Goal: Task Accomplishment & Management: Manage account settings

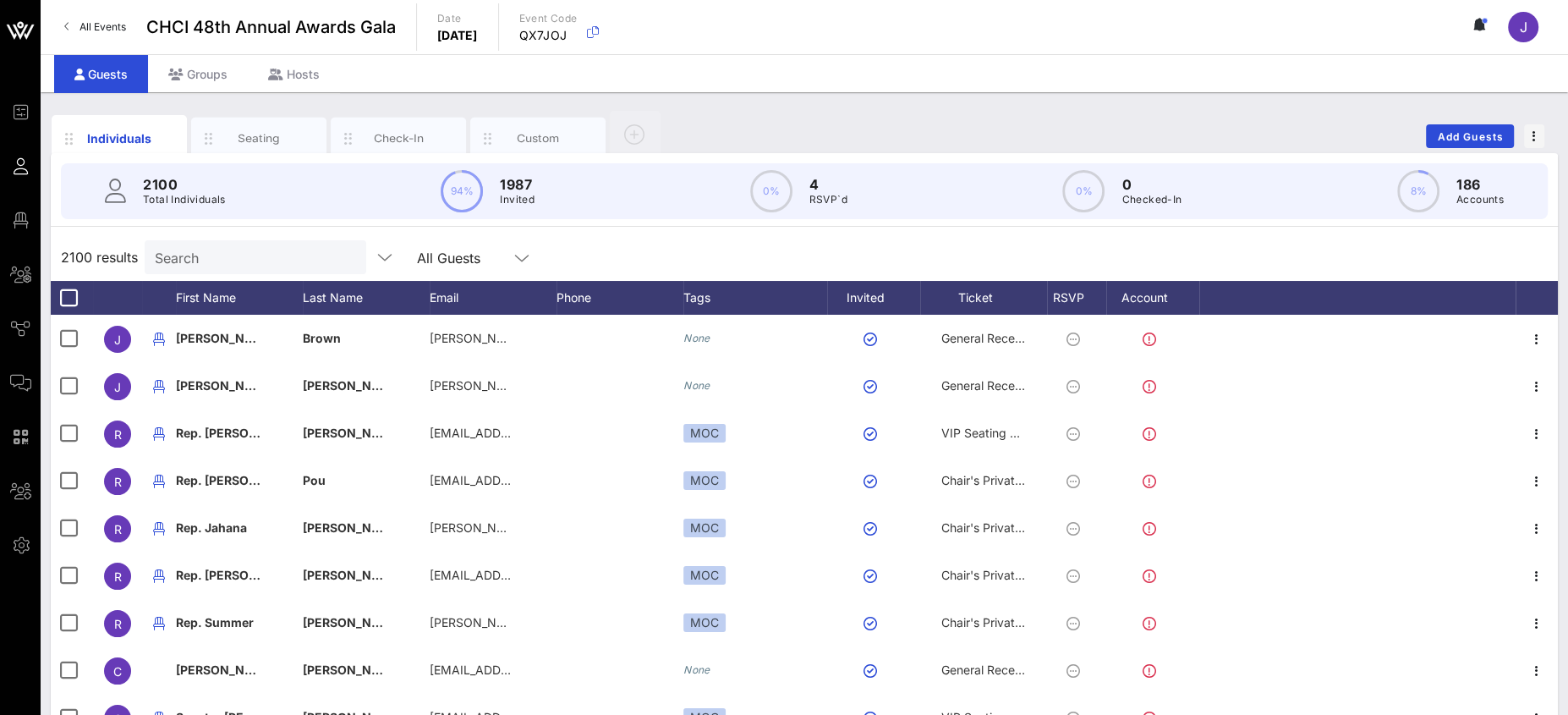
click at [234, 259] on input "Search" at bounding box center [253, 256] width 198 height 22
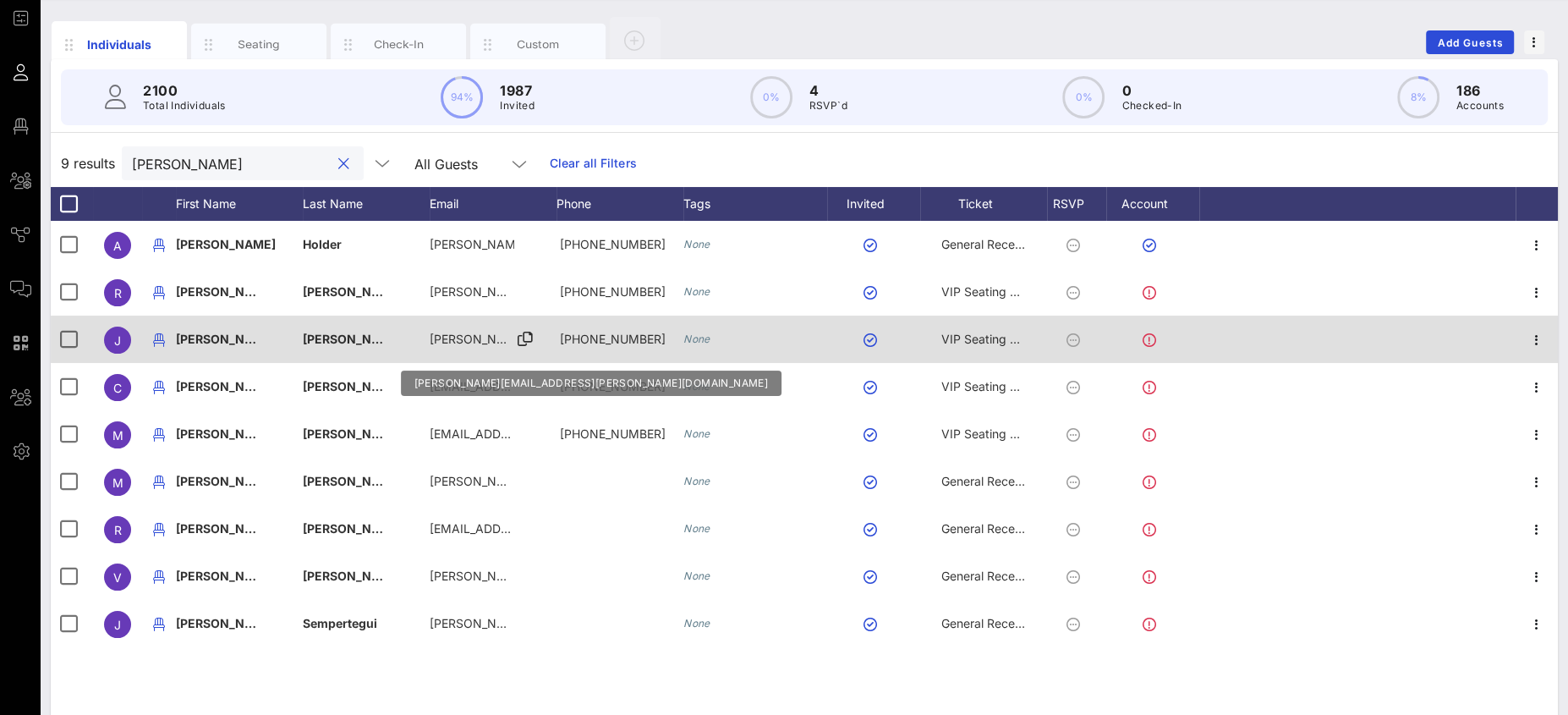
scroll to position [122, 0]
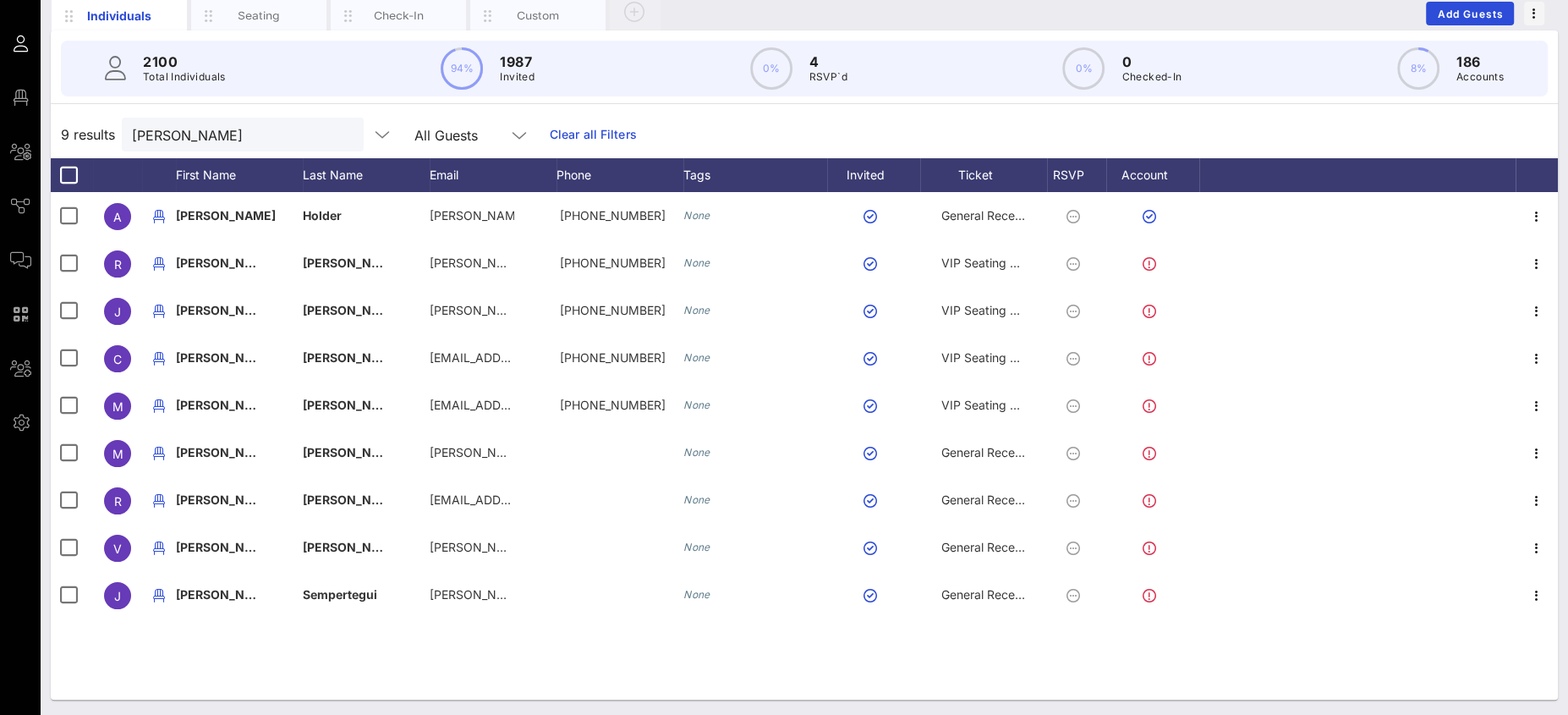
click at [160, 113] on div "9 results [PERSON_NAME] All Guests Clear all Filters" at bounding box center [804, 134] width 1507 height 48
click at [160, 129] on input "[PERSON_NAME]" at bounding box center [231, 134] width 198 height 22
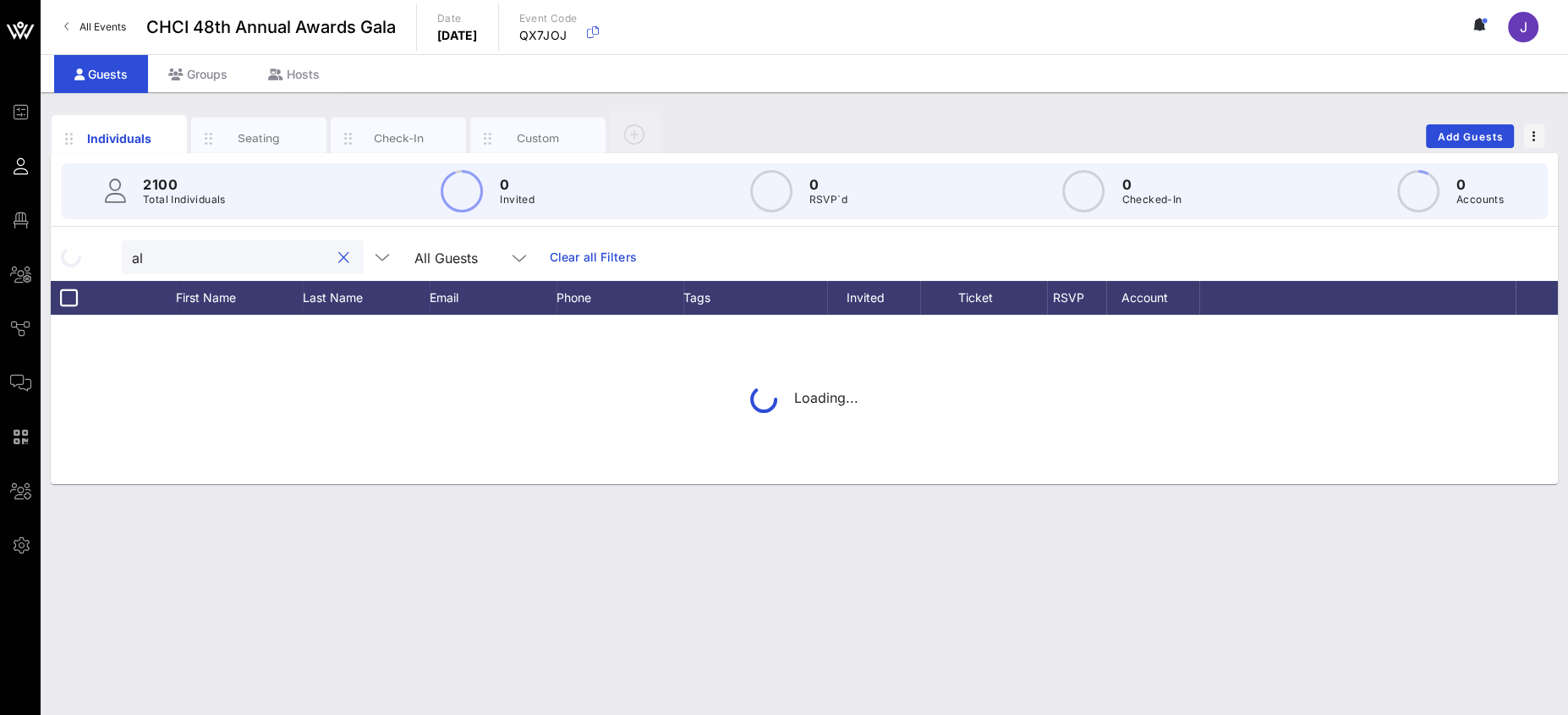
scroll to position [0, 0]
type input "alito"
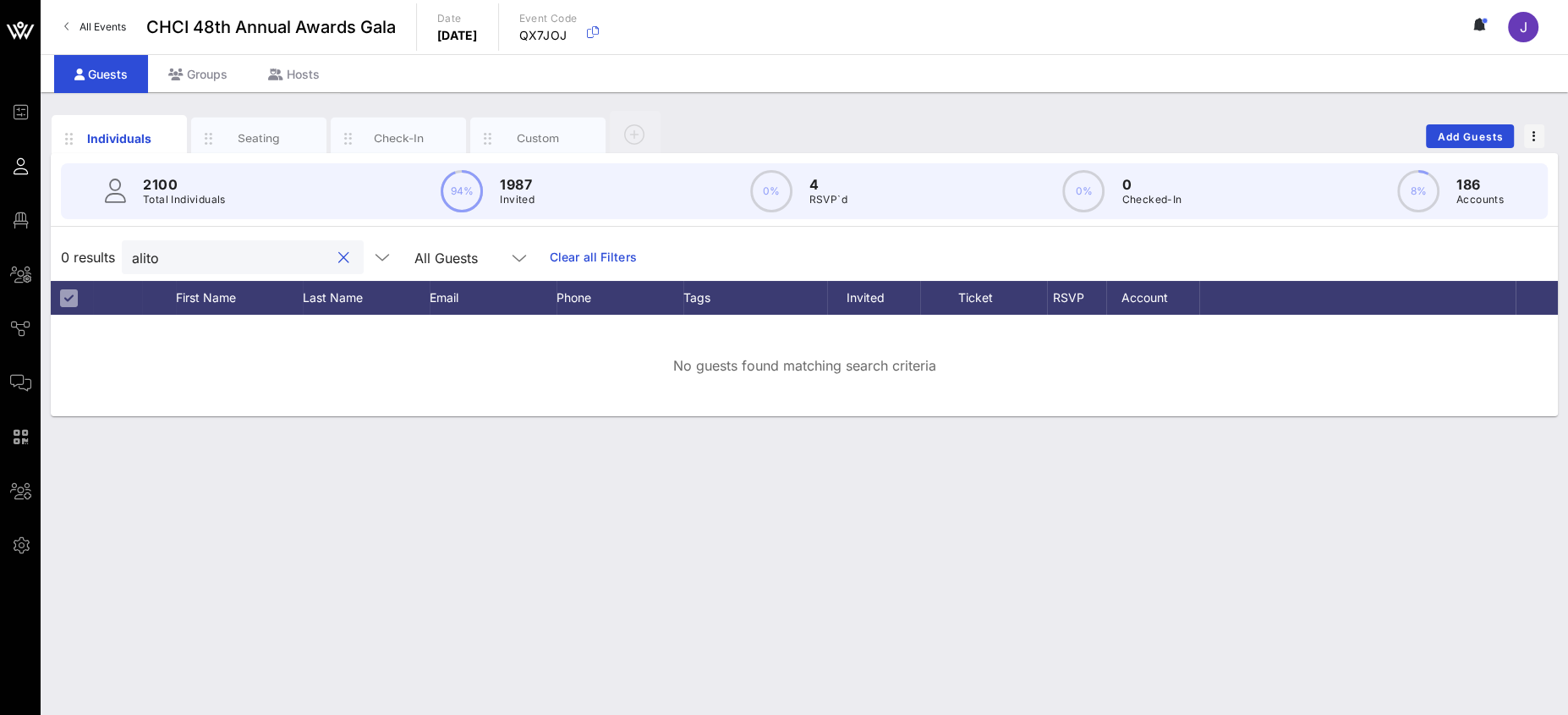
click at [338, 255] on button "clear icon" at bounding box center [343, 257] width 11 height 17
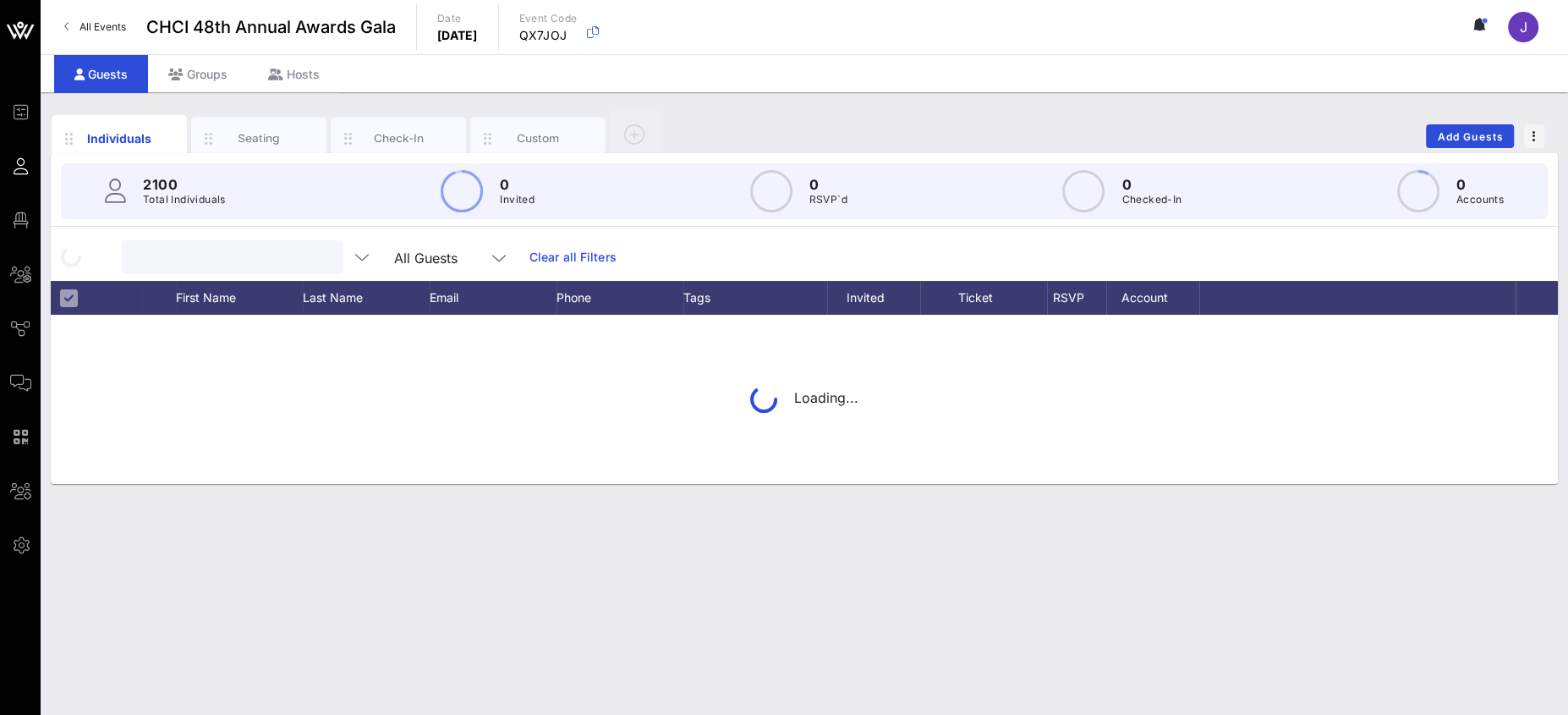
click at [246, 255] on input "text" at bounding box center [231, 256] width 198 height 22
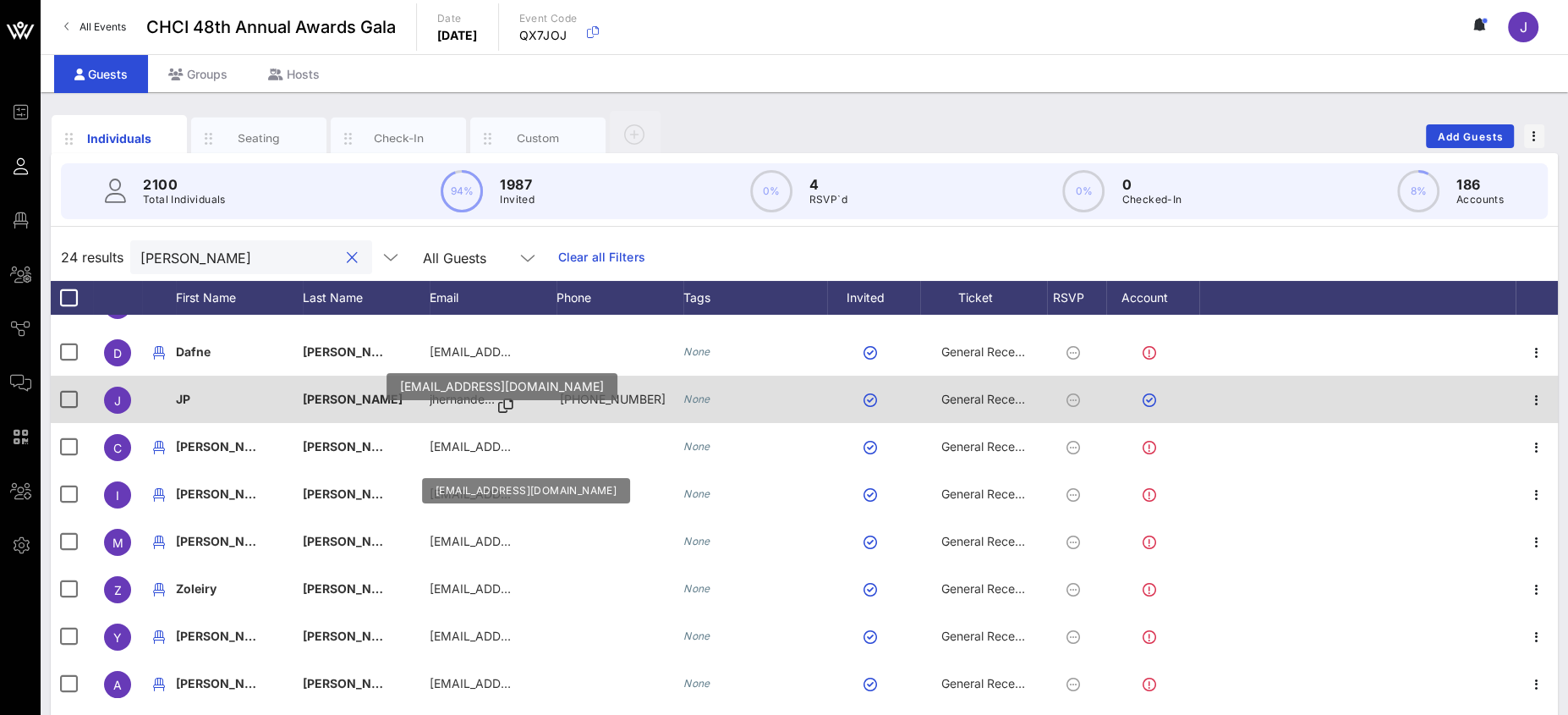
scroll to position [40, 0]
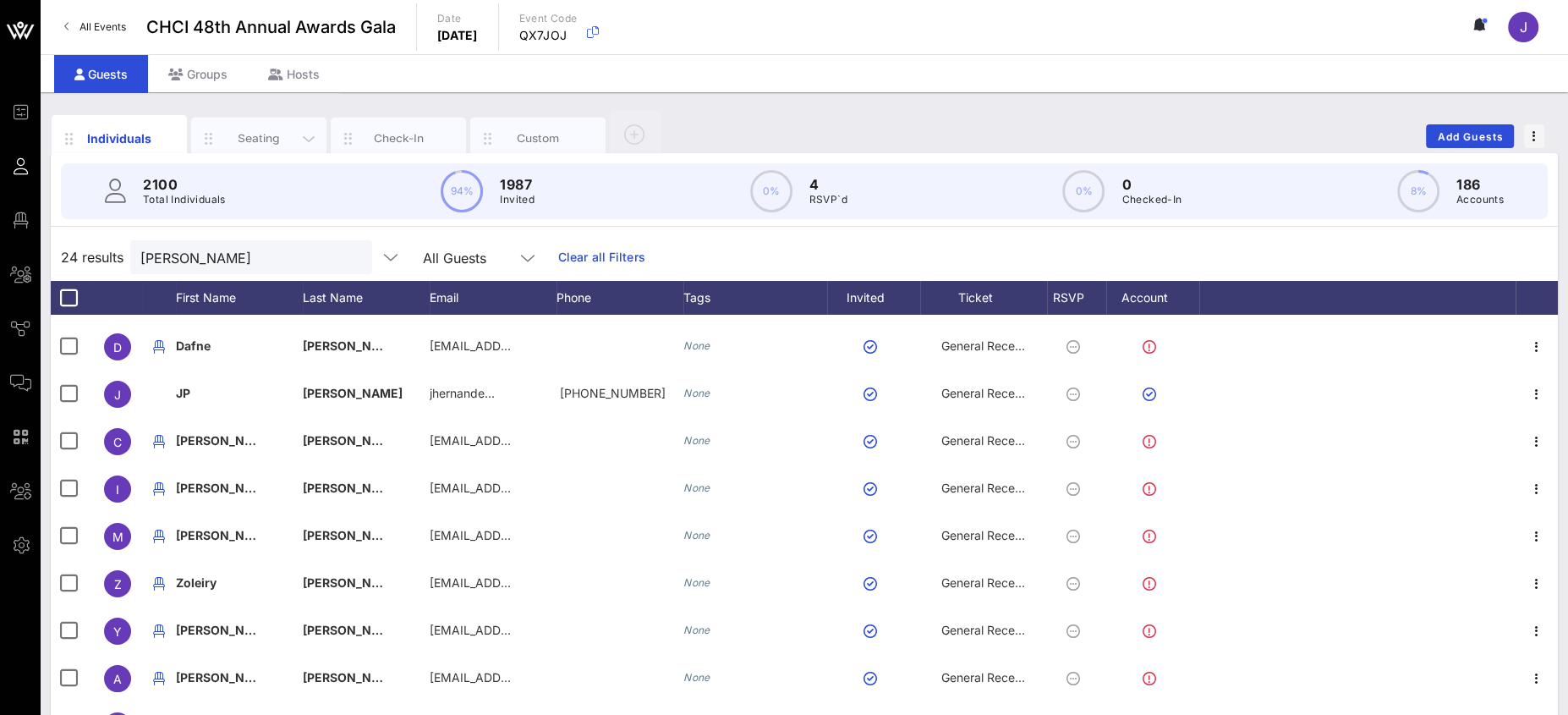
click at [257, 134] on div "Seating" at bounding box center [259, 138] width 76 height 17
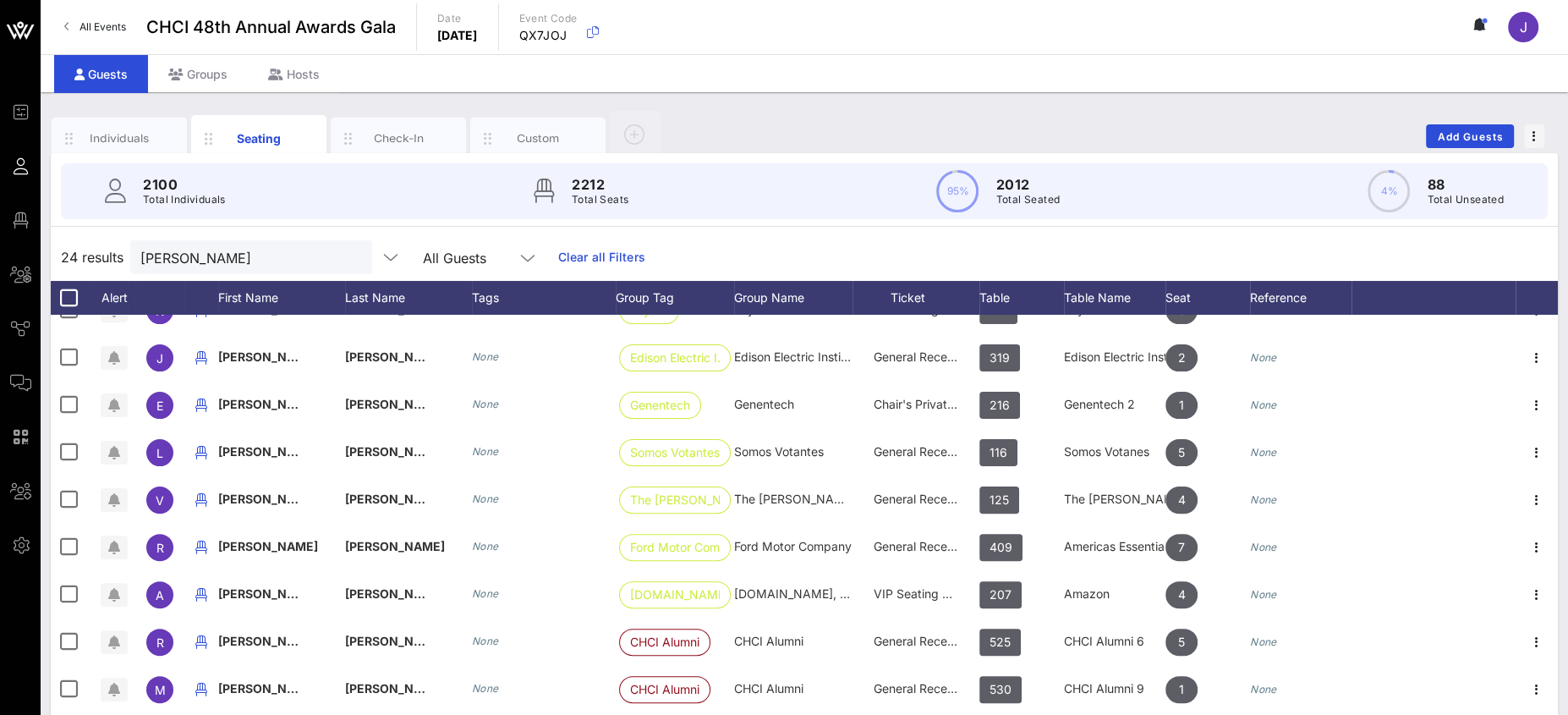
scroll to position [629, 0]
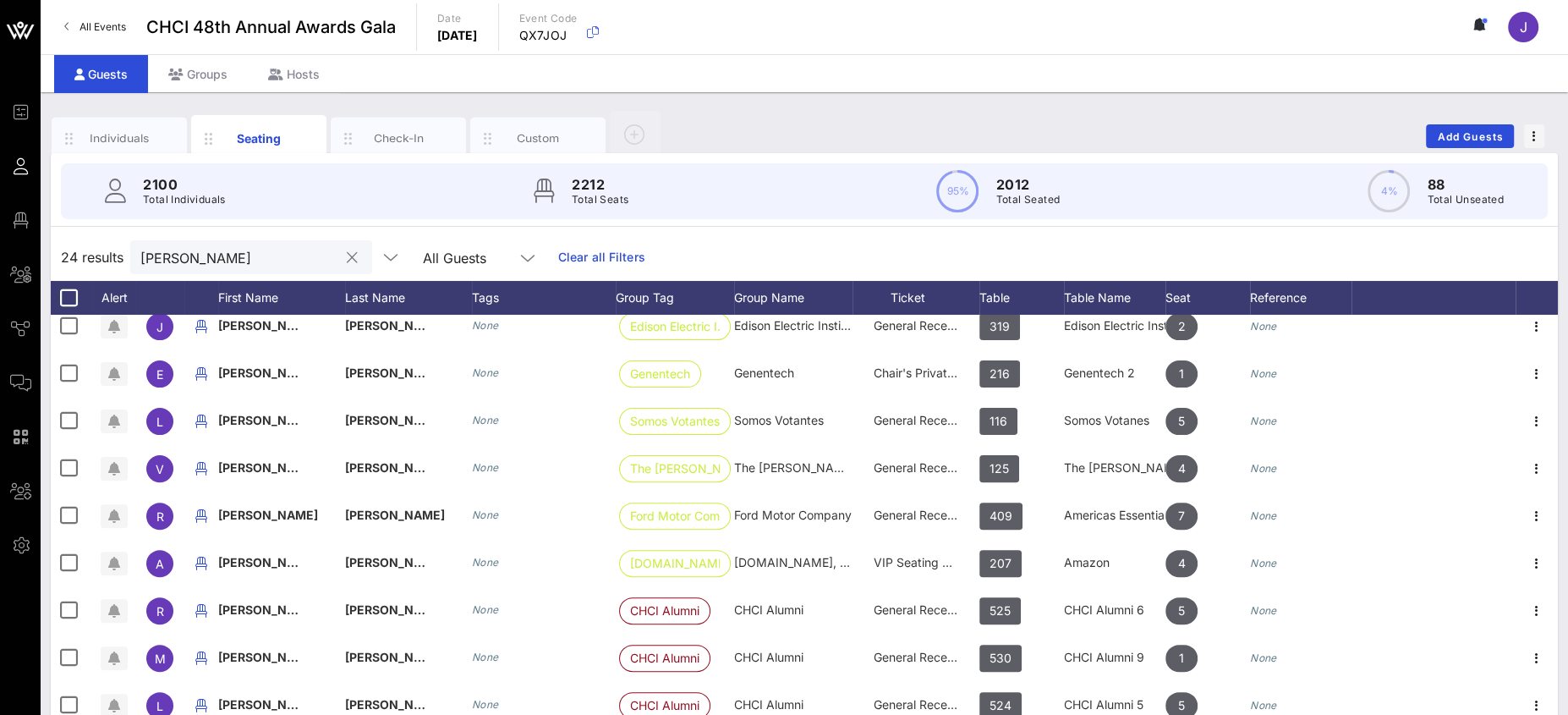
click at [135, 260] on div "[PERSON_NAME]" at bounding box center [250, 256] width 242 height 34
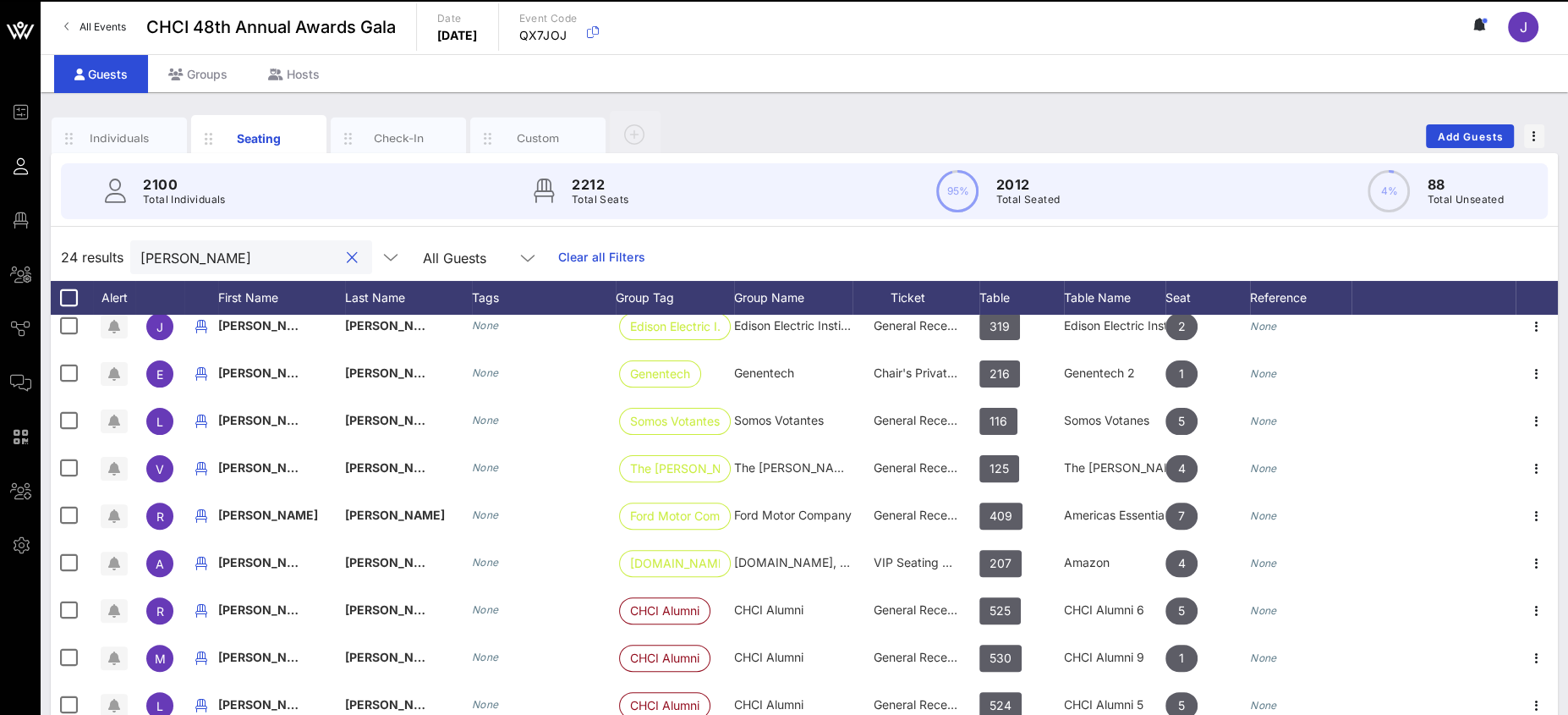
click at [143, 260] on input "[PERSON_NAME]" at bounding box center [240, 256] width 198 height 22
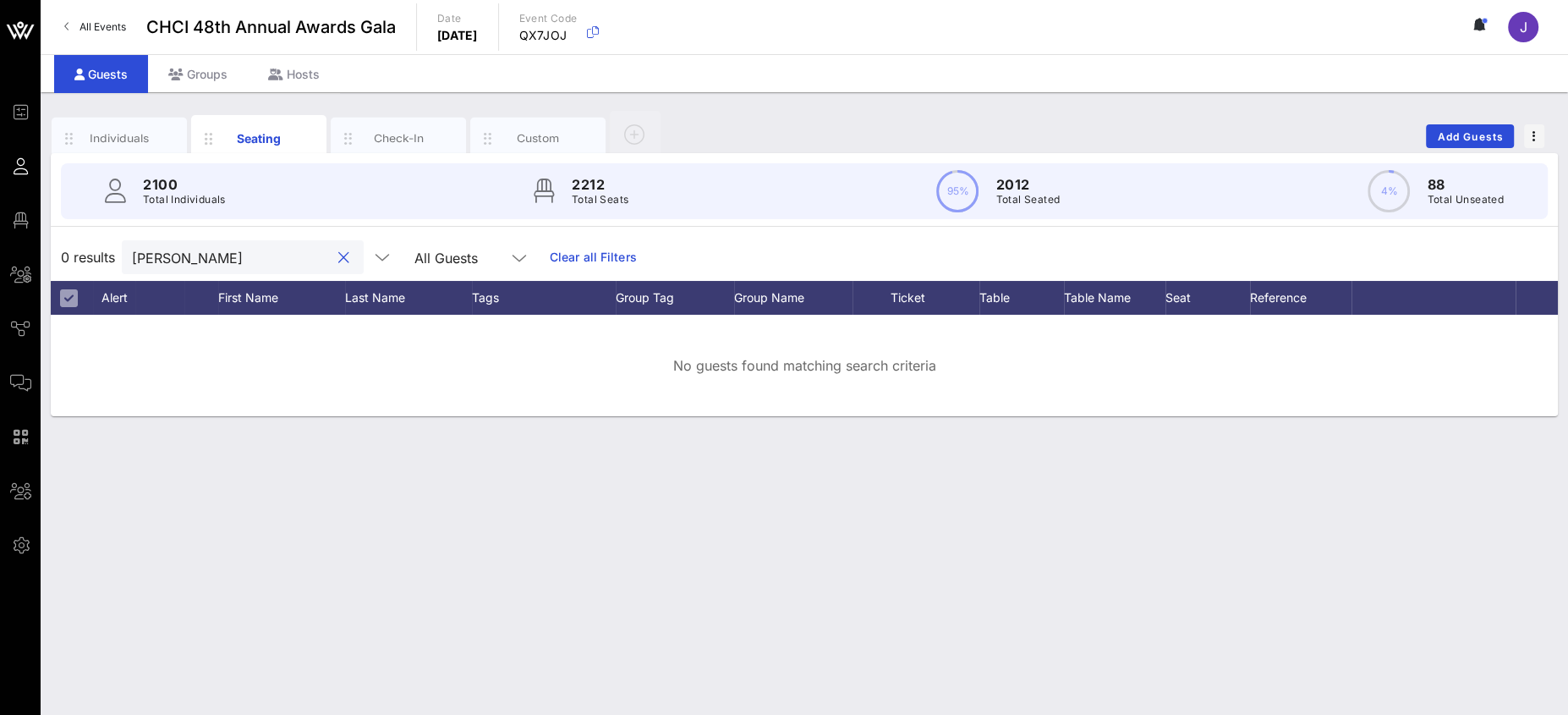
click at [150, 265] on input "[PERSON_NAME]" at bounding box center [231, 256] width 198 height 22
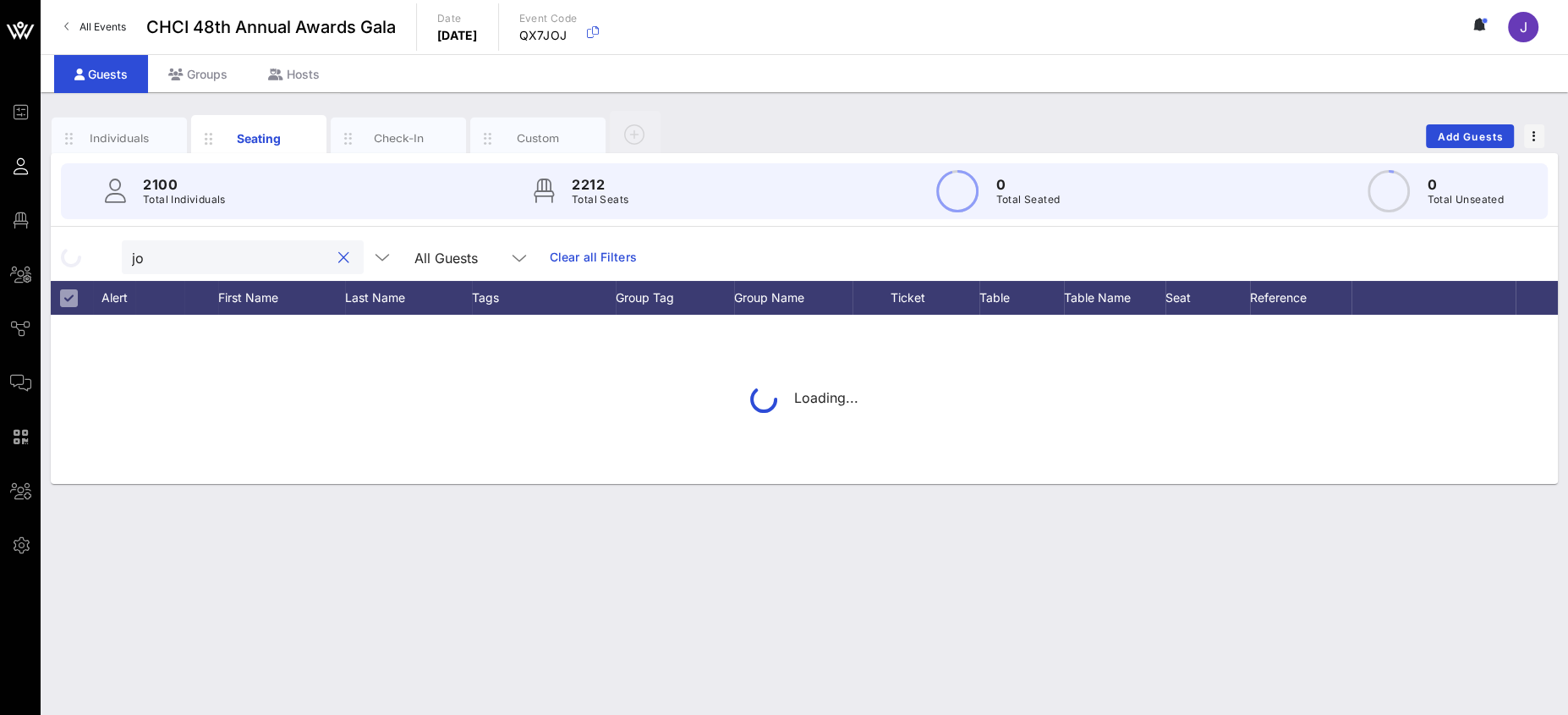
type input "j"
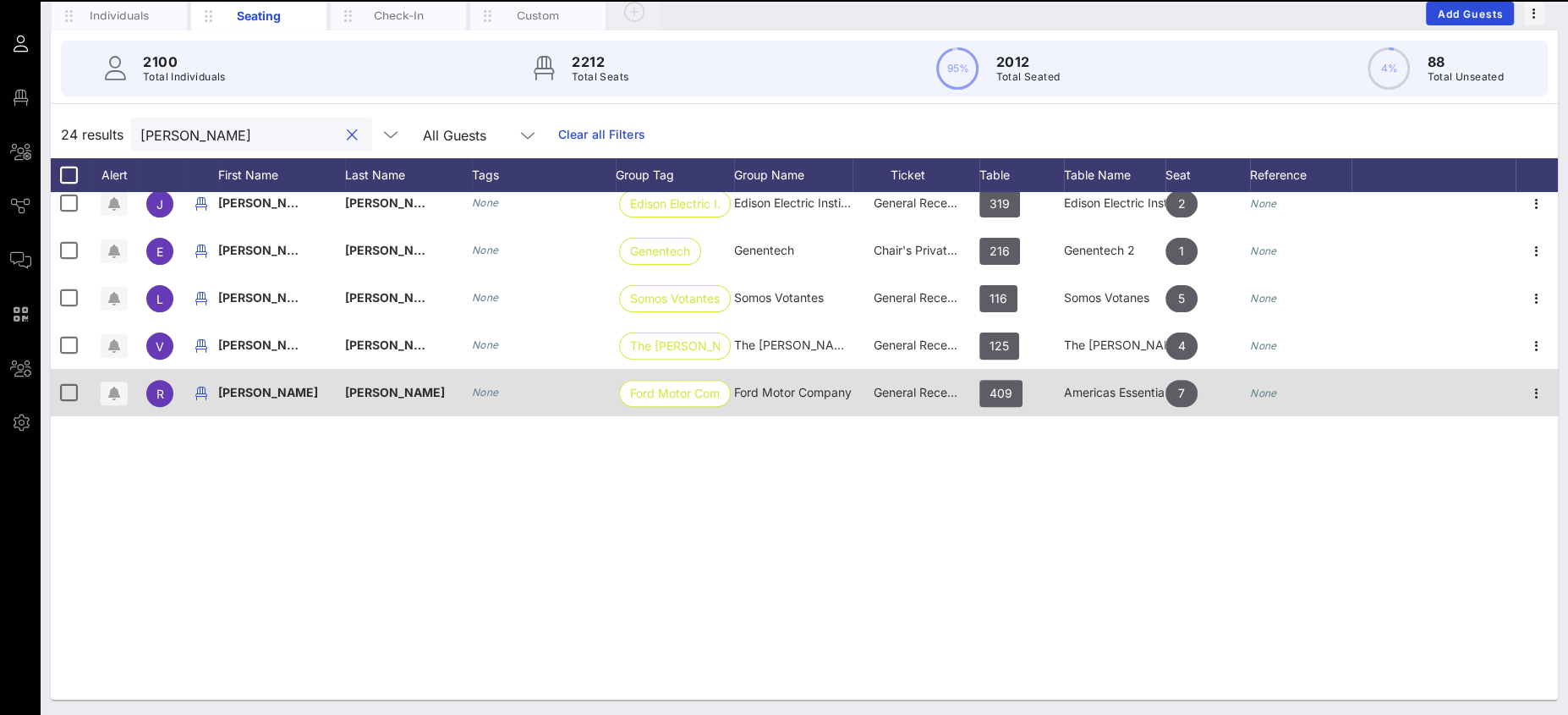
scroll to position [131, 0]
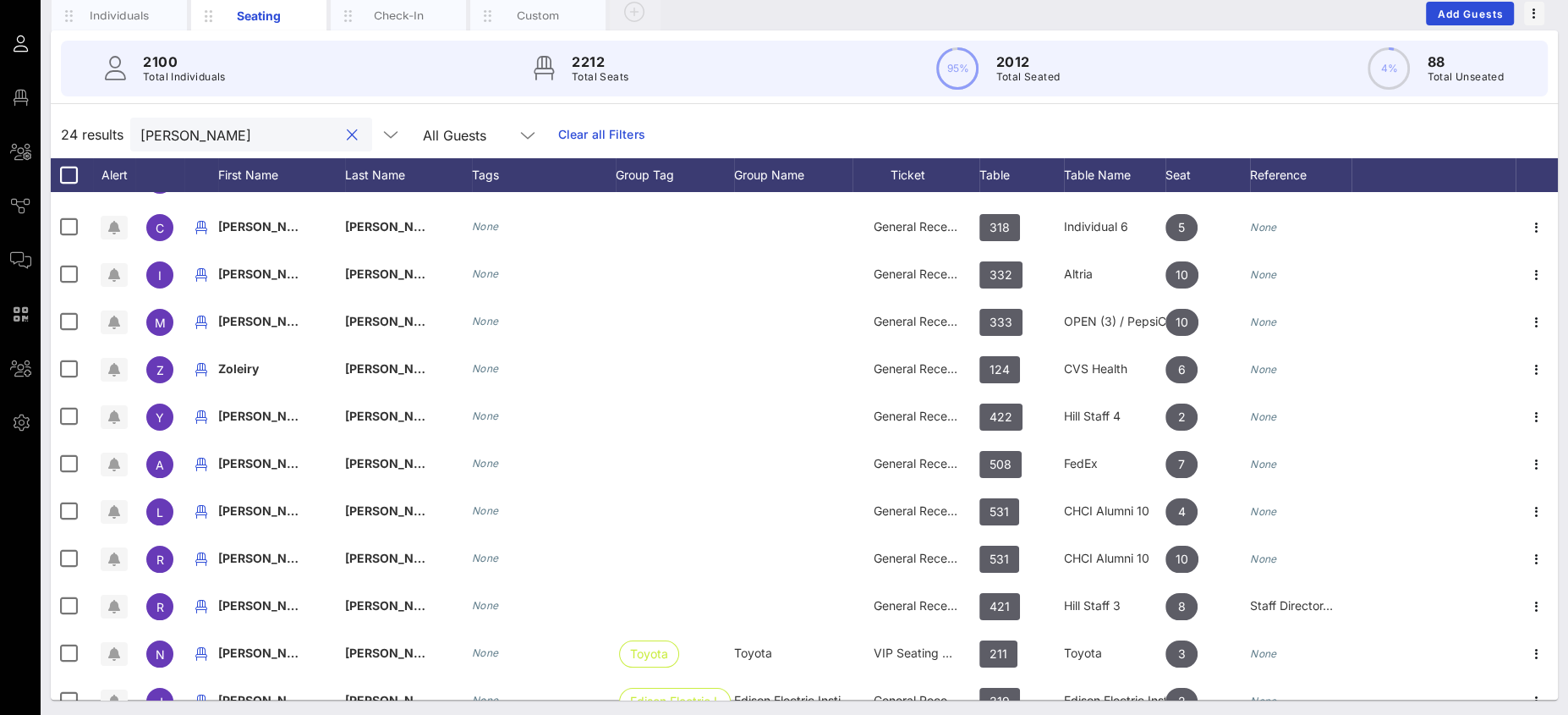
click at [150, 133] on input "[PERSON_NAME]" at bounding box center [240, 134] width 198 height 22
click at [150, 132] on input "[PERSON_NAME]" at bounding box center [240, 134] width 198 height 22
click at [142, 134] on input "[PERSON_NAME]" at bounding box center [240, 134] width 198 height 22
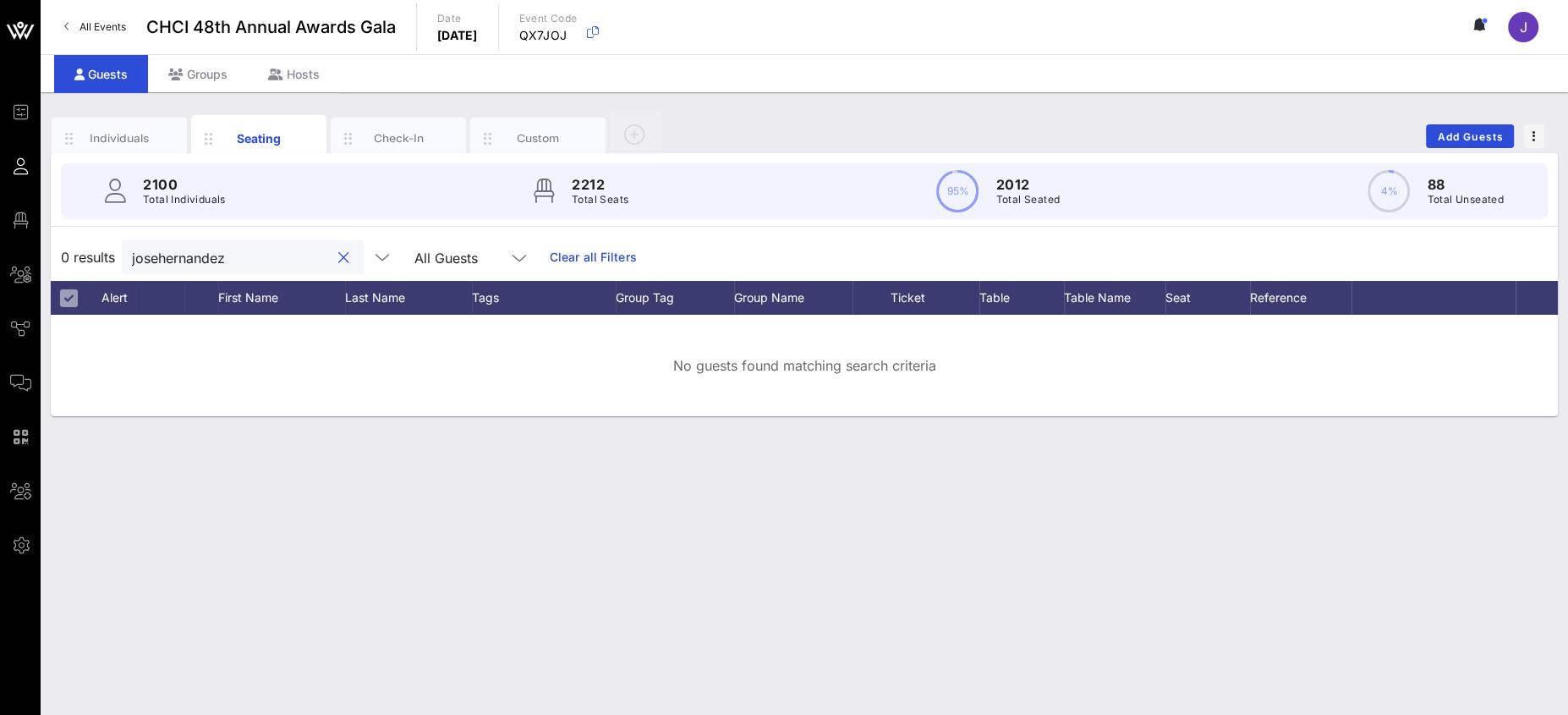
type input "[PERSON_NAME]"
click at [338, 255] on button "clear icon" at bounding box center [343, 257] width 11 height 17
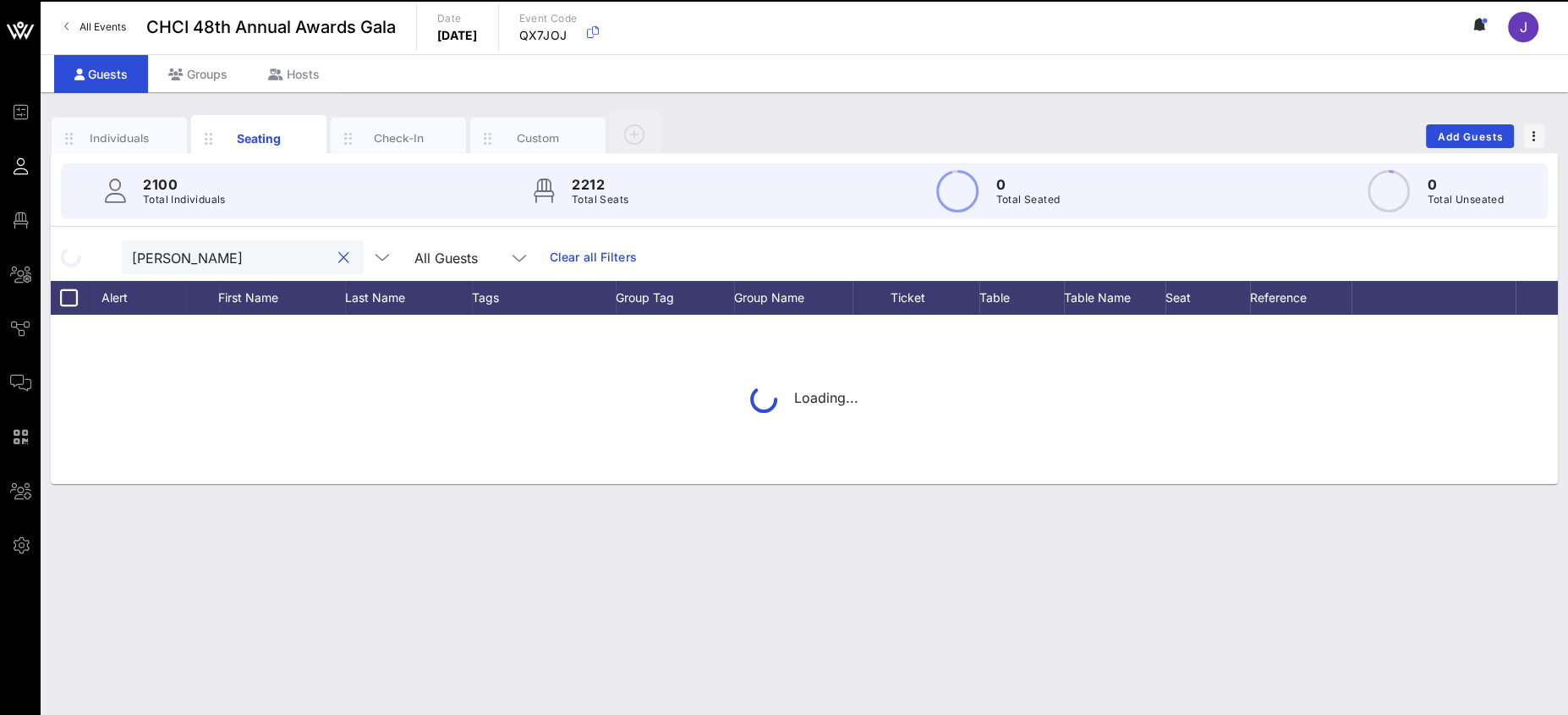
type input "[PERSON_NAME]"
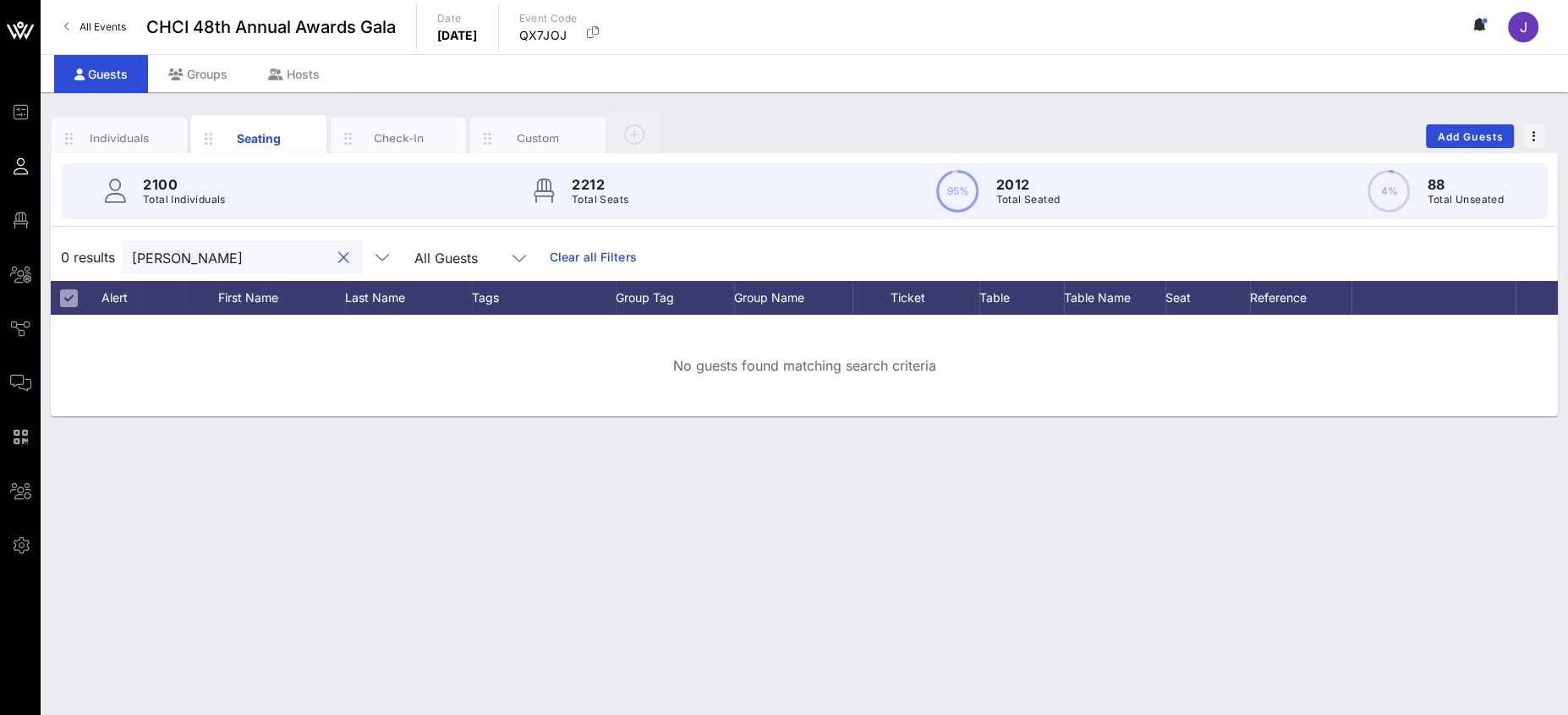
click at [338, 256] on button "clear icon" at bounding box center [343, 257] width 11 height 17
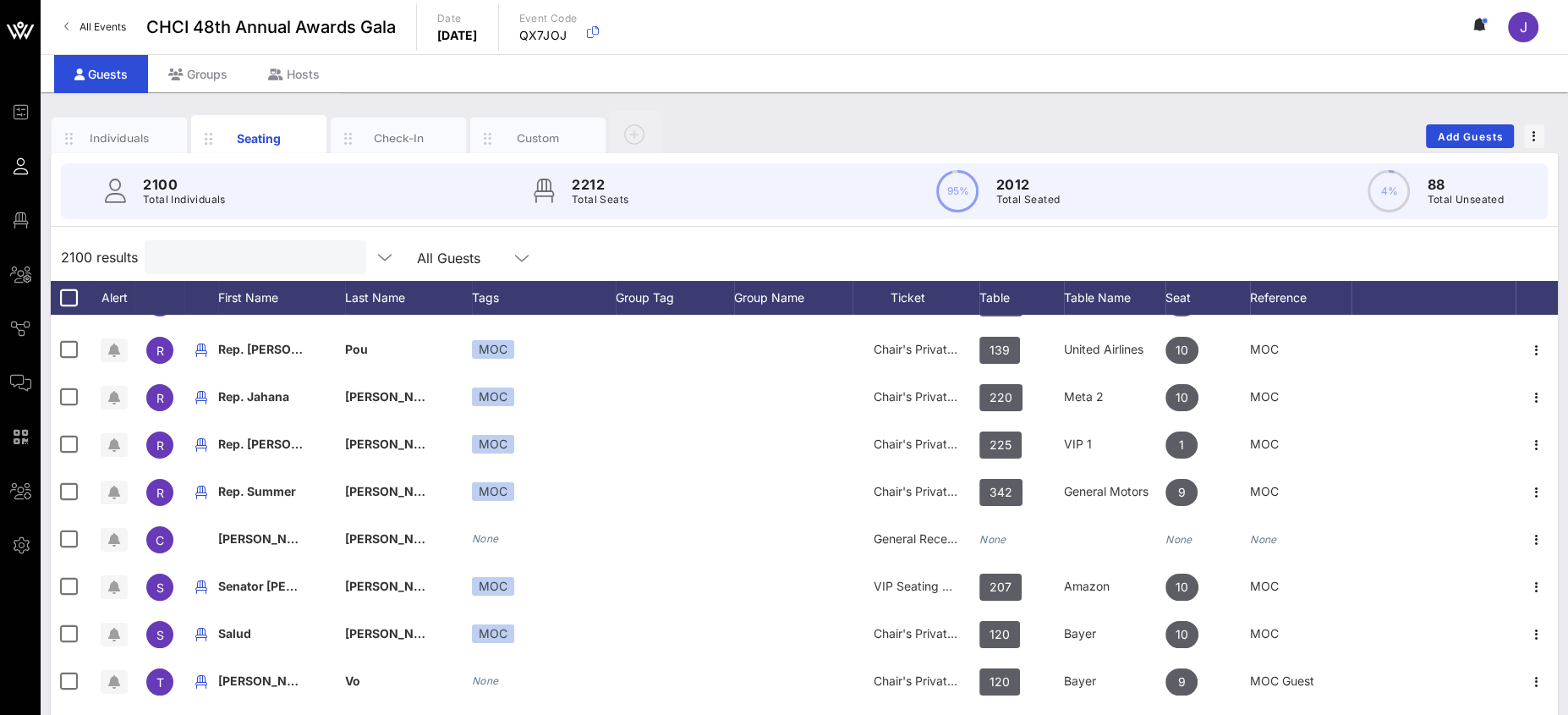
click at [196, 265] on input "text" at bounding box center [253, 256] width 198 height 22
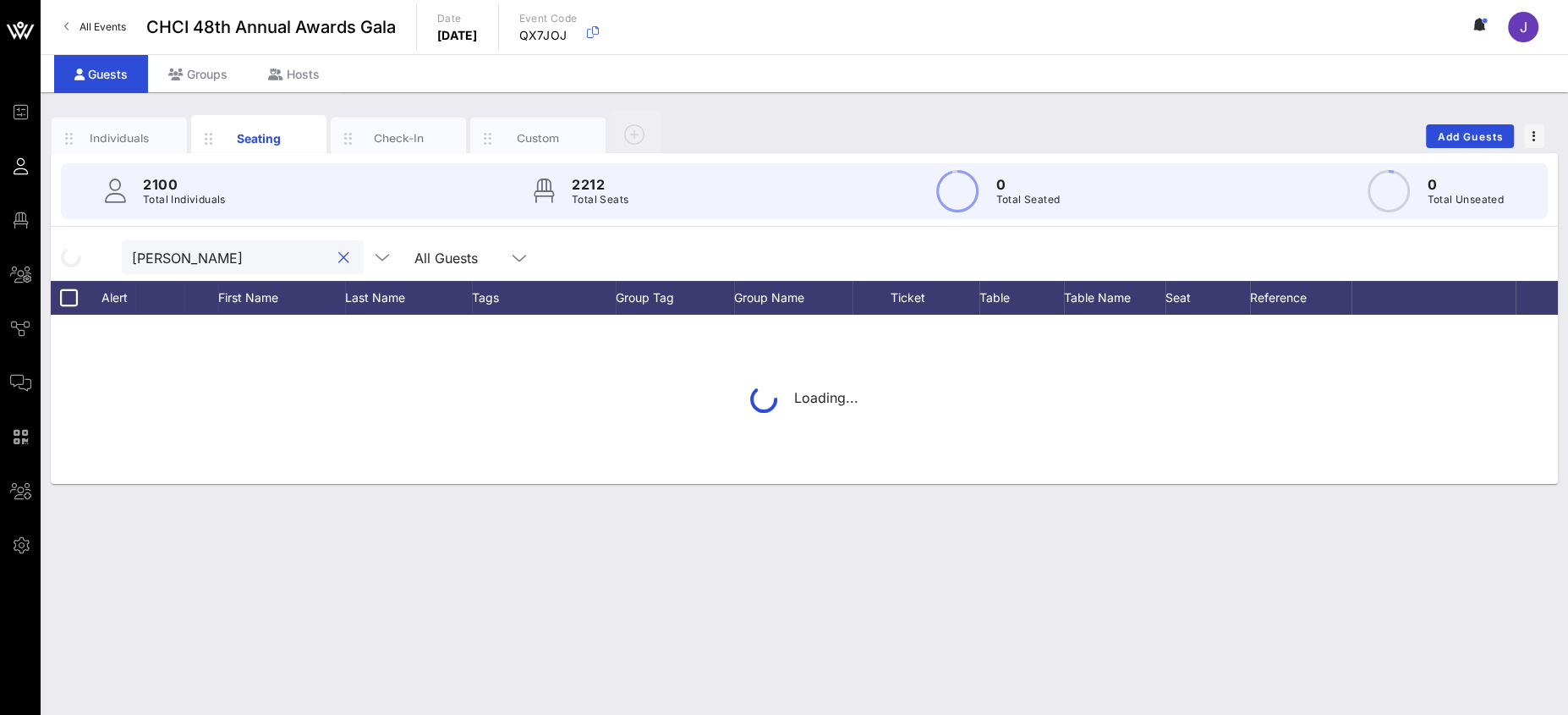
type input "[PERSON_NAME]"
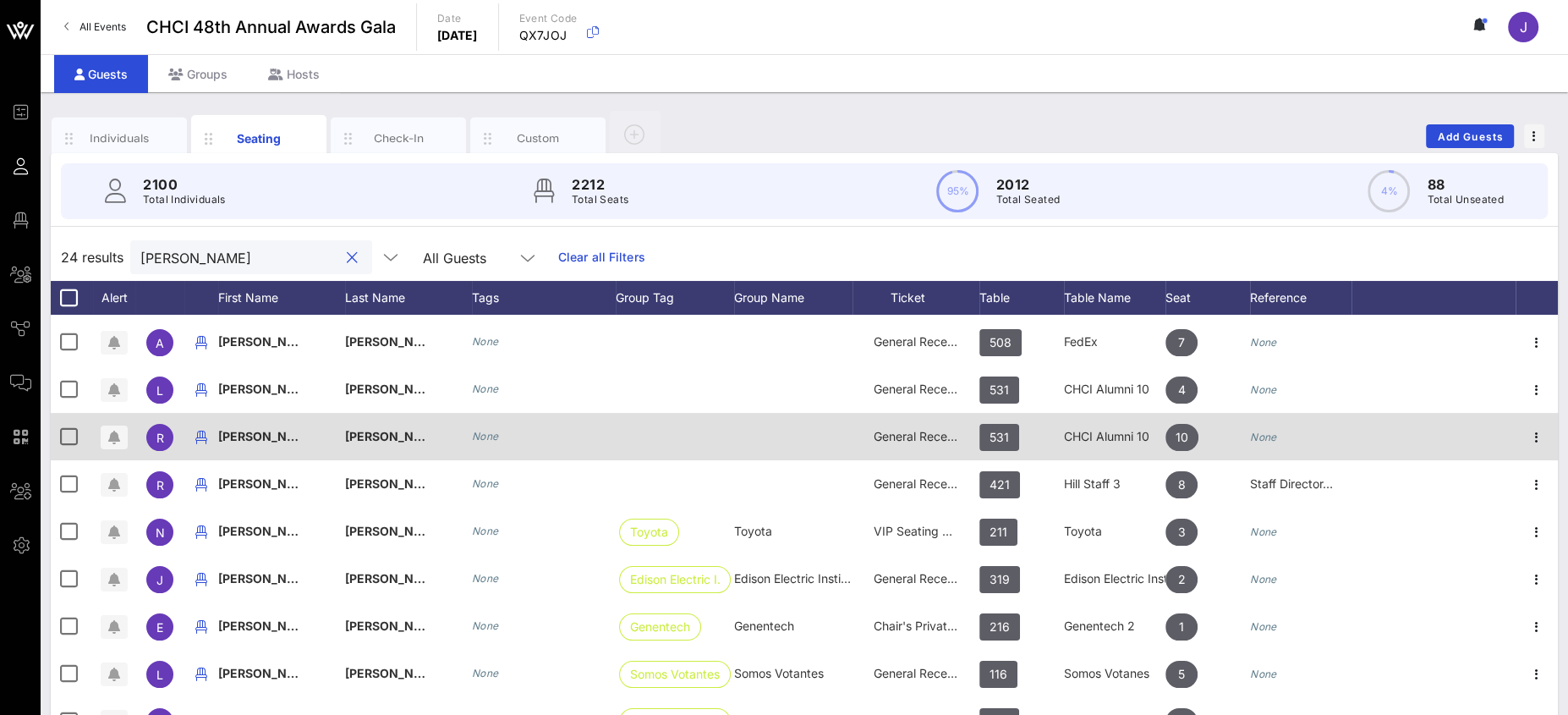
scroll to position [405, 0]
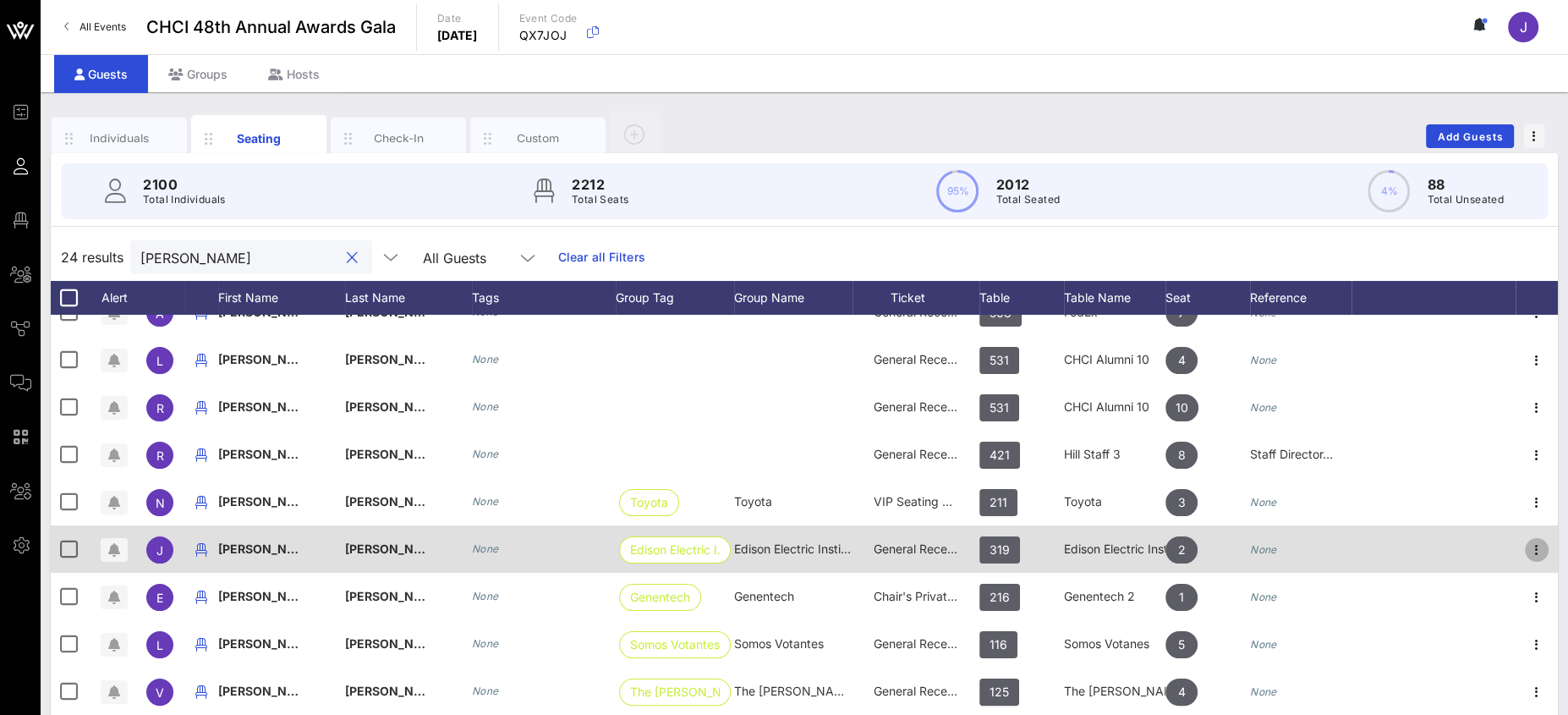
click at [1526, 550] on icon "button" at bounding box center [1536, 550] width 20 height 20
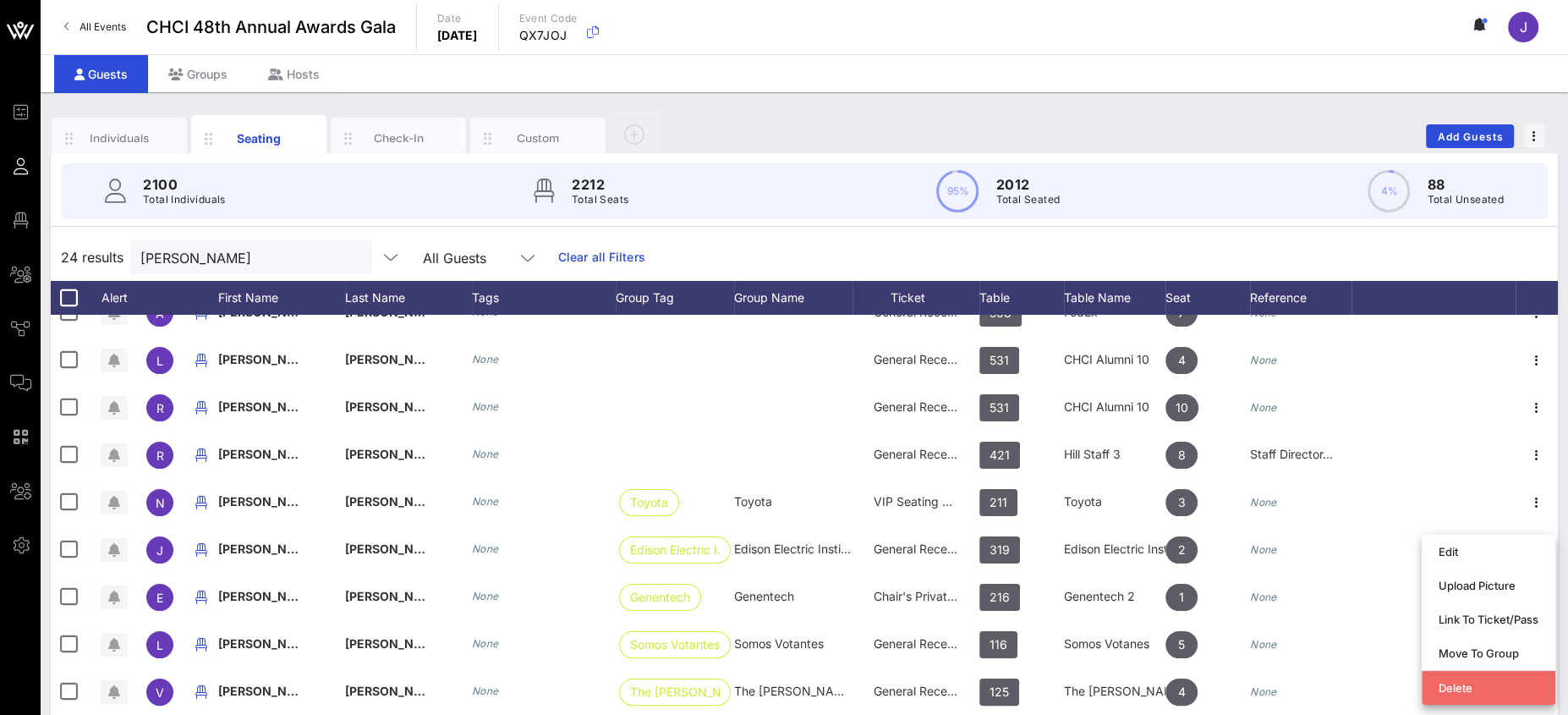
click at [1468, 679] on div "Delete" at bounding box center [1488, 688] width 100 height 27
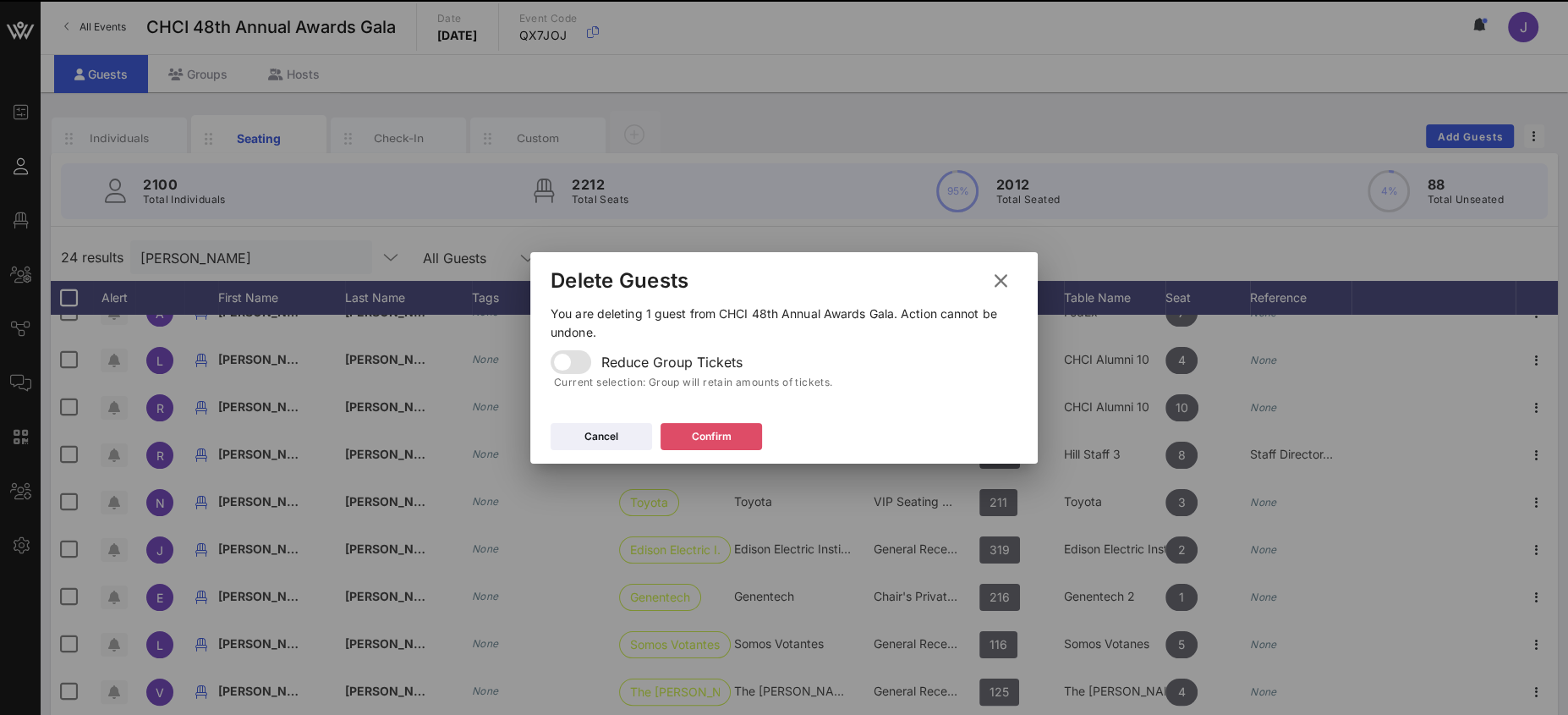
click at [705, 430] on button "Confirm" at bounding box center [711, 437] width 102 height 27
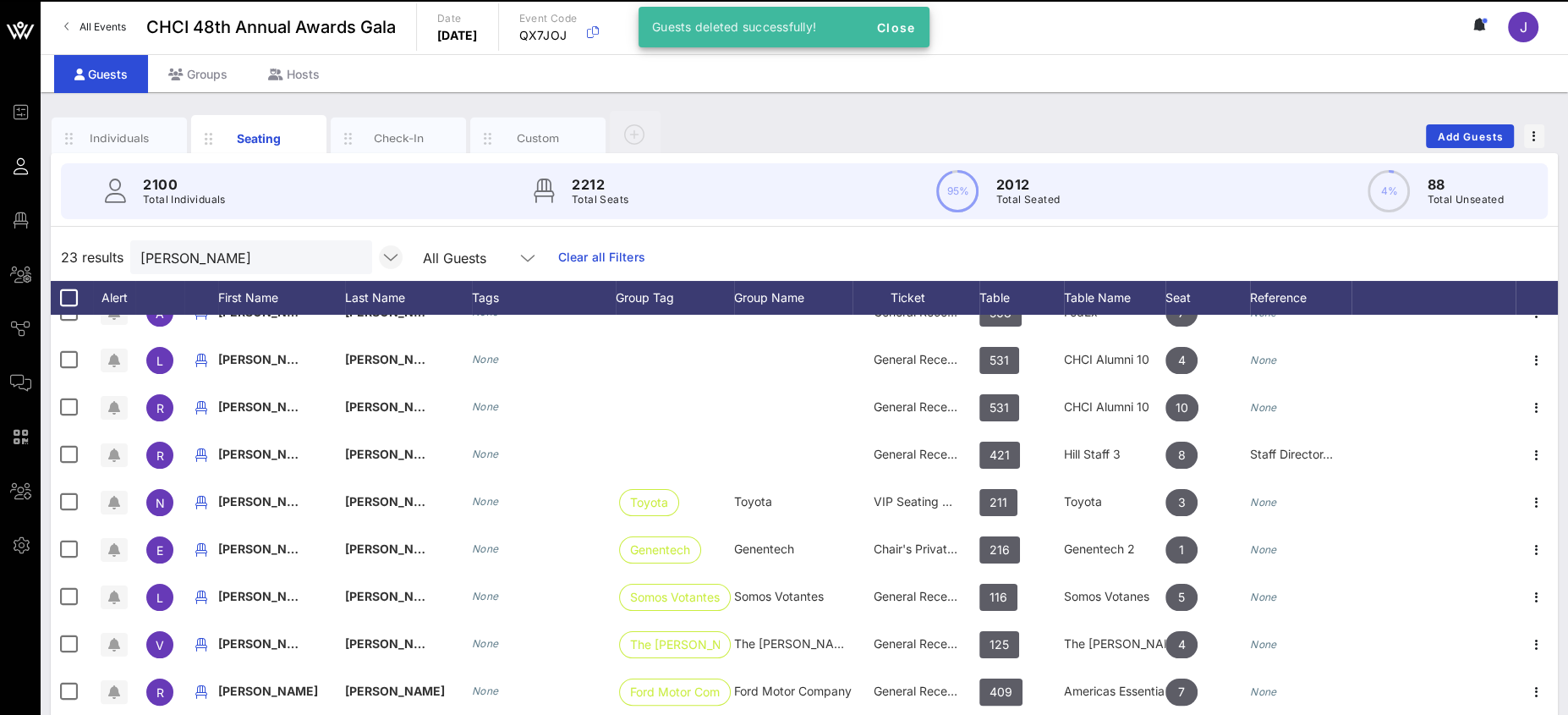
click at [347, 253] on button "clear icon" at bounding box center [351, 257] width 11 height 17
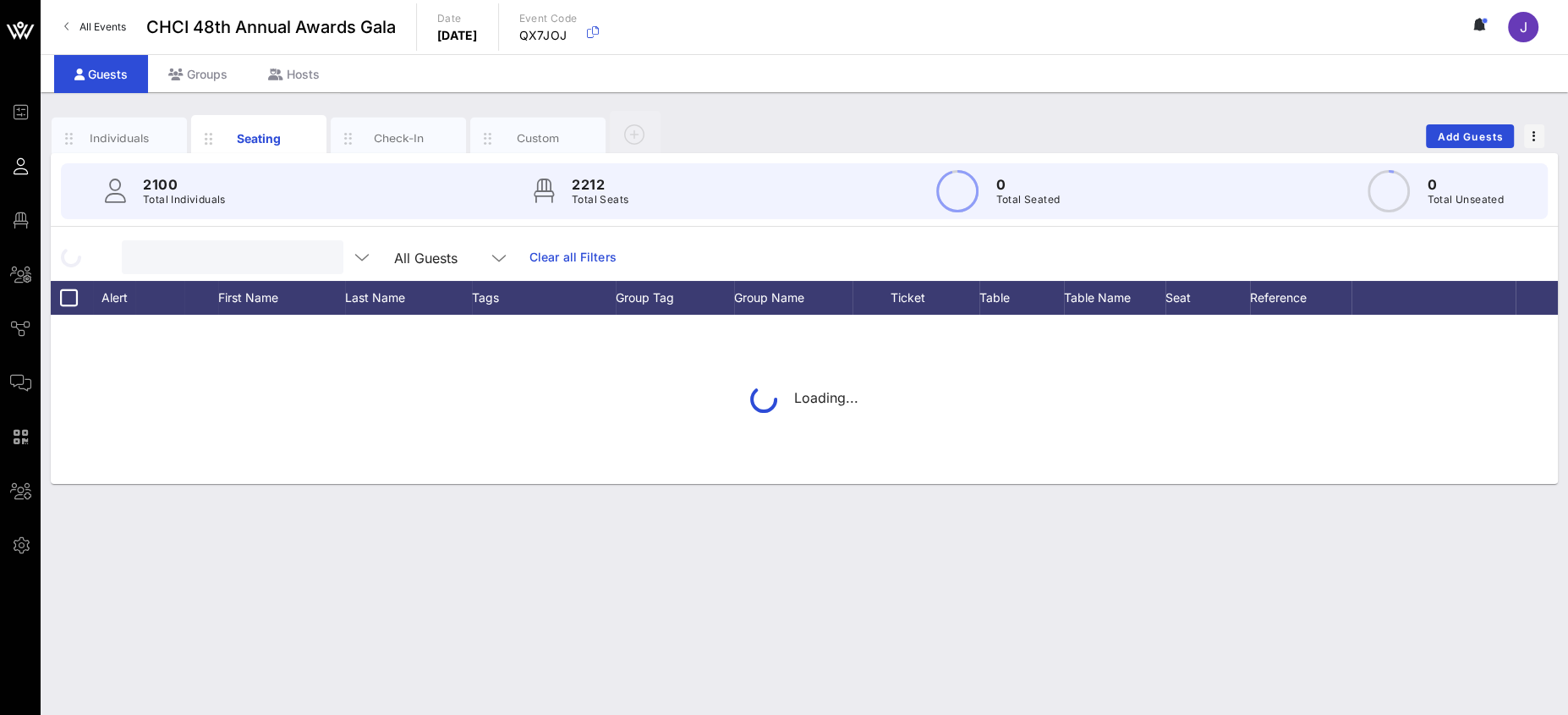
click at [246, 261] on input "text" at bounding box center [231, 256] width 198 height 22
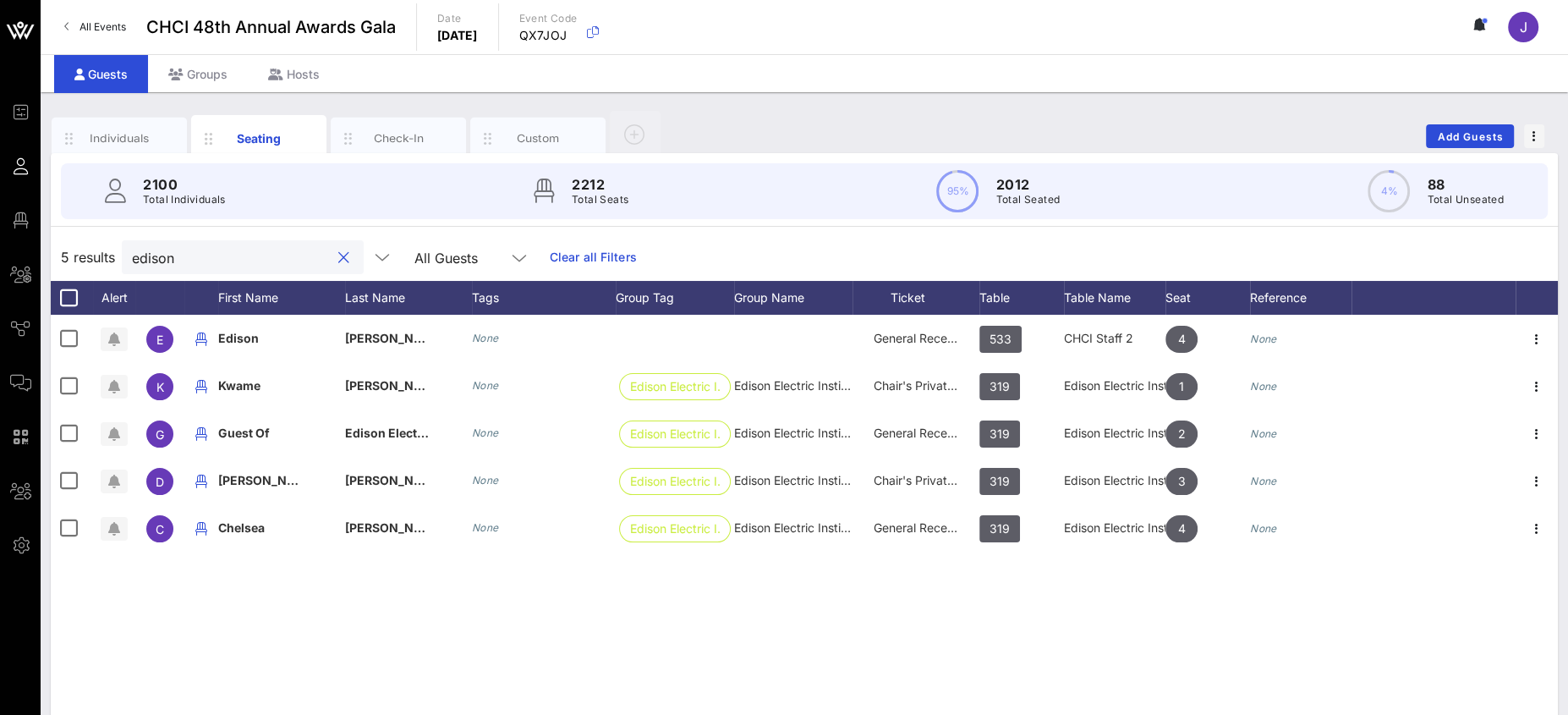
scroll to position [0, 0]
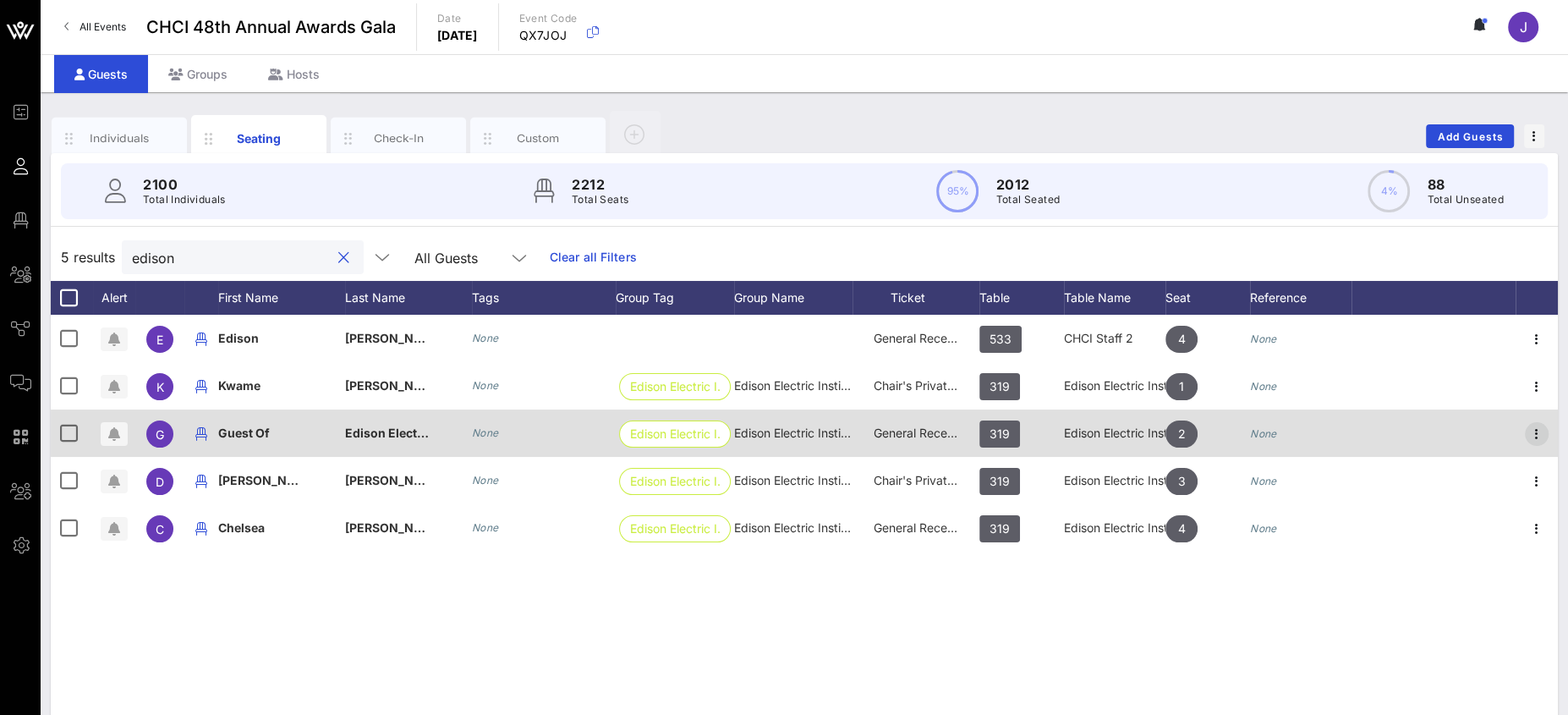
type input "edison"
click at [1528, 429] on icon "button" at bounding box center [1536, 433] width 20 height 20
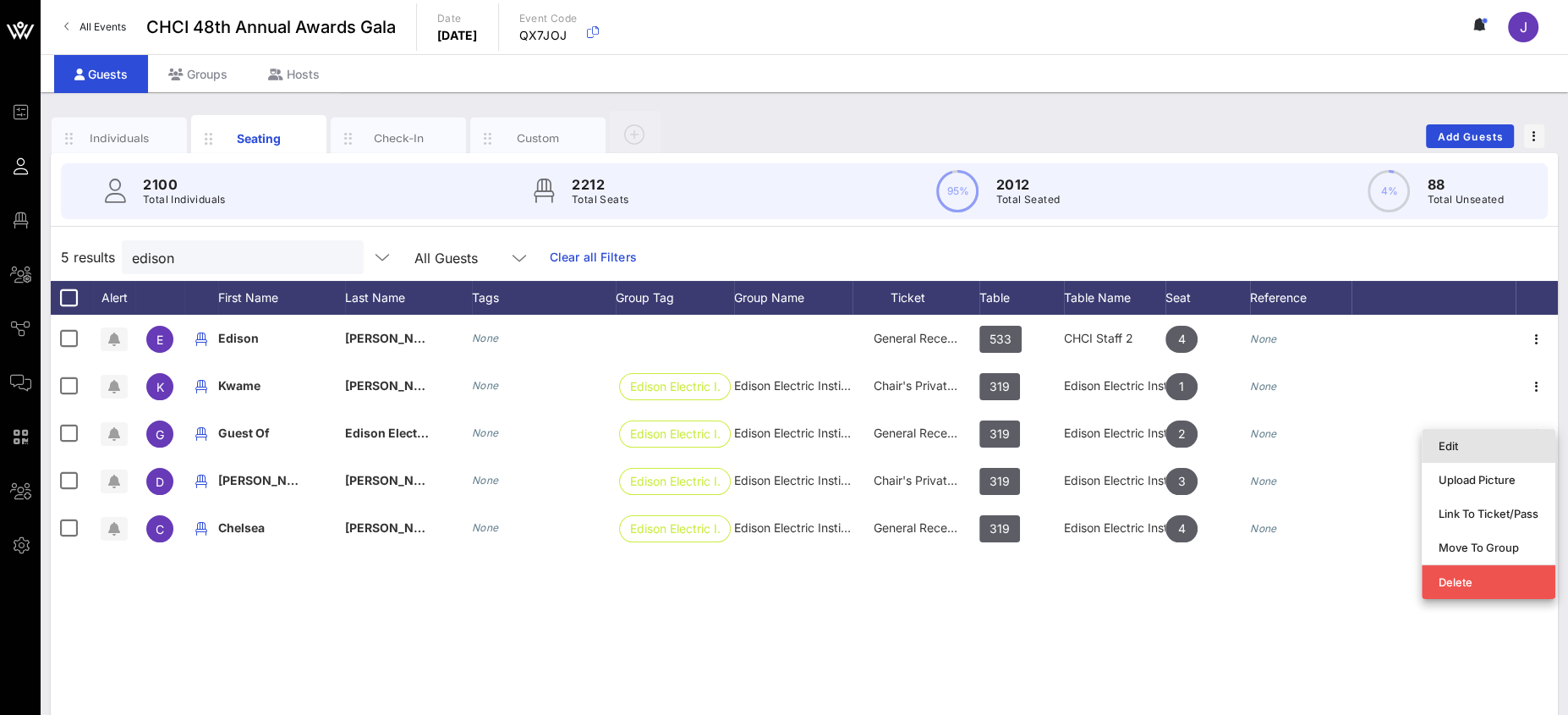
click at [1458, 450] on div "Edit" at bounding box center [1488, 446] width 100 height 14
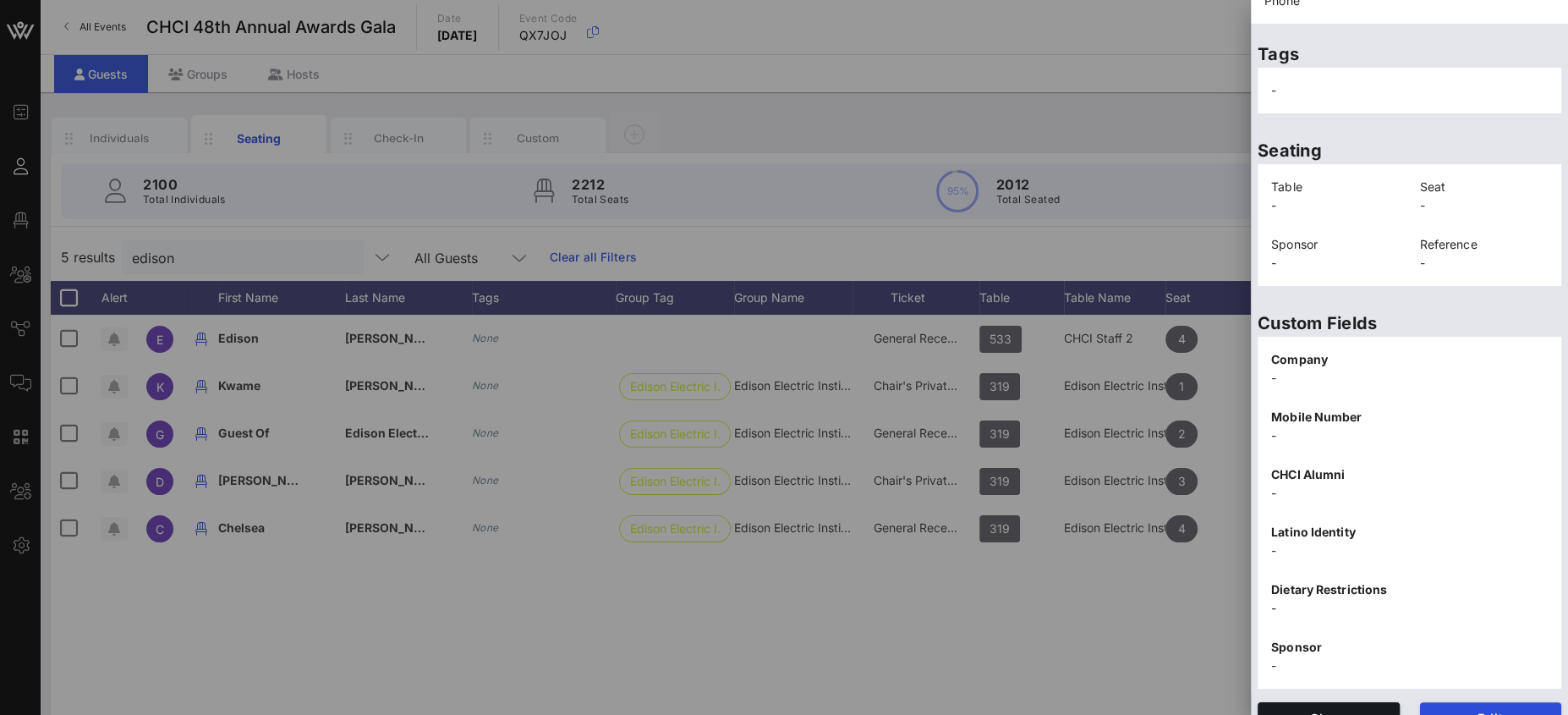
scroll to position [302, 0]
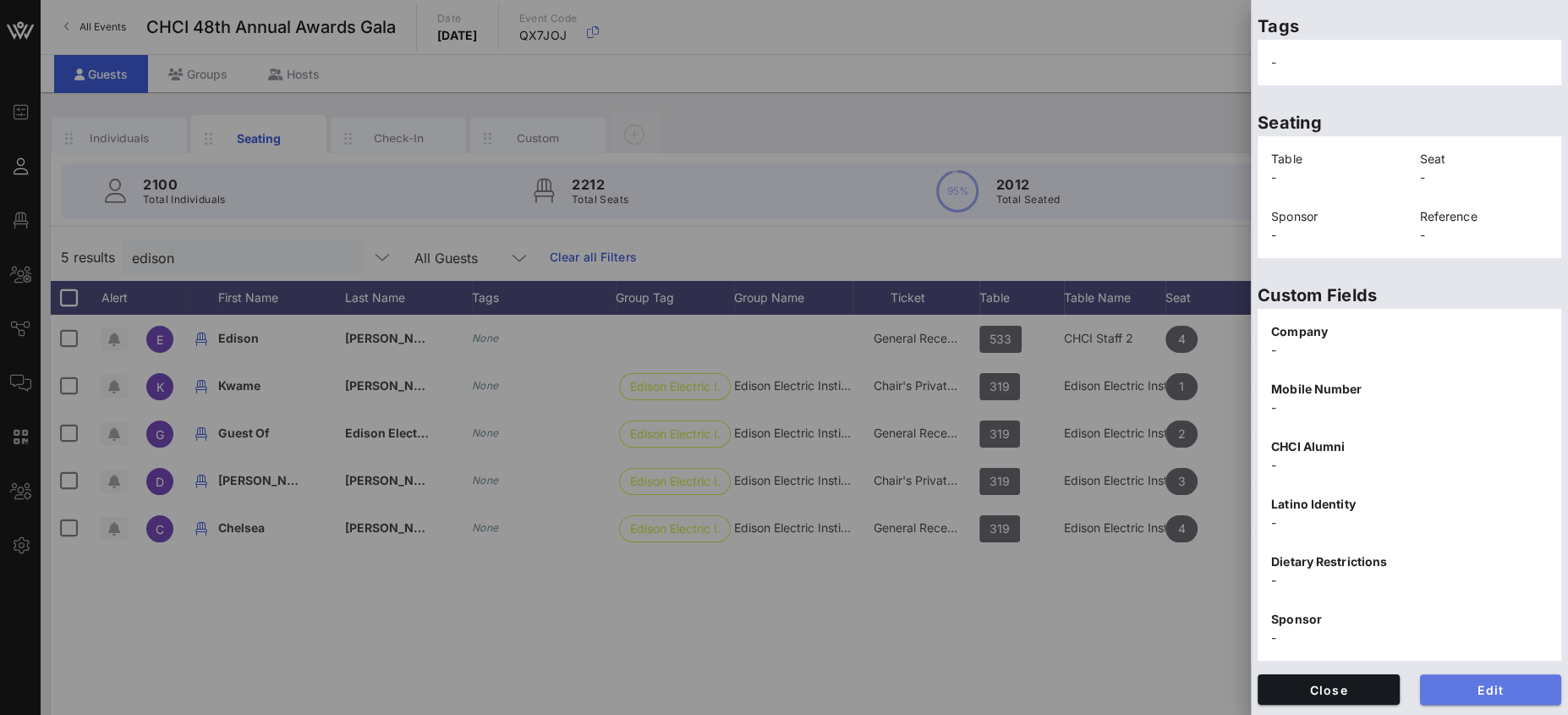
click at [1485, 691] on span "Edit" at bounding box center [1490, 690] width 115 height 15
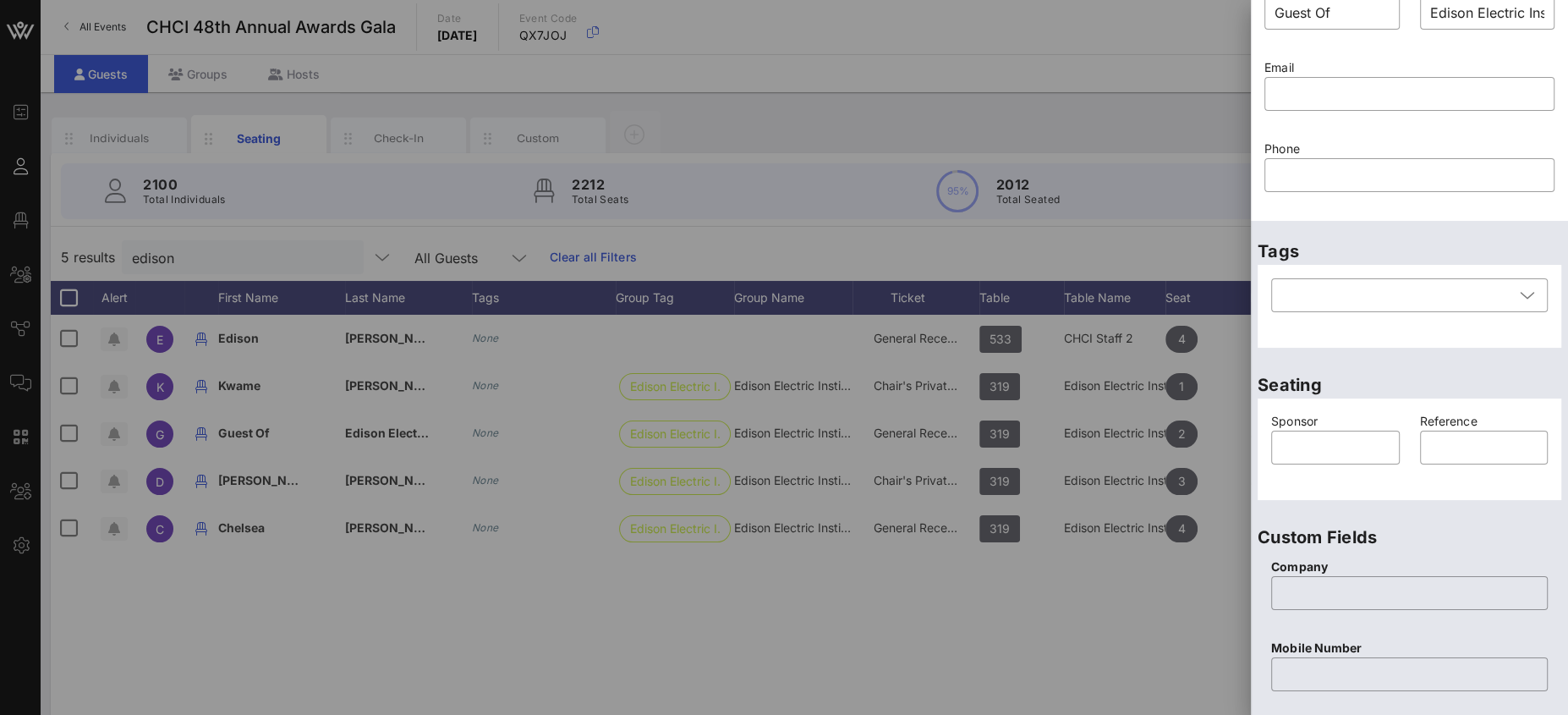
scroll to position [0, 0]
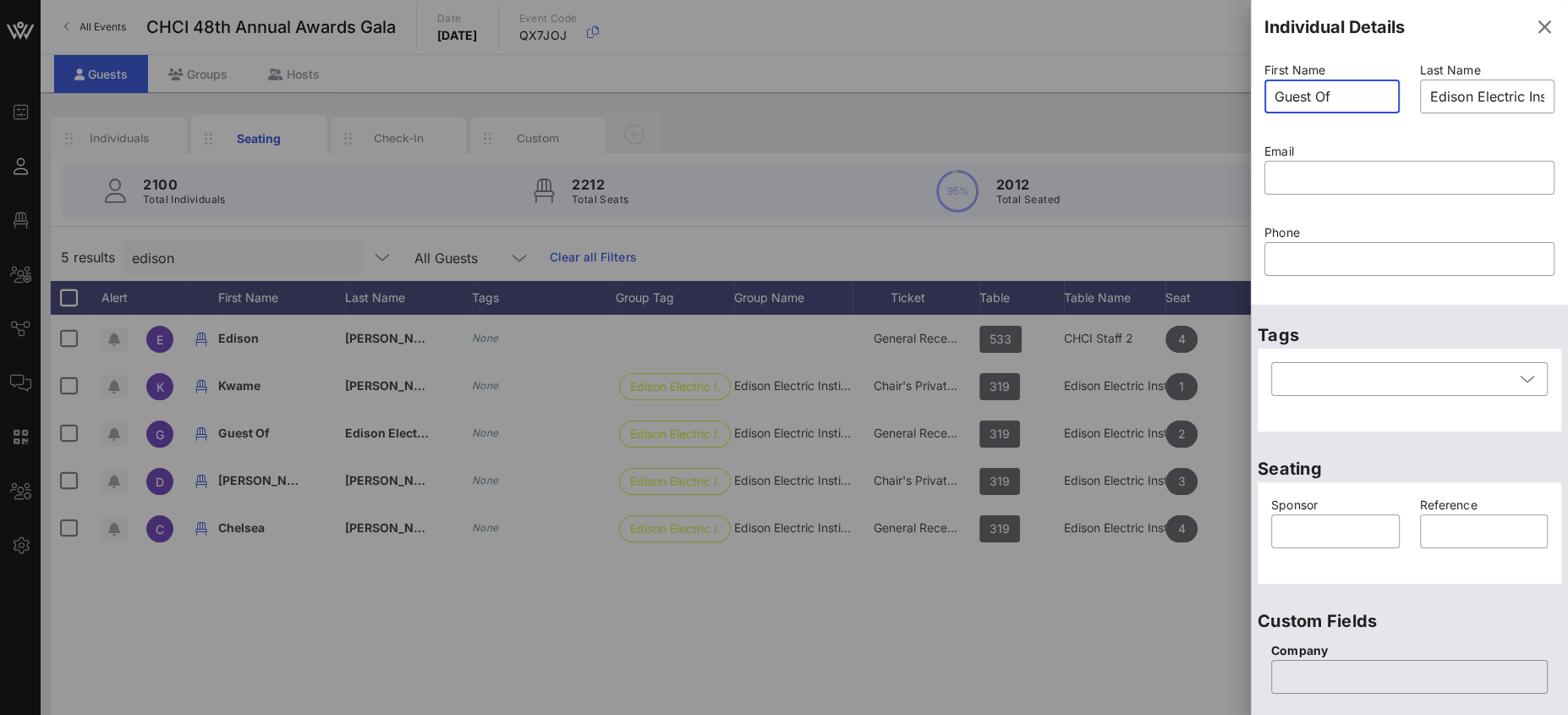
drag, startPoint x: 1338, startPoint y: 88, endPoint x: 1259, endPoint y: 85, distance: 79.1
click at [1261, 87] on div "First Name ​ Guest Of" at bounding box center [1332, 98] width 155 height 82
type input "[PERSON_NAME]"
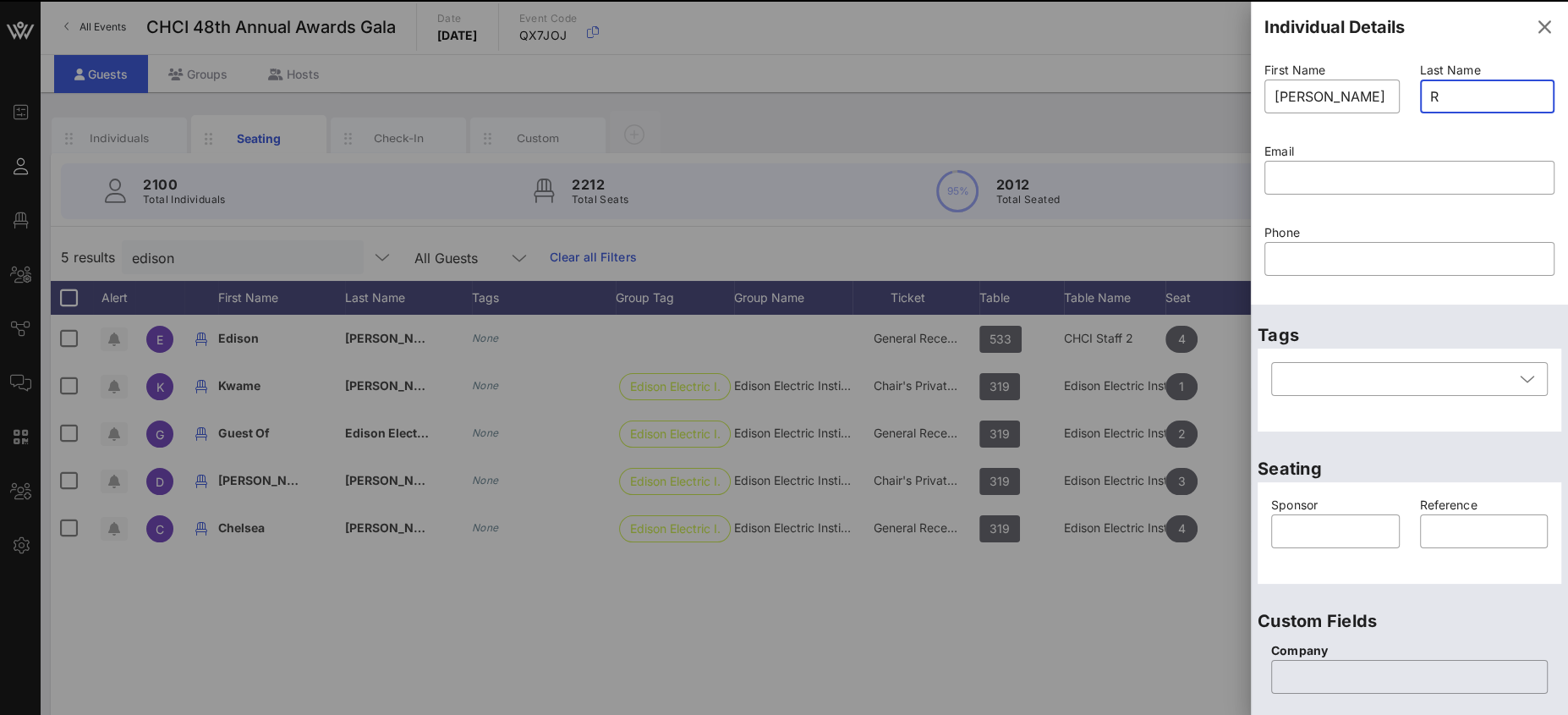
type input "Ra"
type input "Guest Of"
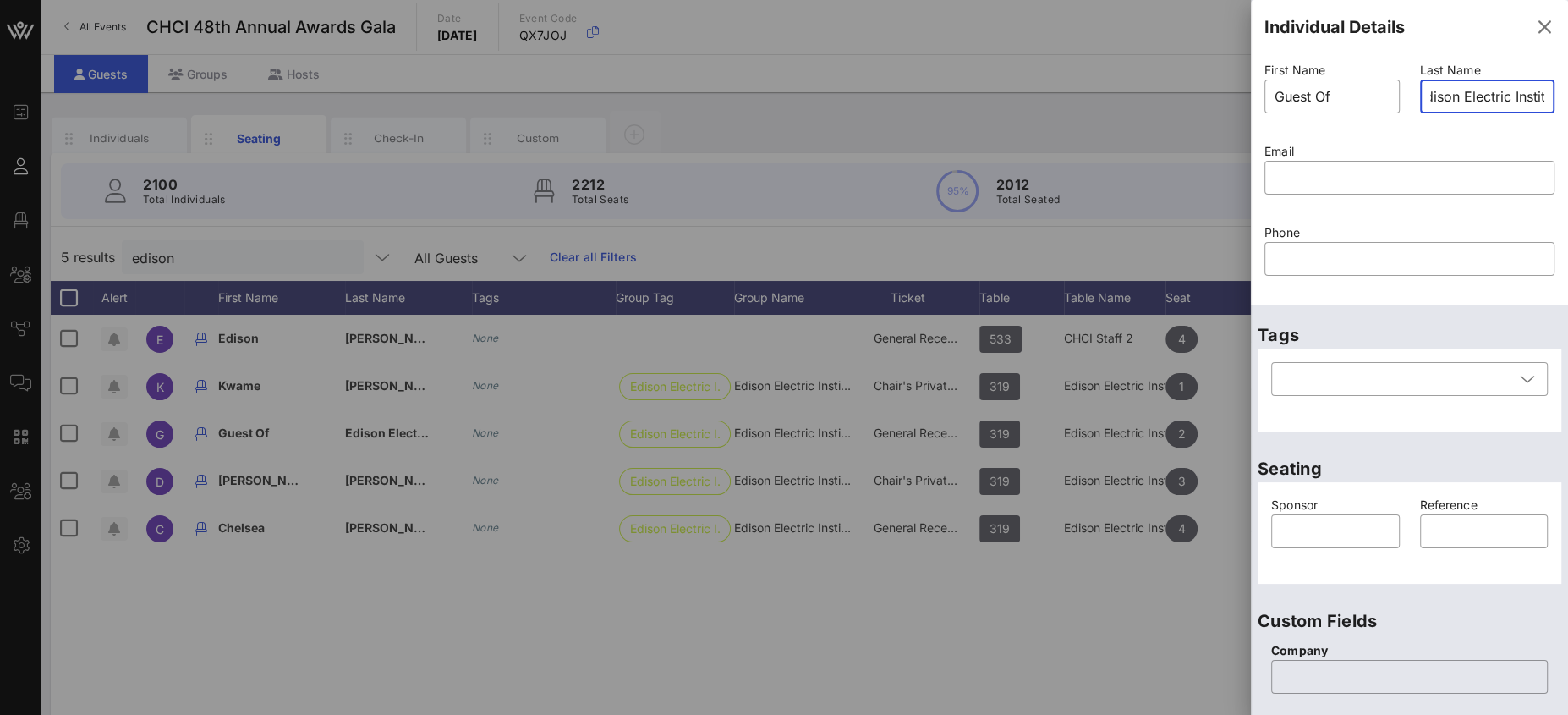
scroll to position [0, 22]
type input "Edison Electric Instit"
paste input "mailto:[EMAIL_ADDRESS][DOMAIN_NAME]"
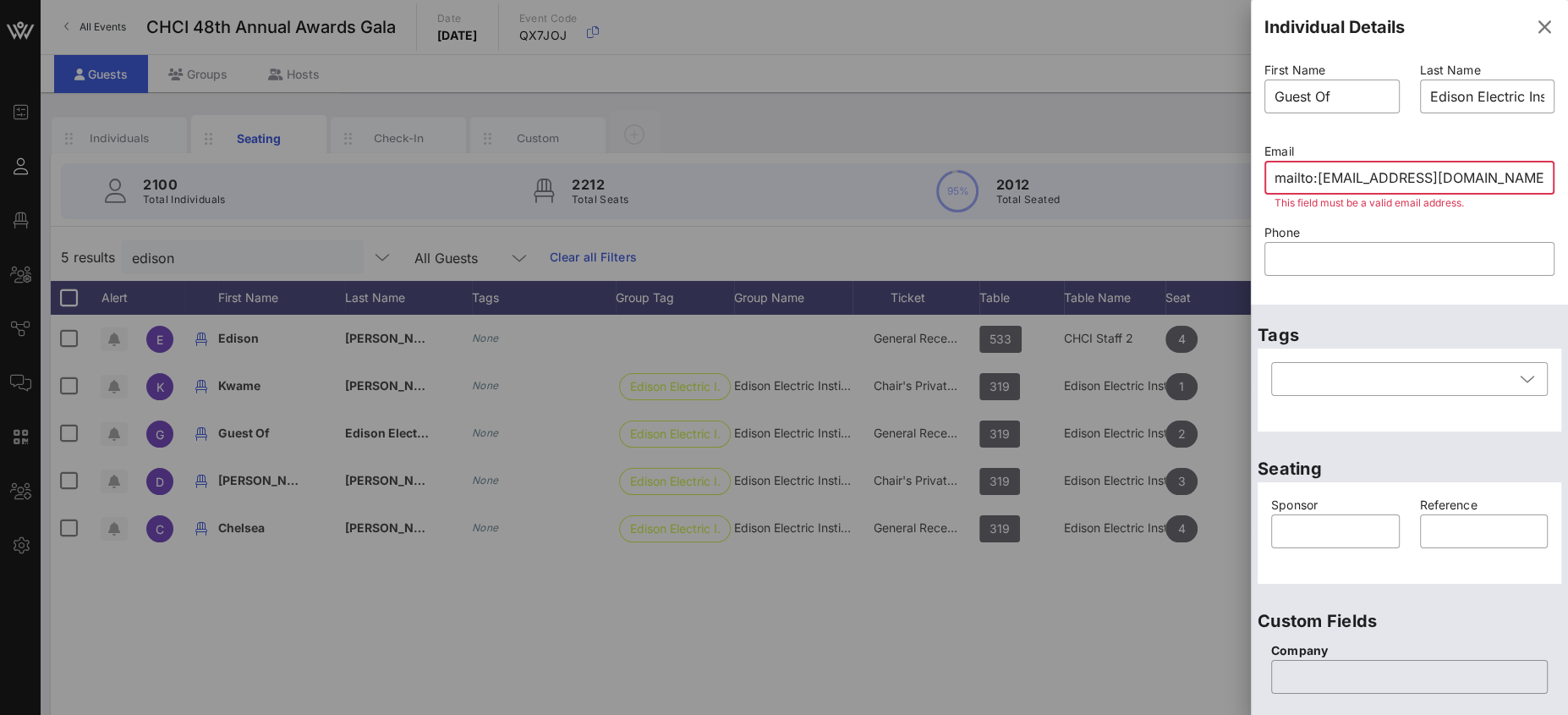
click at [1324, 182] on input "mailto:[EMAIL_ADDRESS][DOMAIN_NAME]" at bounding box center [1410, 178] width 270 height 27
drag, startPoint x: 1319, startPoint y: 180, endPoint x: 1219, endPoint y: 170, distance: 100.5
click at [1220, 170] on div "Event Builder Guests Floor Plan All Groups Journeys Comms QR Scanner Team Setti…" at bounding box center [784, 420] width 1568 height 839
type input "[EMAIL_ADDRESS][DOMAIN_NAME]"
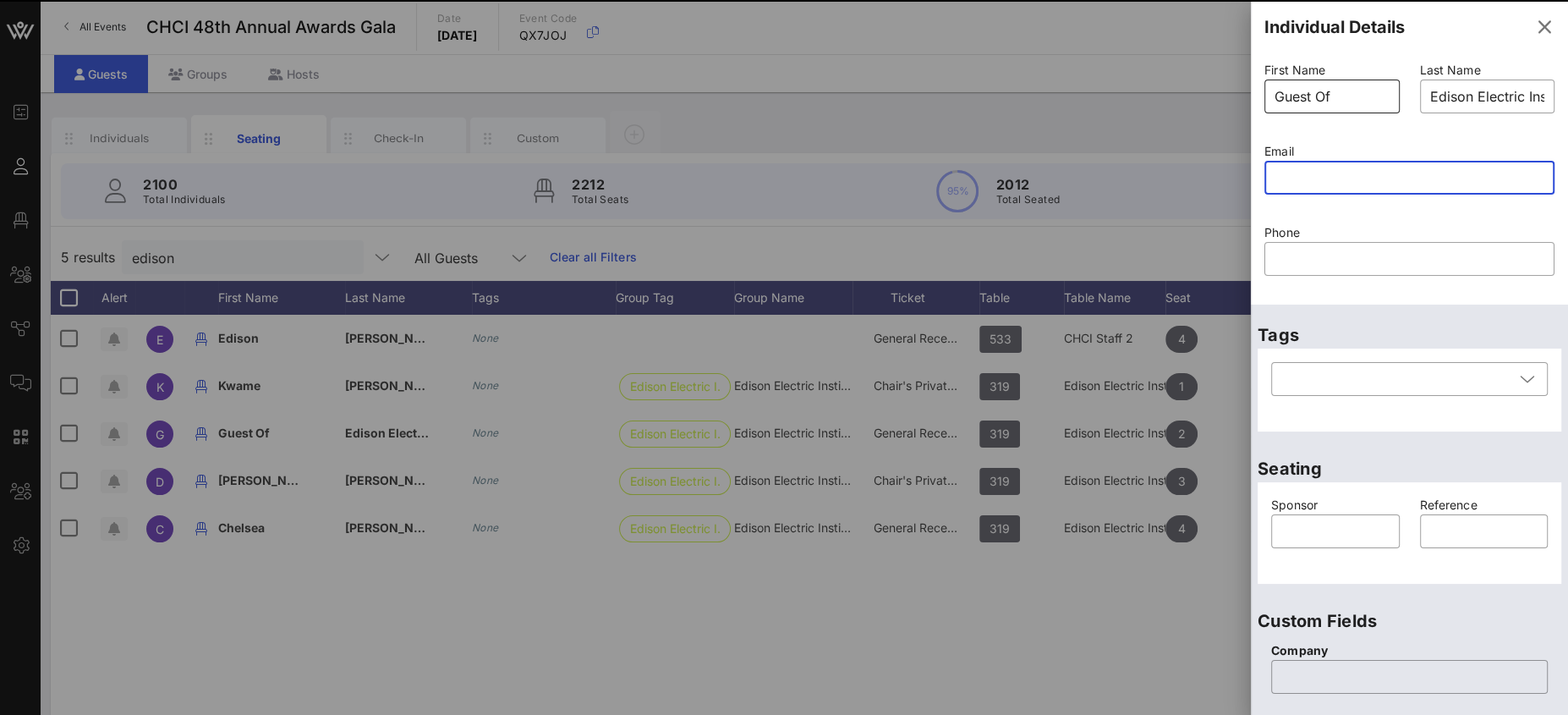
type input "Edison Electric Institute"
drag, startPoint x: 1354, startPoint y: 95, endPoint x: 1205, endPoint y: 90, distance: 149.1
click at [1203, 91] on div "Event Builder Guests Floor Plan All Groups Journeys Comms QR Scanner Team Setti…" at bounding box center [784, 420] width 1568 height 839
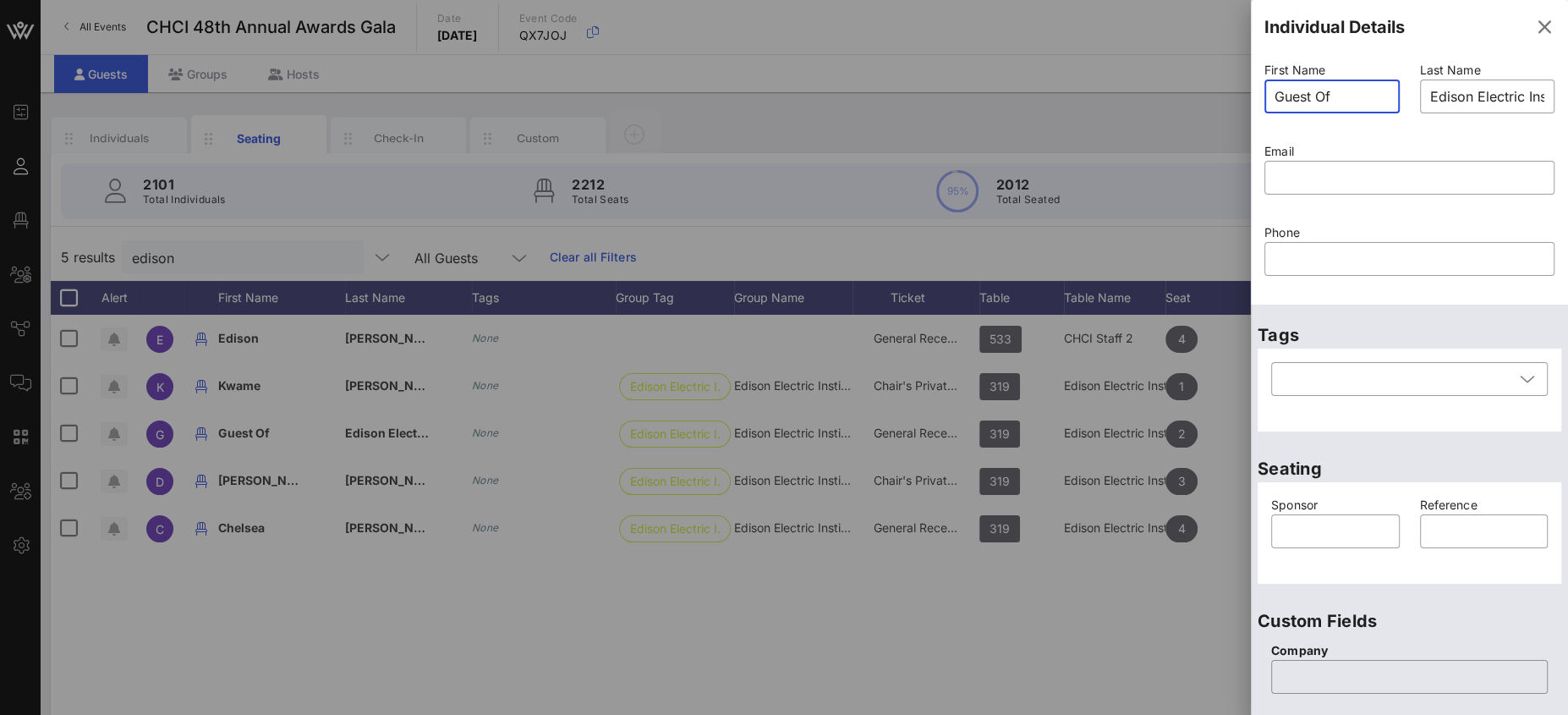
paste input "mailto:[EMAIL_ADDRESS][DOMAIN_NAME]"
click at [1356, 94] on input "mailto:[EMAIL_ADDRESS][DOMAIN_NAME]" at bounding box center [1332, 96] width 115 height 27
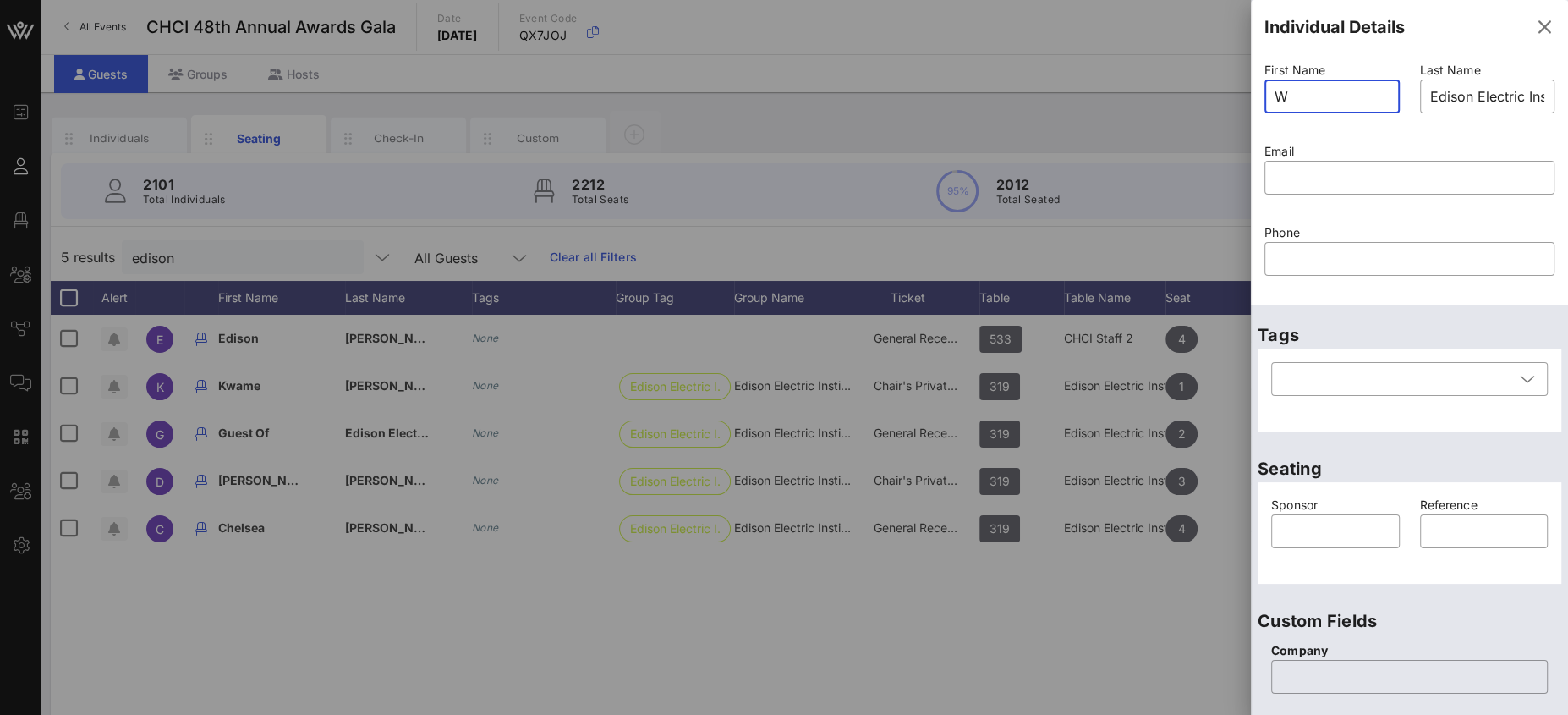
scroll to position [0, 0]
type input "[PERSON_NAME]"
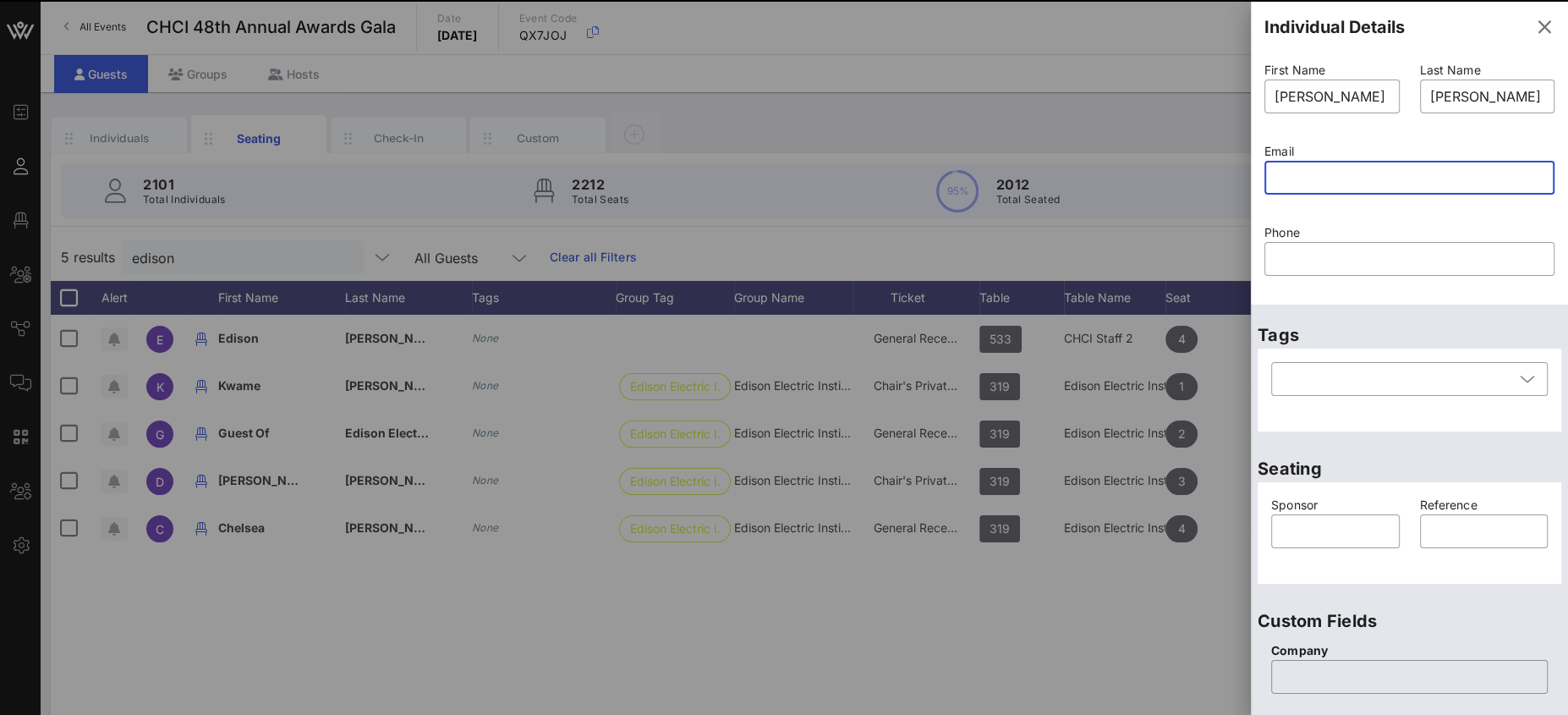
paste input "mailto:[EMAIL_ADDRESS][DOMAIN_NAME]"
type input "Guest Of"
type input "Edison Electric Institute"
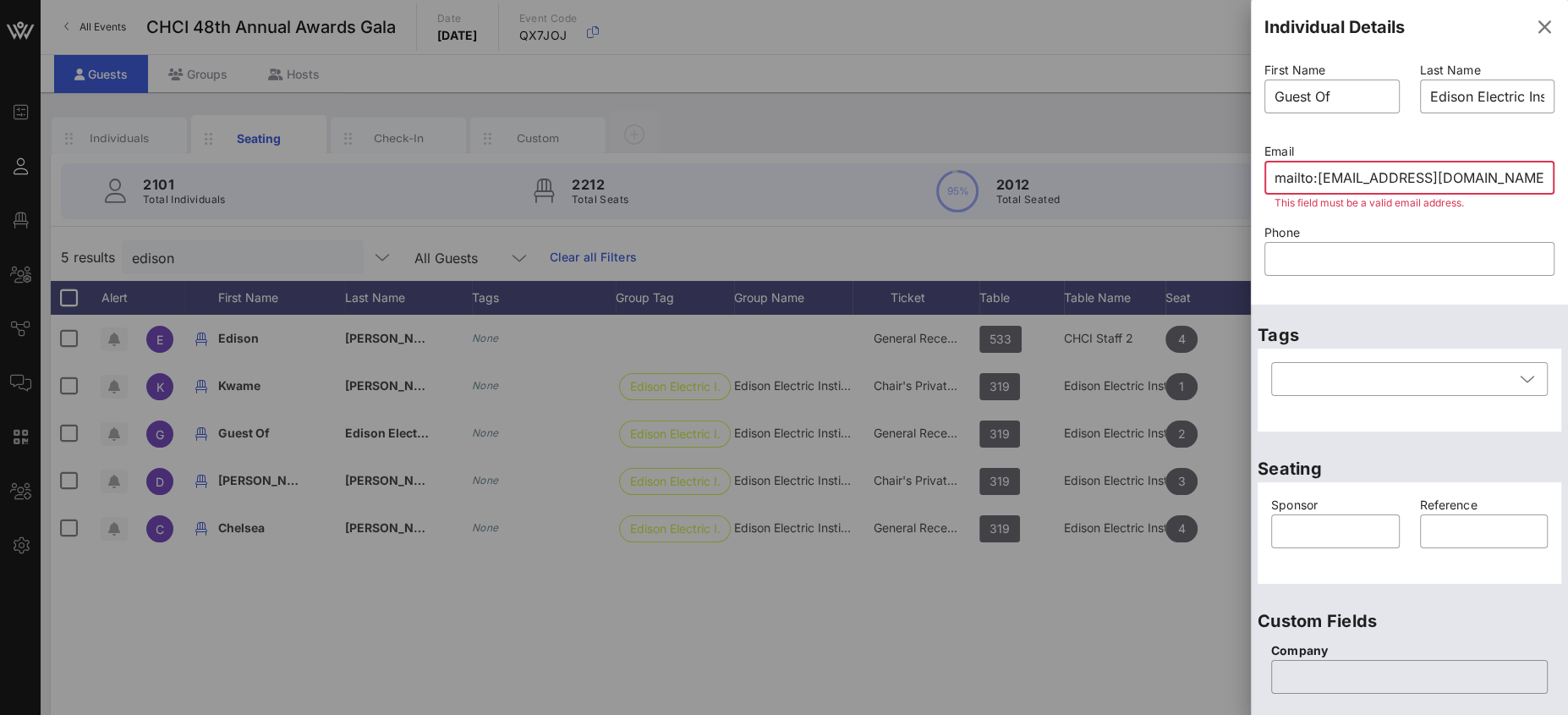
drag, startPoint x: 1315, startPoint y: 177, endPoint x: 1166, endPoint y: 169, distance: 149.2
click at [1192, 170] on div "Event Builder Guests Floor Plan All Groups Journeys Comms QR Scanner Team Setti…" at bounding box center [784, 420] width 1568 height 839
type input "[EMAIL_ADDRESS][DOMAIN_NAME]"
drag, startPoint x: 1288, startPoint y: 89, endPoint x: 1257, endPoint y: 90, distance: 31.0
click at [1260, 92] on div "First Name ​ Guest Of" at bounding box center [1332, 98] width 155 height 82
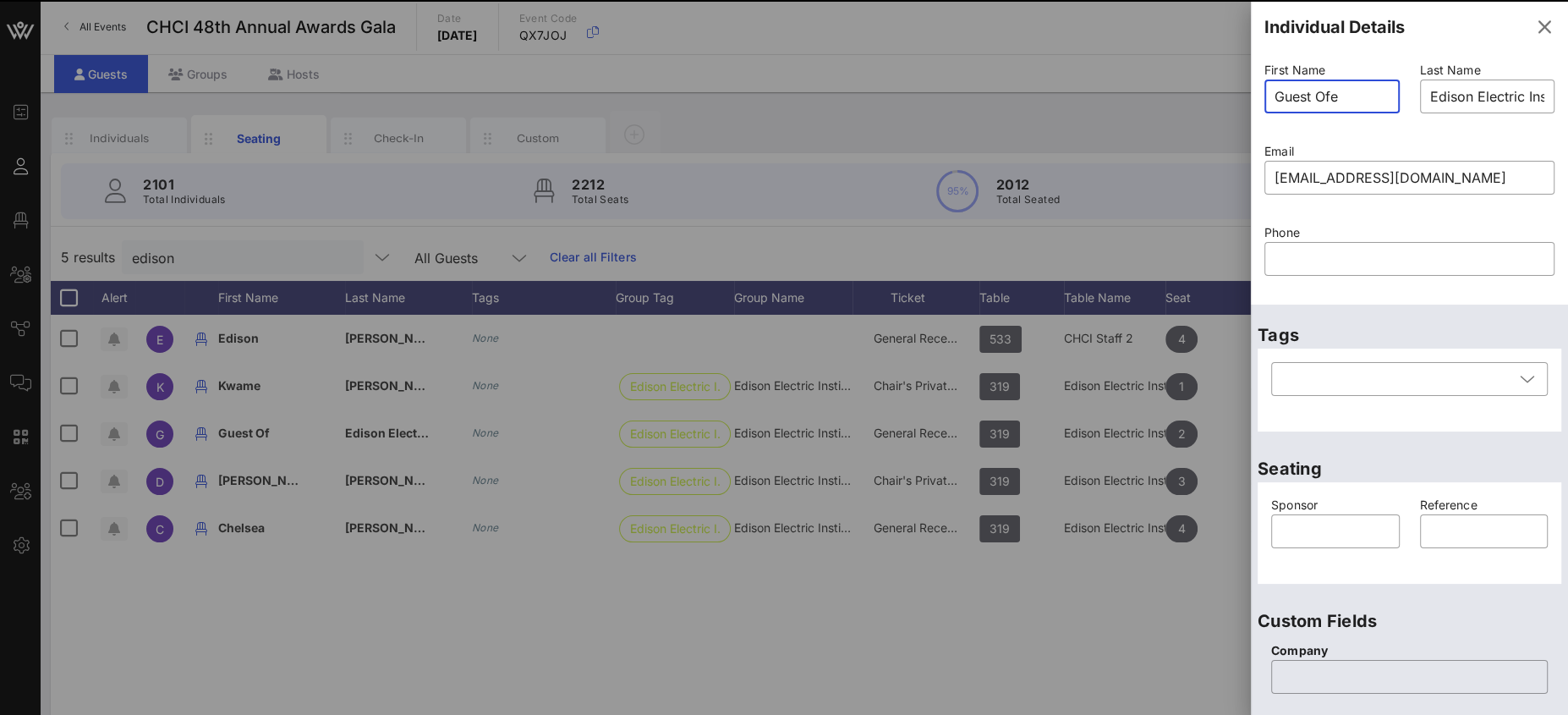
type input "Guest Ofe"
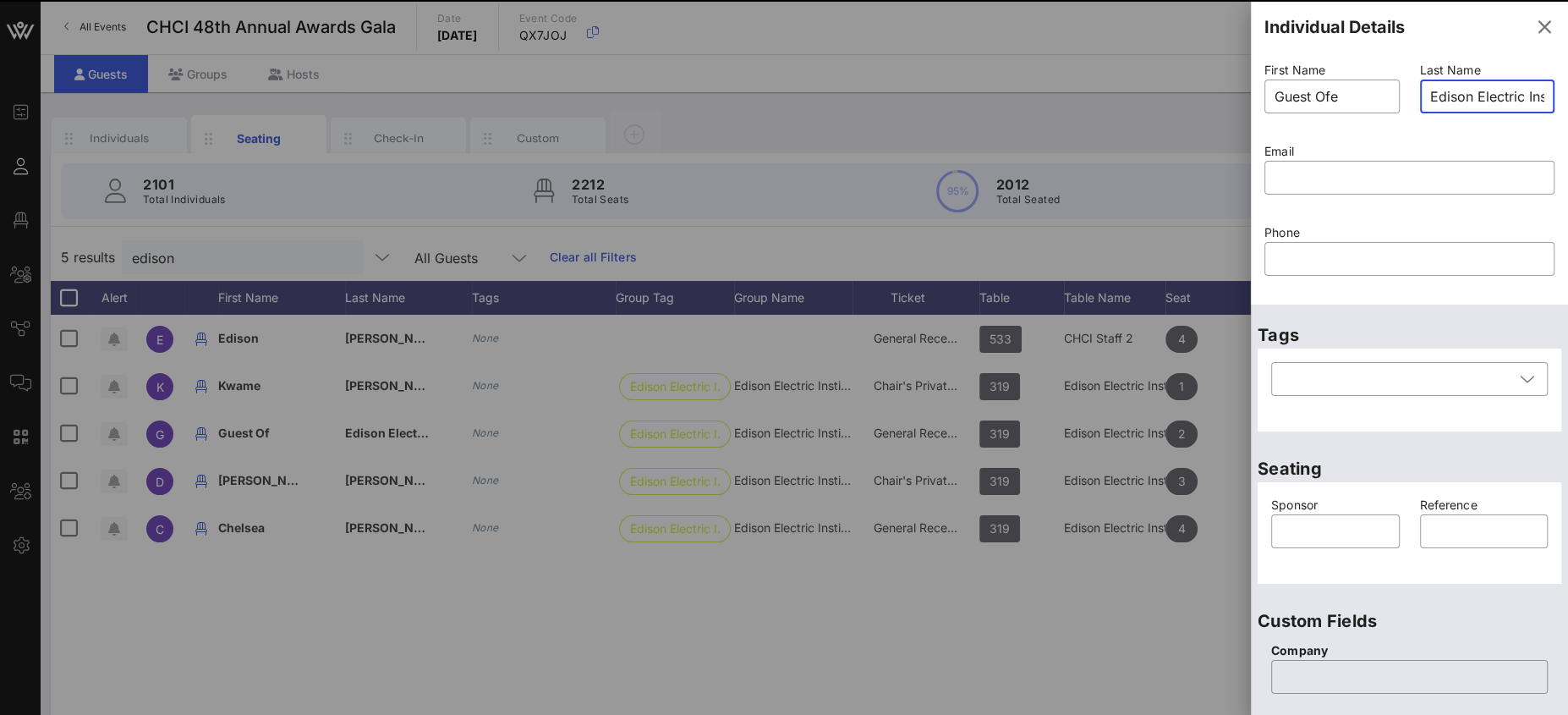
type input "R"
type input "Guest Of"
type input "Edison Electric Institute"
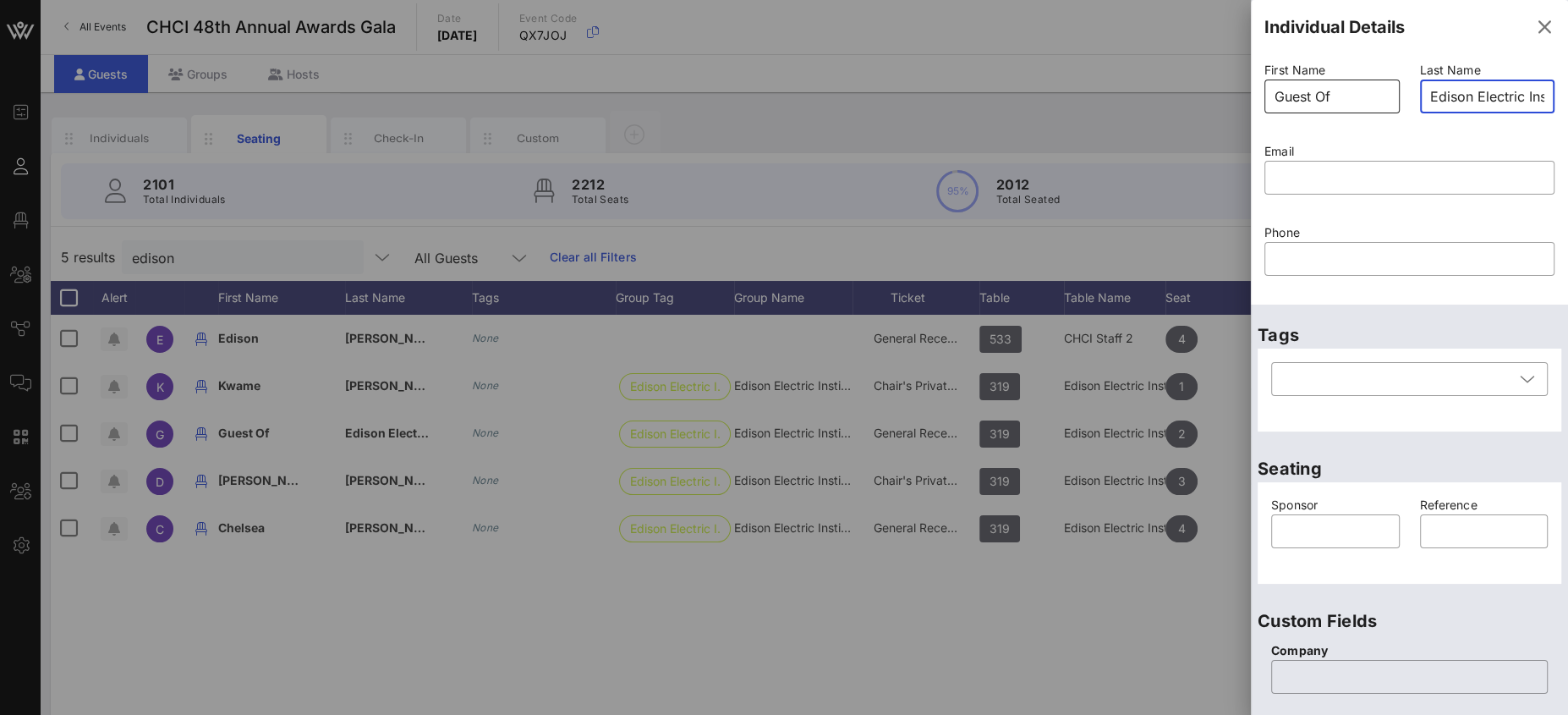
click at [1331, 92] on input "Guest Of" at bounding box center [1332, 96] width 115 height 27
click at [1318, 177] on input "text" at bounding box center [1410, 178] width 270 height 27
paste input "mailto:[EMAIL_ADDRESS][DOMAIN_NAME]"
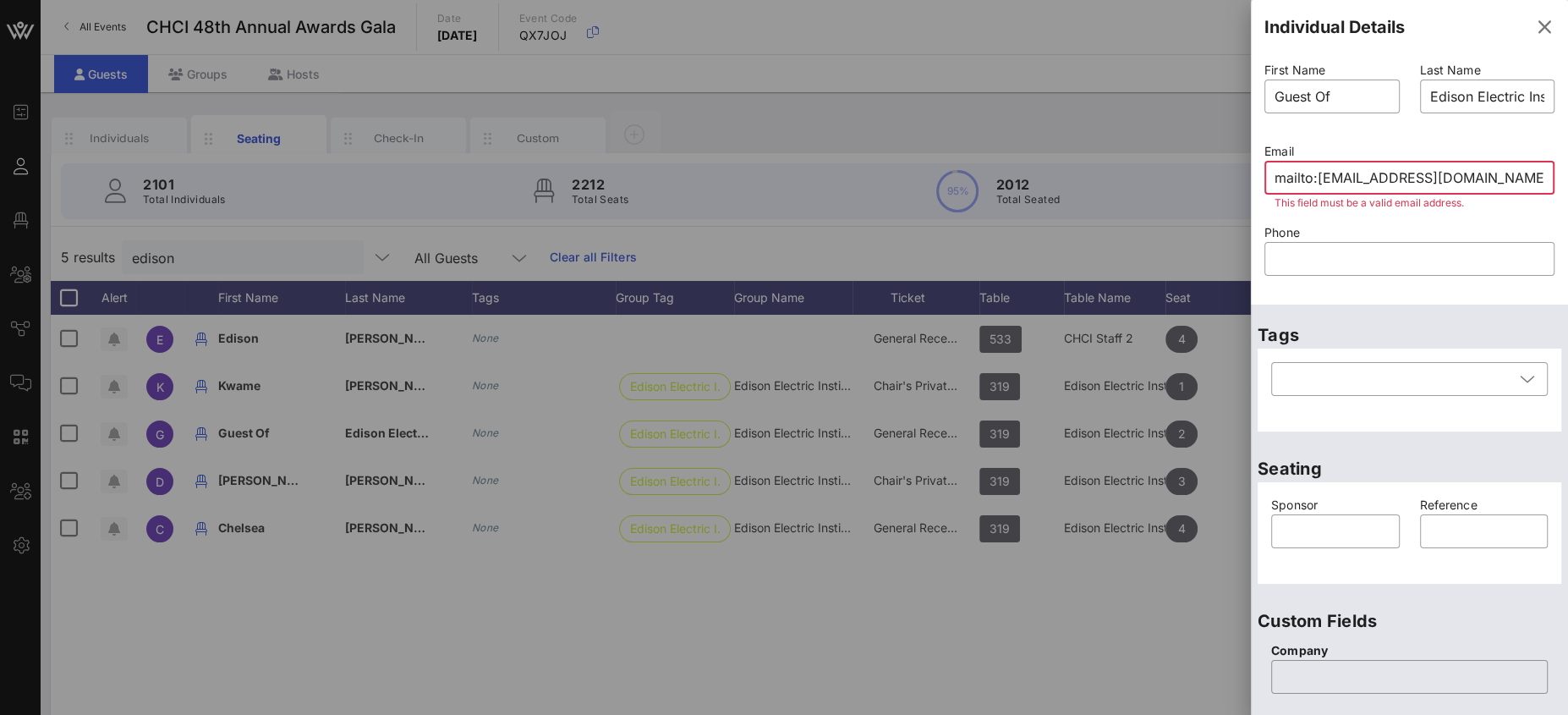
drag, startPoint x: 1318, startPoint y: 174, endPoint x: 1199, endPoint y: 167, distance: 119.2
click at [1269, 171] on div "​ mailto:[EMAIL_ADDRESS][DOMAIN_NAME]" at bounding box center [1409, 177] width 290 height 34
drag, startPoint x: 1459, startPoint y: 160, endPoint x: 1459, endPoint y: 181, distance: 21.0
click at [1459, 161] on div "[EMAIL_ADDRESS][DOMAIN_NAME]" at bounding box center [1410, 177] width 270 height 34
click at [1462, 175] on input "[EMAIL_ADDRESS][DOMAIN_NAME]" at bounding box center [1410, 178] width 270 height 27
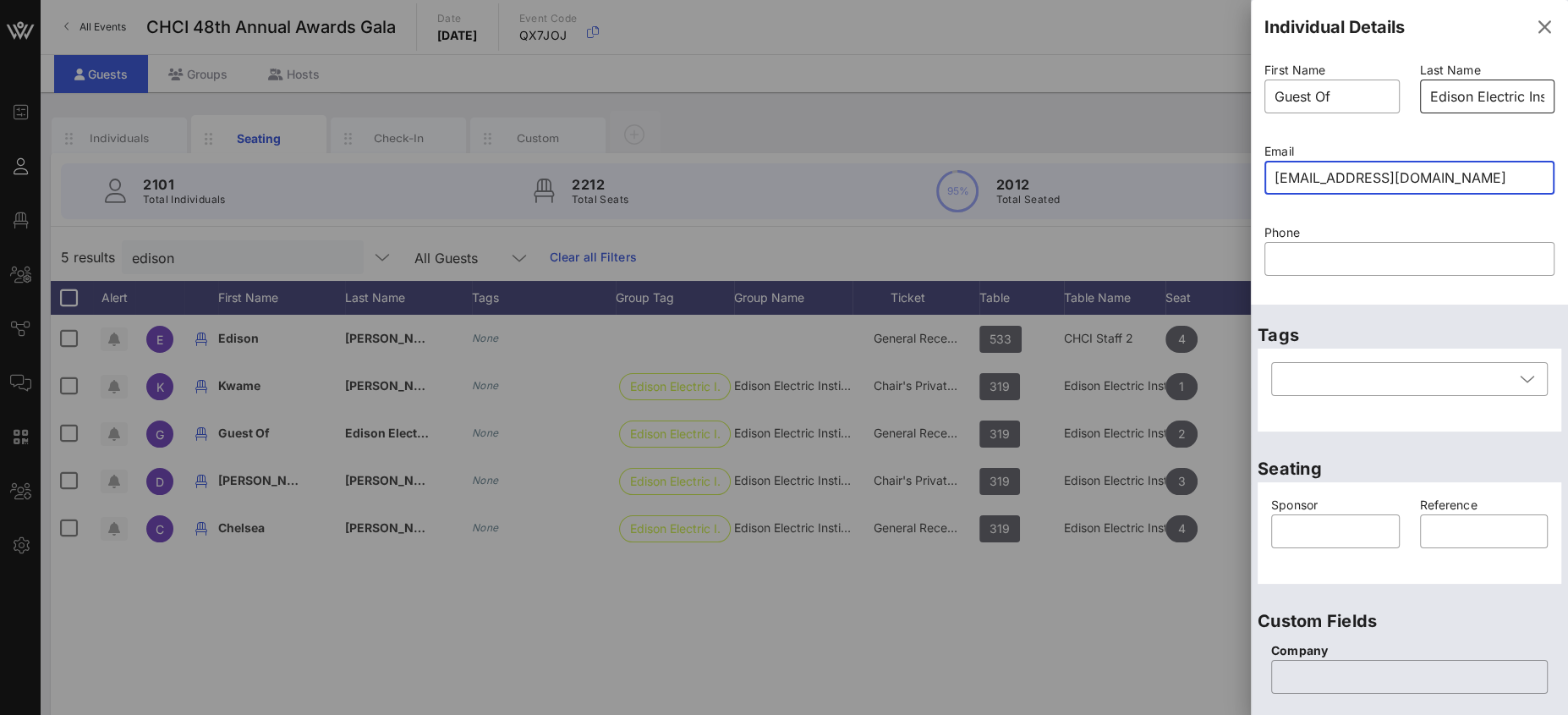
type input "[EMAIL_ADDRESS][DOMAIN_NAME]"
click at [1461, 100] on input "Edison Electric Institute" at bounding box center [1487, 96] width 115 height 27
click at [1462, 100] on input "Edison Electric Institute" at bounding box center [1487, 96] width 115 height 27
click at [1460, 98] on input "Edison Electric Institute" at bounding box center [1487, 96] width 115 height 27
click at [1462, 97] on input "Edison Electric Institute" at bounding box center [1487, 96] width 115 height 27
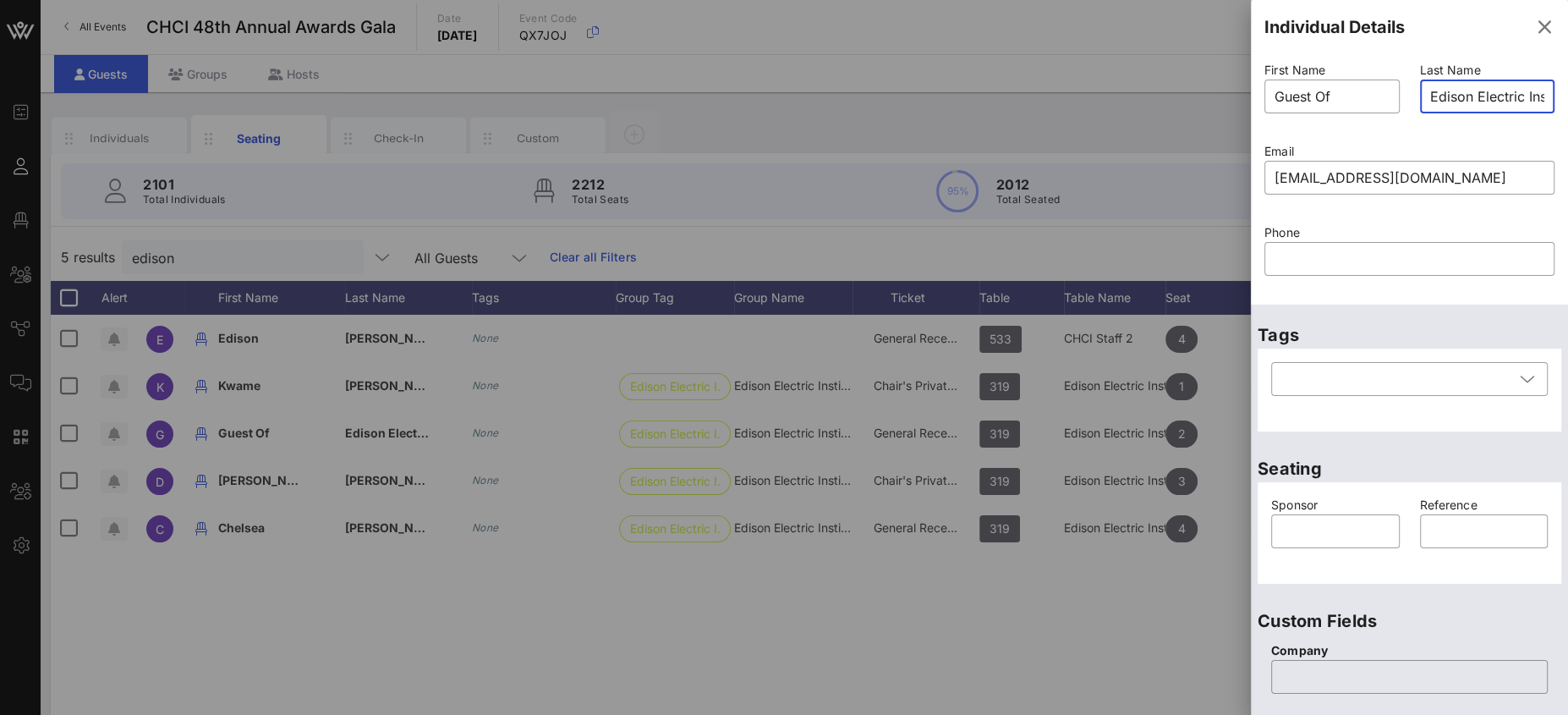
click at [1464, 96] on input "Edison Electric Institute" at bounding box center [1487, 96] width 115 height 27
click at [1465, 95] on input "Edison Electric Institute" at bounding box center [1487, 96] width 115 height 27
drag, startPoint x: 1419, startPoint y: 95, endPoint x: 1556, endPoint y: 105, distance: 137.4
click at [1556, 105] on div "Individual Details First Name ​ Guest Of Last Name ​ Edison Electric Institute …" at bounding box center [1409, 358] width 317 height 715
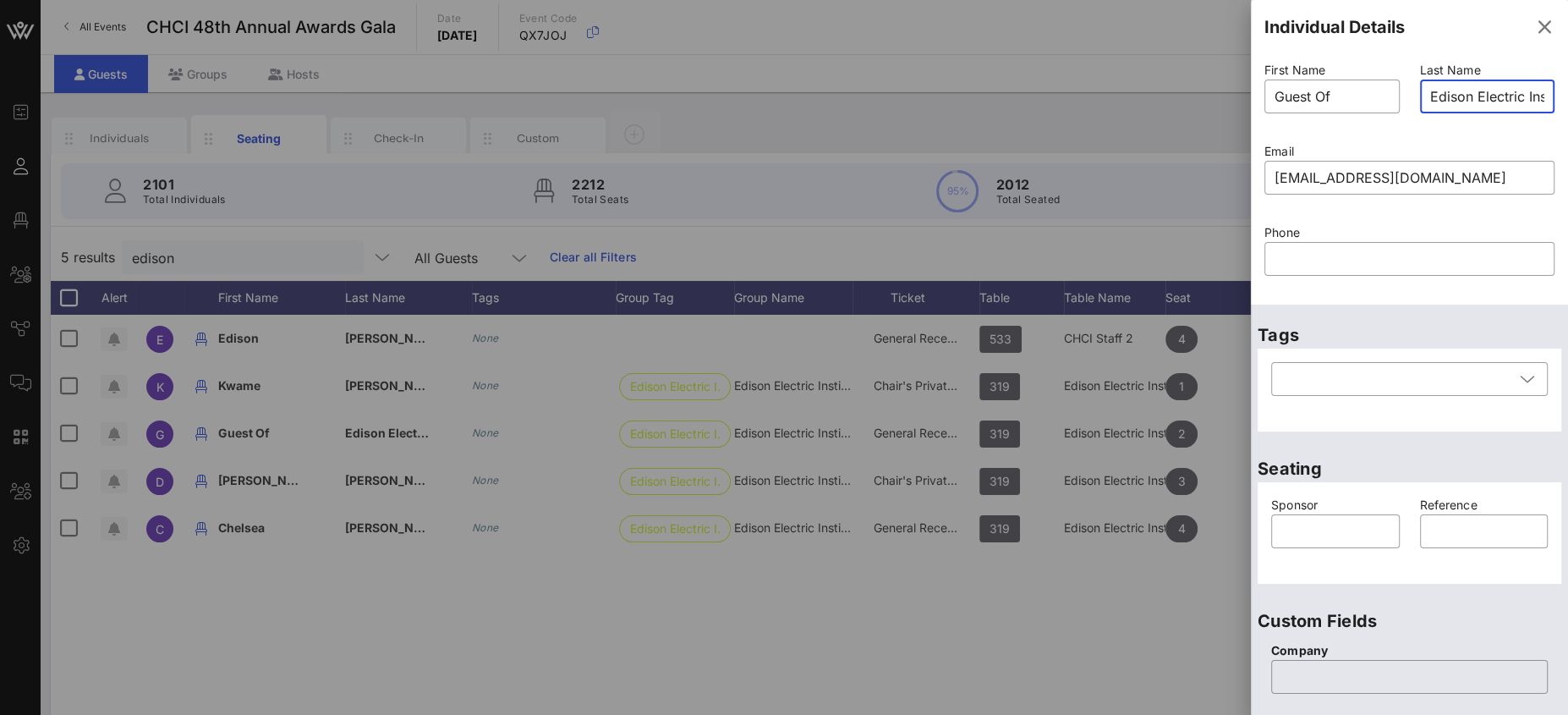
scroll to position [0, 43]
drag, startPoint x: 1431, startPoint y: 94, endPoint x: 1544, endPoint y: 105, distance: 113.5
click at [1548, 102] on div "Last Name ​ Edison Electric Institute" at bounding box center [1487, 98] width 155 height 82
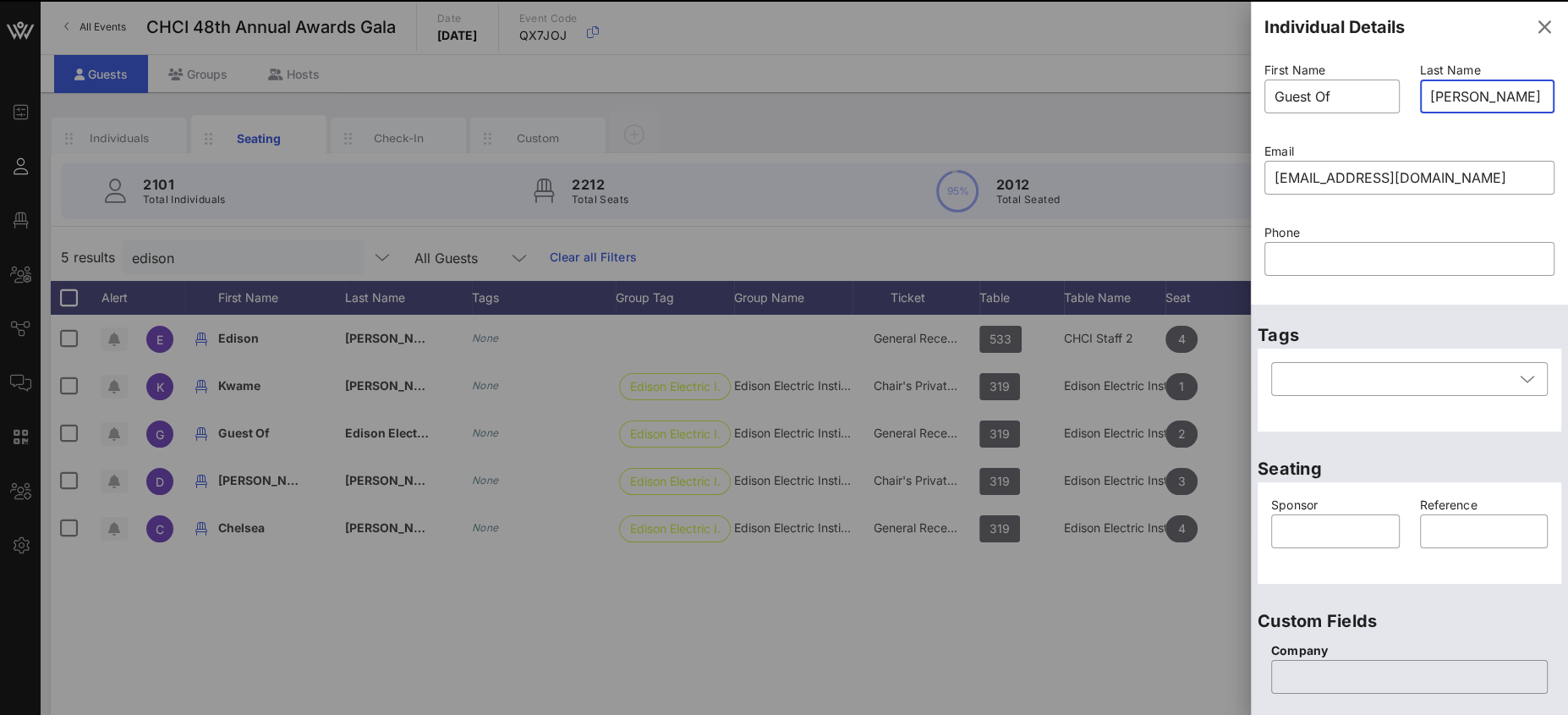
type input "Edison Electric Institute"
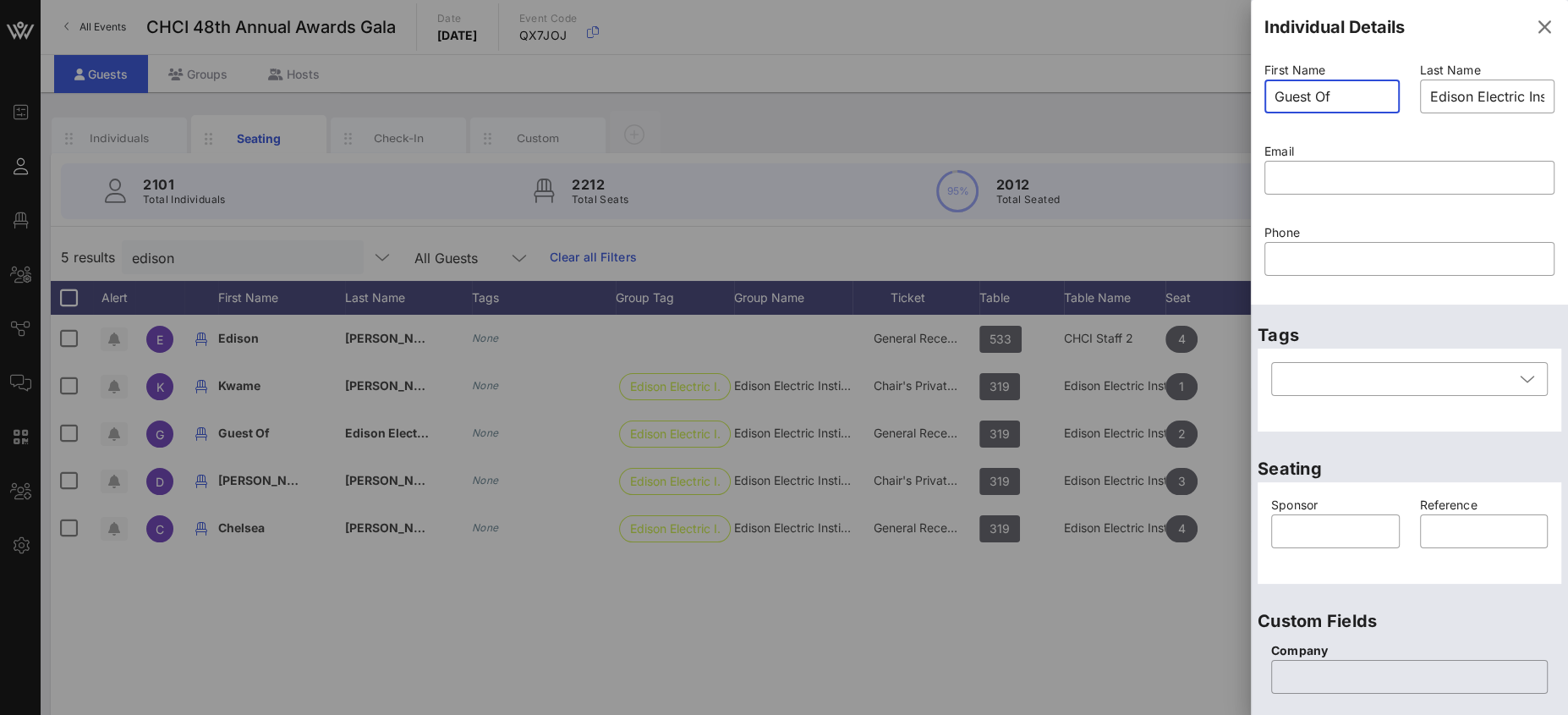
drag, startPoint x: 1337, startPoint y: 97, endPoint x: 1252, endPoint y: 90, distance: 85.3
click at [1252, 90] on div "First Name ​ Guest Of Last Name ​ Edison Electric Institute Email ​ Phone ​" at bounding box center [1409, 180] width 317 height 251
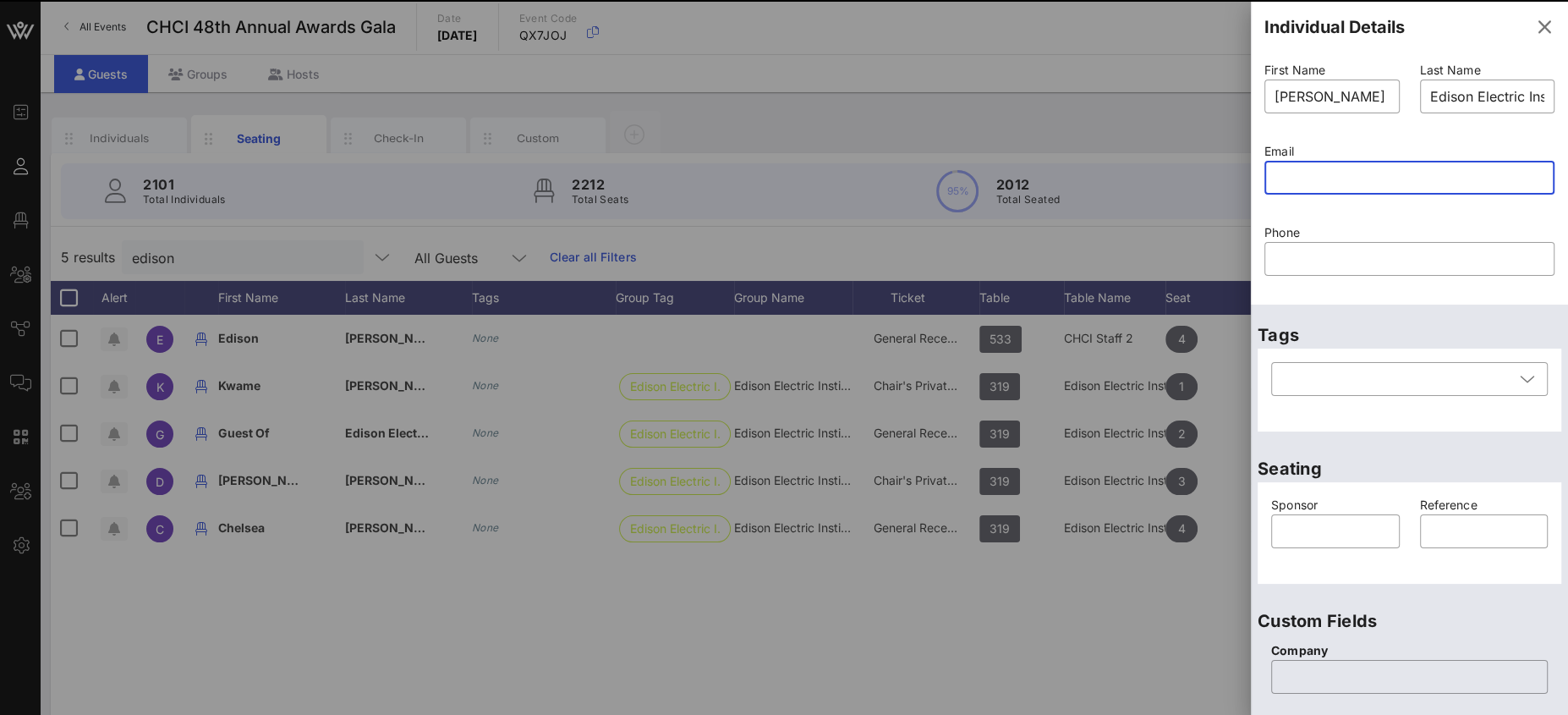
type input "Guest Of"
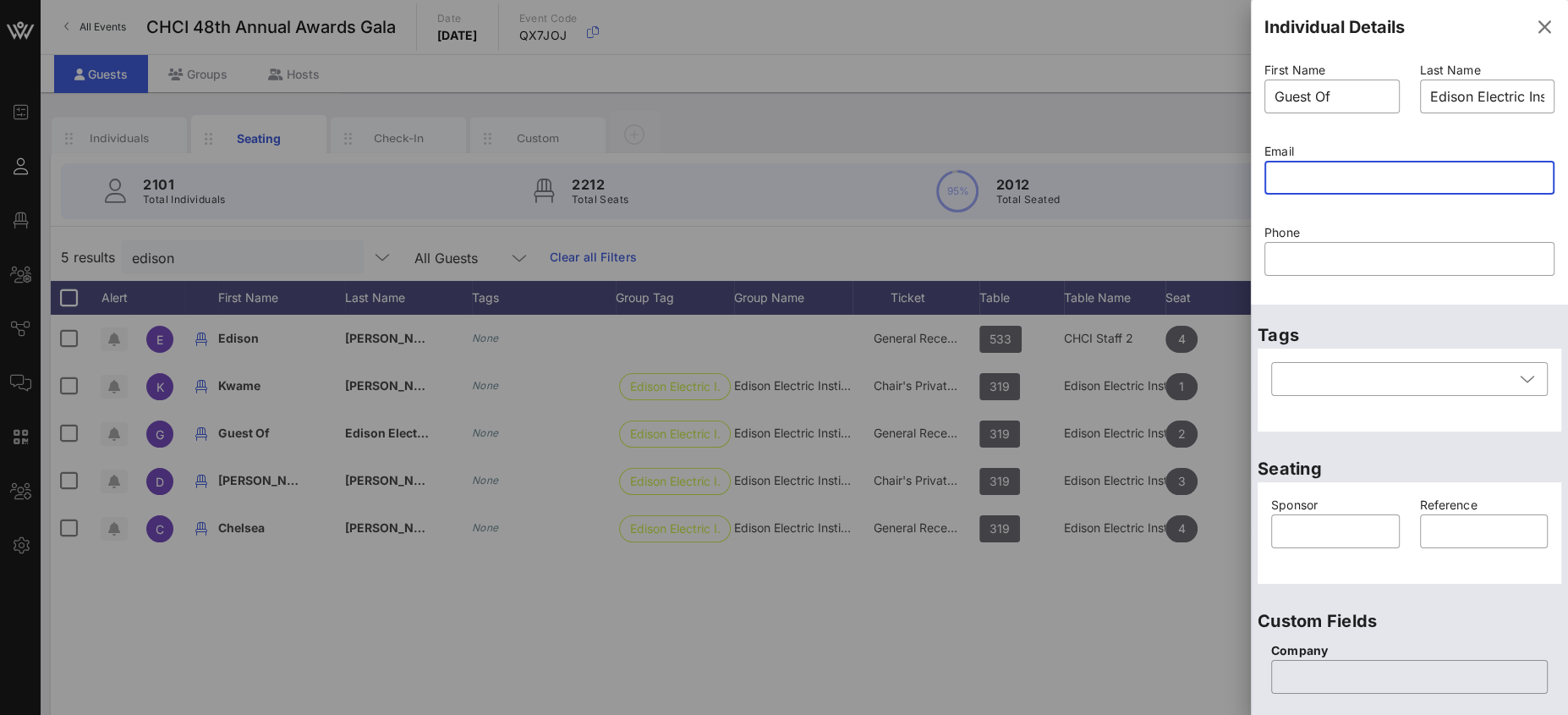
paste input "mailto:[EMAIL_ADDRESS][DOMAIN_NAME]"
drag, startPoint x: 1319, startPoint y: 178, endPoint x: 1233, endPoint y: 173, distance: 86.1
click at [1234, 173] on div "Event Builder Guests Floor Plan All Groups Journeys Comms QR Scanner Team Setti…" at bounding box center [784, 420] width 1568 height 839
type input "[EMAIL_ADDRESS][DOMAIN_NAME]"
drag, startPoint x: 1338, startPoint y: 97, endPoint x: 1273, endPoint y: 91, distance: 65.3
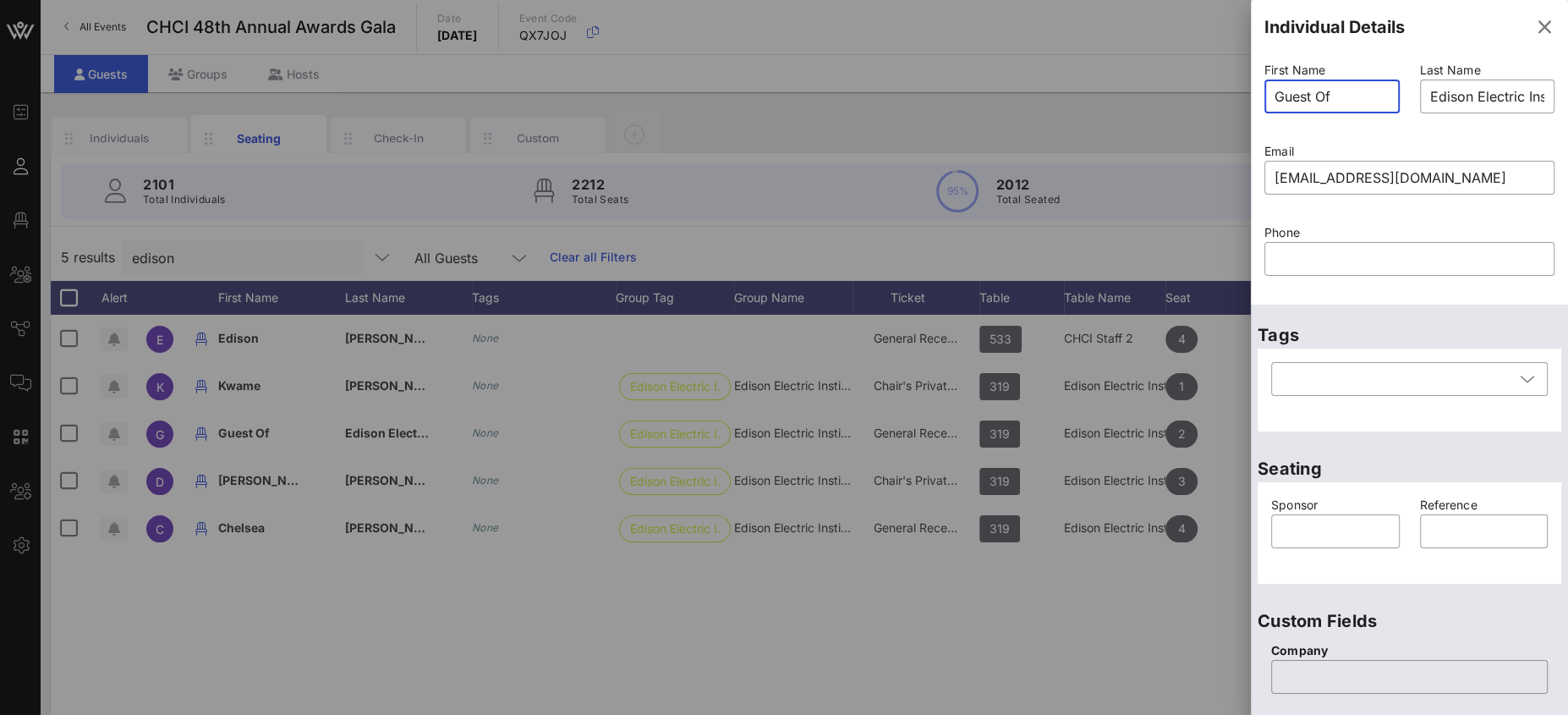
click at [1282, 93] on input "Guest Of" at bounding box center [1332, 96] width 115 height 27
type input "G"
type input "w"
type input "[PERSON_NAME]"
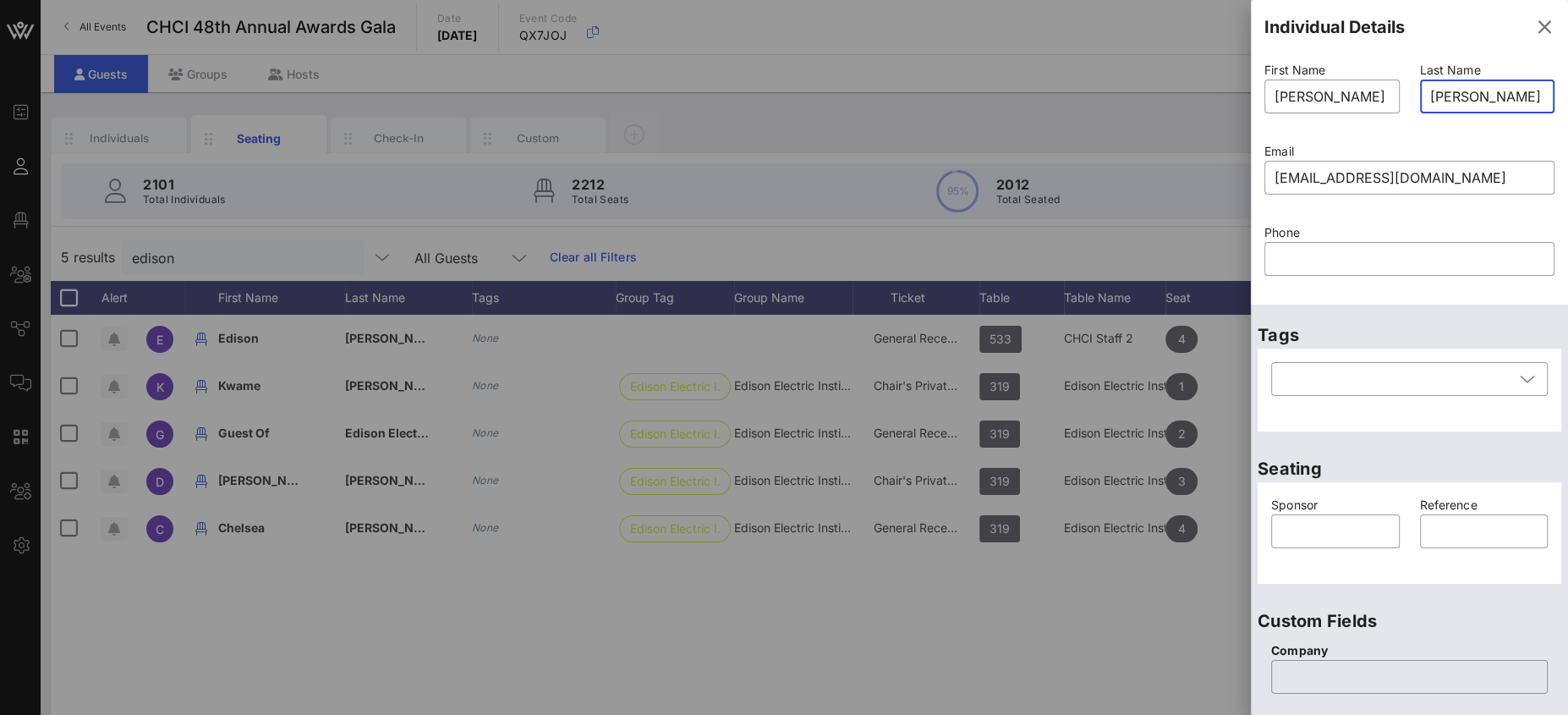
scroll to position [638, 0]
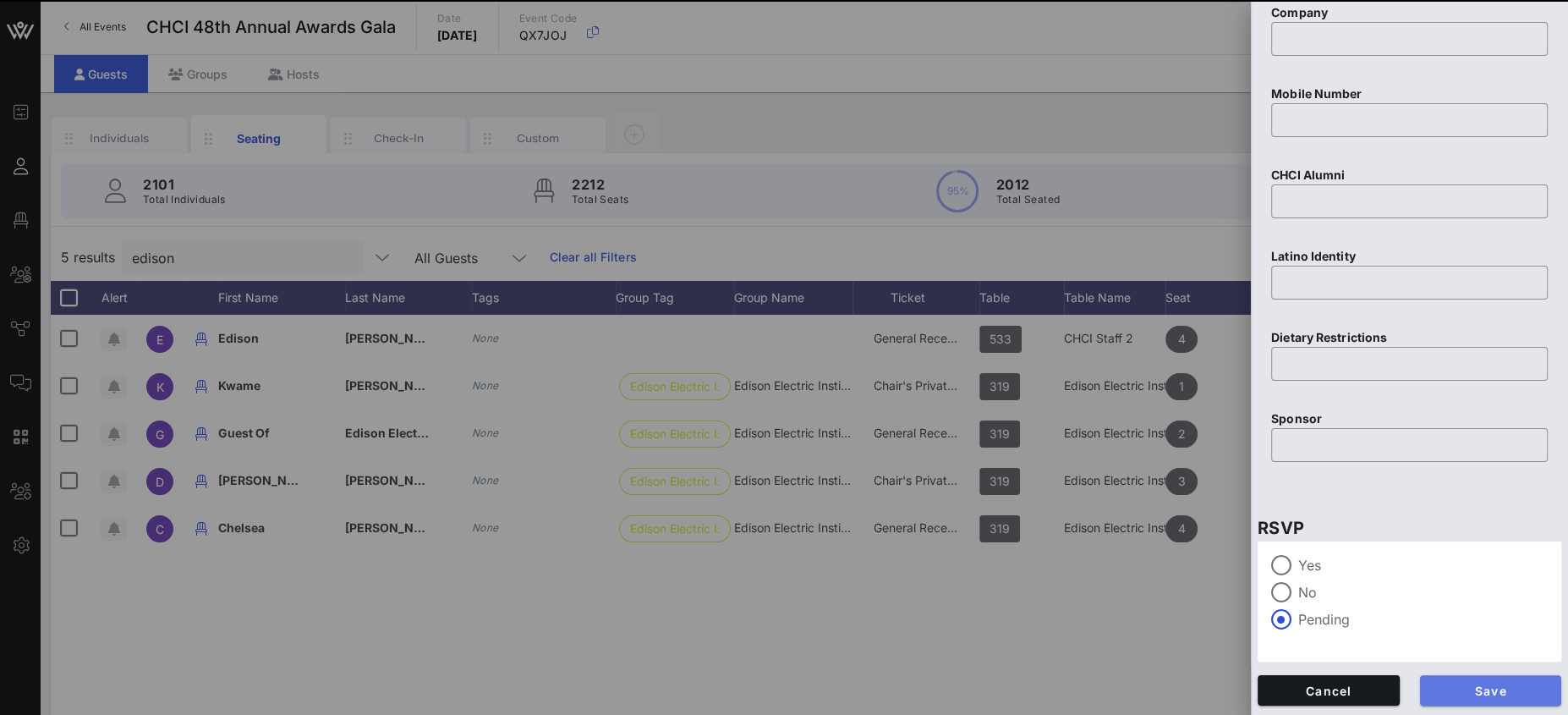
type input "Guest Of"
type input "Edison Electric Institute"
click at [1488, 685] on span "Save" at bounding box center [1490, 691] width 115 height 15
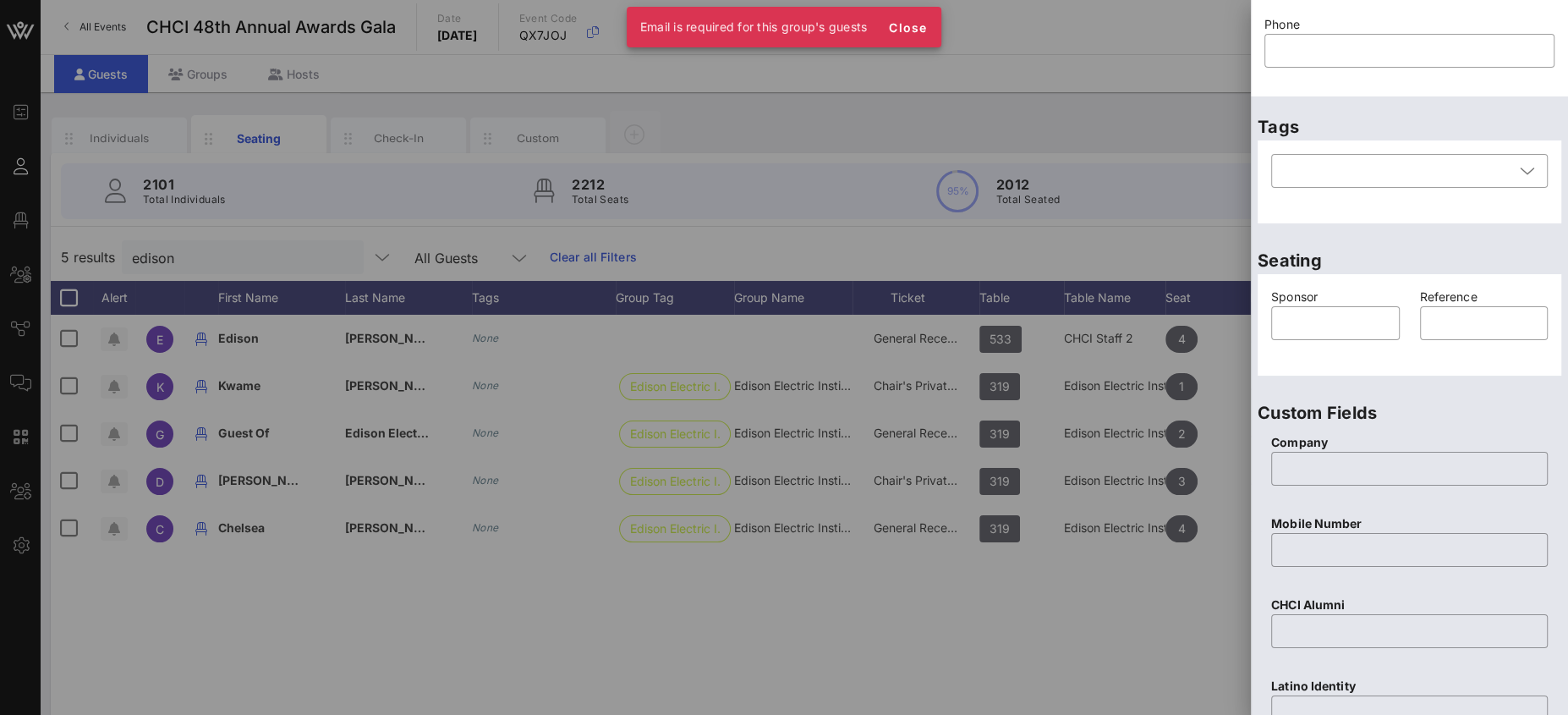
scroll to position [0, 0]
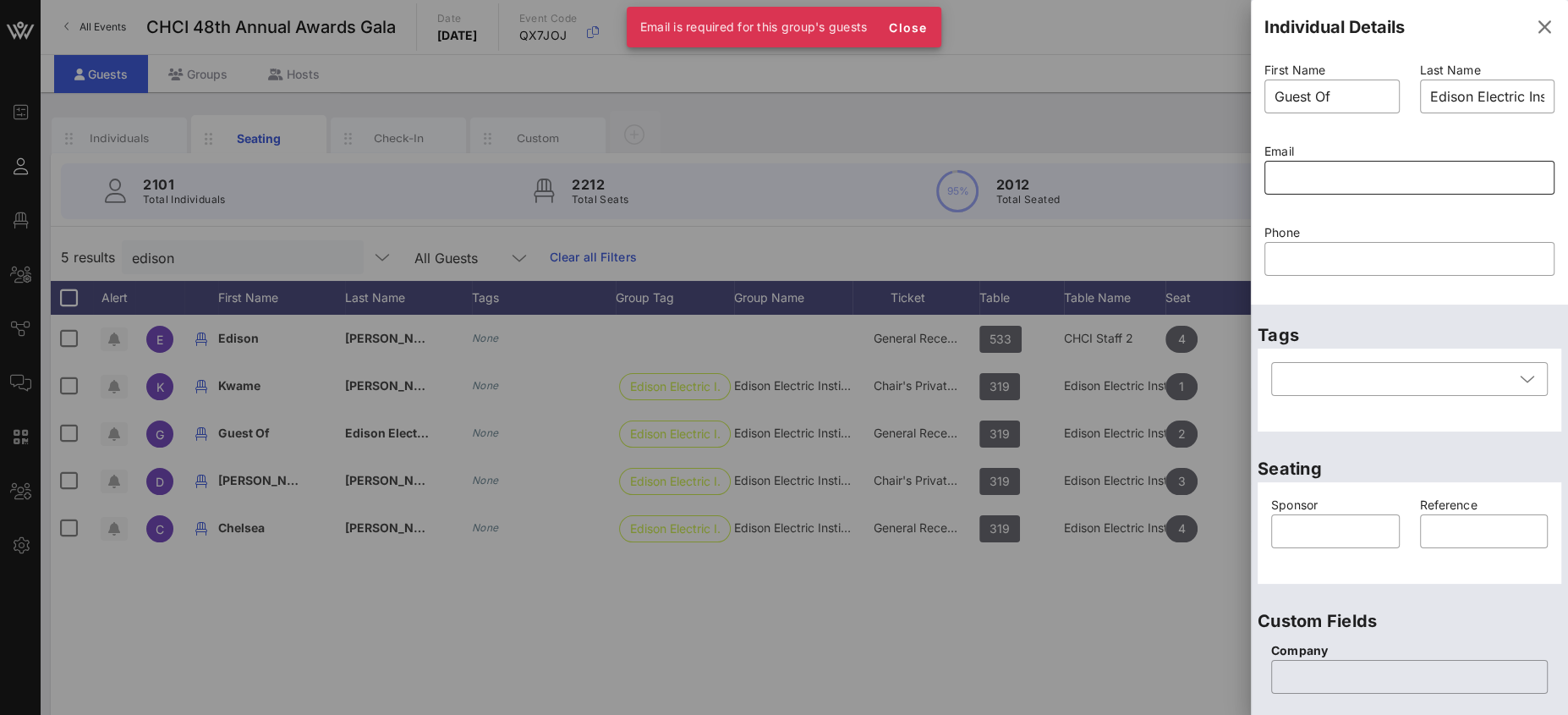
click at [1326, 190] on div at bounding box center [1410, 177] width 270 height 34
paste input "mailto:[EMAIL_ADDRESS][DOMAIN_NAME]"
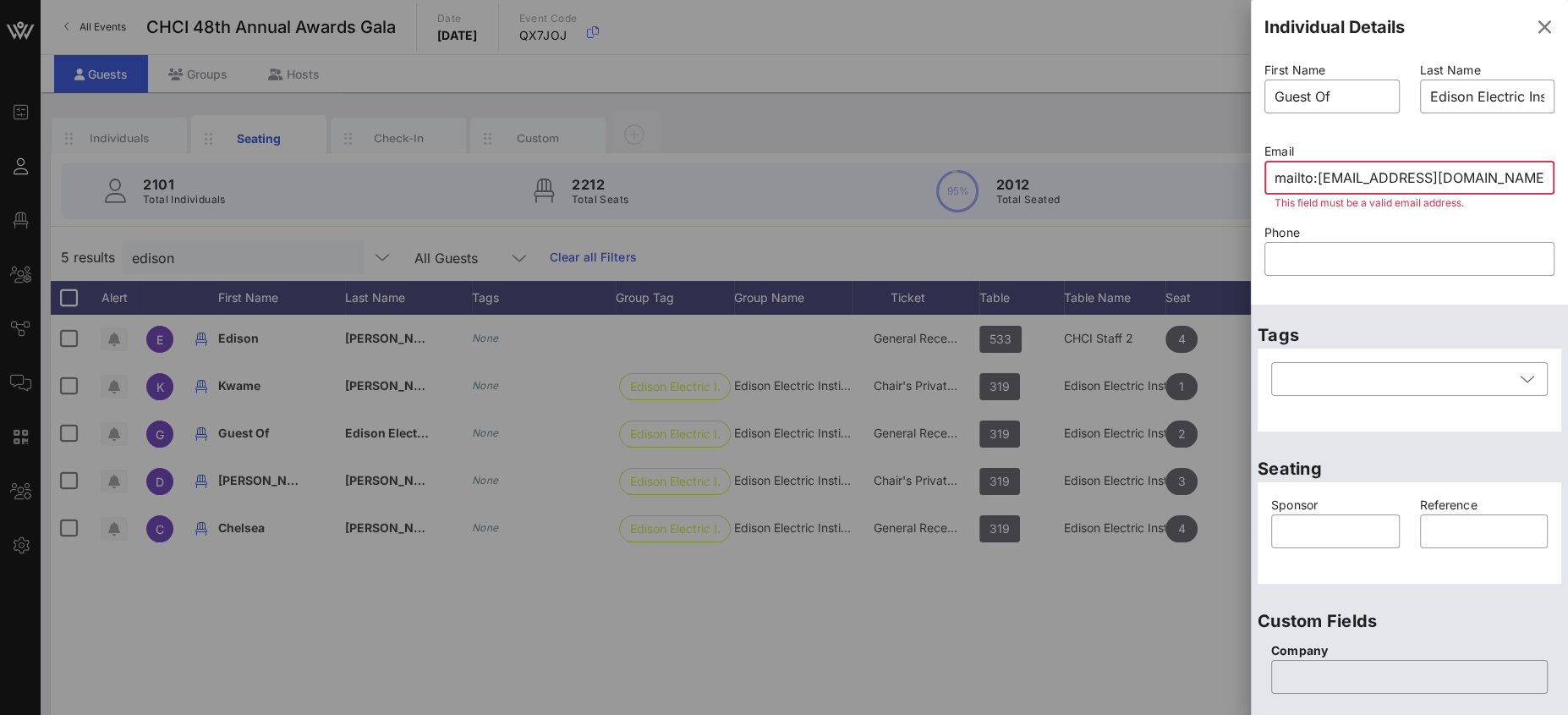
drag, startPoint x: 1318, startPoint y: 177, endPoint x: 1151, endPoint y: 156, distance: 168.3
click at [1167, 162] on div "Event Builder Guests Floor Plan All Groups Journeys Comms QR Scanner Team Setti…" at bounding box center [784, 420] width 1568 height 839
type input "[EMAIL_ADDRESS][DOMAIN_NAME]"
drag, startPoint x: 1329, startPoint y: 104, endPoint x: 1221, endPoint y: 85, distance: 109.7
click at [1221, 85] on div "Event Builder Guests Floor Plan All Groups Journeys Comms QR Scanner Team Setti…" at bounding box center [784, 420] width 1568 height 839
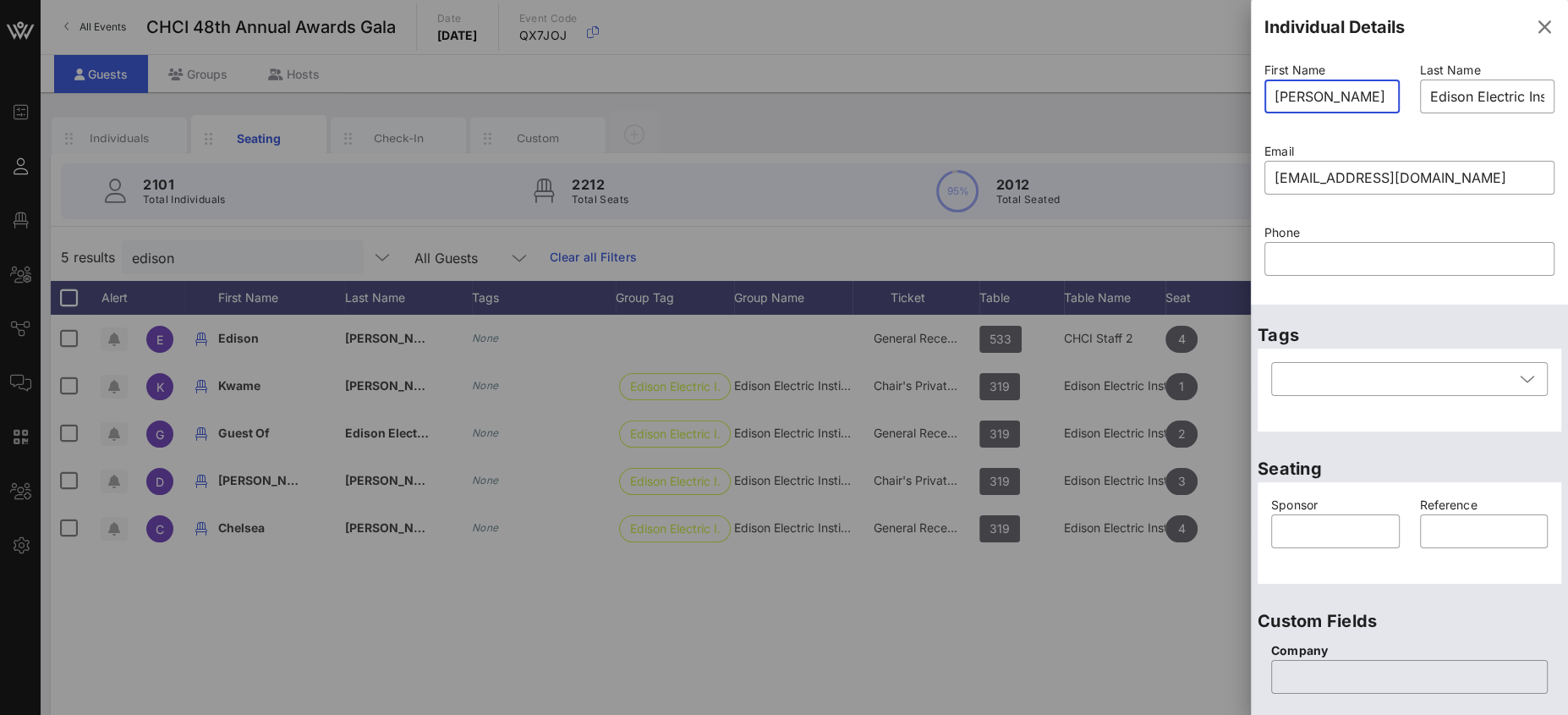
type input "[PERSON_NAME]"
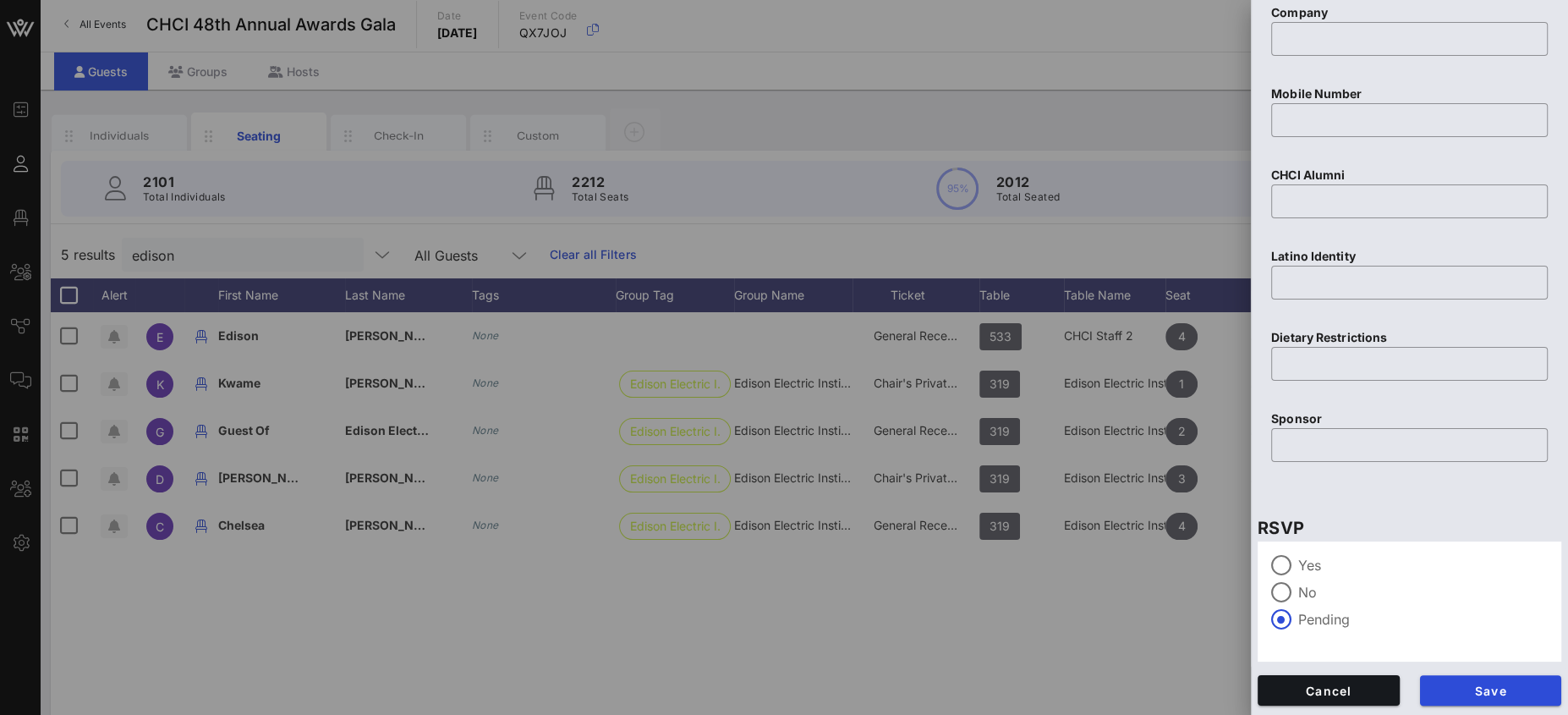
scroll to position [4, 0]
type input "[PERSON_NAME]"
click at [1459, 684] on span "Save" at bounding box center [1490, 691] width 115 height 15
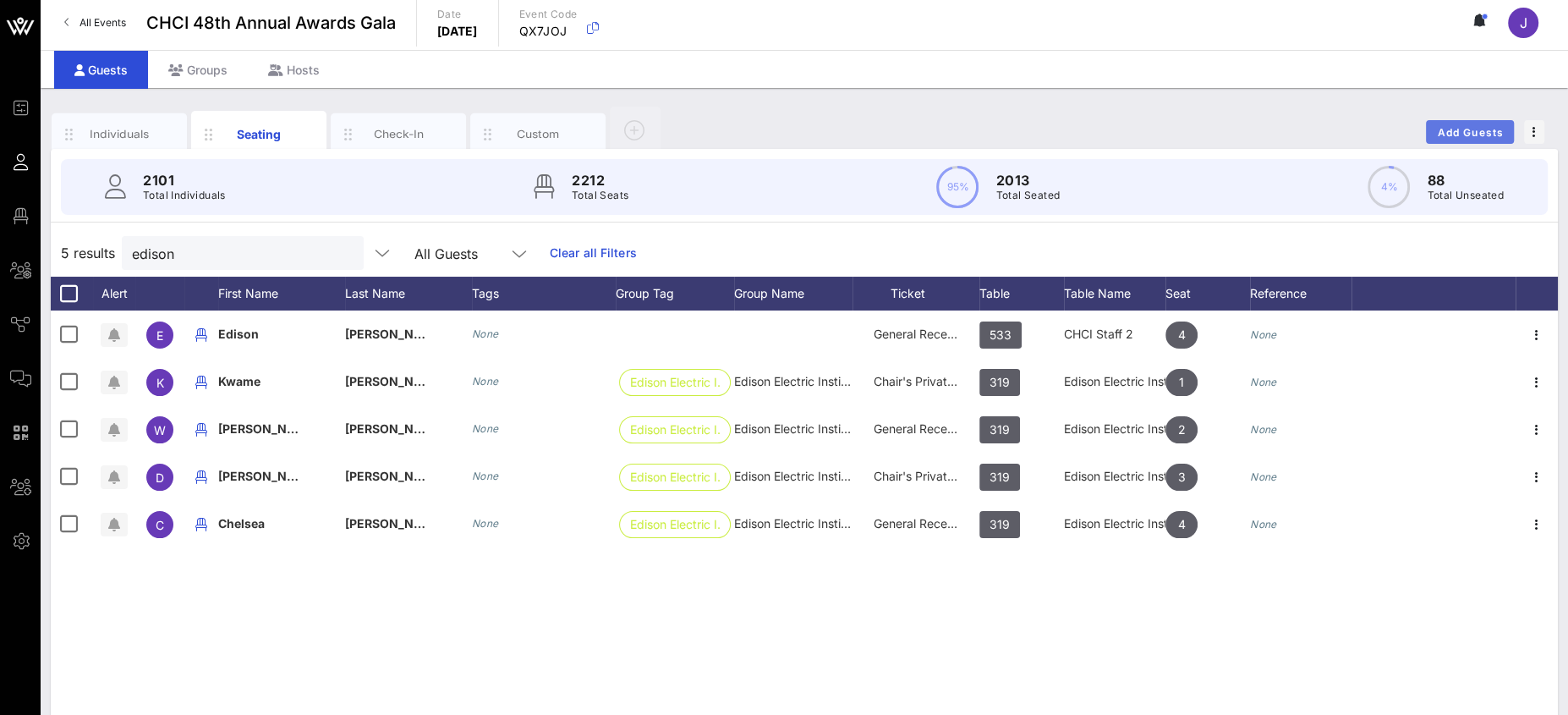
click at [1496, 134] on span "Add Guests" at bounding box center [1470, 132] width 67 height 13
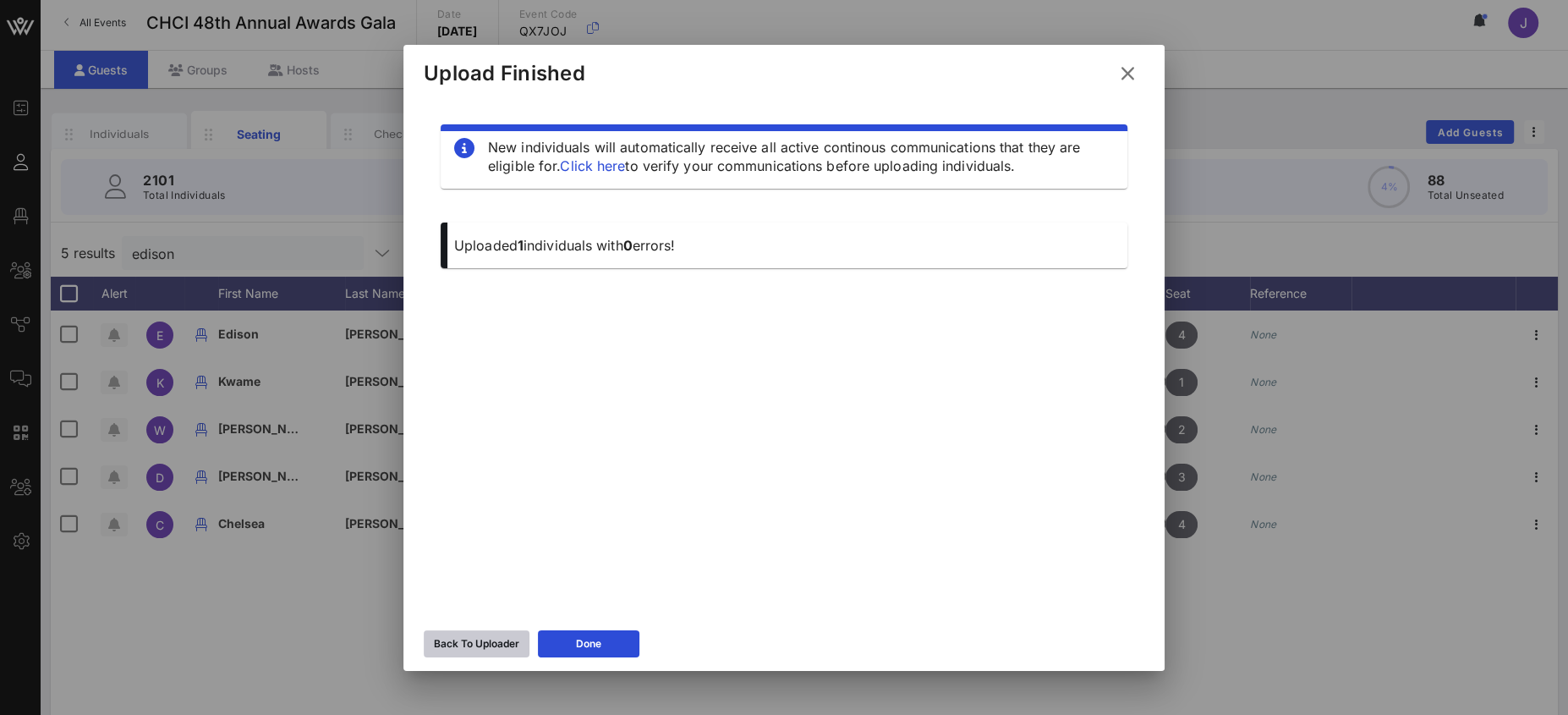
click at [440, 640] on div "Back To Uploader" at bounding box center [477, 643] width 85 height 17
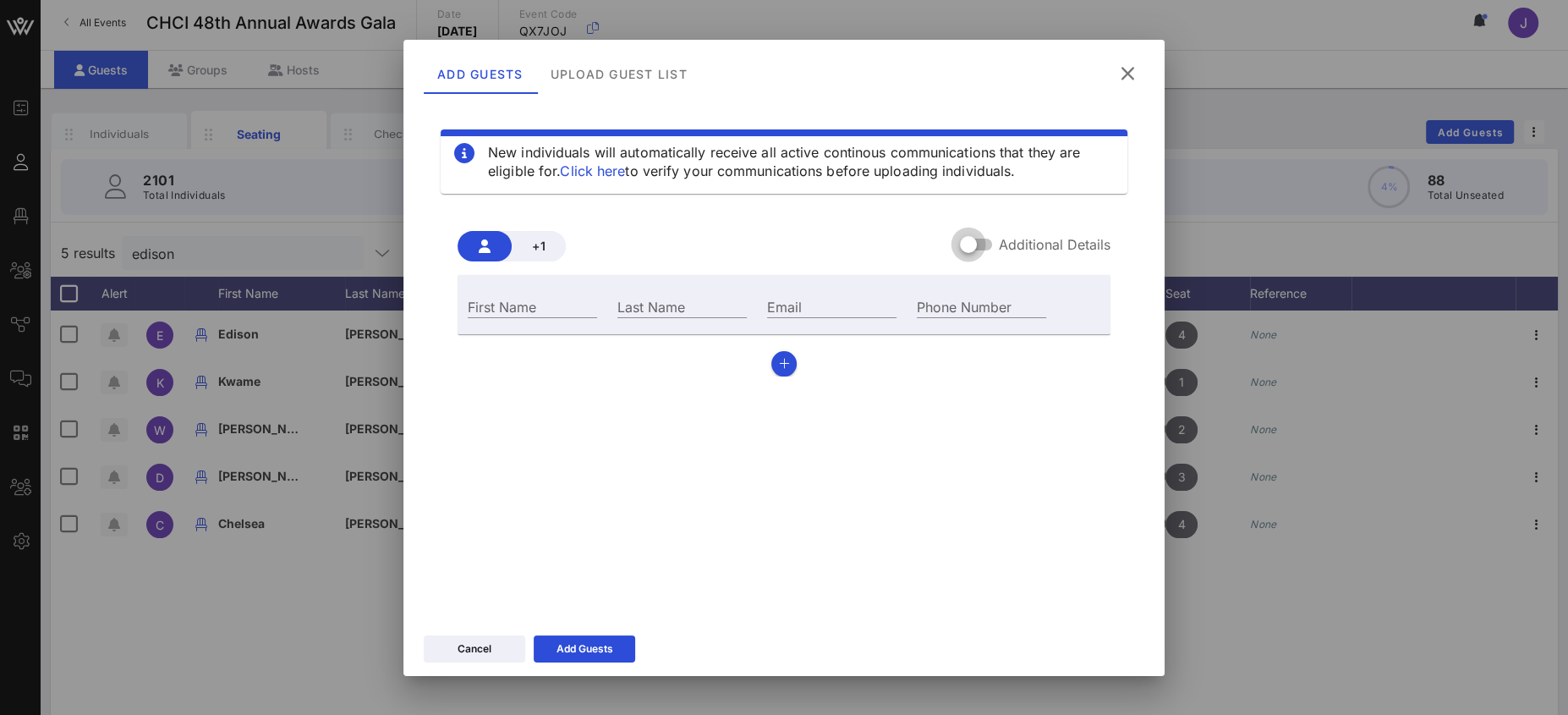
click at [967, 243] on div at bounding box center [969, 245] width 29 height 29
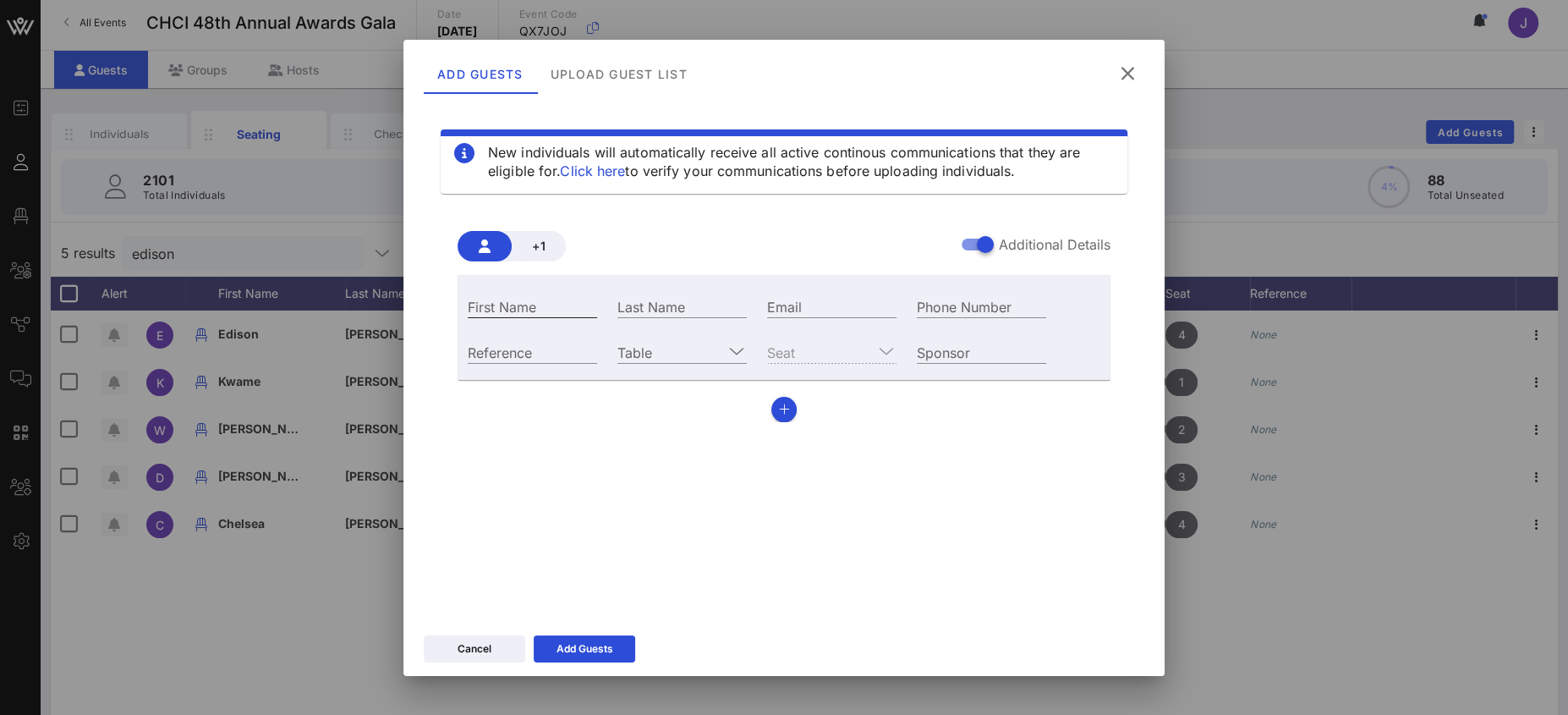
click at [550, 309] on input "First Name" at bounding box center [532, 306] width 129 height 22
type input "DJ"
type input "[PERSON_NAME]"
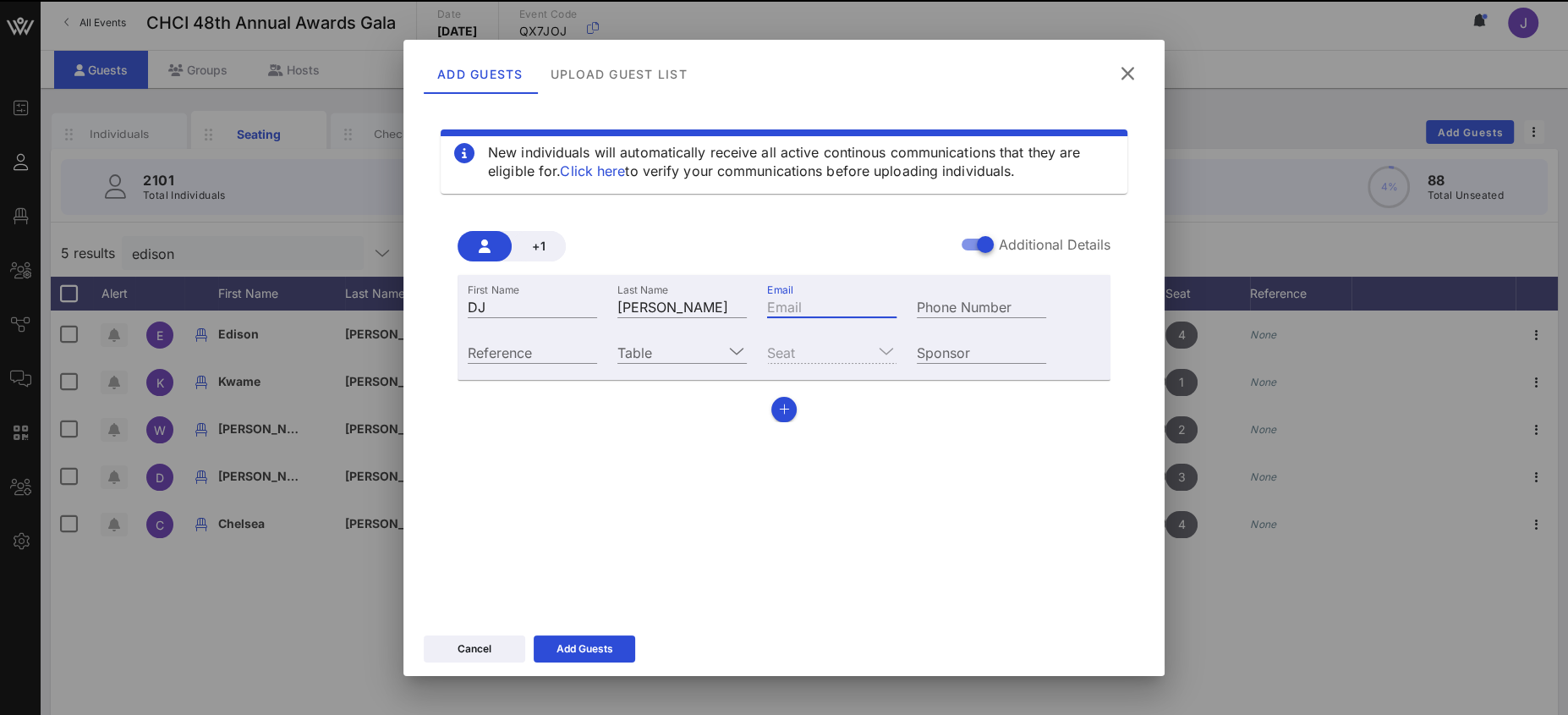
paste input "mailto:[EMAIL_ADDRESS][DOMAIN_NAME]"
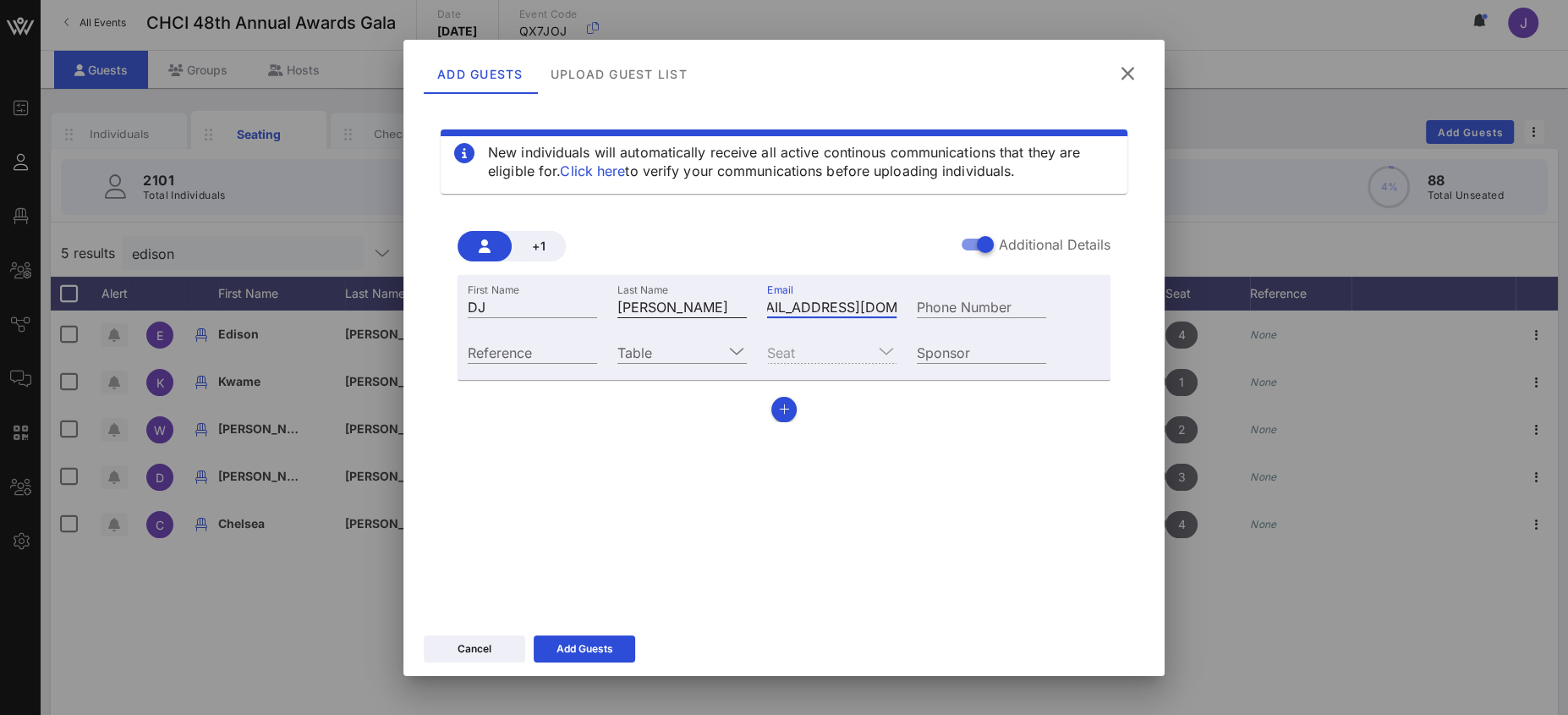
scroll to position [0, 0]
drag, startPoint x: 797, startPoint y: 309, endPoint x: 713, endPoint y: 301, distance: 84.4
click at [718, 299] on div "First Name DJ Last Name [PERSON_NAME] Email mailto:[EMAIL_ADDRESS][DOMAIN_NAME]…" at bounding box center [756, 304] width 599 height 46
click at [823, 310] on input "mailto:[EMAIL_ADDRESS][DOMAIN_NAME]" at bounding box center [831, 306] width 129 height 22
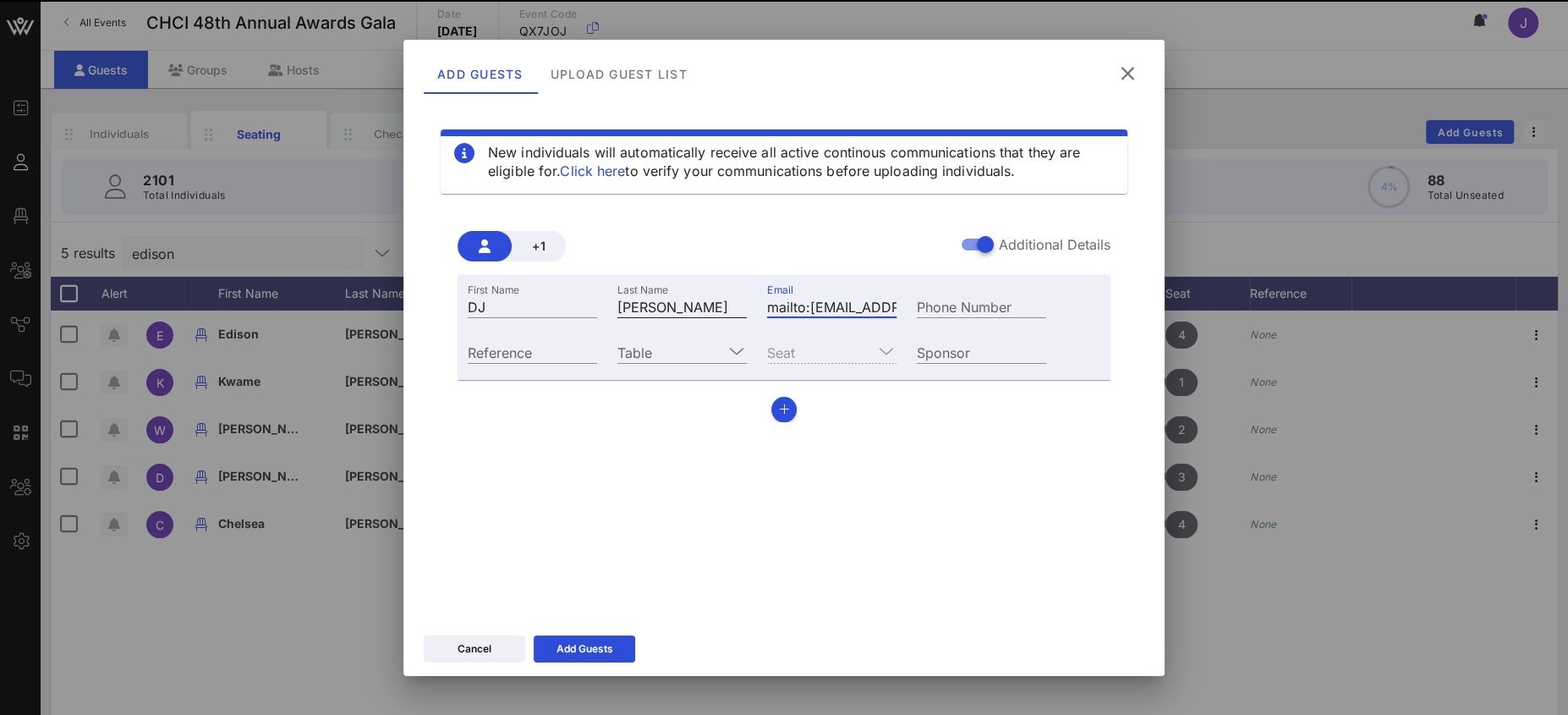
drag, startPoint x: 814, startPoint y: 306, endPoint x: 731, endPoint y: 298, distance: 83.4
click at [738, 300] on div "First Name DJ Last Name [PERSON_NAME] Email mailto:[EMAIL_ADDRESS][DOMAIN_NAME]…" at bounding box center [756, 304] width 599 height 46
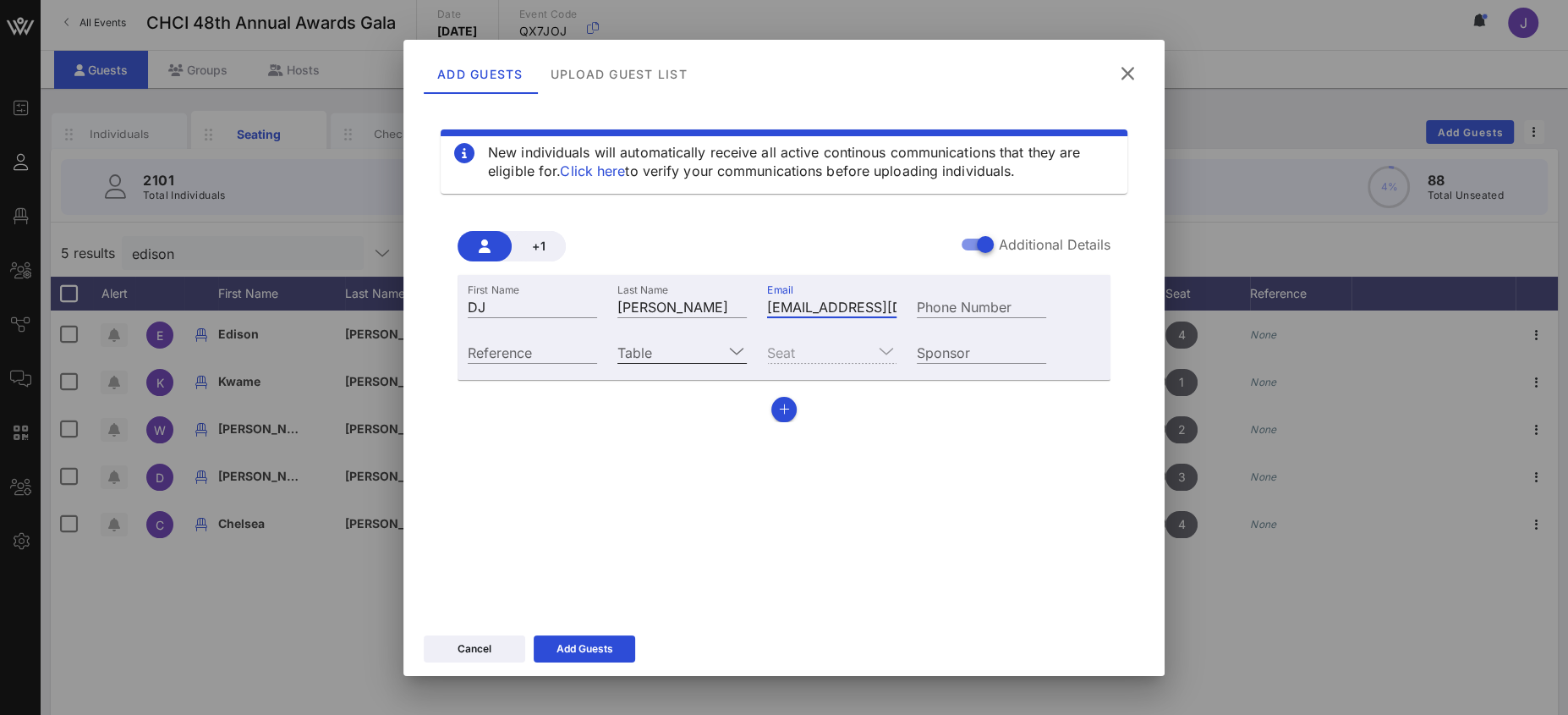
type input "[EMAIL_ADDRESS][DOMAIN_NAME]"
click at [690, 358] on input "Table" at bounding box center [670, 352] width 106 height 22
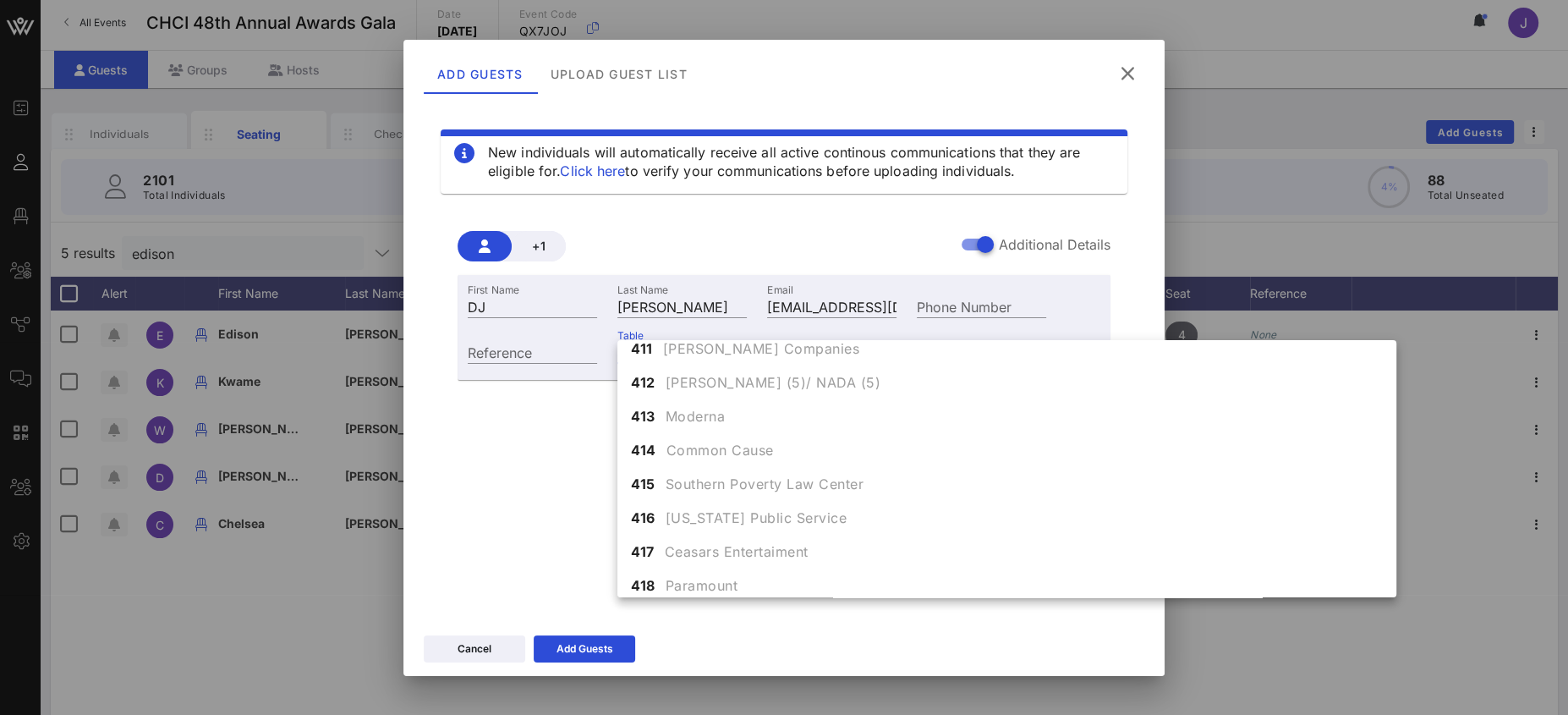
scroll to position [4792, 0]
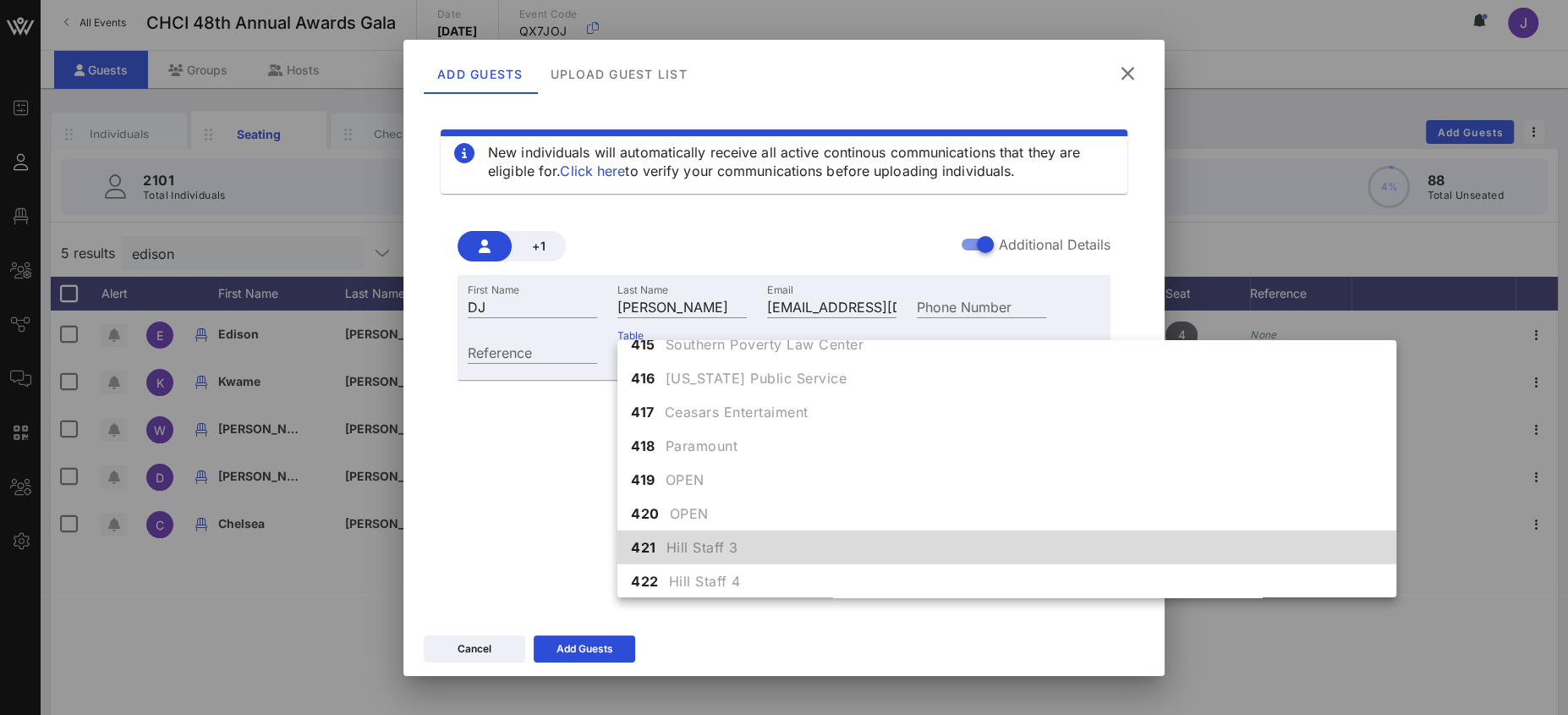
click at [707, 546] on span "Hill Staff 3" at bounding box center [702, 547] width 72 height 20
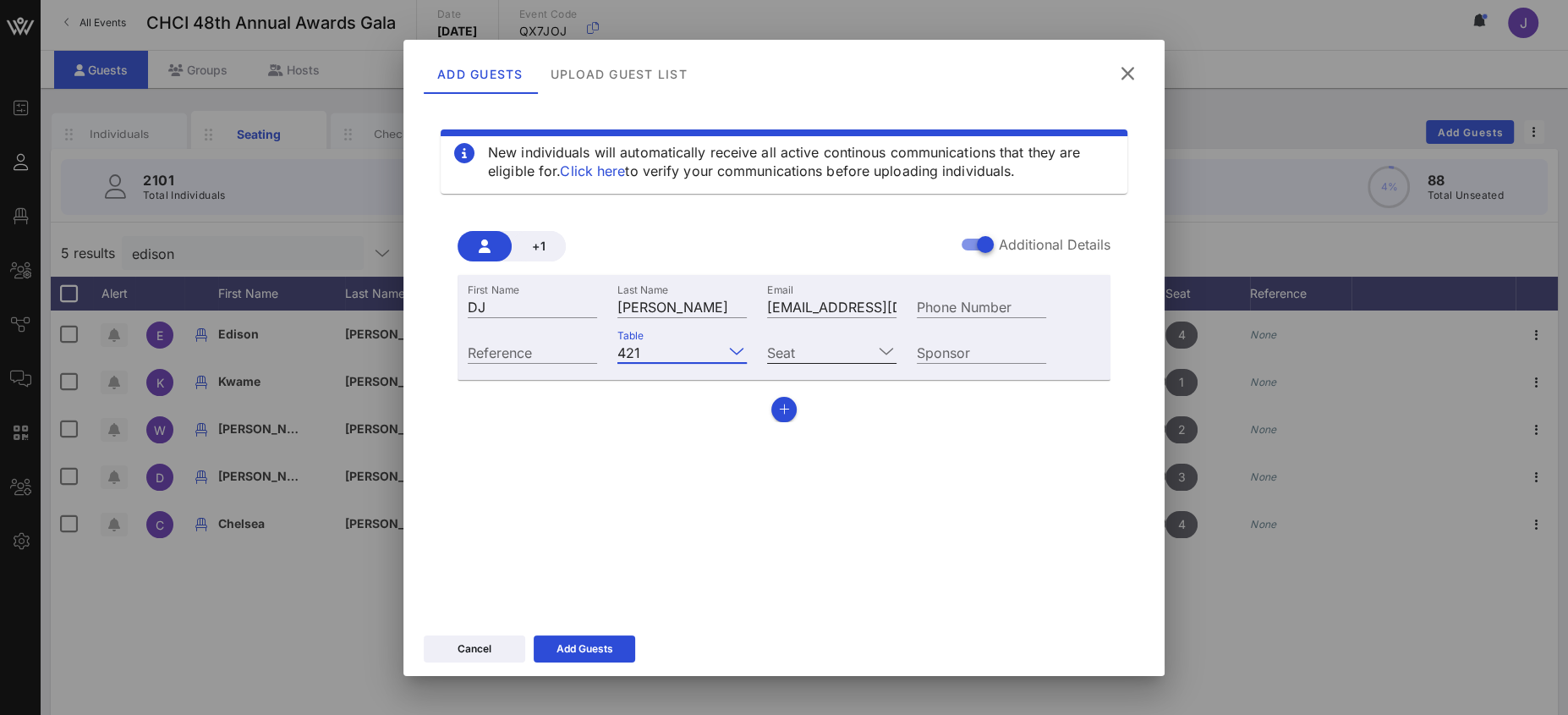
click at [792, 353] on input "Seat" at bounding box center [819, 352] width 106 height 22
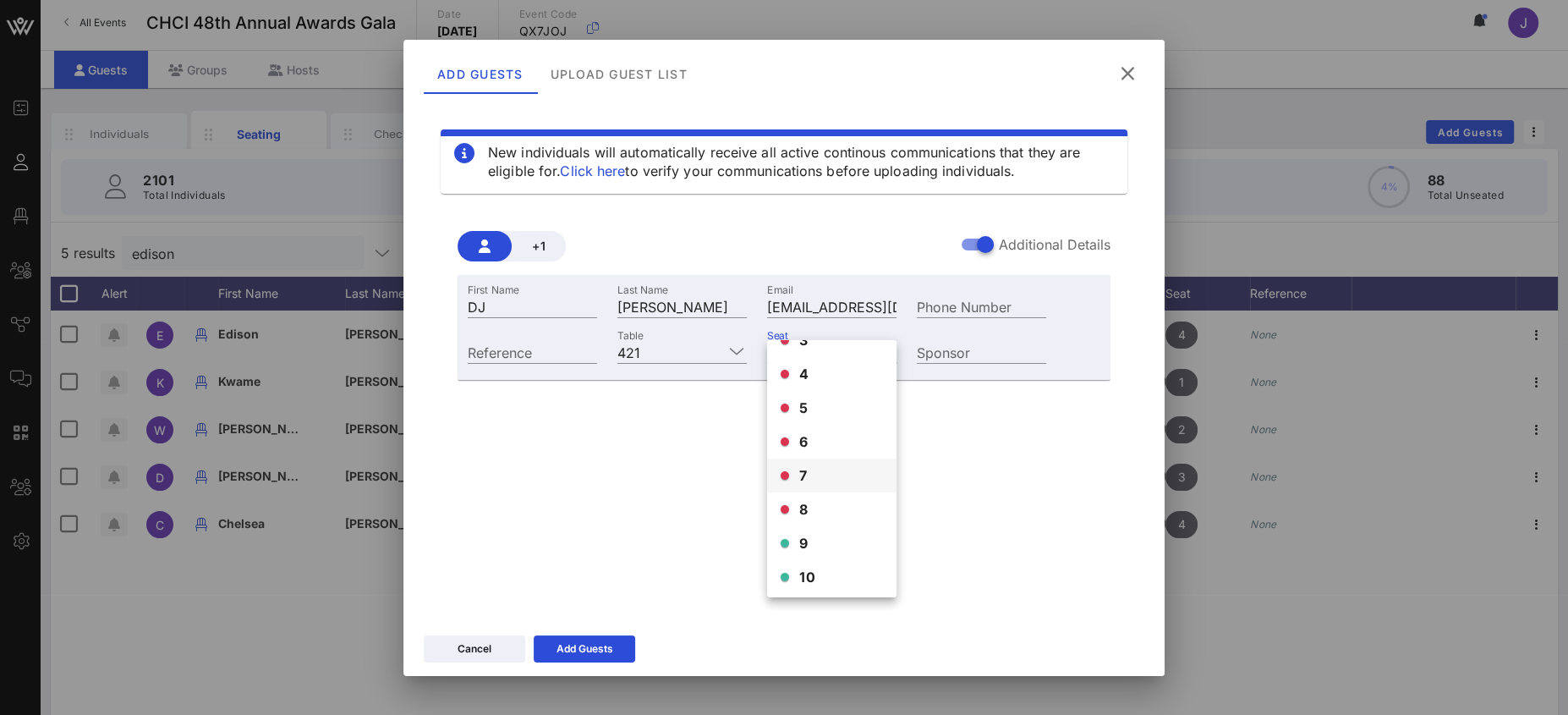
scroll to position [95, 0]
click at [815, 539] on div "9" at bounding box center [831, 539] width 129 height 34
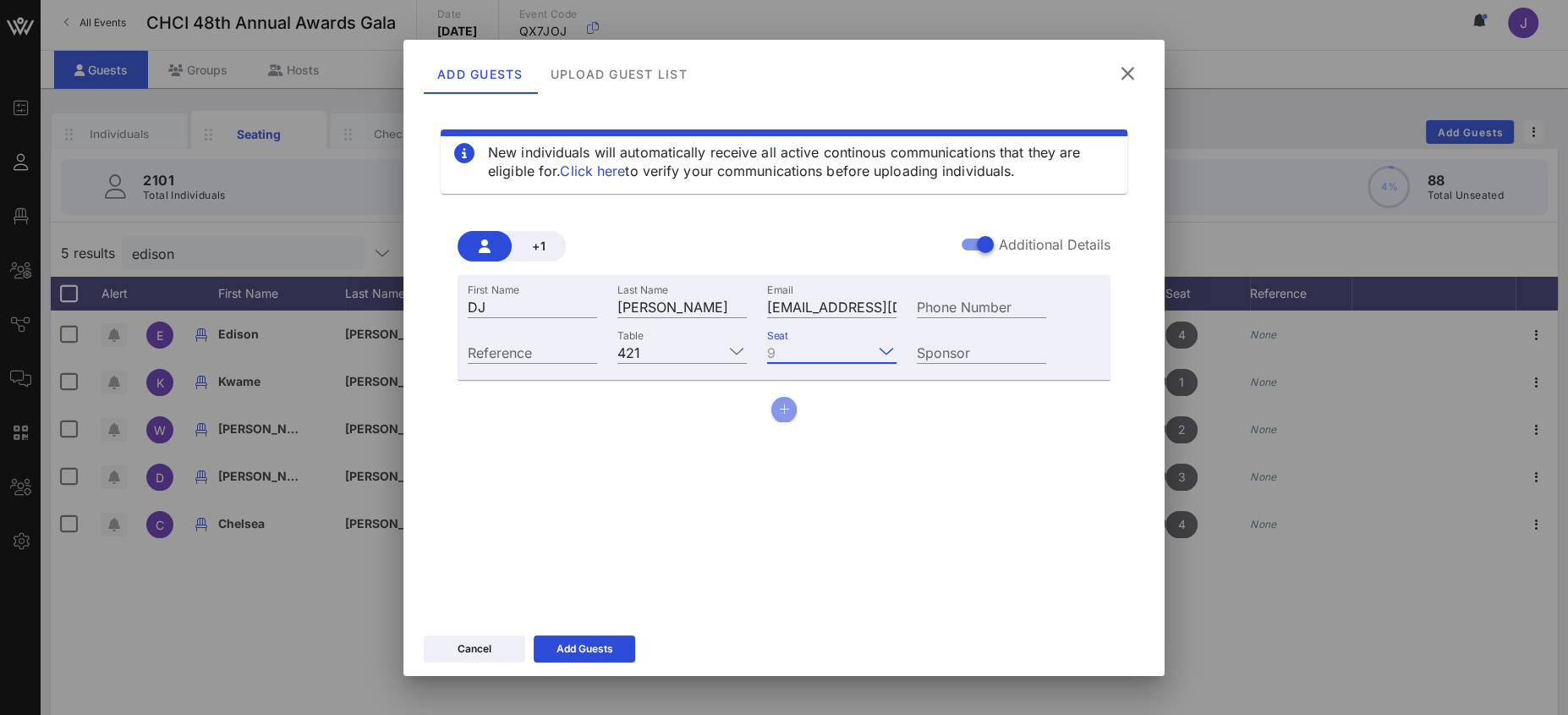
click at [791, 408] on button "button" at bounding box center [784, 410] width 25 height 25
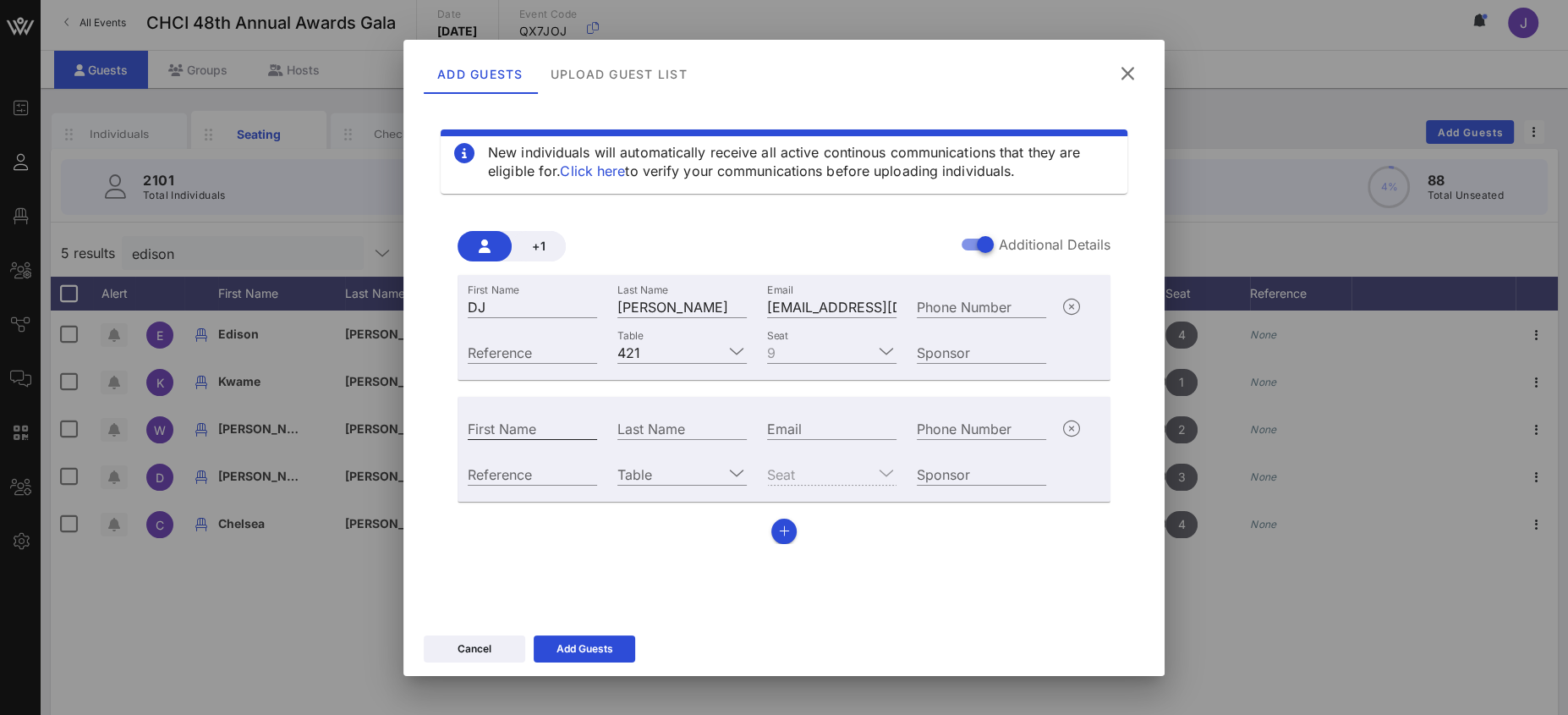
click at [553, 430] on input "First Name" at bounding box center [532, 427] width 129 height 22
type input "Diego"
type input "Jauyregi"
paste input "mailto:[EMAIL_ADDRESS][DOMAIN_NAME]"
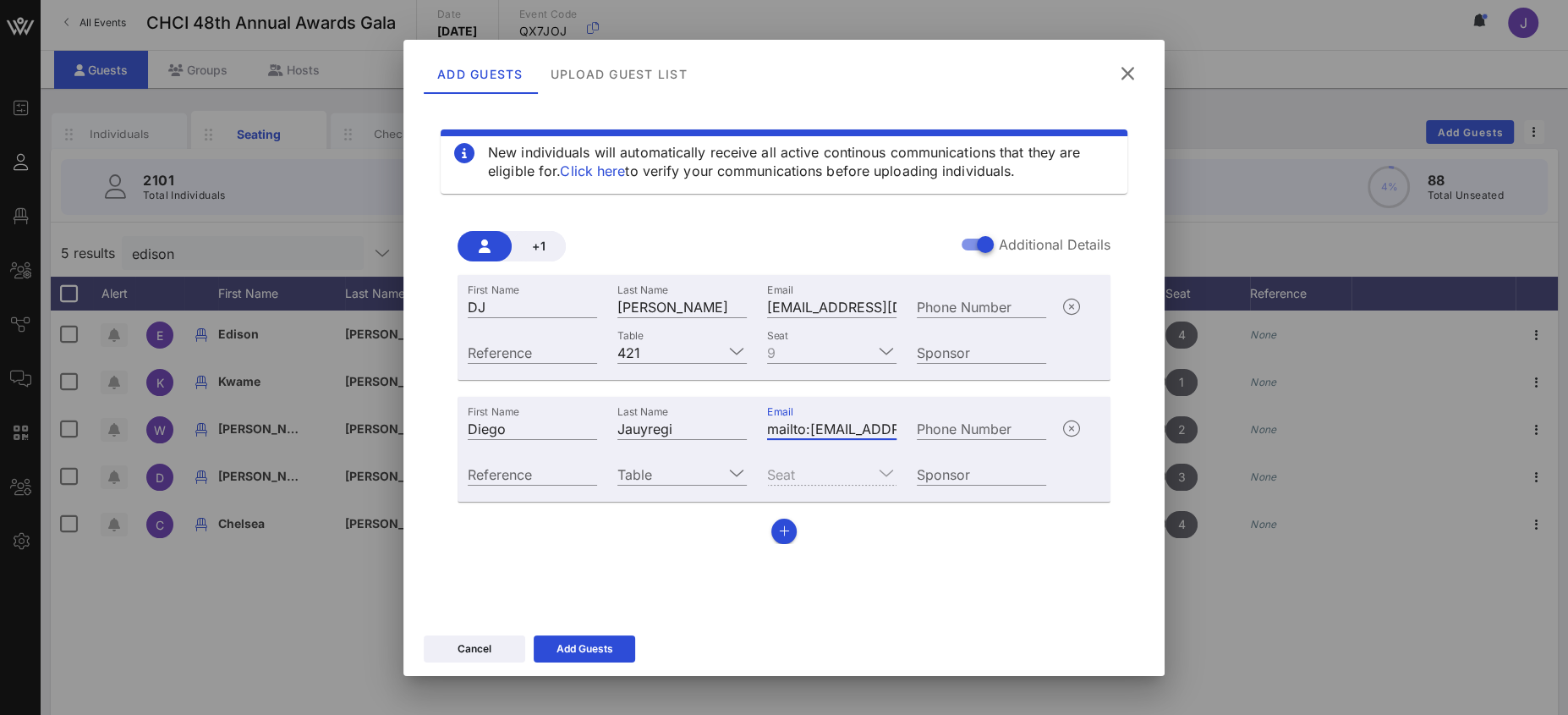
drag, startPoint x: 817, startPoint y: 426, endPoint x: 688, endPoint y: 411, distance: 129.9
click at [684, 411] on div "First Name [PERSON_NAME] Last Name [PERSON_NAME] Email mailto:[EMAIL_ADDRESS][D…" at bounding box center [756, 426] width 599 height 46
click at [808, 428] on input "mailto:[EMAIL_ADDRESS][DOMAIN_NAME]" at bounding box center [831, 427] width 129 height 22
drag, startPoint x: 810, startPoint y: 429, endPoint x: 696, endPoint y: 416, distance: 114.7
click at [706, 417] on div "First Name [PERSON_NAME] Last Name [PERSON_NAME] Email mailto:[EMAIL_ADDRESS][D…" at bounding box center [756, 426] width 599 height 46
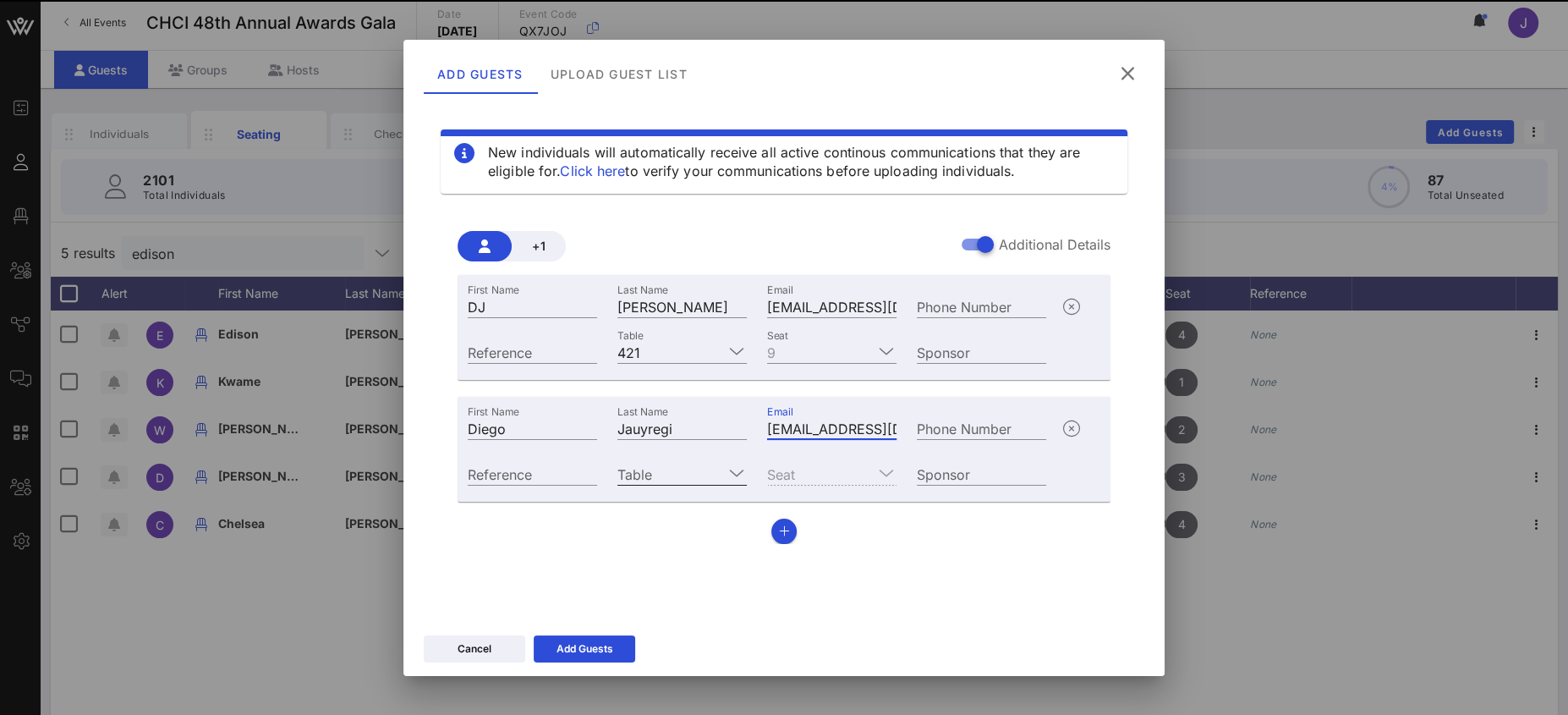
type input "[EMAIL_ADDRESS][DOMAIN_NAME]"
click at [698, 478] on input "Table" at bounding box center [670, 473] width 106 height 22
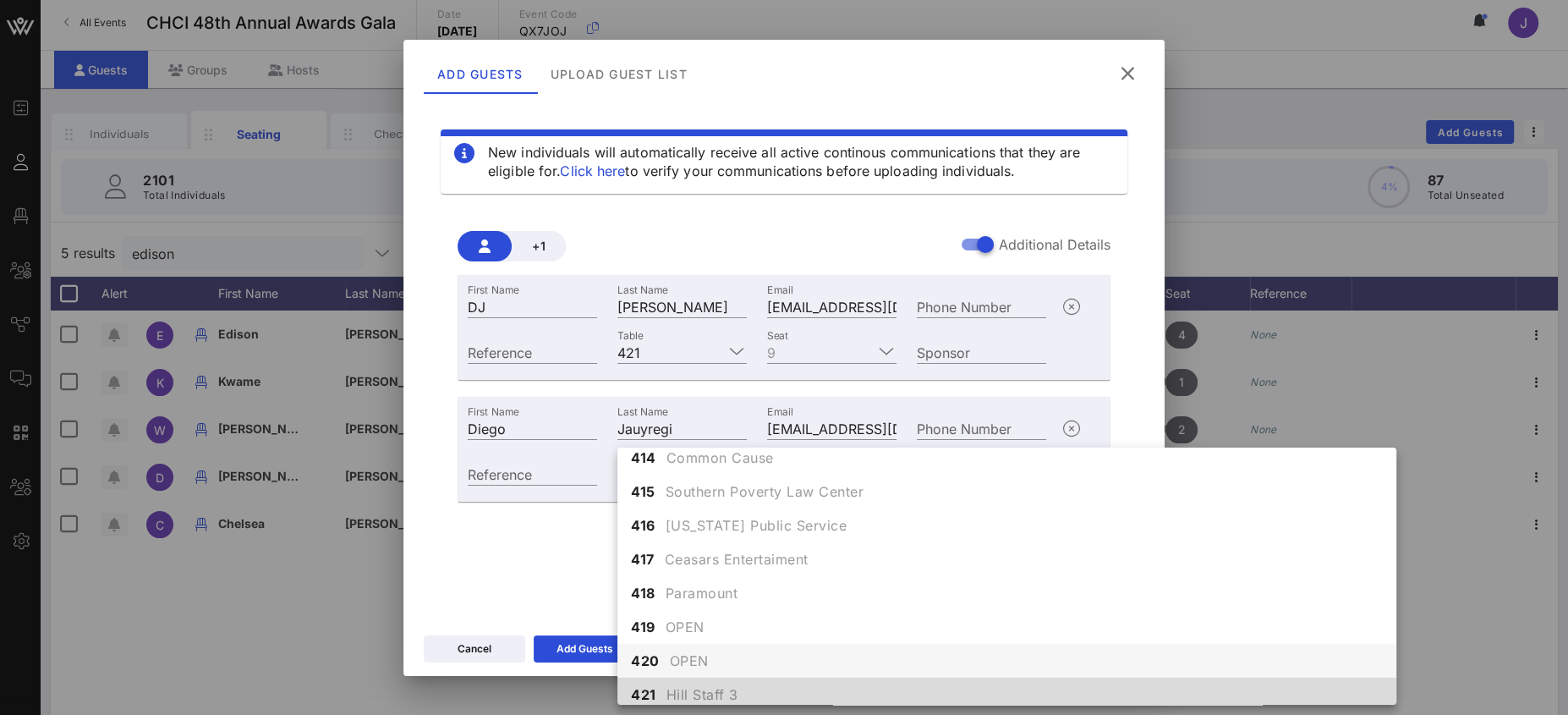
scroll to position [4792, 0]
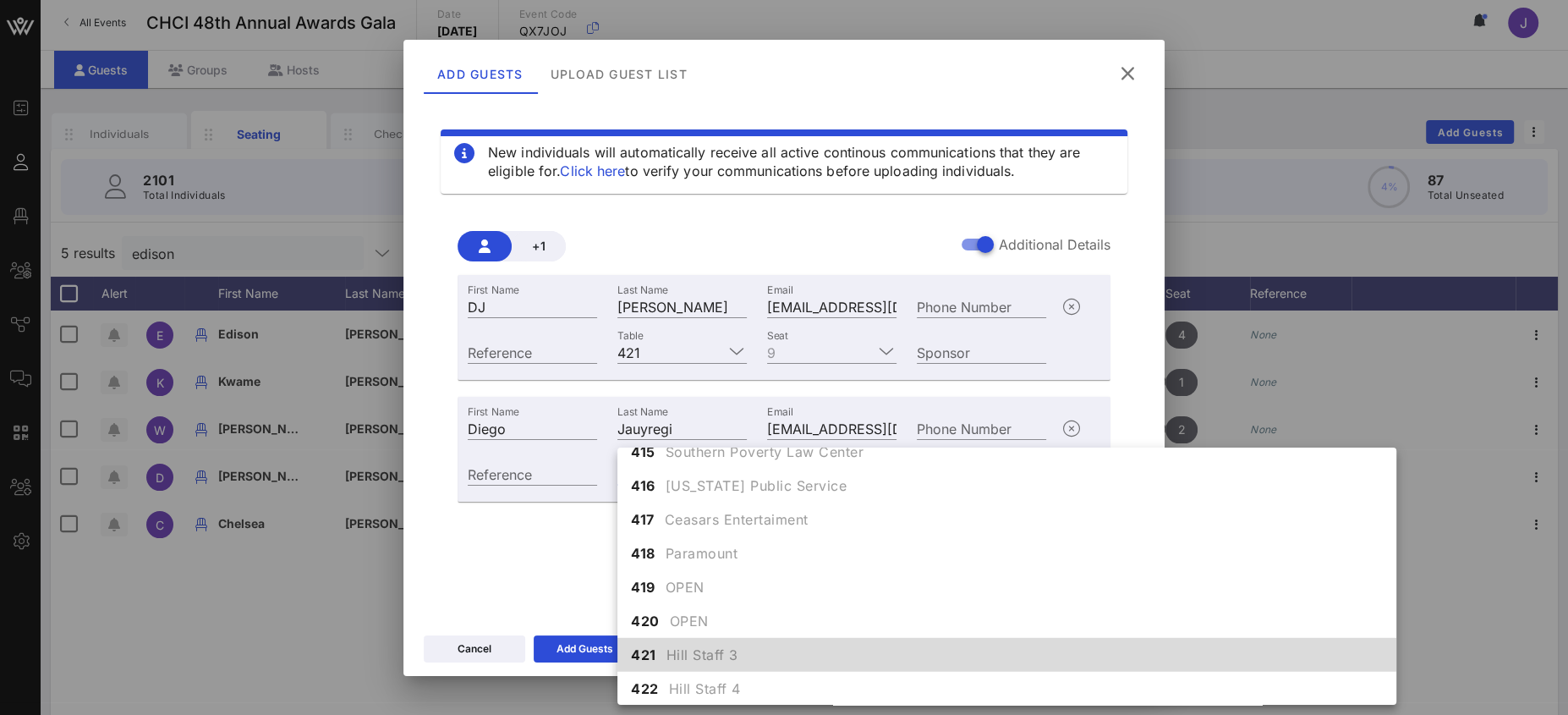
drag, startPoint x: 709, startPoint y: 649, endPoint x: 718, endPoint y: 625, distance: 25.6
click at [710, 649] on span "Hill Staff 3" at bounding box center [702, 655] width 72 height 20
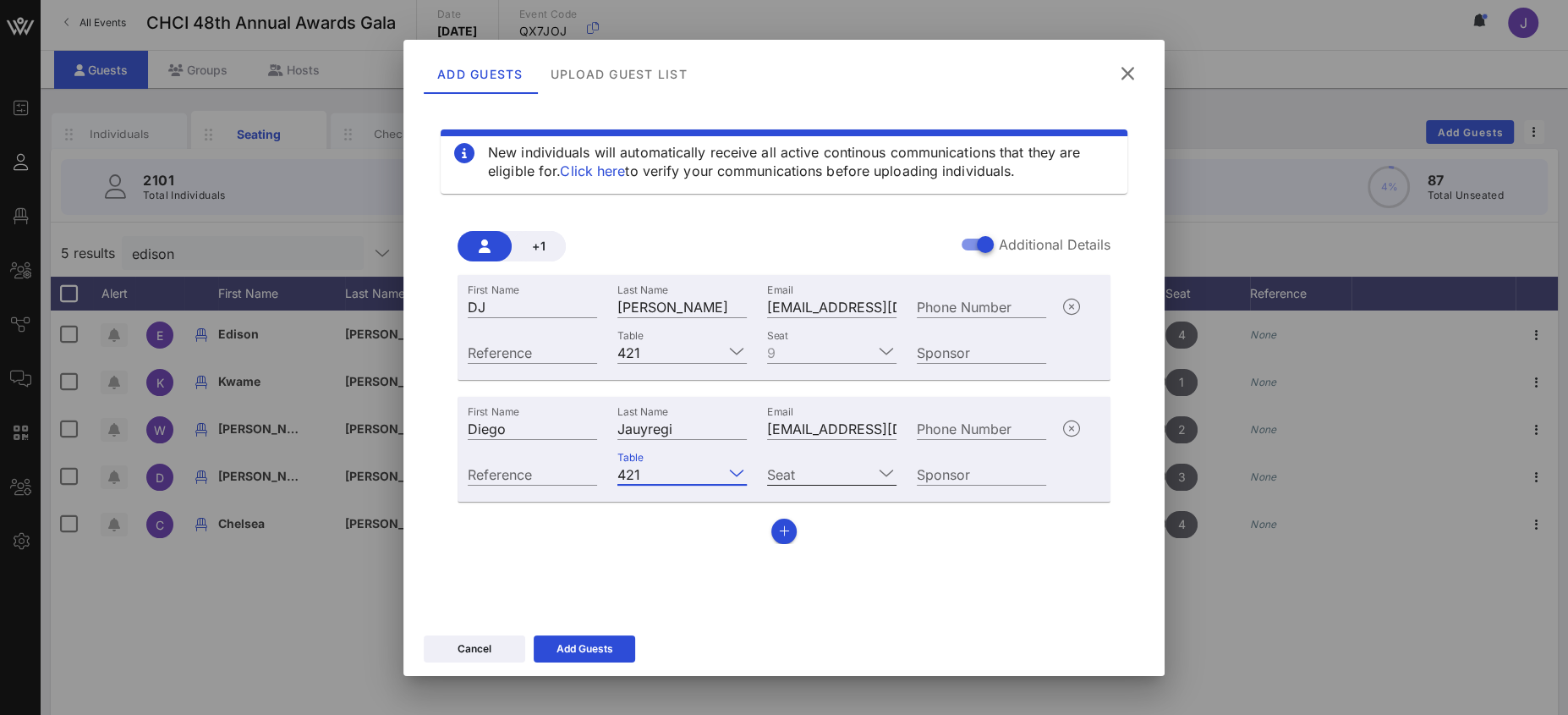
click at [801, 476] on input "Seat" at bounding box center [819, 473] width 106 height 22
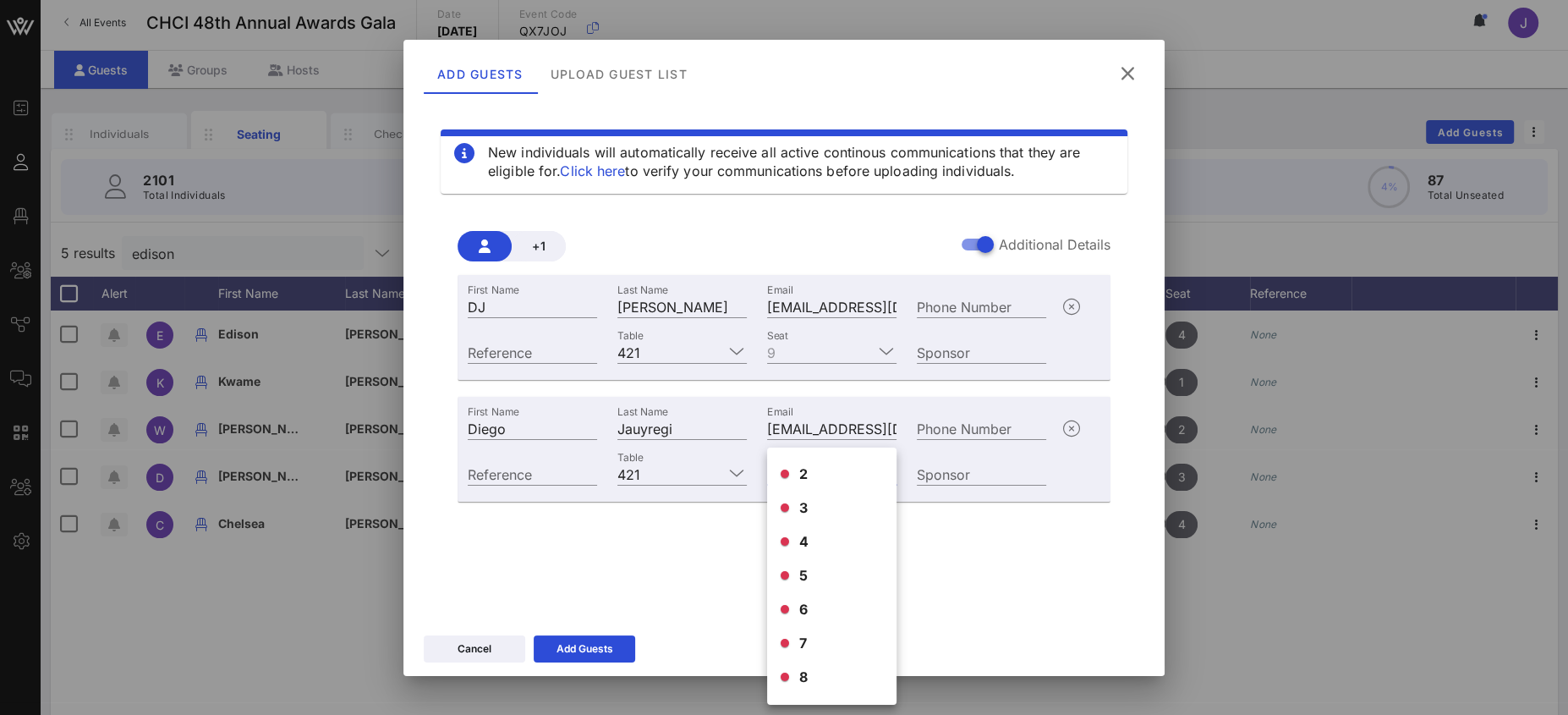
scroll to position [95, 0]
click at [815, 673] on div "10" at bounding box center [831, 681] width 129 height 34
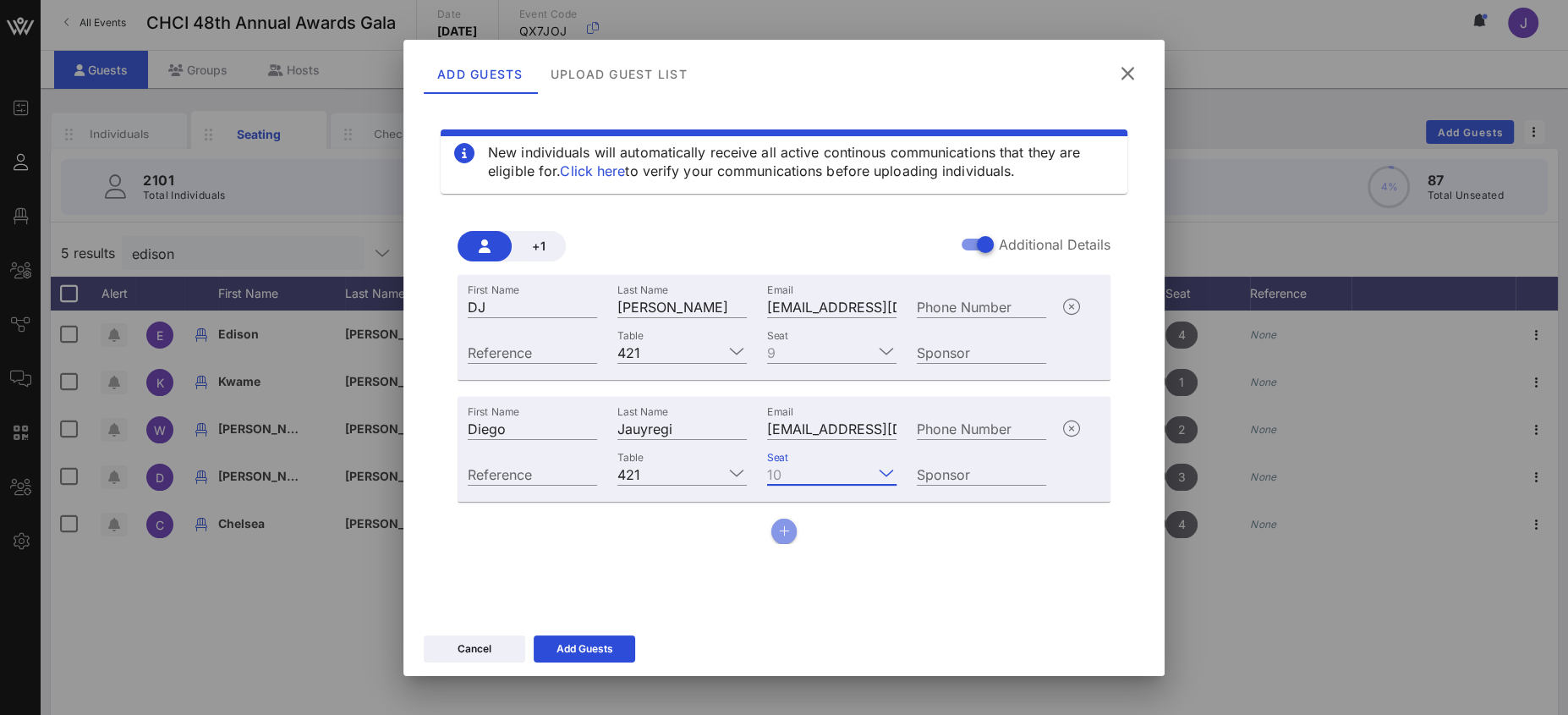
click at [790, 535] on button "button" at bounding box center [784, 531] width 25 height 25
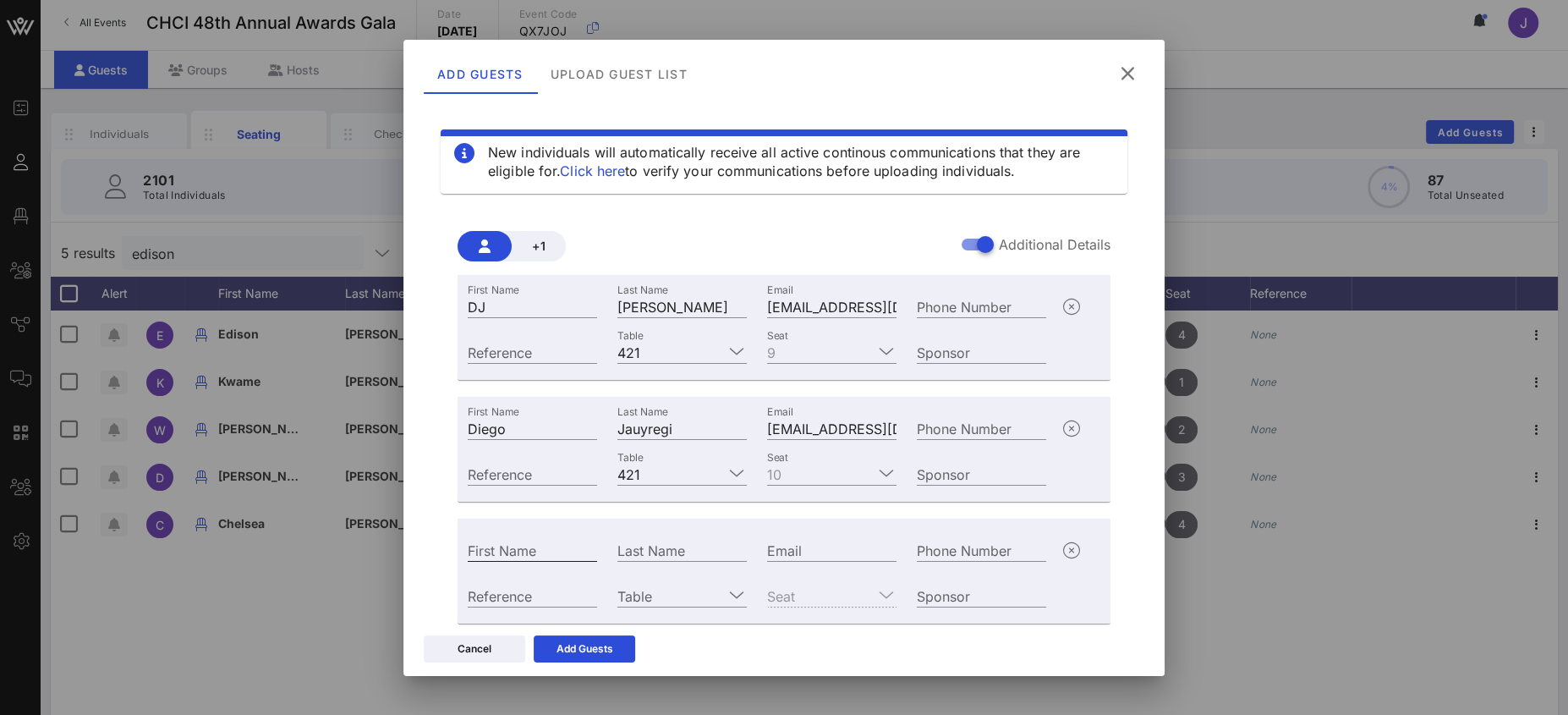
click at [530, 555] on input "First Name" at bounding box center [532, 550] width 129 height 22
type input "[PERSON_NAME]"
type input "G"
type input "[PERSON_NAME]"
click at [783, 545] on div "Email" at bounding box center [831, 550] width 129 height 22
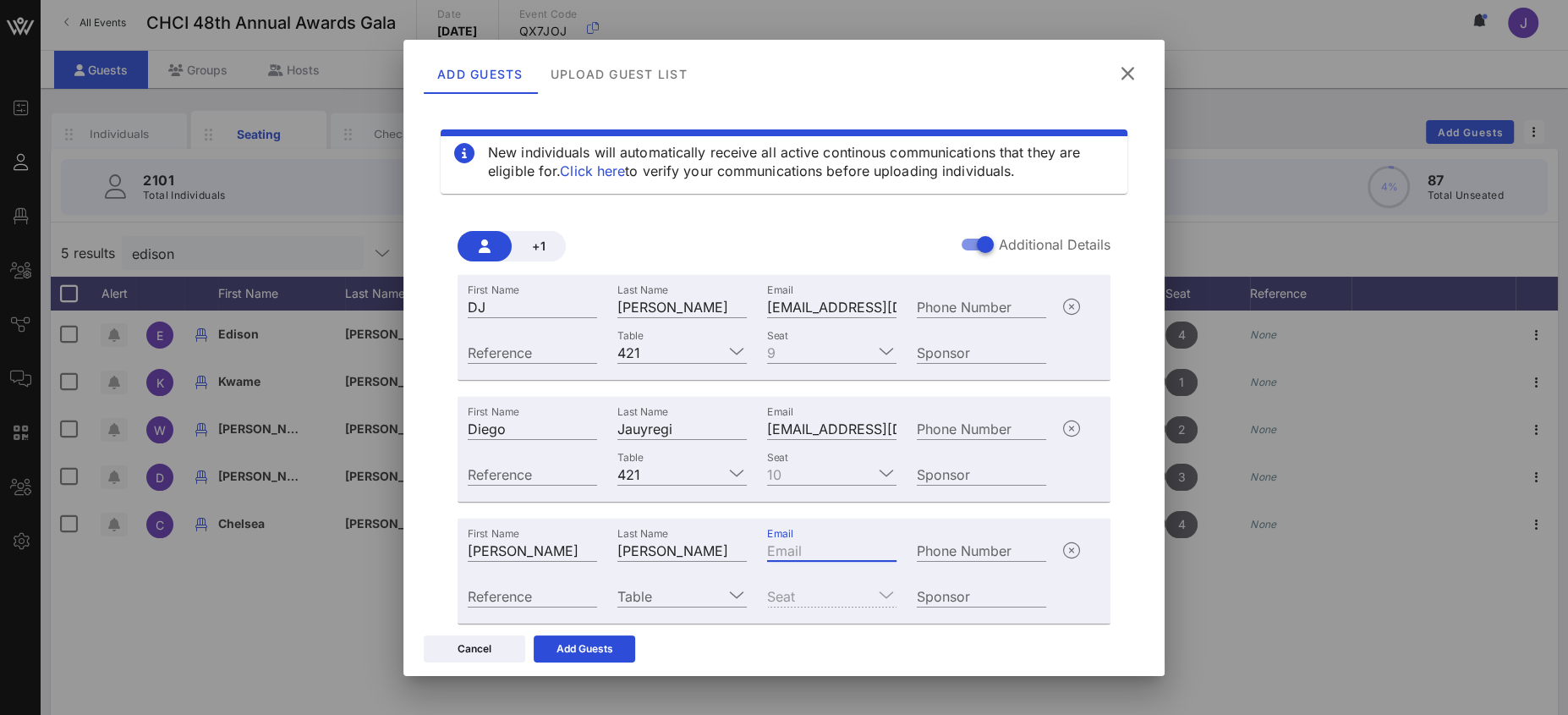
paste input "mailto:[EMAIL_ADDRESS][DOMAIN_NAME]"
drag, startPoint x: 794, startPoint y: 549, endPoint x: 685, endPoint y: 542, distance: 109.2
click at [685, 542] on div "First Name [PERSON_NAME] Last Name [PERSON_NAME] Email mailto:[PERSON_NAME][EMA…" at bounding box center [756, 548] width 599 height 46
click at [800, 554] on input "mailto:[EMAIL_ADDRESS][DOMAIN_NAME]" at bounding box center [831, 550] width 129 height 22
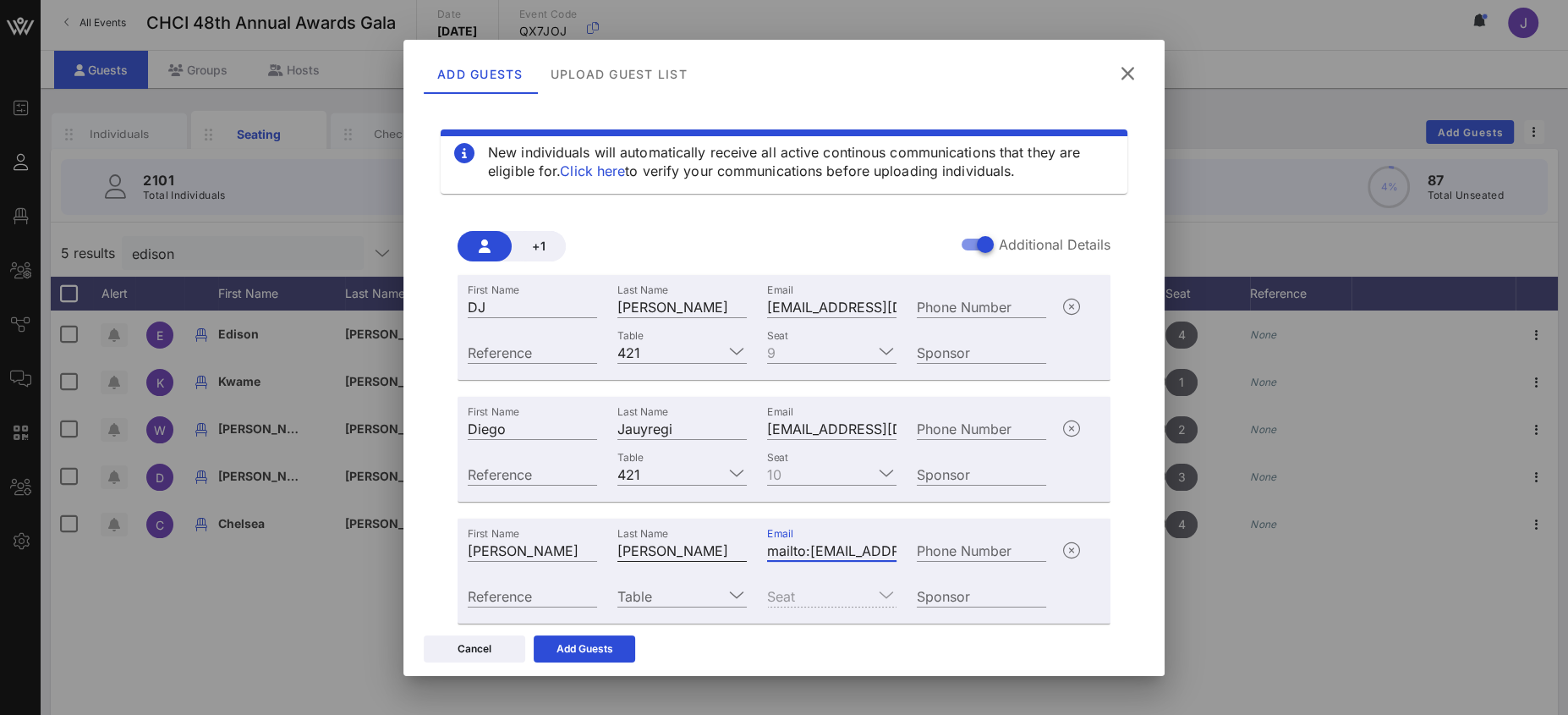
drag, startPoint x: 803, startPoint y: 554, endPoint x: 734, endPoint y: 547, distance: 69.4
click at [735, 548] on div "First Name [PERSON_NAME] Last Name [PERSON_NAME] Email mailto:[PERSON_NAME][EMA…" at bounding box center [756, 548] width 599 height 46
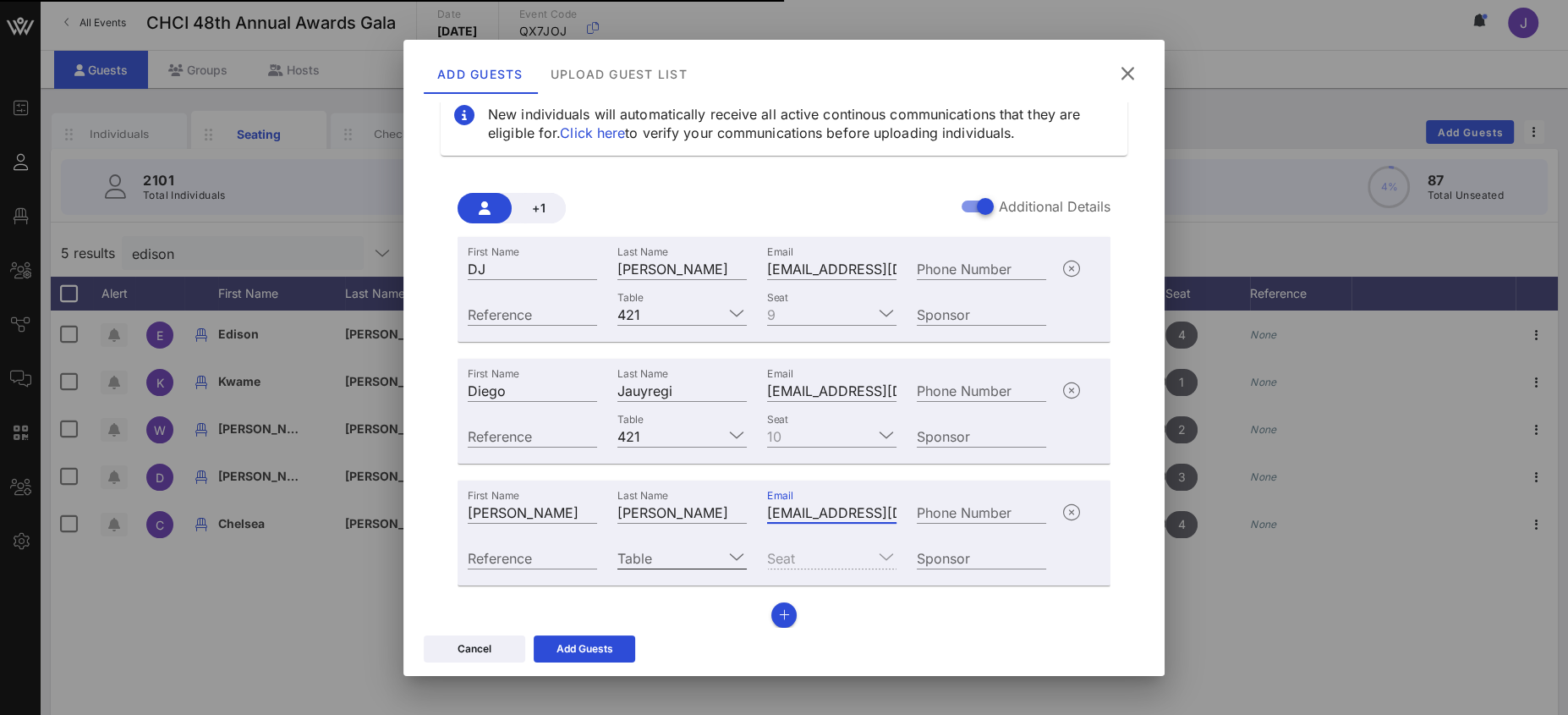
scroll to position [51, 0]
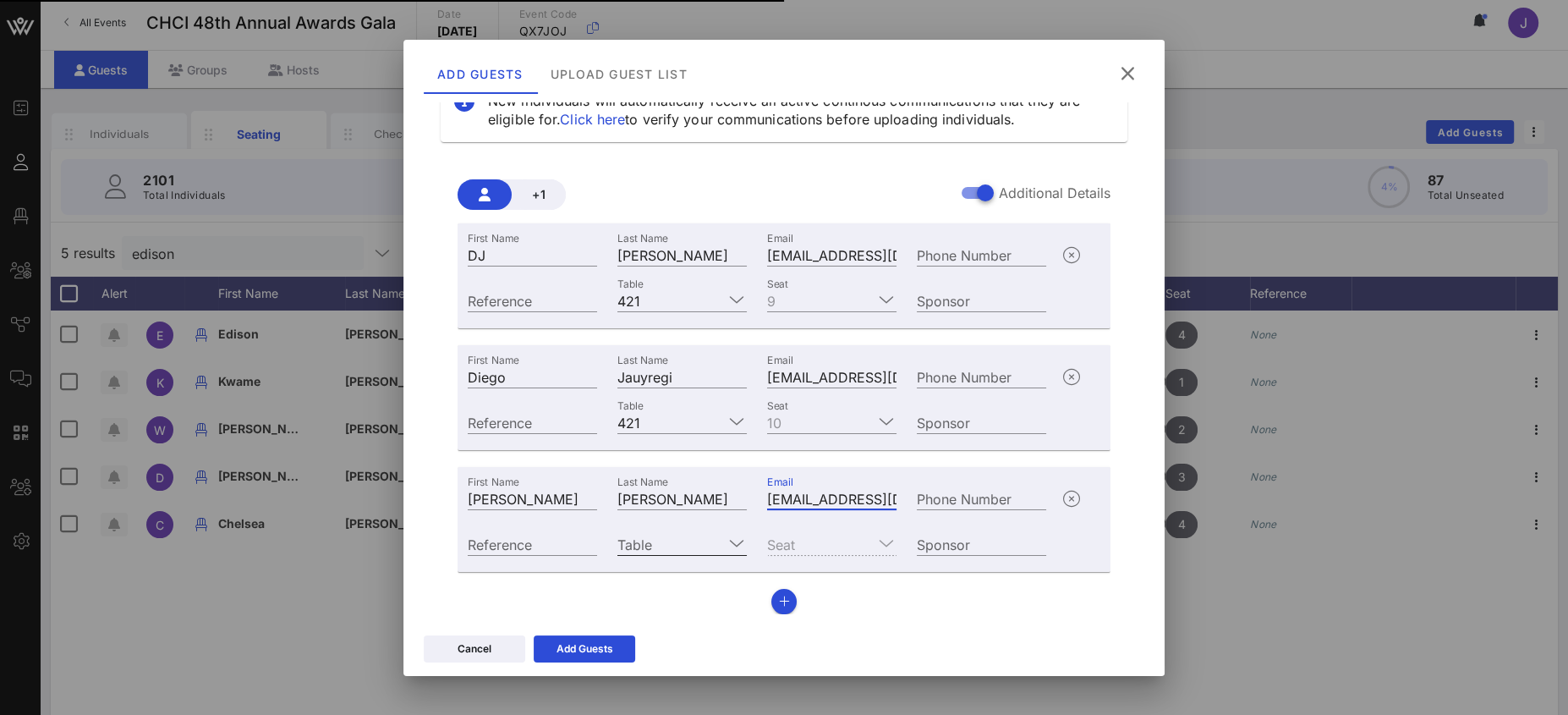
type input "[EMAIL_ADDRESS][DOMAIN_NAME]"
click at [659, 547] on input "Table" at bounding box center [670, 544] width 106 height 22
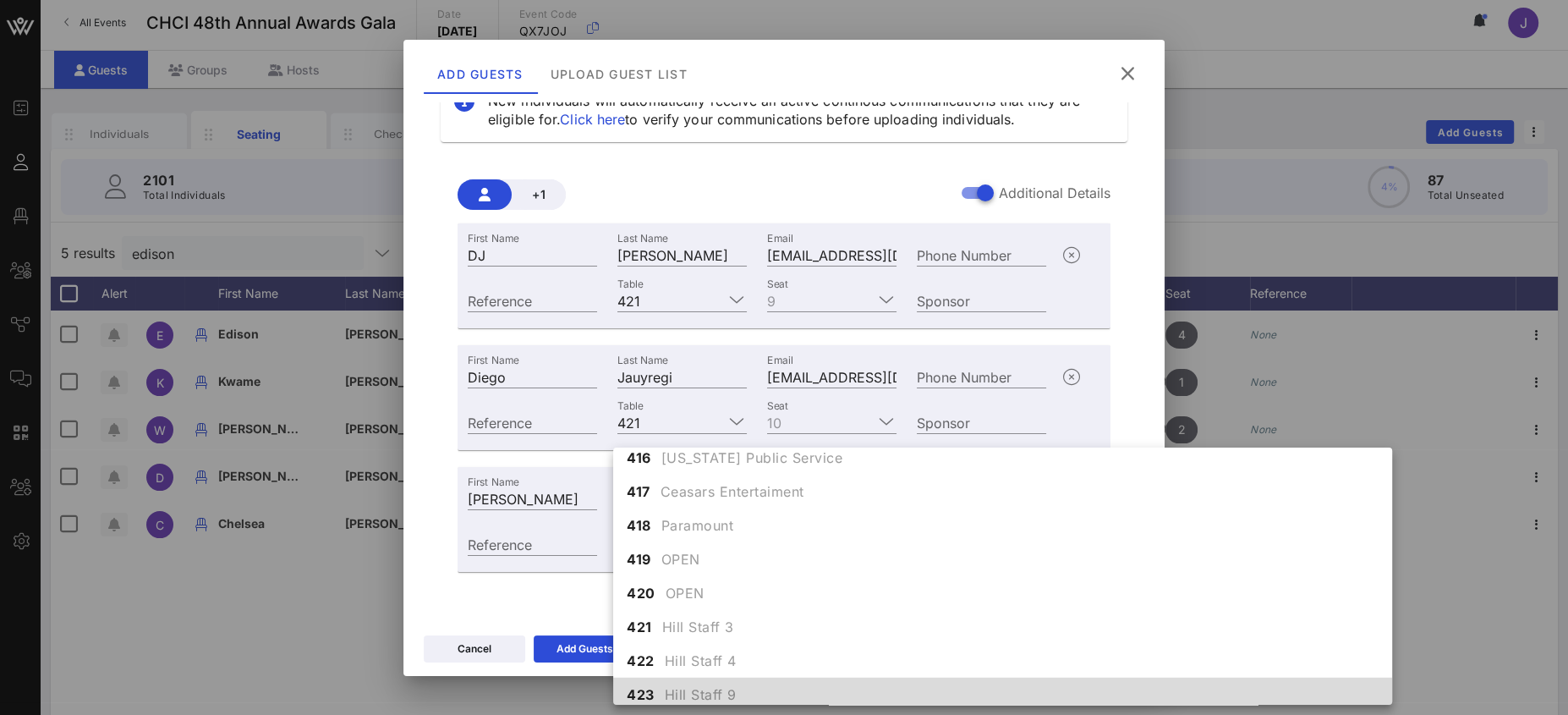
scroll to position [4859, 0]
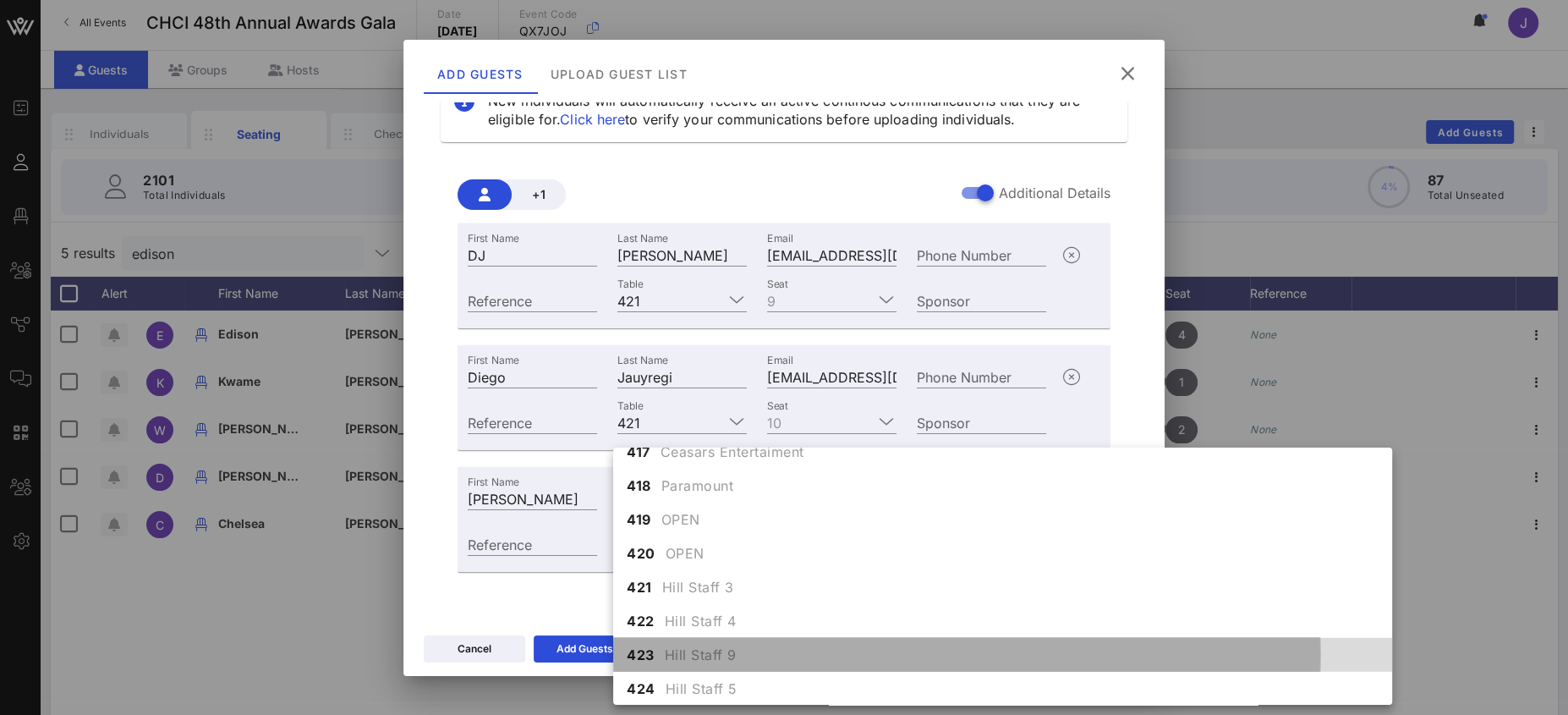
click at [686, 645] on span "Hill Staff 9" at bounding box center [701, 655] width 72 height 20
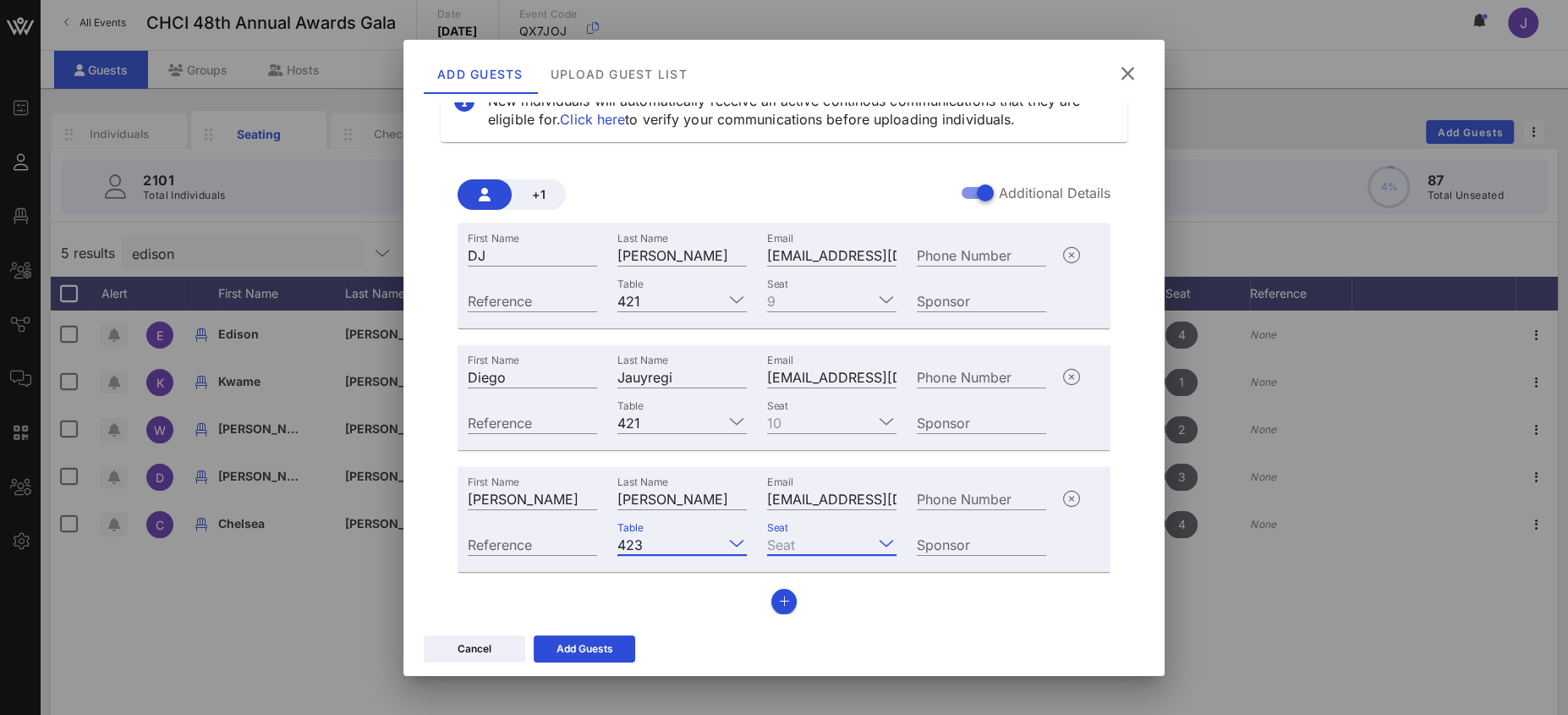
click at [803, 539] on input "Seat" at bounding box center [819, 544] width 106 height 22
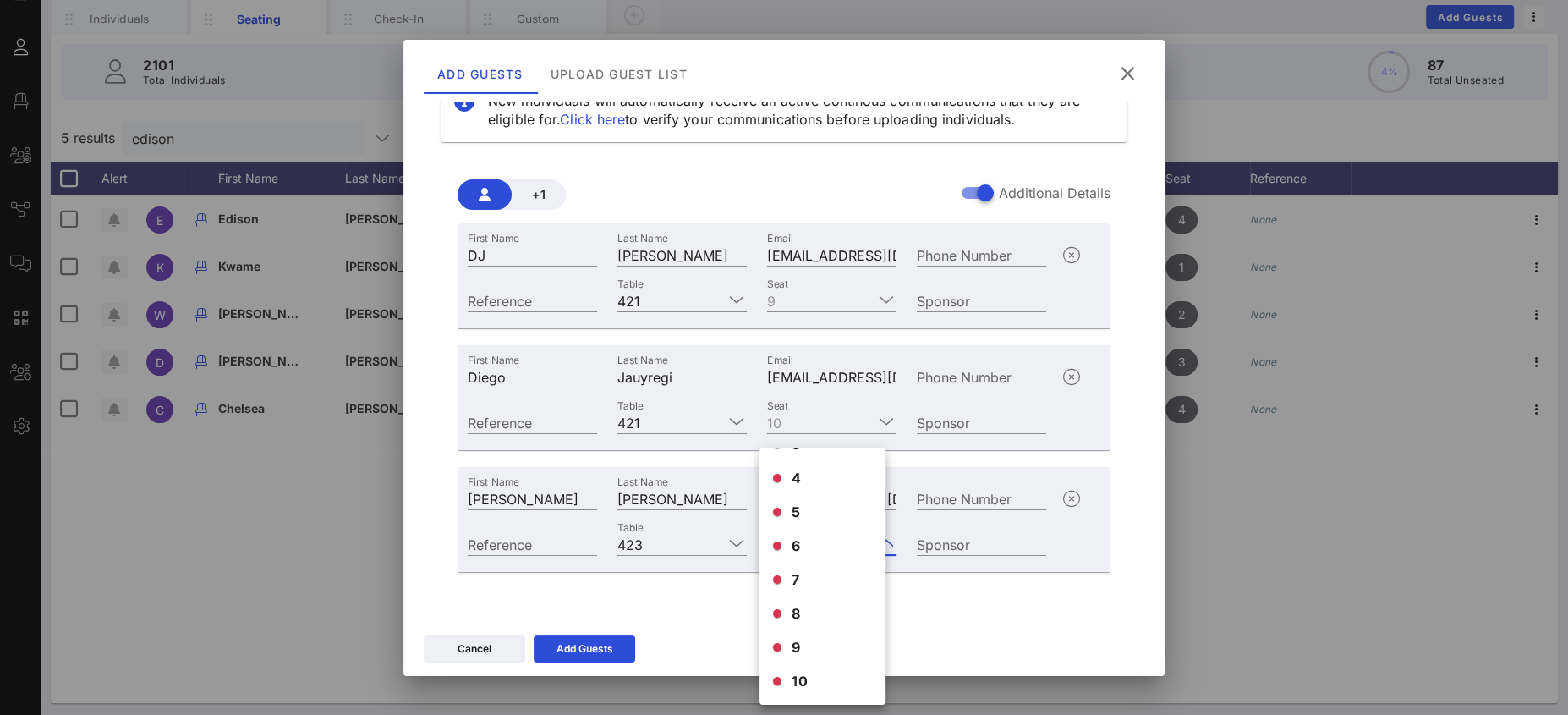
scroll to position [122, 0]
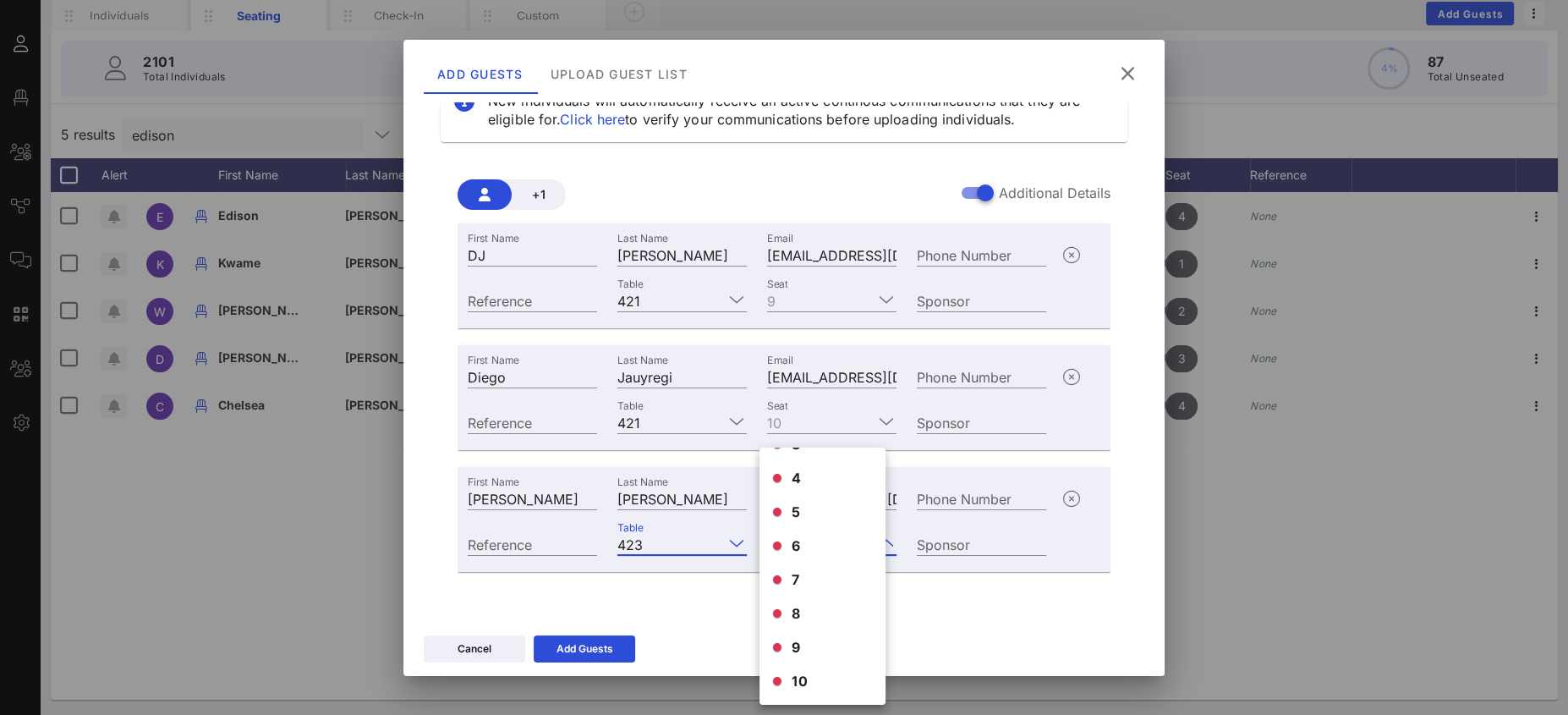
click at [684, 550] on input "Table" at bounding box center [686, 544] width 74 height 22
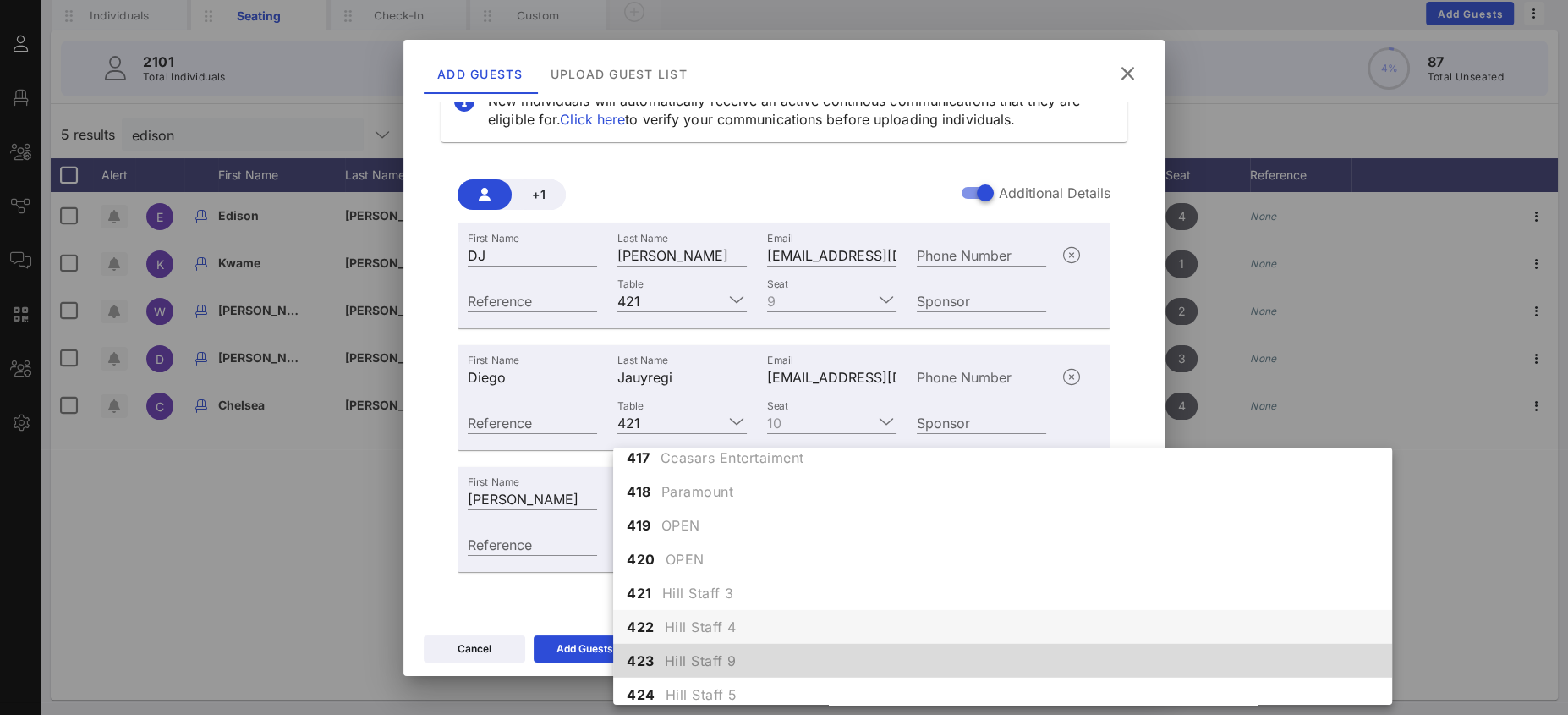
scroll to position [4992, 0]
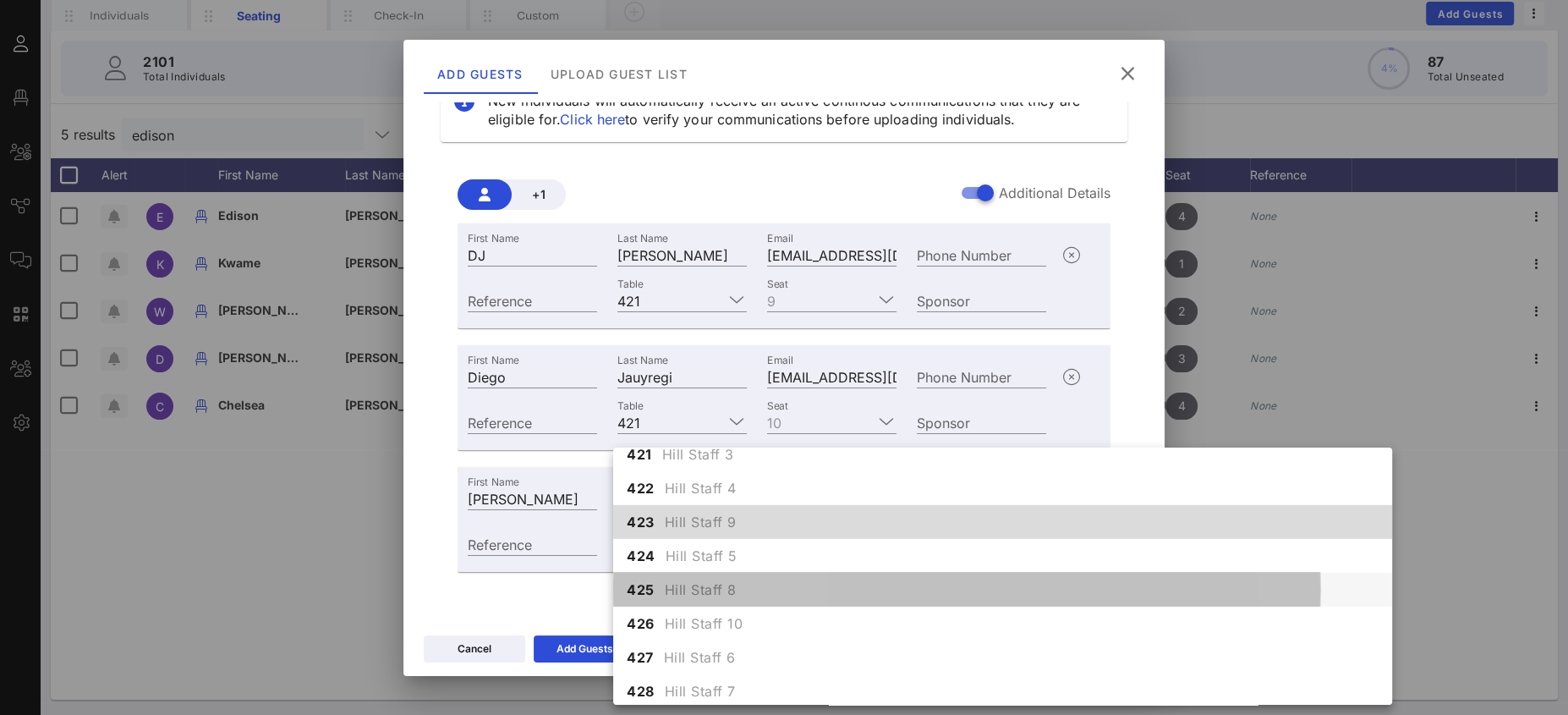
click at [717, 596] on span "Hill Staff 8" at bounding box center [701, 590] width 72 height 20
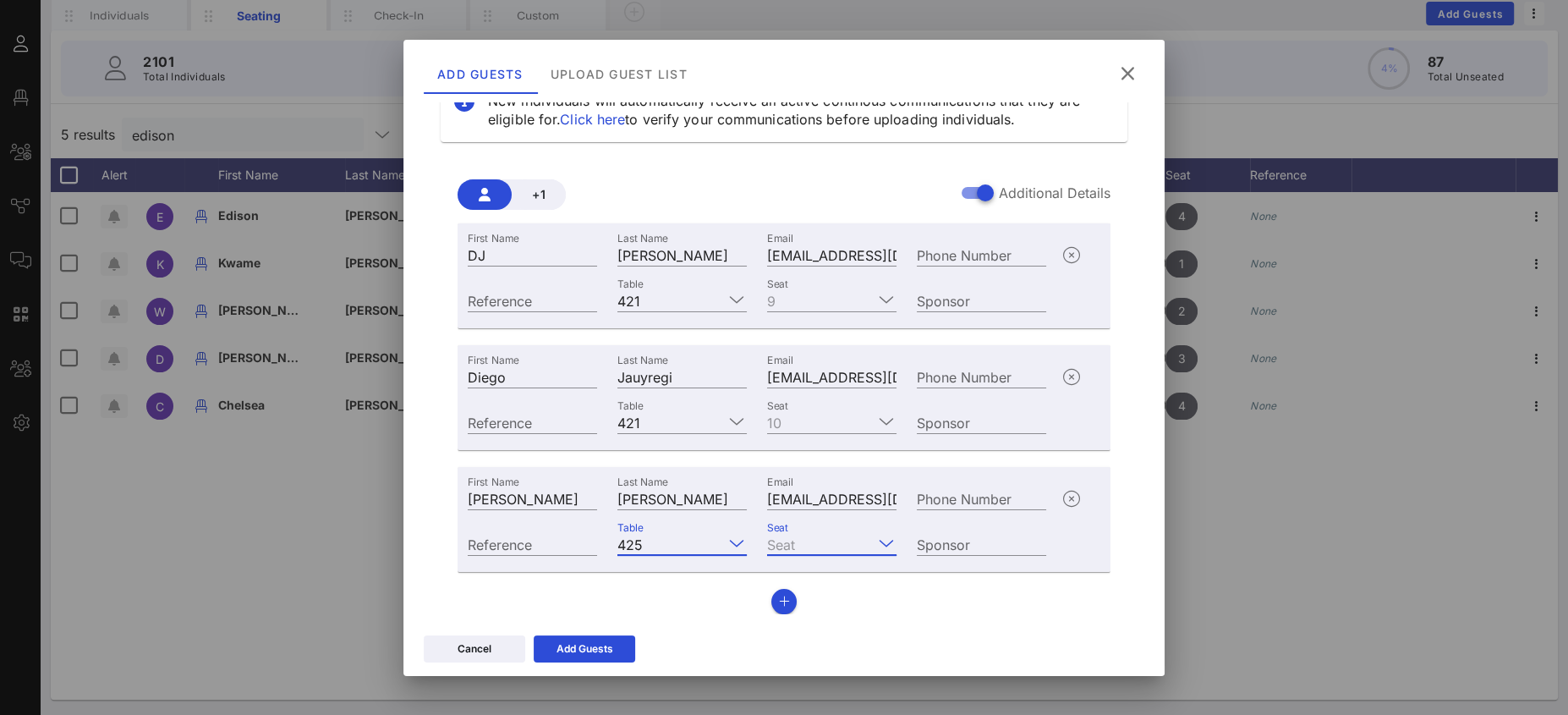
click at [791, 542] on input "Seat" at bounding box center [819, 544] width 106 height 22
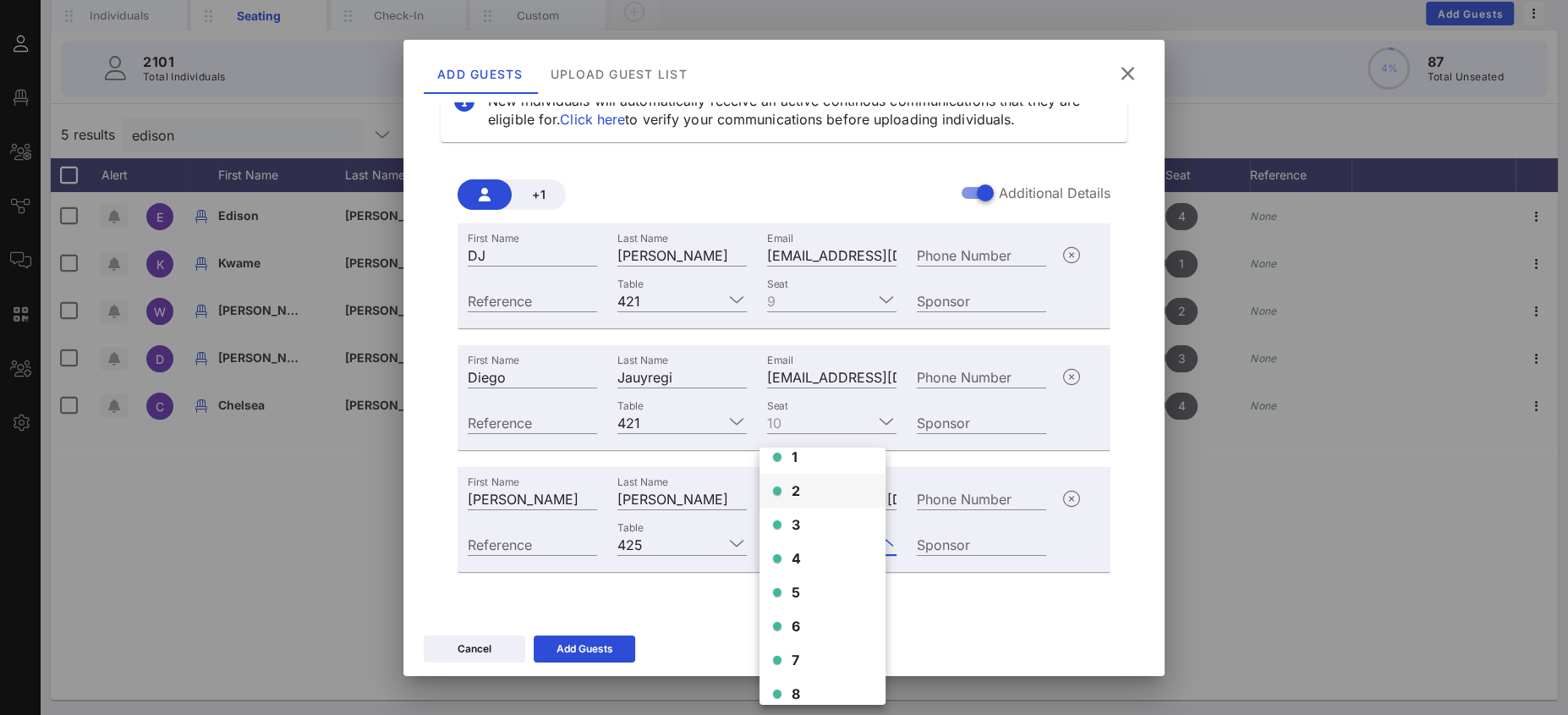
scroll to position [0, 0]
click at [802, 477] on div "1" at bounding box center [822, 471] width 126 height 34
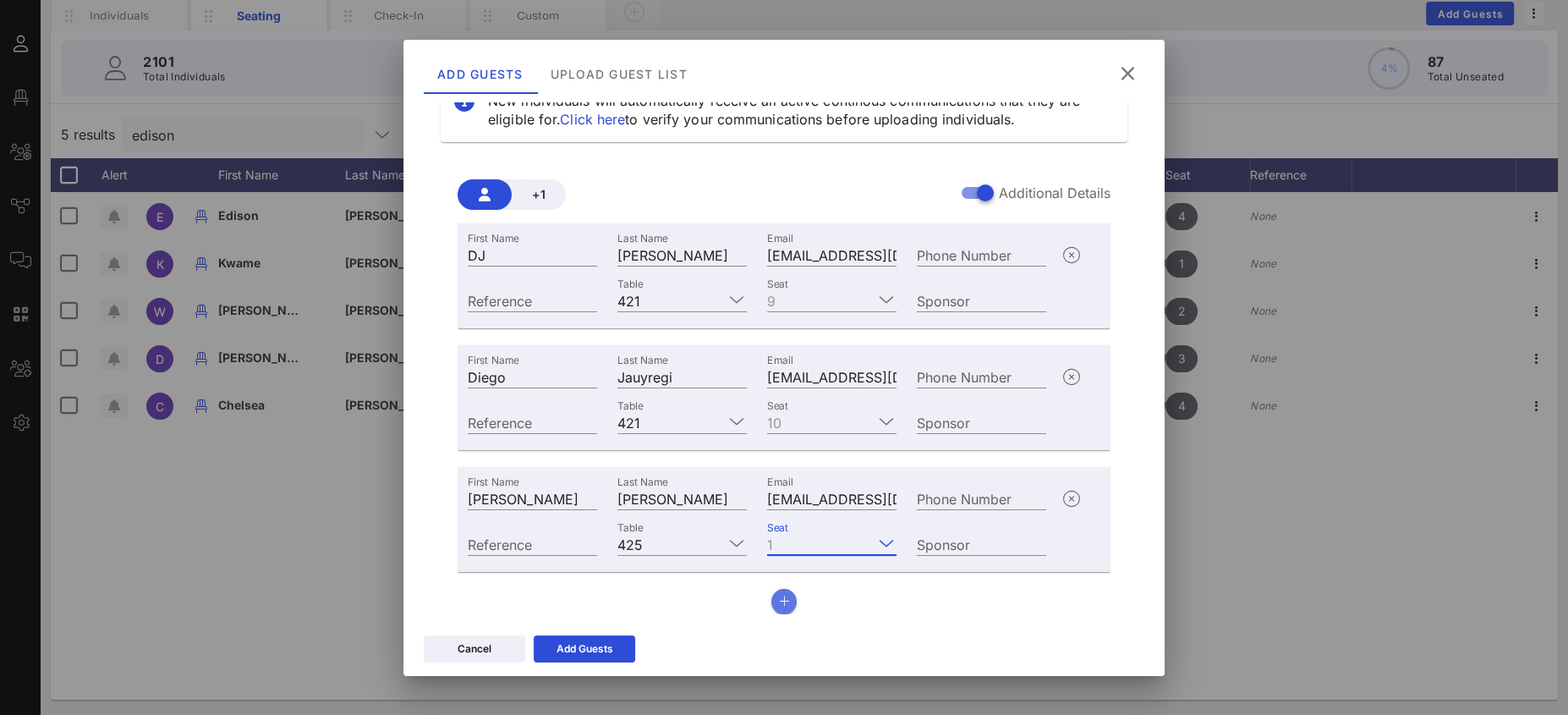
click at [779, 596] on icon "button" at bounding box center [784, 601] width 11 height 12
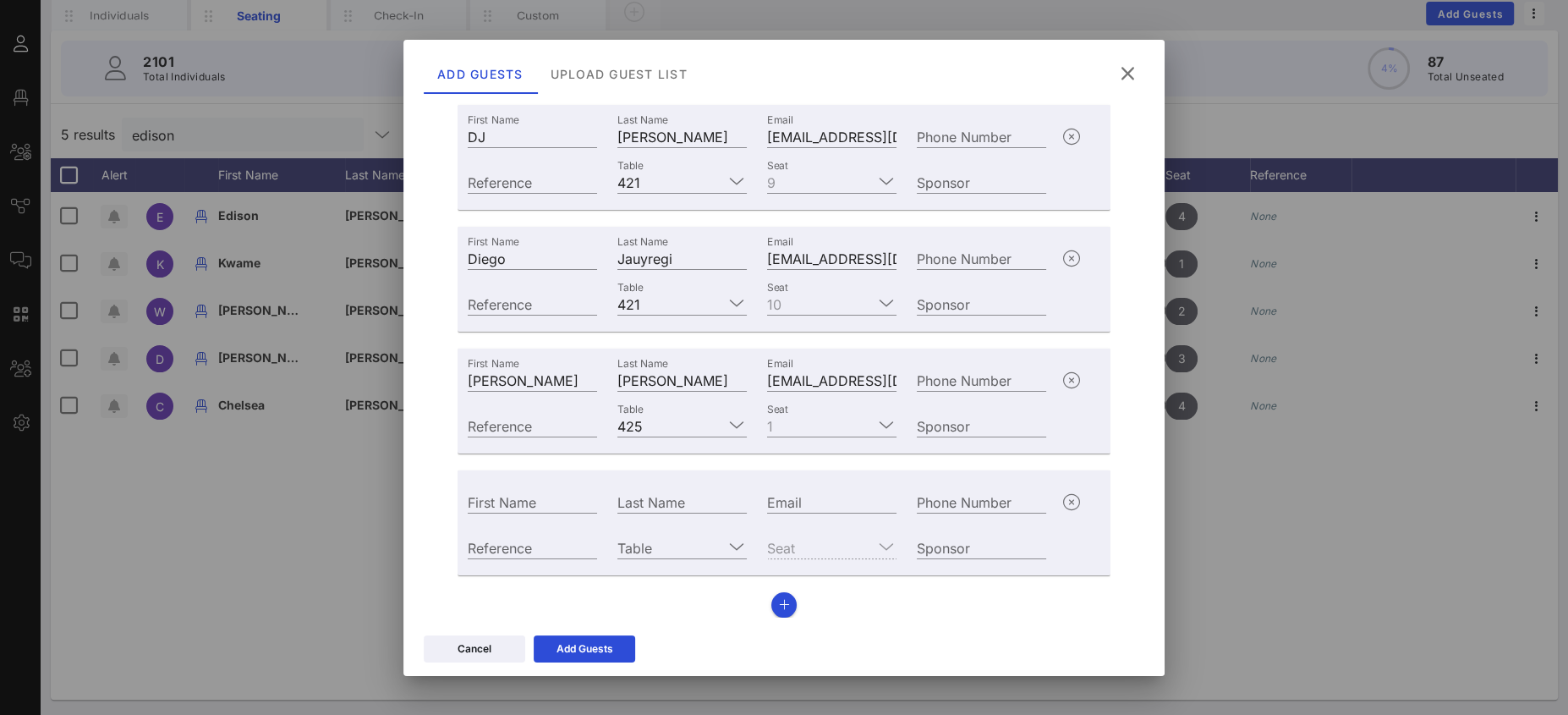
scroll to position [174, 0]
click at [544, 501] on input "First Name" at bounding box center [532, 498] width 129 height 22
type input "Fatima"
type input "[PERSON_NAME]"
click at [779, 494] on div "Email" at bounding box center [831, 498] width 129 height 22
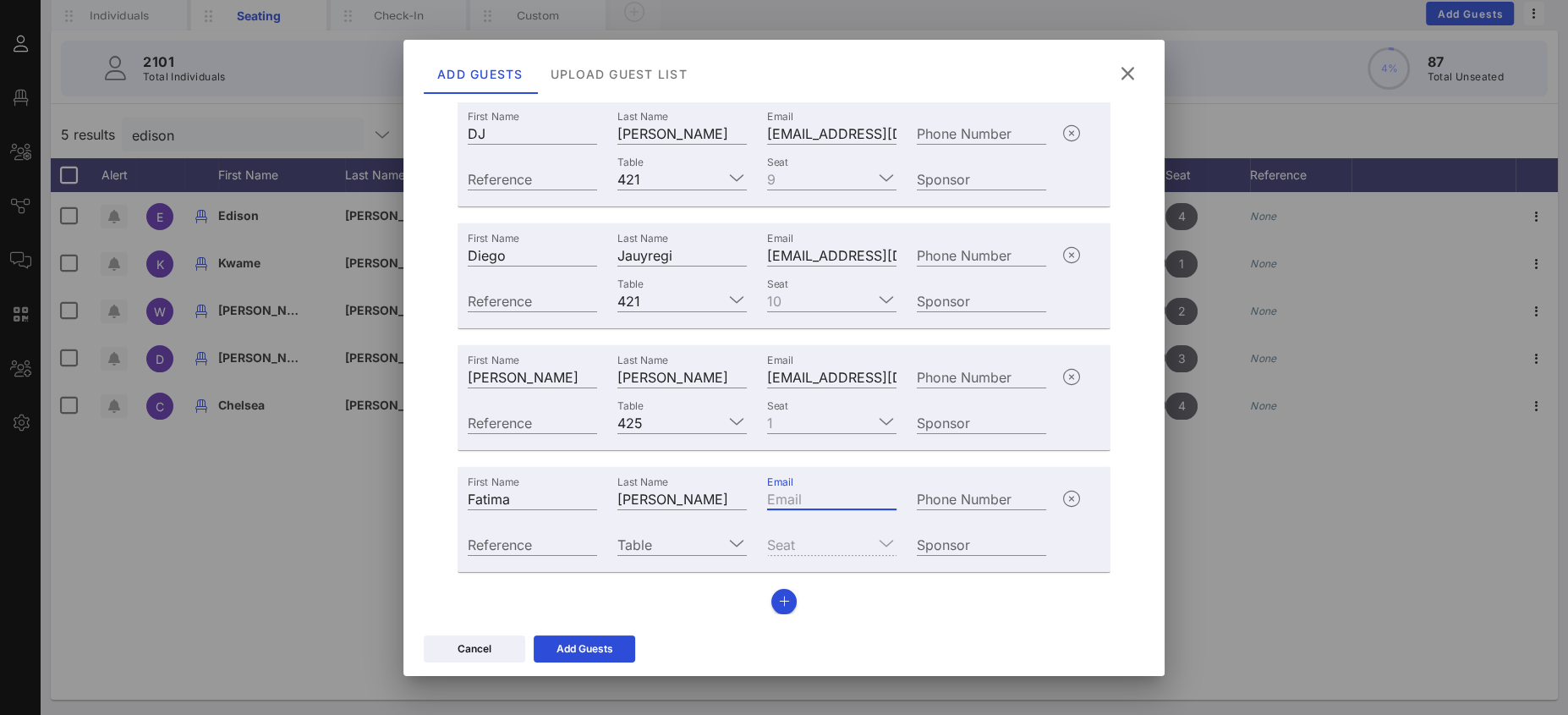
paste input "mailto:[EMAIL_ADDRESS][PERSON_NAME][DOMAIN_NAME]"
drag, startPoint x: 802, startPoint y: 501, endPoint x: 685, endPoint y: 490, distance: 117.5
click at [681, 491] on div "First Name [PERSON_NAME] Last Name [PERSON_NAME] Email mailto:[PERSON_NAME][EMA…" at bounding box center [756, 496] width 599 height 46
click at [786, 495] on input "mailto:[EMAIL_ADDRESS][PERSON_NAME][DOMAIN_NAME]" at bounding box center [831, 498] width 129 height 22
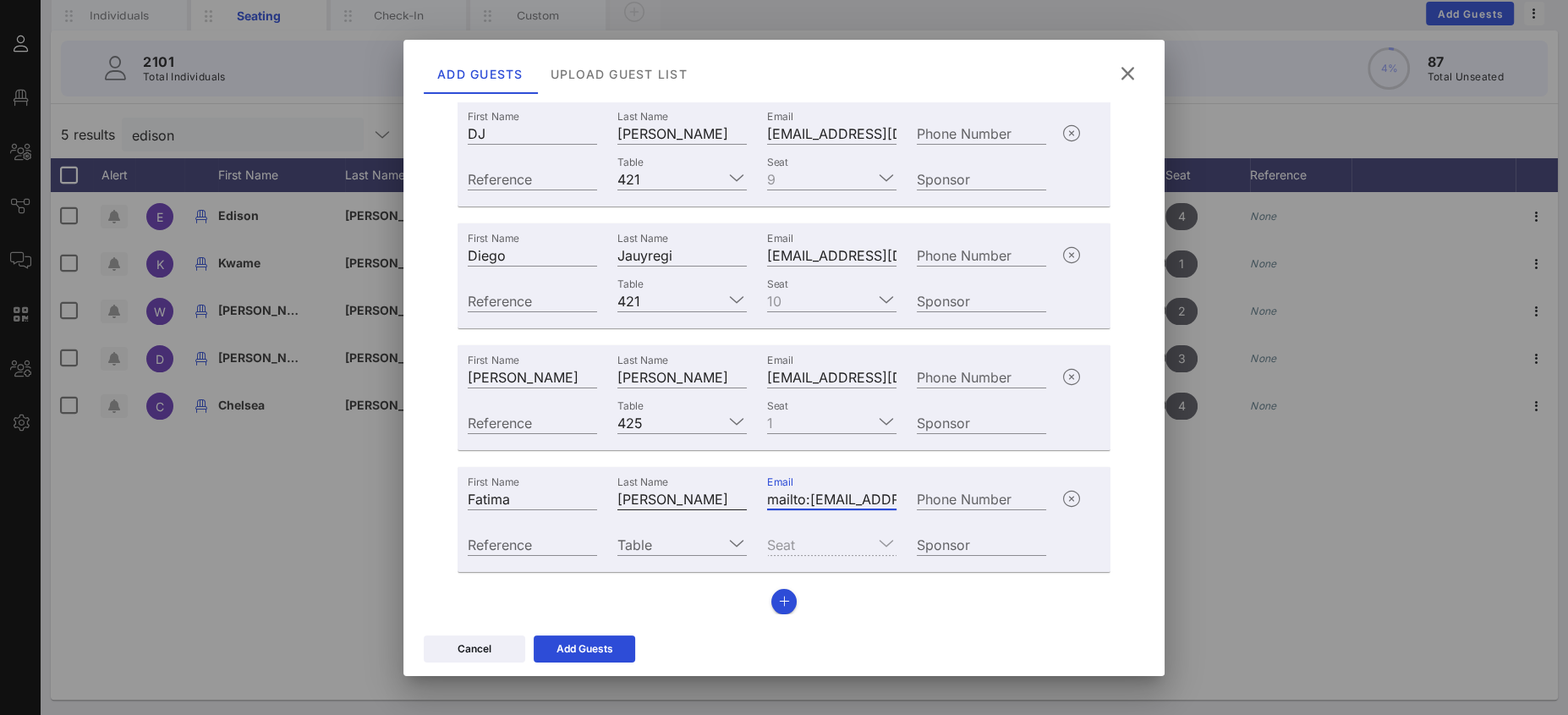
drag, startPoint x: 801, startPoint y: 502, endPoint x: 691, endPoint y: 494, distance: 110.3
click at [705, 494] on div "First Name [PERSON_NAME] Last Name [PERSON_NAME] Email mailto:[PERSON_NAME][EMA…" at bounding box center [756, 496] width 599 height 46
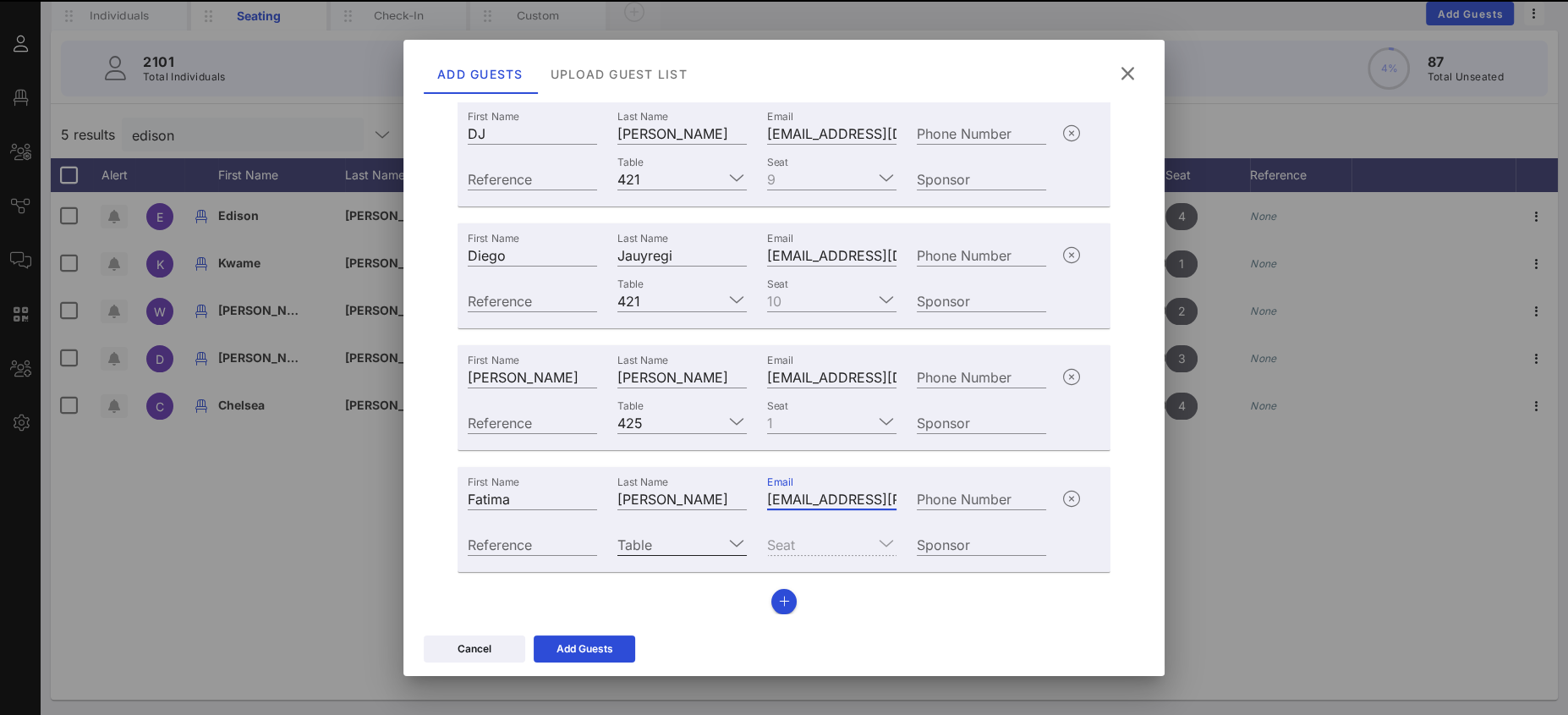
type input "[EMAIL_ADDRESS][PERSON_NAME][DOMAIN_NAME]"
click at [645, 537] on input "Table" at bounding box center [670, 544] width 106 height 22
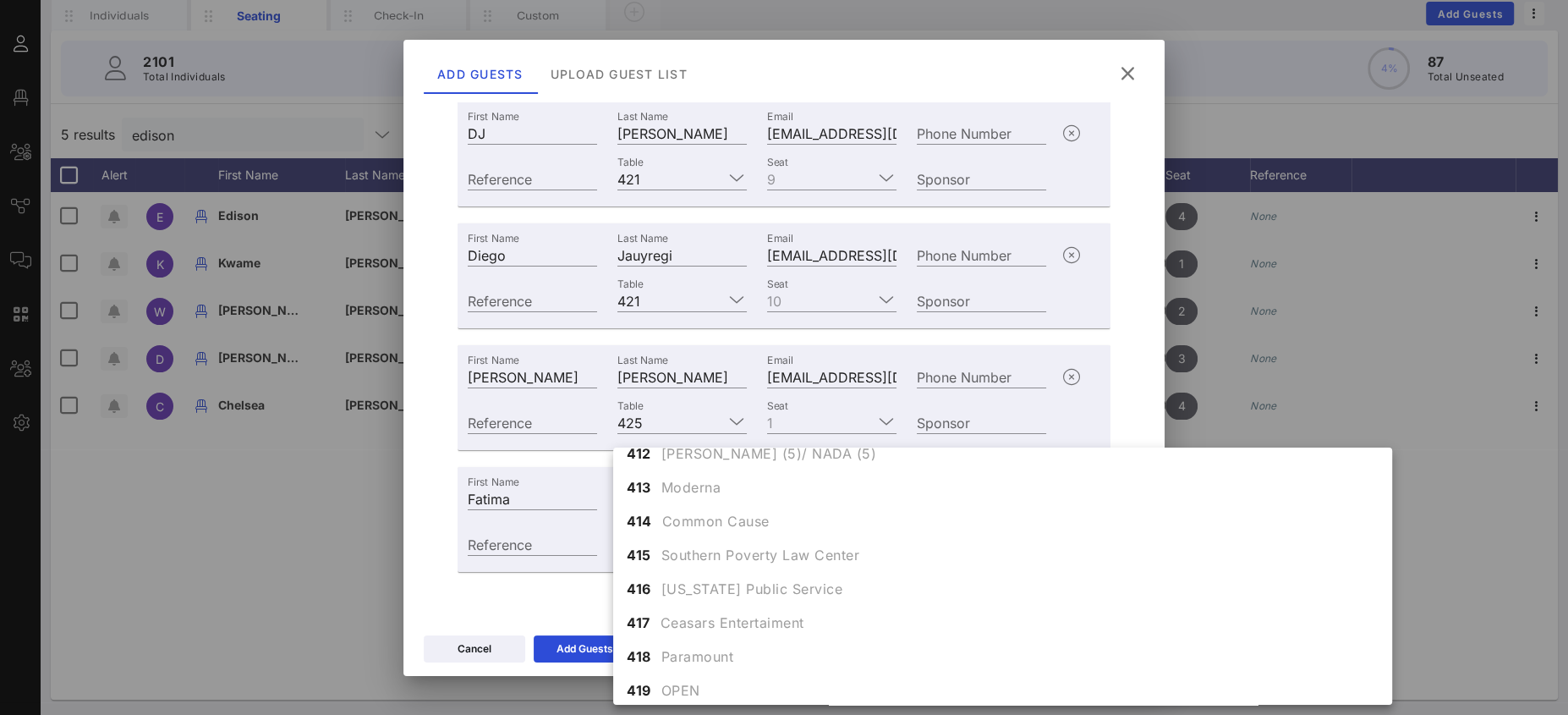
scroll to position [4927, 0]
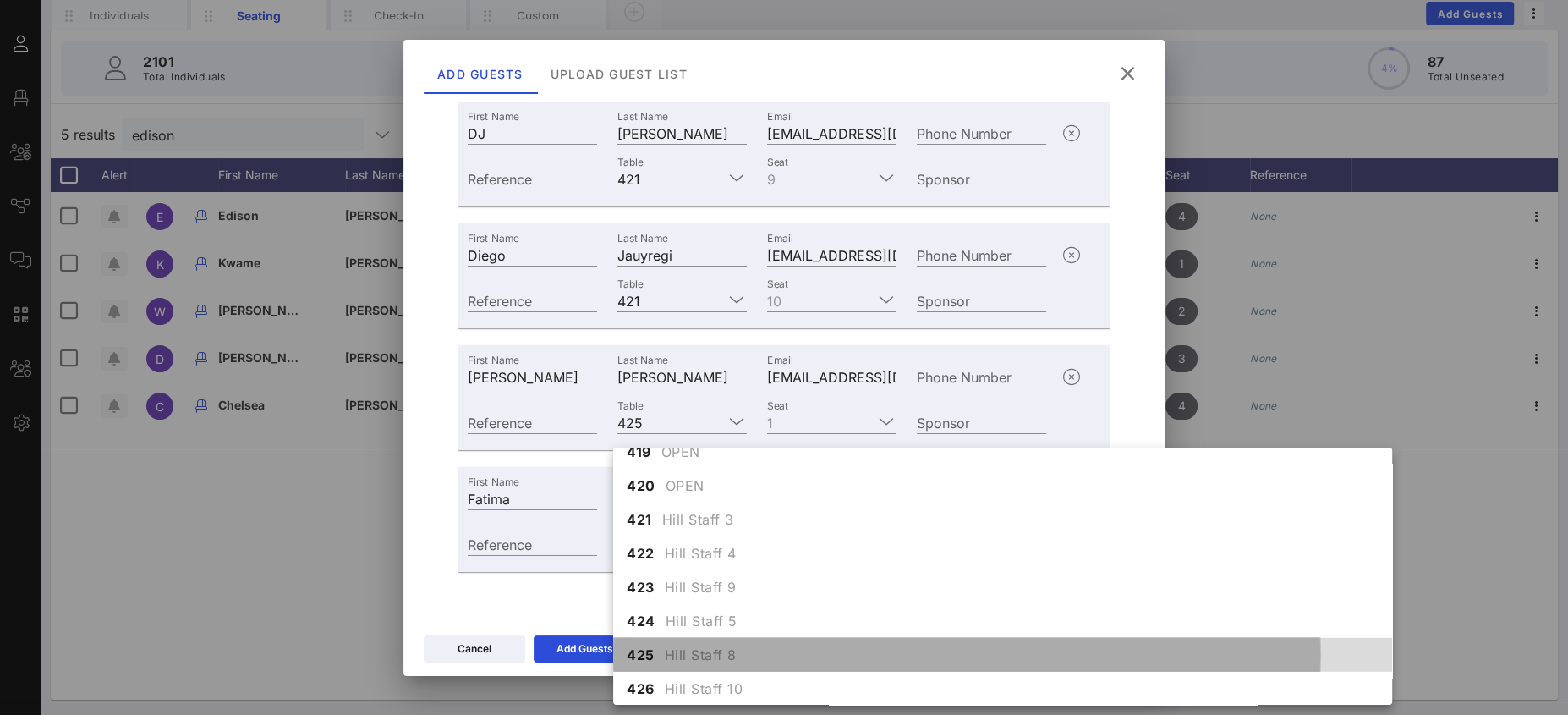
click at [683, 649] on span "Hill Staff 8" at bounding box center [701, 655] width 72 height 20
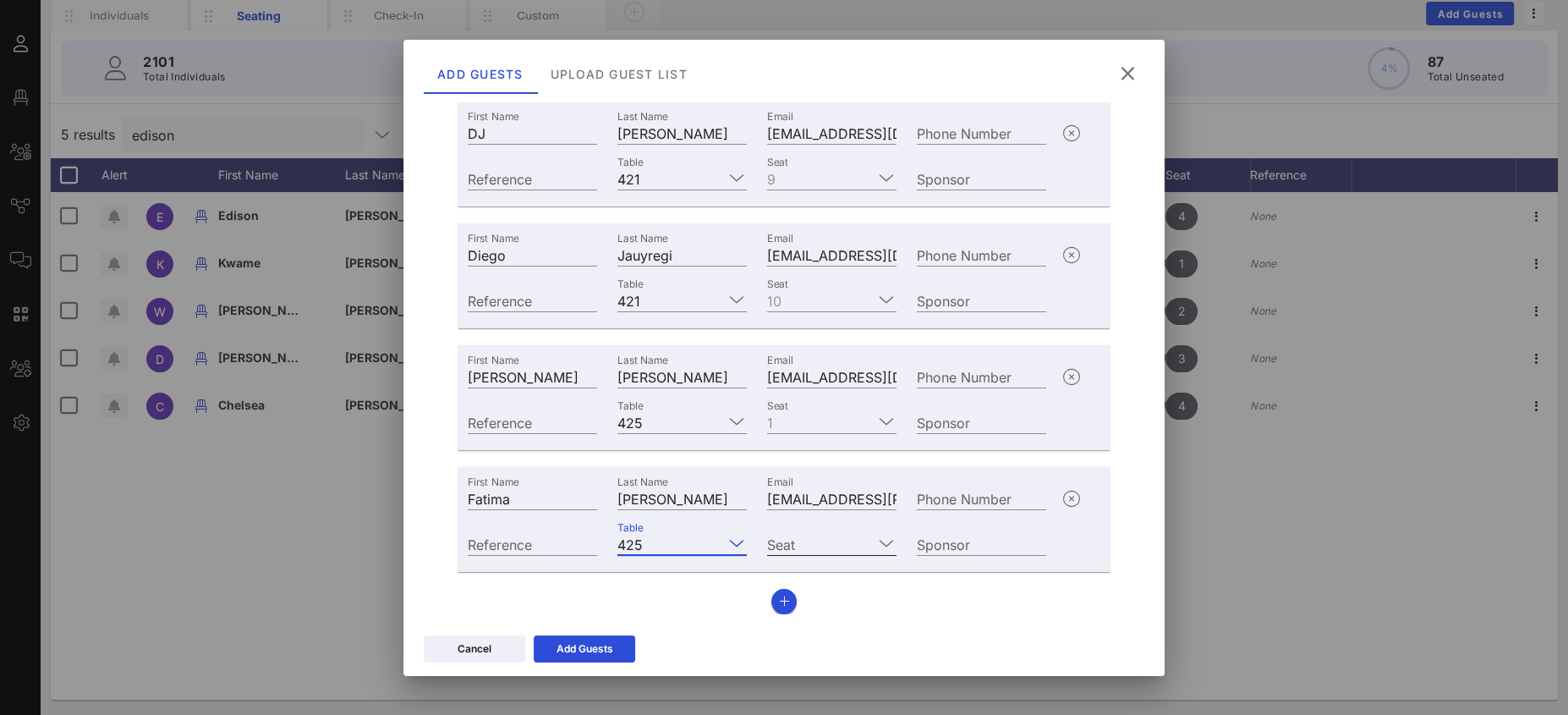
click at [797, 545] on input "Seat" at bounding box center [819, 544] width 106 height 22
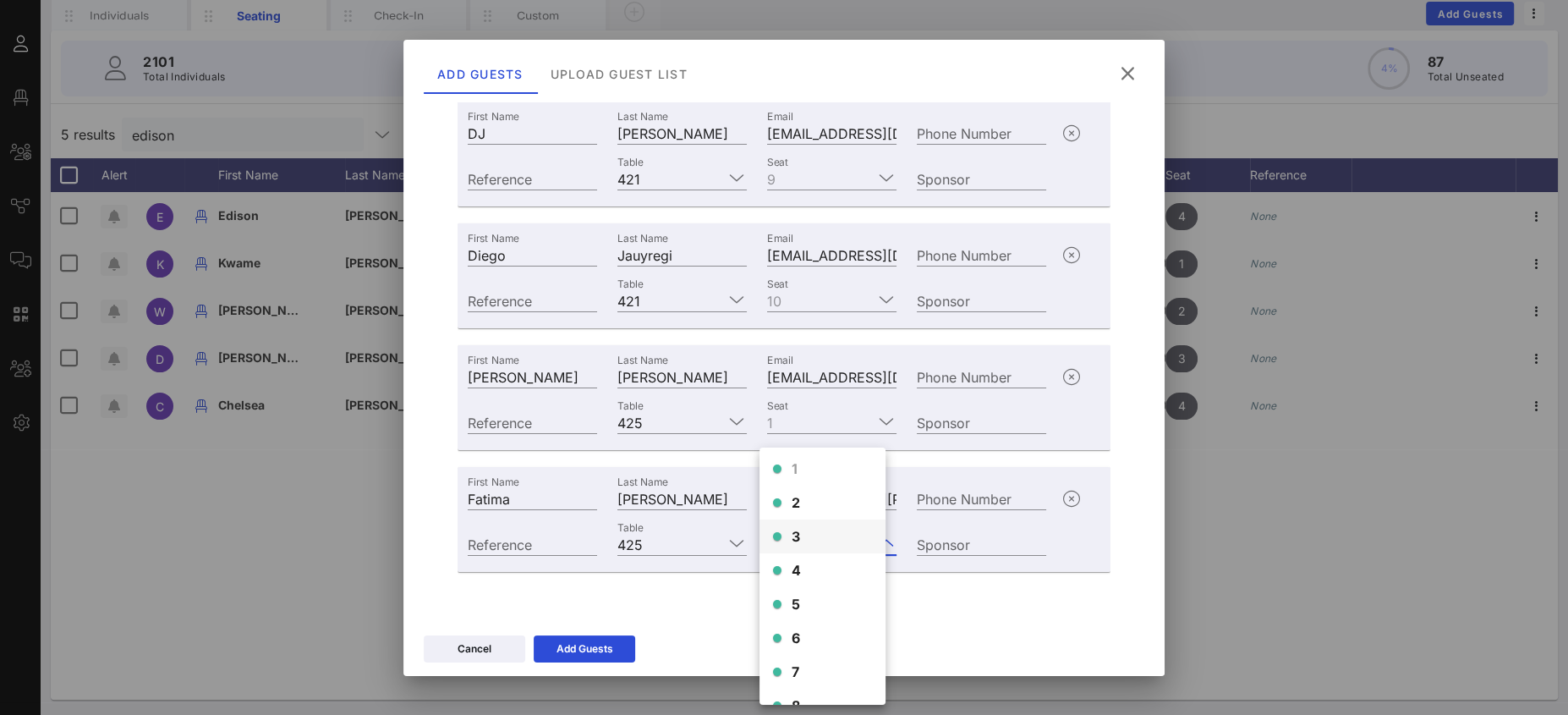
scroll to position [4, 0]
click at [801, 508] on div "2" at bounding box center [822, 500] width 126 height 34
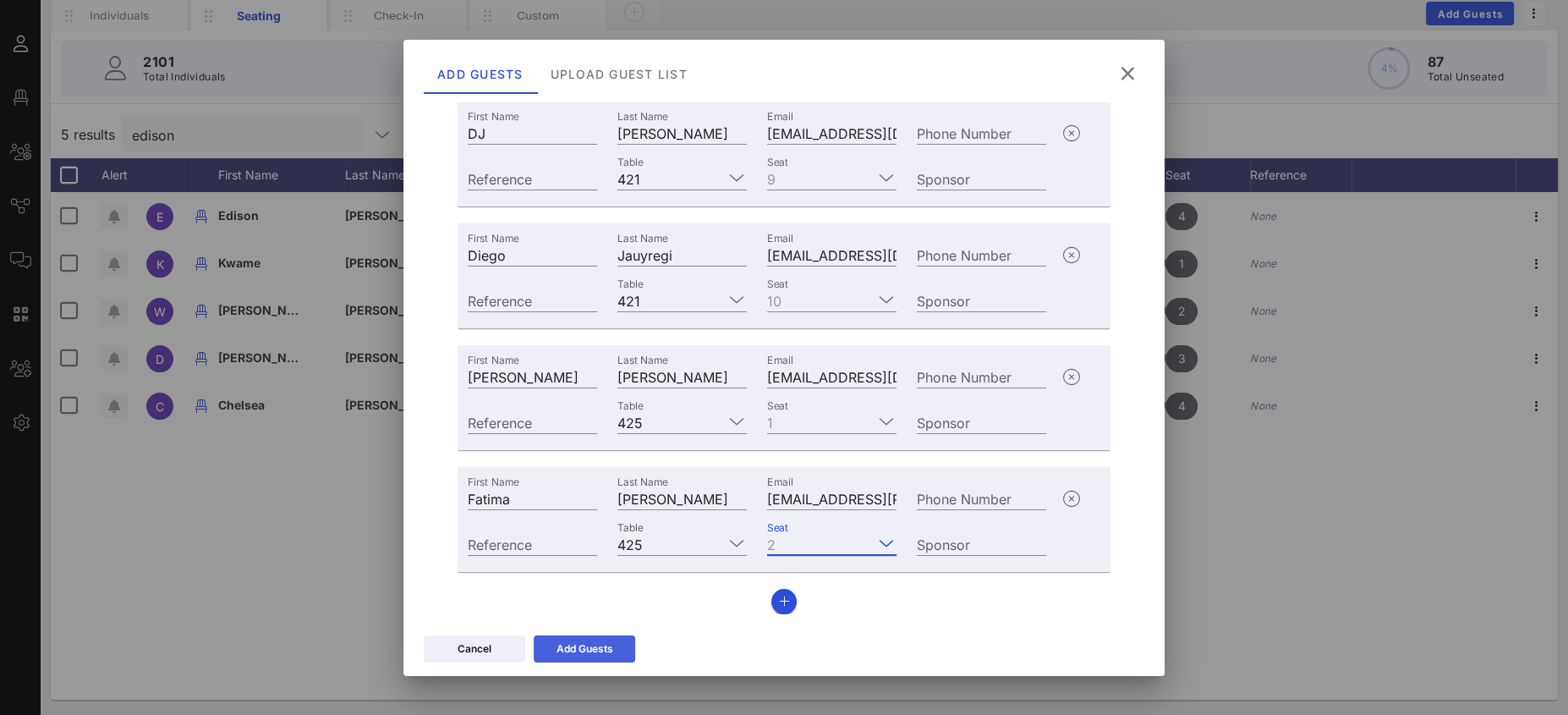
click at [609, 645] on div "Add Guests" at bounding box center [584, 648] width 56 height 17
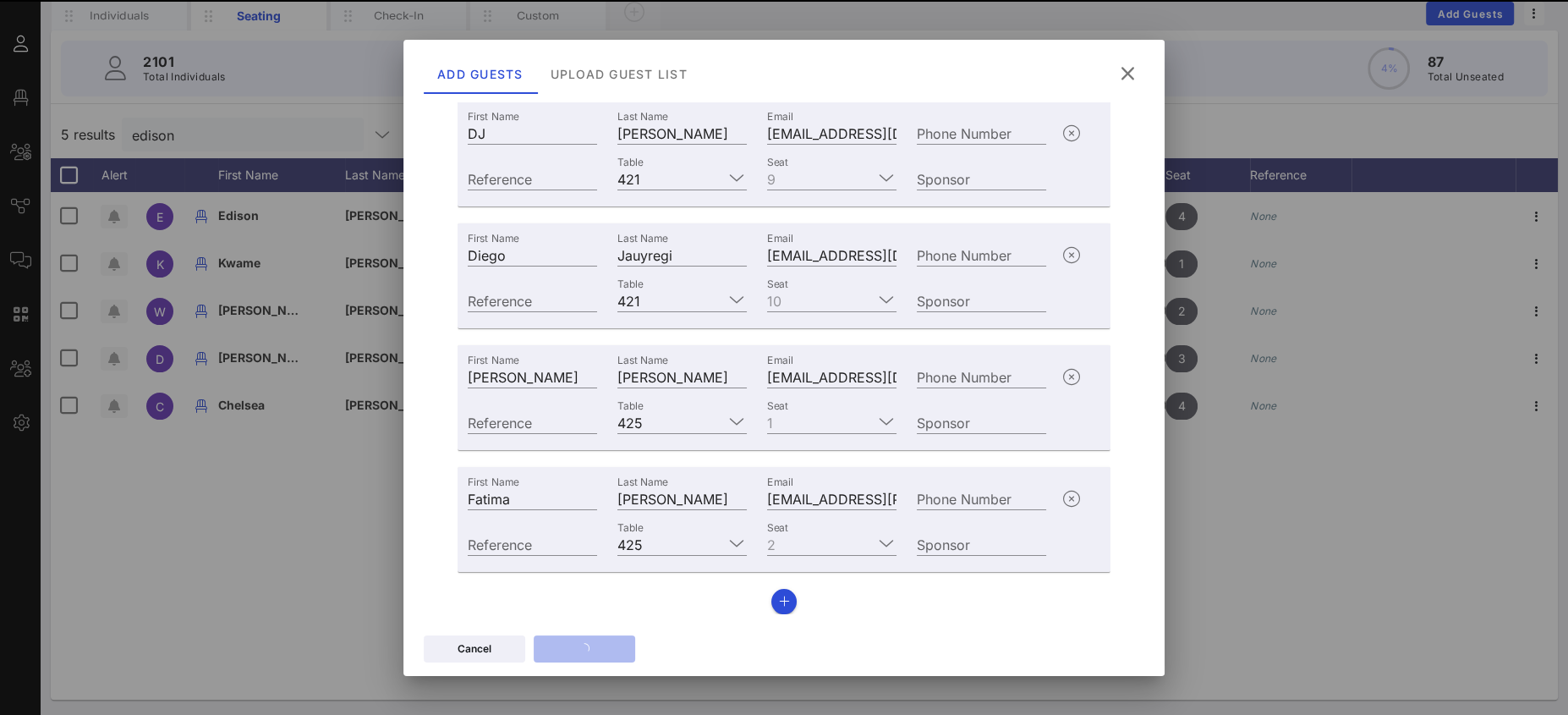
scroll to position [0, 0]
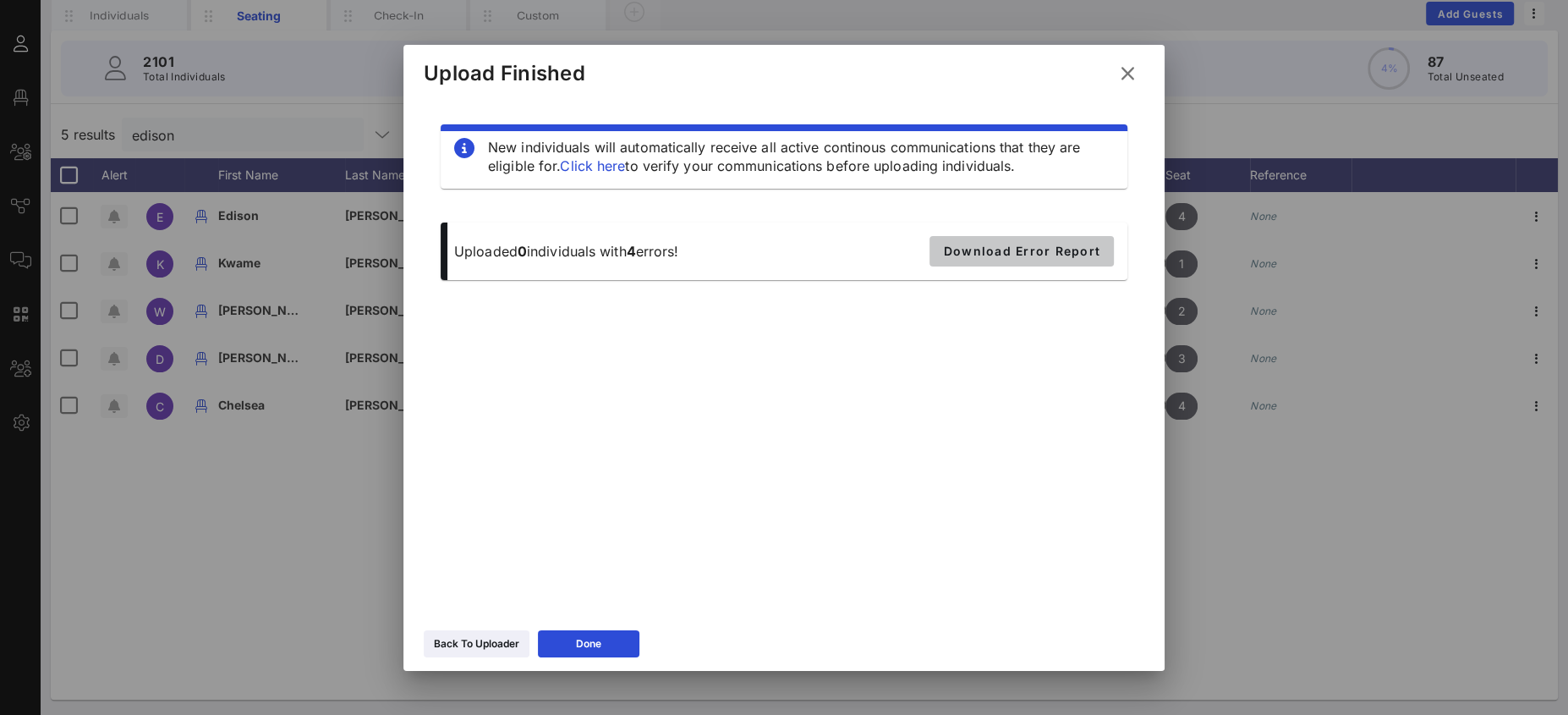
click at [1018, 257] on span "Download Error Report" at bounding box center [1021, 251] width 157 height 15
click at [1126, 76] on icon at bounding box center [1128, 73] width 23 height 20
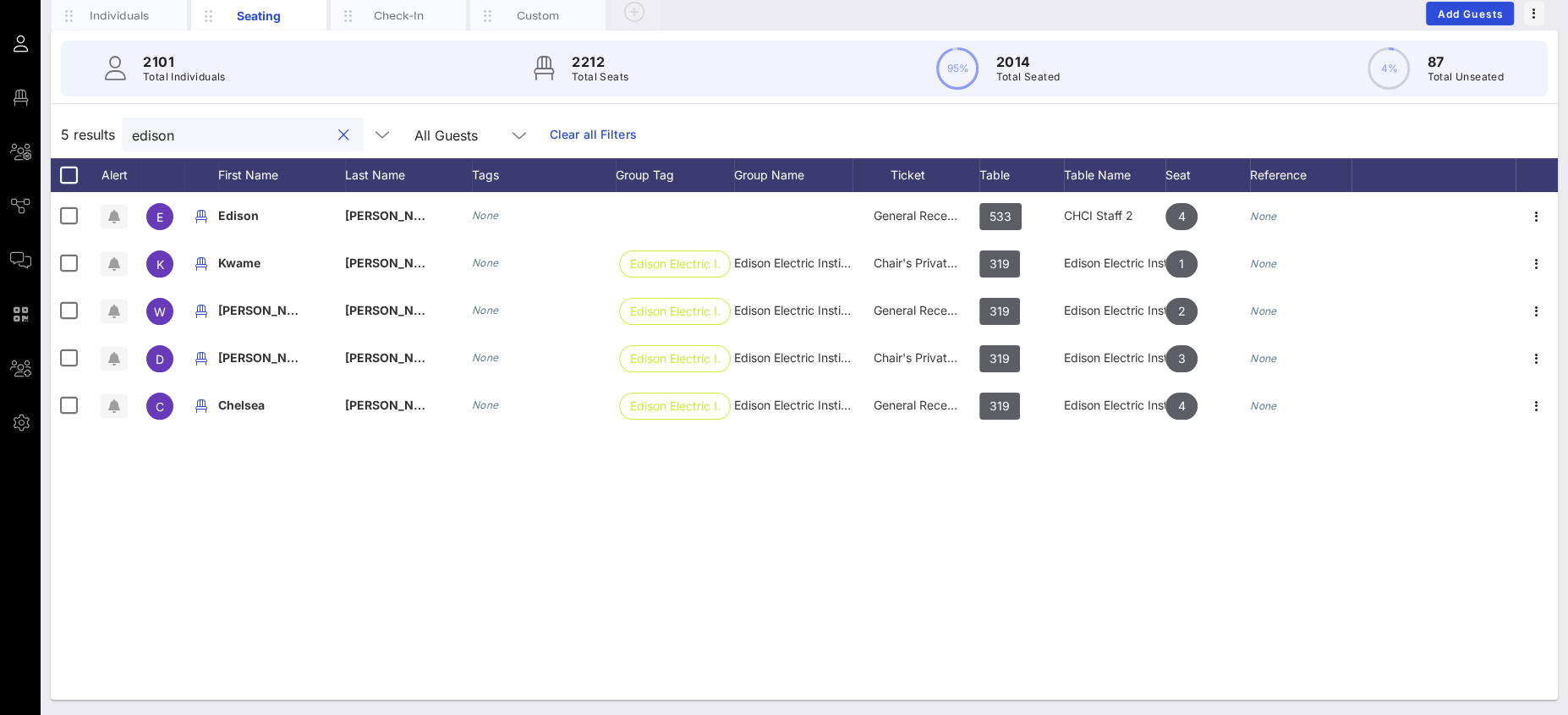
click at [148, 128] on input "edison" at bounding box center [231, 134] width 198 height 22
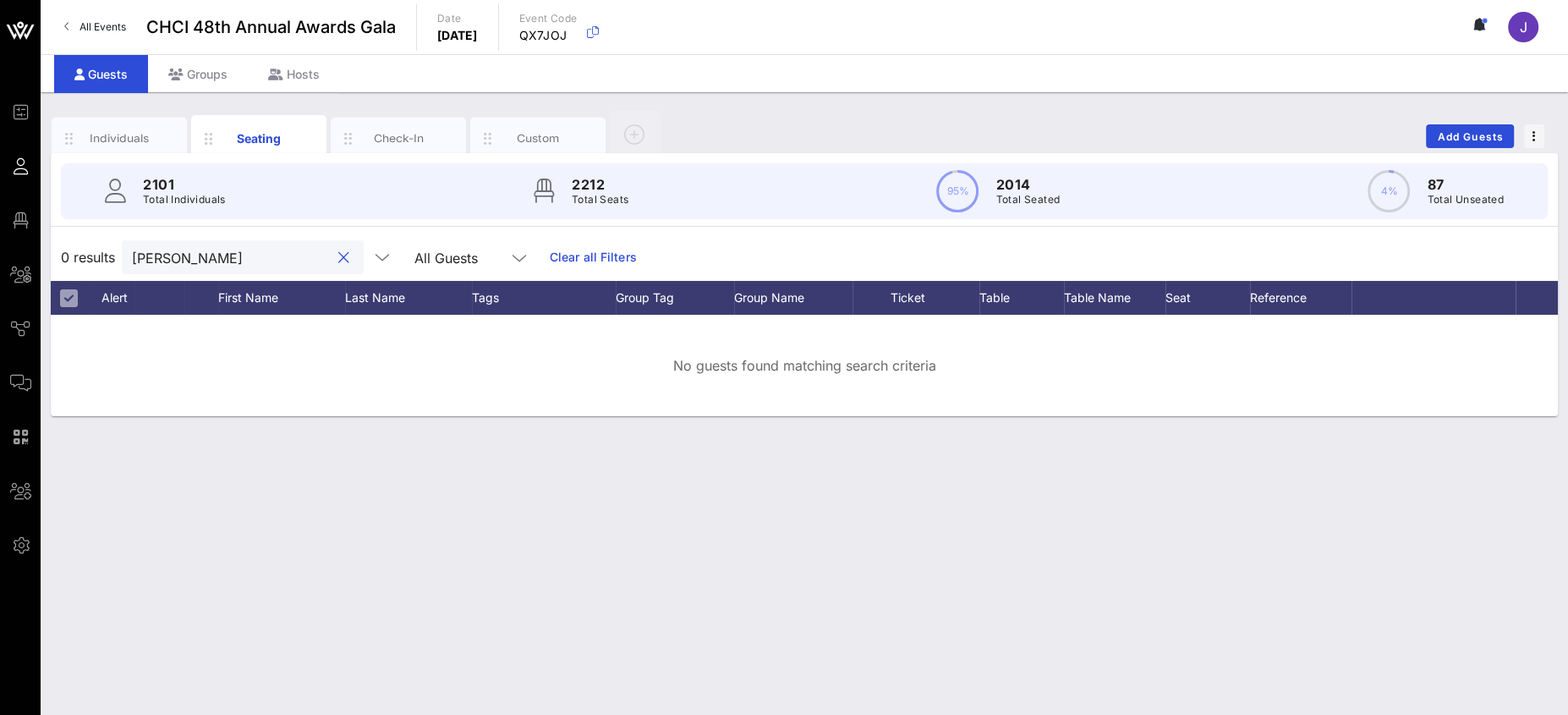
click at [142, 256] on input "[PERSON_NAME]" at bounding box center [231, 256] width 198 height 22
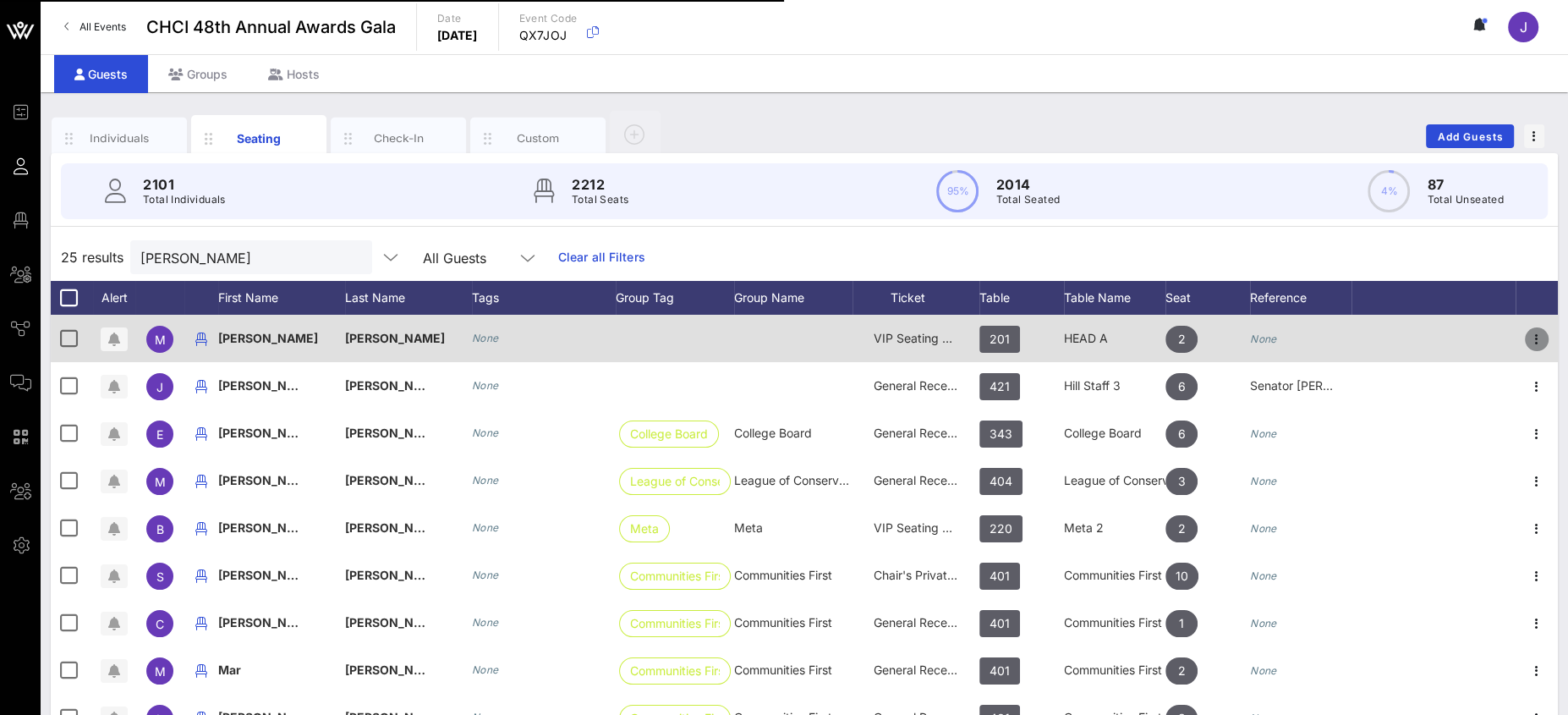
click at [1526, 341] on icon "button" at bounding box center [1536, 339] width 20 height 20
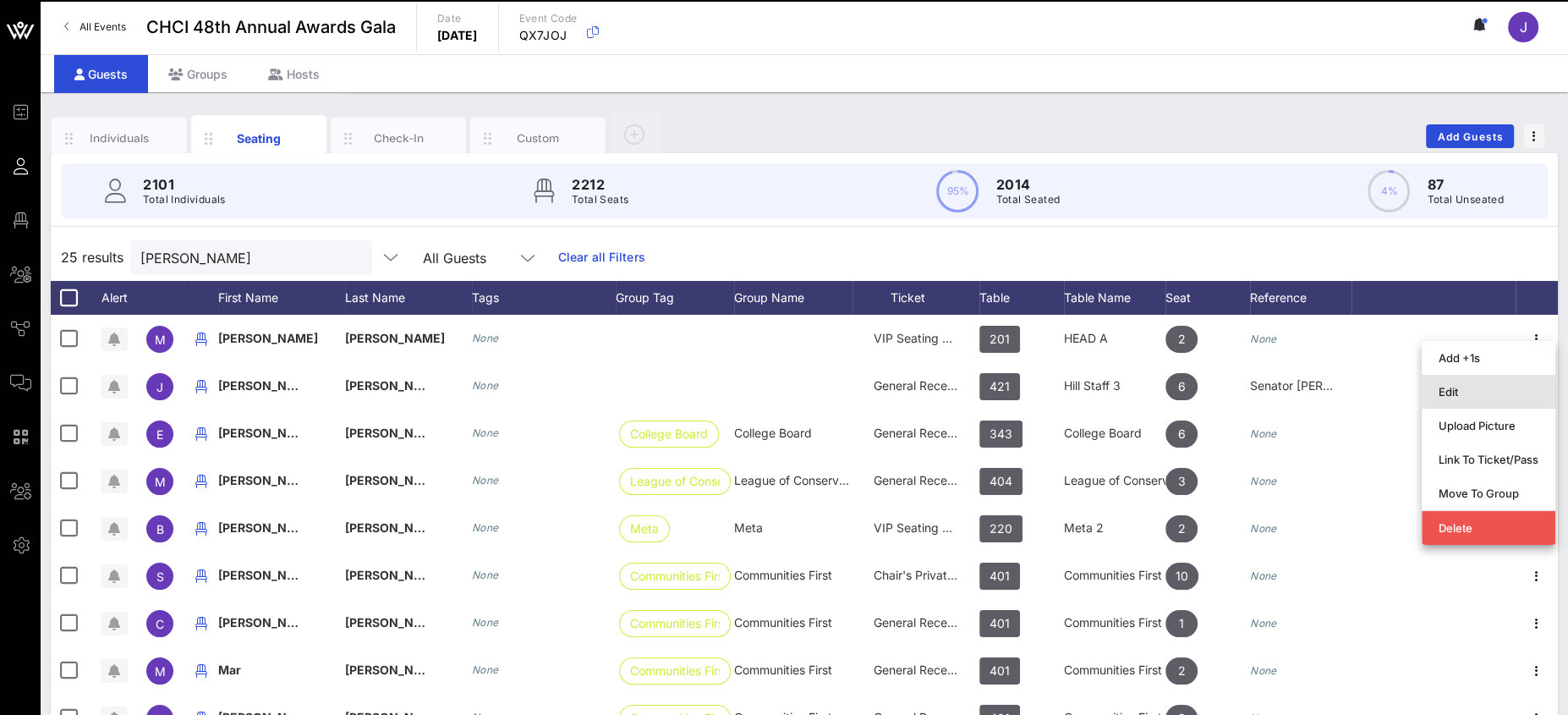
click at [1470, 394] on div "Edit" at bounding box center [1488, 392] width 100 height 14
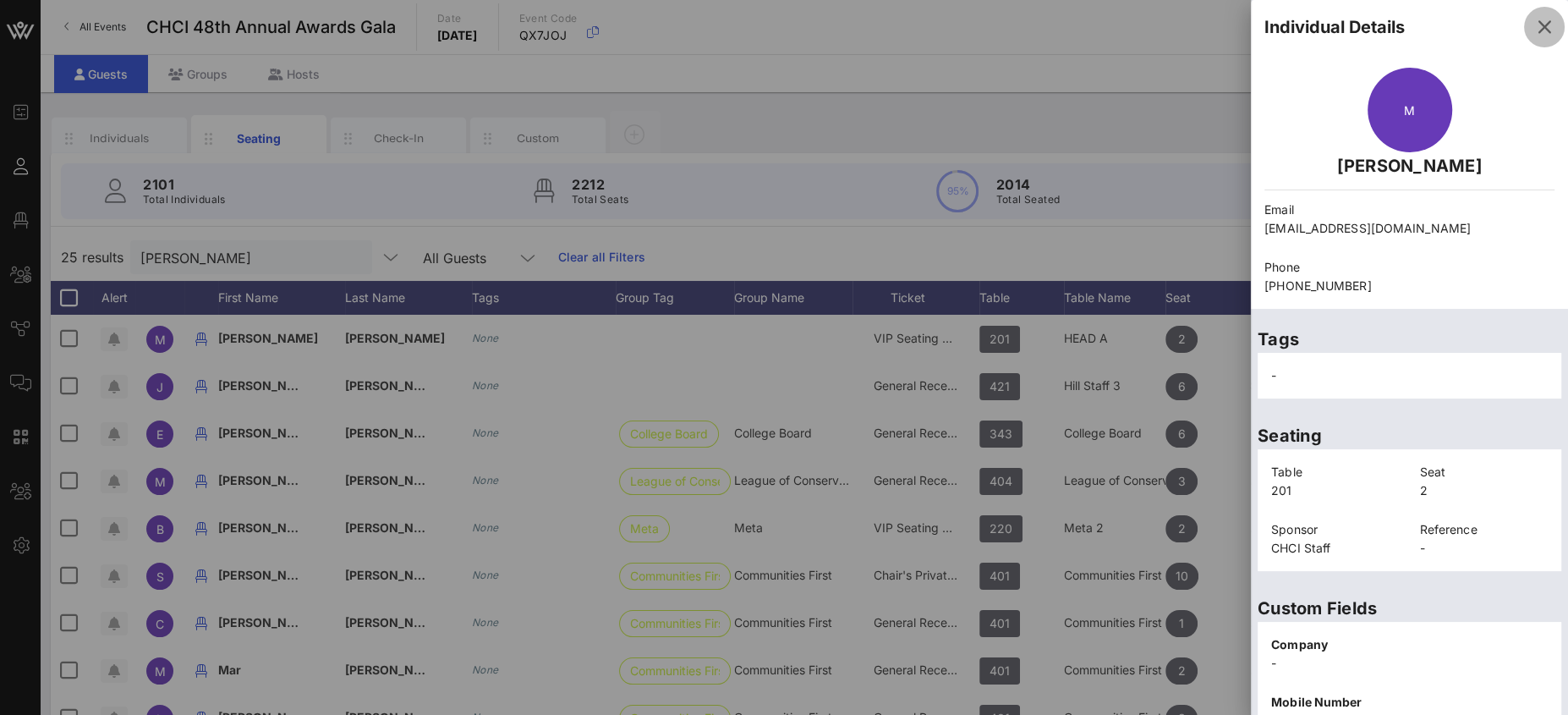
click at [1536, 24] on icon "button" at bounding box center [1544, 26] width 20 height 20
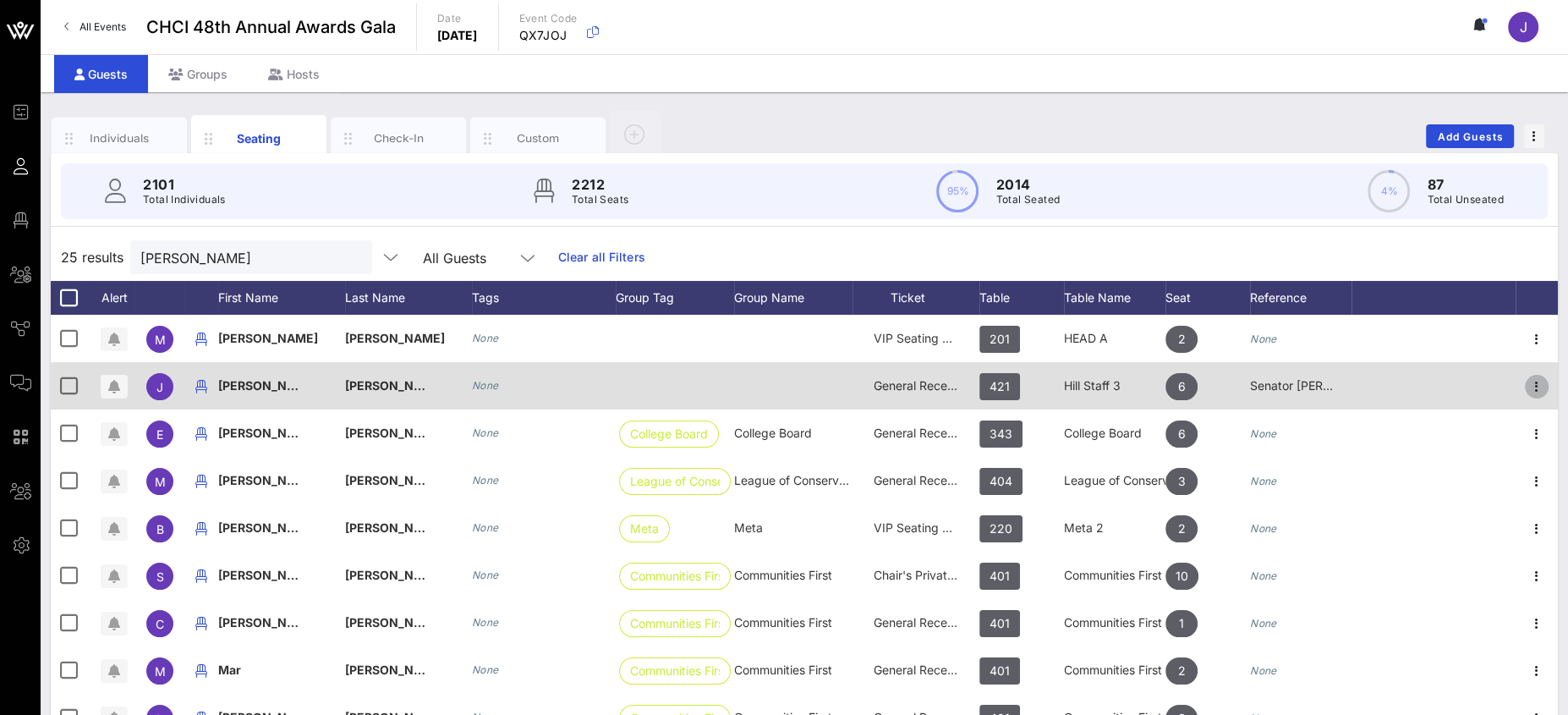
click at [1526, 388] on icon "button" at bounding box center [1536, 387] width 20 height 20
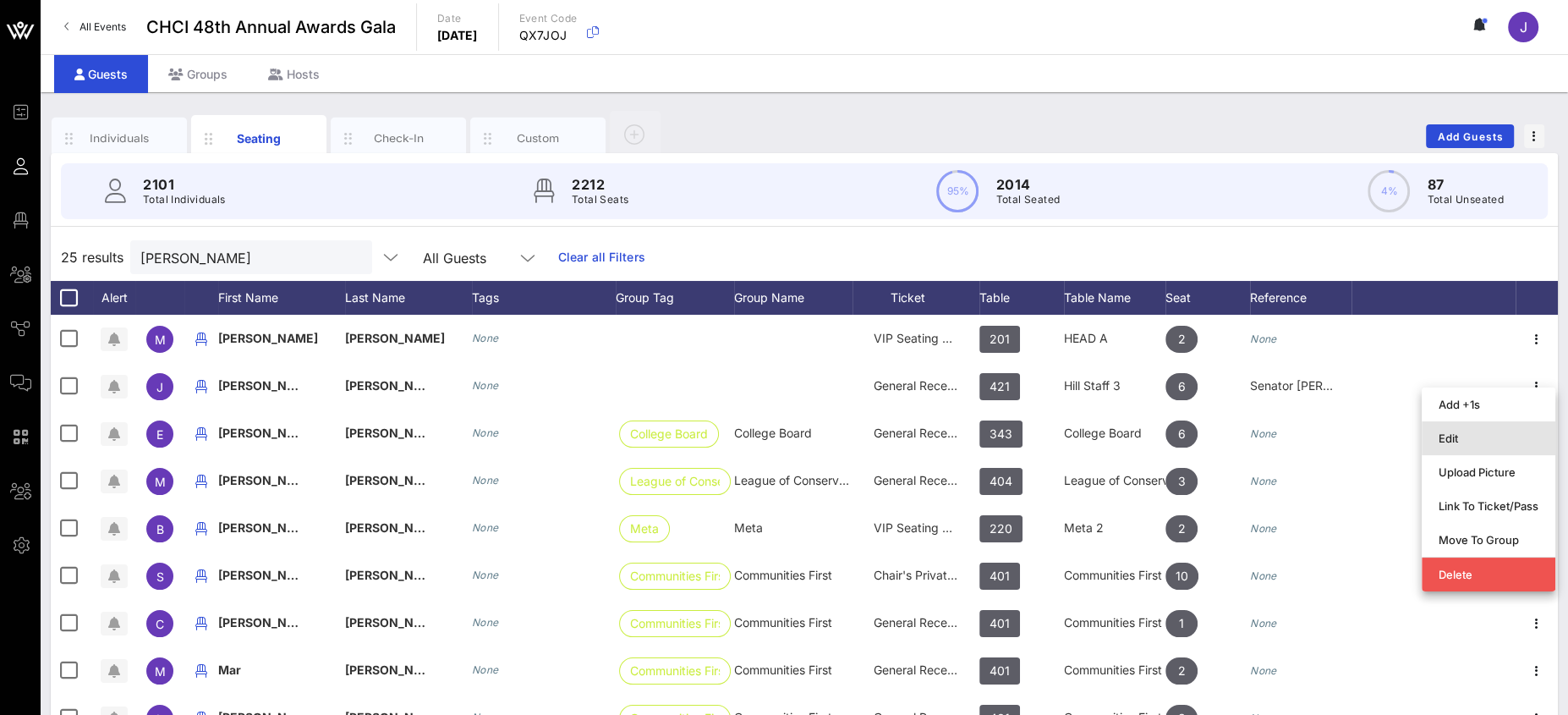
click at [1476, 446] on div "Edit" at bounding box center [1488, 438] width 100 height 27
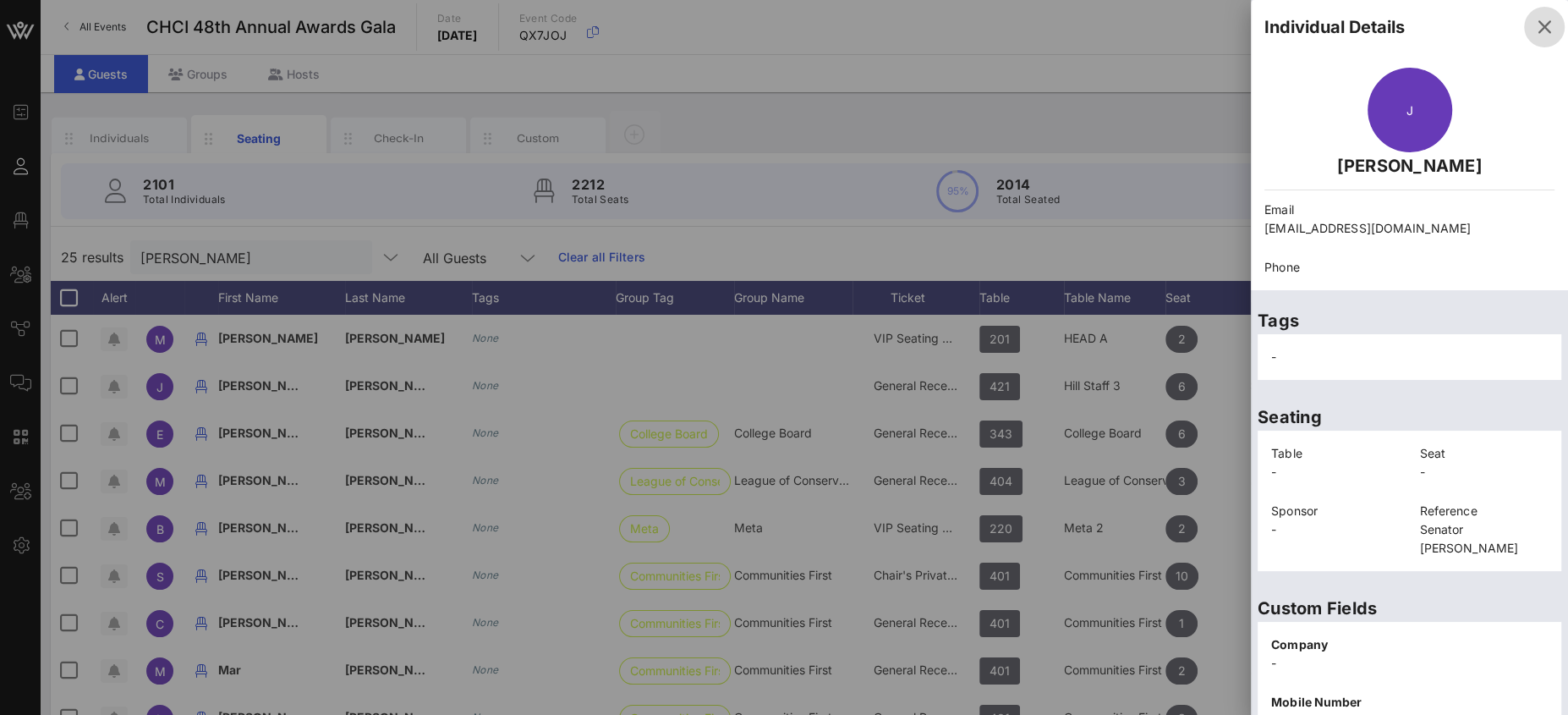
drag, startPoint x: 1534, startPoint y: 26, endPoint x: 1517, endPoint y: 30, distance: 17.5
click at [1534, 26] on icon "button" at bounding box center [1544, 26] width 20 height 20
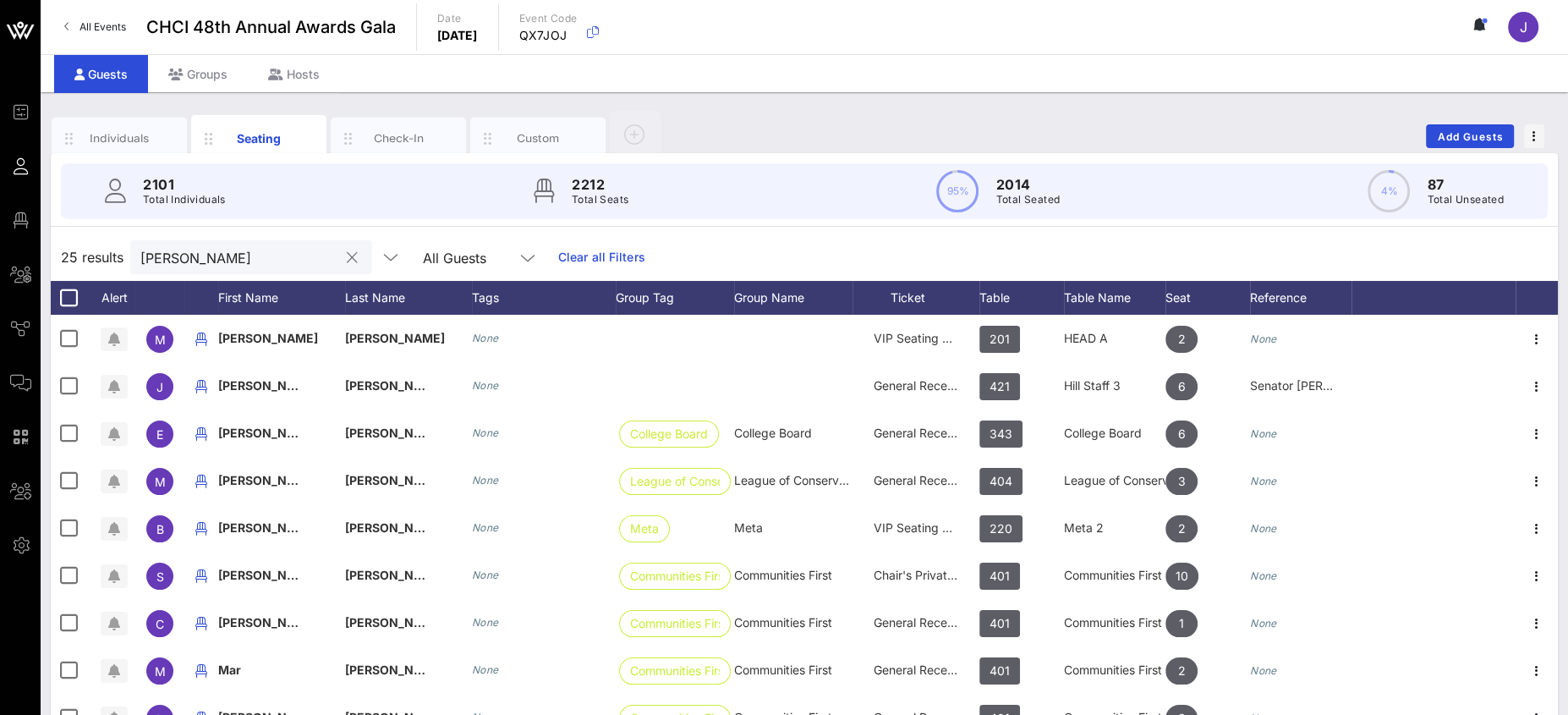
click at [164, 252] on input "[PERSON_NAME]" at bounding box center [240, 256] width 198 height 22
click at [165, 252] on input "[PERSON_NAME]" at bounding box center [240, 256] width 198 height 22
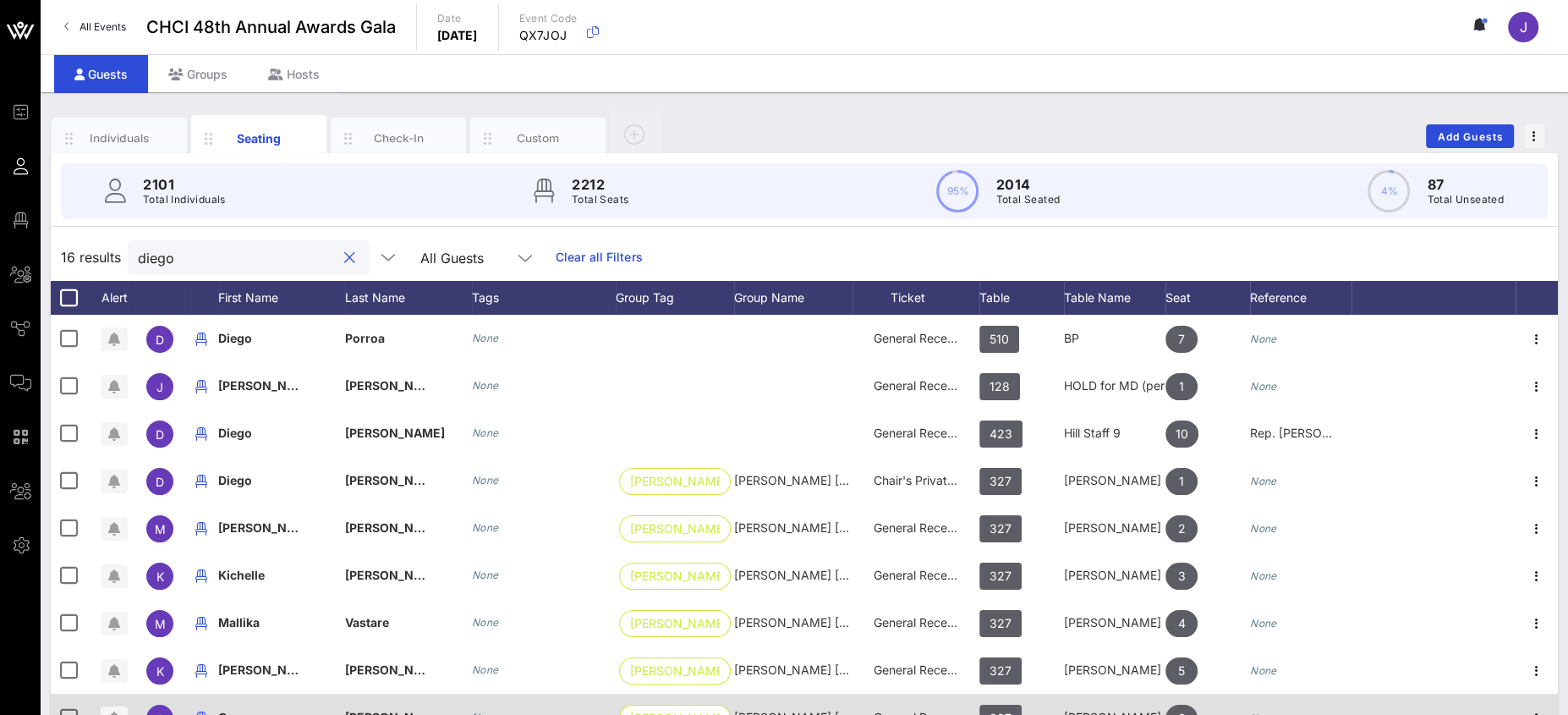
type input "diego"
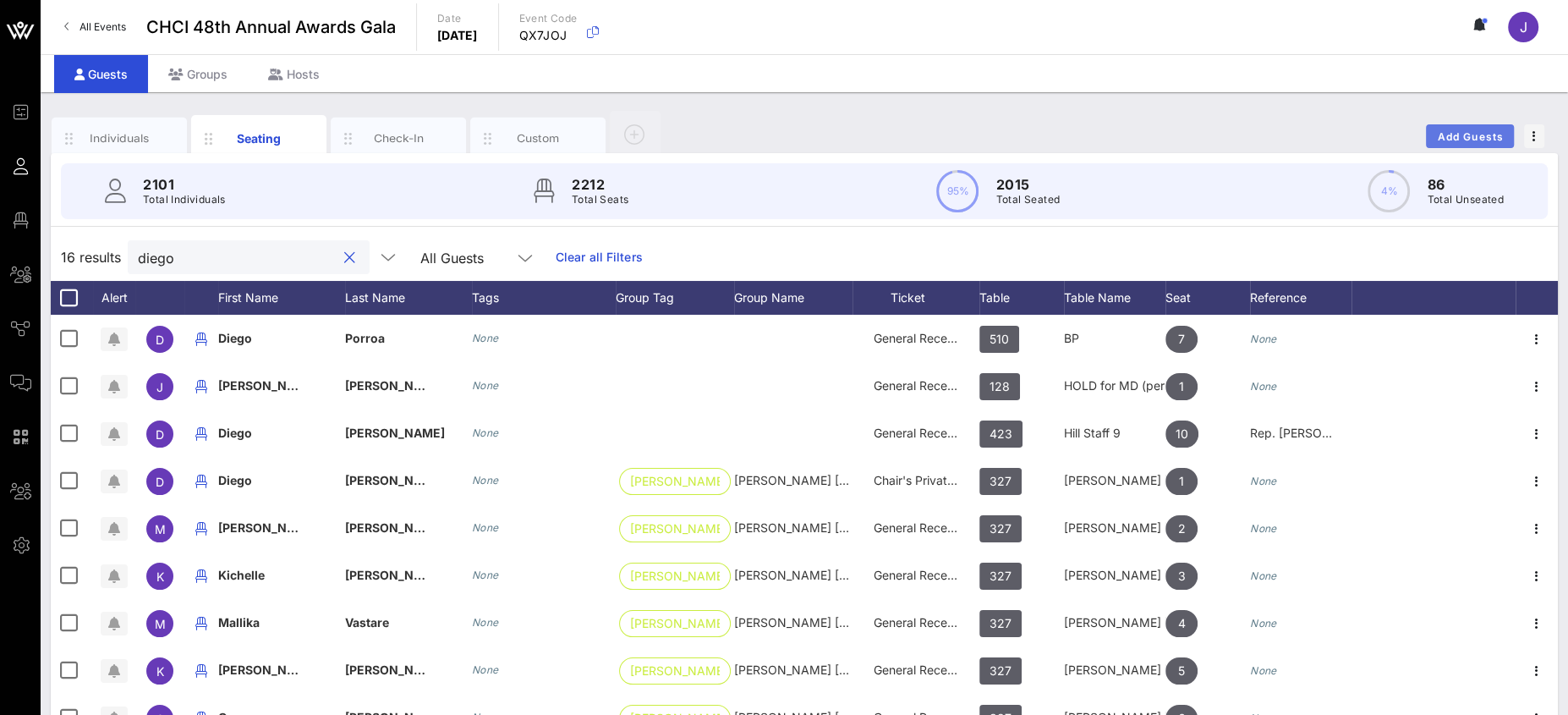
click at [1474, 134] on span "Add Guests" at bounding box center [1470, 136] width 67 height 13
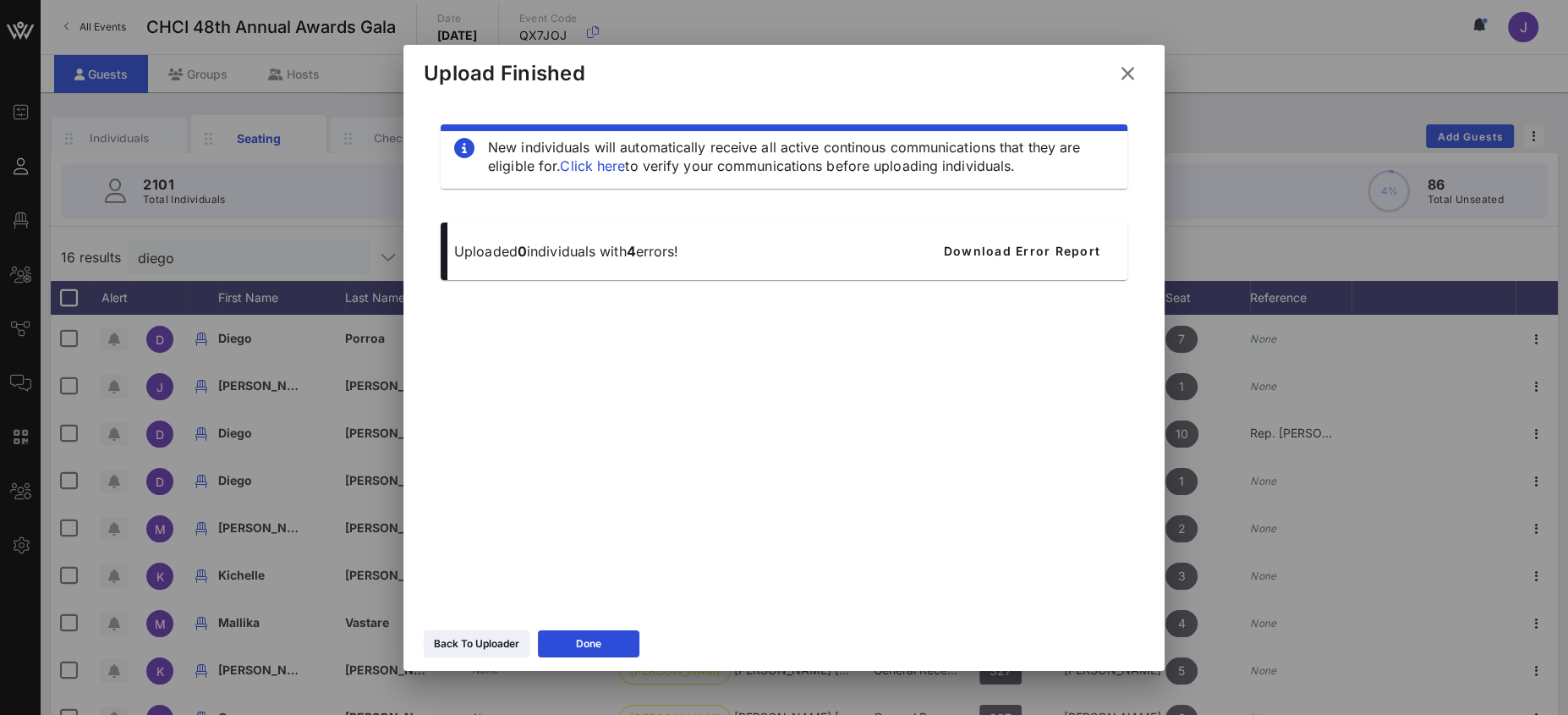
click at [1117, 65] on icon at bounding box center [1128, 73] width 23 height 20
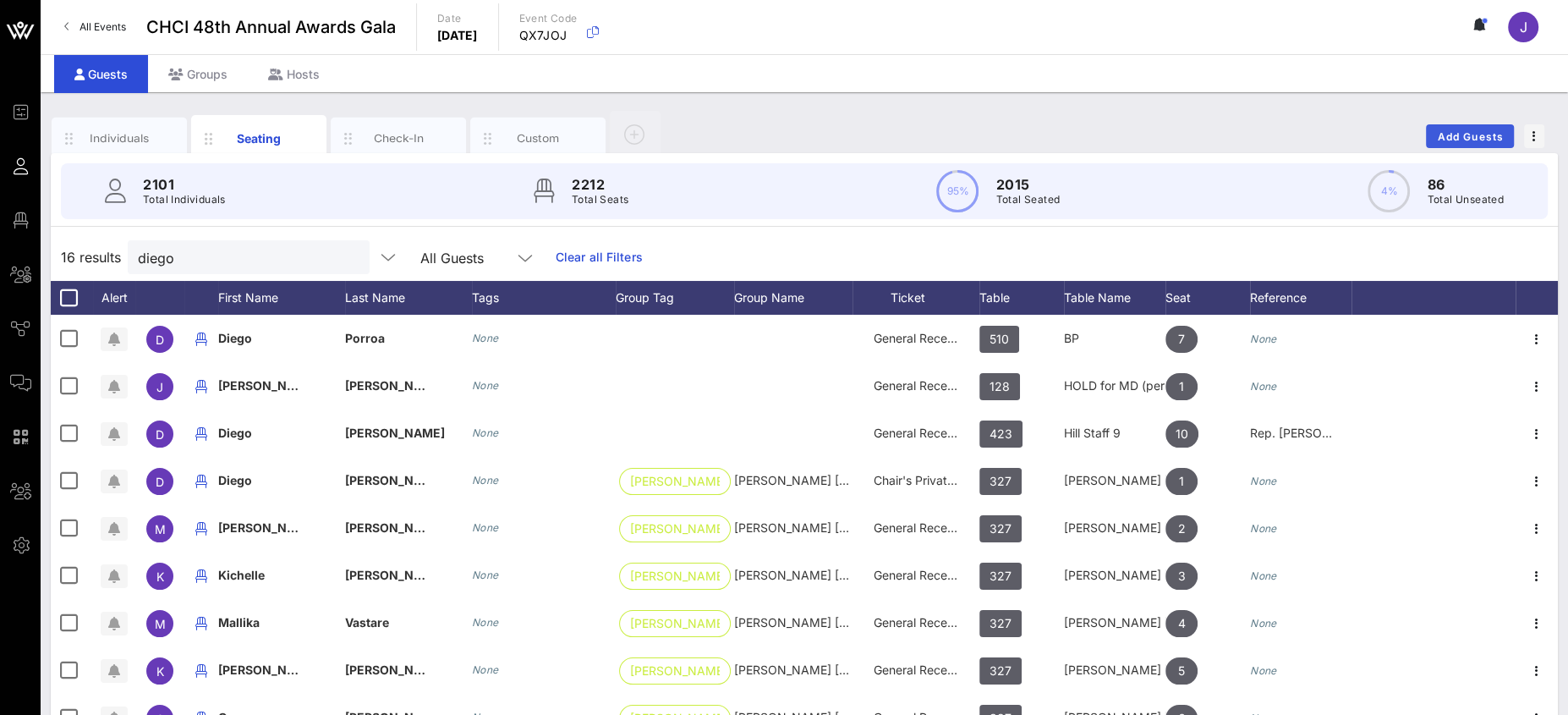
drag, startPoint x: 1479, startPoint y: 148, endPoint x: 1472, endPoint y: 141, distance: 9.9
click at [1479, 147] on div "Individuals Seating Check-In Custom Add Guests" at bounding box center [804, 136] width 1507 height 54
click at [1472, 134] on span "Add Guests" at bounding box center [1470, 136] width 67 height 13
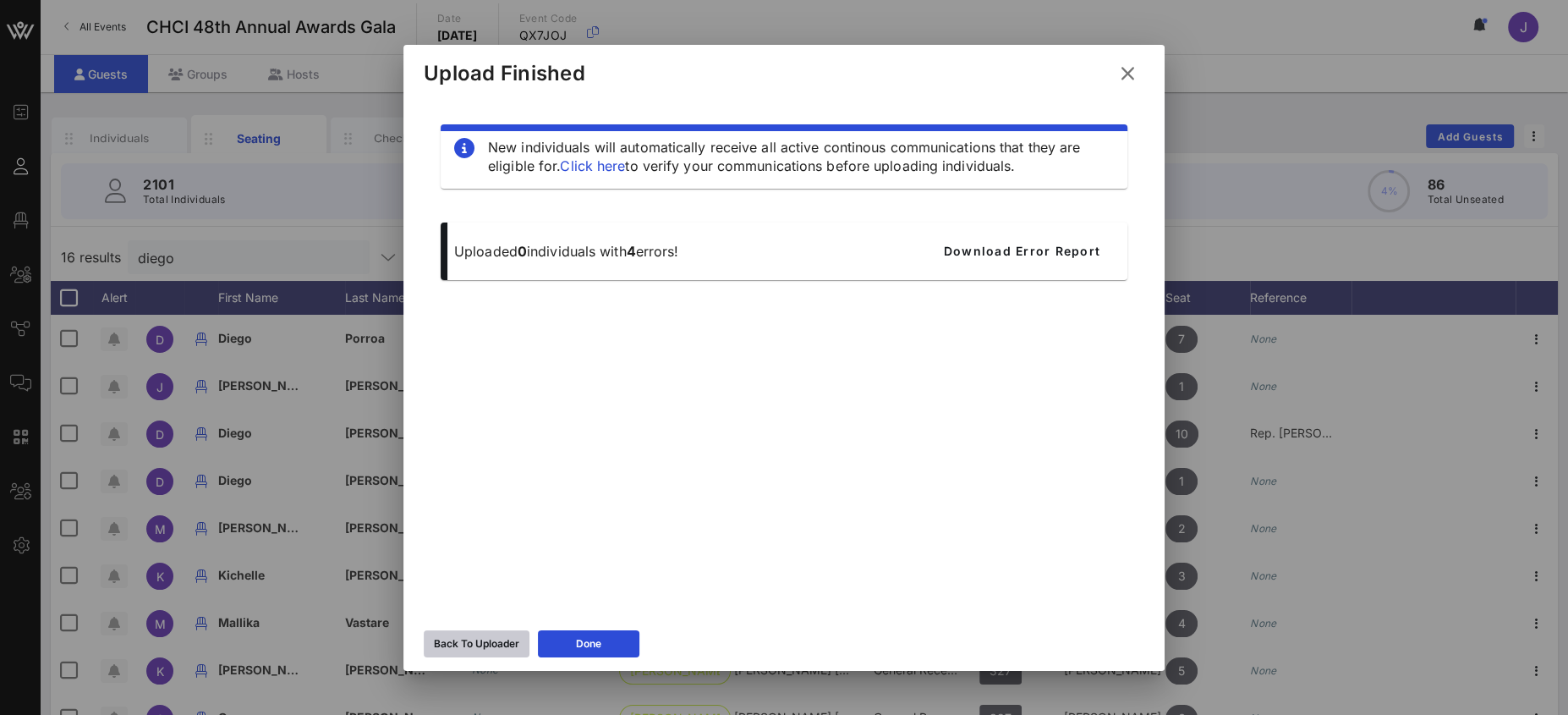
click at [500, 640] on div "Back To Uploader" at bounding box center [477, 643] width 85 height 17
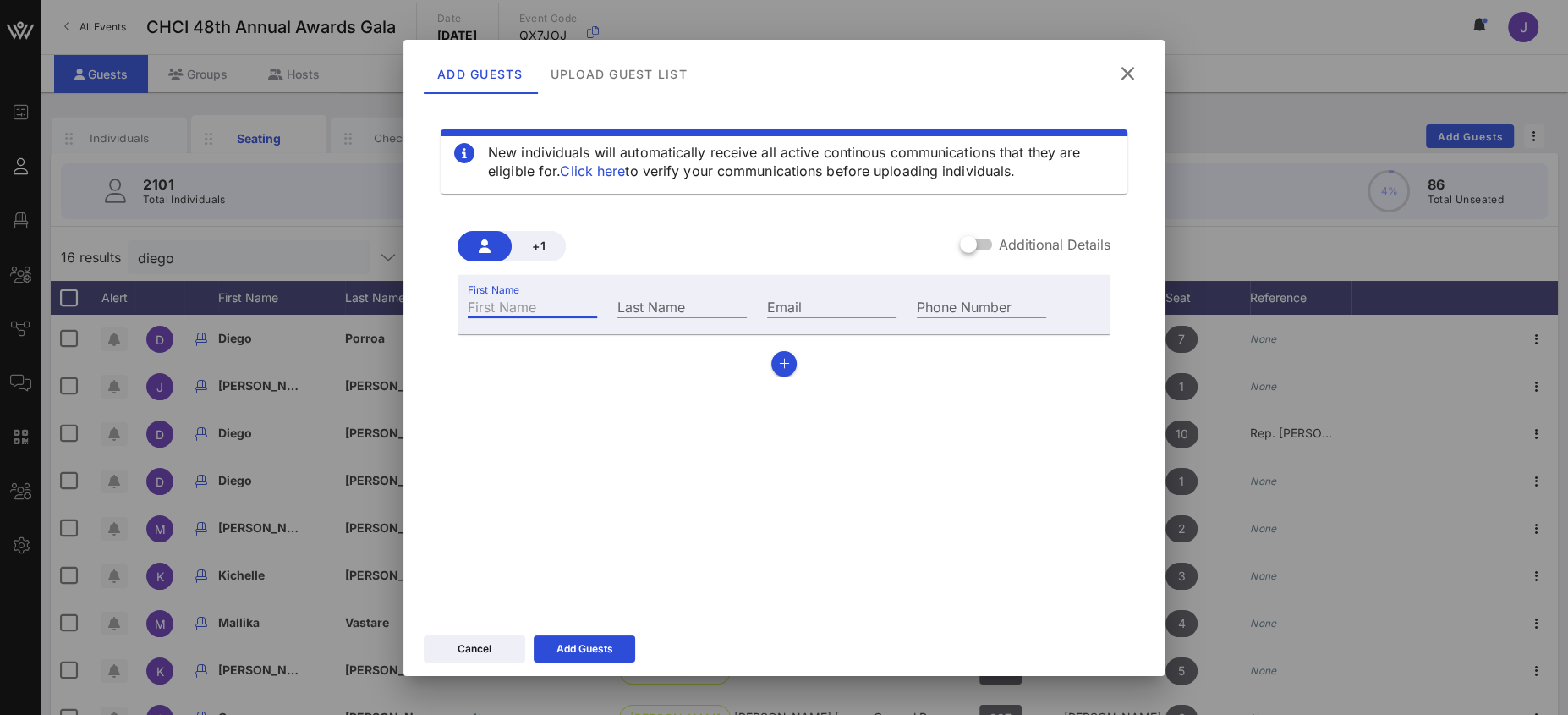
click at [538, 298] on input "First Name" at bounding box center [532, 306] width 129 height 22
type input "[PERSON_NAME]"
click at [800, 303] on input "Email" at bounding box center [831, 306] width 129 height 22
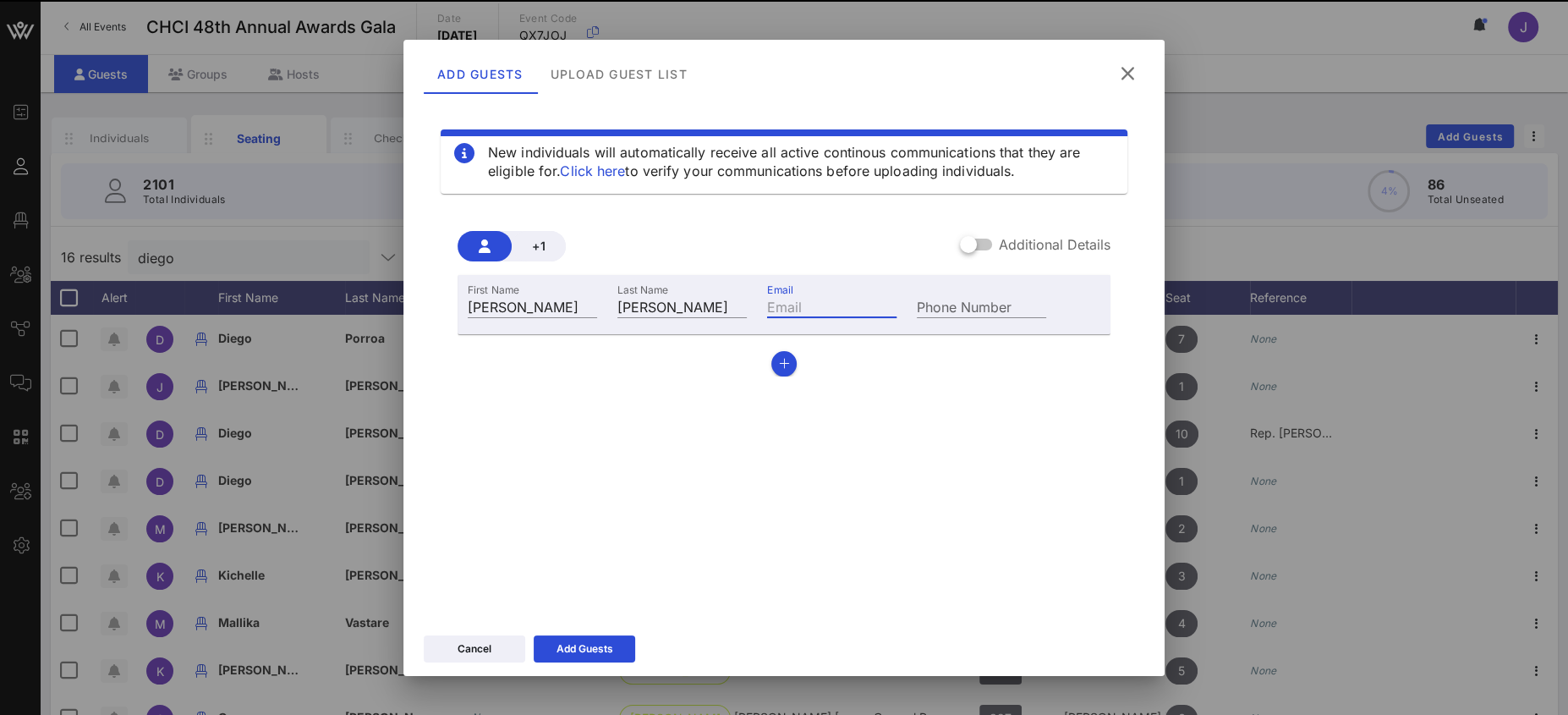
paste input "mailto:[PERSON_NAME][EMAIL_ADDRESS][DOMAIN_NAME]"
drag, startPoint x: 809, startPoint y: 300, endPoint x: 746, endPoint y: 299, distance: 63.0
click at [745, 300] on div "First Name [PERSON_NAME] Last Name [PERSON_NAME] Email mailto:[PERSON_NAME][EMA…" at bounding box center [756, 304] width 599 height 46
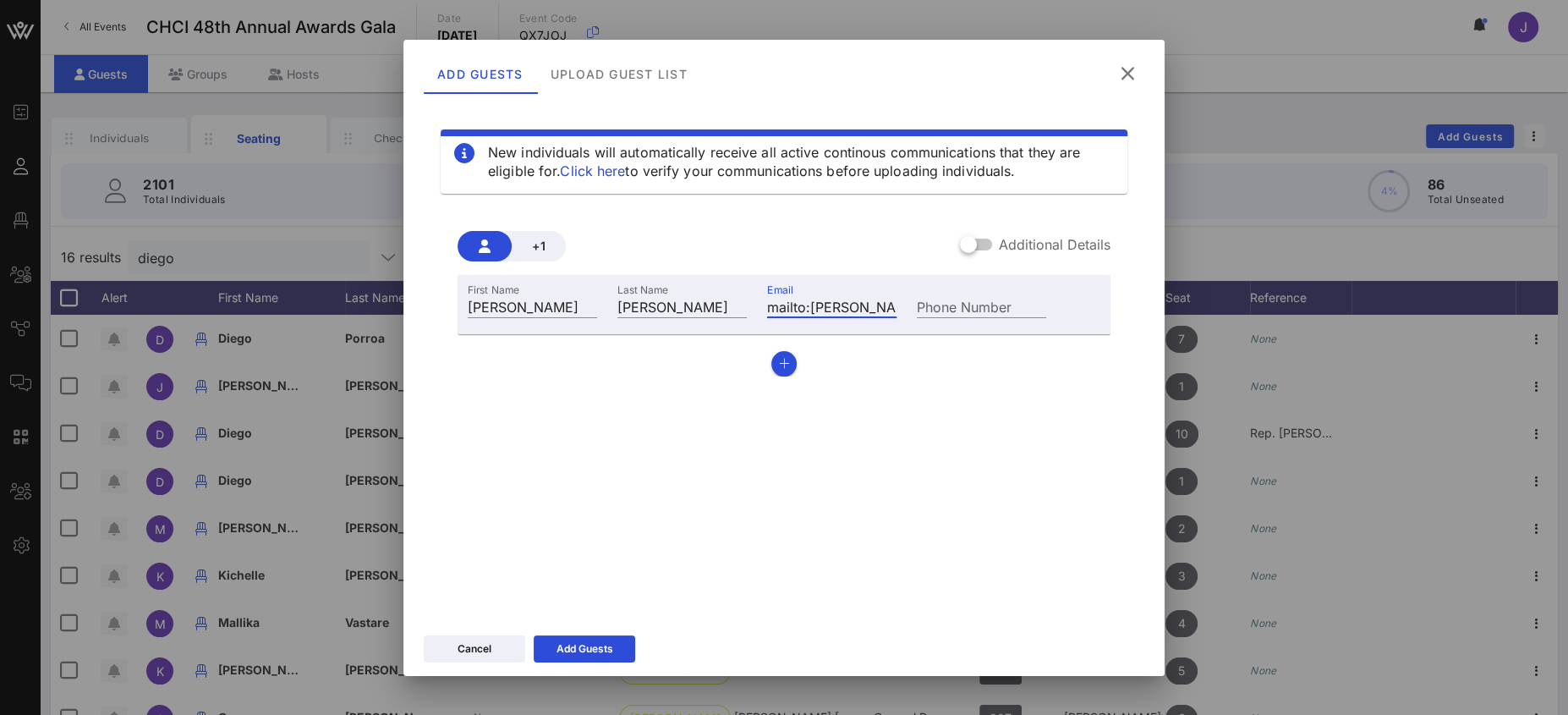
click at [803, 305] on input "mailto:[PERSON_NAME][EMAIL_ADDRESS][DOMAIN_NAME]" at bounding box center [831, 306] width 129 height 22
drag, startPoint x: 810, startPoint y: 305, endPoint x: 707, endPoint y: 292, distance: 103.8
click at [731, 297] on div "First Name [PERSON_NAME] Last Name [PERSON_NAME] Email mailto:[PERSON_NAME][EMA…" at bounding box center [756, 304] width 599 height 46
type input "[PERSON_NAME][EMAIL_ADDRESS][DOMAIN_NAME]"
click at [967, 248] on div at bounding box center [969, 245] width 29 height 29
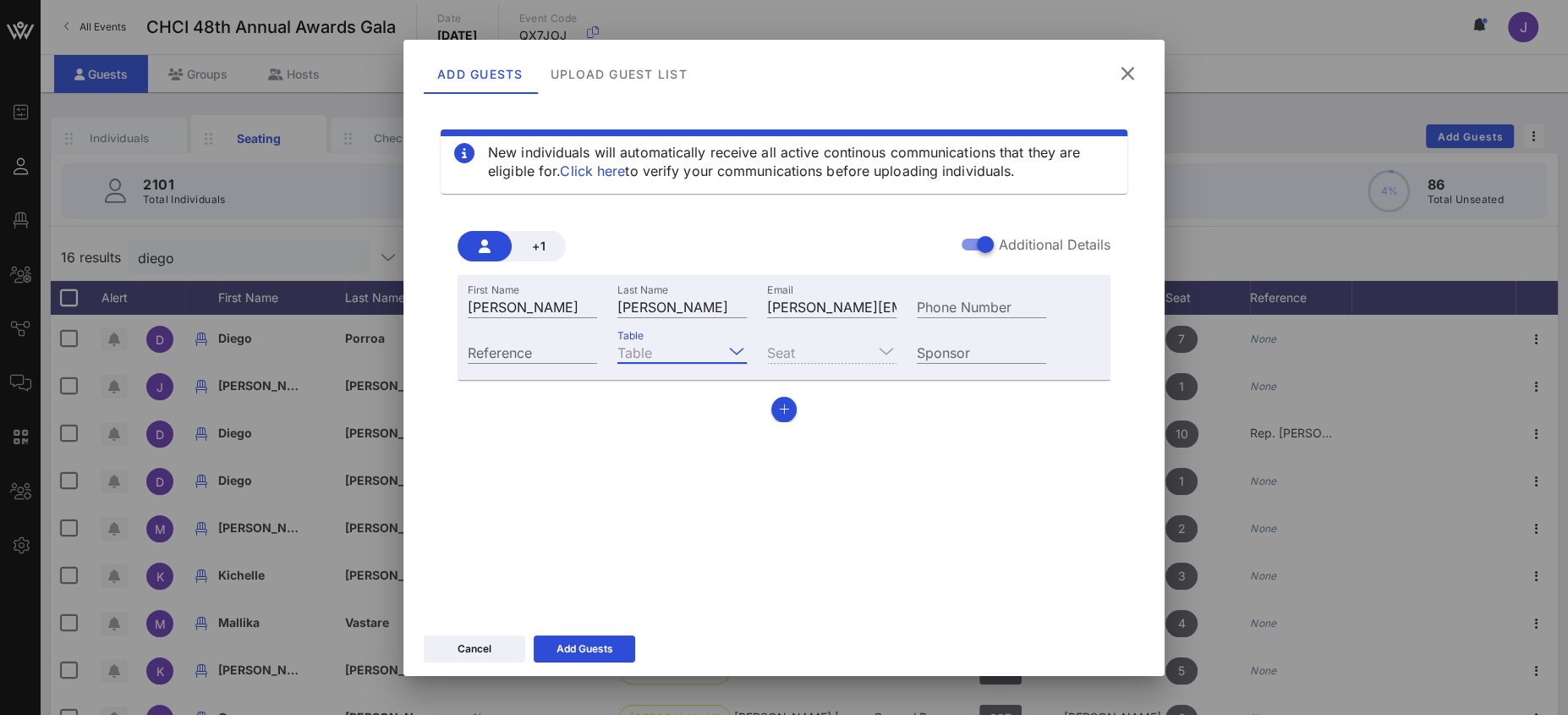
click at [681, 351] on input "Table" at bounding box center [670, 352] width 106 height 22
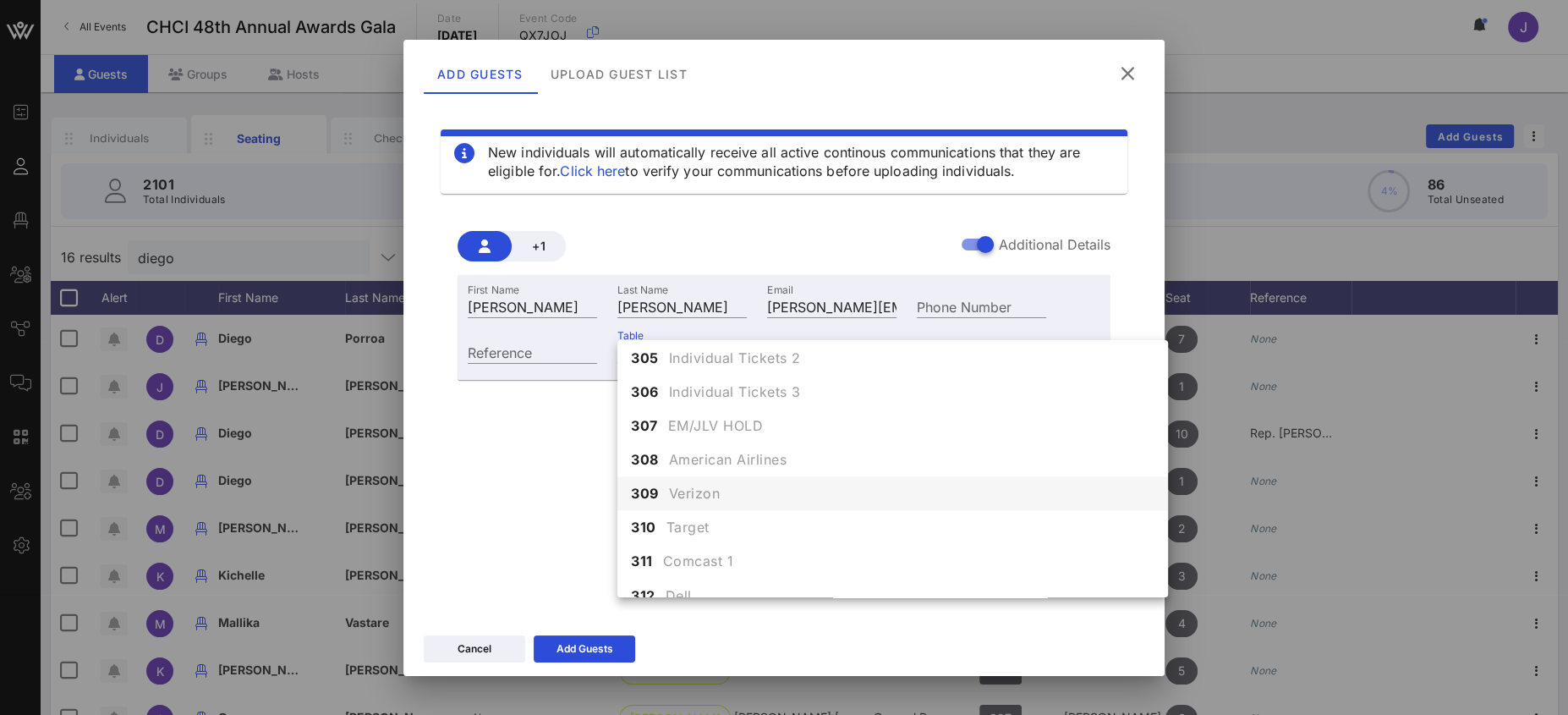
scroll to position [2888, 0]
click at [712, 420] on span "EM/JLV HOLD" at bounding box center [716, 420] width 95 height 20
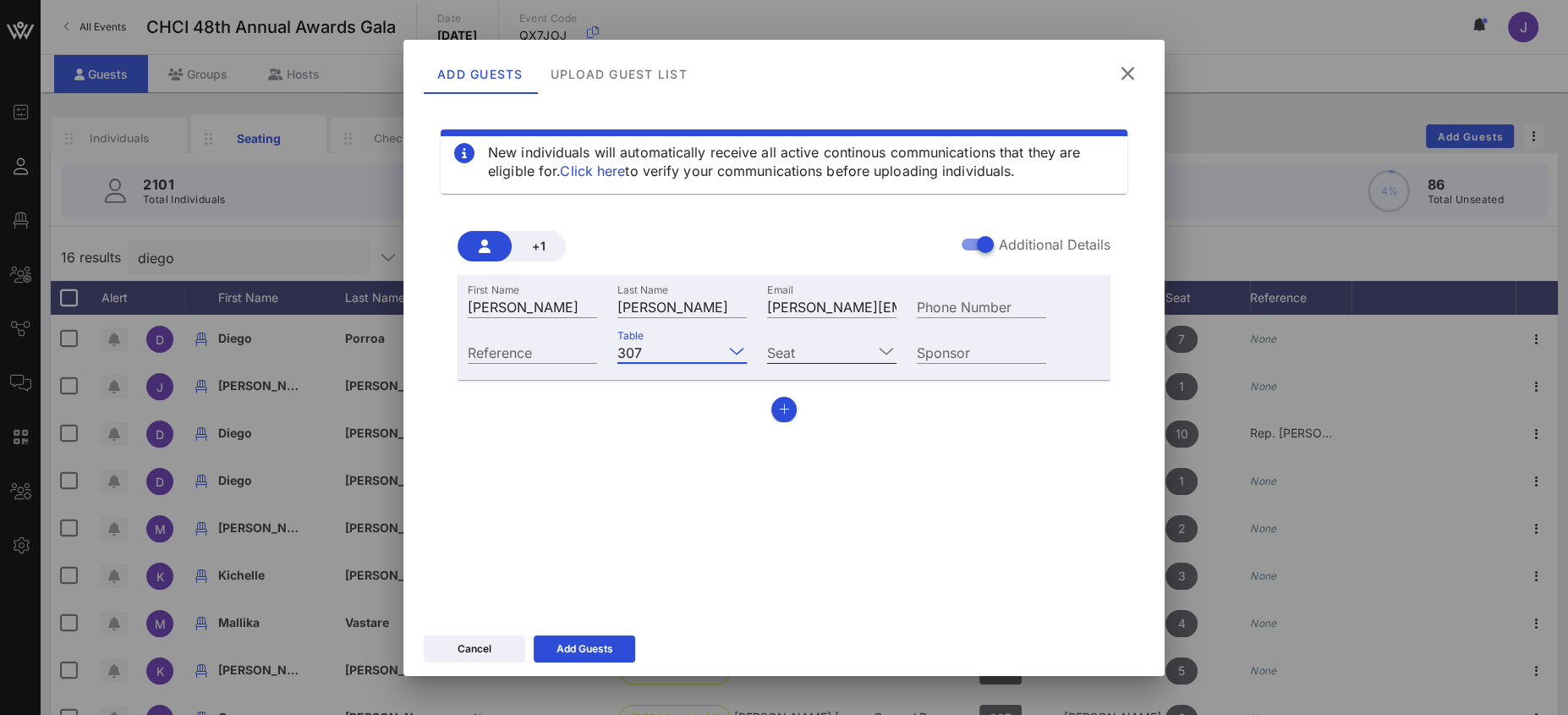
click at [782, 352] on input "Seat" at bounding box center [819, 352] width 106 height 22
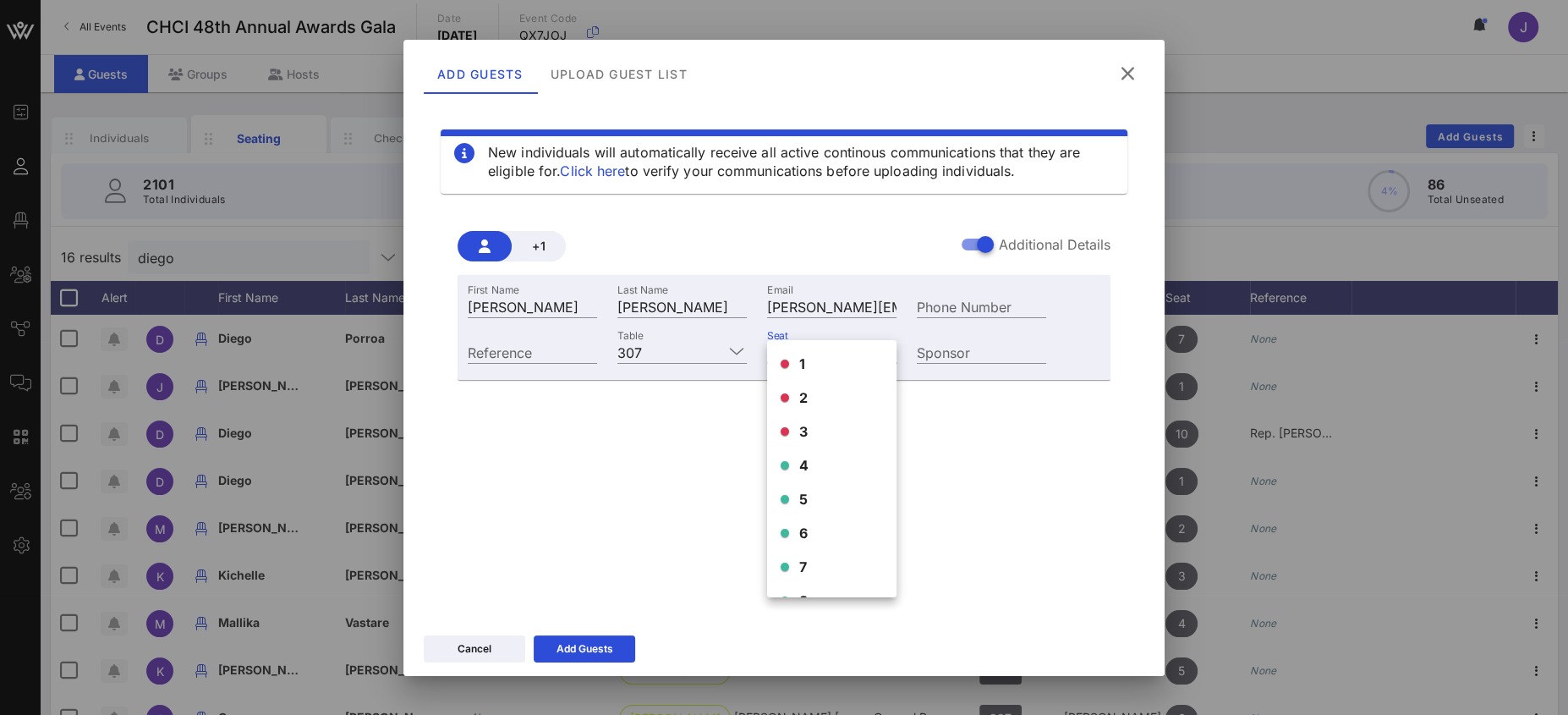
click at [810, 469] on div "4" at bounding box center [831, 465] width 129 height 34
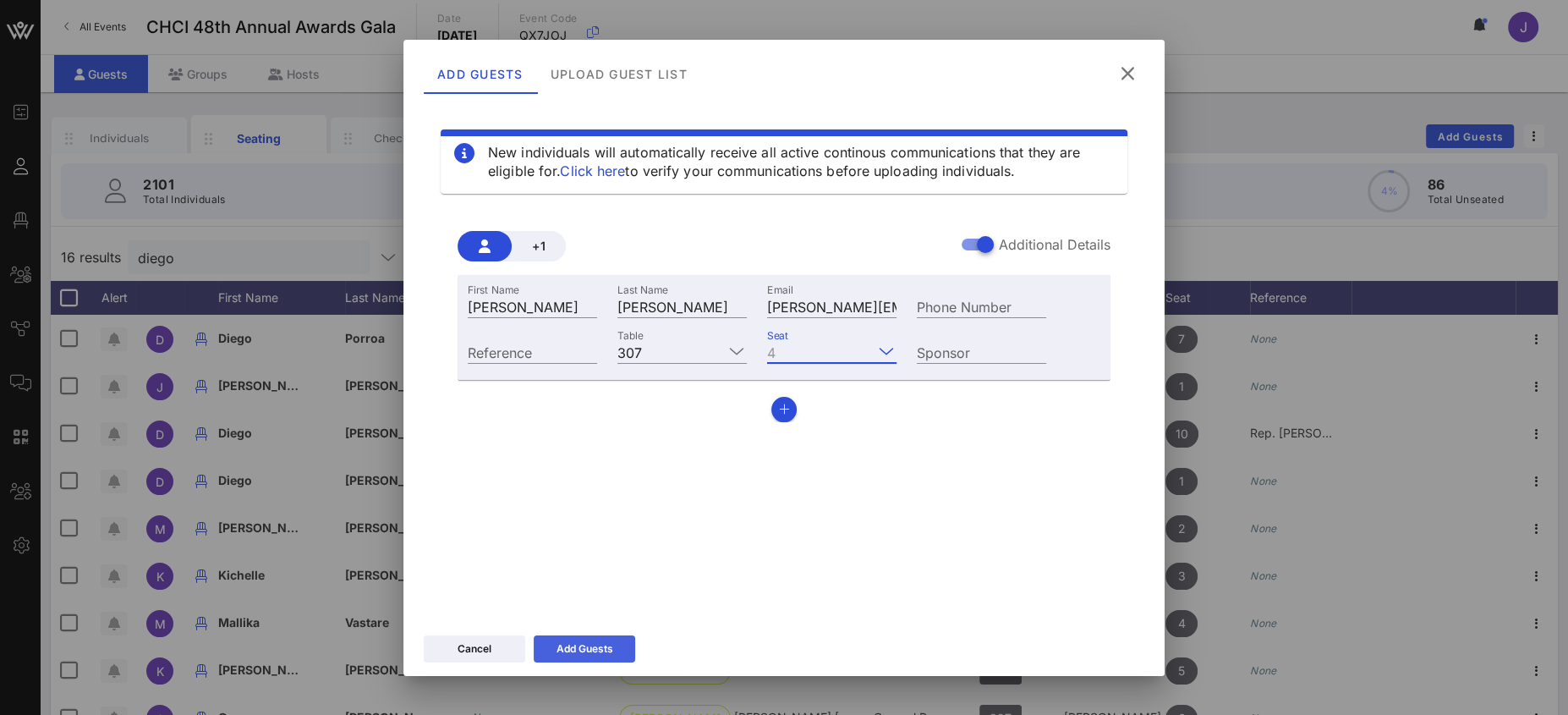
click at [579, 649] on icon at bounding box center [584, 648] width 13 height 11
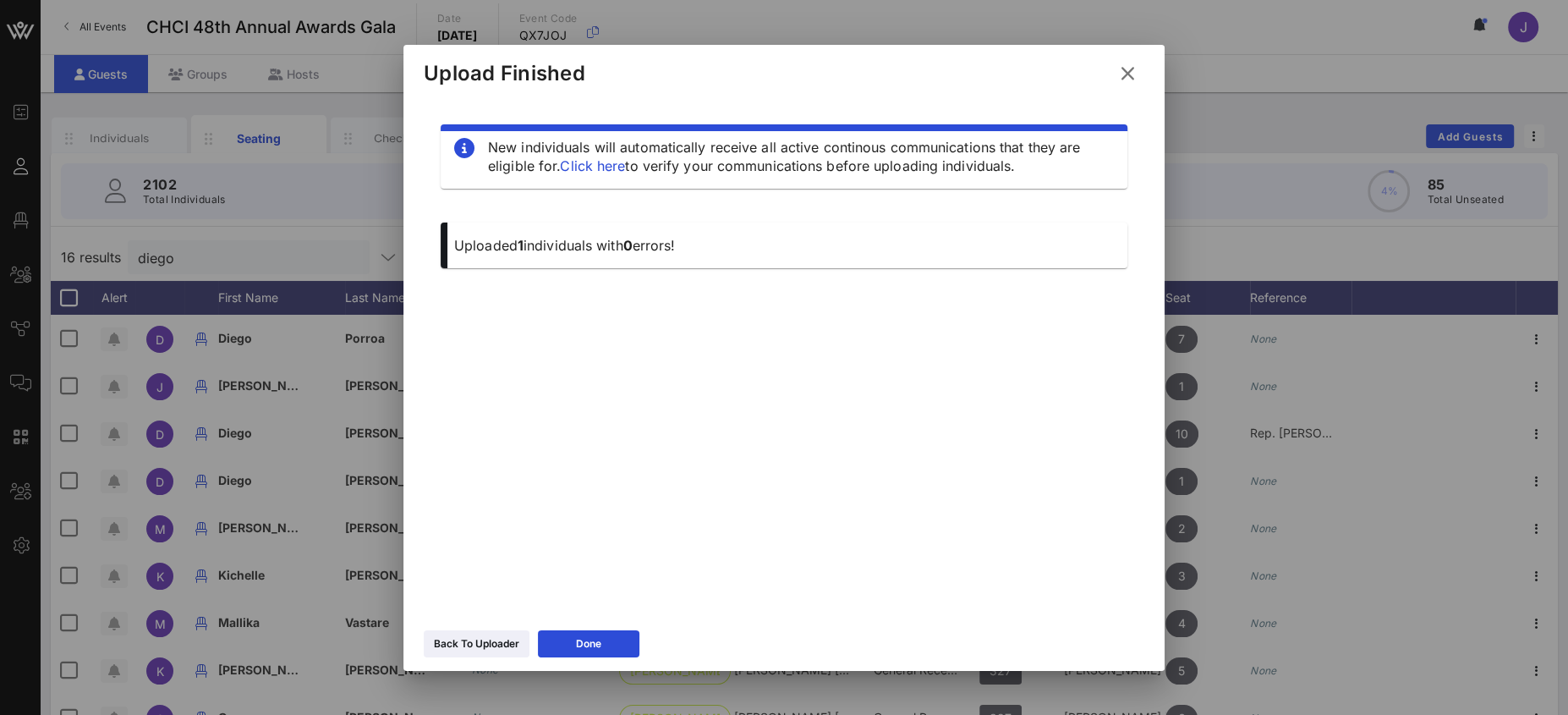
click at [1126, 72] on icon at bounding box center [1128, 73] width 23 height 20
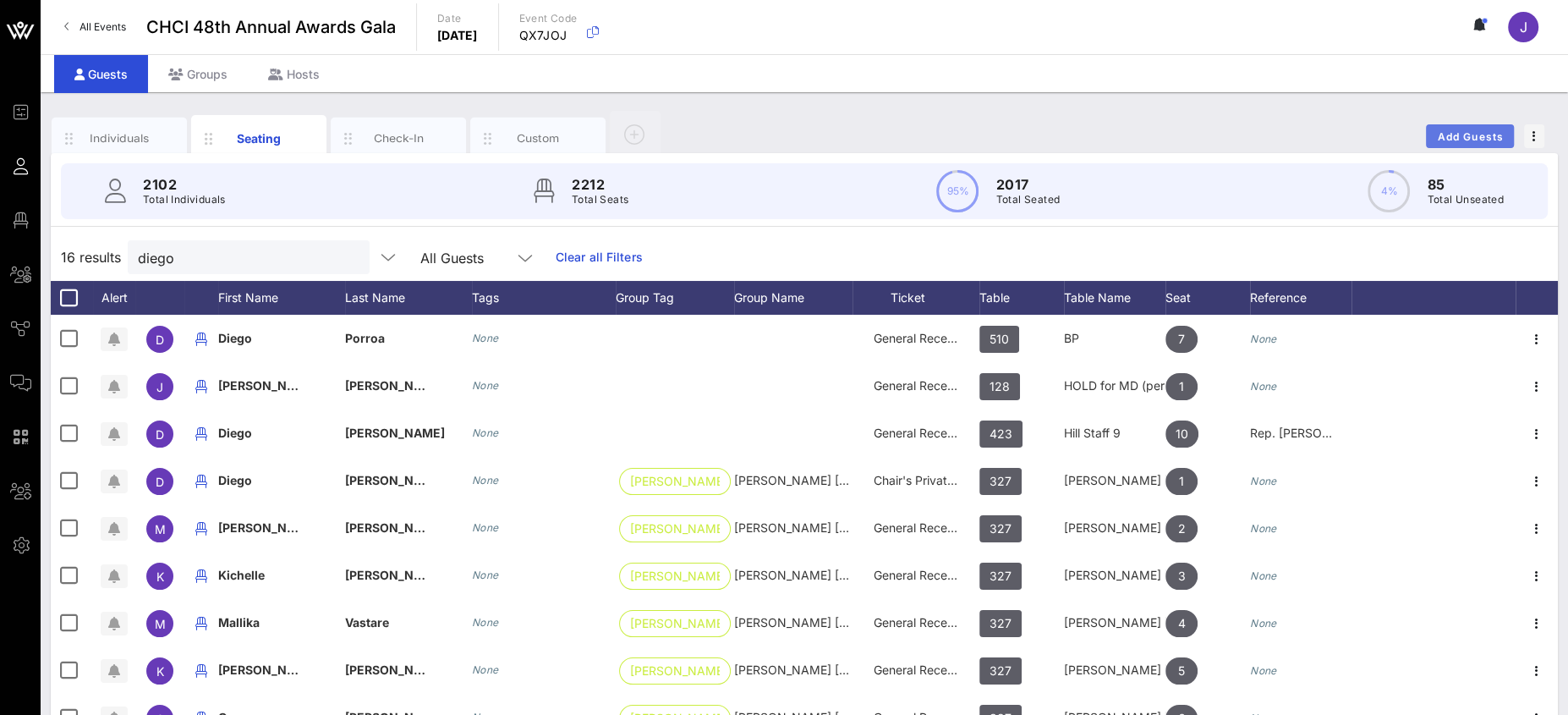
click at [1489, 132] on span "Add Guests" at bounding box center [1470, 136] width 67 height 13
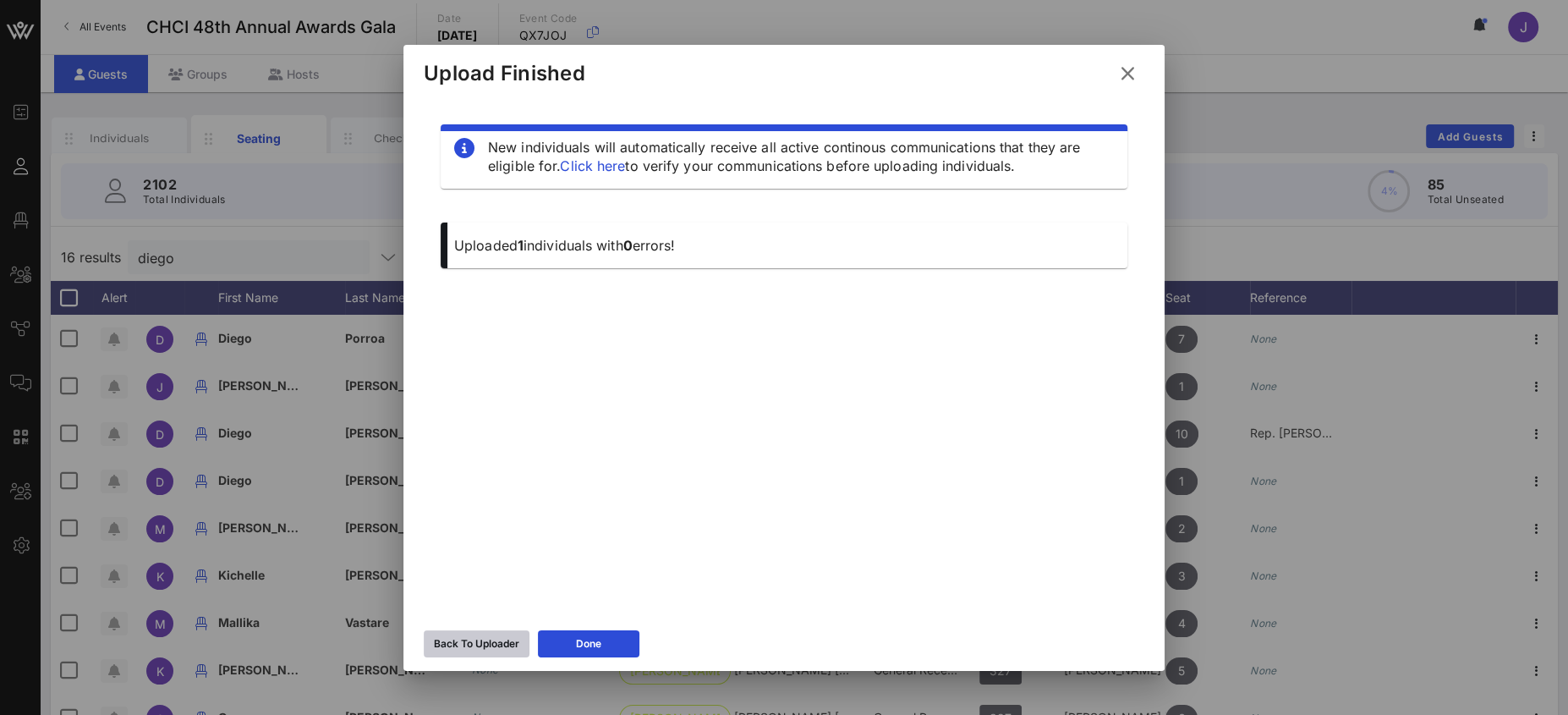
click at [516, 650] on div "Back To Uploader" at bounding box center [477, 643] width 85 height 17
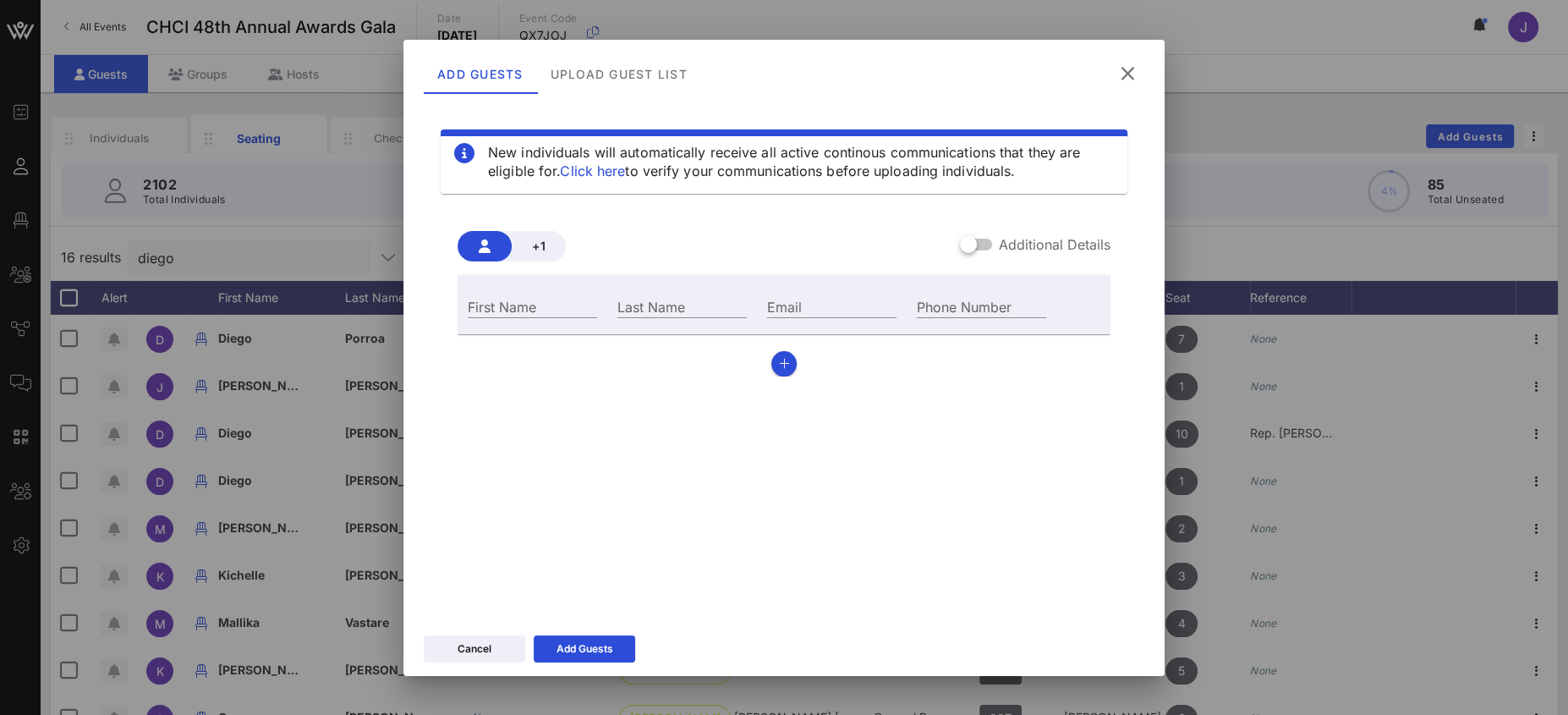
click at [968, 246] on div at bounding box center [969, 245] width 29 height 29
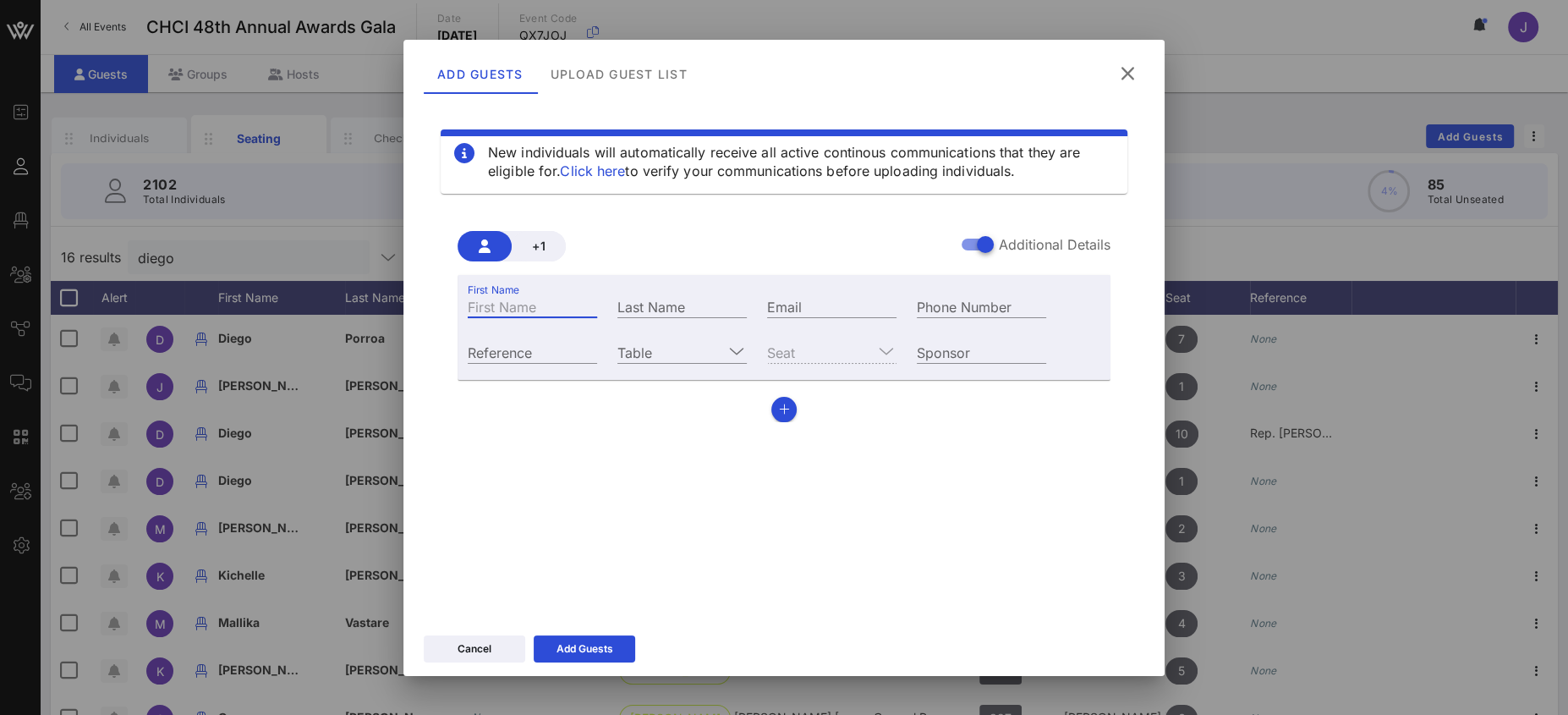
click at [493, 311] on input "First Name" at bounding box center [532, 306] width 129 height 22
type input "[PERSON_NAME]"
type input "[PERSON_NAME] [PERSON_NAME]"
paste input "mailto:[PERSON_NAME][EMAIL_ADDRESS][PERSON_NAME][DOMAIN_NAME]"
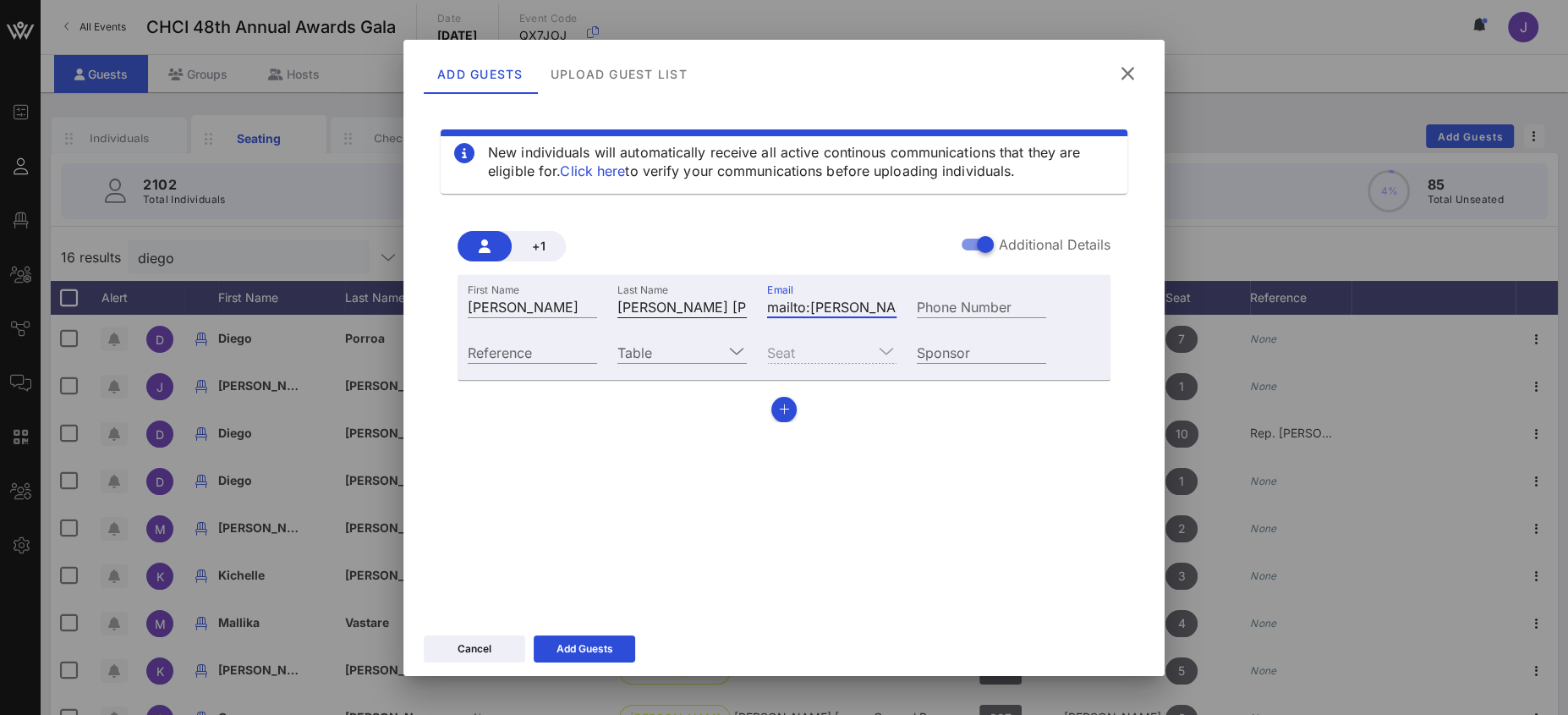
drag, startPoint x: 825, startPoint y: 305, endPoint x: 709, endPoint y: 298, distance: 116.2
click at [709, 298] on div "First Name [PERSON_NAME] Last Name [PERSON_NAME] [PERSON_NAME] Email mailto:[PE…" at bounding box center [756, 304] width 599 height 46
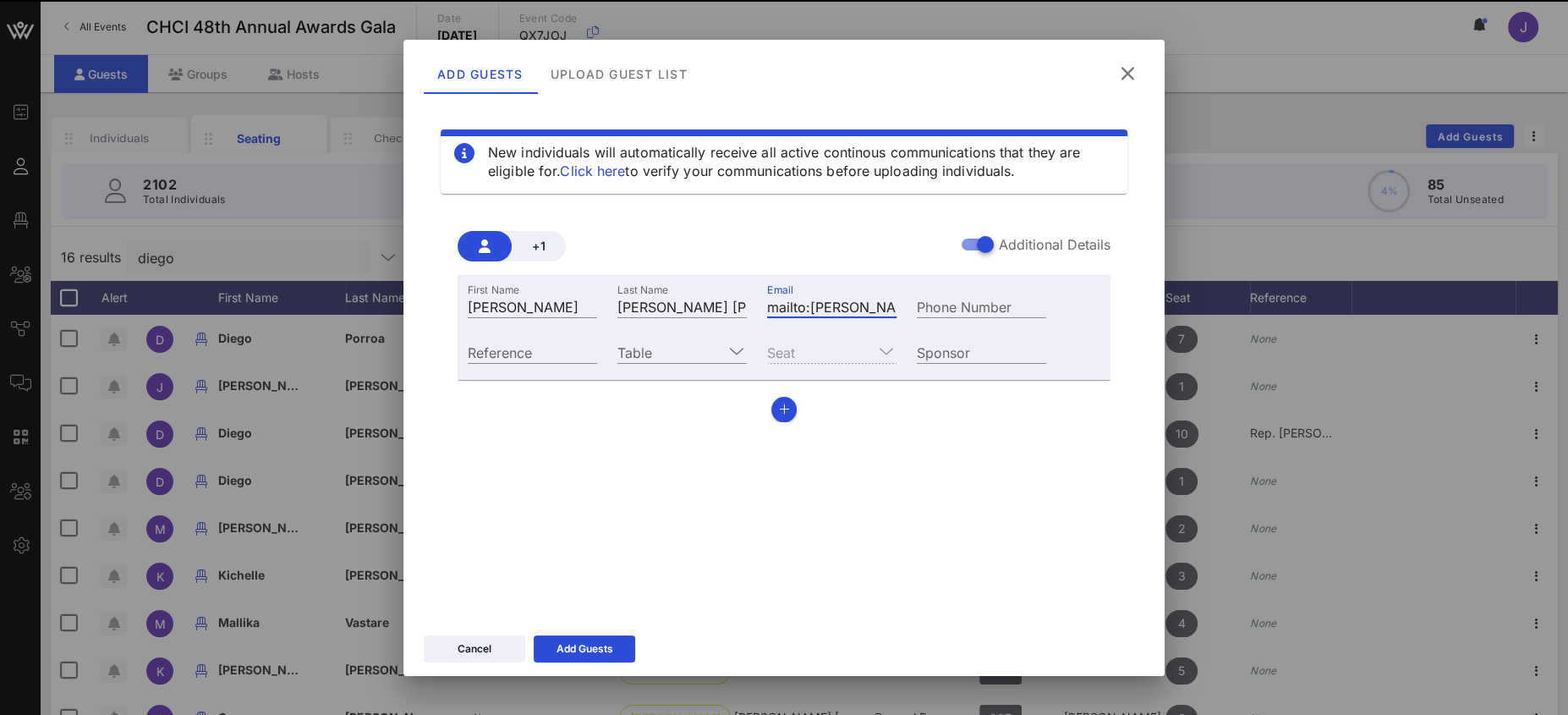
click at [811, 305] on input "mailto:[PERSON_NAME][EMAIL_ADDRESS][PERSON_NAME][DOMAIN_NAME]" at bounding box center [831, 306] width 129 height 22
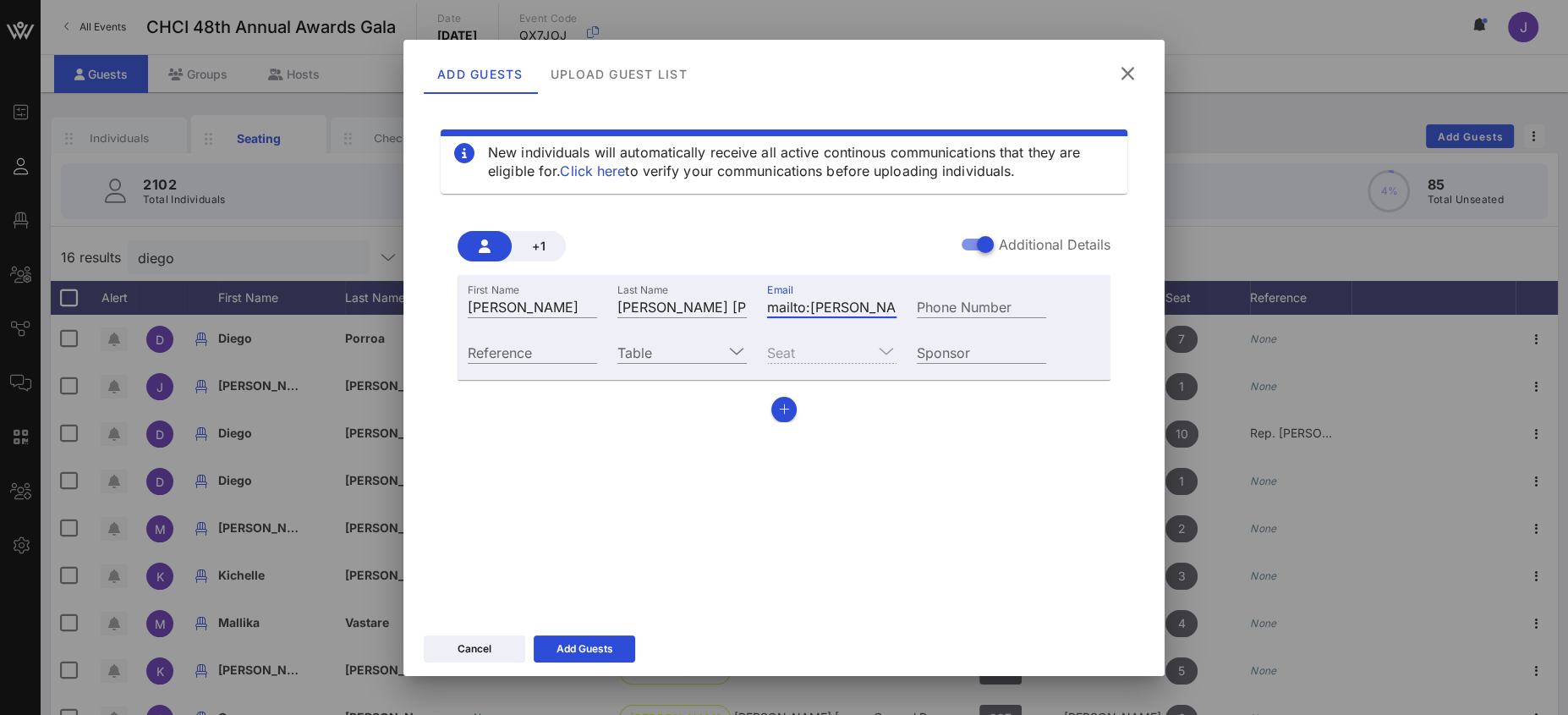
drag, startPoint x: 785, startPoint y: 305, endPoint x: 732, endPoint y: 292, distance: 54.6
click at [738, 296] on div "First Name [PERSON_NAME] Last Name [PERSON_NAME] [PERSON_NAME] Email mailto:[PE…" at bounding box center [756, 304] width 599 height 46
type input "[PERSON_NAME][EMAIL_ADDRESS][PERSON_NAME][DOMAIN_NAME]"
click at [702, 353] on input "Table" at bounding box center [670, 352] width 106 height 22
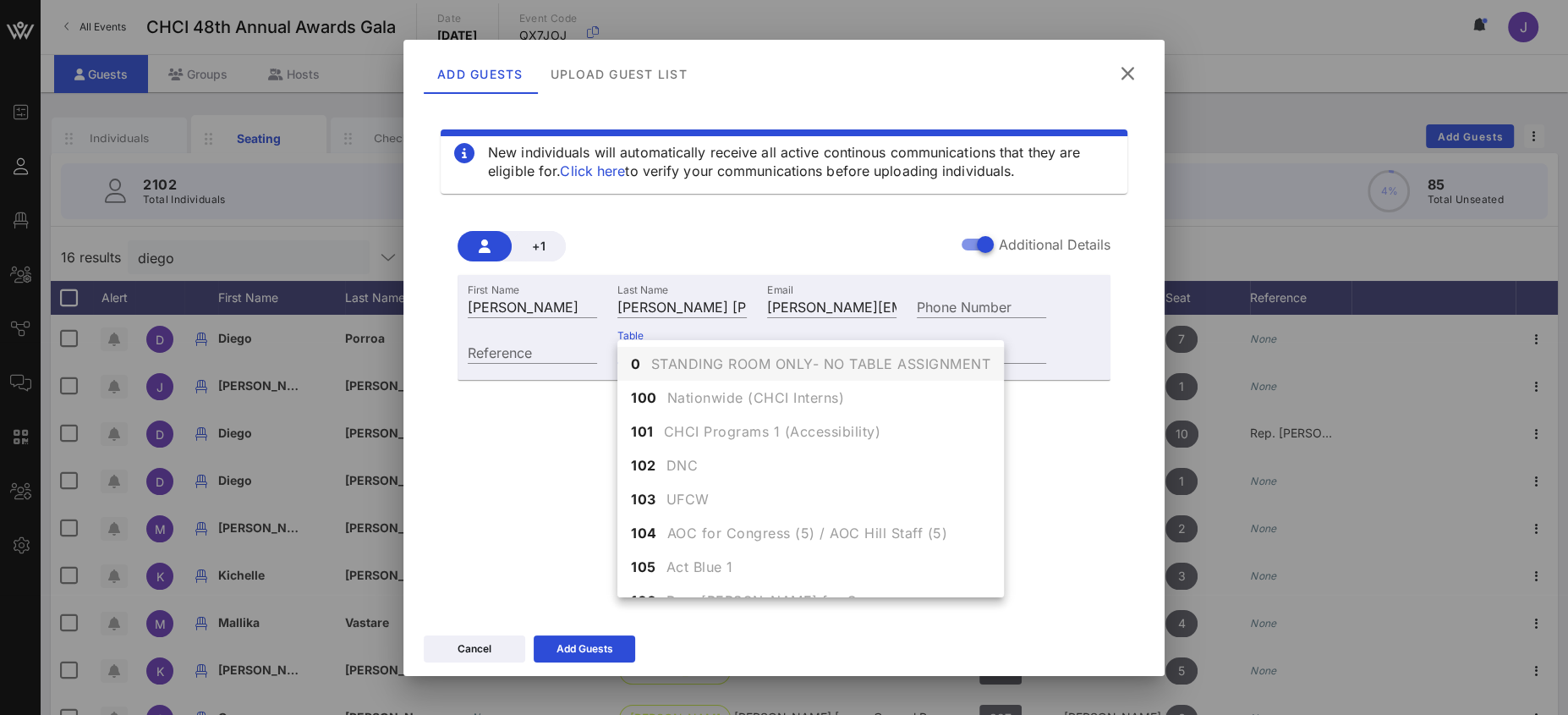
click at [676, 364] on span "STANDING ROOM ONLY- NO TABLE ASSIGNMENT" at bounding box center [821, 363] width 340 height 20
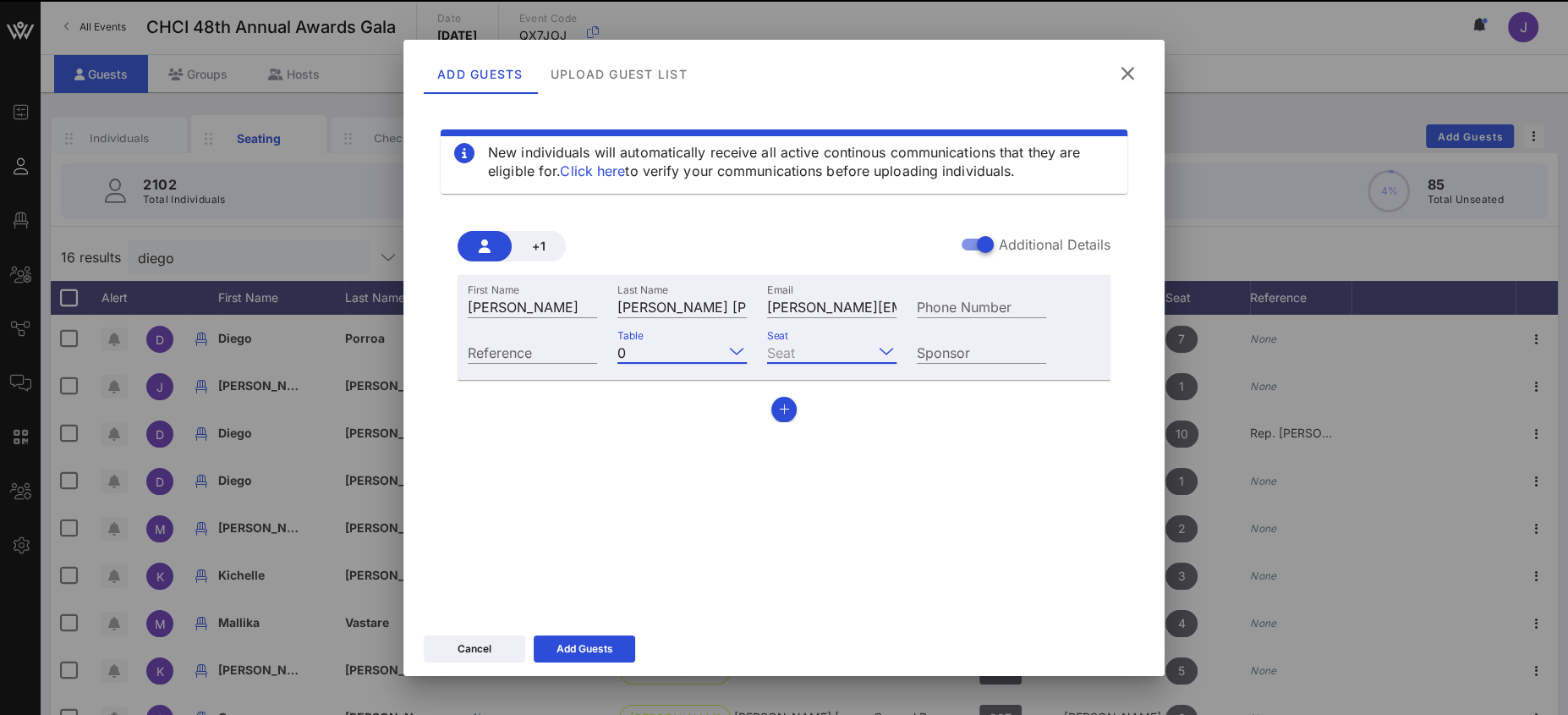
click at [814, 345] on input "Seat" at bounding box center [819, 352] width 106 height 22
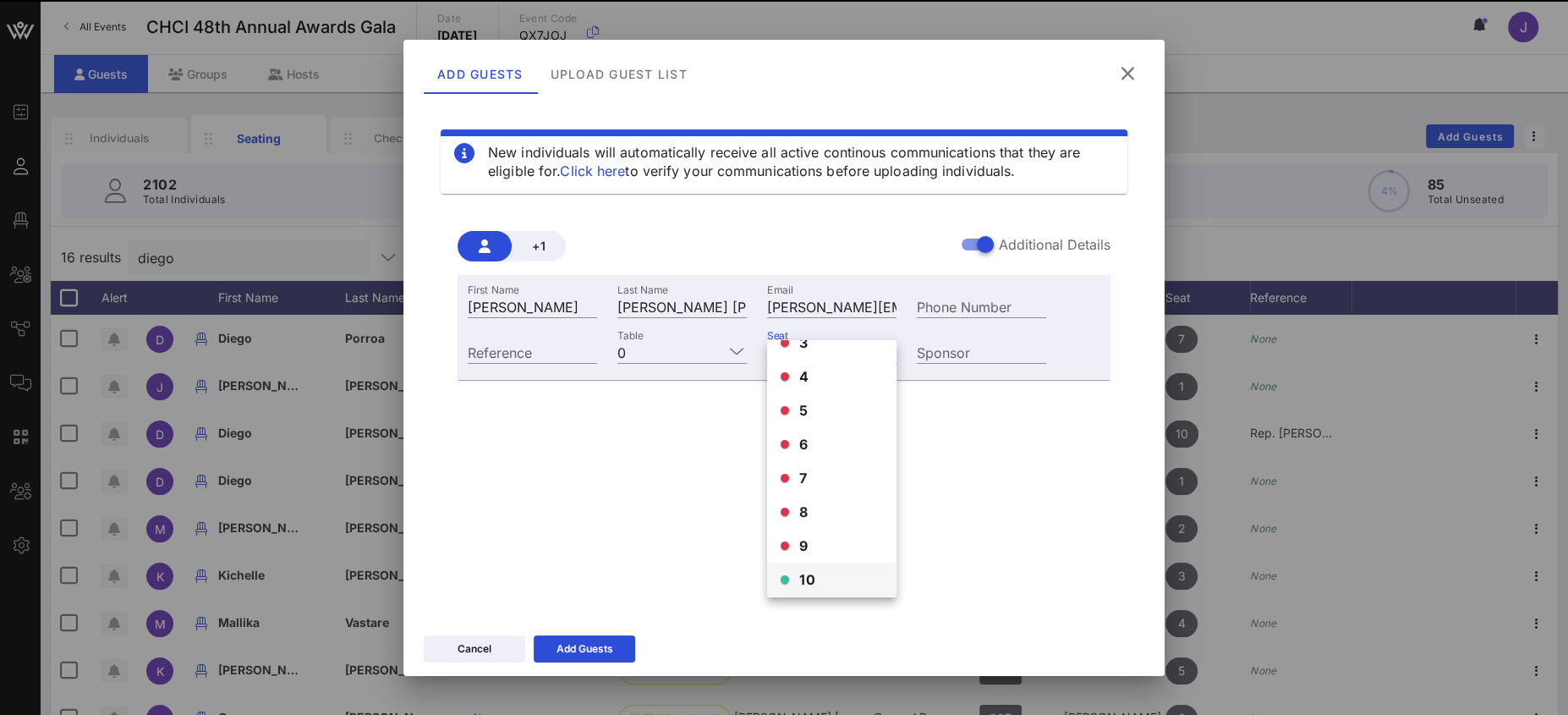
click at [815, 571] on div "10" at bounding box center [831, 579] width 129 height 34
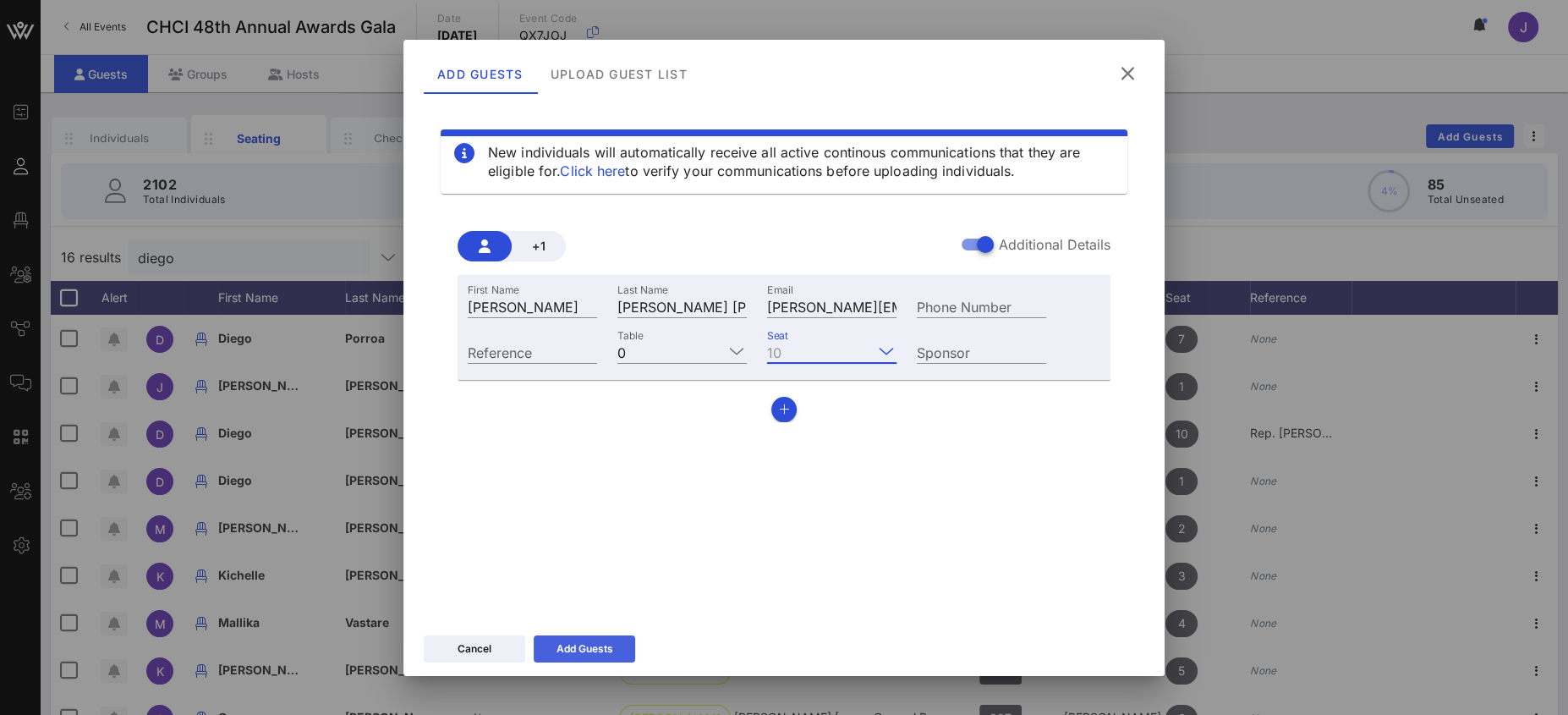
click at [573, 644] on div "Add Guests" at bounding box center [584, 648] width 56 height 17
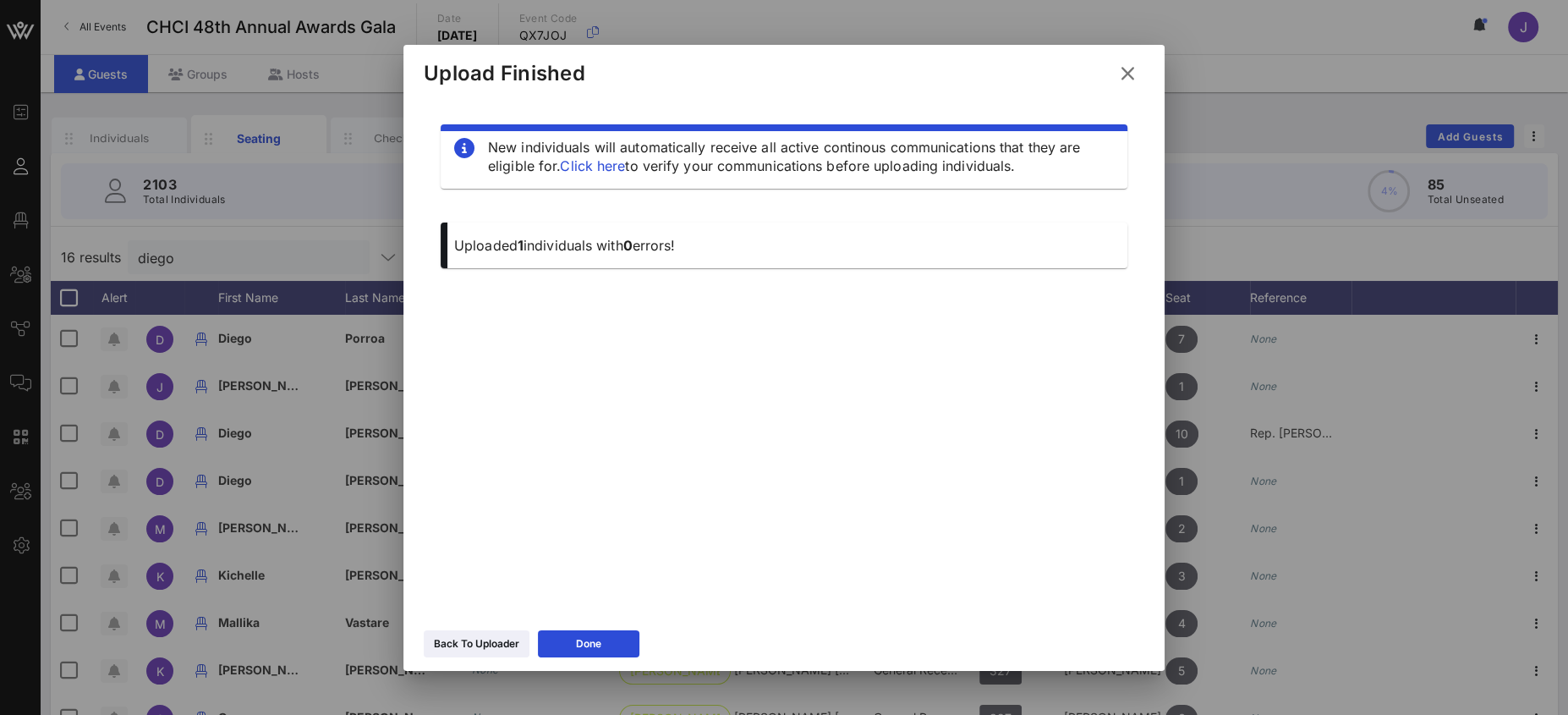
click at [1139, 67] on button at bounding box center [1128, 73] width 33 height 30
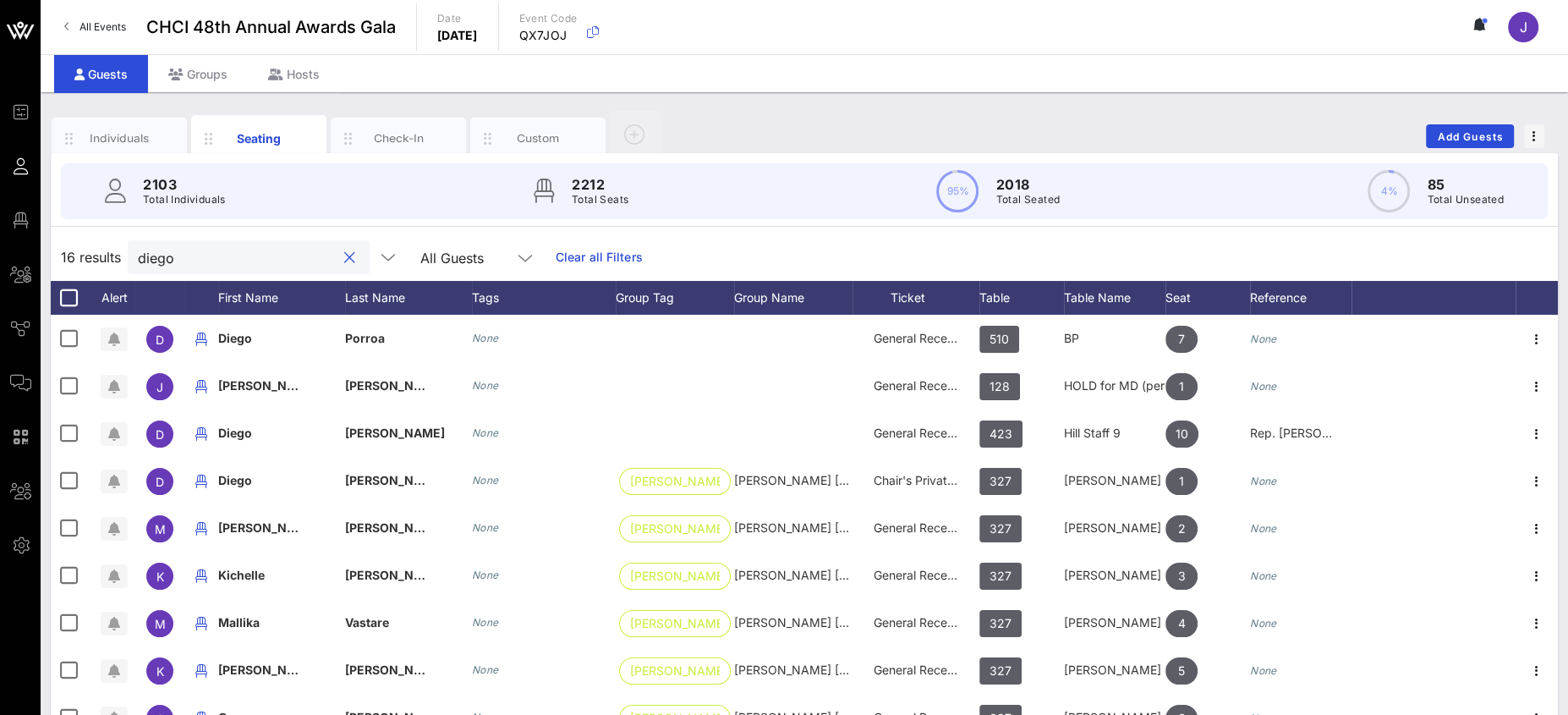
click at [162, 256] on input "diego" at bounding box center [237, 256] width 198 height 22
click at [168, 258] on input "diego" at bounding box center [237, 256] width 198 height 22
click at [166, 257] on input "diego" at bounding box center [237, 256] width 198 height 22
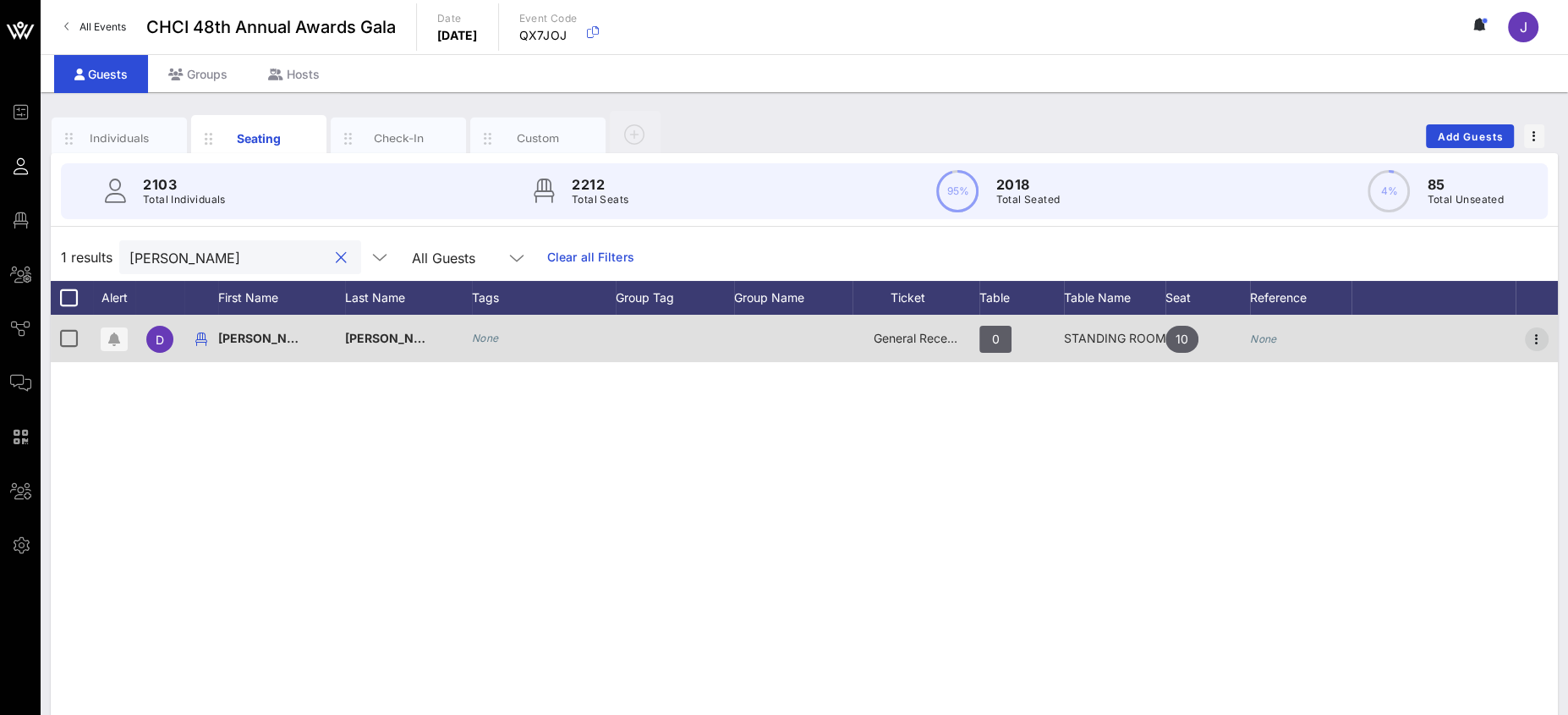
type input "[PERSON_NAME]"
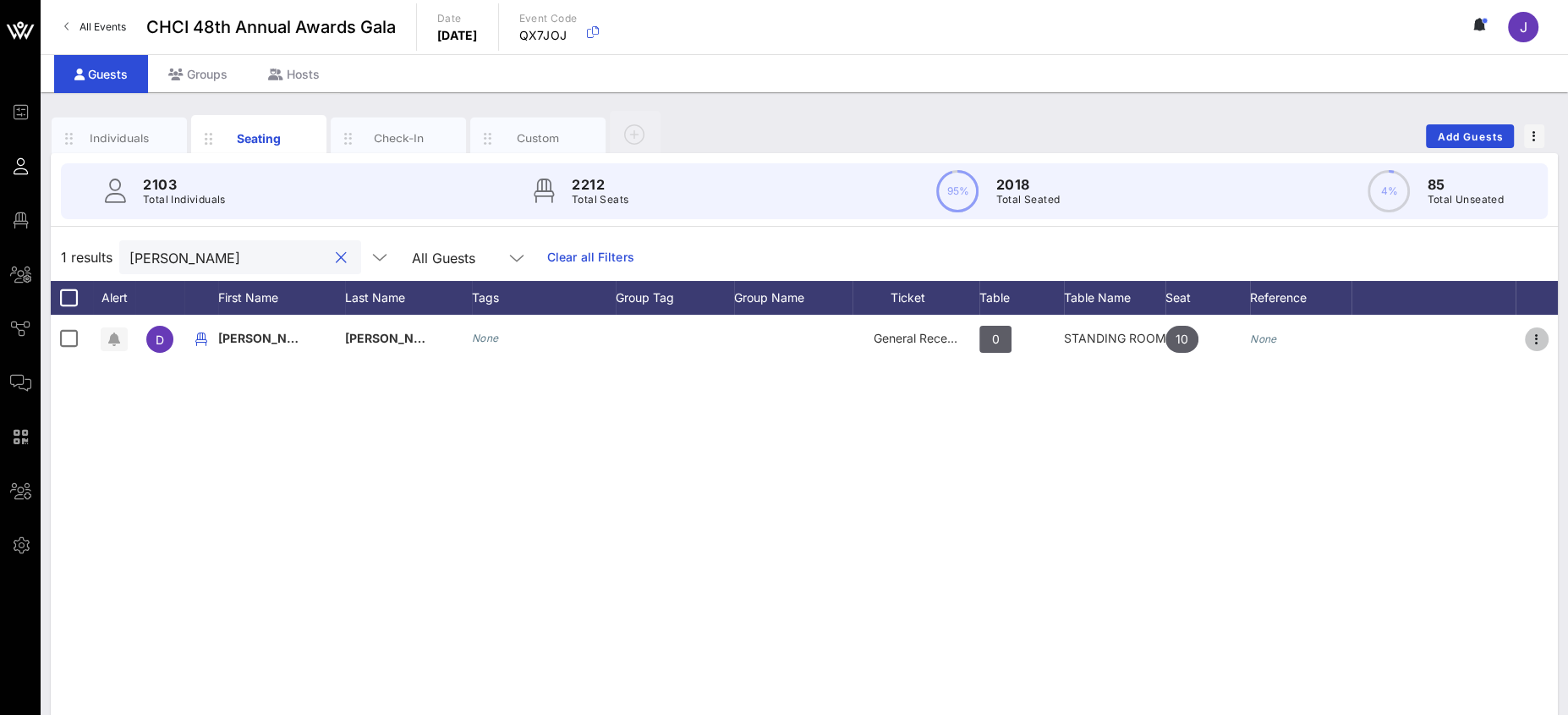
drag, startPoint x: 1530, startPoint y: 338, endPoint x: 1516, endPoint y: 361, distance: 26.9
click at [1531, 338] on icon "button" at bounding box center [1536, 339] width 20 height 20
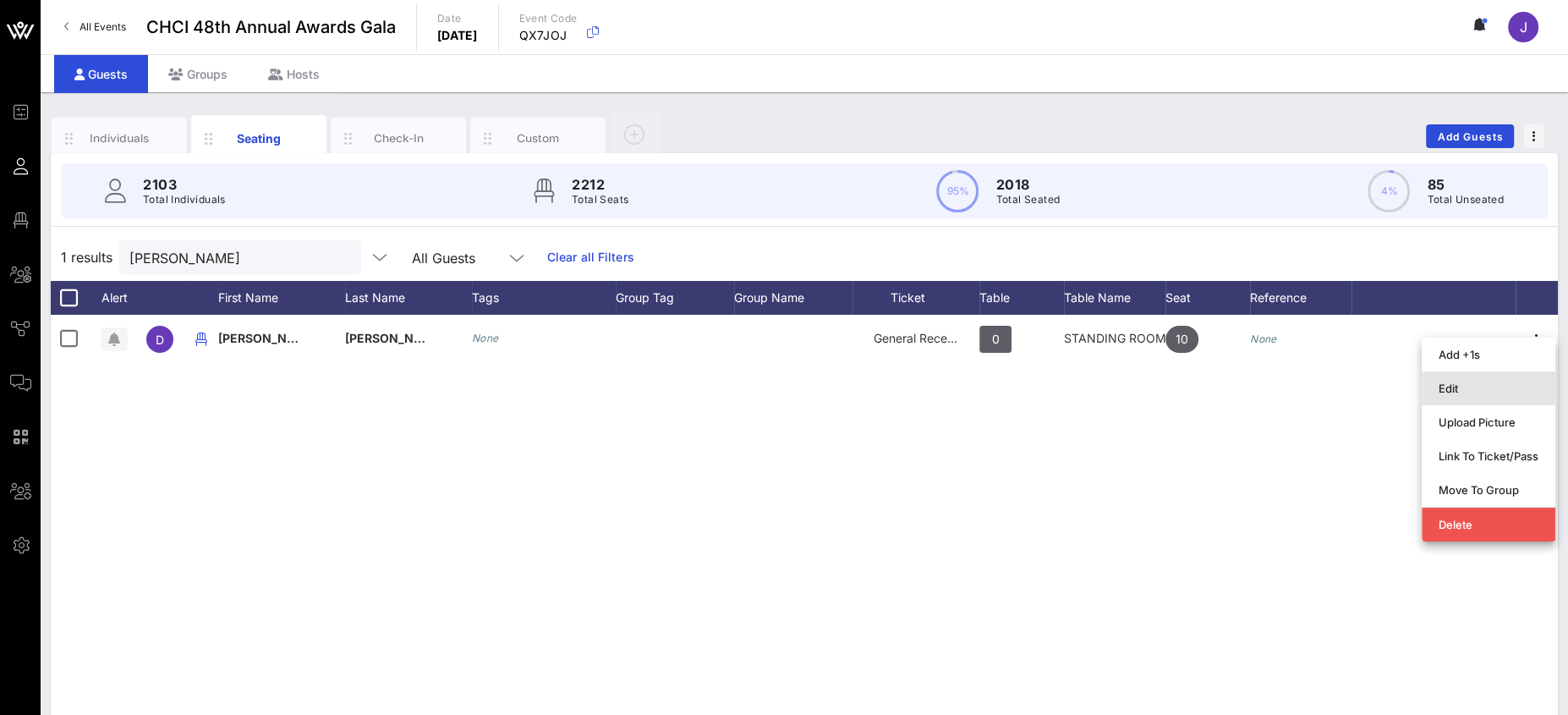
click at [1447, 387] on div "Edit" at bounding box center [1488, 389] width 100 height 14
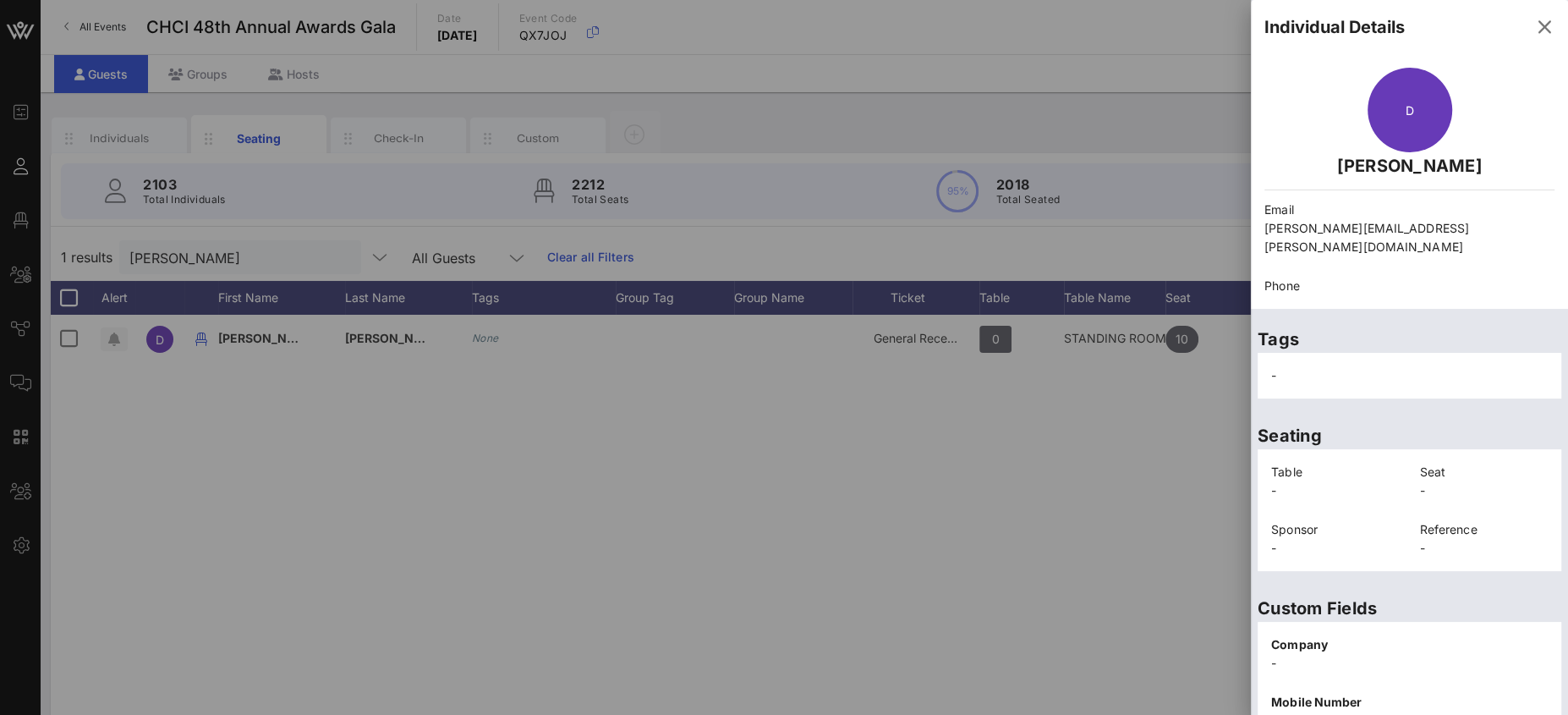
scroll to position [293, 0]
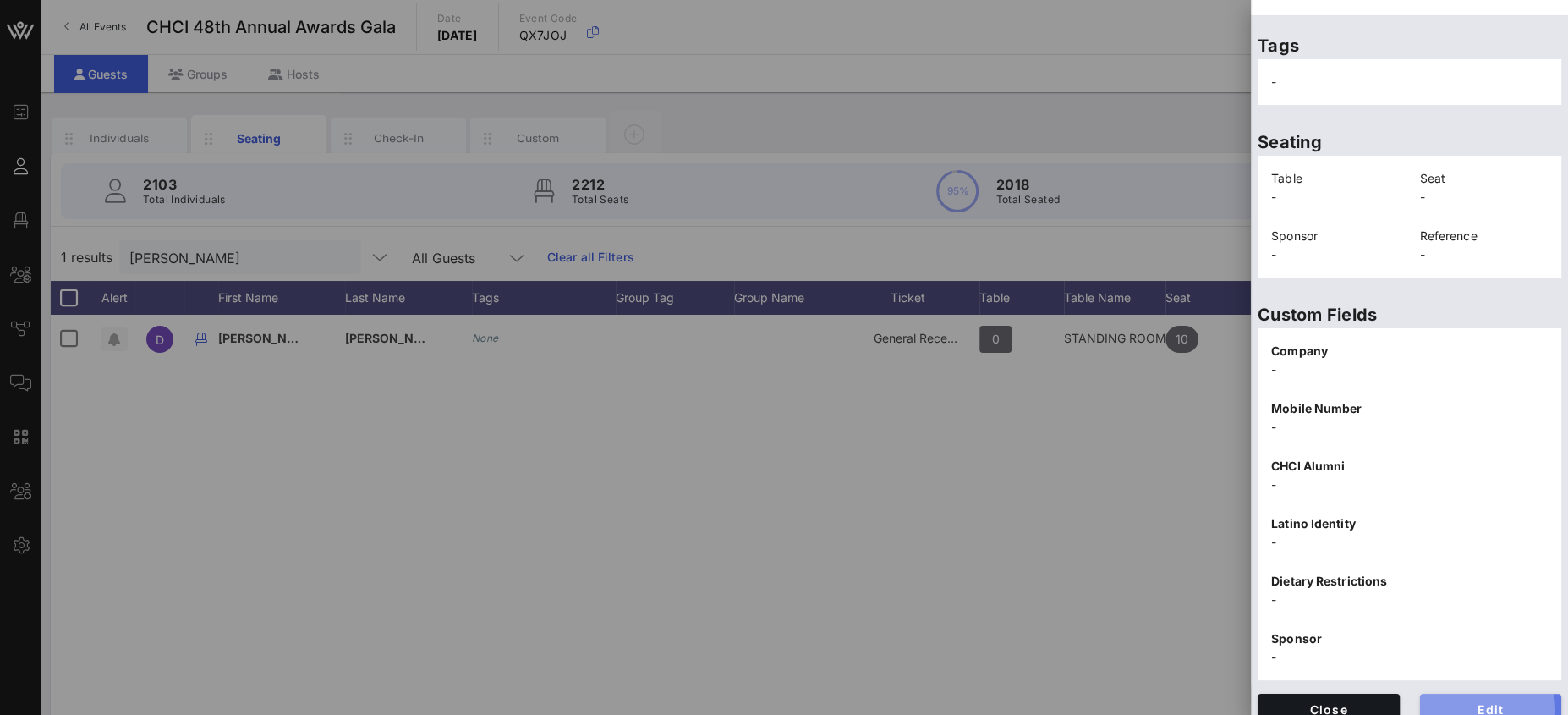
click at [1470, 694] on button "Edit" at bounding box center [1490, 708] width 142 height 30
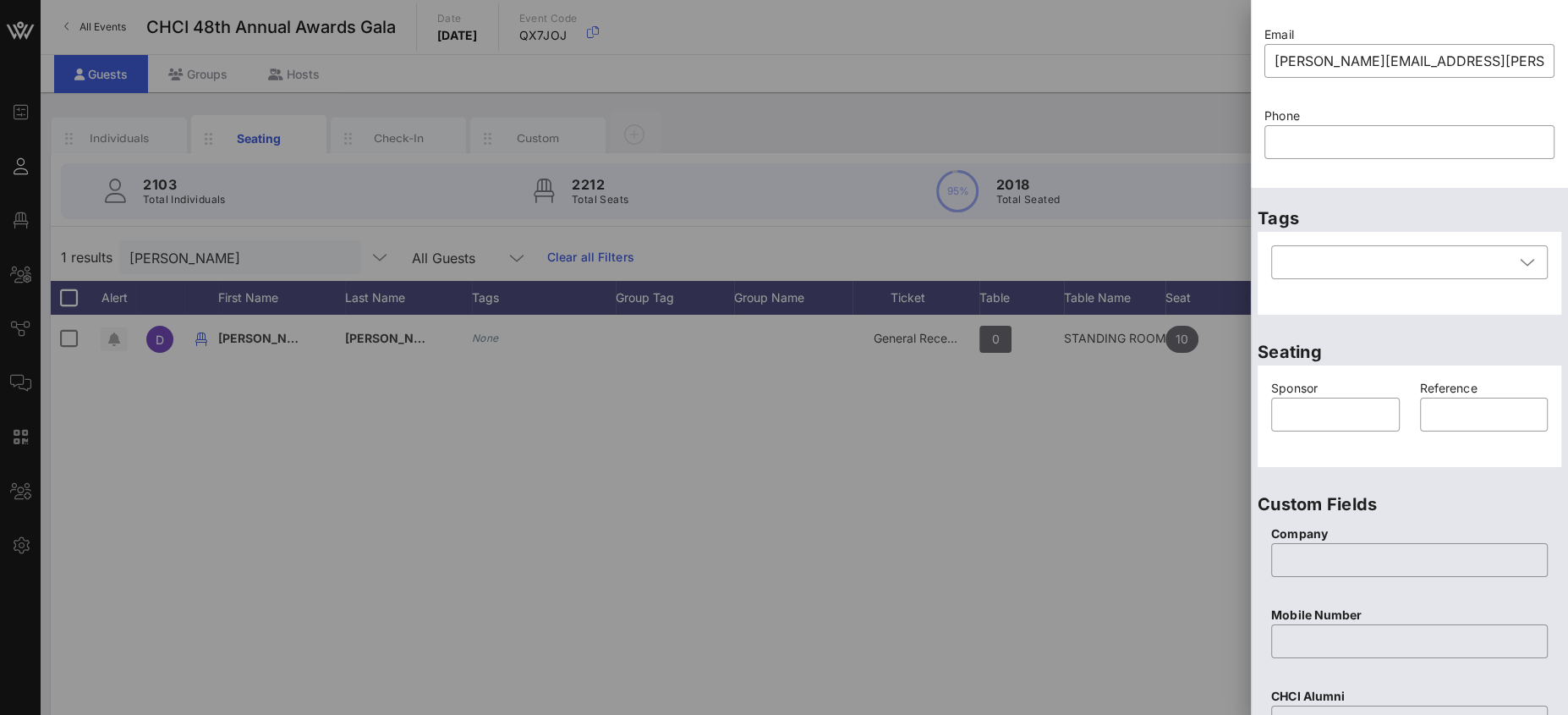
scroll to position [0, 0]
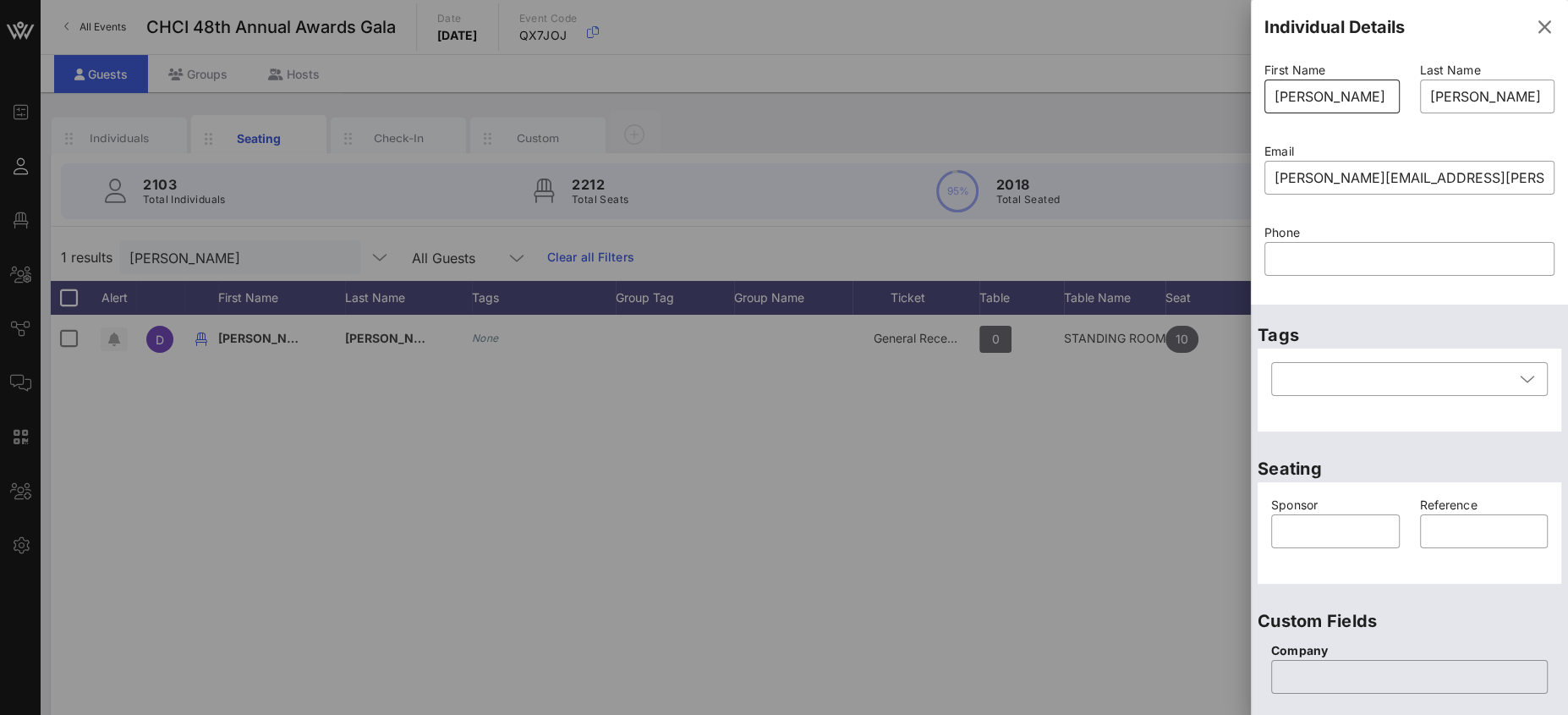
click at [1278, 96] on input "[PERSON_NAME]" at bounding box center [1332, 96] width 115 height 27
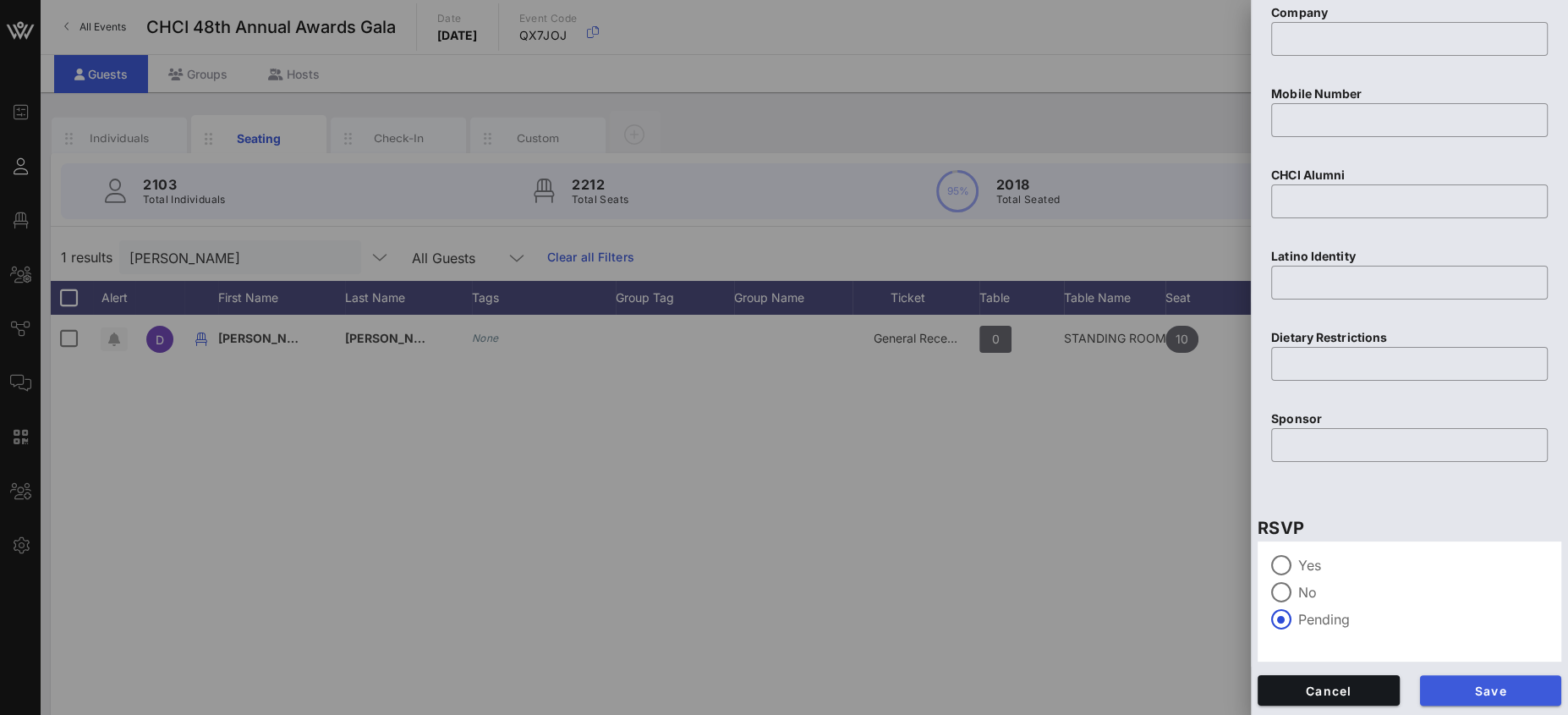
type input "Rep. [PERSON_NAME]"
click at [1490, 705] on div "Save" at bounding box center [1490, 691] width 162 height 51
click at [1479, 687] on span "Save" at bounding box center [1490, 691] width 115 height 15
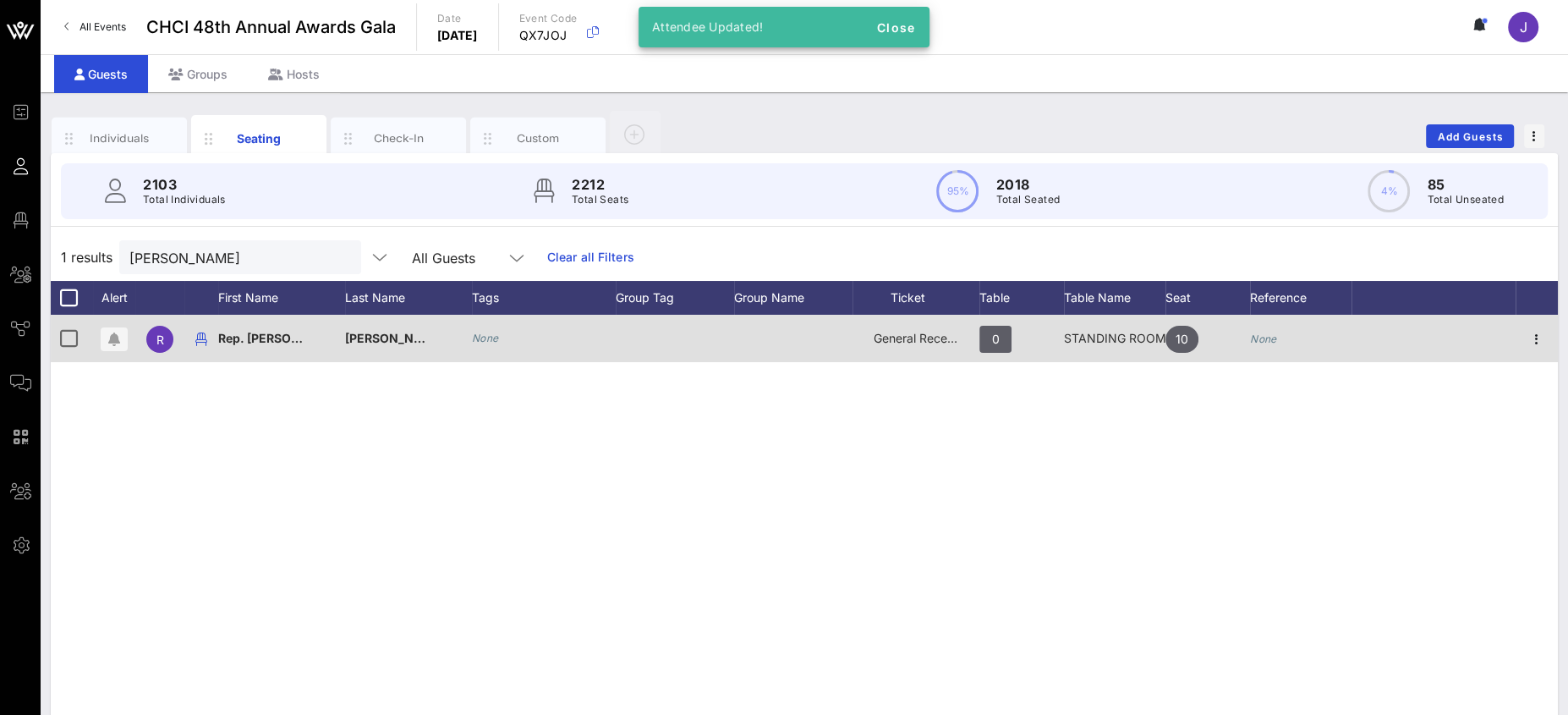
click at [911, 345] on div "General Reception" at bounding box center [916, 338] width 84 height 48
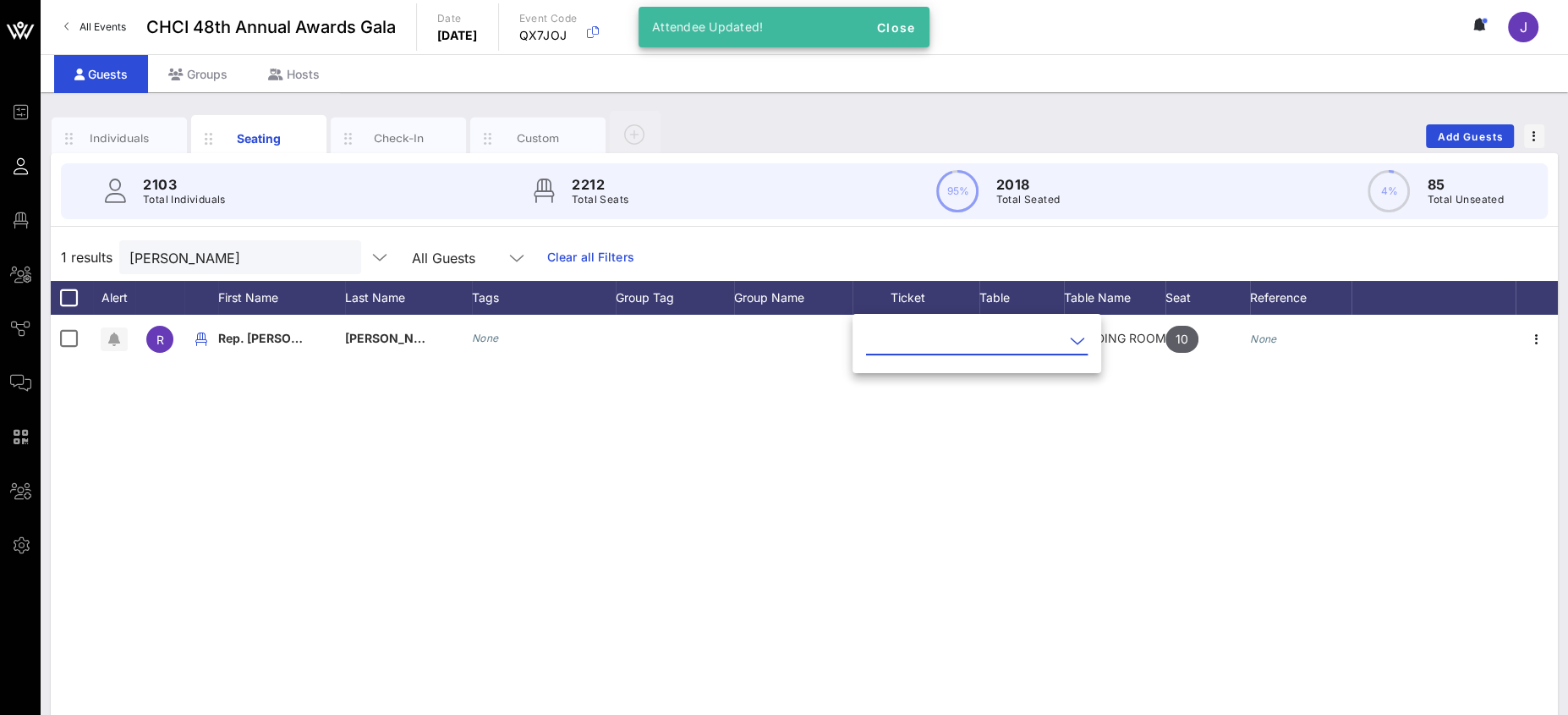
click at [914, 338] on input "text" at bounding box center [965, 341] width 198 height 27
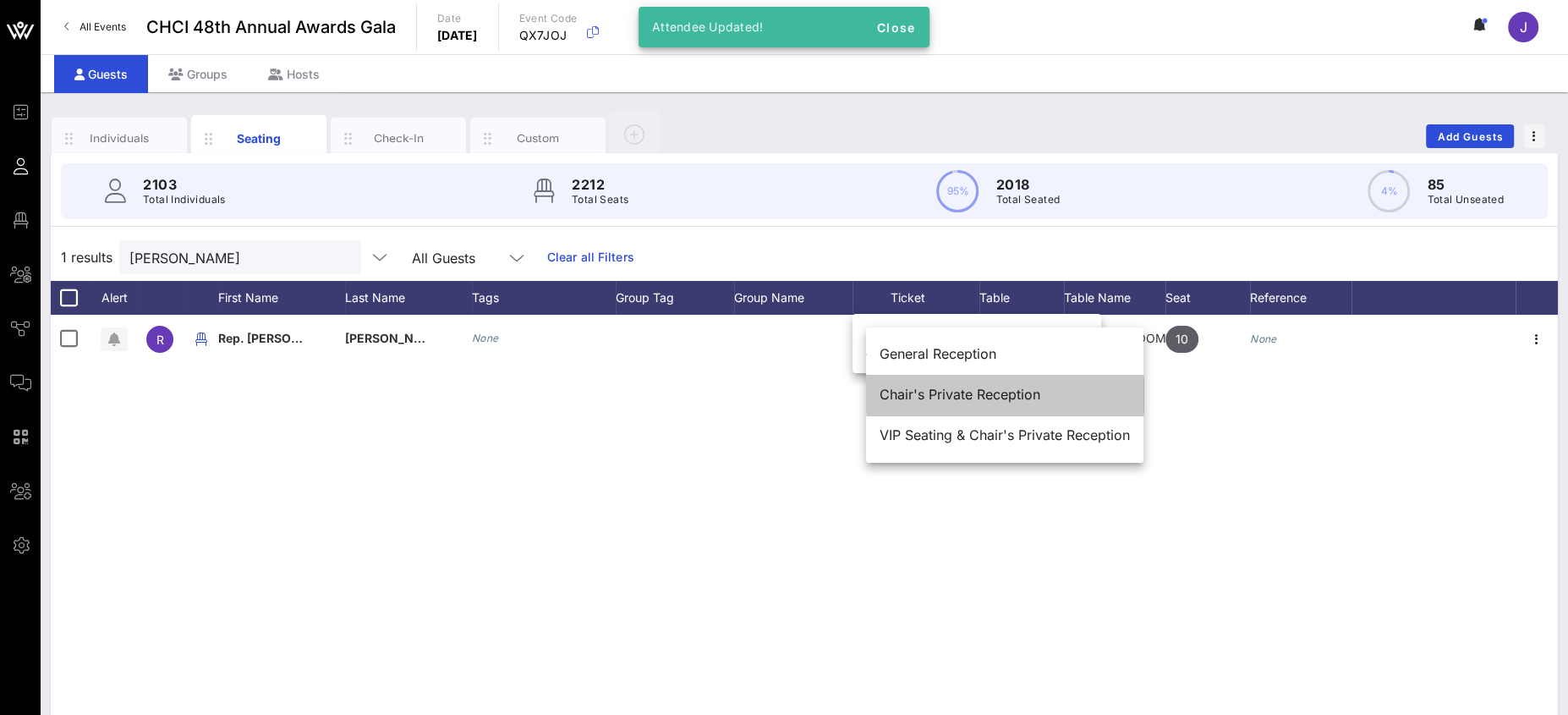
click at [911, 392] on div "Chair's Private Reception" at bounding box center [1005, 394] width 250 height 17
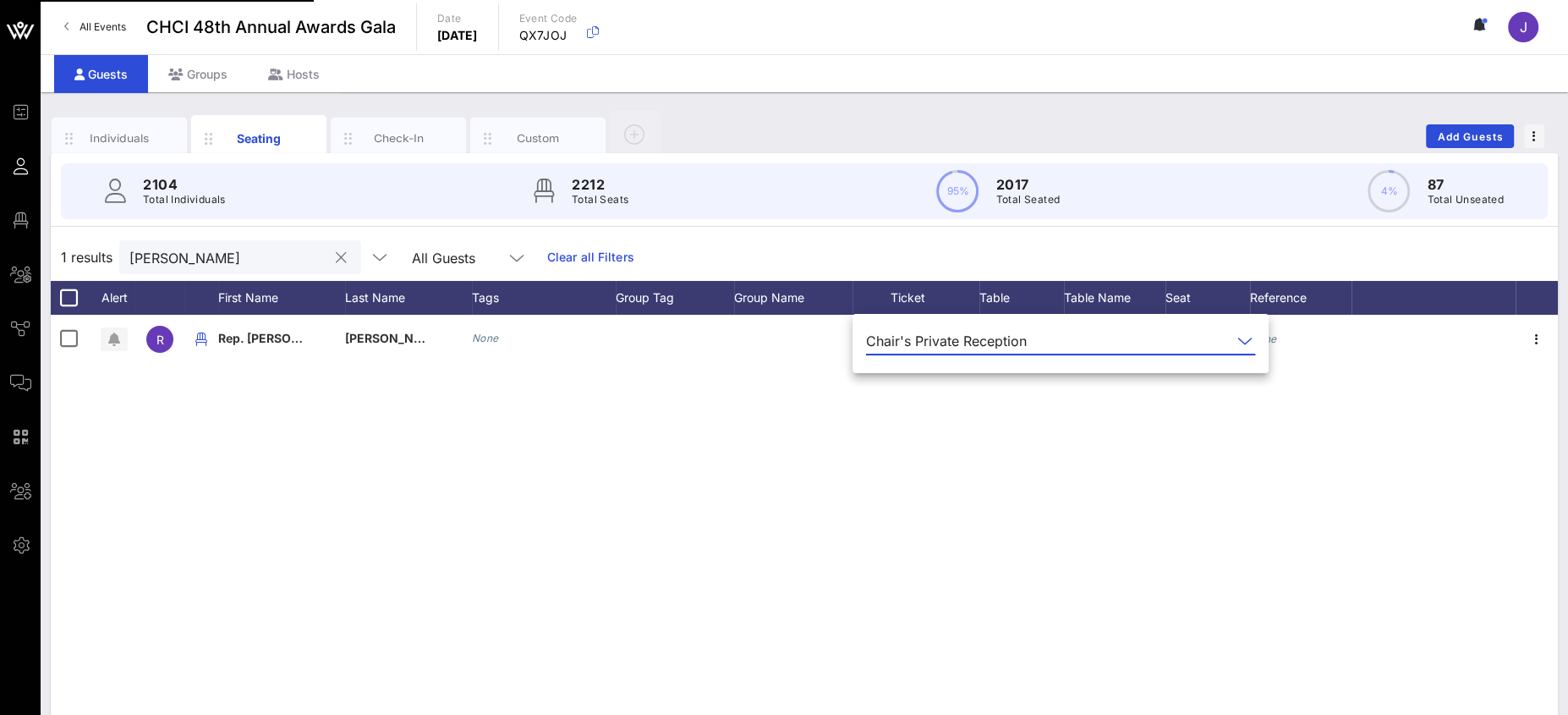
click at [158, 260] on input "[PERSON_NAME]" at bounding box center [228, 256] width 198 height 22
click at [159, 260] on input "[PERSON_NAME]" at bounding box center [228, 256] width 198 height 22
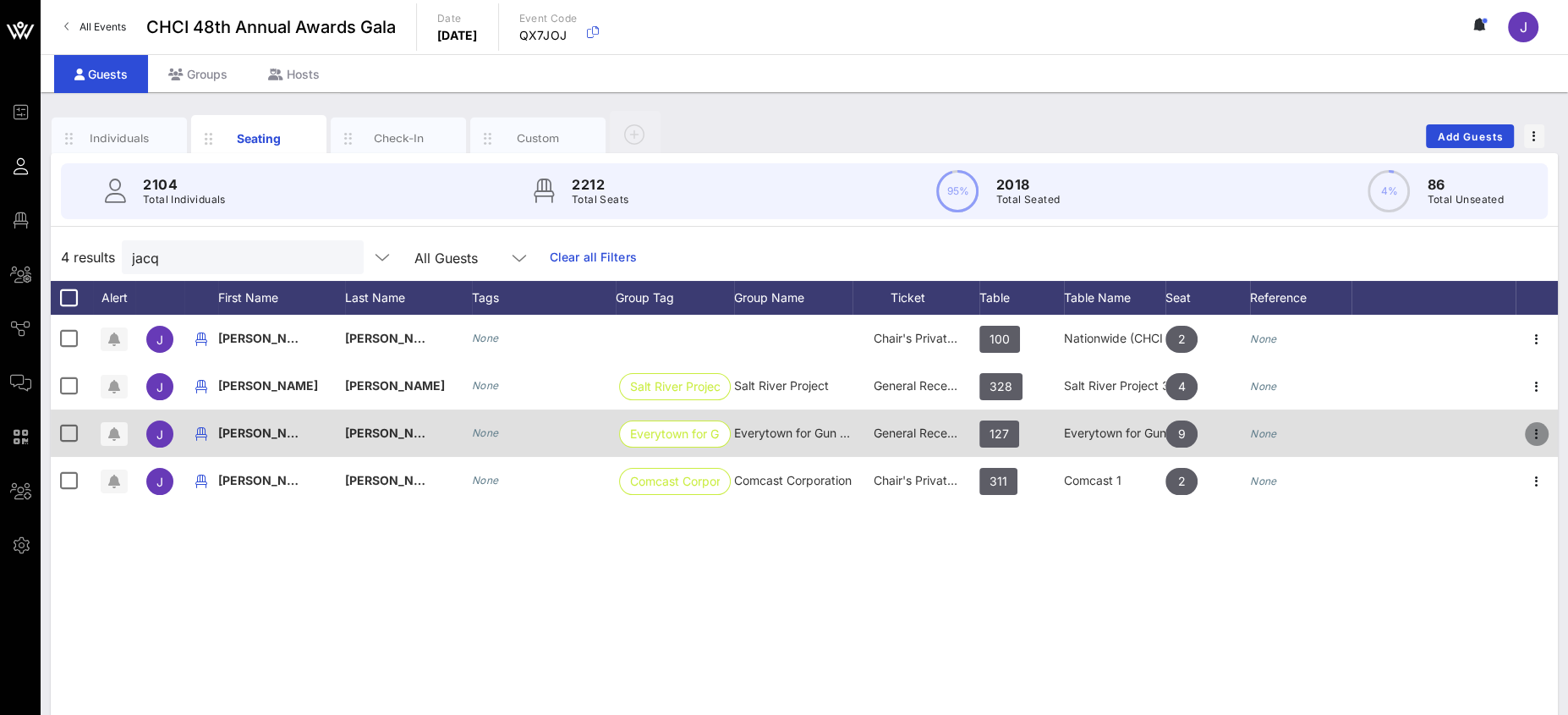
click at [1538, 430] on icon "button" at bounding box center [1536, 433] width 20 height 20
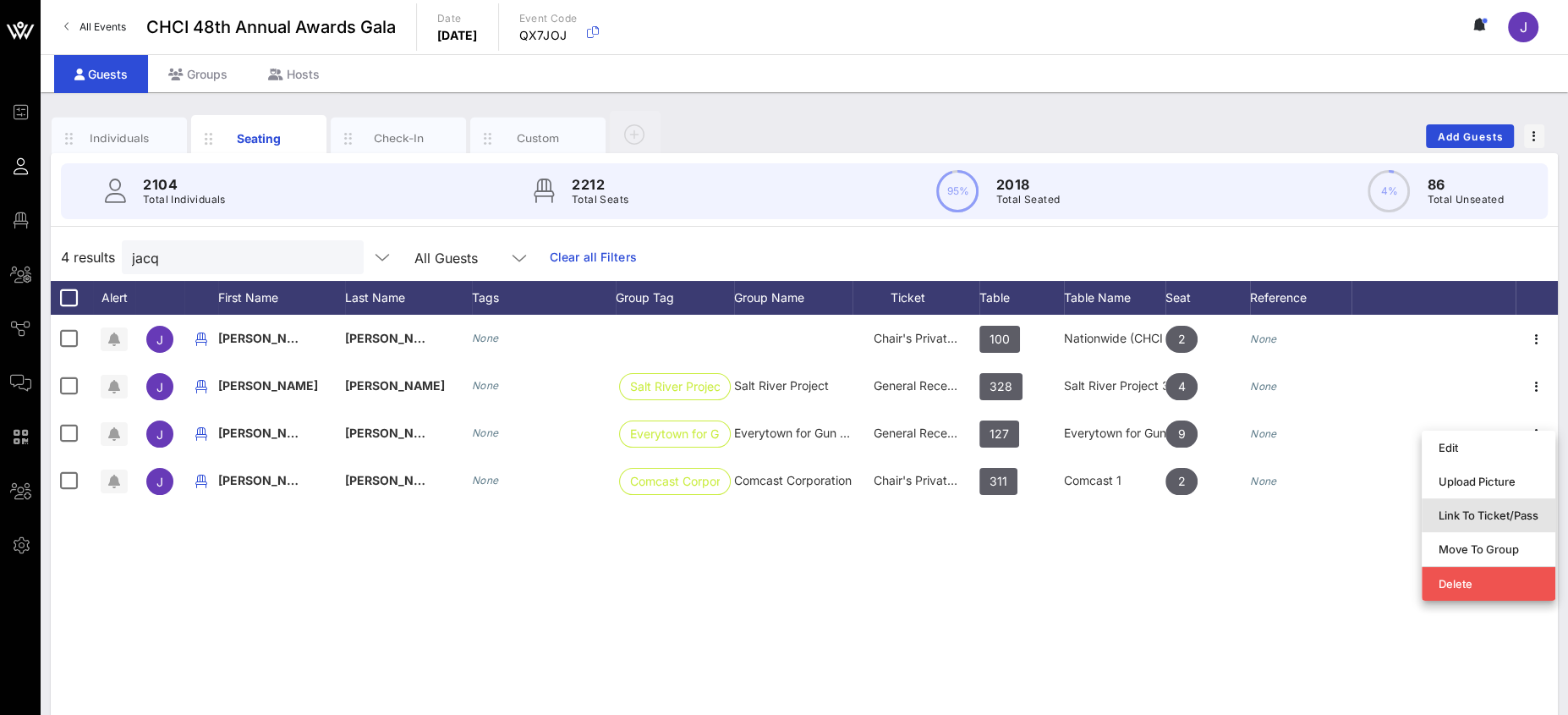
click at [1463, 517] on div "Link To Ticket/Pass" at bounding box center [1488, 515] width 100 height 14
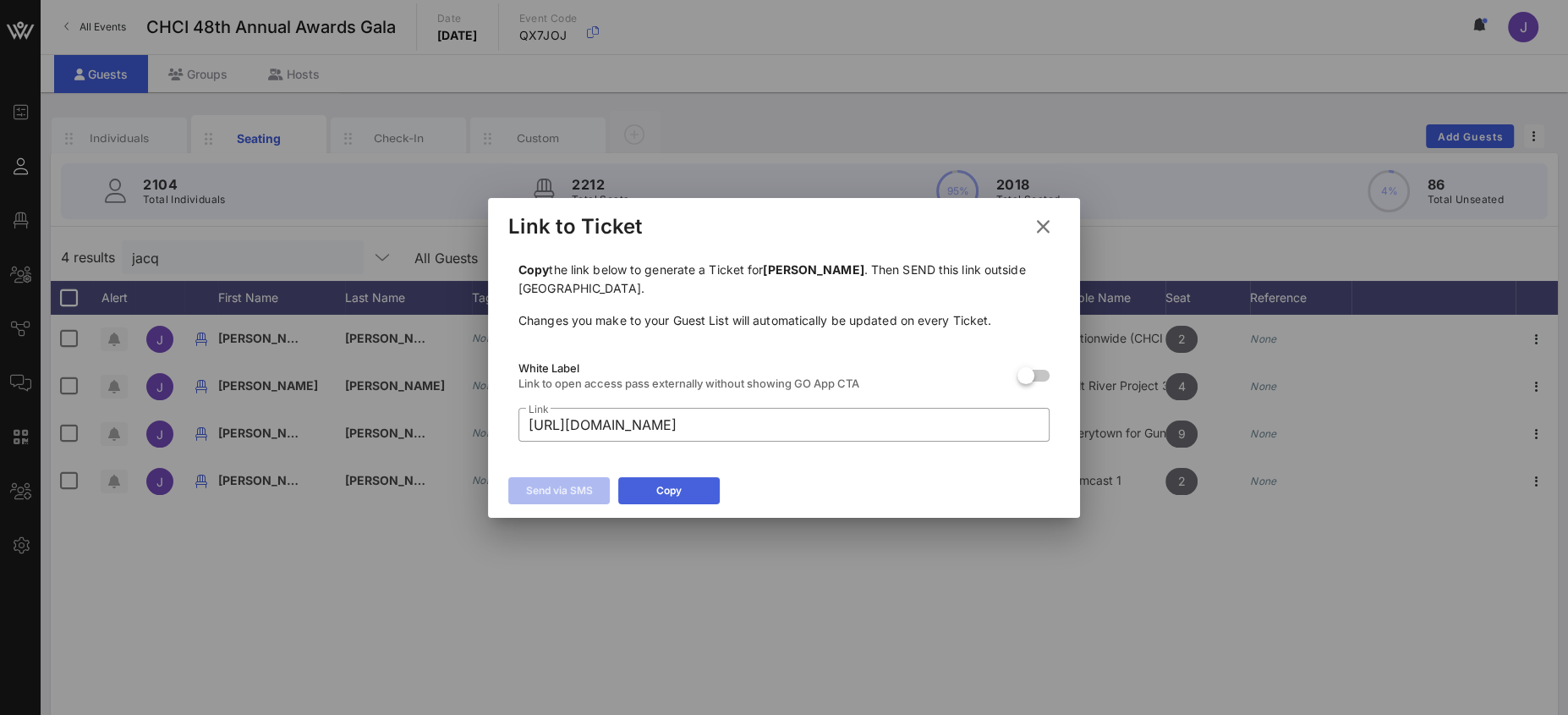
click at [665, 489] on icon at bounding box center [669, 491] width 12 height 10
click at [1043, 218] on icon at bounding box center [1044, 226] width 23 height 20
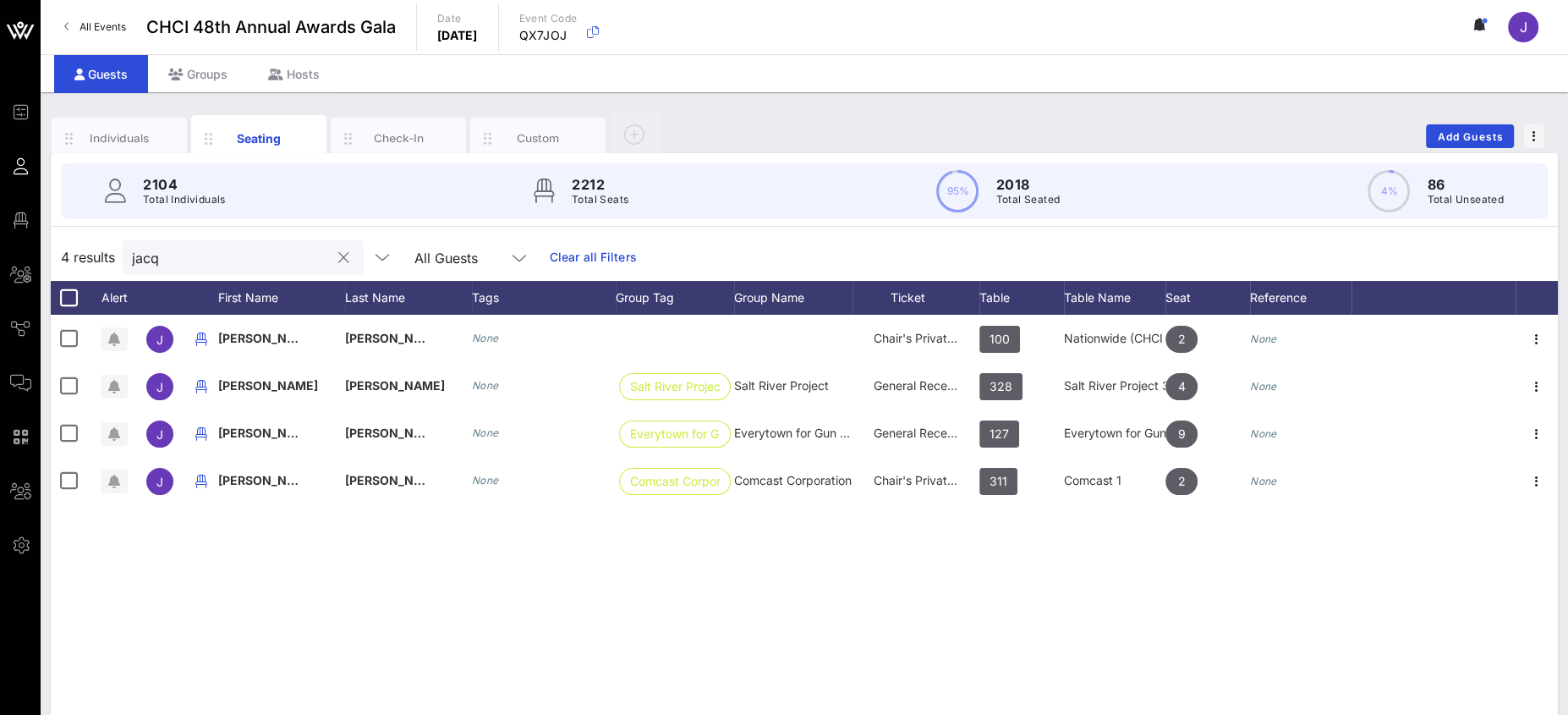
click at [164, 259] on input "jacq" at bounding box center [231, 256] width 198 height 22
click at [166, 259] on input "jacq" at bounding box center [231, 256] width 198 height 22
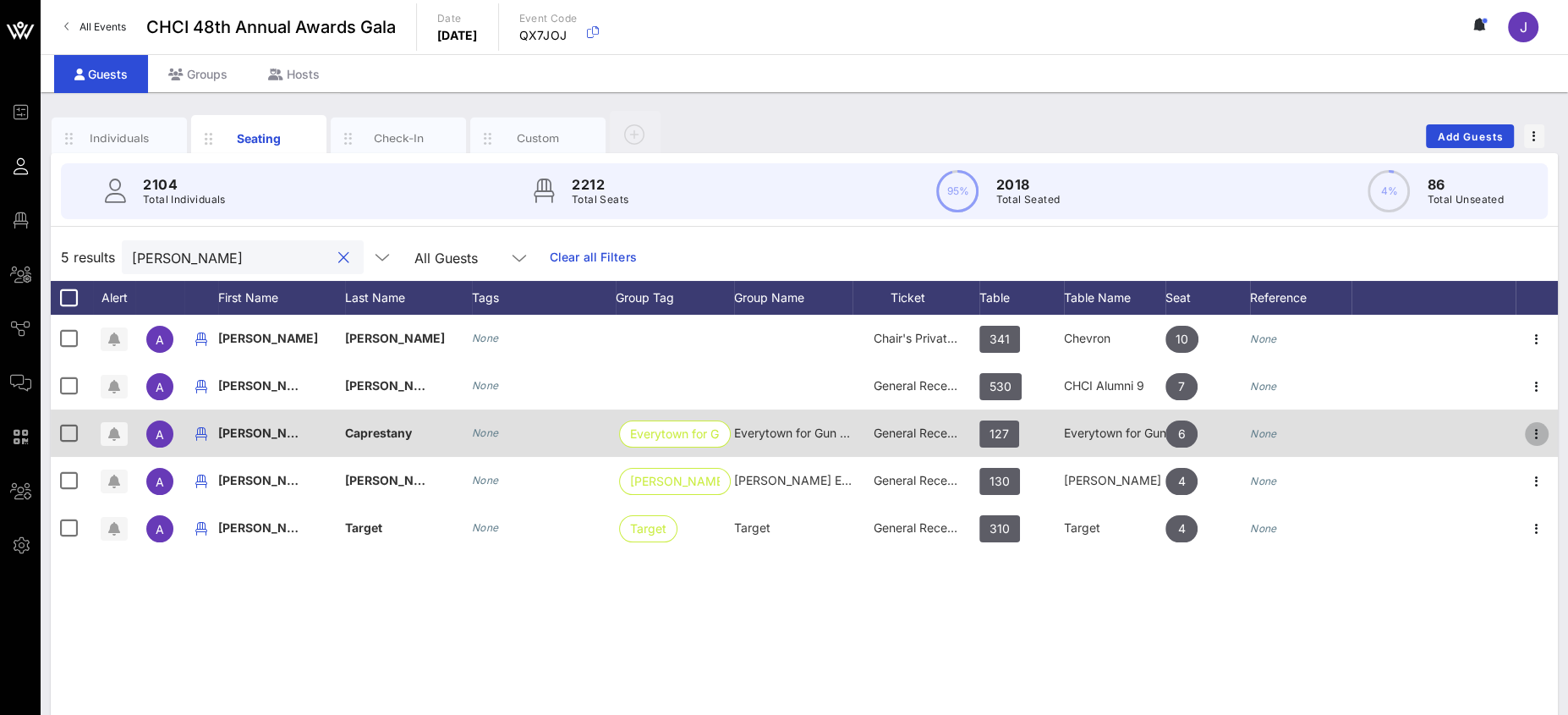
click at [1539, 430] on icon "button" at bounding box center [1536, 433] width 20 height 20
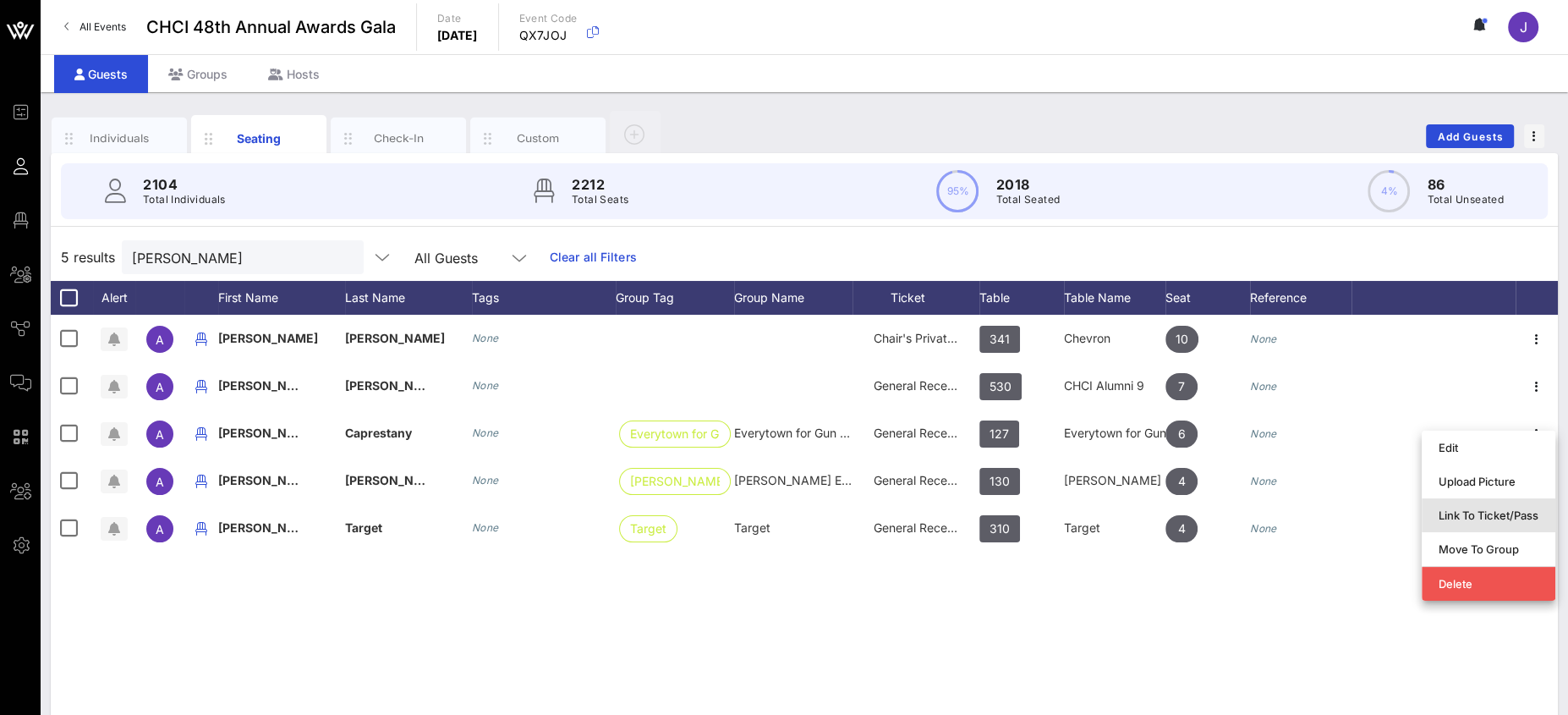
click at [1467, 512] on div "Link To Ticket/Pass" at bounding box center [1488, 515] width 100 height 14
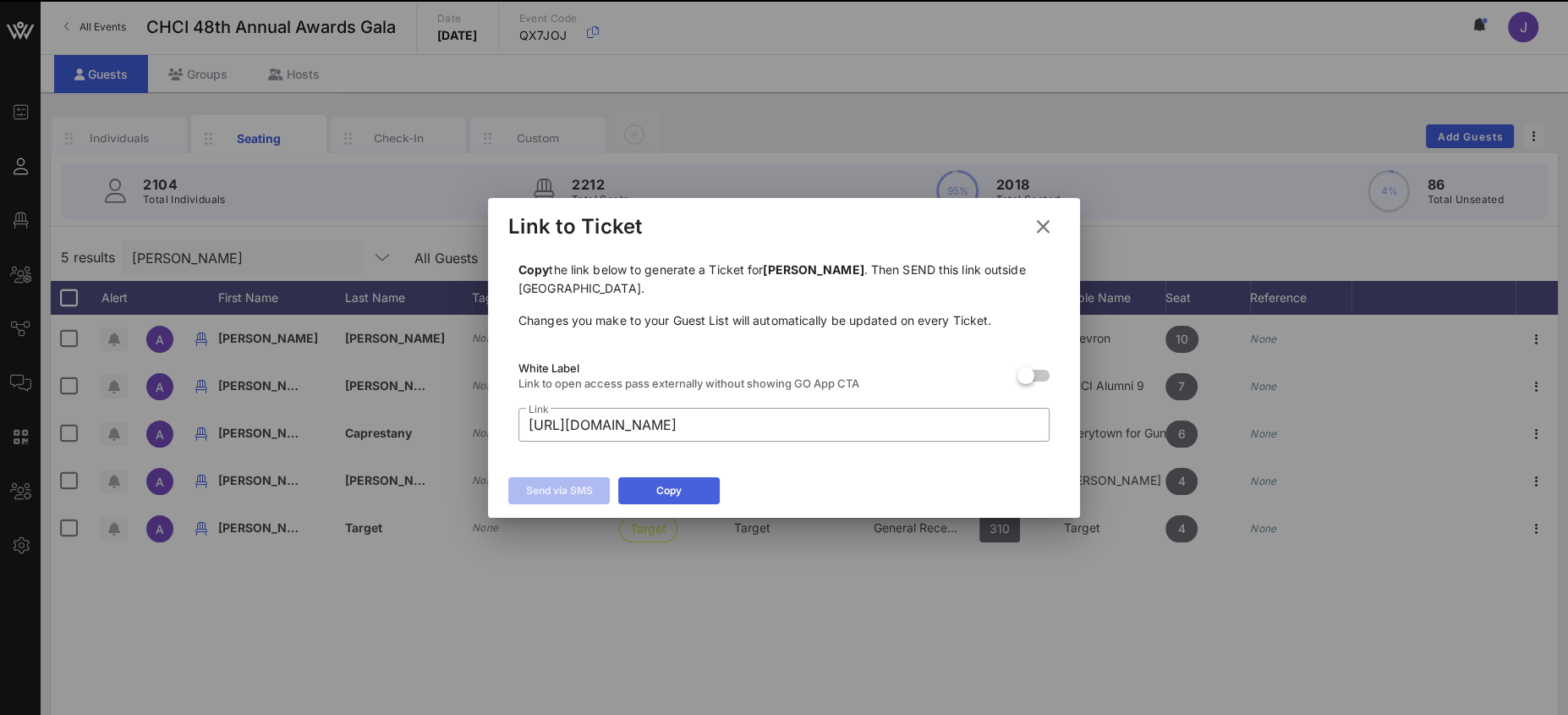
click at [679, 477] on button "Copy" at bounding box center [669, 491] width 102 height 27
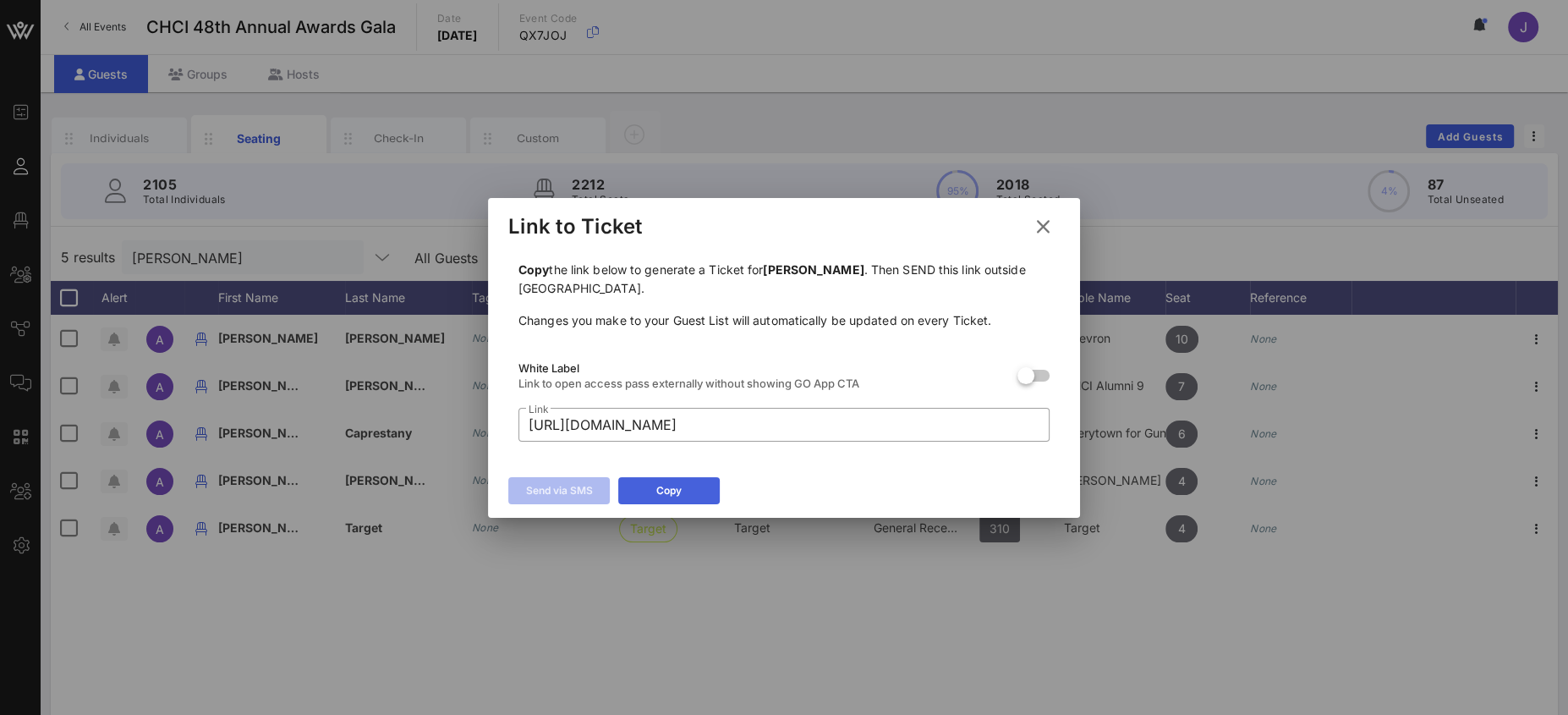
click at [677, 489] on div "Copy" at bounding box center [669, 490] width 25 height 17
click at [1054, 221] on button at bounding box center [1043, 226] width 33 height 30
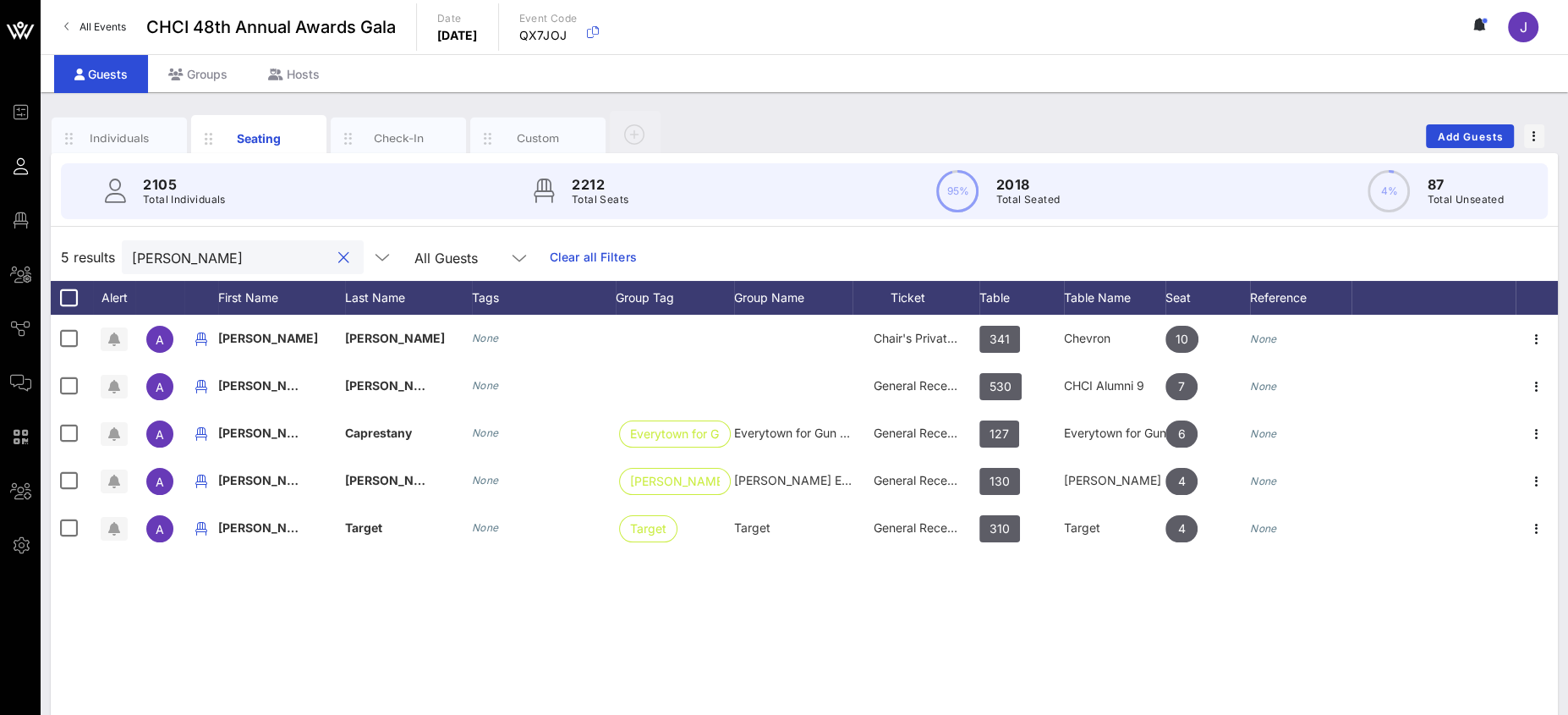
click at [156, 256] on input "[PERSON_NAME]" at bounding box center [231, 256] width 198 height 22
click at [155, 256] on input "[PERSON_NAME]" at bounding box center [231, 256] width 198 height 22
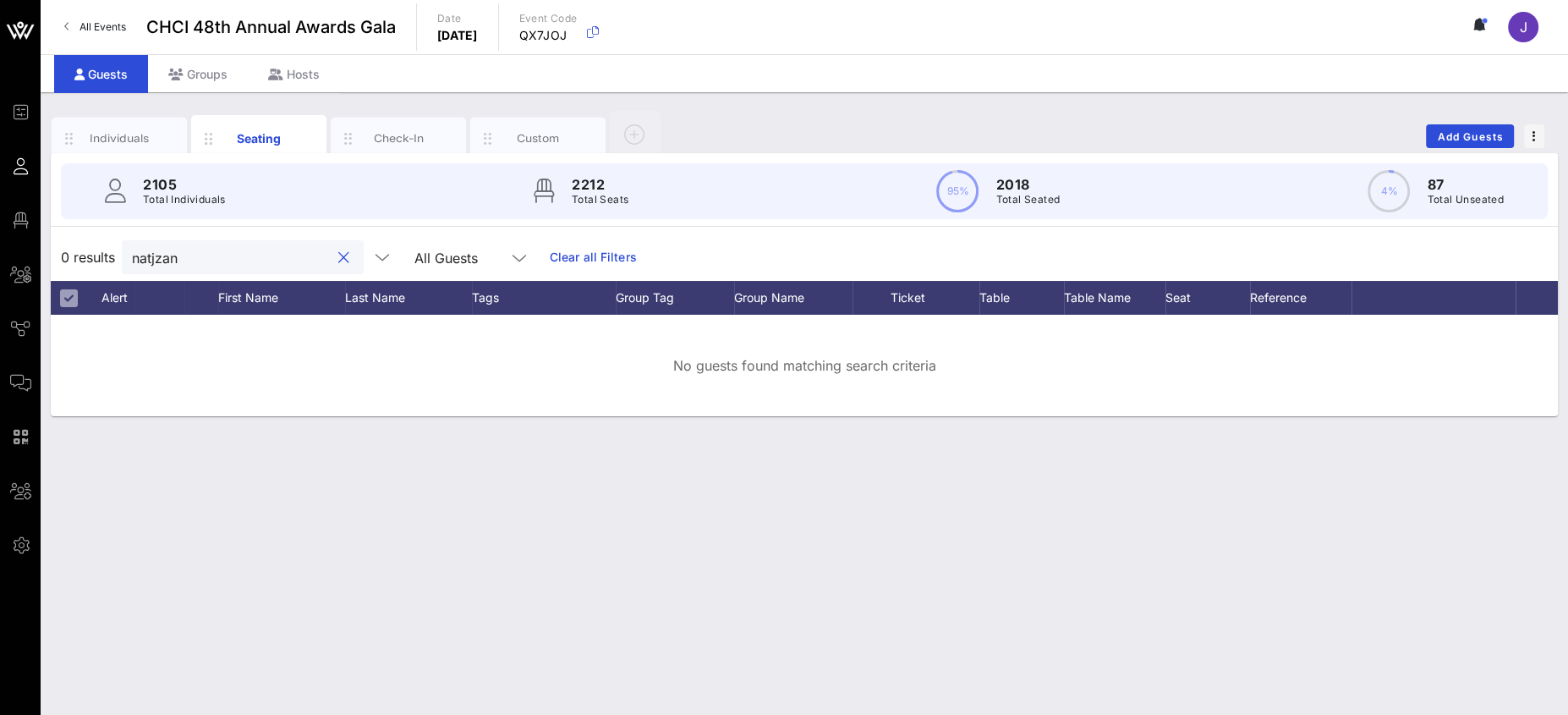
click at [174, 251] on input "natjzan" at bounding box center [231, 256] width 198 height 22
click at [171, 253] on input "natjzan" at bounding box center [231, 256] width 198 height 22
click at [156, 258] on input "natjzan" at bounding box center [231, 256] width 198 height 22
click at [157, 258] on input "natjzan" at bounding box center [231, 256] width 198 height 22
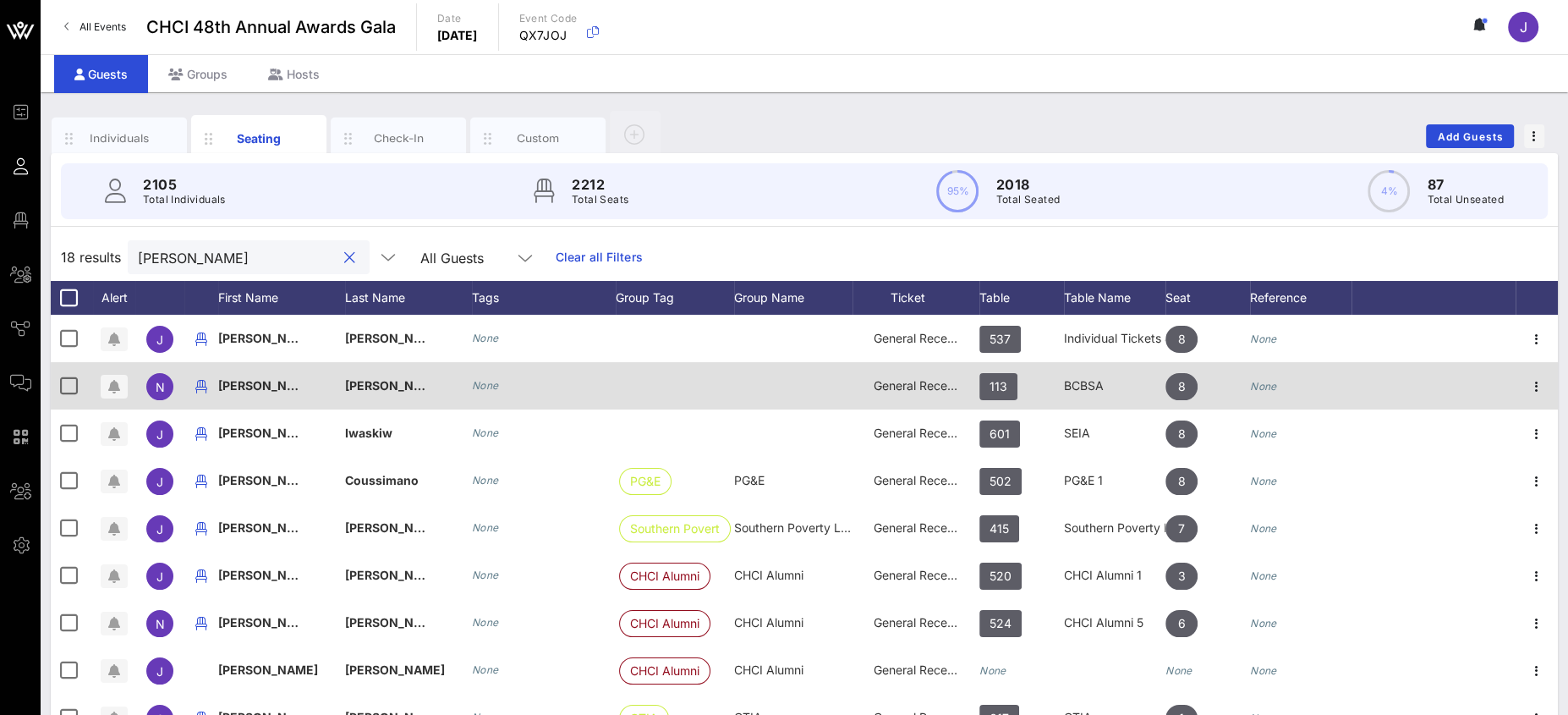
type input "[PERSON_NAME]"
drag, startPoint x: 1532, startPoint y: 388, endPoint x: 1518, endPoint y: 381, distance: 15.7
click at [1531, 388] on div at bounding box center [1537, 386] width 43 height 48
click at [1526, 379] on icon "button" at bounding box center [1536, 387] width 20 height 20
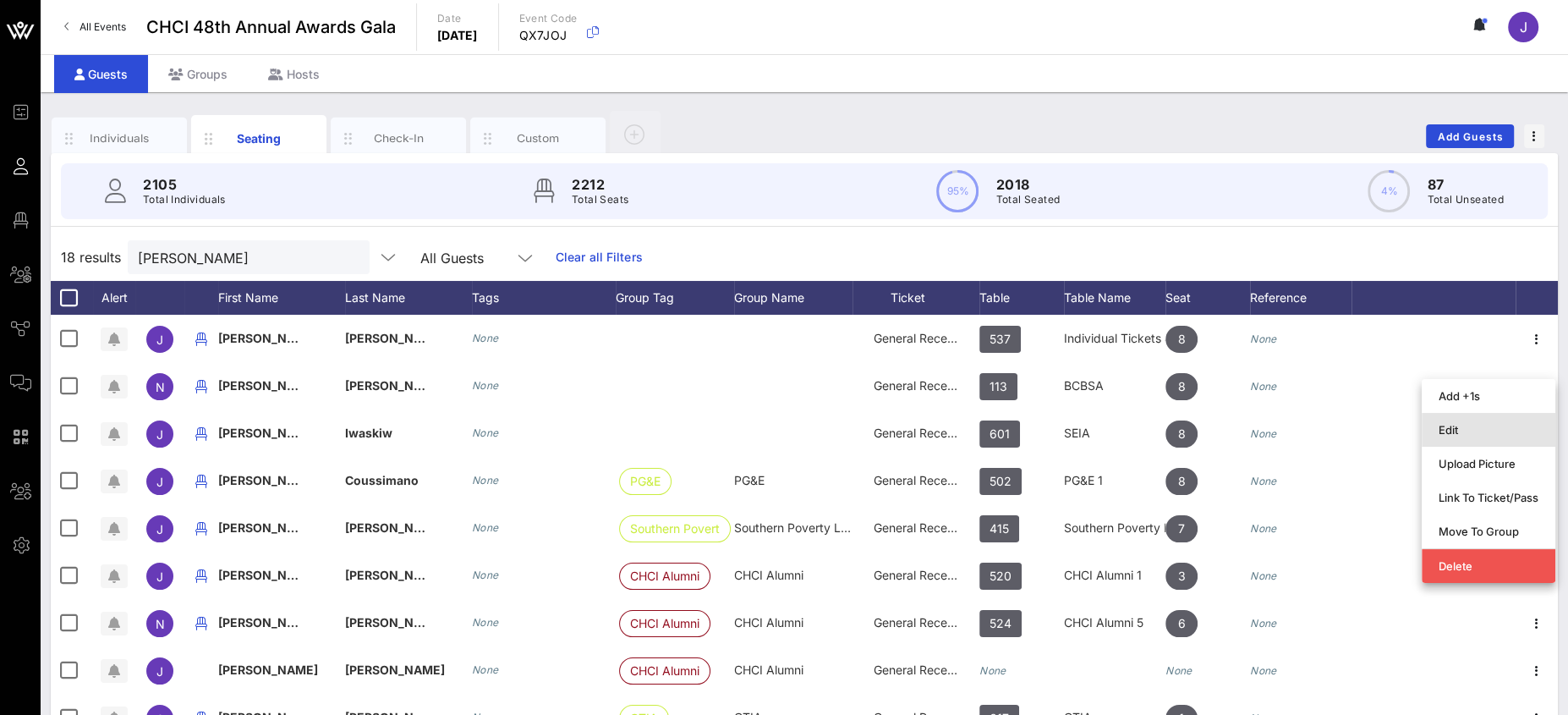
click at [1472, 426] on div "Edit" at bounding box center [1488, 430] width 100 height 14
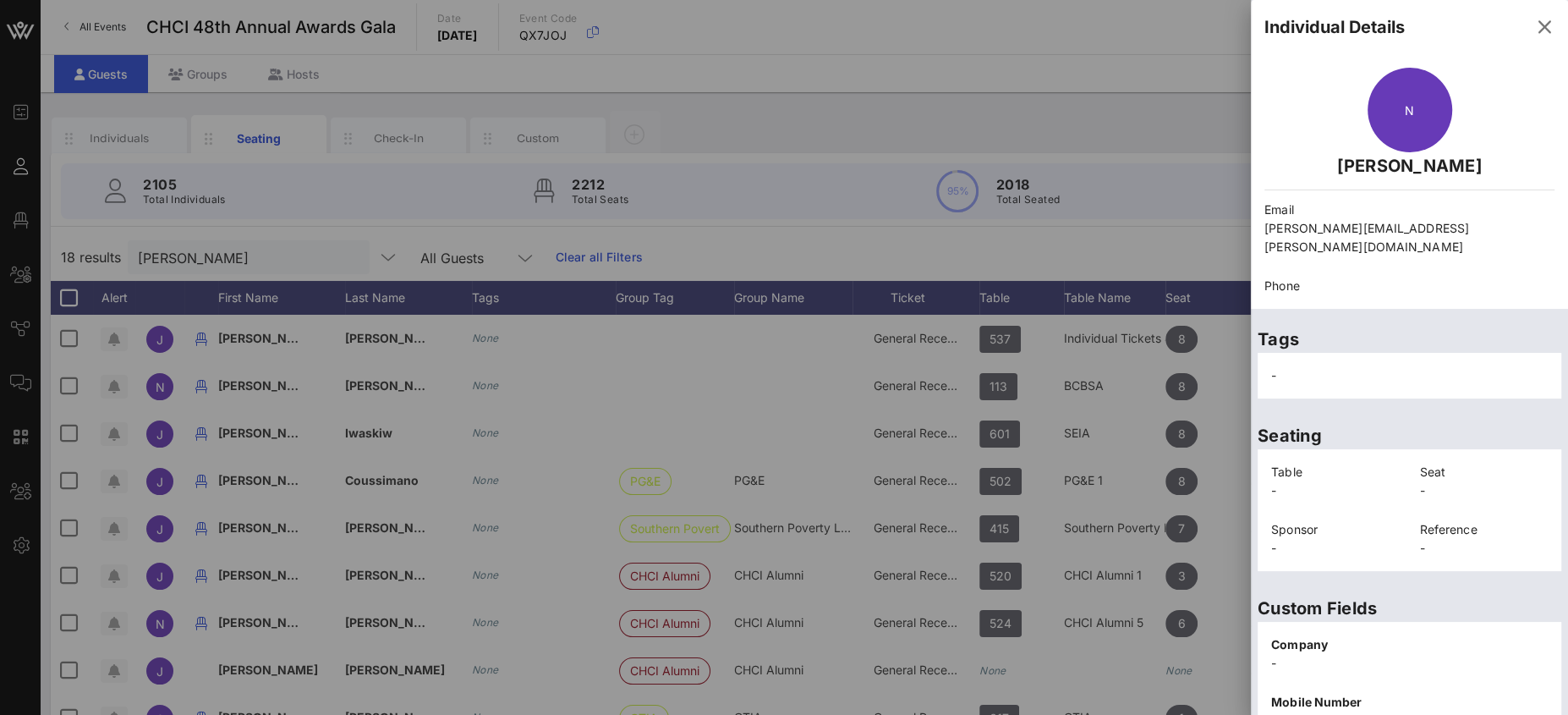
scroll to position [293, 0]
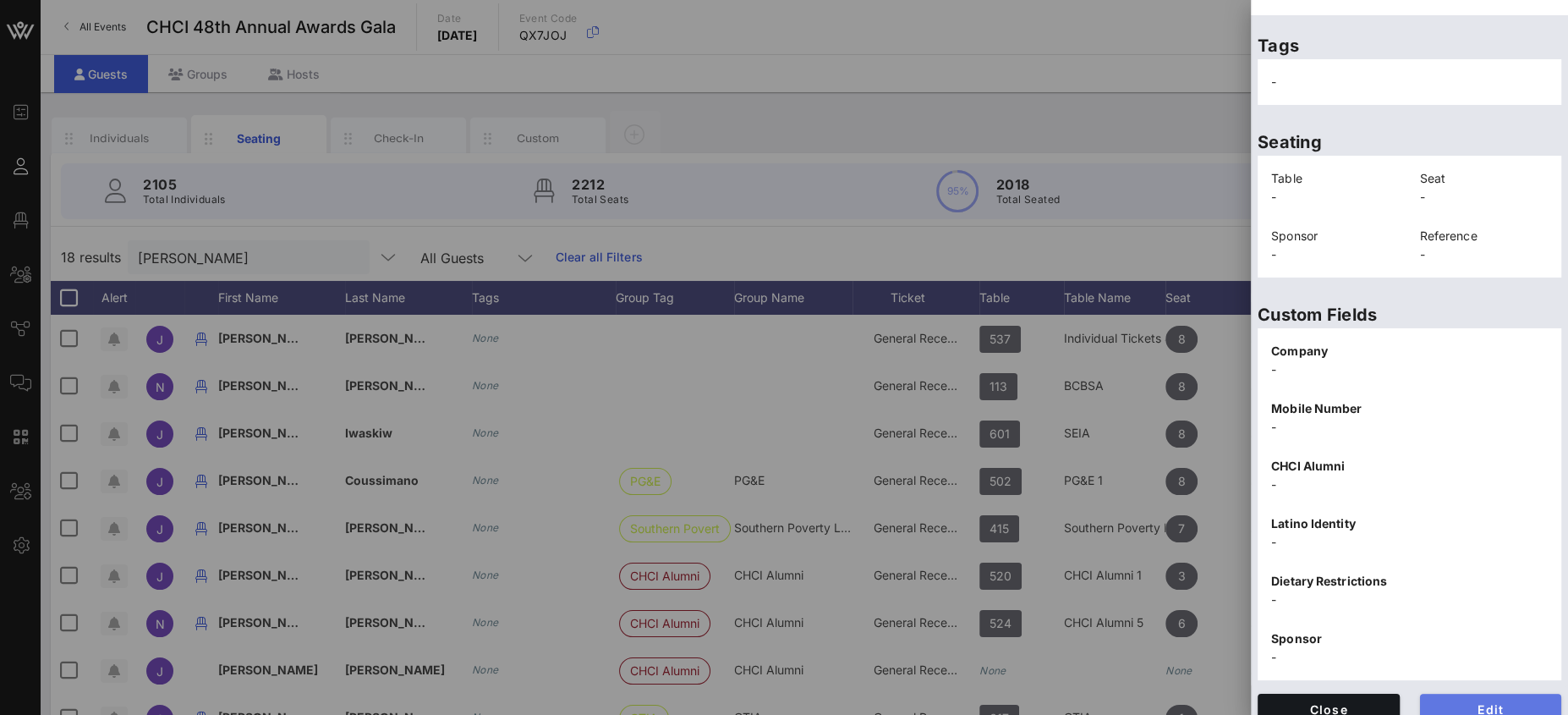
click at [1498, 702] on span "Edit" at bounding box center [1490, 709] width 115 height 15
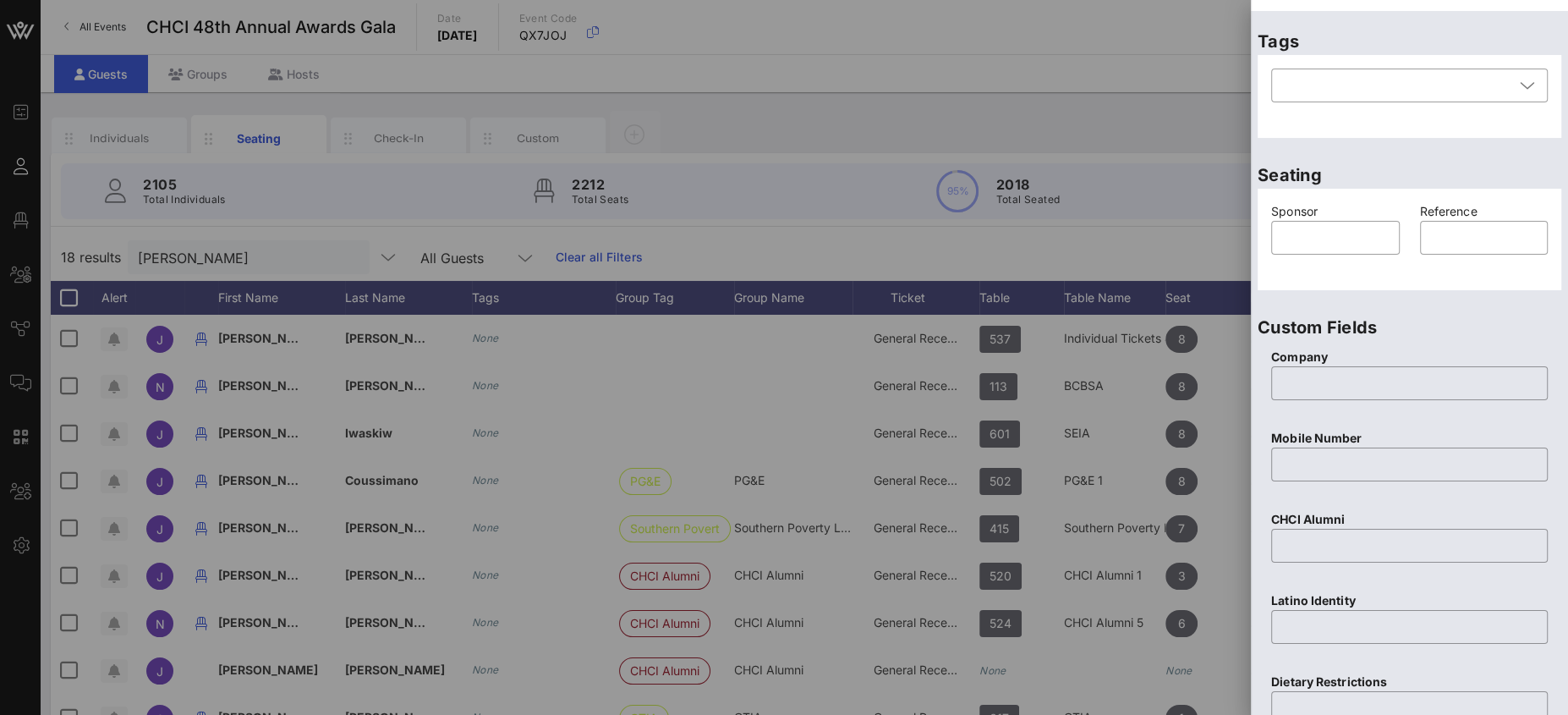
scroll to position [0, 0]
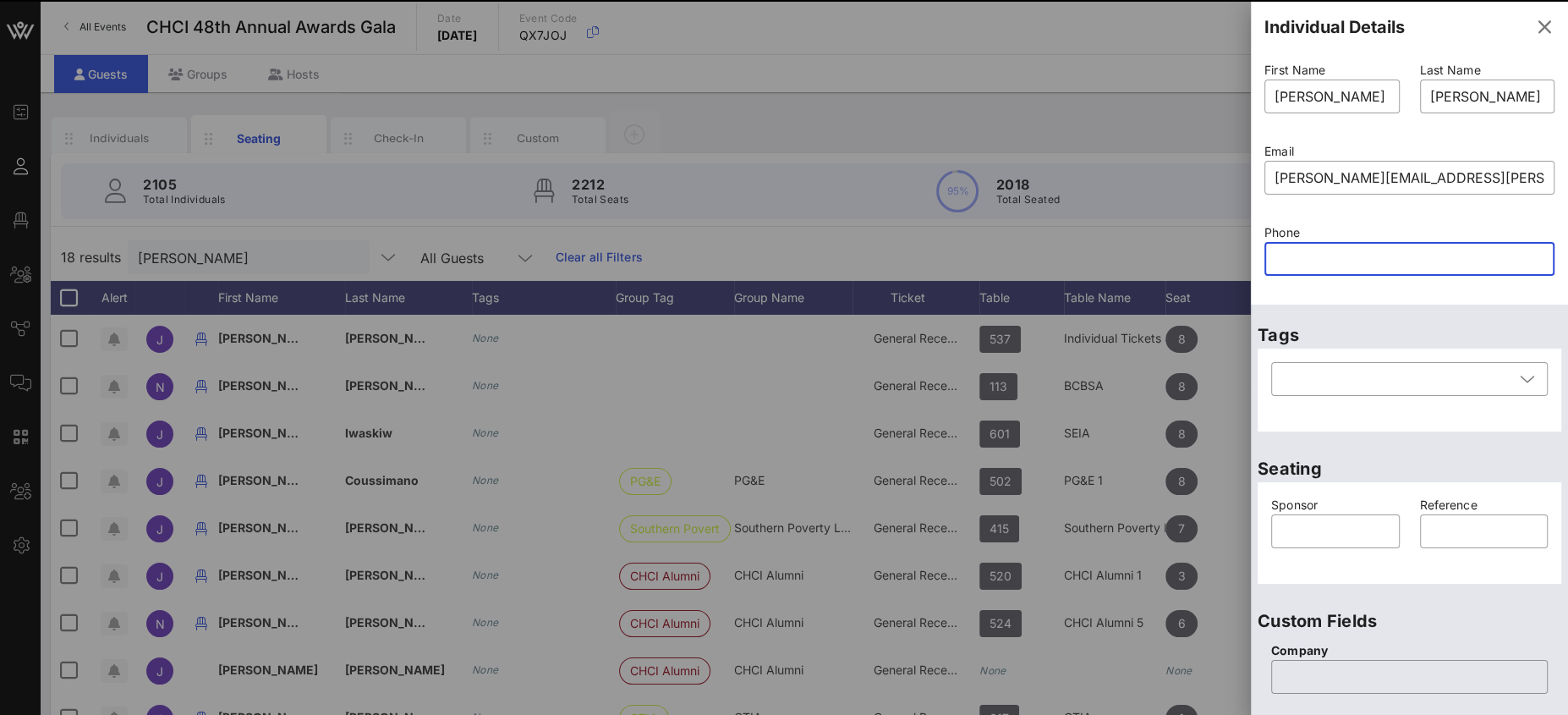
click at [1321, 253] on input "text" at bounding box center [1410, 259] width 270 height 27
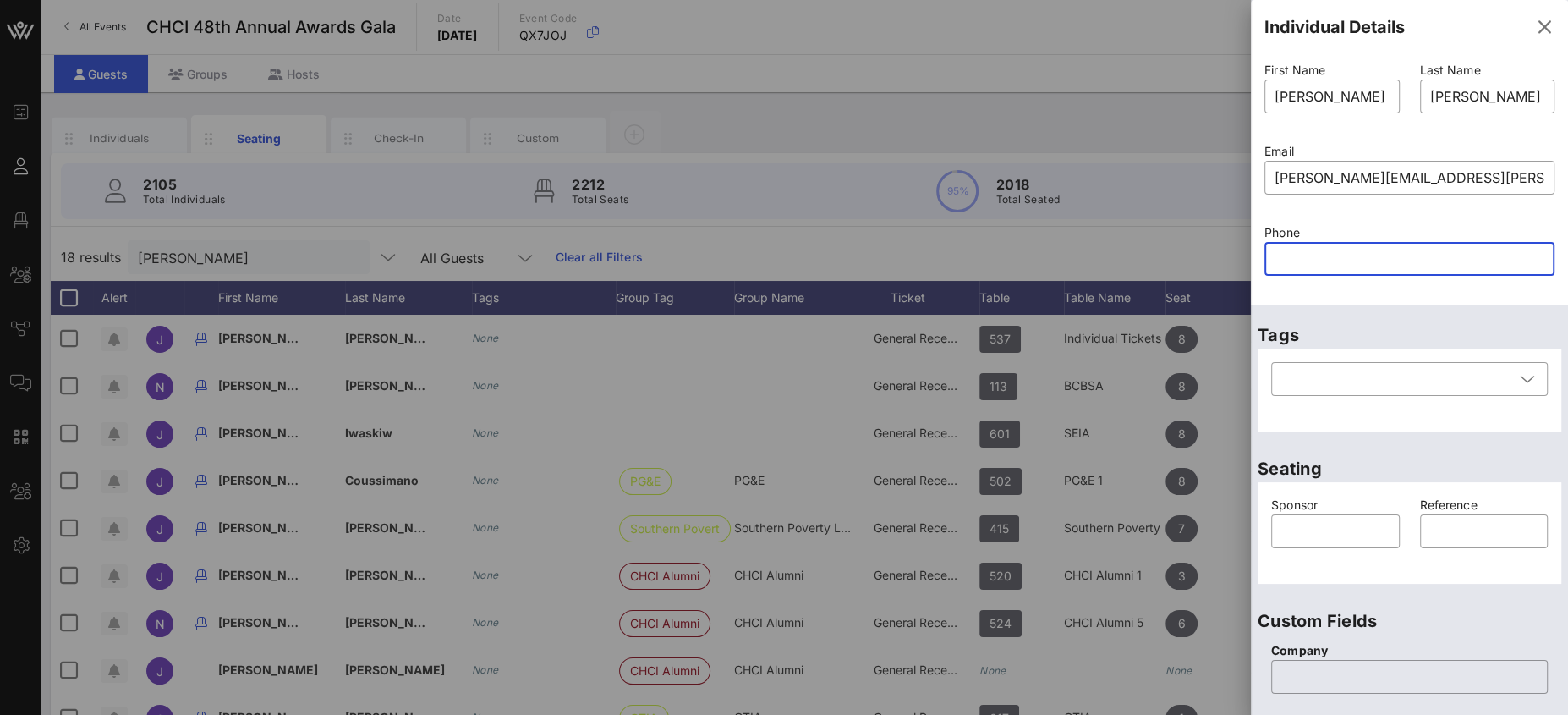
paste input "[PHONE_NUMBER]"
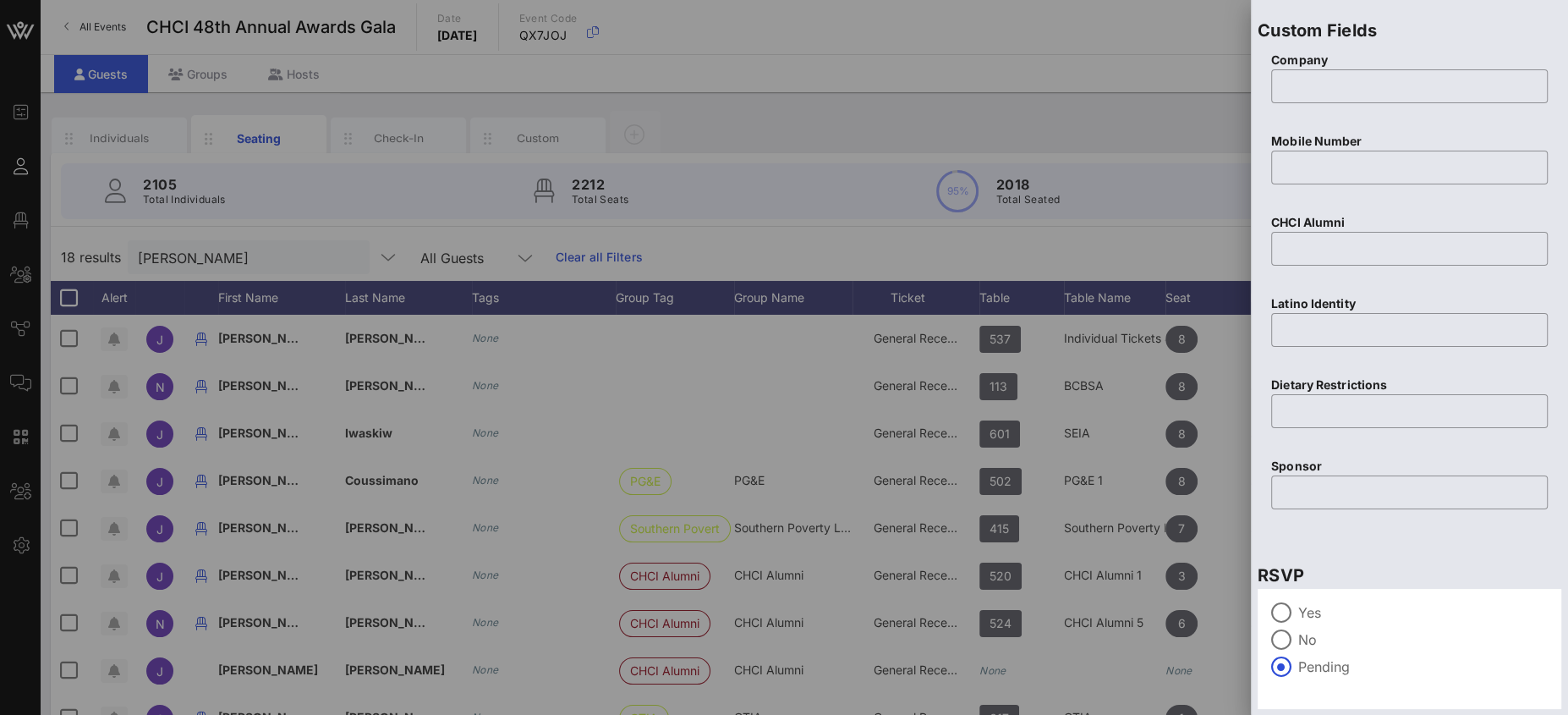
scroll to position [638, 0]
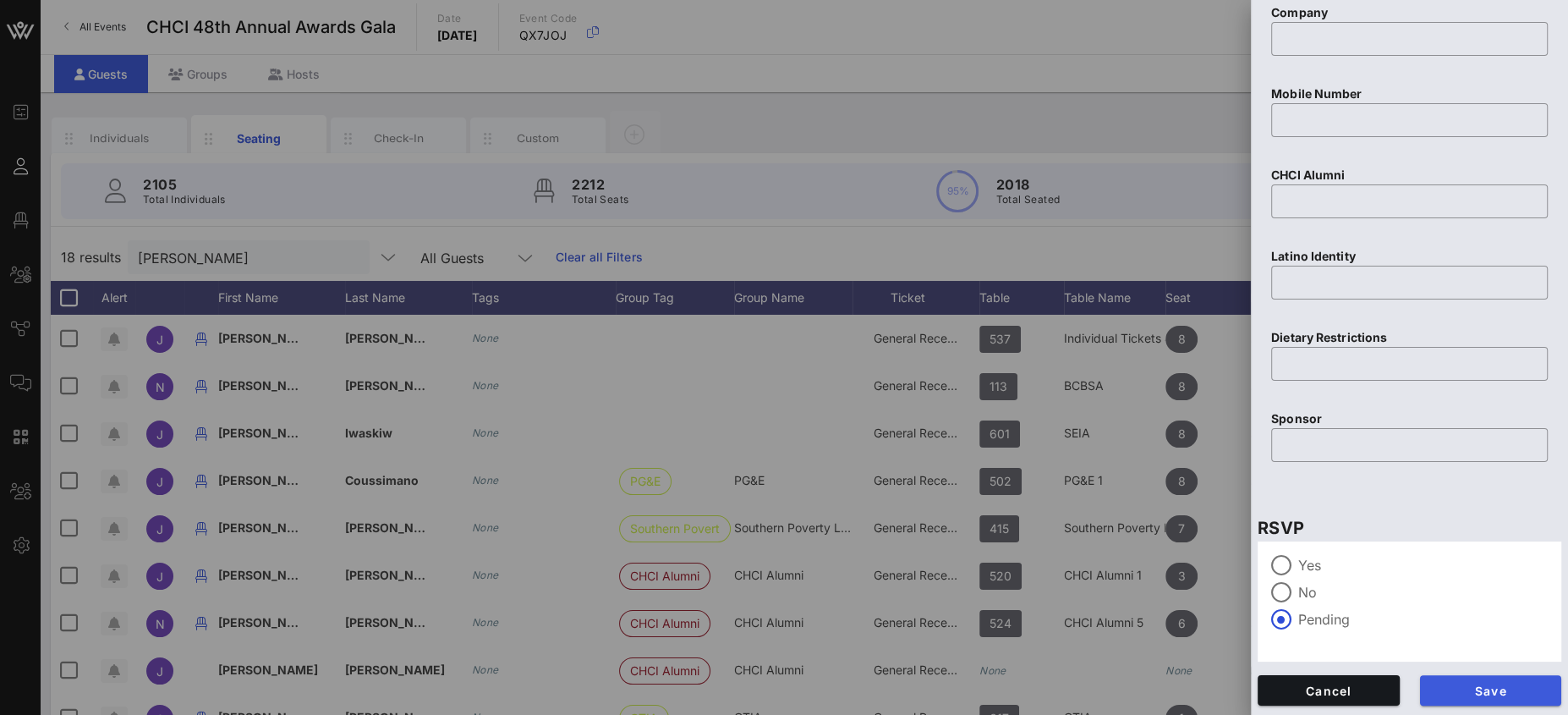
type input "[PHONE_NUMBER]"
click at [1473, 691] on span "Save" at bounding box center [1490, 691] width 115 height 15
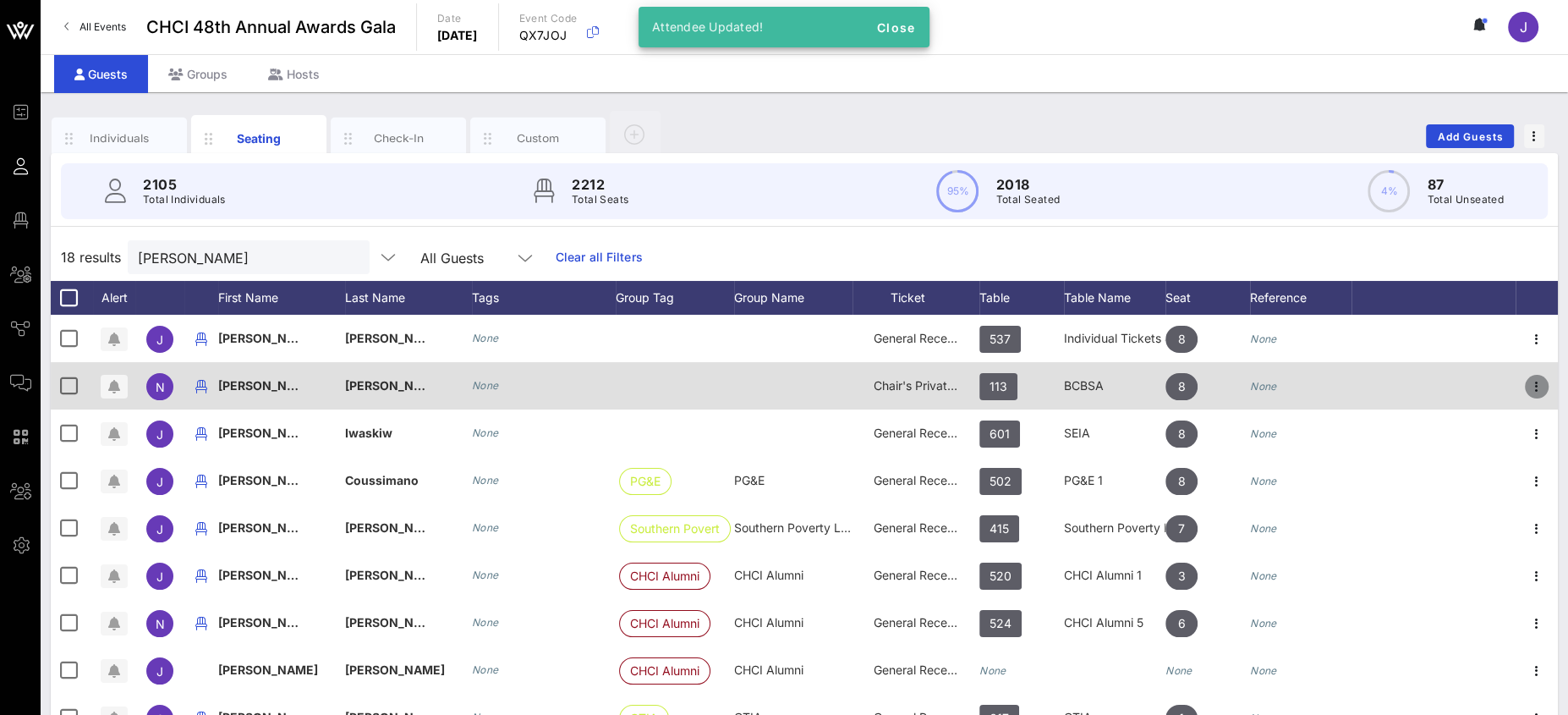
click at [1526, 385] on icon "button" at bounding box center [1536, 387] width 20 height 20
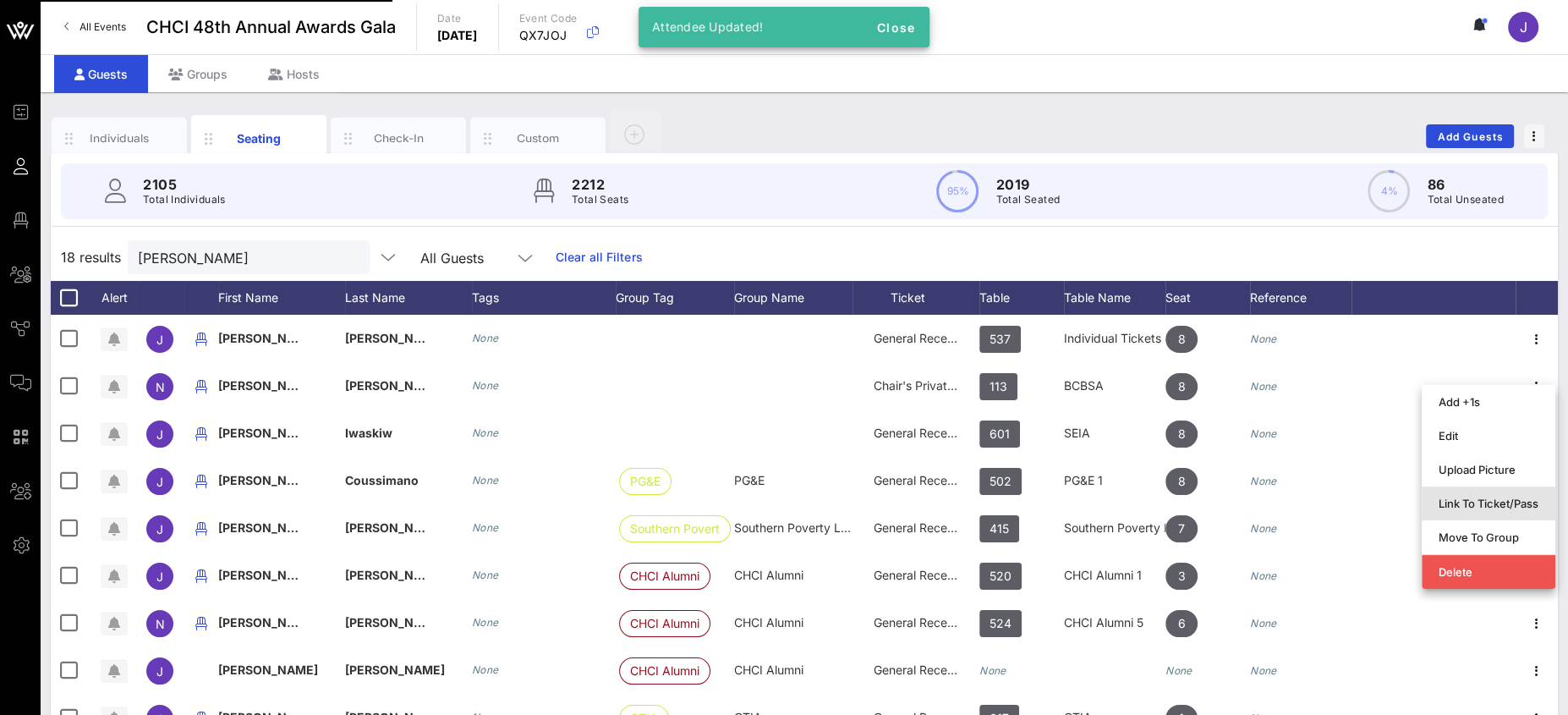
click at [1487, 513] on div "Link To Ticket/Pass" at bounding box center [1488, 503] width 100 height 27
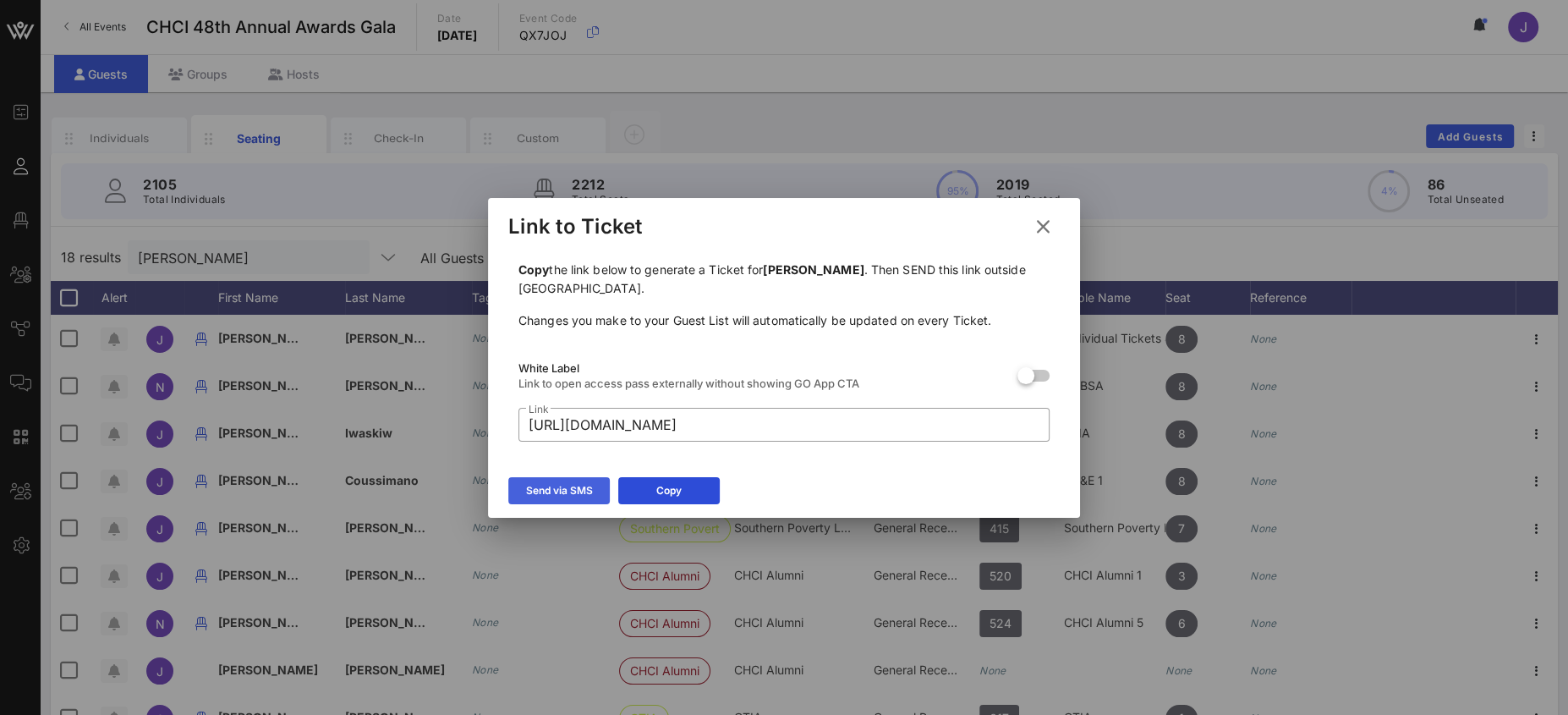
click at [564, 491] on icon at bounding box center [559, 491] width 12 height 10
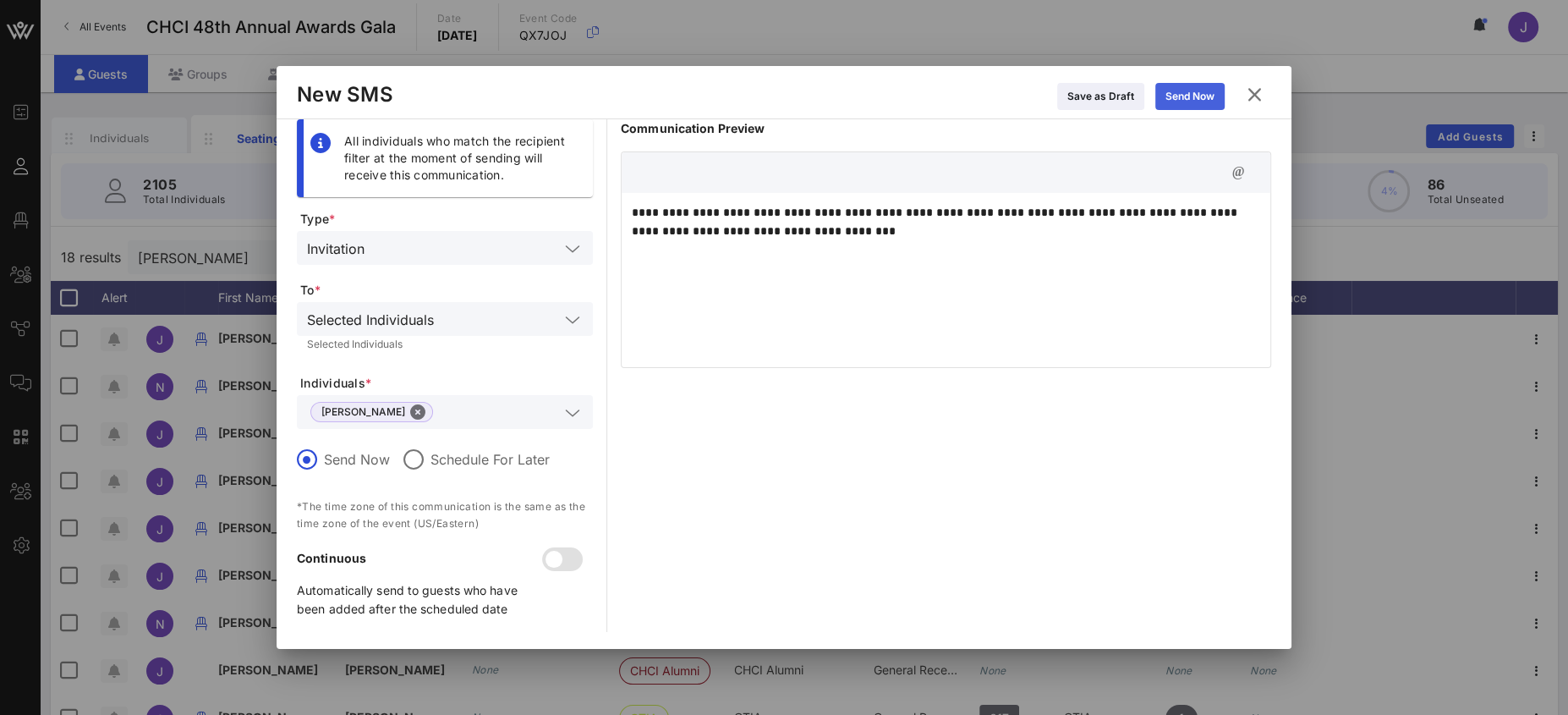
click at [1208, 96] on div "Send Now" at bounding box center [1189, 96] width 50 height 17
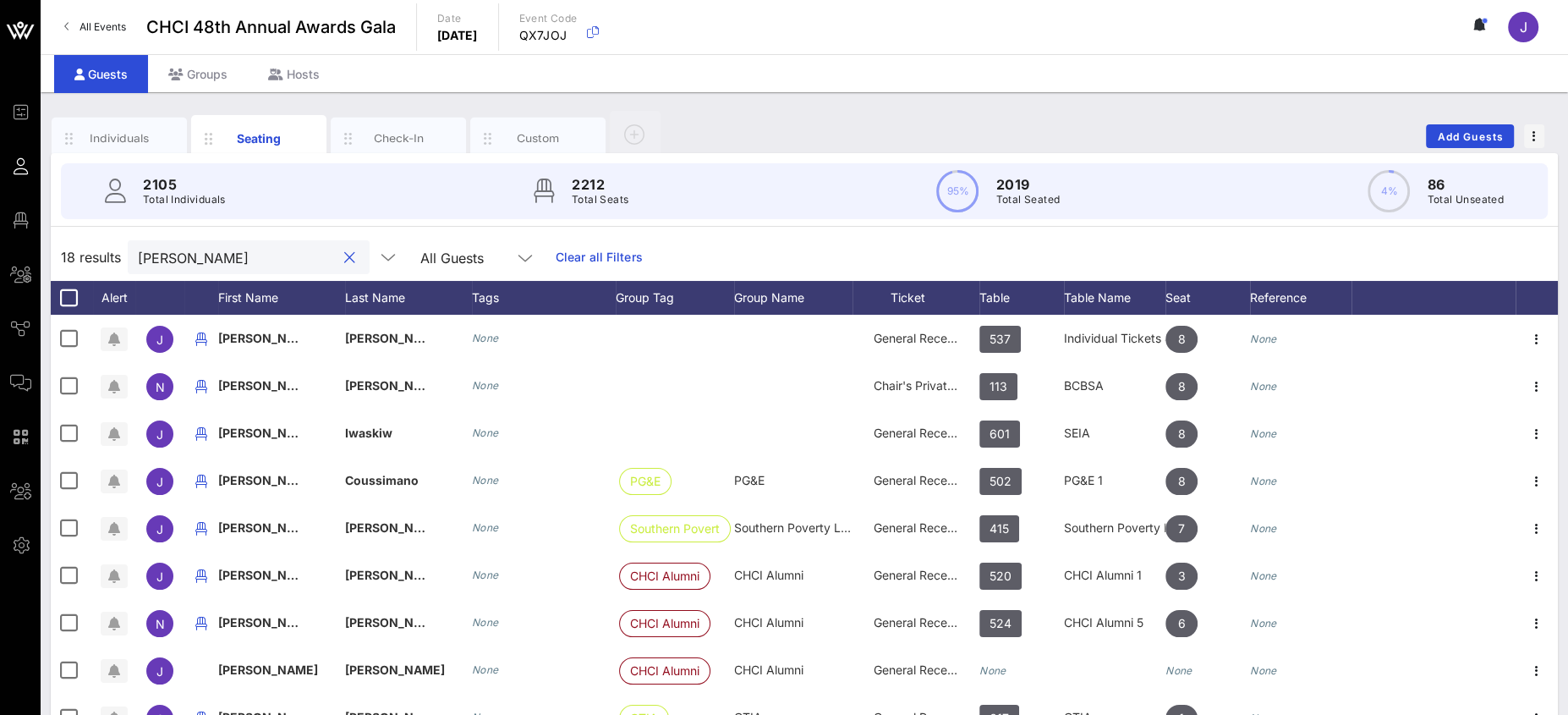
click at [184, 255] on input "[PERSON_NAME]" at bounding box center [237, 256] width 198 height 22
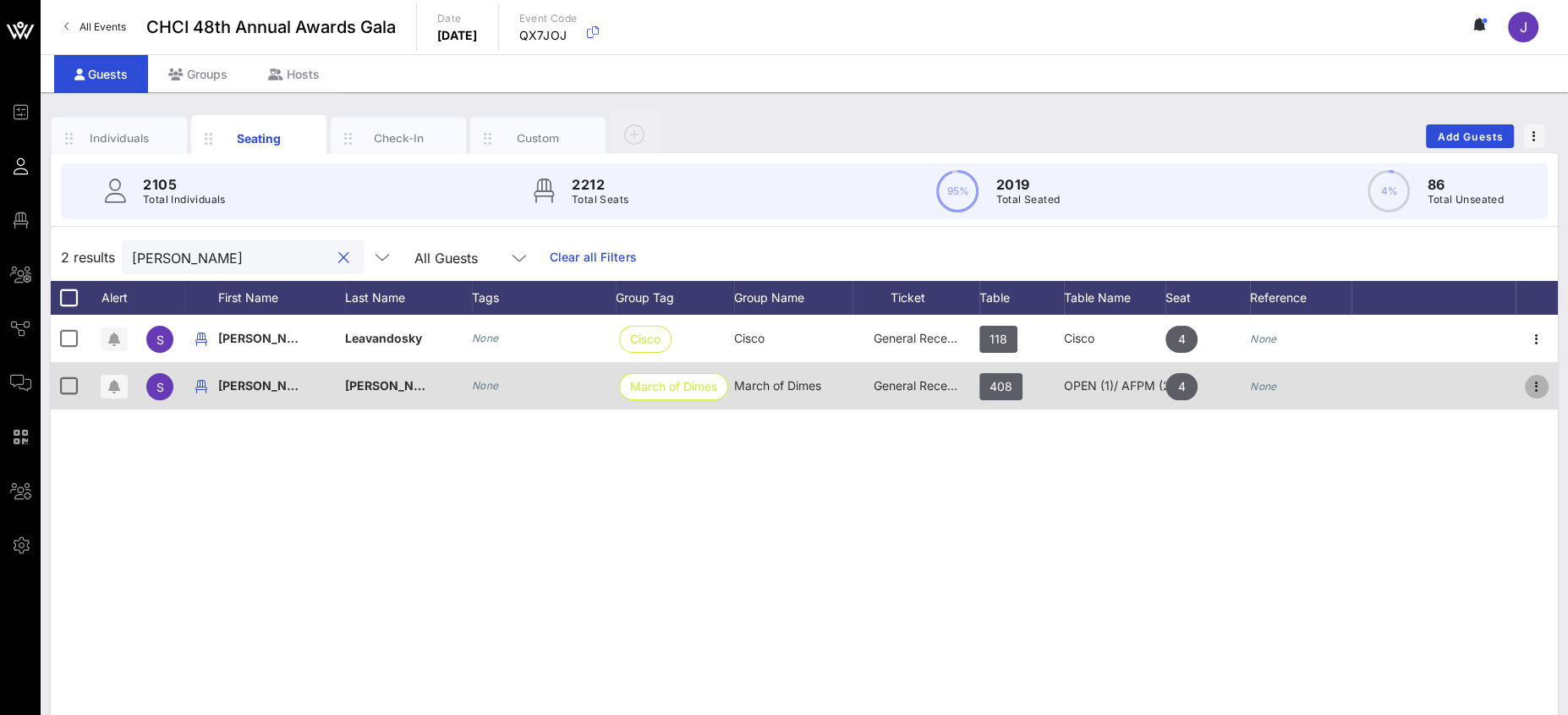
click at [1535, 387] on icon "button" at bounding box center [1536, 387] width 20 height 20
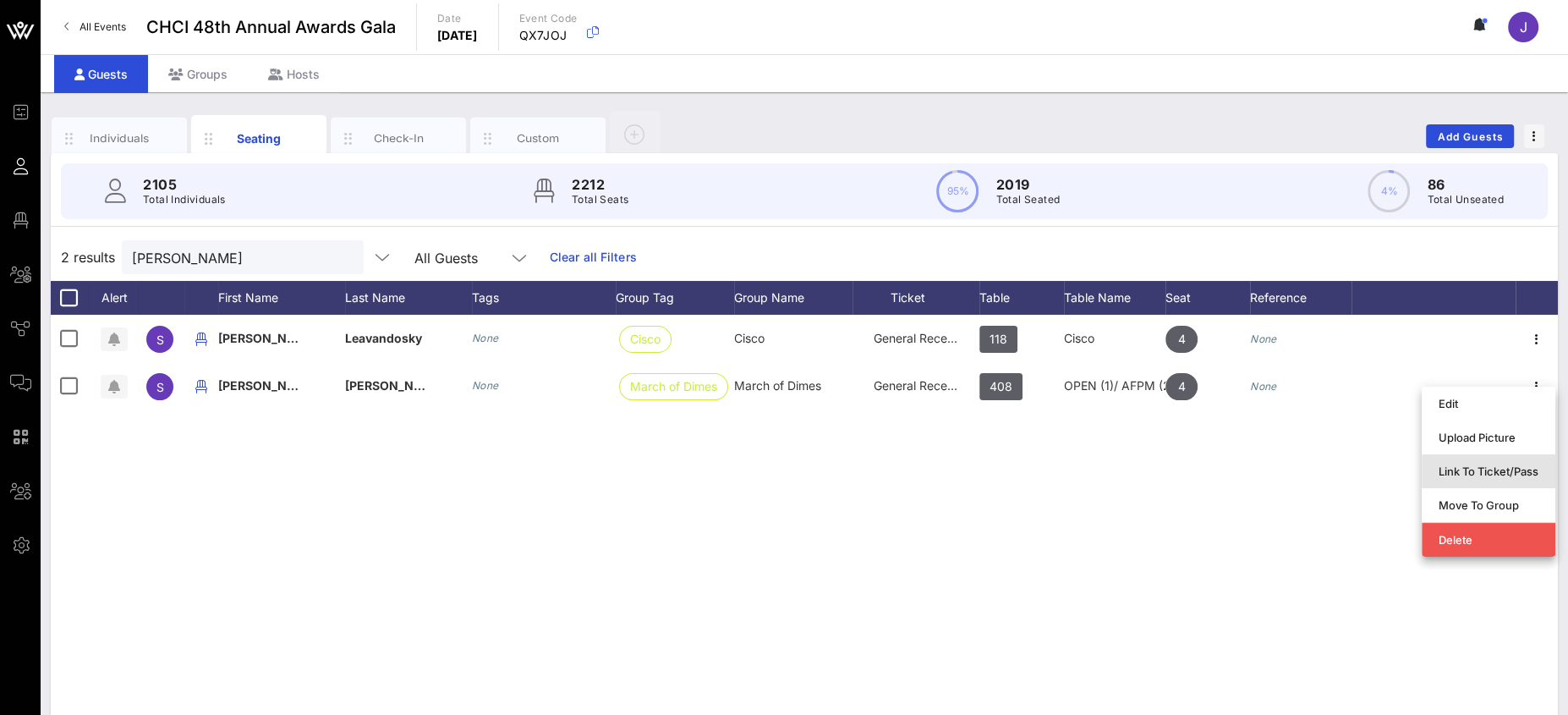
click at [1465, 475] on div "Link To Ticket/Pass" at bounding box center [1488, 471] width 100 height 14
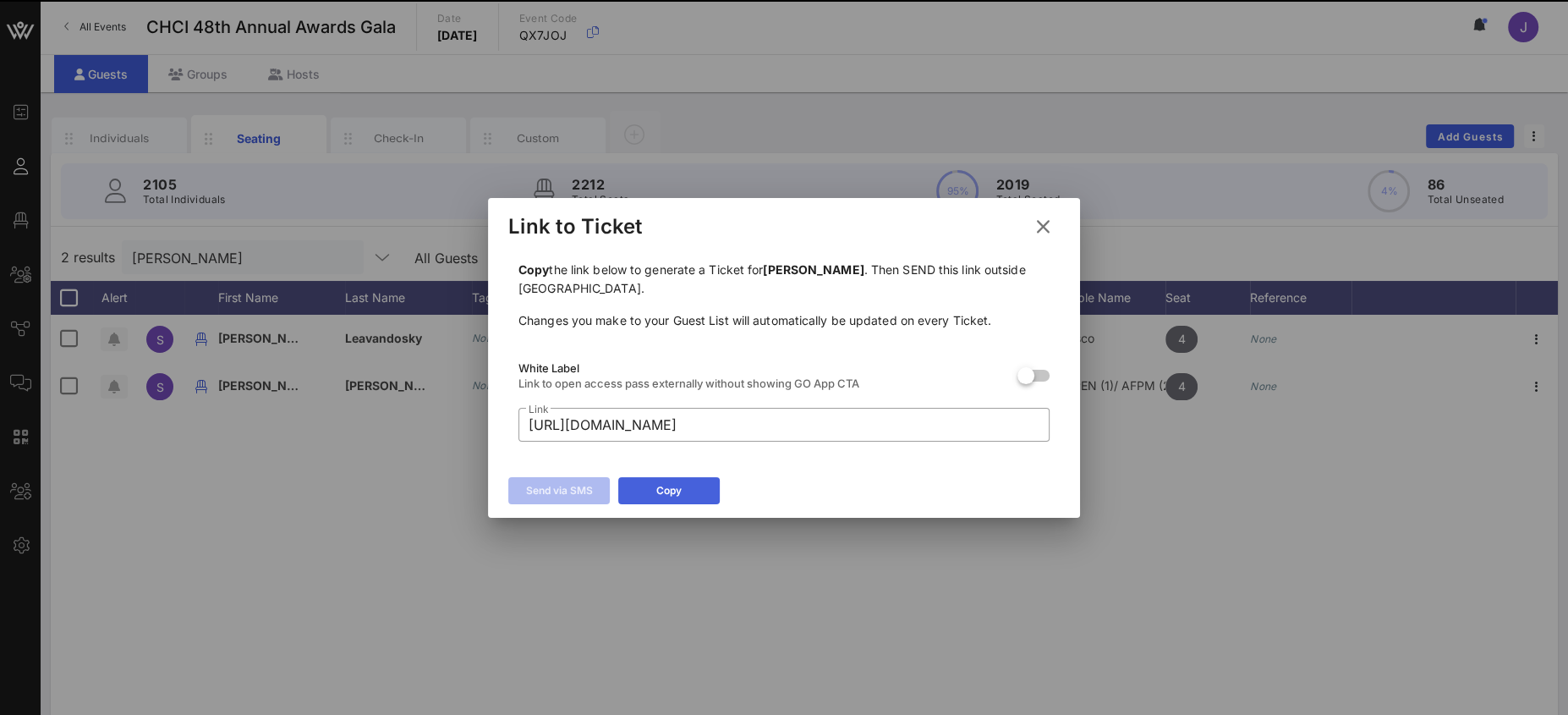
click at [686, 493] on button "Copy" at bounding box center [669, 491] width 102 height 27
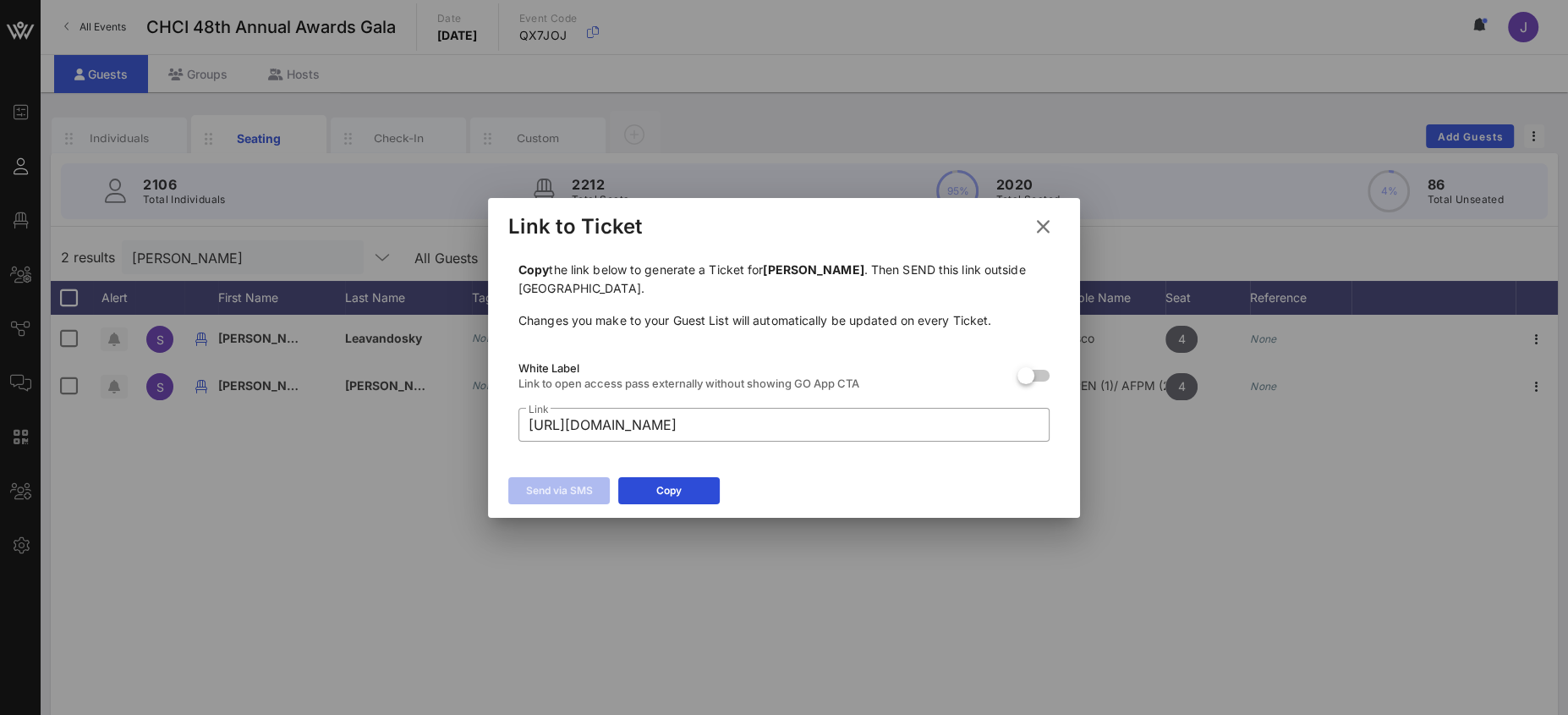
click at [1047, 231] on icon at bounding box center [1044, 226] width 23 height 20
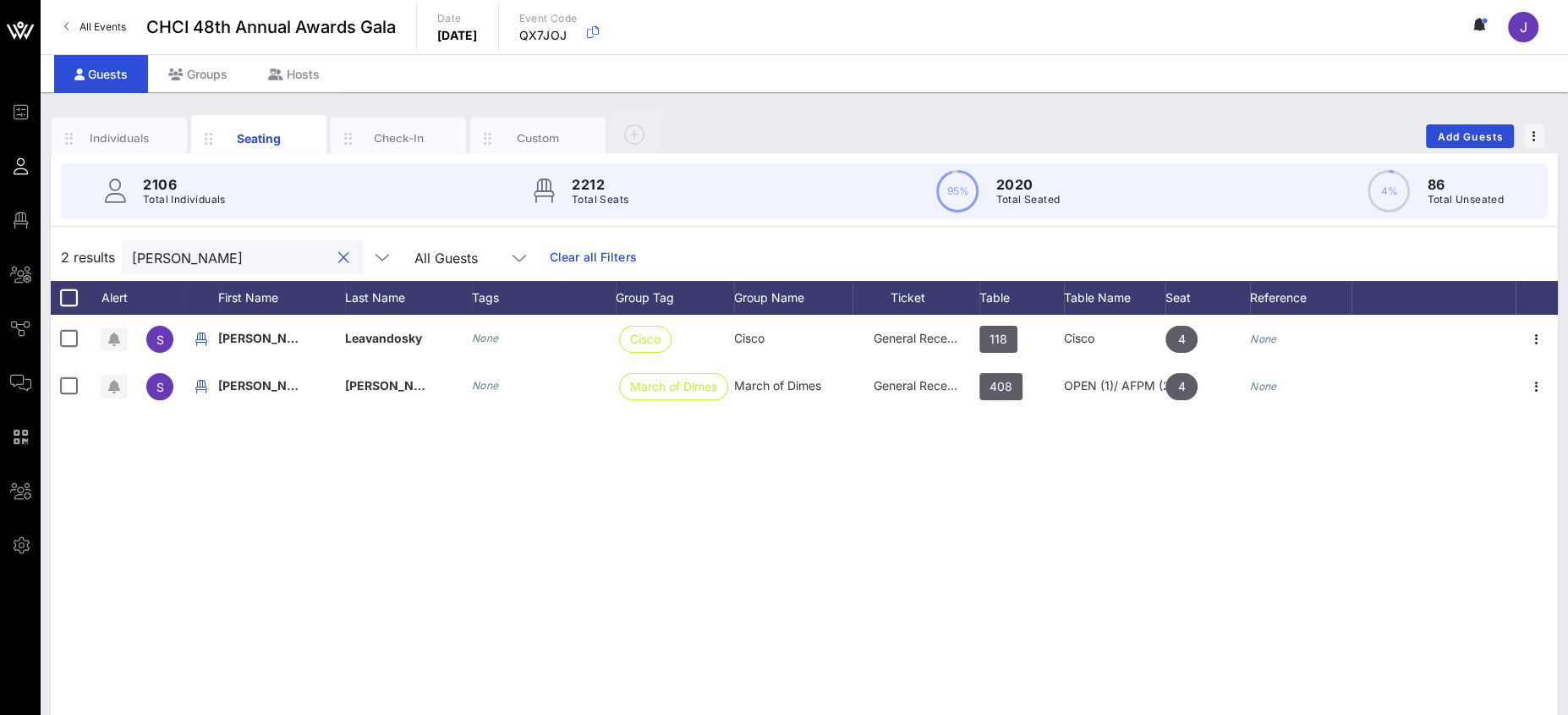
click at [164, 253] on input "[PERSON_NAME]" at bounding box center [231, 256] width 198 height 22
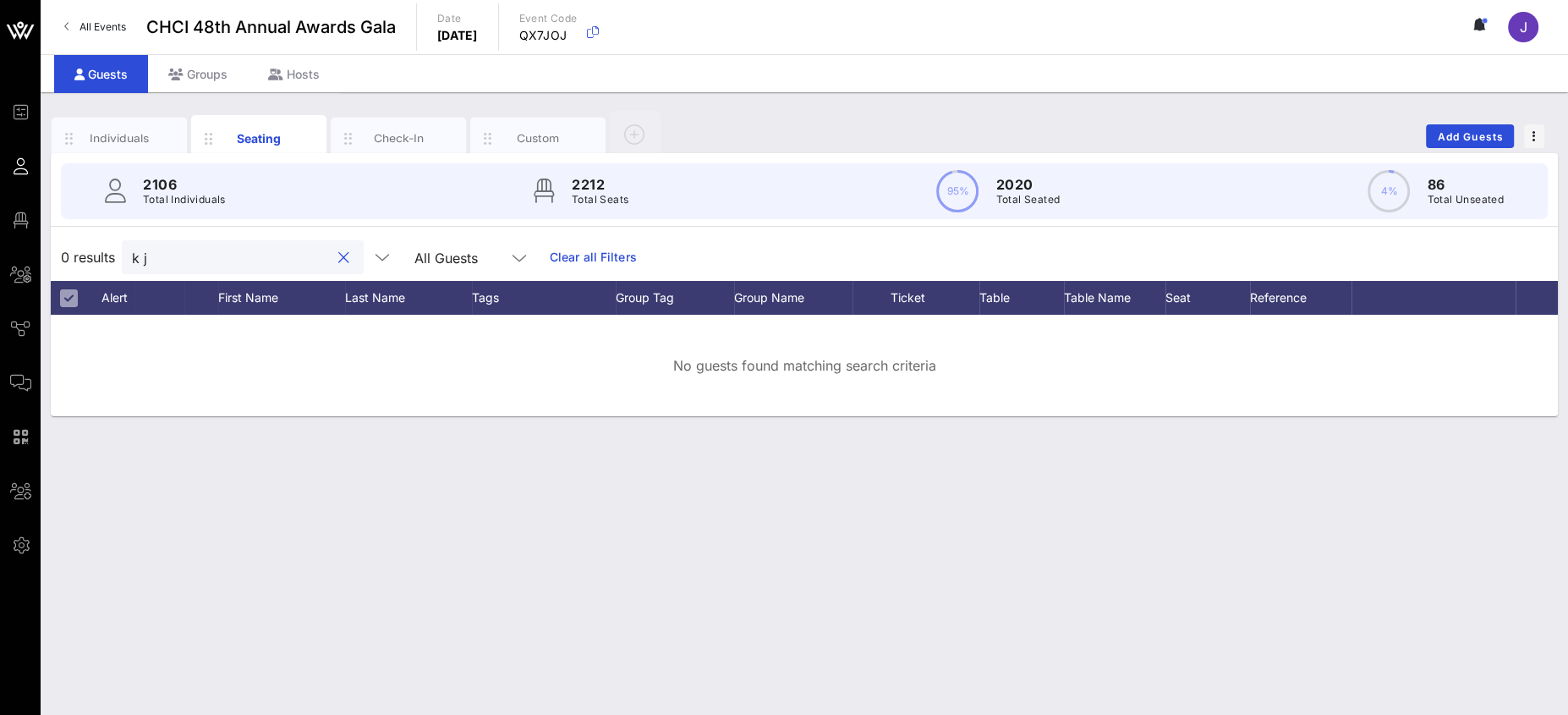
drag, startPoint x: 144, startPoint y: 256, endPoint x: 83, endPoint y: 244, distance: 62.2
click at [94, 247] on div "0 results k j All Guests Clear all Filters" at bounding box center [804, 256] width 1507 height 48
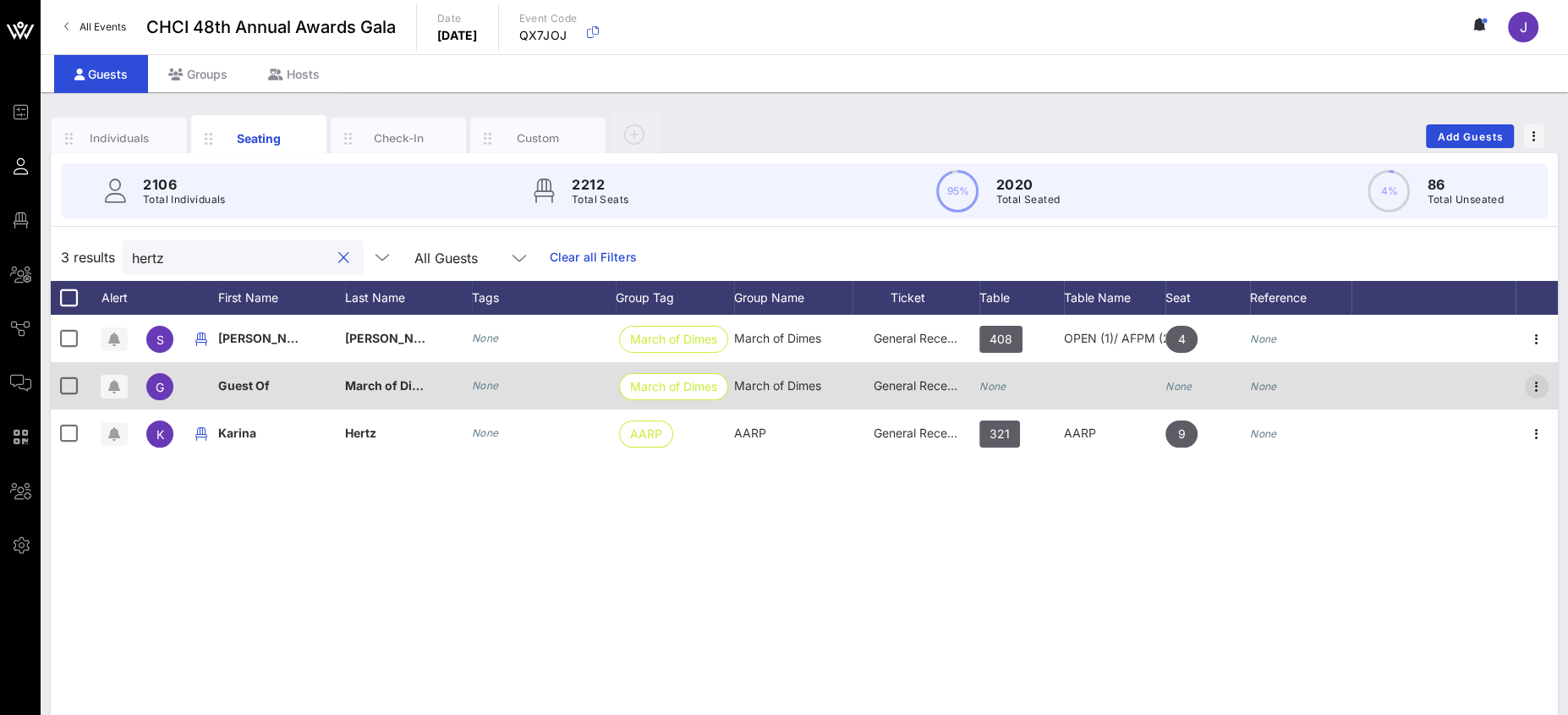
type input "hertz"
click at [1534, 388] on icon "button" at bounding box center [1536, 387] width 20 height 20
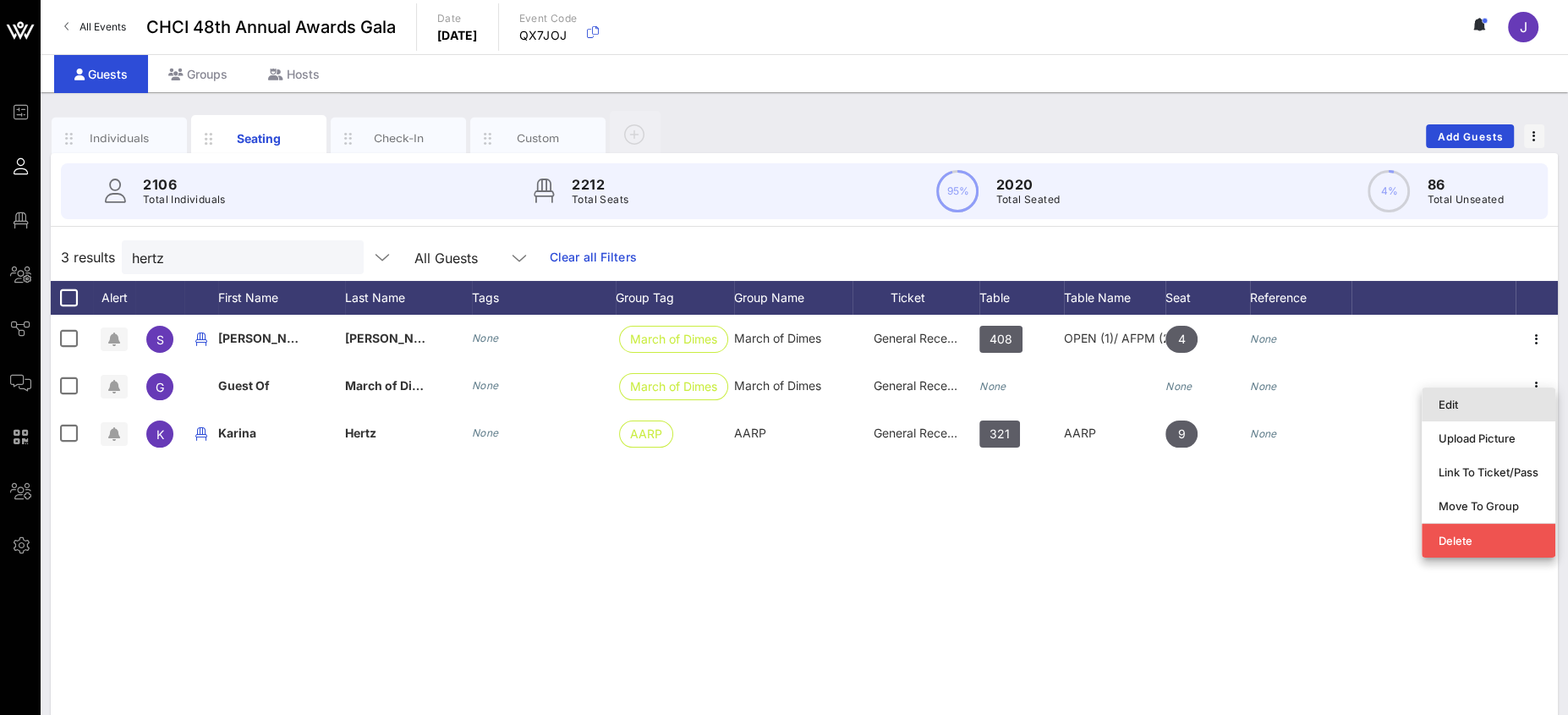
click at [1451, 407] on div "Edit" at bounding box center [1488, 404] width 100 height 14
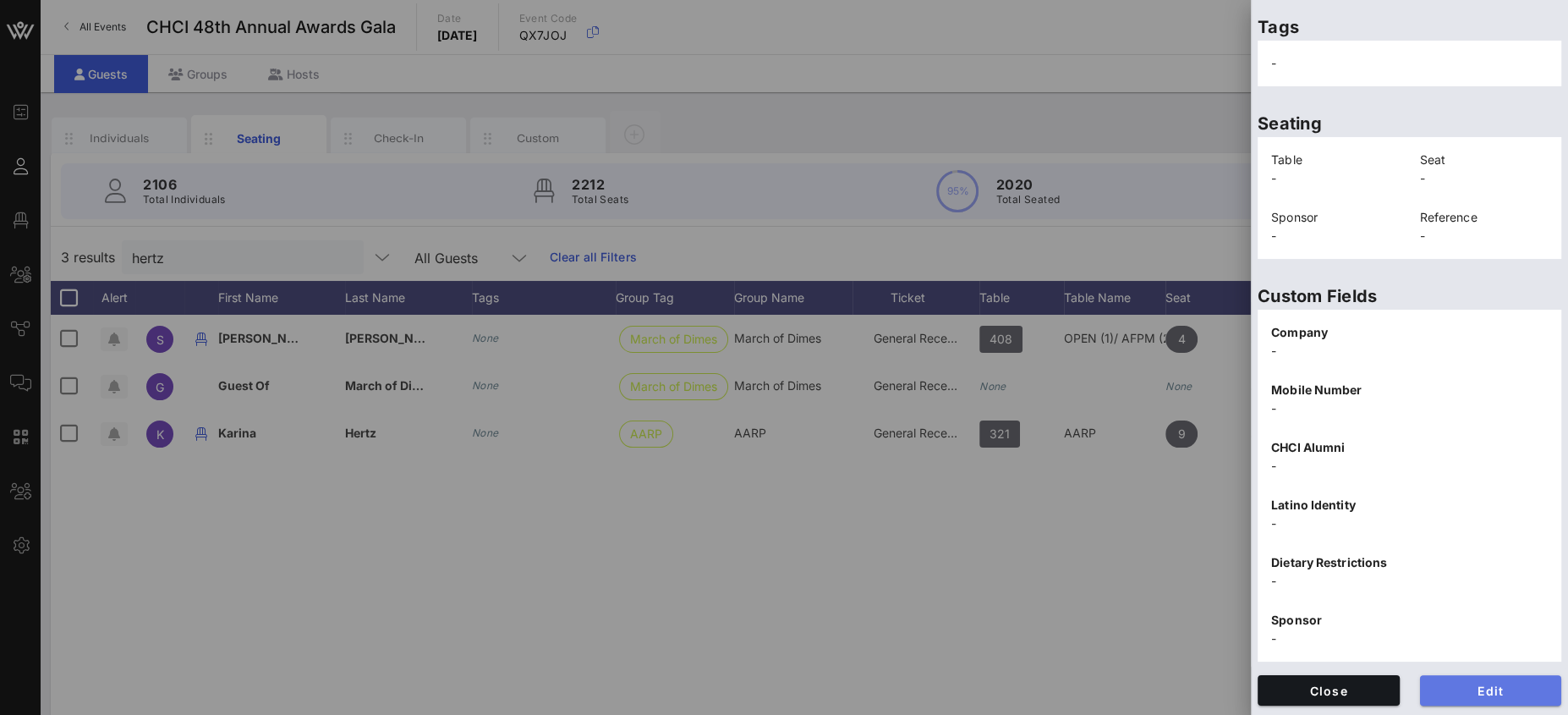
click at [1471, 691] on span "Edit" at bounding box center [1490, 691] width 115 height 15
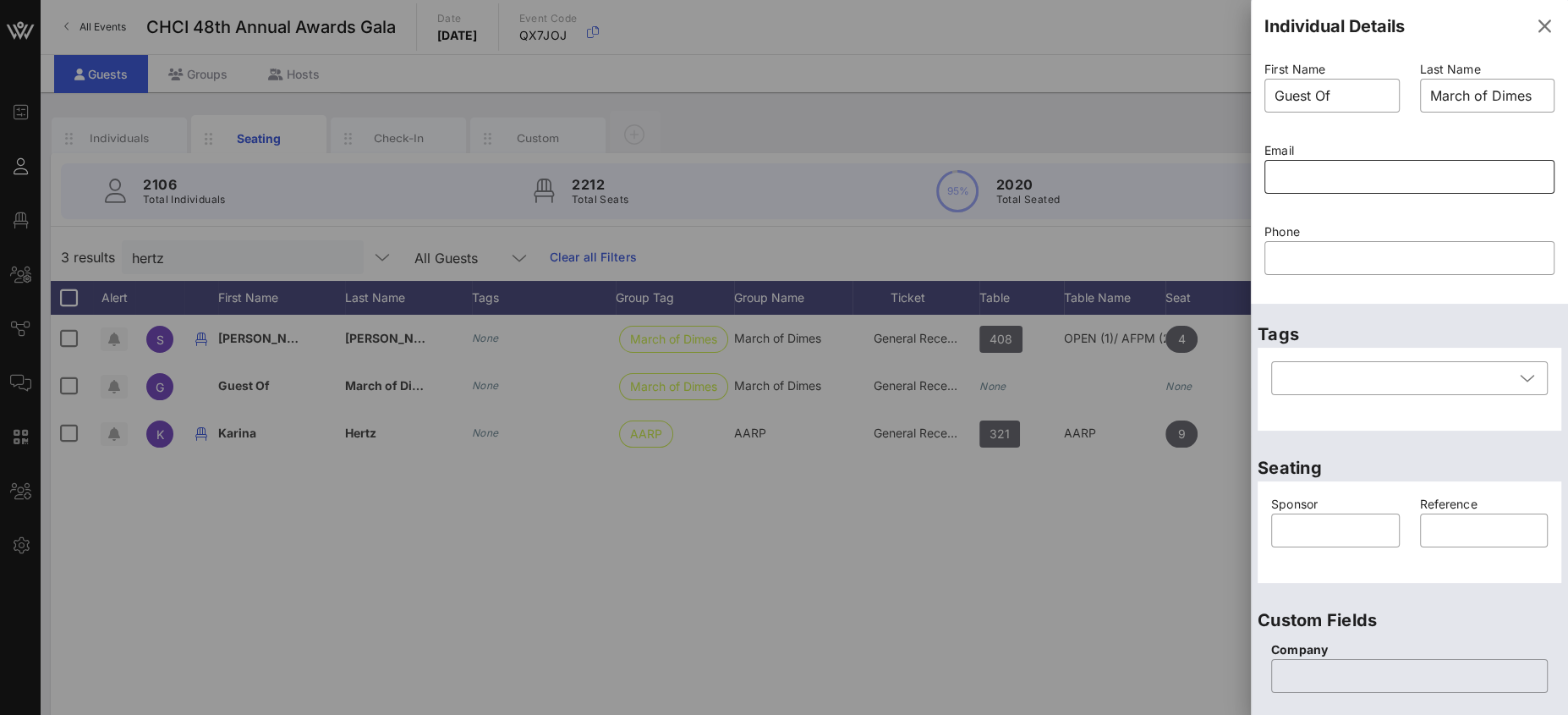
scroll to position [0, 0]
click at [1310, 185] on input "text" at bounding box center [1410, 178] width 270 height 27
paste input "[EMAIL_ADDRESS][DOMAIN_NAME]"
type input "[EMAIL_ADDRESS][DOMAIN_NAME]"
drag, startPoint x: 1302, startPoint y: 90, endPoint x: 1265, endPoint y: 89, distance: 37.0
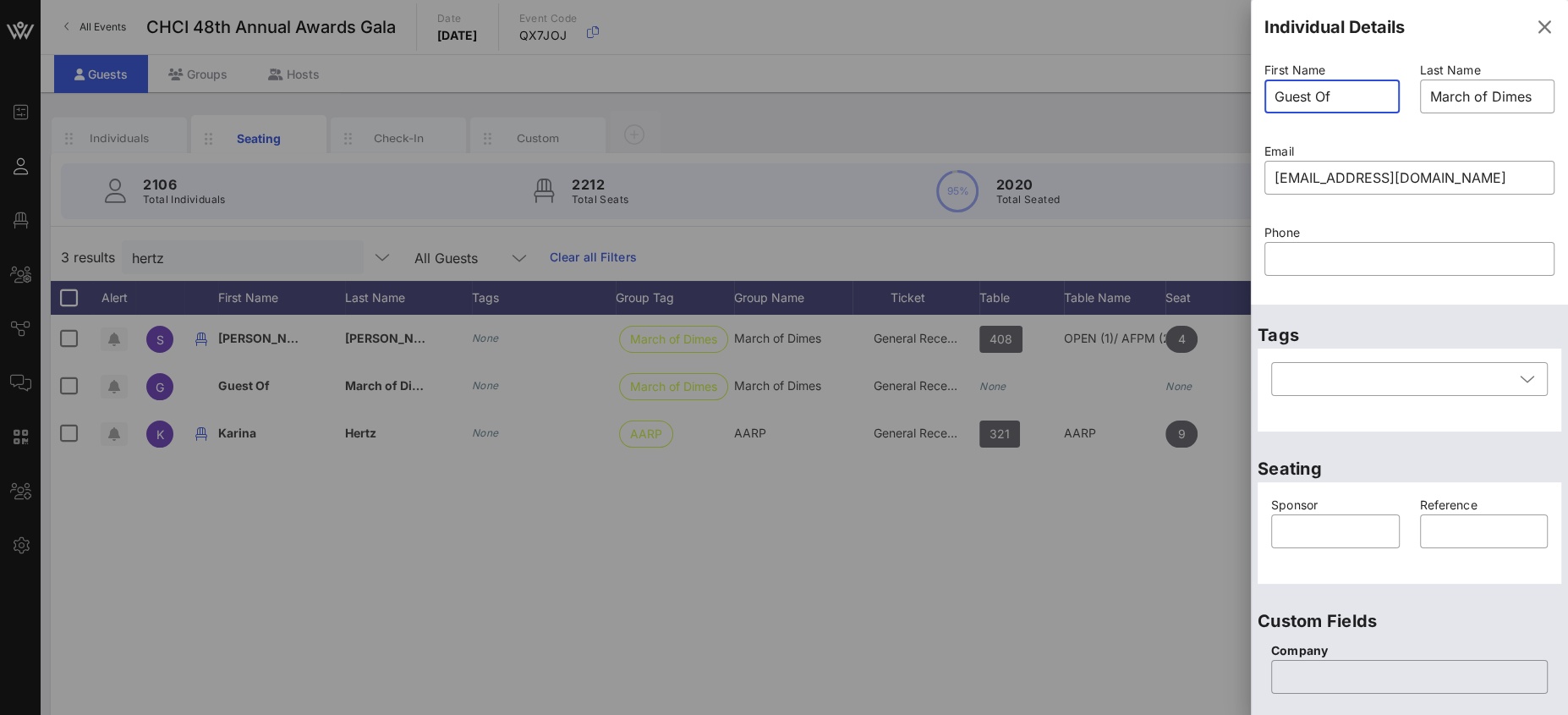
click at [1268, 89] on div "​ Guest Of" at bounding box center [1331, 96] width 135 height 34
type input "KJ"
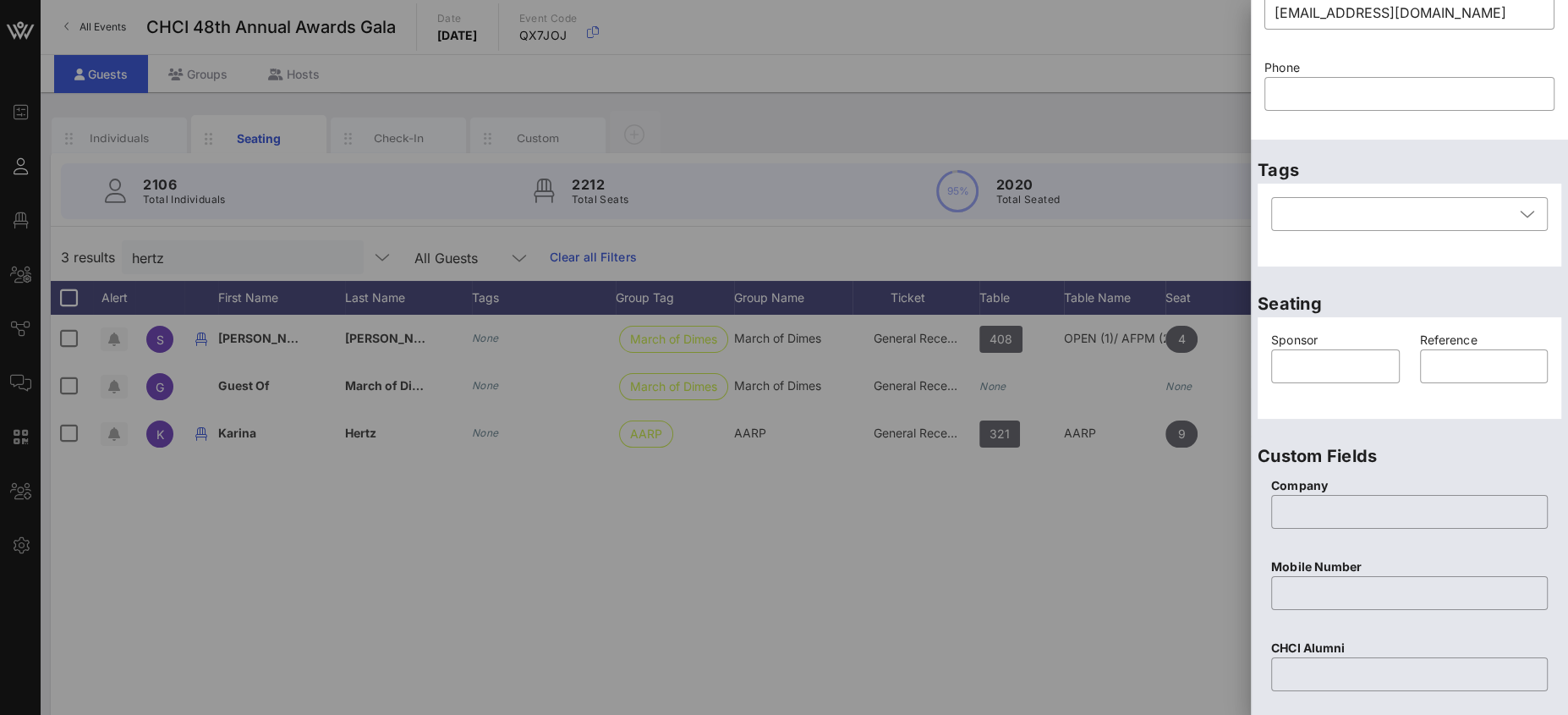
scroll to position [638, 0]
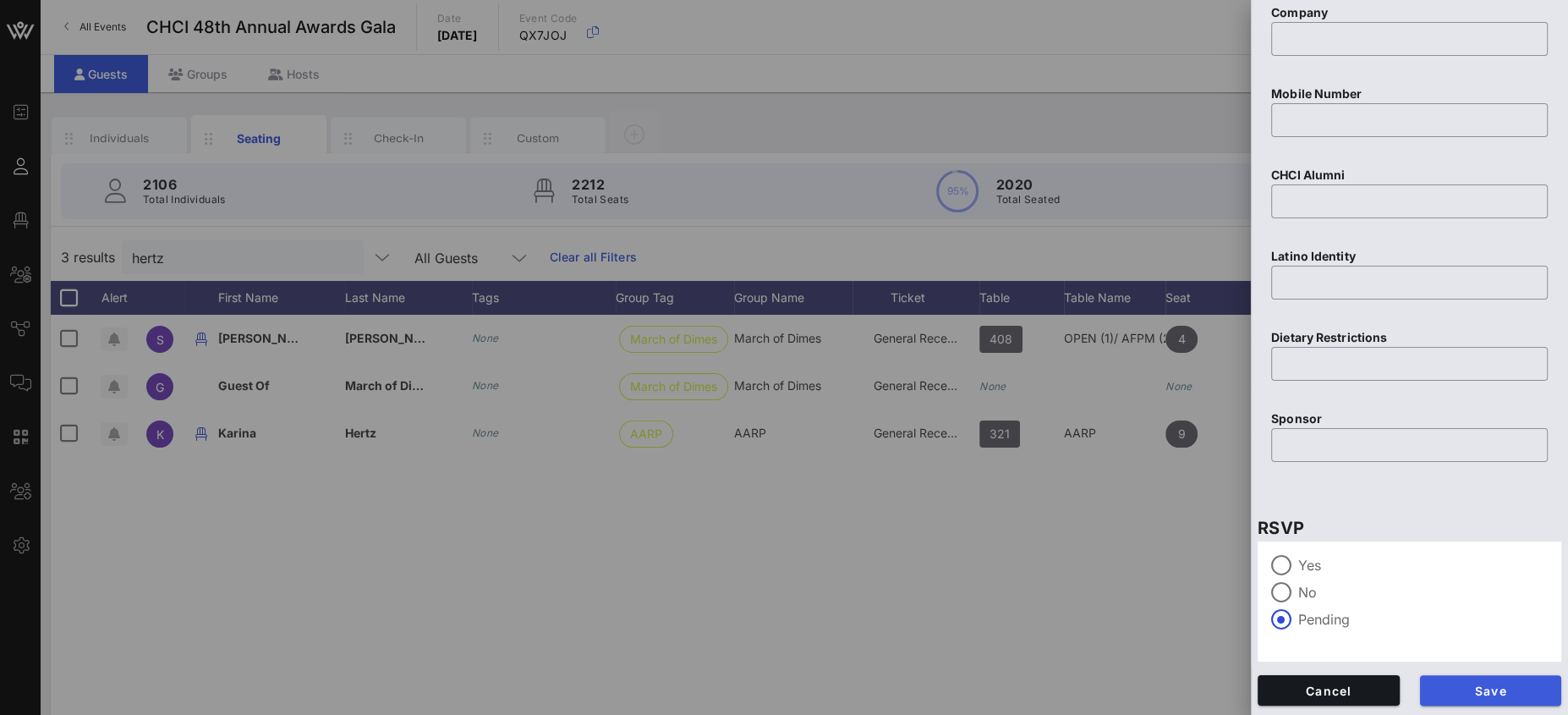
type input "Hertz"
click at [1458, 687] on span "Save" at bounding box center [1490, 691] width 115 height 15
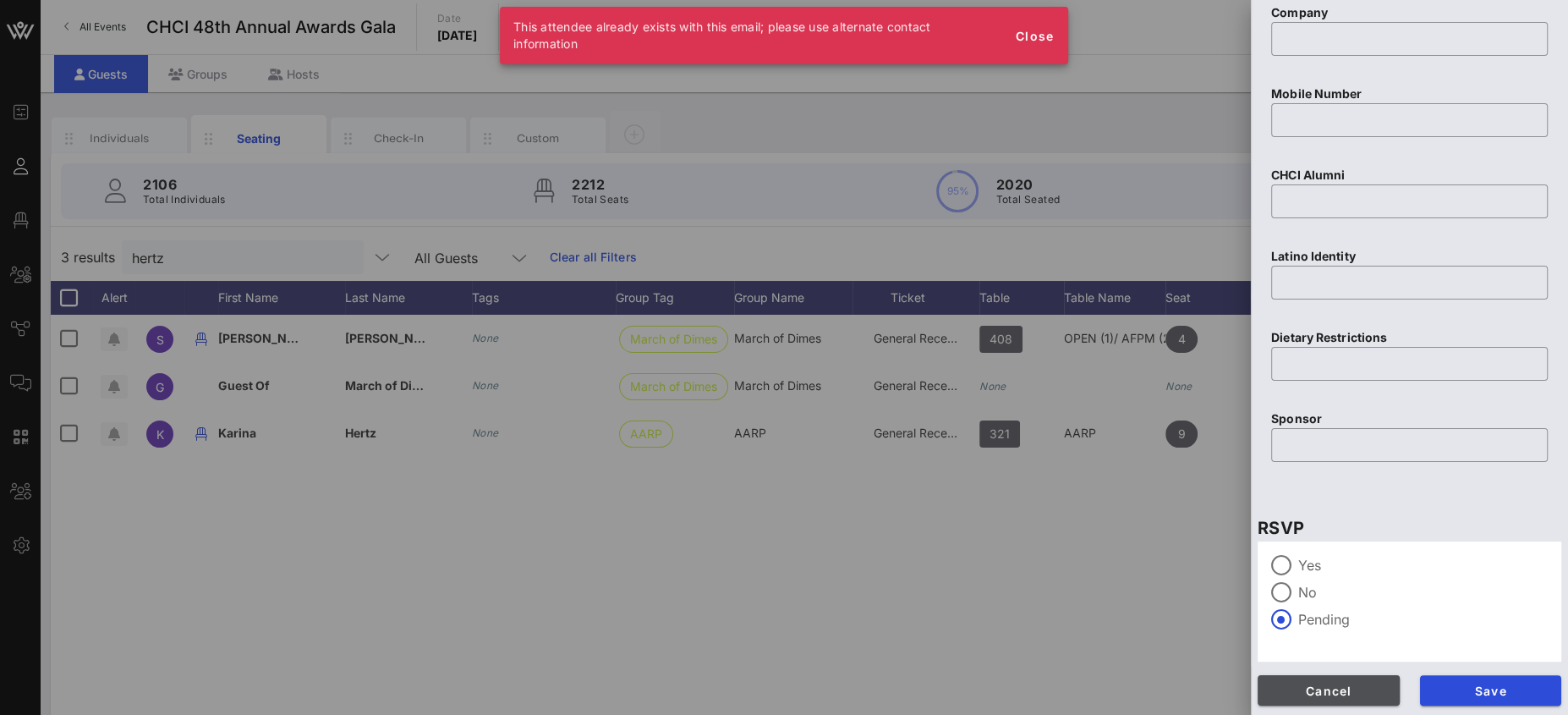
click at [1366, 687] on span "Cancel" at bounding box center [1328, 691] width 115 height 15
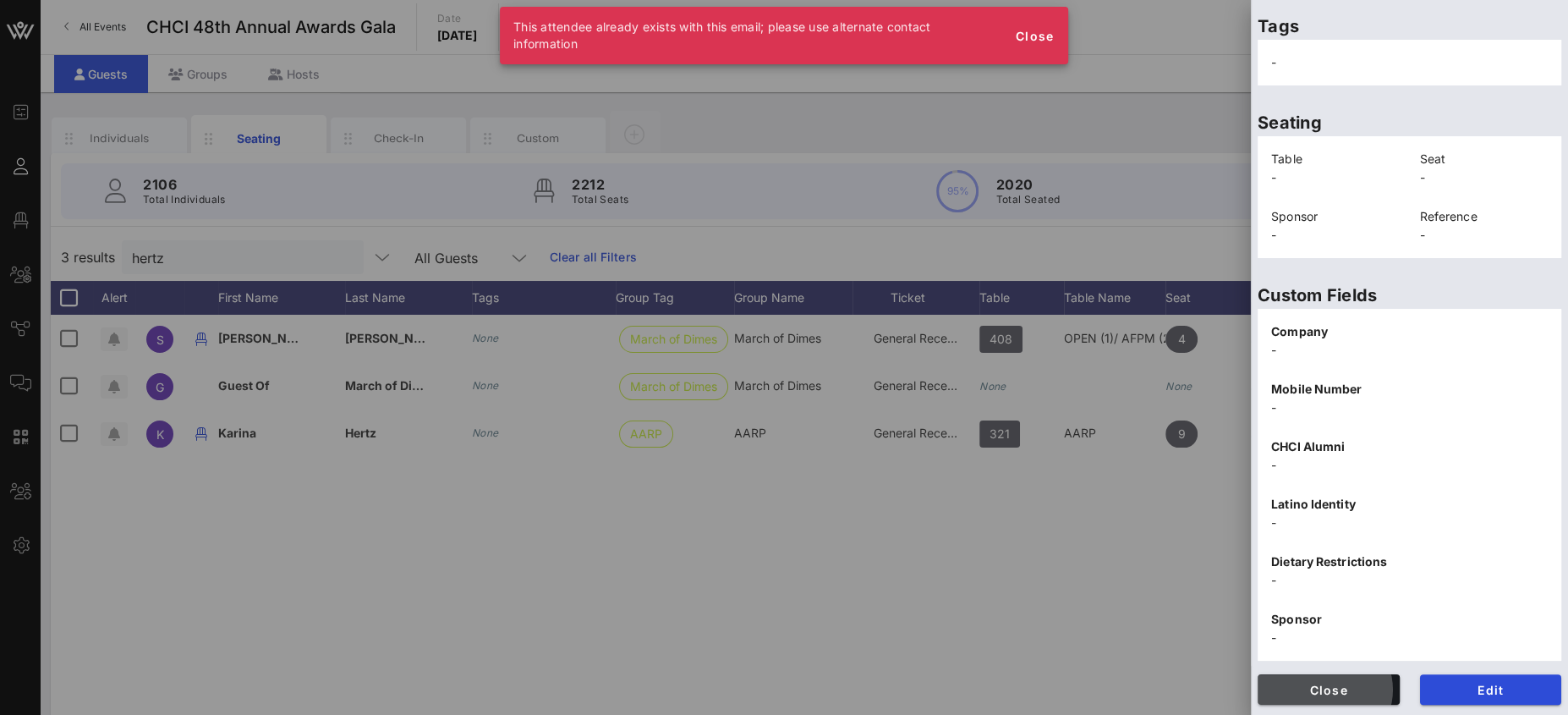
scroll to position [275, 0]
click at [1033, 38] on span "Close" at bounding box center [1034, 36] width 41 height 15
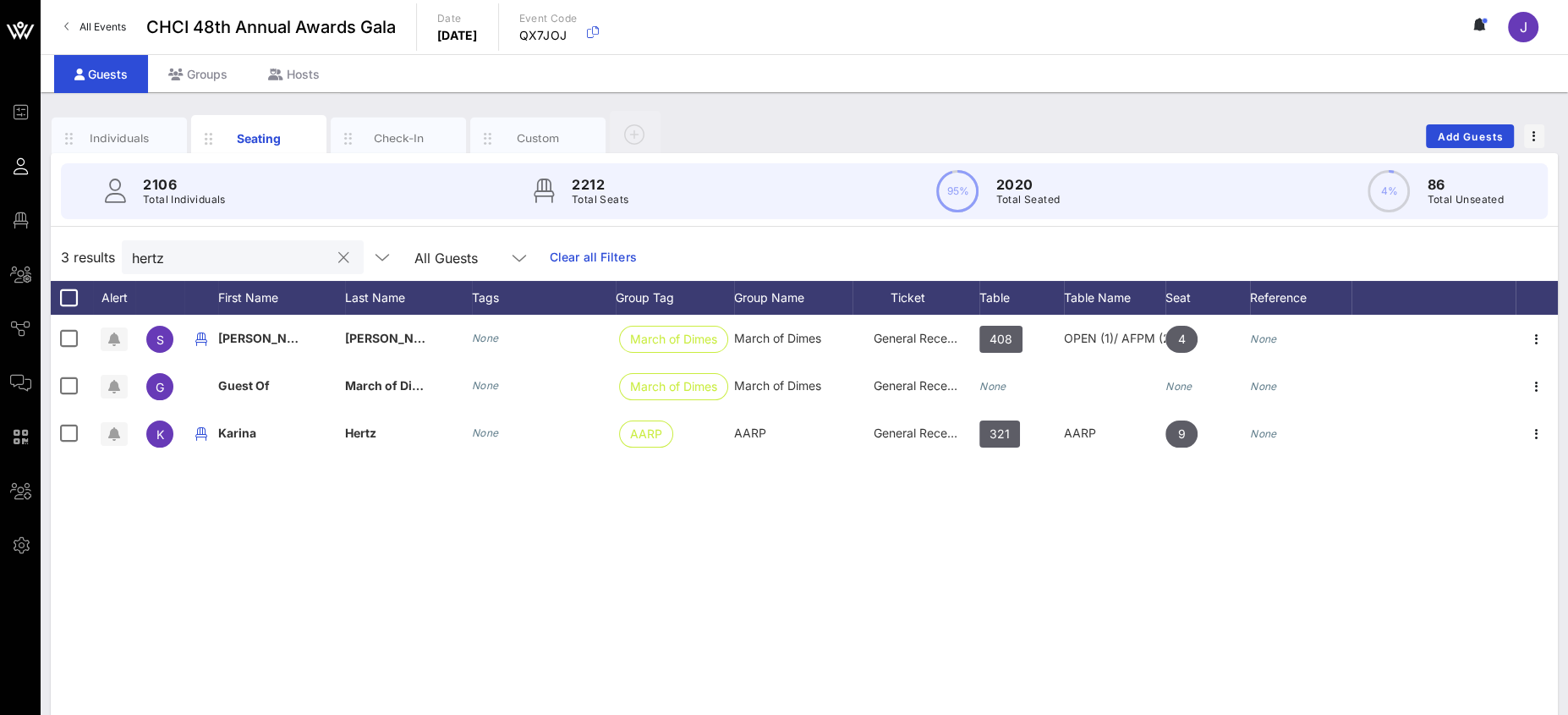
click at [140, 259] on input "hertz" at bounding box center [231, 256] width 198 height 22
click at [142, 258] on input "hertz" at bounding box center [231, 256] width 198 height 22
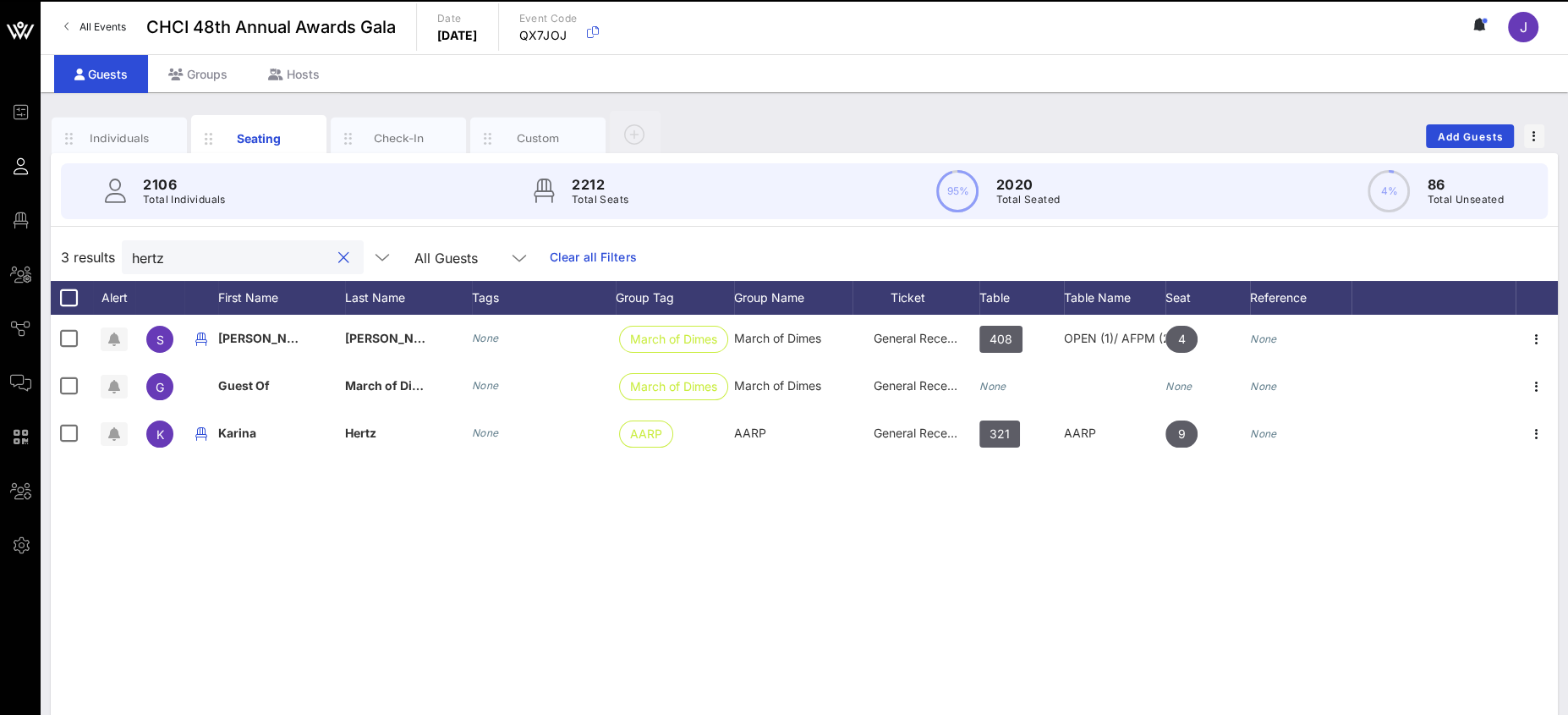
paste input "[EMAIL_ADDRESS][DOMAIN_NAME]"
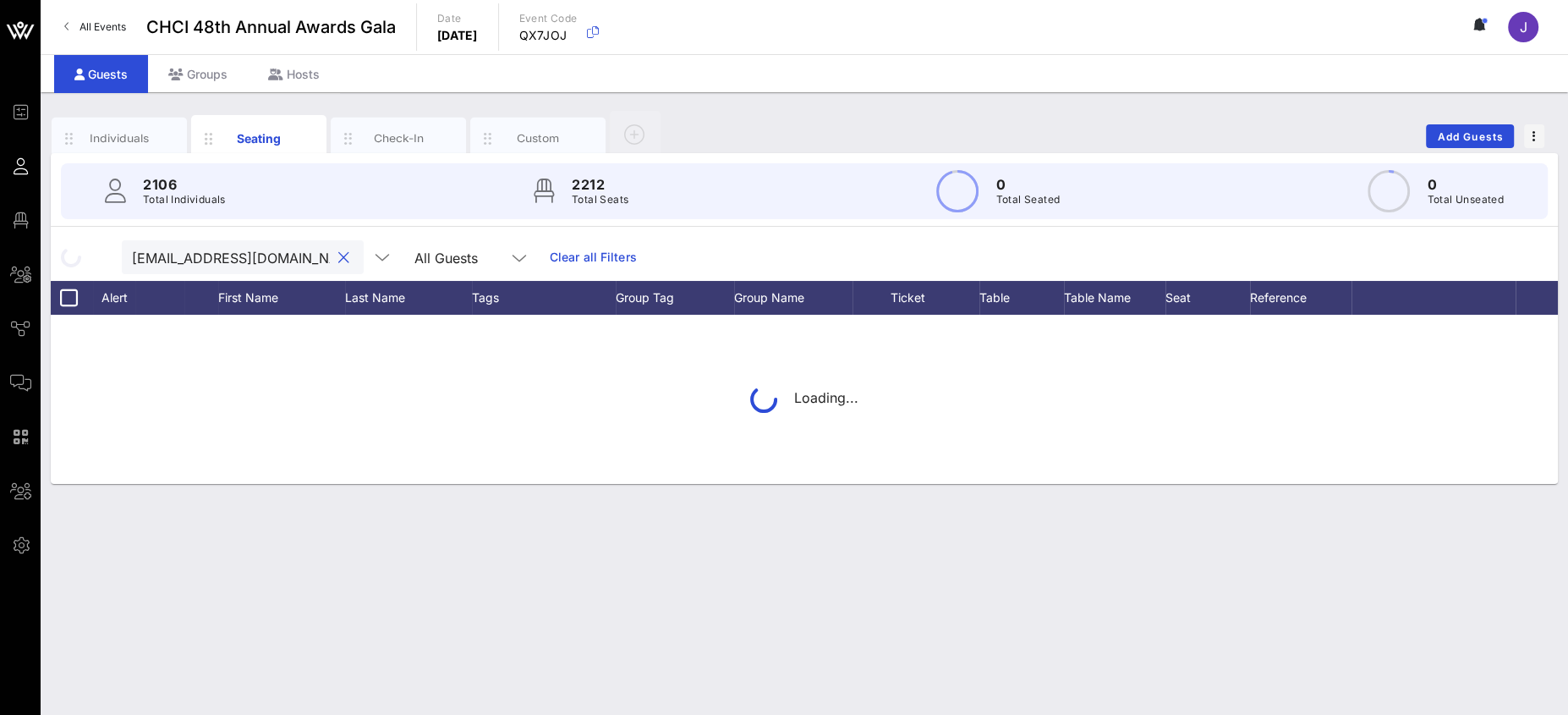
scroll to position [0, 16]
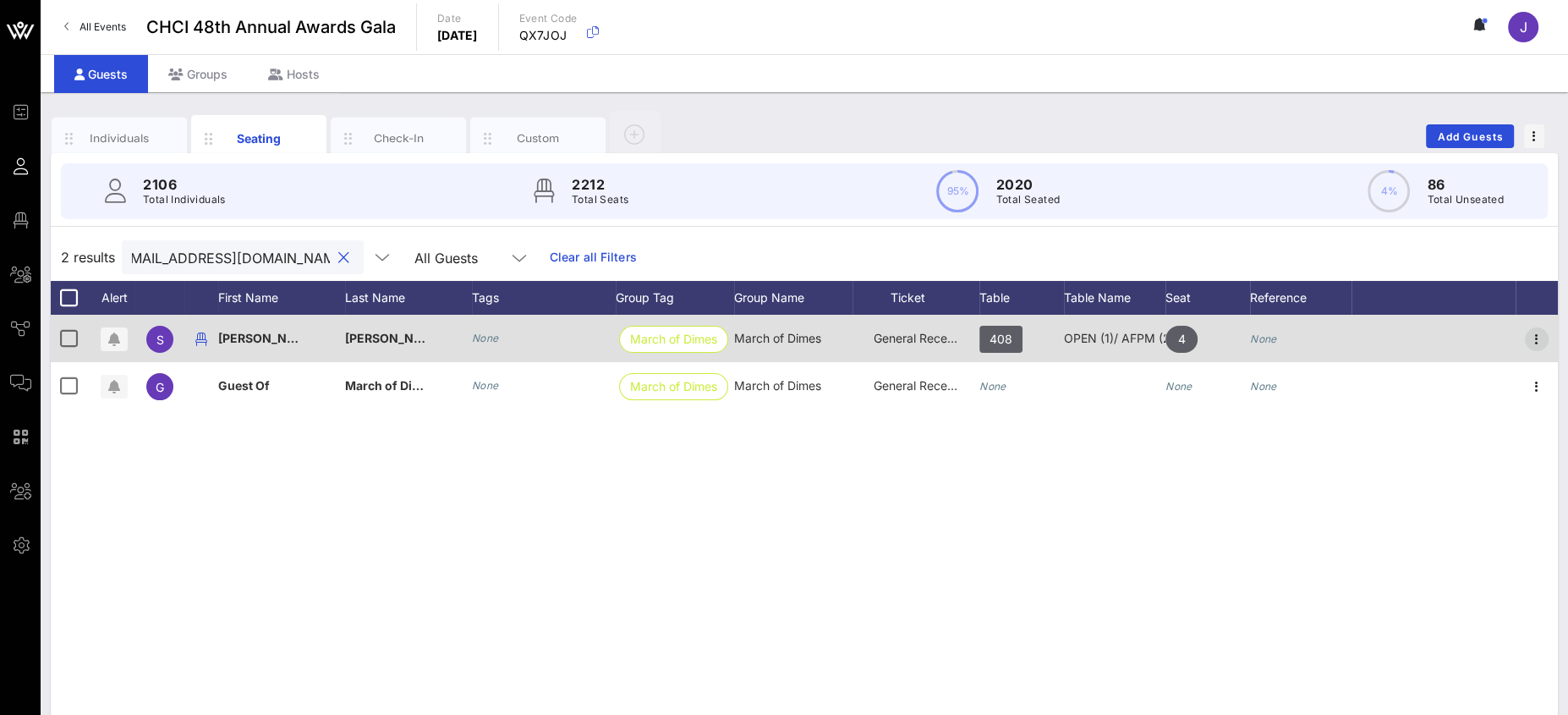
type input "[EMAIL_ADDRESS][DOMAIN_NAME]"
click at [1540, 342] on icon "button" at bounding box center [1536, 339] width 20 height 20
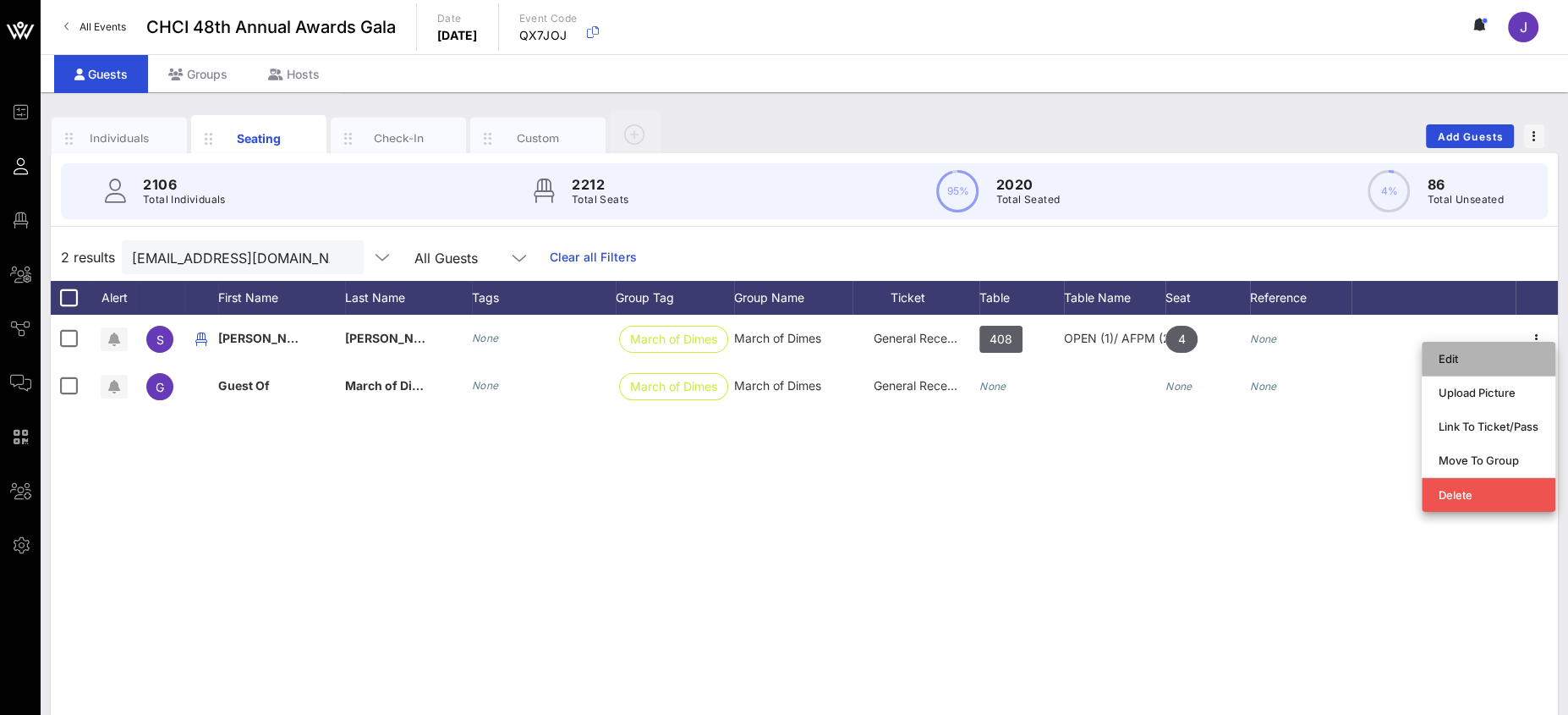
click at [1467, 363] on div "Edit" at bounding box center [1488, 358] width 100 height 14
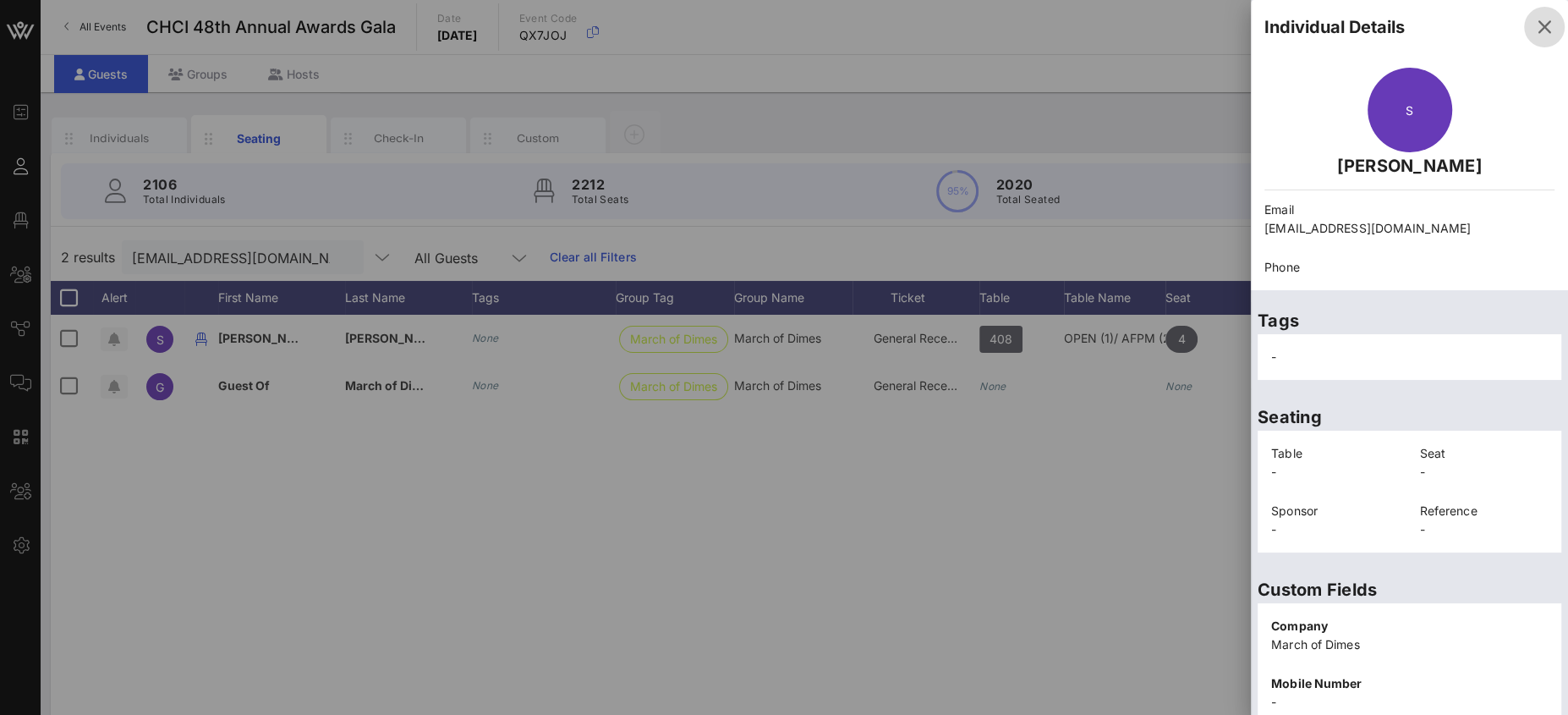
drag, startPoint x: 1533, startPoint y: 26, endPoint x: 1531, endPoint y: 36, distance: 10.2
click at [1534, 27] on icon "button" at bounding box center [1544, 26] width 20 height 20
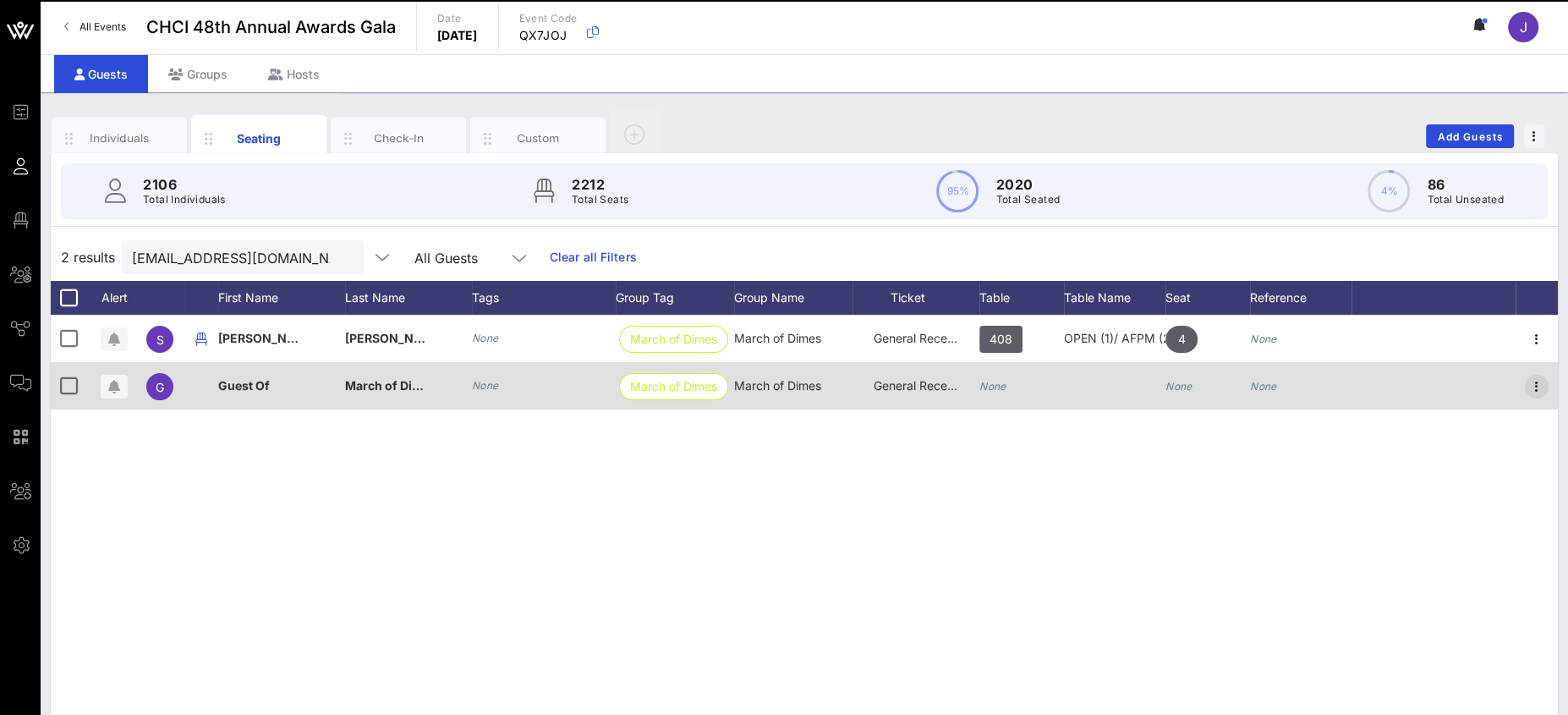
drag, startPoint x: 1534, startPoint y: 372, endPoint x: 1530, endPoint y: 381, distance: 9.8
click at [1534, 373] on div at bounding box center [1537, 386] width 43 height 48
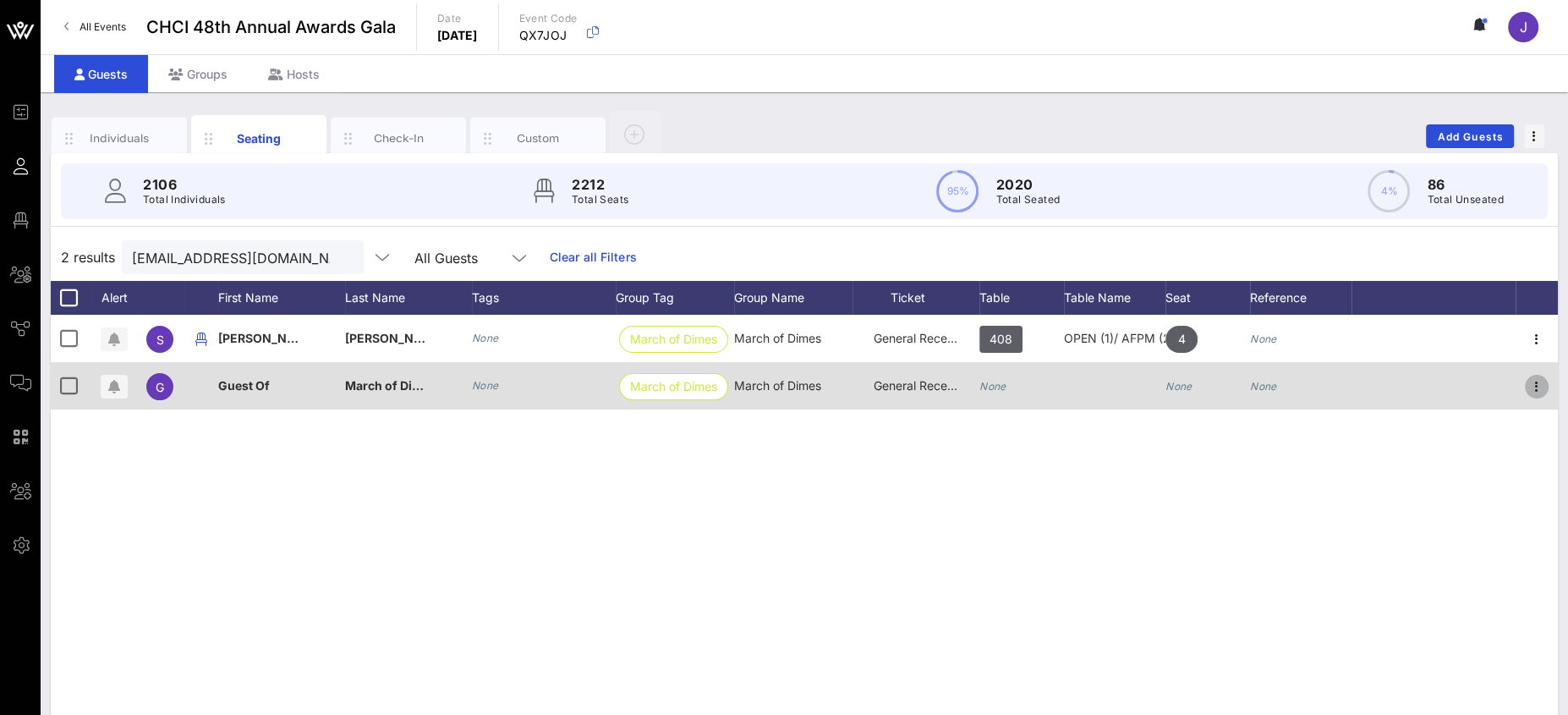
click at [1526, 387] on icon "button" at bounding box center [1536, 387] width 20 height 20
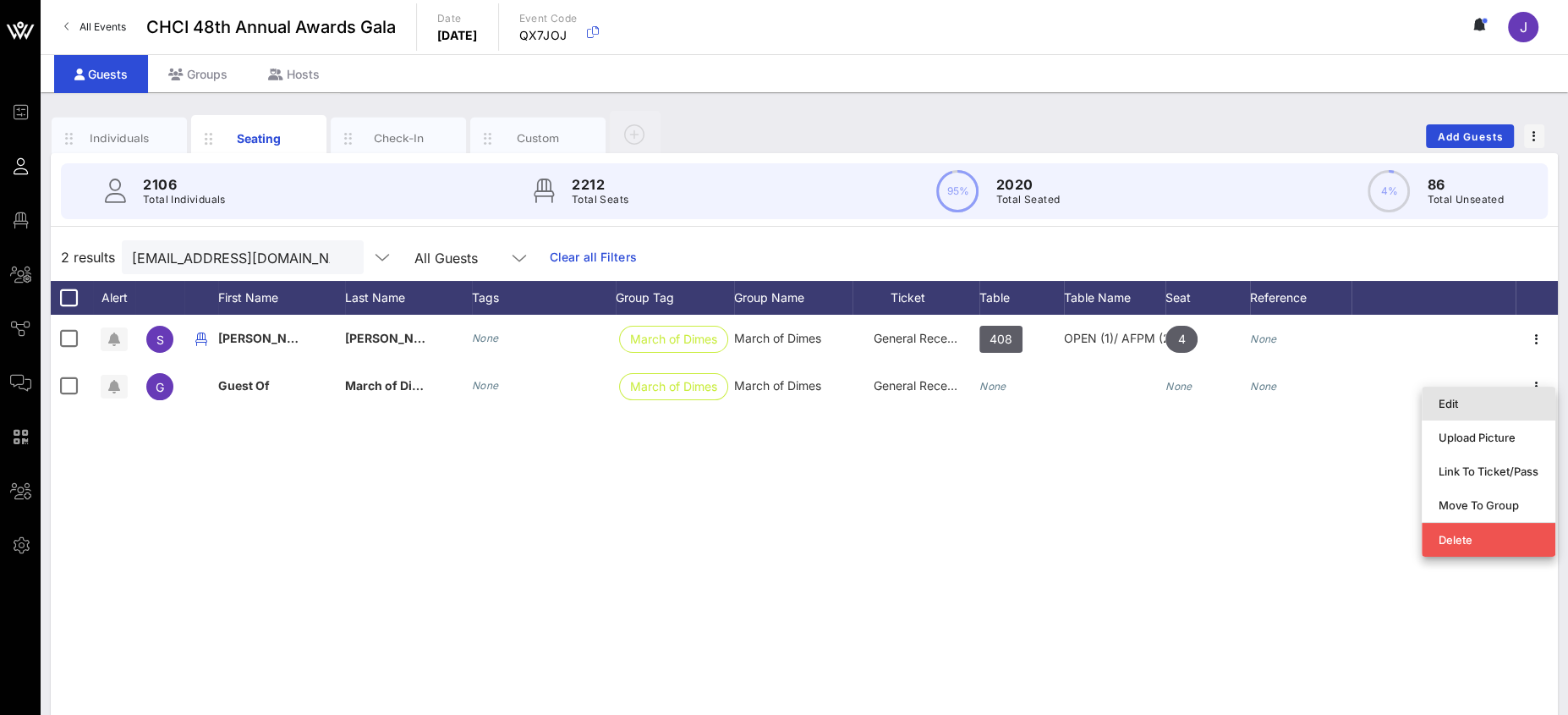
click at [1465, 403] on div "Edit" at bounding box center [1488, 404] width 100 height 14
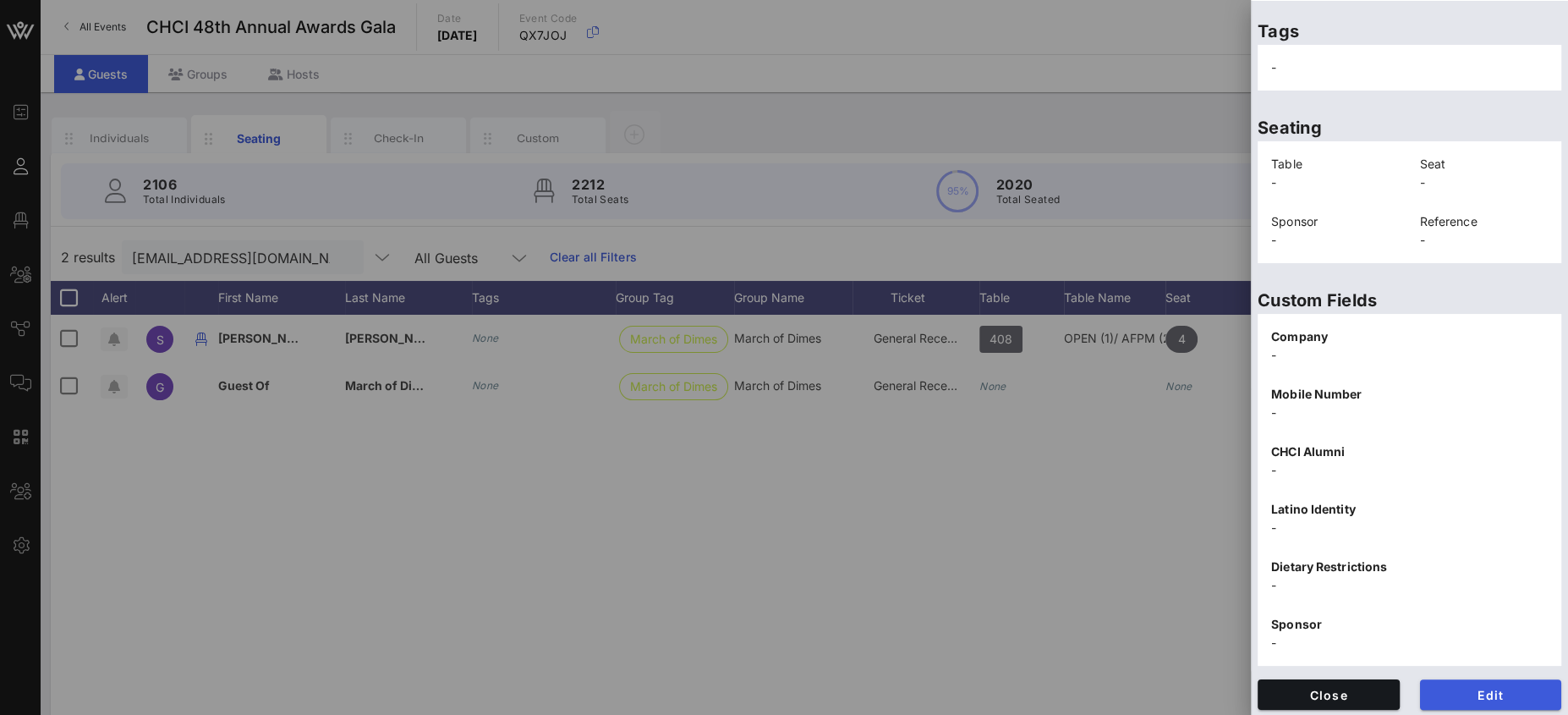
scroll to position [275, 0]
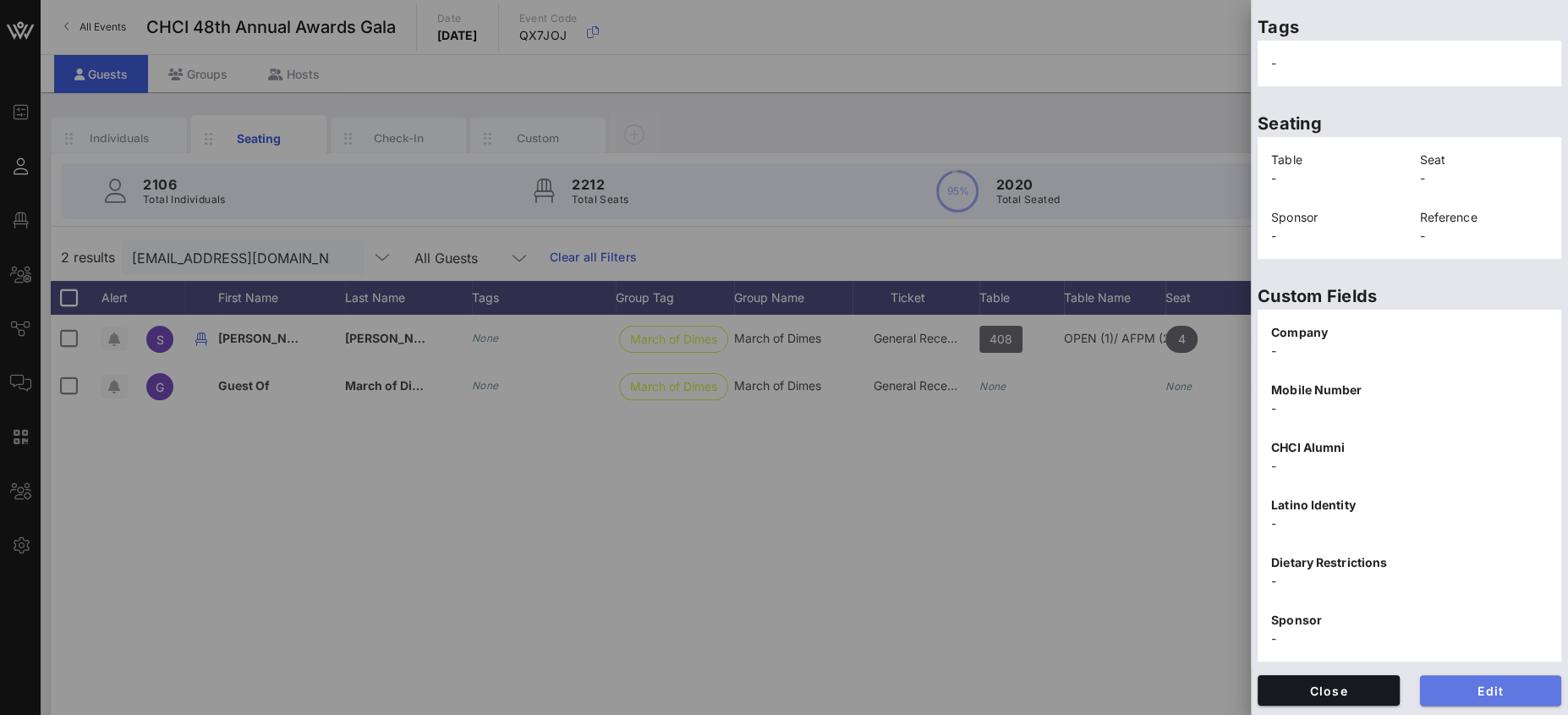
click at [1471, 685] on span "Edit" at bounding box center [1490, 691] width 115 height 15
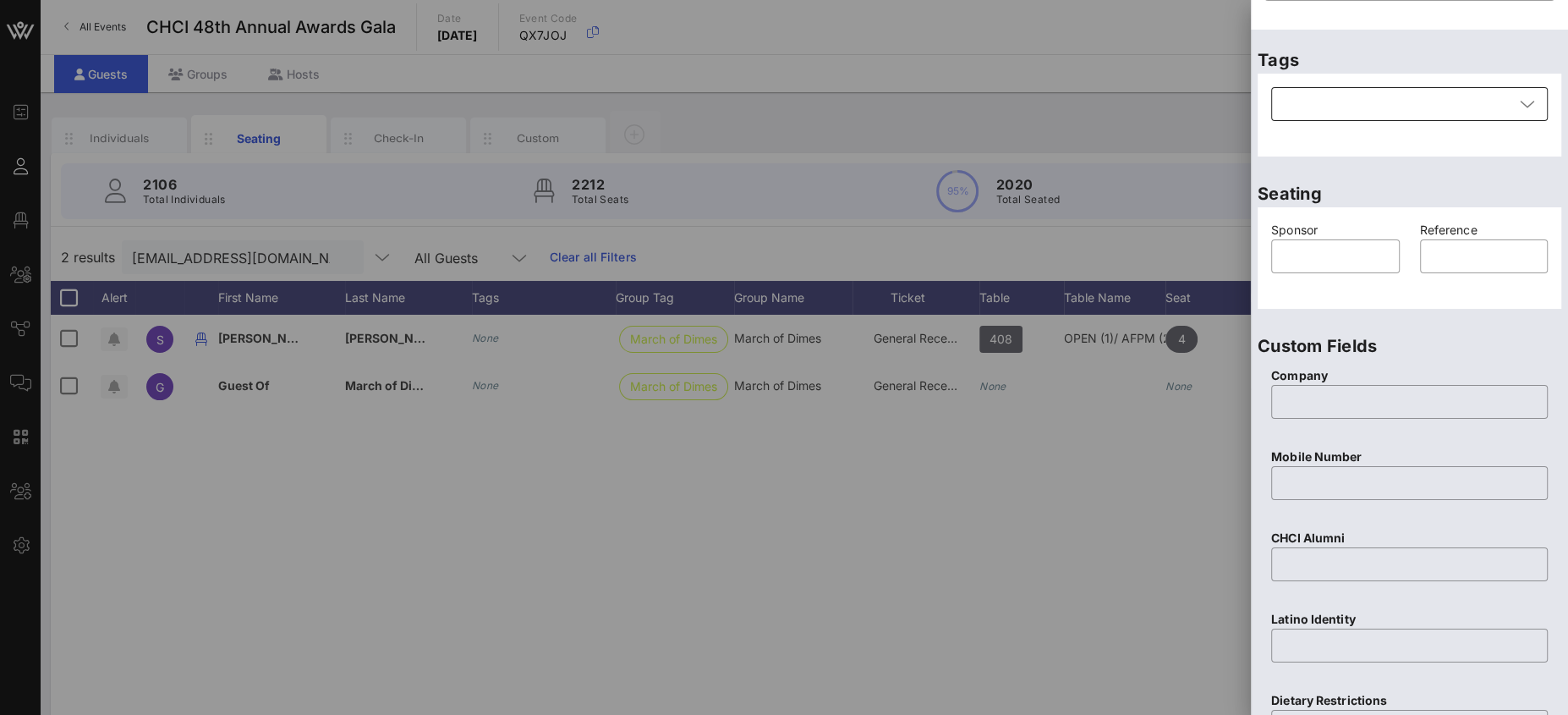
scroll to position [0, 0]
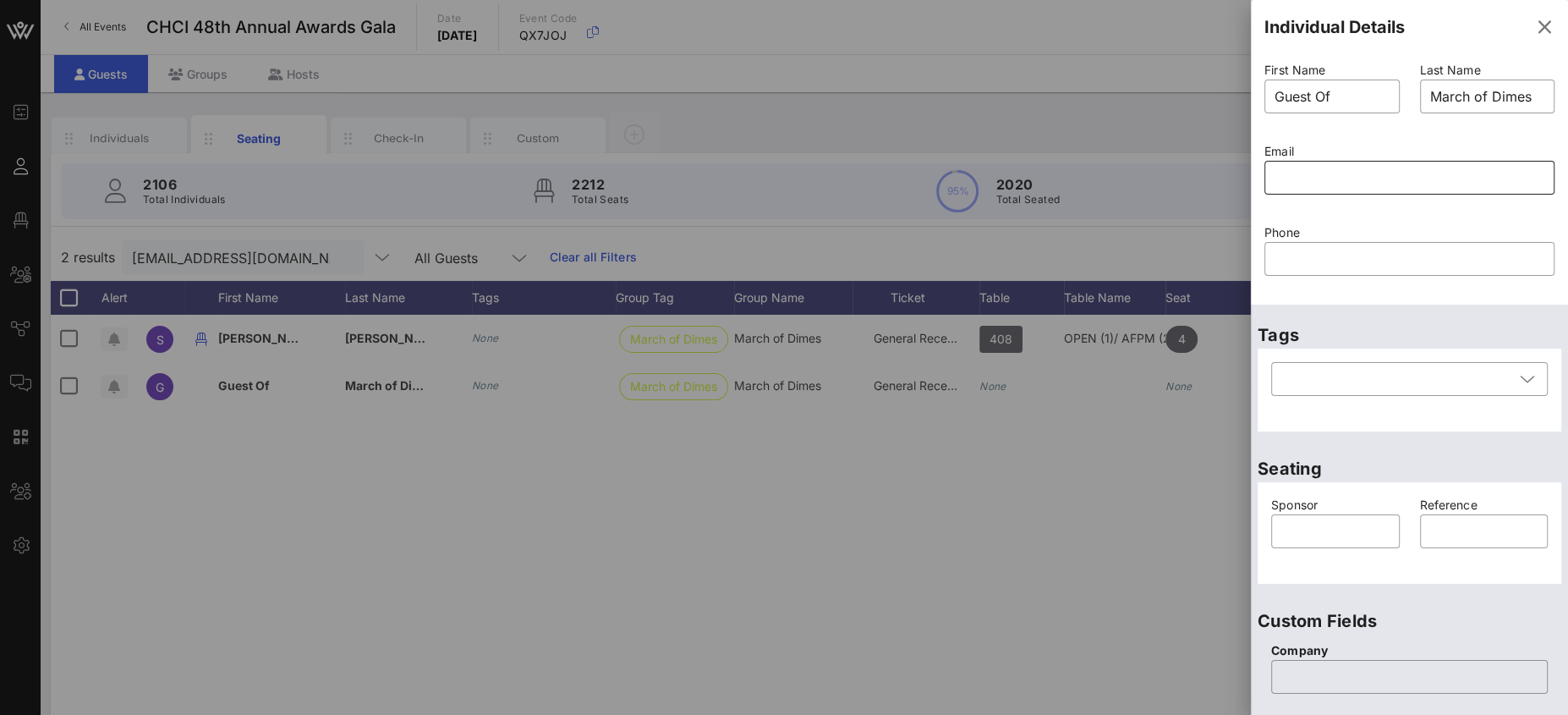
click at [1328, 180] on input "text" at bounding box center [1410, 178] width 270 height 27
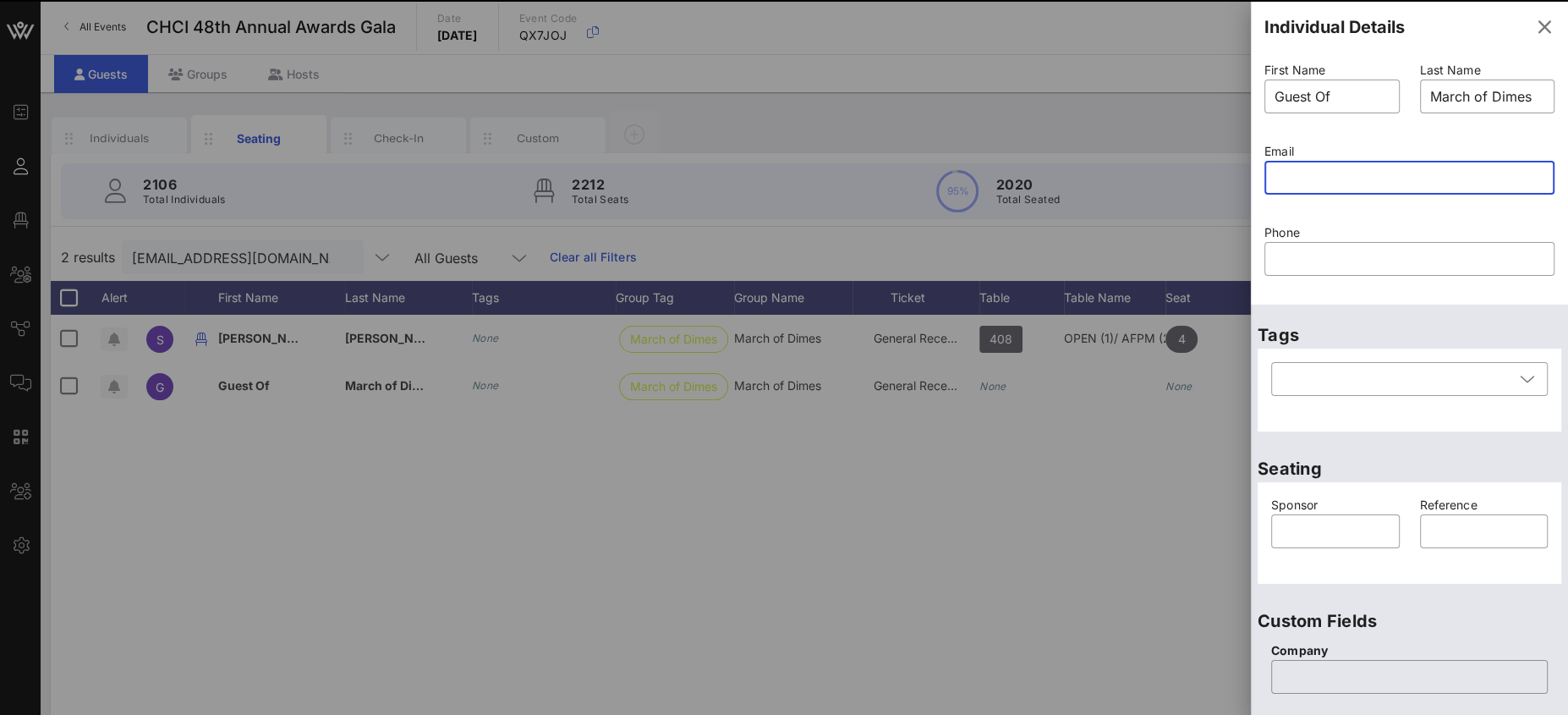
paste input "[EMAIL_ADDRESS][DOMAIN_NAME]"
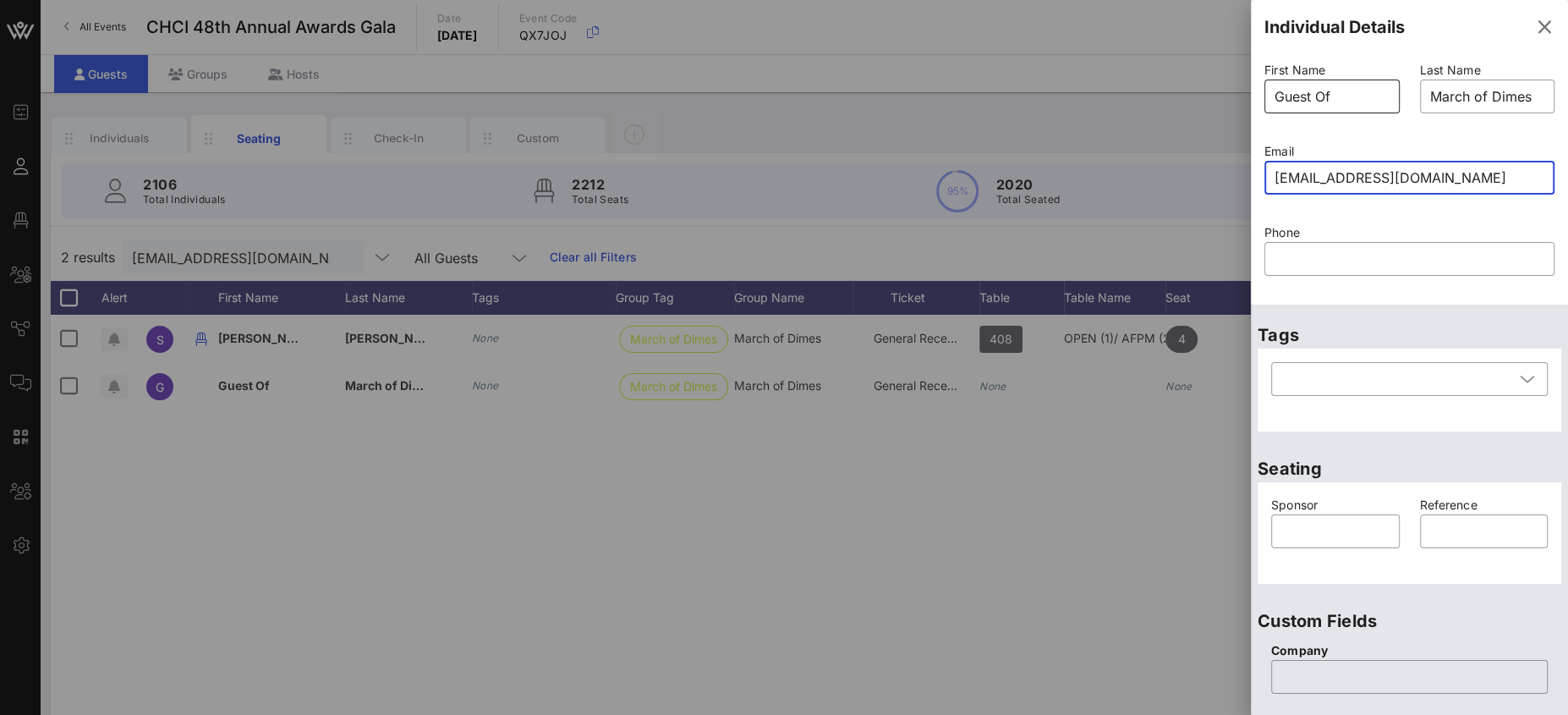
type input "[EMAIL_ADDRESS][DOMAIN_NAME]"
drag, startPoint x: 1356, startPoint y: 92, endPoint x: 1261, endPoint y: 85, distance: 95.3
click at [1275, 87] on input "Guest Of" at bounding box center [1332, 96] width 115 height 27
type input "KJ"
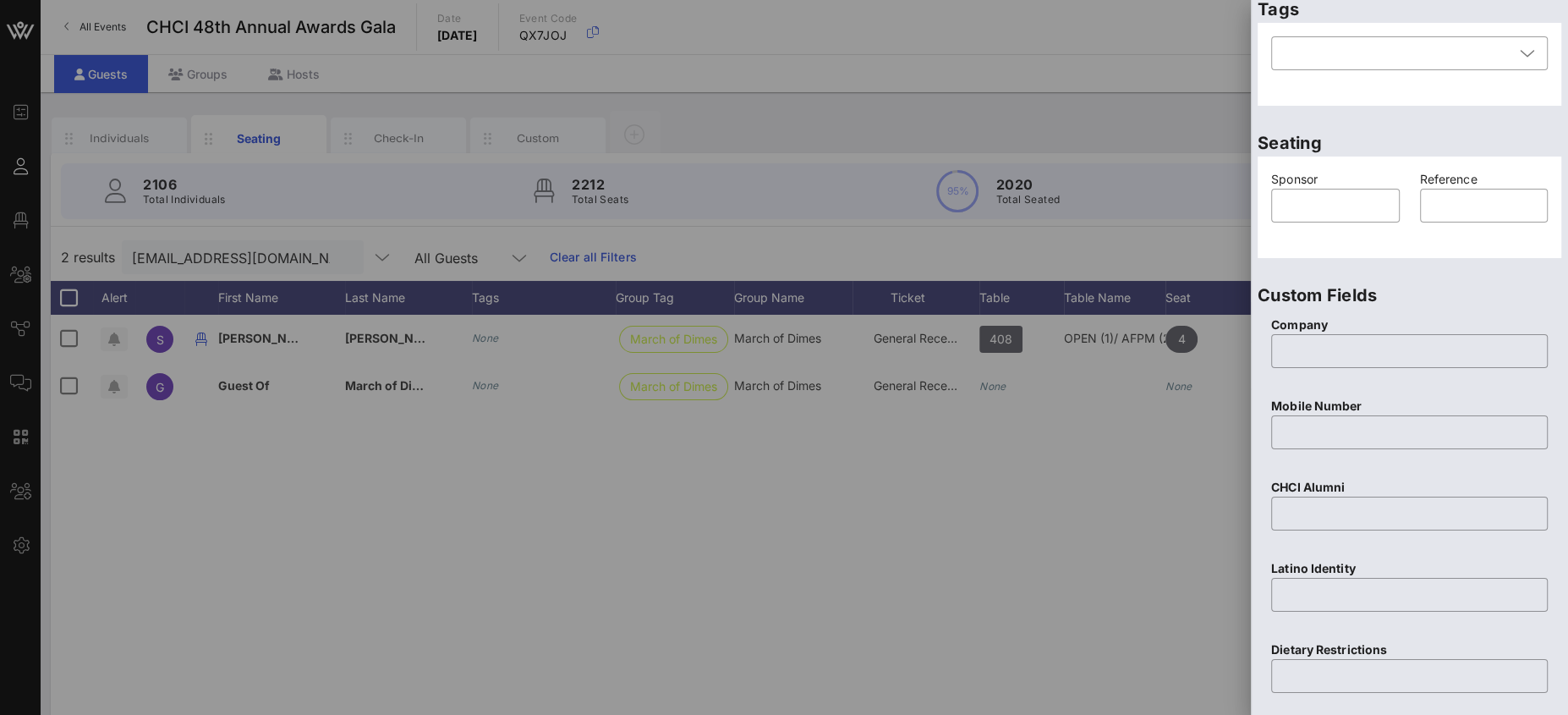
scroll to position [638, 0]
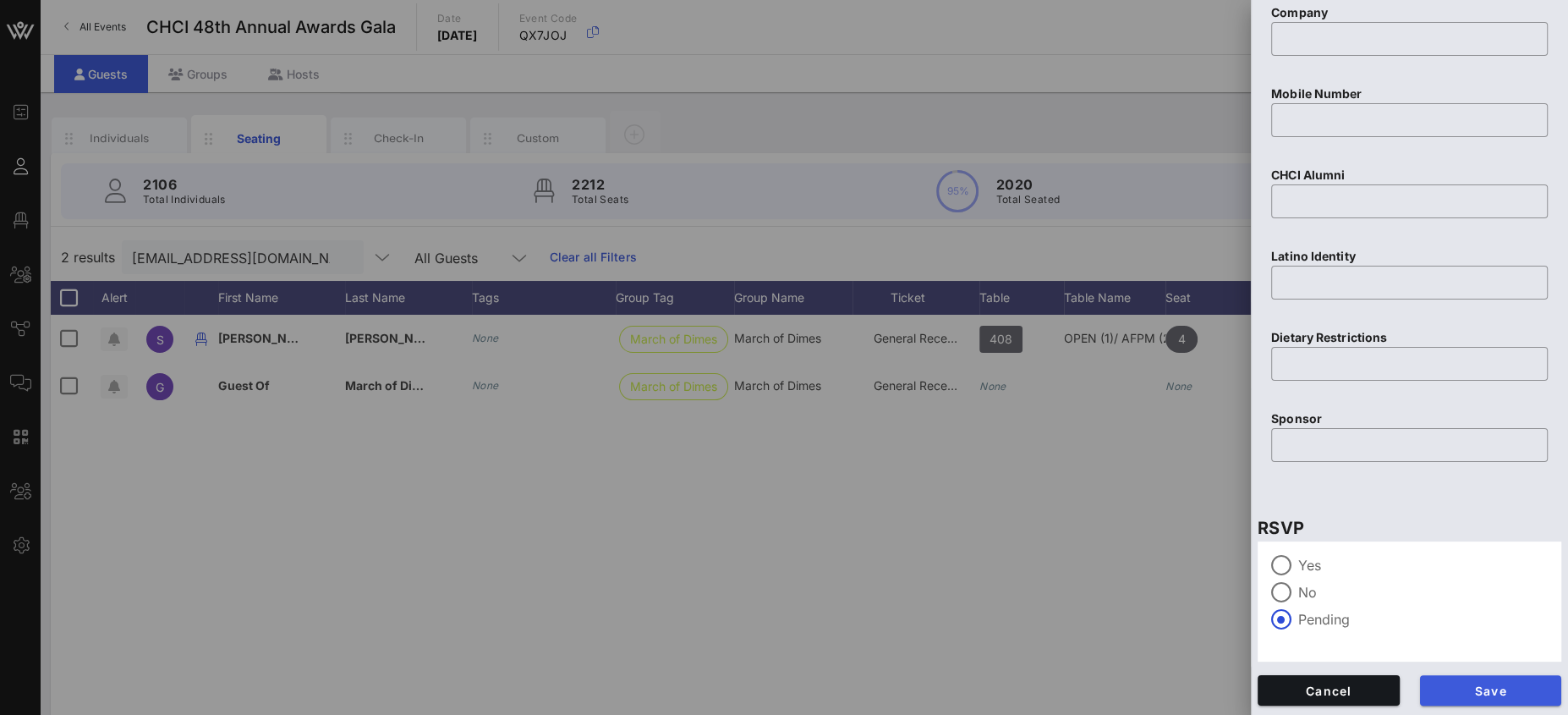
type input "Hertz"
click at [1455, 685] on span "Save" at bounding box center [1490, 691] width 115 height 15
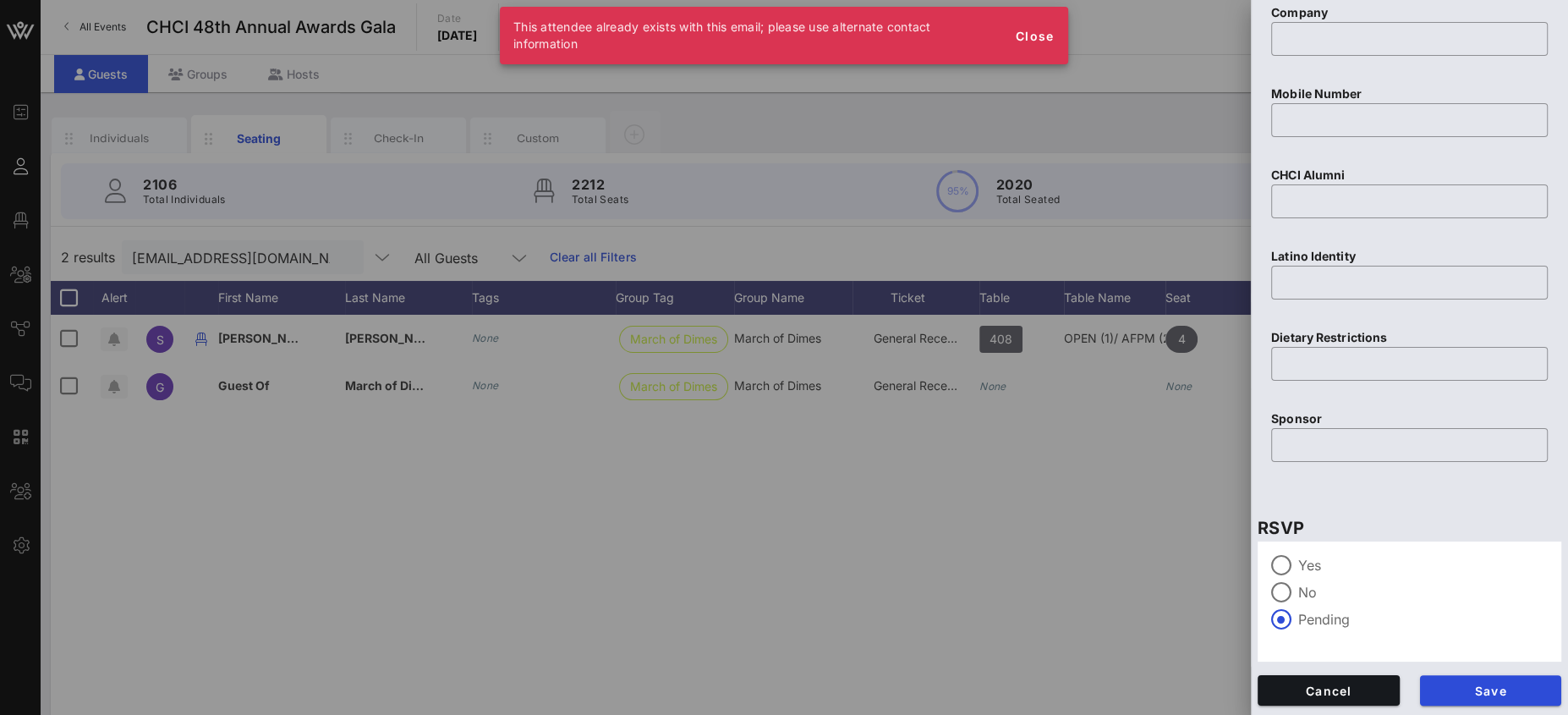
scroll to position [0, 0]
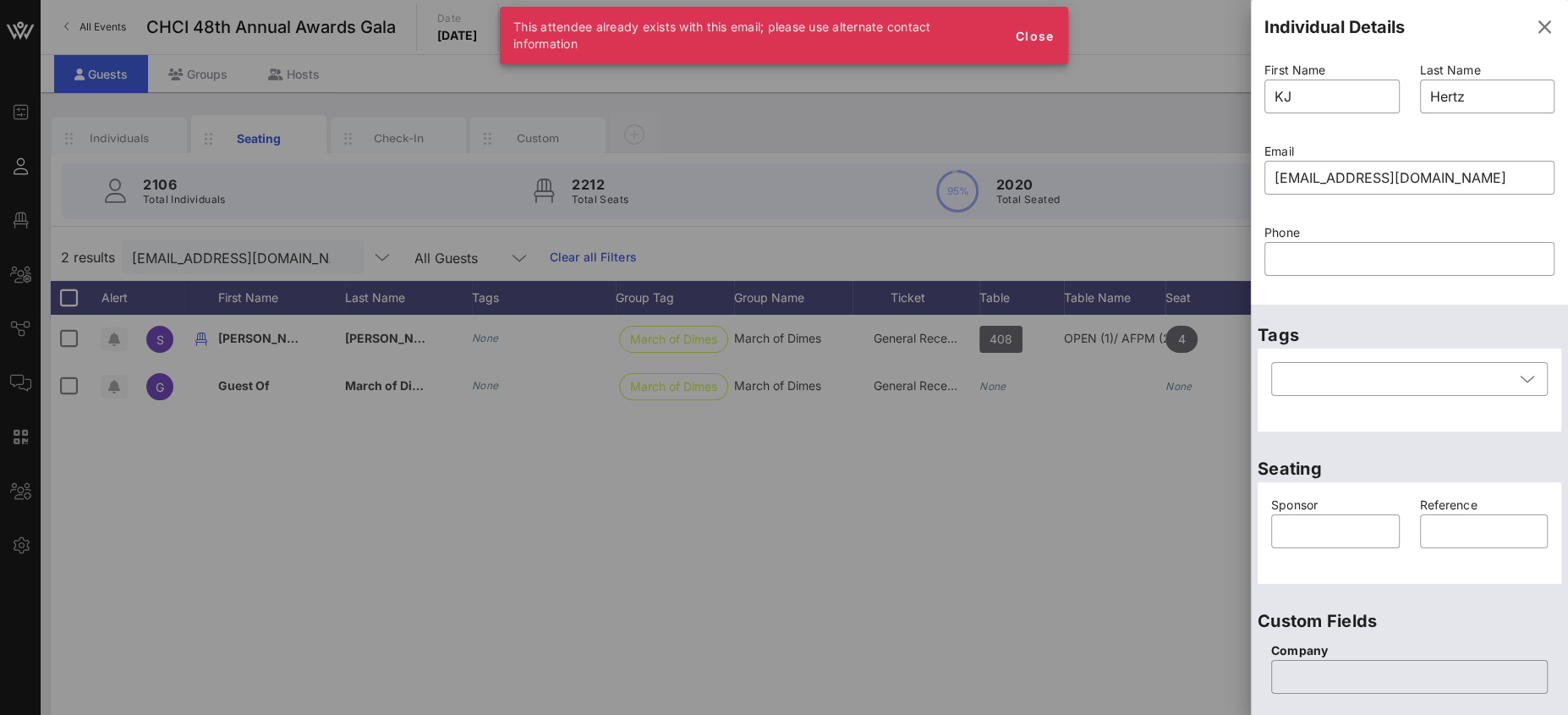
click at [1118, 478] on div at bounding box center [784, 358] width 1568 height 715
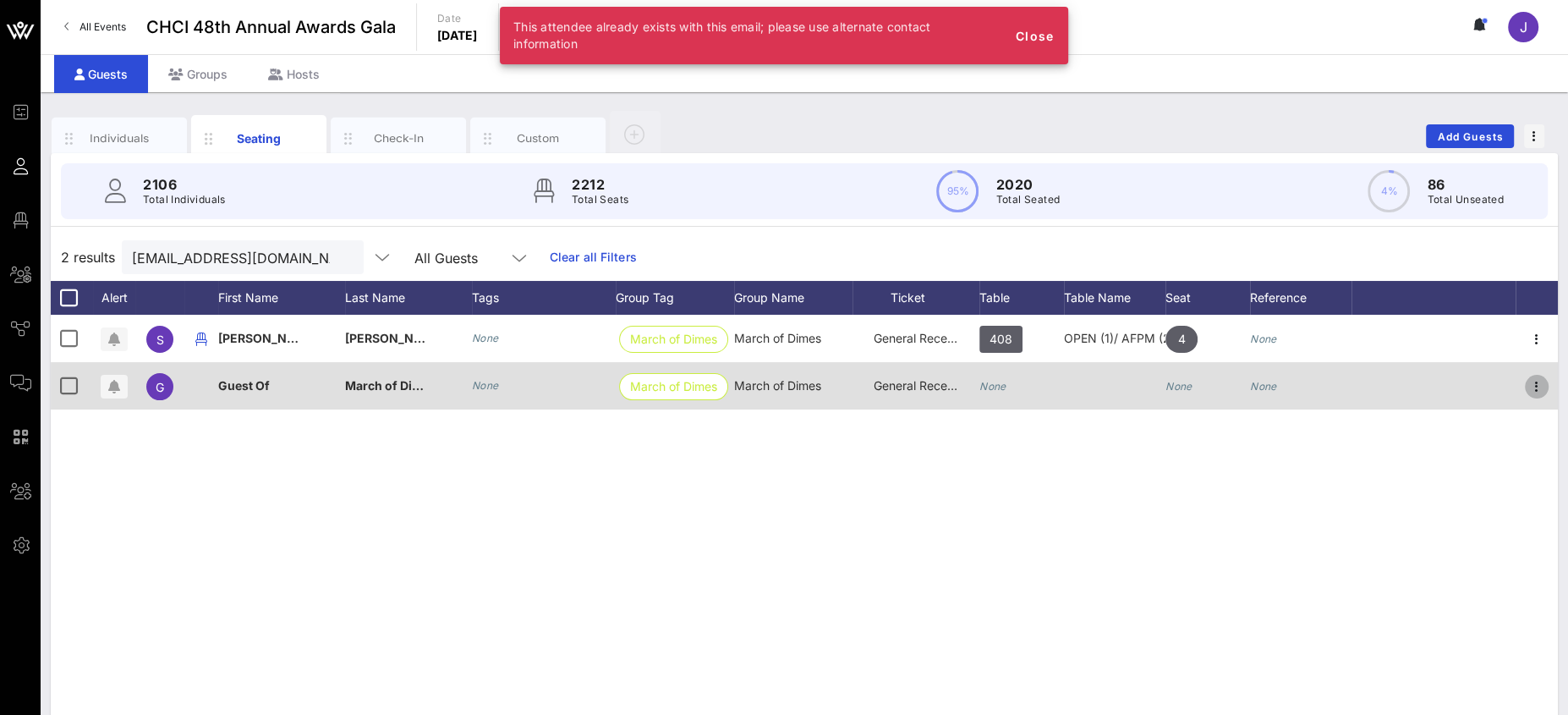
click at [1539, 384] on icon "button" at bounding box center [1536, 387] width 20 height 20
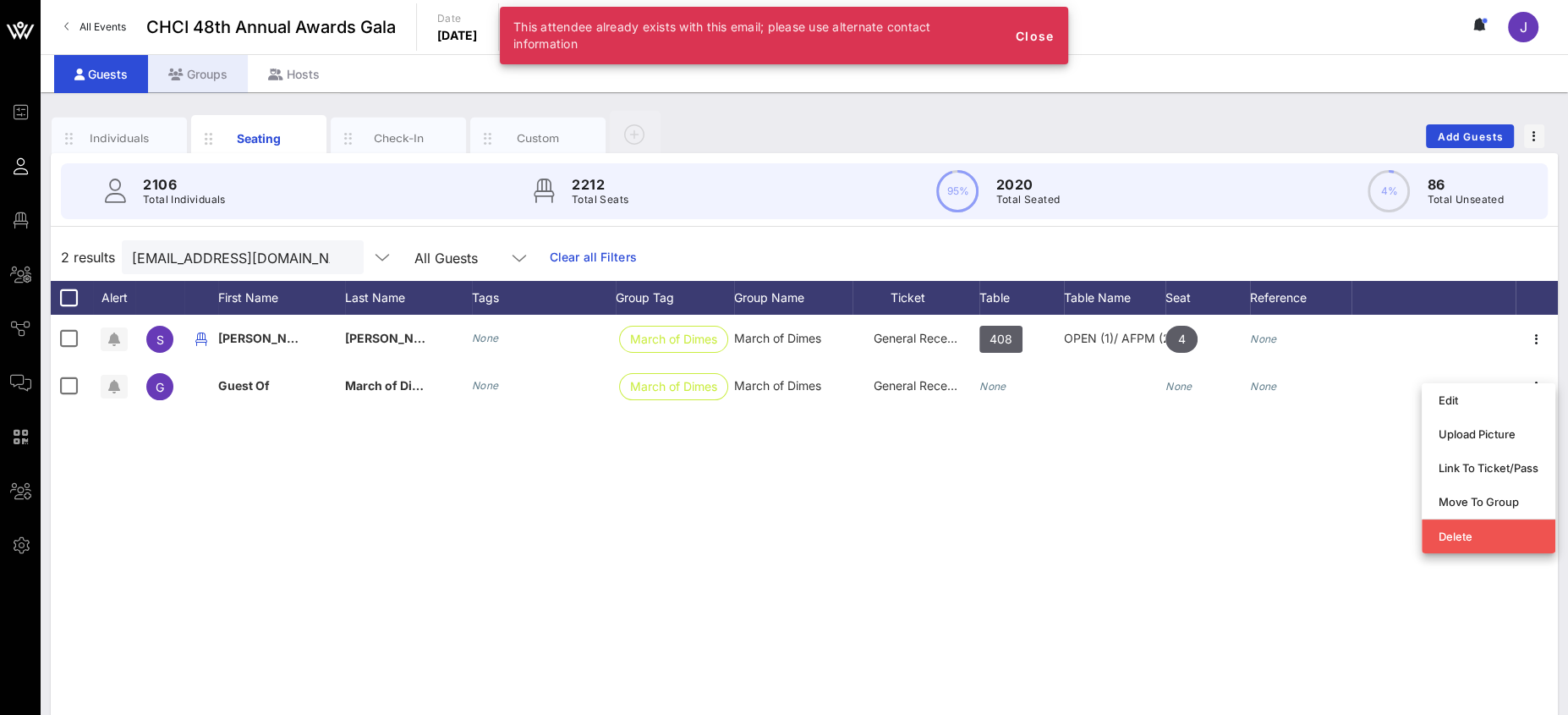
click at [217, 85] on div "Groups" at bounding box center [197, 74] width 100 height 38
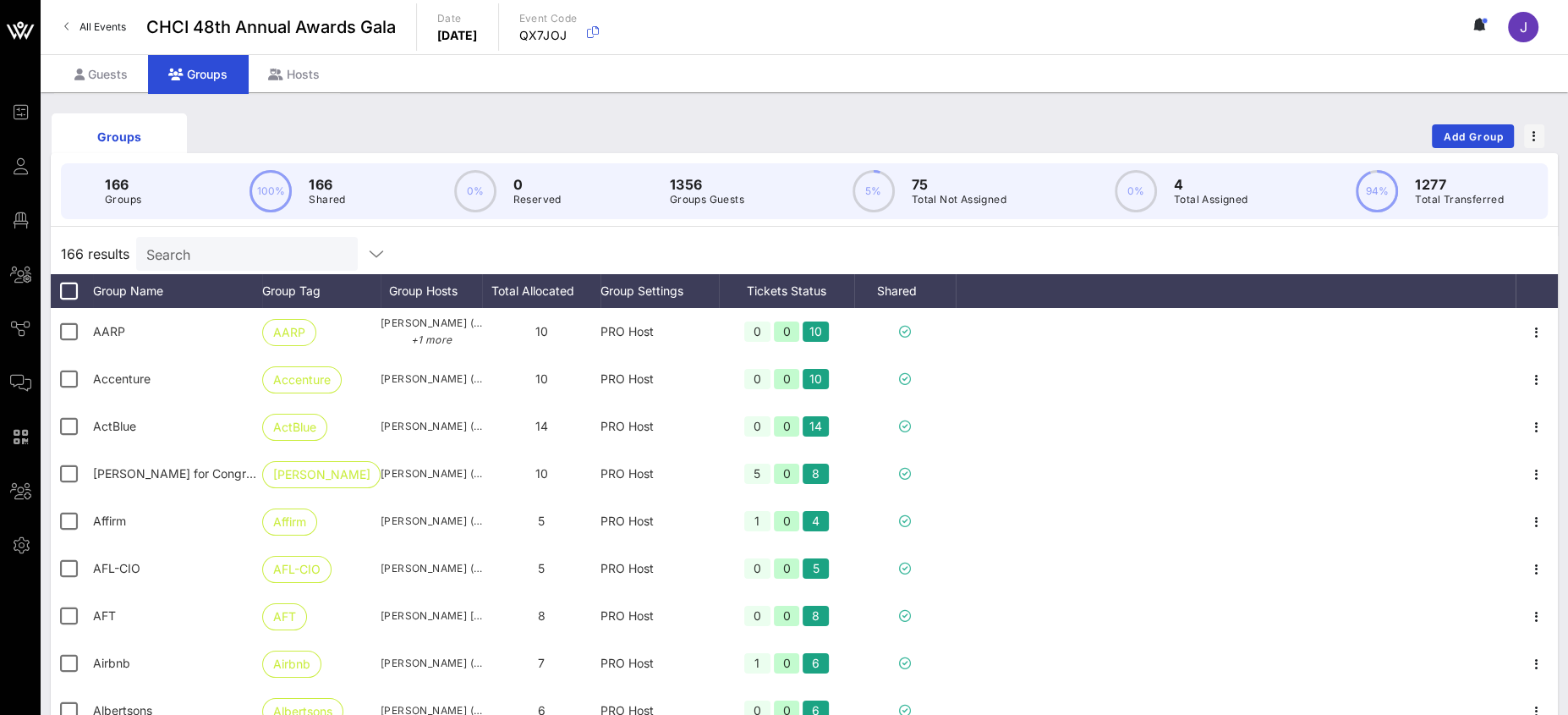
click at [252, 256] on input "Search" at bounding box center [246, 254] width 198 height 22
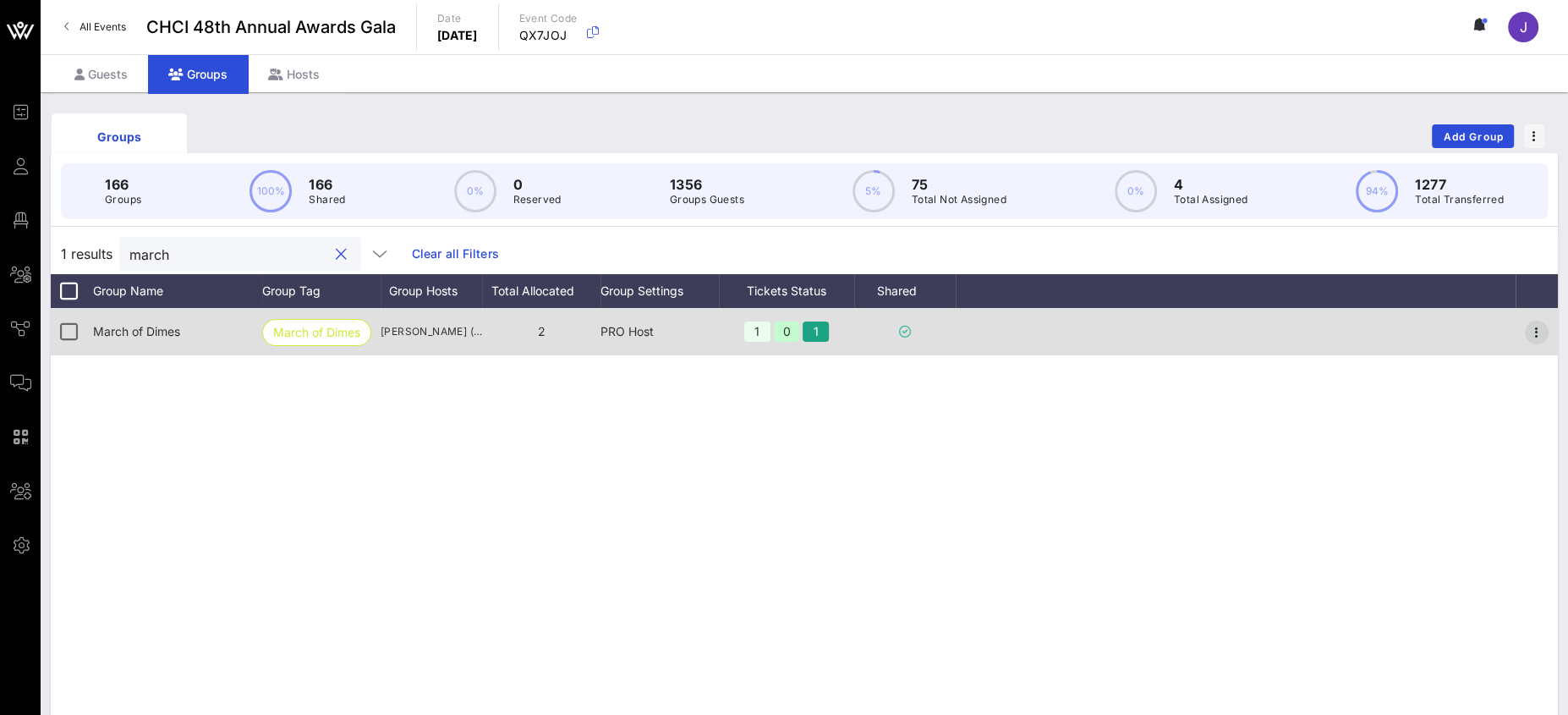
type input "march"
click at [1530, 323] on icon "button" at bounding box center [1536, 332] width 20 height 20
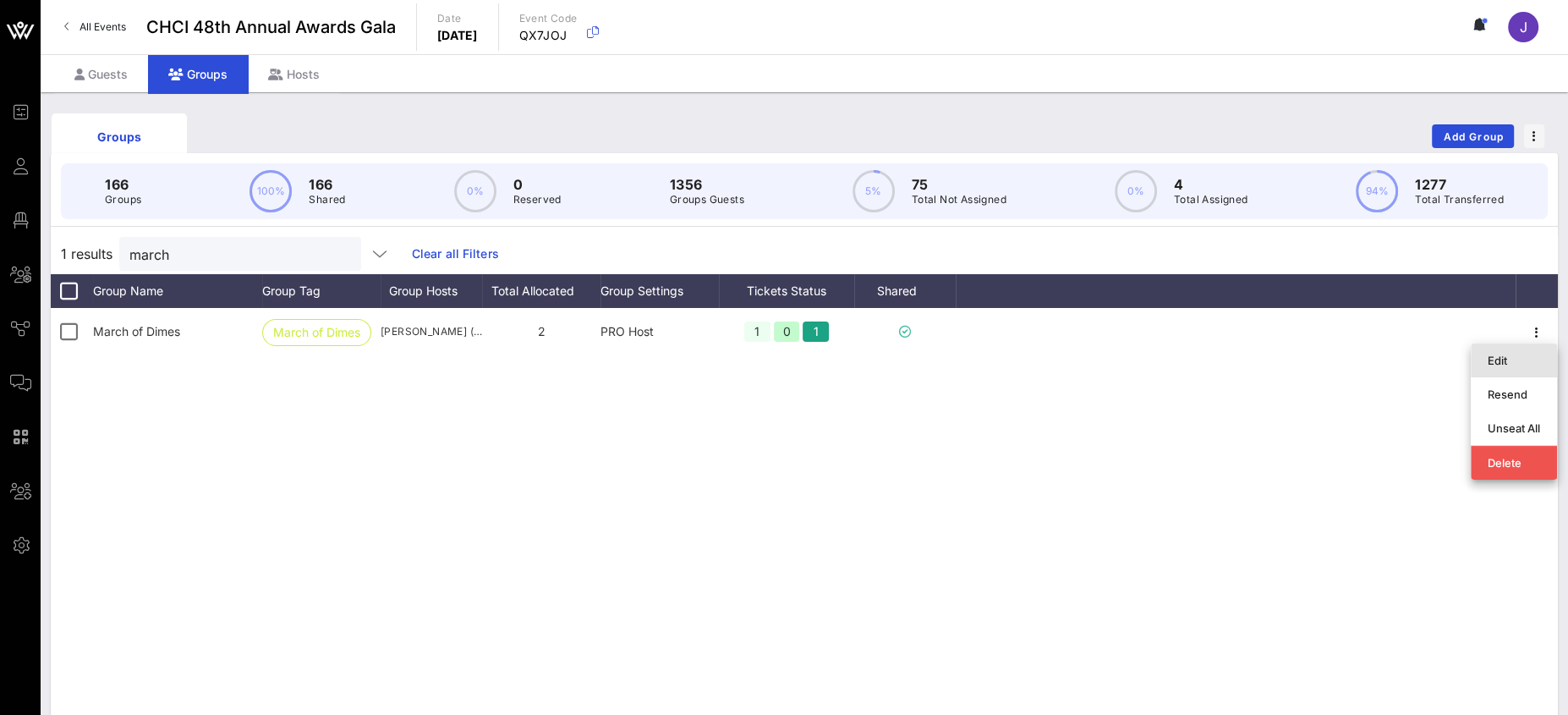
click at [1500, 366] on div "Edit" at bounding box center [1514, 360] width 52 height 14
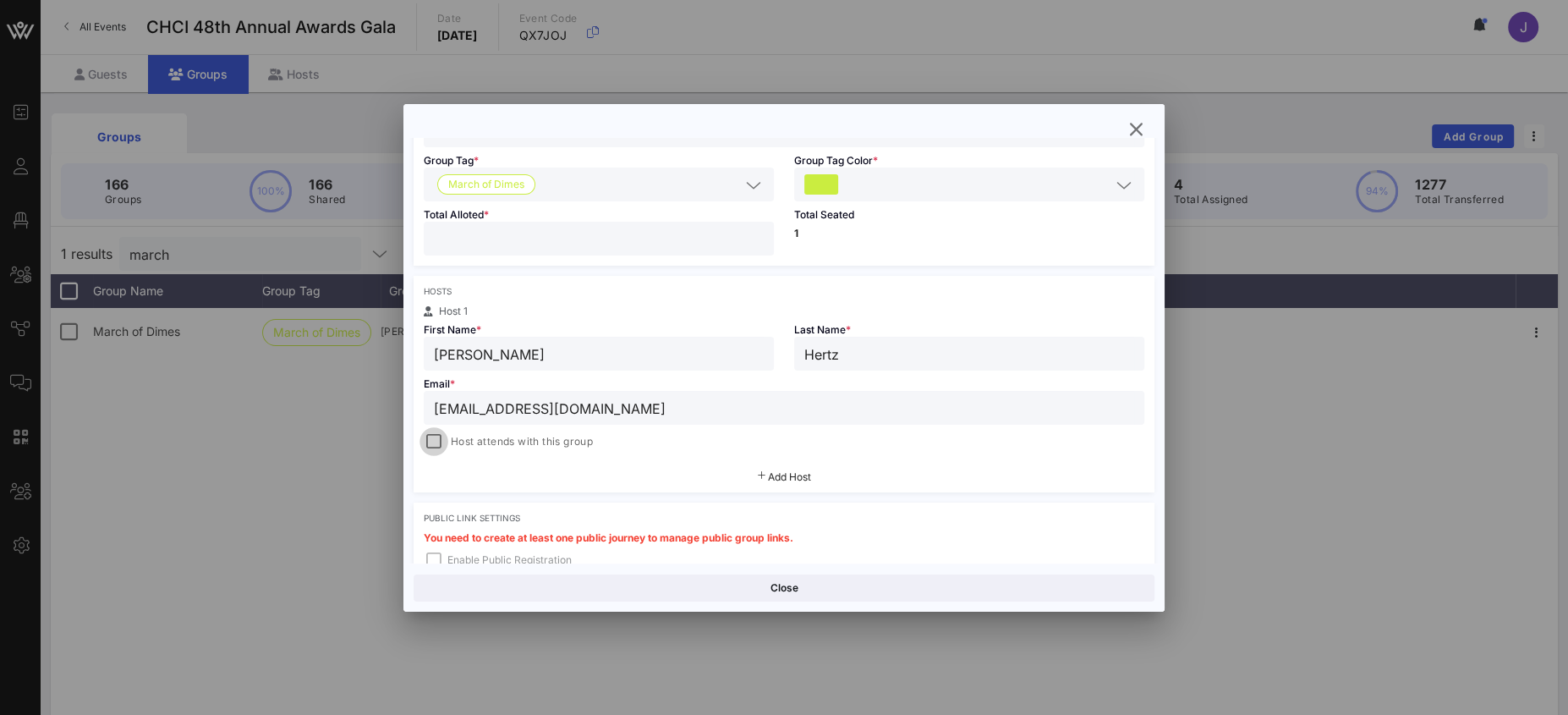
click at [429, 444] on div at bounding box center [434, 441] width 23 height 23
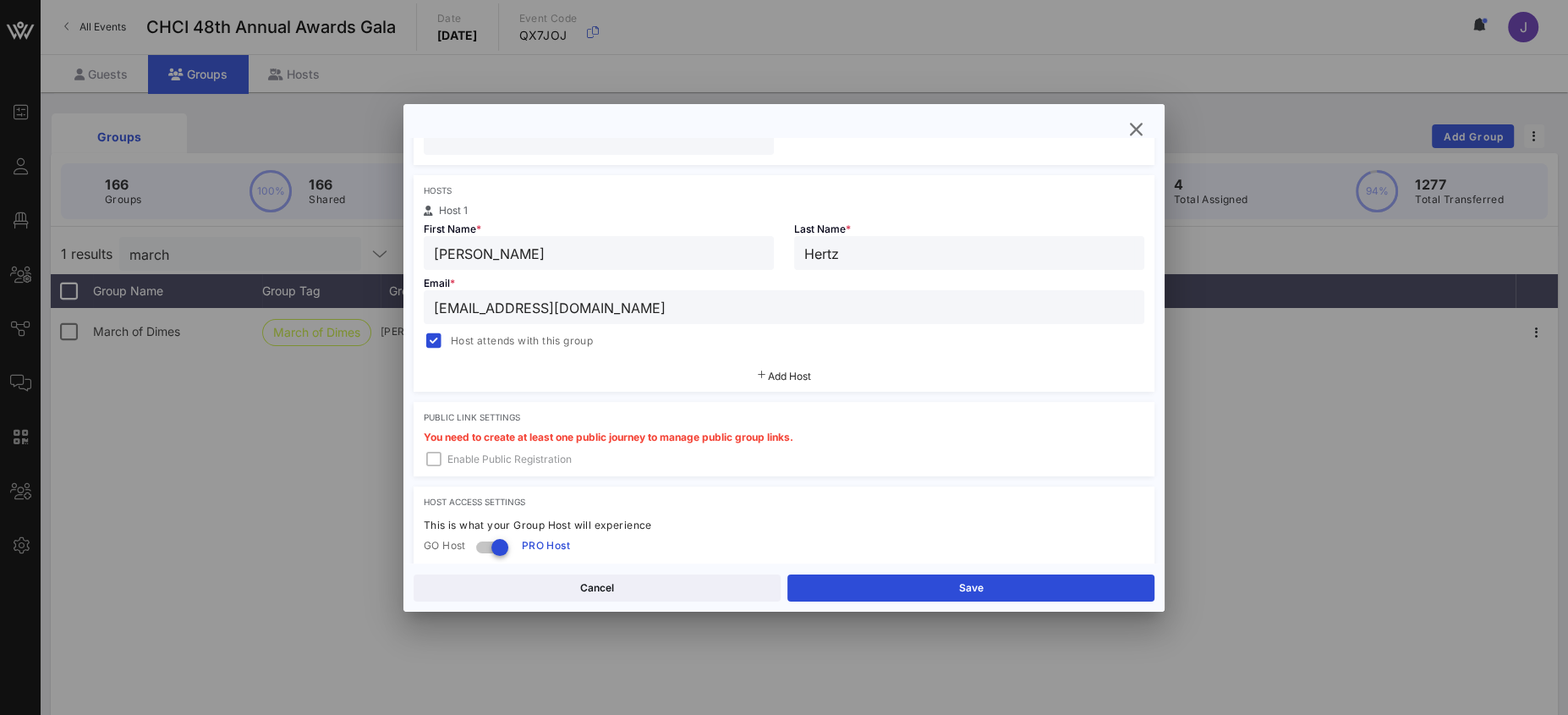
scroll to position [339, 0]
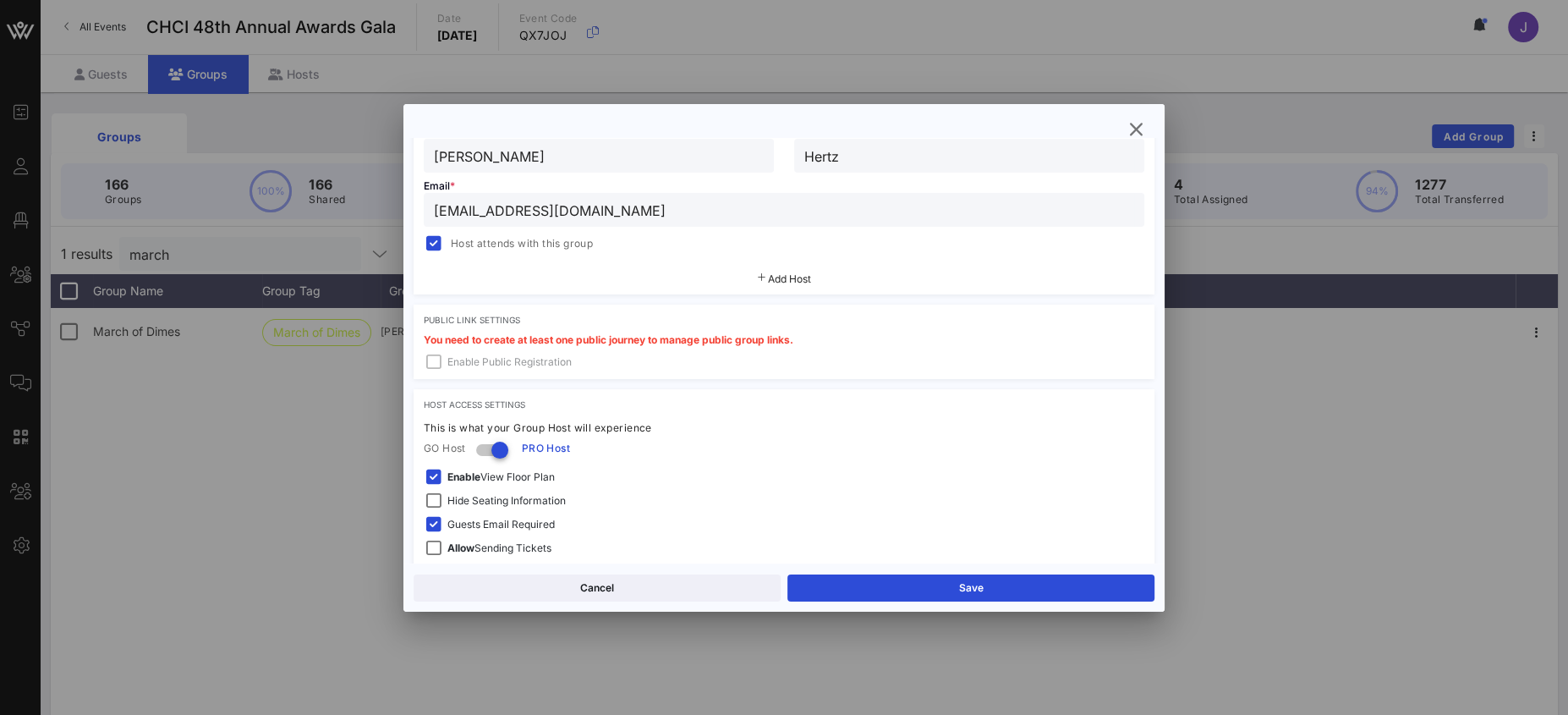
click at [961, 590] on button "Save" at bounding box center [971, 588] width 367 height 27
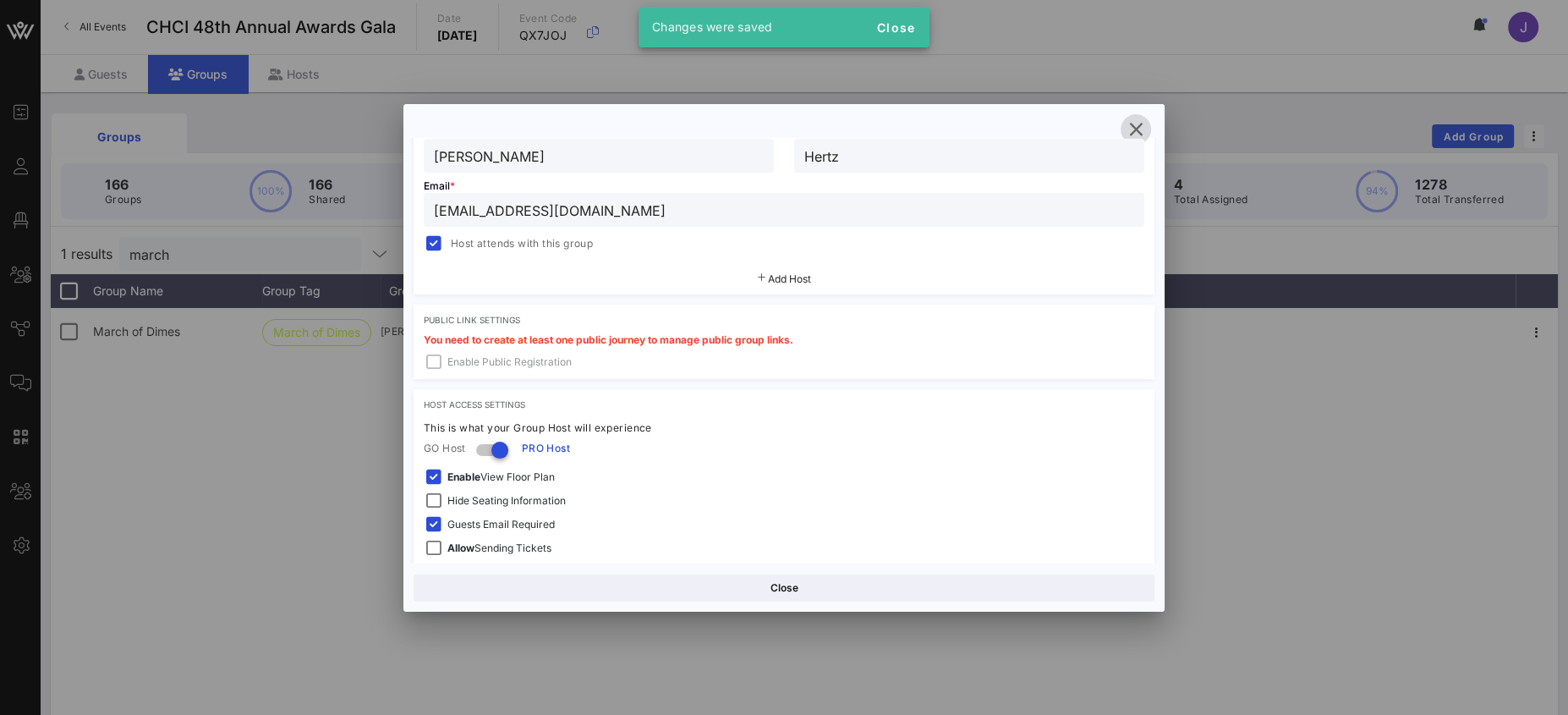
click at [1135, 120] on icon "button" at bounding box center [1135, 129] width 20 height 20
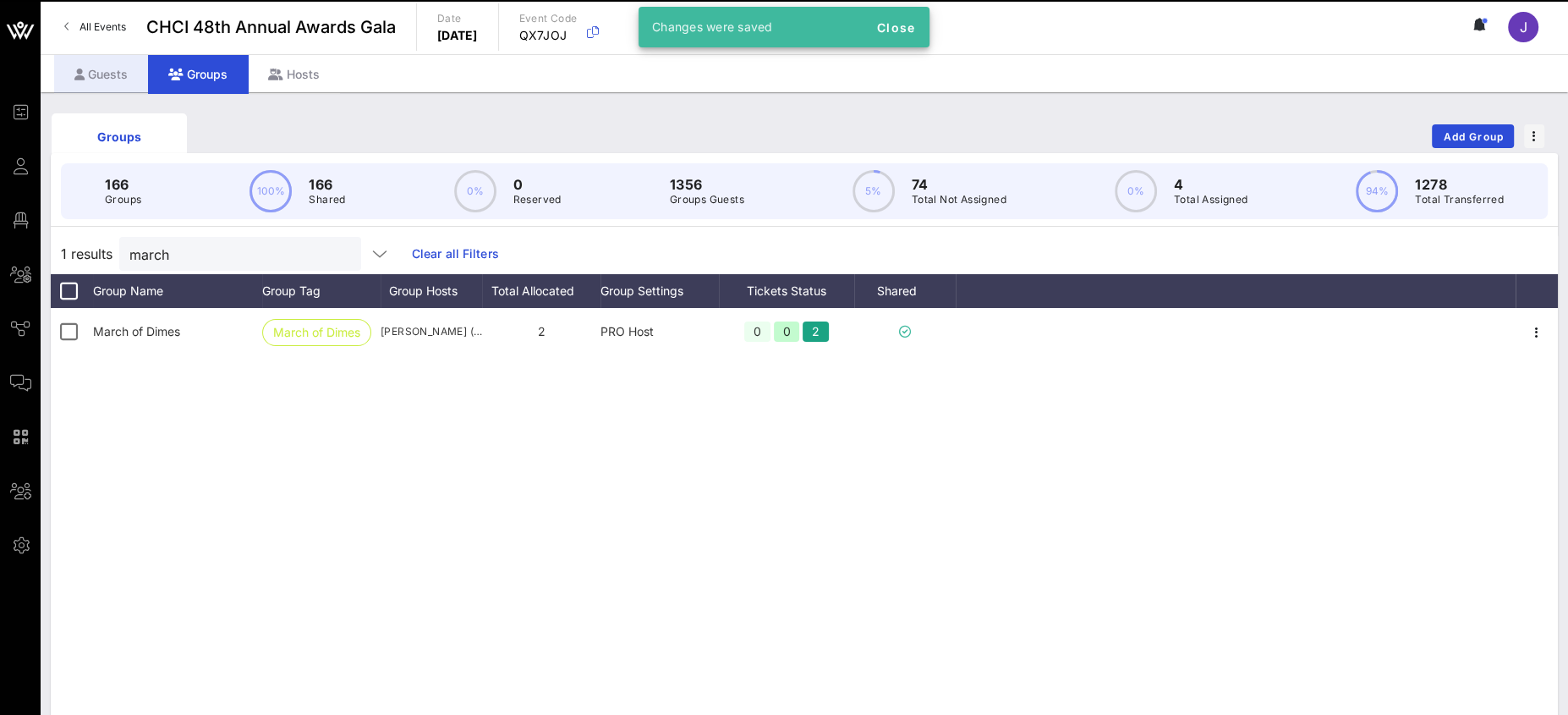
click at [118, 69] on div "Guests" at bounding box center [101, 74] width 94 height 38
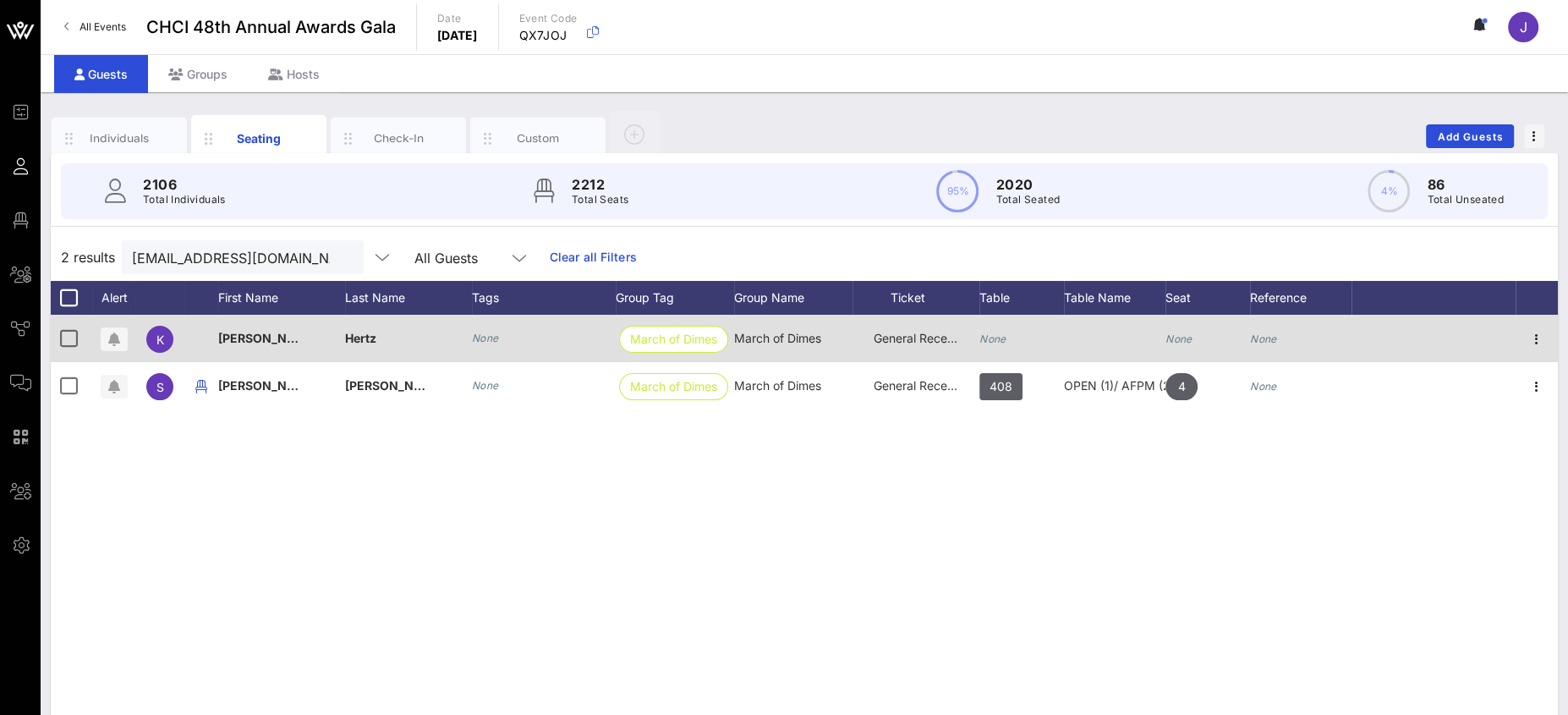
click at [1009, 336] on div "None" at bounding box center [1021, 348] width 84 height 67
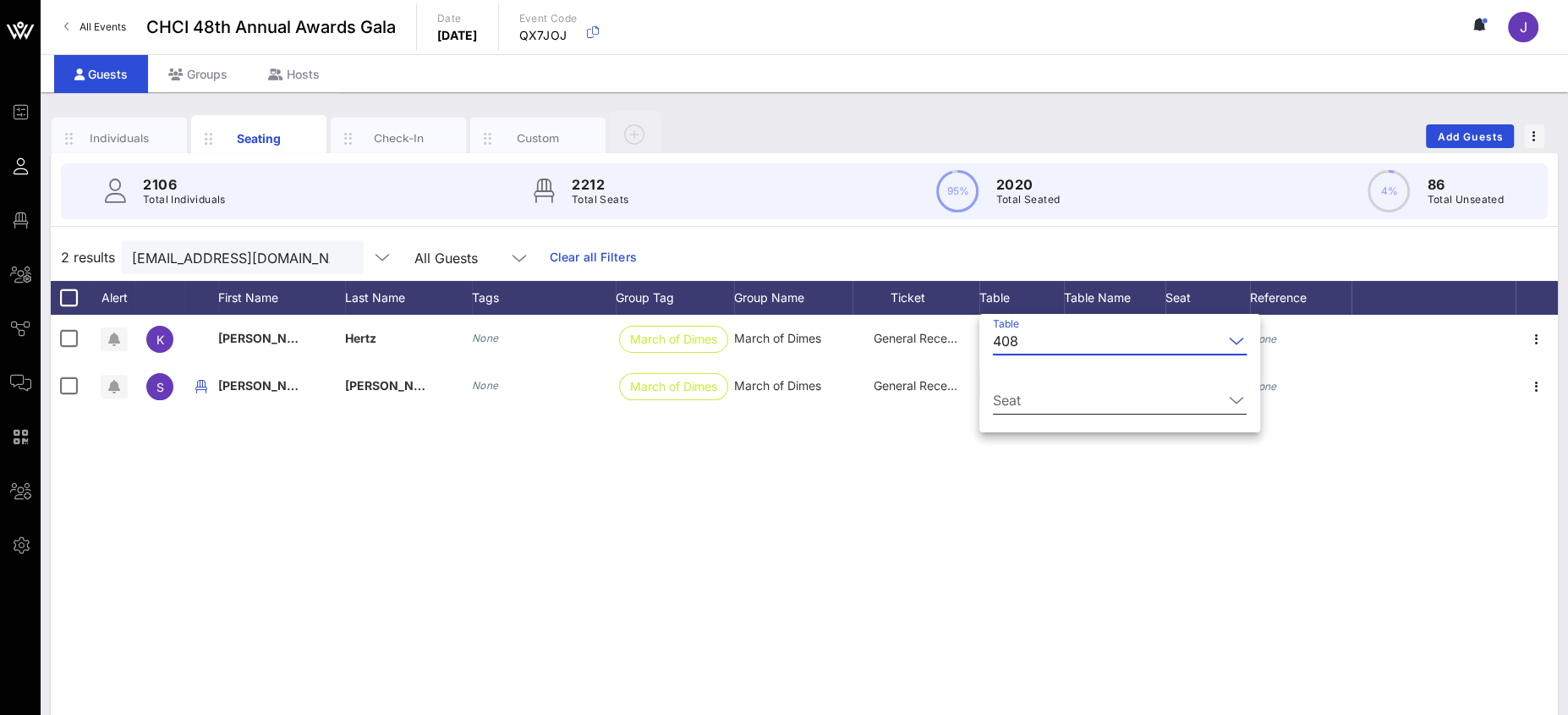
click at [1046, 391] on input "Seat" at bounding box center [1108, 400] width 230 height 27
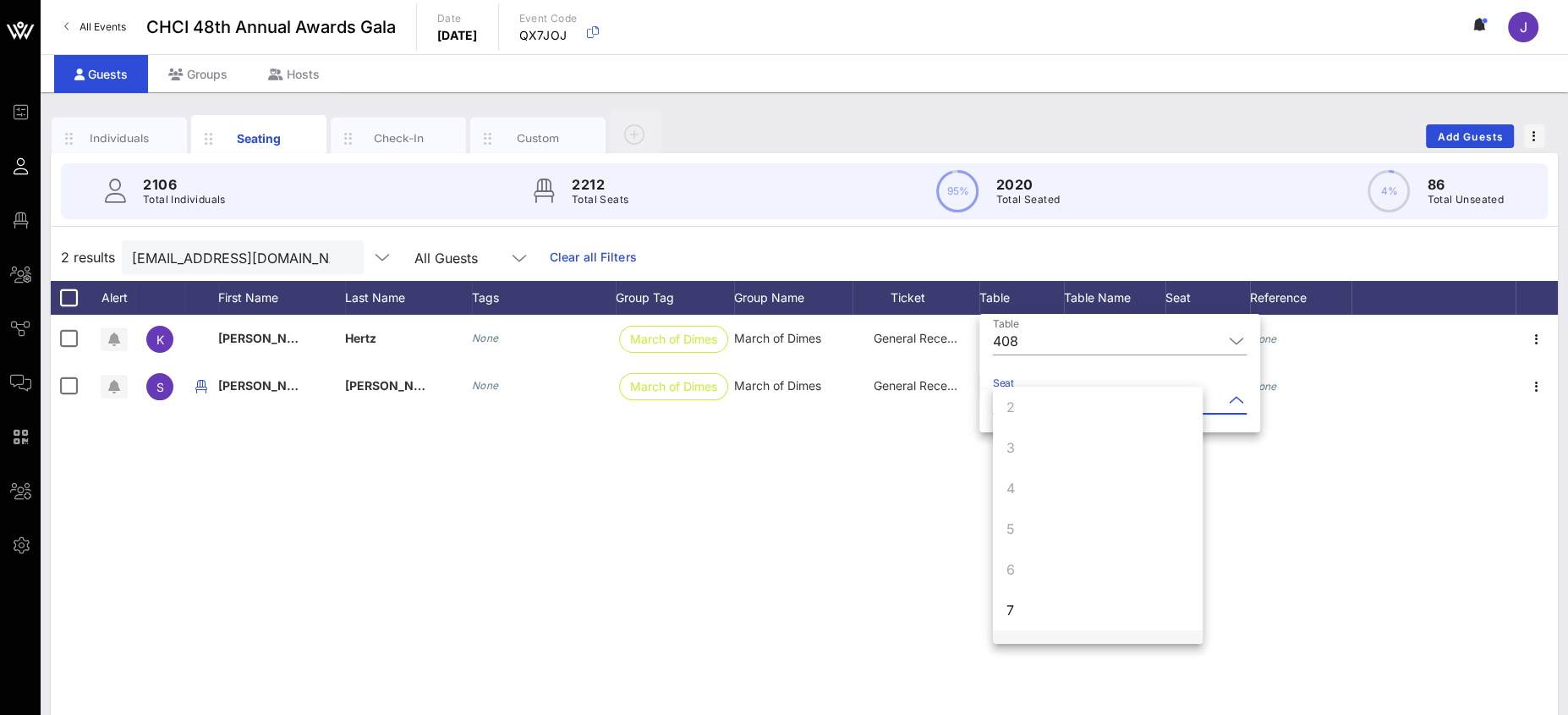
scroll to position [162, 0]
click at [1007, 492] on div "7" at bounding box center [1011, 494] width 8 height 20
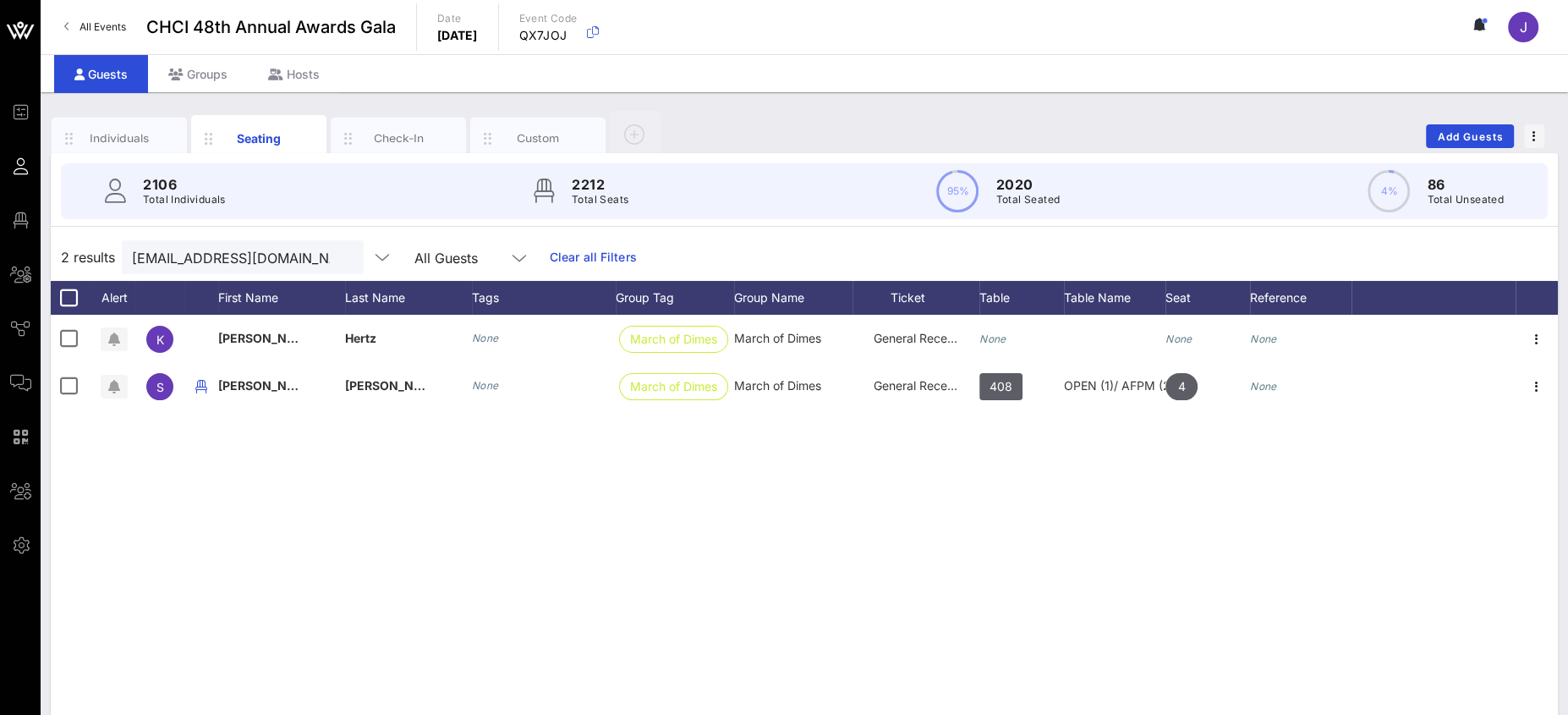
scroll to position [0, 0]
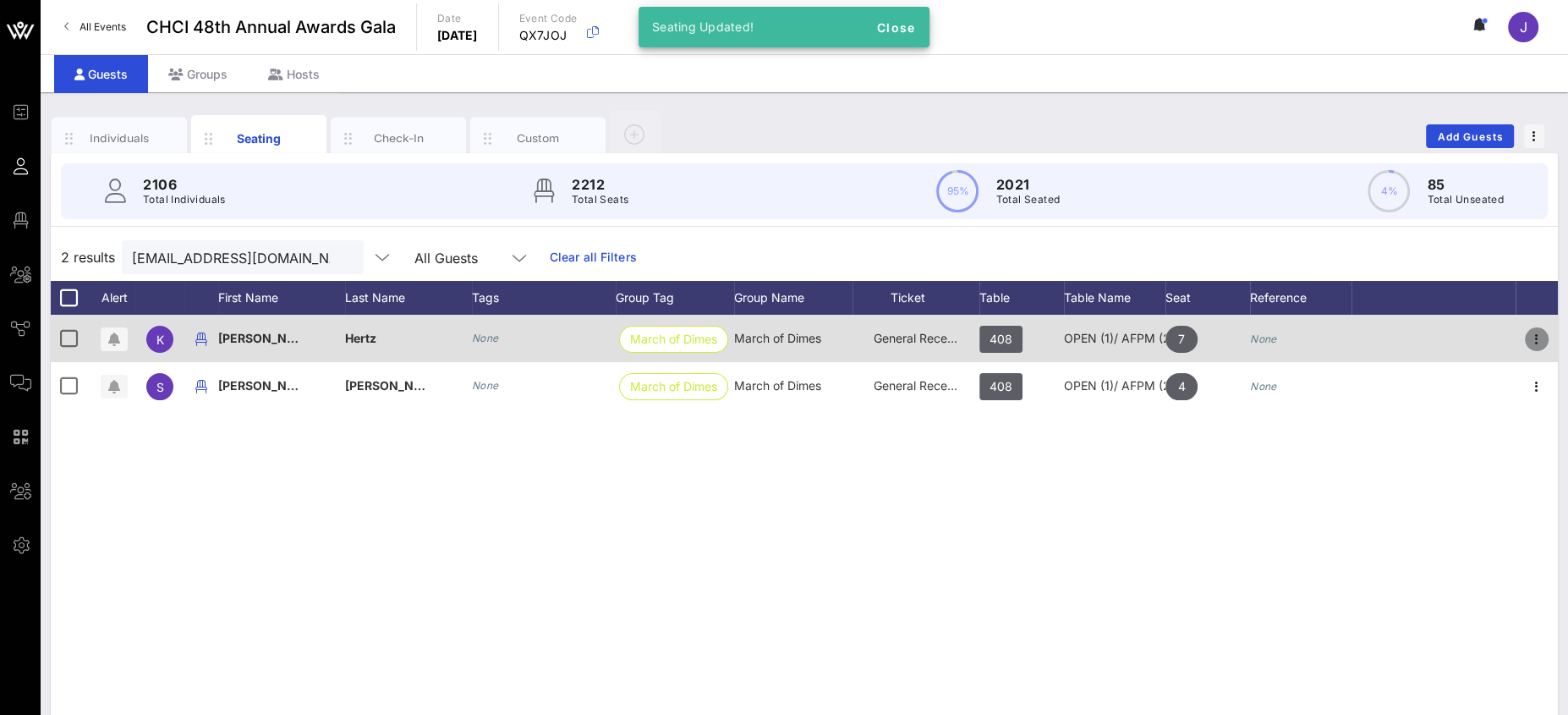
click at [1534, 340] on icon "button" at bounding box center [1536, 339] width 20 height 20
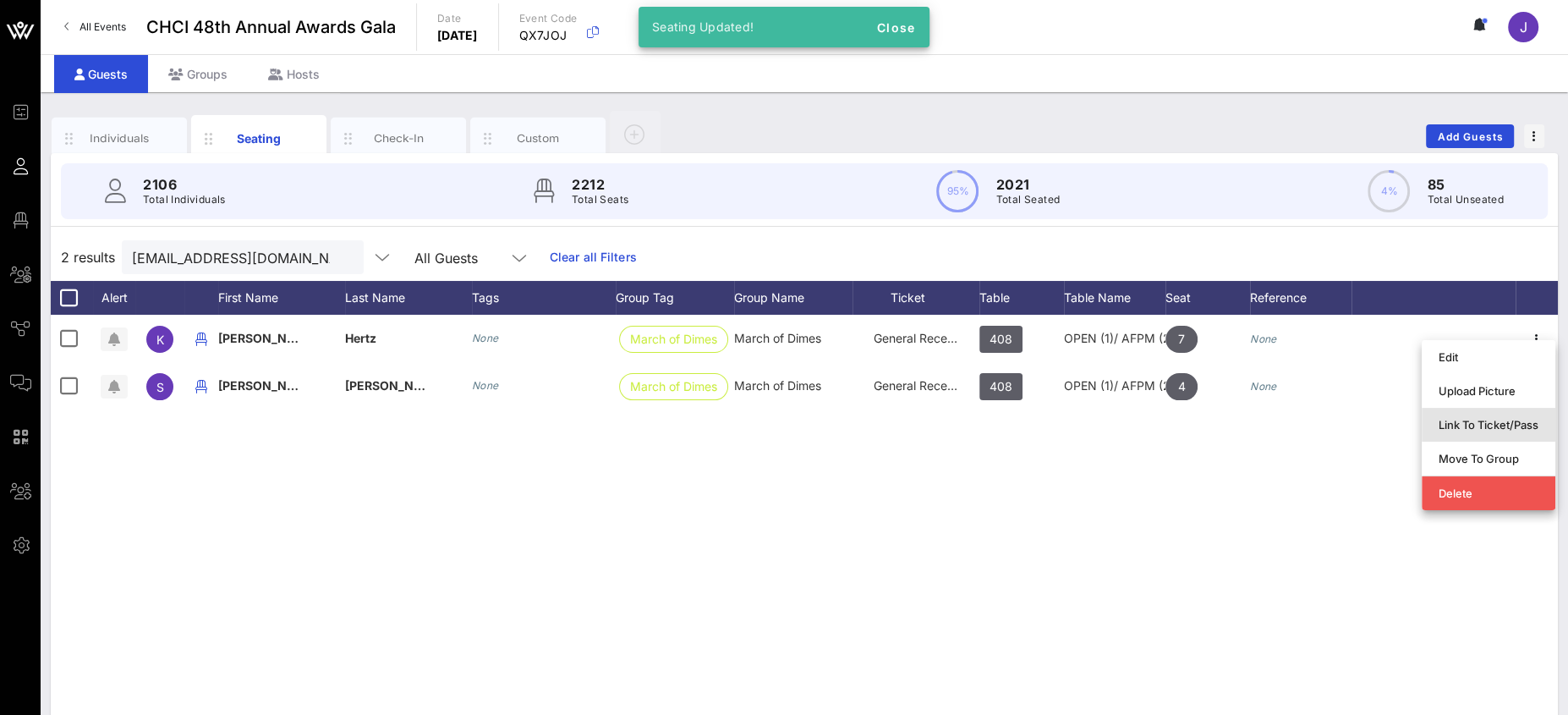
click at [1471, 418] on div "Link To Ticket/Pass" at bounding box center [1488, 425] width 100 height 14
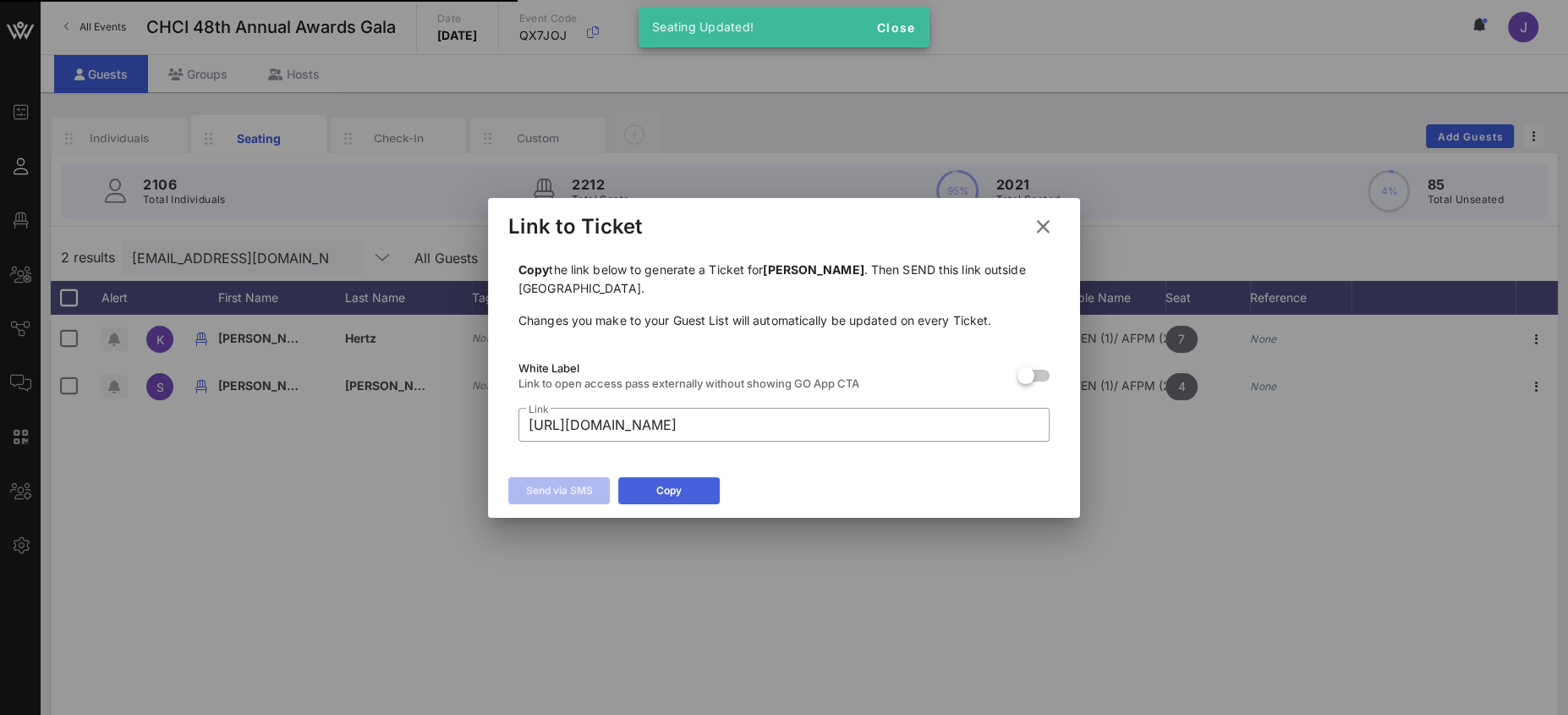
click at [710, 488] on button "Copy" at bounding box center [669, 491] width 102 height 27
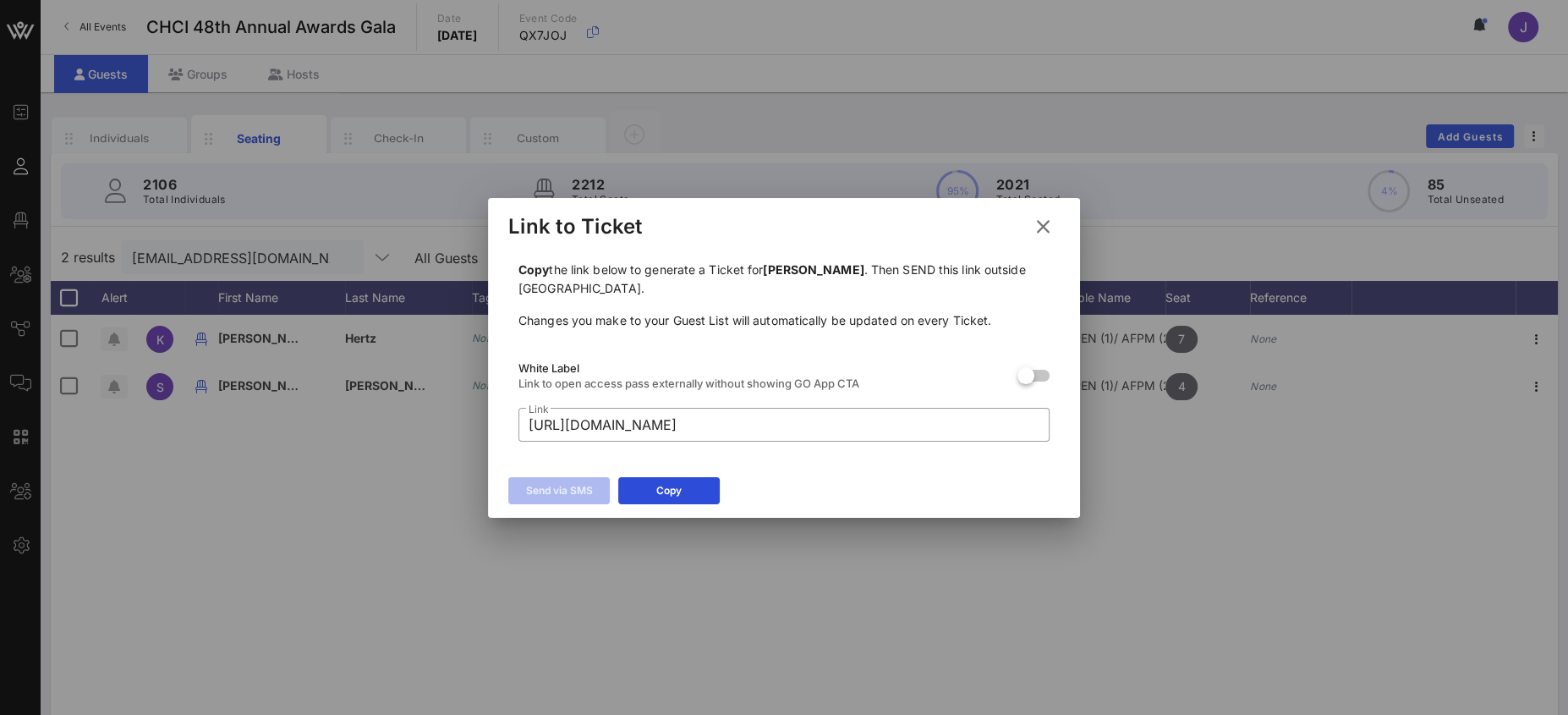
click at [1038, 226] on icon at bounding box center [1044, 226] width 23 height 20
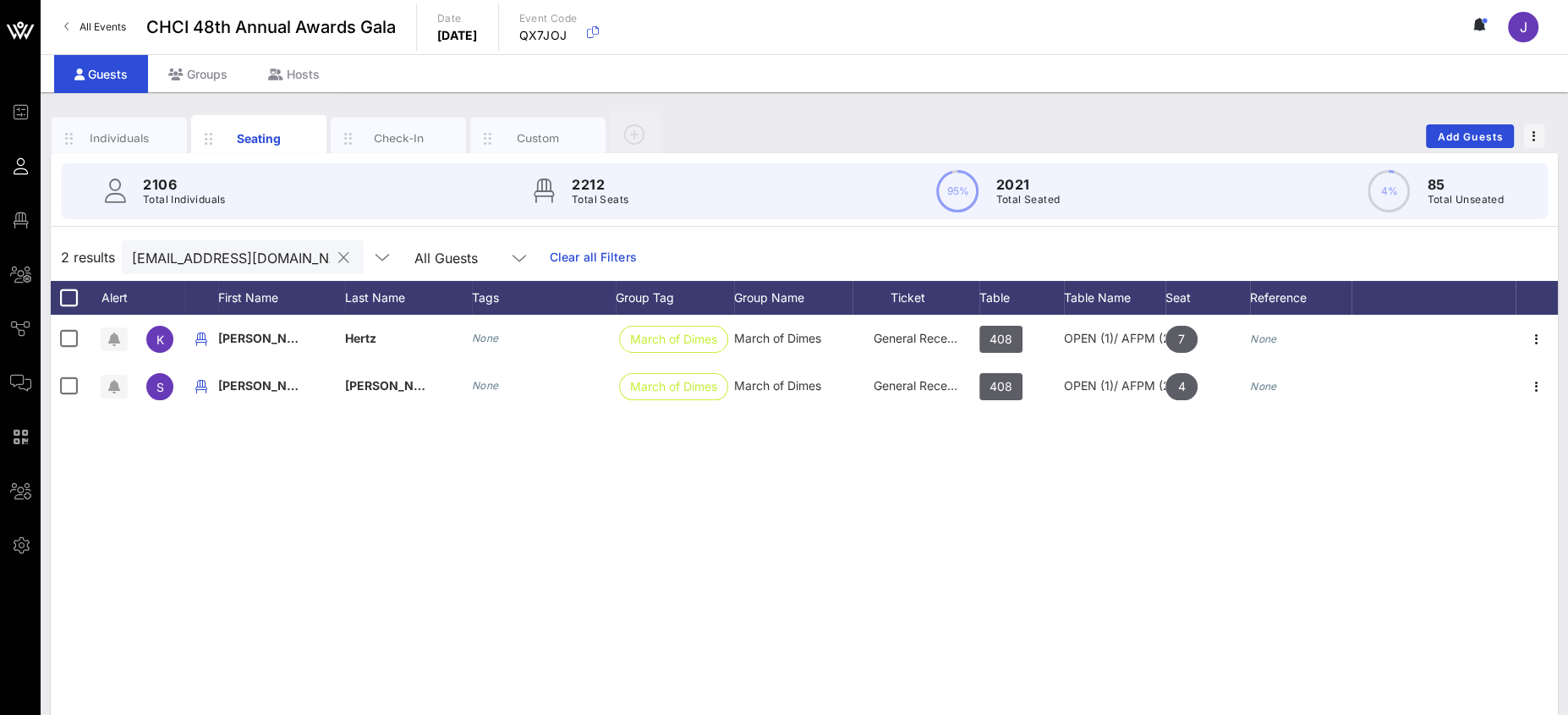
click at [333, 257] on div at bounding box center [343, 257] width 20 height 20
drag, startPoint x: 308, startPoint y: 252, endPoint x: 300, endPoint y: 256, distance: 8.9
click at [333, 253] on div at bounding box center [343, 257] width 20 height 20
drag, startPoint x: 299, startPoint y: 257, endPoint x: 284, endPoint y: 258, distance: 15.0
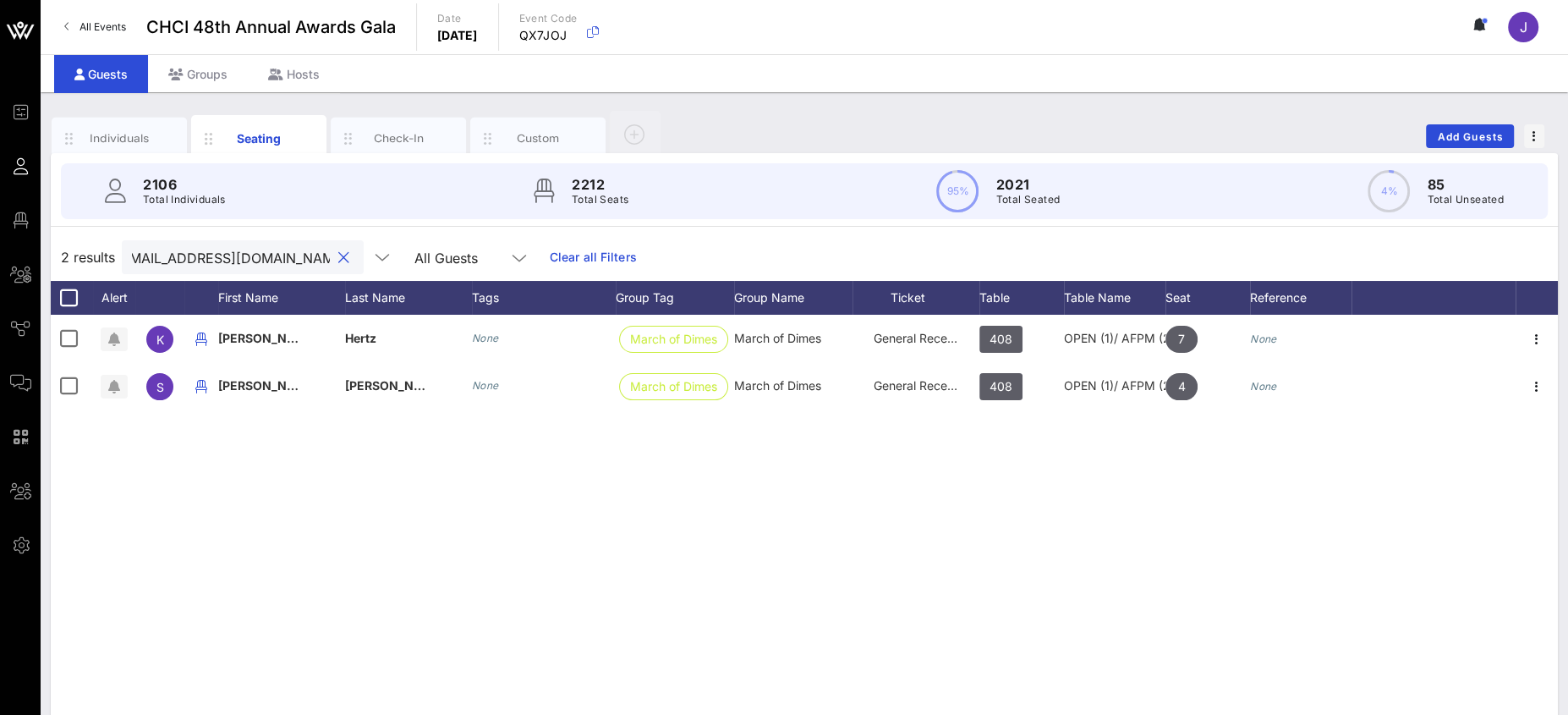
click at [338, 257] on button "clear icon" at bounding box center [343, 257] width 11 height 17
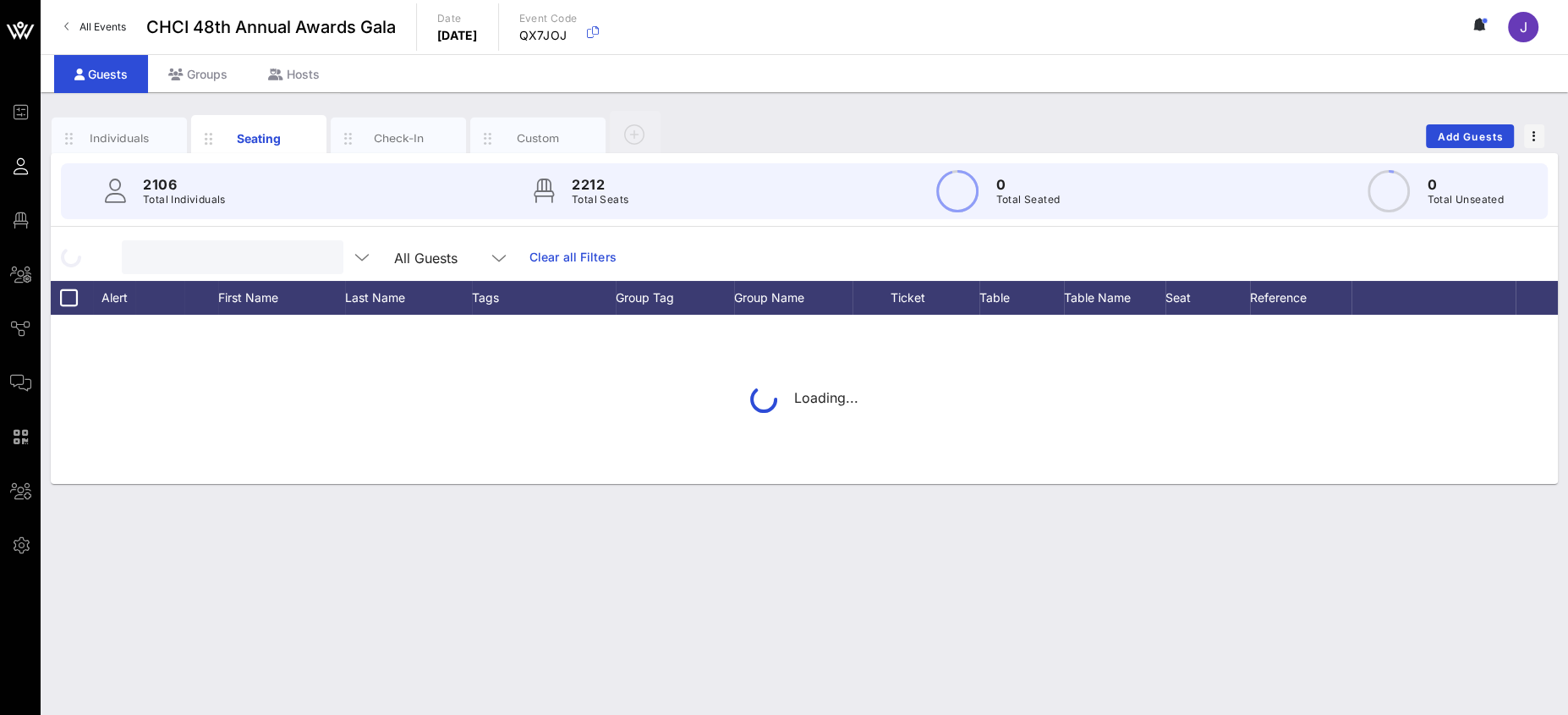
scroll to position [0, 0]
click at [217, 257] on input "text" at bounding box center [231, 256] width 198 height 22
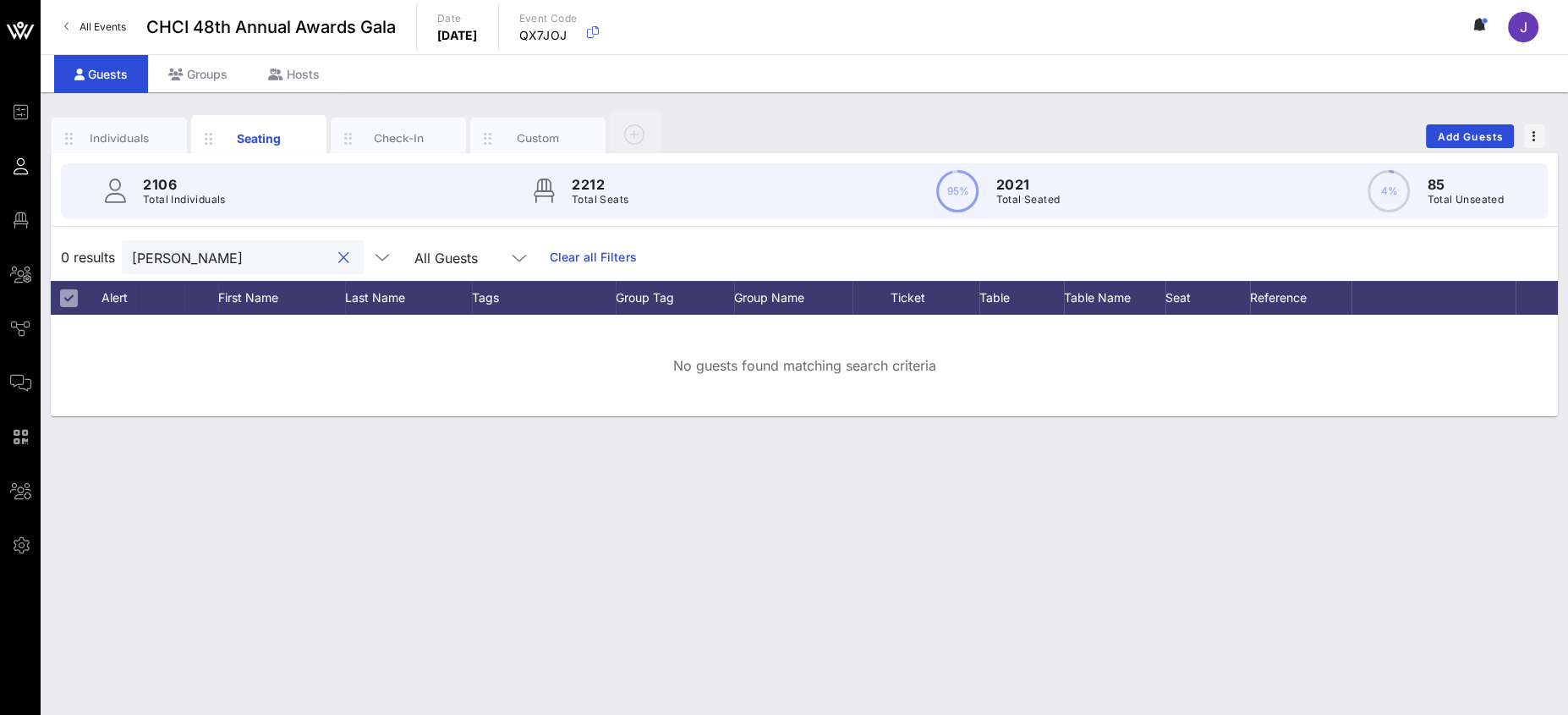
click at [147, 258] on input "[PERSON_NAME]" at bounding box center [231, 256] width 198 height 22
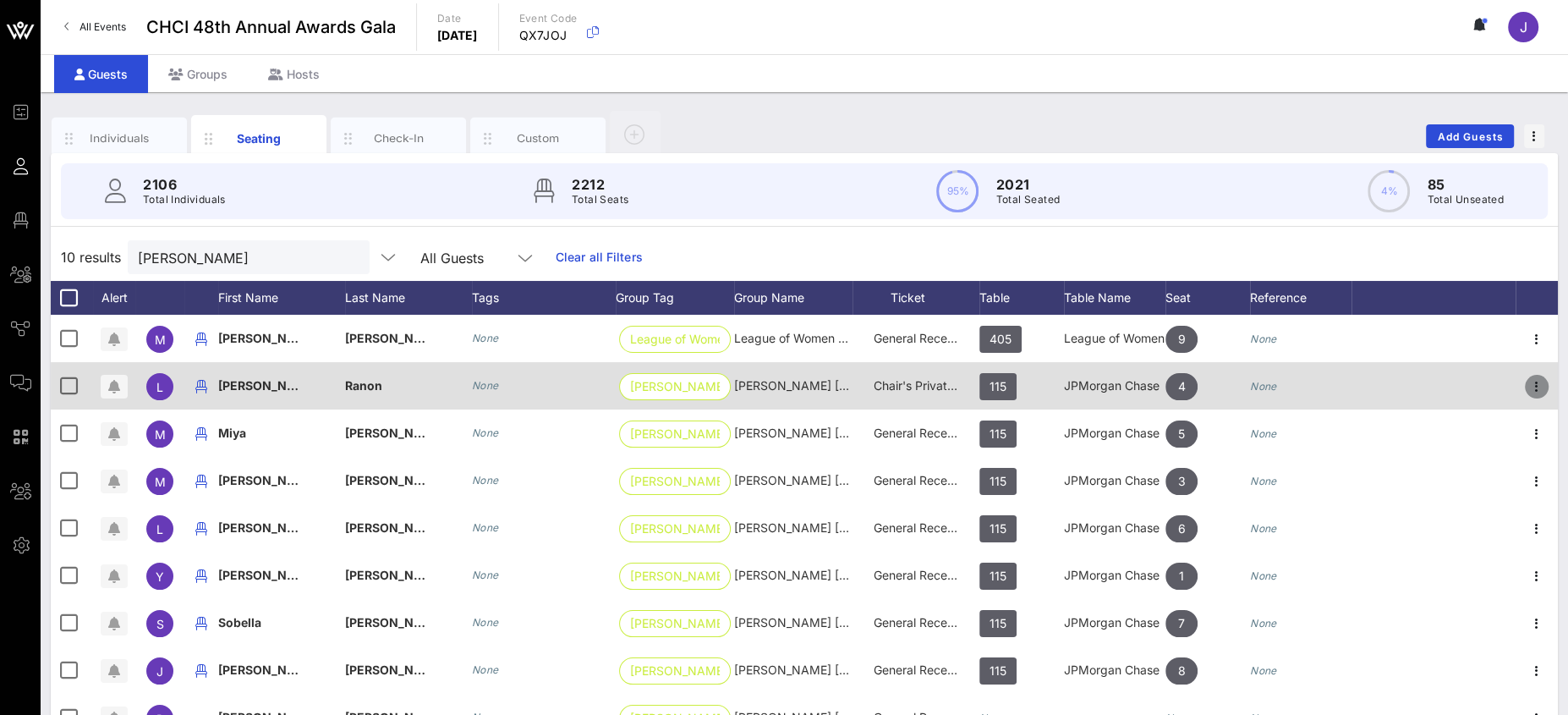
click at [1538, 384] on icon "button" at bounding box center [1536, 387] width 20 height 20
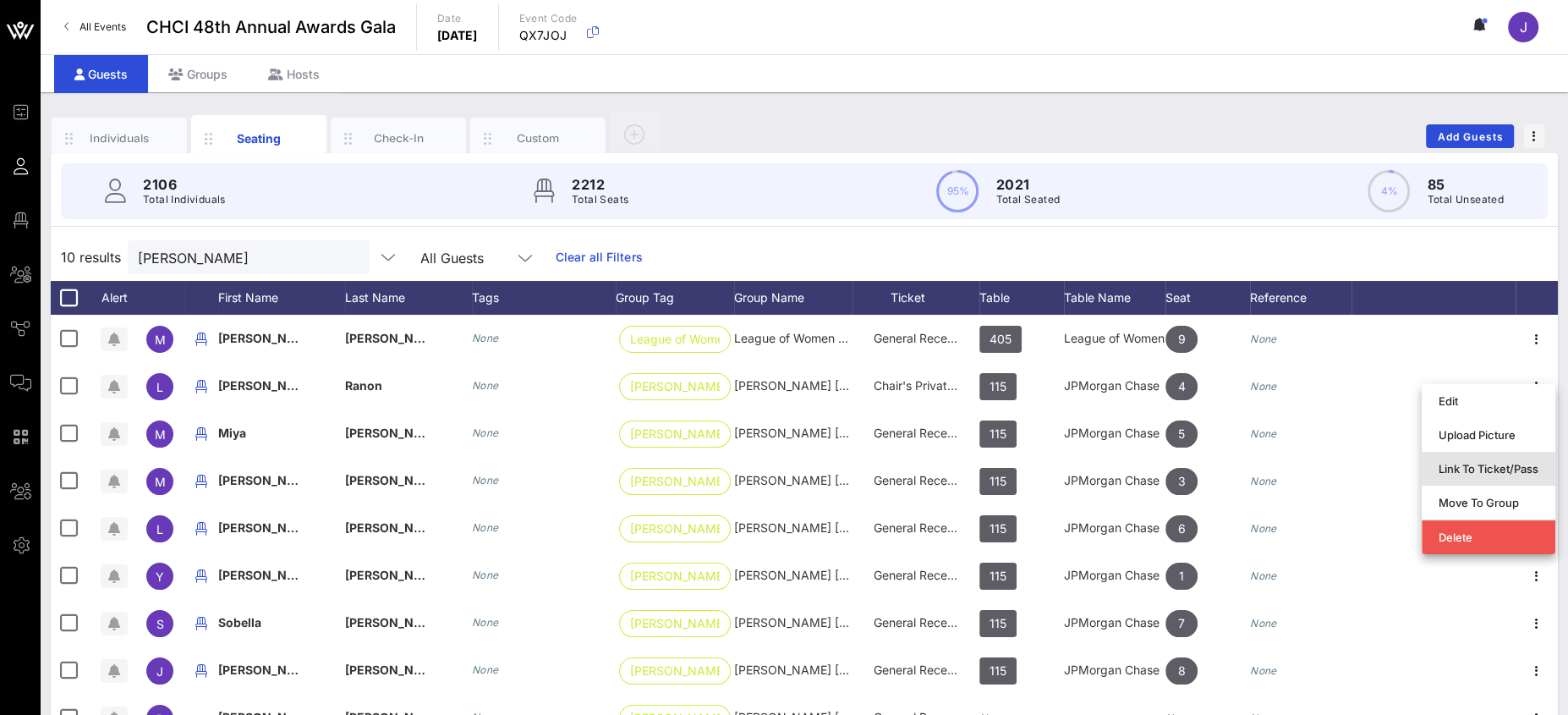
click at [1516, 476] on div "Link To Ticket/Pass" at bounding box center [1488, 469] width 100 height 27
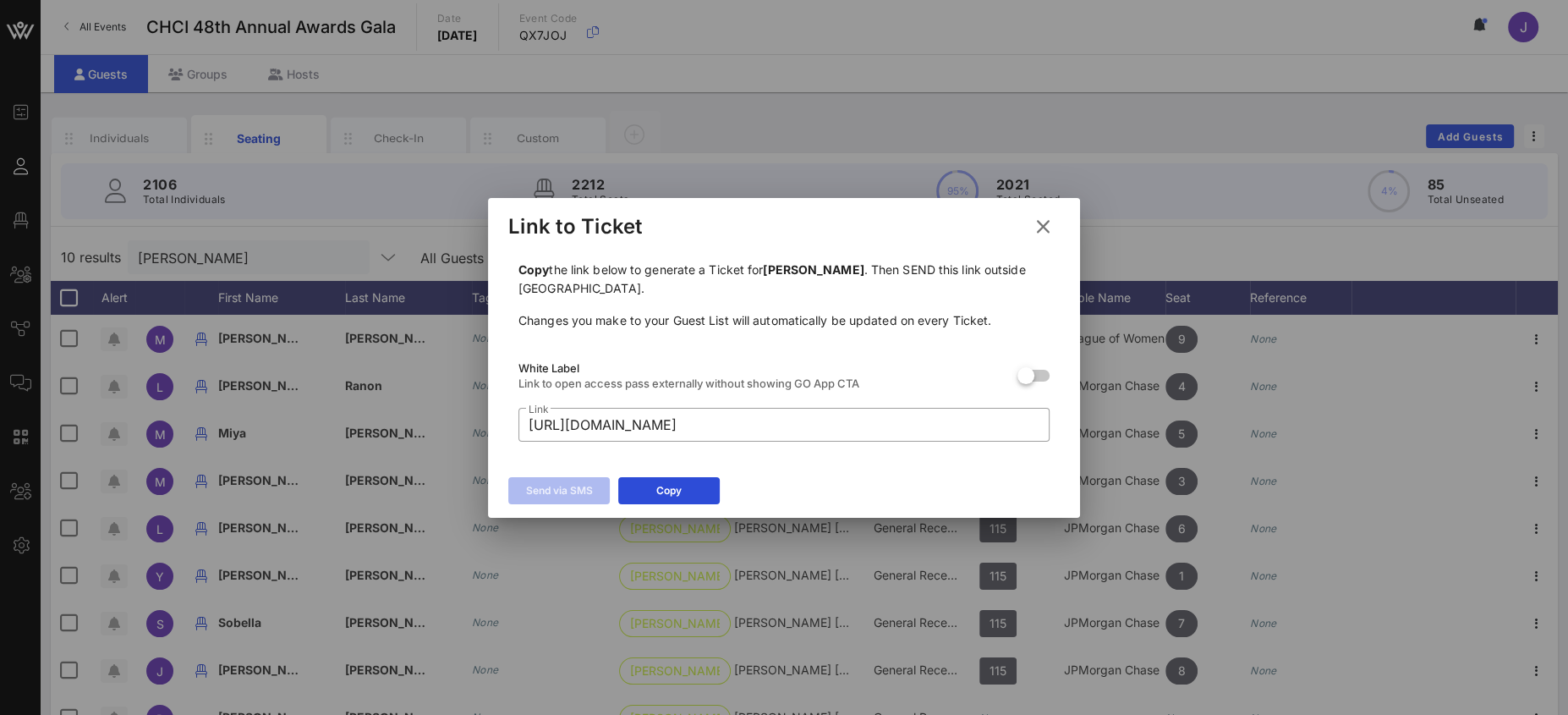
click at [1031, 219] on button at bounding box center [1043, 226] width 33 height 30
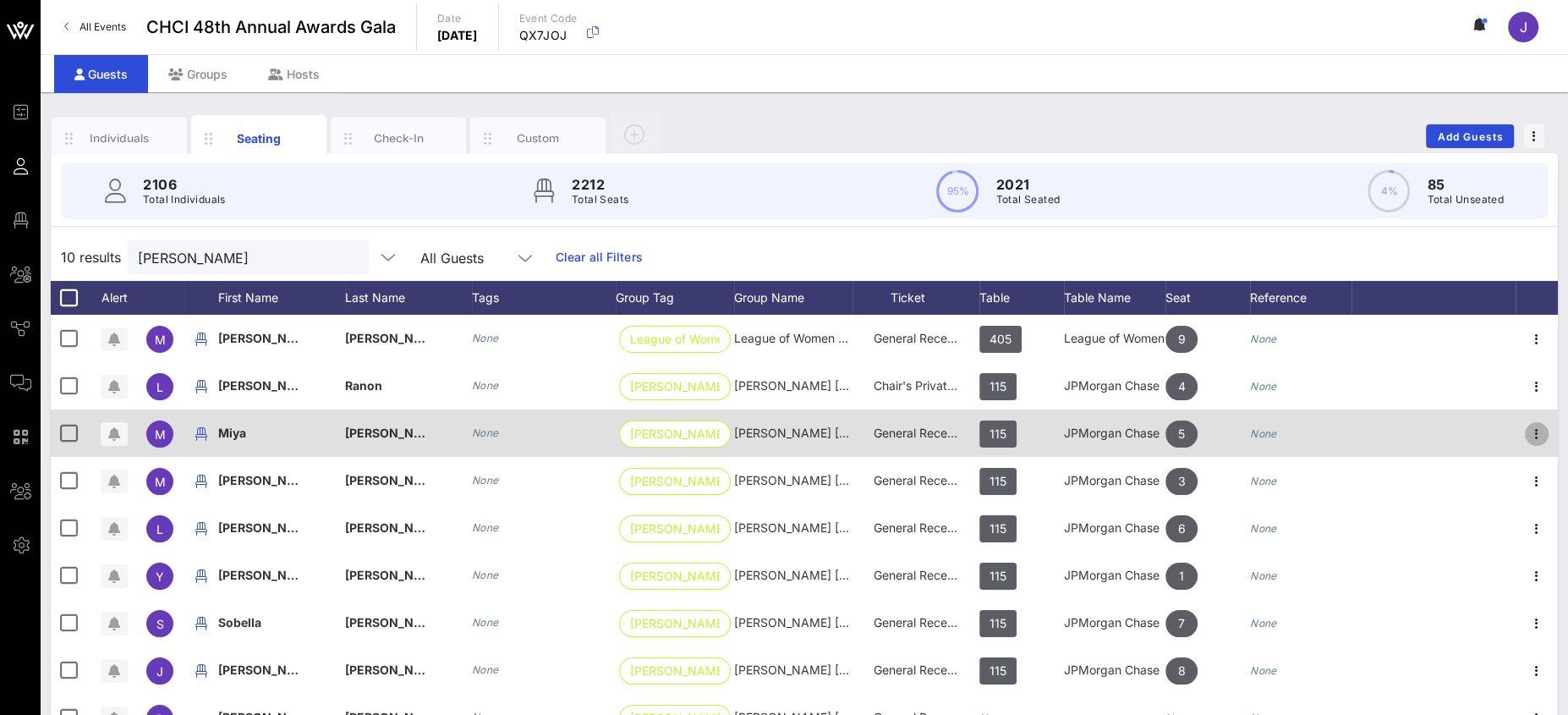
click at [1548, 430] on span "button" at bounding box center [1536, 433] width 23 height 20
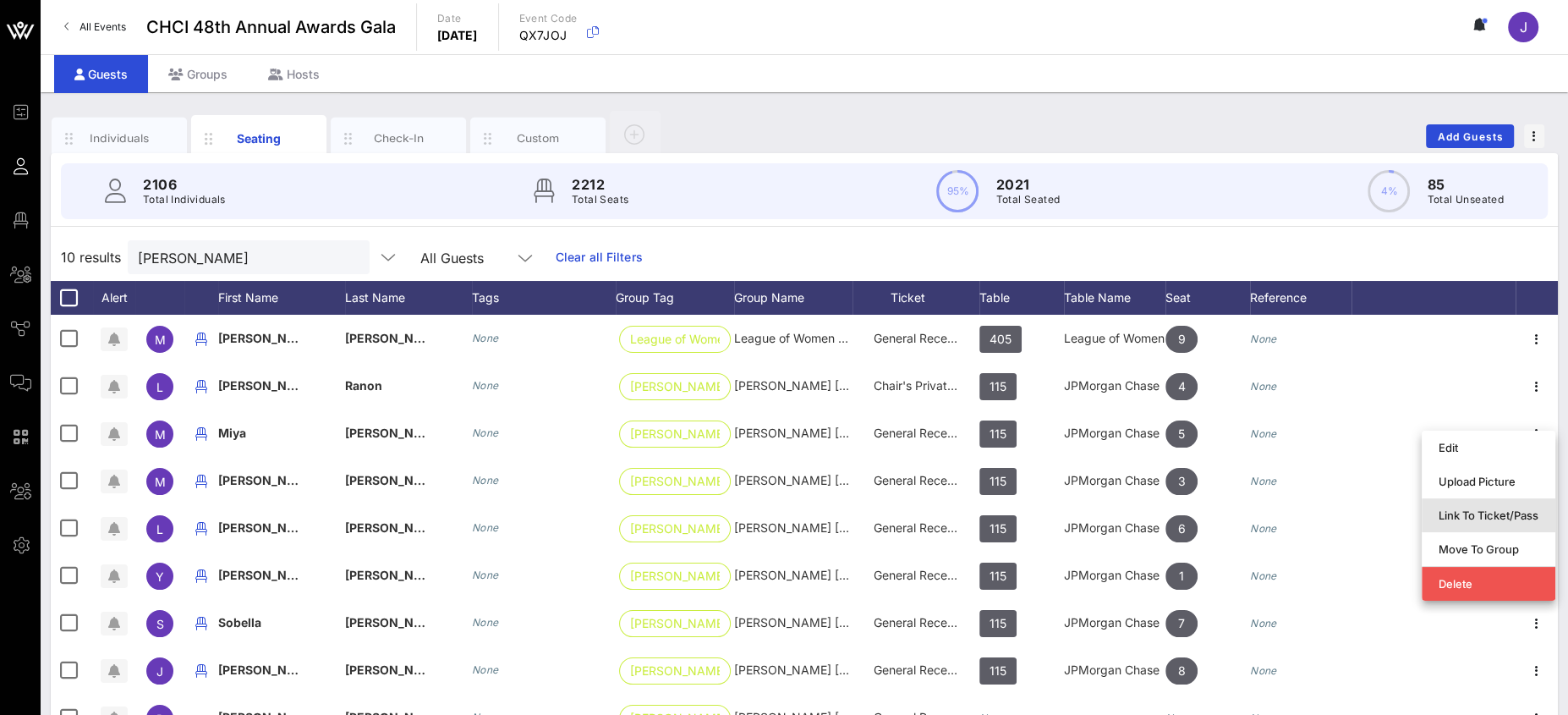
click at [1479, 526] on div "Link To Ticket/Pass" at bounding box center [1488, 516] width 100 height 27
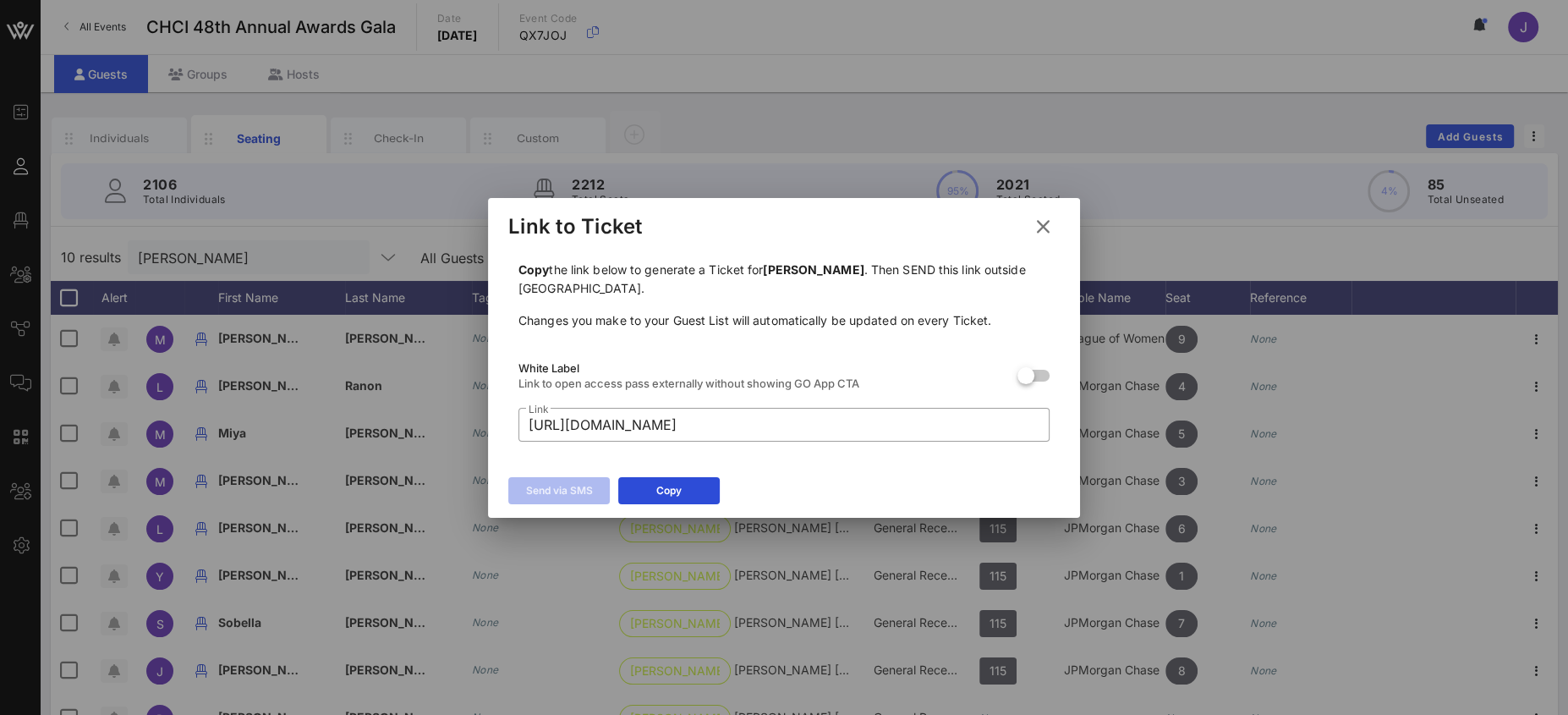
click at [1047, 223] on icon at bounding box center [1044, 226] width 23 height 20
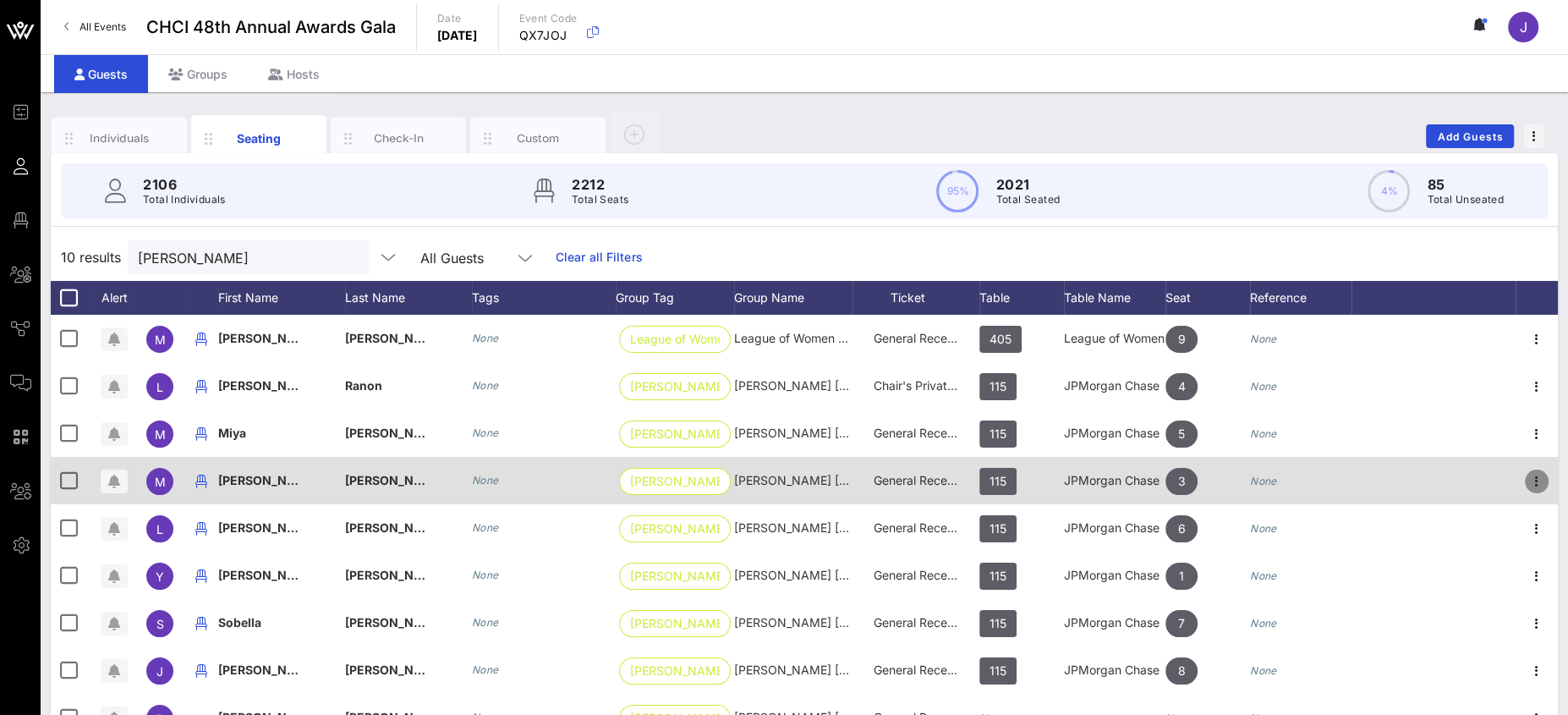
click at [1533, 478] on icon "button" at bounding box center [1536, 481] width 20 height 20
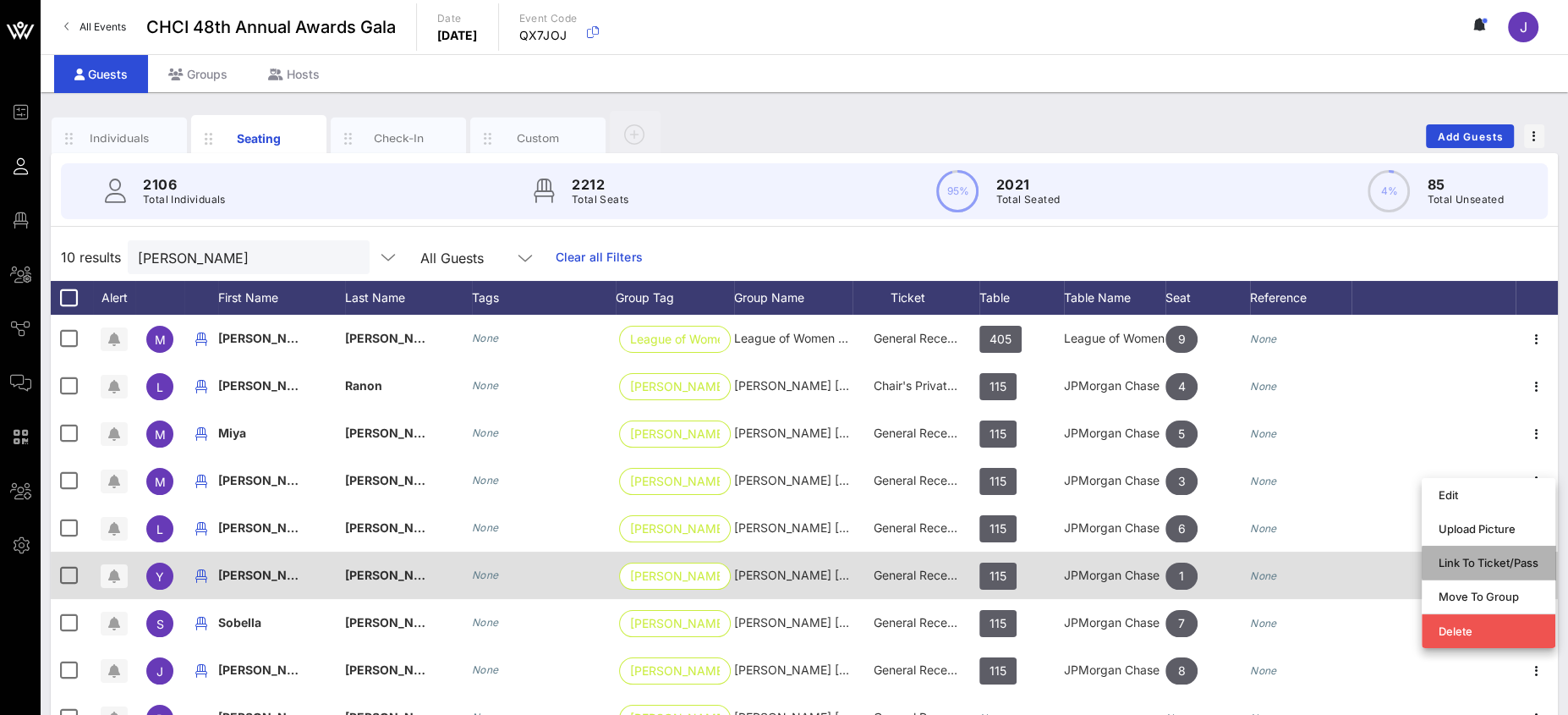
click at [1485, 561] on div "Link To Ticket/Pass" at bounding box center [1488, 562] width 100 height 14
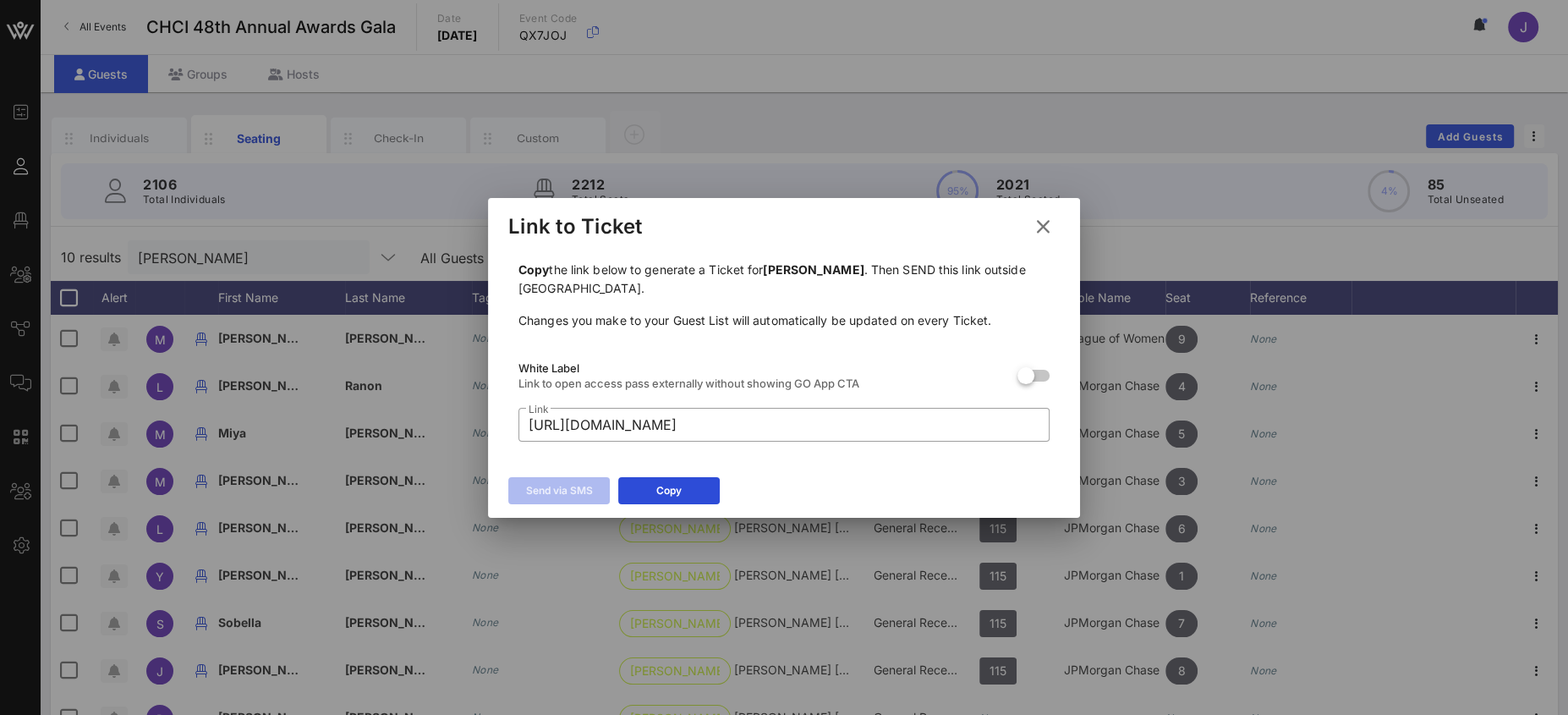
drag, startPoint x: 1052, startPoint y: 232, endPoint x: 1041, endPoint y: 237, distance: 12.1
click at [1052, 232] on icon at bounding box center [1044, 226] width 23 height 20
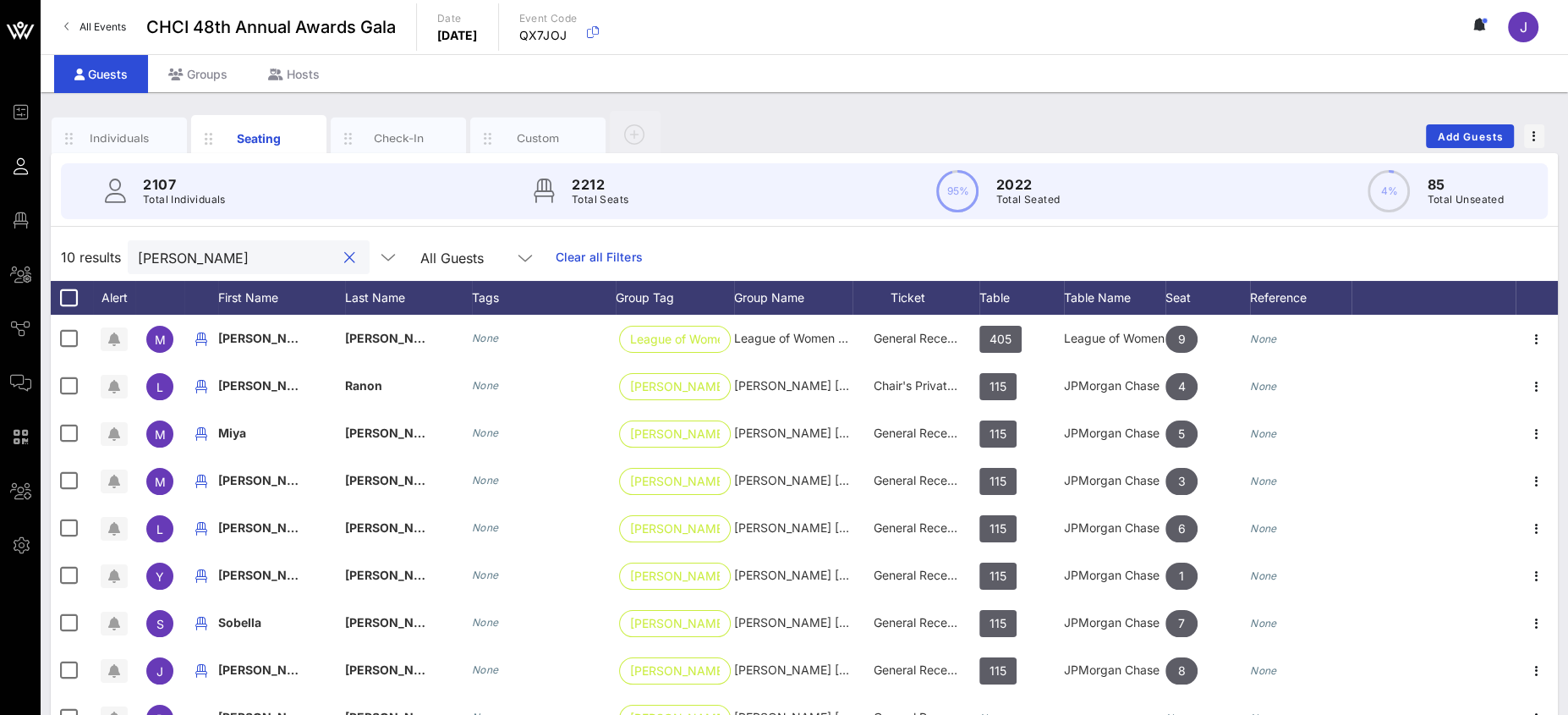
click at [172, 259] on input "[PERSON_NAME]" at bounding box center [237, 256] width 198 height 22
click at [172, 258] on input "[PERSON_NAME]" at bounding box center [237, 256] width 198 height 22
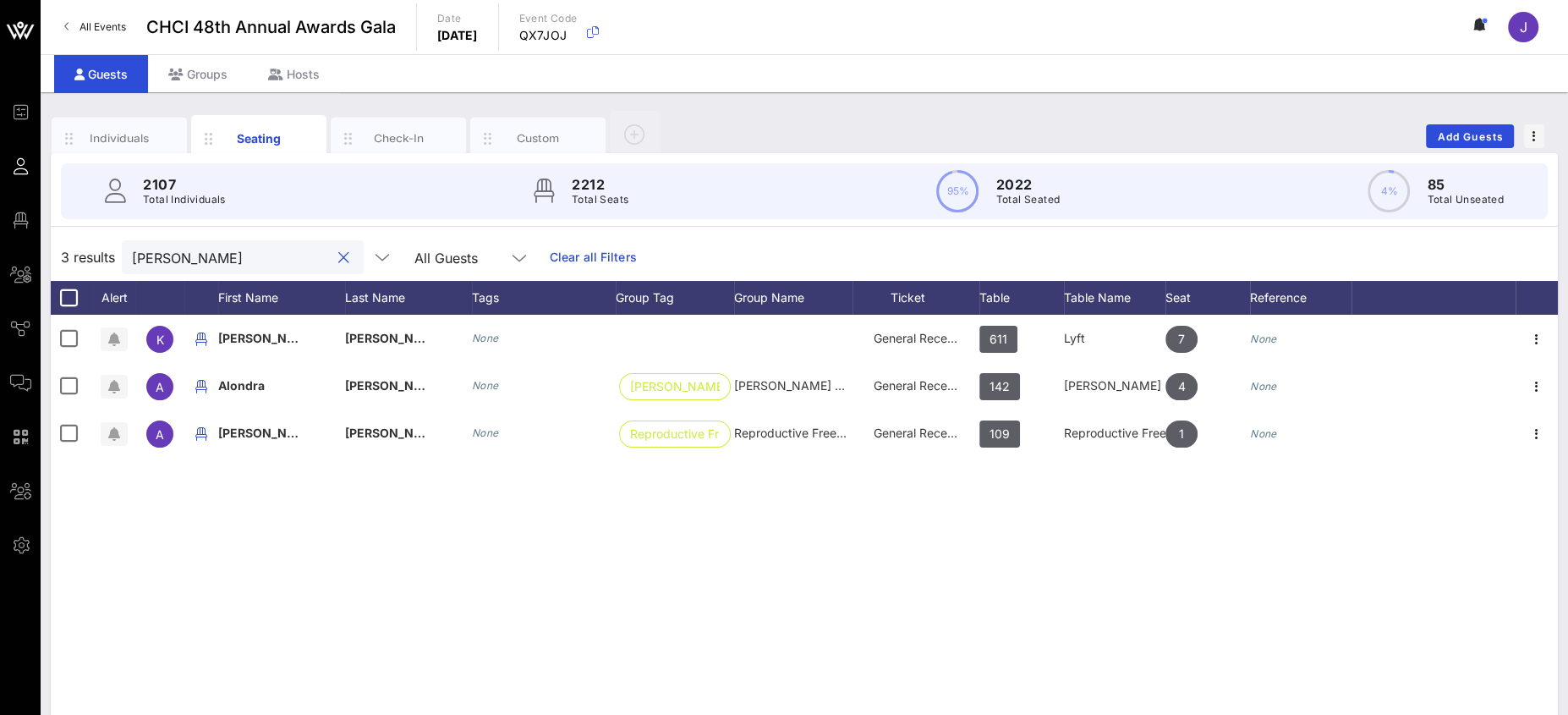
click at [180, 266] on input "[PERSON_NAME]" at bounding box center [231, 256] width 198 height 22
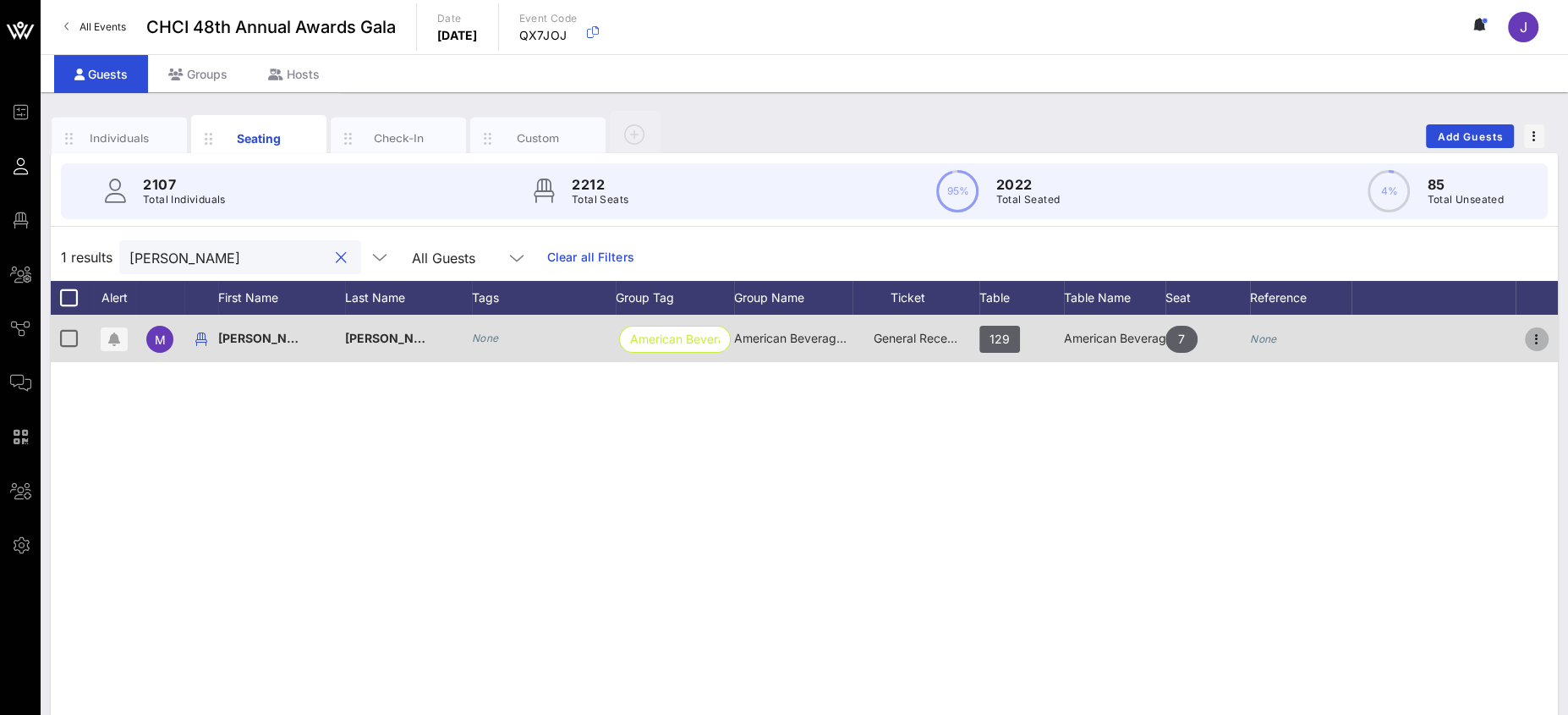
click at [1539, 335] on icon "button" at bounding box center [1536, 339] width 20 height 20
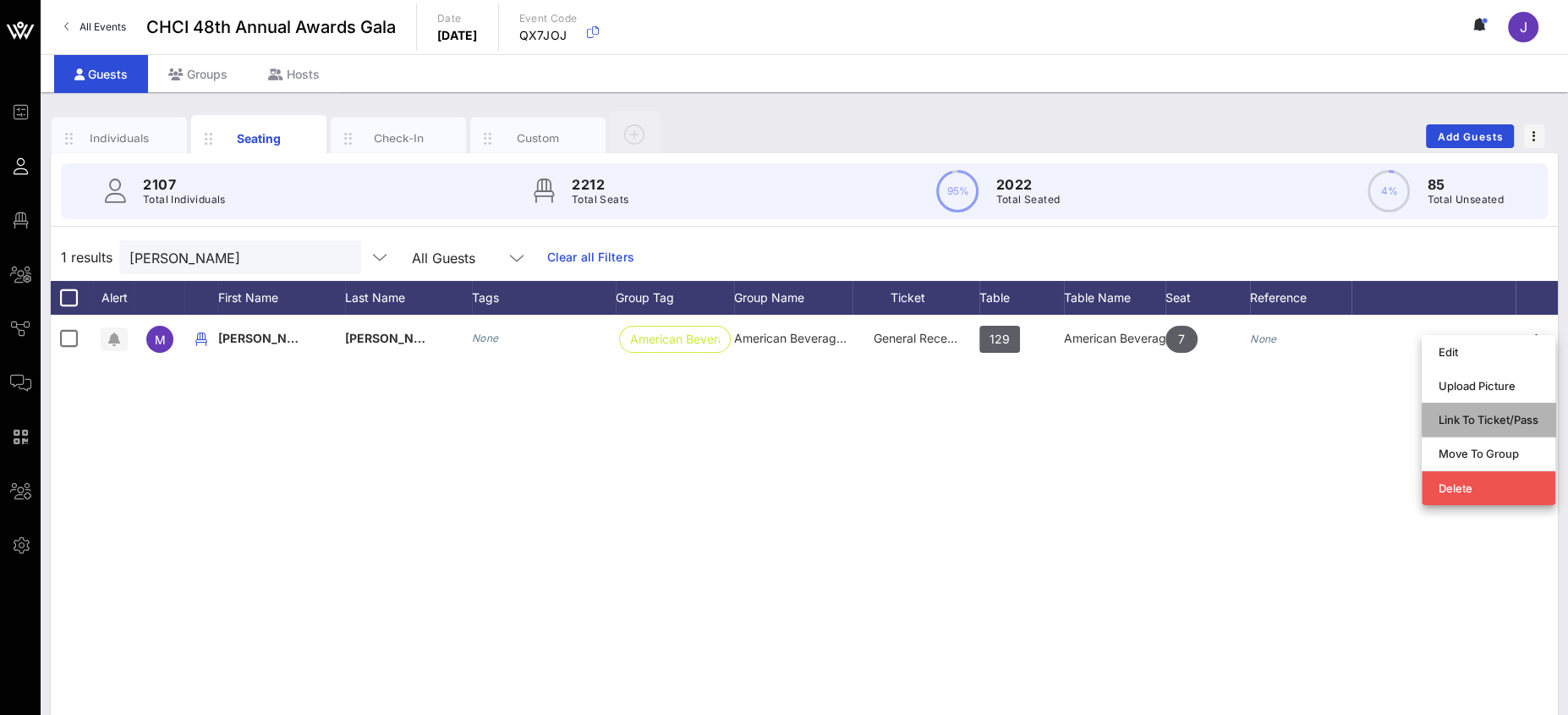
click at [1497, 424] on div "Link To Ticket/Pass" at bounding box center [1488, 420] width 100 height 14
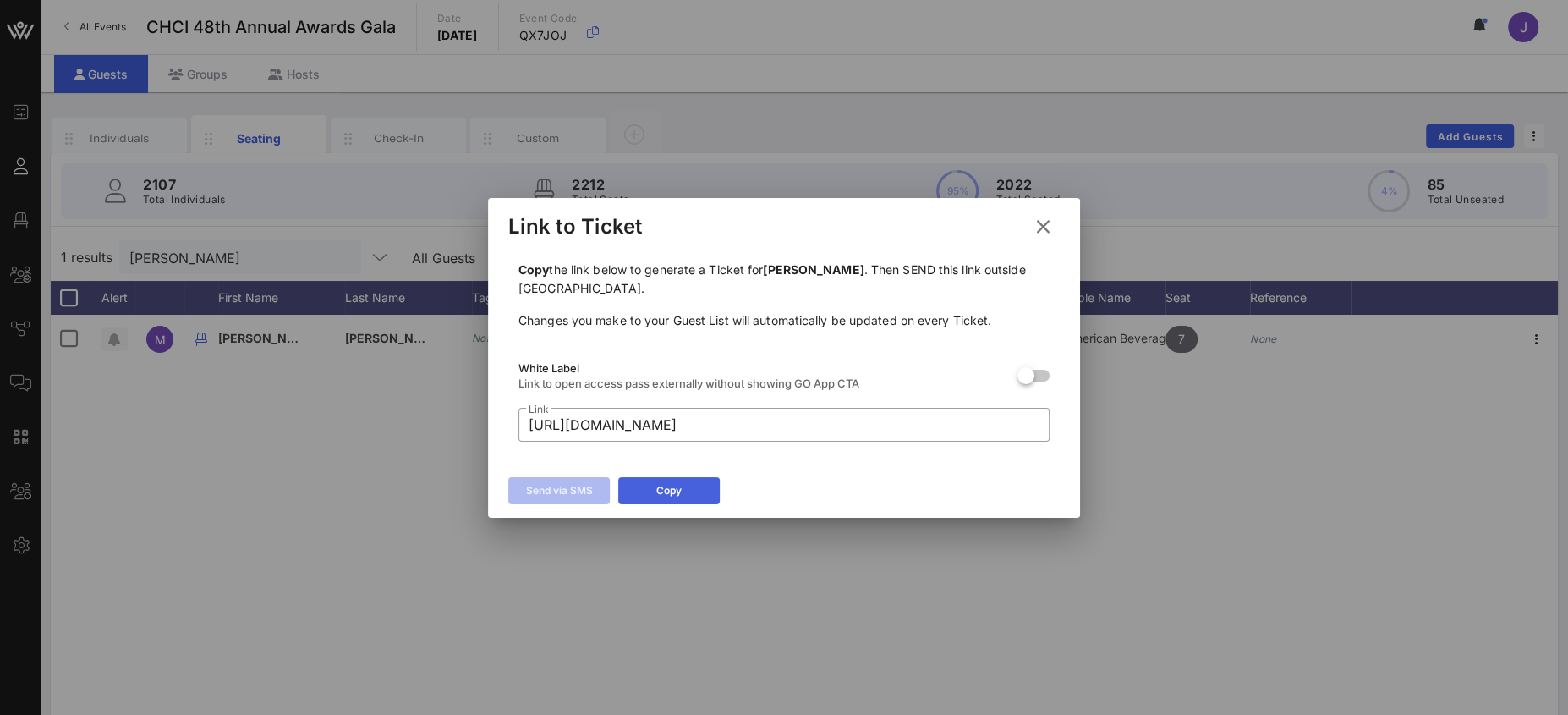
click at [706, 488] on button "Copy" at bounding box center [669, 491] width 102 height 27
click at [1052, 224] on icon at bounding box center [1044, 226] width 23 height 20
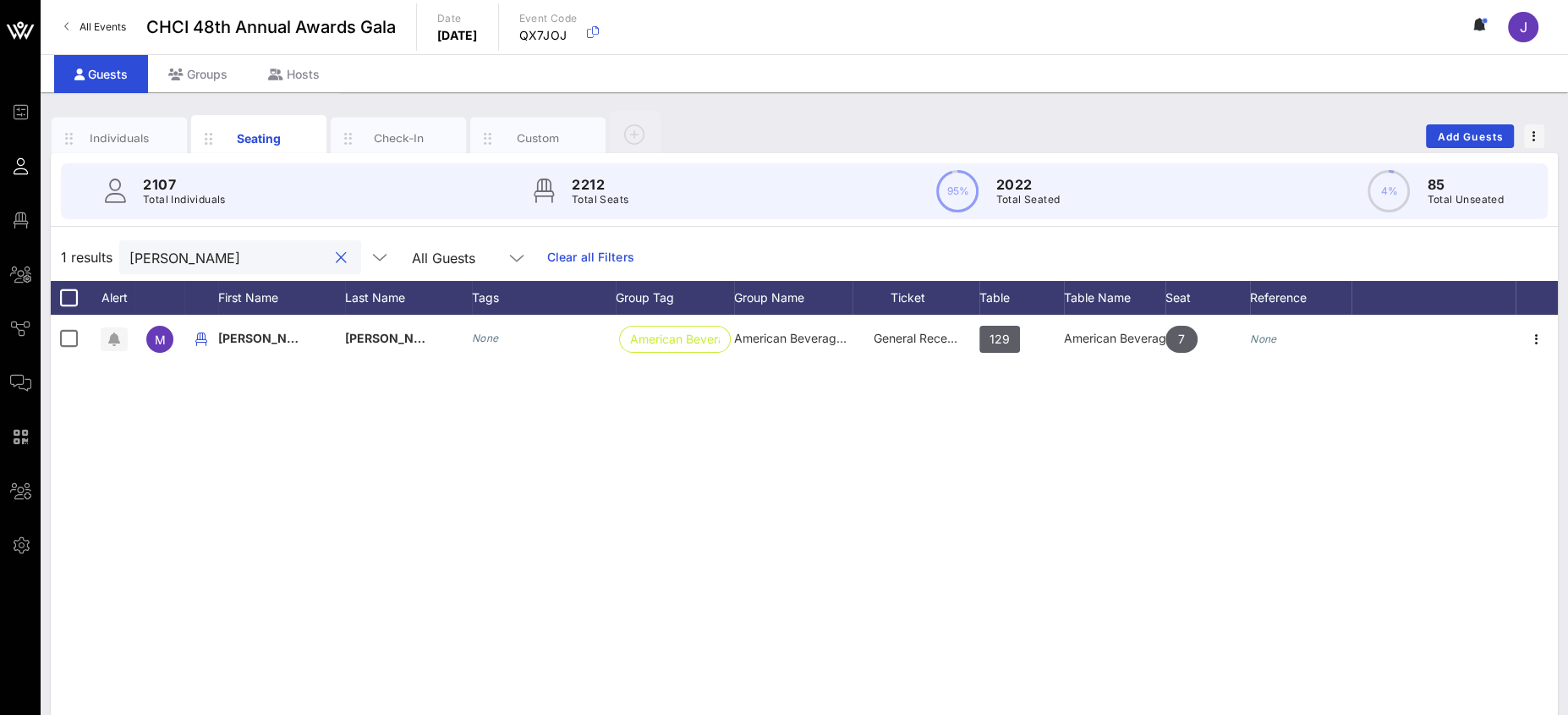
click at [171, 259] on input "[PERSON_NAME]" at bounding box center [228, 256] width 198 height 22
click at [172, 259] on input "[PERSON_NAME]" at bounding box center [228, 256] width 198 height 22
click at [173, 259] on input "[PERSON_NAME]" at bounding box center [228, 256] width 198 height 22
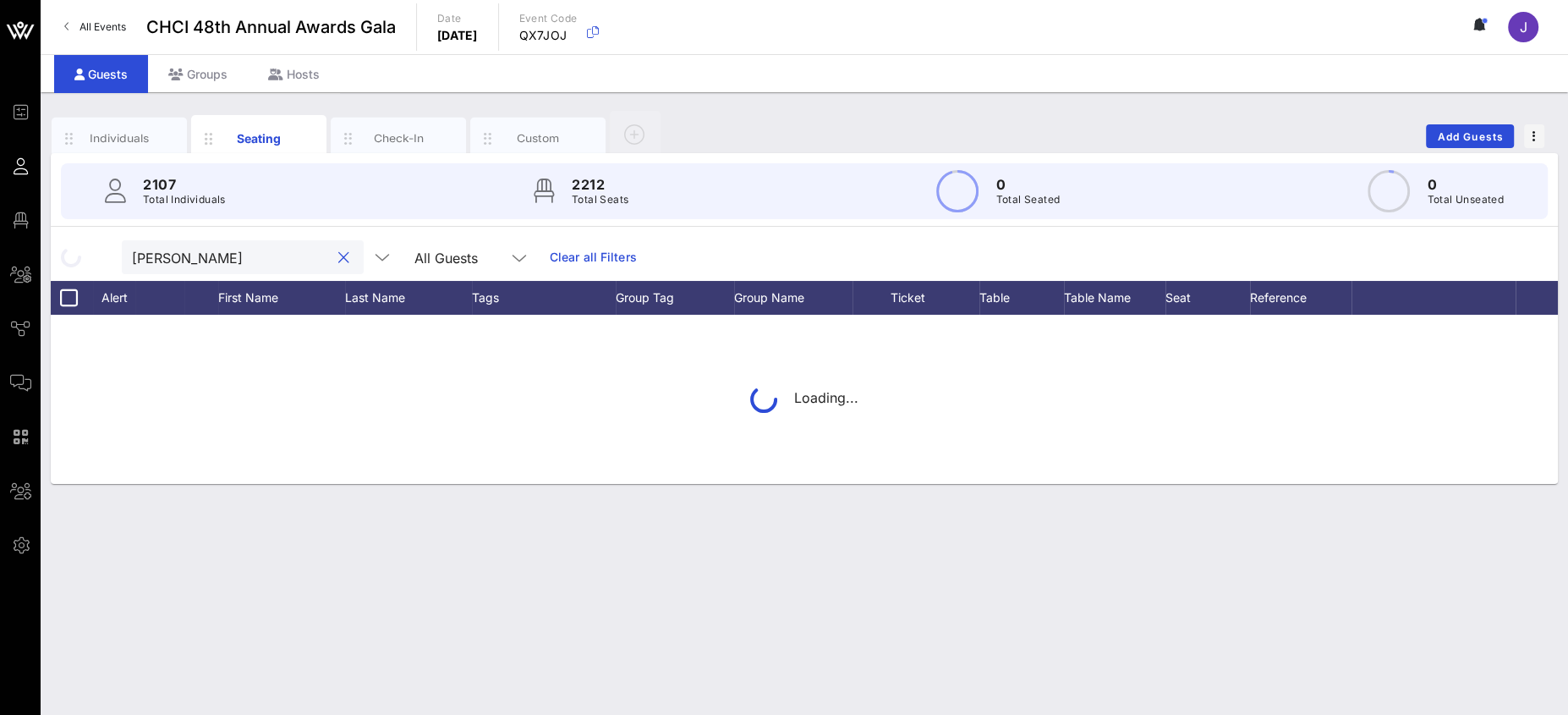
type input "[PERSON_NAME]"
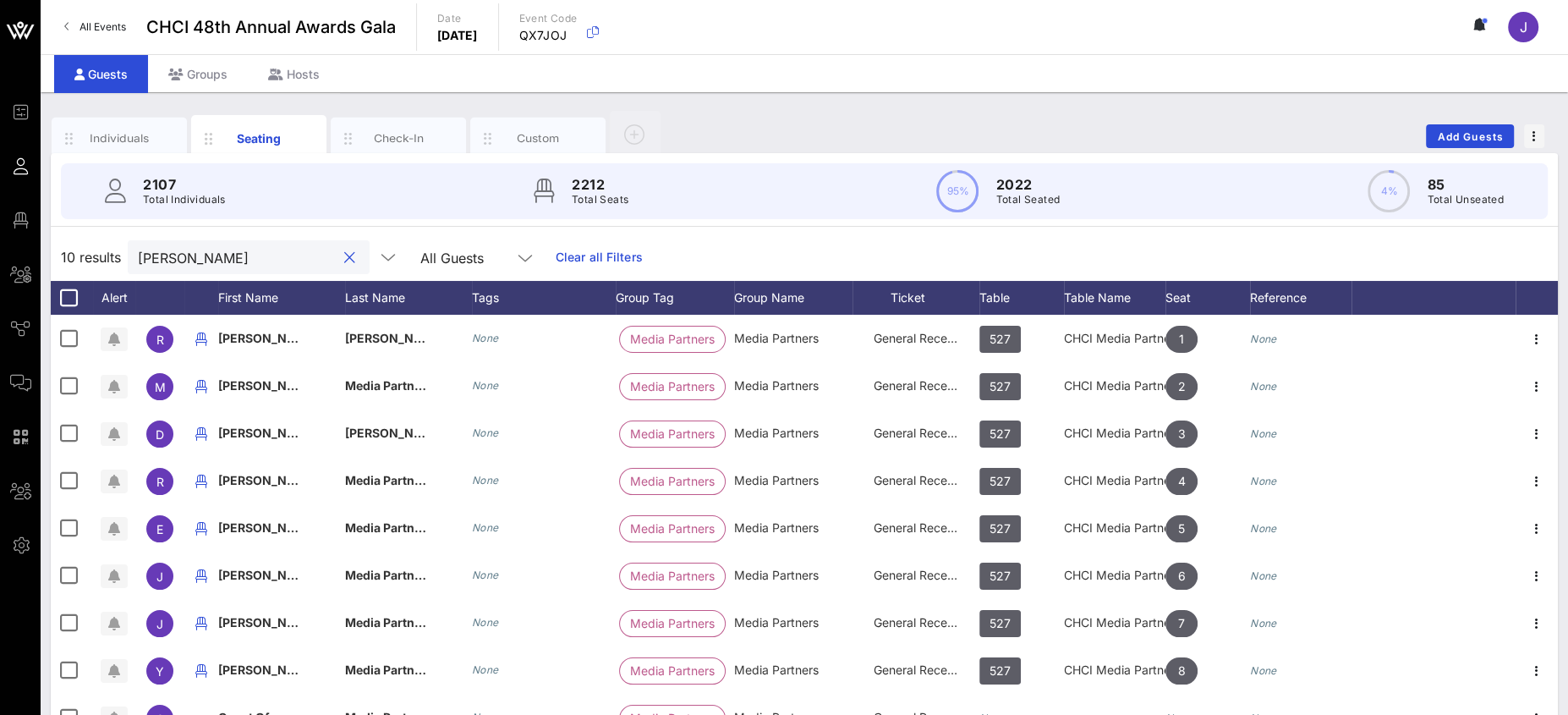
click at [117, 255] on div "10 results [PERSON_NAME] All Guests Clear all Filters" at bounding box center [804, 256] width 1507 height 48
type input "mustiga"
click at [215, 72] on div "Groups" at bounding box center [197, 74] width 100 height 38
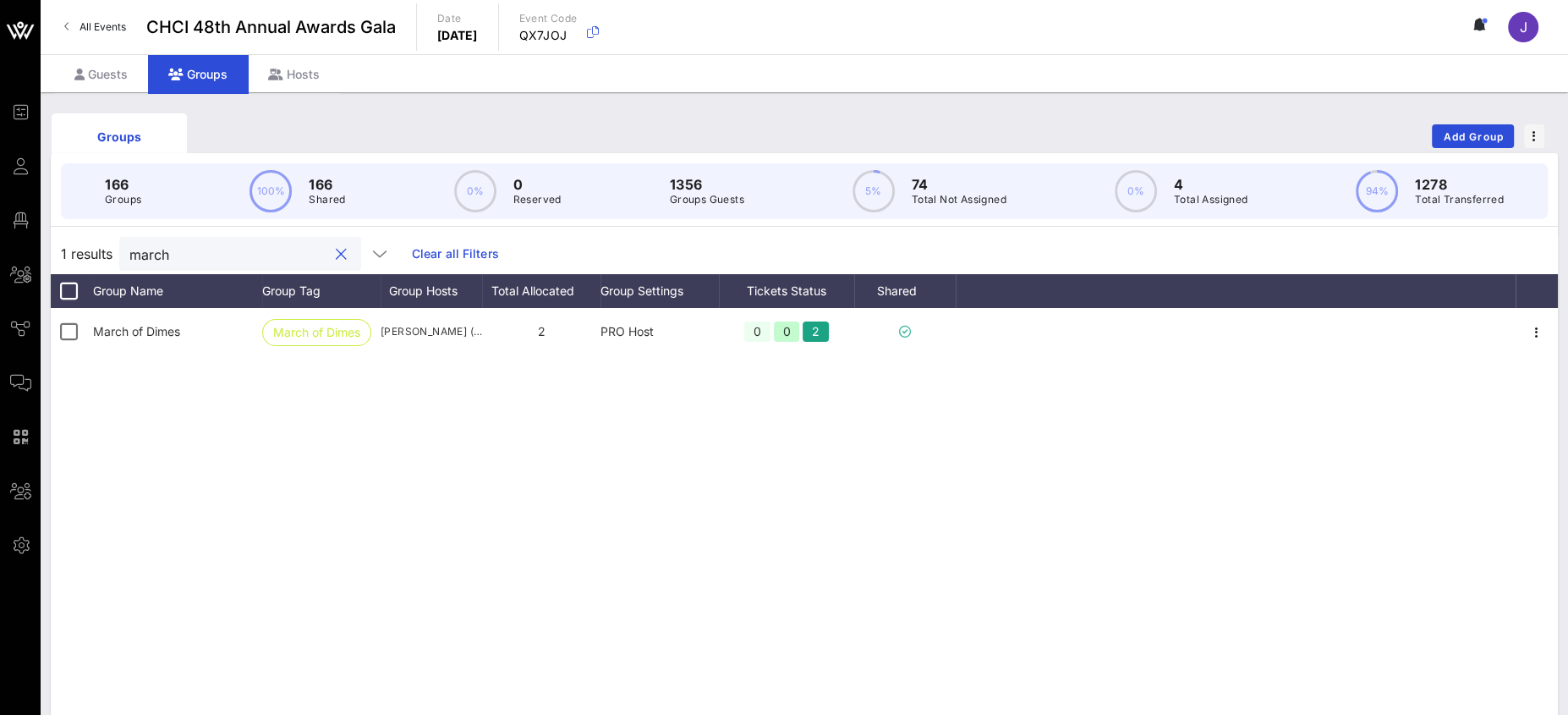
click at [174, 255] on input "march" at bounding box center [228, 254] width 198 height 22
click at [145, 255] on input "march" at bounding box center [228, 254] width 198 height 22
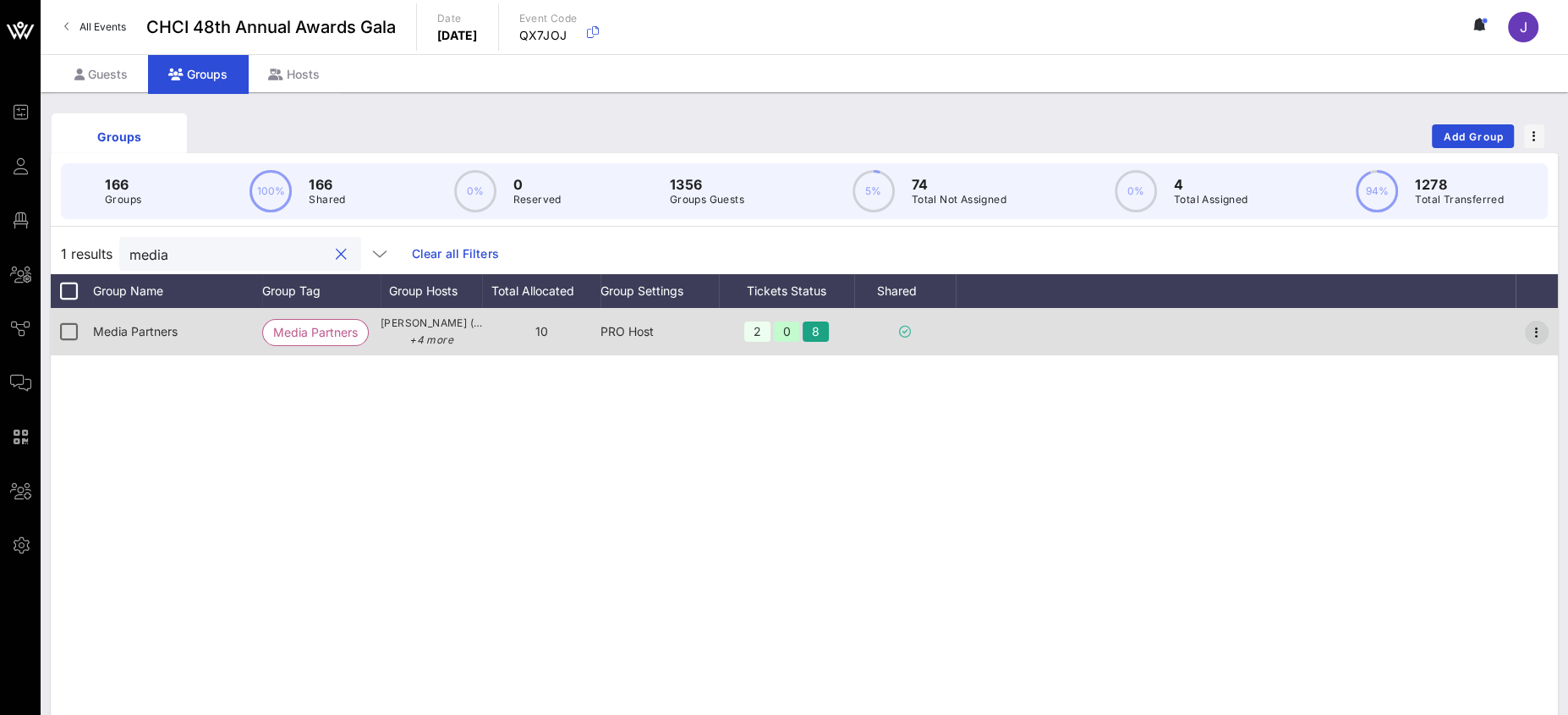
type input "media"
click at [1532, 333] on icon "button" at bounding box center [1536, 332] width 20 height 20
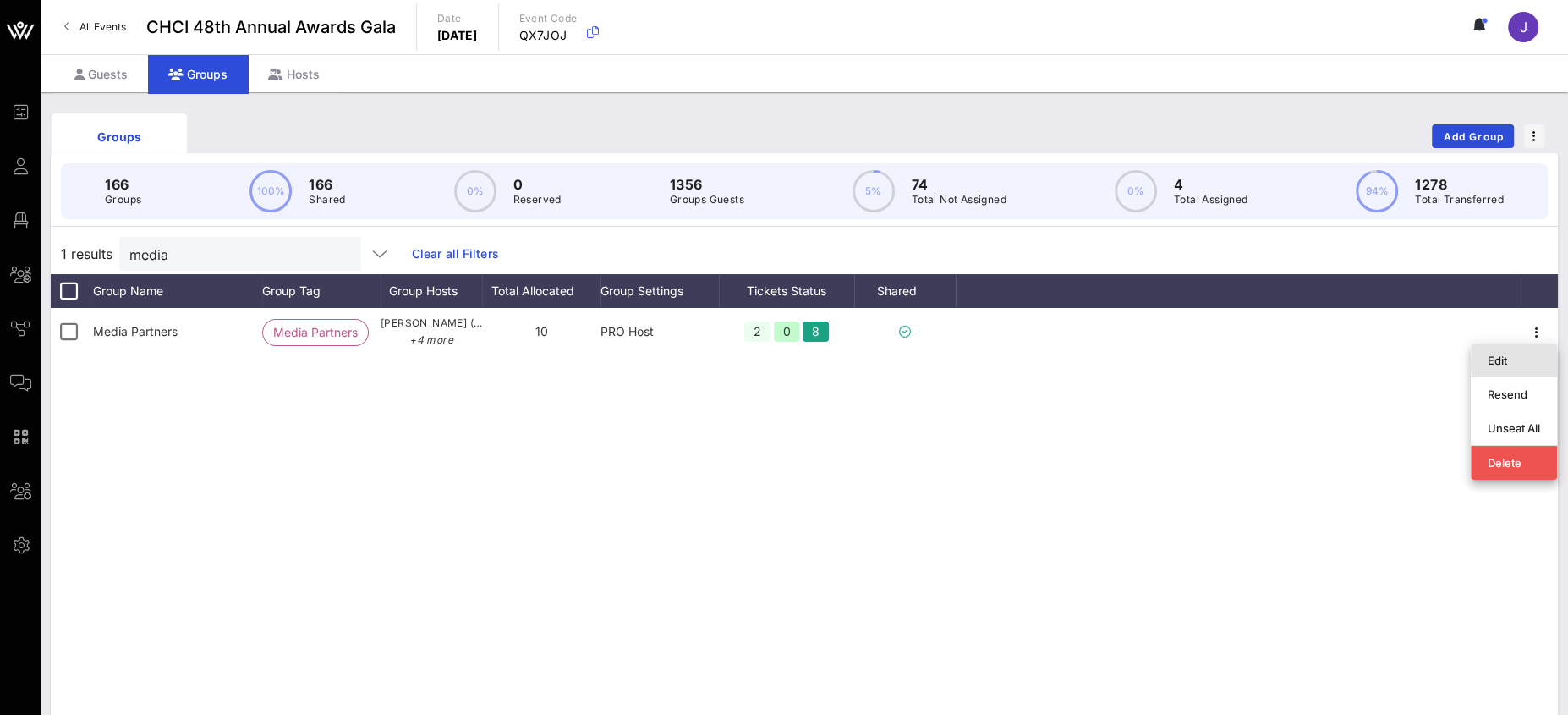
click at [1489, 365] on div "Edit" at bounding box center [1514, 360] width 52 height 14
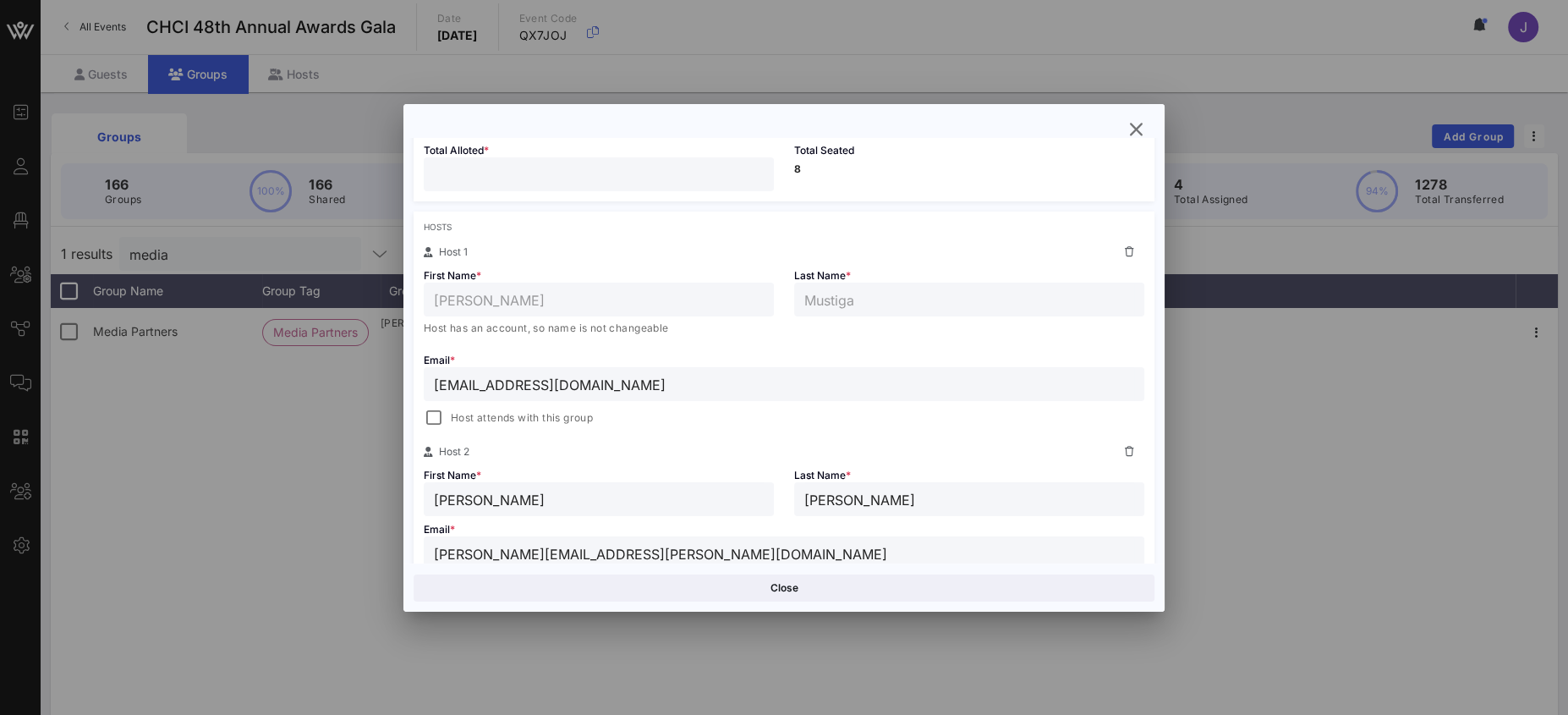
scroll to position [207, 0]
click at [443, 415] on div at bounding box center [434, 416] width 23 height 23
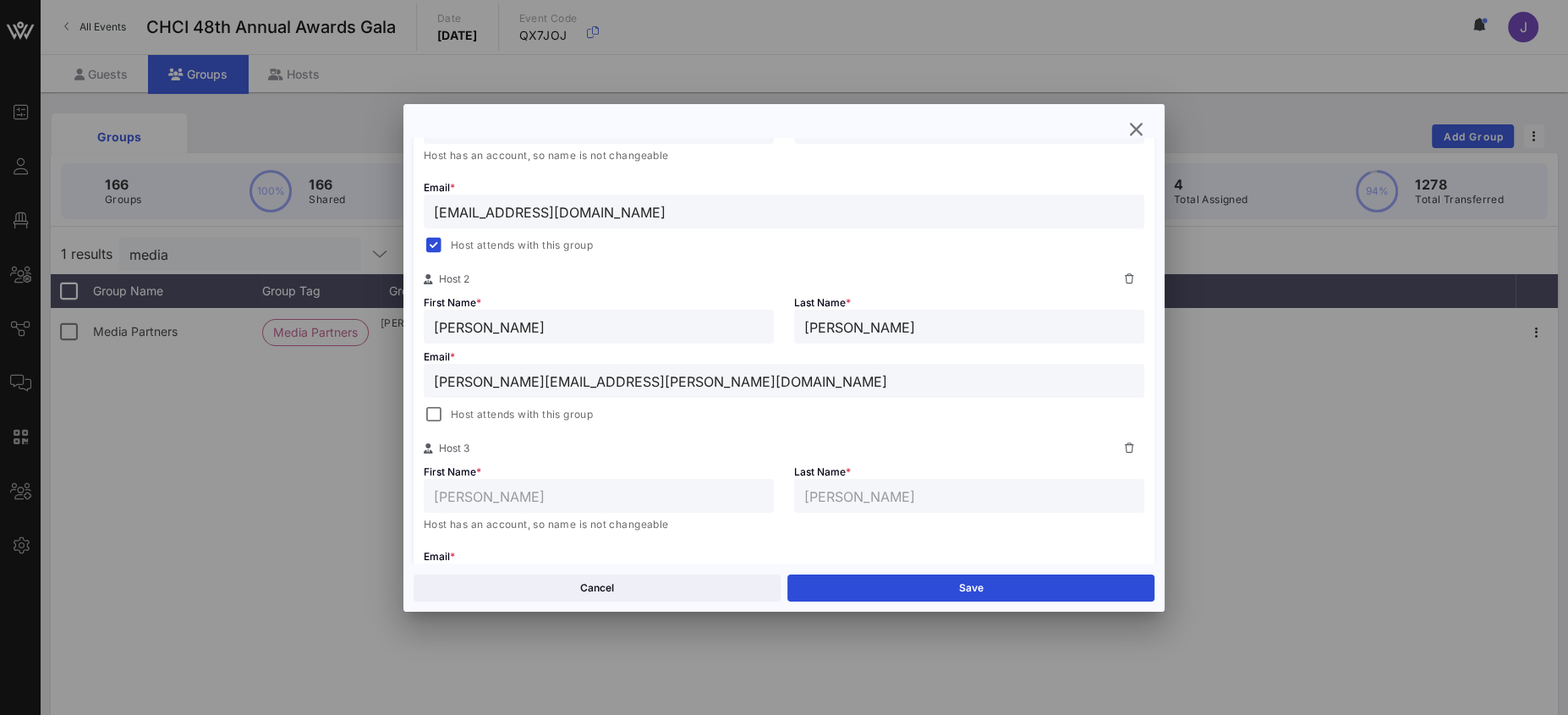
scroll to position [384, 0]
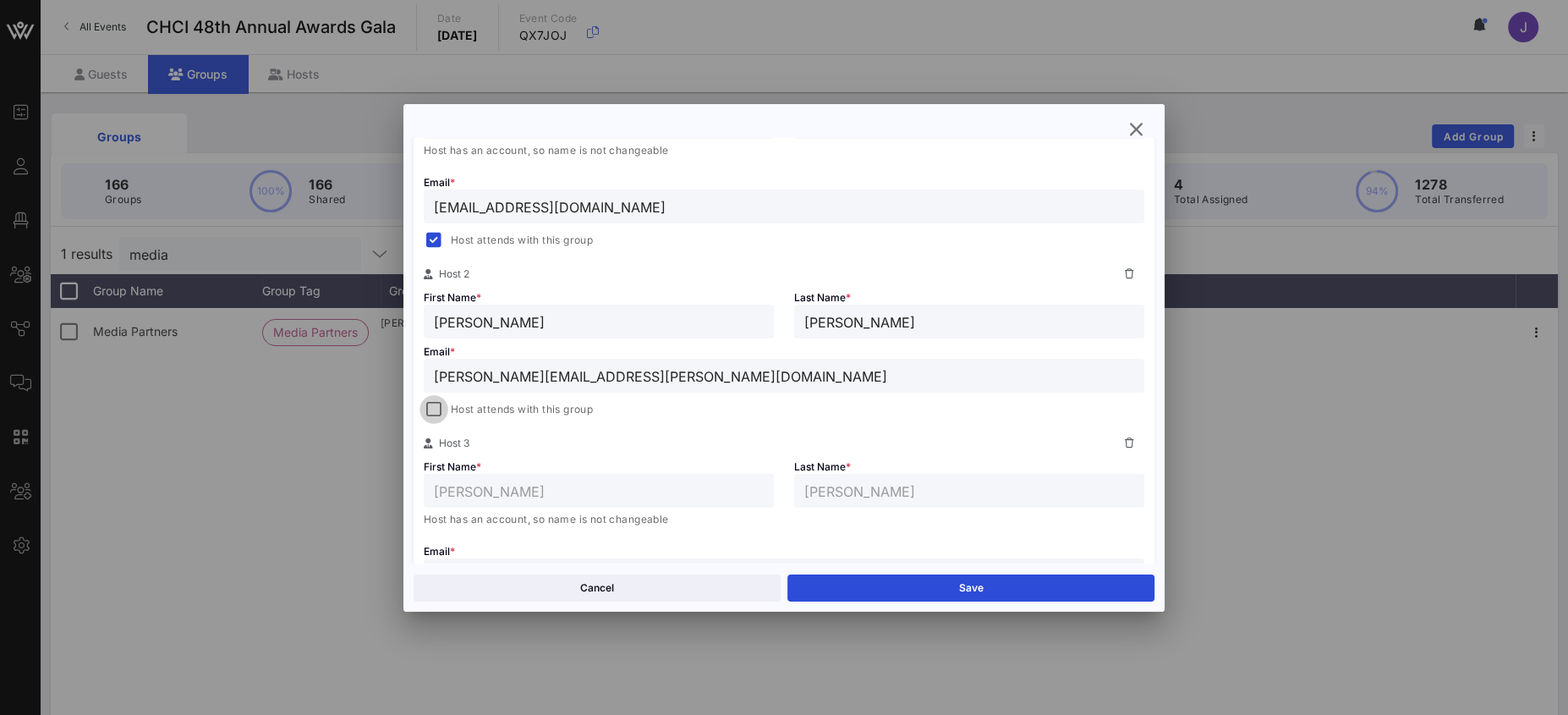
click at [442, 414] on div at bounding box center [434, 409] width 23 height 23
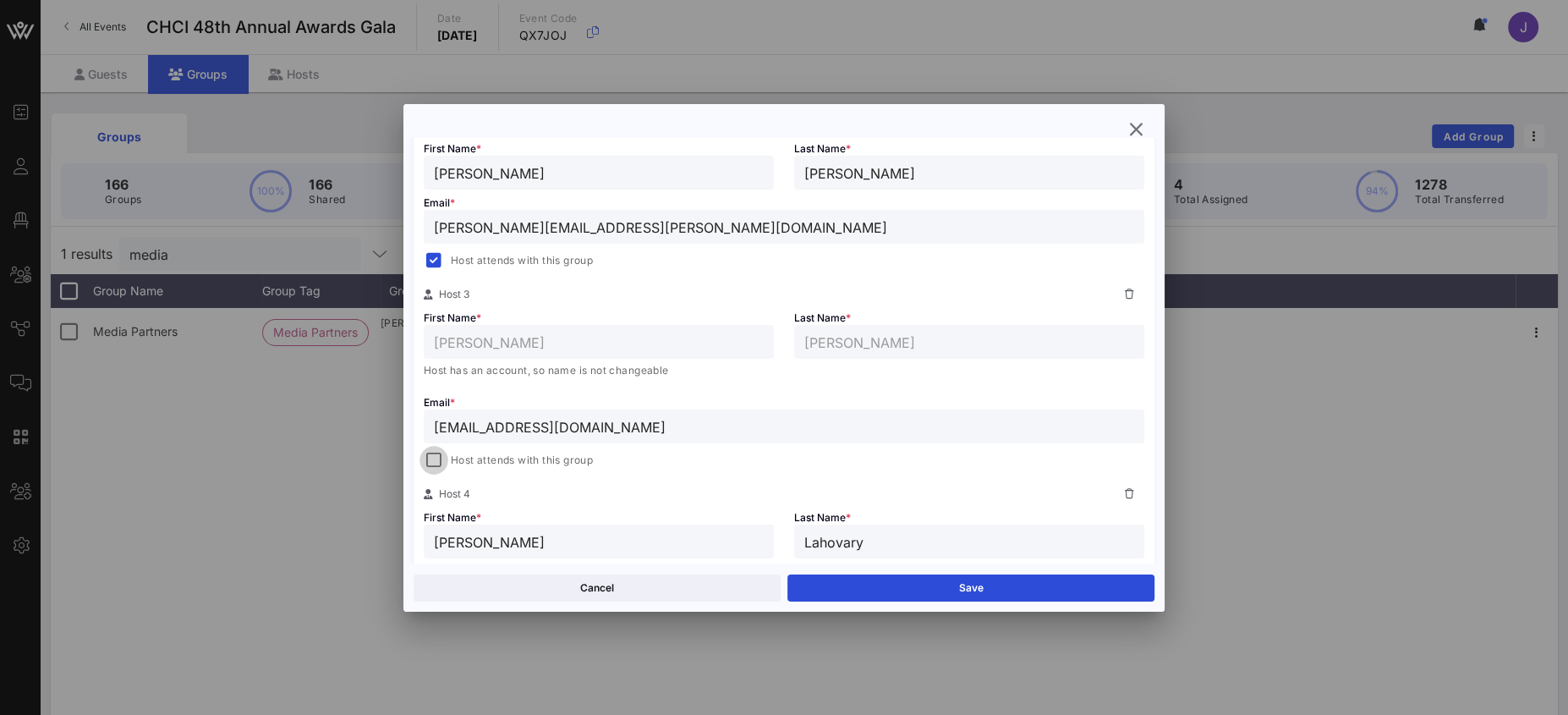
click at [437, 456] on div at bounding box center [434, 460] width 23 height 23
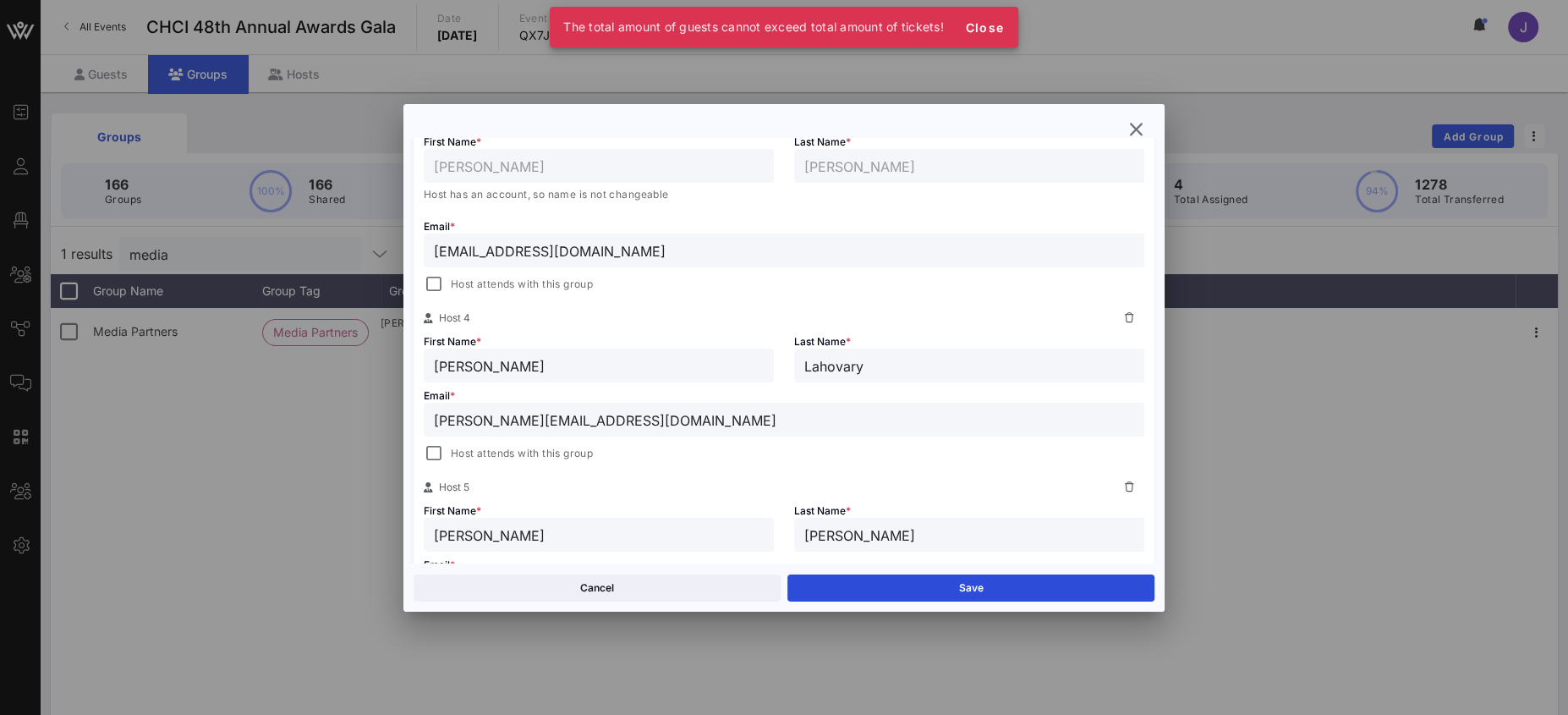
scroll to position [712, 0]
click at [443, 277] on div at bounding box center [434, 281] width 23 height 23
click at [434, 278] on div at bounding box center [434, 281] width 23 height 23
click at [442, 455] on div at bounding box center [434, 450] width 23 height 23
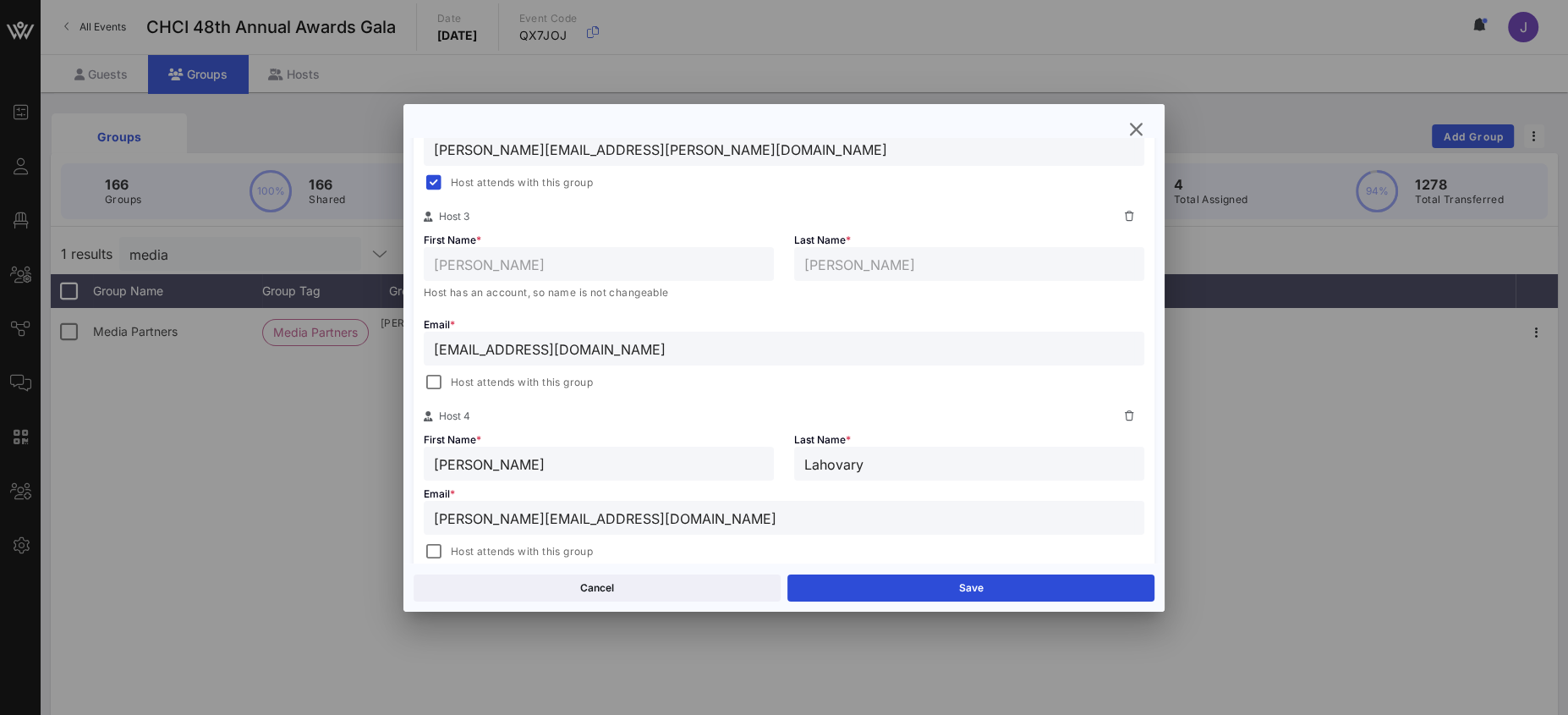
scroll to position [603, 0]
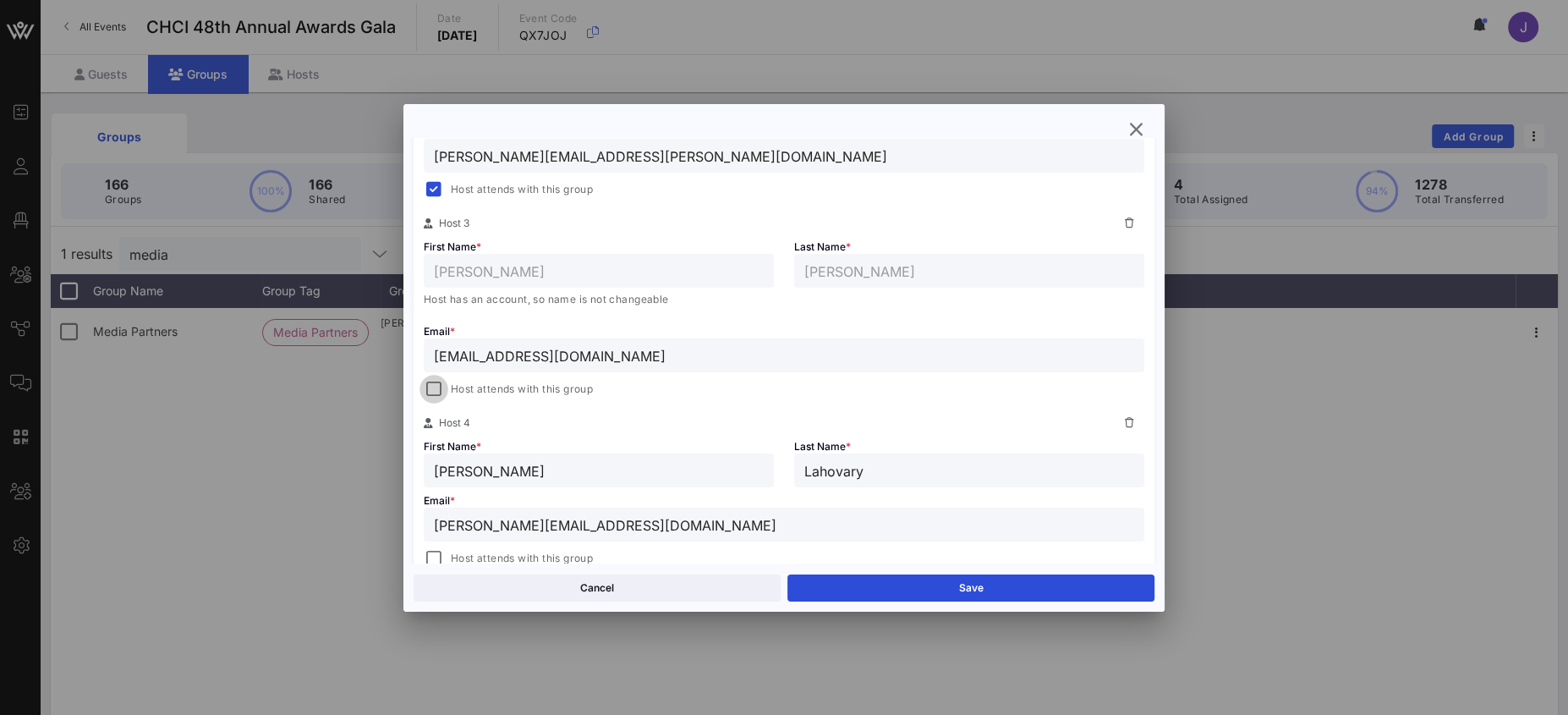
click at [437, 389] on div at bounding box center [434, 389] width 23 height 23
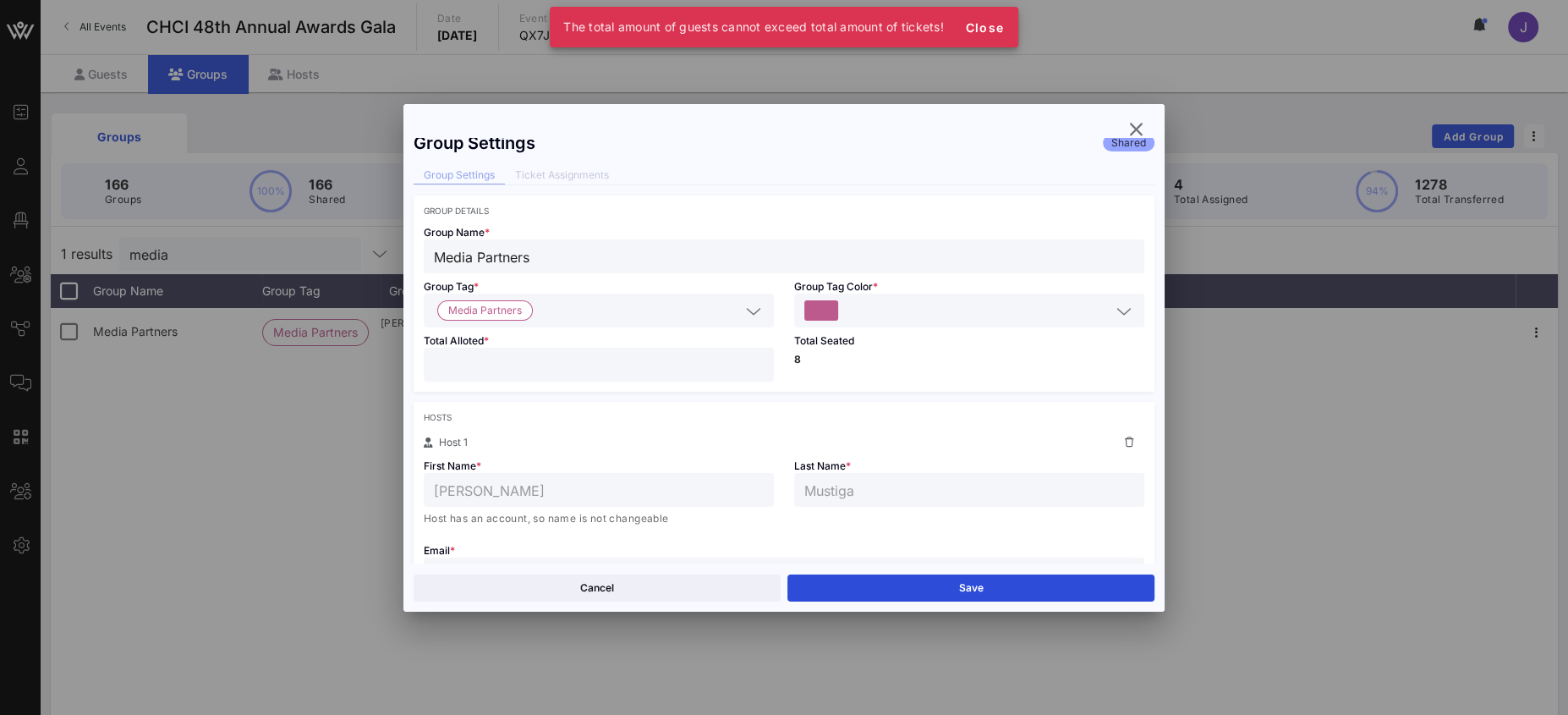
scroll to position [0, 0]
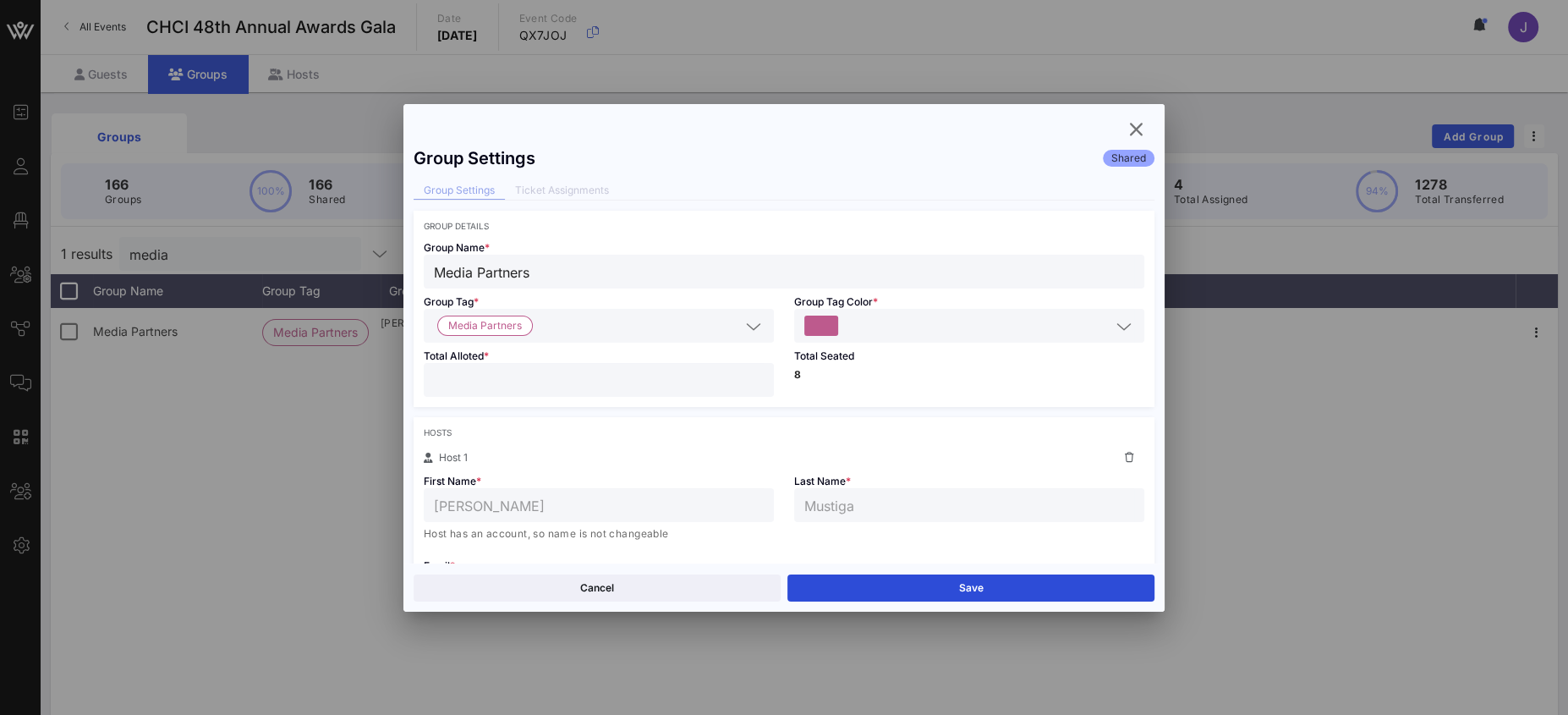
drag, startPoint x: 469, startPoint y: 381, endPoint x: 377, endPoint y: 376, distance: 92.1
click at [391, 374] on div "Event Builder Guests Floor Plan All Groups Journeys Comms QR Scanner Team Setti…" at bounding box center [784, 443] width 1568 height 887
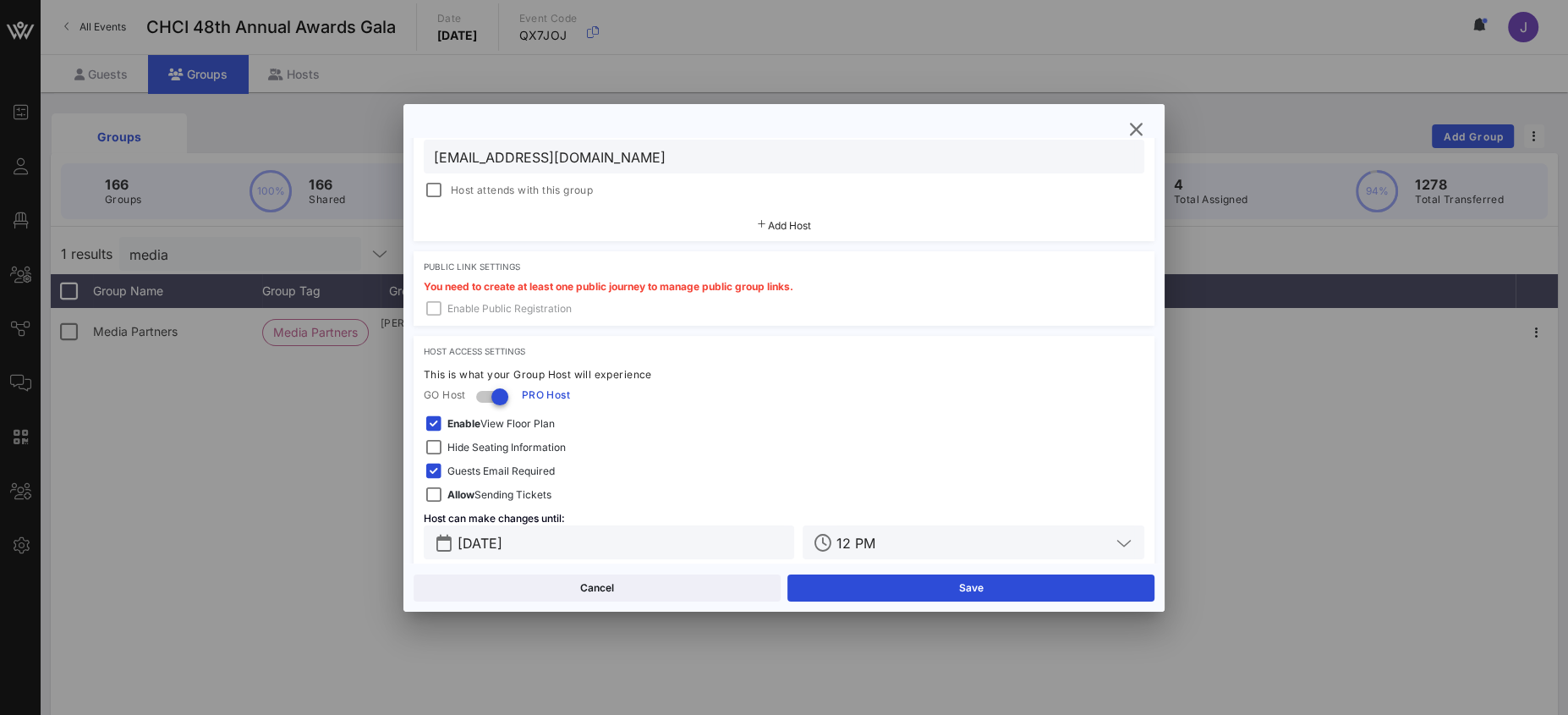
scroll to position [868, 0]
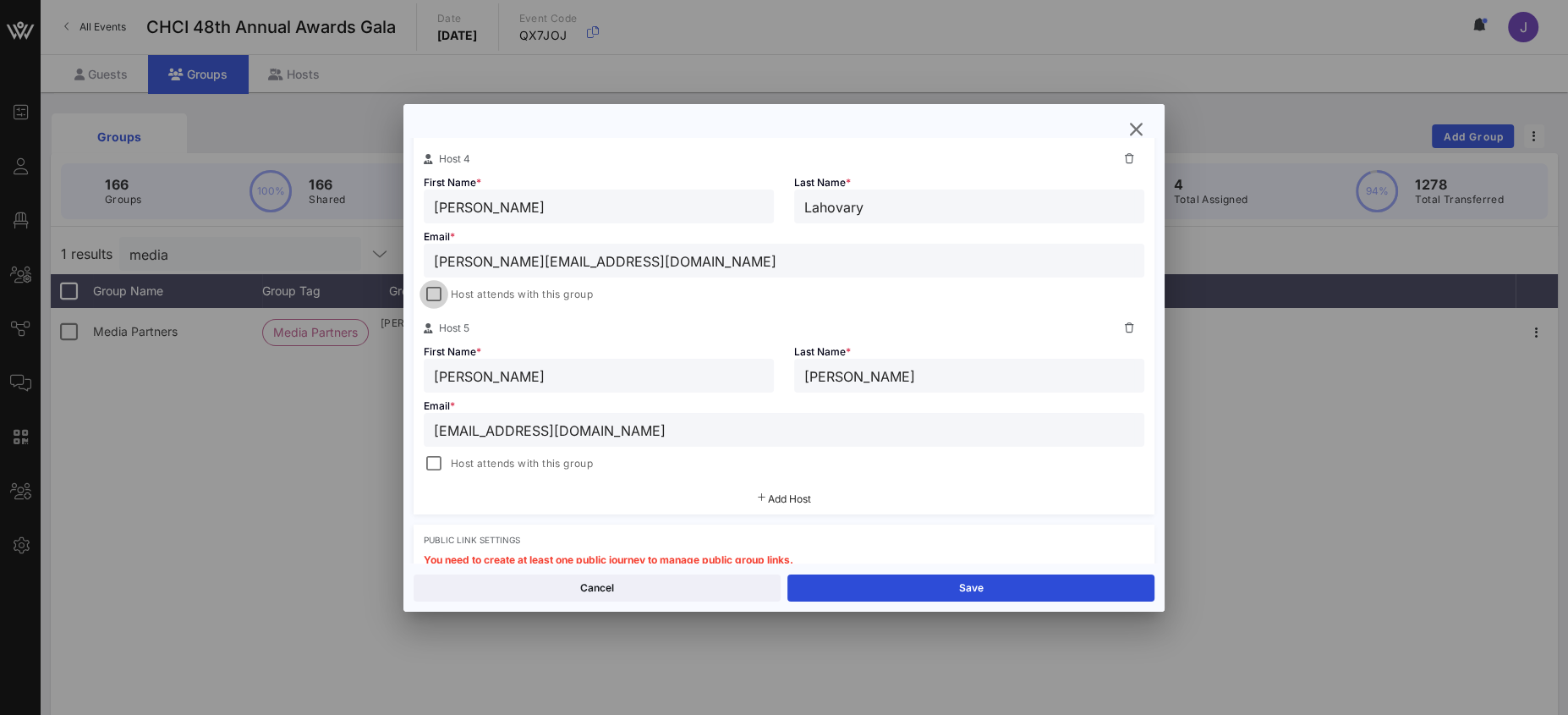
click at [432, 286] on div at bounding box center [434, 294] width 23 height 23
click at [438, 461] on div at bounding box center [434, 463] width 23 height 23
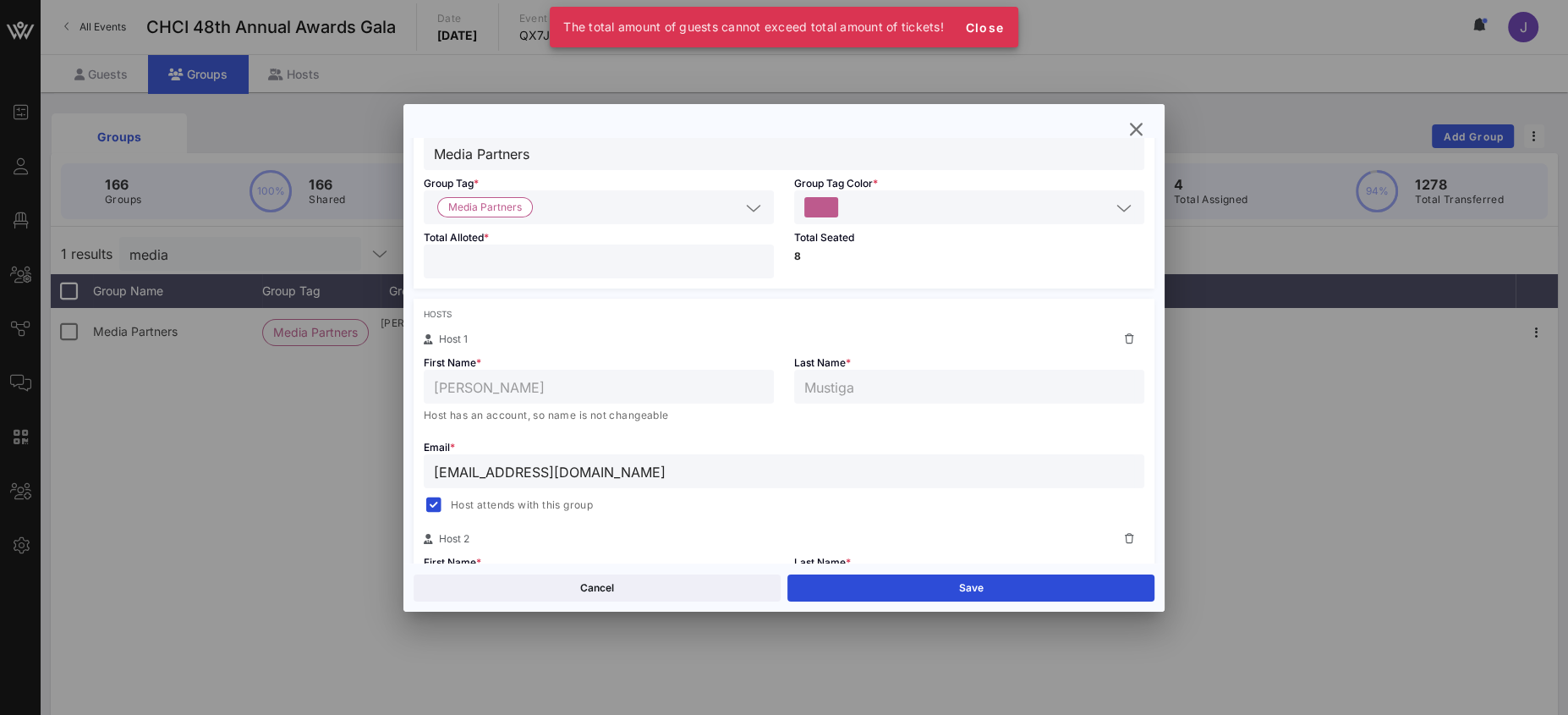
scroll to position [0, 0]
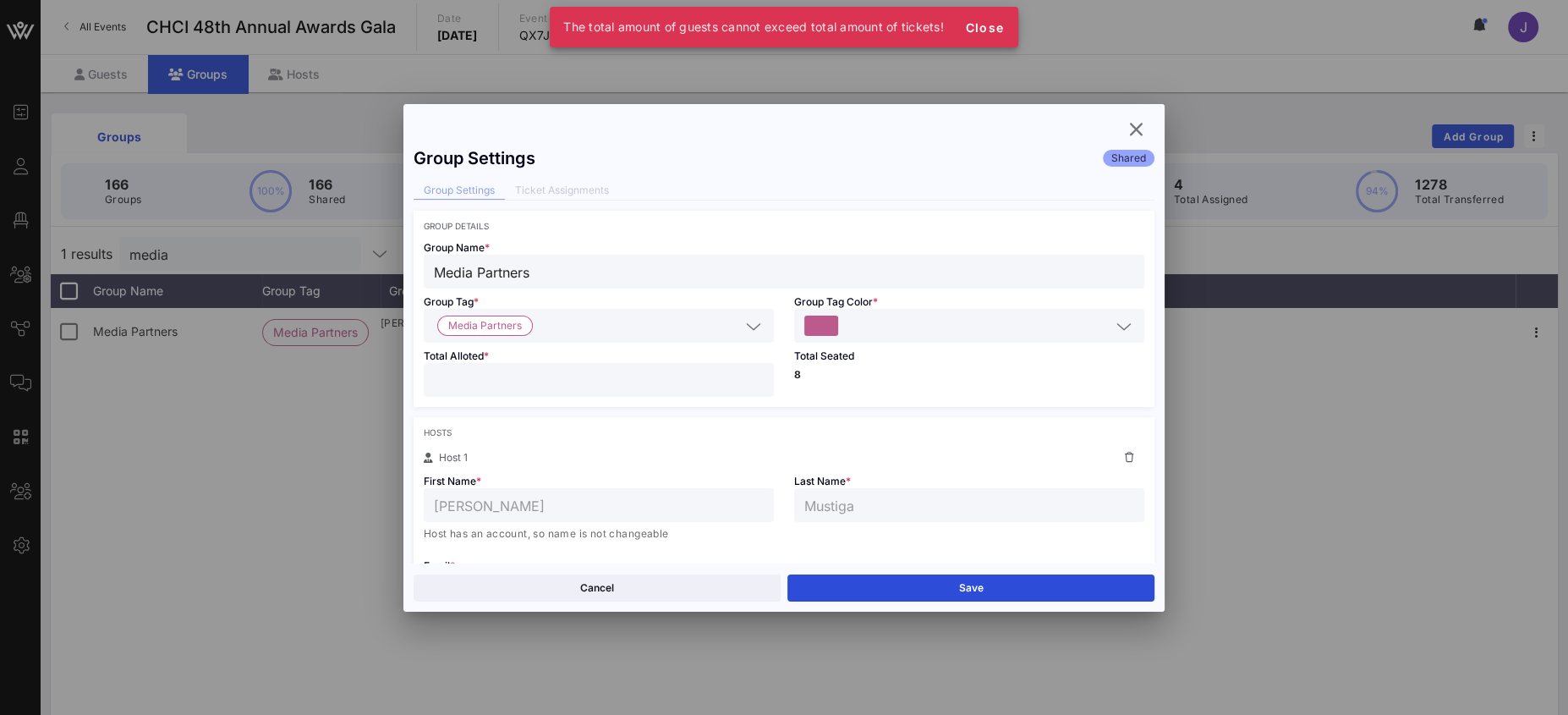
drag, startPoint x: 425, startPoint y: 378, endPoint x: 412, endPoint y: 378, distance: 13.0
click at [419, 378] on div "Total Alloted * **" at bounding box center [599, 375] width 371 height 64
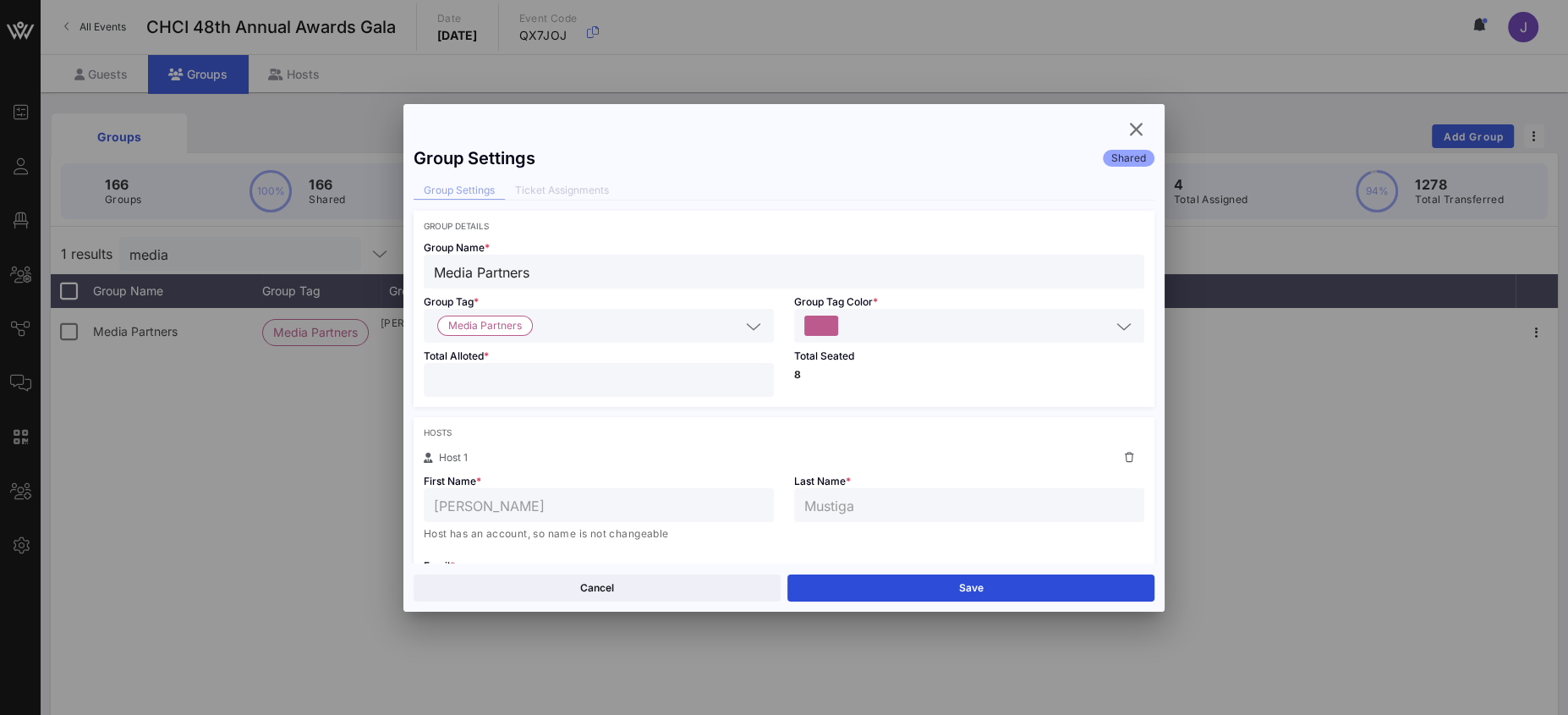
type input "**"
click at [603, 430] on div "Hosts" at bounding box center [784, 432] width 720 height 10
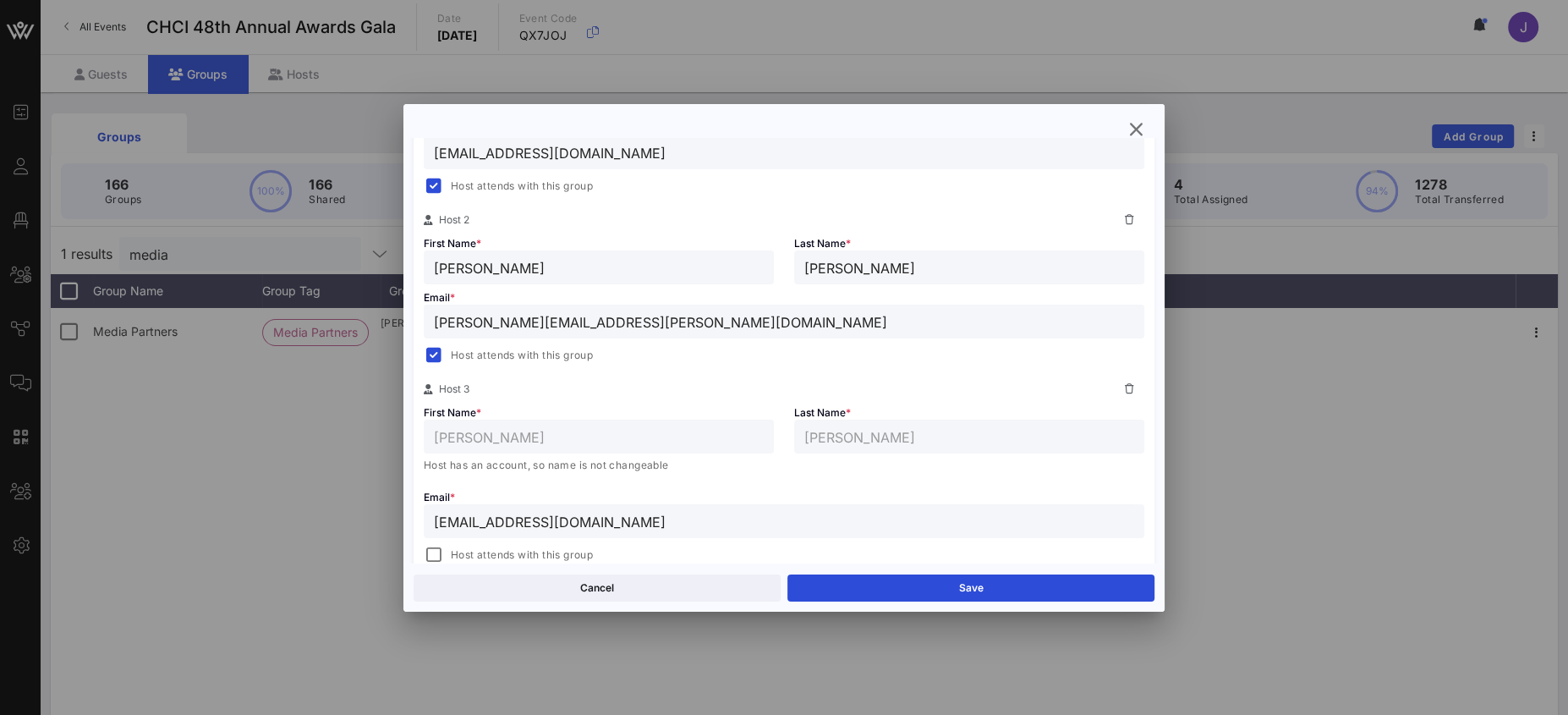
scroll to position [487, 0]
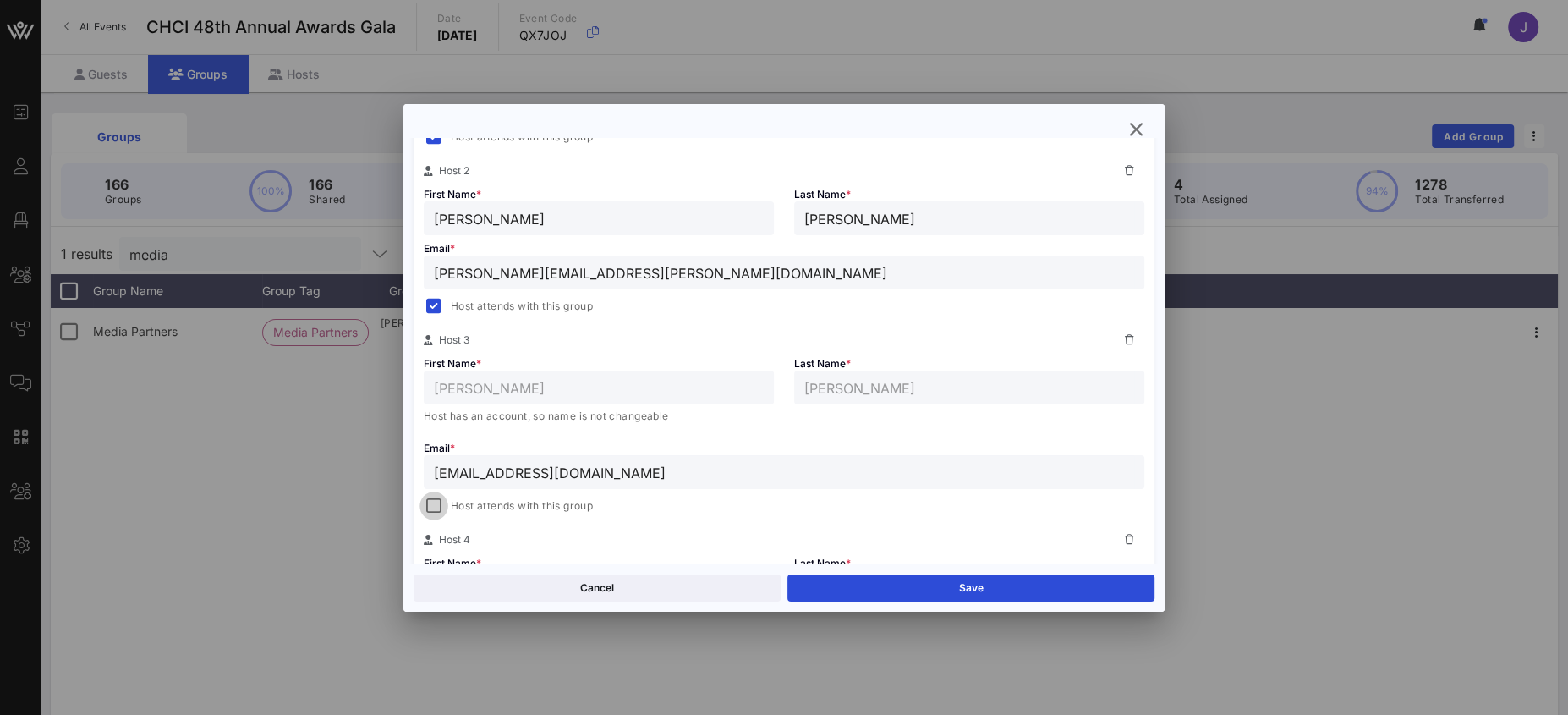
click at [438, 504] on div at bounding box center [434, 506] width 23 height 23
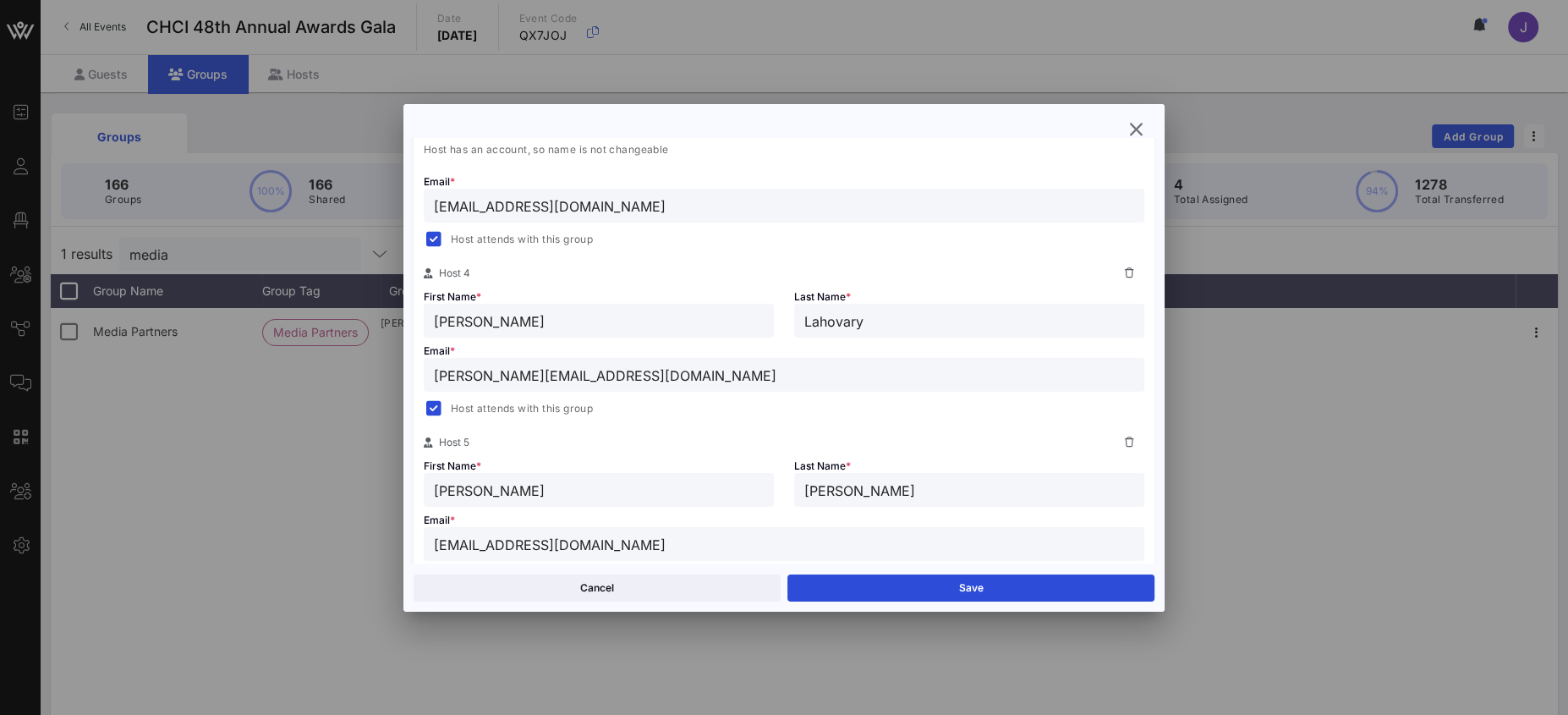
scroll to position [848, 0]
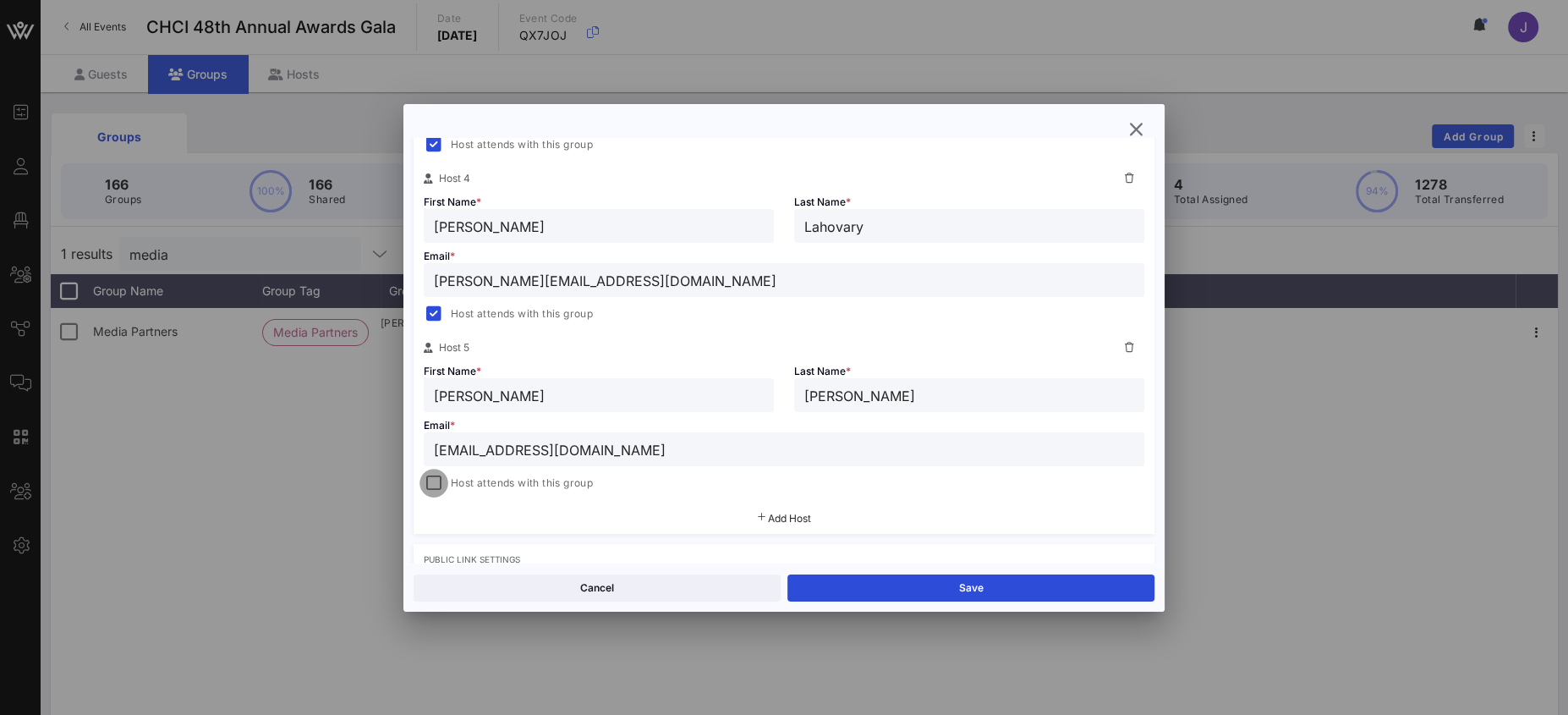
click at [432, 485] on div at bounding box center [434, 483] width 23 height 23
click at [896, 579] on button "Save" at bounding box center [971, 588] width 367 height 27
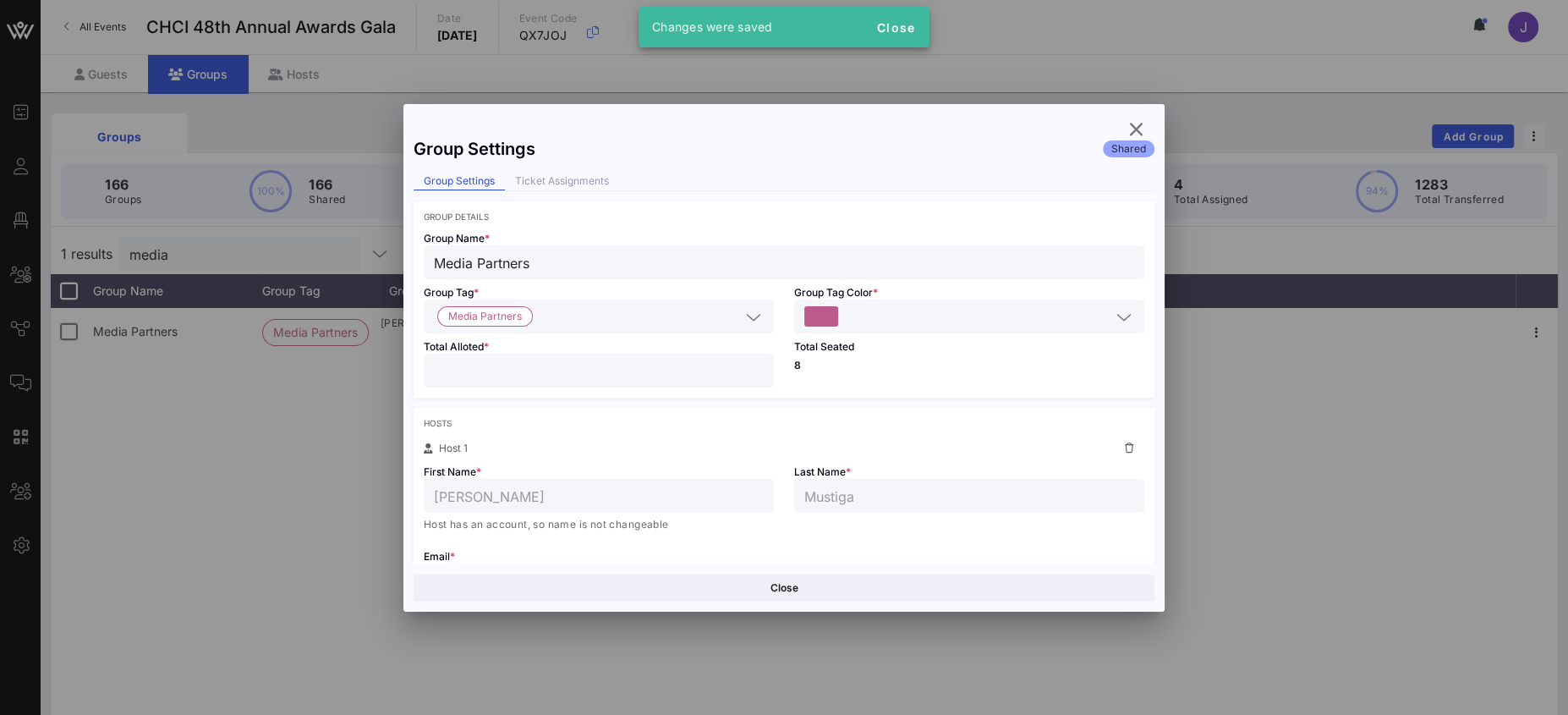
scroll to position [0, 0]
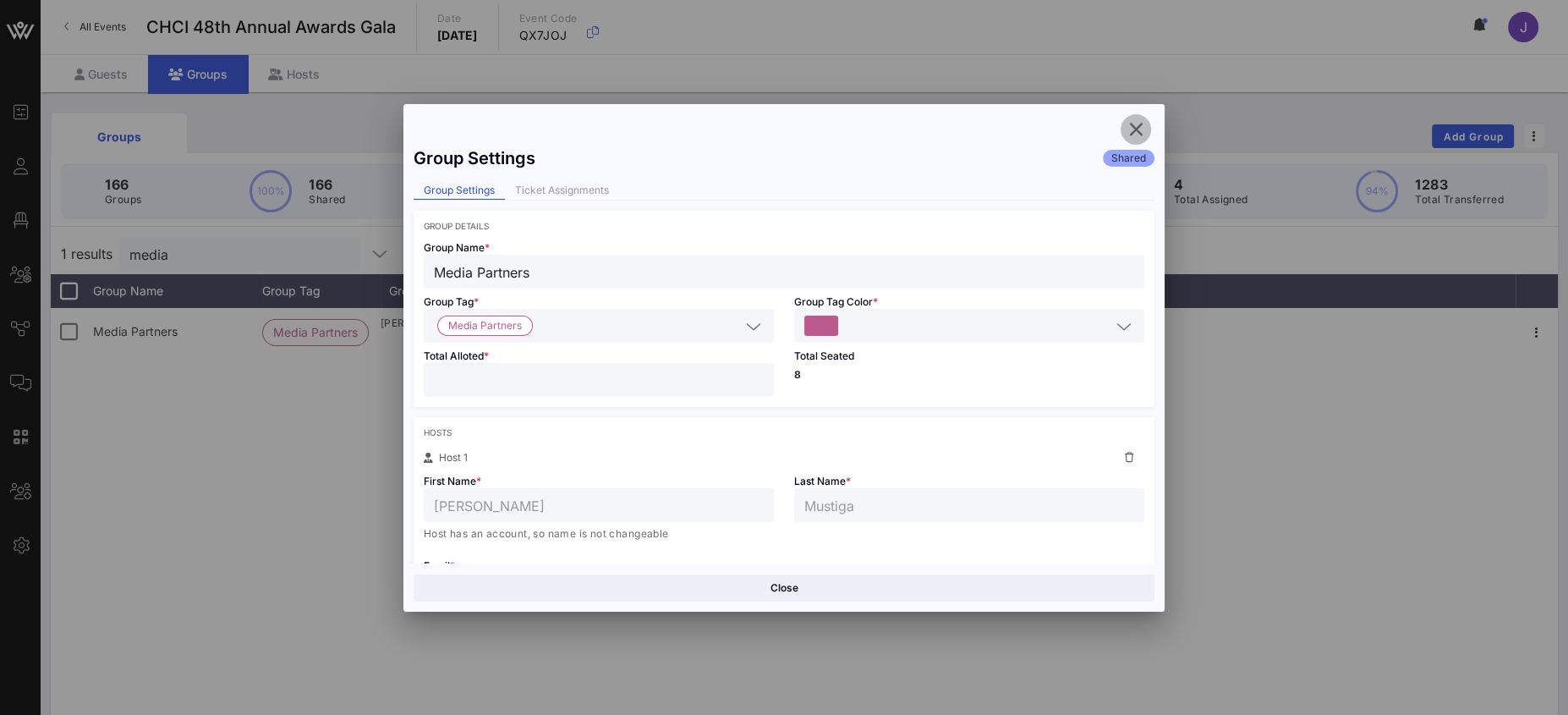
click at [1129, 119] on icon "button" at bounding box center [1135, 129] width 20 height 20
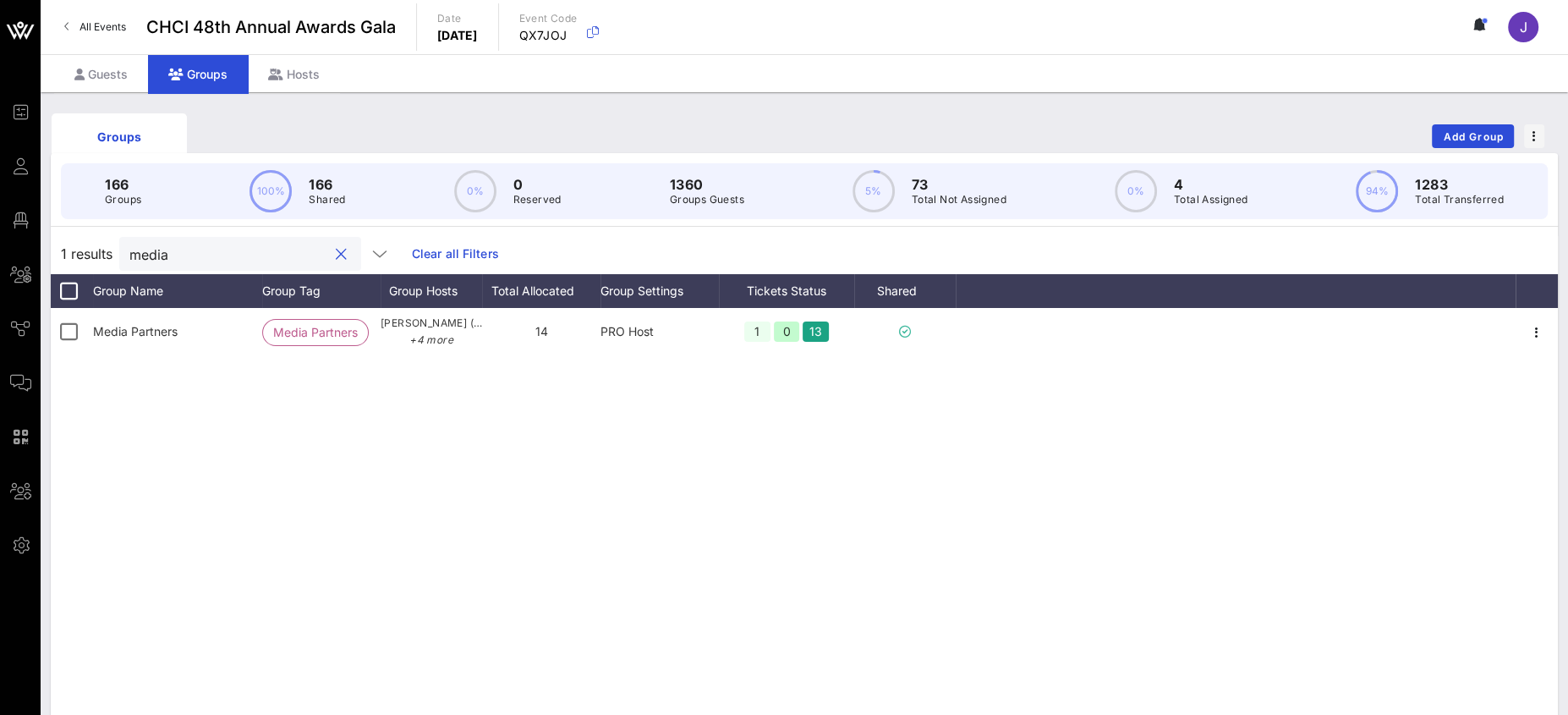
click at [154, 258] on input "media" at bounding box center [228, 254] width 198 height 22
click at [102, 70] on div "Guests" at bounding box center [101, 74] width 94 height 38
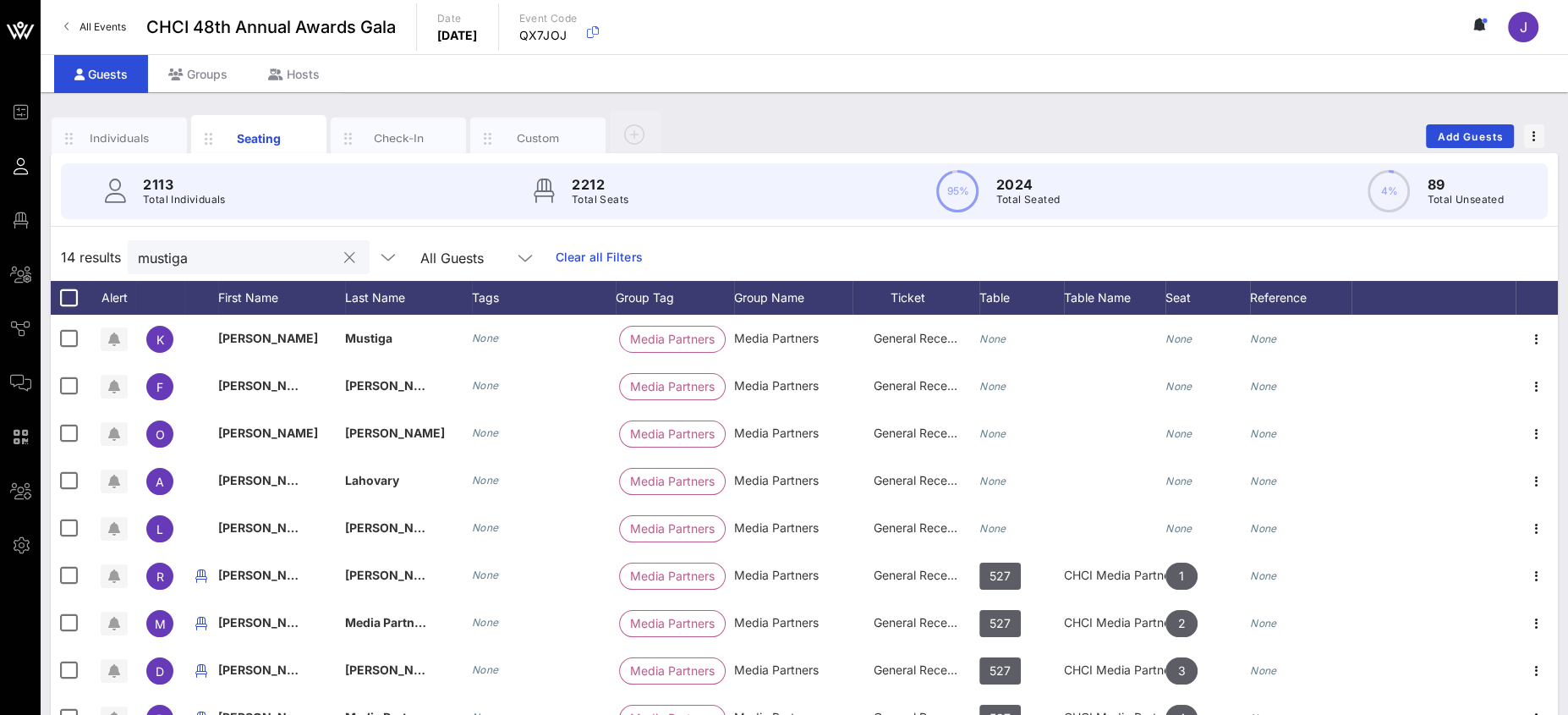
click at [172, 259] on input "mustiga" at bounding box center [237, 256] width 198 height 22
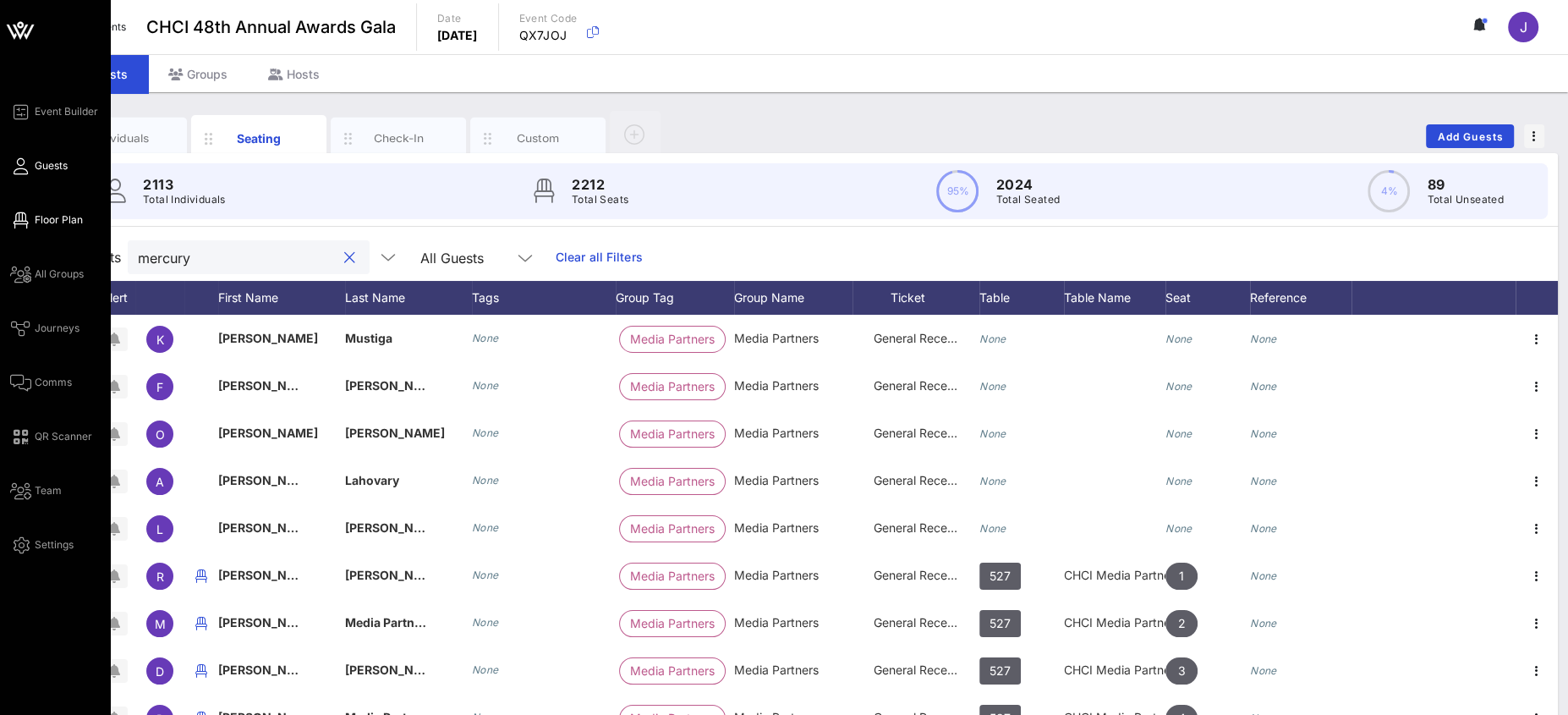
type input "mercury"
click at [24, 221] on icon at bounding box center [20, 221] width 21 height 3
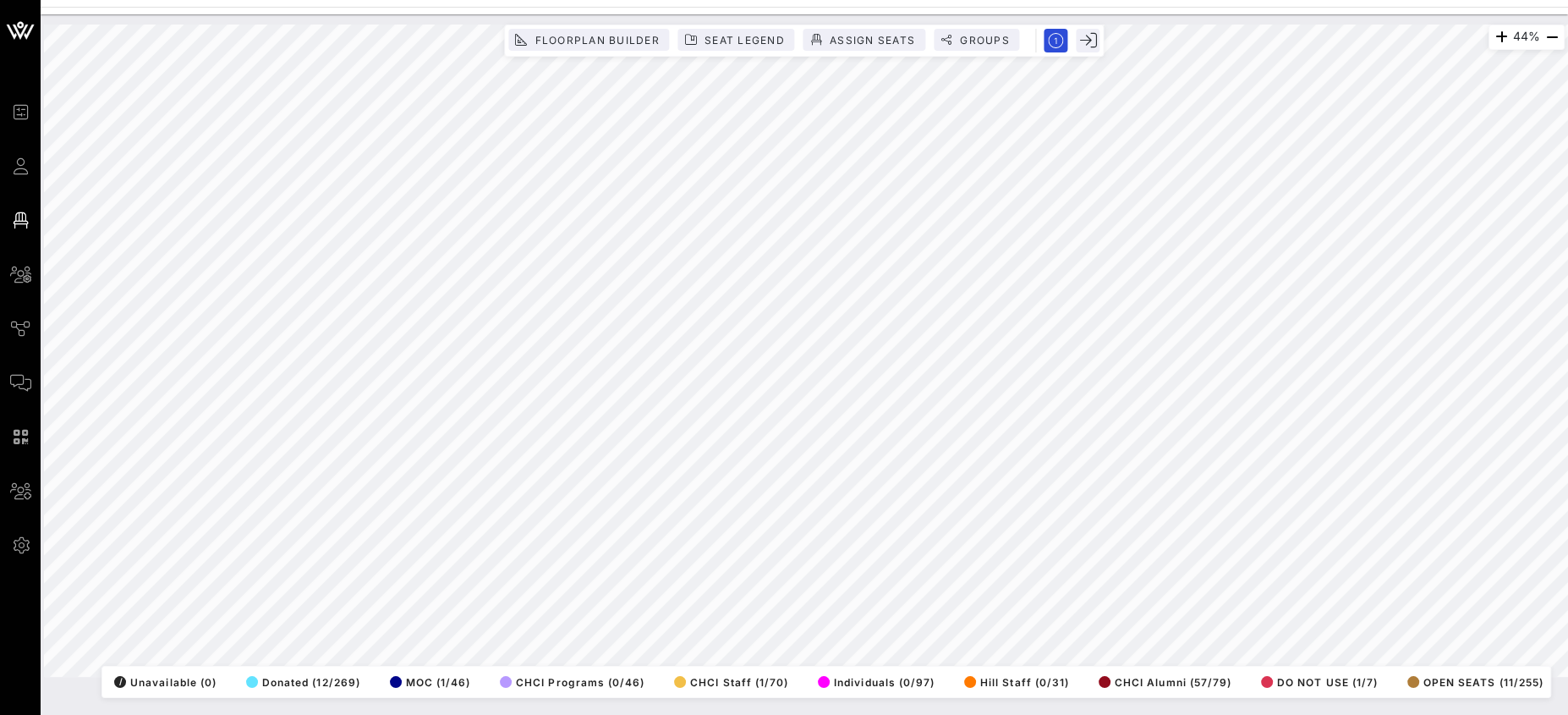
click at [862, 0] on html "Event Builder Guests Floor Plan All Groups Journeys Comms QR Scanner Team Setti…" at bounding box center [784, 358] width 1568 height 715
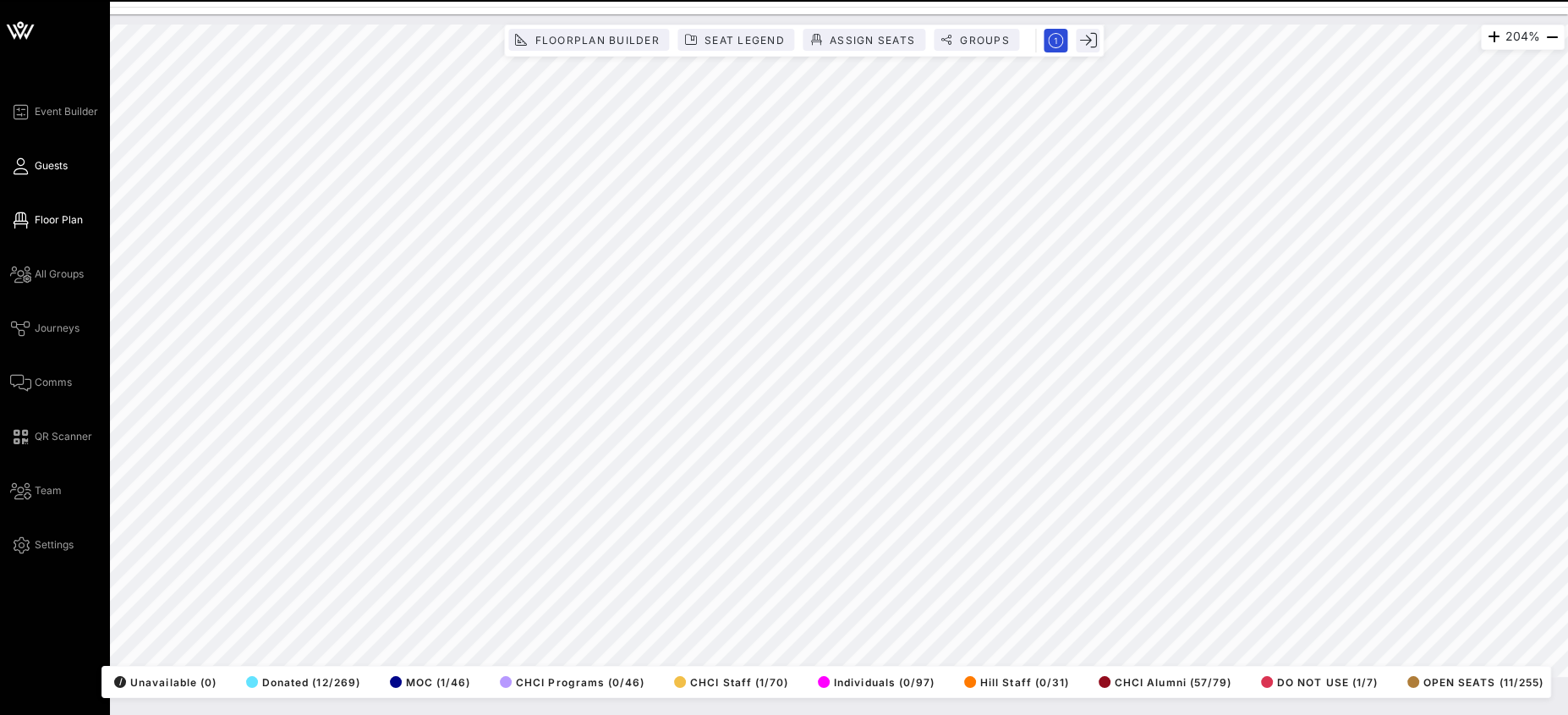
click at [48, 171] on span "Guests" at bounding box center [51, 166] width 33 height 16
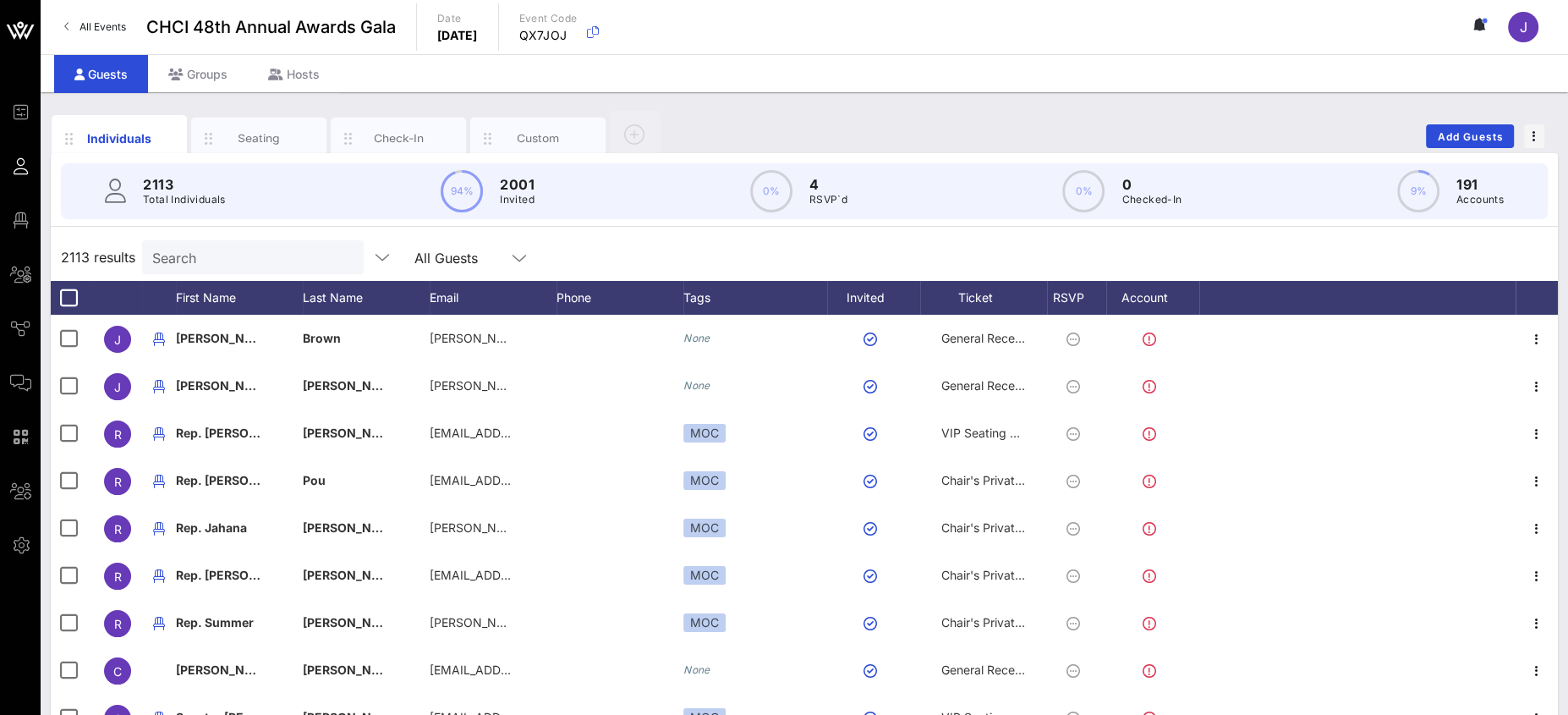
click at [178, 259] on input "Search" at bounding box center [251, 256] width 198 height 22
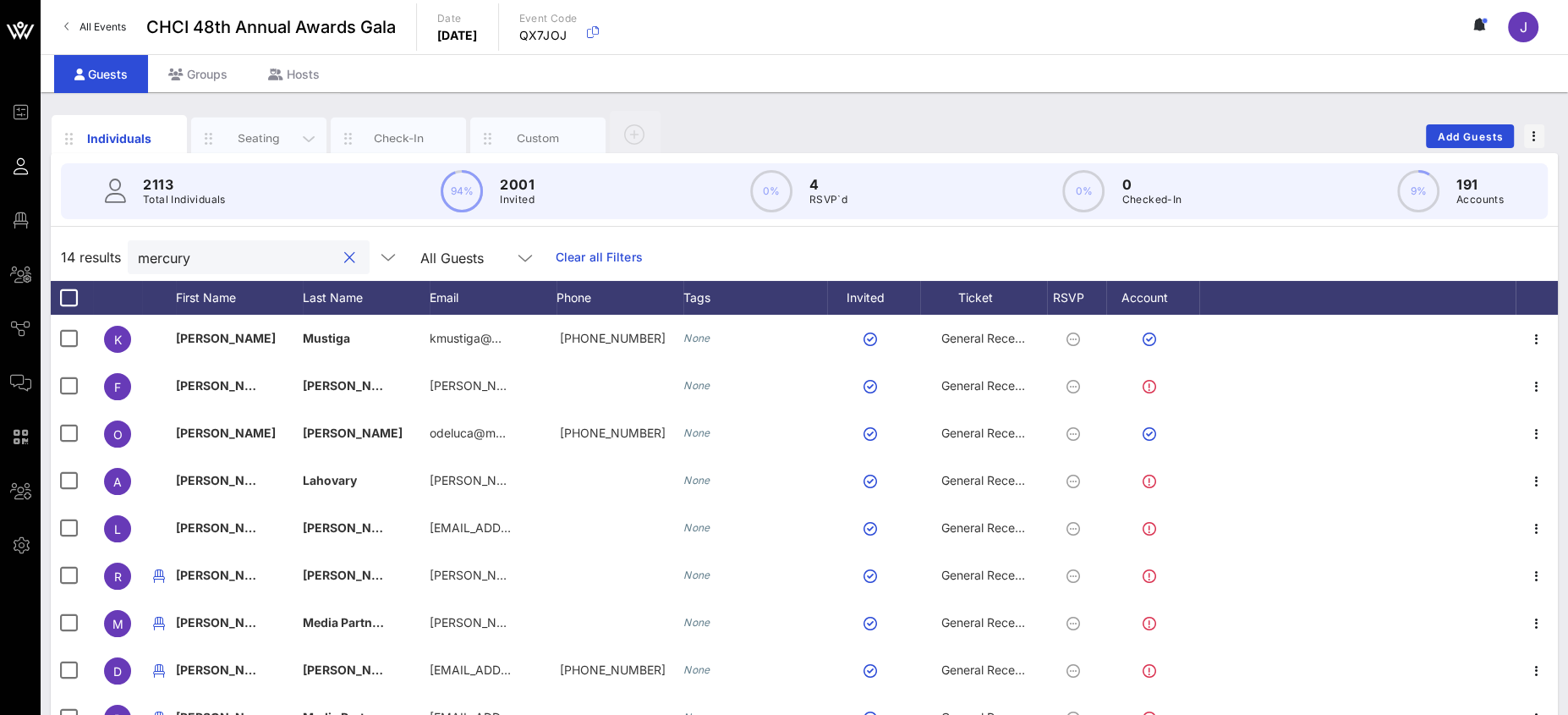
type input "mercury"
drag, startPoint x: 242, startPoint y: 133, endPoint x: 329, endPoint y: 187, distance: 102.4
click at [242, 133] on div "Seating" at bounding box center [259, 138] width 76 height 17
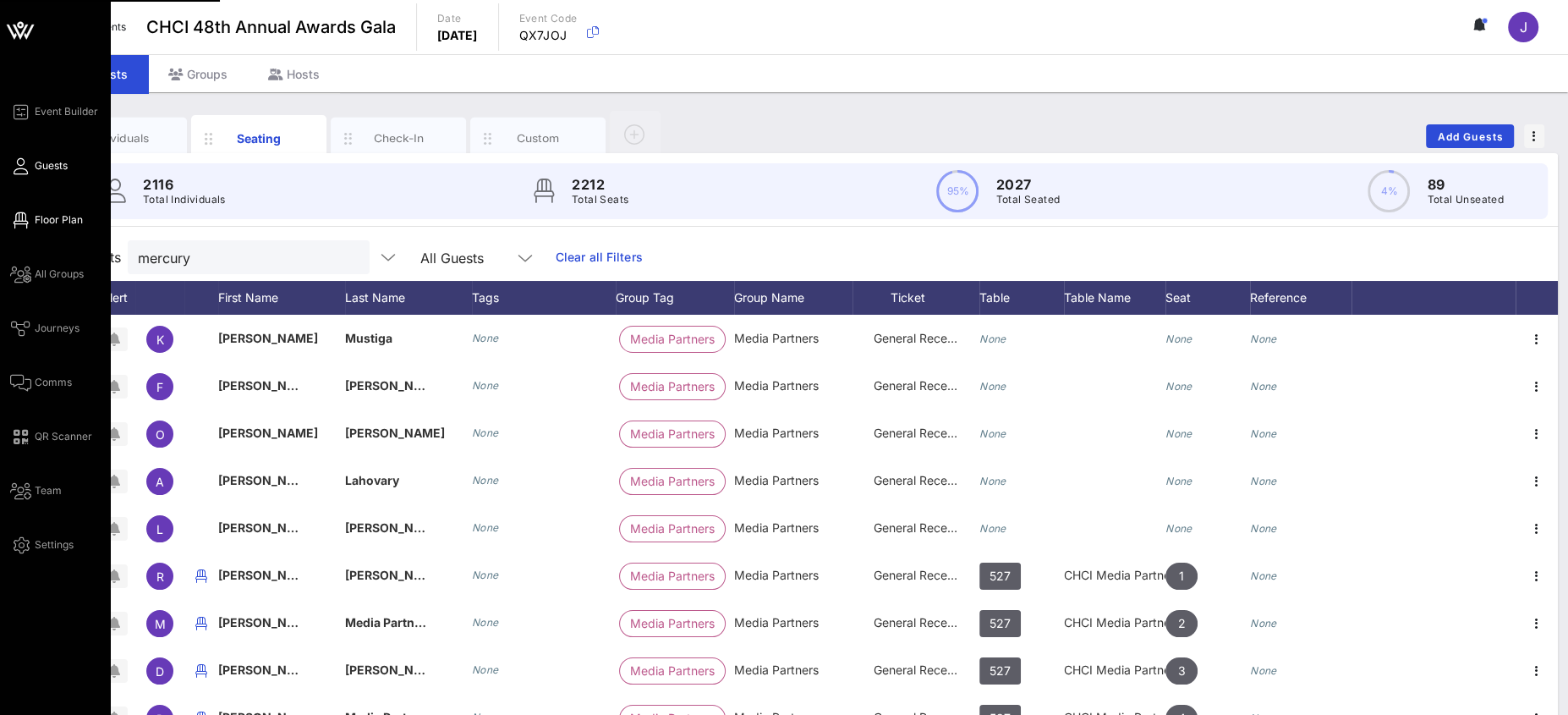
click at [25, 220] on icon at bounding box center [20, 221] width 21 height 3
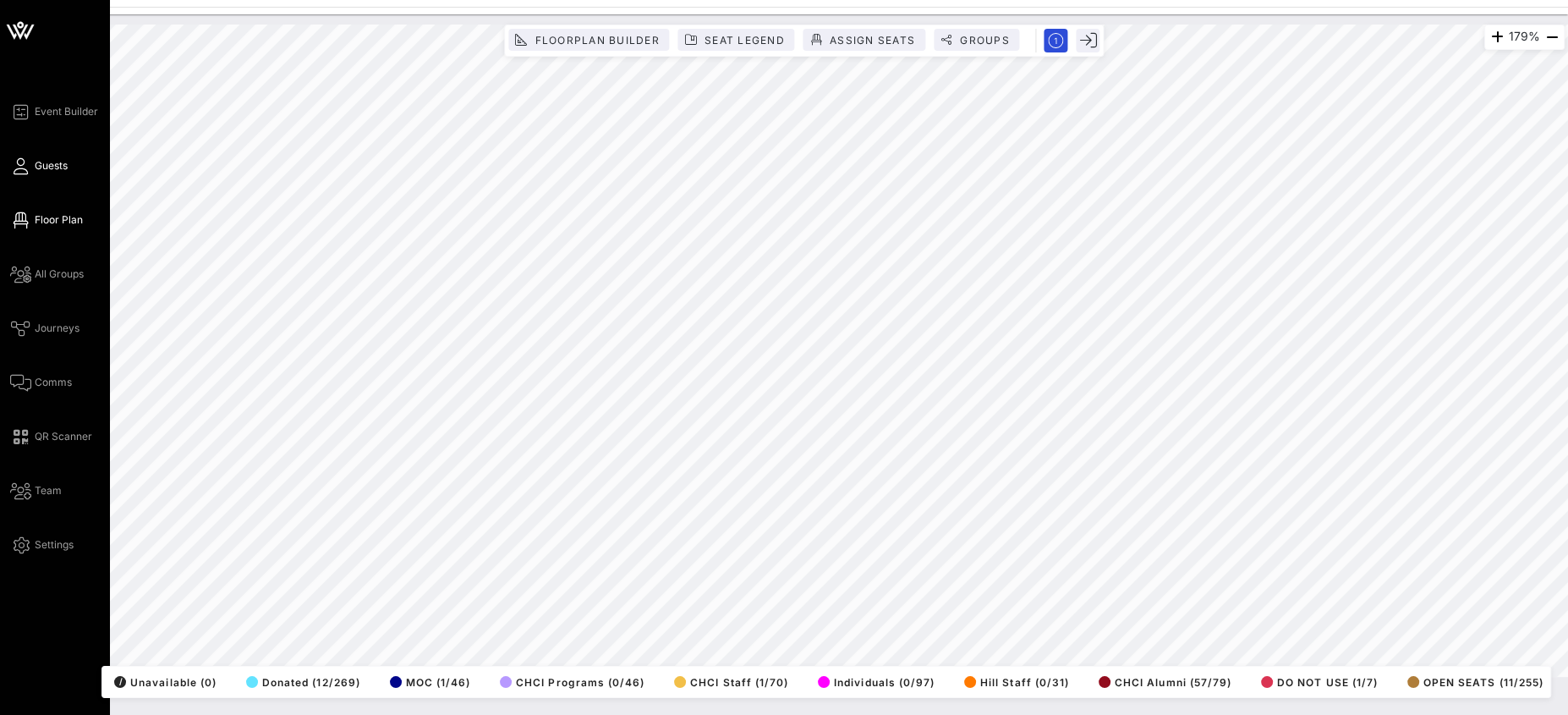
click at [32, 164] on link "Guests" at bounding box center [38, 165] width 57 height 20
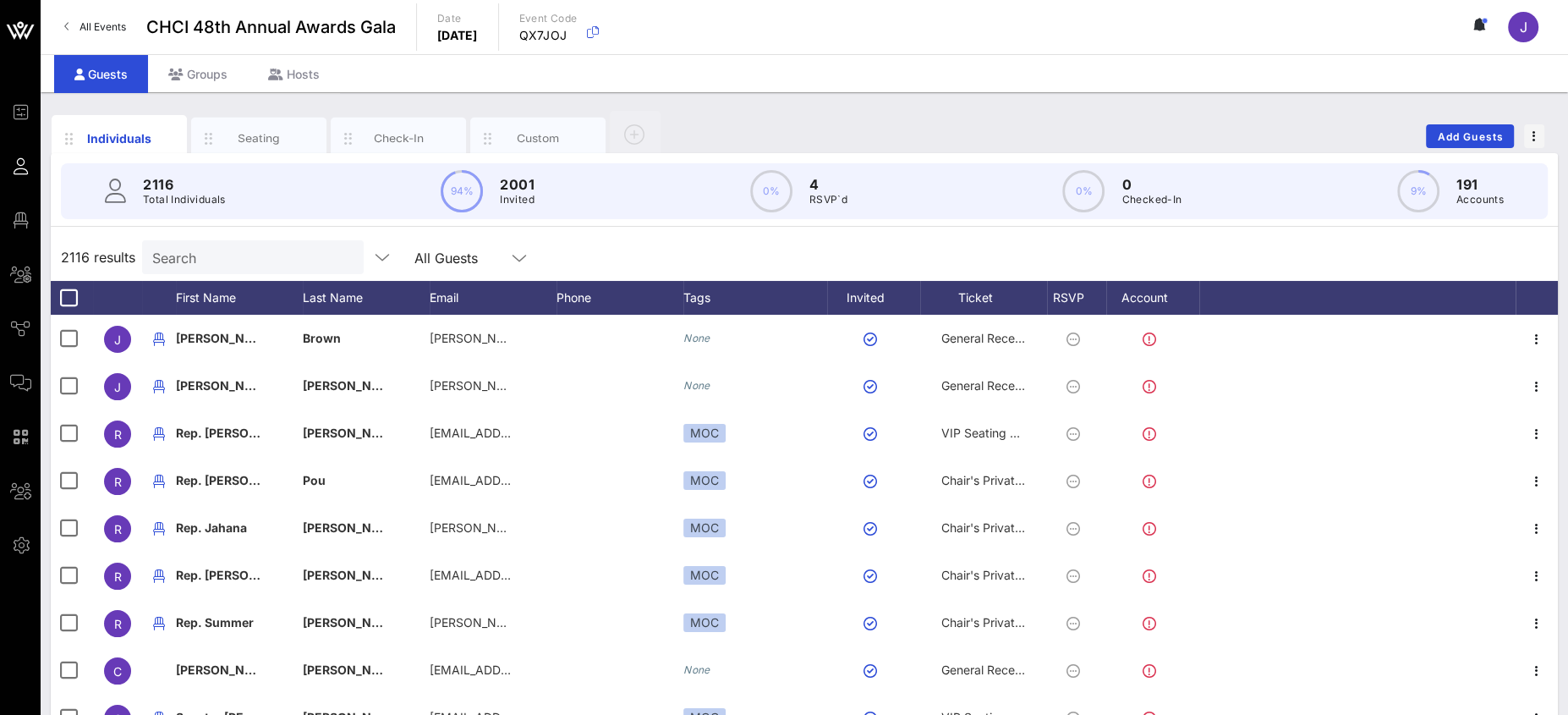
click at [214, 258] on input "Search" at bounding box center [251, 256] width 198 height 22
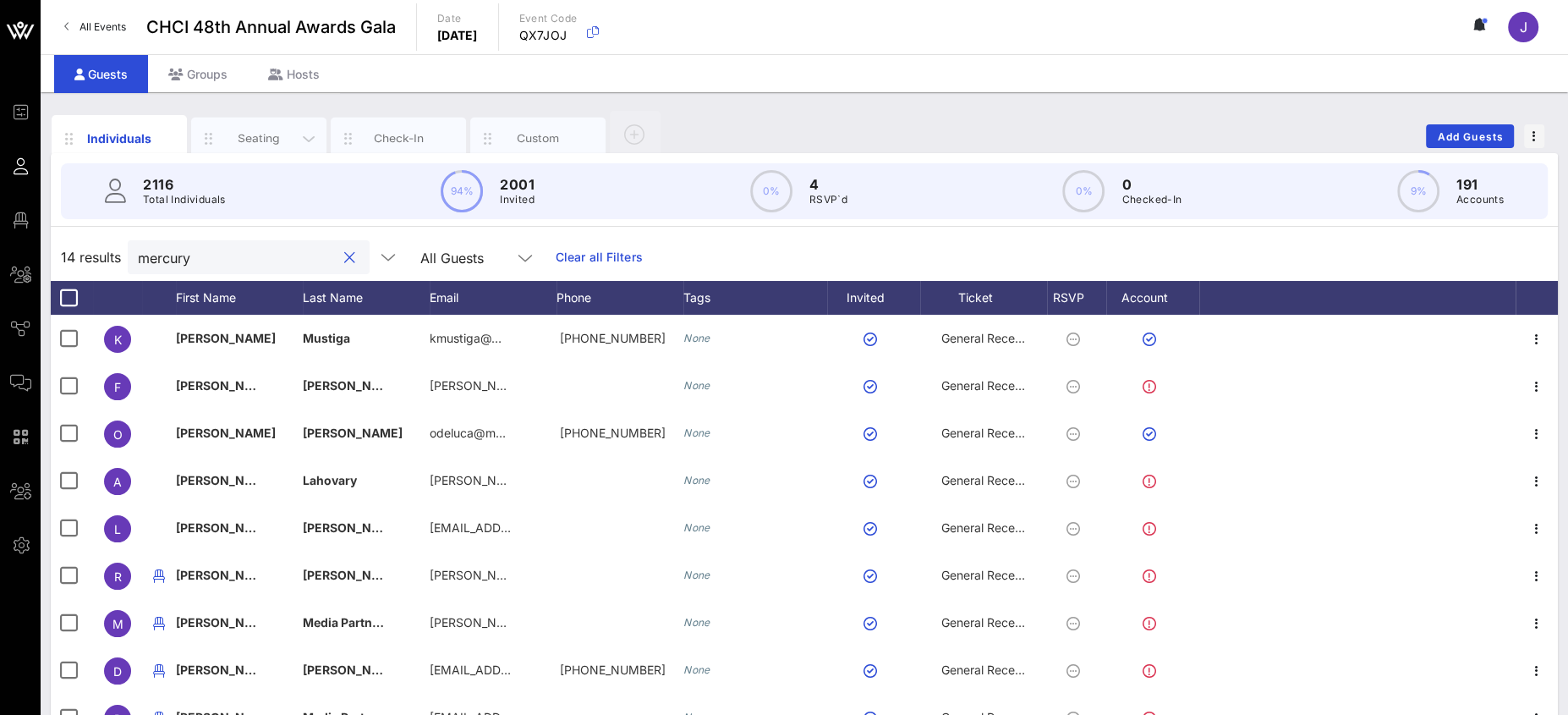
type input "mercury"
click at [256, 137] on div "Seating" at bounding box center [259, 138] width 76 height 17
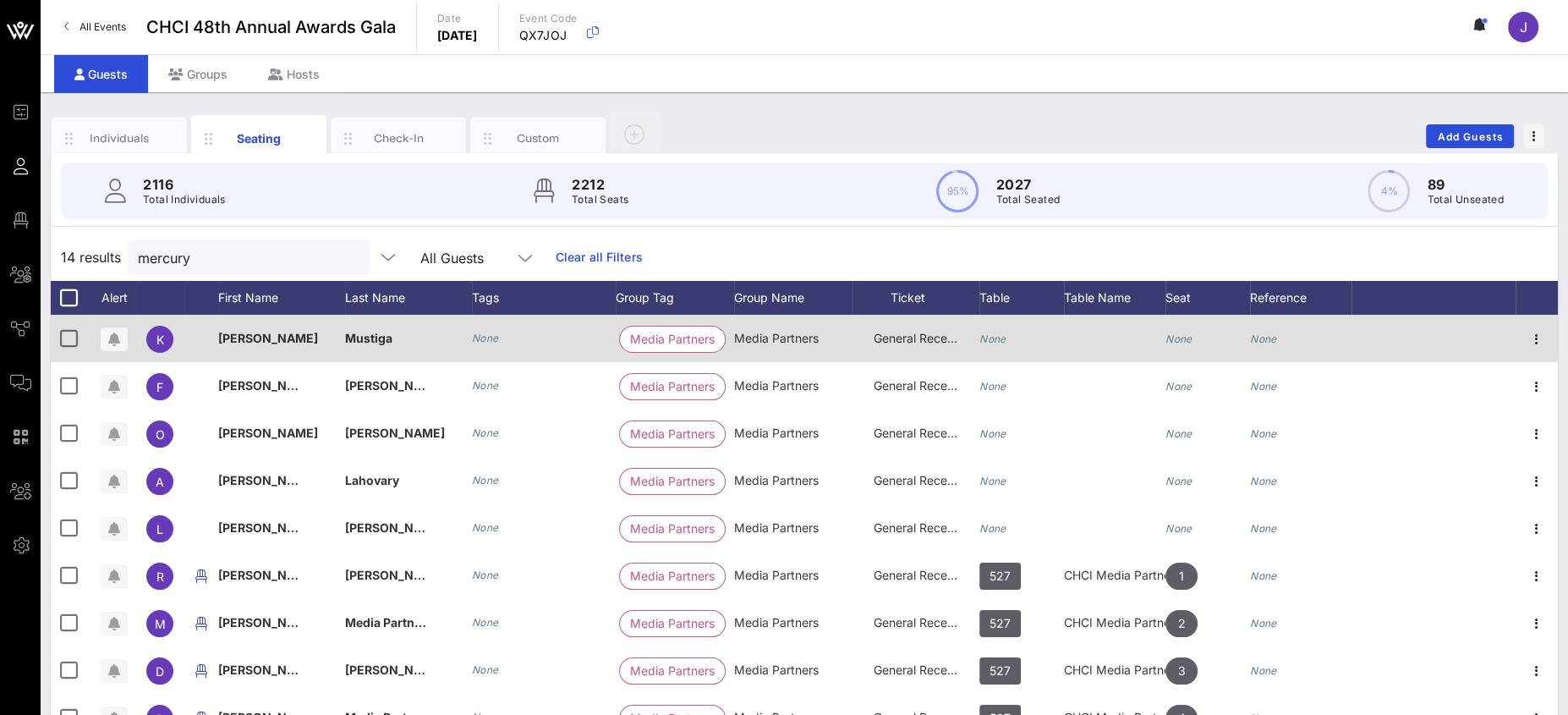
click at [1001, 338] on icon "None" at bounding box center [993, 338] width 27 height 13
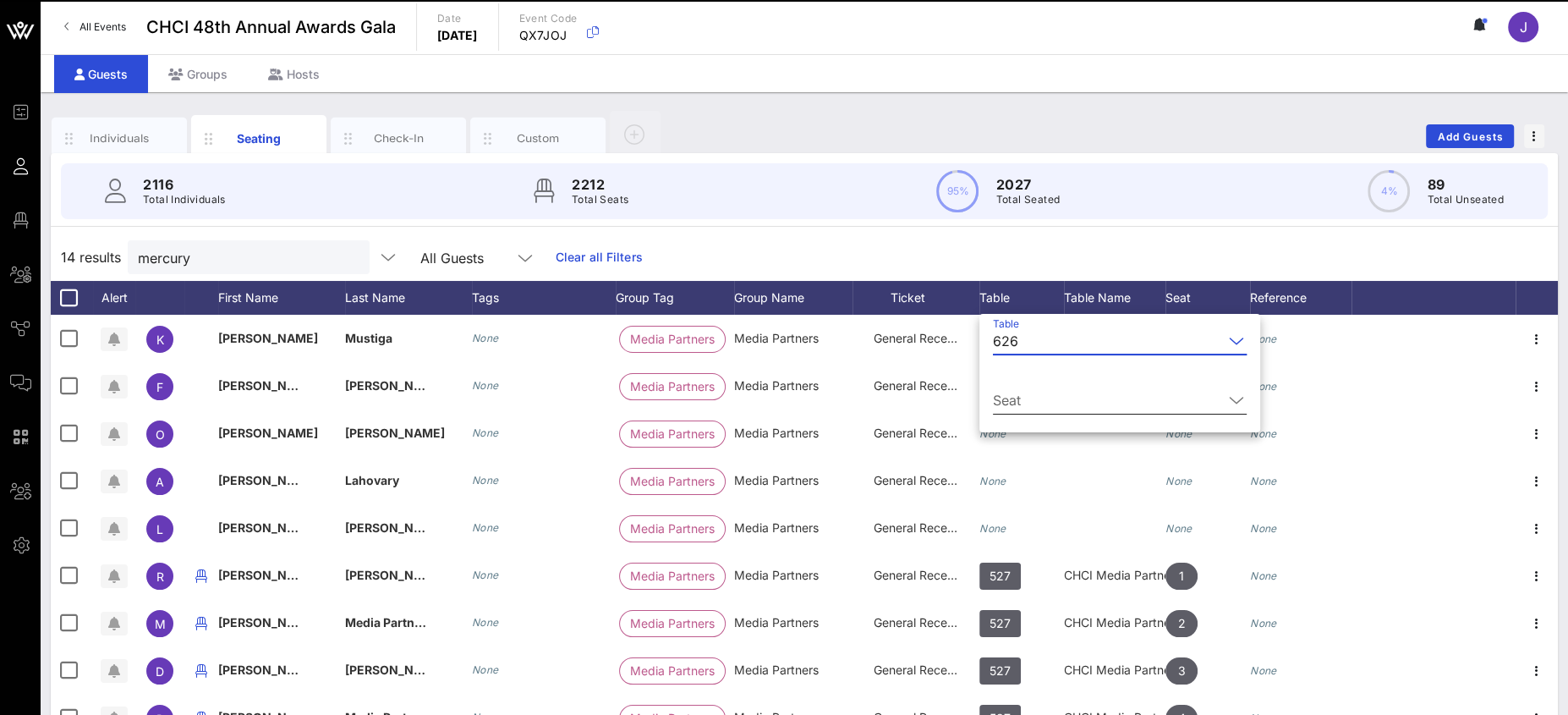
click at [1039, 398] on input "Seat" at bounding box center [1108, 400] width 230 height 27
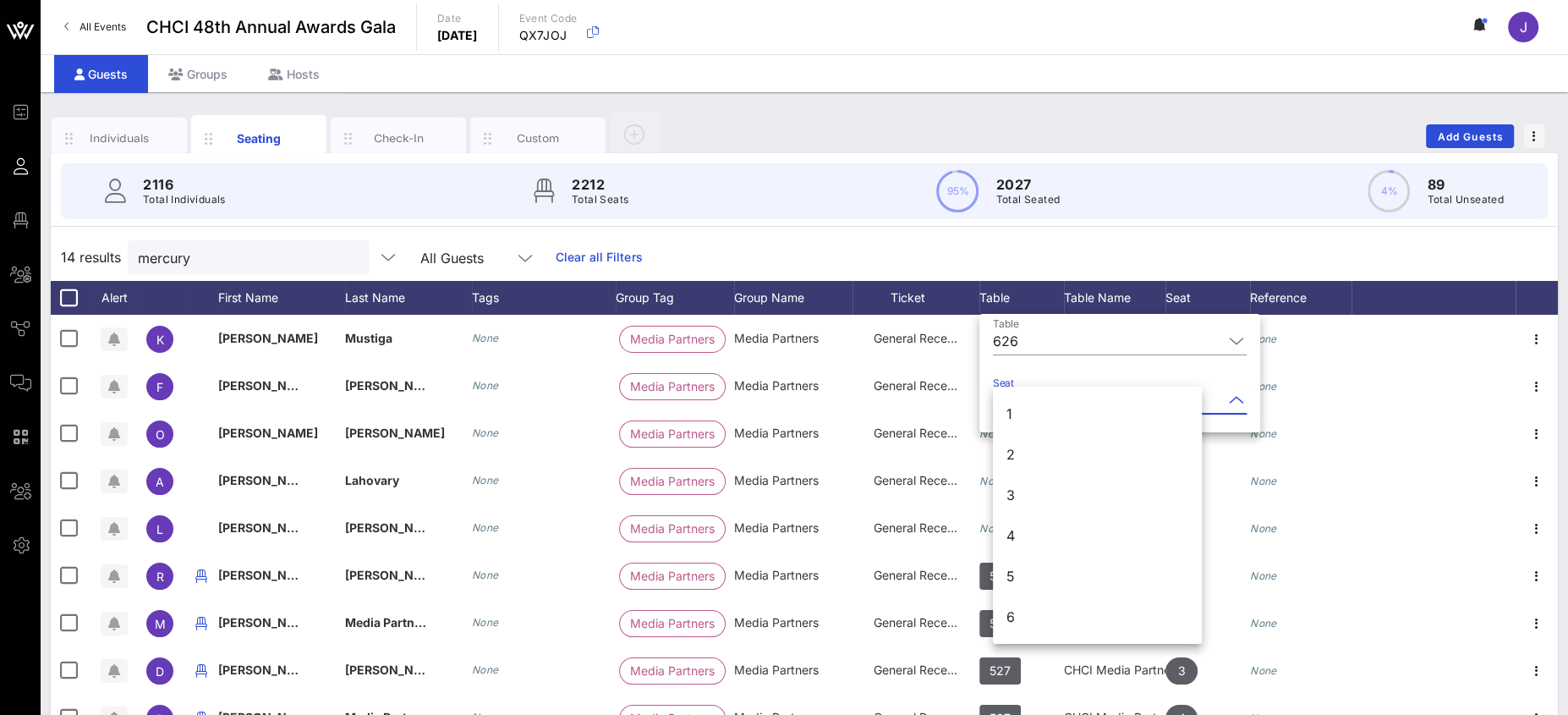
click at [1032, 413] on div "1" at bounding box center [1097, 414] width 209 height 41
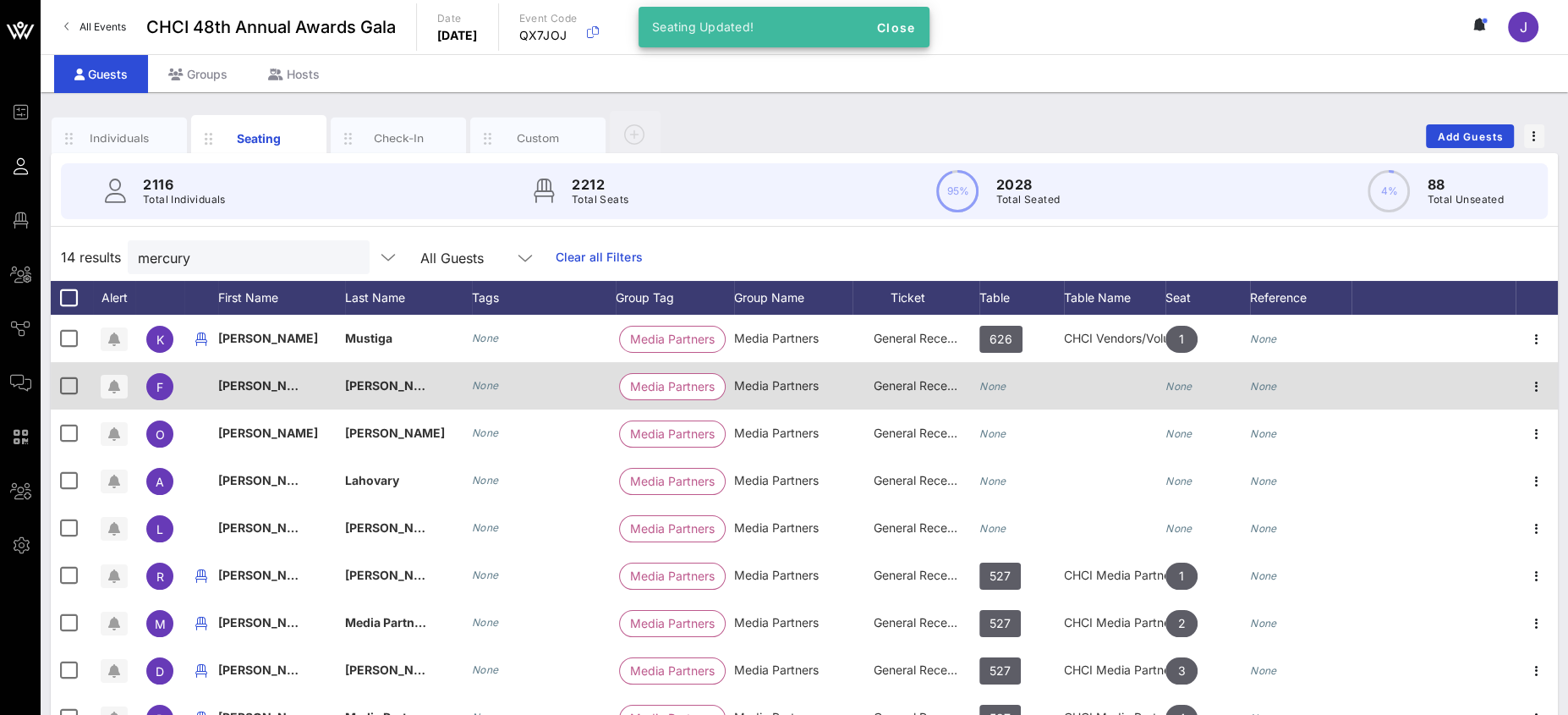
click at [1002, 384] on icon "None" at bounding box center [993, 386] width 27 height 13
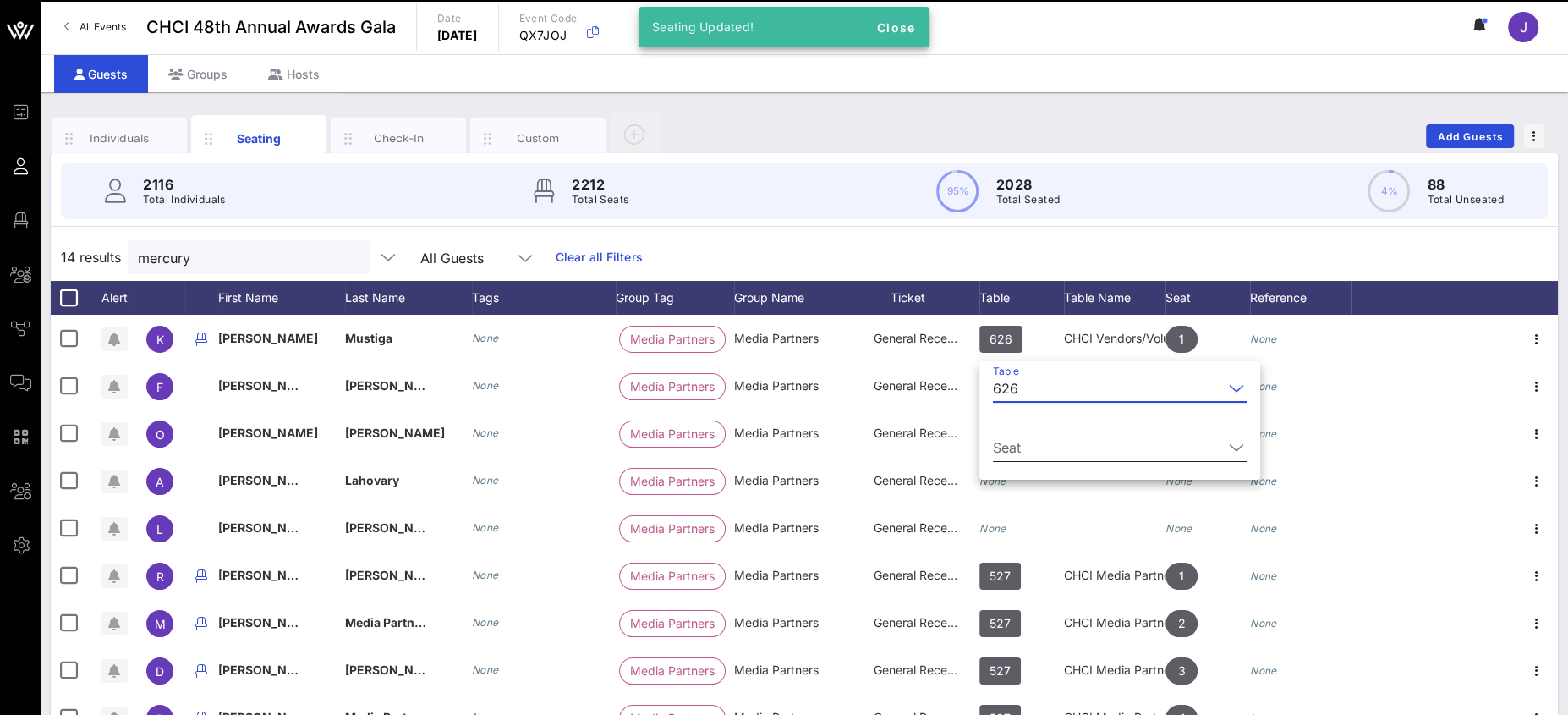
click at [1018, 446] on input "Seat" at bounding box center [1108, 448] width 230 height 27
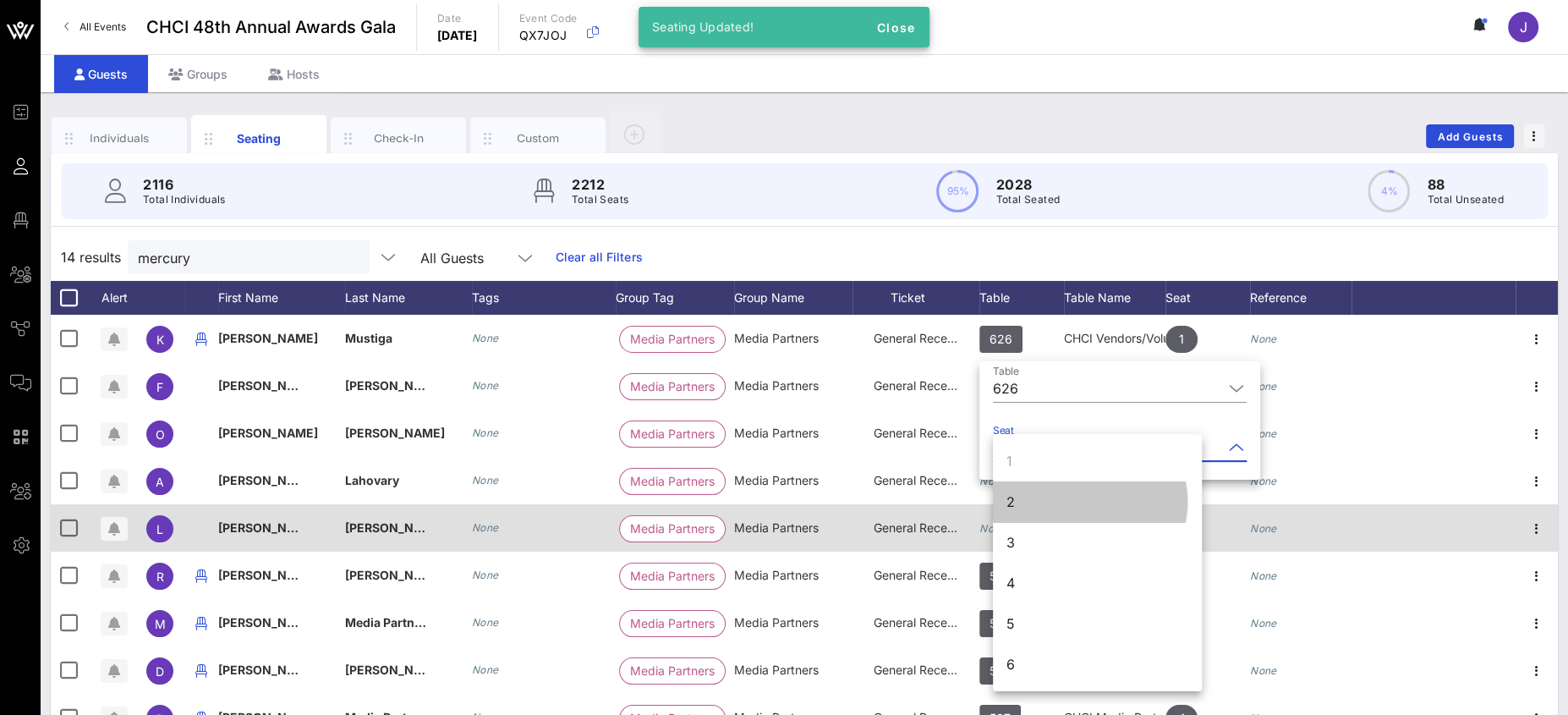
click at [1021, 503] on div "2" at bounding box center [1097, 502] width 209 height 41
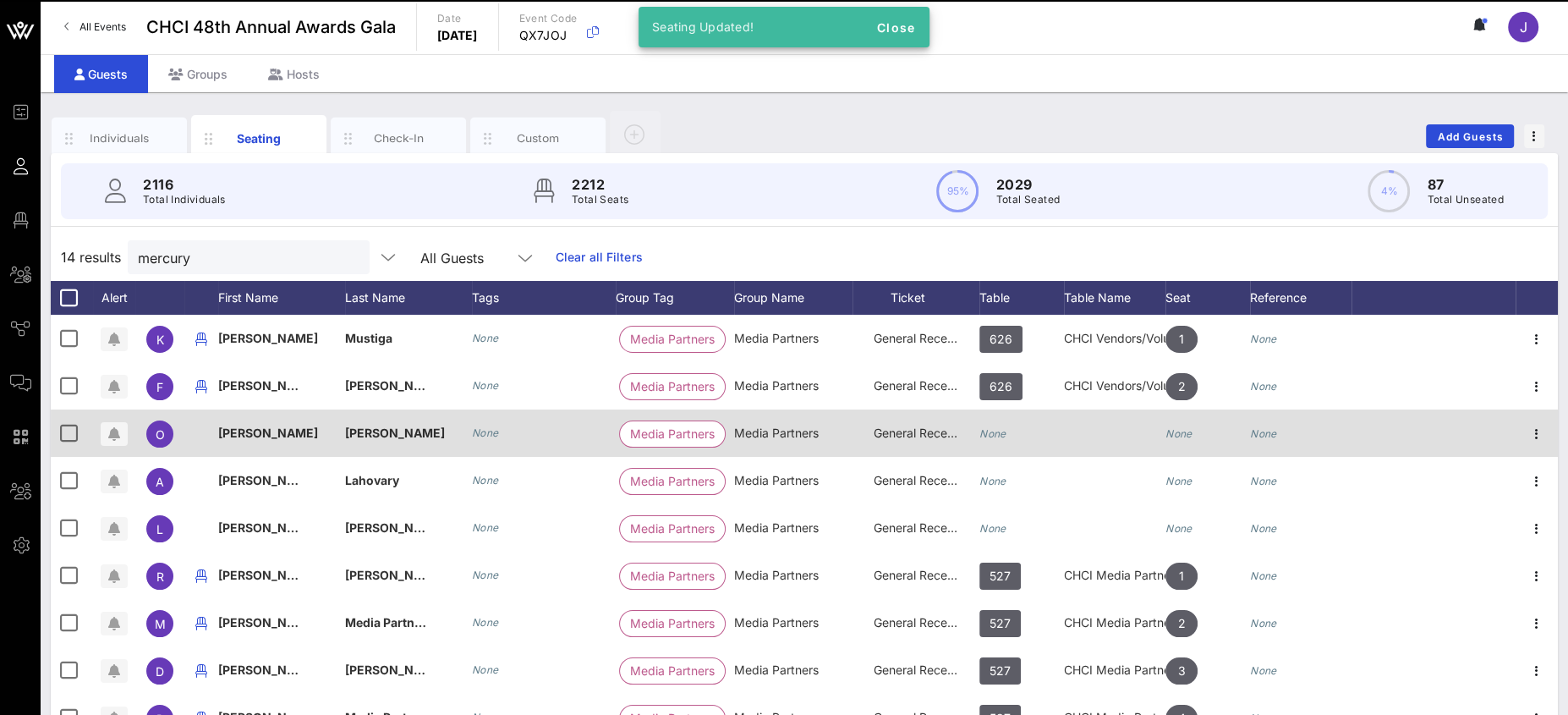
click at [993, 426] on div "None" at bounding box center [993, 433] width 27 height 48
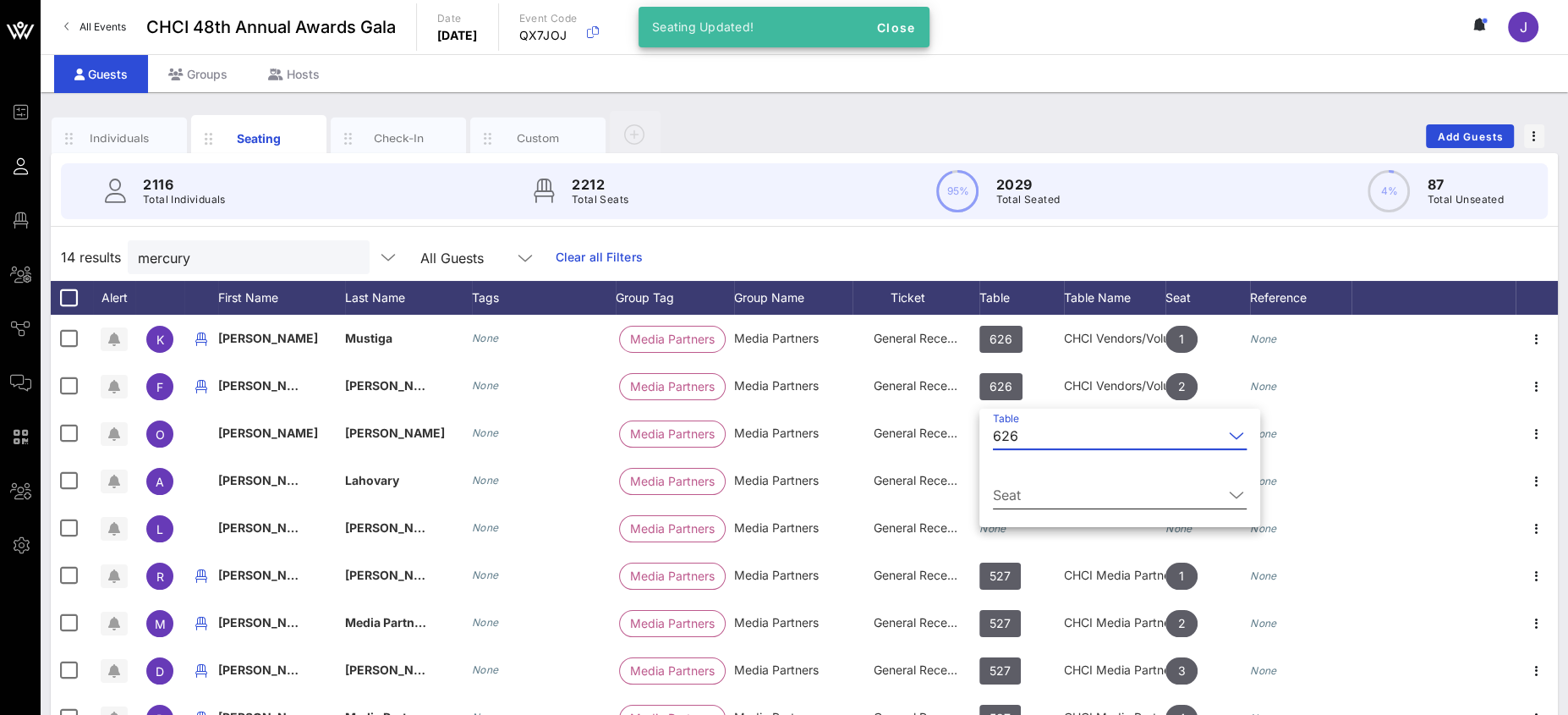
click at [1015, 491] on input "Seat" at bounding box center [1108, 495] width 230 height 27
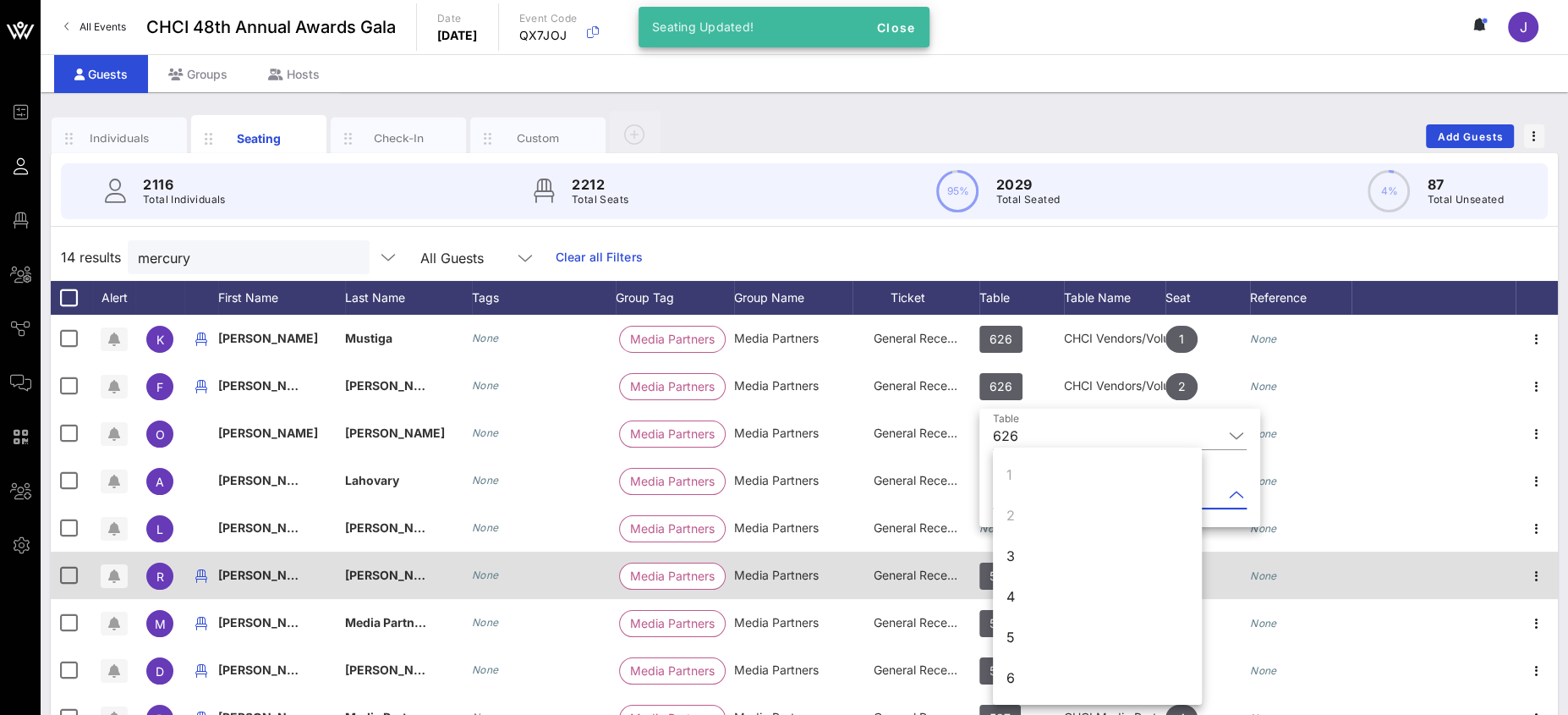
click at [1026, 552] on div "3" at bounding box center [1097, 556] width 209 height 41
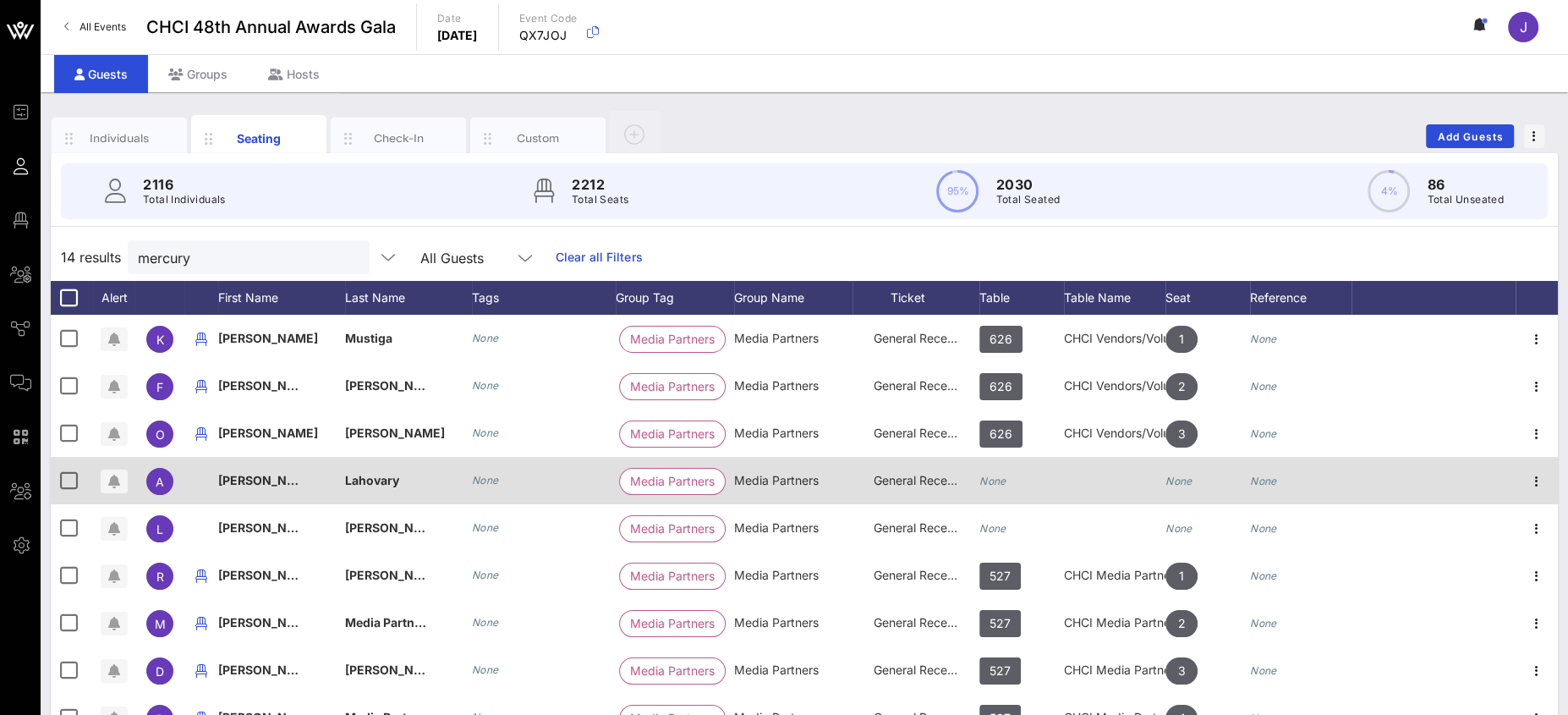
click at [1001, 476] on icon "None" at bounding box center [993, 481] width 27 height 13
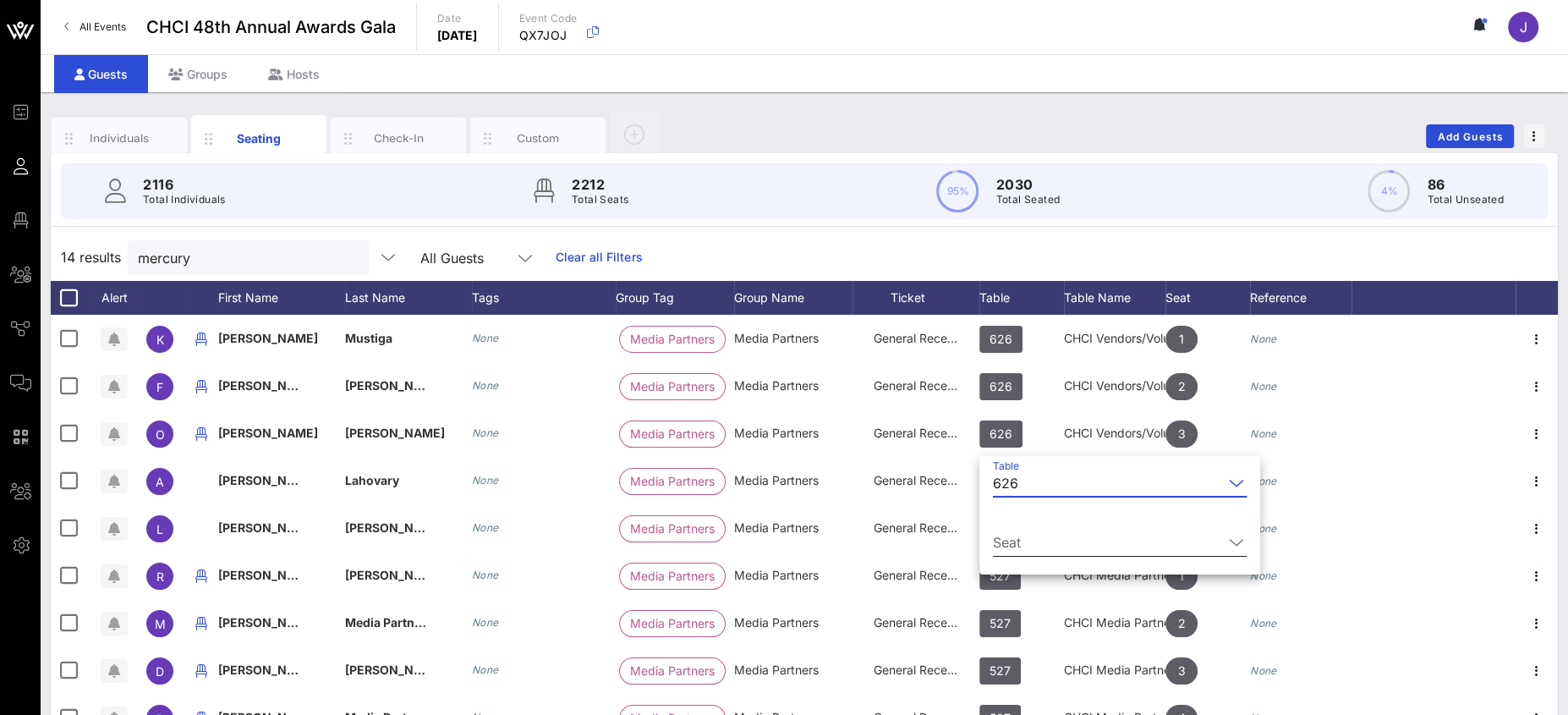
click at [1015, 539] on input "Seat" at bounding box center [1108, 542] width 230 height 27
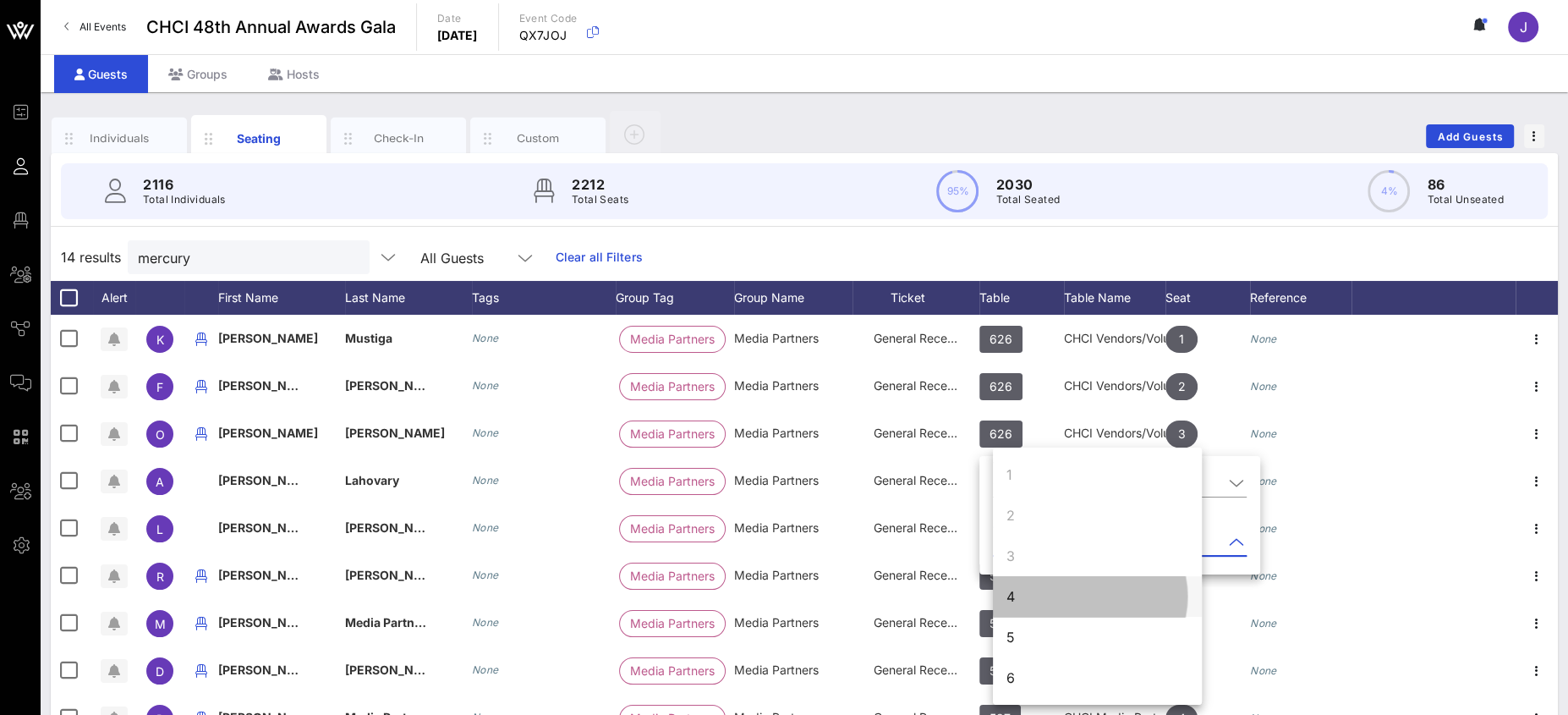
click at [1037, 601] on div "4" at bounding box center [1097, 596] width 209 height 41
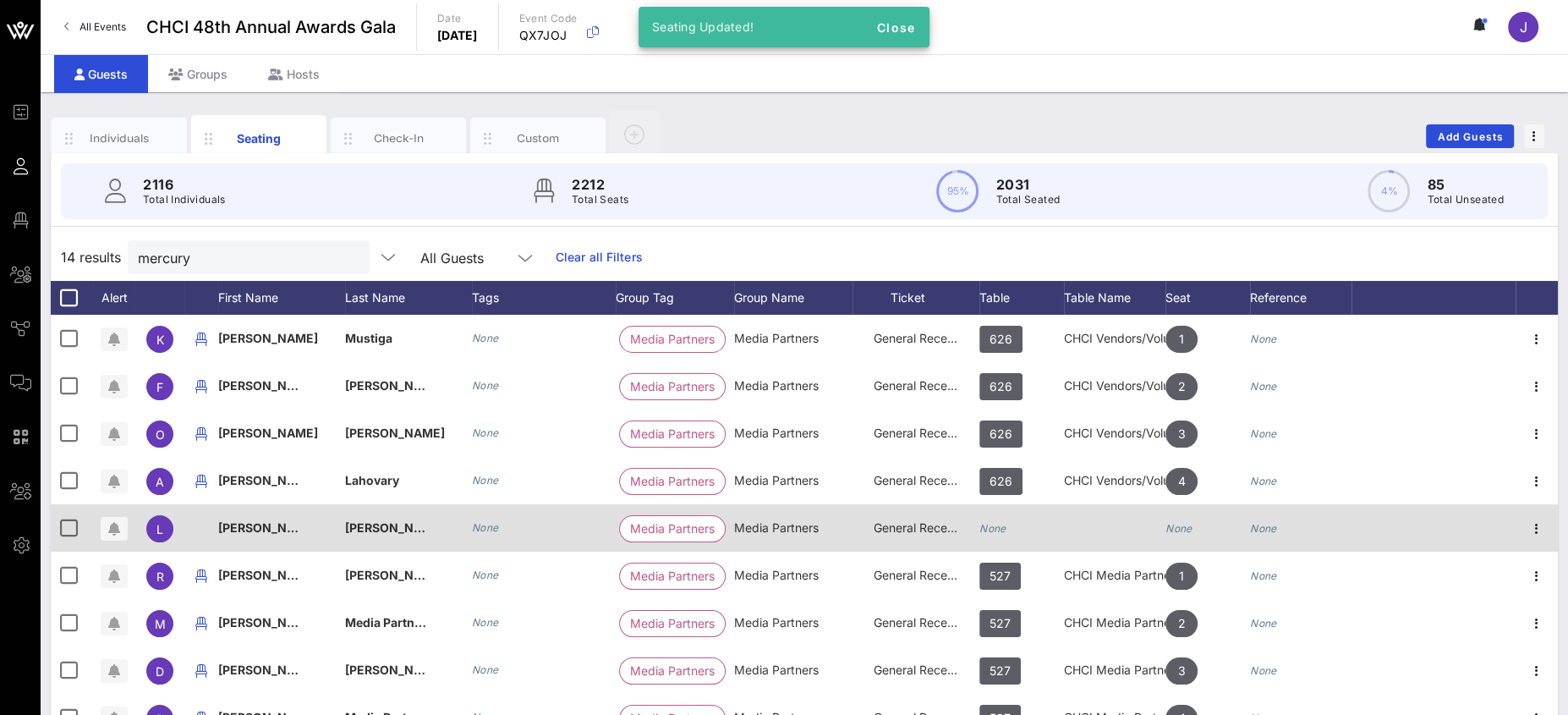
click at [998, 518] on div "None" at bounding box center [993, 528] width 27 height 48
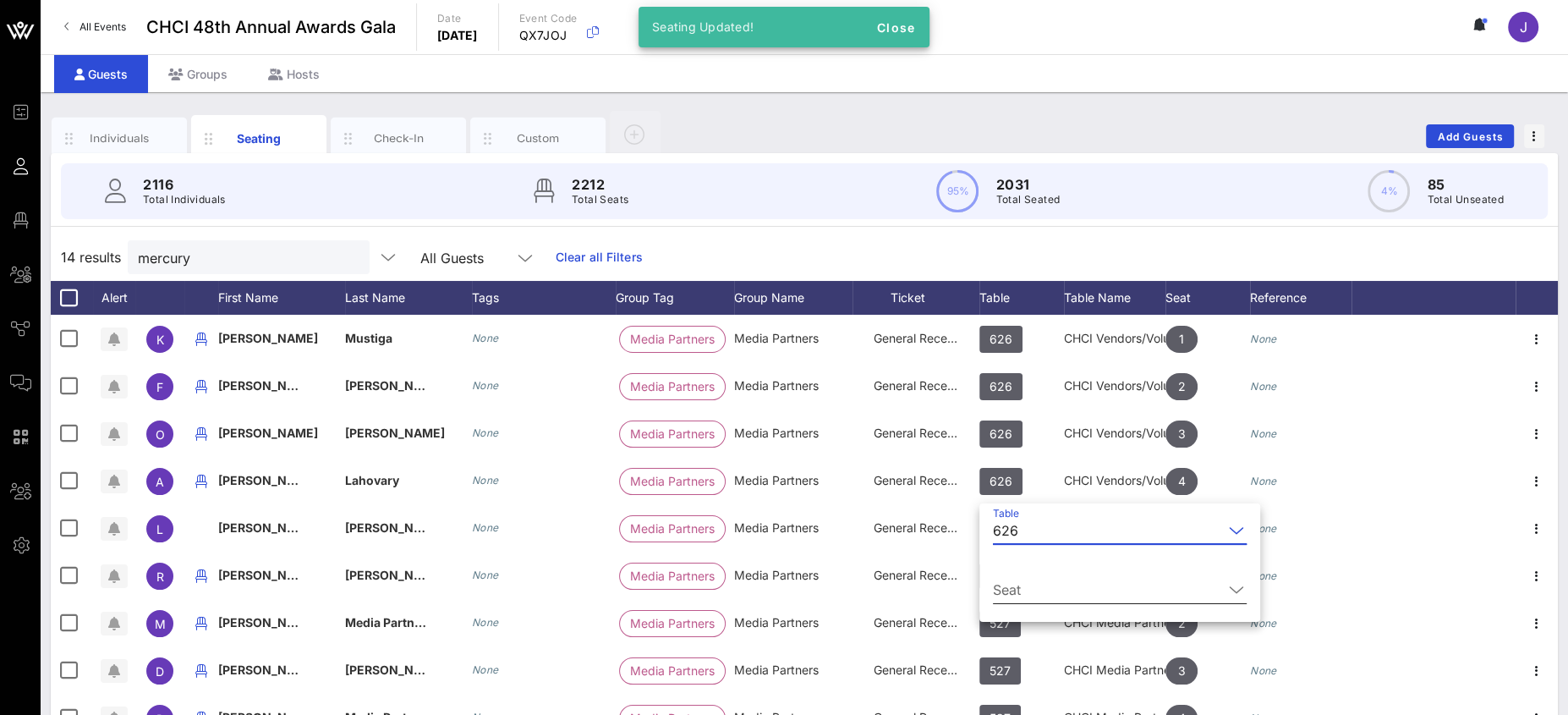
click at [1033, 589] on input "Seat" at bounding box center [1108, 590] width 230 height 27
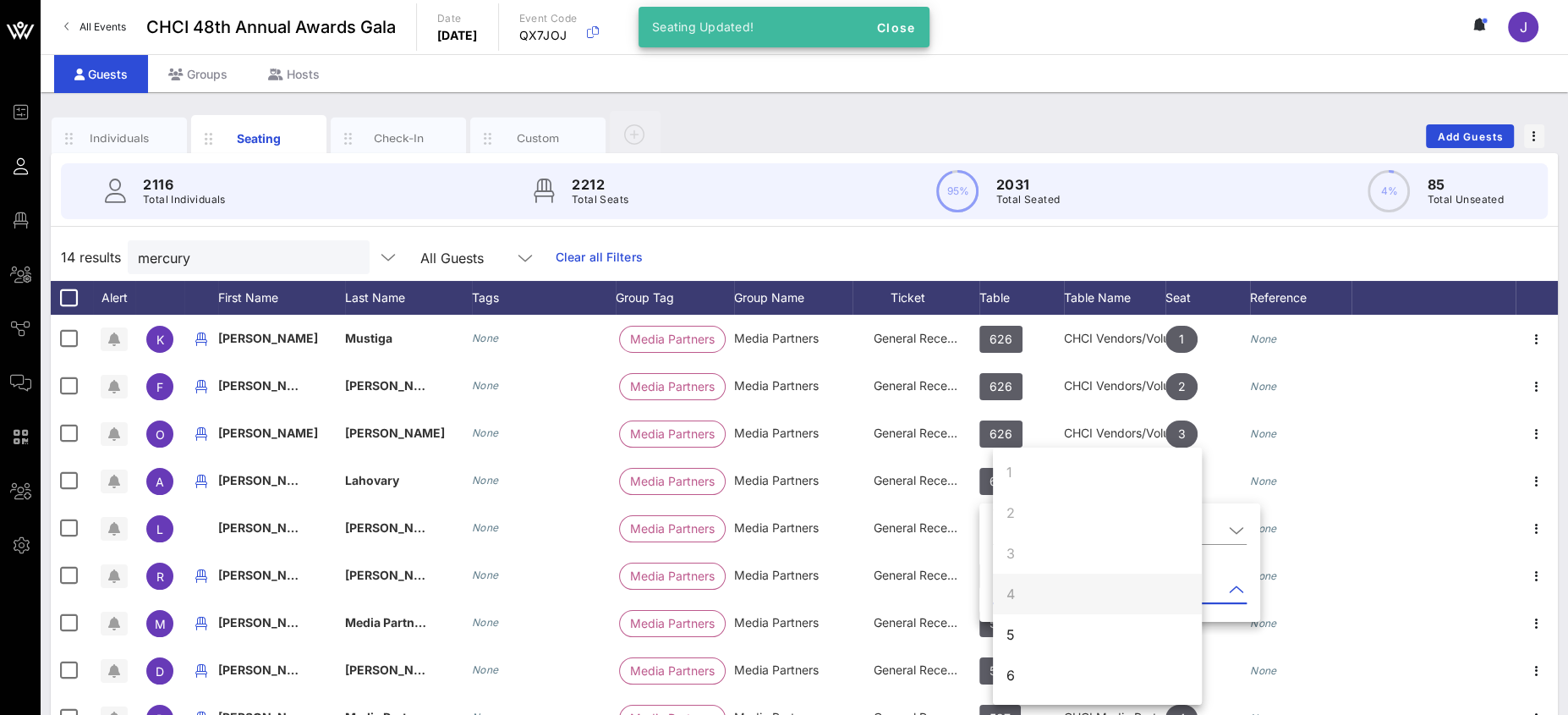
scroll to position [4, 0]
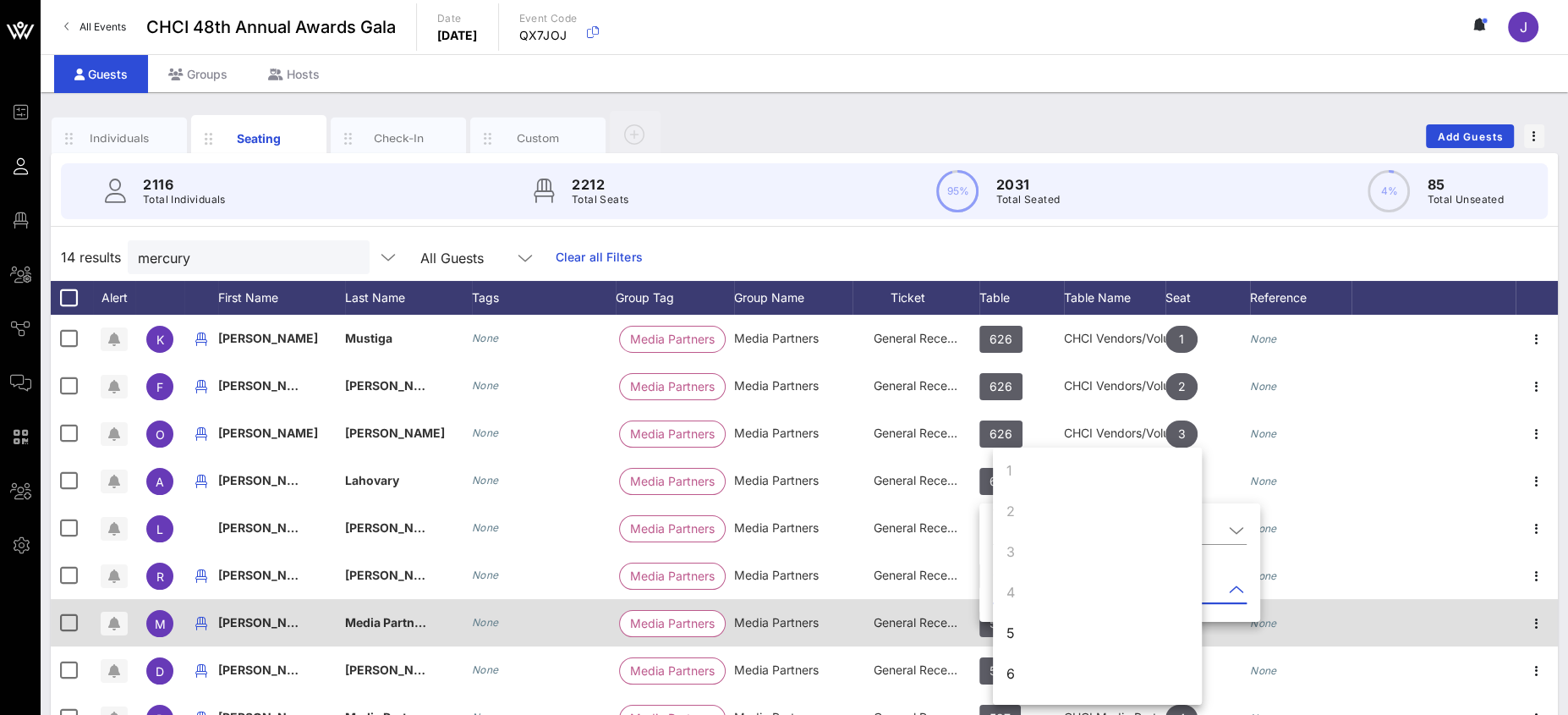
click at [1021, 629] on div "5" at bounding box center [1097, 633] width 209 height 41
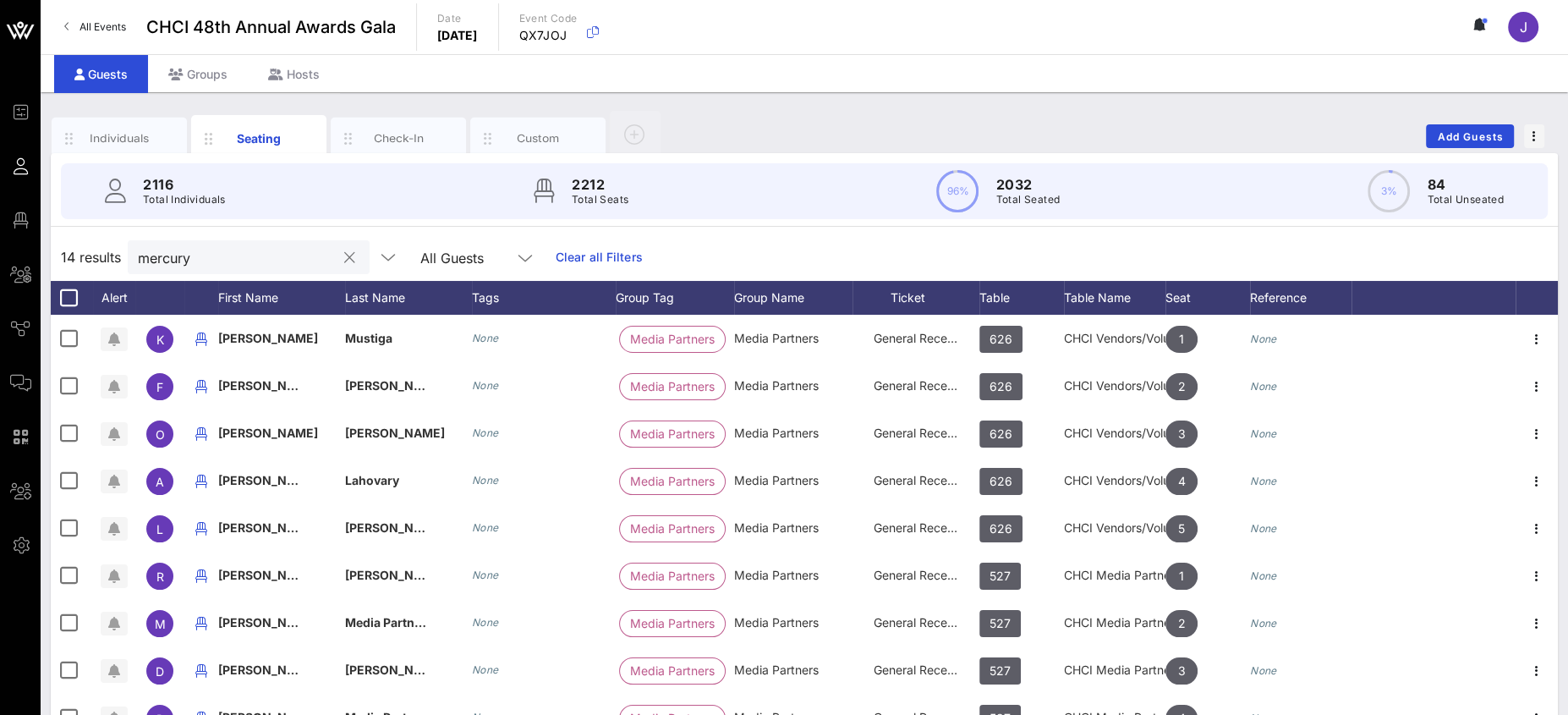
click at [169, 254] on input "mercury" at bounding box center [237, 256] width 198 height 22
click at [167, 253] on input "mercury" at bounding box center [237, 256] width 198 height 22
click at [336, 251] on div at bounding box center [348, 257] width 23 height 20
click at [345, 259] on button "clear icon" at bounding box center [350, 257] width 11 height 17
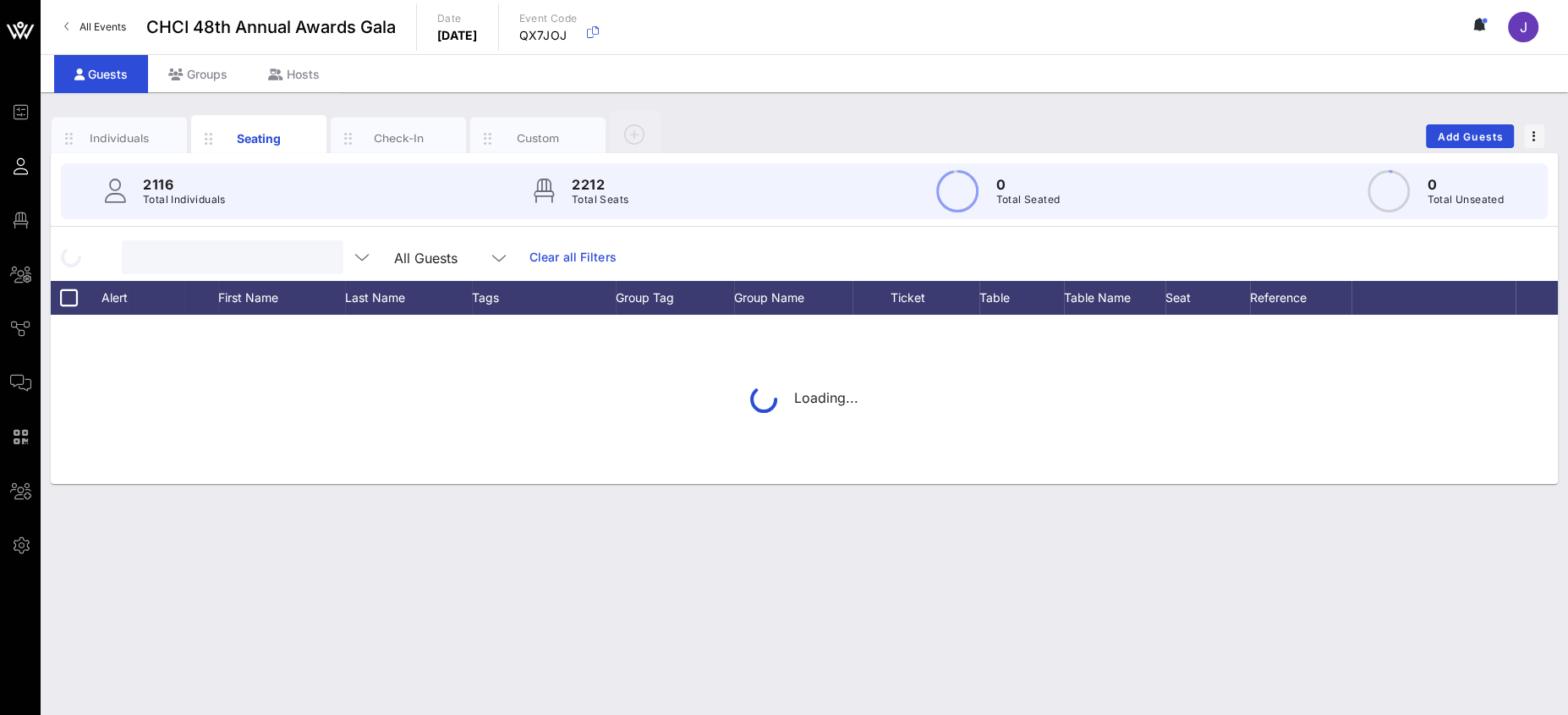
click at [192, 248] on input "text" at bounding box center [231, 256] width 198 height 22
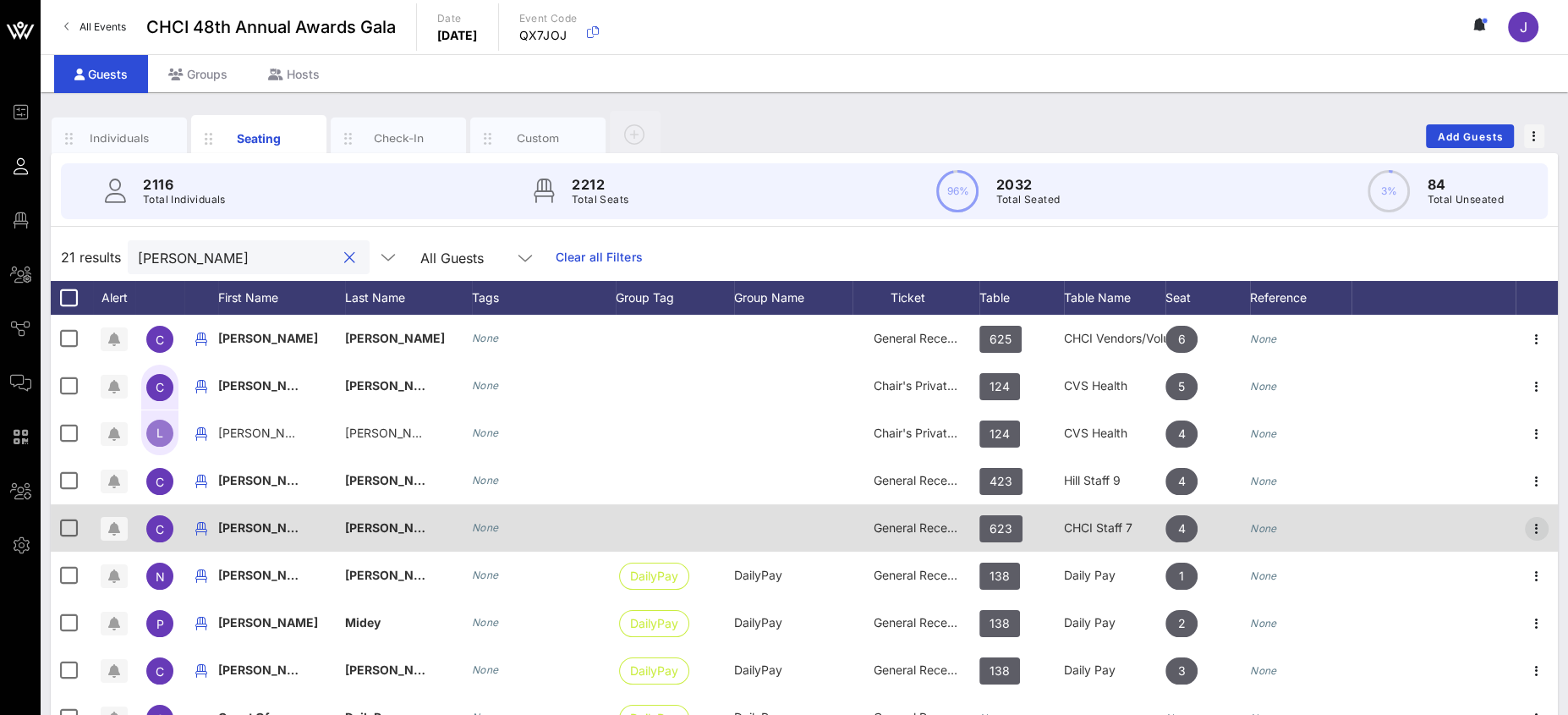
type input "[PERSON_NAME]"
click at [1526, 528] on icon "button" at bounding box center [1536, 528] width 20 height 20
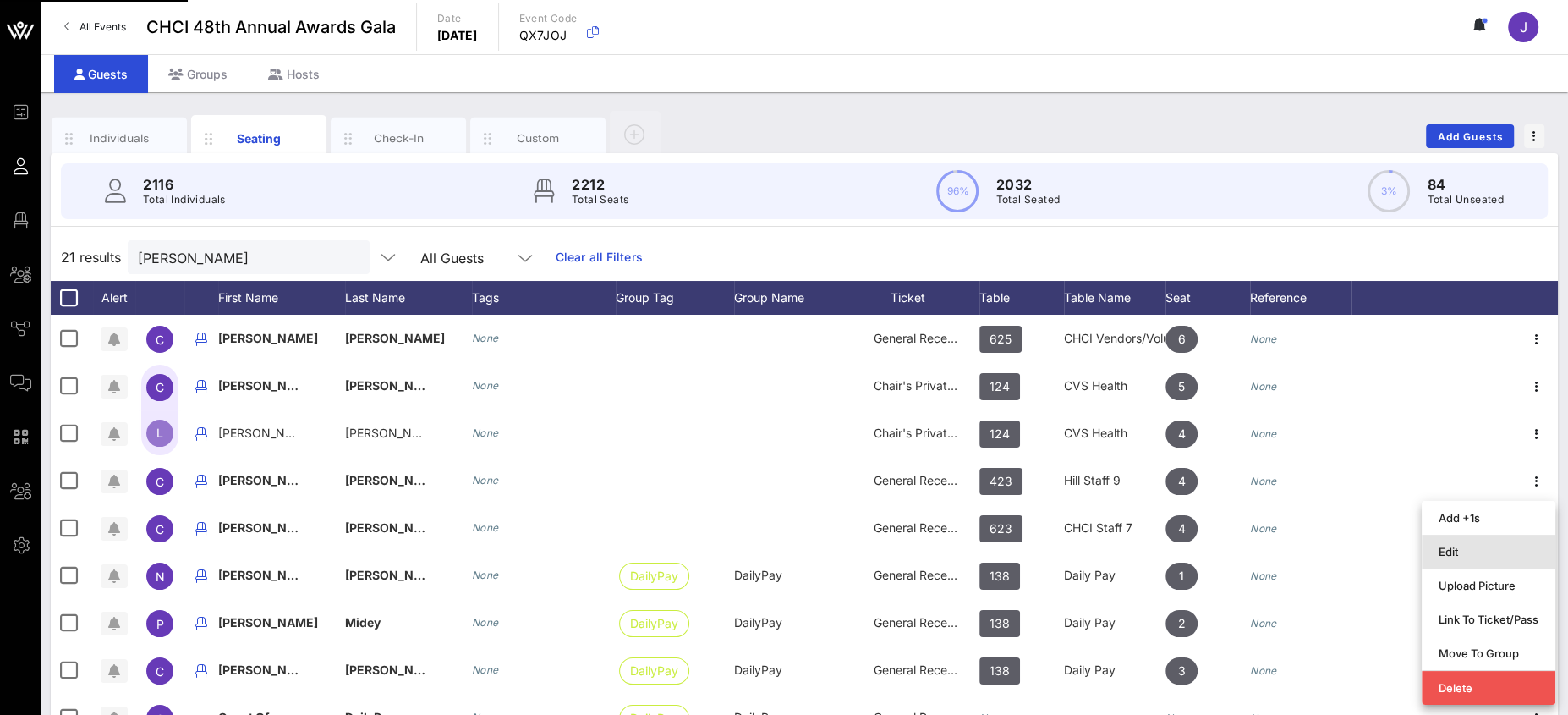
click at [1458, 555] on div "Edit" at bounding box center [1488, 552] width 100 height 14
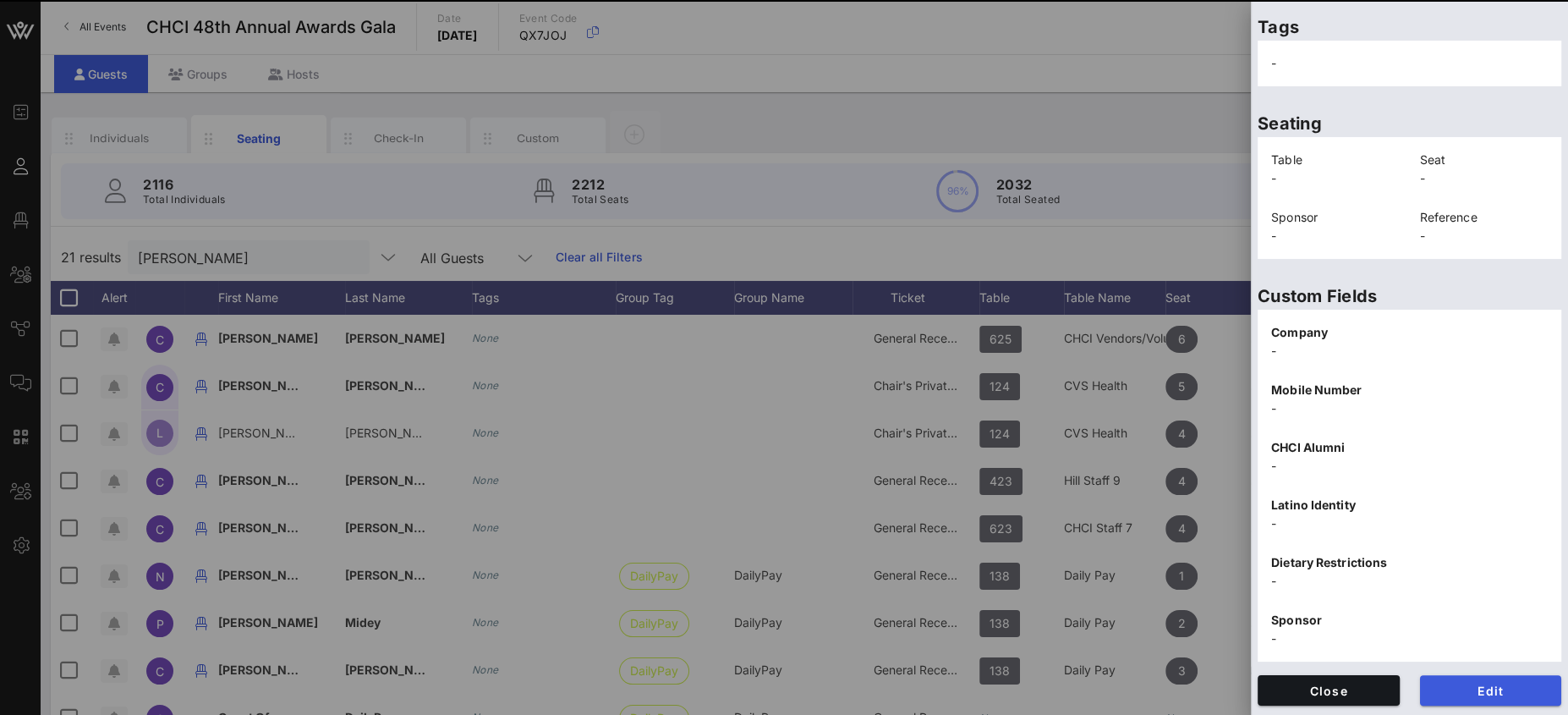
scroll to position [122, 0]
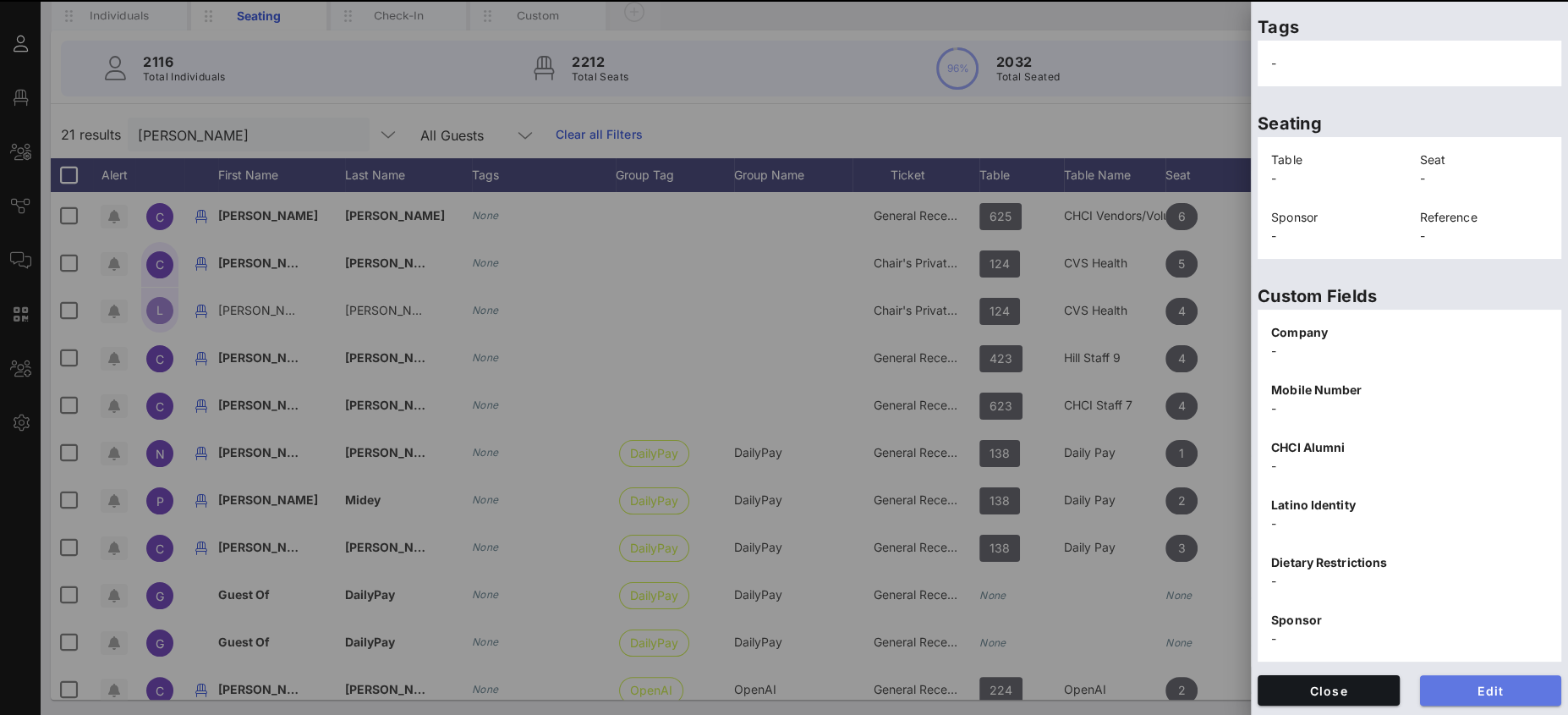
click at [1502, 677] on button "Edit" at bounding box center [1490, 690] width 142 height 30
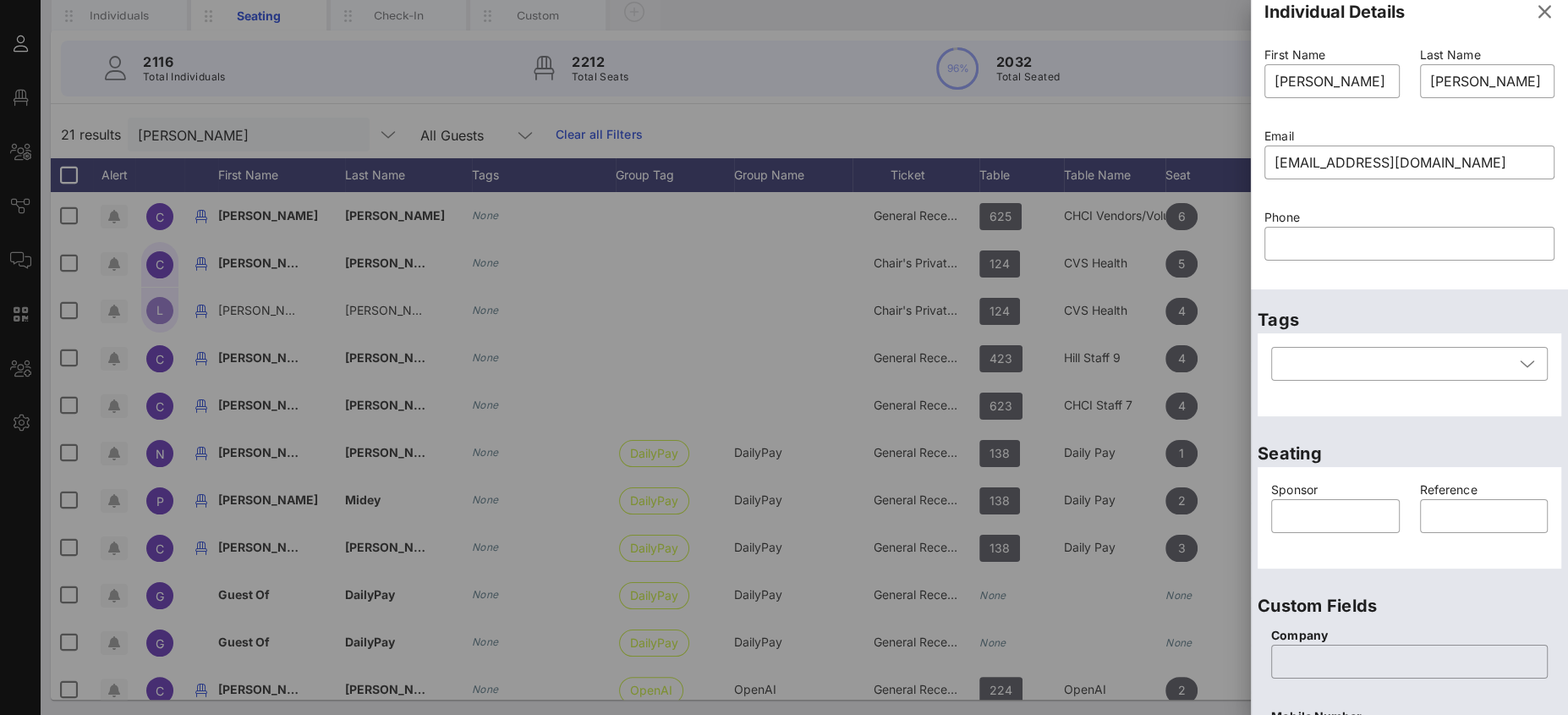
scroll to position [0, 0]
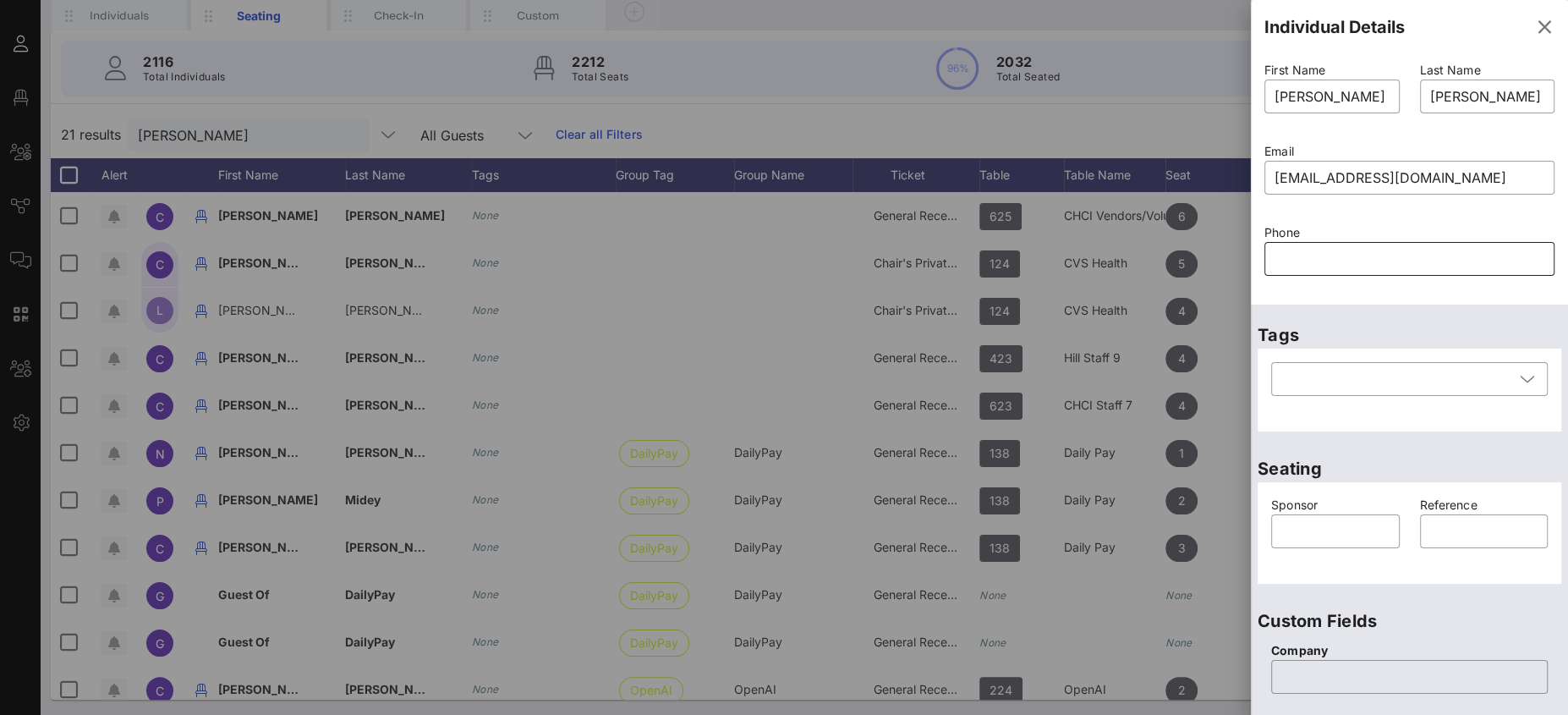
click at [1321, 249] on input "text" at bounding box center [1410, 259] width 270 height 27
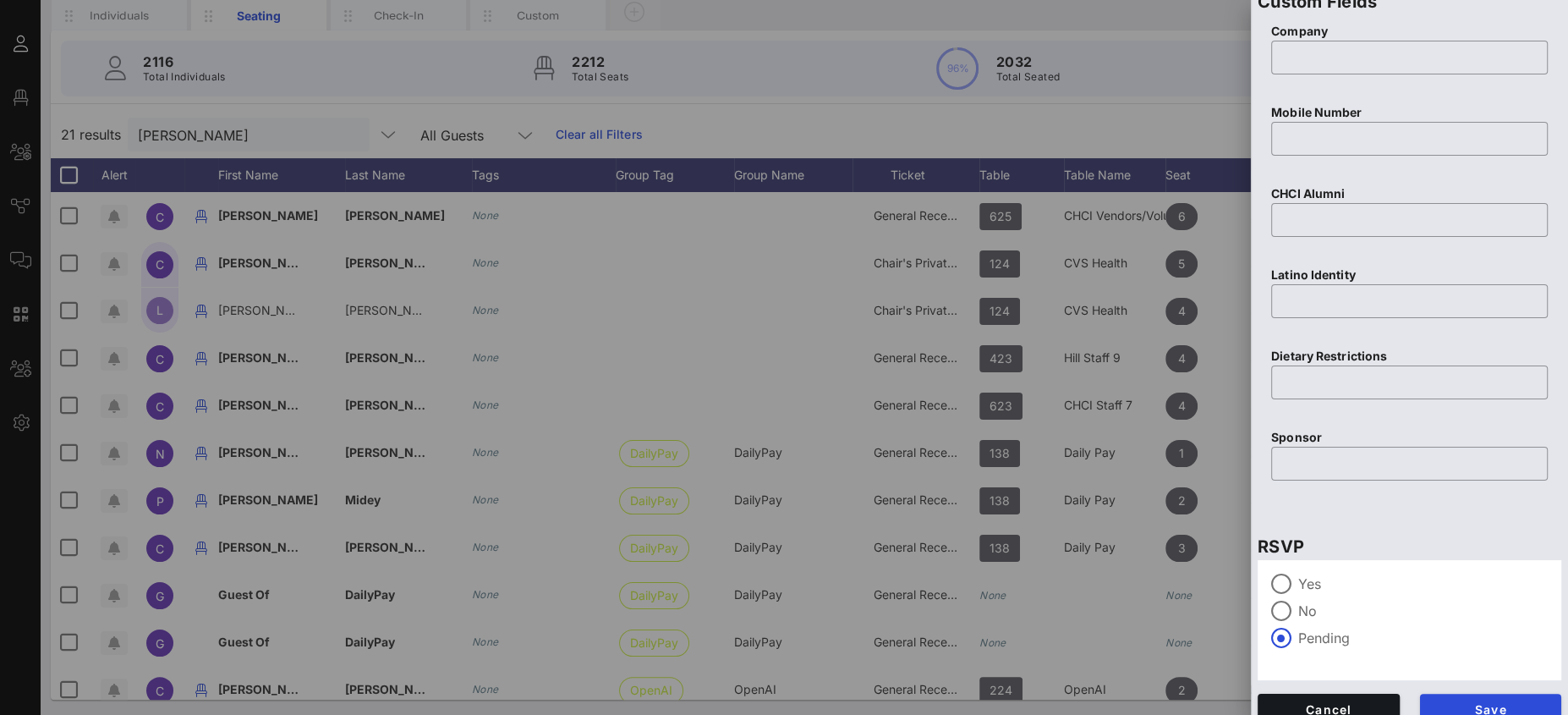
scroll to position [631, 0]
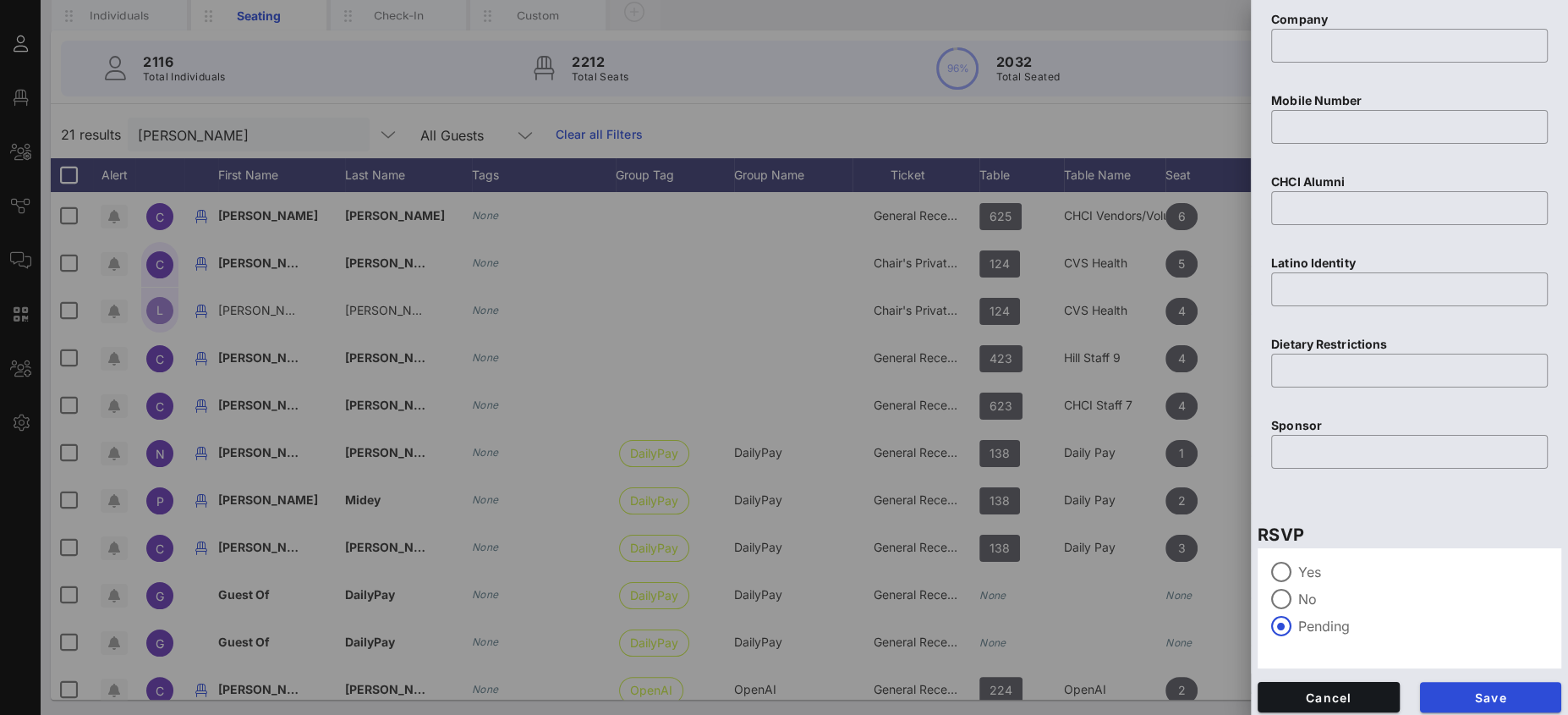
type input "[PHONE_NUMBER]"
click at [1478, 696] on span "Save" at bounding box center [1490, 698] width 115 height 15
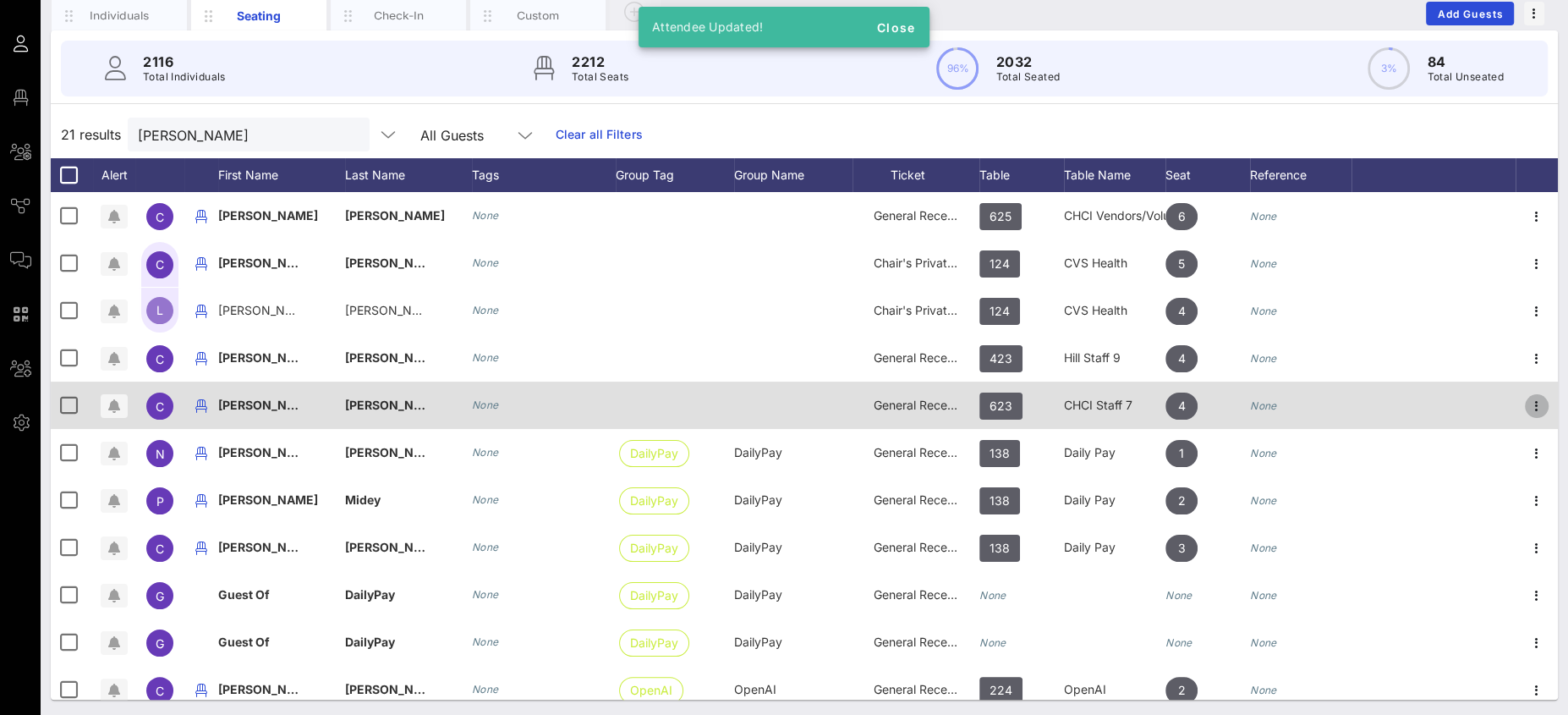
click at [1526, 404] on icon "button" at bounding box center [1536, 406] width 20 height 20
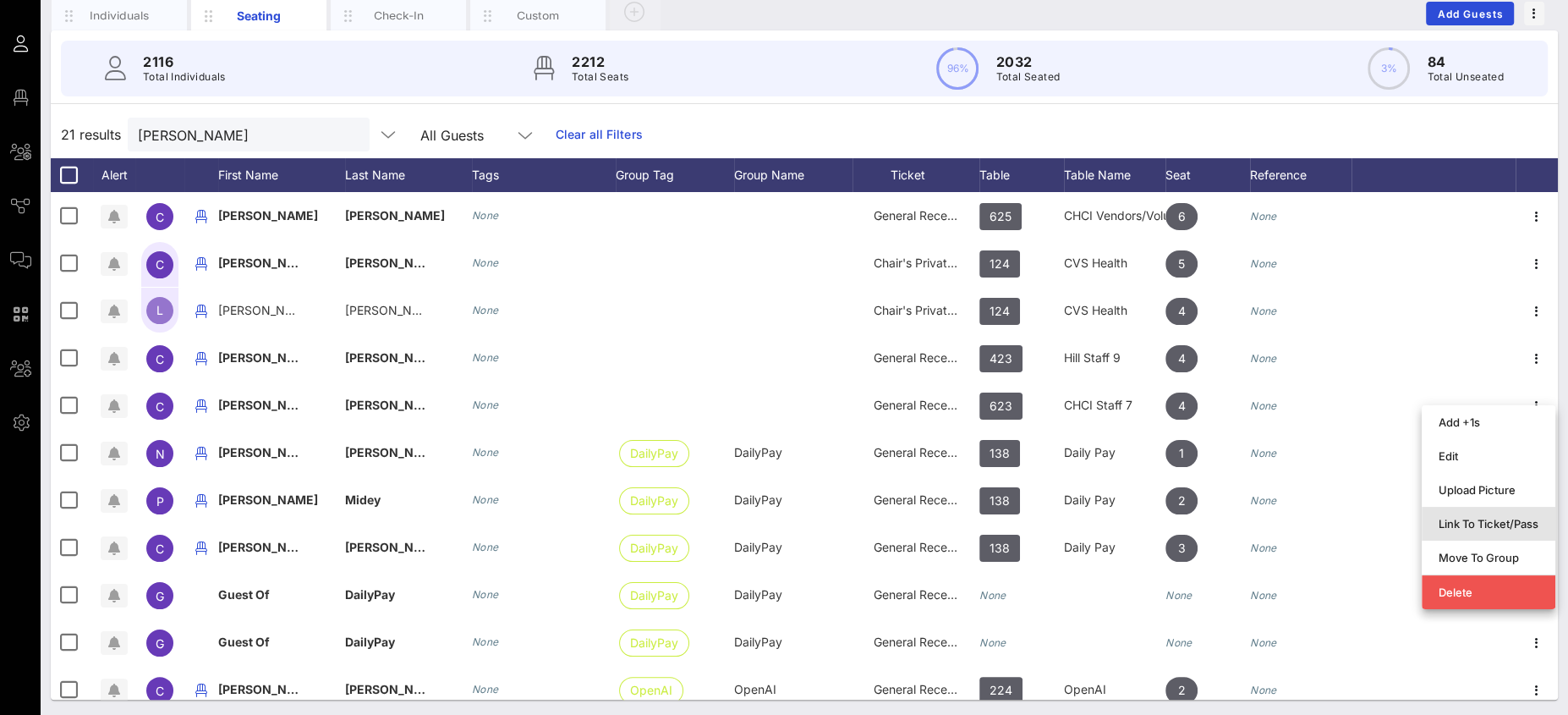
click at [1491, 528] on div "Link To Ticket/Pass" at bounding box center [1488, 524] width 100 height 14
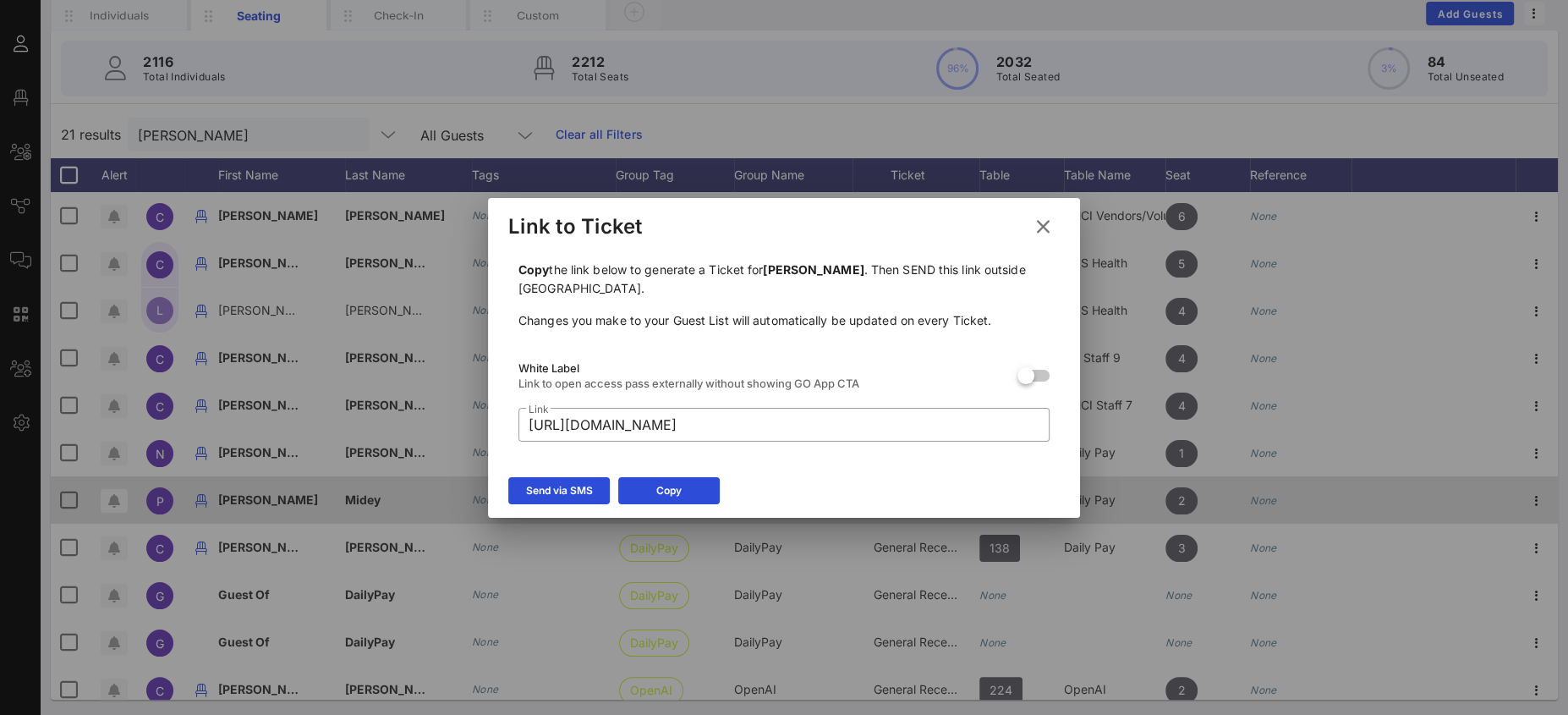
click at [563, 489] on icon at bounding box center [559, 491] width 12 height 10
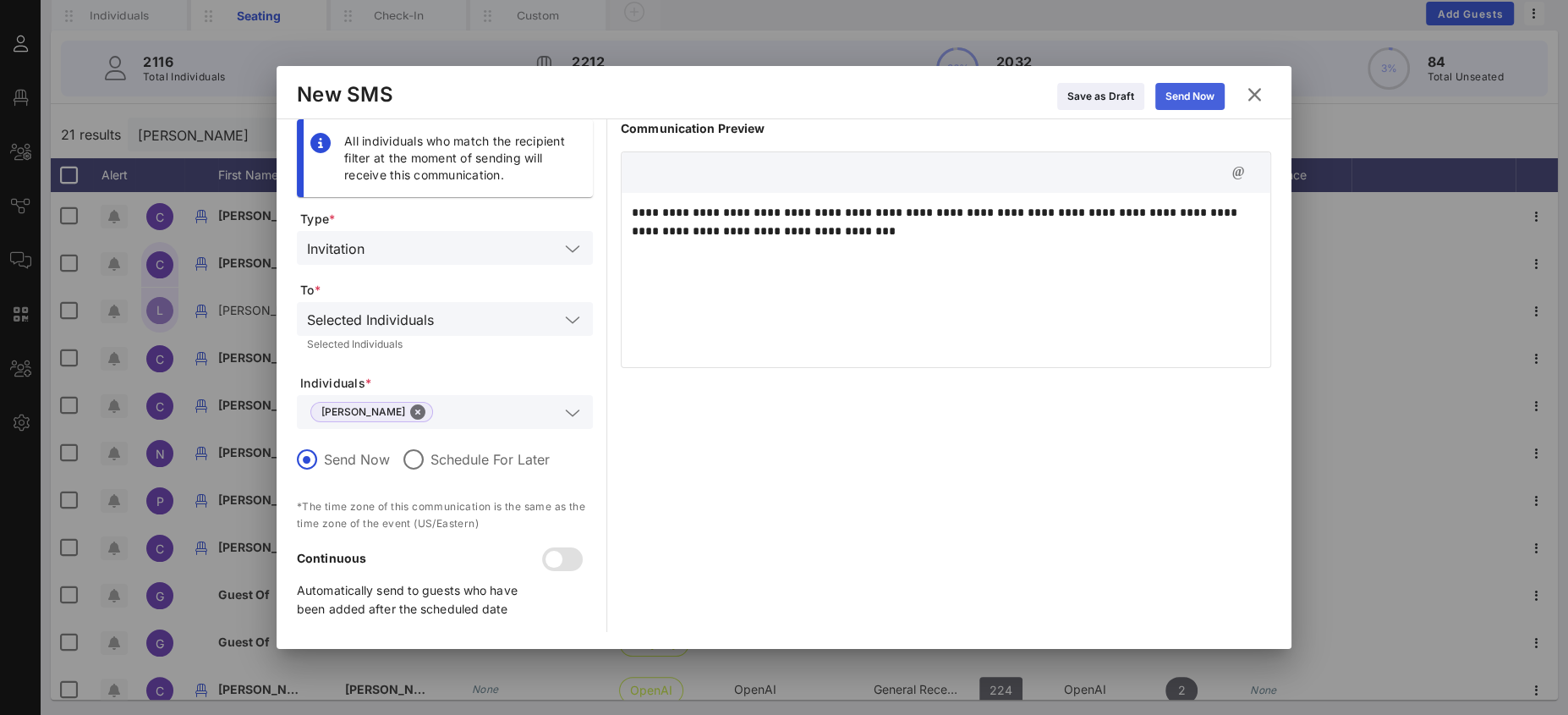
click at [1190, 89] on button "Send Now" at bounding box center [1189, 96] width 69 height 27
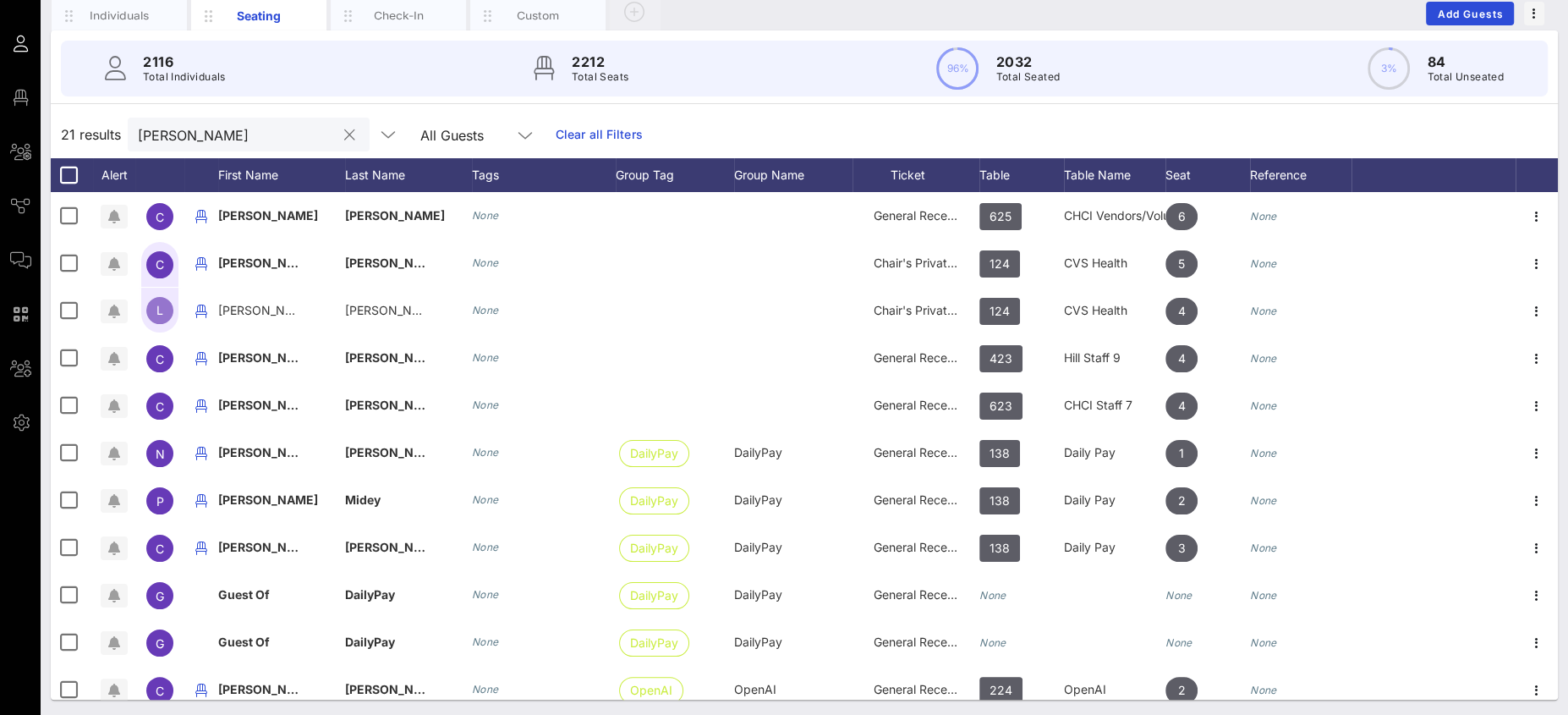
click at [163, 128] on input "[PERSON_NAME]" at bounding box center [237, 134] width 198 height 22
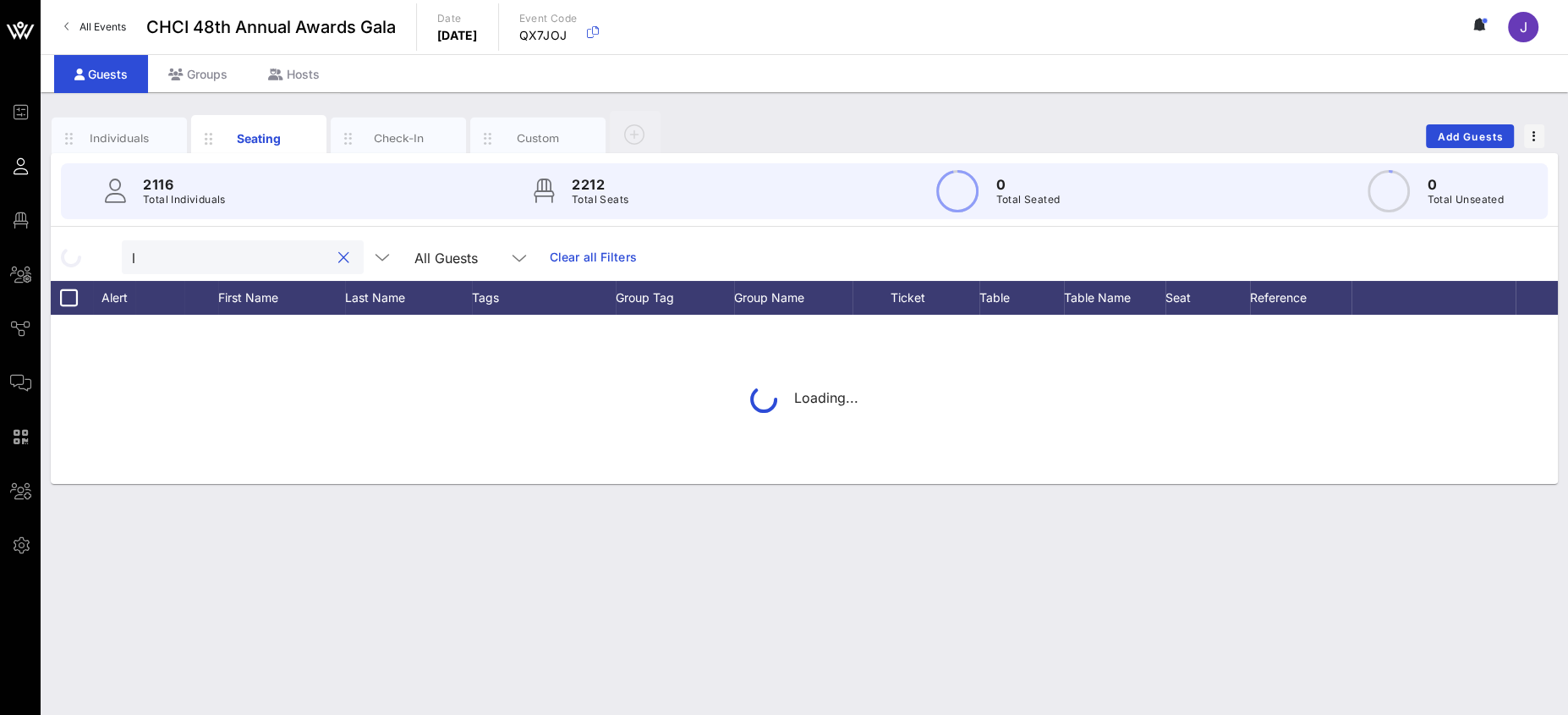
scroll to position [0, 0]
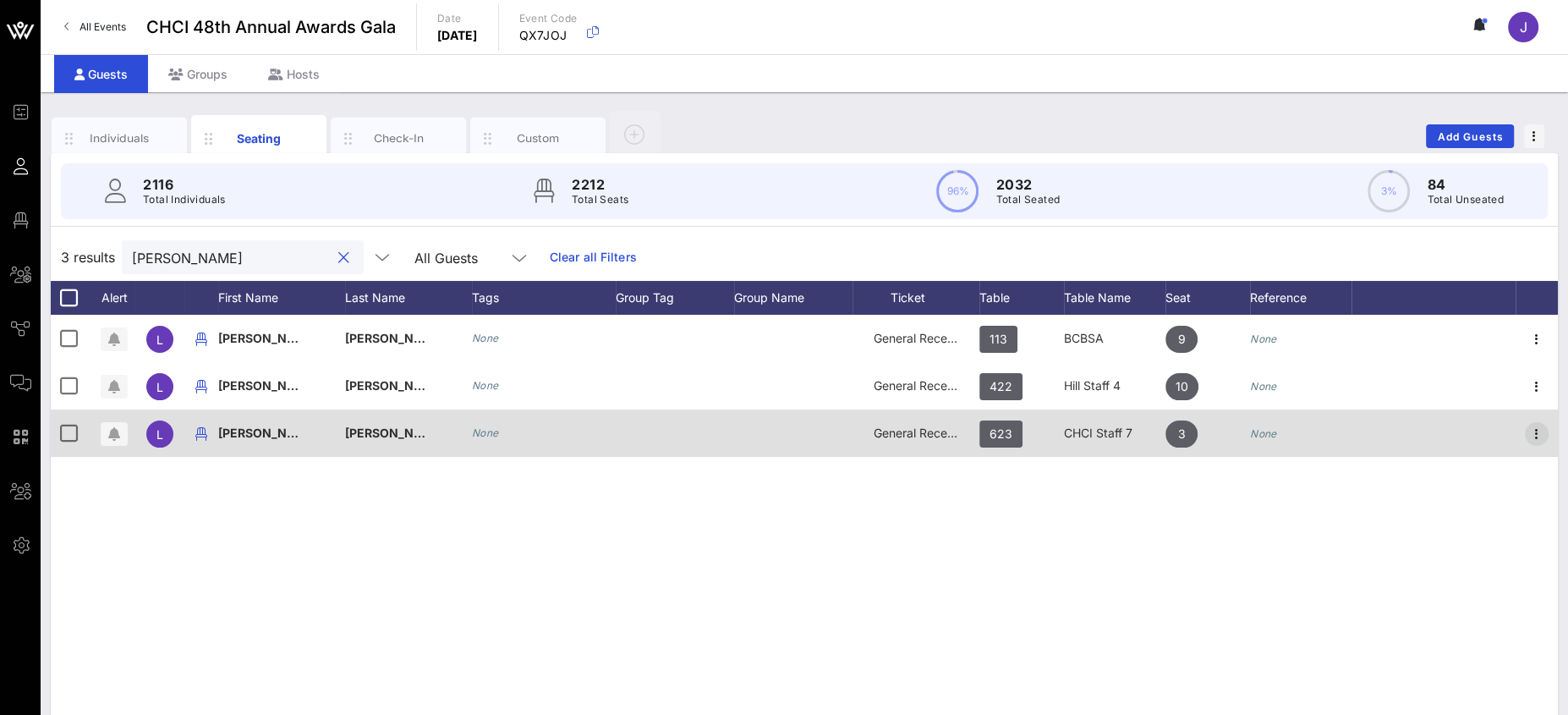
type input "[PERSON_NAME]"
click at [1538, 432] on icon "button" at bounding box center [1536, 433] width 20 height 20
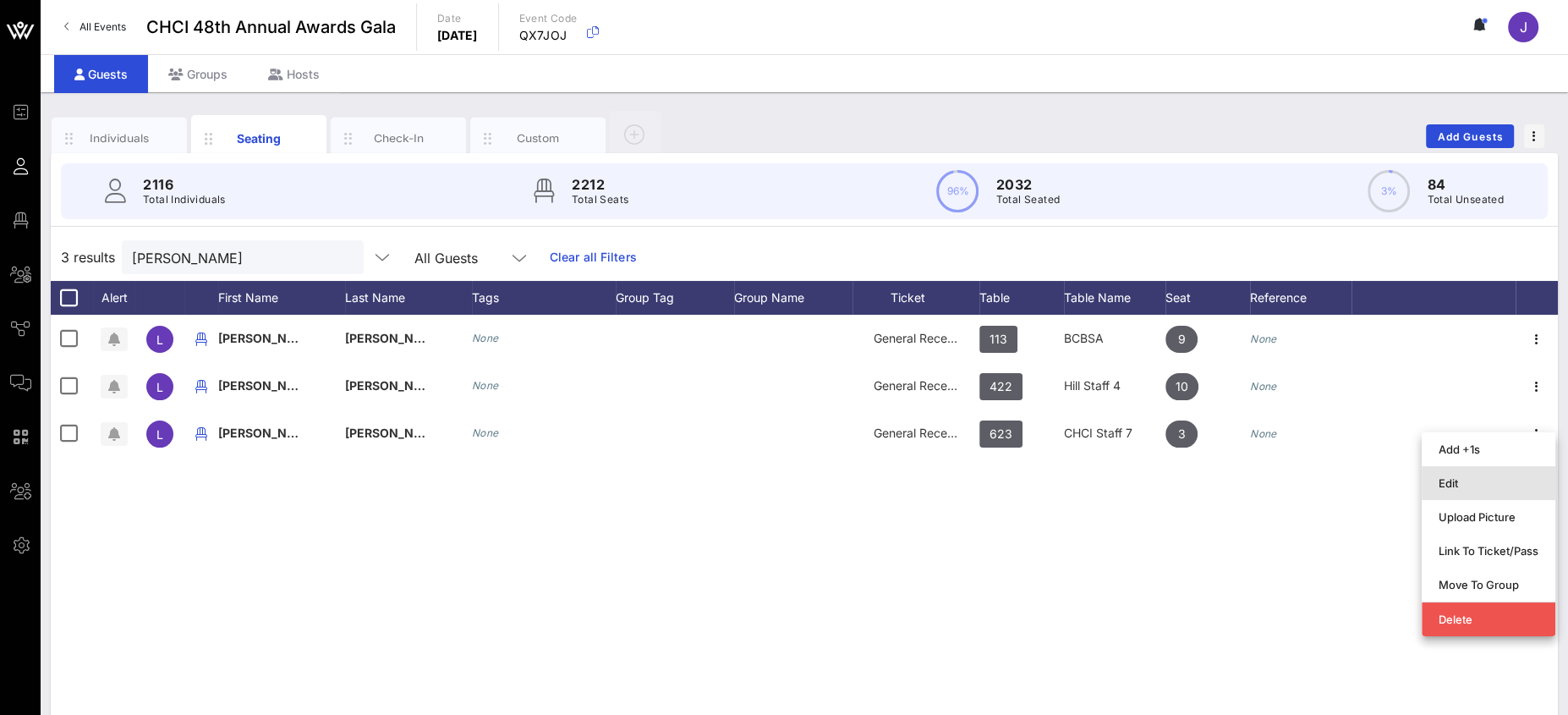
click at [1501, 483] on div "Edit" at bounding box center [1488, 483] width 100 height 14
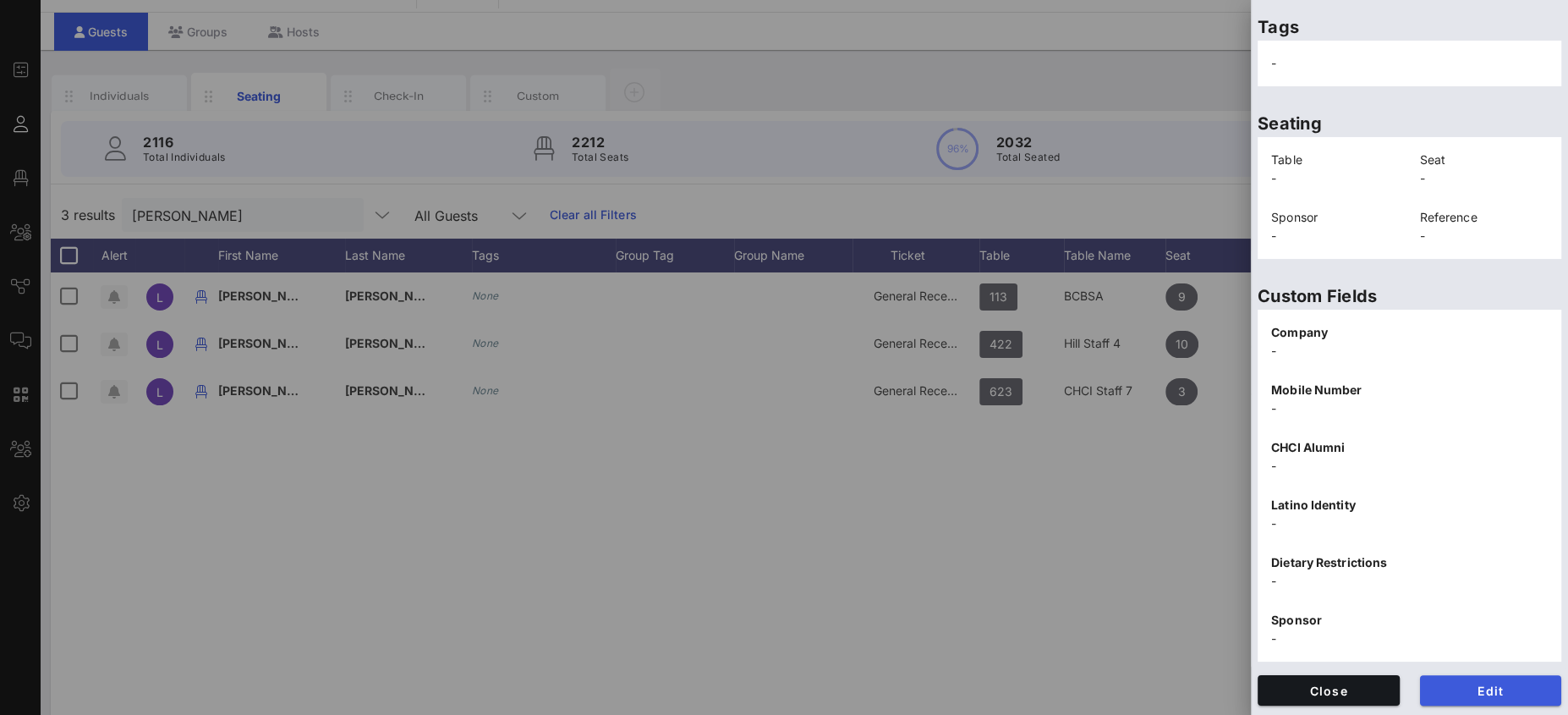
scroll to position [122, 0]
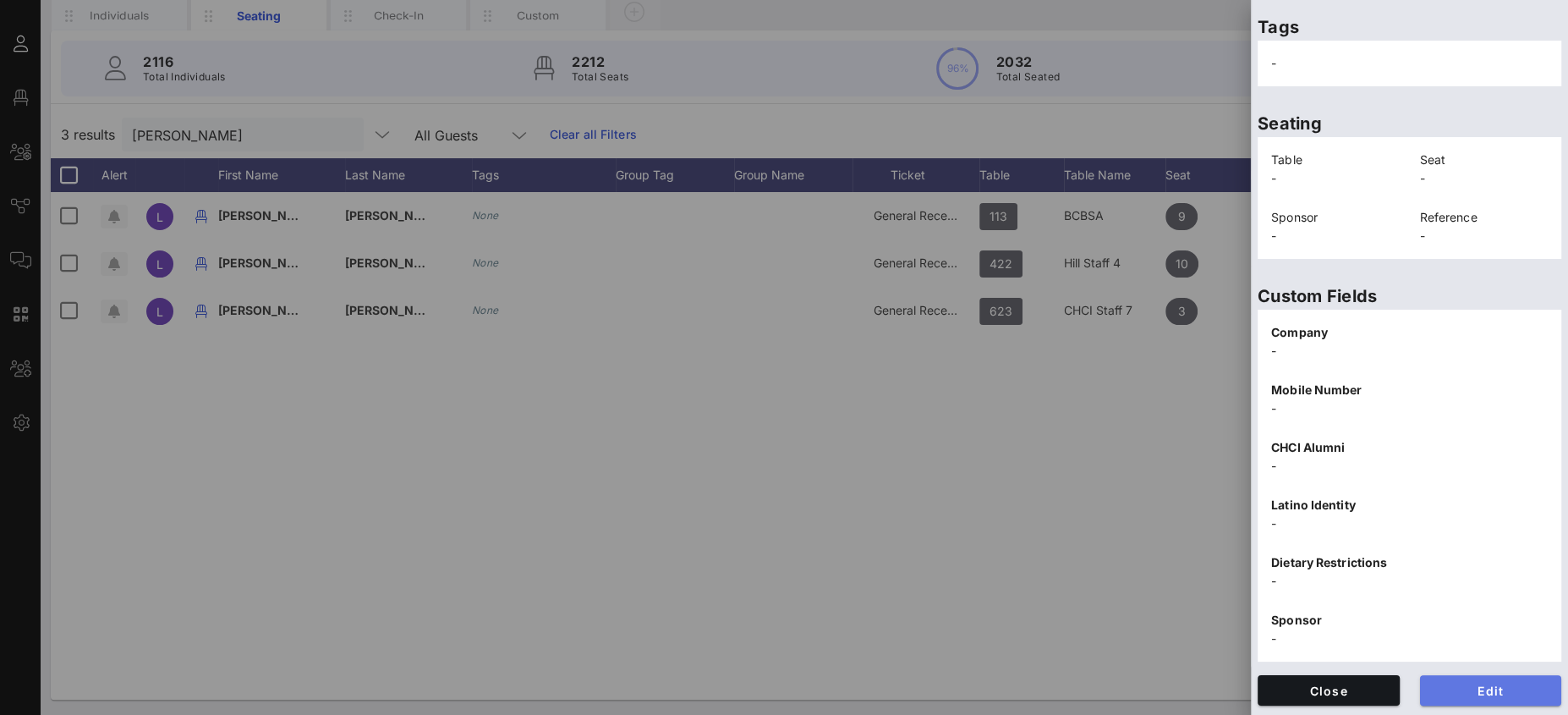
click at [1489, 684] on span "Edit" at bounding box center [1490, 691] width 115 height 15
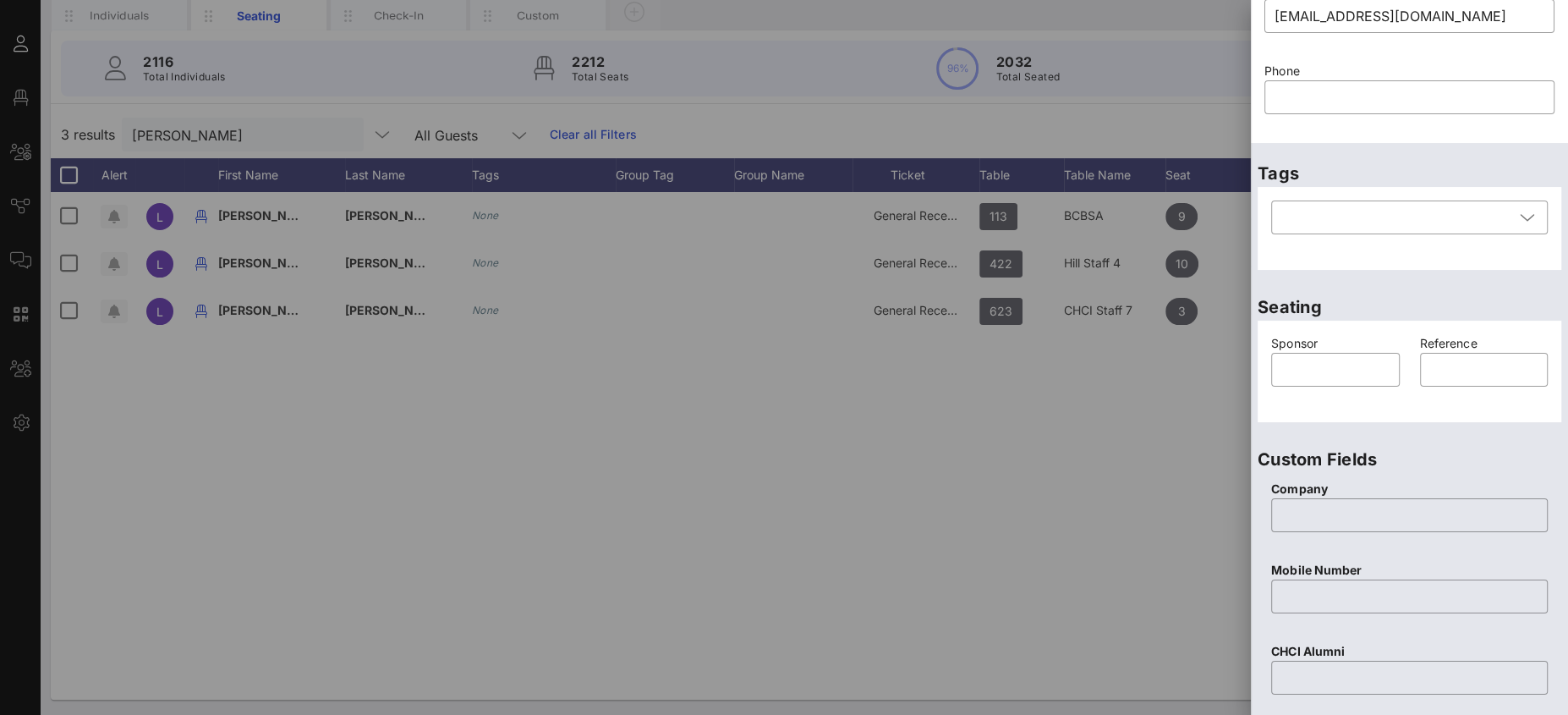
scroll to position [0, 0]
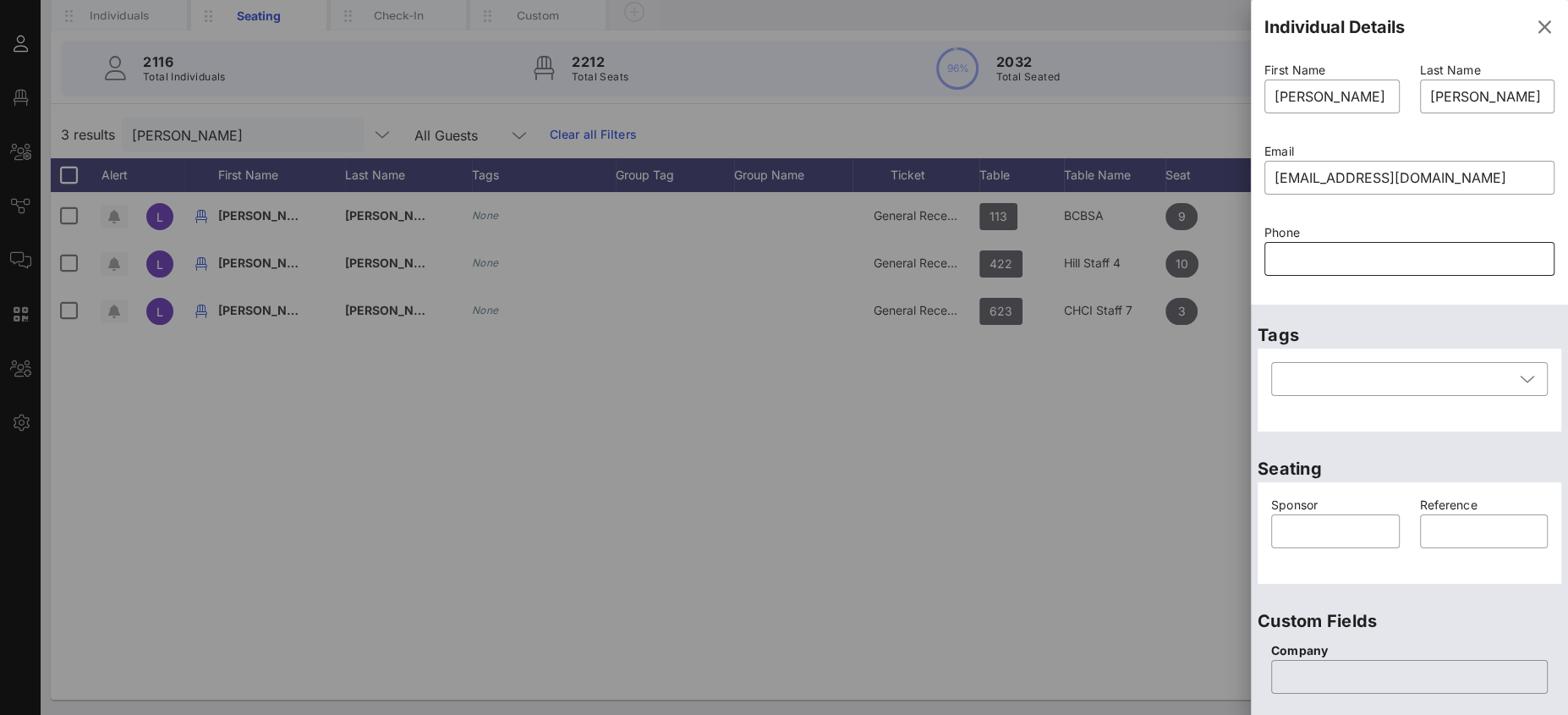
click at [1322, 254] on input "text" at bounding box center [1410, 259] width 270 height 27
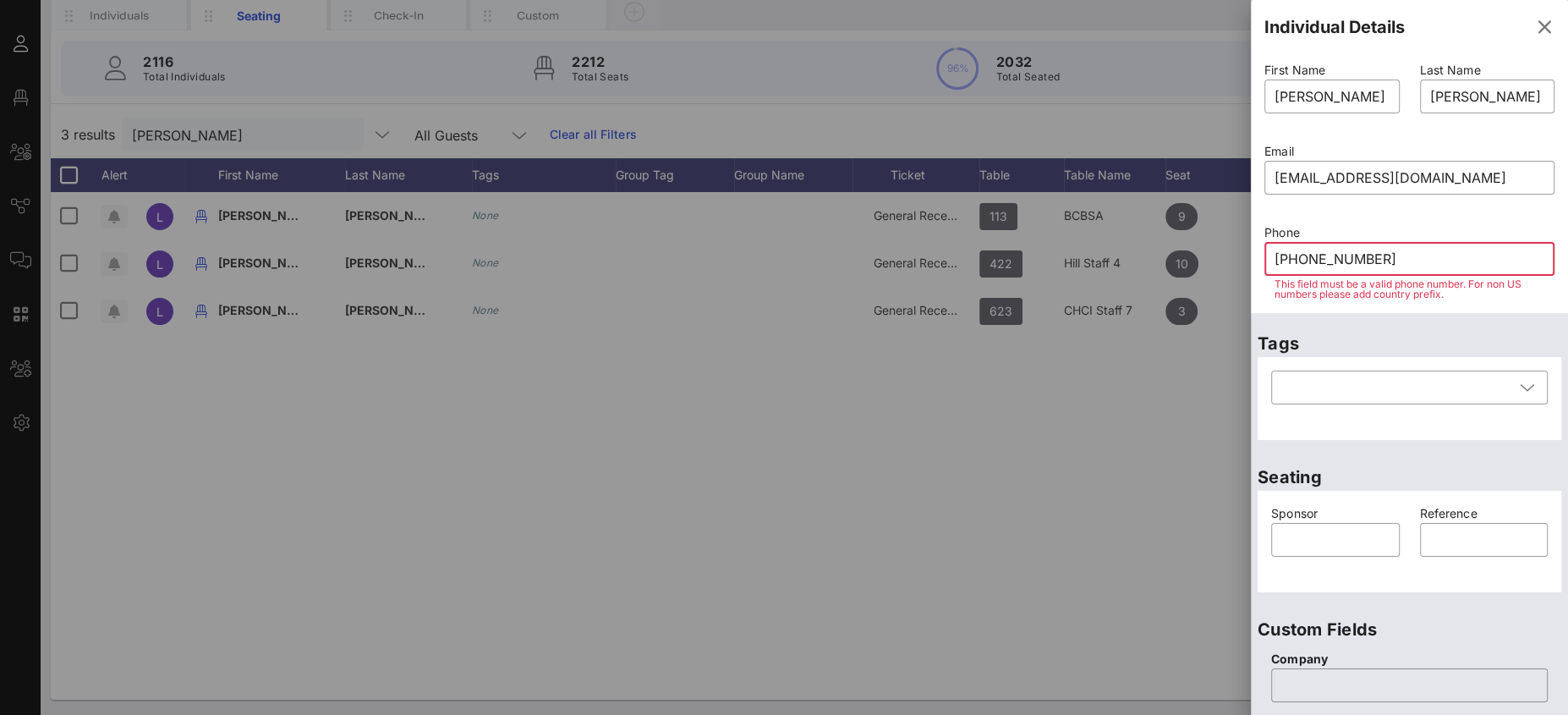
type input "[PHONE_NUMBER]"
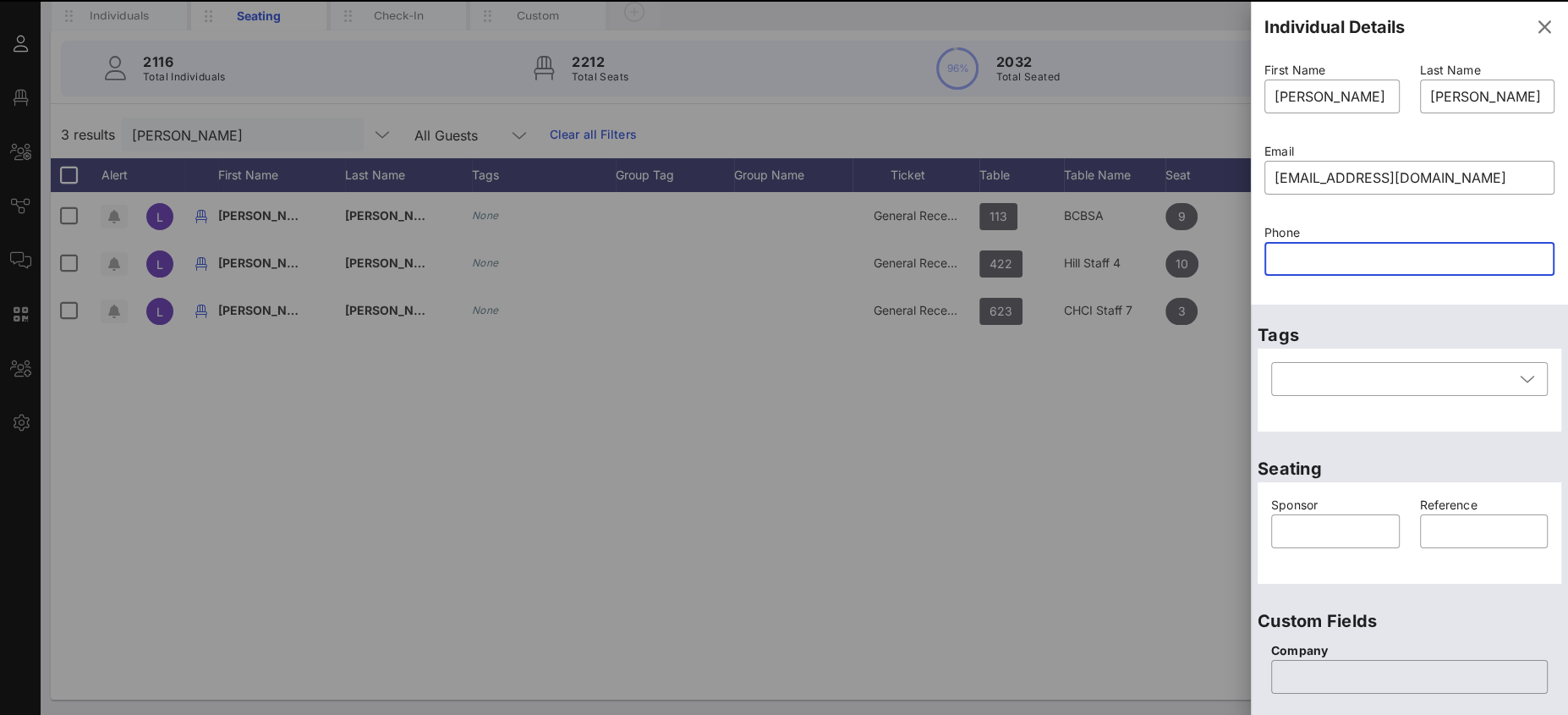
scroll to position [638, 0]
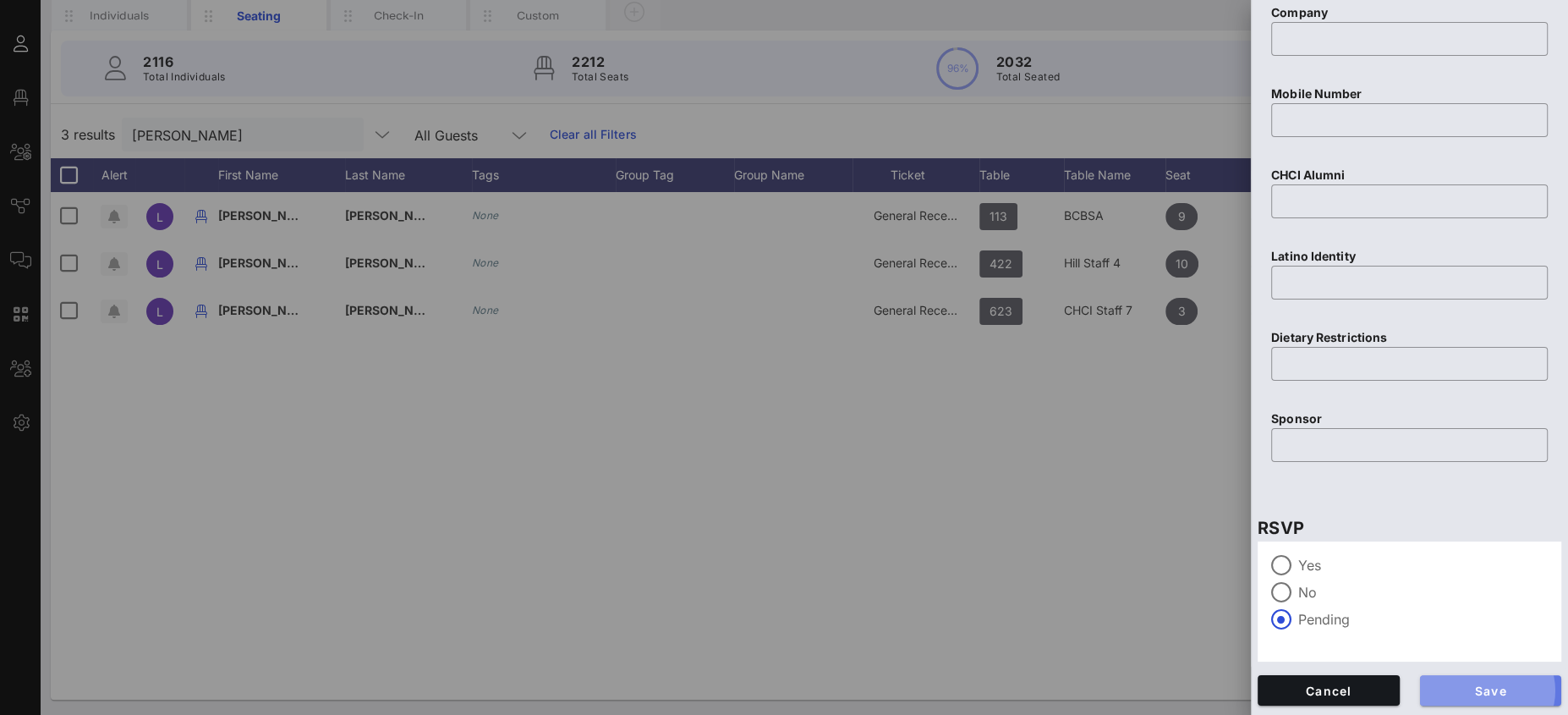
click at [1518, 694] on span "Save" at bounding box center [1490, 691] width 115 height 15
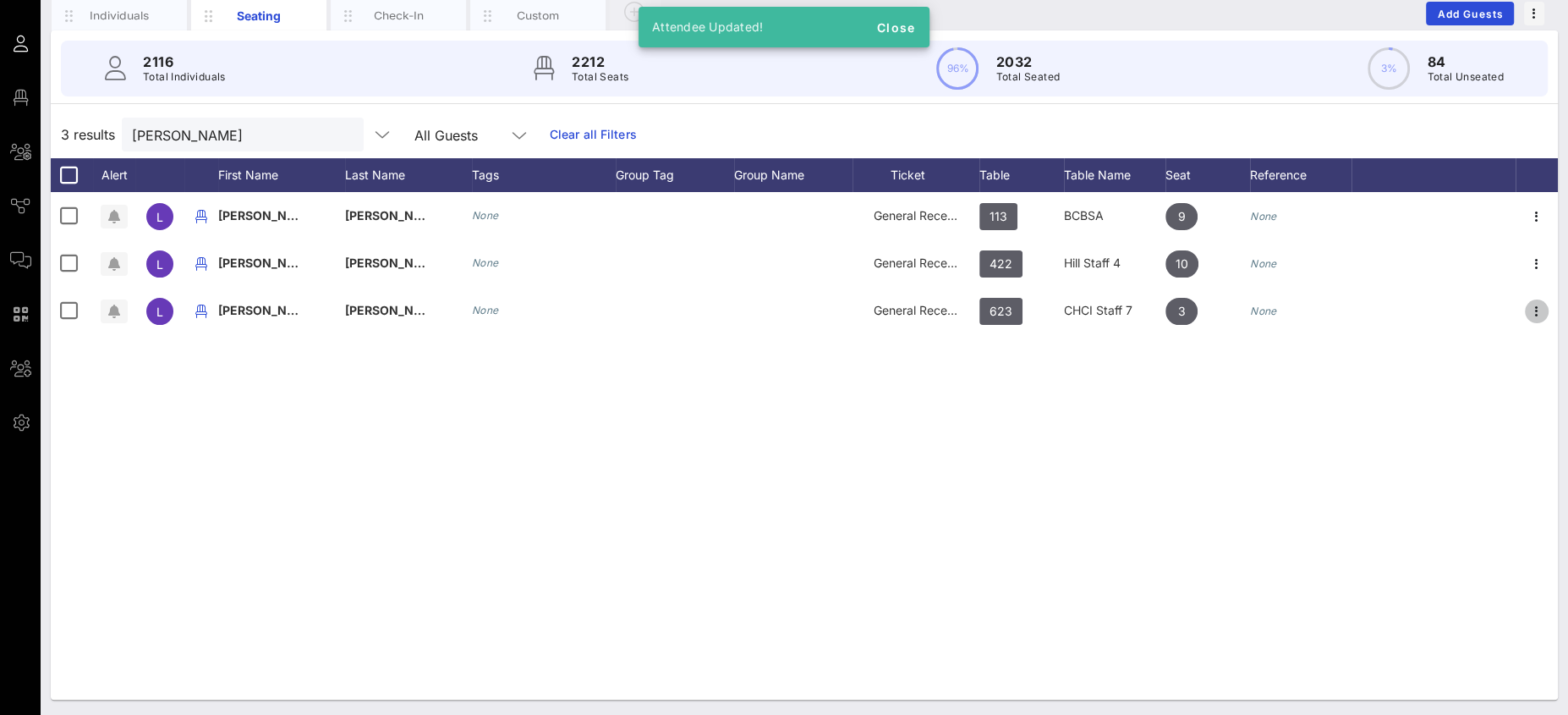
click at [1535, 305] on icon "button" at bounding box center [1536, 311] width 20 height 20
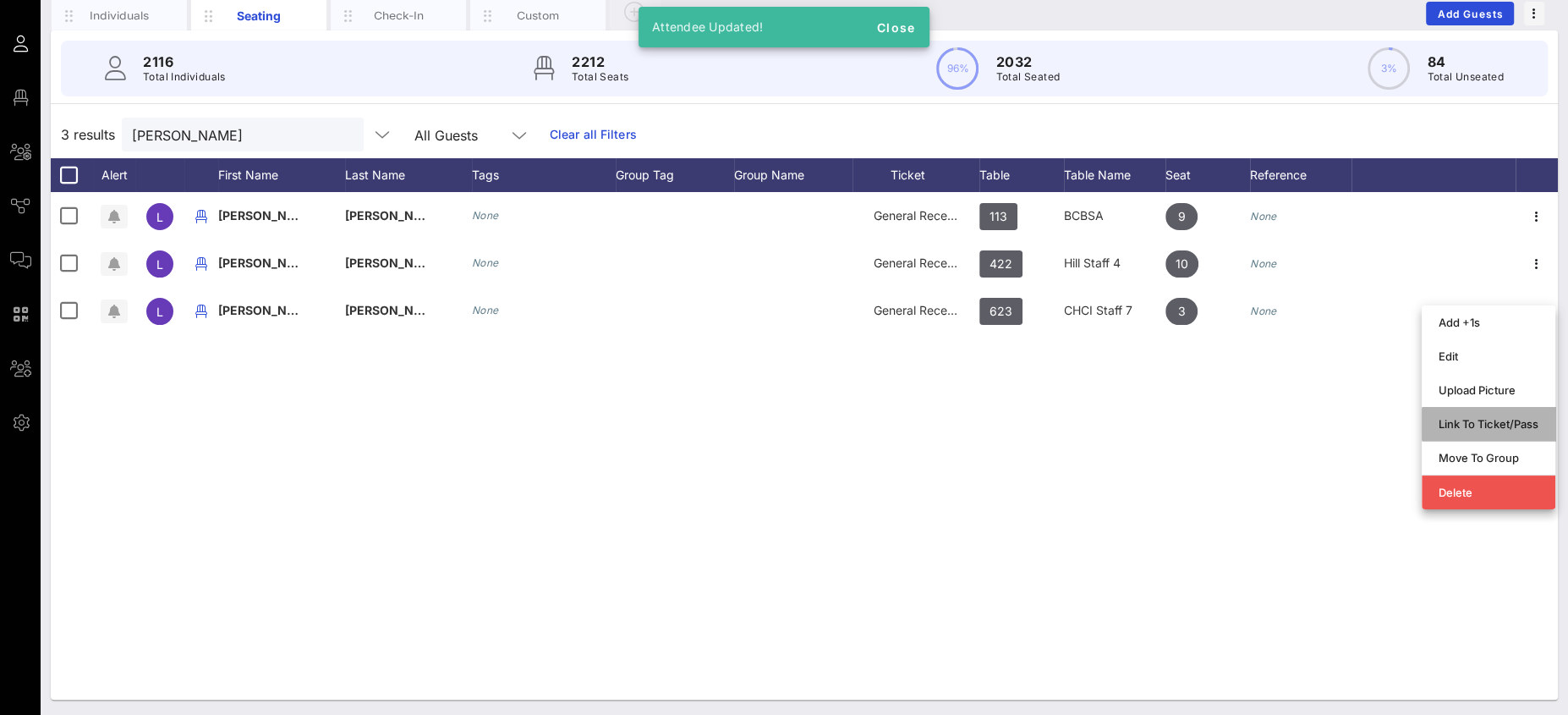
click at [1460, 427] on div "Link To Ticket/Pass" at bounding box center [1488, 424] width 100 height 14
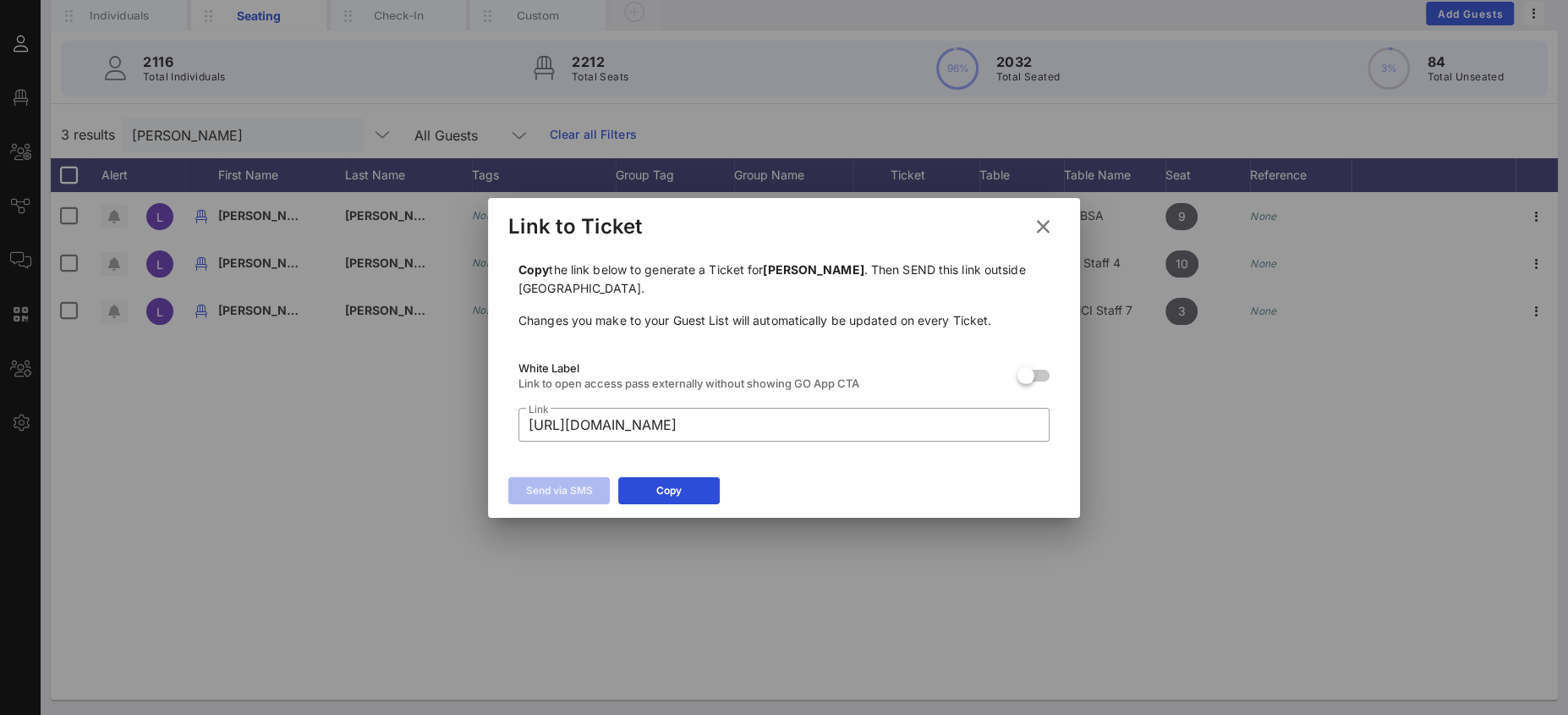
click at [1047, 225] on icon at bounding box center [1044, 226] width 23 height 20
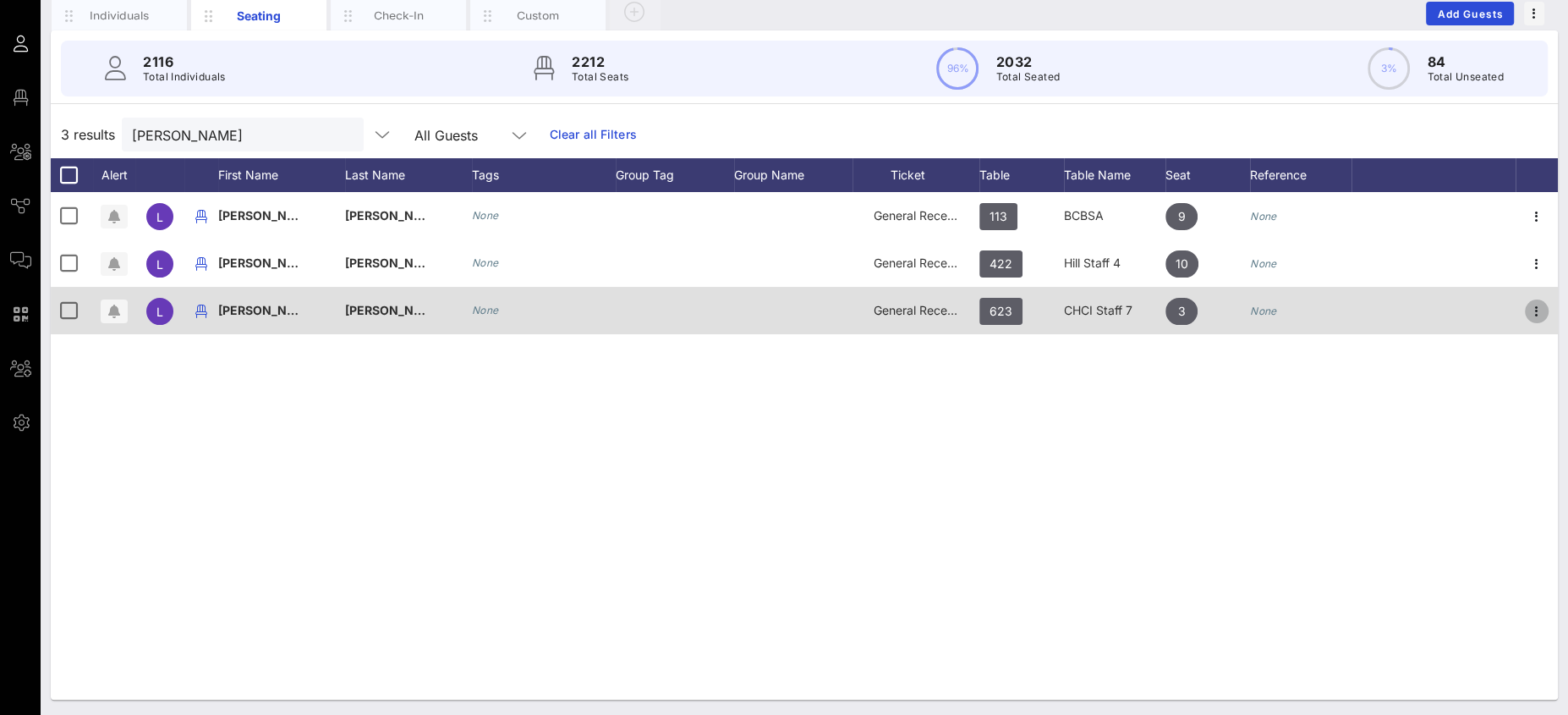
click at [1538, 311] on icon "button" at bounding box center [1536, 311] width 20 height 20
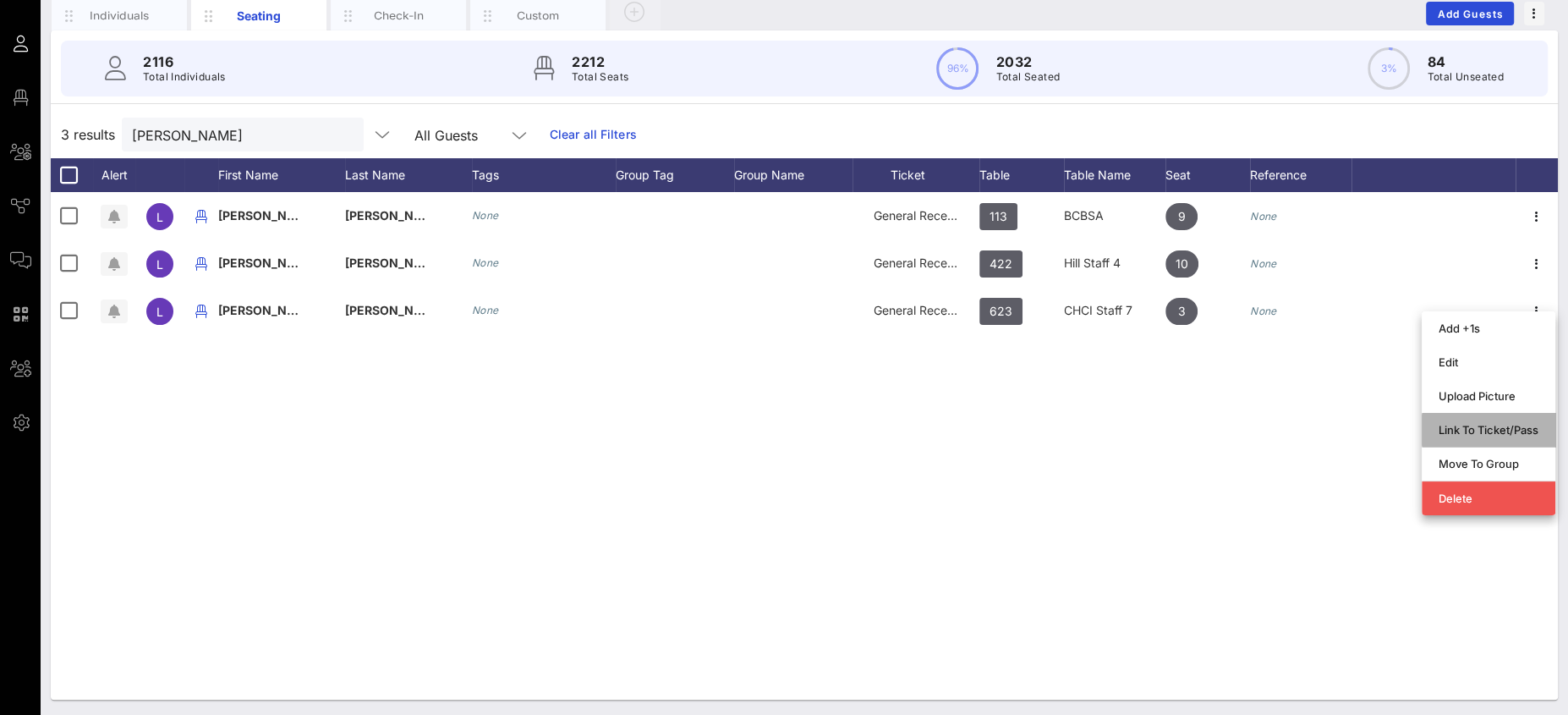
click at [1477, 427] on div "Link To Ticket/Pass" at bounding box center [1488, 430] width 100 height 14
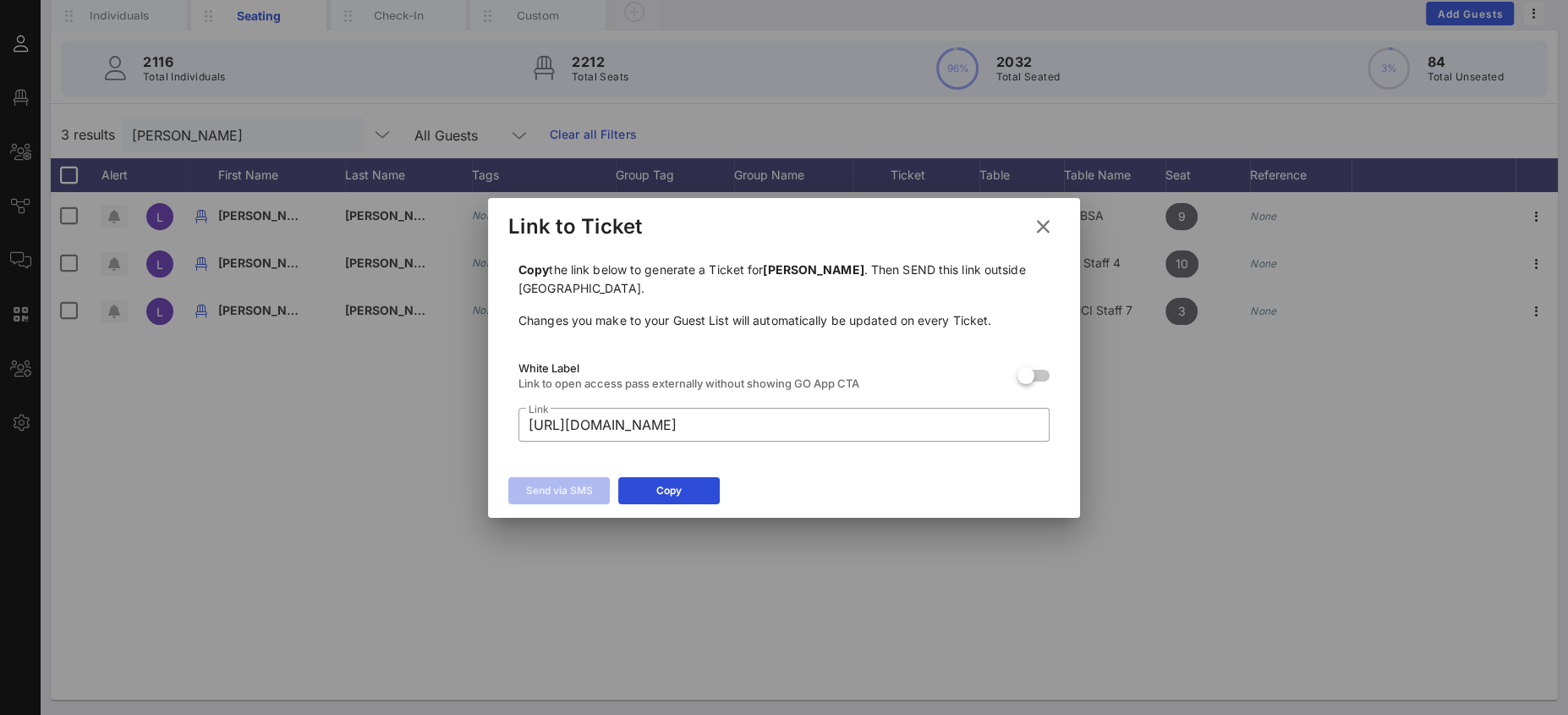
click at [1051, 227] on icon at bounding box center [1043, 226] width 23 height 21
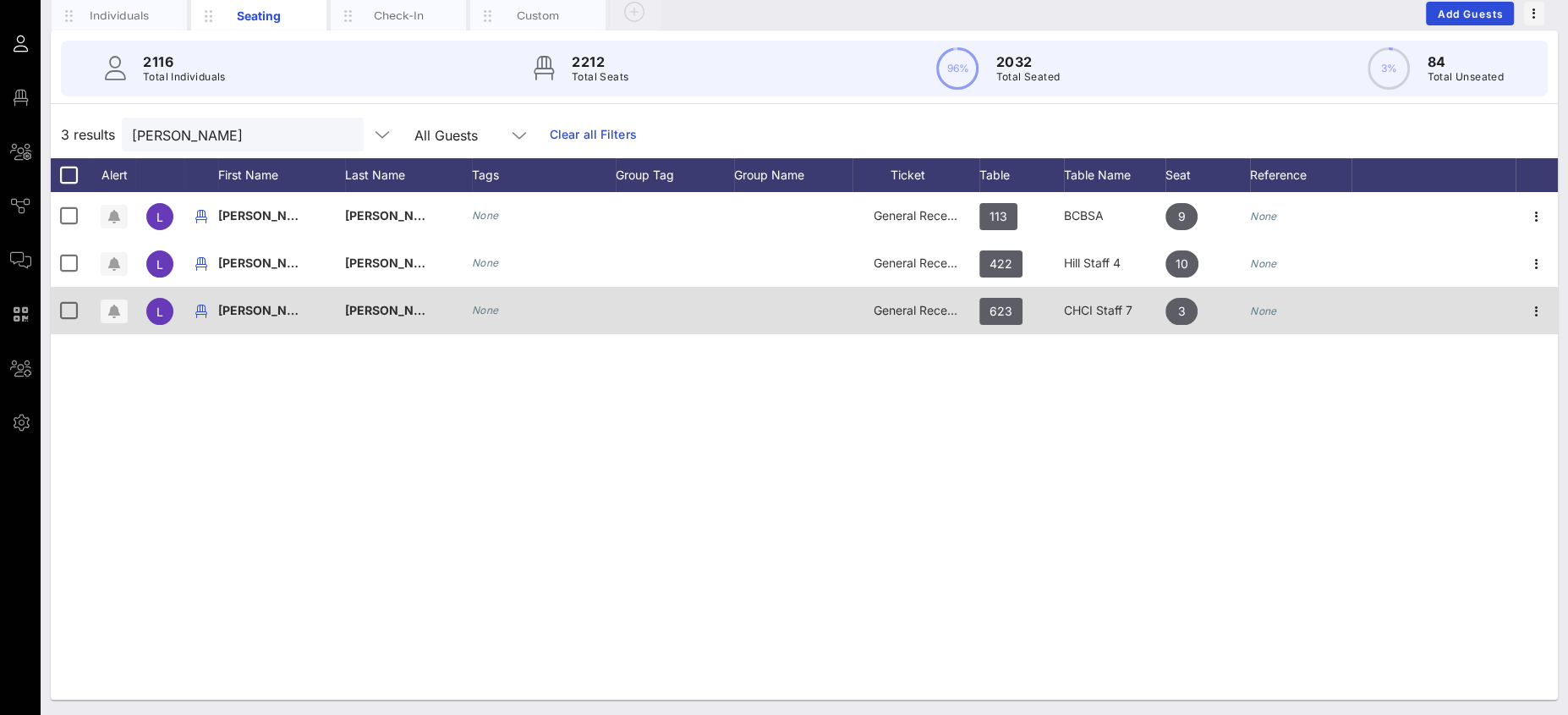
click at [1521, 309] on div at bounding box center [1537, 310] width 43 height 48
click at [1537, 312] on icon "button" at bounding box center [1536, 311] width 20 height 20
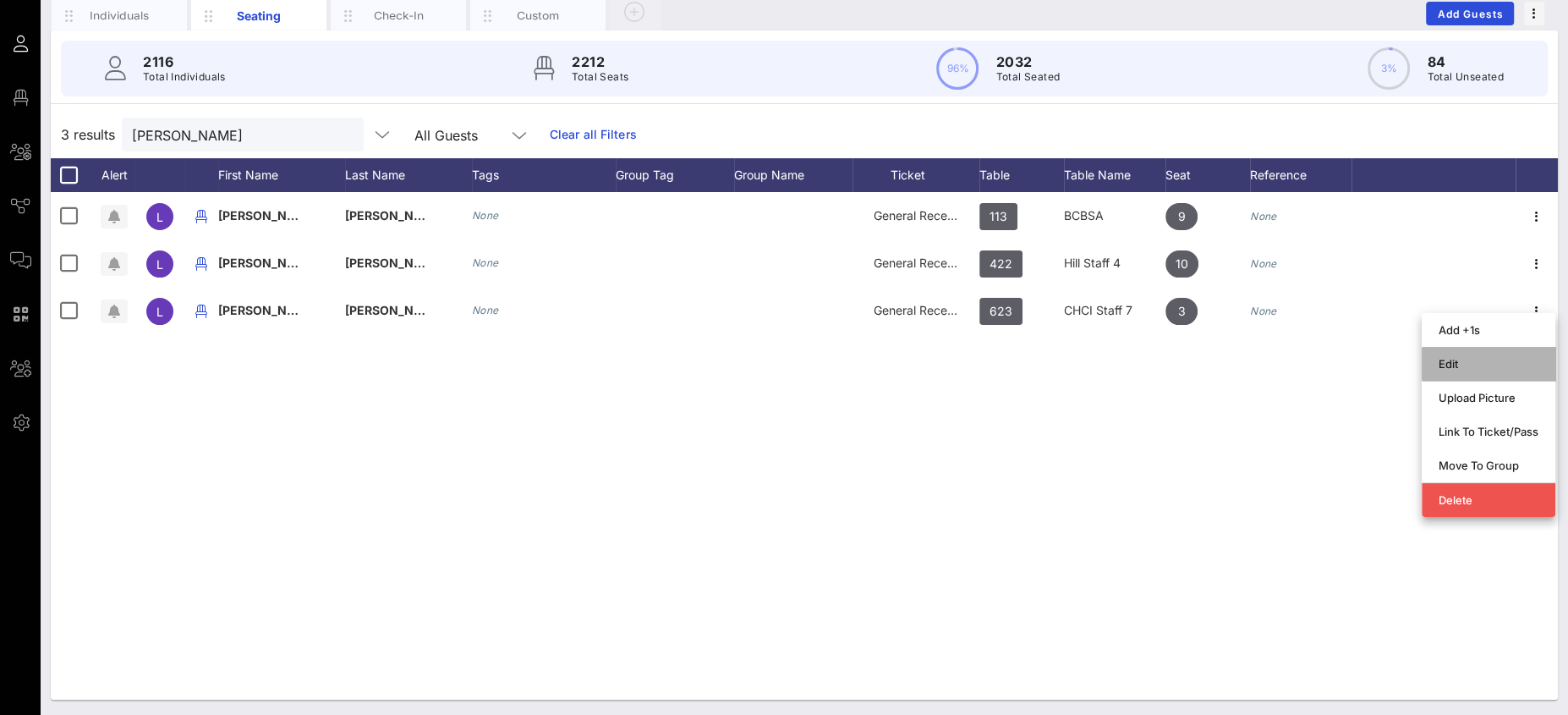
click at [1470, 358] on div "Edit" at bounding box center [1488, 364] width 100 height 14
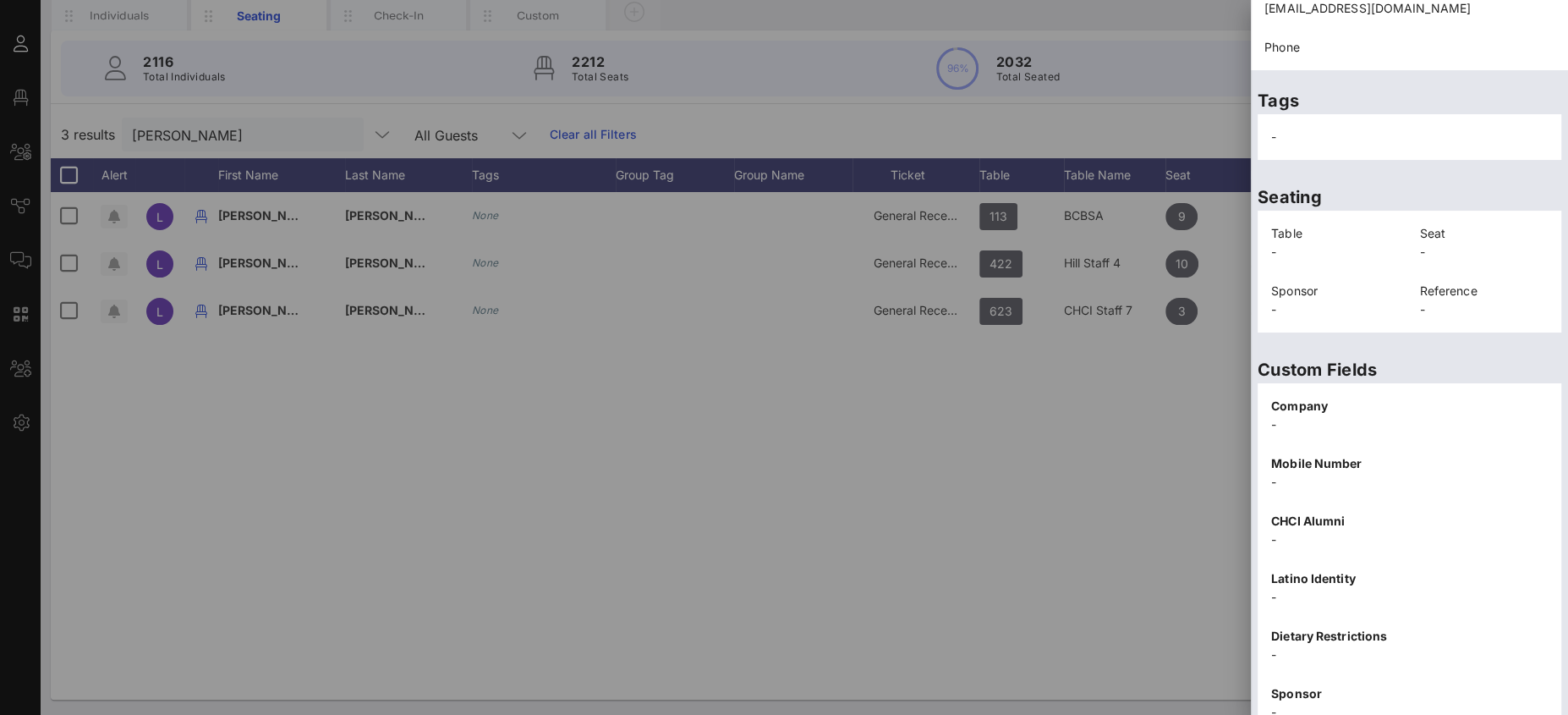
scroll to position [293, 0]
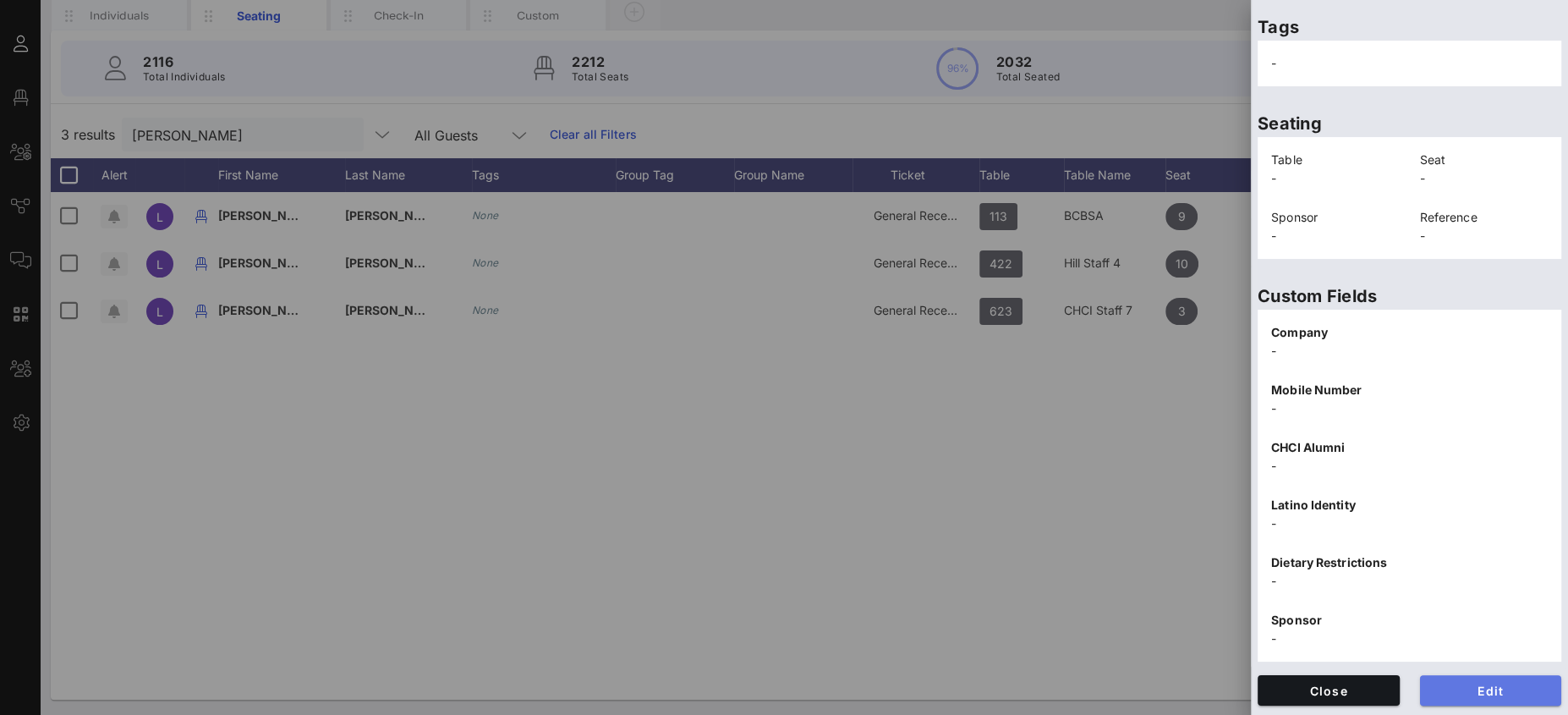
click at [1462, 679] on button "Edit" at bounding box center [1490, 690] width 142 height 30
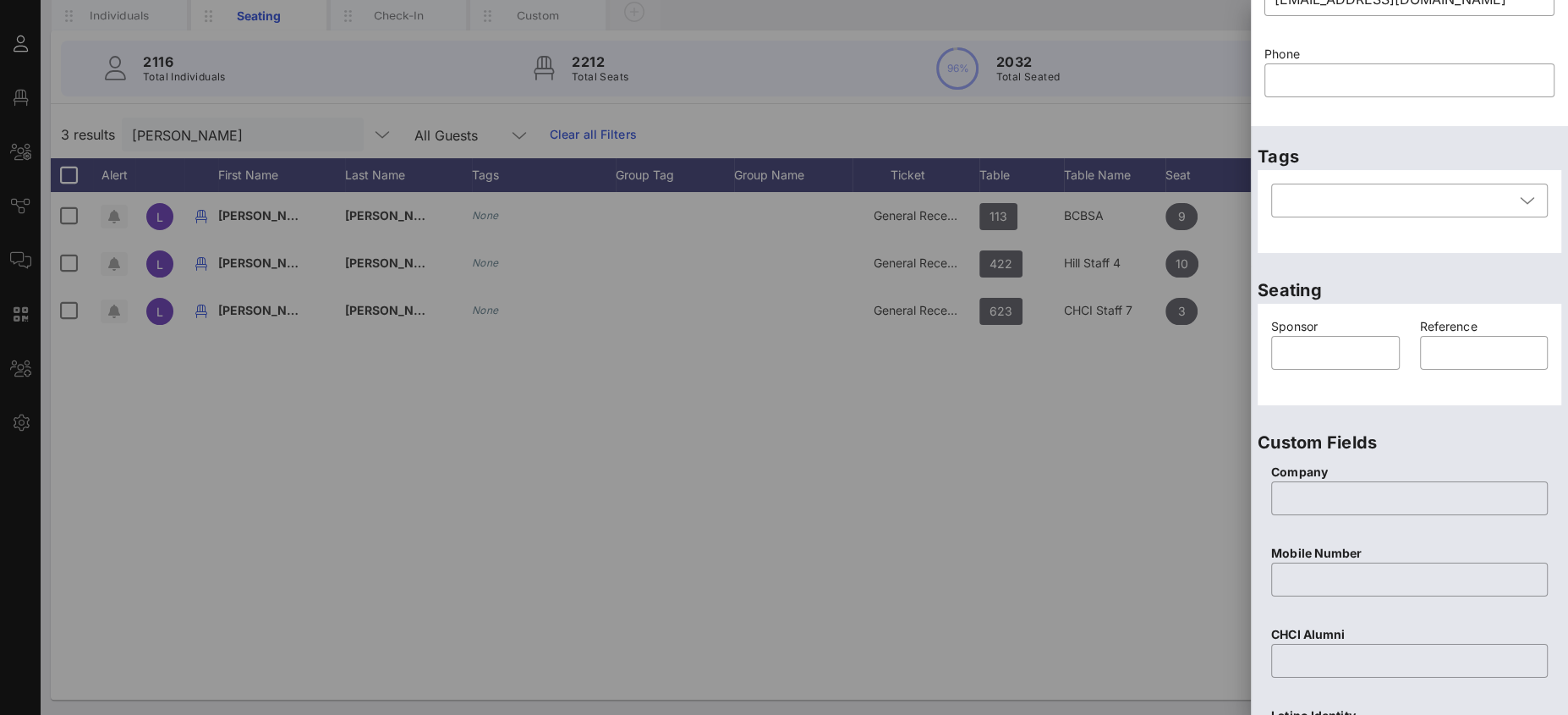
scroll to position [0, 0]
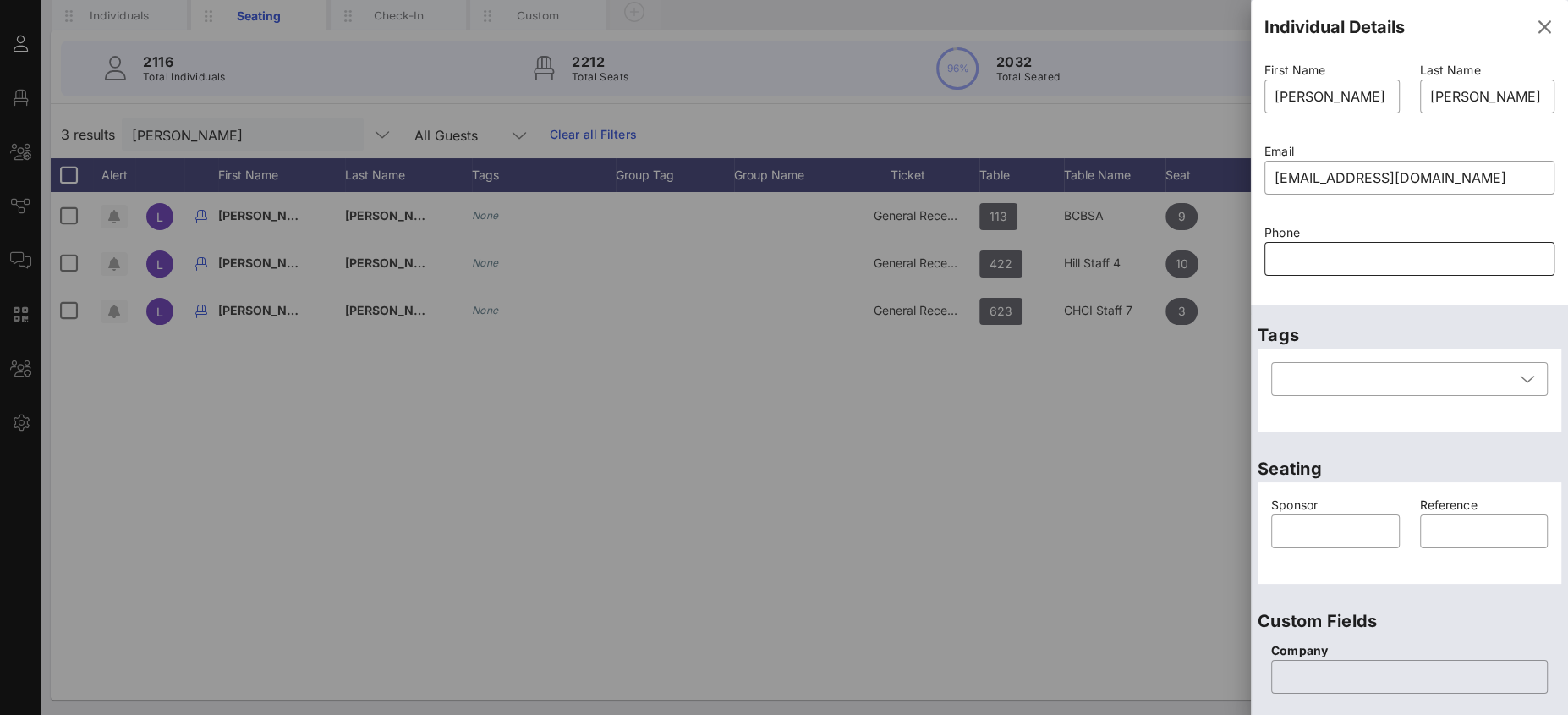
click at [1326, 262] on input "text" at bounding box center [1410, 259] width 270 height 27
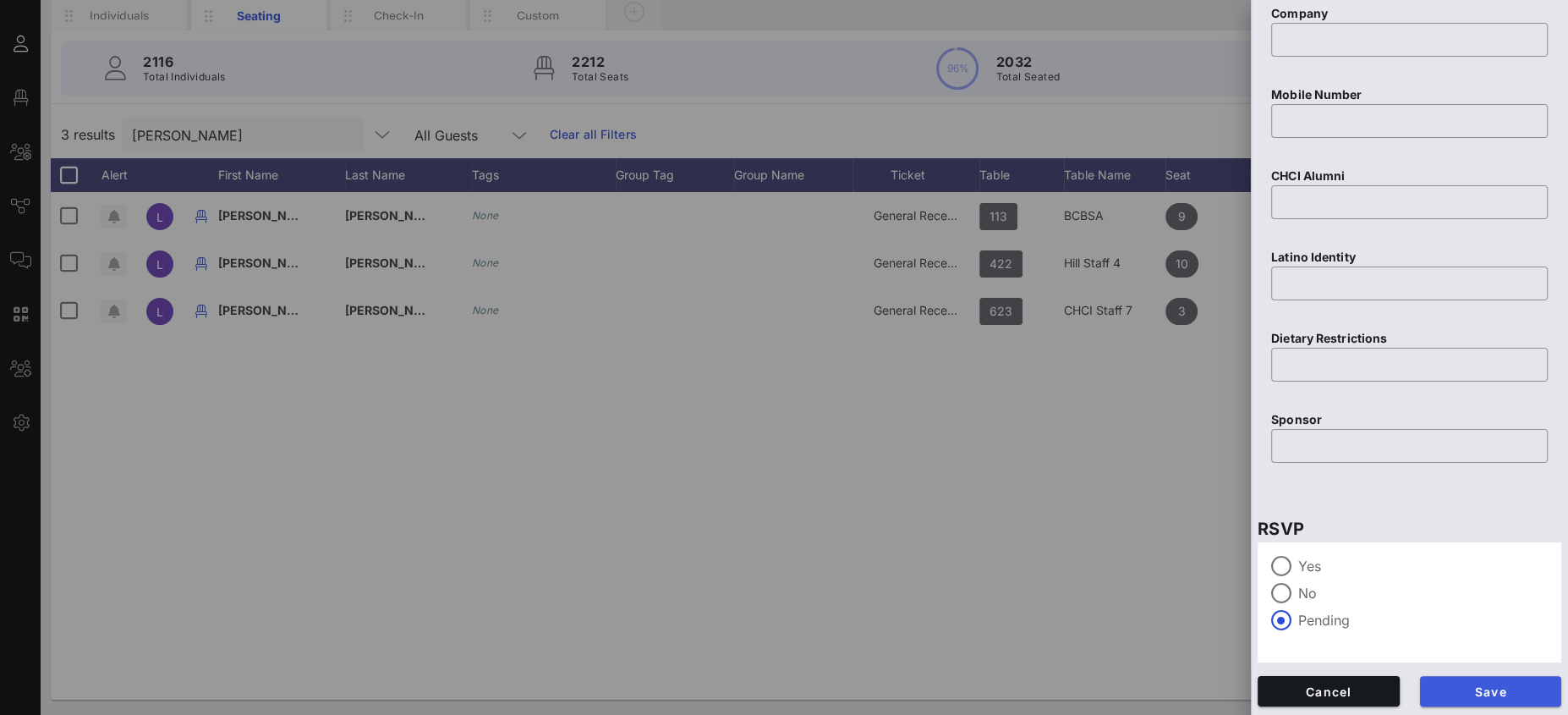
scroll to position [638, 0]
type input "[PHONE_NUMBER]"
click at [1491, 681] on button "Save" at bounding box center [1490, 690] width 142 height 30
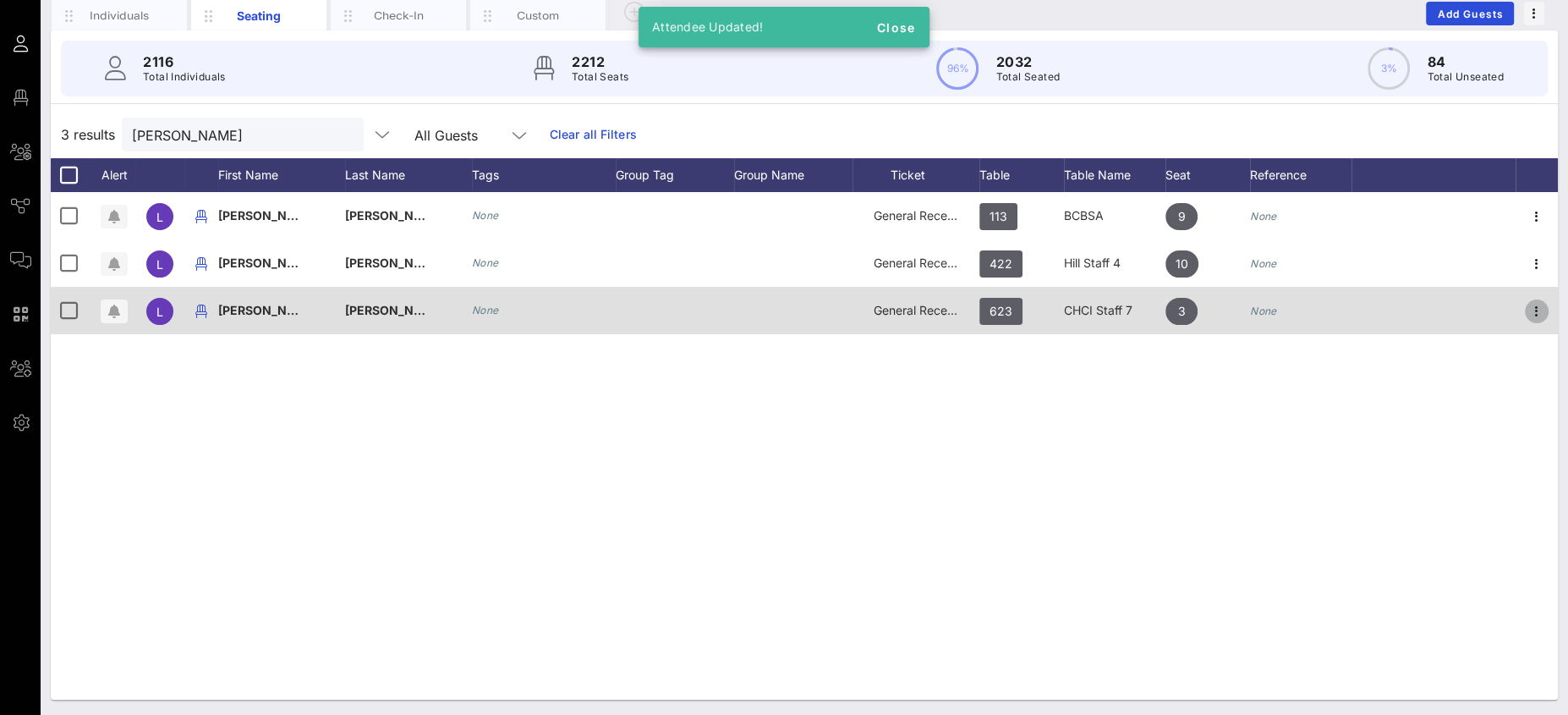
click at [1533, 305] on icon "button" at bounding box center [1536, 311] width 20 height 20
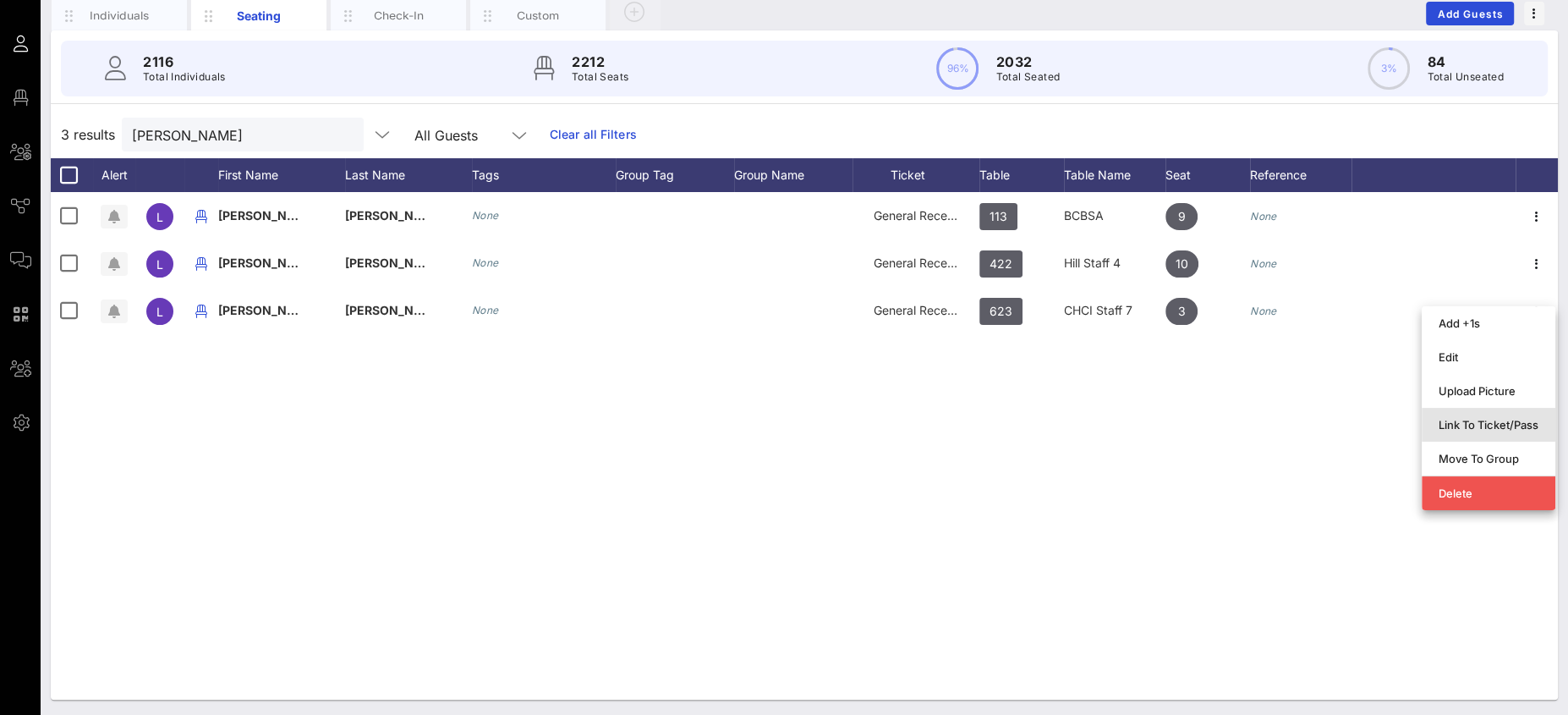
click at [1479, 420] on div "Link To Ticket/Pass" at bounding box center [1488, 425] width 100 height 14
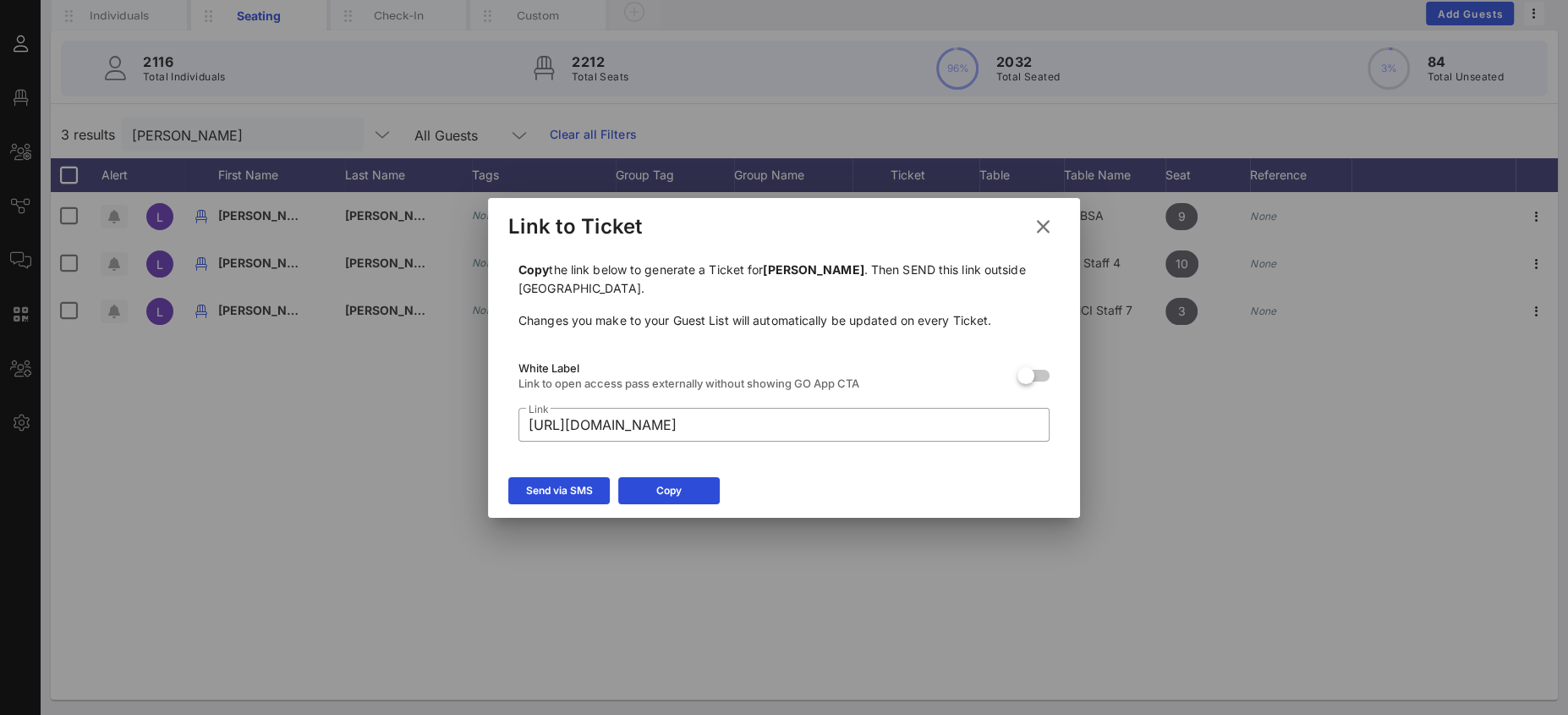
click at [542, 504] on div "Send via SMS Copy" at bounding box center [784, 494] width 592 height 50
click at [548, 489] on div "Send via SMS" at bounding box center [559, 490] width 67 height 17
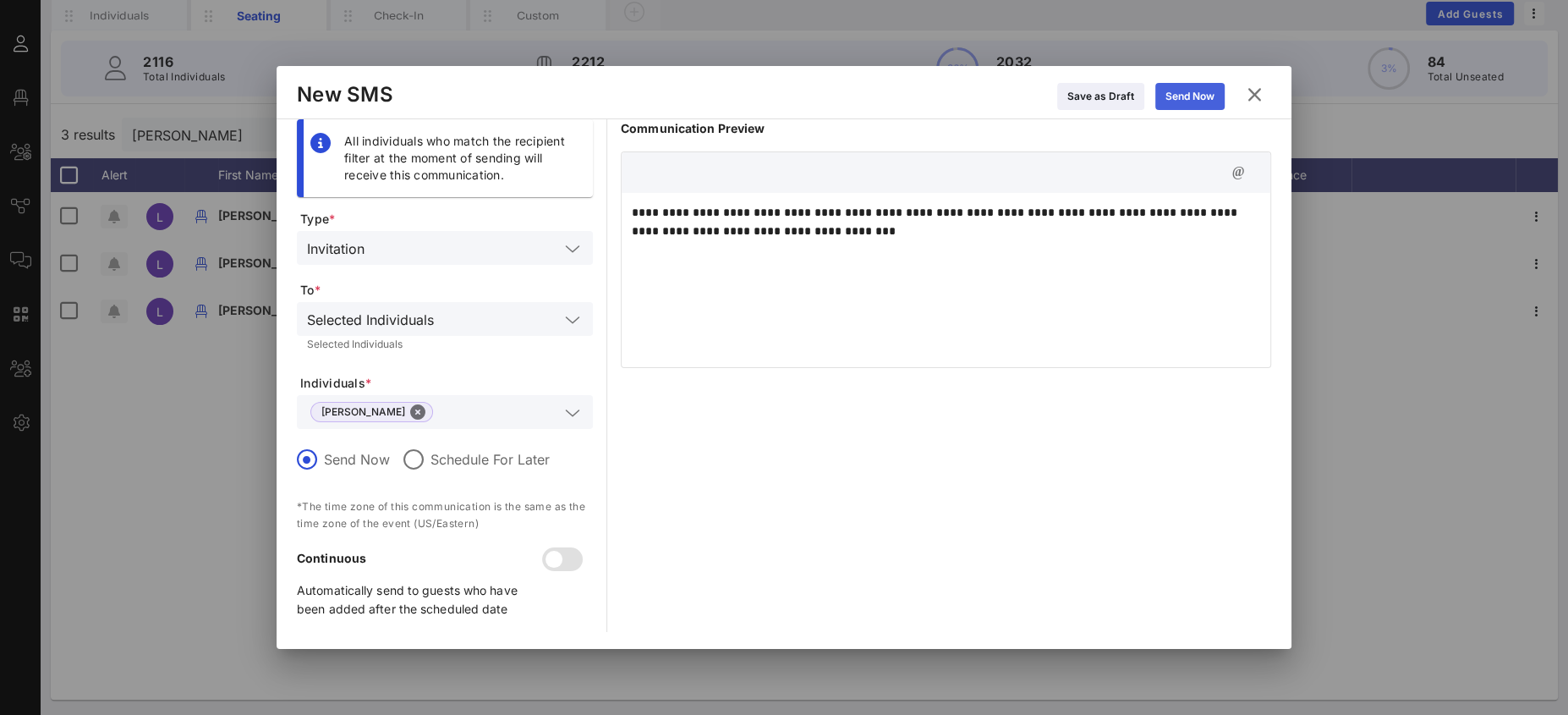
click at [1194, 95] on div "Send Now" at bounding box center [1189, 96] width 50 height 17
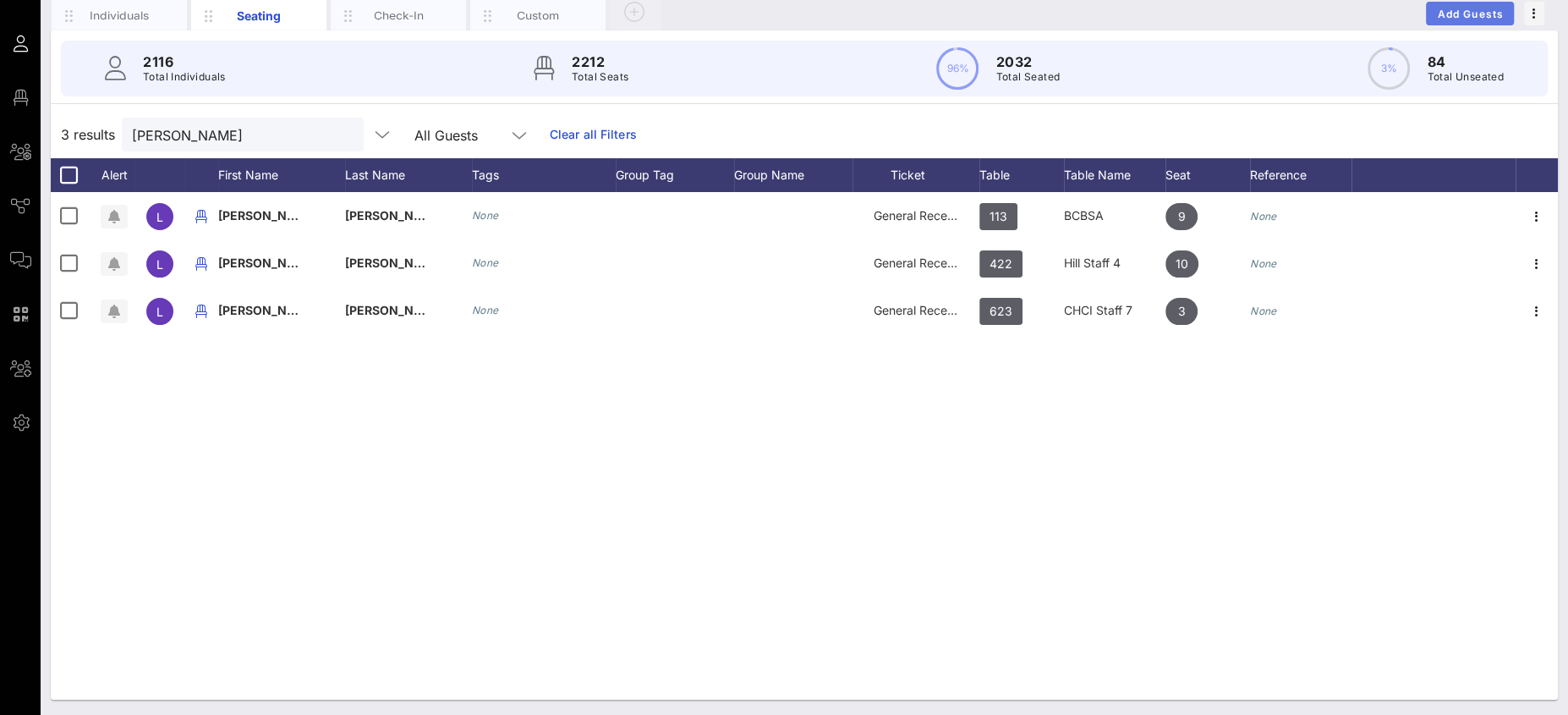
click at [1468, 19] on button "Add Guests" at bounding box center [1470, 14] width 88 height 23
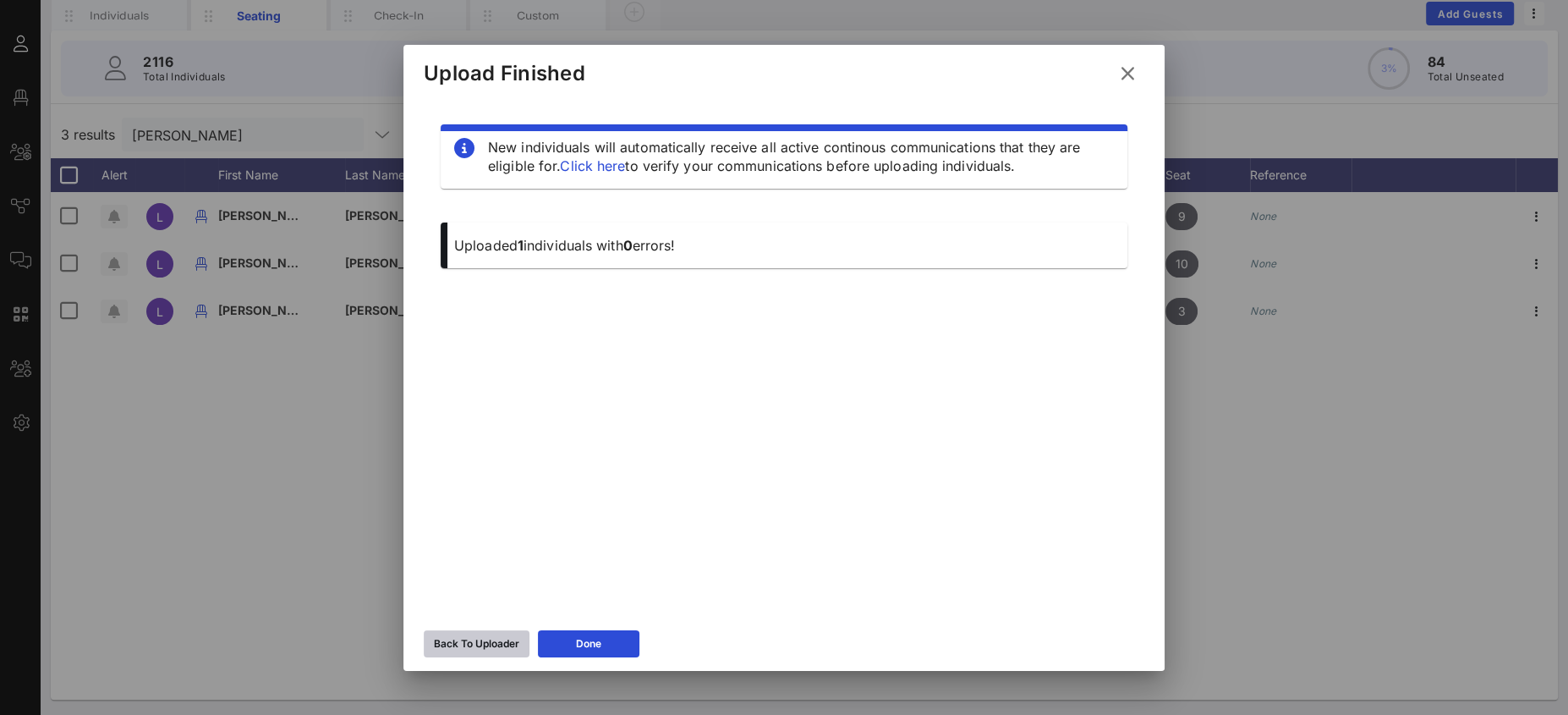
click at [492, 637] on div "Back To Uploader" at bounding box center [477, 643] width 85 height 17
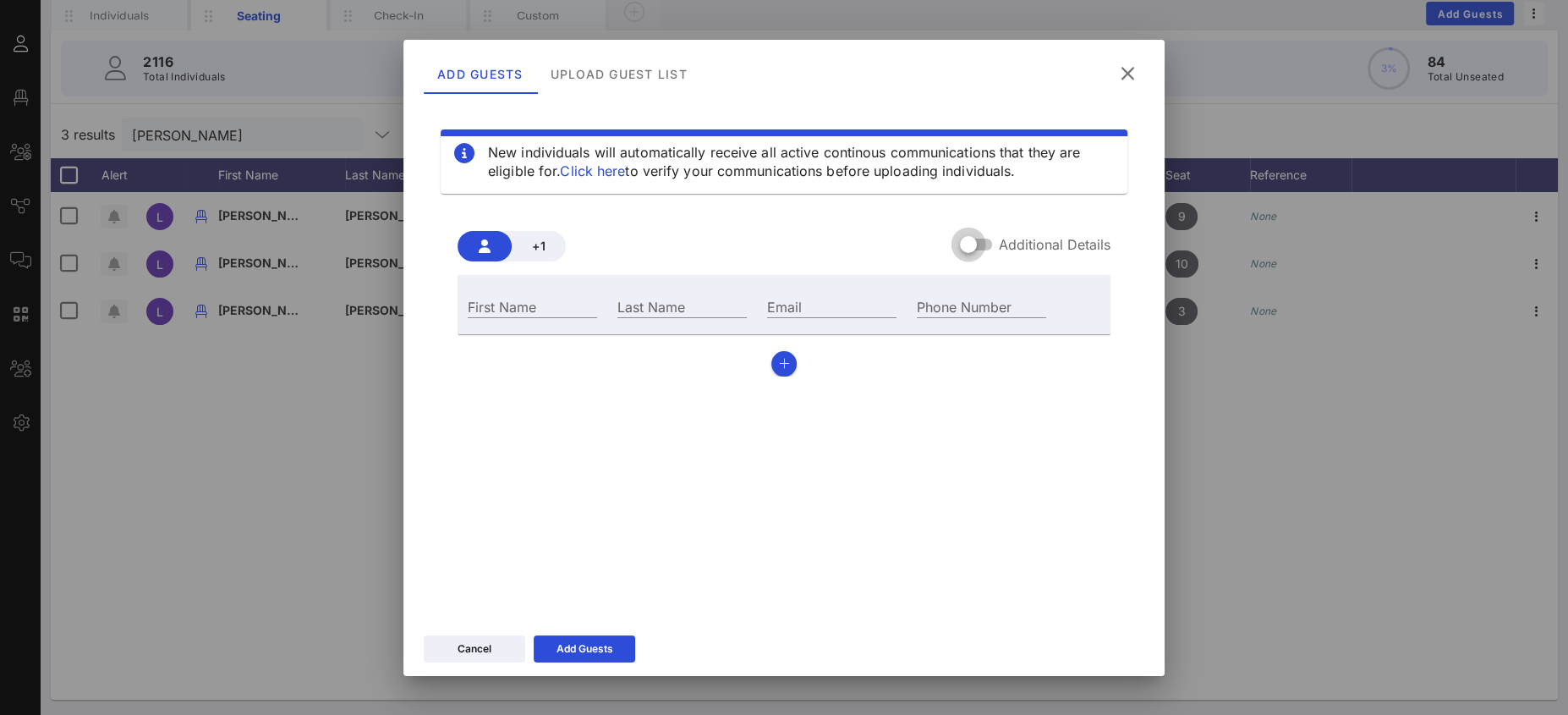
click at [975, 247] on div at bounding box center [969, 245] width 29 height 29
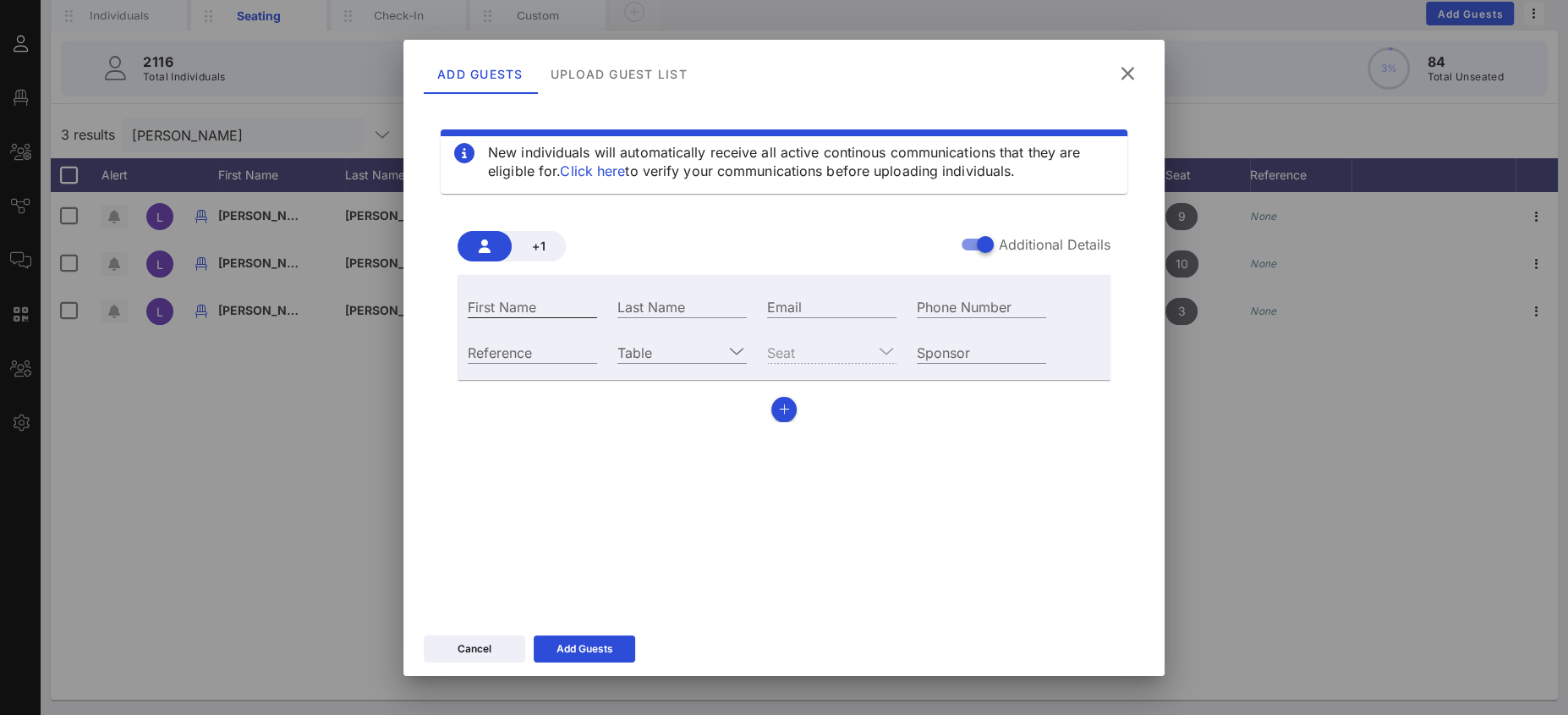
click at [567, 307] on input "First Name" at bounding box center [532, 306] width 129 height 22
type input "JJ"
type input "Villazo"
paste input "mailto:[PERSON_NAME][EMAIL_ADDRESS][PERSON_NAME][DOMAIN_NAME]"
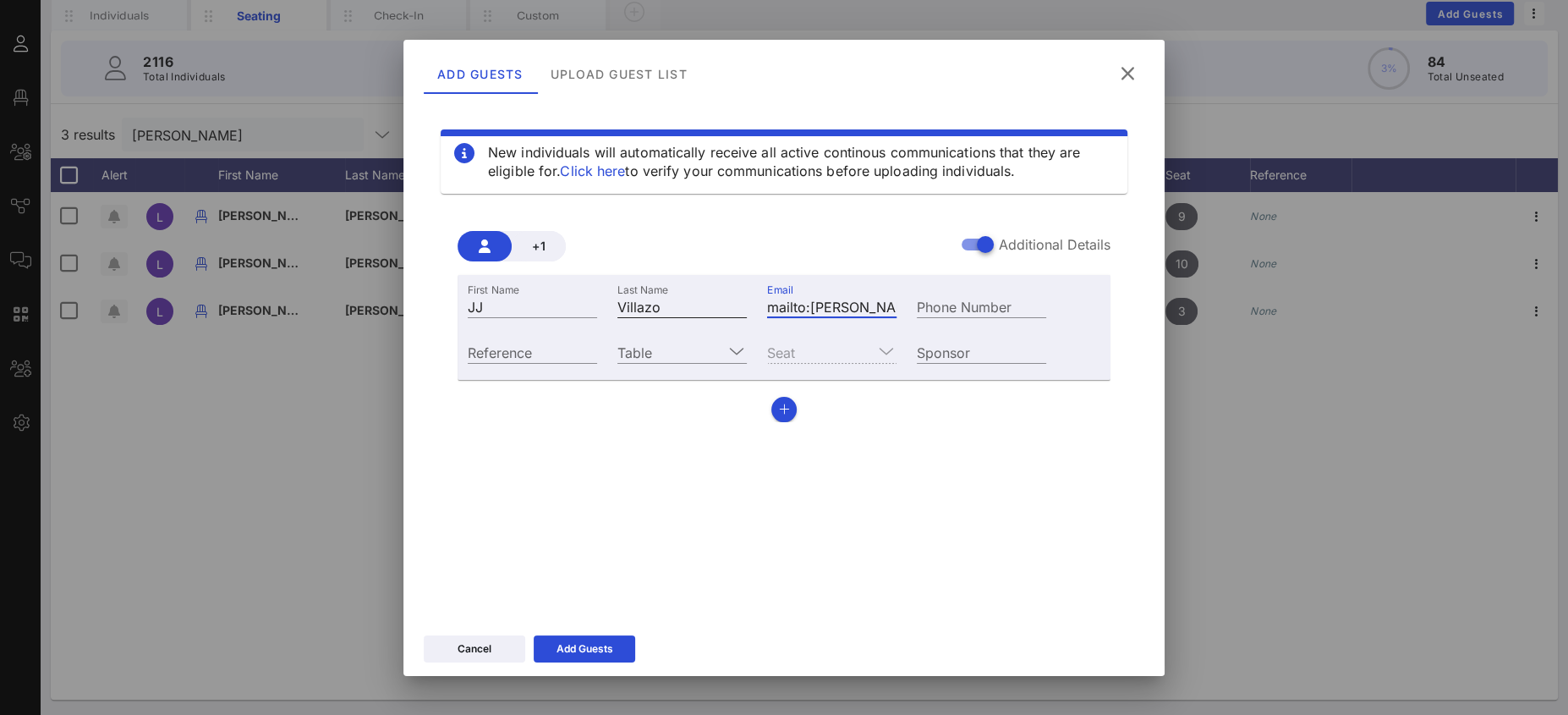
drag, startPoint x: 805, startPoint y: 300, endPoint x: 710, endPoint y: 295, distance: 95.1
click at [710, 295] on div "First Name [PERSON_NAME] Last Name Villazo Email mailto:[PERSON_NAME][EMAIL_ADD…" at bounding box center [756, 304] width 599 height 46
click at [815, 307] on input "mailto:[PERSON_NAME][EMAIL_ADDRESS][PERSON_NAME][DOMAIN_NAME]" at bounding box center [831, 306] width 129 height 22
drag, startPoint x: 762, startPoint y: 305, endPoint x: 732, endPoint y: 304, distance: 30.0
click at [733, 304] on div "First Name [PERSON_NAME] Last Name Villazo Email mailto:[PERSON_NAME][EMAIL_ADD…" at bounding box center [756, 304] width 599 height 46
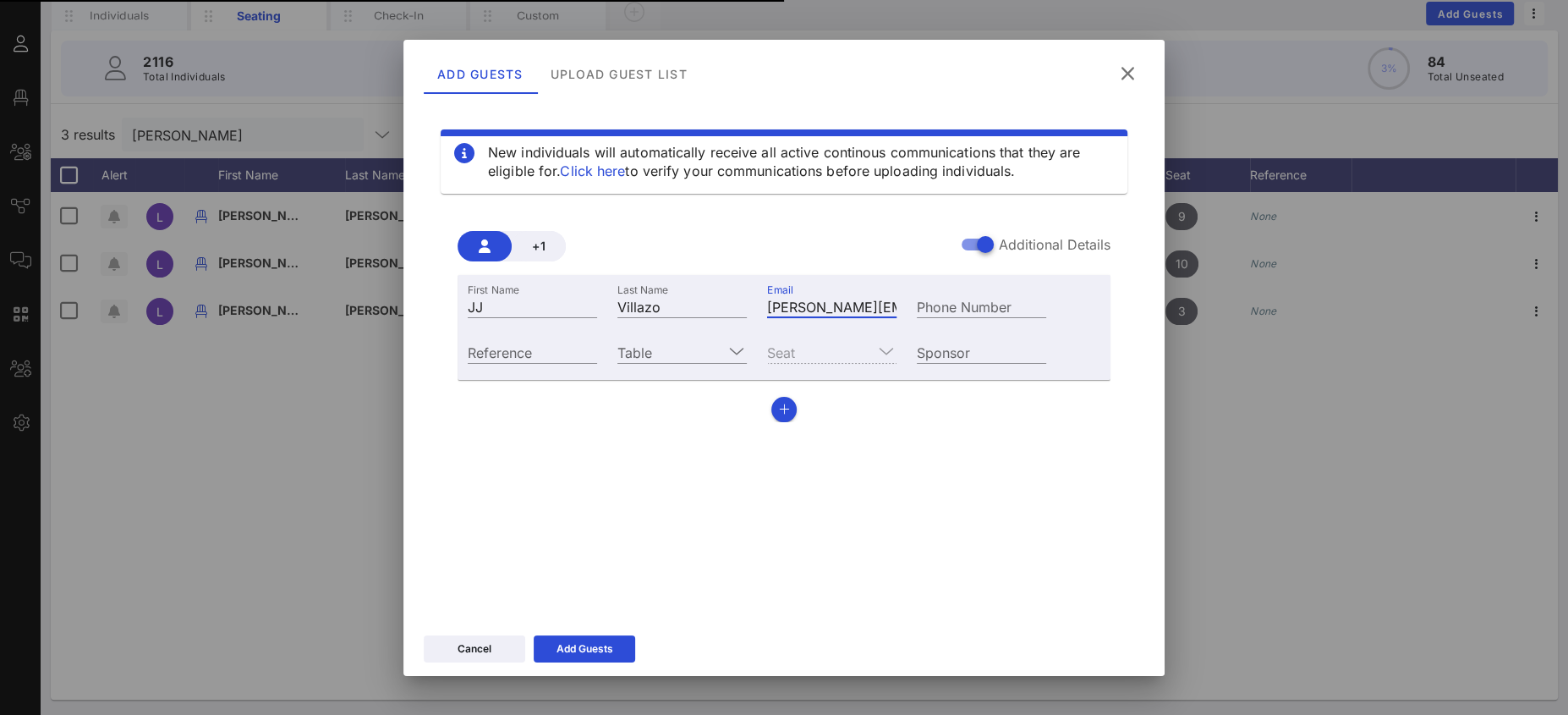
type input "[PERSON_NAME][EMAIL_ADDRESS][PERSON_NAME][DOMAIN_NAME]"
click at [675, 351] on input "Table" at bounding box center [670, 352] width 106 height 22
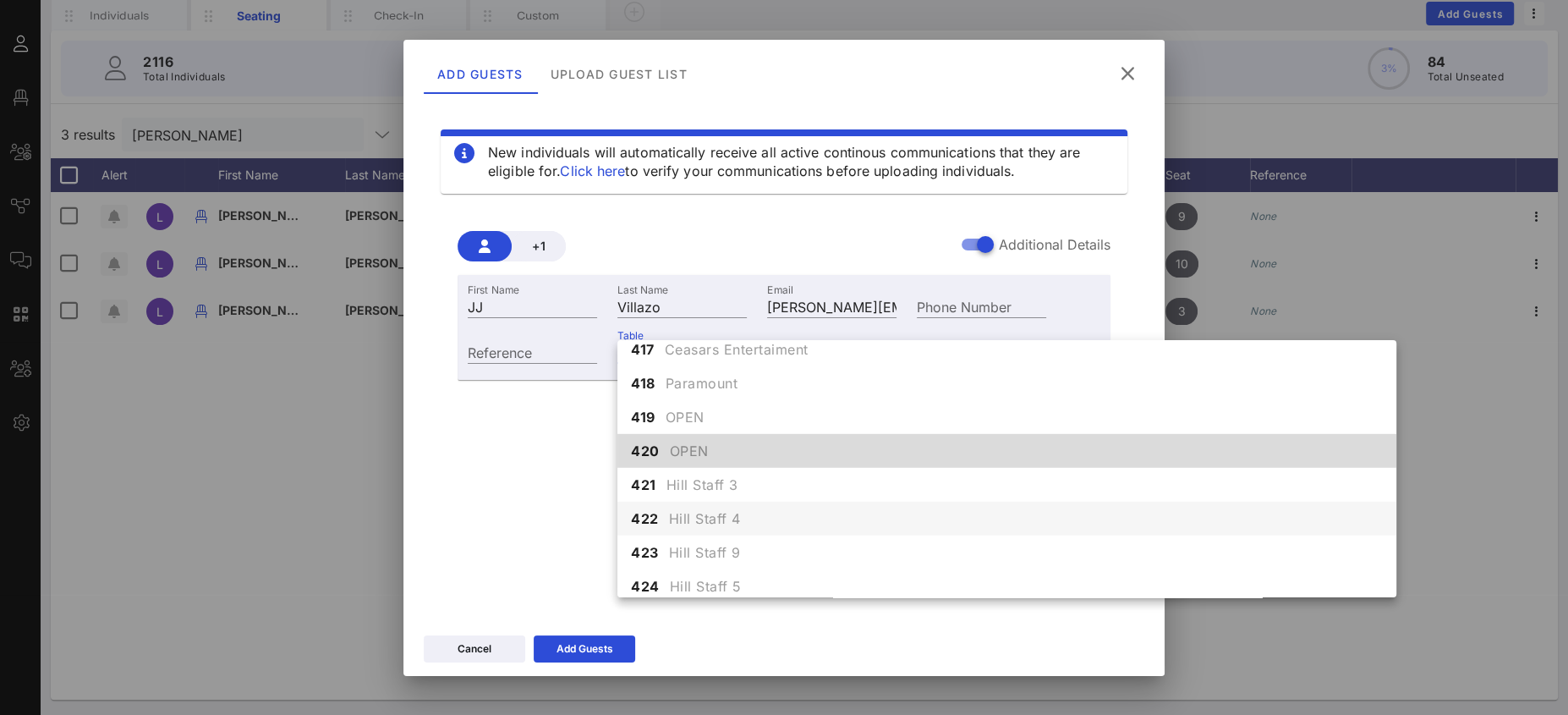
scroll to position [4858, 0]
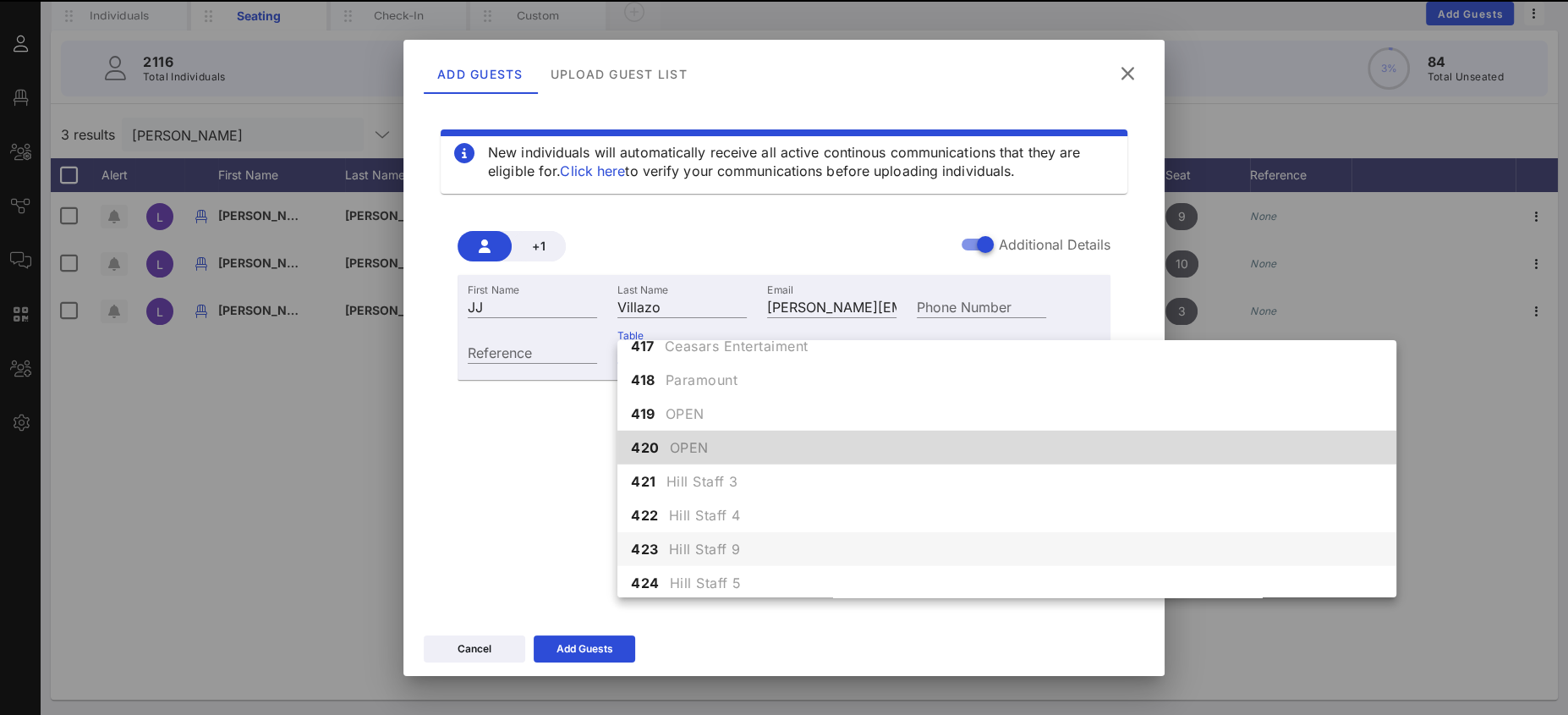
click at [734, 548] on span "Hill Staff 9" at bounding box center [705, 549] width 72 height 20
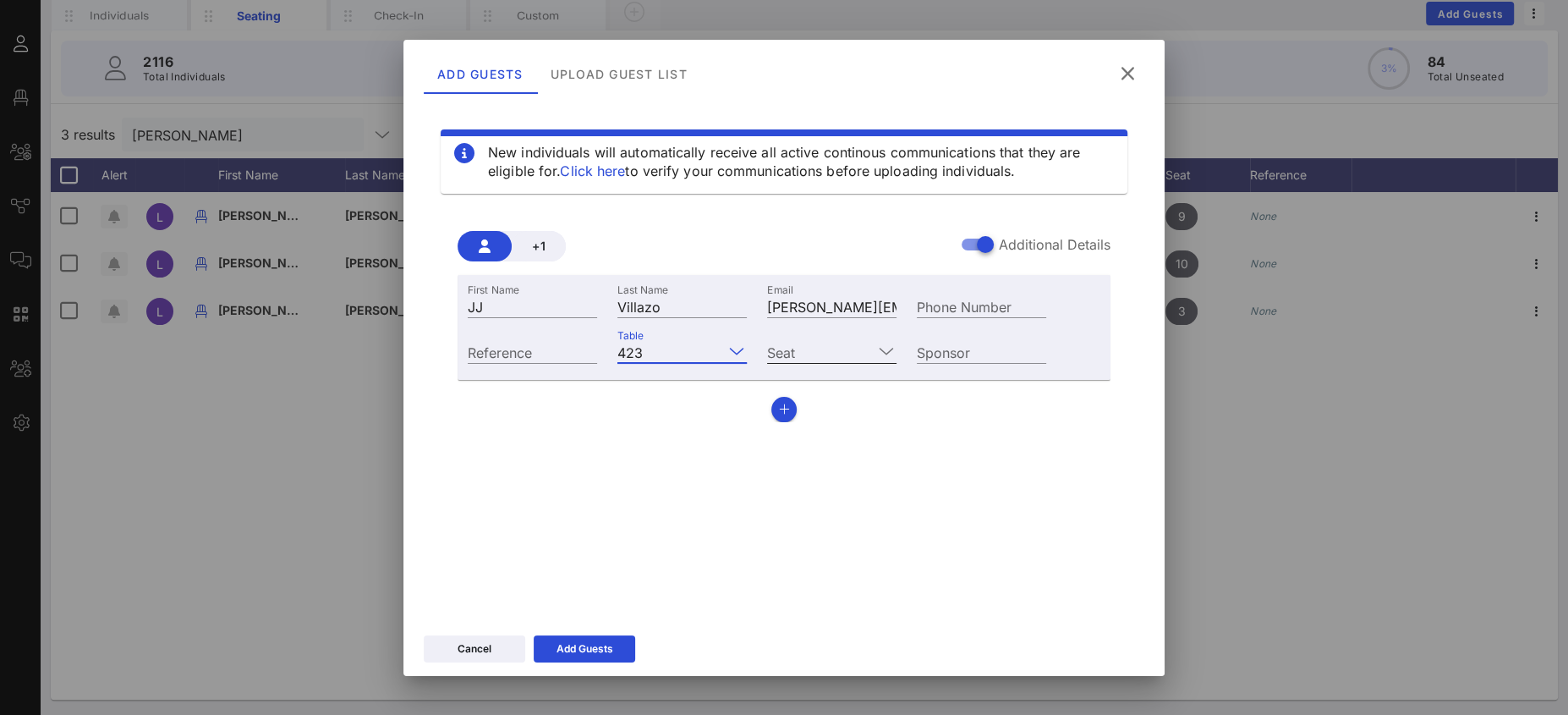
click at [823, 350] on input "Seat" at bounding box center [819, 352] width 106 height 22
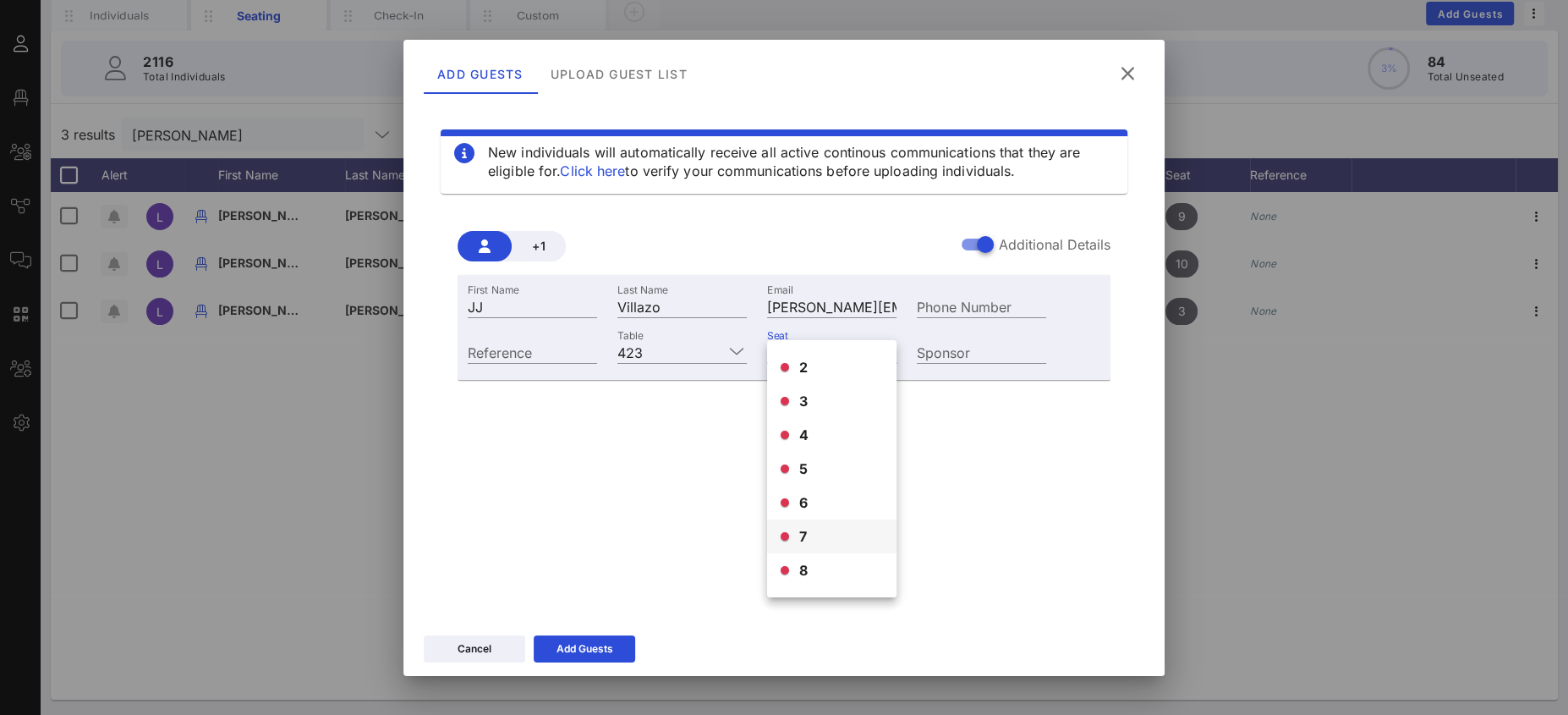
scroll to position [95, 0]
click at [668, 349] on input "Table" at bounding box center [686, 352] width 74 height 22
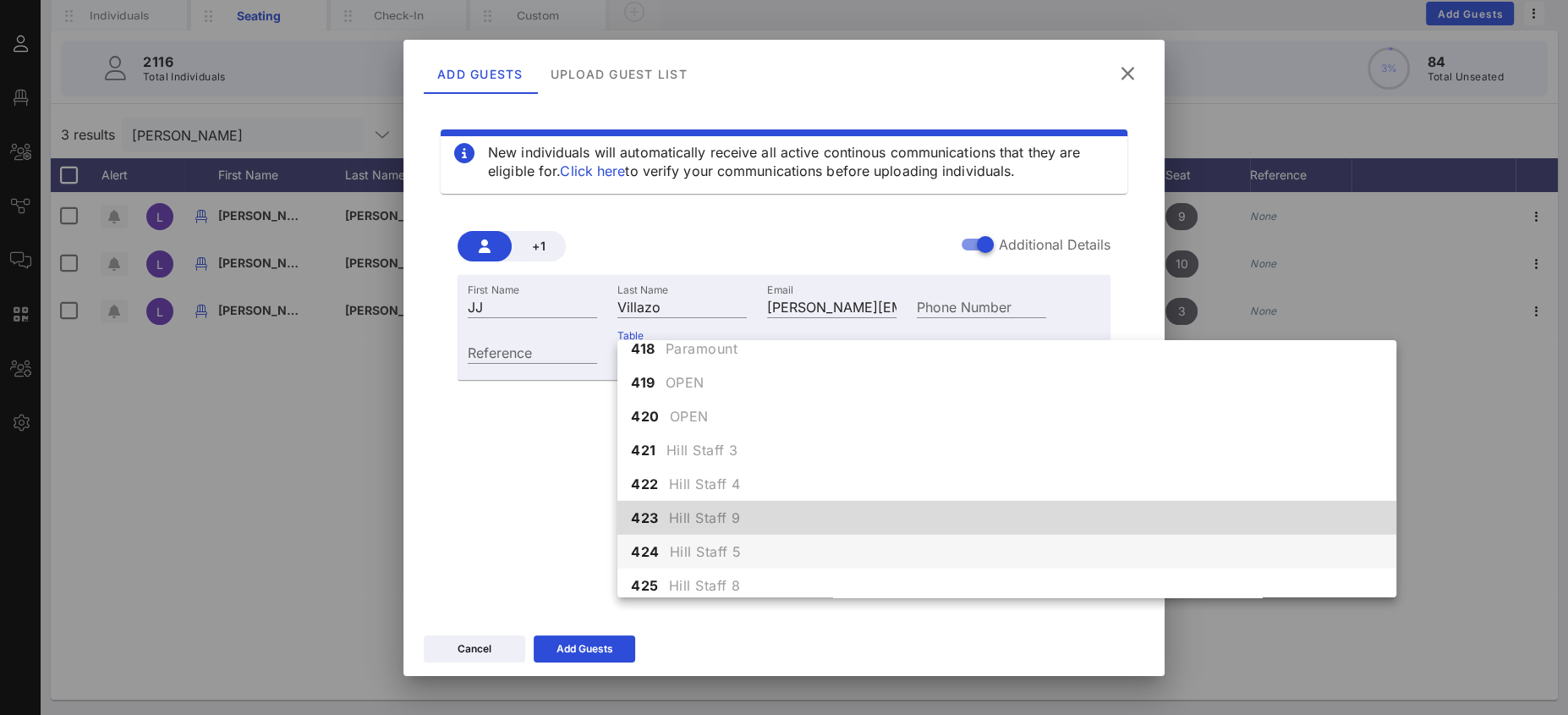
scroll to position [4901, 0]
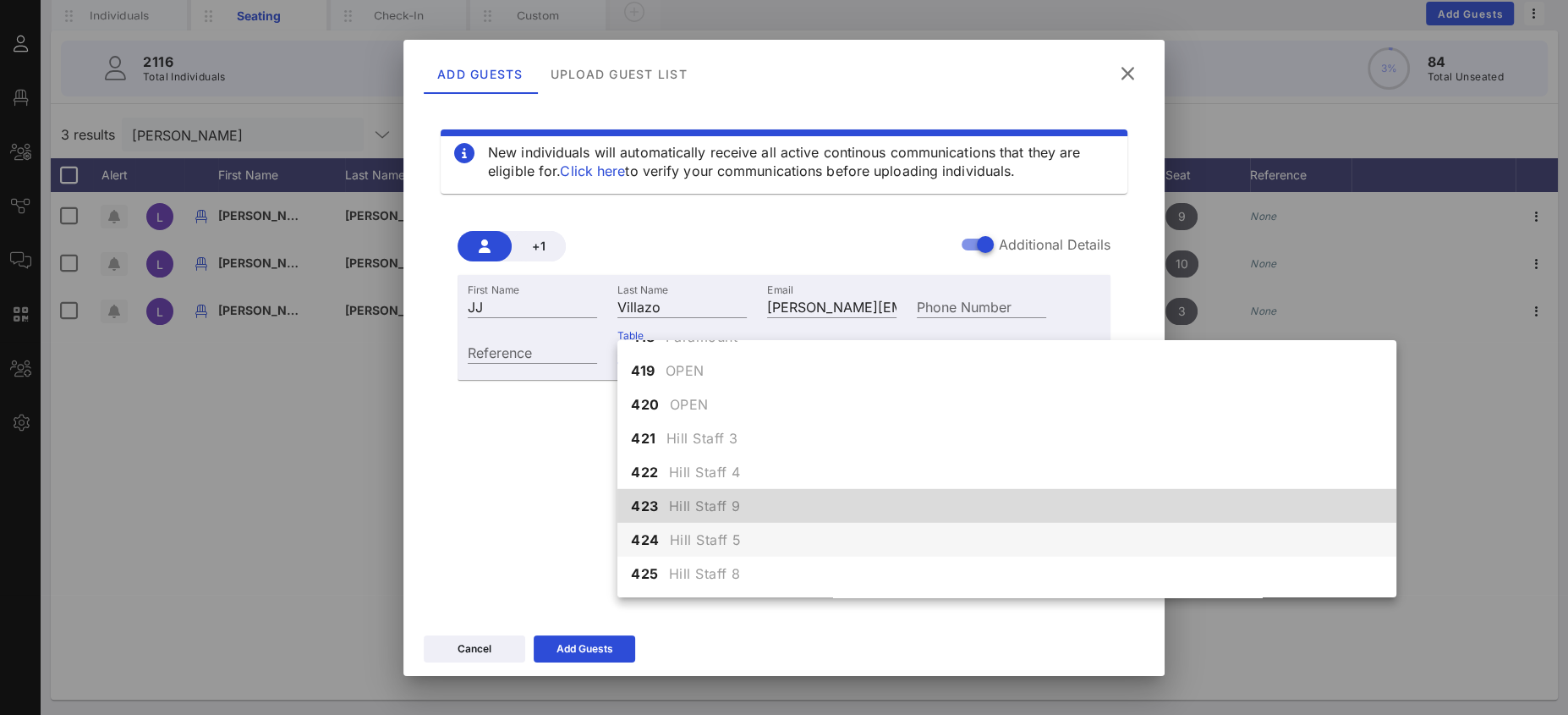
click at [718, 546] on span "Hill Staff 5" at bounding box center [706, 539] width 72 height 20
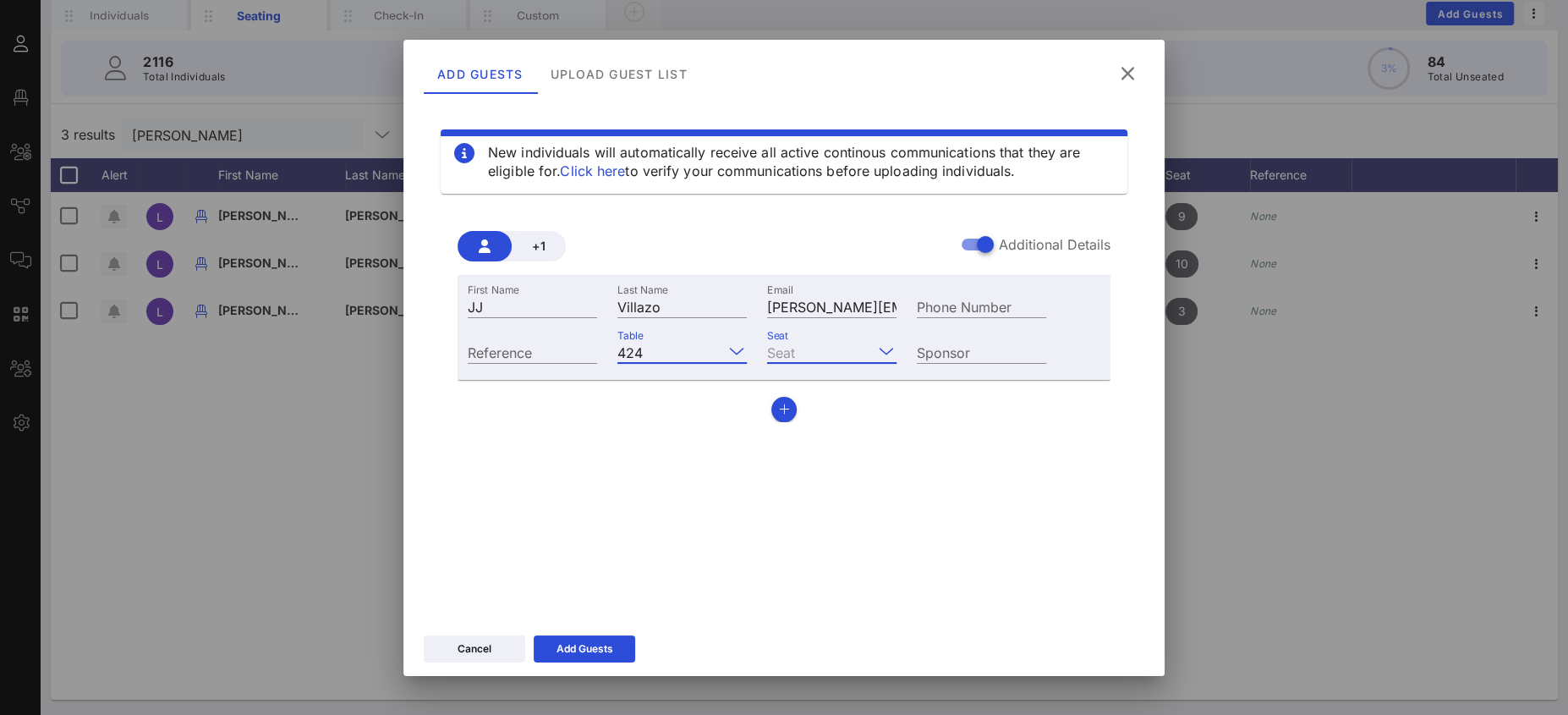
click at [807, 353] on input "Seat" at bounding box center [819, 352] width 106 height 22
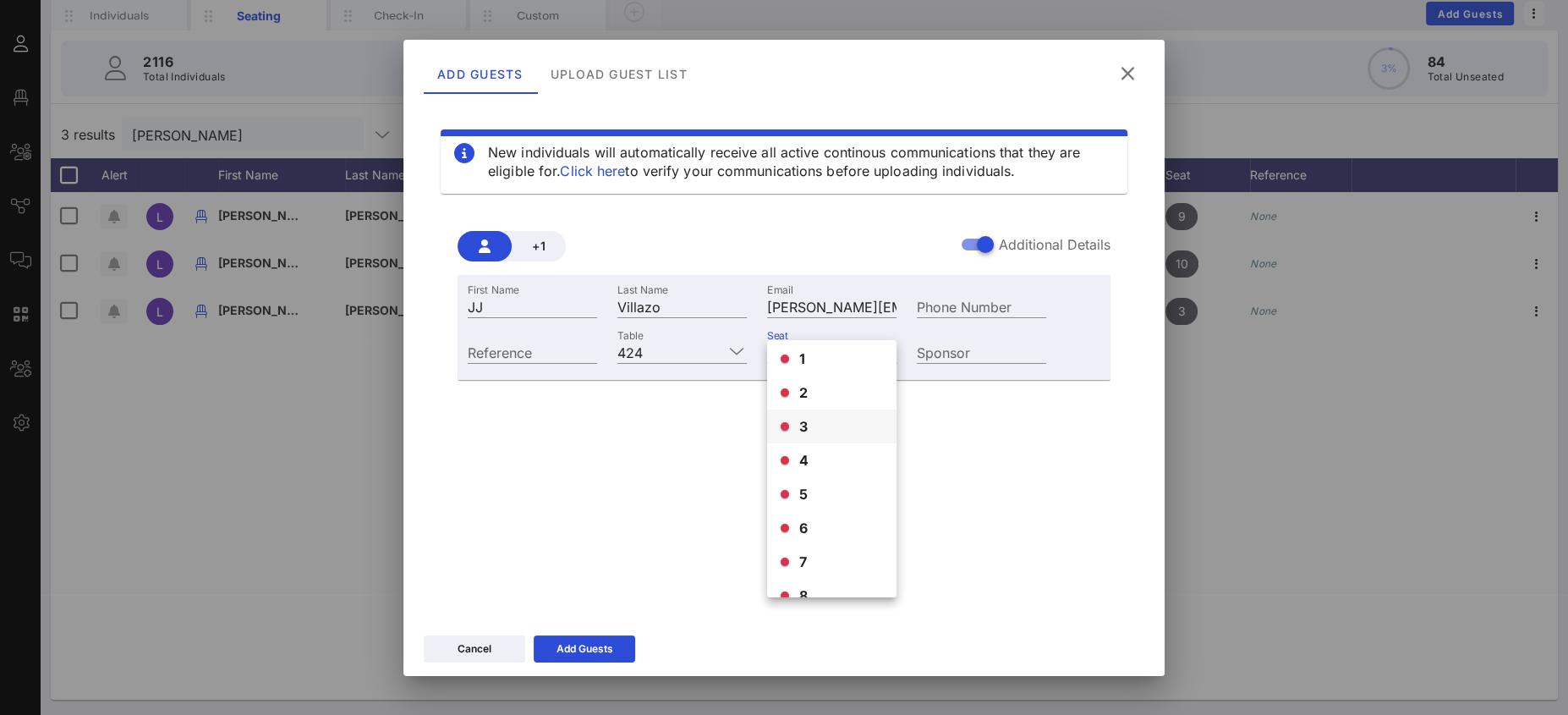
scroll to position [0, 0]
click at [669, 348] on input "Table" at bounding box center [686, 352] width 74 height 22
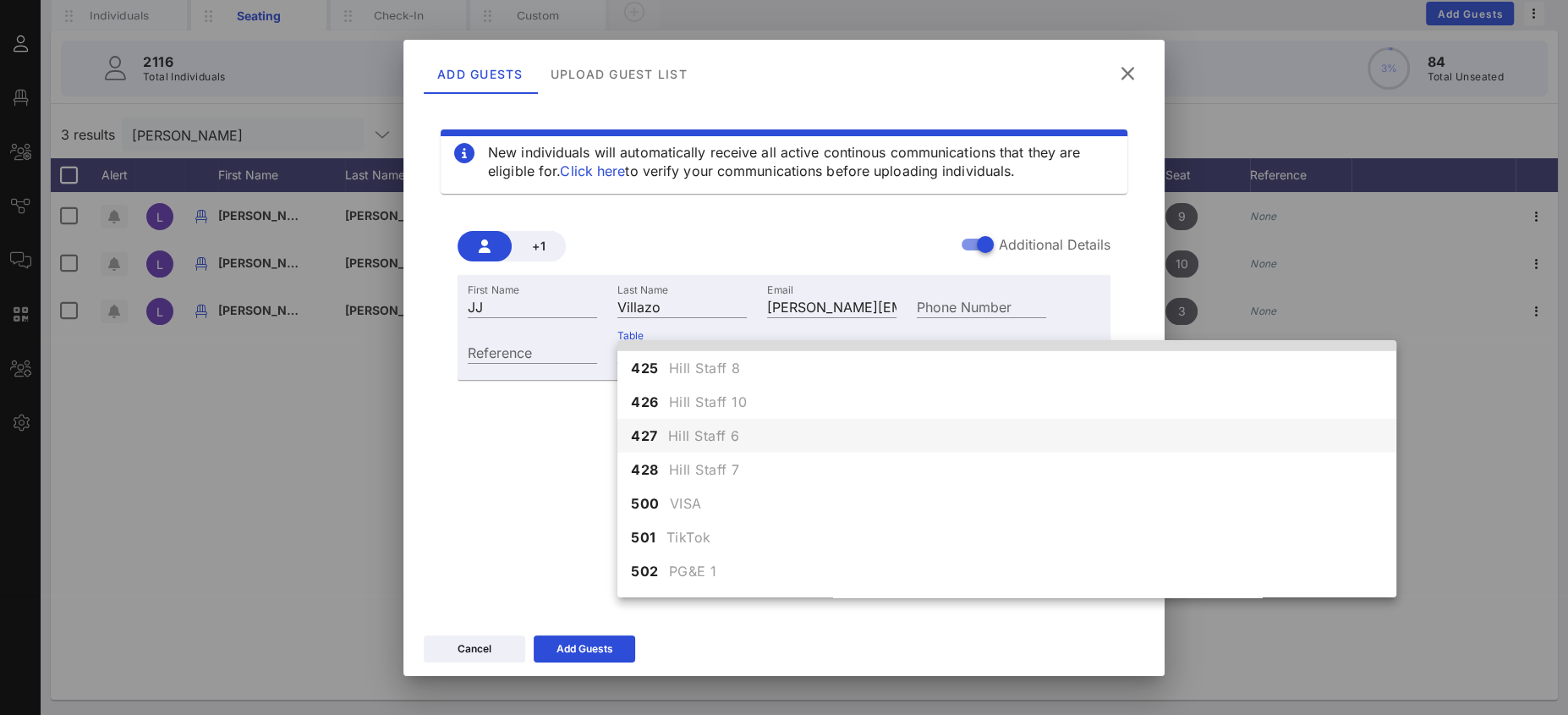
scroll to position [5087, 0]
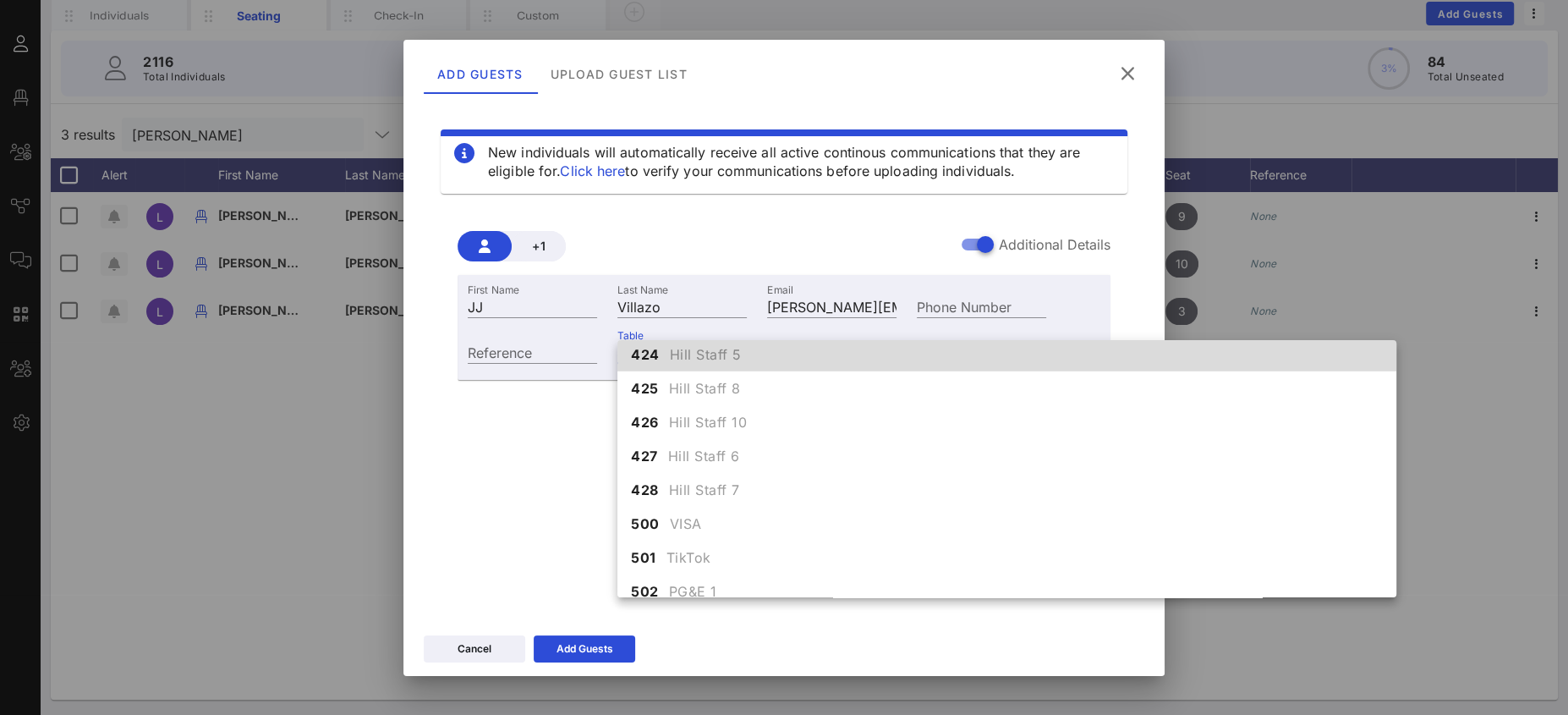
click at [709, 391] on span "Hill Staff 8" at bounding box center [705, 388] width 72 height 20
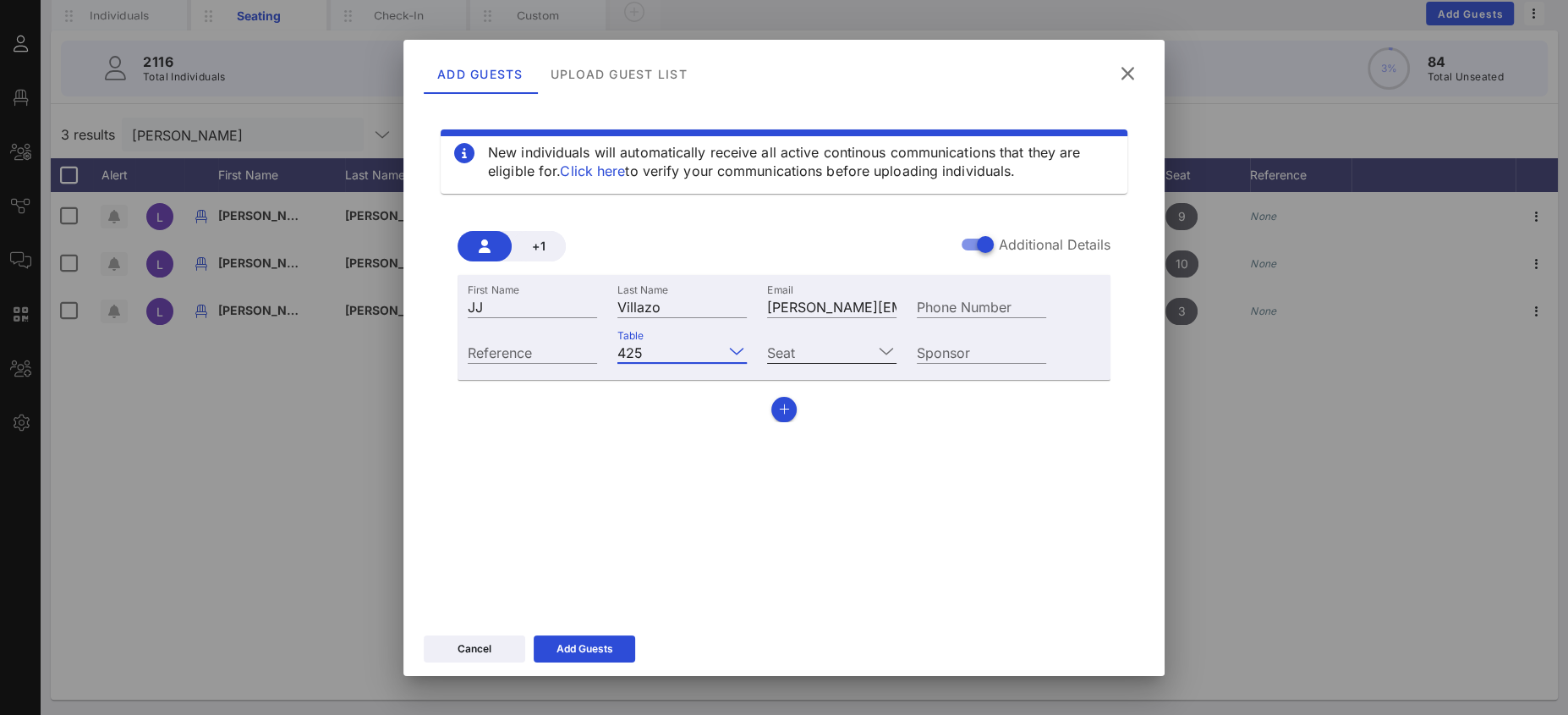
click at [797, 353] on input "Seat" at bounding box center [819, 352] width 106 height 22
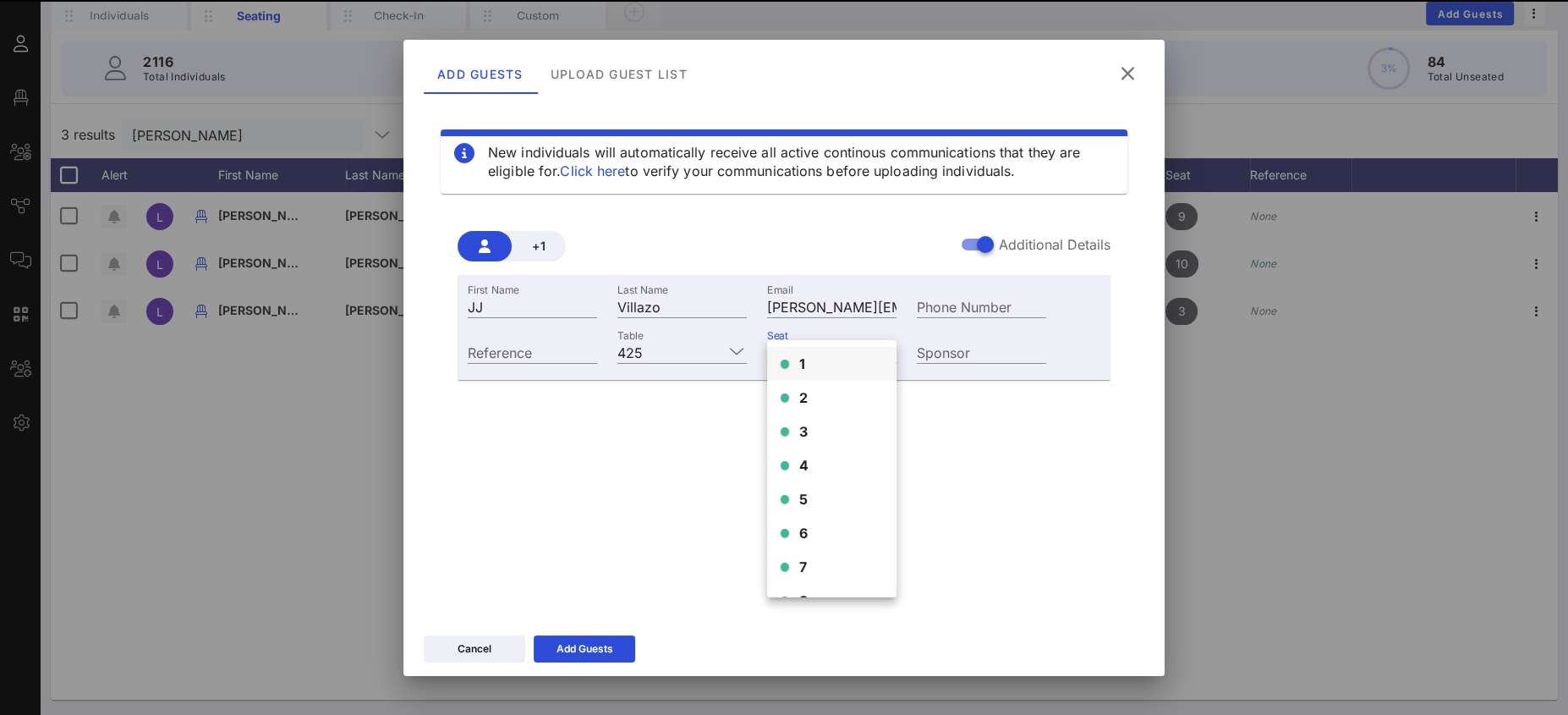
click at [798, 364] on div "1" at bounding box center [831, 363] width 129 height 34
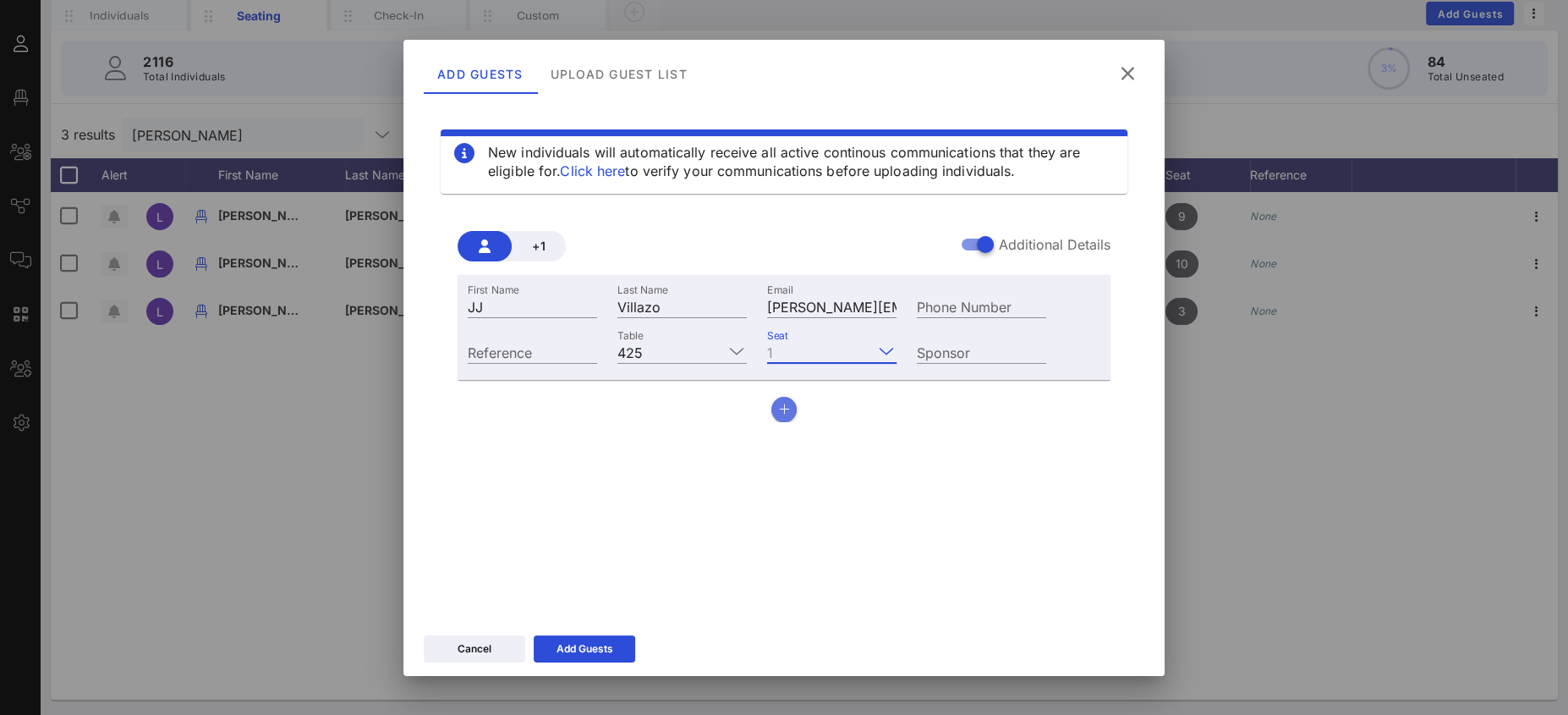
click at [777, 407] on button "button" at bounding box center [784, 410] width 25 height 25
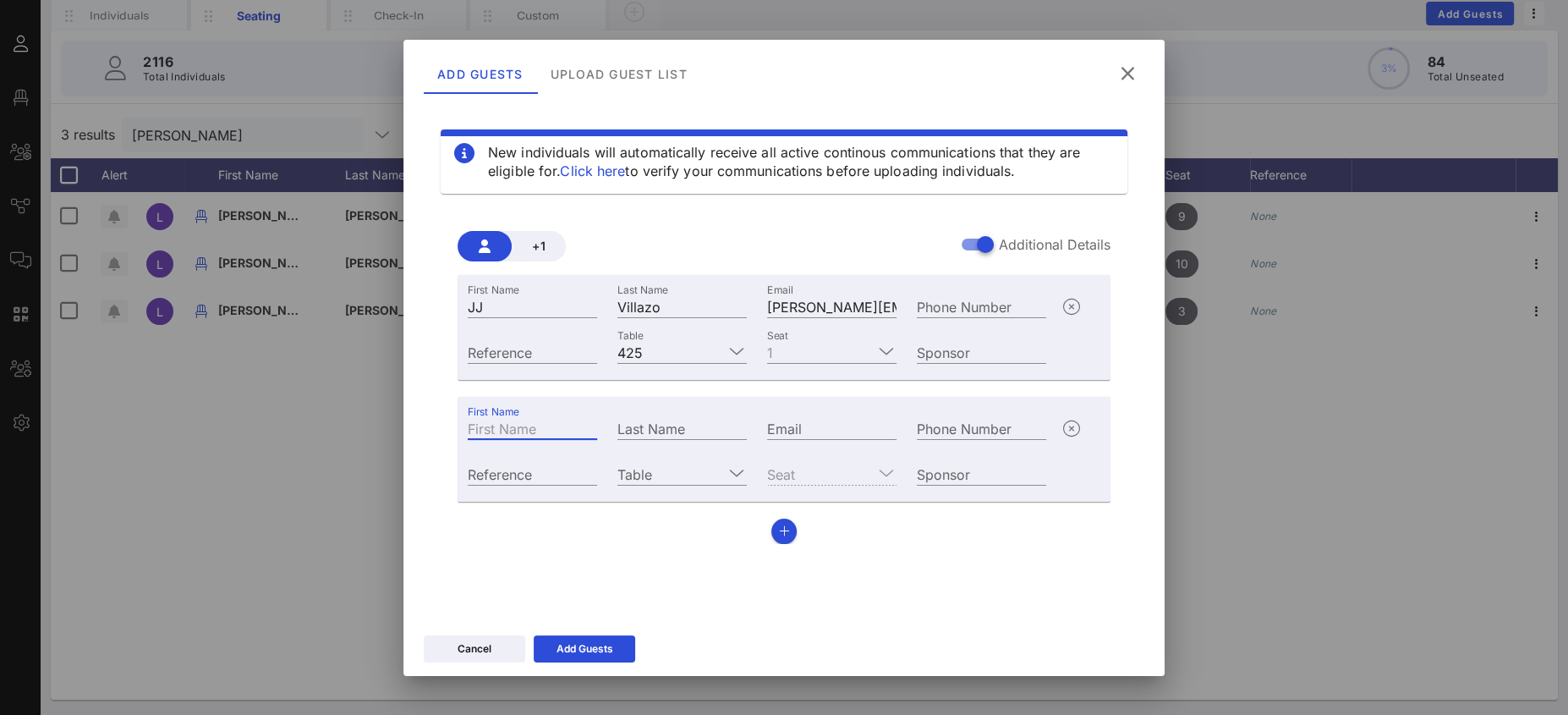
click at [538, 424] on input "First Name" at bounding box center [532, 427] width 129 height 22
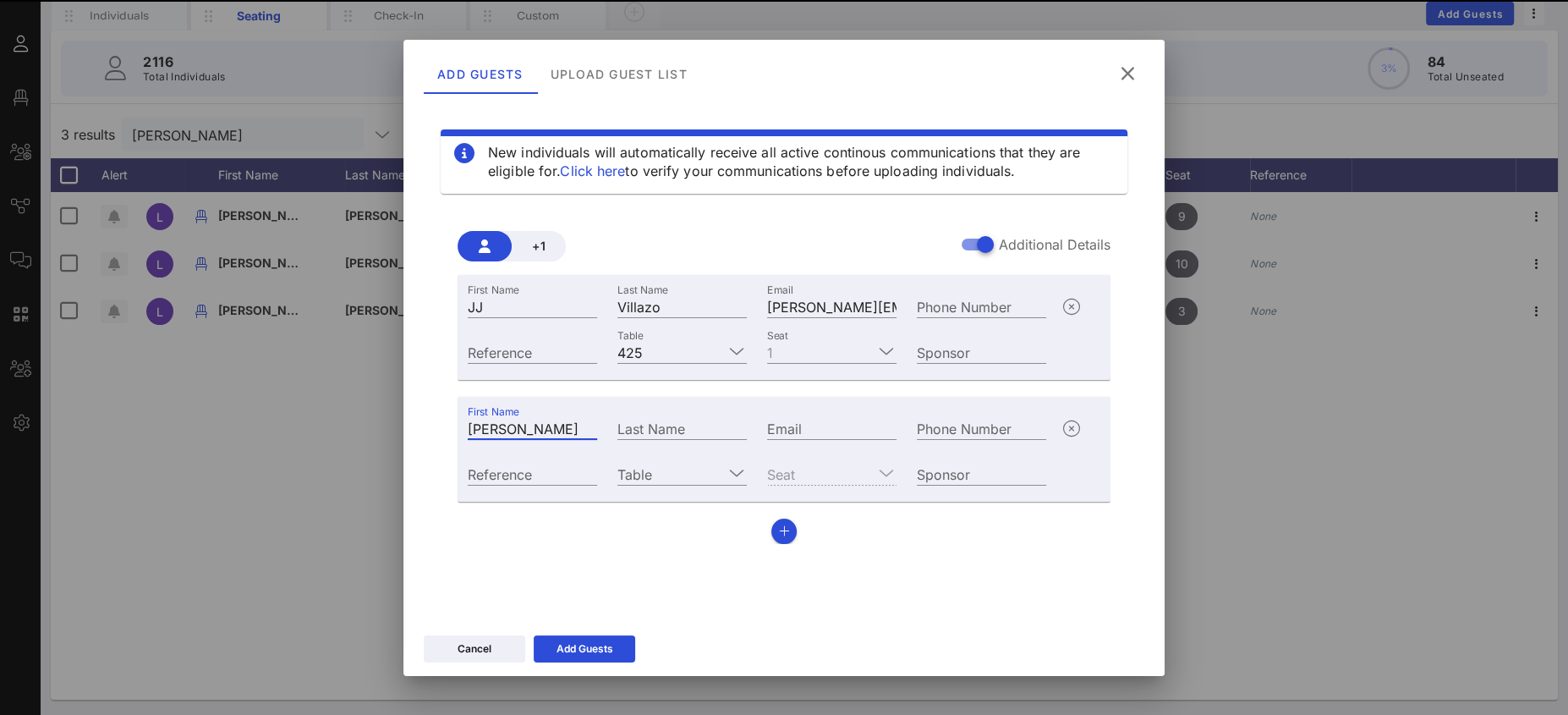
type input "[PERSON_NAME]"
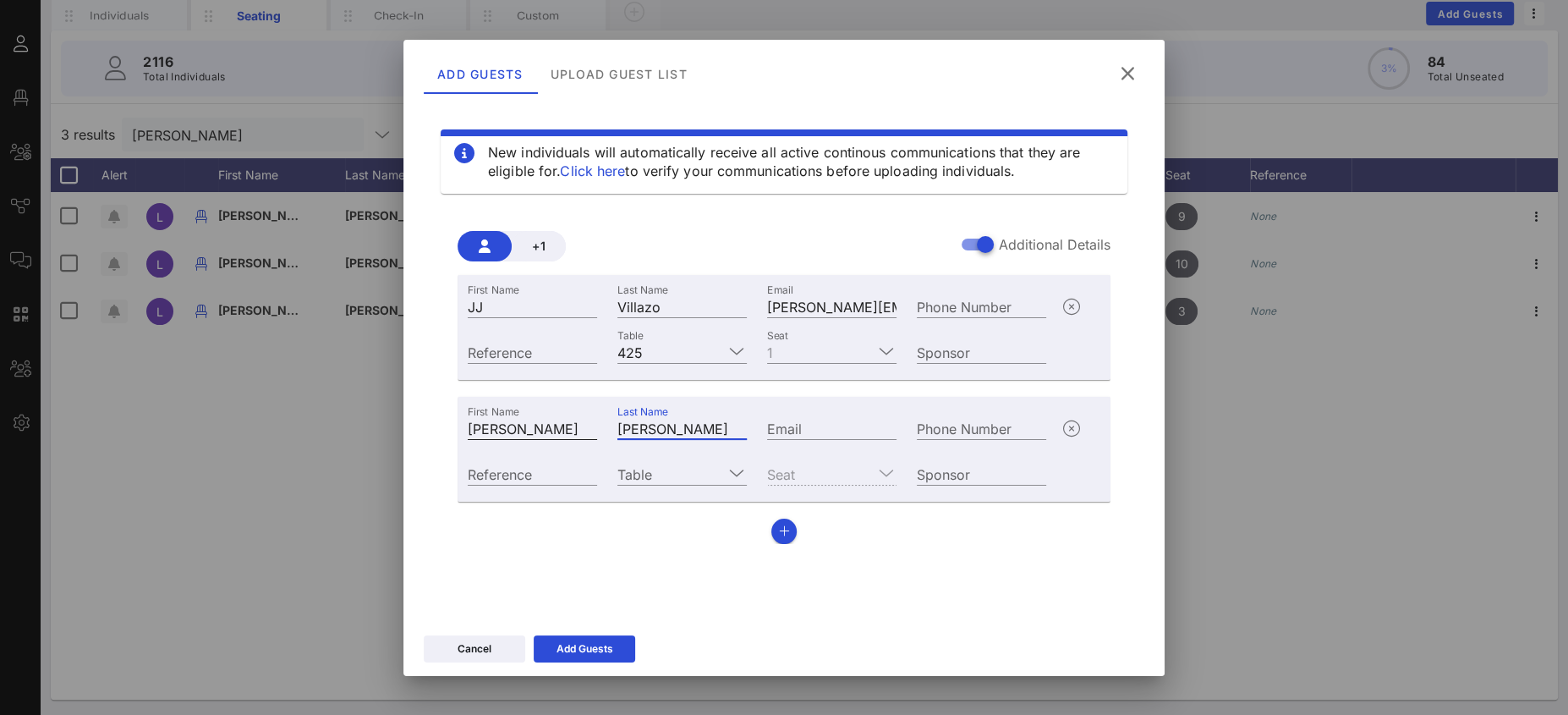
type input "[PERSON_NAME]"
paste input "mailto:[PERSON_NAME][EMAIL_ADDRESS][PERSON_NAME][DOMAIN_NAME]"
drag, startPoint x: 748, startPoint y: 419, endPoint x: 700, endPoint y: 410, distance: 48.8
click at [699, 410] on div "First Name [PERSON_NAME] Last Name [PERSON_NAME] Email mailto:[PERSON_NAME][EMA…" at bounding box center [756, 426] width 599 height 46
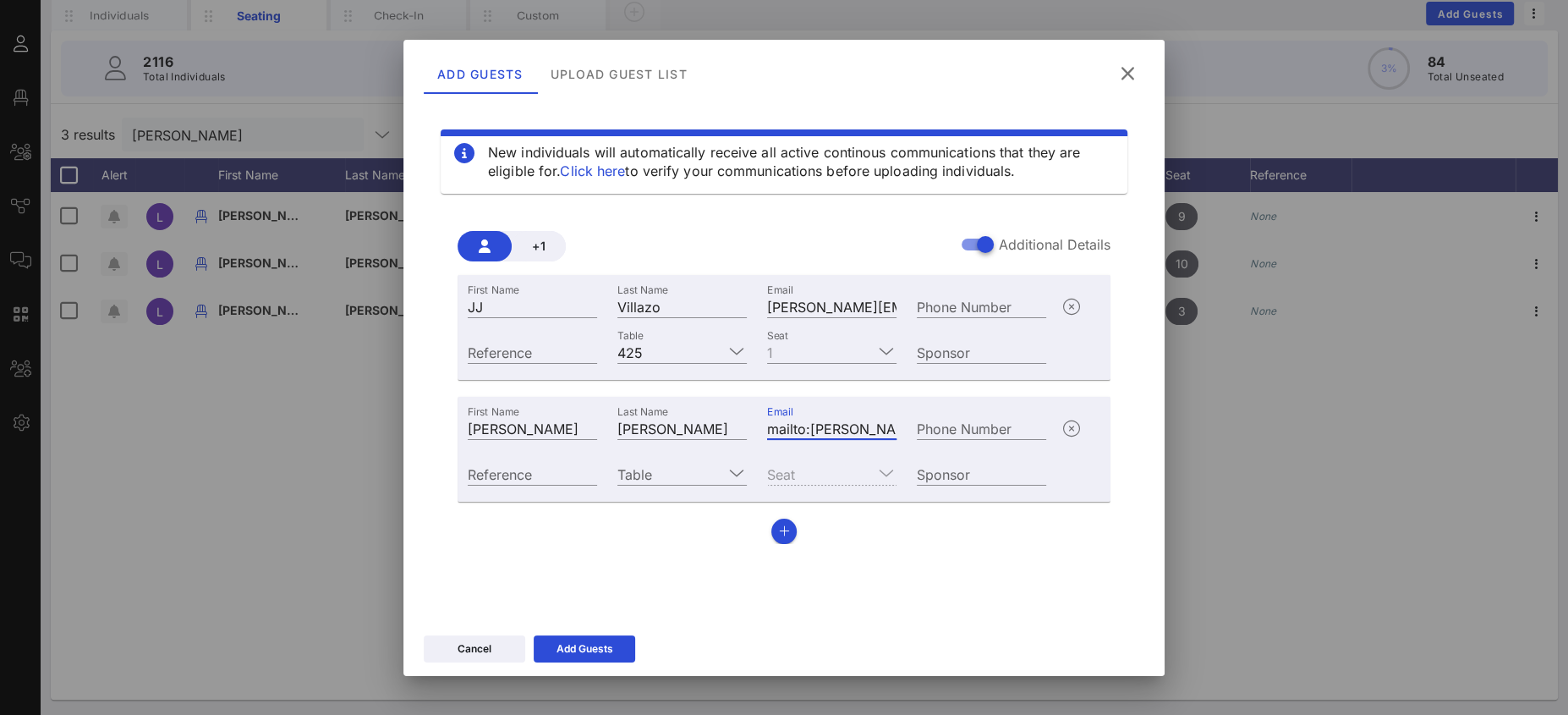
click at [798, 420] on input "mailto:[PERSON_NAME][EMAIL_ADDRESS][PERSON_NAME][DOMAIN_NAME]" at bounding box center [831, 427] width 129 height 22
drag, startPoint x: 810, startPoint y: 427, endPoint x: 705, endPoint y: 412, distance: 106.1
click at [718, 416] on div "First Name [PERSON_NAME] Last Name [PERSON_NAME] Email mailto:[PERSON_NAME][EMA…" at bounding box center [756, 426] width 599 height 46
type input "[PERSON_NAME][EMAIL_ADDRESS][PERSON_NAME][DOMAIN_NAME]"
click at [678, 477] on input "Table" at bounding box center [670, 473] width 106 height 22
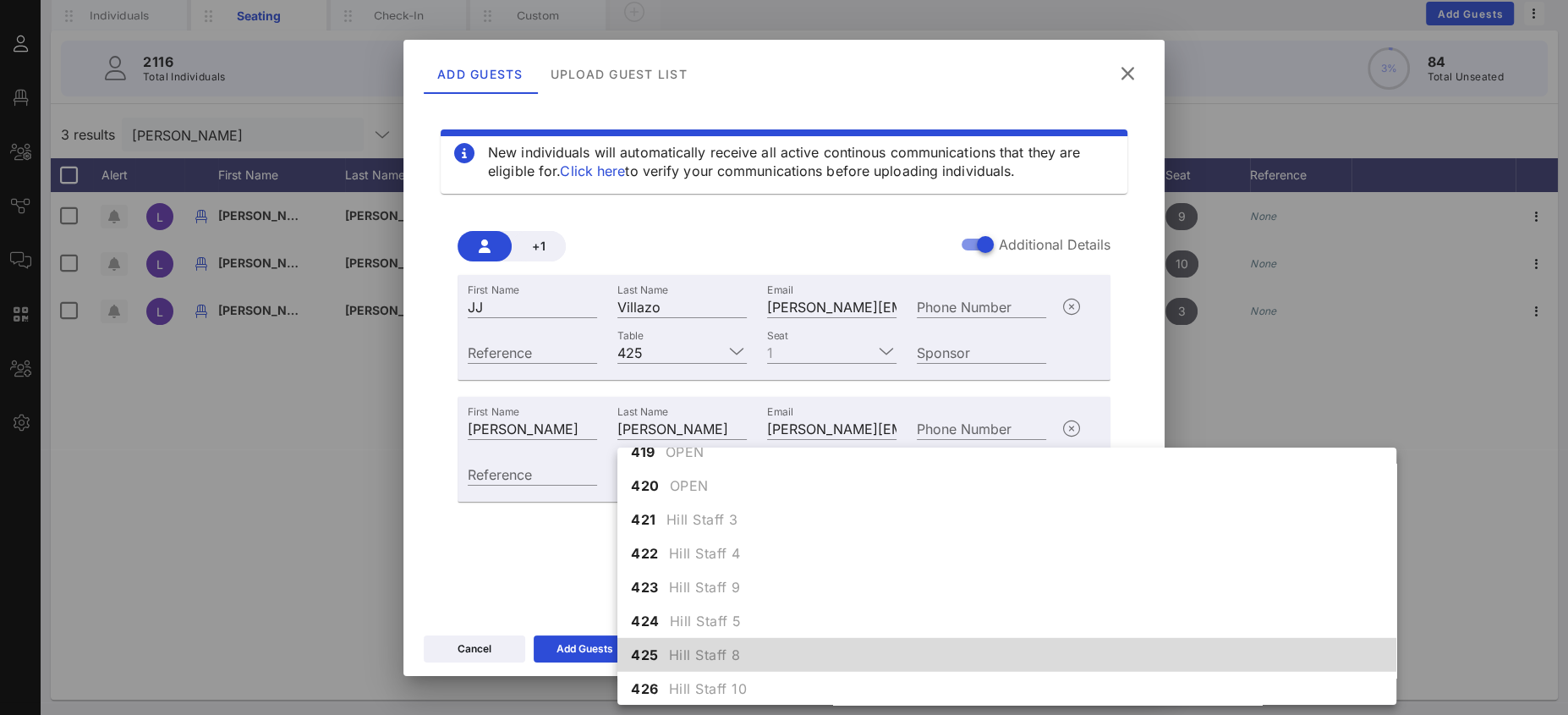
scroll to position [4927, 0]
drag, startPoint x: 685, startPoint y: 659, endPoint x: 697, endPoint y: 645, distance: 18.4
click at [685, 659] on span "Hill Staff 8" at bounding box center [705, 655] width 72 height 20
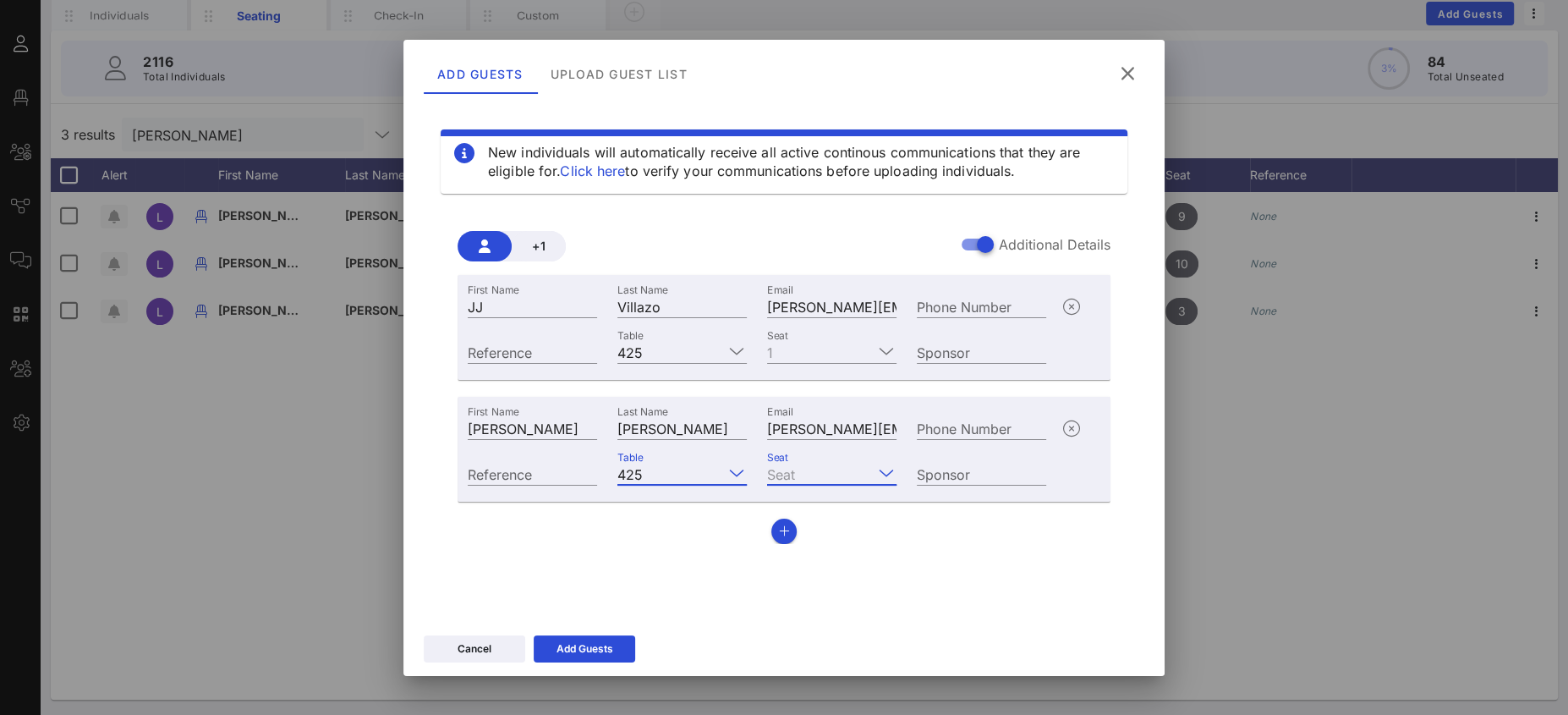
click at [807, 469] on input "Seat" at bounding box center [819, 473] width 106 height 22
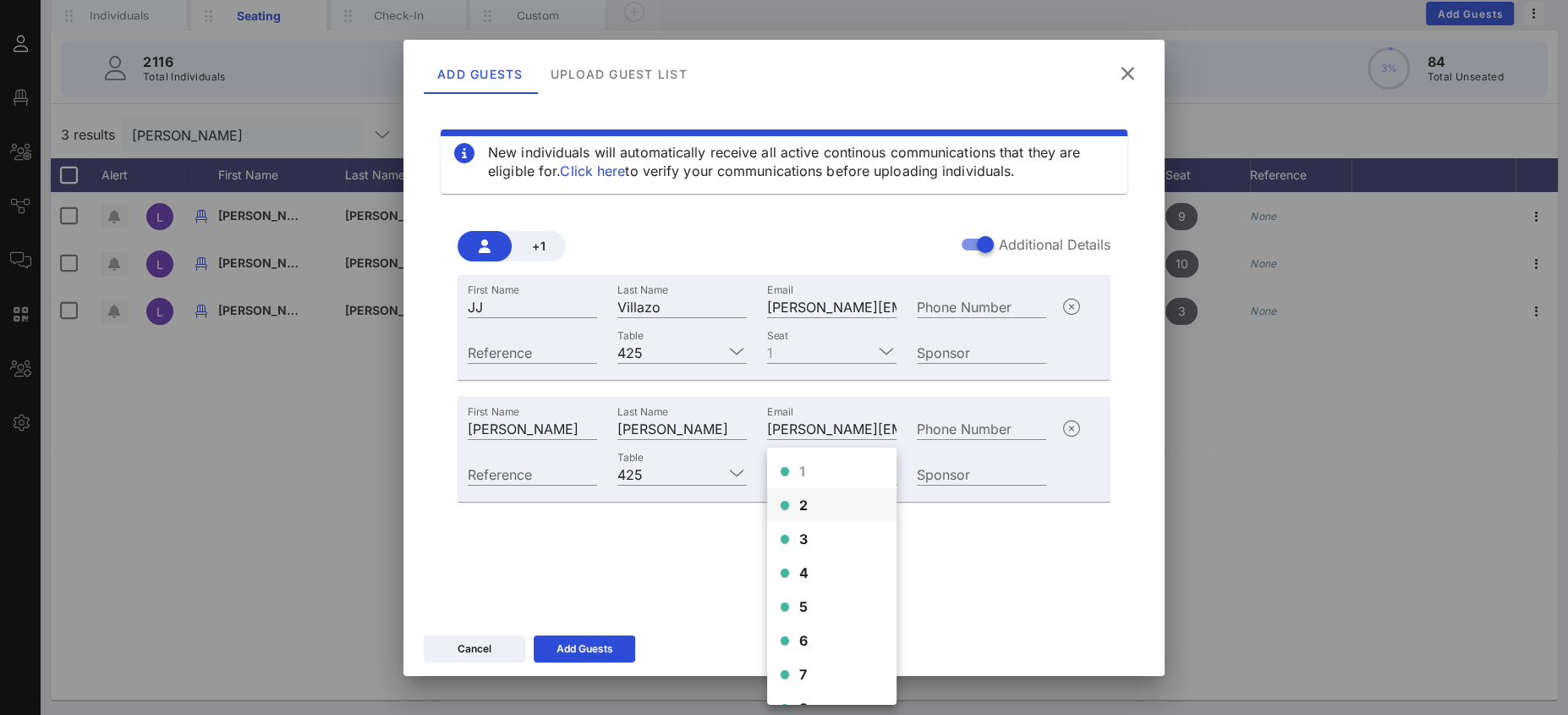
click at [799, 506] on span "2" at bounding box center [804, 505] width 10 height 20
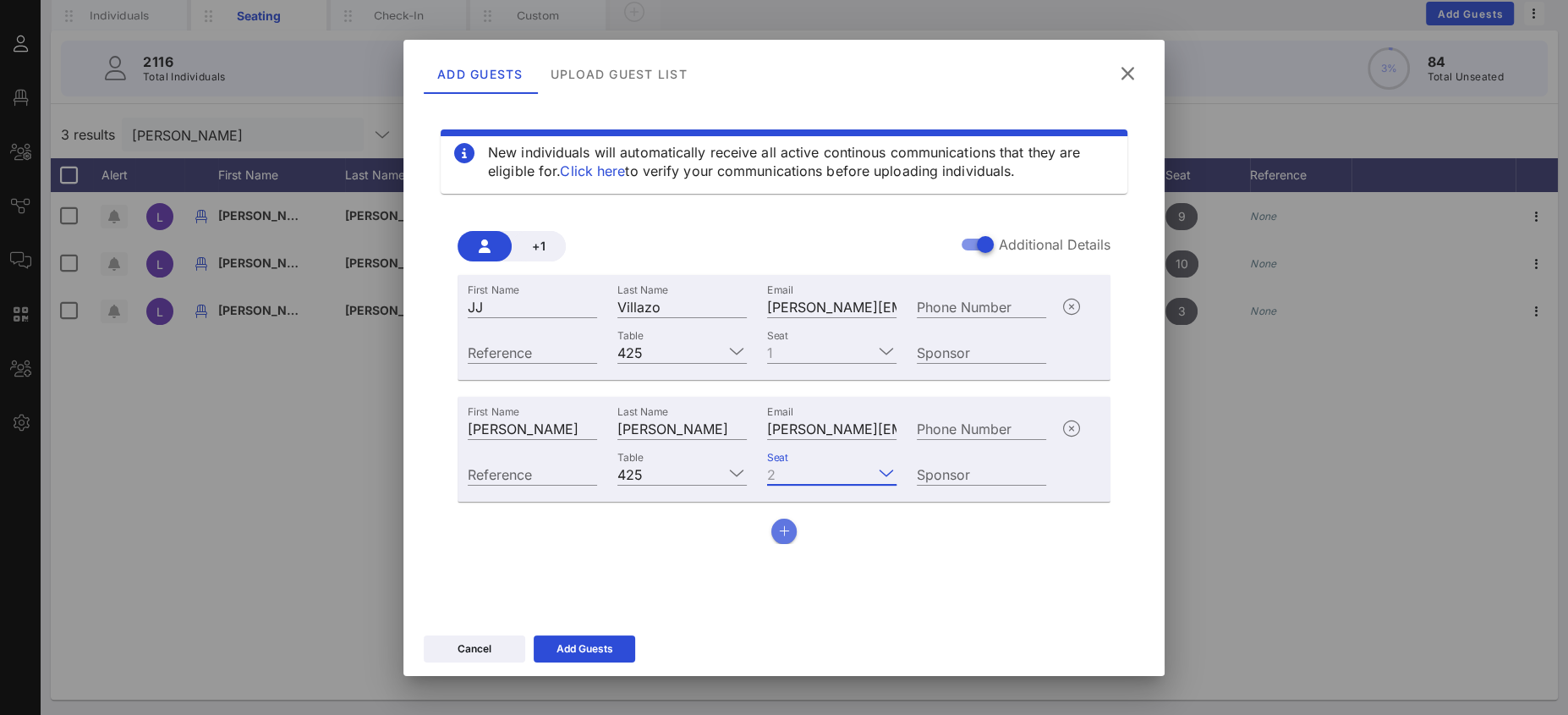
click at [784, 522] on button "button" at bounding box center [784, 531] width 25 height 25
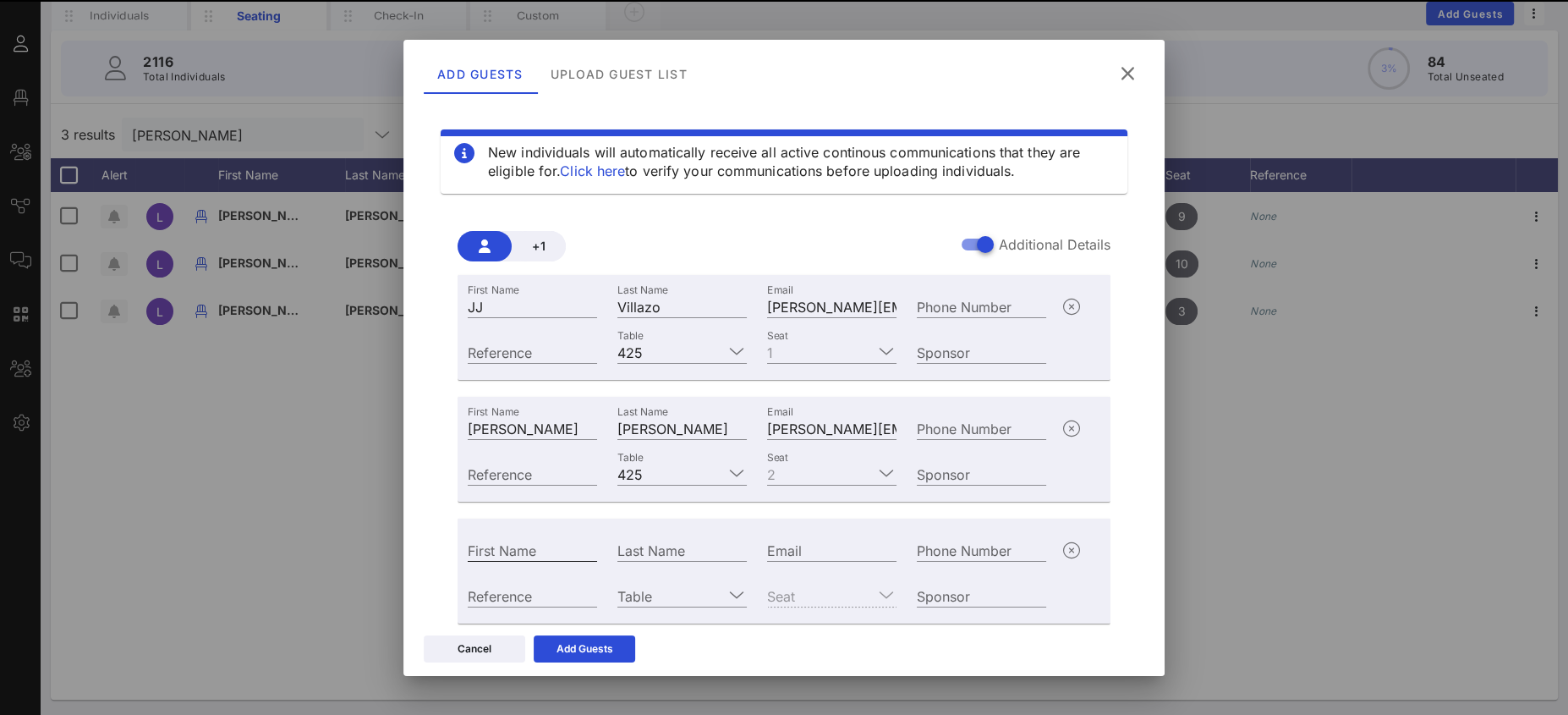
scroll to position [51, 0]
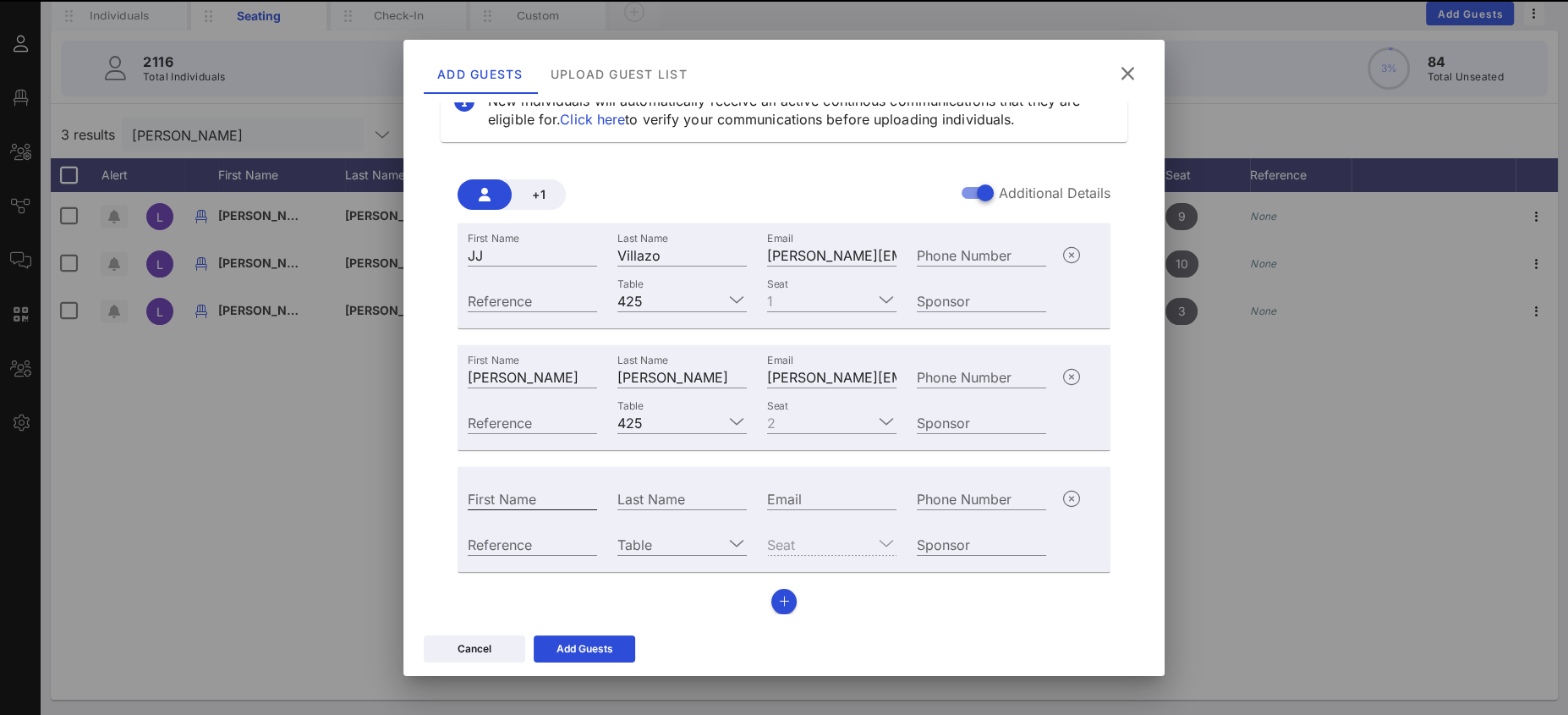
click at [530, 502] on input "First Name" at bounding box center [532, 498] width 129 height 22
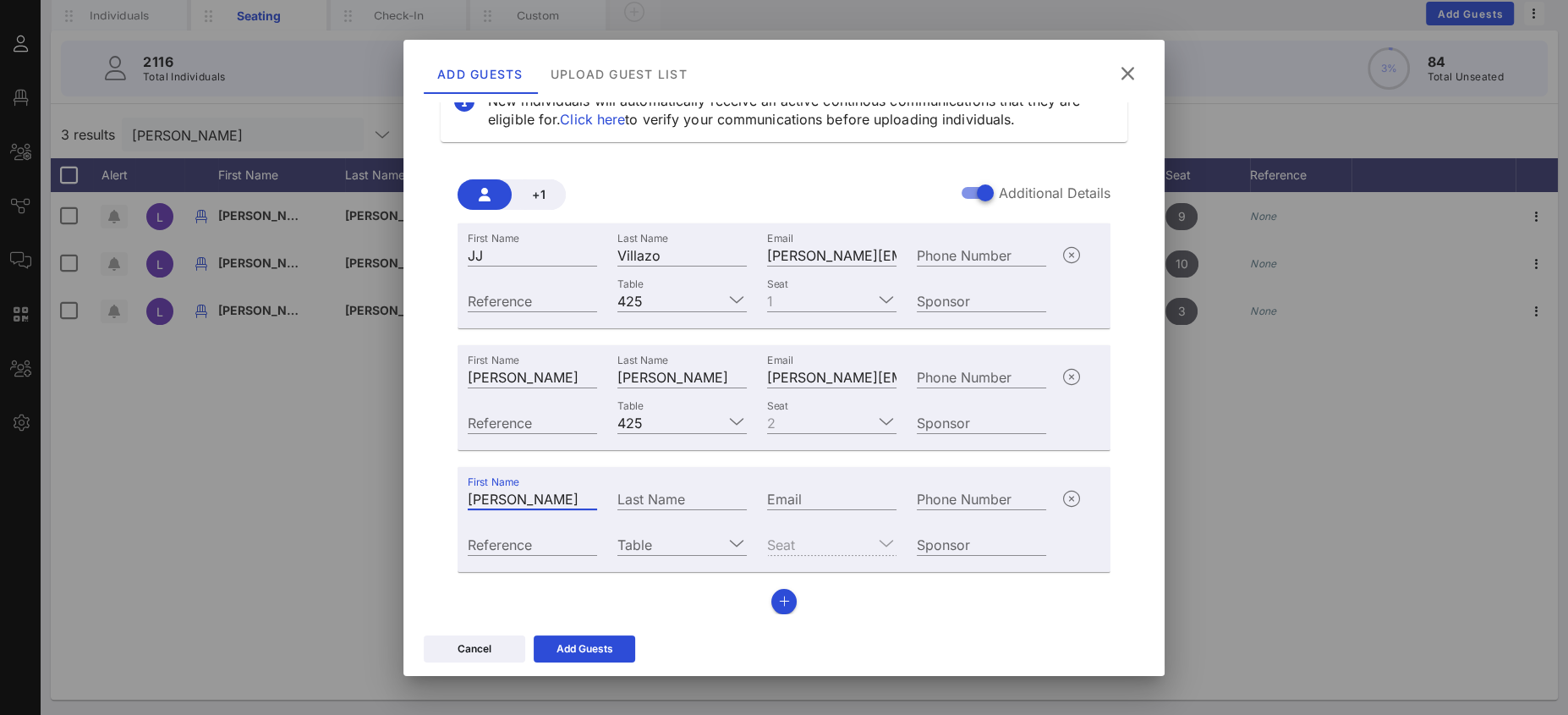
type input "[PERSON_NAME]"
type input "H"
type input "[PERSON_NAME]"
paste input "mailto:[PERSON_NAME][EMAIL_ADDRESS][PERSON_NAME][DOMAIN_NAME]"
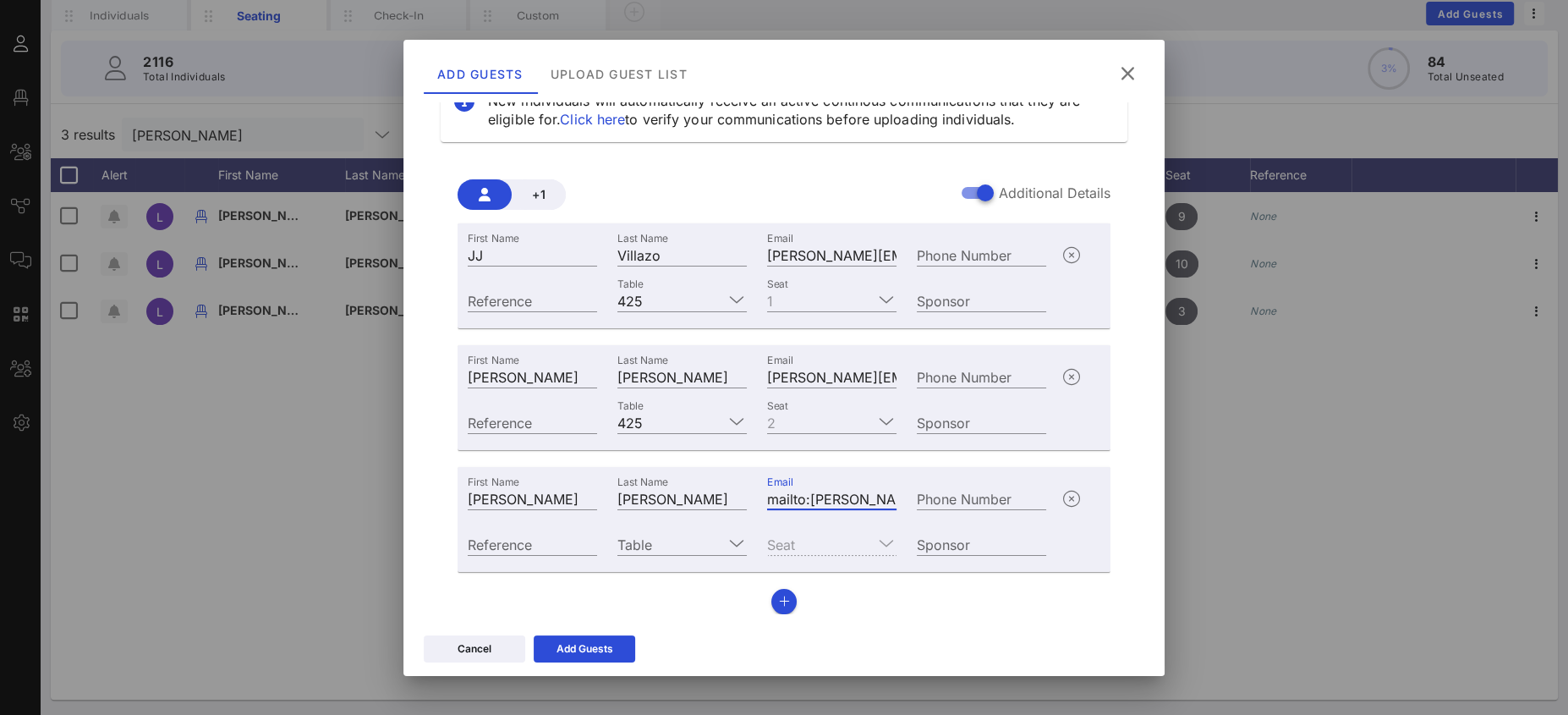
drag, startPoint x: 797, startPoint y: 489, endPoint x: 724, endPoint y: 483, distance: 73.2
click at [705, 480] on div "First Name [PERSON_NAME] Last Name [PERSON_NAME] Email mailto:[PERSON_NAME][EMA…" at bounding box center [756, 496] width 599 height 46
click at [791, 494] on input "mailto:[PERSON_NAME][EMAIL_ADDRESS][PERSON_NAME][DOMAIN_NAME]" at bounding box center [831, 498] width 129 height 22
drag, startPoint x: 799, startPoint y: 496, endPoint x: 718, endPoint y: 488, distance: 81.4
click at [718, 488] on div "First Name [PERSON_NAME] Last Name [PERSON_NAME] Email mailto:[PERSON_NAME][EMA…" at bounding box center [756, 496] width 599 height 46
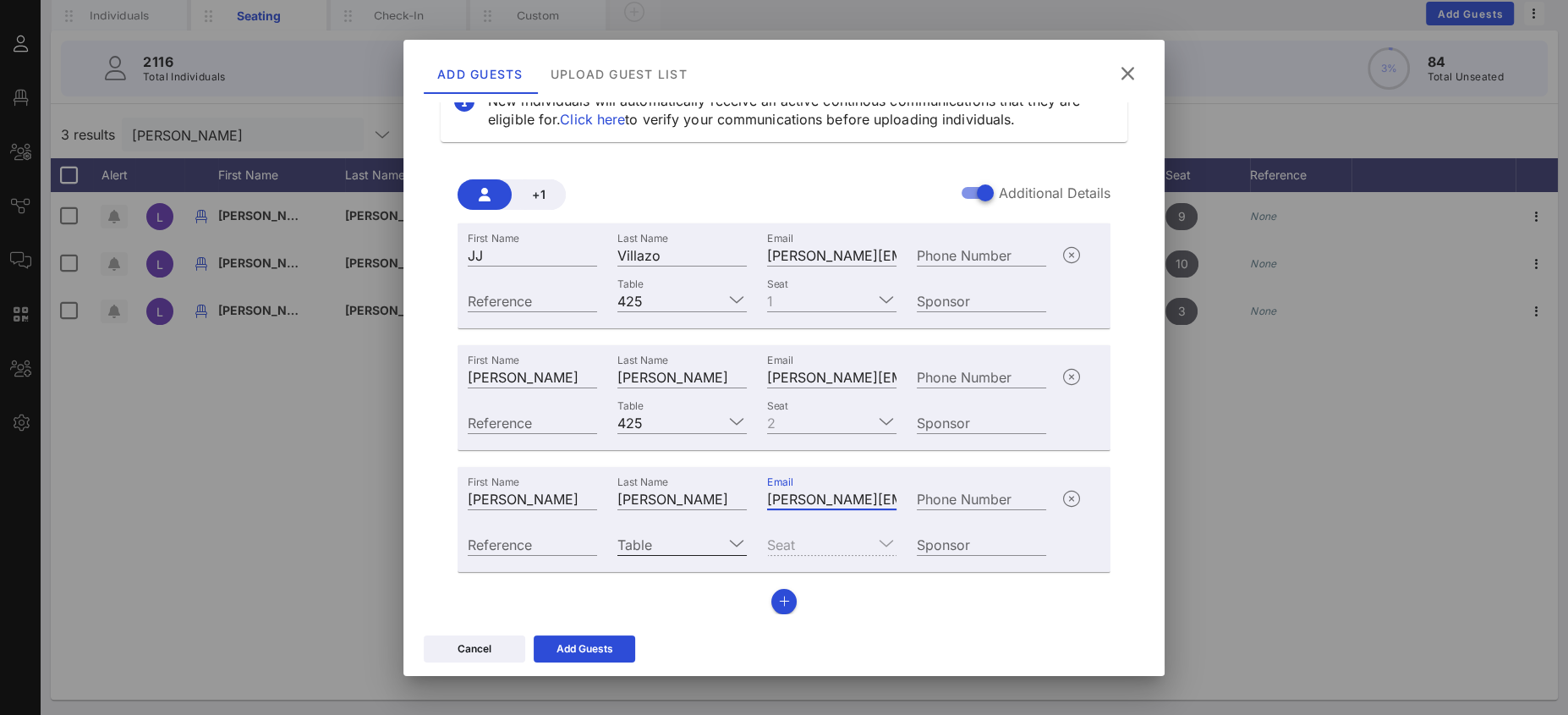
type input "[PERSON_NAME][EMAIL_ADDRESS][PERSON_NAME][DOMAIN_NAME]"
click at [664, 548] on input "Table" at bounding box center [670, 544] width 106 height 22
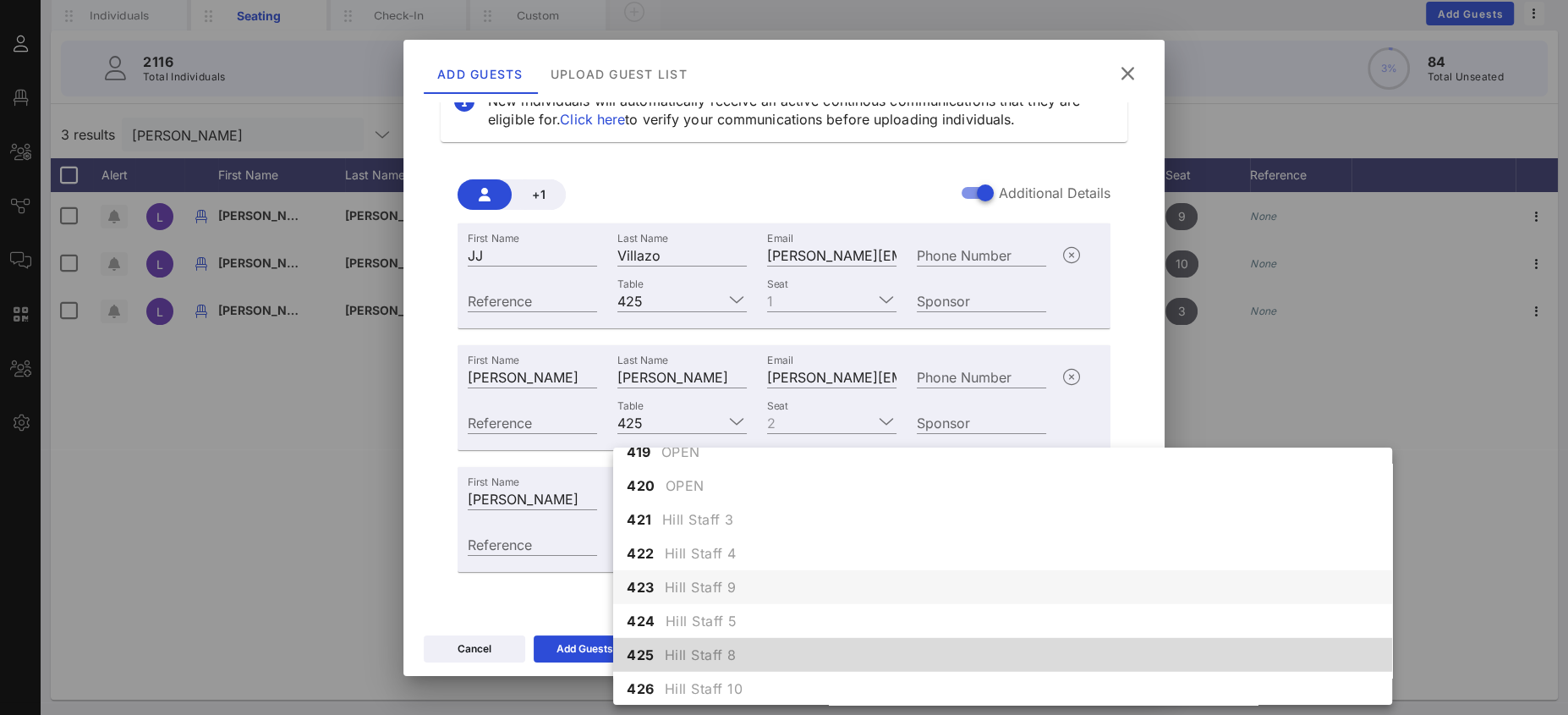
scroll to position [4927, 0]
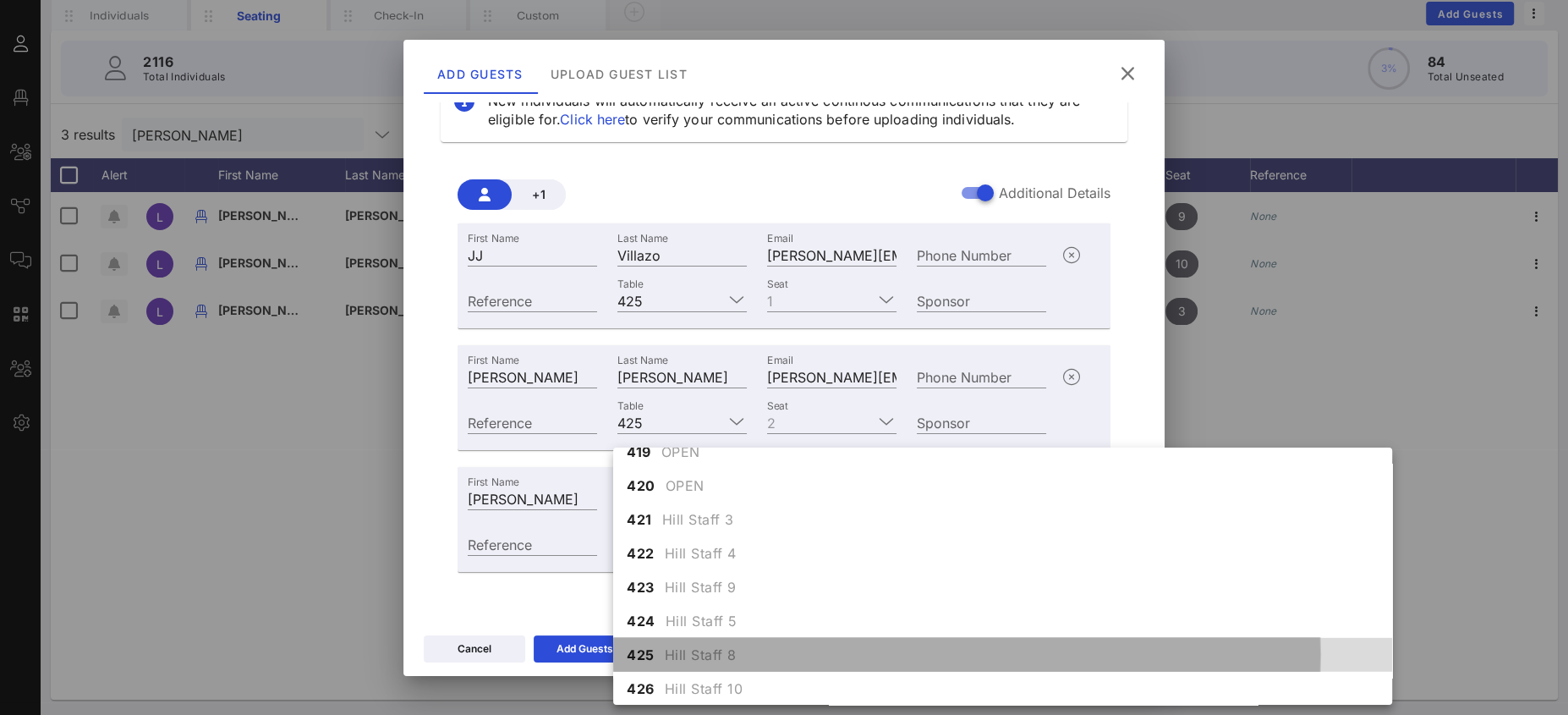
click at [691, 647] on span "Hill Staff 8" at bounding box center [701, 655] width 72 height 20
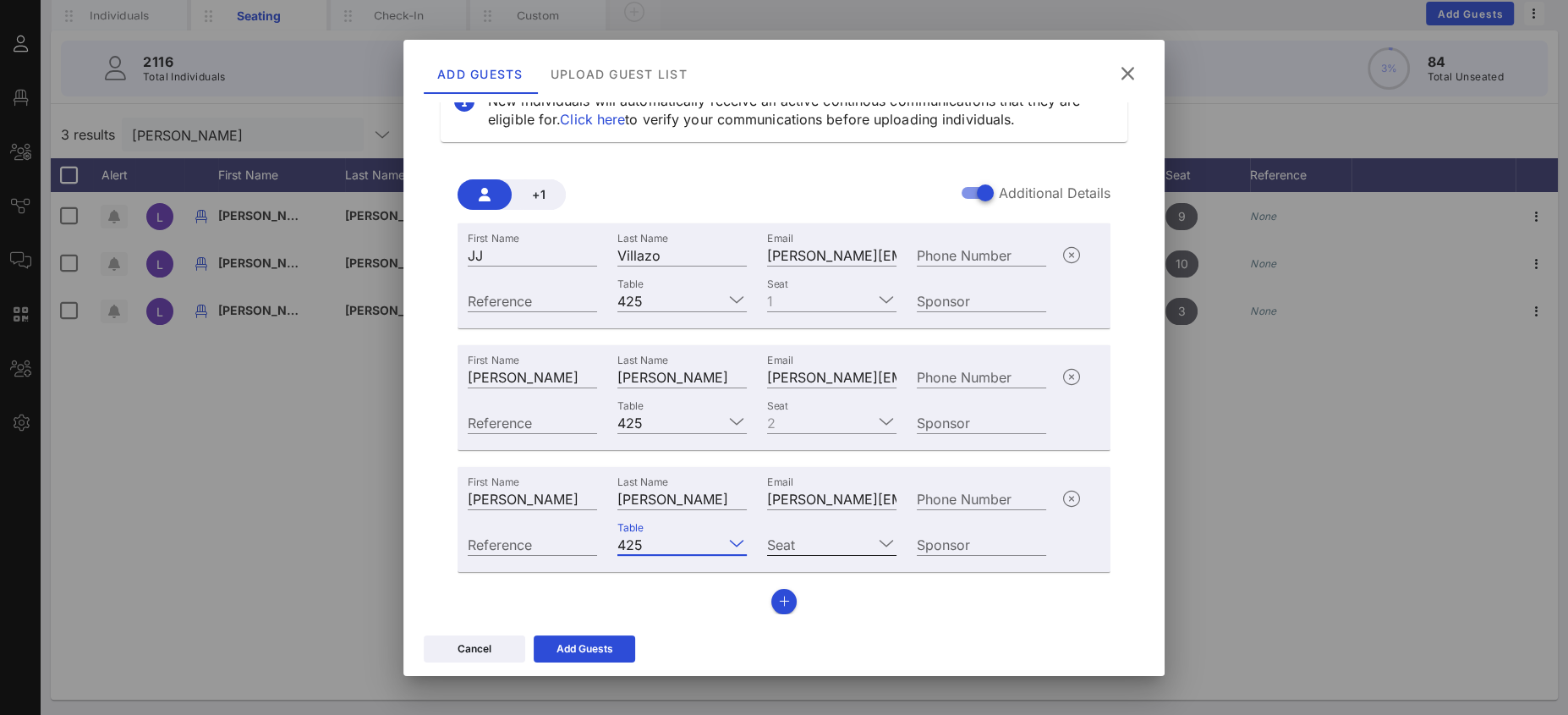
click at [786, 534] on input "Seat" at bounding box center [819, 544] width 106 height 22
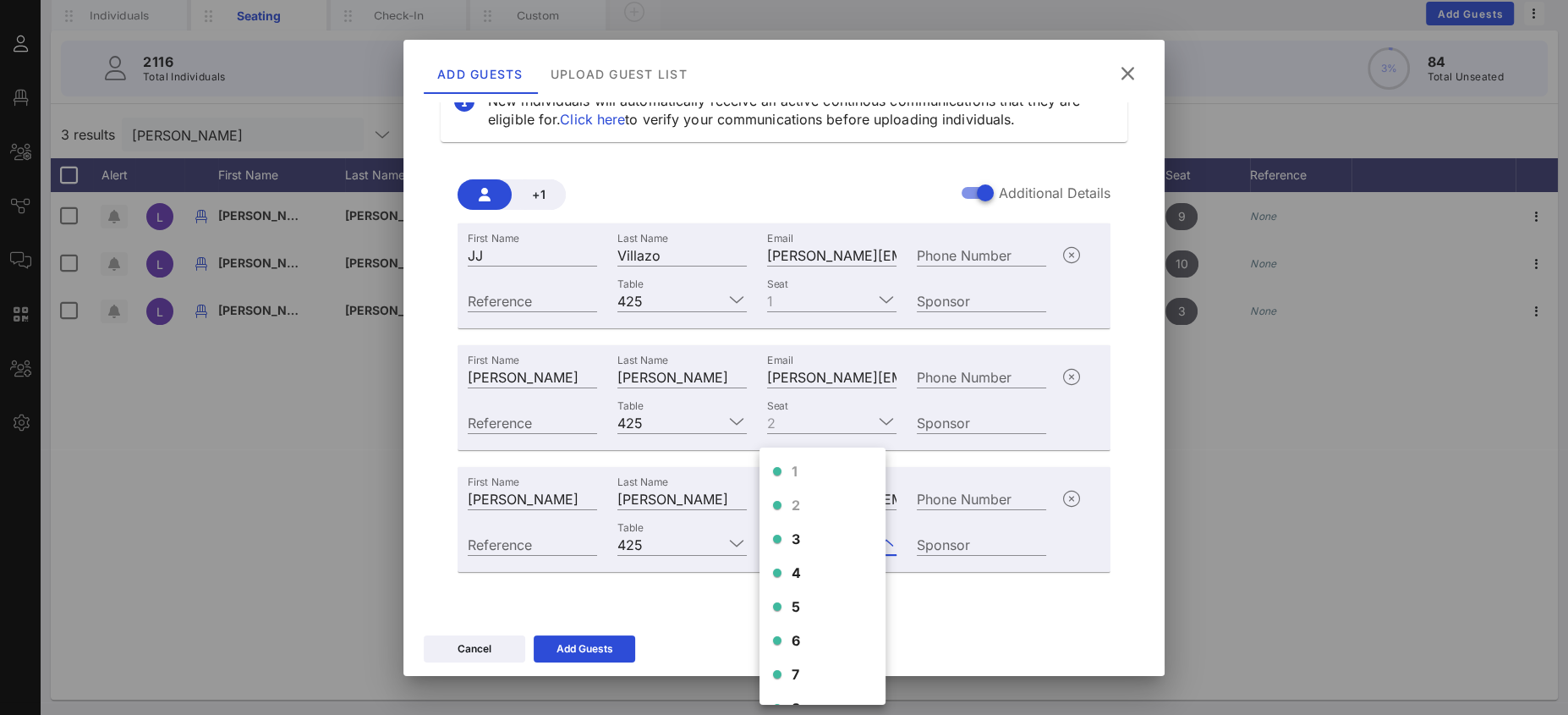
click at [784, 535] on div "3" at bounding box center [822, 538] width 126 height 34
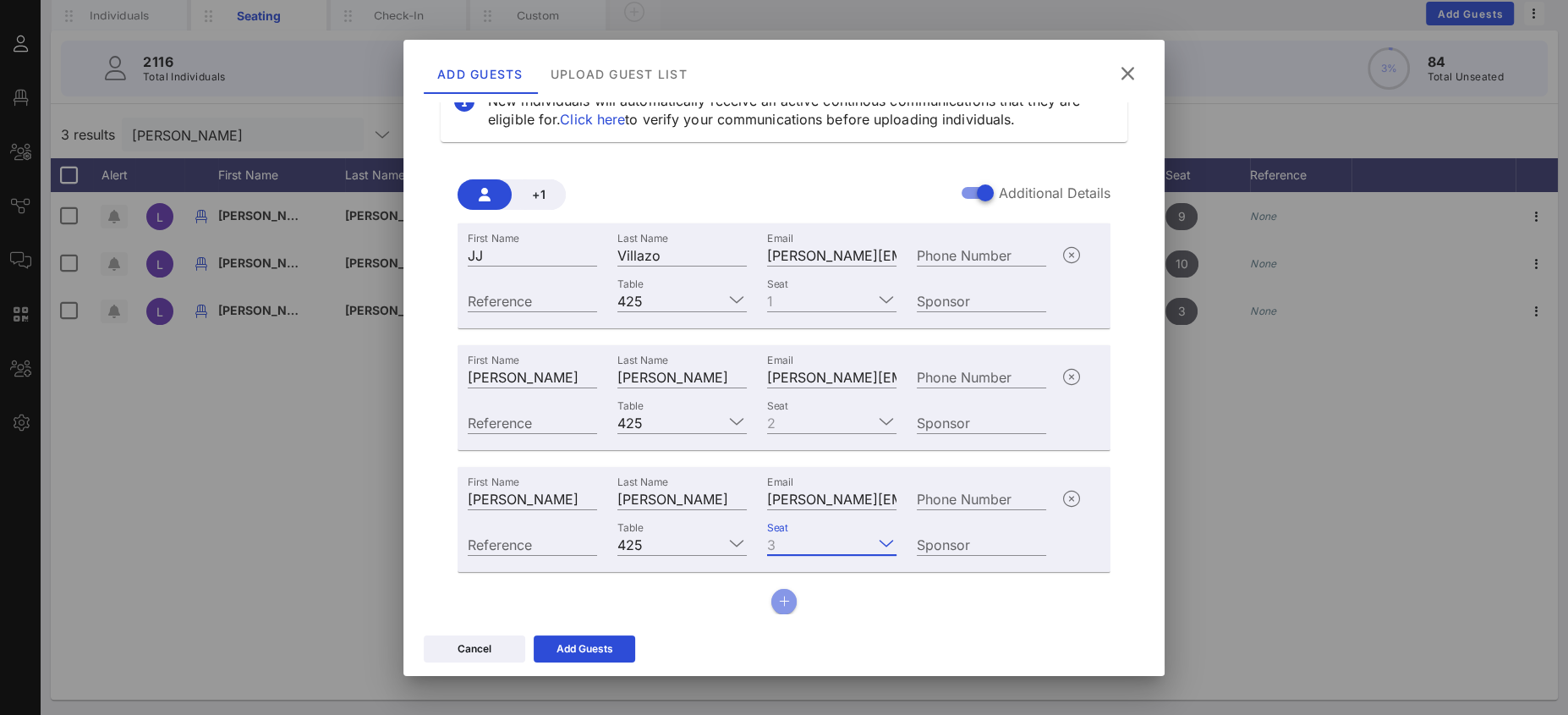
click at [779, 599] on icon "button" at bounding box center [784, 601] width 11 height 12
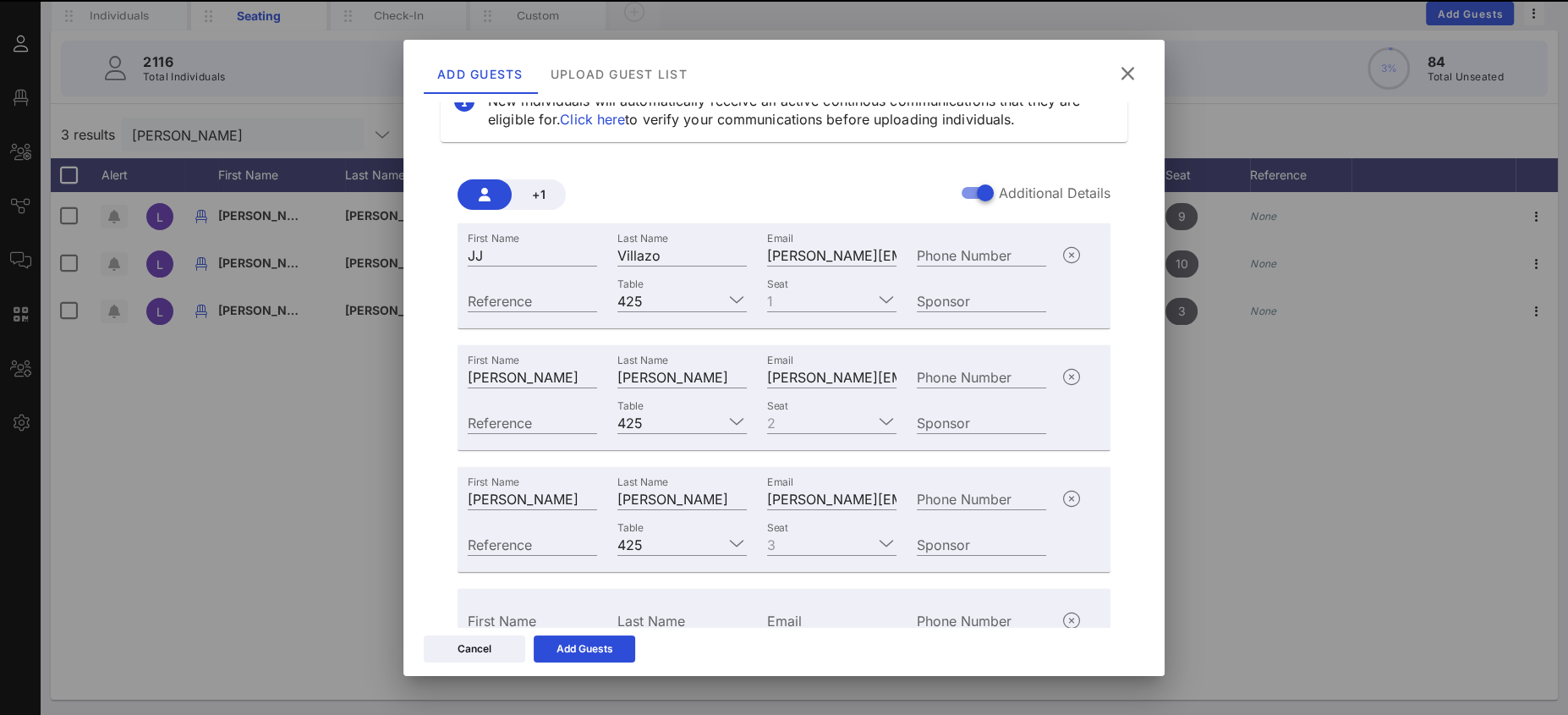
scroll to position [174, 0]
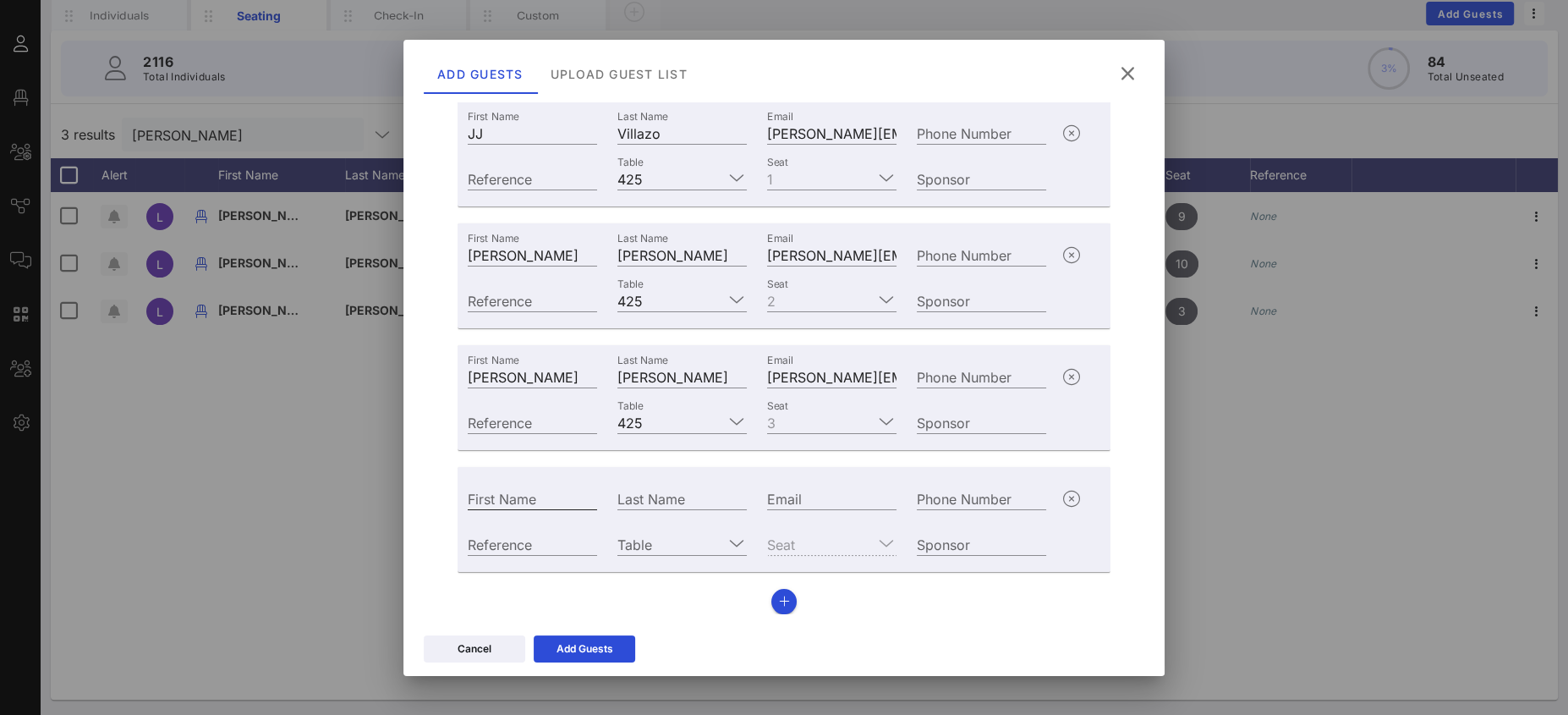
click at [480, 505] on input "First Name" at bounding box center [532, 498] width 129 height 22
type input "[PERSON_NAME]"
type input "De Anda"
click at [777, 488] on div "Email" at bounding box center [831, 498] width 129 height 22
paste input "mailto:[PERSON_NAME][EMAIL_ADDRESS][PERSON_NAME][DOMAIN_NAME]"
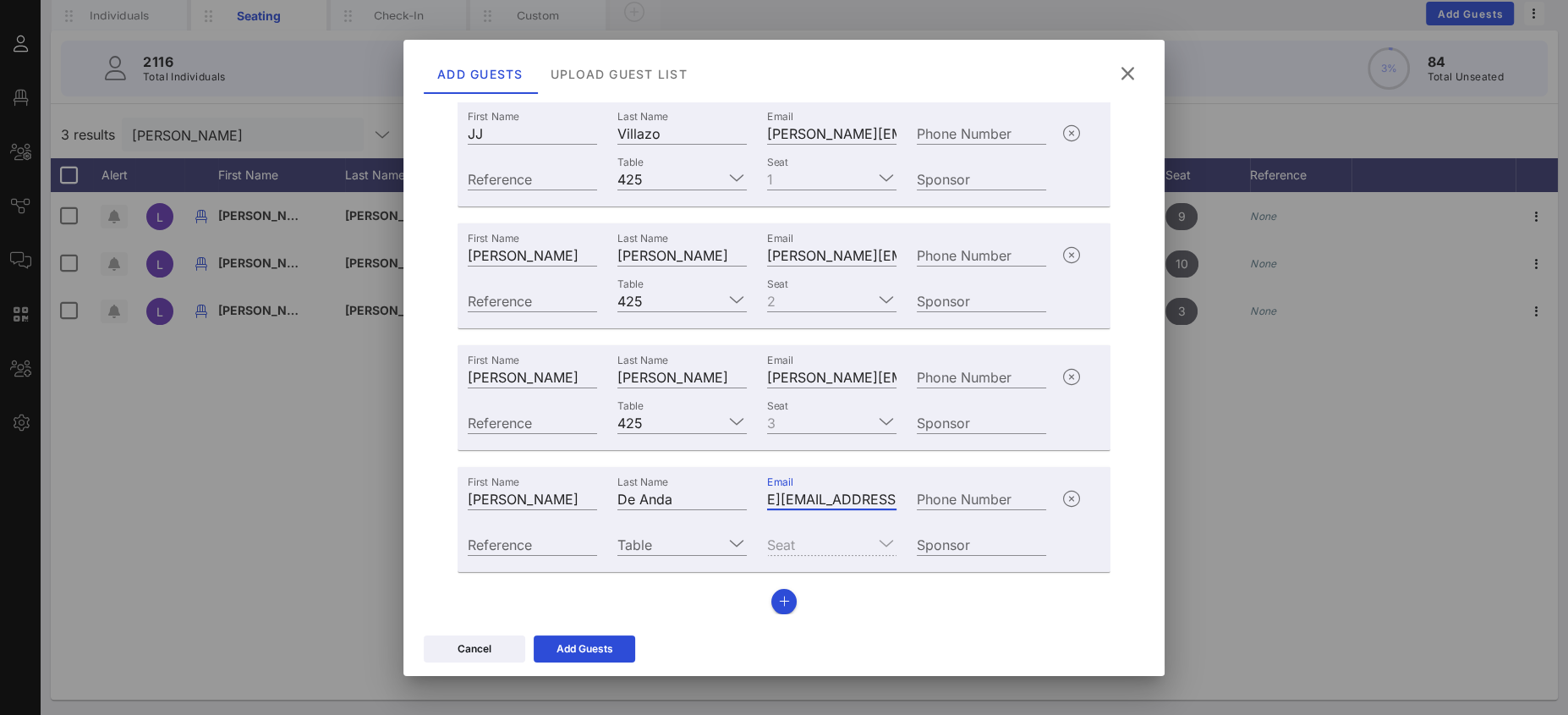
scroll to position [0, 0]
drag, startPoint x: 755, startPoint y: 490, endPoint x: 723, endPoint y: 484, distance: 32.6
click at [691, 479] on div "First Name [PERSON_NAME] Last Name De Anda Email mailto:[PERSON_NAME][EMAIL_ADD…" at bounding box center [756, 496] width 599 height 46
click at [803, 495] on input "mailto:[PERSON_NAME][EMAIL_ADDRESS][PERSON_NAME][DOMAIN_NAME]" at bounding box center [831, 498] width 129 height 22
drag, startPoint x: 803, startPoint y: 500, endPoint x: 733, endPoint y: 493, distance: 70.3
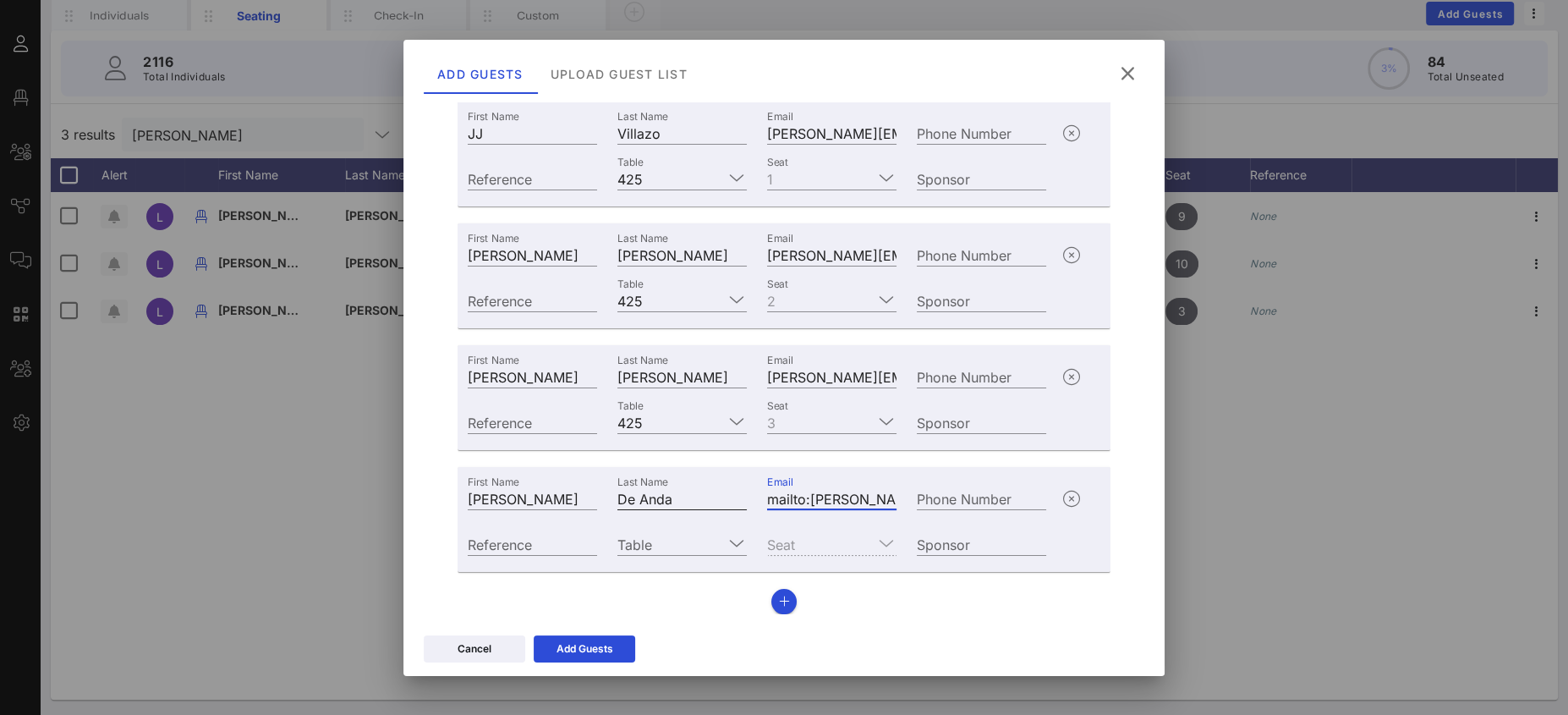
click at [738, 494] on div "First Name [PERSON_NAME] Last Name De Anda Email mailto:[PERSON_NAME][EMAIL_ADD…" at bounding box center [756, 496] width 599 height 46
type input "[PERSON_NAME][EMAIL_ADDRESS][PERSON_NAME][DOMAIN_NAME]"
click at [669, 544] on input "Table" at bounding box center [670, 544] width 106 height 22
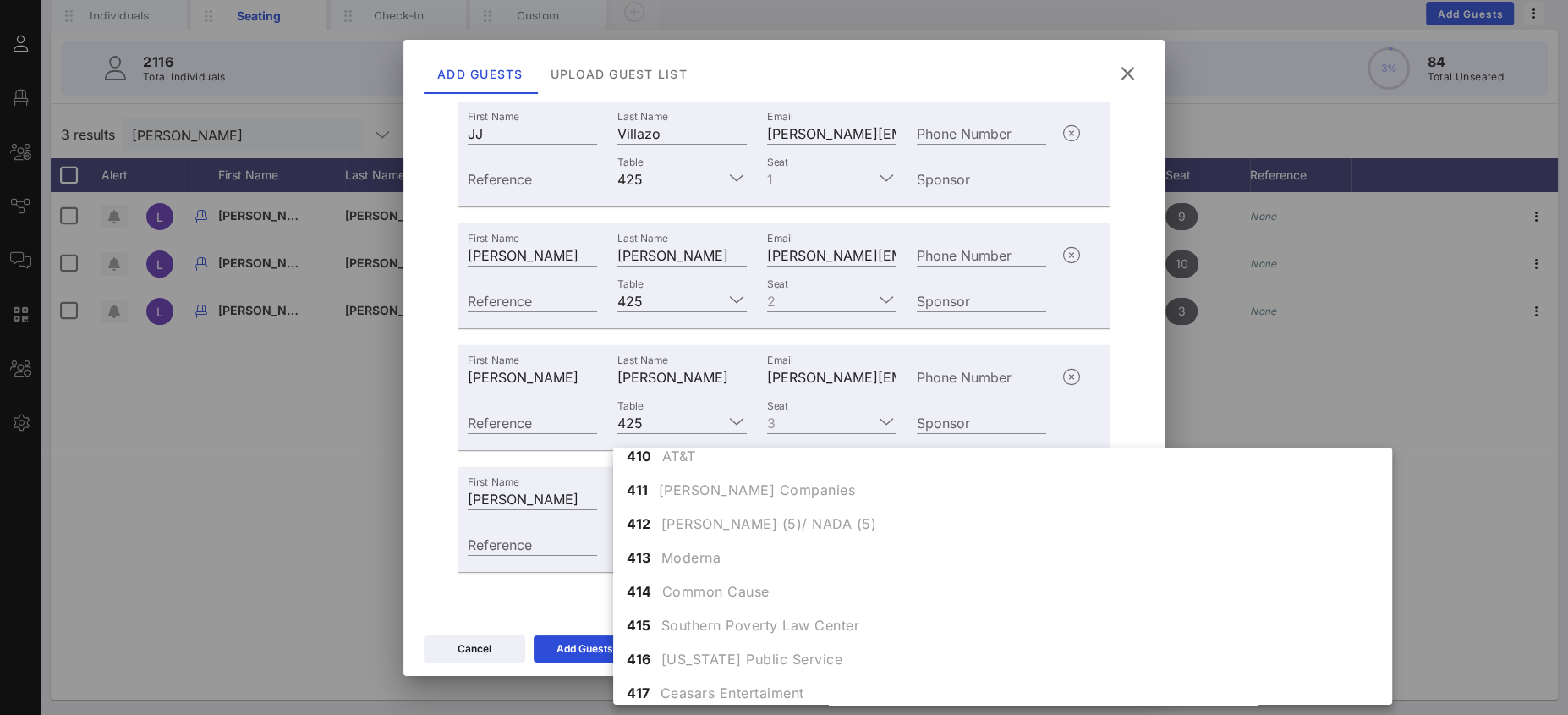
scroll to position [4927, 0]
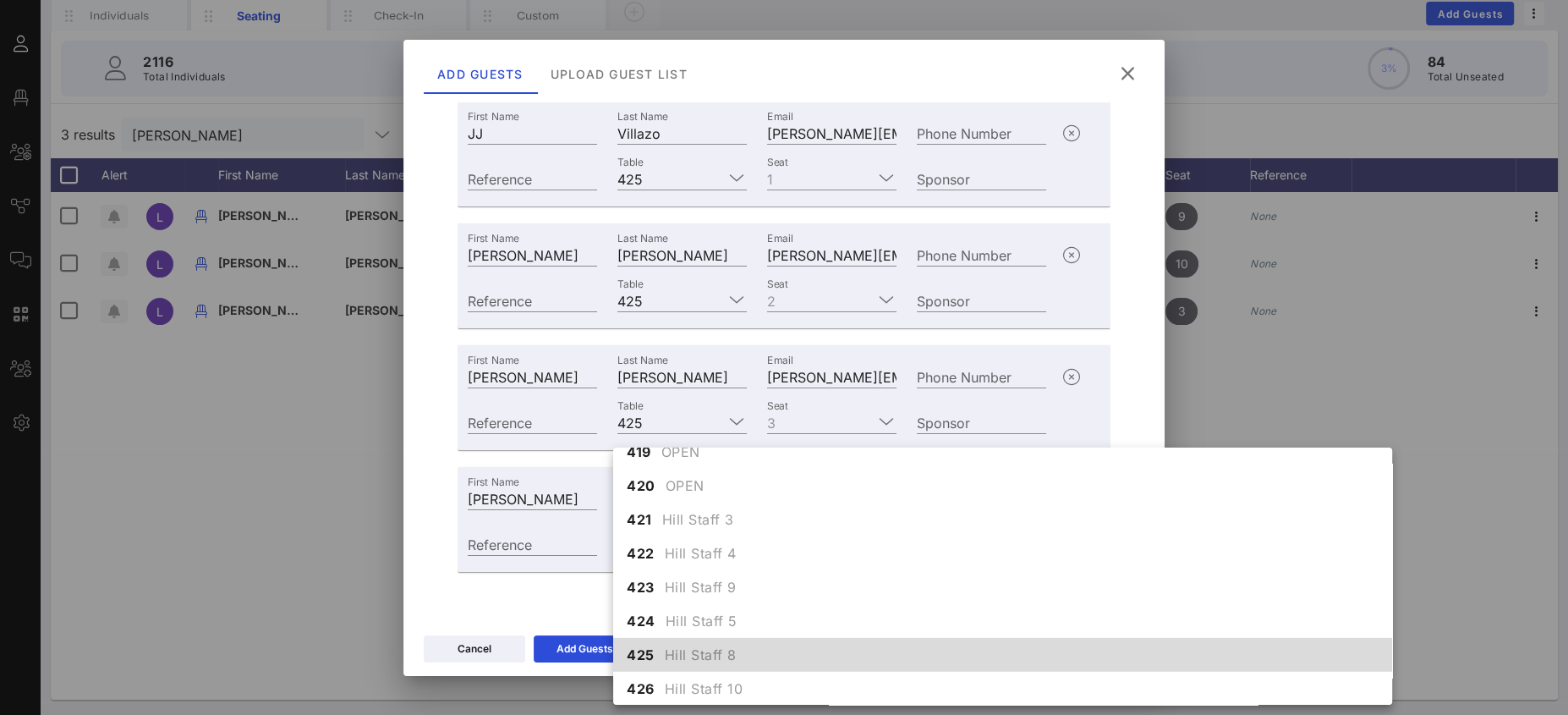
click at [701, 653] on span "Hill Staff 8" at bounding box center [701, 655] width 72 height 20
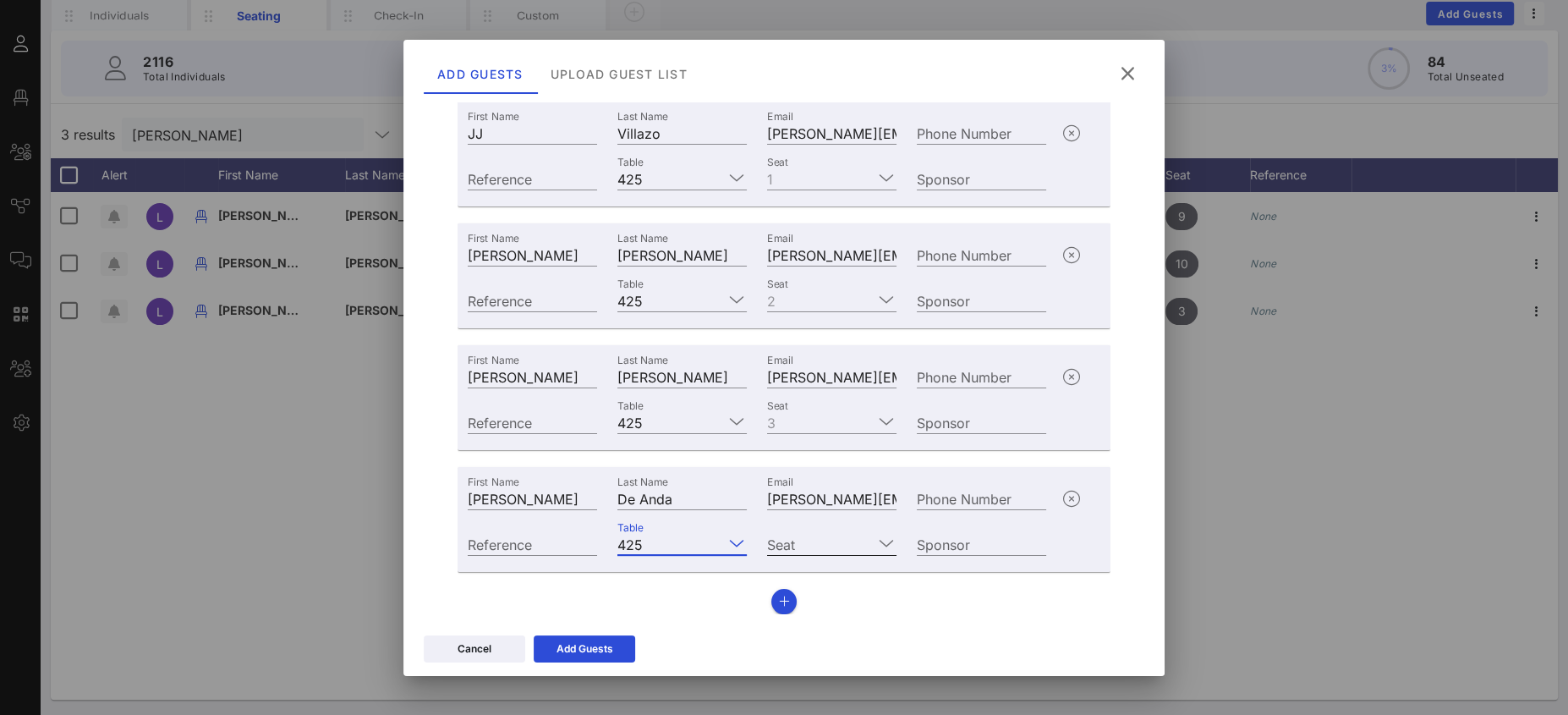
click at [818, 535] on input "Seat" at bounding box center [819, 544] width 106 height 22
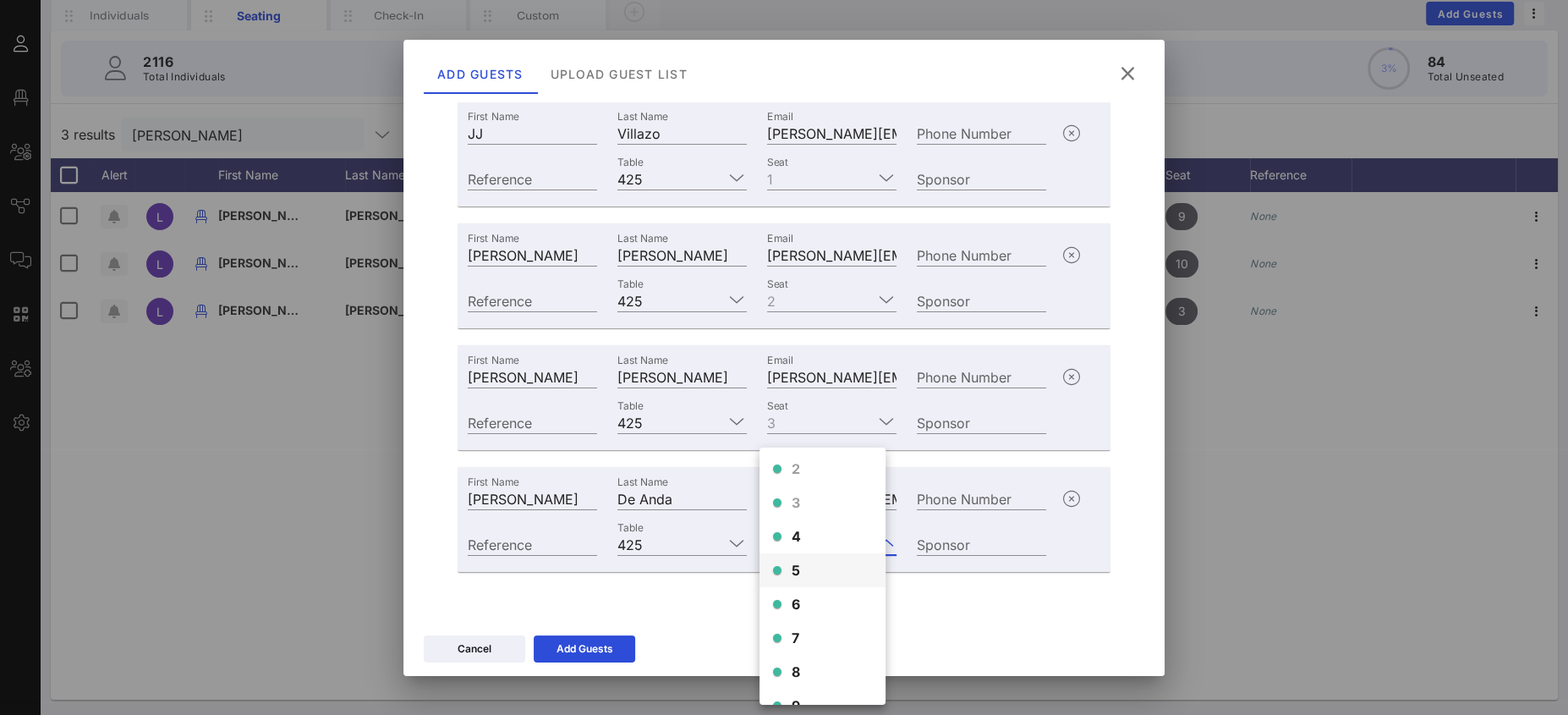
scroll to position [41, 0]
click at [802, 534] on div "4" at bounding box center [822, 531] width 126 height 34
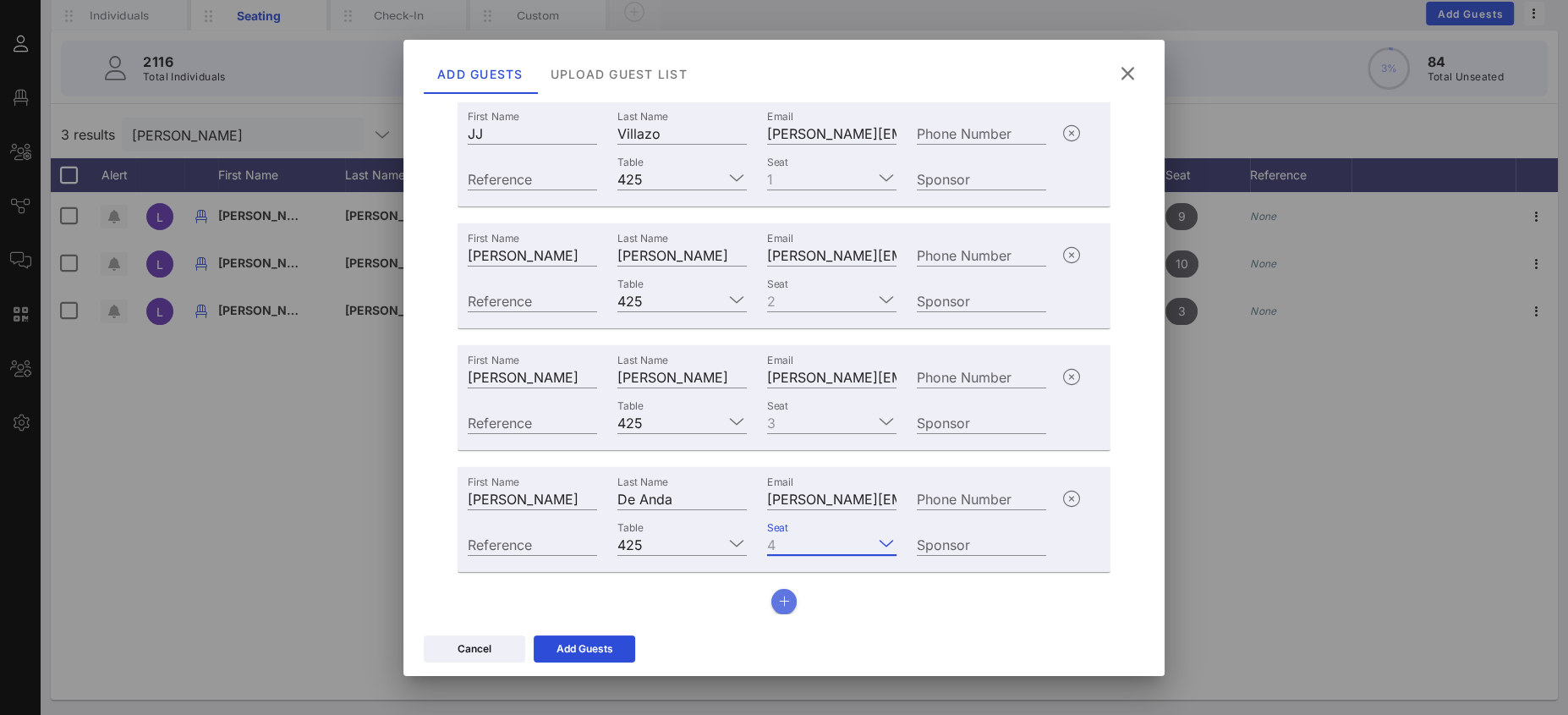
click at [779, 602] on icon "button" at bounding box center [784, 601] width 11 height 12
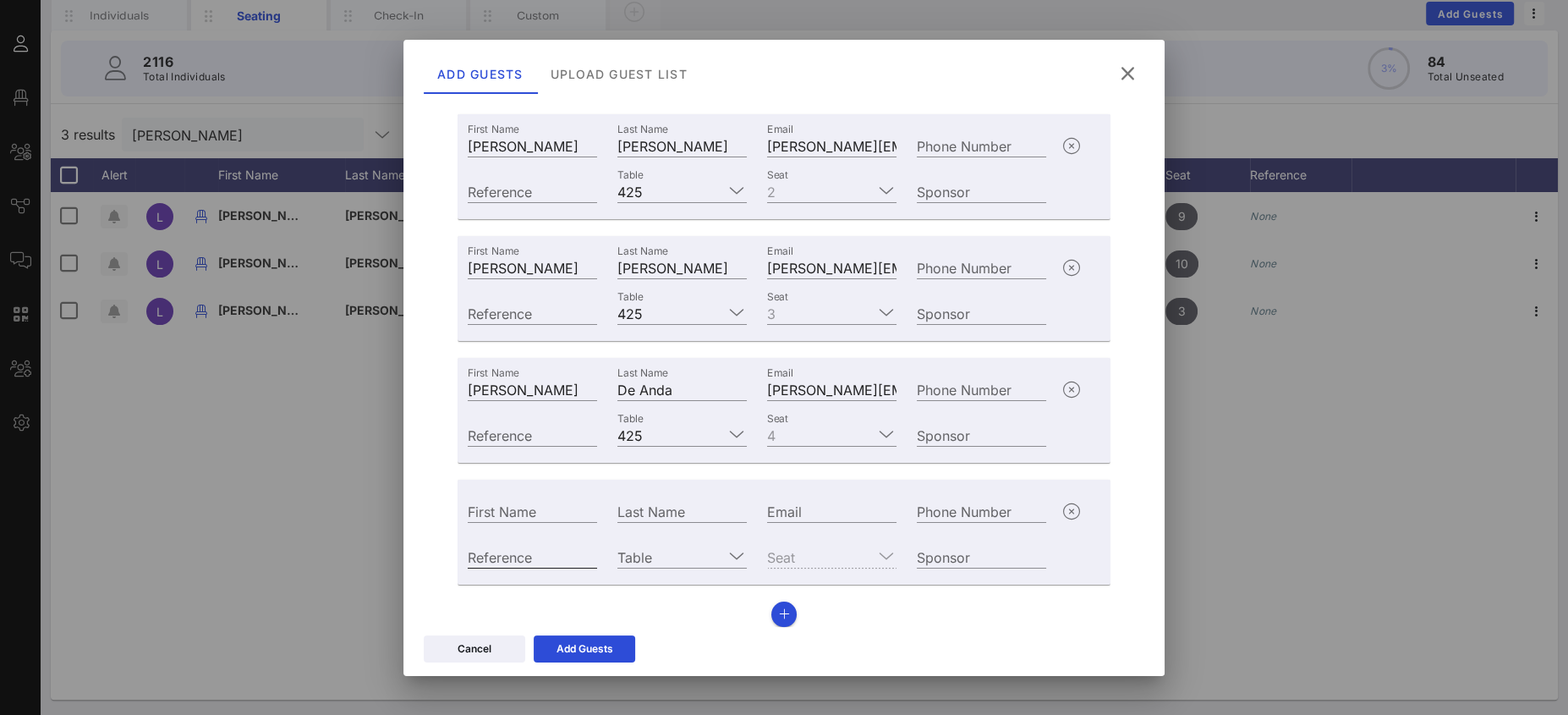
scroll to position [295, 0]
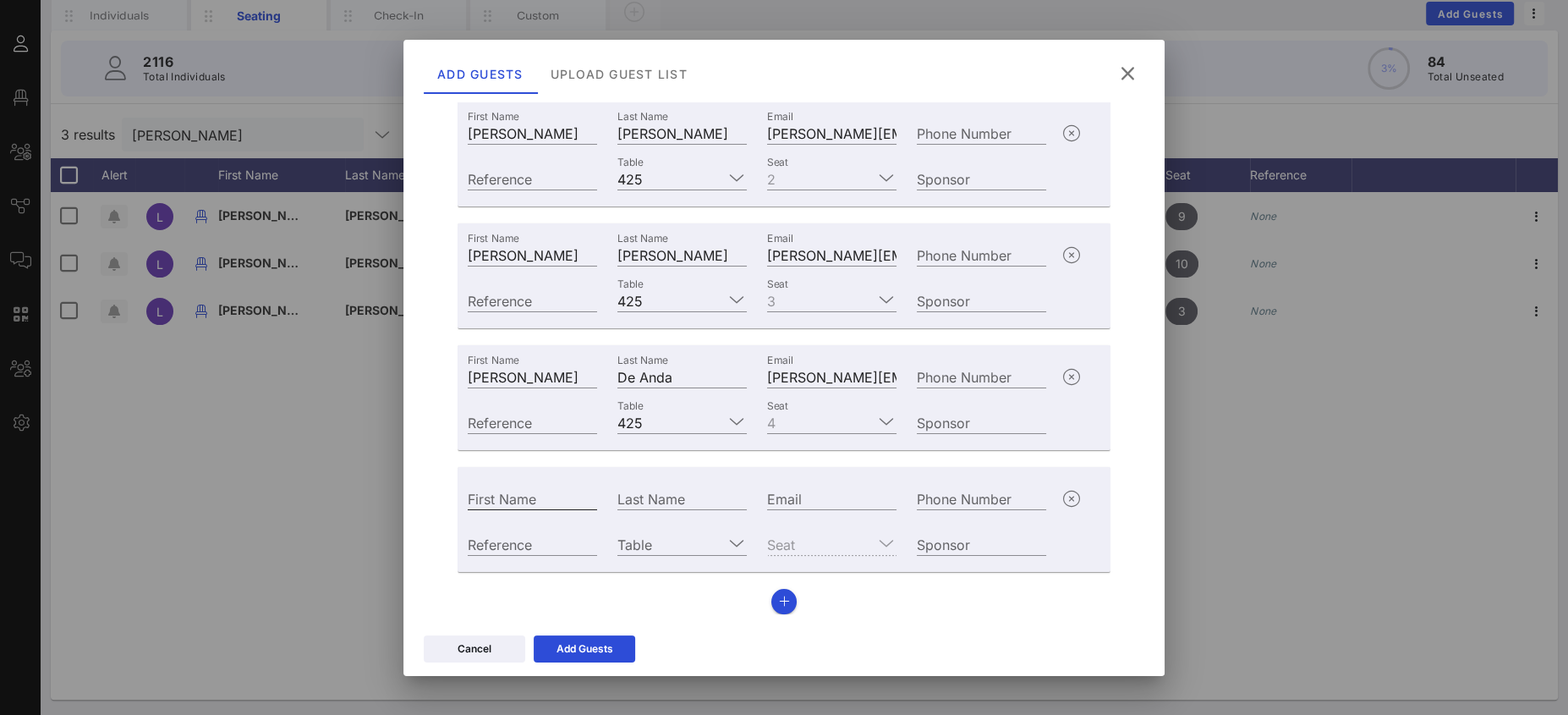
click at [544, 505] on input "First Name" at bounding box center [532, 498] width 129 height 22
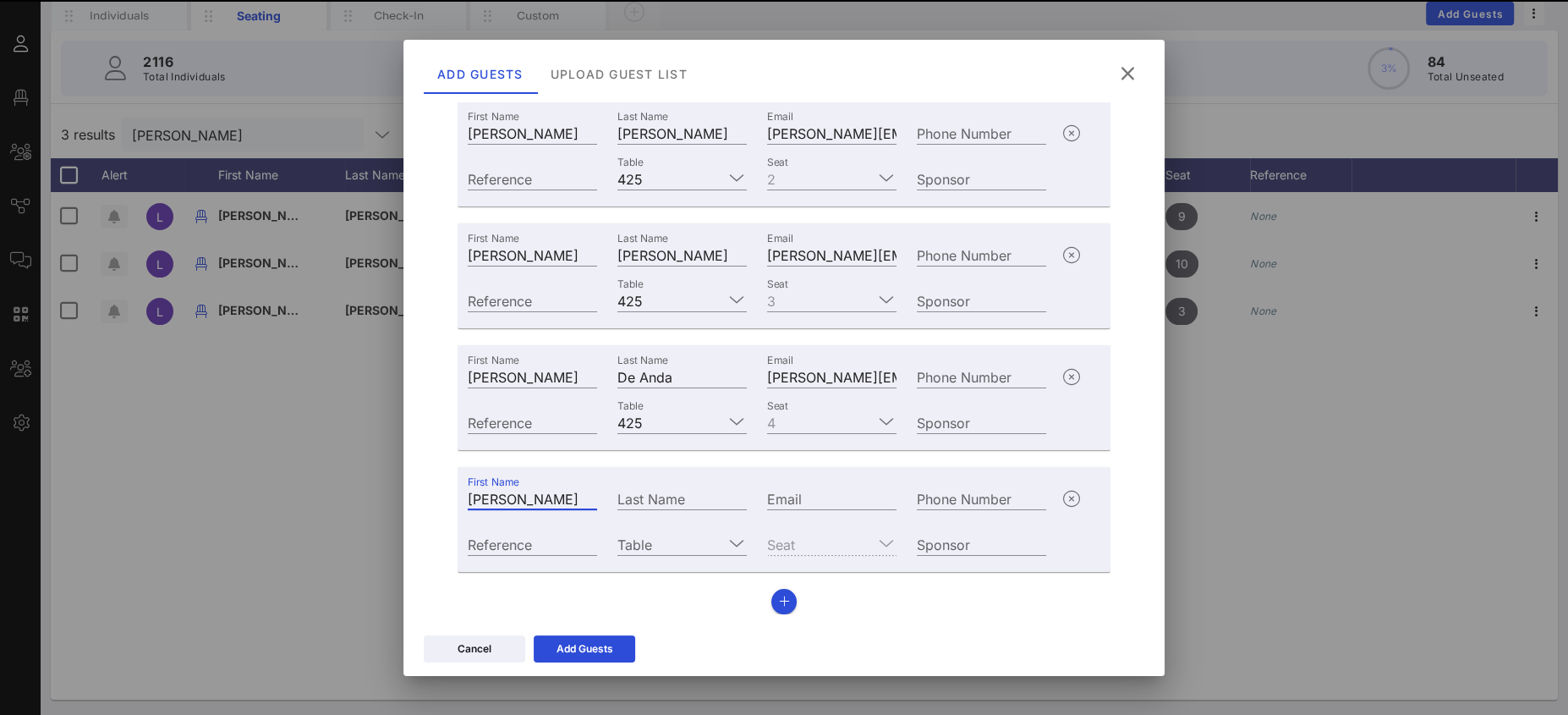
type input "[PERSON_NAME]"
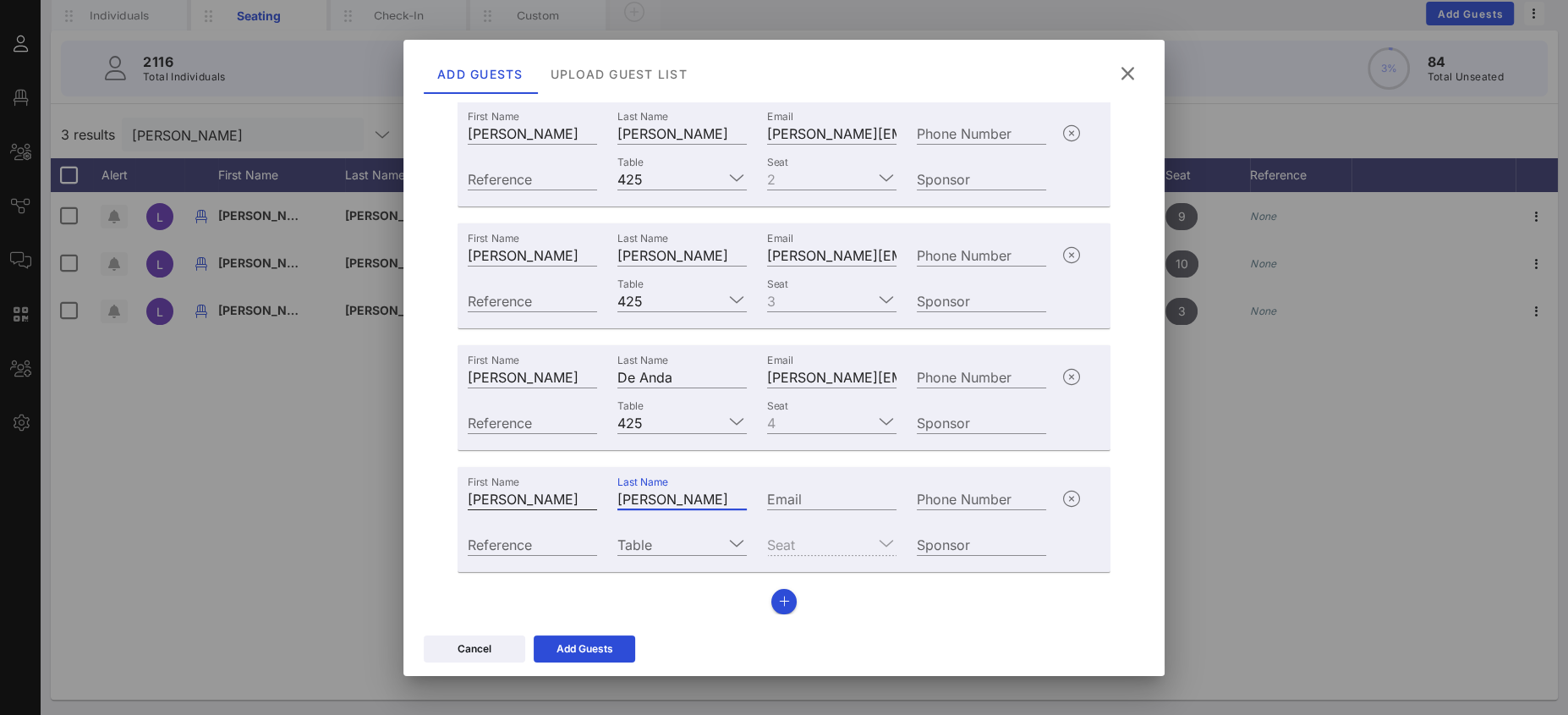
type input "[PERSON_NAME]"
paste input "mailto:[PERSON_NAME][EMAIL_ADDRESS][PERSON_NAME][DOMAIN_NAME]"
drag, startPoint x: 797, startPoint y: 494, endPoint x: 685, endPoint y: 495, distance: 112.0
click at [684, 495] on div "First Name [PERSON_NAME] Name [PERSON_NAME] Email mailto:[PERSON_NAME][EMAIL_AD…" at bounding box center [756, 496] width 599 height 46
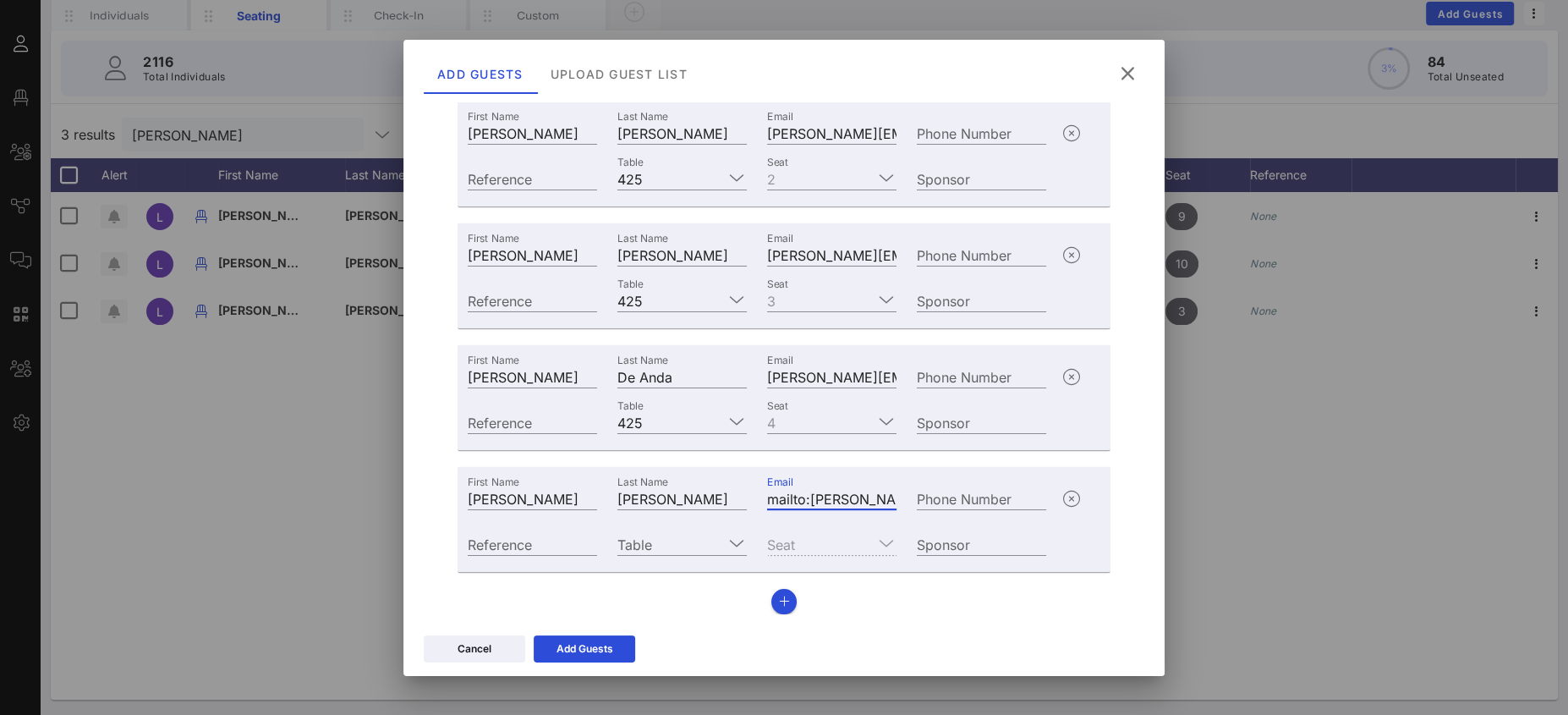
click at [795, 500] on input "mailto:[PERSON_NAME][EMAIL_ADDRESS][PERSON_NAME][DOMAIN_NAME]" at bounding box center [831, 498] width 129 height 22
drag, startPoint x: 803, startPoint y: 496, endPoint x: 750, endPoint y: 491, distance: 53.2
click at [757, 491] on div "Email mailto:[PERSON_NAME][EMAIL_ADDRESS][PERSON_NAME][DOMAIN_NAME]" at bounding box center [832, 496] width 150 height 46
type input "[PERSON_NAME][EMAIL_ADDRESS][PERSON_NAME][DOMAIN_NAME]"
click at [653, 530] on div "Table" at bounding box center [682, 542] width 150 height 46
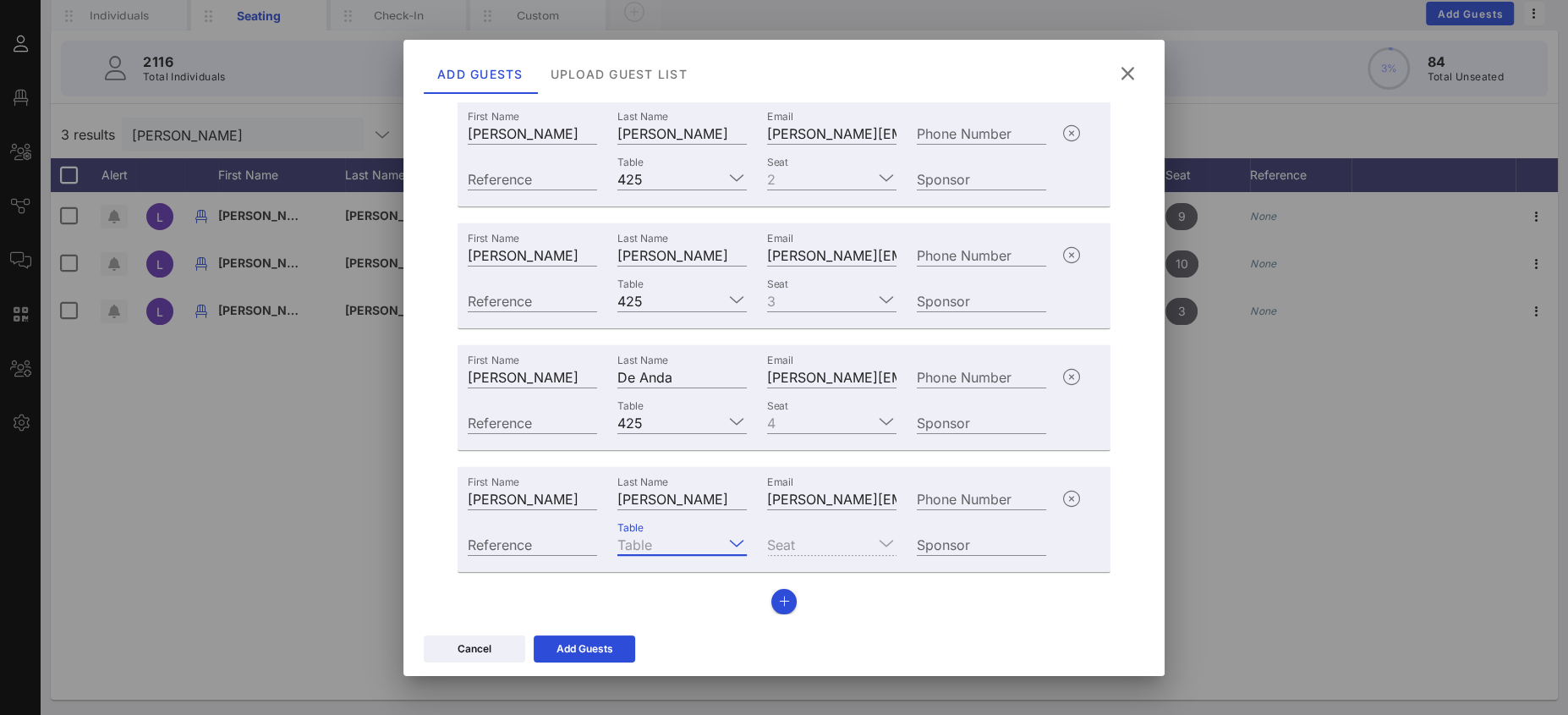
click at [655, 541] on input "Table" at bounding box center [670, 544] width 106 height 22
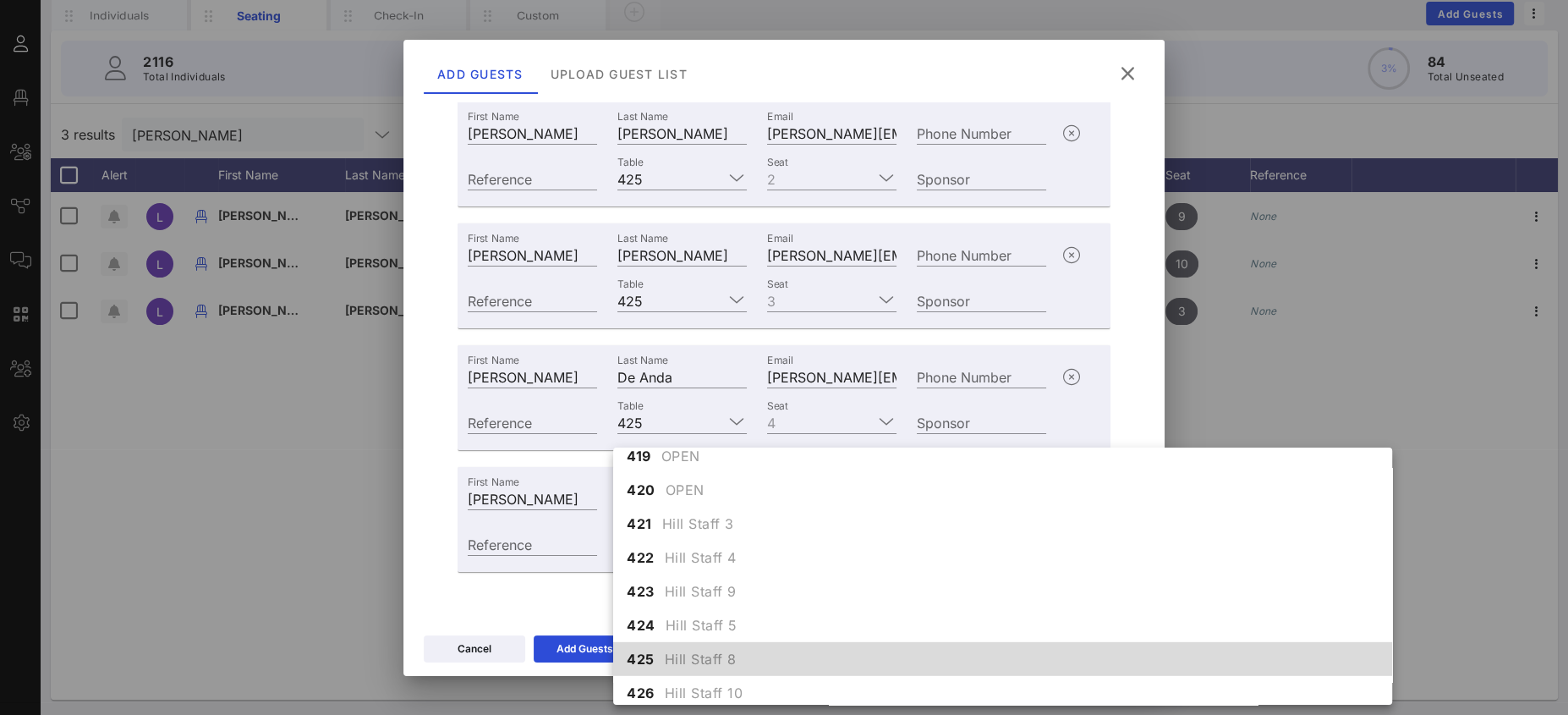
scroll to position [4927, 0]
click at [732, 653] on span "Hill Staff 8" at bounding box center [701, 655] width 72 height 20
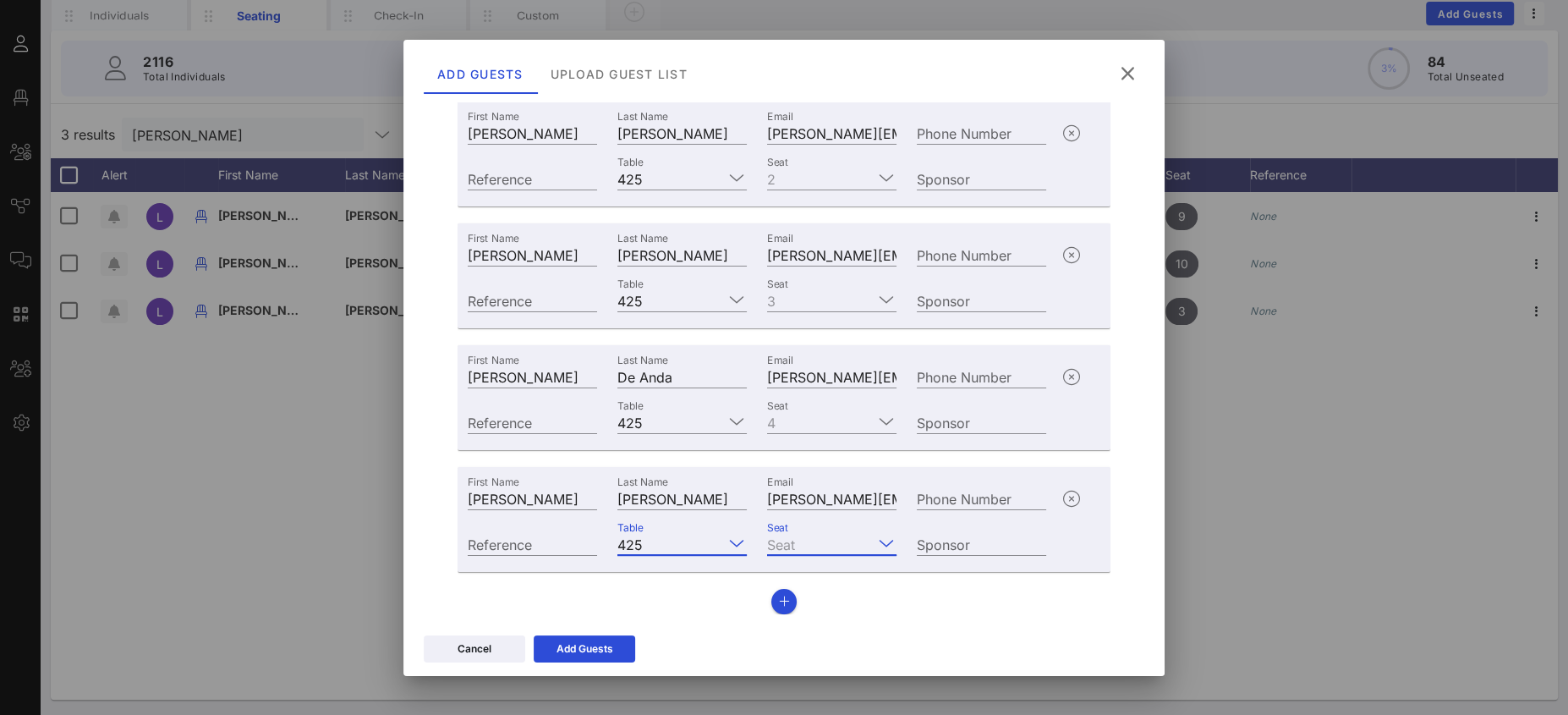
click at [805, 537] on input "Seat" at bounding box center [819, 544] width 106 height 22
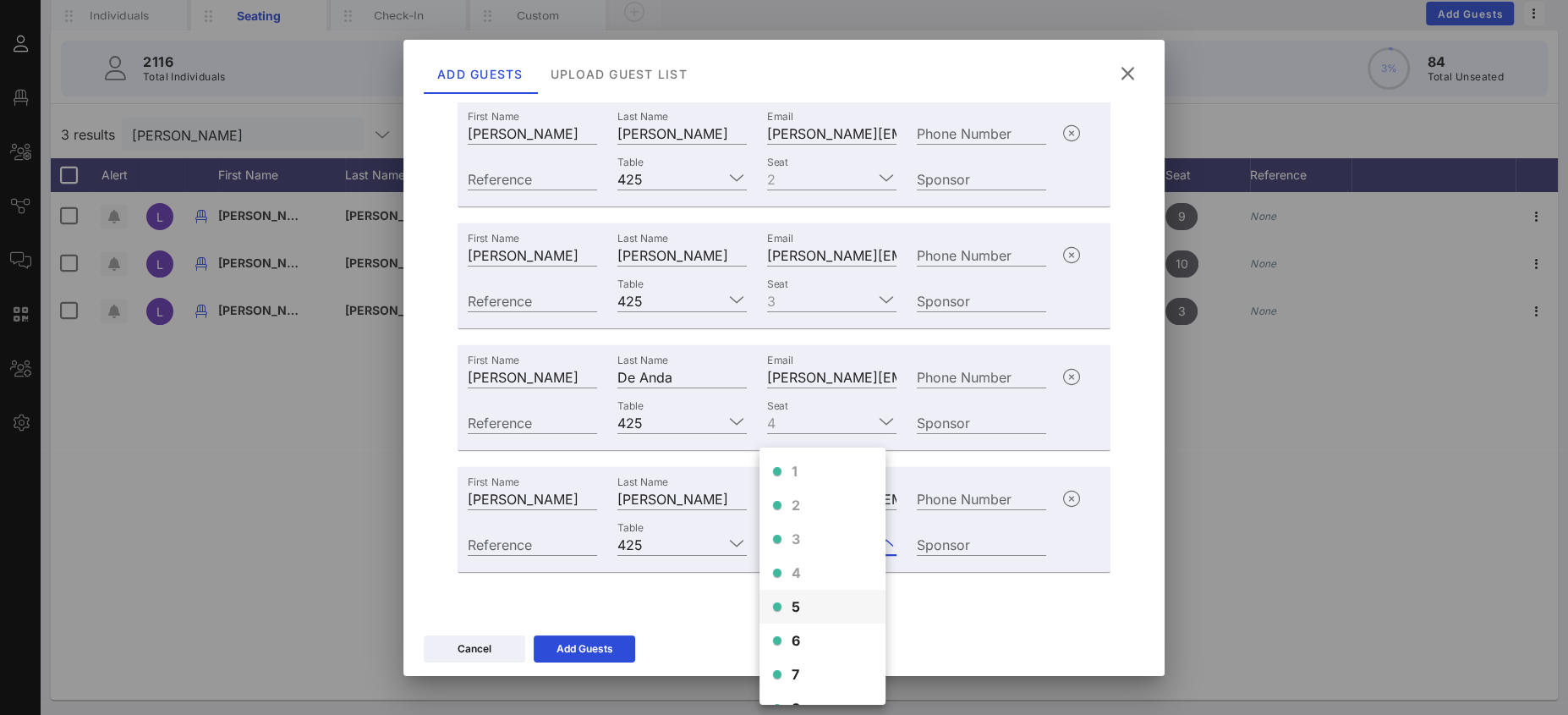
scroll to position [4, 0]
click at [797, 598] on span "5" at bounding box center [796, 602] width 10 height 20
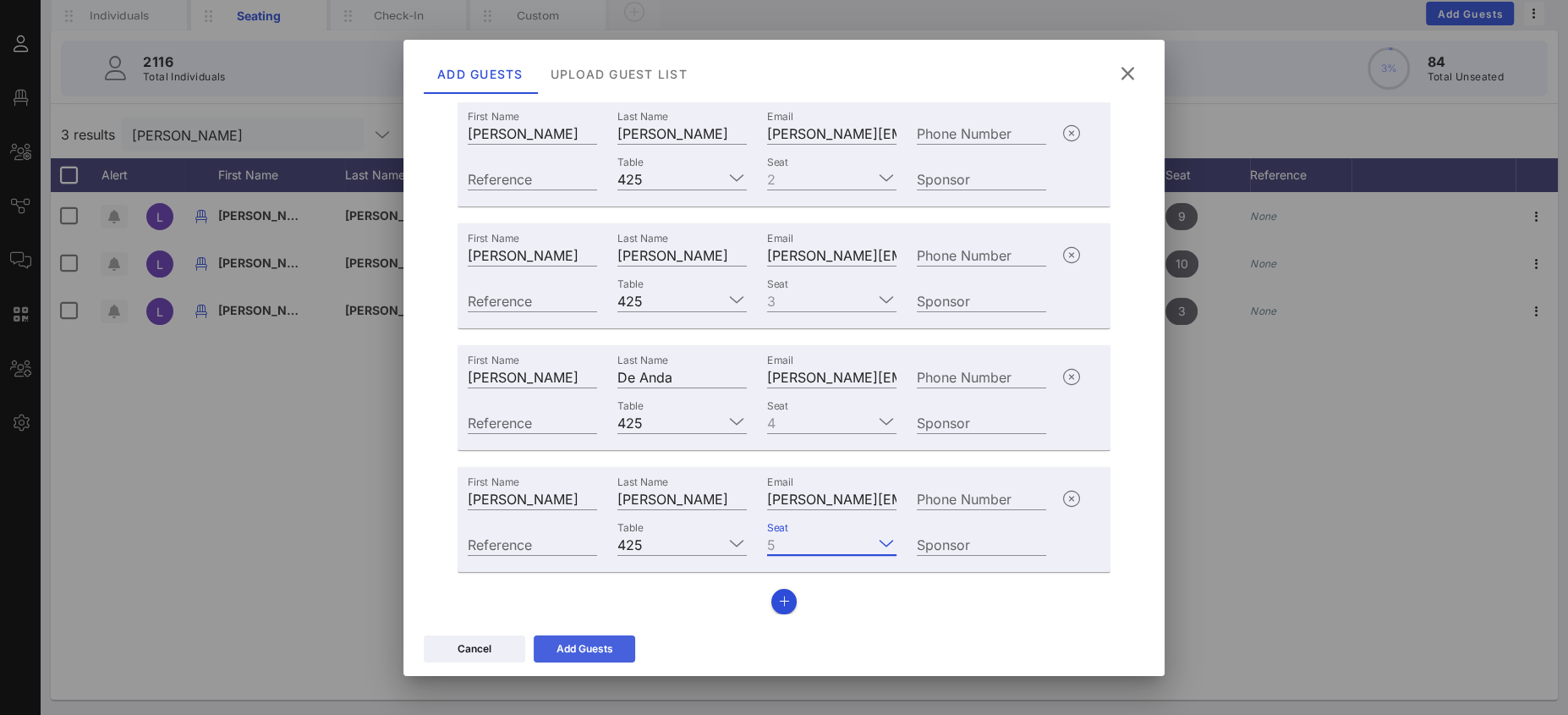
click at [605, 640] on div "Add Guests" at bounding box center [584, 648] width 56 height 17
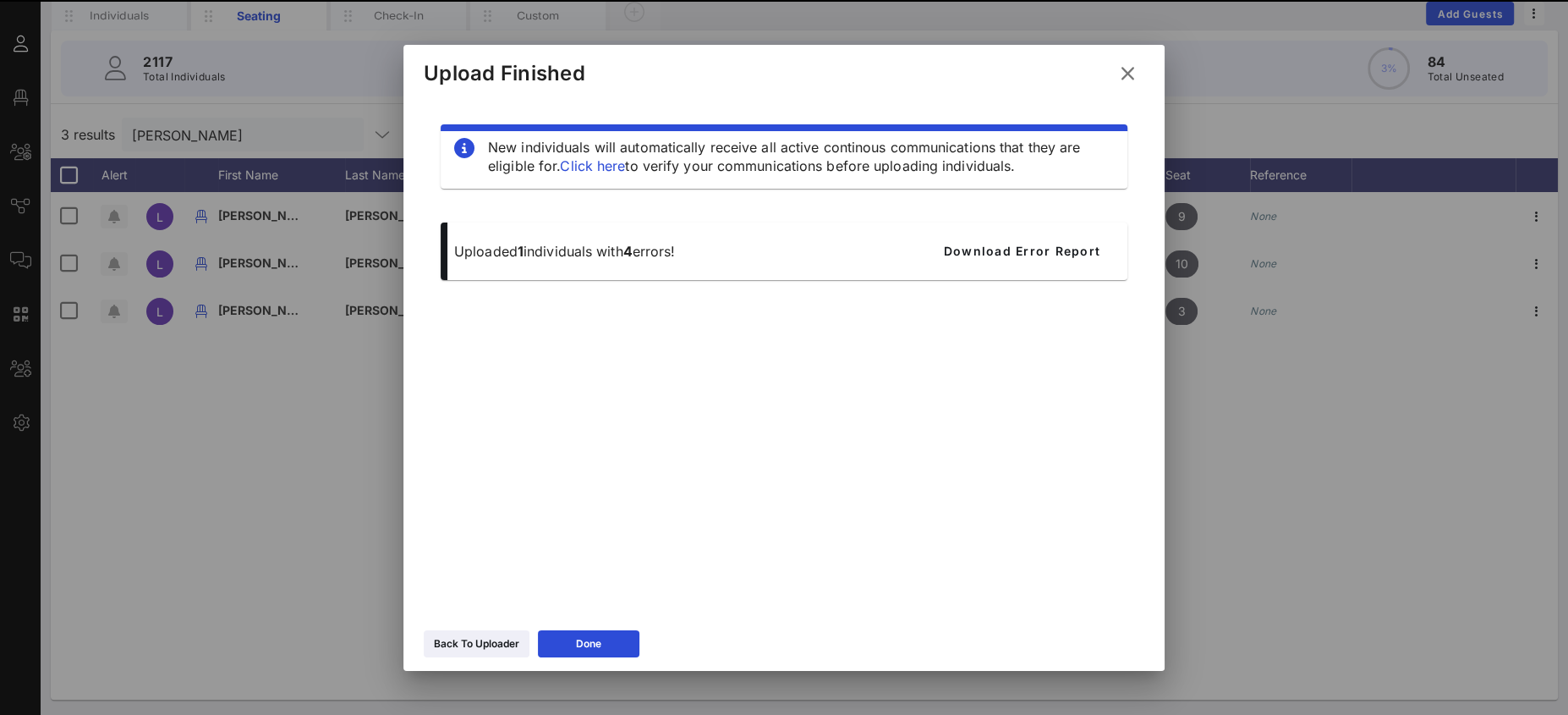
scroll to position [0, 0]
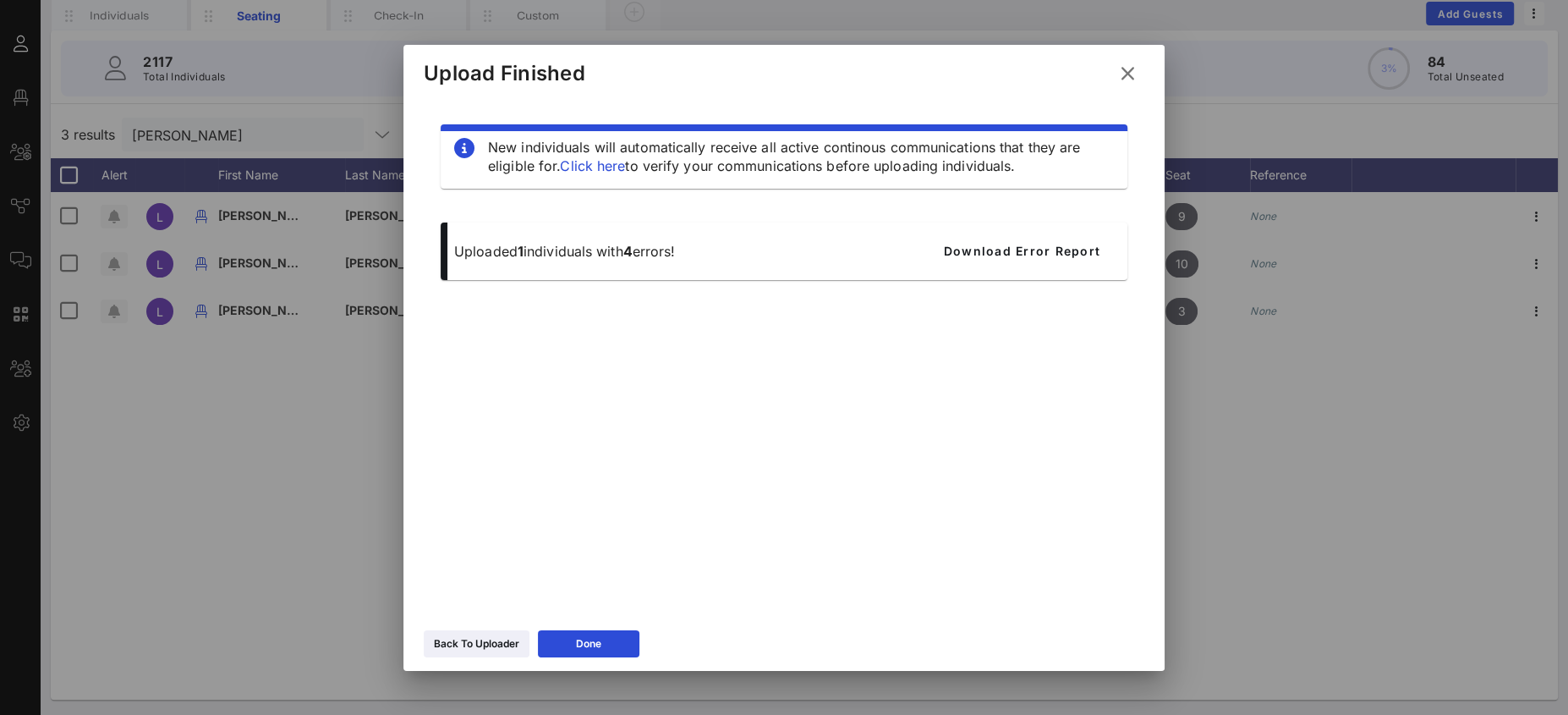
click at [1131, 76] on icon at bounding box center [1128, 73] width 23 height 20
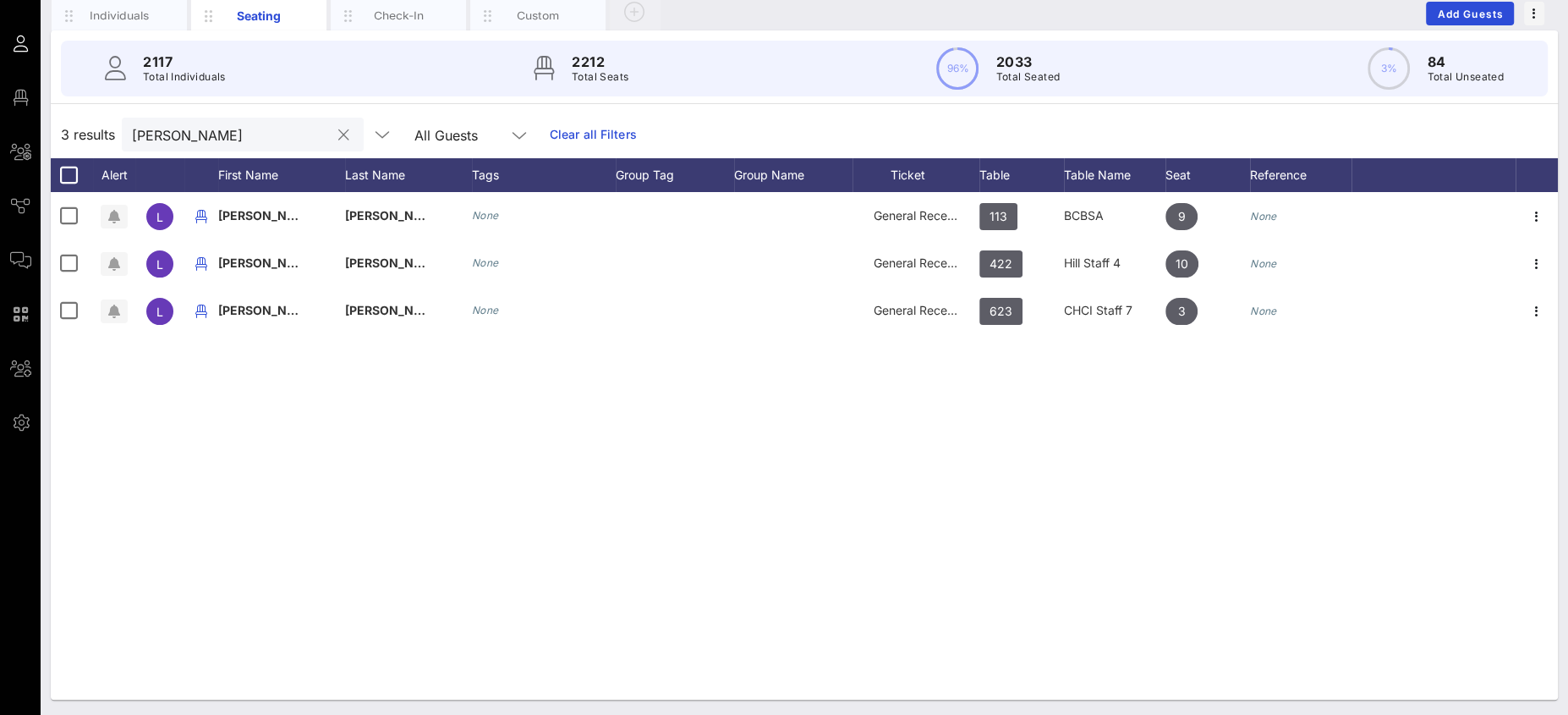
click at [195, 126] on input "[PERSON_NAME]" at bounding box center [231, 134] width 198 height 22
click at [163, 134] on input "[PERSON_NAME]" at bounding box center [231, 134] width 198 height 22
click at [164, 134] on input "[PERSON_NAME]" at bounding box center [231, 134] width 198 height 22
click at [160, 141] on input "[PERSON_NAME]" at bounding box center [231, 134] width 198 height 22
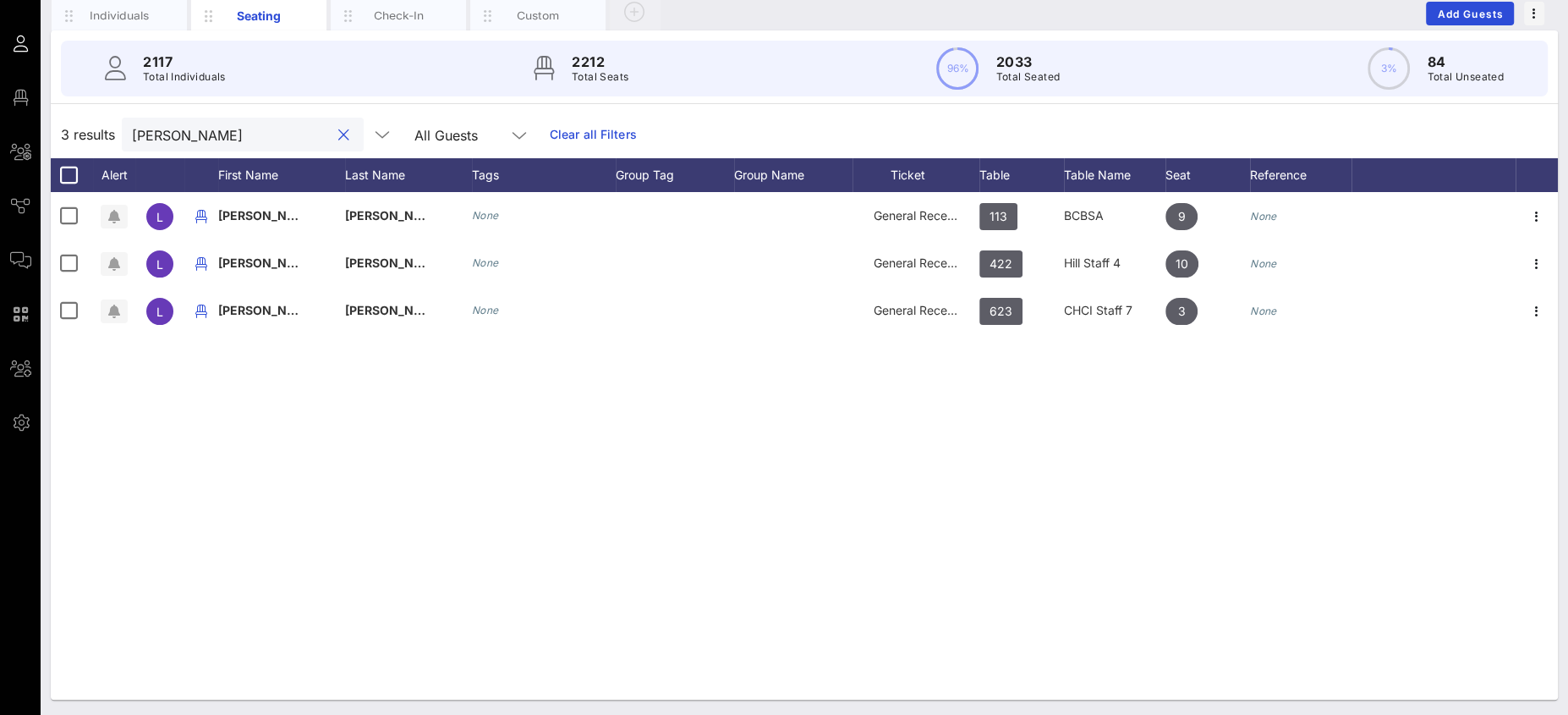
click at [142, 132] on input "[PERSON_NAME]" at bounding box center [231, 134] width 198 height 22
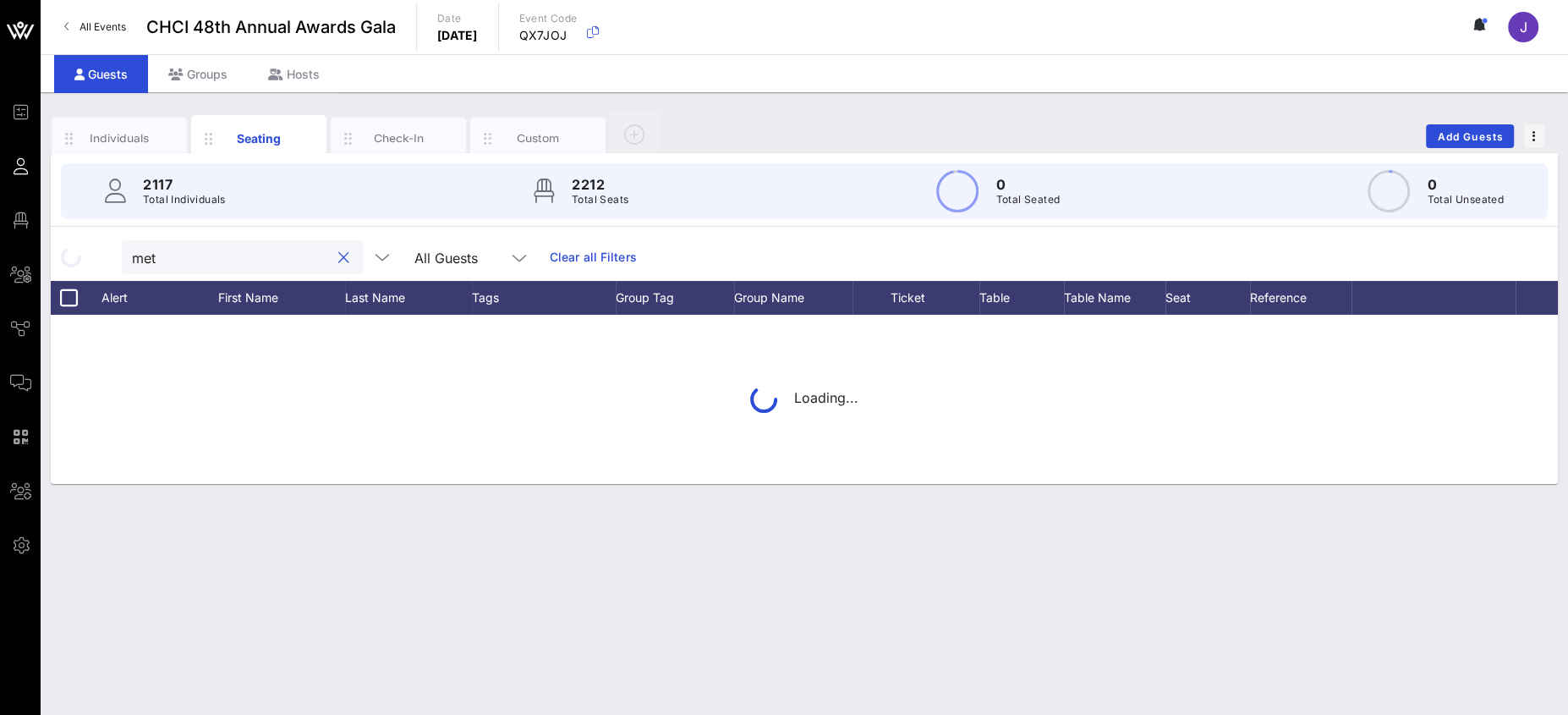
type input "meta"
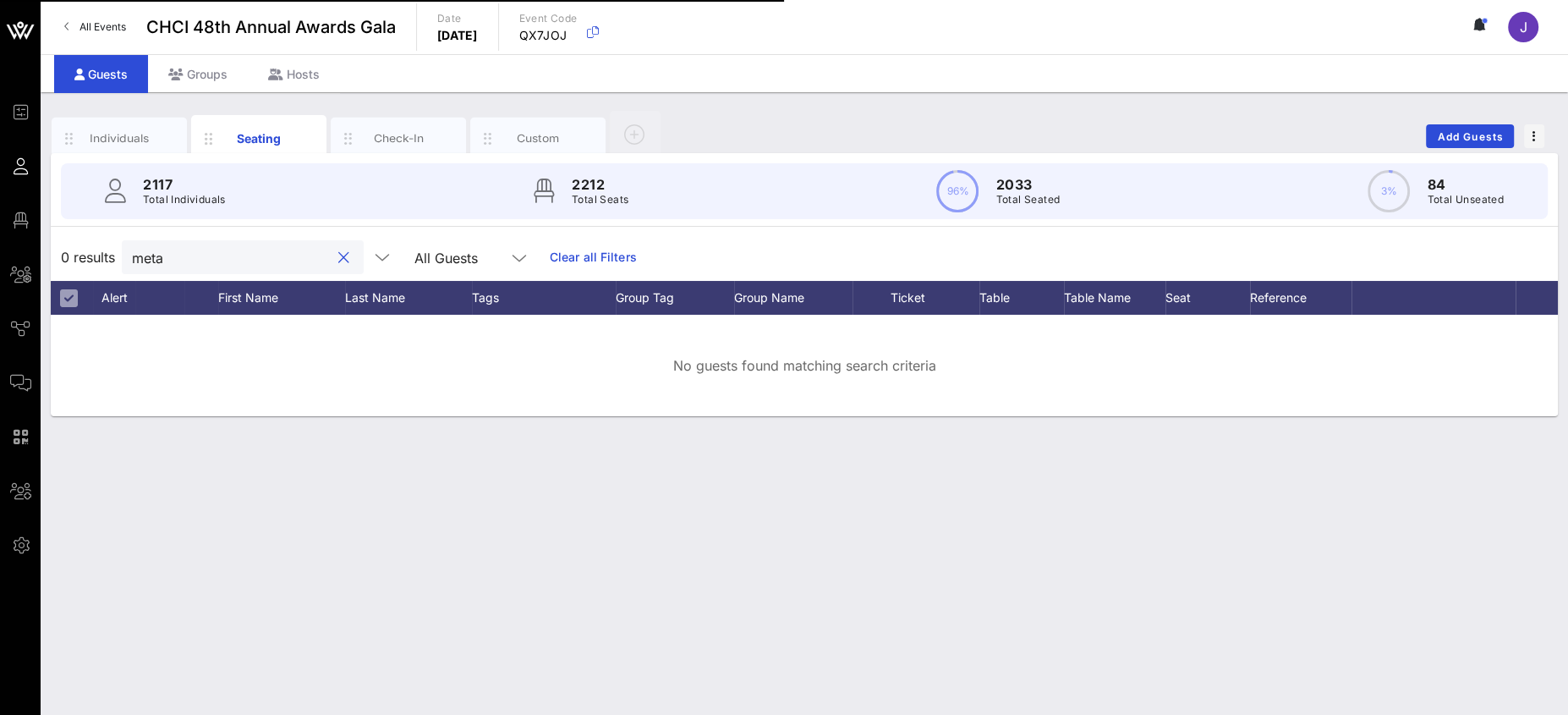
click at [333, 257] on div at bounding box center [343, 257] width 20 height 20
click at [338, 257] on button "clear icon" at bounding box center [343, 257] width 11 height 17
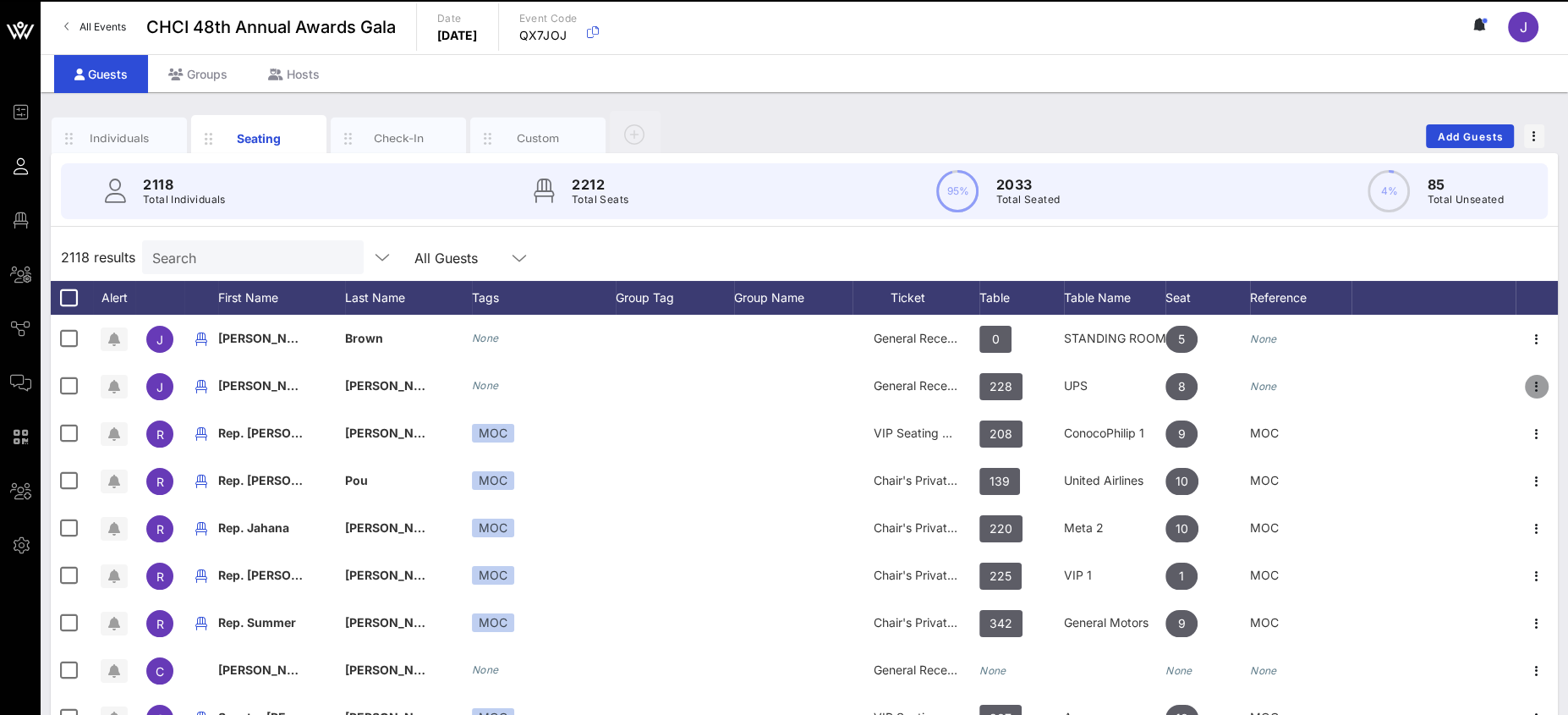
click at [1526, 380] on icon "button" at bounding box center [1536, 387] width 20 height 20
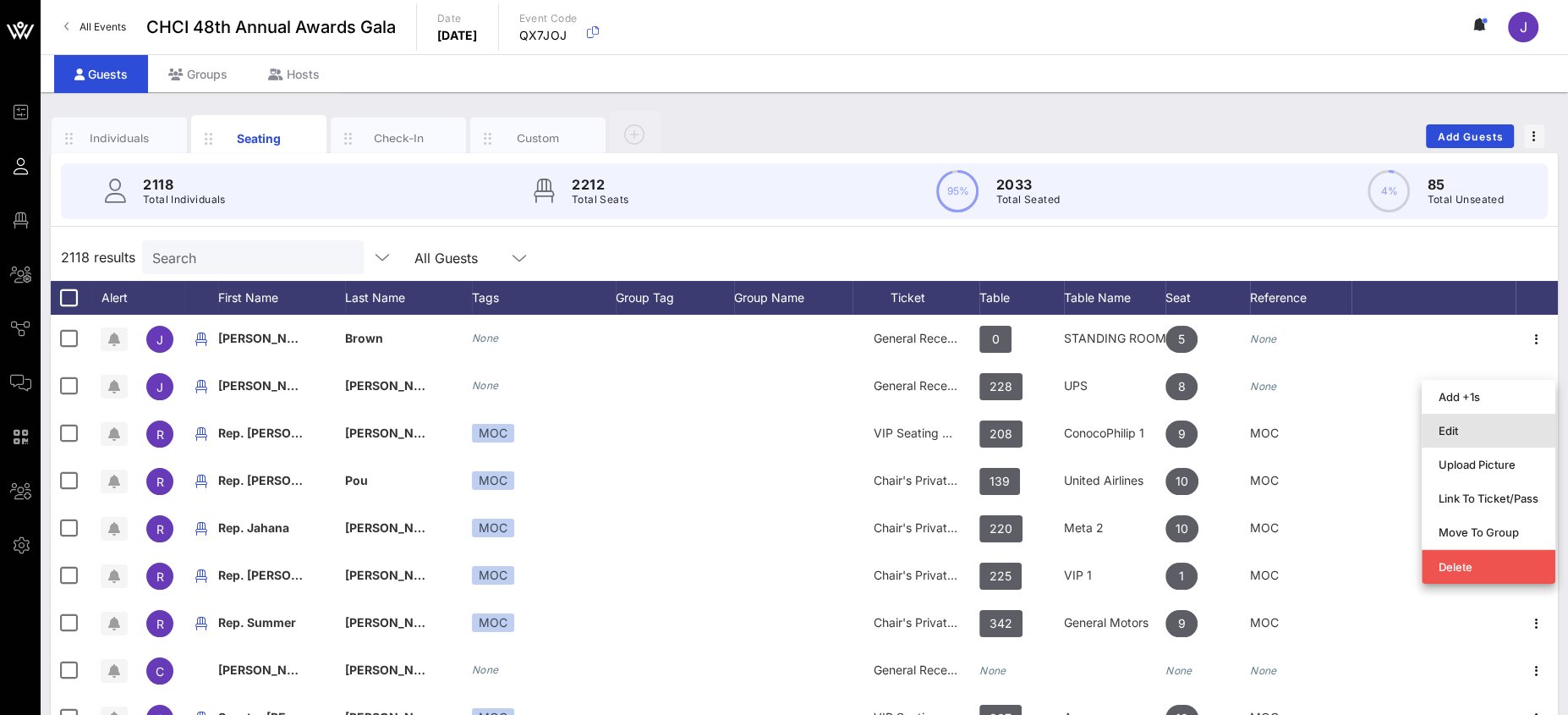
click at [1485, 429] on div "Edit" at bounding box center [1488, 430] width 100 height 14
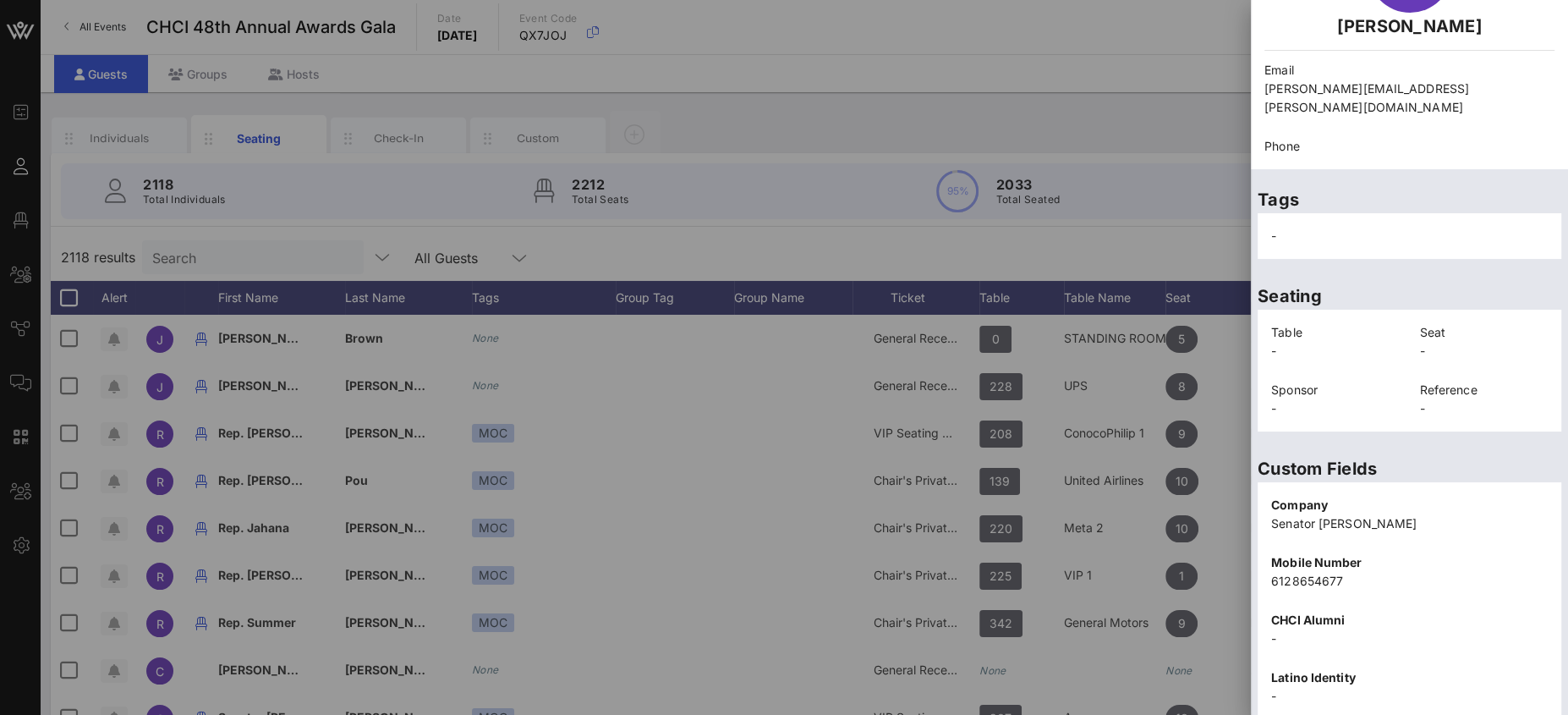
scroll to position [293, 0]
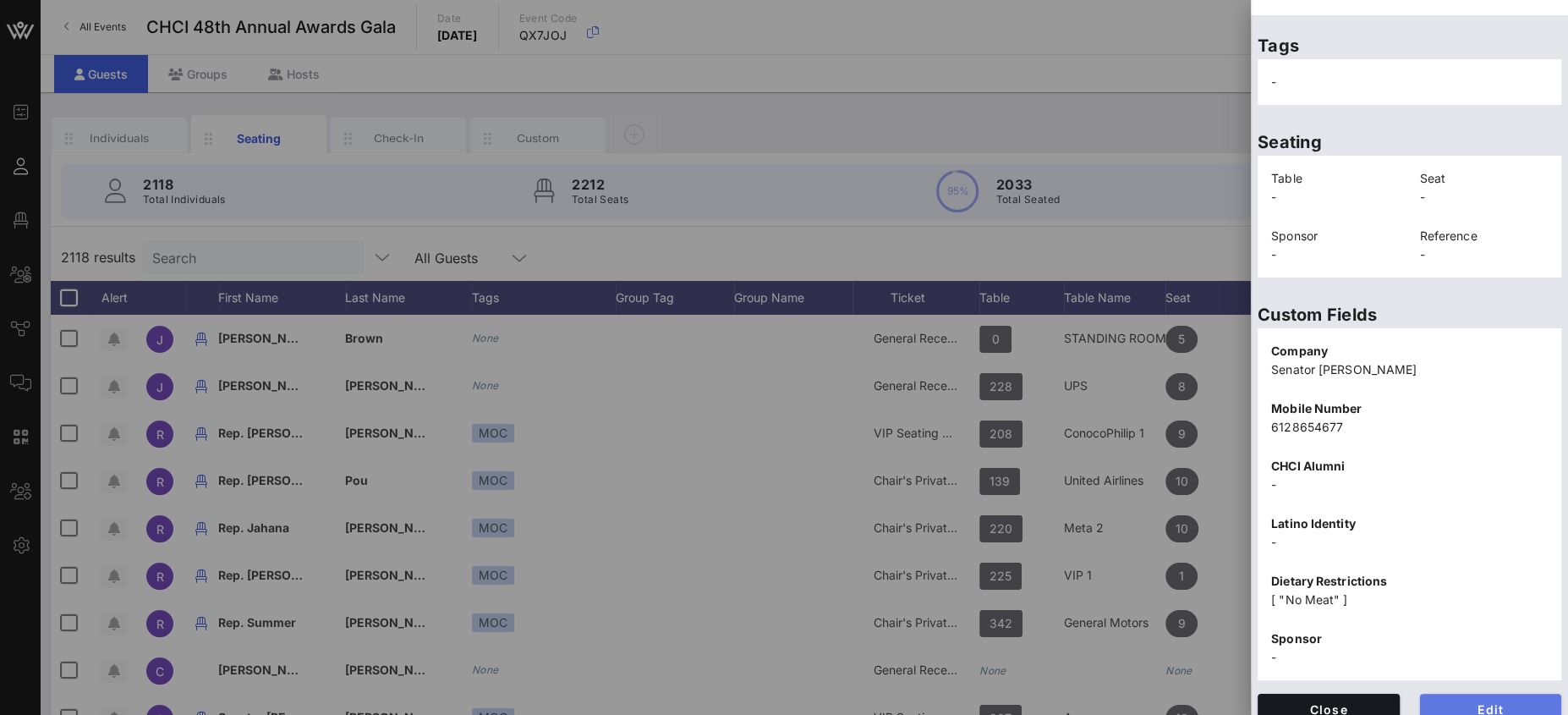
click at [1483, 702] on span "Edit" at bounding box center [1490, 709] width 115 height 15
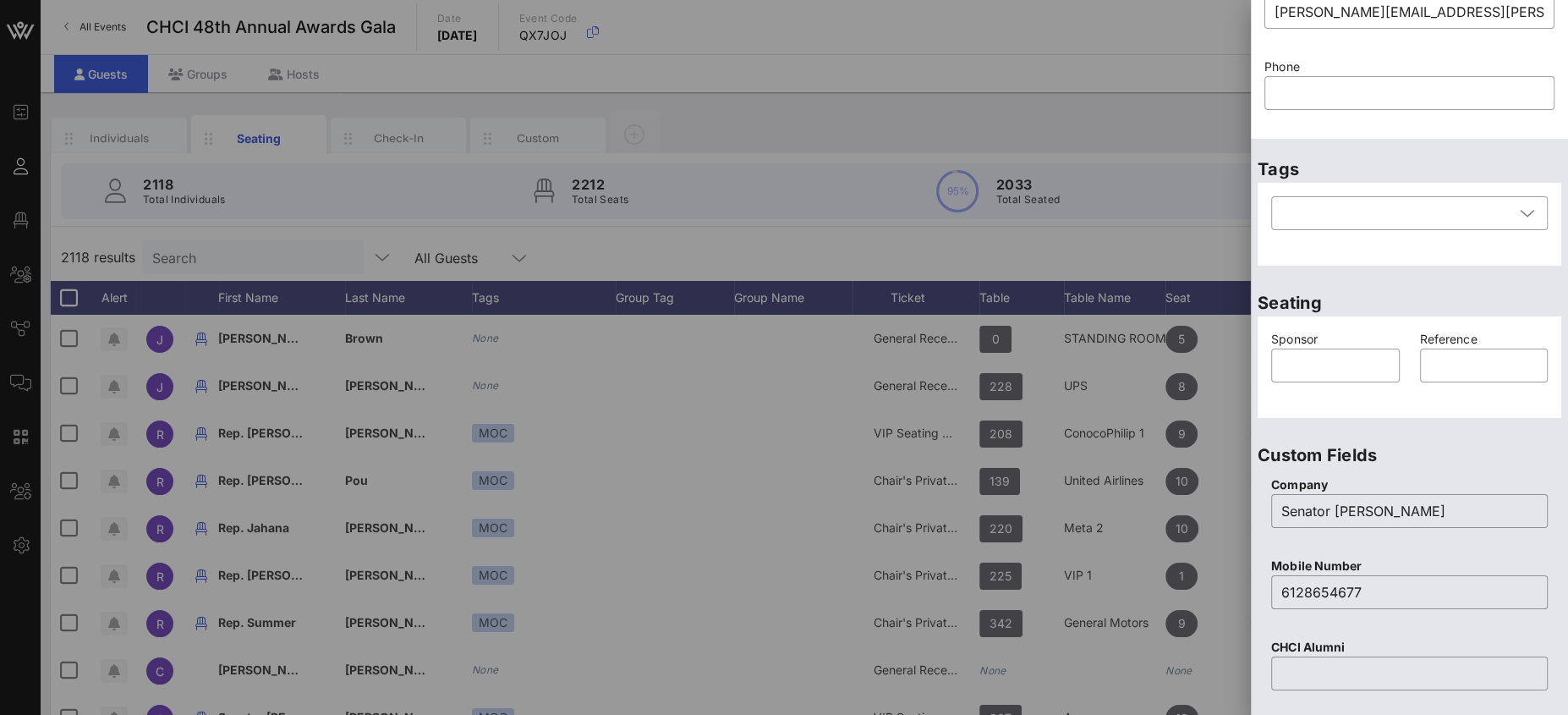
scroll to position [0, 0]
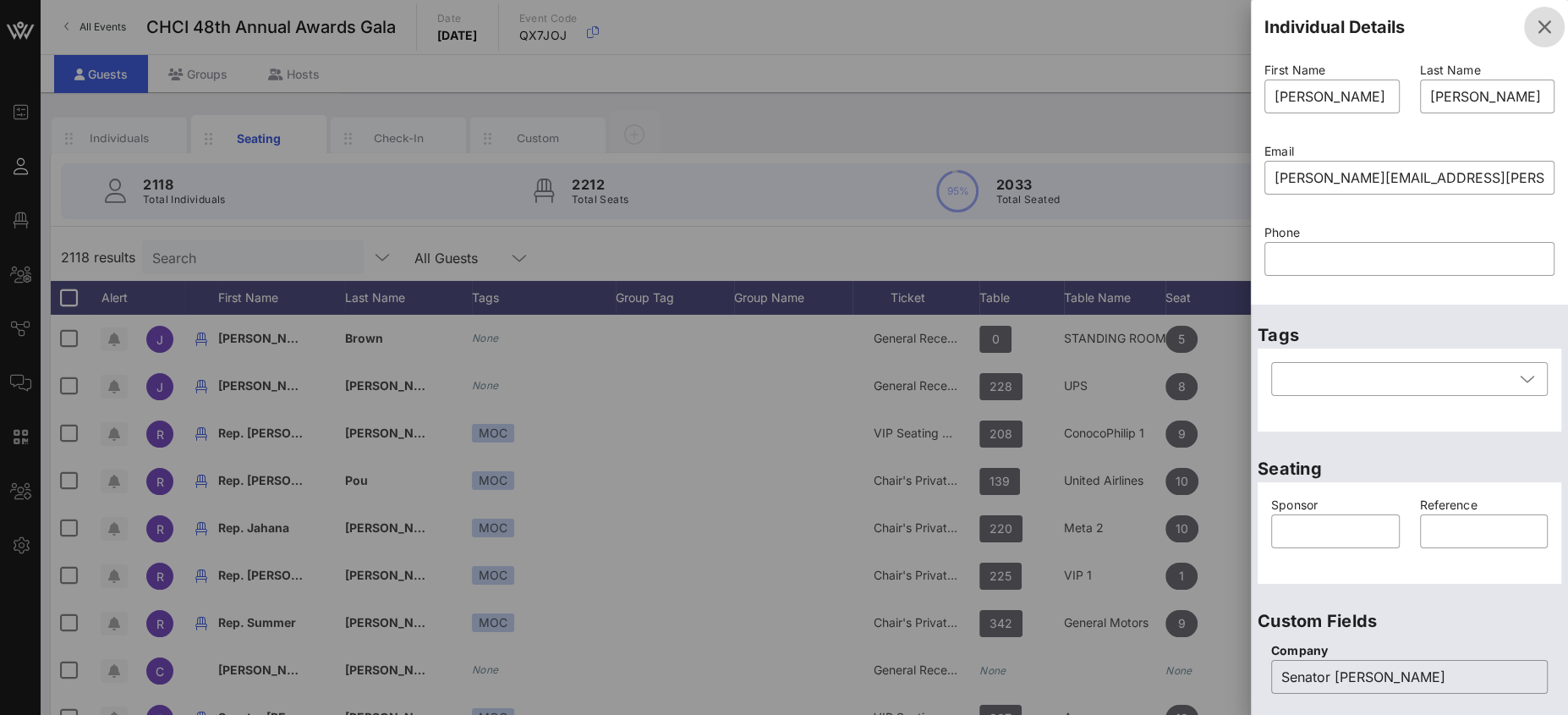
click at [1541, 32] on span "button" at bounding box center [1545, 26] width 41 height 20
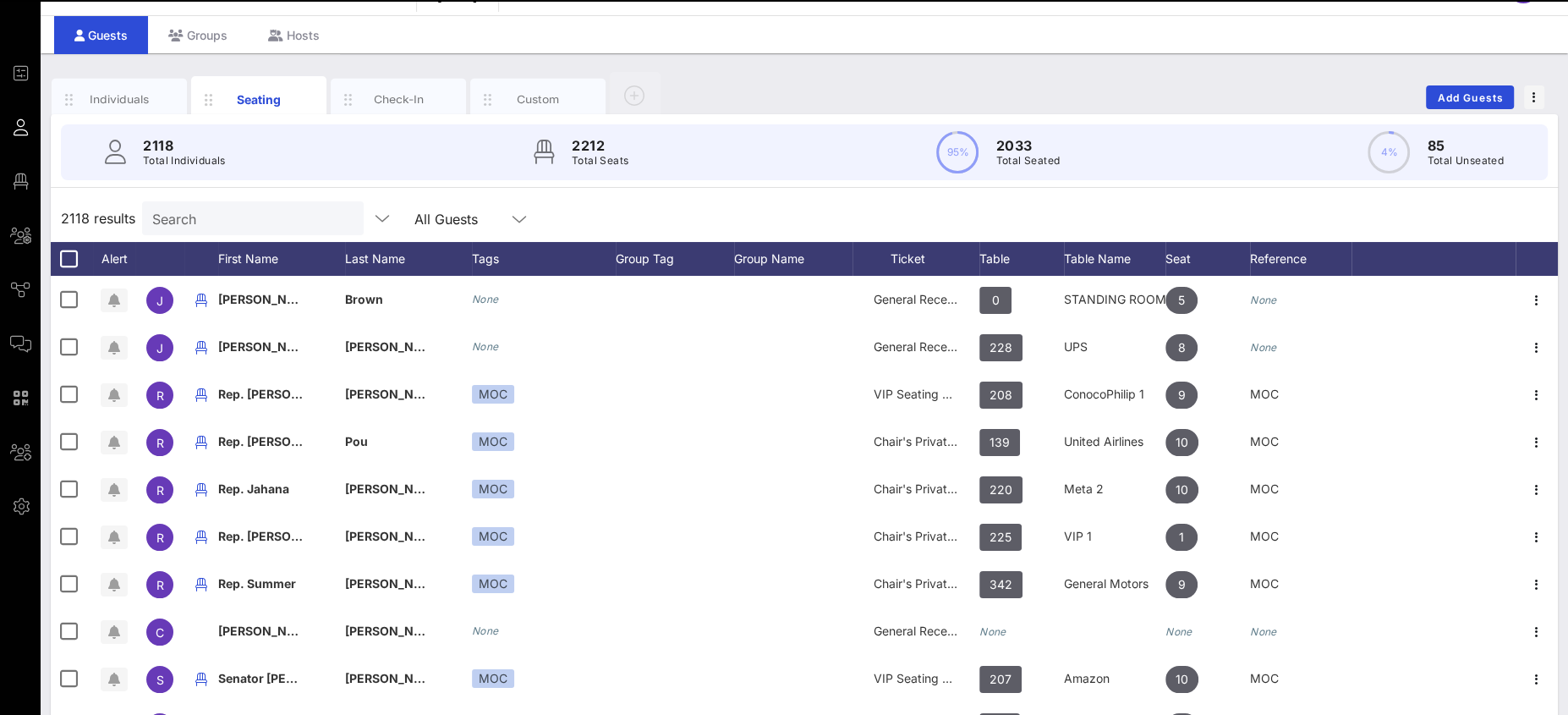
scroll to position [384, 0]
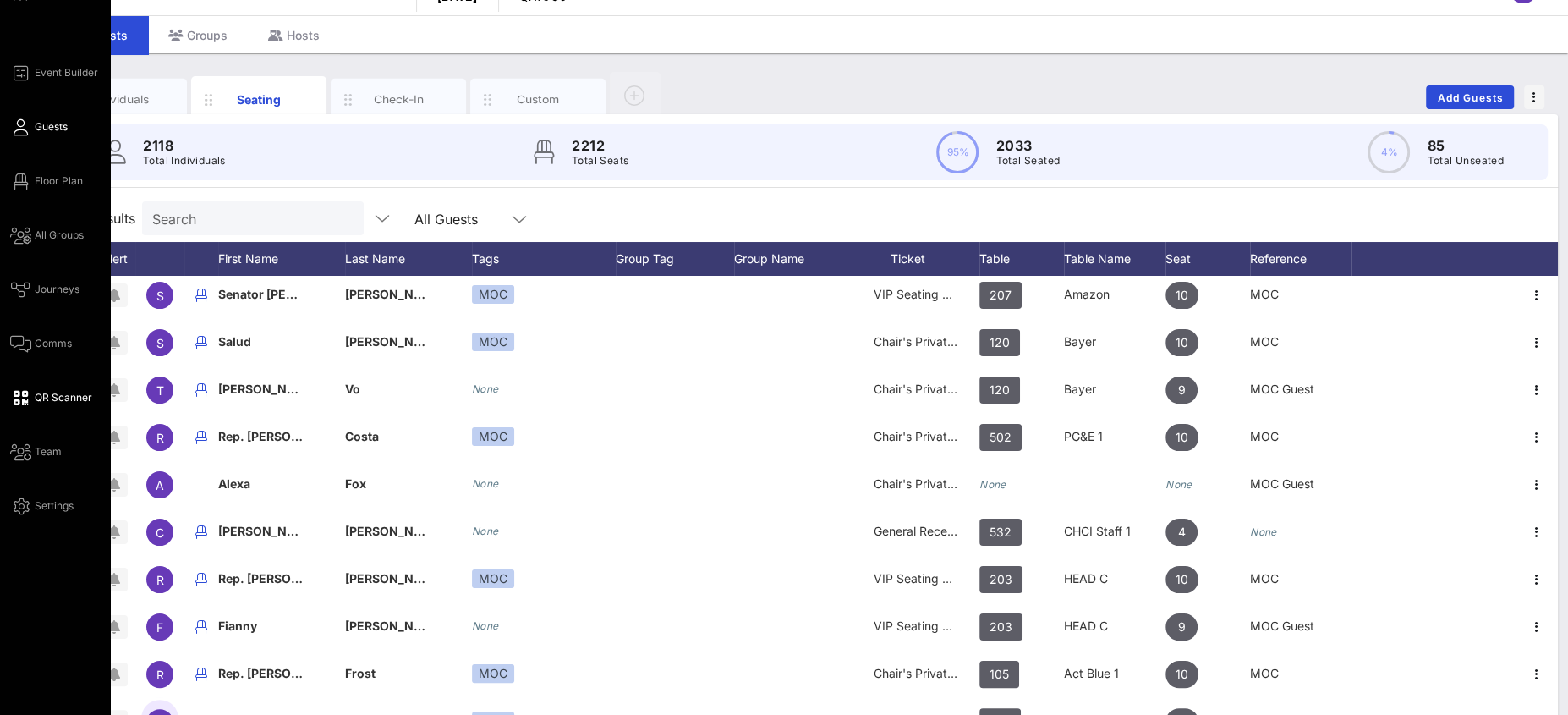
click at [40, 398] on span "QR Scanner" at bounding box center [63, 398] width 57 height 16
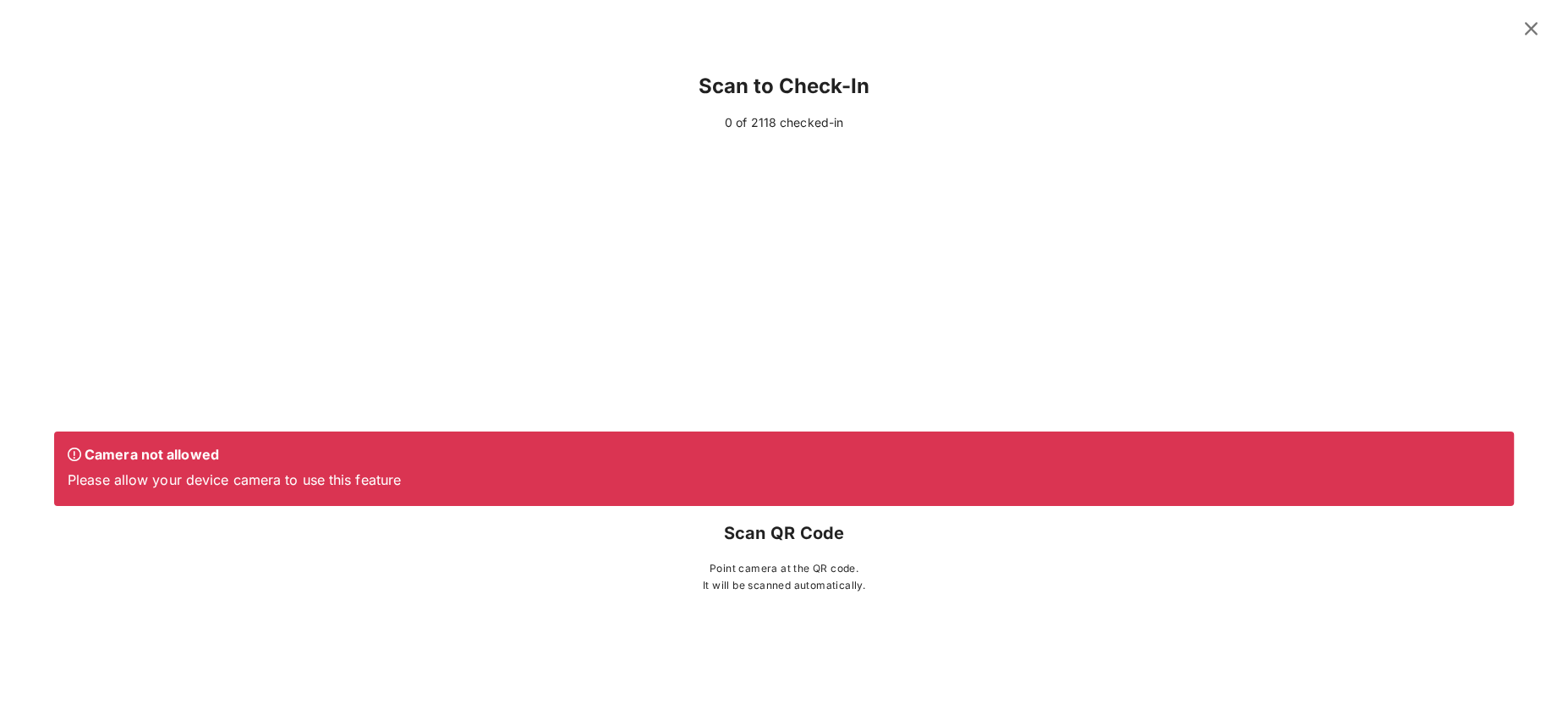
click at [1524, 29] on icon at bounding box center [1531, 28] width 23 height 20
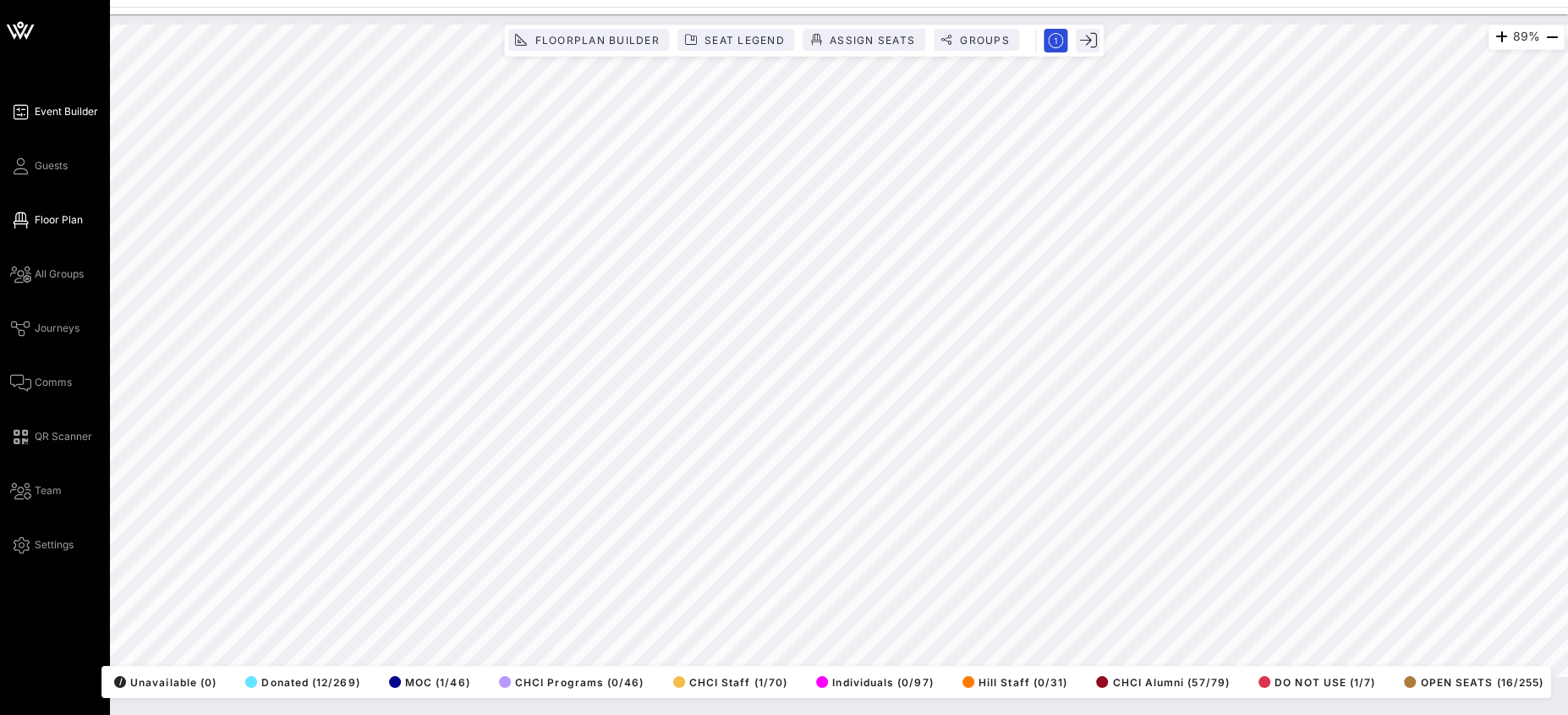
click at [48, 116] on span "Event Builder" at bounding box center [66, 112] width 63 height 16
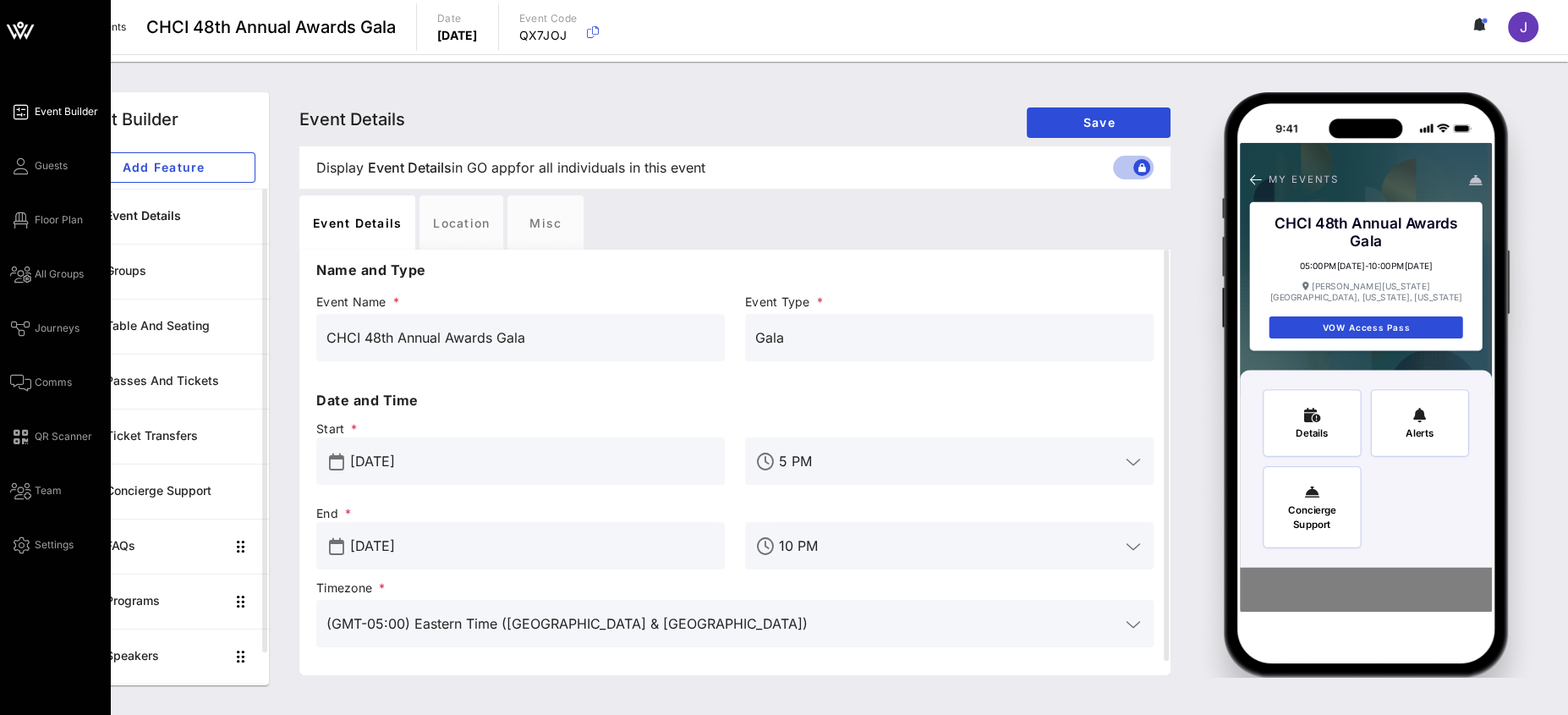
click at [37, 117] on span "Event Builder" at bounding box center [66, 112] width 63 height 16
click at [43, 225] on span "Floor Plan" at bounding box center [59, 221] width 49 height 16
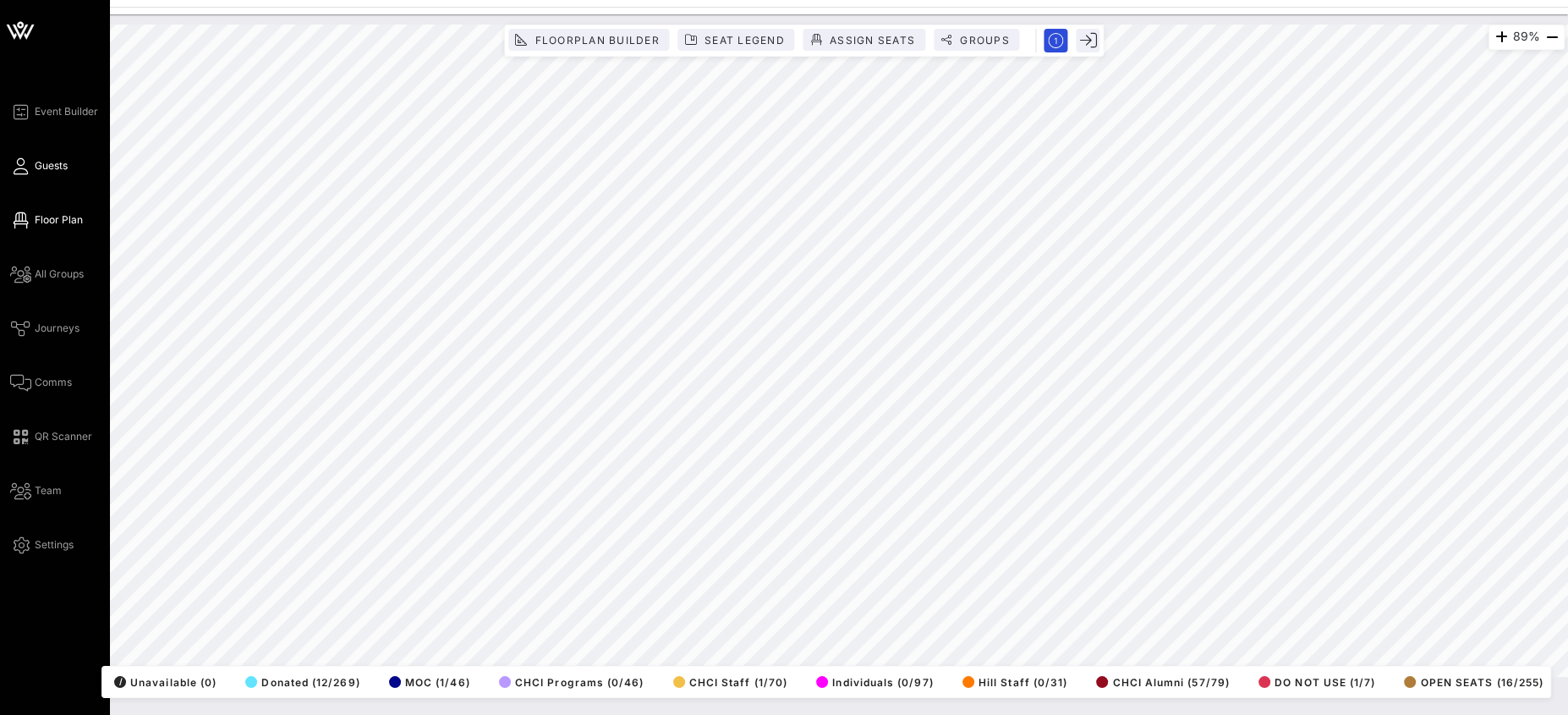
click at [34, 164] on link "Guests" at bounding box center [38, 165] width 57 height 20
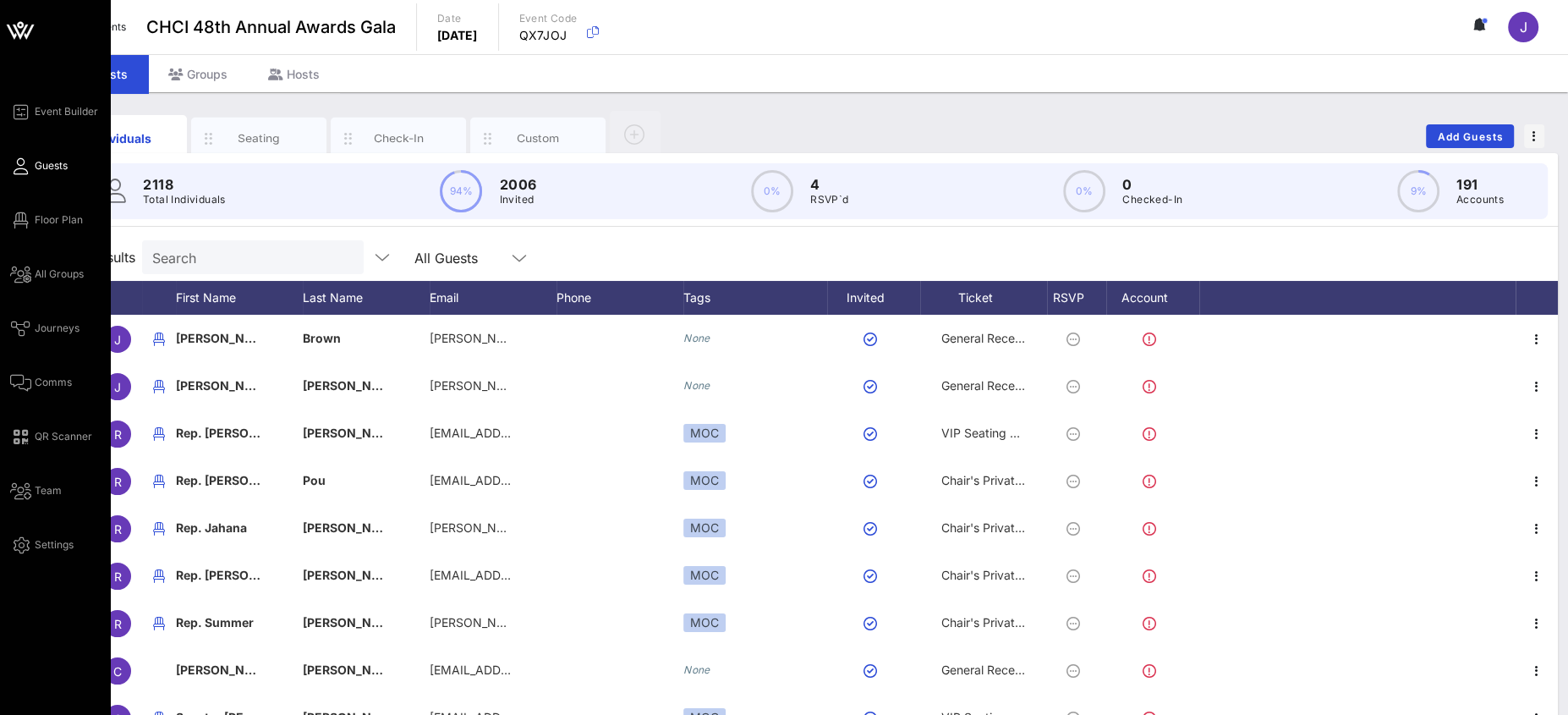
click at [43, 477] on div "Event Builder Guests Floor Plan All Groups Journeys Comms QR Scanner Team Setti…" at bounding box center [59, 328] width 100 height 454
click at [33, 492] on link "Team" at bounding box center [35, 491] width 51 height 20
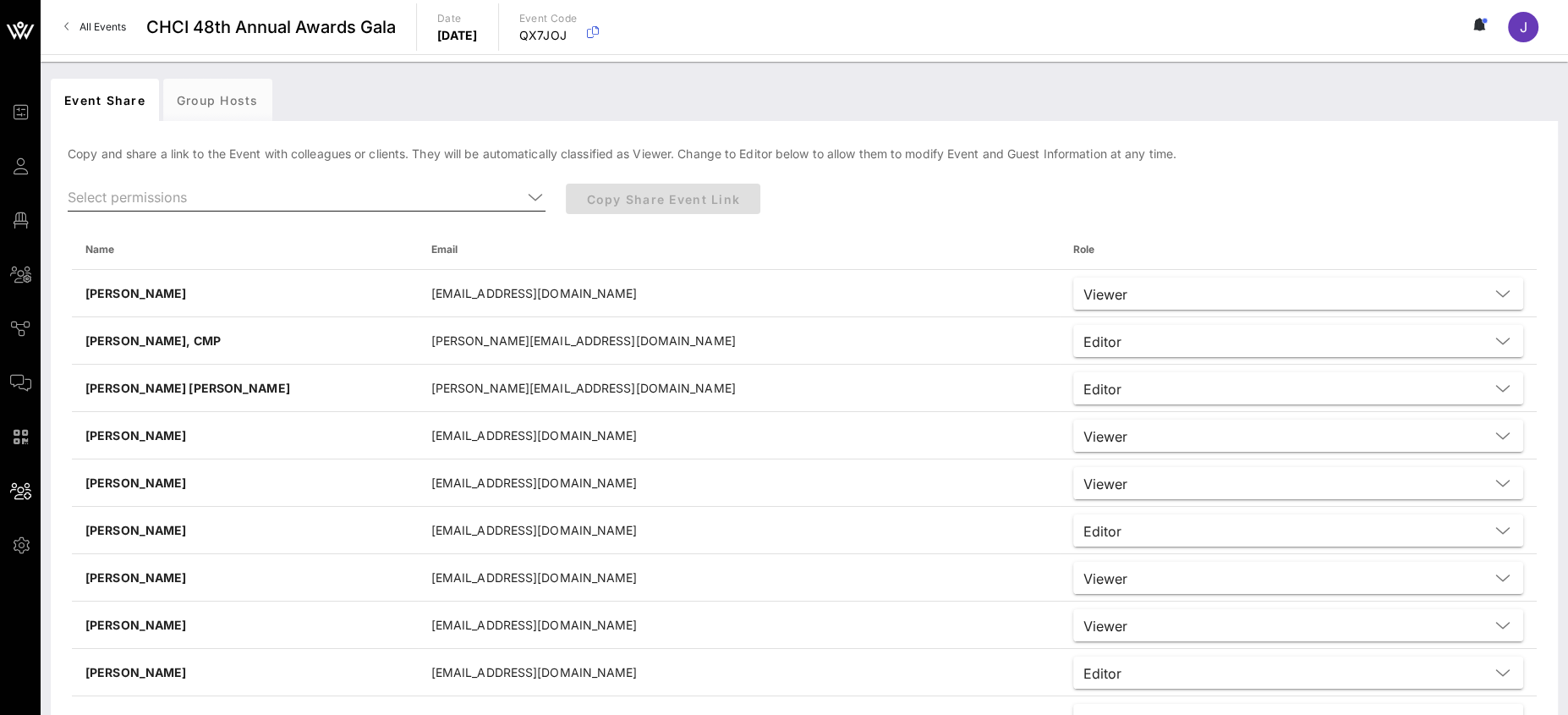
click at [312, 189] on input "text" at bounding box center [295, 197] width 454 height 27
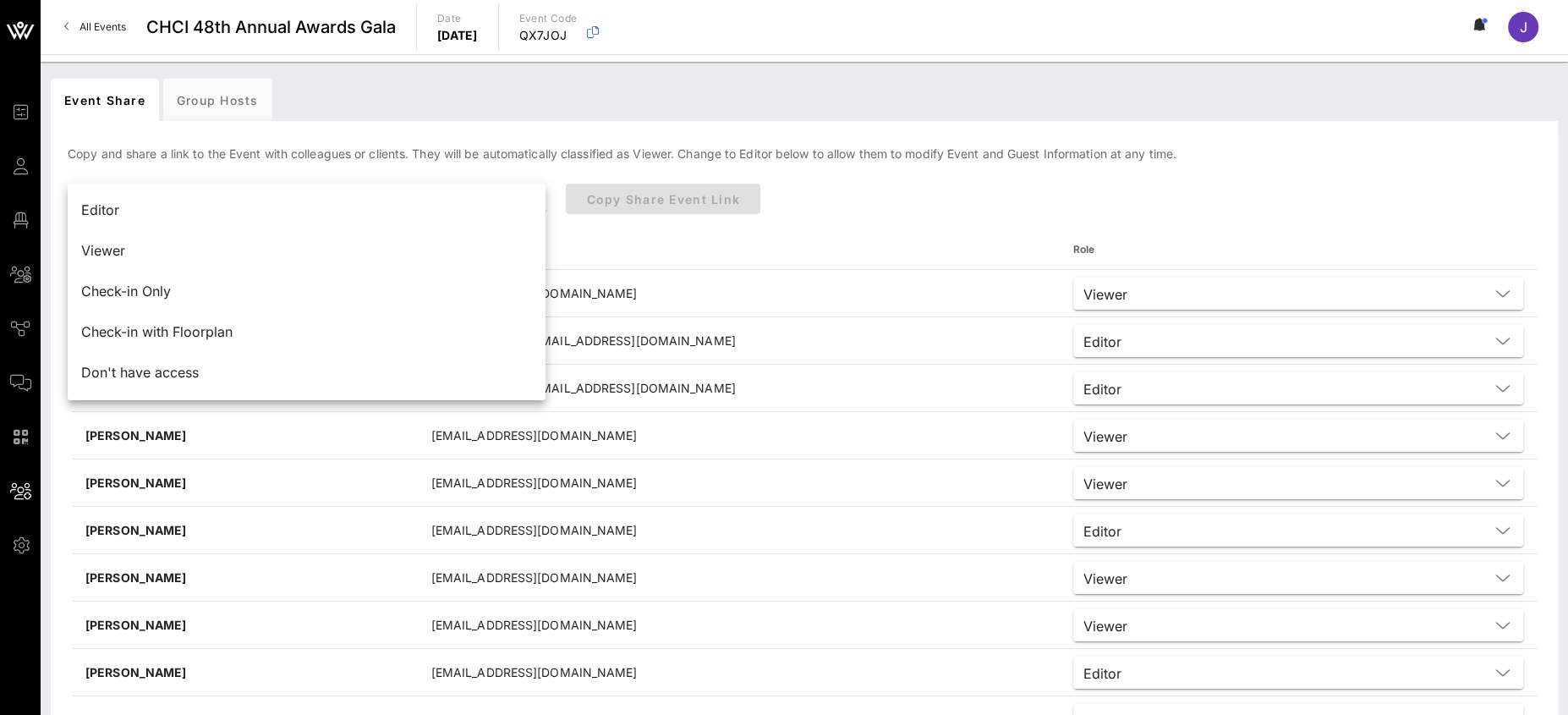
click at [302, 203] on div "Editor" at bounding box center [307, 210] width 450 height 17
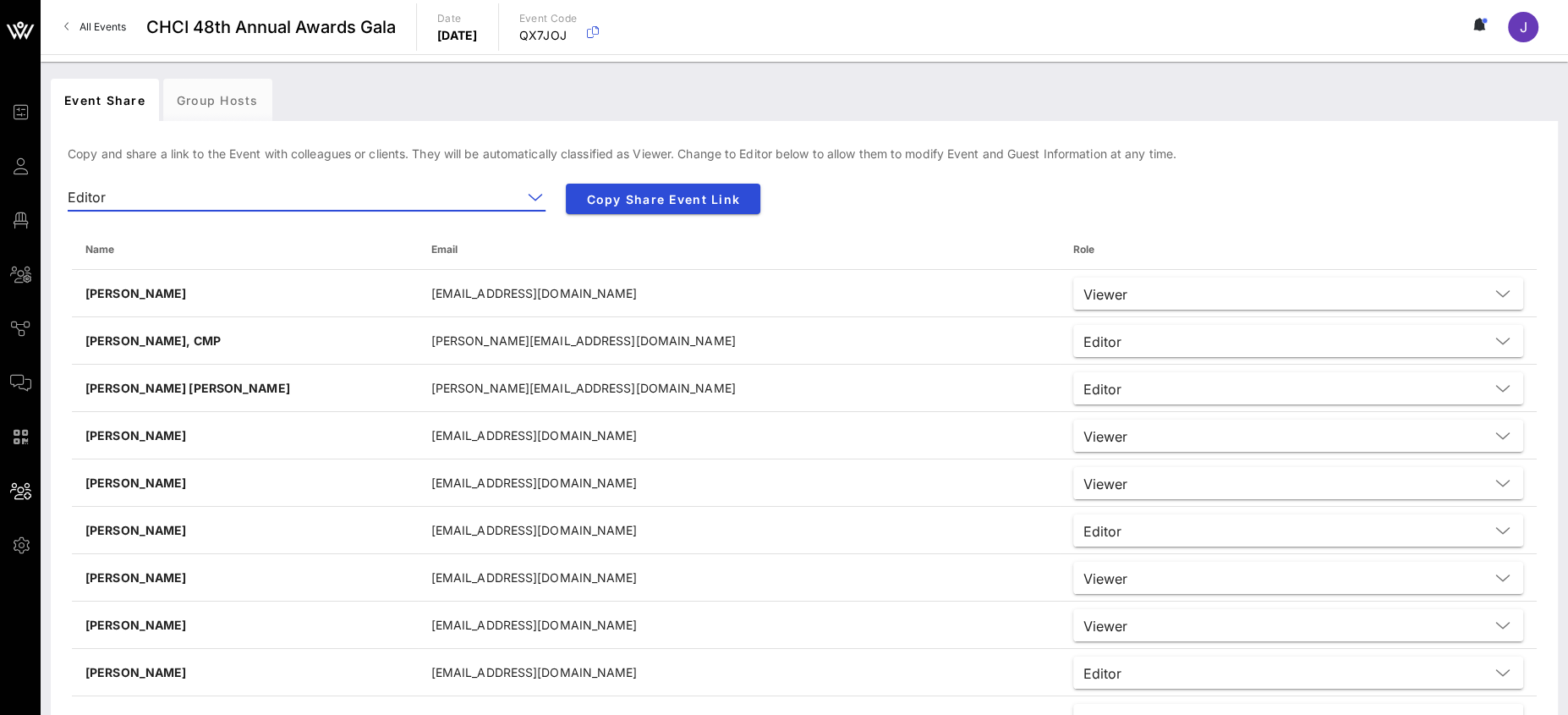
click at [451, 192] on input "text" at bounding box center [317, 197] width 410 height 27
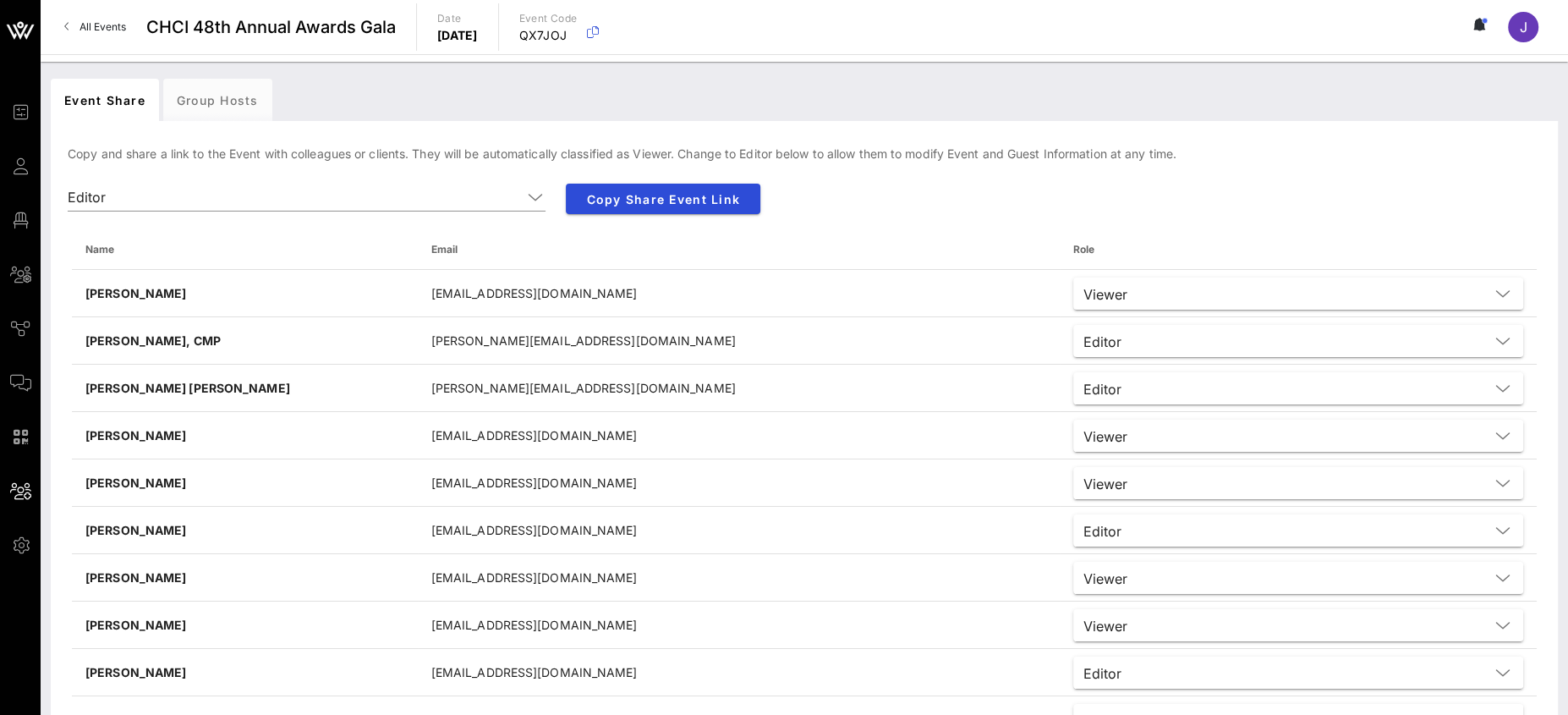
click at [484, 186] on input "text" at bounding box center [317, 197] width 410 height 27
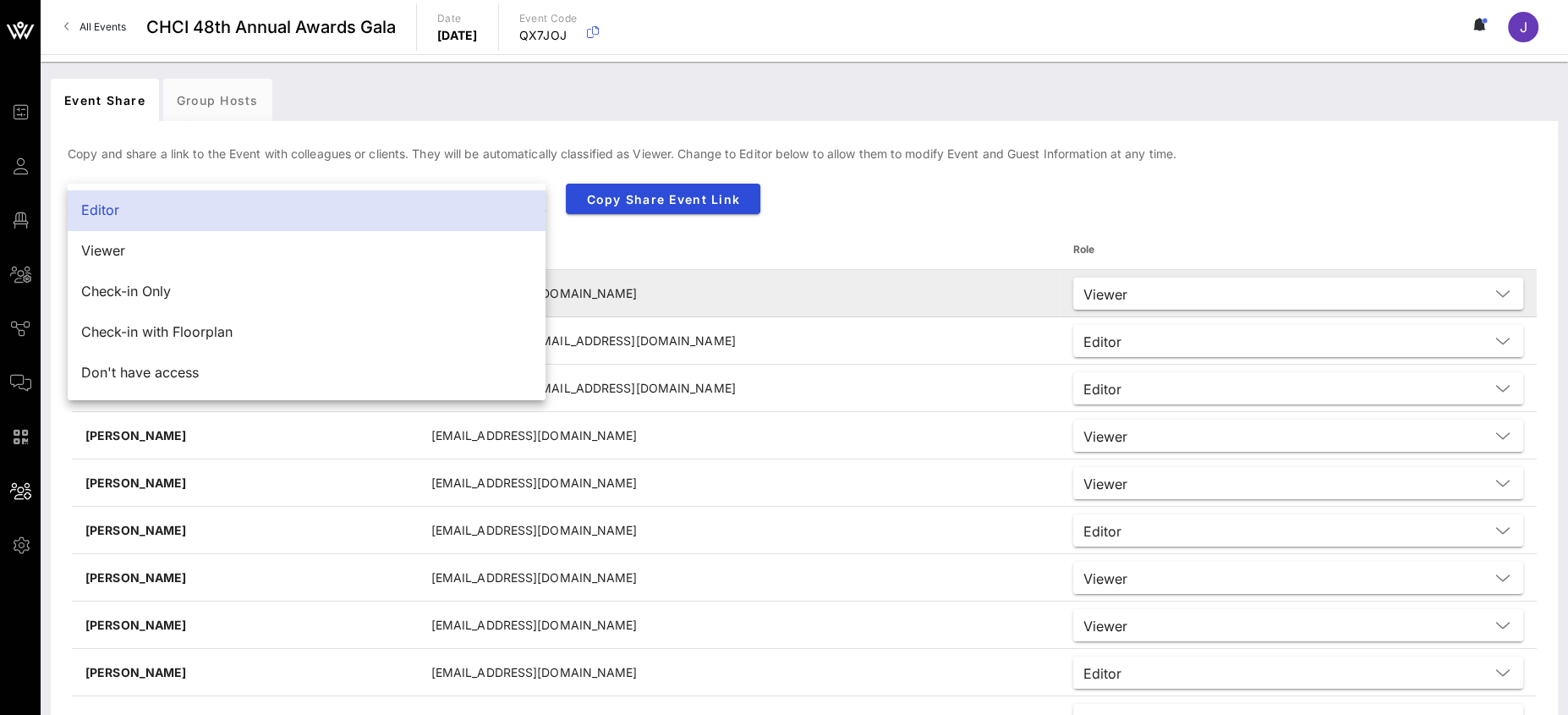
click at [305, 294] on div "Check-in Only" at bounding box center [307, 291] width 450 height 17
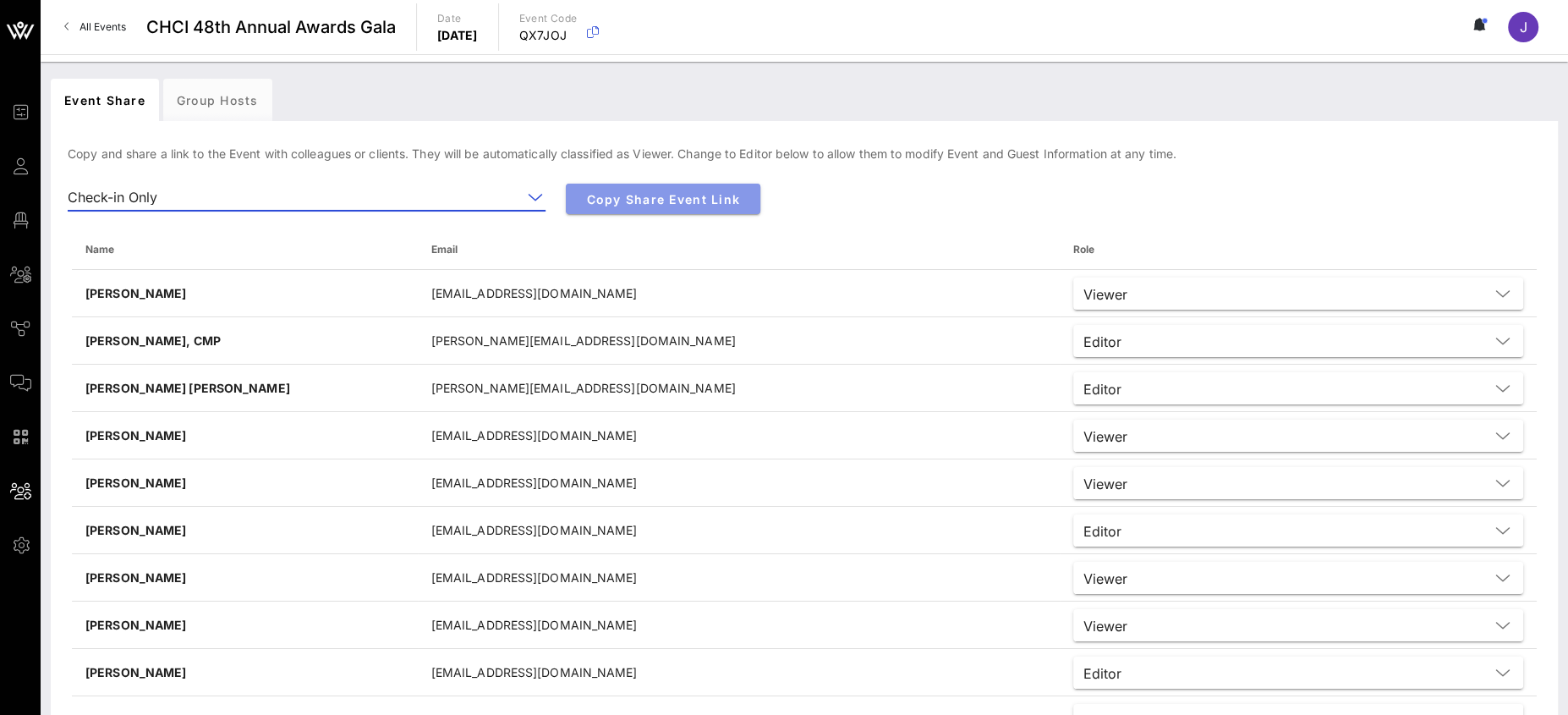
click at [639, 199] on span "Copy Share Event Link" at bounding box center [663, 199] width 167 height 15
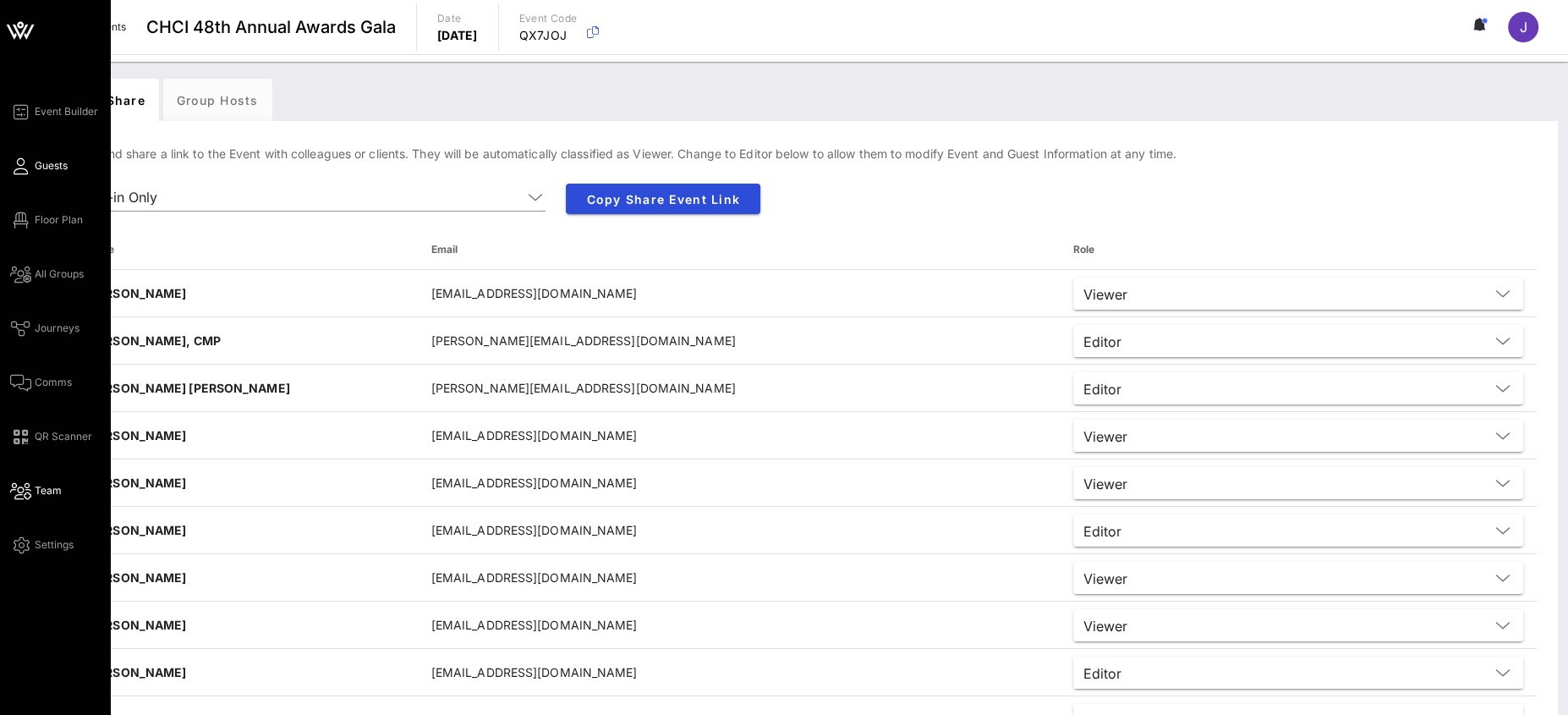
click at [51, 162] on span "Guests" at bounding box center [51, 166] width 33 height 16
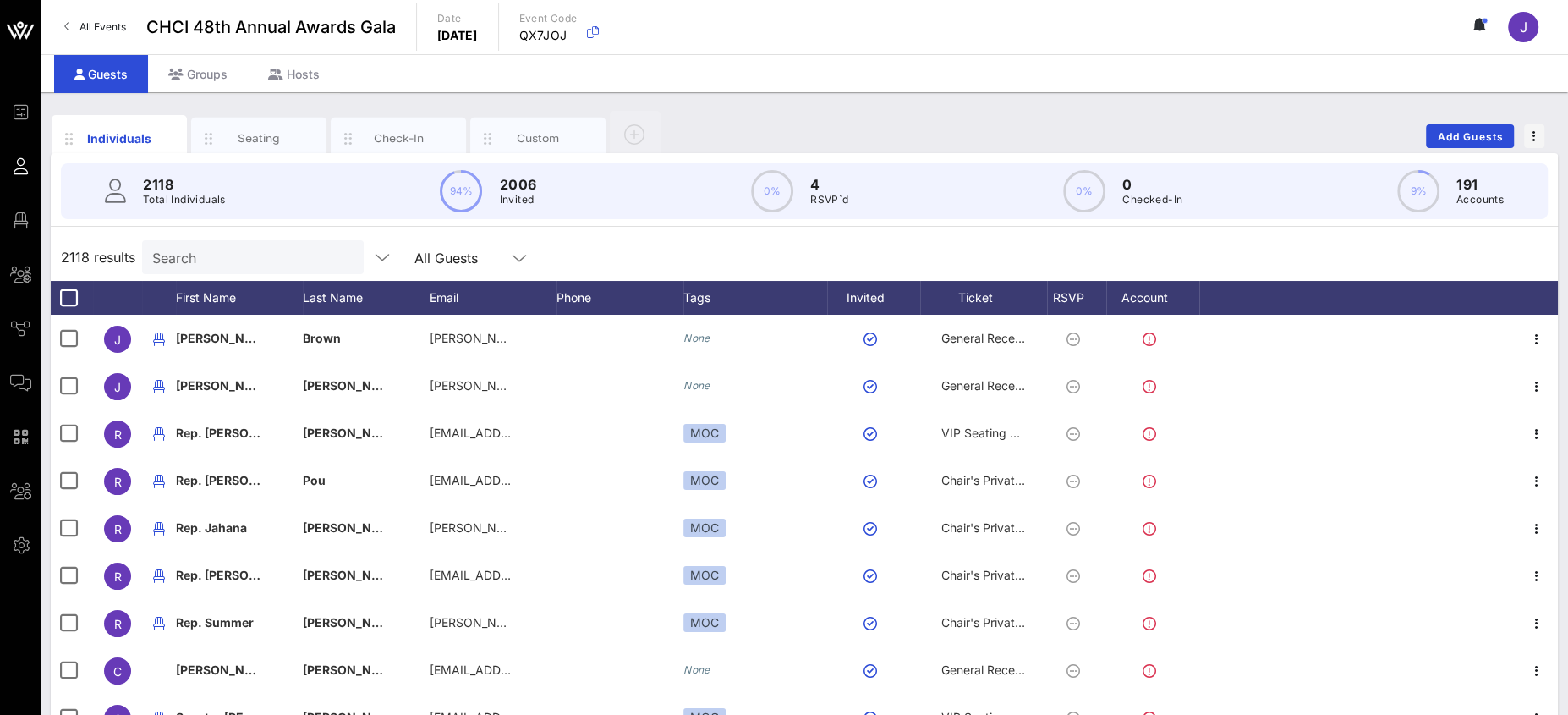
click at [231, 252] on input "Search" at bounding box center [251, 256] width 198 height 22
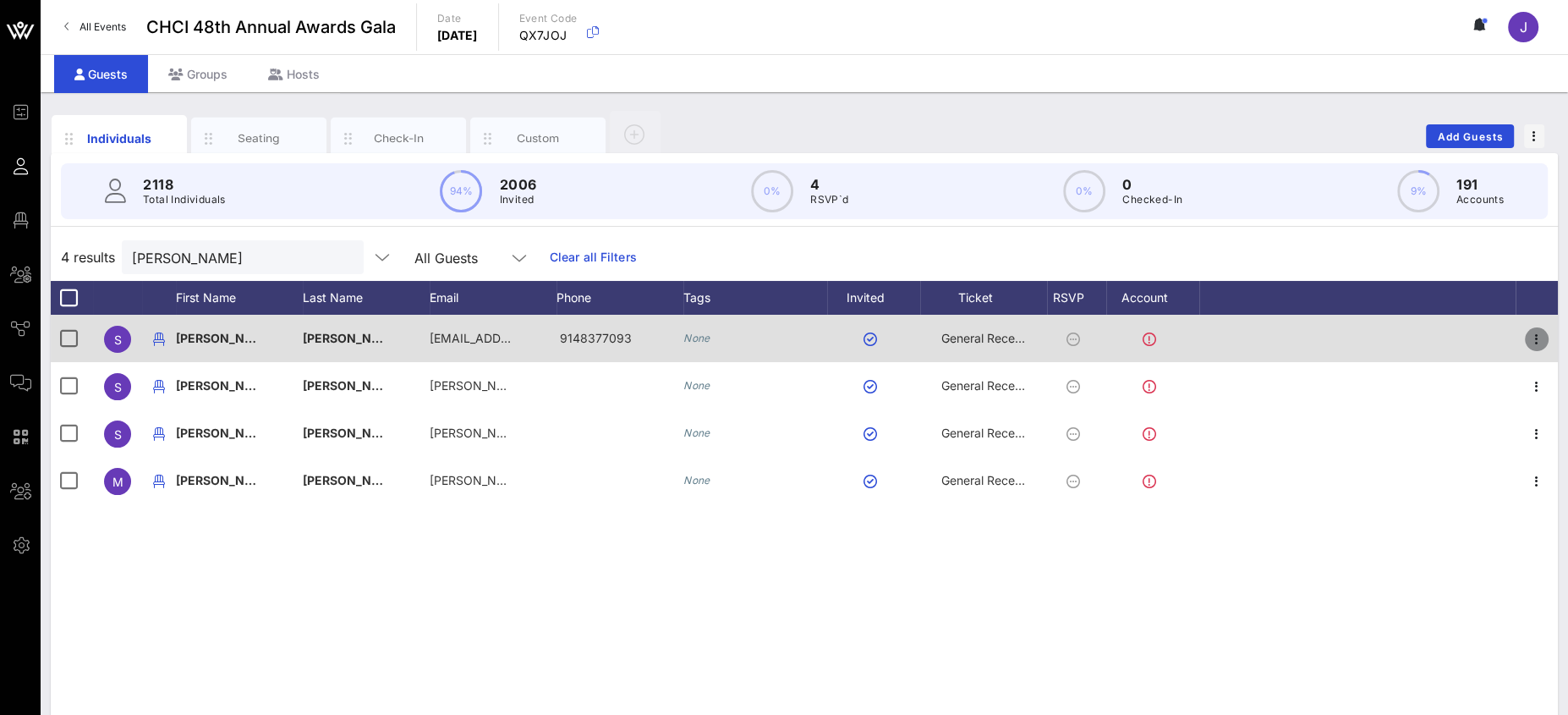
click at [1535, 338] on icon "button" at bounding box center [1536, 339] width 20 height 20
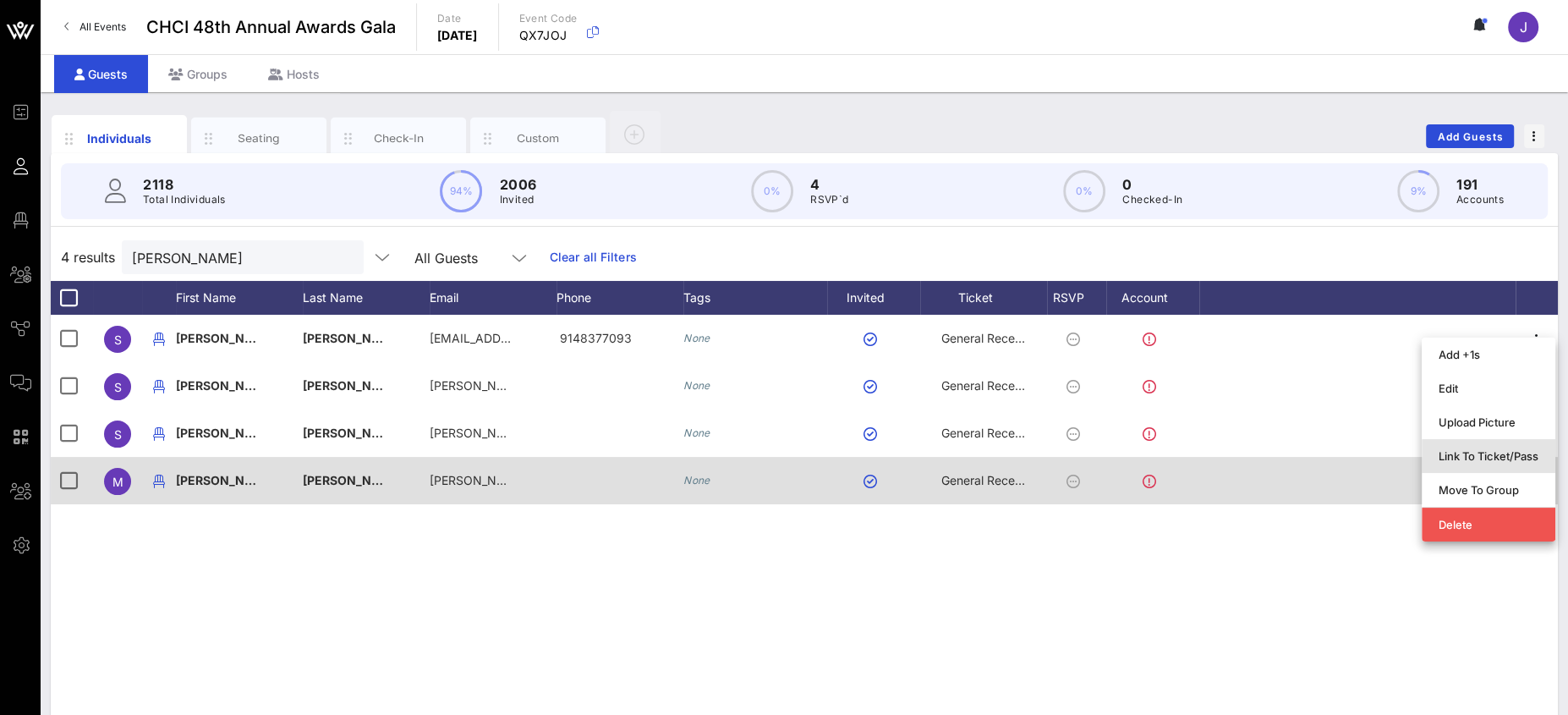
click at [1487, 462] on div "Link To Ticket/Pass" at bounding box center [1488, 457] width 100 height 27
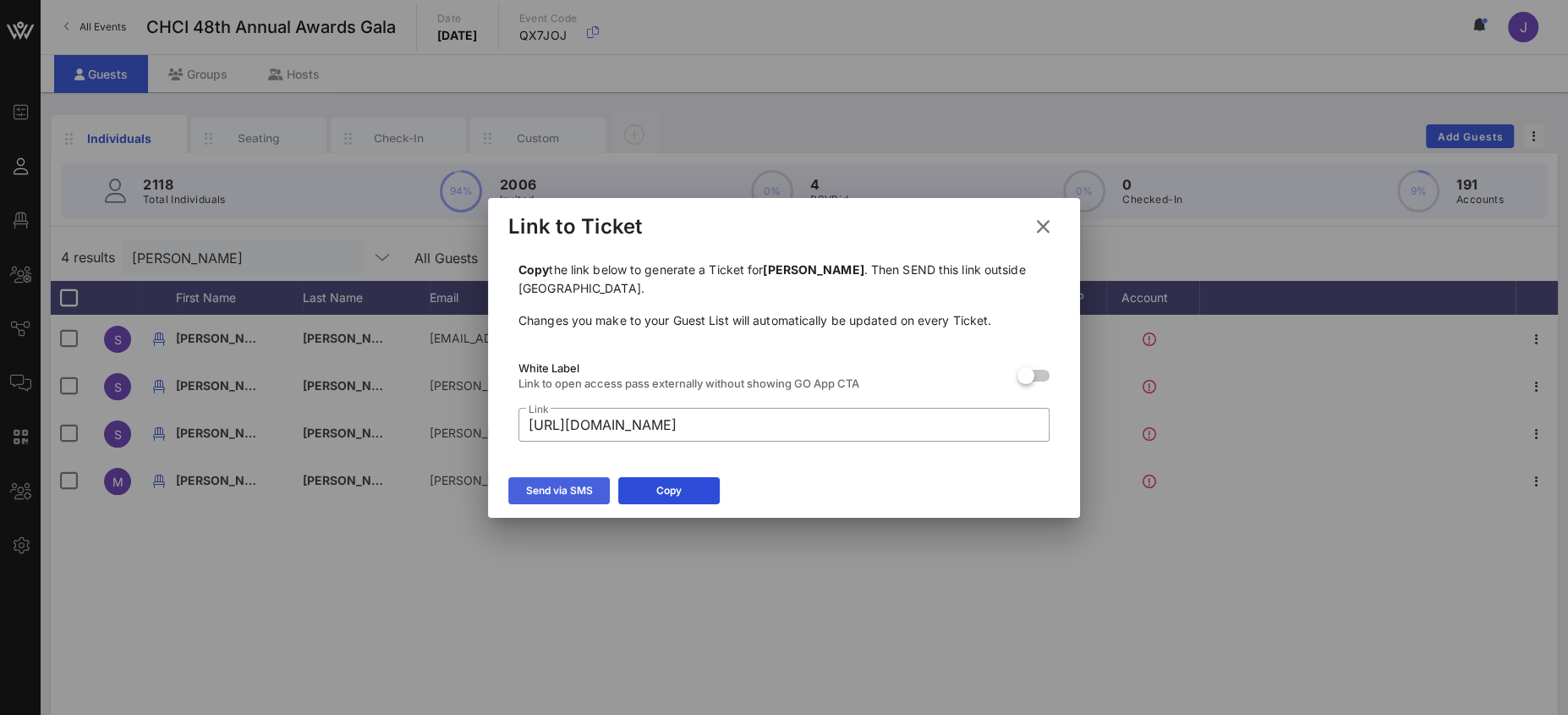
click at [561, 489] on icon at bounding box center [559, 491] width 12 height 10
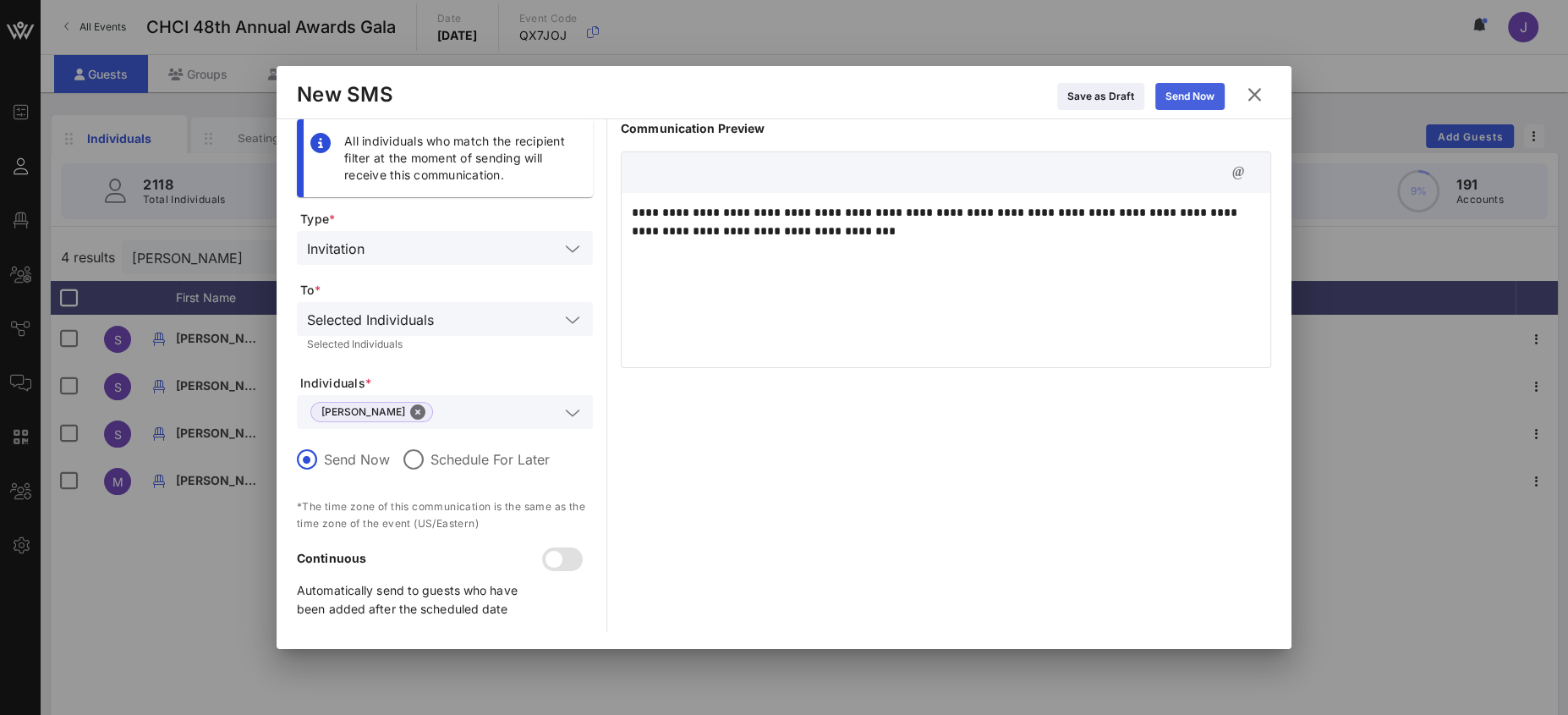
click at [1201, 100] on div "Send Now" at bounding box center [1189, 96] width 50 height 17
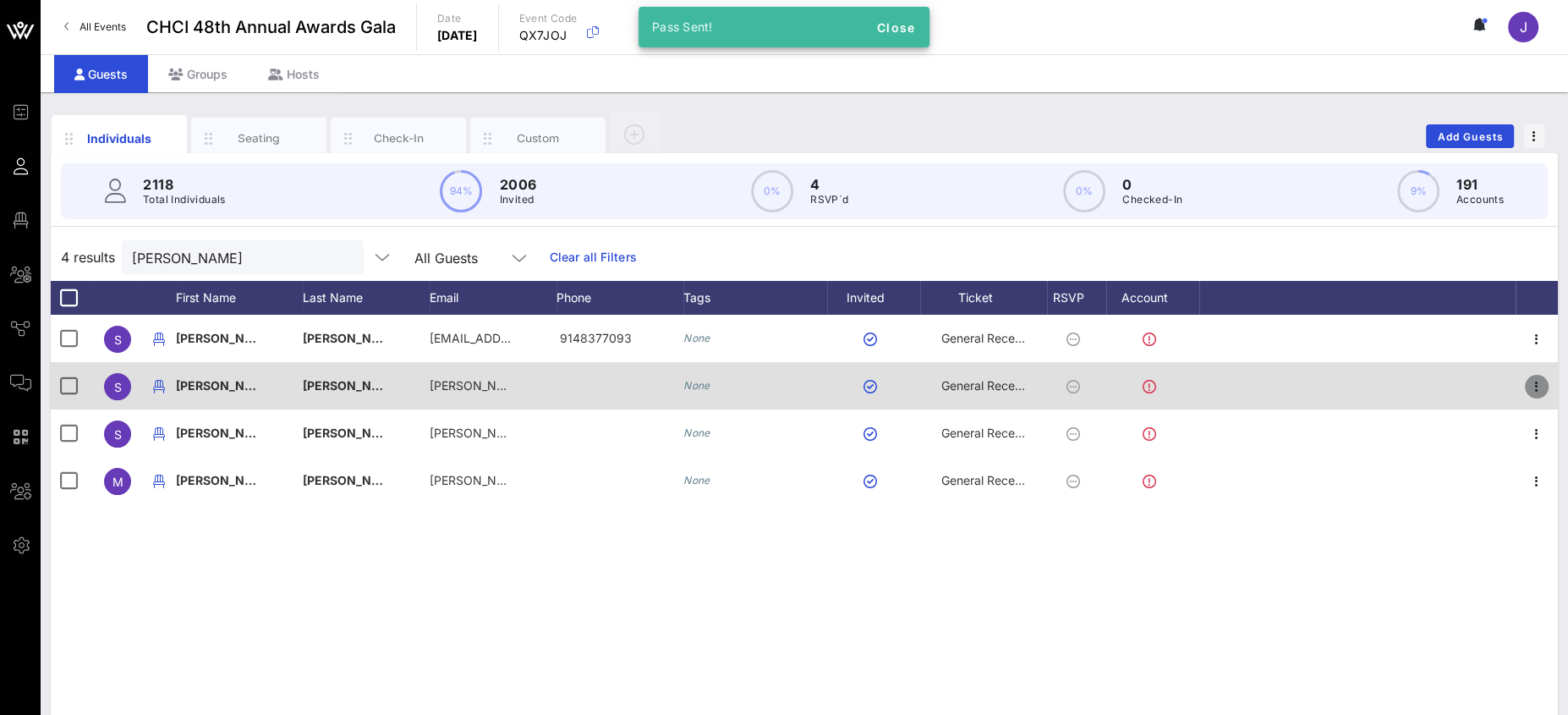
click at [1543, 387] on icon "button" at bounding box center [1536, 387] width 20 height 20
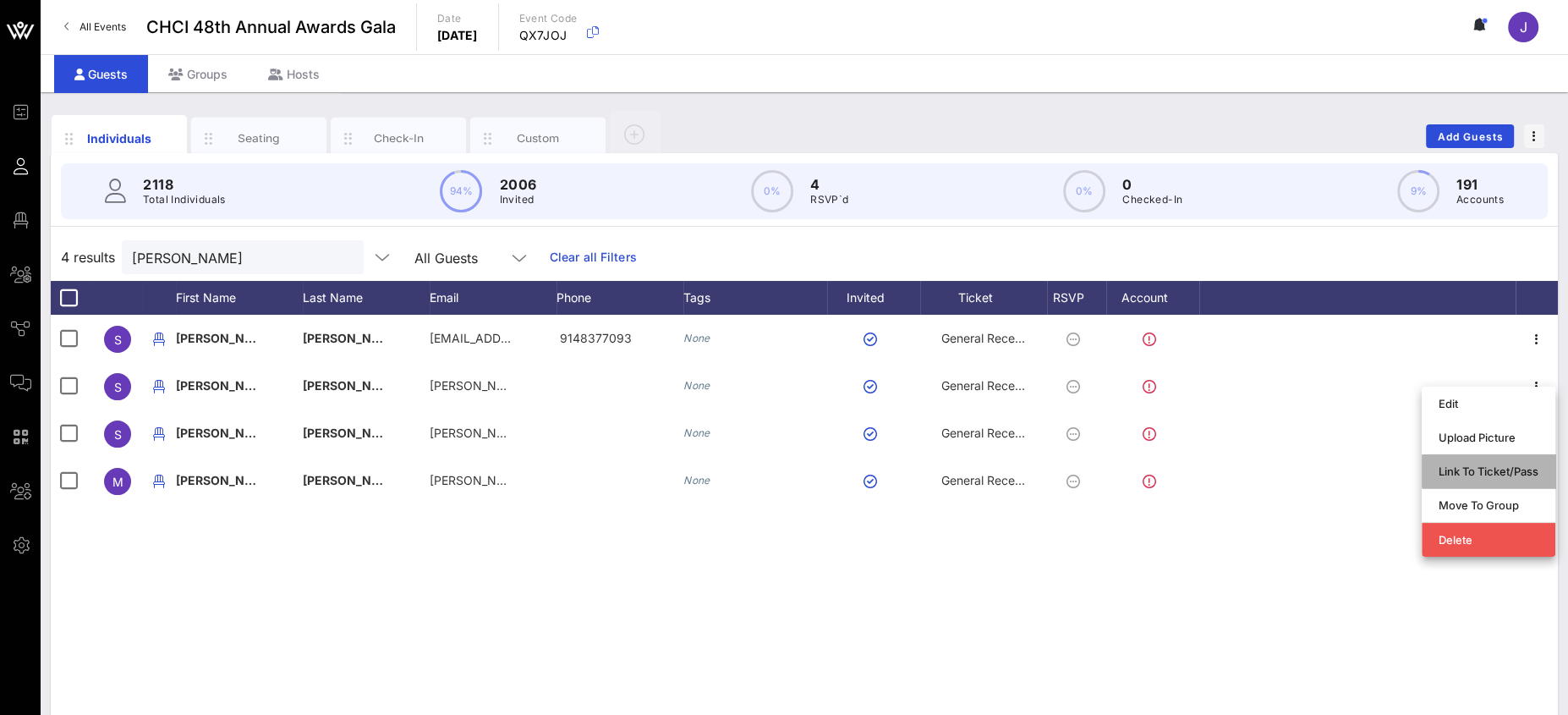
click at [1503, 476] on div "Link To Ticket/Pass" at bounding box center [1488, 471] width 100 height 14
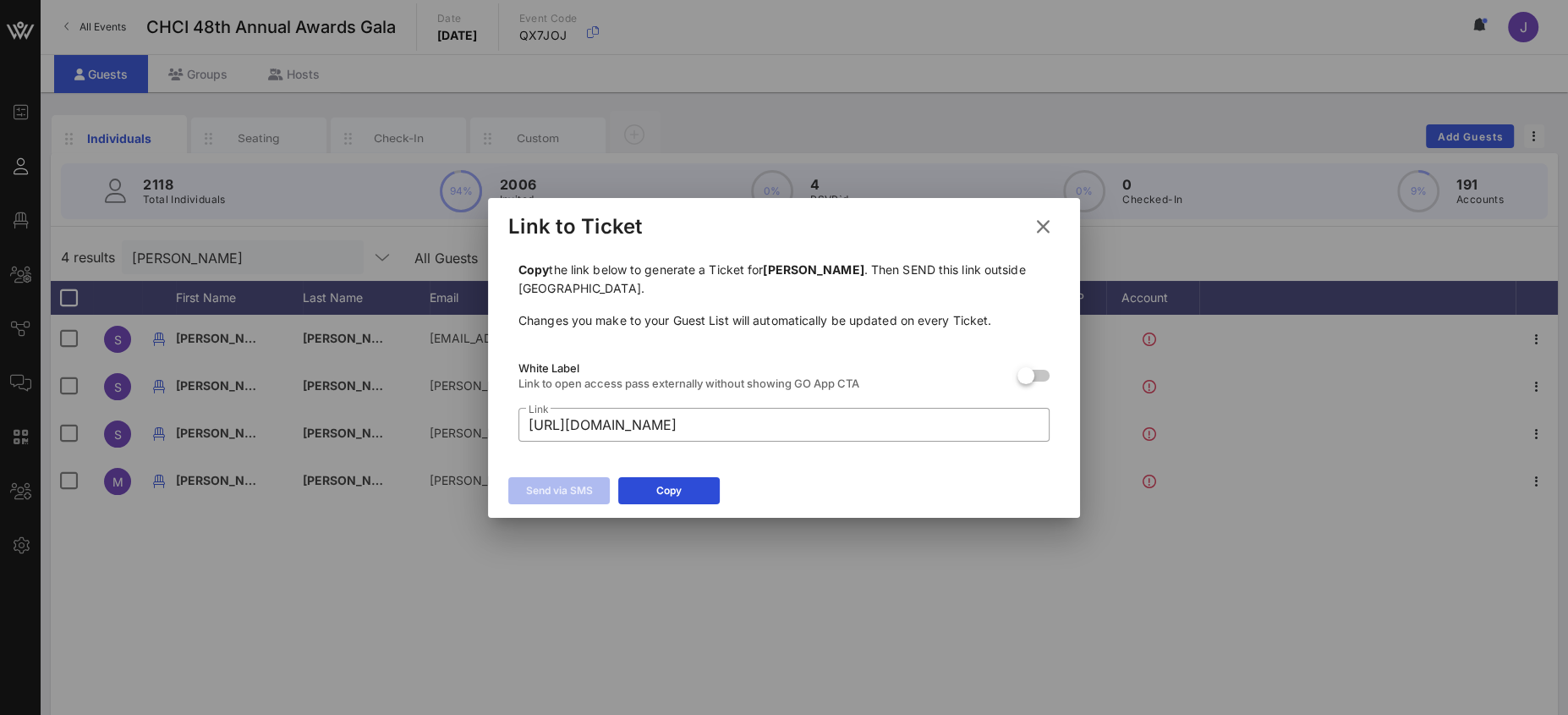
click at [1042, 218] on icon at bounding box center [1044, 226] width 23 height 20
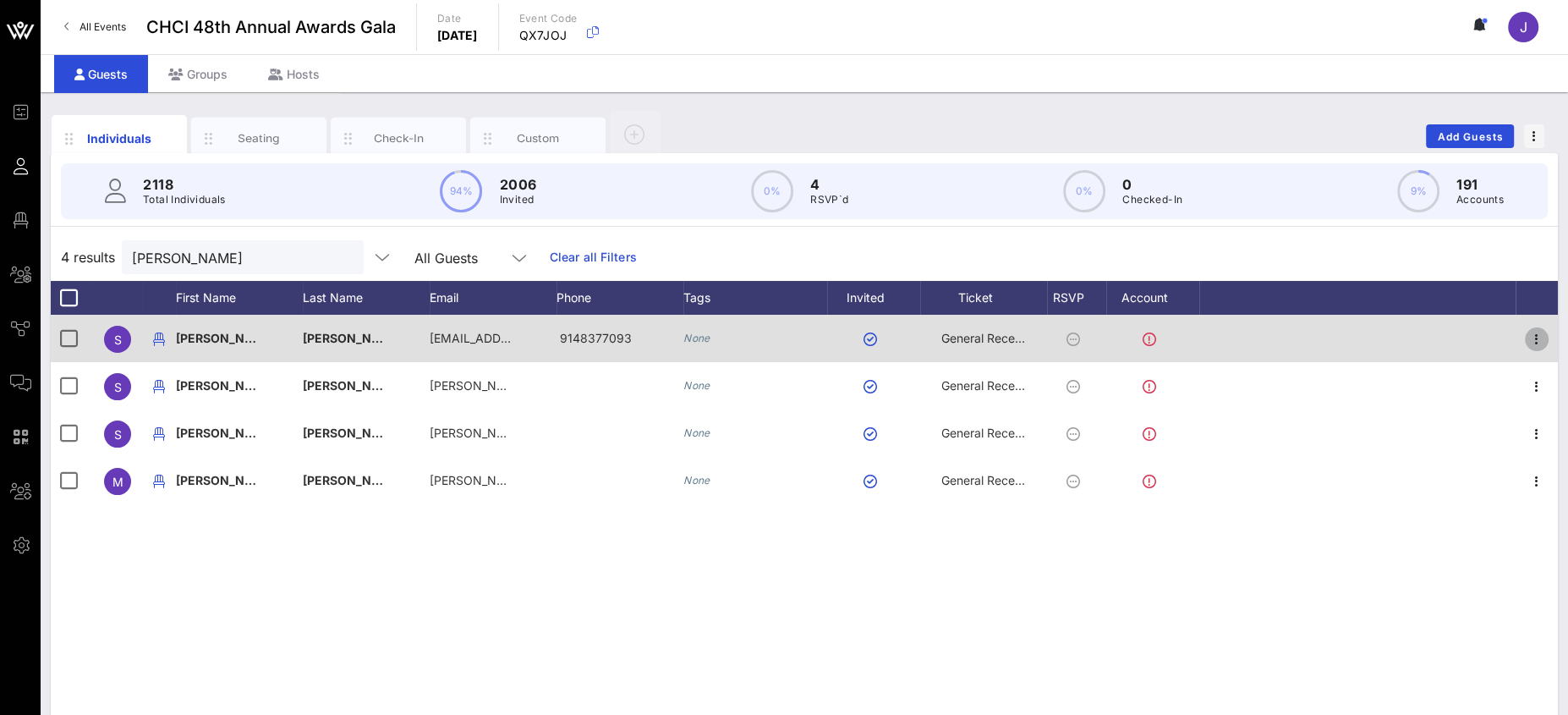
click at [1540, 338] on icon "button" at bounding box center [1536, 339] width 20 height 20
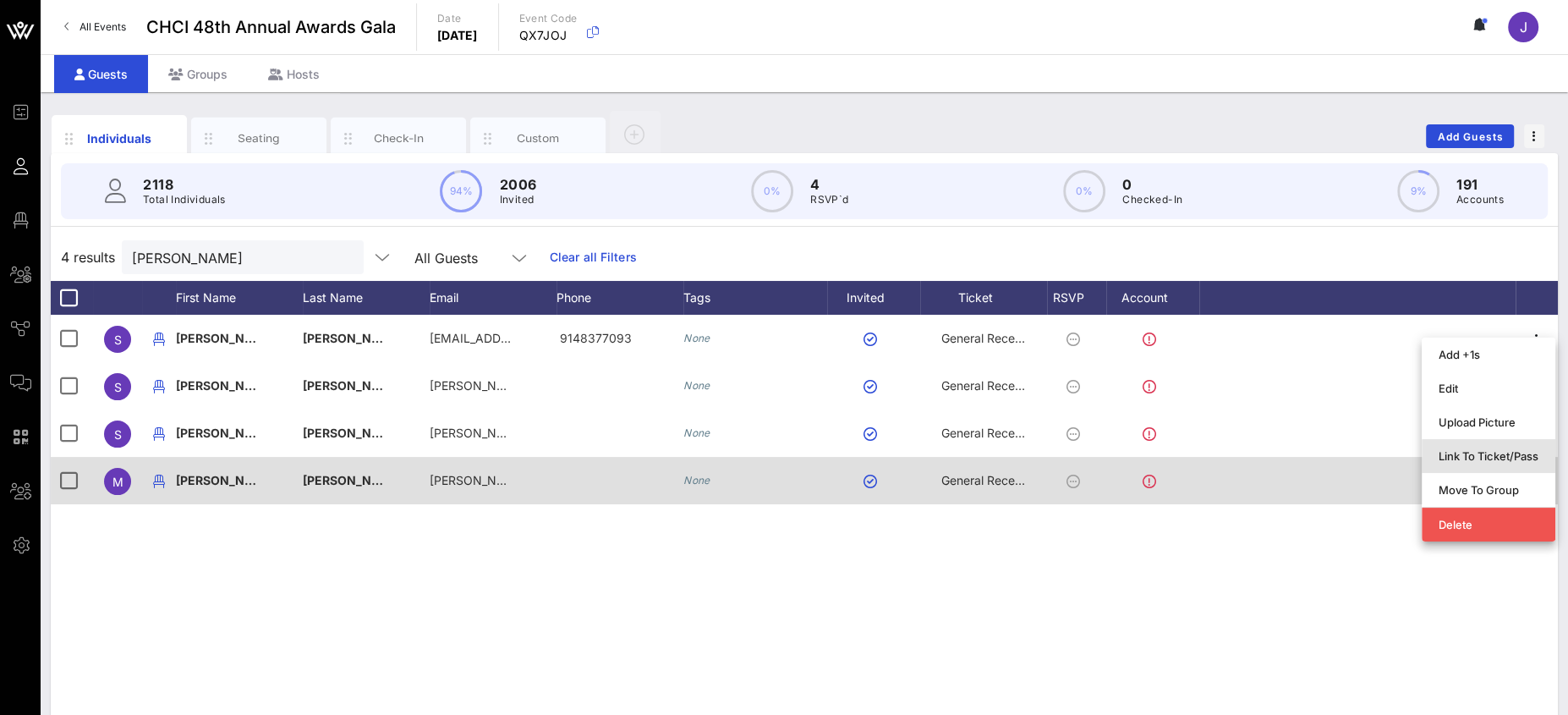
click at [1498, 460] on div "Link To Ticket/Pass" at bounding box center [1488, 457] width 100 height 14
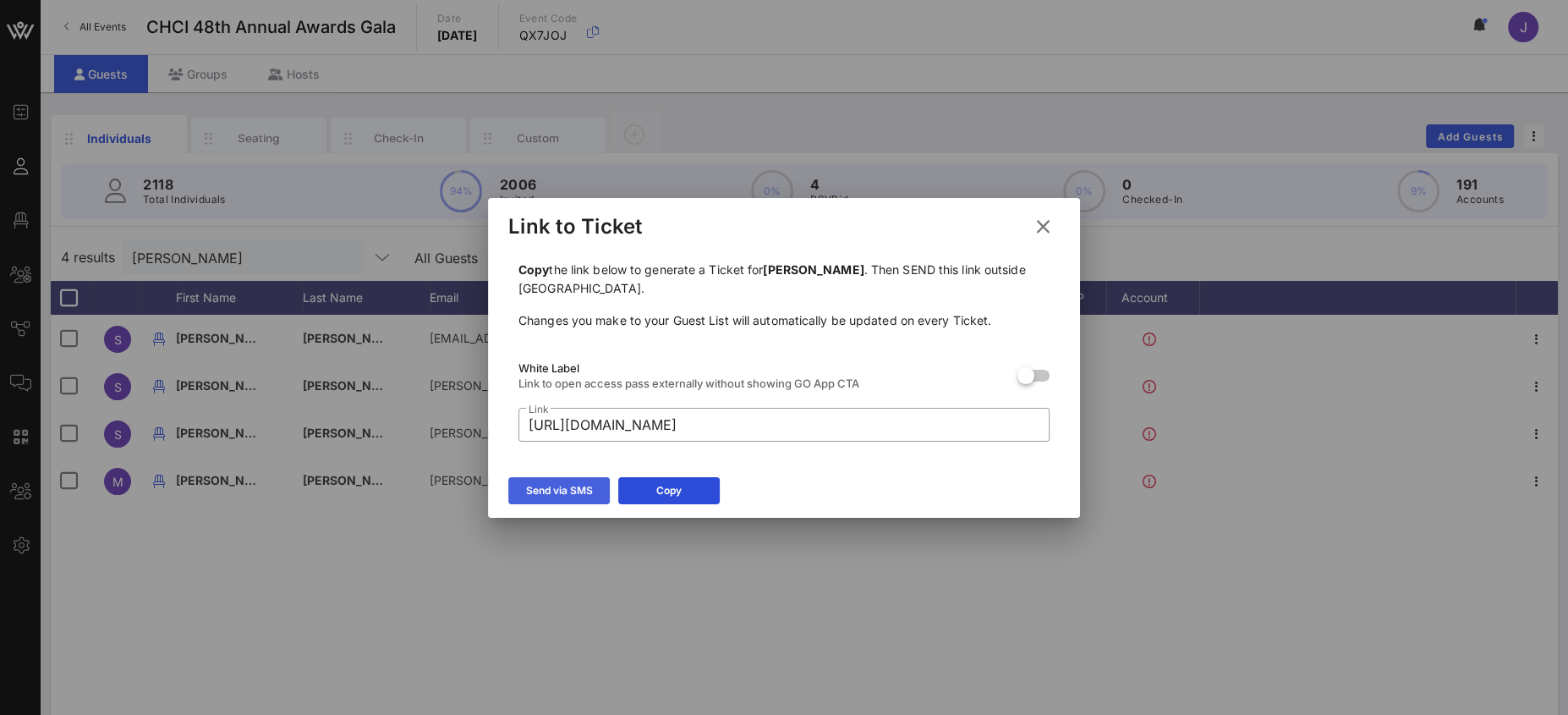
click at [548, 493] on div "Send via SMS" at bounding box center [559, 490] width 67 height 17
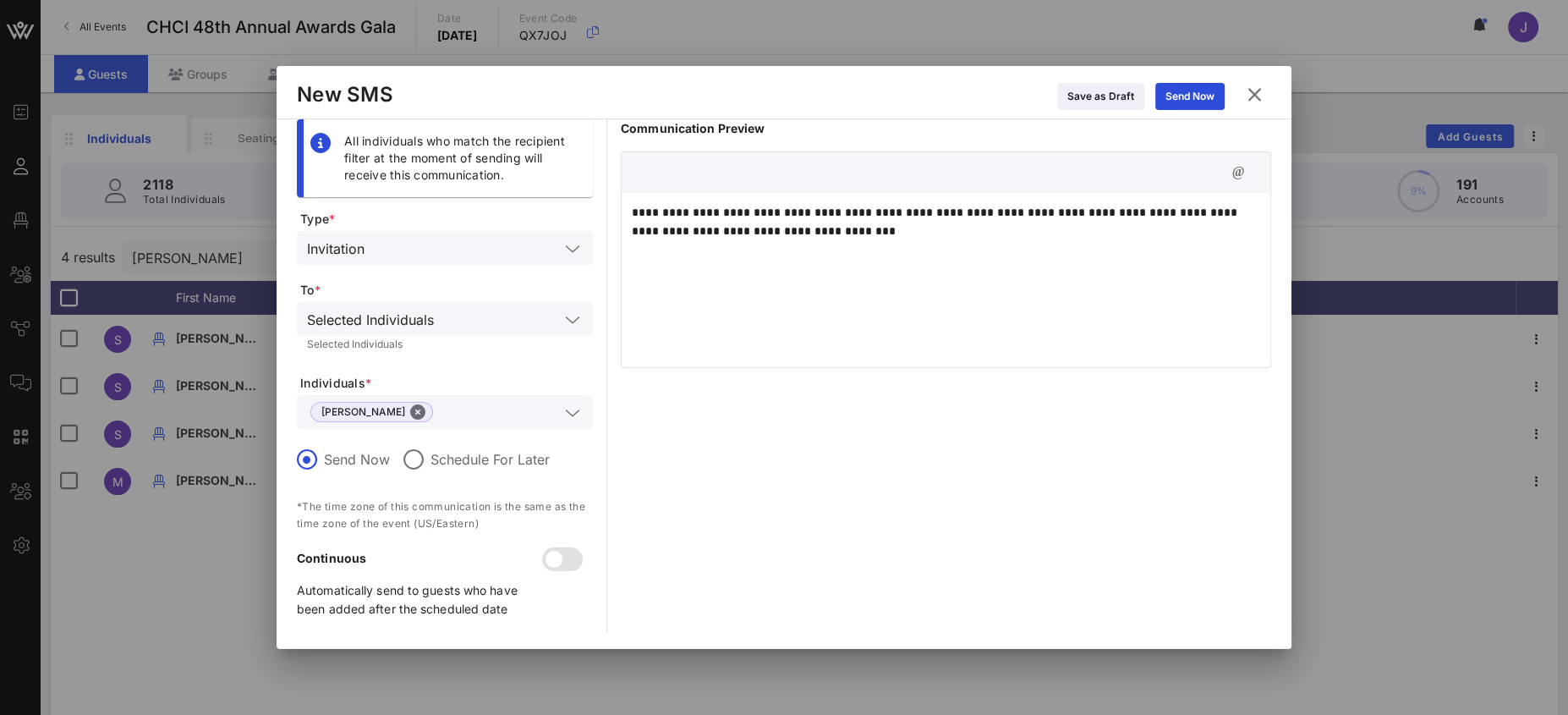
click at [1260, 94] on icon at bounding box center [1254, 94] width 23 height 21
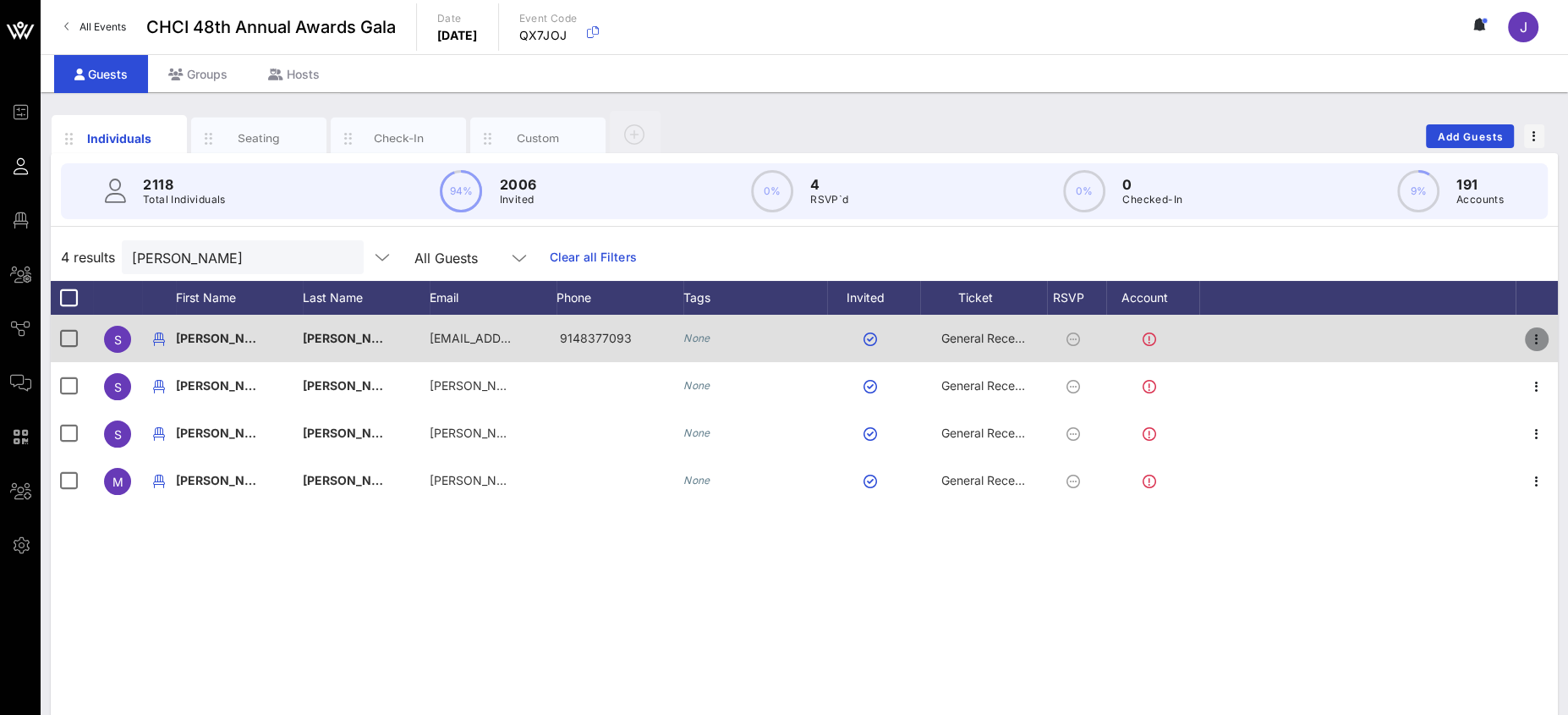
click at [1533, 340] on icon "button" at bounding box center [1536, 339] width 20 height 20
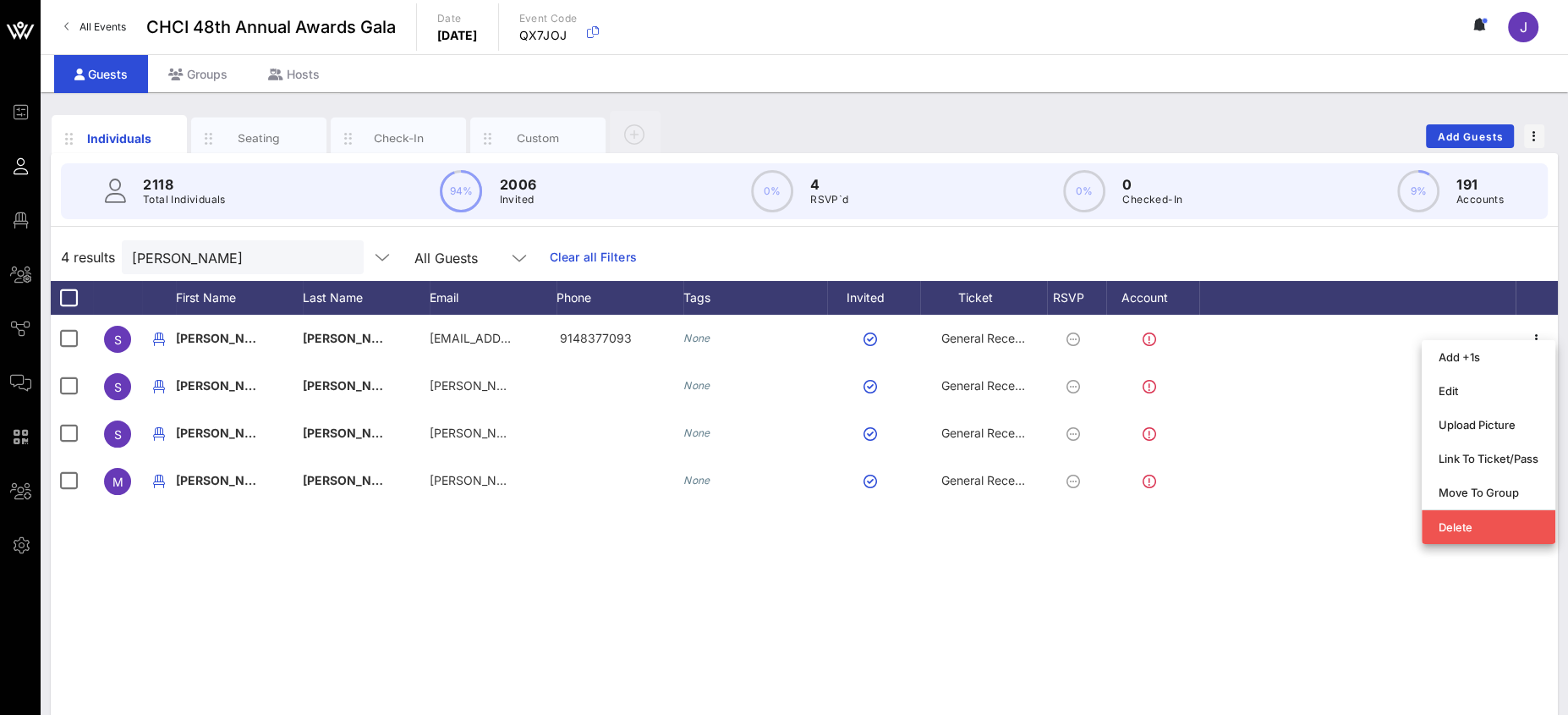
click at [832, 137] on div "Individuals Seating Check-In Custom Add Guests" at bounding box center [804, 136] width 1507 height 54
click at [153, 257] on input "[PERSON_NAME]" at bounding box center [231, 256] width 198 height 22
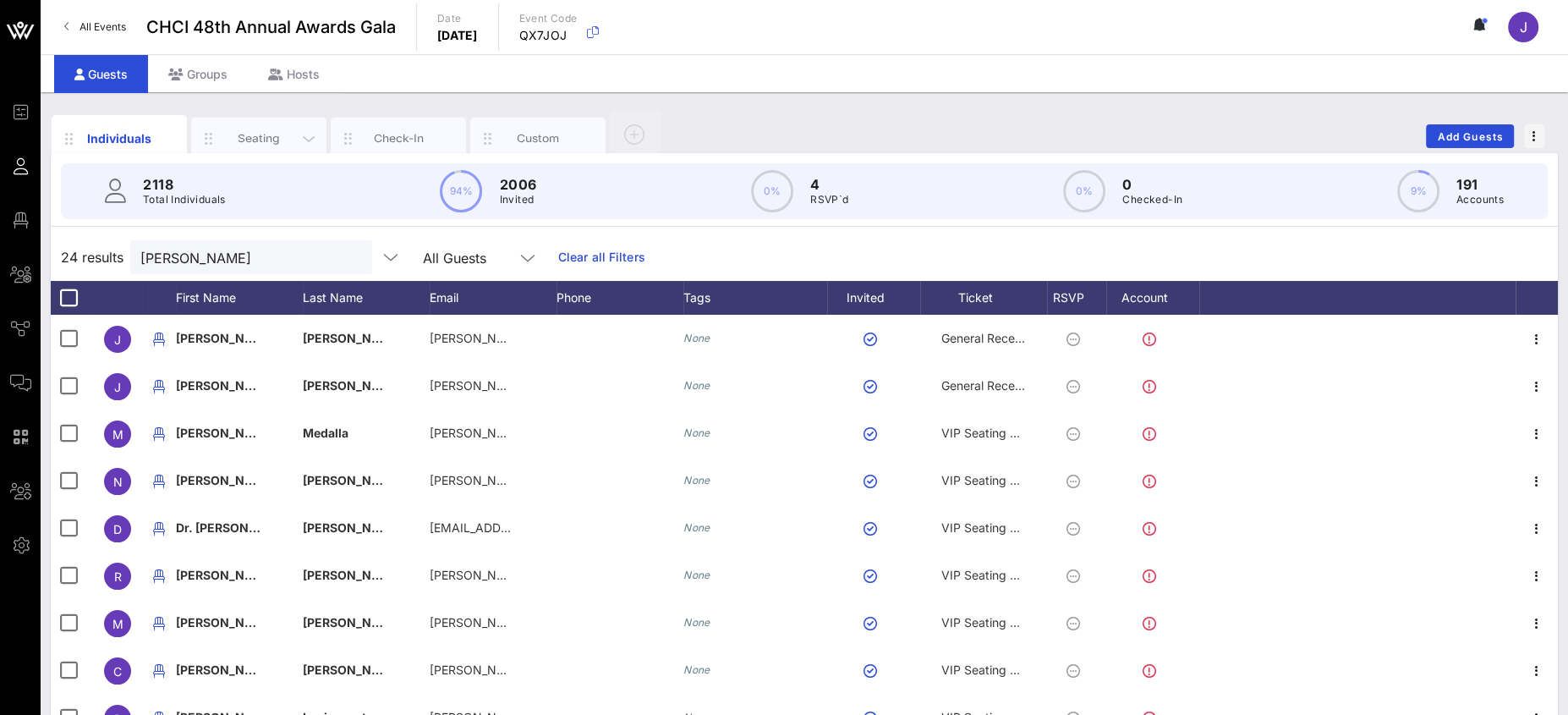
click at [259, 135] on div "Seating" at bounding box center [259, 138] width 76 height 17
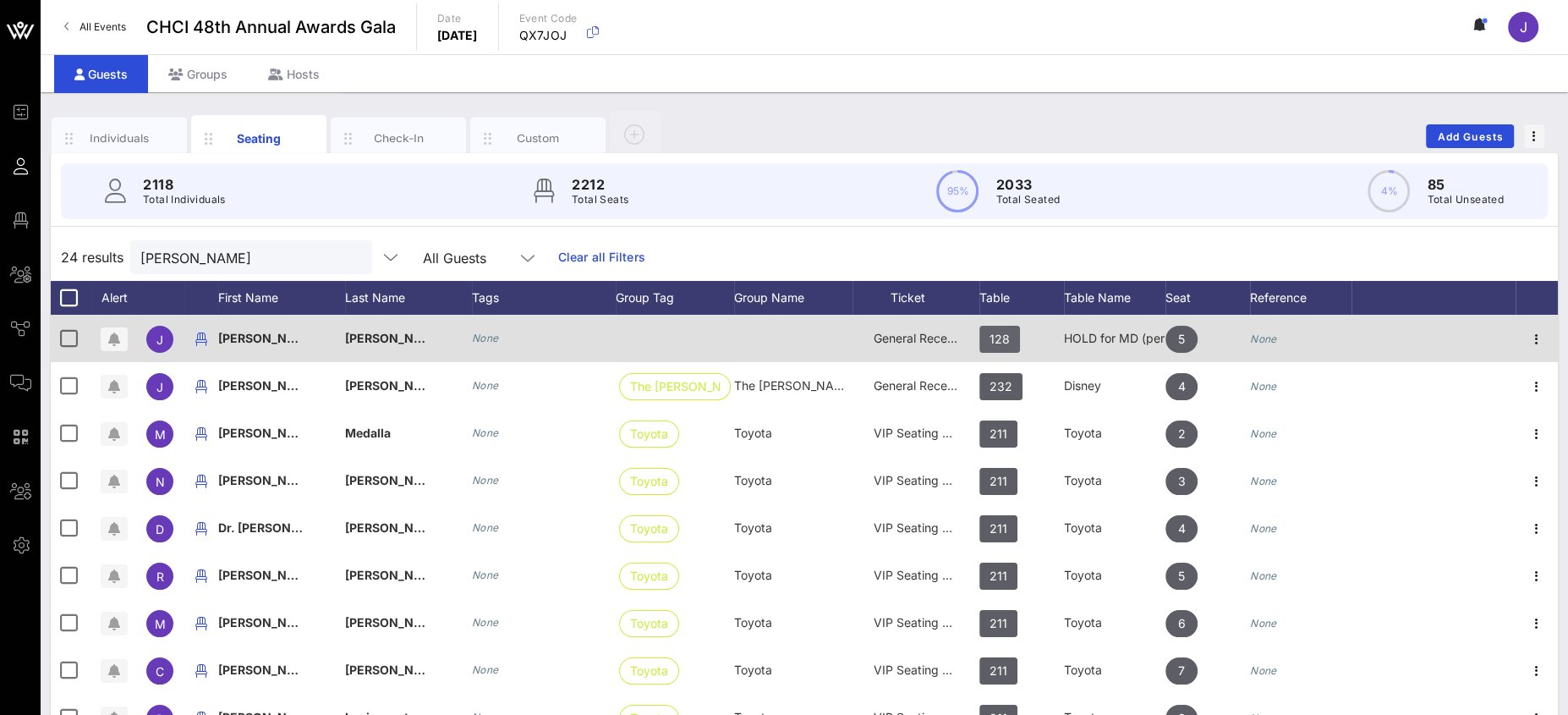
click at [993, 337] on span "128" at bounding box center [999, 339] width 20 height 27
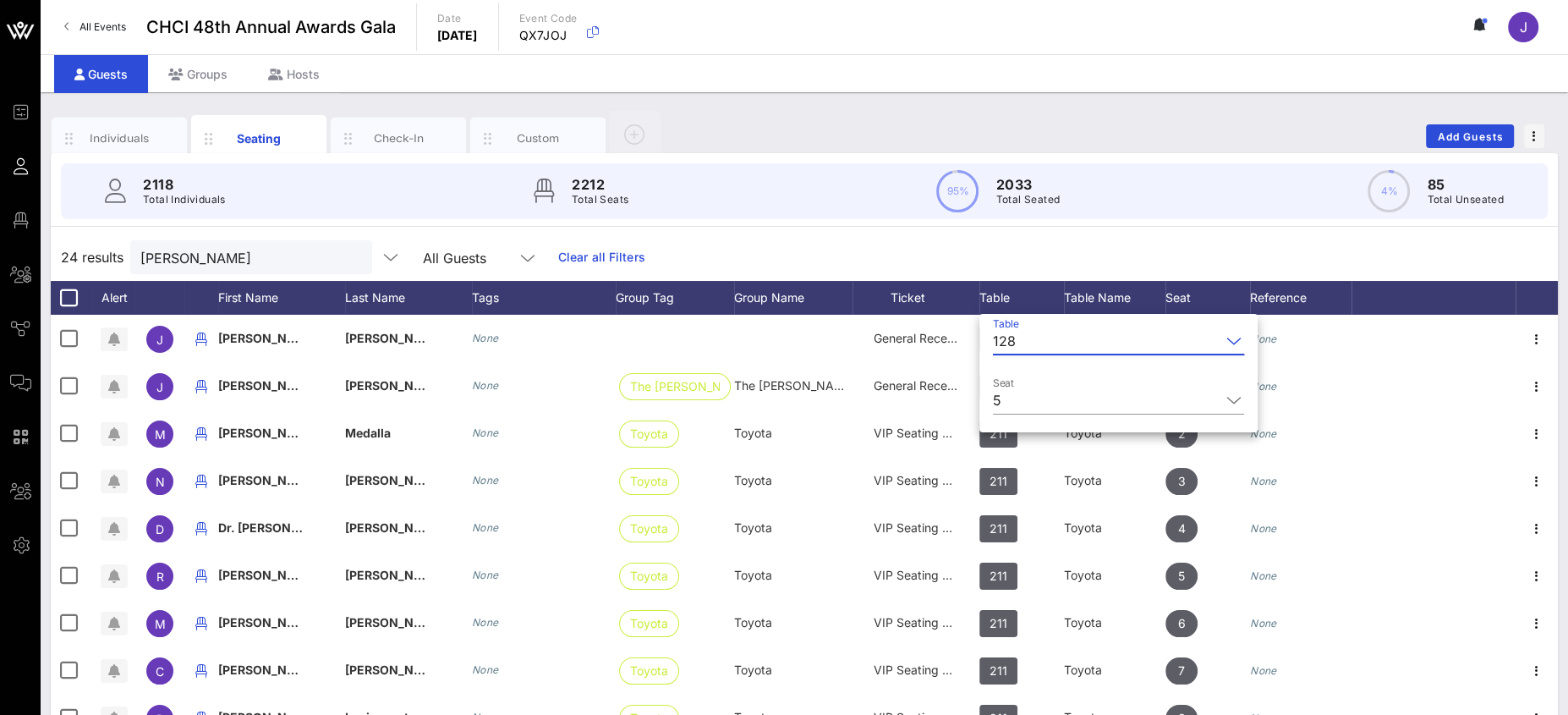
click at [1013, 339] on div "128" at bounding box center [1005, 341] width 23 height 16
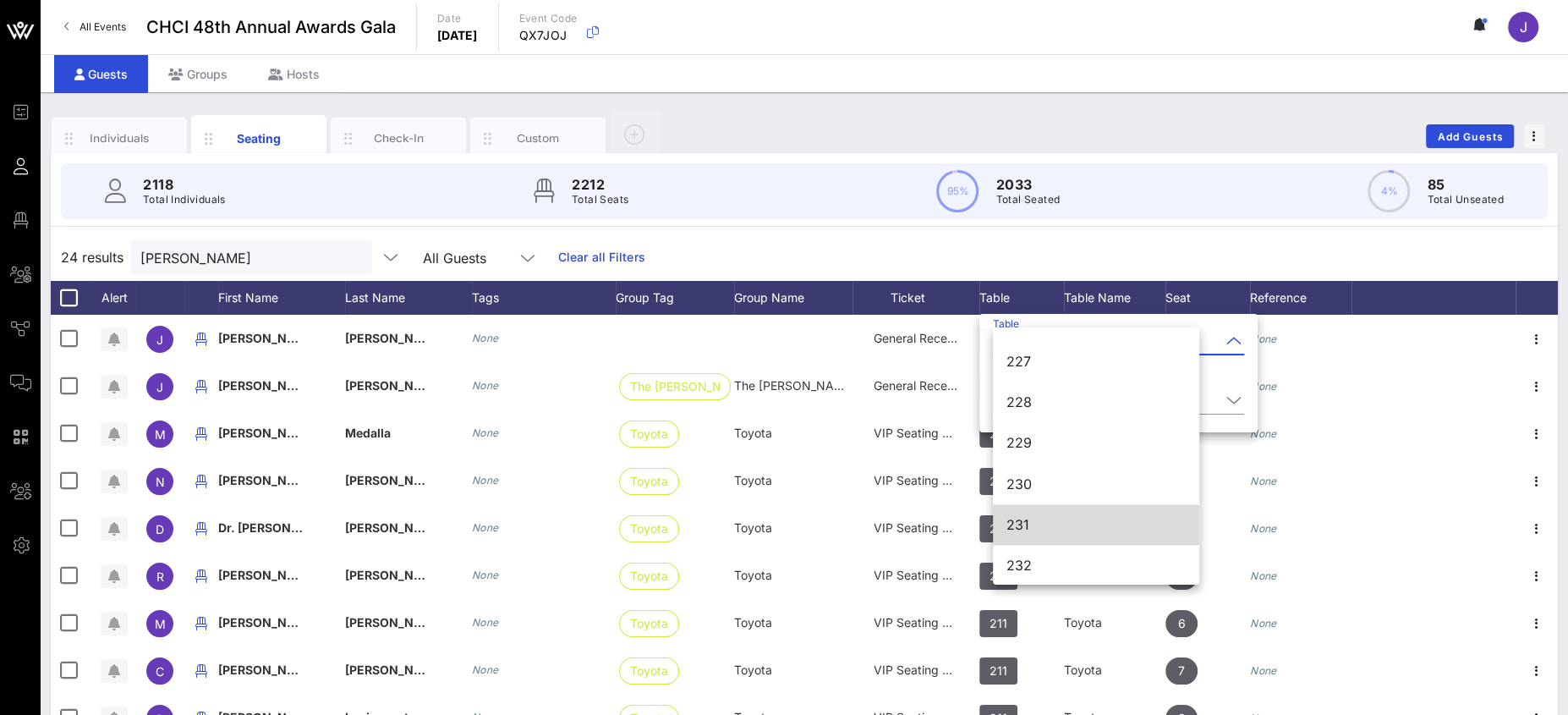
scroll to position [2998, 0]
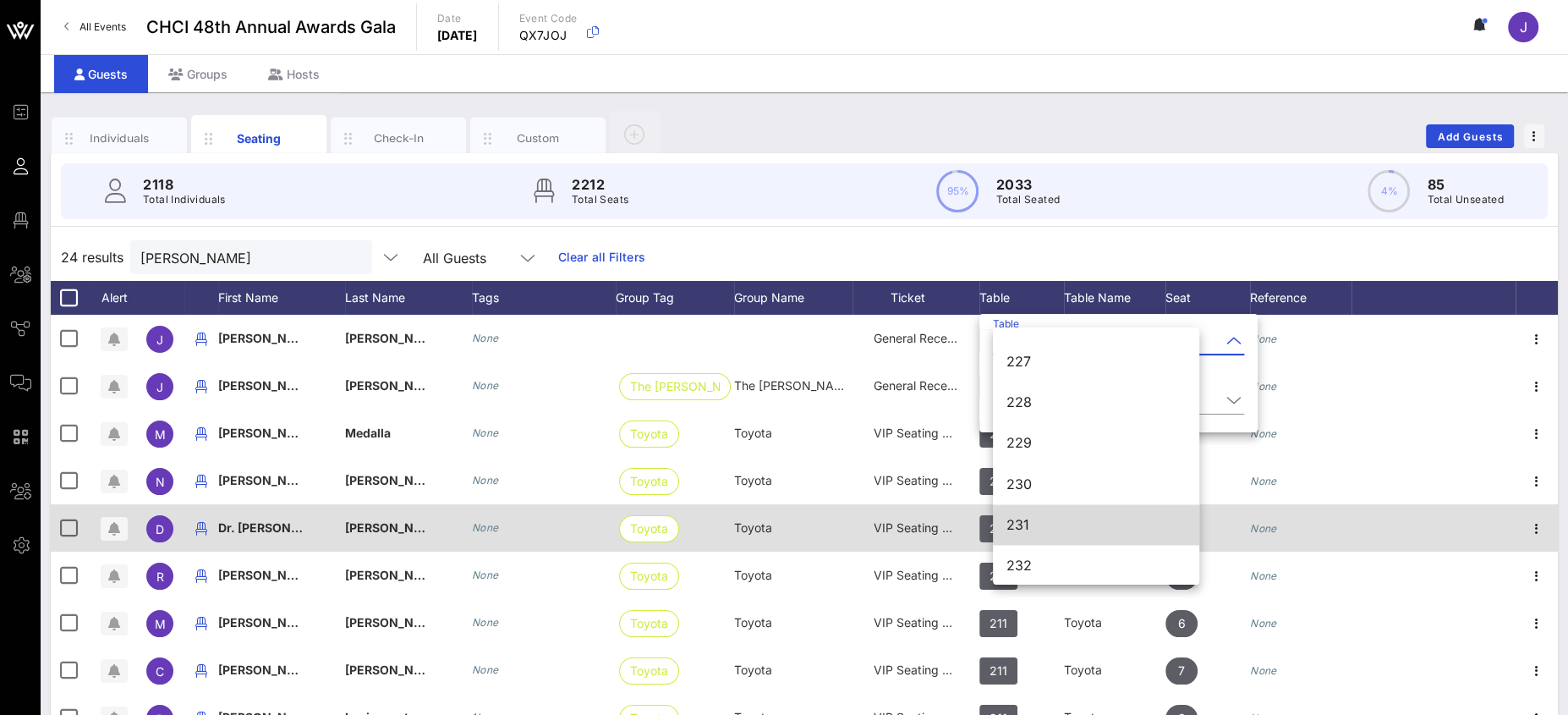
click at [1054, 522] on div "231" at bounding box center [1096, 524] width 180 height 17
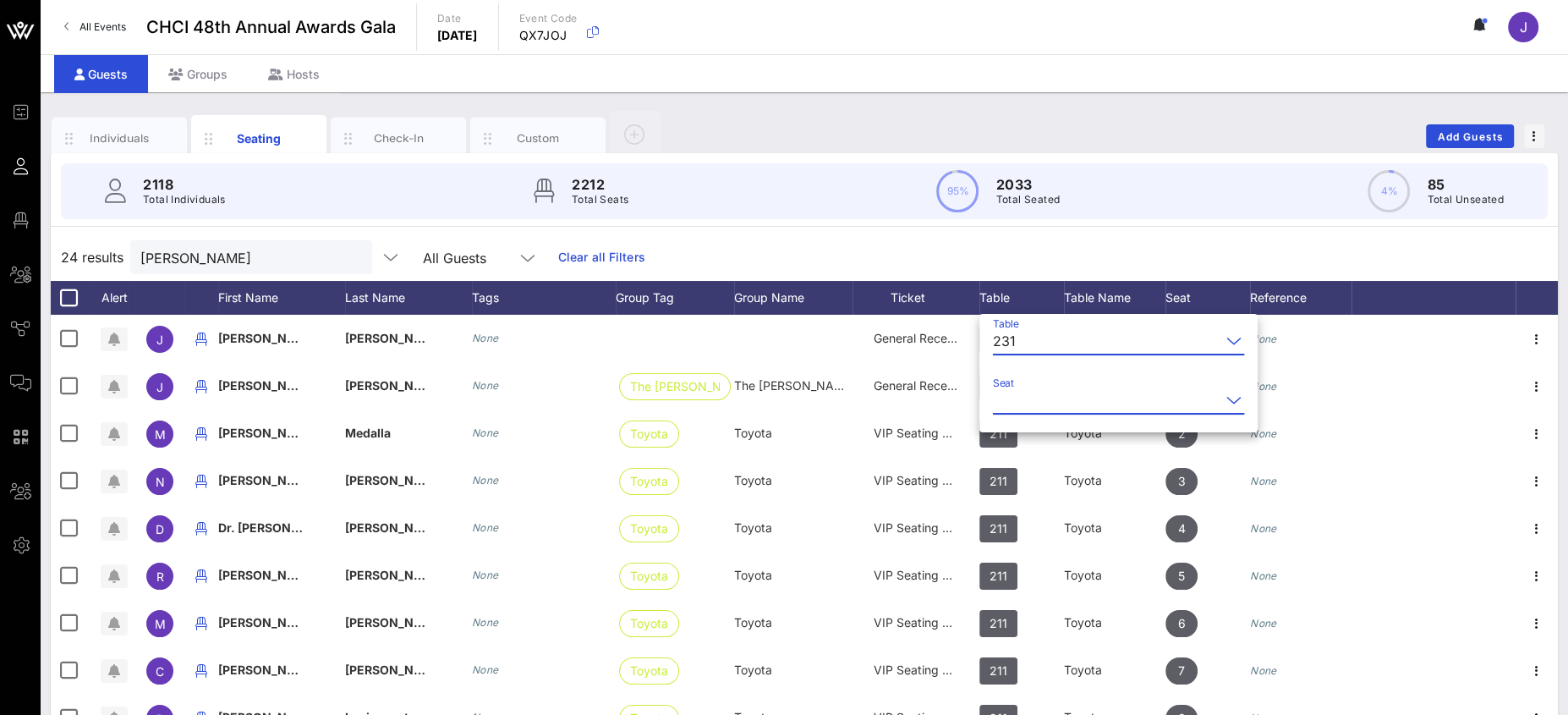
click at [1068, 397] on input "Seat" at bounding box center [1107, 400] width 227 height 27
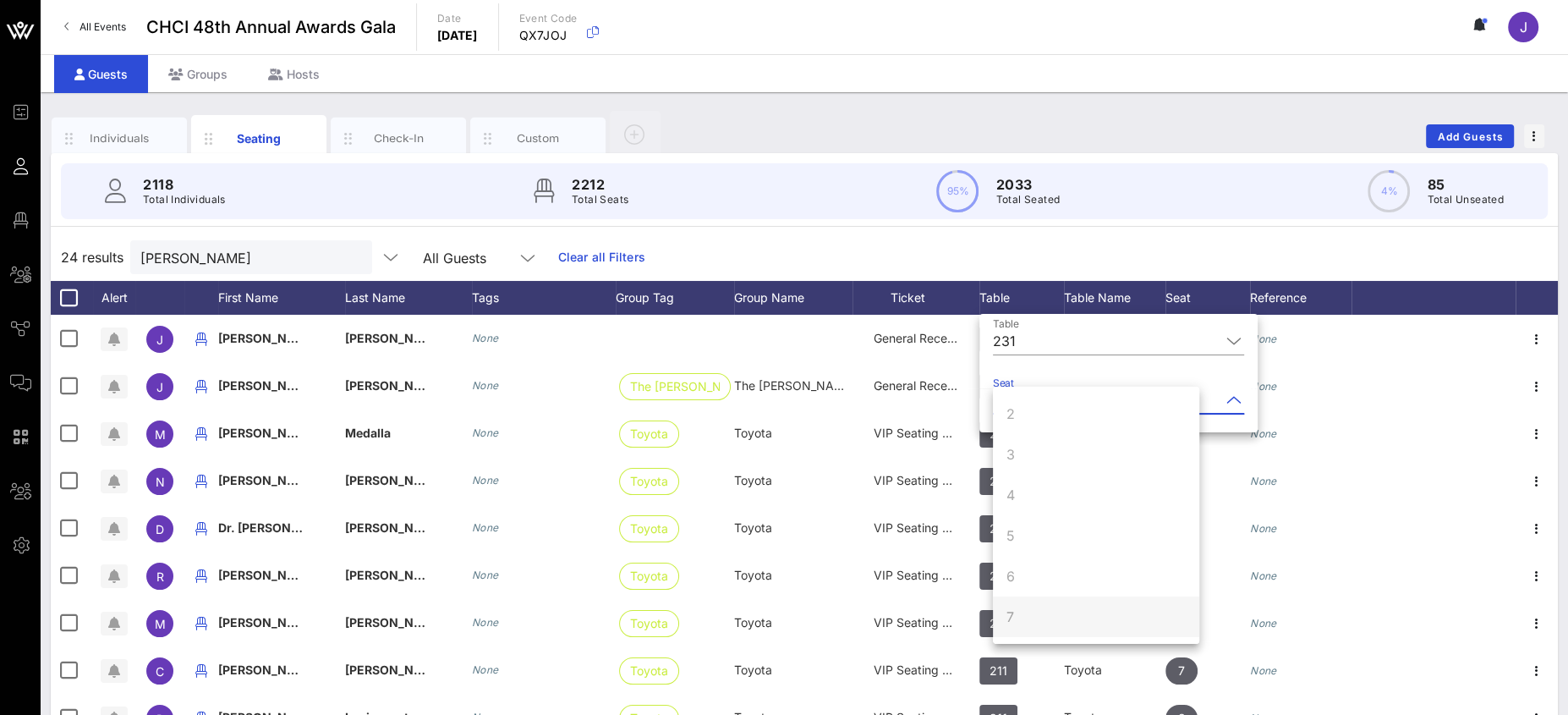
scroll to position [162, 0]
drag, startPoint x: 1014, startPoint y: 252, endPoint x: 966, endPoint y: 253, distance: 48.0
click at [1013, 252] on div "24 results [PERSON_NAME] All Guests Clear all Filters" at bounding box center [804, 256] width 1507 height 48
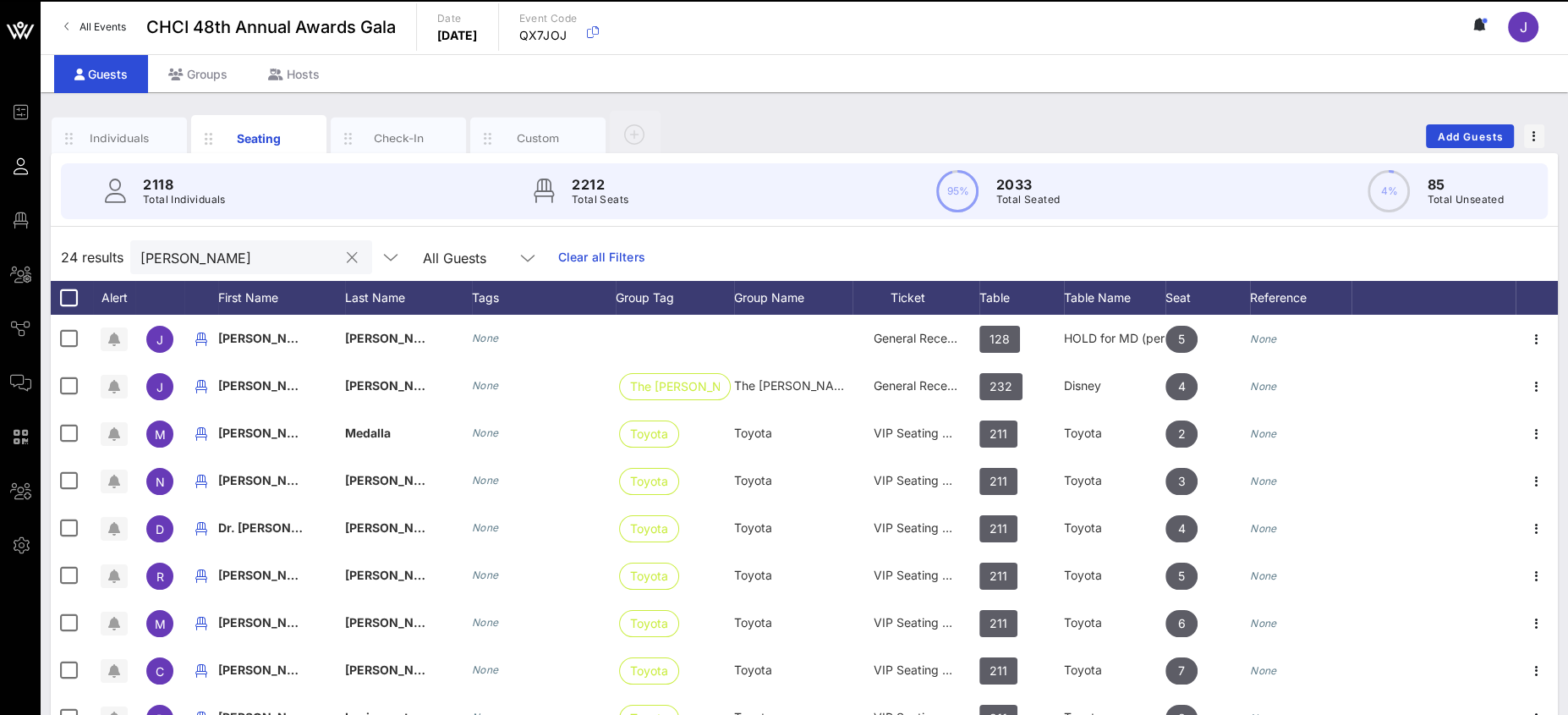
click at [147, 248] on input "[PERSON_NAME]" at bounding box center [240, 256] width 198 height 22
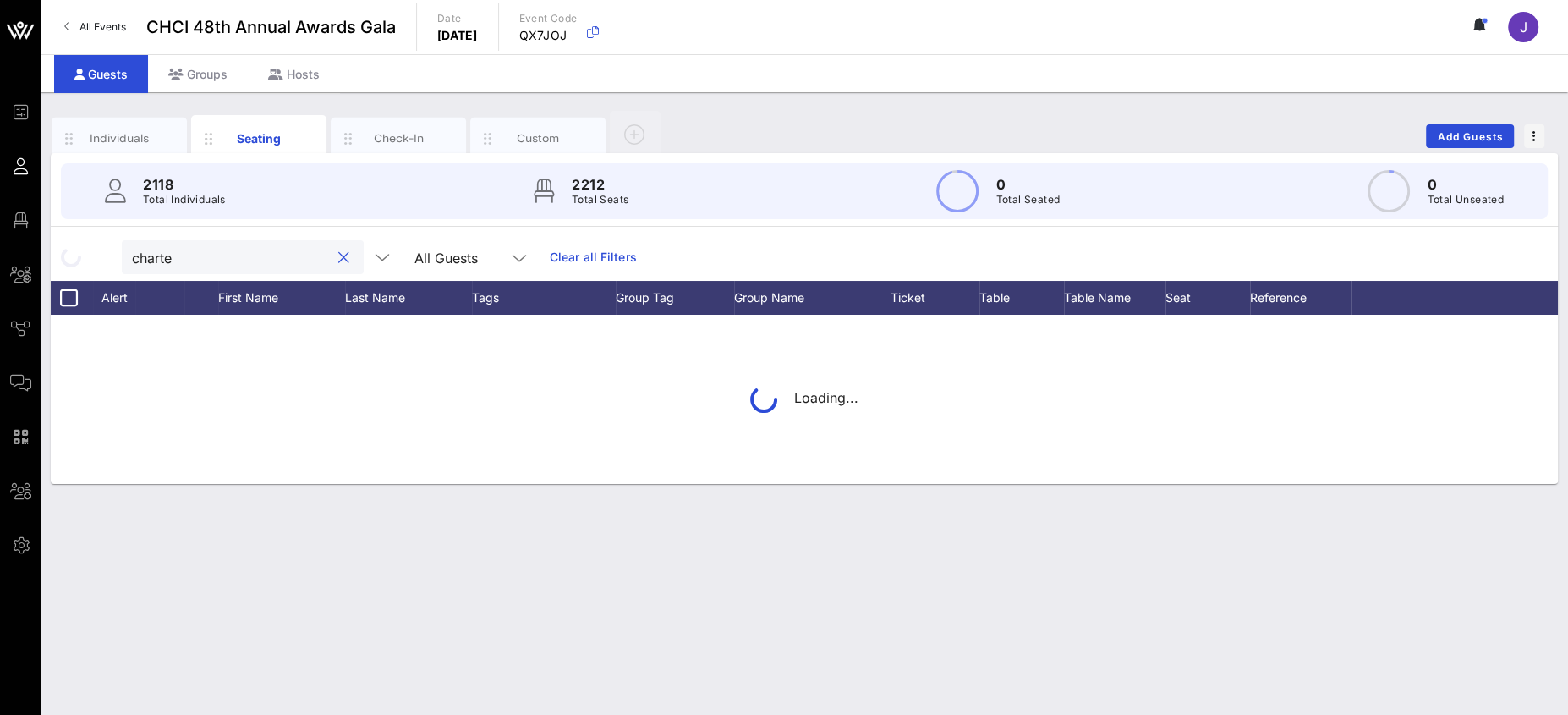
type input "charter"
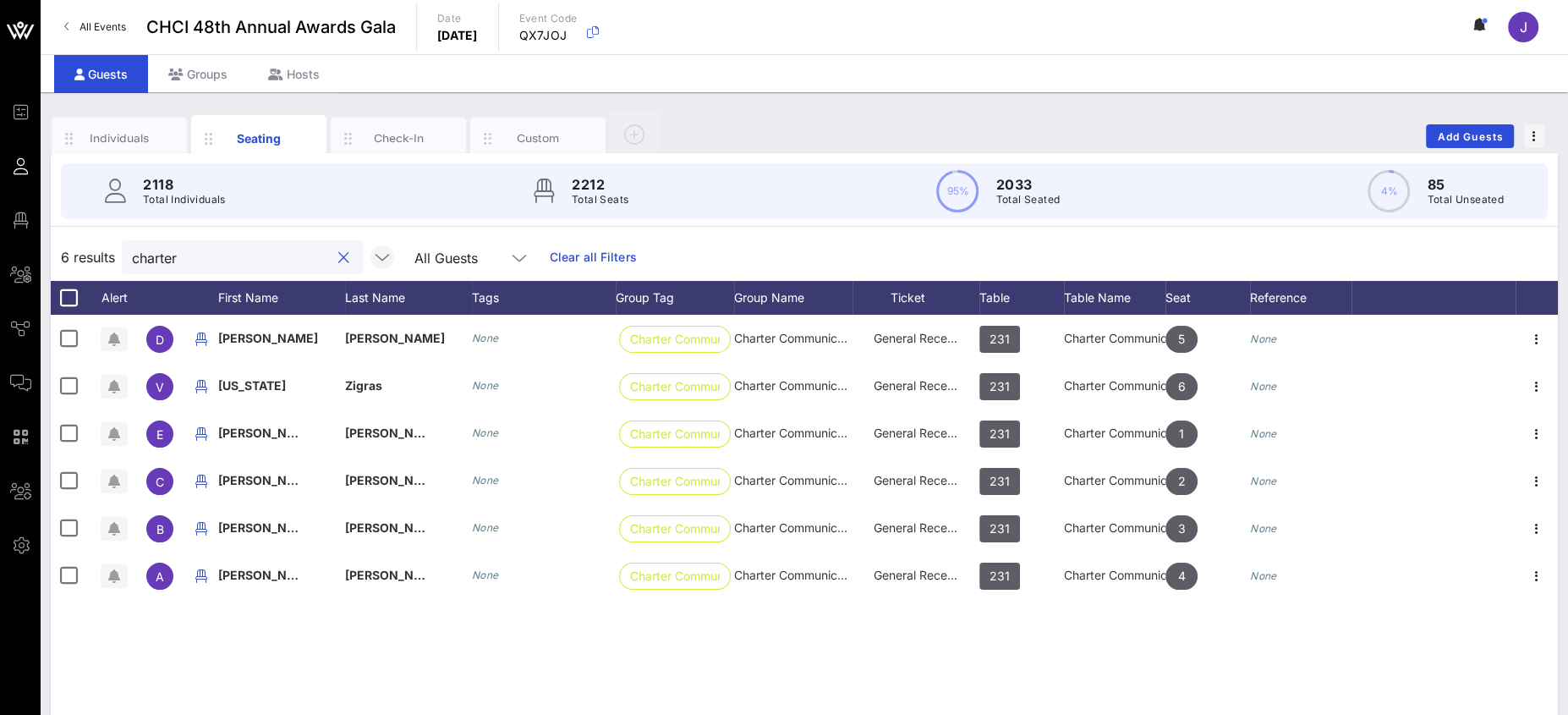
click at [338, 258] on button "clear icon" at bounding box center [343, 257] width 11 height 17
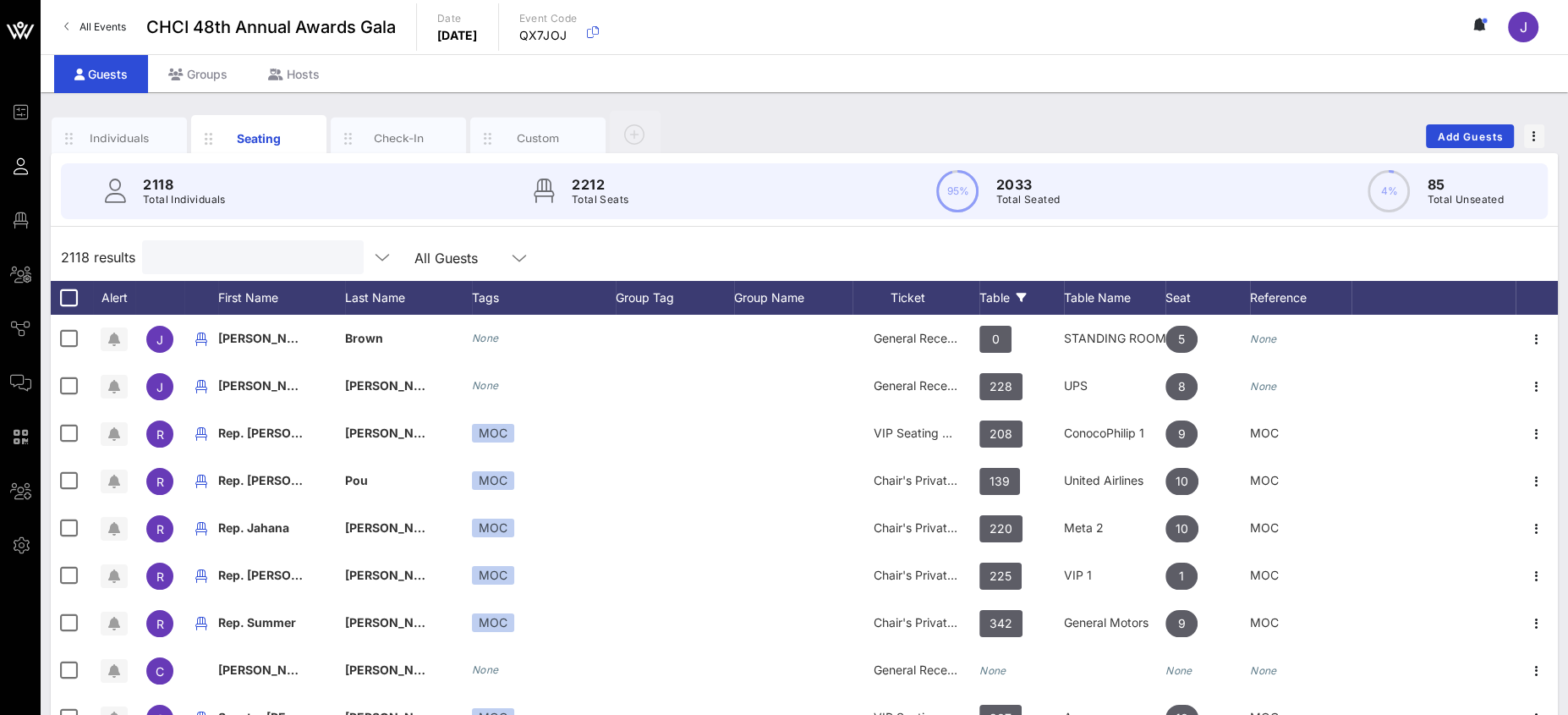
click at [993, 294] on div "Table" at bounding box center [1021, 297] width 84 height 34
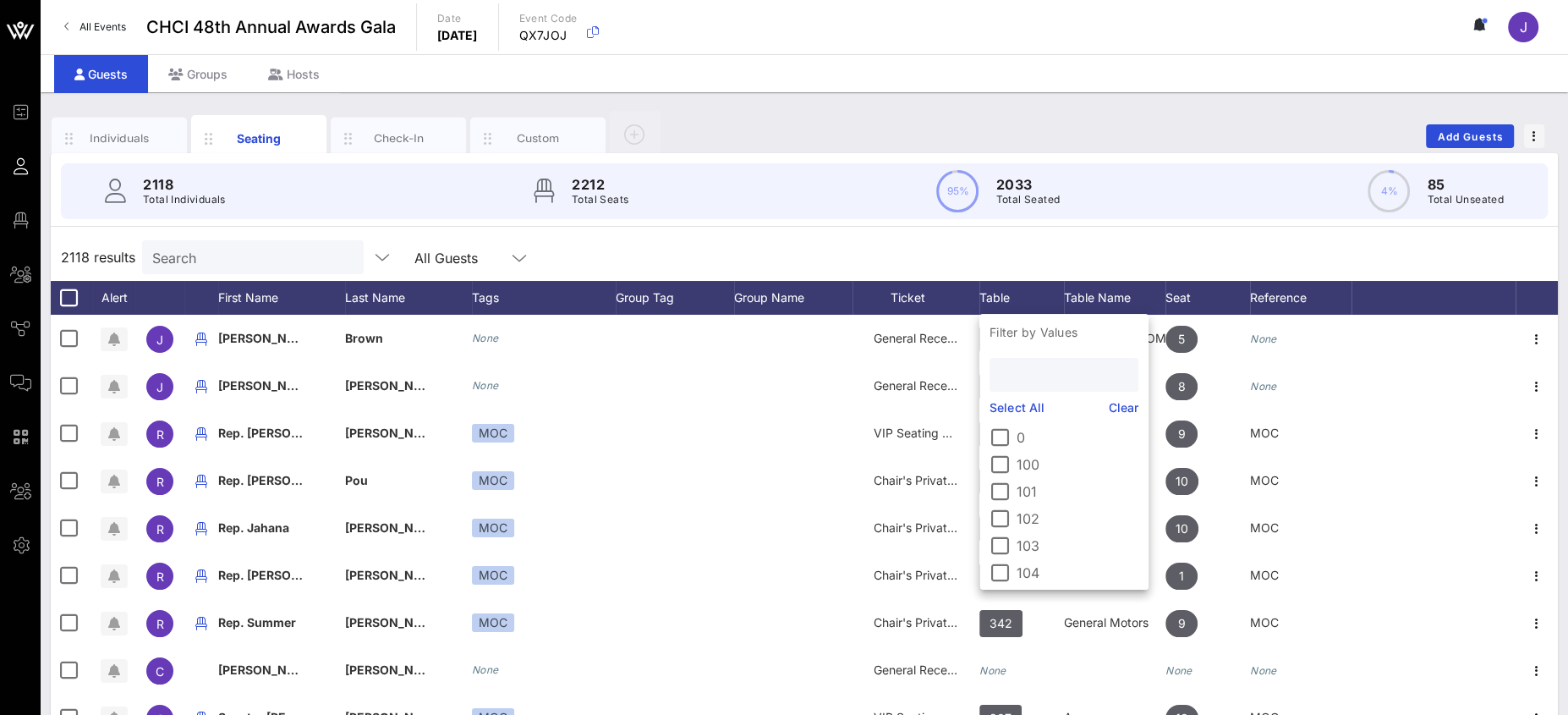
click at [1019, 385] on input "text" at bounding box center [1062, 375] width 125 height 22
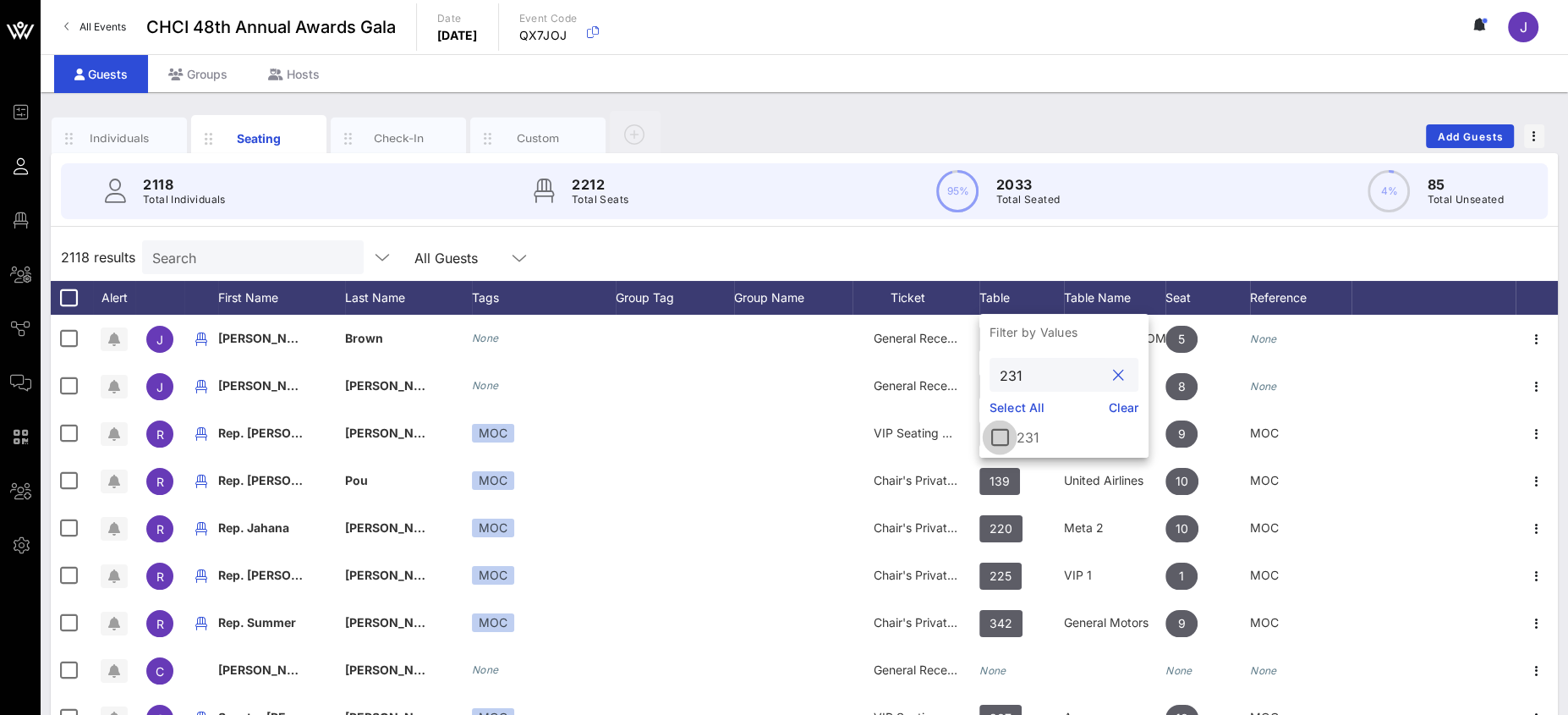
type input "231"
click at [1006, 436] on div at bounding box center [1000, 438] width 29 height 29
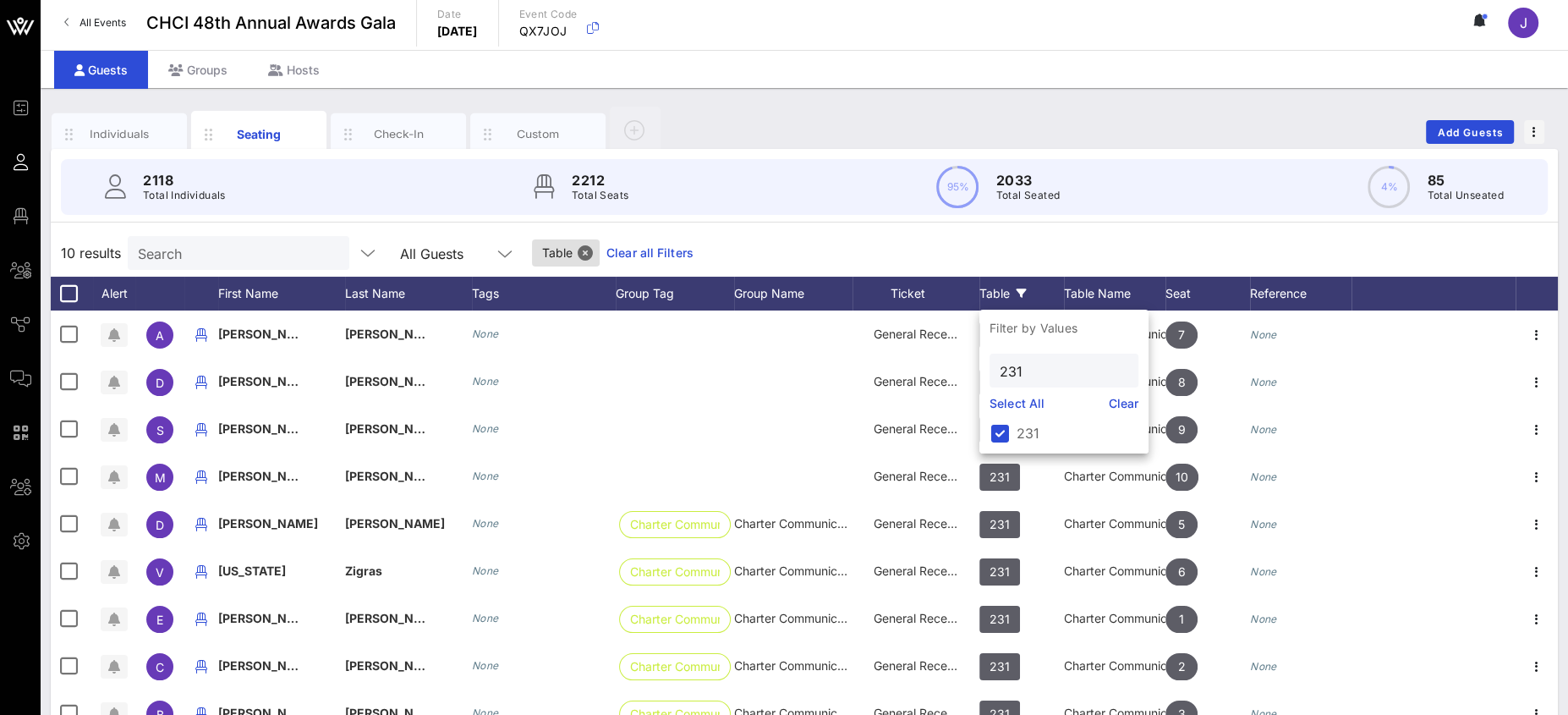
click at [1331, 258] on div "10 results Search All Guests Table Clear all Filters" at bounding box center [804, 253] width 1507 height 48
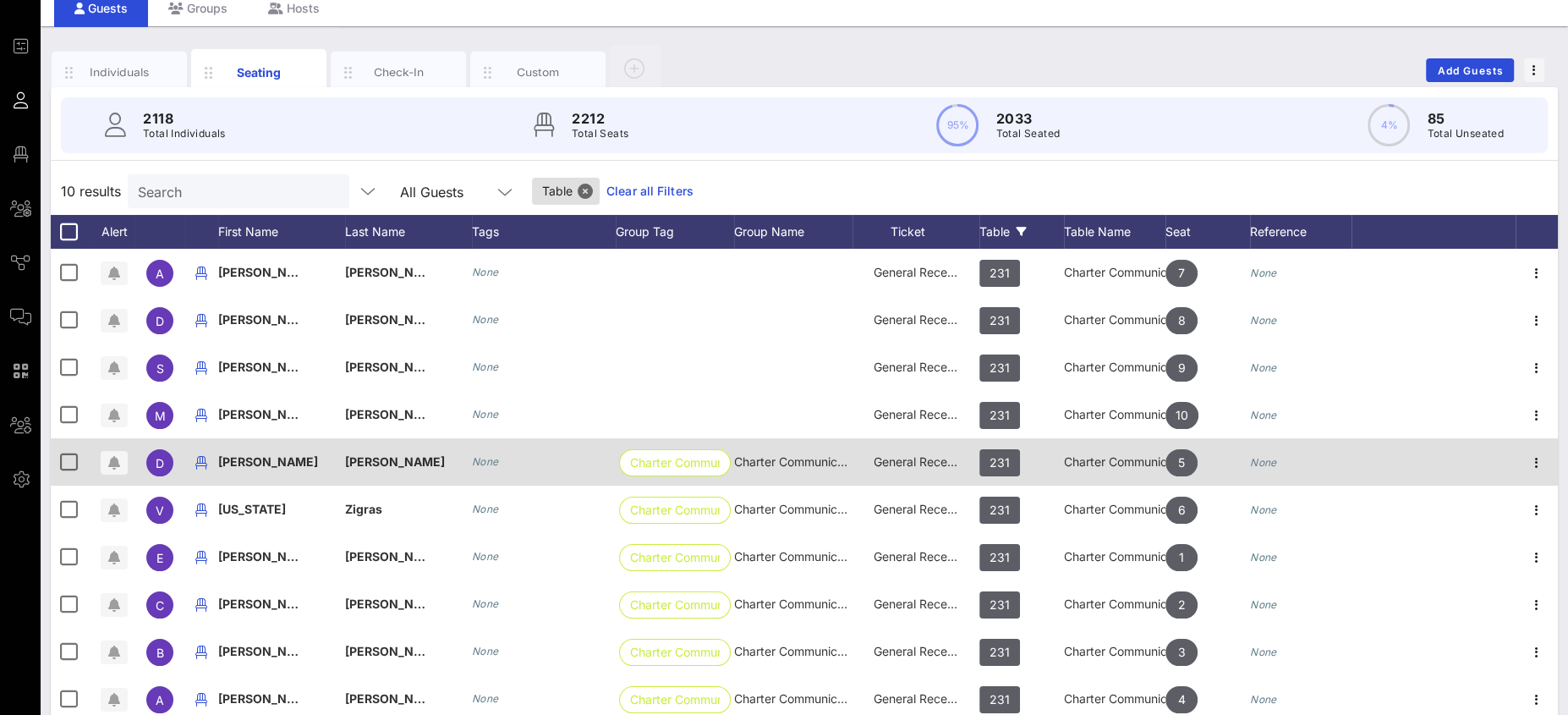
scroll to position [122, 0]
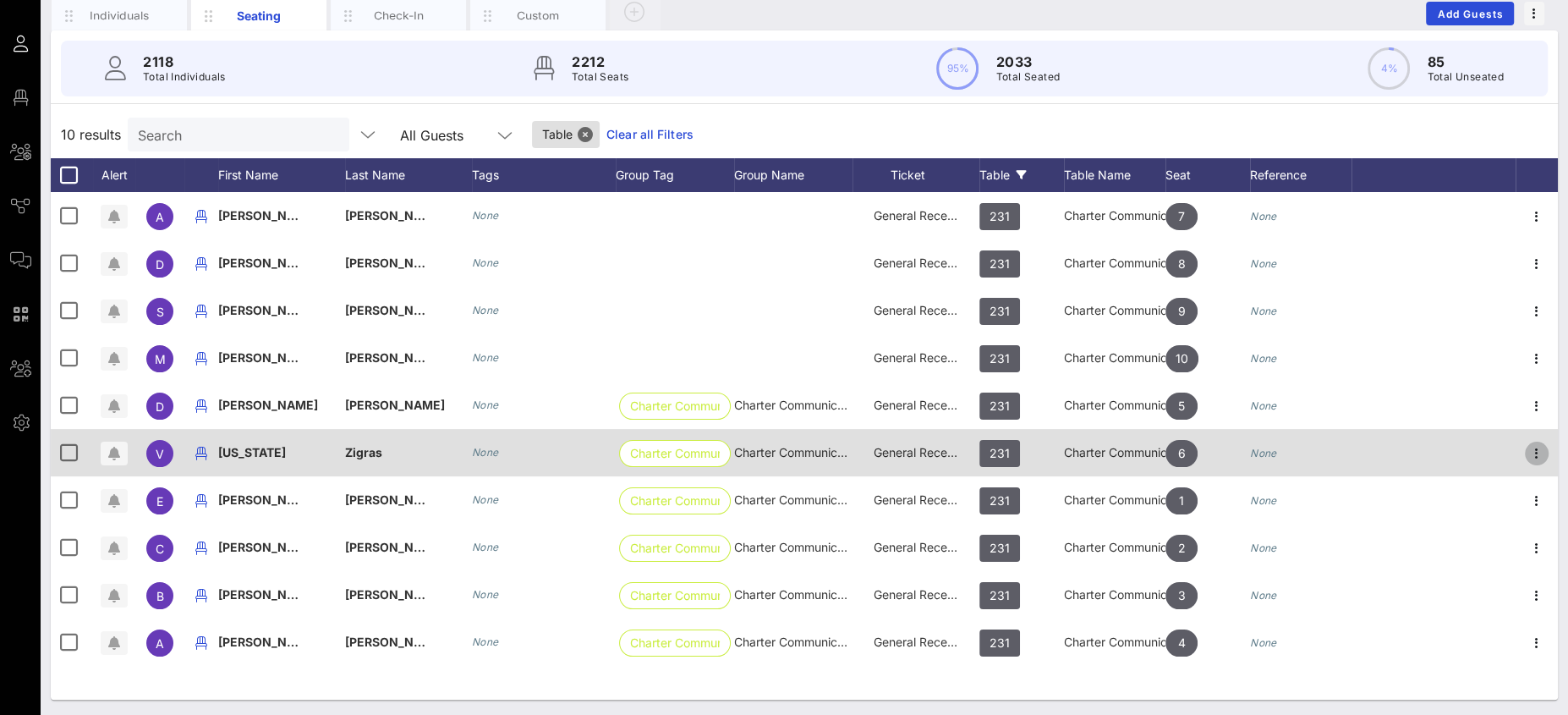
click at [1531, 448] on icon "button" at bounding box center [1536, 453] width 20 height 20
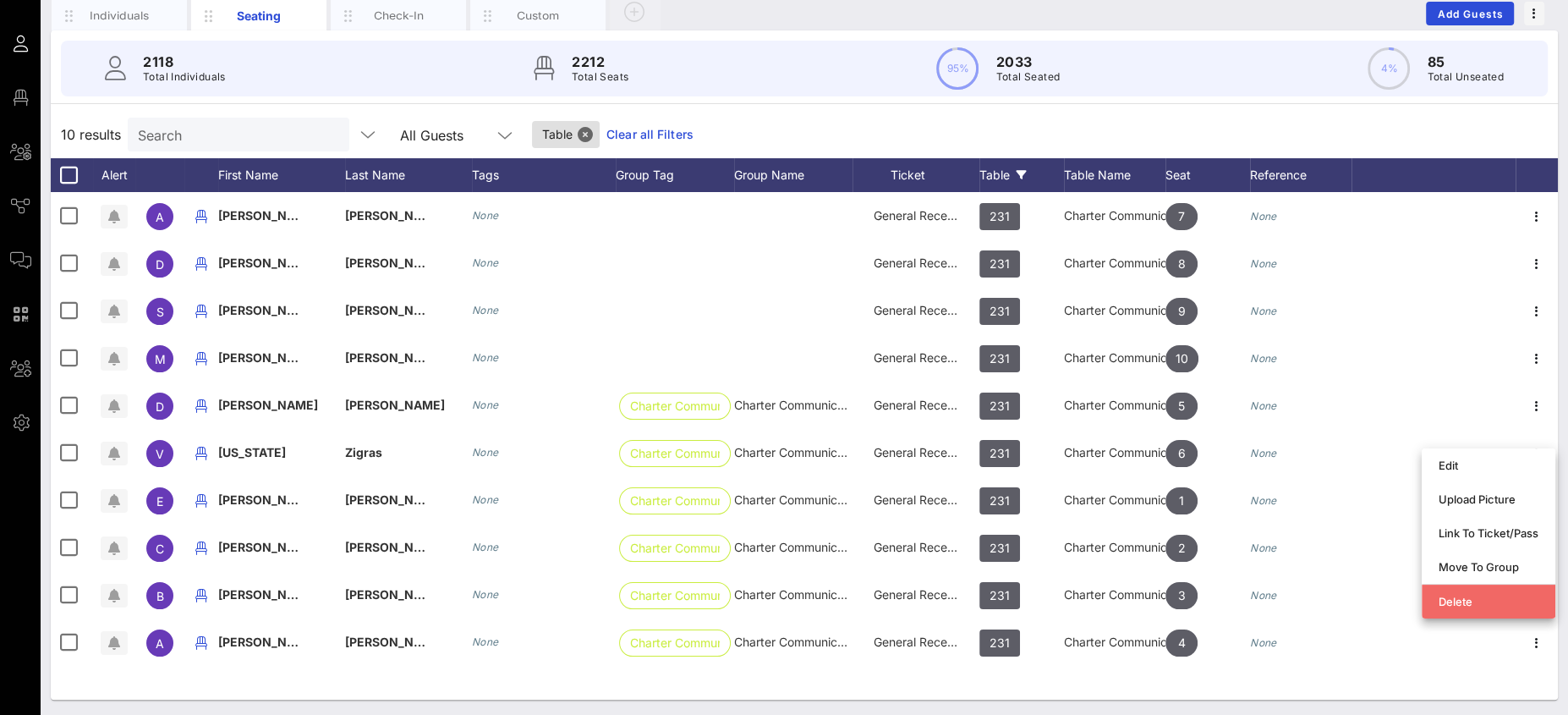
click at [1479, 600] on div "Delete" at bounding box center [1488, 601] width 100 height 14
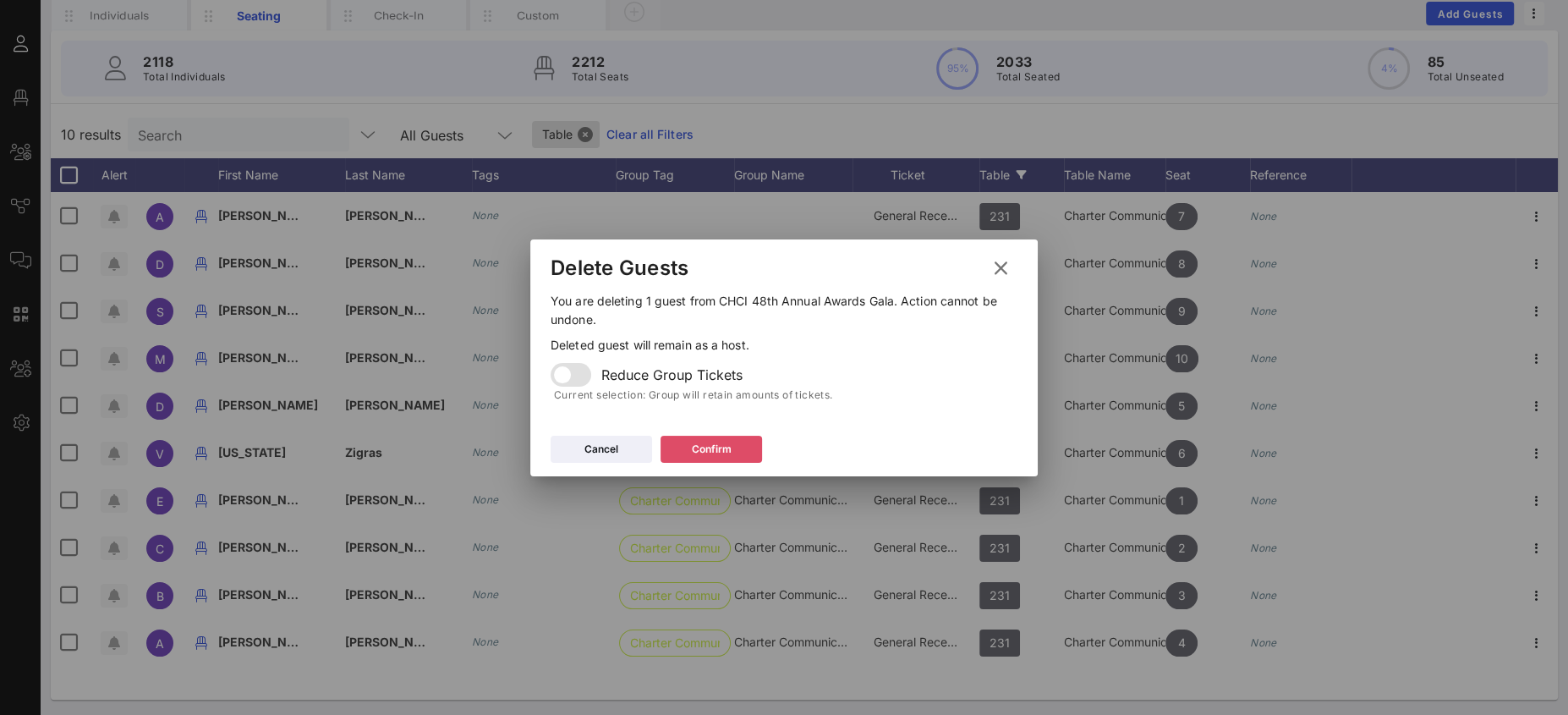
click at [694, 448] on div "Confirm" at bounding box center [711, 449] width 40 height 17
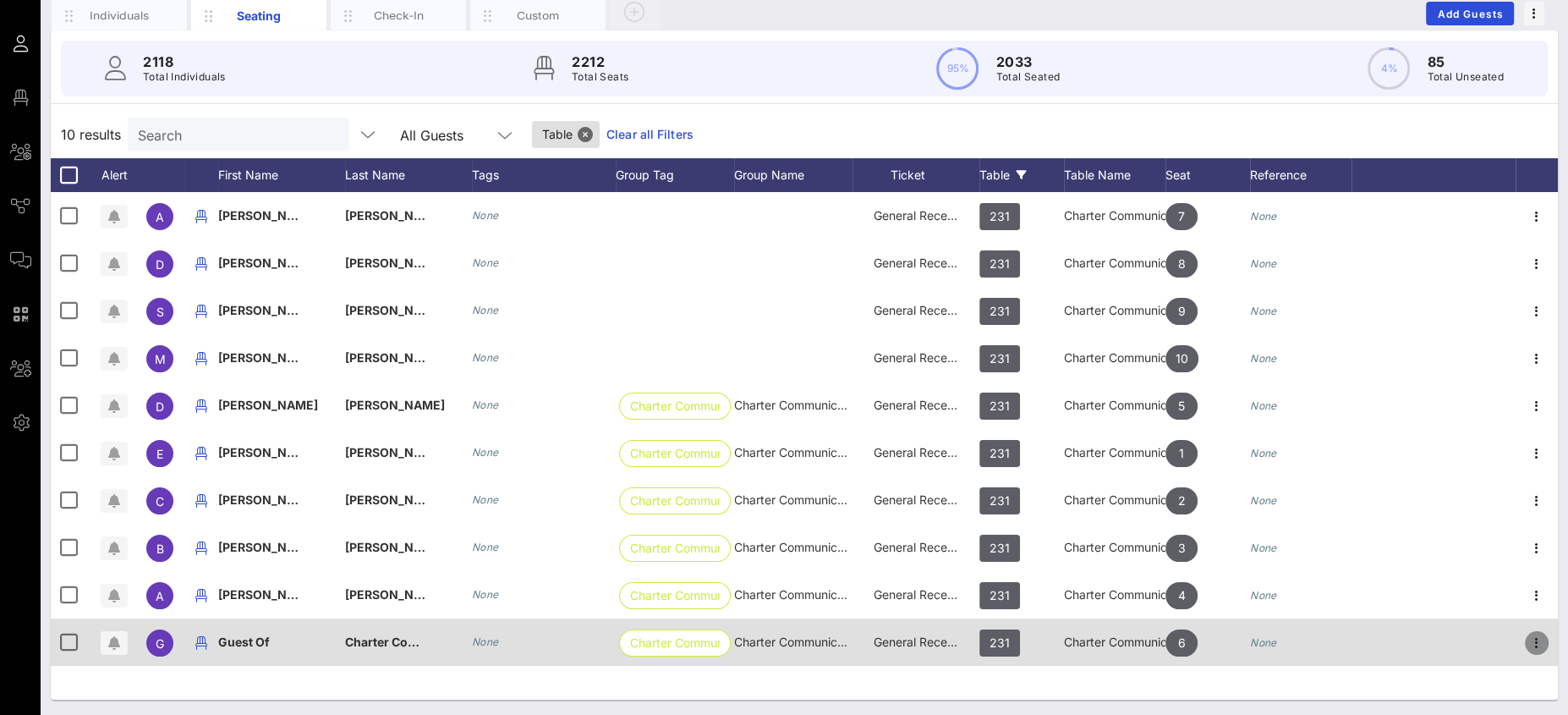
click at [1533, 647] on icon "button" at bounding box center [1536, 643] width 20 height 20
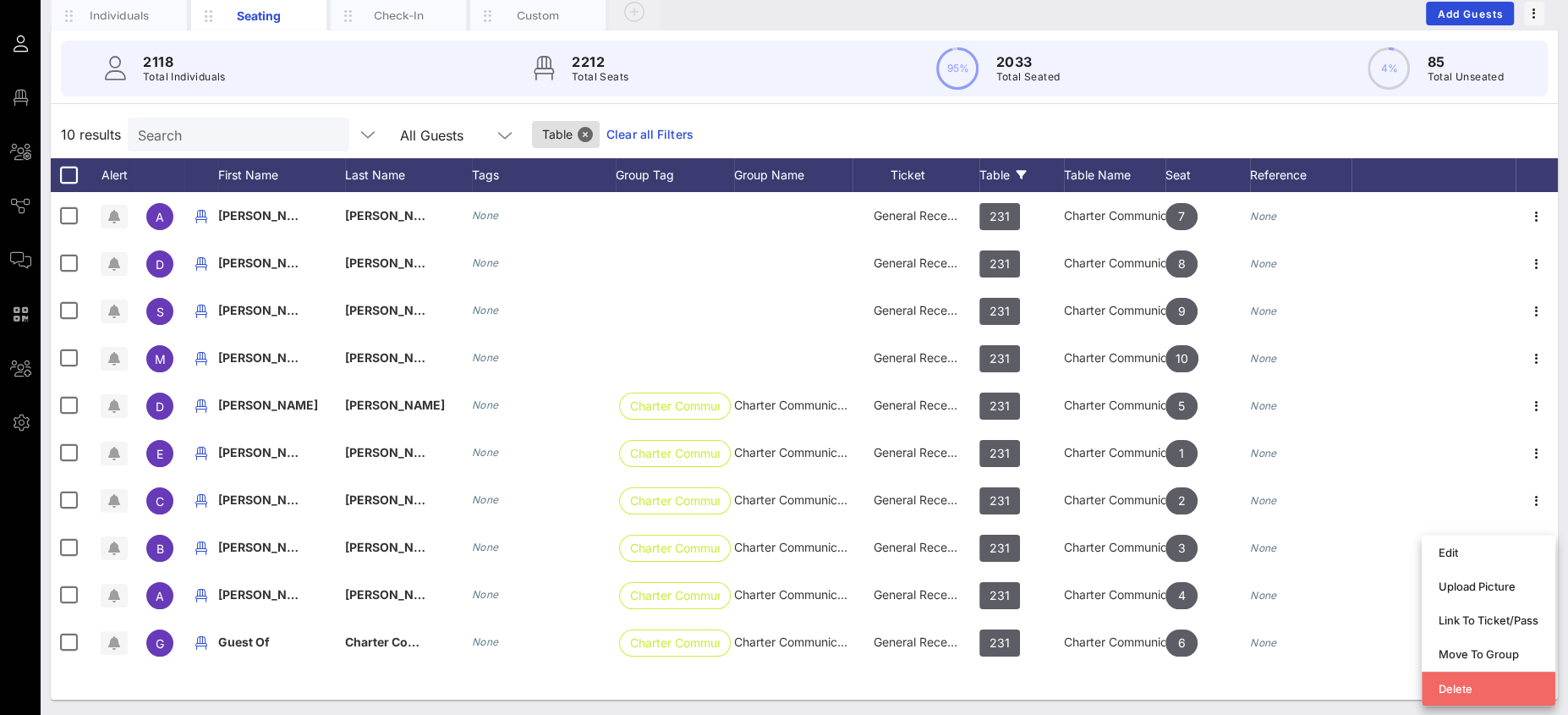
click at [1499, 687] on div "Delete" at bounding box center [1488, 689] width 100 height 14
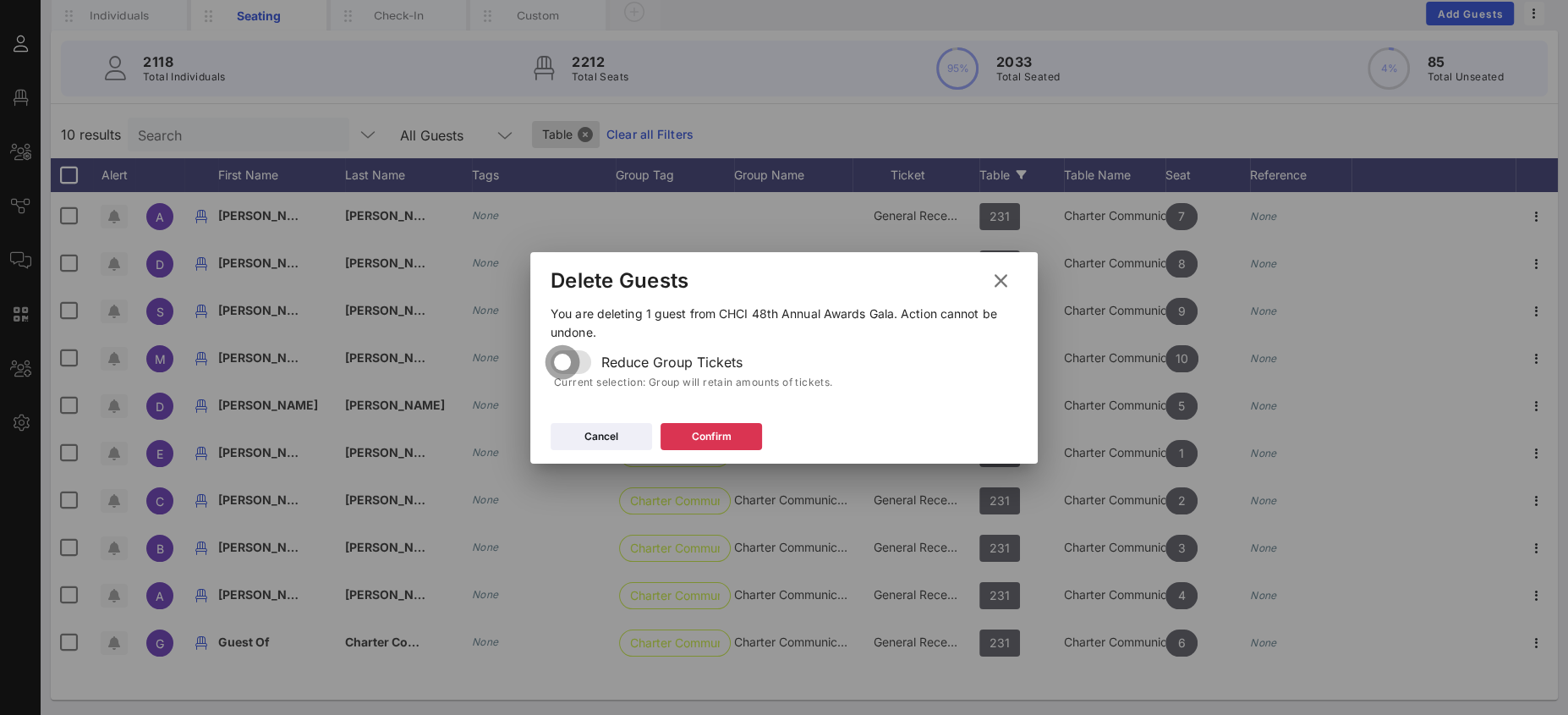
click at [560, 364] on div at bounding box center [562, 362] width 29 height 29
click at [693, 432] on div "Confirm" at bounding box center [711, 436] width 40 height 17
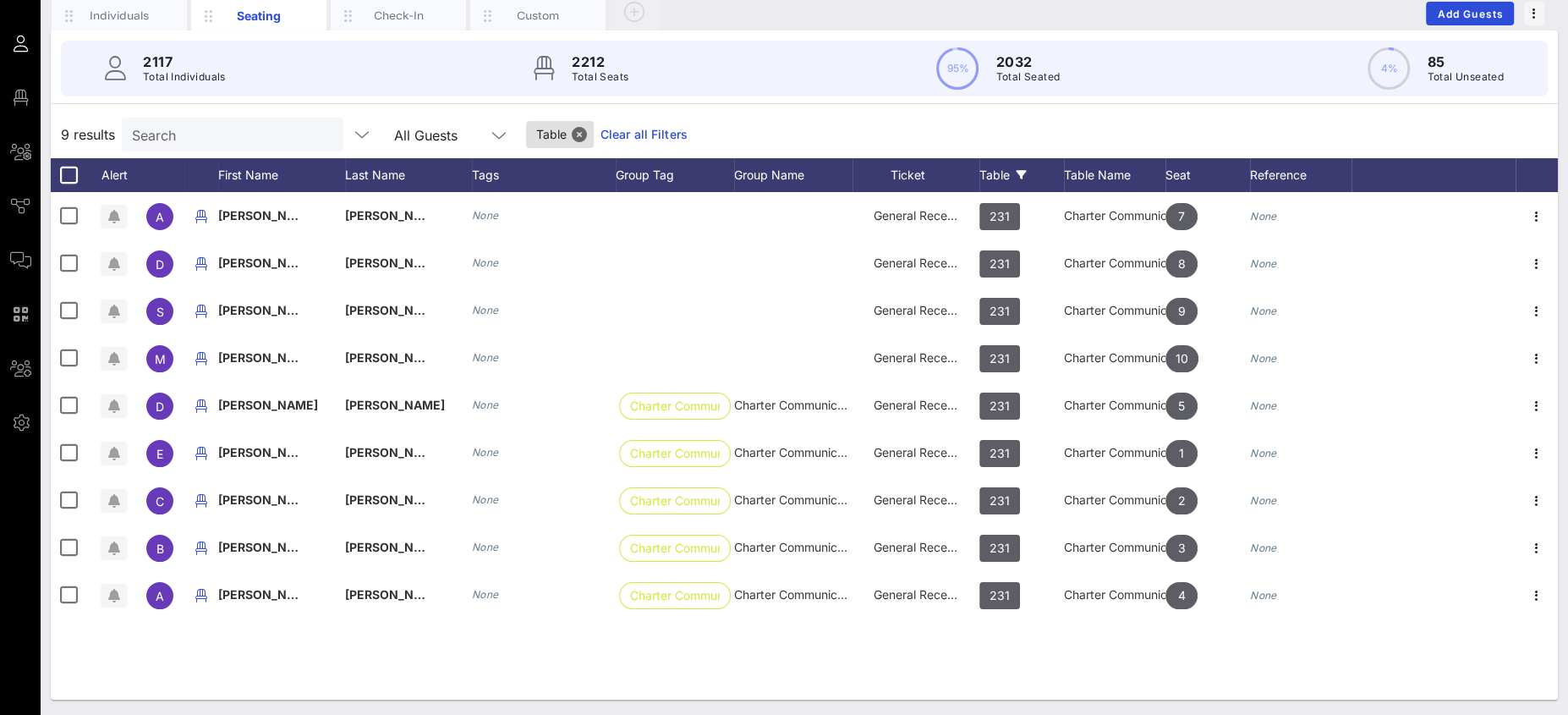
click at [193, 131] on input "Search" at bounding box center [231, 134] width 198 height 22
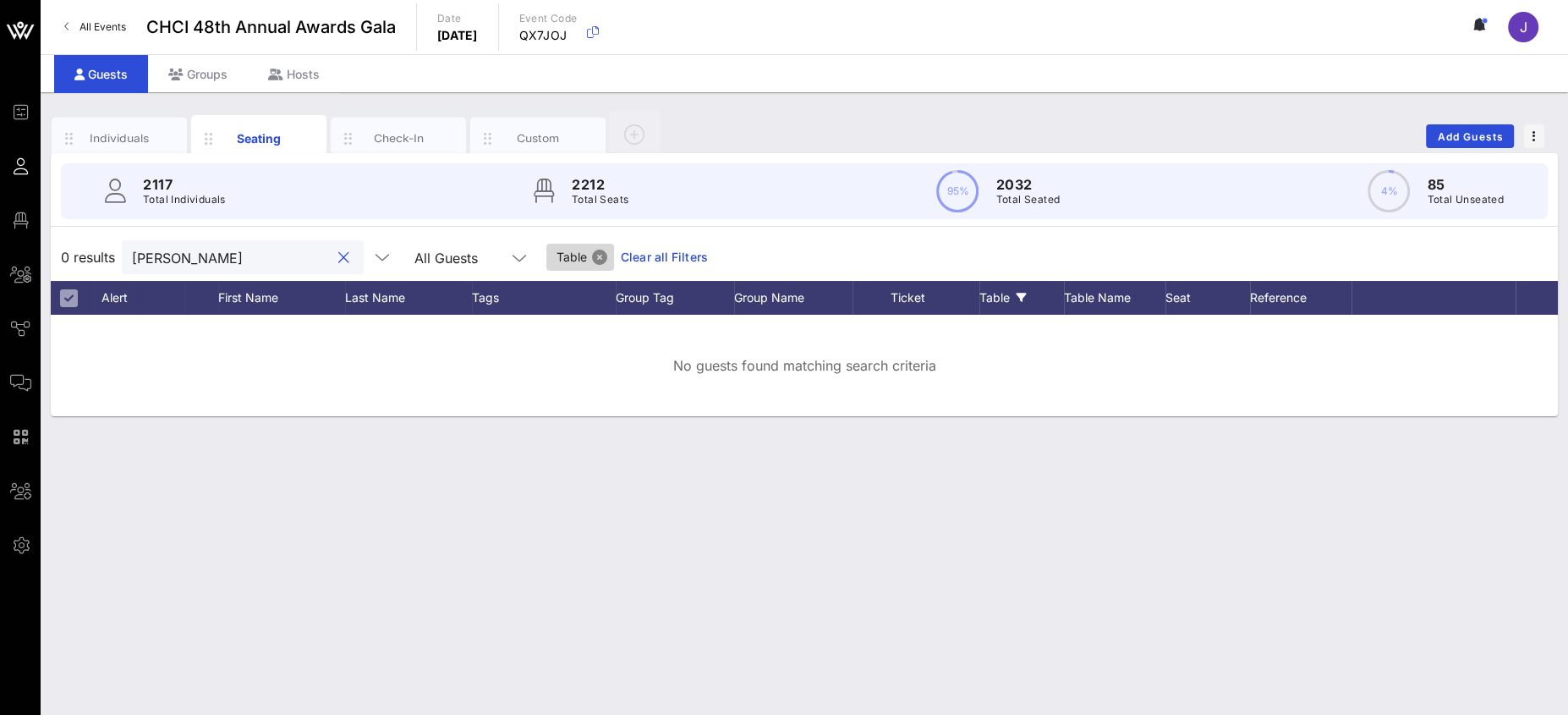
type input "[PERSON_NAME]"
click at [592, 255] on button "Close" at bounding box center [600, 257] width 16 height 16
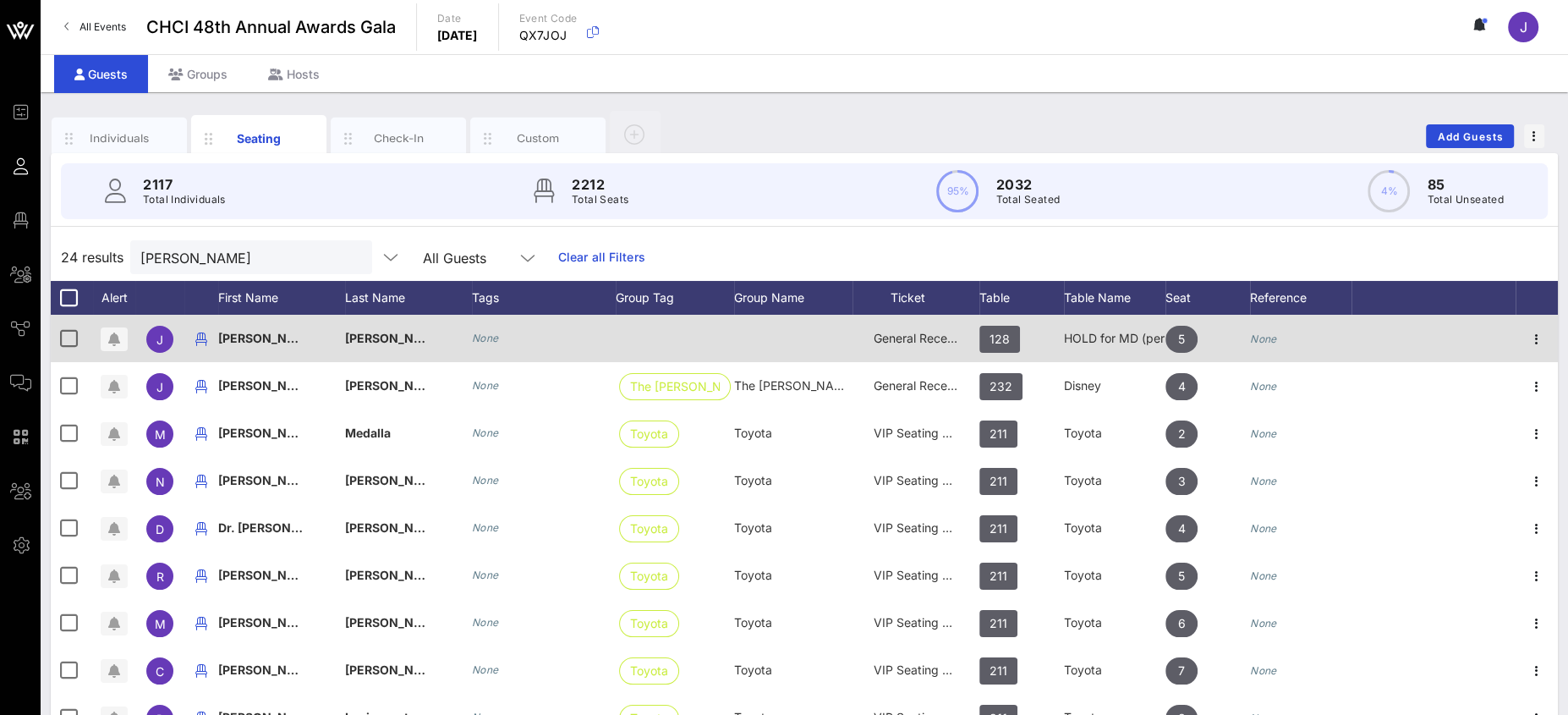
click at [960, 346] on div "General Reception" at bounding box center [916, 348] width 127 height 67
click at [1000, 340] on span "128" at bounding box center [999, 339] width 20 height 27
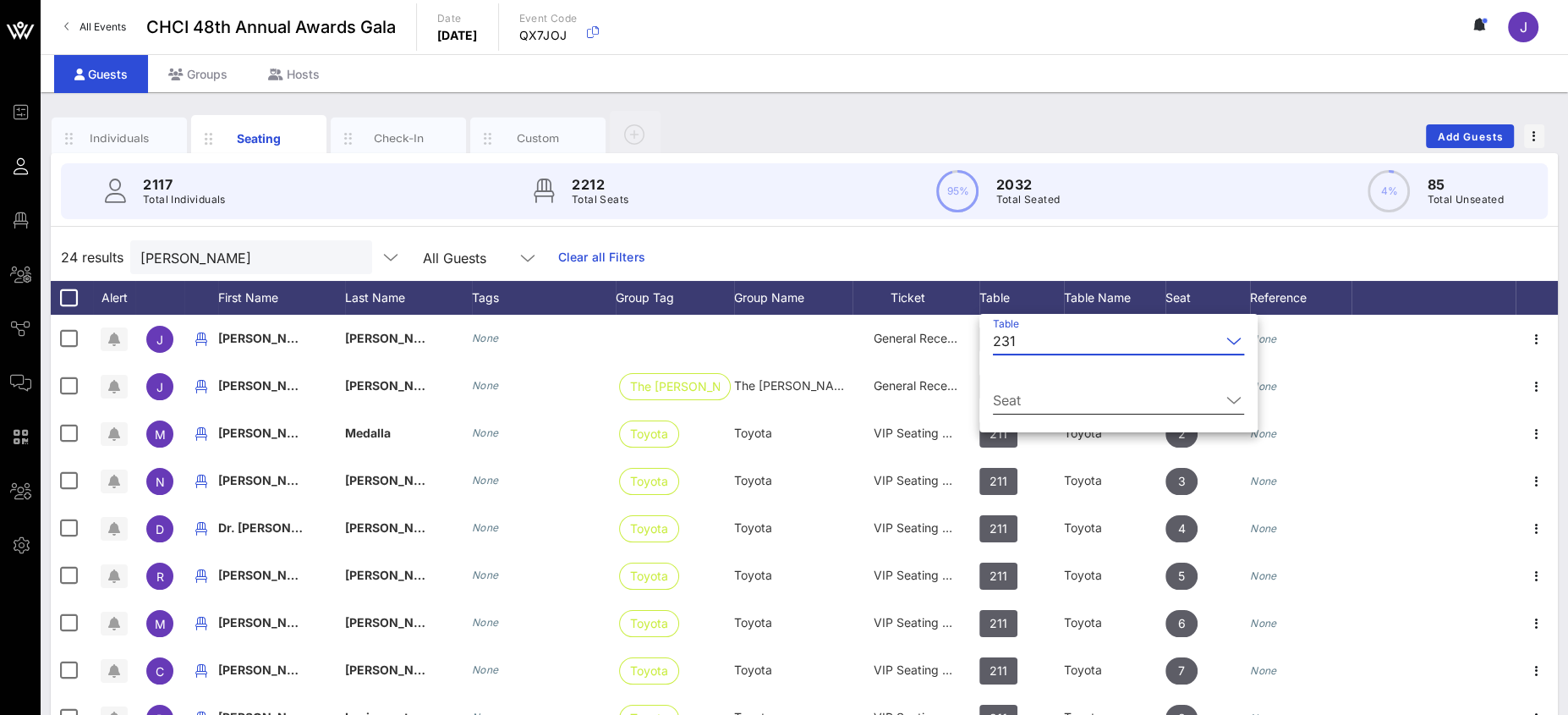
click at [1024, 402] on input "Seat" at bounding box center [1107, 400] width 227 height 27
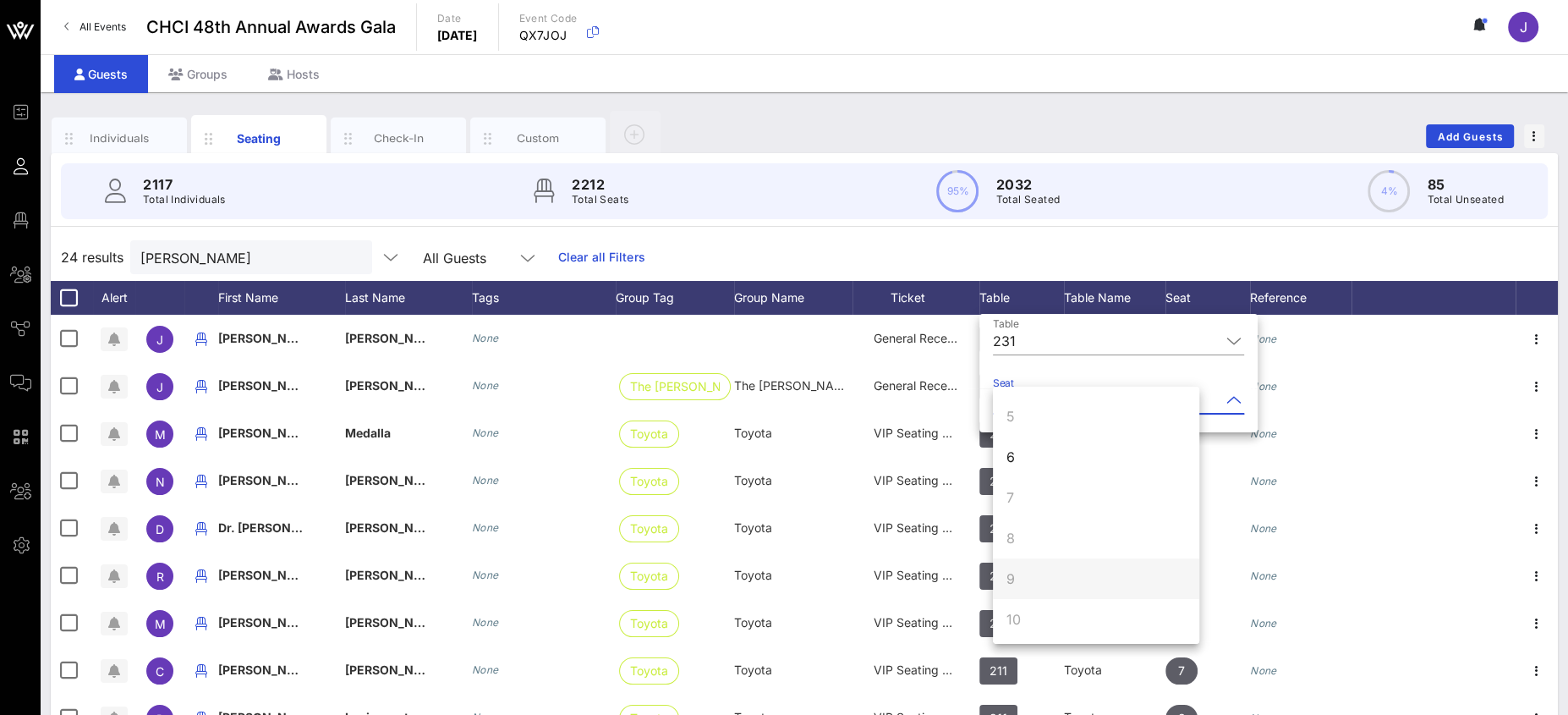
scroll to position [162, 0]
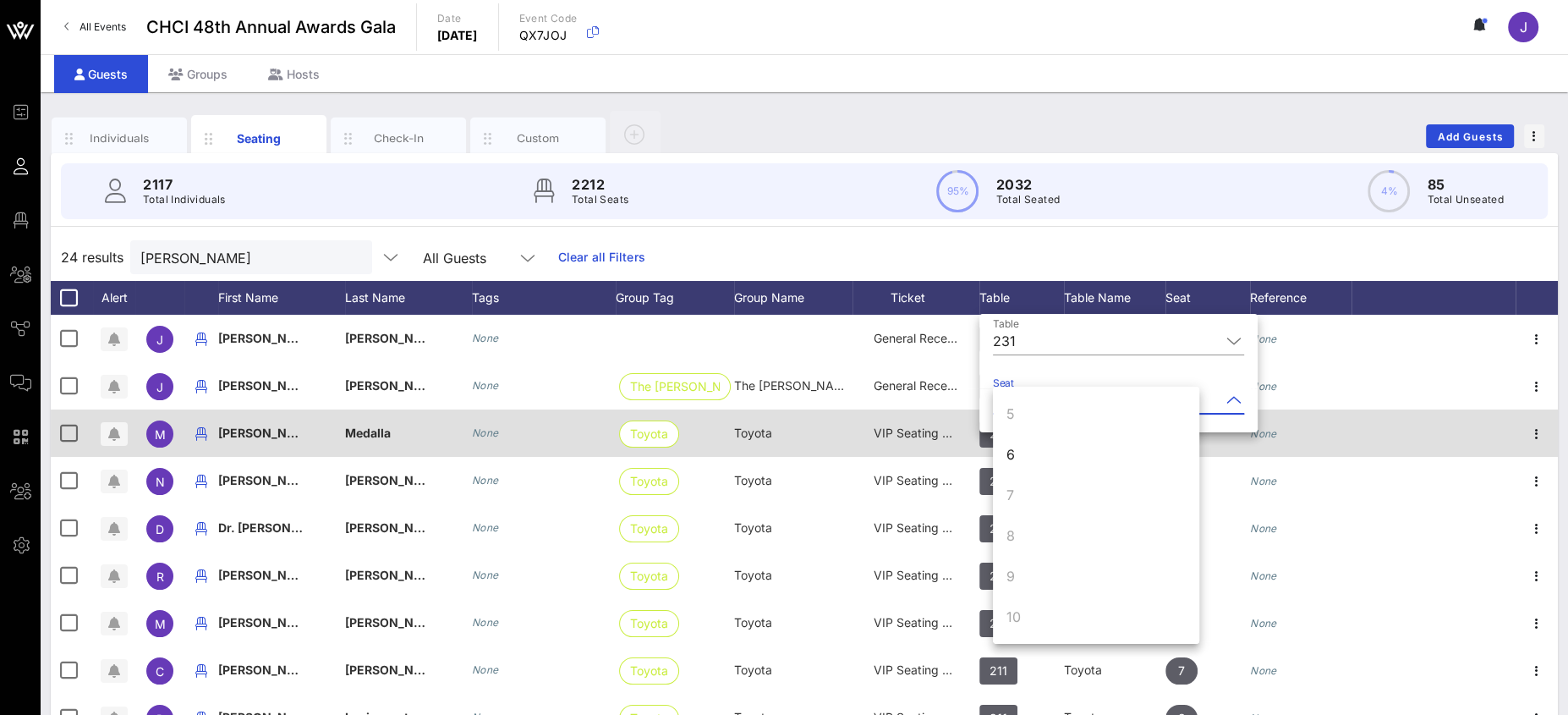
click at [1033, 451] on div "6" at bounding box center [1096, 455] width 207 height 41
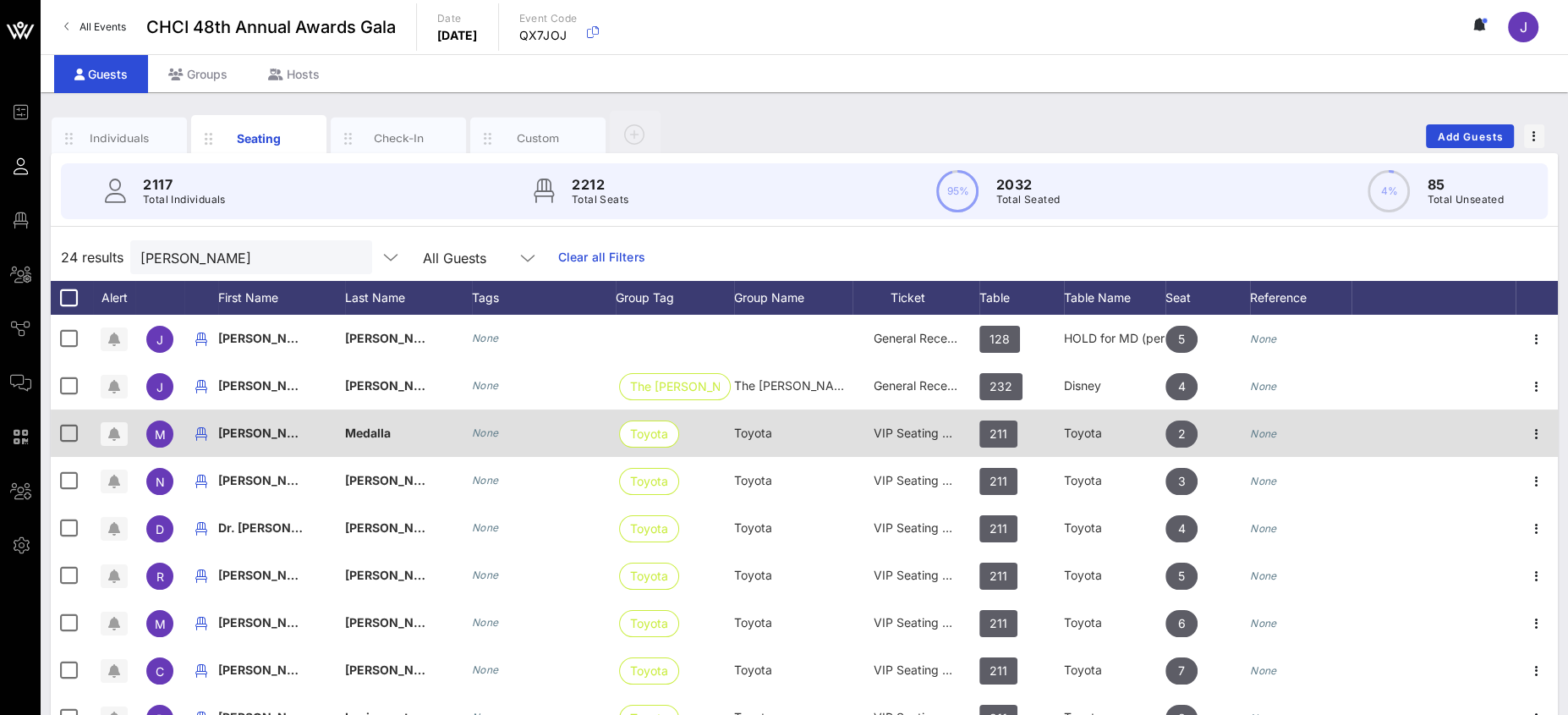
scroll to position [0, 0]
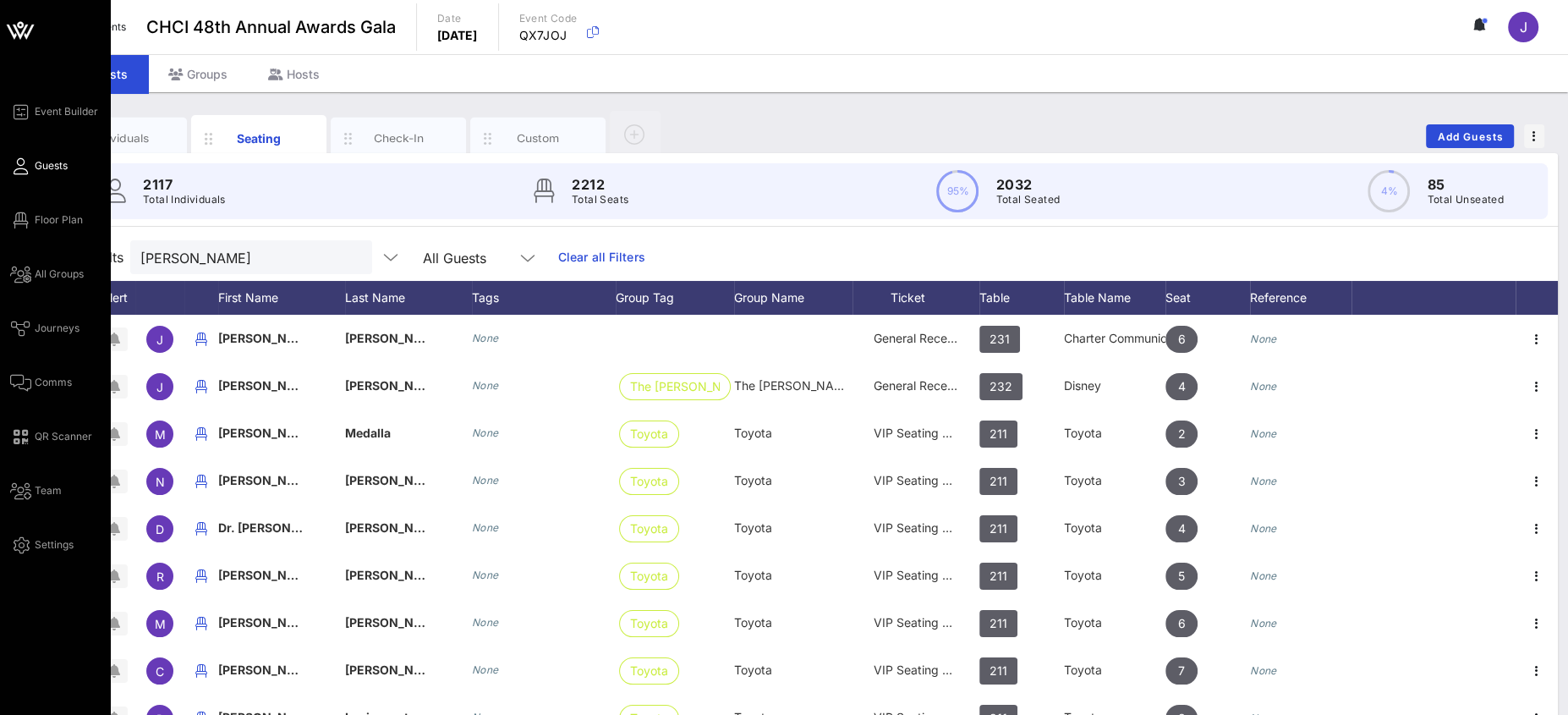
click at [44, 216] on span "Floor Plan" at bounding box center [59, 221] width 49 height 16
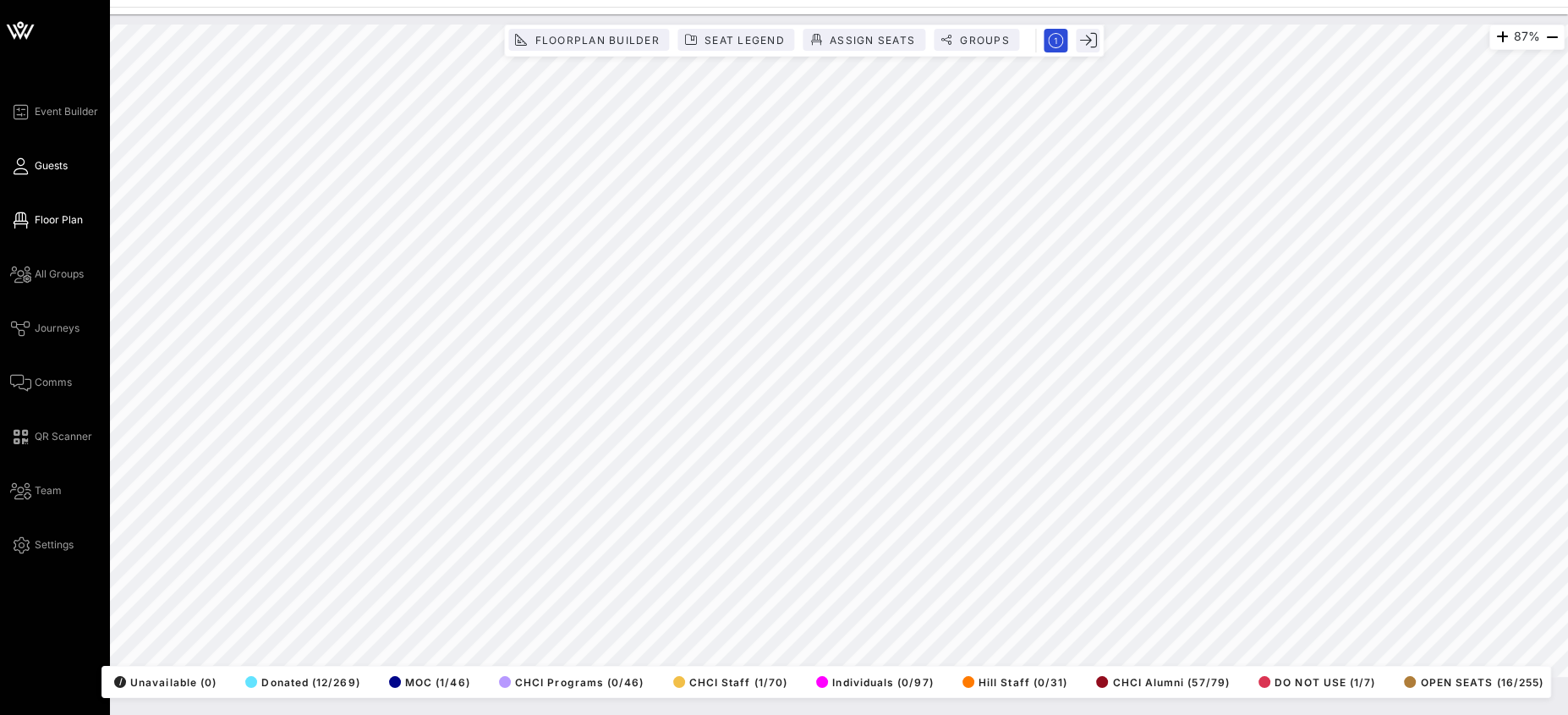
click at [40, 167] on span "Guests" at bounding box center [51, 166] width 33 height 16
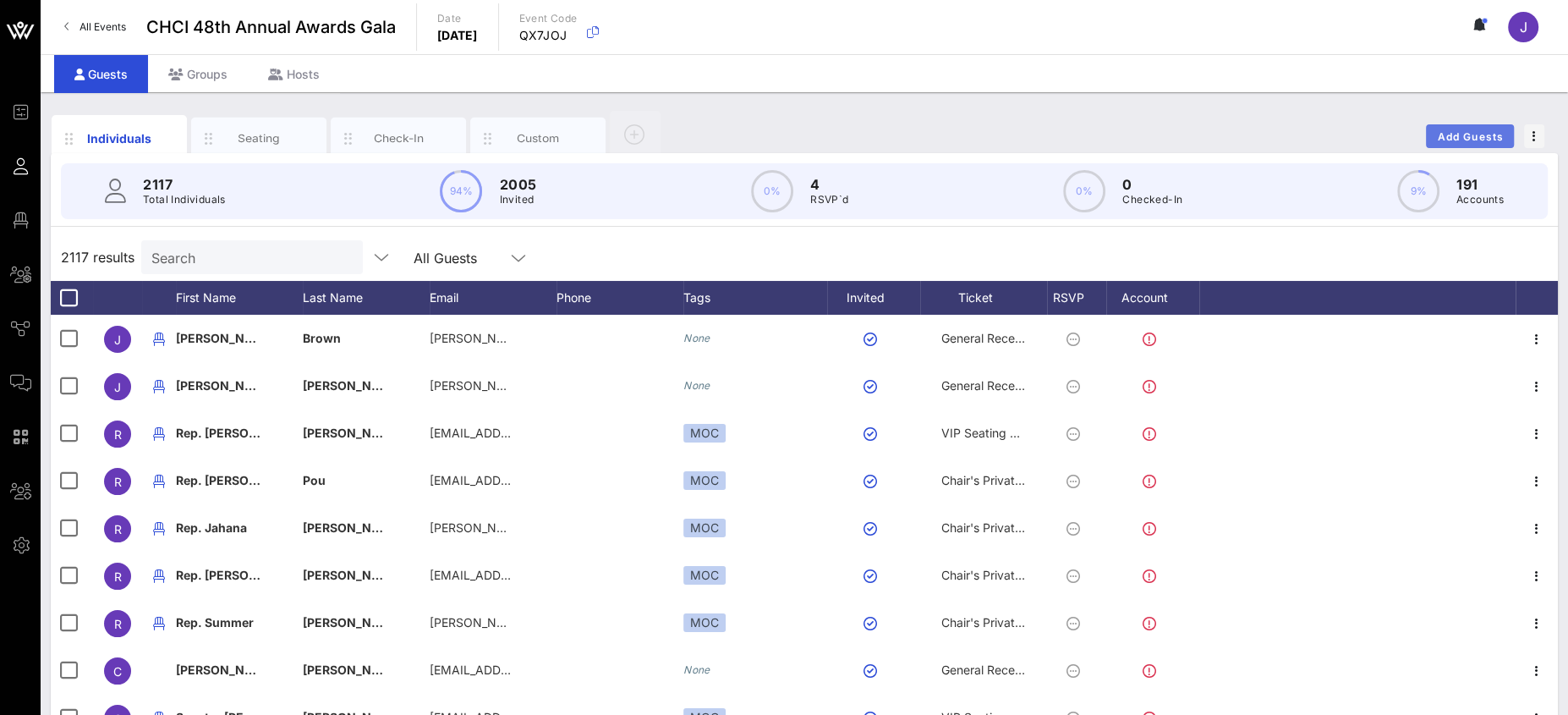
click at [1483, 135] on span "Add Guests" at bounding box center [1470, 136] width 67 height 13
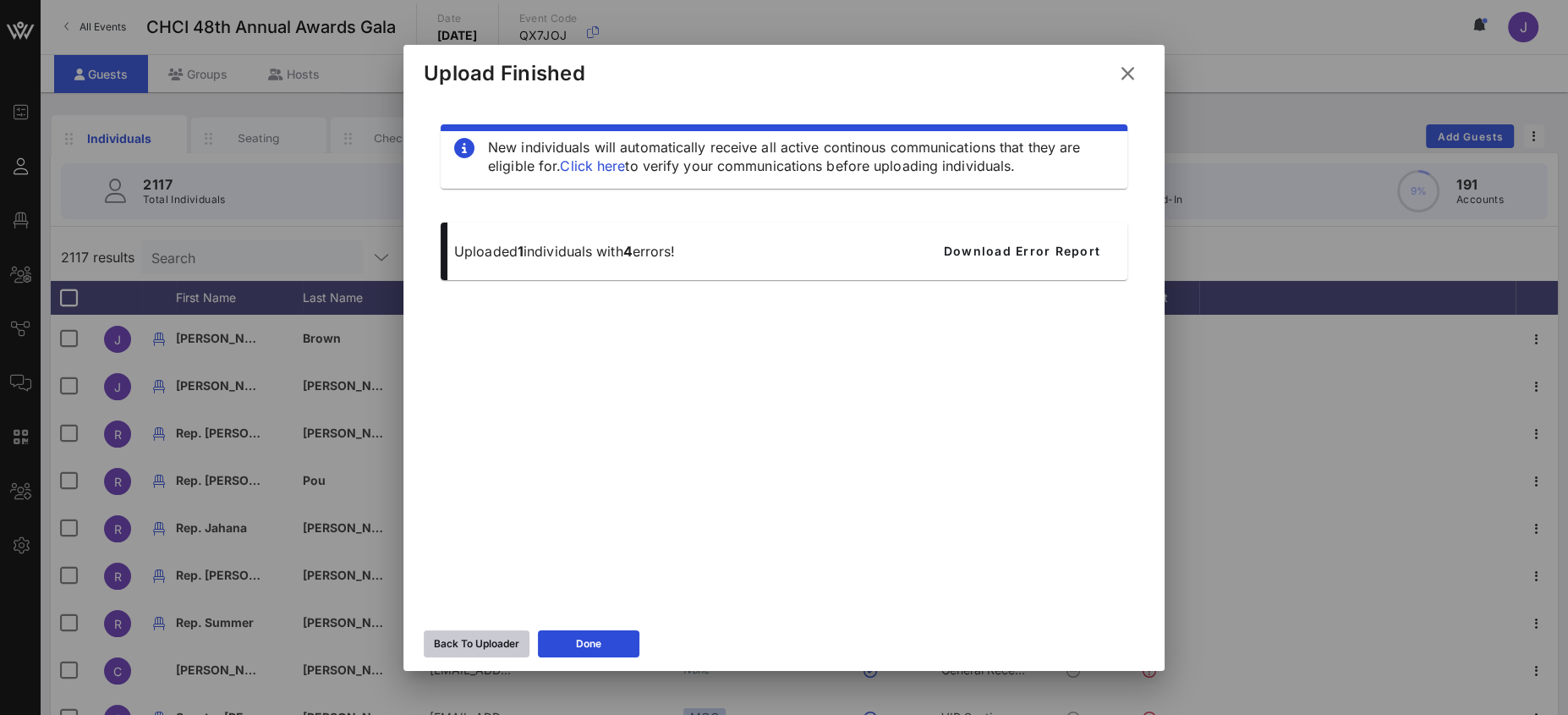
click at [518, 646] on div "Back To Uploader" at bounding box center [477, 643] width 85 height 17
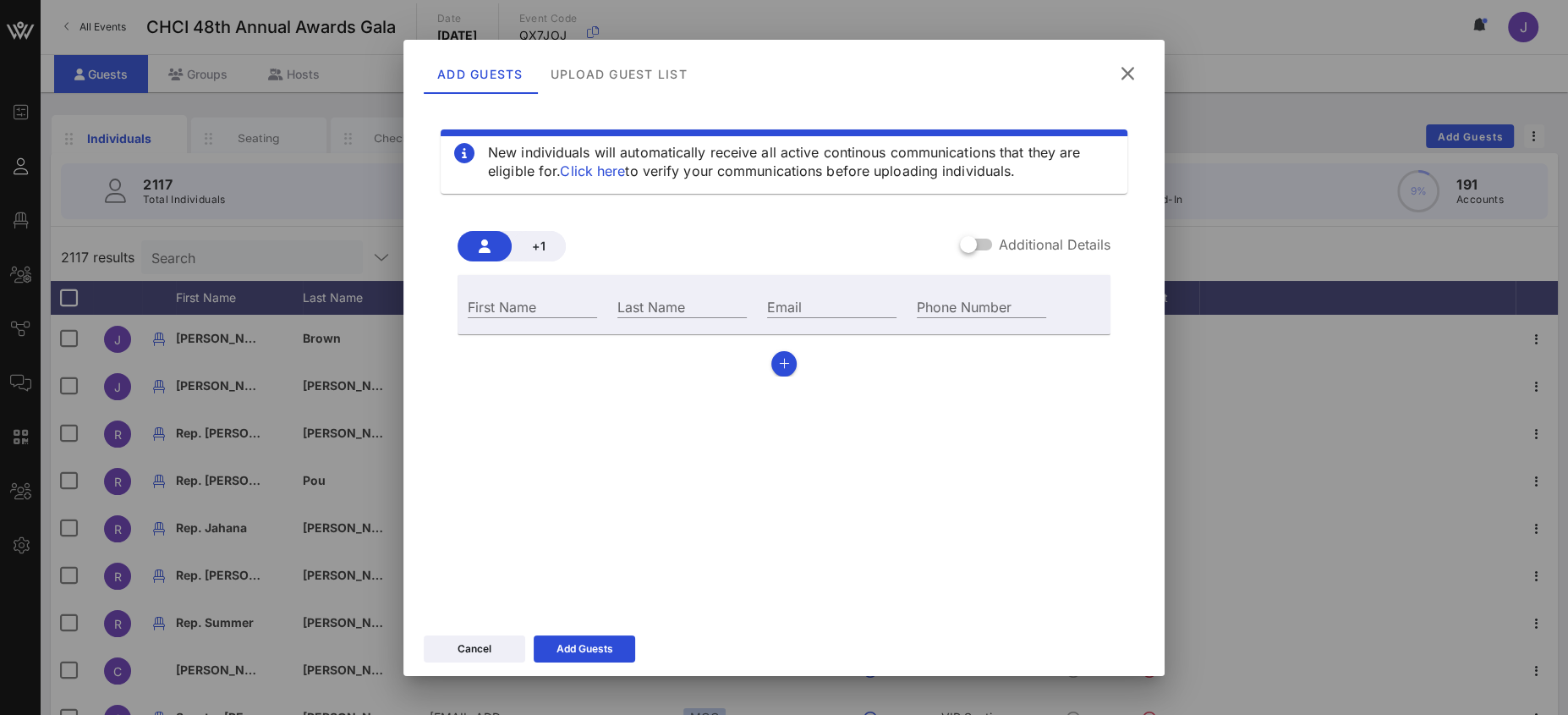
click at [999, 243] on label "Additional Details" at bounding box center [1054, 244] width 112 height 17
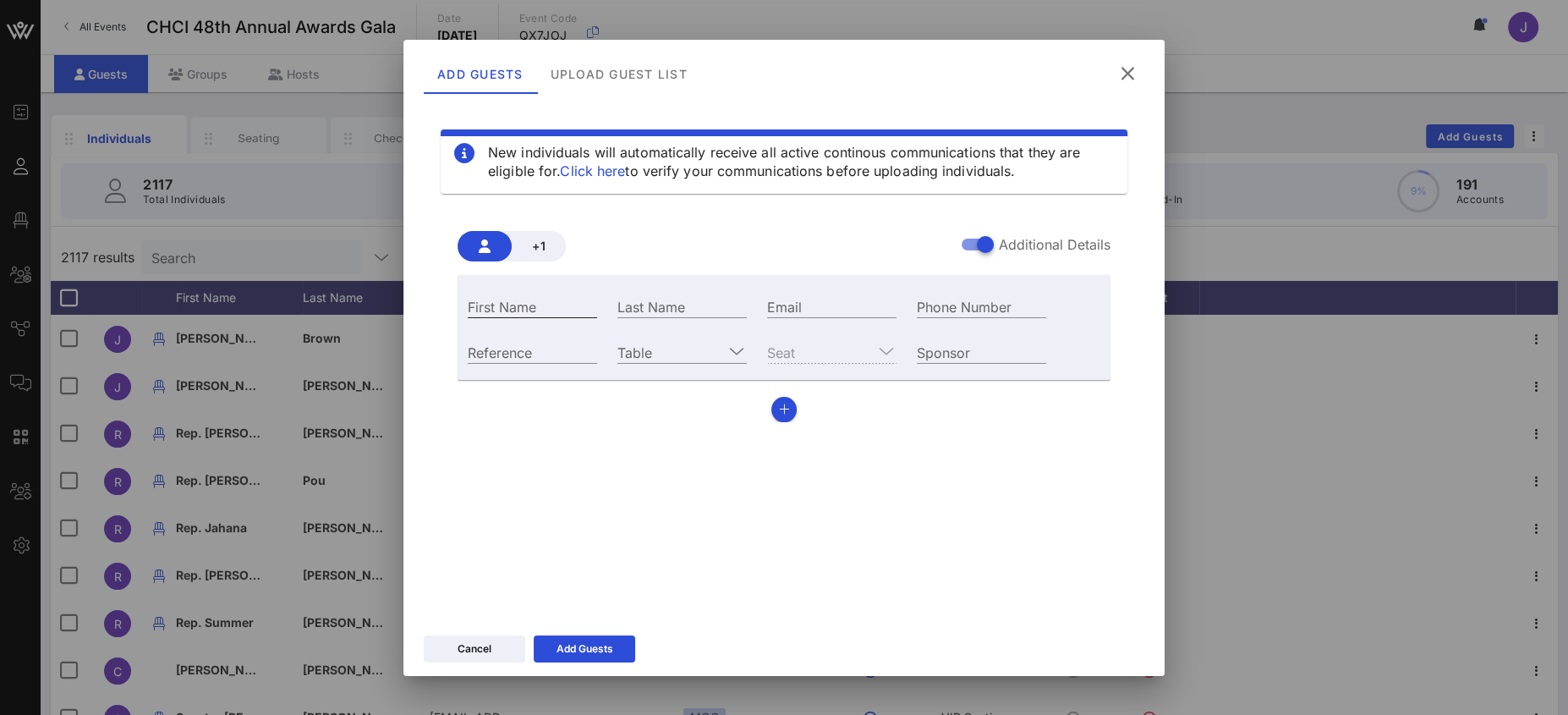
click at [551, 311] on input "First Name" at bounding box center [532, 306] width 129 height 22
type input "[PERSON_NAME]"
click at [827, 311] on input "Email" at bounding box center [831, 306] width 129 height 22
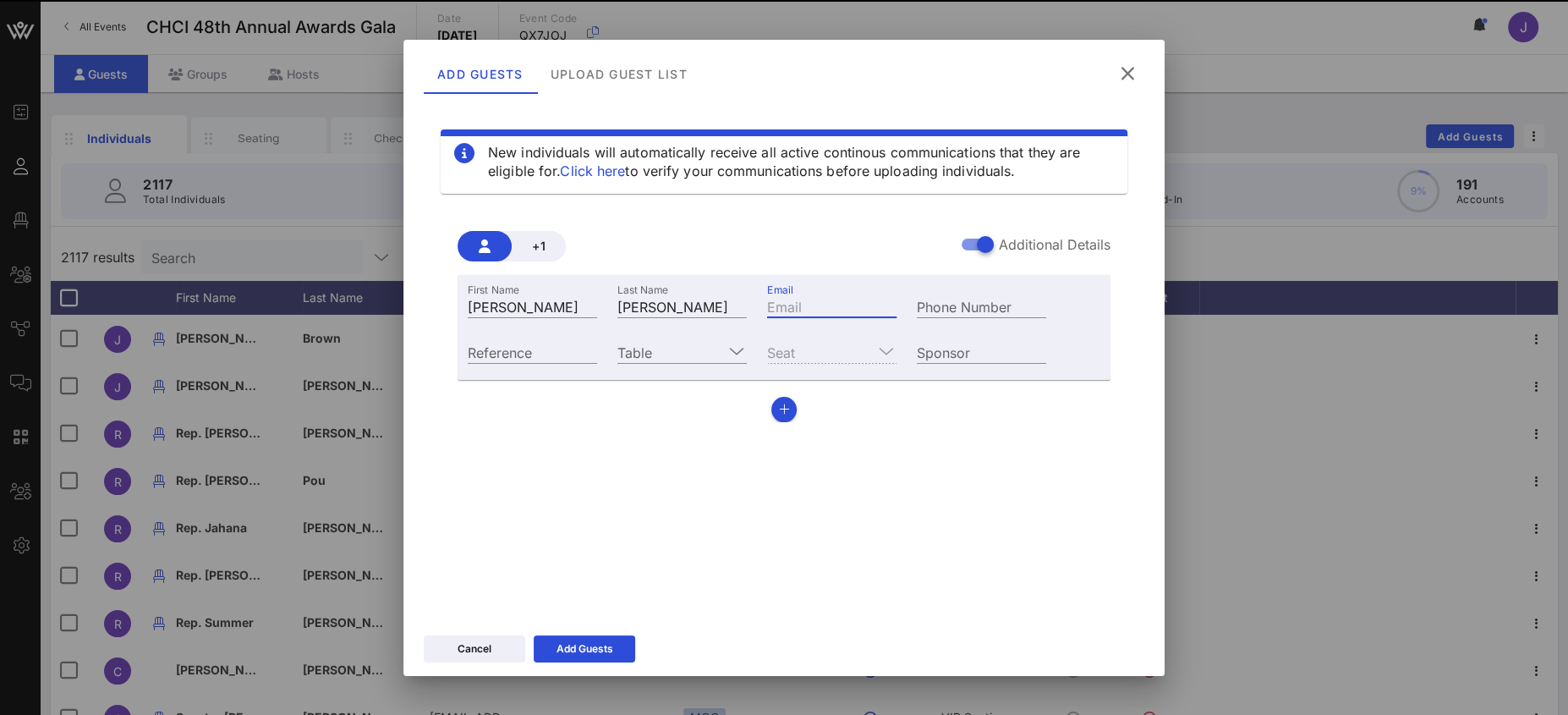
paste input "mailto:[PERSON_NAME][EMAIL_ADDRESS][DOMAIN_NAME]"
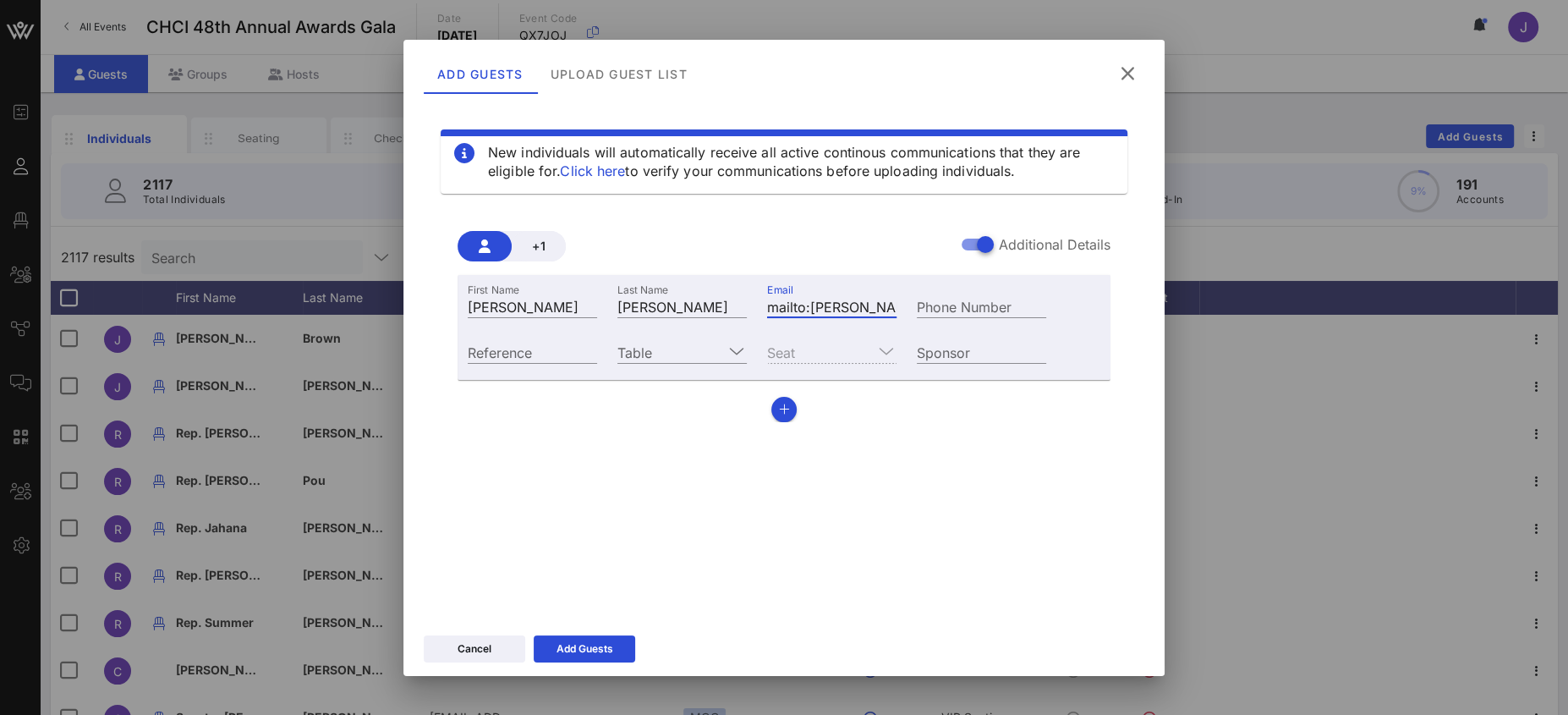
drag, startPoint x: 825, startPoint y: 307, endPoint x: 672, endPoint y: 290, distance: 153.9
click at [672, 290] on div "First Name [PERSON_NAME] Last Name [PERSON_NAME] Email mailto:[PERSON_NAME][EMA…" at bounding box center [756, 304] width 599 height 46
drag, startPoint x: 792, startPoint y: 303, endPoint x: 808, endPoint y: 304, distance: 16.0
click at [794, 302] on input "mailto:[PERSON_NAME][EMAIL_ADDRESS][DOMAIN_NAME]" at bounding box center [831, 306] width 129 height 22
drag, startPoint x: 811, startPoint y: 307, endPoint x: 645, endPoint y: 292, distance: 166.7
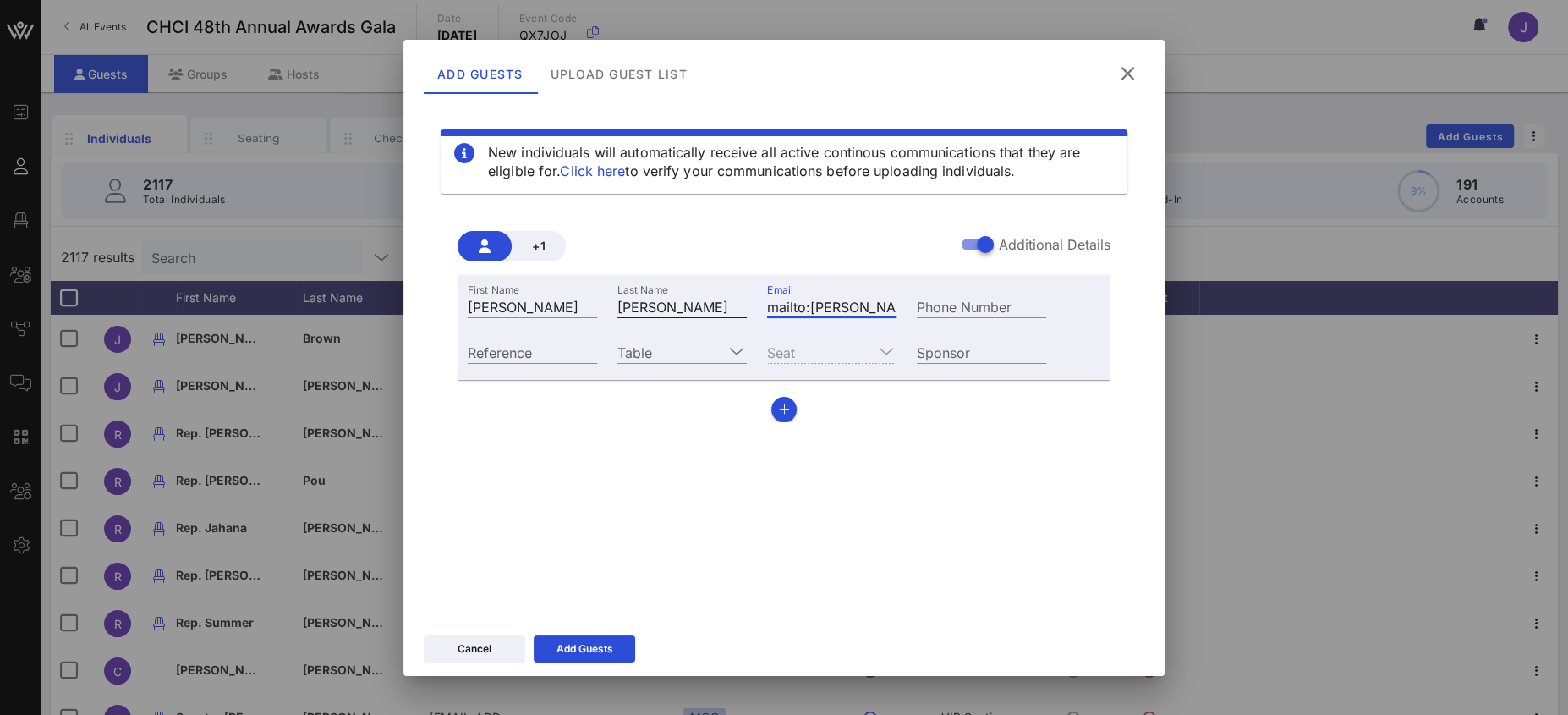
click at [671, 295] on div "First Name [PERSON_NAME] Last Name [PERSON_NAME] Email mailto:[PERSON_NAME][EMA…" at bounding box center [756, 304] width 599 height 46
type input "[PERSON_NAME][EMAIL_ADDRESS][DOMAIN_NAME]"
click at [662, 355] on input "Table" at bounding box center [670, 352] width 106 height 22
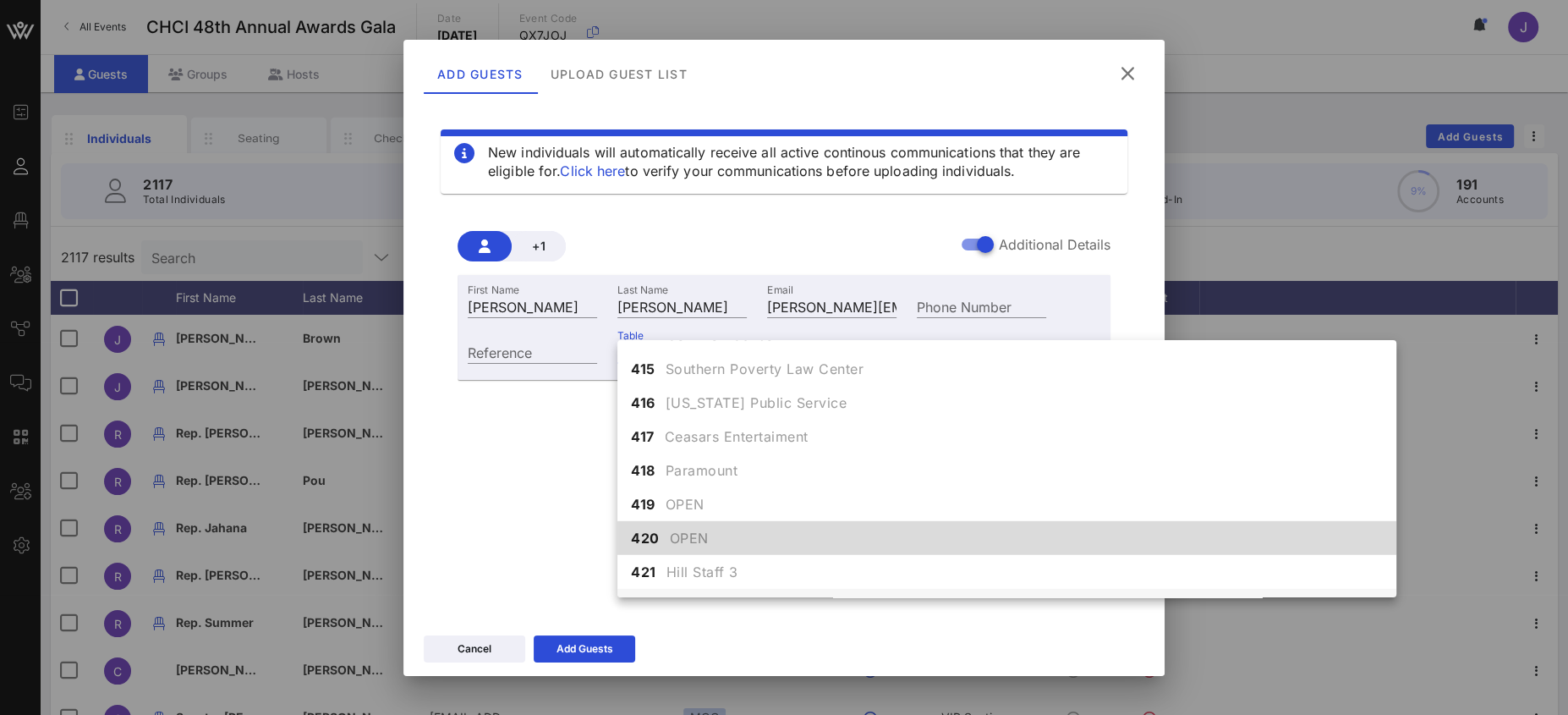
scroll to position [4876, 0]
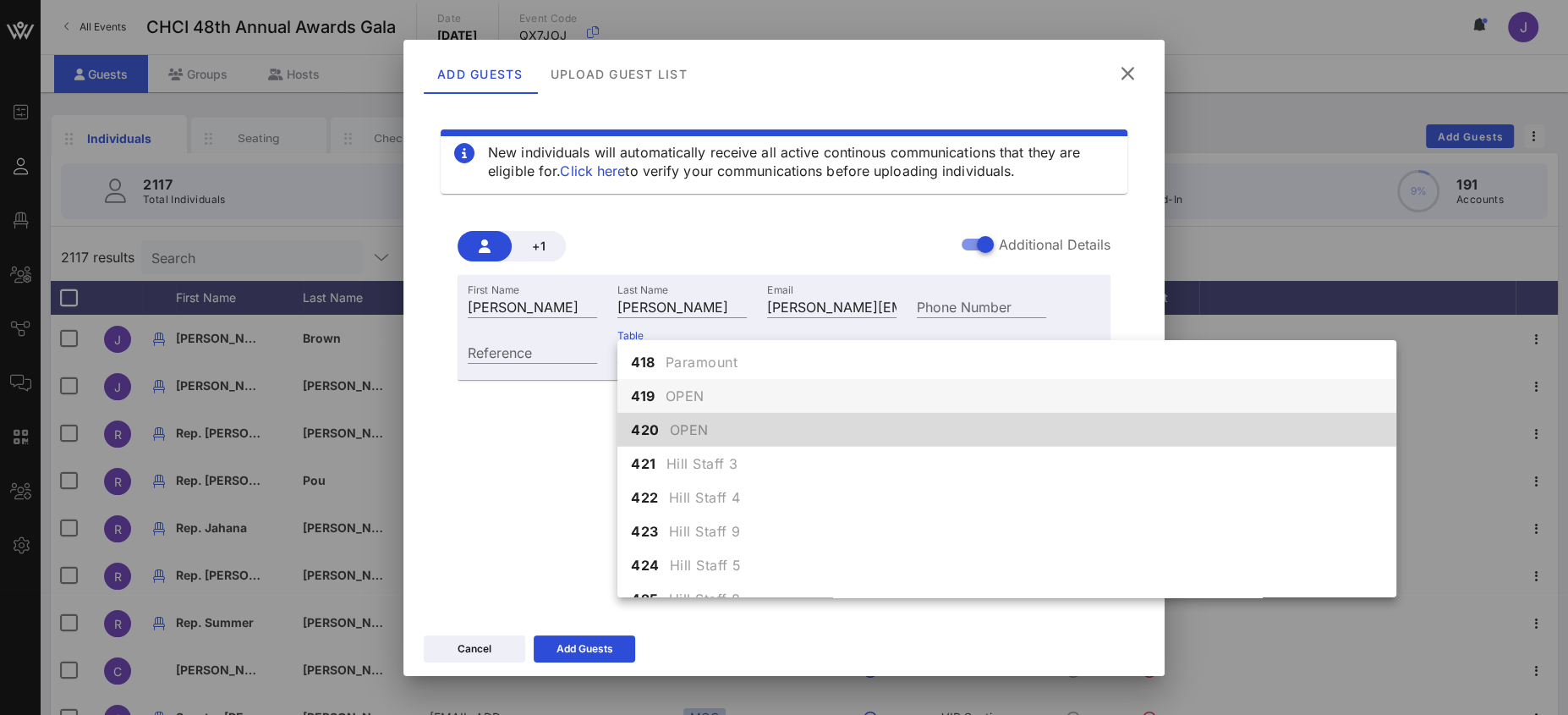
click at [698, 396] on span "OPEN" at bounding box center [684, 395] width 39 height 20
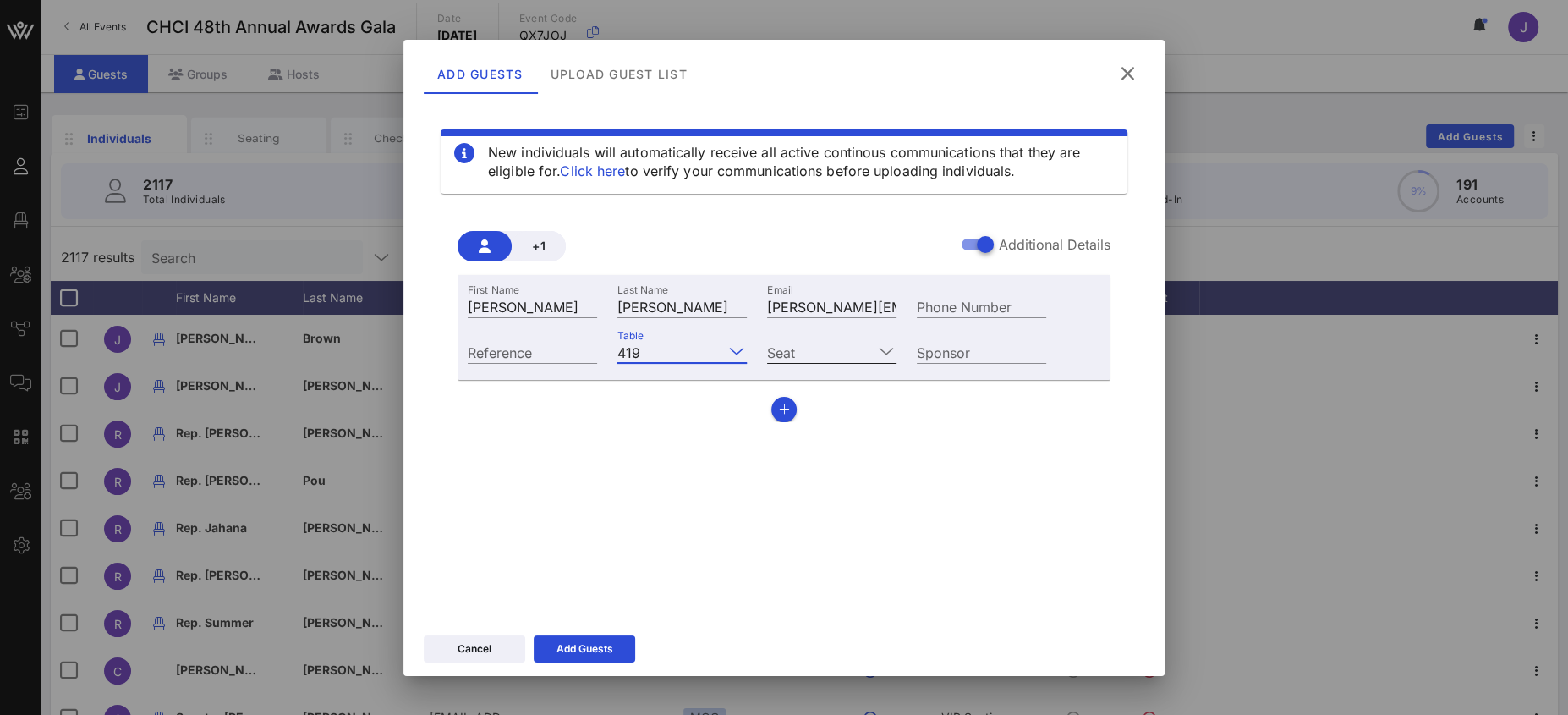
click at [786, 351] on input "Seat" at bounding box center [819, 352] width 106 height 22
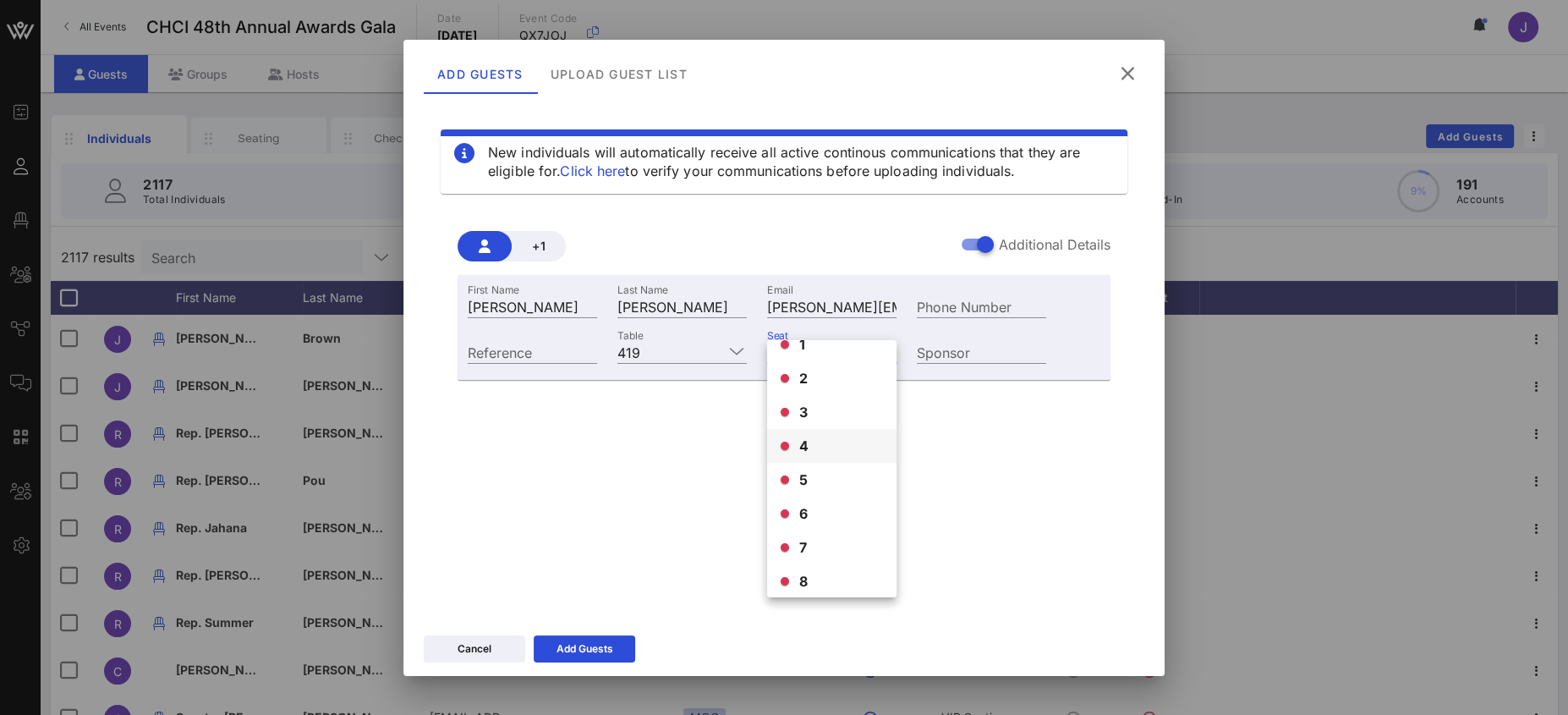
scroll to position [95, 0]
click at [672, 351] on input "Table" at bounding box center [684, 352] width 76 height 22
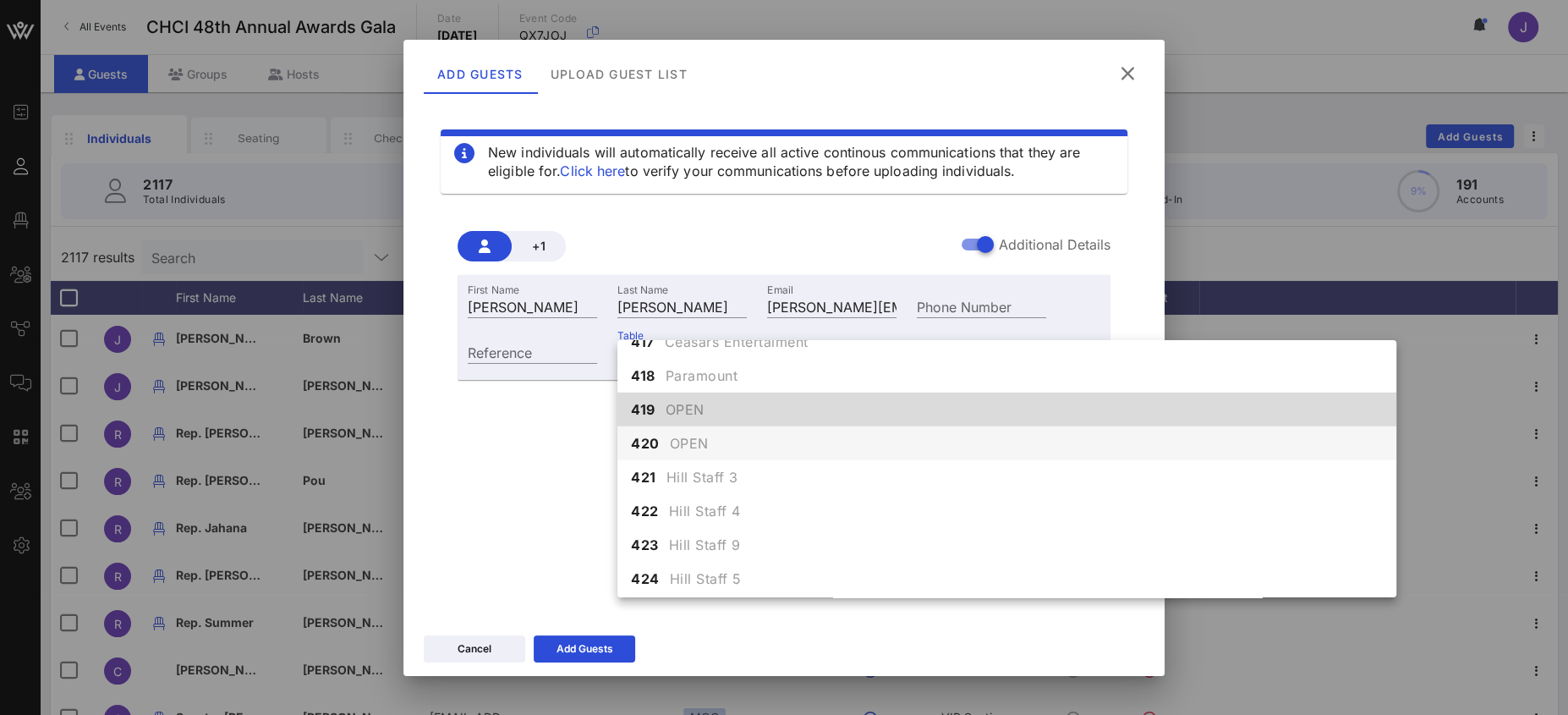
click at [696, 443] on span "OPEN" at bounding box center [689, 443] width 39 height 20
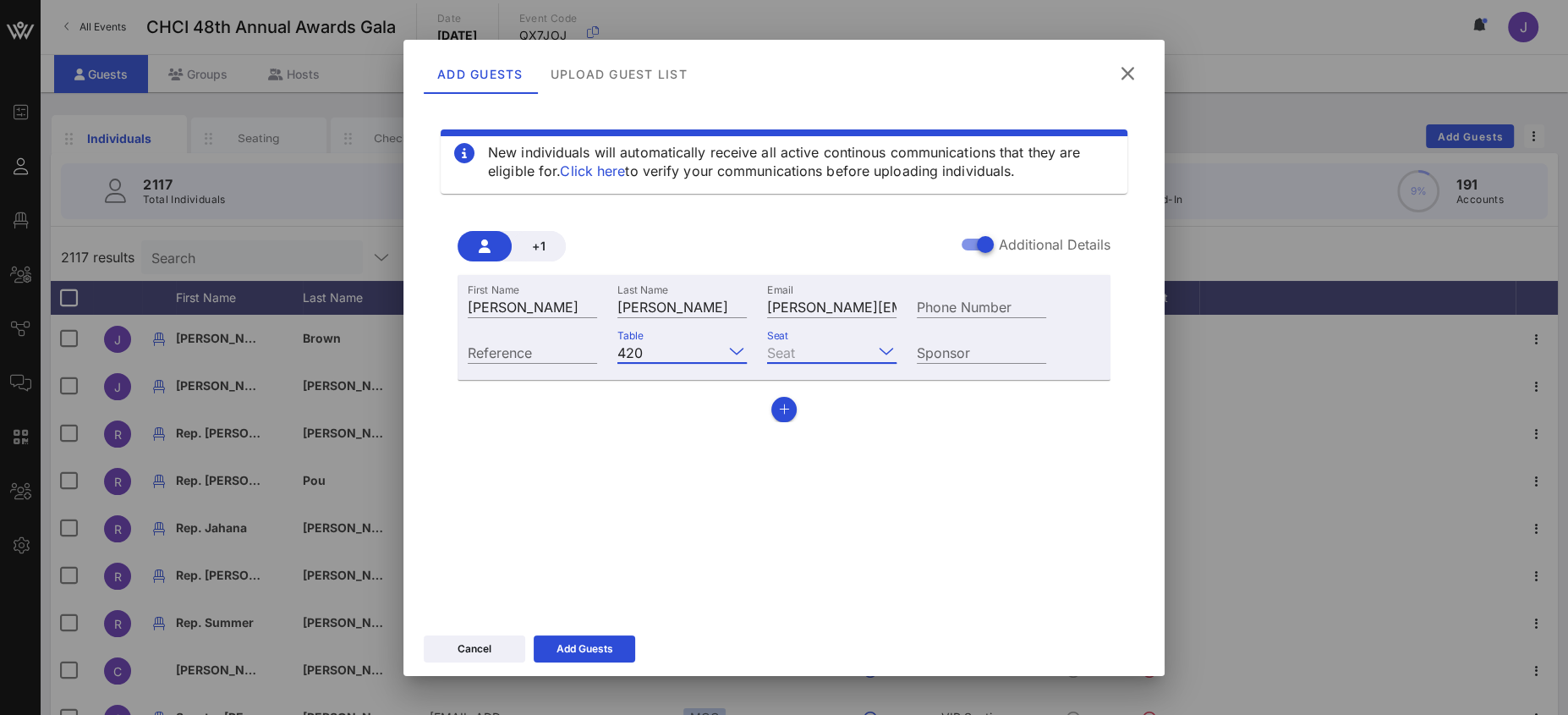
click at [815, 345] on input "Seat" at bounding box center [819, 352] width 106 height 22
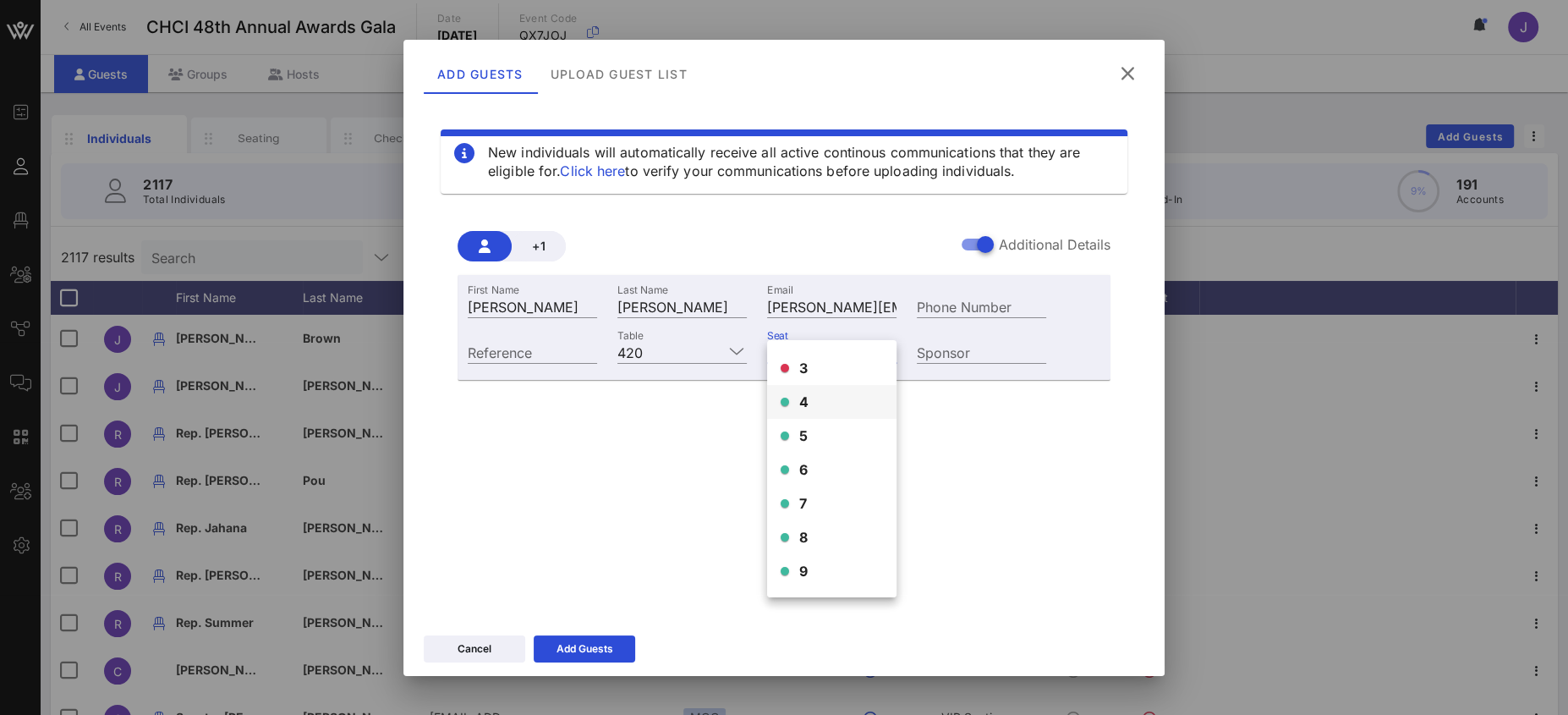
scroll to position [0, 0]
click at [810, 462] on div "4" at bounding box center [831, 465] width 129 height 34
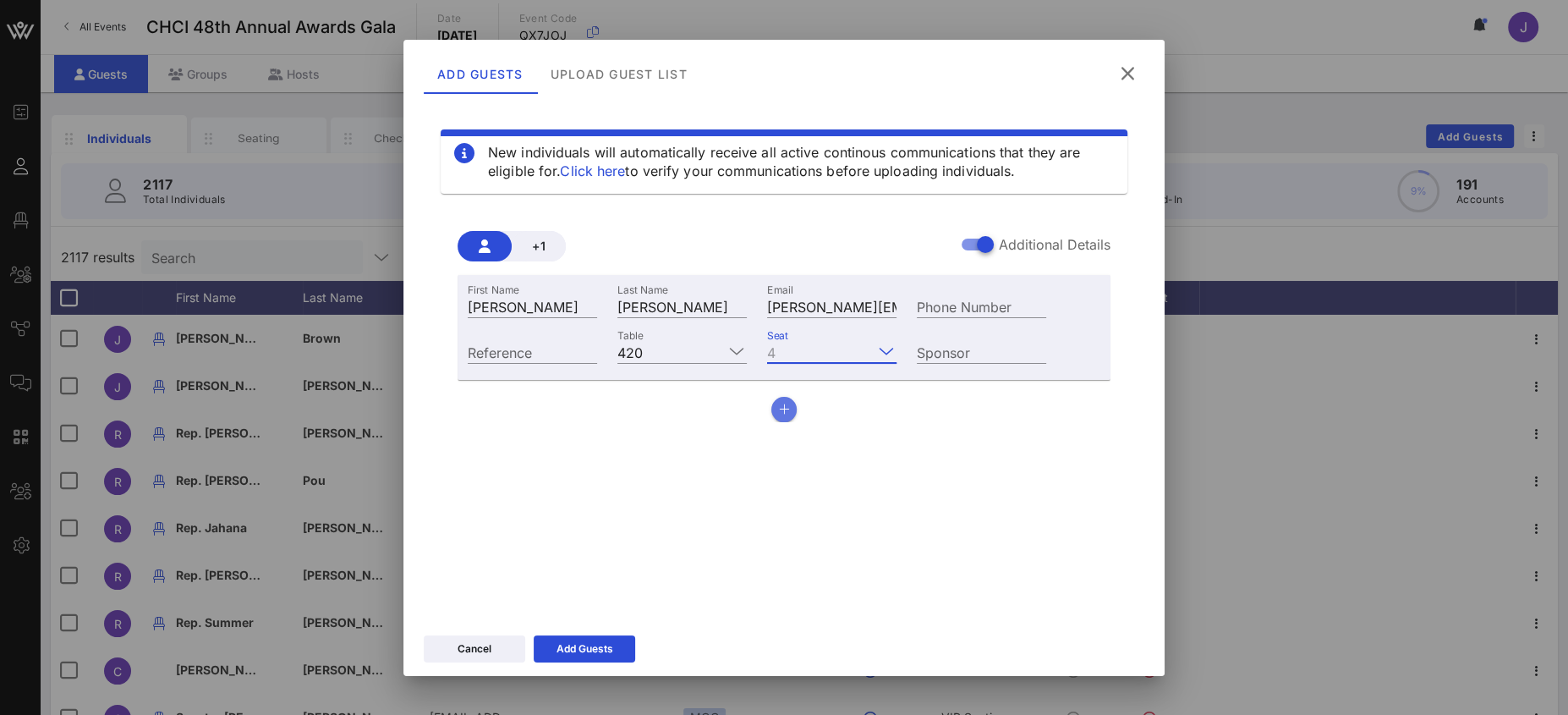
click at [787, 412] on icon "button" at bounding box center [784, 409] width 11 height 12
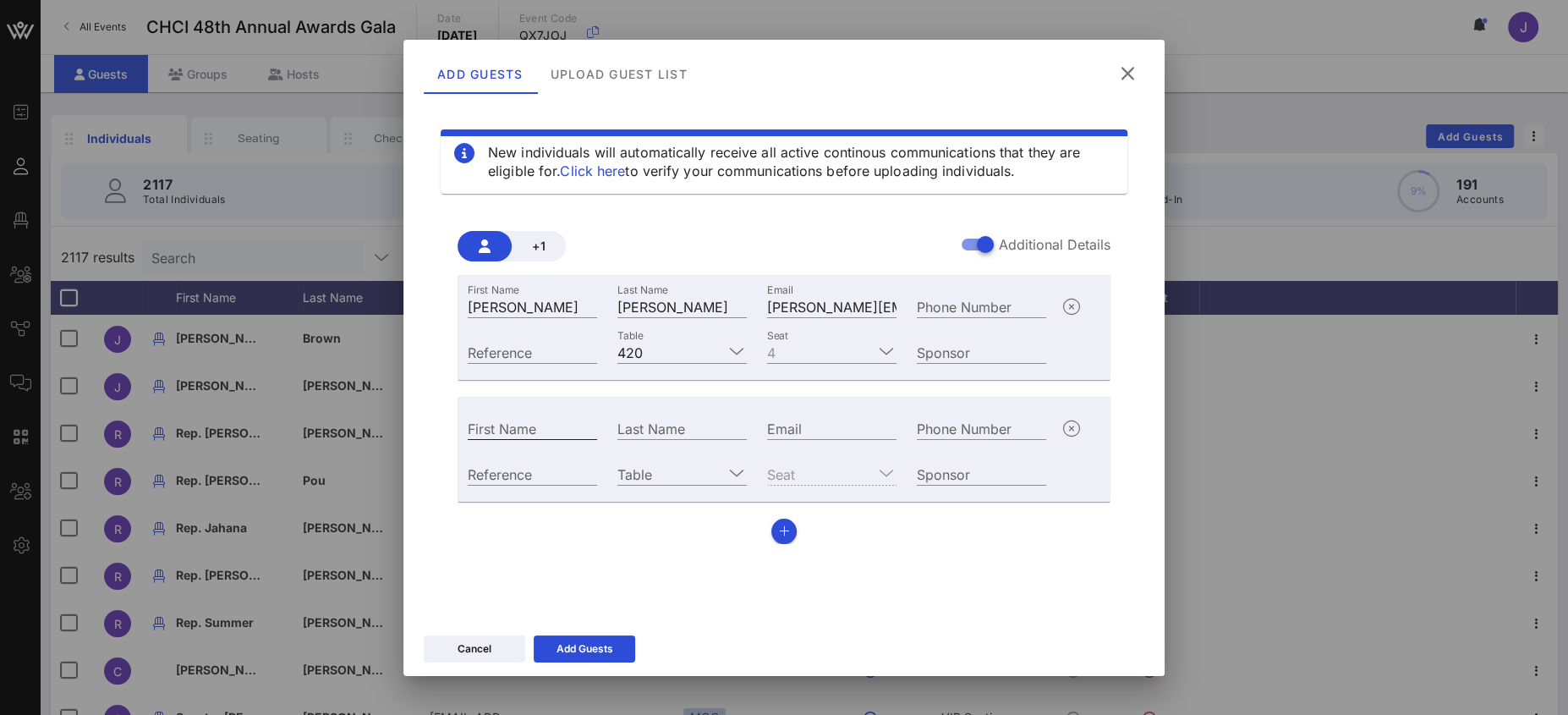
click at [513, 428] on input "First Name" at bounding box center [532, 427] width 129 height 22
type input "a"
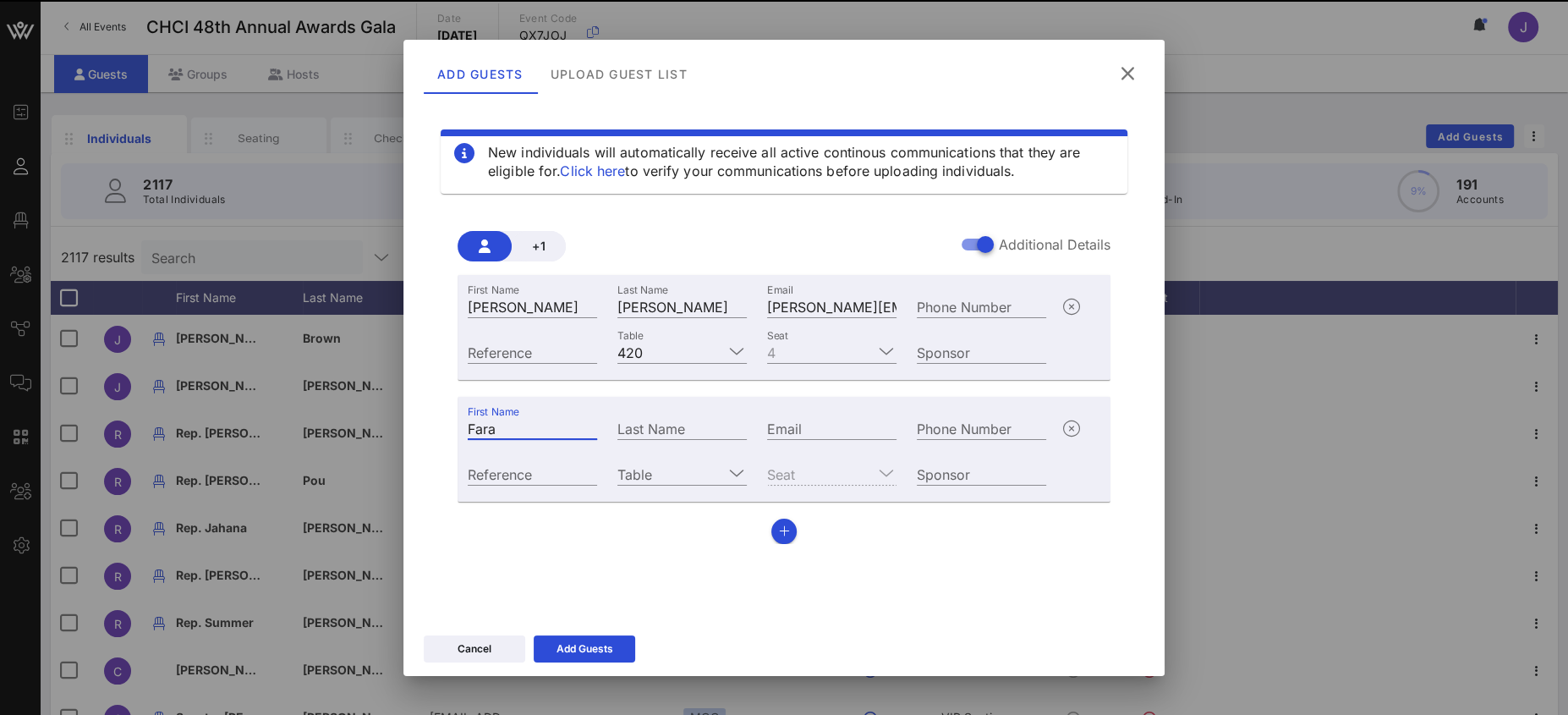
type input "Fara"
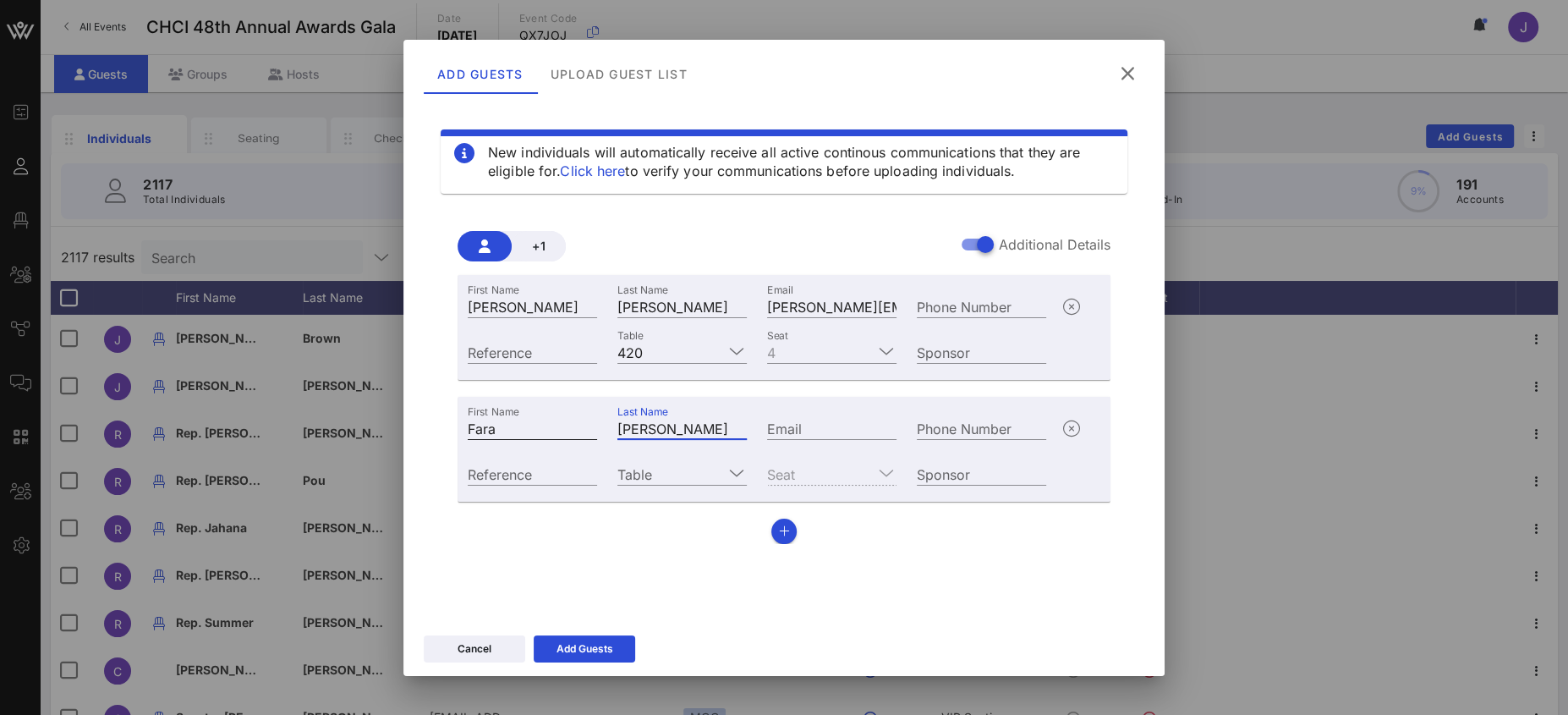
type input "[PERSON_NAME]"
paste input "mailto:[EMAIL_ADDRESS][DOMAIN_NAME]"
drag, startPoint x: 863, startPoint y: 430, endPoint x: 701, endPoint y: 427, distance: 162.0
click at [701, 427] on div "First Name [PERSON_NAME] Last Name [PERSON_NAME] Email mailto:[EMAIL_ADDRESS][D…" at bounding box center [756, 426] width 599 height 46
click at [804, 429] on input "mailto:[EMAIL_ADDRESS][DOMAIN_NAME]" at bounding box center [831, 427] width 129 height 22
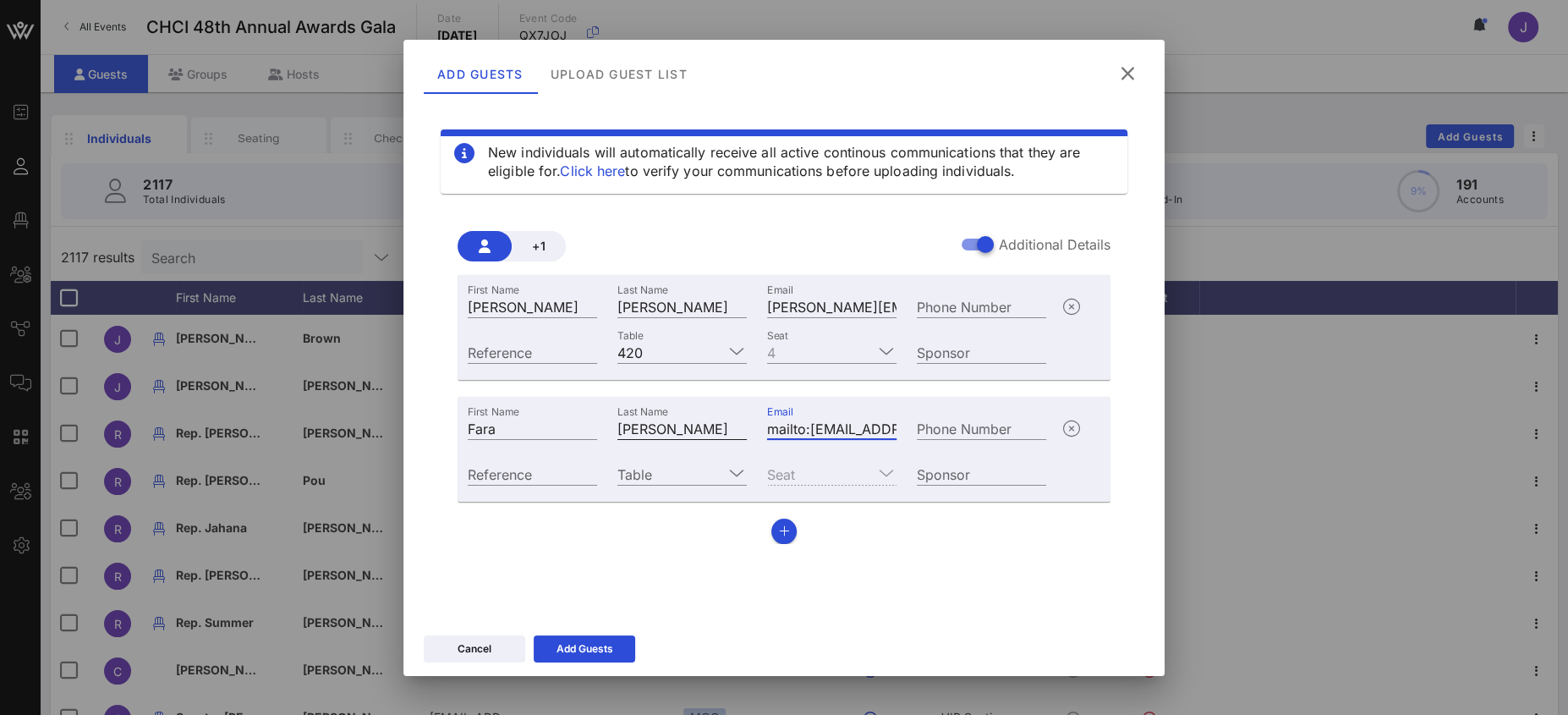
drag, startPoint x: 810, startPoint y: 430, endPoint x: 716, endPoint y: 429, distance: 94.0
click at [718, 429] on div "First Name [PERSON_NAME] Last Name [PERSON_NAME] Email mailto:[EMAIL_ADDRESS][D…" at bounding box center [756, 426] width 599 height 46
type input "[EMAIL_ADDRESS][DOMAIN_NAME]"
click at [684, 469] on input "Table" at bounding box center [670, 473] width 106 height 22
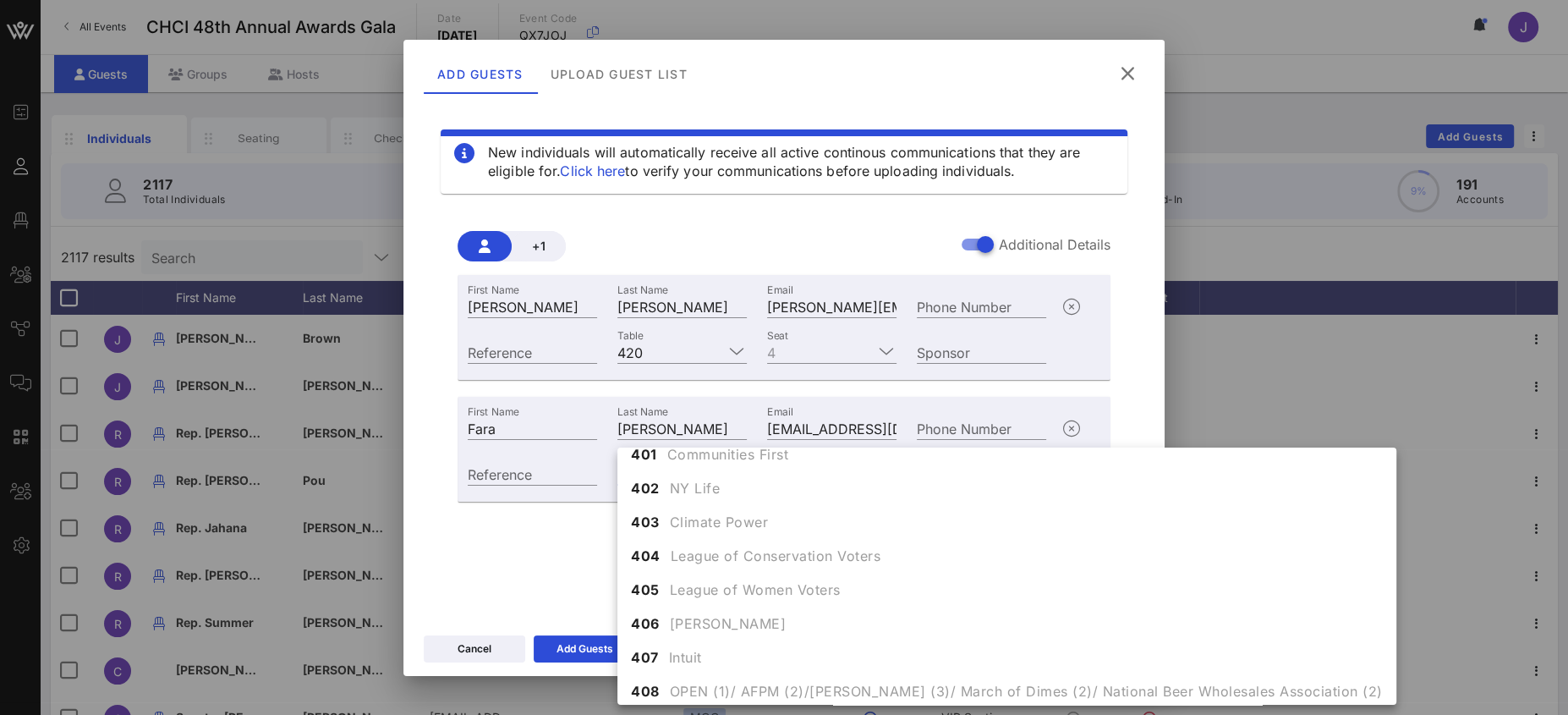
scroll to position [4758, 0]
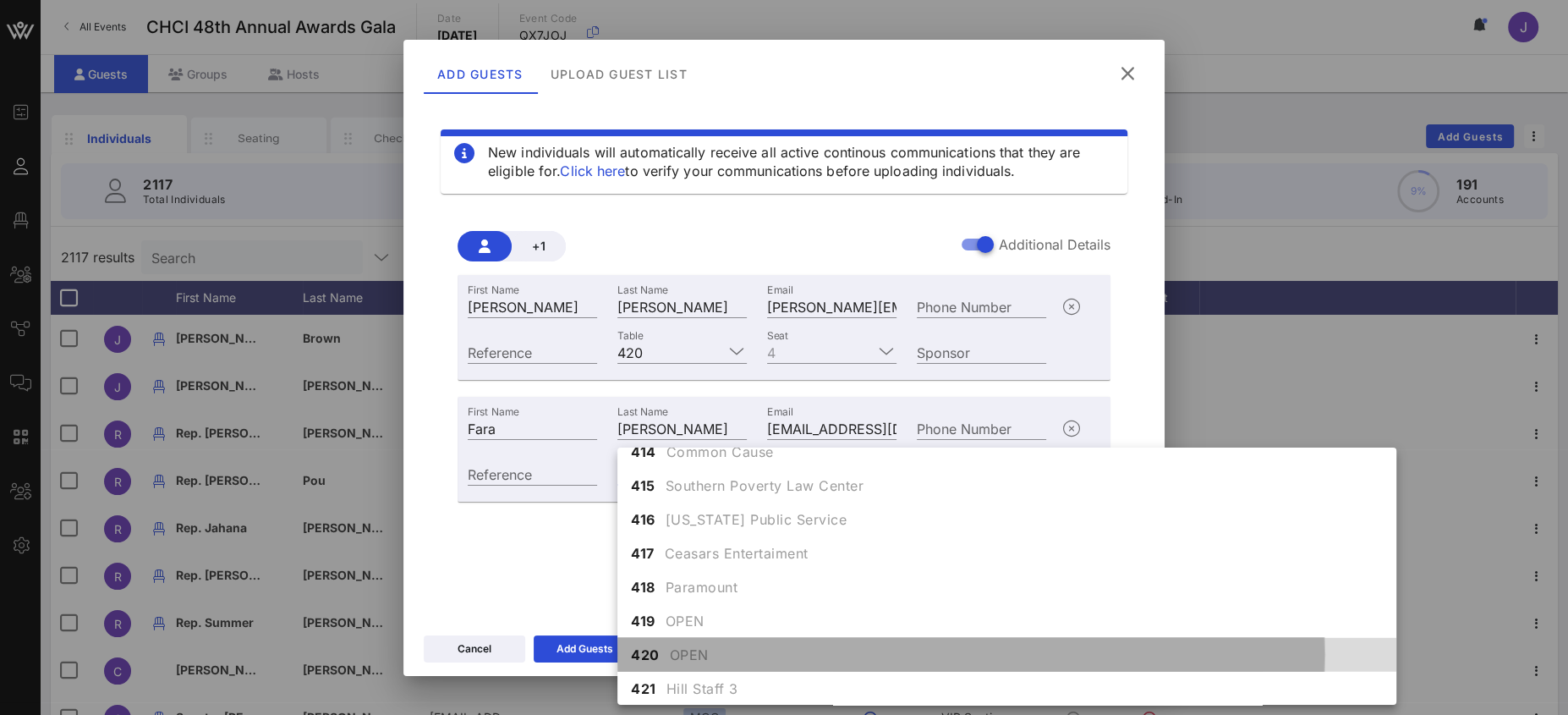
click at [696, 650] on span "OPEN" at bounding box center [689, 655] width 39 height 20
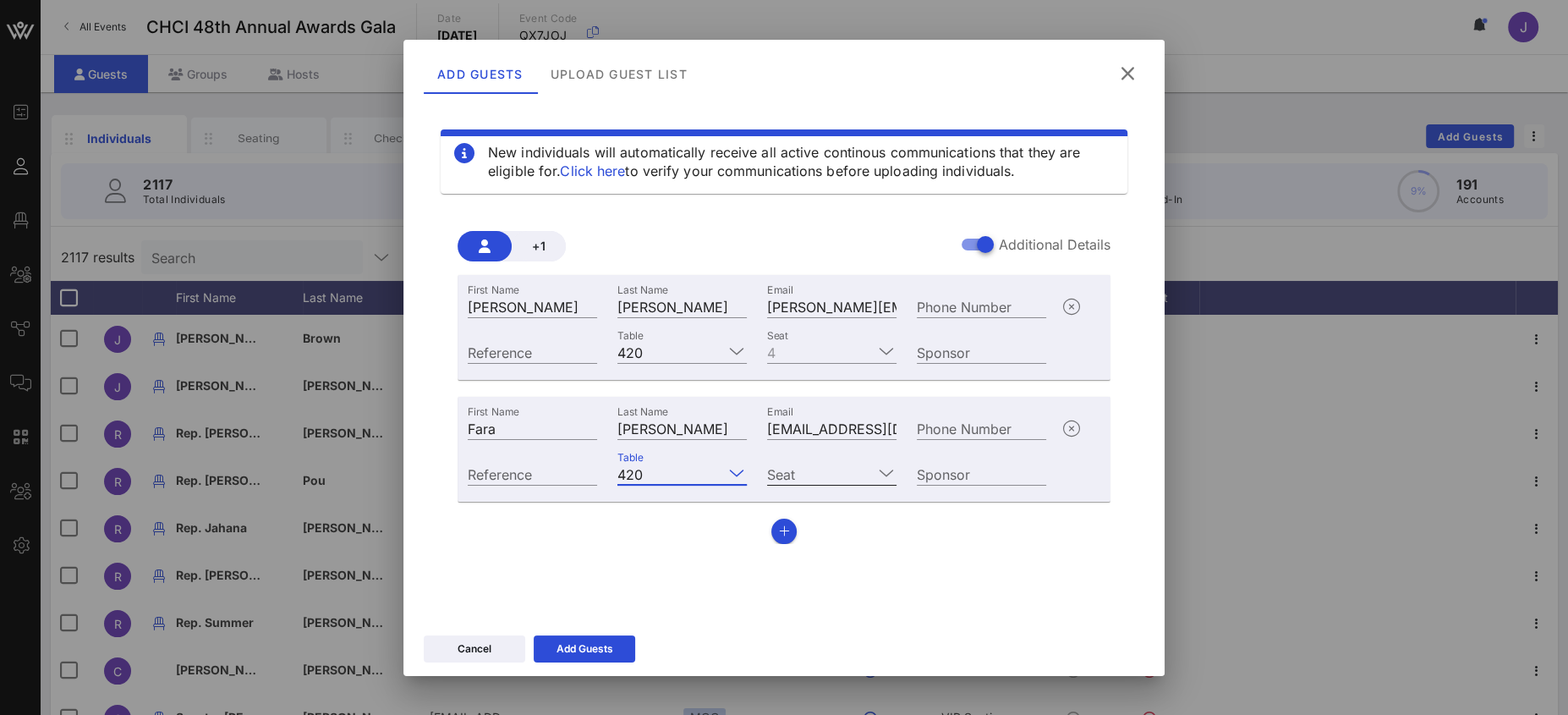
click at [795, 463] on input "Seat" at bounding box center [819, 473] width 106 height 22
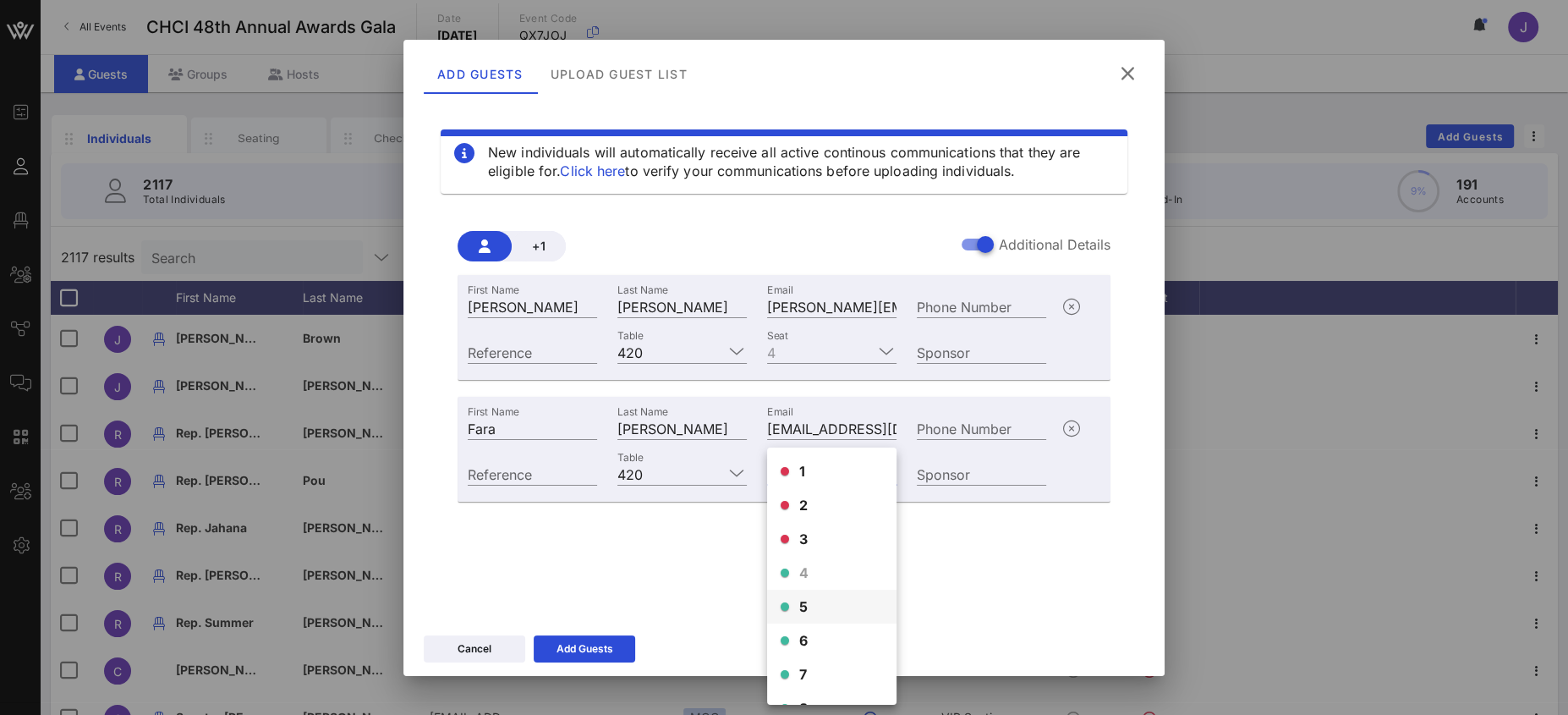
click at [800, 607] on span "5" at bounding box center [804, 606] width 10 height 20
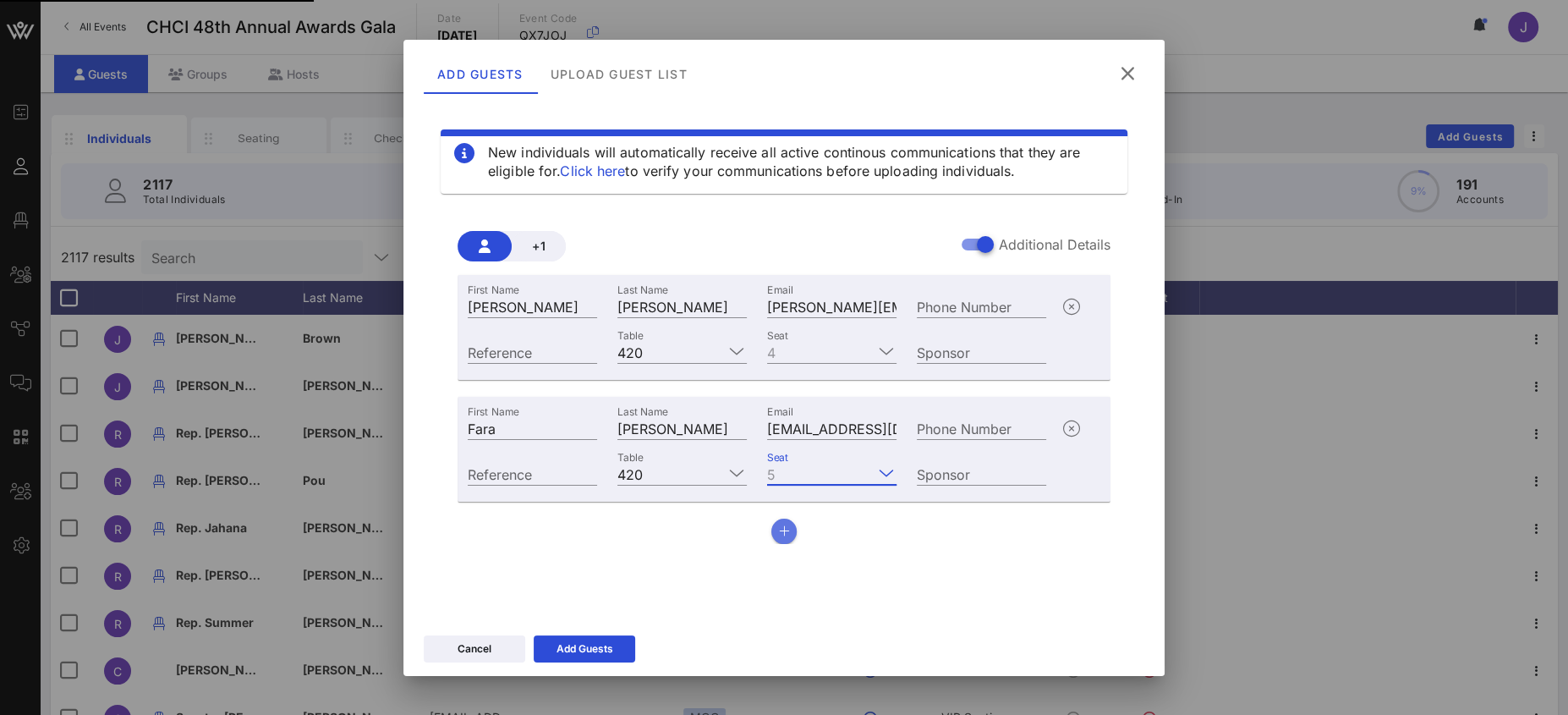
click at [779, 532] on icon "button" at bounding box center [784, 531] width 11 height 12
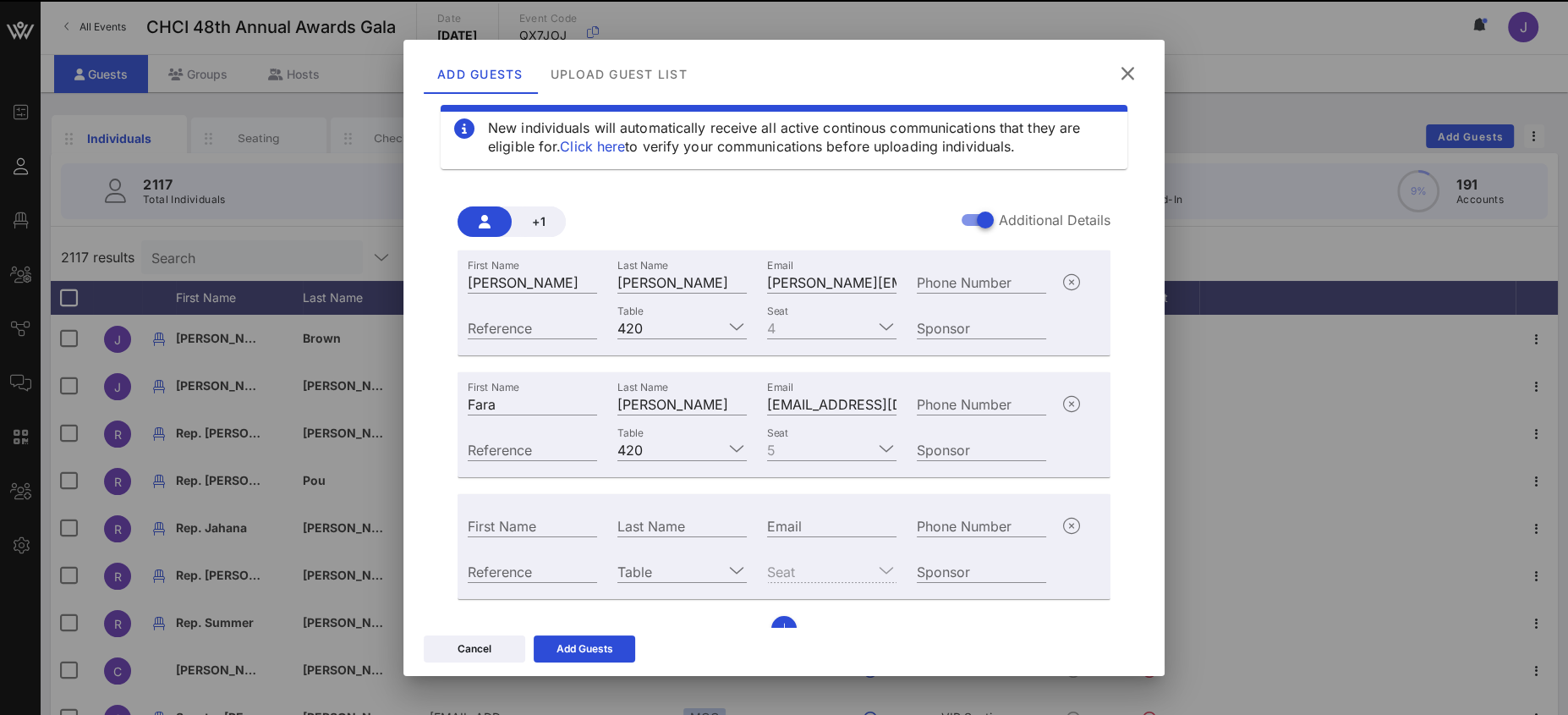
scroll to position [51, 0]
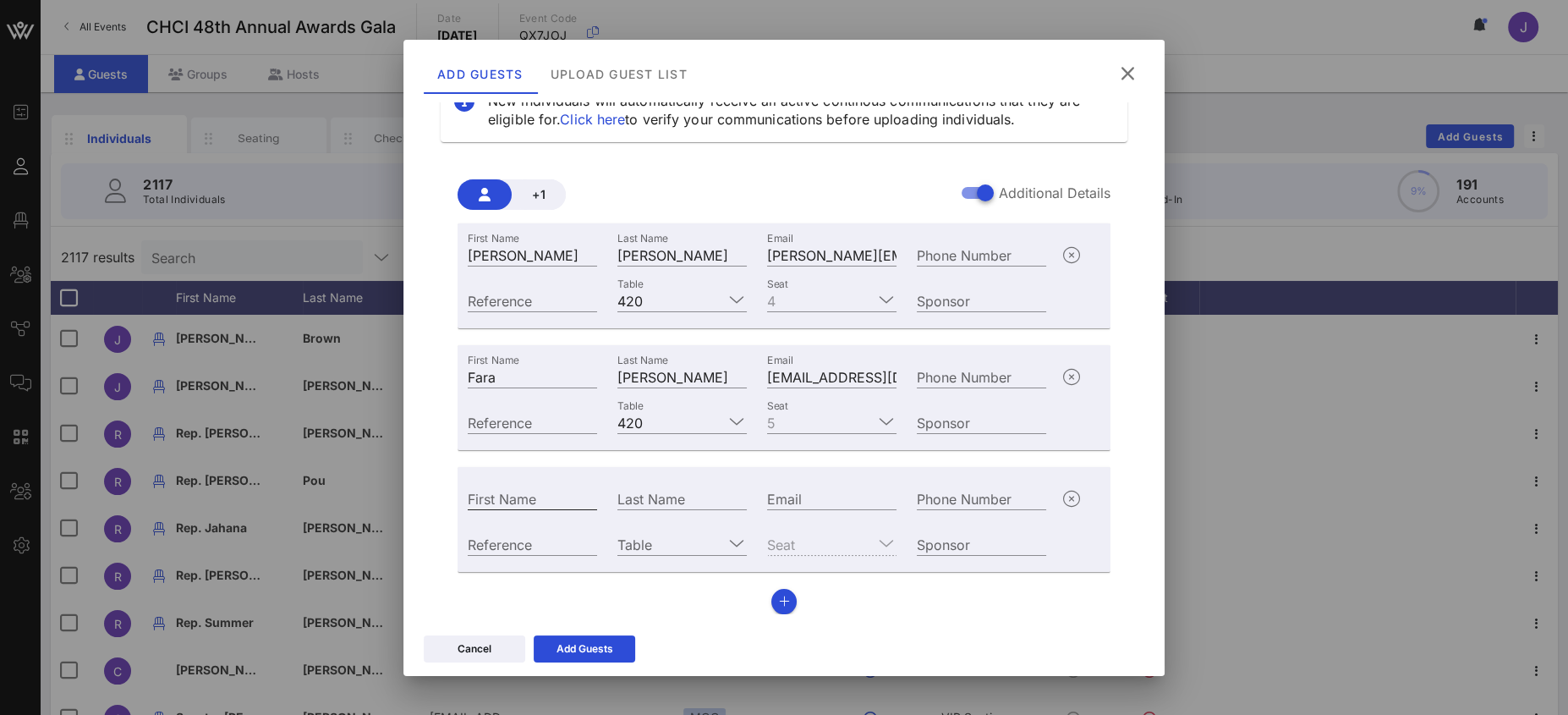
click at [536, 495] on input "First Name" at bounding box center [532, 498] width 129 height 22
type input "[PERSON_NAME]"
paste input "mailto:[EMAIL_ADDRESS][DOMAIN_NAME]"
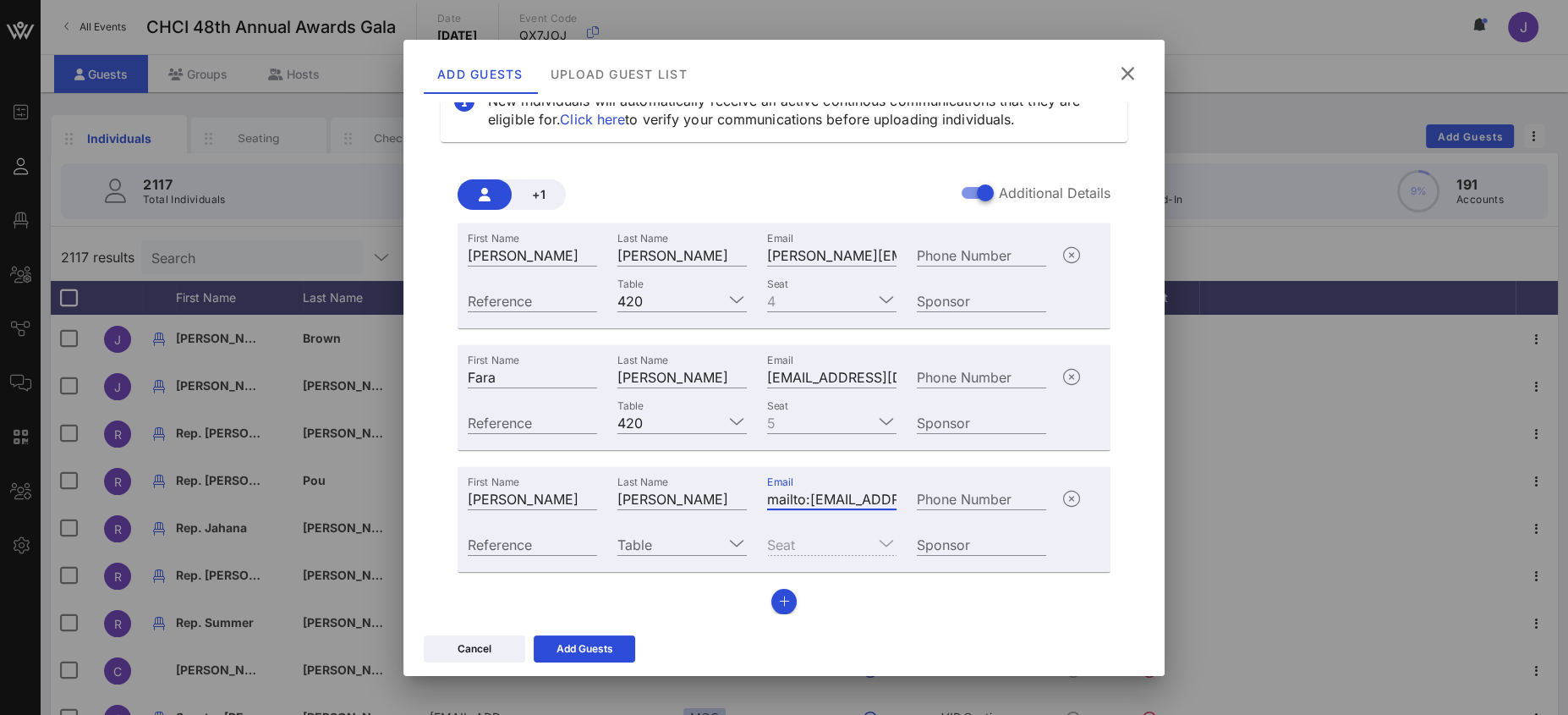
drag, startPoint x: 759, startPoint y: 489, endPoint x: 683, endPoint y: 484, distance: 76.2
click at [664, 481] on div "First Name [PERSON_NAME] Last Name [PERSON_NAME] Email mailto:[EMAIL_ADDRESS][D…" at bounding box center [756, 496] width 599 height 46
click at [809, 495] on input "mailto:[EMAIL_ADDRESS][DOMAIN_NAME]" at bounding box center [831, 498] width 129 height 22
drag, startPoint x: 784, startPoint y: 494, endPoint x: 712, endPoint y: 488, distance: 72.2
click at [718, 489] on div "First Name [PERSON_NAME] Last Name [PERSON_NAME] Email mailto:[EMAIL_ADDRESS][D…" at bounding box center [756, 496] width 599 height 46
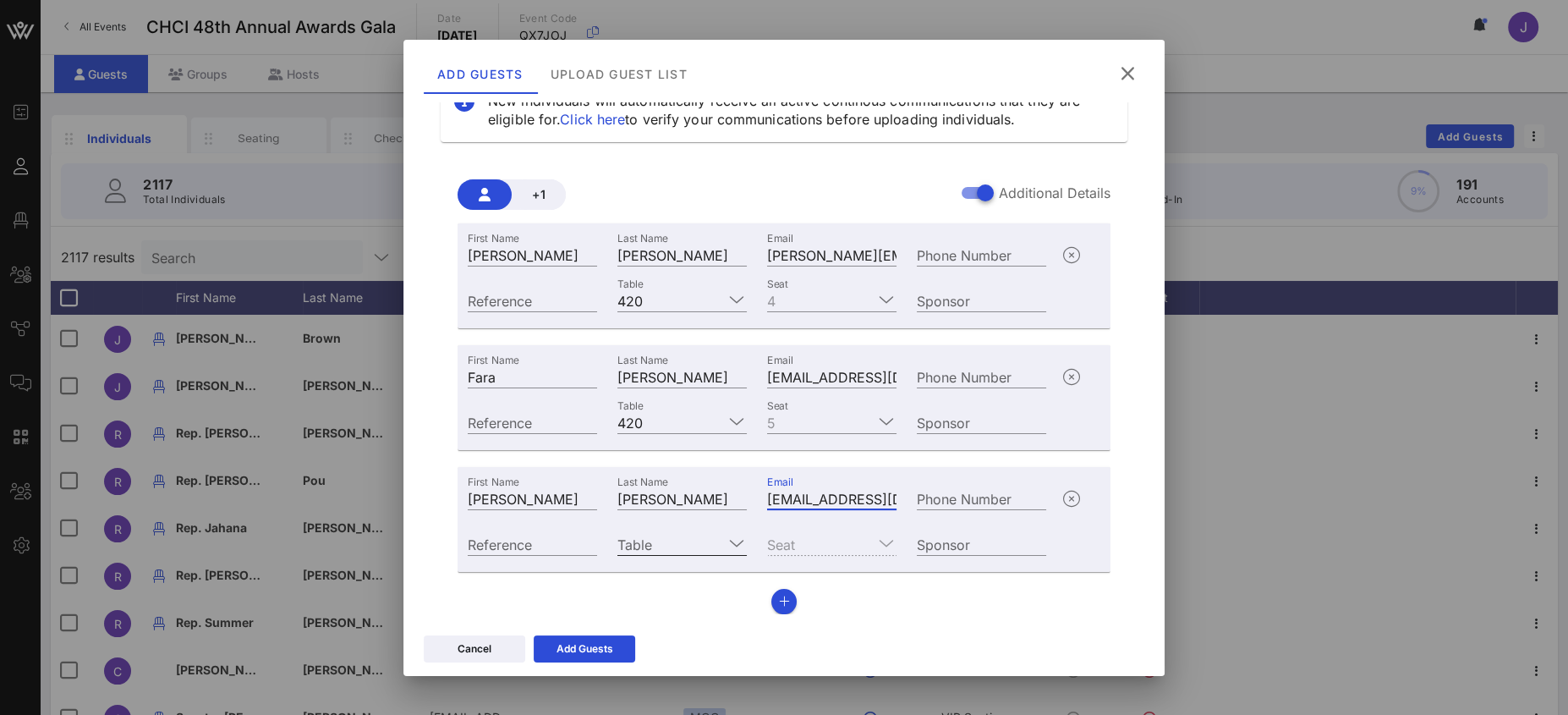
type input "[EMAIL_ADDRESS][DOMAIN_NAME]"
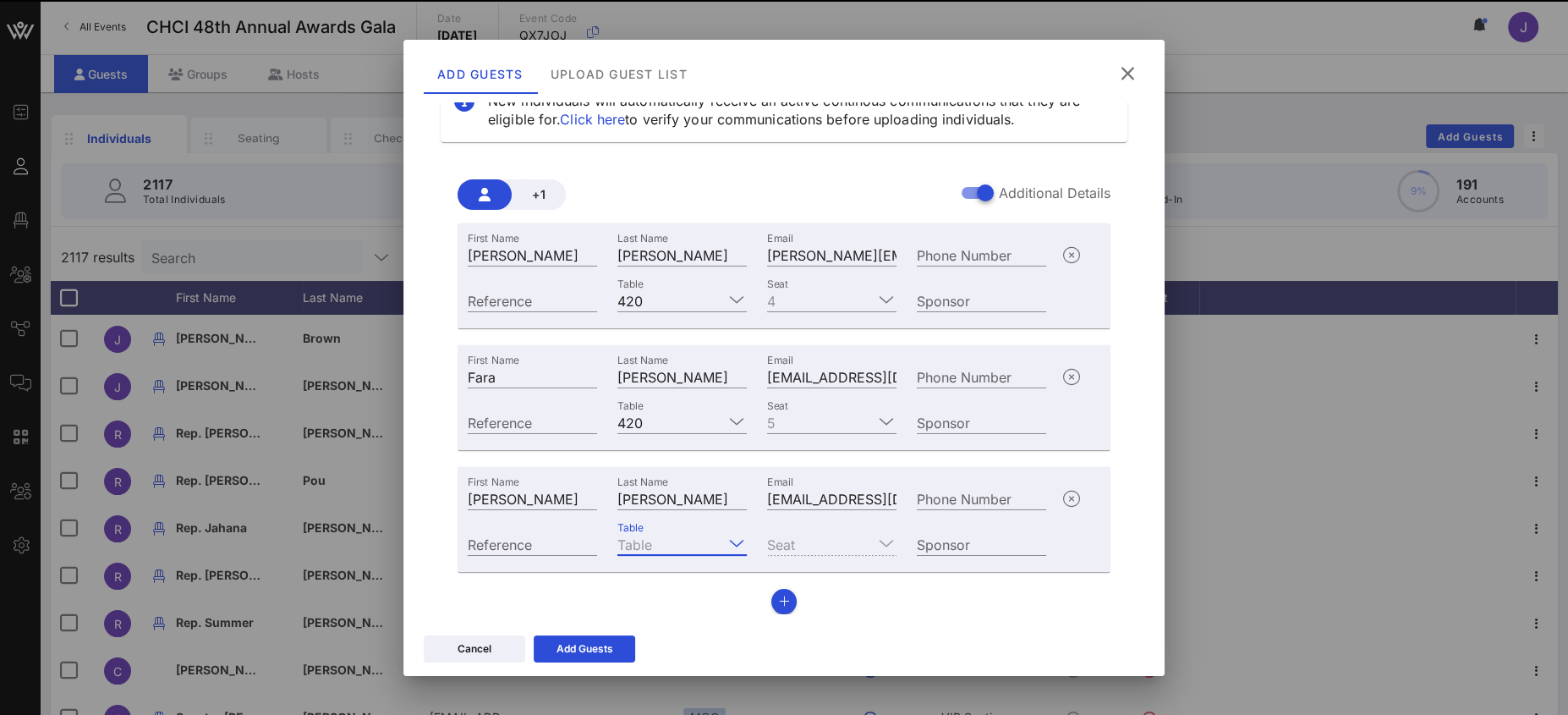
click at [683, 542] on input "Table" at bounding box center [670, 544] width 106 height 22
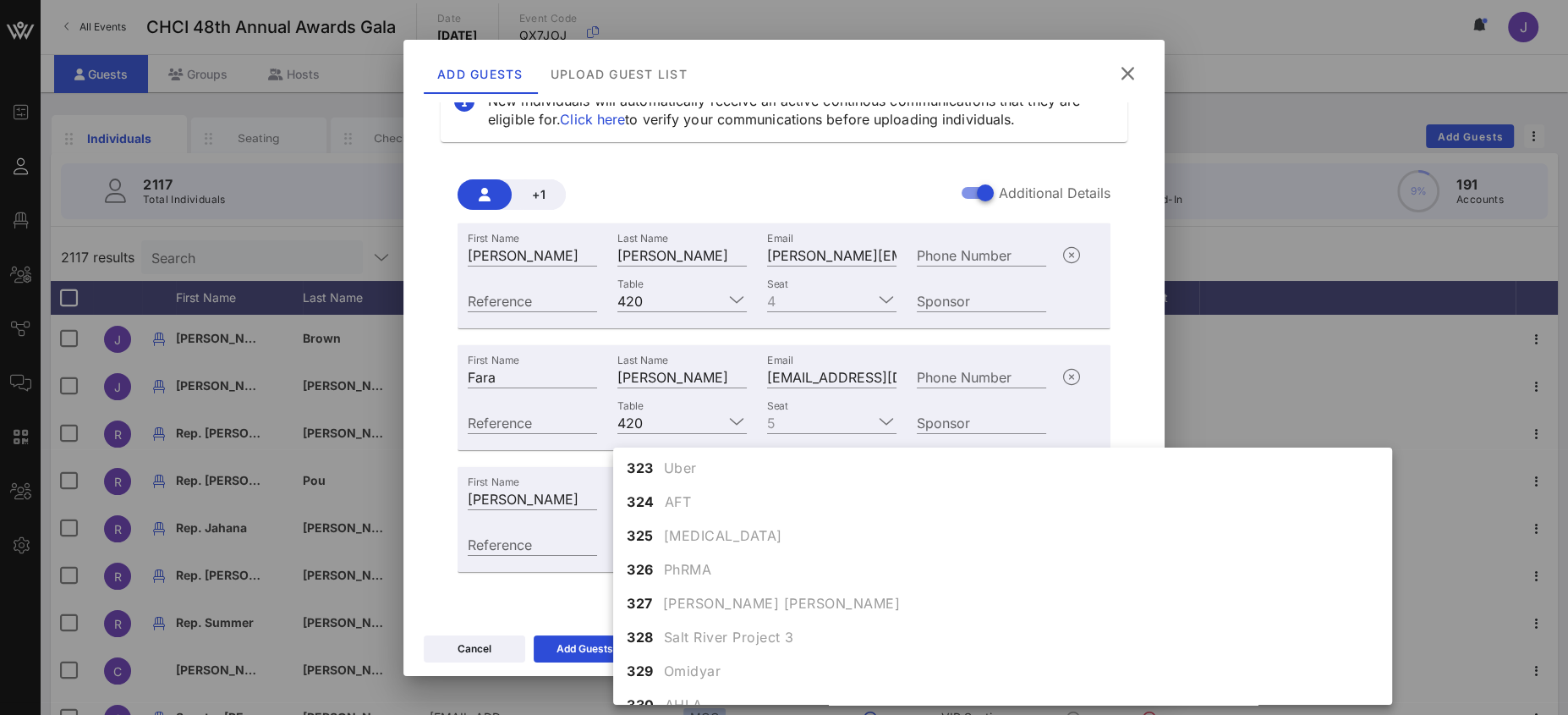
scroll to position [4758, 0]
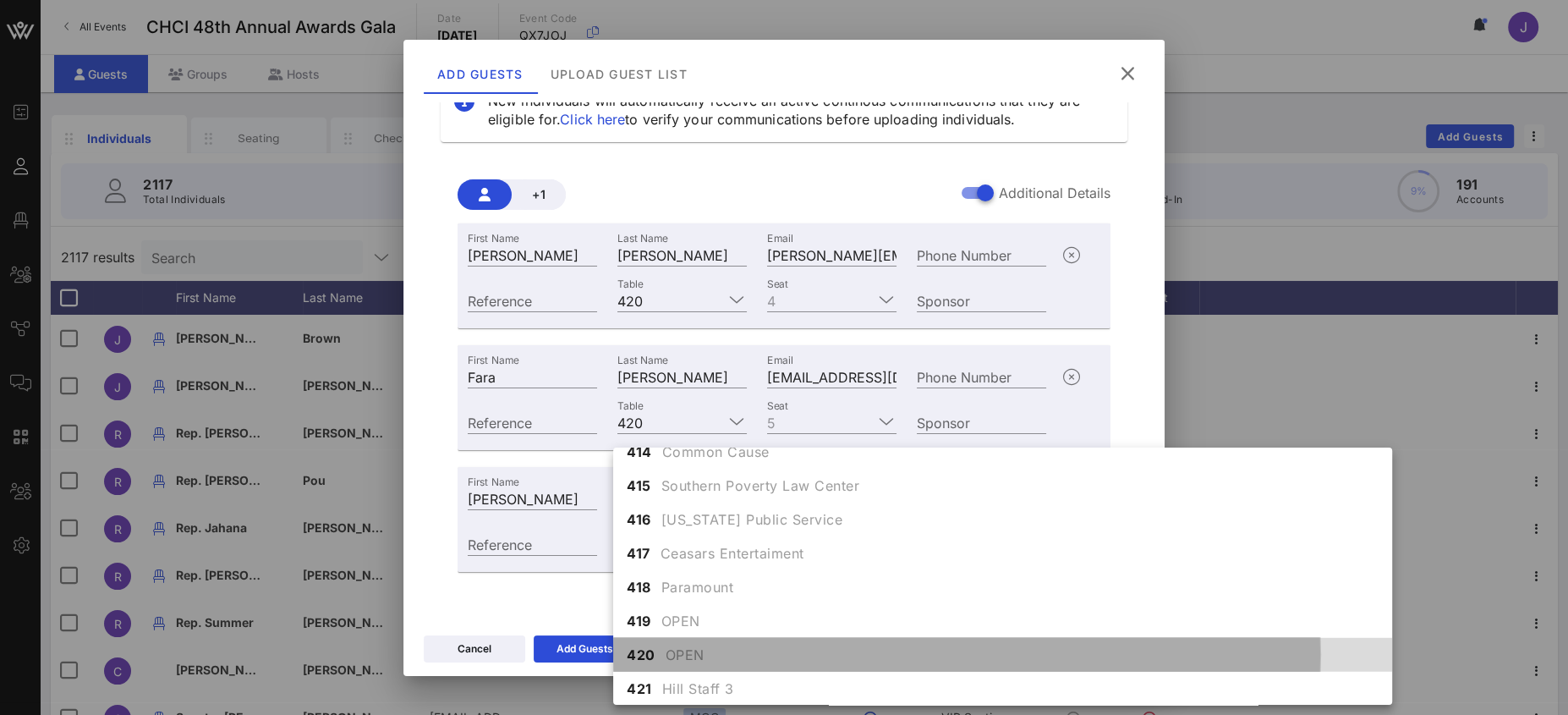
drag, startPoint x: 703, startPoint y: 649, endPoint x: 745, endPoint y: 604, distance: 61.6
click at [703, 649] on span "OPEN" at bounding box center [684, 655] width 39 height 20
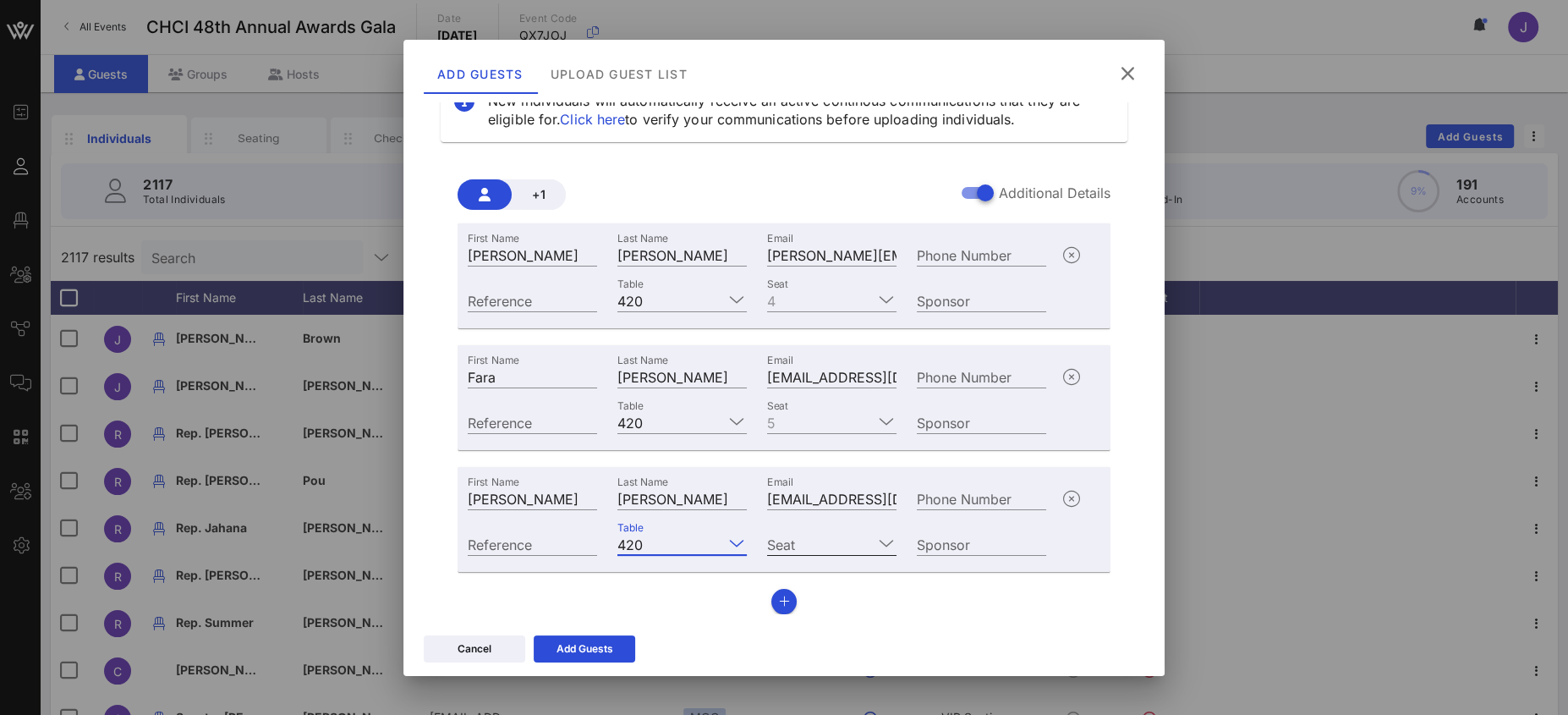
click at [811, 547] on input "Seat" at bounding box center [819, 544] width 106 height 22
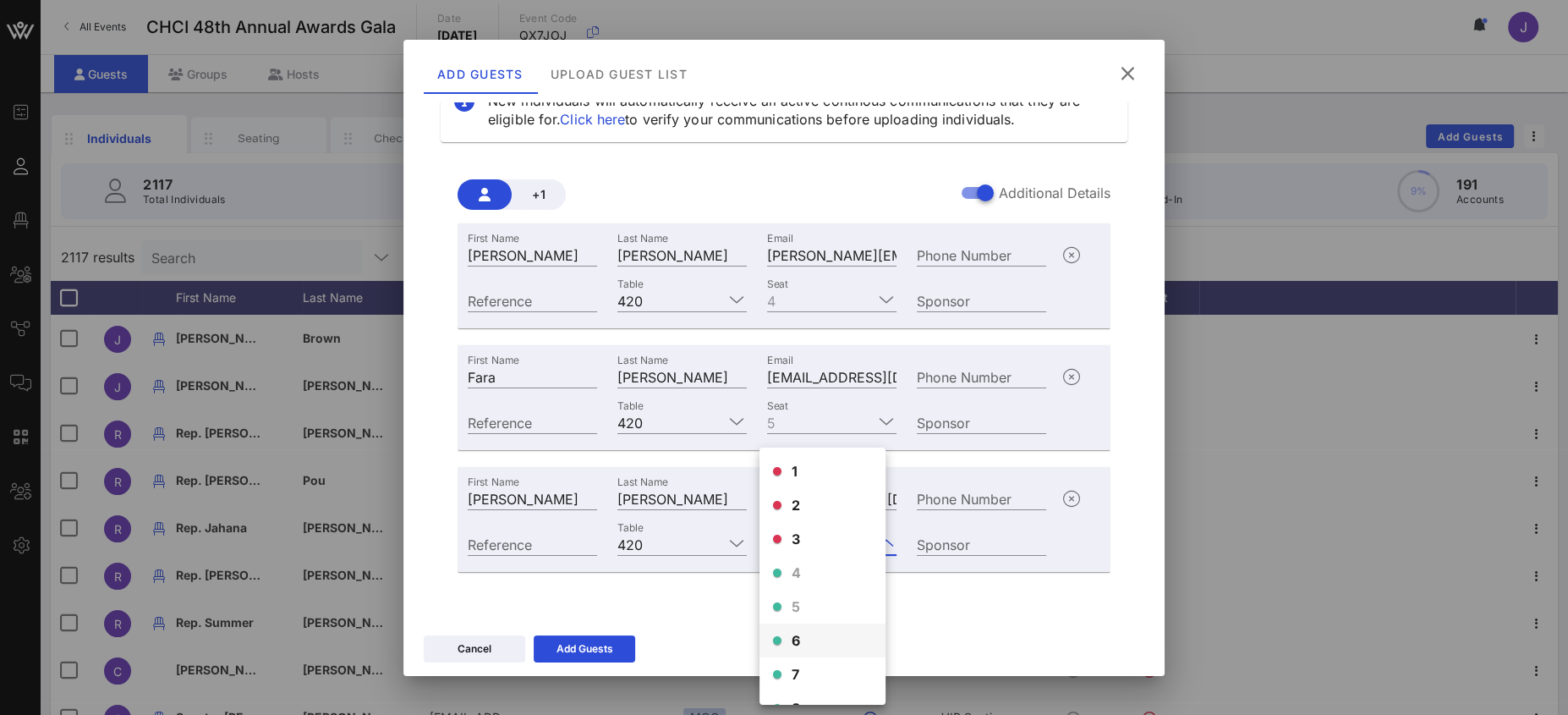
scroll to position [4, 0]
click at [794, 644] on span "6" at bounding box center [796, 636] width 10 height 20
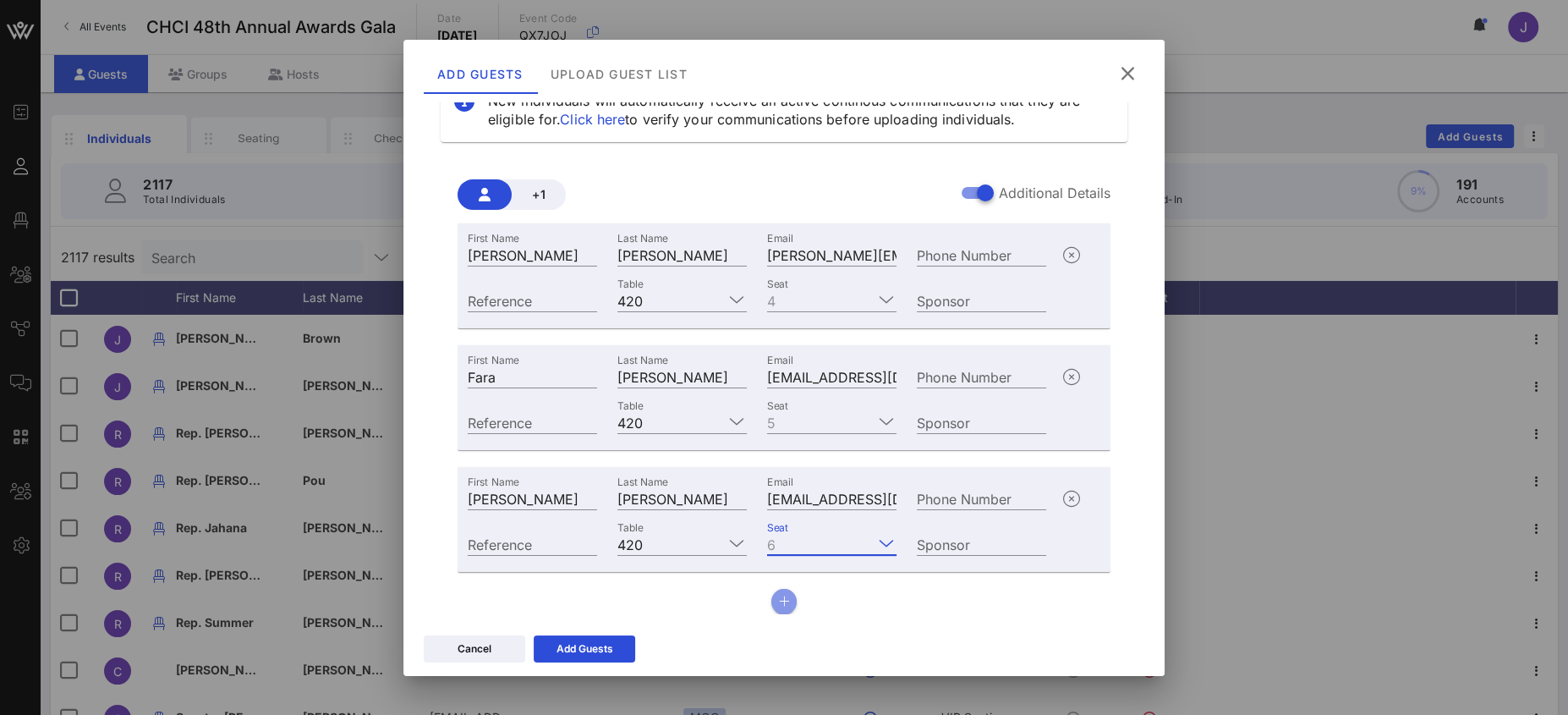
click at [784, 596] on button "button" at bounding box center [784, 601] width 25 height 25
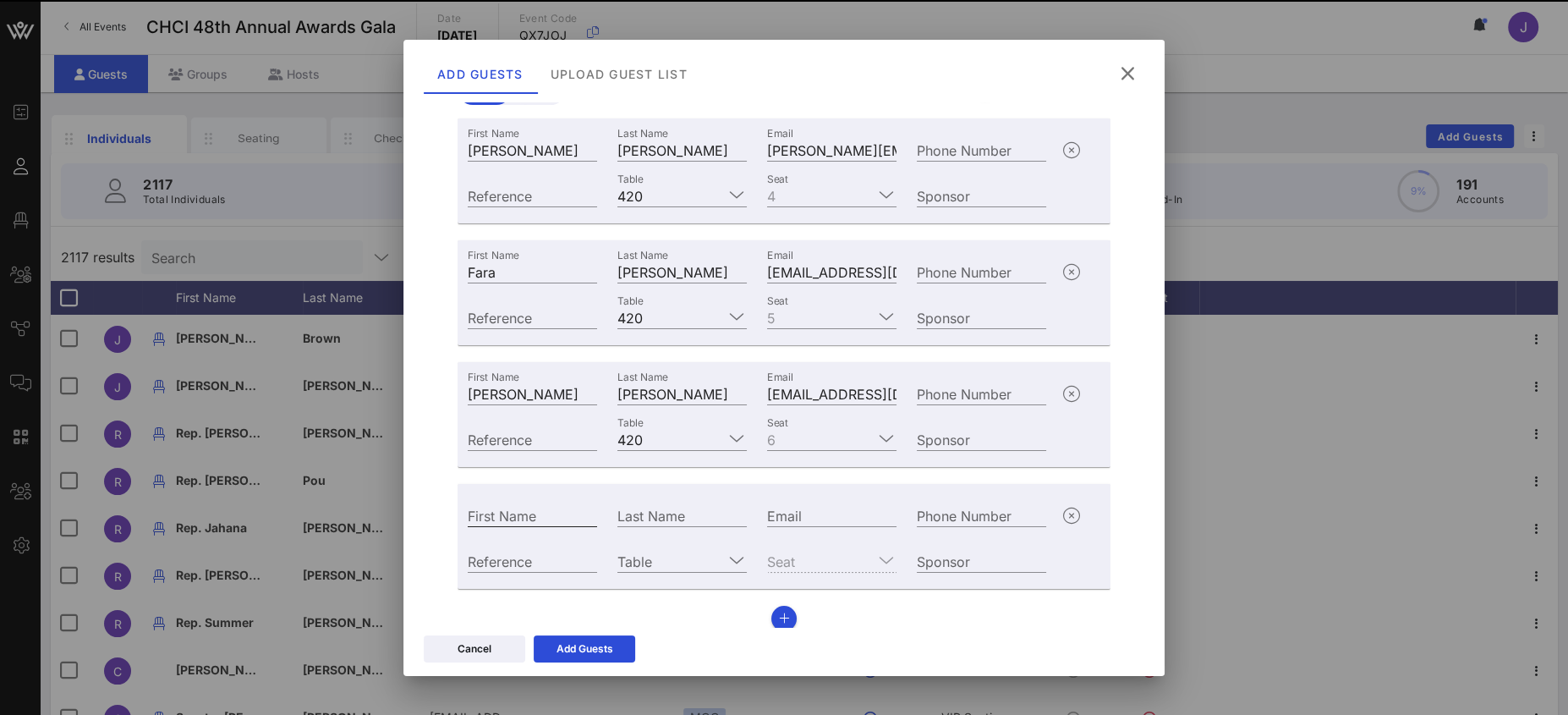
scroll to position [174, 0]
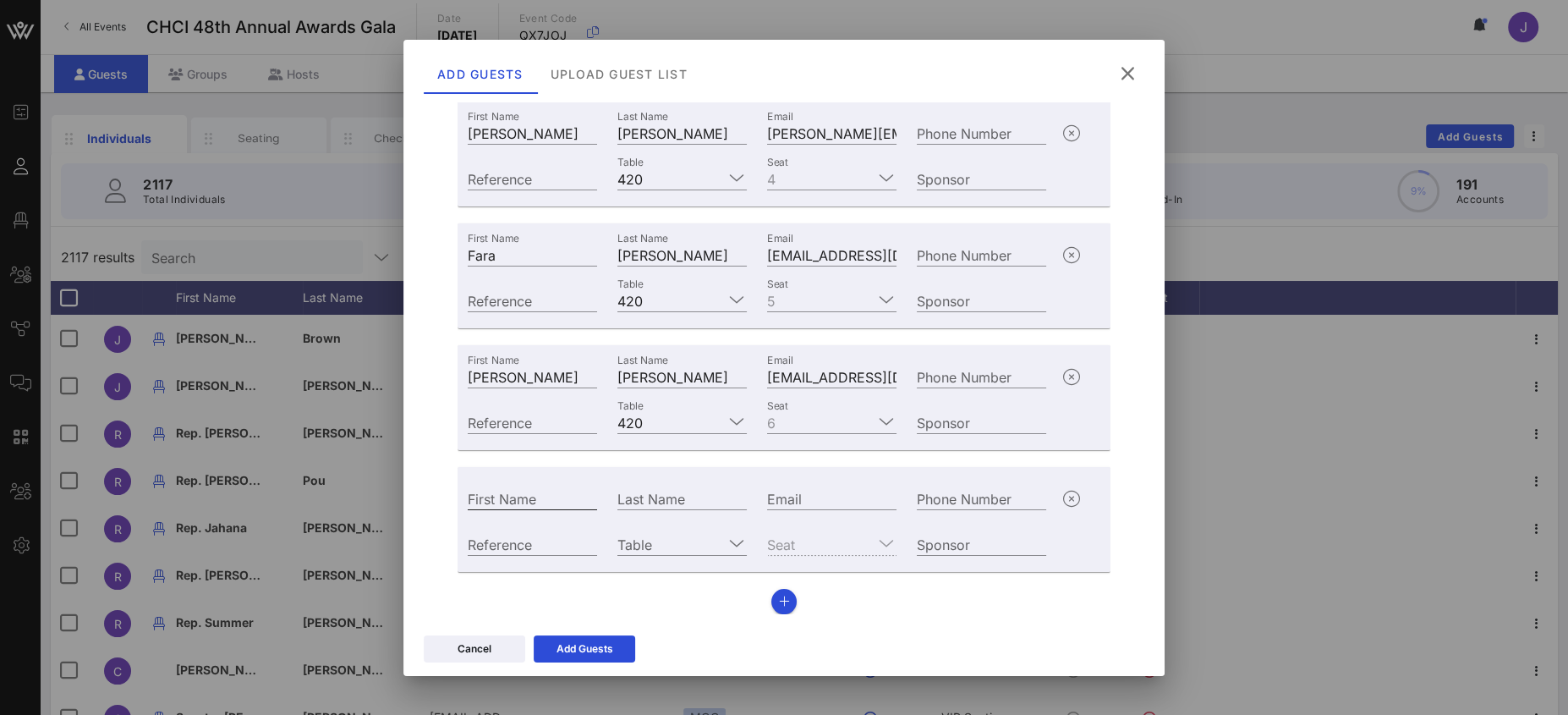
click at [530, 498] on input "First Name" at bounding box center [532, 498] width 129 height 22
type input "[PERSON_NAME]"
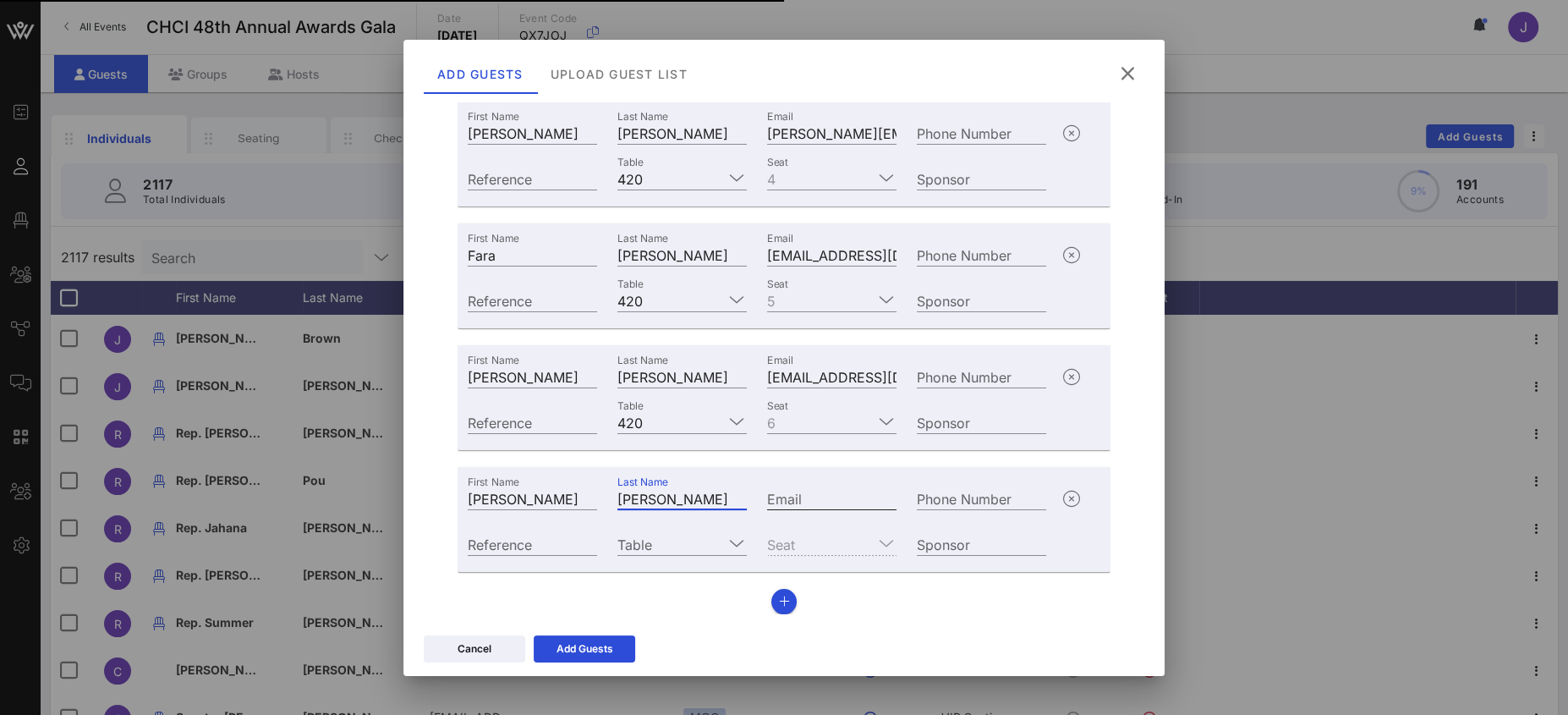
type input "[PERSON_NAME]"
click at [818, 502] on input "Email" at bounding box center [831, 498] width 129 height 22
paste input "mailto:[PERSON_NAME][EMAIL_ADDRESS][PERSON_NAME][DOMAIN_NAME]"
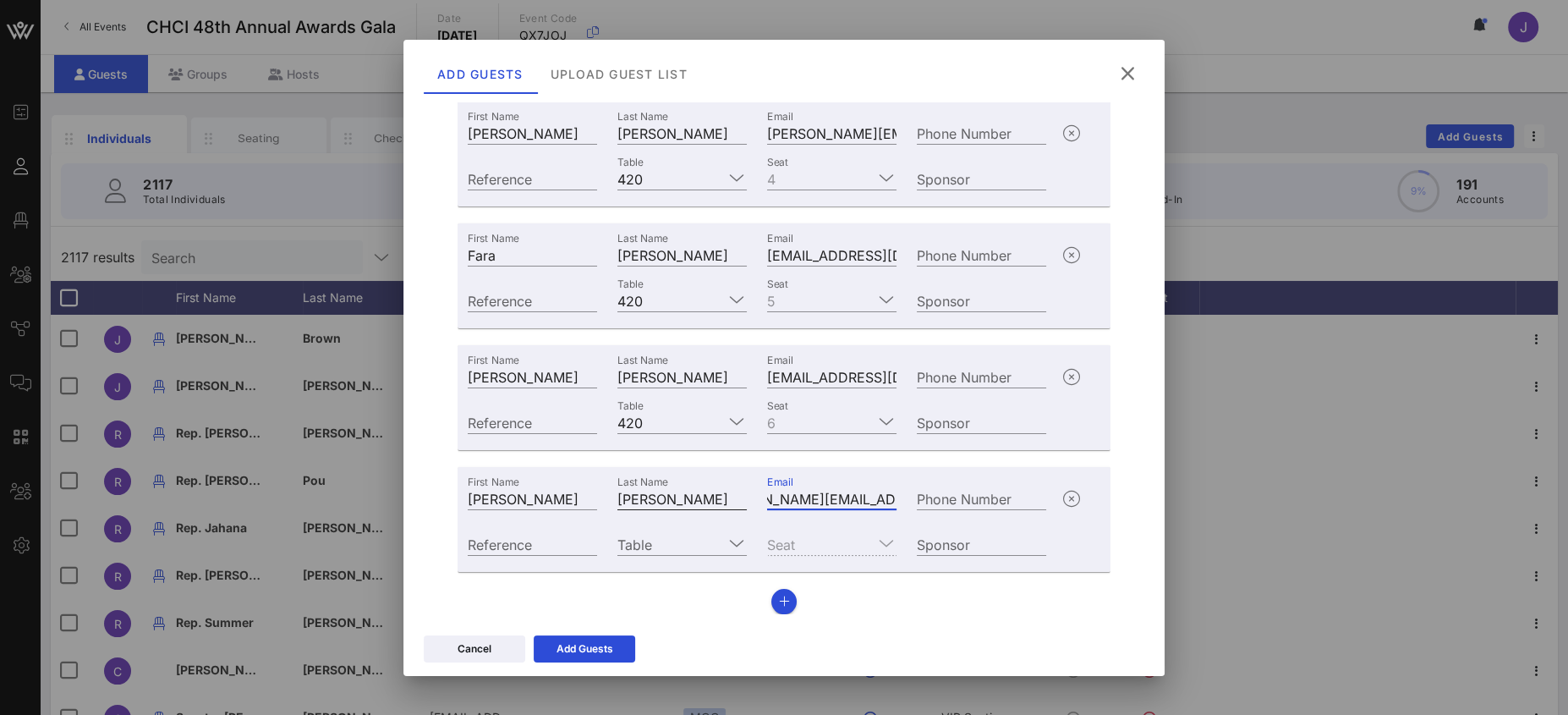
scroll to position [0, 0]
drag, startPoint x: 790, startPoint y: 493, endPoint x: 712, endPoint y: 491, distance: 78.0
click at [681, 487] on div "First Name [PERSON_NAME] Last Name [PERSON_NAME] Email mailto:[PERSON_NAME][EMA…" at bounding box center [756, 496] width 599 height 46
click at [802, 495] on input "mailto:[PERSON_NAME][EMAIL_ADDRESS][PERSON_NAME][DOMAIN_NAME]" at bounding box center [831, 498] width 129 height 22
drag, startPoint x: 801, startPoint y: 498, endPoint x: 745, endPoint y: 493, distance: 56.2
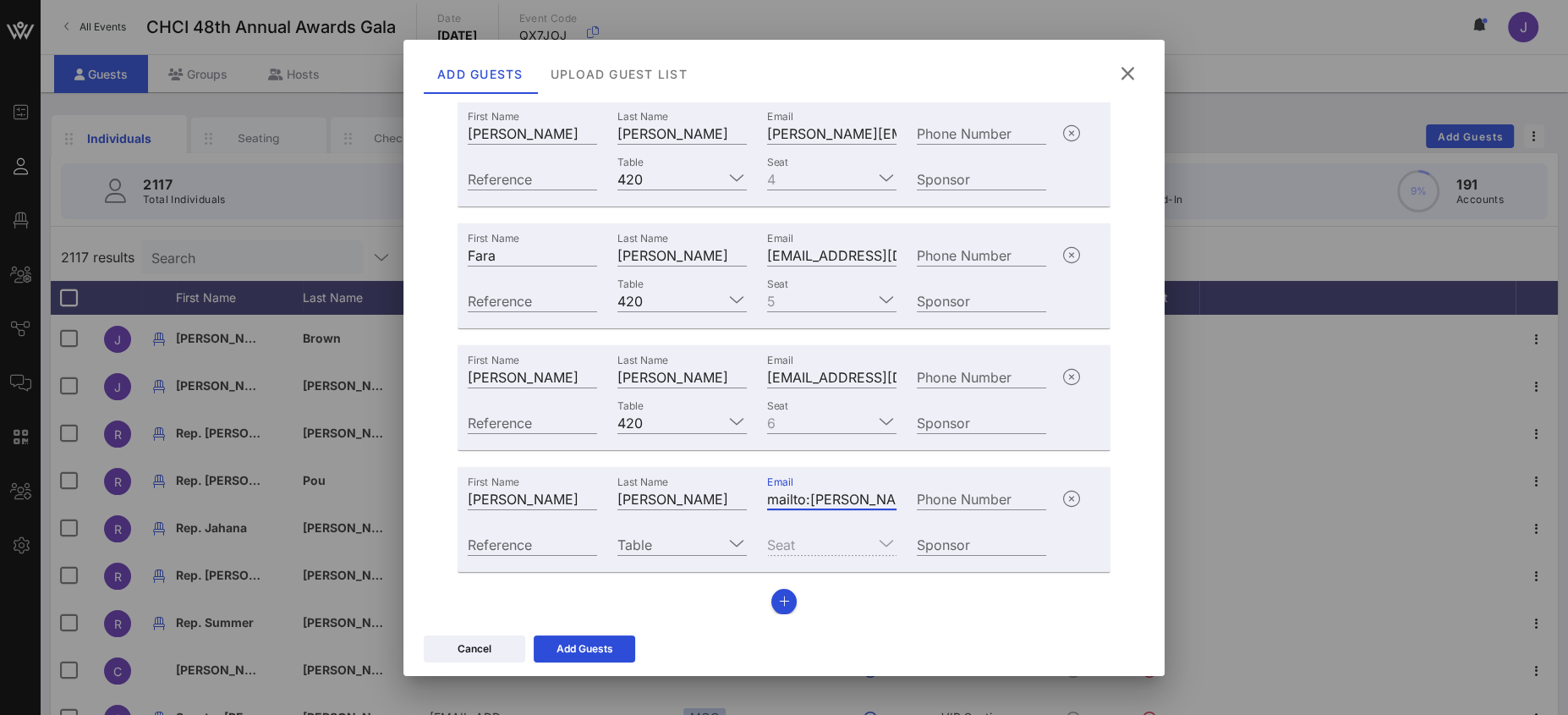
click at [745, 493] on div "First Name [PERSON_NAME] Last Name [PERSON_NAME] Email mailto:[PERSON_NAME][EMA…" at bounding box center [756, 496] width 599 height 46
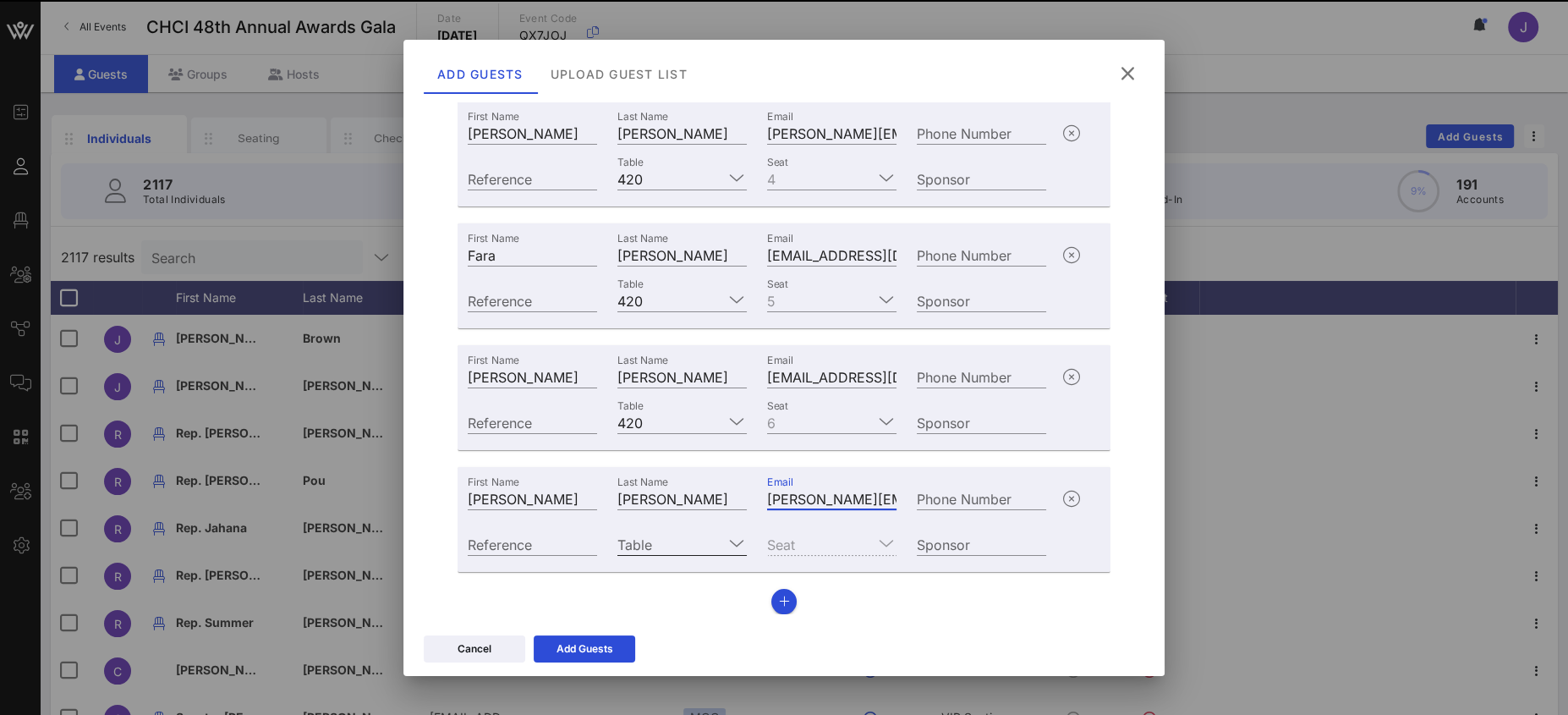
type input "[PERSON_NAME][EMAIL_ADDRESS][PERSON_NAME][DOMAIN_NAME]"
click at [677, 536] on input "Table" at bounding box center [670, 544] width 106 height 22
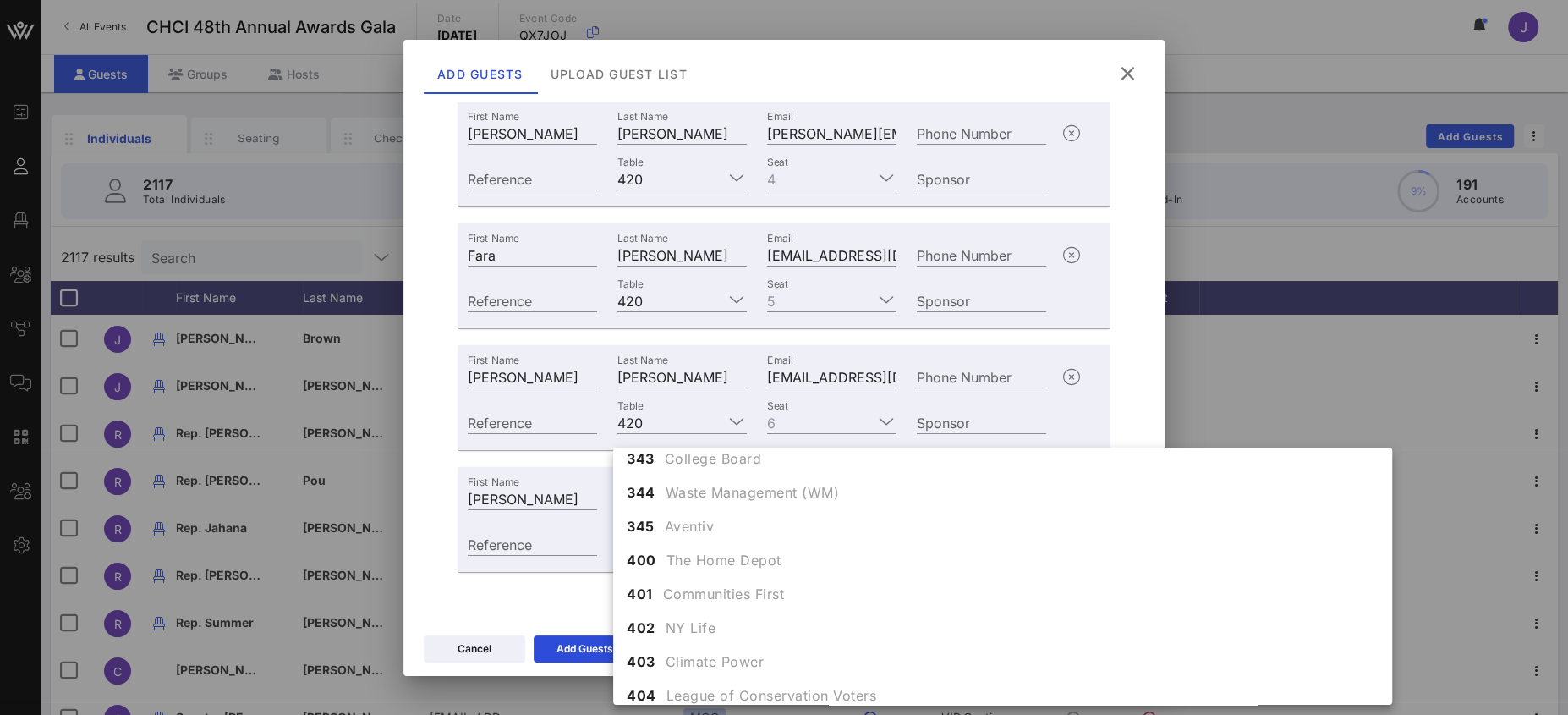
scroll to position [4758, 0]
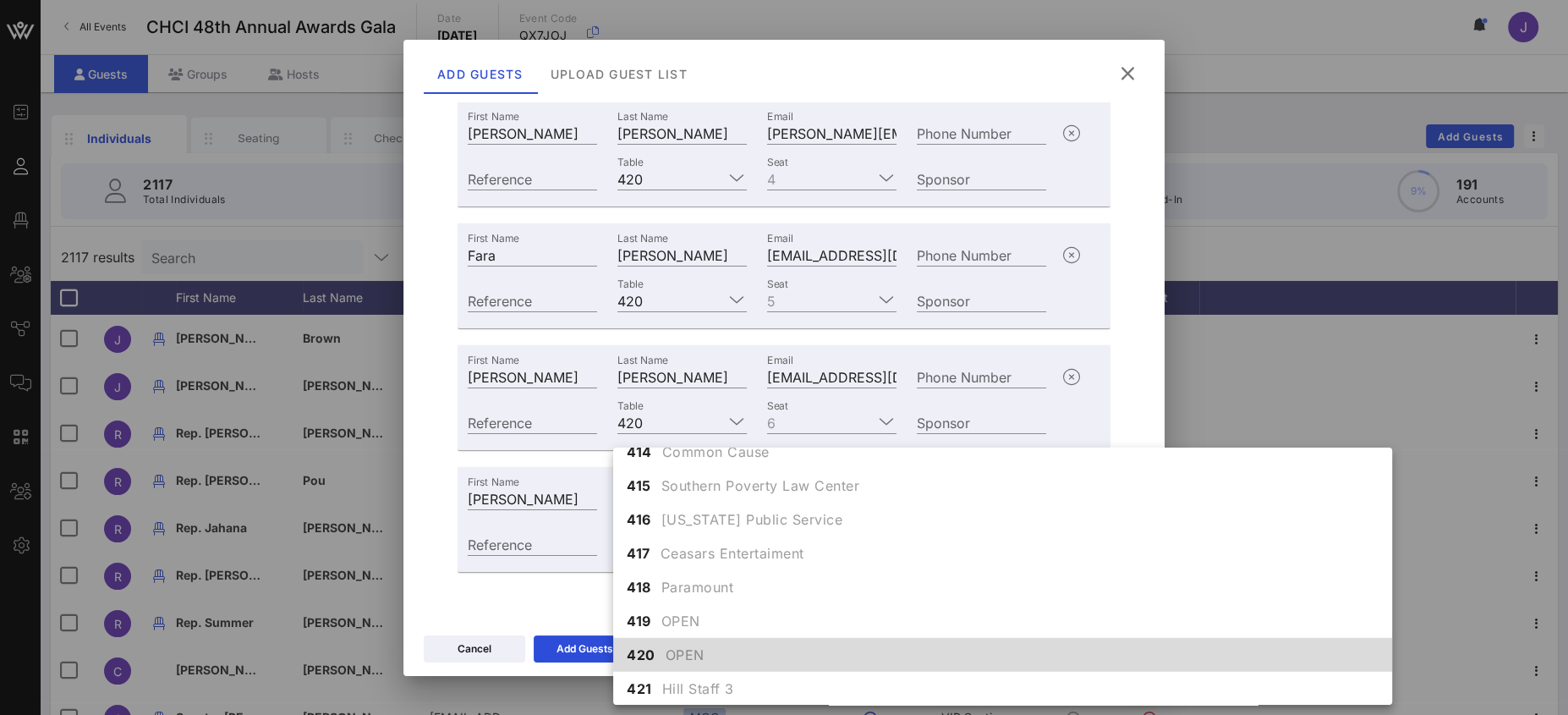
click at [697, 650] on span "OPEN" at bounding box center [684, 655] width 39 height 20
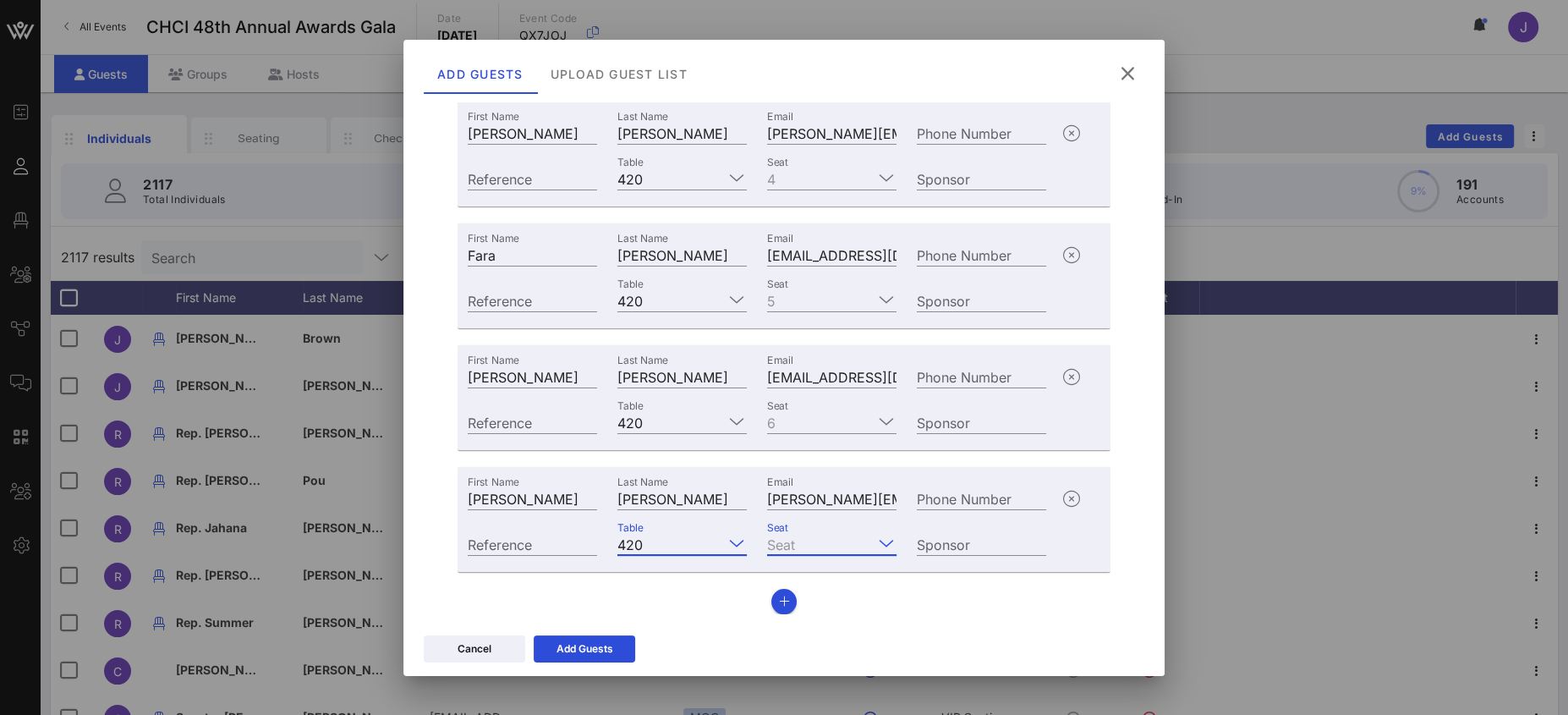
click at [808, 535] on input "Seat" at bounding box center [819, 544] width 106 height 22
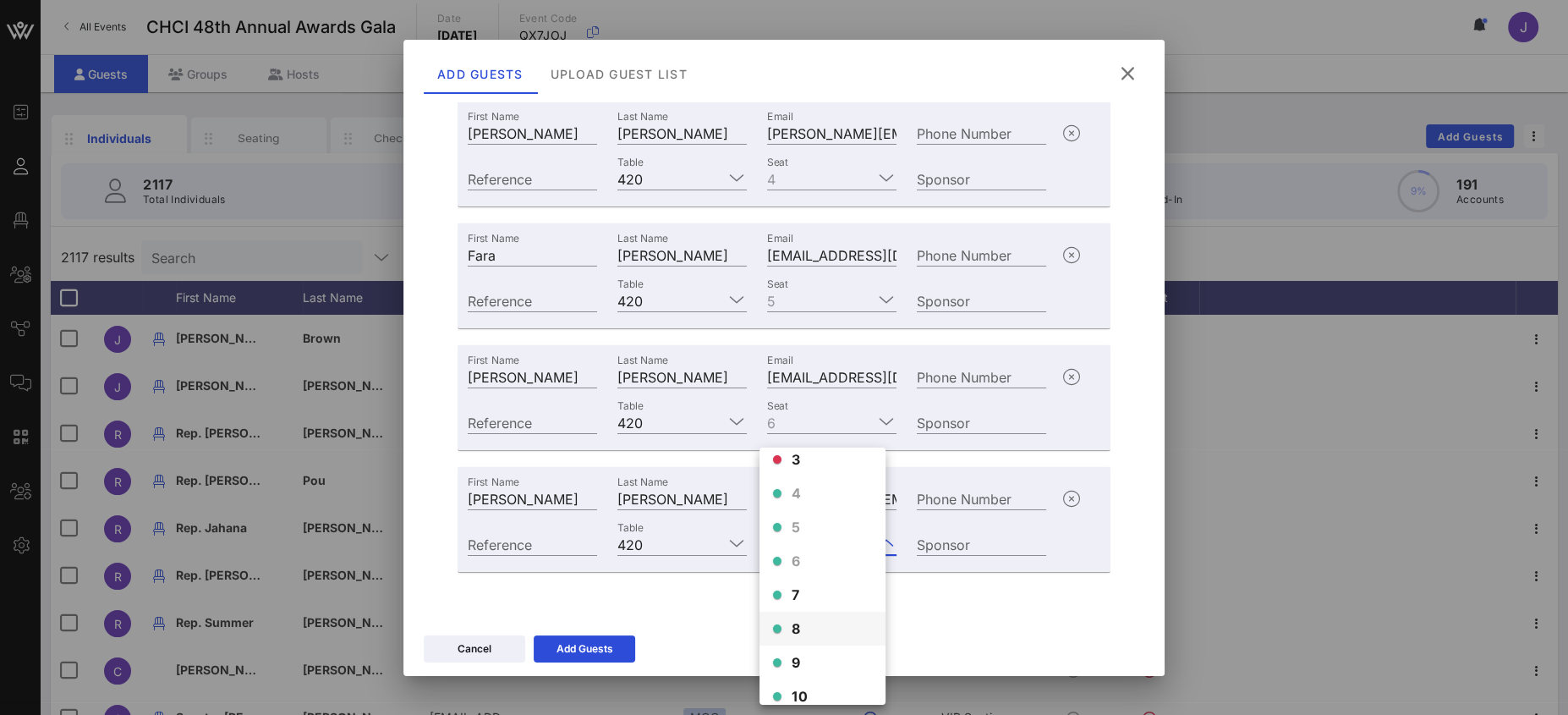
scroll to position [87, 0]
click at [792, 590] on span "7" at bounding box center [795, 587] width 9 height 20
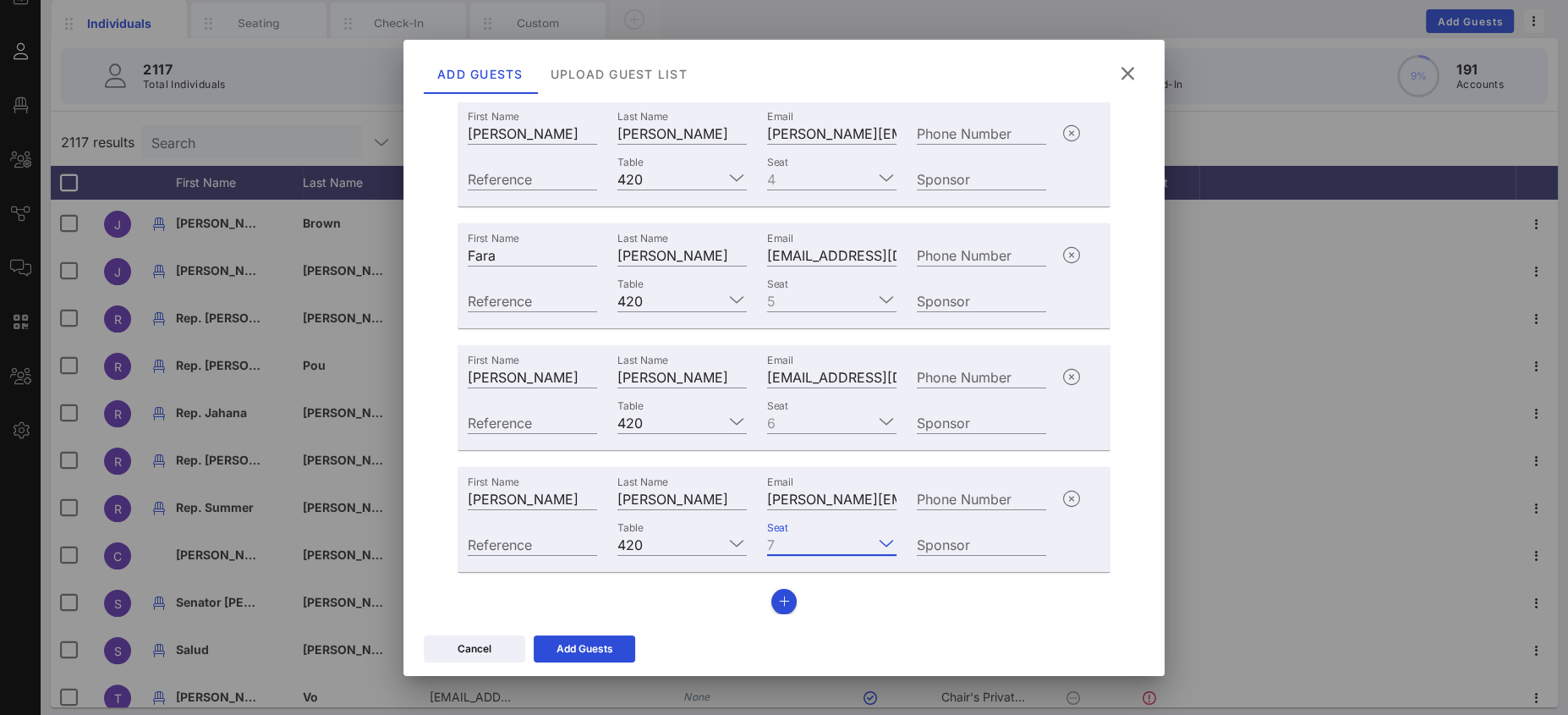
scroll to position [122, 0]
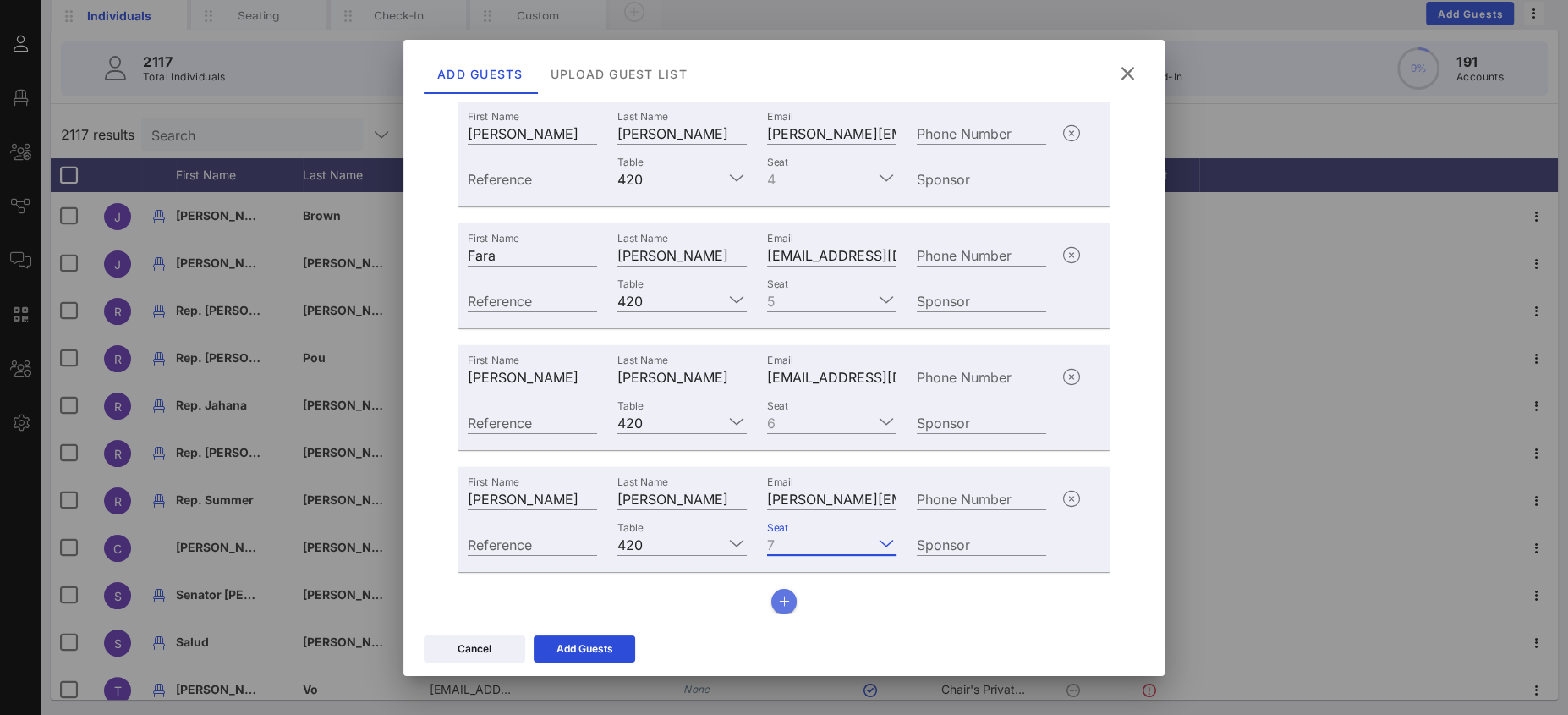
click at [779, 600] on icon "button" at bounding box center [784, 601] width 11 height 12
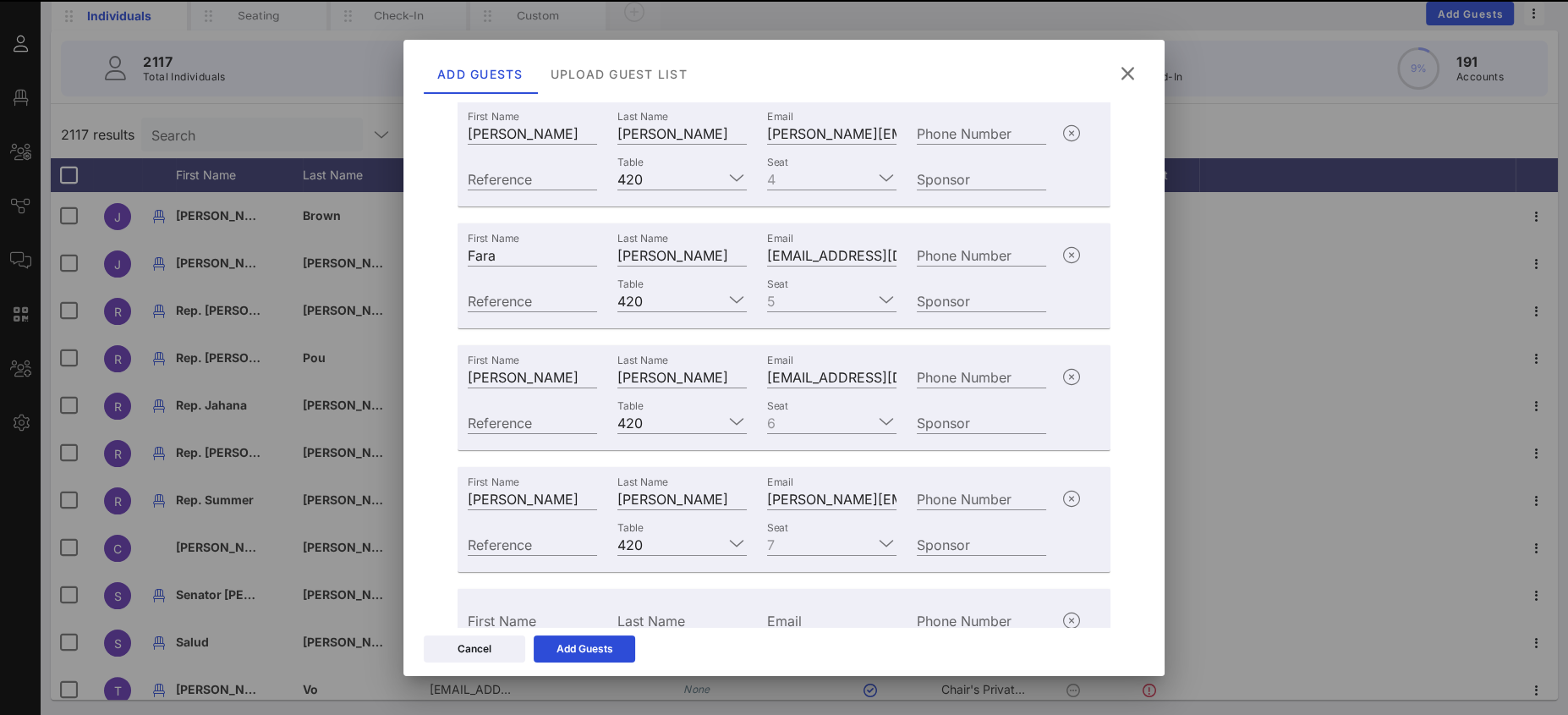
scroll to position [295, 0]
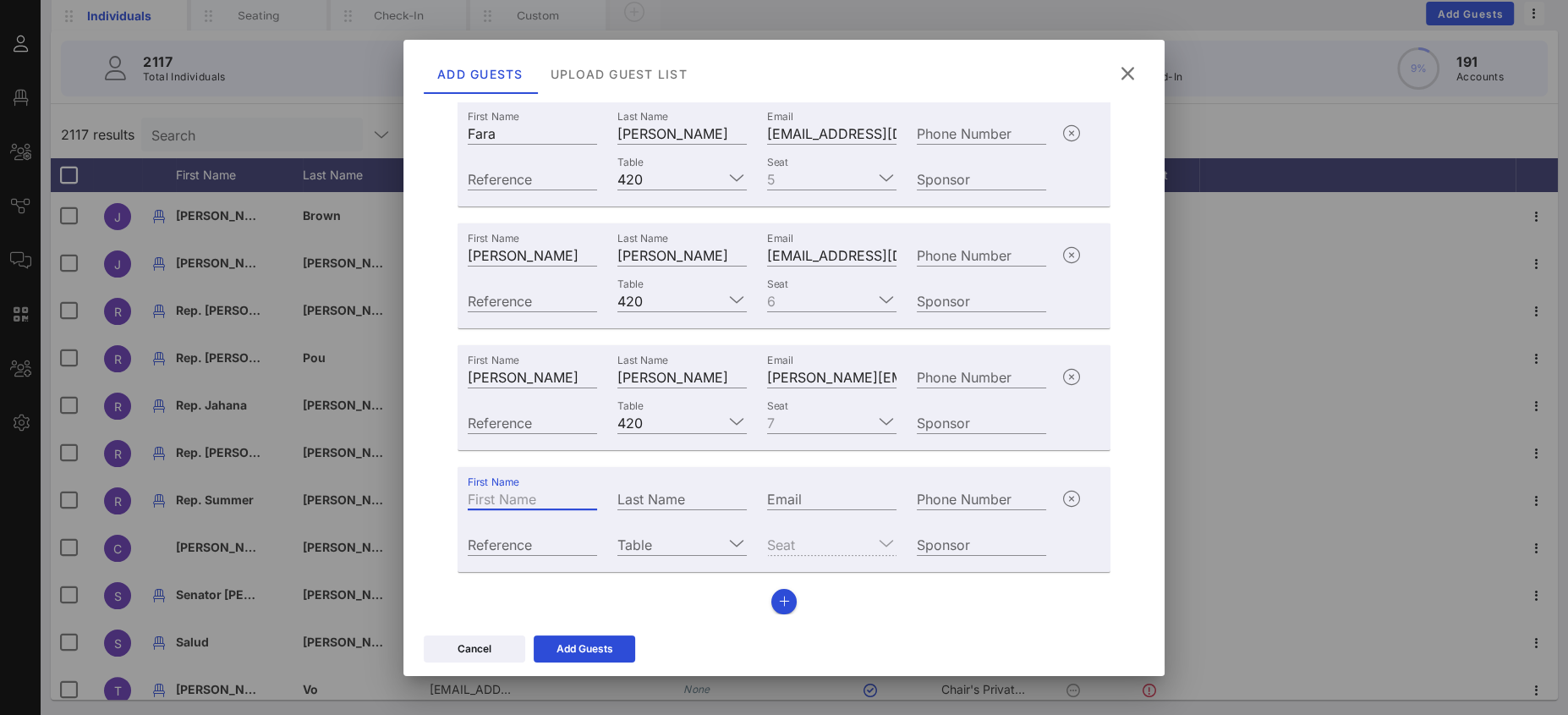
click at [544, 491] on input "First Name" at bounding box center [532, 498] width 129 height 22
type input "[PERSON_NAME]"
type input "<"
type input "Mustiga"
paste input "mailto:[EMAIL_ADDRESS][DOMAIN_NAME]"
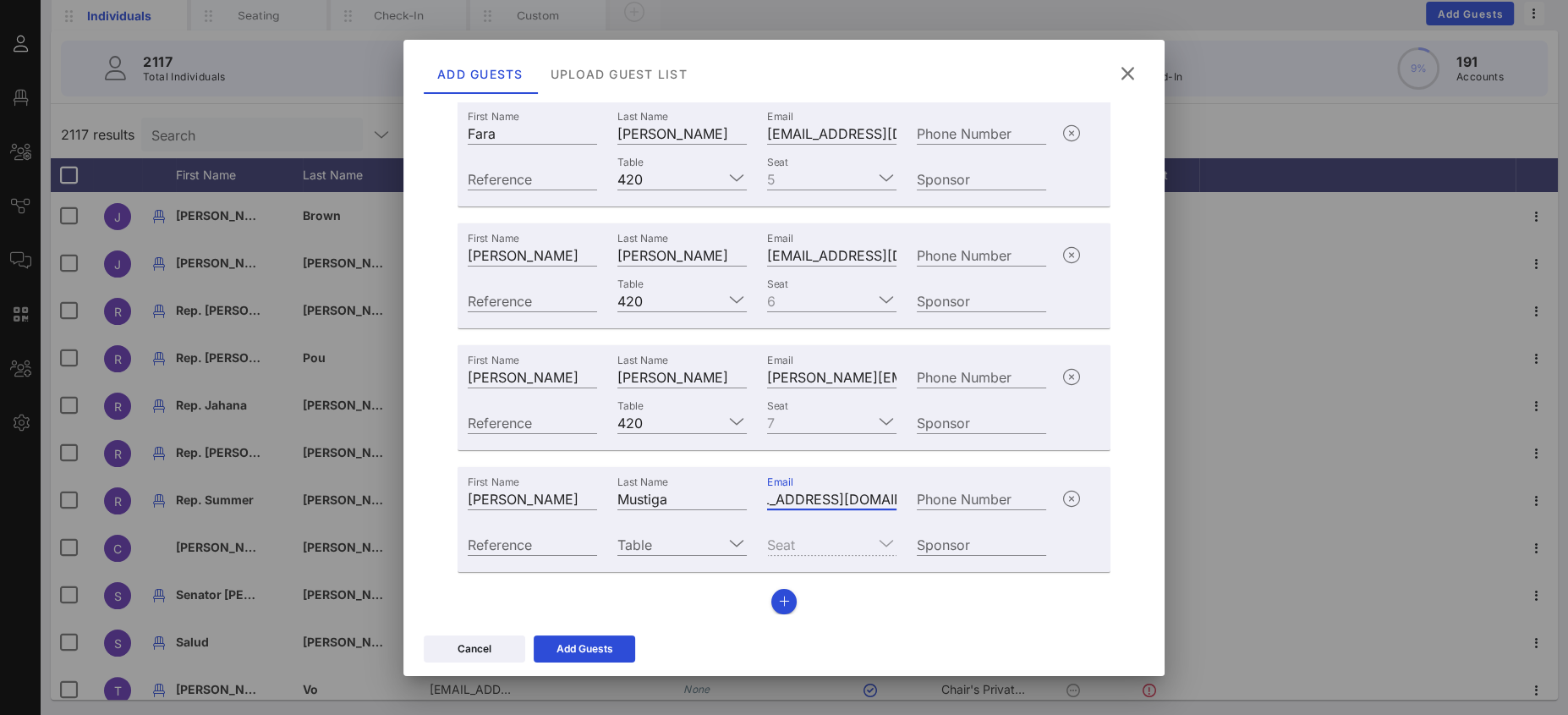
scroll to position [0, 0]
drag, startPoint x: 784, startPoint y: 492, endPoint x: 718, endPoint y: 491, distance: 66.0
click at [681, 482] on div "First Name [PERSON_NAME] Last Name Mustiga Email mailto:[EMAIL_ADDRESS][DOMAIN_…" at bounding box center [756, 496] width 599 height 46
click at [812, 502] on input "mailto:[EMAIL_ADDRESS][DOMAIN_NAME]" at bounding box center [831, 498] width 129 height 22
type input "mailto:[EMAIL_ADDRESS][DOMAIN_NAME]"
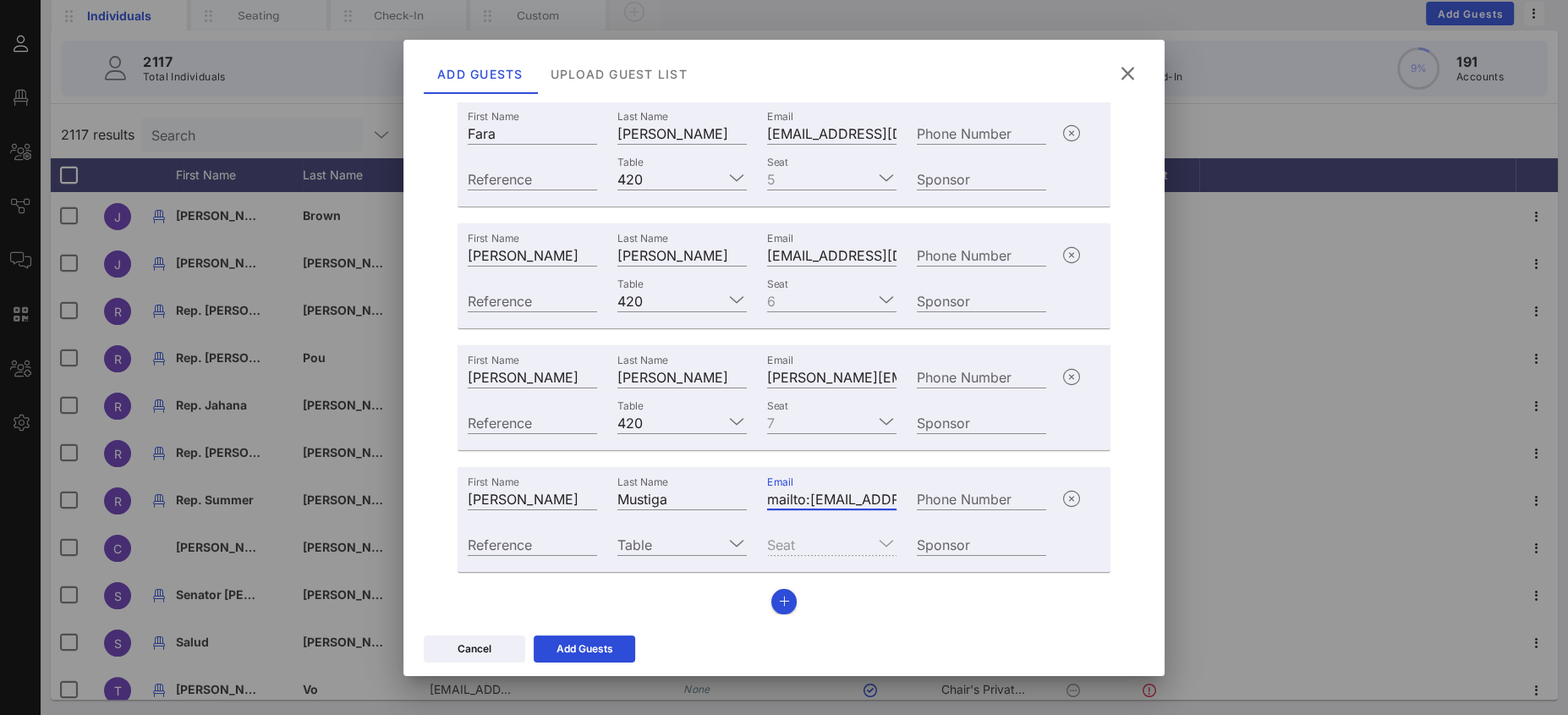
click at [1125, 69] on icon at bounding box center [1128, 73] width 23 height 20
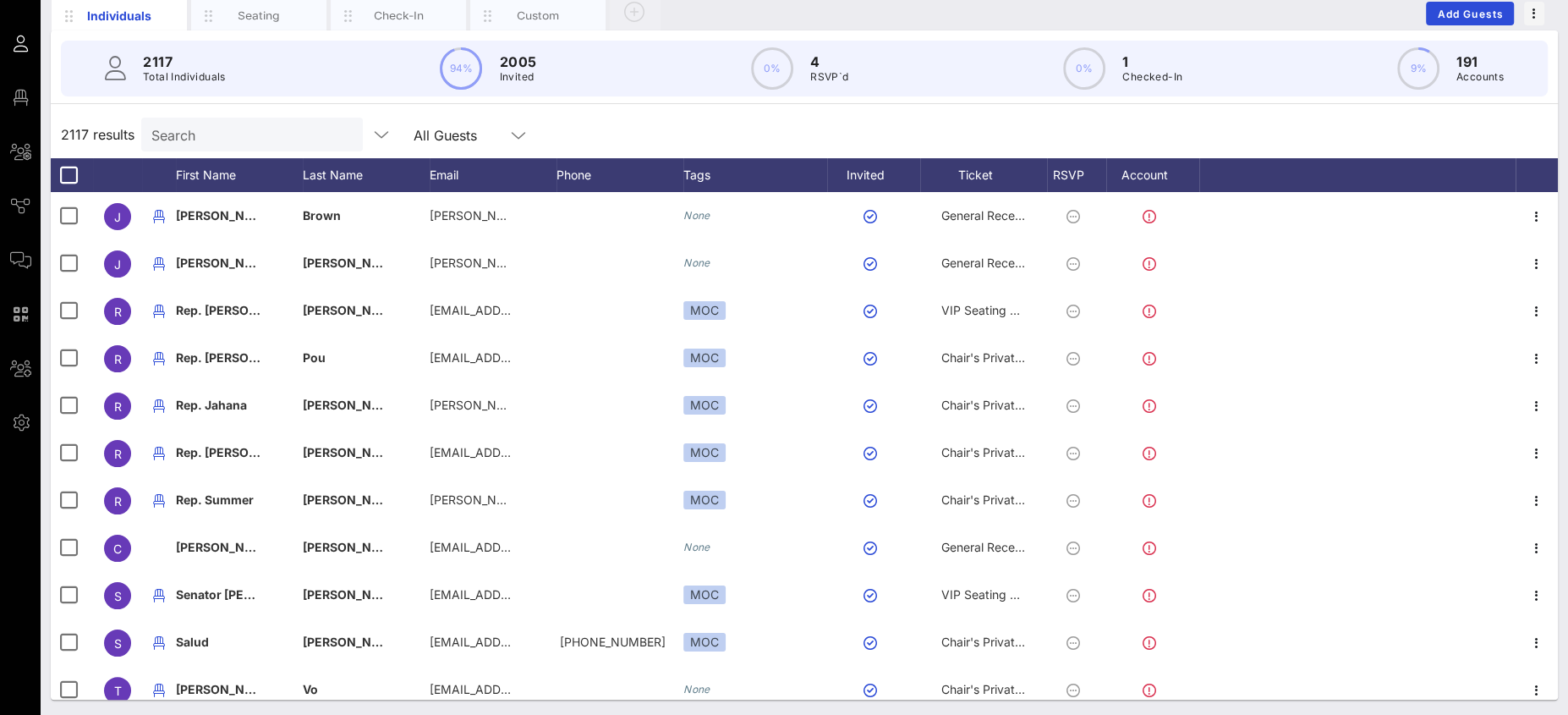
click at [190, 127] on input "Search" at bounding box center [250, 134] width 198 height 22
type input "u"
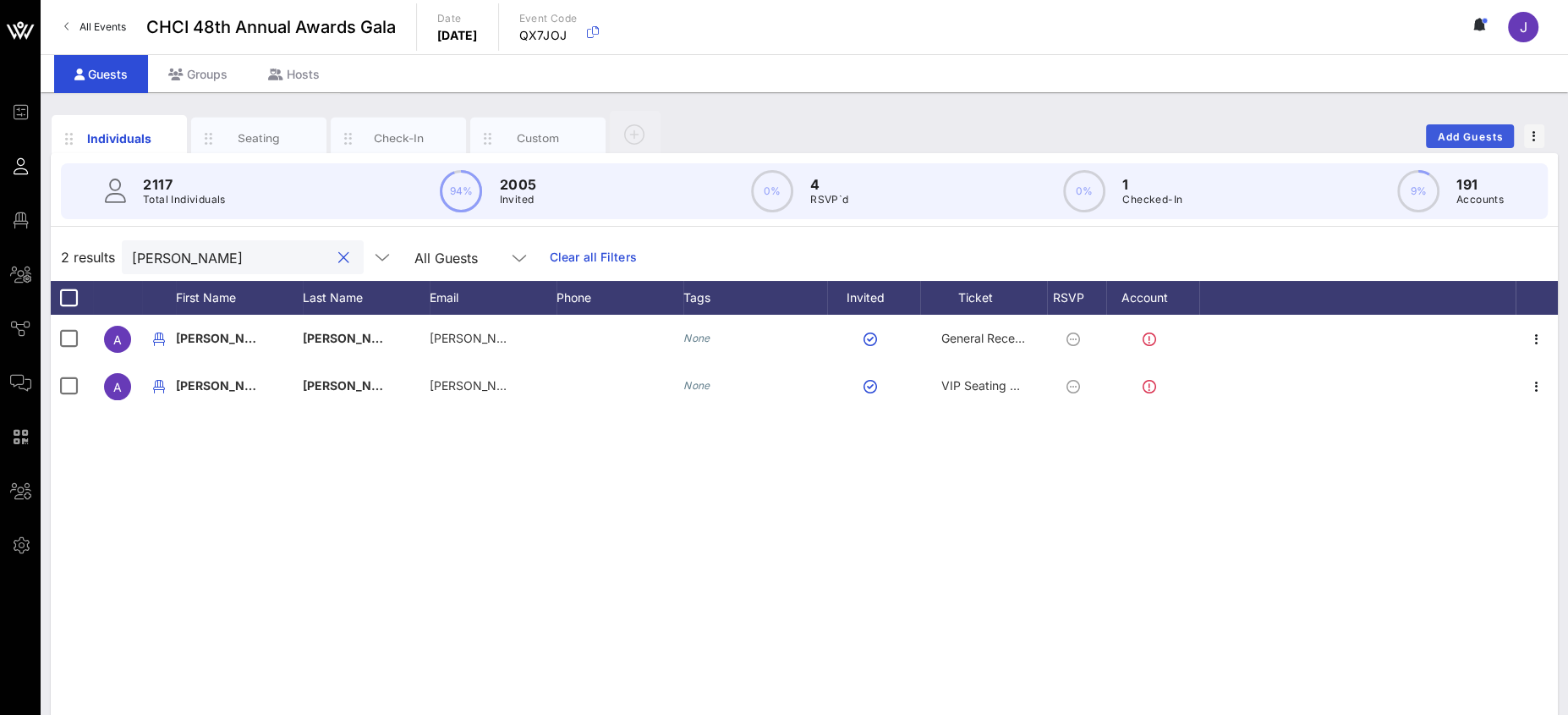
type input "[PERSON_NAME]"
click at [1467, 135] on span "Add Guests" at bounding box center [1470, 136] width 67 height 13
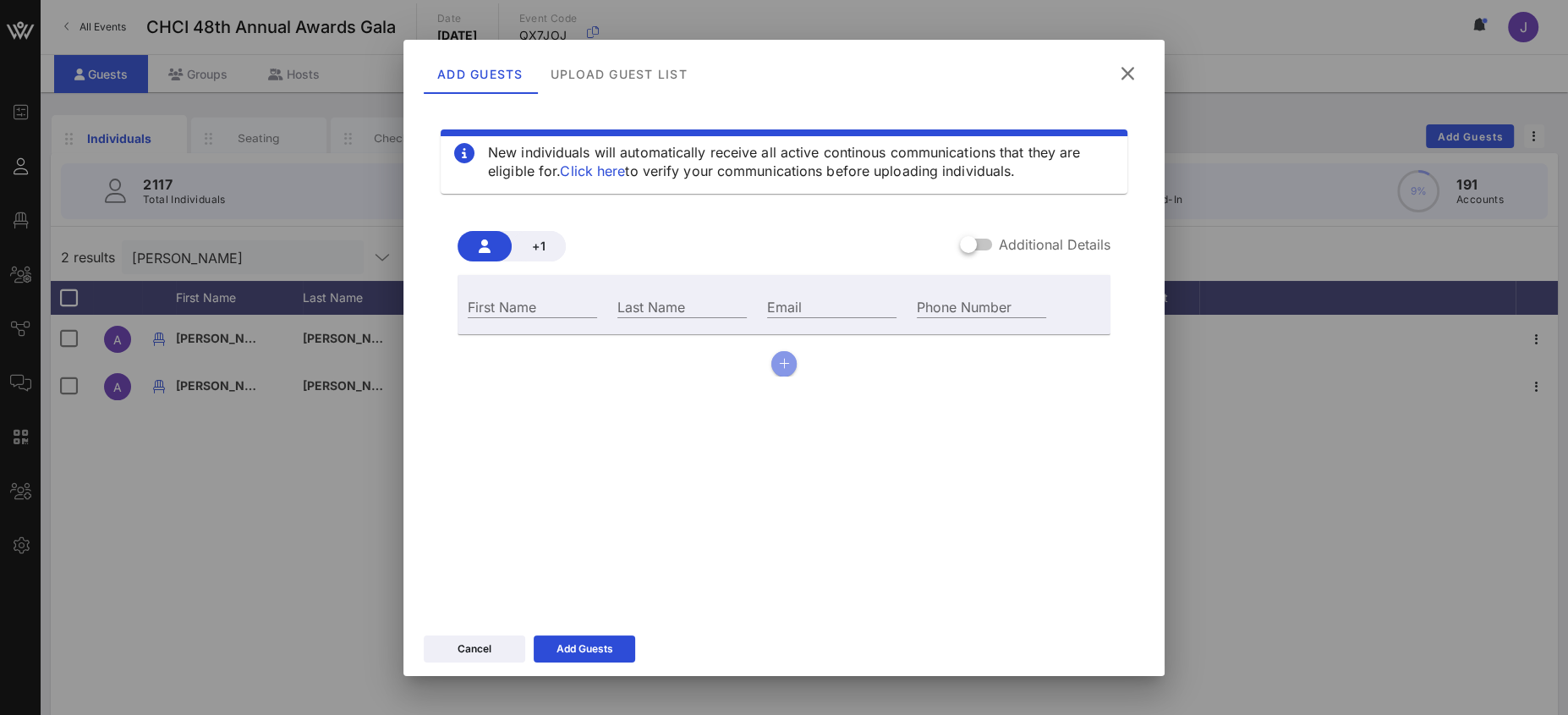
drag, startPoint x: 787, startPoint y: 361, endPoint x: 685, endPoint y: 347, distance: 103.0
click at [787, 361] on icon "button" at bounding box center [784, 363] width 11 height 12
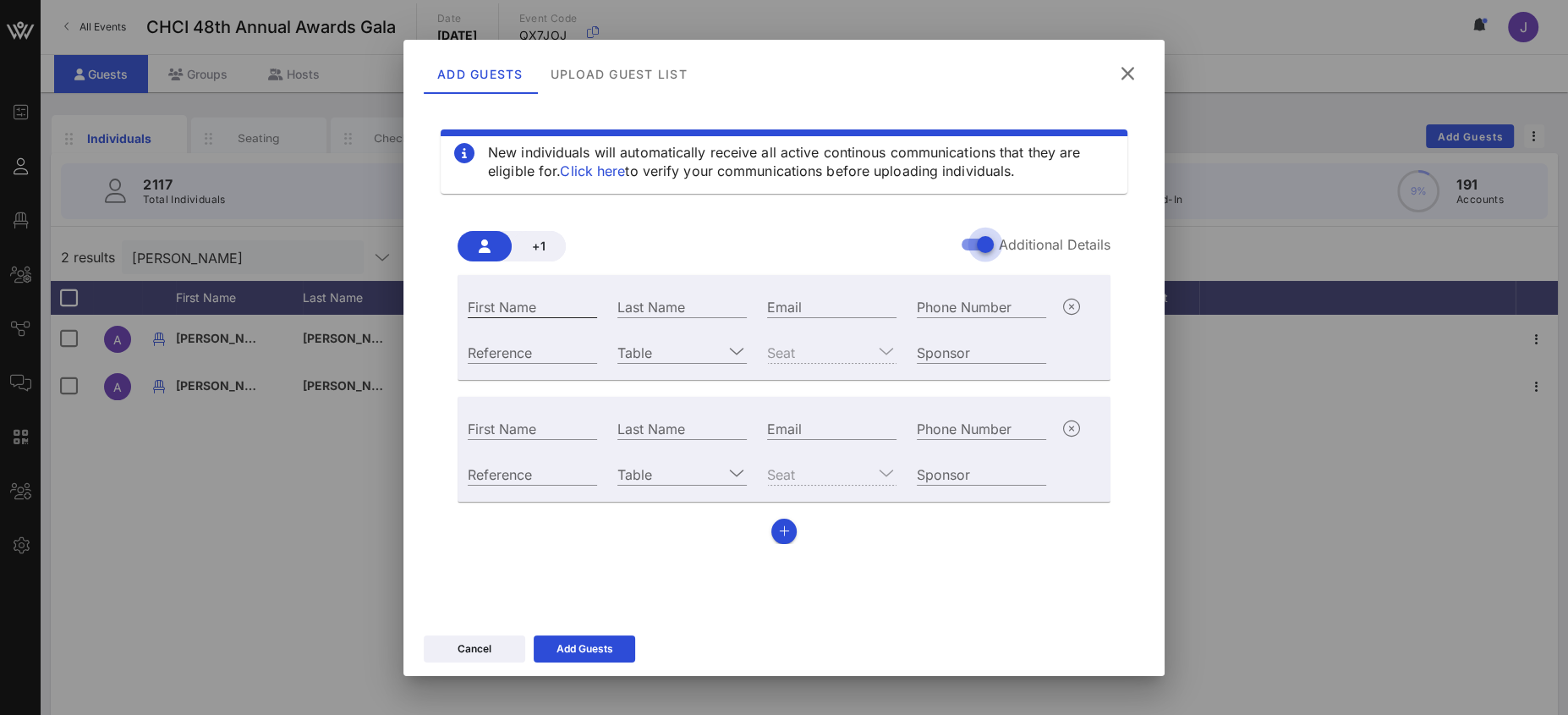
click at [532, 310] on input "First Name" at bounding box center [532, 306] width 129 height 22
type input "[PERSON_NAME]"
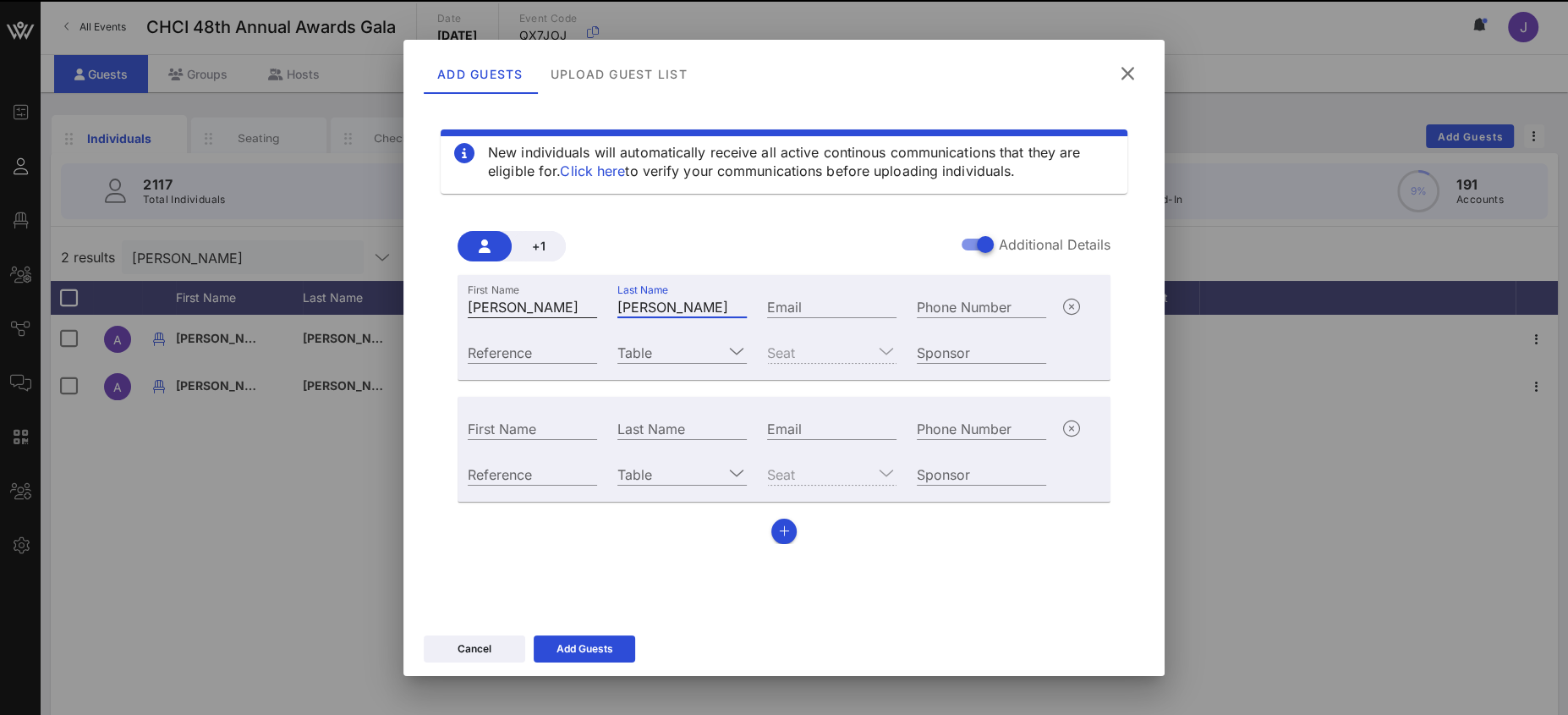
type input "[PERSON_NAME]"
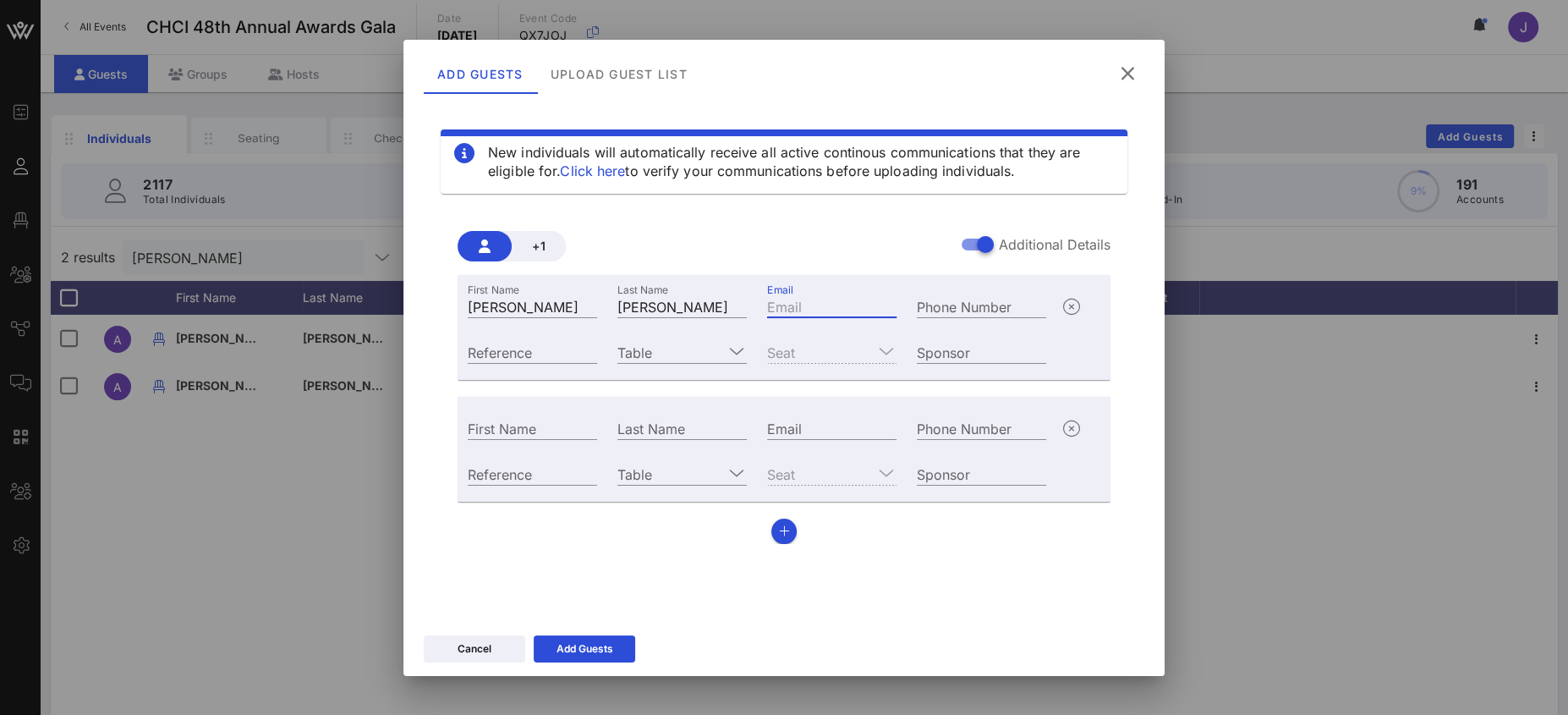
paste input "mailto:[PERSON_NAME][EMAIL_ADDRESS][DOMAIN_NAME]"
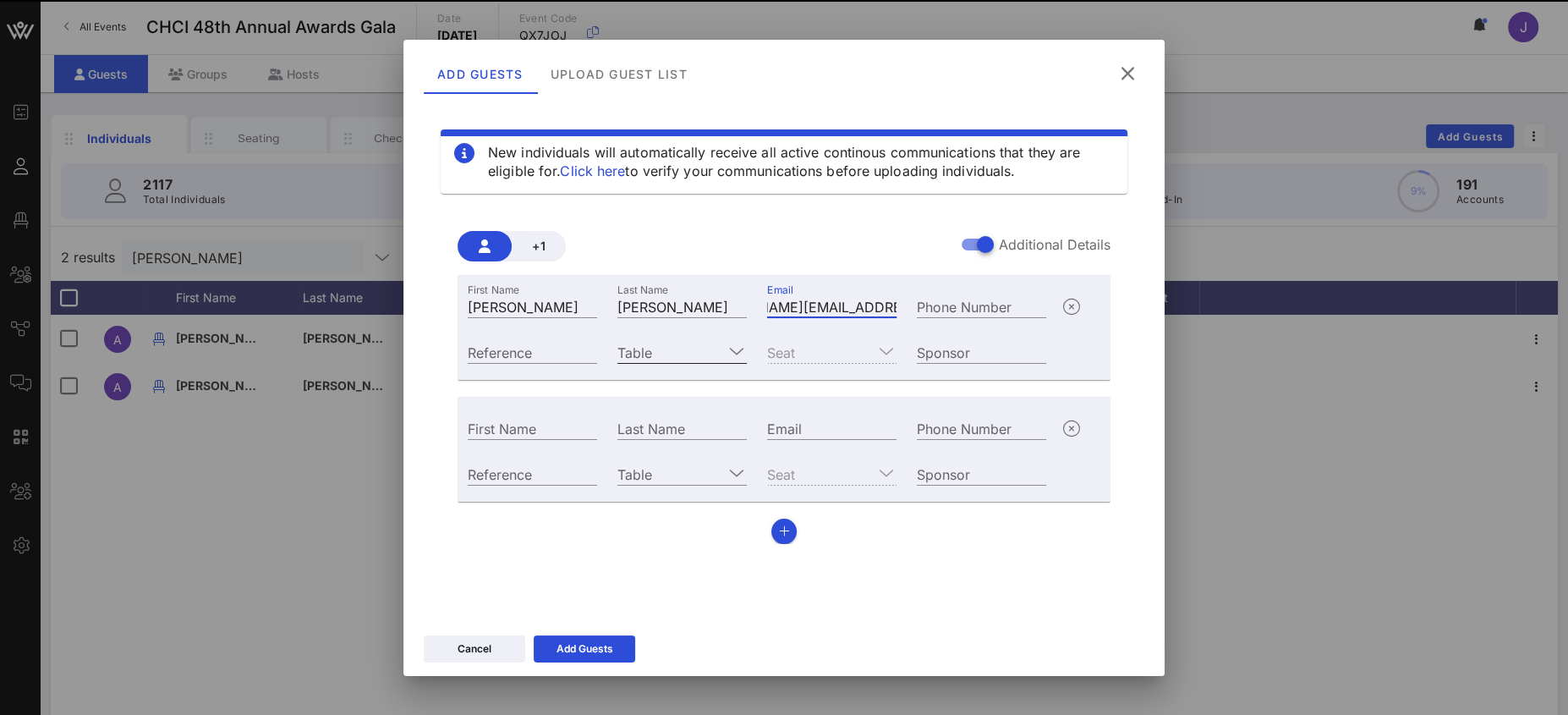
type input "mailto:[PERSON_NAME][EMAIL_ADDRESS][DOMAIN_NAME]"
click at [691, 350] on input "Table" at bounding box center [670, 352] width 106 height 22
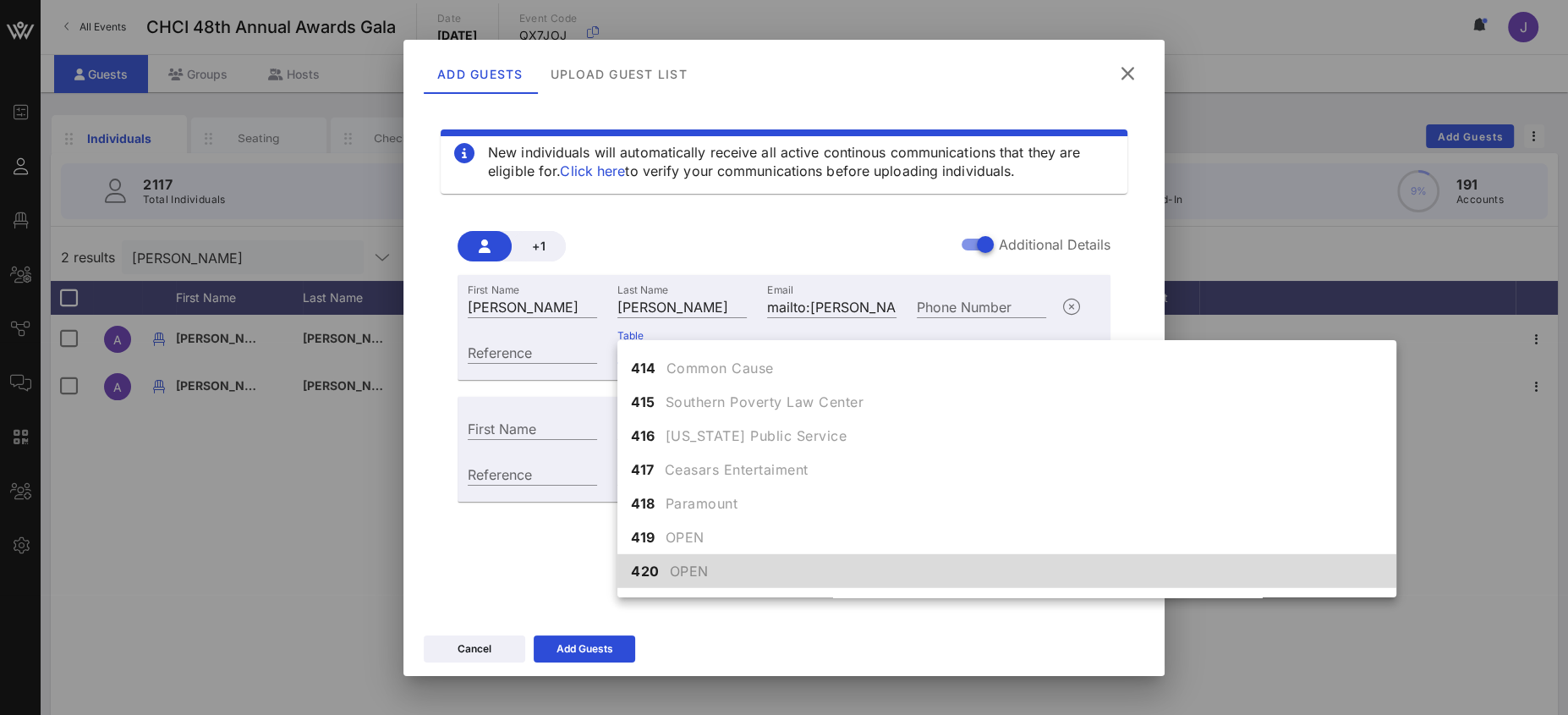
scroll to position [4758, 0]
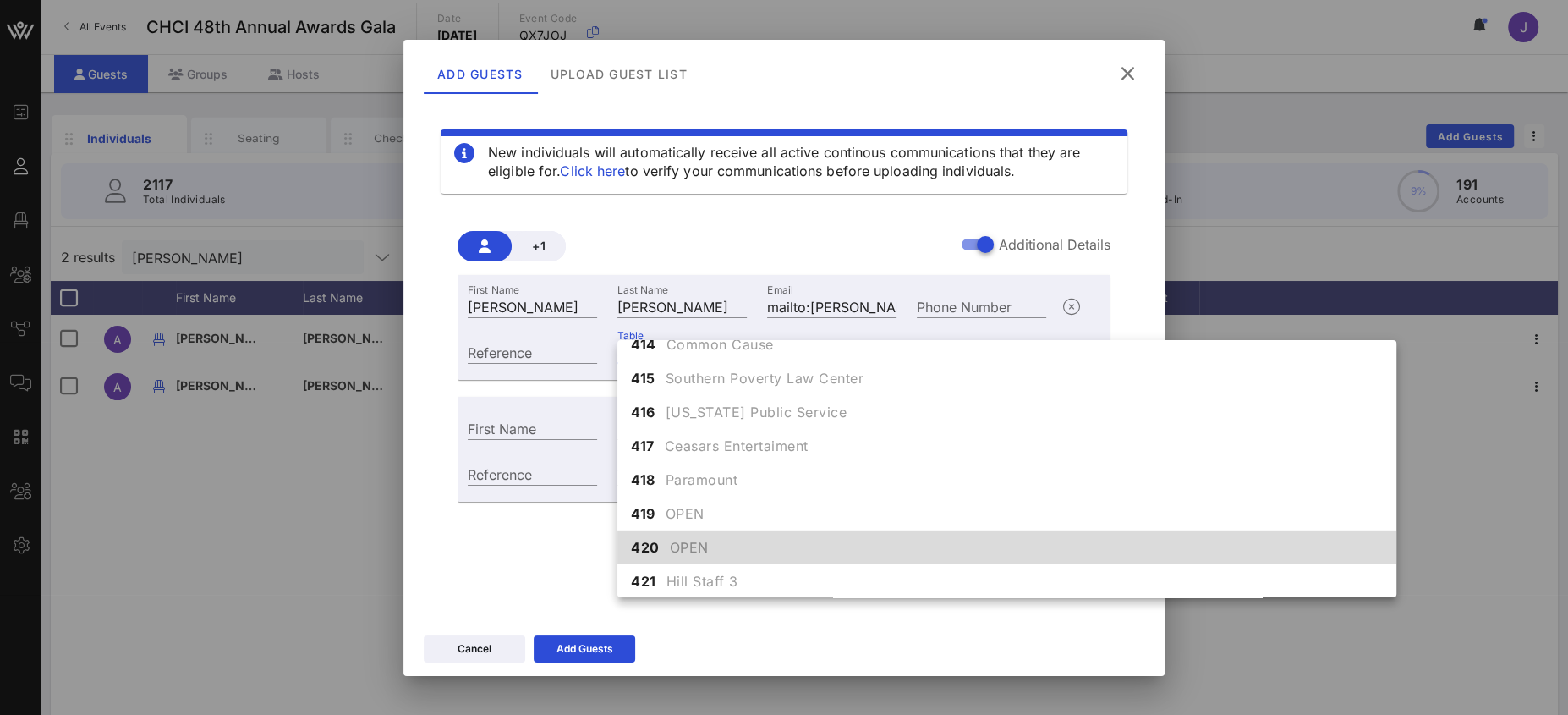
click at [718, 541] on div "420 OPEN" at bounding box center [1007, 547] width 779 height 34
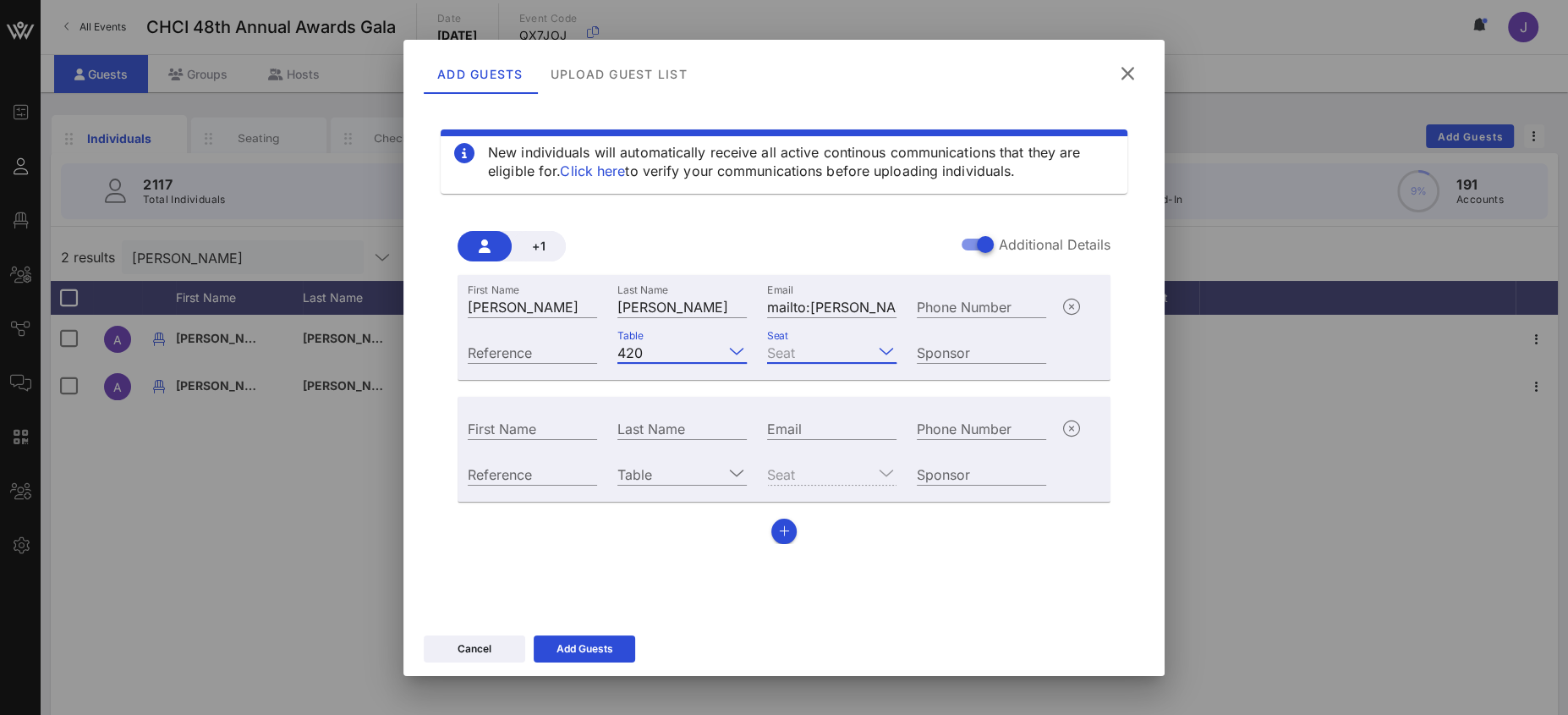
click at [812, 357] on input "Seat" at bounding box center [819, 352] width 106 height 22
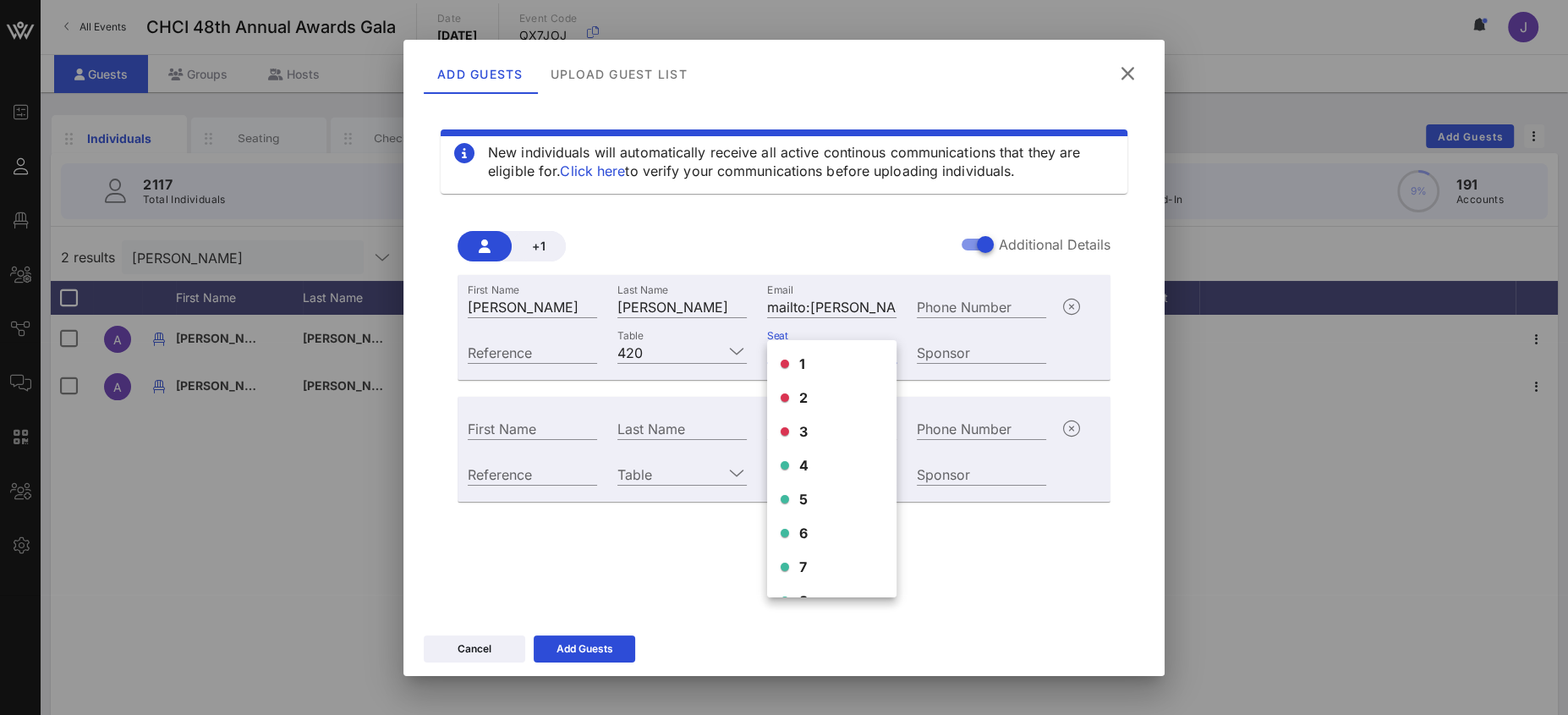
click at [798, 471] on div "4" at bounding box center [831, 465] width 129 height 34
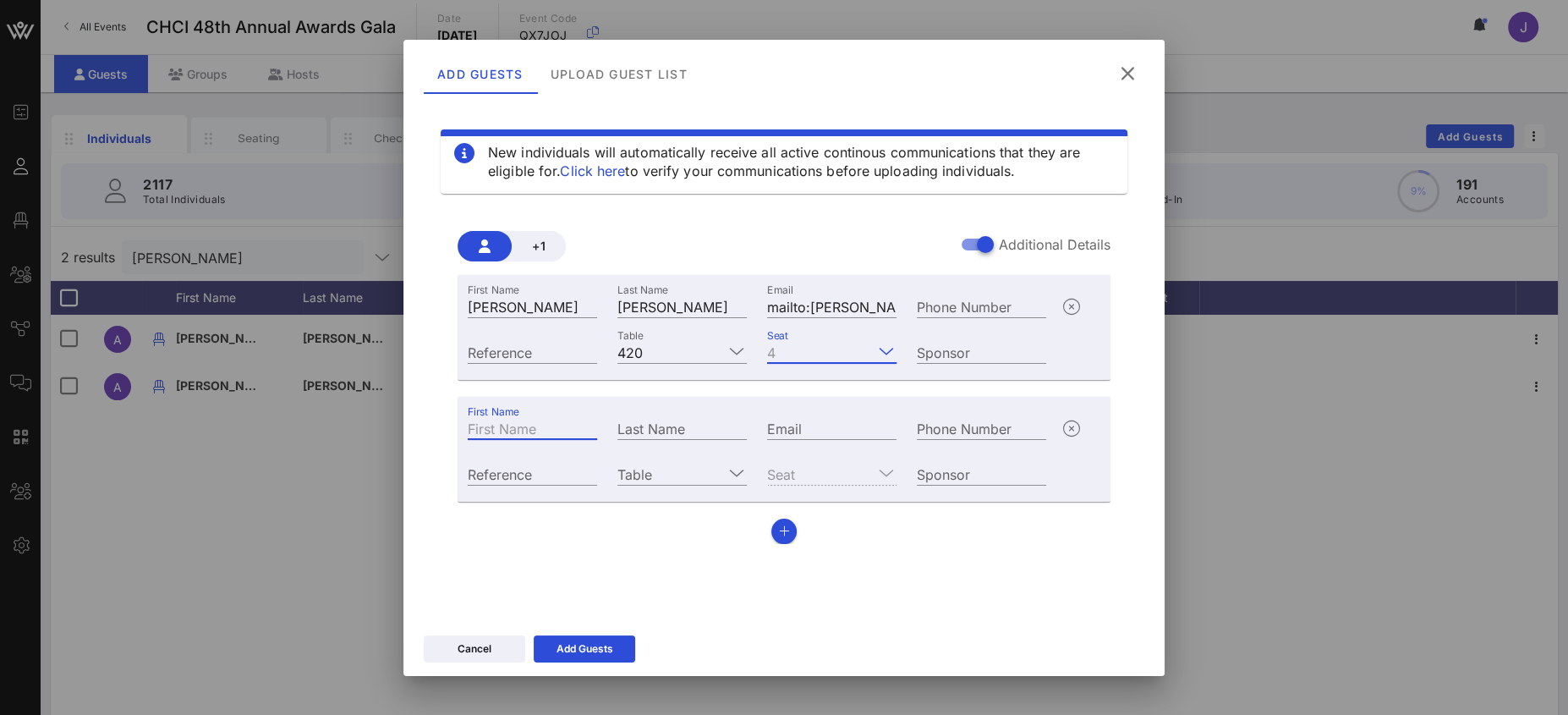
click at [528, 437] on input "First Name" at bounding box center [532, 427] width 129 height 22
type input "Fara"
type input "[PERSON_NAME]"
click at [810, 423] on input "Email" at bounding box center [831, 427] width 129 height 22
paste input "mailto:[EMAIL_ADDRESS][DOMAIN_NAME]"
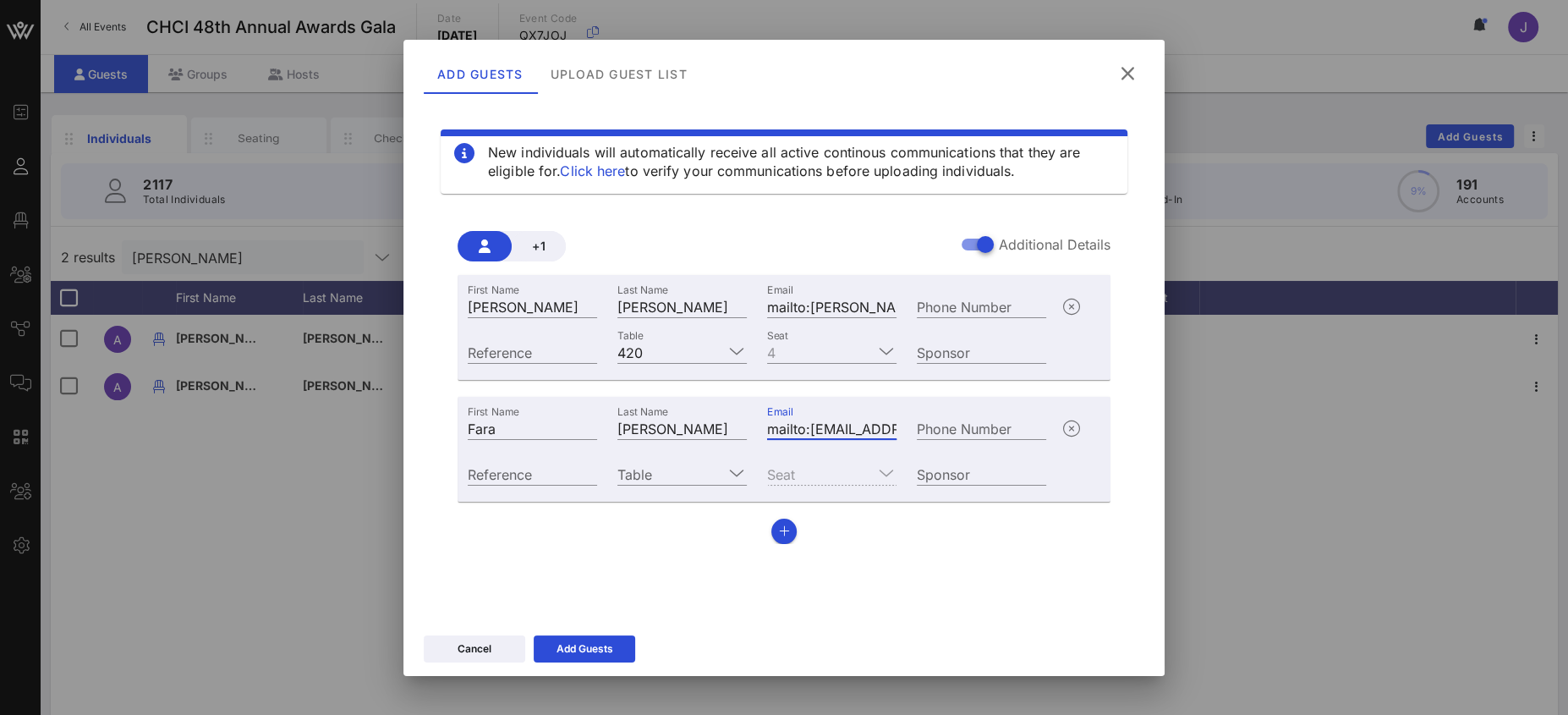
scroll to position [0, 93]
click at [793, 427] on input "mailto:[EMAIL_ADDRESS][DOMAIN_NAME]" at bounding box center [831, 427] width 129 height 22
drag, startPoint x: 761, startPoint y: 429, endPoint x: 733, endPoint y: 429, distance: 28.0
click at [734, 430] on div "First Name [PERSON_NAME] Last Name [PERSON_NAME] Email mailto:[EMAIL_ADDRESS][D…" at bounding box center [756, 426] width 599 height 46
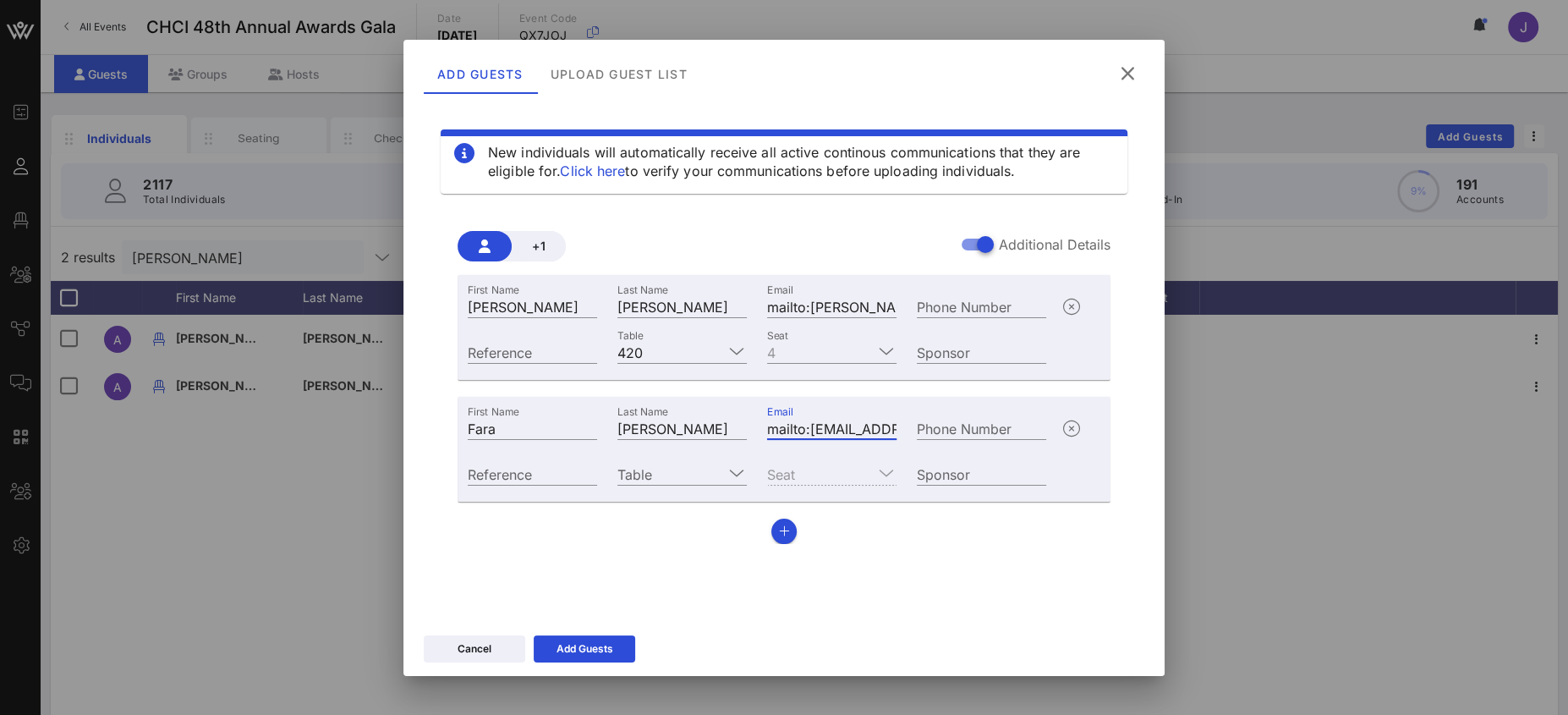
click at [806, 427] on input "mailto:[EMAIL_ADDRESS][DOMAIN_NAME]" at bounding box center [831, 427] width 129 height 22
drag, startPoint x: 809, startPoint y: 427, endPoint x: 712, endPoint y: 424, distance: 97.0
click at [715, 425] on div "First Name [PERSON_NAME] Last Name [PERSON_NAME] Email mailto:[EMAIL_ADDRESS][D…" at bounding box center [756, 426] width 599 height 46
type input "[EMAIL_ADDRESS][DOMAIN_NAME]"
drag, startPoint x: 813, startPoint y: 308, endPoint x: 646, endPoint y: 298, distance: 167.3
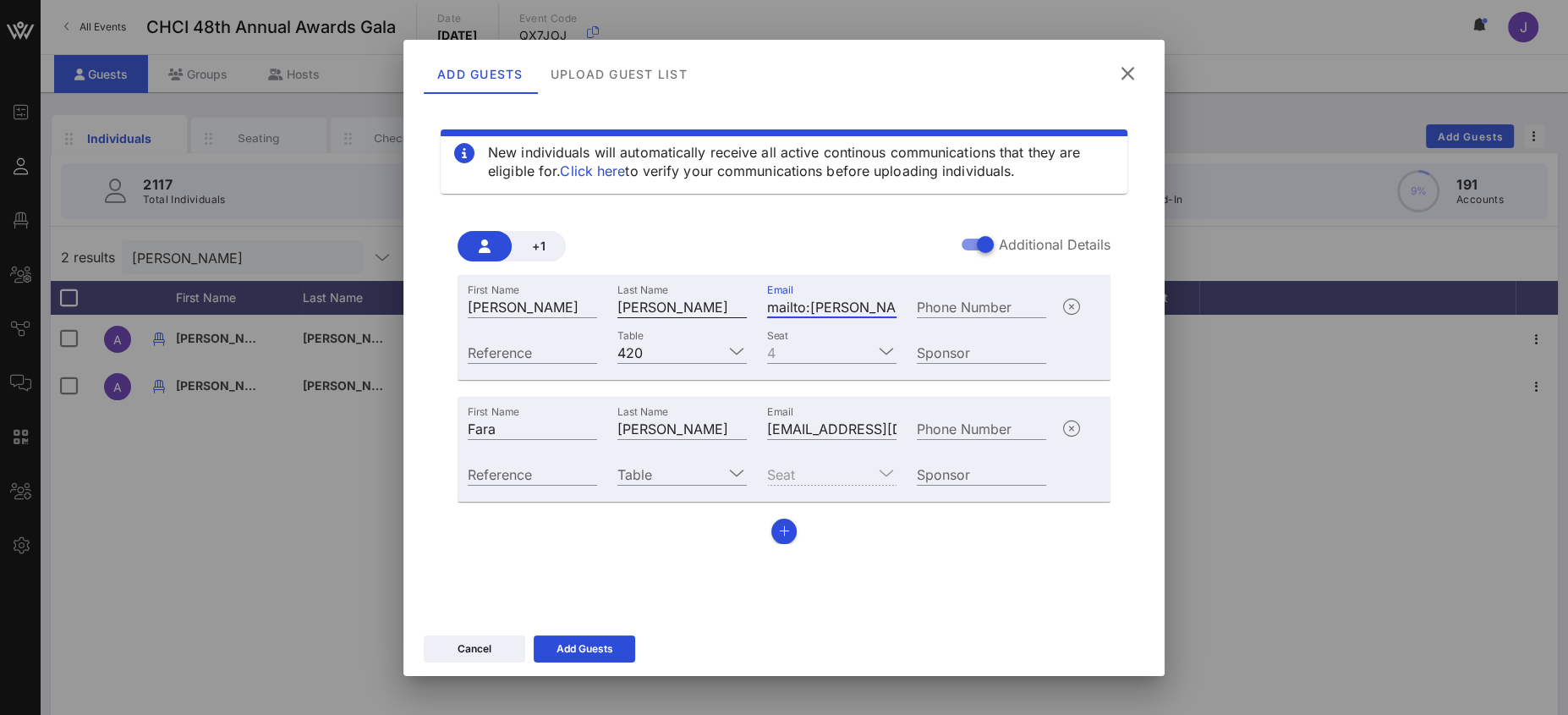
click at [651, 298] on div "First Name [PERSON_NAME] Last Name [PERSON_NAME] Email mailto:[PERSON_NAME][EMA…" at bounding box center [756, 304] width 599 height 46
type input "[PERSON_NAME][EMAIL_ADDRESS][DOMAIN_NAME]"
click at [797, 469] on div "Seat" at bounding box center [831, 473] width 129 height 22
click at [796, 469] on div "Seat" at bounding box center [831, 473] width 129 height 22
click at [652, 469] on input "Table" at bounding box center [670, 473] width 106 height 22
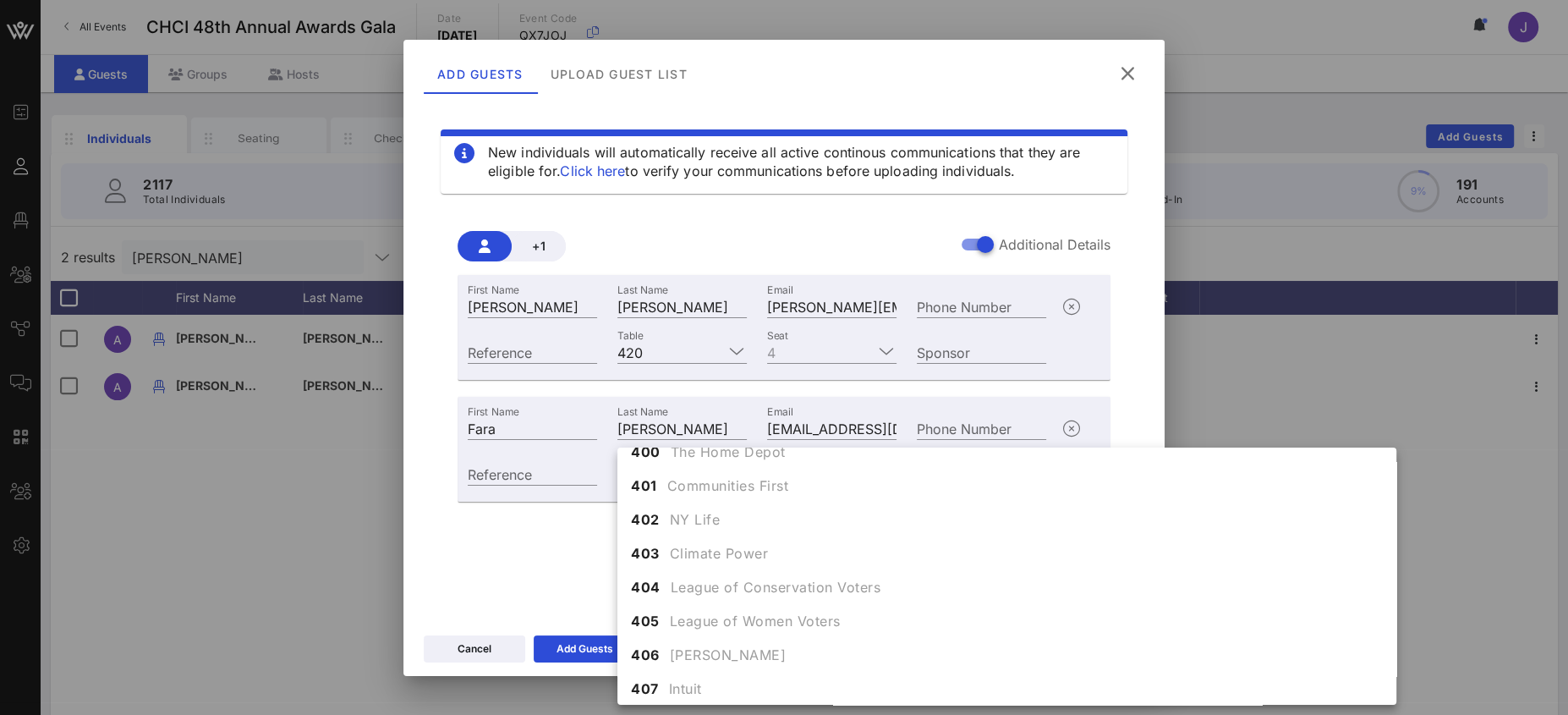
scroll to position [4758, 0]
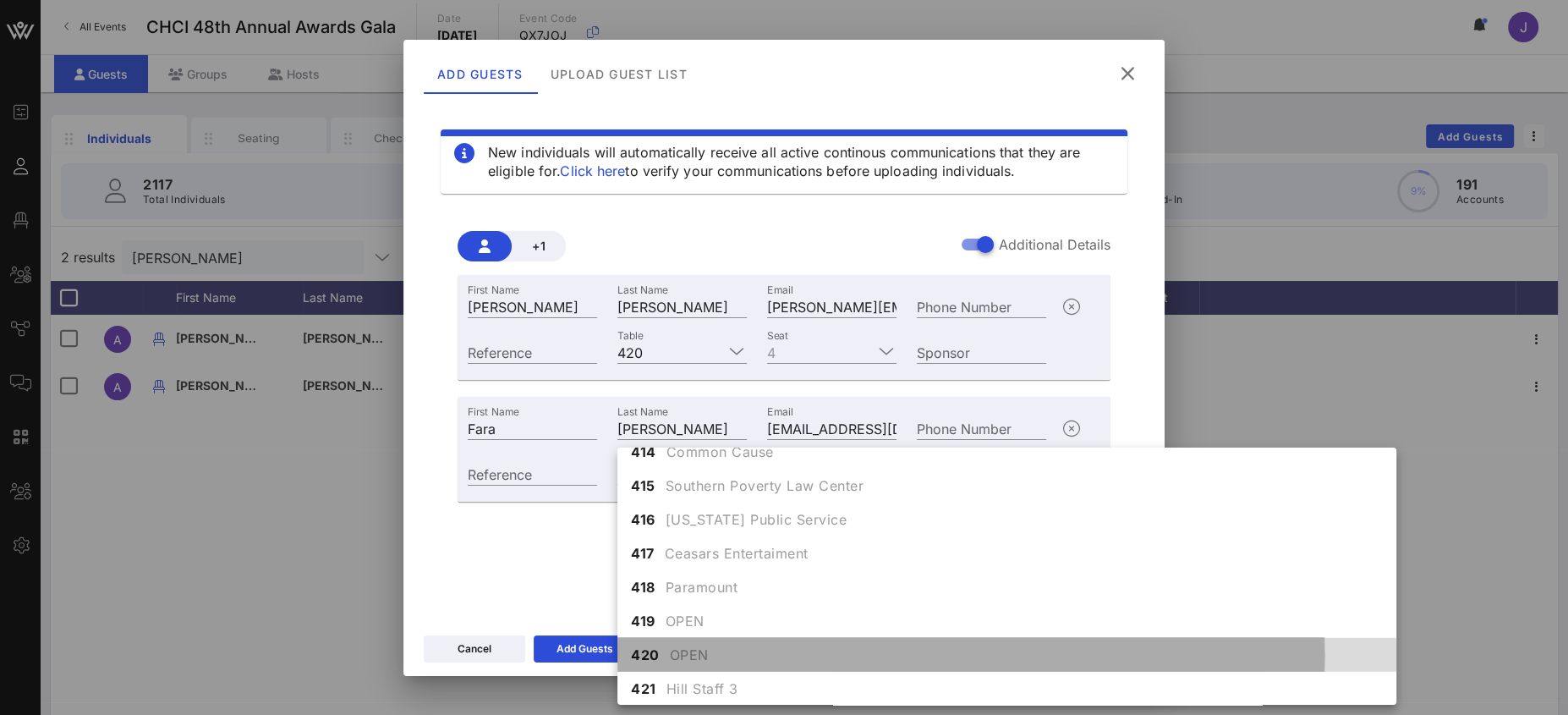
click at [700, 661] on span "OPEN" at bounding box center [689, 655] width 39 height 20
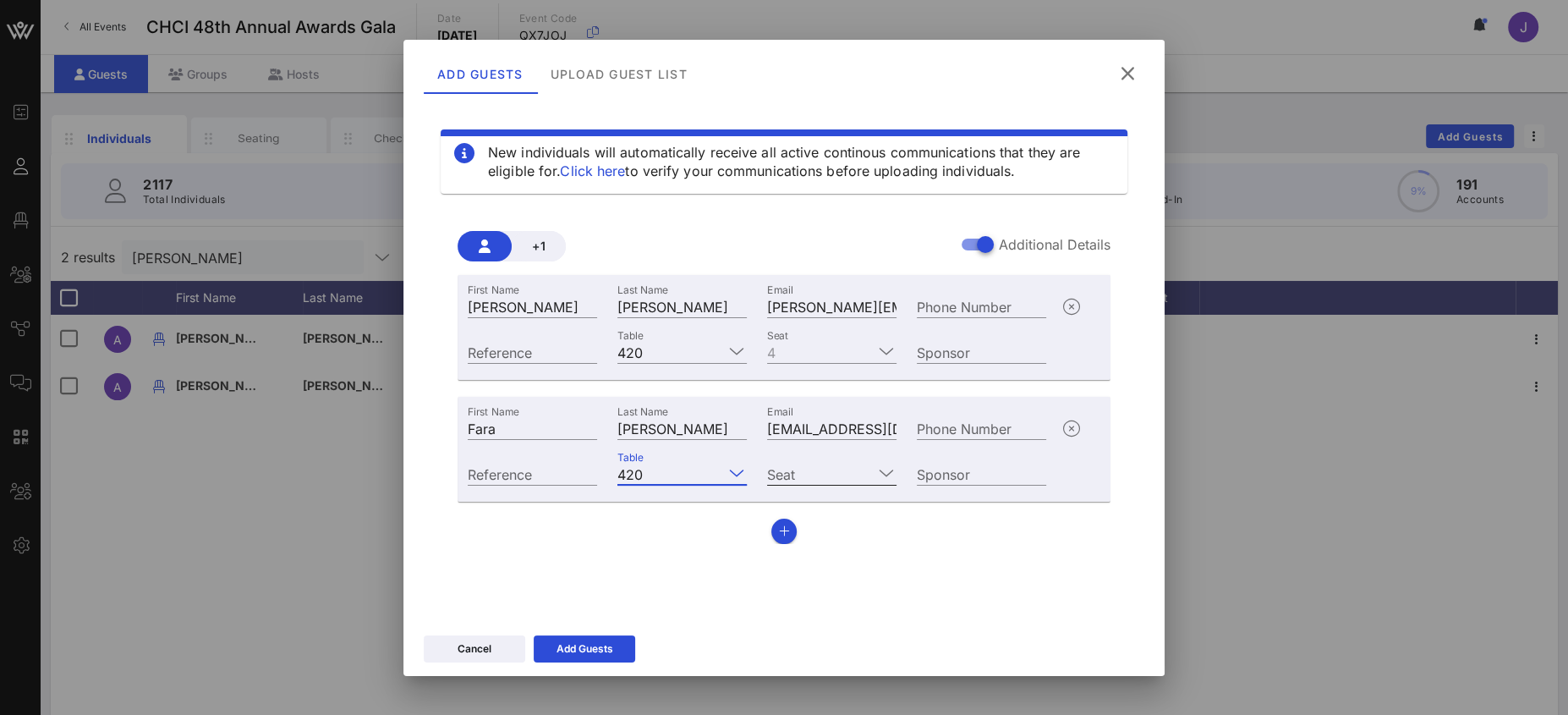
click at [805, 465] on input "Seat" at bounding box center [819, 473] width 106 height 22
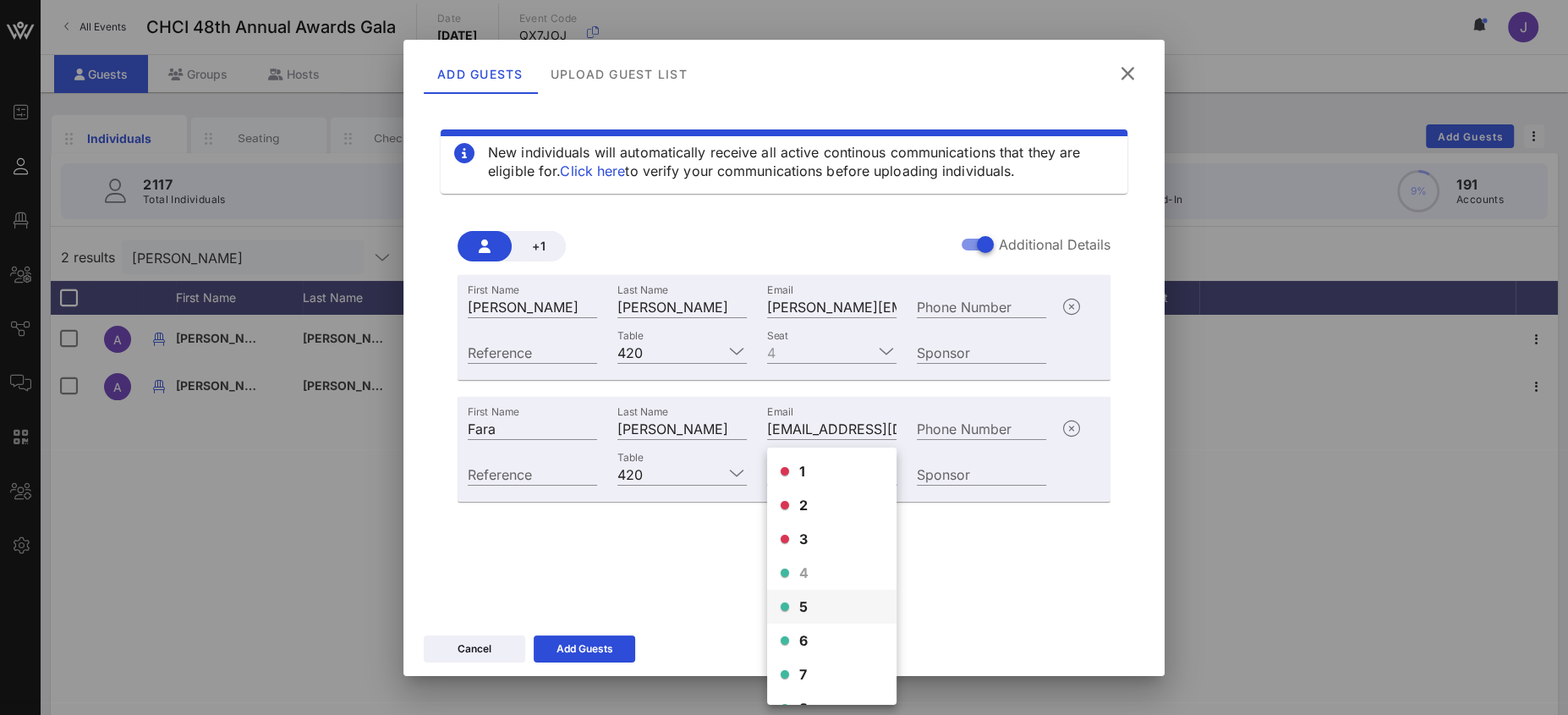
click at [812, 607] on div "5" at bounding box center [831, 606] width 129 height 34
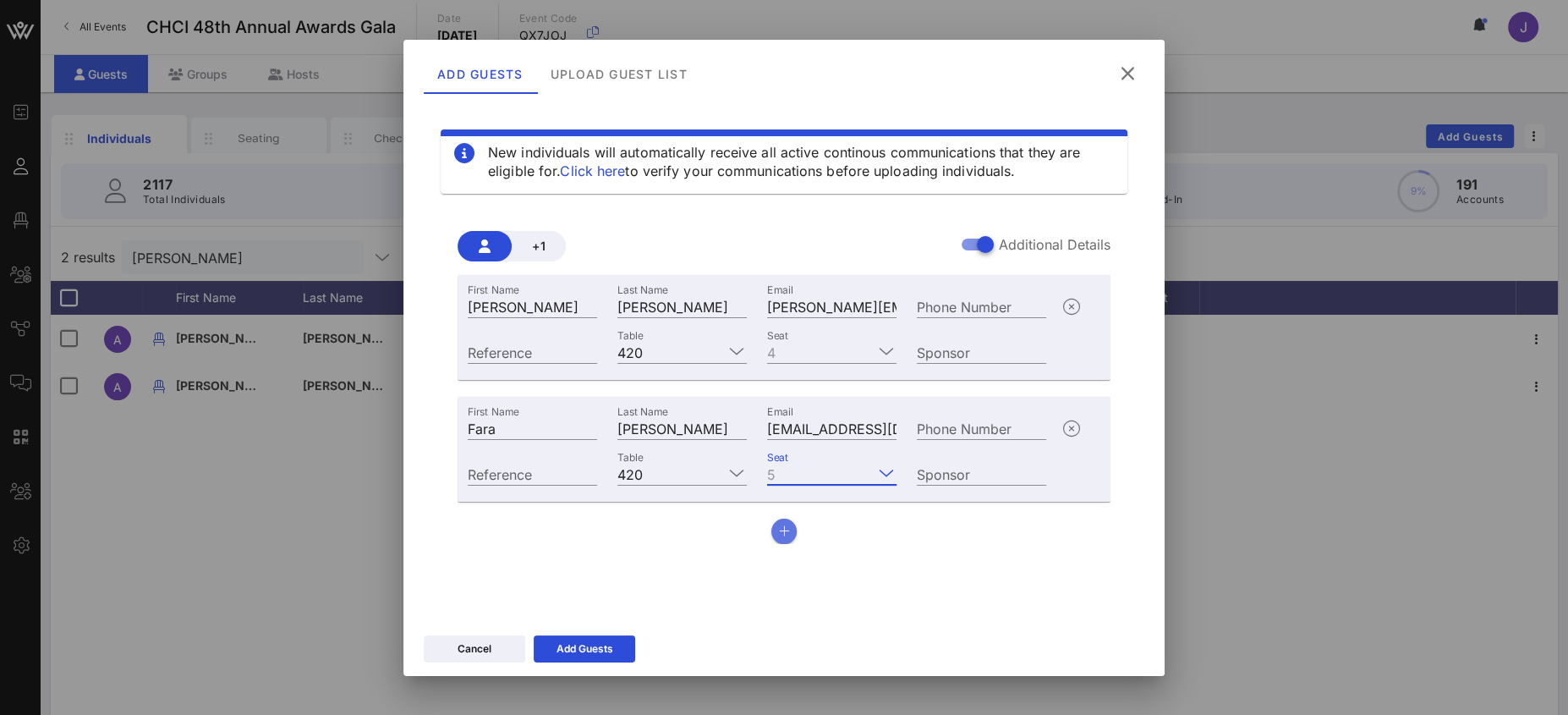
click at [786, 541] on button "button" at bounding box center [784, 531] width 25 height 25
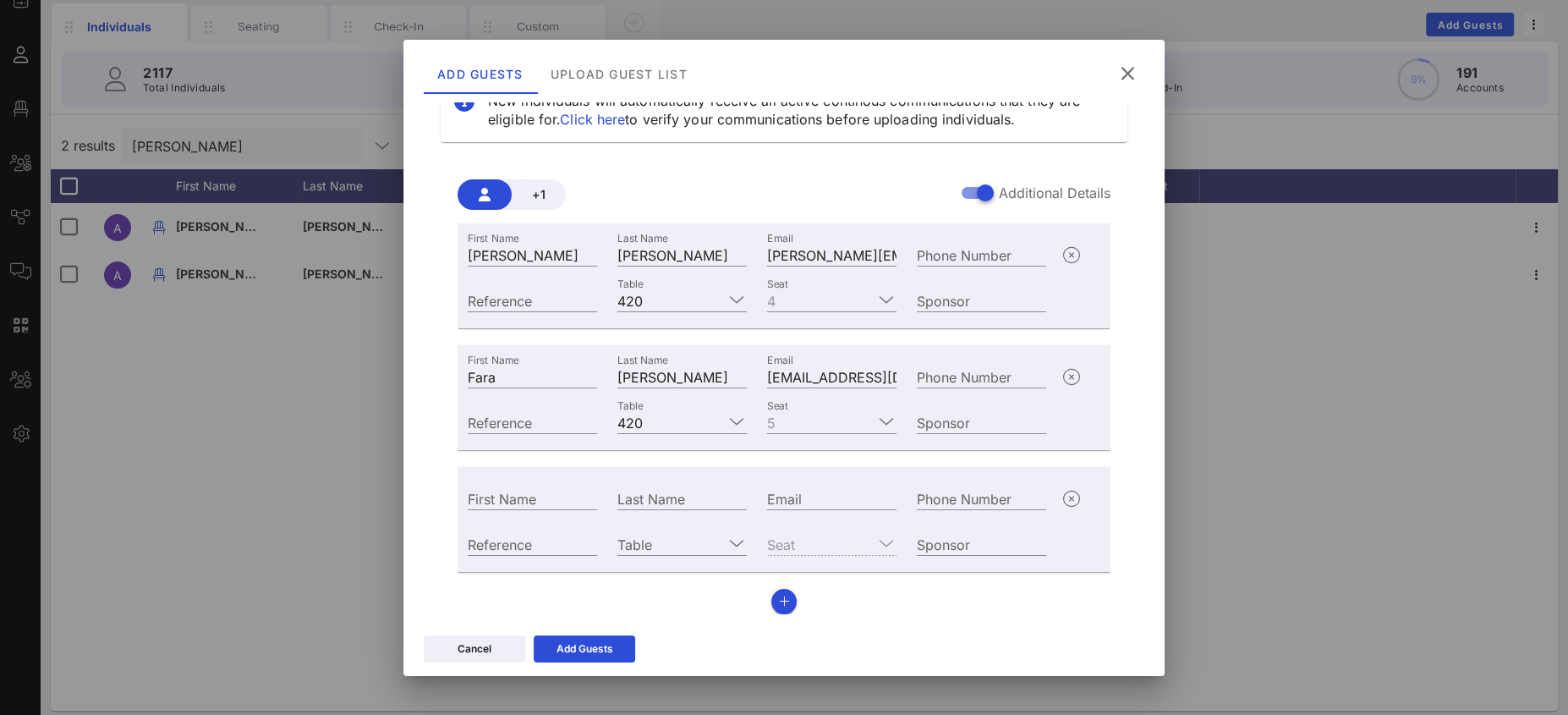
scroll to position [114, 0]
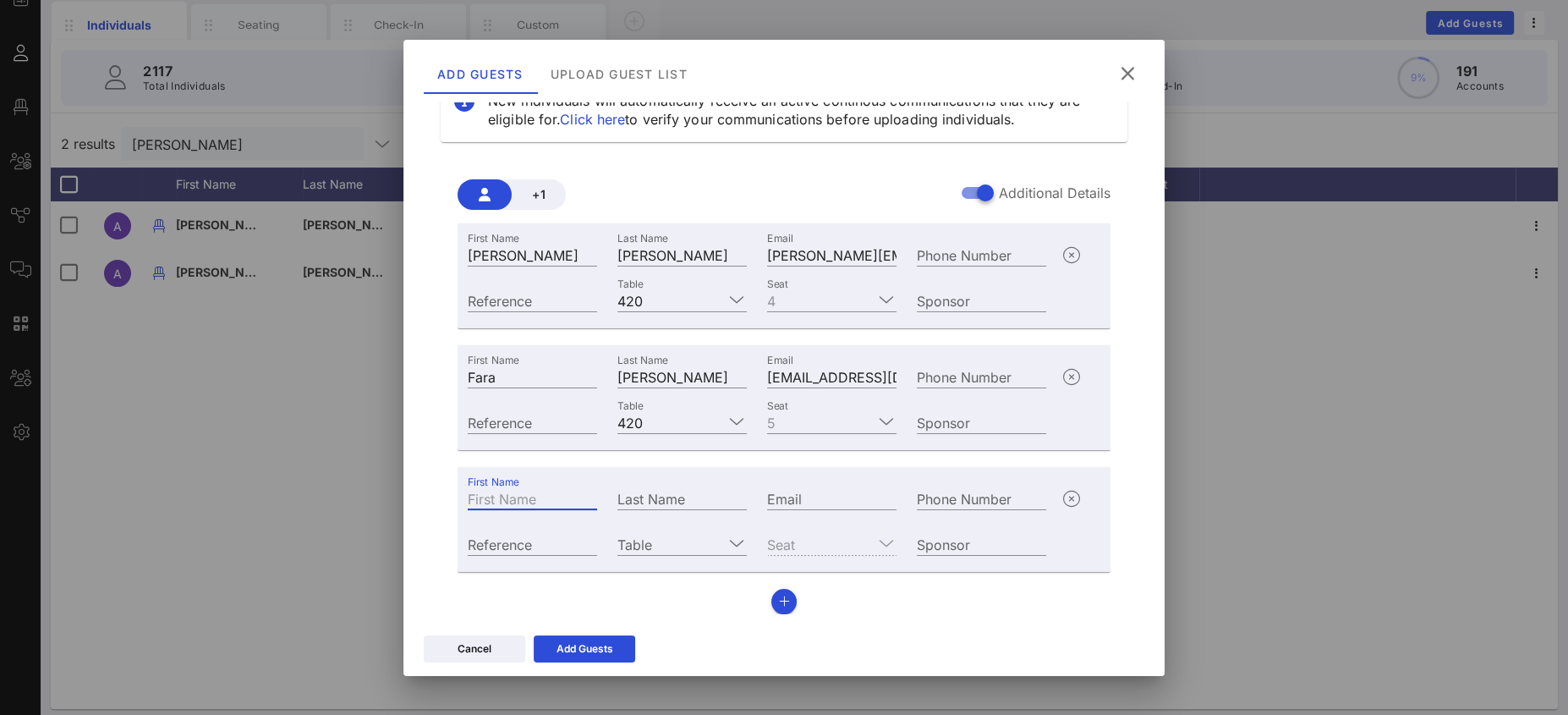
click at [514, 495] on div "First Name" at bounding box center [532, 498] width 129 height 22
type input "[PERSON_NAME]"
paste input "mailto:[EMAIL_ADDRESS][DOMAIN_NAME]"
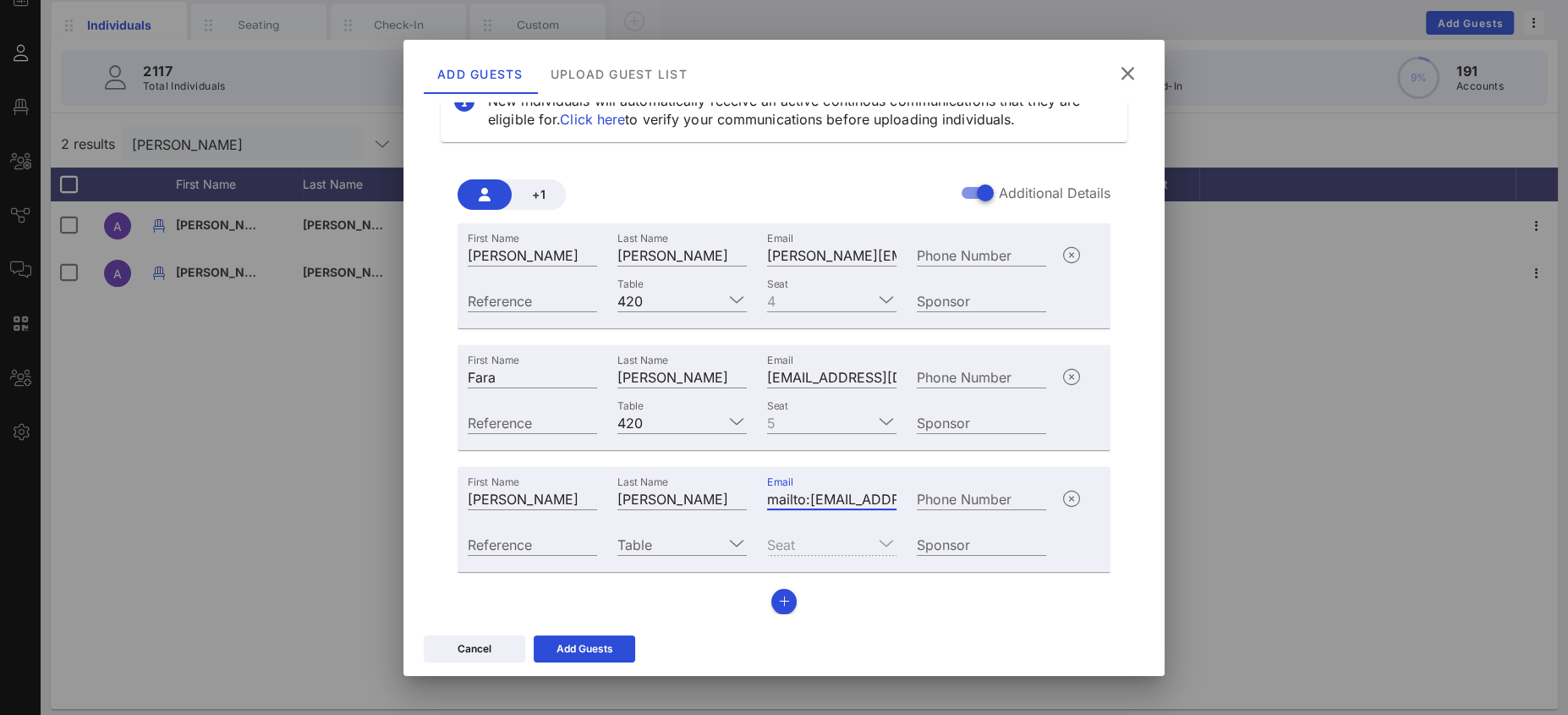
drag, startPoint x: 798, startPoint y: 493, endPoint x: 685, endPoint y: 484, distance: 113.4
click at [686, 485] on div "First Name [PERSON_NAME] Last Name [PERSON_NAME] Email mailto:[EMAIL_ADDRESS][D…" at bounding box center [756, 496] width 599 height 46
click at [795, 491] on input "mailto:[EMAIL_ADDRESS][DOMAIN_NAME]" at bounding box center [831, 498] width 129 height 22
drag, startPoint x: 802, startPoint y: 496, endPoint x: 711, endPoint y: 489, distance: 91.3
click at [712, 490] on div "First Name [PERSON_NAME] Last Name [PERSON_NAME] Email mailto:[EMAIL_ADDRESS][D…" at bounding box center [756, 496] width 599 height 46
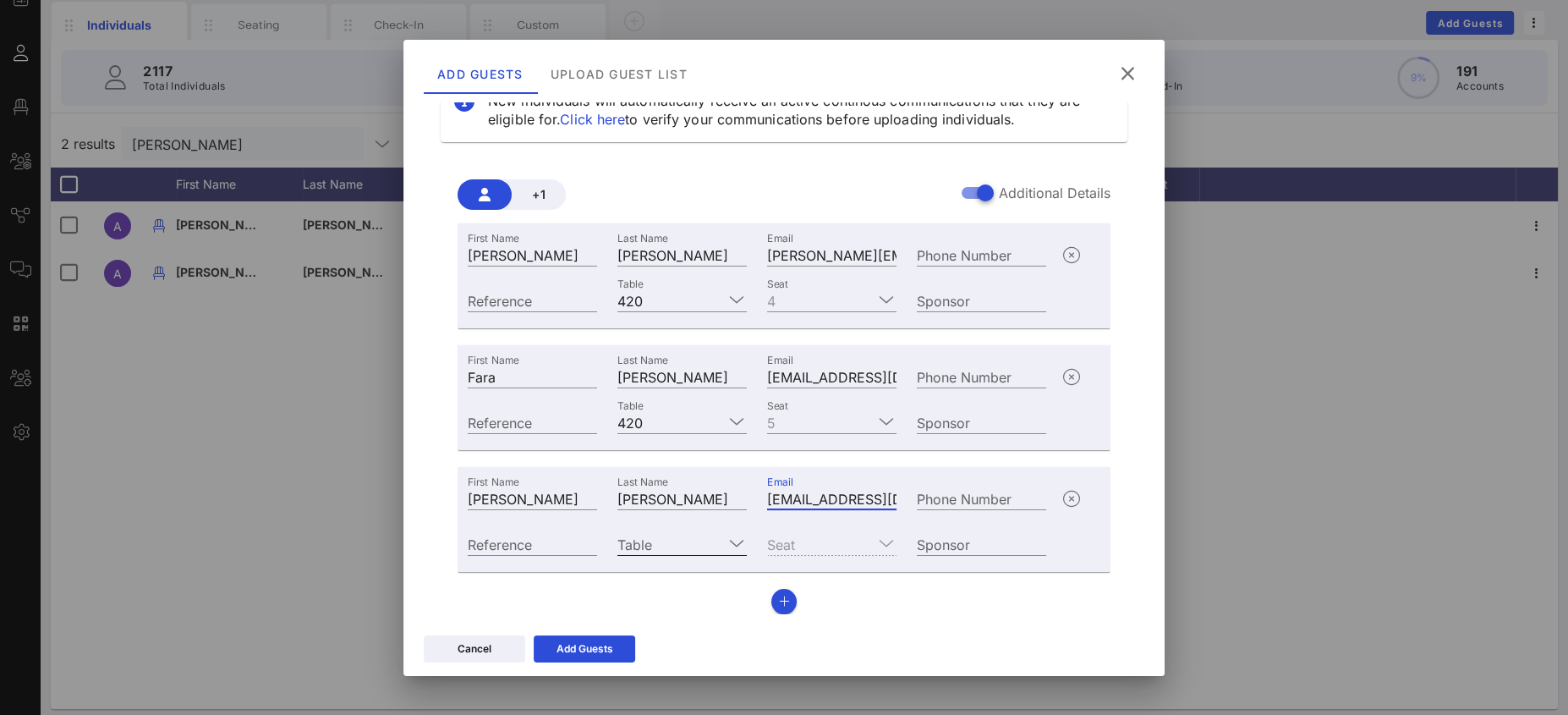
type input "[EMAIL_ADDRESS][DOMAIN_NAME]"
click at [663, 542] on input "Table" at bounding box center [670, 544] width 106 height 22
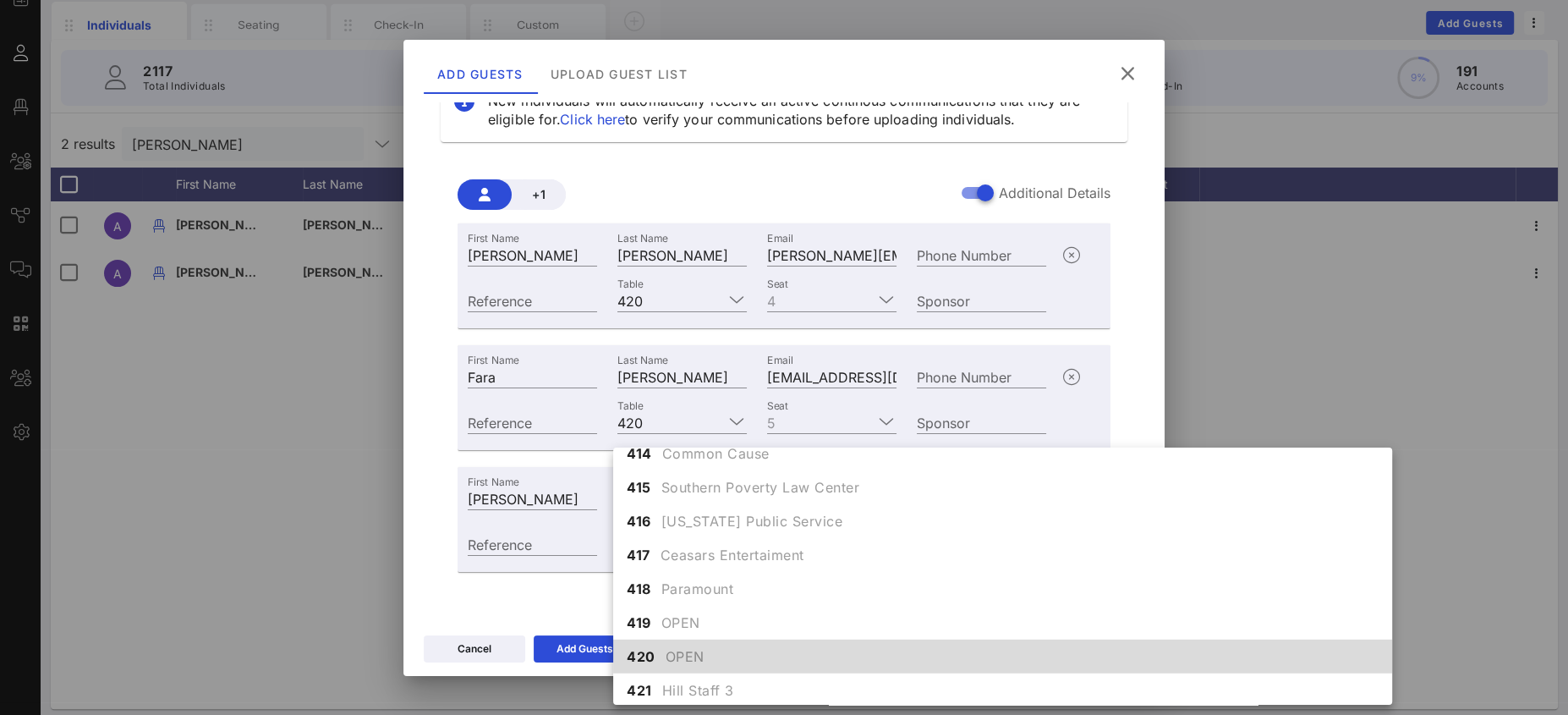
scroll to position [4758, 0]
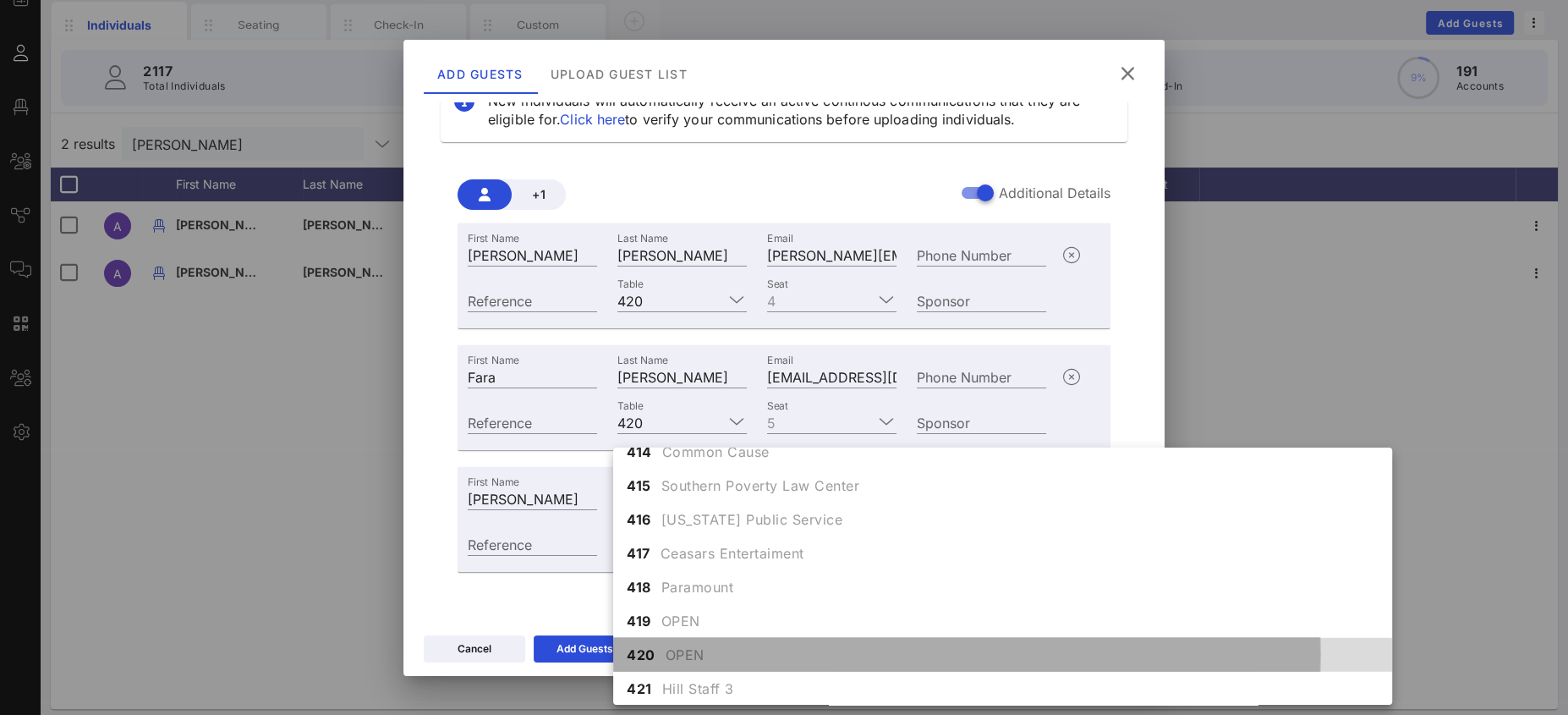
click at [711, 656] on div "420 OPEN" at bounding box center [1002, 655] width 779 height 34
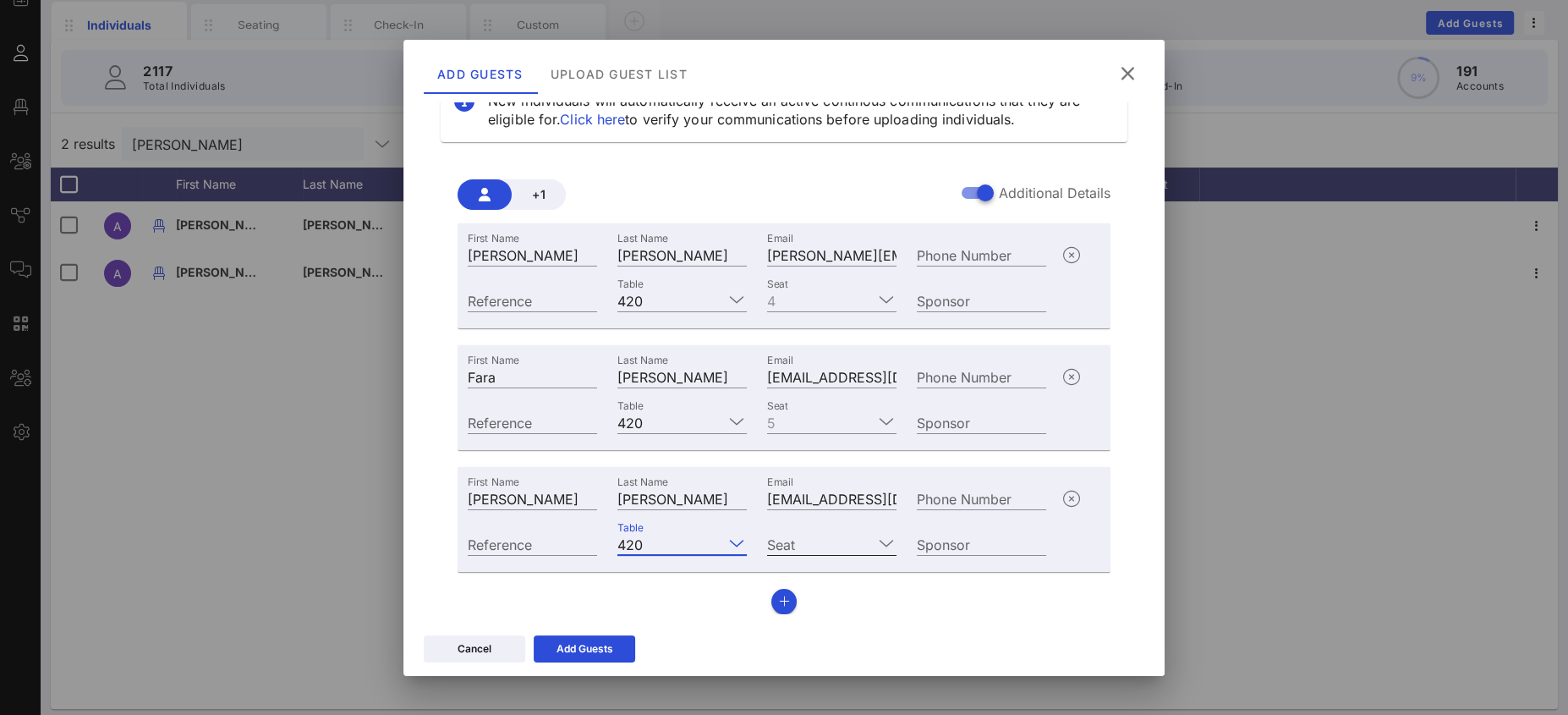
click at [840, 534] on input "Seat" at bounding box center [819, 544] width 106 height 22
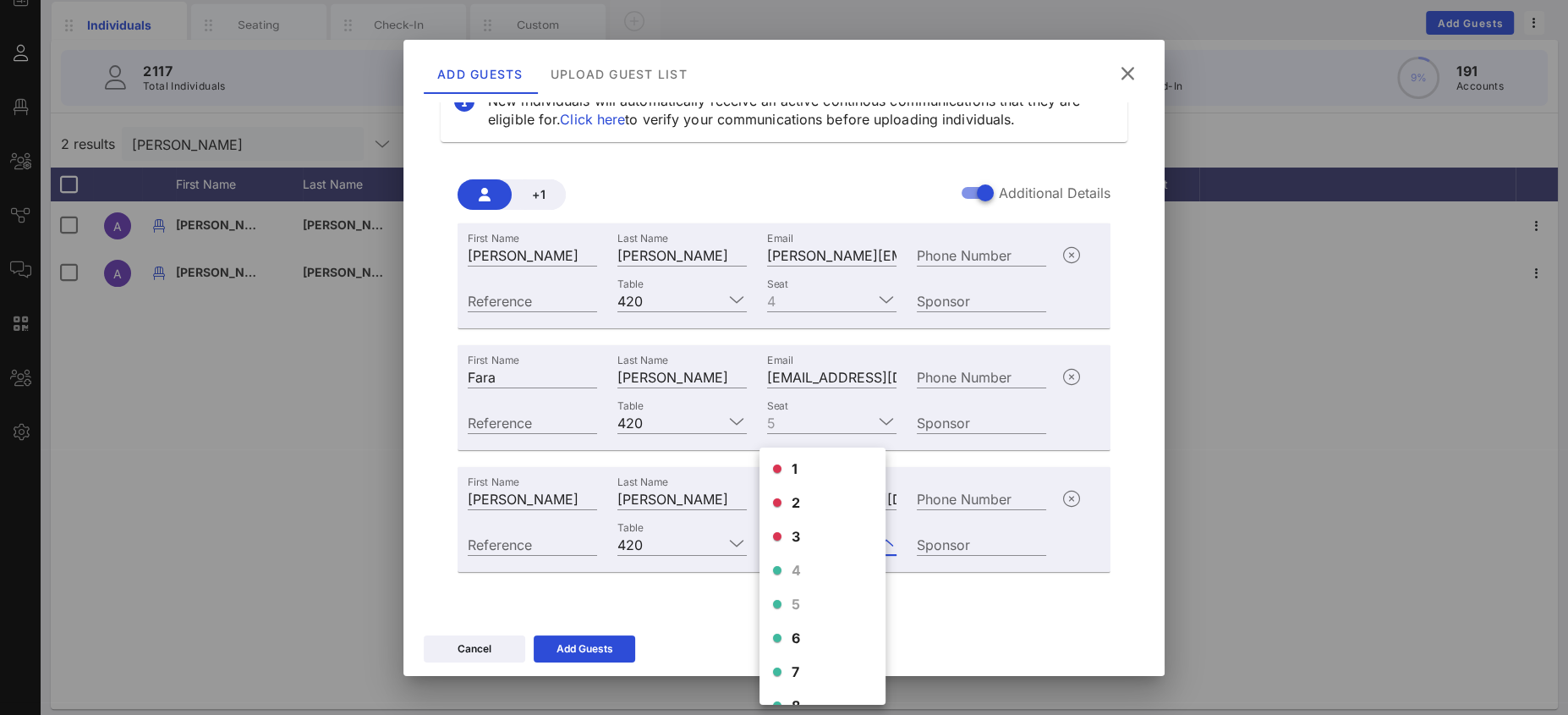
scroll to position [4, 0]
click at [797, 635] on span "6" at bounding box center [796, 636] width 10 height 20
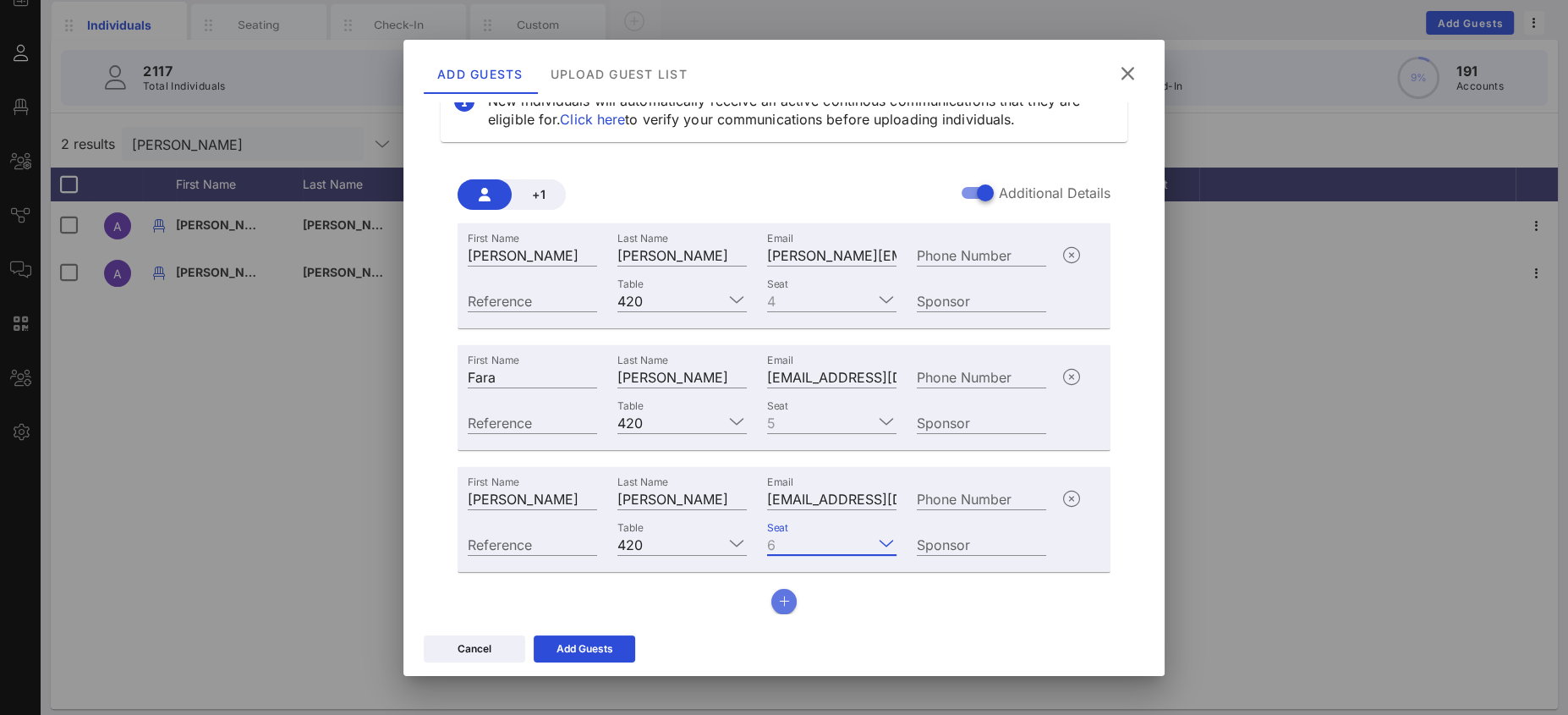
click at [779, 596] on icon "button" at bounding box center [784, 601] width 11 height 12
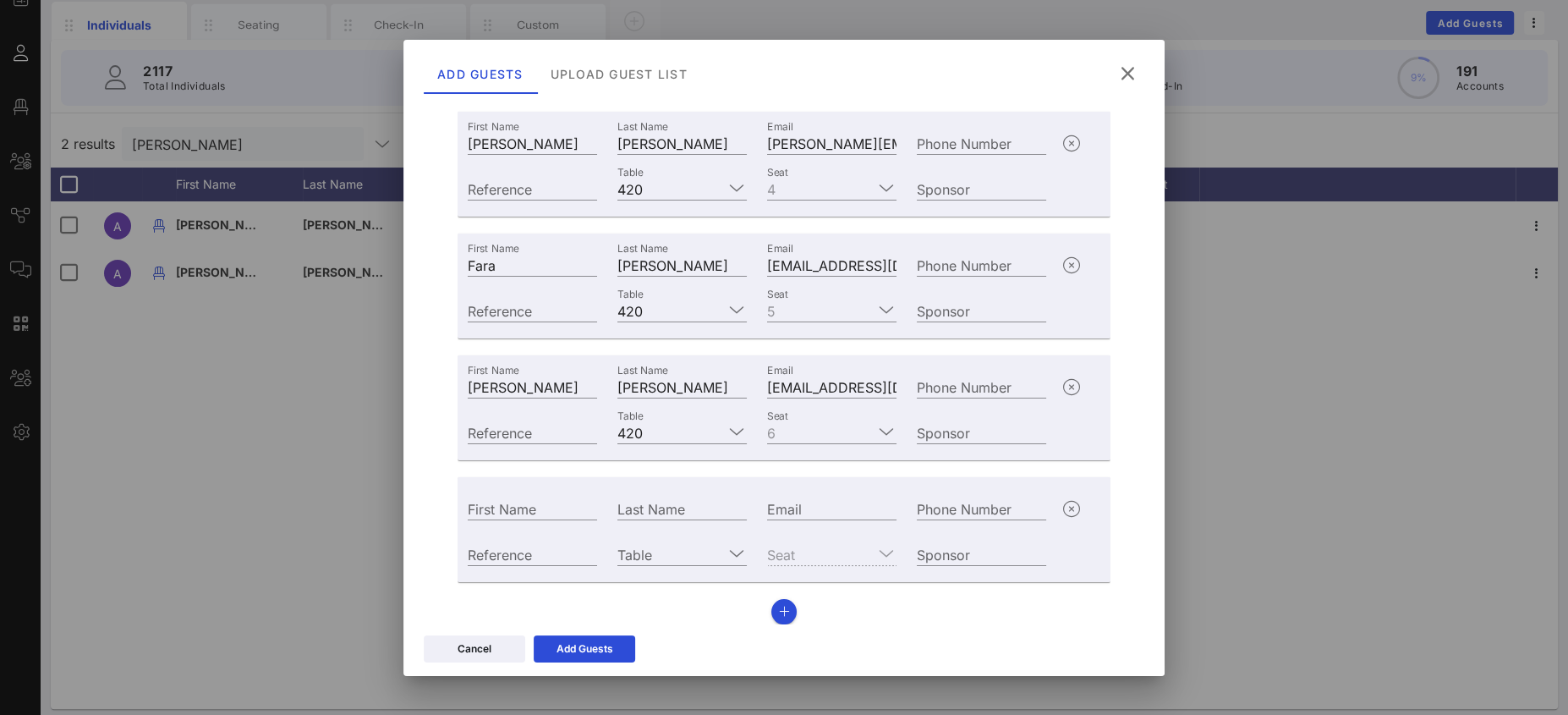
scroll to position [174, 0]
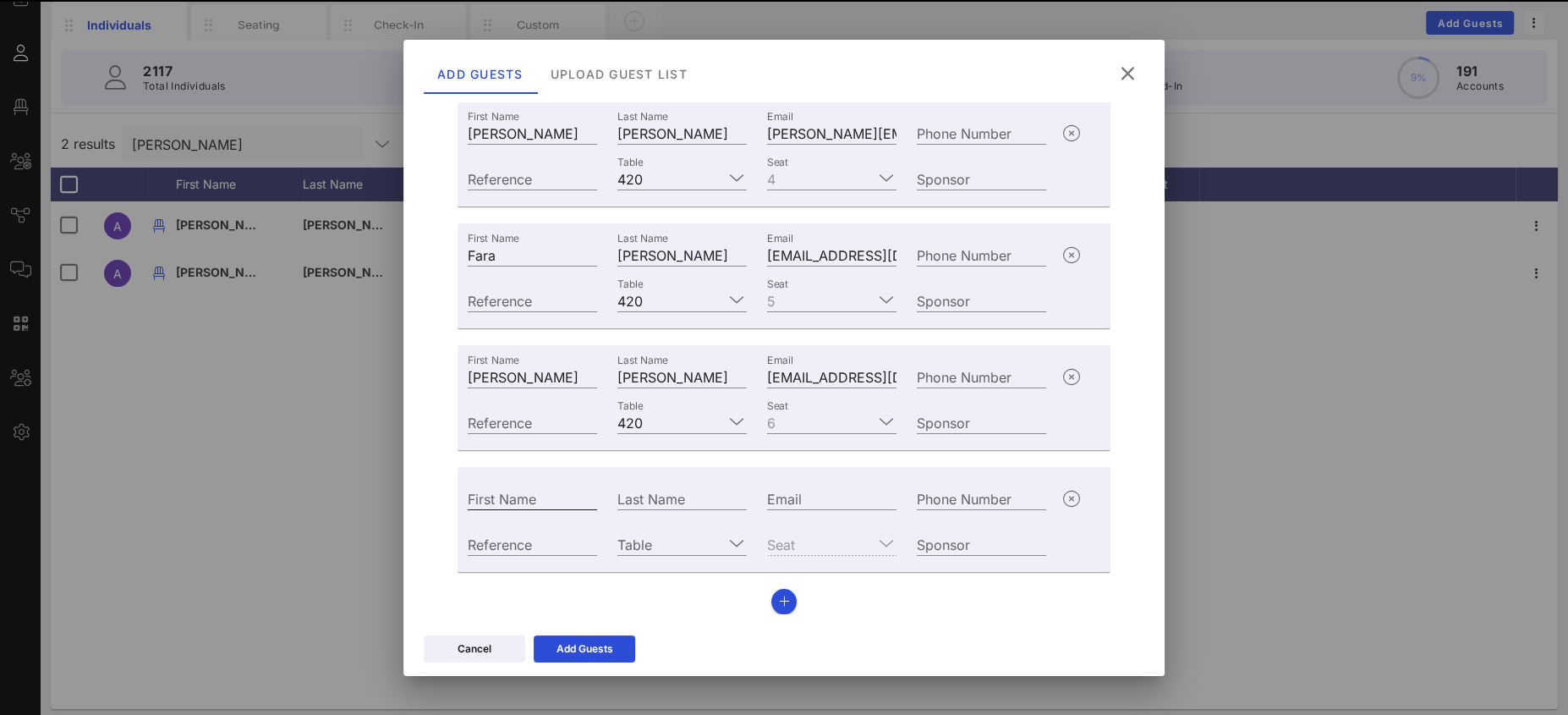
click at [533, 499] on div "First Name" at bounding box center [532, 498] width 129 height 22
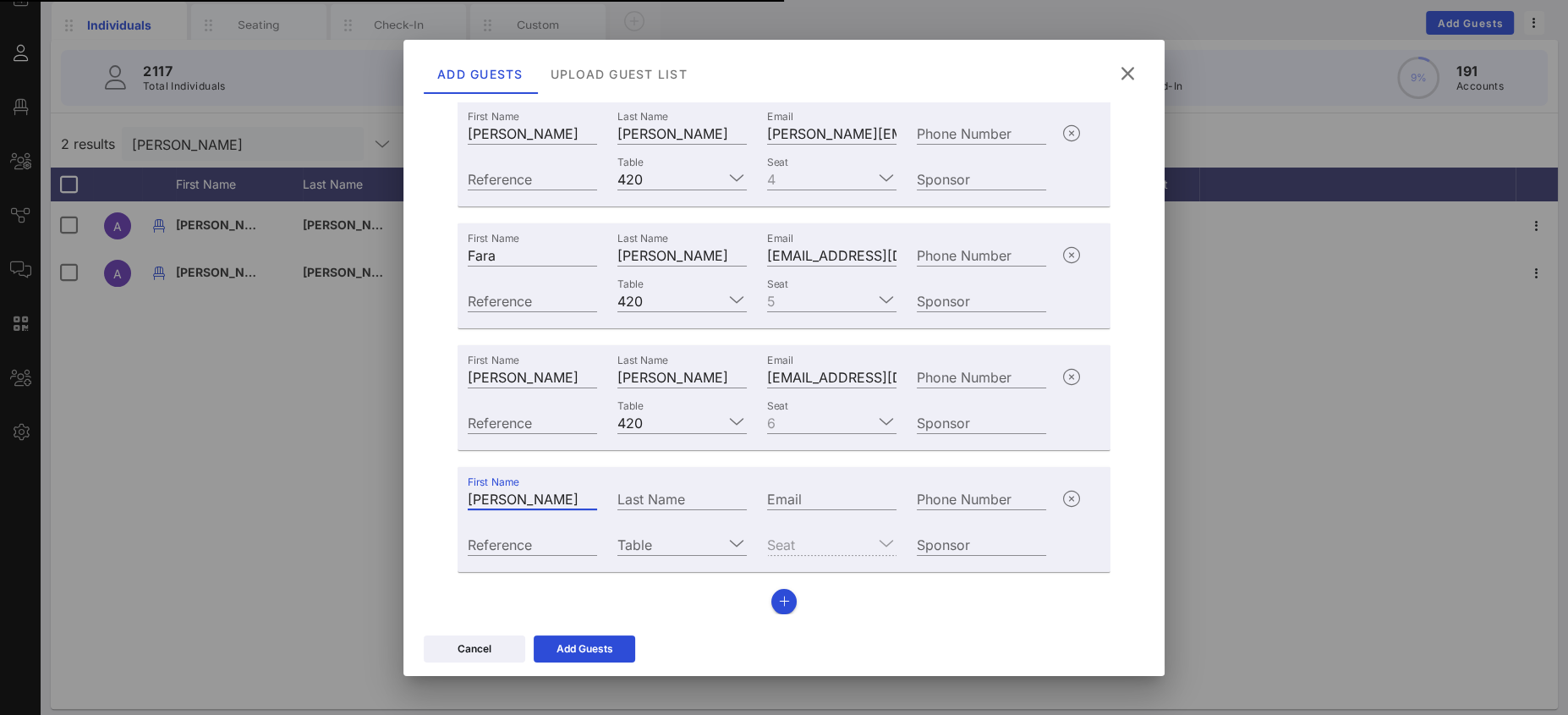
type input "[PERSON_NAME]"
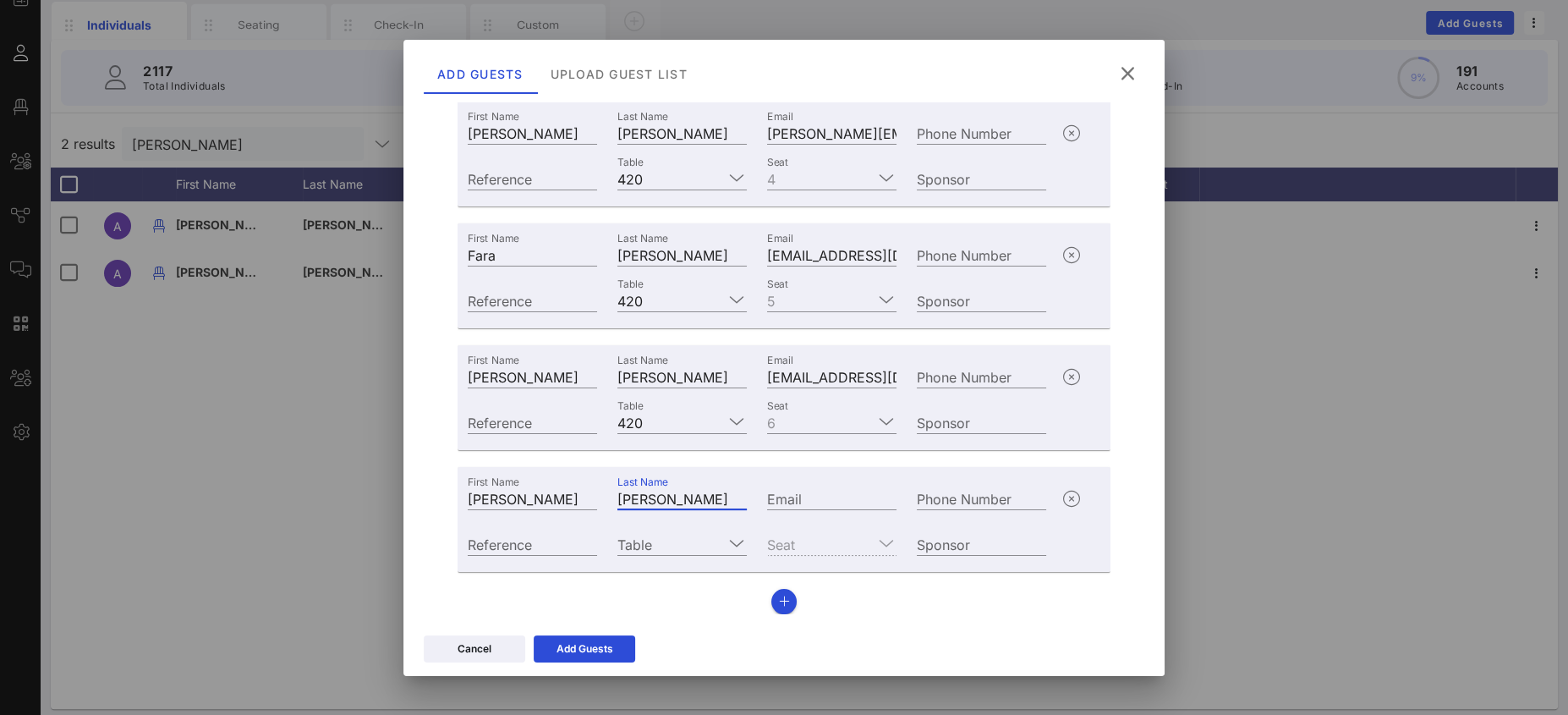
type input "[PERSON_NAME]"
paste input "mailto:[PERSON_NAME][EMAIL_ADDRESS][PERSON_NAME][DOMAIN_NAME]"
drag, startPoint x: 828, startPoint y: 496, endPoint x: 785, endPoint y: 493, distance: 43.1
click at [656, 484] on div "First Name [PERSON_NAME] Last Name [PERSON_NAME] Email mailto:[PERSON_NAME][EMA…" at bounding box center [756, 496] width 599 height 46
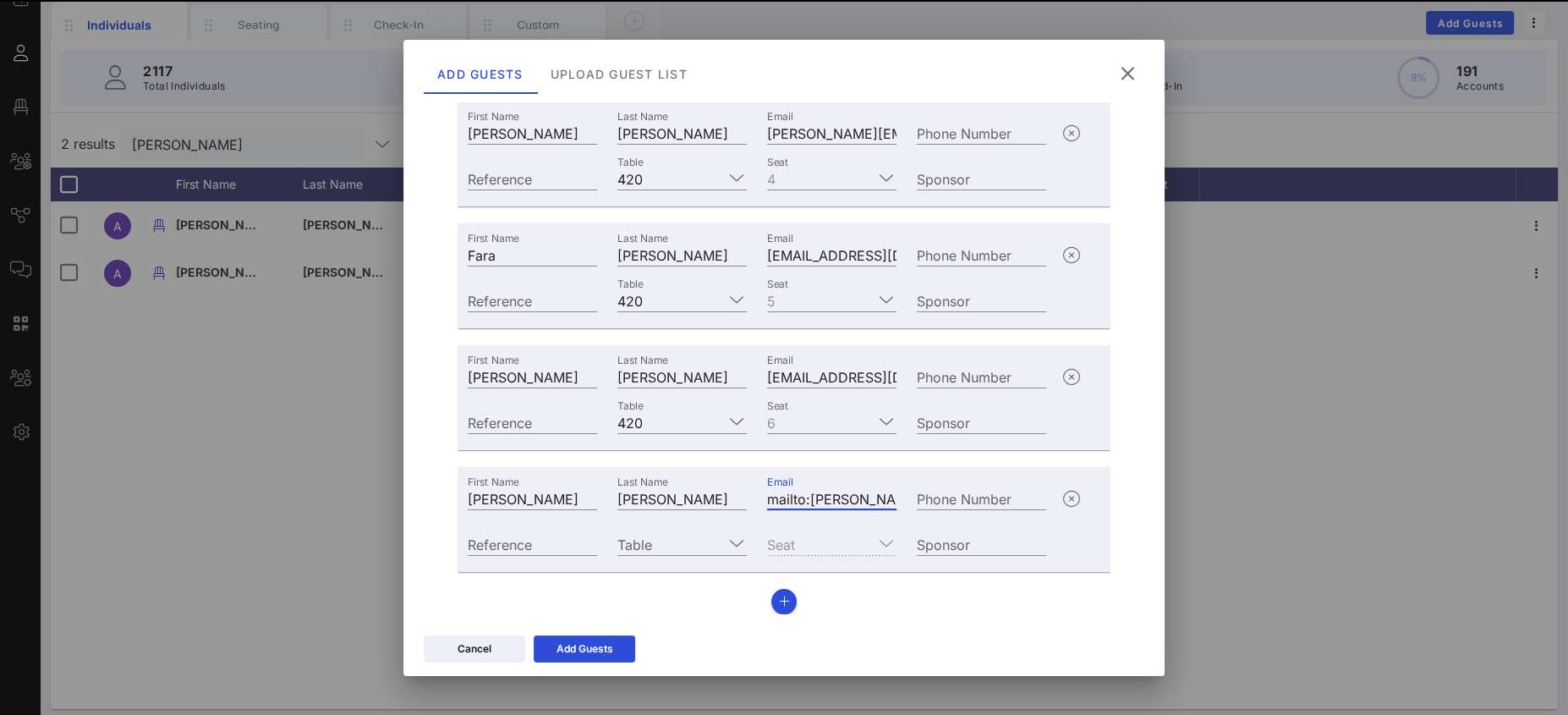
click at [785, 493] on input "mailto:[PERSON_NAME][EMAIL_ADDRESS][PERSON_NAME][DOMAIN_NAME]" at bounding box center [831, 498] width 129 height 22
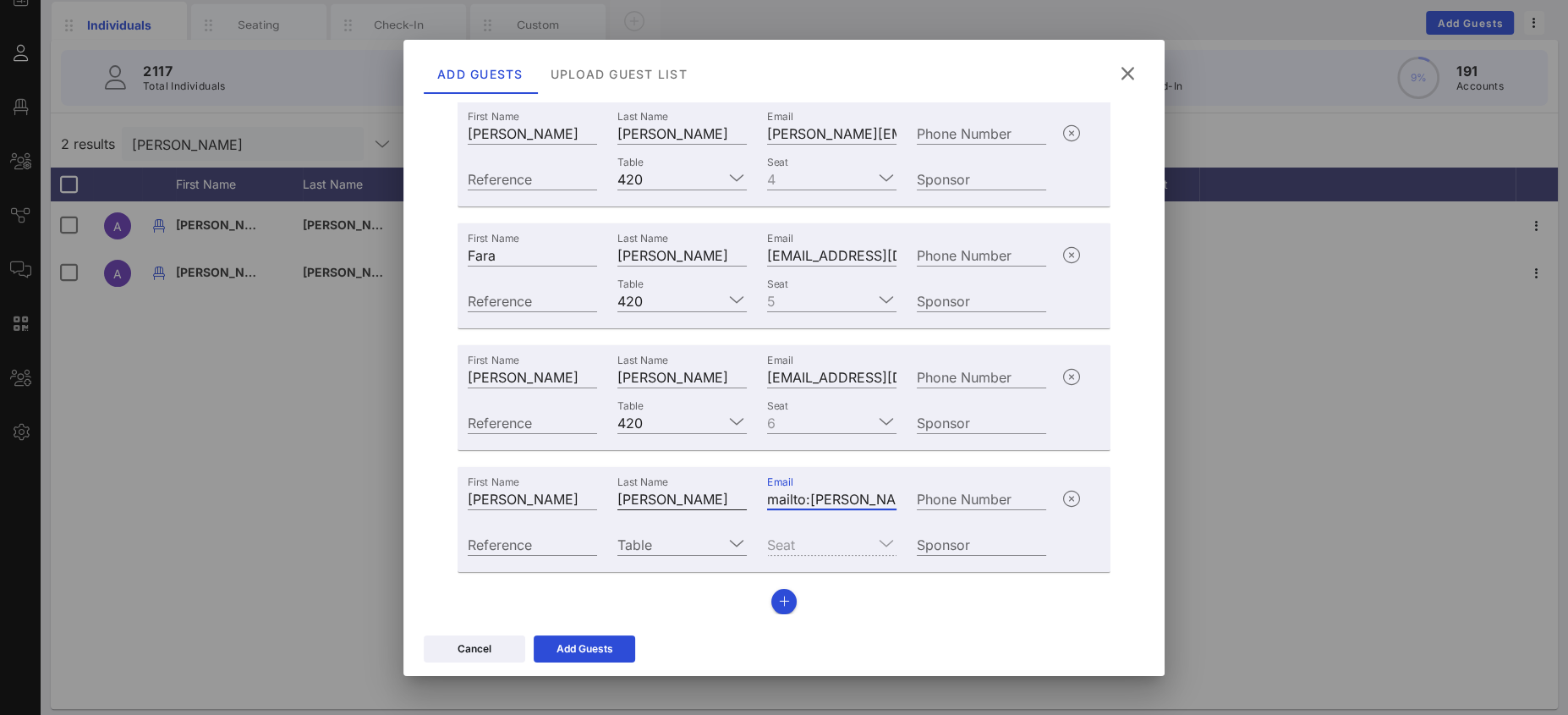
drag, startPoint x: 805, startPoint y: 498, endPoint x: 669, endPoint y: 487, distance: 136.4
click at [688, 493] on div "First Name [PERSON_NAME] Last Name [PERSON_NAME] Email mailto:[PERSON_NAME][EMA…" at bounding box center [756, 496] width 599 height 46
type input "[PERSON_NAME][EMAIL_ADDRESS][PERSON_NAME][DOMAIN_NAME]"
click at [675, 549] on input "Table" at bounding box center [670, 544] width 106 height 22
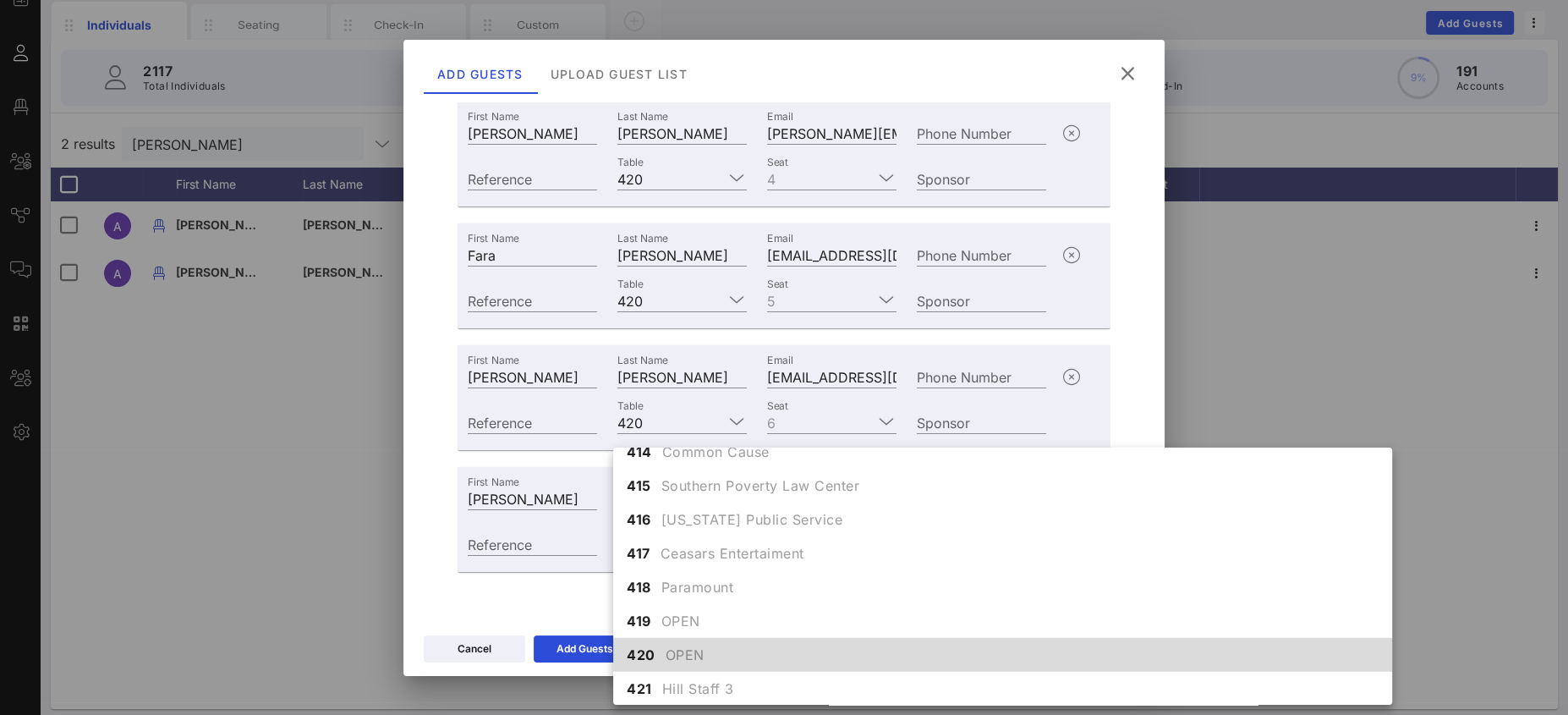
scroll to position [4758, 0]
click at [664, 653] on div "420 OPEN" at bounding box center [1002, 655] width 779 height 34
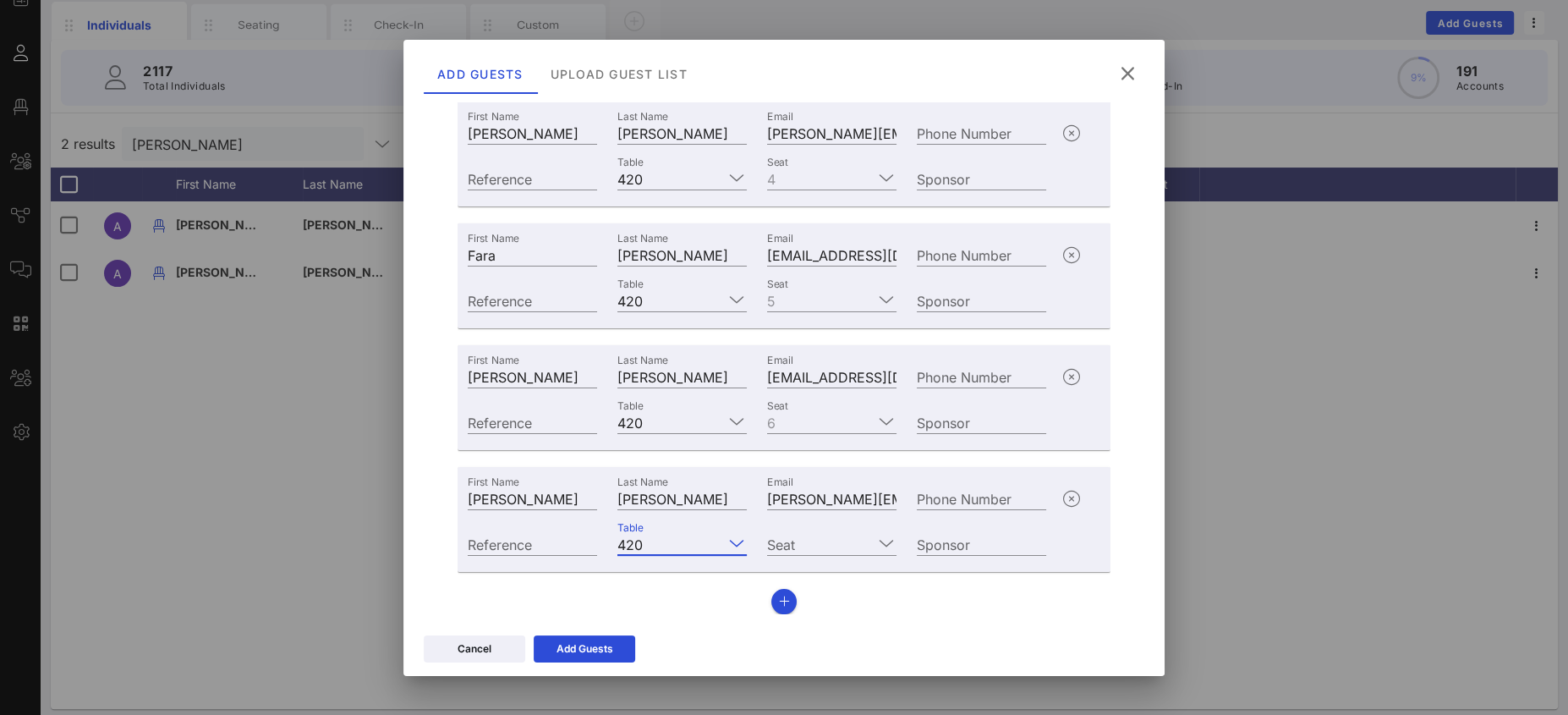
click at [810, 524] on div "Seat" at bounding box center [832, 542] width 150 height 46
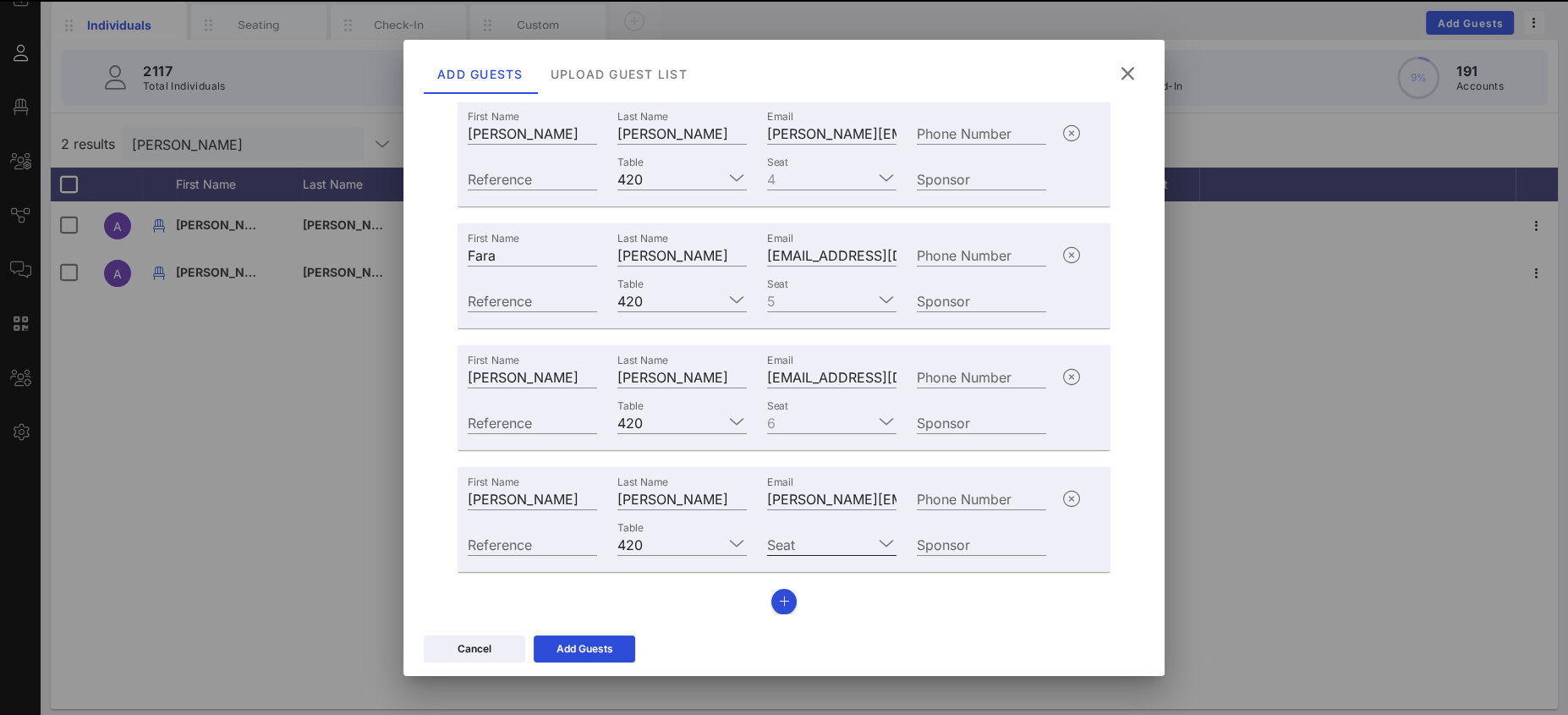
click at [811, 538] on input "Seat" at bounding box center [819, 544] width 106 height 22
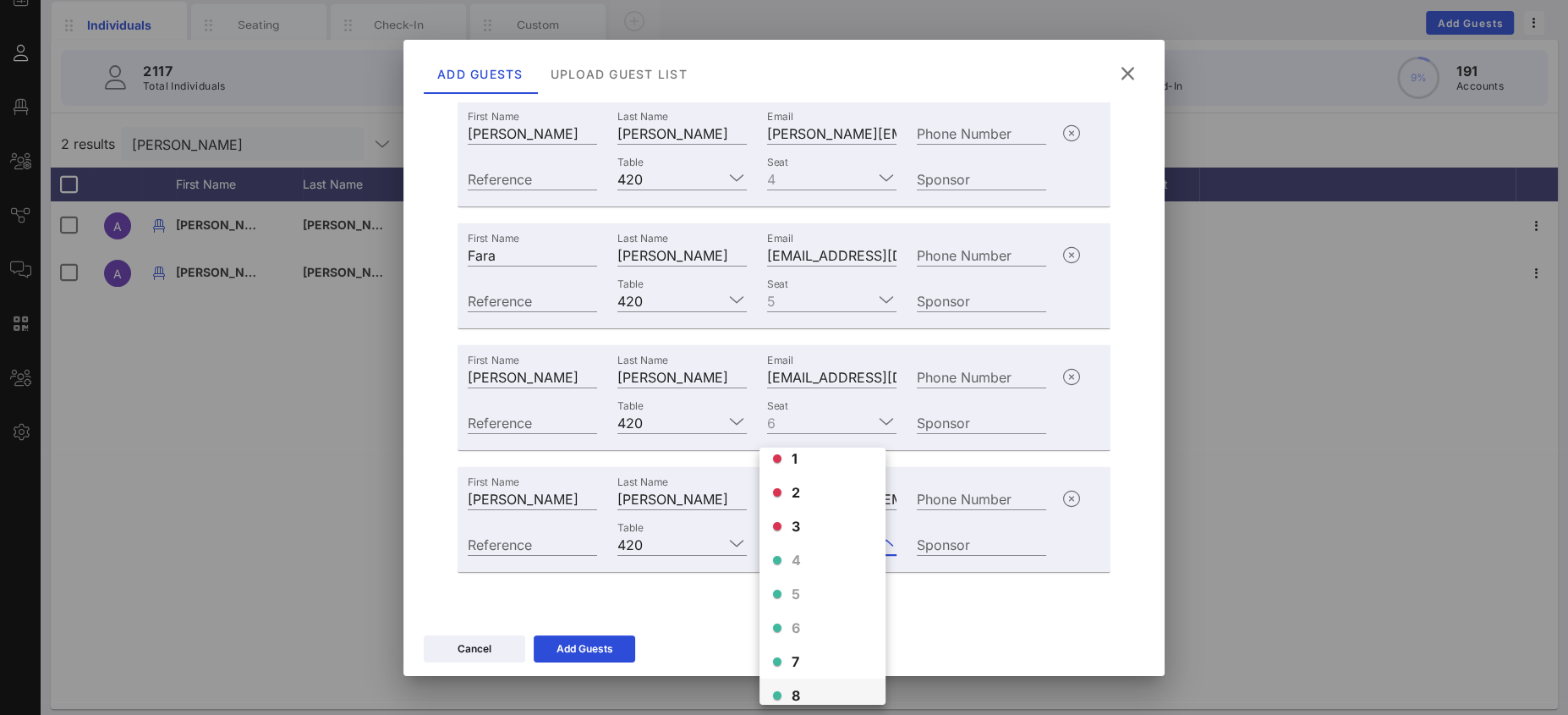
scroll to position [95, 0]
click at [805, 582] on div "7" at bounding box center [822, 579] width 126 height 34
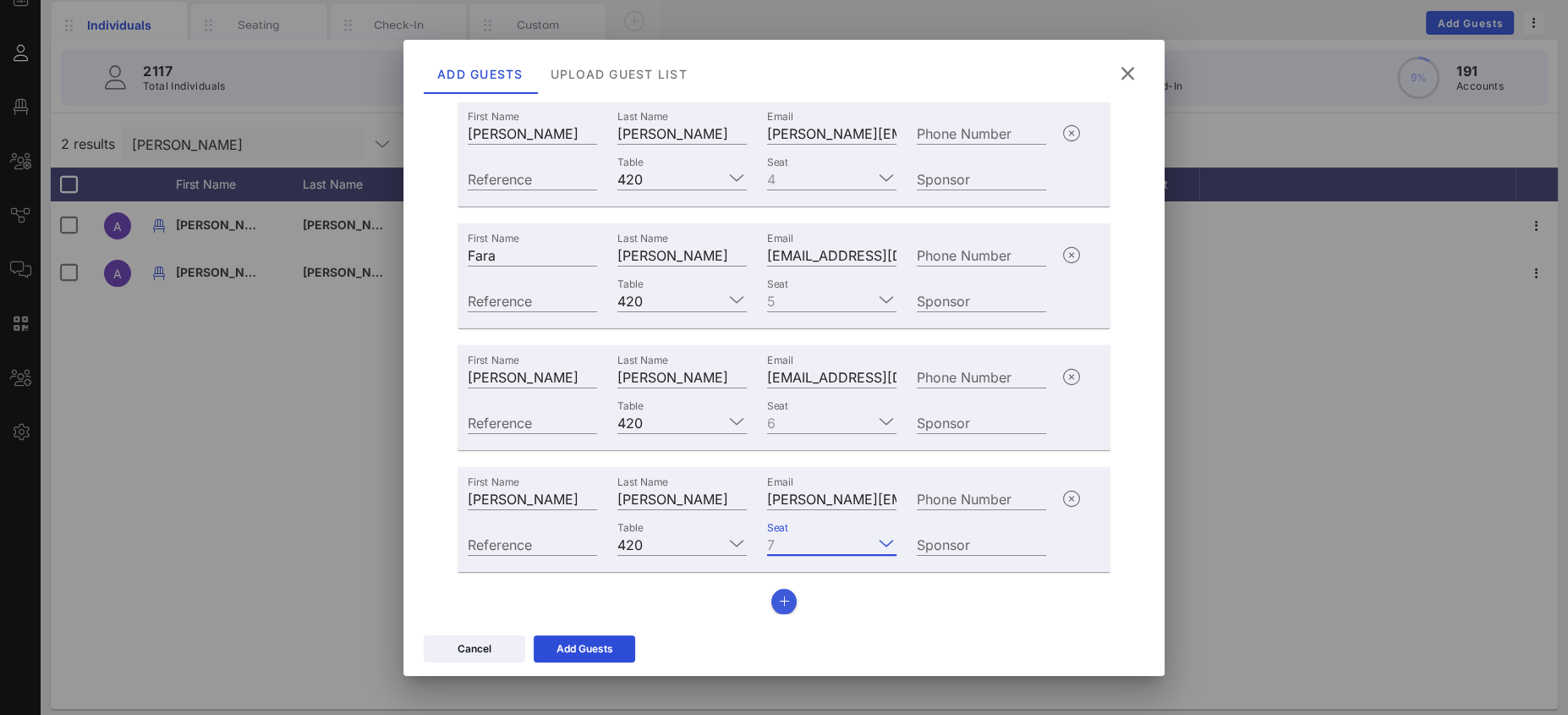
click at [775, 606] on button "button" at bounding box center [784, 601] width 25 height 25
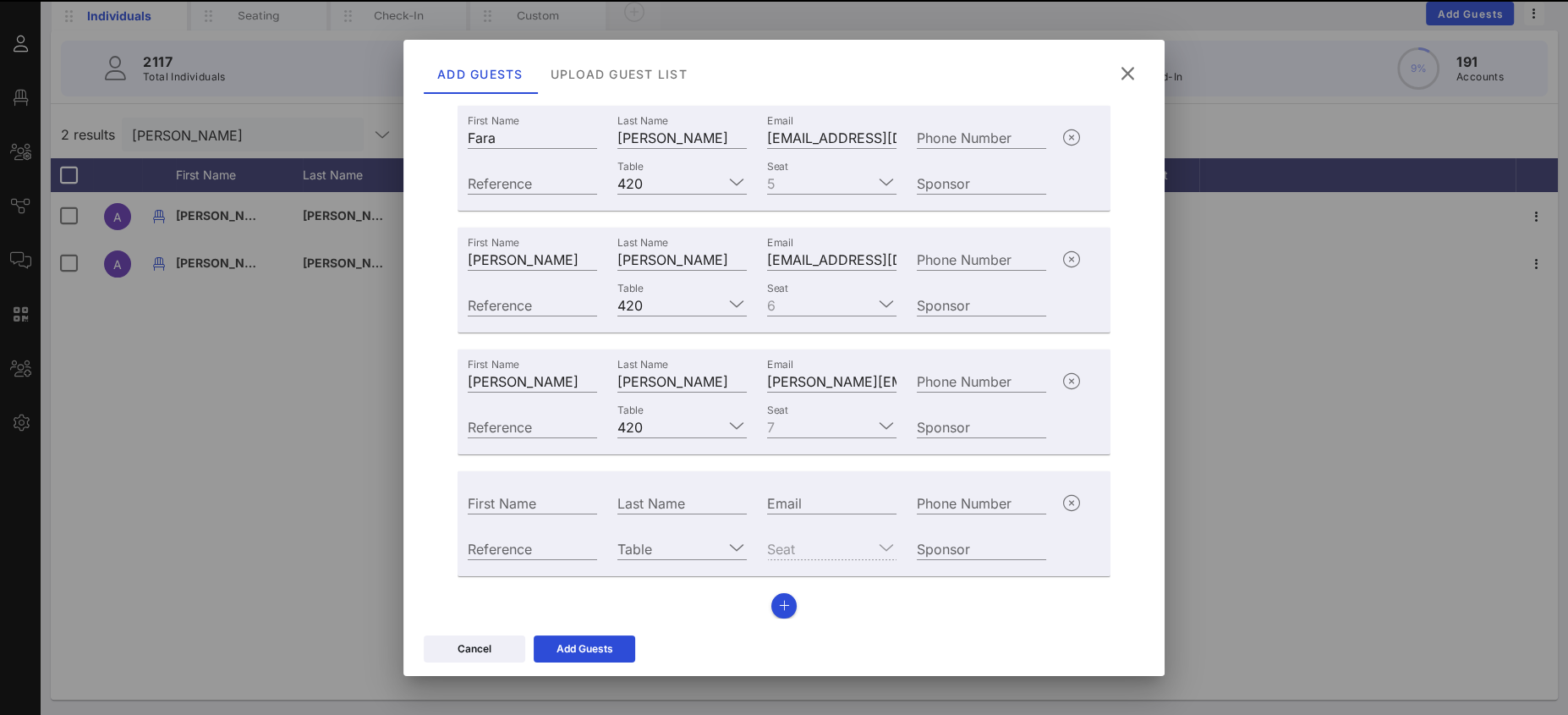
scroll to position [295, 0]
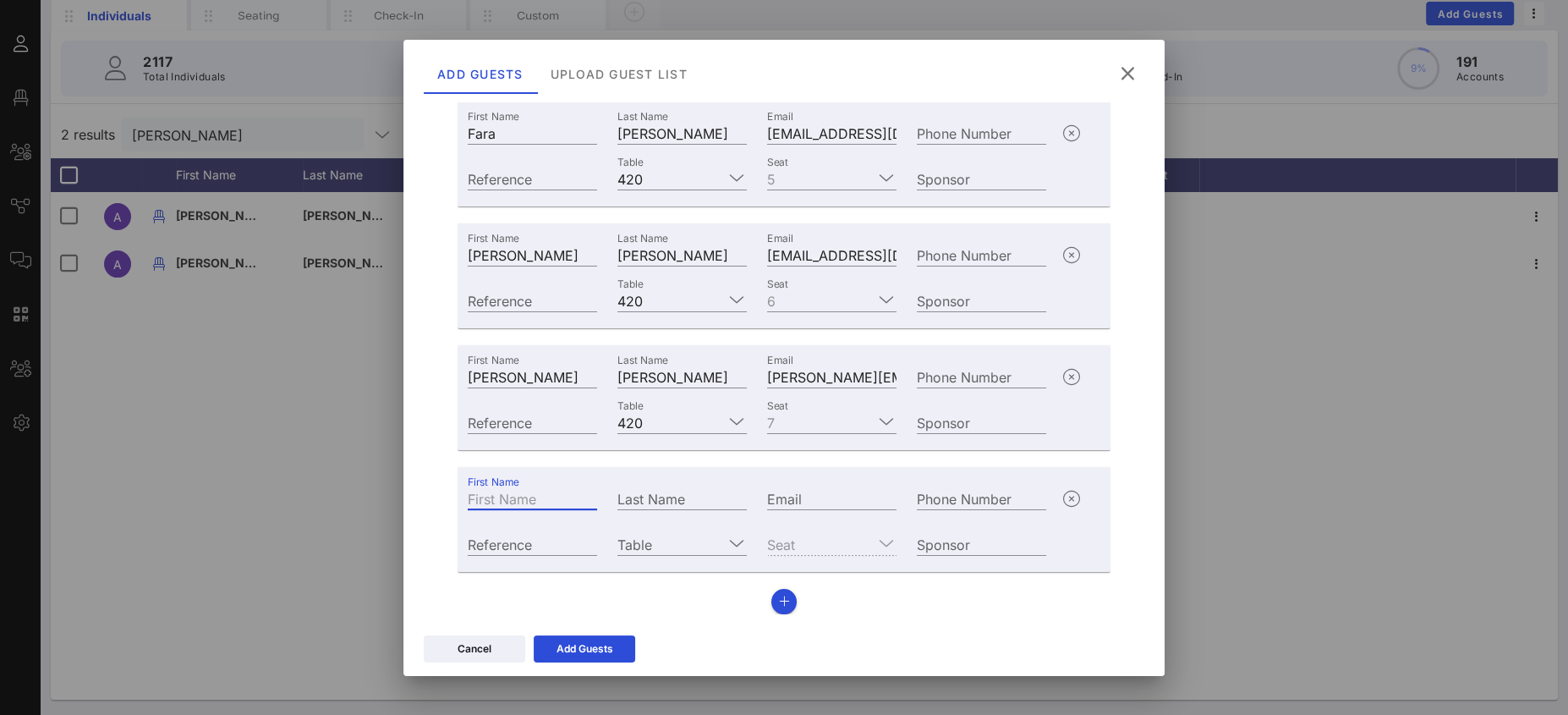
click at [555, 502] on input "First Name" at bounding box center [532, 498] width 129 height 22
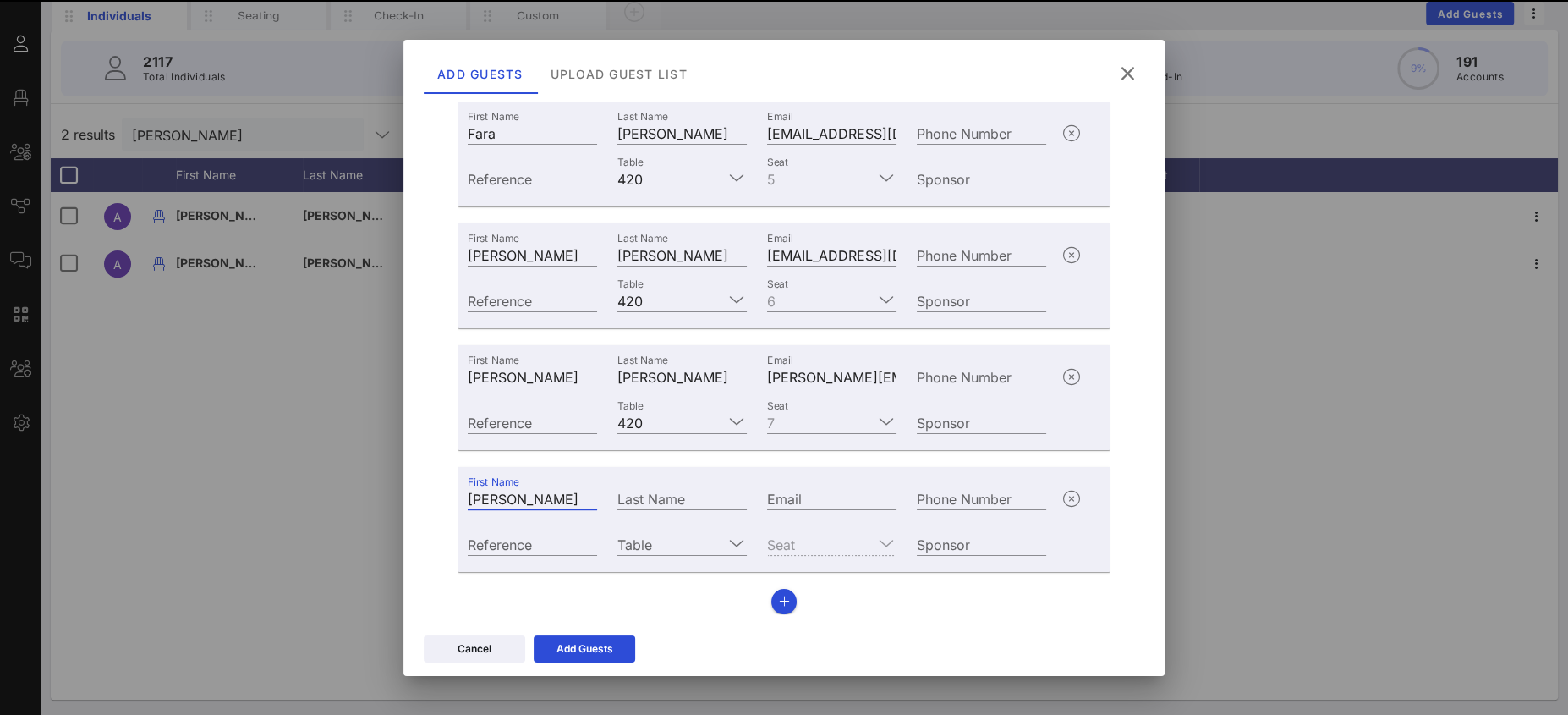
type input "[PERSON_NAME]"
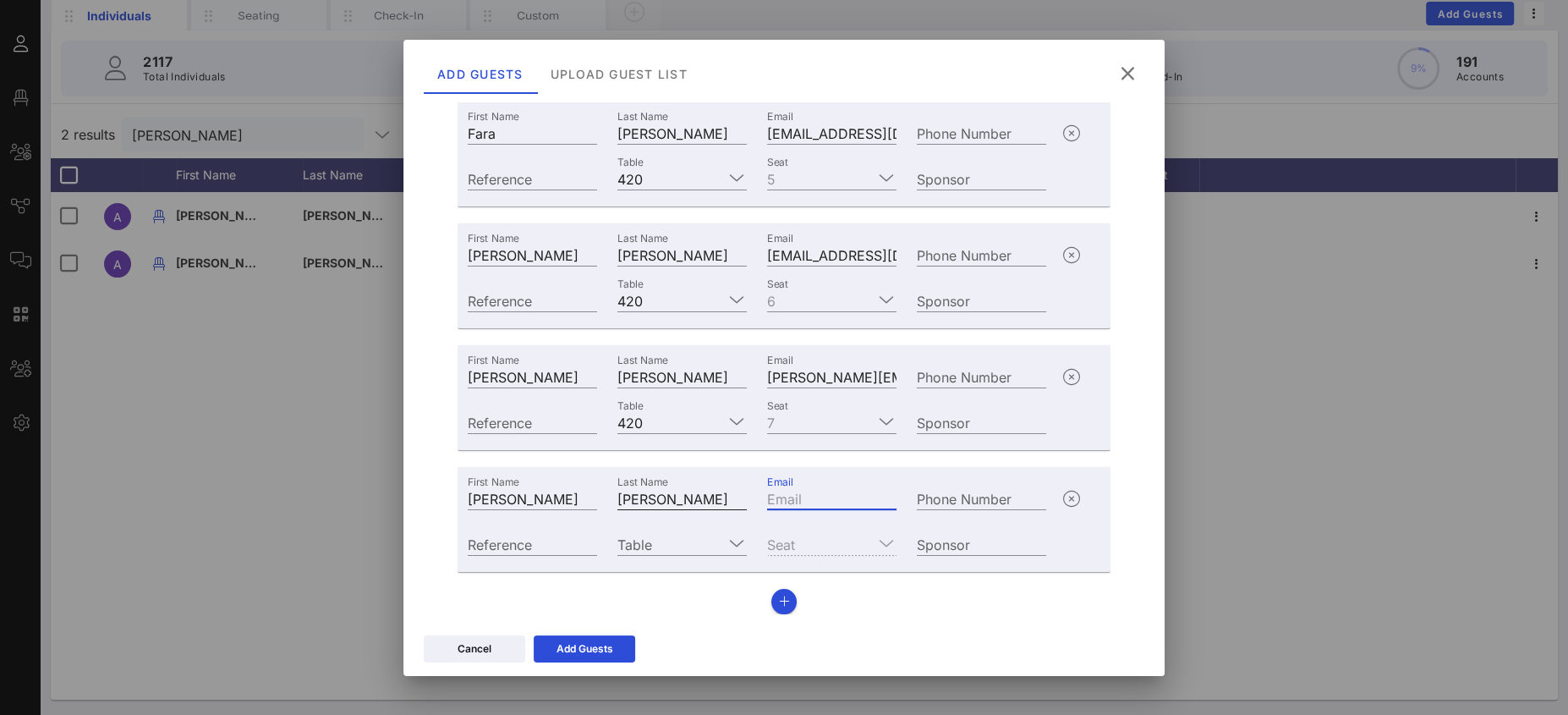
click at [707, 501] on input "[PERSON_NAME]" at bounding box center [682, 498] width 129 height 22
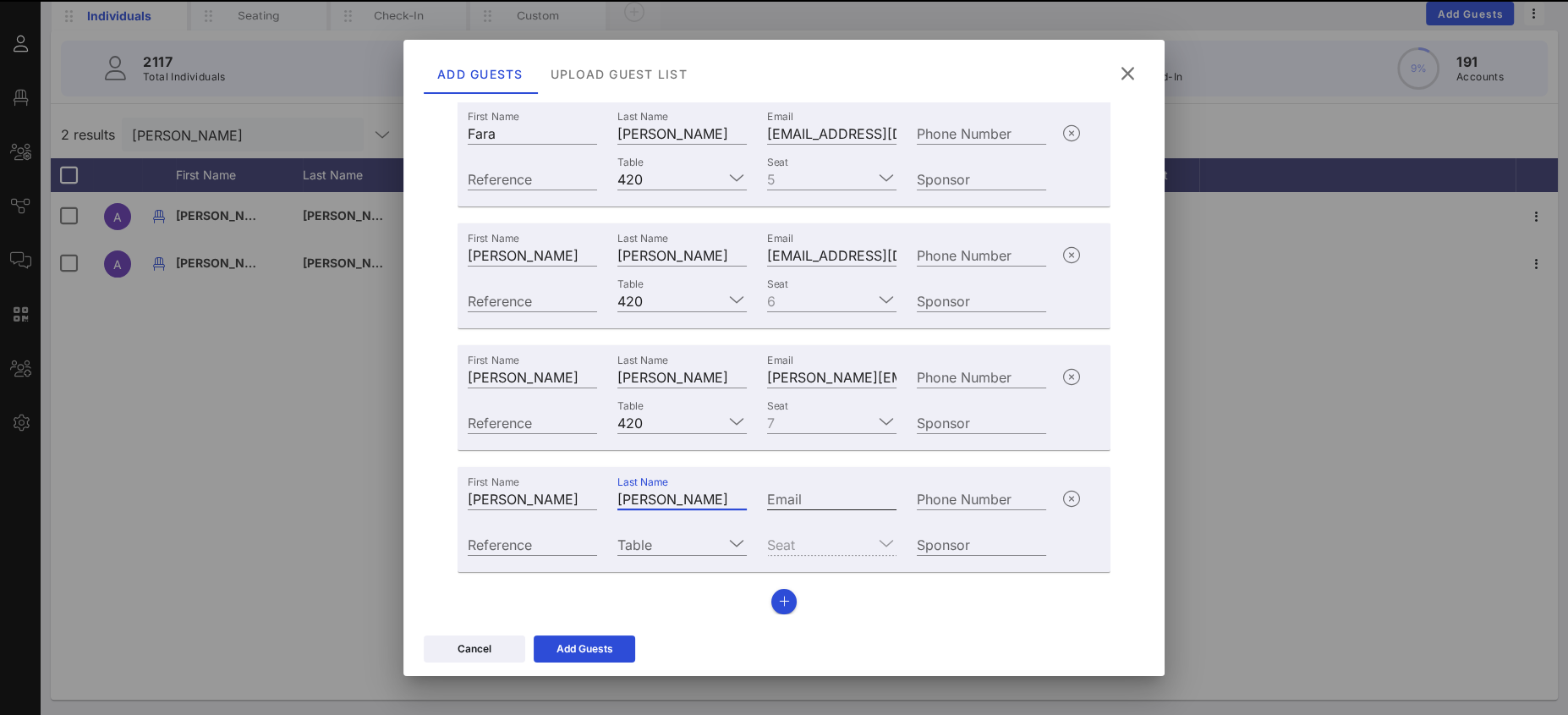
type input "[PERSON_NAME]"
click at [802, 495] on input "Email" at bounding box center [831, 498] width 129 height 22
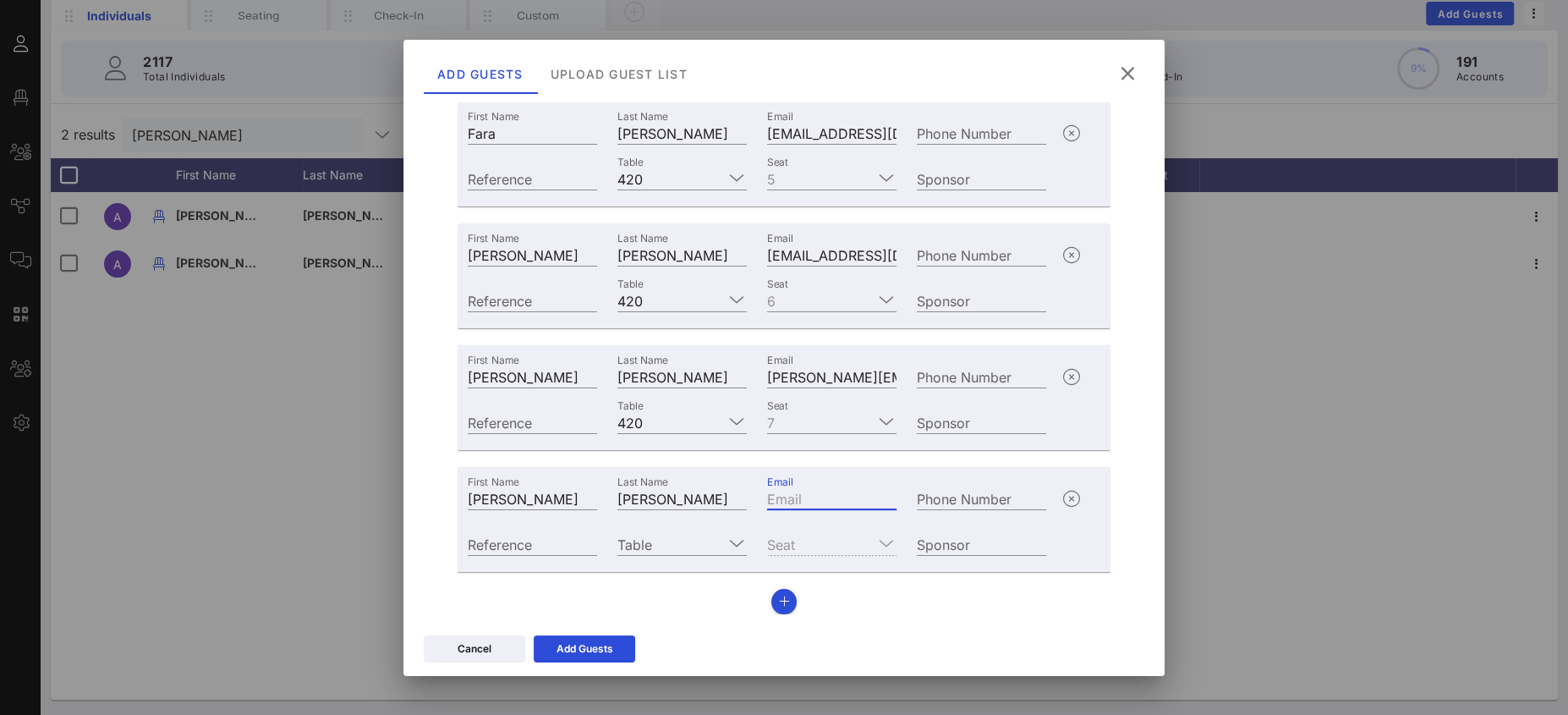
paste input "mailto:[PERSON_NAME][EMAIL_ADDRESS][PERSON_NAME][DOMAIN_NAME]"
drag, startPoint x: 801, startPoint y: 494, endPoint x: 682, endPoint y: 483, distance: 119.5
click at [663, 481] on div "First Name [PERSON_NAME] Last Name [PERSON_NAME] Email mailto:[PERSON_NAME][EMA…" at bounding box center [756, 496] width 599 height 46
click at [790, 495] on input "mailto:[PERSON_NAME][EMAIL_ADDRESS][PERSON_NAME][DOMAIN_NAME]" at bounding box center [831, 498] width 129 height 22
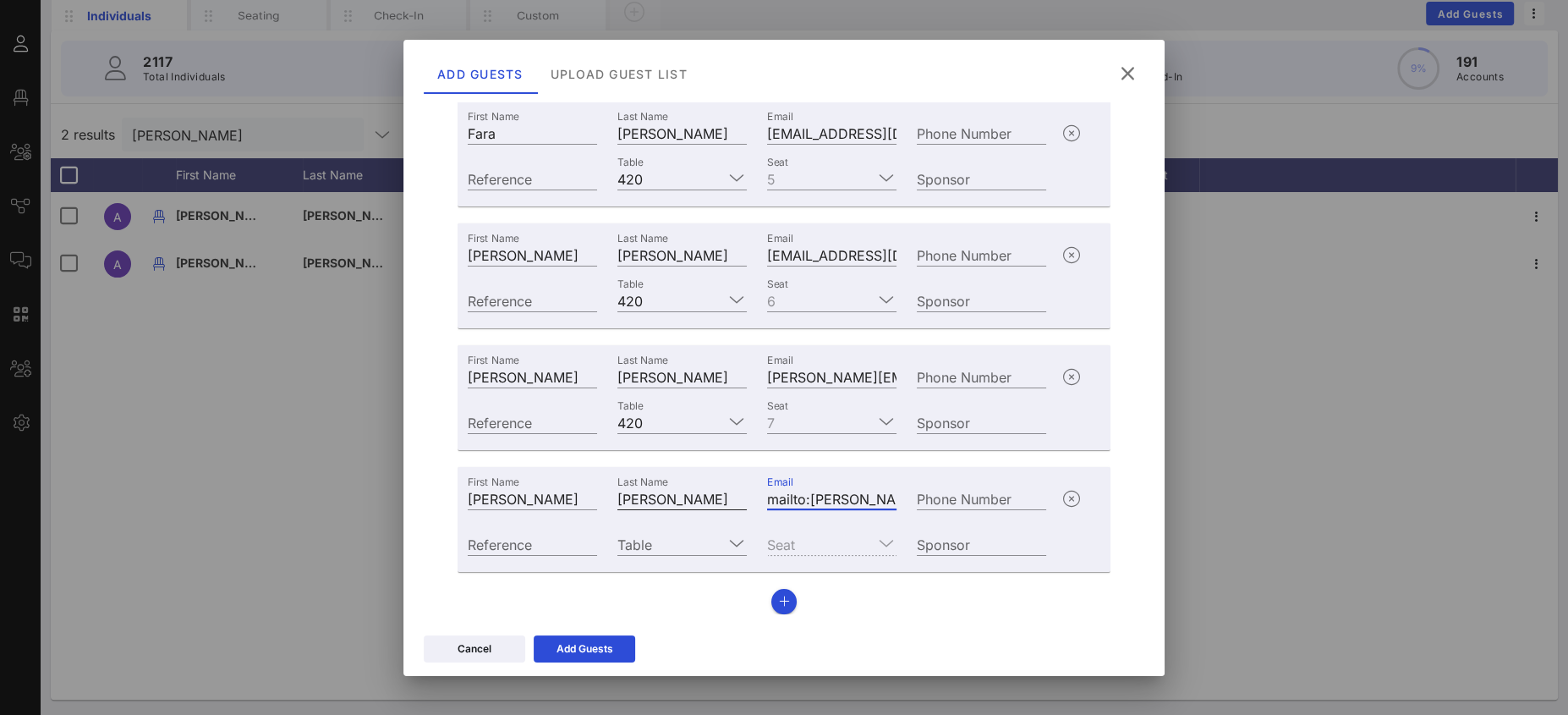
drag, startPoint x: 804, startPoint y: 498, endPoint x: 717, endPoint y: 494, distance: 87.1
click at [718, 494] on div "First Name [PERSON_NAME] Last Name [PERSON_NAME] Email mailto:[PERSON_NAME][EMA…" at bounding box center [756, 496] width 599 height 46
type input "[PERSON_NAME][EMAIL_ADDRESS][PERSON_NAME][DOMAIN_NAME]"
click at [649, 543] on input "Table" at bounding box center [670, 544] width 106 height 22
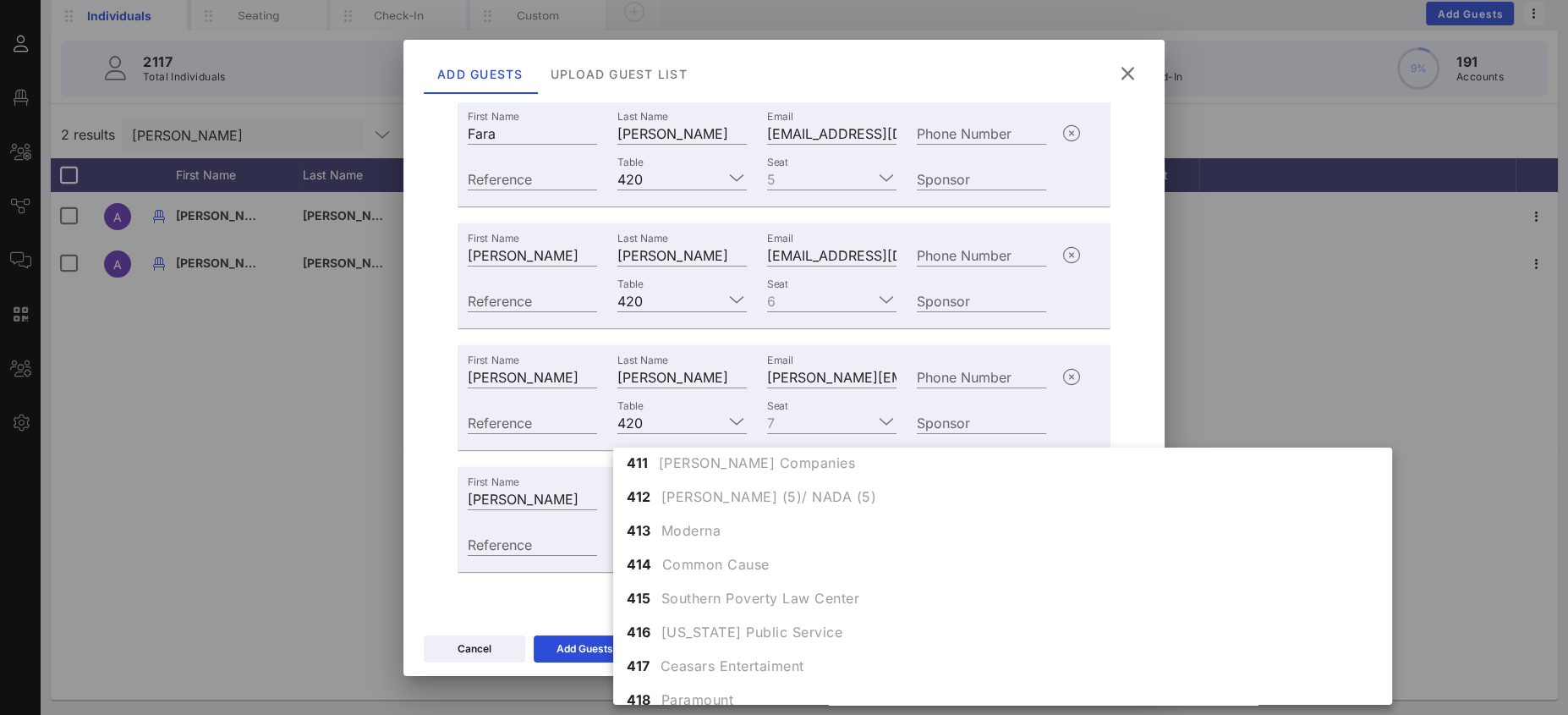
scroll to position [4758, 0]
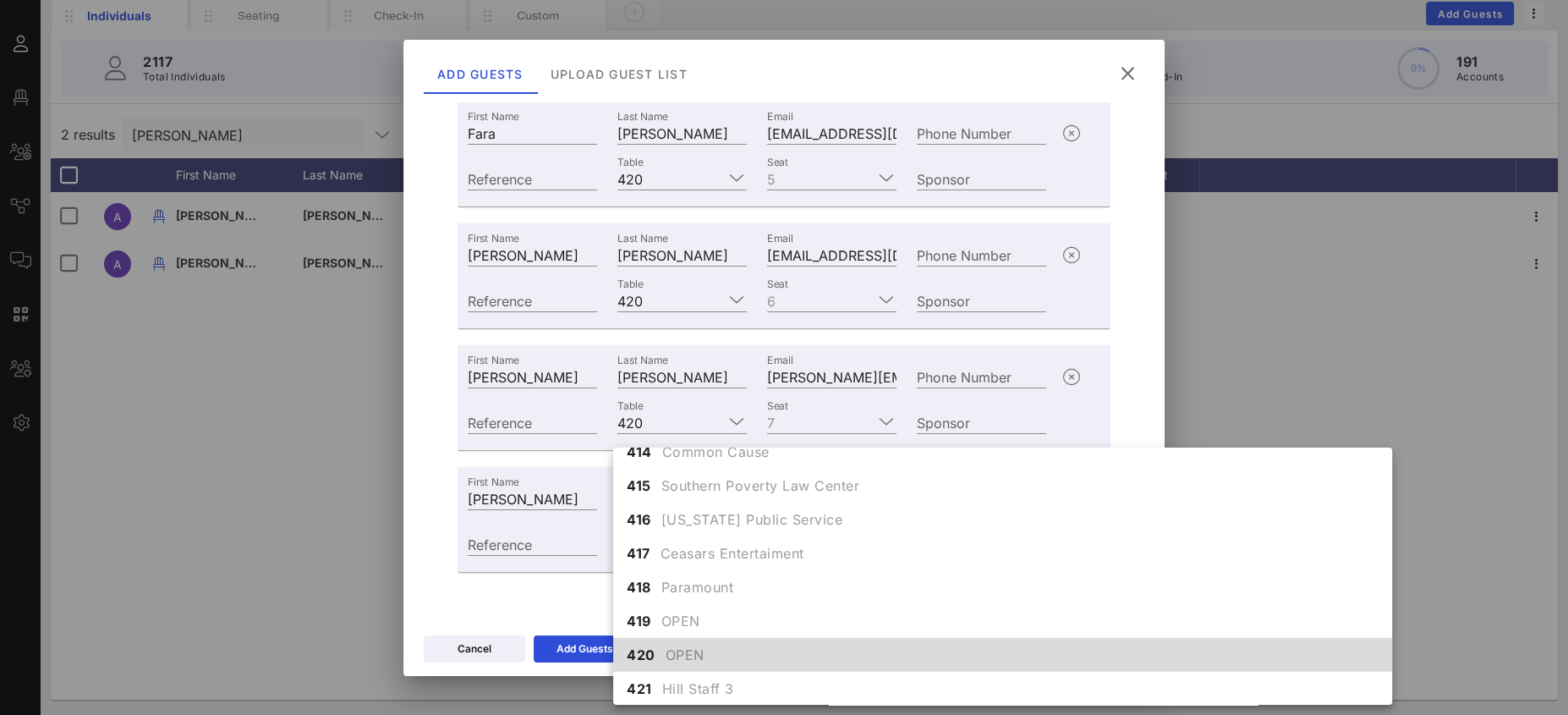
click at [724, 641] on div "420 OPEN" at bounding box center [1002, 655] width 779 height 34
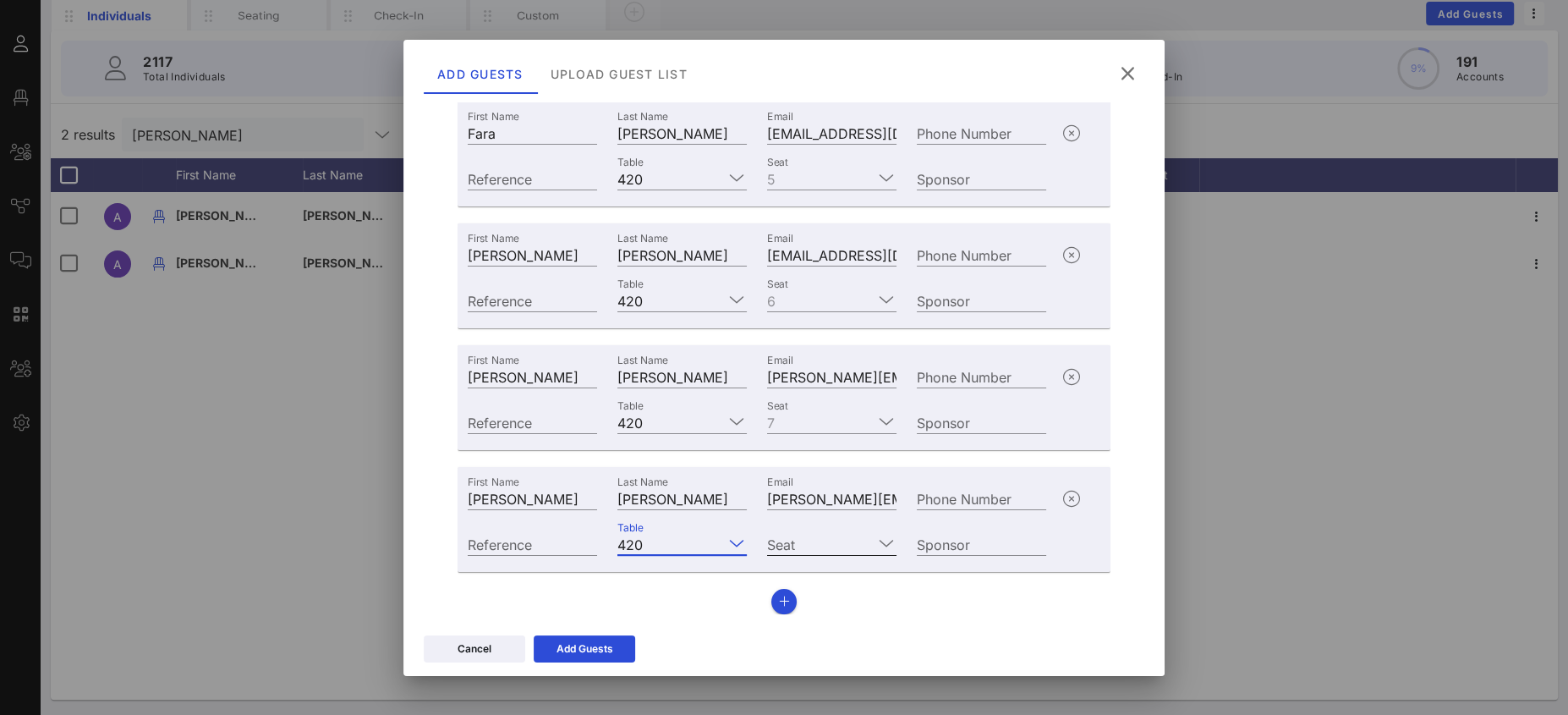
click at [814, 539] on input "Seat" at bounding box center [819, 544] width 106 height 22
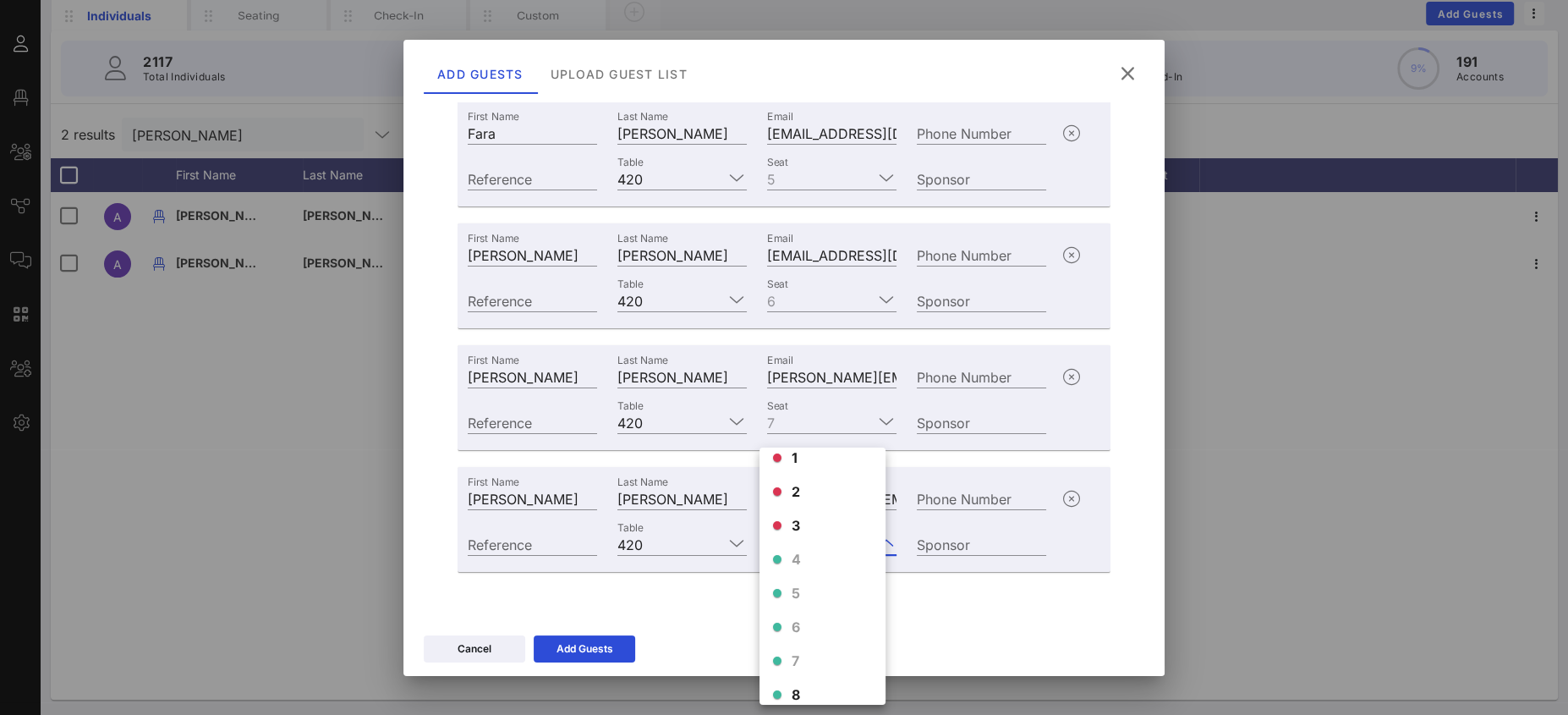
scroll to position [38, 0]
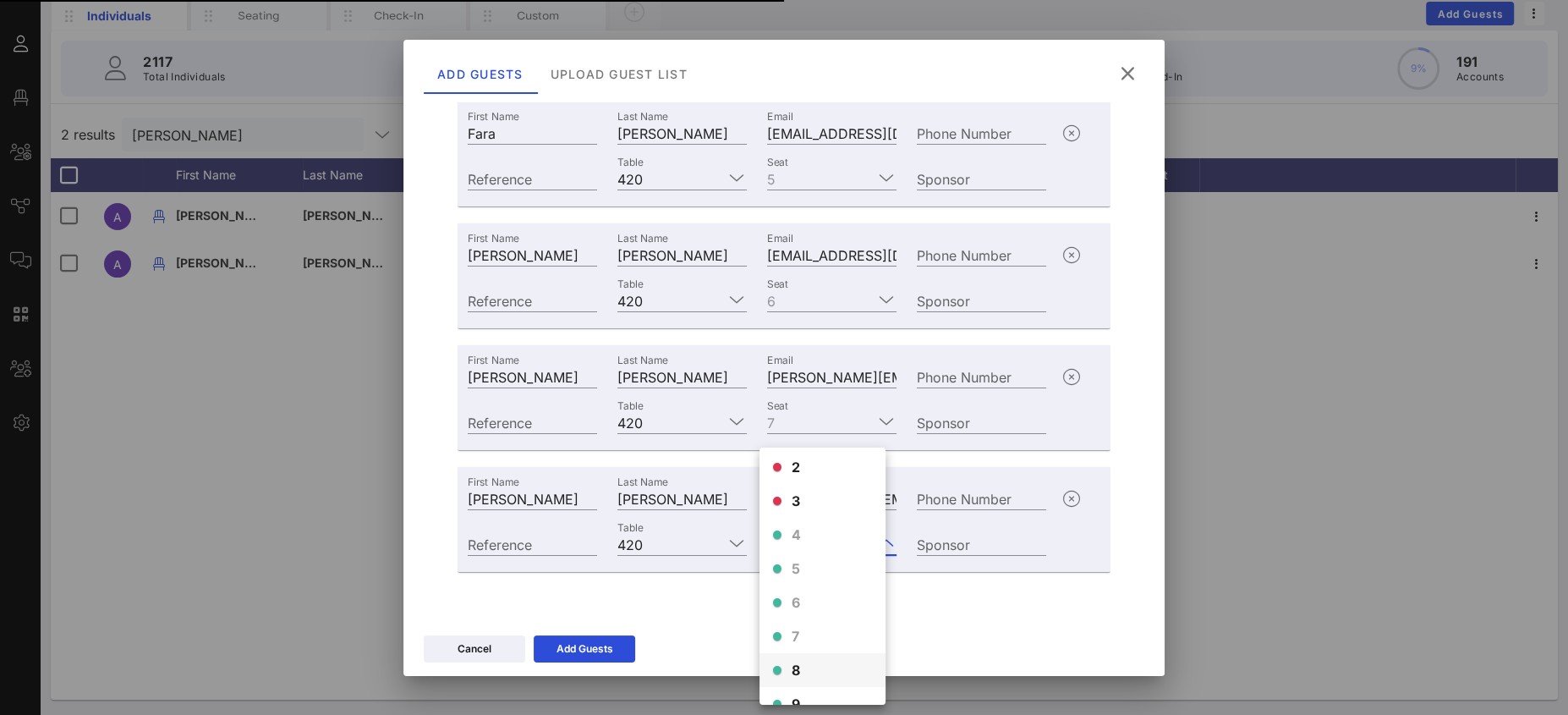
drag, startPoint x: 804, startPoint y: 660, endPoint x: 810, endPoint y: 642, distance: 19.0
click at [808, 658] on div "8" at bounding box center [822, 669] width 126 height 34
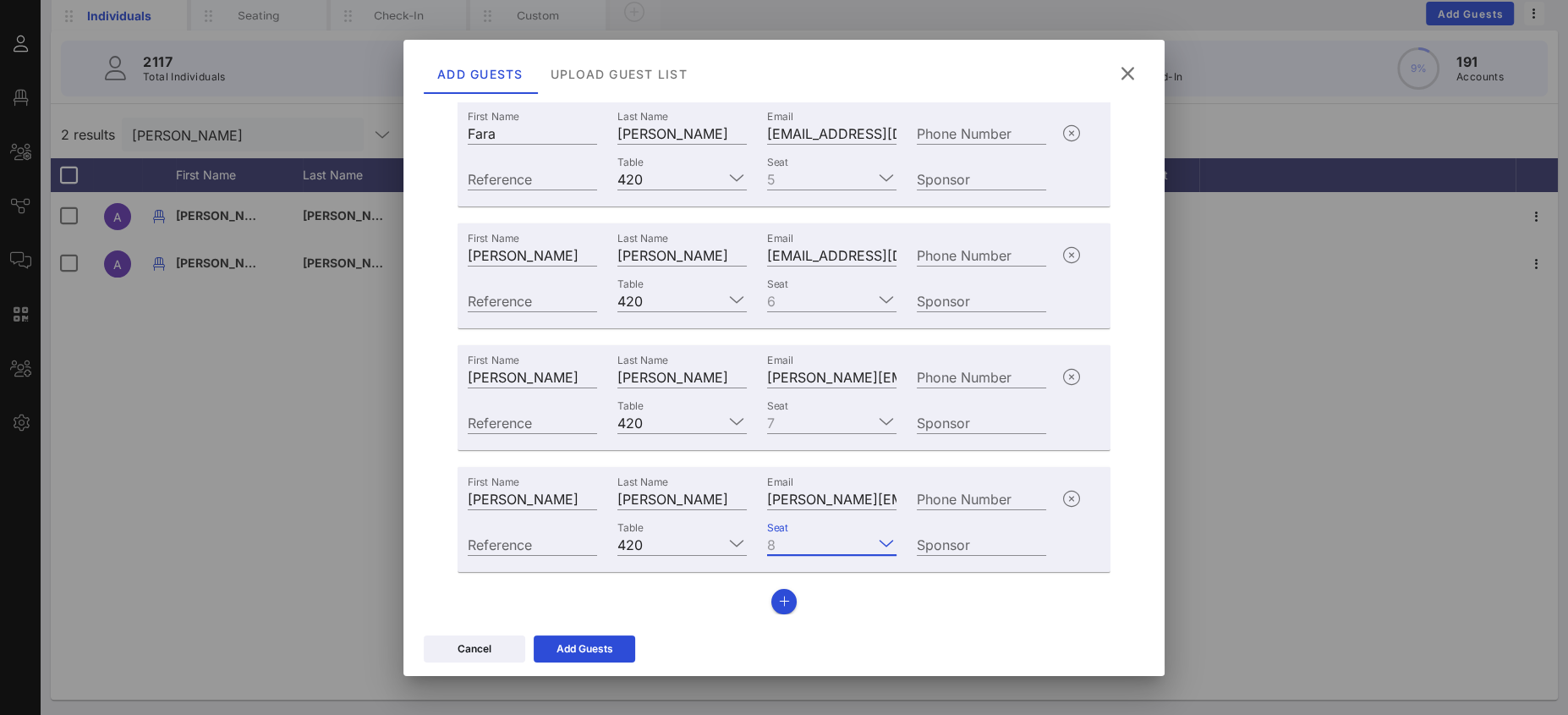
scroll to position [0, 0]
click at [772, 608] on button "button" at bounding box center [784, 601] width 25 height 25
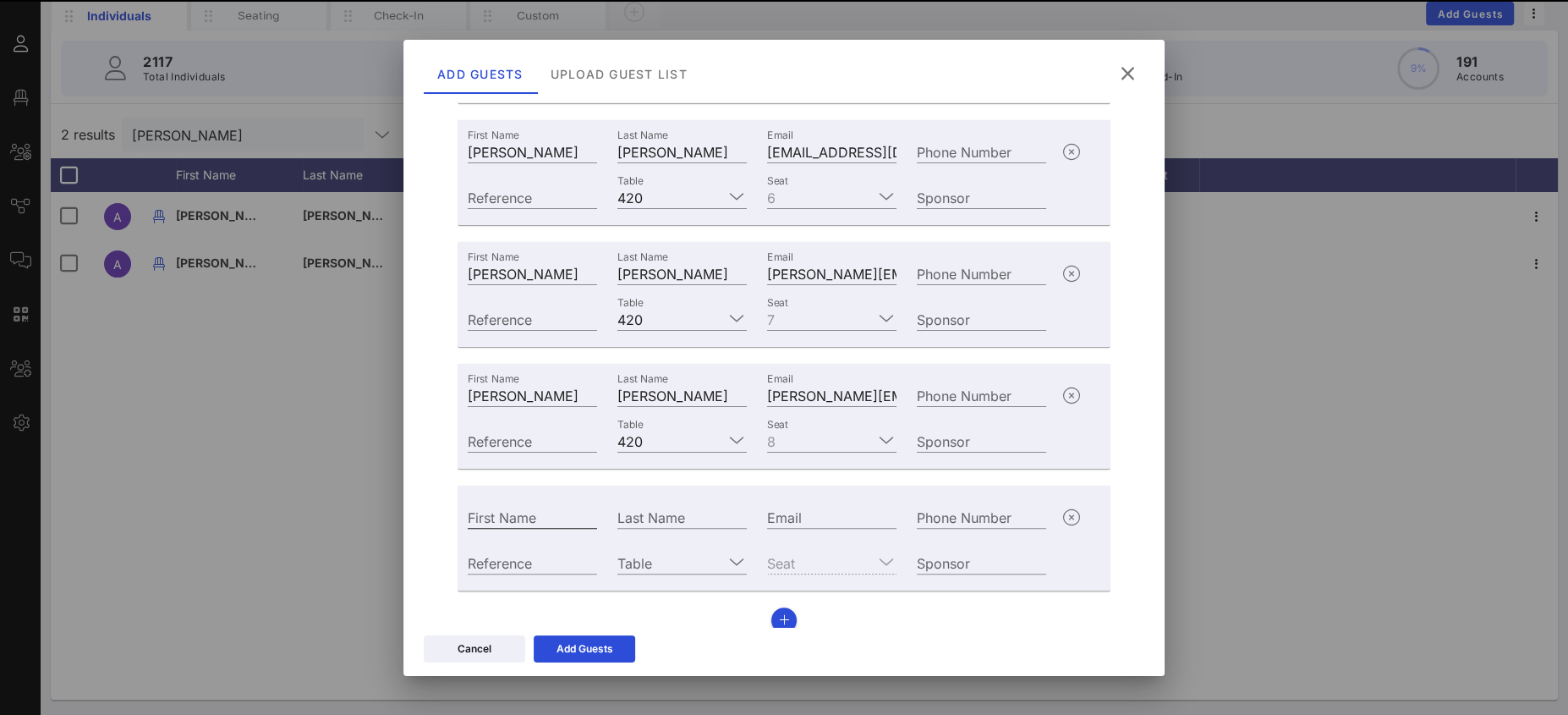
scroll to position [417, 0]
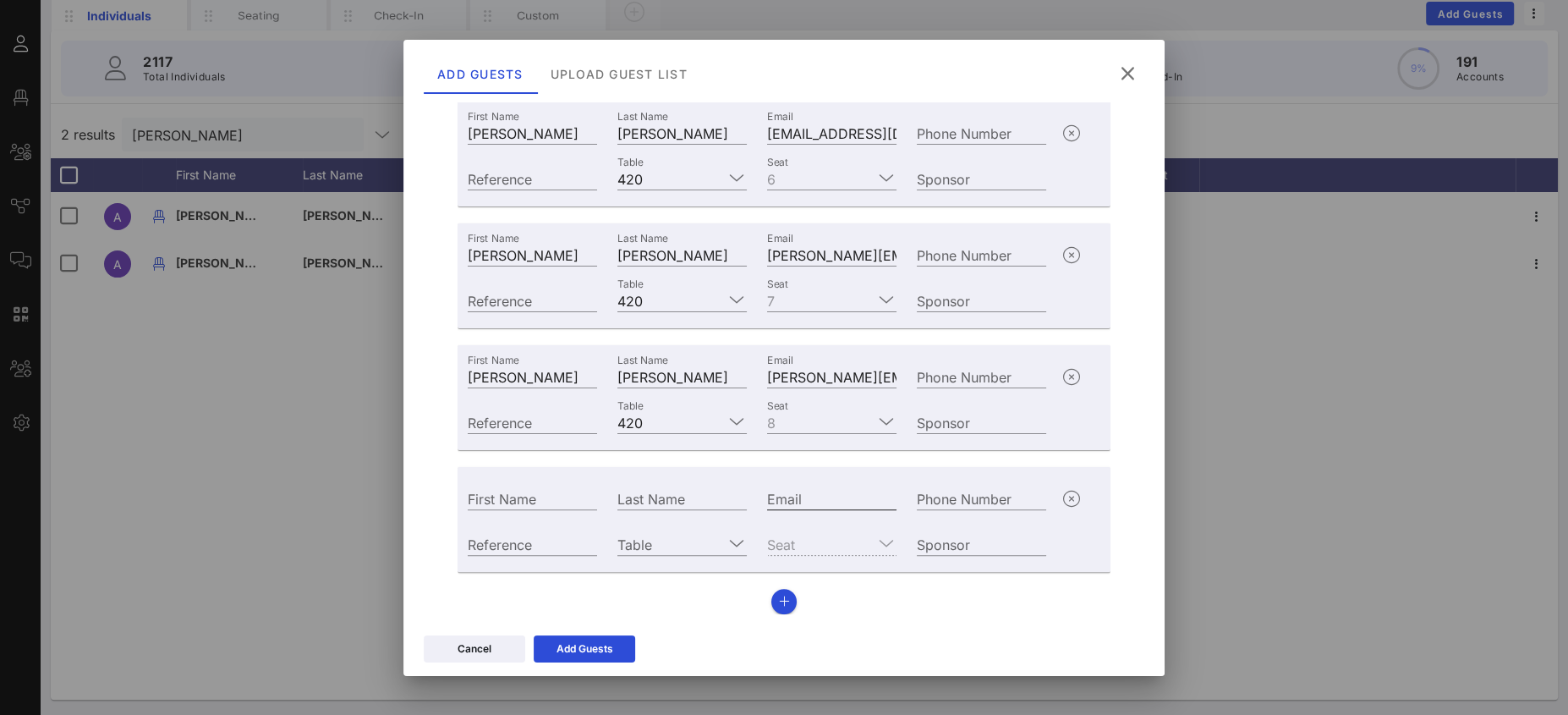
click at [812, 493] on input "Email" at bounding box center [831, 498] width 129 height 22
paste input "mailto:[PERSON_NAME][EMAIL_ADDRESS][DOMAIN_NAME]"
click at [781, 481] on label "Email" at bounding box center [780, 482] width 26 height 13
click at [781, 488] on input "mailto:[PERSON_NAME][EMAIL_ADDRESS][DOMAIN_NAME]" at bounding box center [831, 498] width 129 height 22
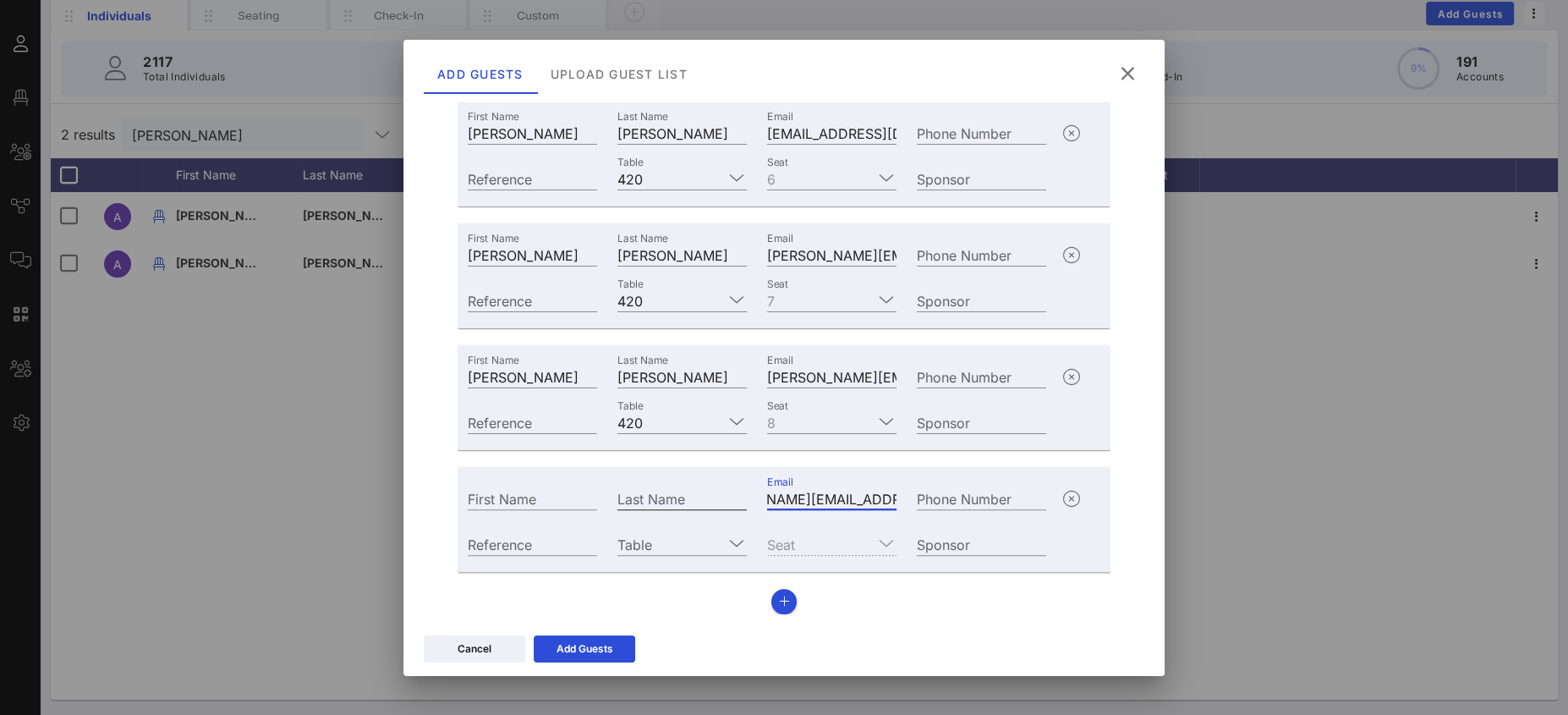
scroll to position [0, 0]
drag, startPoint x: 799, startPoint y: 495, endPoint x: 697, endPoint y: 489, distance: 102.2
click at [697, 489] on div "First Name Last Name Email mailto:[PERSON_NAME][EMAIL_ADDRESS][DOMAIN_NAME] Pho…" at bounding box center [756, 496] width 599 height 46
click at [807, 497] on input "mailto:[PERSON_NAME][EMAIL_ADDRESS][DOMAIN_NAME]" at bounding box center [831, 498] width 129 height 22
drag, startPoint x: 784, startPoint y: 498, endPoint x: 692, endPoint y: 489, distance: 92.4
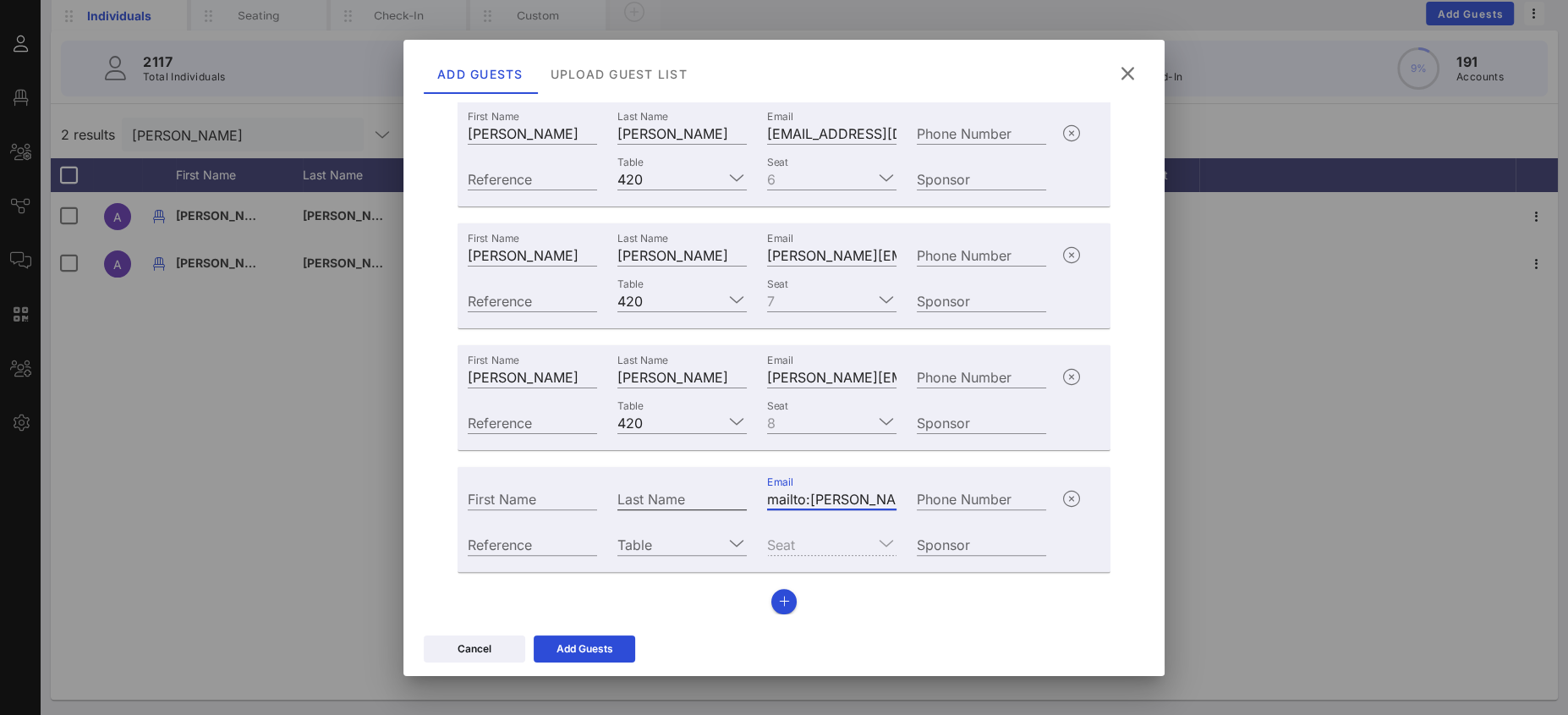
click at [707, 489] on div "First Name Last Name Email mailto:[PERSON_NAME][EMAIL_ADDRESS][DOMAIN_NAME] Pho…" at bounding box center [756, 496] width 599 height 46
type input "[PERSON_NAME][EMAIL_ADDRESS][DOMAIN_NAME]"
click at [516, 496] on input "First Name" at bounding box center [532, 498] width 129 height 22
type input "[PERSON_NAME]"
type input "Lahovary"
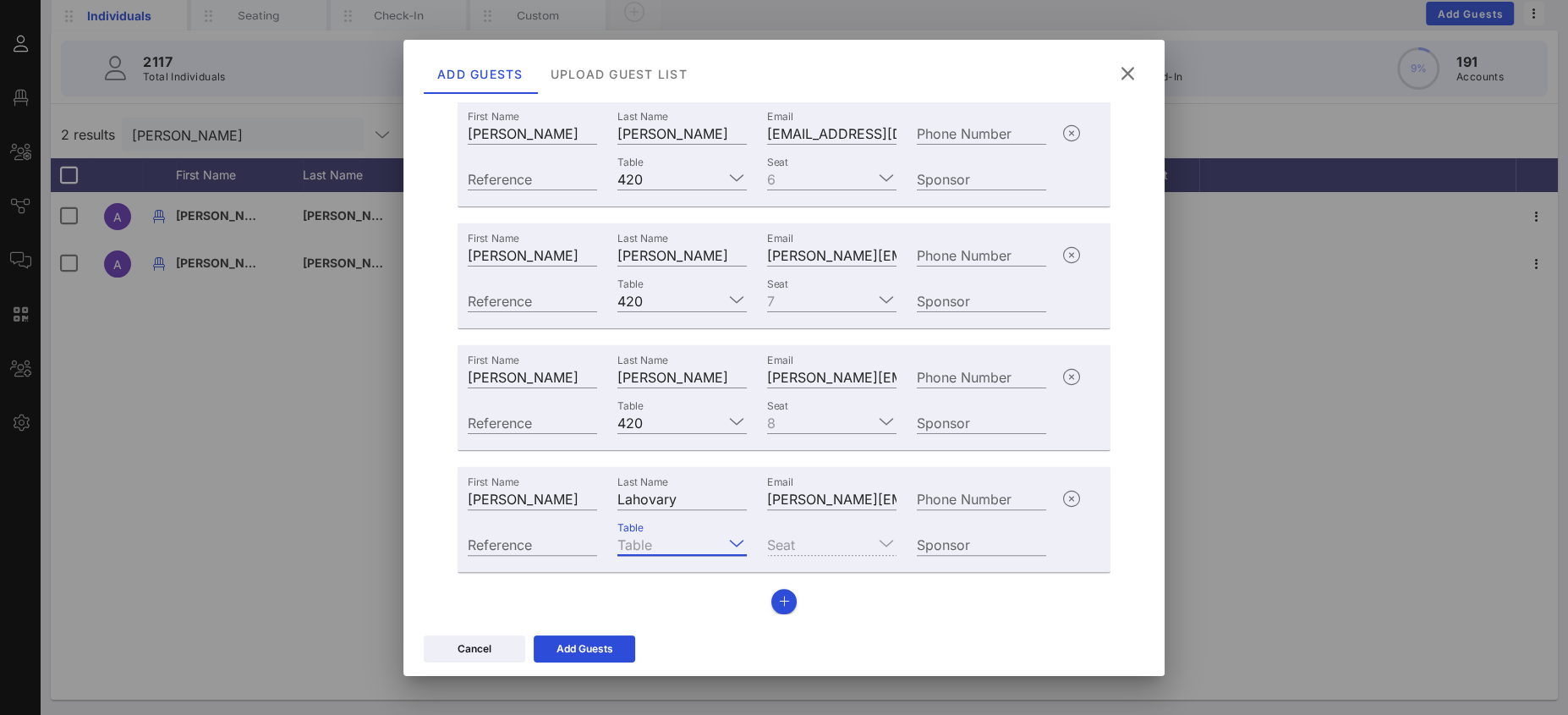
click at [665, 540] on input "Table" at bounding box center [670, 544] width 106 height 22
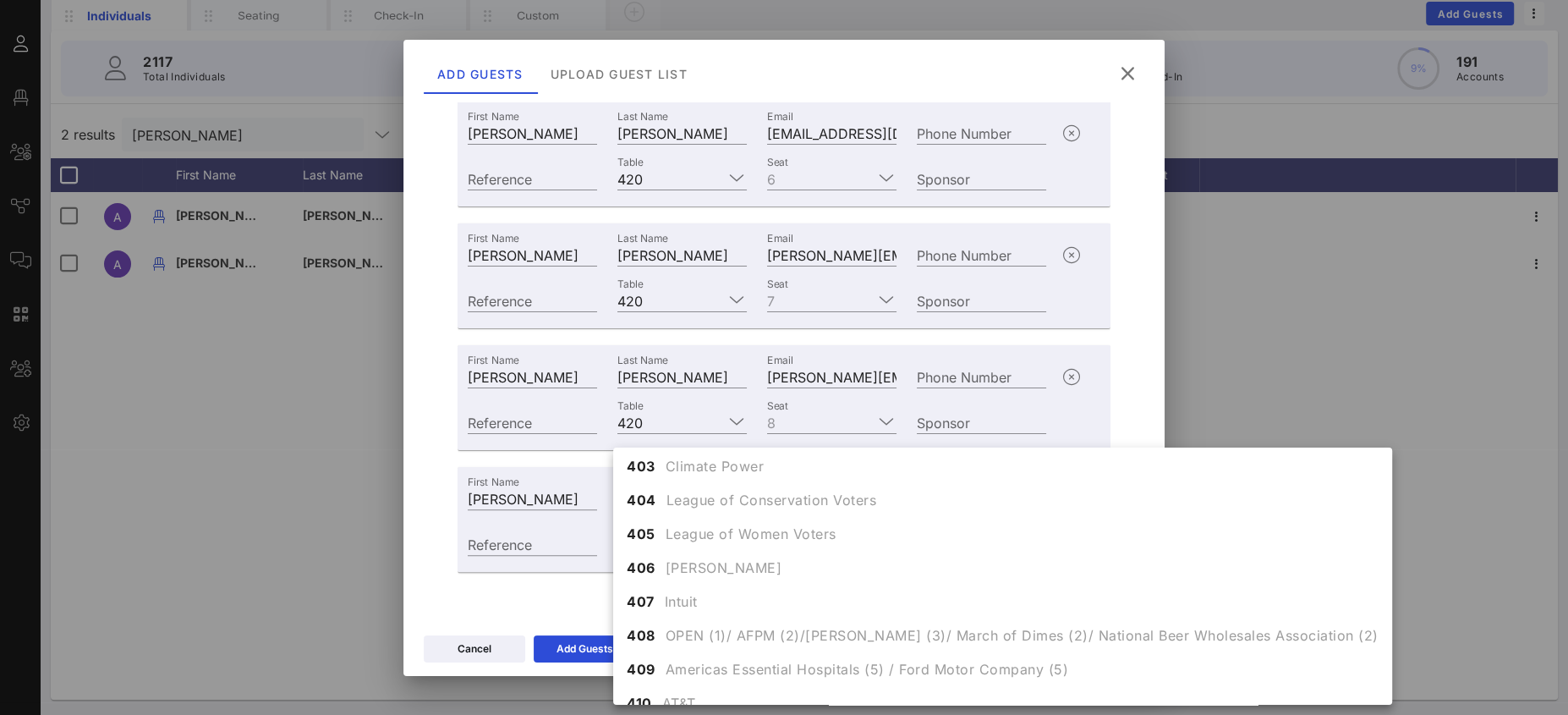
scroll to position [4758, 0]
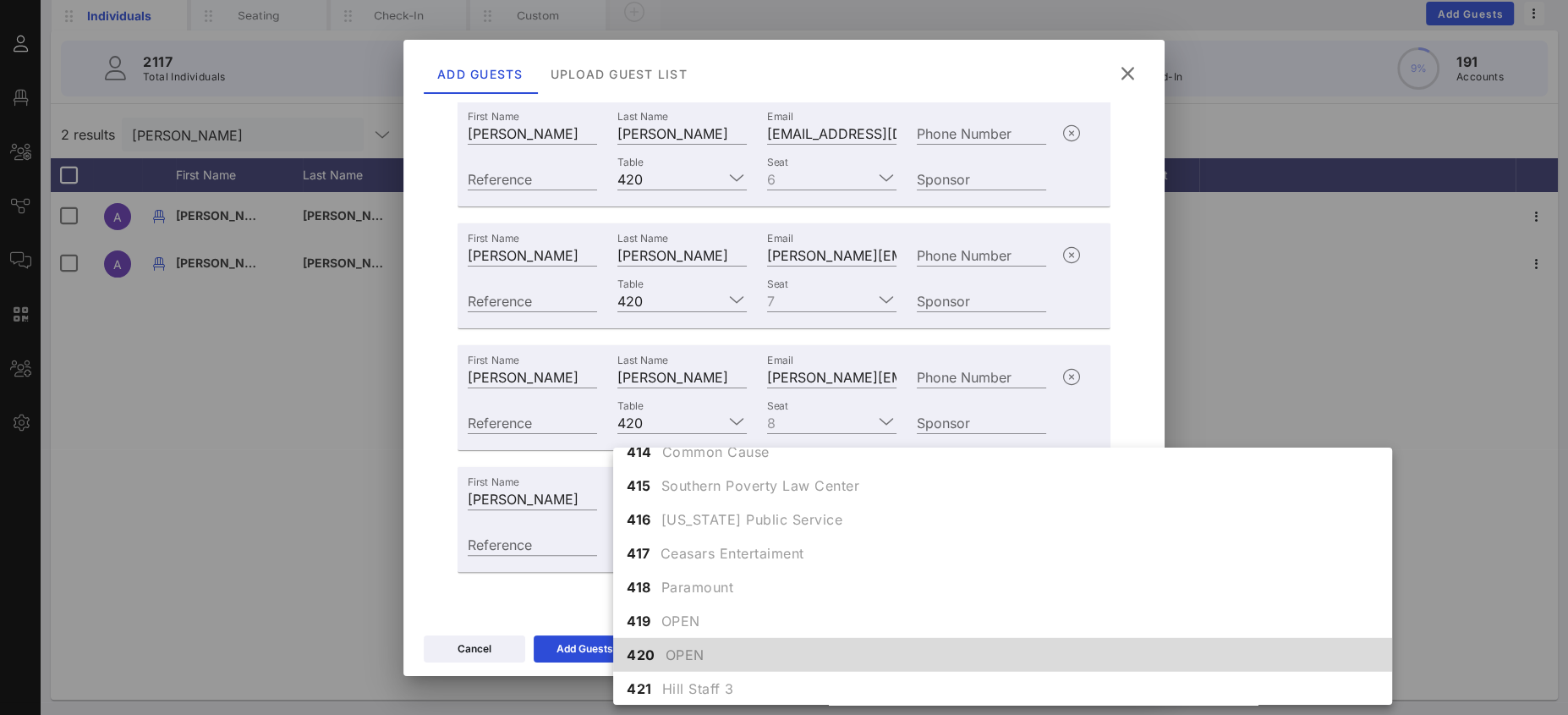
click at [674, 653] on span "OPEN" at bounding box center [684, 655] width 39 height 20
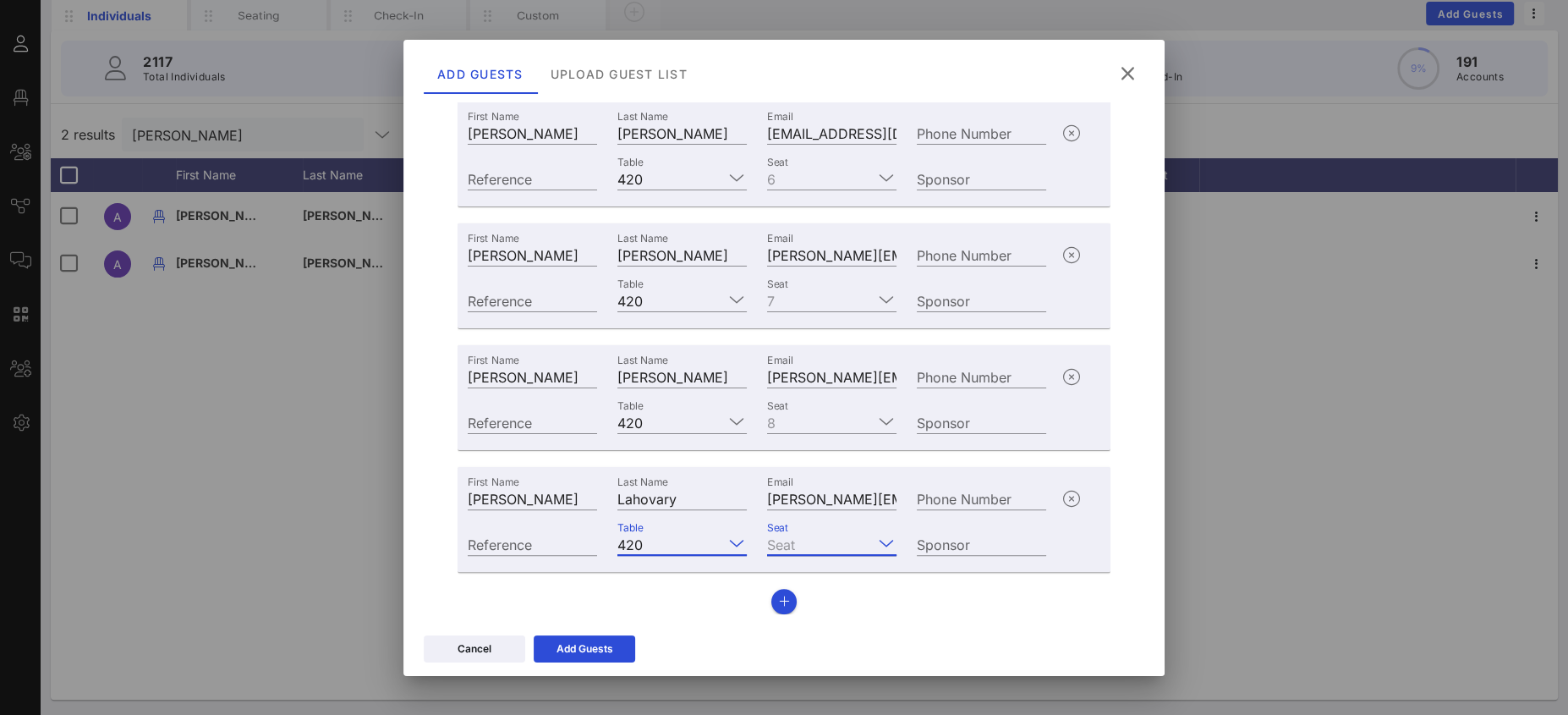
click at [808, 542] on input "Seat" at bounding box center [819, 544] width 106 height 22
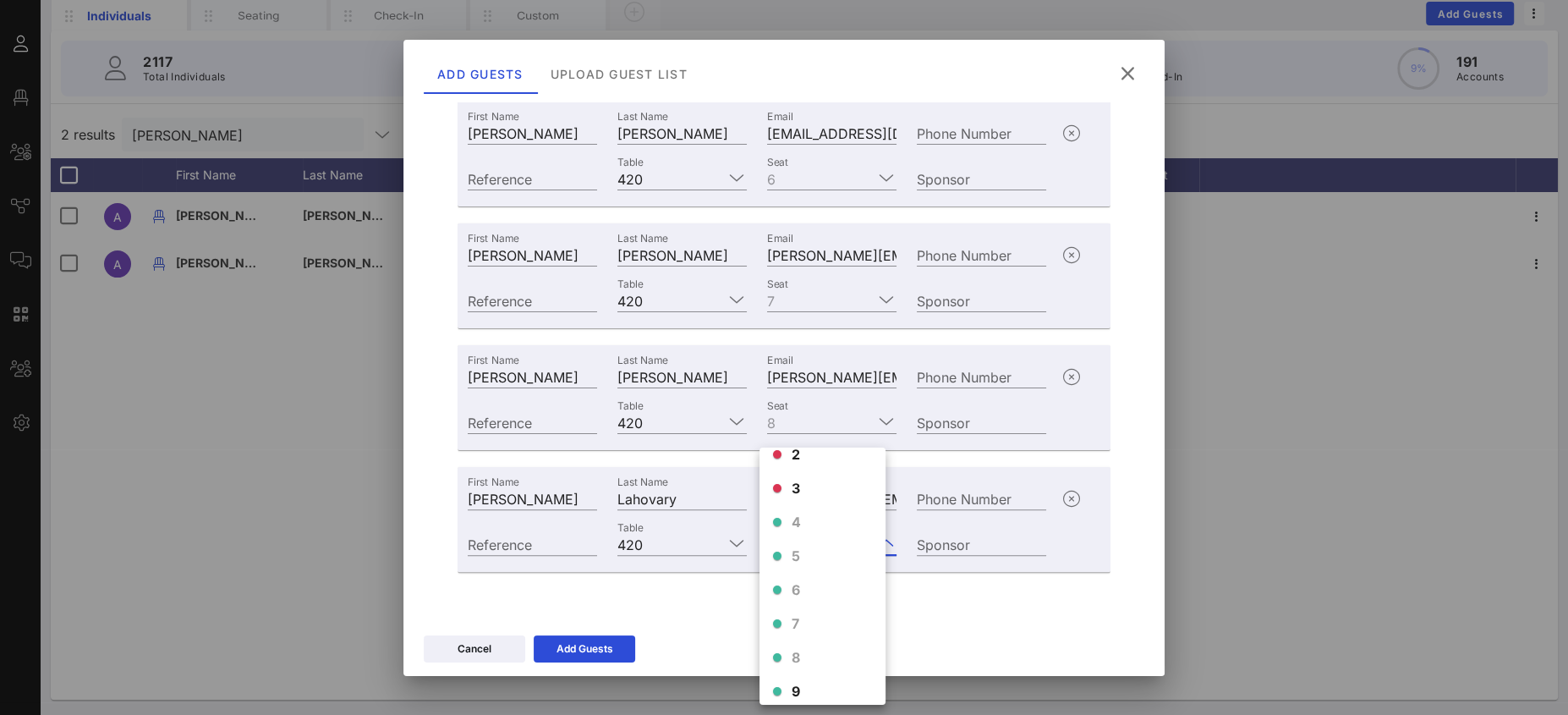
scroll to position [95, 0]
click at [808, 649] on div "9" at bounding box center [822, 647] width 126 height 34
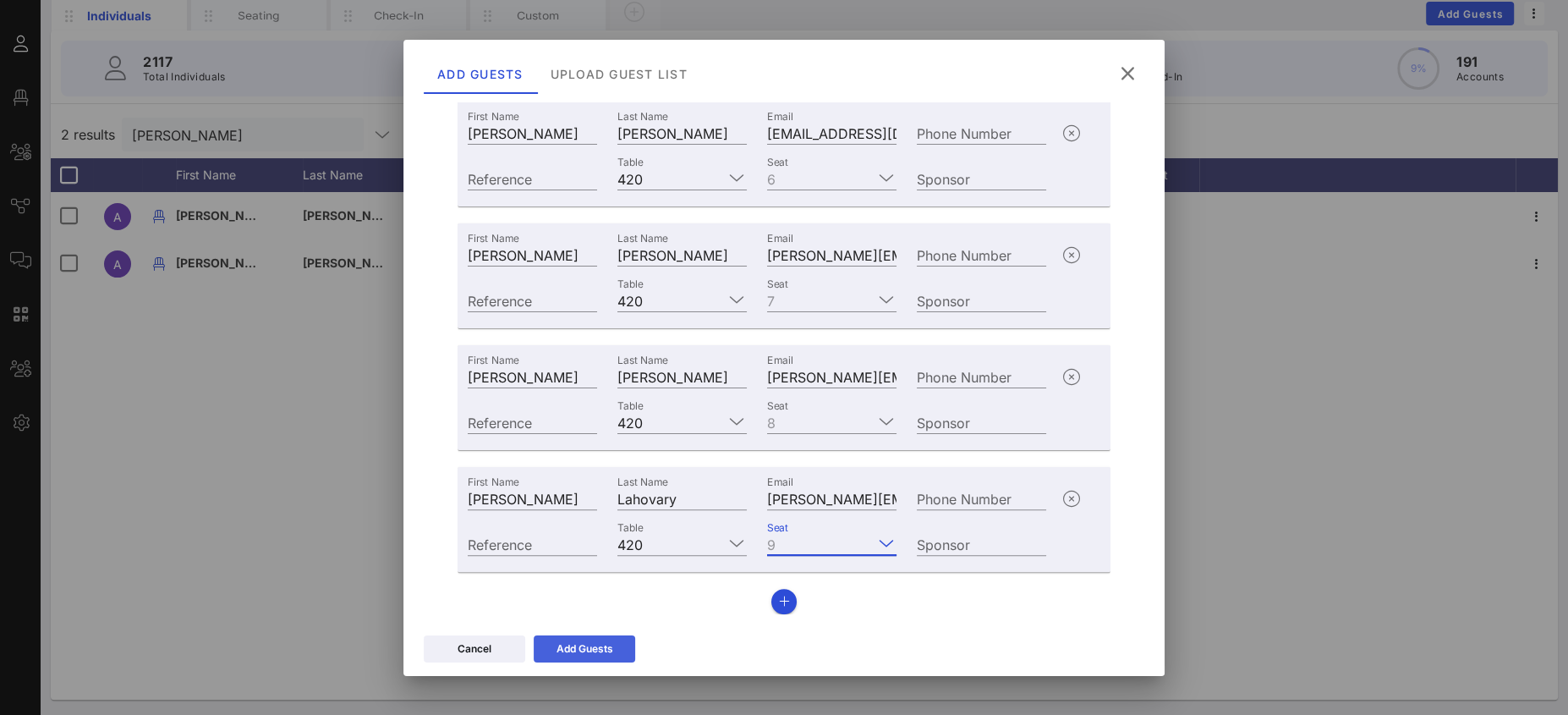
click at [613, 646] on button "Add Guests" at bounding box center [584, 649] width 102 height 27
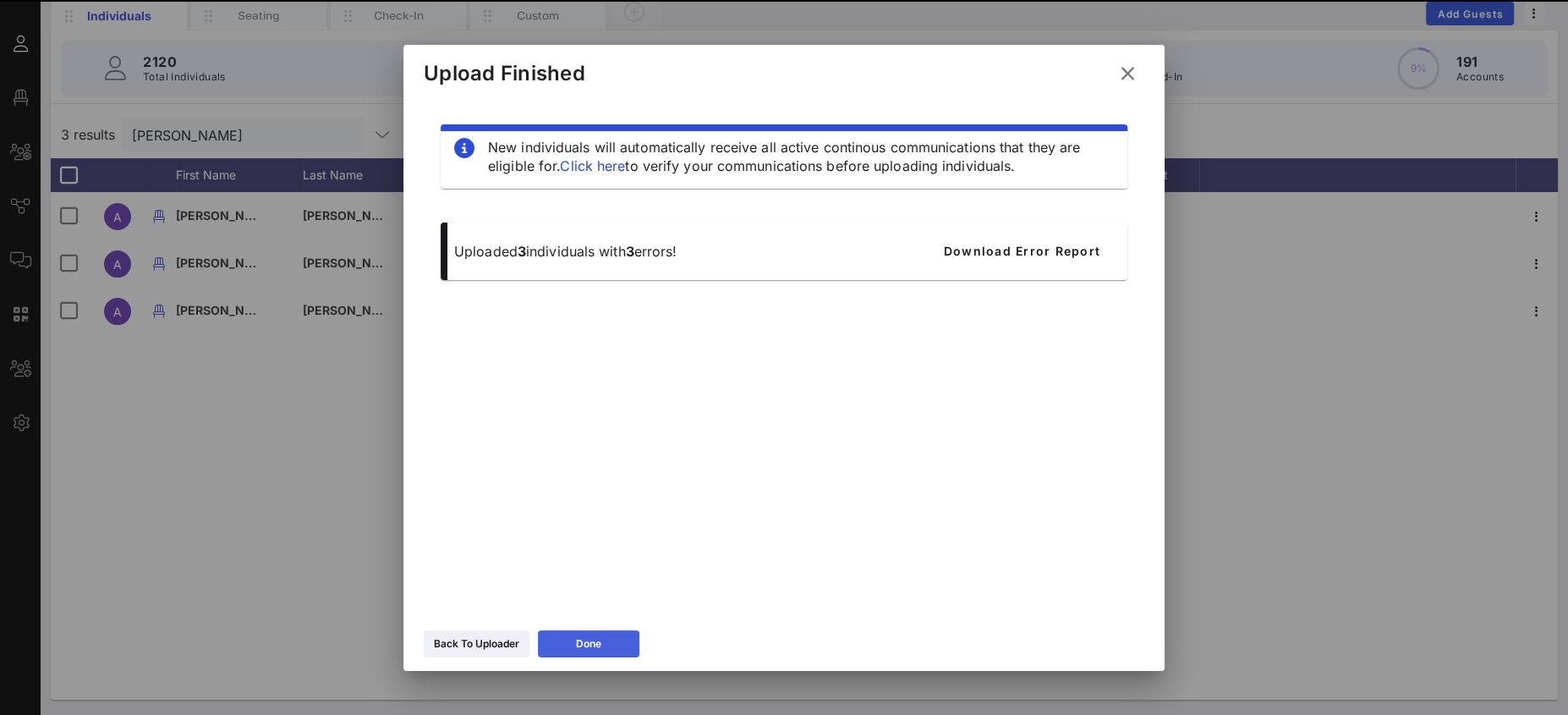
scroll to position [0, 0]
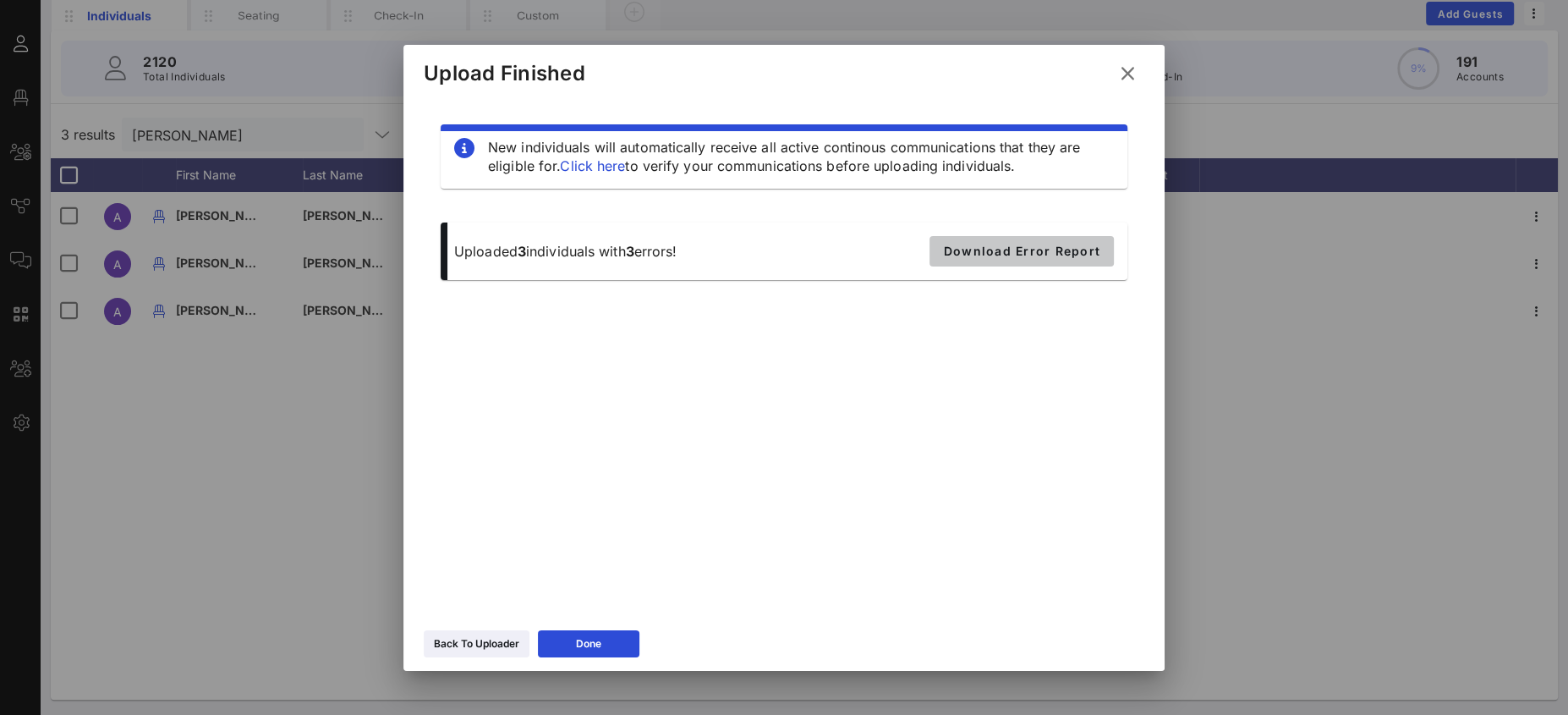
click at [1023, 256] on span "Download Error Report" at bounding box center [1021, 251] width 157 height 15
click at [1117, 73] on icon at bounding box center [1128, 73] width 23 height 20
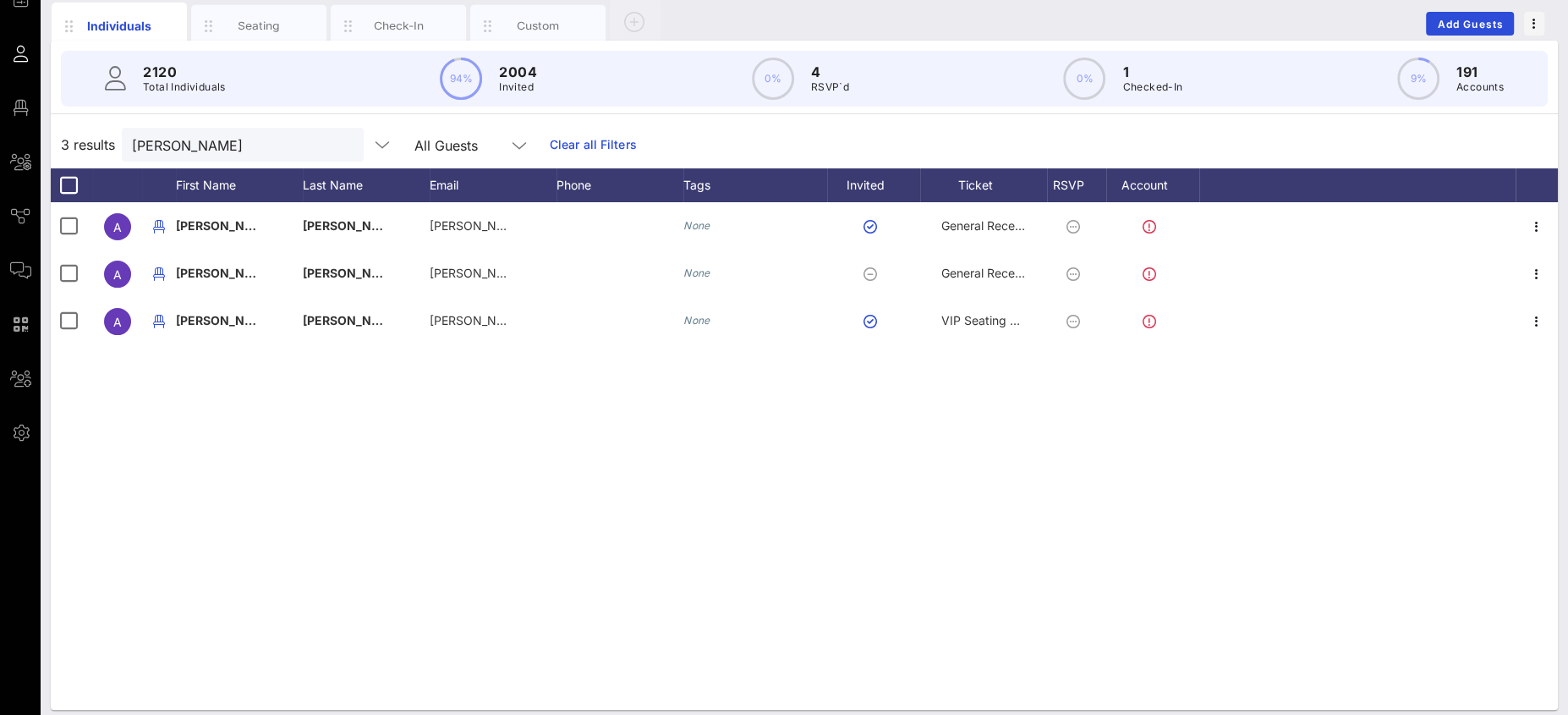
scroll to position [117, 0]
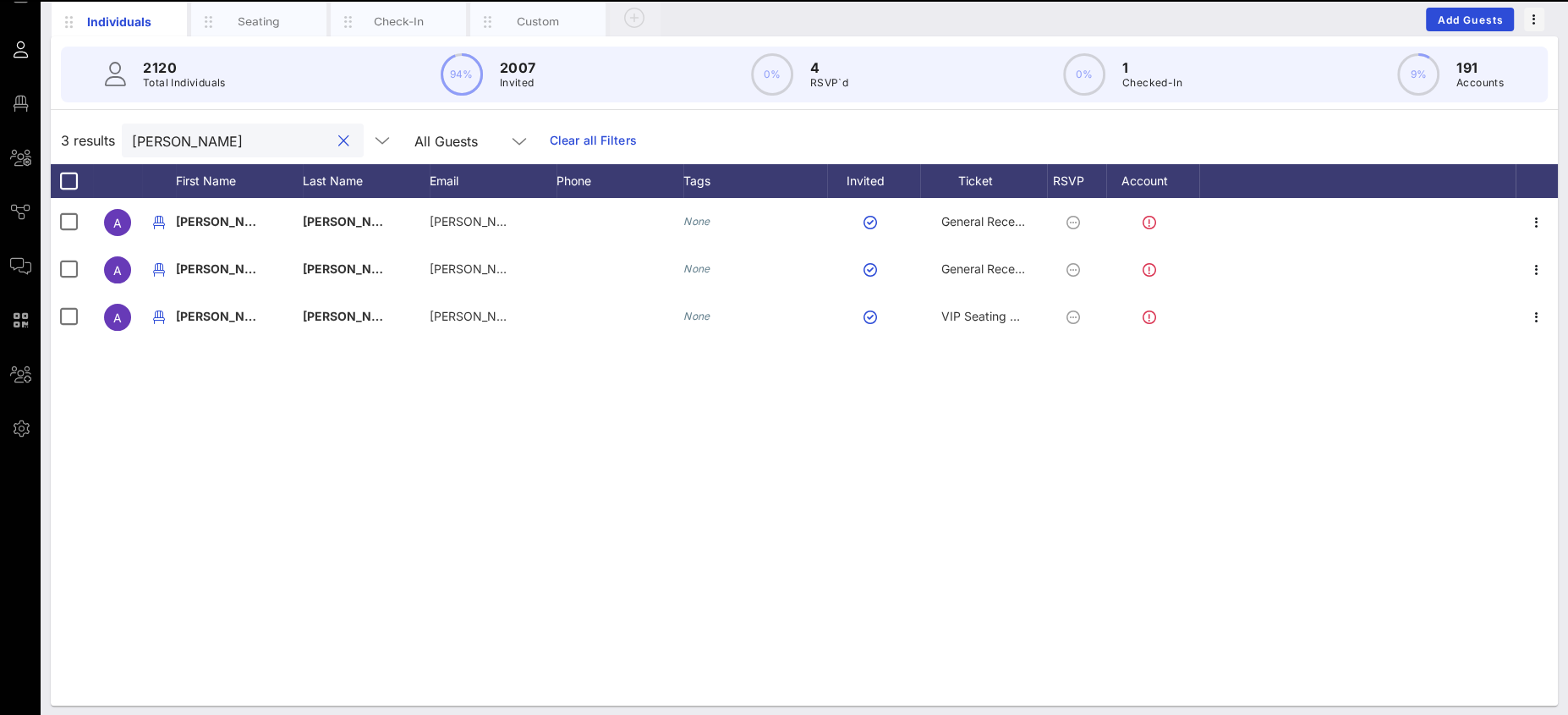
click at [160, 134] on input "[PERSON_NAME]" at bounding box center [231, 140] width 198 height 22
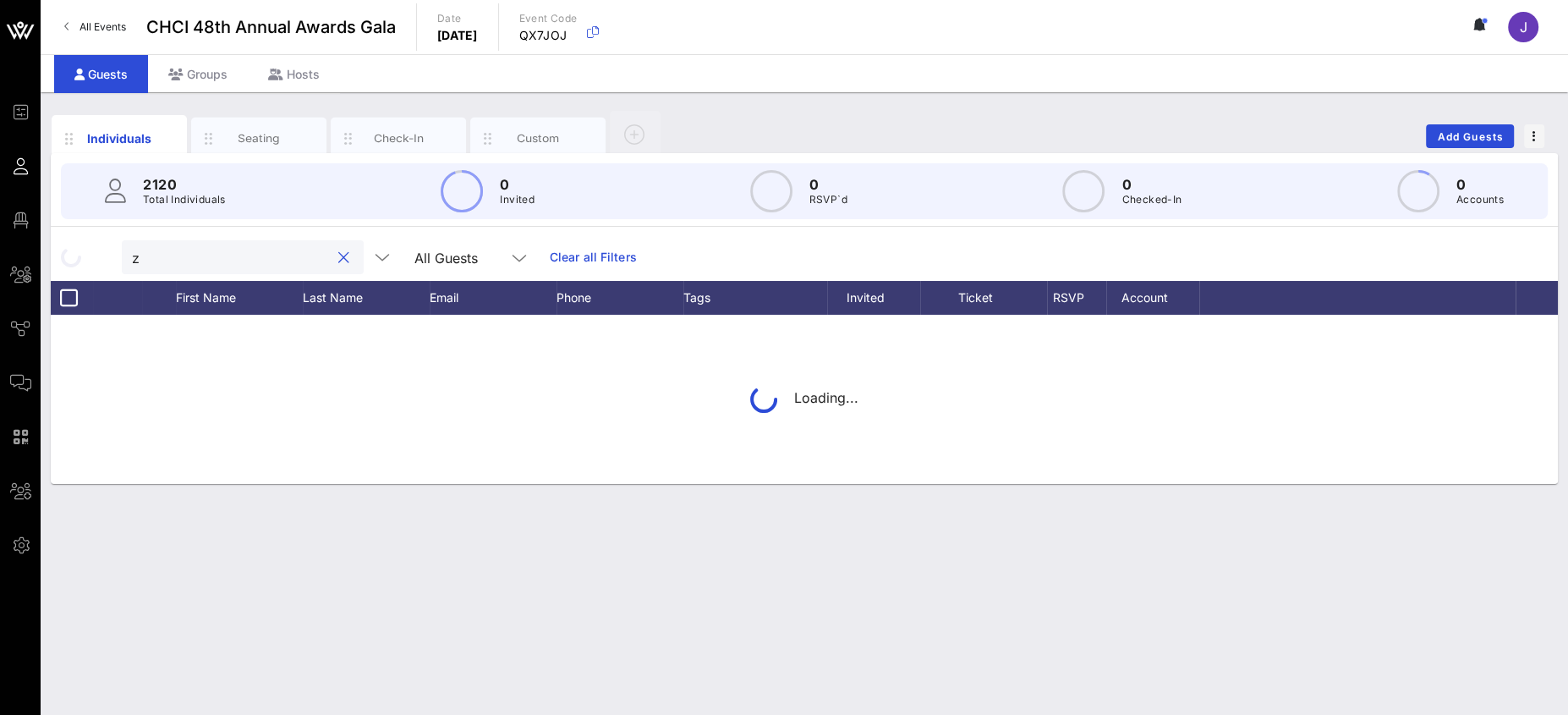
scroll to position [0, 0]
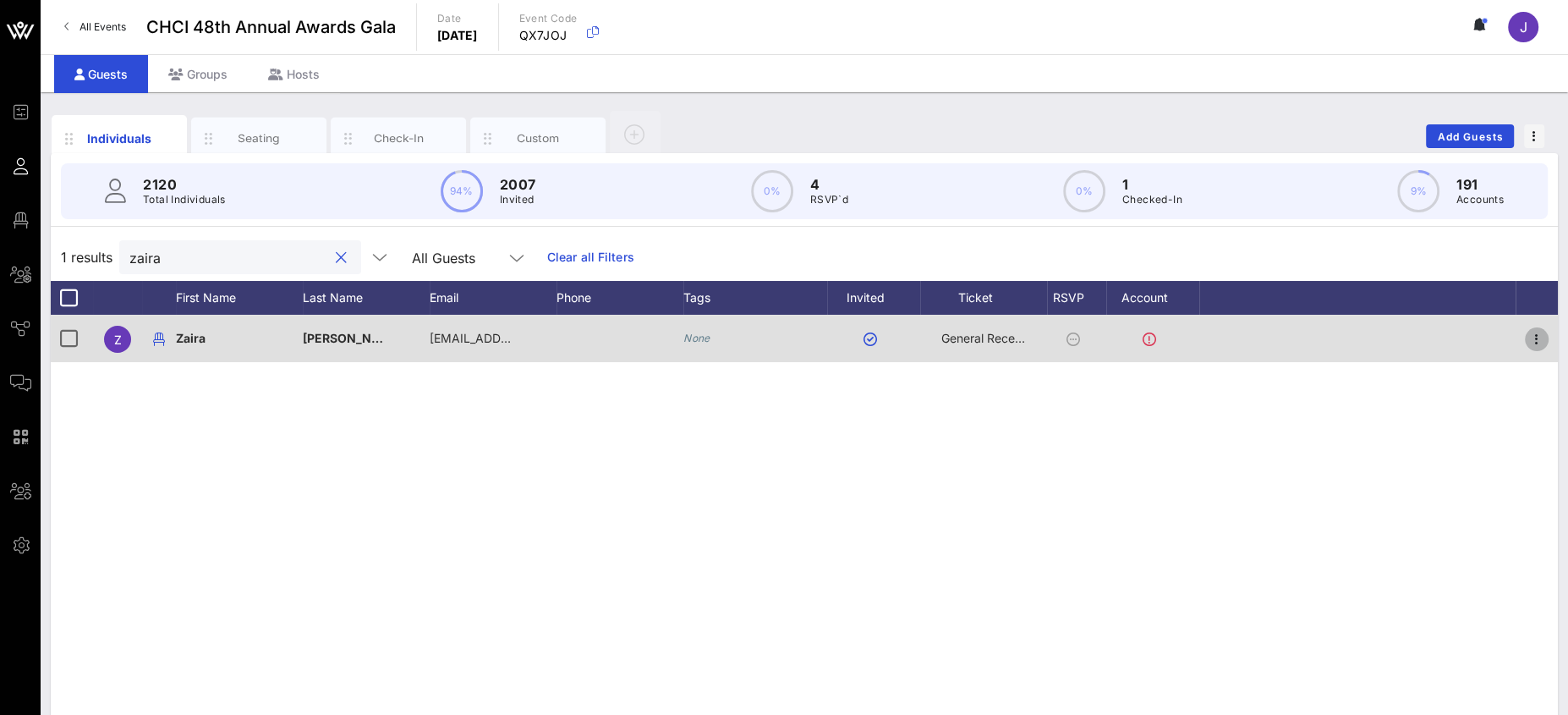
click at [1541, 340] on icon "button" at bounding box center [1536, 339] width 20 height 20
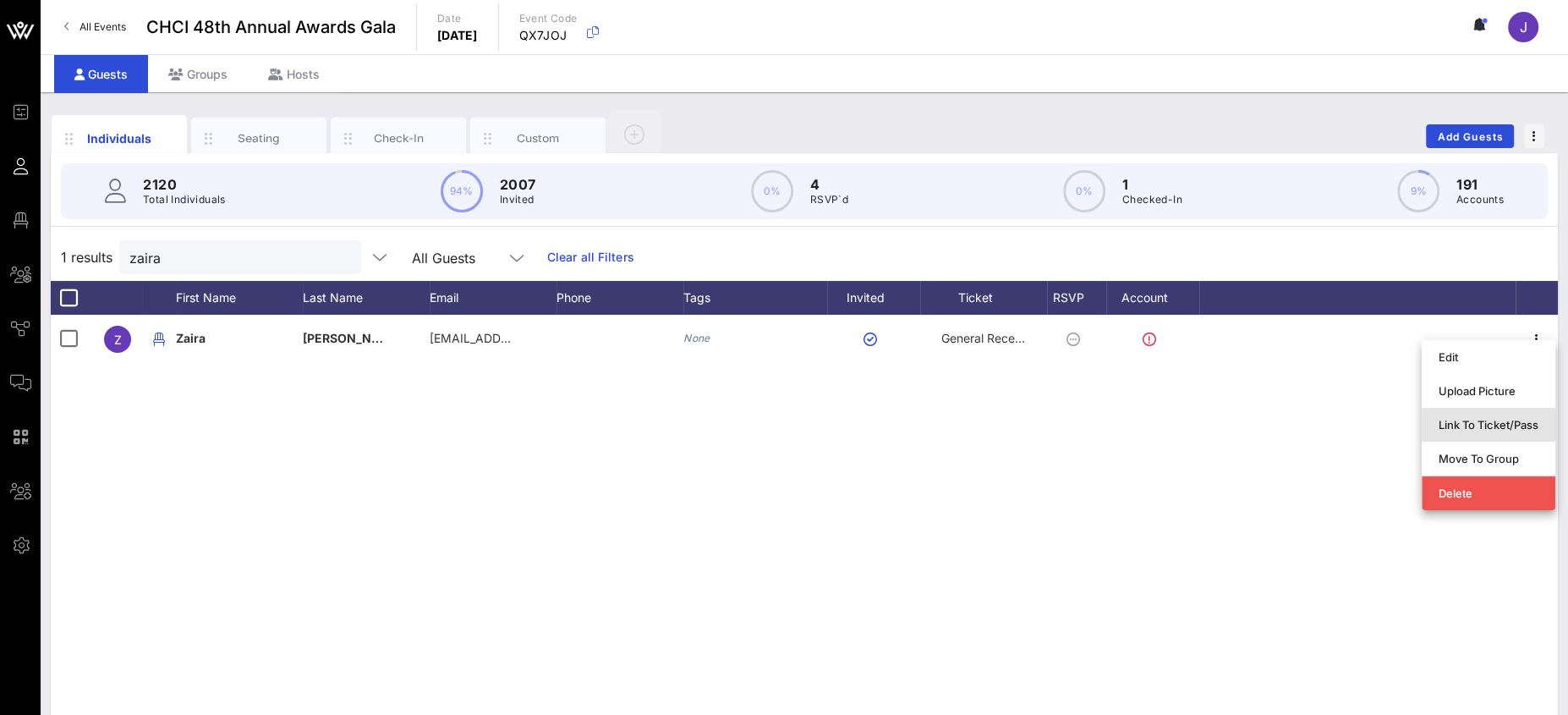
click at [1479, 414] on div "Link To Ticket/Pass" at bounding box center [1488, 425] width 100 height 27
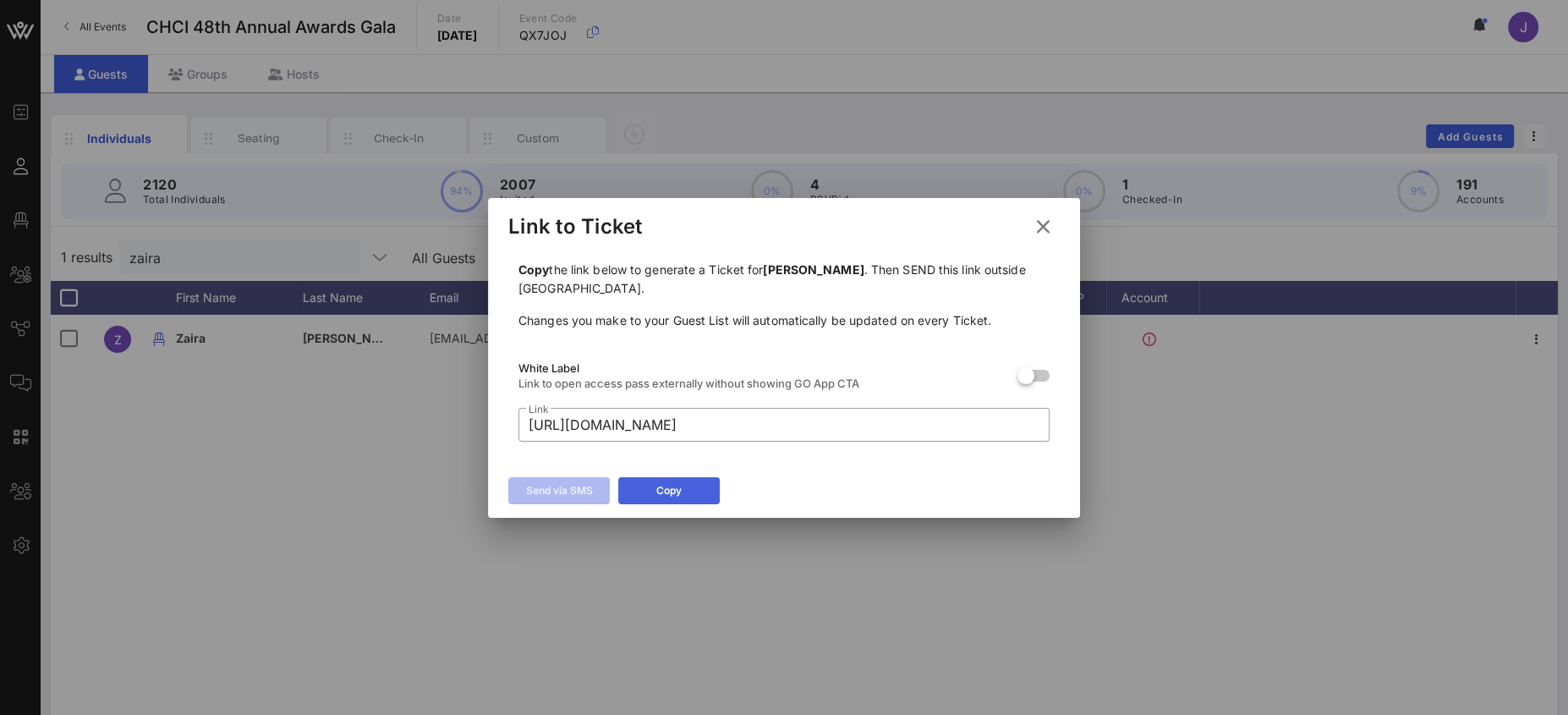
click at [679, 493] on div "Copy" at bounding box center [669, 490] width 25 height 17
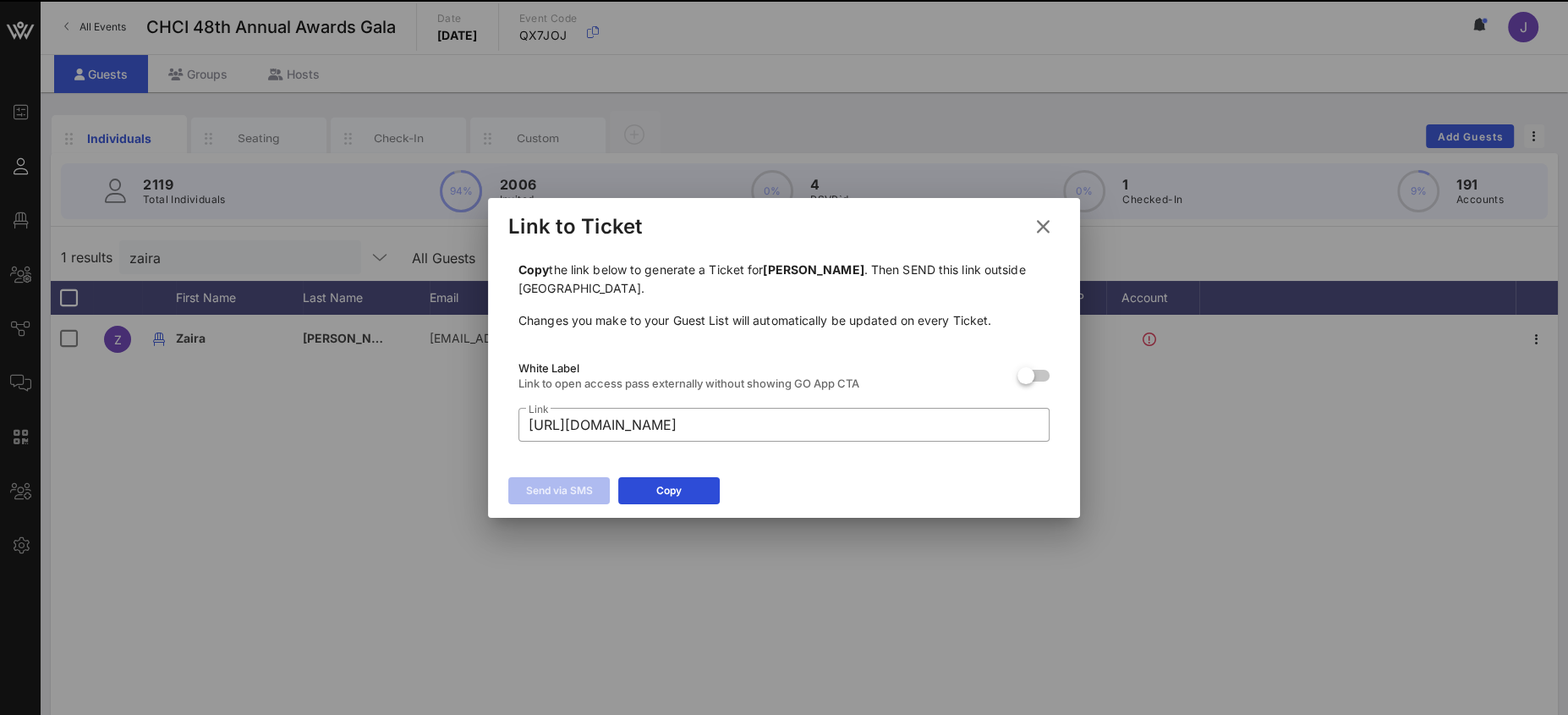
click at [1040, 223] on icon at bounding box center [1044, 226] width 23 height 20
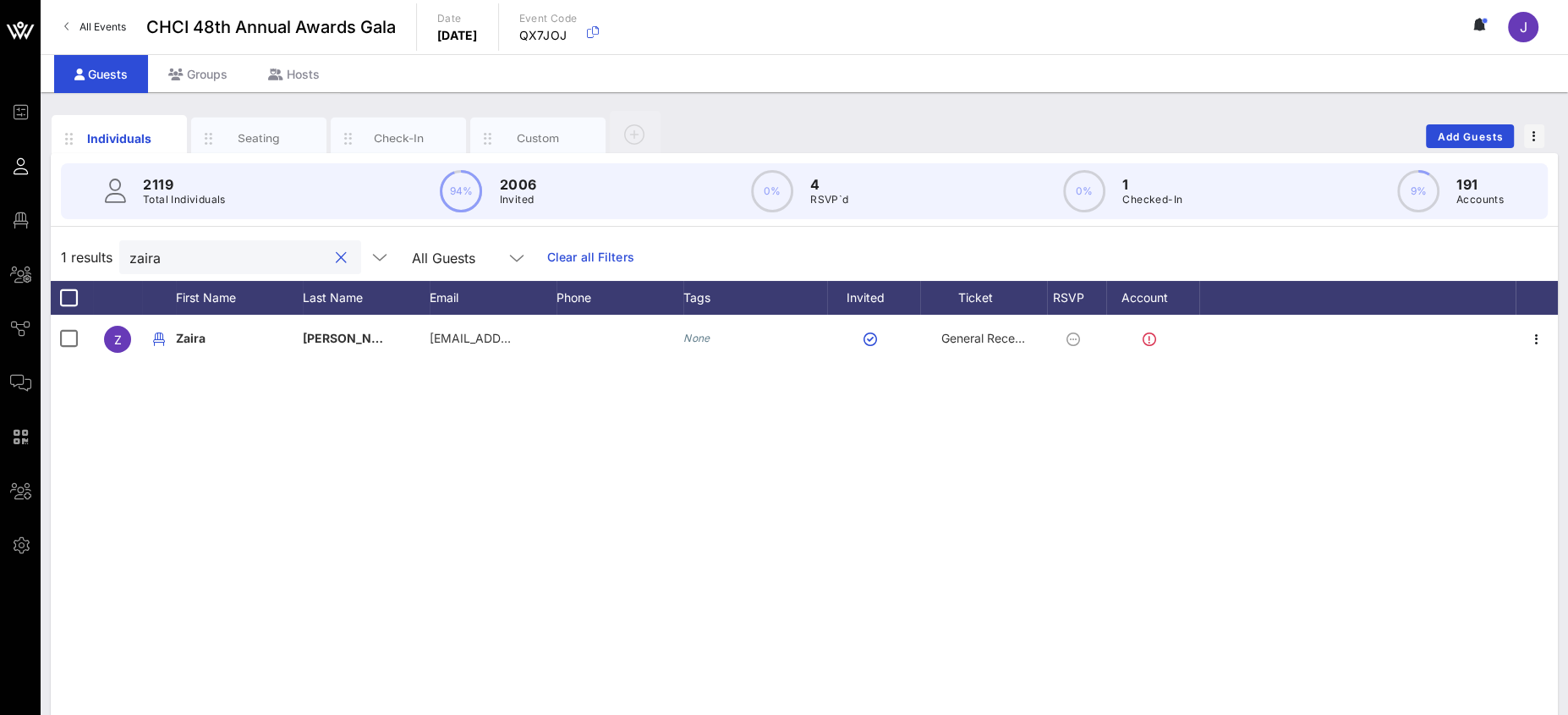
click at [137, 255] on input "zaira" at bounding box center [228, 256] width 198 height 22
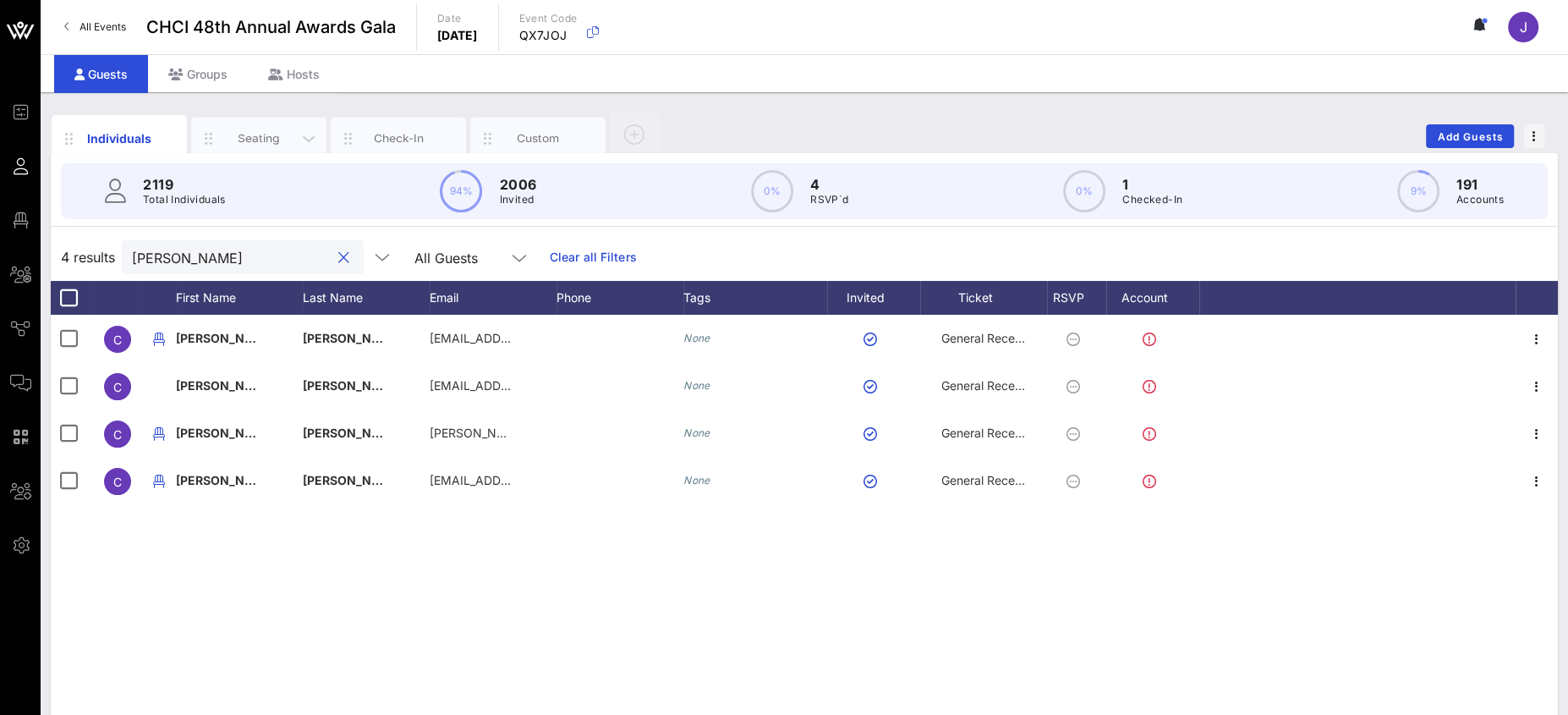
type input "[PERSON_NAME]"
click at [250, 135] on div "Seating" at bounding box center [259, 138] width 76 height 17
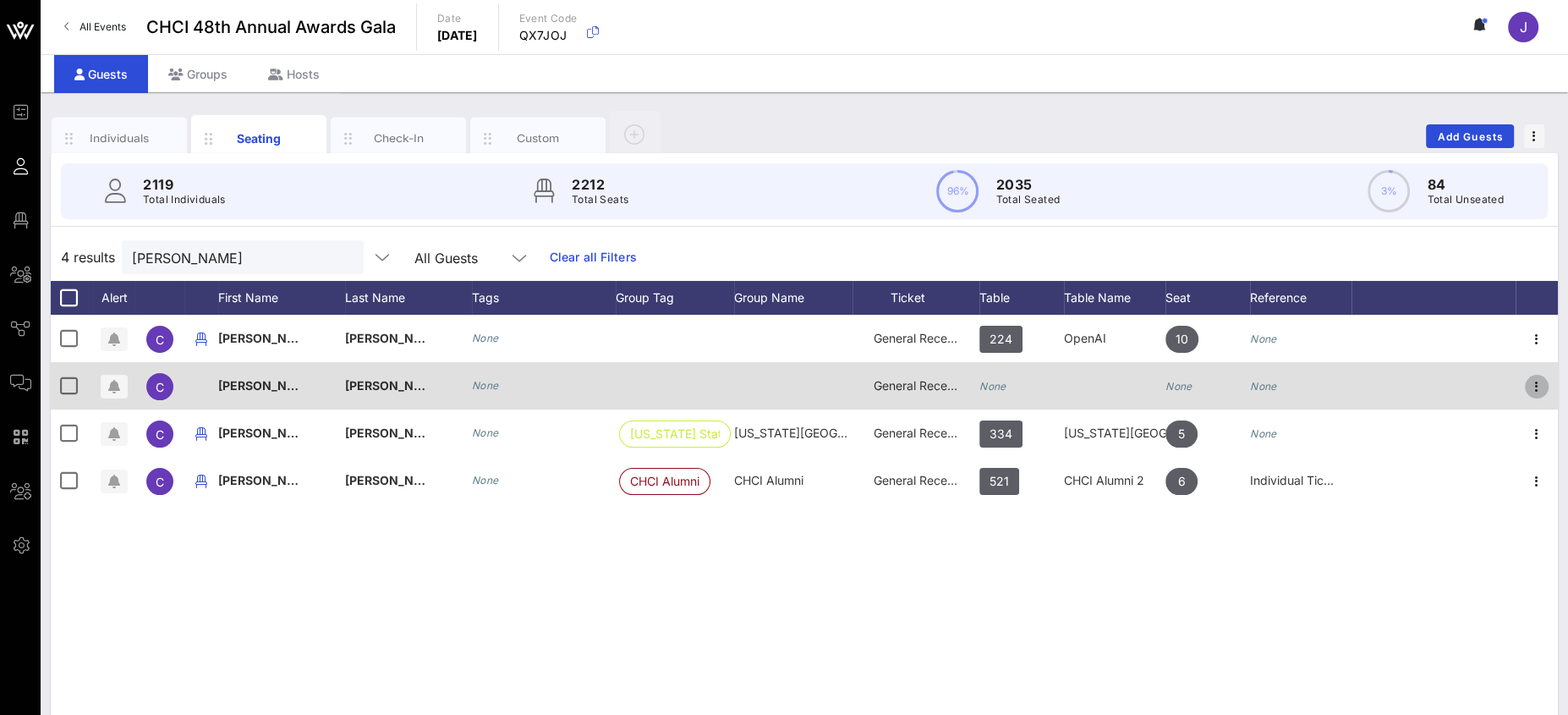
click at [1539, 381] on icon "button" at bounding box center [1536, 387] width 20 height 20
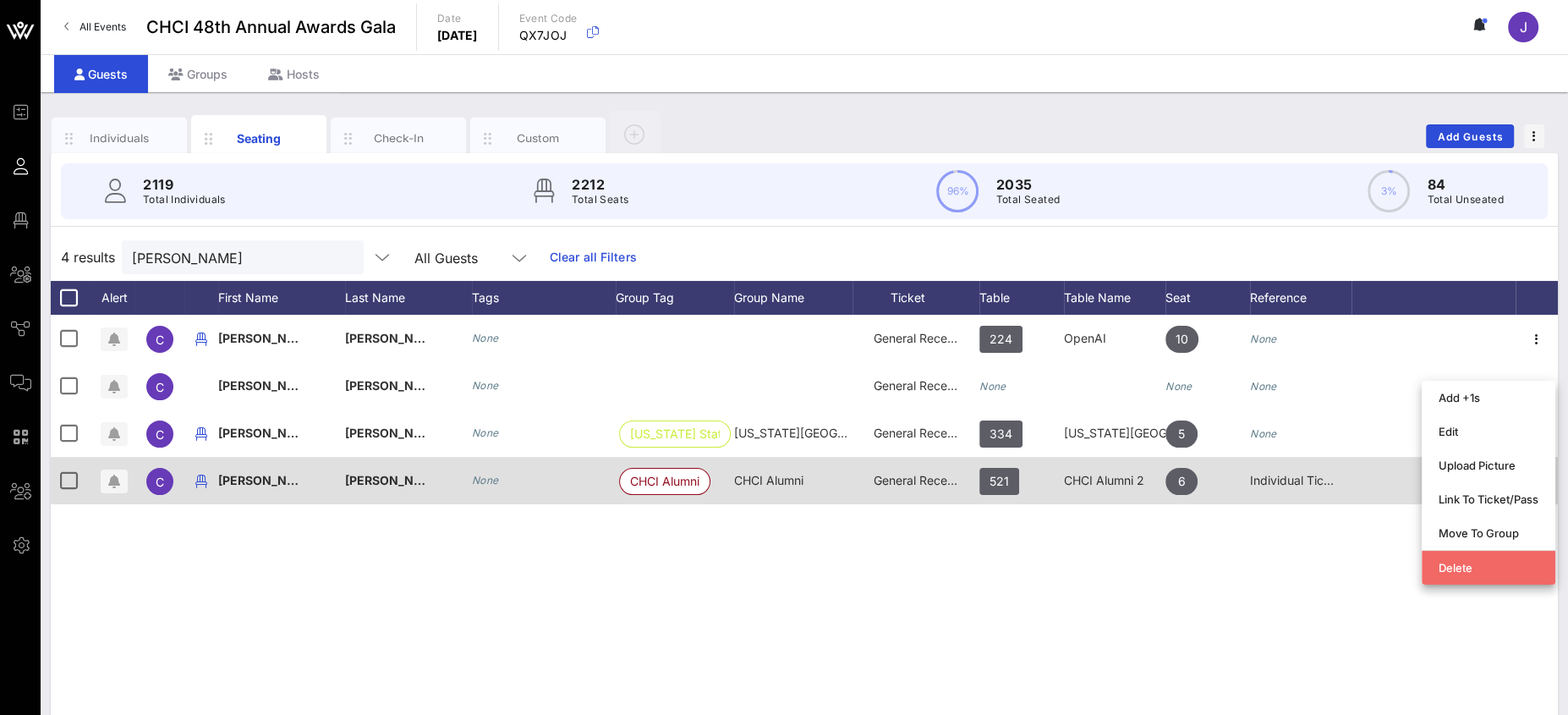
drag, startPoint x: 1457, startPoint y: 562, endPoint x: 1318, endPoint y: 467, distance: 168.4
click at [1457, 562] on div "Delete" at bounding box center [1488, 567] width 100 height 14
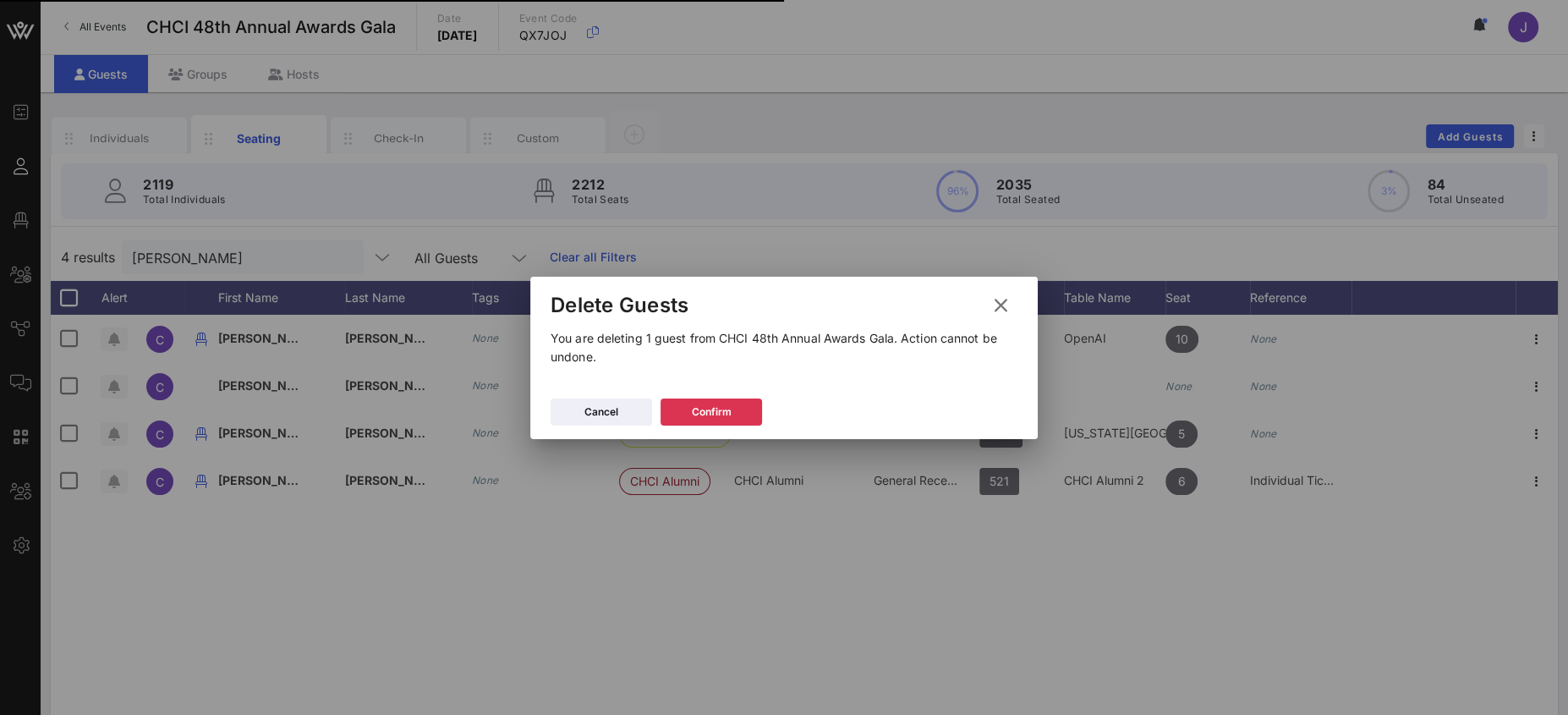
click at [737, 401] on div at bounding box center [784, 358] width 1568 height 715
click at [689, 410] on button "Confirm" at bounding box center [711, 412] width 102 height 27
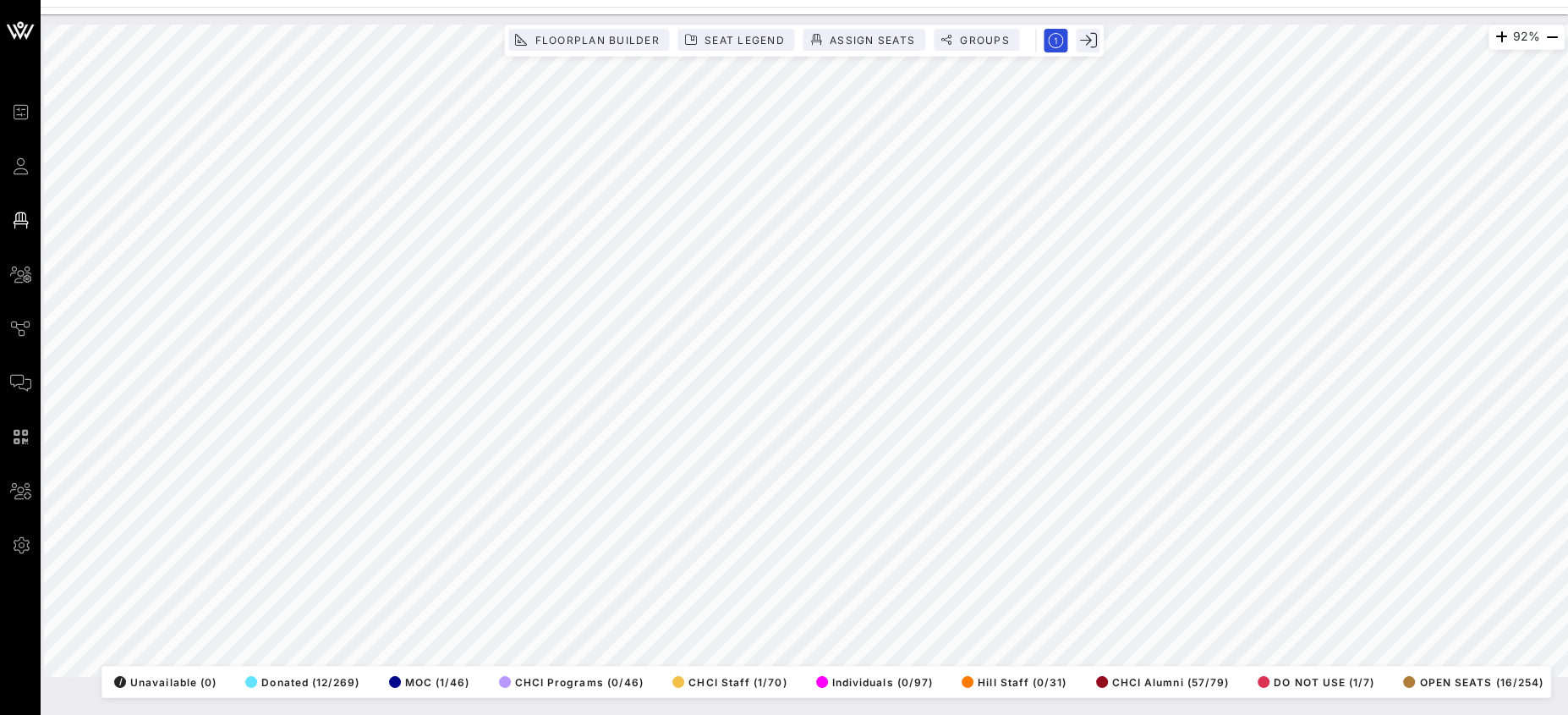
click at [1065, 0] on html "Event Builder Guests Floor Plan All Groups Journeys Comms QR Scanner Team Setti…" at bounding box center [784, 358] width 1568 height 715
click at [1271, 0] on html "Event Builder Guests Floor Plan All Groups Journeys Comms QR Scanner Team Setti…" at bounding box center [784, 358] width 1568 height 715
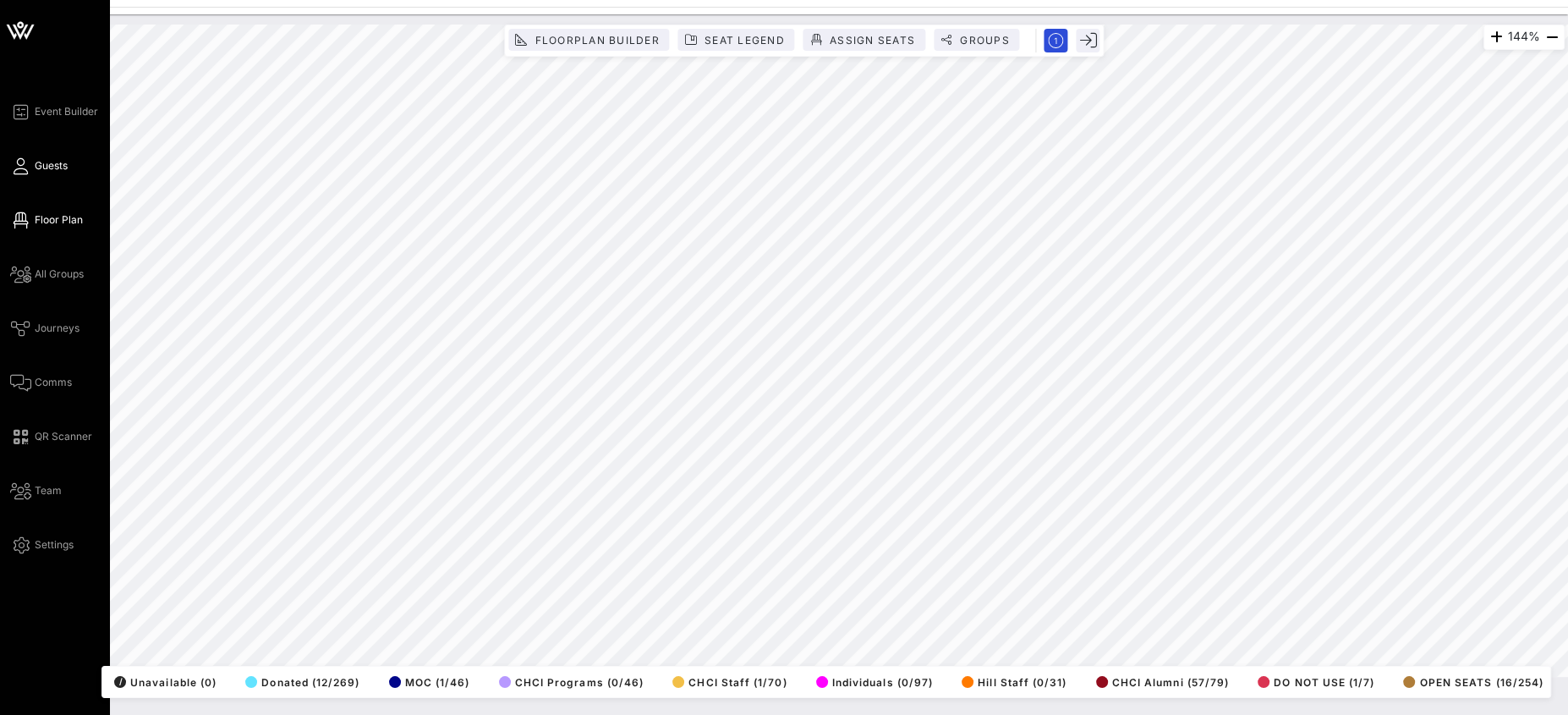
click at [31, 164] on link "Guests" at bounding box center [38, 165] width 57 height 20
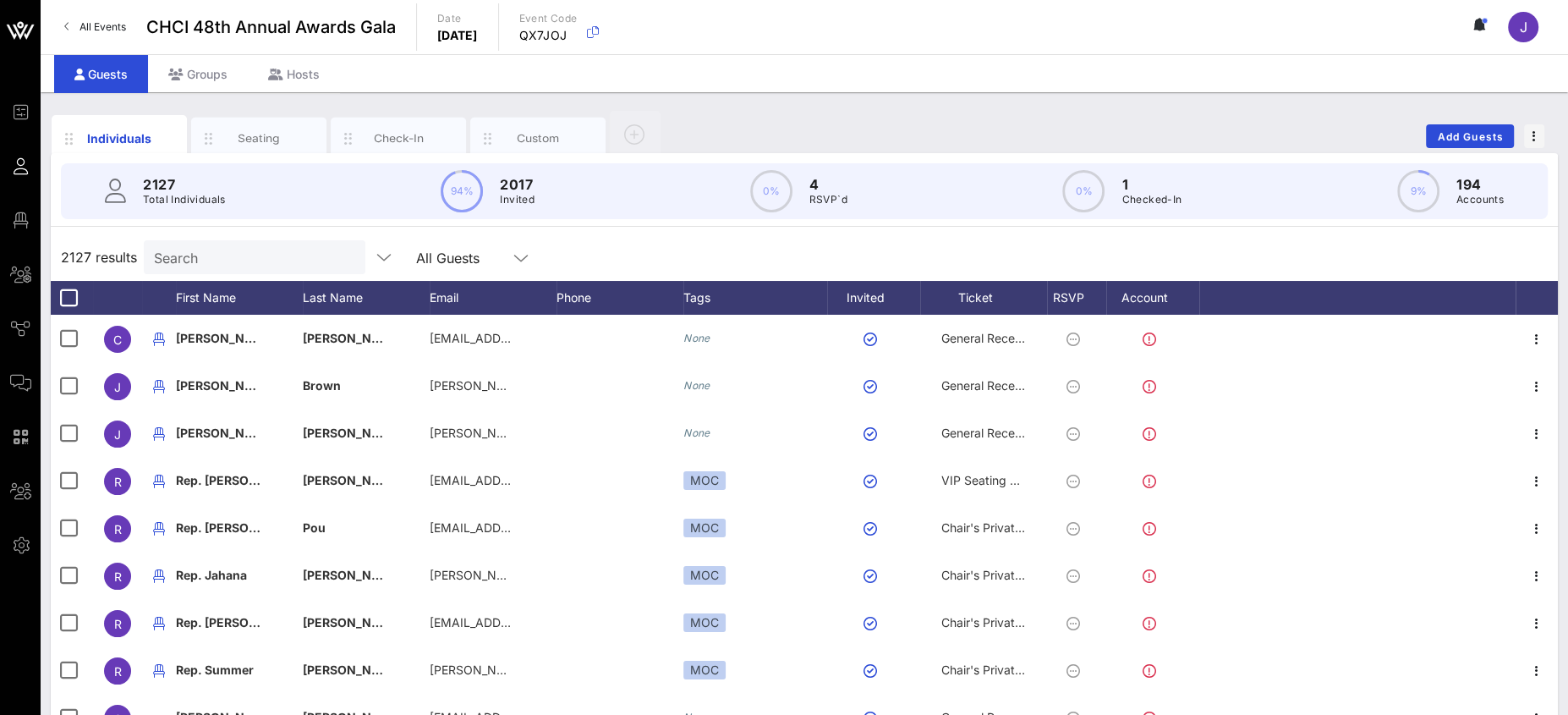
click at [219, 257] on input "Search" at bounding box center [253, 256] width 198 height 22
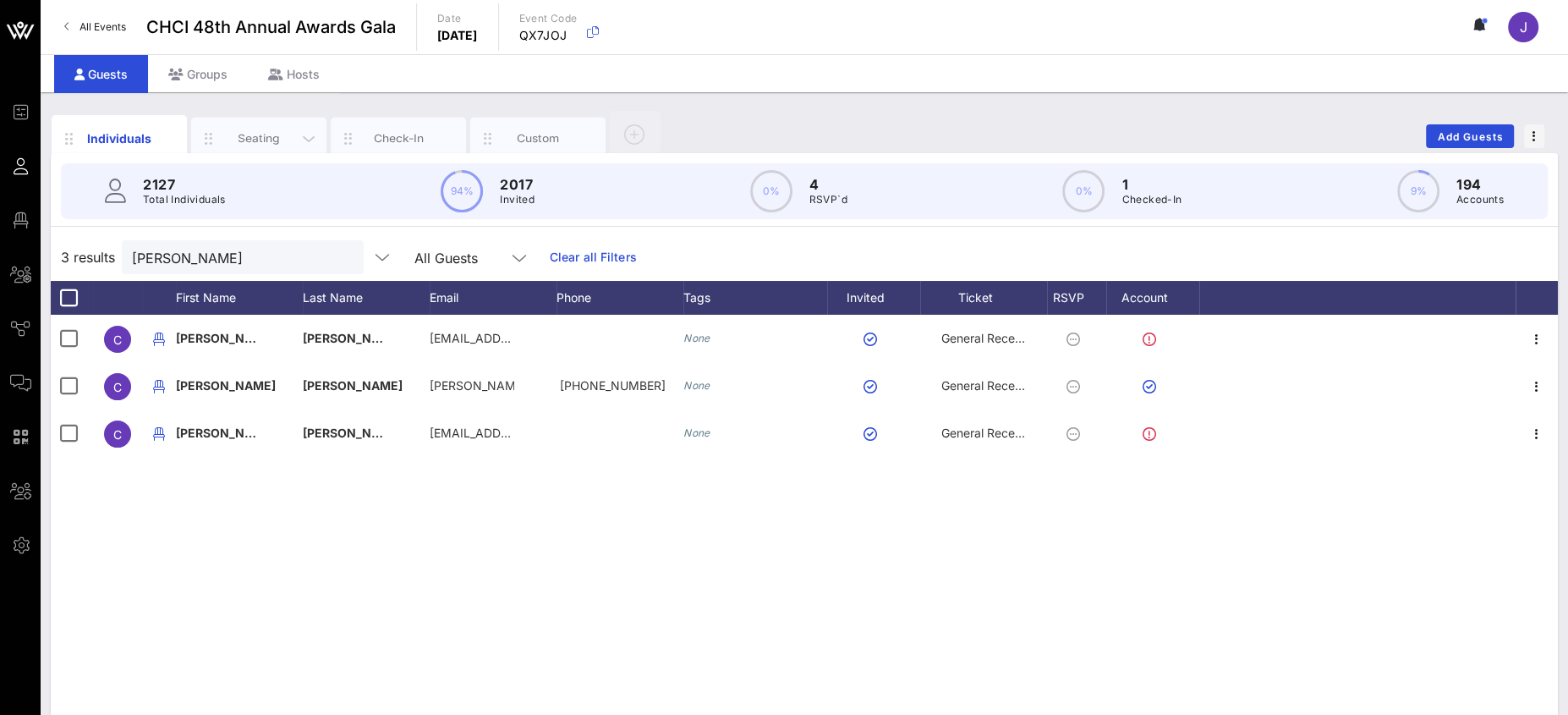
click at [271, 125] on div "Seating" at bounding box center [258, 139] width 135 height 43
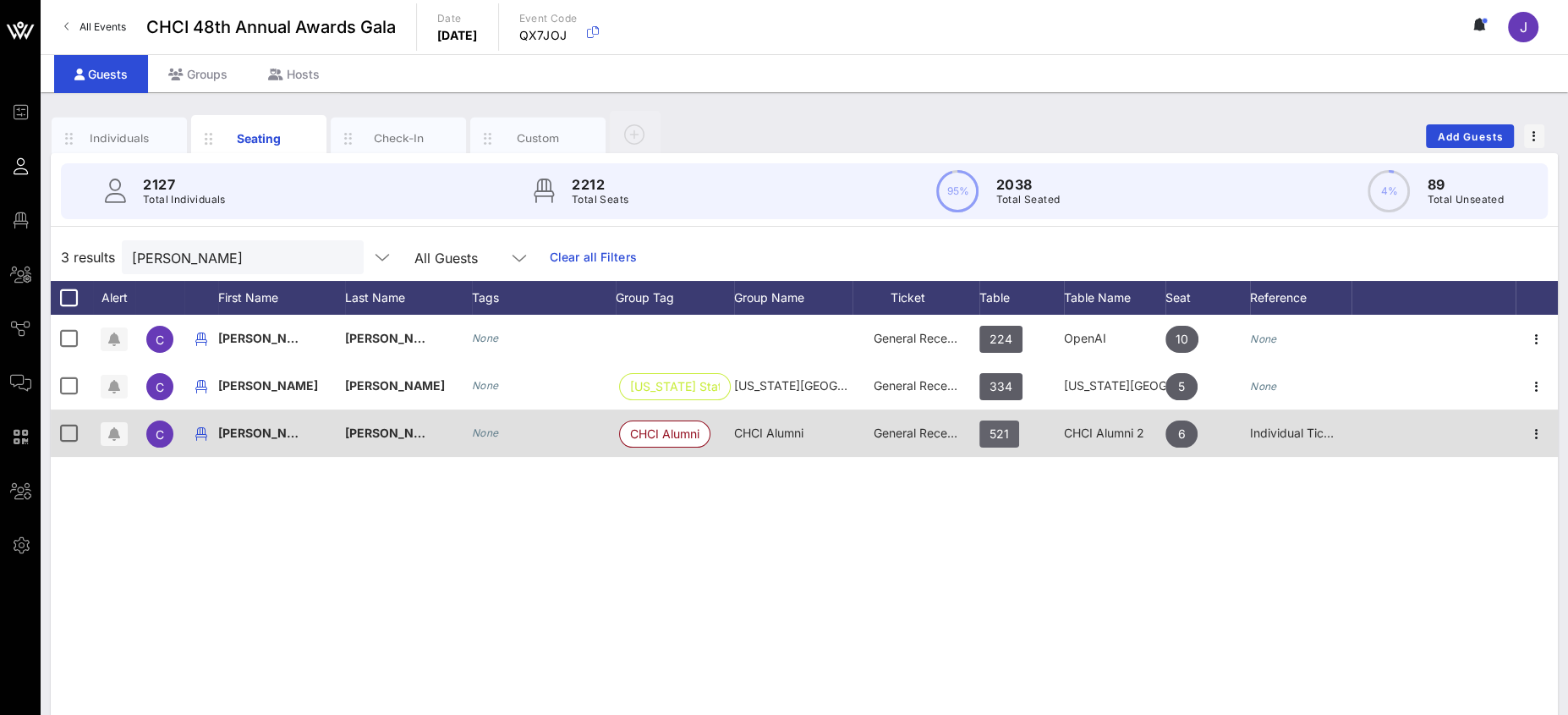
click at [1007, 439] on span "521" at bounding box center [999, 434] width 19 height 27
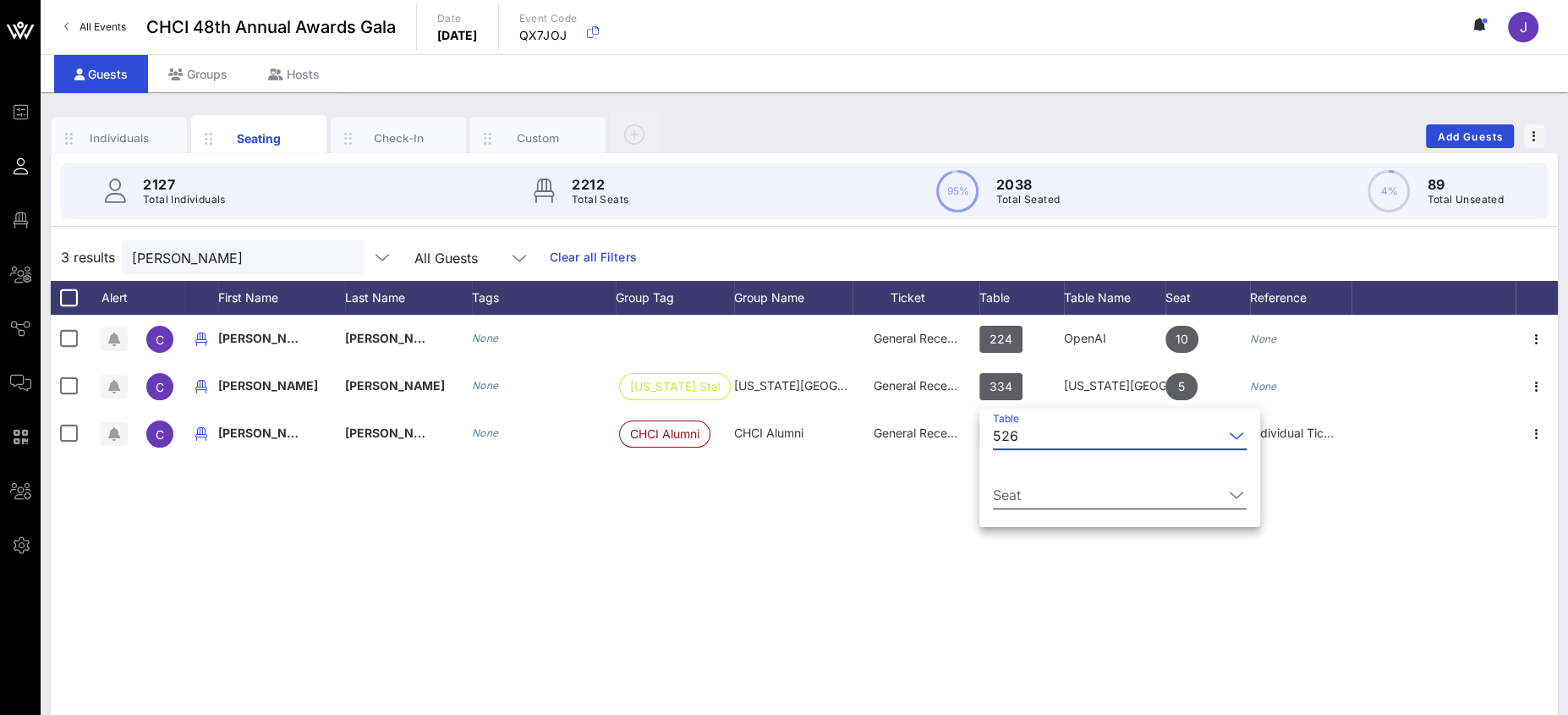
click at [1039, 498] on input "Seat" at bounding box center [1108, 495] width 230 height 27
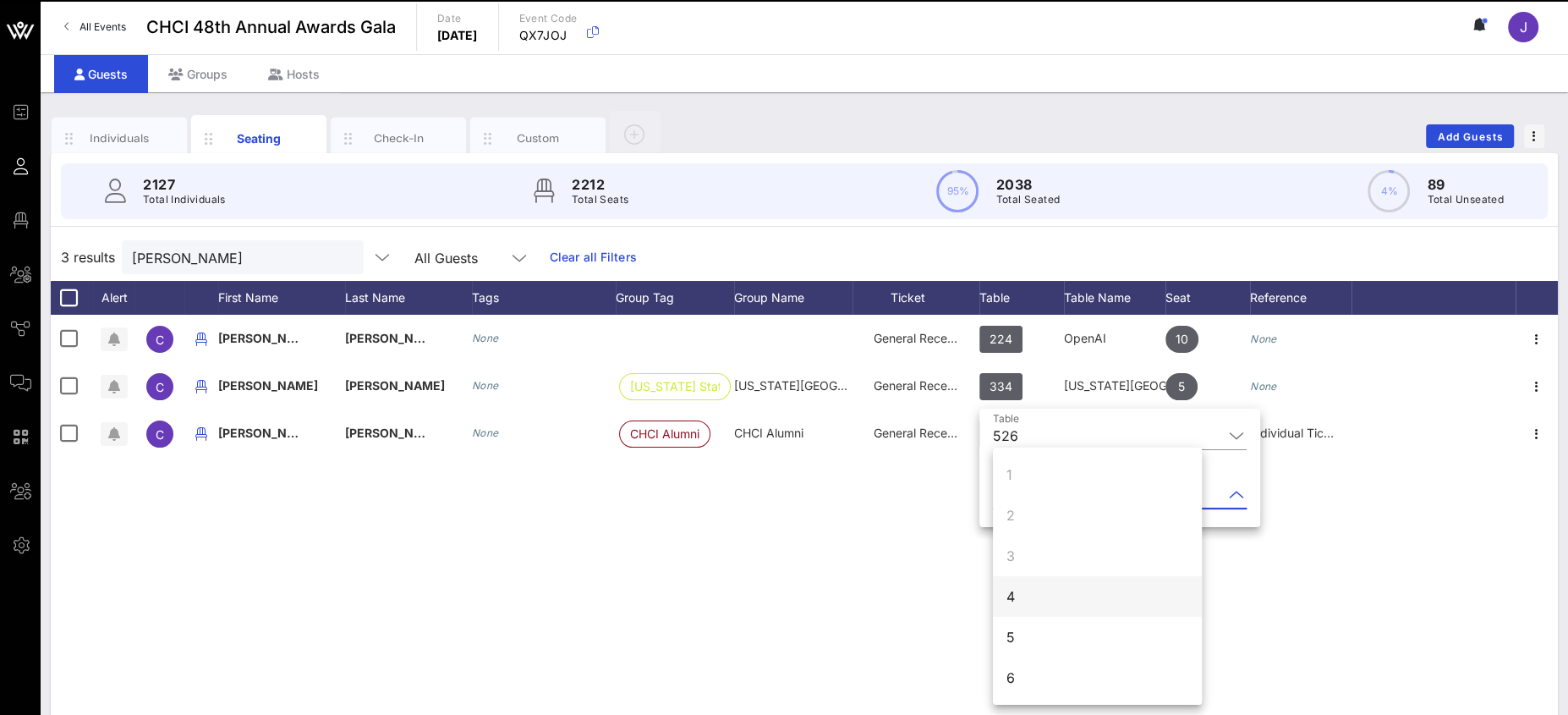
click at [1028, 587] on div "4" at bounding box center [1097, 596] width 209 height 41
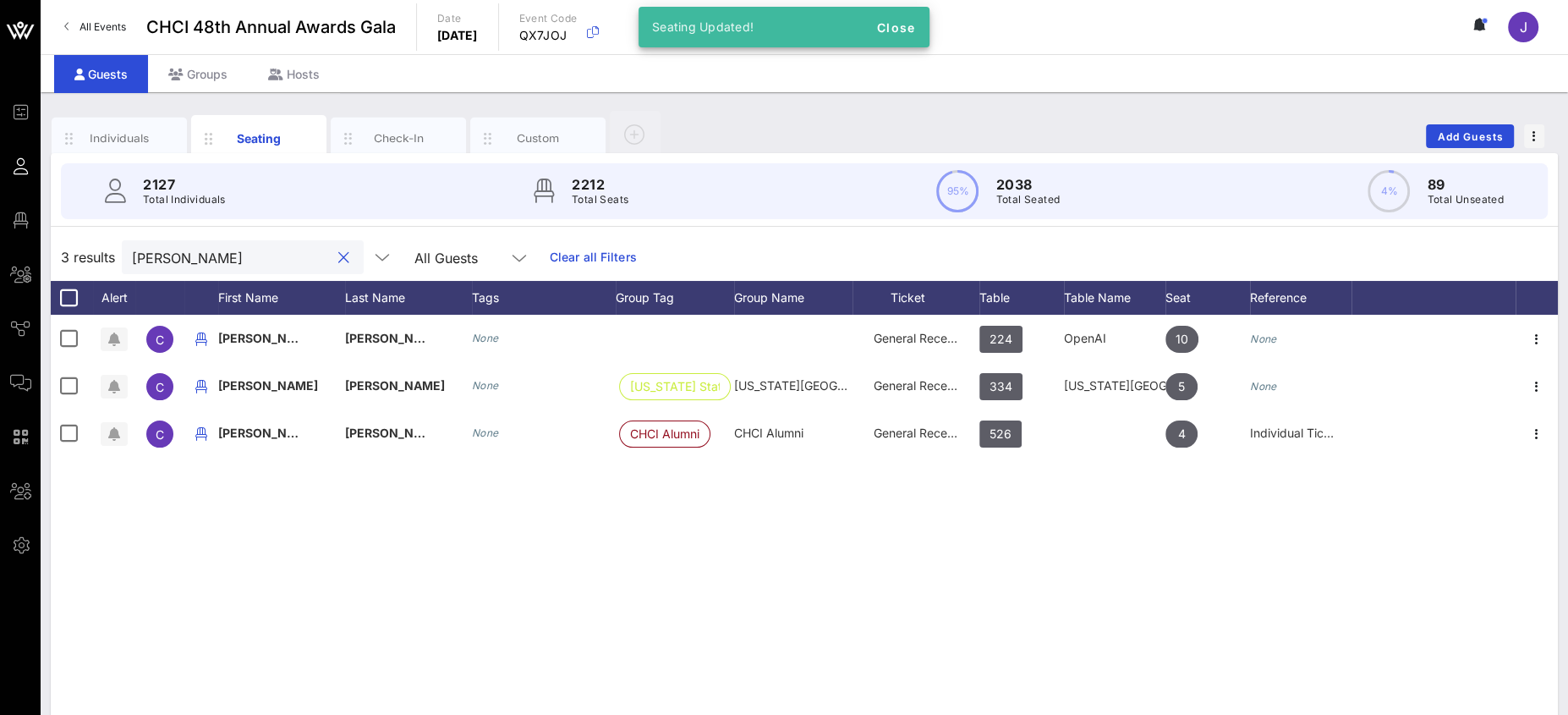
click at [204, 255] on input "[PERSON_NAME]" at bounding box center [231, 256] width 198 height 22
click at [203, 255] on input "[PERSON_NAME]" at bounding box center [231, 256] width 198 height 22
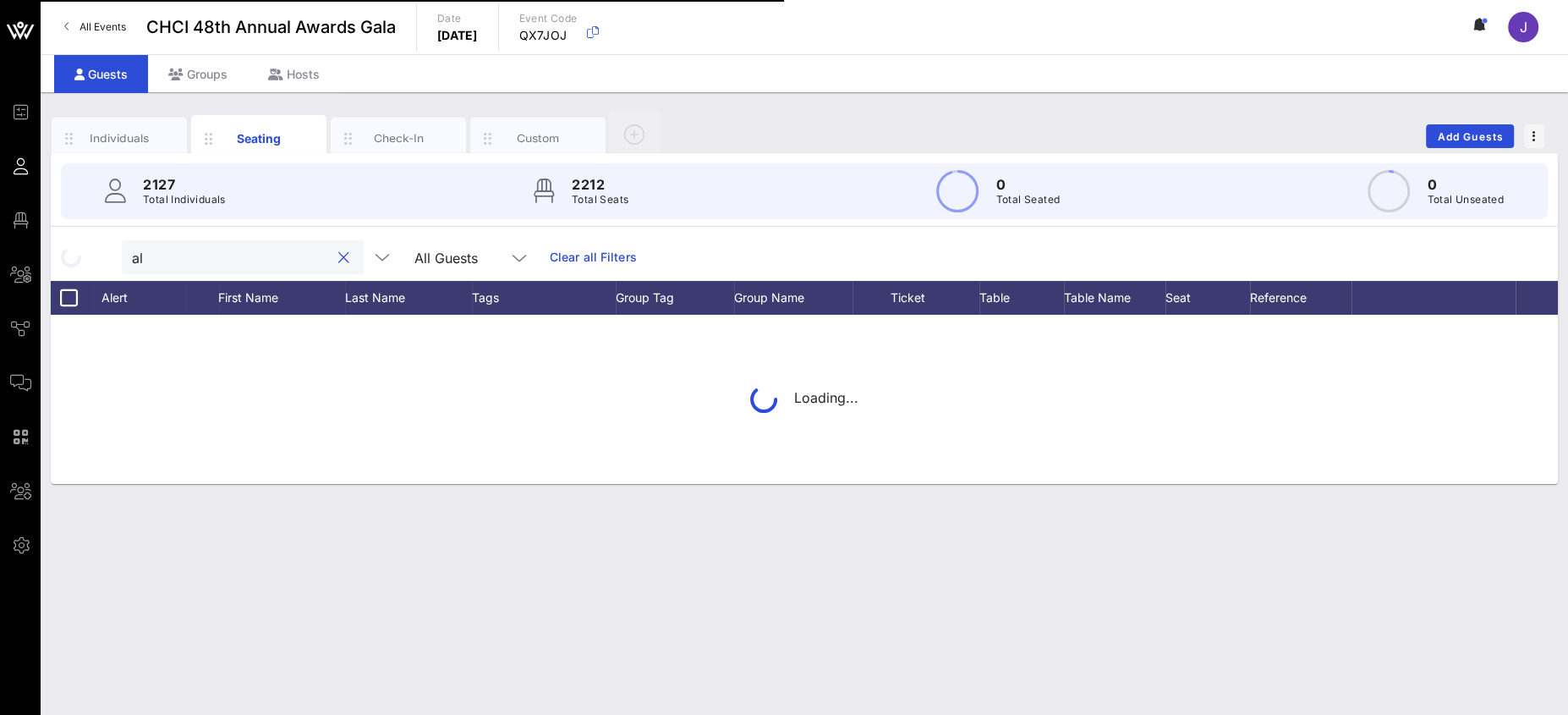
type input "a"
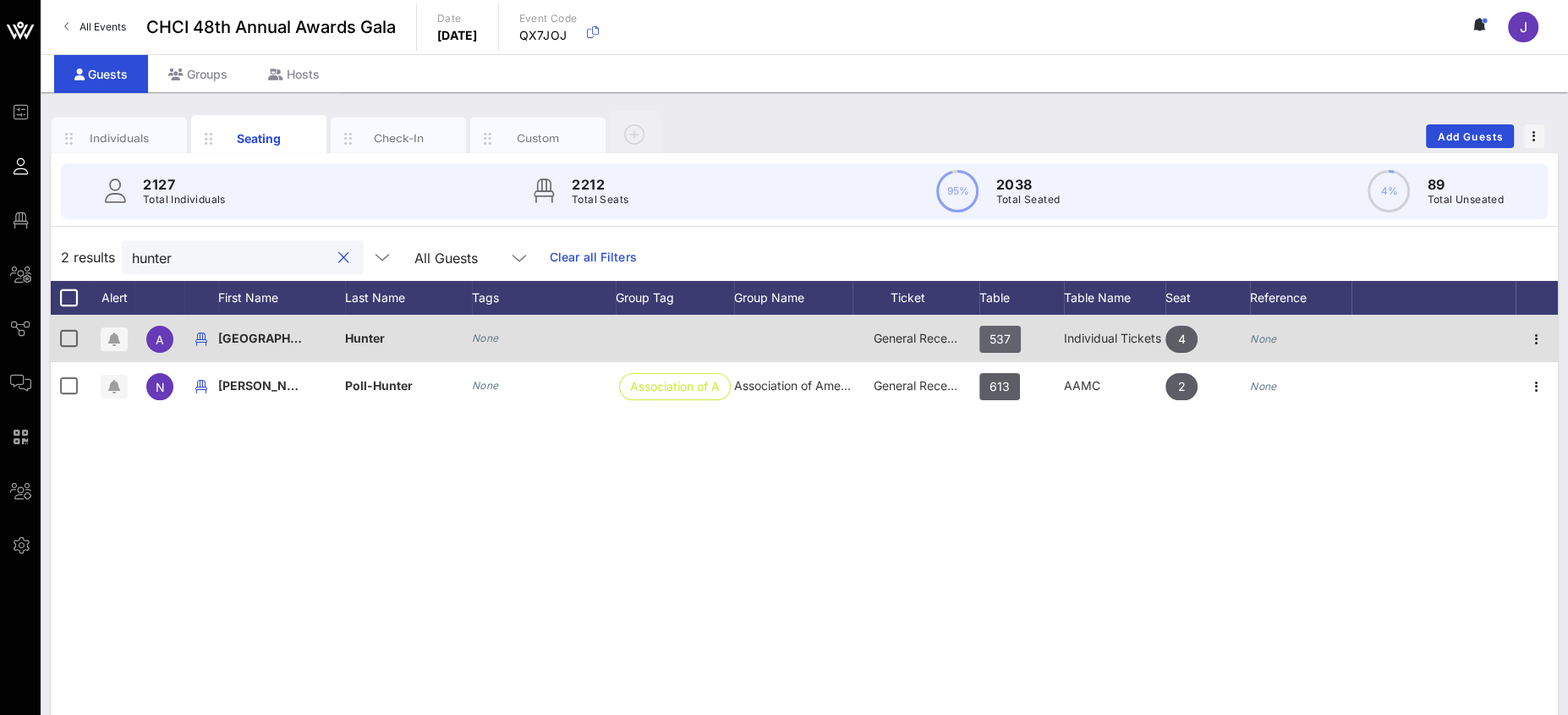
click at [998, 339] on span "537" at bounding box center [1000, 339] width 21 height 27
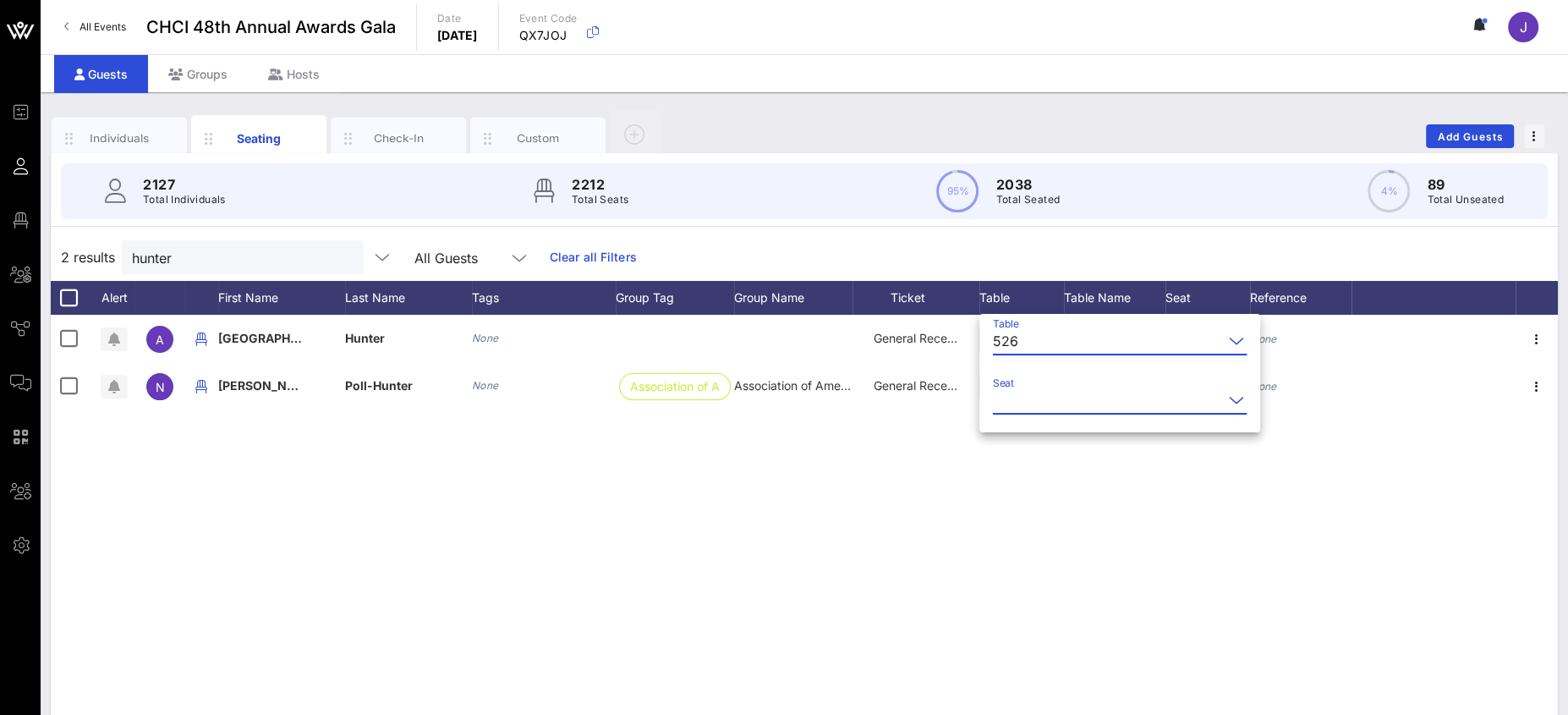
click at [1031, 399] on input "Seat" at bounding box center [1108, 400] width 230 height 27
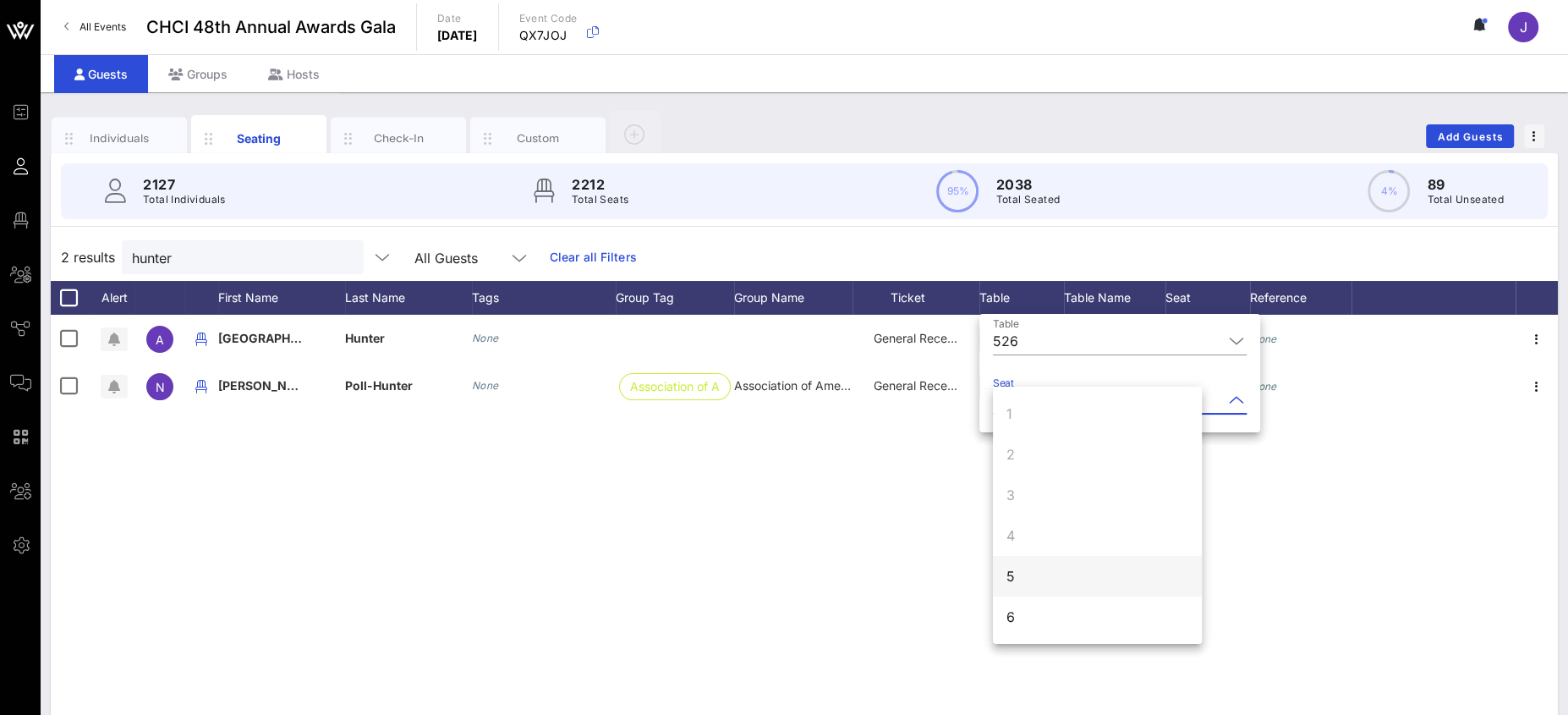
click at [1039, 573] on div "5" at bounding box center [1097, 576] width 209 height 41
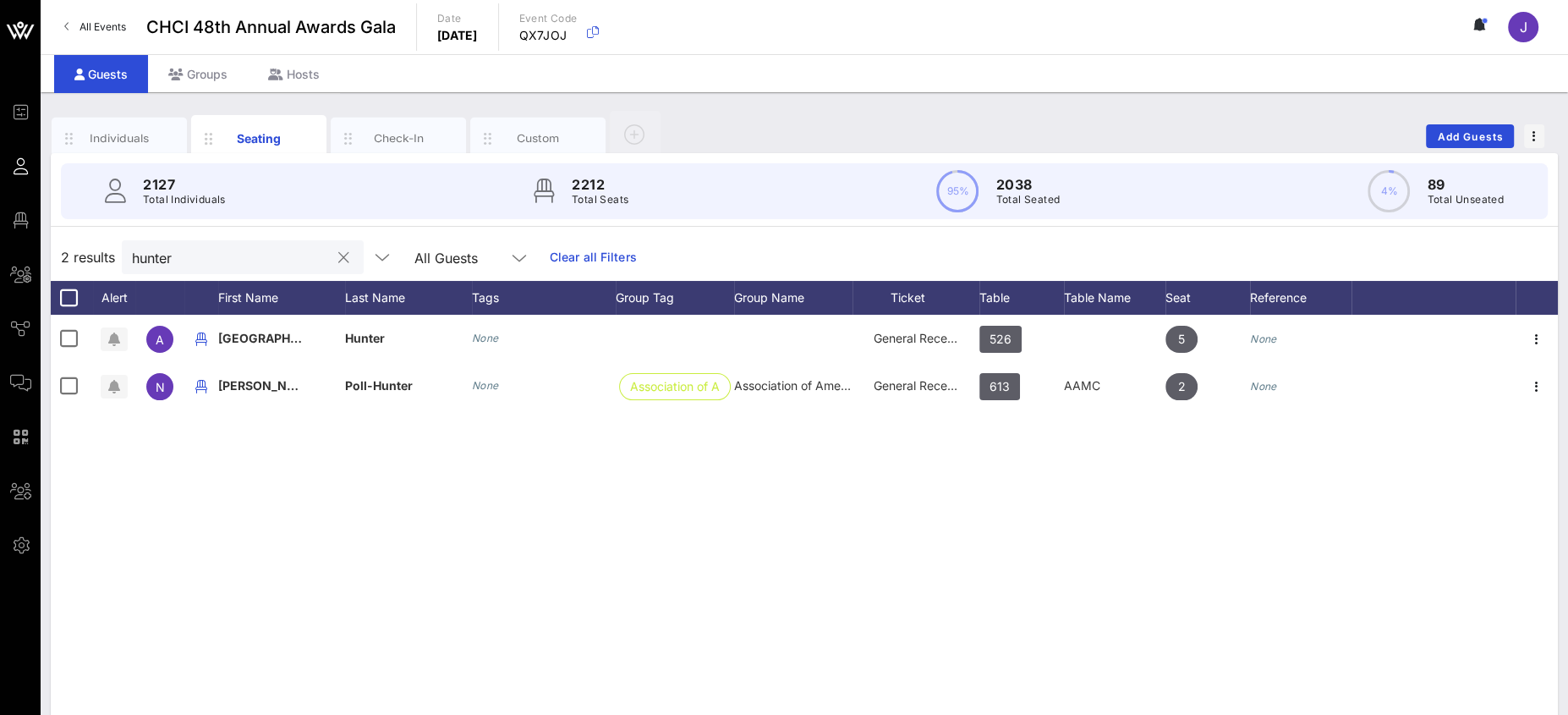
click at [171, 250] on input "hunter" at bounding box center [231, 256] width 198 height 22
click at [170, 254] on input "hunter" at bounding box center [231, 256] width 198 height 22
click at [169, 250] on input "hunter" at bounding box center [231, 256] width 198 height 22
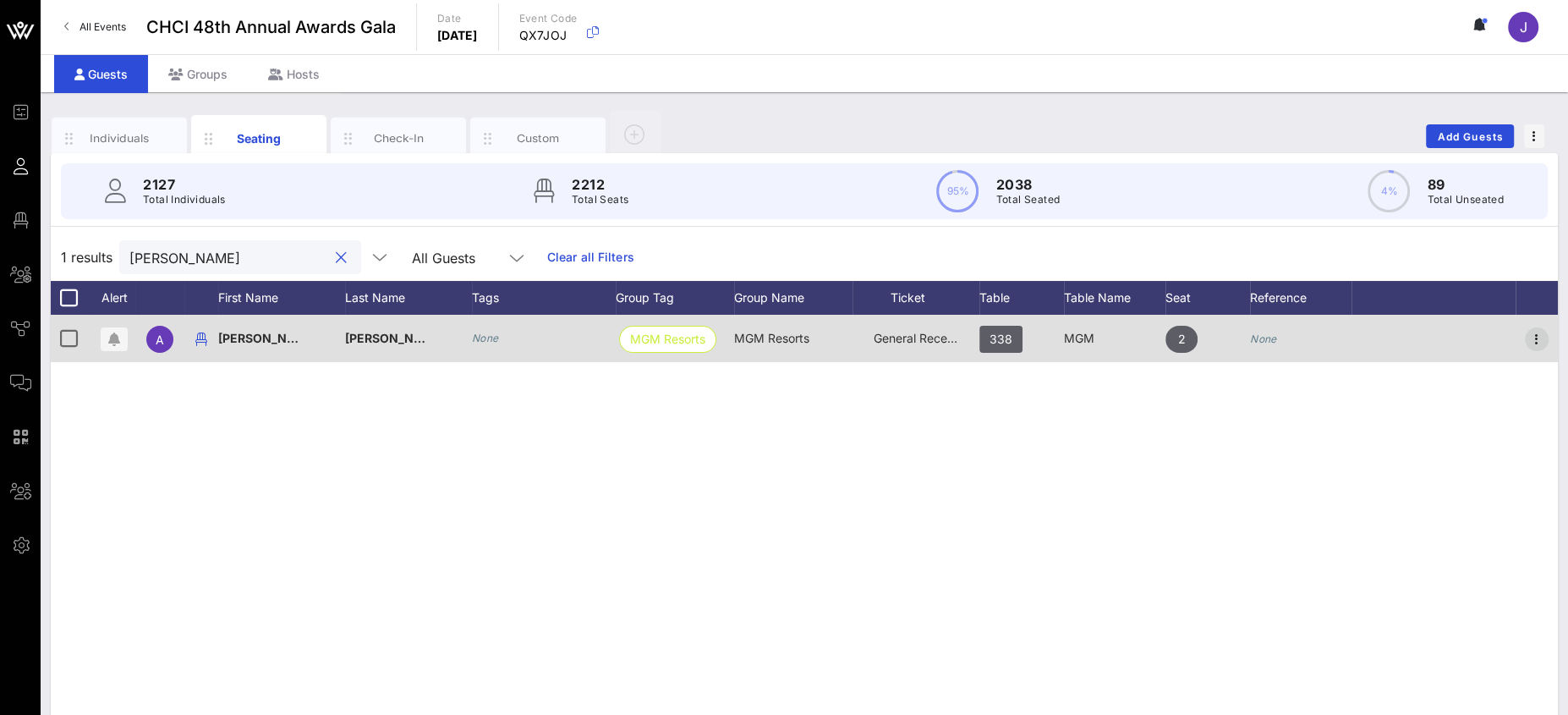
type input "alex alvarado"
click at [1540, 340] on icon "button" at bounding box center [1536, 339] width 20 height 20
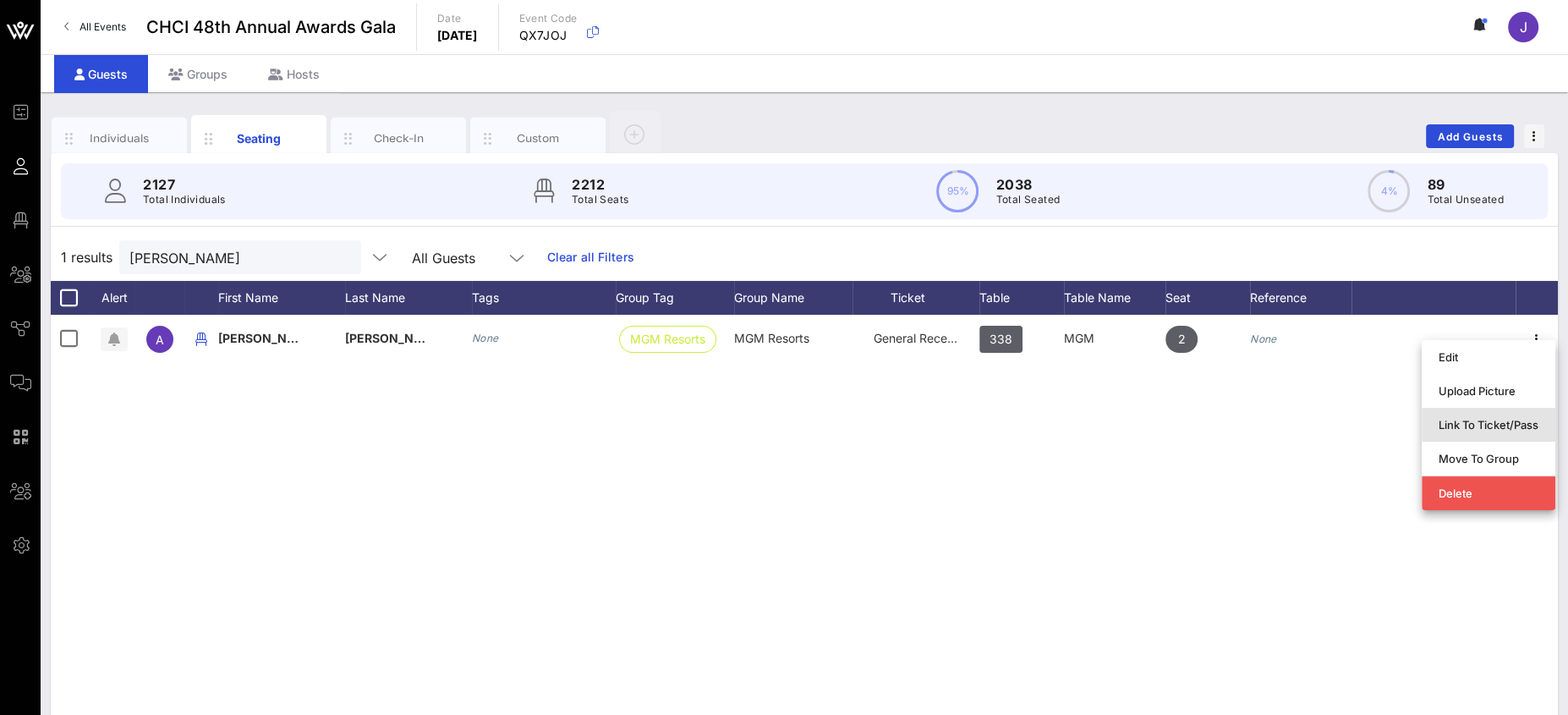
click at [1470, 431] on div "Link To Ticket/Pass" at bounding box center [1488, 425] width 100 height 27
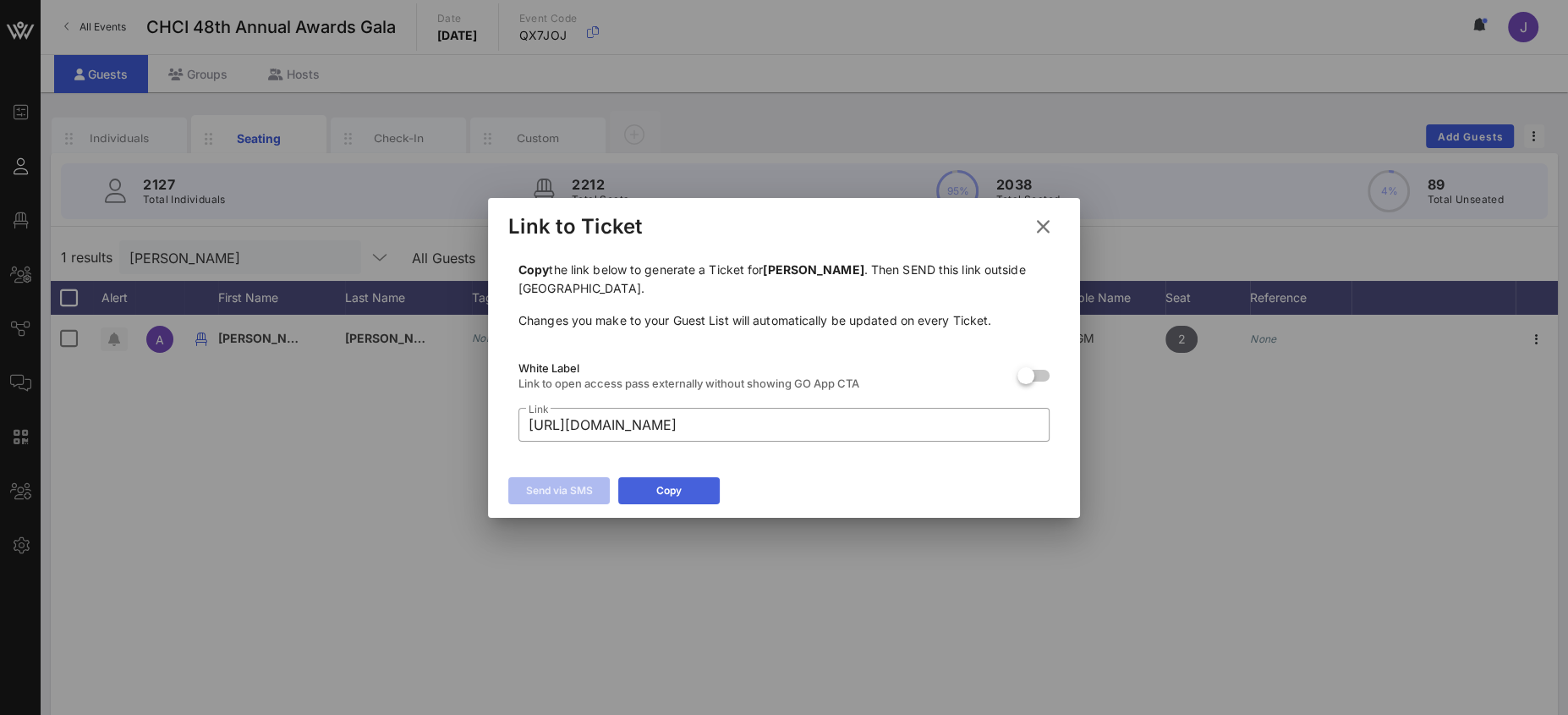
click at [687, 485] on button "Copy" at bounding box center [669, 491] width 102 height 27
click at [1041, 226] on icon at bounding box center [1044, 226] width 23 height 20
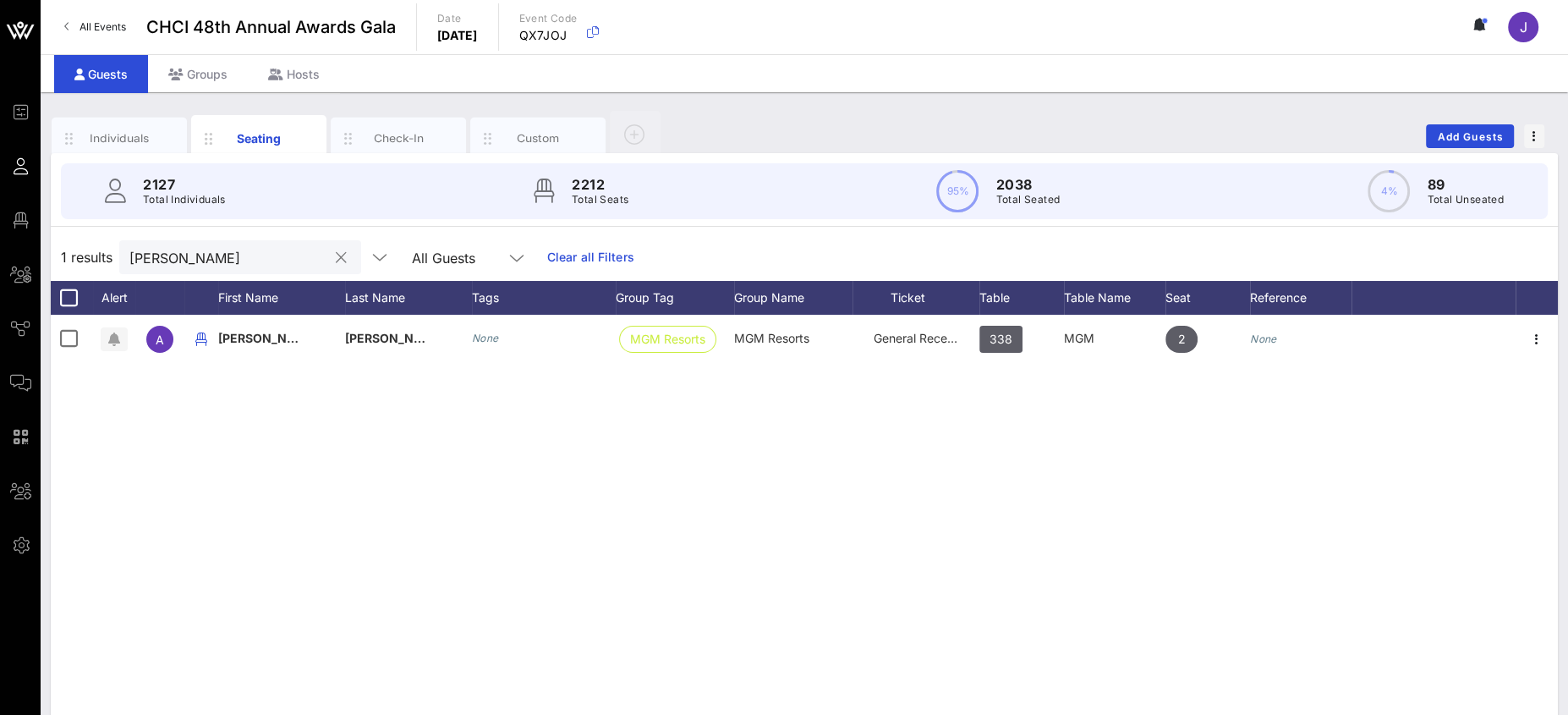
click at [336, 257] on button "clear icon" at bounding box center [341, 257] width 11 height 17
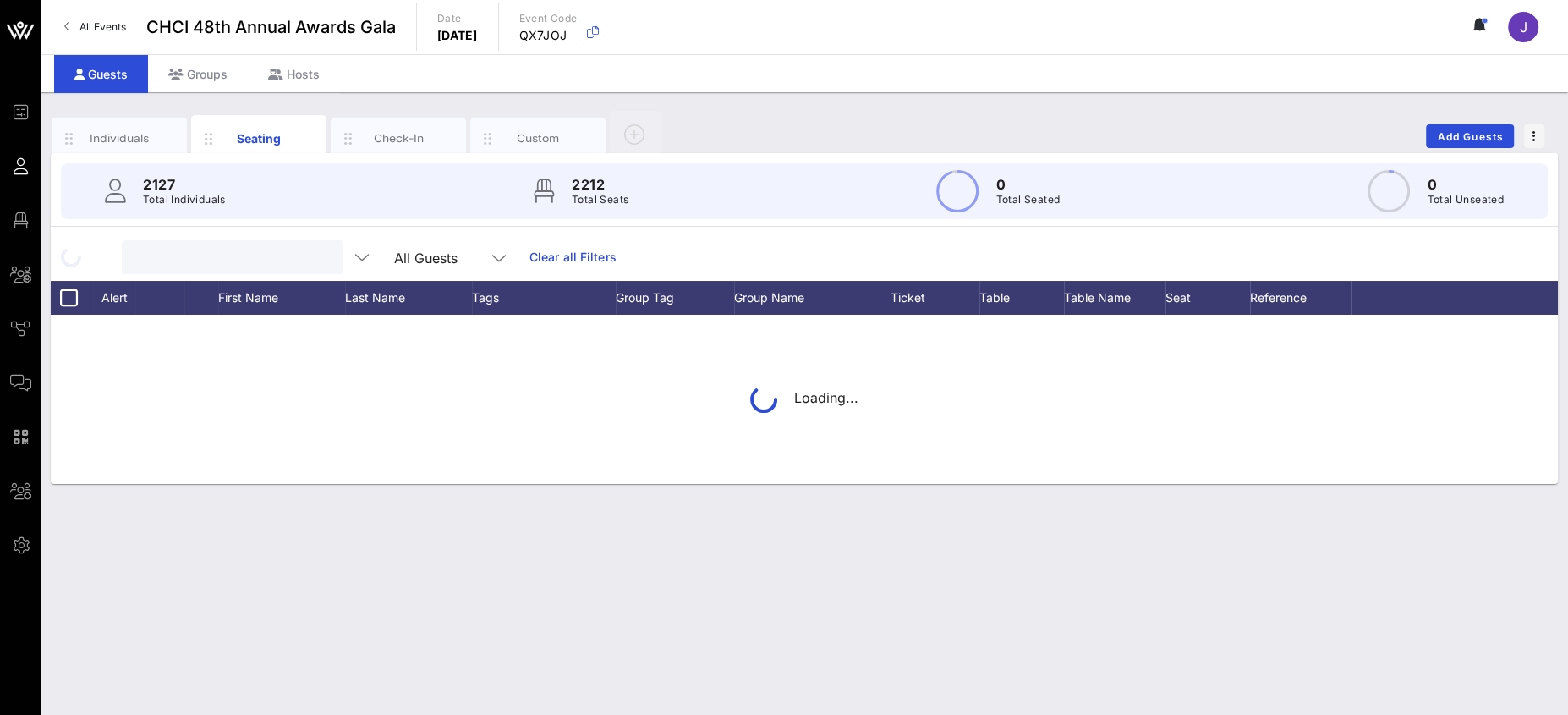
click at [228, 257] on input "text" at bounding box center [231, 256] width 198 height 22
type input "lucio rivera"
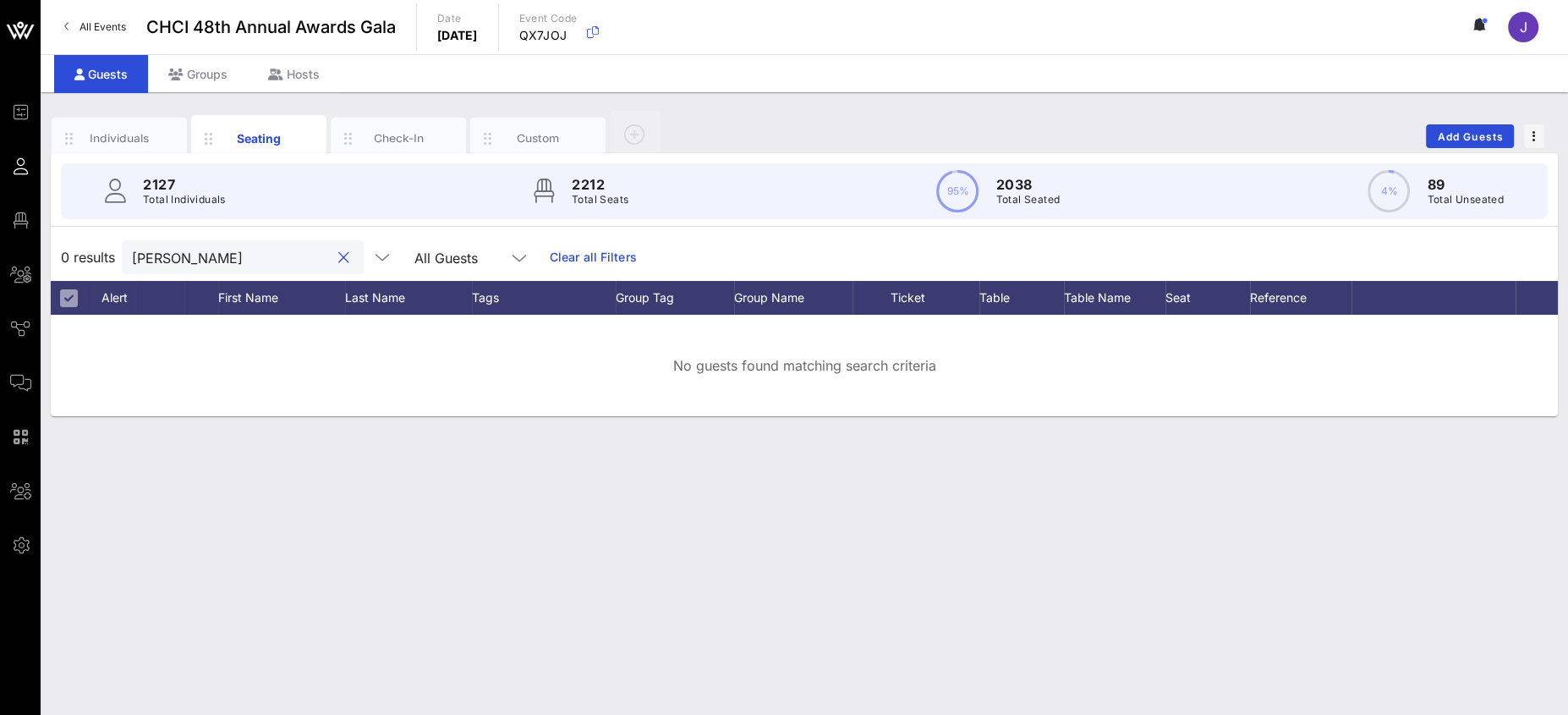
click at [338, 257] on button "clear icon" at bounding box center [343, 257] width 11 height 17
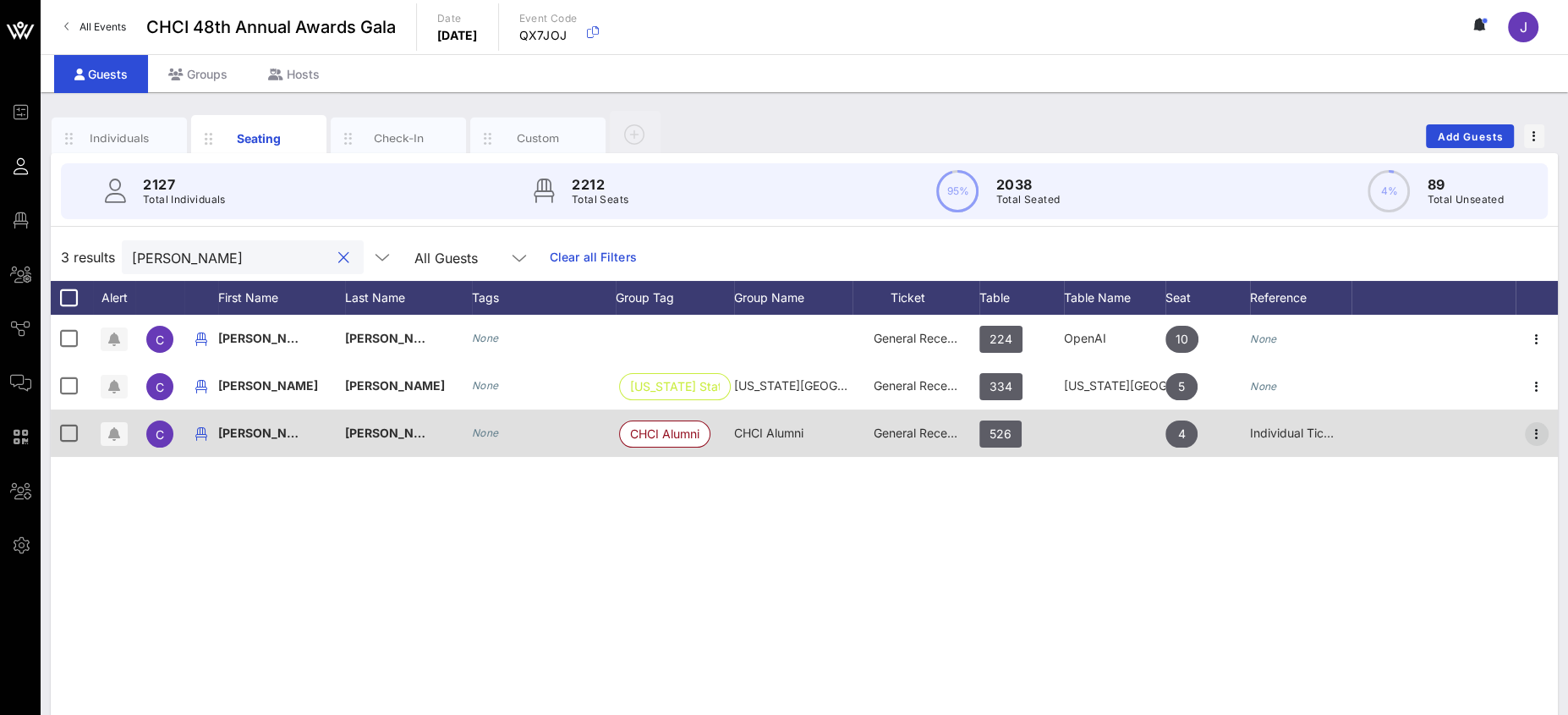
type input "[PERSON_NAME]"
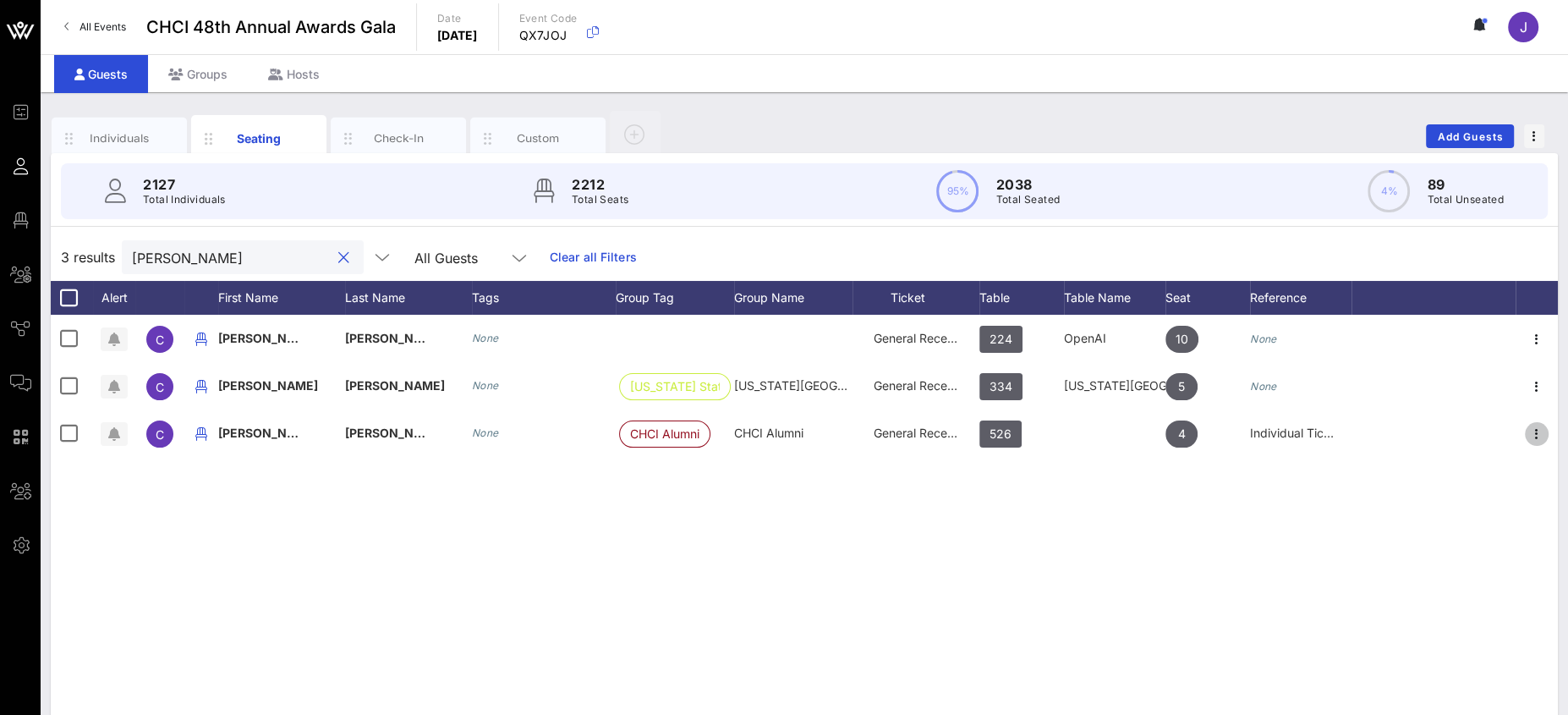
click at [1541, 429] on icon "button" at bounding box center [1536, 433] width 20 height 20
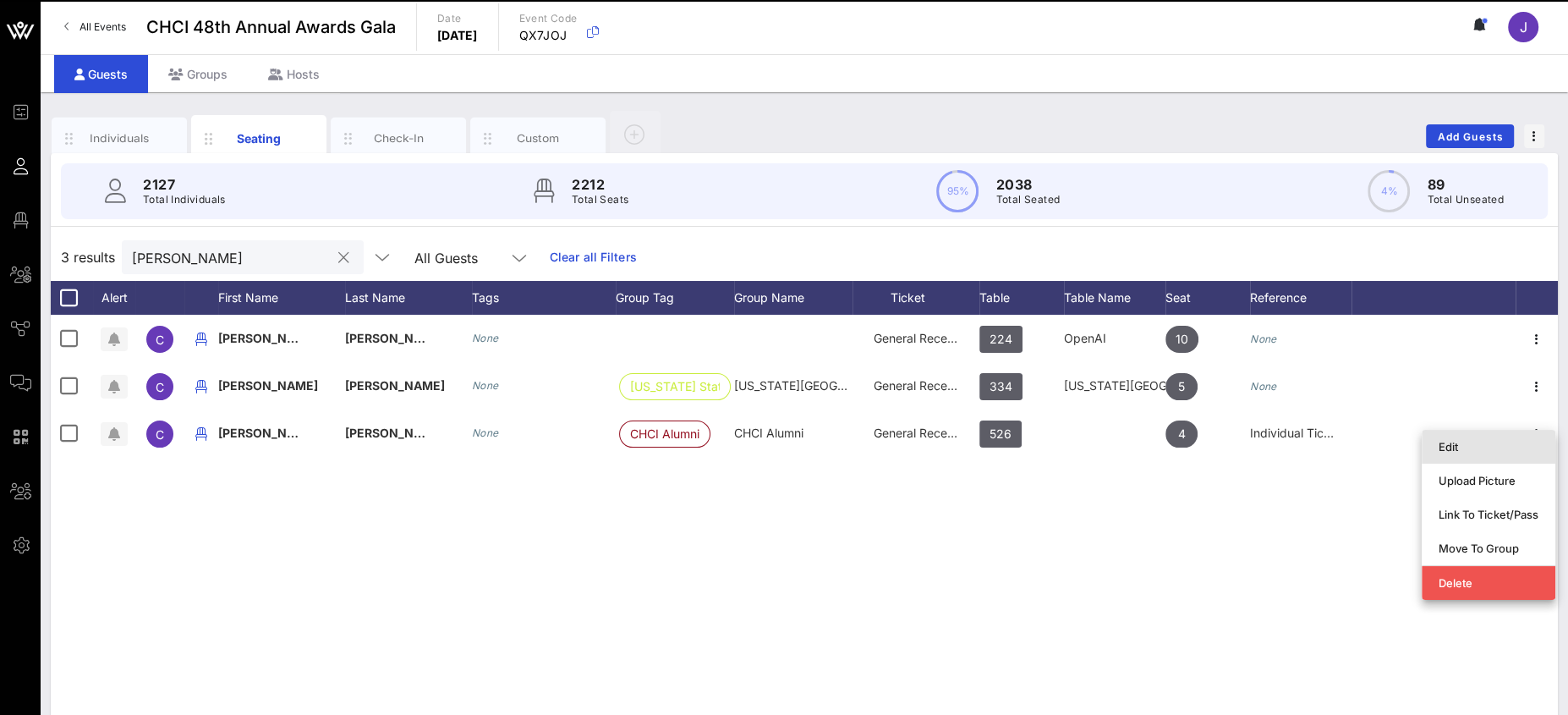
click at [1463, 455] on div "Edit" at bounding box center [1488, 447] width 100 height 27
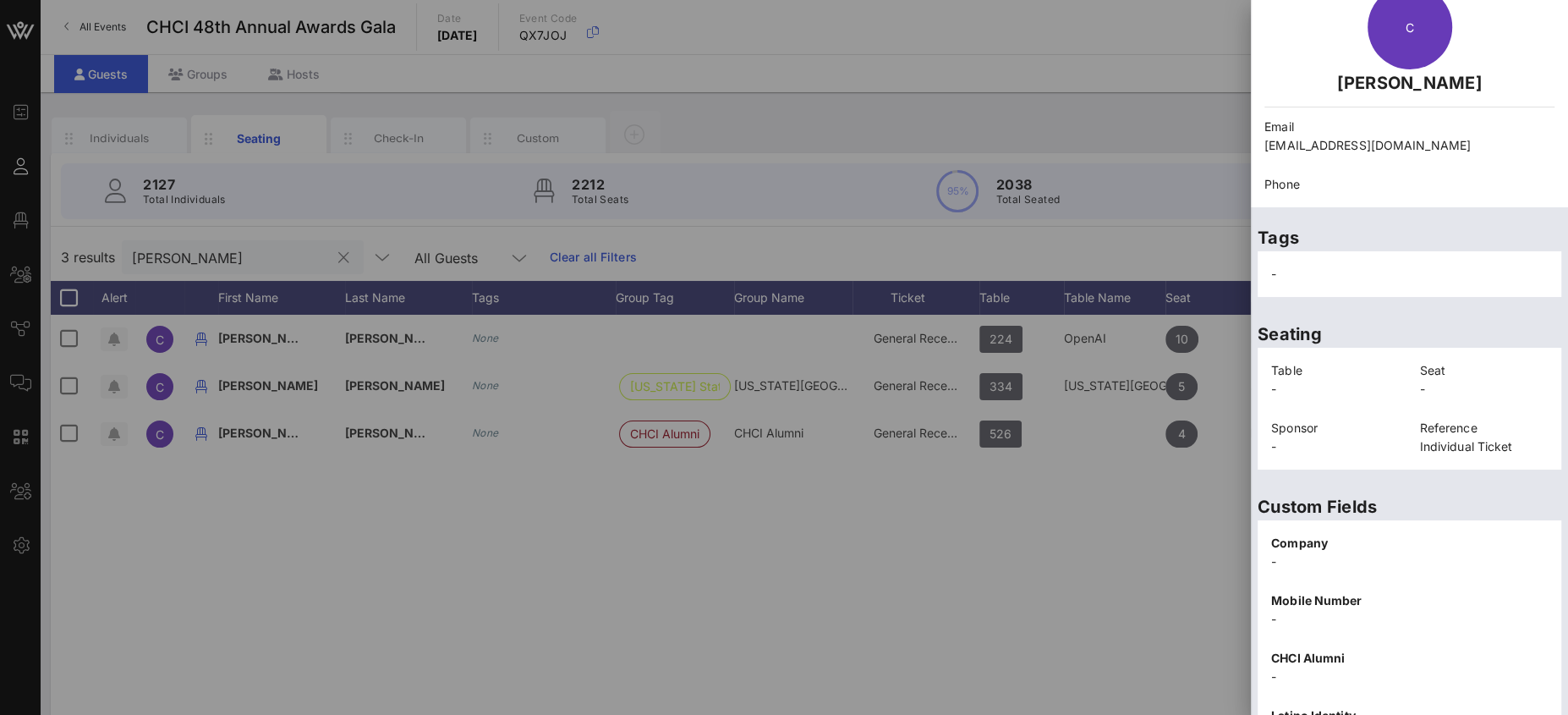
scroll to position [293, 0]
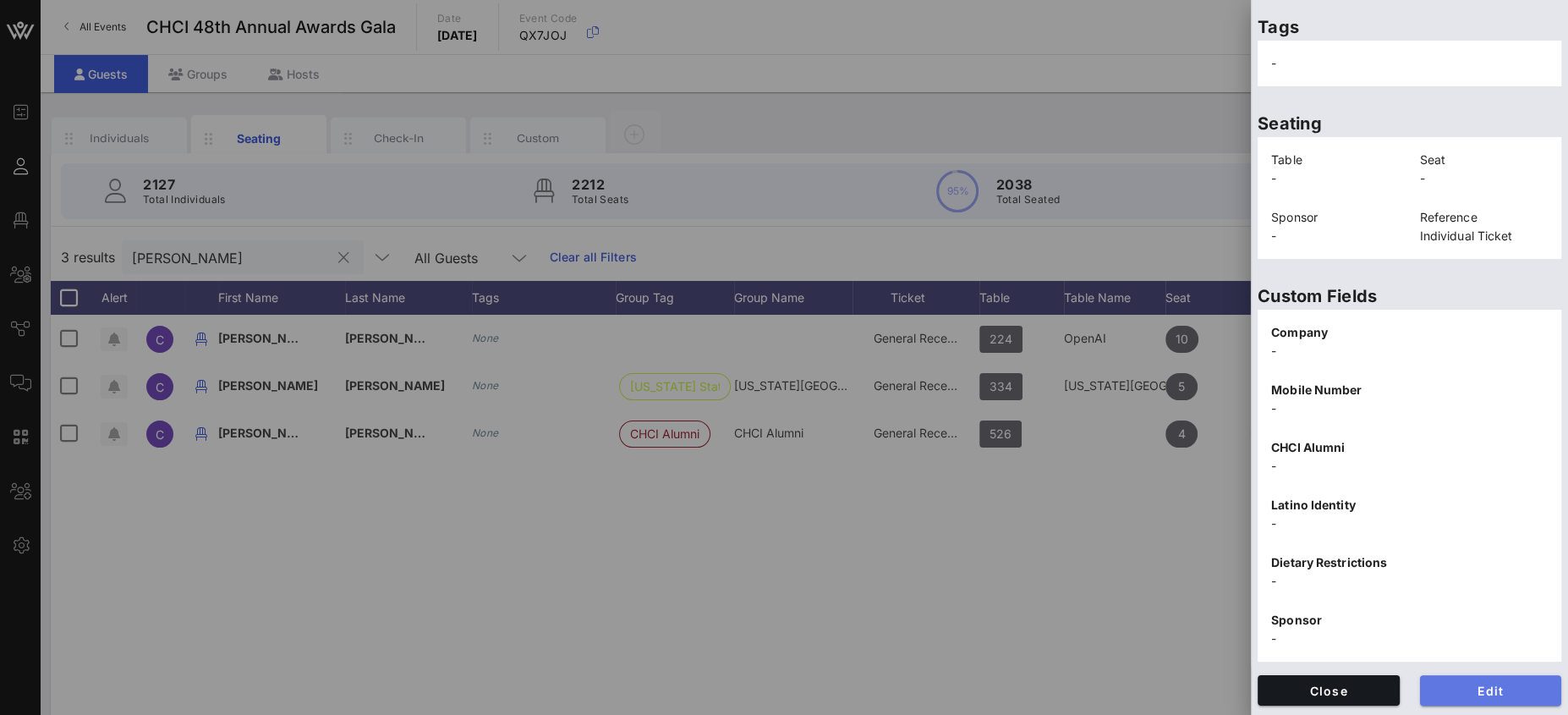
click at [1482, 686] on span "Edit" at bounding box center [1490, 691] width 115 height 15
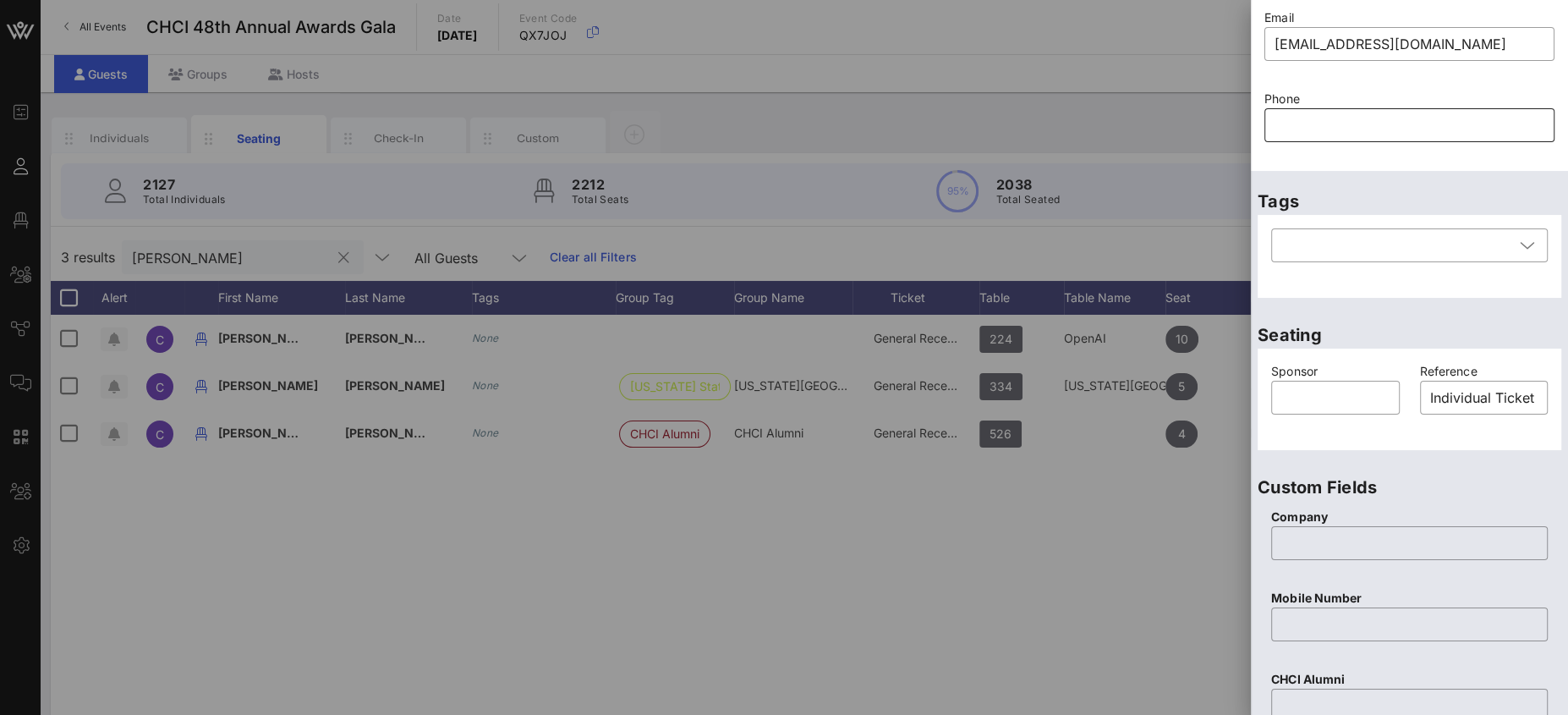
scroll to position [0, 0]
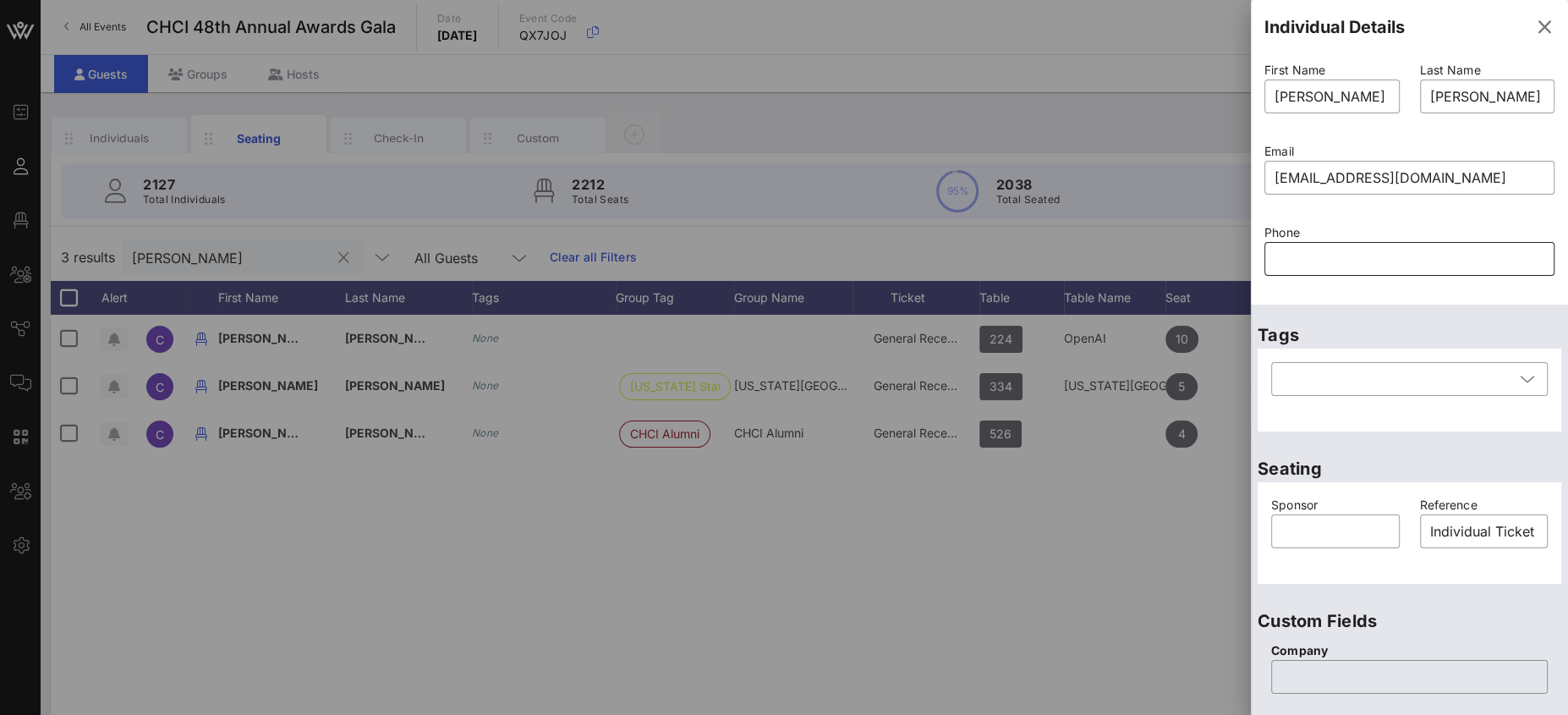
click at [1305, 254] on input "text" at bounding box center [1410, 259] width 270 height 27
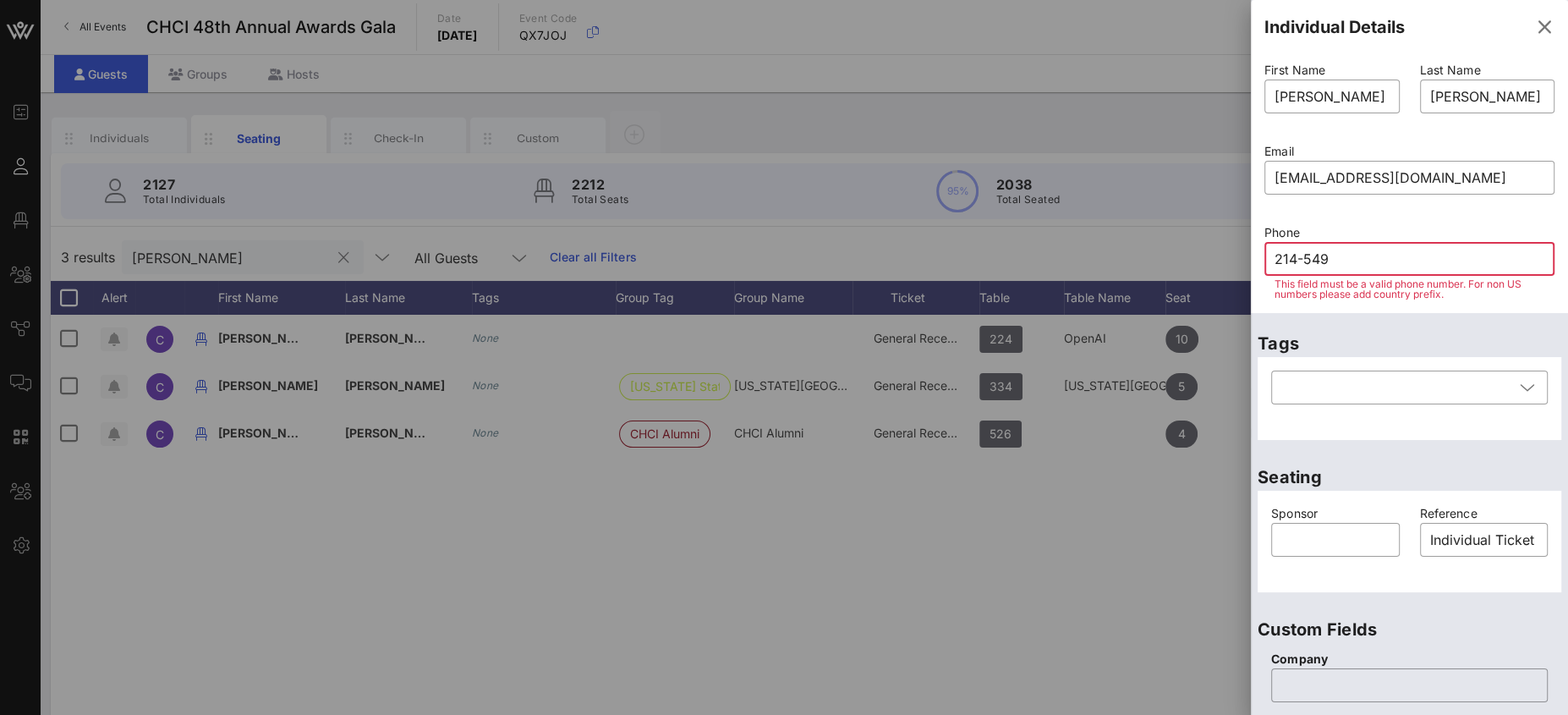
type input "214-549-"
type input "9825"
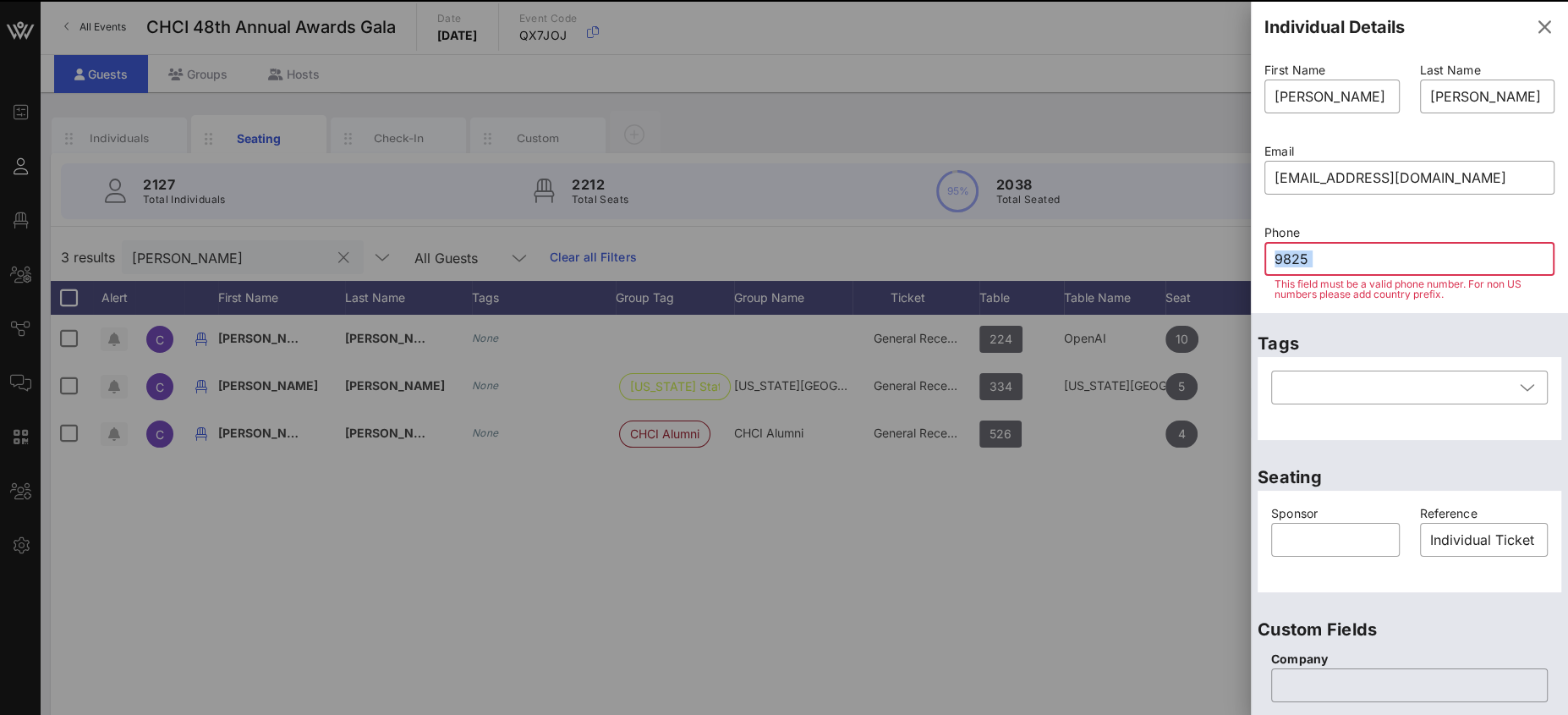
drag, startPoint x: 1327, startPoint y: 270, endPoint x: 1218, endPoint y: 266, distance: 109.1
click at [1221, 267] on div "Event Builder Guests Floor Plan All Groups Journeys Comms QR Scanner Team Setti…" at bounding box center [784, 420] width 1568 height 839
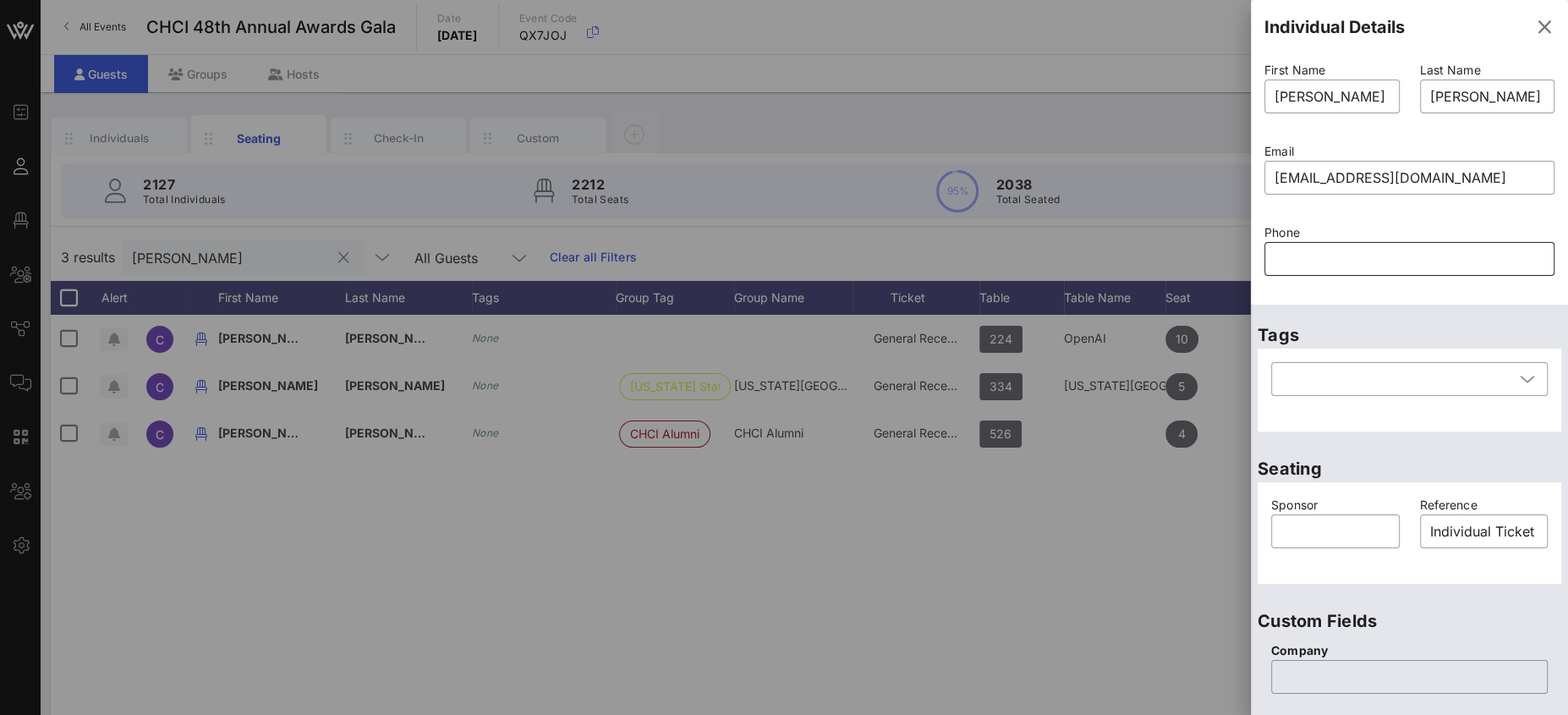
click at [1324, 260] on input "text" at bounding box center [1410, 259] width 270 height 27
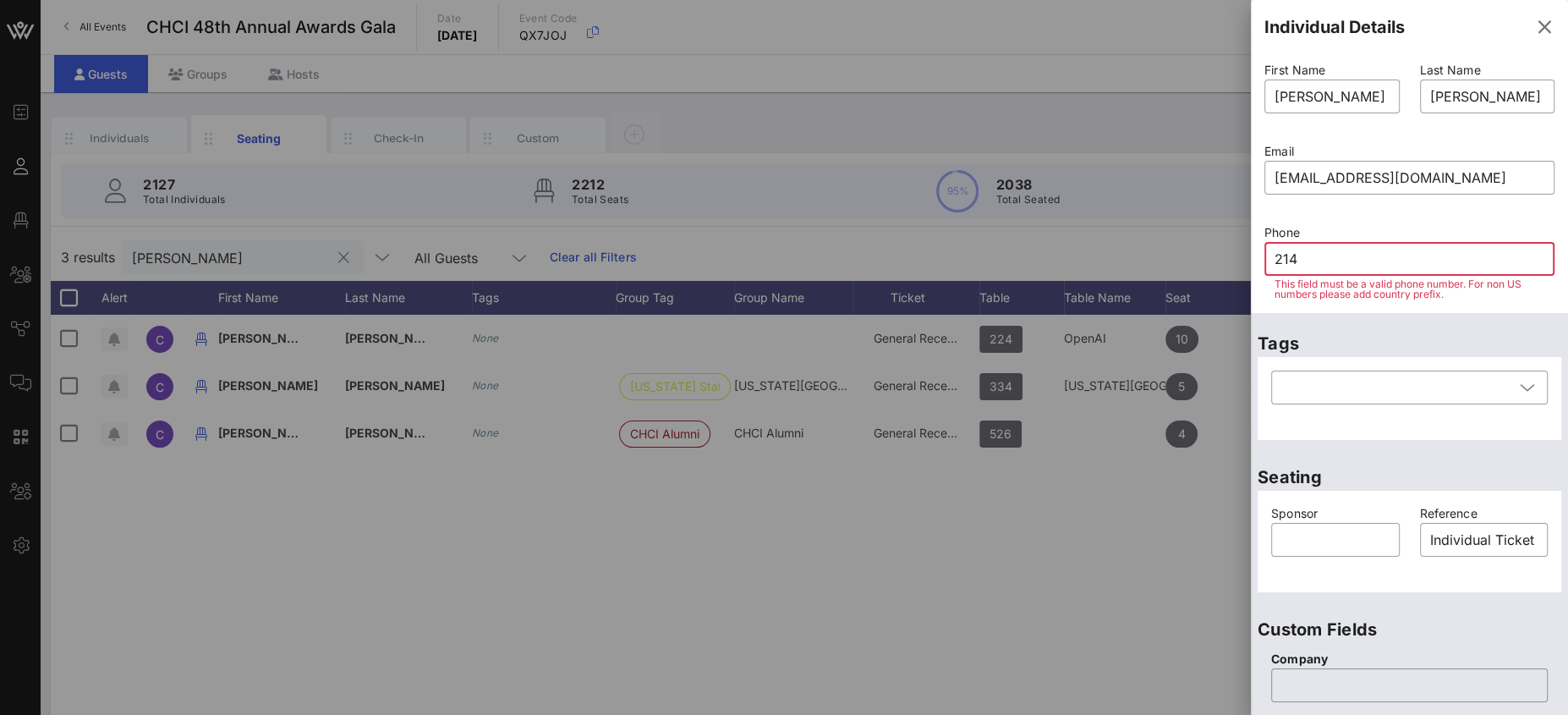
type input "214-"
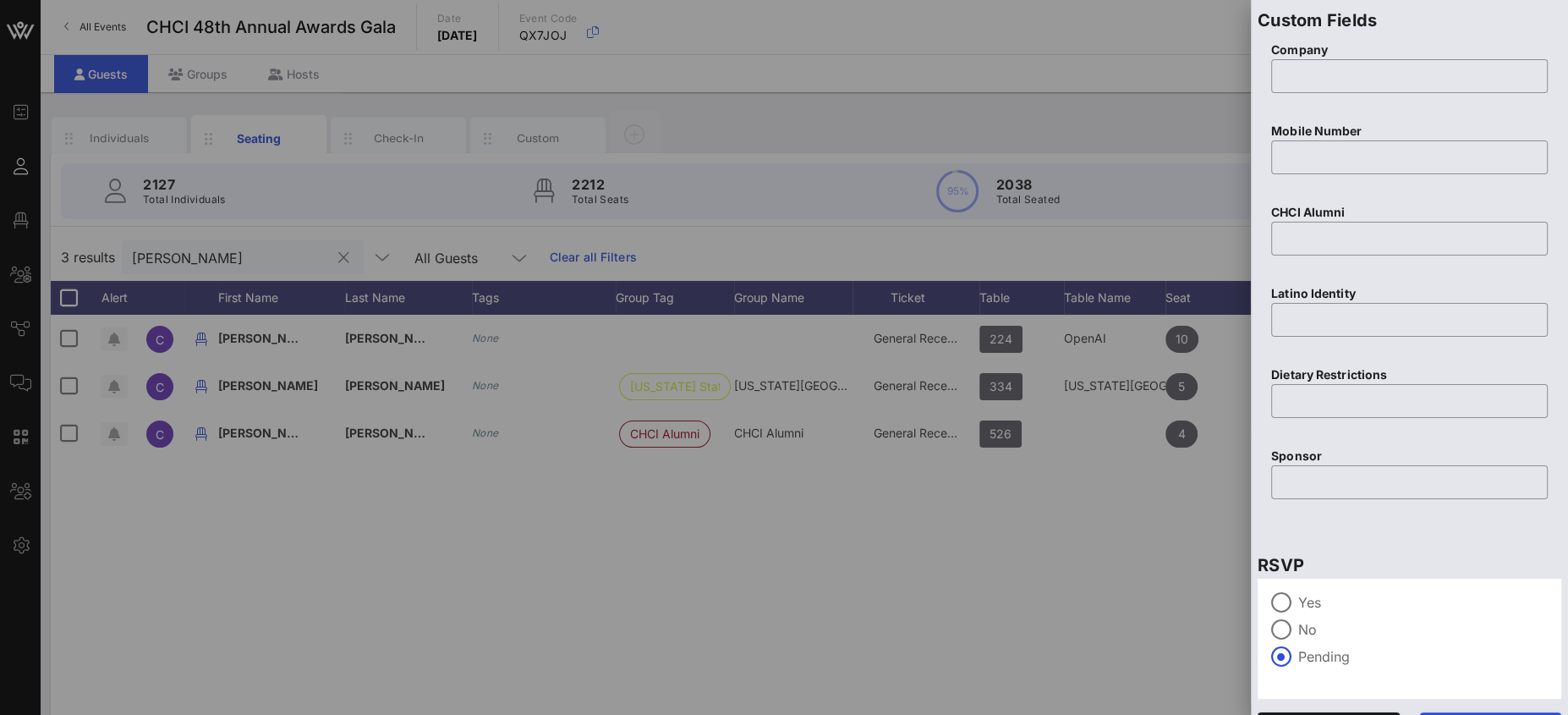
scroll to position [638, 0]
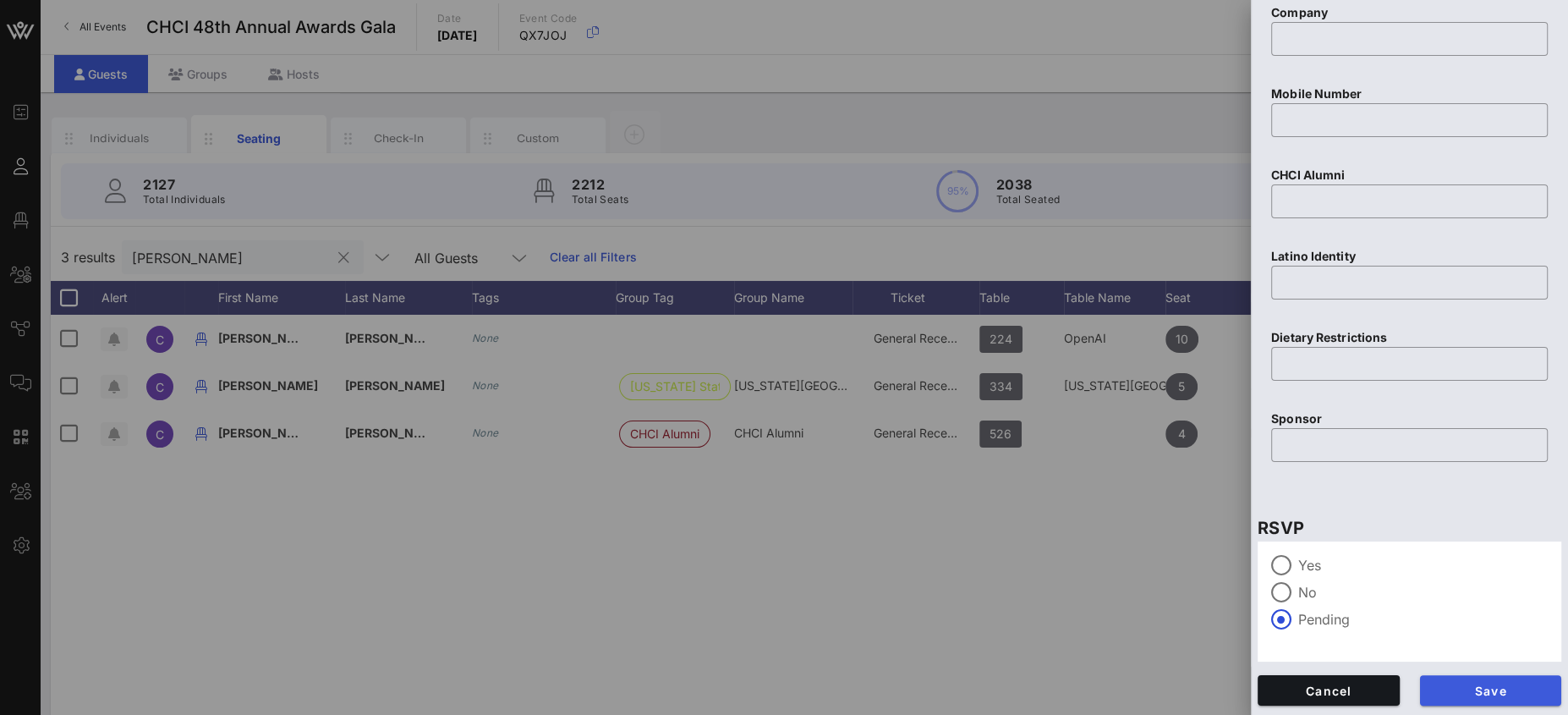
type input "214-549-9825"
click at [1482, 697] on button "Save" at bounding box center [1490, 690] width 142 height 30
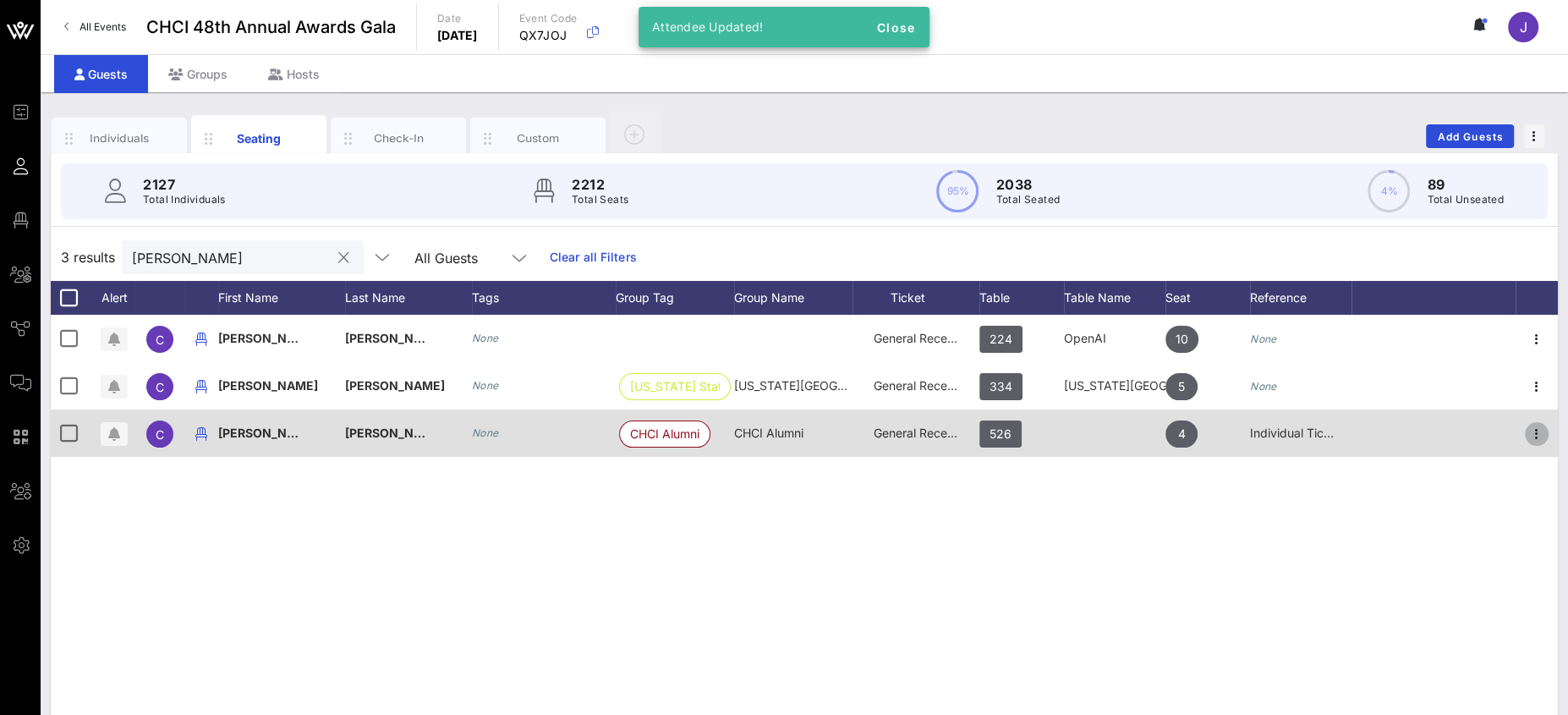
click at [1534, 429] on icon "button" at bounding box center [1536, 433] width 20 height 20
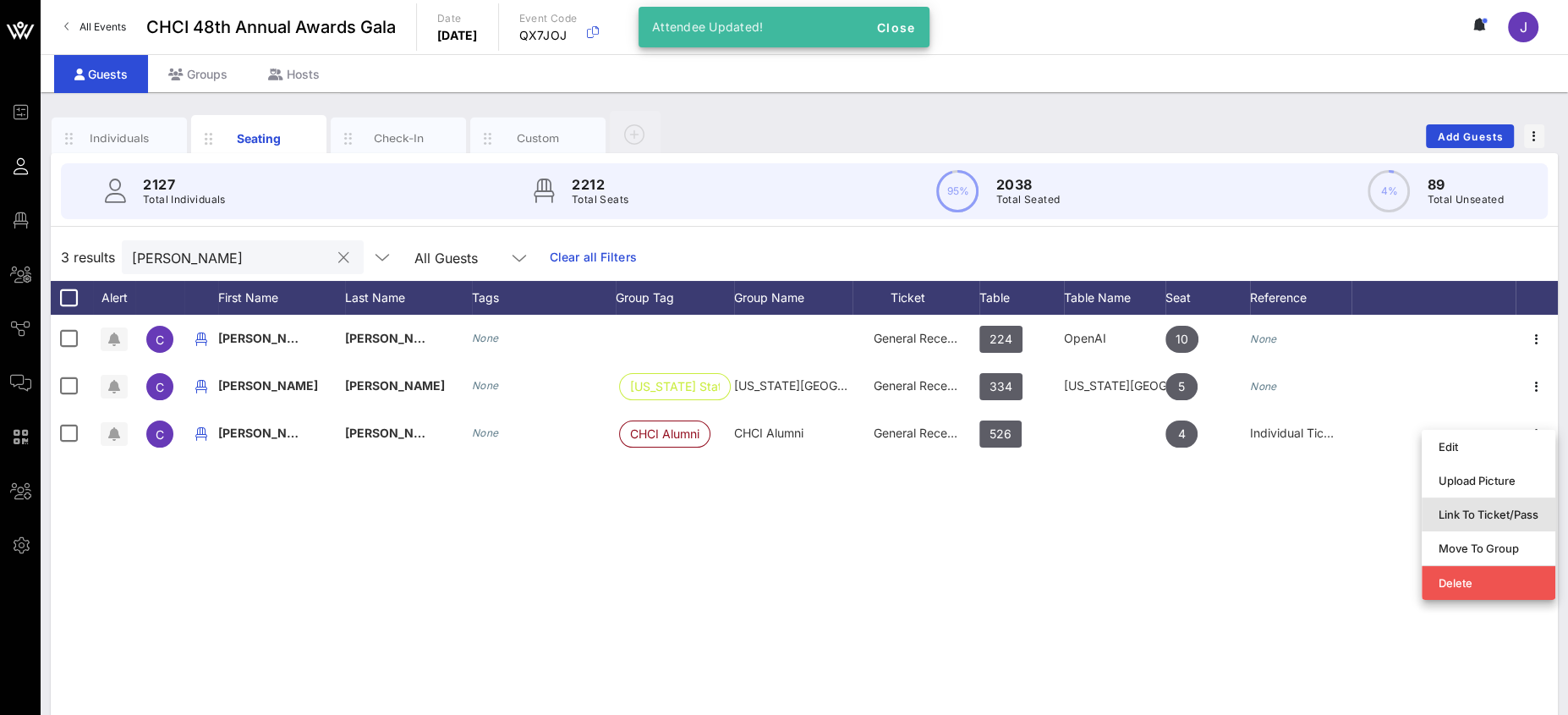
click at [1494, 512] on div "Link To Ticket/Pass" at bounding box center [1488, 515] width 100 height 14
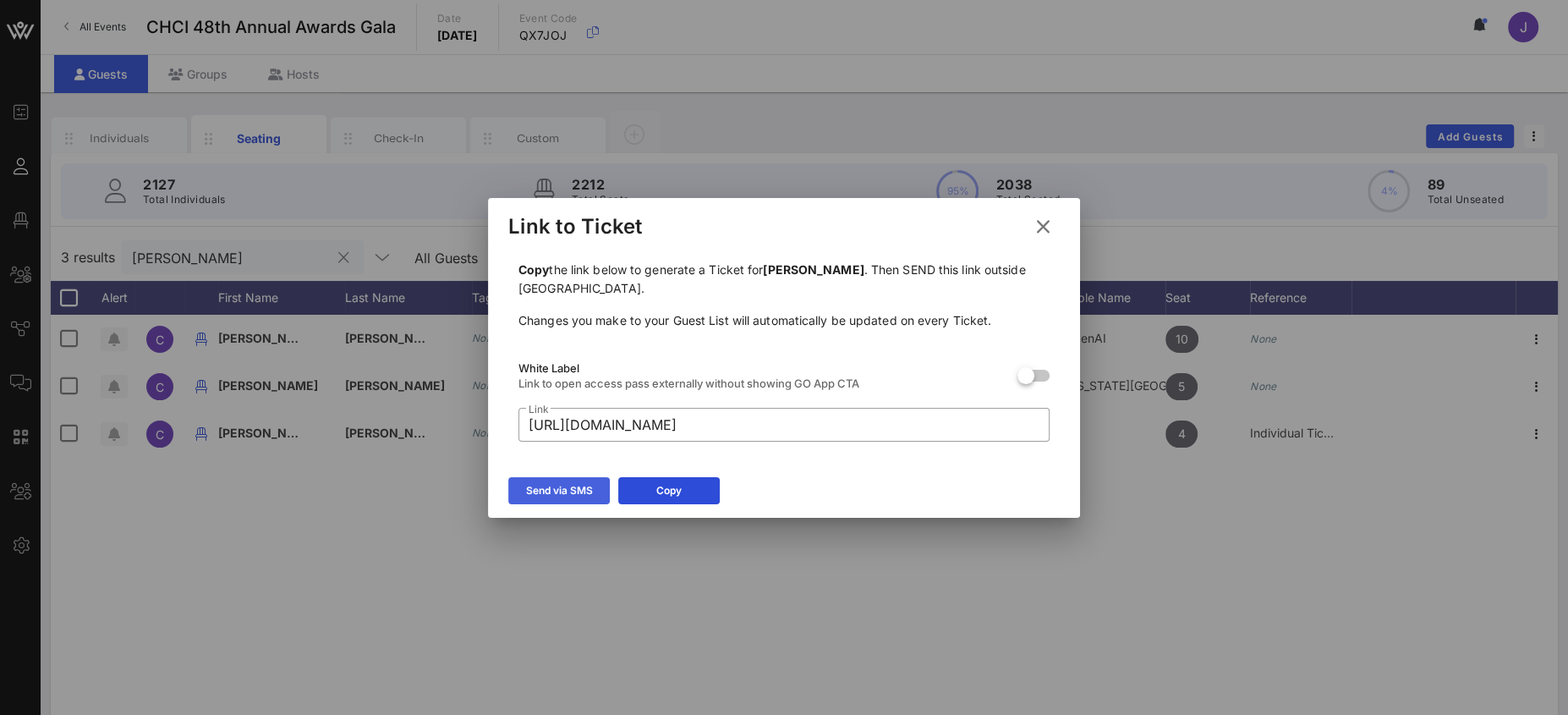
click at [556, 487] on icon at bounding box center [559, 491] width 12 height 10
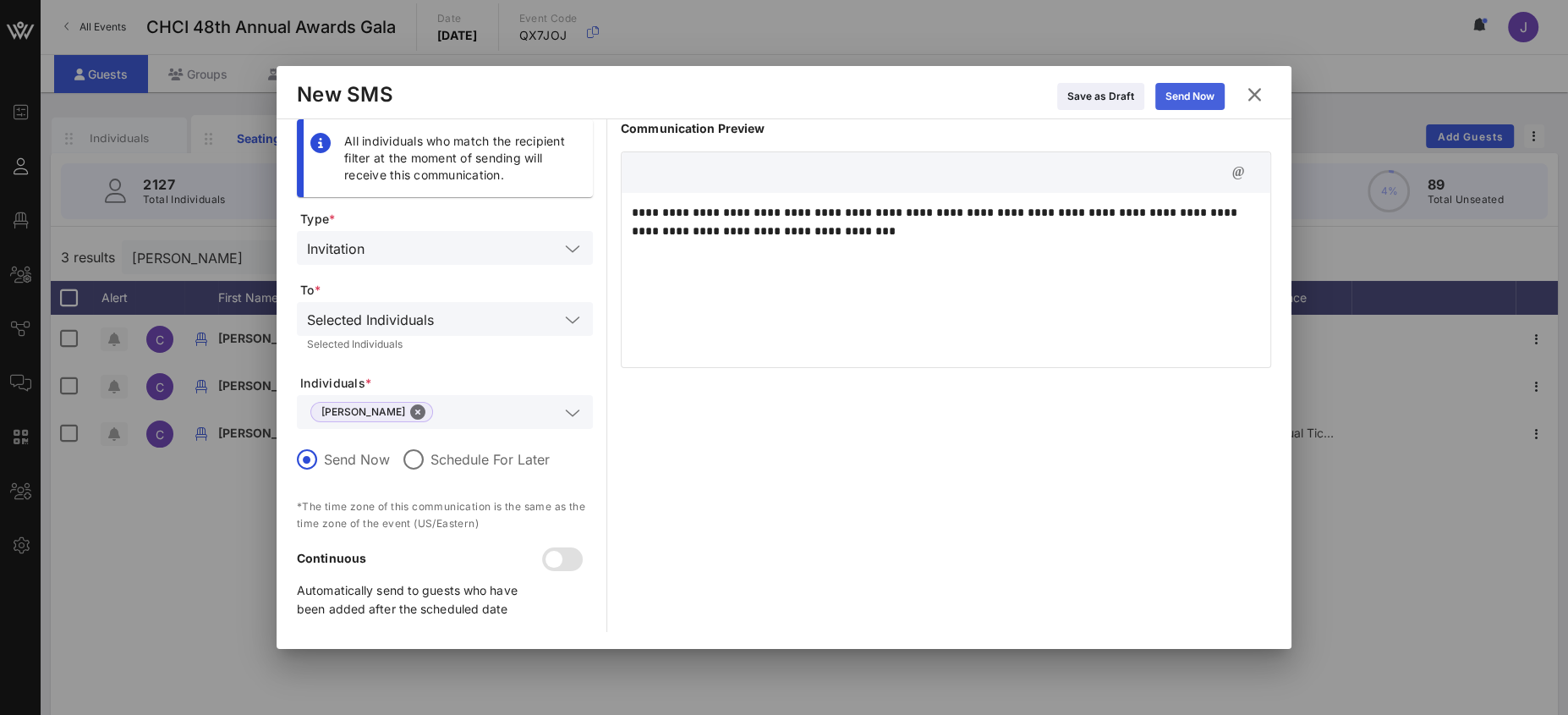
click at [1190, 102] on div "Send Now" at bounding box center [1189, 96] width 50 height 17
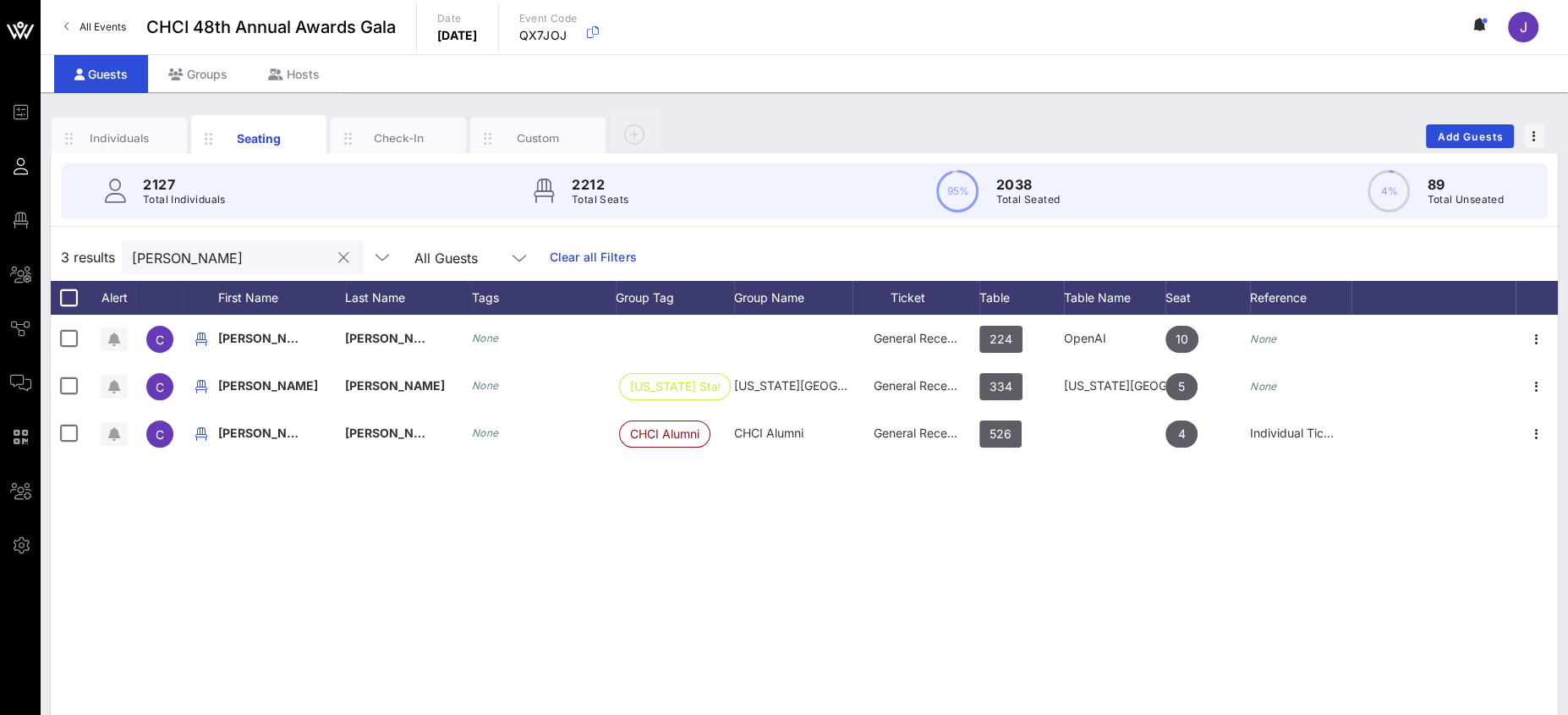
drag, startPoint x: 165, startPoint y: 249, endPoint x: 168, endPoint y: 240, distance: 9.5
click at [165, 246] on input "[PERSON_NAME]" at bounding box center [231, 256] width 198 height 22
click at [168, 240] on div "[PERSON_NAME]" at bounding box center [231, 256] width 198 height 34
click at [150, 259] on input "[PERSON_NAME]" at bounding box center [231, 256] width 198 height 22
click at [151, 259] on input "[PERSON_NAME]" at bounding box center [231, 256] width 198 height 22
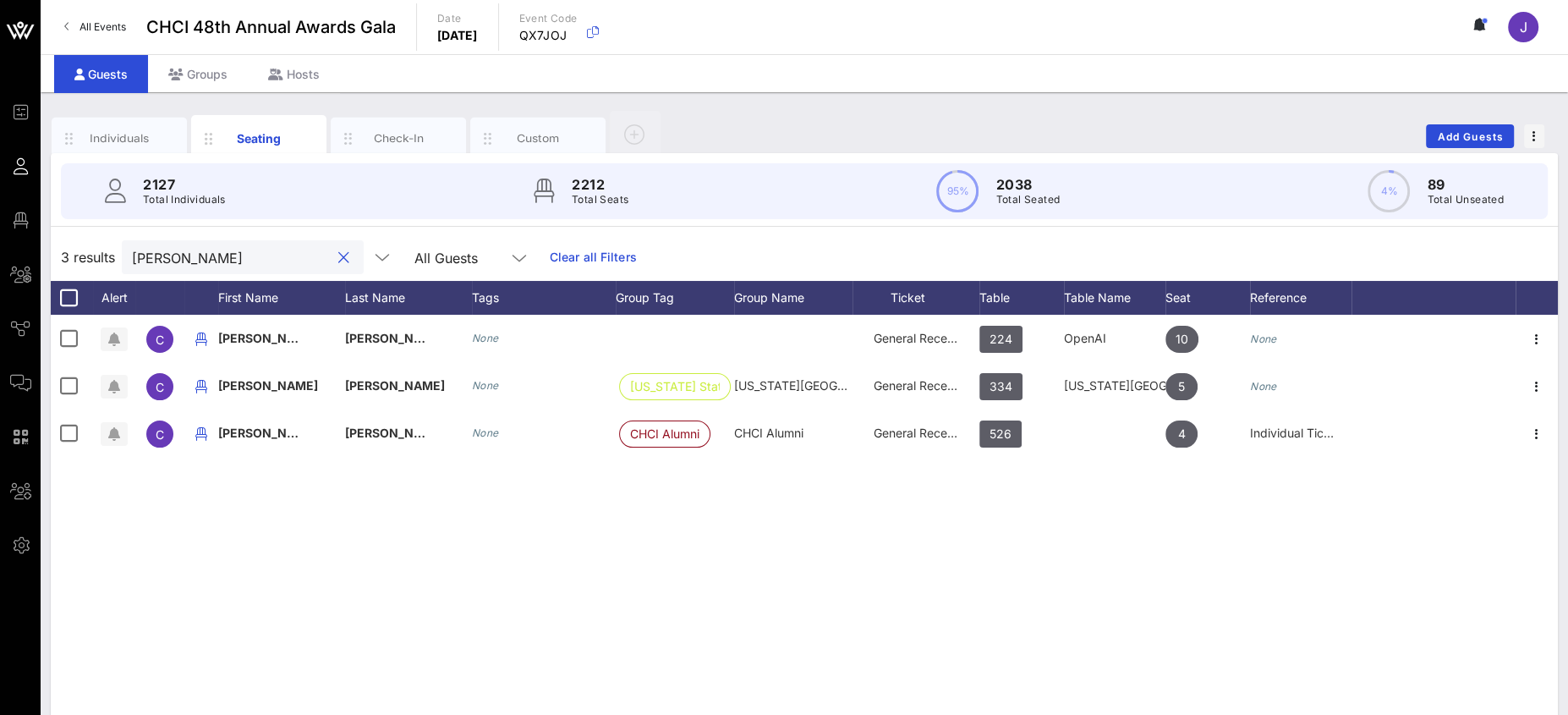
click at [153, 257] on input "[PERSON_NAME]" at bounding box center [231, 256] width 198 height 22
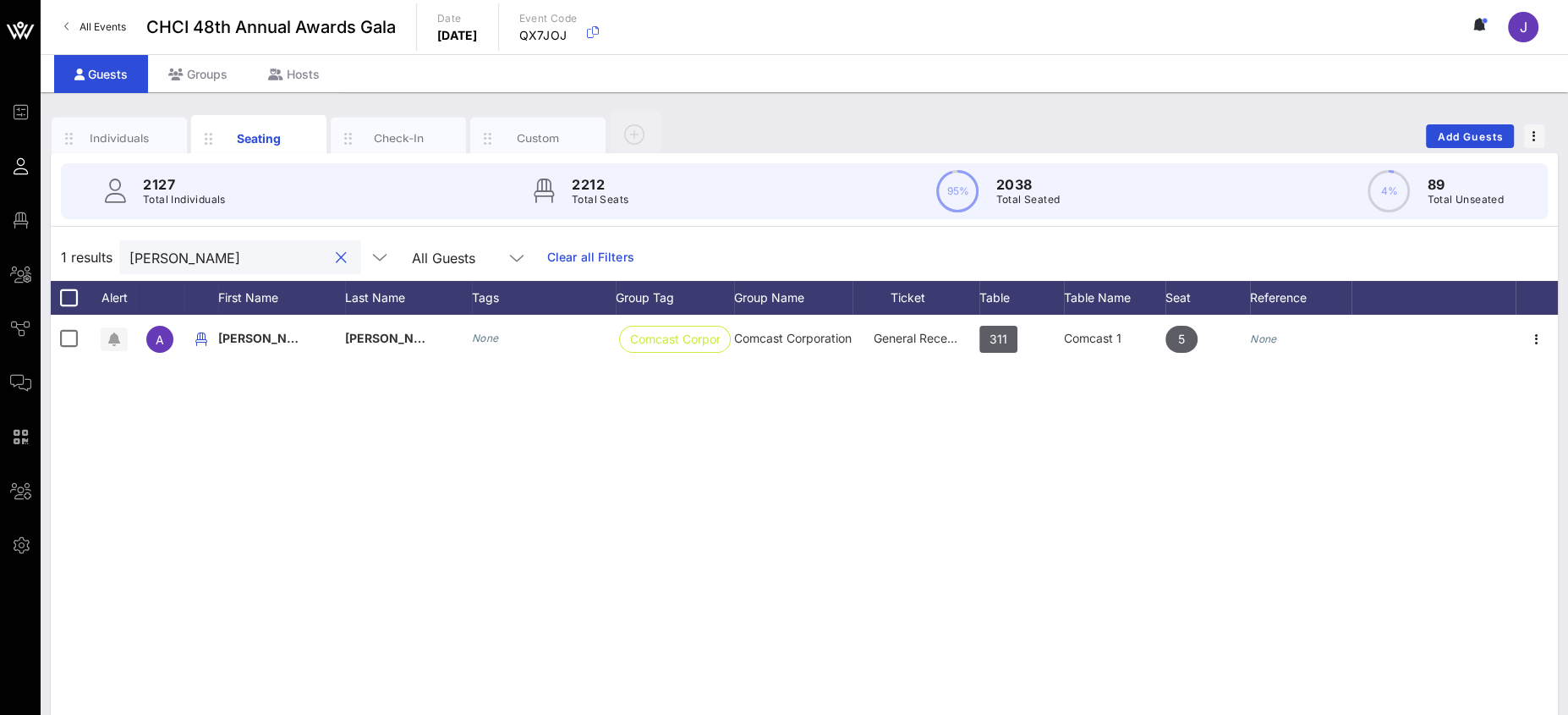
type input "alejandro gomez"
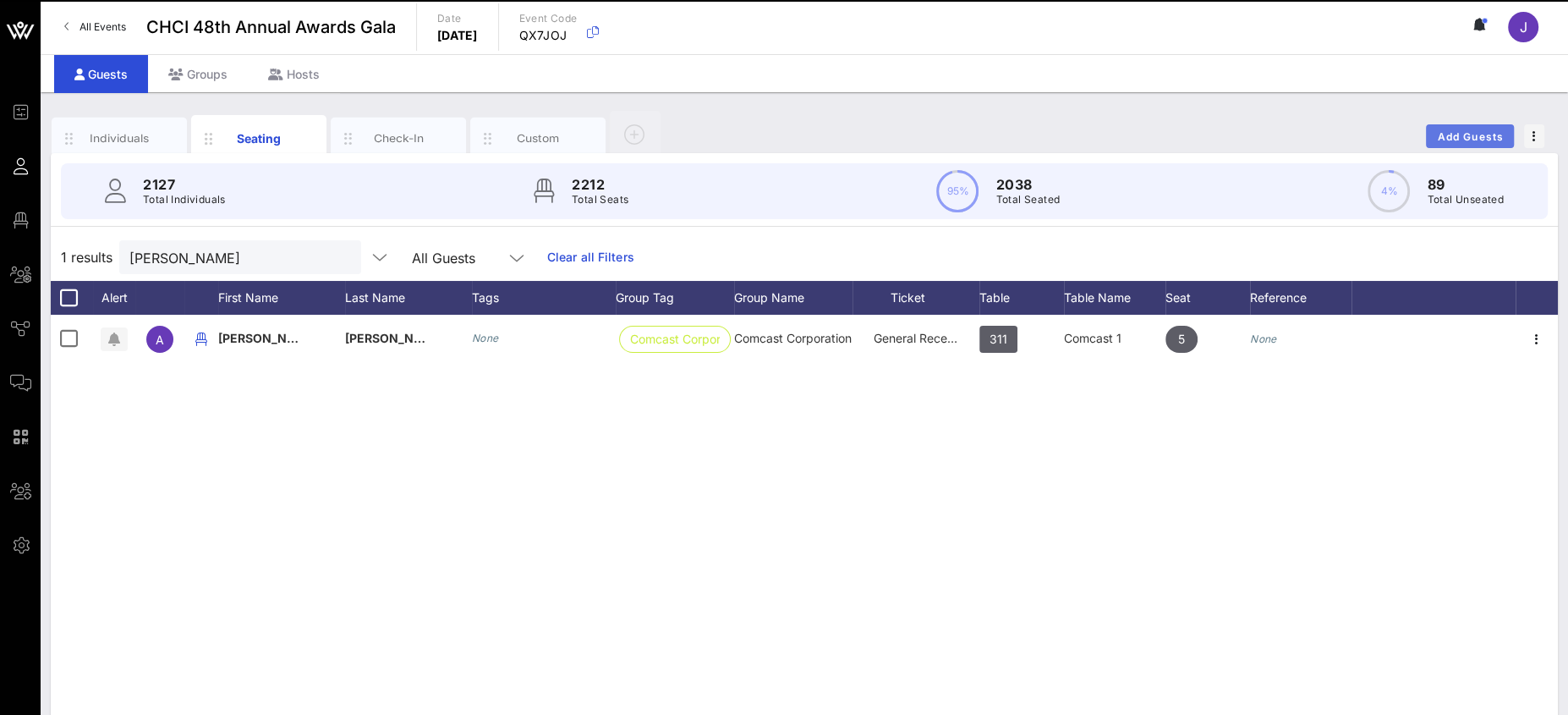
click at [1471, 136] on span "Add Guests" at bounding box center [1470, 136] width 67 height 13
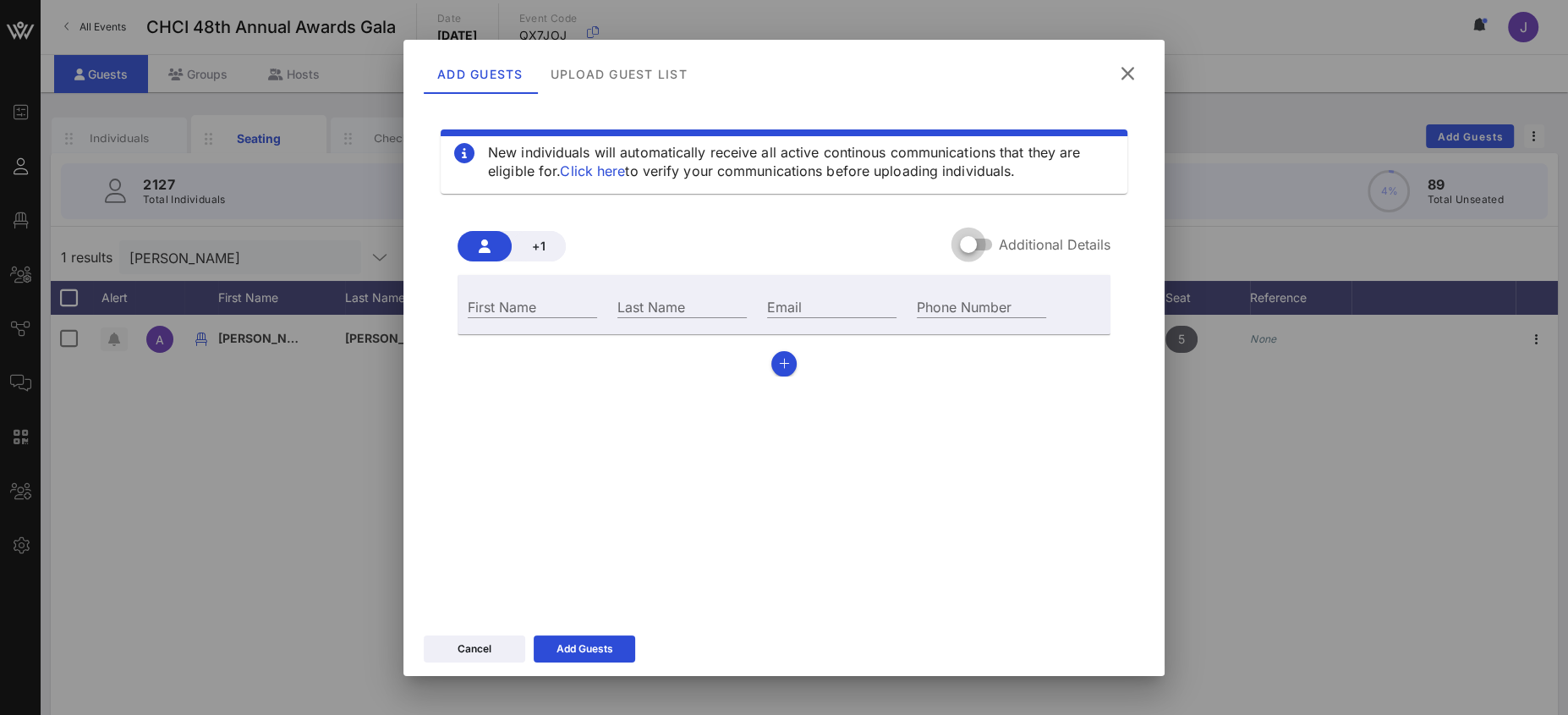
click at [982, 246] on div at bounding box center [969, 245] width 29 height 29
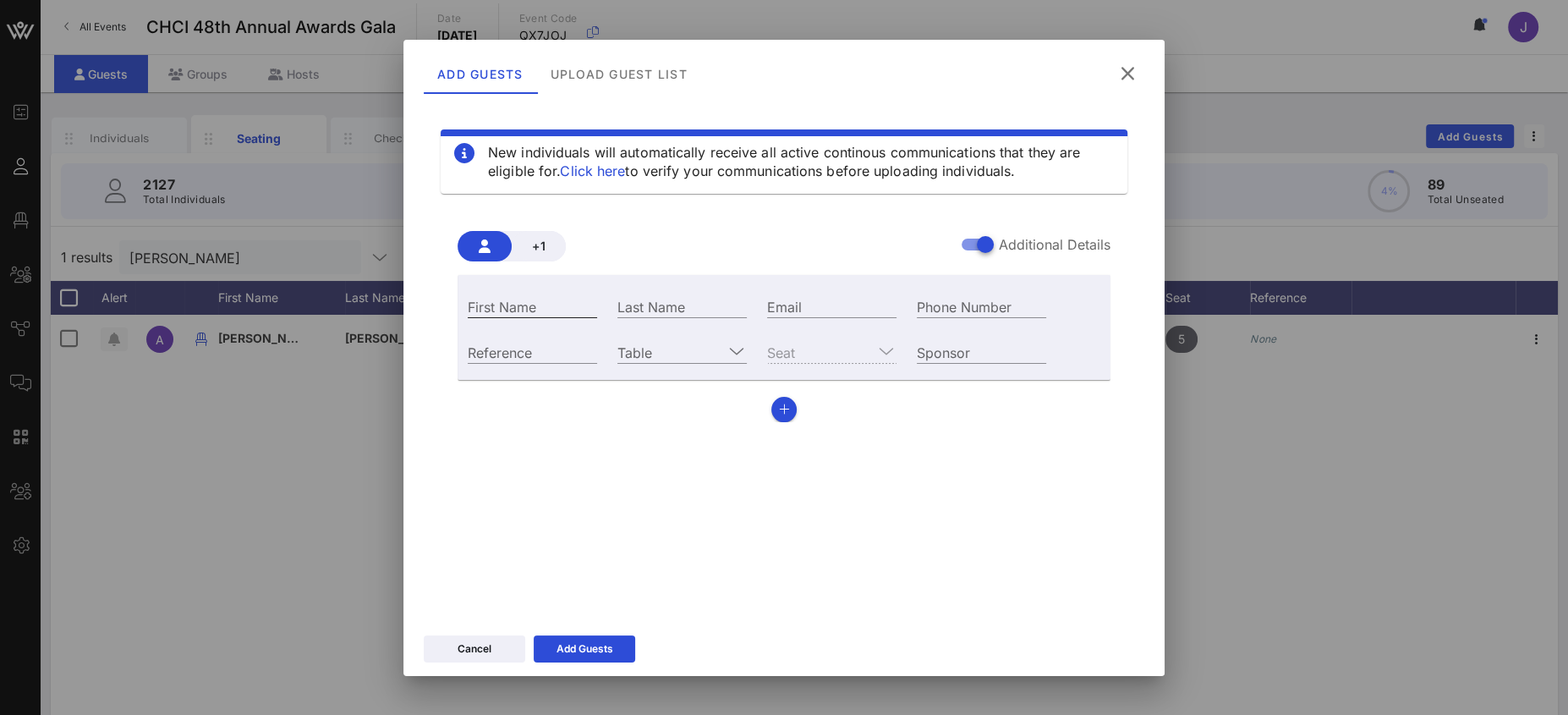
click at [532, 313] on input "First Name" at bounding box center [532, 306] width 129 height 22
type input "Lucio"
type input "[PERSON_NAME]"
paste input "mailto:US2151310@starbucks.com"
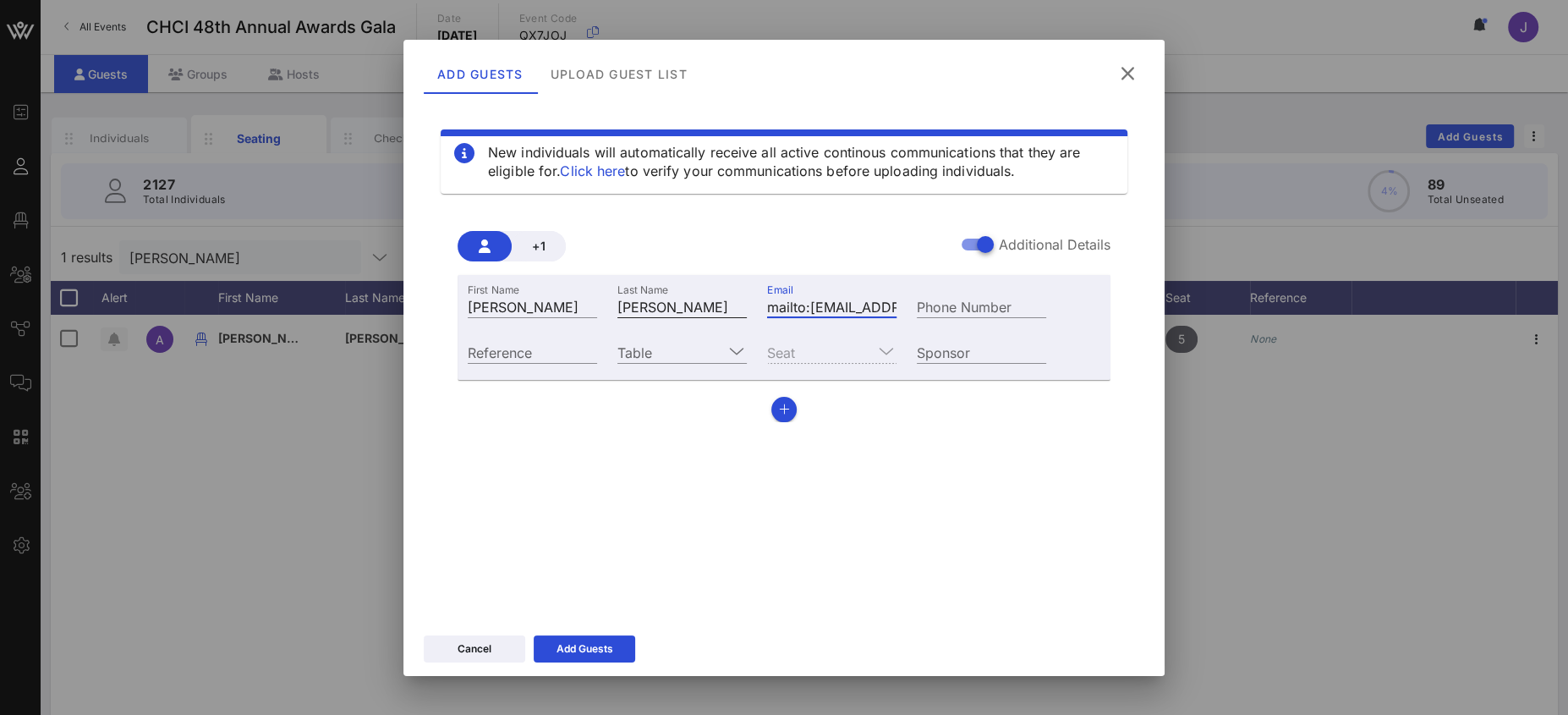
drag, startPoint x: 785, startPoint y: 298, endPoint x: 742, endPoint y: 294, distance: 43.2
click at [690, 289] on div "First Name Lucio Last Name Rivera Email mailto:US2151310@starbucks.com Phone Nu…" at bounding box center [756, 304] width 599 height 46
click at [809, 304] on input "mailto:US2151310@starbucks.com" at bounding box center [831, 306] width 129 height 22
drag, startPoint x: 809, startPoint y: 310, endPoint x: 724, endPoint y: 292, distance: 86.9
click at [733, 298] on div "First Name Lucio Last Name Rivera Email mailto:US2151310@starbucks.com Phone Nu…" at bounding box center [756, 304] width 599 height 46
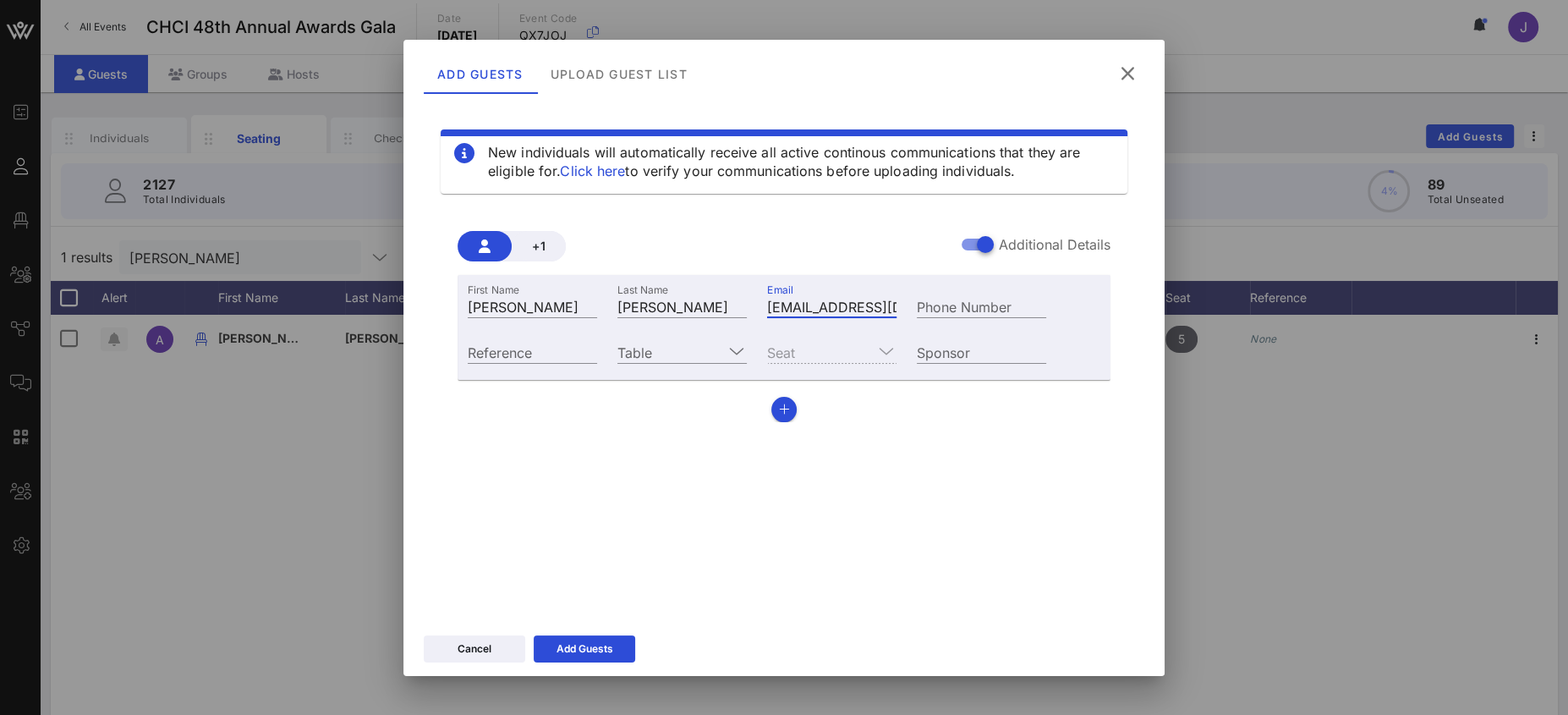
type input "US2151310@starbucks.com"
click at [694, 357] on input "Table" at bounding box center [670, 352] width 106 height 22
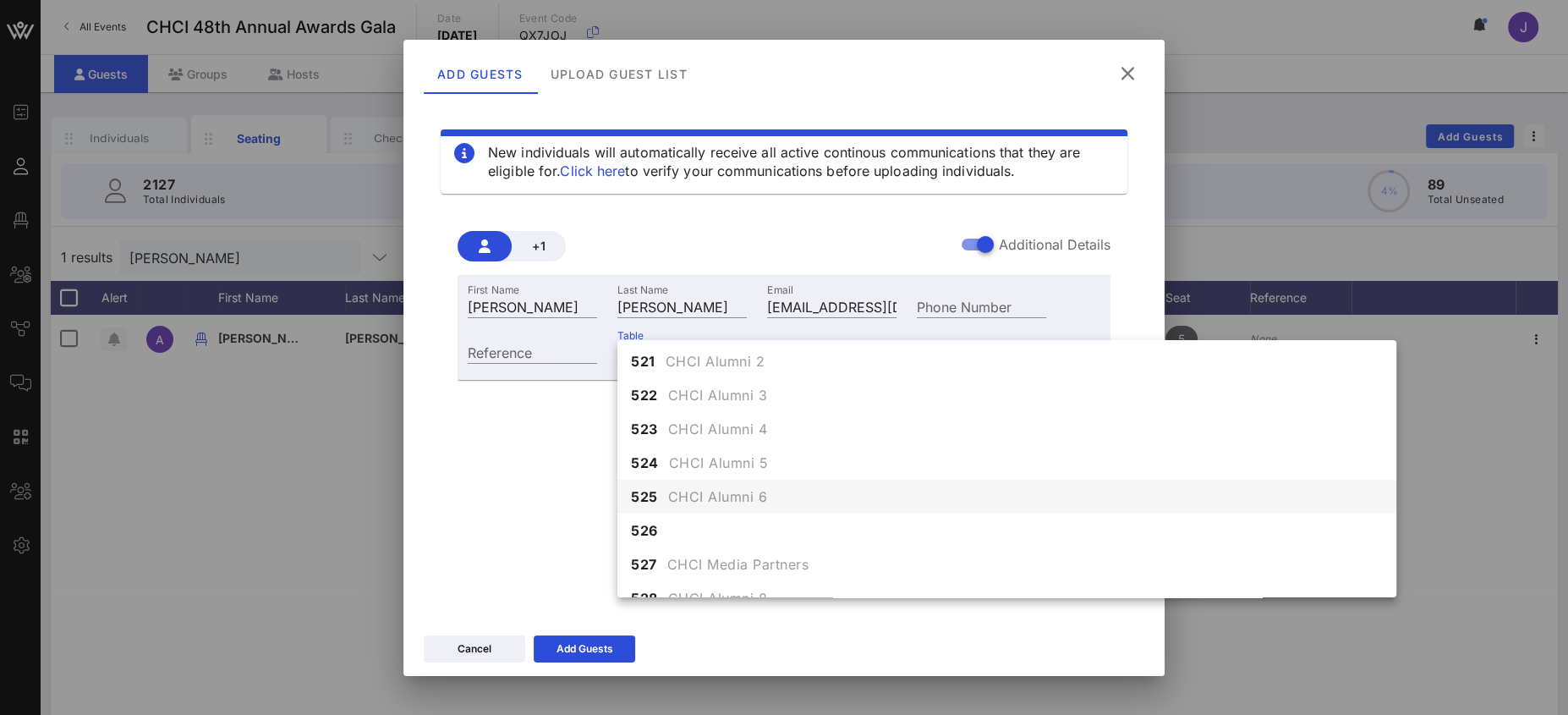
scroll to position [5972, 0]
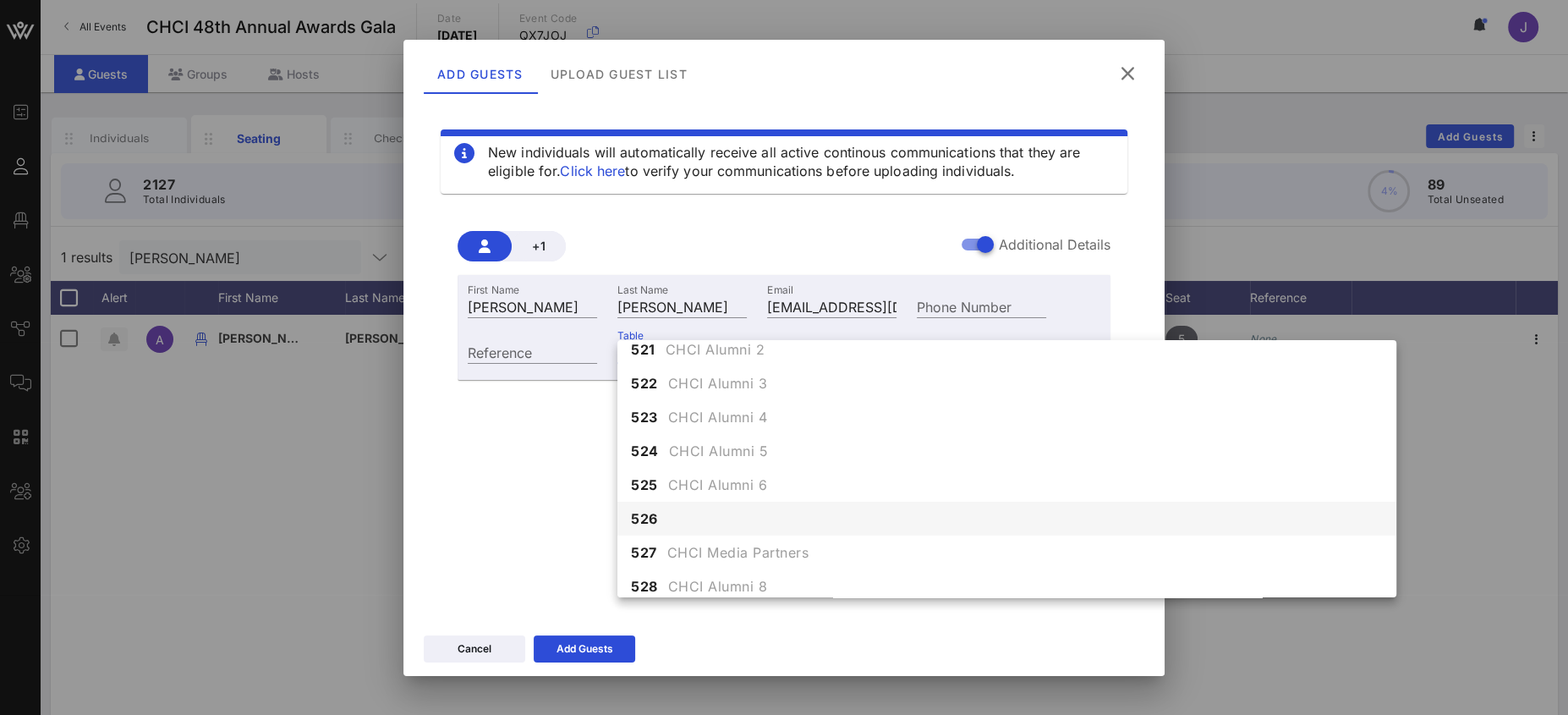
click at [725, 521] on div "526" at bounding box center [1007, 519] width 779 height 34
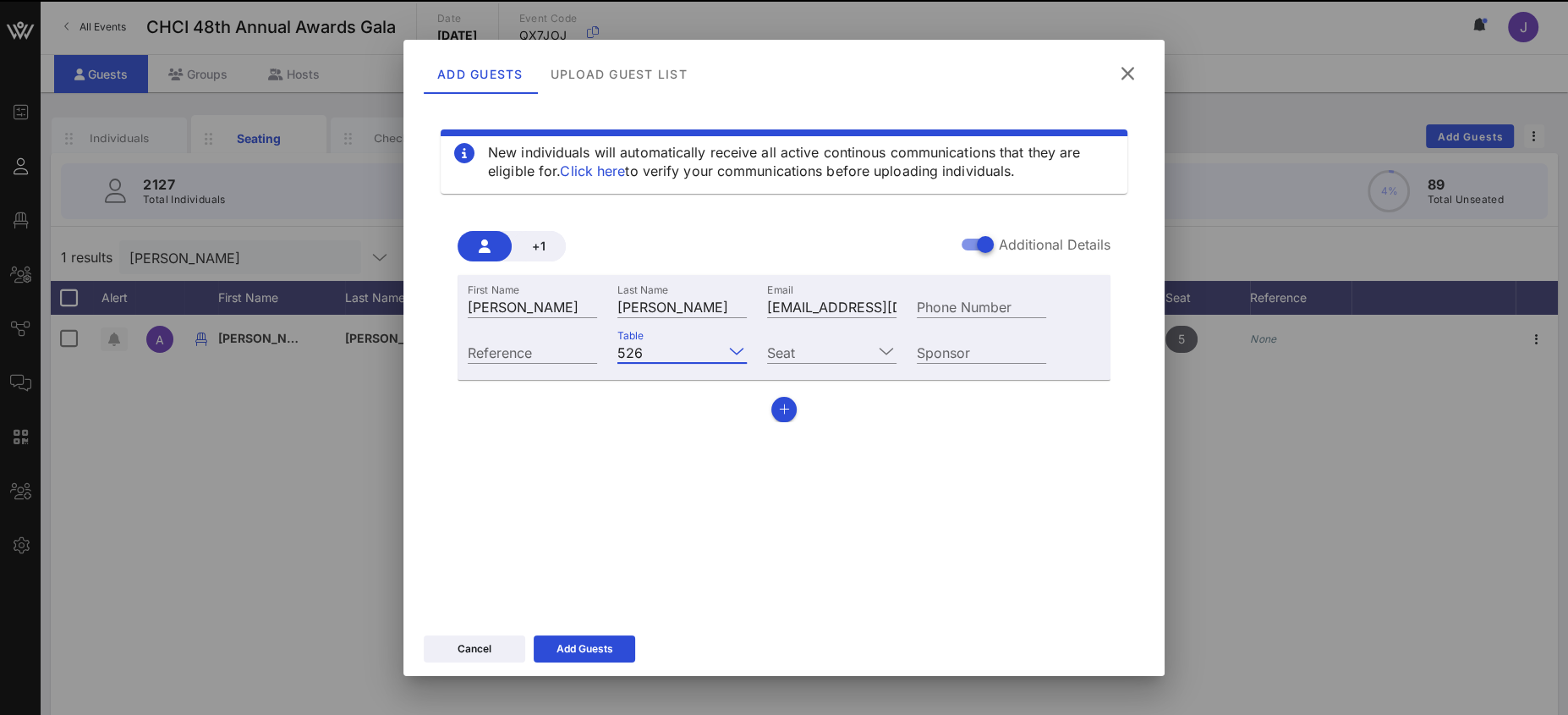
click at [849, 337] on div "Seat" at bounding box center [832, 350] width 150 height 46
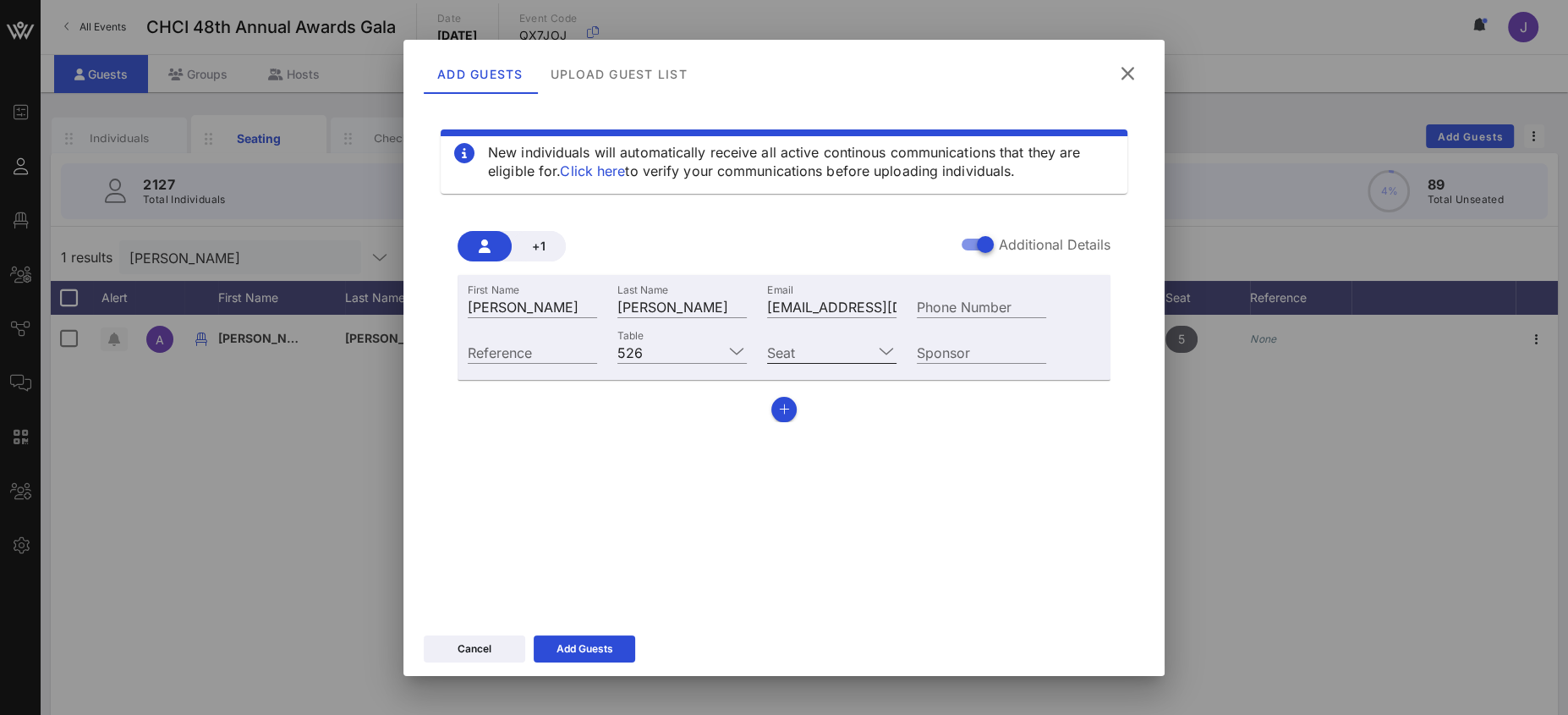
click at [844, 350] on input "Seat" at bounding box center [819, 352] width 106 height 22
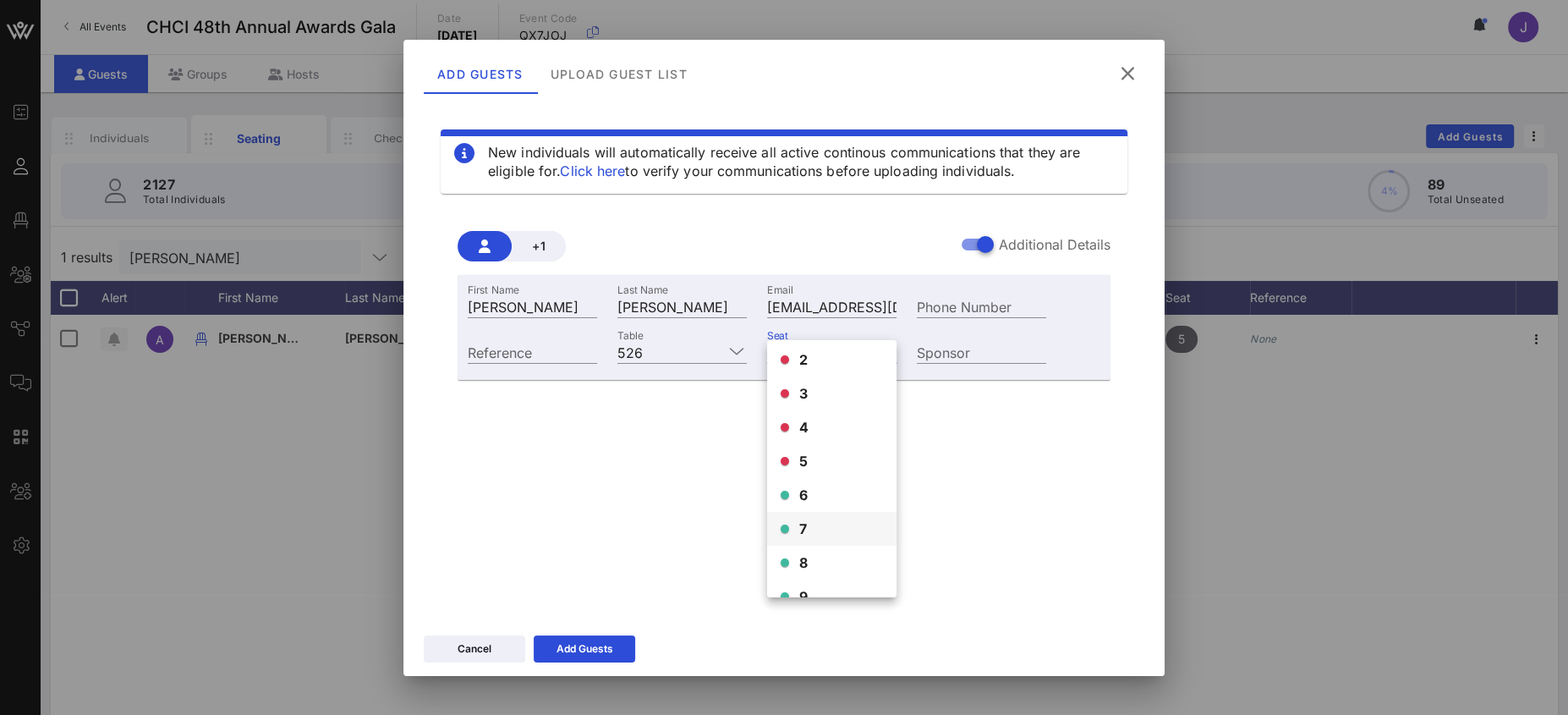
scroll to position [41, 0]
click at [811, 495] on div "6" at bounding box center [831, 493] width 129 height 34
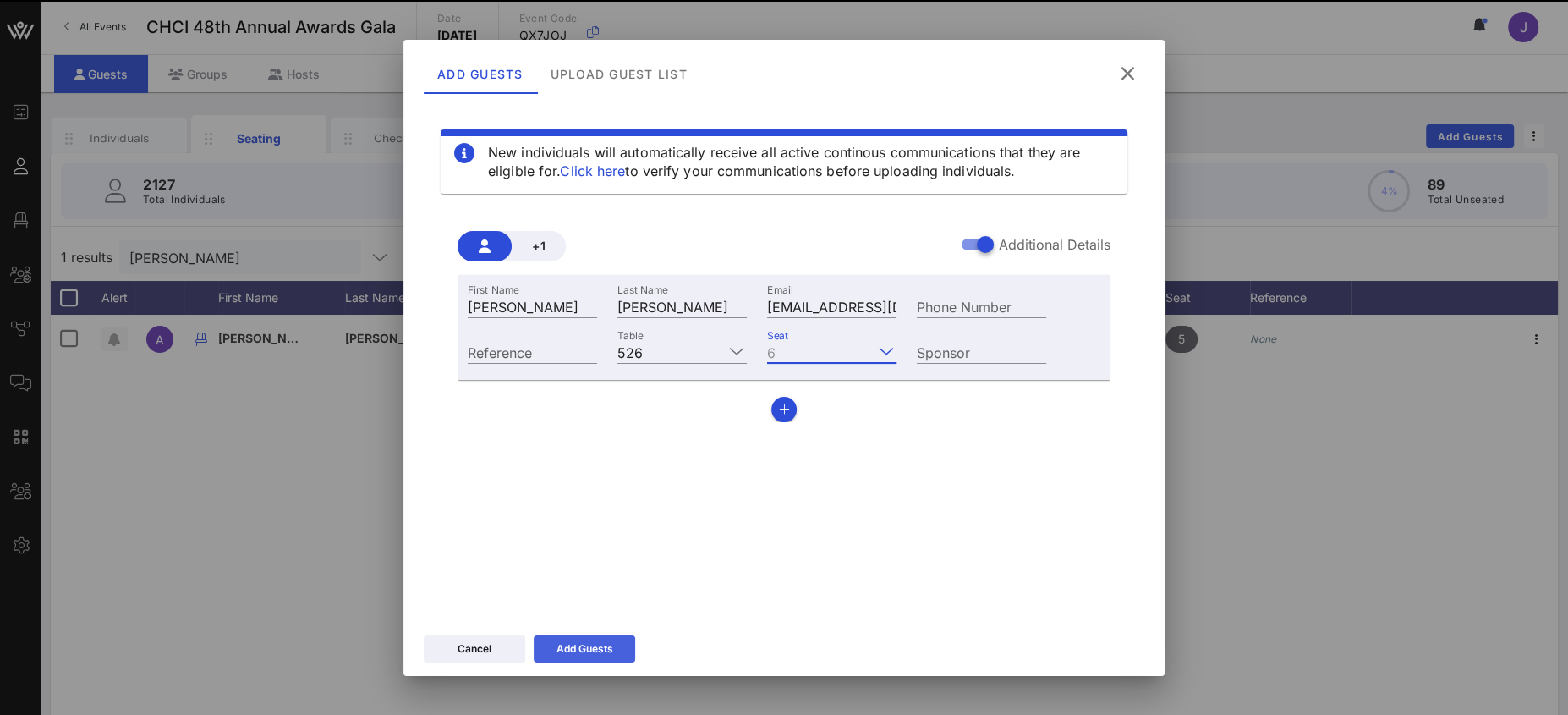
click at [584, 645] on icon at bounding box center [584, 649] width 12 height 10
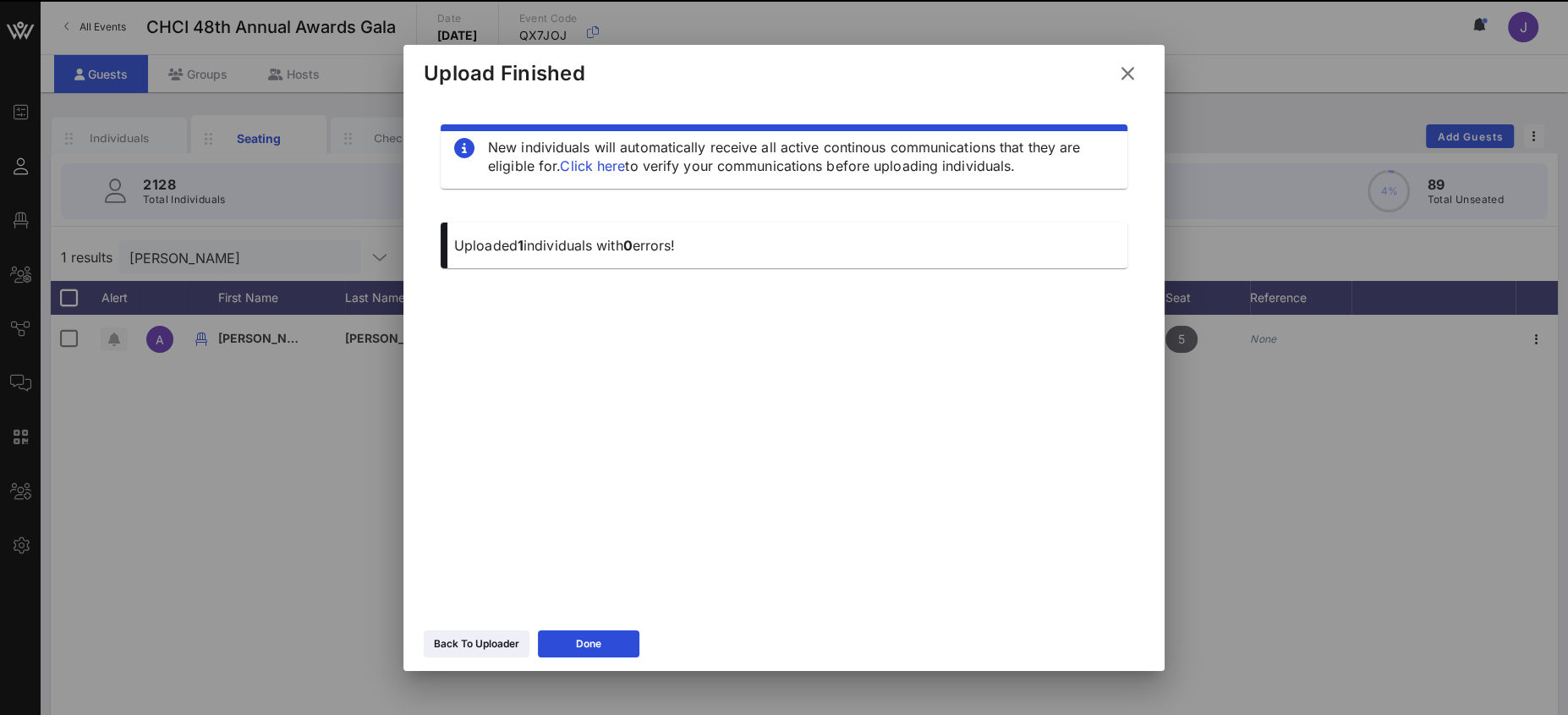
click at [1137, 75] on icon at bounding box center [1128, 73] width 23 height 20
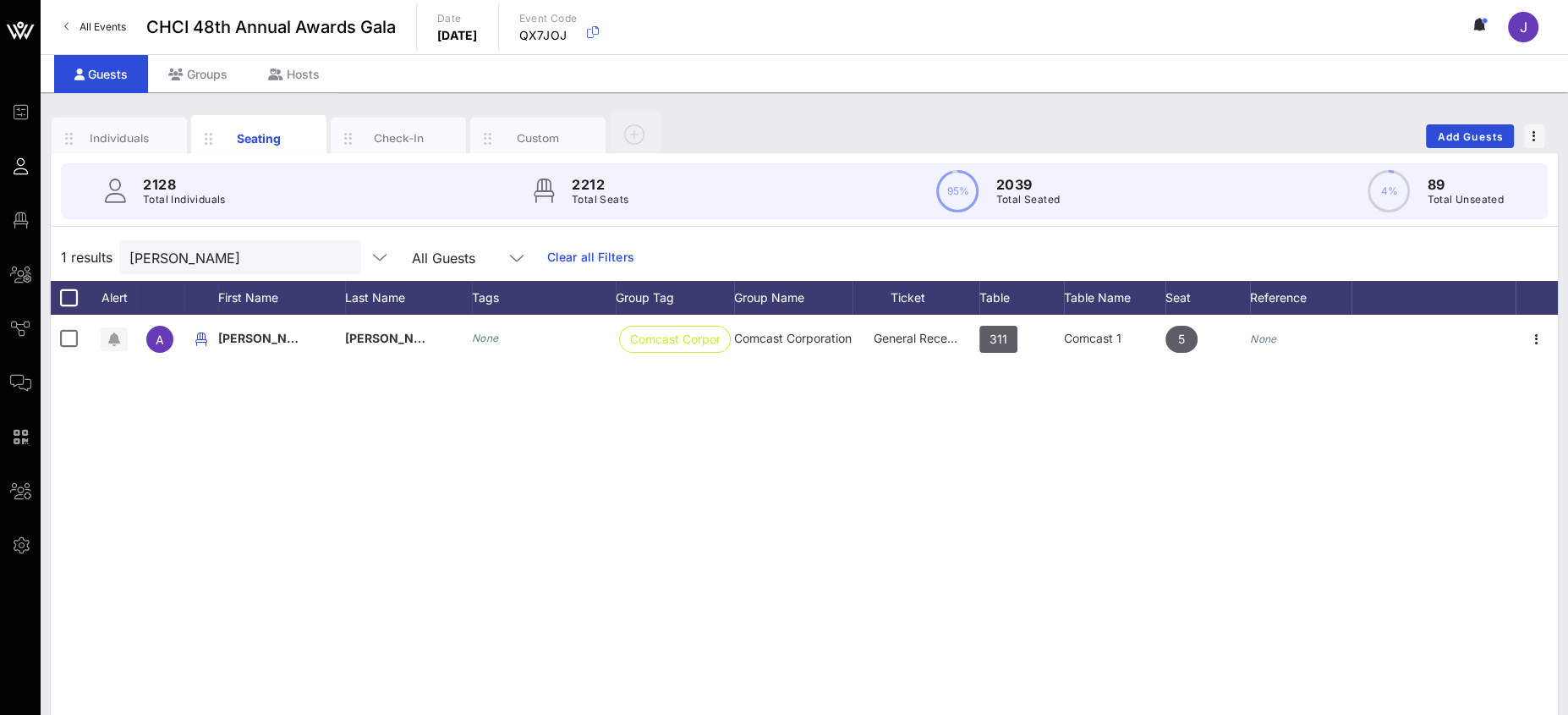
click at [336, 254] on button "clear icon" at bounding box center [341, 257] width 11 height 17
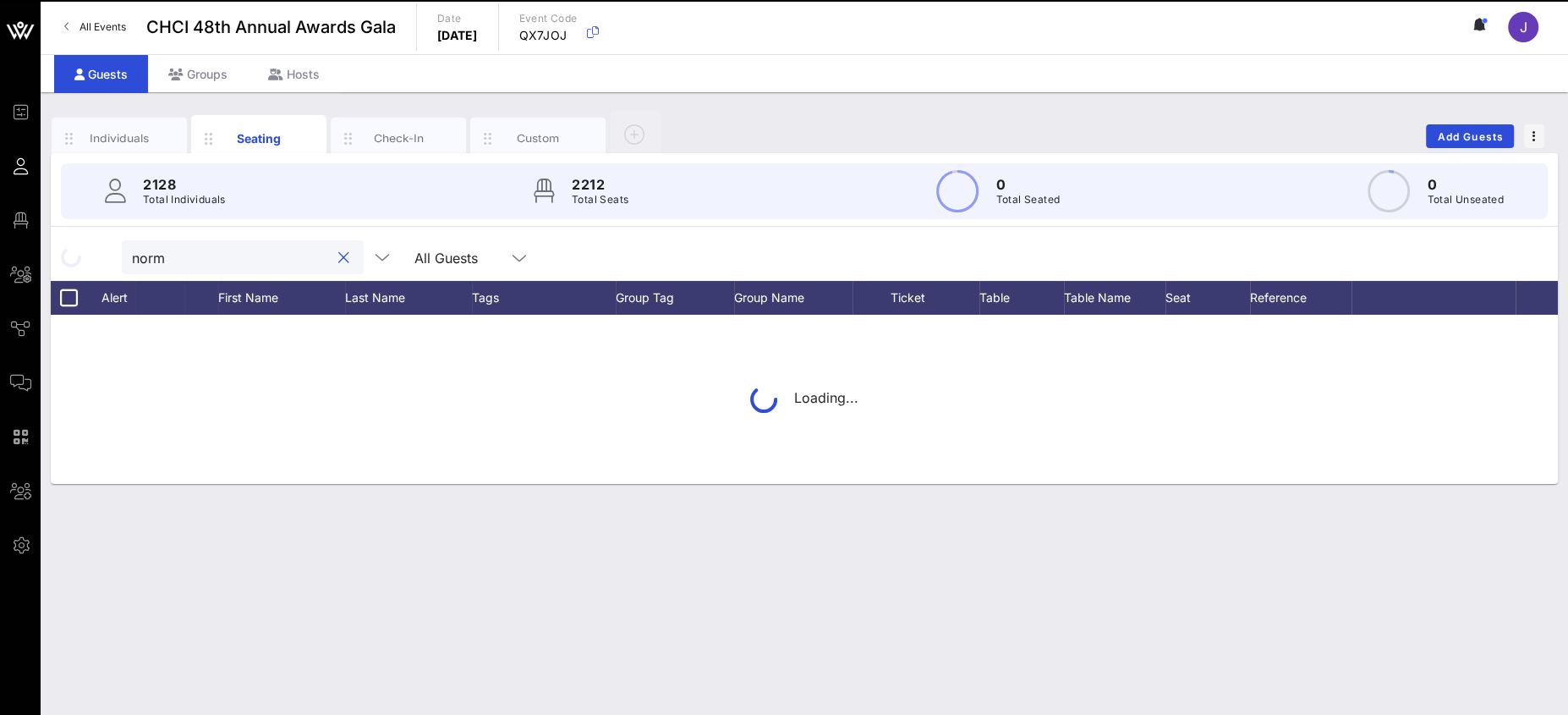
type input "norma"
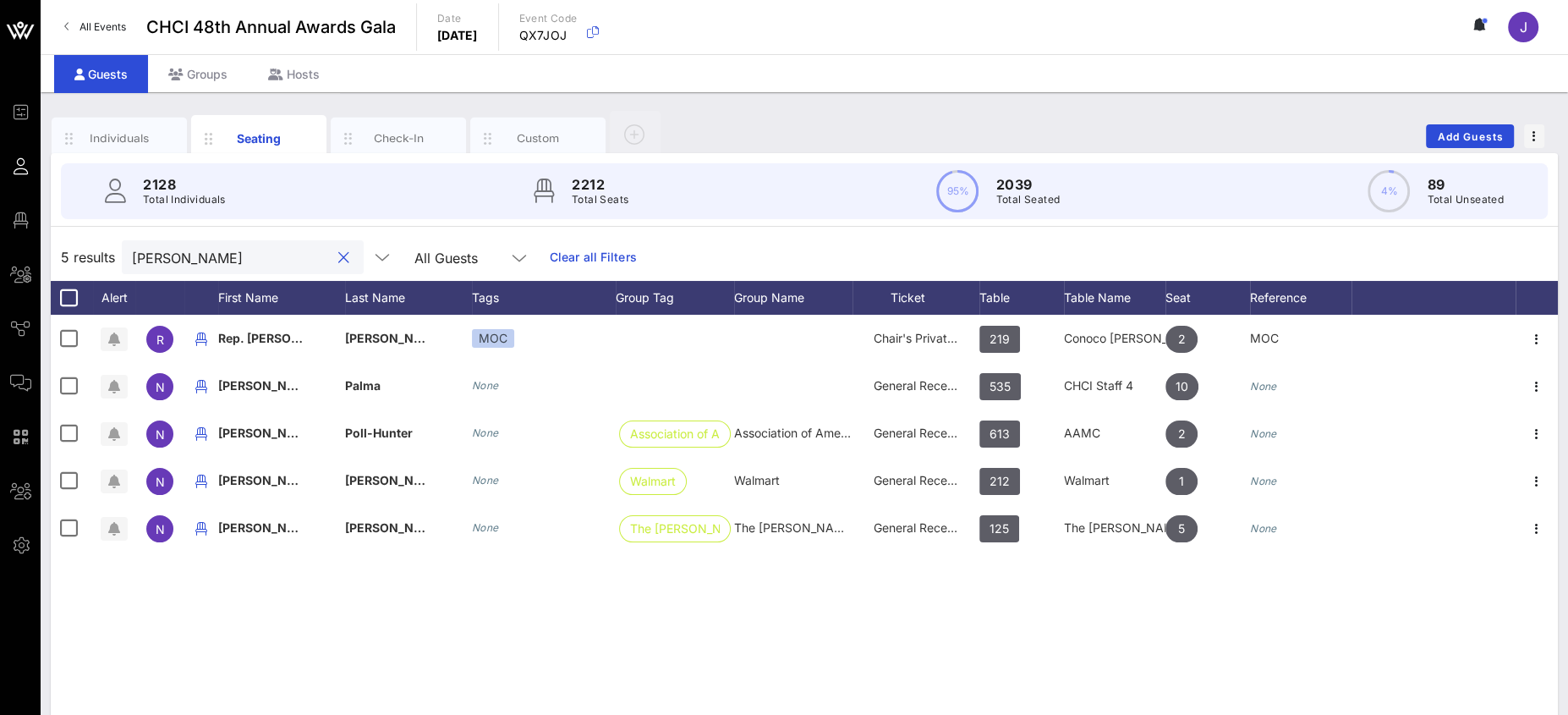
click at [338, 257] on button "clear icon" at bounding box center [343, 257] width 11 height 17
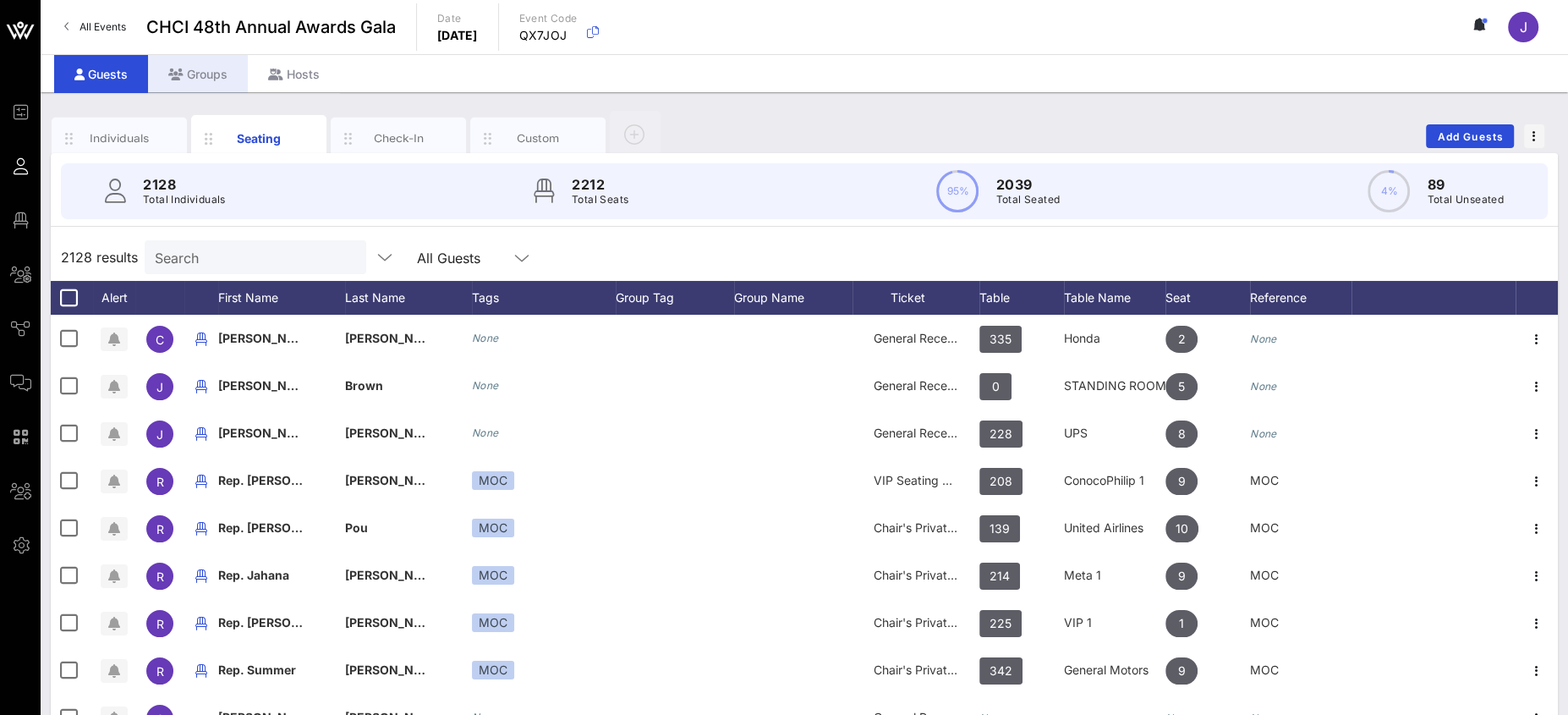
click at [212, 73] on div "Groups" at bounding box center [197, 74] width 100 height 38
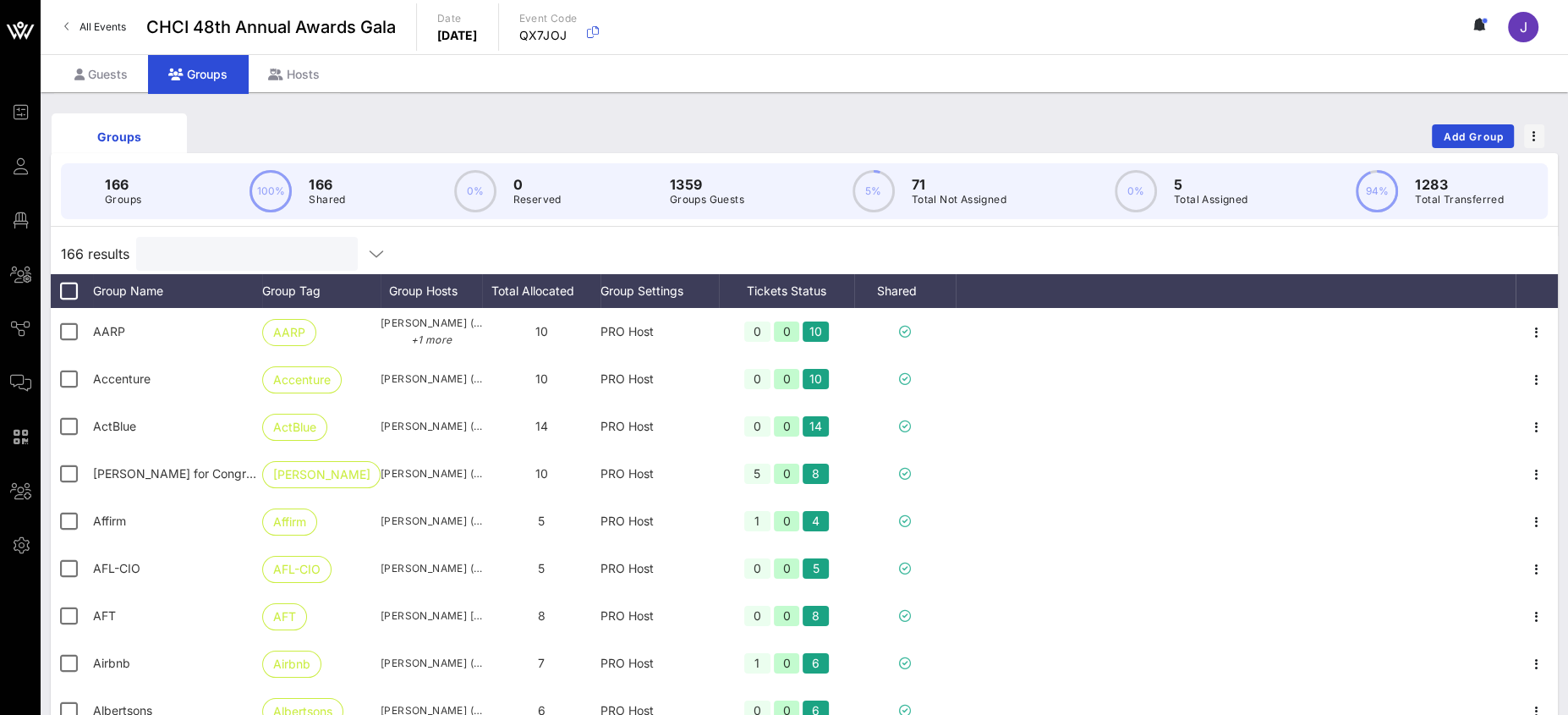
click at [197, 259] on input "text" at bounding box center [246, 254] width 198 height 22
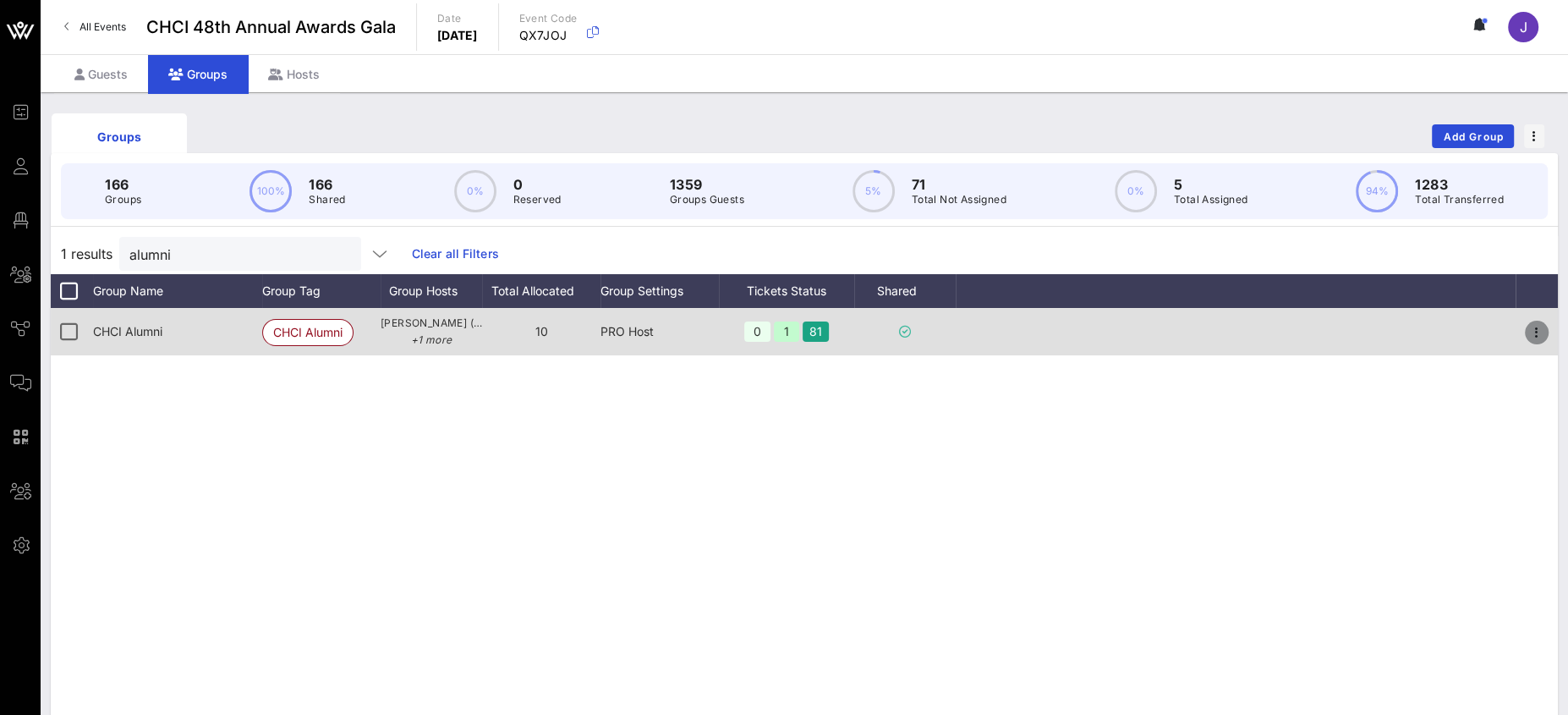
drag, startPoint x: 1537, startPoint y: 321, endPoint x: 1531, endPoint y: 337, distance: 17.1
click at [1537, 322] on button "button" at bounding box center [1536, 332] width 23 height 23
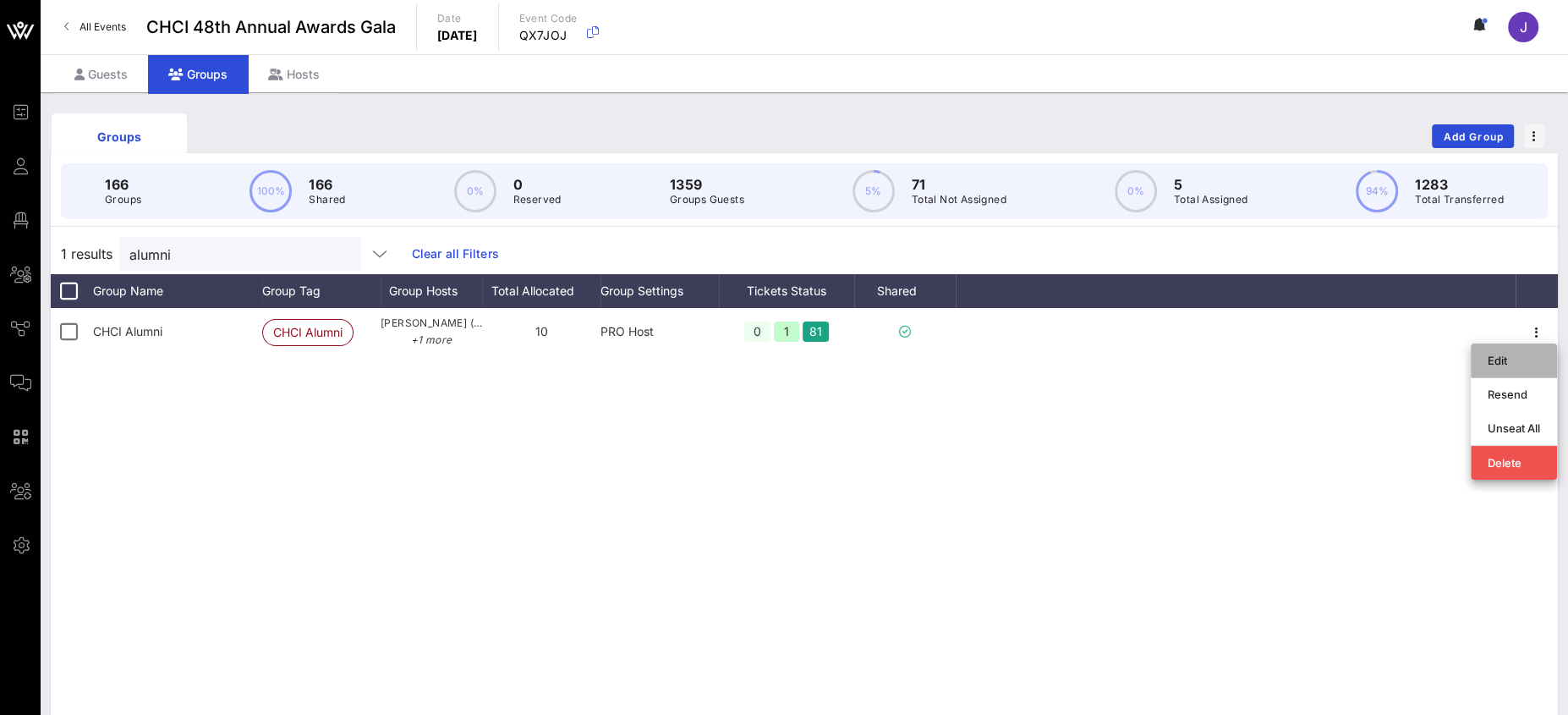
click at [1522, 363] on div "Edit" at bounding box center [1514, 360] width 52 height 14
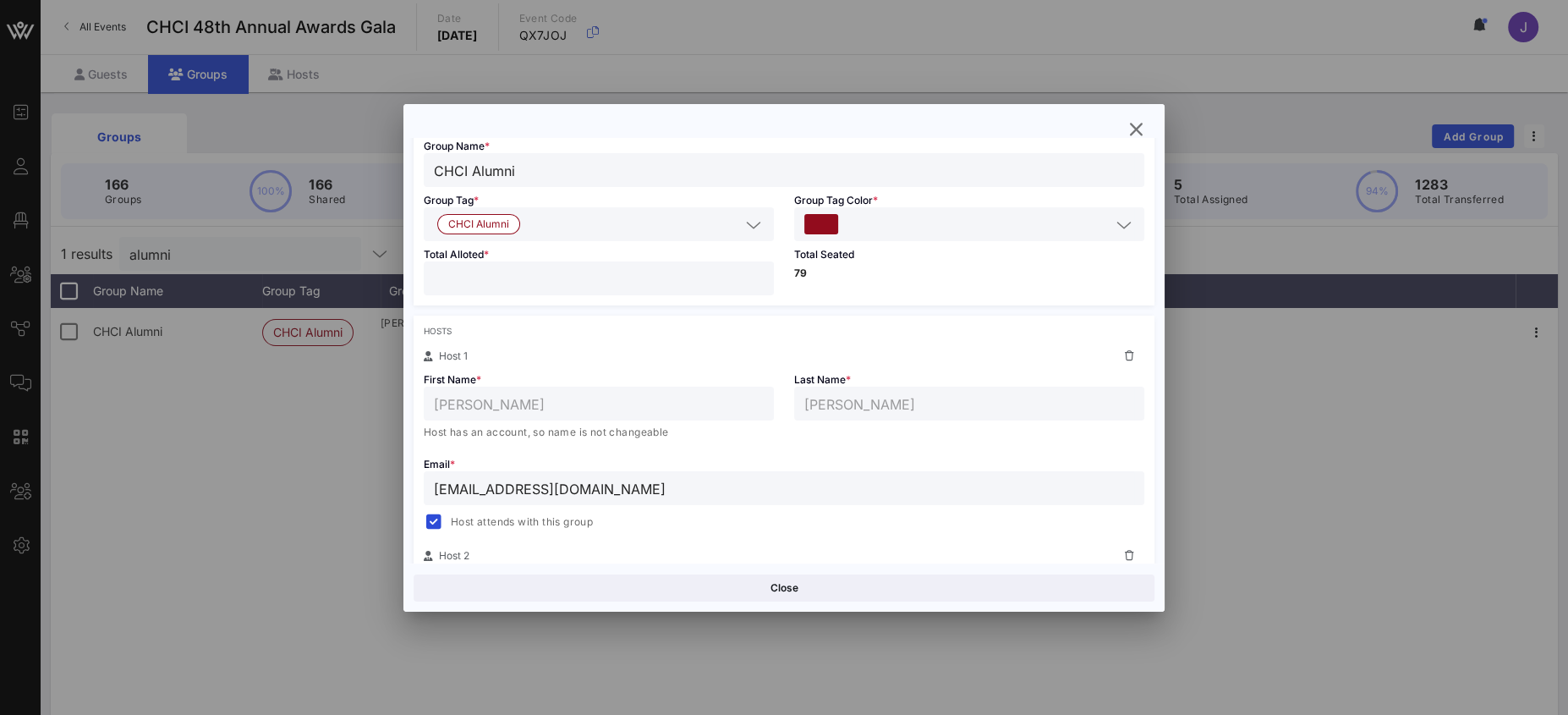
scroll to position [138, 0]
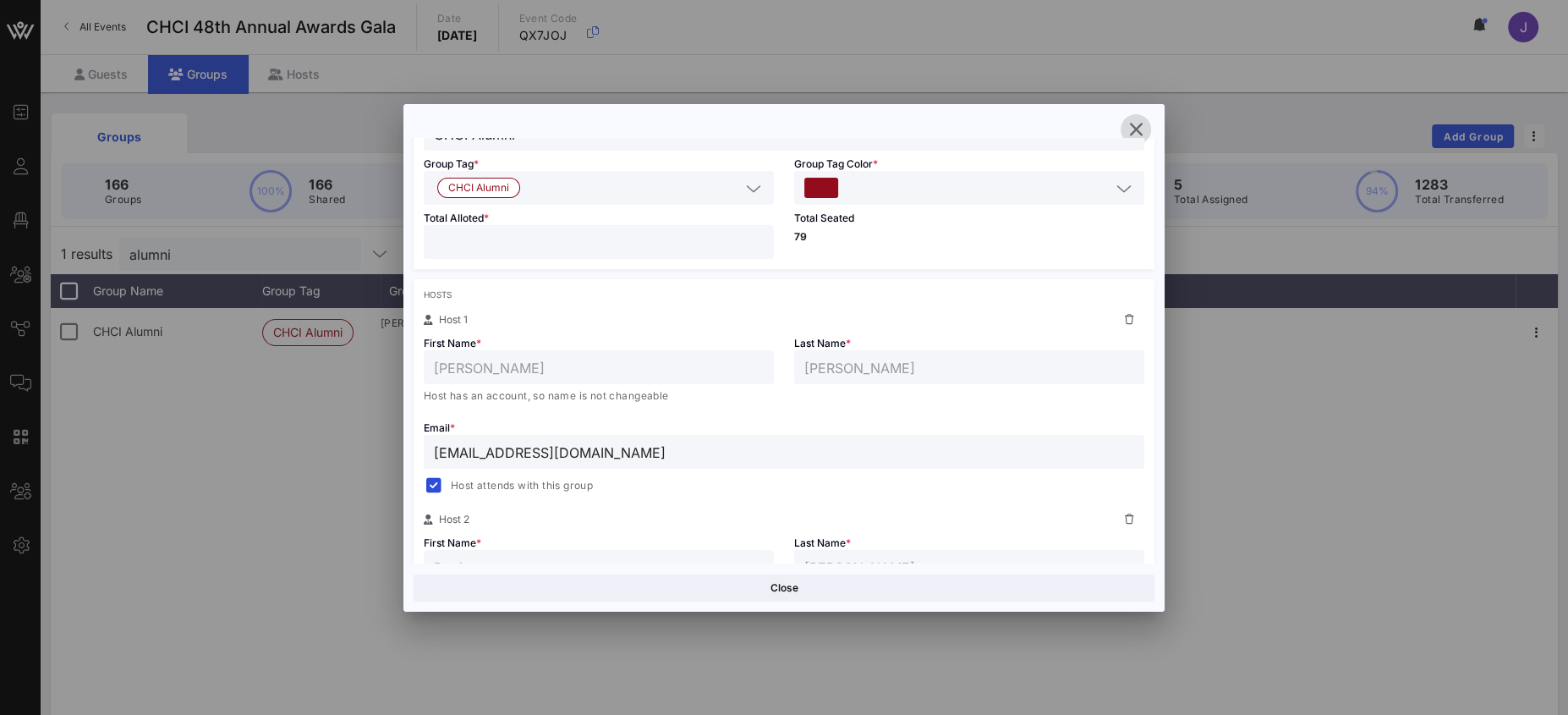
click at [1144, 128] on icon "button" at bounding box center [1135, 129] width 20 height 20
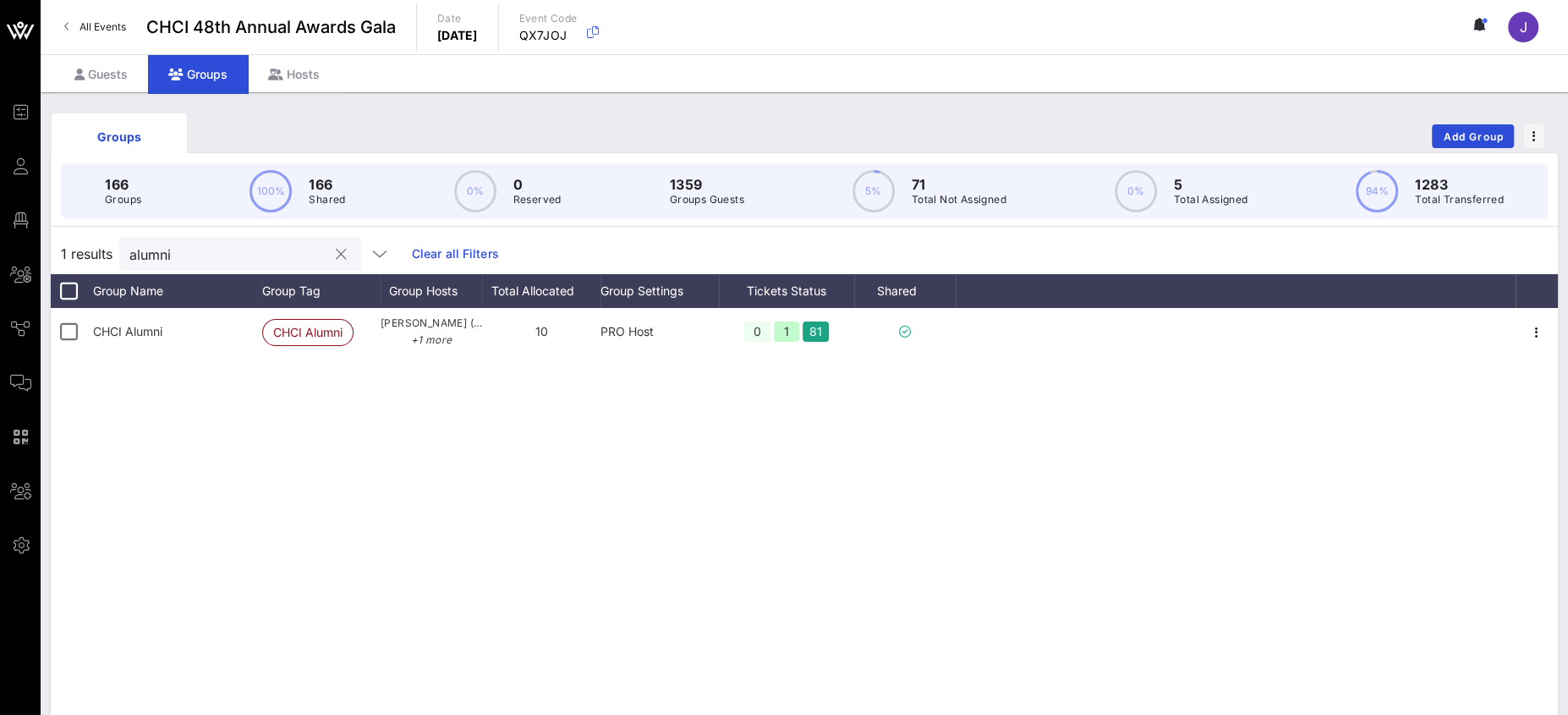
click at [156, 256] on input "alumni" at bounding box center [228, 254] width 198 height 22
type input "mendoza"
click at [128, 75] on div "Guests" at bounding box center [101, 74] width 94 height 38
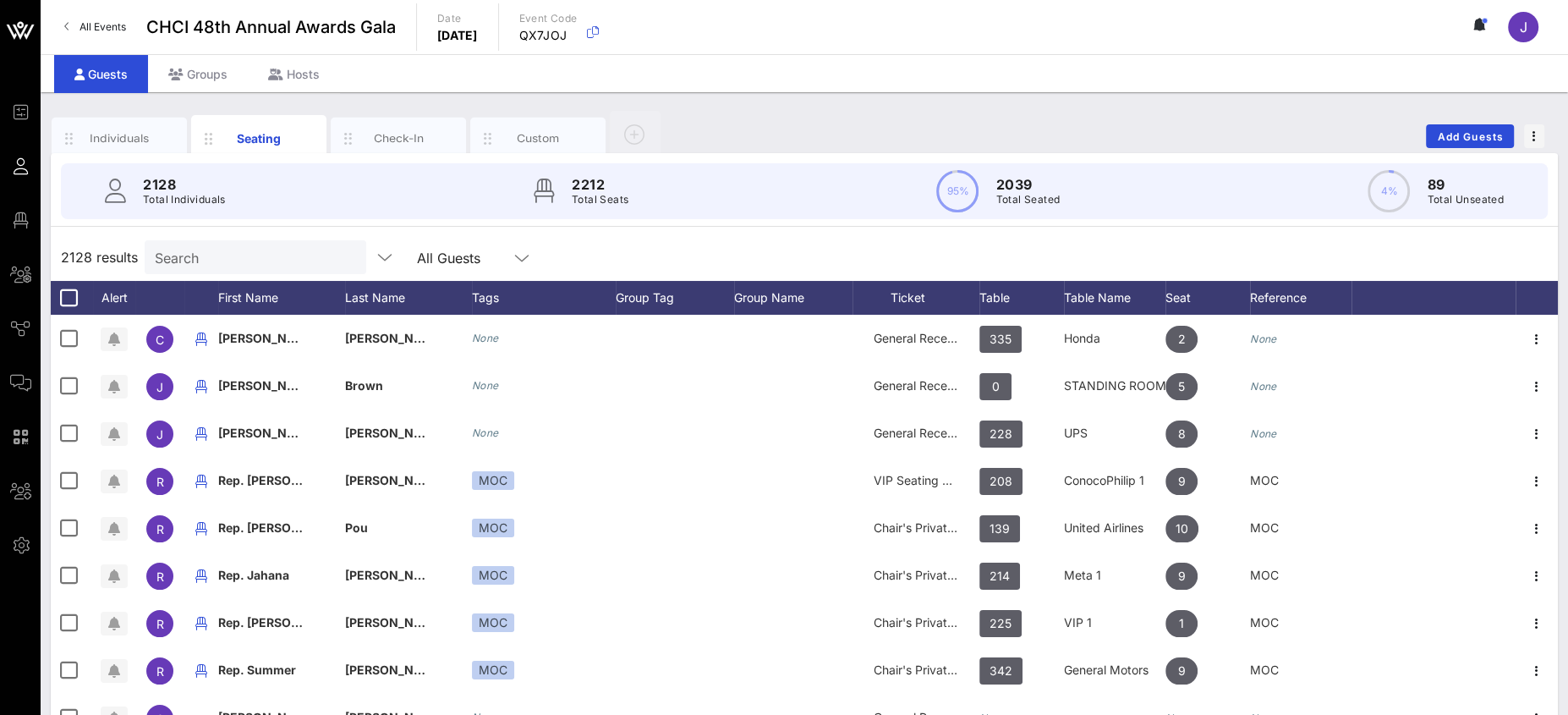
click at [174, 242] on div "Search" at bounding box center [253, 256] width 198 height 34
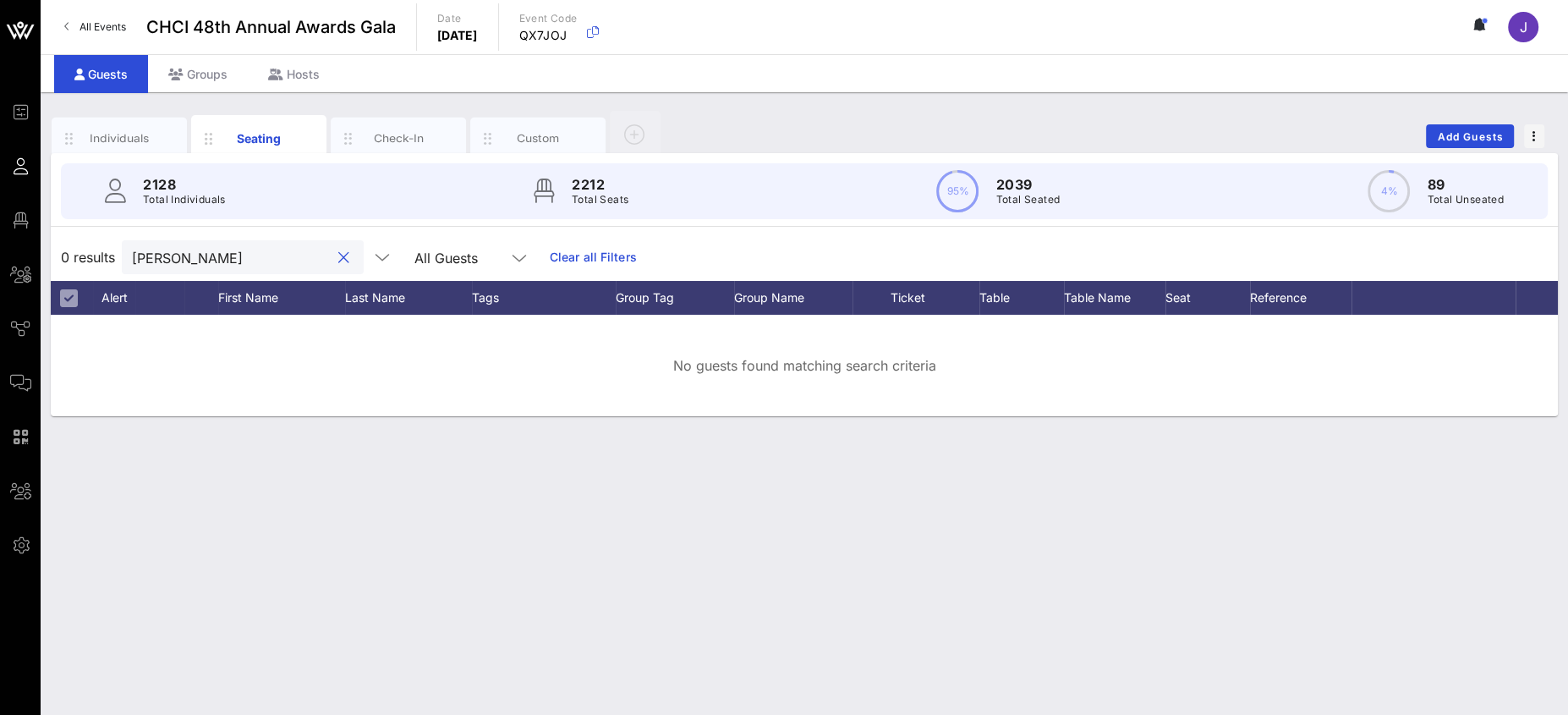
click at [202, 260] on input "patty mendoza" at bounding box center [231, 256] width 198 height 22
click at [201, 261] on input "patty mendoza" at bounding box center [231, 256] width 198 height 22
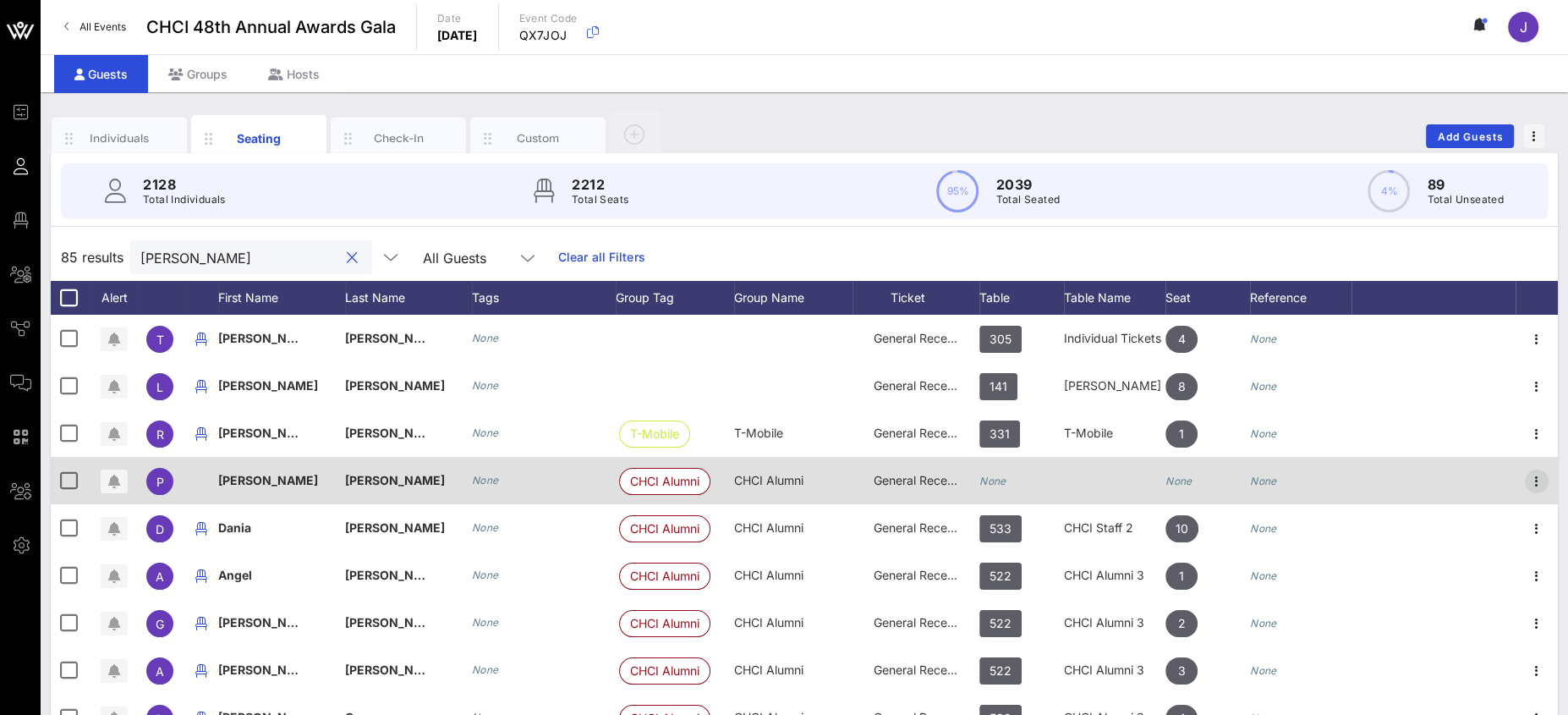
type input "mendoza"
click at [1526, 478] on icon "button" at bounding box center [1536, 481] width 20 height 20
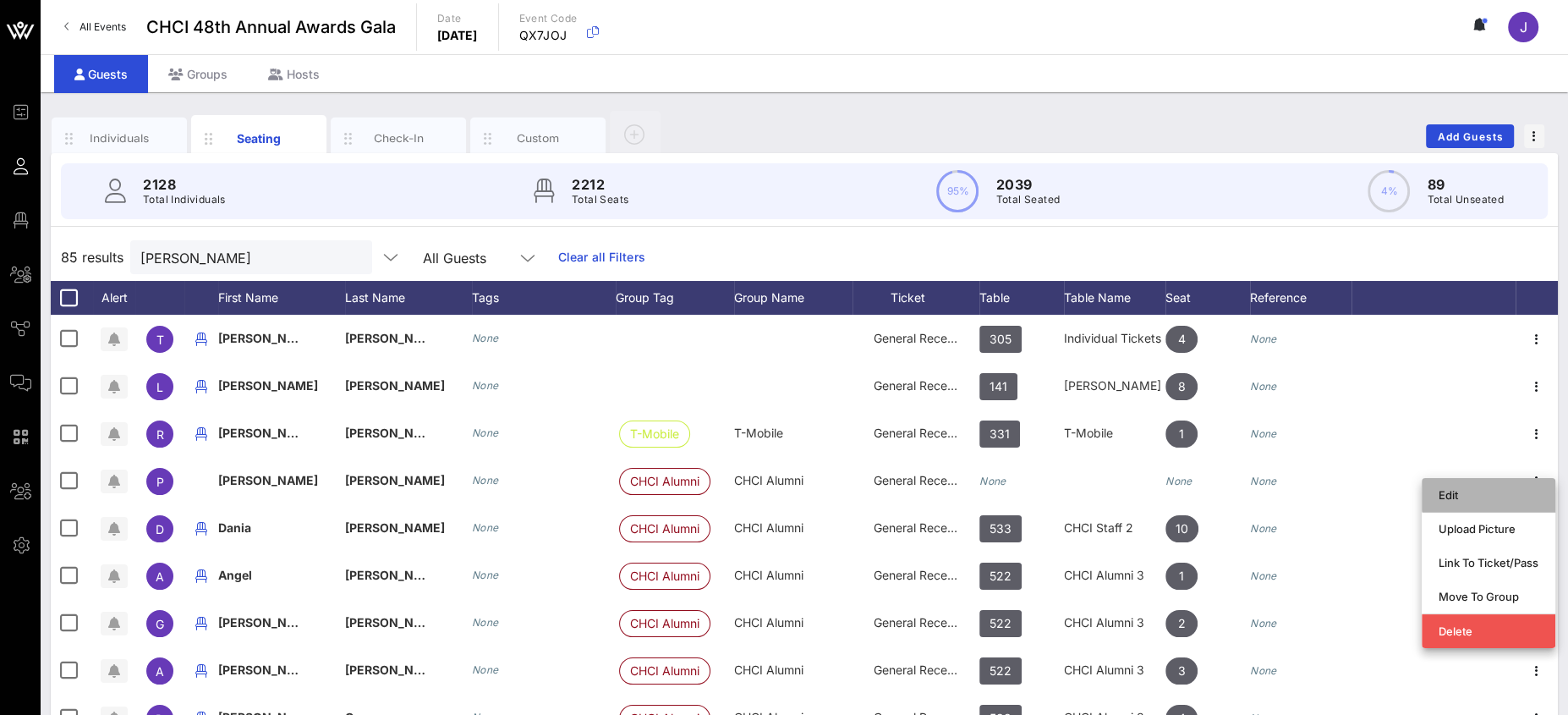
click at [1481, 500] on div "Edit" at bounding box center [1488, 495] width 100 height 14
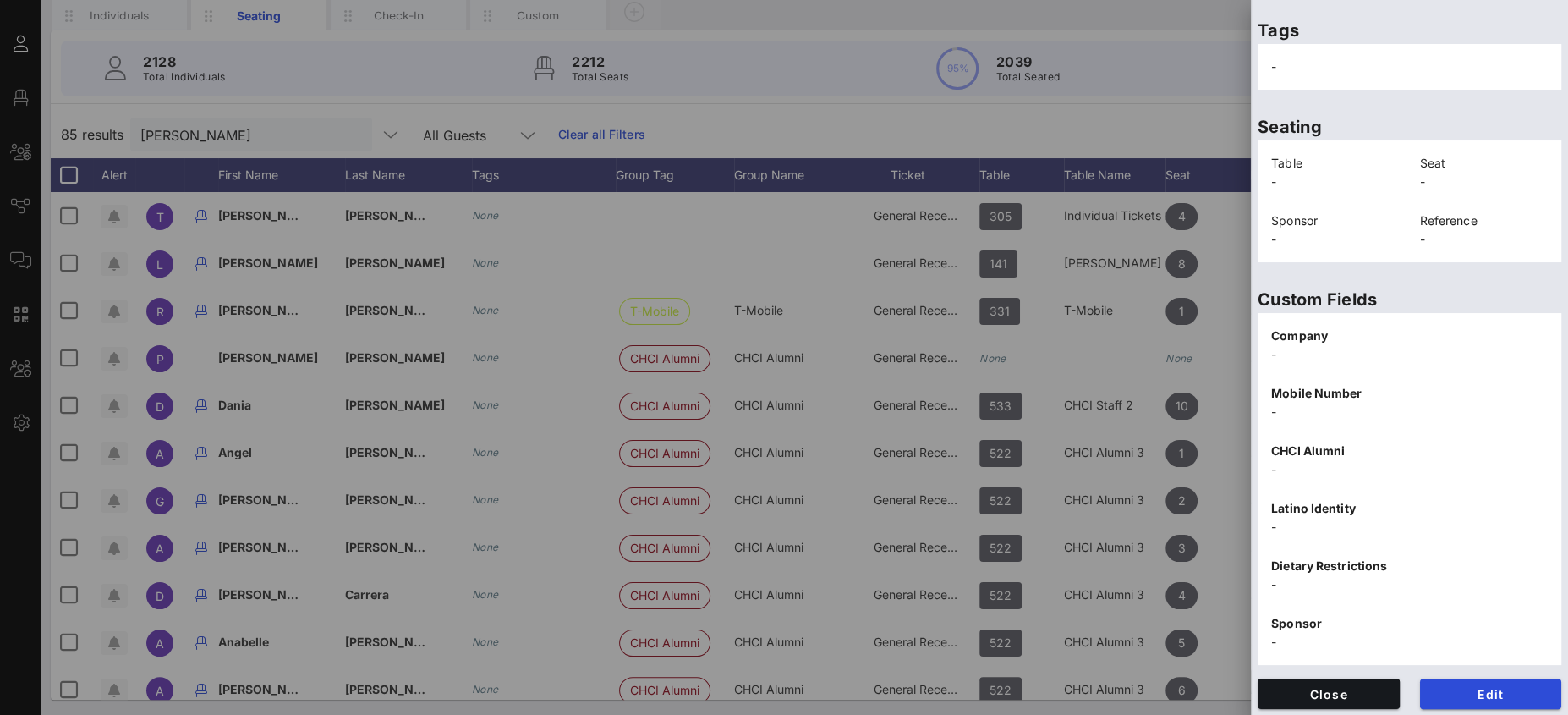
scroll to position [308, 0]
click at [1334, 688] on span "Close" at bounding box center [1328, 695] width 115 height 15
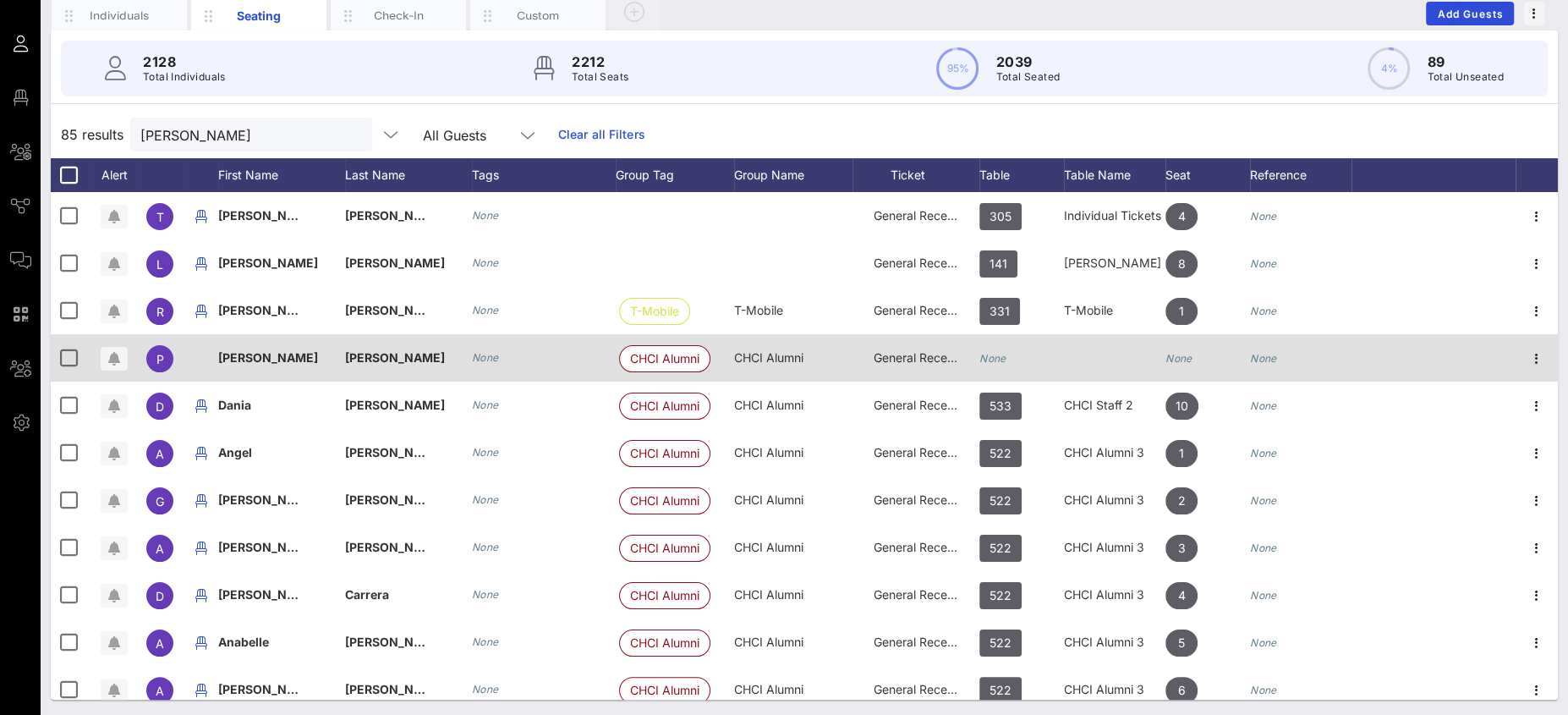
click at [1008, 353] on div "None" at bounding box center [1021, 367] width 84 height 67
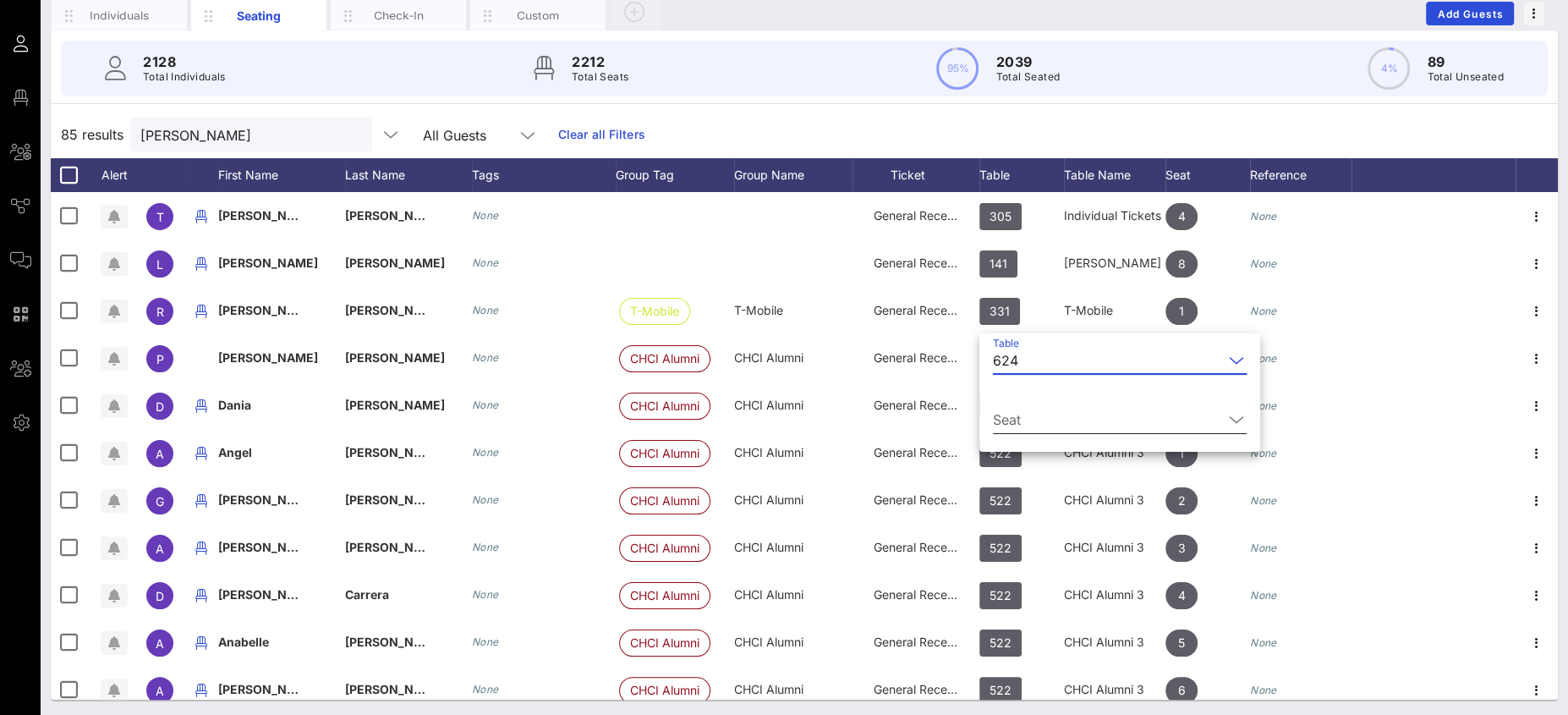
click at [1059, 423] on input "Seat" at bounding box center [1108, 420] width 230 height 27
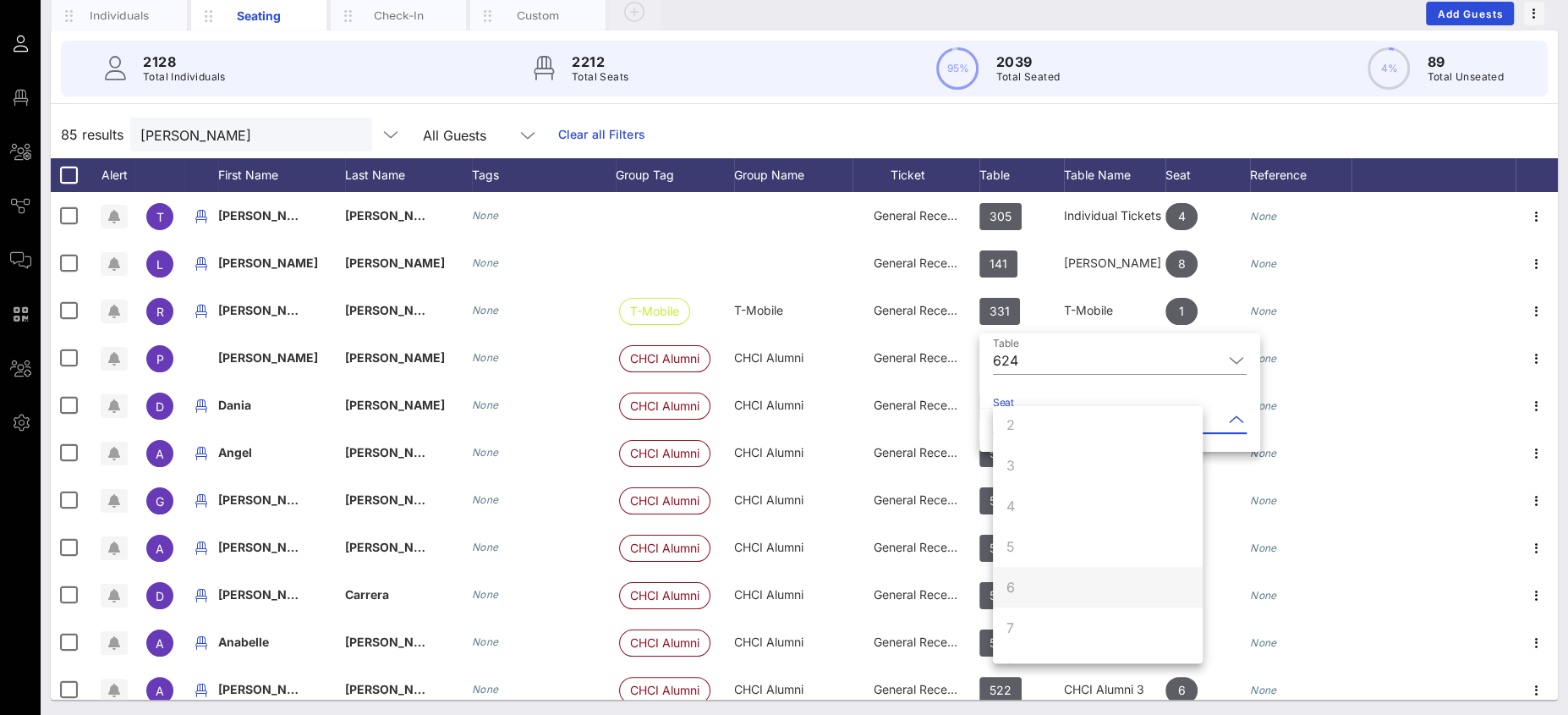
scroll to position [162, 0]
click at [1115, 111] on div "85 results mendoza All Guests Clear all Filters" at bounding box center [804, 134] width 1507 height 48
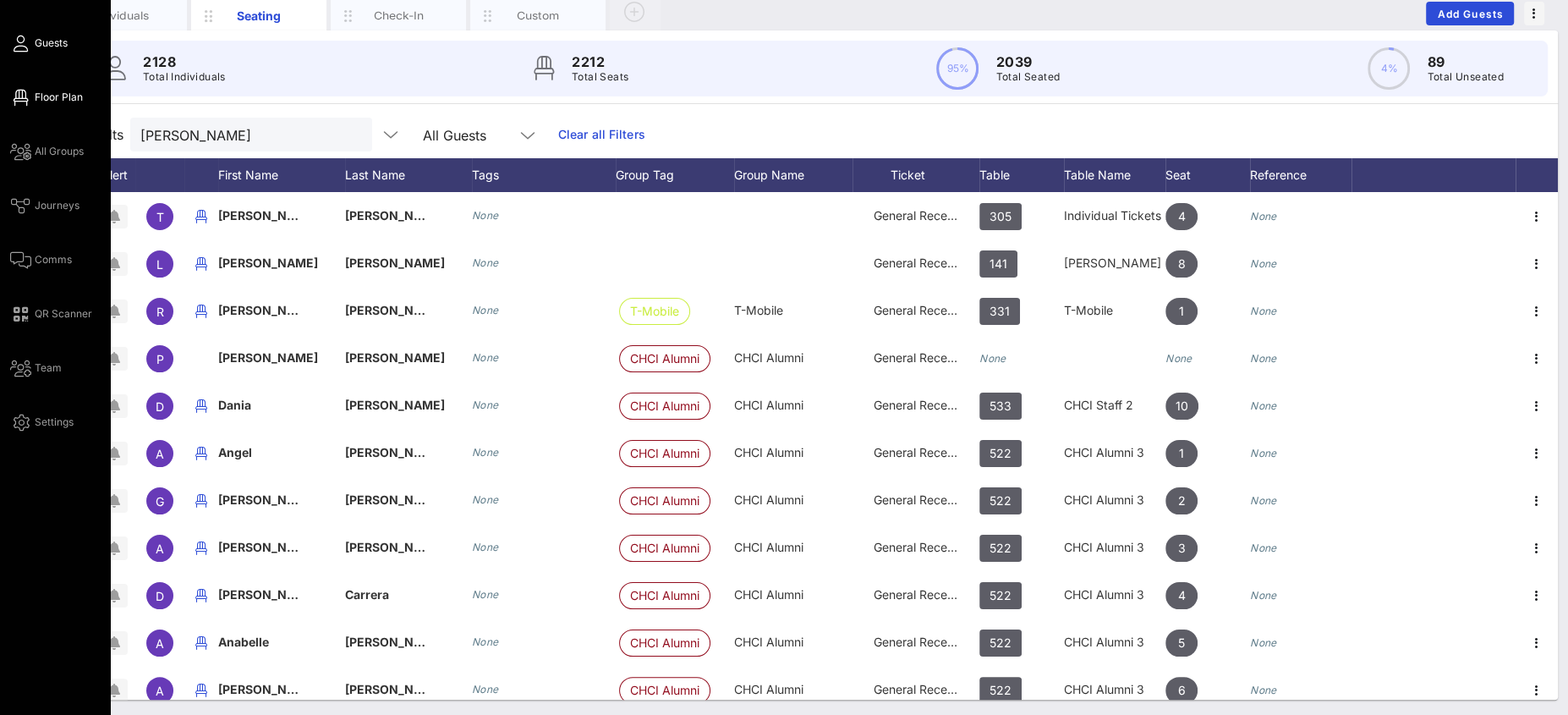
click at [41, 101] on span "Floor Plan" at bounding box center [59, 97] width 49 height 16
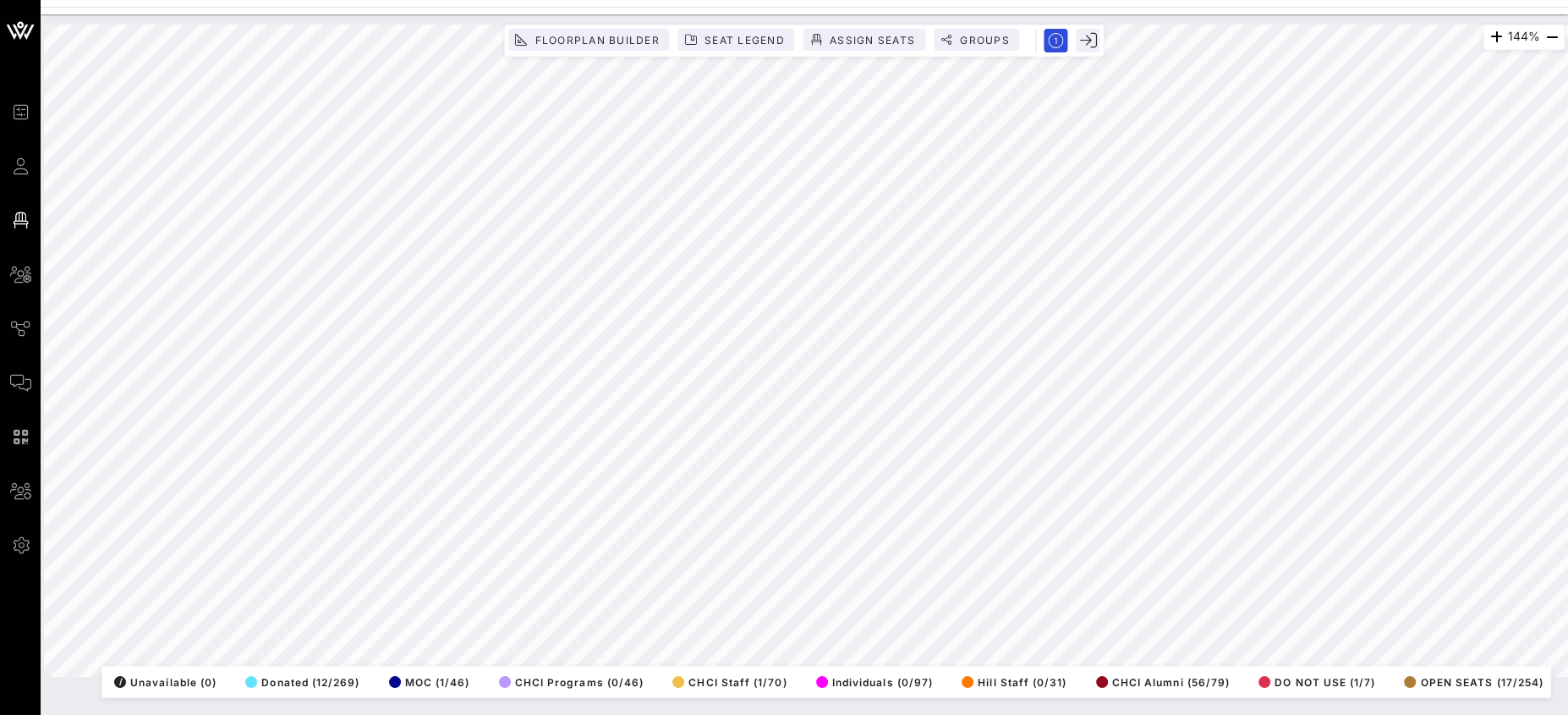
click at [771, 0] on html "Event Builder Guests Floor Plan All Groups Journeys Comms QR Scanner Team Setti…" at bounding box center [784, 358] width 1568 height 715
click at [960, 0] on html "Event Builder Guests Floor Plan All Groups Journeys Comms QR Scanner Team Setti…" at bounding box center [784, 358] width 1568 height 715
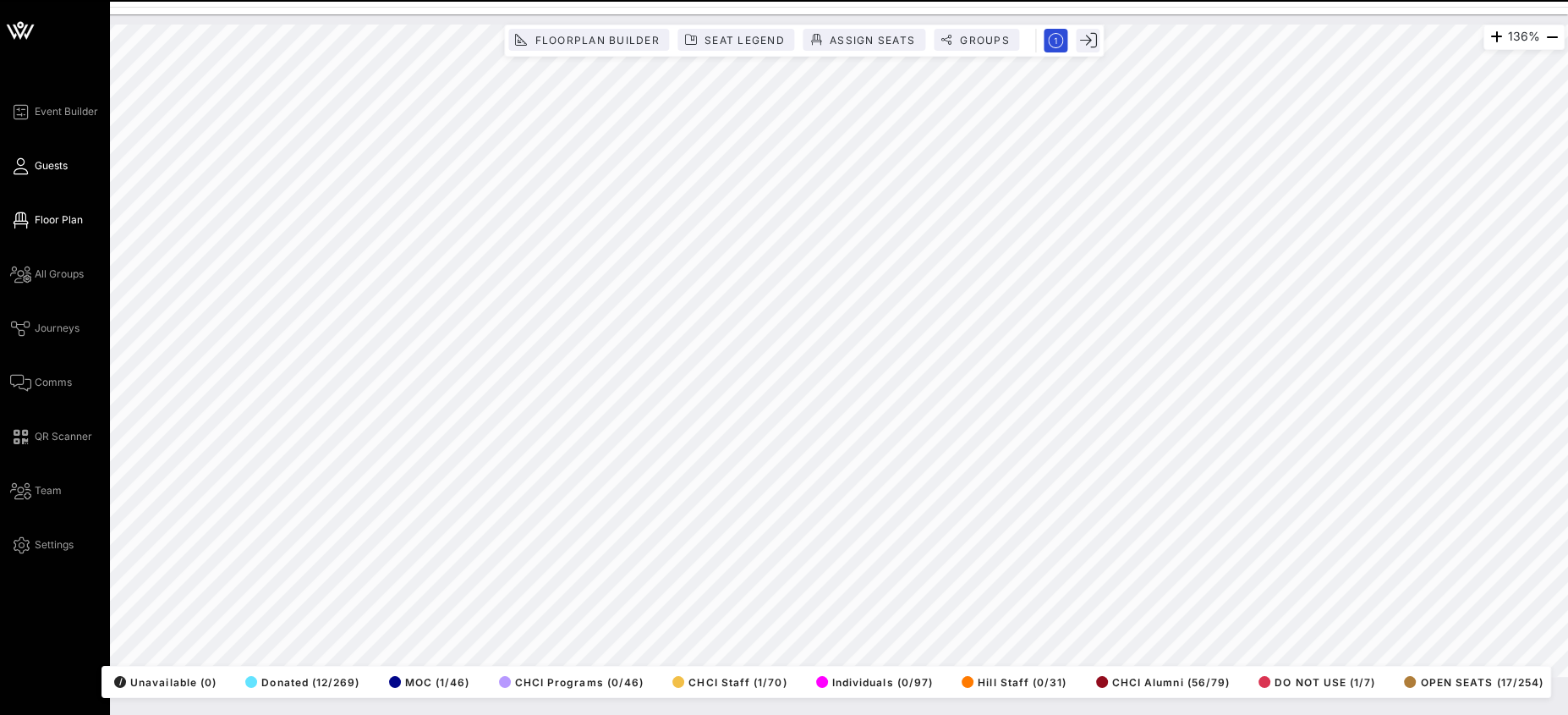
click at [46, 163] on span "Guests" at bounding box center [51, 166] width 33 height 16
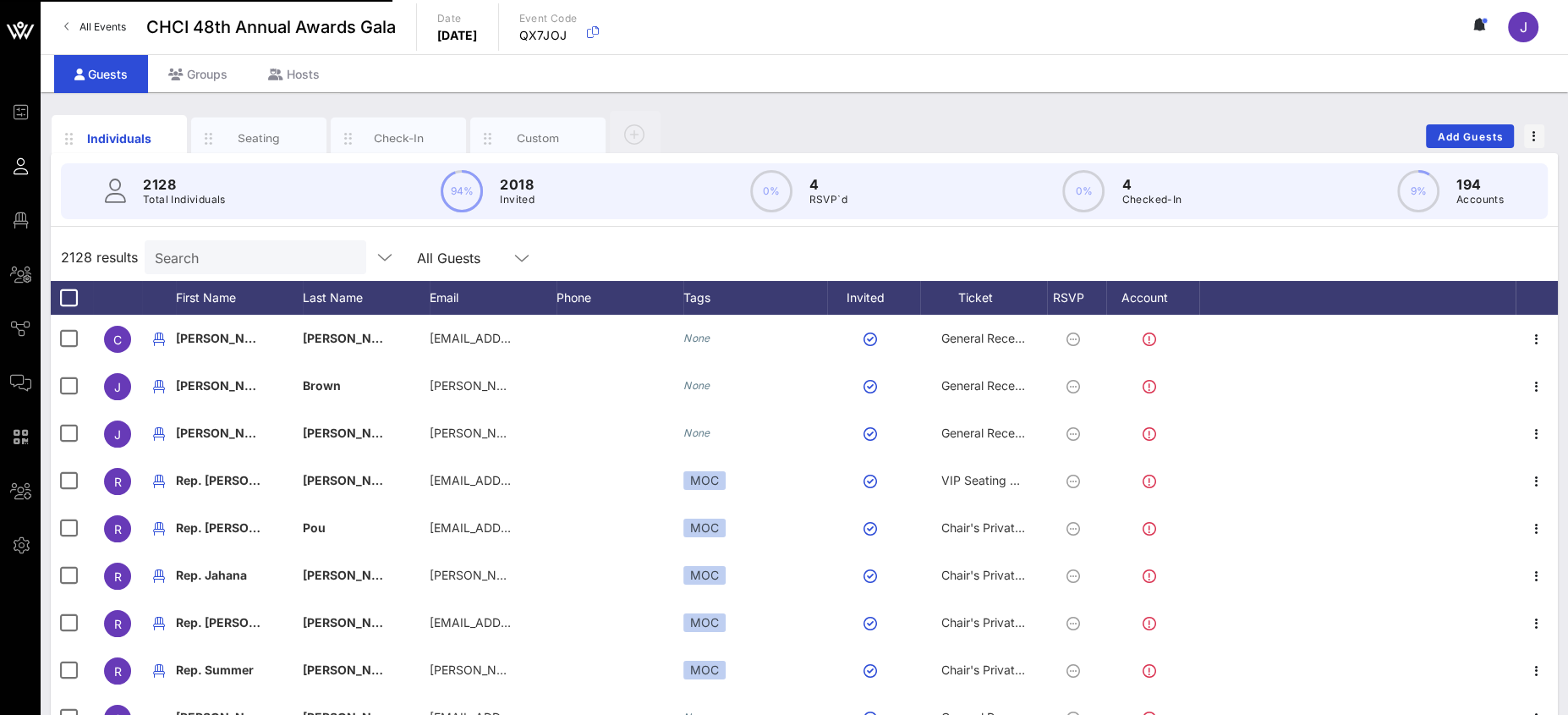
click at [220, 254] on input "Search" at bounding box center [253, 256] width 198 height 22
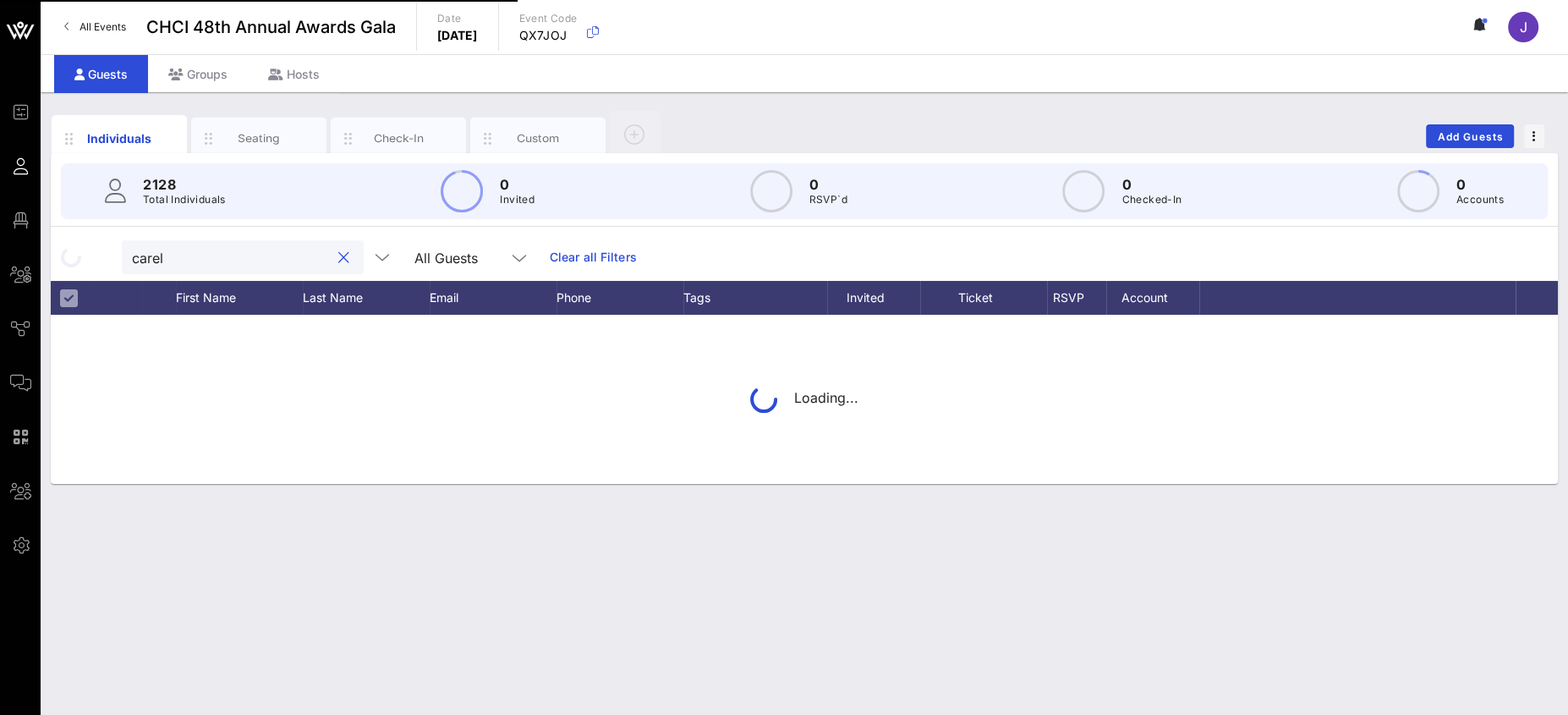
type input "care"
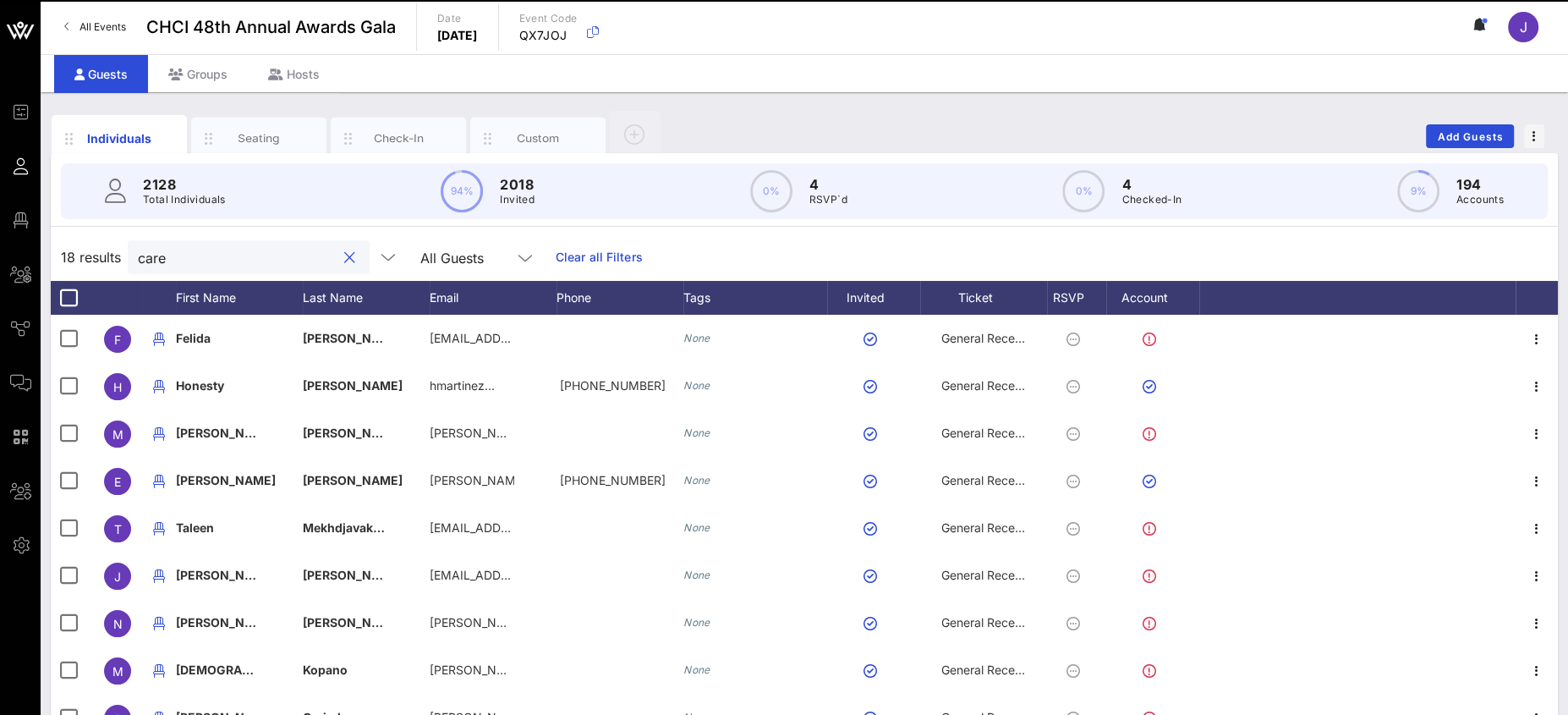
click at [149, 255] on input "care" at bounding box center [237, 256] width 198 height 22
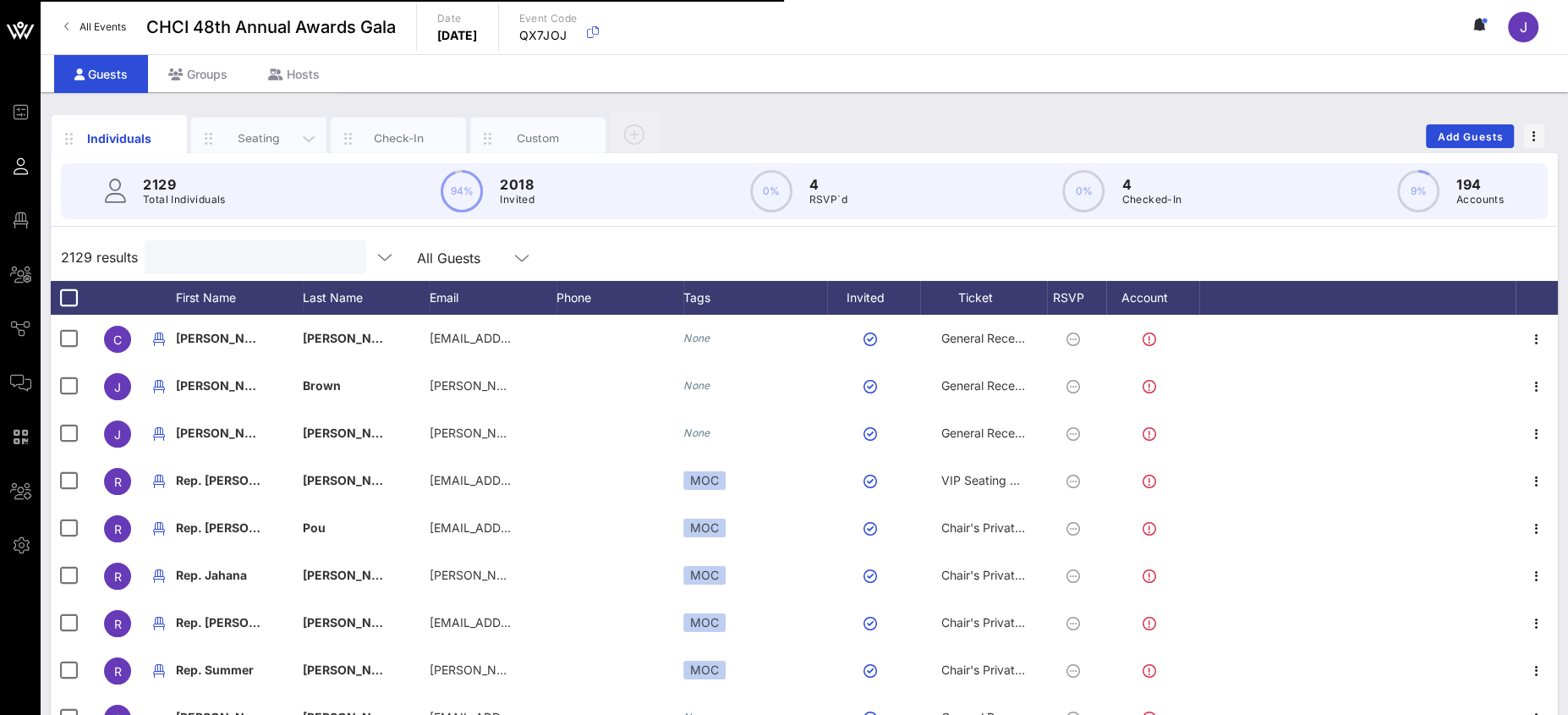
drag, startPoint x: 261, startPoint y: 147, endPoint x: 271, endPoint y: 149, distance: 10.2
click at [261, 146] on div "Seating" at bounding box center [258, 139] width 135 height 43
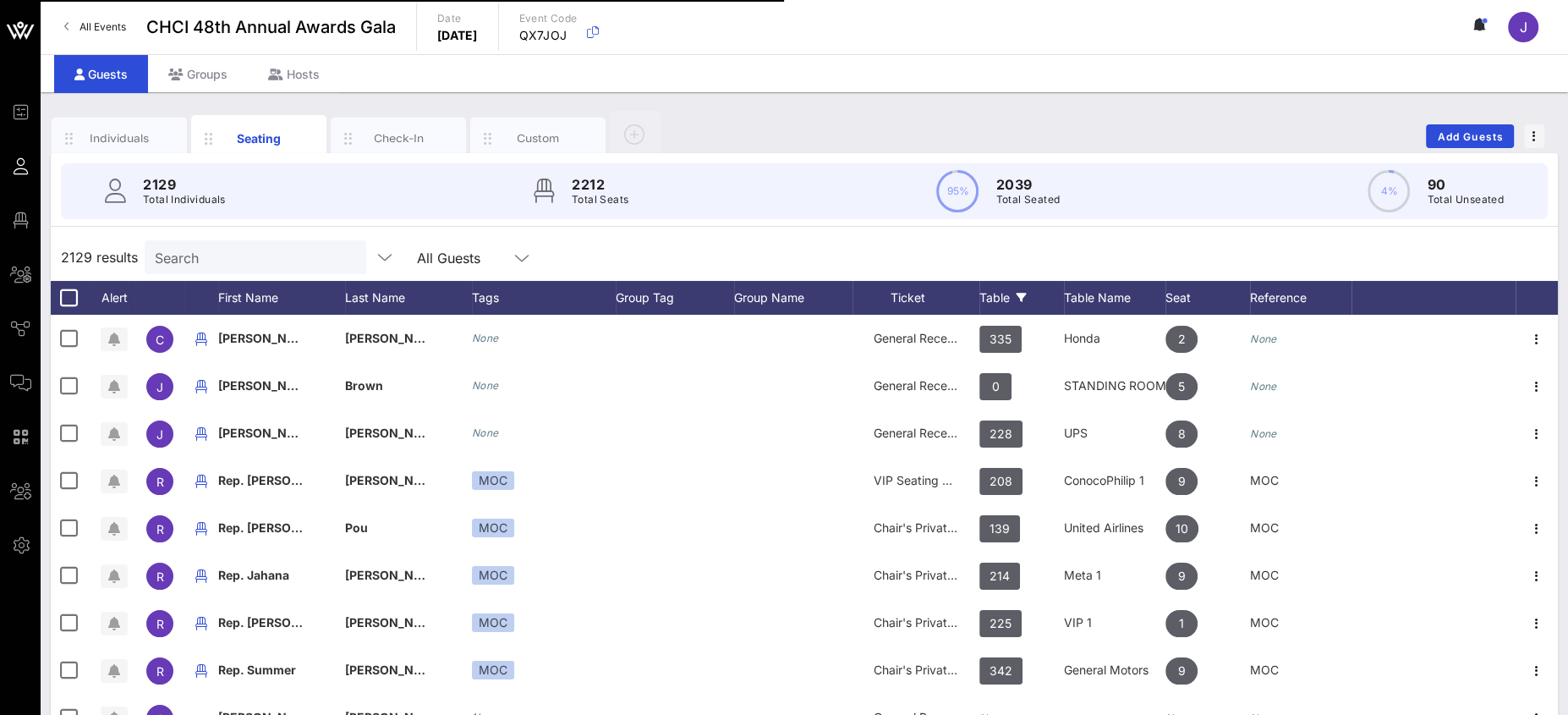
click at [1019, 300] on icon at bounding box center [1021, 297] width 10 height 10
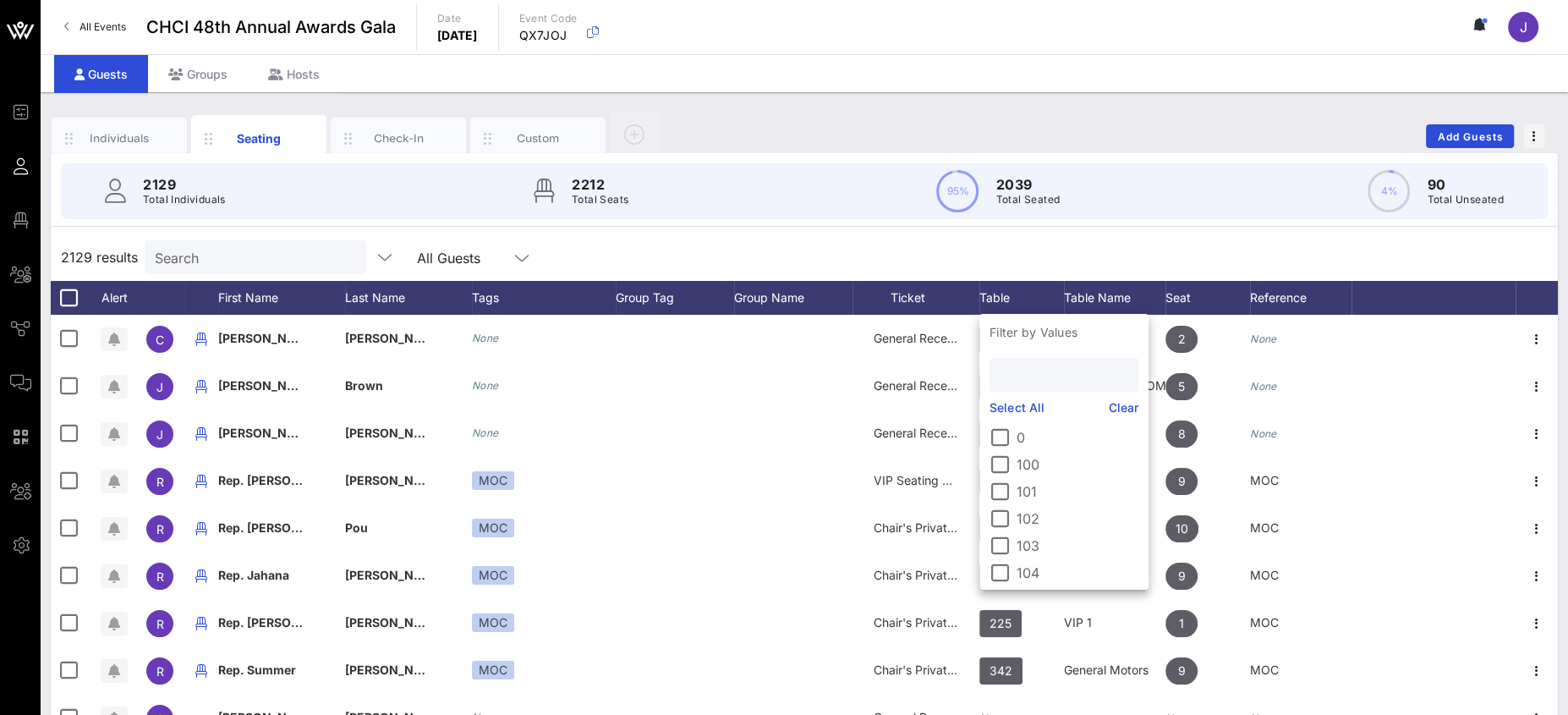
click at [1027, 380] on input "text" at bounding box center [1062, 375] width 125 height 22
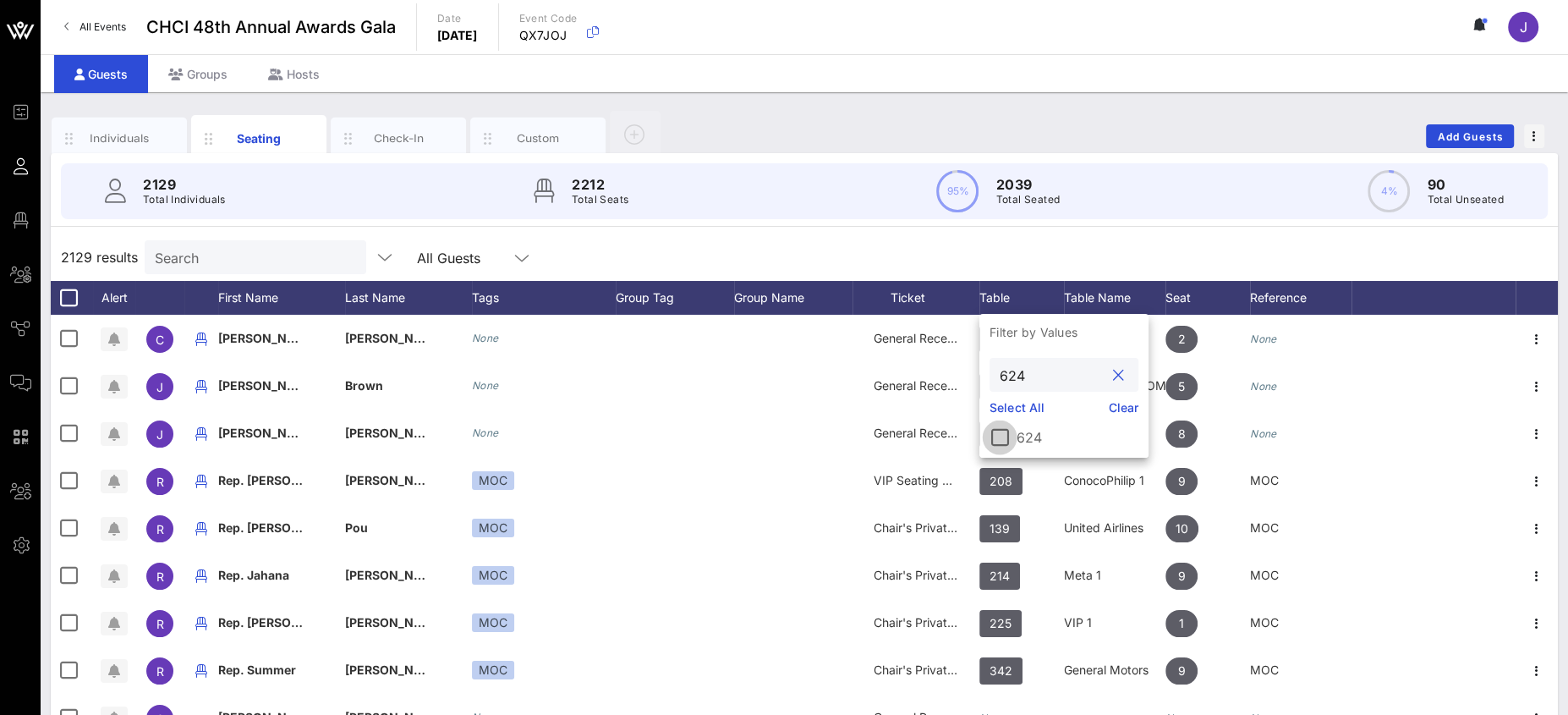
type input "624"
click at [1003, 436] on div at bounding box center [1000, 438] width 29 height 29
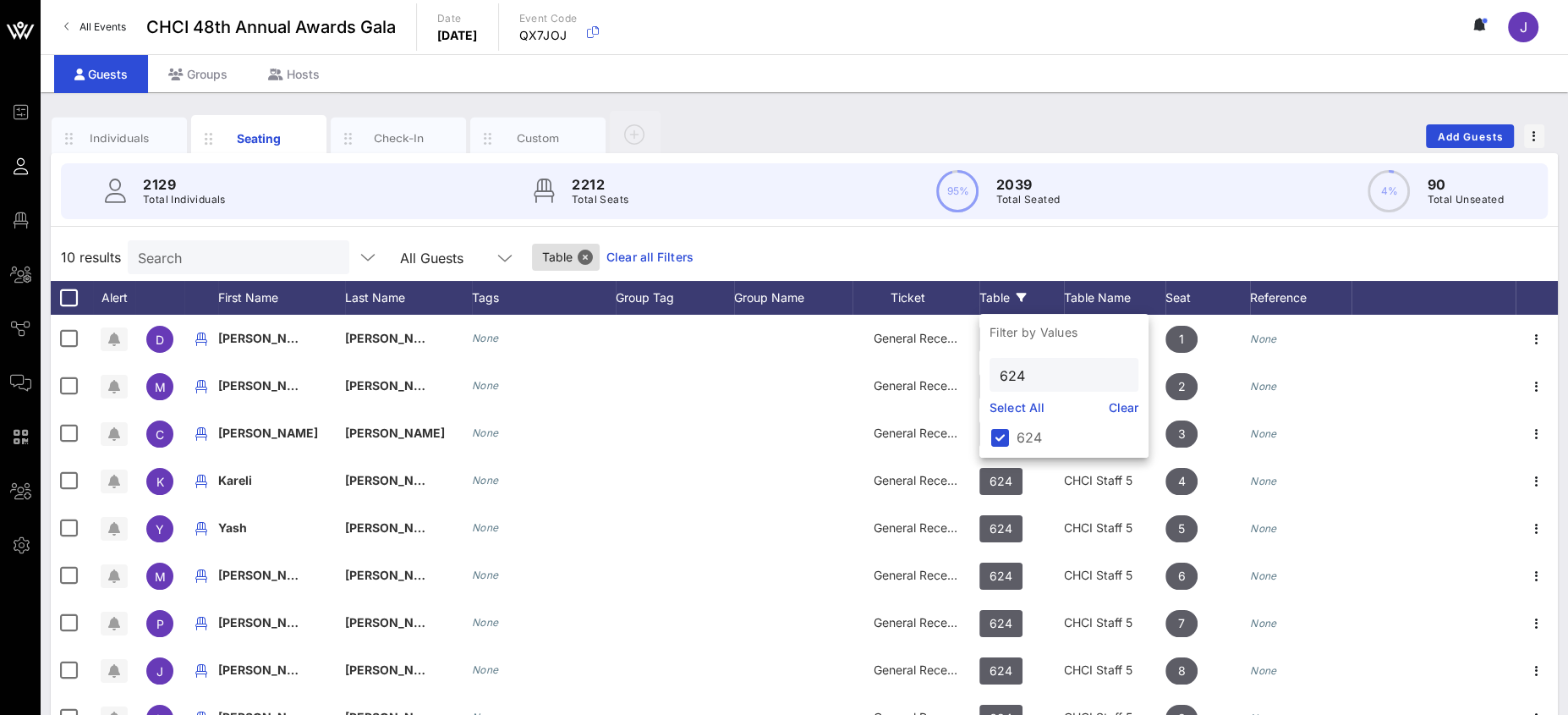
click at [928, 253] on div "10 results Search All Guests Table Clear all Filters" at bounding box center [804, 256] width 1507 height 48
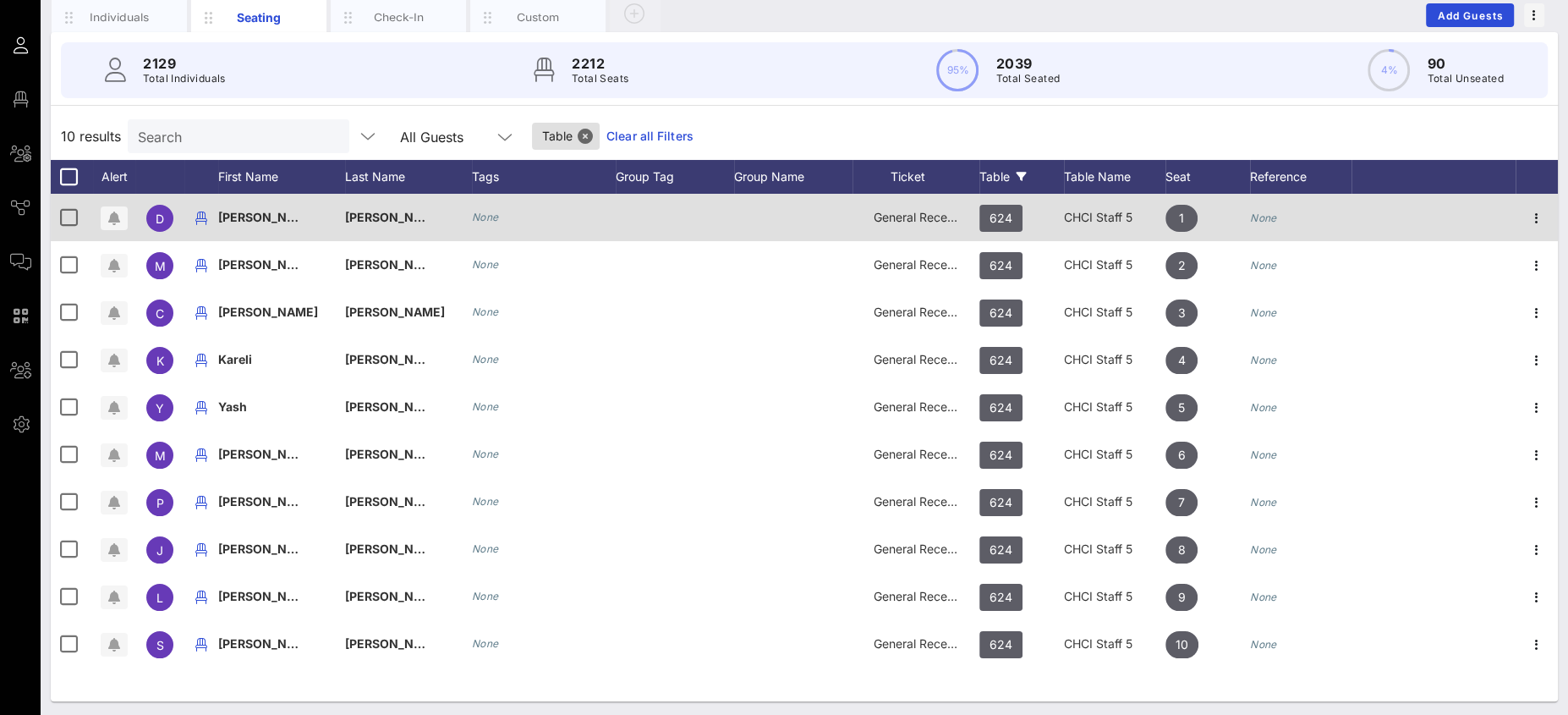
scroll to position [122, 0]
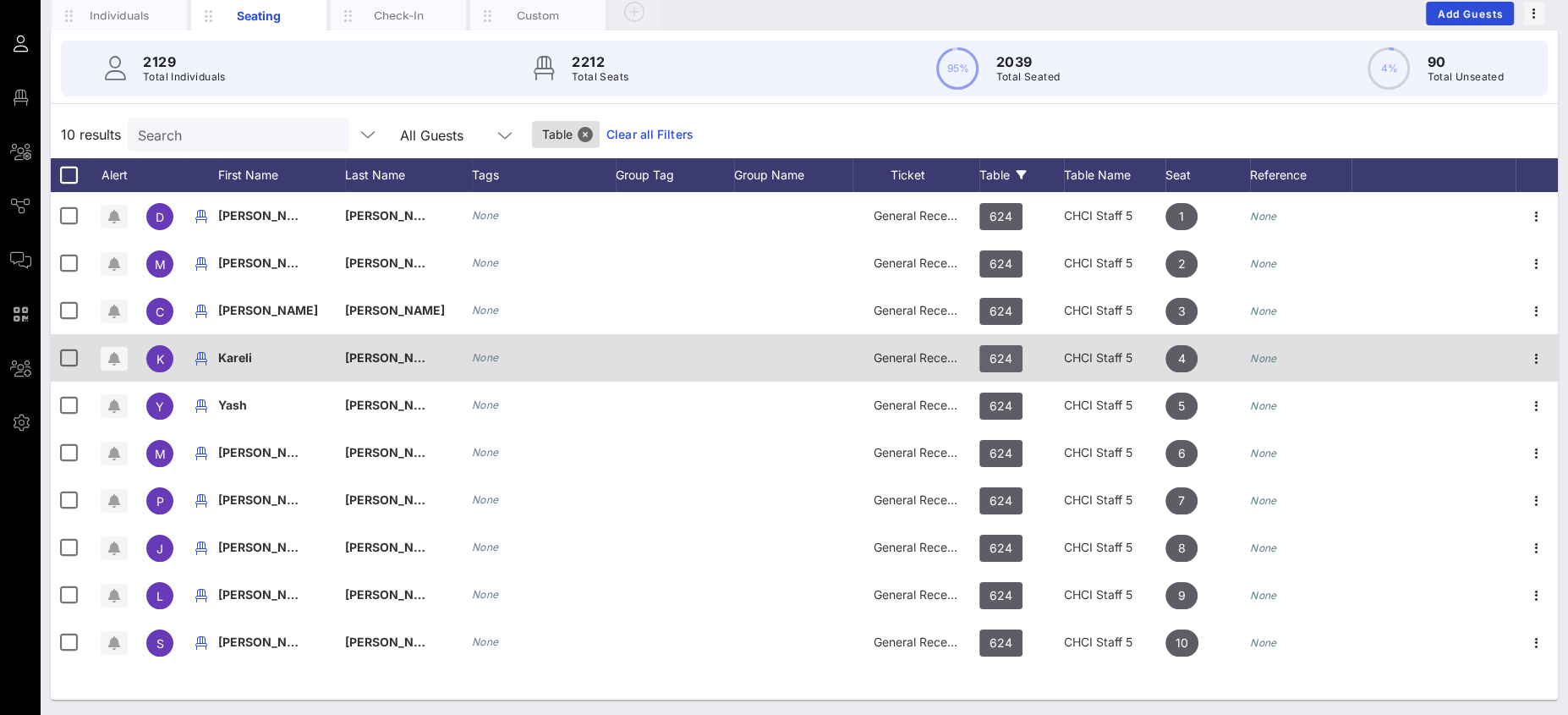
click at [986, 355] on span "624" at bounding box center [1001, 358] width 43 height 27
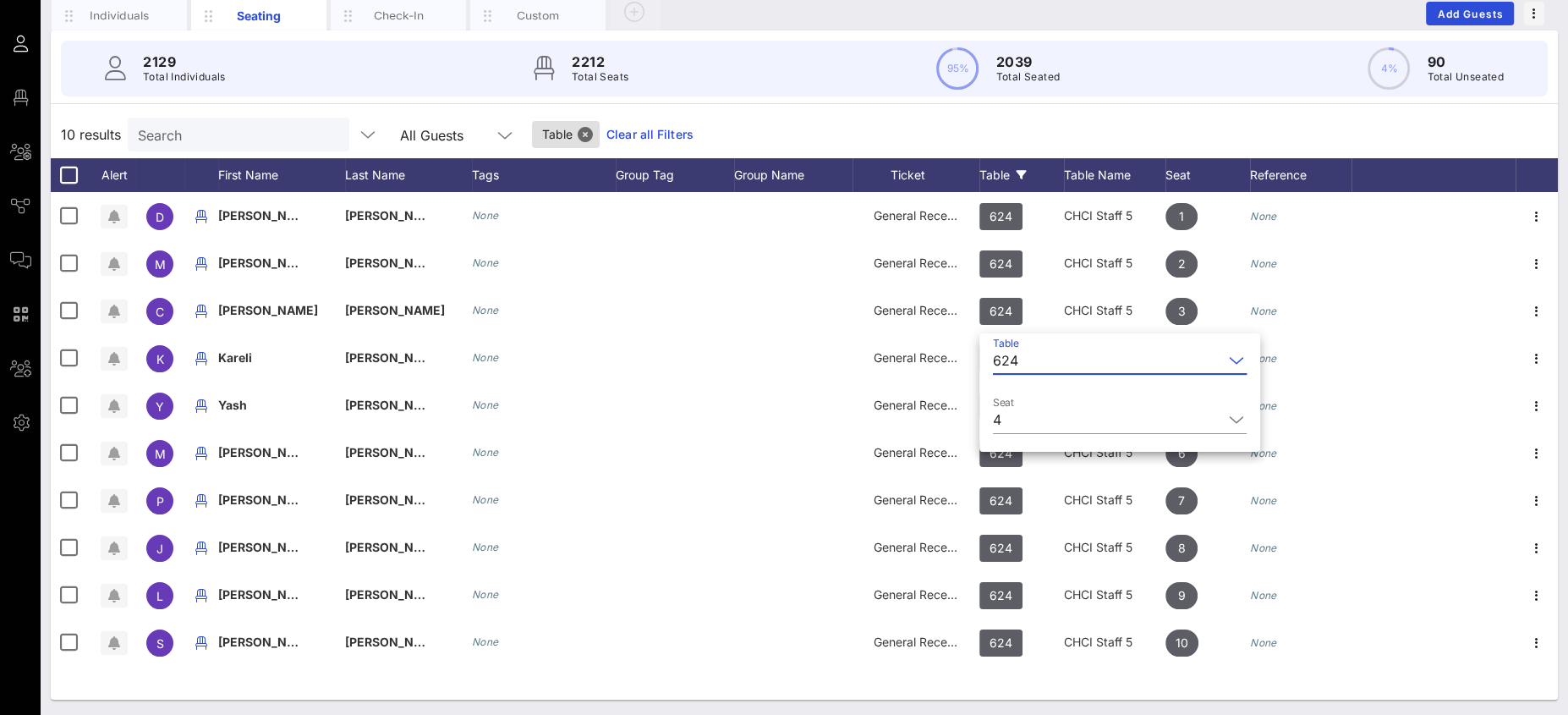
click at [1019, 361] on div "624" at bounding box center [1108, 360] width 230 height 27
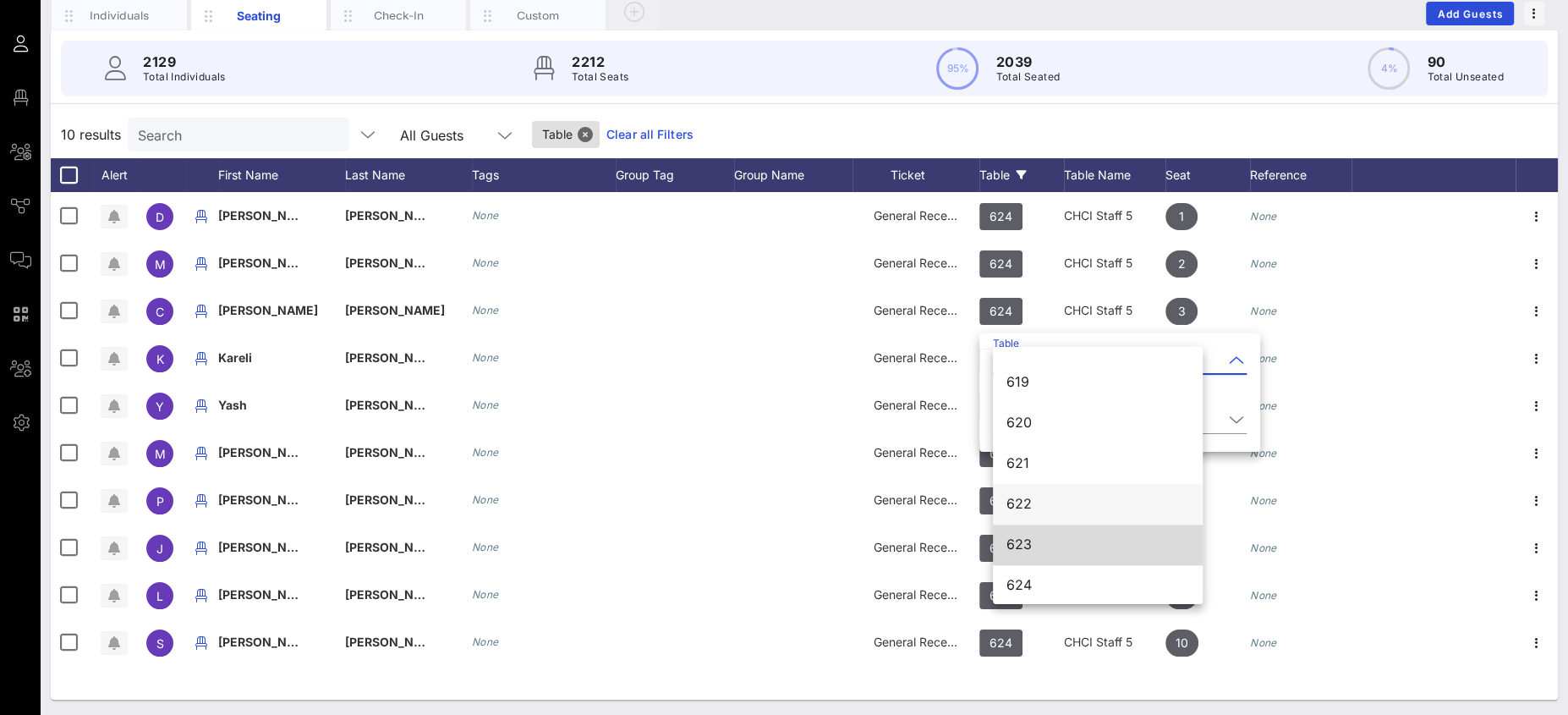
scroll to position [8604, 0]
click at [1042, 541] on div "623" at bounding box center [1098, 542] width 183 height 17
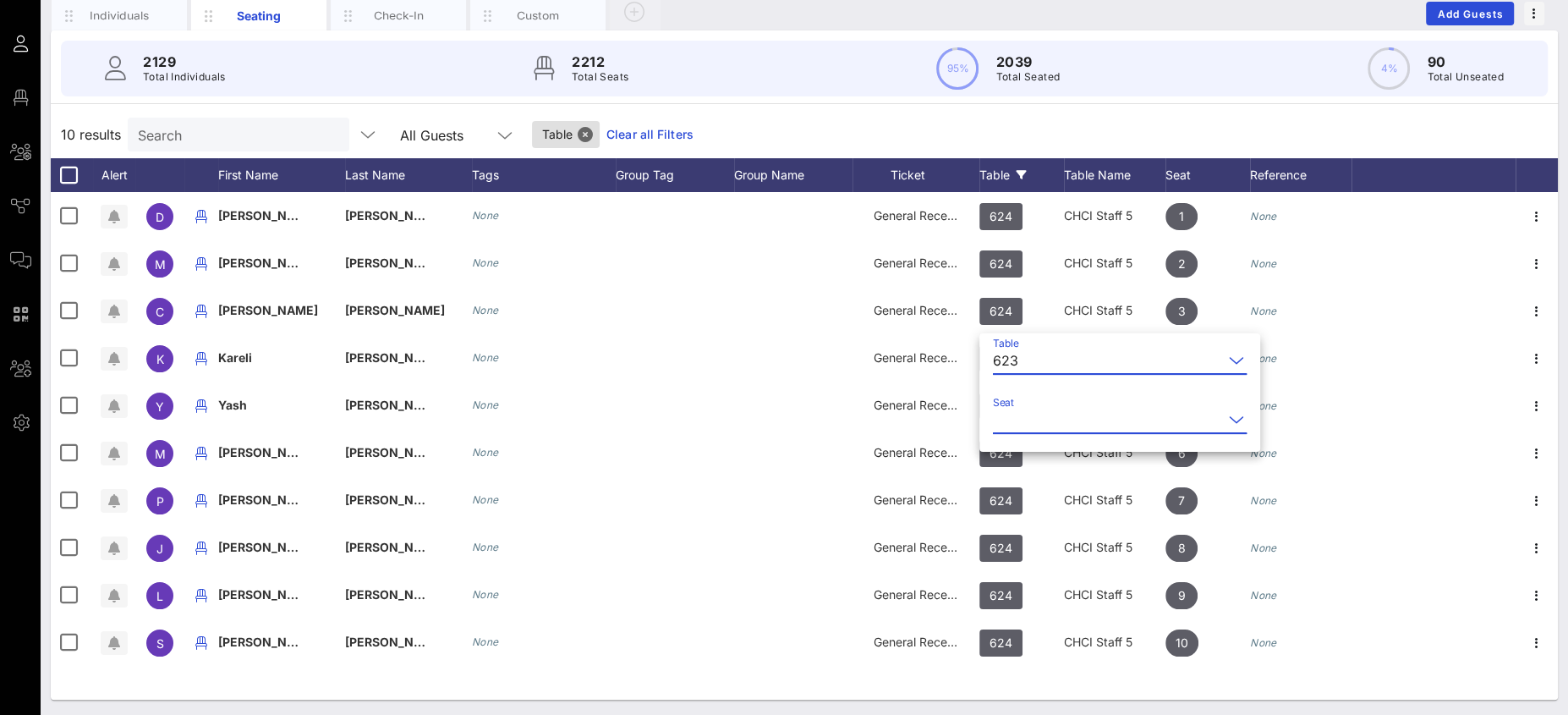
click at [1031, 419] on input "Seat" at bounding box center [1108, 420] width 230 height 27
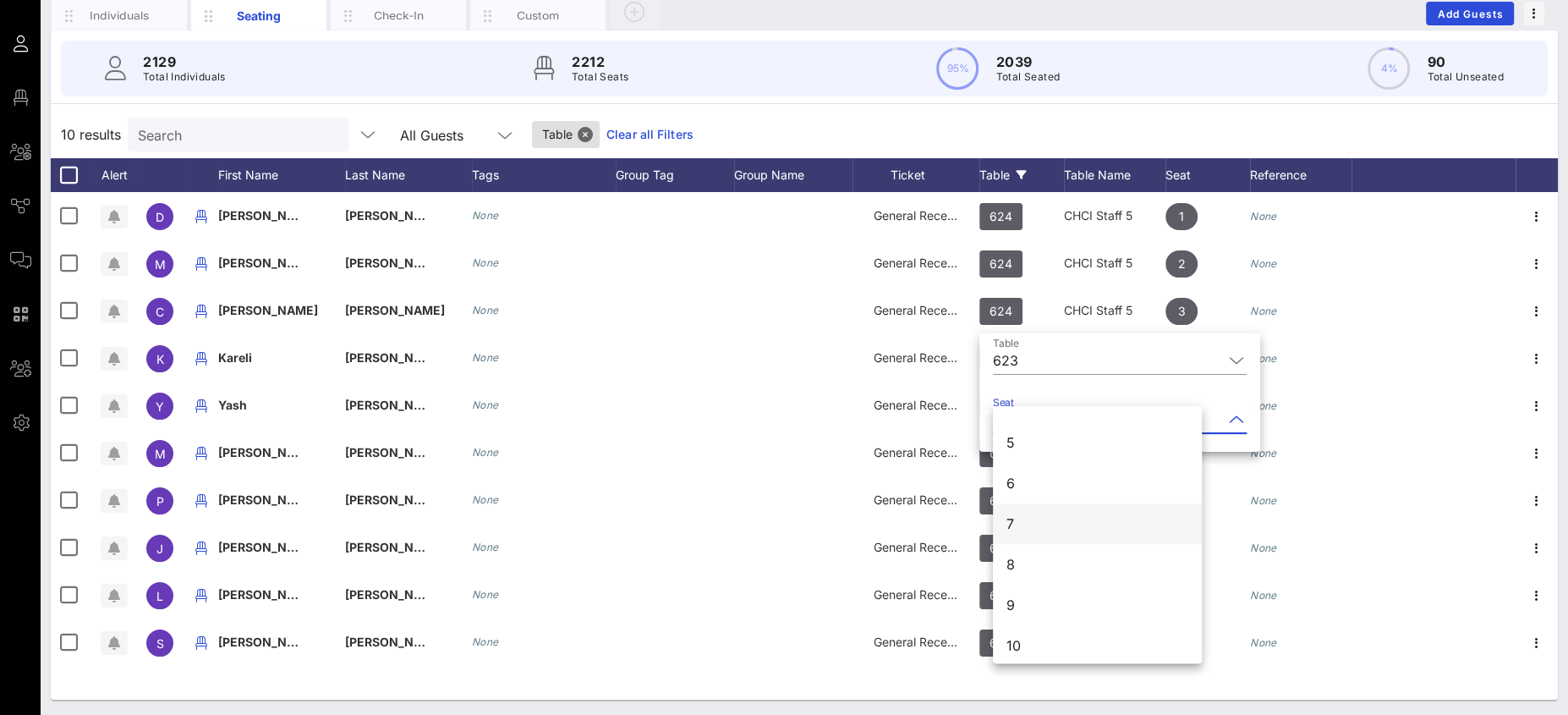
scroll to position [162, 0]
click at [1019, 436] on div "5" at bounding box center [1097, 433] width 209 height 41
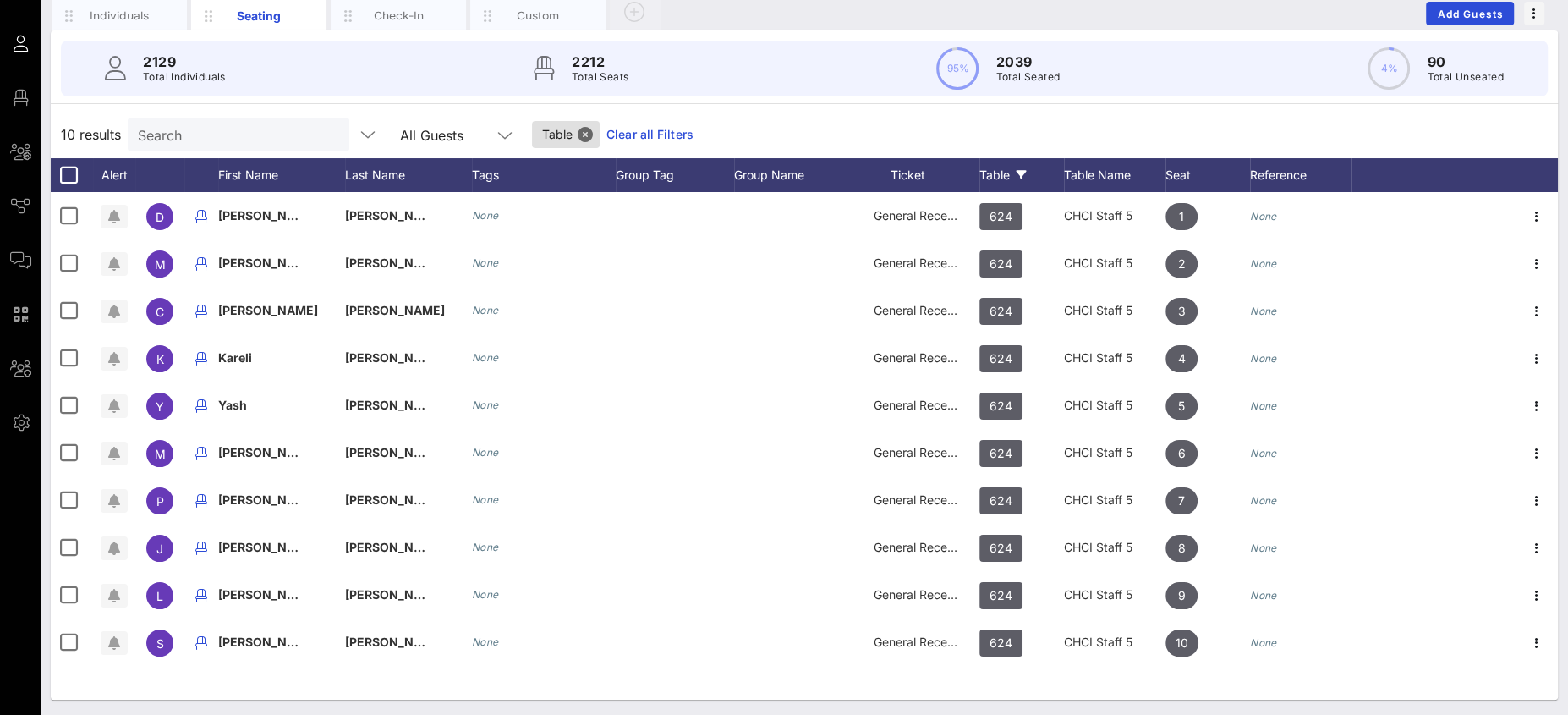
scroll to position [0, 0]
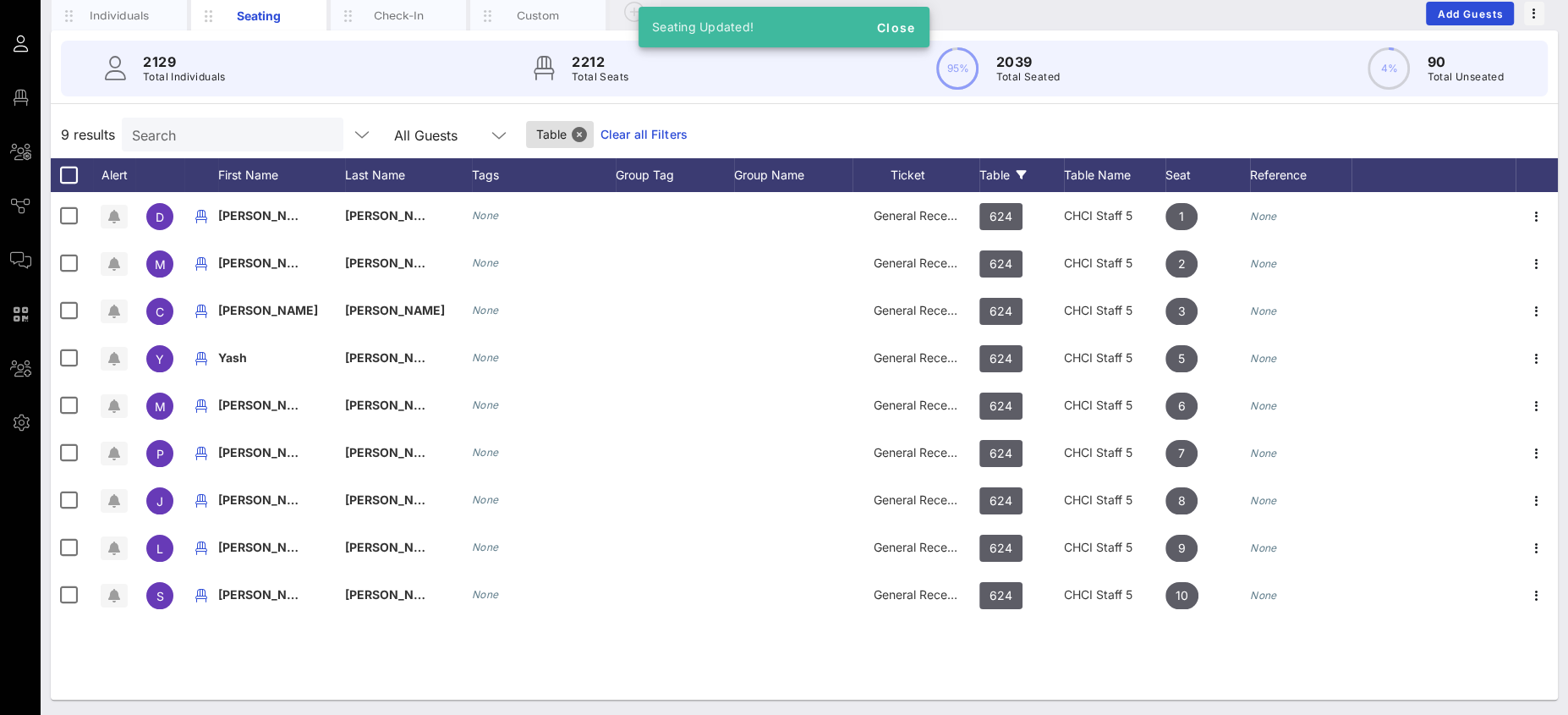
click at [201, 141] on input "Search" at bounding box center [231, 134] width 198 height 22
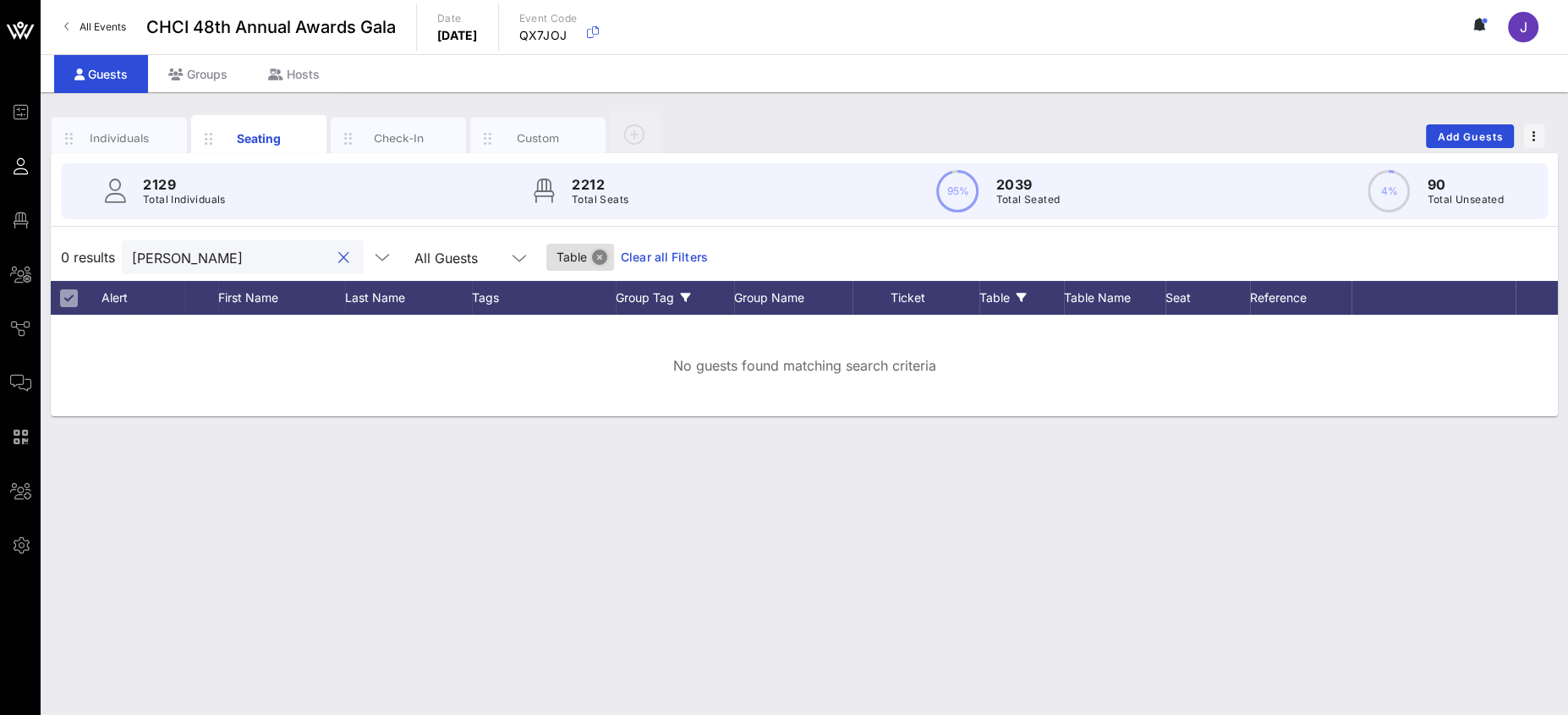
drag, startPoint x: 561, startPoint y: 253, endPoint x: 669, endPoint y: 289, distance: 113.8
click at [592, 253] on button "Close" at bounding box center [600, 257] width 16 height 16
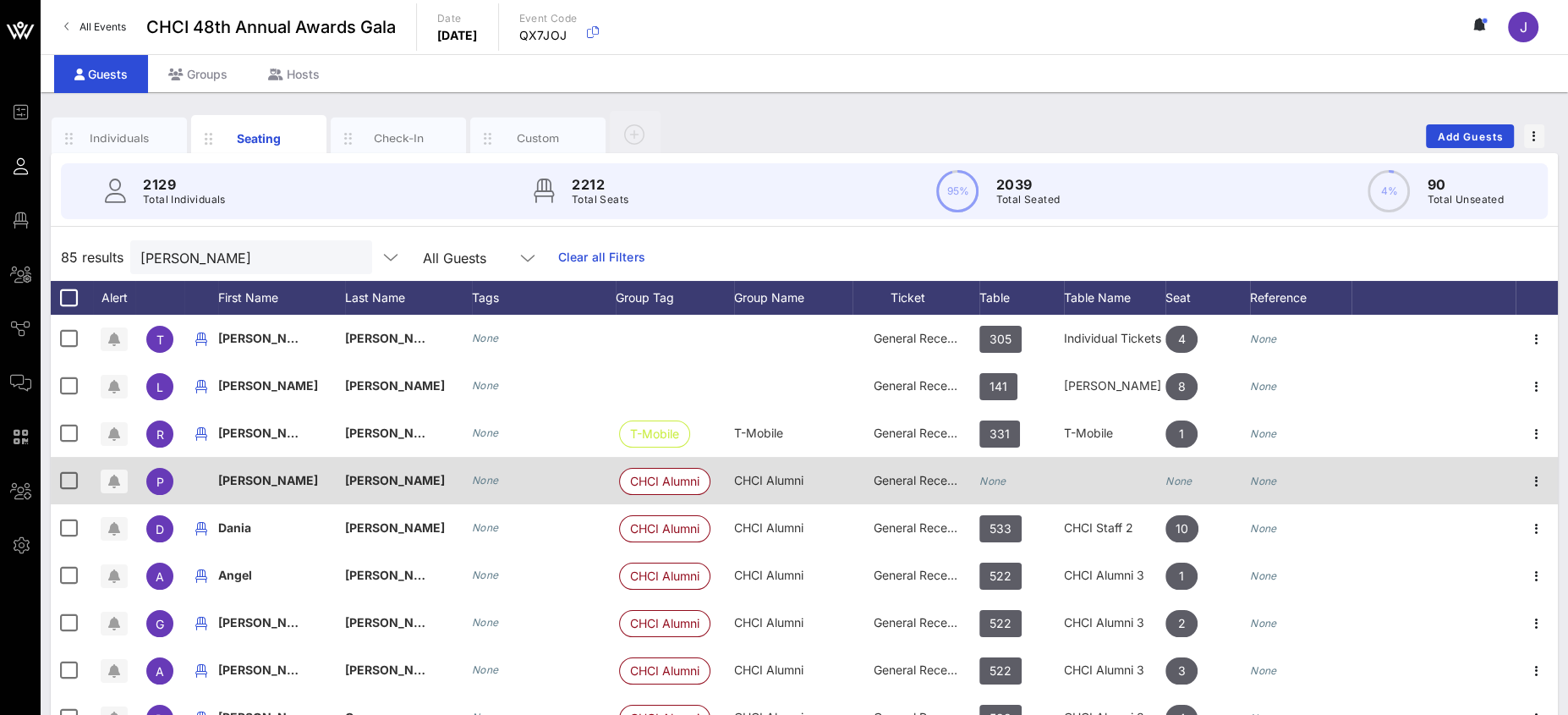
click at [1007, 484] on div "None" at bounding box center [1021, 490] width 84 height 67
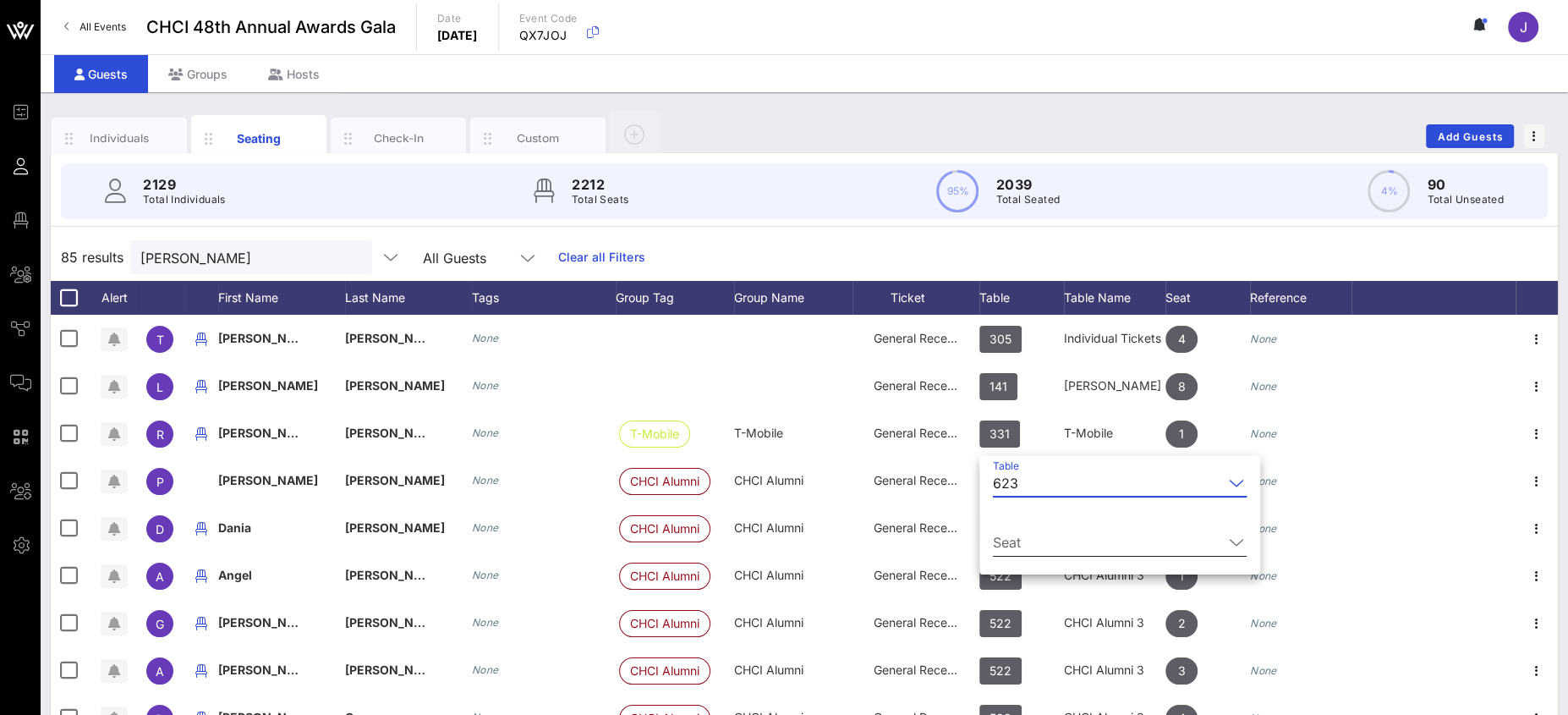
drag, startPoint x: 1025, startPoint y: 525, endPoint x: 1019, endPoint y: 531, distance: 8.5
click at [1025, 525] on div "Seat" at bounding box center [1119, 546] width 253 height 55
click at [1022, 531] on input "Seat" at bounding box center [1108, 542] width 230 height 27
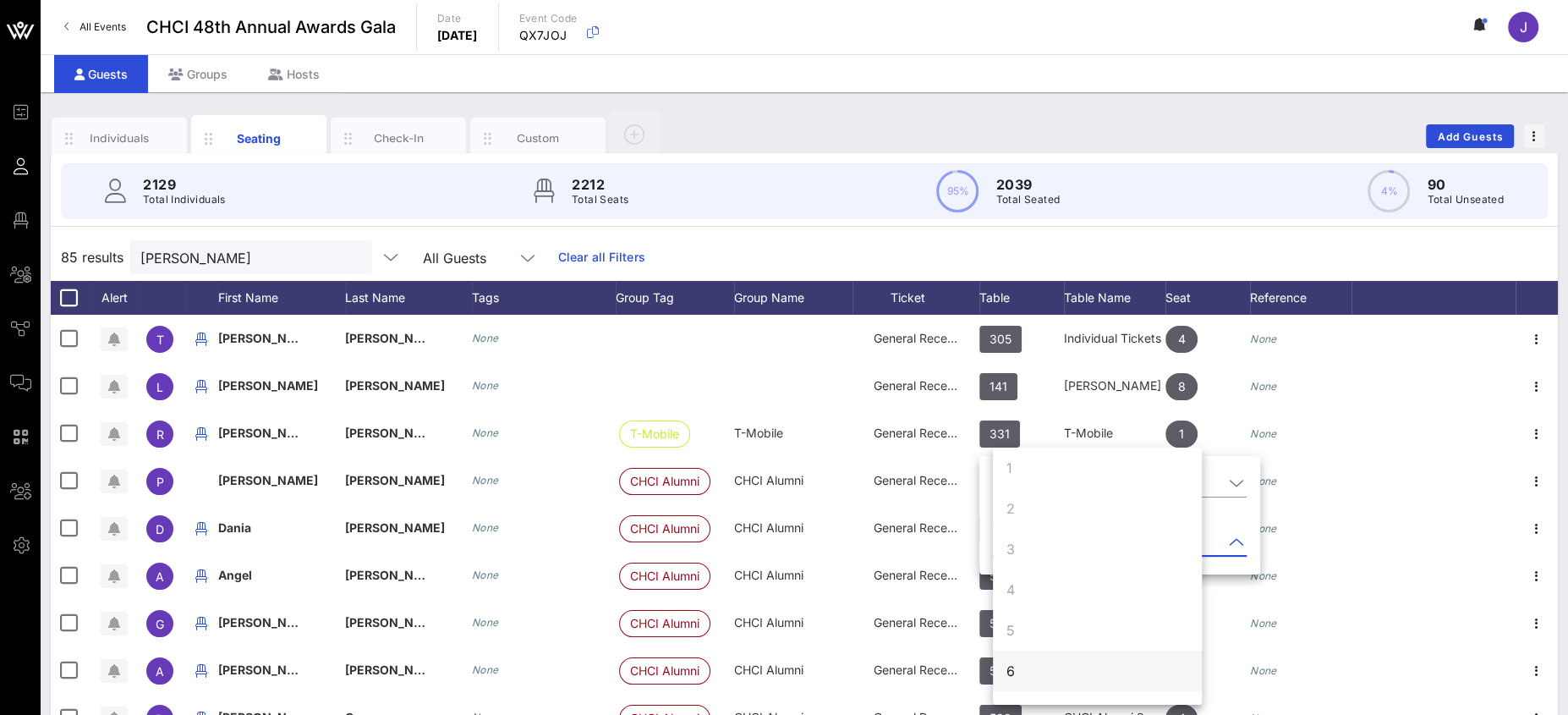
scroll to position [28, 0]
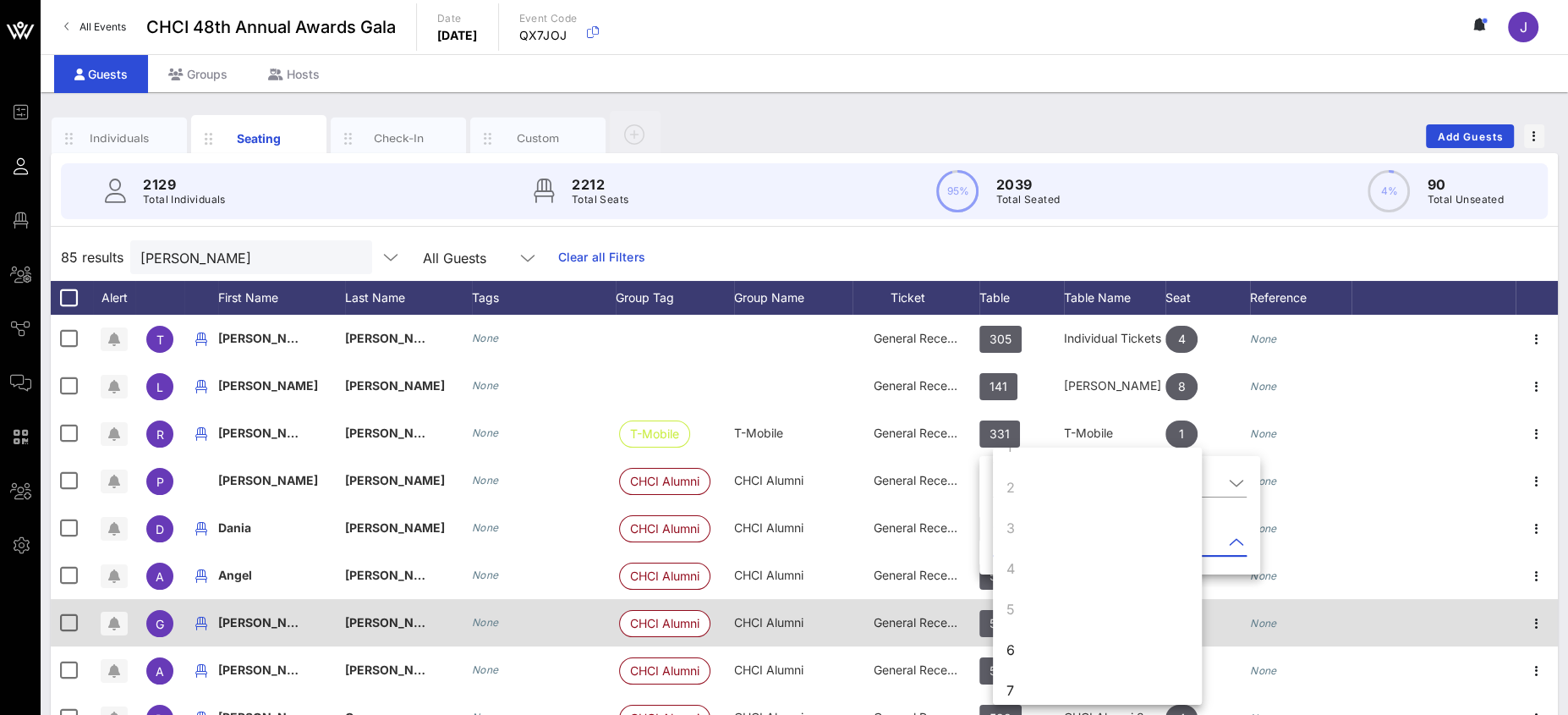
click at [1022, 637] on div "6" at bounding box center [1097, 650] width 209 height 41
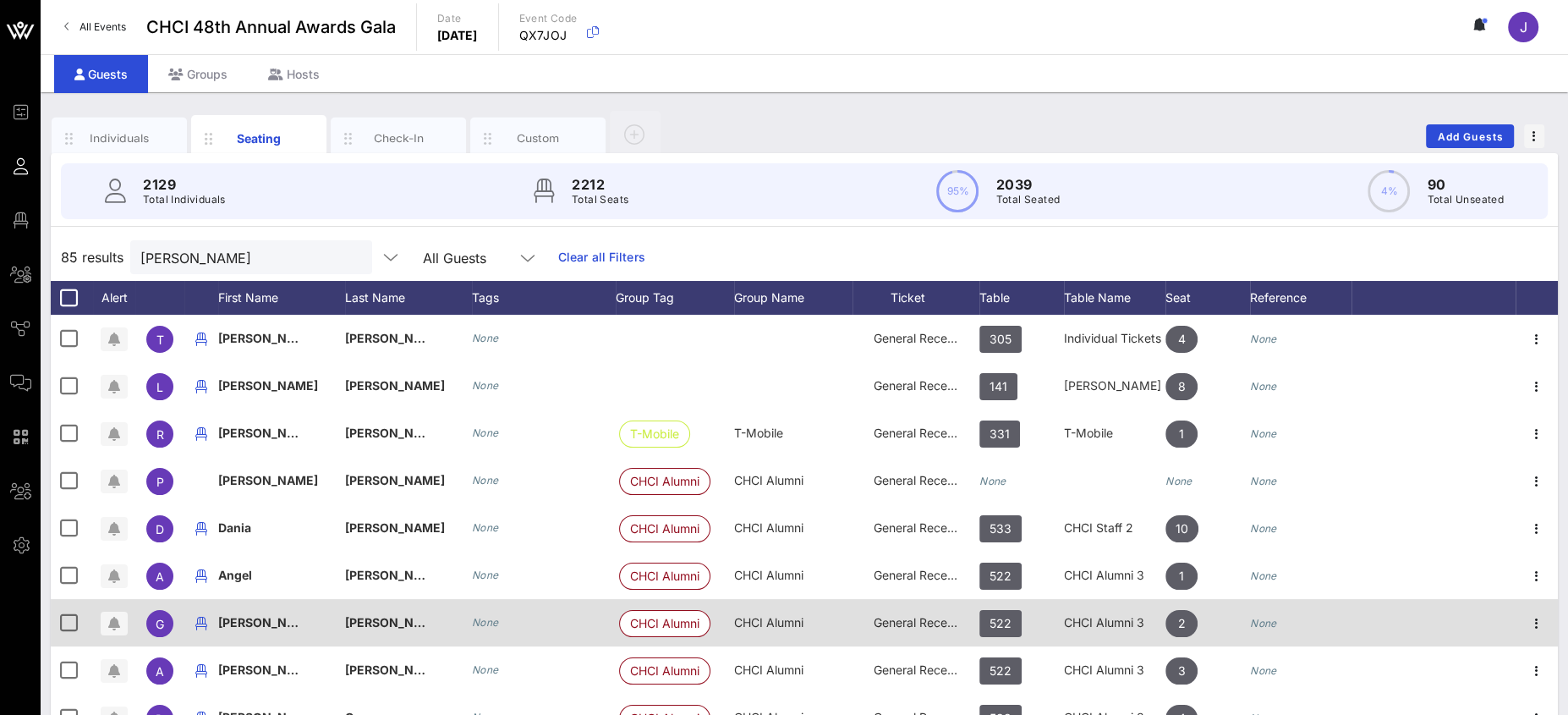
scroll to position [0, 0]
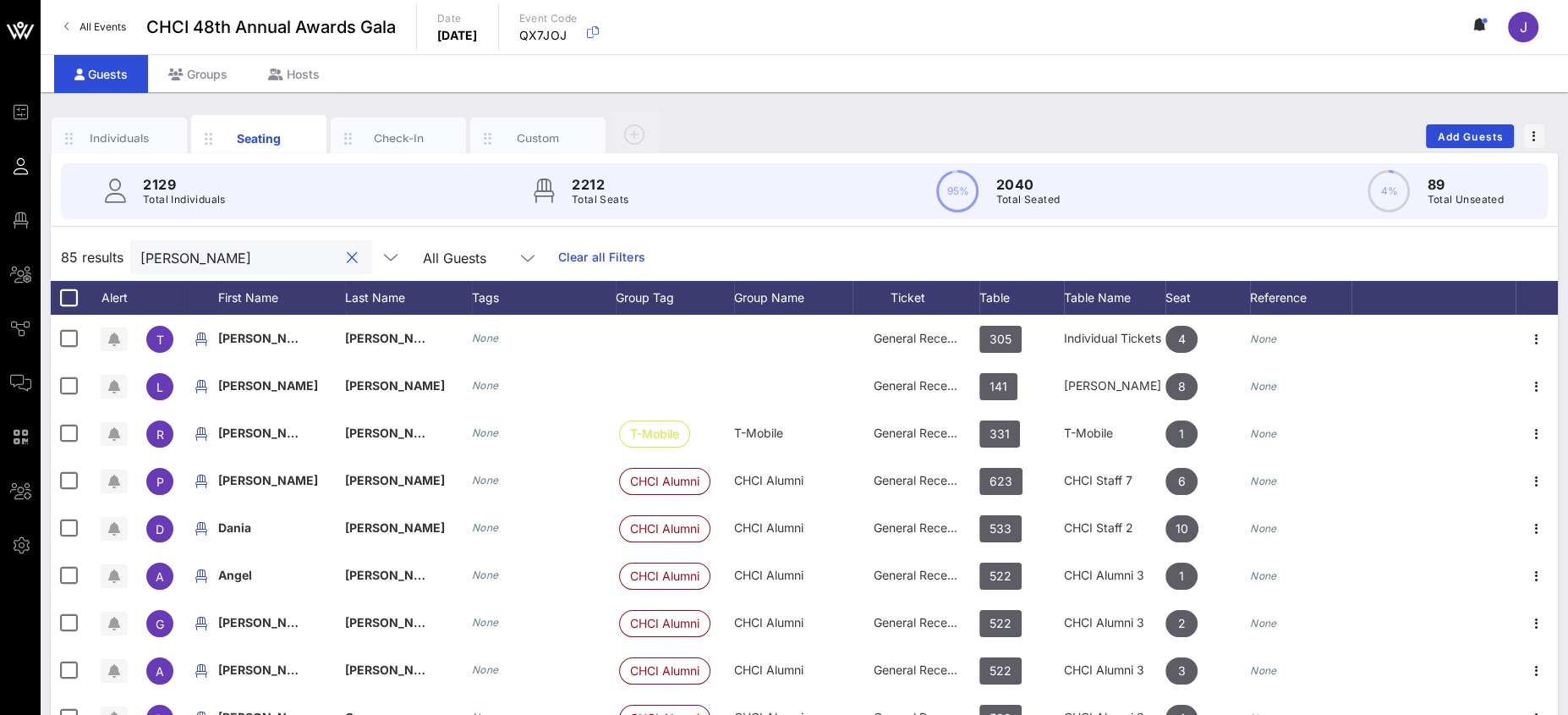
click at [185, 246] on input "mendoza" at bounding box center [240, 256] width 198 height 22
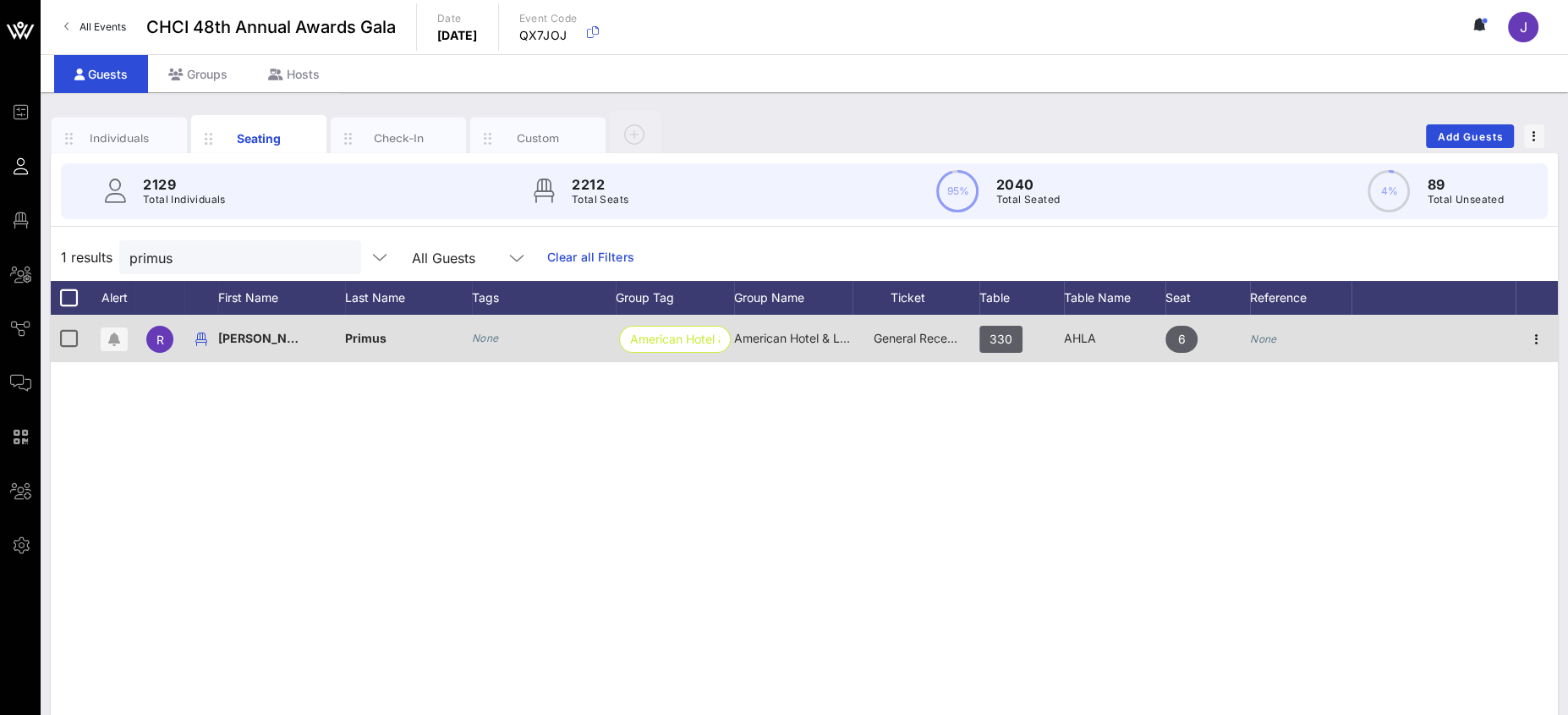
click at [941, 346] on div "General Reception" at bounding box center [916, 338] width 84 height 48
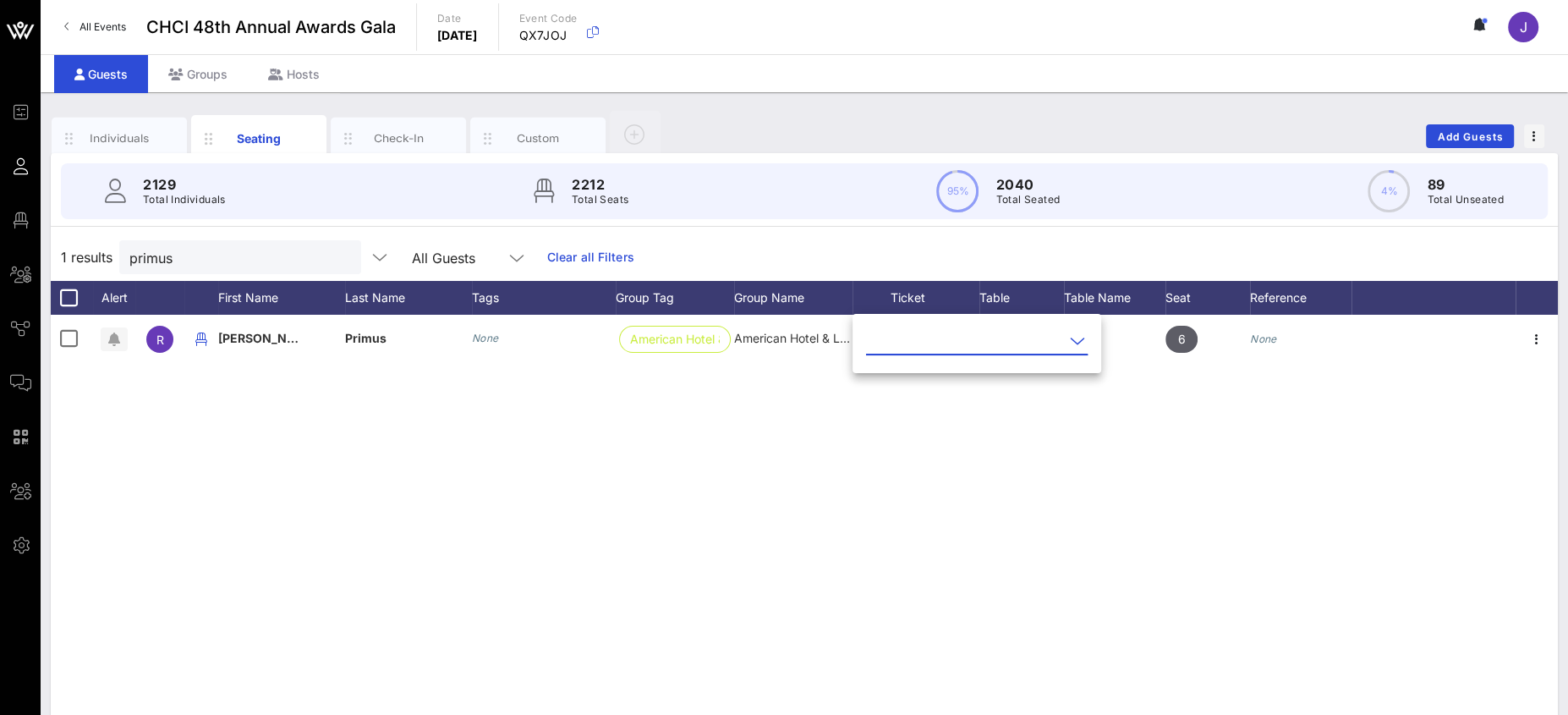
click at [925, 340] on input "text" at bounding box center [965, 341] width 198 height 27
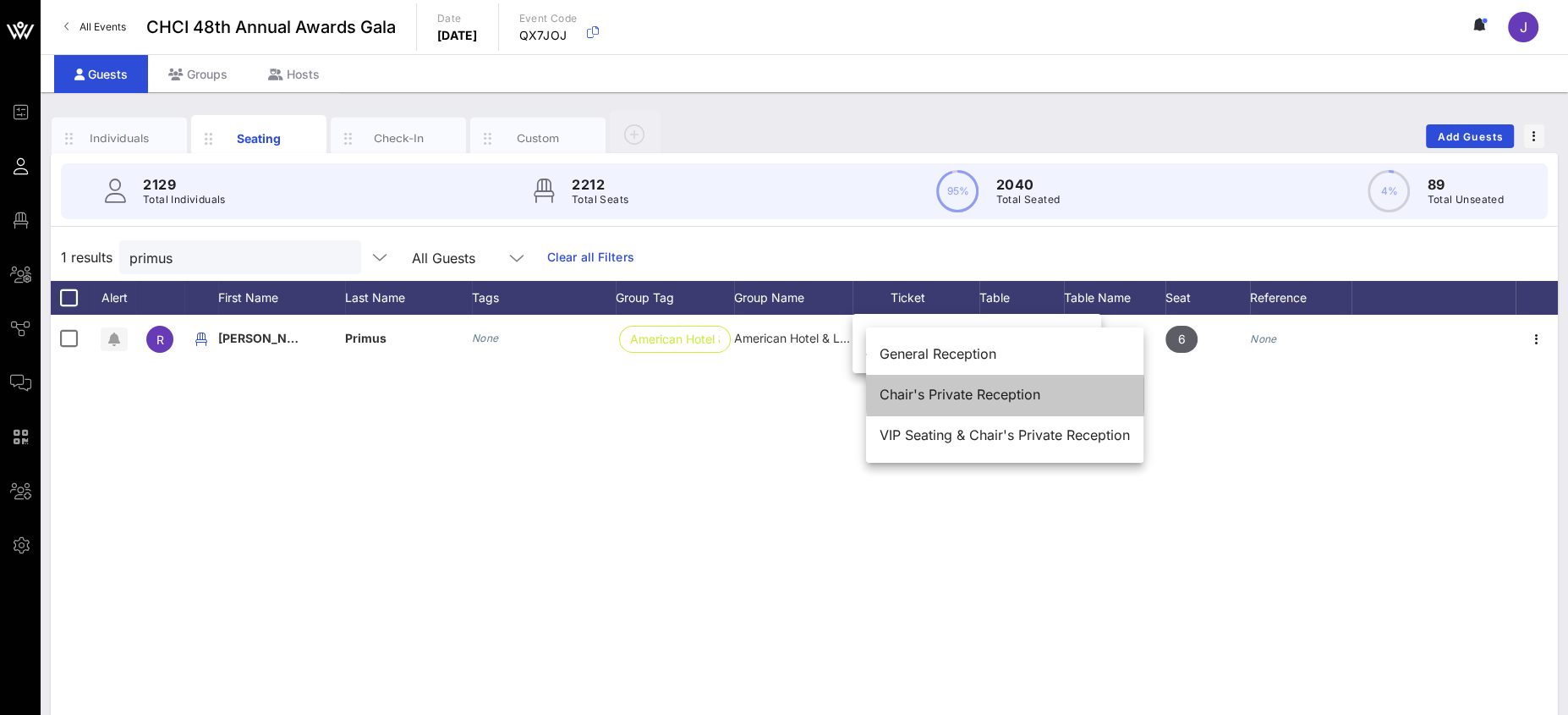
click at [918, 392] on div "Chair's Private Reception" at bounding box center [1005, 394] width 250 height 17
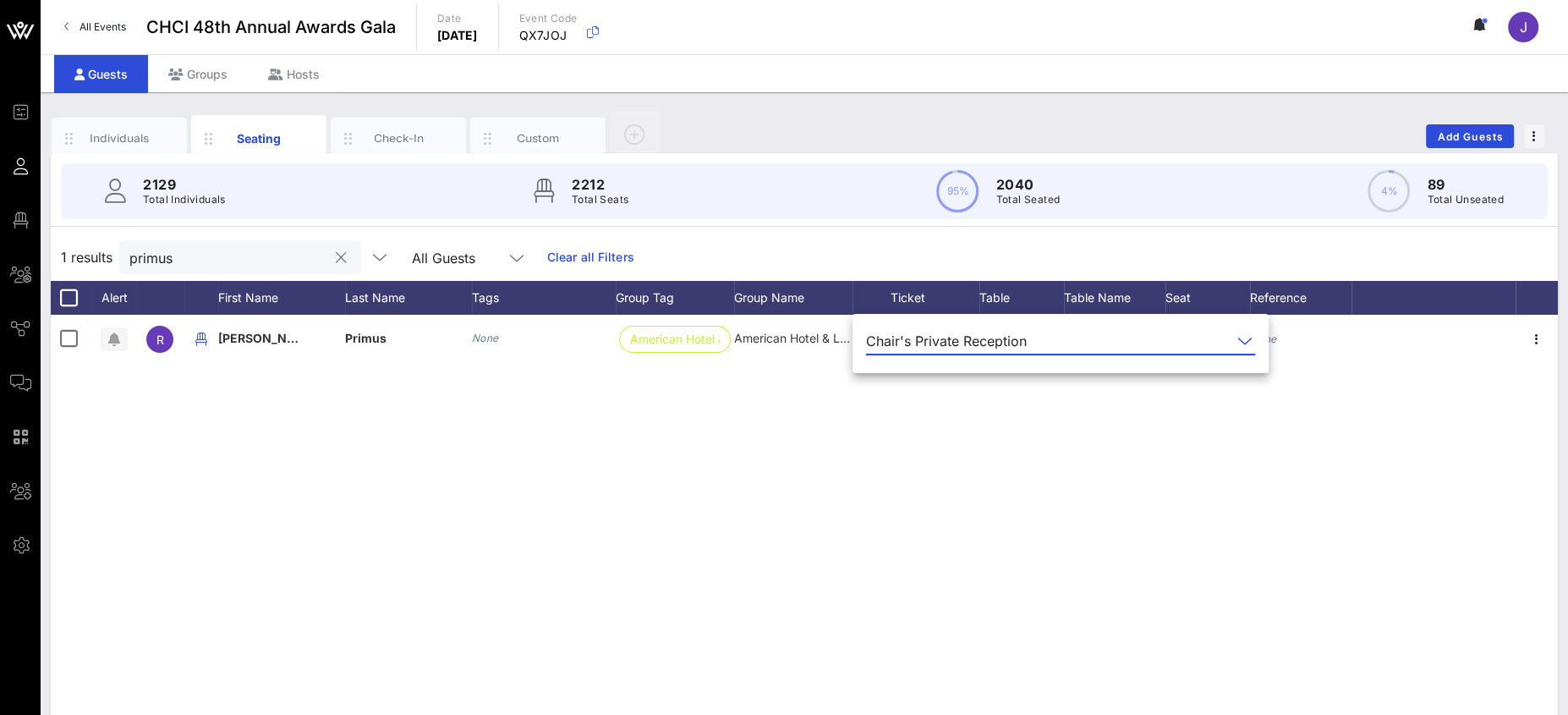
click at [177, 253] on input "primus" at bounding box center [228, 256] width 198 height 22
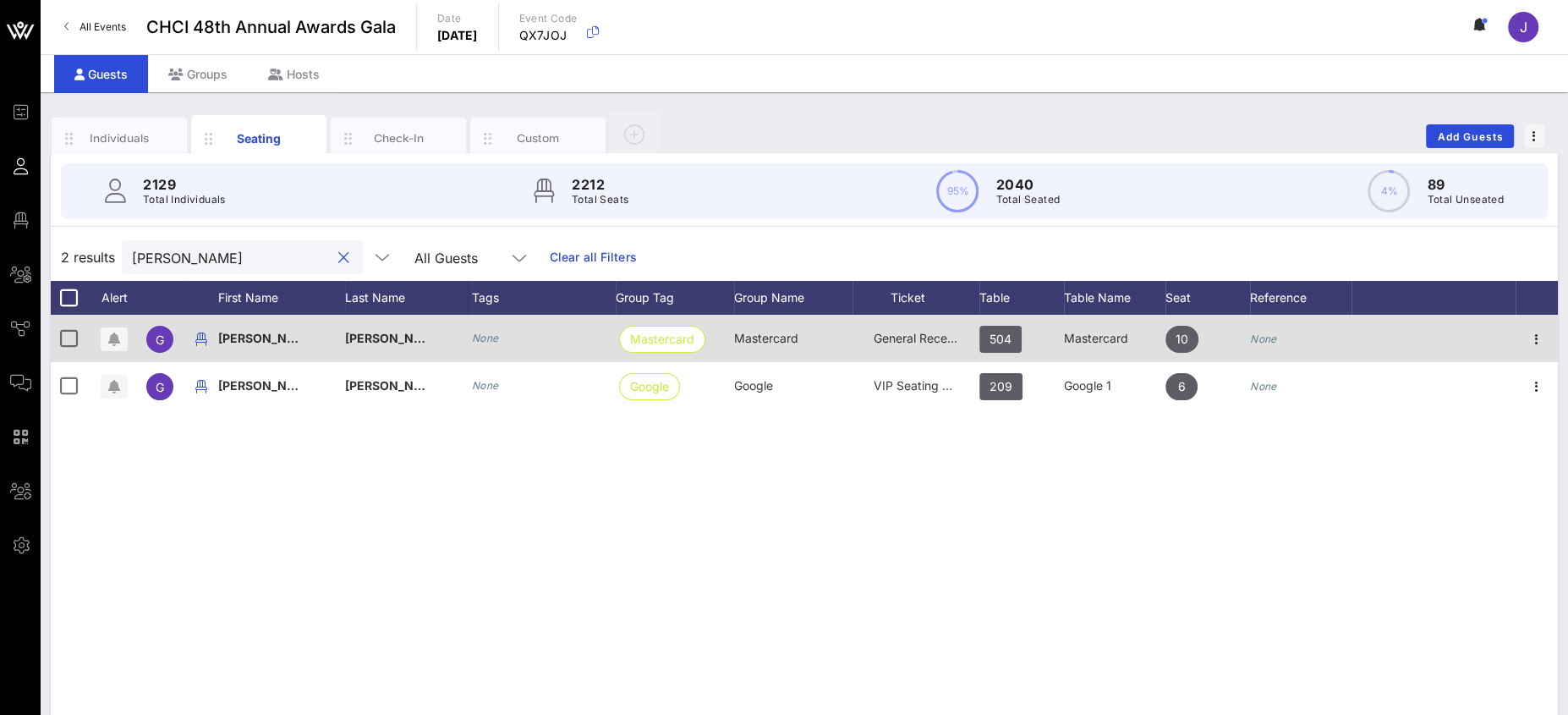
click at [906, 334] on span "General Reception" at bounding box center [924, 338] width 102 height 15
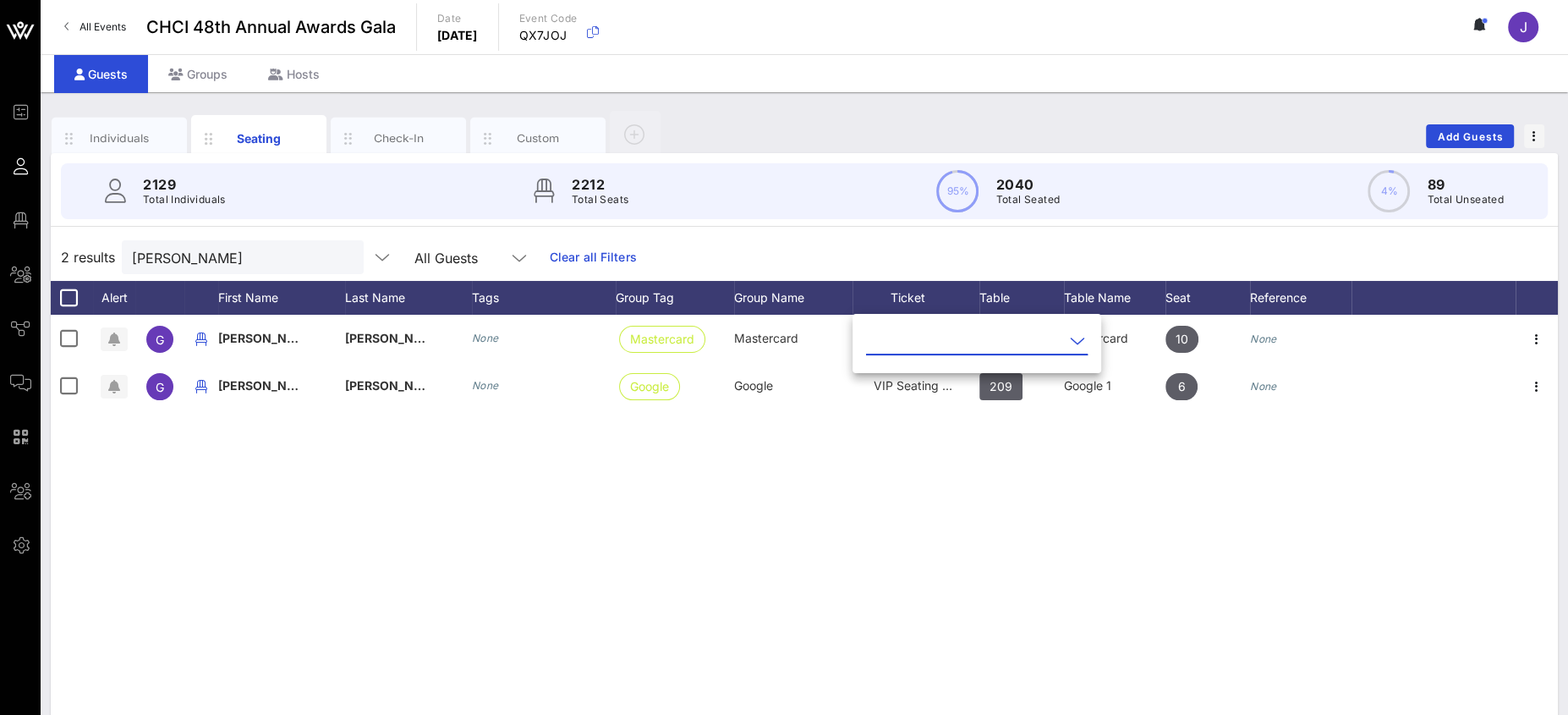
click at [905, 333] on input "text" at bounding box center [965, 341] width 198 height 27
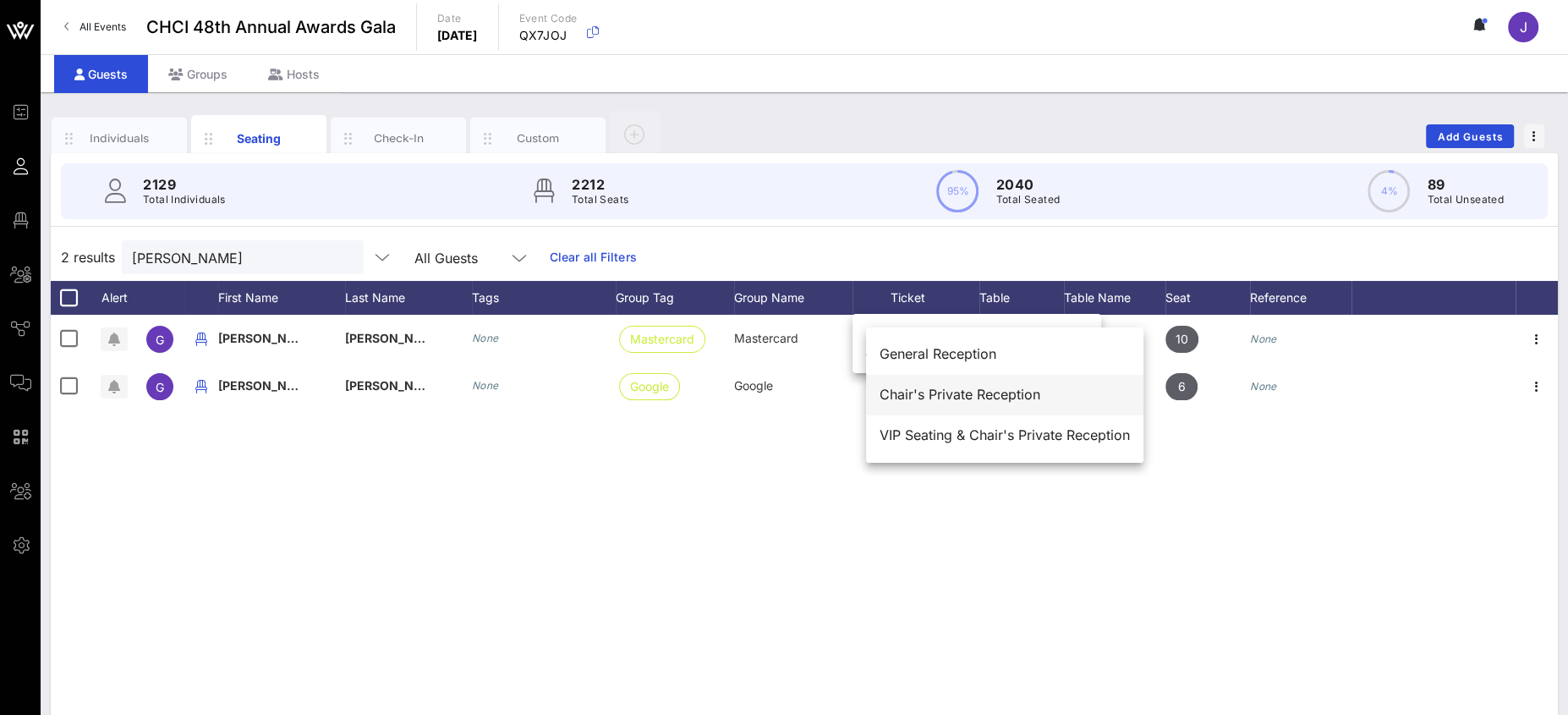
click at [913, 390] on div "Chair's Private Reception" at bounding box center [1005, 394] width 250 height 17
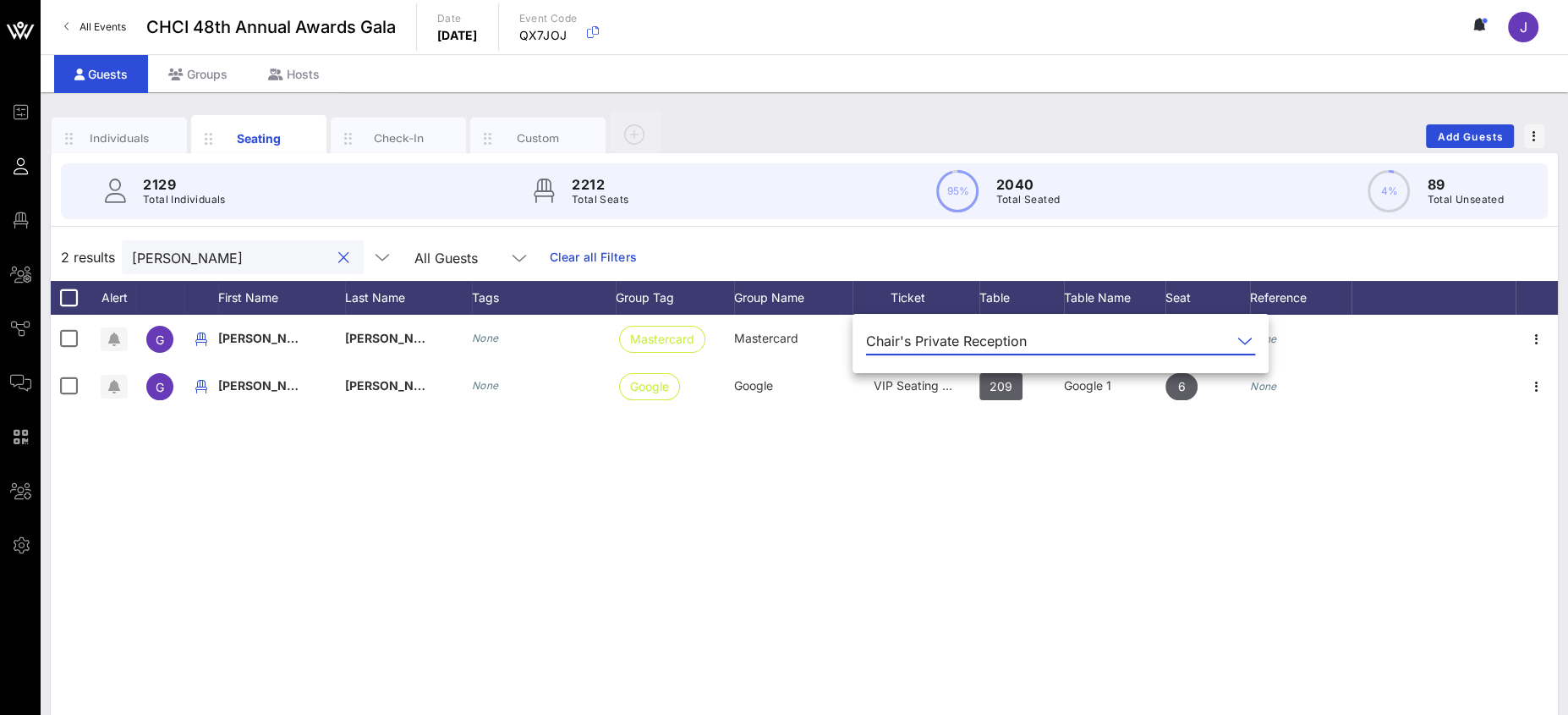
click at [216, 256] on input "gladys" at bounding box center [231, 256] width 198 height 22
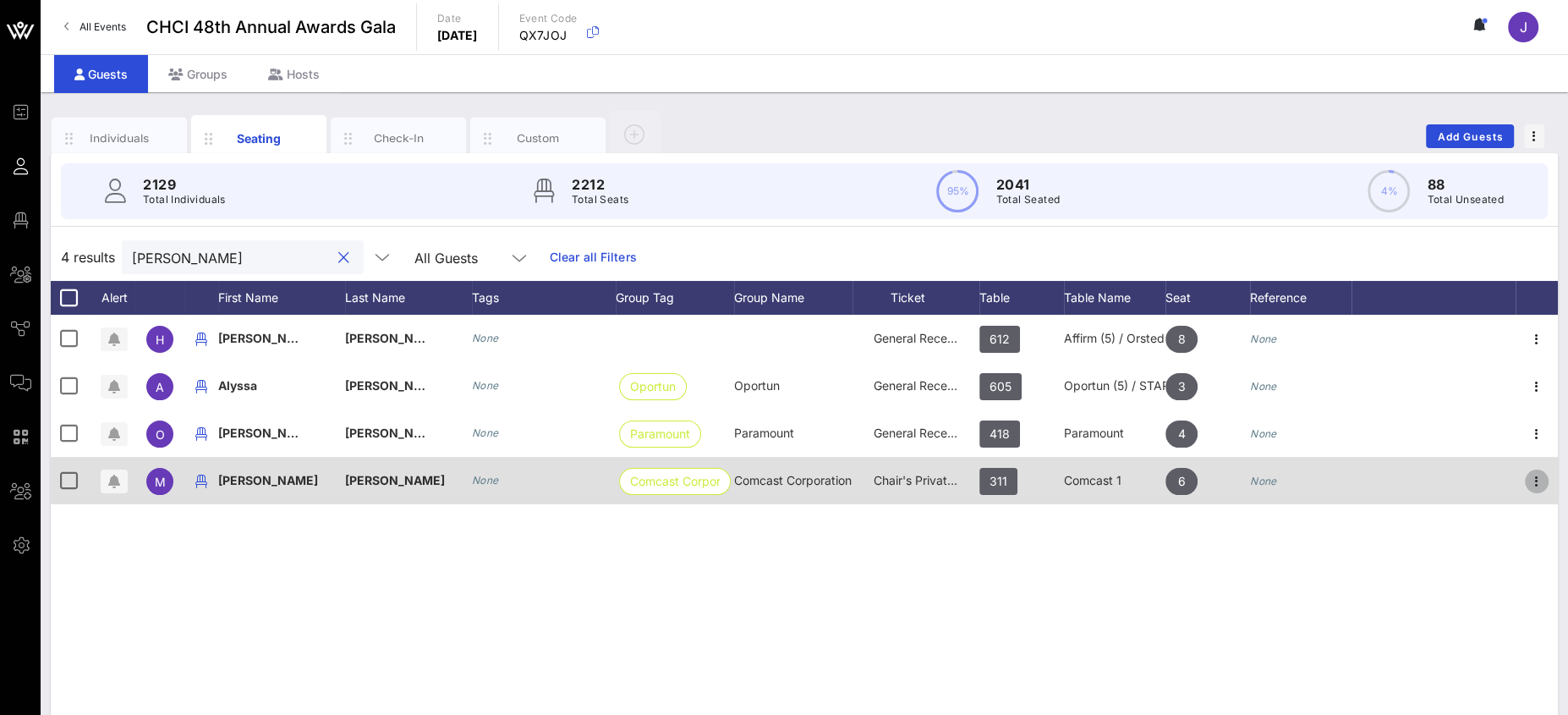
click at [1541, 482] on icon "button" at bounding box center [1536, 481] width 20 height 20
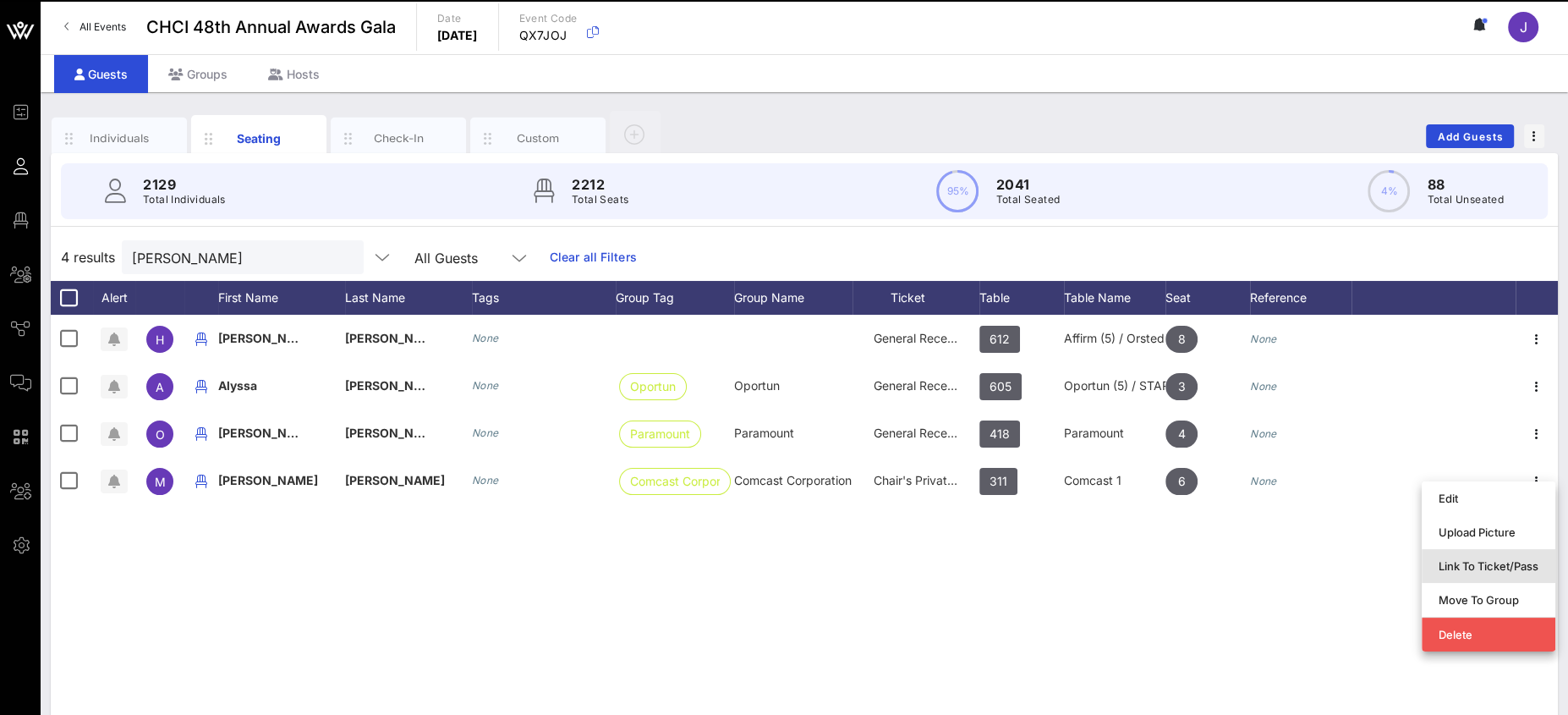
click at [1496, 566] on div "Link To Ticket/Pass" at bounding box center [1488, 566] width 100 height 14
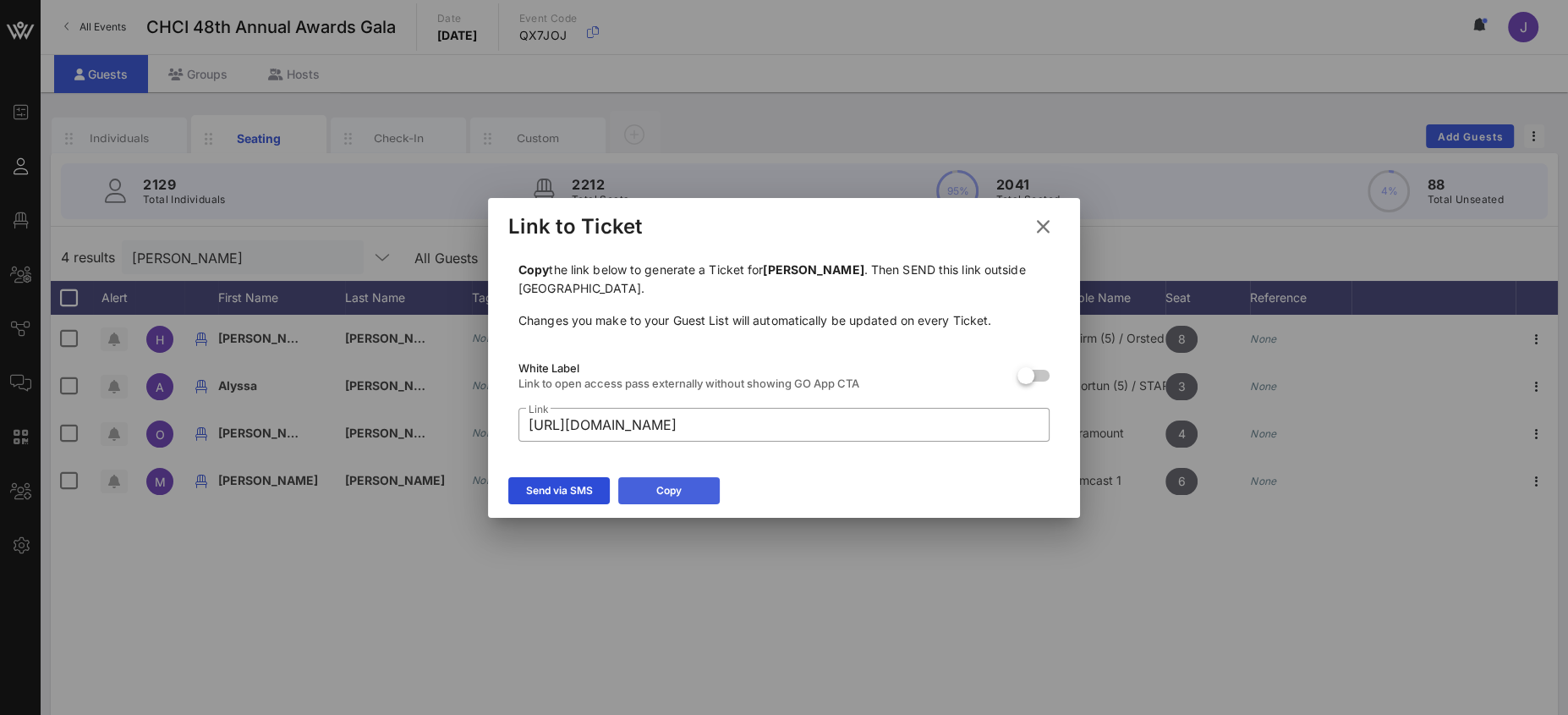
click at [683, 483] on button "Copy" at bounding box center [669, 491] width 102 height 27
click at [1051, 225] on icon at bounding box center [1044, 226] width 23 height 20
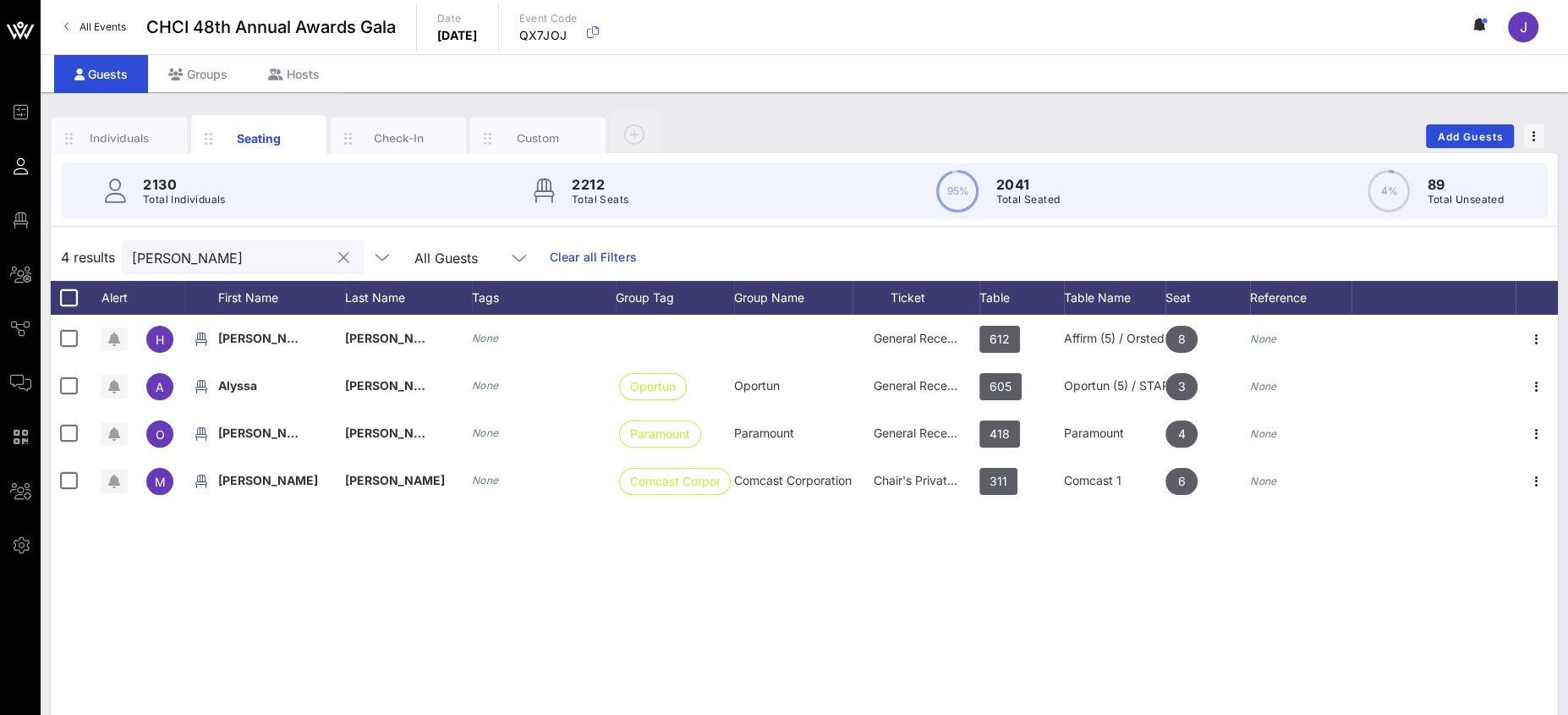
click at [174, 258] on input "franco" at bounding box center [231, 256] width 198 height 22
click at [174, 259] on input "franco" at bounding box center [231, 256] width 198 height 22
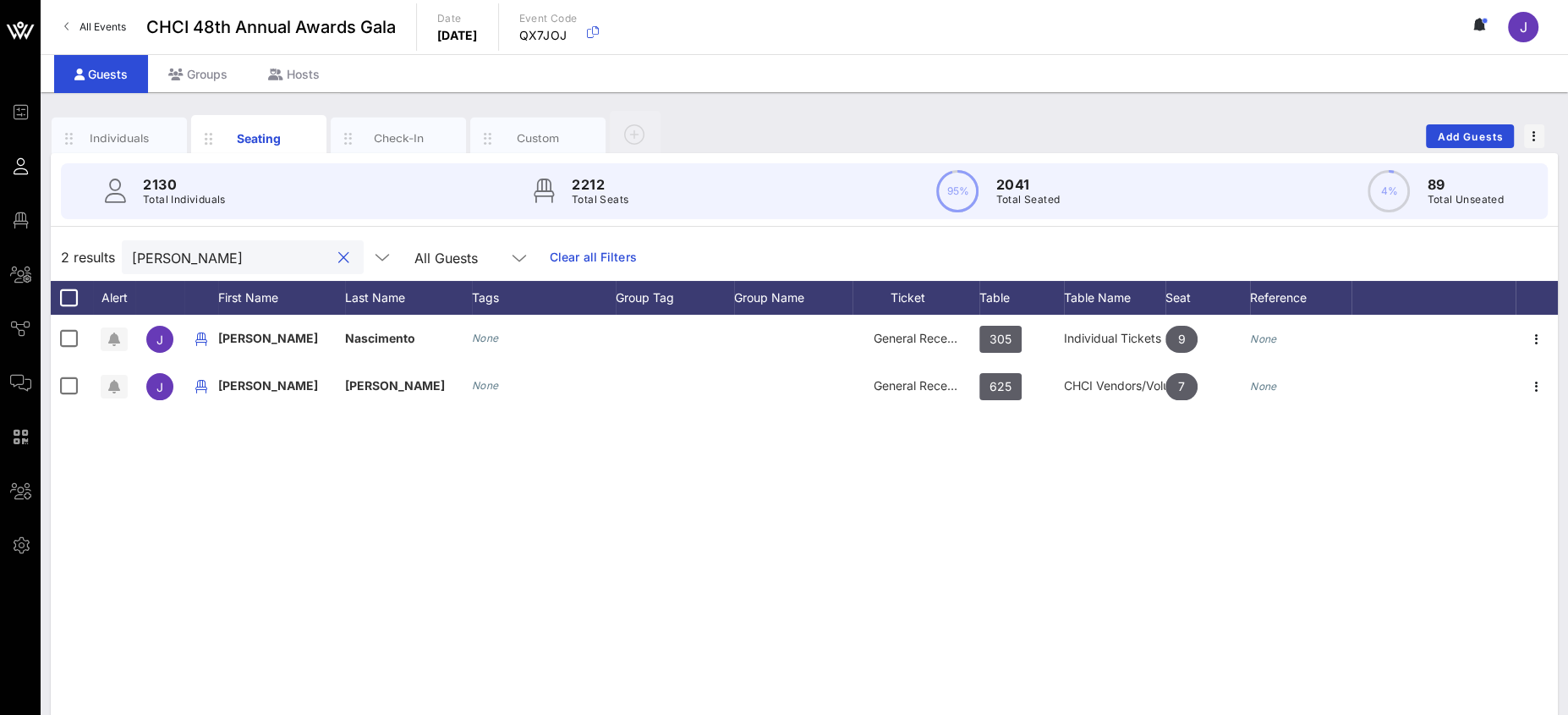
click at [170, 265] on input "juliana" at bounding box center [231, 256] width 198 height 22
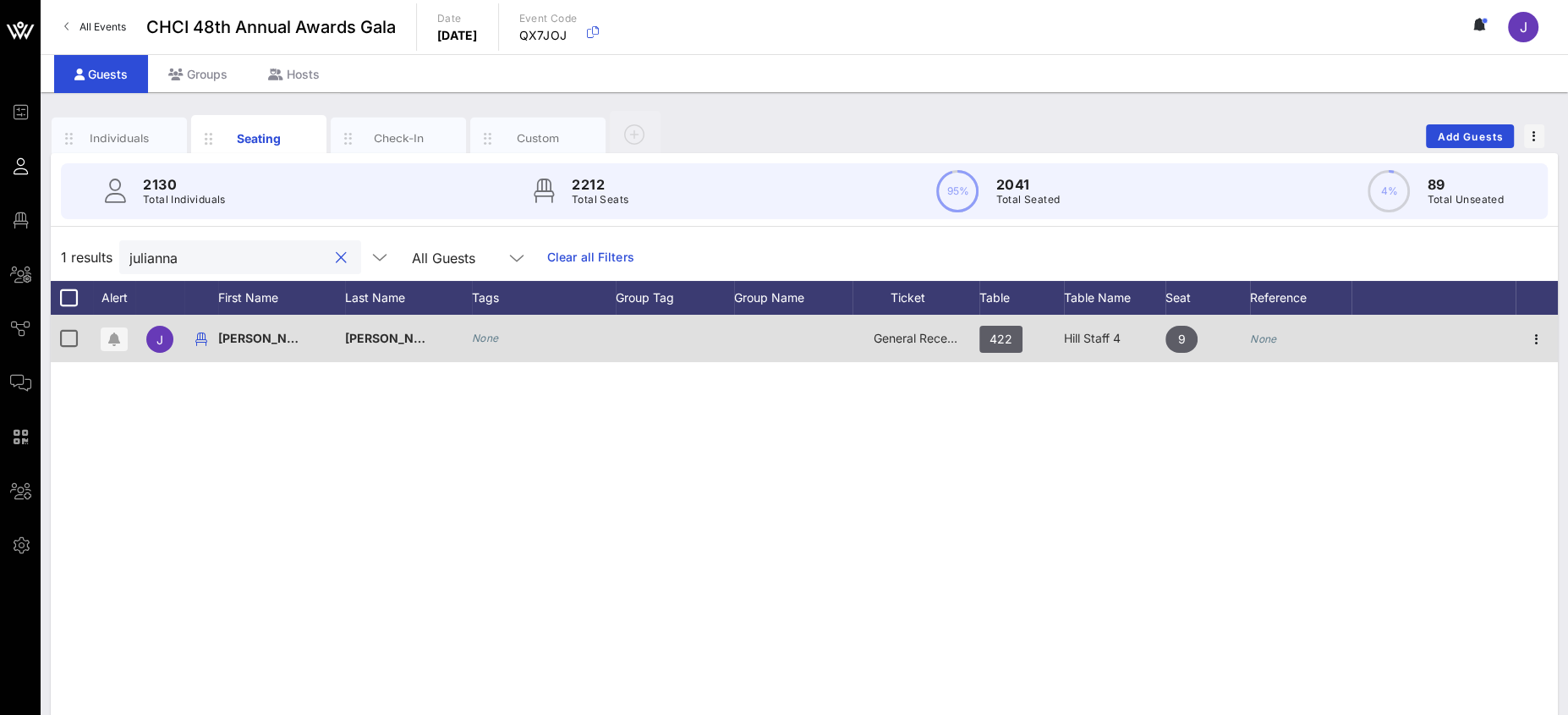
type input "julianna"
click at [923, 331] on span "General Reception" at bounding box center [924, 338] width 102 height 15
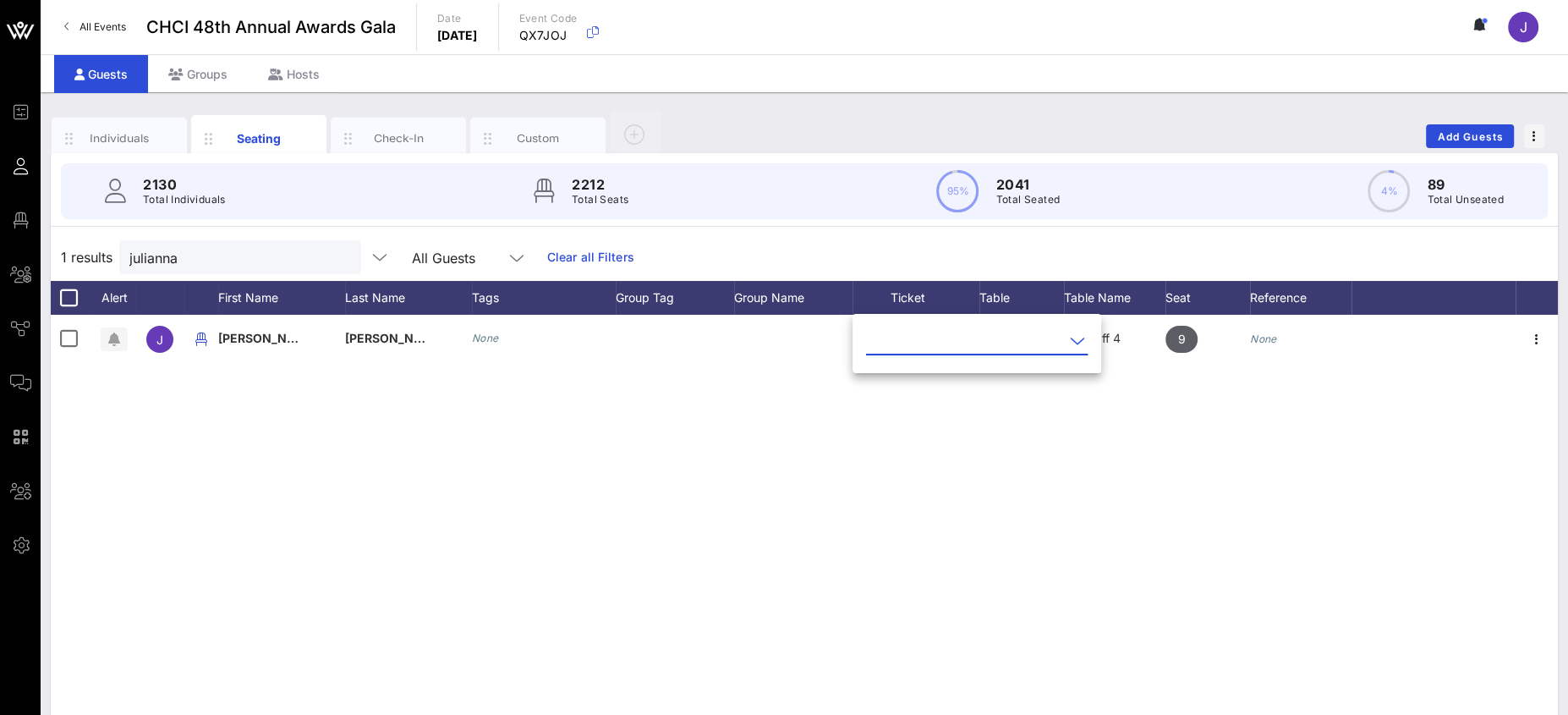
click at [913, 342] on input "text" at bounding box center [965, 341] width 198 height 27
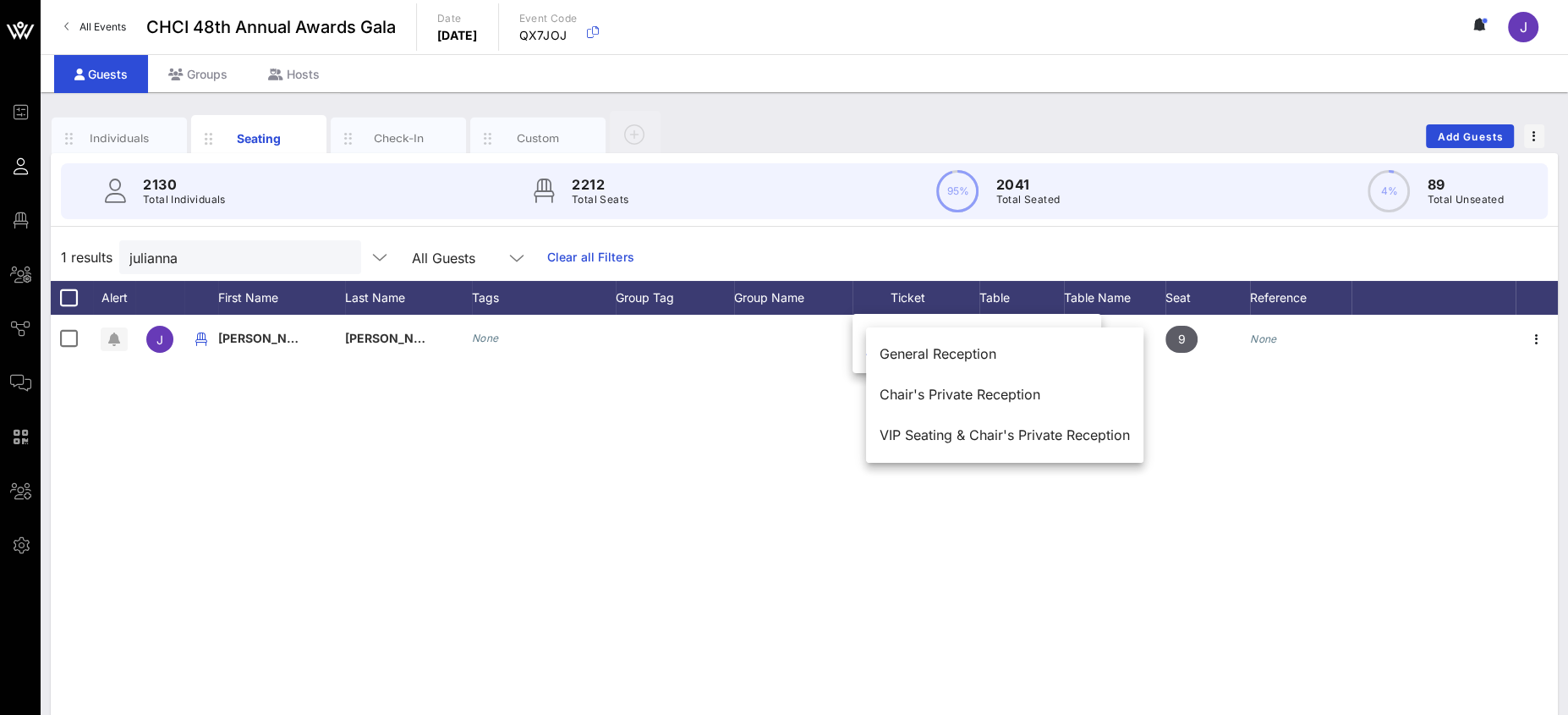
click at [913, 394] on div "Chair's Private Reception" at bounding box center [1005, 394] width 250 height 17
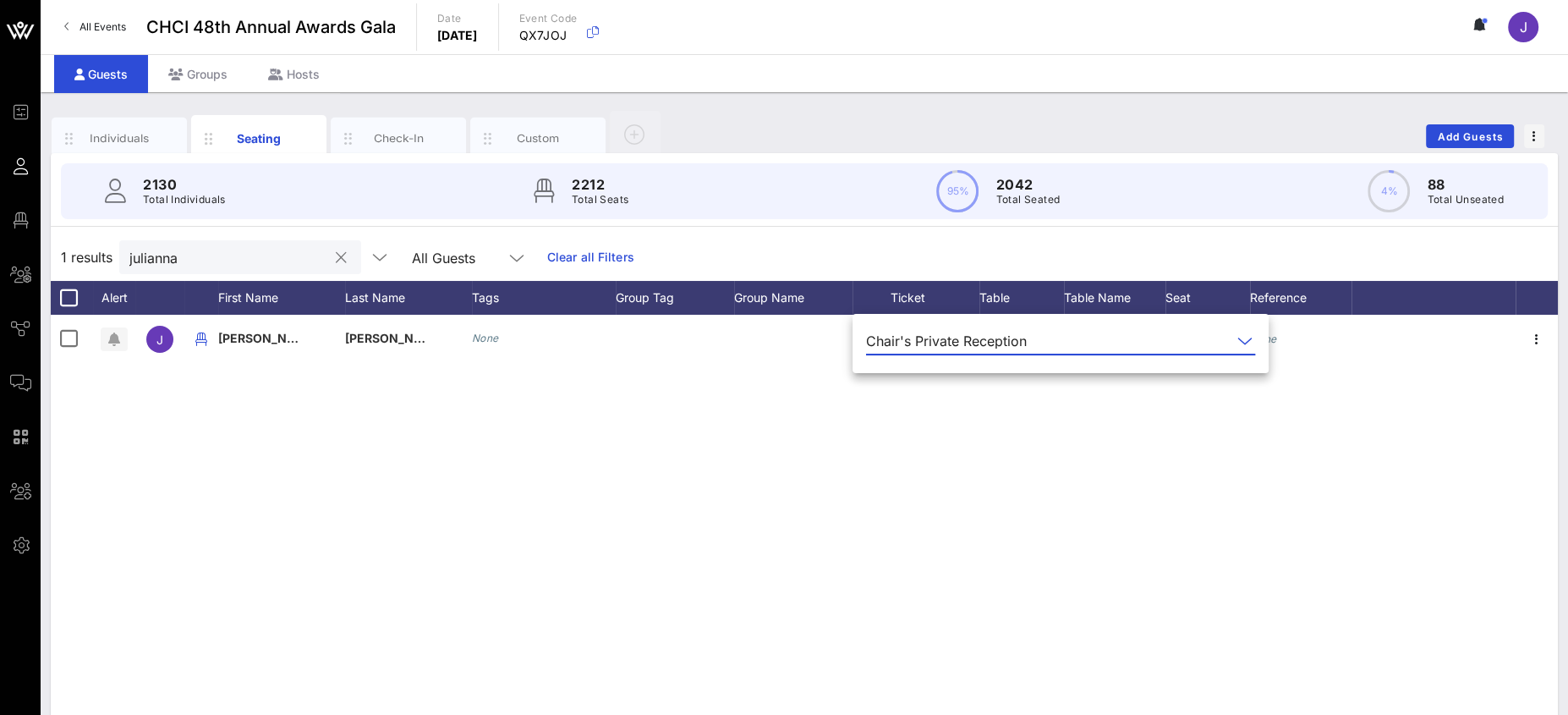
click at [336, 255] on button "clear icon" at bounding box center [341, 257] width 11 height 17
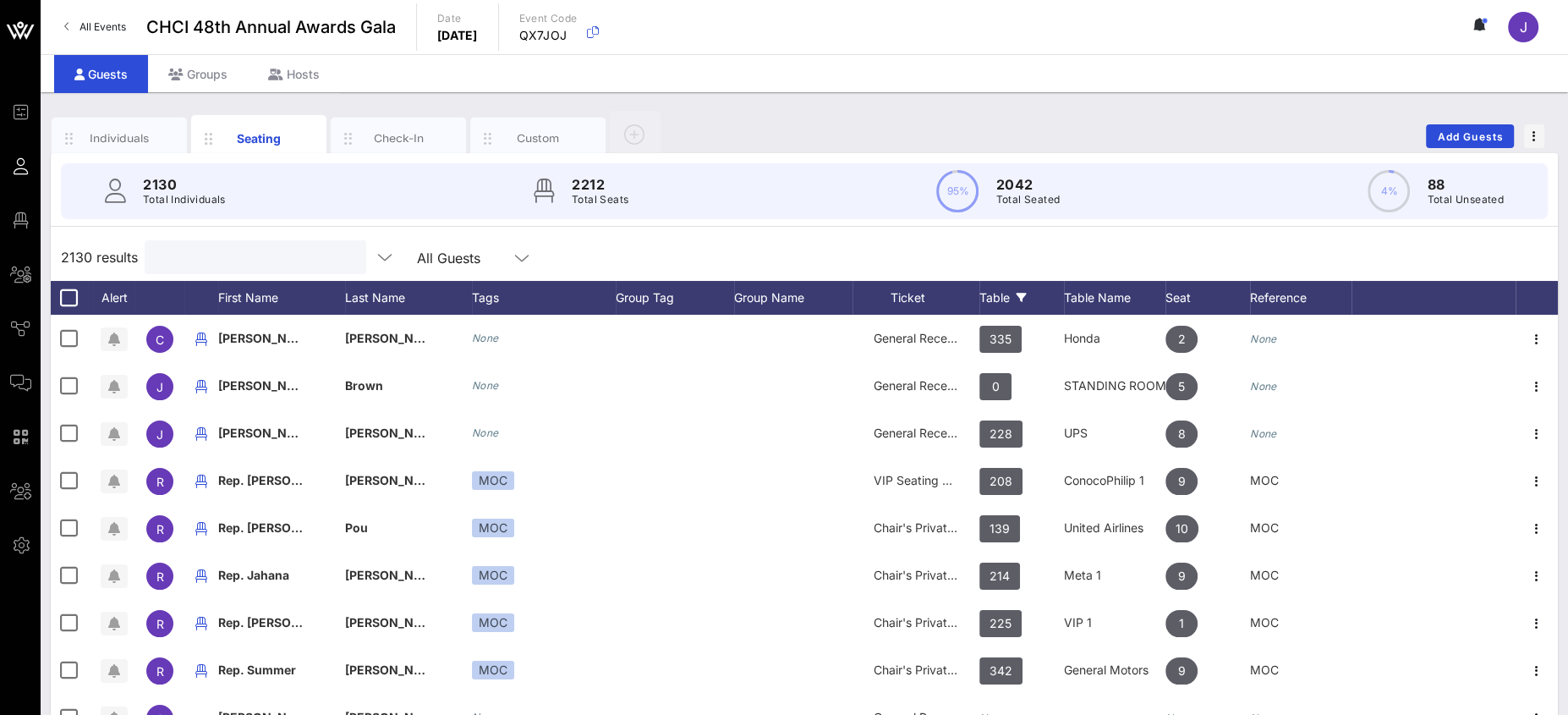
click at [1001, 293] on div "Table" at bounding box center [1021, 297] width 84 height 34
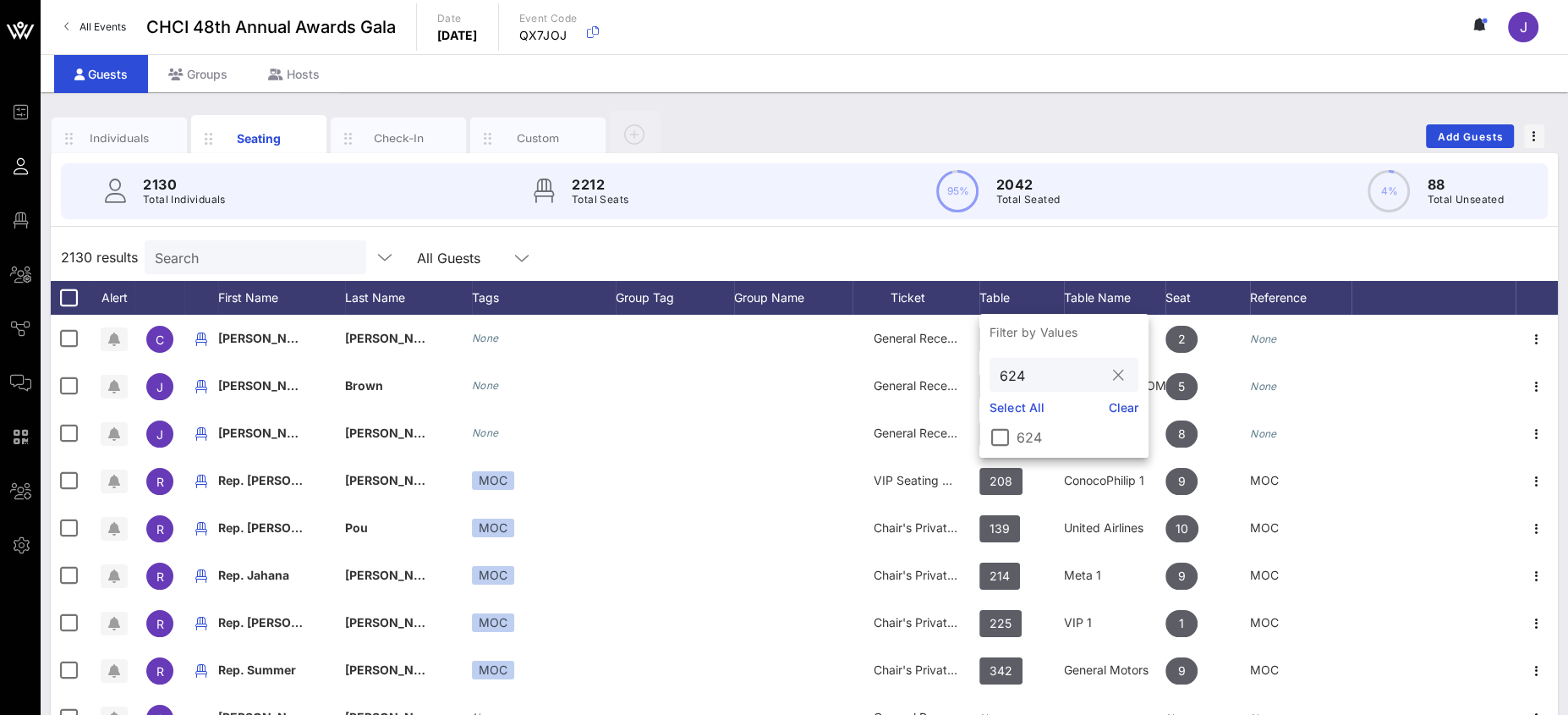
click at [1017, 373] on input "624" at bounding box center [1052, 375] width 105 height 22
type input "226"
click at [1007, 439] on div at bounding box center [1000, 438] width 29 height 29
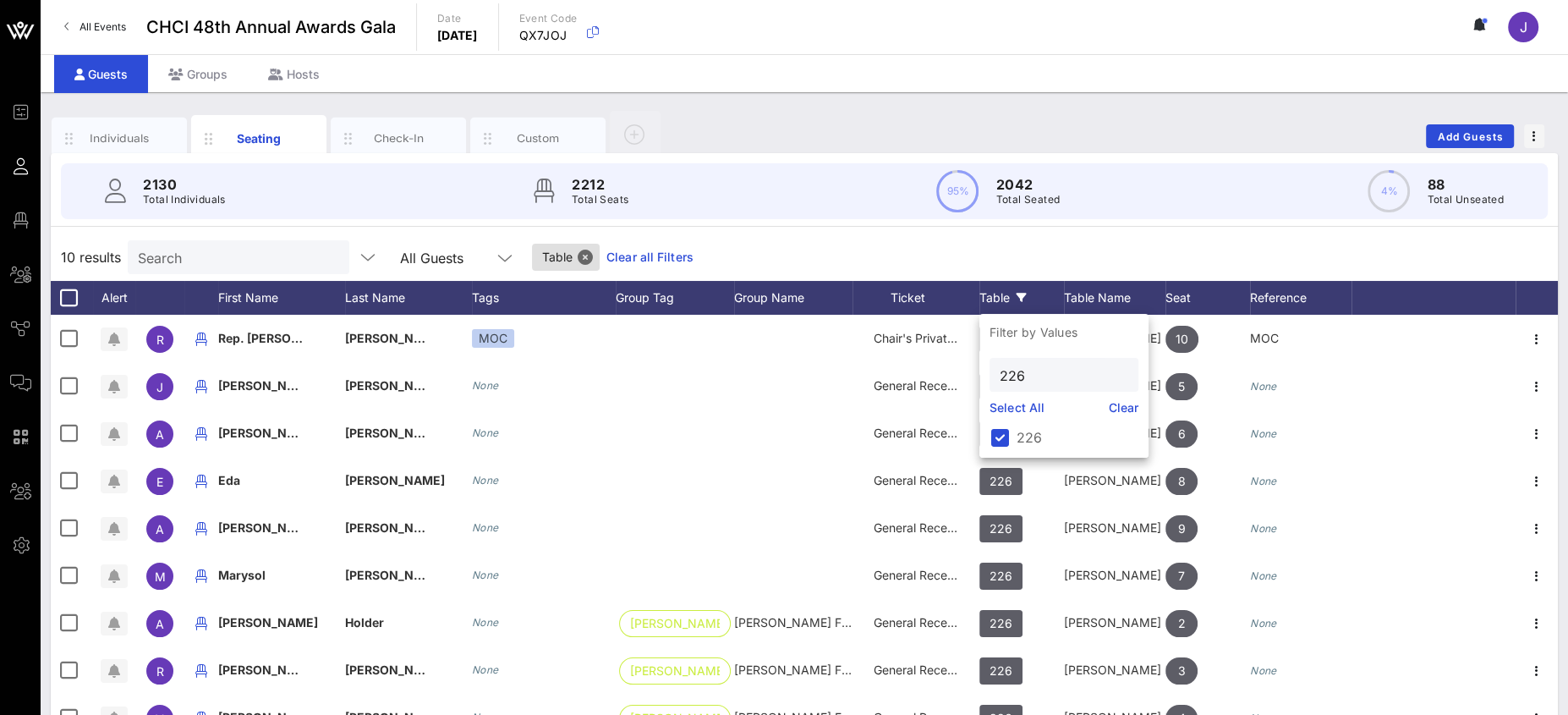
click at [1072, 246] on div "10 results Search All Guests Table Clear all Filters" at bounding box center [804, 256] width 1507 height 48
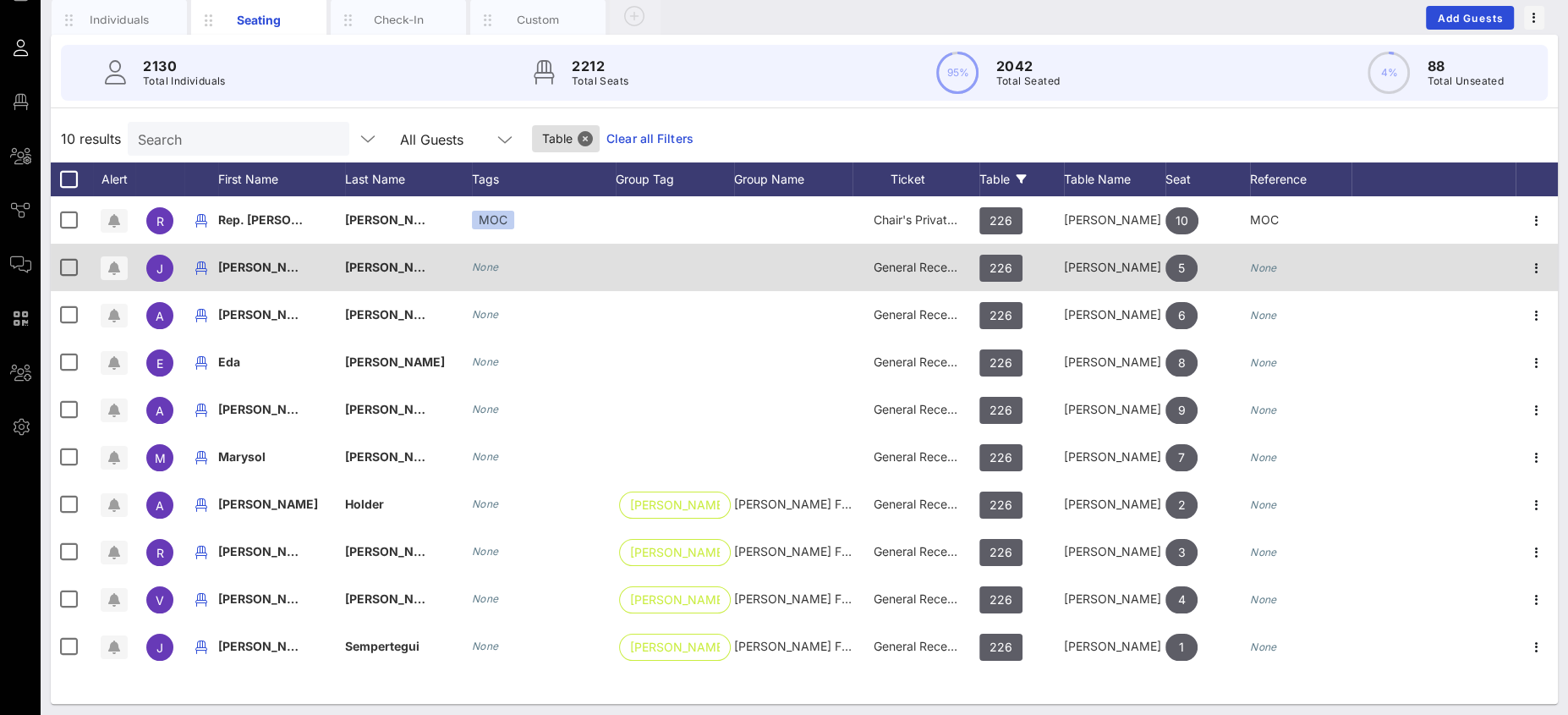
scroll to position [122, 0]
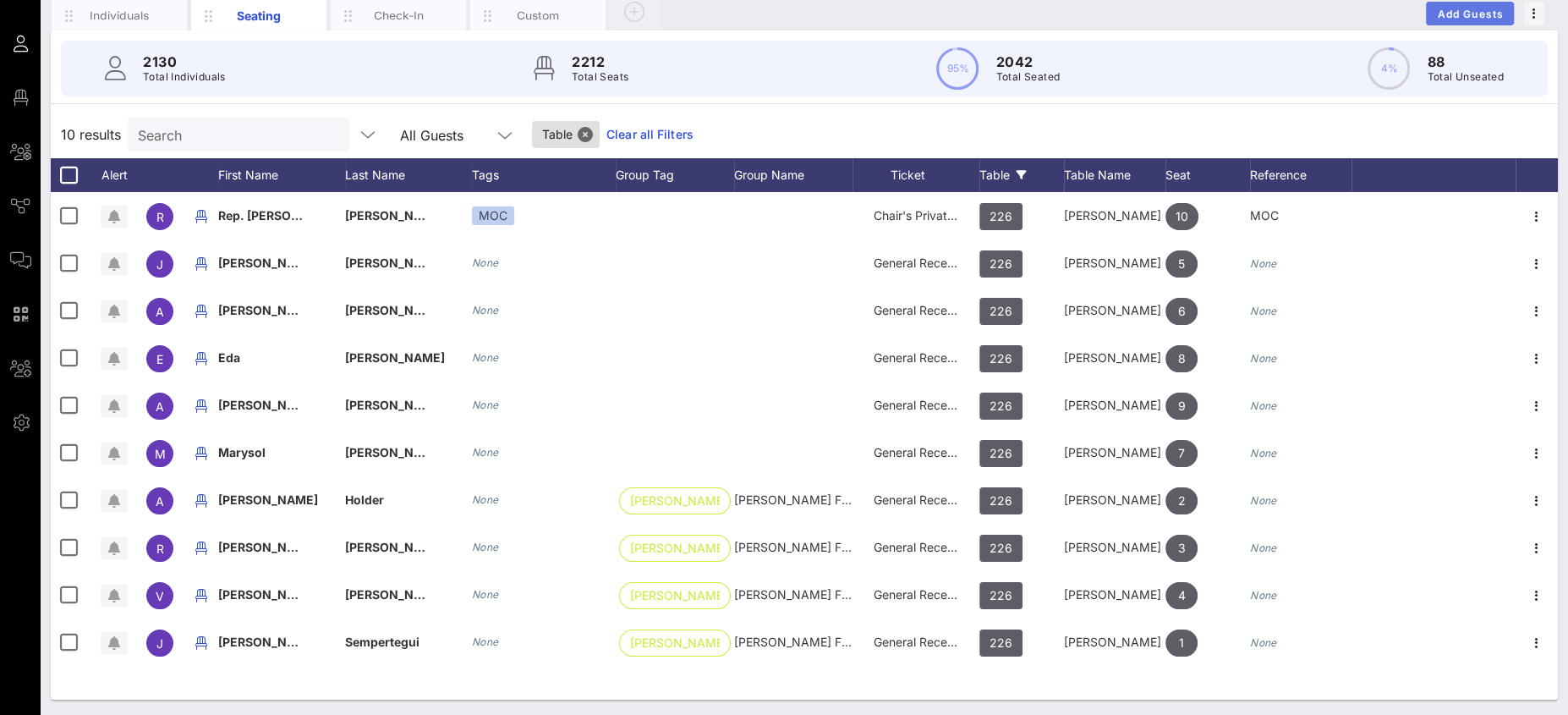
click at [1479, 16] on span "Add Guests" at bounding box center [1470, 14] width 67 height 13
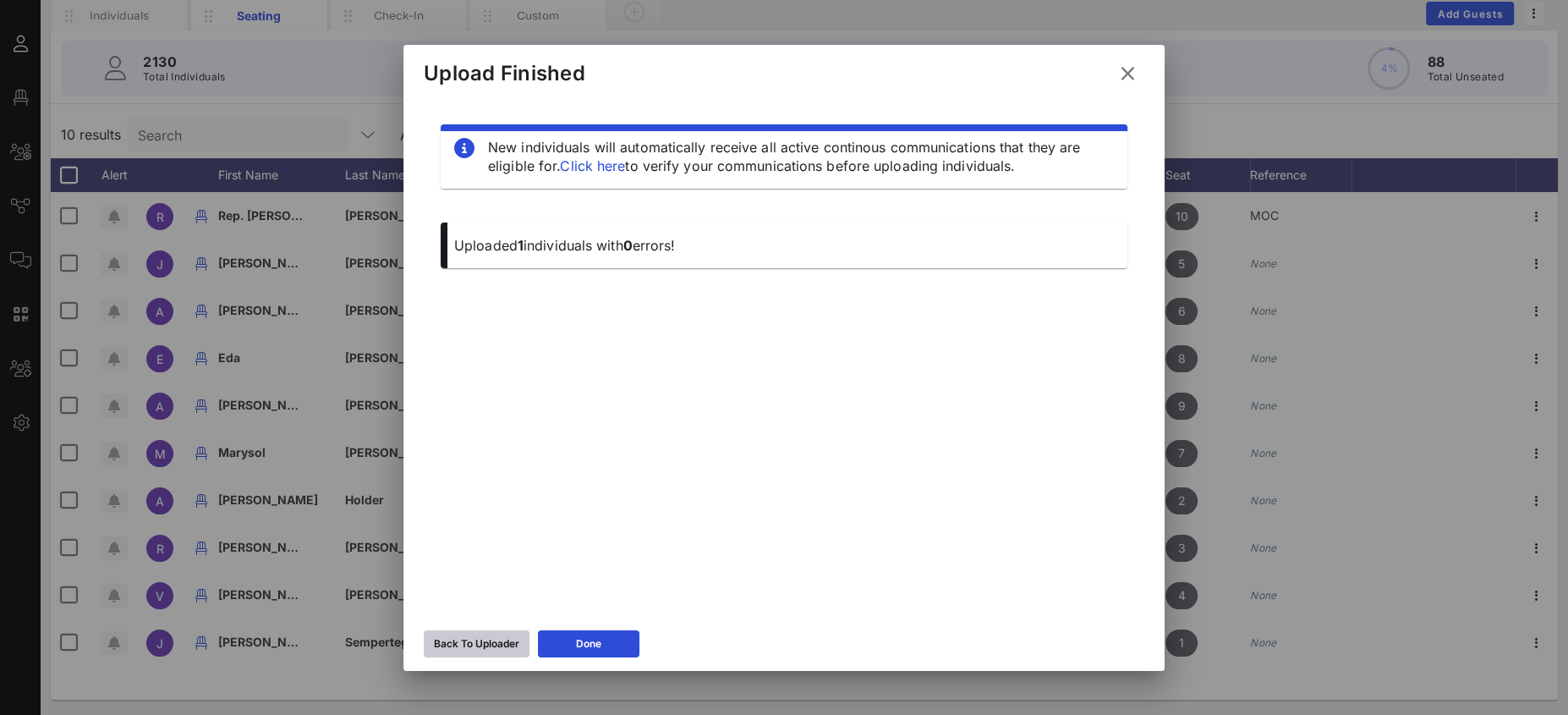
click at [448, 645] on div "Back To Uploader" at bounding box center [477, 643] width 85 height 17
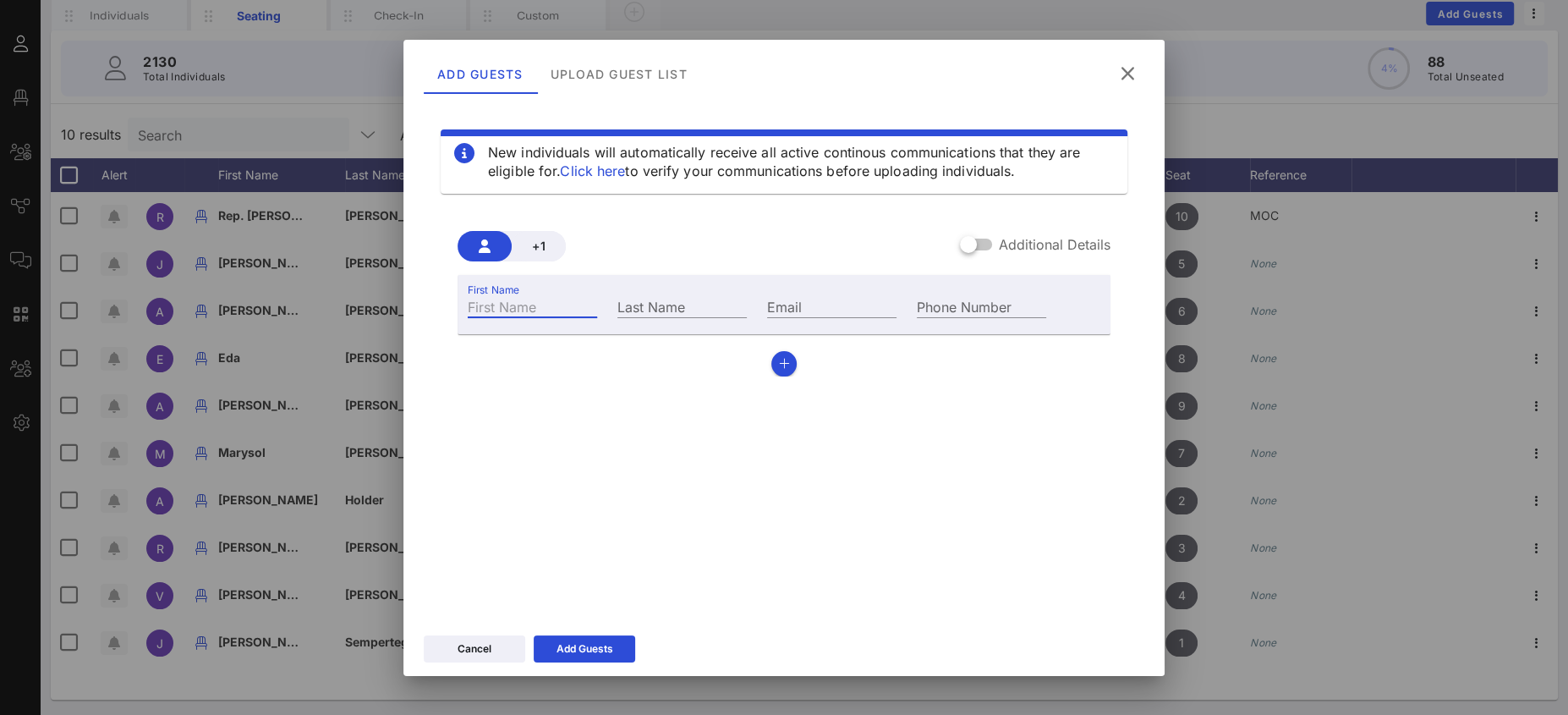
click at [537, 295] on input "First Name" at bounding box center [532, 306] width 129 height 22
type input "m"
type input "Maria Teresa"
type input "Cruanes"
paste input "mailto:Maria.cruanes@organon.com"
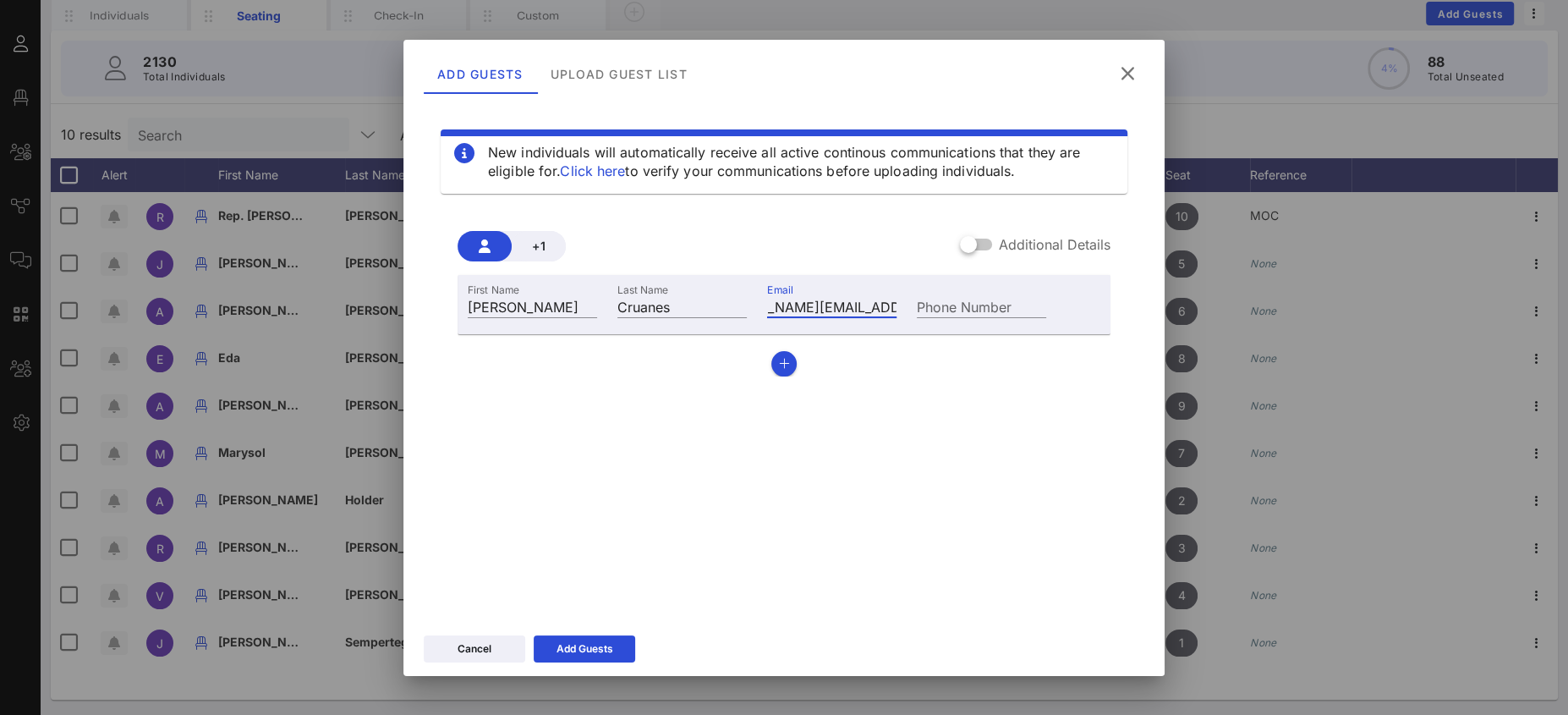
scroll to position [0, 0]
drag, startPoint x: 823, startPoint y: 300, endPoint x: 721, endPoint y: 294, distance: 102.2
click at [690, 290] on div "First Name Maria Teresa Last Name Cruanes Email mailto:Maria.cruanes@organon.co…" at bounding box center [756, 304] width 599 height 46
click at [817, 303] on input "mailto:Maria.cruanes@organon.com" at bounding box center [831, 306] width 129 height 22
click at [808, 304] on input "mailto:Maria.cruanes@organon.com" at bounding box center [831, 306] width 129 height 22
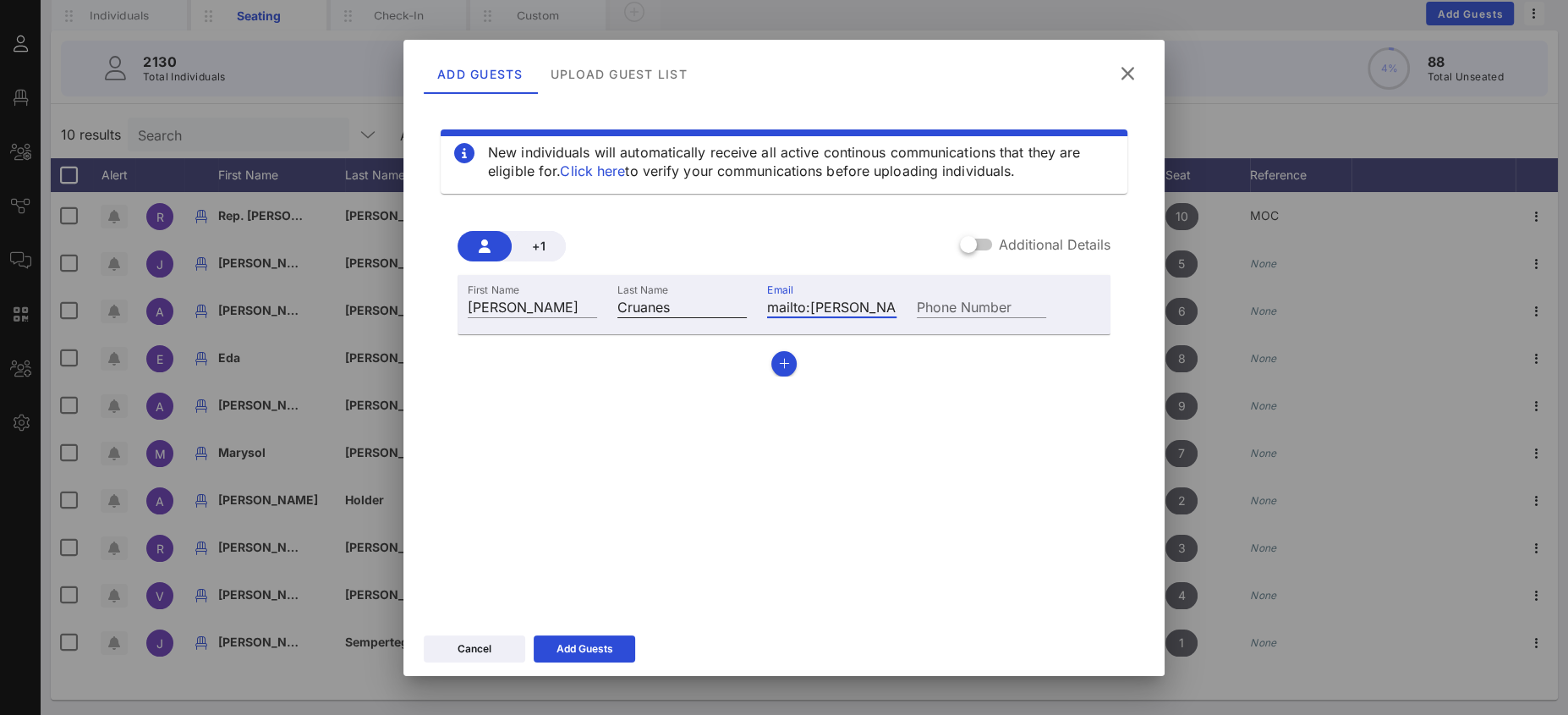
drag, startPoint x: 813, startPoint y: 307, endPoint x: 724, endPoint y: 305, distance: 89.0
click at [729, 304] on div "First Name Maria Teresa Last Name Cruanes Email mailto:Maria.cruanes@organon.co…" at bounding box center [756, 304] width 599 height 46
type input "Maria.cruanes@organon.com"
click at [975, 246] on div at bounding box center [969, 245] width 29 height 29
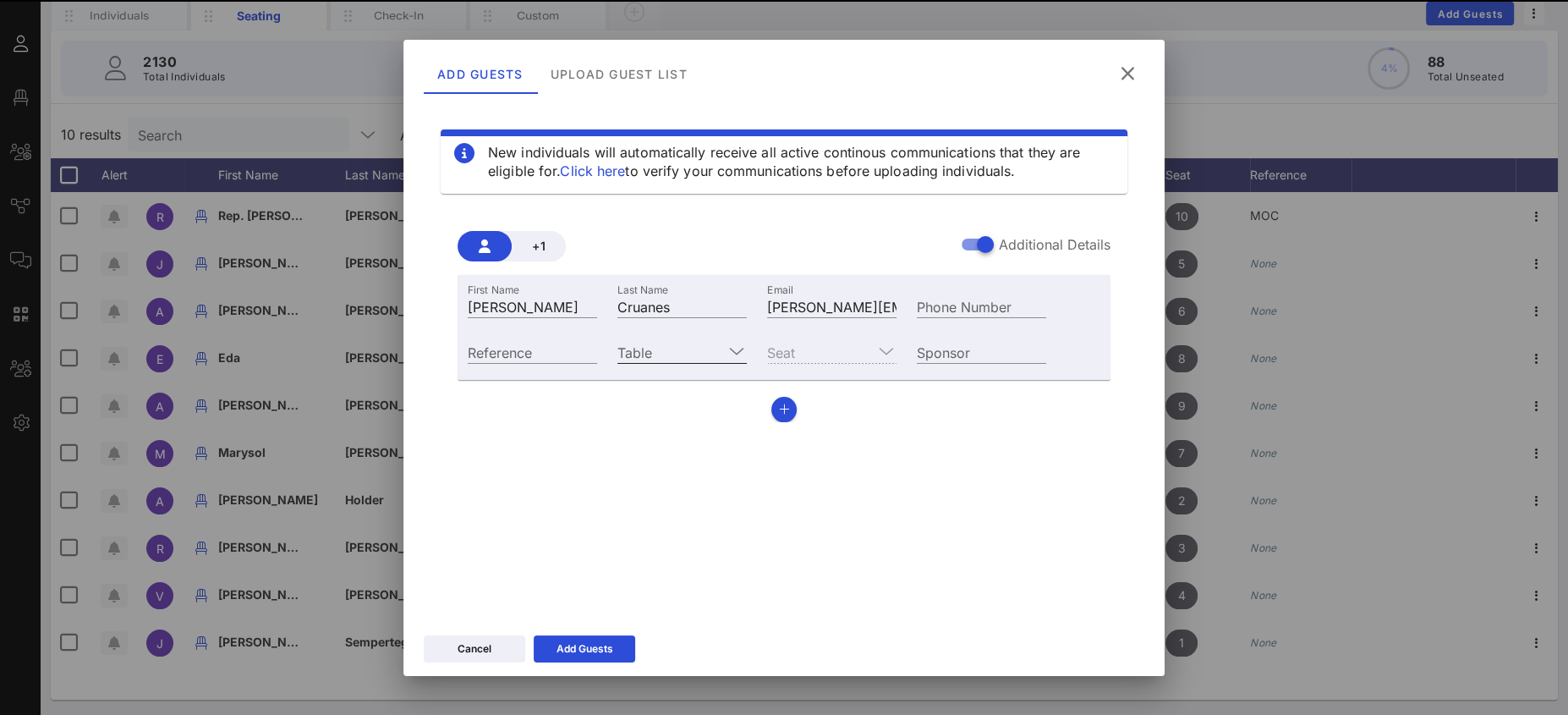
click at [646, 357] on input "Table" at bounding box center [670, 352] width 106 height 22
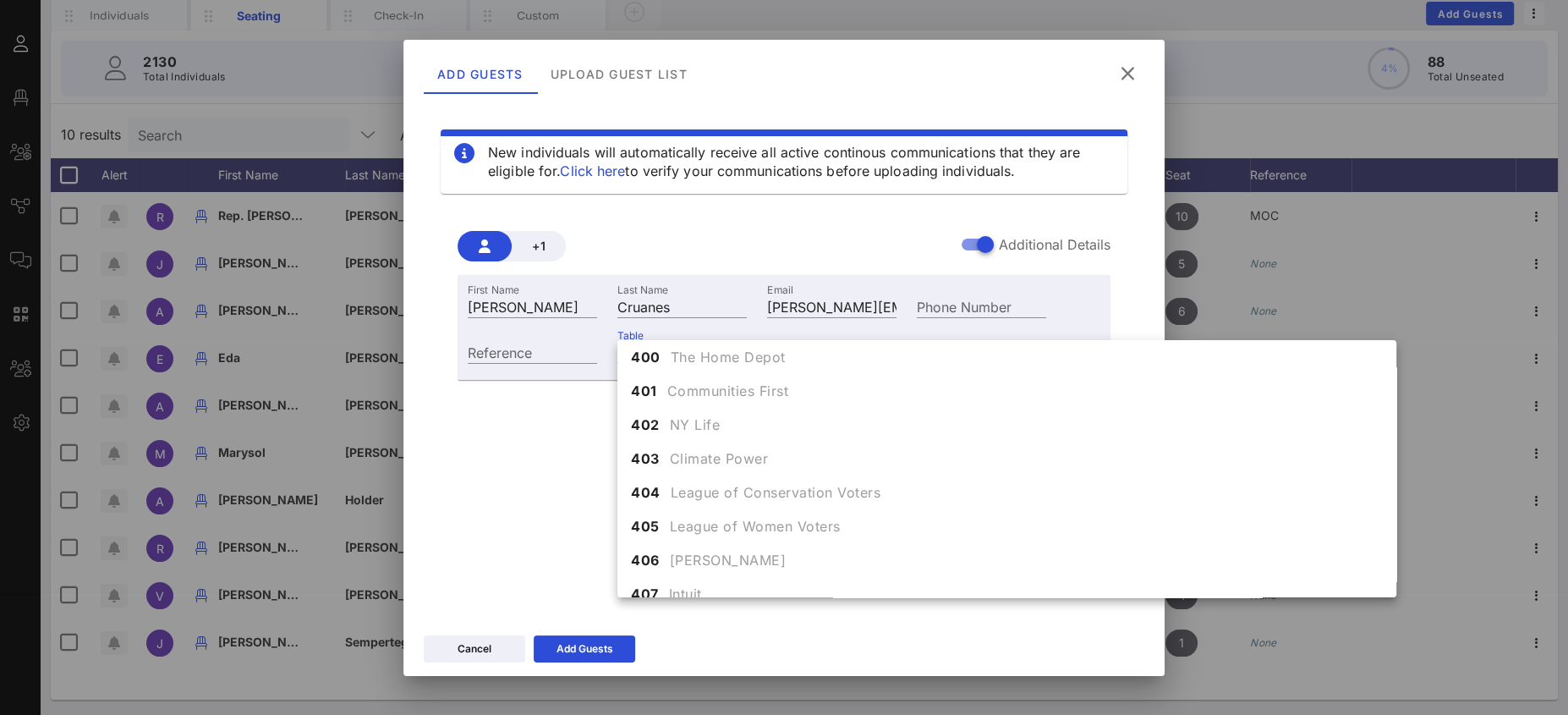
scroll to position [4758, 0]
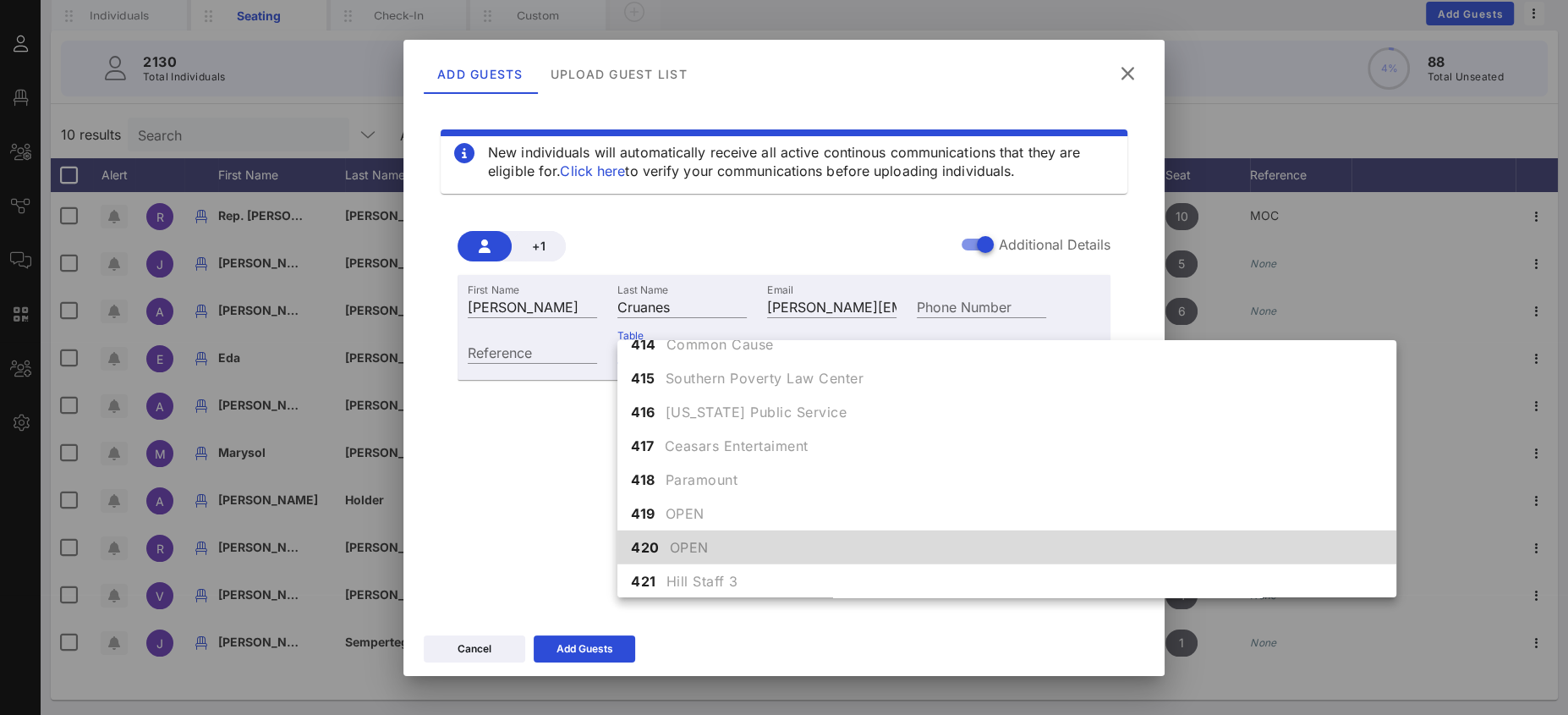
click at [750, 548] on div "420 OPEN" at bounding box center [1007, 547] width 779 height 34
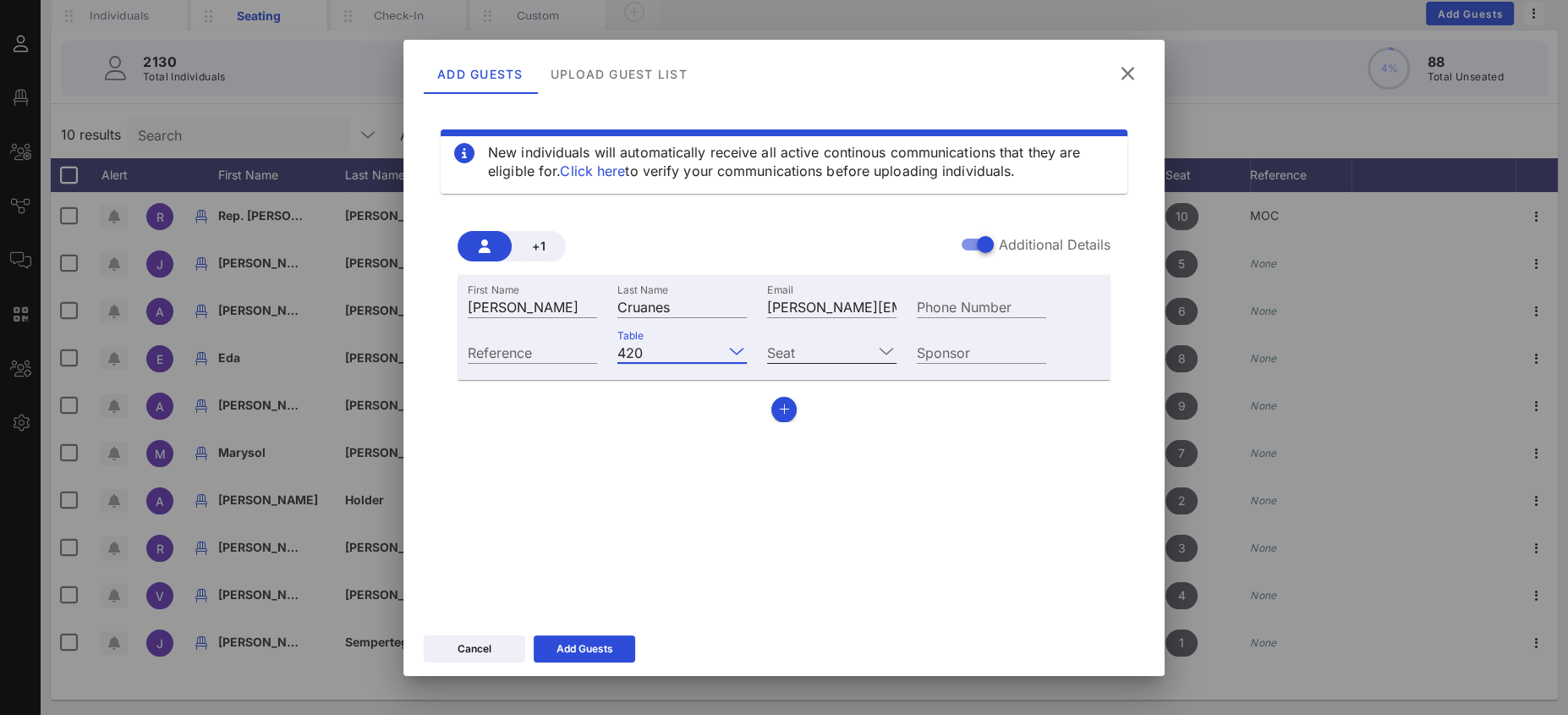
click at [803, 345] on input "Seat" at bounding box center [819, 352] width 106 height 22
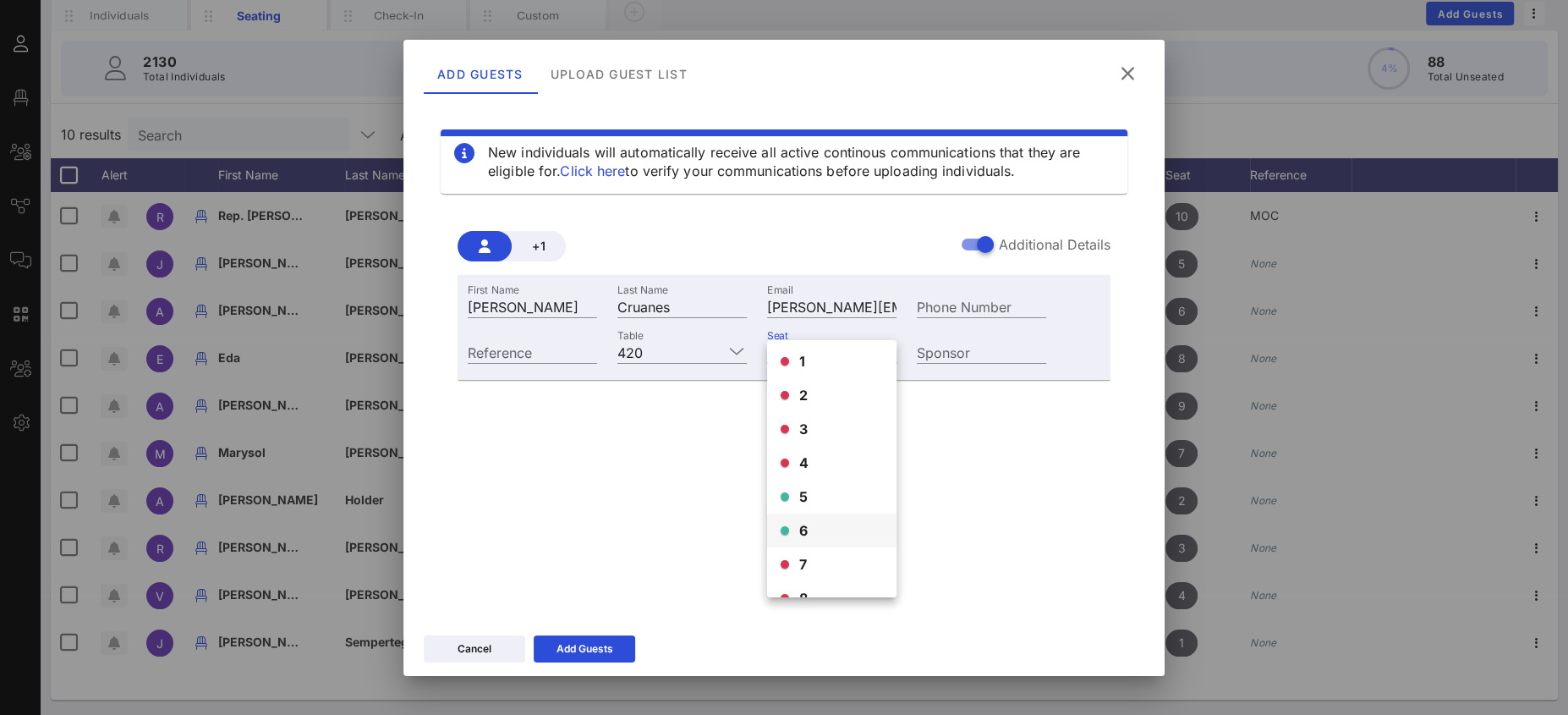
scroll to position [4, 0]
click at [807, 498] on span "5" at bounding box center [804, 494] width 10 height 20
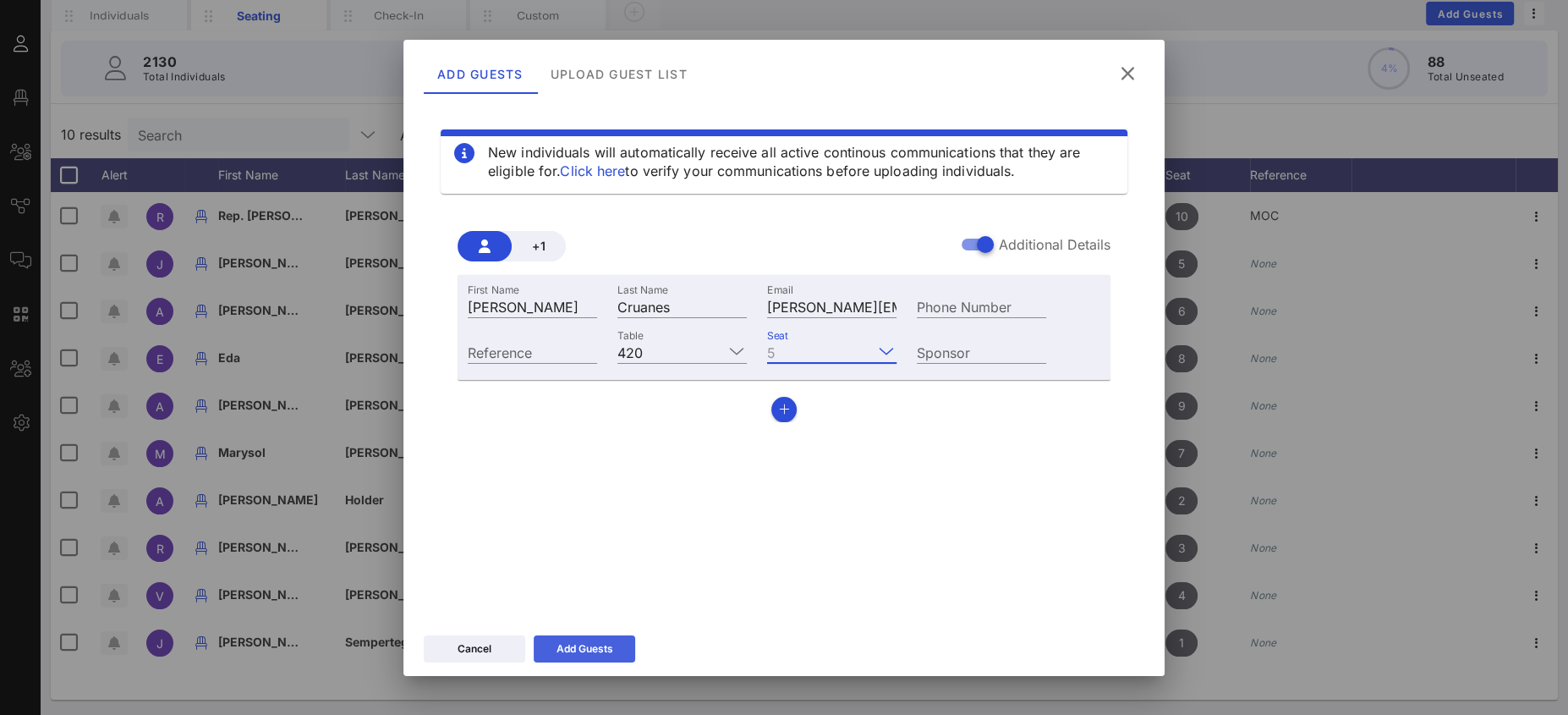
click at [581, 645] on icon at bounding box center [584, 649] width 12 height 10
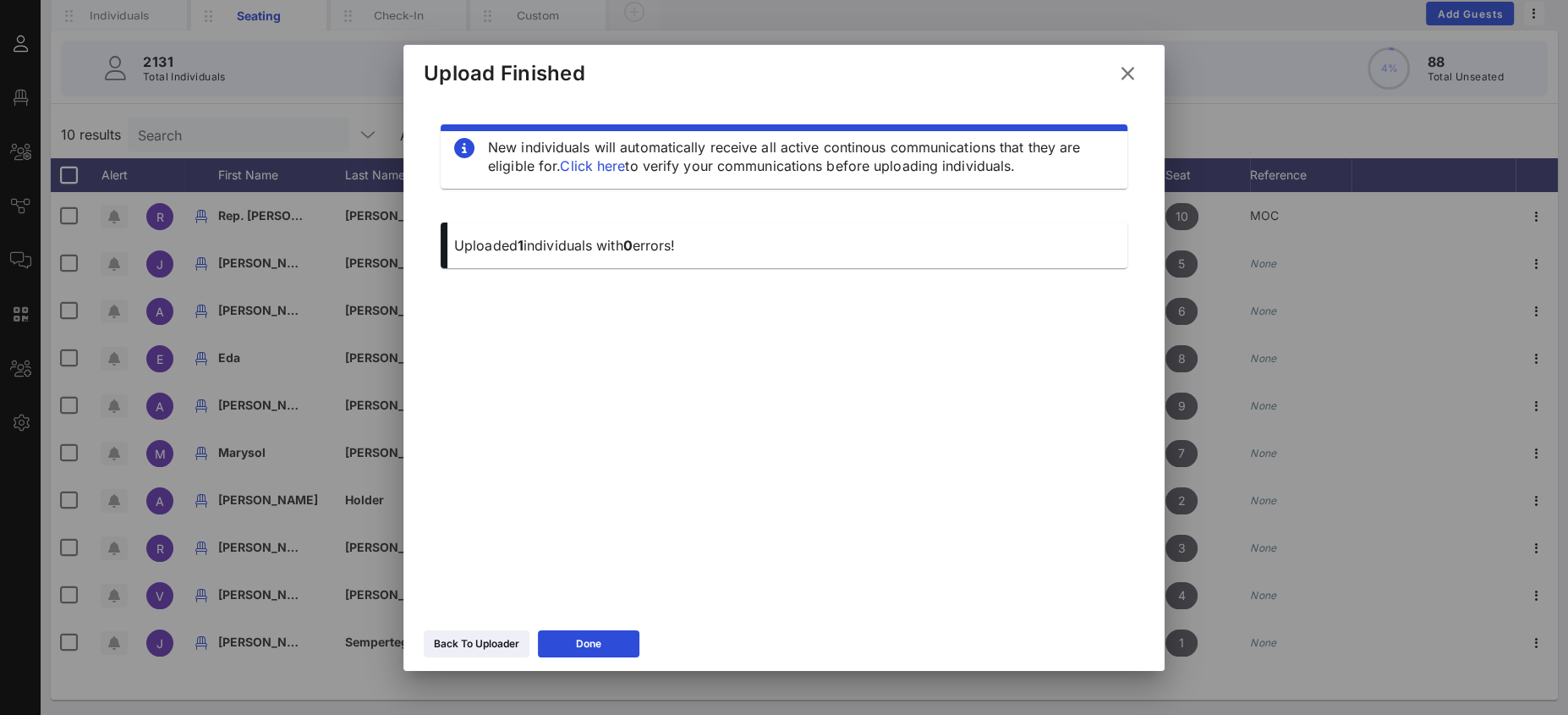
click at [1128, 76] on icon at bounding box center [1128, 73] width 23 height 20
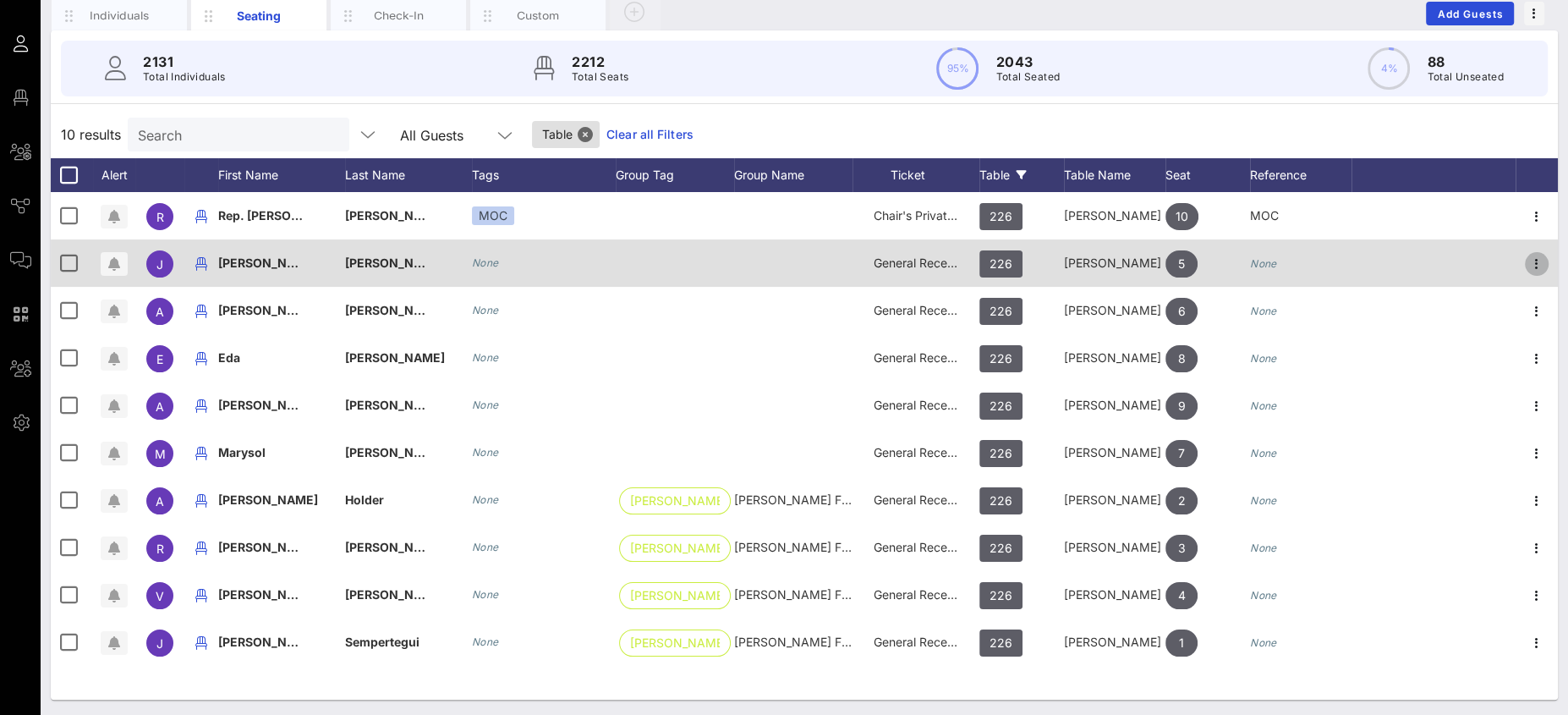
click at [1533, 259] on icon "button" at bounding box center [1536, 263] width 20 height 20
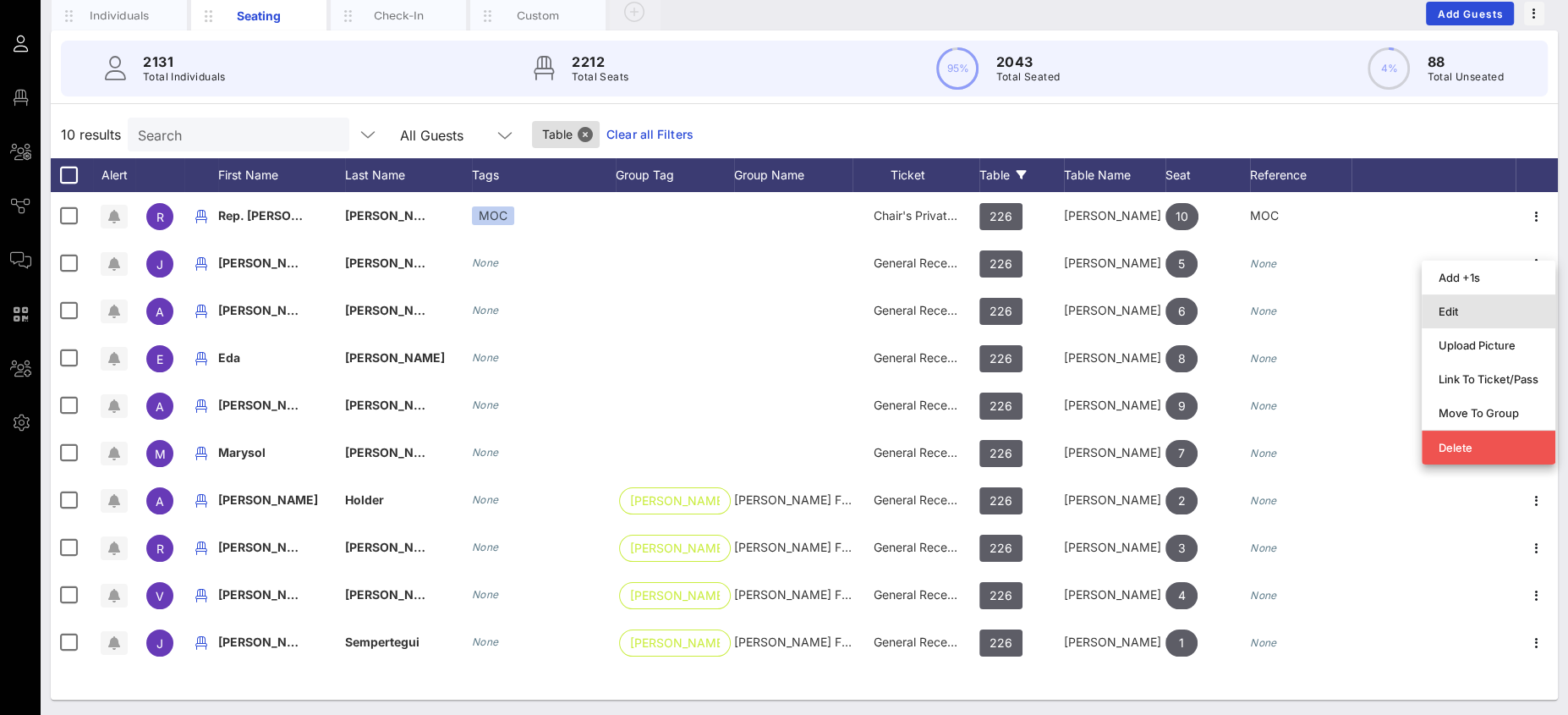
click at [1498, 308] on div "Edit" at bounding box center [1488, 312] width 100 height 14
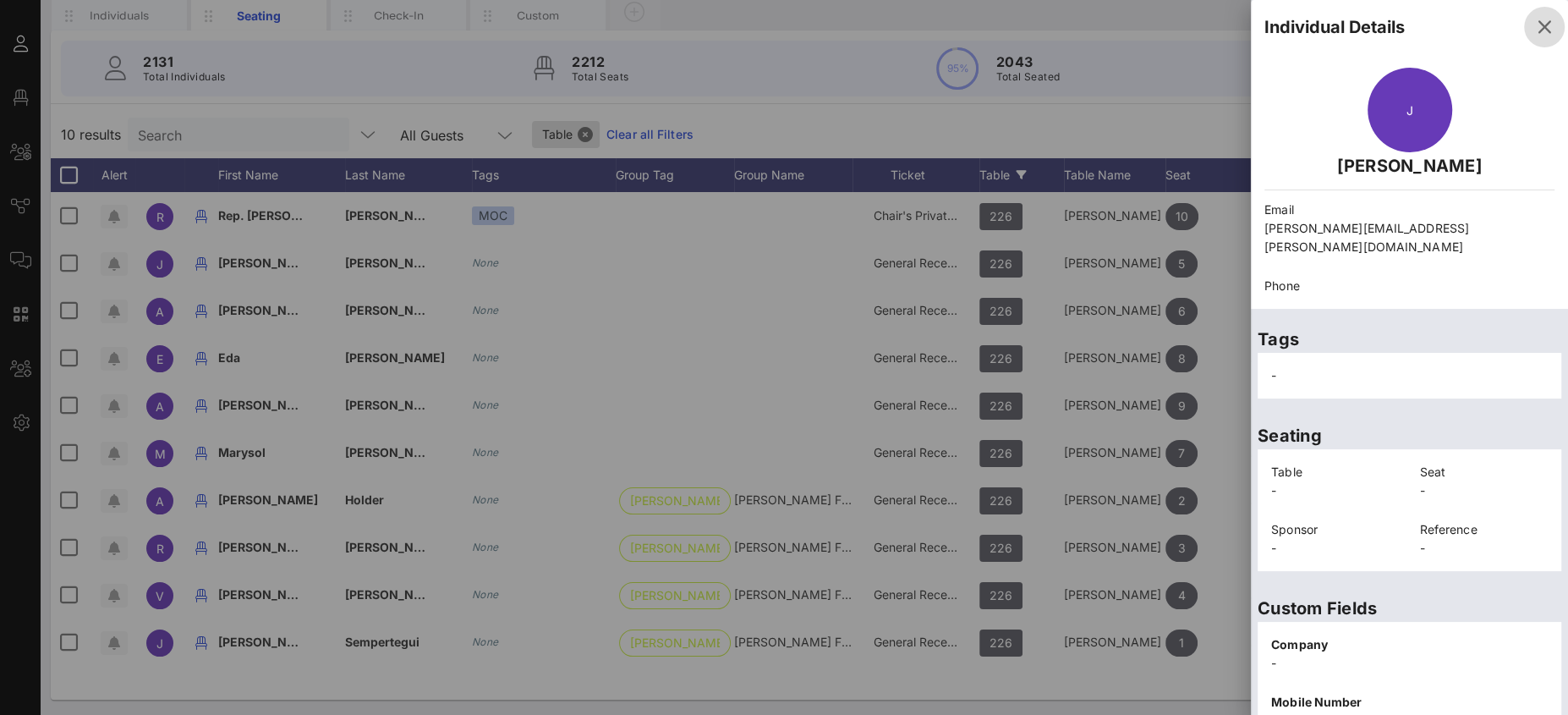
click at [1534, 19] on icon "button" at bounding box center [1544, 26] width 20 height 20
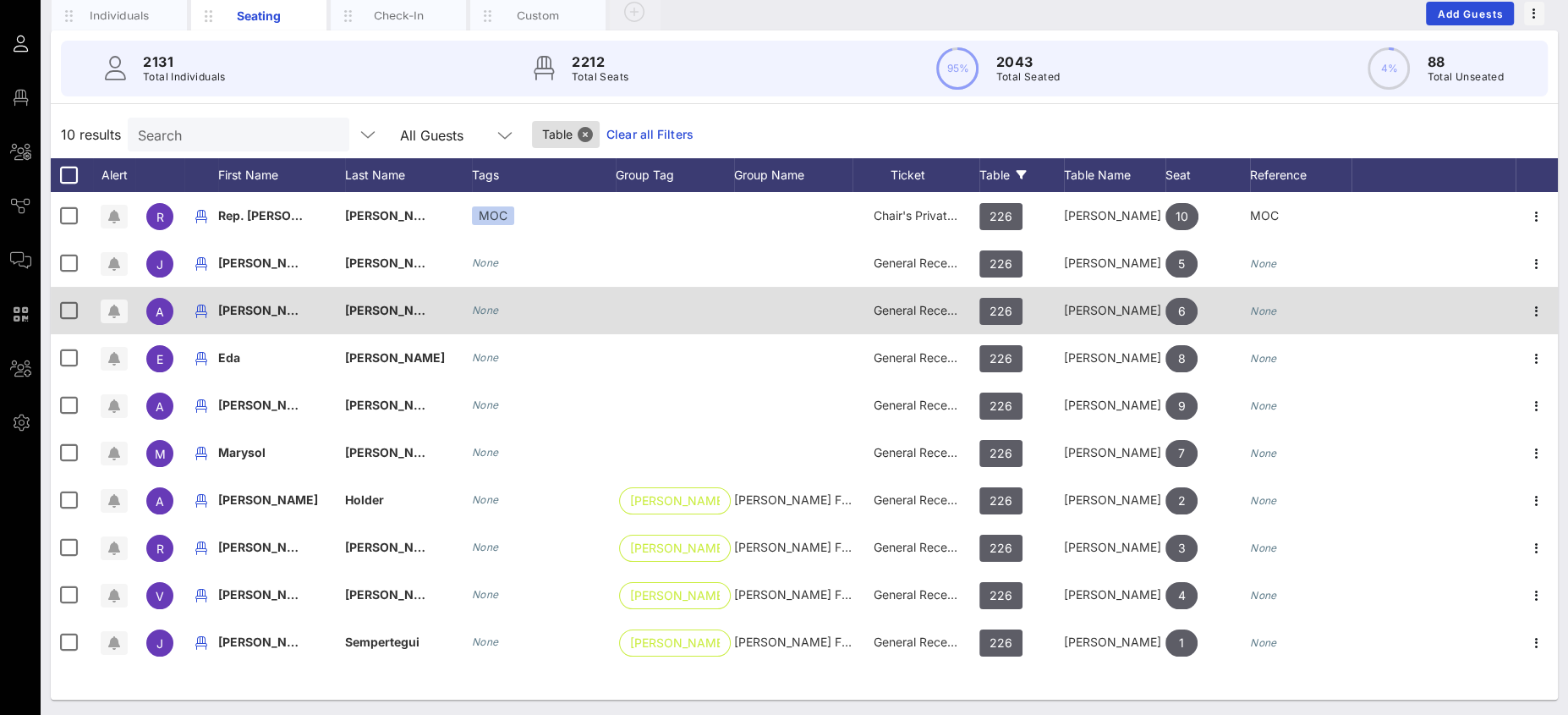
click at [1535, 309] on icon "button" at bounding box center [1536, 311] width 20 height 20
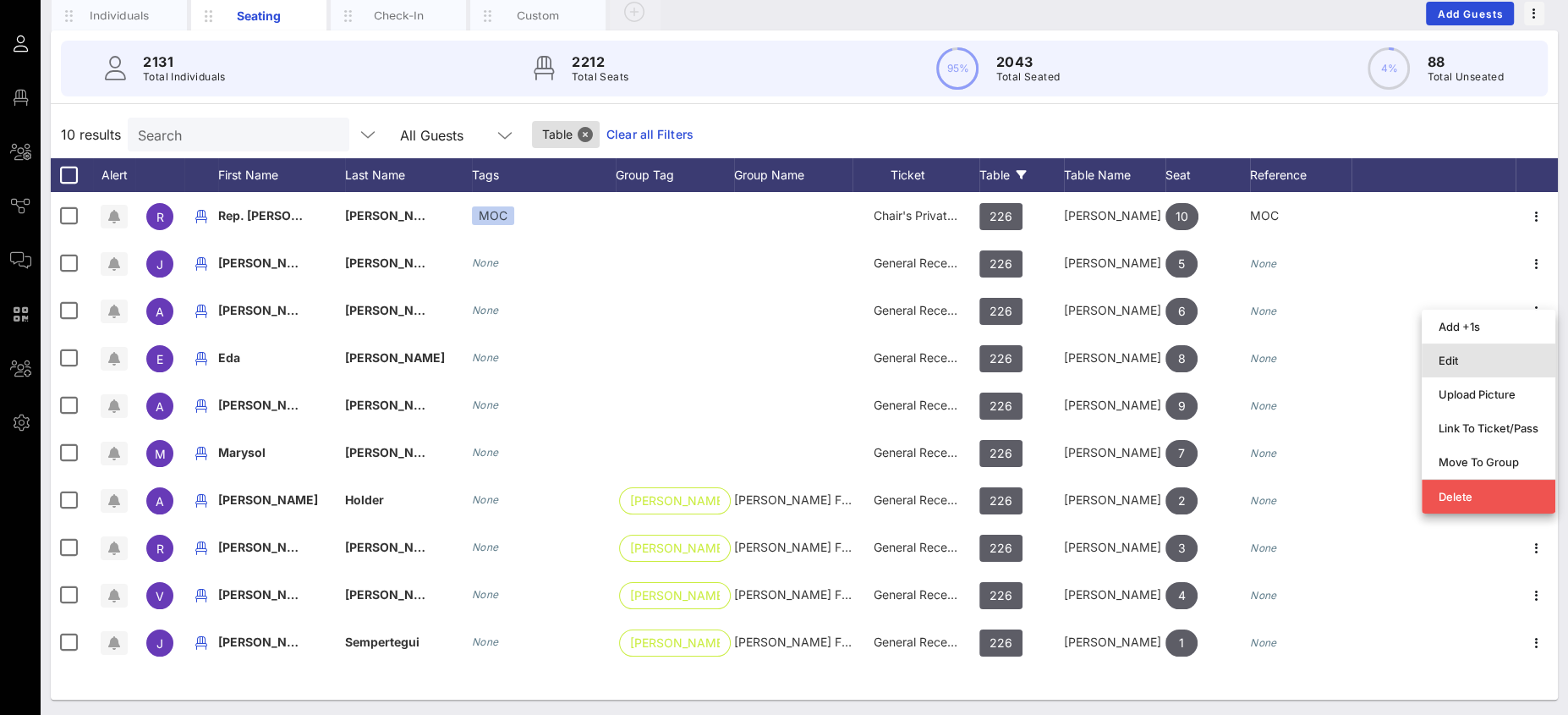
click at [1470, 354] on div "Edit" at bounding box center [1488, 360] width 100 height 14
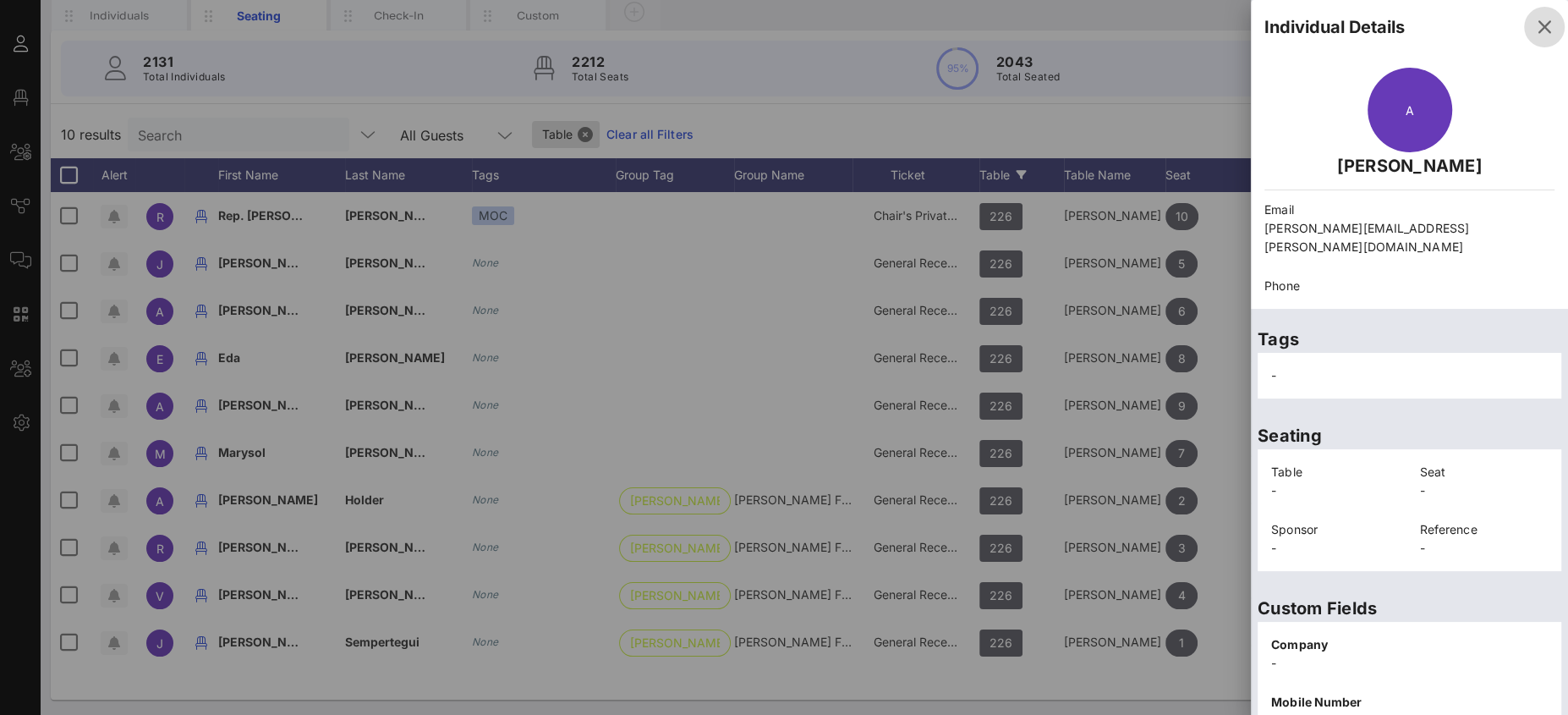
click at [1534, 21] on icon "button" at bounding box center [1544, 26] width 20 height 20
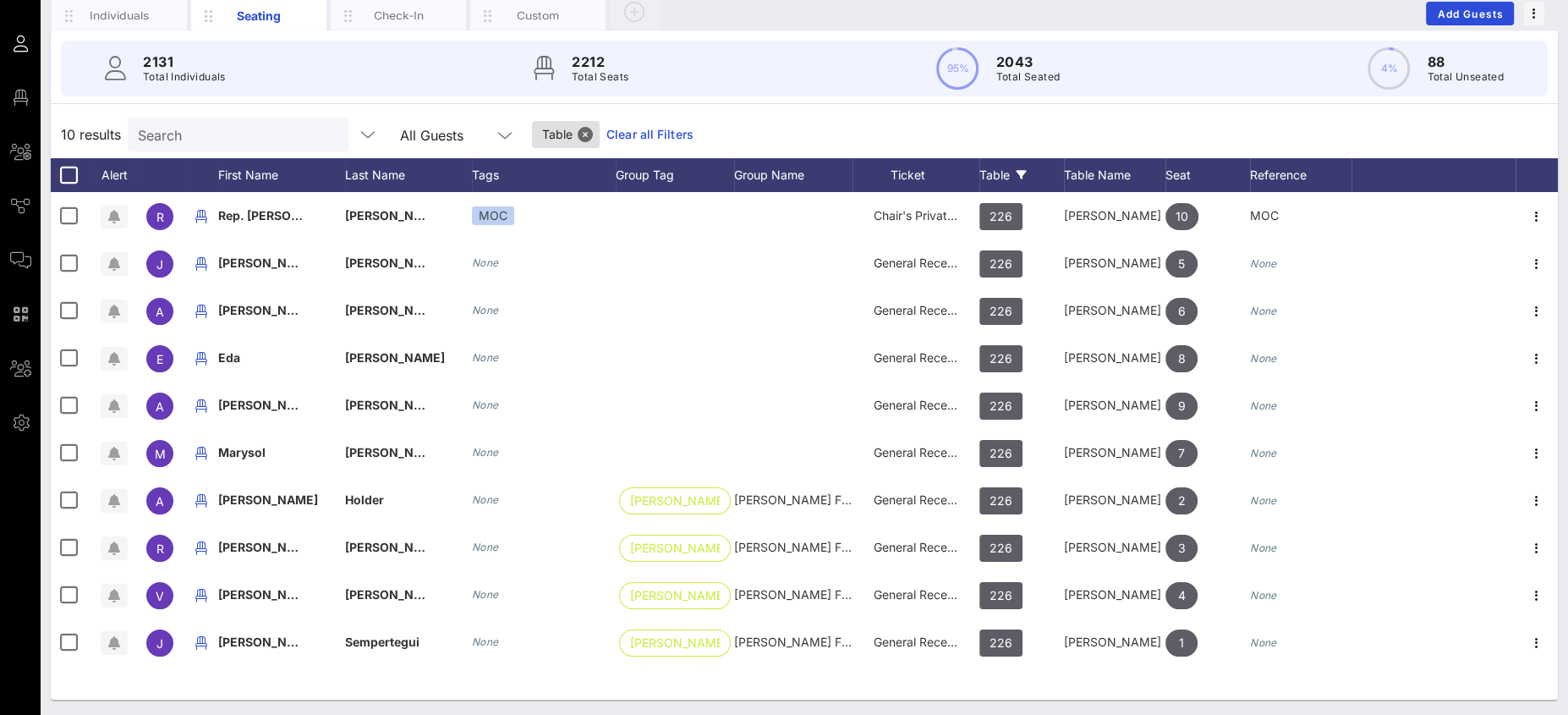
click at [174, 136] on input "Search" at bounding box center [237, 134] width 198 height 22
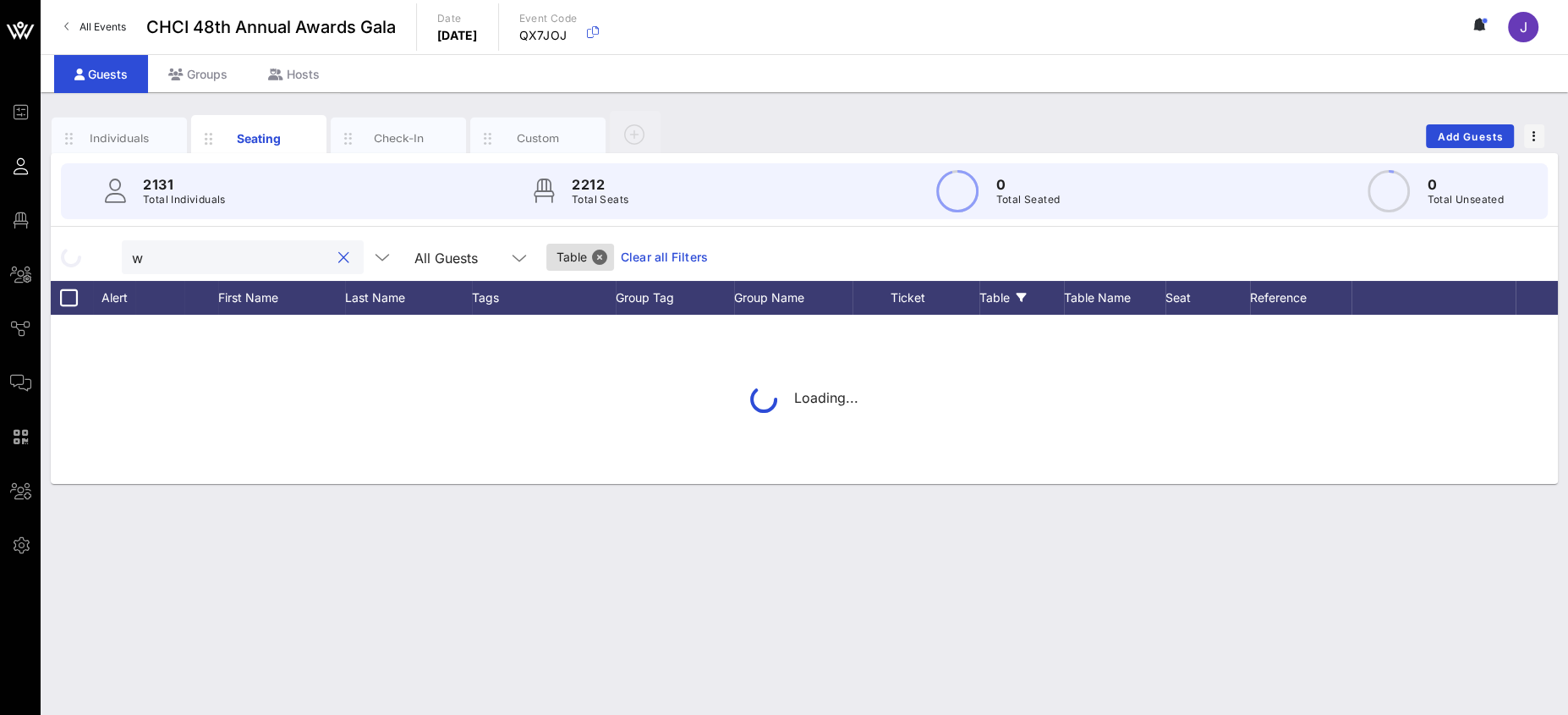
scroll to position [0, 0]
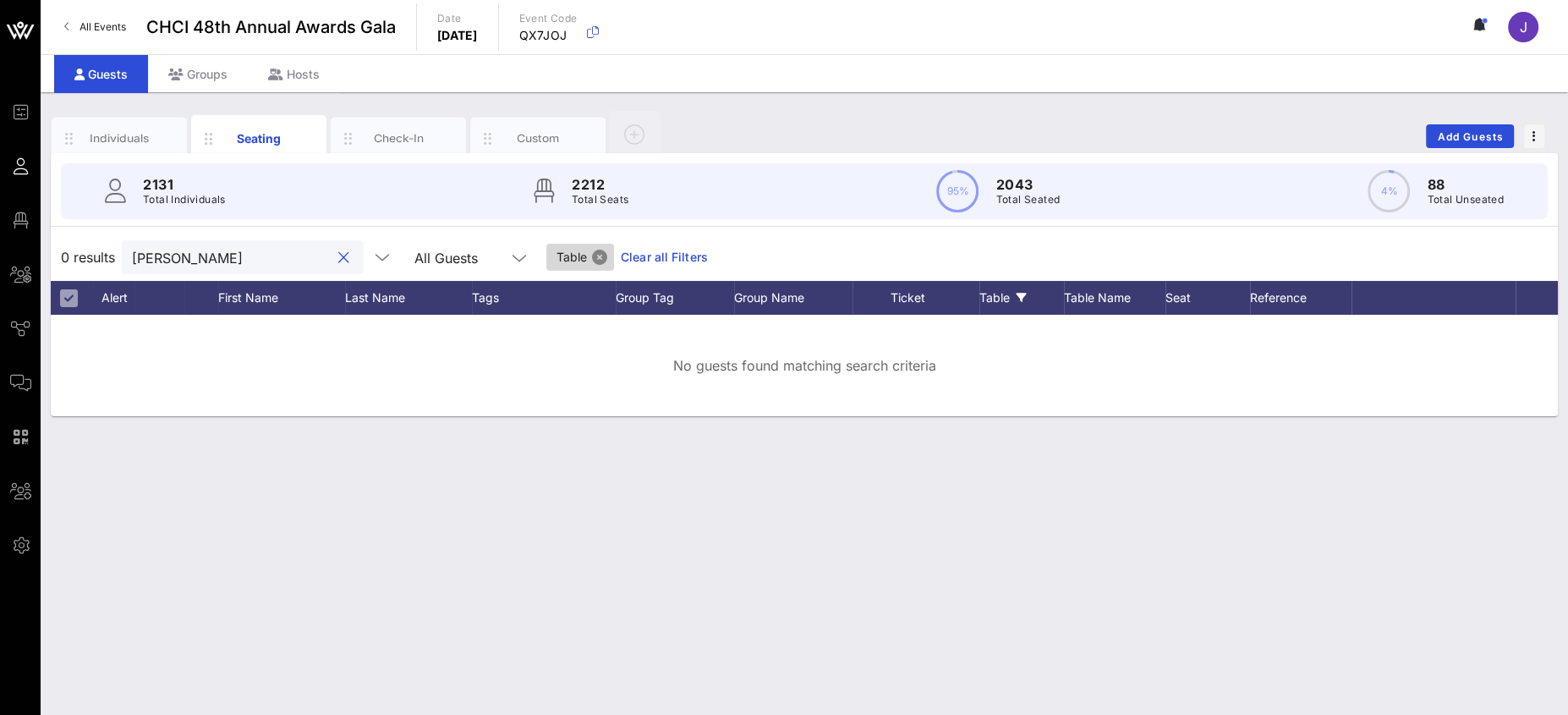
type input "warren"
click at [592, 250] on button "Close" at bounding box center [600, 257] width 16 height 16
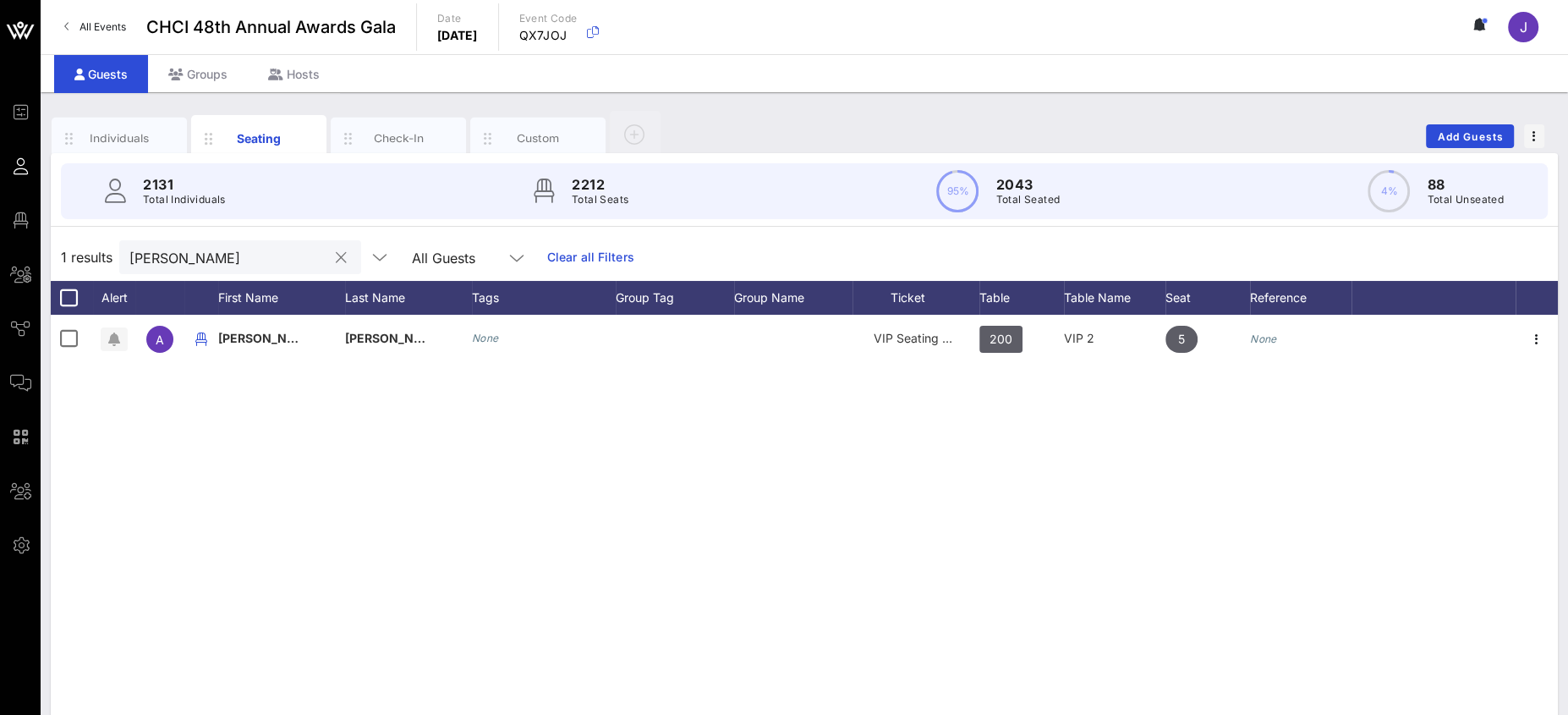
click at [158, 267] on div "warren" at bounding box center [228, 256] width 198 height 34
click at [160, 266] on input "warren" at bounding box center [228, 256] width 198 height 22
click at [160, 253] on input "warren" at bounding box center [228, 256] width 198 height 22
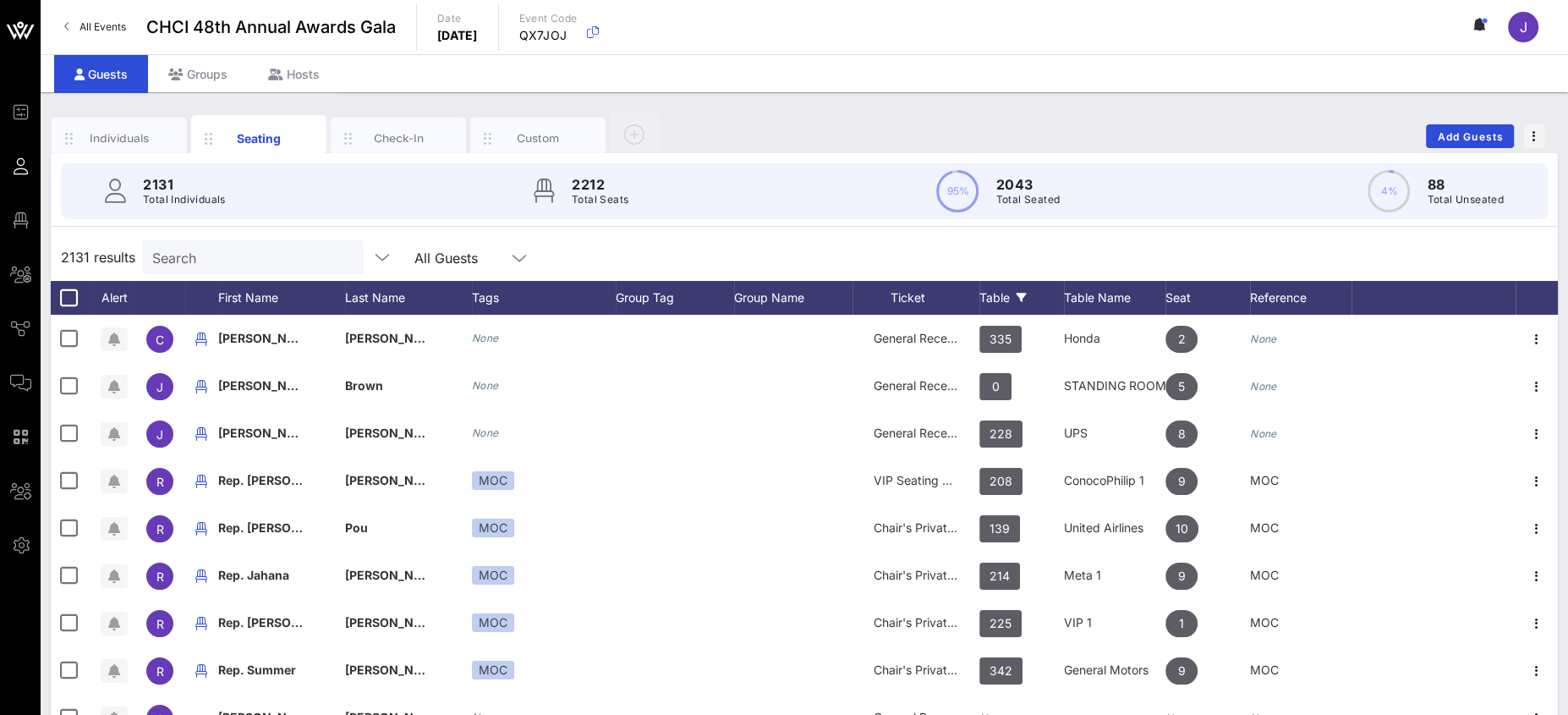
click at [997, 292] on div "Table" at bounding box center [1021, 297] width 84 height 34
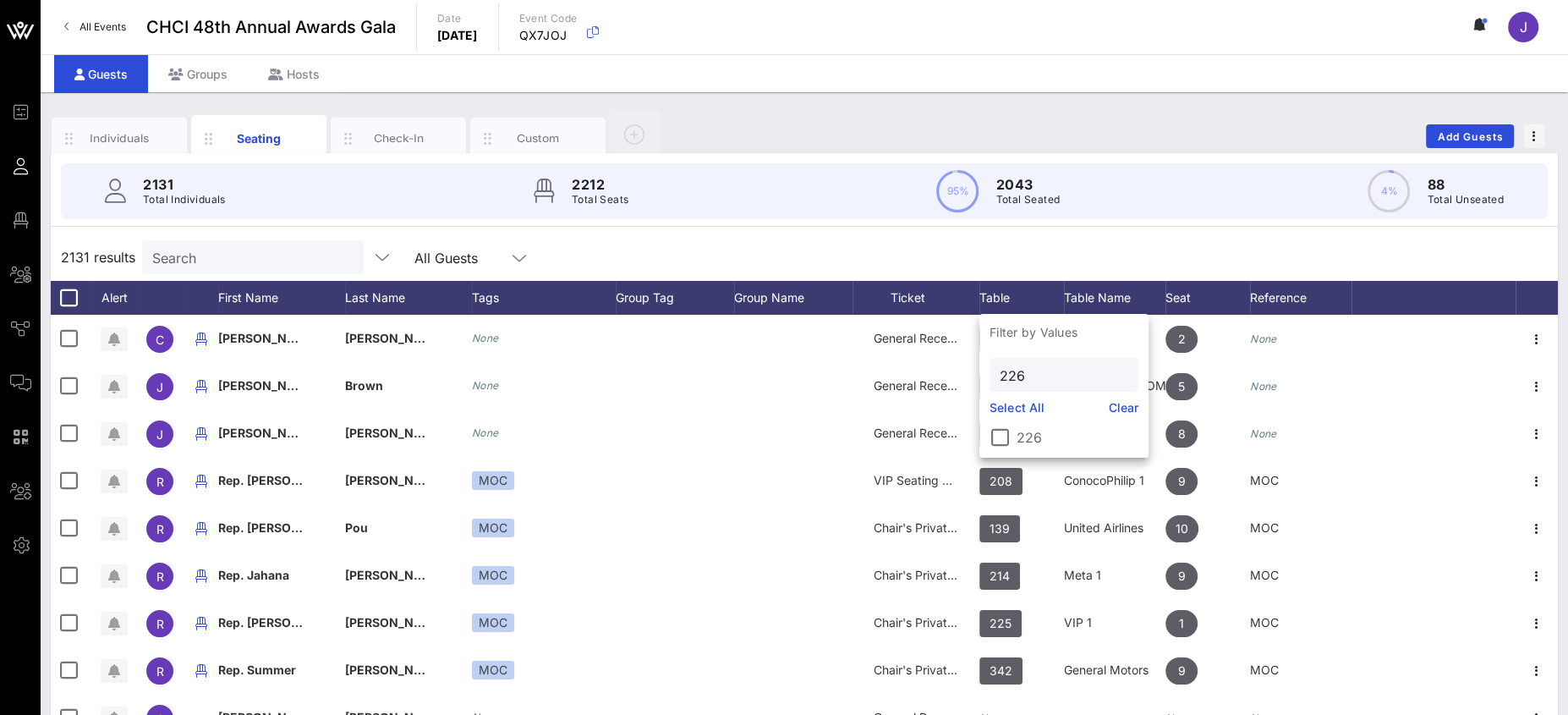
drag, startPoint x: 998, startPoint y: 443, endPoint x: 1053, endPoint y: 412, distance: 63.1
click at [999, 443] on div at bounding box center [1000, 438] width 29 height 29
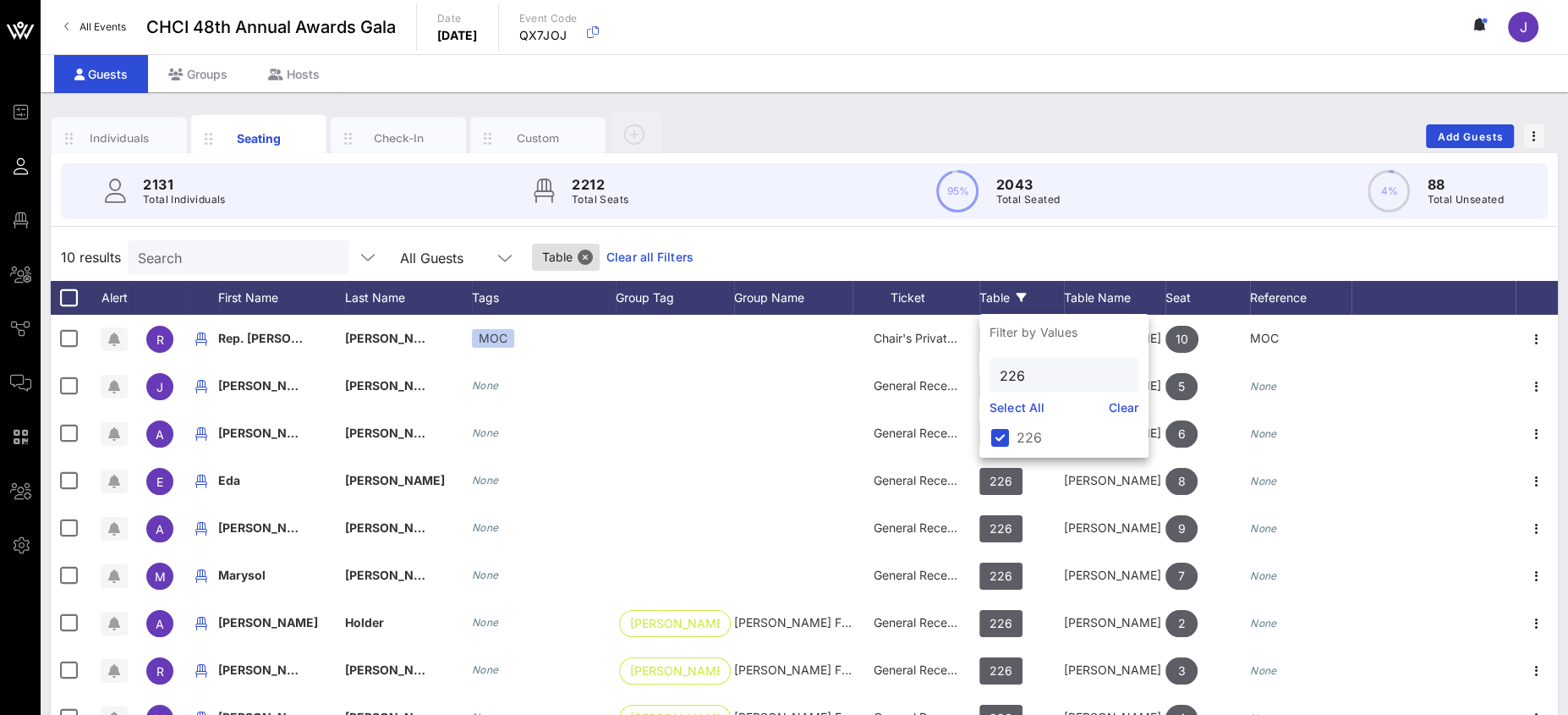
click at [1062, 256] on div "10 results Search All Guests Table Clear all Filters" at bounding box center [804, 256] width 1507 height 48
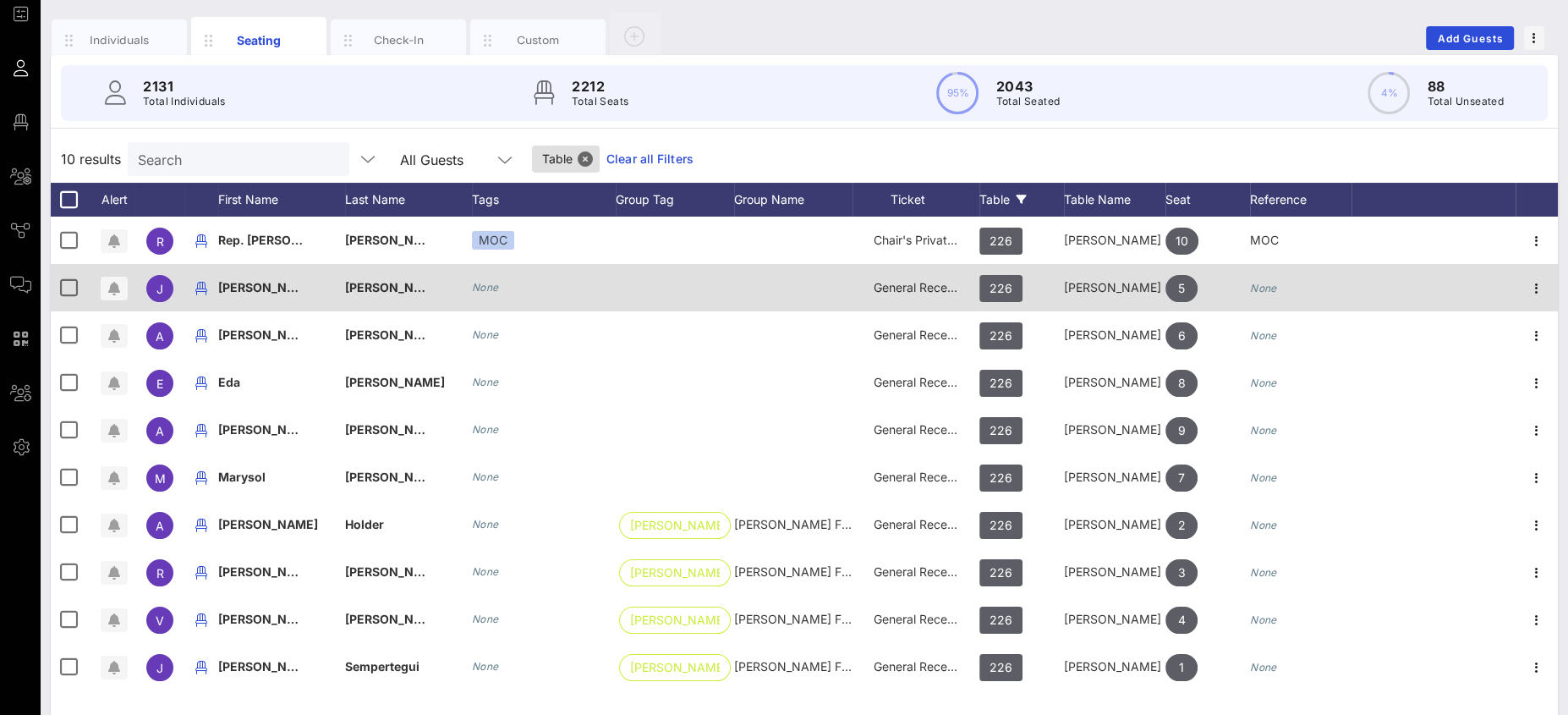
scroll to position [111, 0]
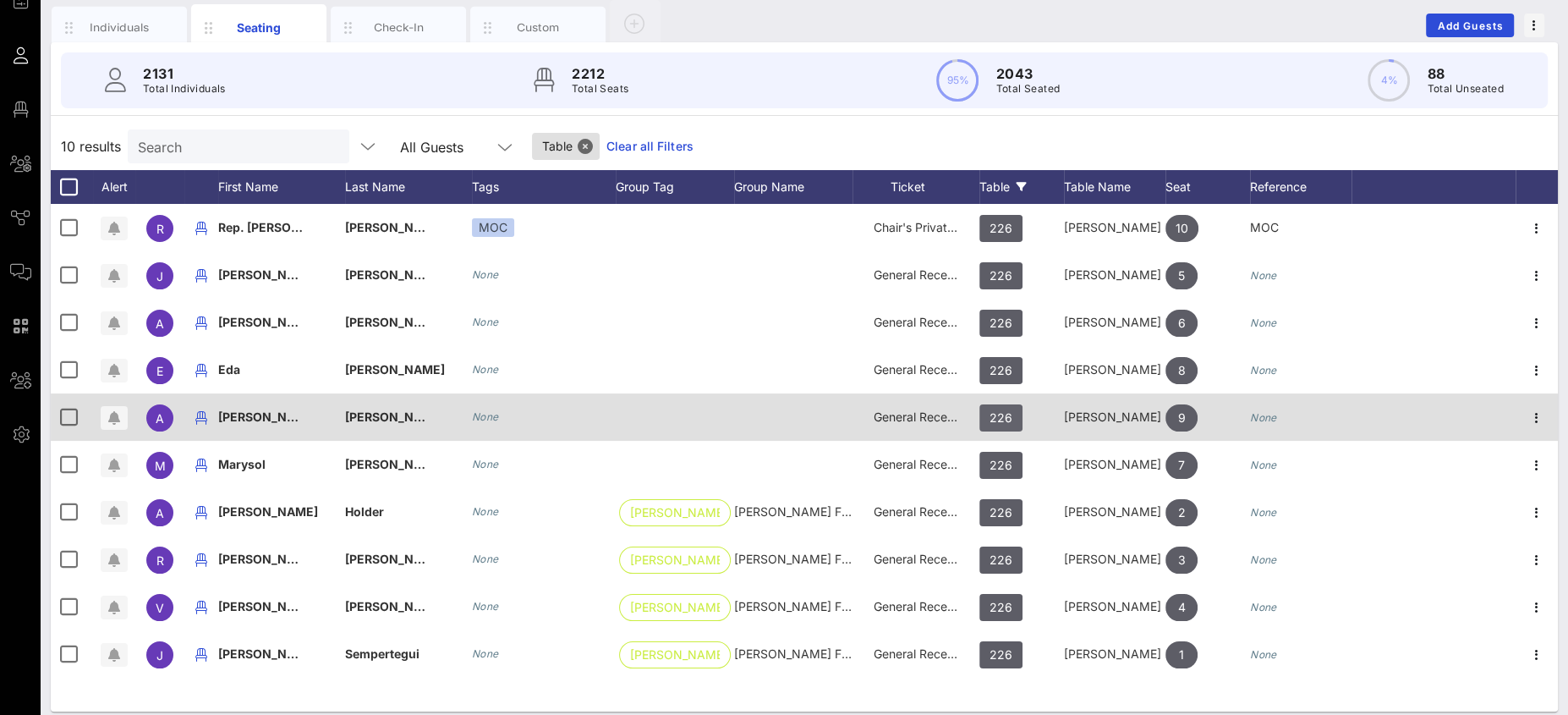
click at [1004, 418] on span "226" at bounding box center [1001, 418] width 23 height 27
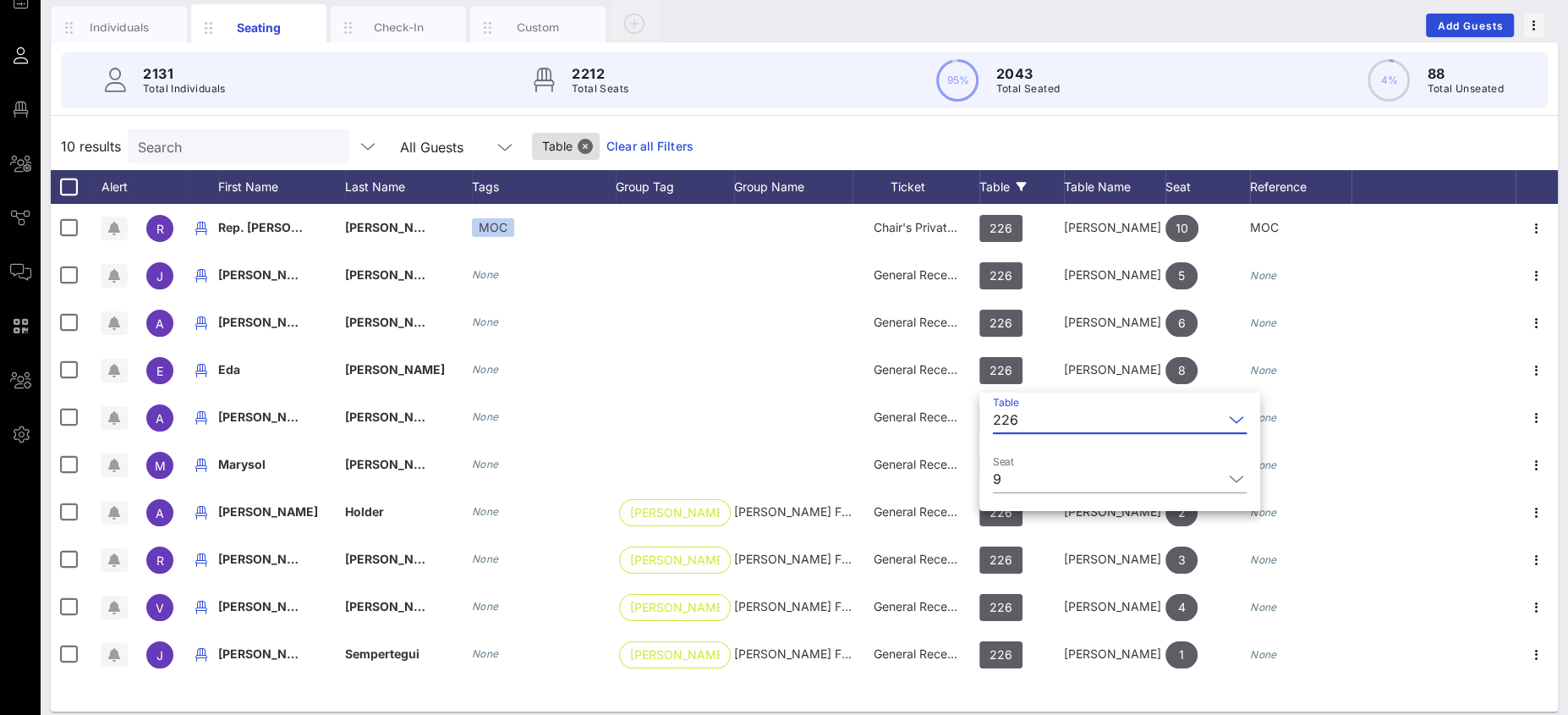
click at [1013, 416] on div "226" at bounding box center [1006, 420] width 25 height 16
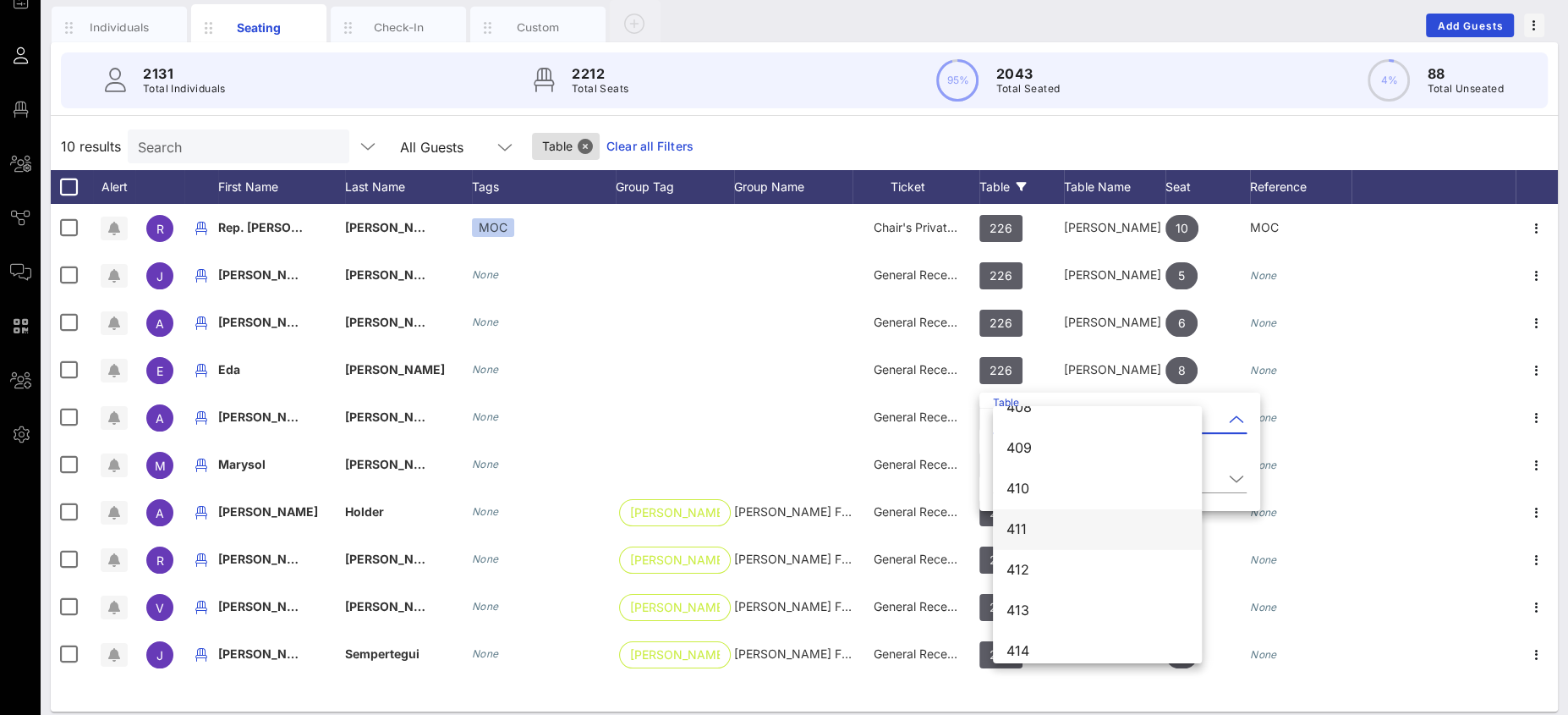
scroll to position [5475, 0]
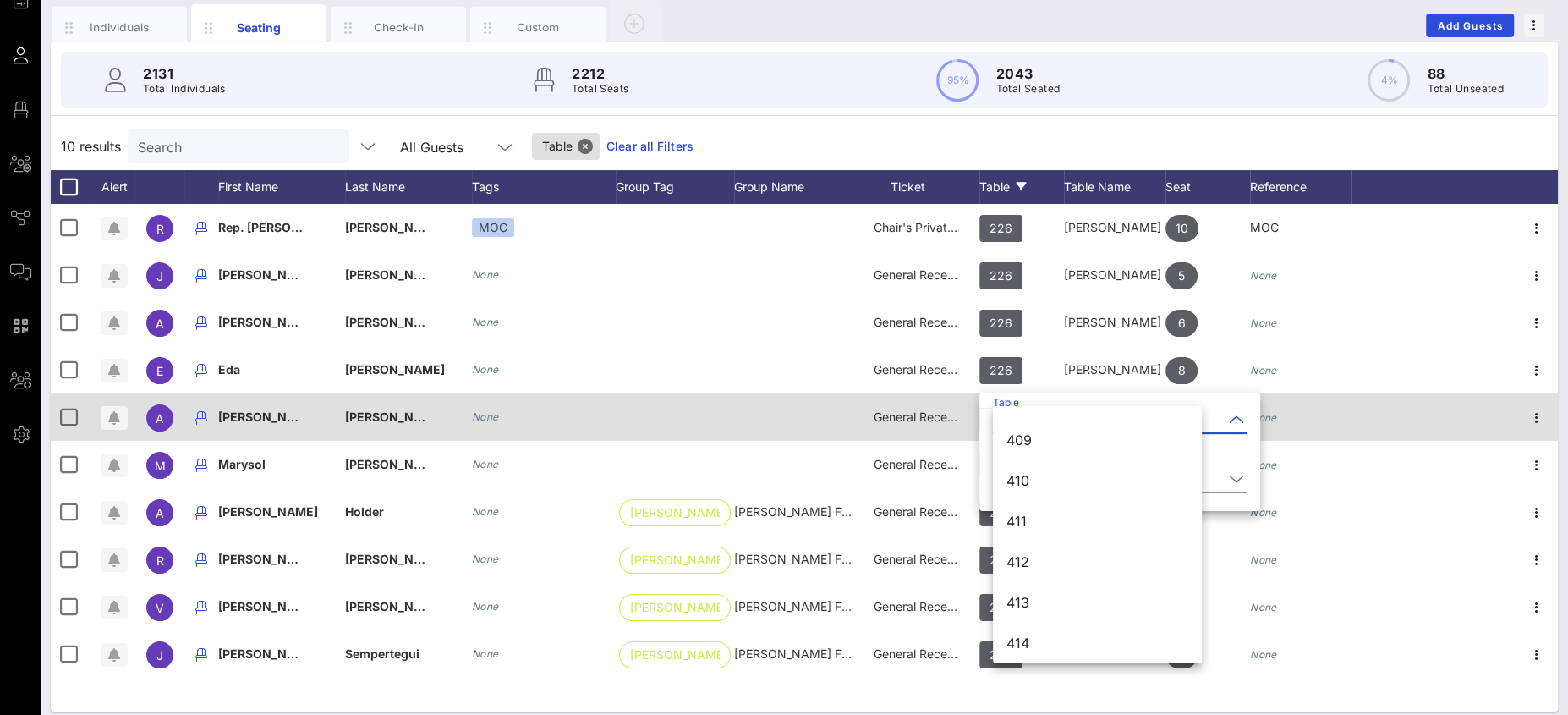
click at [528, 425] on div "None" at bounding box center [544, 417] width 144 height 48
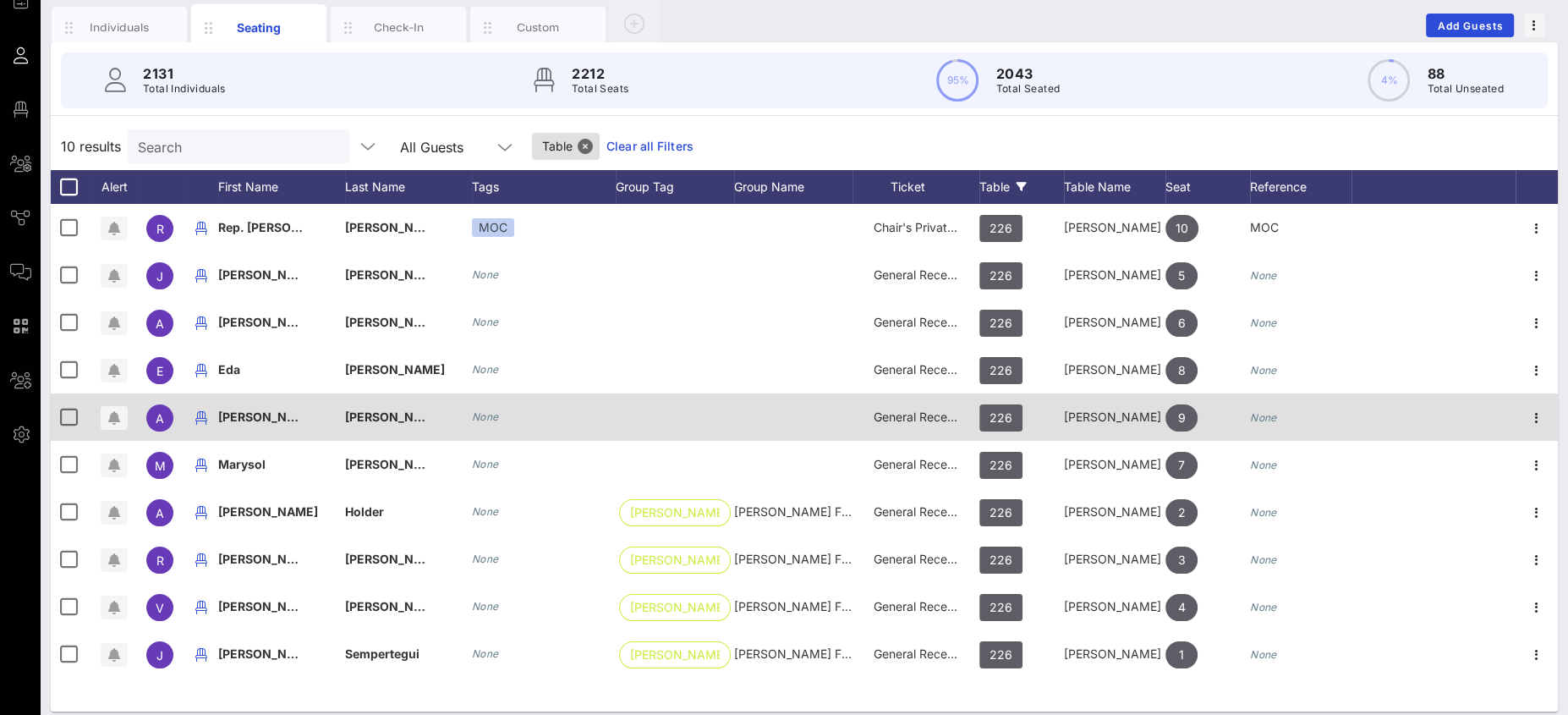
scroll to position [0, 0]
click at [205, 418] on icon "button" at bounding box center [201, 418] width 20 height 20
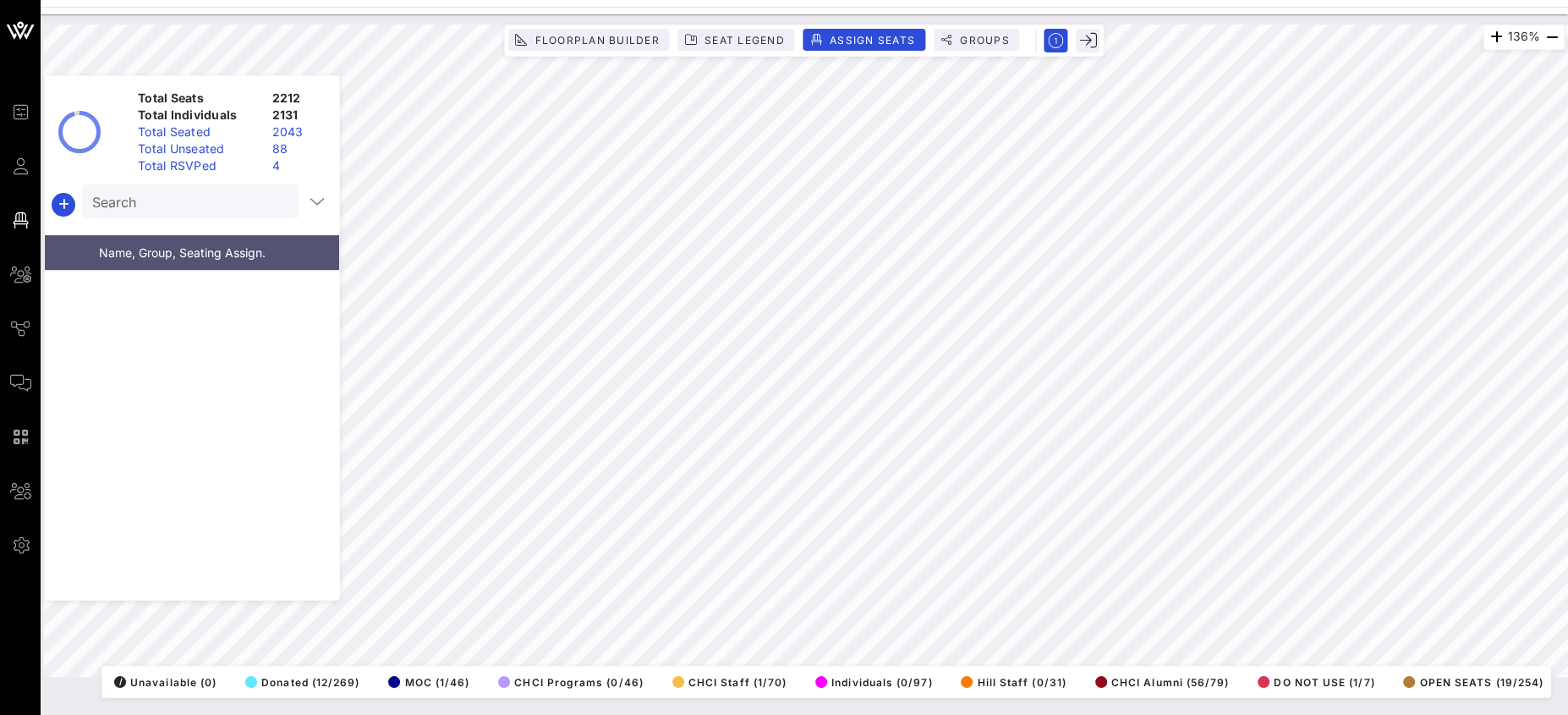
scroll to position [29024, 0]
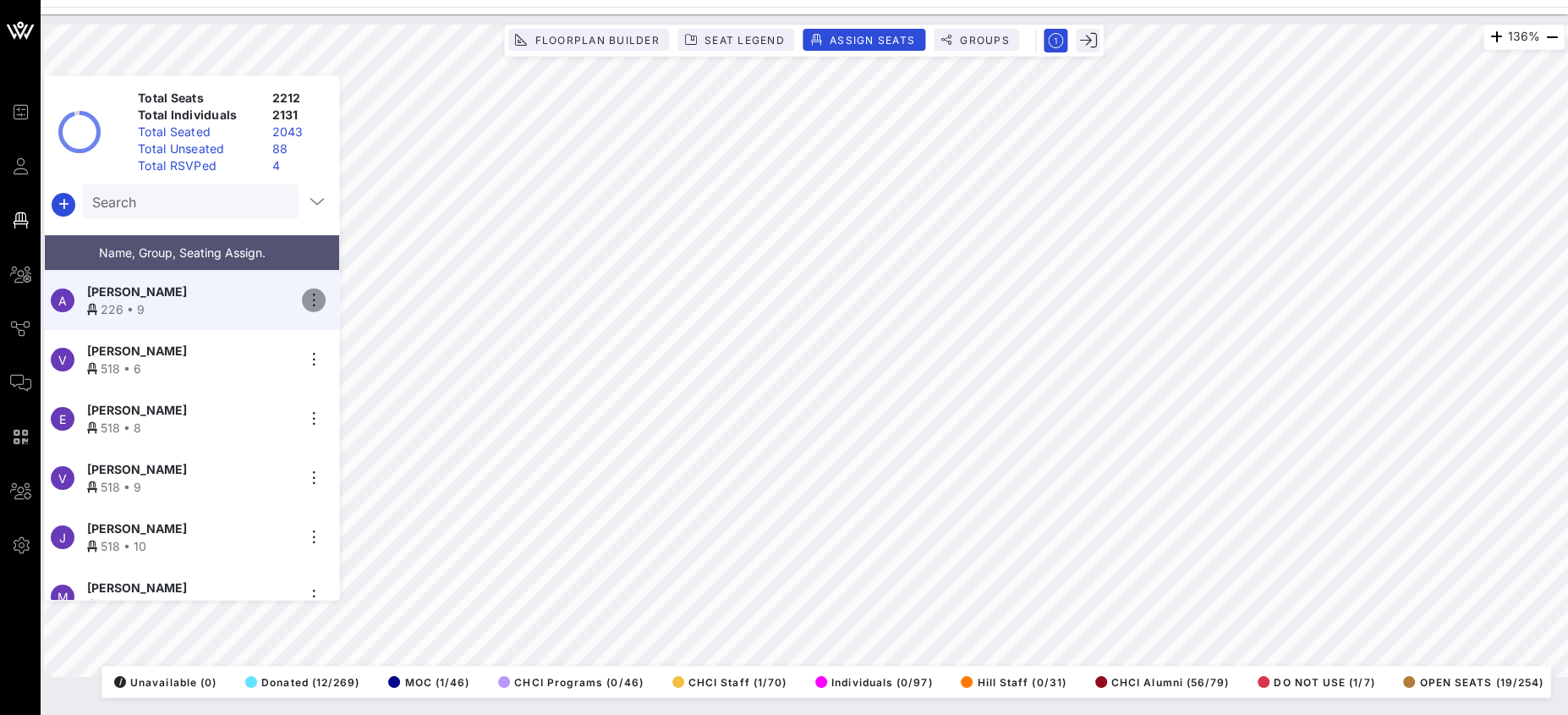
click at [315, 292] on icon "button" at bounding box center [314, 300] width 20 height 20
click at [350, 416] on div "Unseat" at bounding box center [360, 424] width 84 height 27
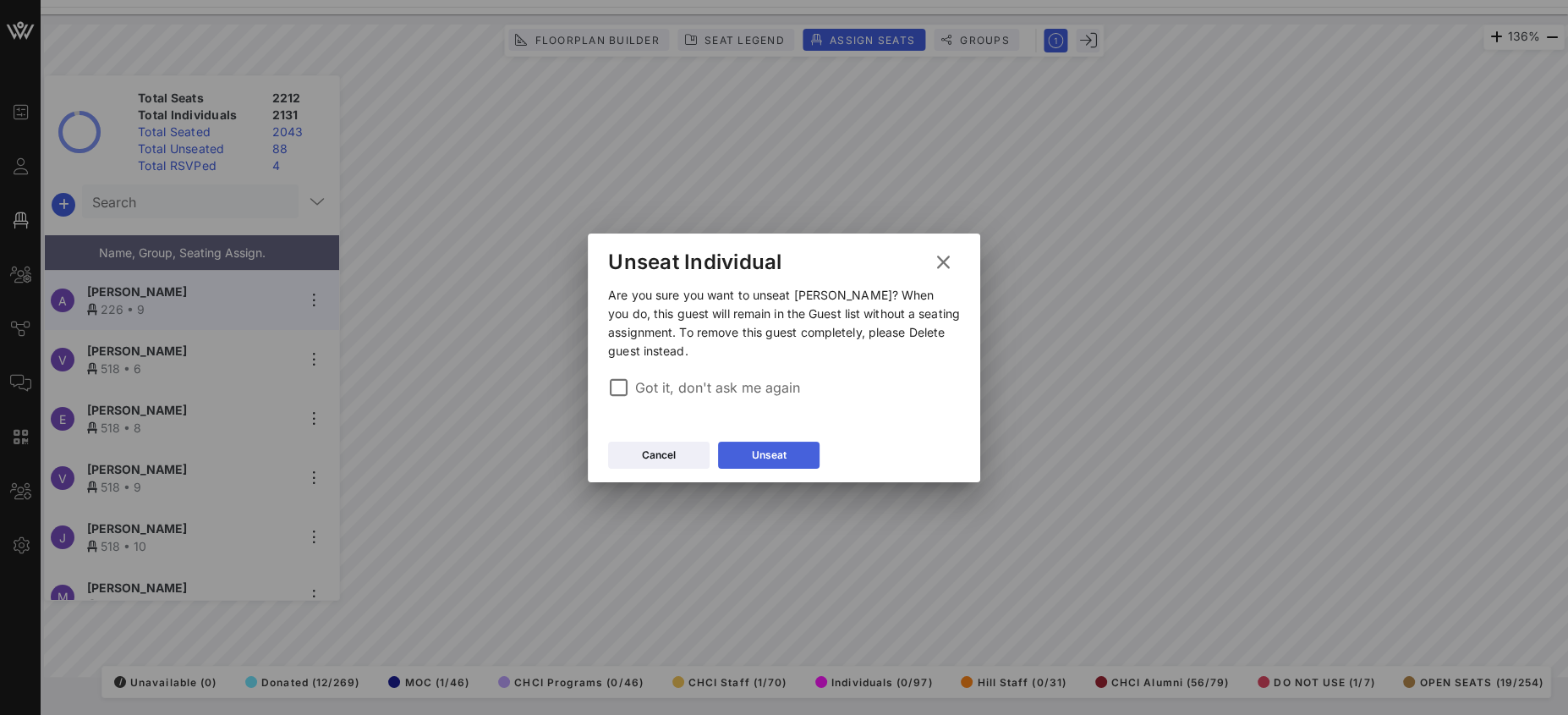
click at [771, 455] on icon at bounding box center [769, 455] width 12 height 10
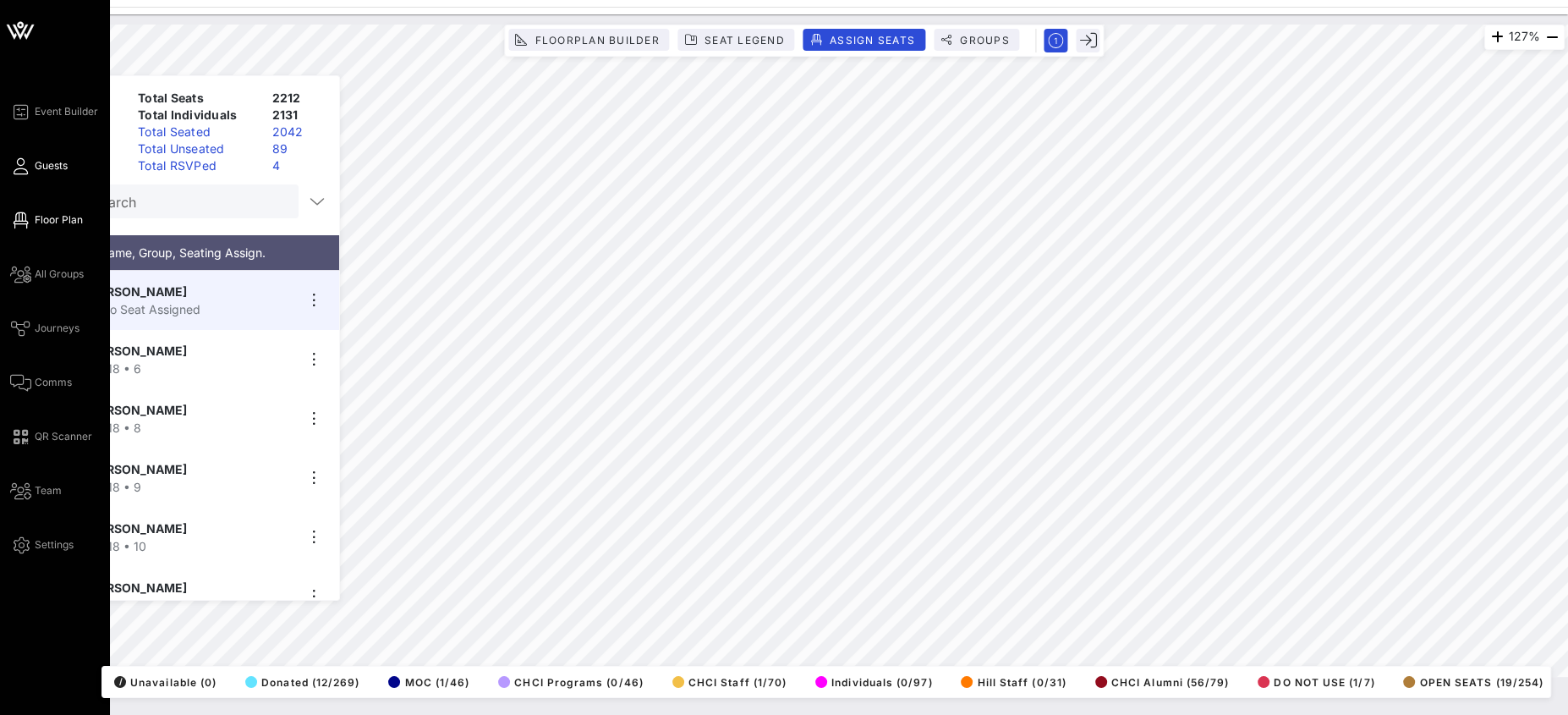
click at [33, 163] on link "Guests" at bounding box center [38, 165] width 57 height 20
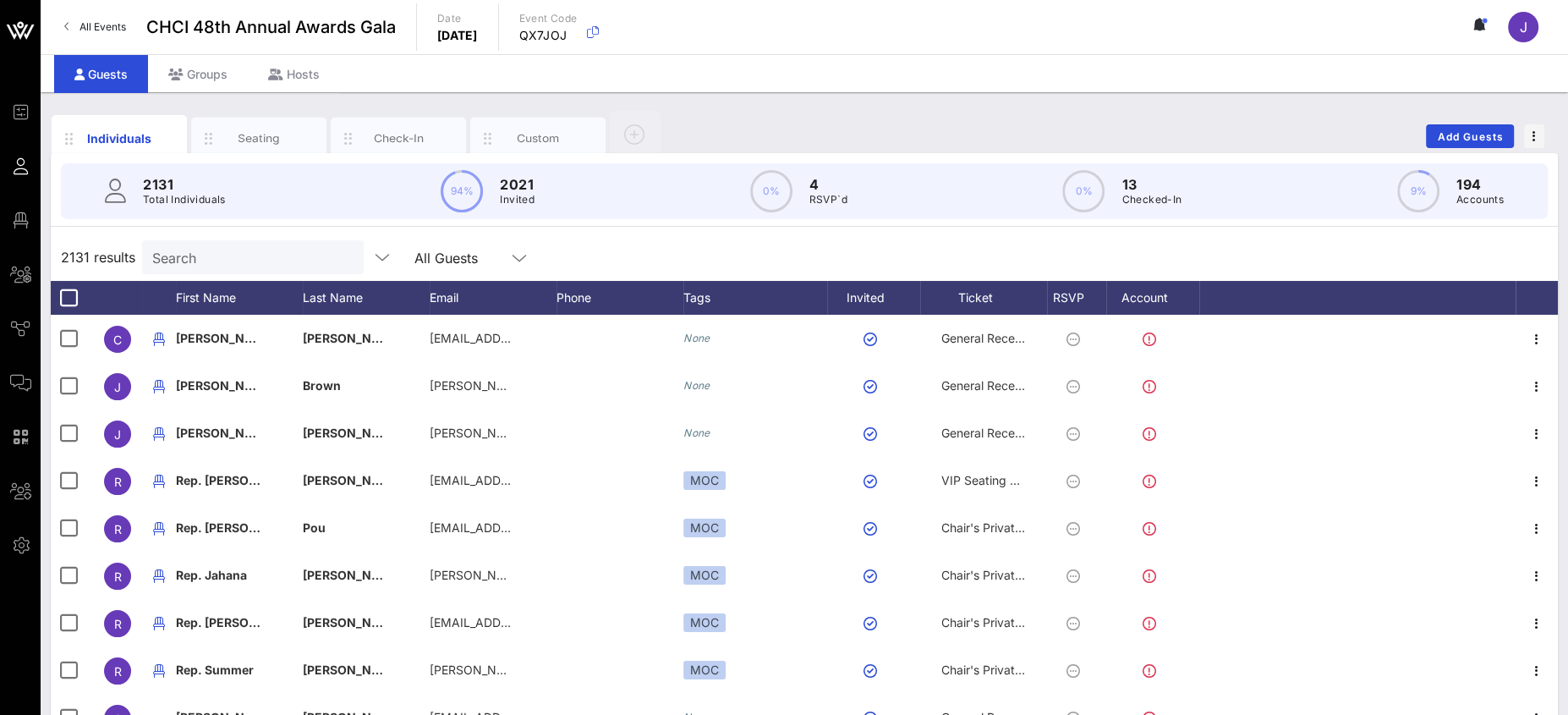
click at [219, 252] on input "Search" at bounding box center [251, 256] width 198 height 22
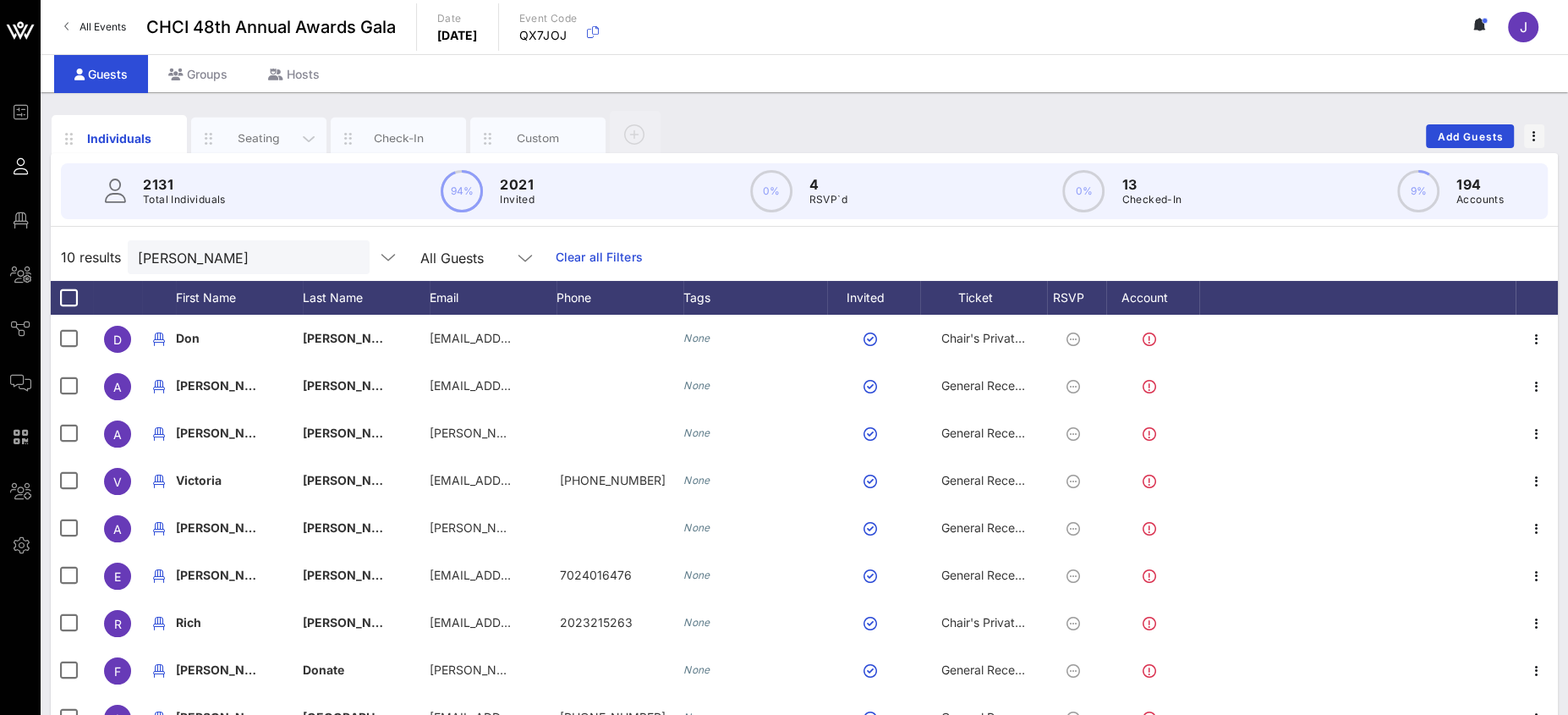
click at [256, 120] on div "Seating" at bounding box center [258, 139] width 135 height 43
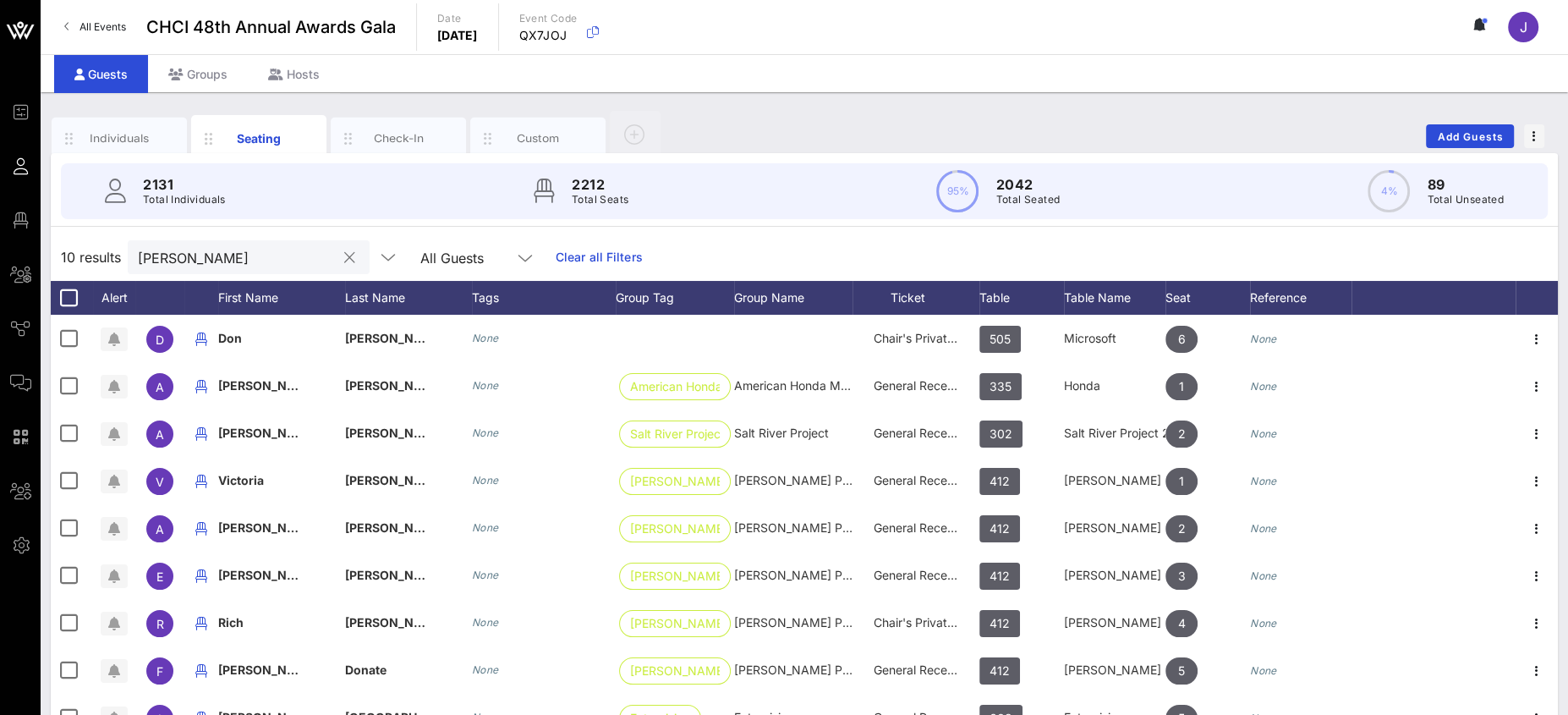
click at [229, 260] on input "andres" at bounding box center [237, 256] width 198 height 22
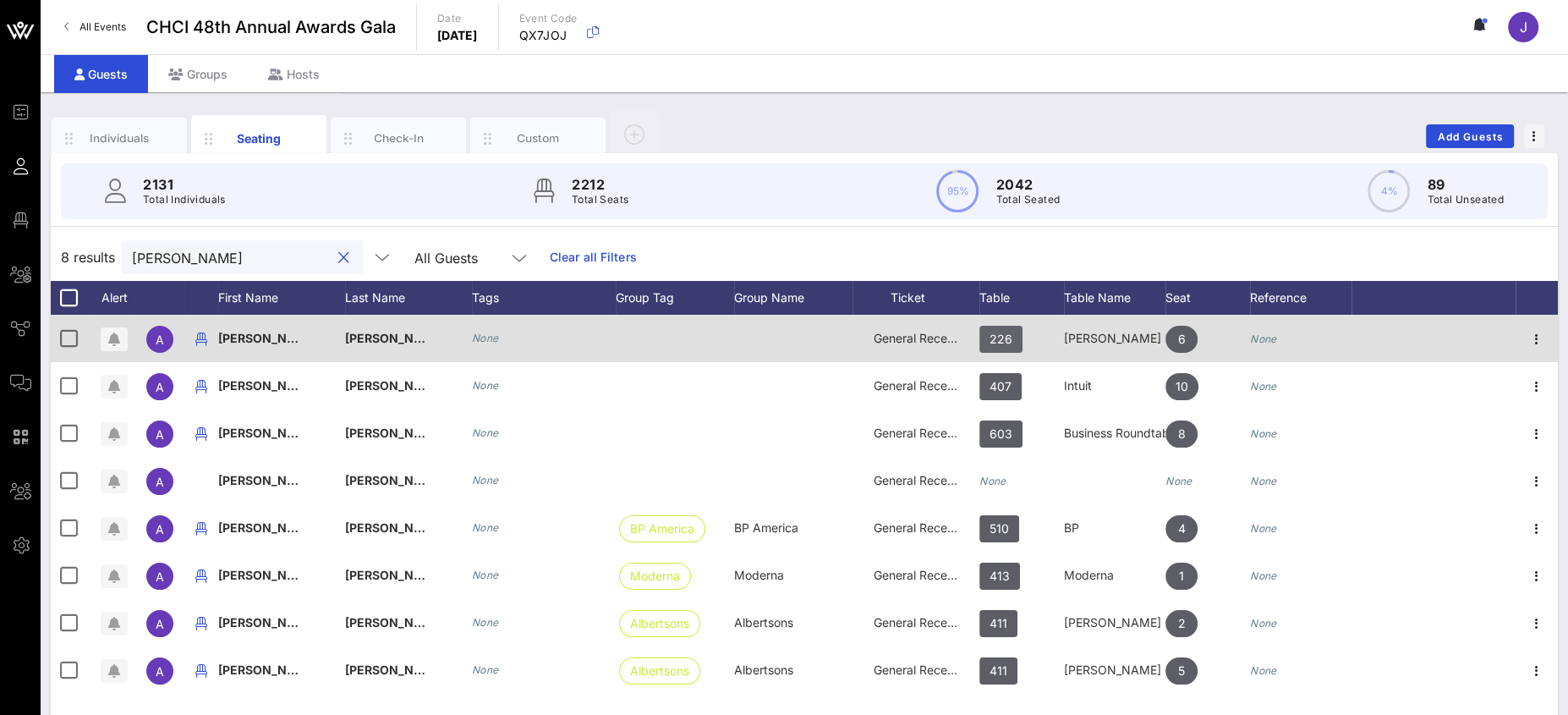
type input "andrew"
click at [1016, 345] on span "226" at bounding box center [1001, 339] width 43 height 27
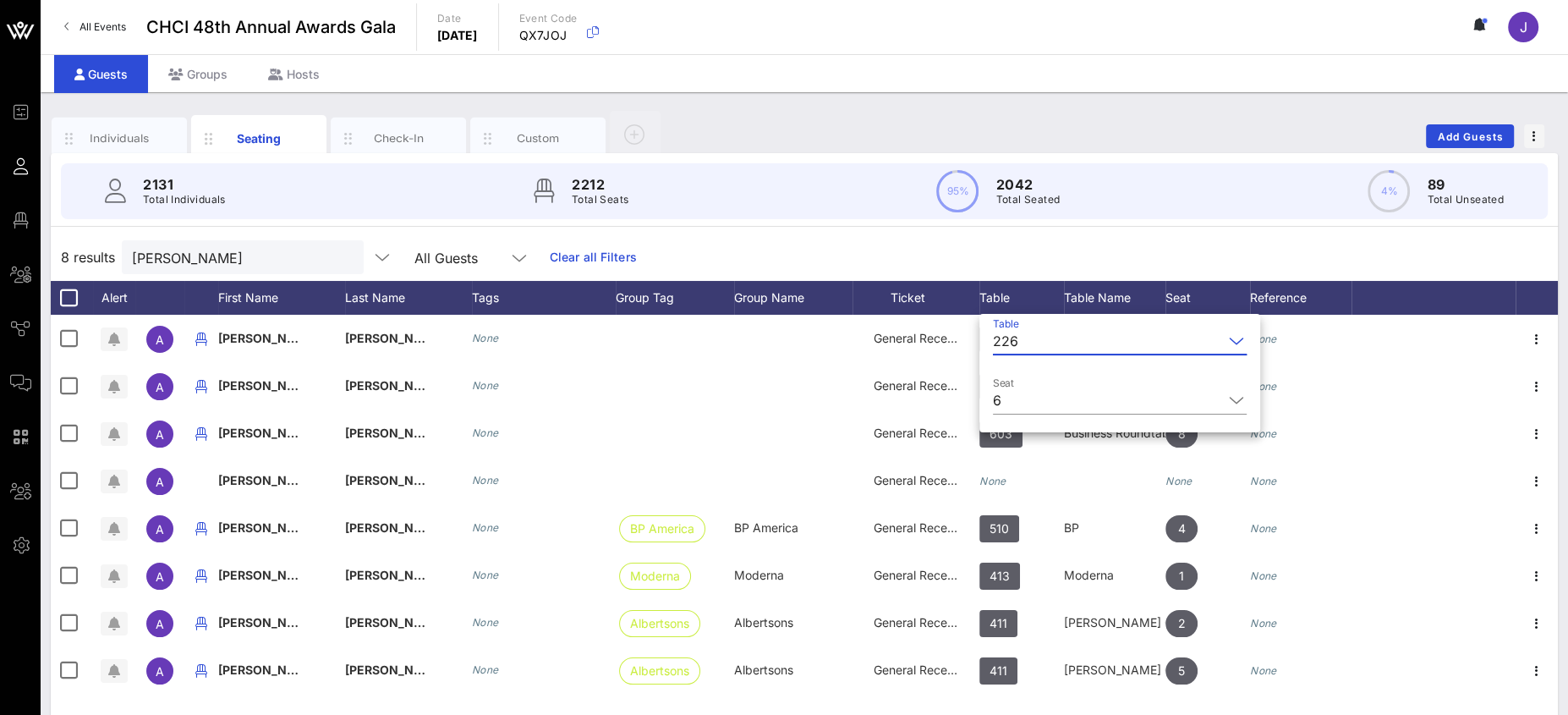
click at [1015, 339] on div "226" at bounding box center [1006, 341] width 25 height 16
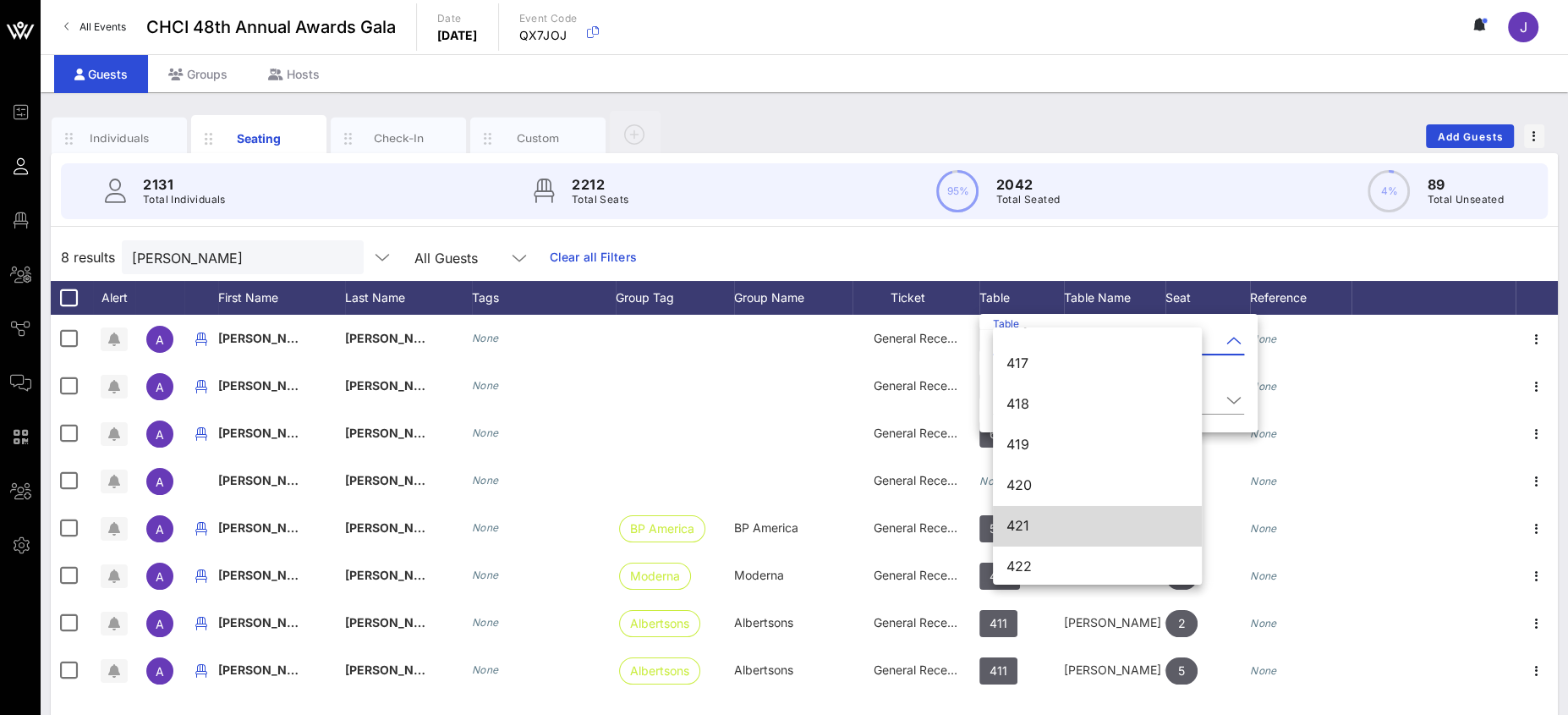
scroll to position [5802, 0]
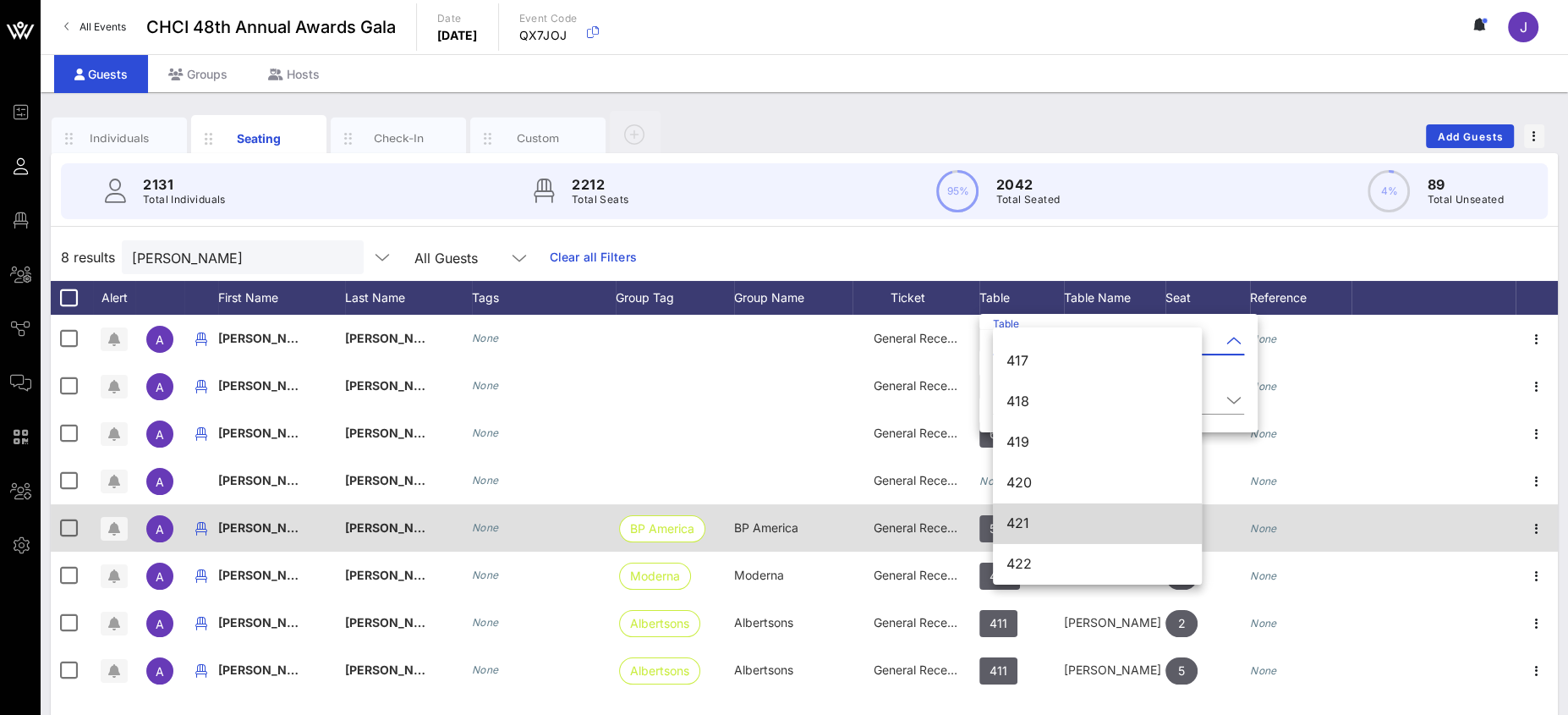
click at [1073, 517] on div "421" at bounding box center [1097, 523] width 182 height 17
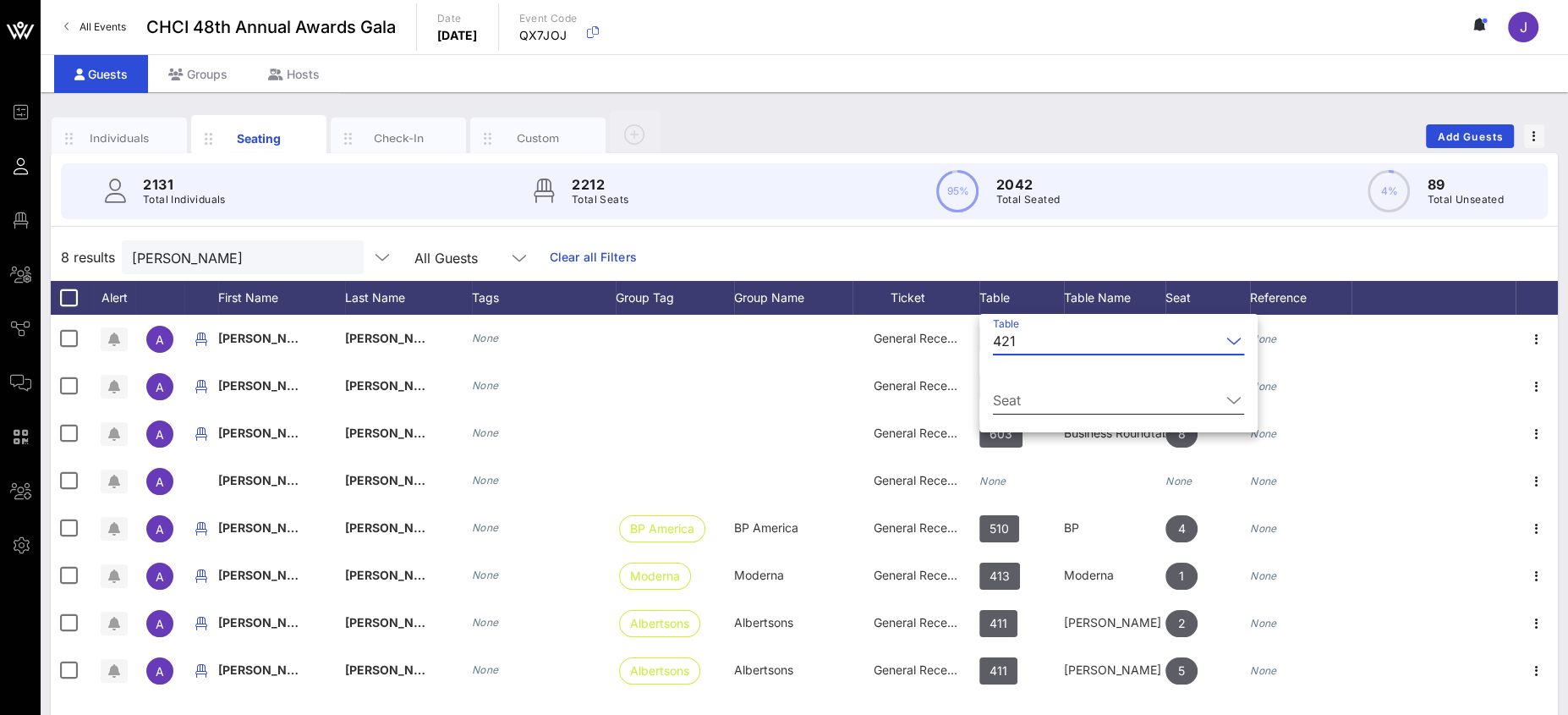
click at [1059, 397] on input "Seat" at bounding box center [1107, 400] width 227 height 27
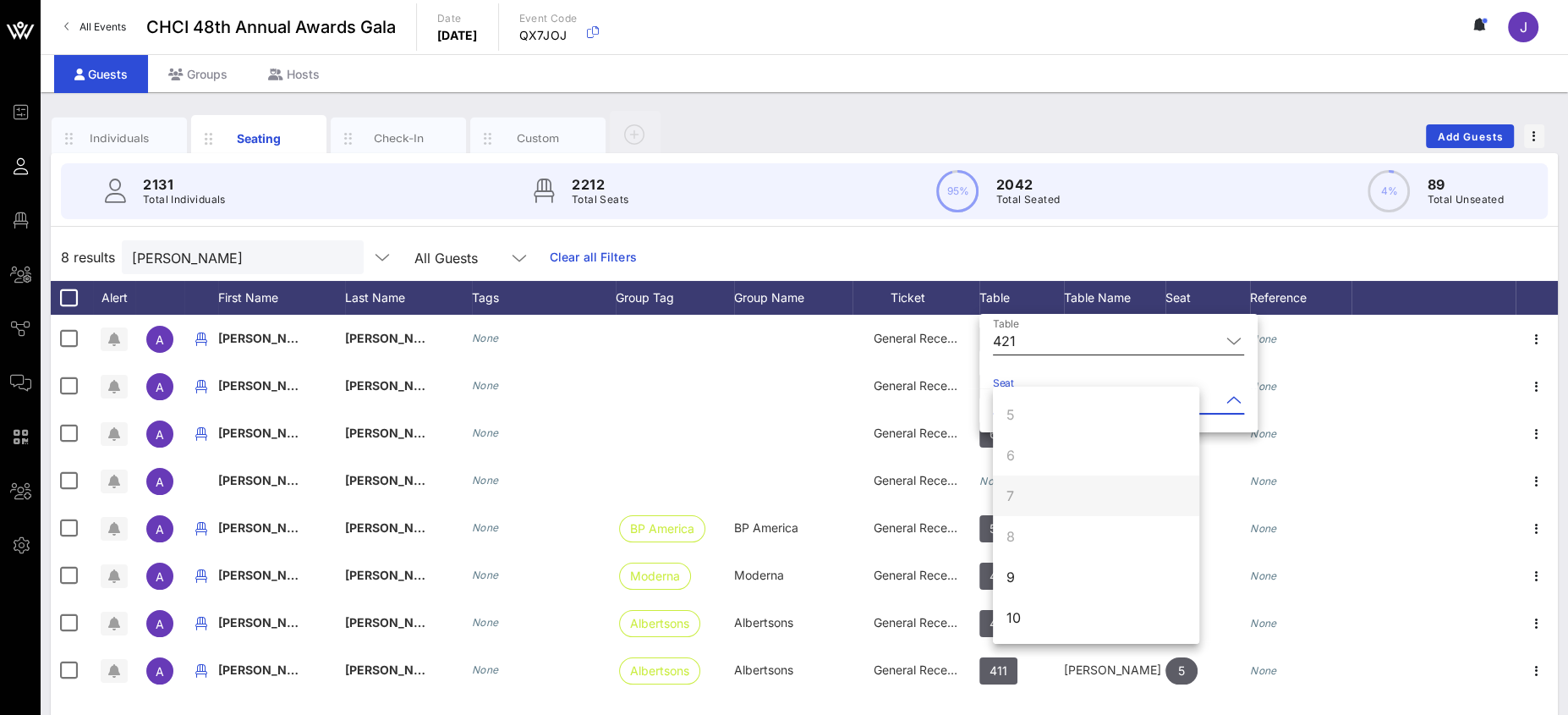
scroll to position [162, 0]
click at [1063, 567] on div "9" at bounding box center [1096, 576] width 207 height 41
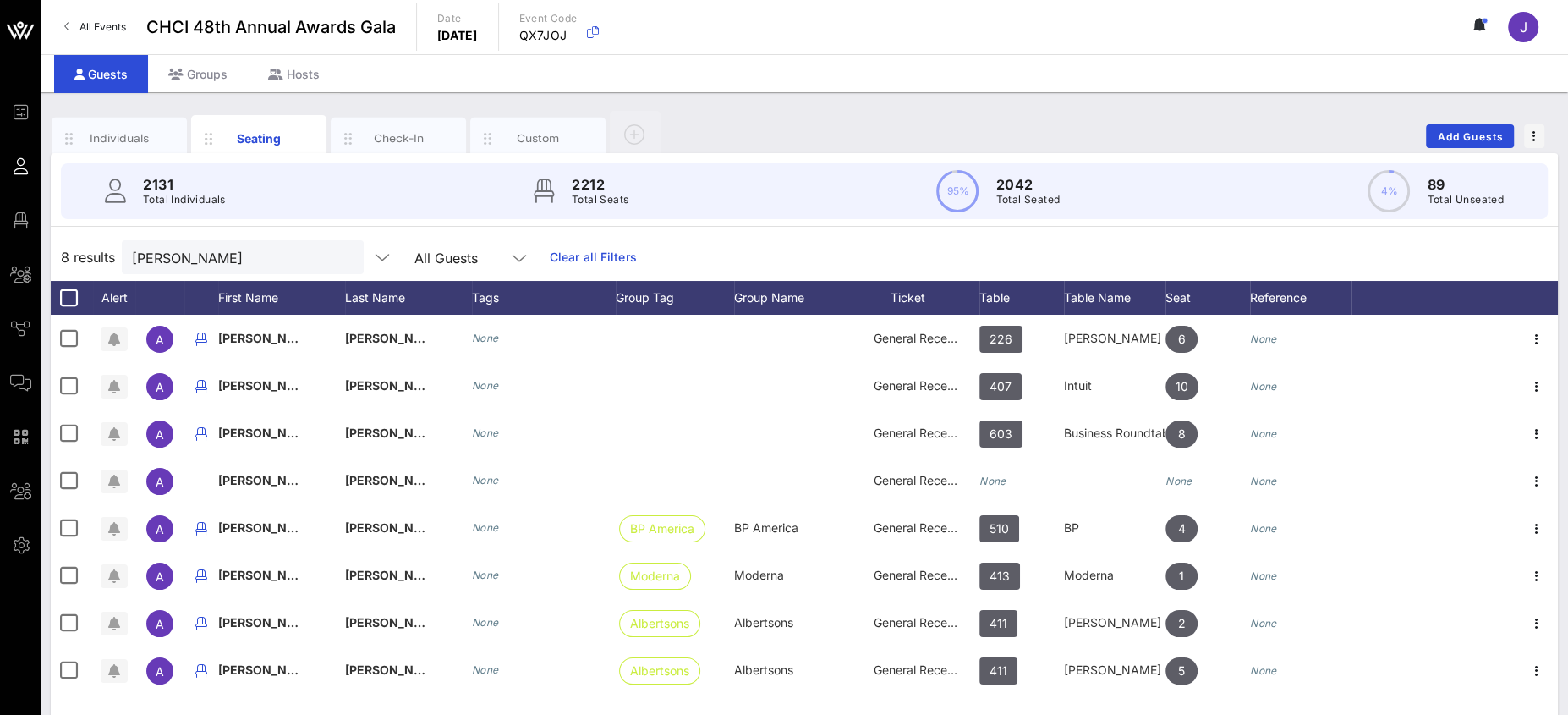
scroll to position [0, 0]
click at [183, 253] on input "andrew" at bounding box center [231, 256] width 198 height 22
click at [1506, 125] on div "Individuals Seating Check-In Custom Add Guests" at bounding box center [804, 136] width 1507 height 54
click at [1495, 133] on span "Add Guests" at bounding box center [1470, 136] width 67 height 13
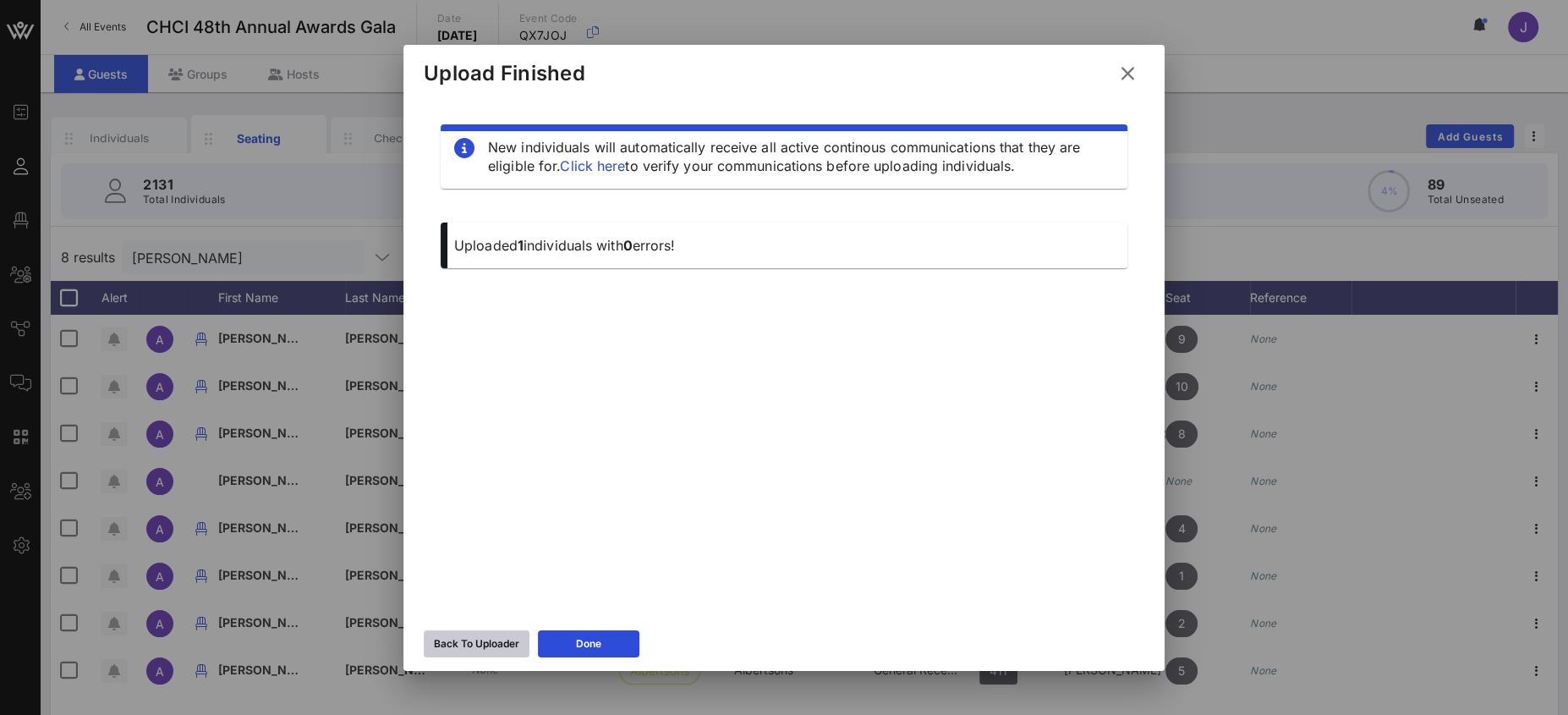
click at [484, 642] on button "Back To Uploader" at bounding box center [476, 644] width 106 height 27
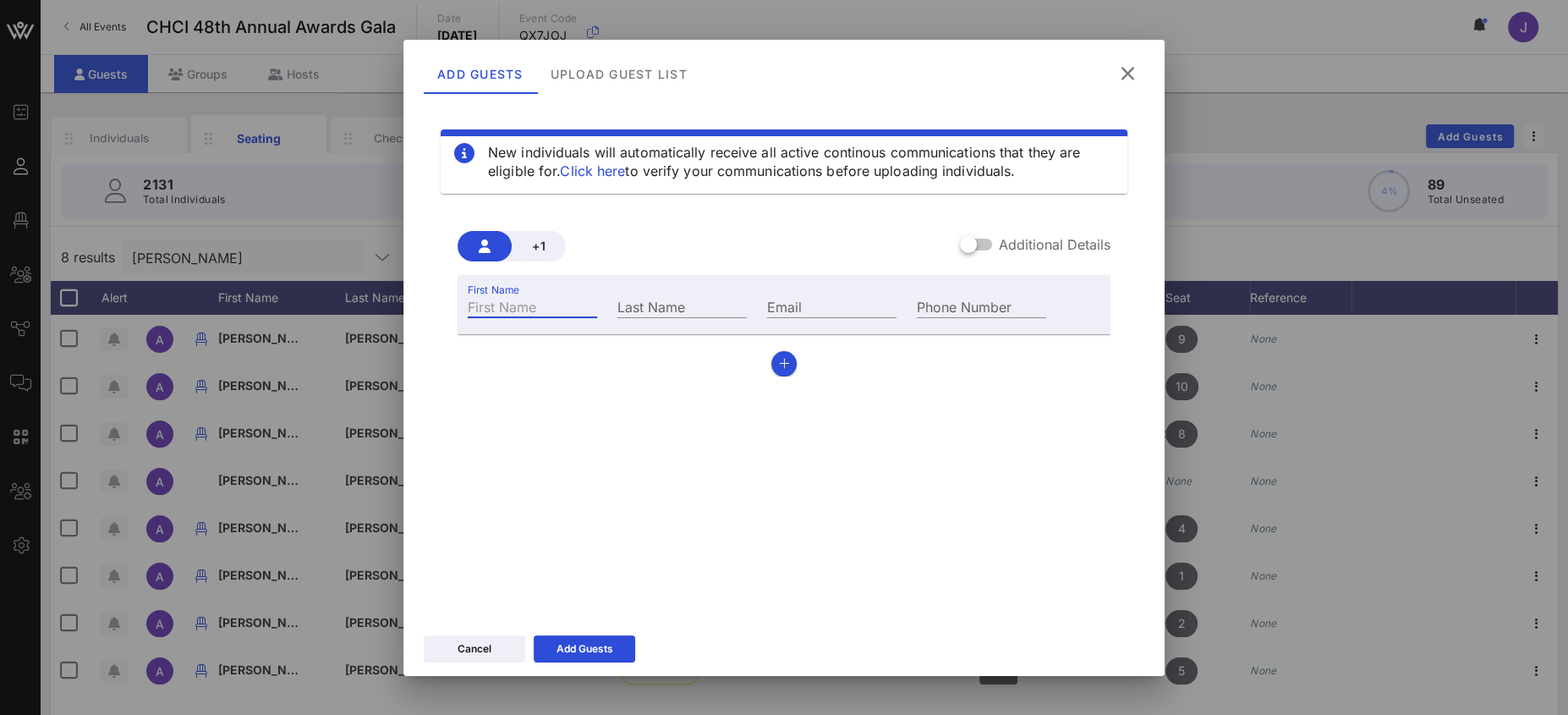
click at [560, 302] on input "First Name" at bounding box center [532, 306] width 129 height 22
type input "Sanders"
type input "Adu"
paste input "Adu, Sanders L. <Sanders.L.Adu@wellsfargo.com>"
drag, startPoint x: 795, startPoint y: 304, endPoint x: 721, endPoint y: 296, distance: 74.4
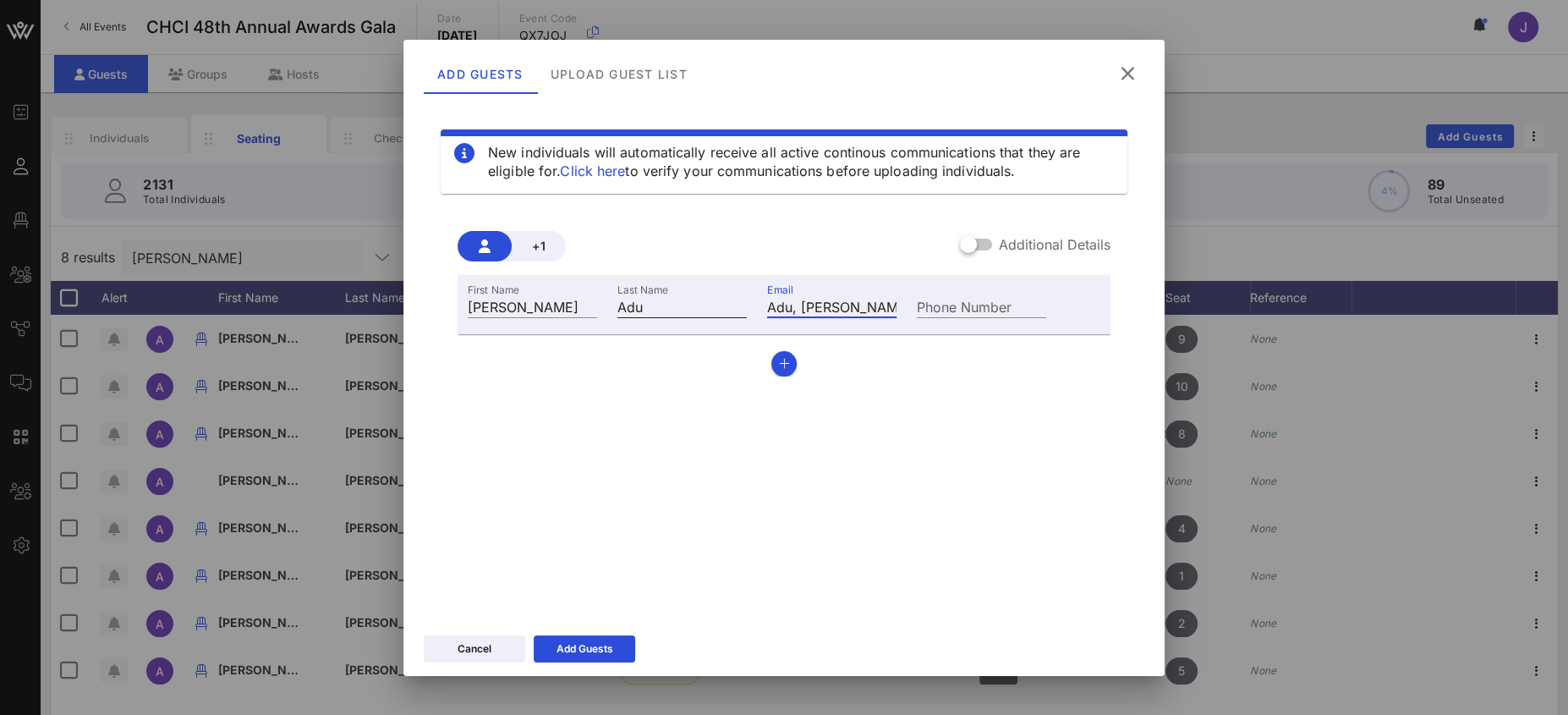
click at [687, 293] on div "First Name Sanders Last Name Adu Email Adu, Sanders L. <Sanders.L.Adu@wellsfarg…" at bounding box center [756, 304] width 599 height 46
click at [882, 302] on input "Adu, Sanders L. <Sanders.L.Adu@wellsfargo.com>" at bounding box center [831, 306] width 129 height 22
drag, startPoint x: 882, startPoint y: 307, endPoint x: 712, endPoint y: 303, distance: 170.0
click at [717, 305] on div "First Name Sanders Last Name Adu Email Adu, Sanders L. <Sanders.L.Adu@wellsfarg…" at bounding box center [756, 304] width 599 height 46
type input "Sanders.L.Adu@wellsfargo.com>"
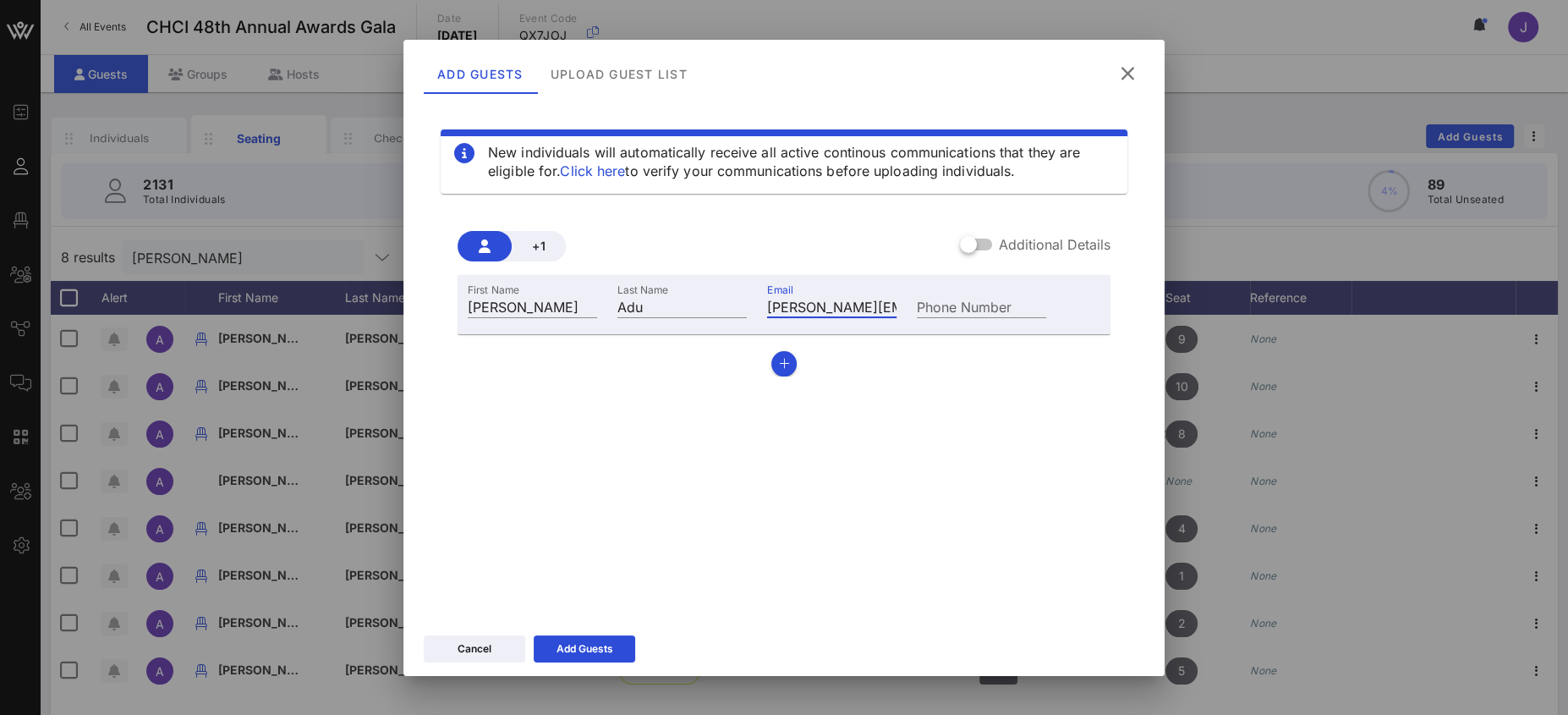
click at [981, 246] on div at bounding box center [969, 245] width 29 height 29
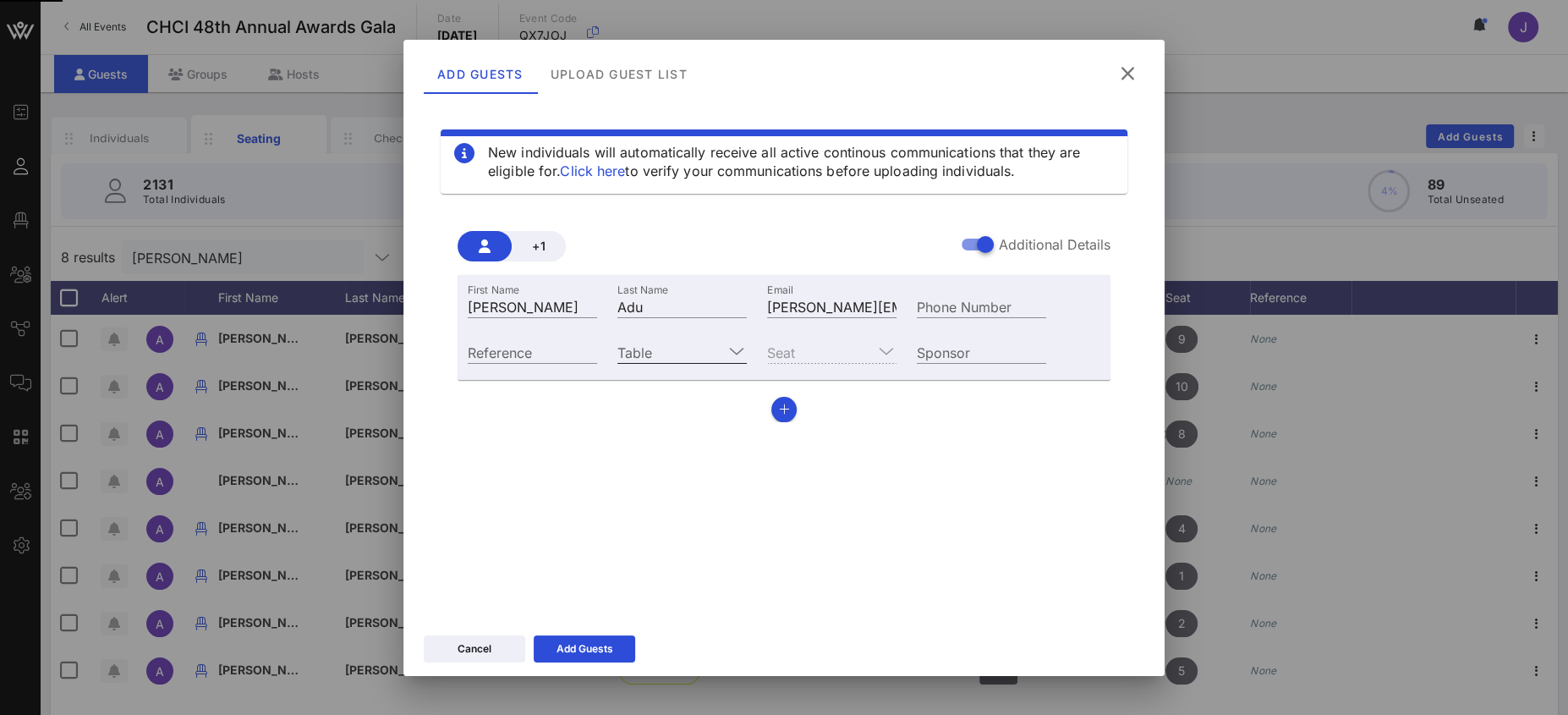
click at [675, 356] on input "Table" at bounding box center [670, 352] width 106 height 22
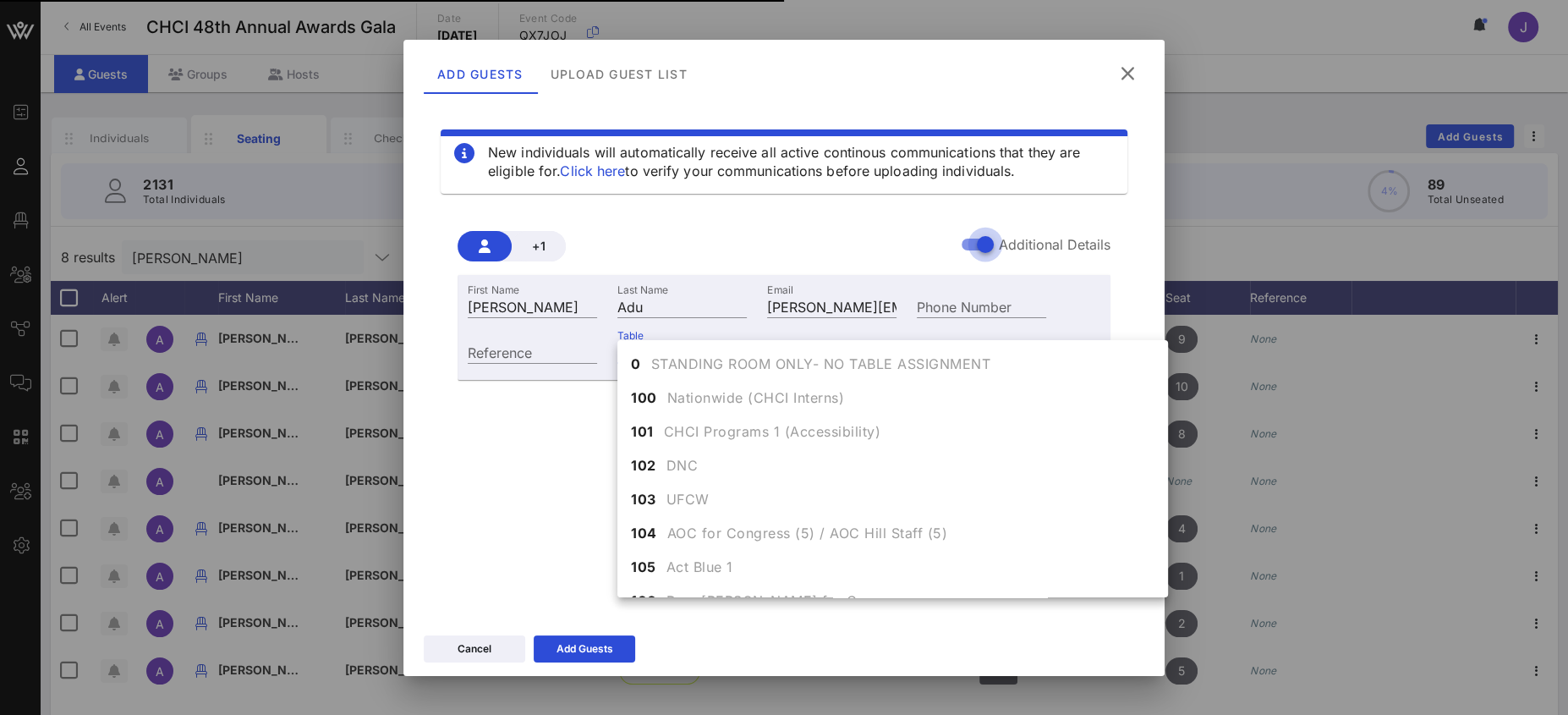
click at [665, 335] on div "Table 210" at bounding box center [682, 350] width 150 height 46
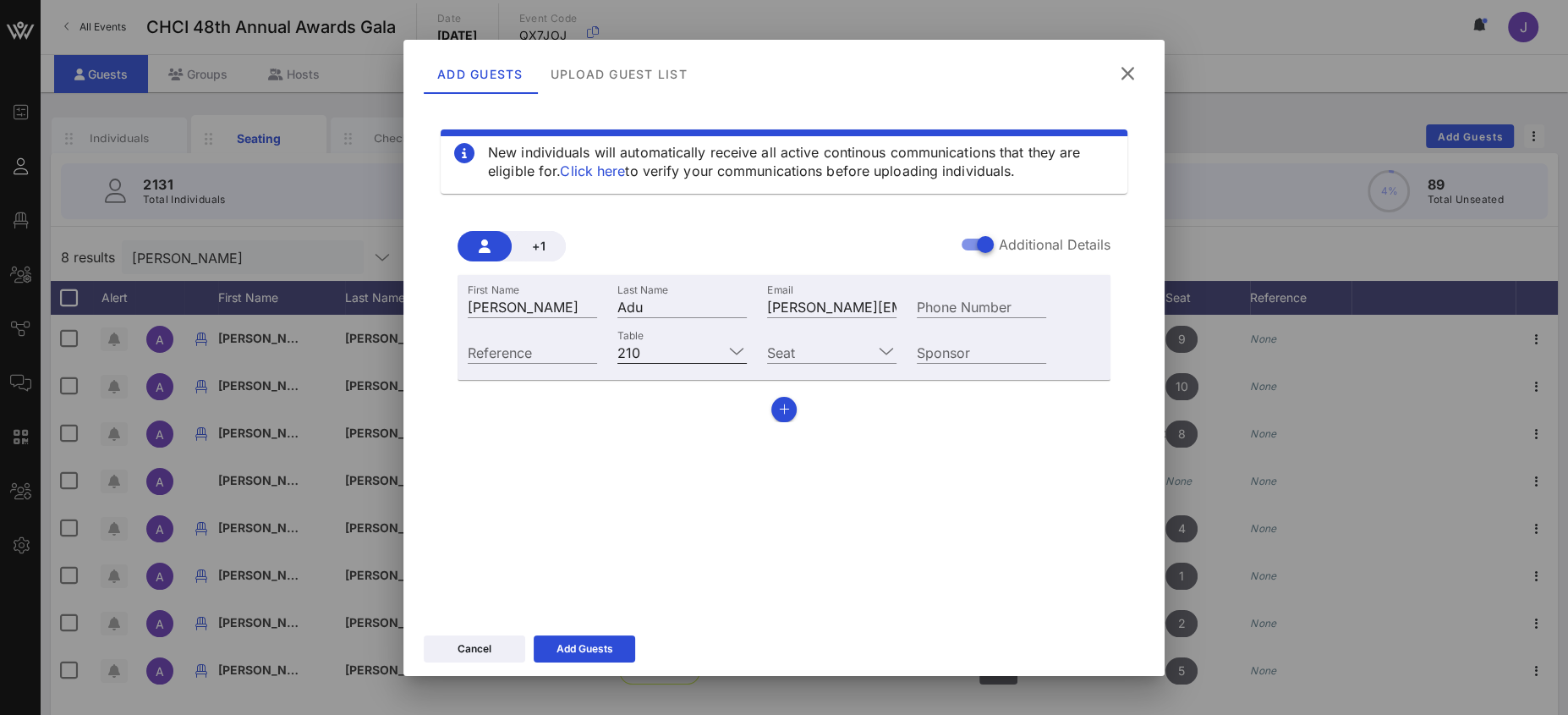
click at [663, 350] on input "Table" at bounding box center [684, 352] width 76 height 22
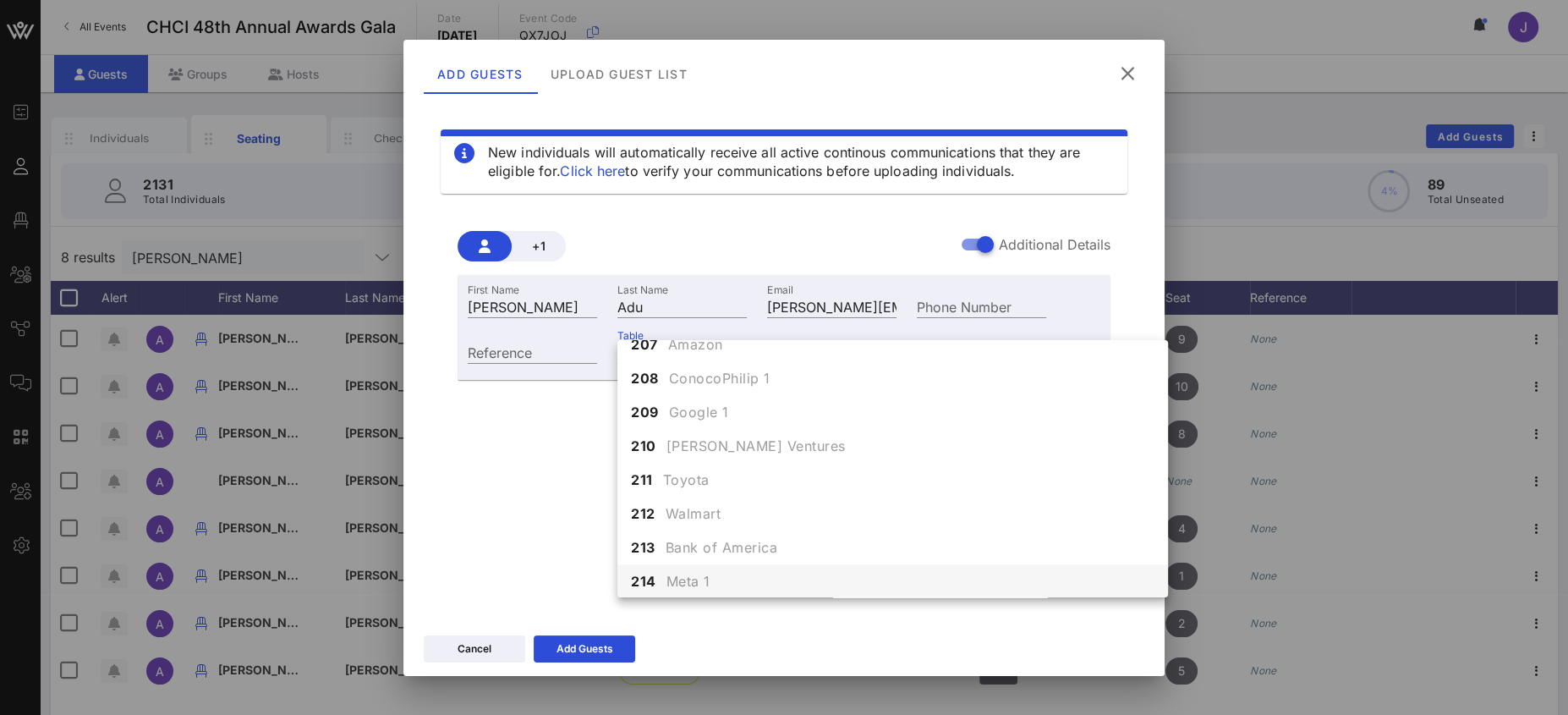
scroll to position [1949, 0]
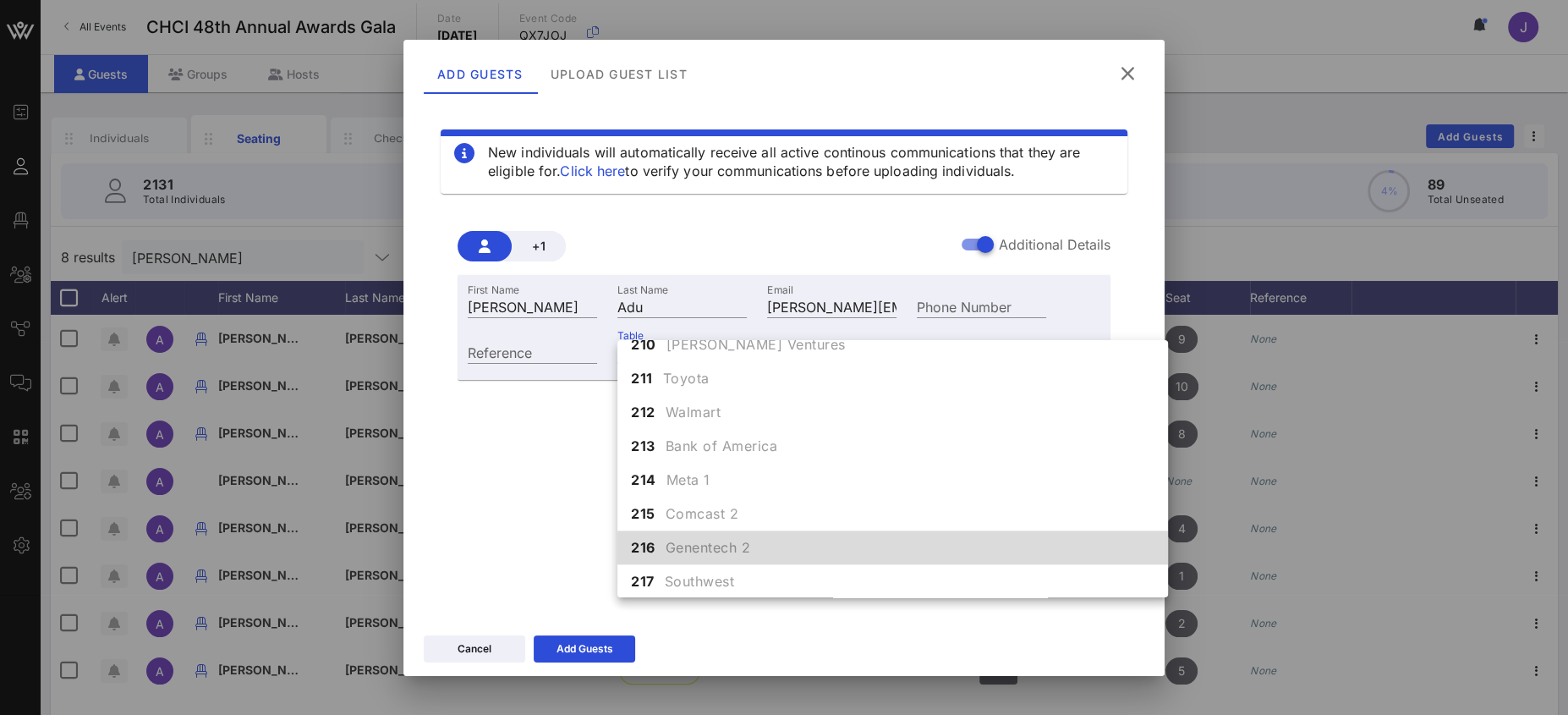
click at [696, 542] on span "Genentech 2" at bounding box center [708, 547] width 85 height 20
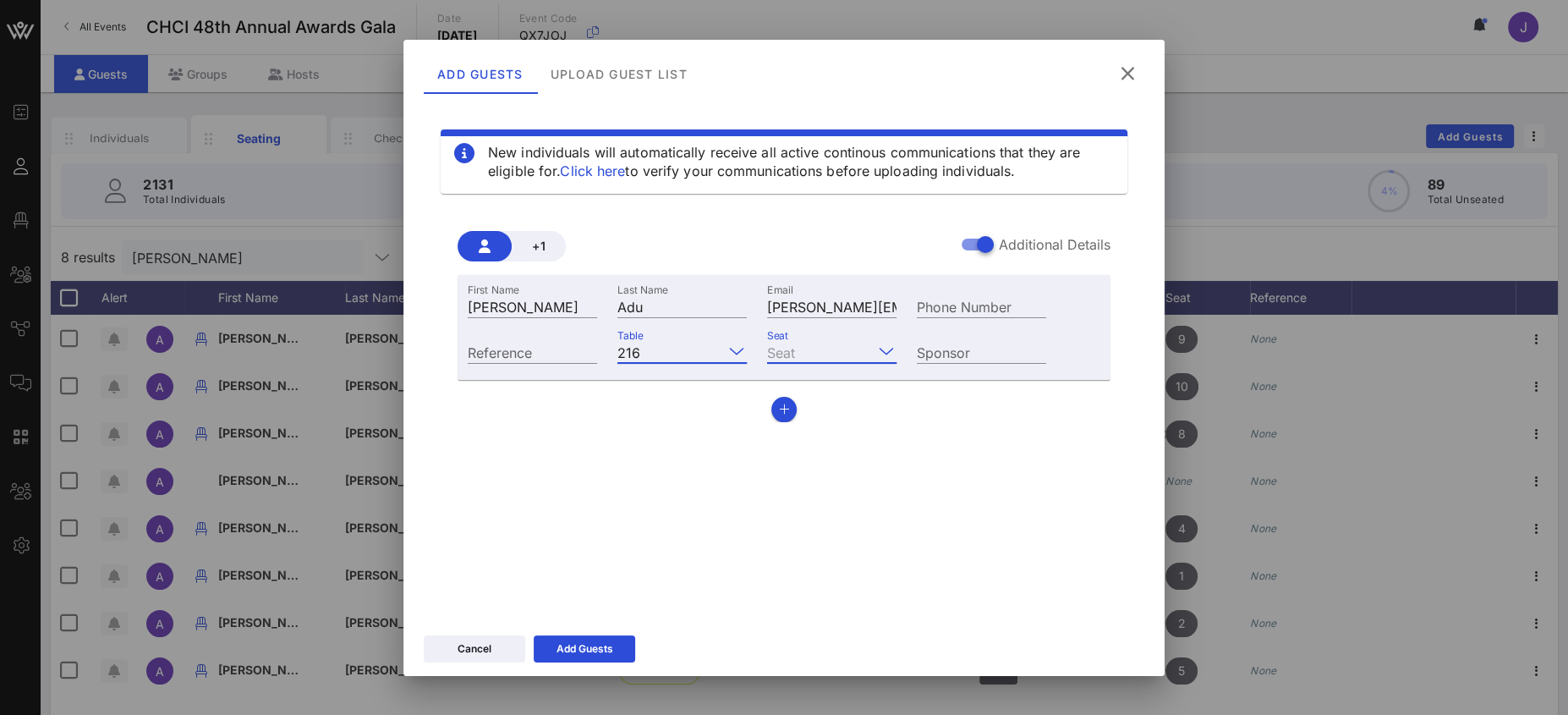
click at [814, 353] on input "Seat" at bounding box center [819, 352] width 106 height 22
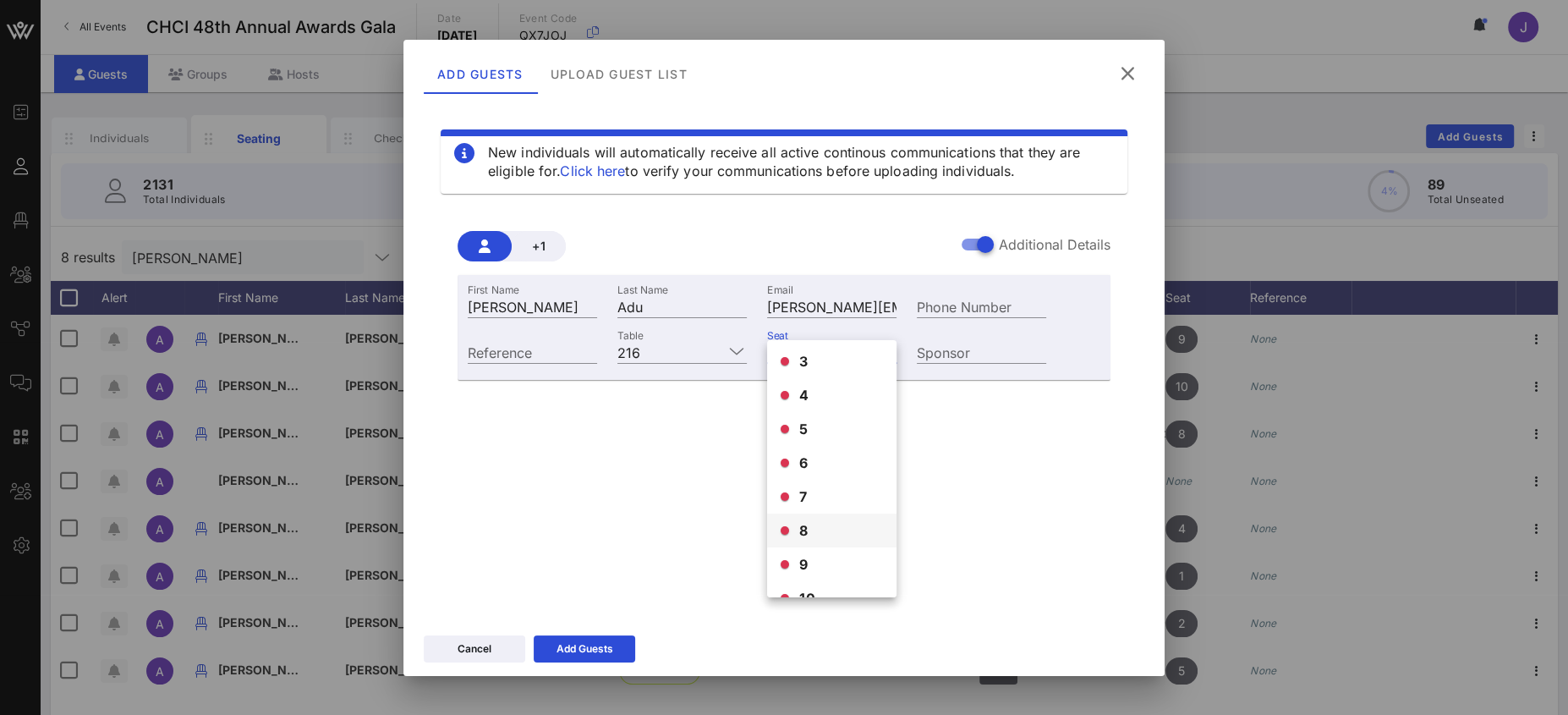
scroll to position [95, 0]
click at [669, 348] on input "Table" at bounding box center [684, 352] width 76 height 22
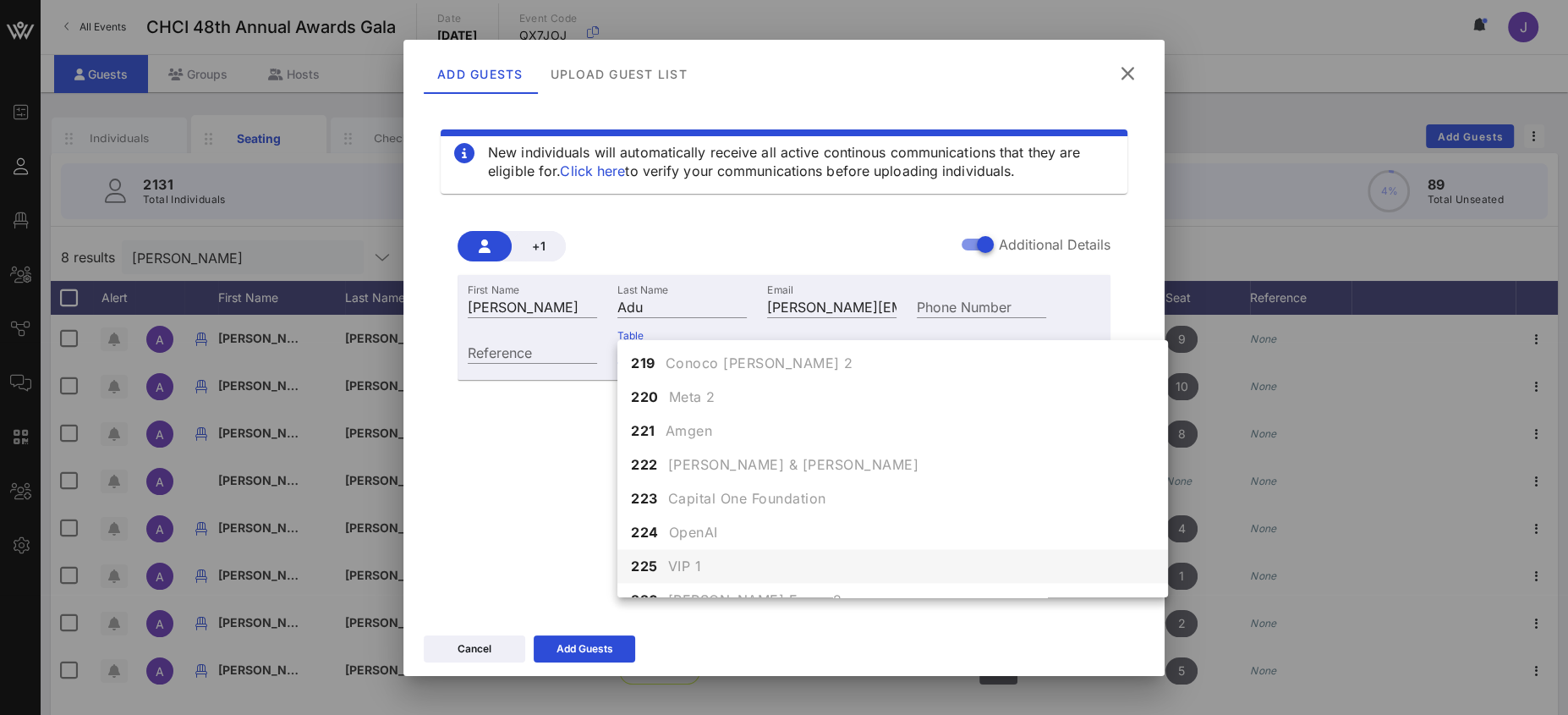
scroll to position [2359, 0]
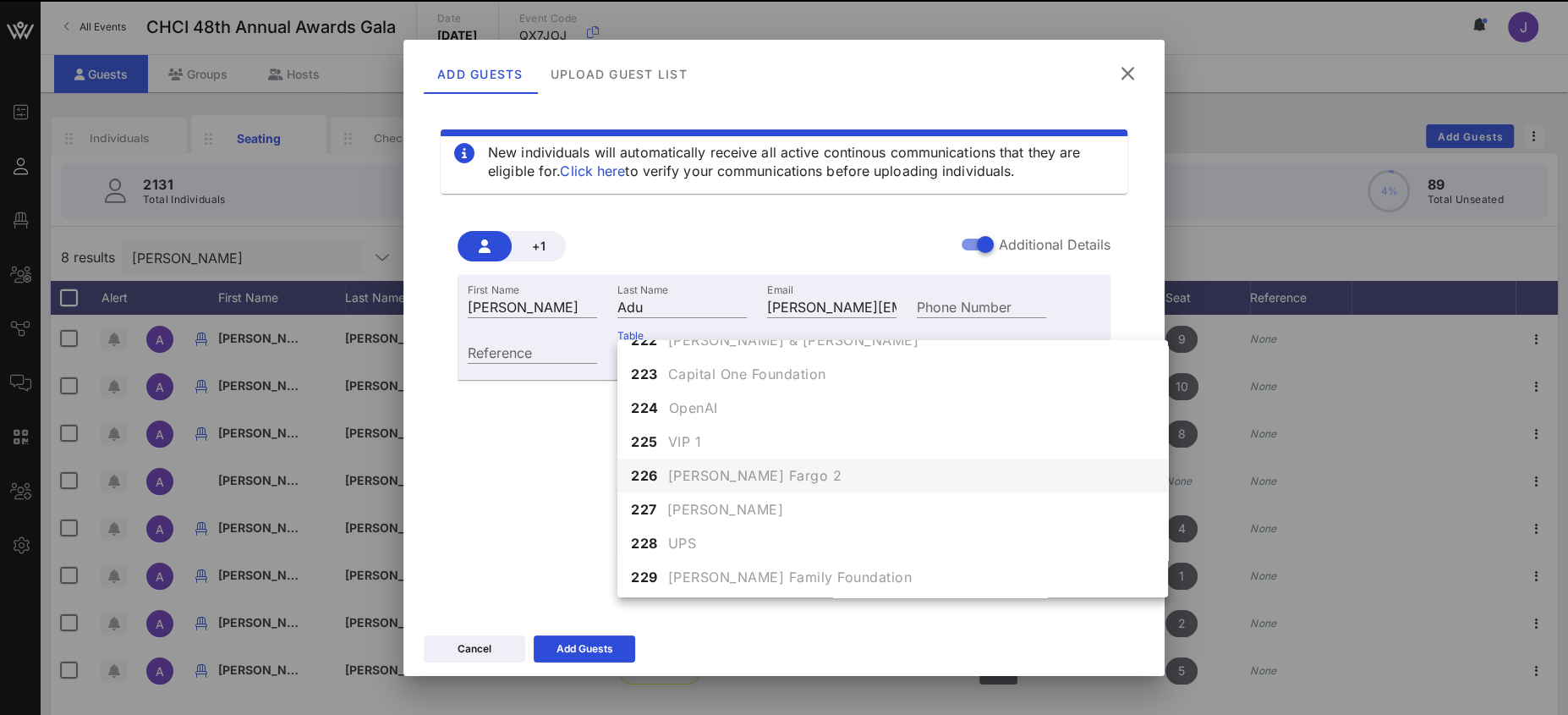
click at [736, 474] on span "[PERSON_NAME] Fargo 2" at bounding box center [754, 475] width 174 height 20
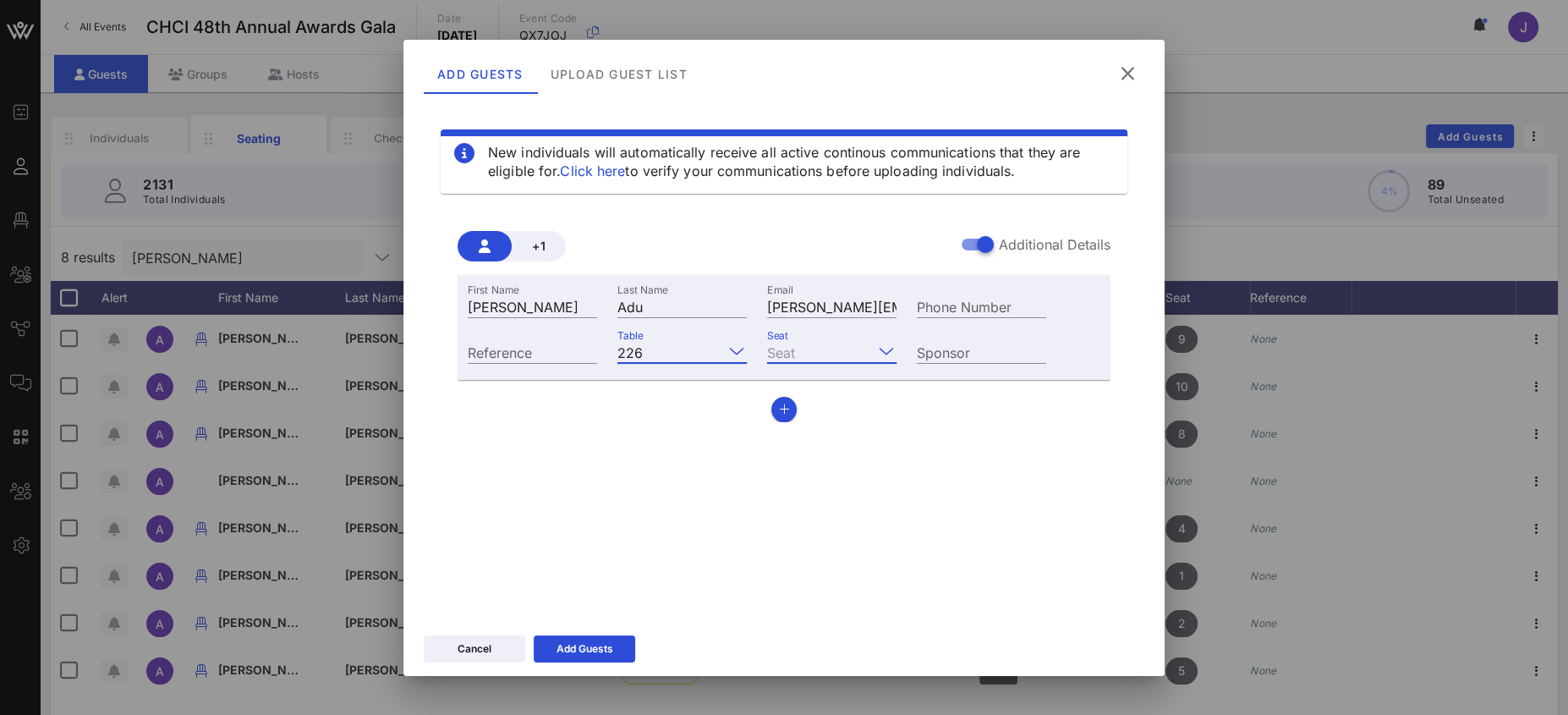
click at [855, 358] on input "Seat" at bounding box center [819, 352] width 106 height 22
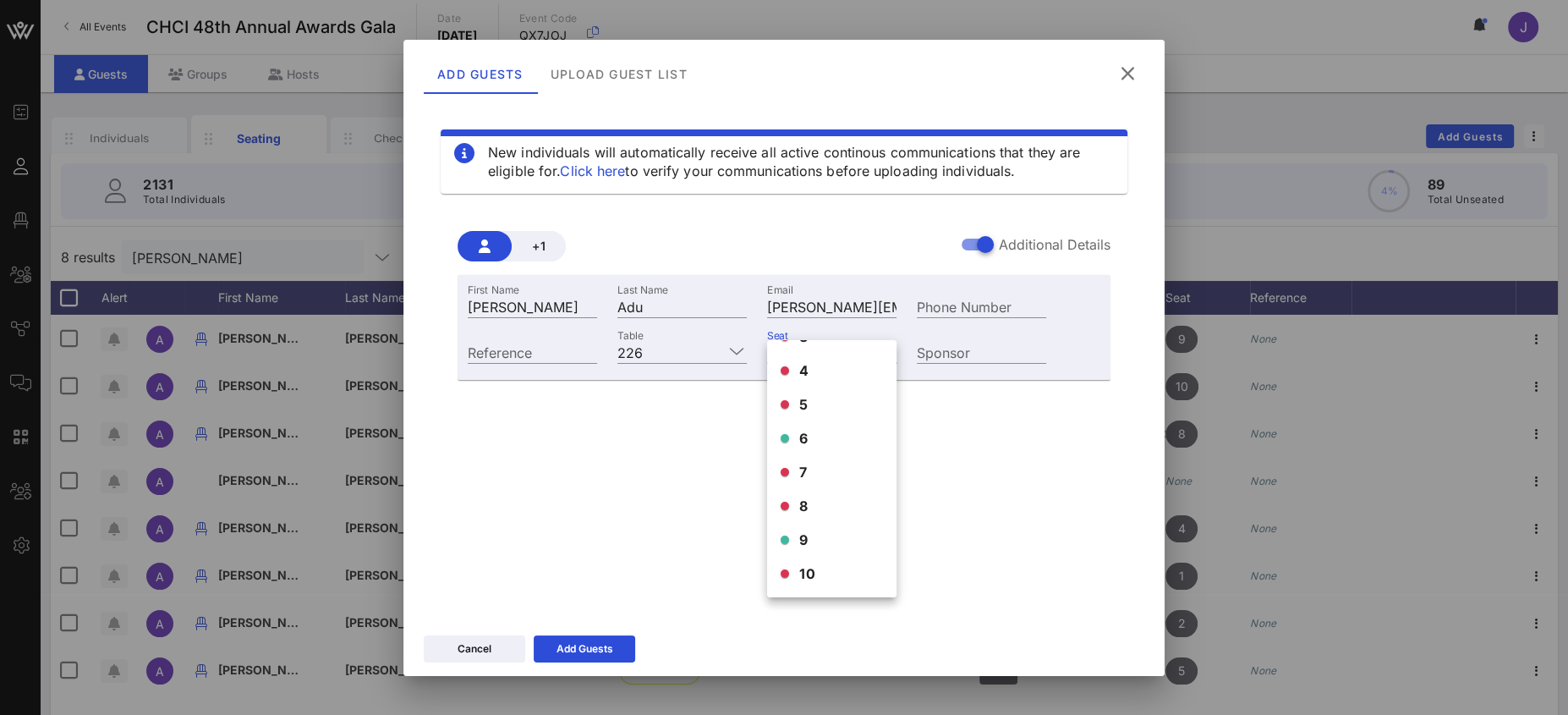
click at [827, 436] on div "6" at bounding box center [831, 438] width 129 height 34
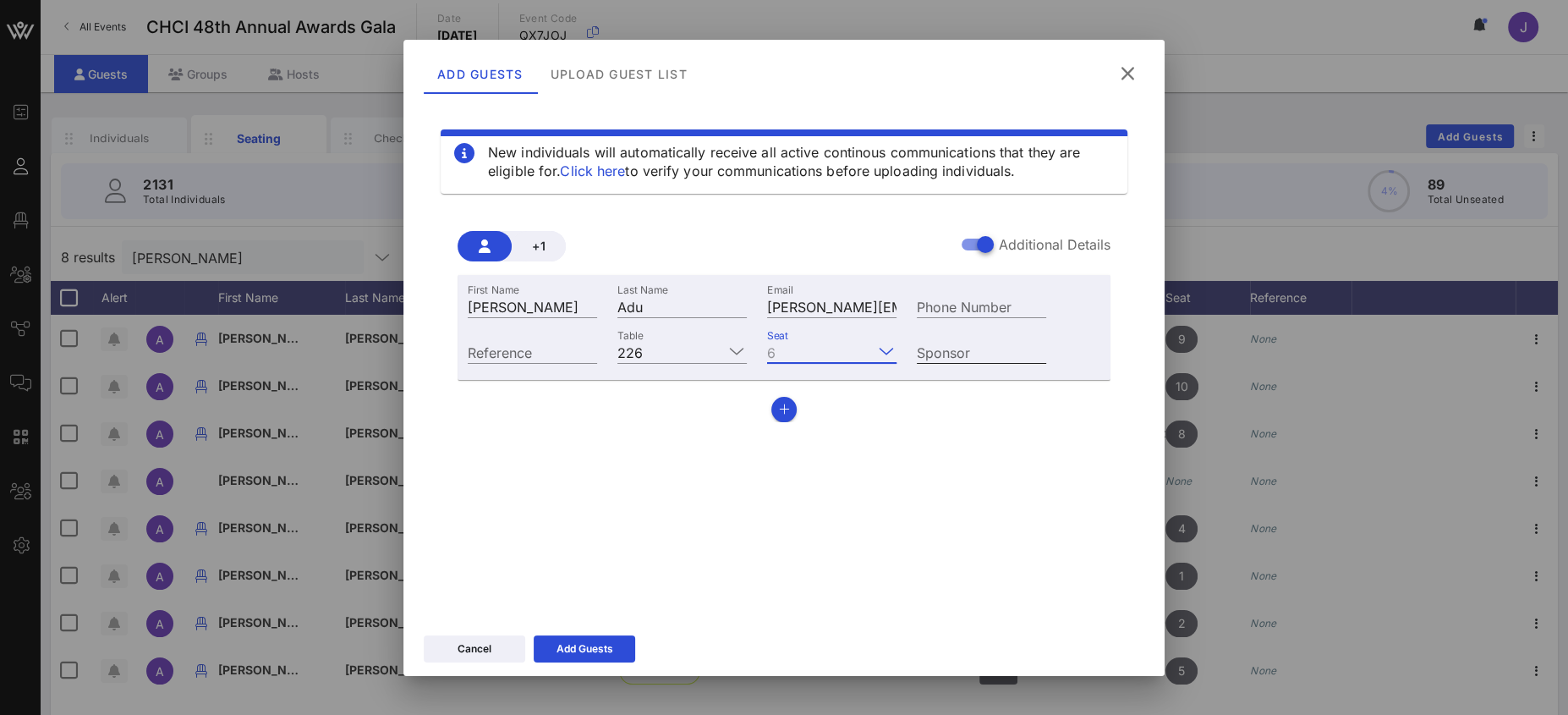
click at [974, 346] on input "Sponsor" at bounding box center [981, 352] width 129 height 22
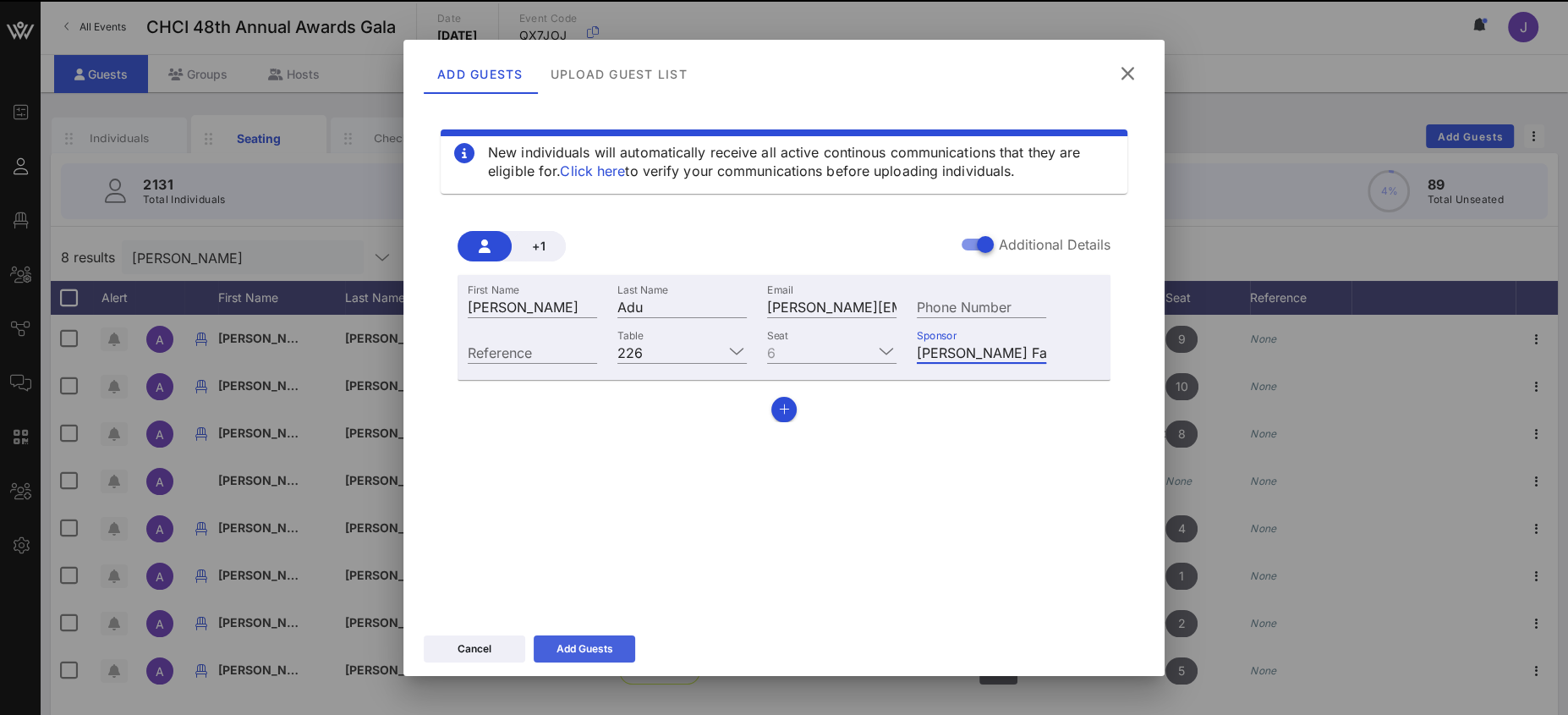
type input "[PERSON_NAME] Fargo"
click at [605, 643] on div "Add Guests" at bounding box center [584, 648] width 56 height 17
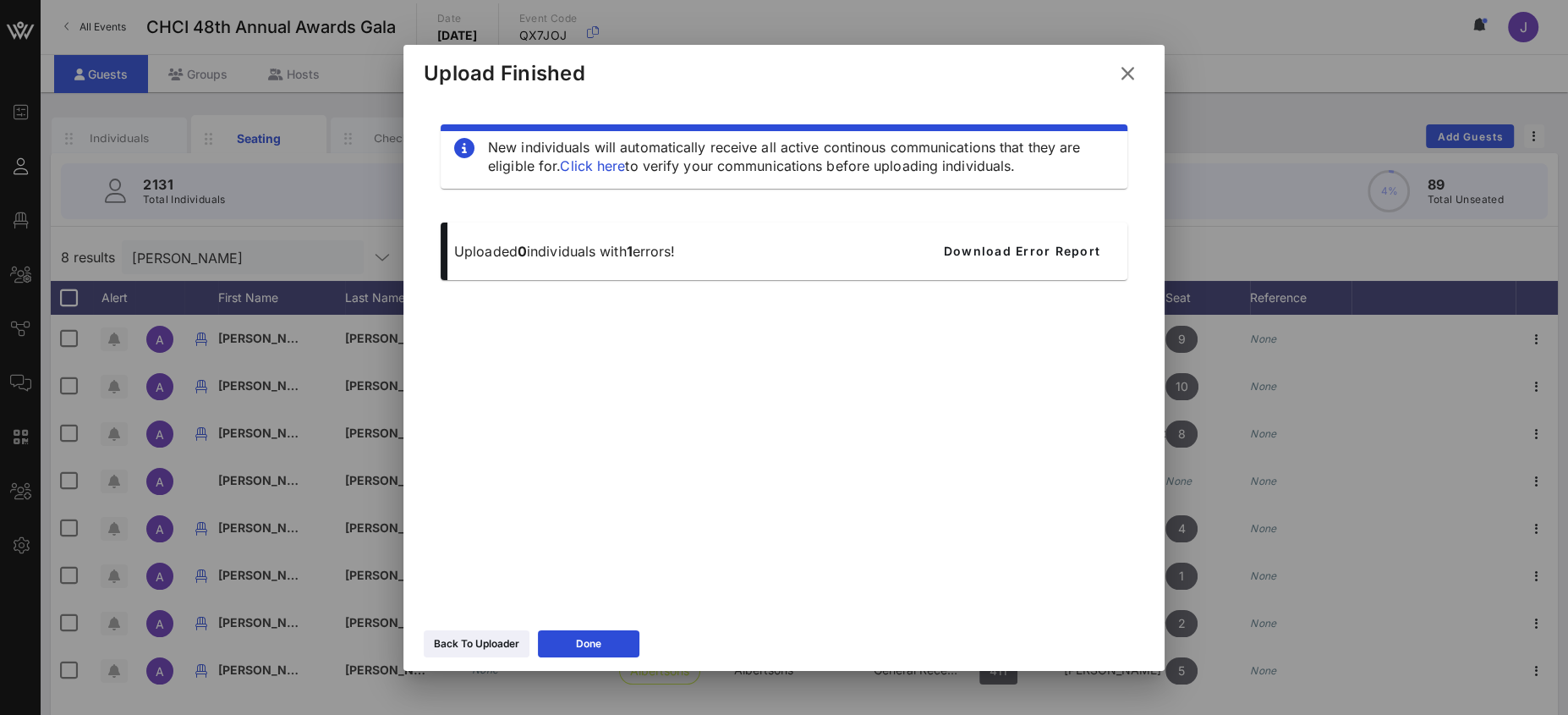
click at [1121, 77] on icon at bounding box center [1128, 73] width 23 height 20
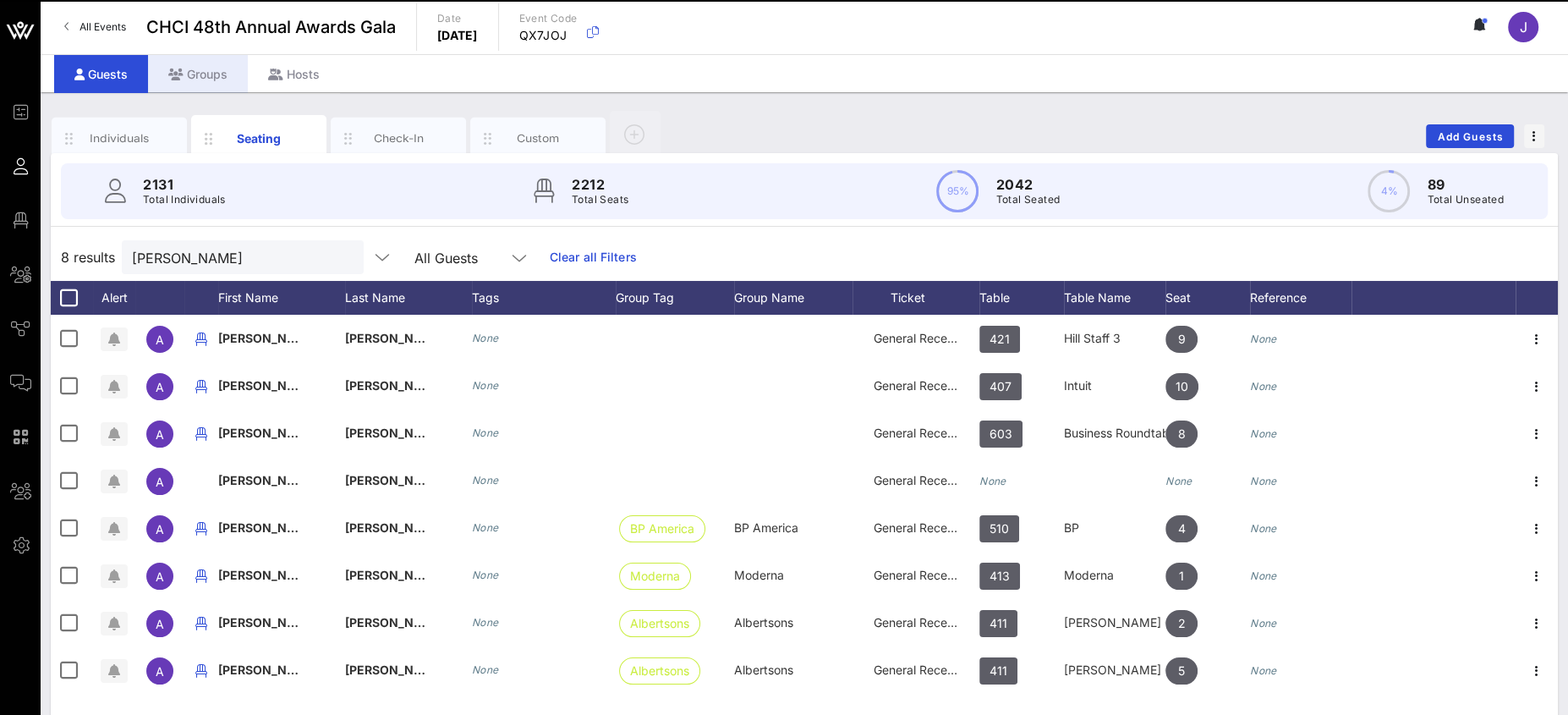
click at [207, 64] on div "Groups" at bounding box center [197, 74] width 100 height 38
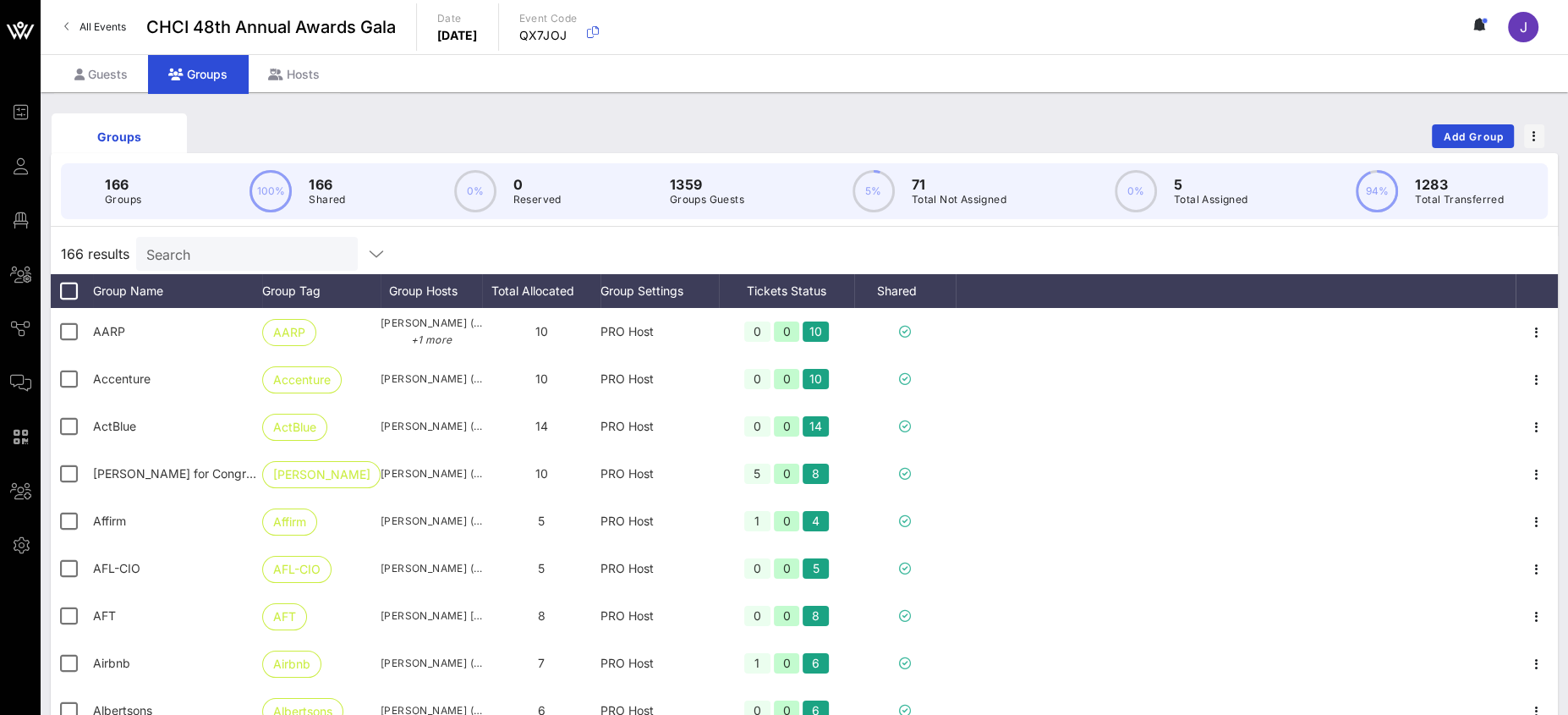
click at [209, 257] on input "Search" at bounding box center [246, 254] width 198 height 22
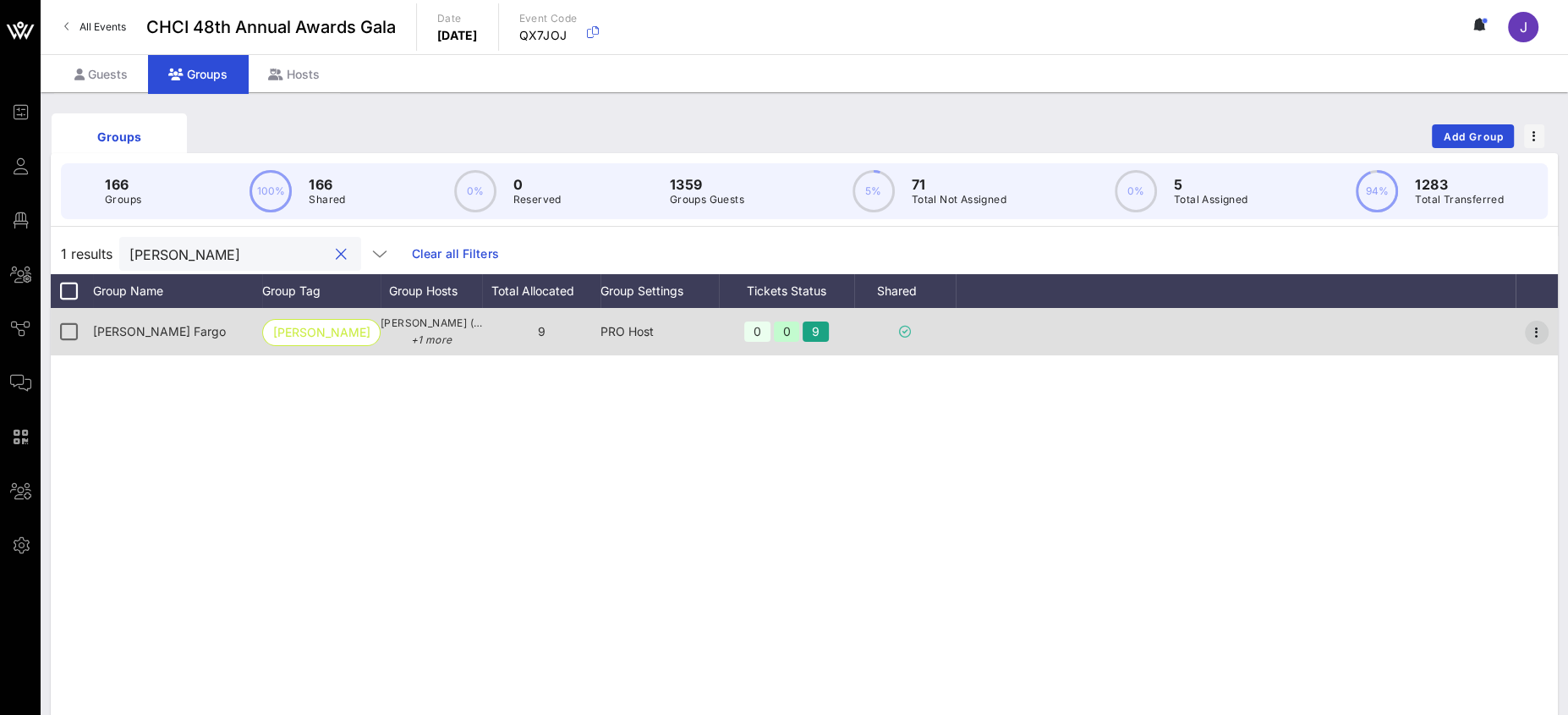
type input "wells"
click at [1535, 330] on icon "button" at bounding box center [1536, 332] width 20 height 20
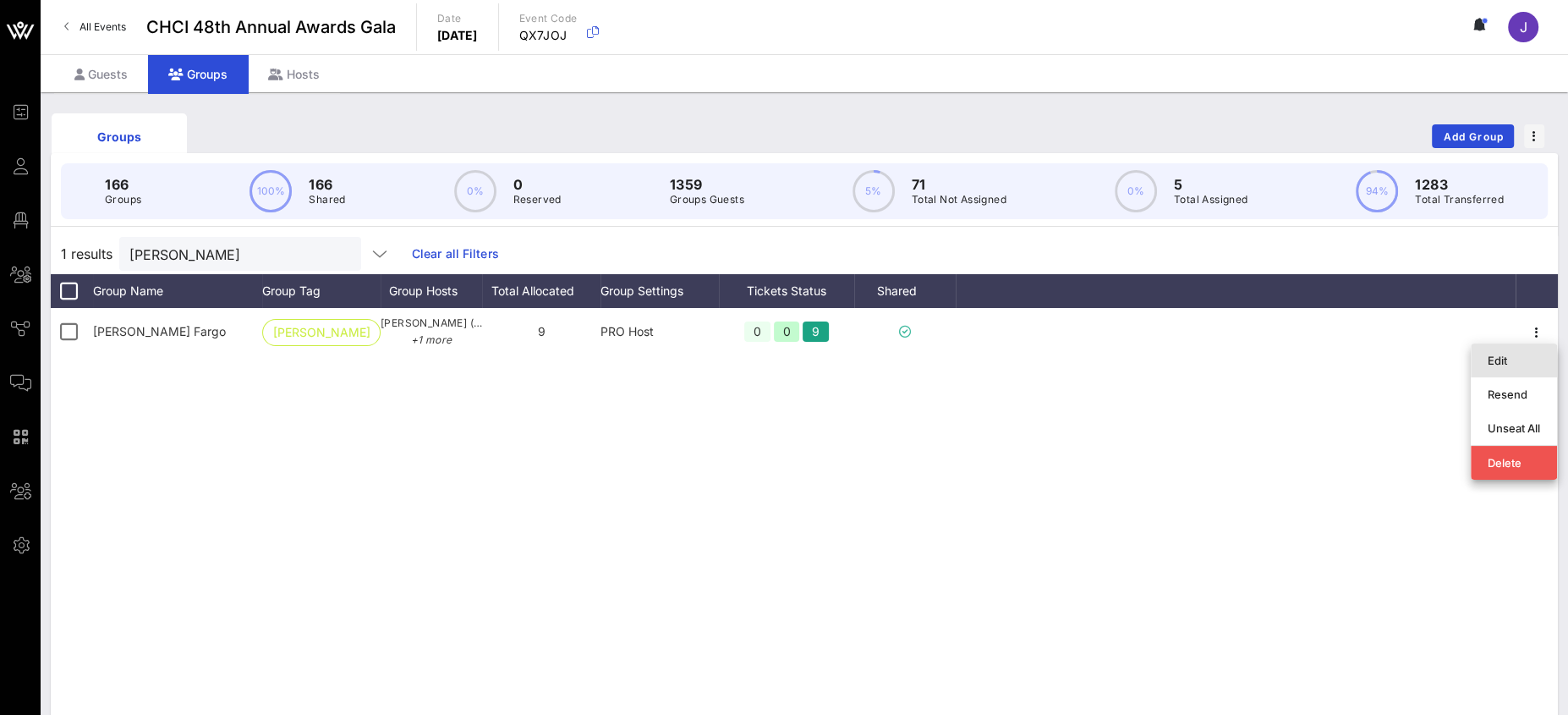
click at [1505, 364] on div "Edit" at bounding box center [1514, 360] width 52 height 14
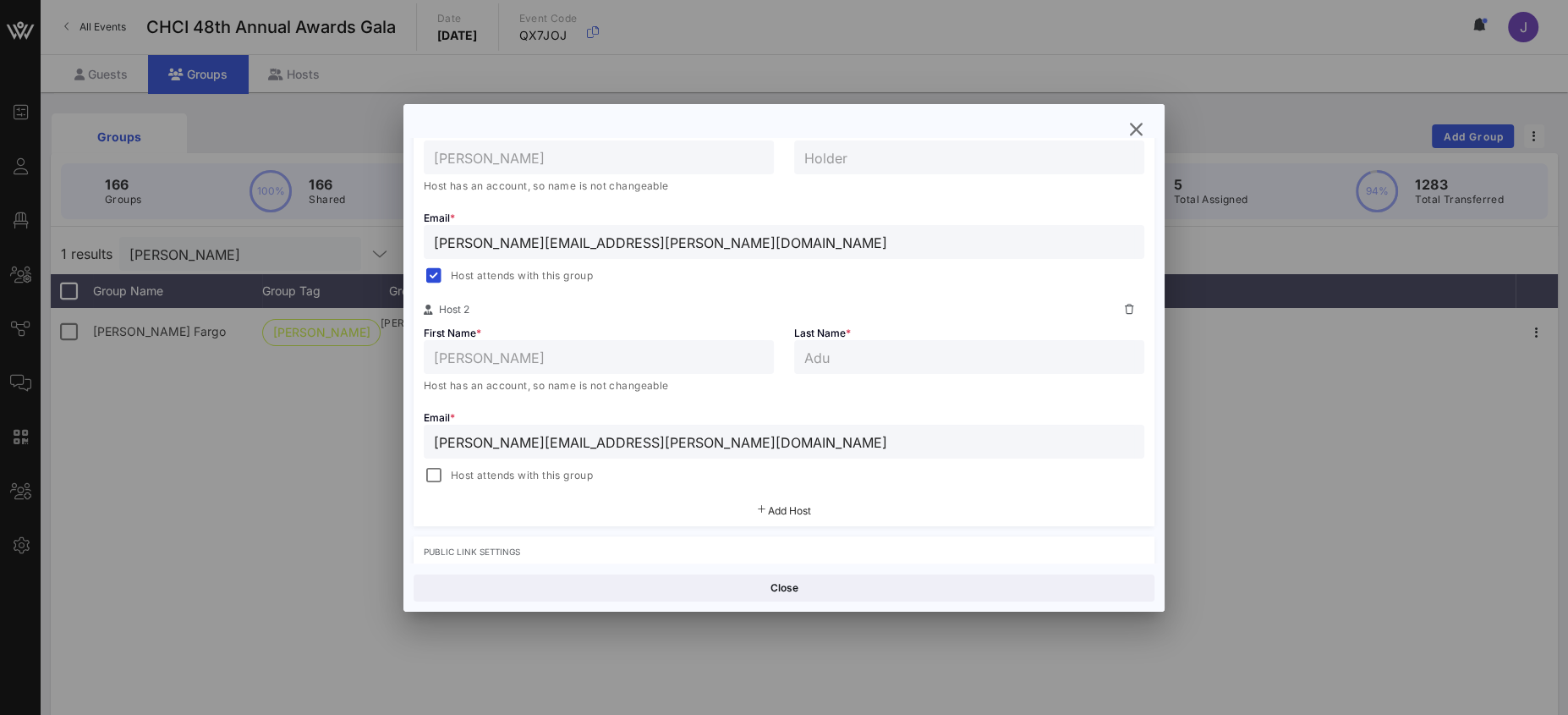
scroll to position [352, 0]
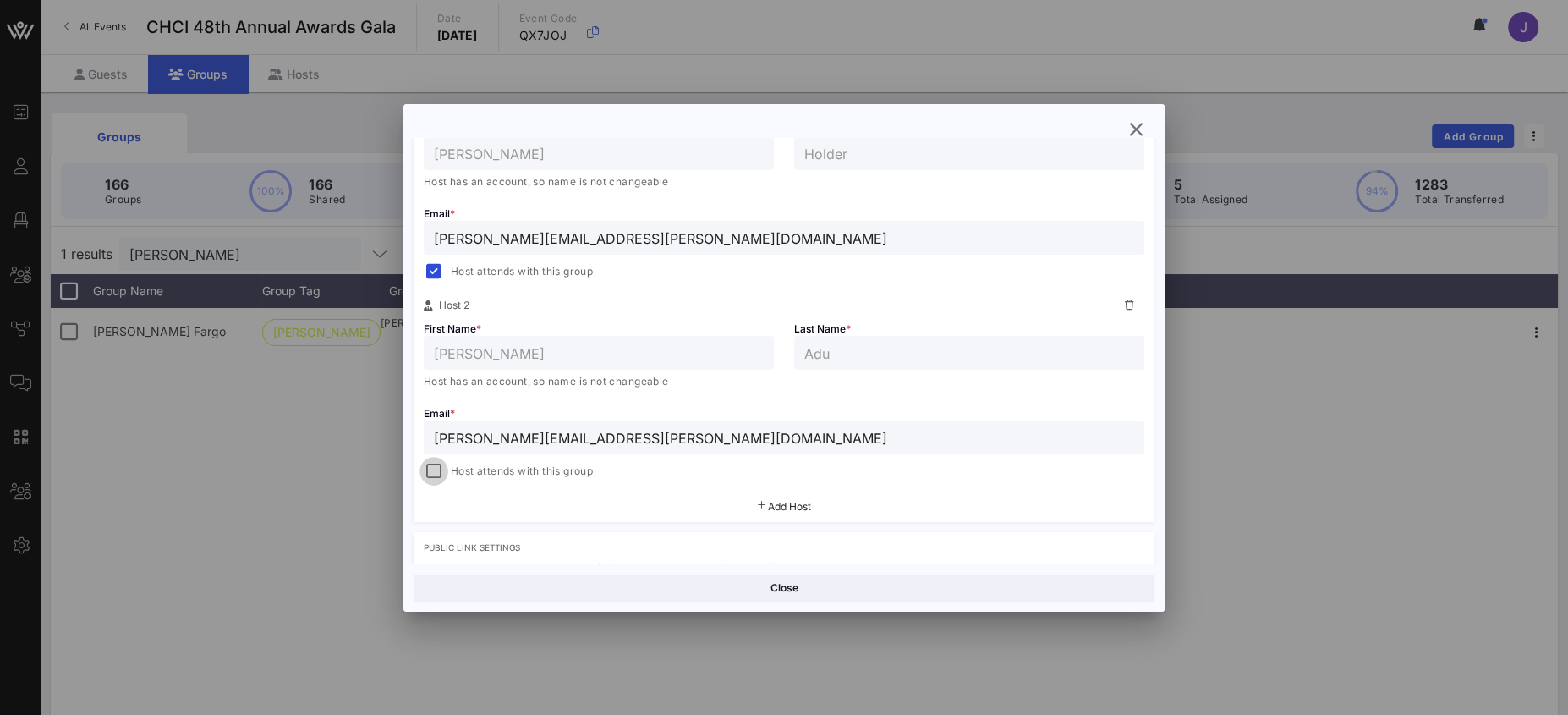
click at [436, 466] on div at bounding box center [434, 471] width 23 height 23
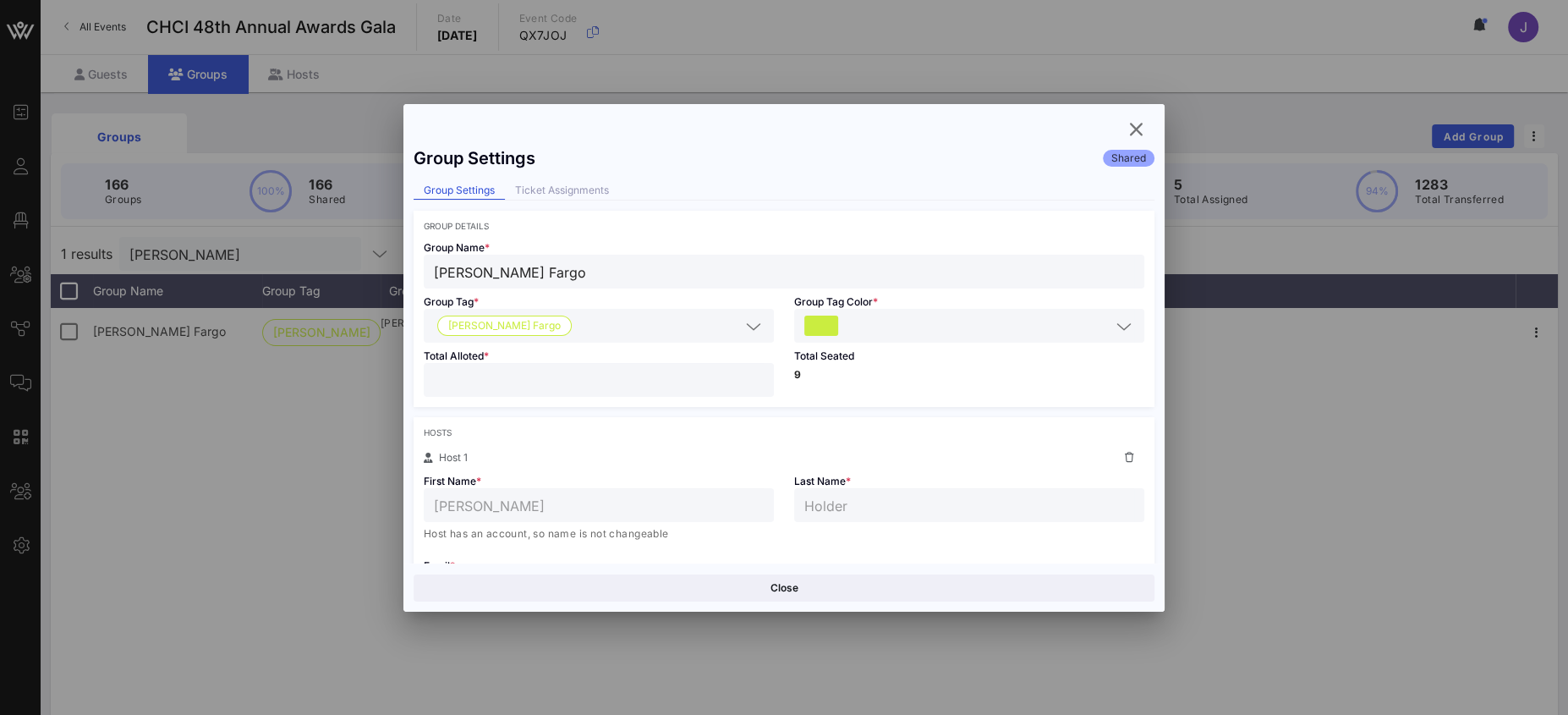
drag, startPoint x: 472, startPoint y: 372, endPoint x: 388, endPoint y: 376, distance: 84.1
click at [412, 371] on div "Group Settings Shared Group Settings Ticket Assignments Group Details Group Nam…" at bounding box center [784, 351] width 761 height 426
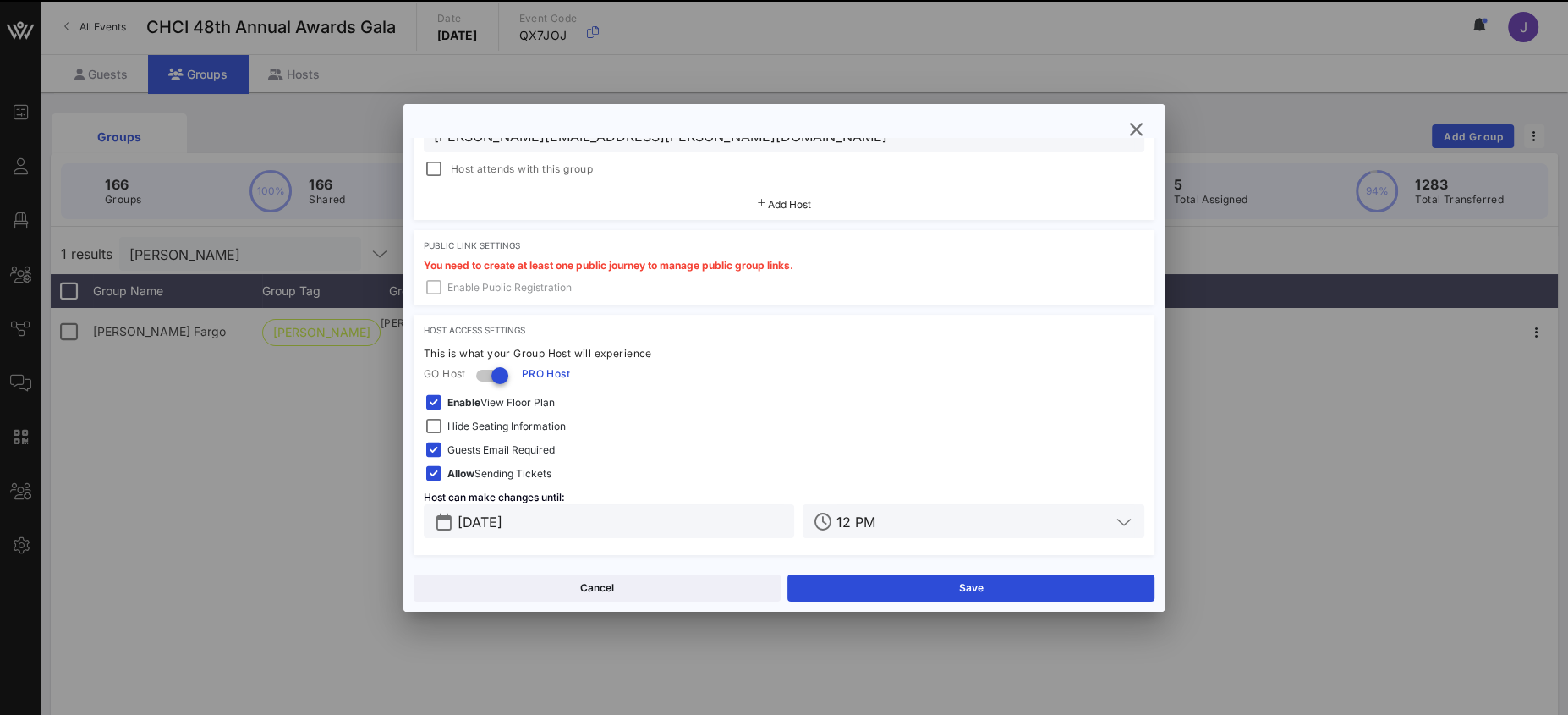
scroll to position [468, 0]
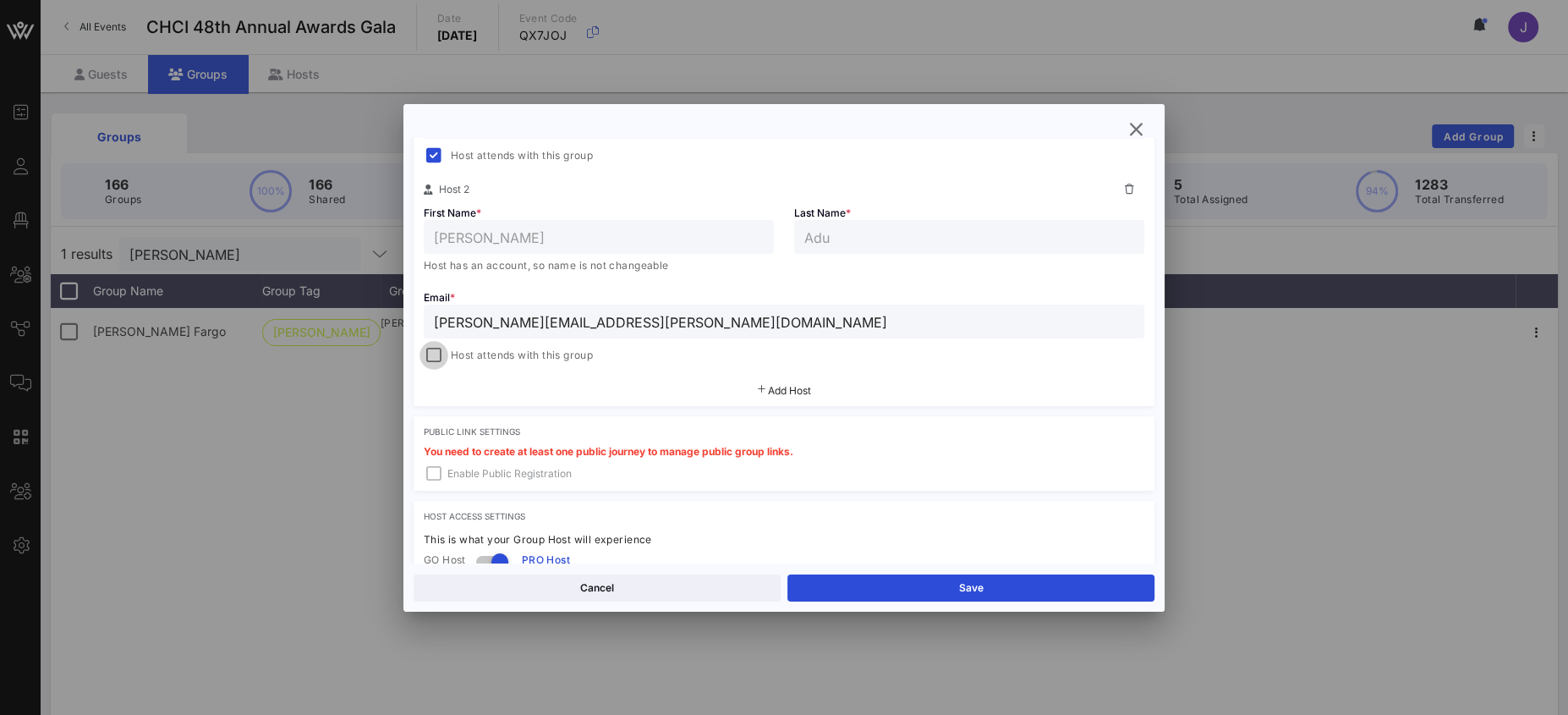
type input "**"
click at [438, 350] on div at bounding box center [434, 356] width 23 height 23
click at [867, 581] on button "Save" at bounding box center [971, 588] width 367 height 27
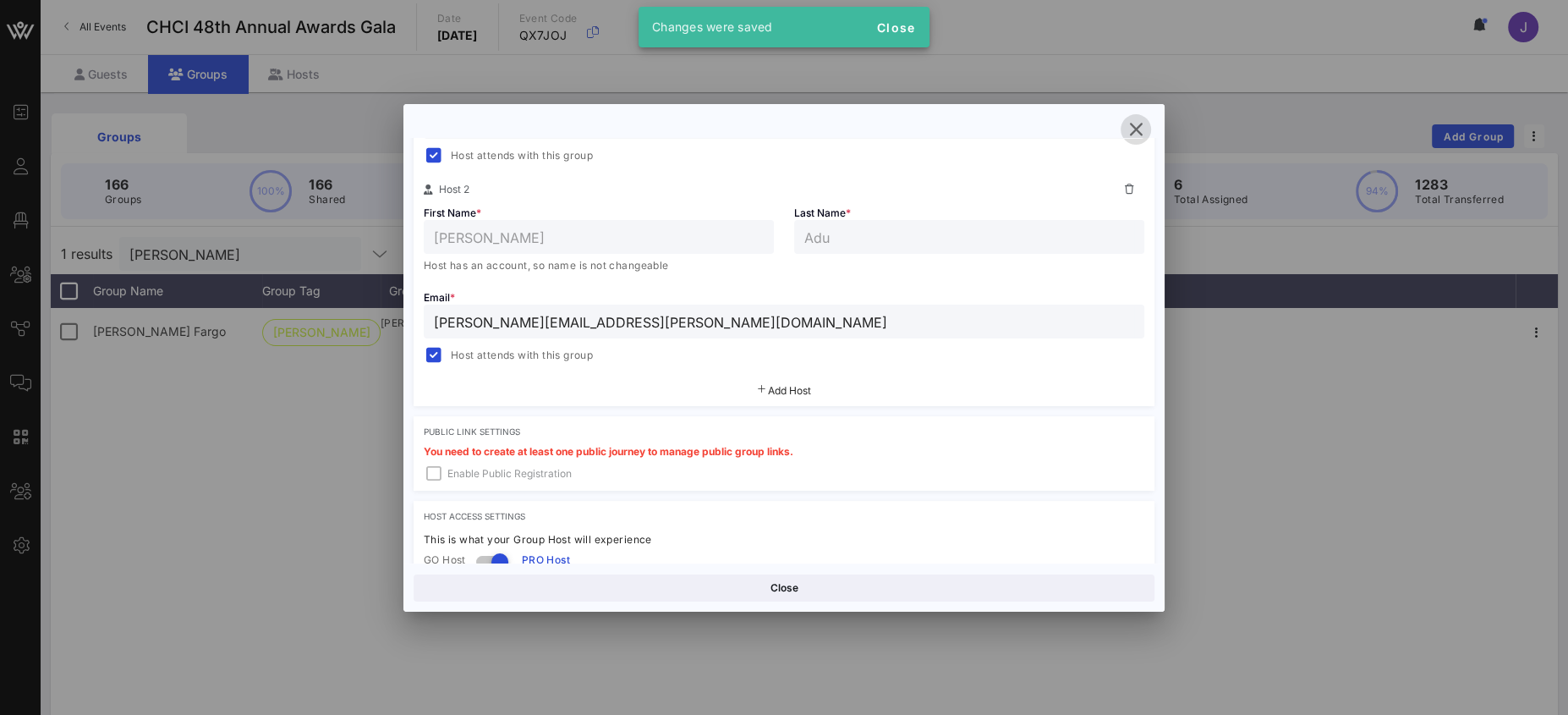
click at [1138, 128] on icon "button" at bounding box center [1135, 129] width 20 height 20
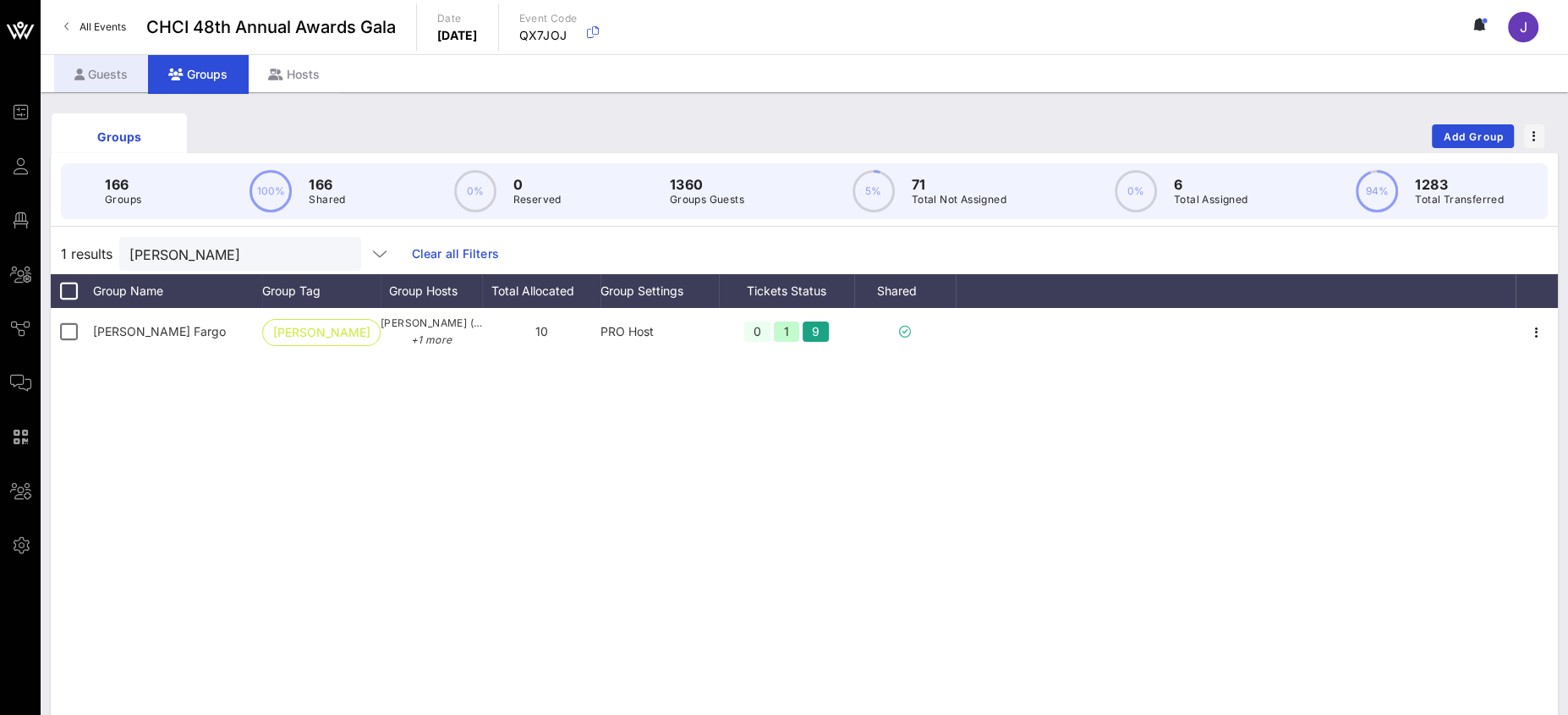
click at [103, 69] on div "Guests" at bounding box center [101, 74] width 94 height 38
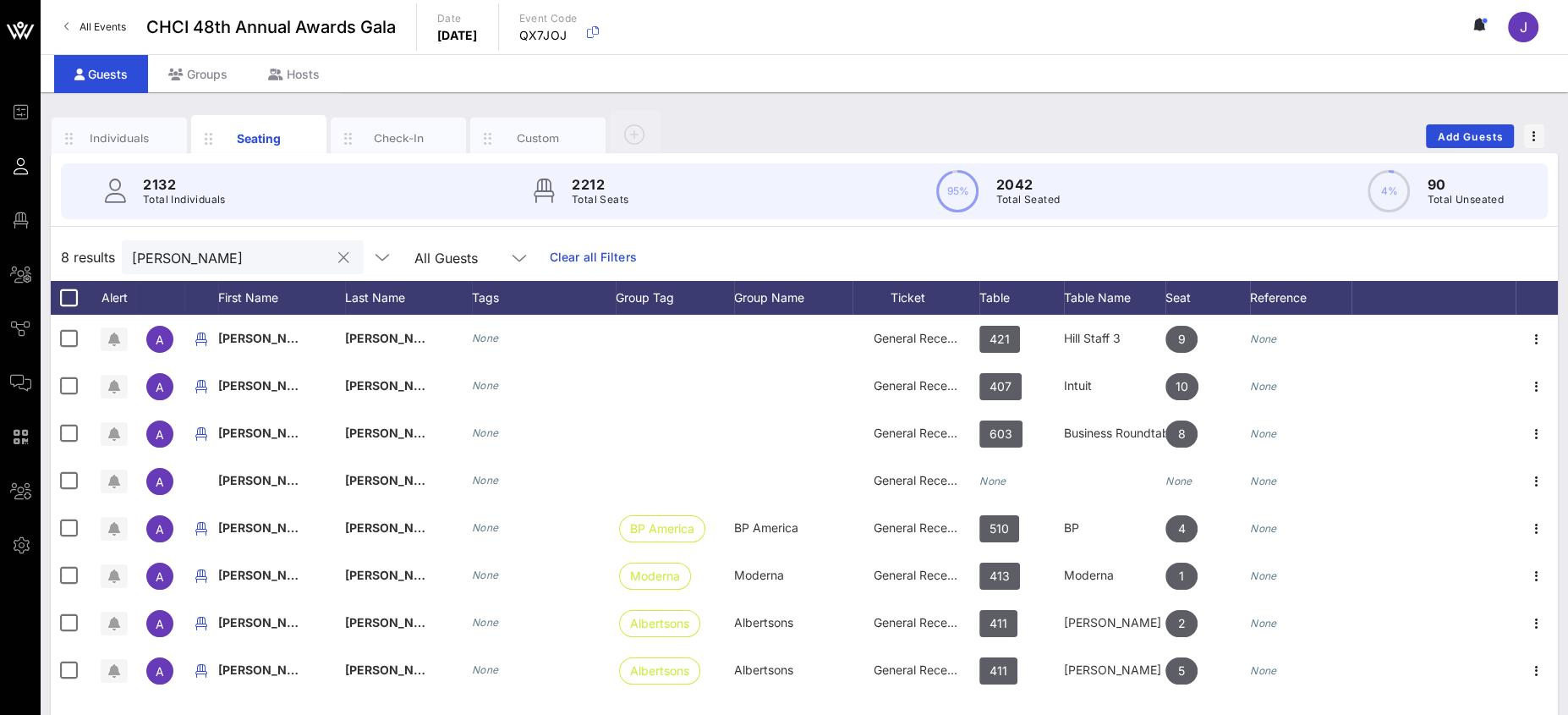
click at [140, 259] on input "andrew" at bounding box center [231, 256] width 198 height 22
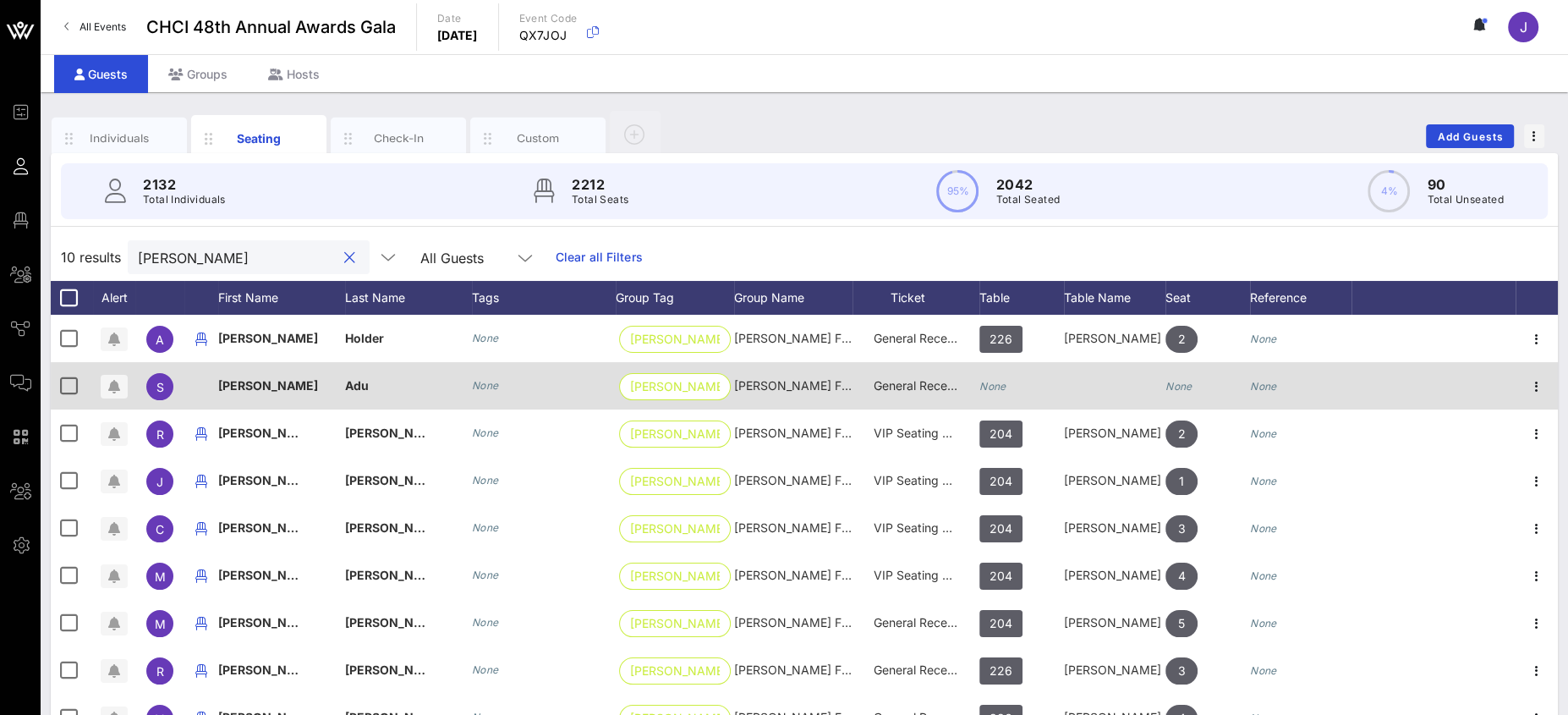
click at [1005, 392] on div "None" at bounding box center [993, 386] width 27 height 48
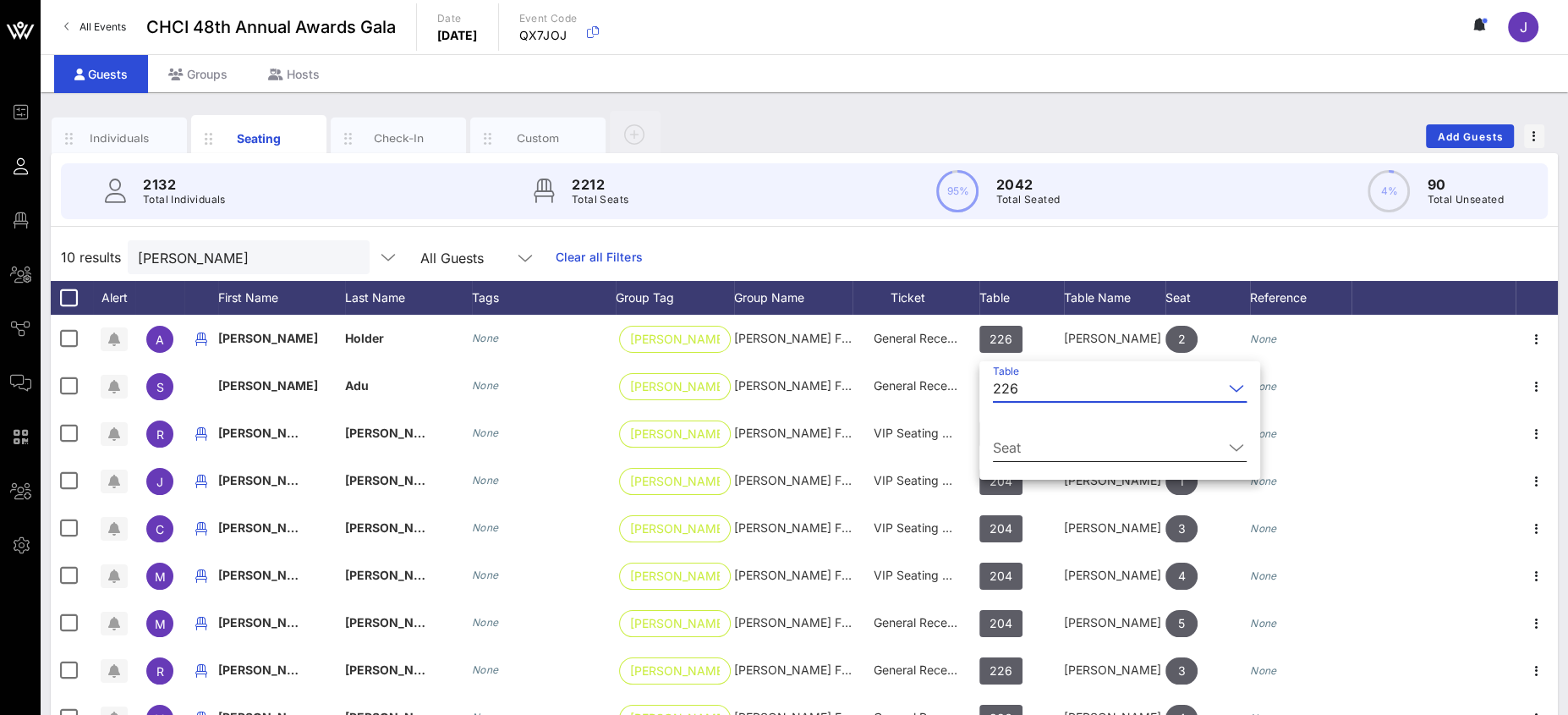
click at [1036, 447] on input "Seat" at bounding box center [1108, 448] width 230 height 27
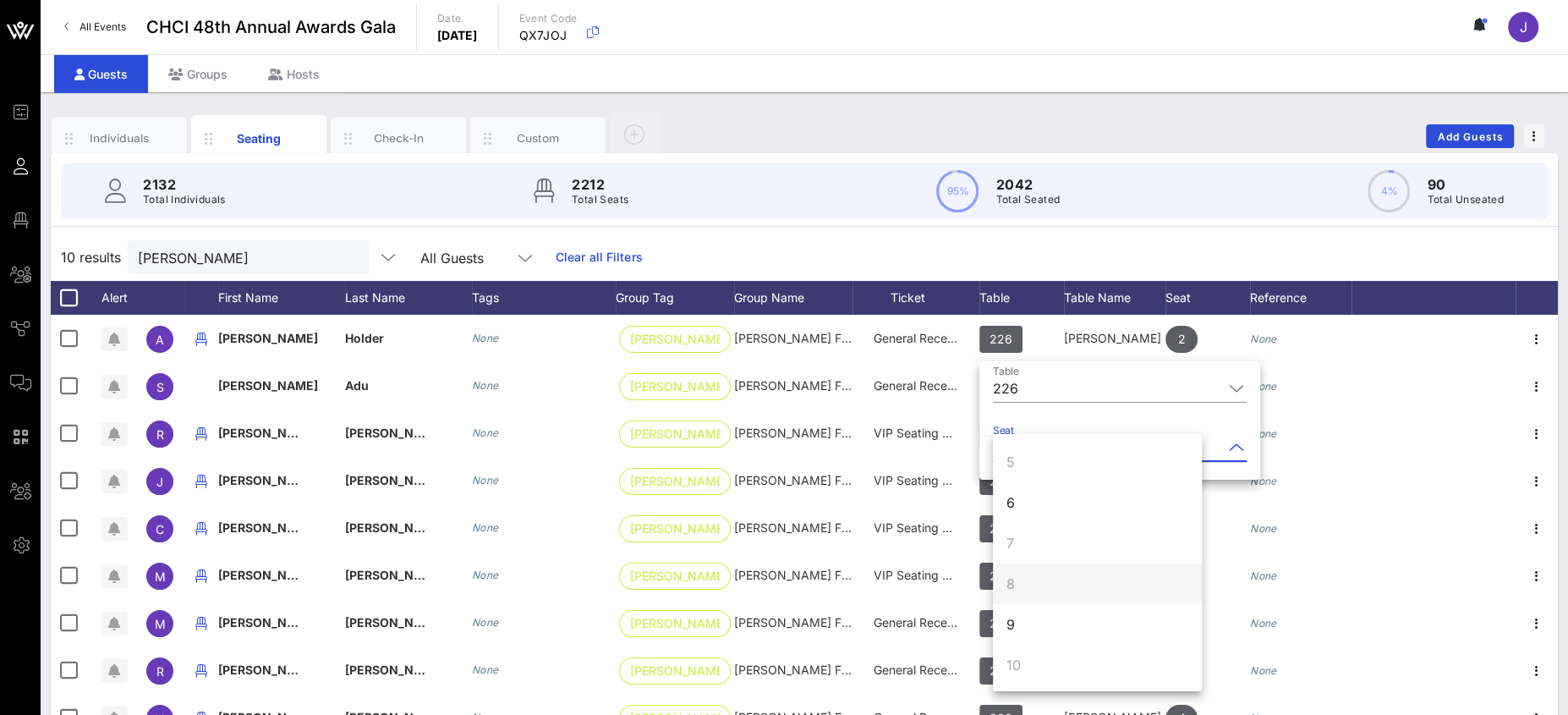
scroll to position [162, 0]
click at [1028, 501] on div "6" at bounding box center [1097, 502] width 209 height 41
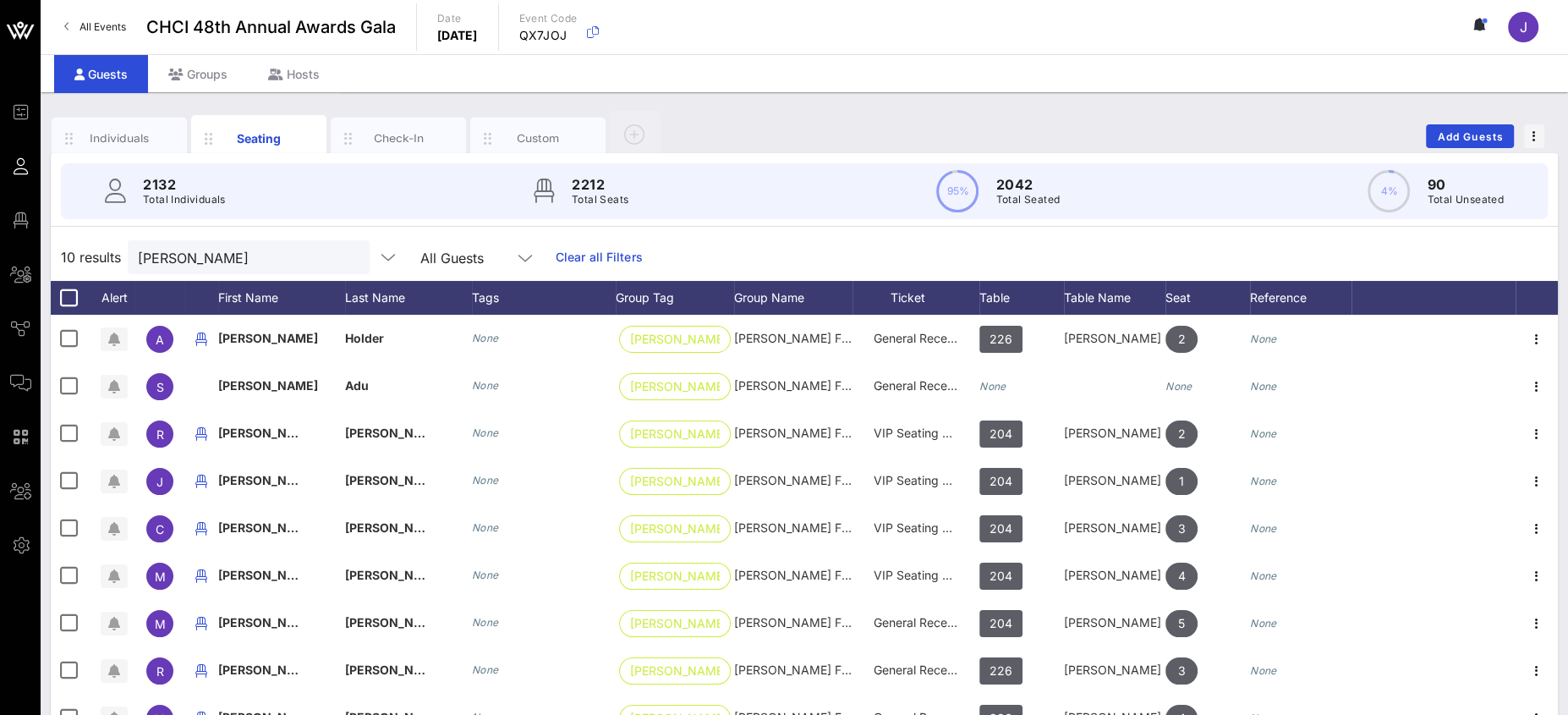
scroll to position [0, 0]
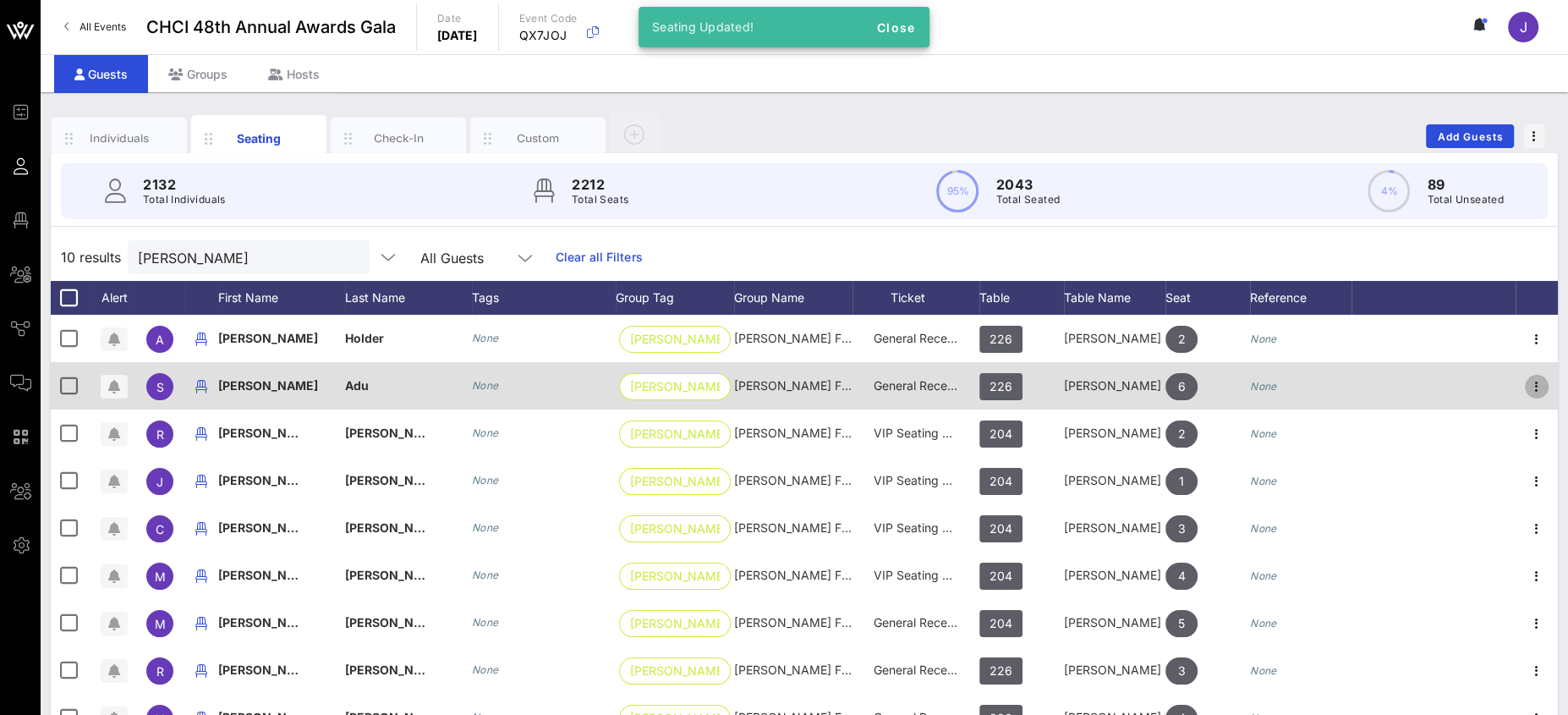
click at [1538, 384] on icon "button" at bounding box center [1536, 387] width 20 height 20
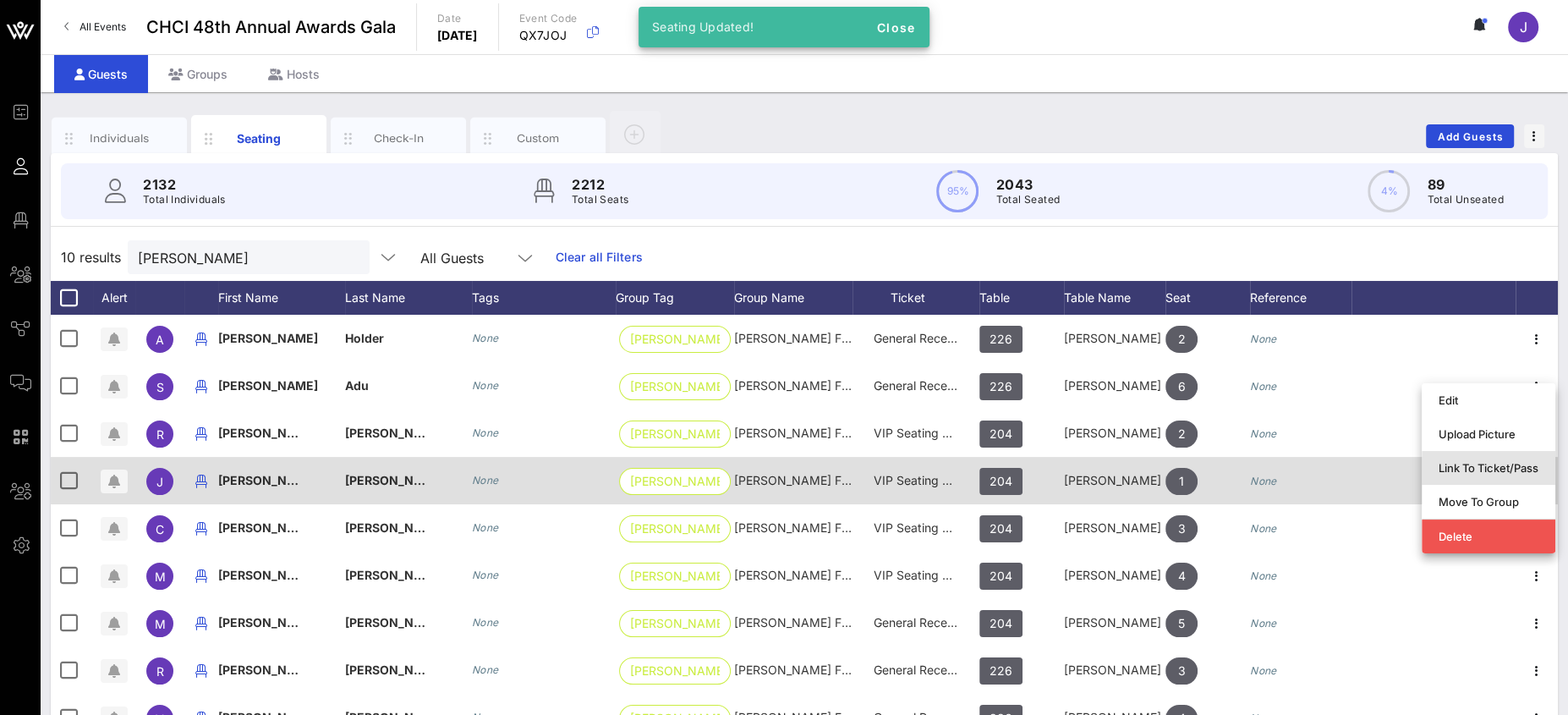
click at [1464, 465] on div "Link To Ticket/Pass" at bounding box center [1488, 468] width 100 height 14
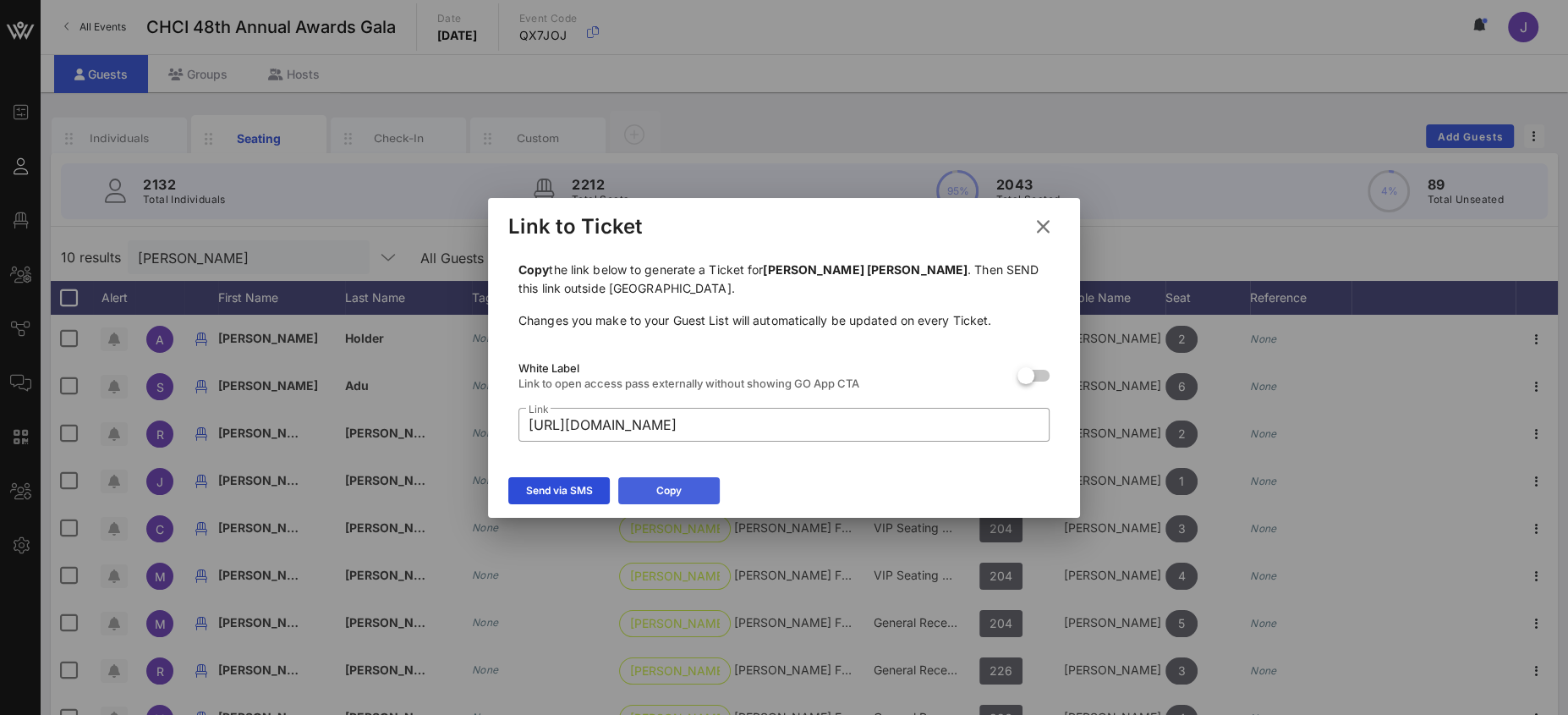
click at [698, 493] on button "Copy" at bounding box center [669, 491] width 102 height 27
click at [1052, 227] on icon at bounding box center [1044, 226] width 23 height 20
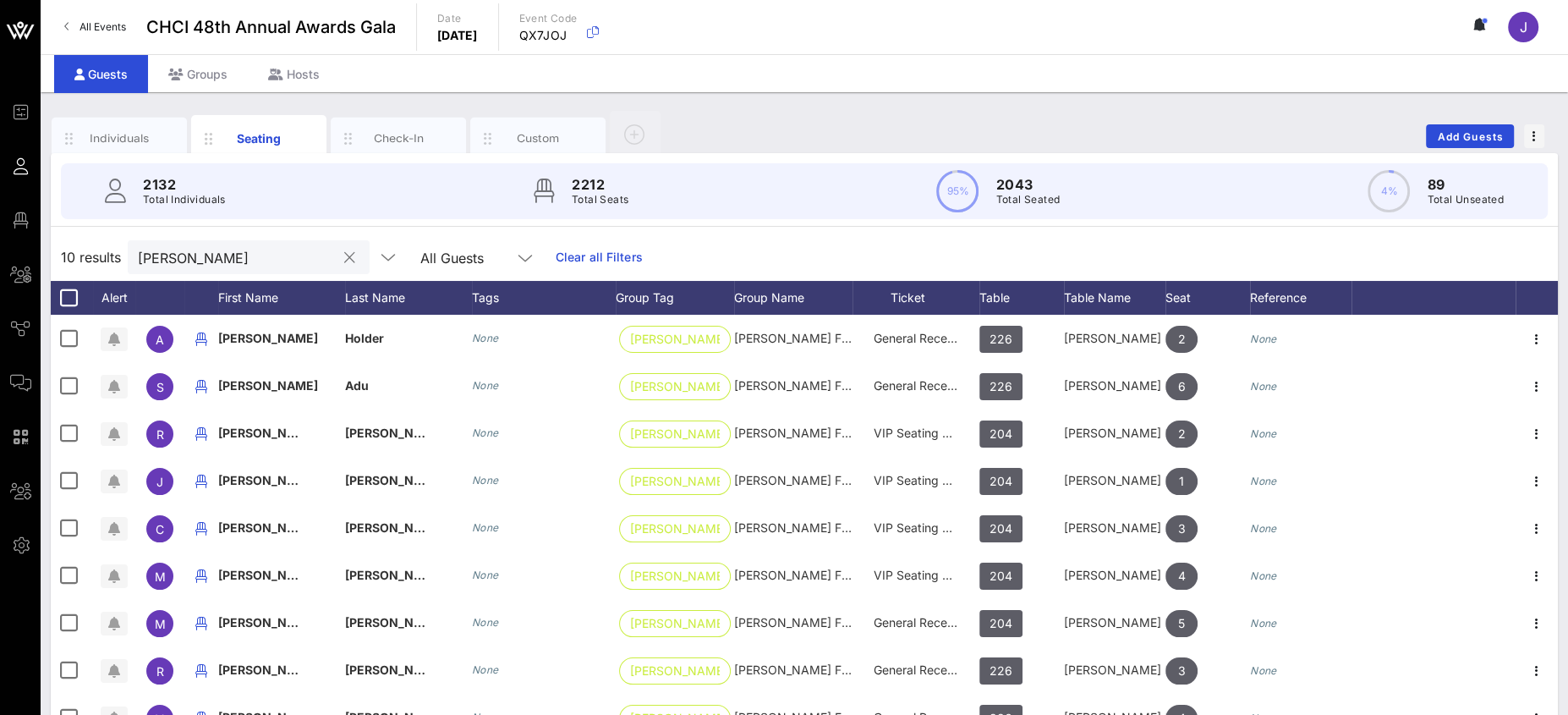
click at [141, 255] on input "[PERSON_NAME]" at bounding box center [237, 256] width 198 height 22
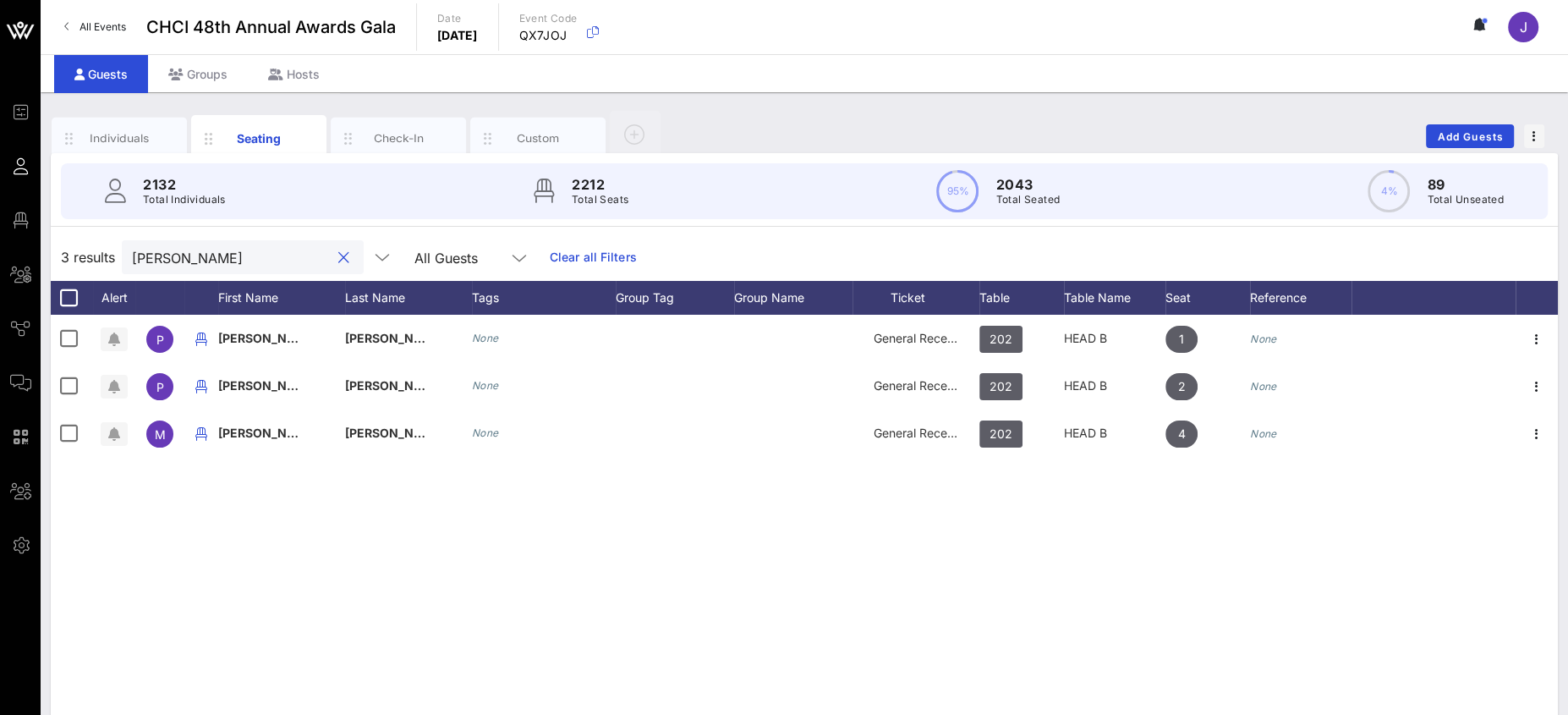
click at [151, 255] on input "brull" at bounding box center [231, 256] width 198 height 22
click at [151, 255] on input "brull" at bounding box center [231, 256] width 198 height 22
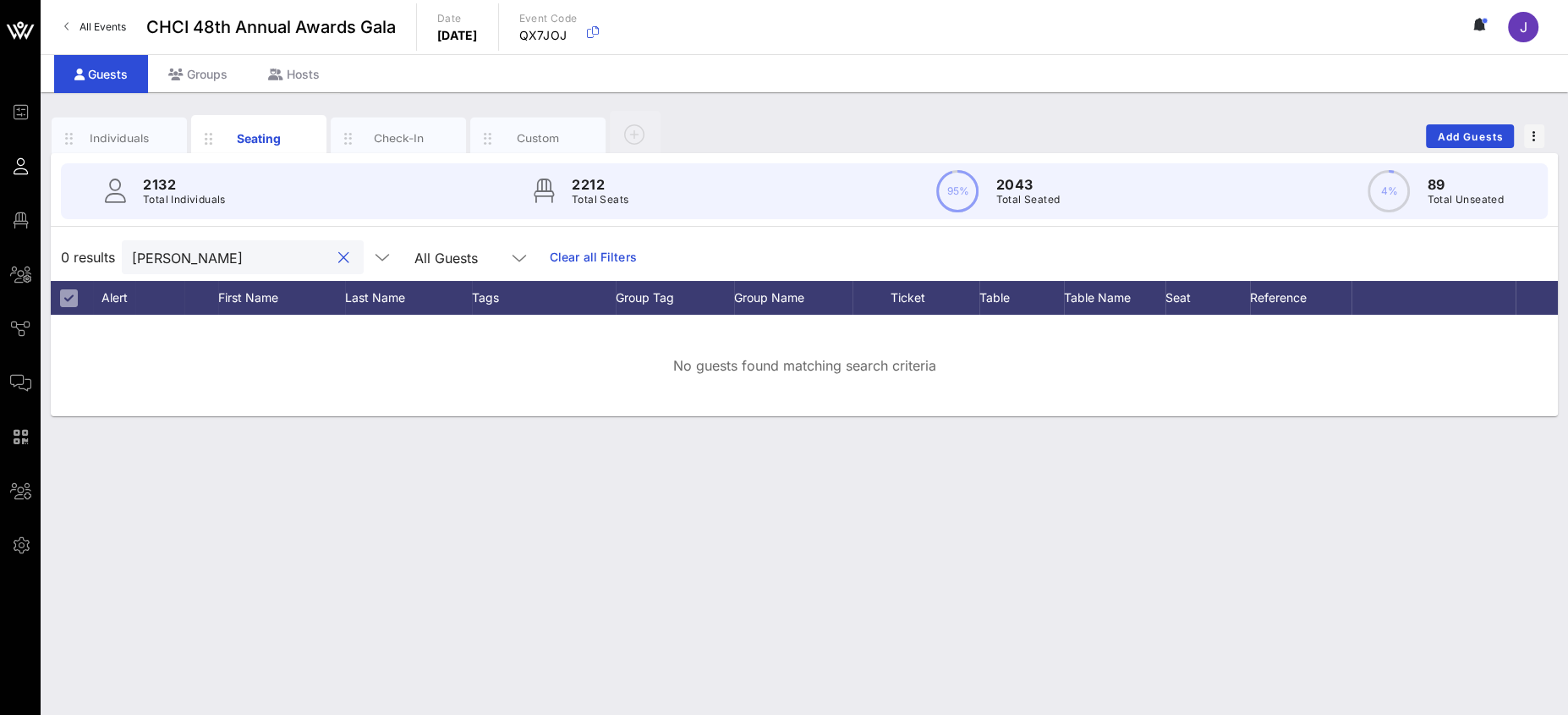
click at [187, 254] on input "salguero" at bounding box center [231, 256] width 198 height 22
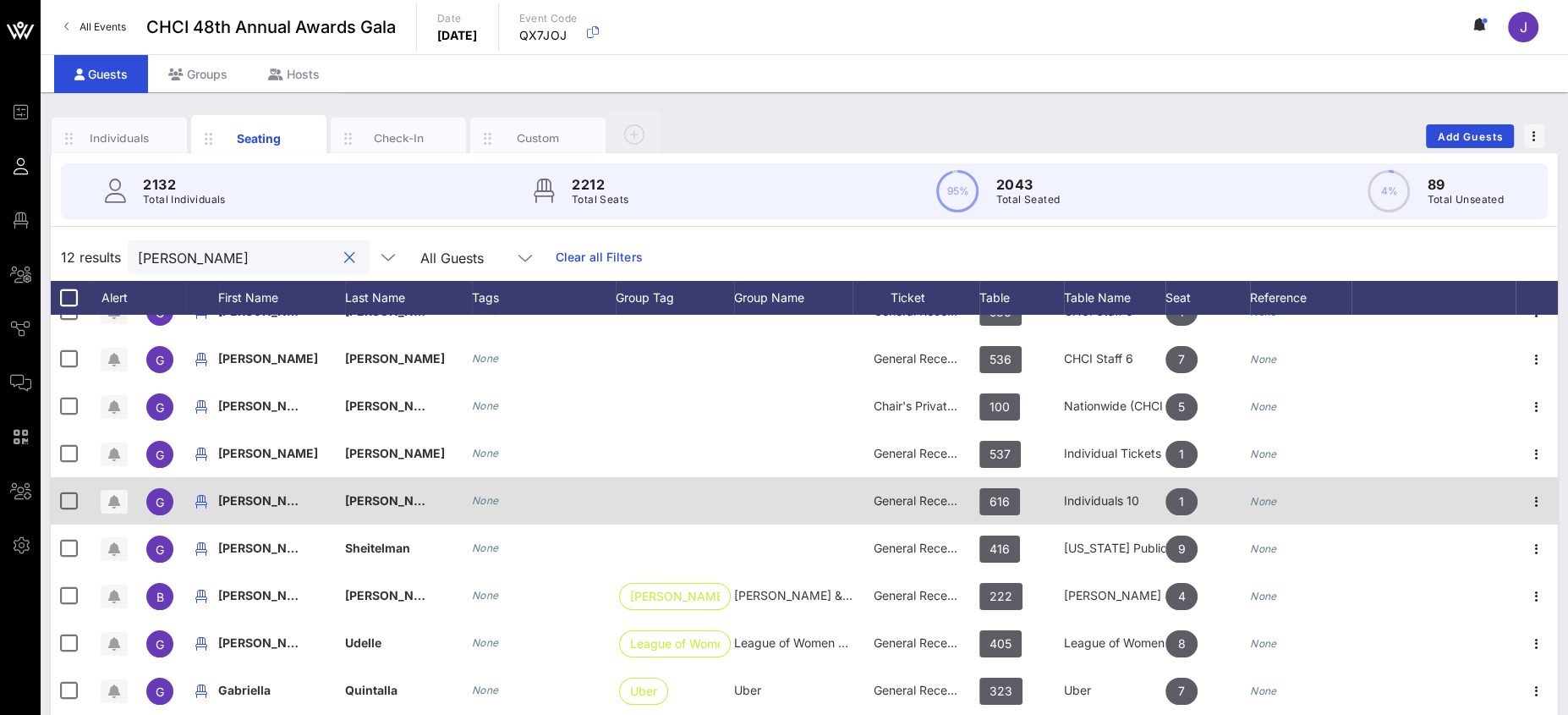
scroll to position [60, 0]
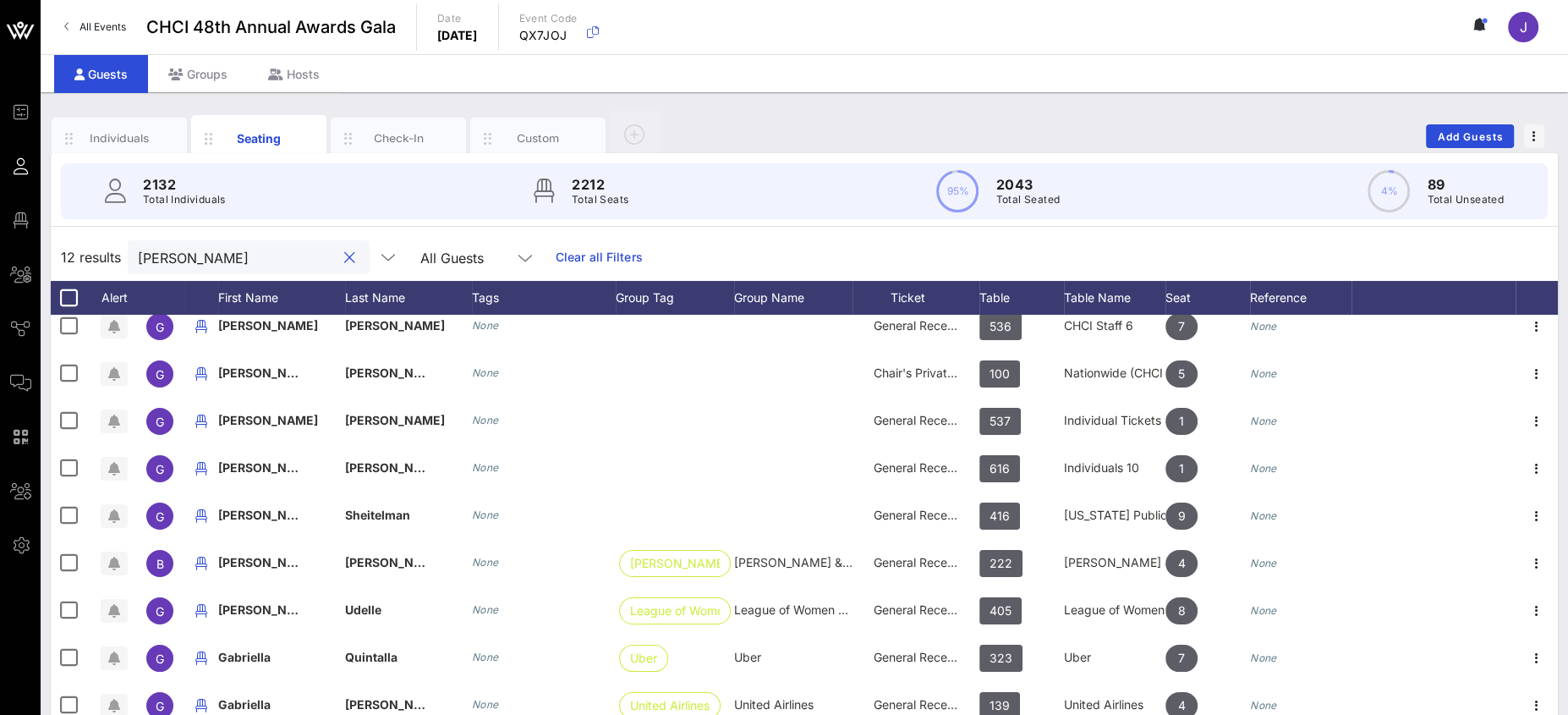
type input "gabriel"
click at [181, 258] on input "gabriel" at bounding box center [237, 256] width 198 height 22
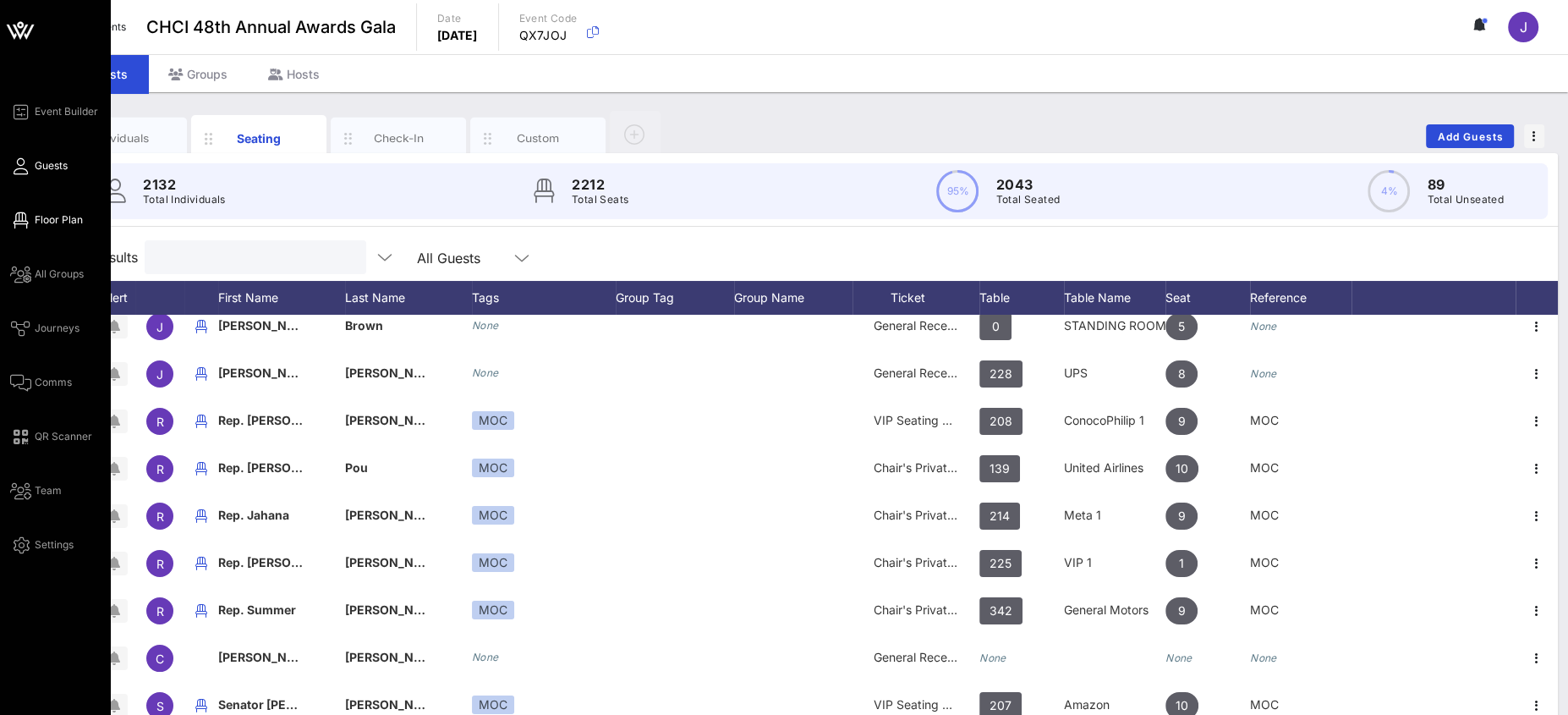
click at [29, 220] on icon at bounding box center [20, 221] width 21 height 3
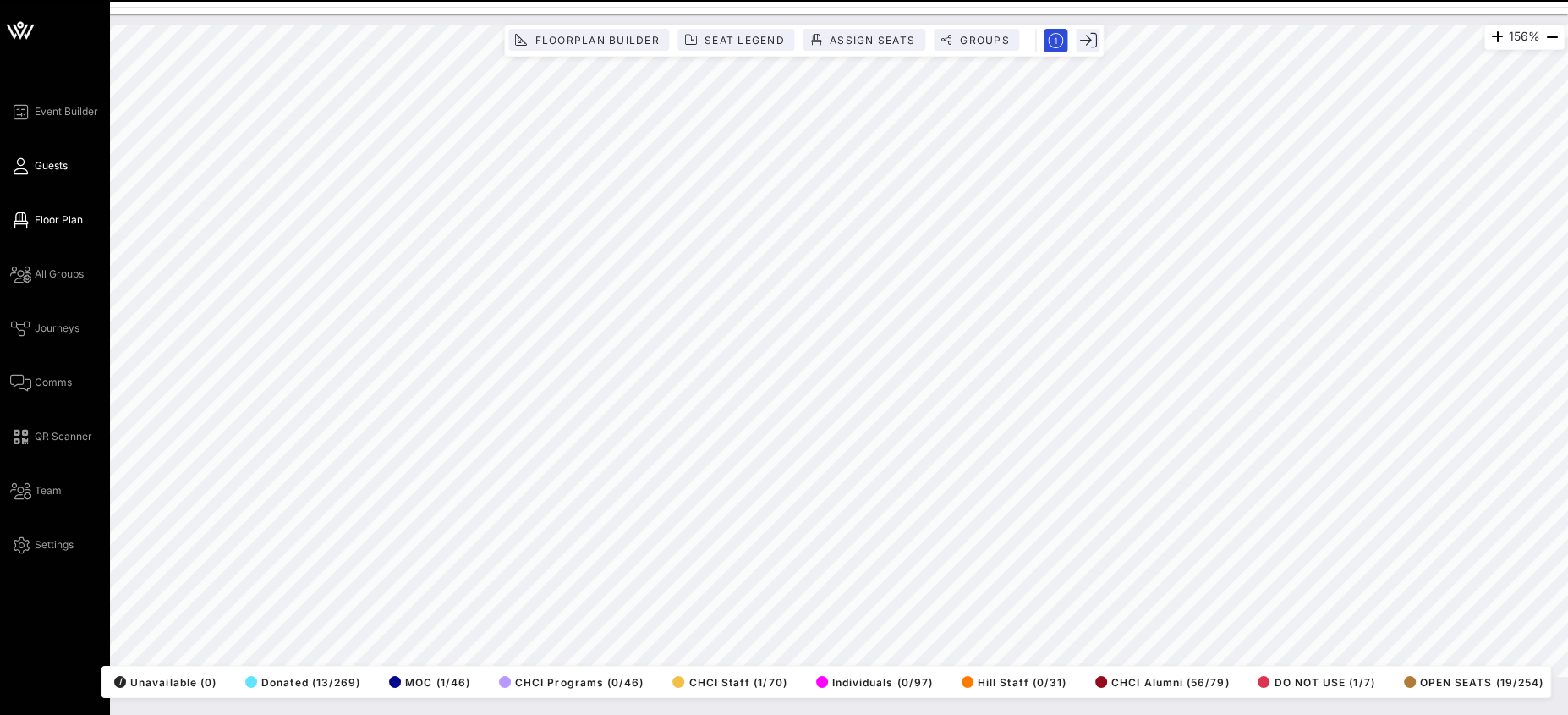
click at [45, 163] on span "Guests" at bounding box center [51, 166] width 33 height 16
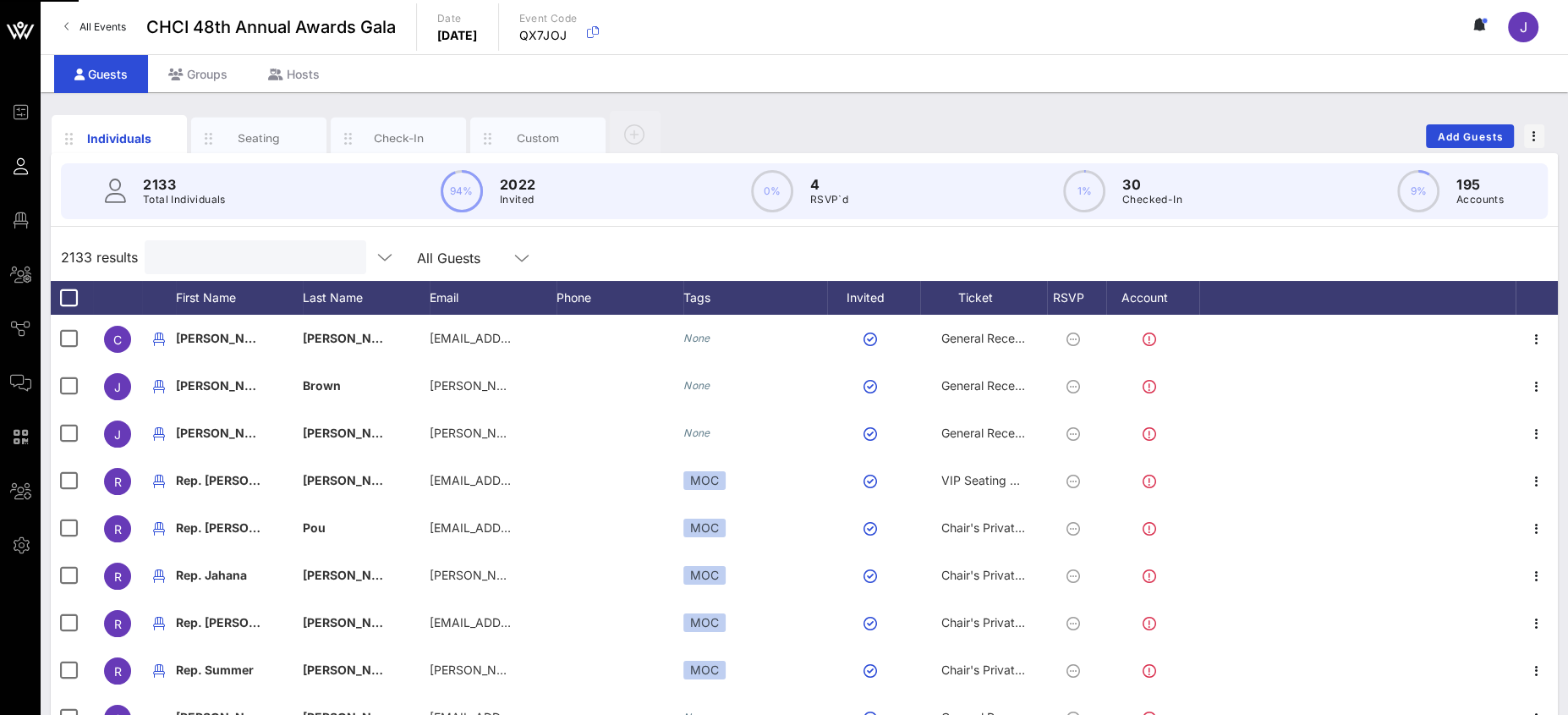
click at [193, 251] on input "text" at bounding box center [253, 256] width 198 height 22
paste input "mailto:lashawn.warren@splcenter.org"
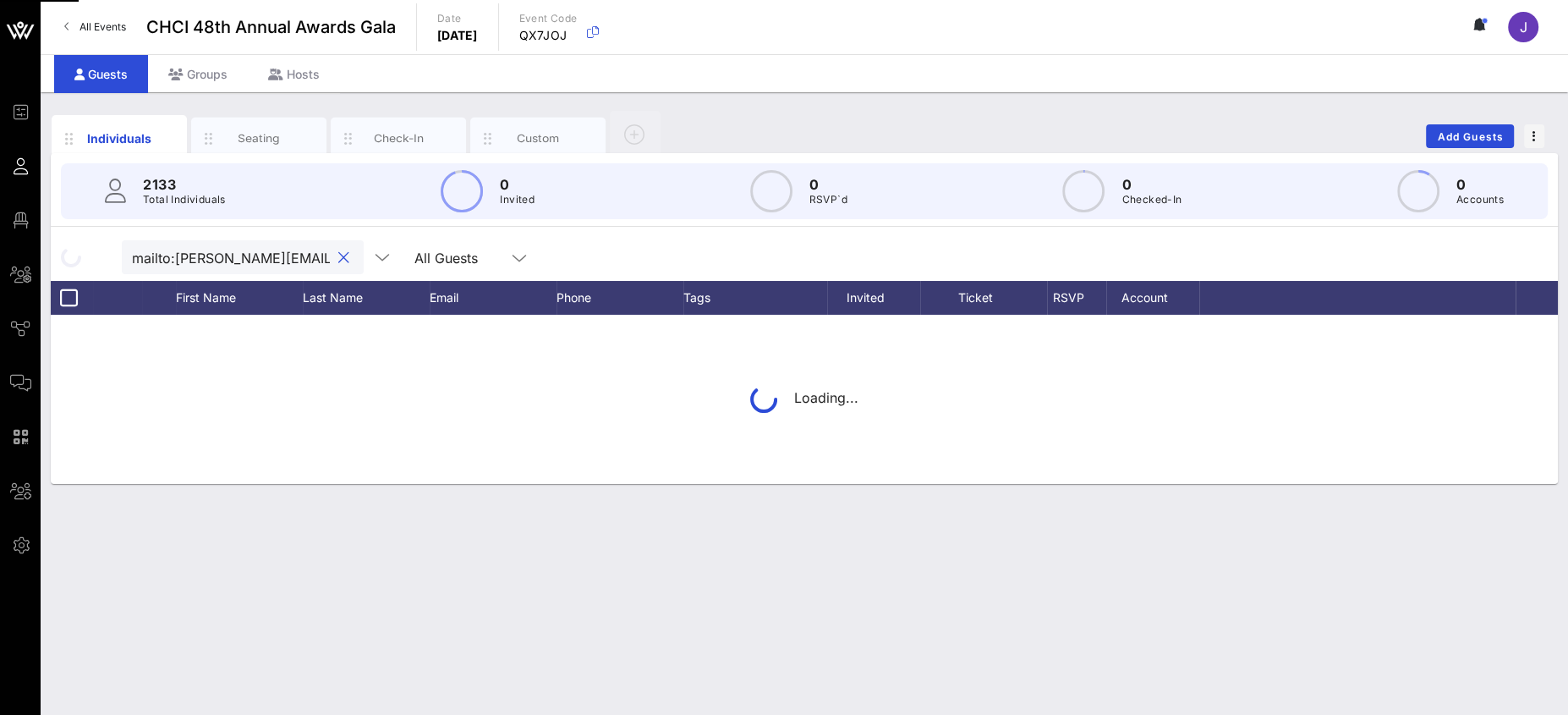
scroll to position [0, 86]
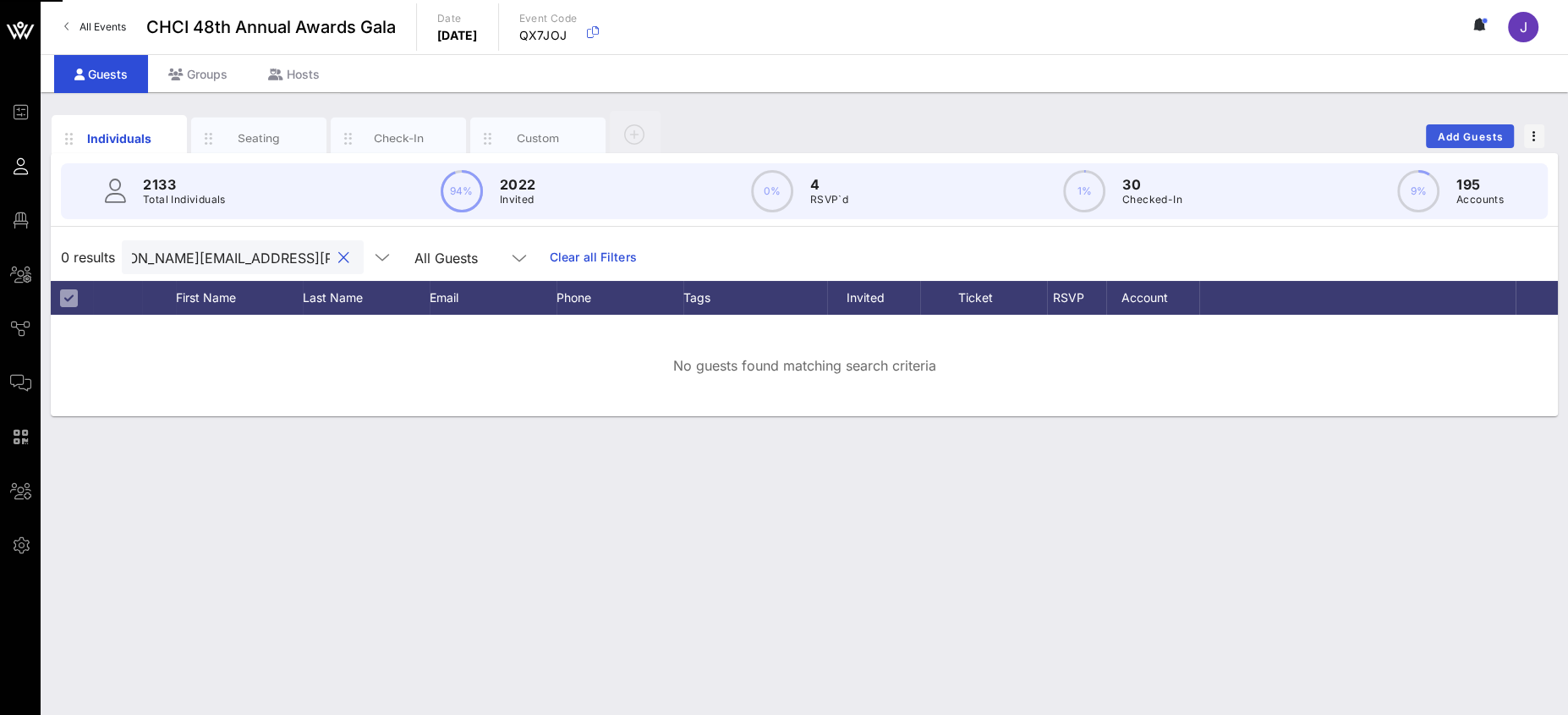
type input "mailto:lashawn.warren@splcenter.org"
click at [1462, 134] on span "Add Guests" at bounding box center [1470, 136] width 67 height 13
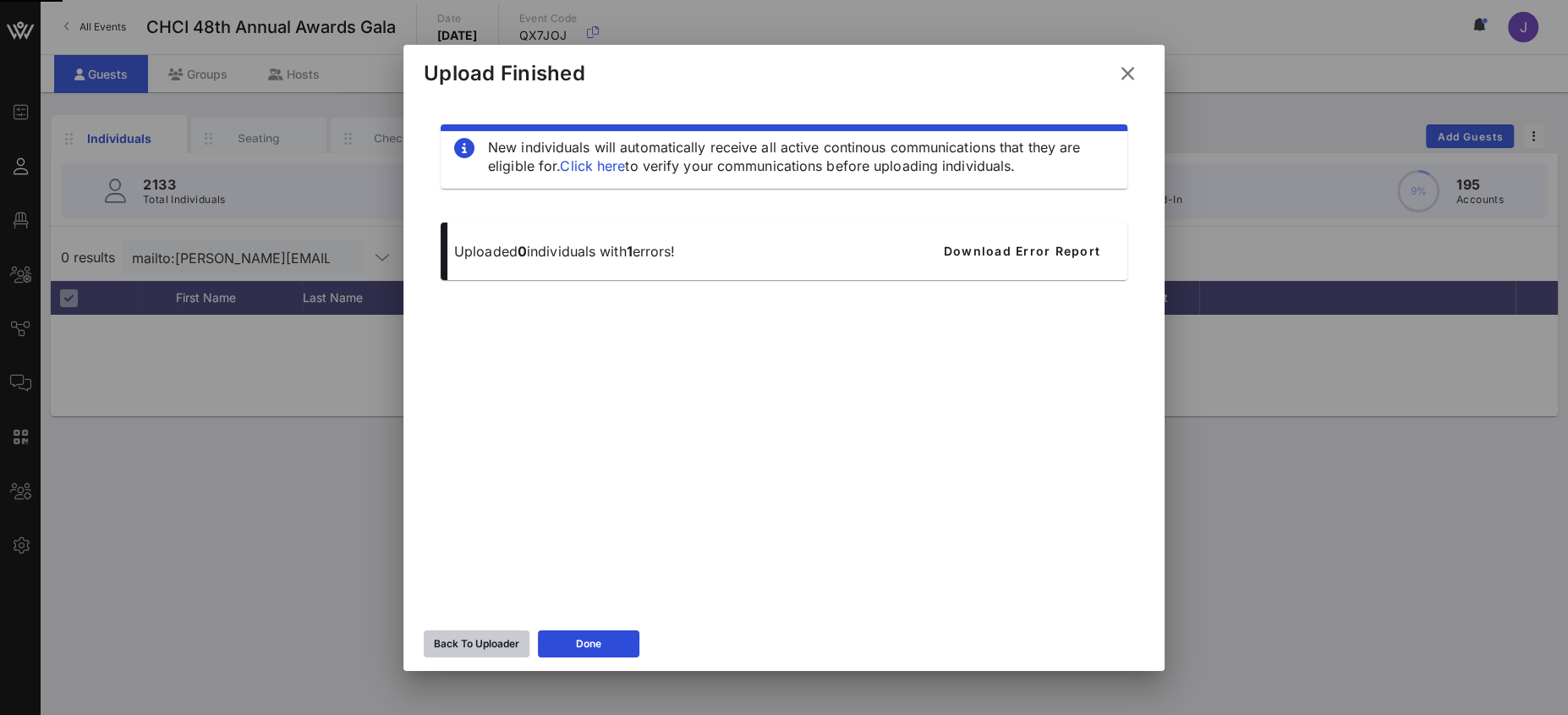
click at [504, 643] on div "Back To Uploader" at bounding box center [477, 643] width 85 height 17
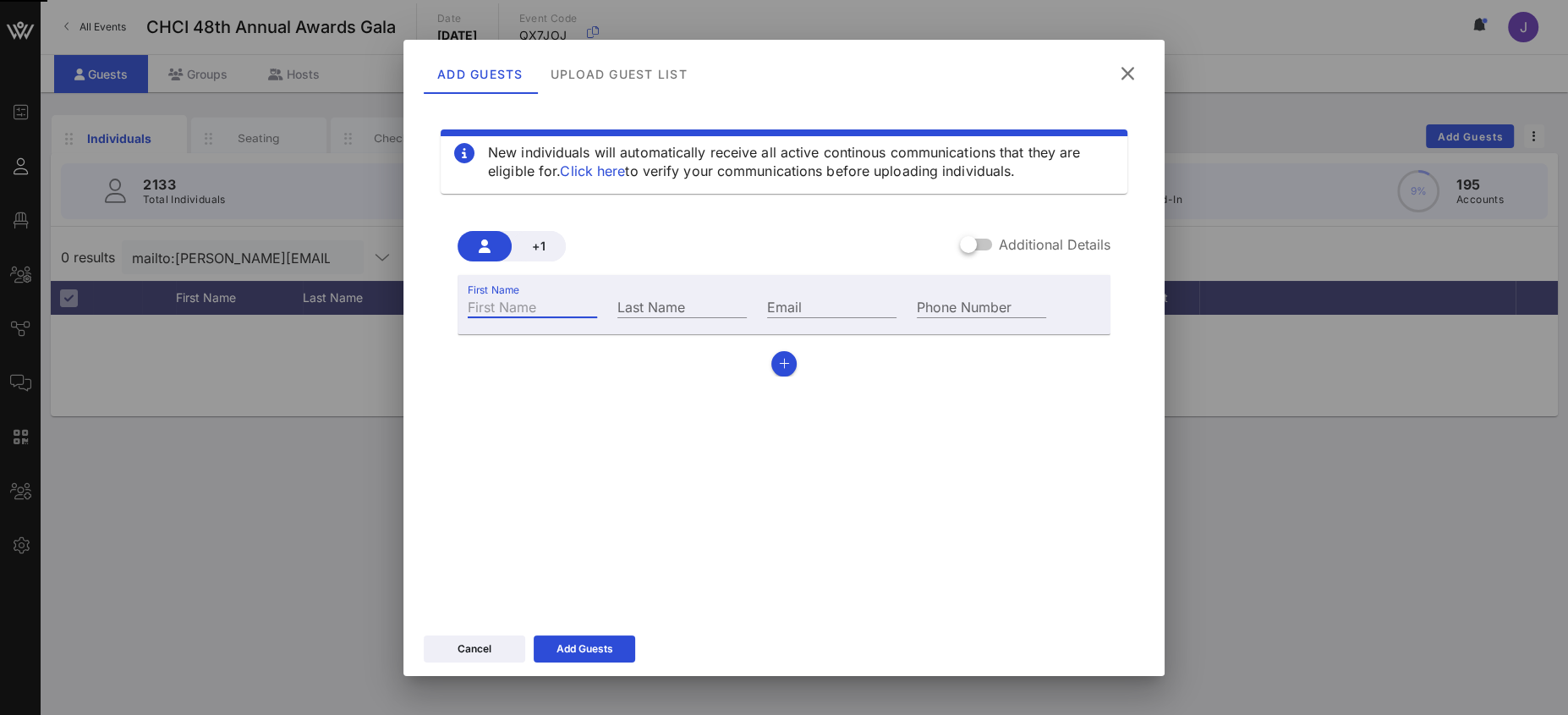
click at [521, 302] on div "First Name" at bounding box center [532, 306] width 129 height 22
type input "LaShawn"
type input "Warren"
paste input "mailto:lashawn.warren@splcenter.org"
drag, startPoint x: 818, startPoint y: 307, endPoint x: 734, endPoint y: 296, distance: 84.7
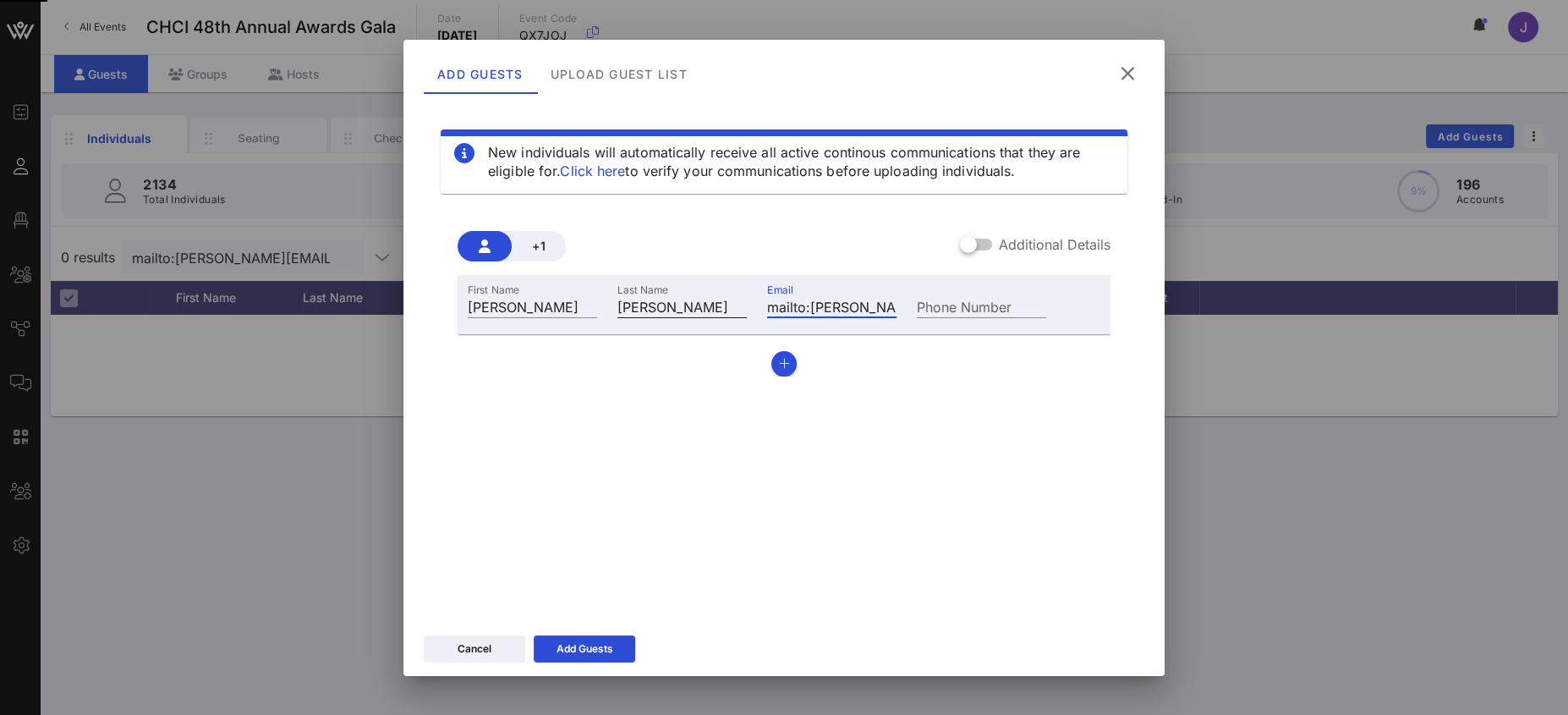
click at [733, 296] on div "First Name LaShawn Last Name Warren Email mailto:lashawn.warren@splcenter.org P…" at bounding box center [756, 304] width 599 height 46
click at [811, 305] on input "mailto:lashawn.warren@splcenter.org" at bounding box center [831, 306] width 129 height 22
drag, startPoint x: 810, startPoint y: 306, endPoint x: 745, endPoint y: 305, distance: 65.0
click at [746, 305] on div "First Name LaShawn Last Name Warren Email mailto:lashawn.warren@splcenter.org P…" at bounding box center [756, 304] width 599 height 46
type input "lashawn.warren@splcenter.org"
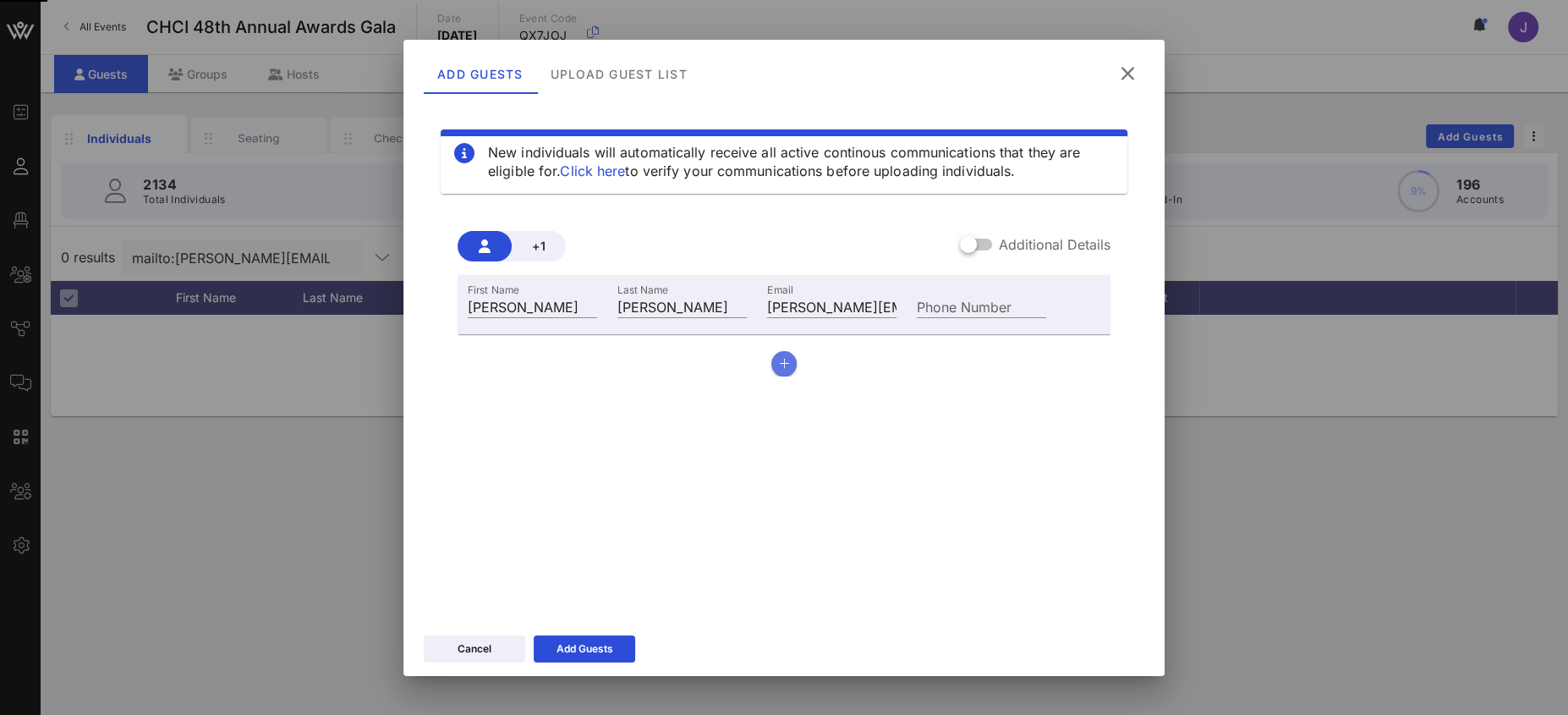
click at [785, 362] on icon "button" at bounding box center [784, 363] width 11 height 12
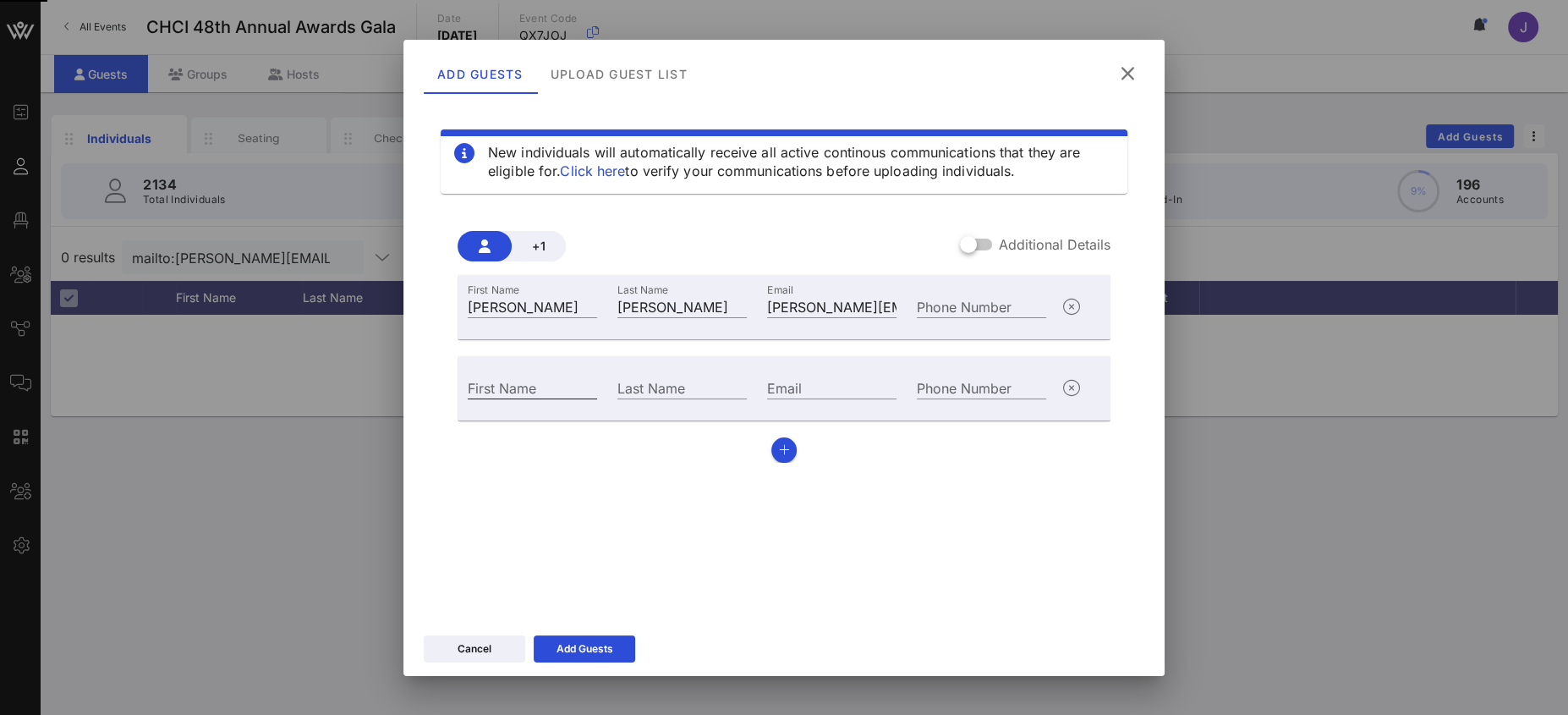
click at [550, 388] on input "First Name" at bounding box center [532, 388] width 129 height 22
type input "Sakira"
type input "Cook"
paste input "mailto:sakira.cook@splcenter.org"
drag, startPoint x: 791, startPoint y: 383, endPoint x: 754, endPoint y: 373, distance: 38.3
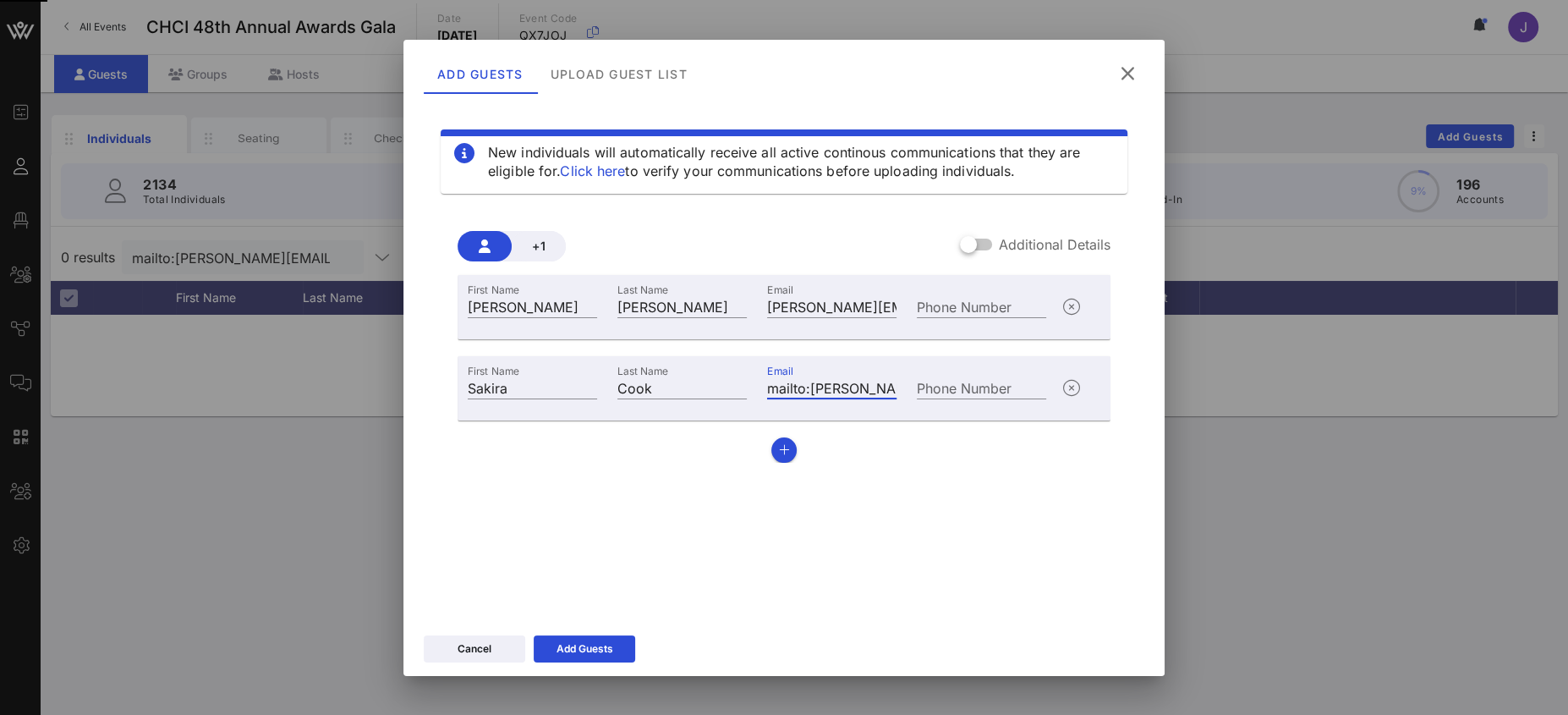
click at [719, 373] on div "First Name Sakira Last Name Cook Email mailto:sakira.cook@splcenter.org Phone N…" at bounding box center [756, 386] width 599 height 46
type input "mailto:sakira.cook@splcenter.org"
click at [785, 444] on icon "button" at bounding box center [784, 450] width 11 height 12
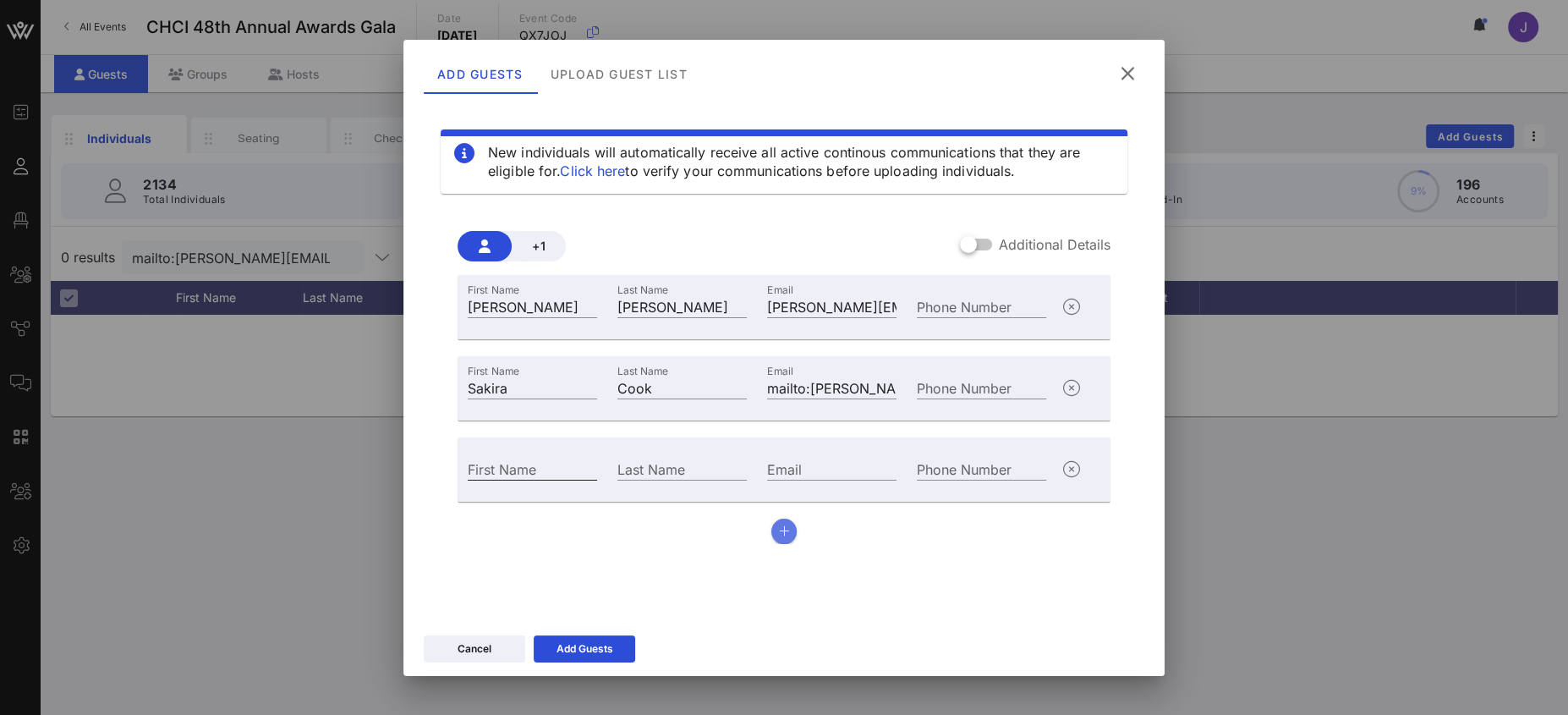
click at [537, 479] on div "First Name" at bounding box center [532, 468] width 129 height 22
click at [528, 469] on input "First Name" at bounding box center [532, 468] width 129 height 22
type input "Jarvis"
type input "Cunningham"
paste input "mailto:officerjarvascunningham@gmail.com"
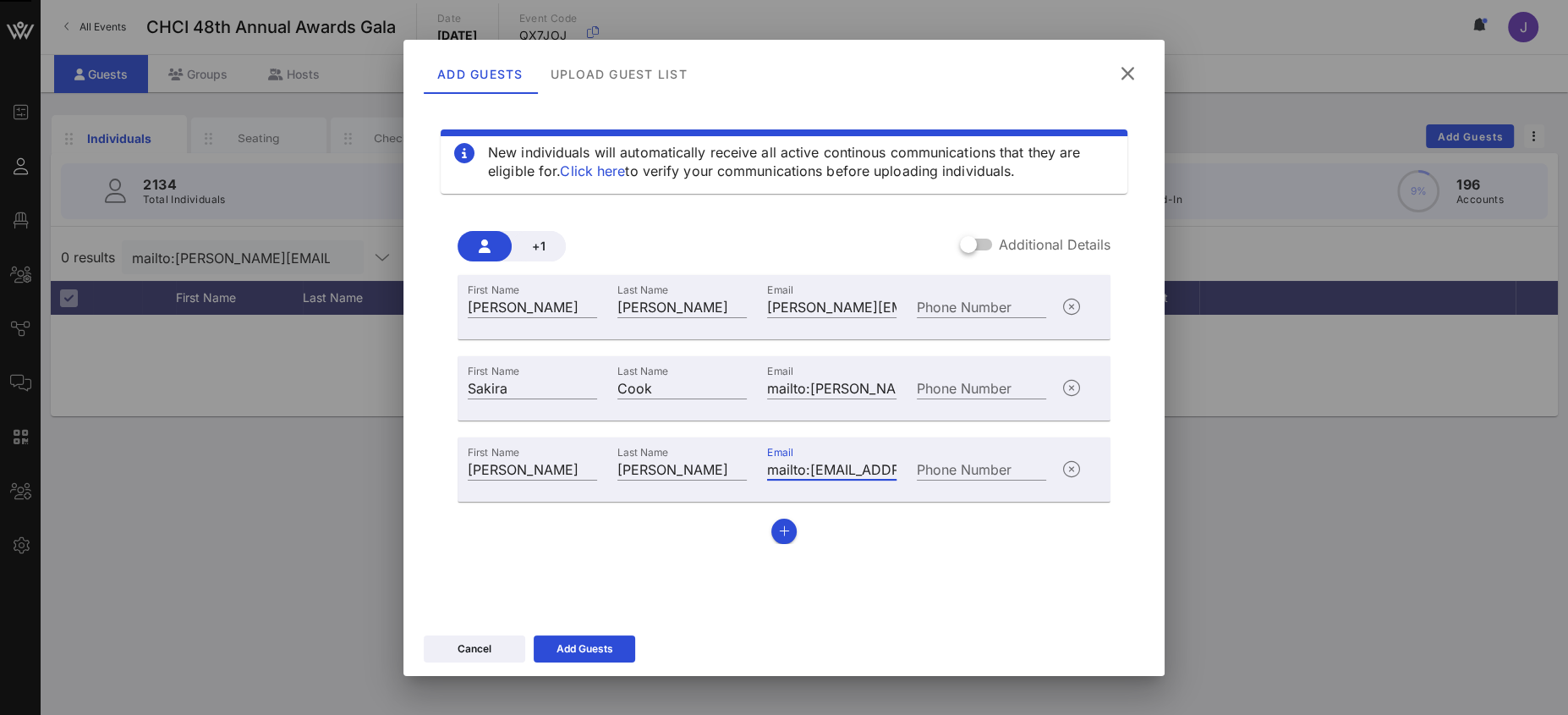
drag, startPoint x: 817, startPoint y: 465, endPoint x: 690, endPoint y: 453, distance: 127.6
click at [680, 453] on div "First Name Jarvis Last Name Cunningham Email mailto:officerjarvascunningham@gma…" at bounding box center [756, 466] width 599 height 46
click at [798, 463] on input "mailto:officerjarvascunningham@gmail.com" at bounding box center [831, 468] width 129 height 22
drag, startPoint x: 812, startPoint y: 469, endPoint x: 696, endPoint y: 455, distance: 116.8
click at [698, 458] on div "First Name Jarvis Last Name Cunningham Email mailto:officerjarvascunningham@gma…" at bounding box center [756, 466] width 599 height 46
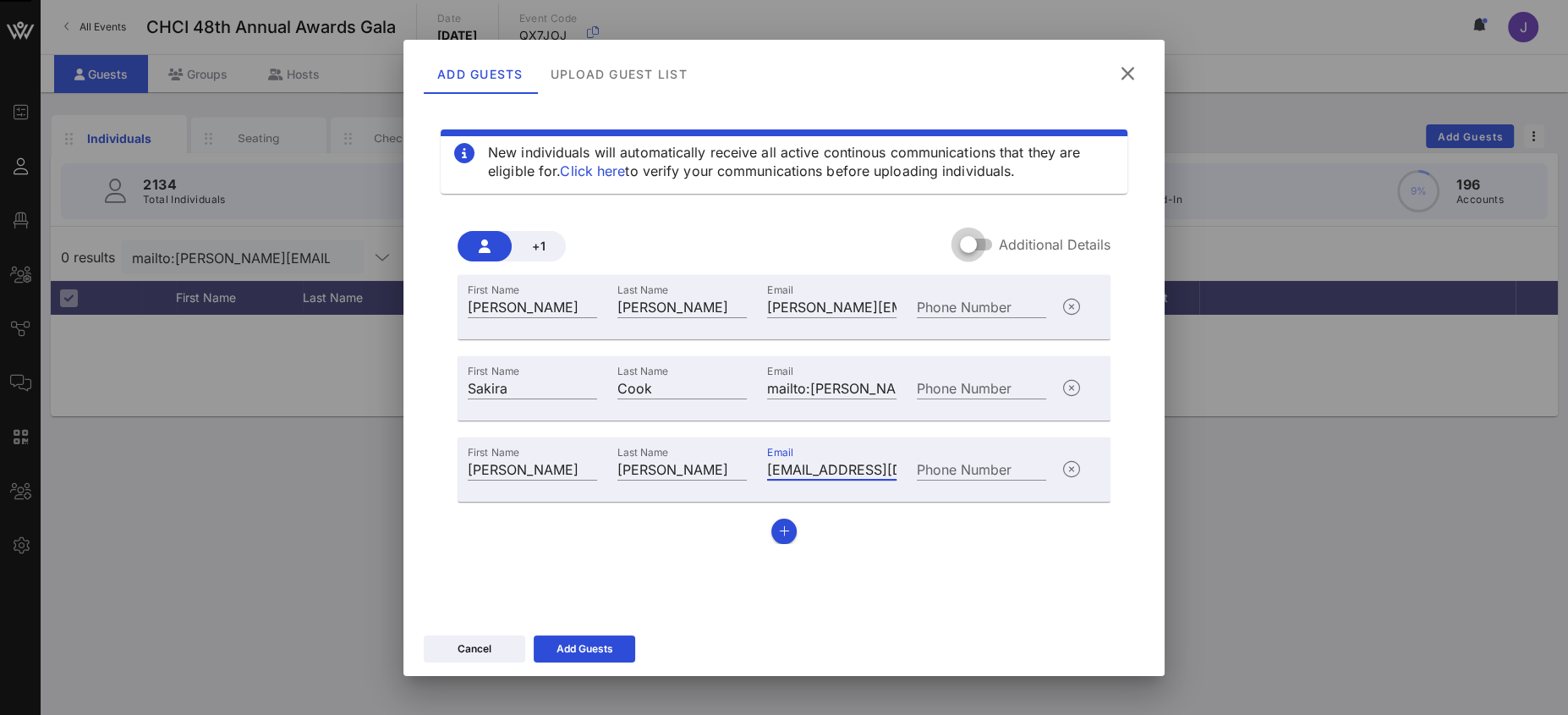
type input "officerjarvascunningham@gmail.com"
click at [976, 245] on div at bounding box center [969, 245] width 29 height 29
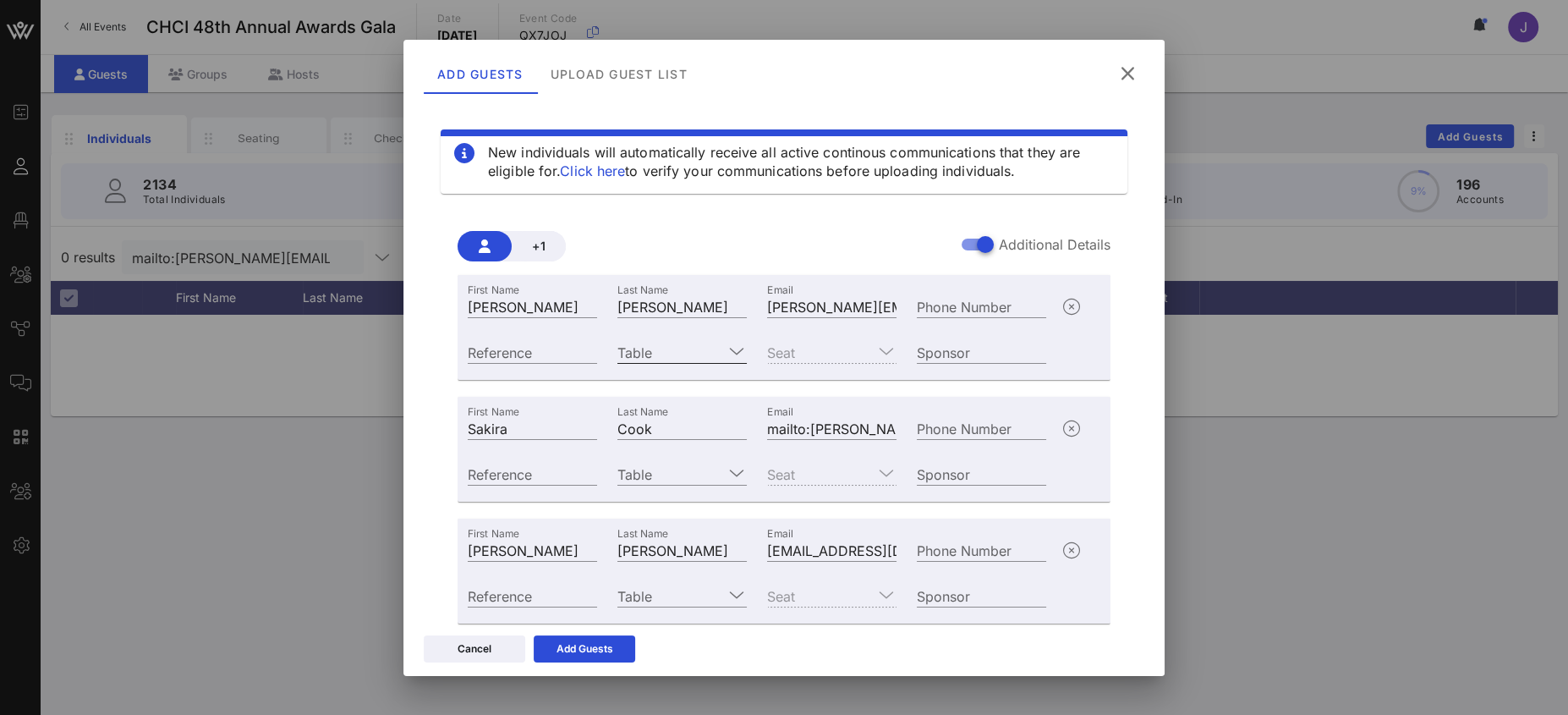
click at [663, 349] on input "Table" at bounding box center [670, 352] width 106 height 22
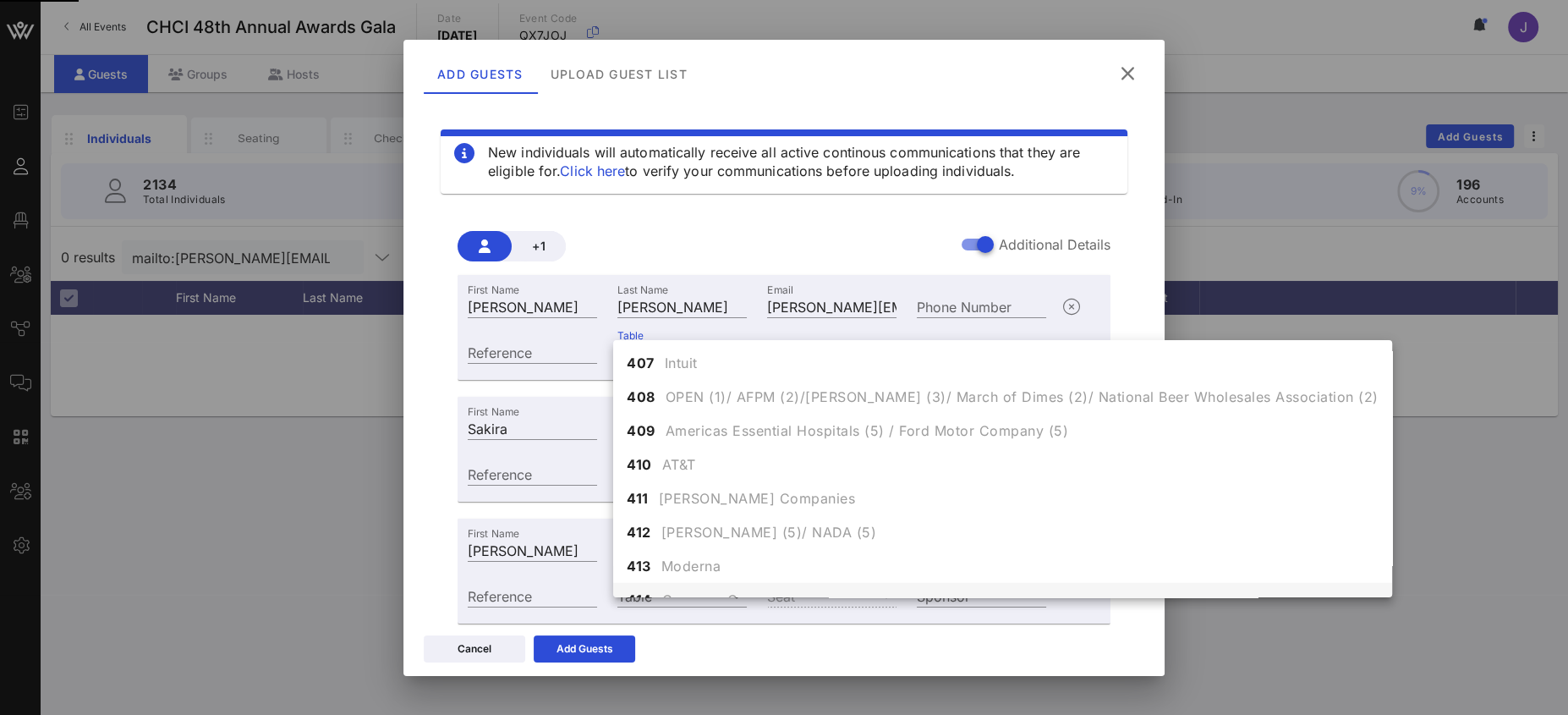
scroll to position [4589, 0]
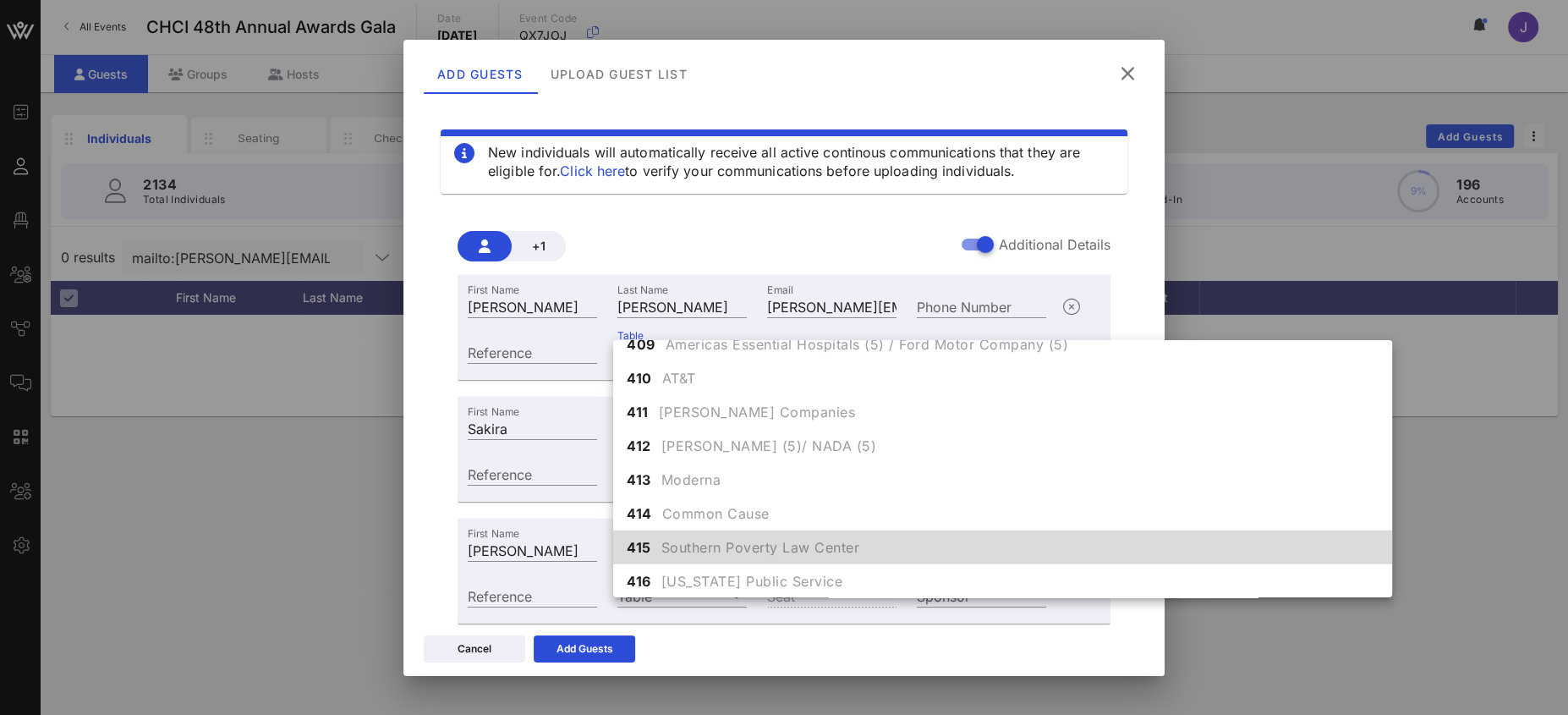
drag, startPoint x: 693, startPoint y: 543, endPoint x: 710, endPoint y: 522, distance: 27.0
click at [693, 543] on span "Southern Poverty Law Center" at bounding box center [760, 547] width 199 height 20
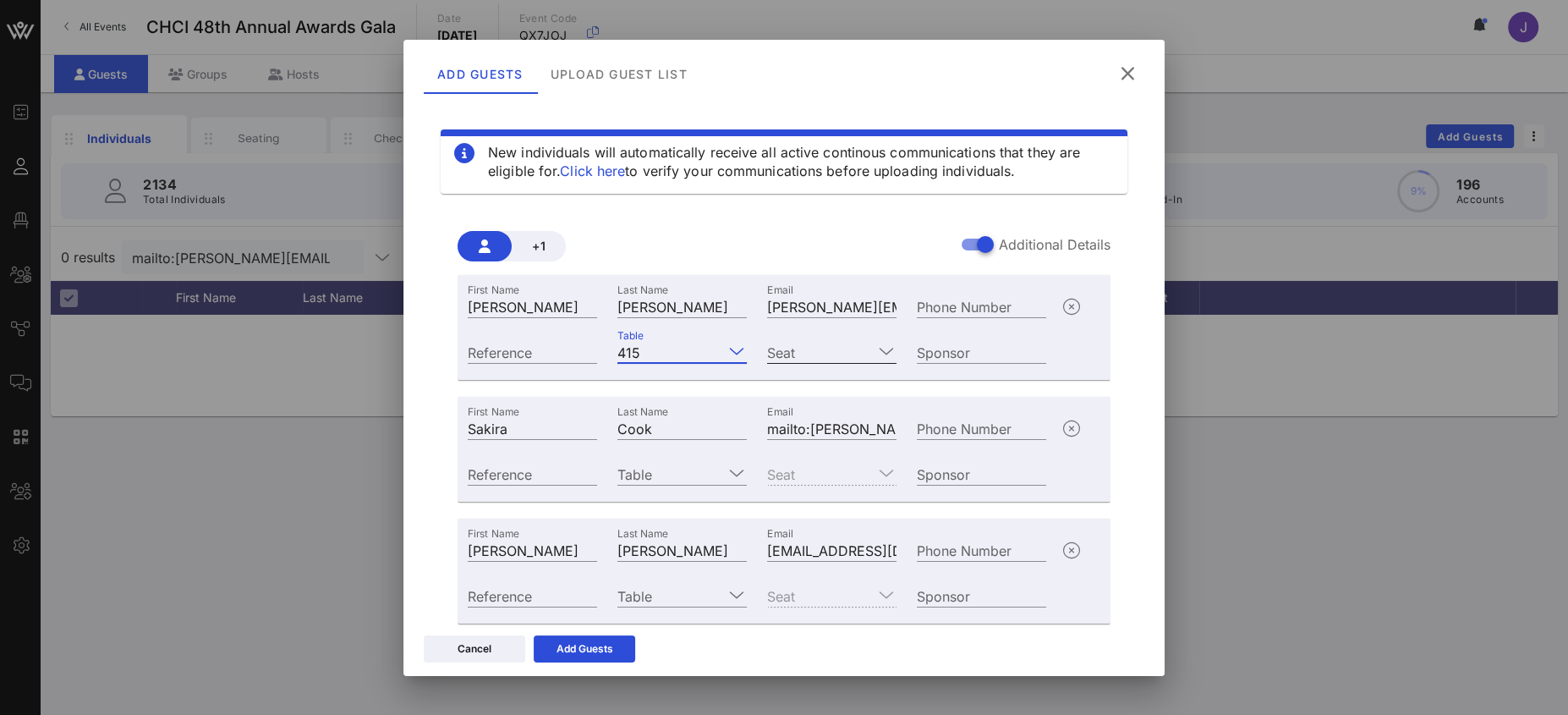
click at [807, 360] on input "Seat" at bounding box center [819, 352] width 106 height 22
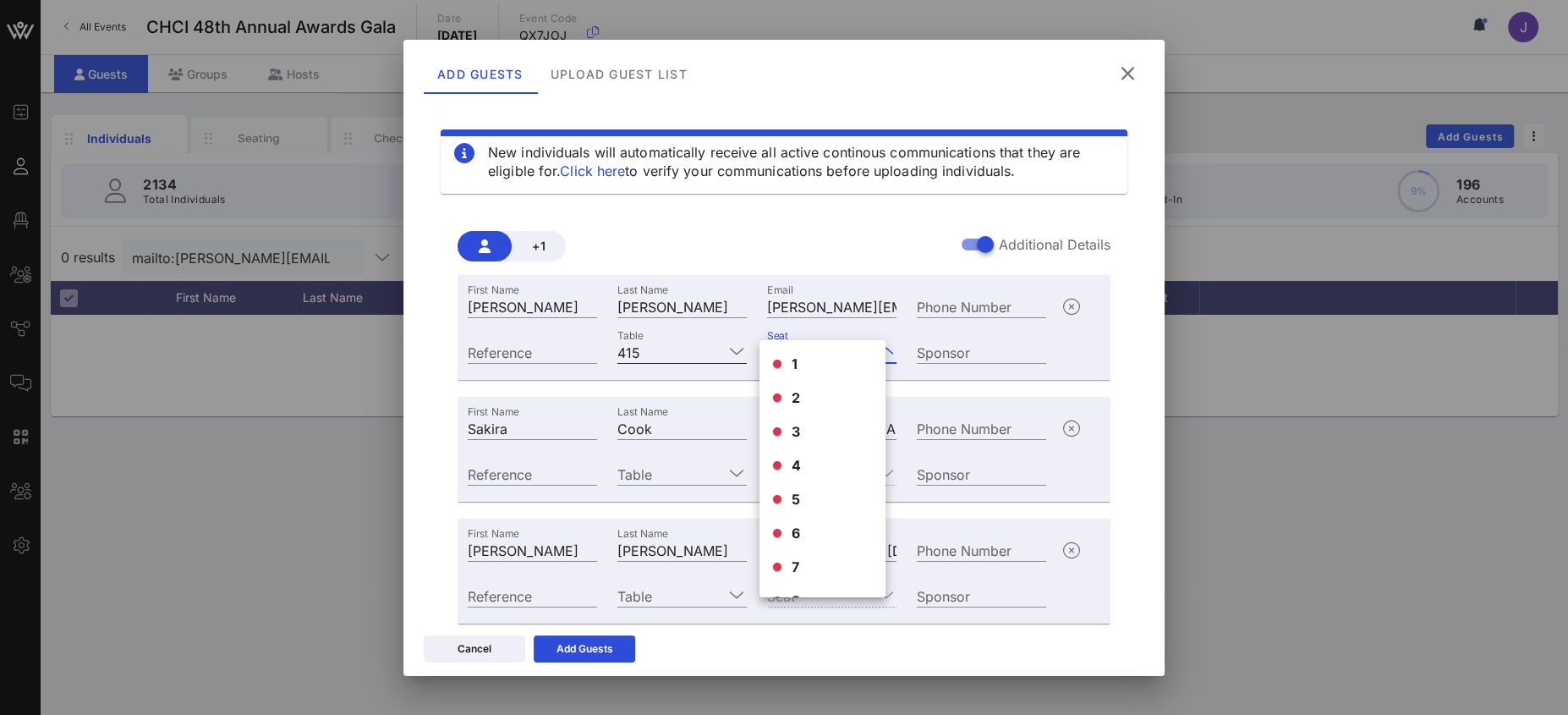
scroll to position [0, 0]
click at [1125, 69] on icon at bounding box center [1128, 73] width 23 height 20
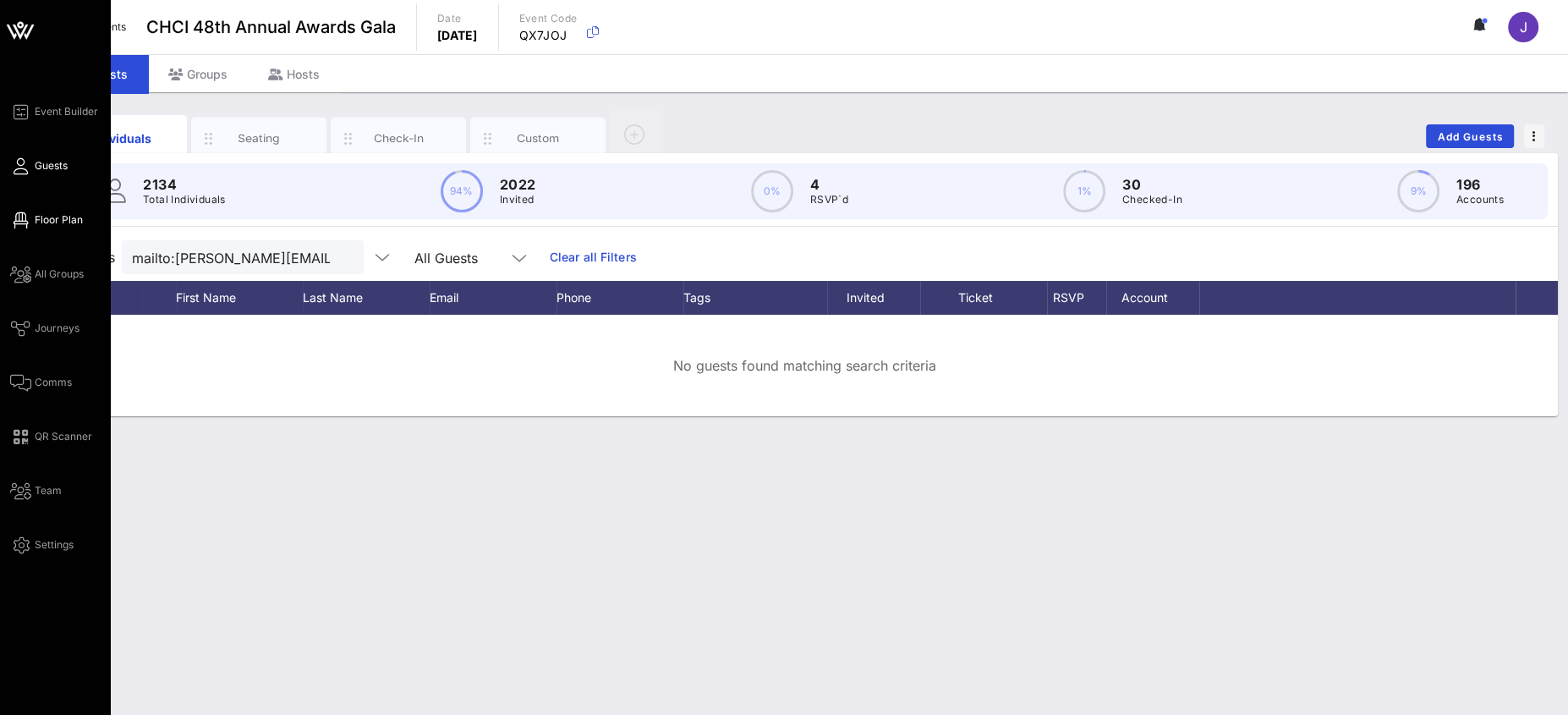
click at [50, 212] on link "Floor Plan" at bounding box center [46, 220] width 73 height 20
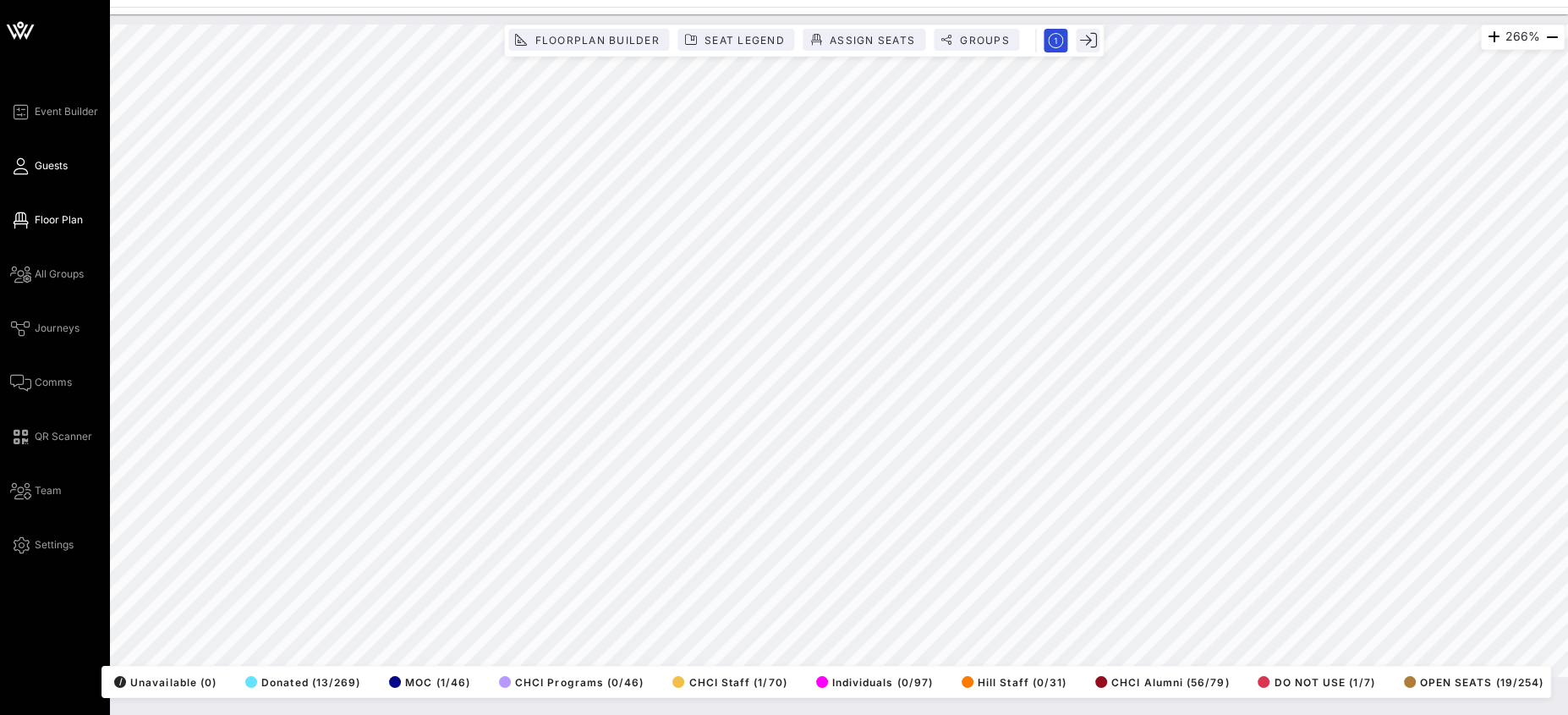
click at [26, 166] on icon at bounding box center [20, 166] width 21 height 3
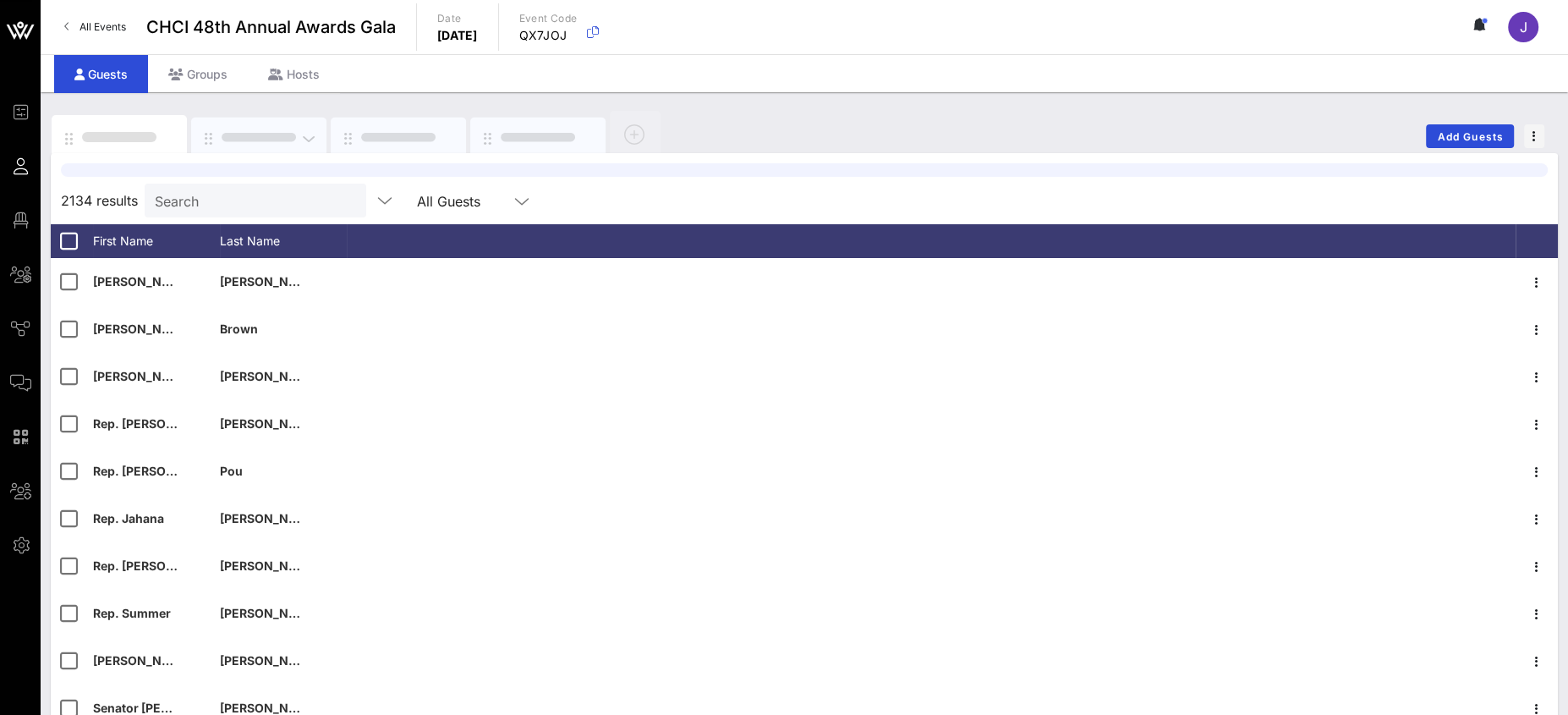
click at [236, 138] on div at bounding box center [259, 138] width 76 height 10
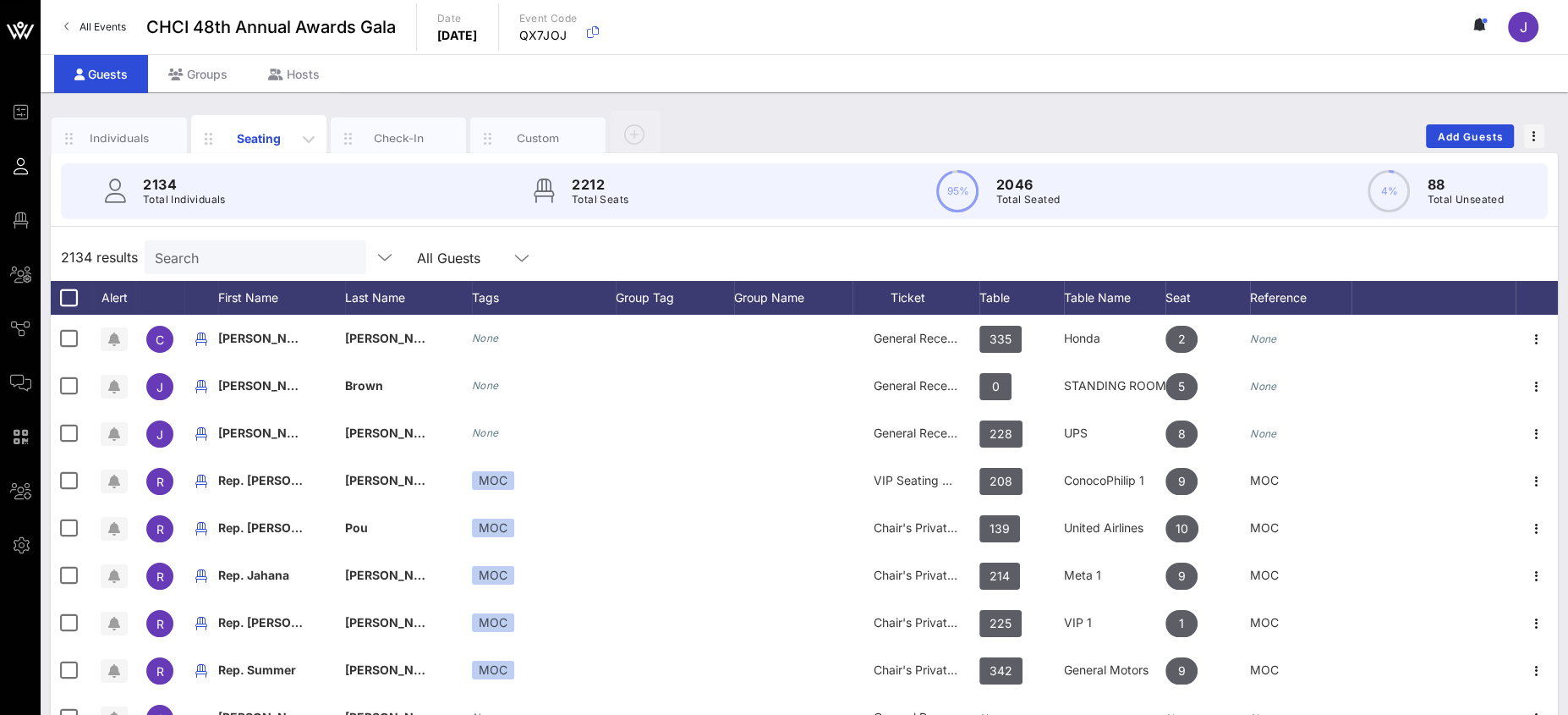
click at [258, 133] on div "Seating" at bounding box center [259, 138] width 76 height 17
click at [174, 260] on input "Search" at bounding box center [253, 256] width 198 height 22
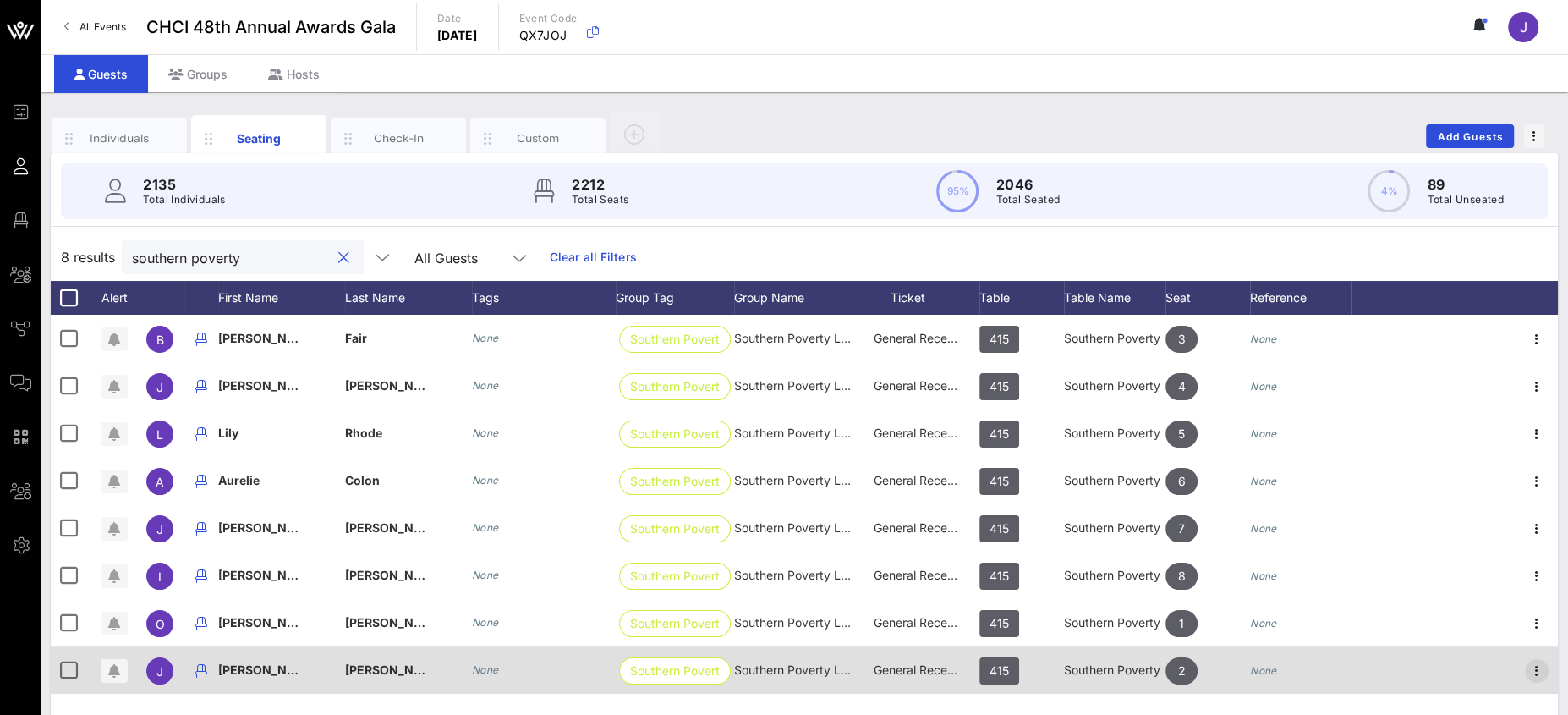
type input "southern poverty"
click at [1544, 666] on icon "button" at bounding box center [1536, 670] width 20 height 20
click at [1536, 667] on icon "button" at bounding box center [1536, 670] width 20 height 20
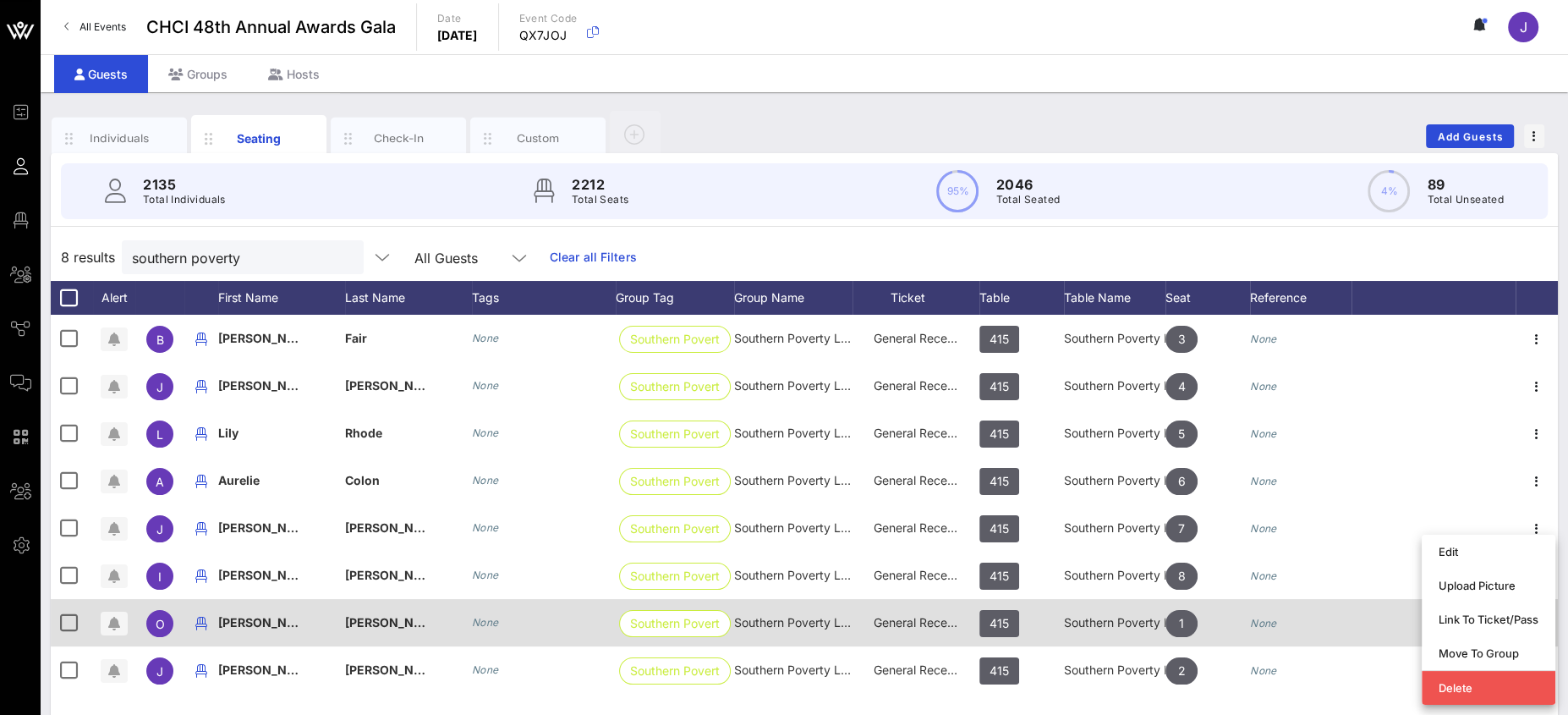
click at [1494, 614] on div "Link To Ticket/Pass" at bounding box center [1488, 620] width 100 height 14
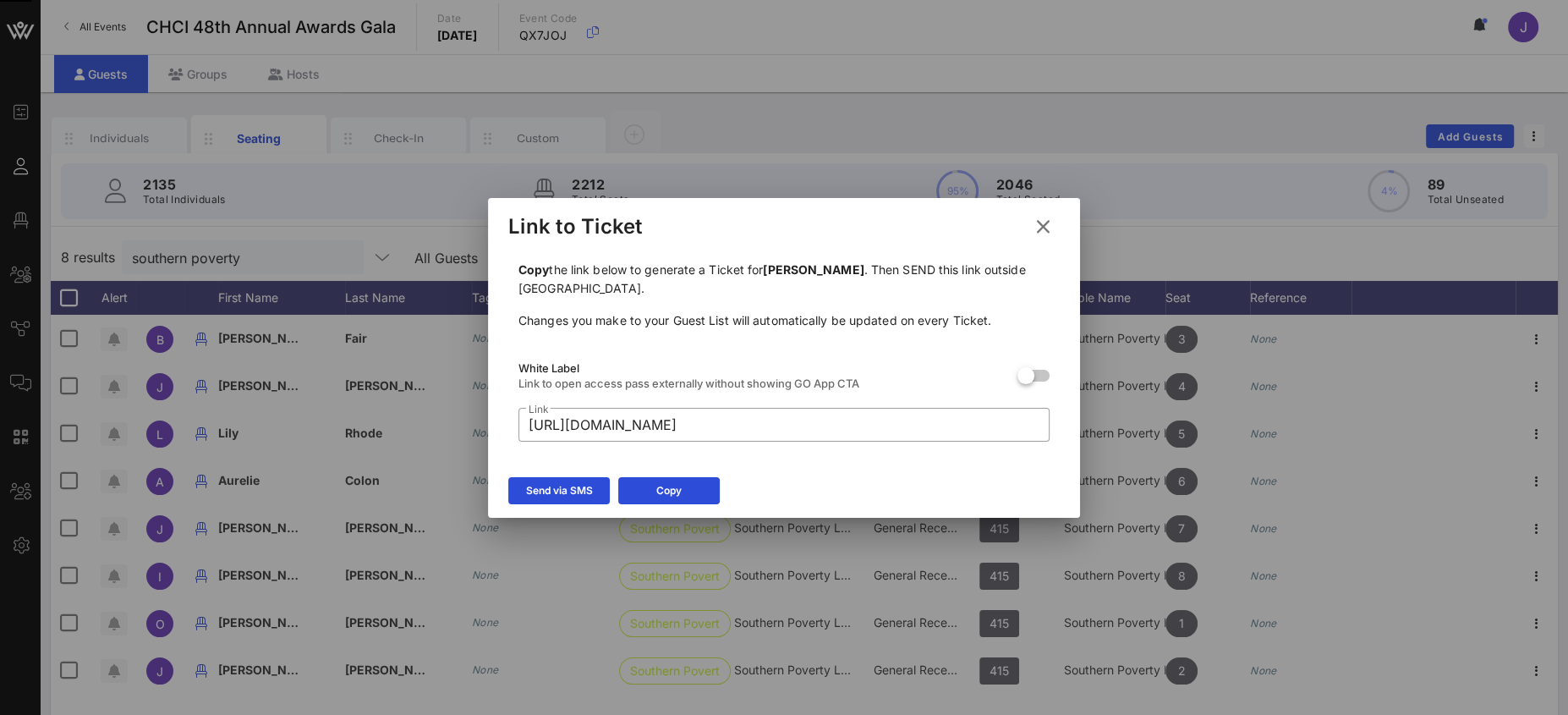
click at [674, 482] on div "Copy" at bounding box center [669, 490] width 25 height 17
click at [1042, 228] on icon at bounding box center [1044, 226] width 23 height 20
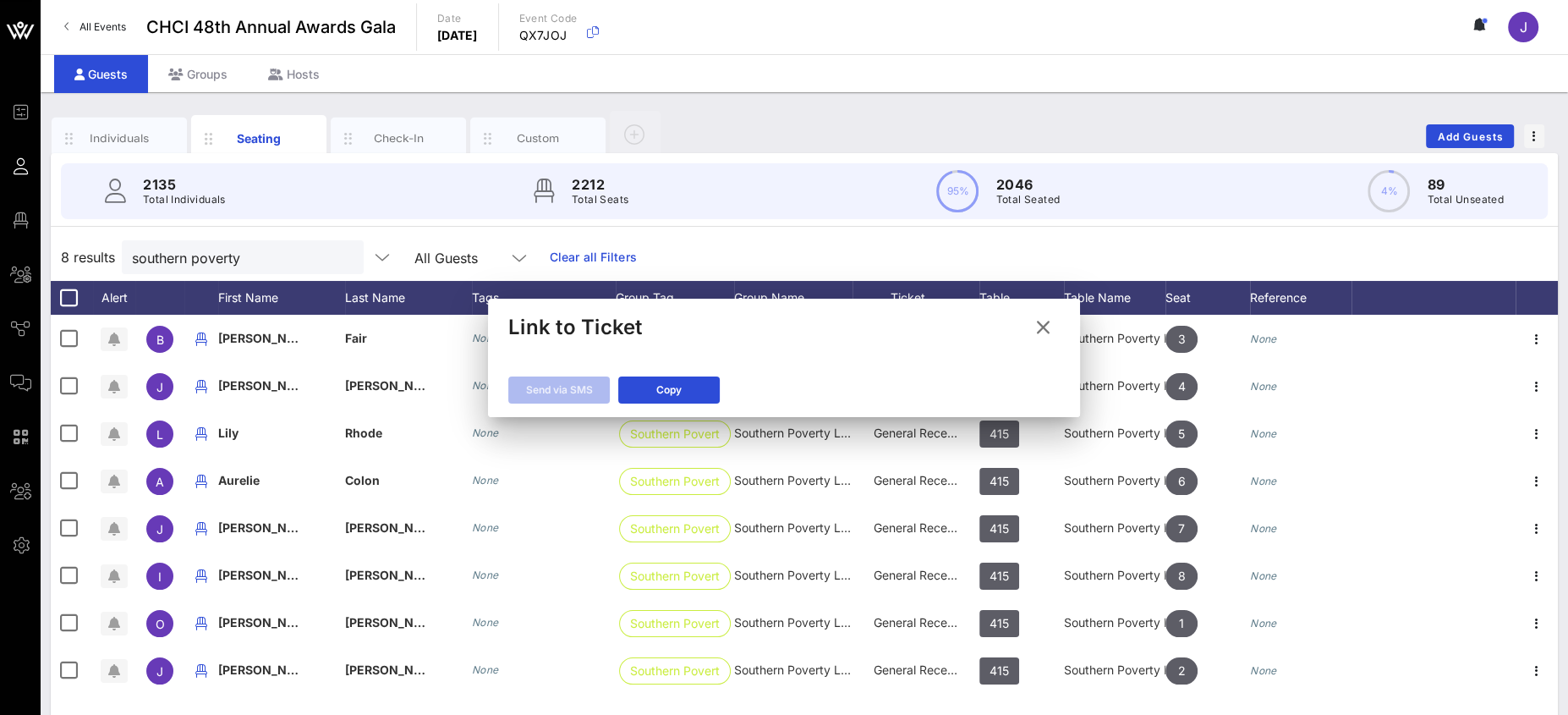
click at [1042, 225] on div "2135 Total Individuals 2212 Total Seats 95% 2046 Total Seated 4% 89 Total Unsea…" at bounding box center [804, 191] width 1527 height 76
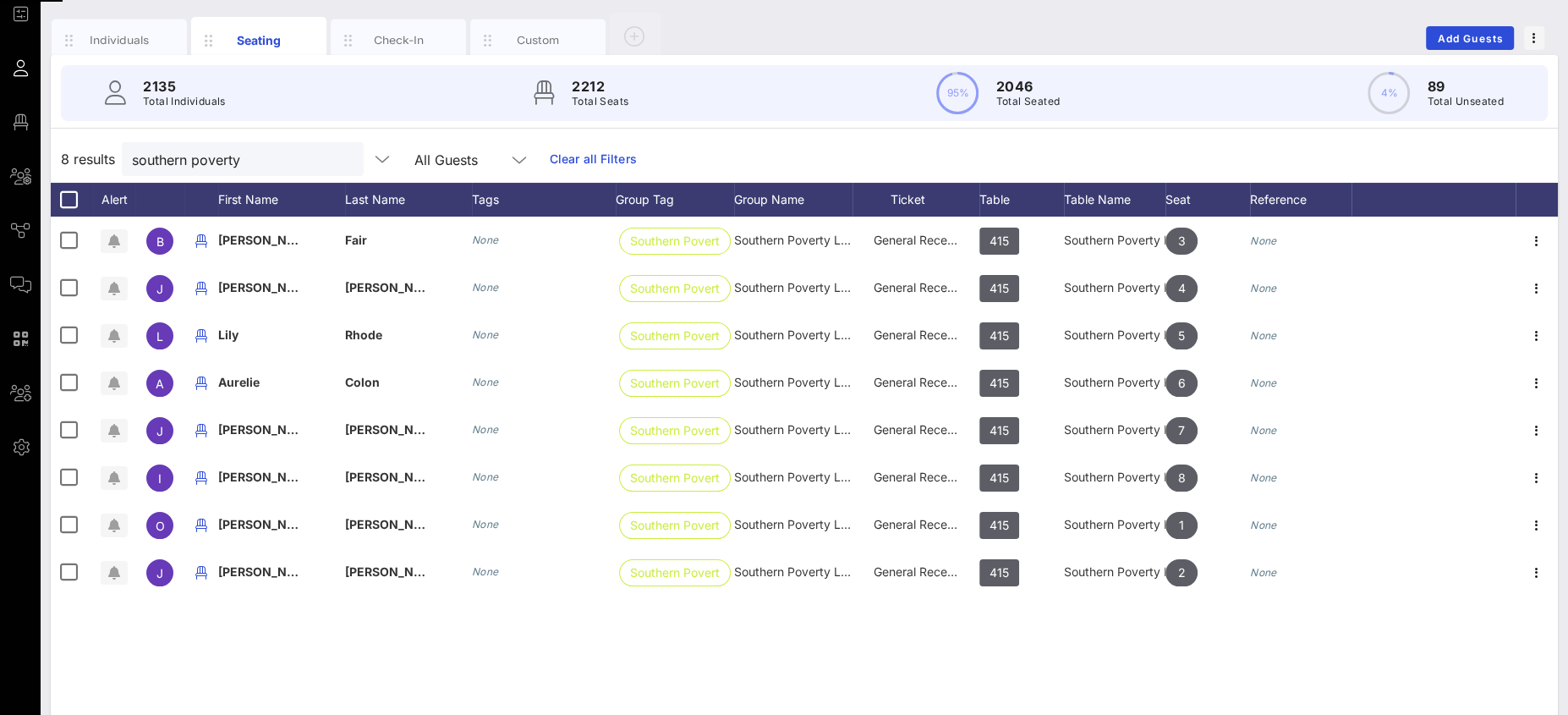
scroll to position [94, 0]
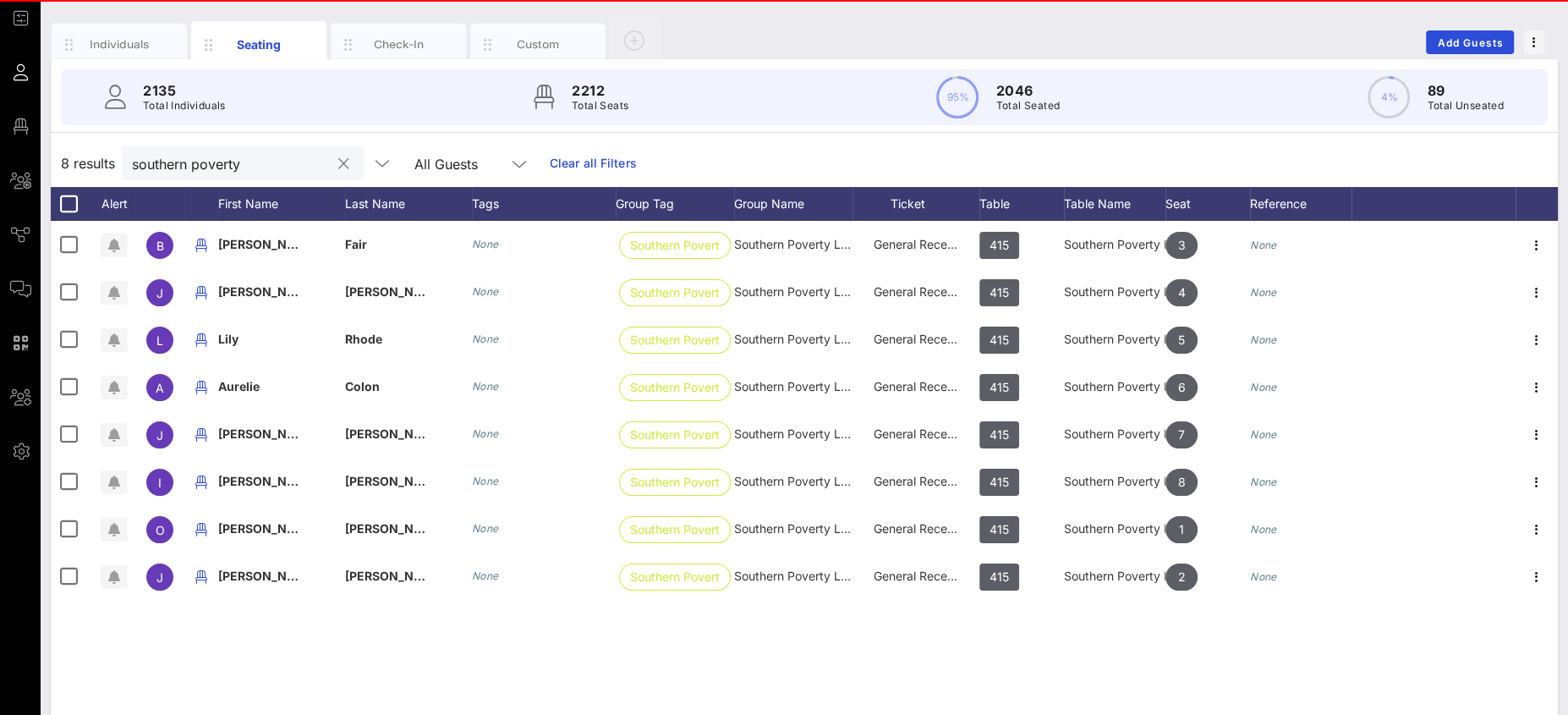
click at [278, 167] on input "southern poverty" at bounding box center [231, 163] width 198 height 22
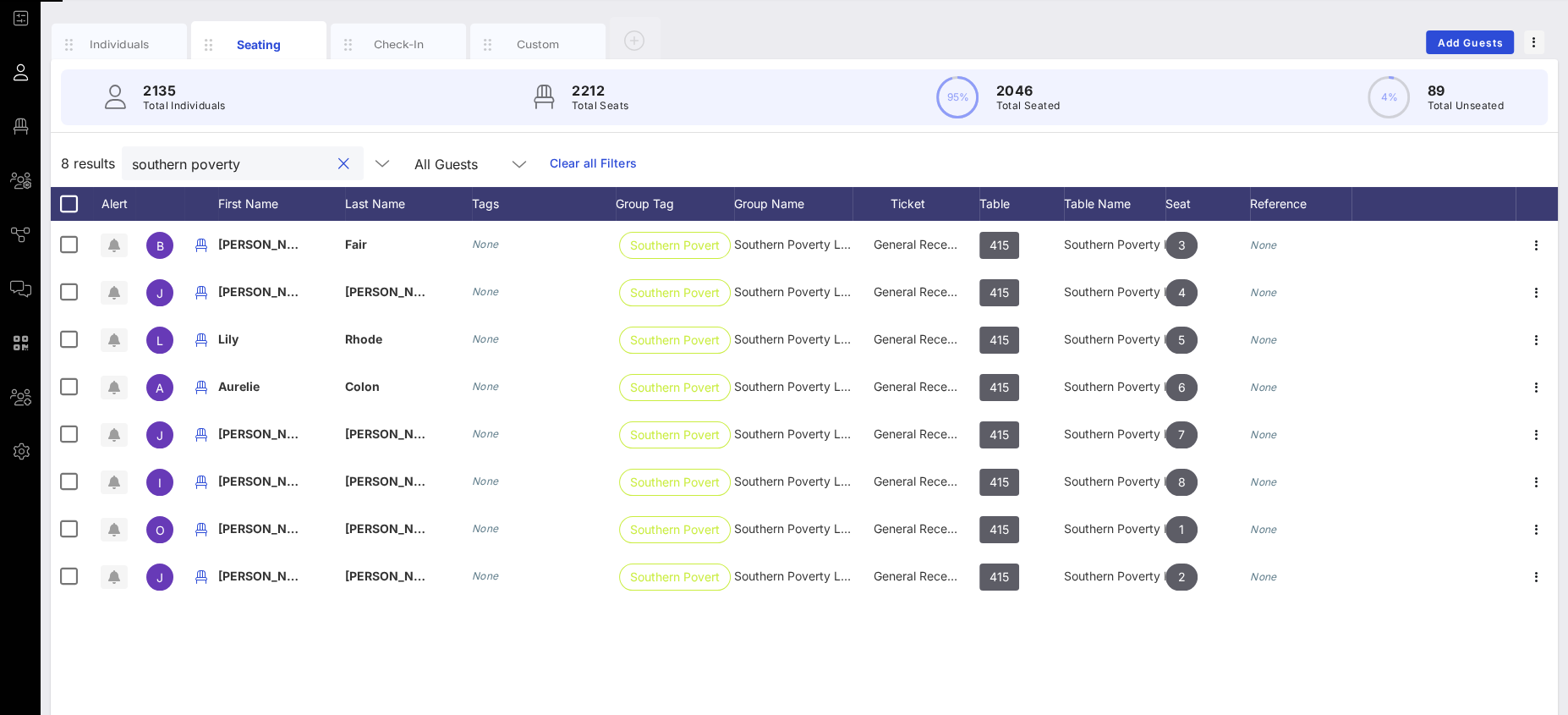
click at [338, 166] on button "clear icon" at bounding box center [343, 163] width 11 height 17
click at [993, 221] on div "Table" at bounding box center [1021, 203] width 84 height 34
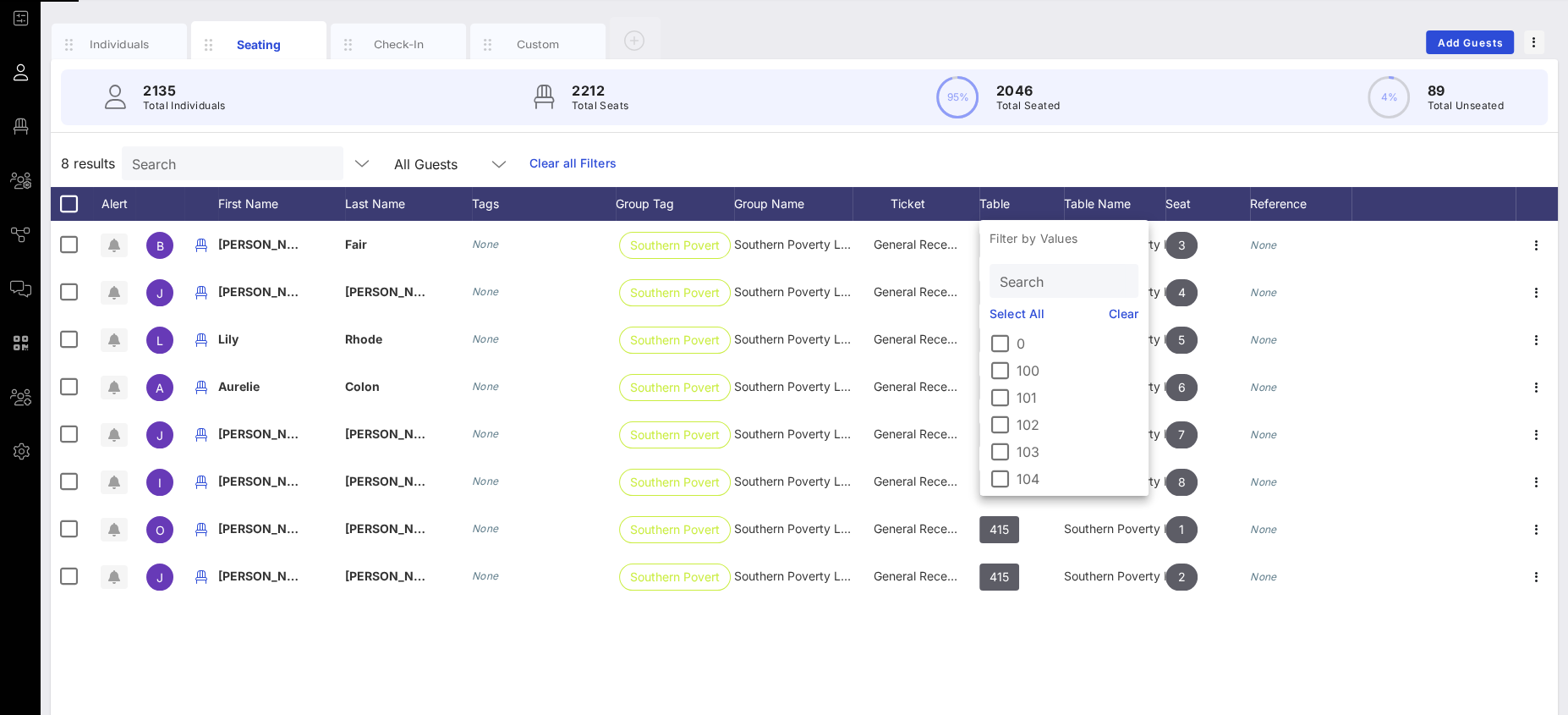
click at [1024, 292] on input "Search" at bounding box center [1062, 281] width 125 height 22
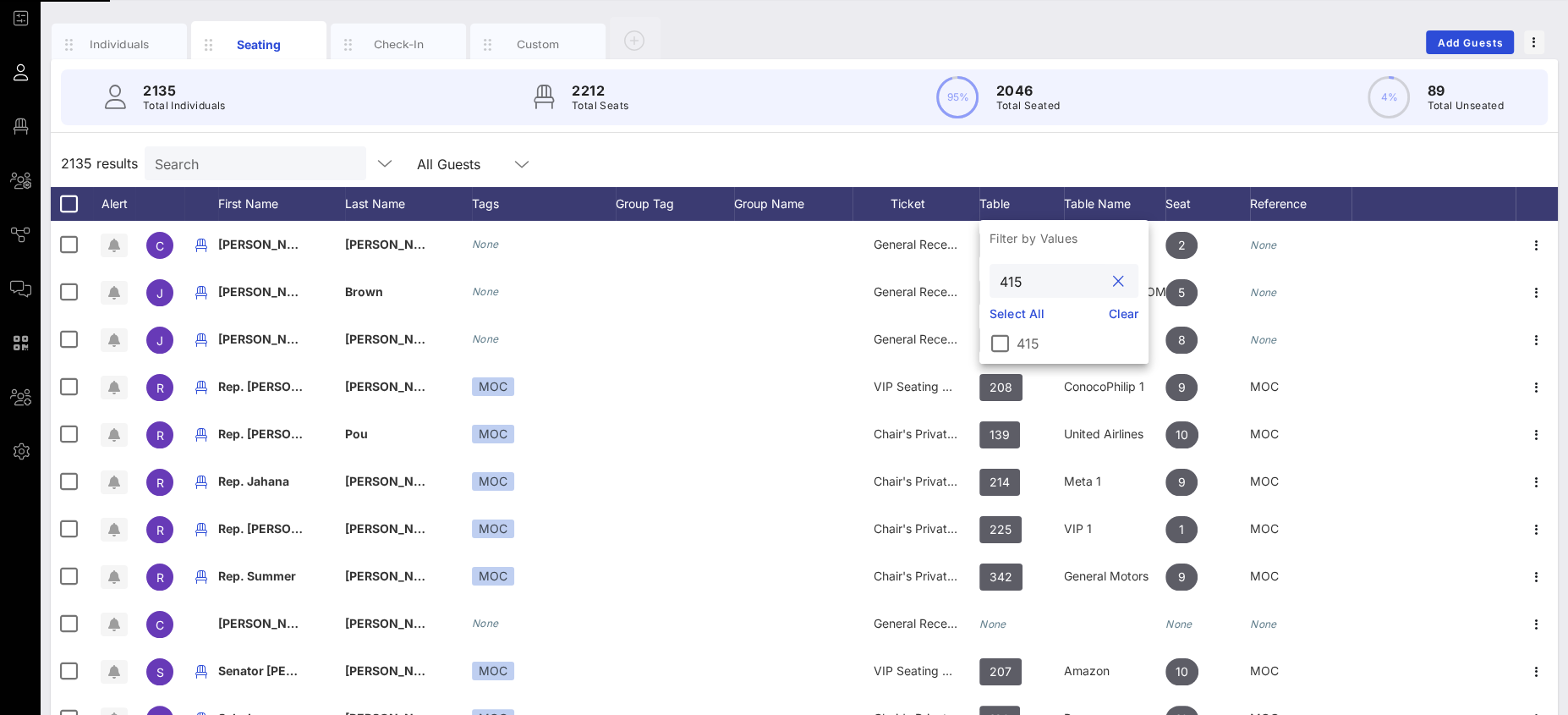
scroll to position [0, 0]
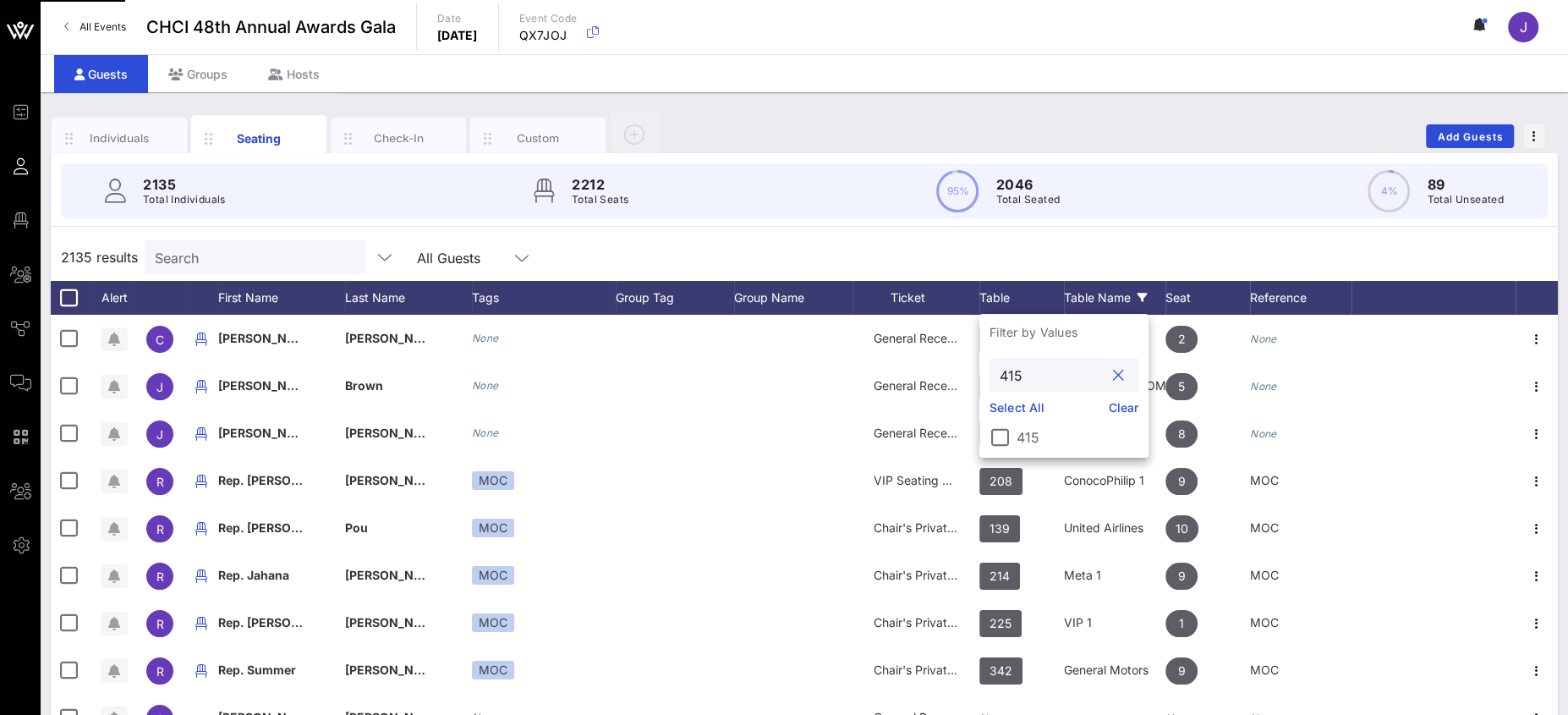
type input "415"
click at [994, 436] on div at bounding box center [1000, 438] width 29 height 29
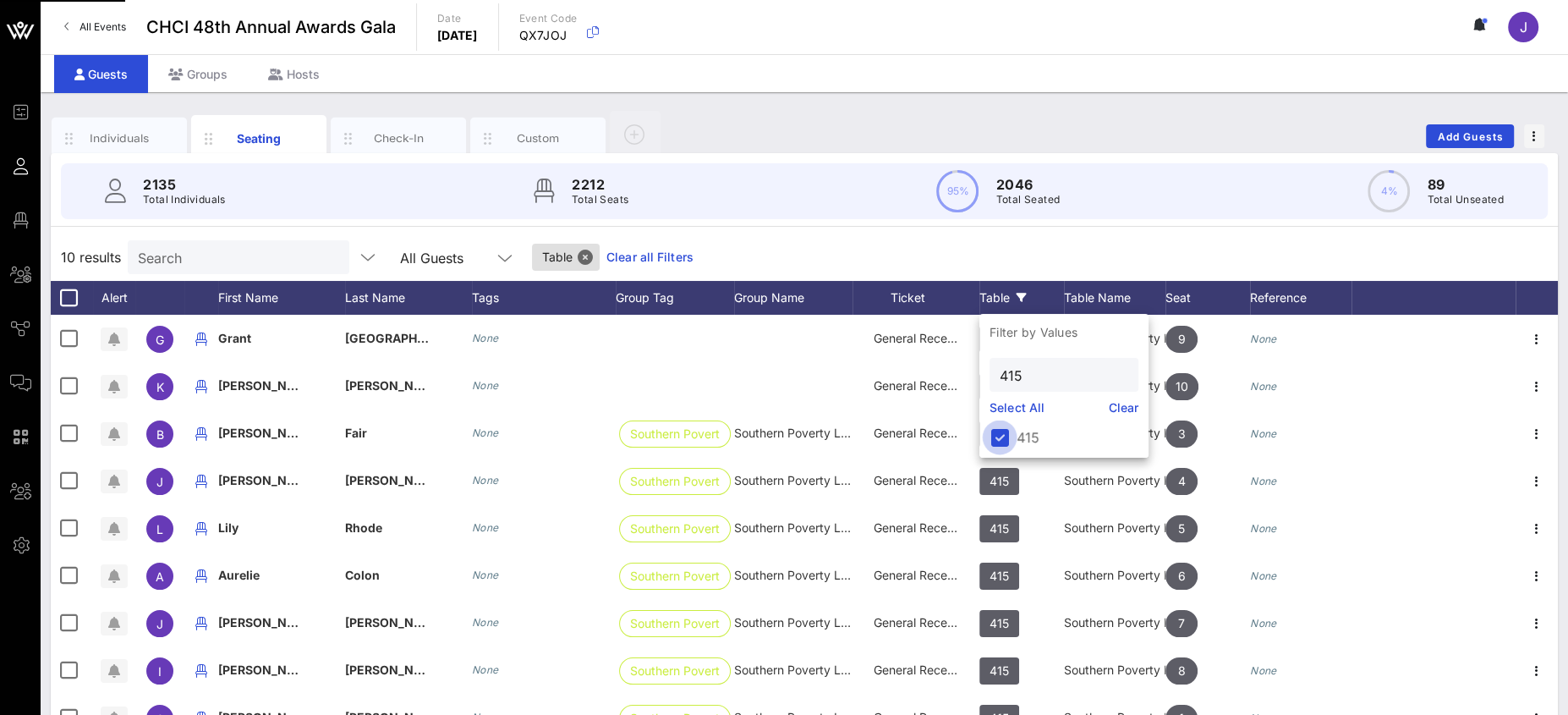
click at [1178, 251] on div "10 results Search All Guests Table Clear all Filters" at bounding box center [804, 256] width 1507 height 48
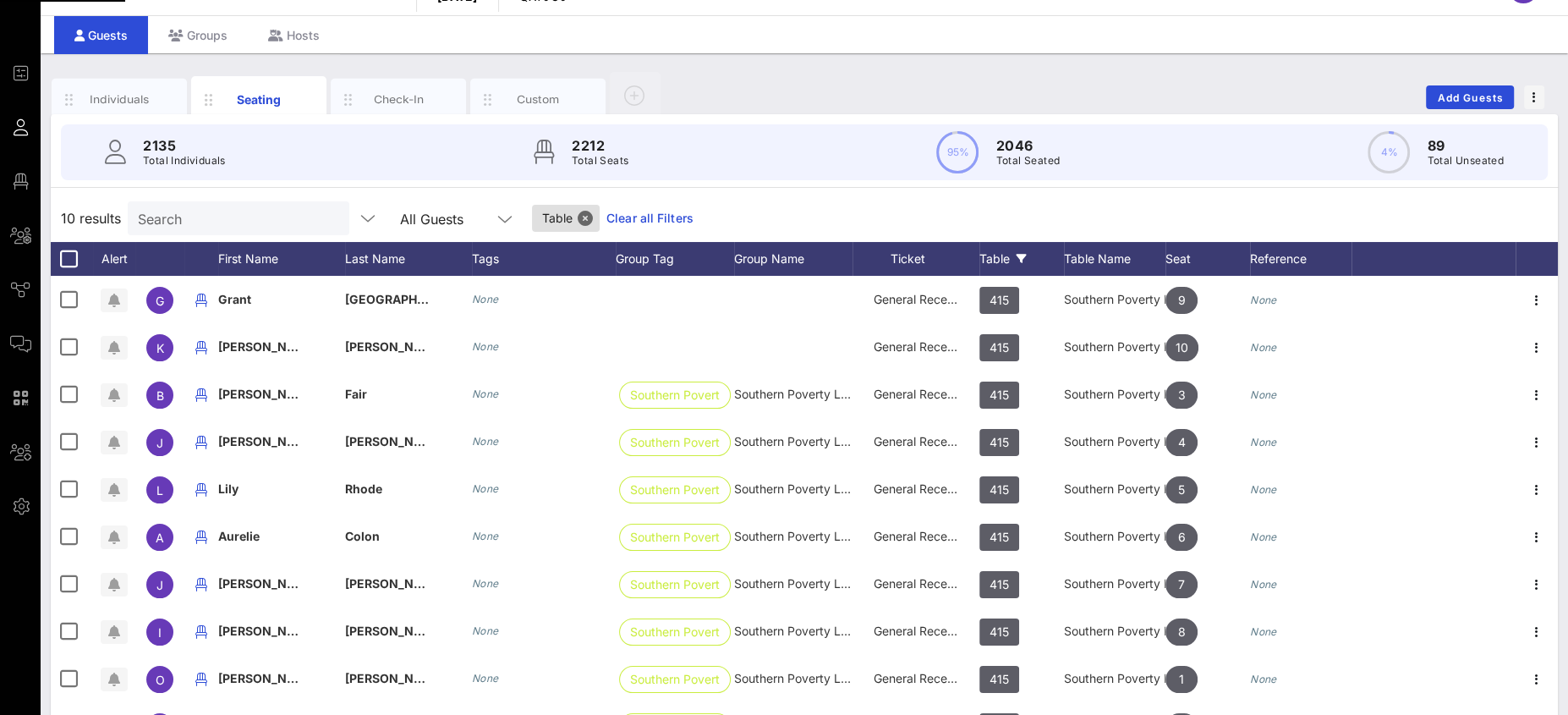
scroll to position [41, 0]
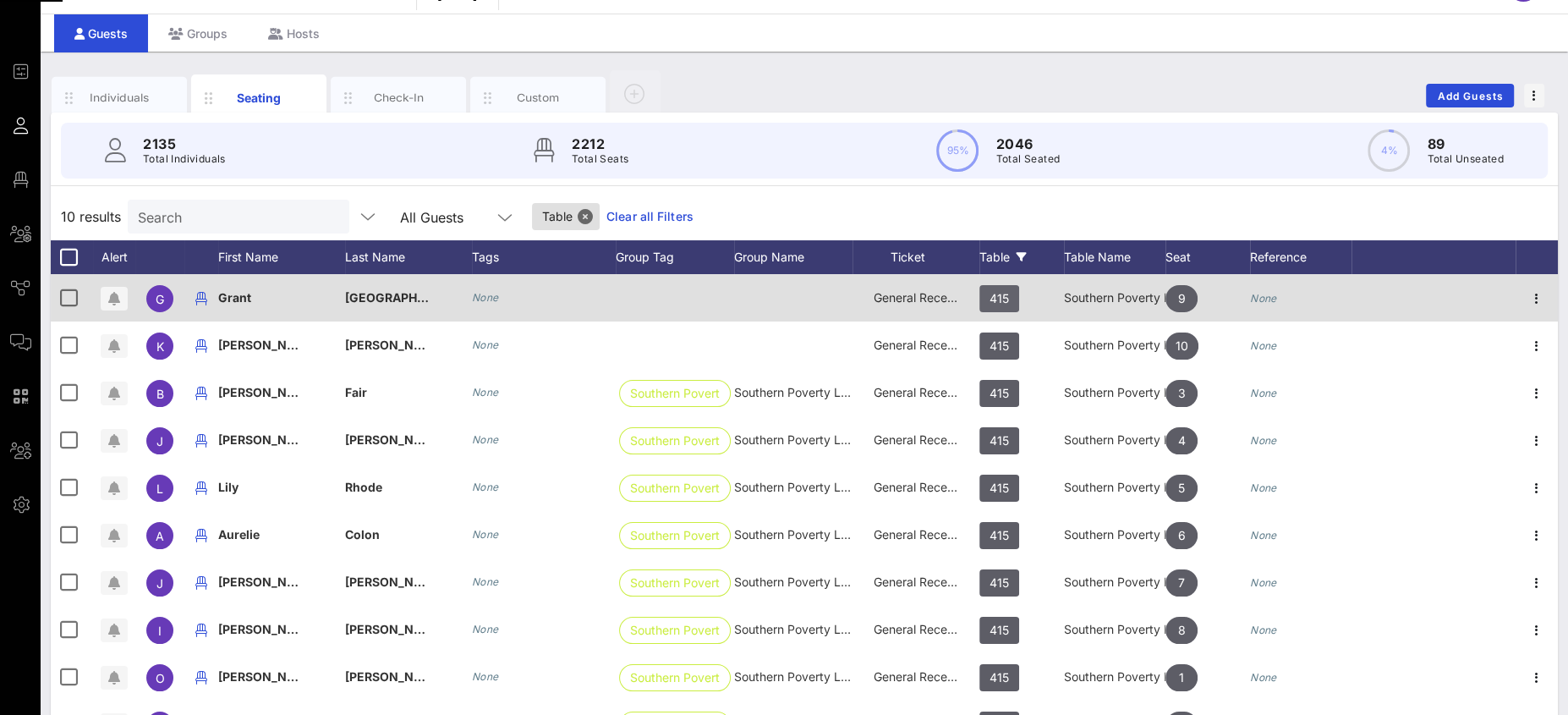
click at [1016, 298] on span "415" at bounding box center [999, 299] width 40 height 27
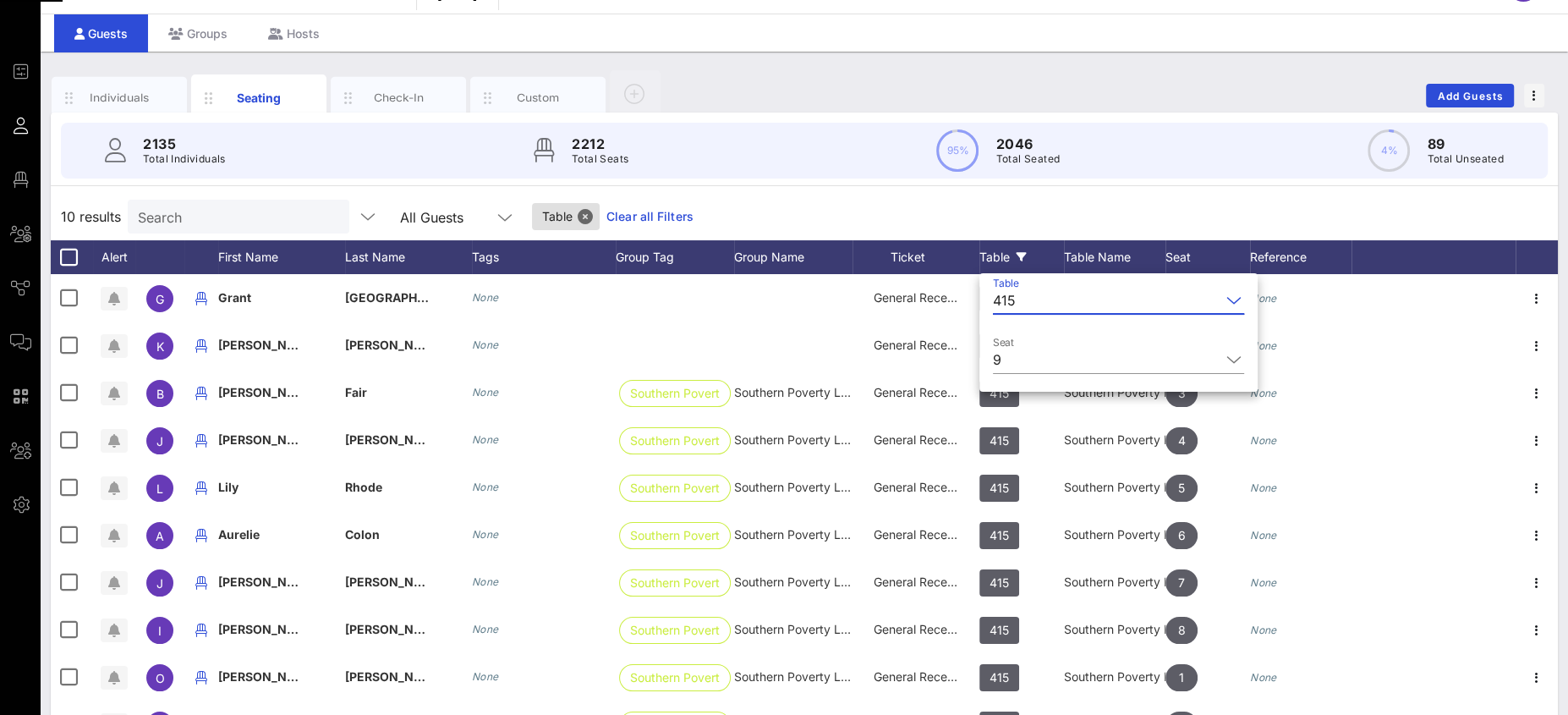
click at [1044, 301] on input "Table" at bounding box center [1121, 300] width 198 height 27
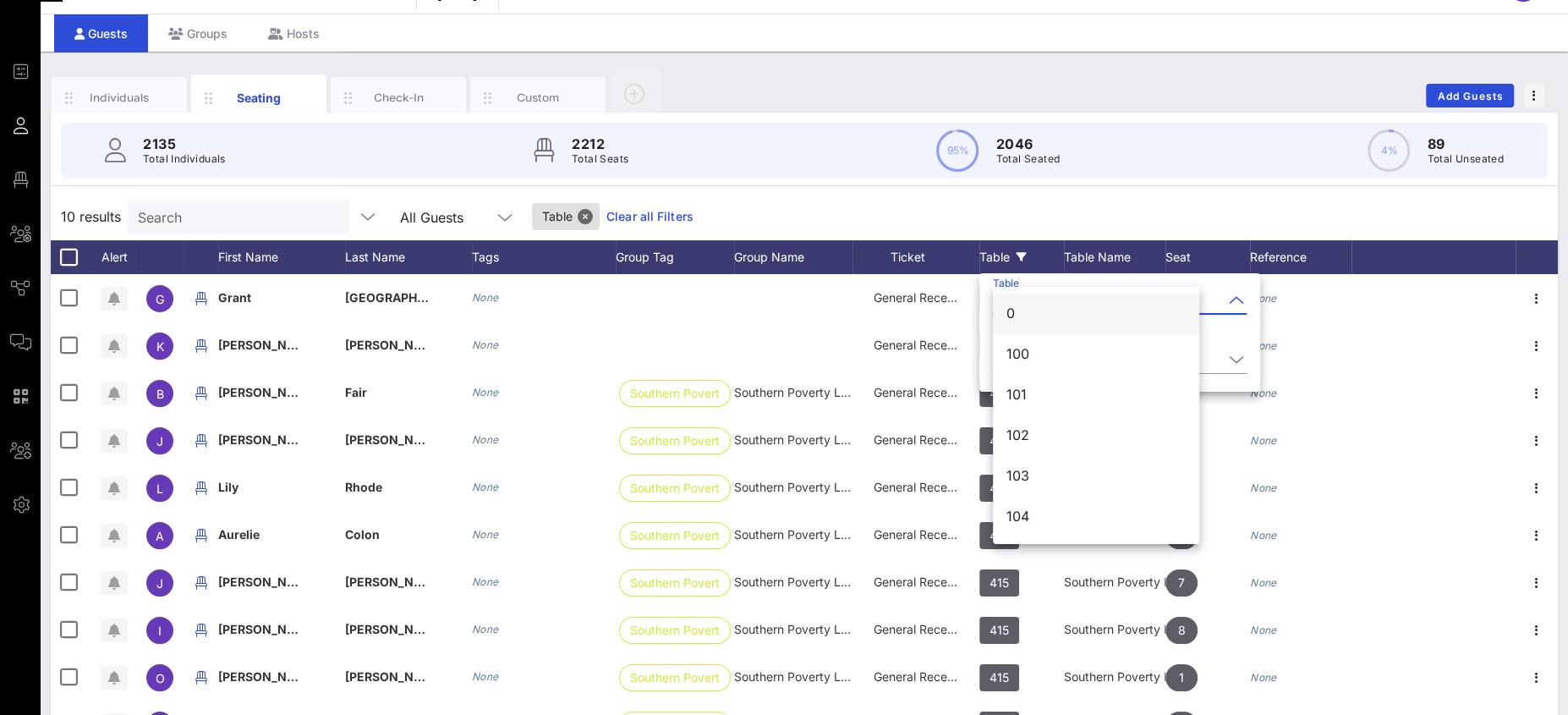
scroll to position [5761, 0]
click at [1051, 490] on div "420" at bounding box center [1096, 482] width 180 height 36
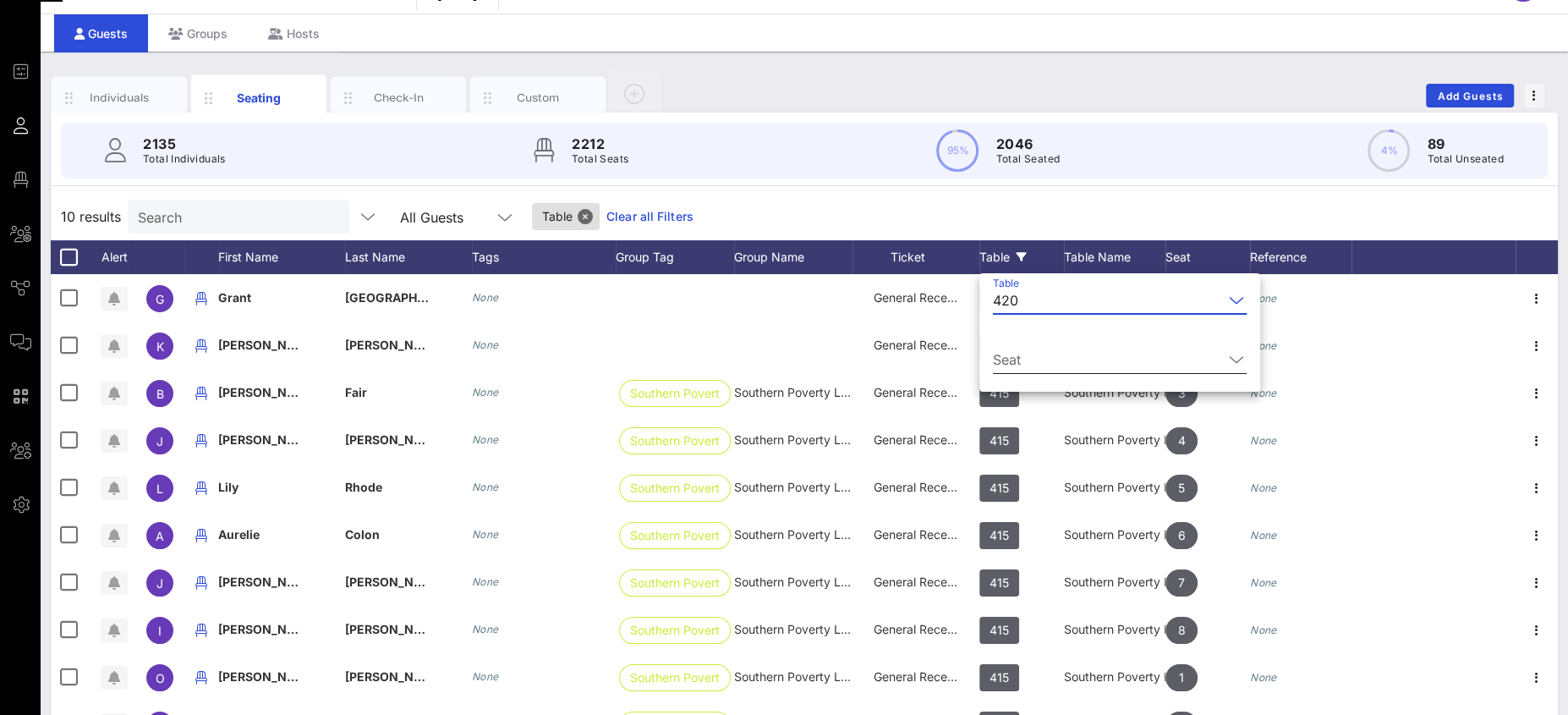
click at [1059, 355] on input "Seat" at bounding box center [1108, 359] width 230 height 27
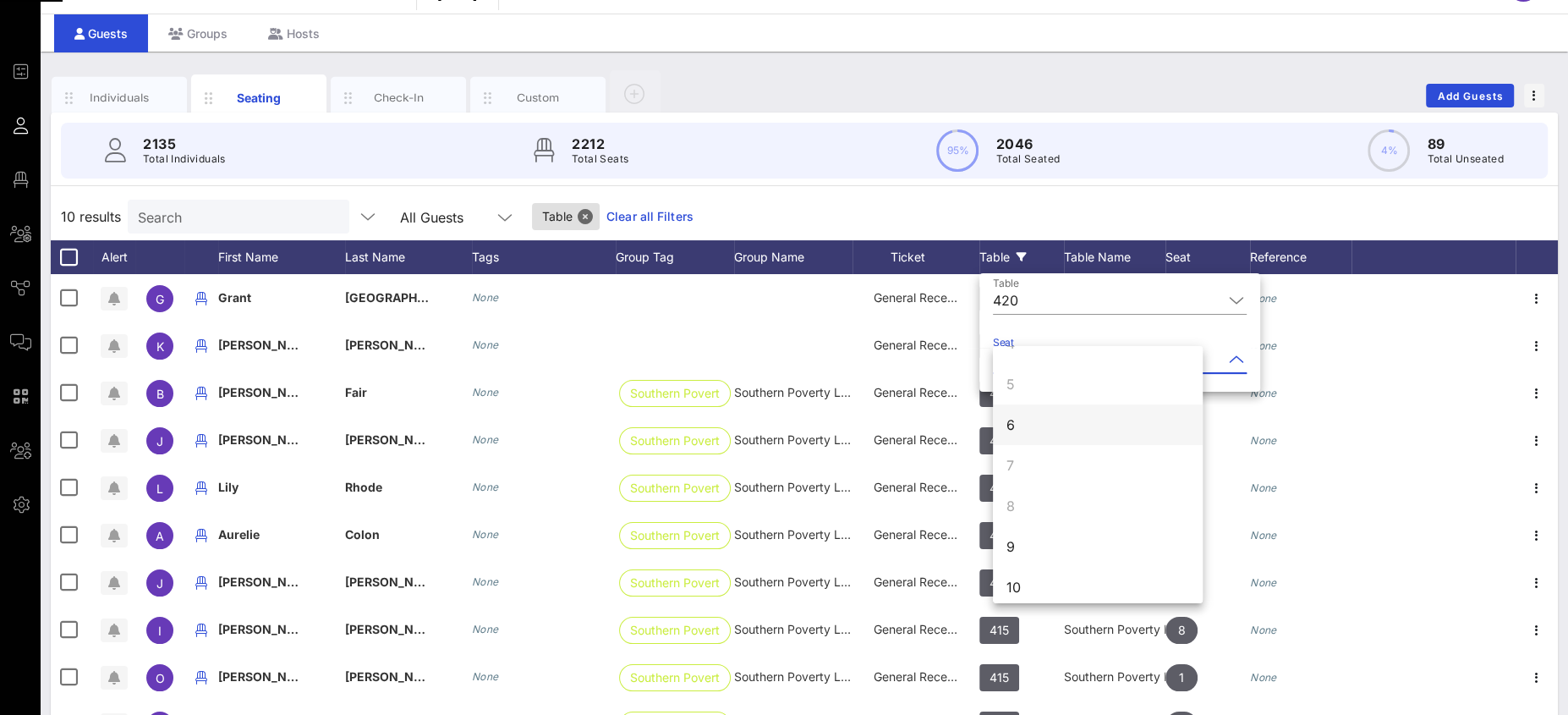
scroll to position [162, 0]
click at [1034, 415] on div "6" at bounding box center [1098, 414] width 210 height 41
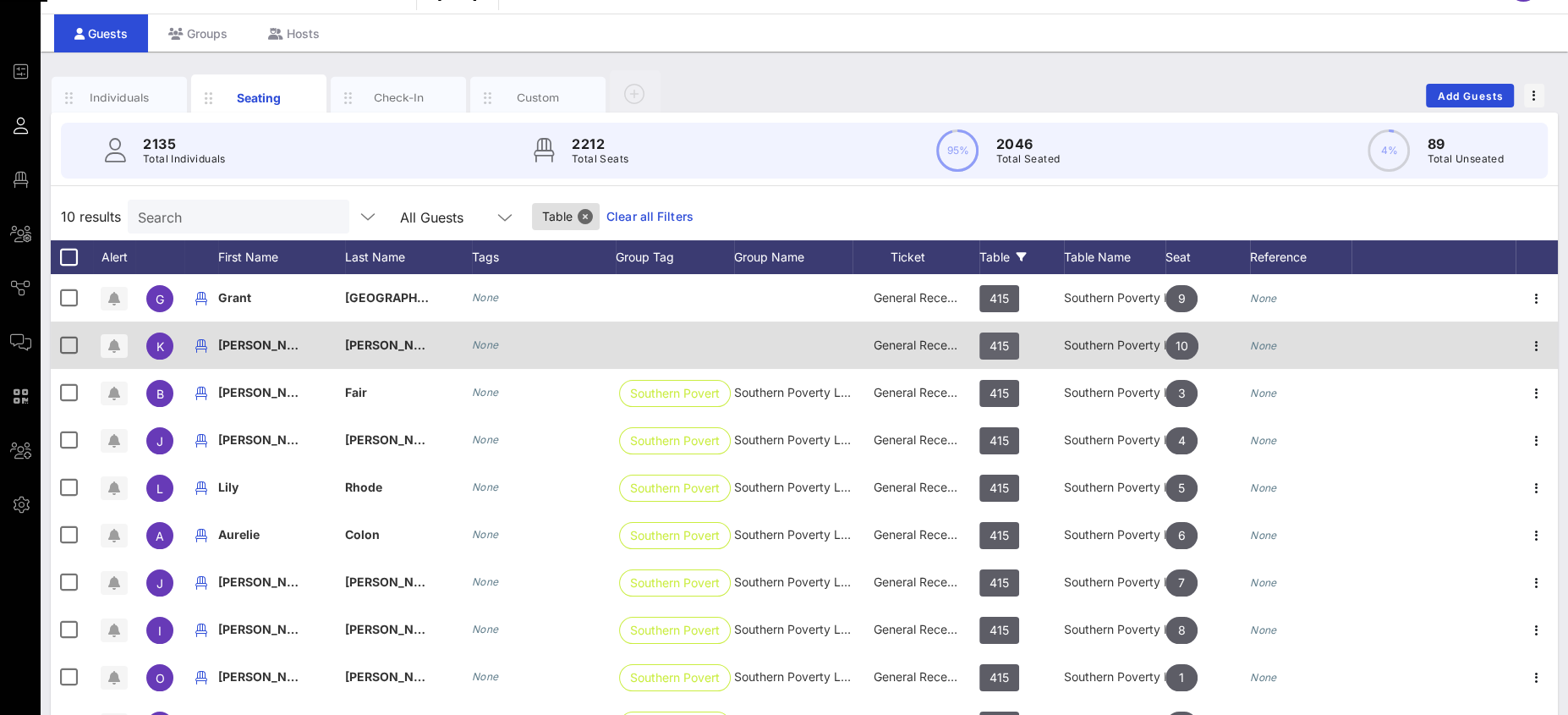
click at [1013, 339] on span "415" at bounding box center [999, 346] width 40 height 27
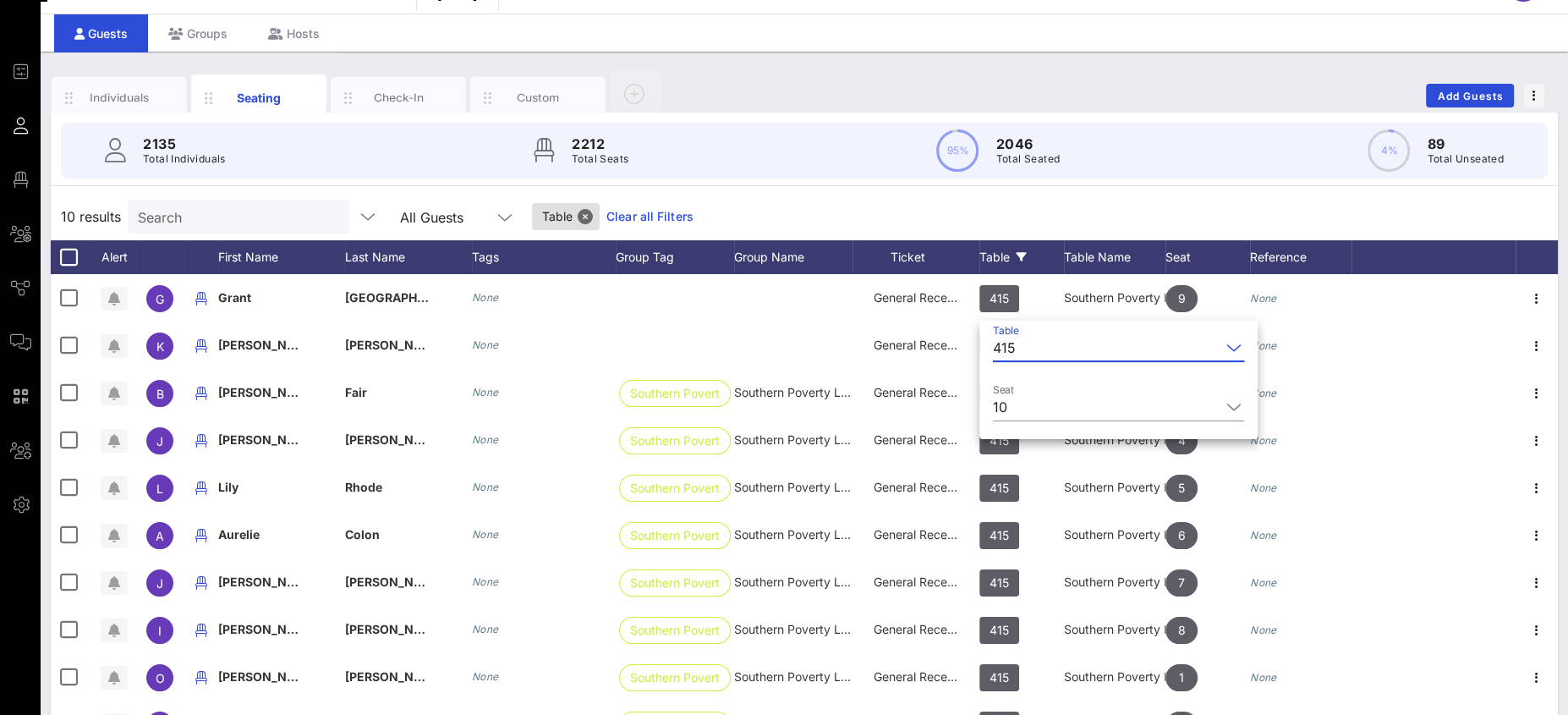
click at [1019, 344] on div "415" at bounding box center [1107, 348] width 227 height 27
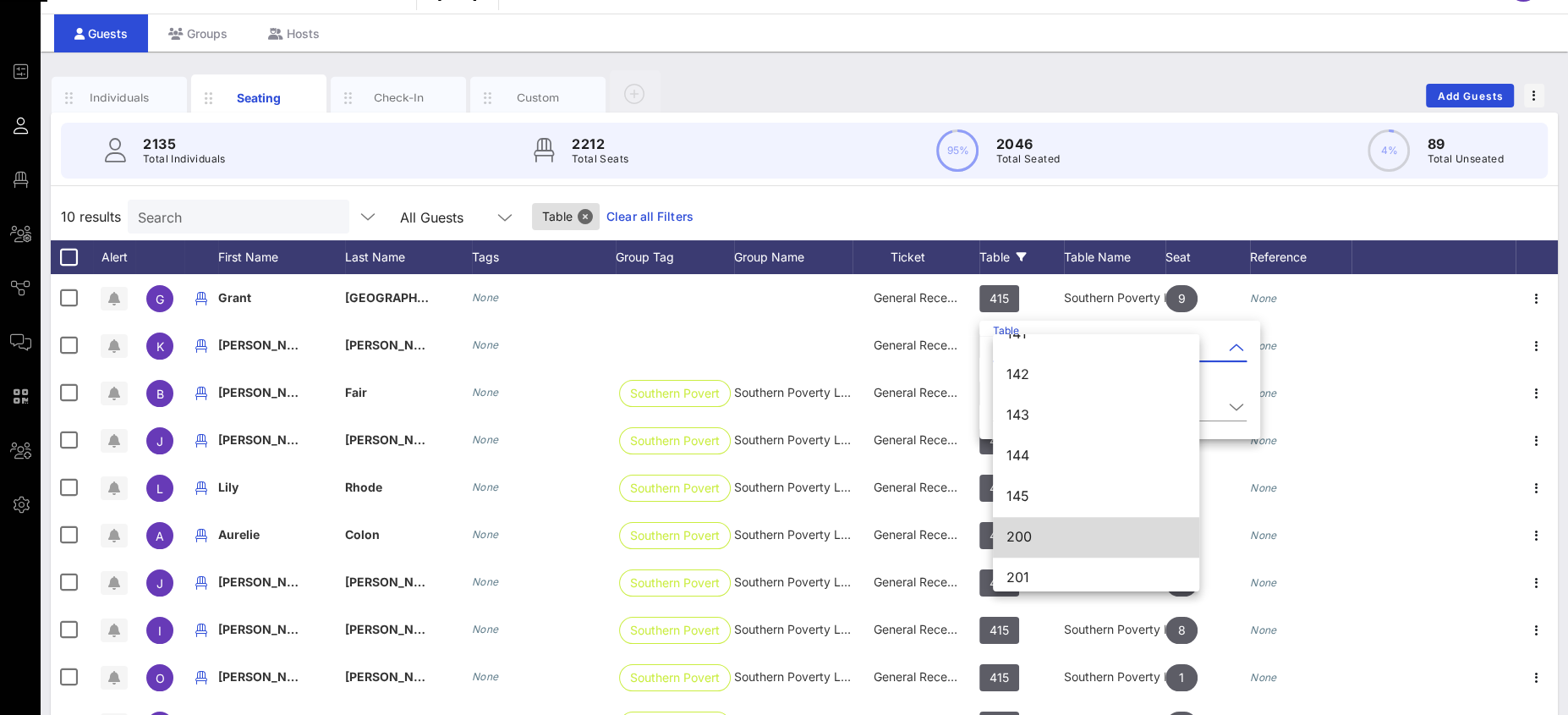
scroll to position [1740, 0]
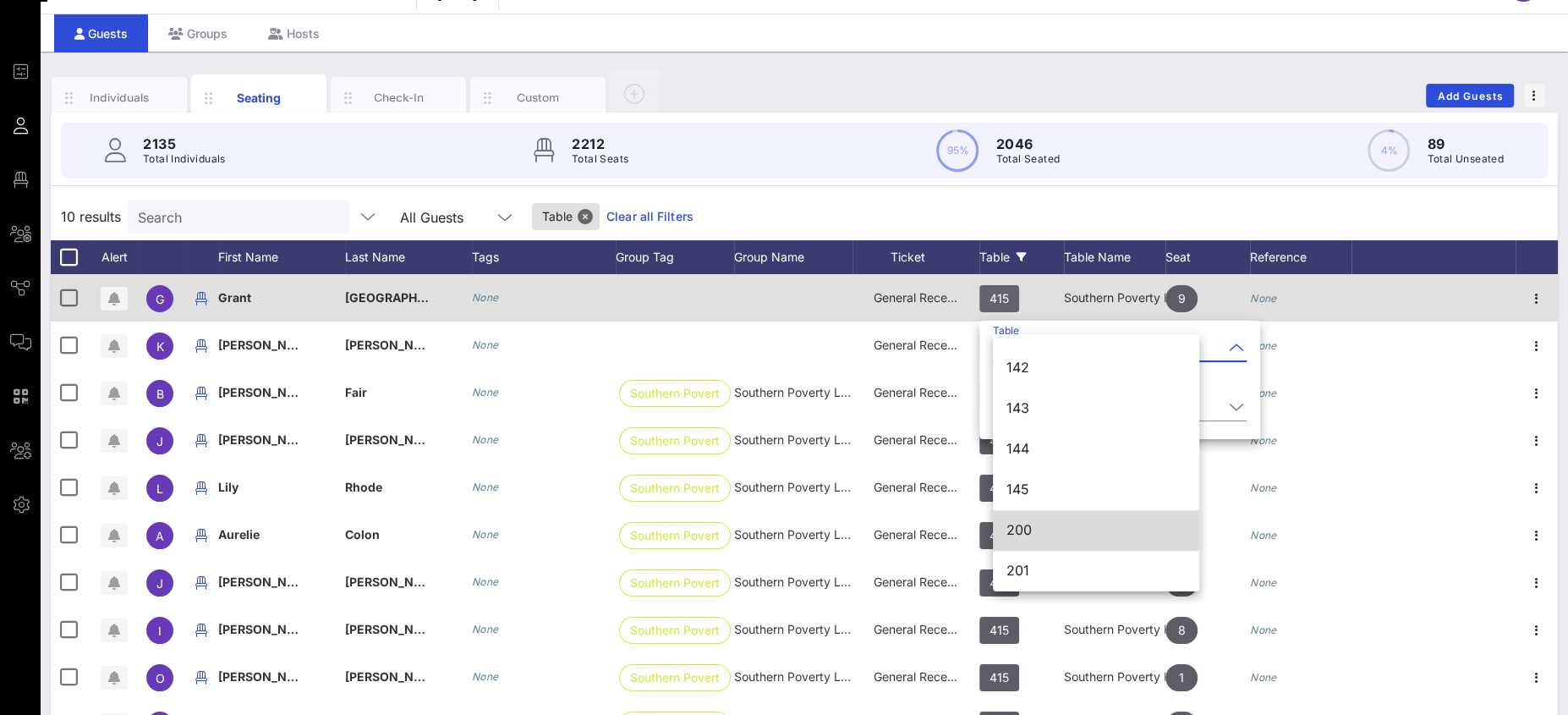
click at [989, 297] on span "415" at bounding box center [999, 299] width 19 height 27
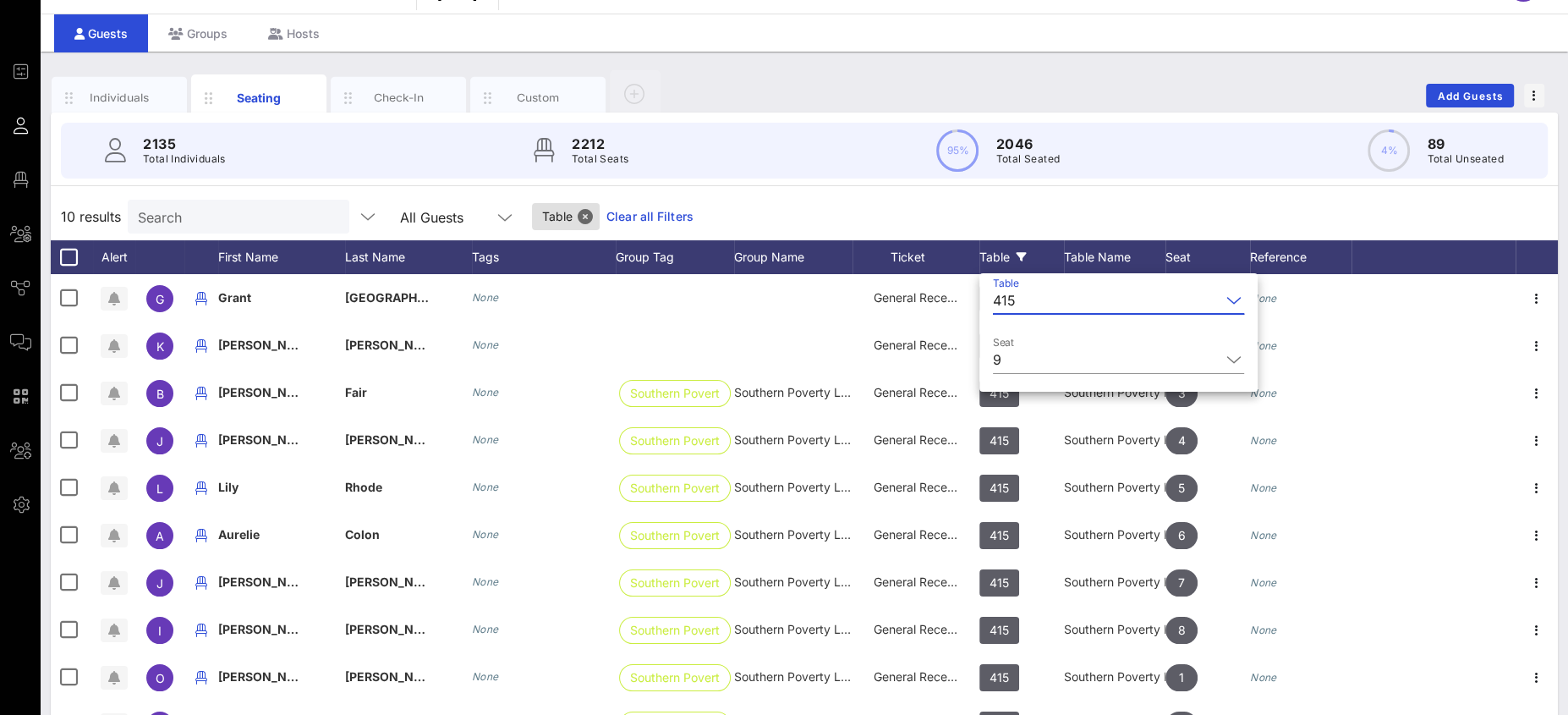
click at [1011, 298] on div "415" at bounding box center [1005, 300] width 23 height 16
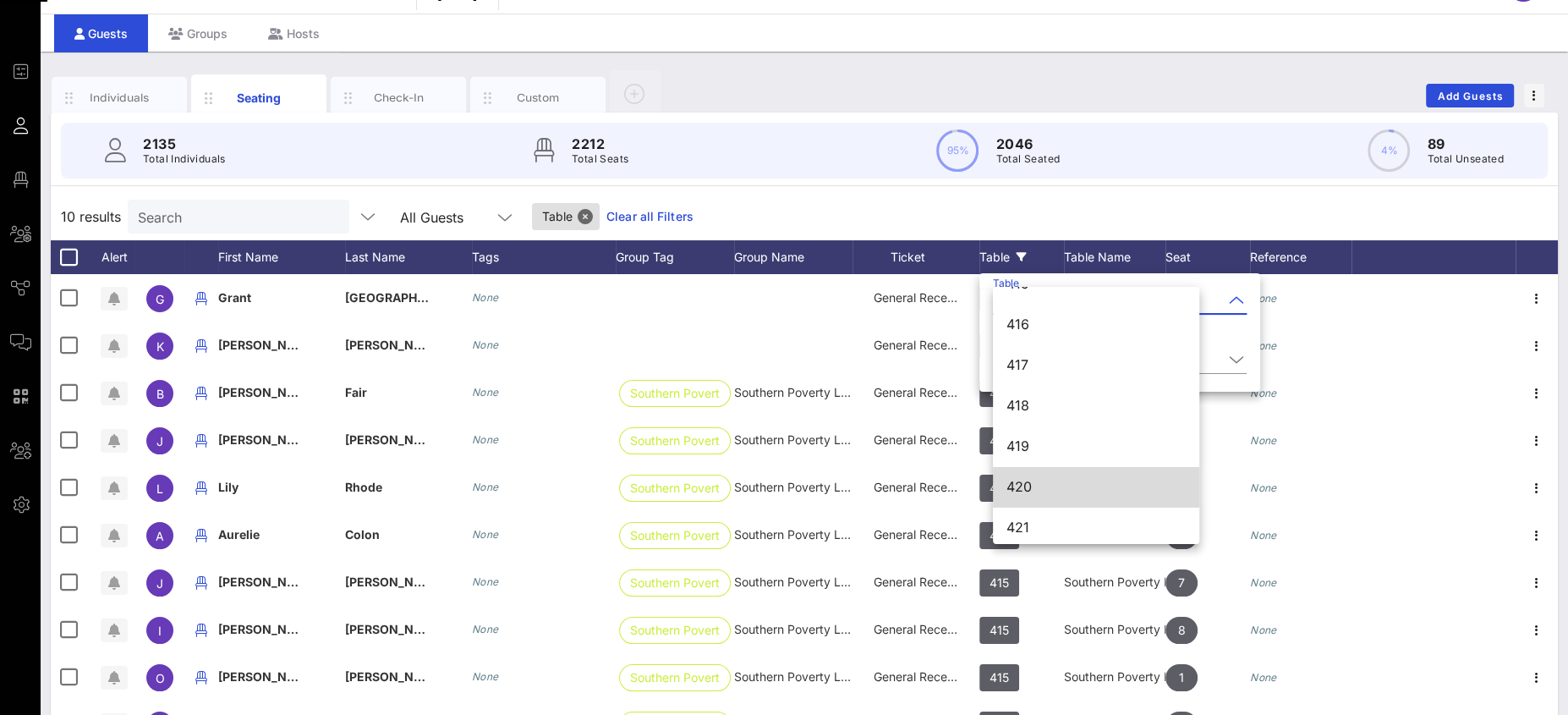
scroll to position [5761, 0]
click at [1043, 478] on div "420" at bounding box center [1096, 483] width 180 height 17
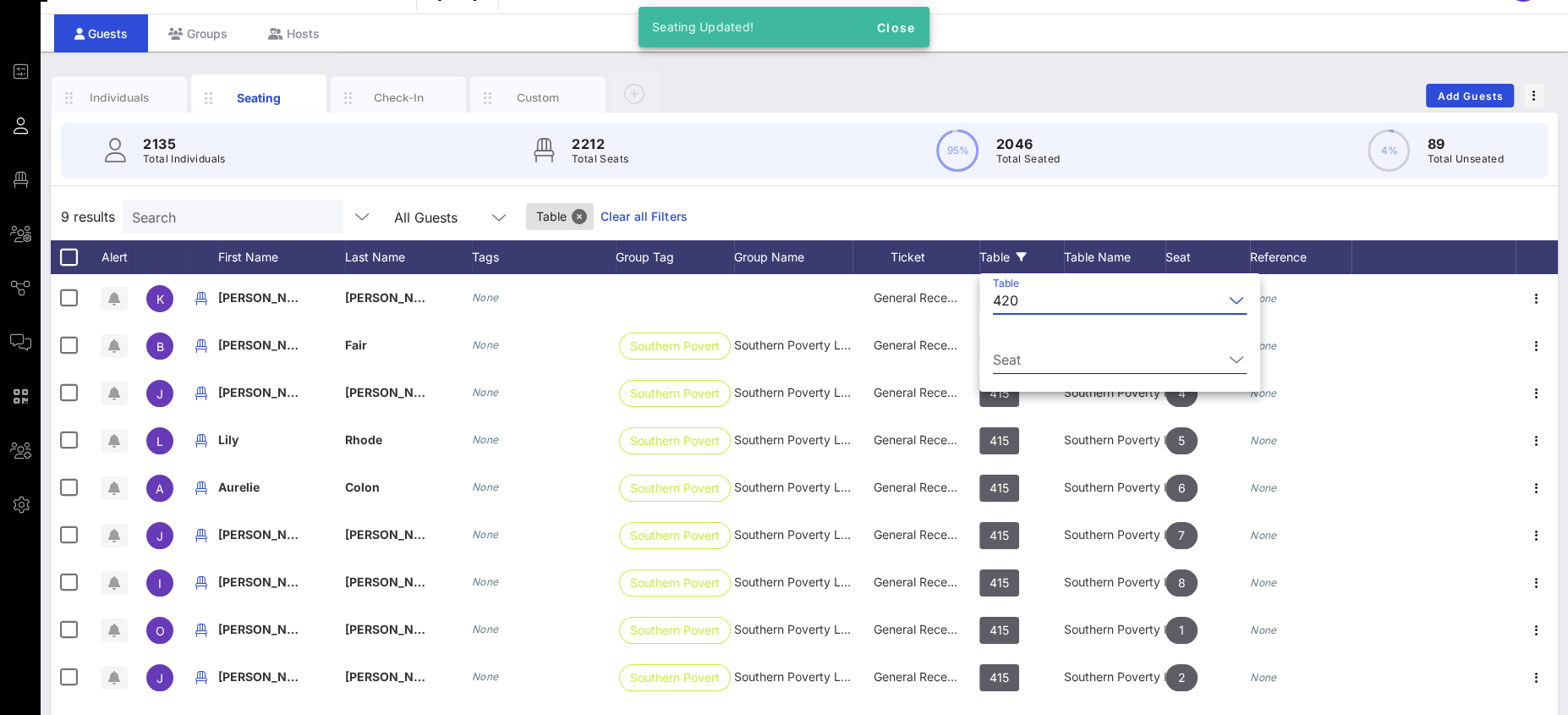
click at [1016, 352] on input "Seat" at bounding box center [1108, 359] width 230 height 27
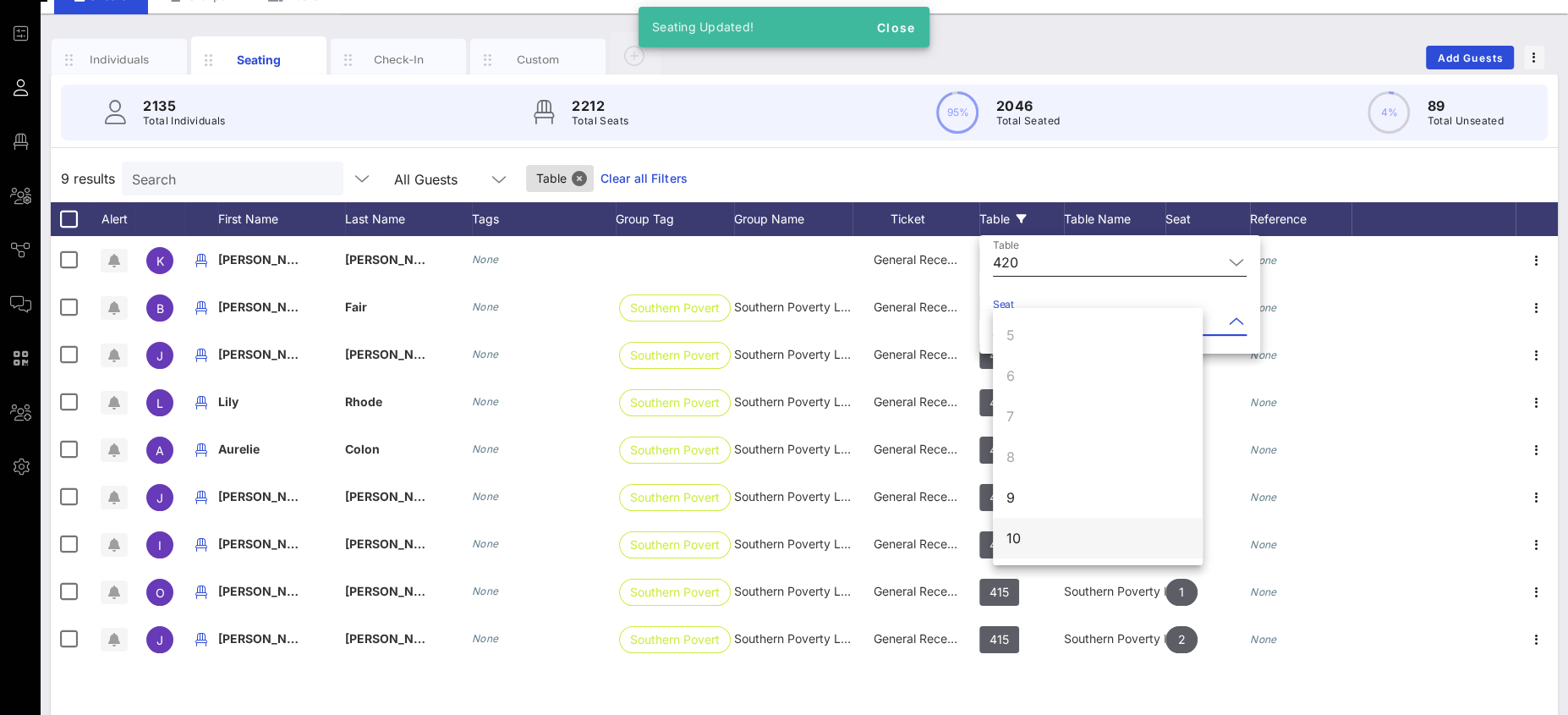
scroll to position [122, 0]
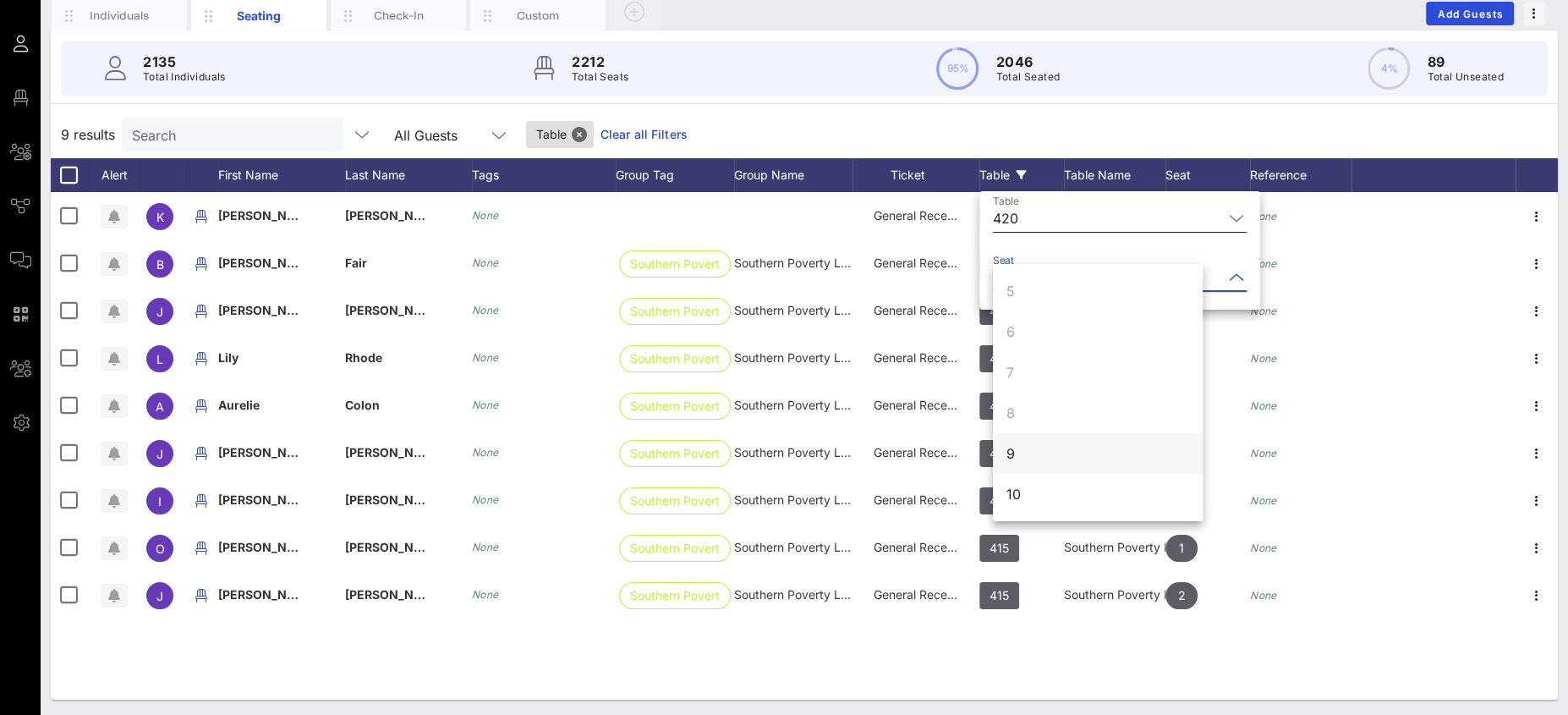
click at [1019, 457] on div "9" at bounding box center [1098, 454] width 210 height 41
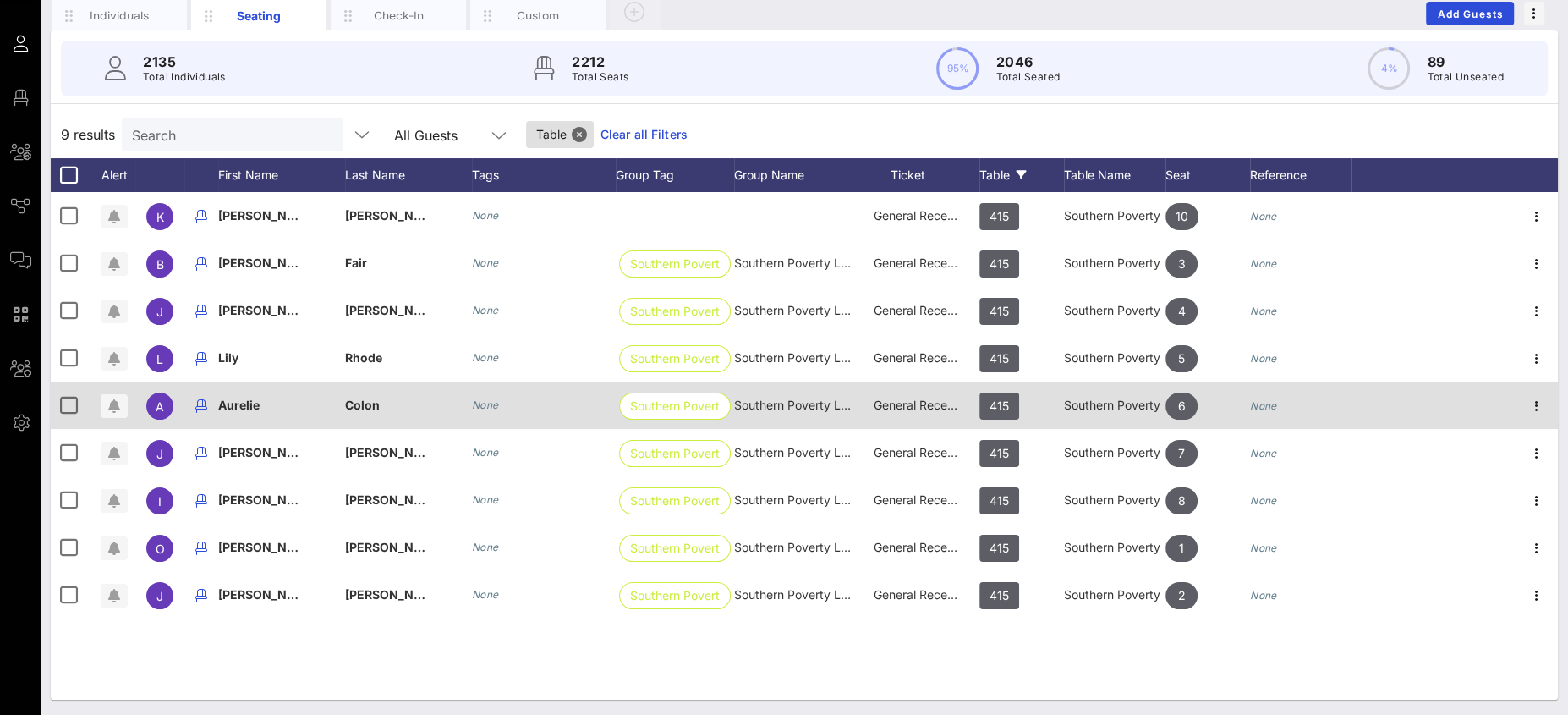
scroll to position [0, 0]
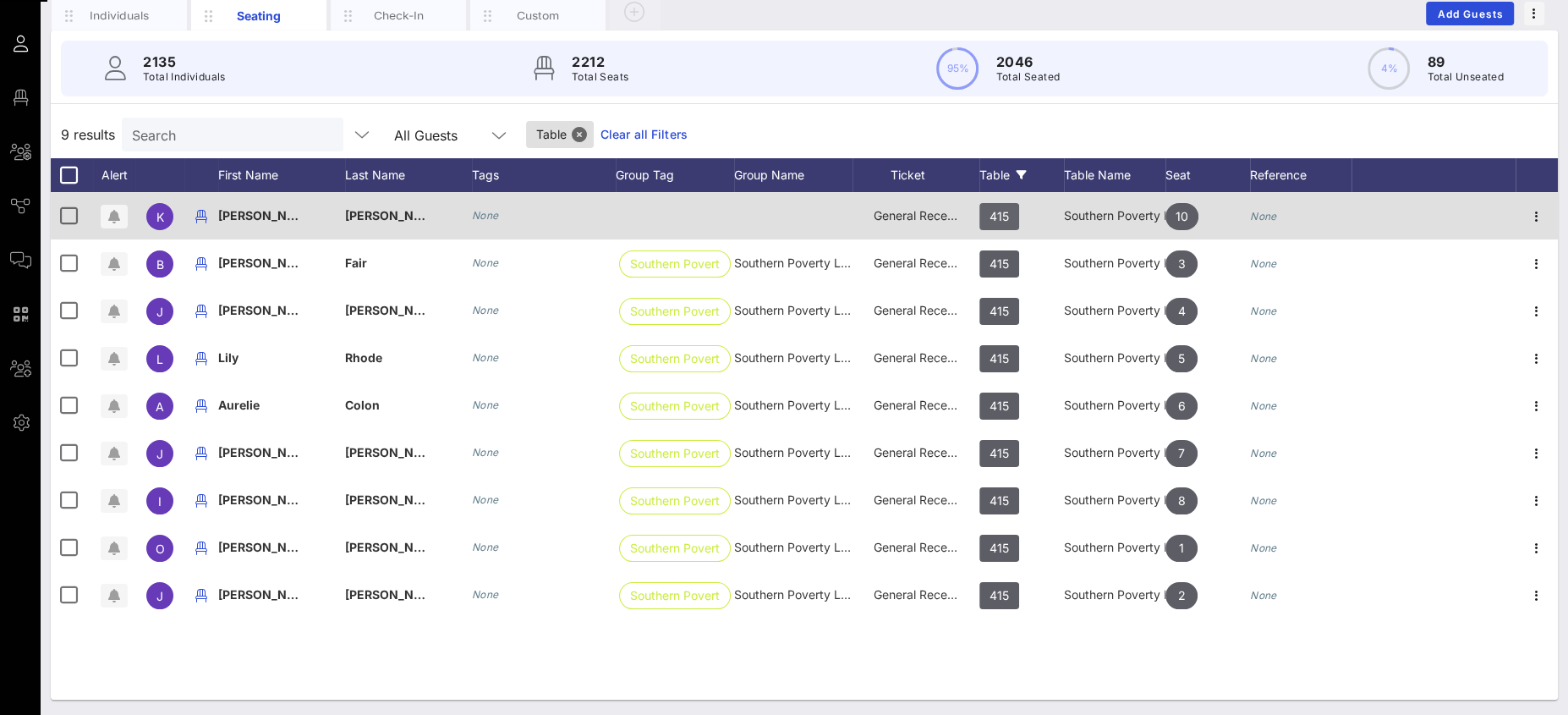
click at [1006, 212] on span "415" at bounding box center [999, 217] width 19 height 27
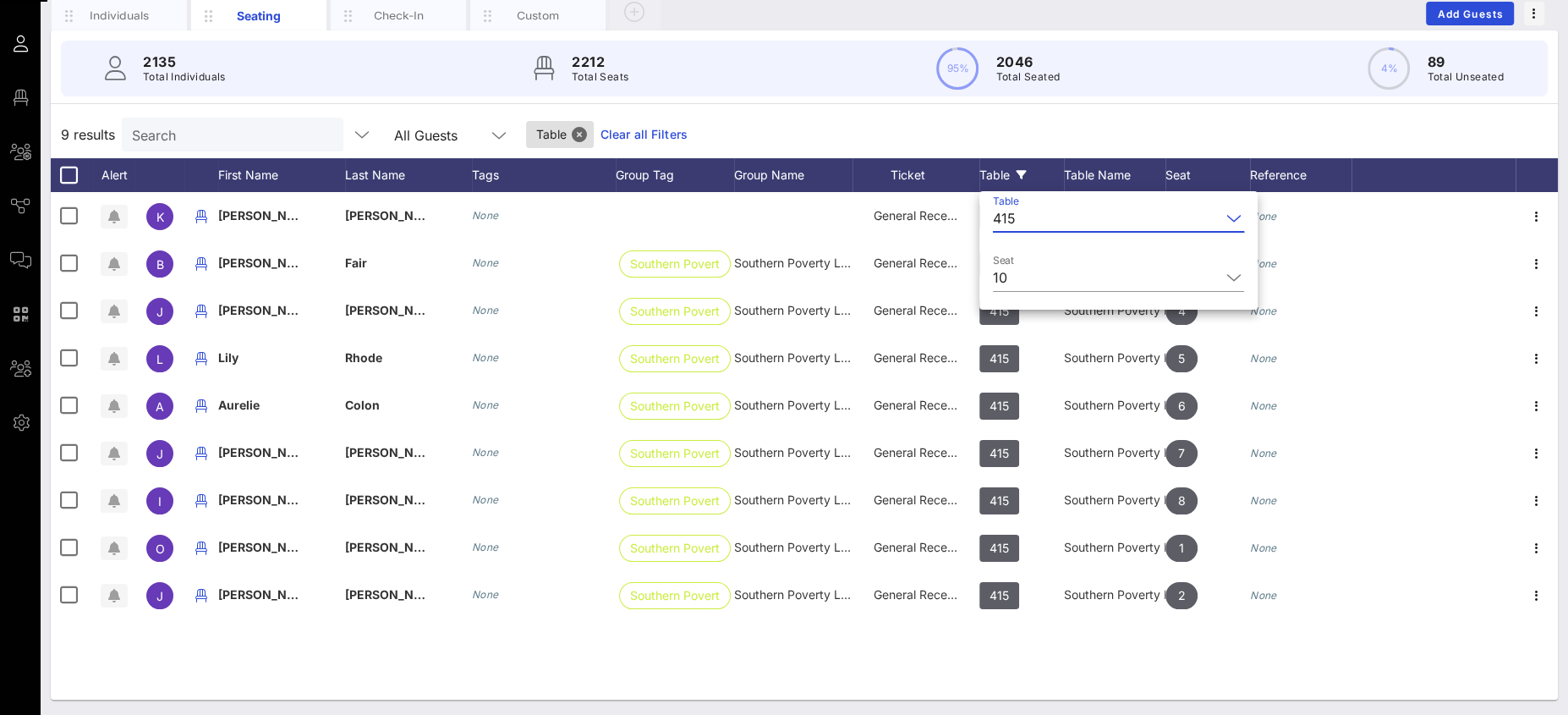
click at [1055, 220] on input "Table" at bounding box center [1121, 219] width 198 height 27
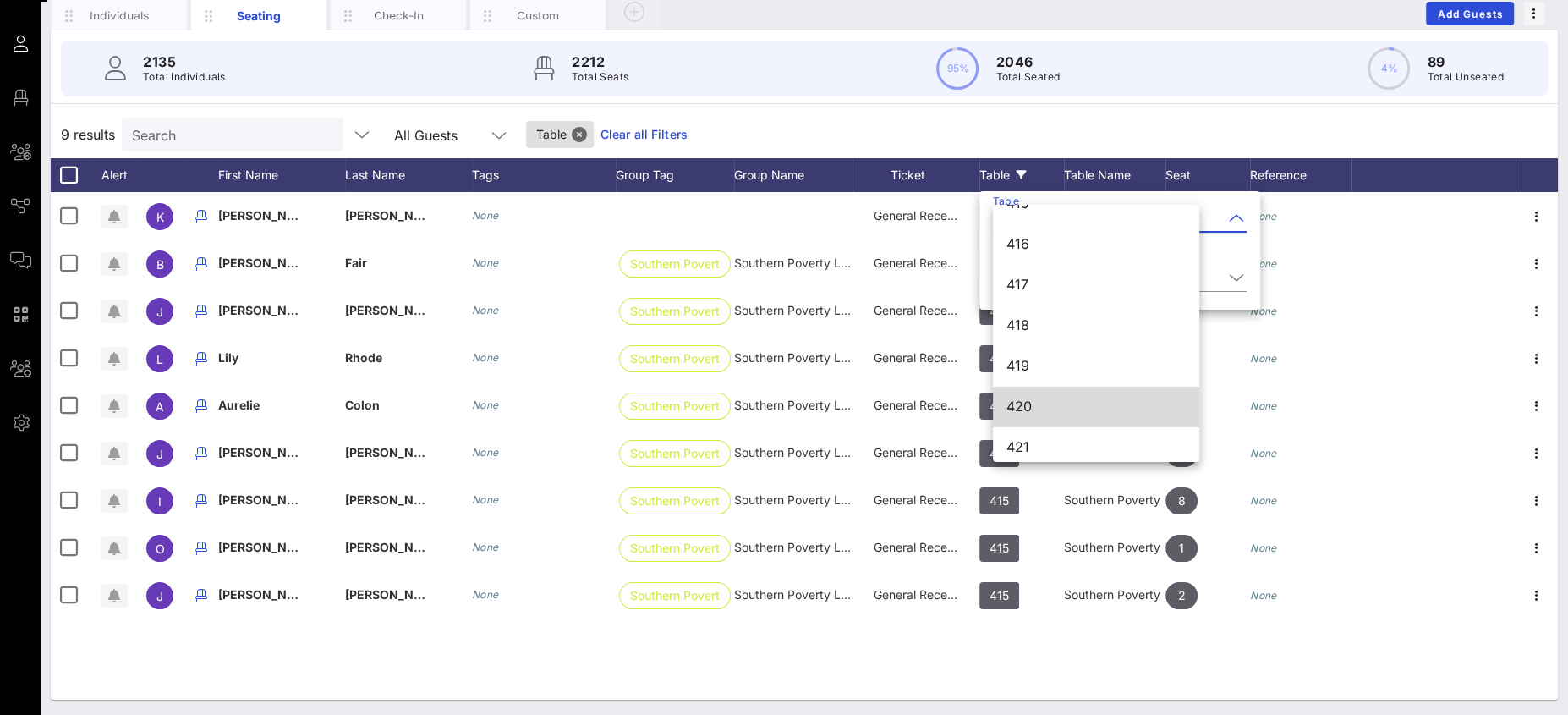
scroll to position [5761, 0]
click at [1038, 398] on div "420" at bounding box center [1096, 400] width 180 height 17
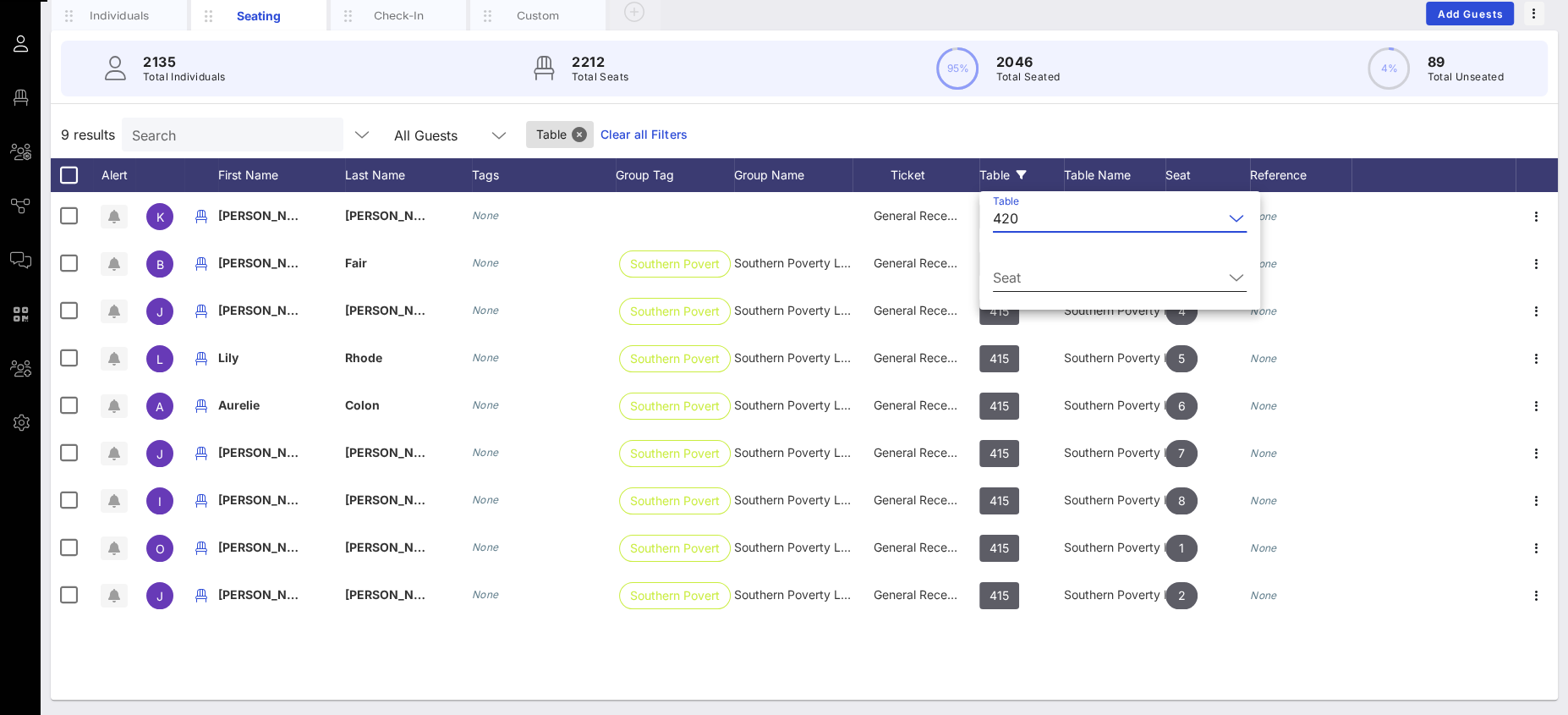
drag, startPoint x: 1033, startPoint y: 275, endPoint x: 1057, endPoint y: 292, distance: 29.4
click at [1033, 275] on input "Seat" at bounding box center [1108, 278] width 230 height 27
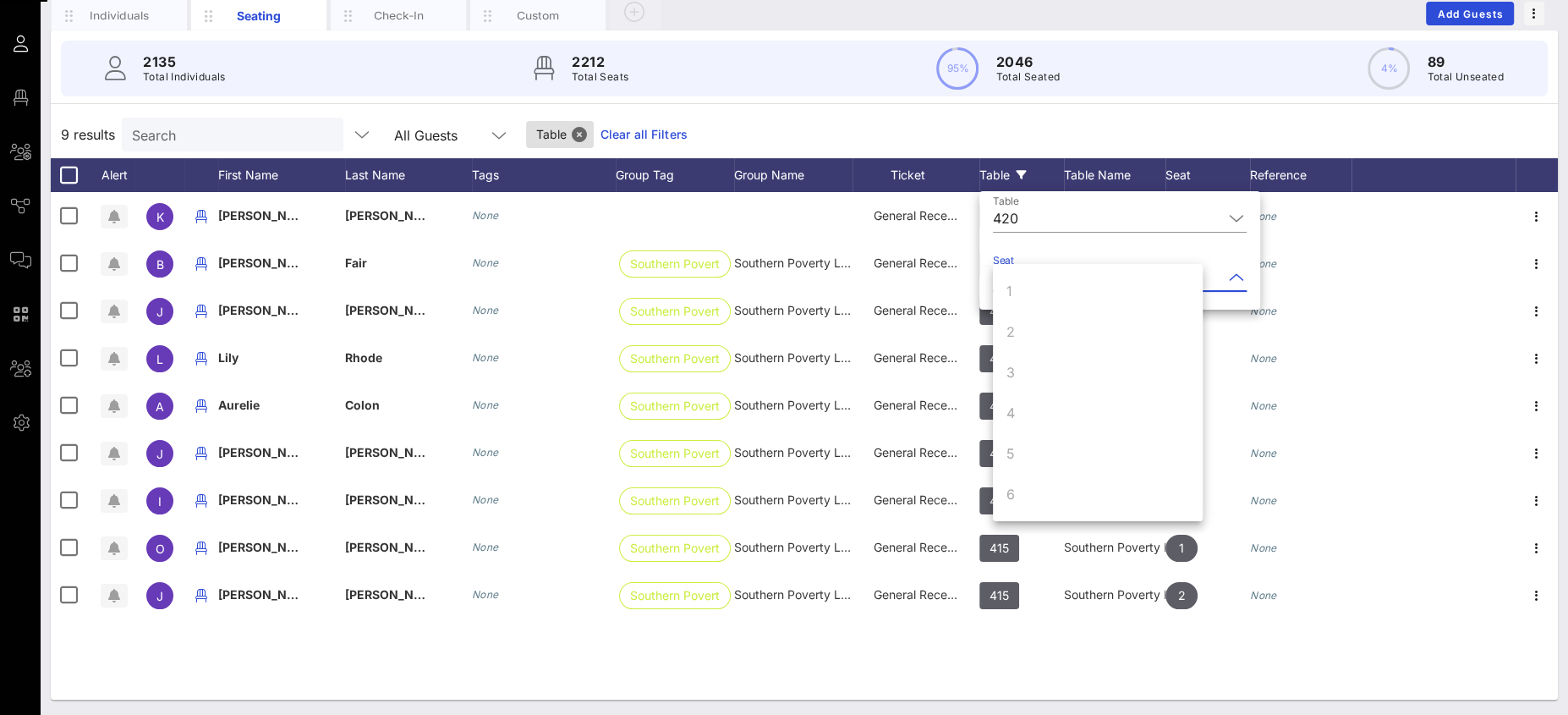
click at [1043, 267] on div "1 2 3 4 5 6 7 8 9 10" at bounding box center [1098, 474] width 210 height 420
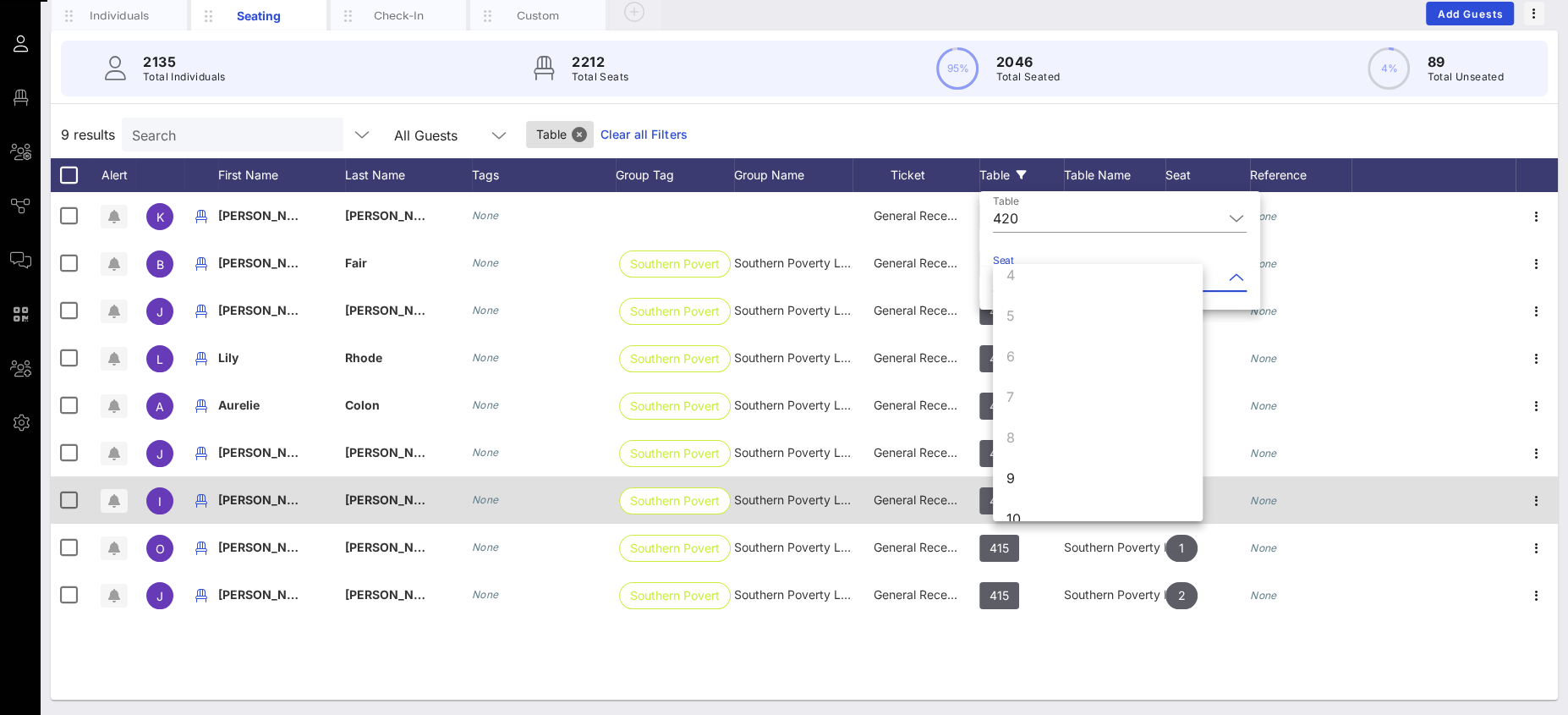
click at [1029, 479] on div "9" at bounding box center [1098, 478] width 210 height 41
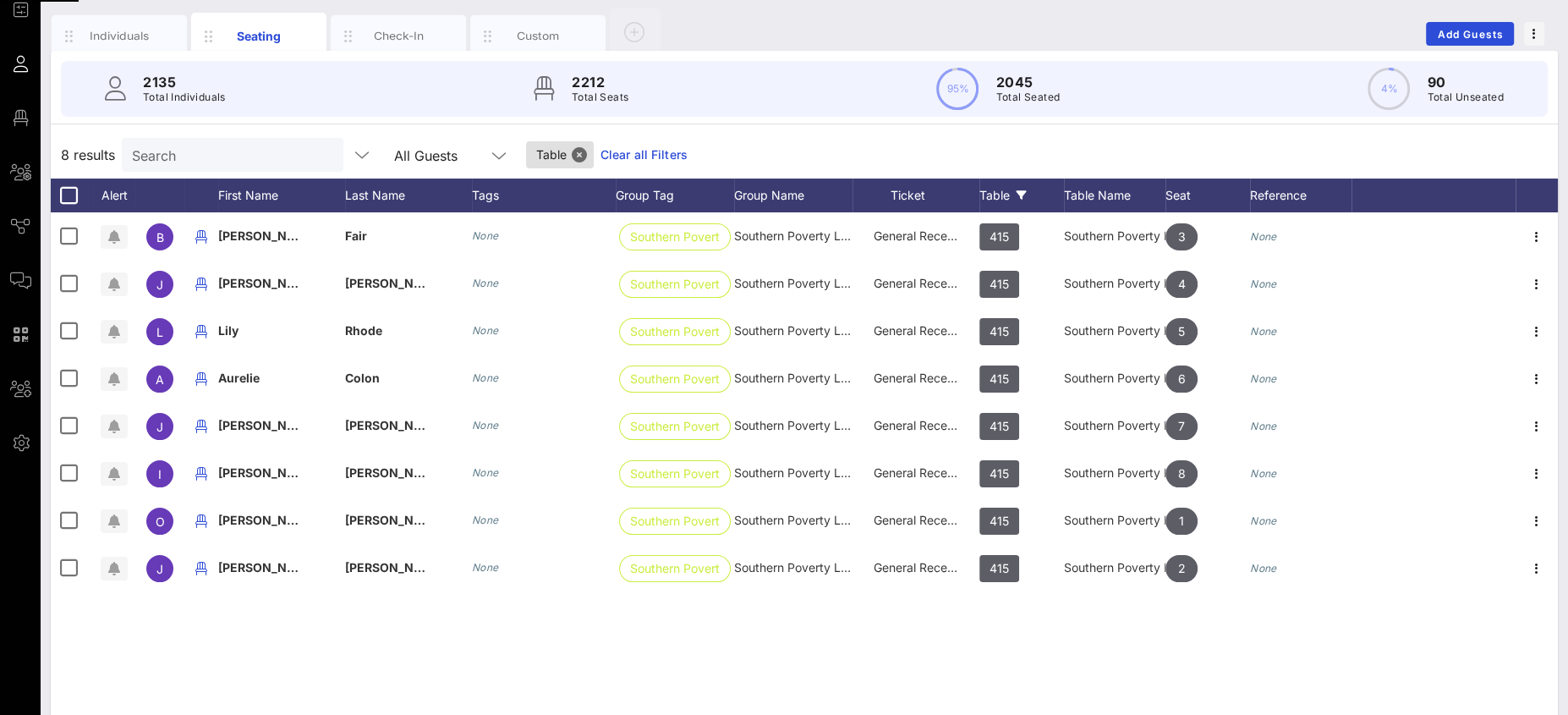
scroll to position [0, 0]
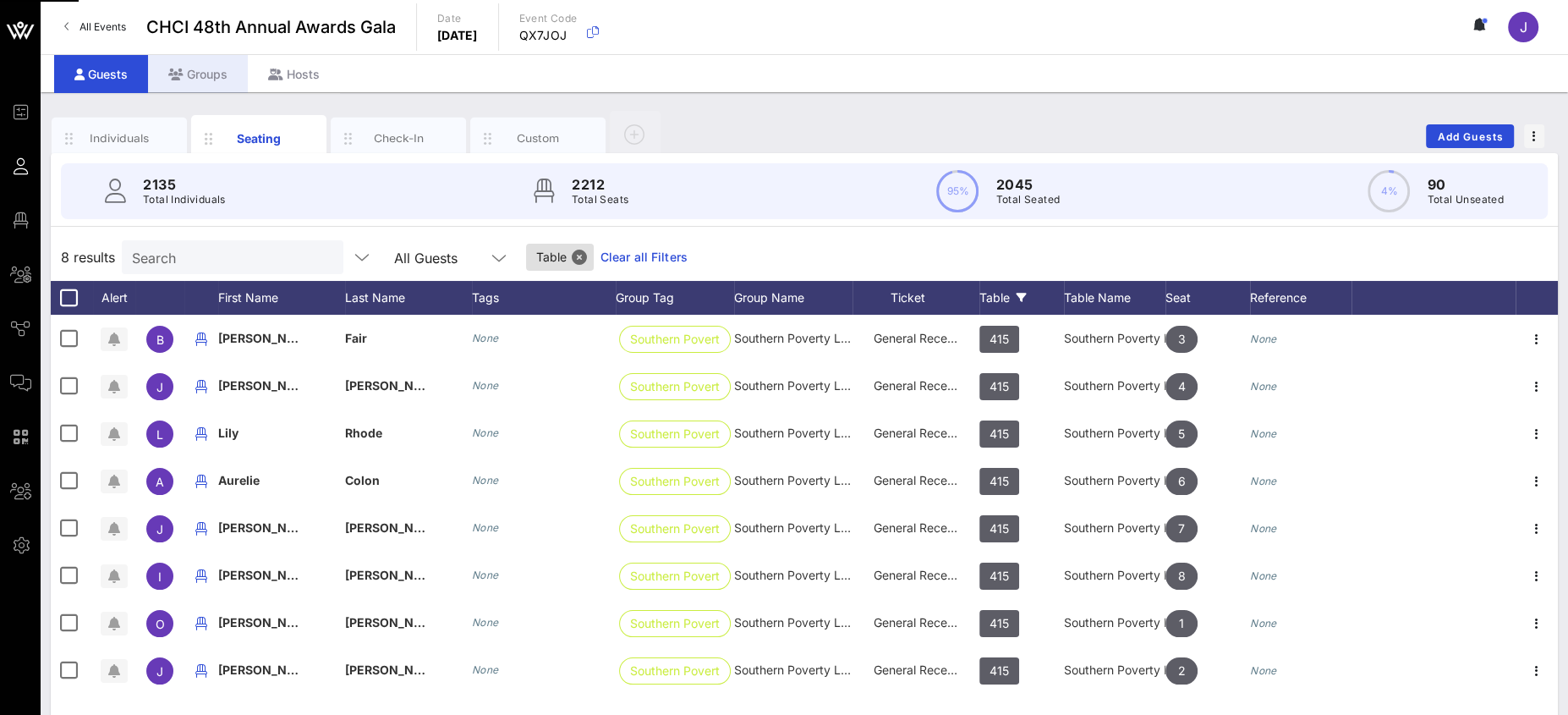
click at [207, 74] on div "Groups" at bounding box center [197, 74] width 100 height 38
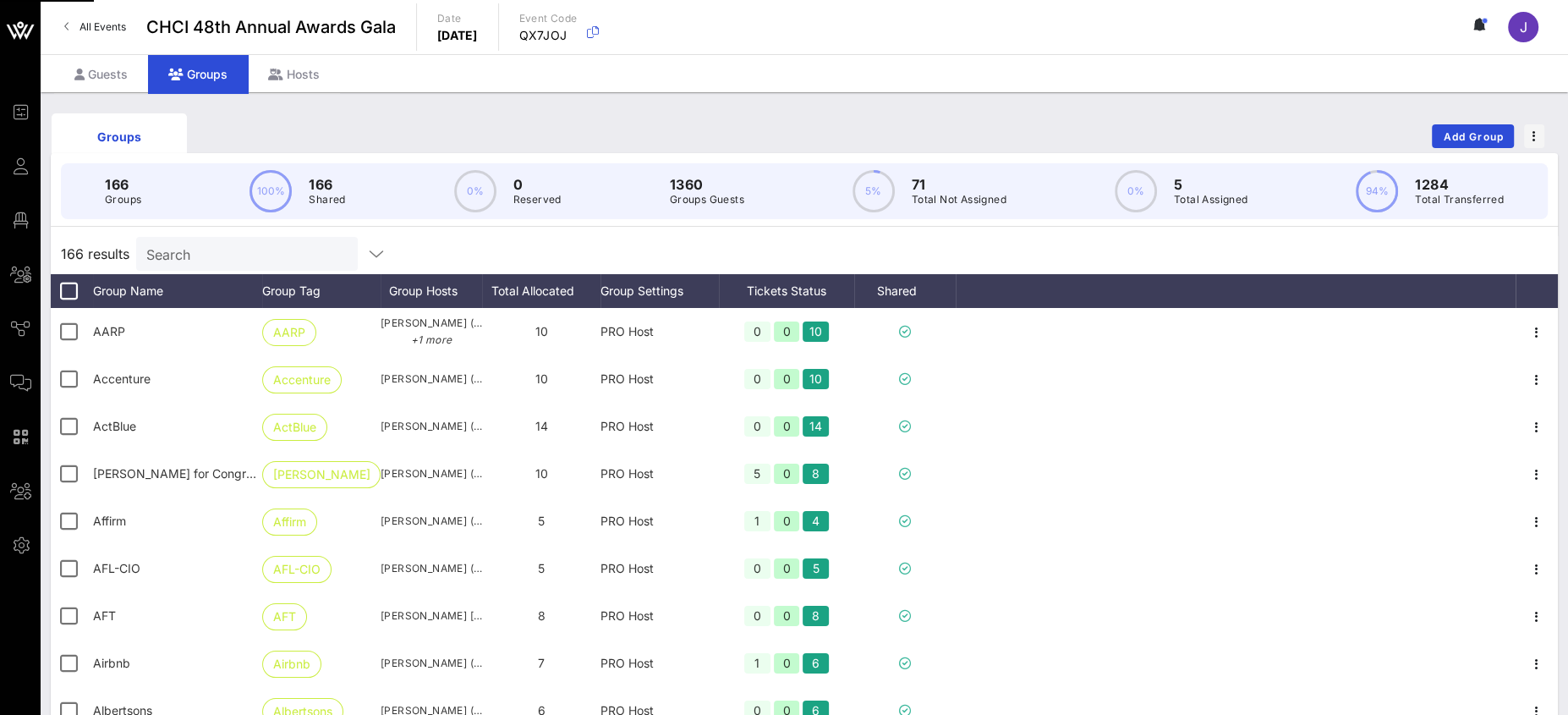
click at [189, 256] on input "Search" at bounding box center [246, 254] width 198 height 22
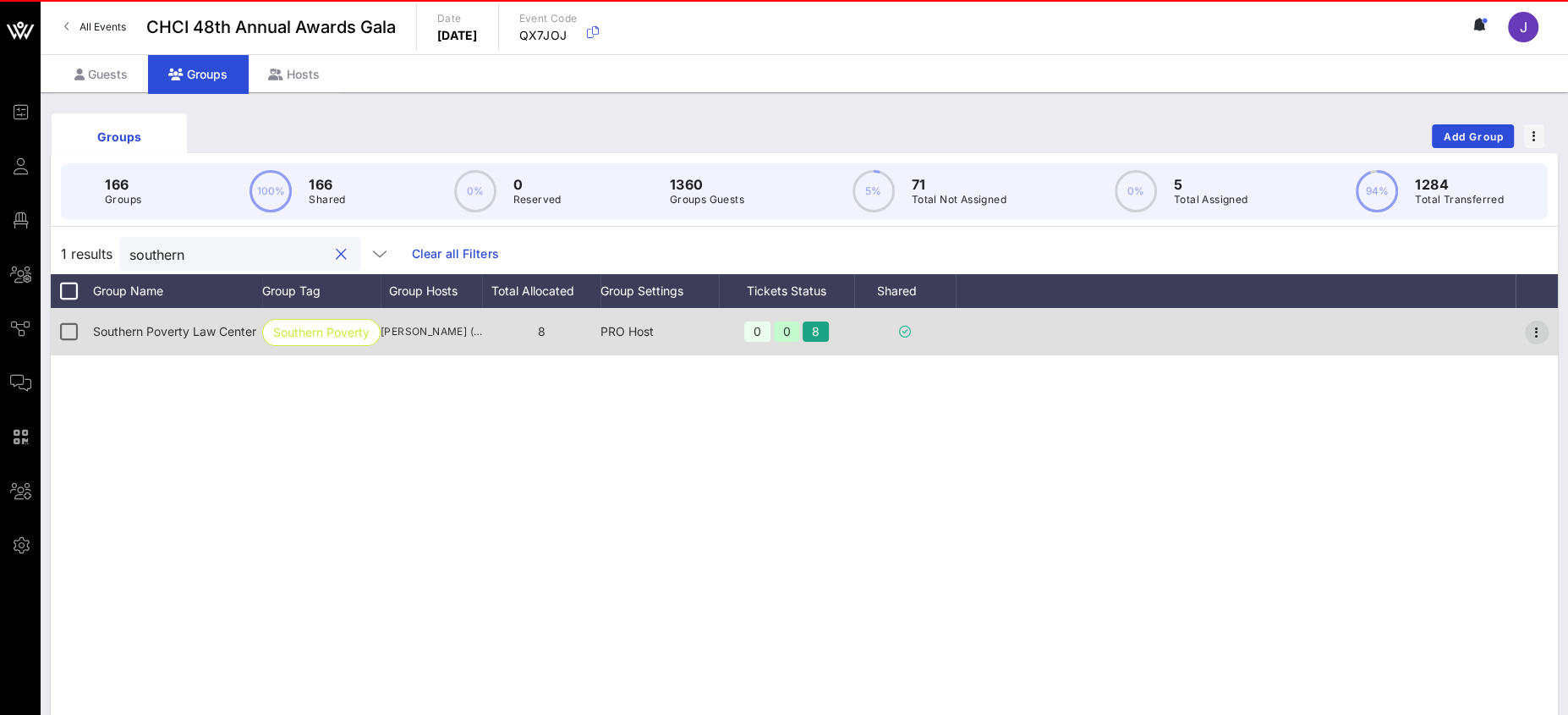
type input "southern"
click at [1536, 327] on icon "button" at bounding box center [1536, 332] width 20 height 20
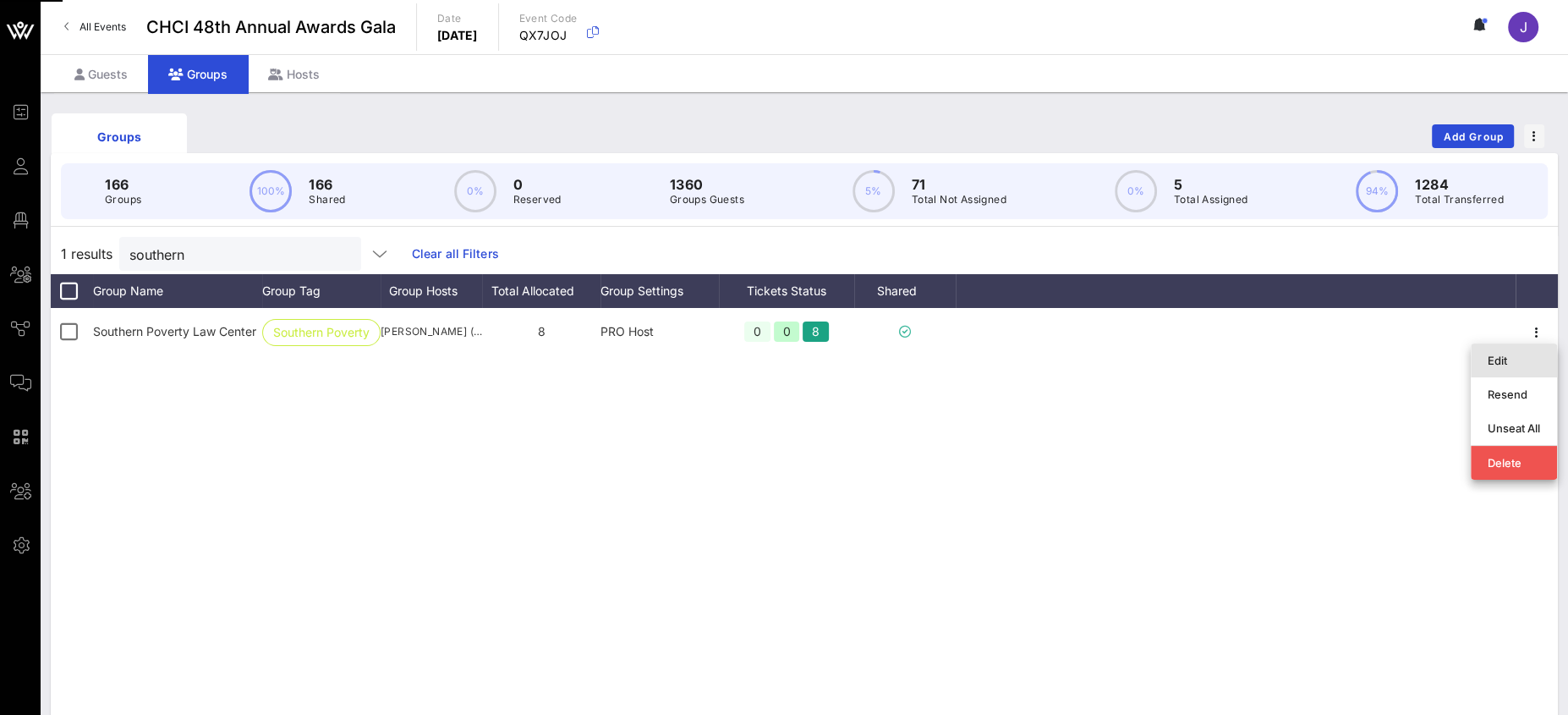
click at [1509, 359] on div "Edit" at bounding box center [1514, 360] width 52 height 14
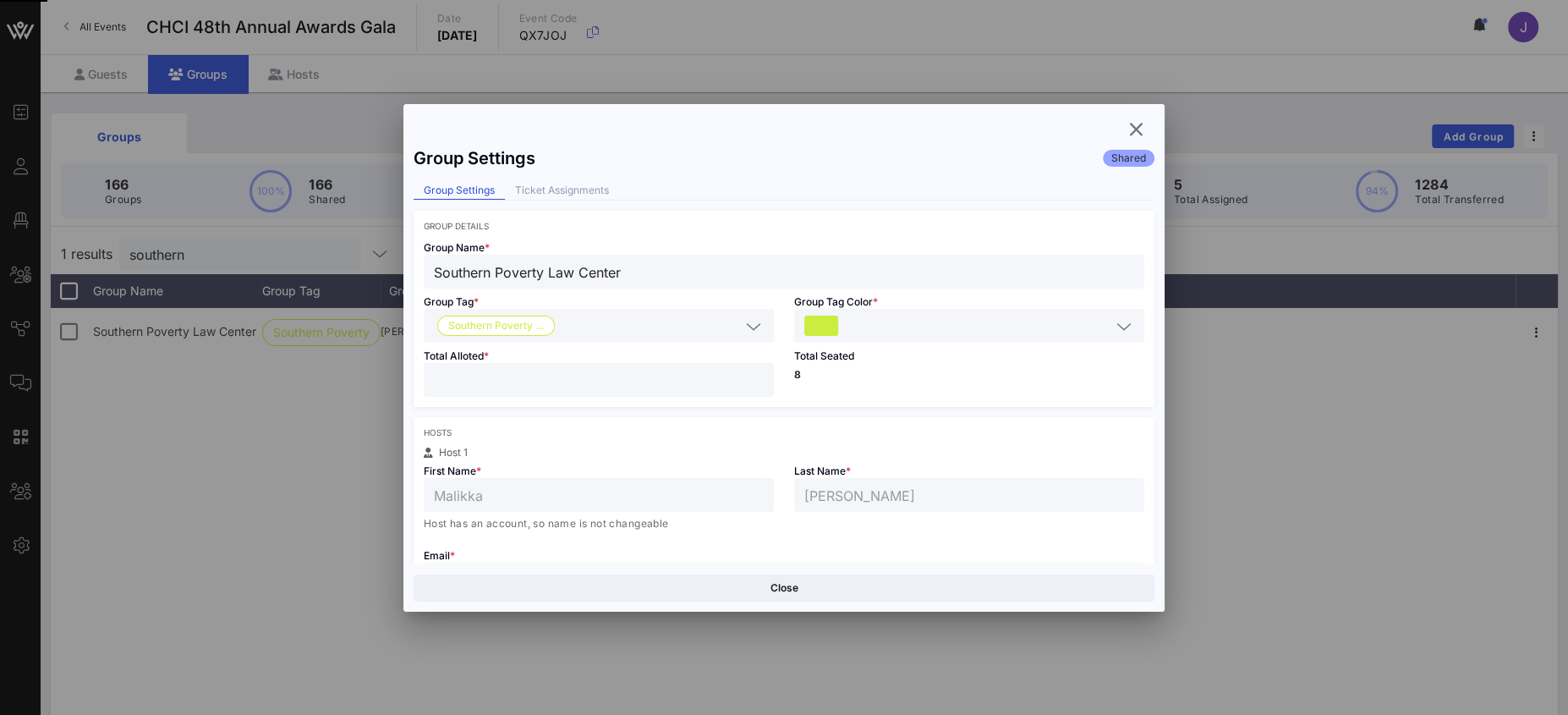
drag, startPoint x: 477, startPoint y: 386, endPoint x: 357, endPoint y: 374, distance: 120.6
click at [371, 376] on div "Event Builder Guests Floor Plan All Groups Journeys Comms QR Scanner Team Setti…" at bounding box center [784, 443] width 1568 height 887
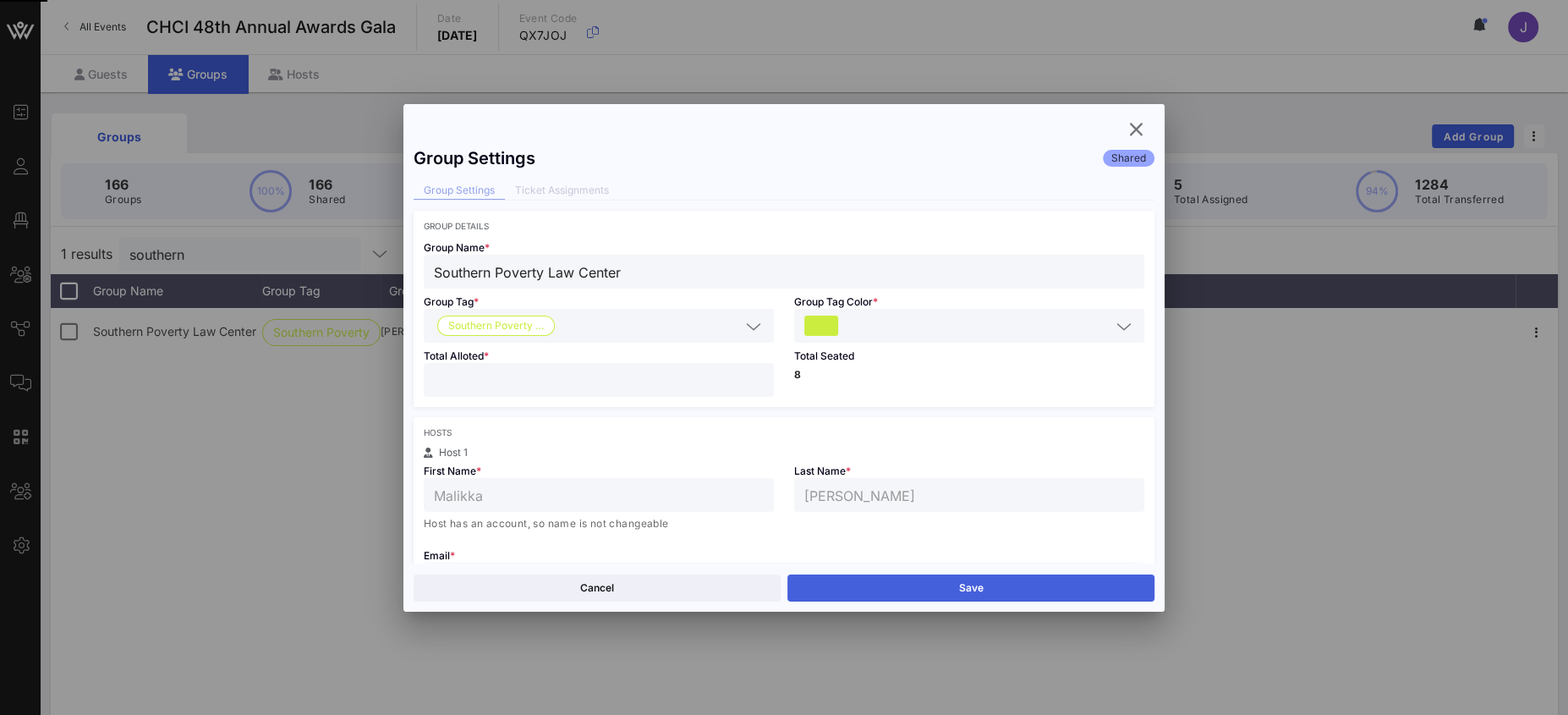
type input "**"
click at [1088, 597] on button "Save" at bounding box center [971, 588] width 367 height 27
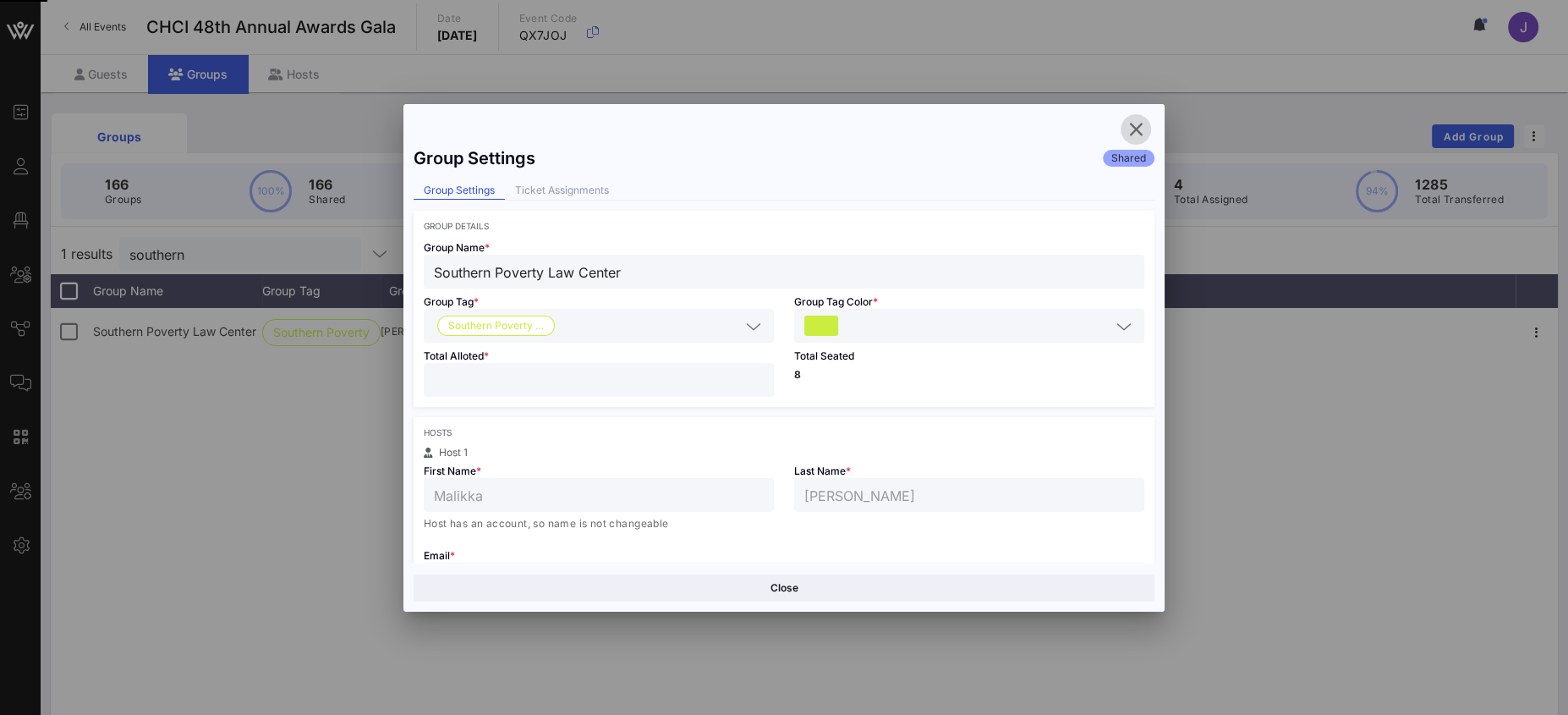
click at [1139, 118] on button "button" at bounding box center [1135, 129] width 30 height 30
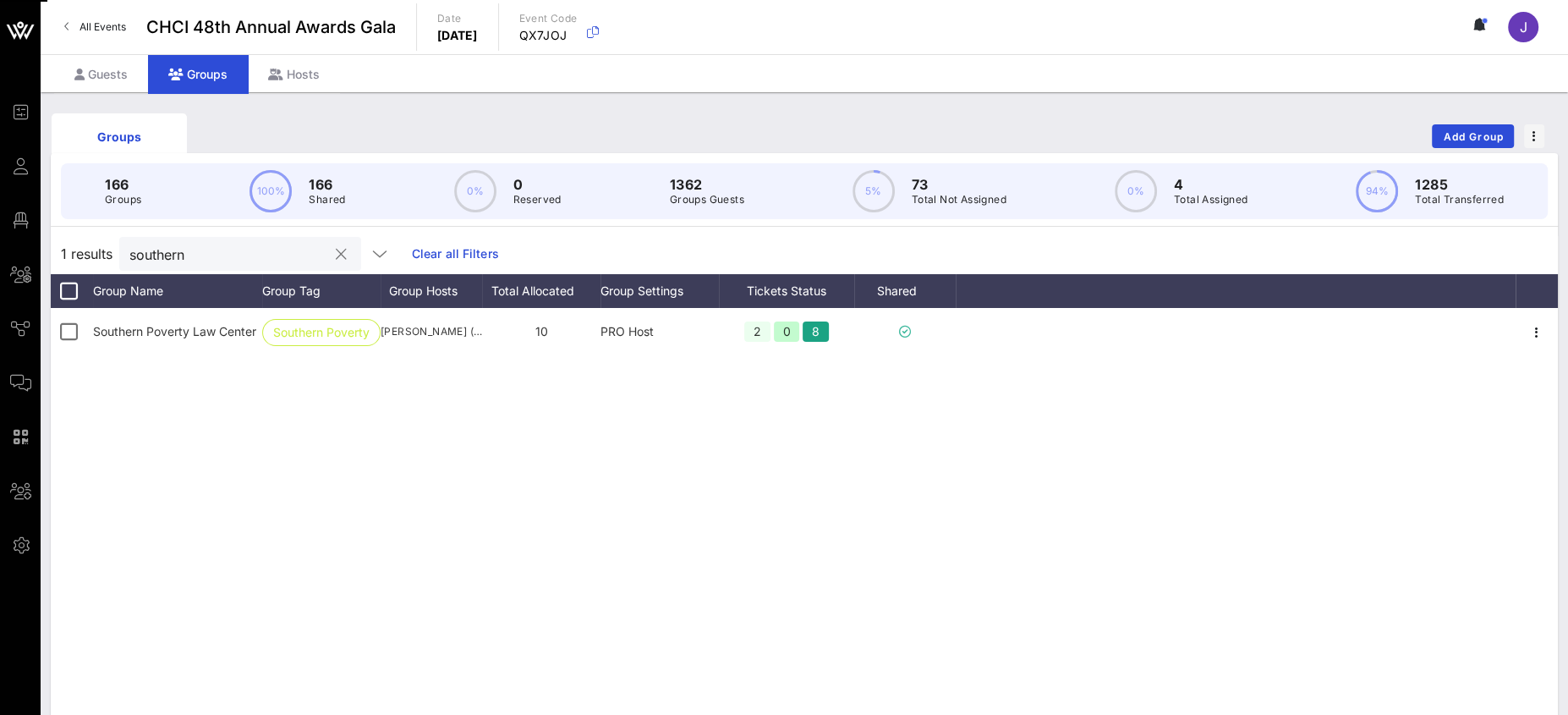
click at [167, 256] on input "southern" at bounding box center [228, 254] width 198 height 22
type input "lazo"
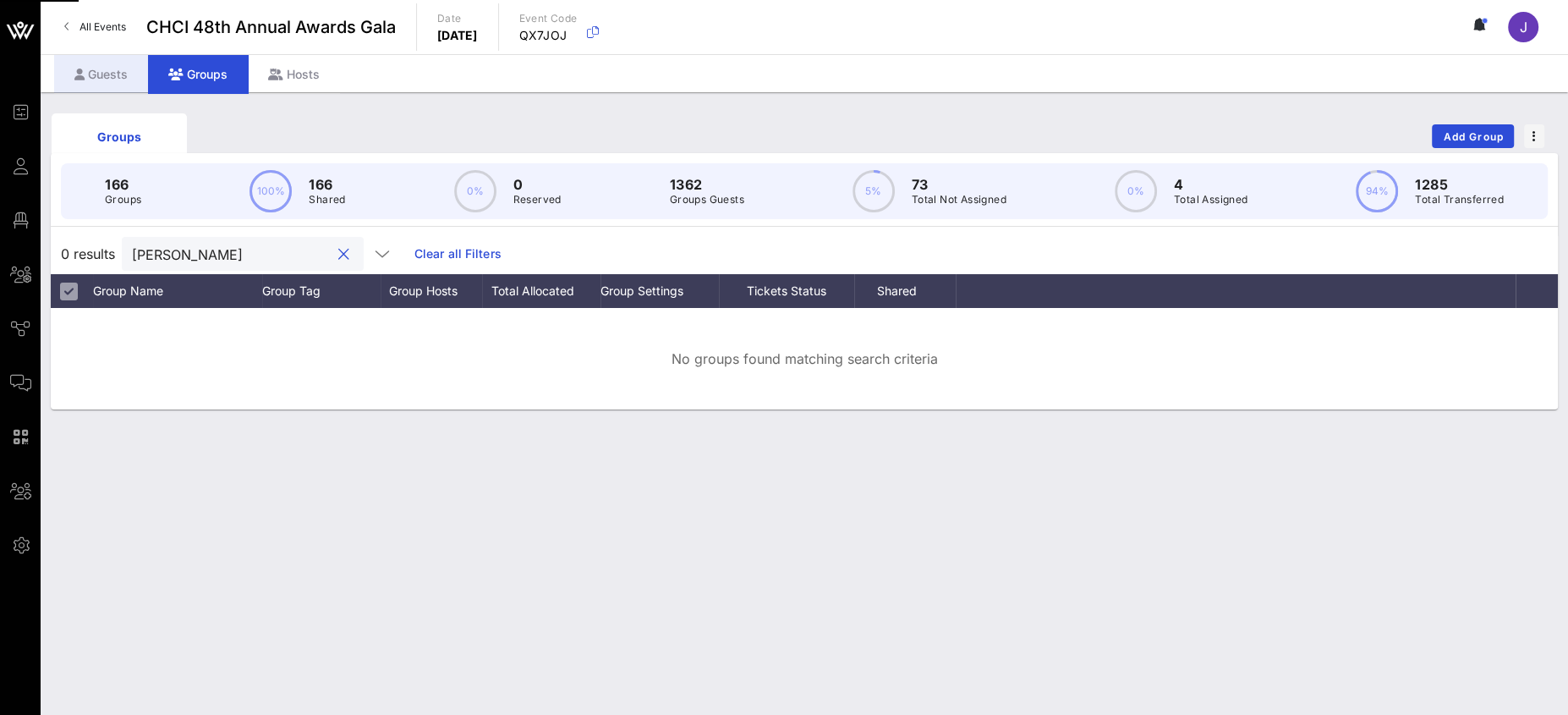
click at [132, 81] on div "Guests" at bounding box center [101, 74] width 94 height 38
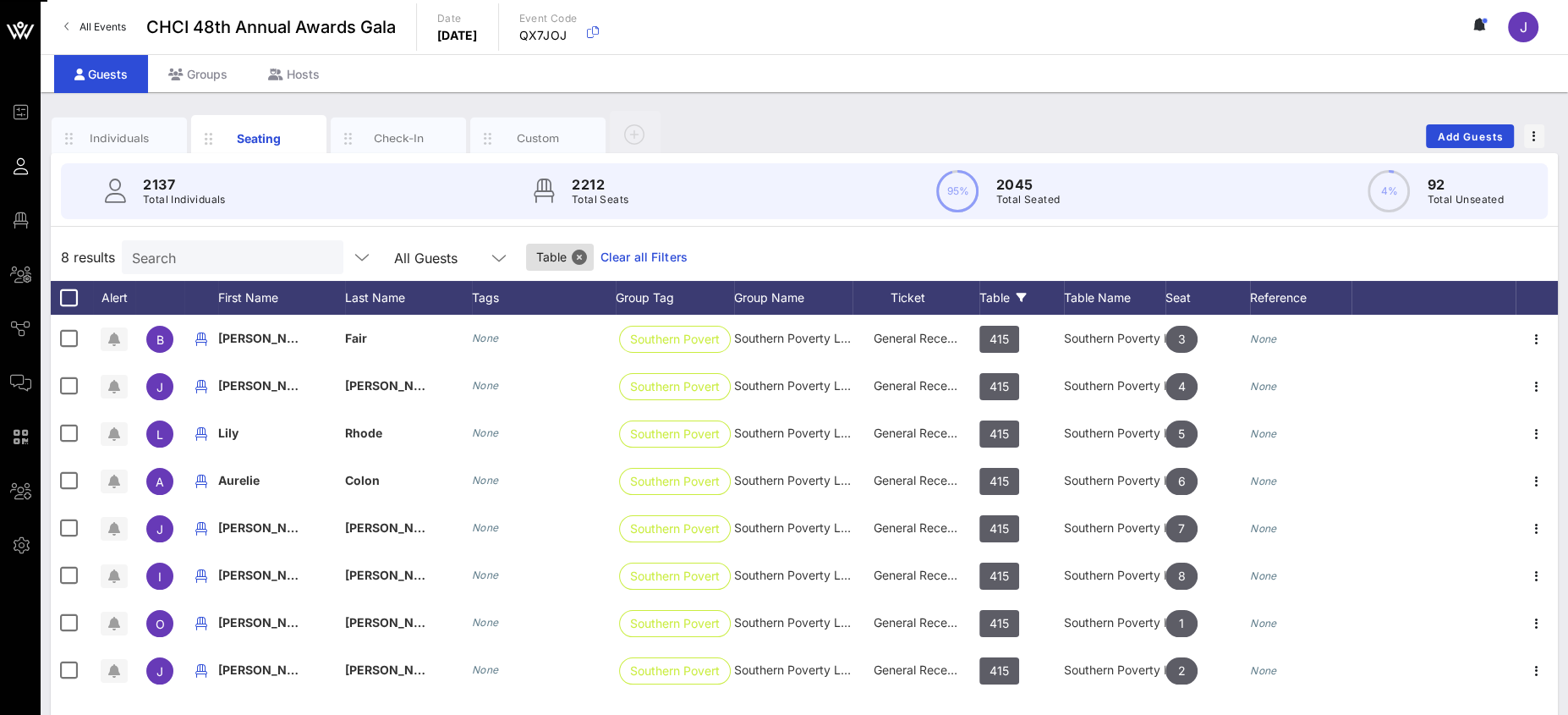
click at [167, 253] on input "Search" at bounding box center [231, 256] width 198 height 22
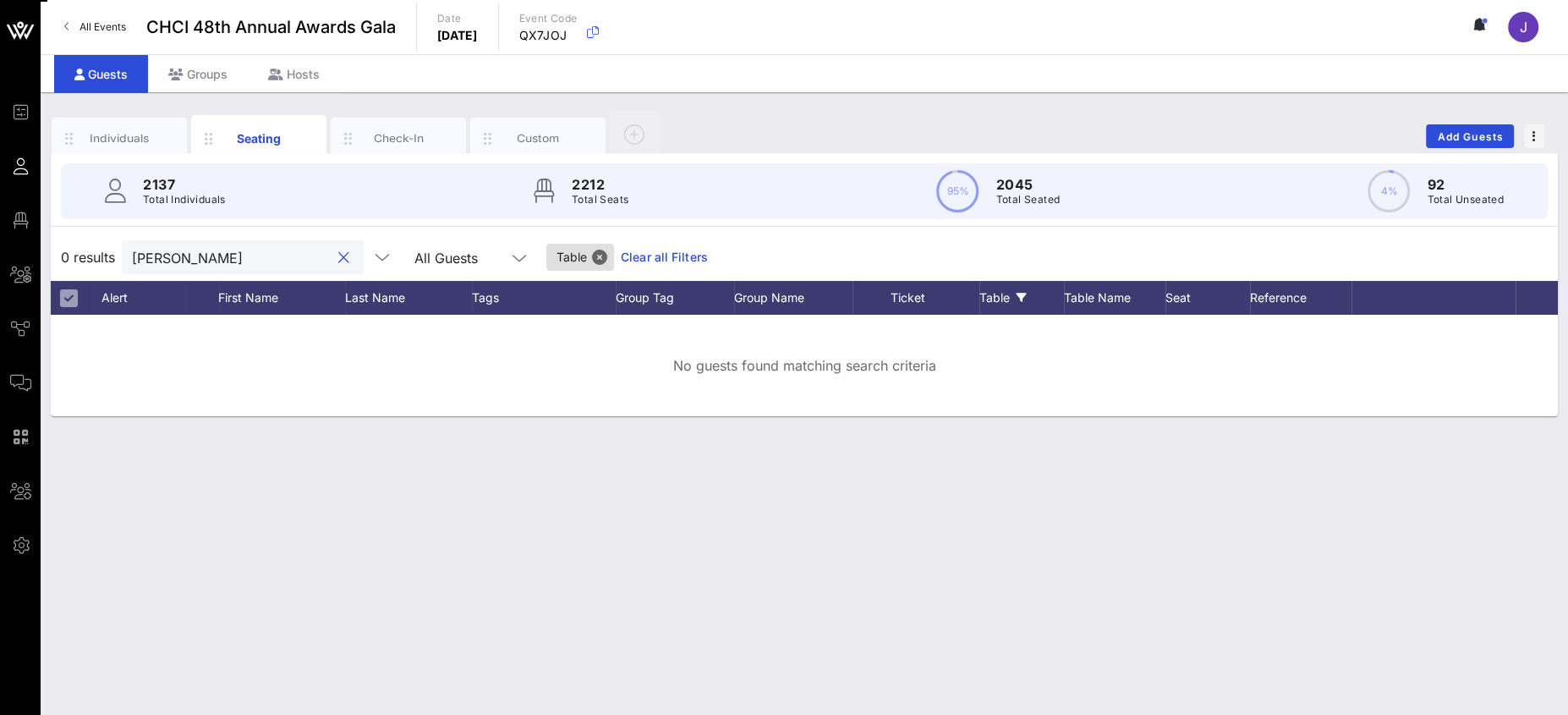
type input "lazo"
click at [592, 255] on button "Close" at bounding box center [600, 257] width 16 height 16
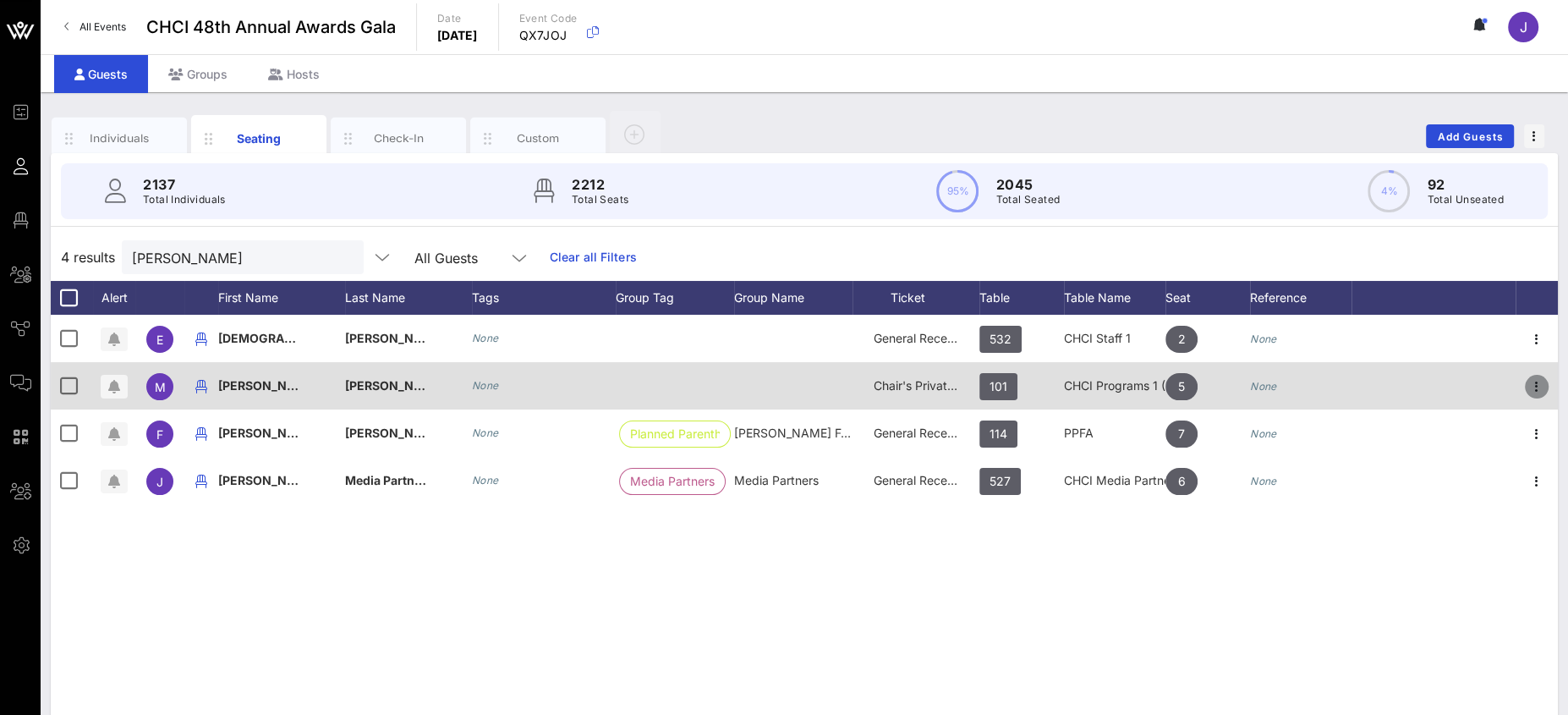
click at [1535, 384] on icon "button" at bounding box center [1536, 387] width 20 height 20
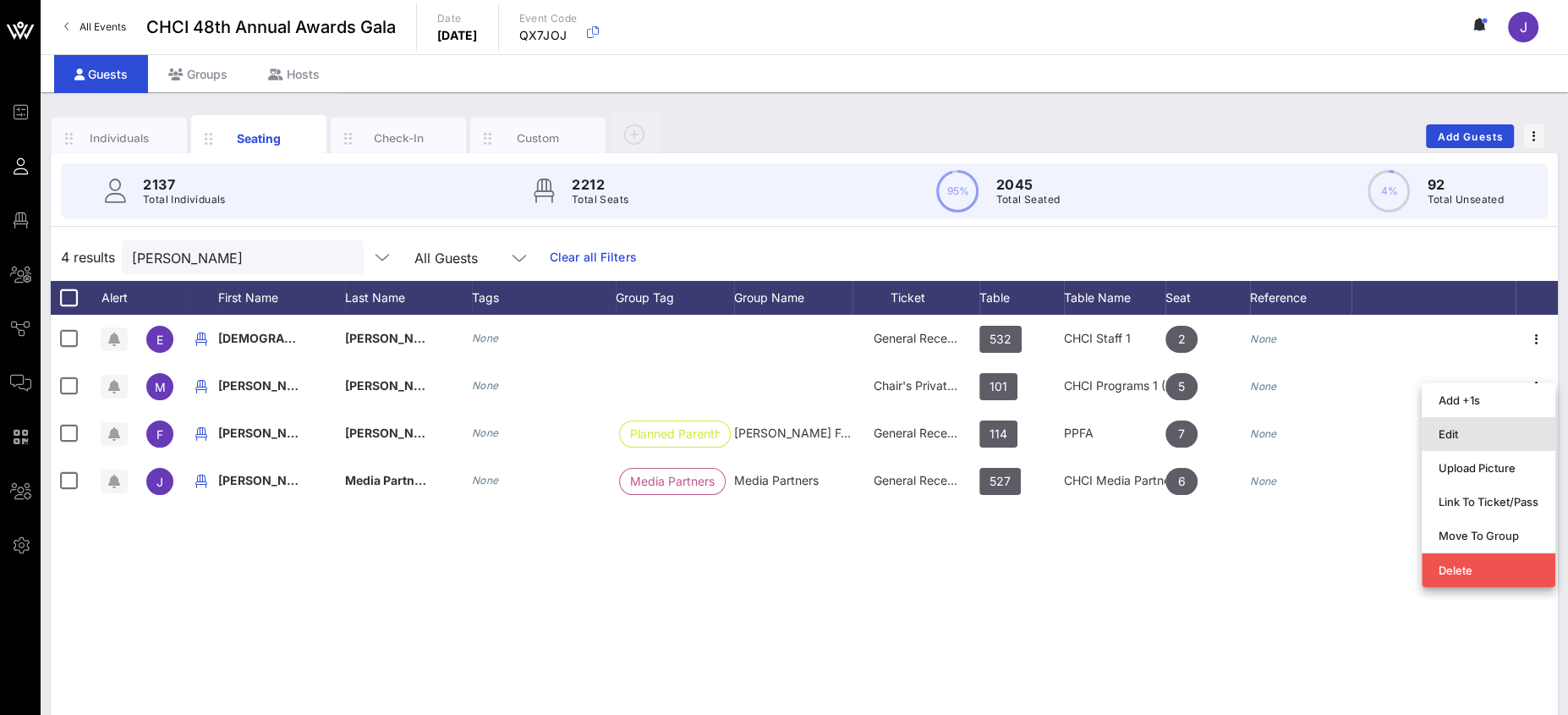
click at [1481, 436] on div "Edit" at bounding box center [1488, 434] width 100 height 14
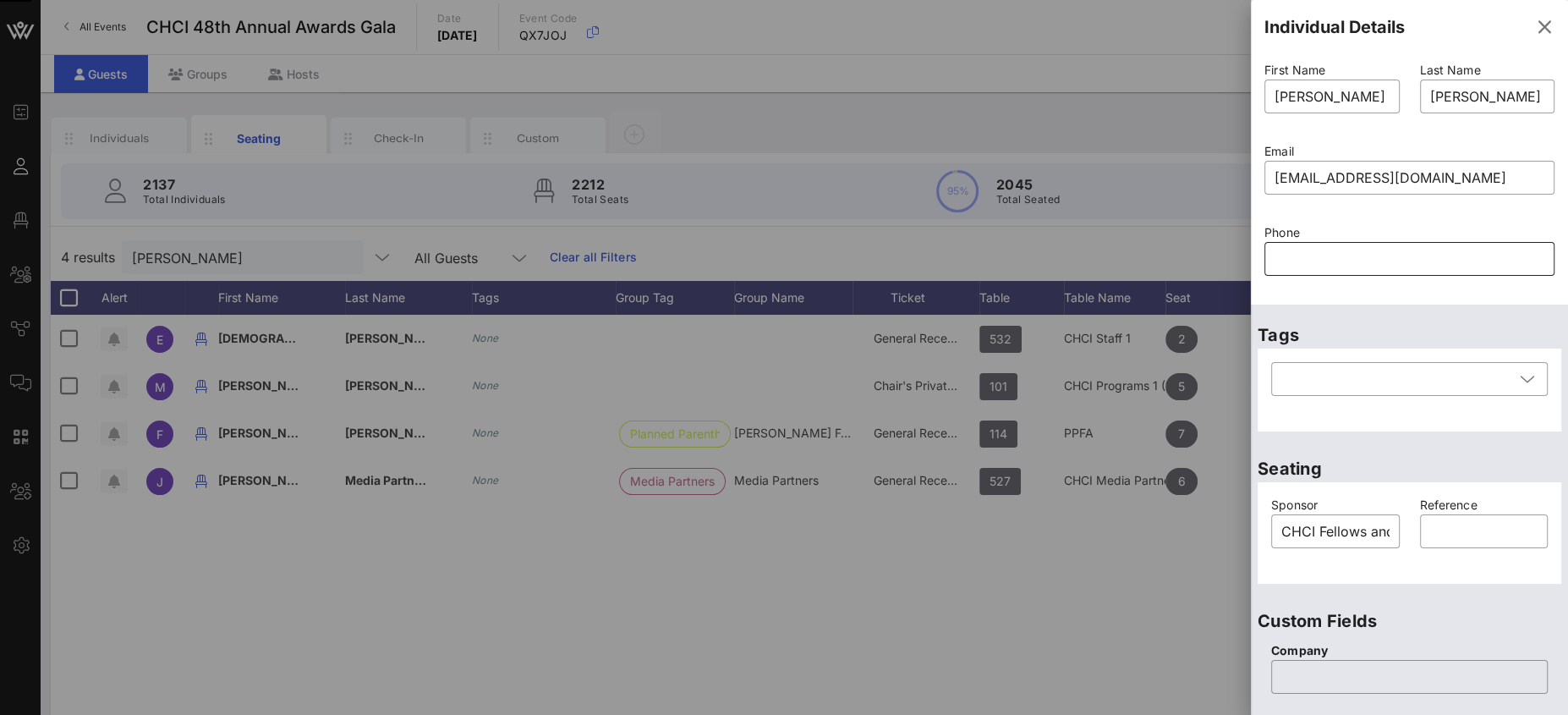
click at [1309, 266] on input "text" at bounding box center [1410, 259] width 270 height 27
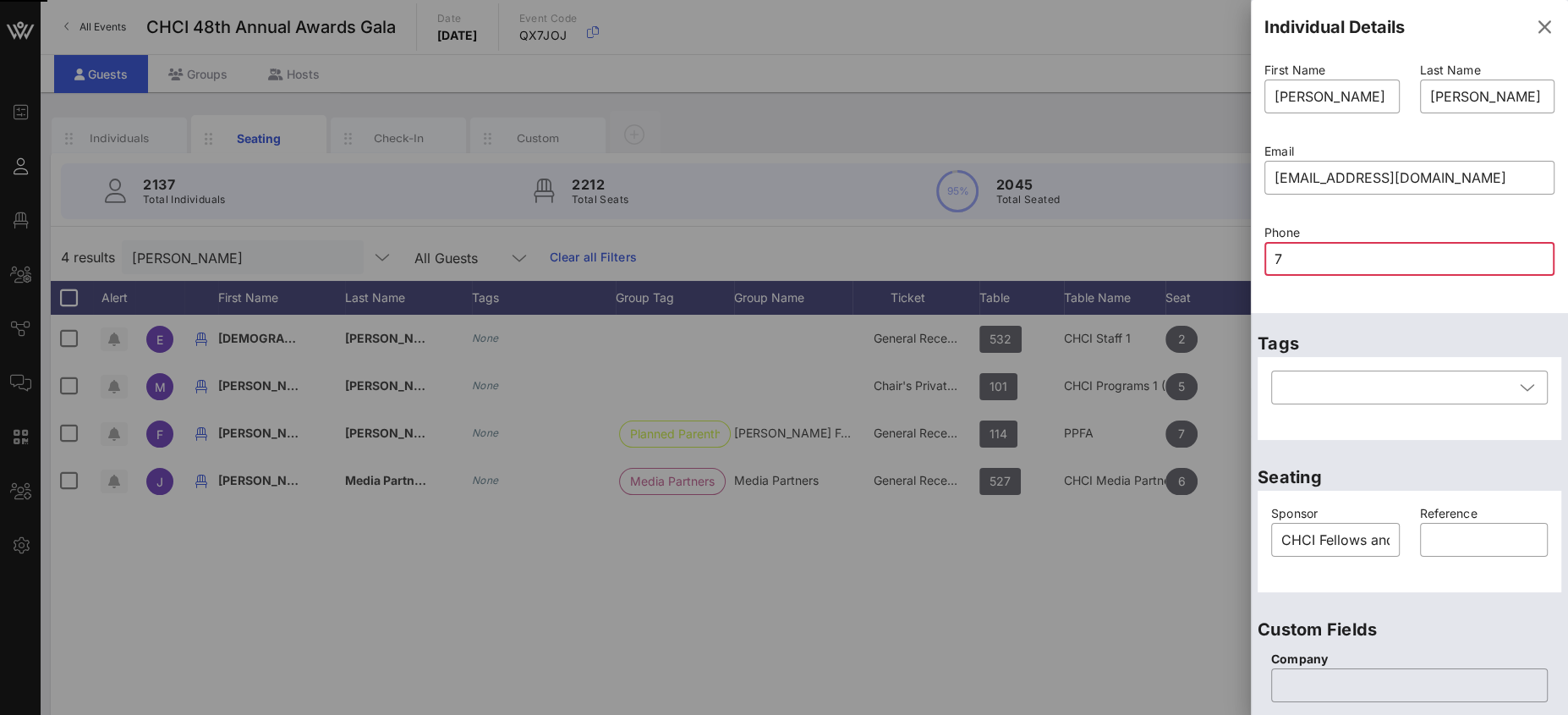
type input "75"
type input "4"
type input "0"
type input "754-"
type input "2"
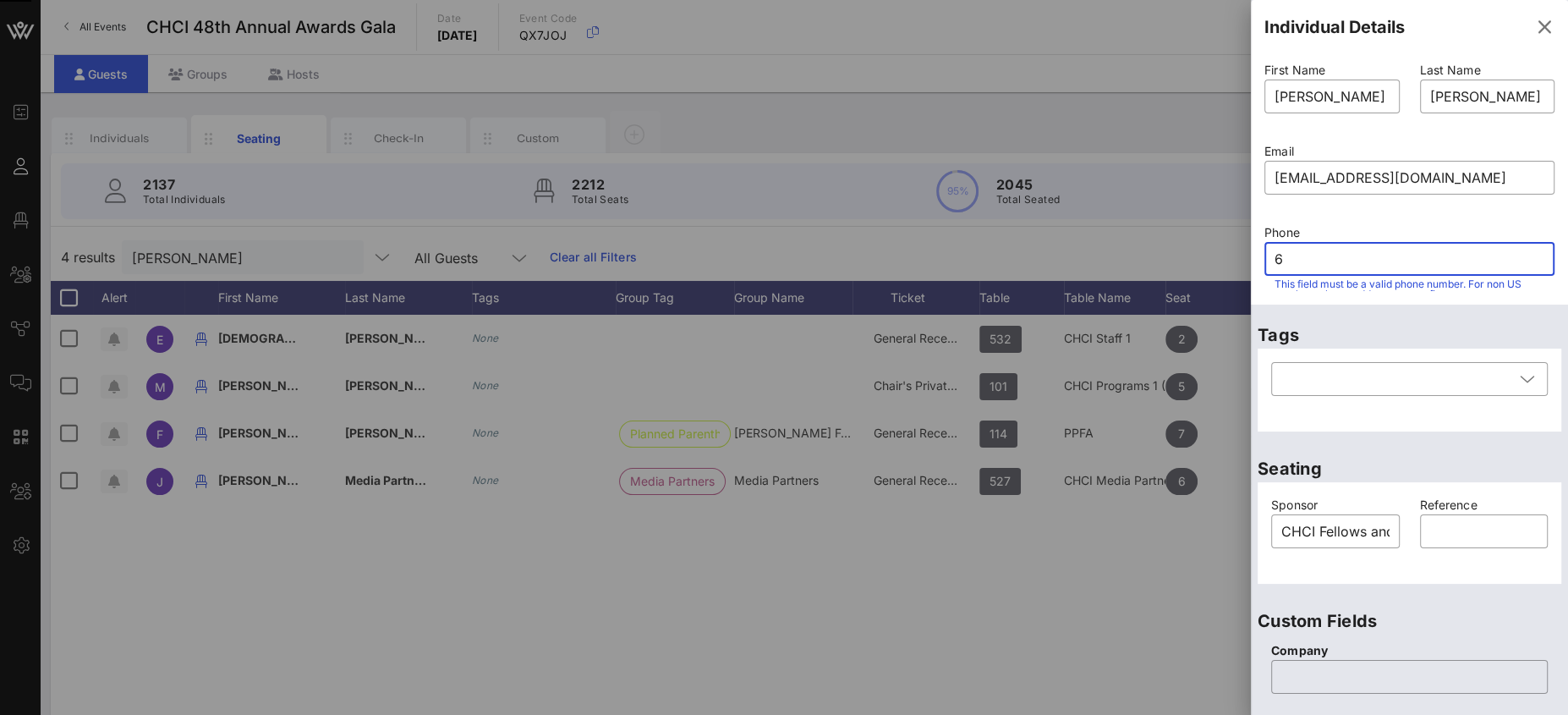
type input "69"
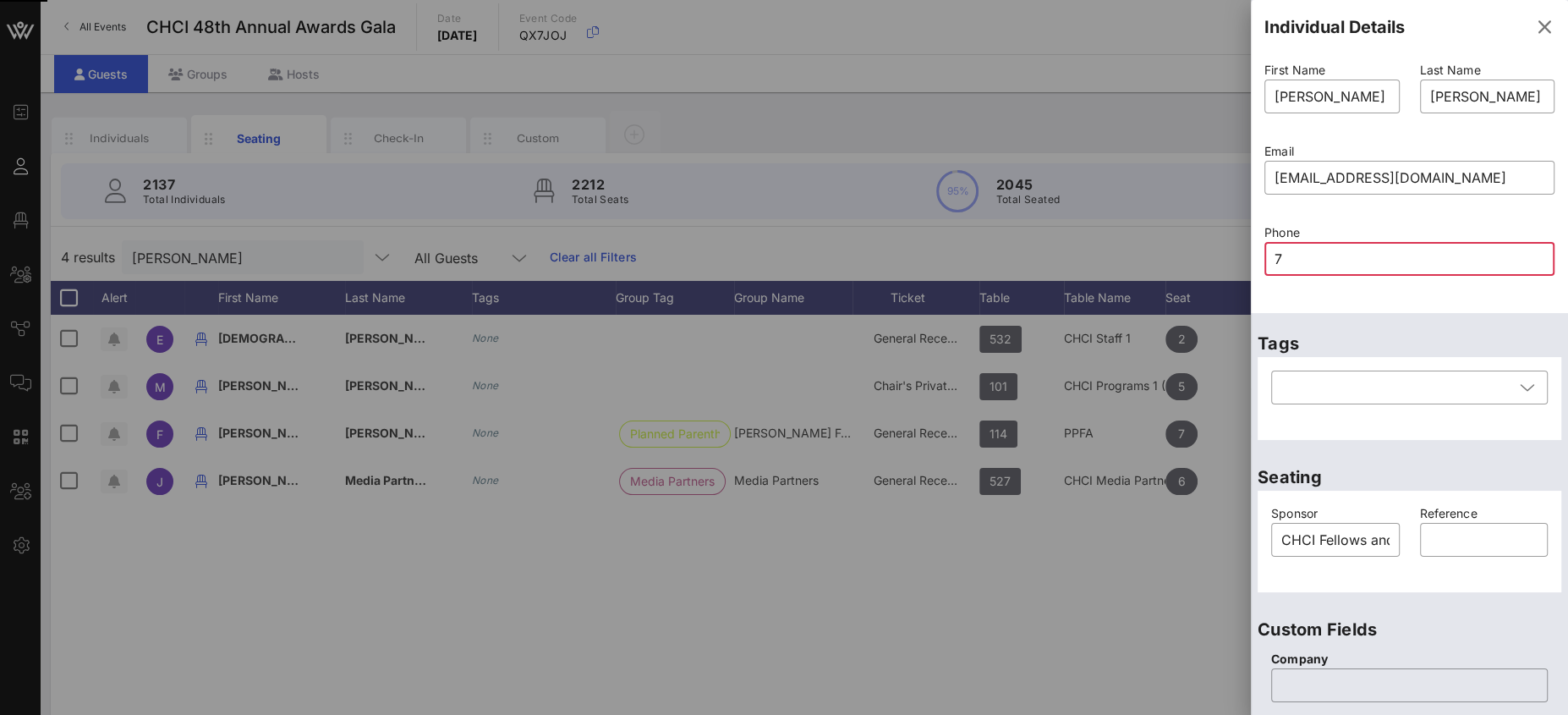
type input "75"
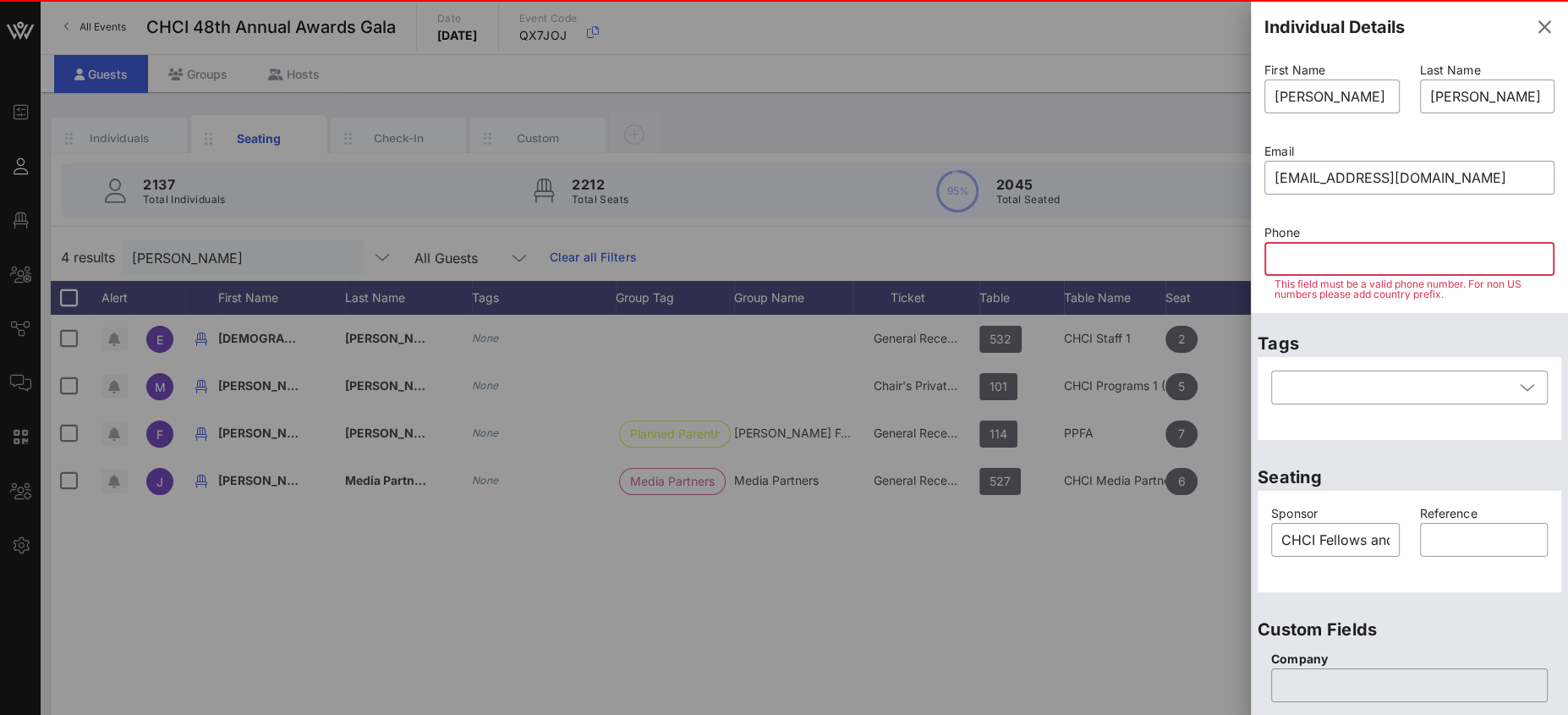
type input "4"
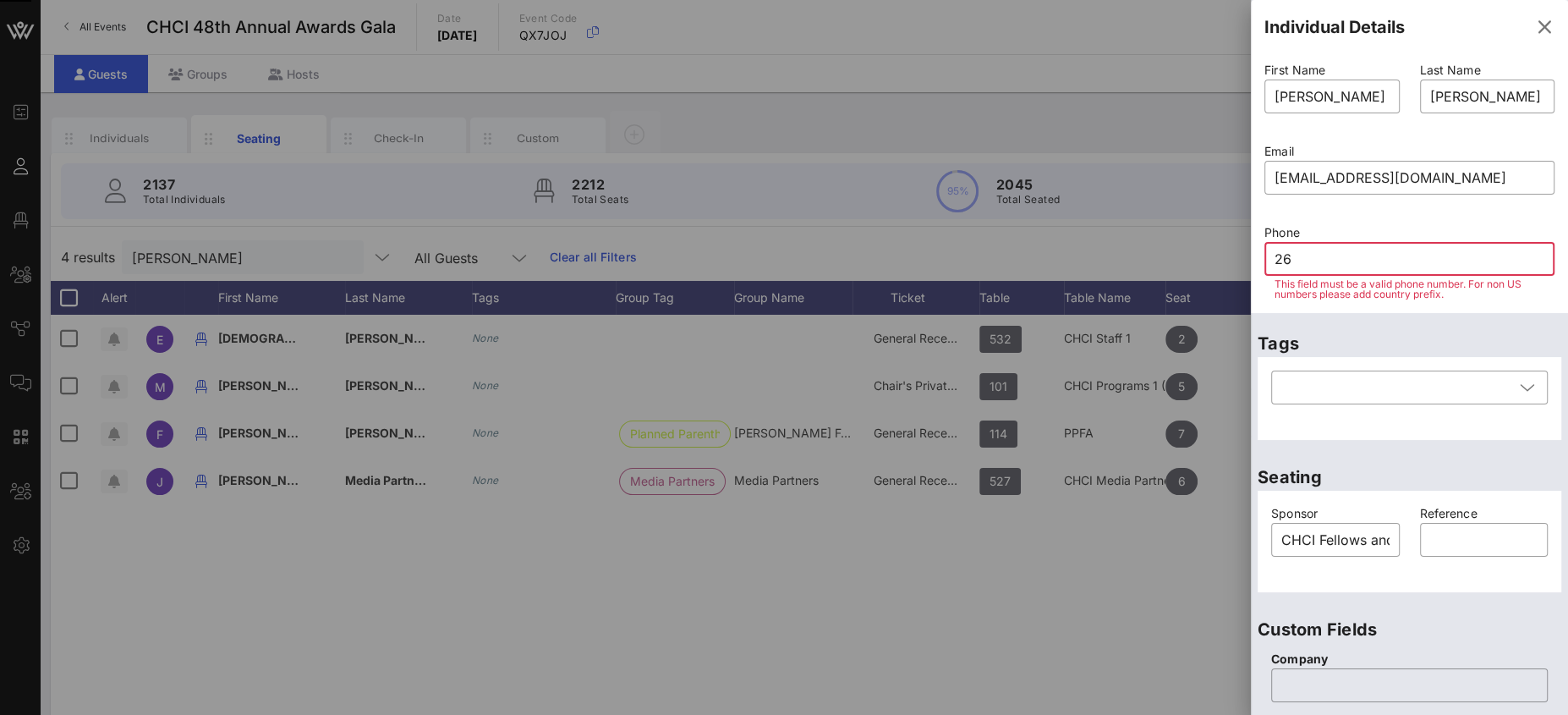
type input "268"
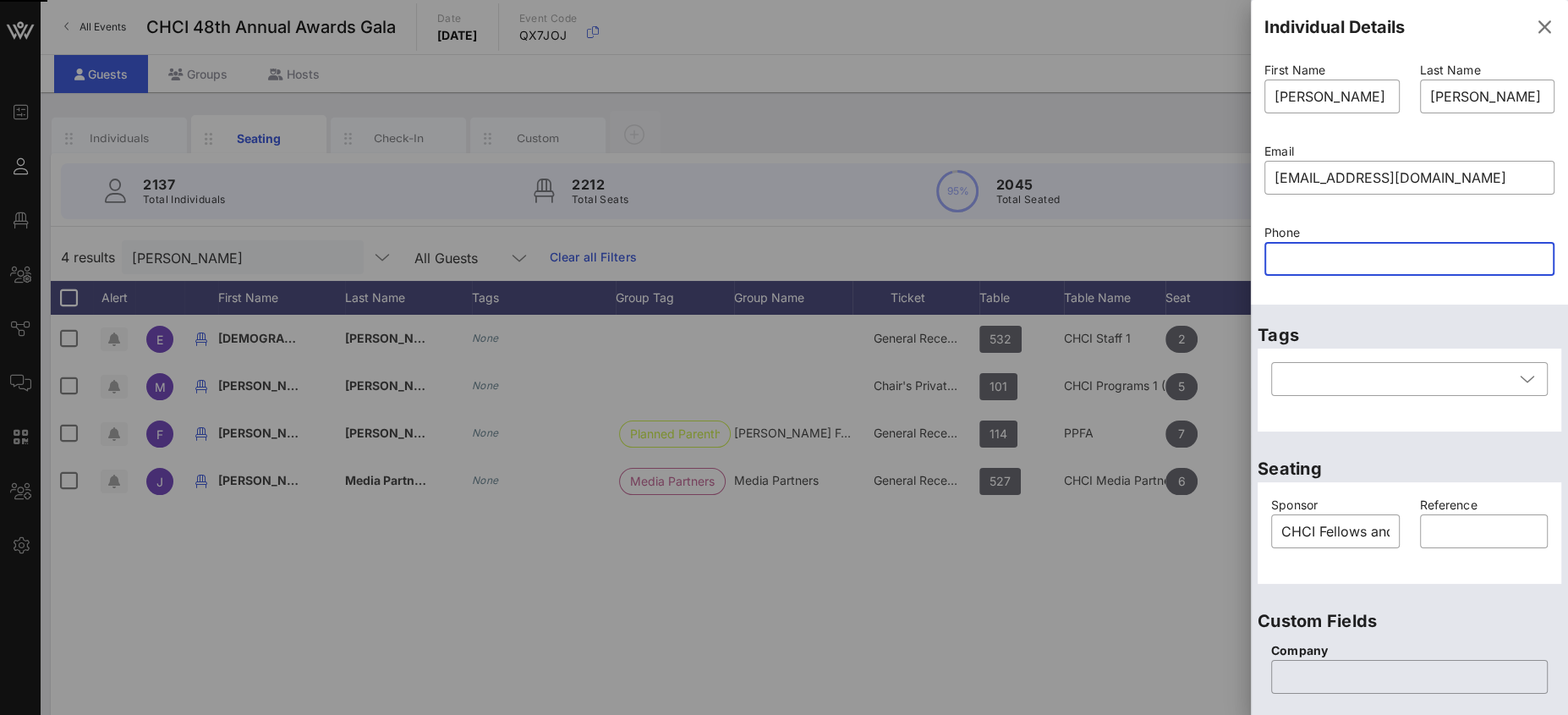
type input "7"
type input "5"
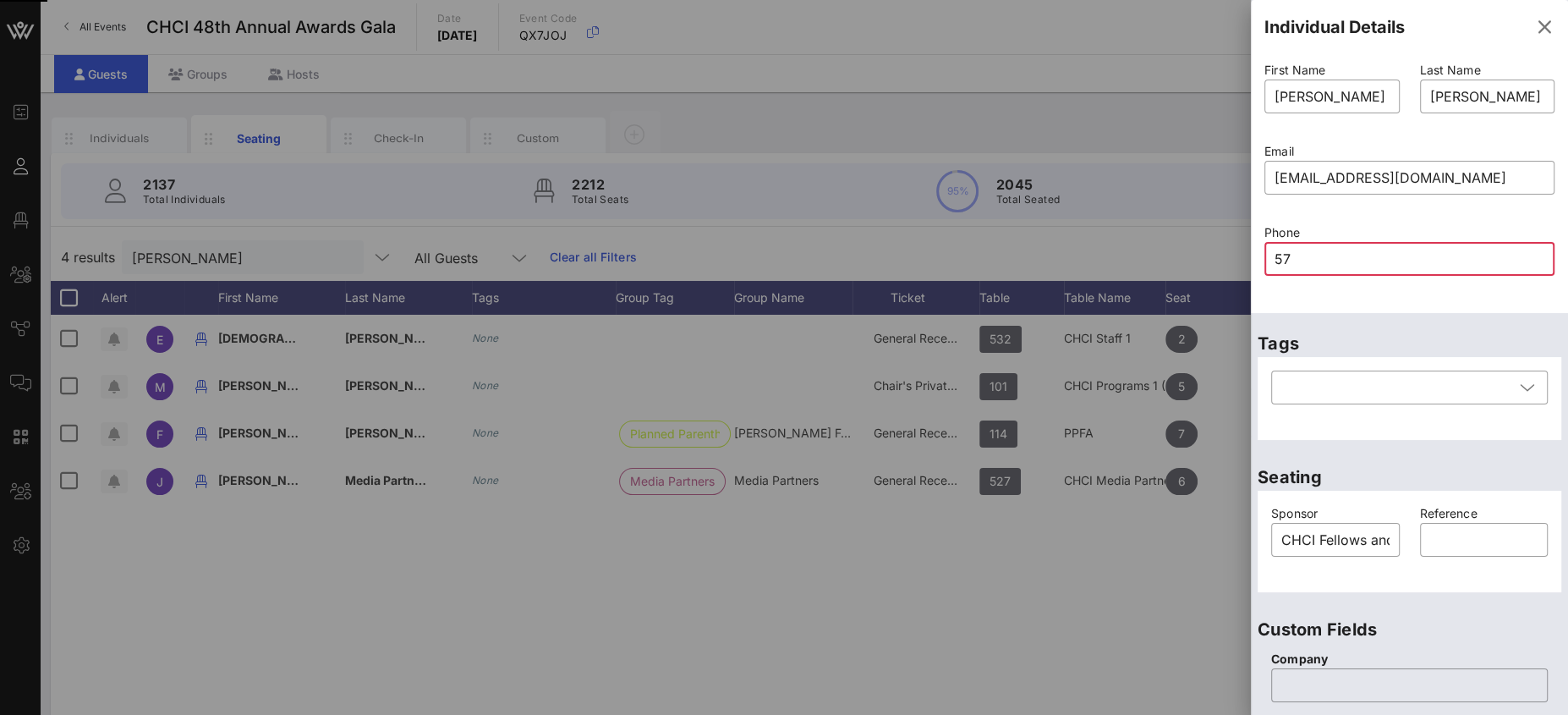
type input "575"
type input "75"
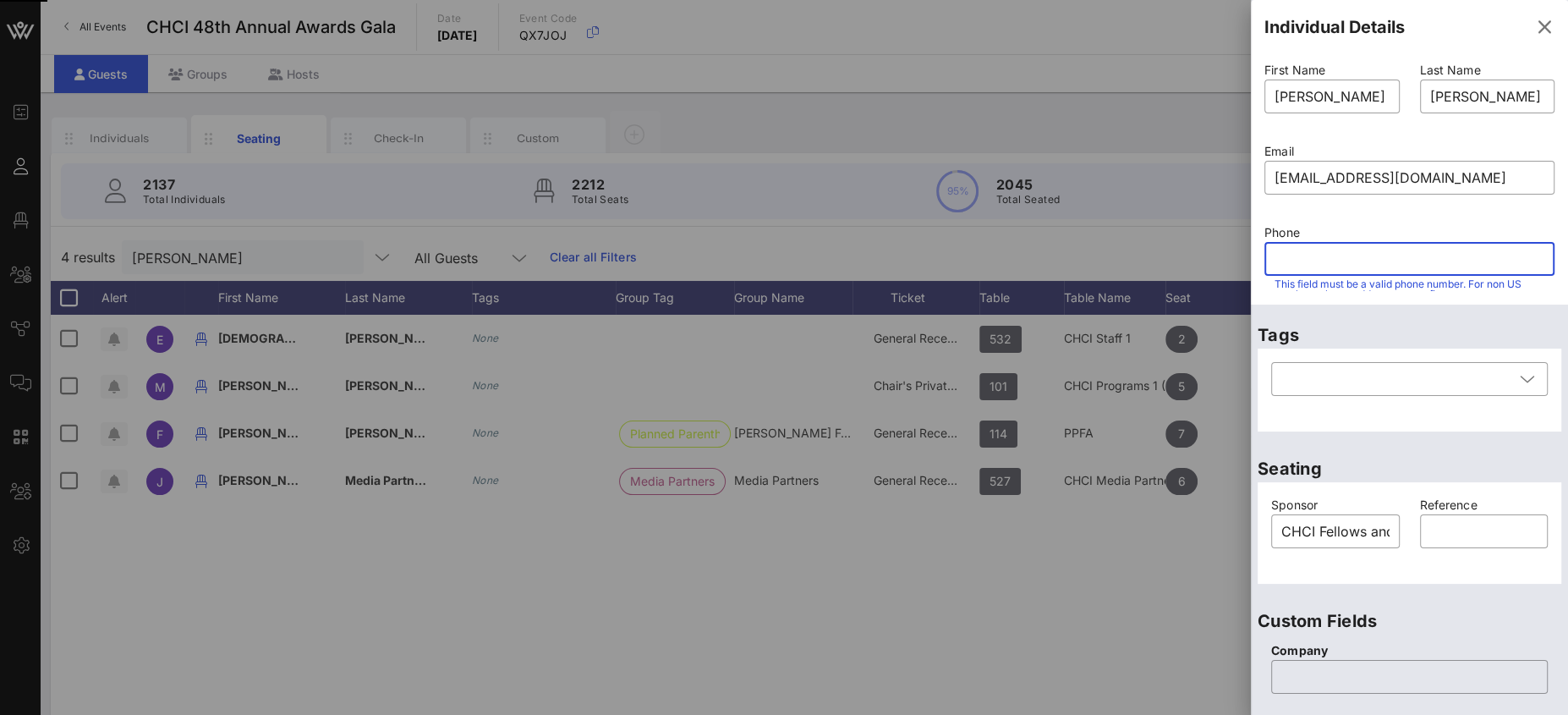
type input "4"
type input "7"
type input "5"
type input "4"
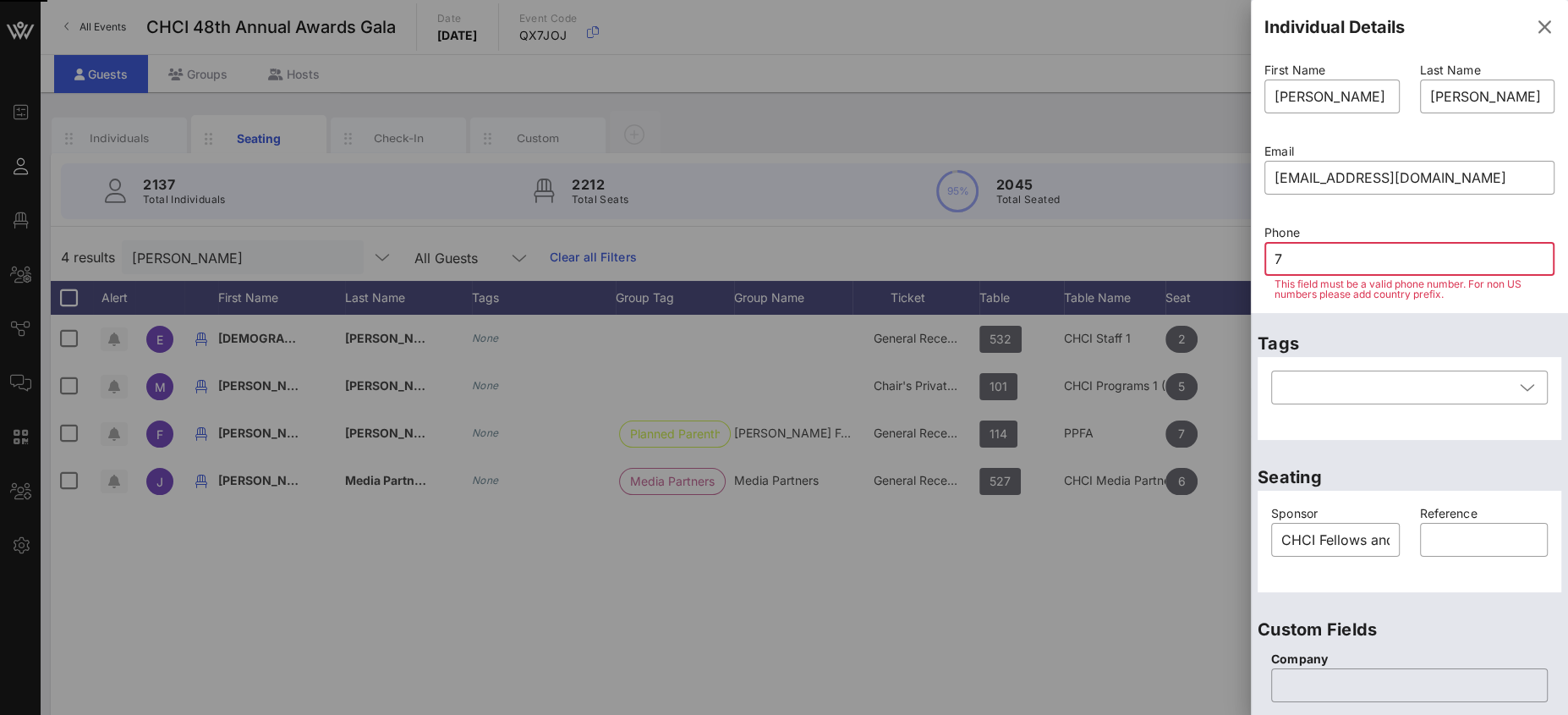
type input "75"
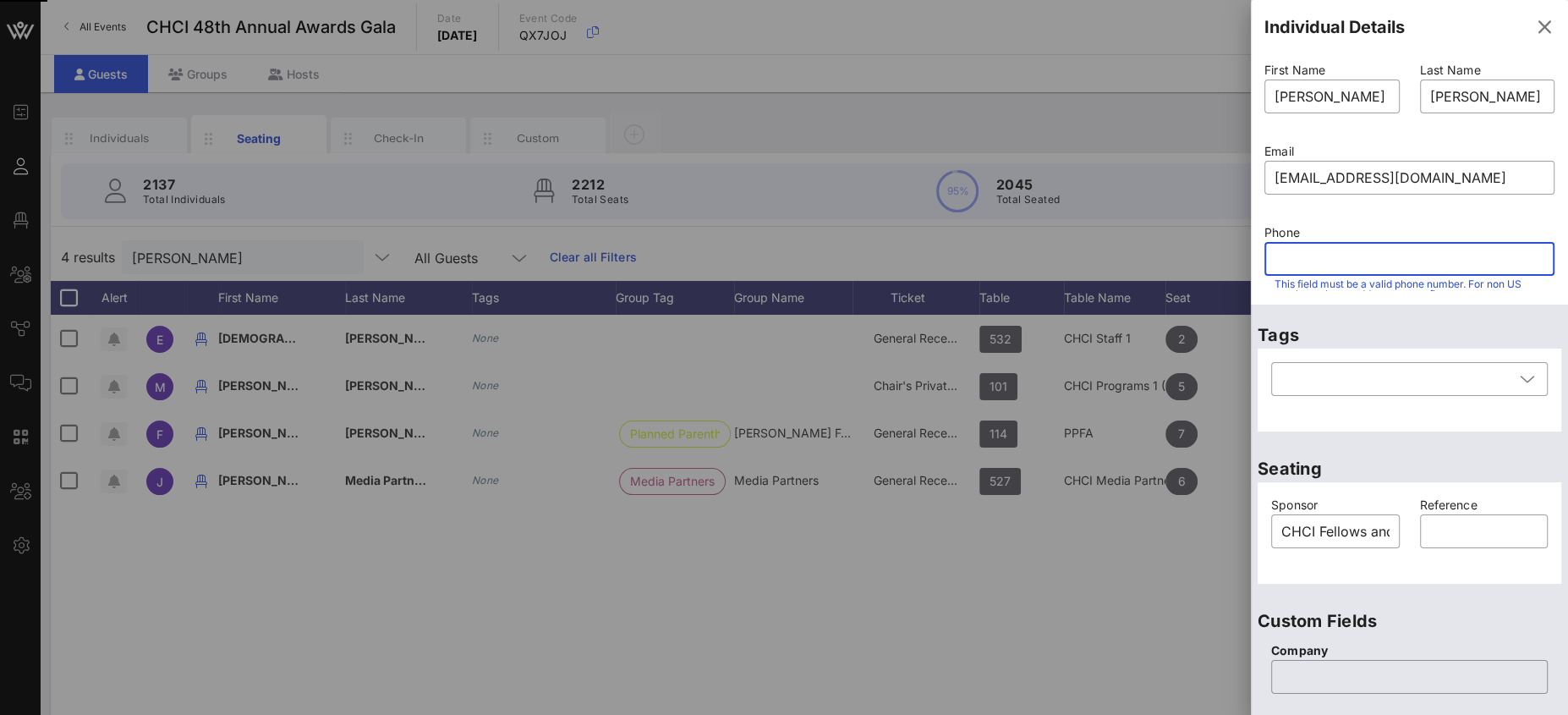
type input "4"
type input "7"
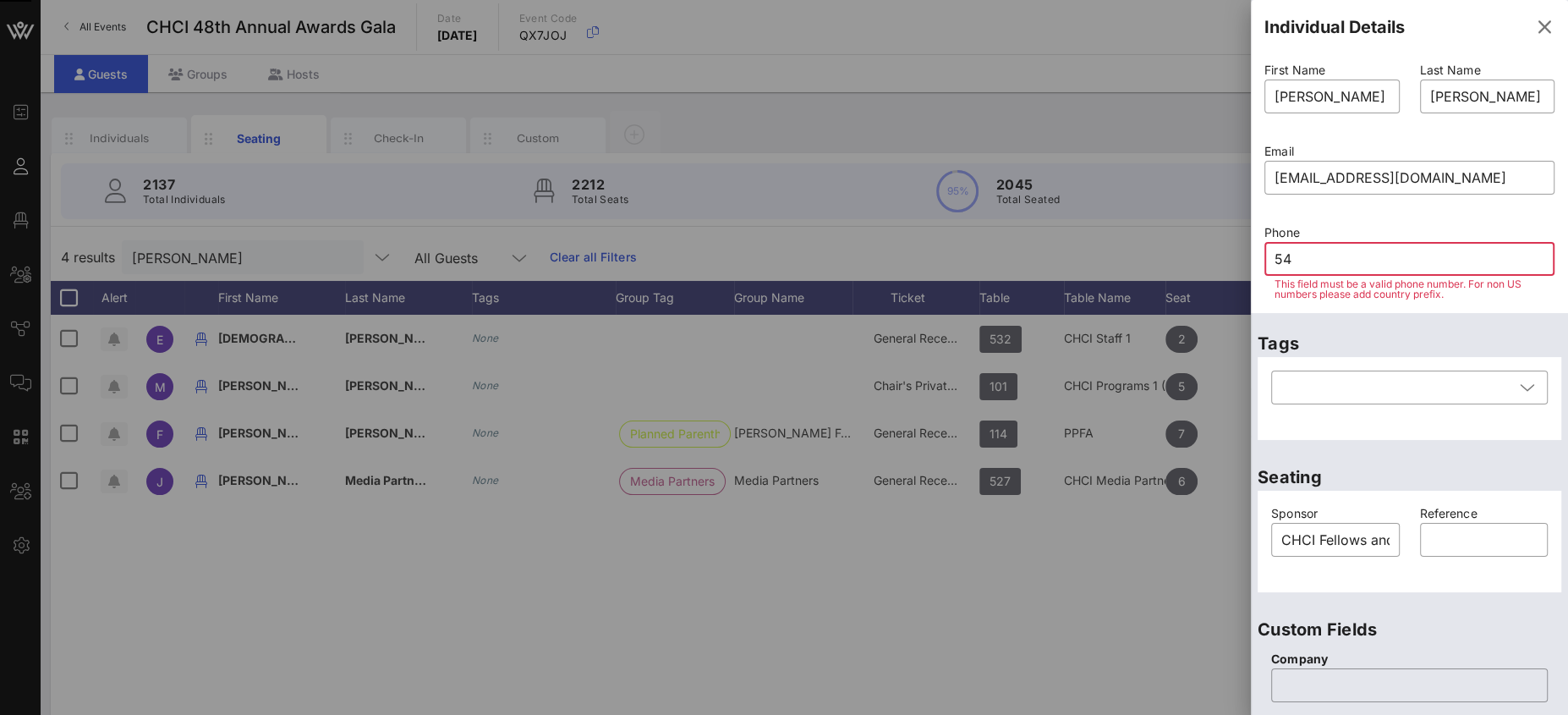
type input "5"
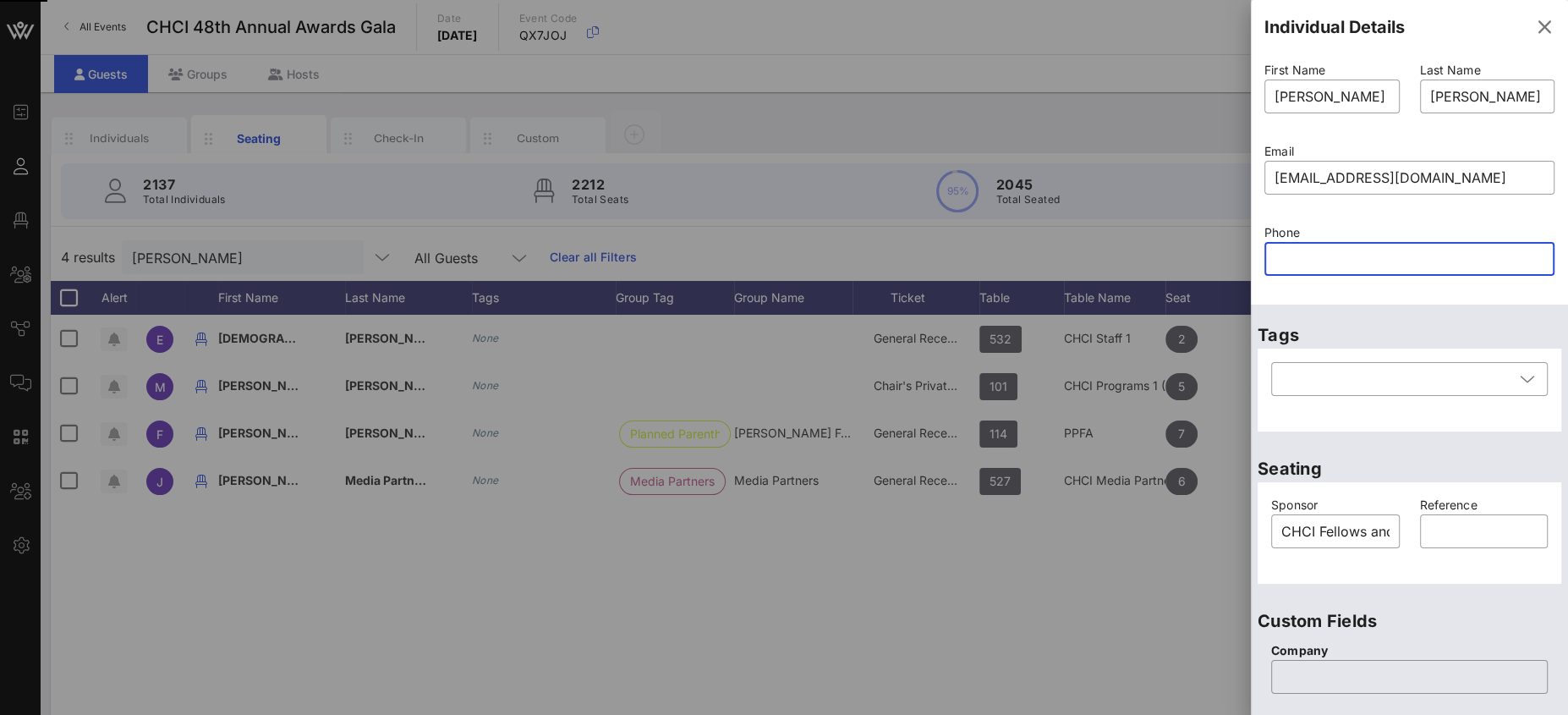
click at [1355, 303] on div "First Name ​ Mikela Last Name ​ Lazo Email ​ lazom@purdue.edu Phone ​" at bounding box center [1409, 180] width 317 height 251
click at [1308, 256] on input "text" at bounding box center [1410, 259] width 270 height 27
type input "7"
type input "5"
type input "2"
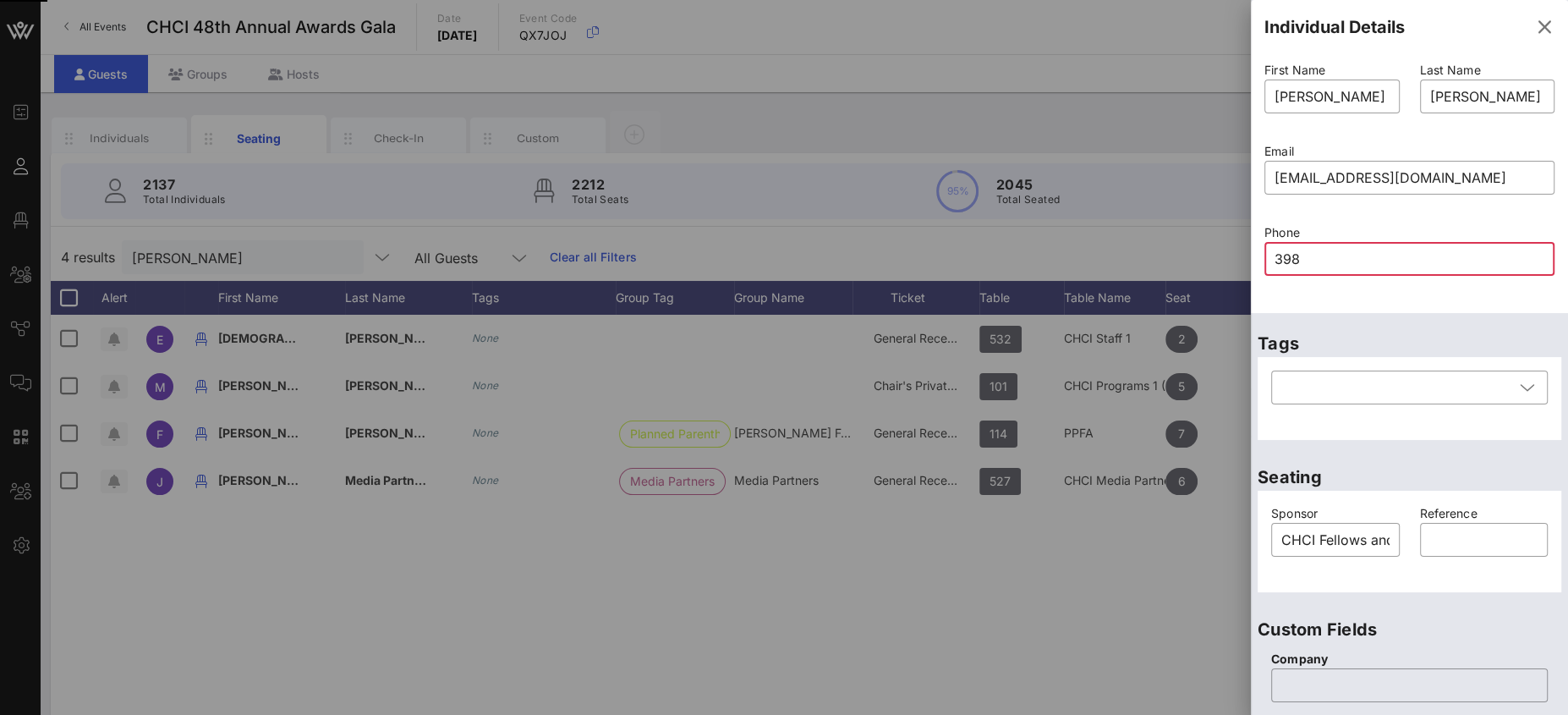
type input "3987"
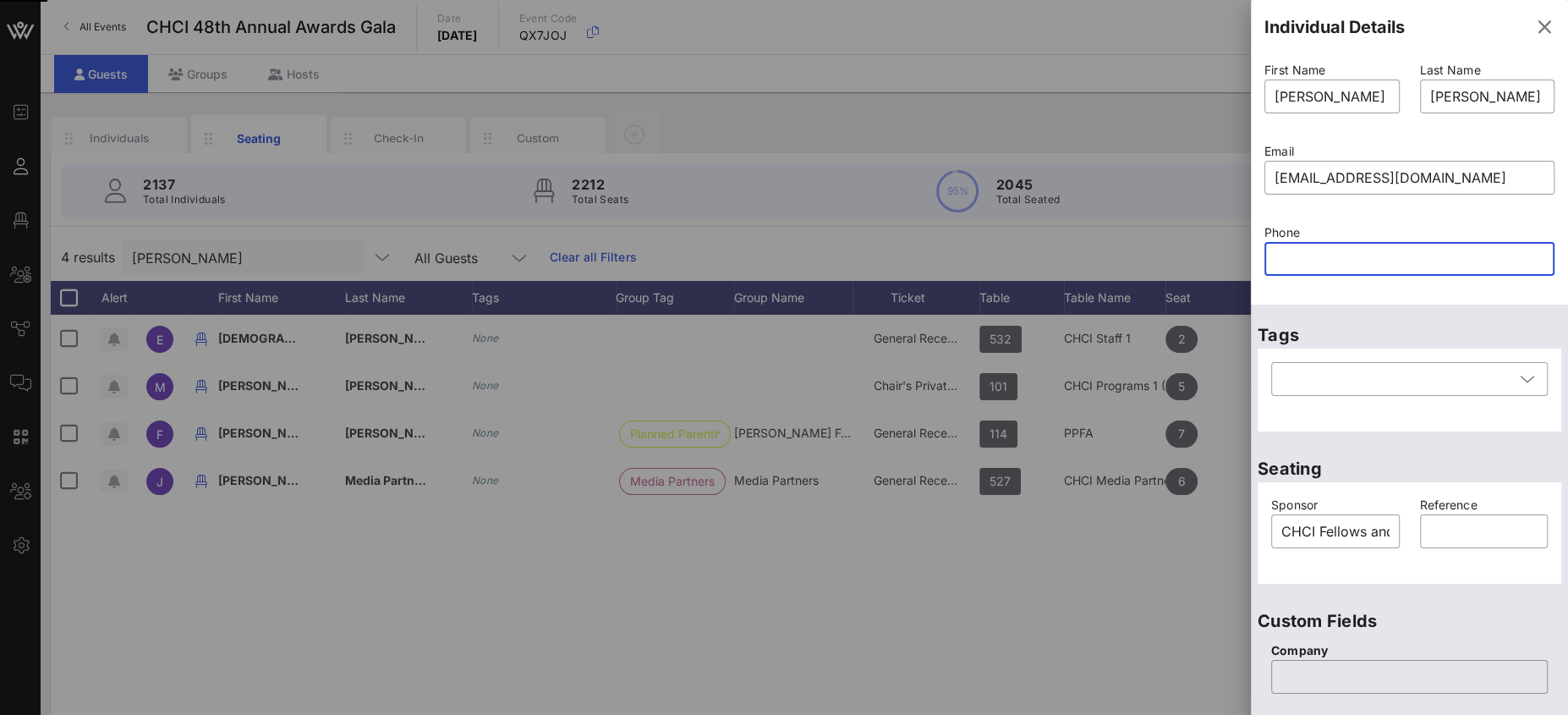
type input "7"
type input "5"
type input "4"
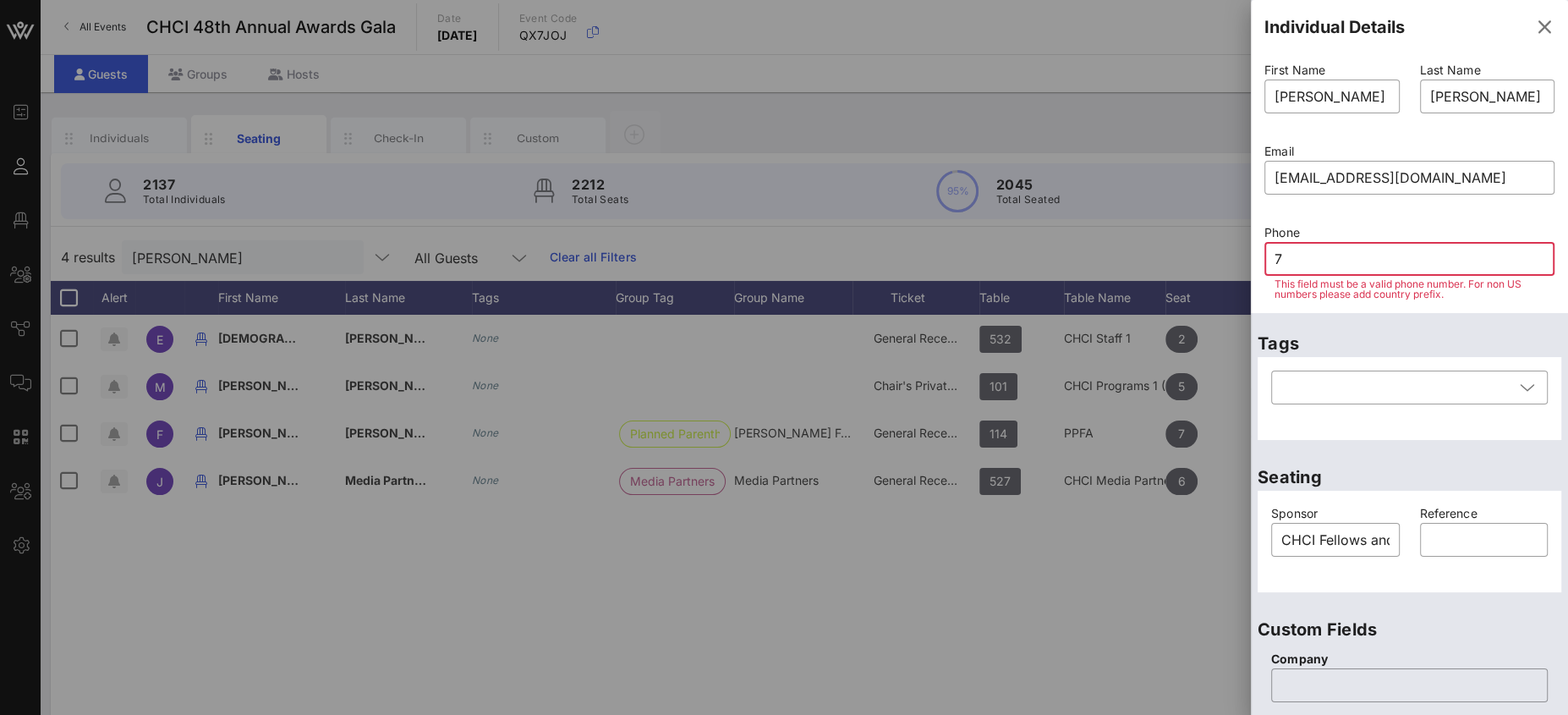
type input "75"
type input "3"
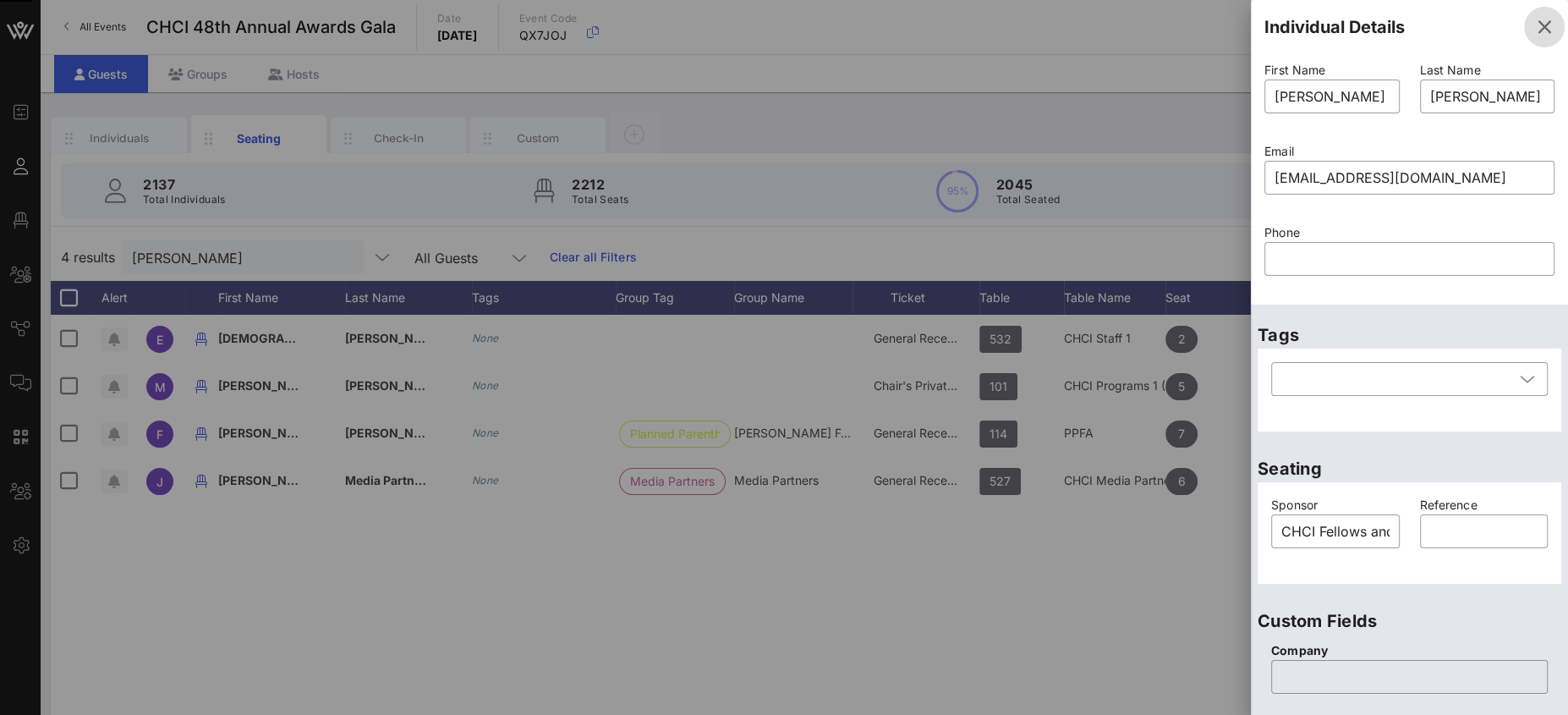
click at [1534, 29] on icon "button" at bounding box center [1544, 26] width 20 height 20
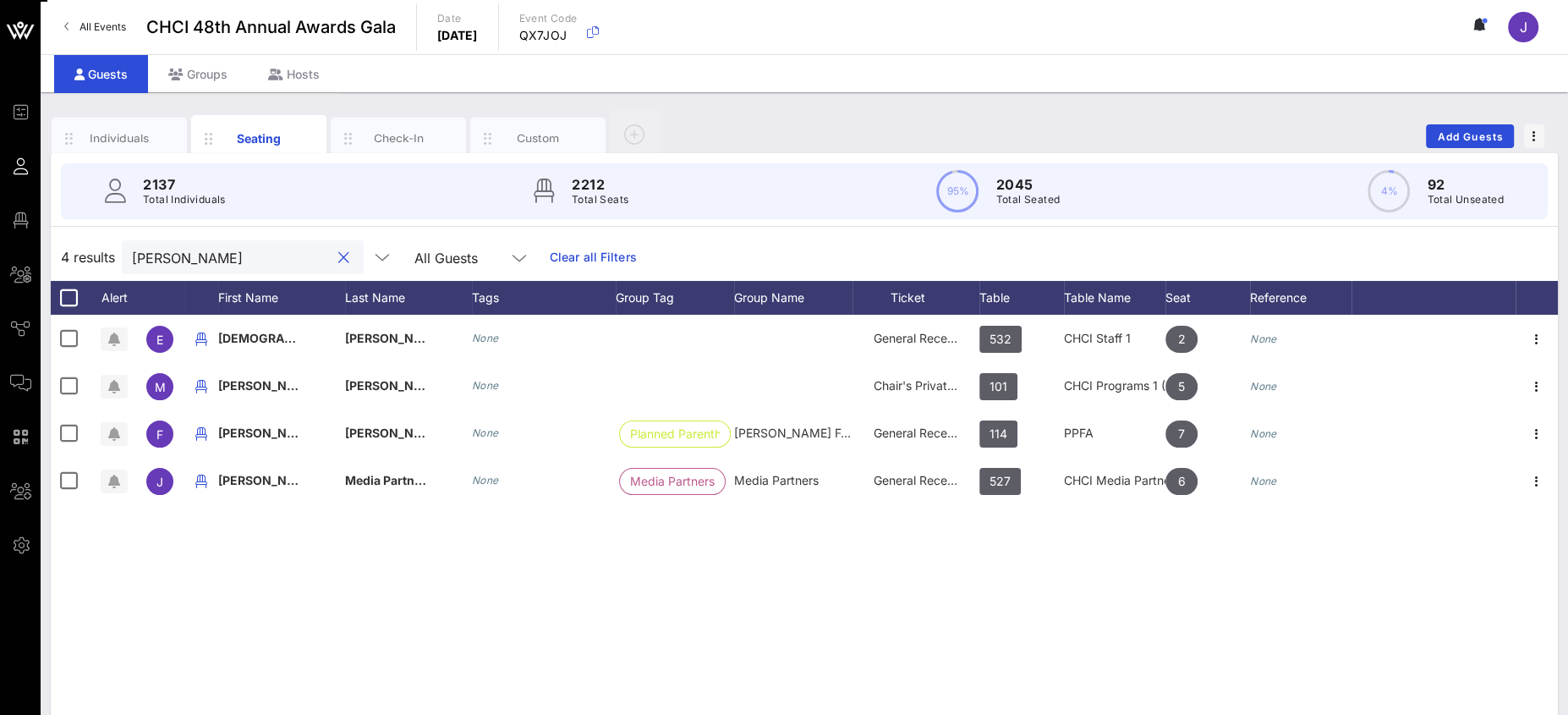
click at [163, 247] on input "lazo" at bounding box center [231, 256] width 198 height 22
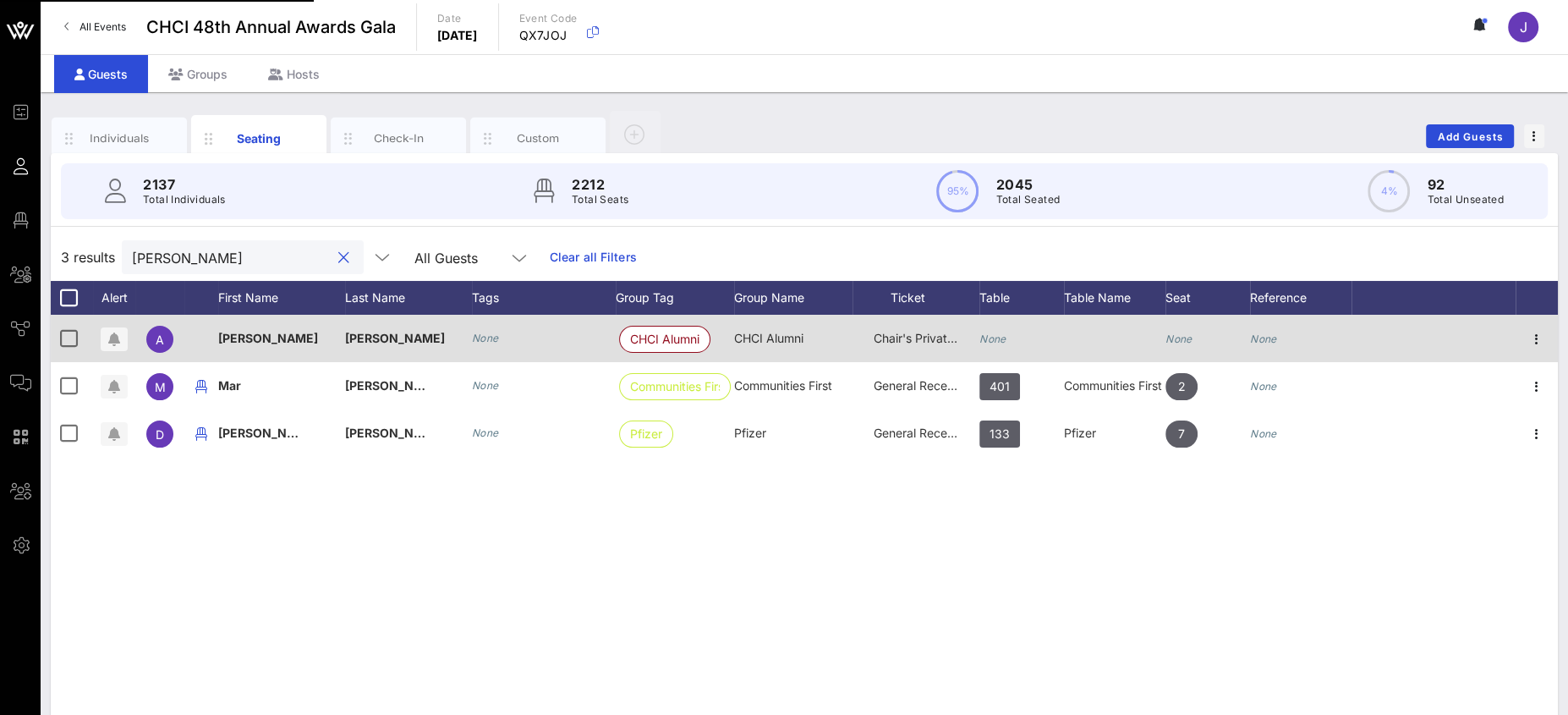
type input "salazar"
click at [1003, 345] on div "None" at bounding box center [993, 338] width 27 height 48
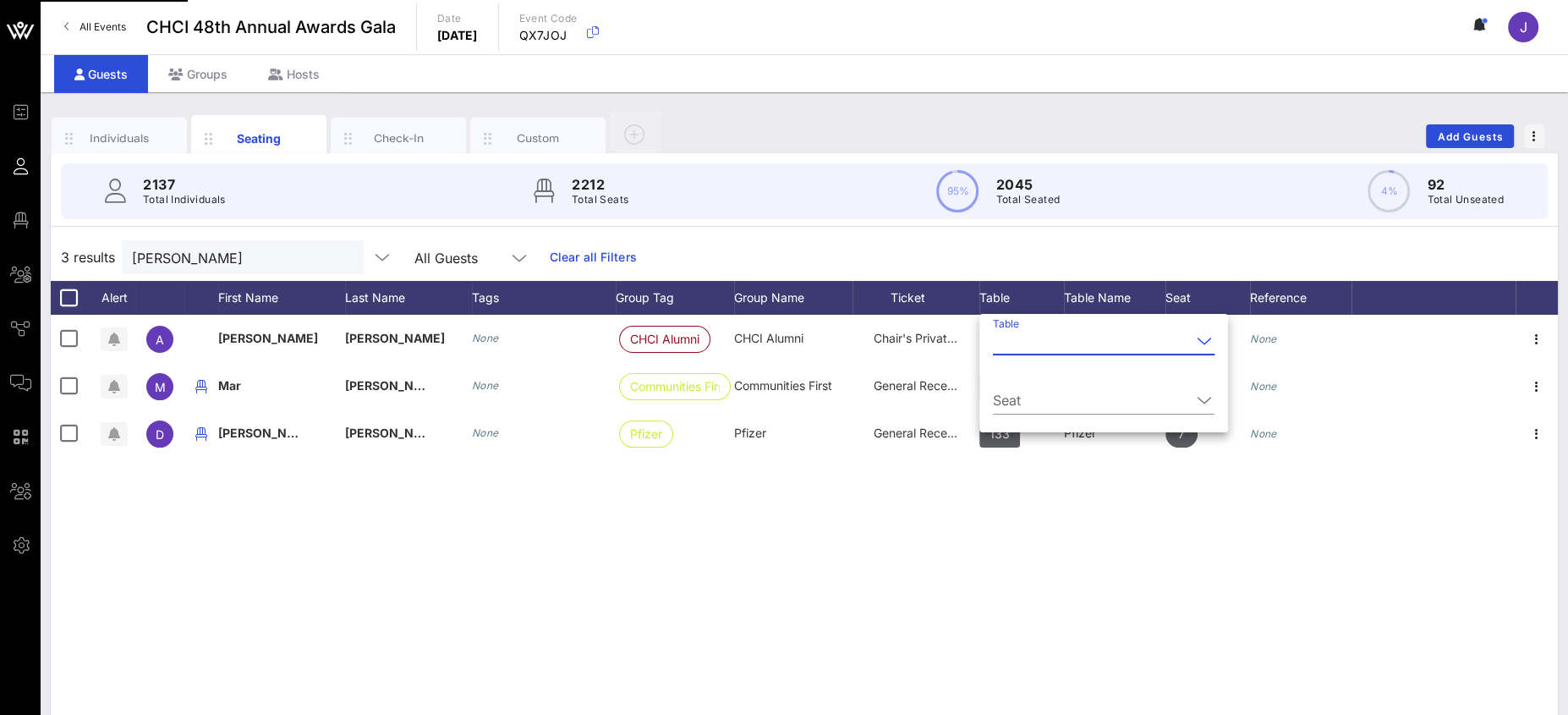
click at [1012, 339] on input "Table" at bounding box center [1092, 341] width 198 height 27
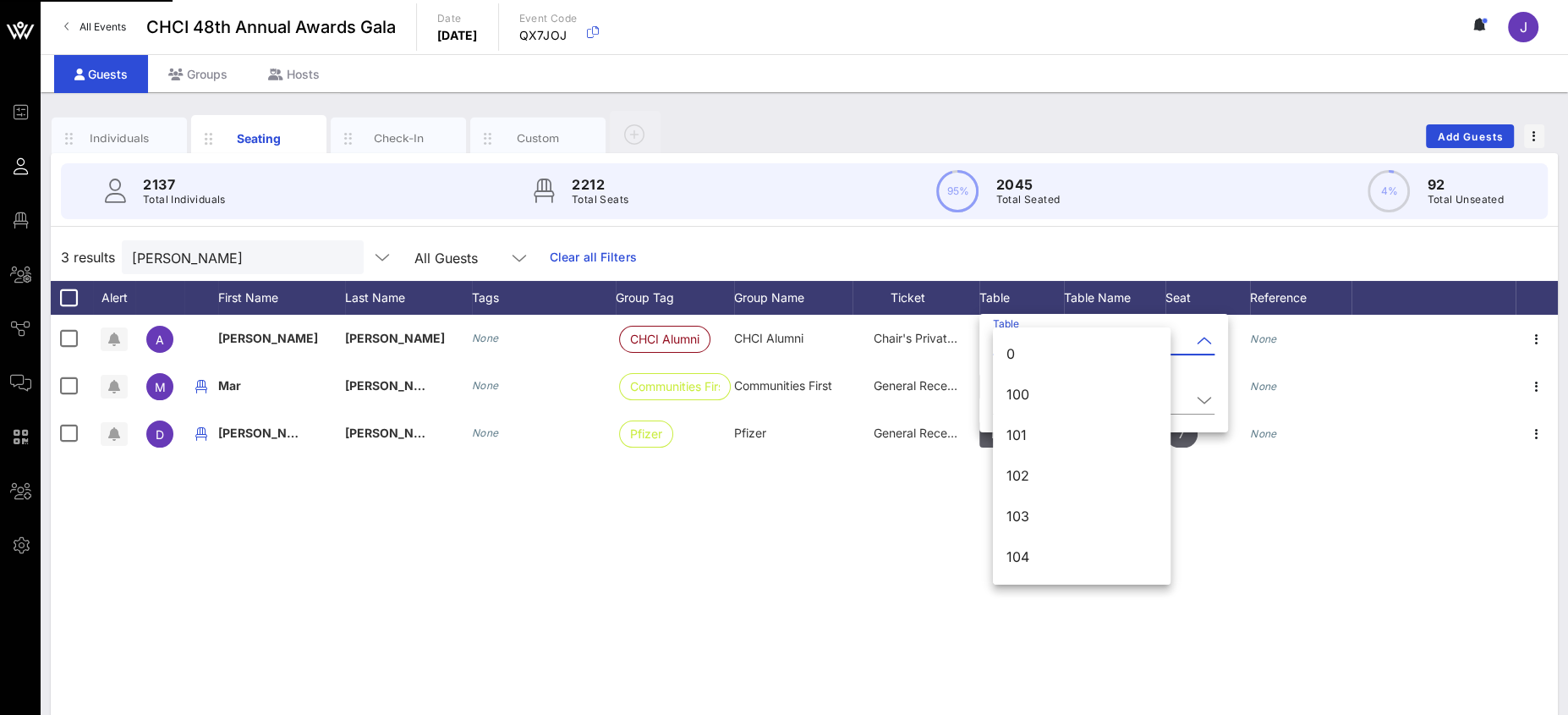
click at [1116, 202] on div "2137 Total Individuals 2212 Total Seats 95% 2045 Total Seated 4% 92 Total Unsea…" at bounding box center [804, 190] width 1486 height 55
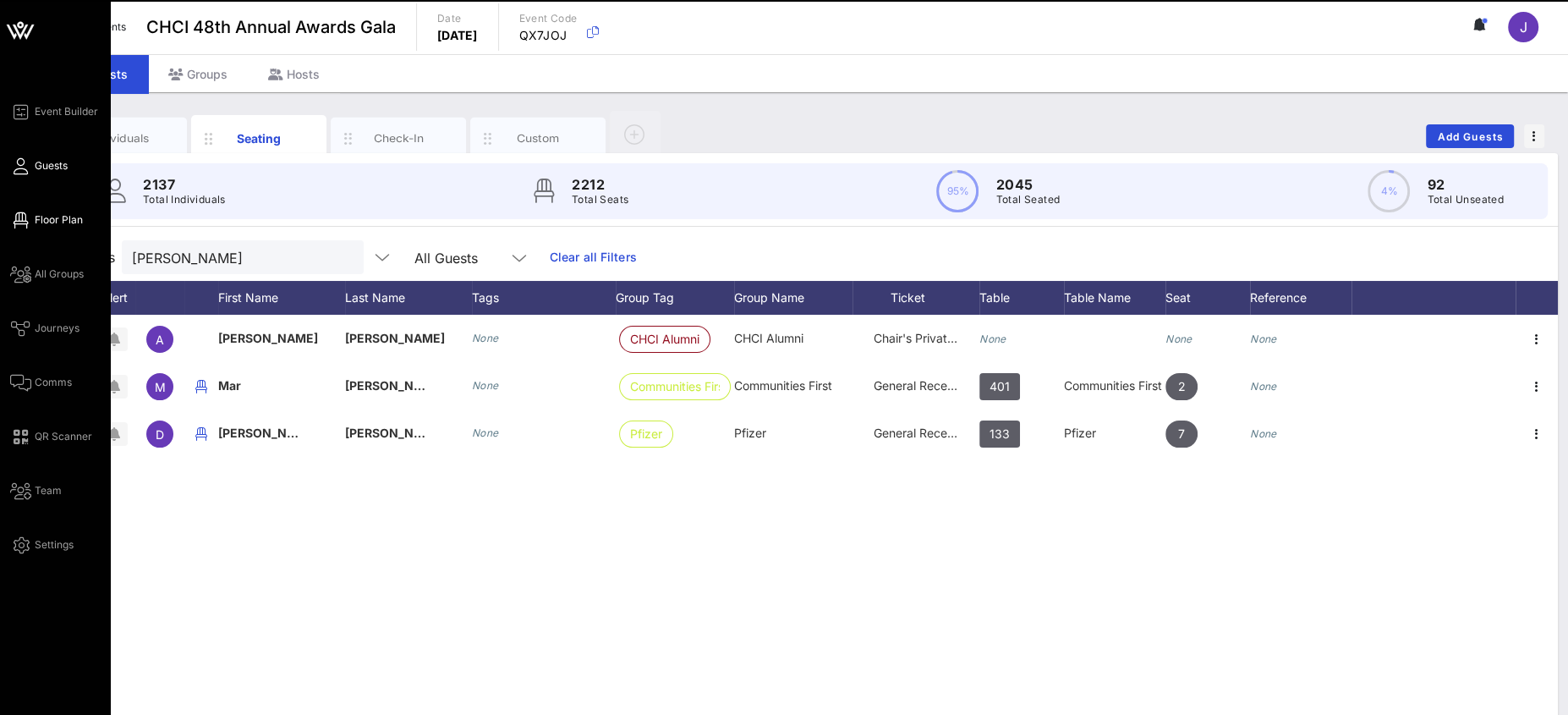
click at [34, 219] on link "Floor Plan" at bounding box center [46, 220] width 73 height 20
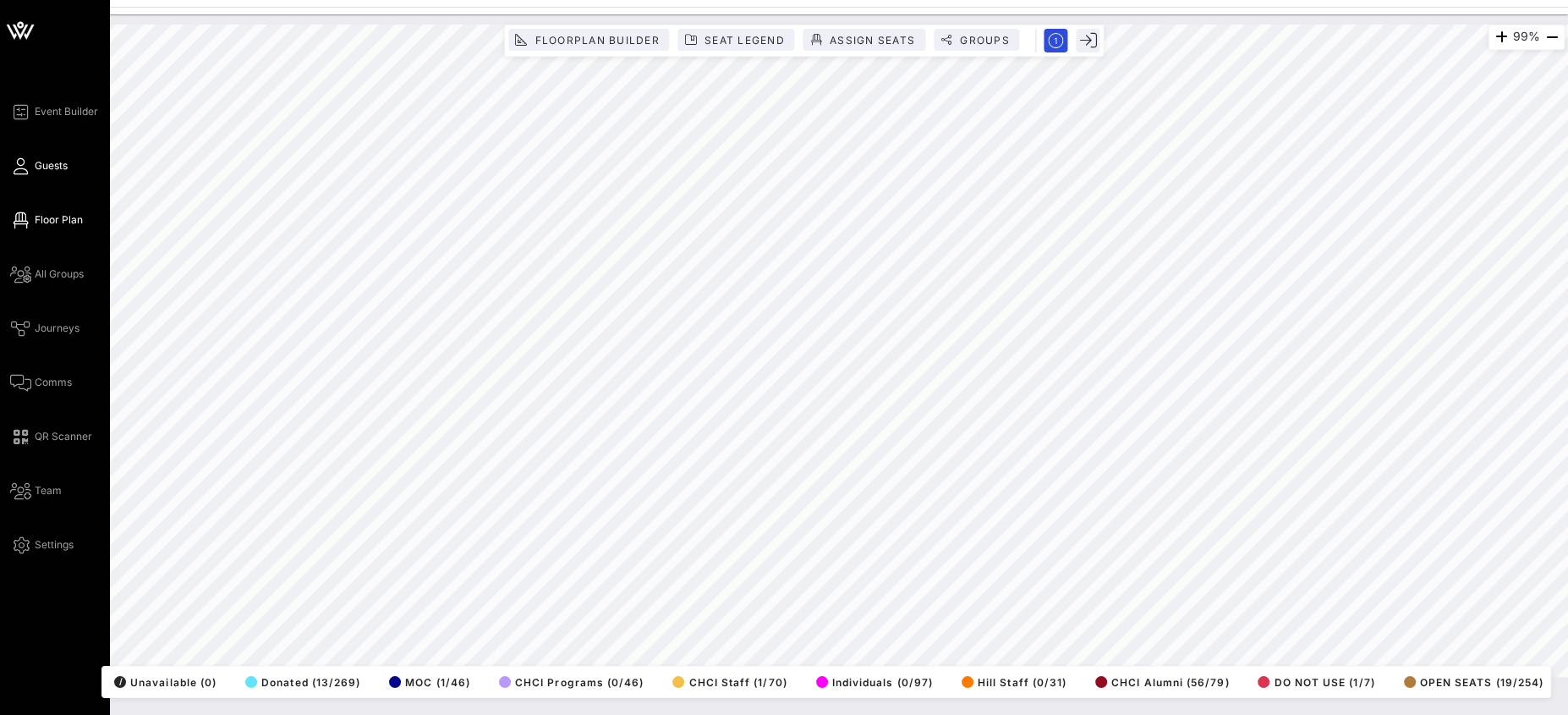
click at [23, 174] on link "Guests" at bounding box center [38, 165] width 57 height 20
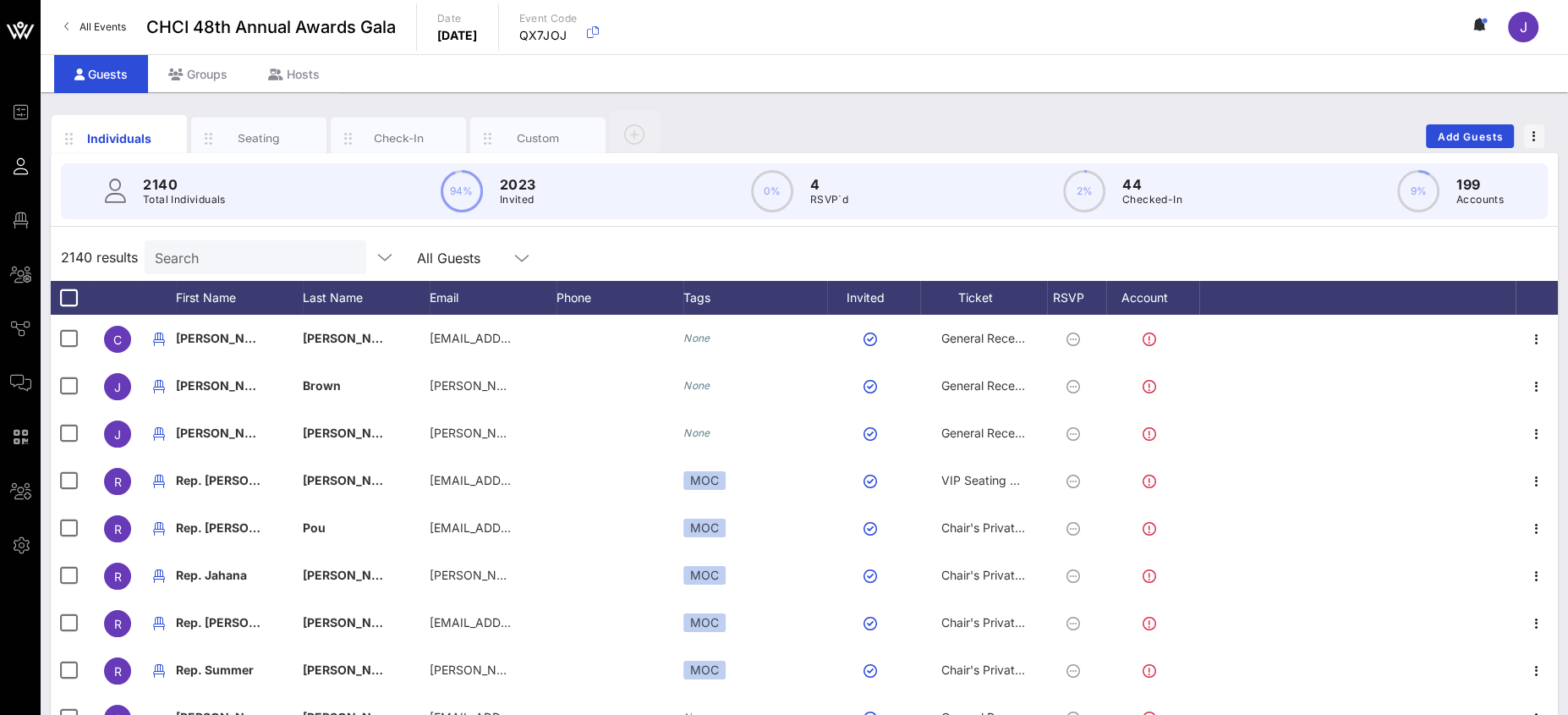
click at [239, 248] on input "Search" at bounding box center [253, 256] width 198 height 22
type input "a"
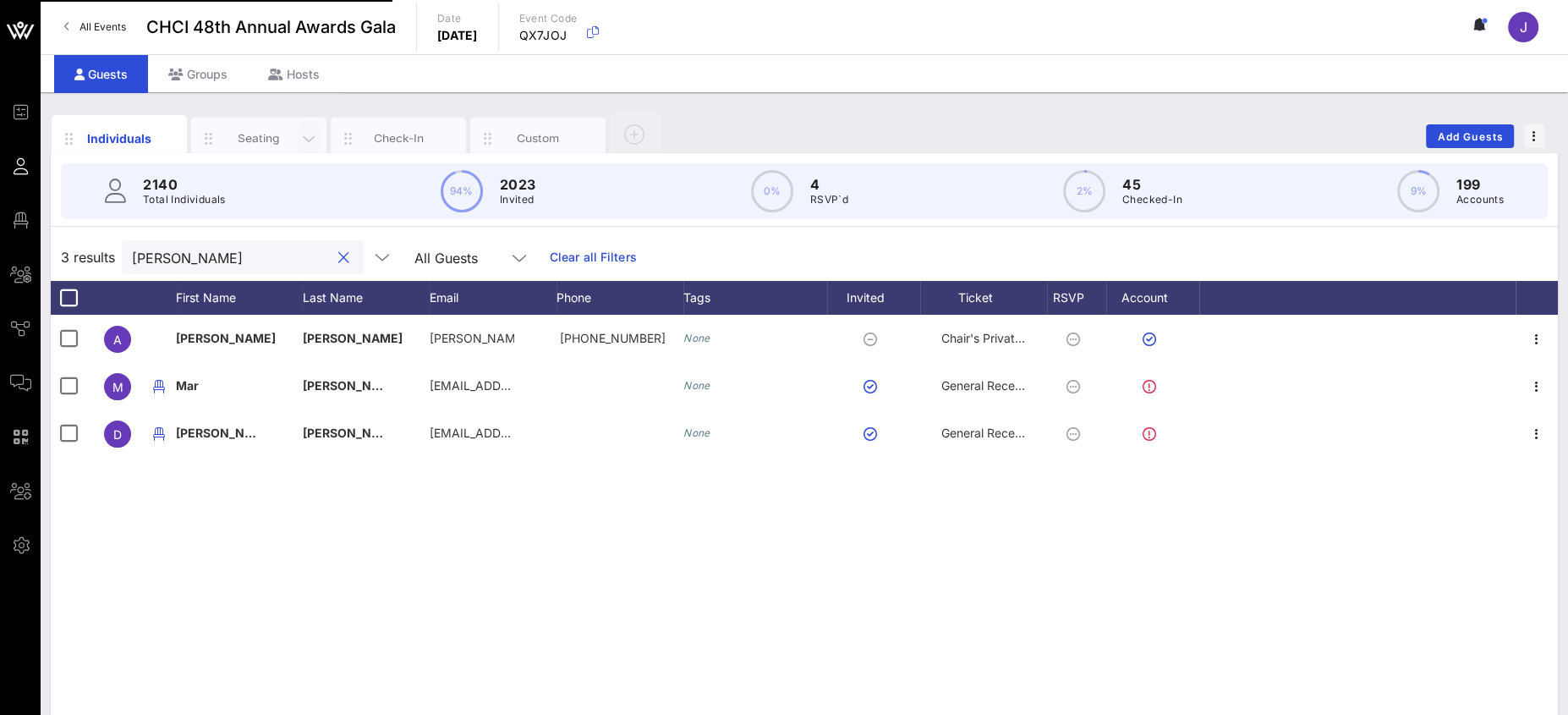
click at [252, 137] on div "Seating" at bounding box center [259, 138] width 76 height 17
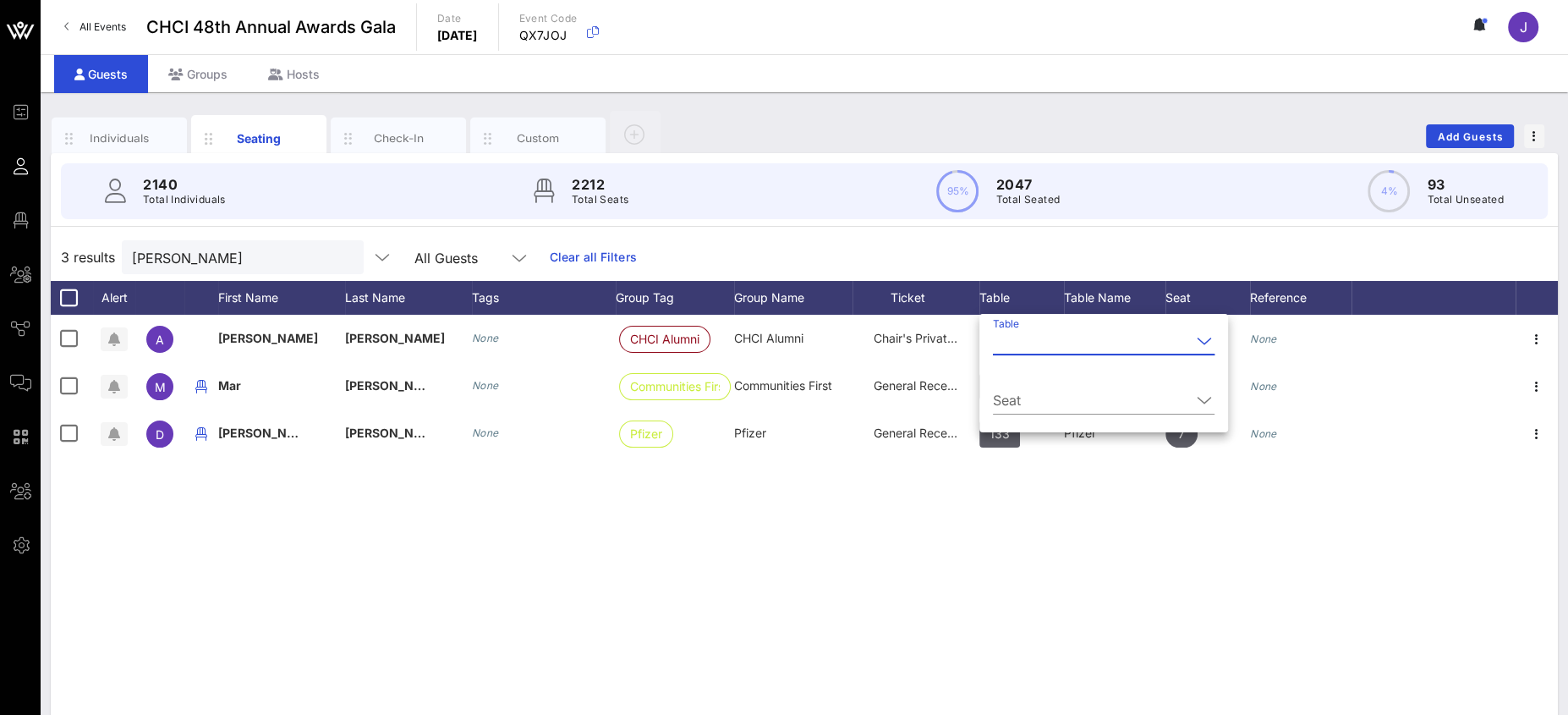
click at [1025, 342] on input "Table" at bounding box center [1092, 341] width 198 height 27
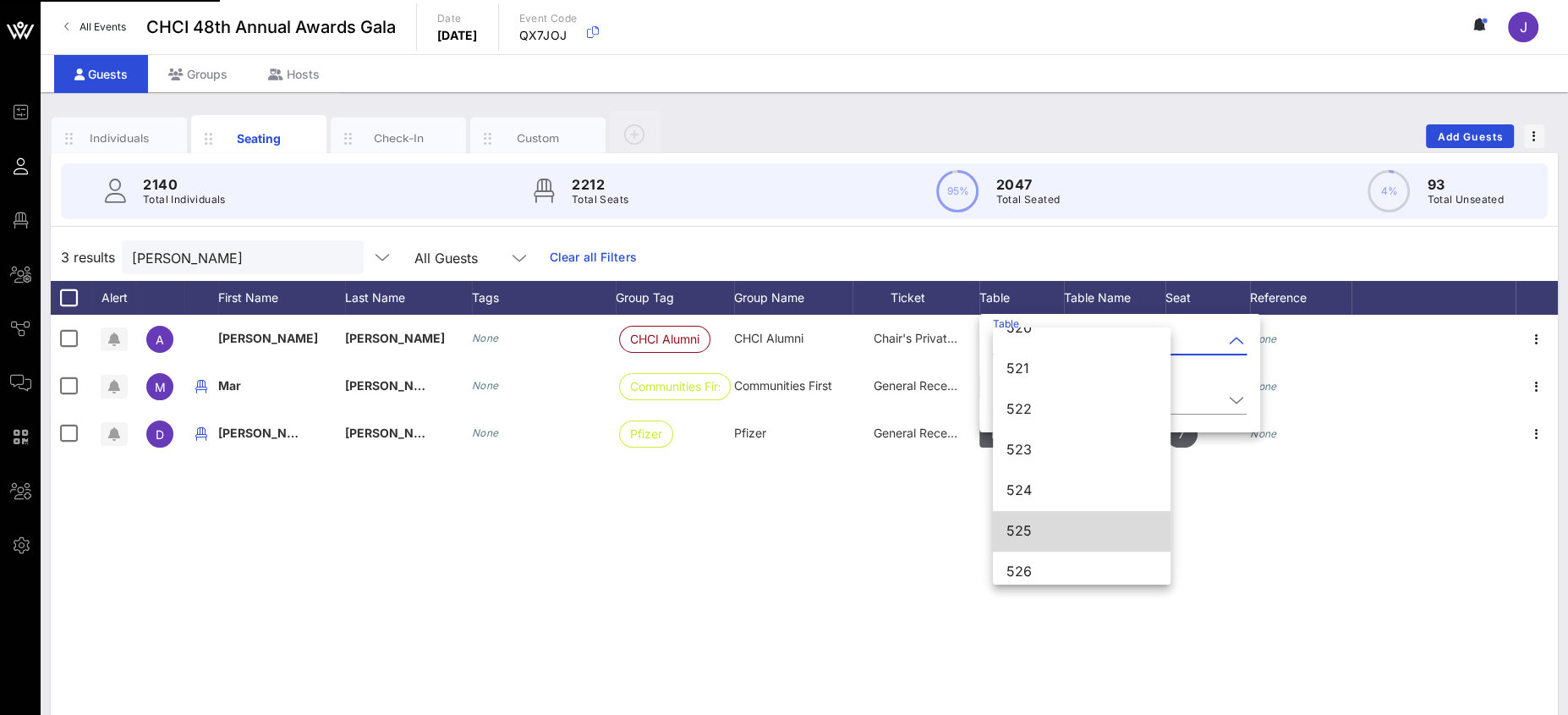
scroll to position [7141, 0]
click at [1036, 517] on div "525" at bounding box center [1082, 523] width 150 height 17
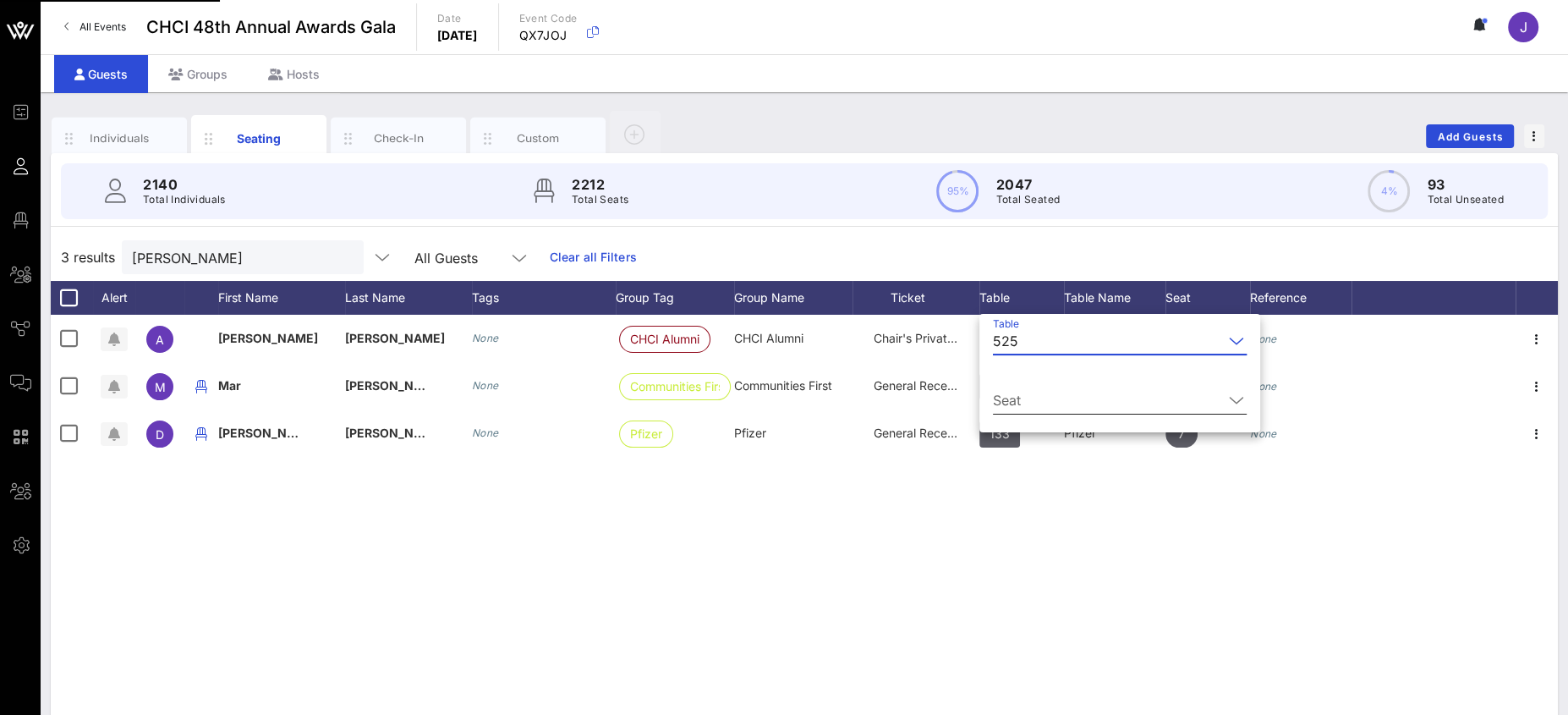
click at [1033, 384] on div "Seat" at bounding box center [1119, 404] width 253 height 55
click at [1037, 397] on input "Seat" at bounding box center [1108, 400] width 230 height 27
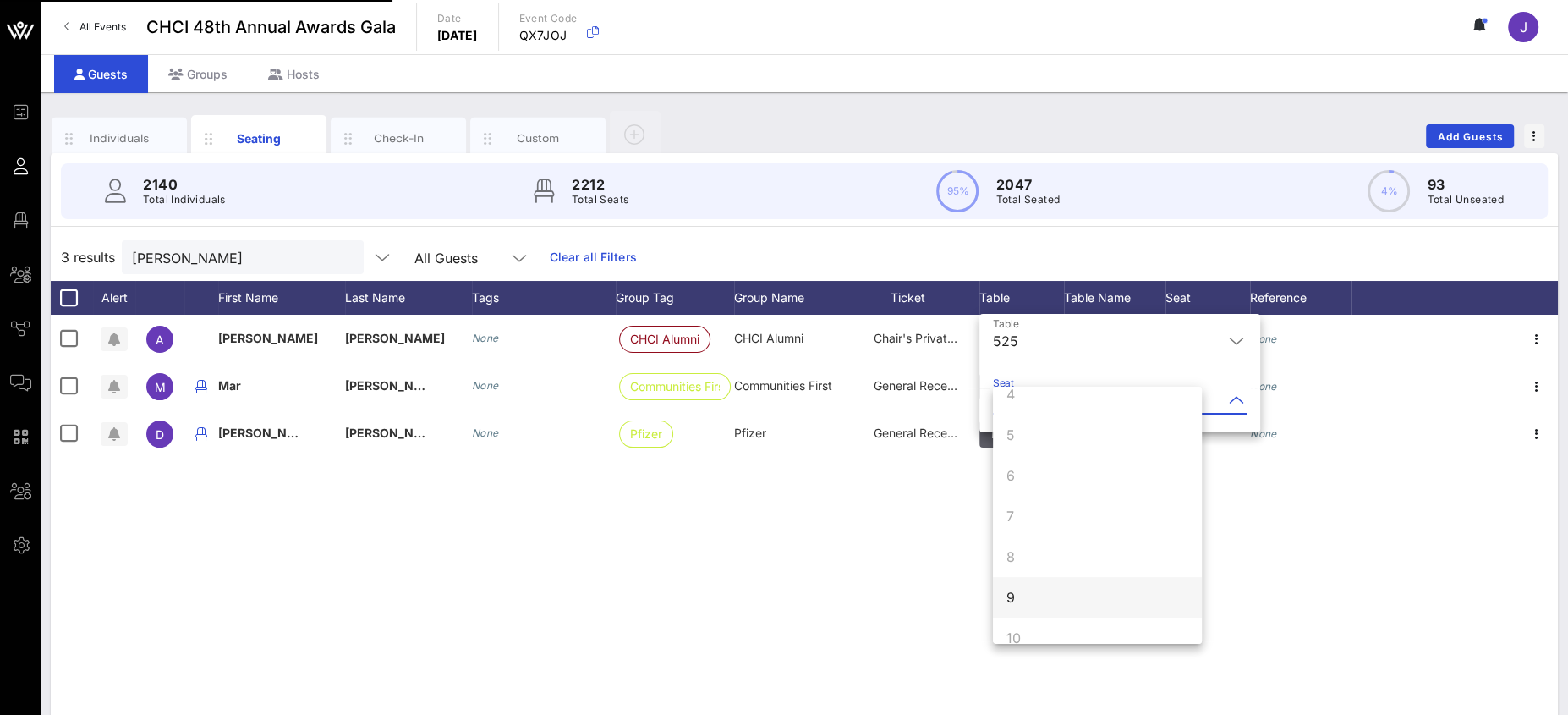
scroll to position [162, 0]
click at [1041, 587] on div "9" at bounding box center [1097, 576] width 209 height 41
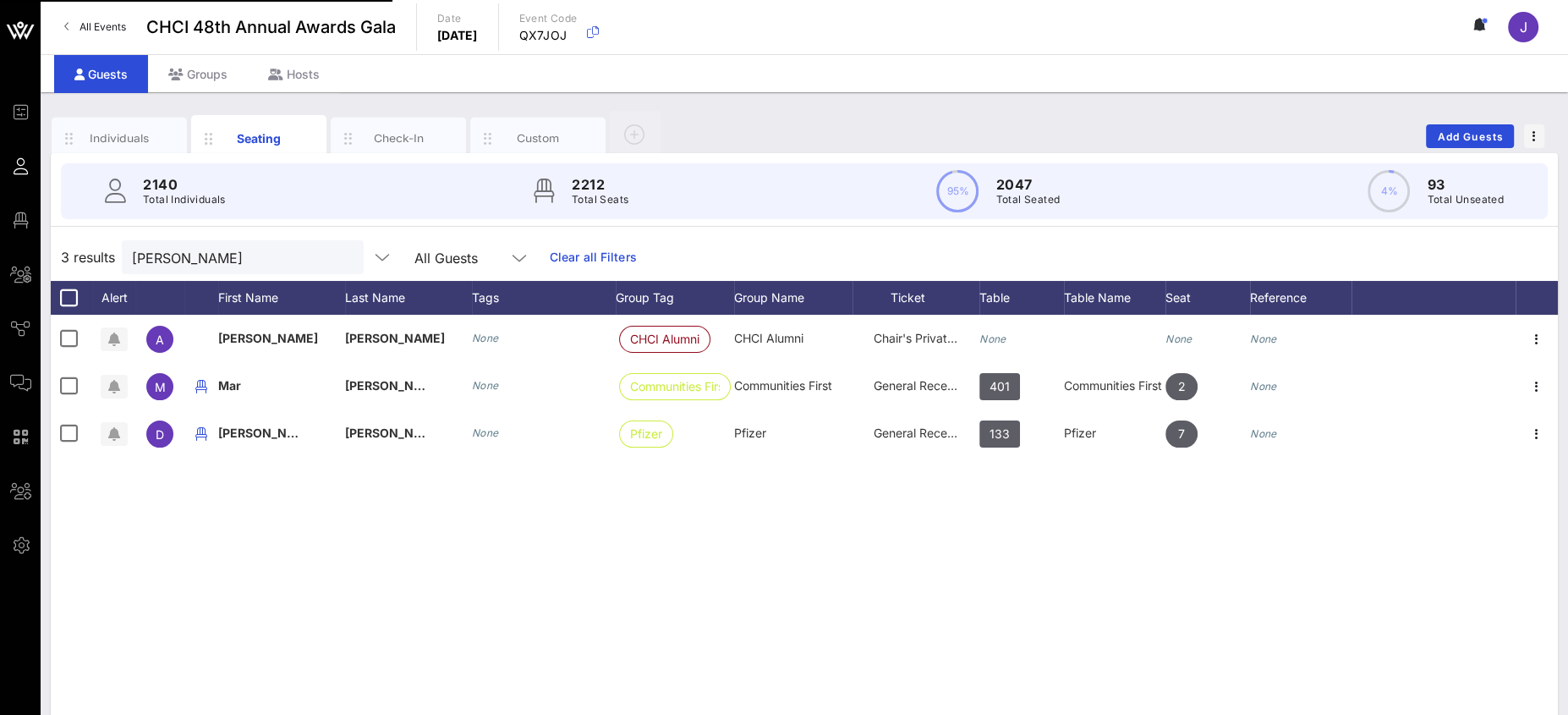
scroll to position [0, 0]
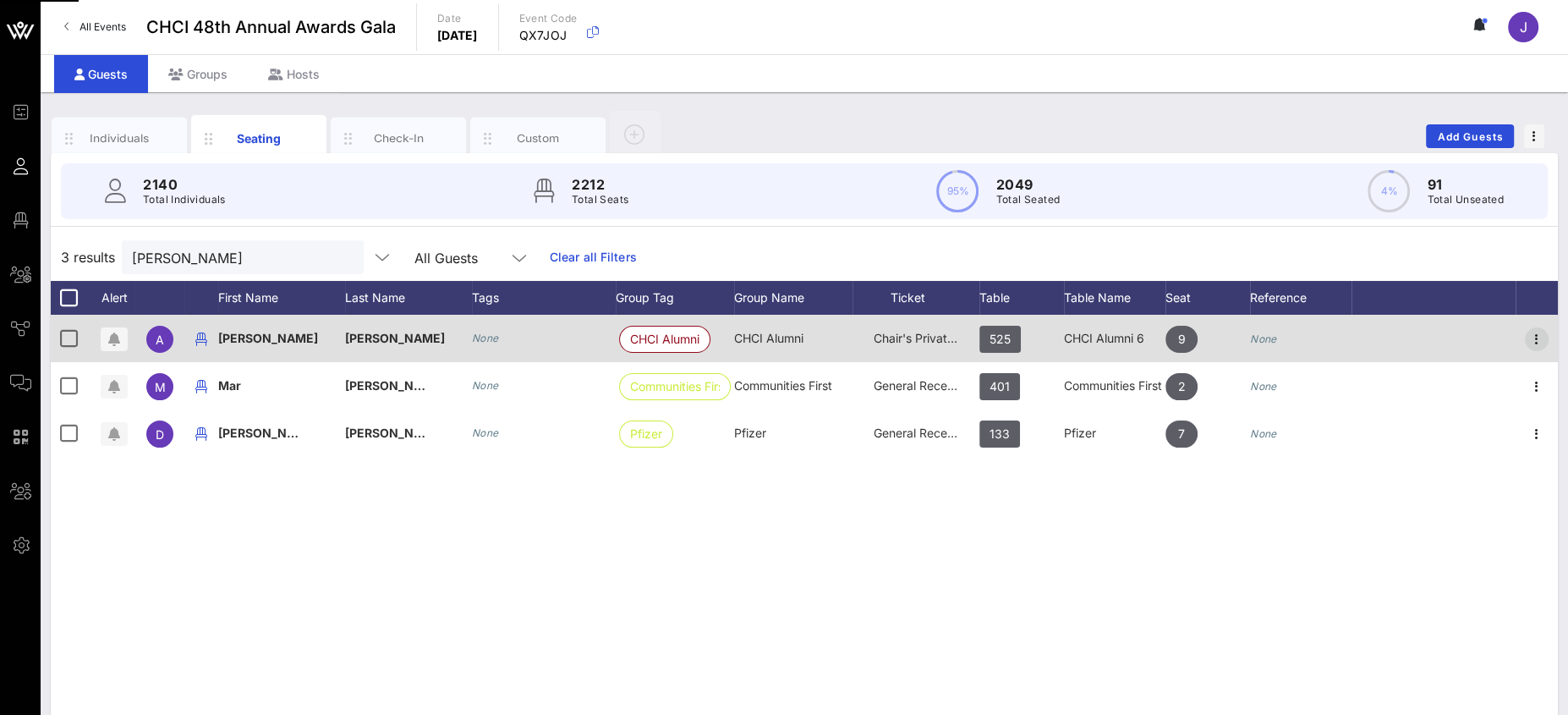
click at [1533, 341] on icon "button" at bounding box center [1536, 339] width 20 height 20
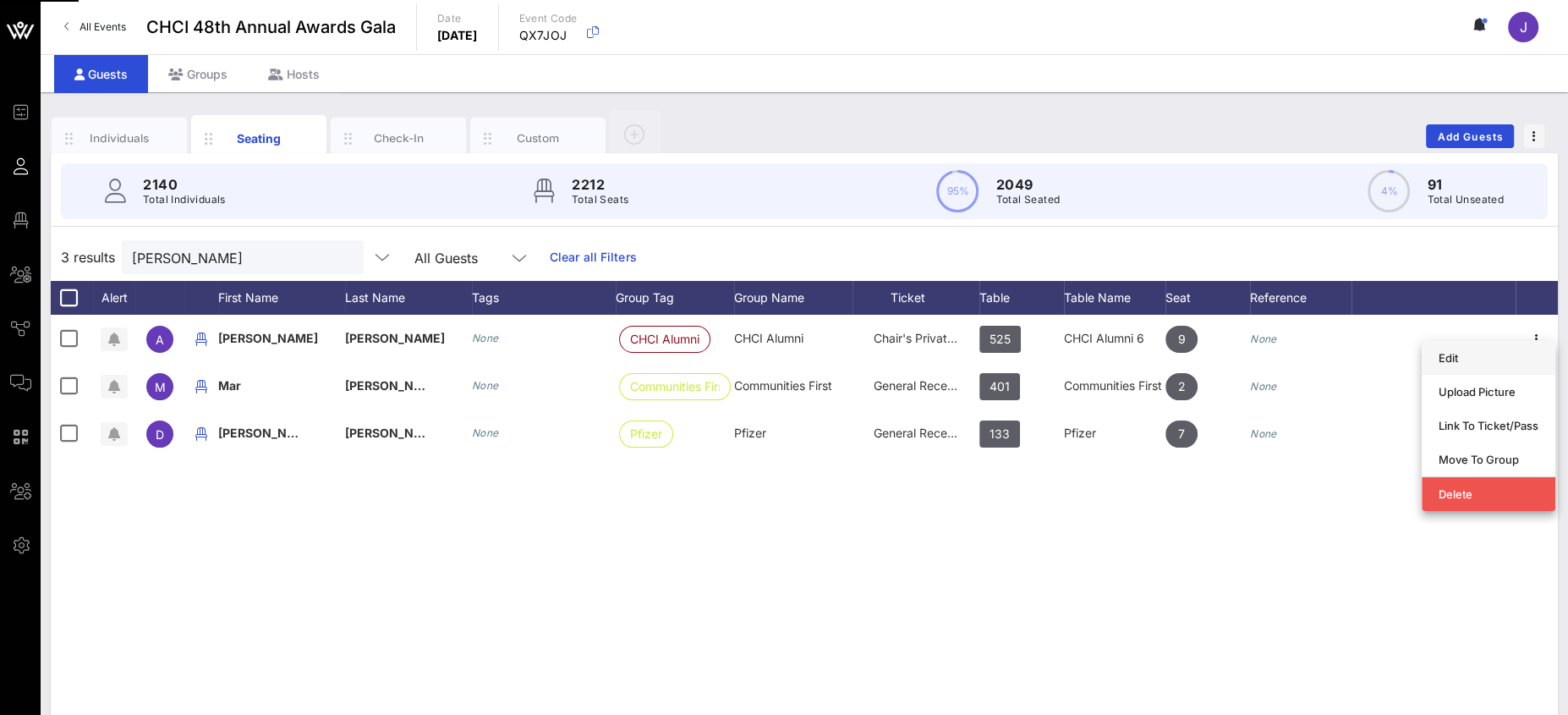
click at [1458, 363] on div "Edit" at bounding box center [1488, 358] width 100 height 14
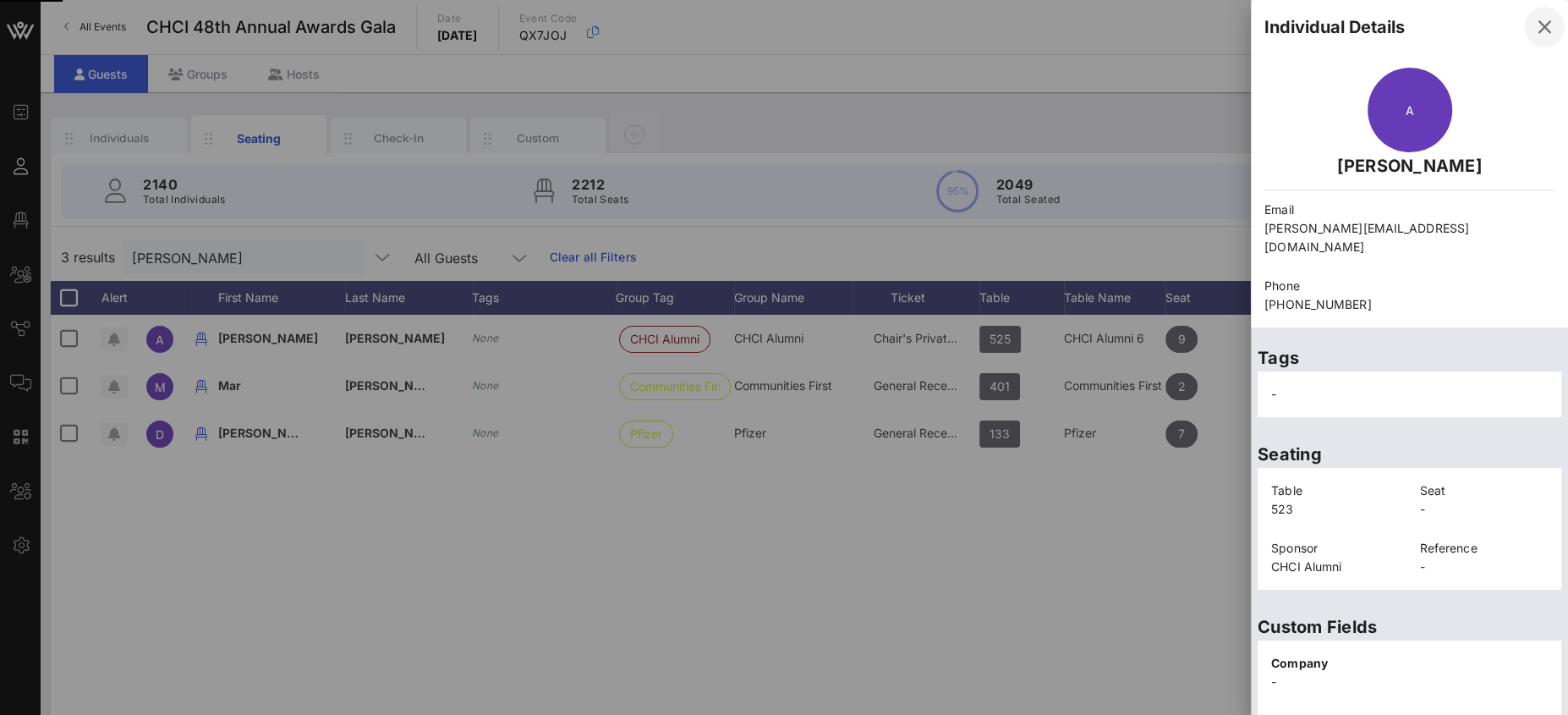
click at [1534, 23] on icon "button" at bounding box center [1544, 26] width 20 height 20
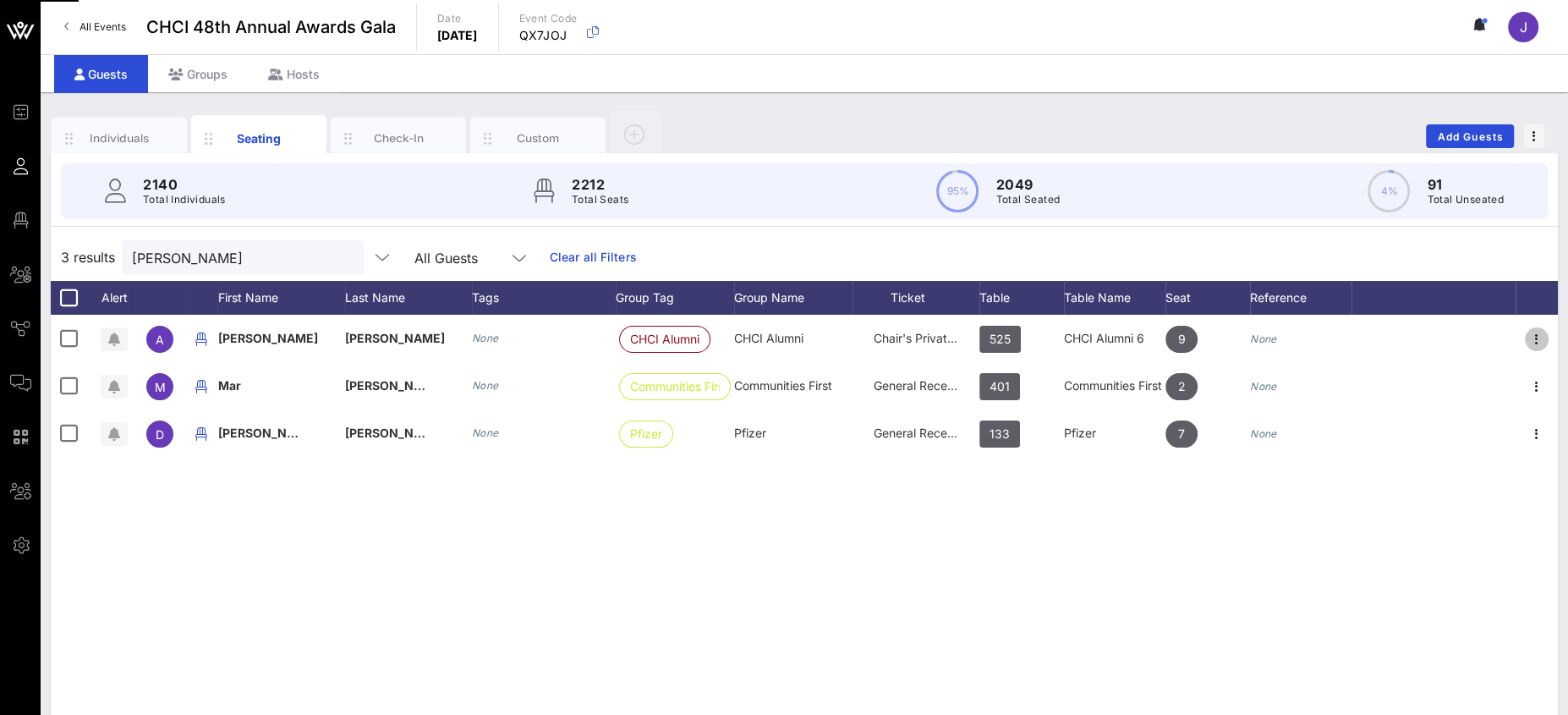
drag, startPoint x: 1535, startPoint y: 337, endPoint x: 1528, endPoint y: 387, distance: 50.5
click at [1535, 337] on icon "button" at bounding box center [1536, 339] width 20 height 20
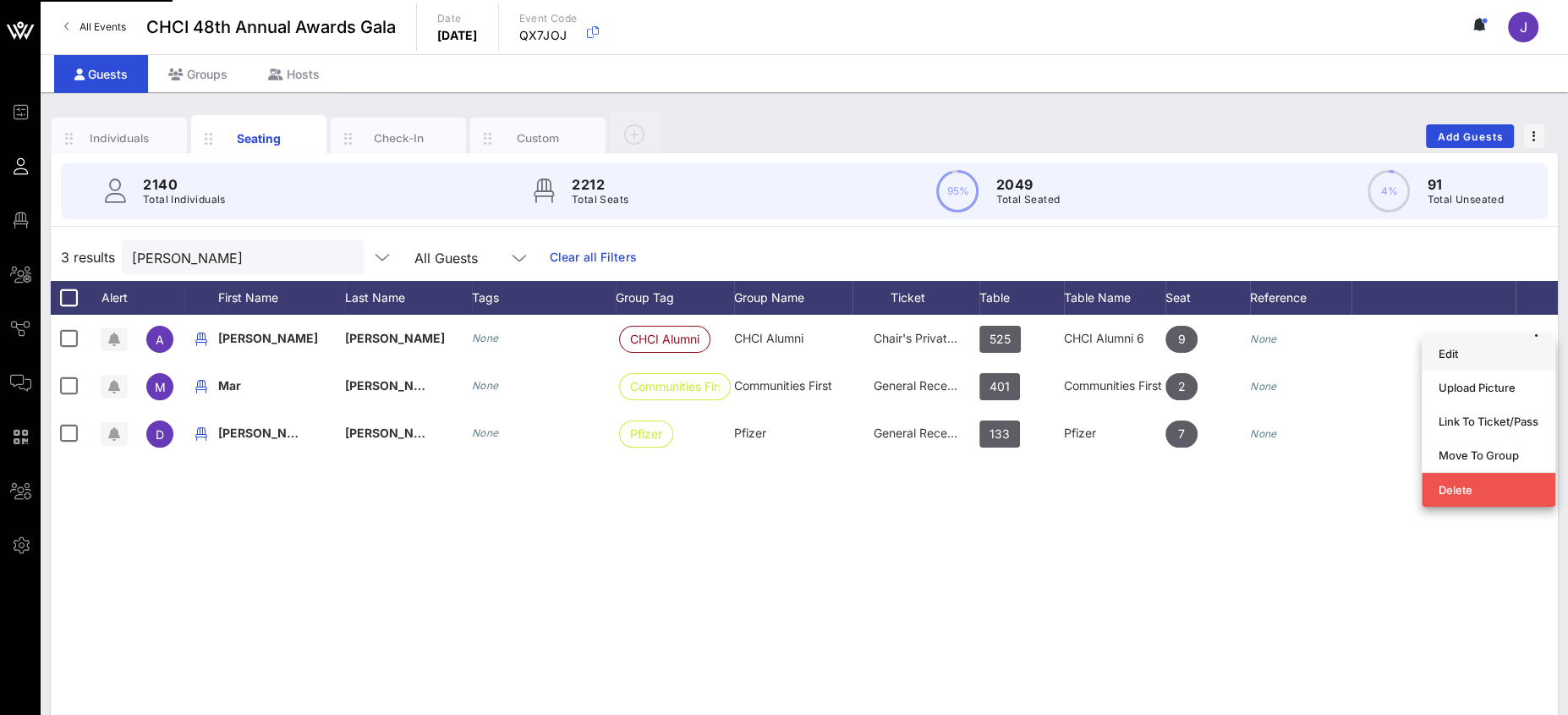
click at [1536, 338] on div "Edit" at bounding box center [1488, 354] width 134 height 34
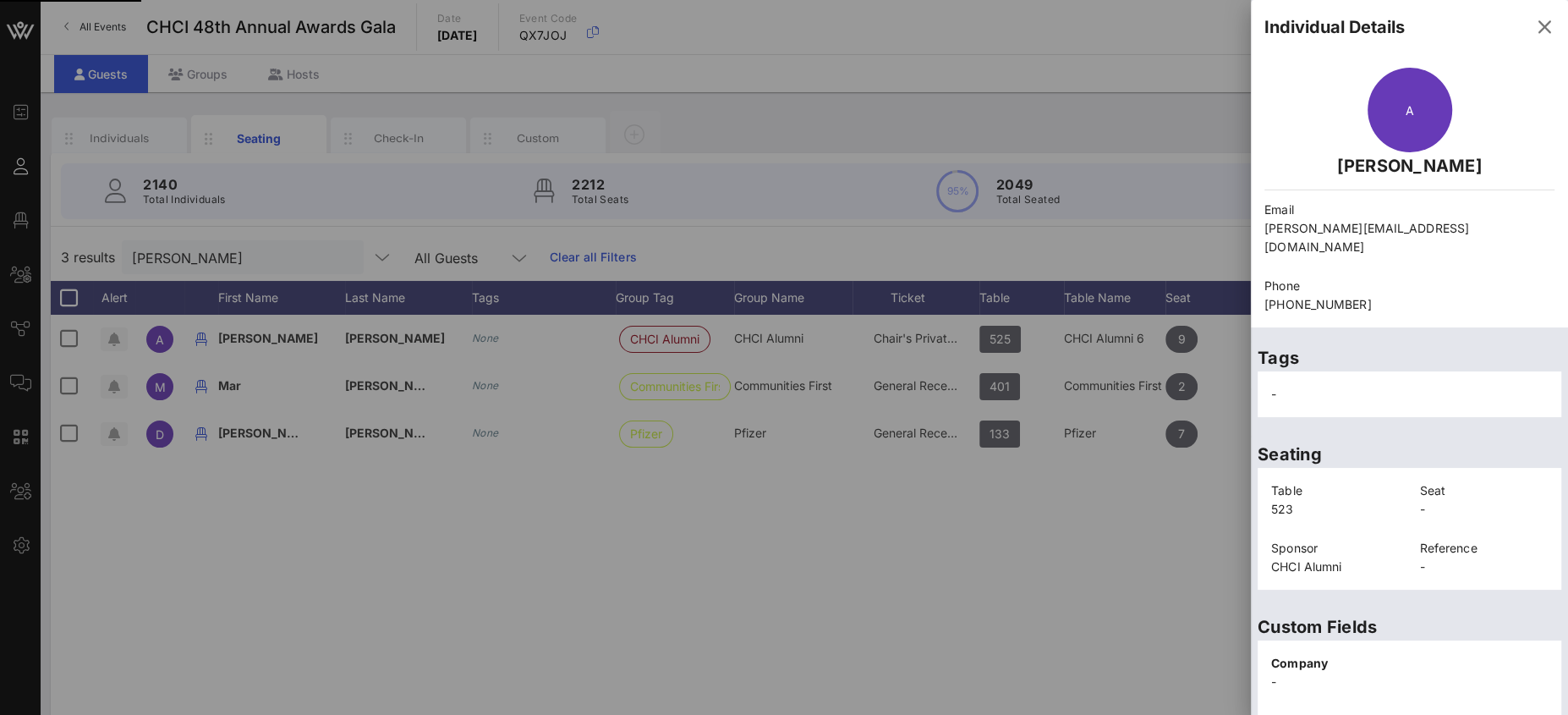
click at [1534, 28] on icon "button" at bounding box center [1544, 26] width 20 height 20
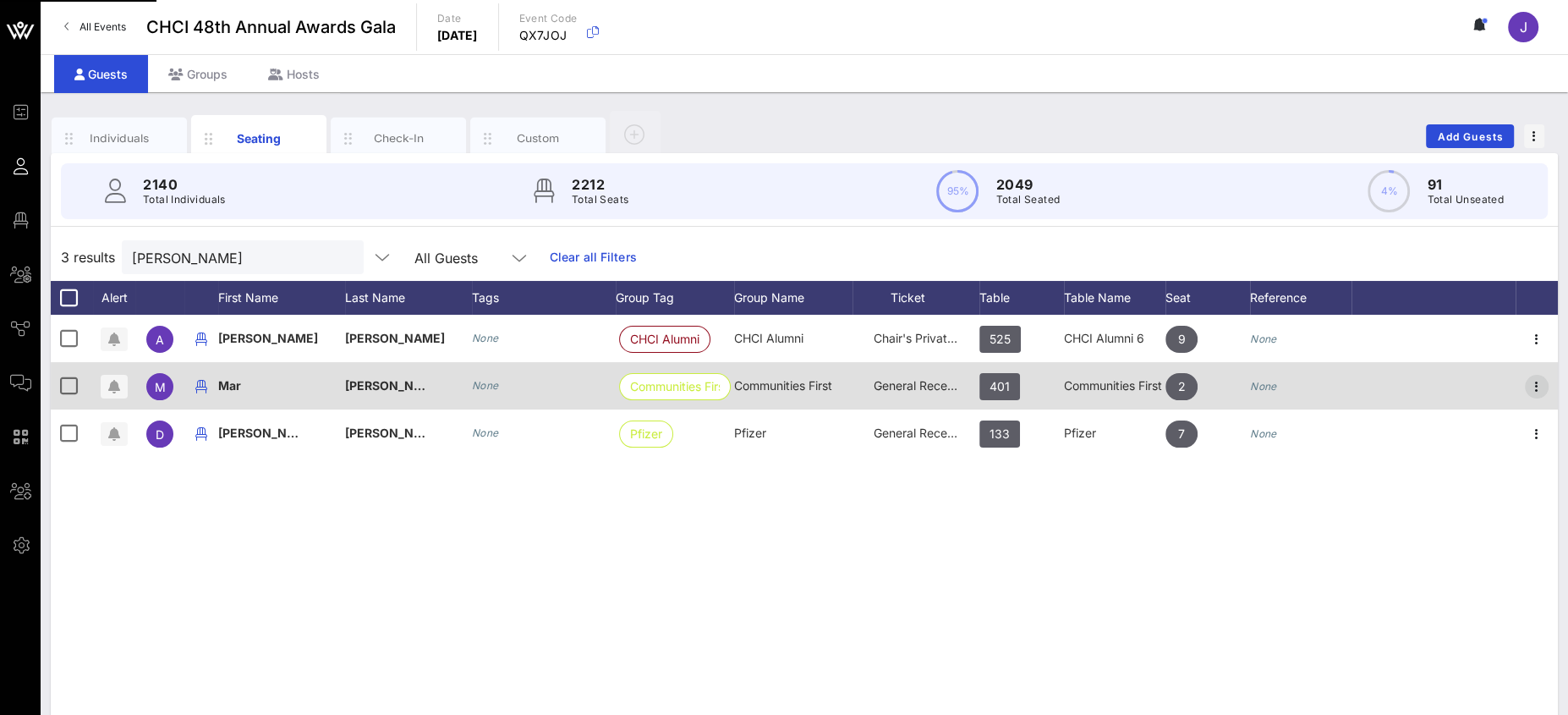
click at [1535, 339] on icon "button" at bounding box center [1536, 339] width 20 height 20
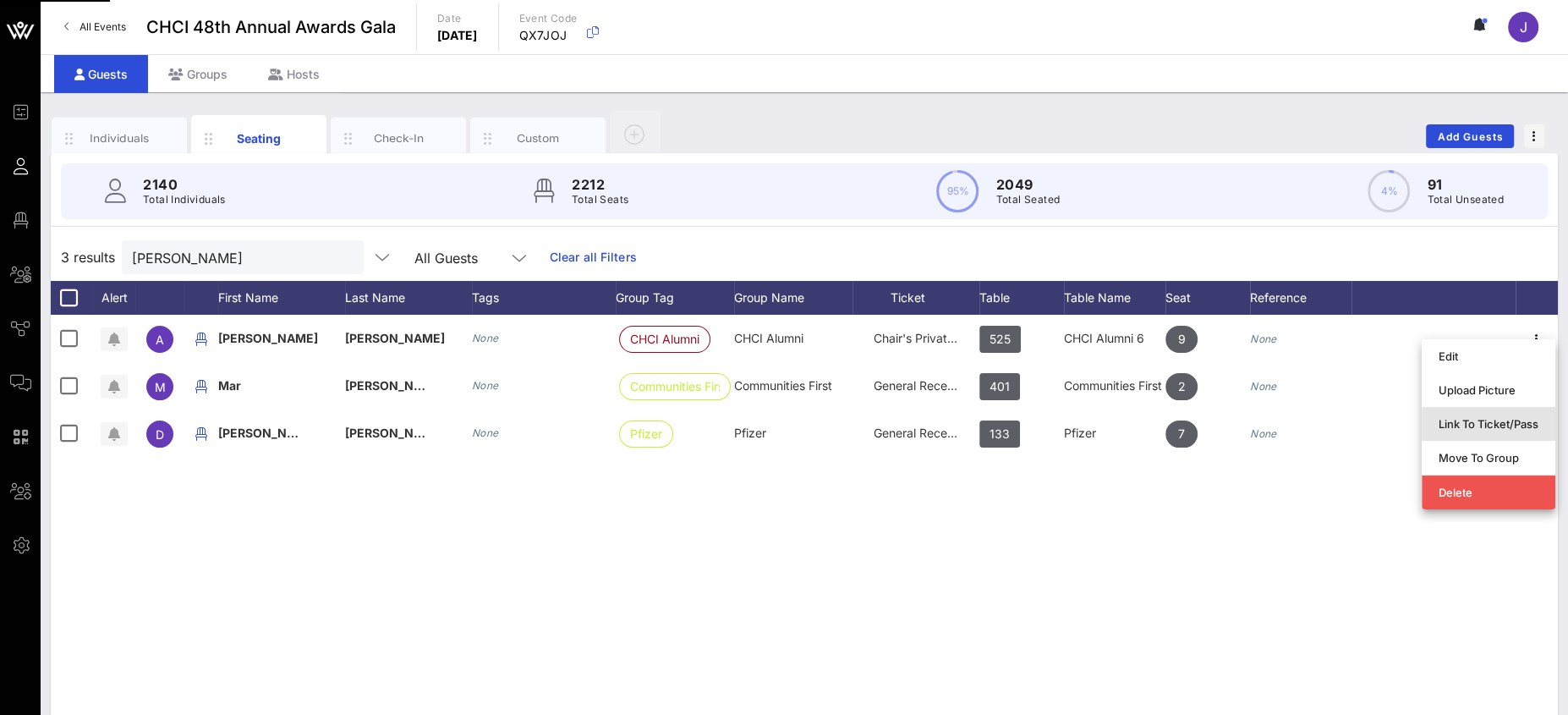
click at [1521, 425] on div "Link To Ticket/Pass" at bounding box center [1488, 424] width 100 height 14
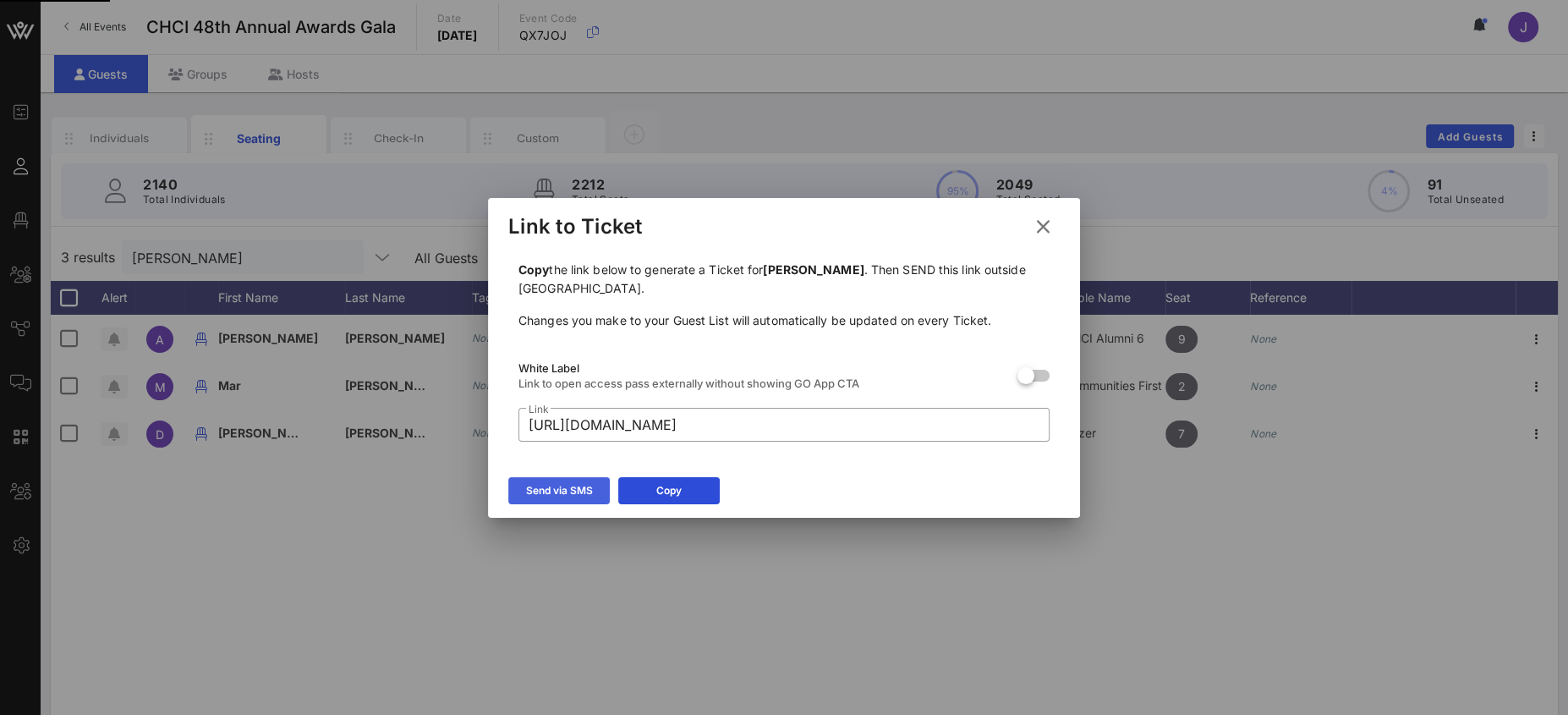
click at [552, 486] on div "Send via SMS" at bounding box center [559, 490] width 67 height 17
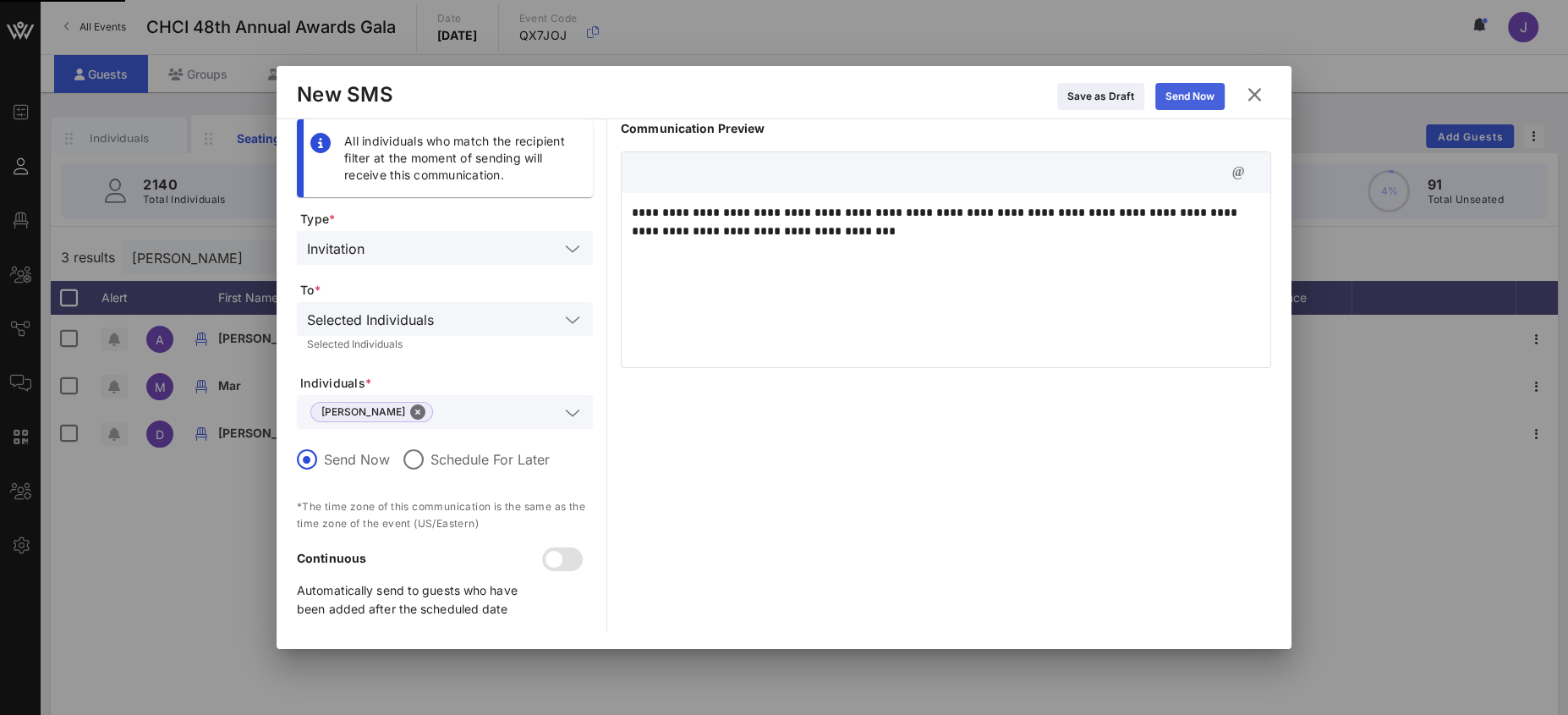
click at [1191, 94] on icon at bounding box center [1189, 96] width 12 height 10
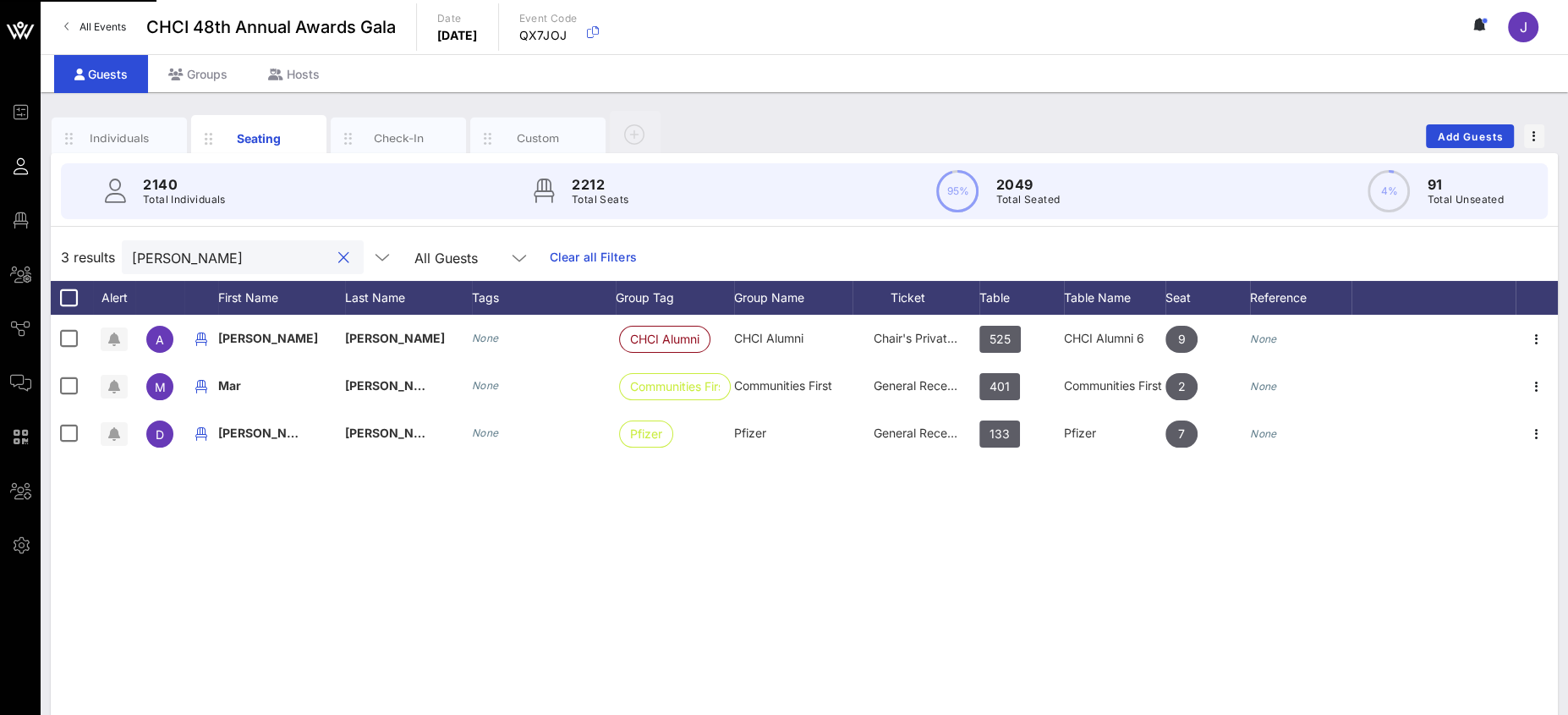
click at [157, 250] on input "salazar" at bounding box center [231, 256] width 198 height 22
click at [160, 250] on input "salazar" at bounding box center [231, 256] width 198 height 22
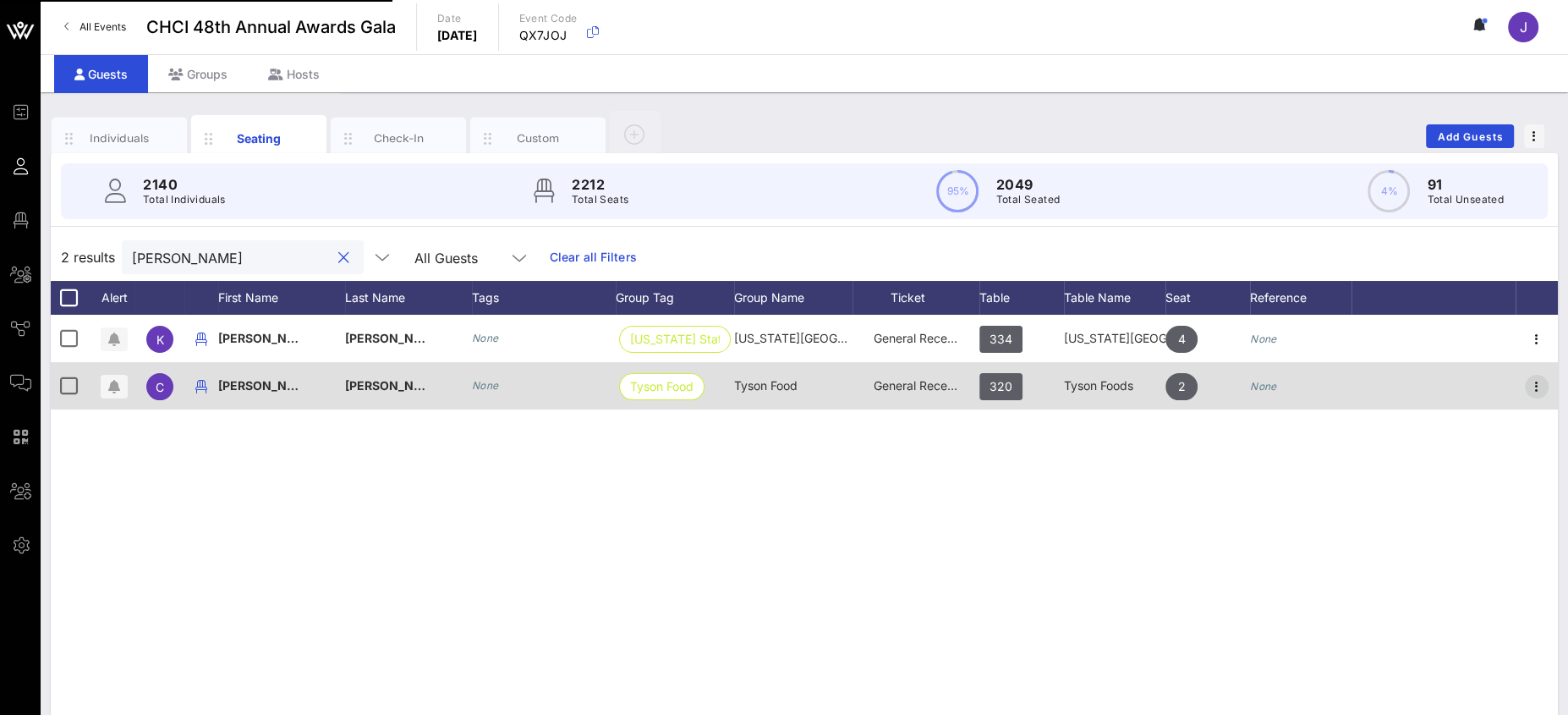
type input "fuller"
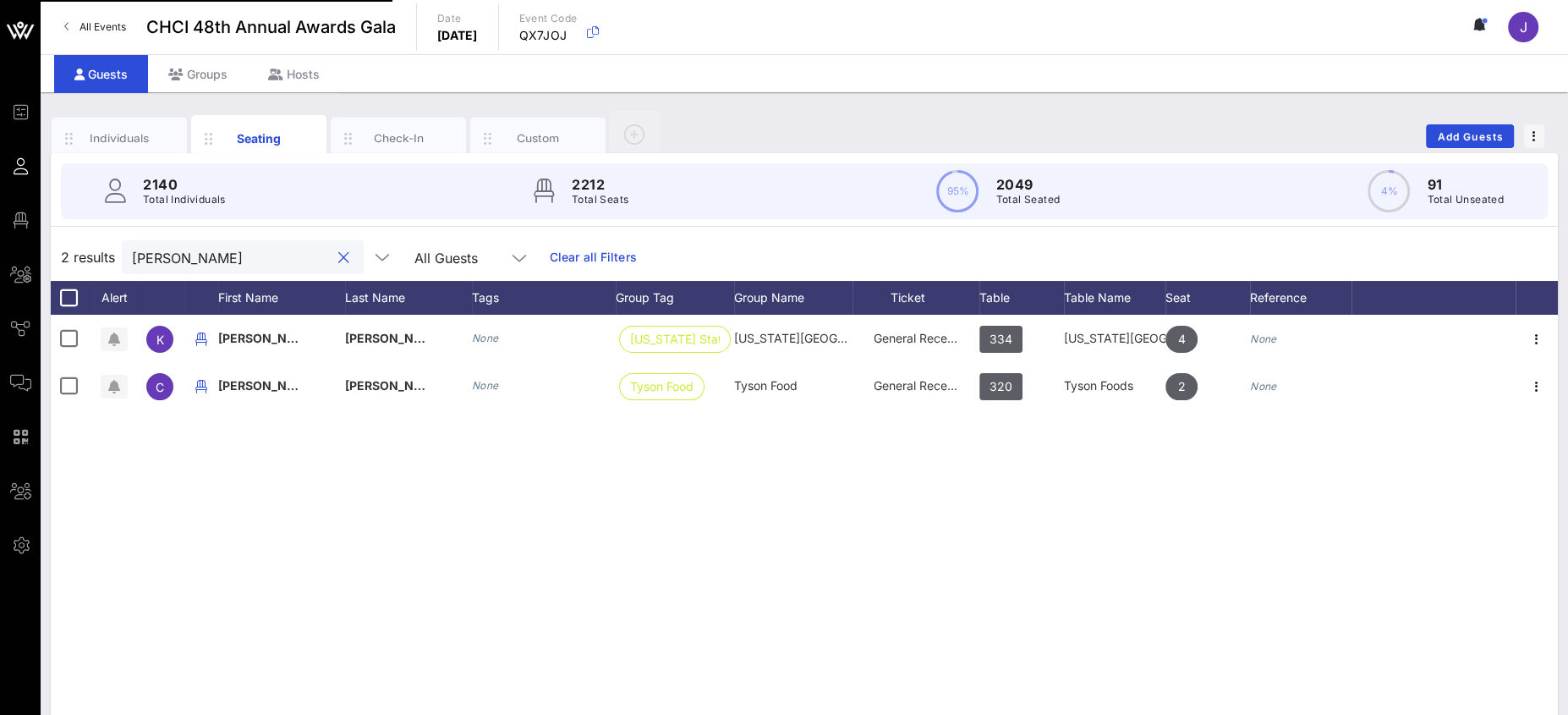
click at [1530, 381] on icon "button" at bounding box center [1536, 387] width 20 height 20
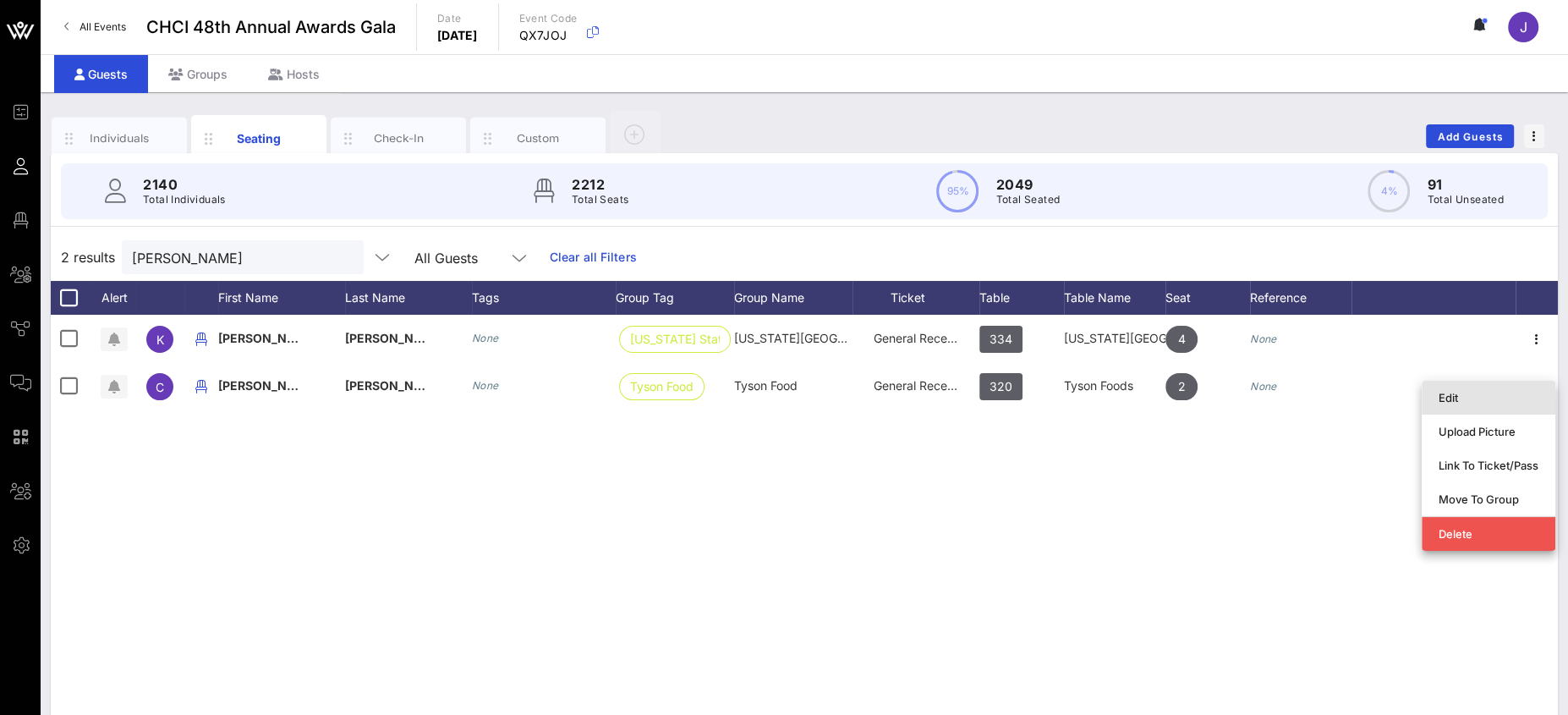
click at [1477, 403] on div "Edit" at bounding box center [1488, 397] width 100 height 14
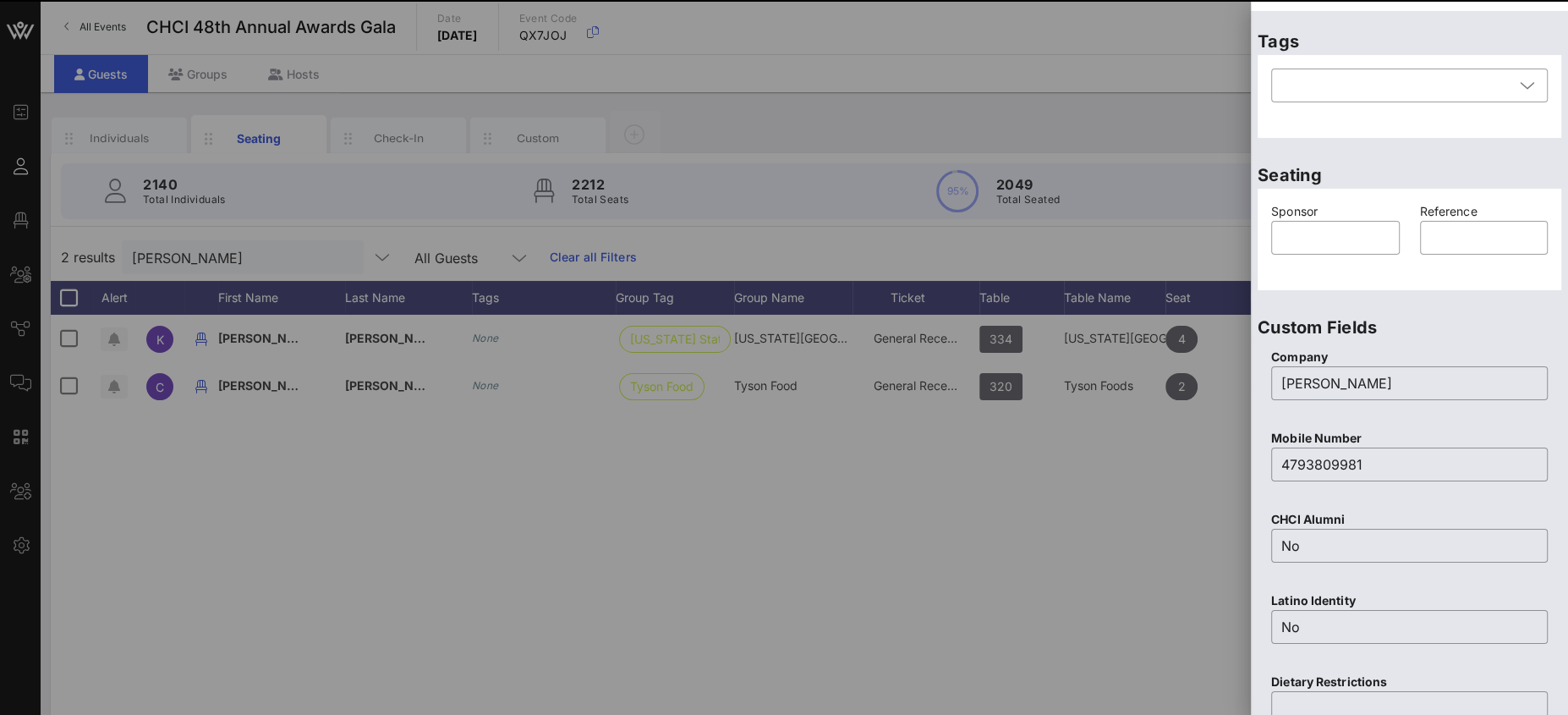
scroll to position [109, 0]
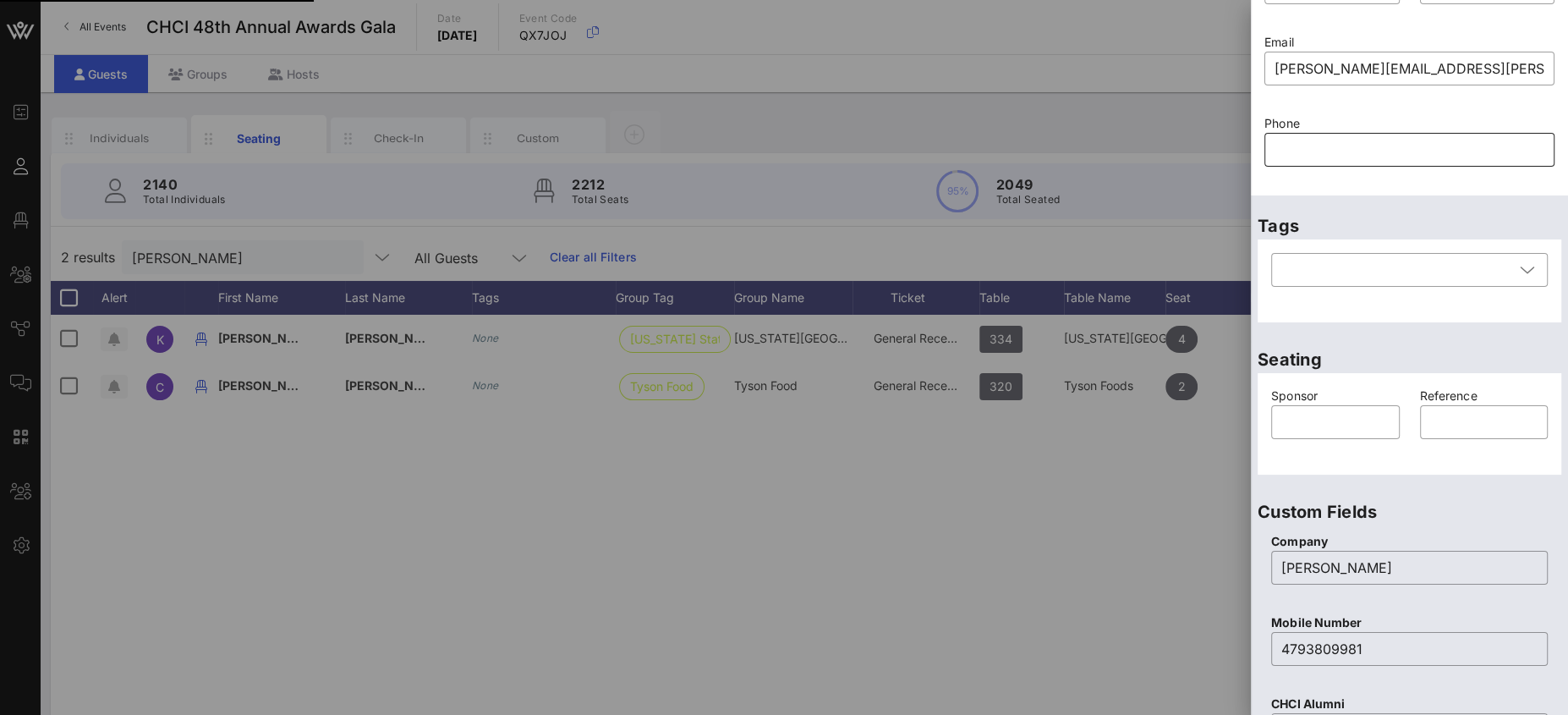
click at [1322, 152] on input "text" at bounding box center [1410, 150] width 270 height 27
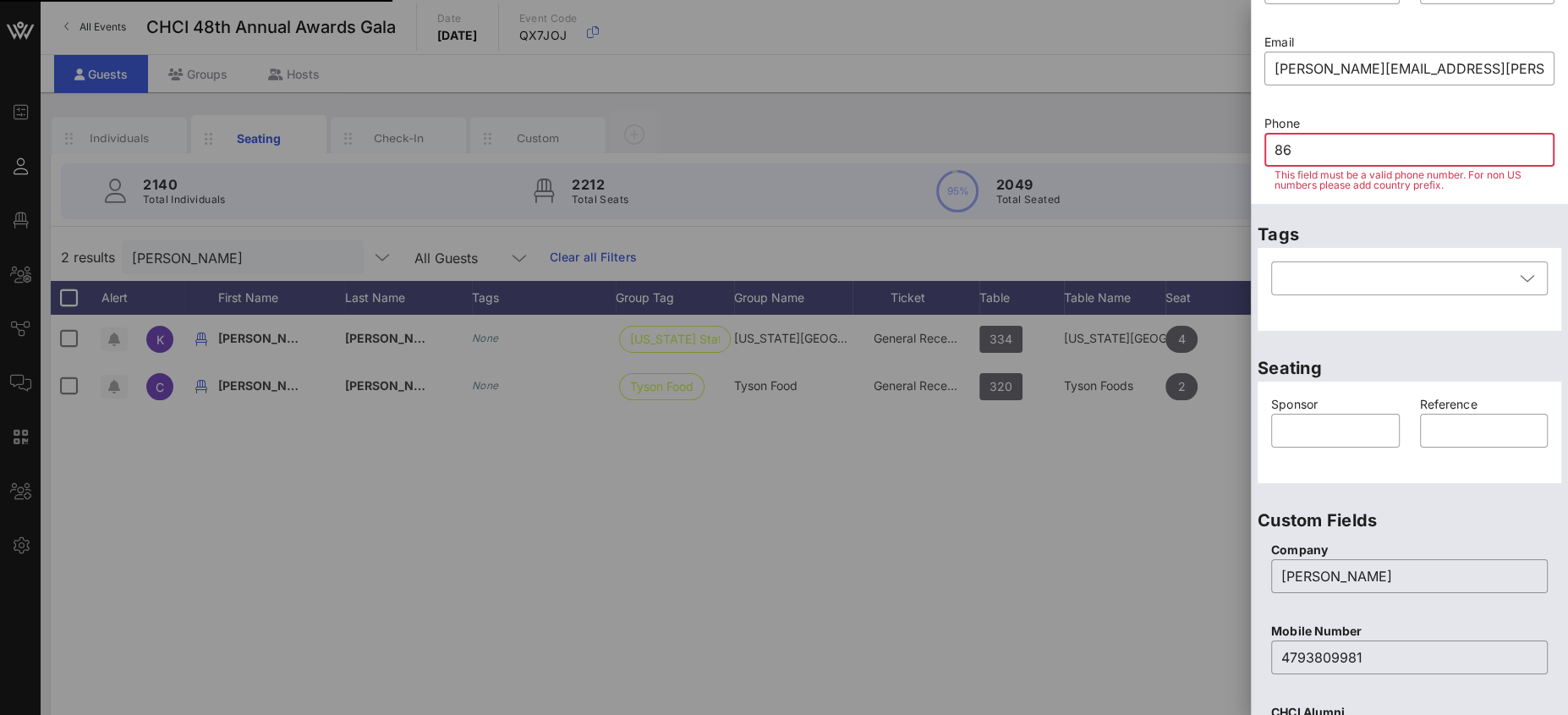
type input "865"
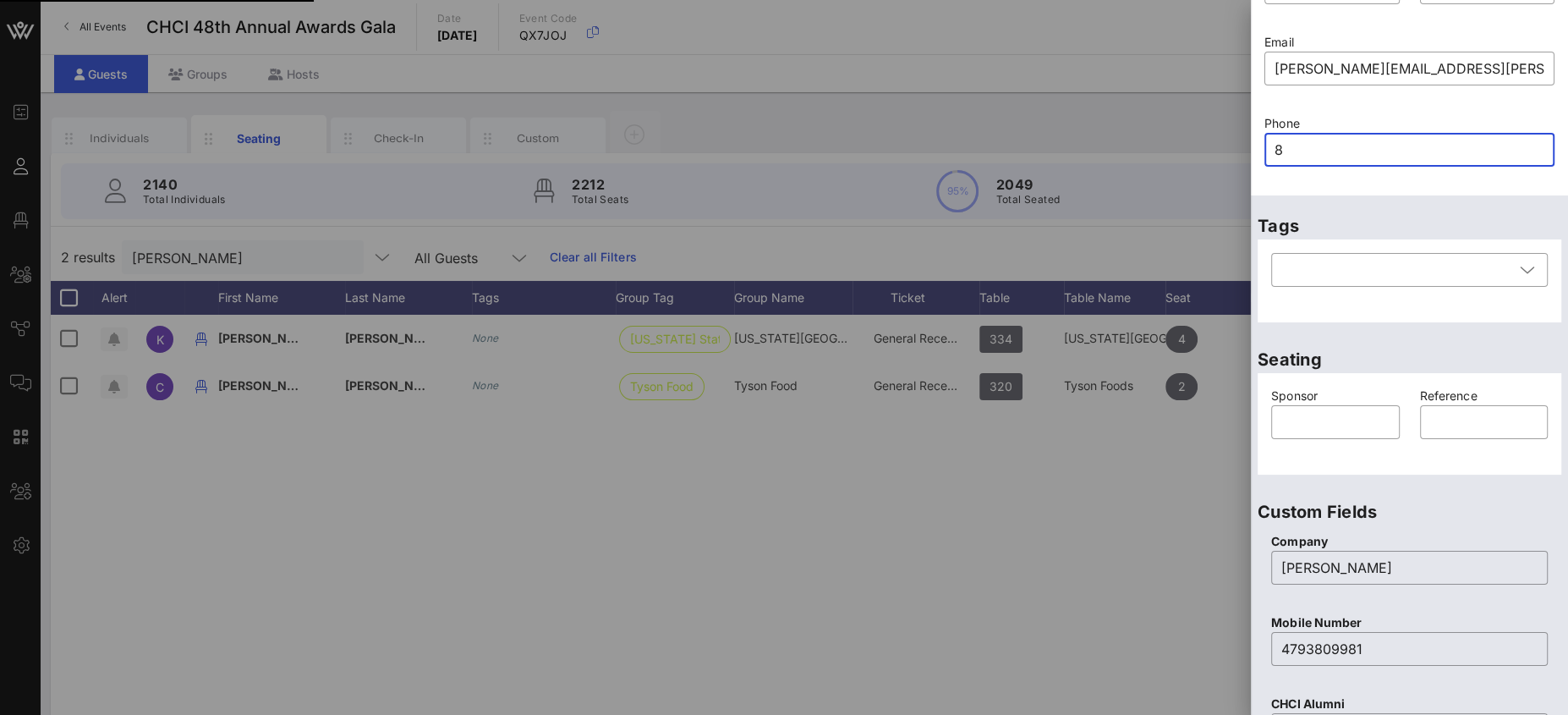
type input "85"
type input "6"
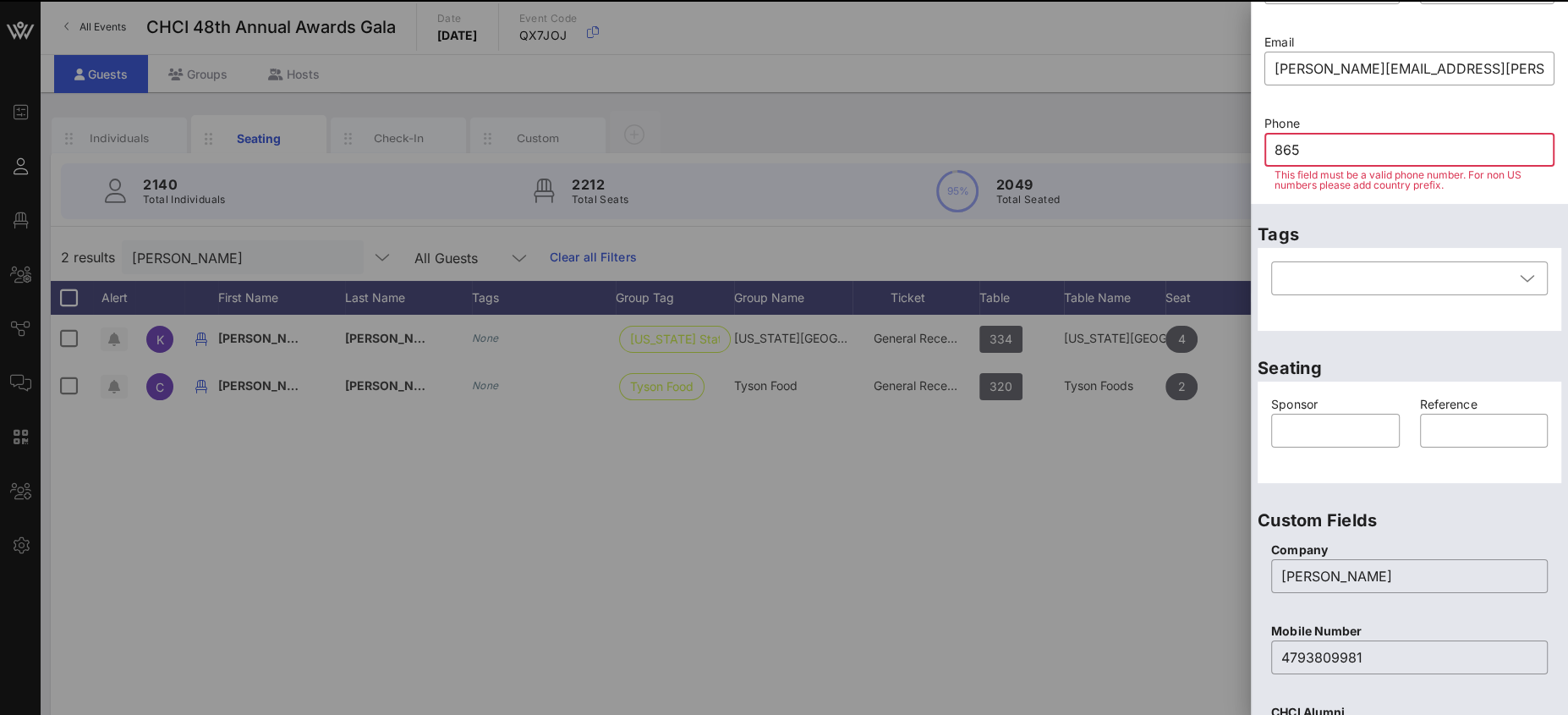
type input "8652"
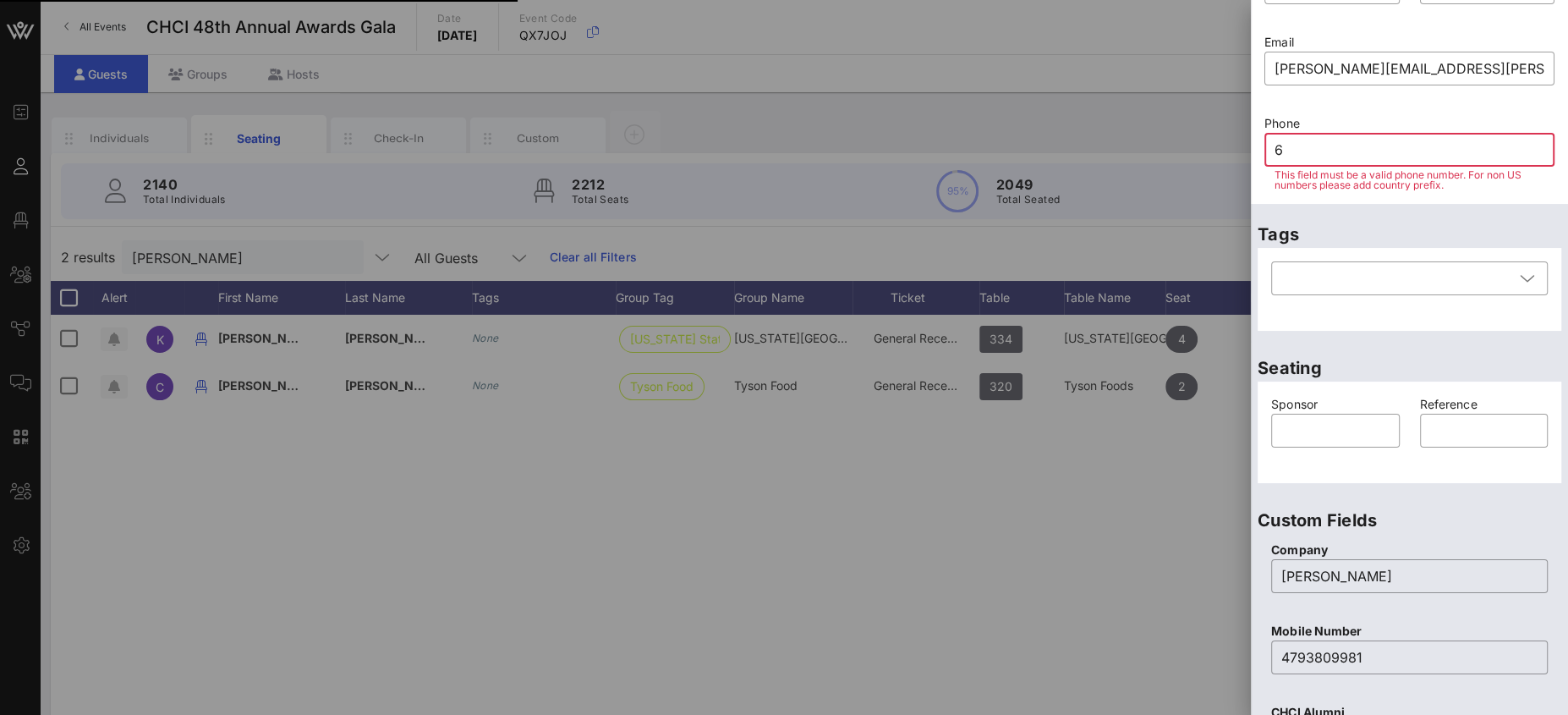
type input "65"
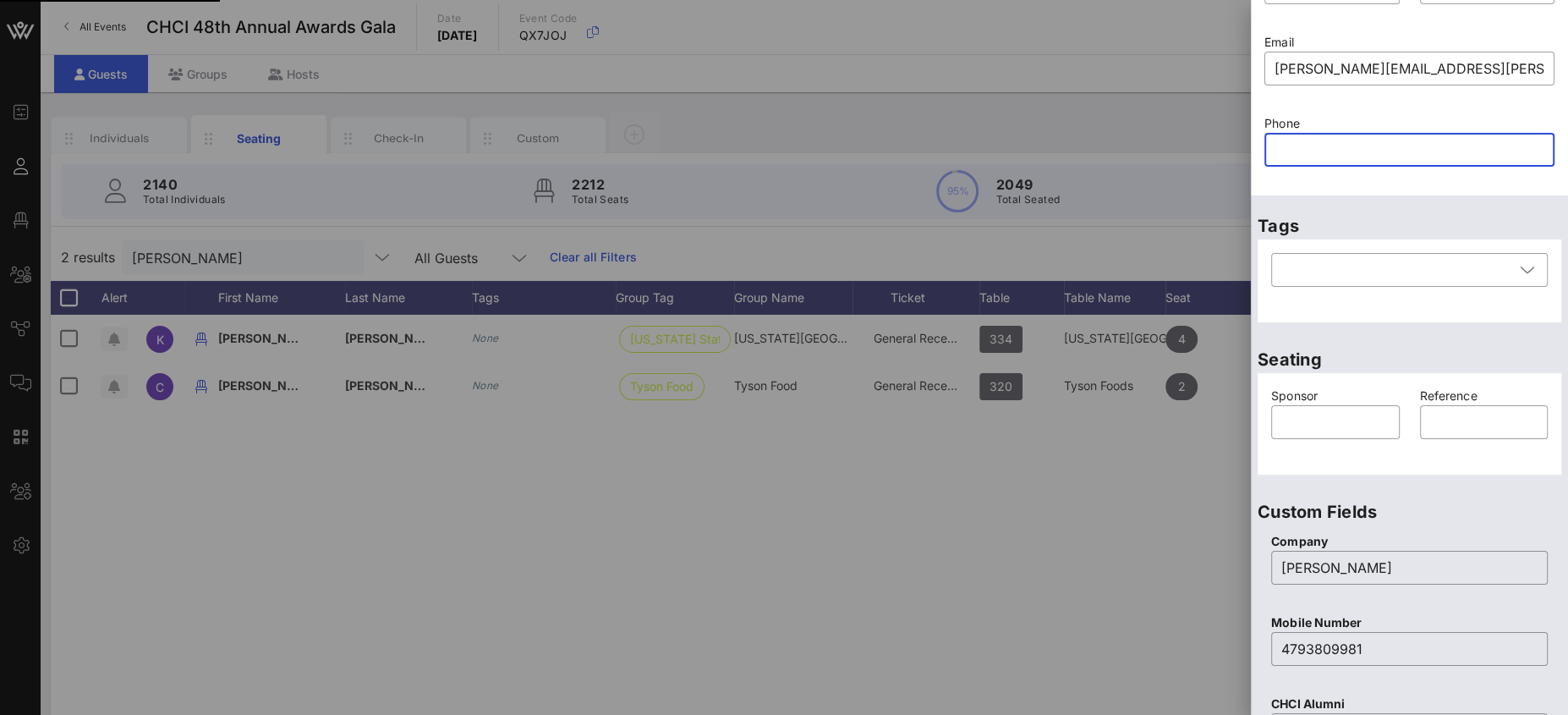
scroll to position [0, 0]
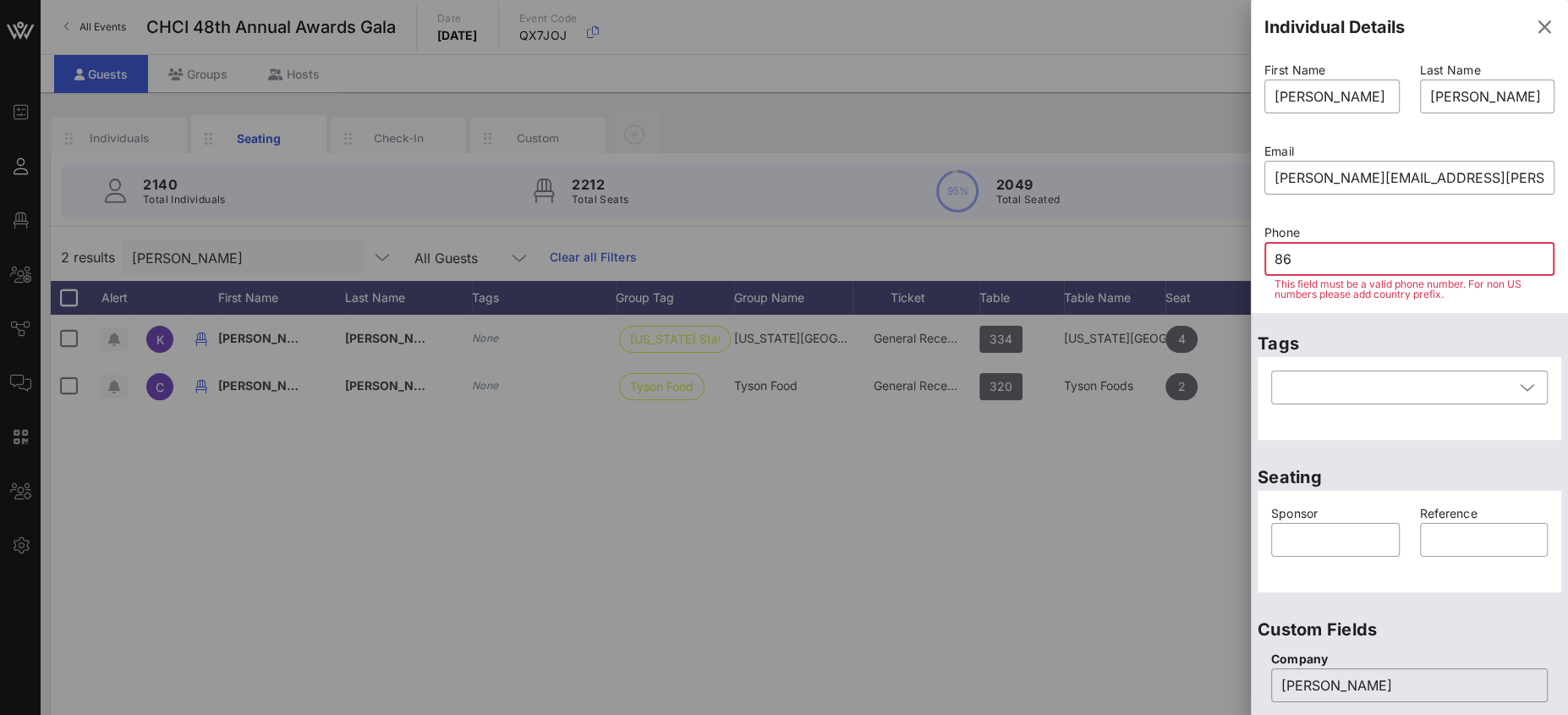
type input "865"
type input "30"
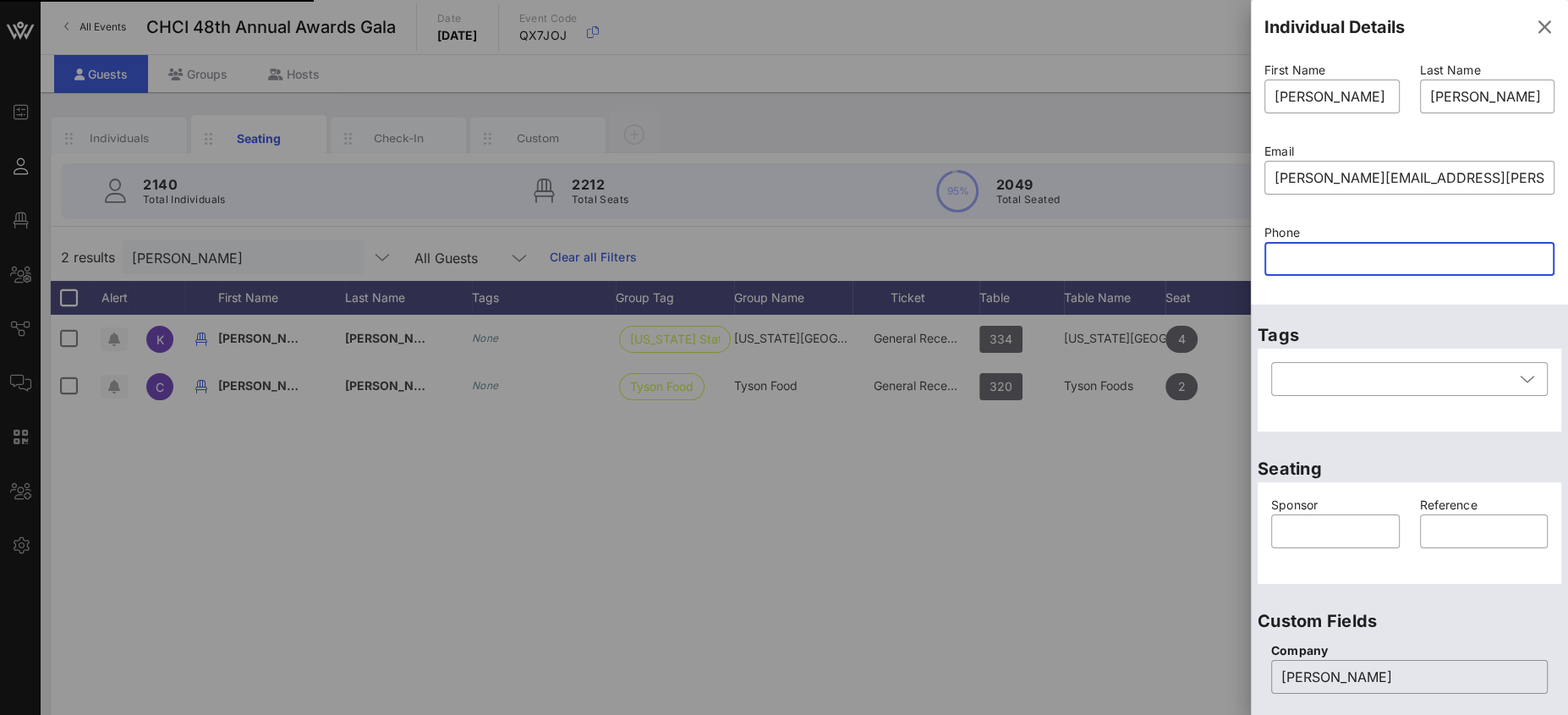
type input "8"
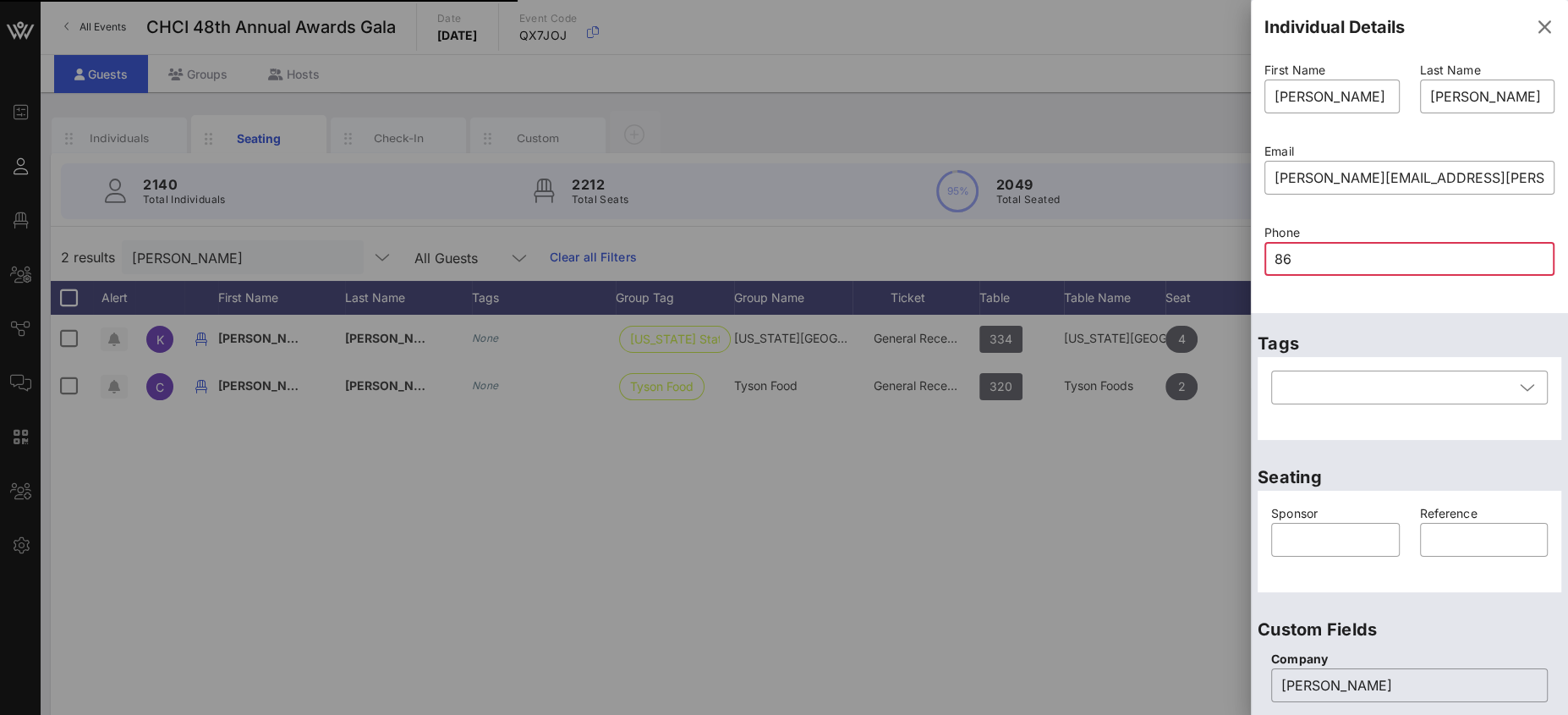
type input "865"
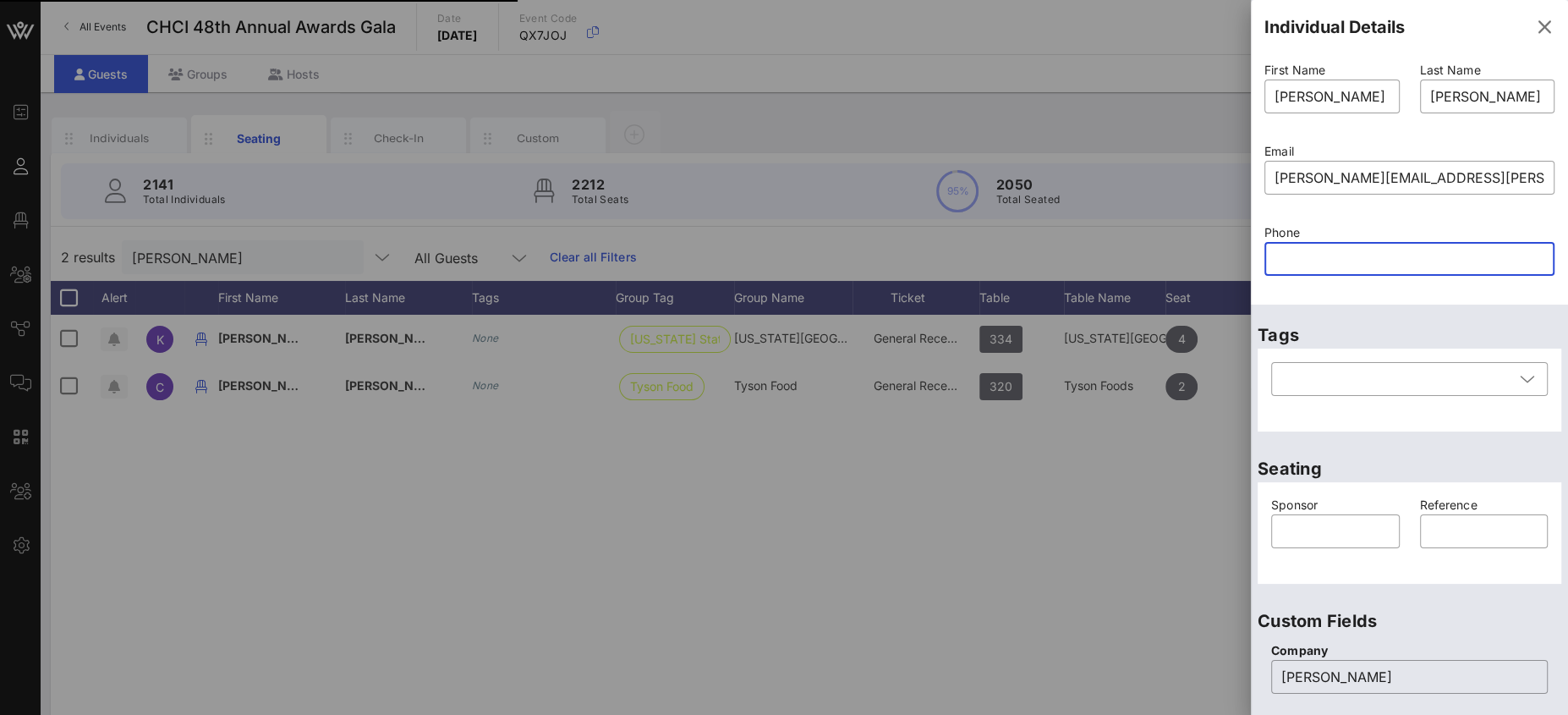
paste input "text"
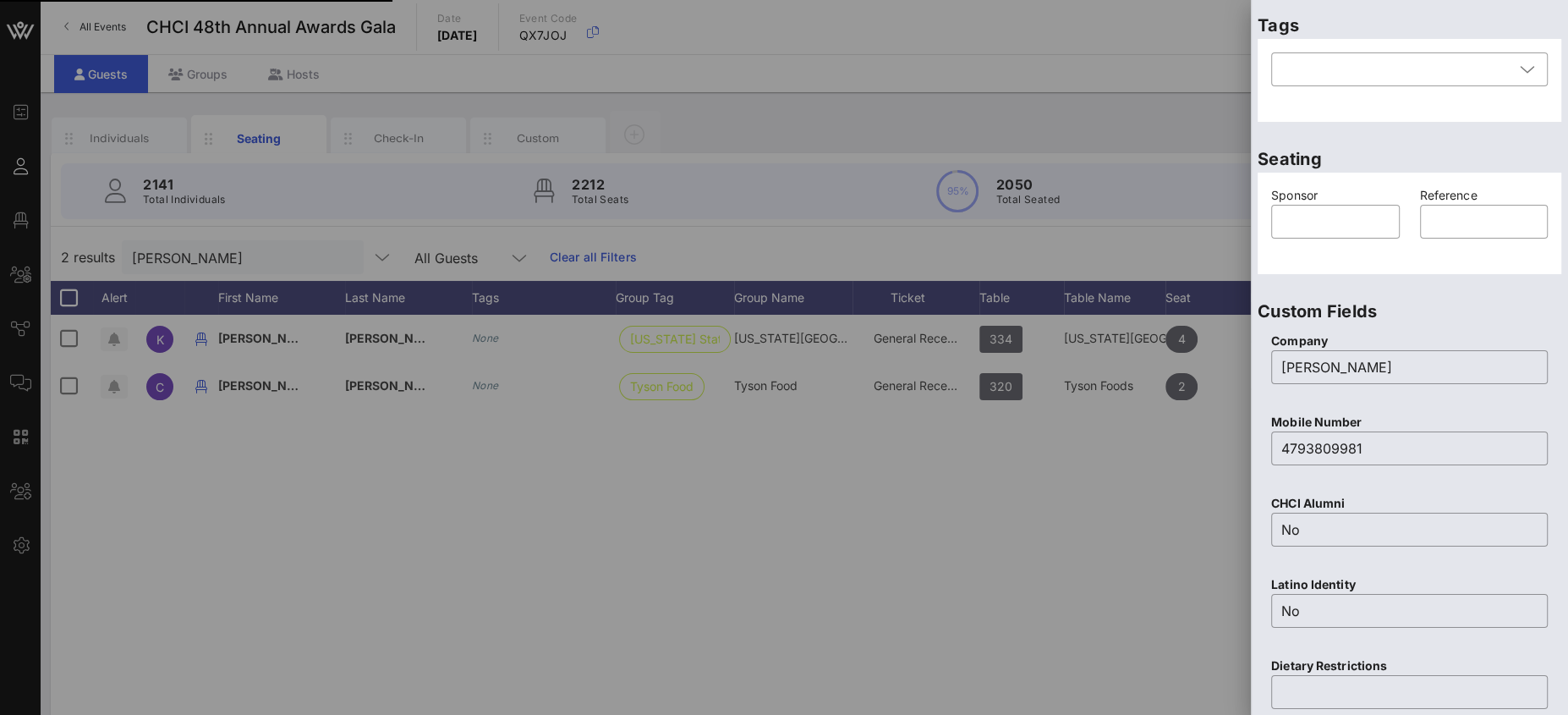
scroll to position [638, 0]
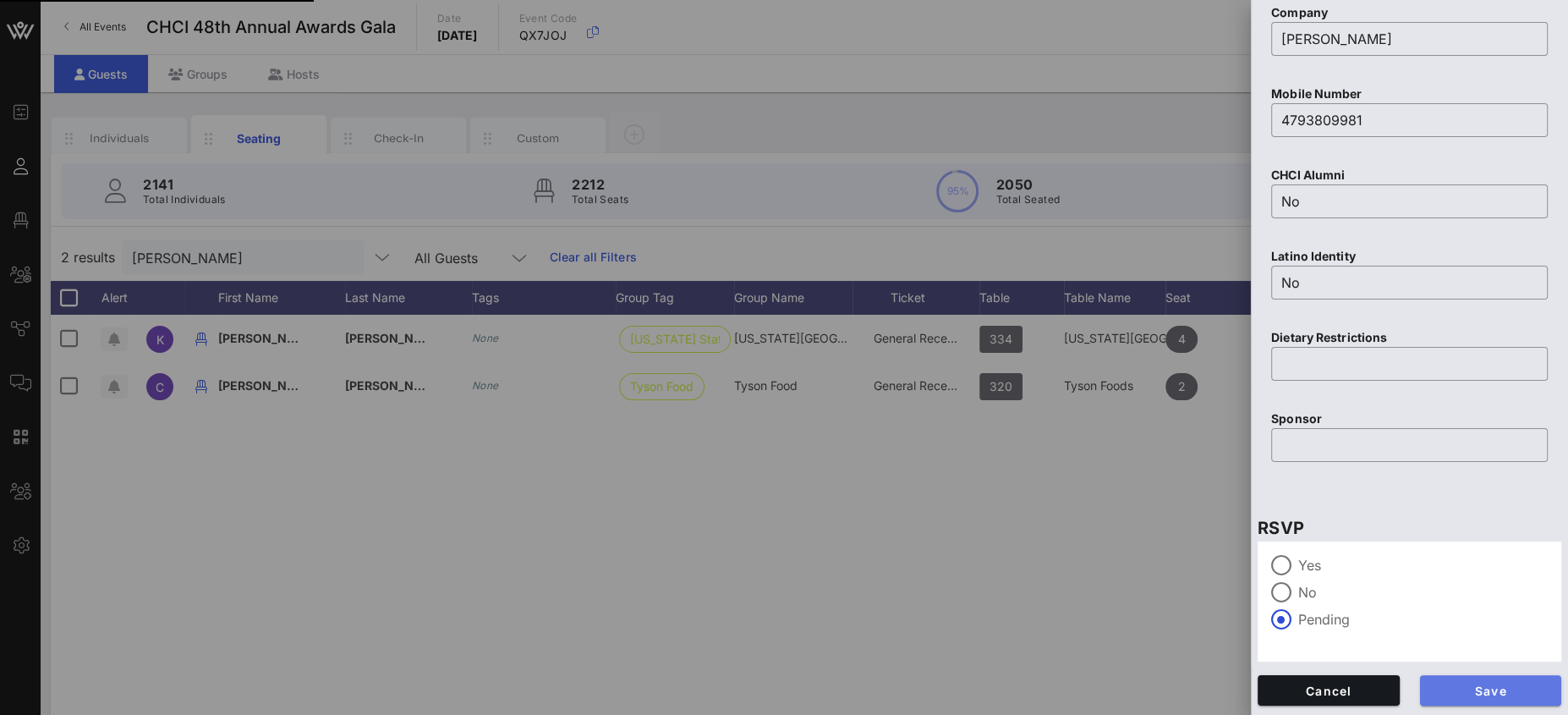
click at [1498, 688] on span "Save" at bounding box center [1490, 691] width 115 height 15
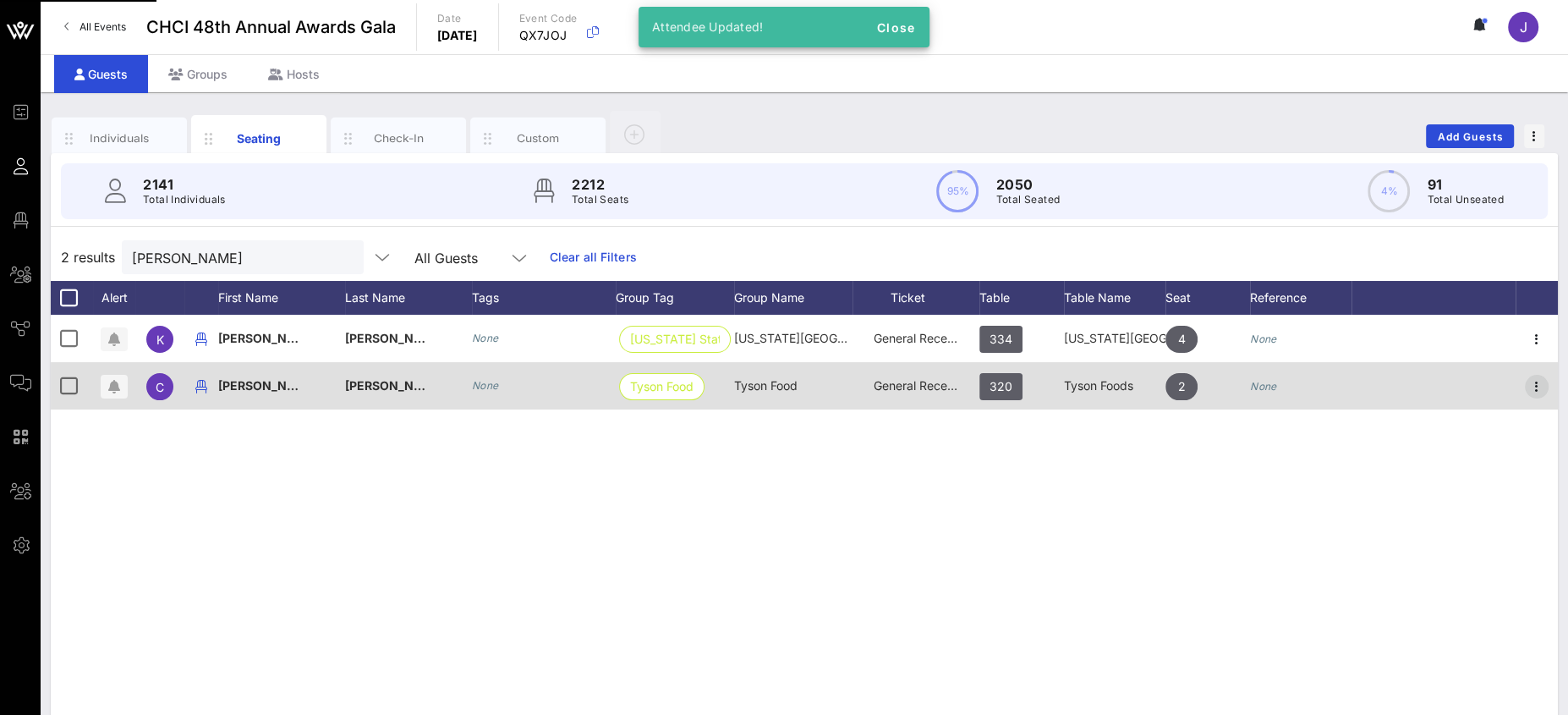
click at [1536, 384] on icon "button" at bounding box center [1536, 387] width 20 height 20
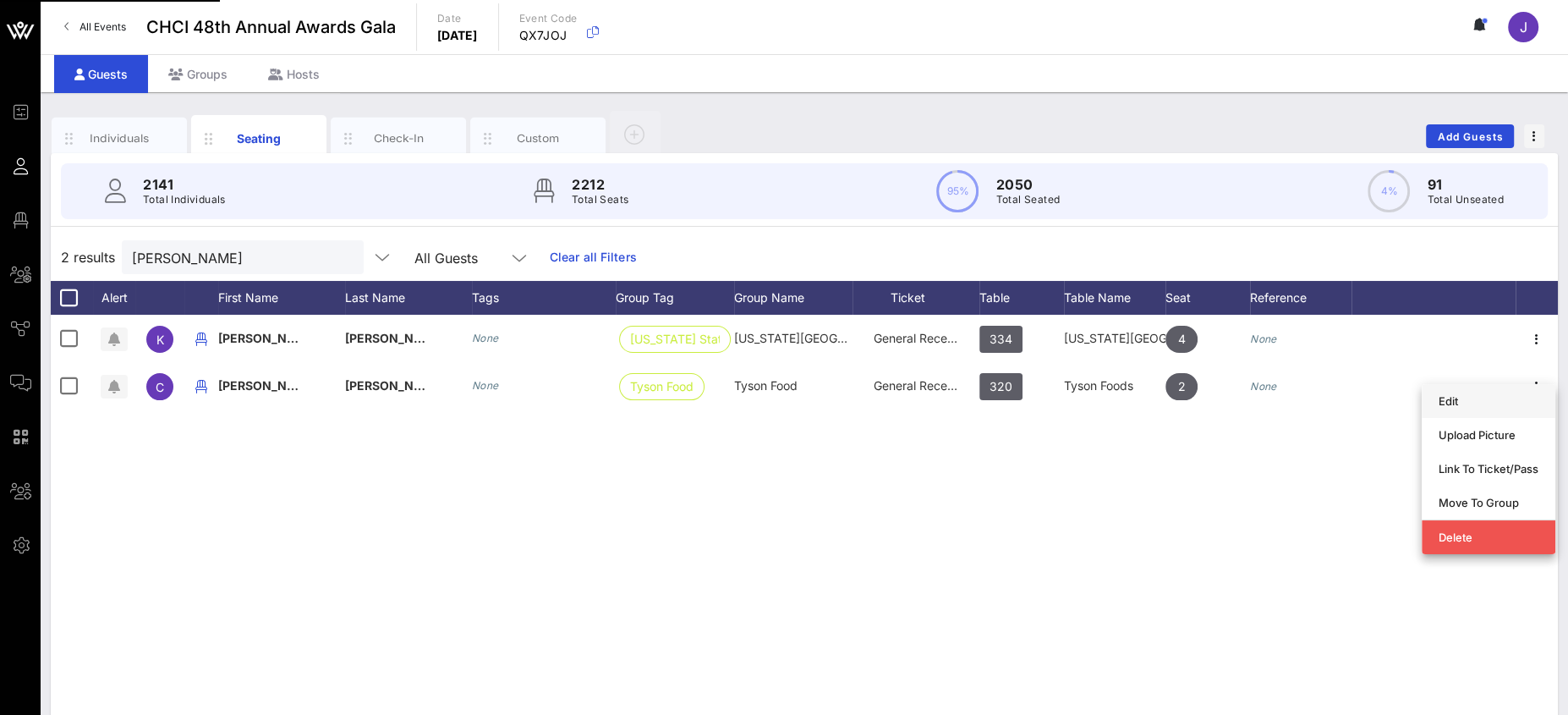
click at [1482, 405] on div "Edit" at bounding box center [1488, 401] width 100 height 14
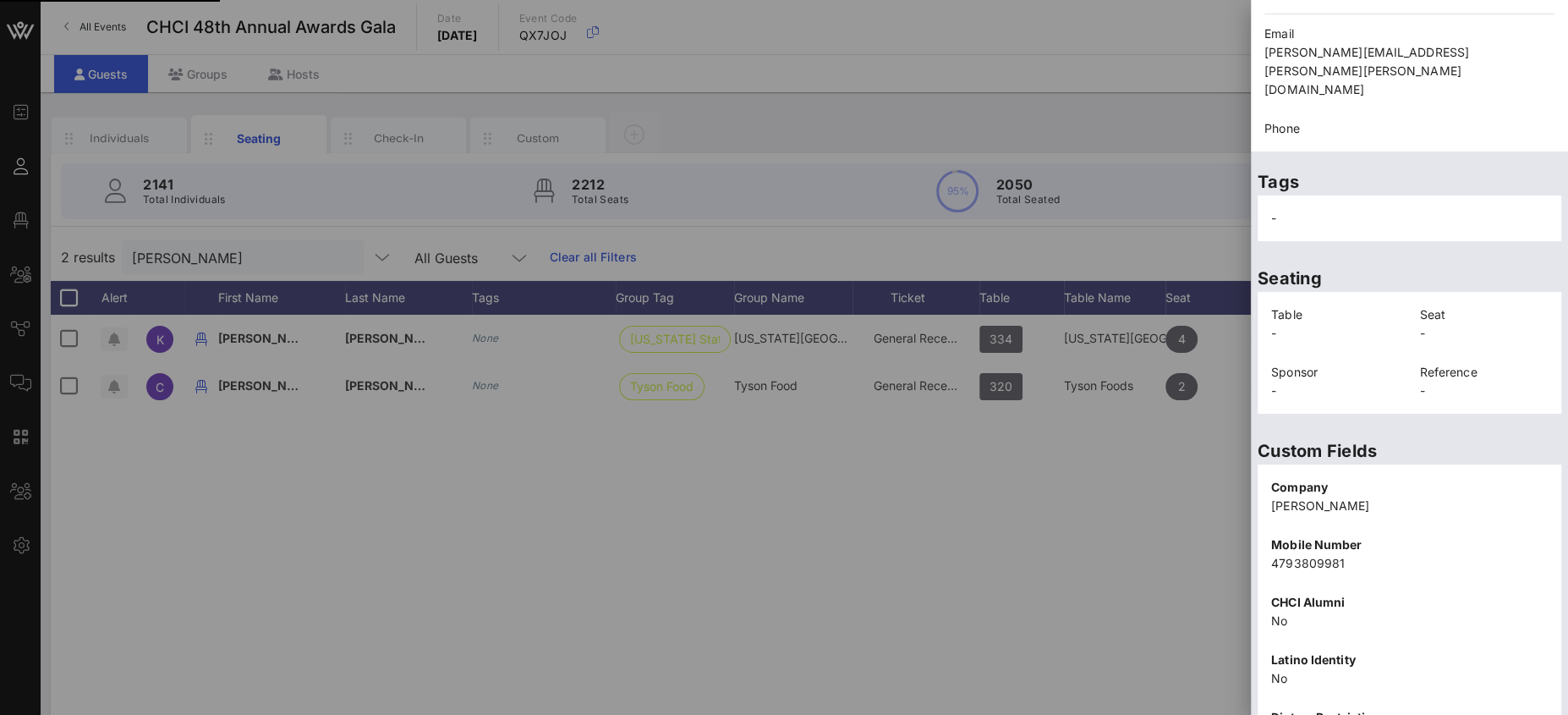
scroll to position [293, 0]
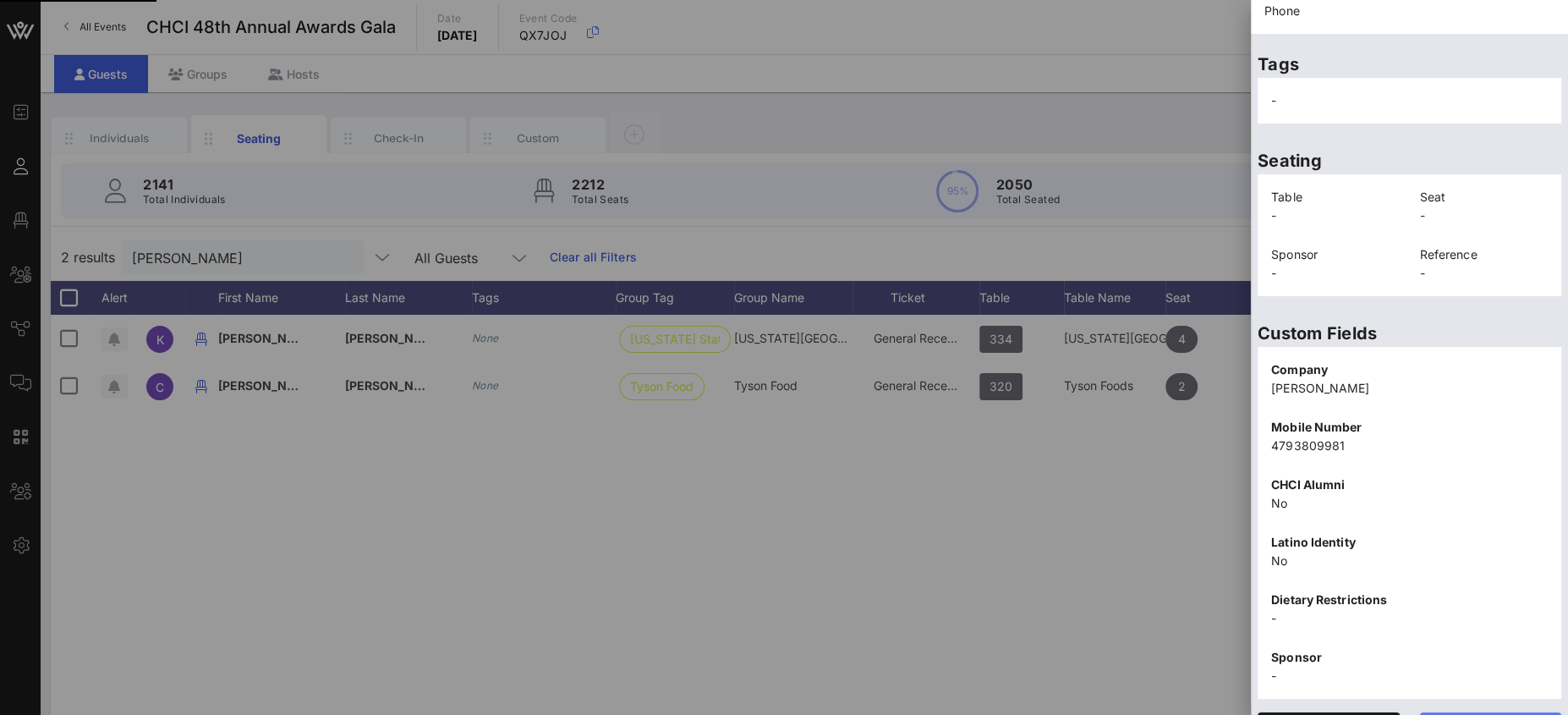
drag, startPoint x: 1459, startPoint y: 683, endPoint x: 1328, endPoint y: 283, distance: 420.9
click at [1459, 714] on span "Edit" at bounding box center [1490, 728] width 115 height 15
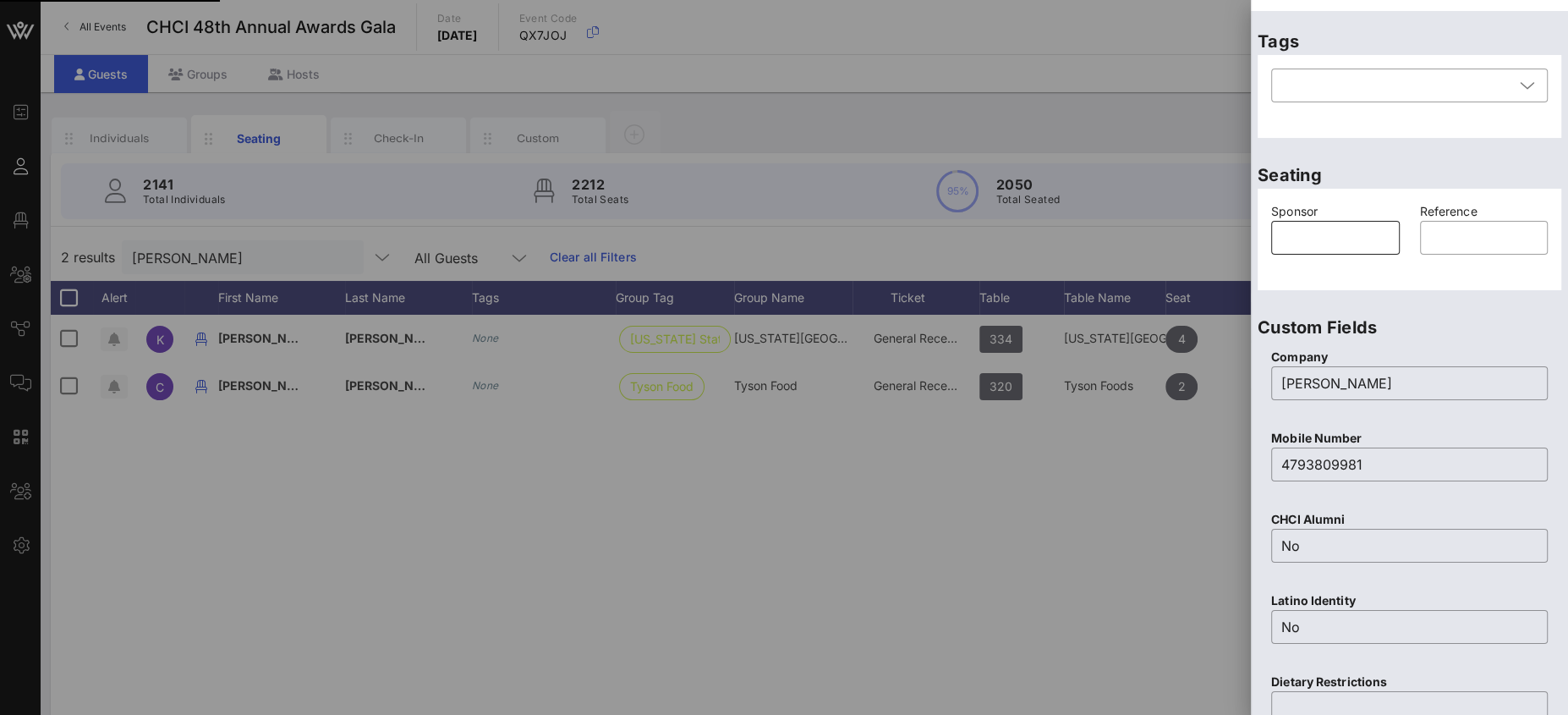
scroll to position [0, 0]
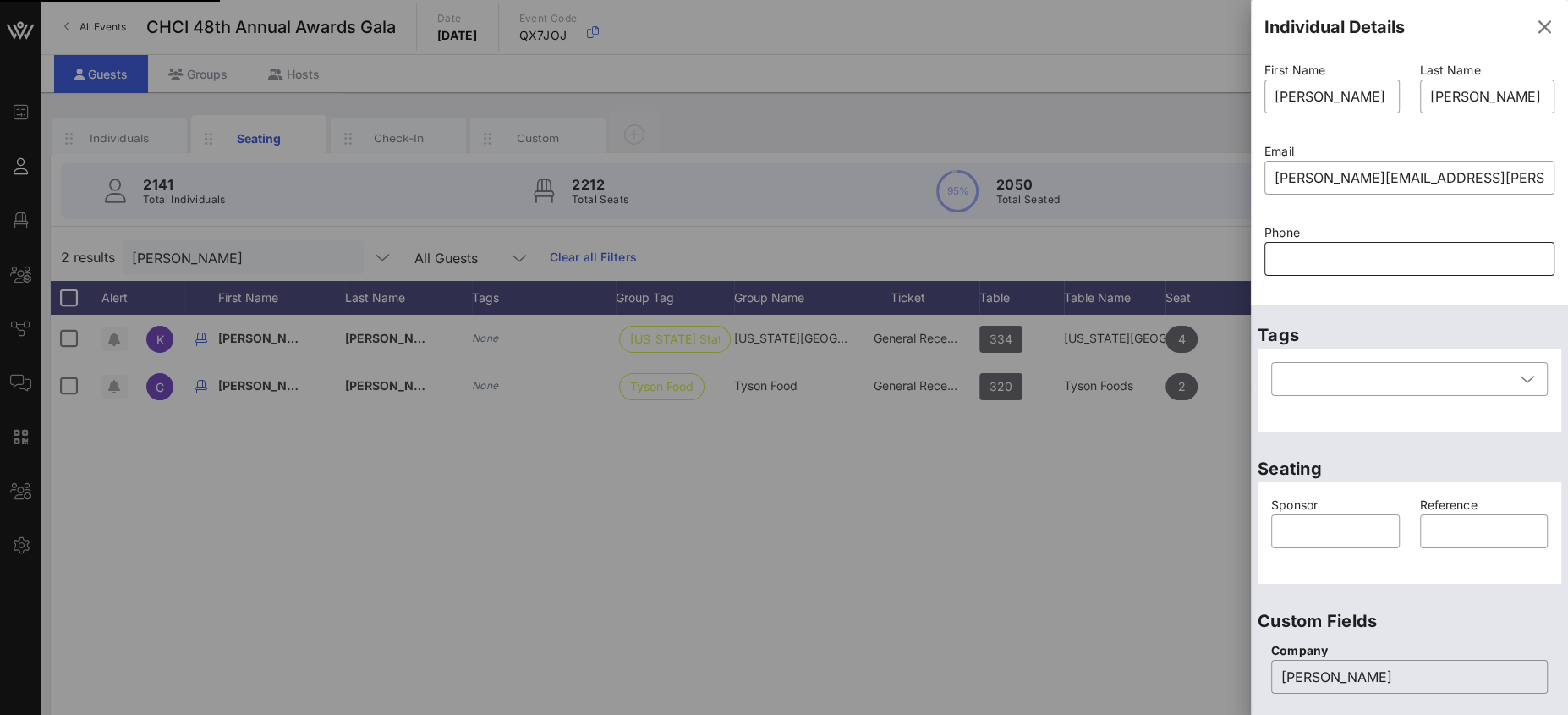
click at [1304, 259] on input "text" at bounding box center [1410, 259] width 270 height 27
paste input "8653001901"
type input "8653001901"
paste input "8653001901"
type input "8653001901"
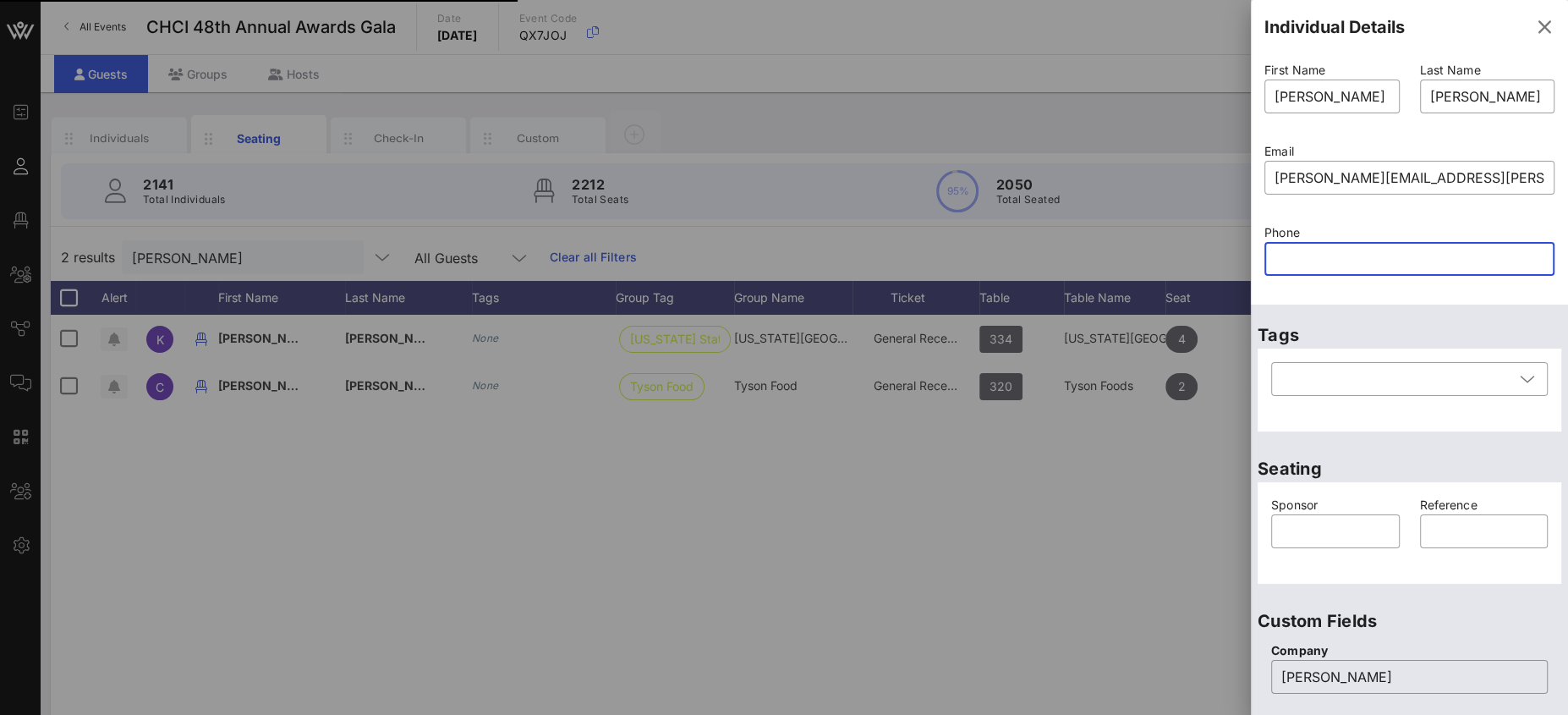
click at [1319, 255] on input "text" at bounding box center [1410, 259] width 270 height 27
paste input "text"
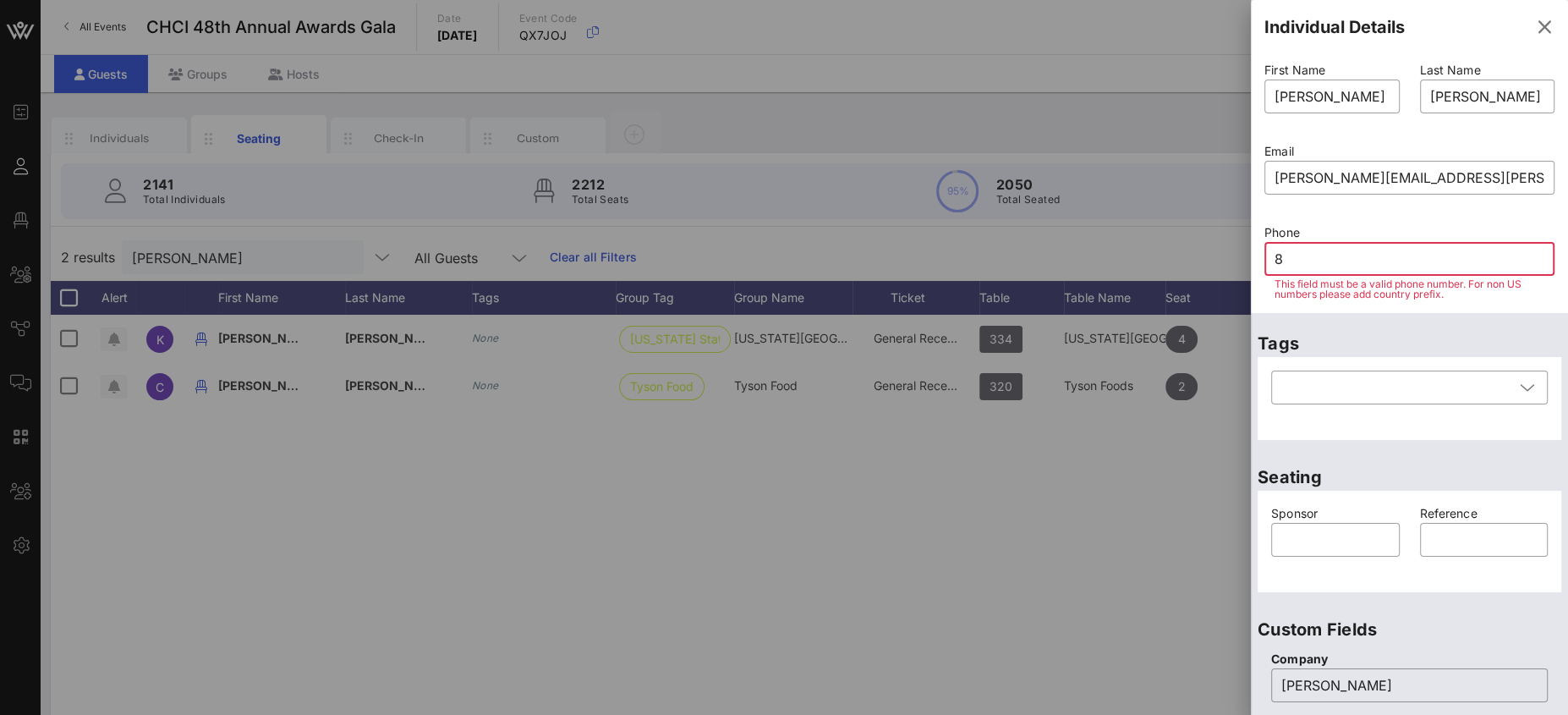
type input "86"
type input "5"
type input "6"
type input "865"
type input "8"
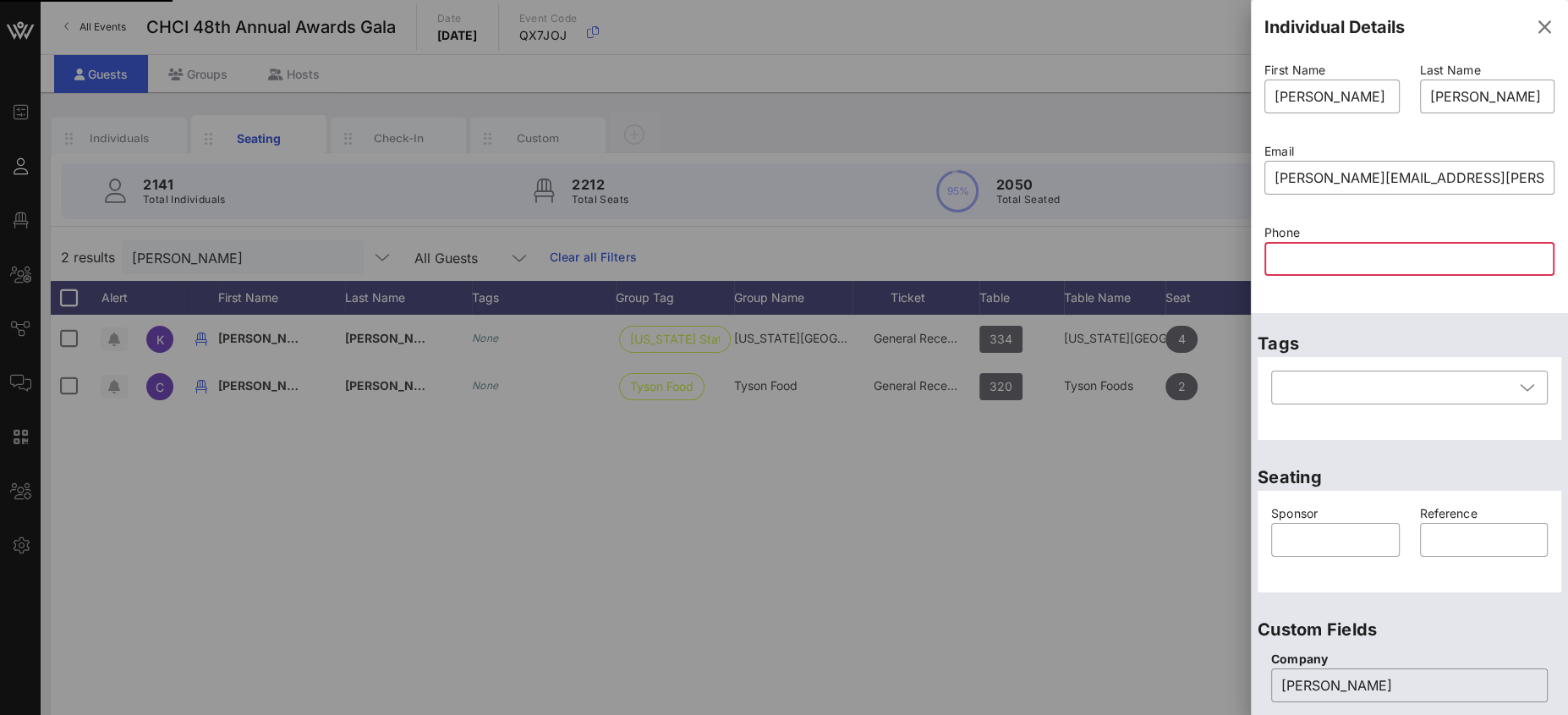
type input "6"
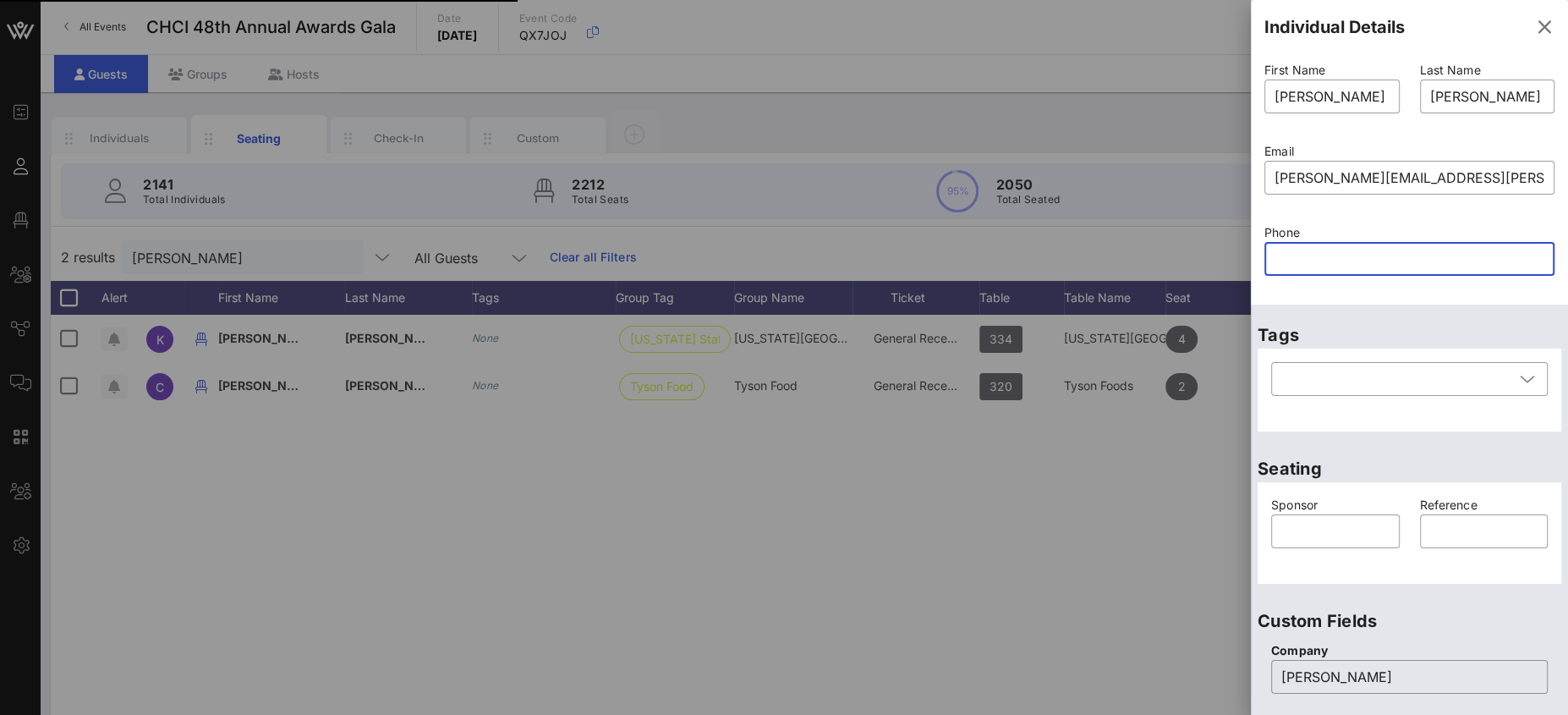
type input "7"
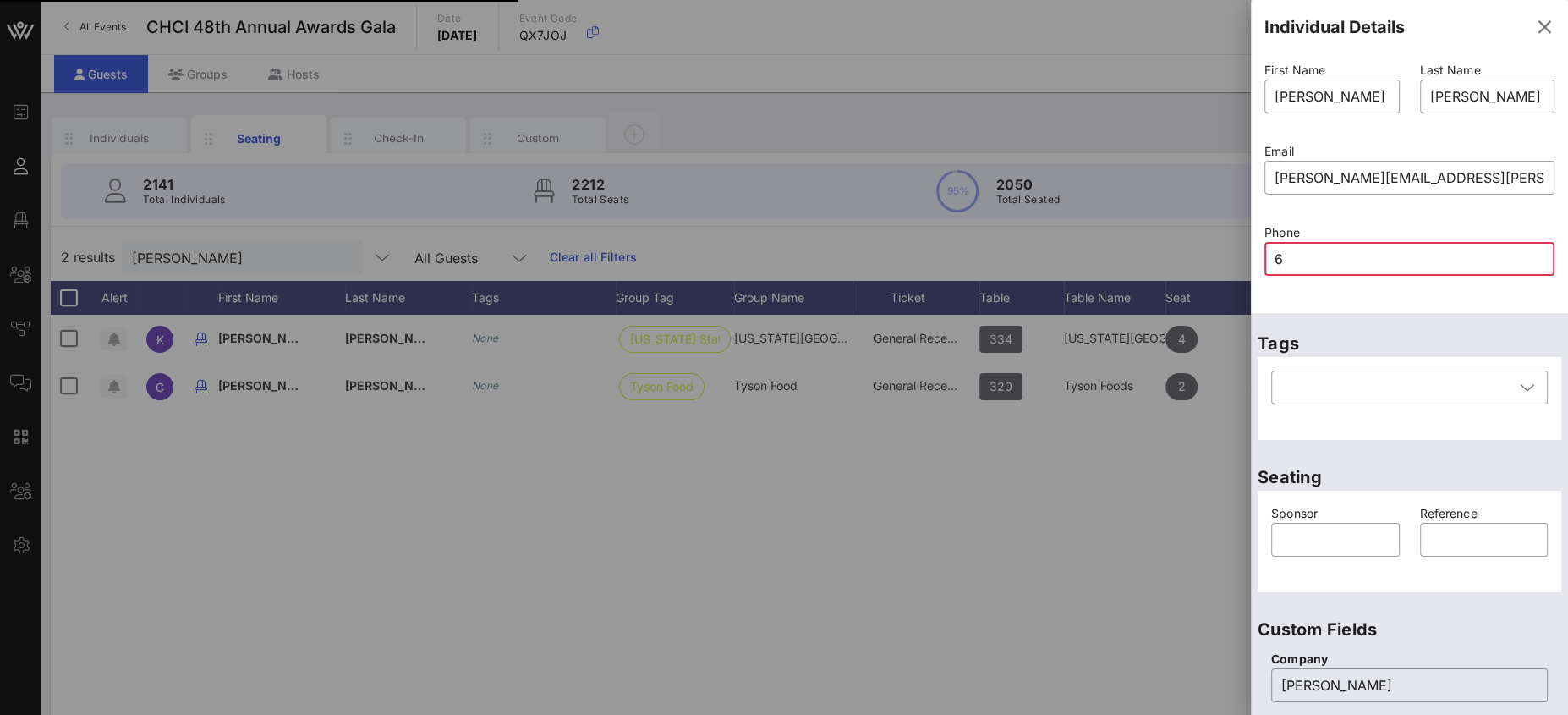
type input "65"
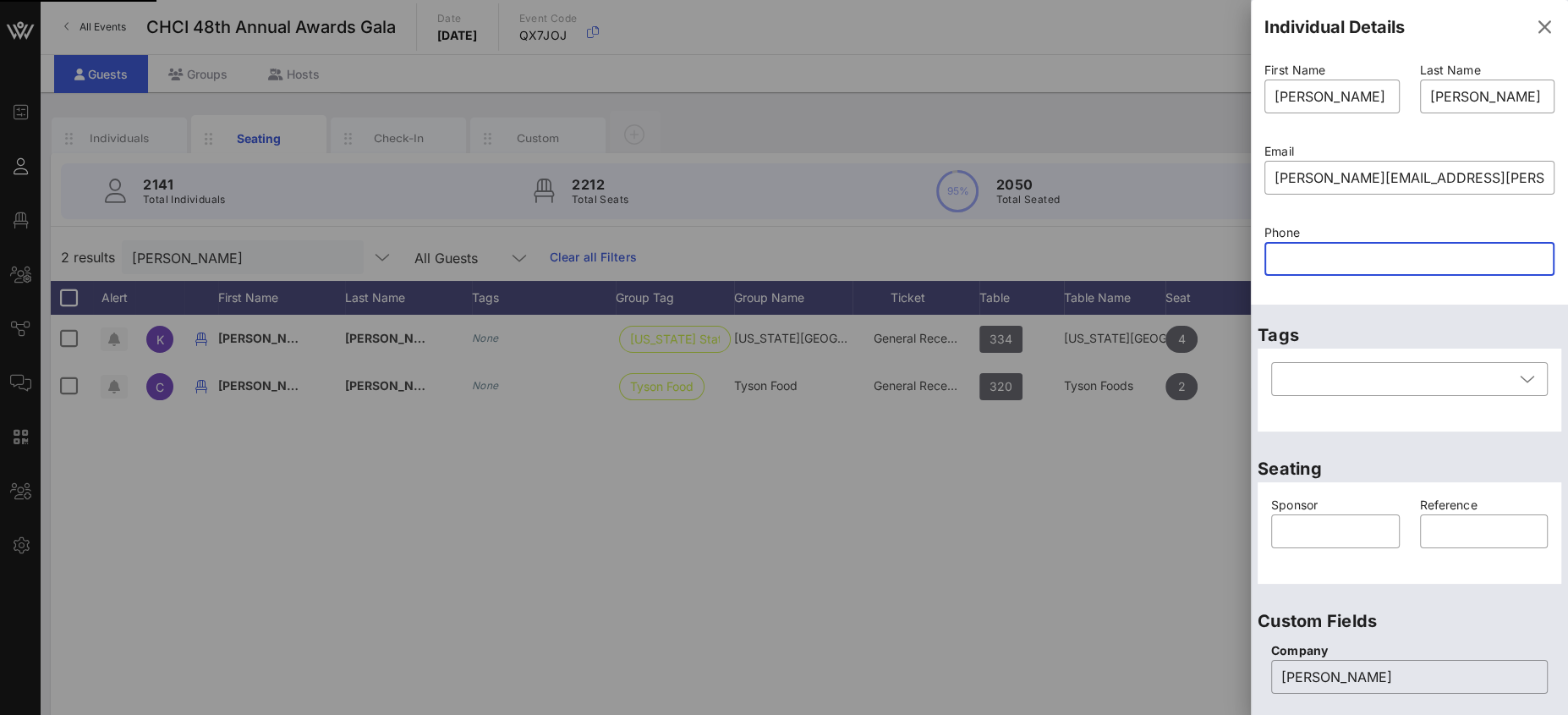
paste input "text"
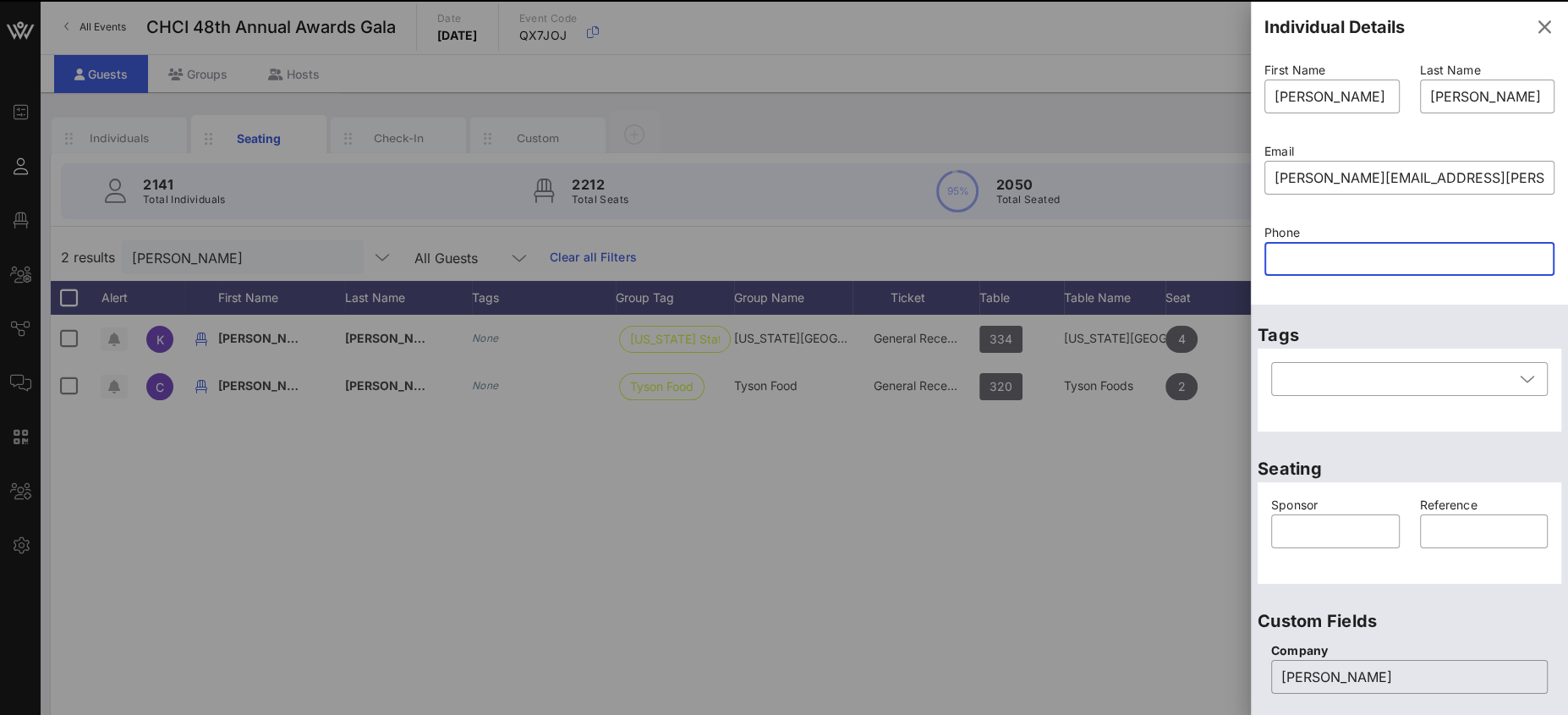
scroll to position [638, 0]
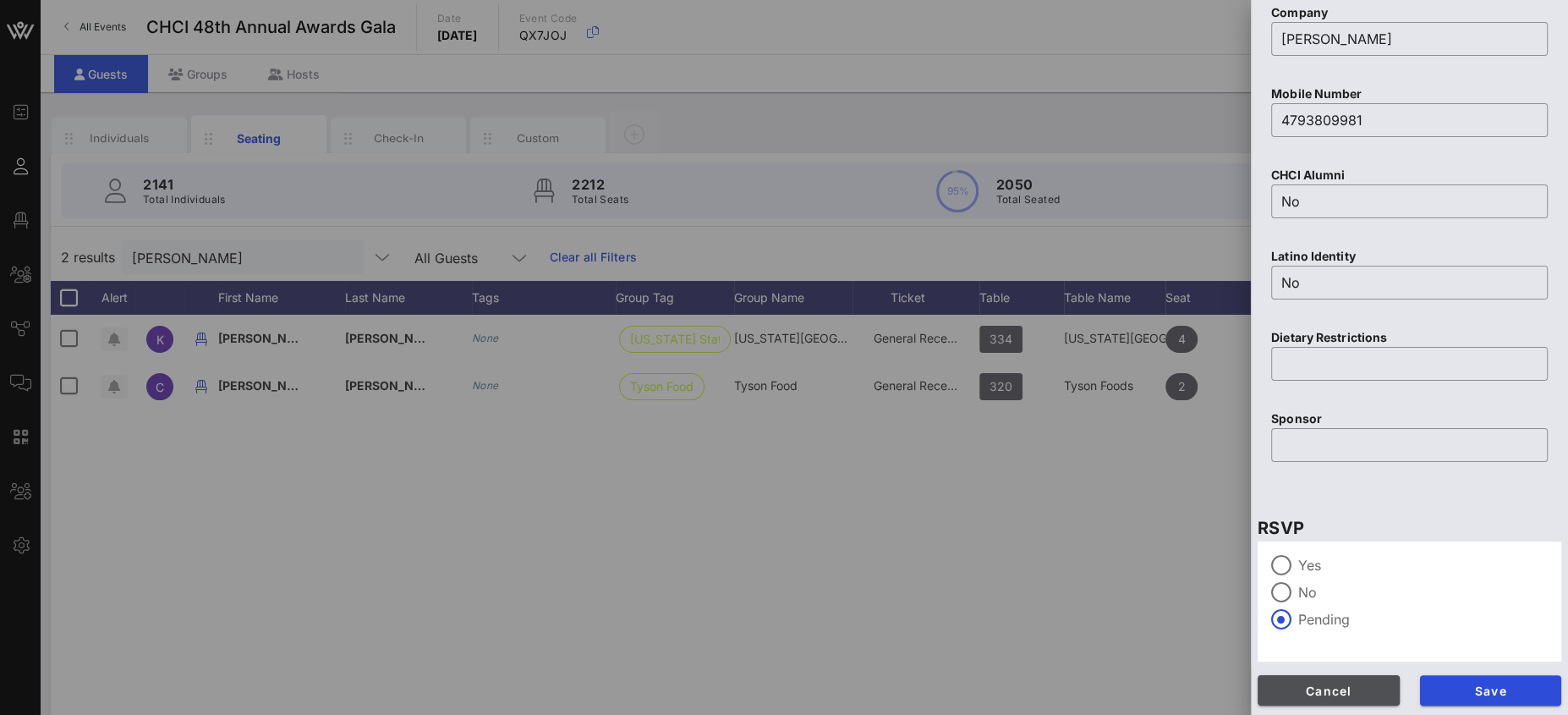
click at [1367, 686] on span "Cancel" at bounding box center [1328, 691] width 115 height 15
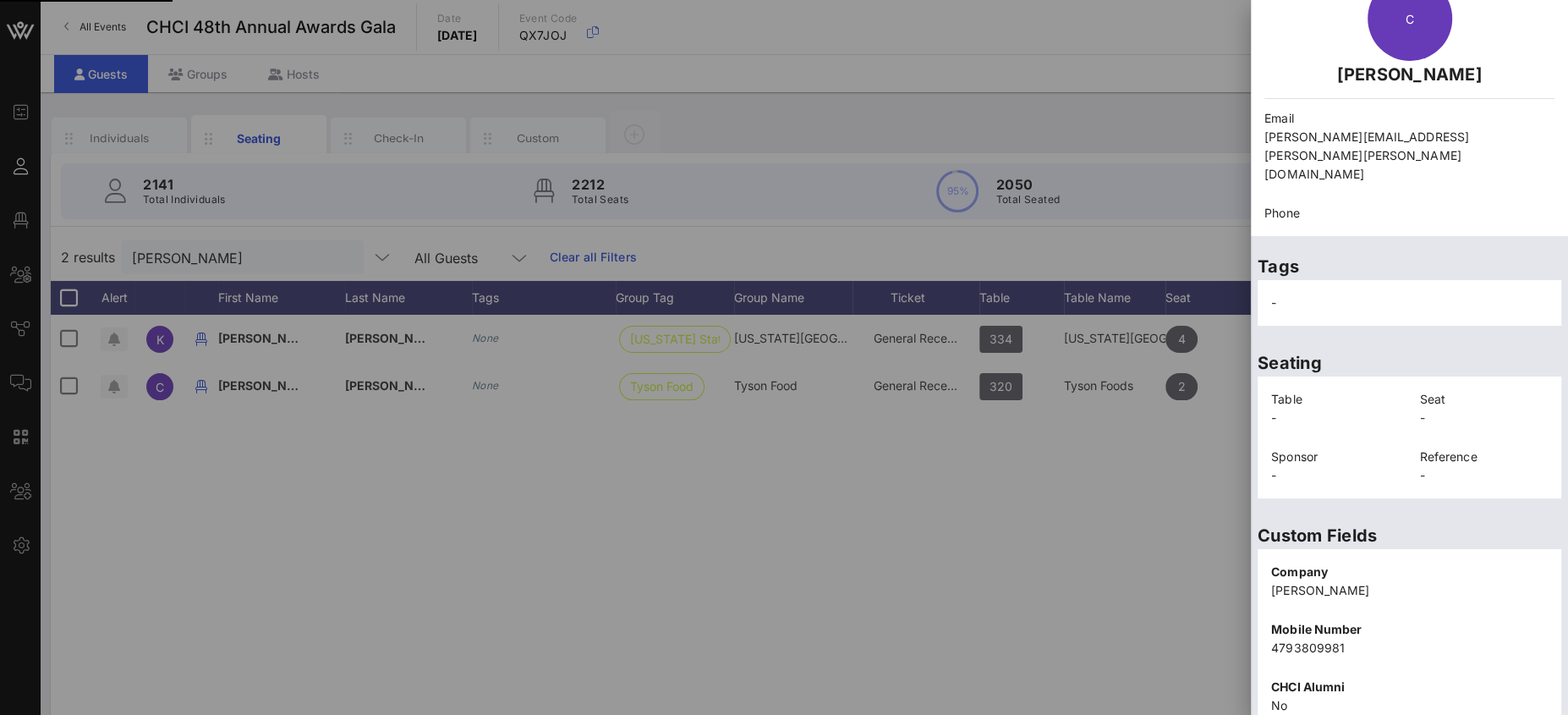
scroll to position [0, 0]
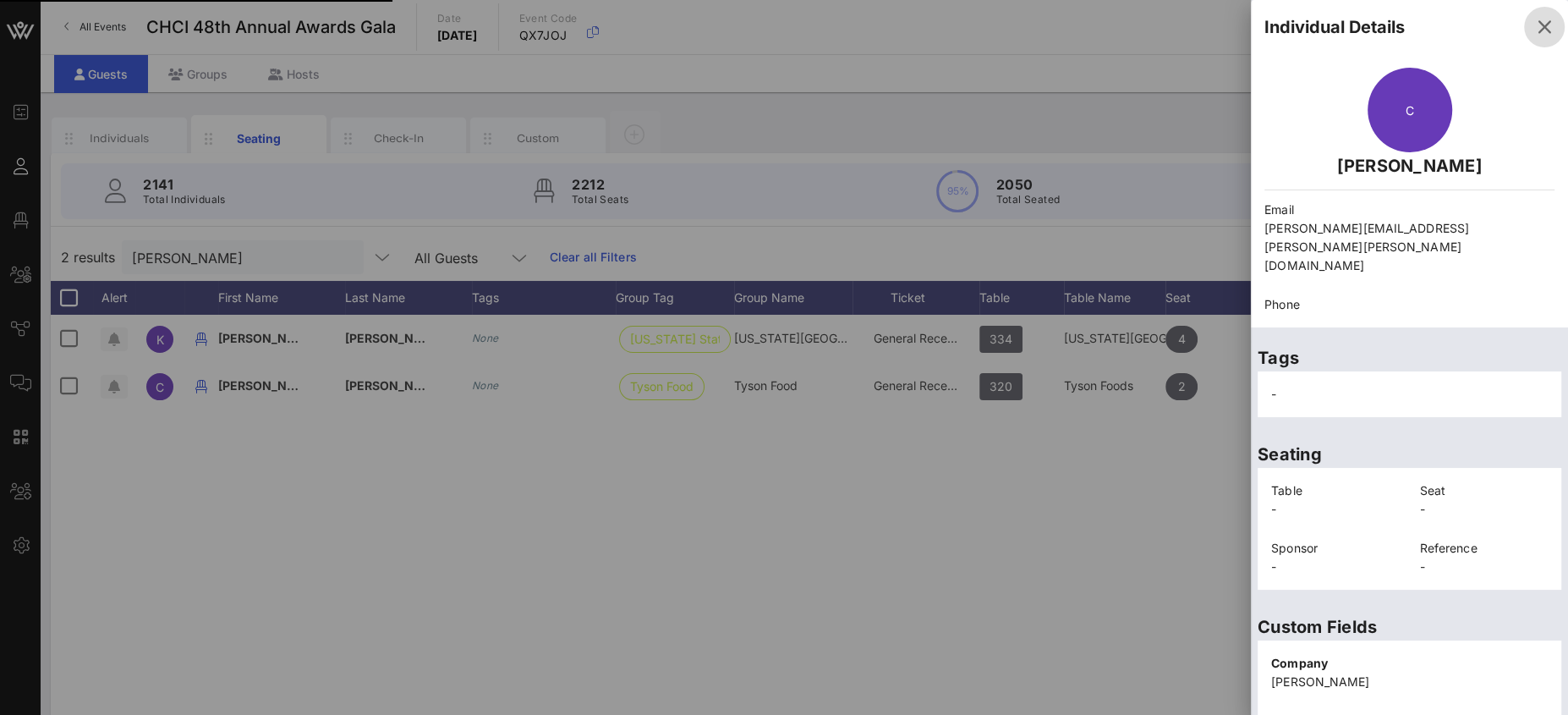
click at [1534, 29] on icon "button" at bounding box center [1544, 26] width 20 height 20
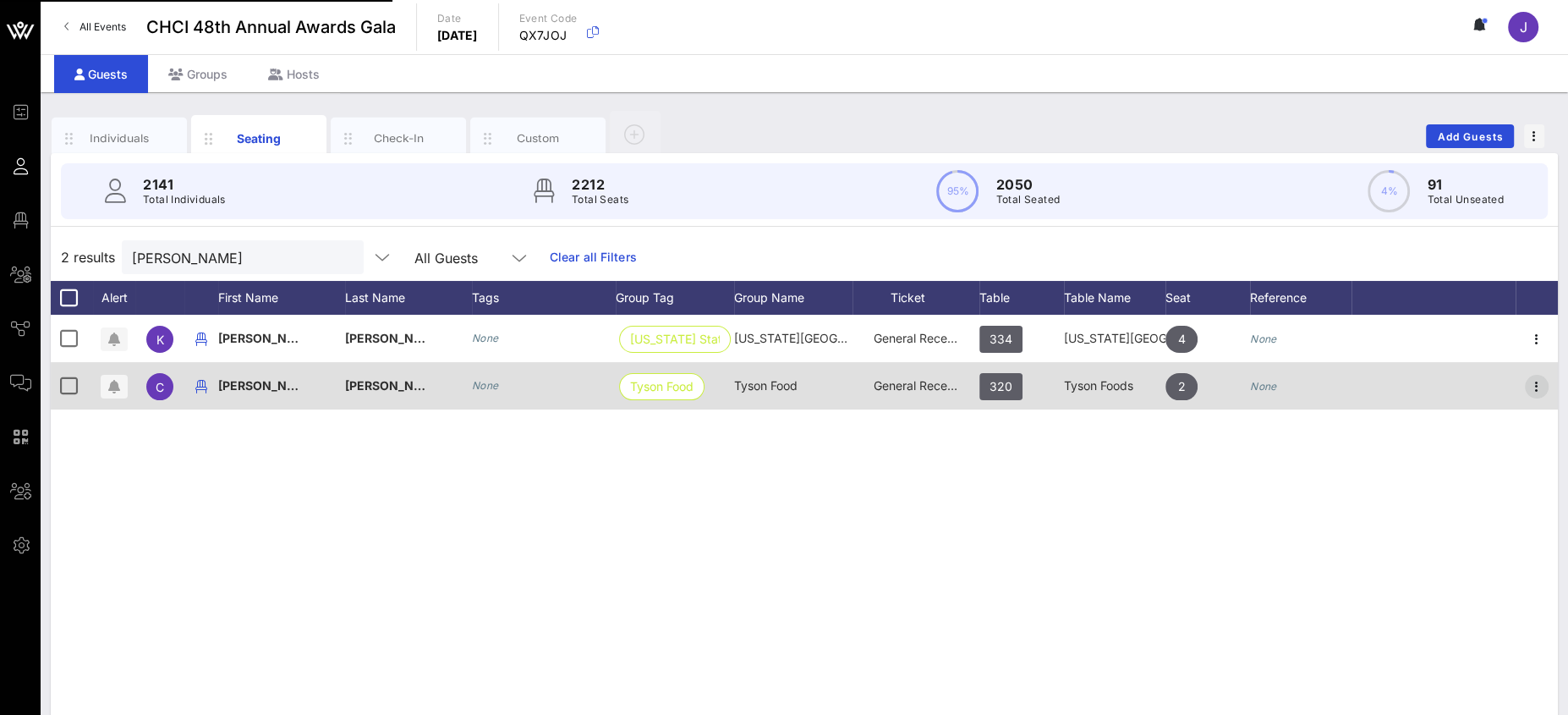
click at [1538, 387] on icon "button" at bounding box center [1536, 387] width 20 height 20
click at [1538, 385] on icon "button" at bounding box center [1536, 387] width 20 height 20
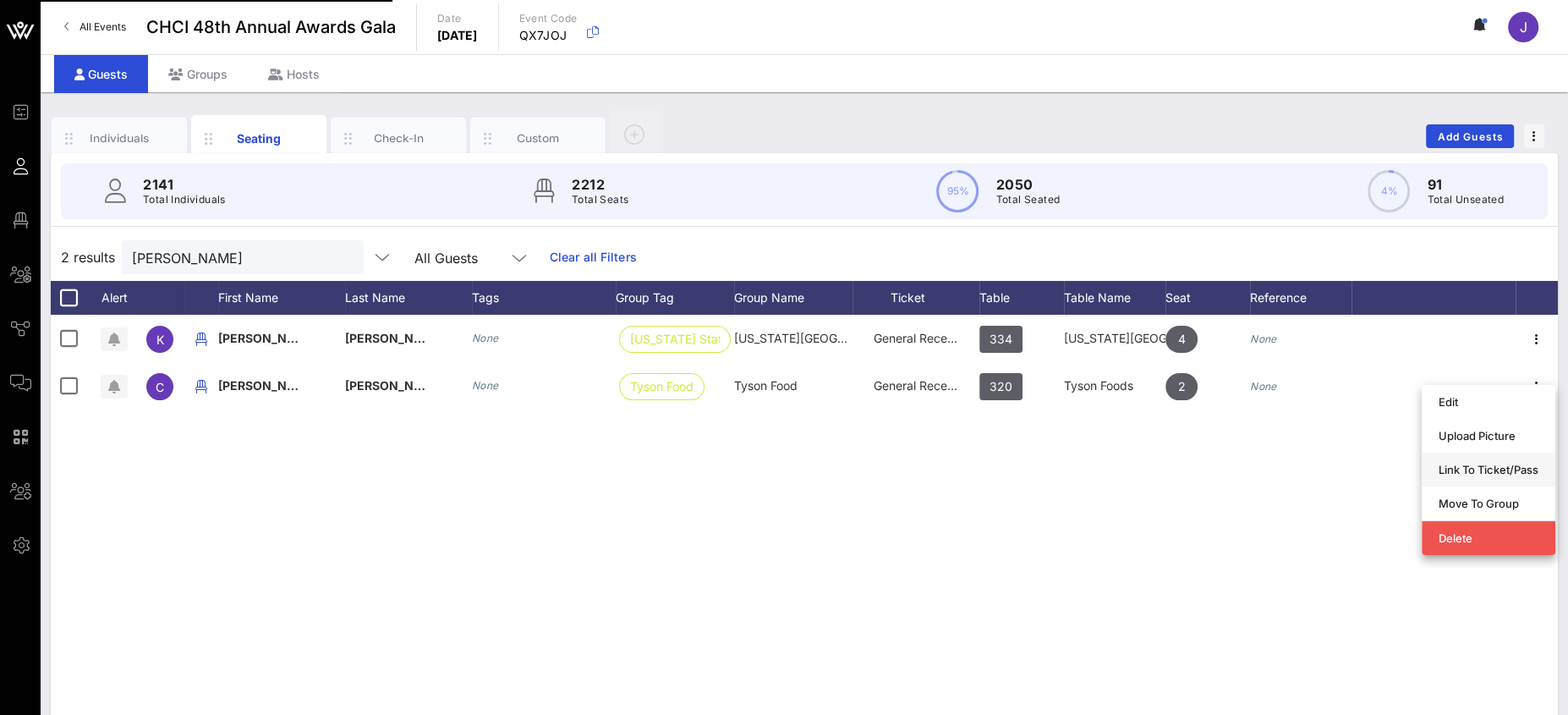
click at [1474, 473] on div "Link To Ticket/Pass" at bounding box center [1488, 469] width 100 height 14
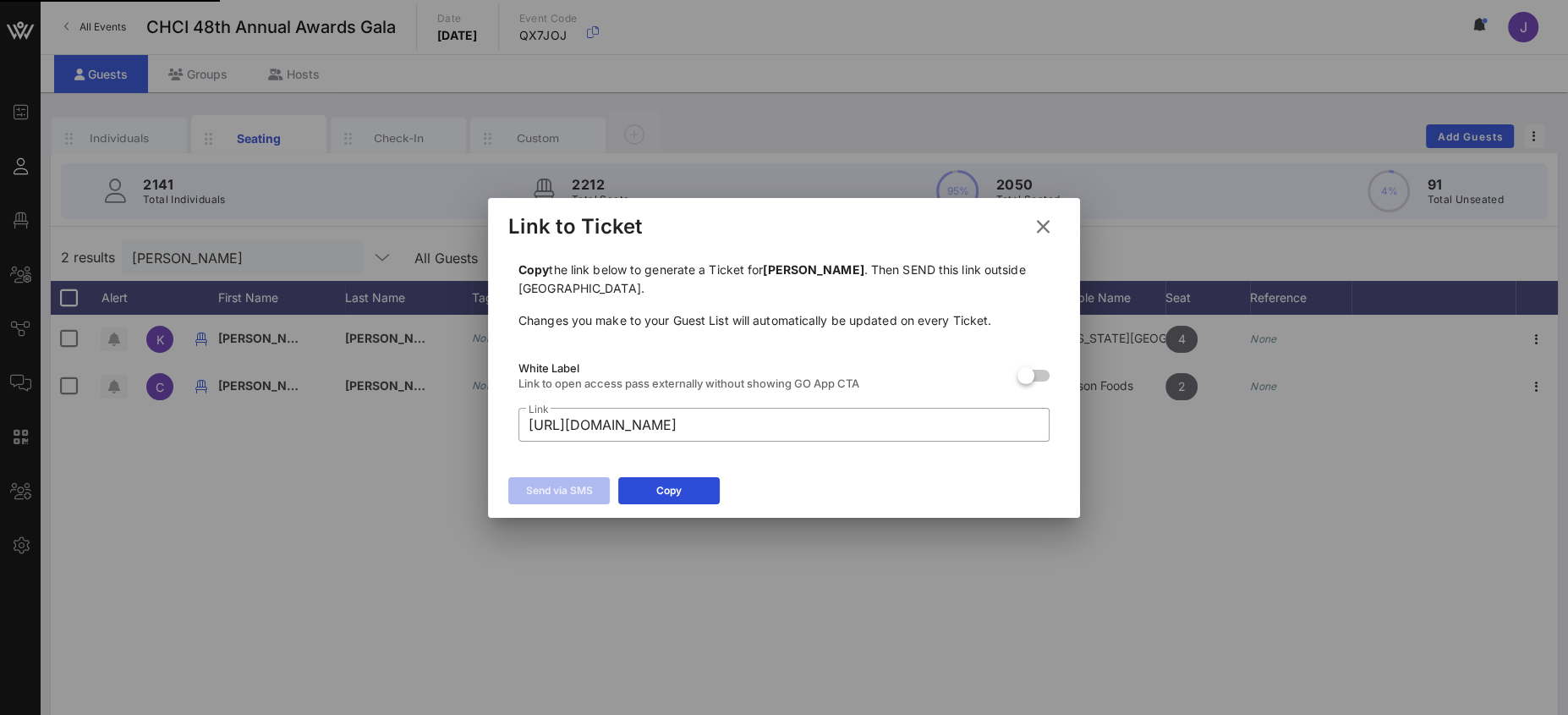
click at [1046, 222] on icon at bounding box center [1043, 226] width 23 height 21
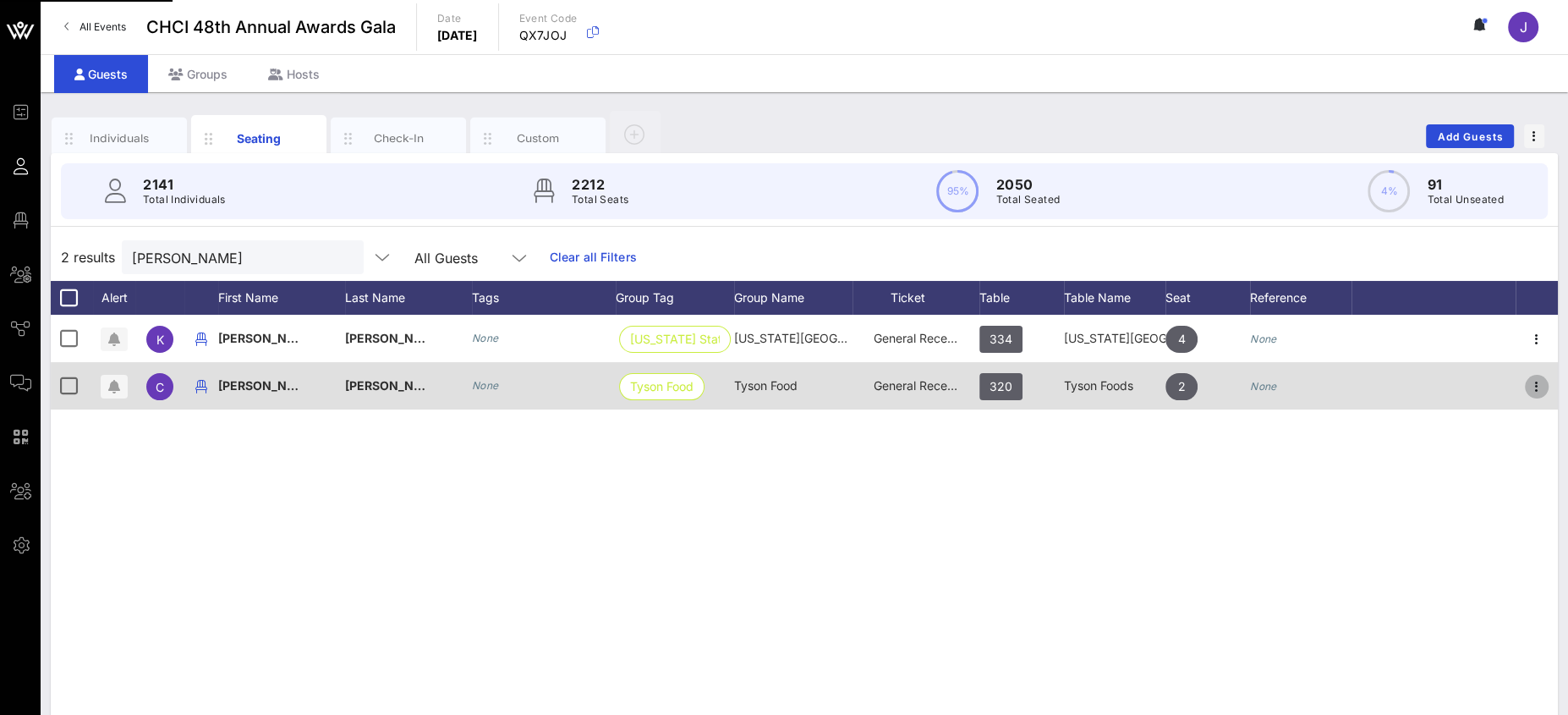
click at [1537, 386] on icon "button" at bounding box center [1536, 387] width 20 height 20
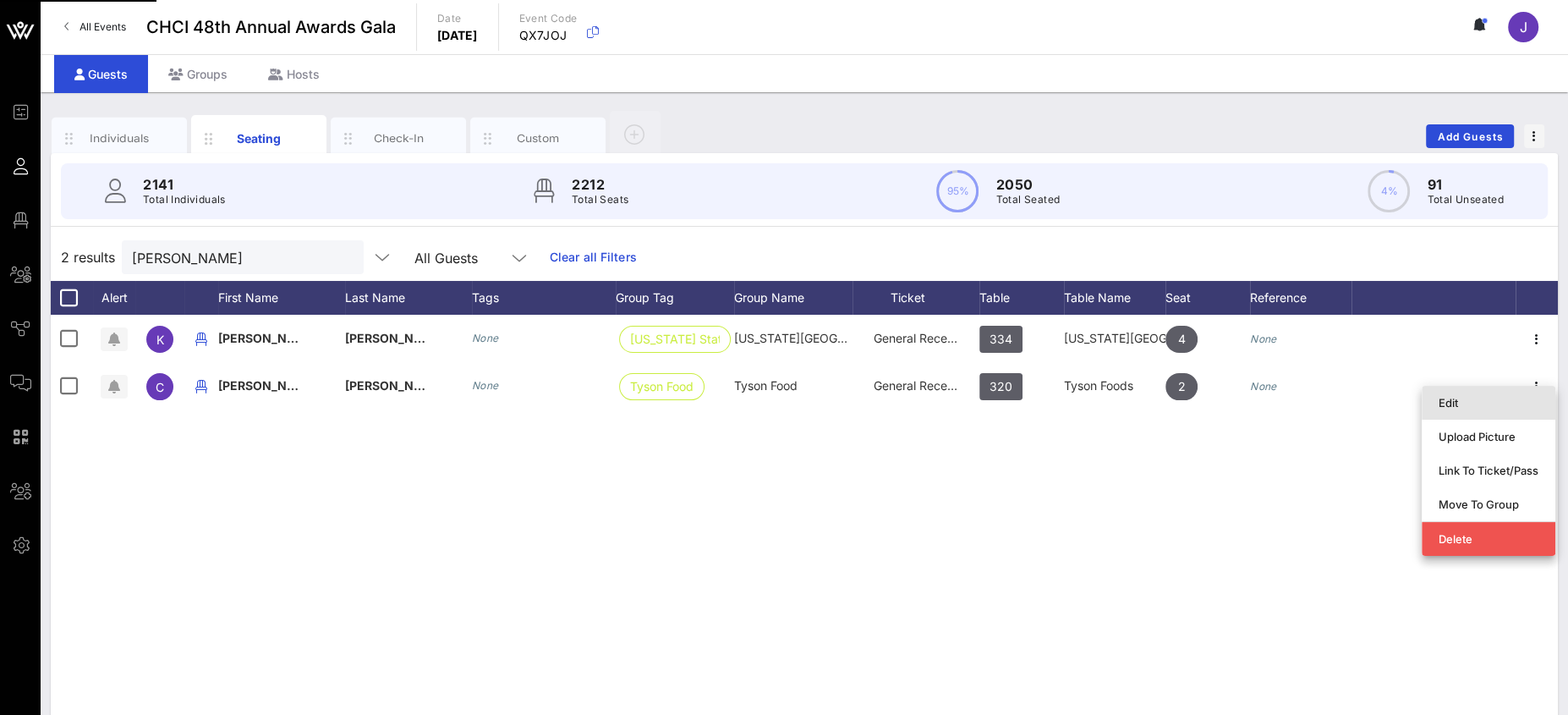
click at [1460, 410] on div "Edit" at bounding box center [1488, 403] width 100 height 27
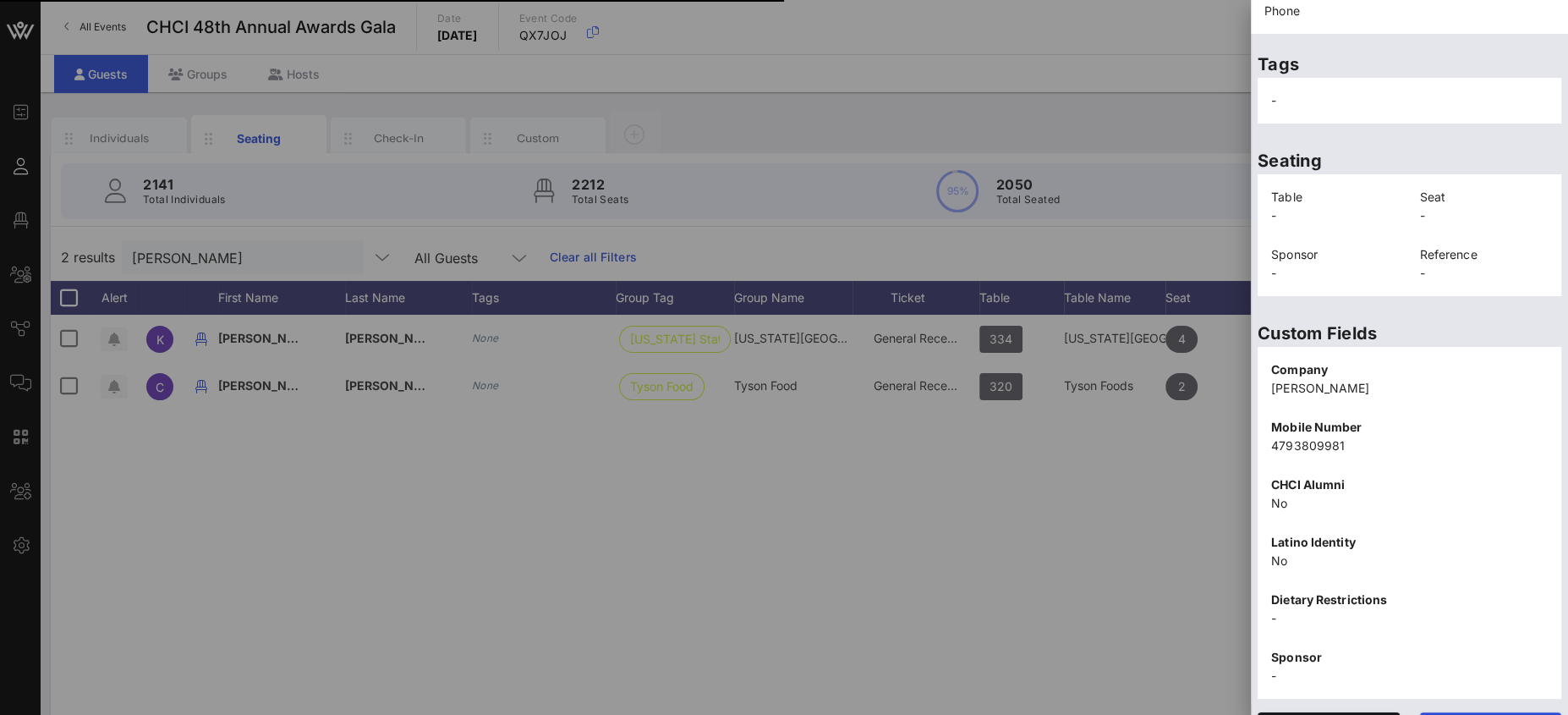
scroll to position [122, 0]
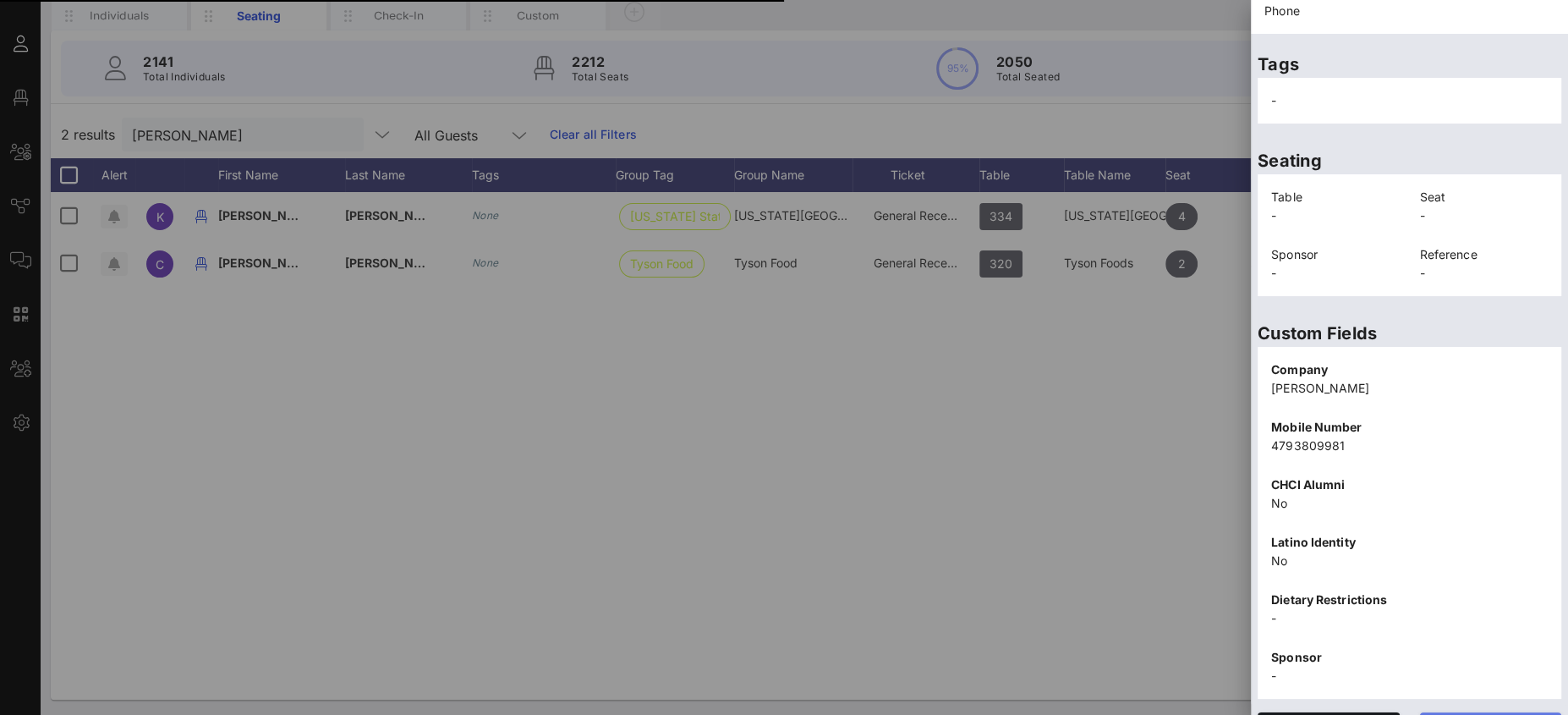
click at [1451, 714] on span "Edit" at bounding box center [1490, 728] width 115 height 15
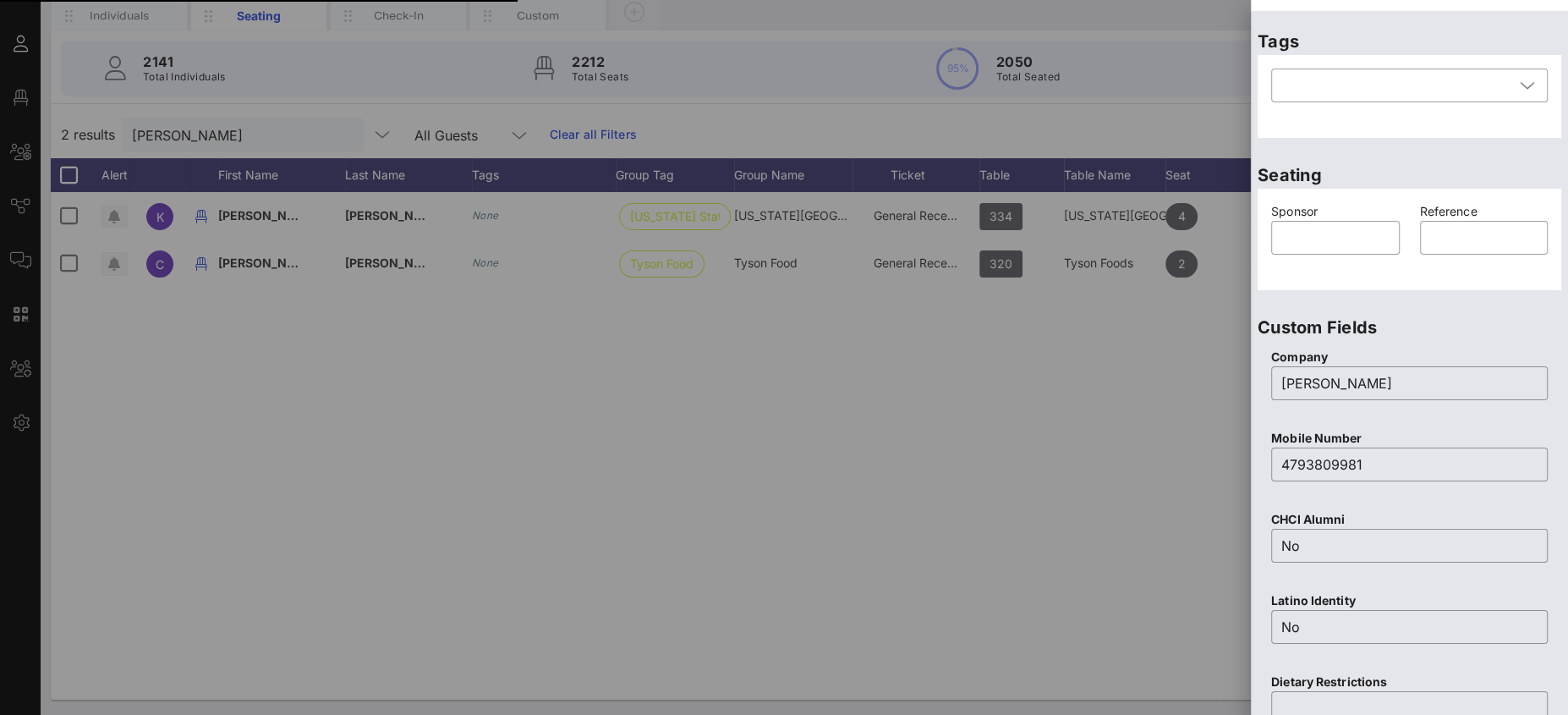
scroll to position [117, 0]
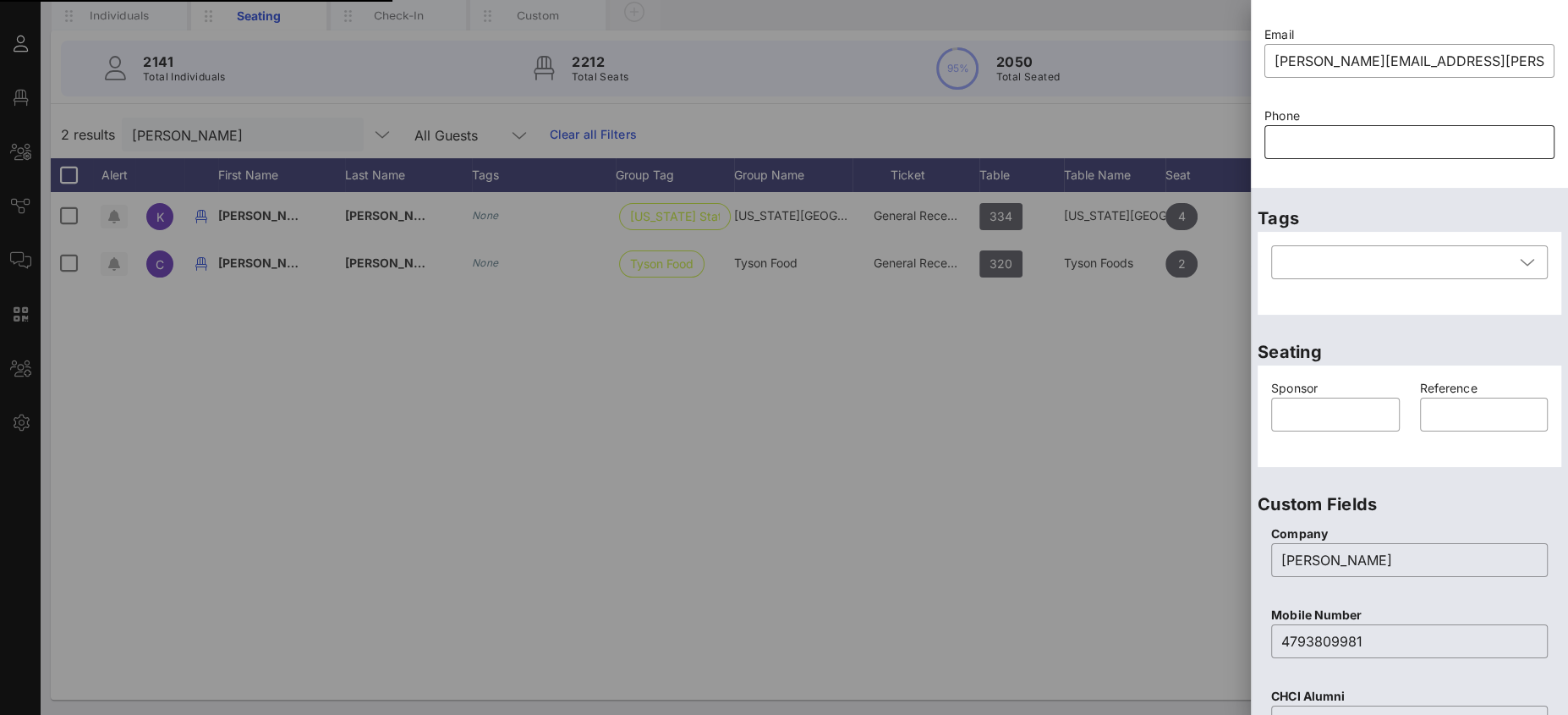
click at [1366, 155] on input "text" at bounding box center [1410, 142] width 270 height 27
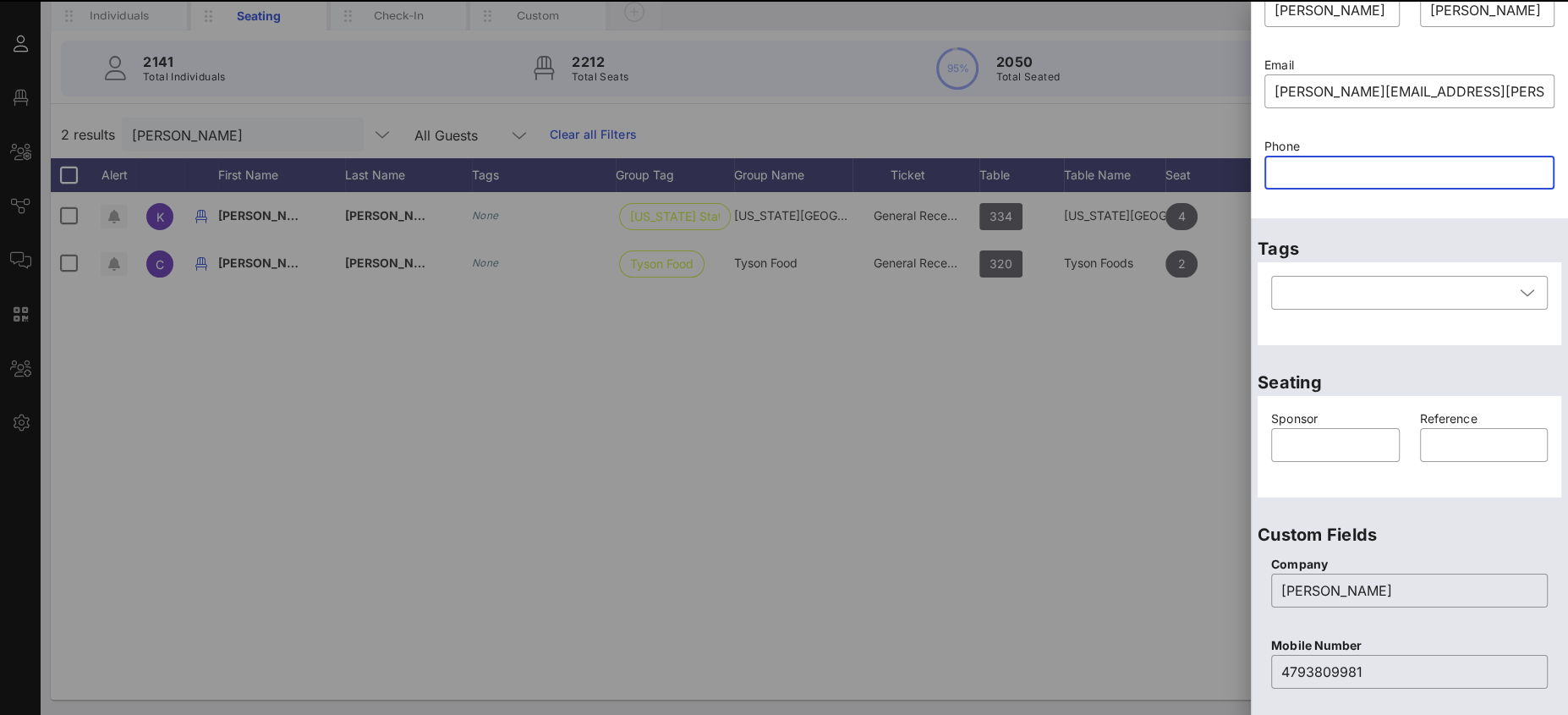
paste input "8653001901"
type input "8653001901"
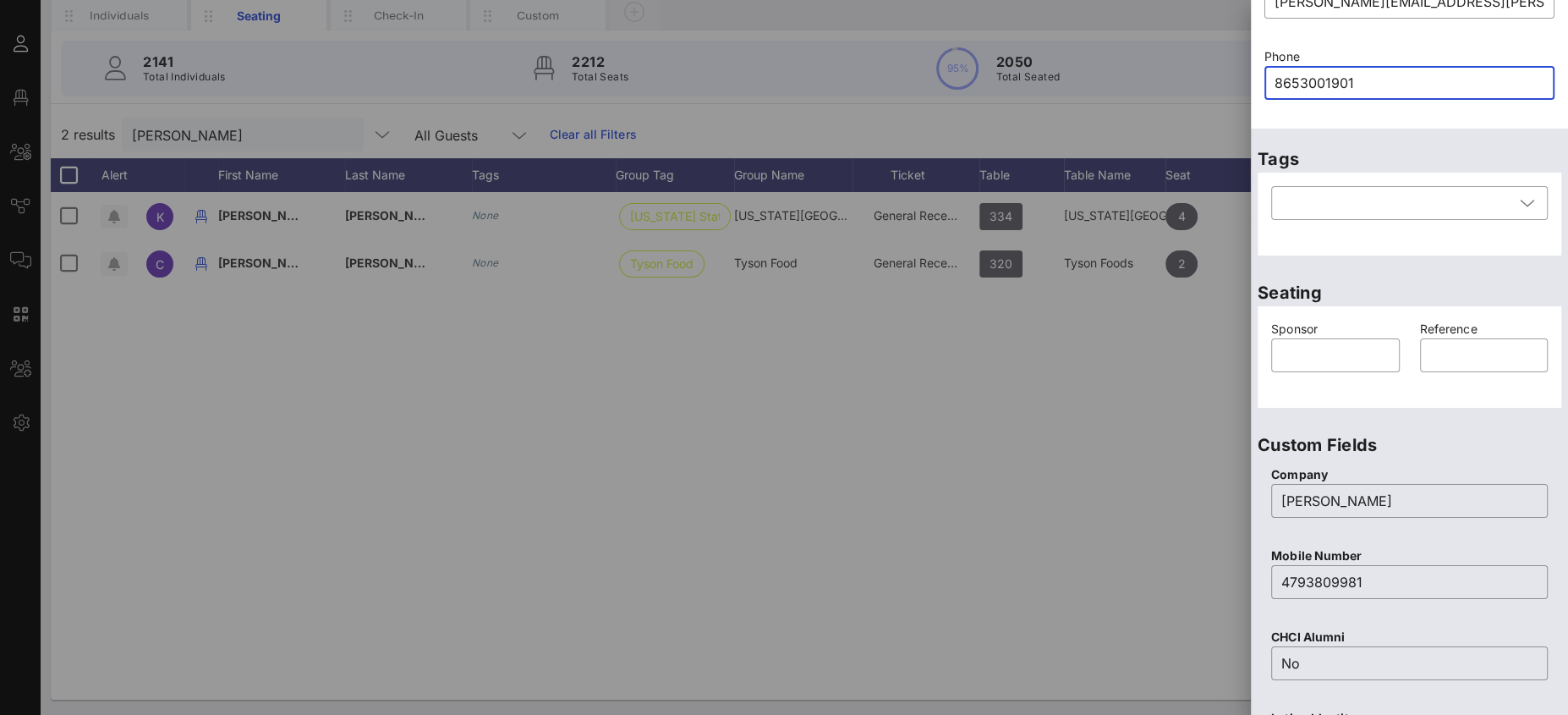
scroll to position [517, 0]
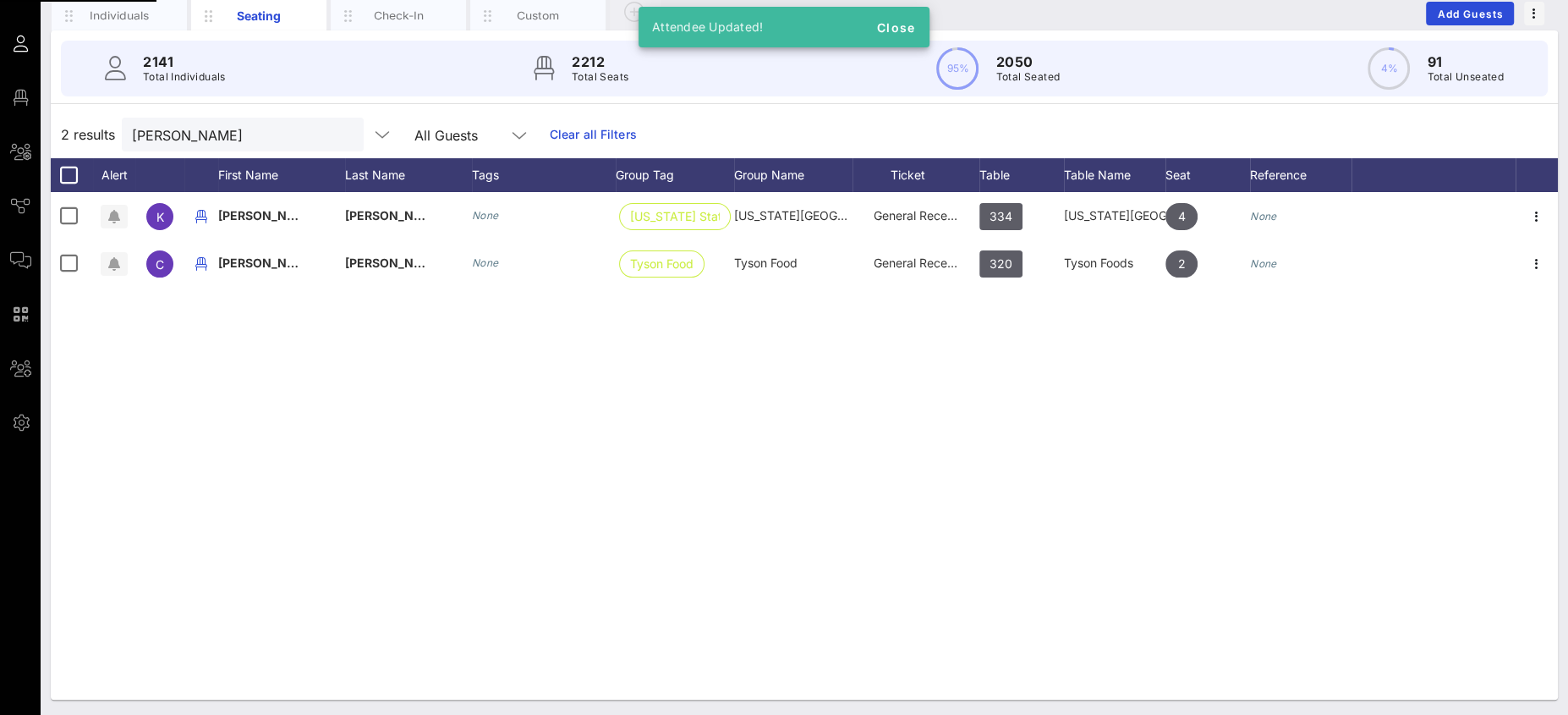
click at [1535, 255] on icon "button" at bounding box center [1536, 263] width 20 height 20
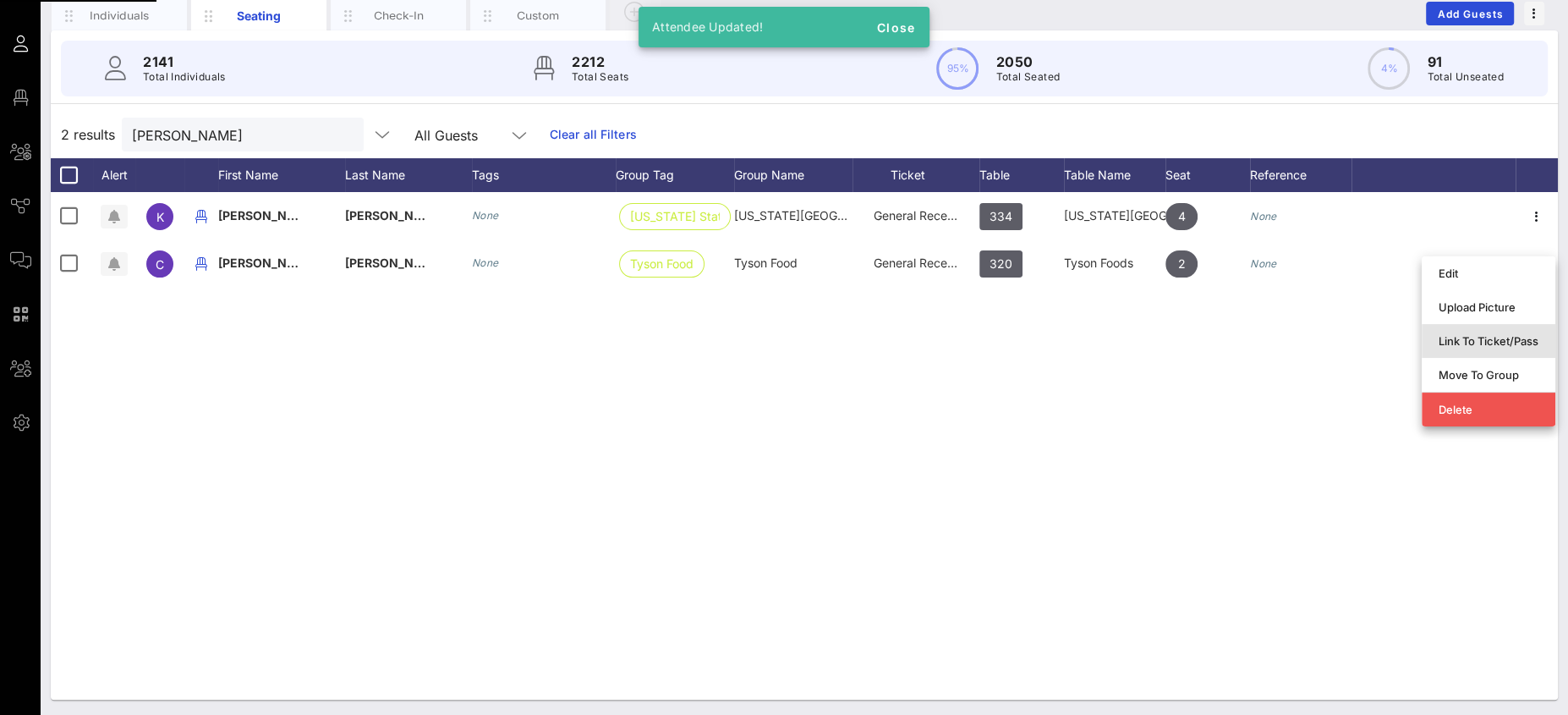
click at [1464, 341] on div "Link To Ticket/Pass" at bounding box center [1488, 341] width 100 height 14
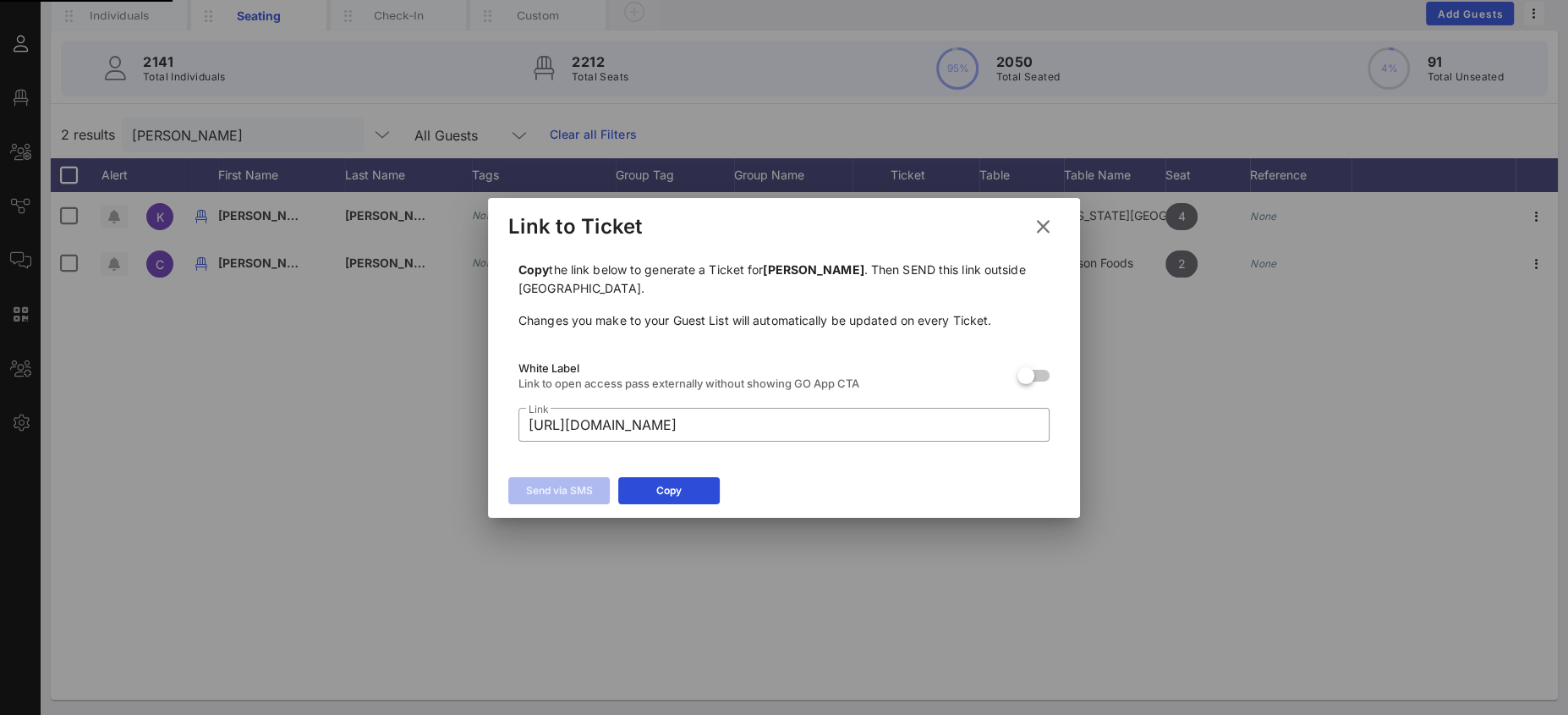
click at [1045, 225] on icon at bounding box center [1043, 226] width 24 height 23
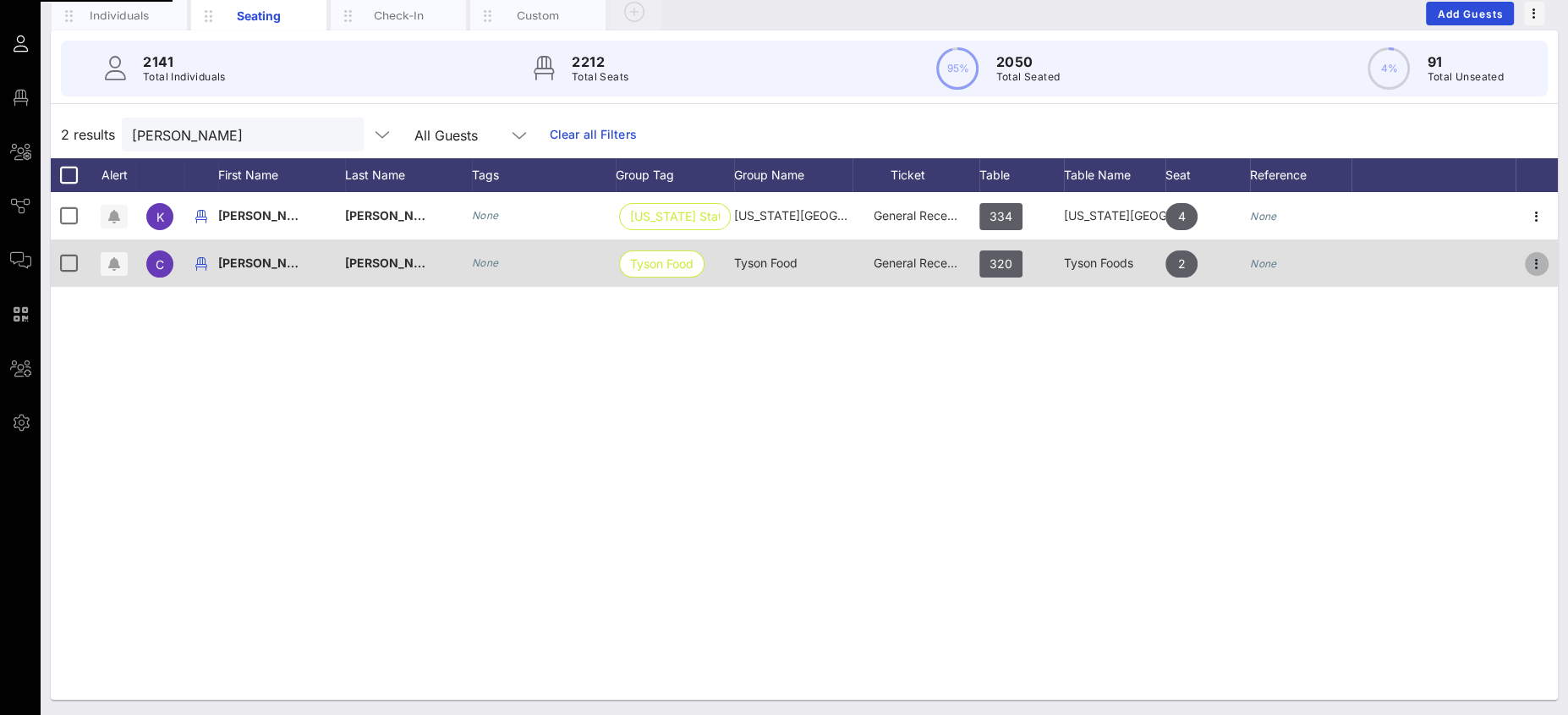
click at [1539, 264] on icon "button" at bounding box center [1536, 263] width 20 height 20
click at [1531, 264] on icon "button" at bounding box center [1536, 263] width 20 height 20
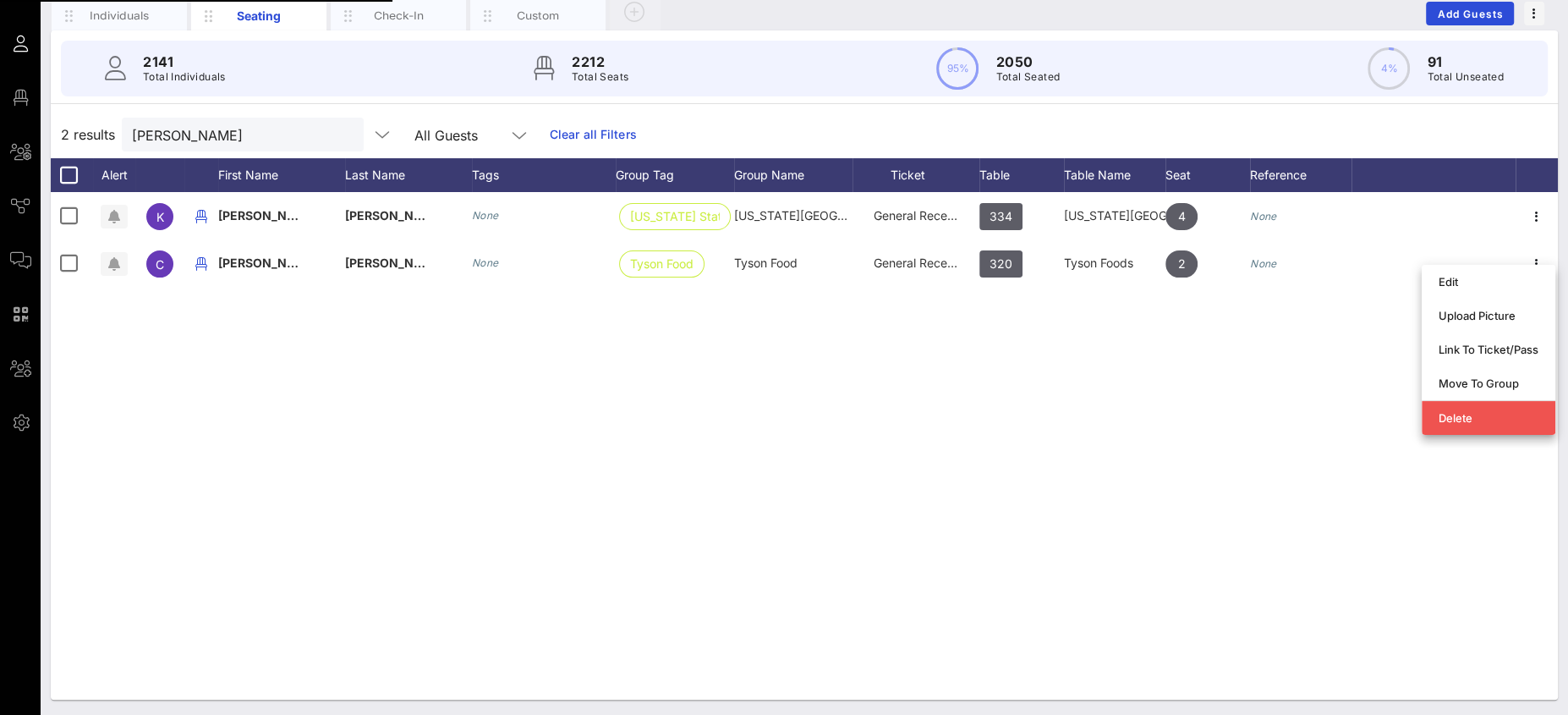
click at [1460, 347] on div "Link To Ticket/Pass" at bounding box center [1488, 350] width 100 height 14
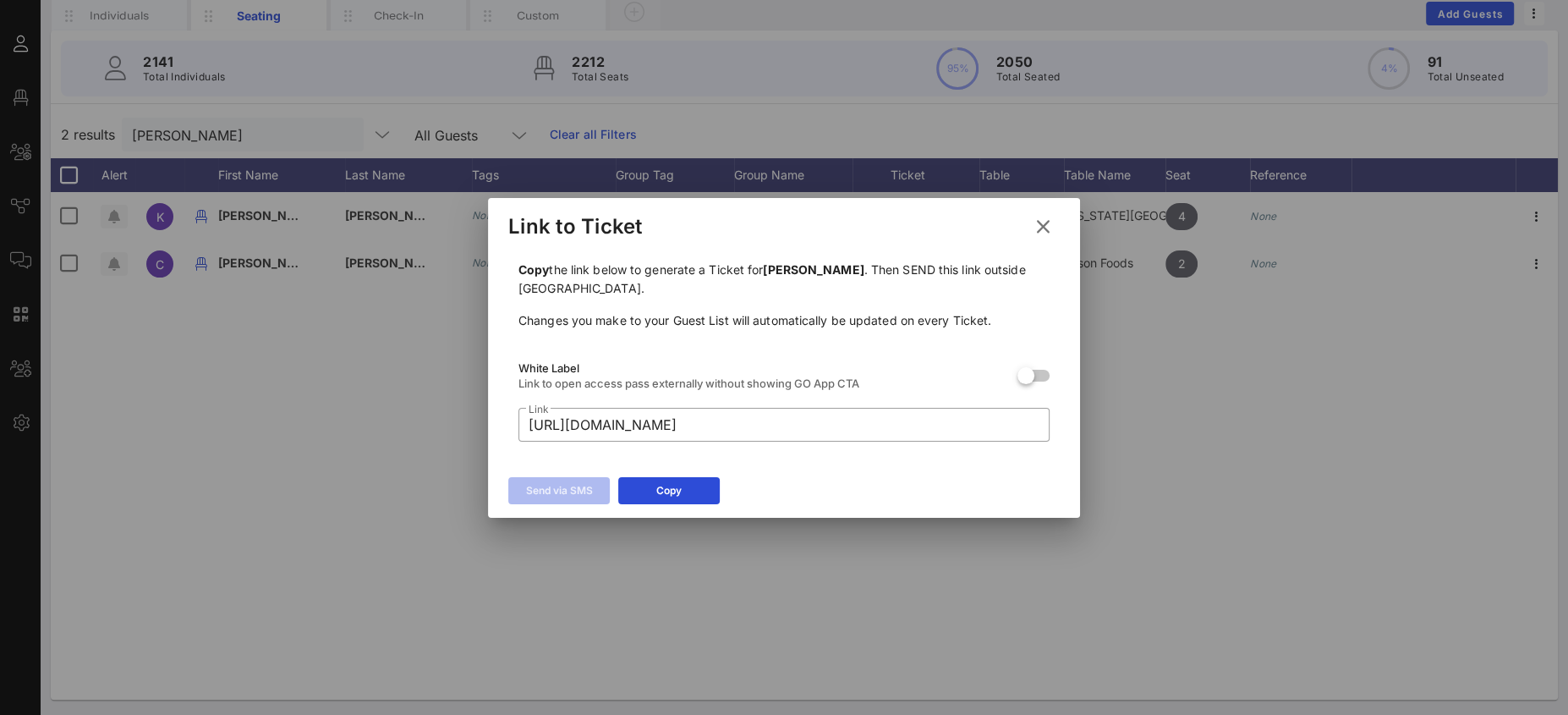
click at [1045, 227] on icon at bounding box center [1044, 226] width 23 height 20
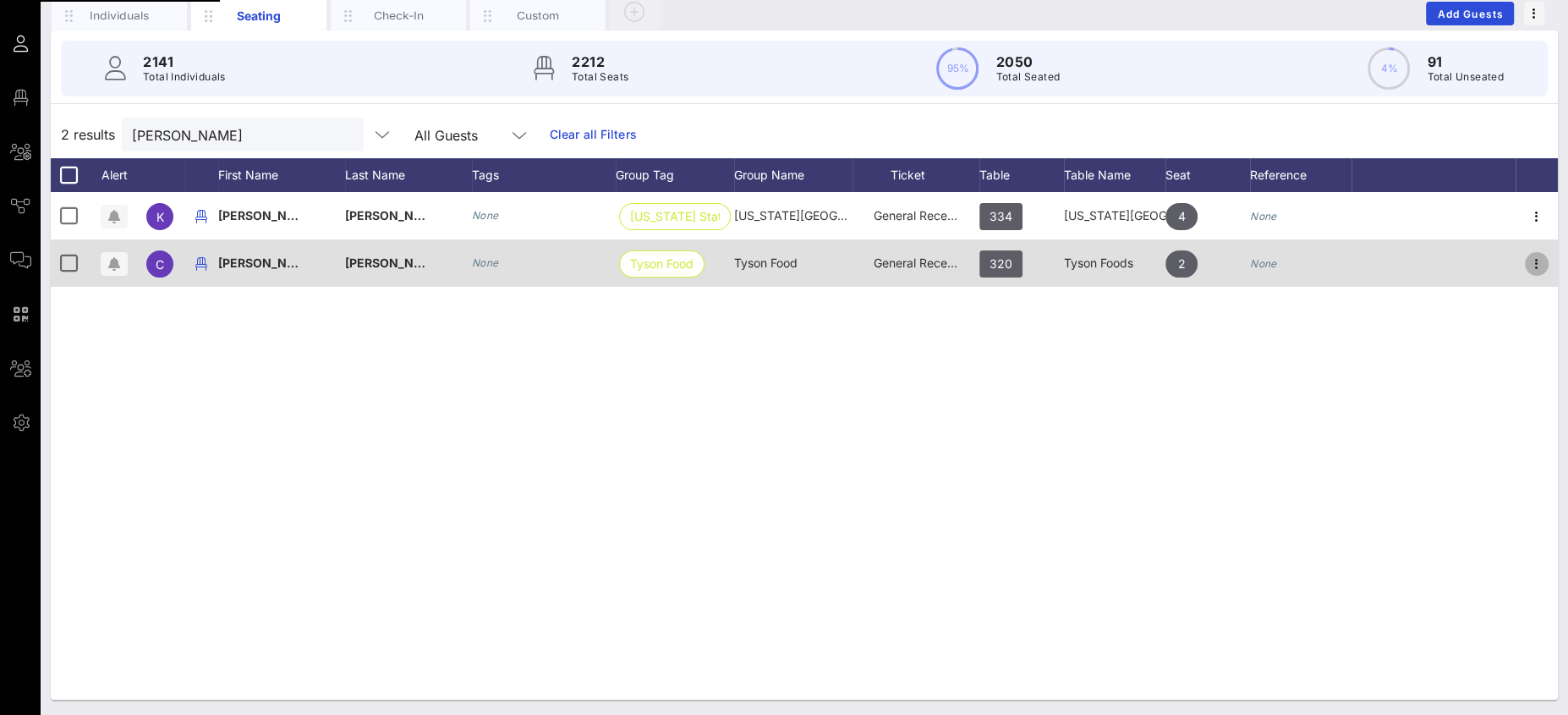
click at [1537, 265] on icon "button" at bounding box center [1536, 263] width 20 height 20
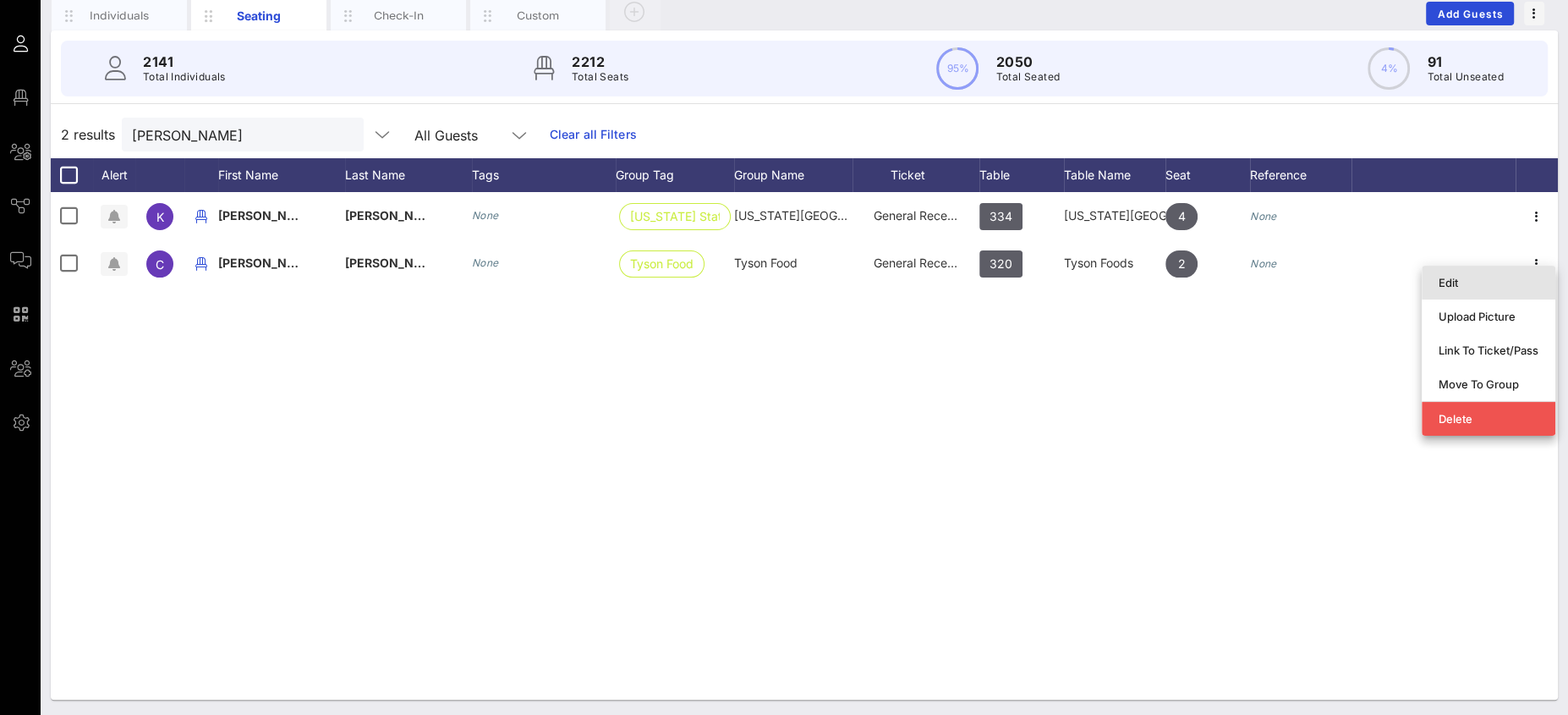
click at [1480, 276] on div "Edit" at bounding box center [1488, 283] width 100 height 14
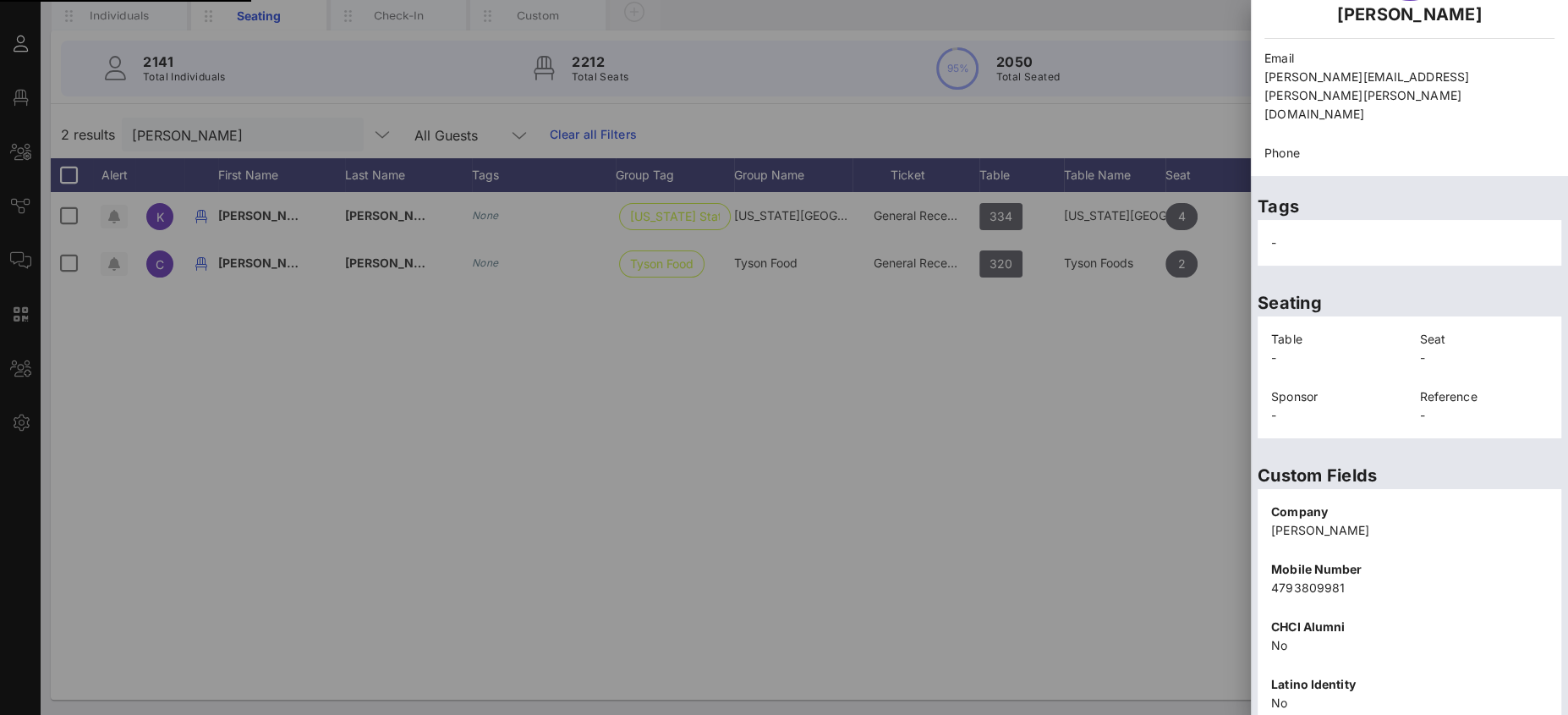
scroll to position [274, 0]
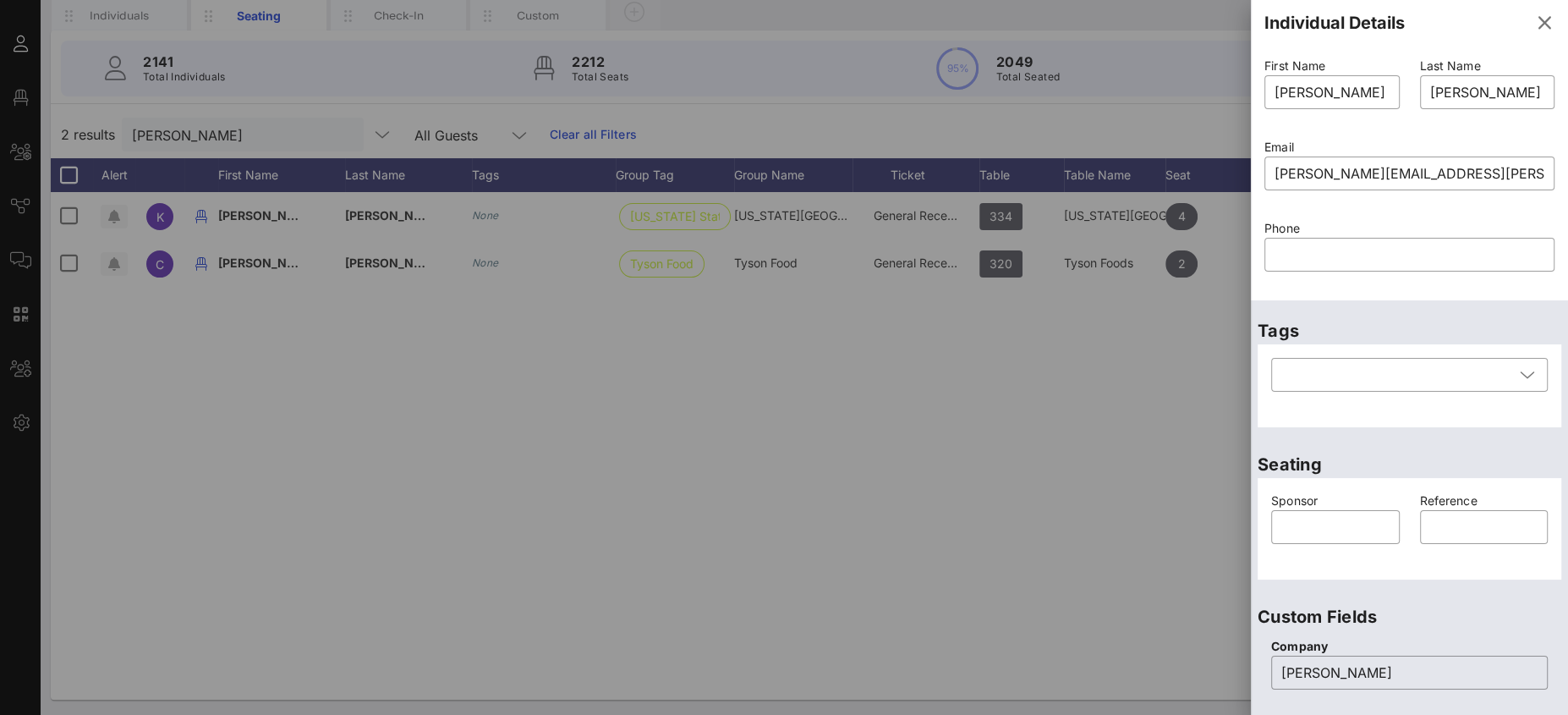
scroll to position [0, 0]
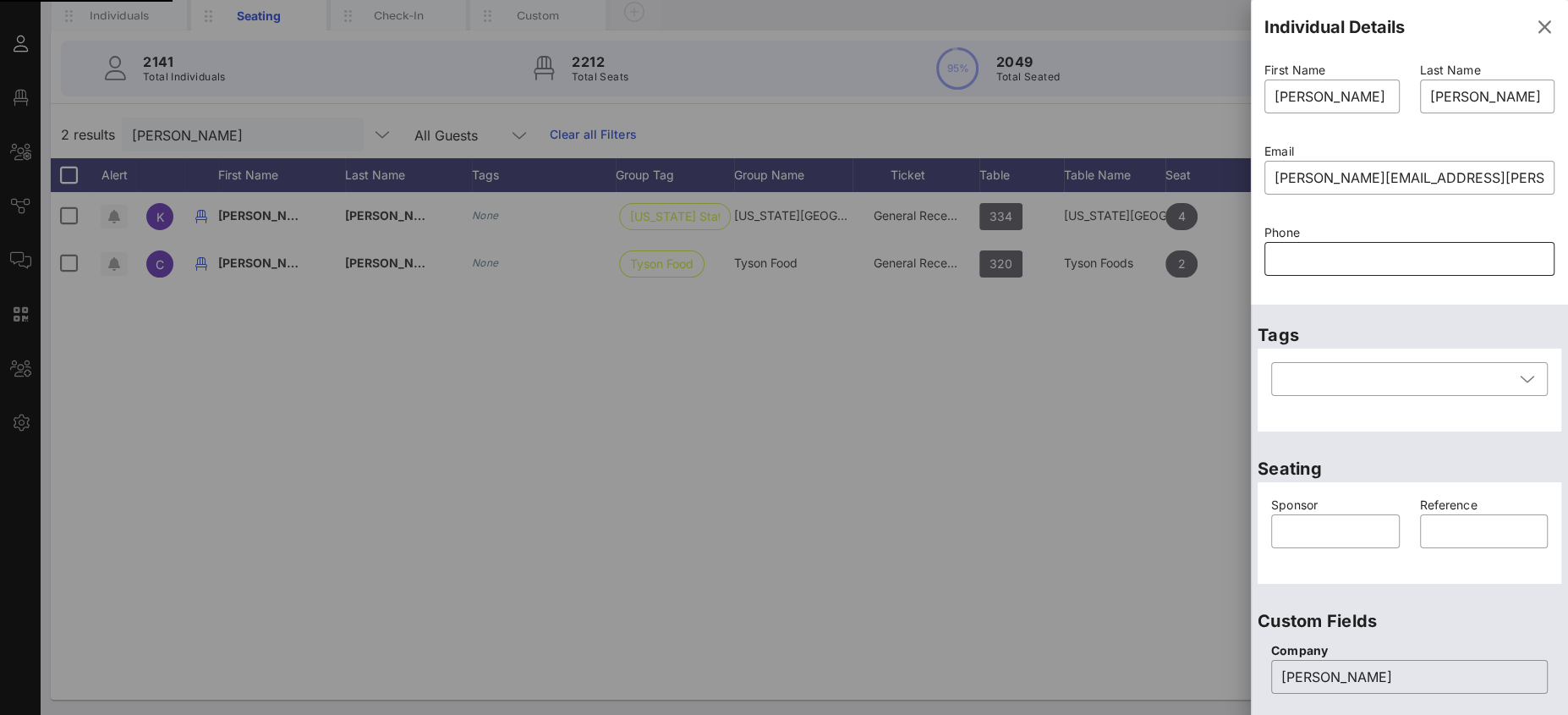
click at [1319, 266] on input "text" at bounding box center [1410, 259] width 270 height 27
paste input "8653001901"
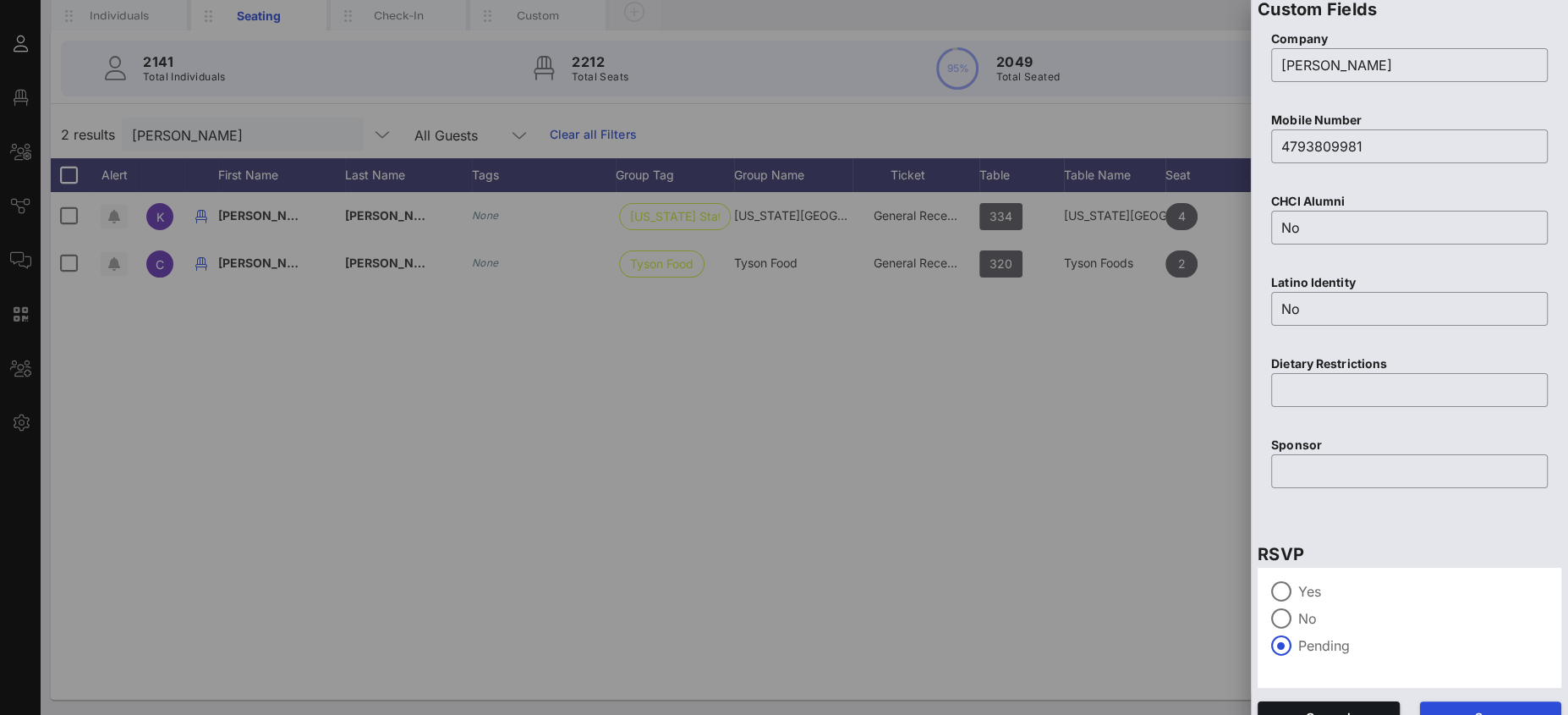
scroll to position [638, 0]
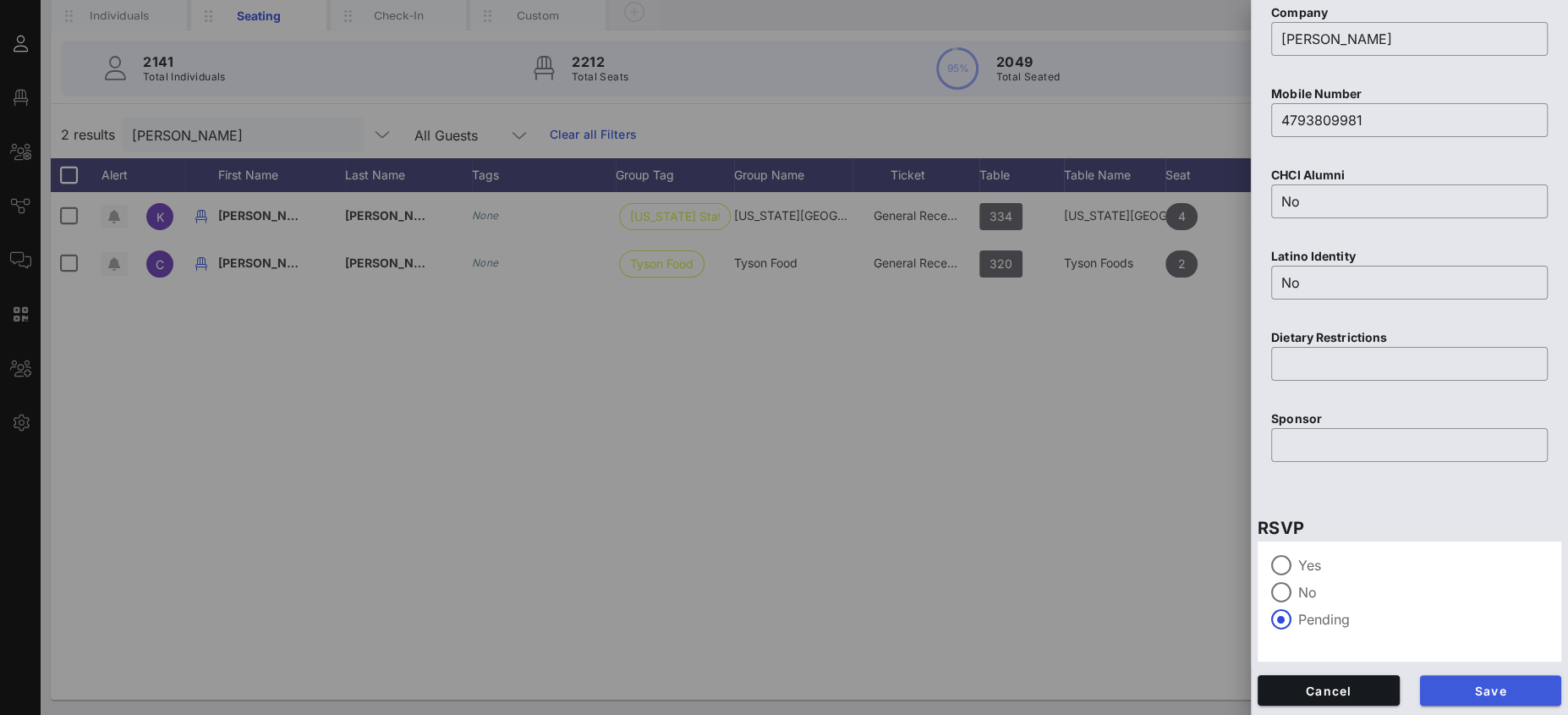
type input "8653001901"
click at [1490, 698] on button "Save" at bounding box center [1490, 690] width 142 height 30
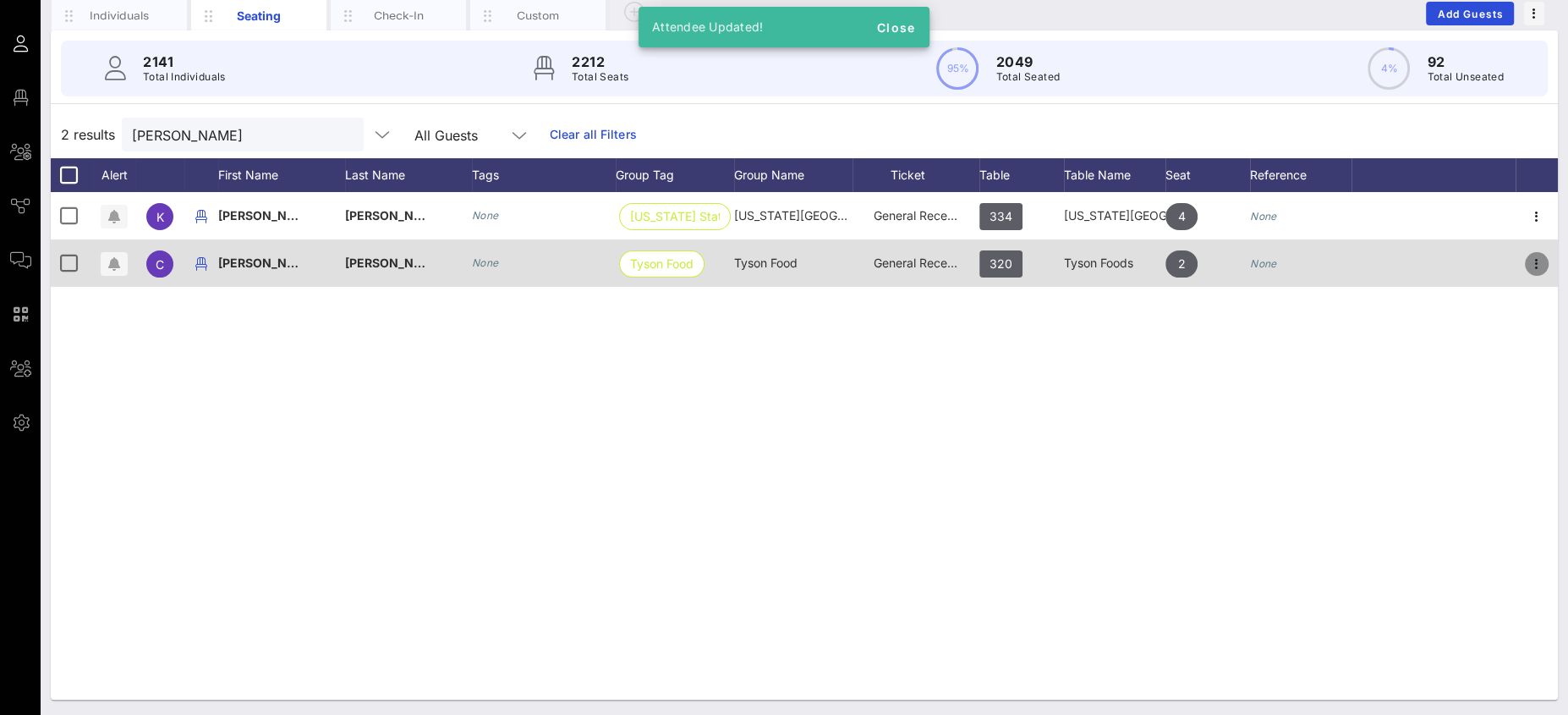
click at [1540, 262] on icon "button" at bounding box center [1536, 263] width 20 height 20
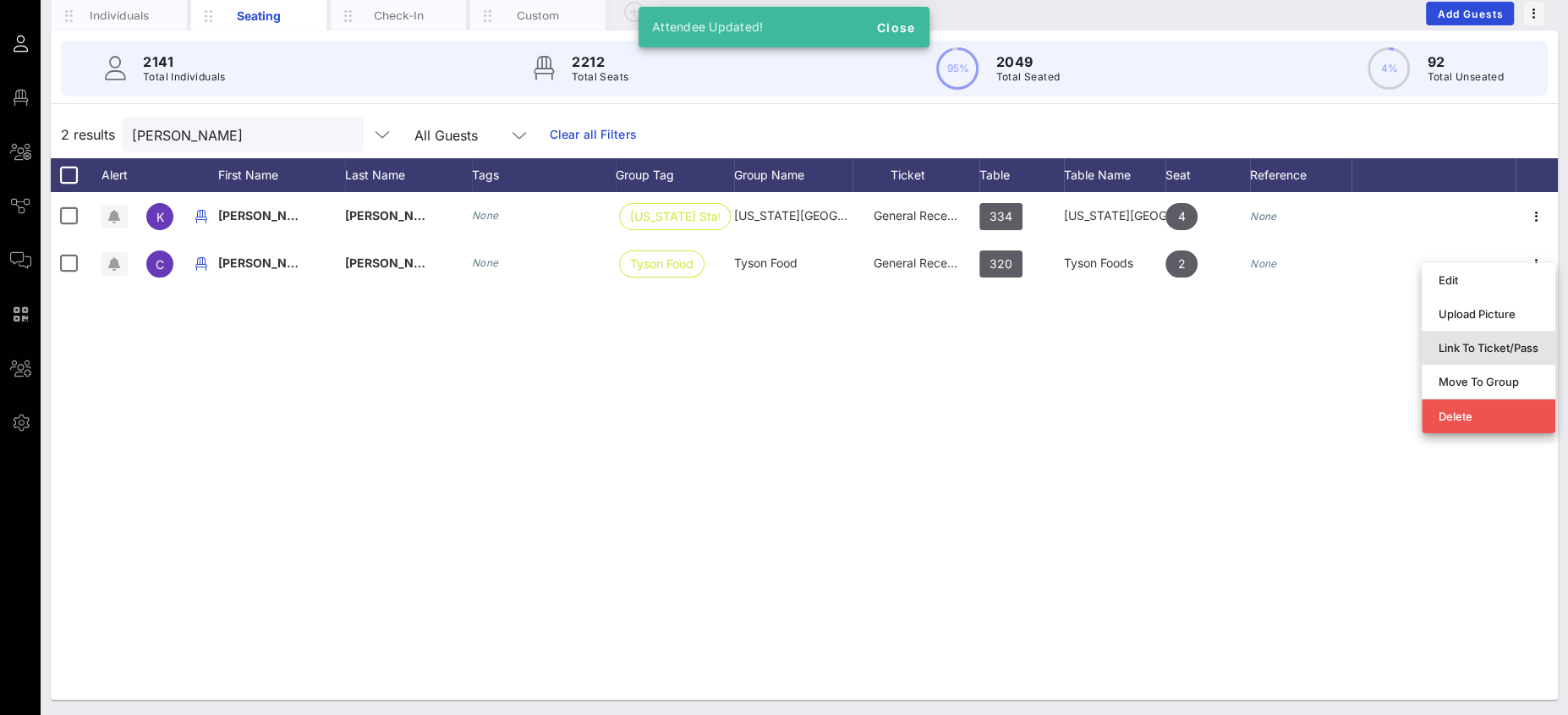
click at [1476, 345] on div "Link To Ticket/Pass" at bounding box center [1488, 348] width 100 height 14
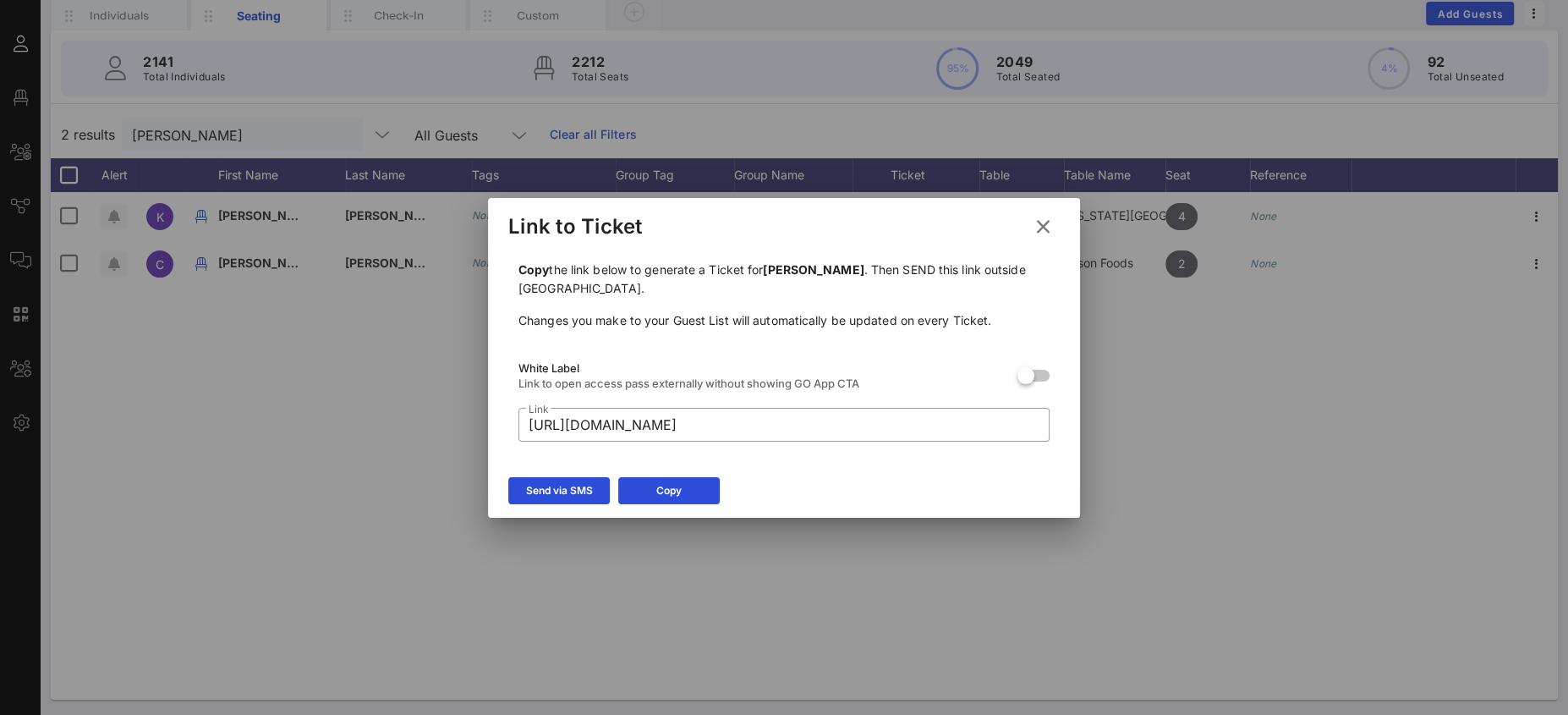
click at [540, 494] on div "Send via SMS" at bounding box center [559, 490] width 67 height 17
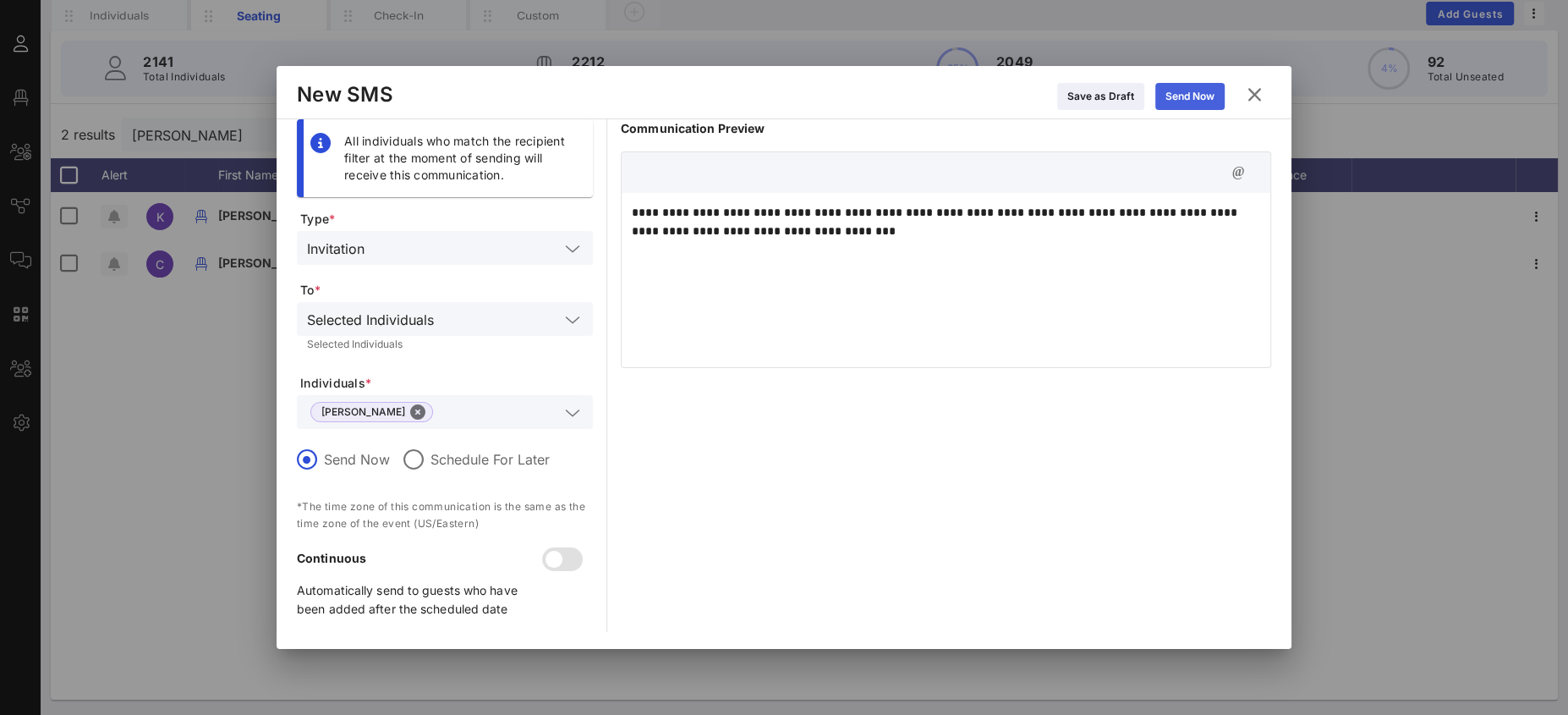
click at [1180, 96] on div "Send Now" at bounding box center [1189, 96] width 50 height 17
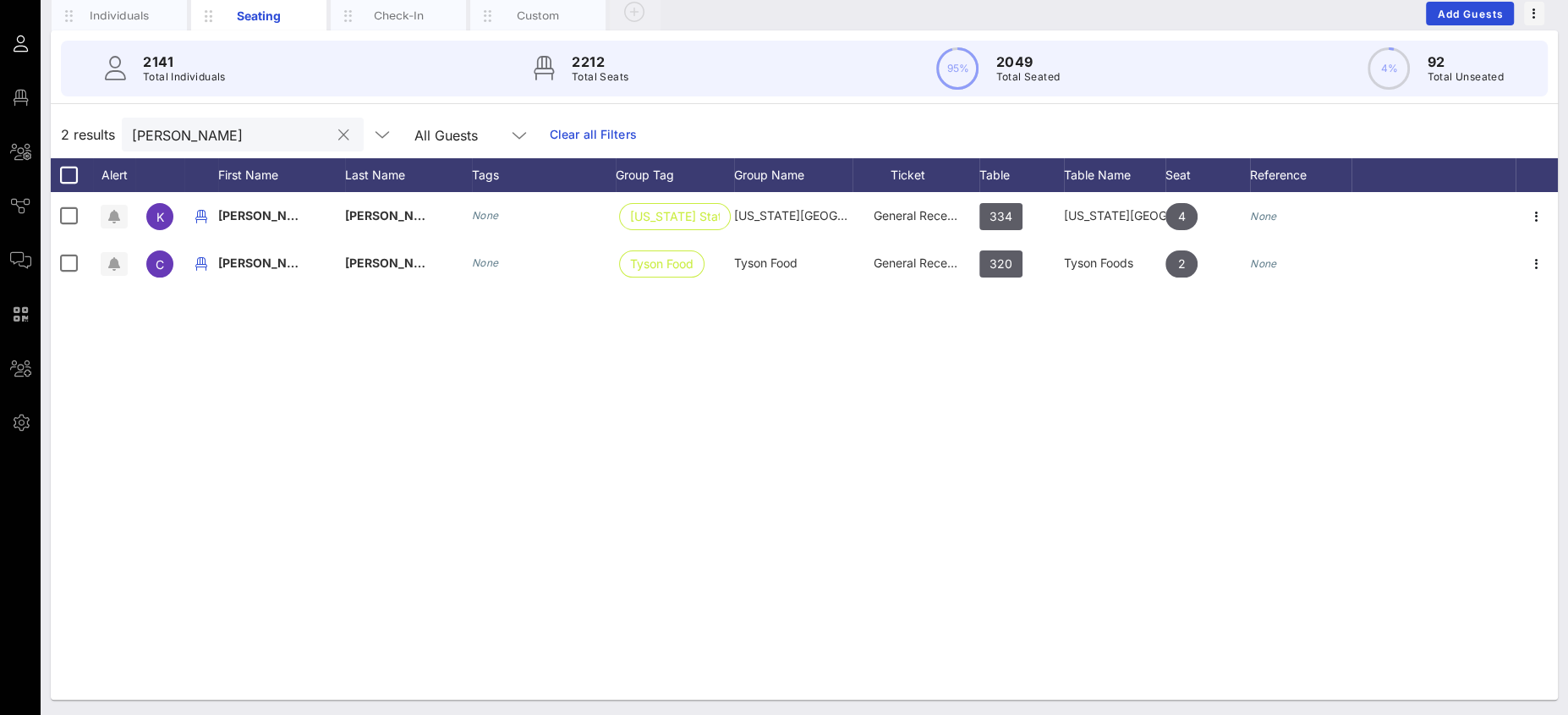
click at [214, 134] on input "fuller" at bounding box center [231, 134] width 198 height 22
click at [213, 134] on input "fuller" at bounding box center [231, 134] width 198 height 22
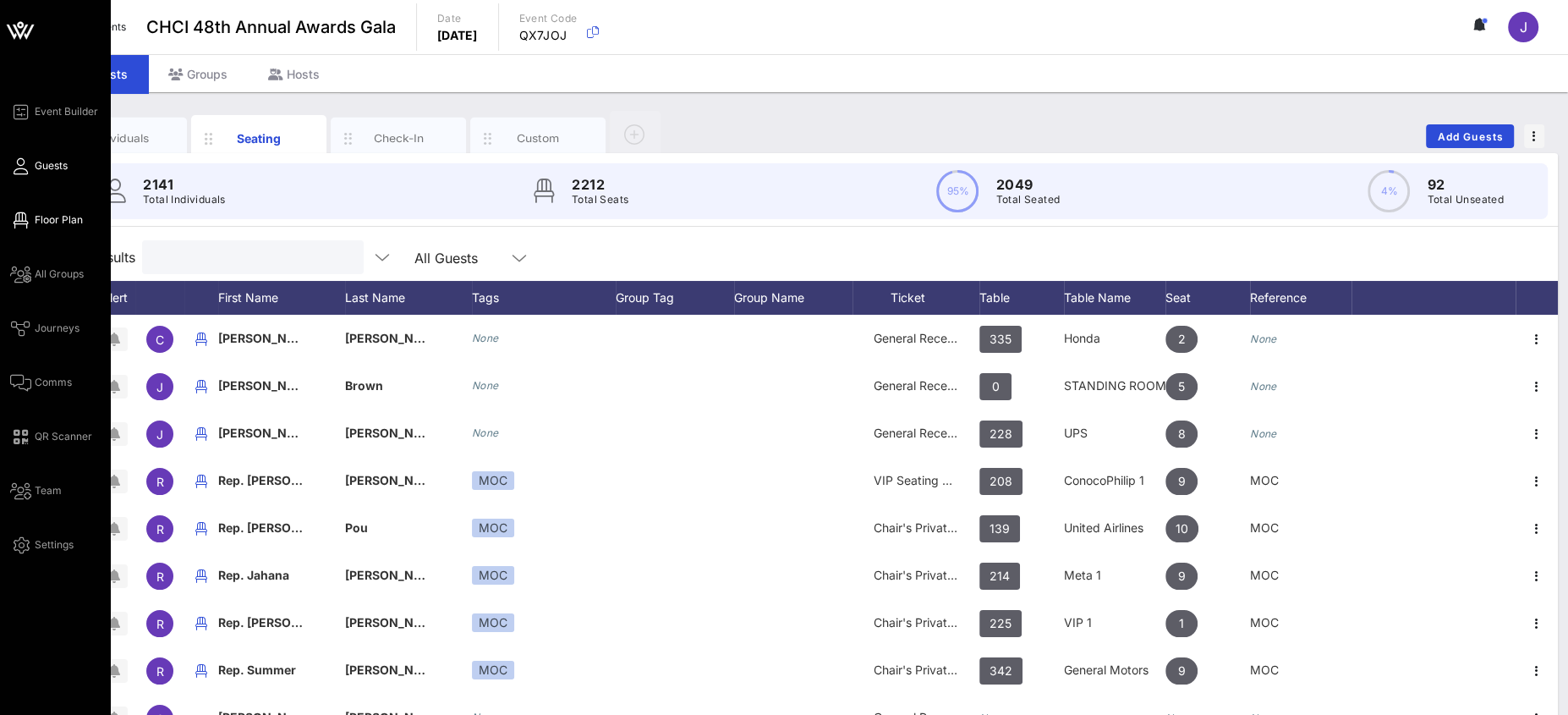
click at [44, 218] on span "Floor Plan" at bounding box center [59, 221] width 49 height 16
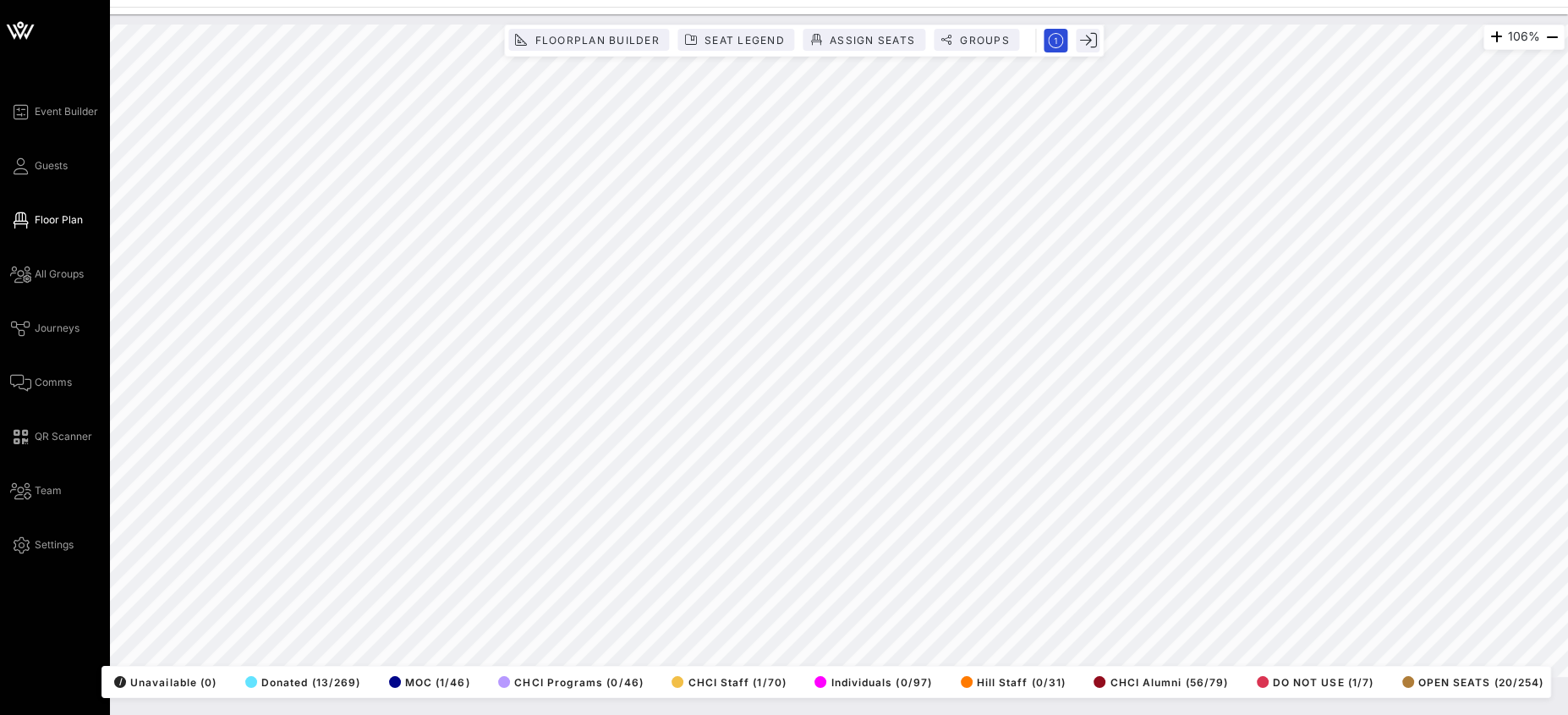
click at [10, 155] on div "Event Builder Guests Floor Plan All Groups Journeys Comms QR Scanner Team Setti…" at bounding box center [54, 358] width 110 height 715
click at [6, 151] on div "Event Builder Guests Floor Plan All Groups Journeys Comms QR Scanner Team Setti…" at bounding box center [54, 358] width 110 height 715
click at [21, 154] on div "Event Builder Guests Floor Plan All Groups Journeys Comms QR Scanner Team Setti…" at bounding box center [59, 328] width 100 height 454
click at [30, 167] on link "Guests" at bounding box center [38, 165] width 57 height 20
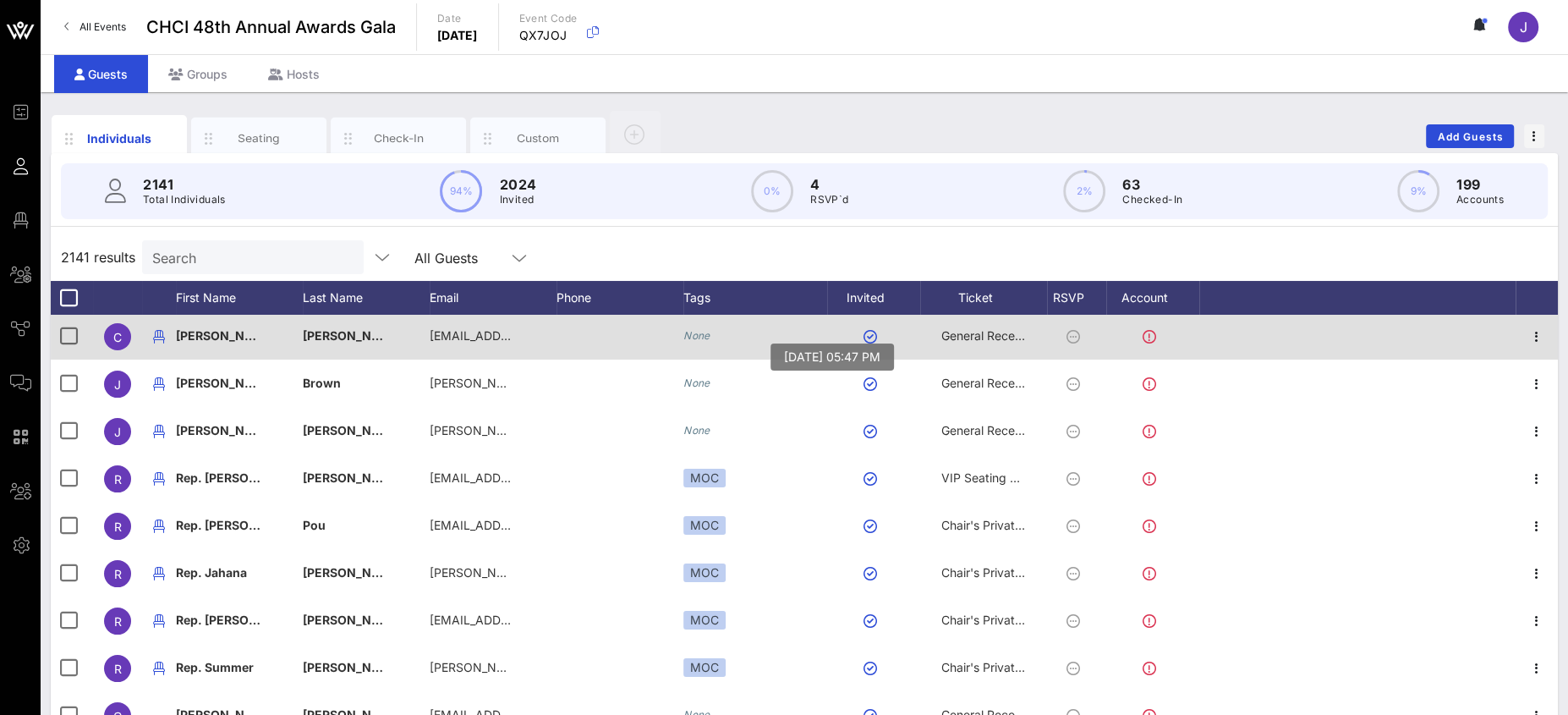
scroll to position [4, 0]
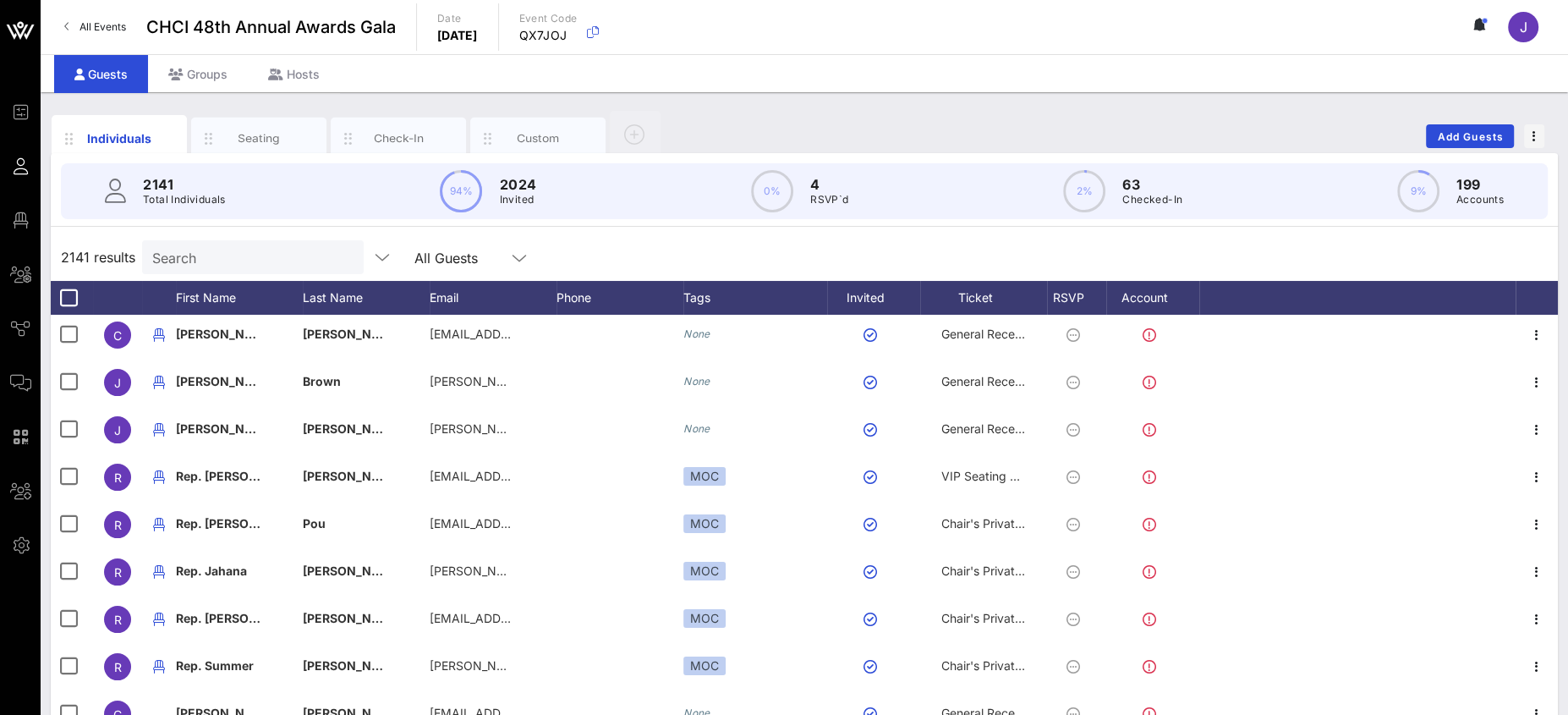
click at [235, 259] on input "Search" at bounding box center [251, 256] width 198 height 22
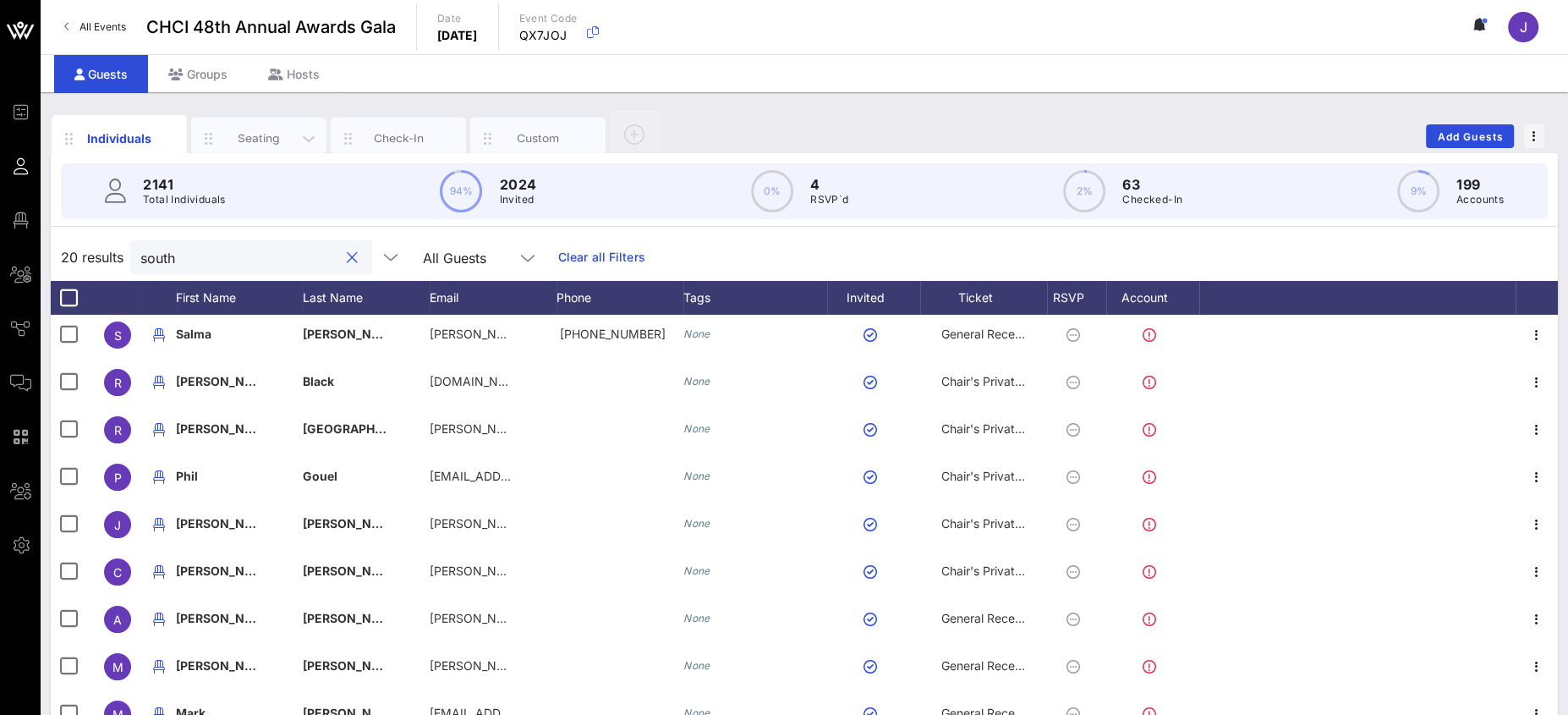
type input "south"
click at [259, 137] on div "Seating" at bounding box center [259, 138] width 76 height 17
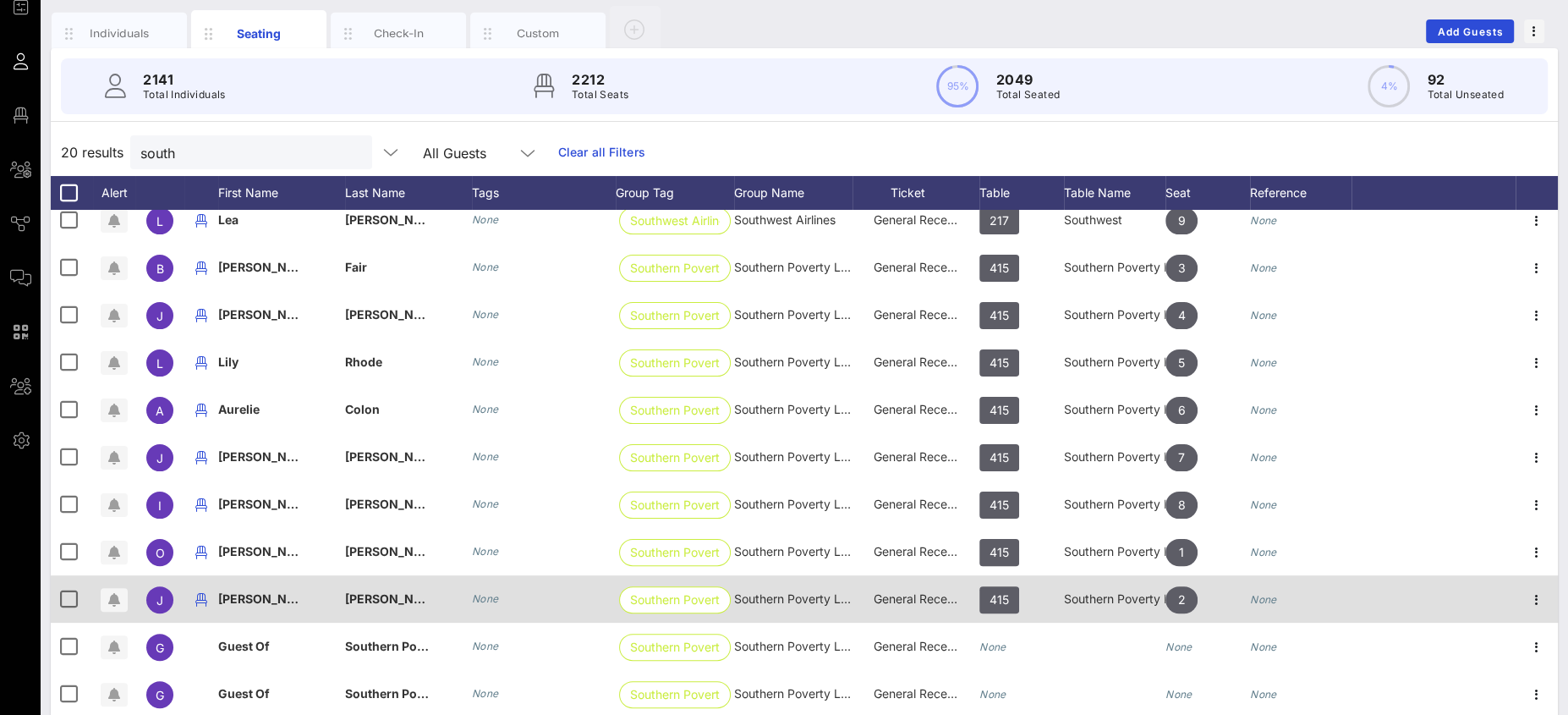
scroll to position [122, 0]
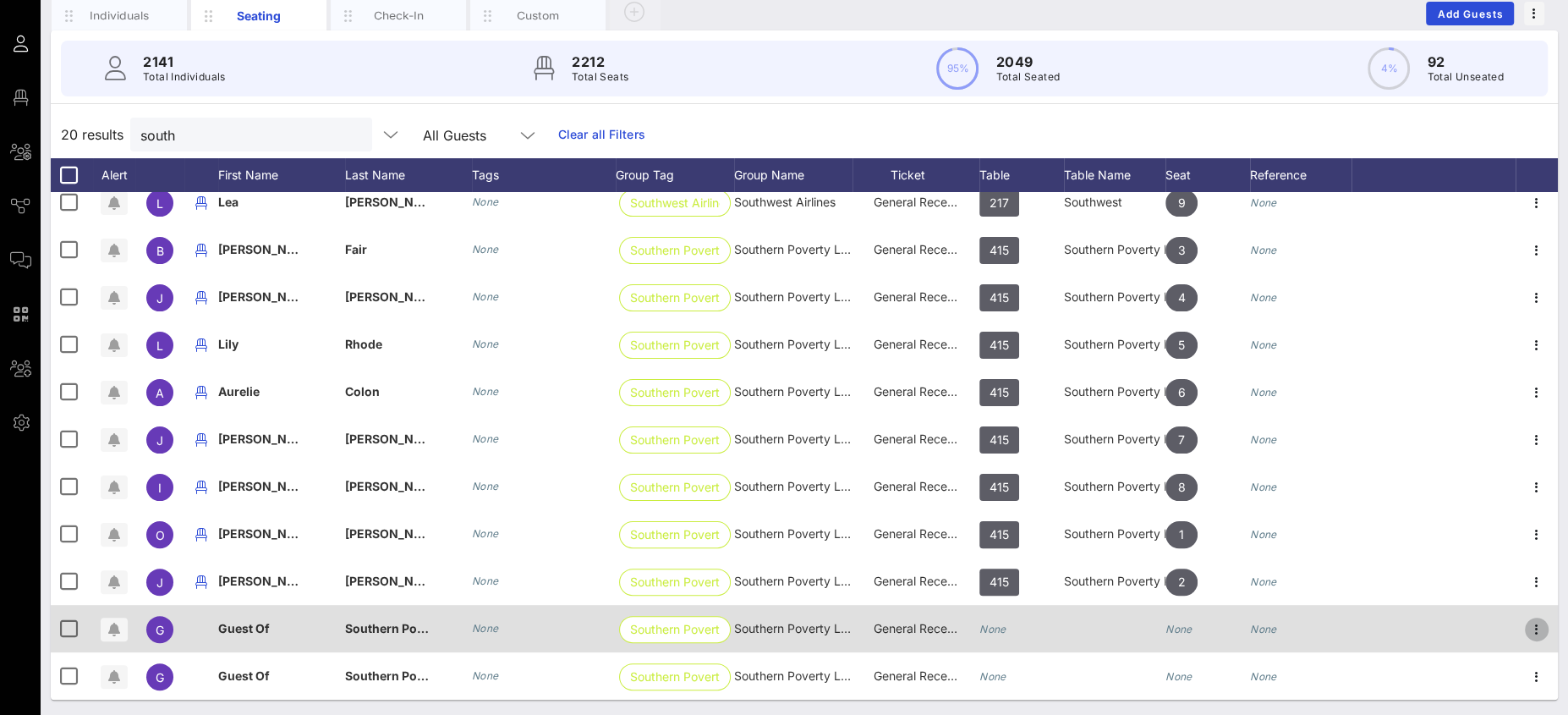
click at [1526, 627] on icon "button" at bounding box center [1536, 630] width 20 height 20
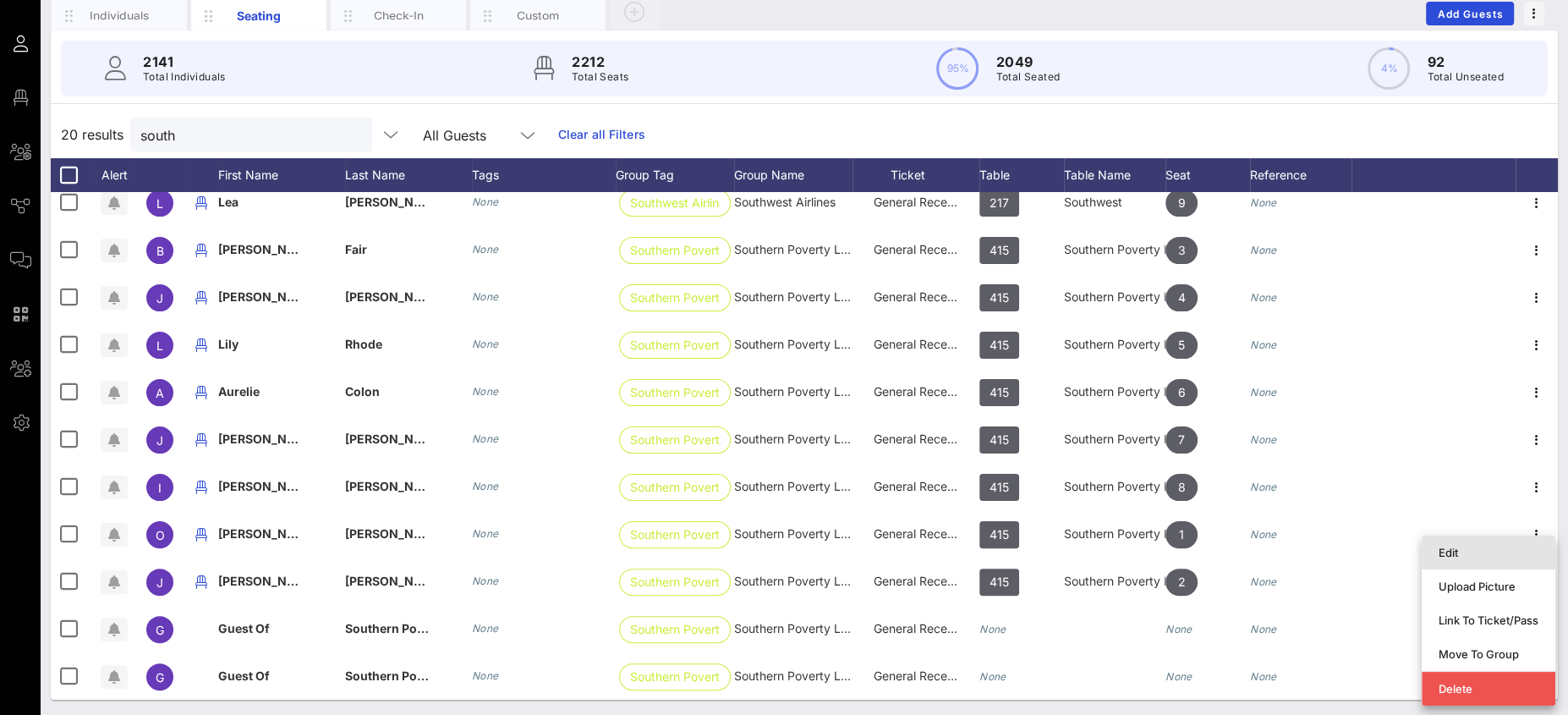
click at [1475, 554] on div "Edit" at bounding box center [1488, 553] width 100 height 14
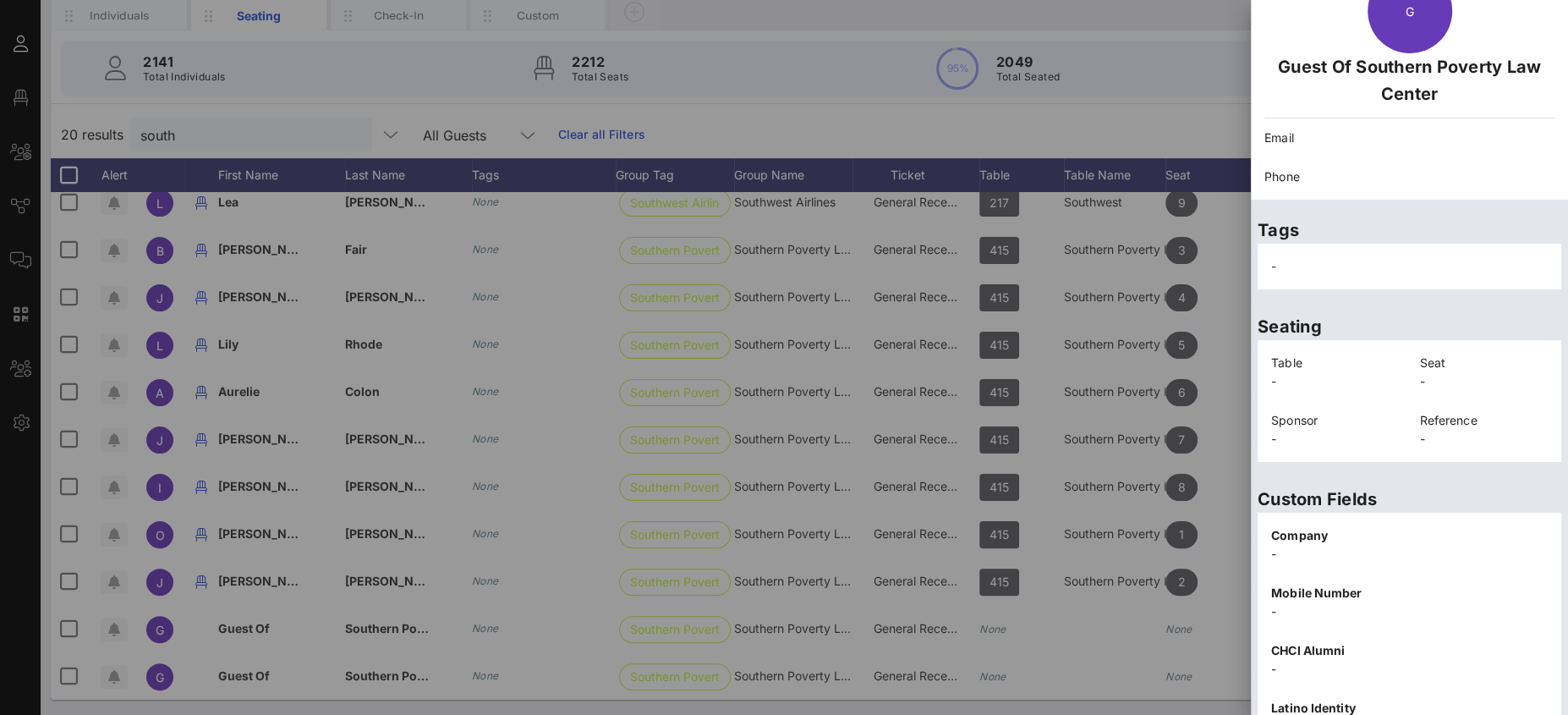
scroll to position [302, 0]
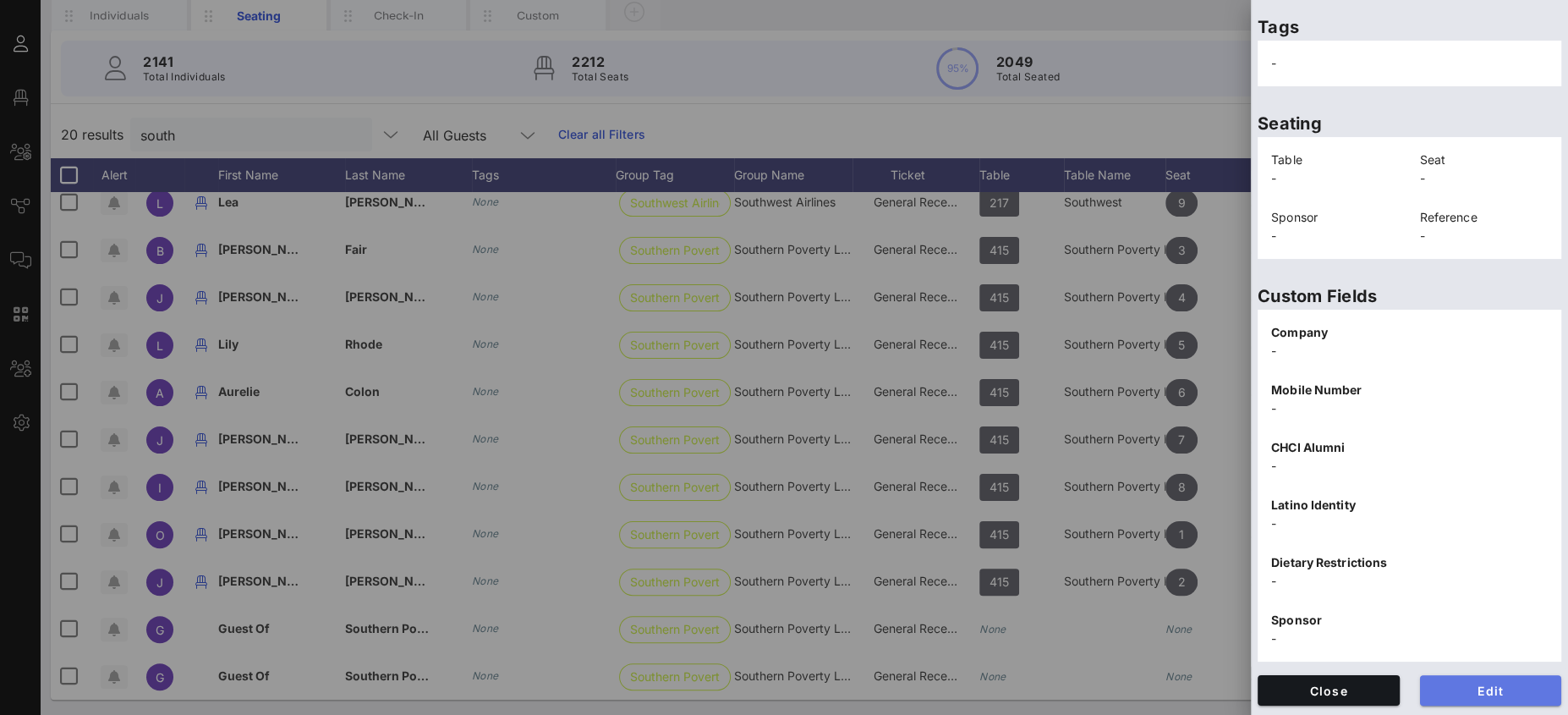
click at [1477, 680] on button "Edit" at bounding box center [1490, 690] width 142 height 30
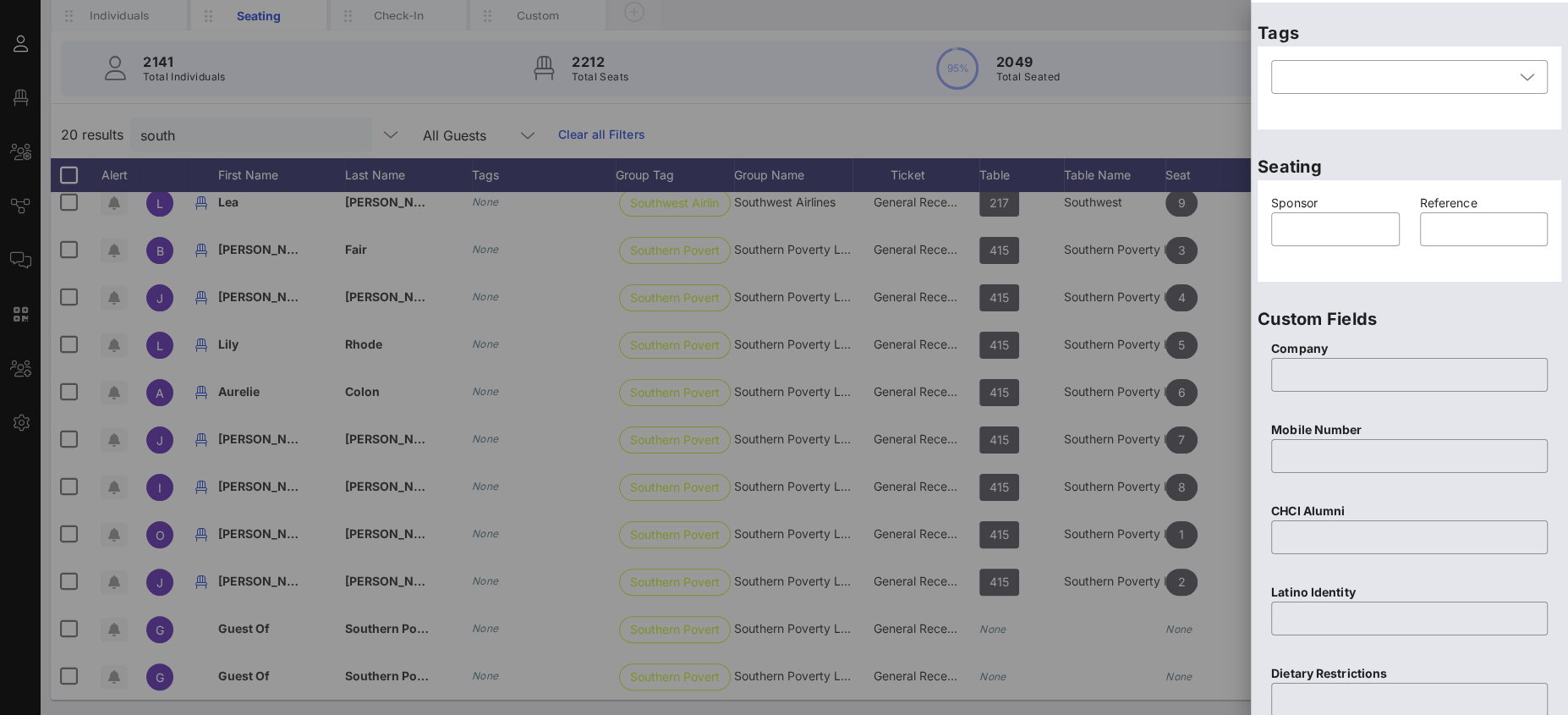
scroll to position [0, 0]
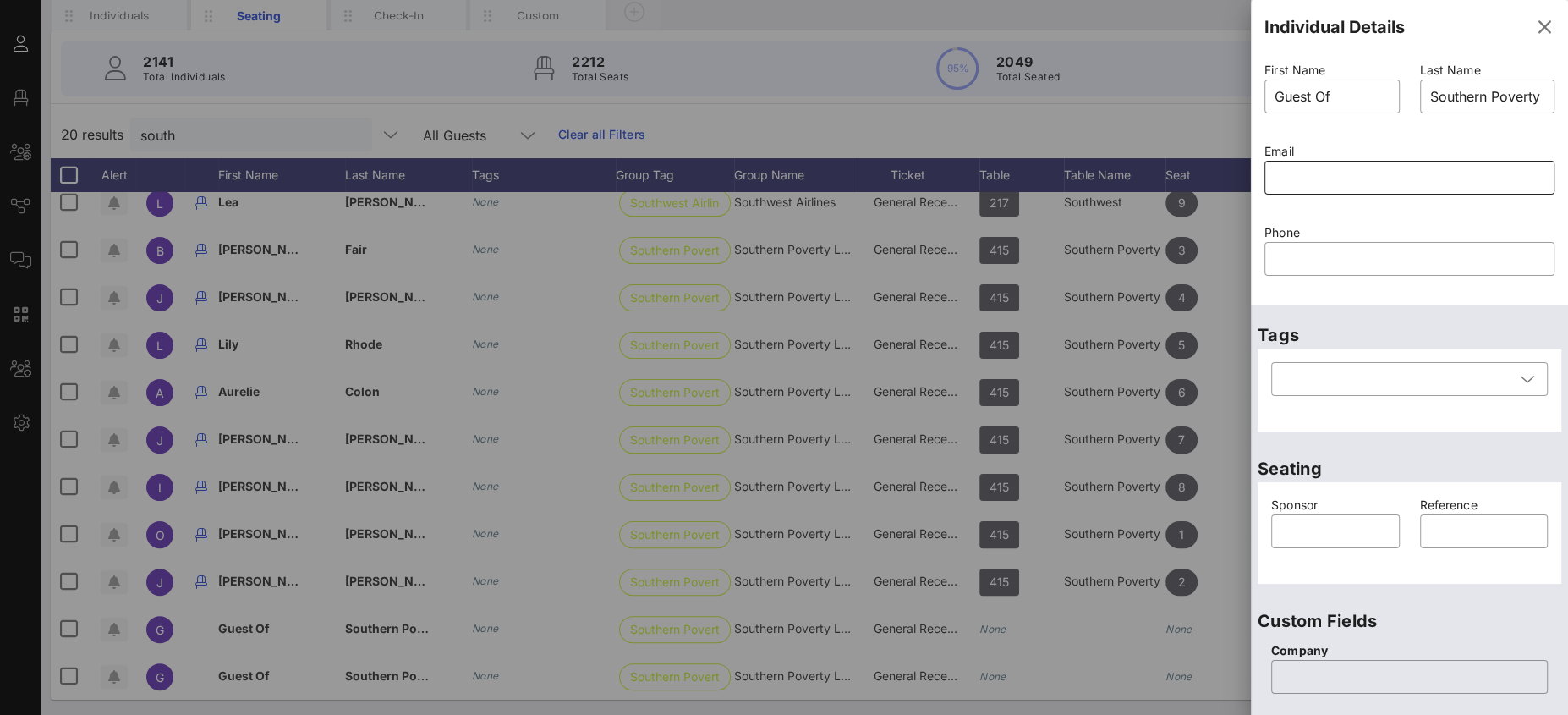
click at [1324, 173] on input "text" at bounding box center [1410, 178] width 270 height 27
paste input "mailto:sakira.cook@splcenter.org"
drag, startPoint x: 1321, startPoint y: 169, endPoint x: 1223, endPoint y: 172, distance: 98.0
click at [1229, 172] on div "Event Builder Guests Floor Plan All Groups Journeys Comms QR Scanner Team Setti…" at bounding box center [784, 297] width 1568 height 839
type input "sakira.cook@splcenter.org"
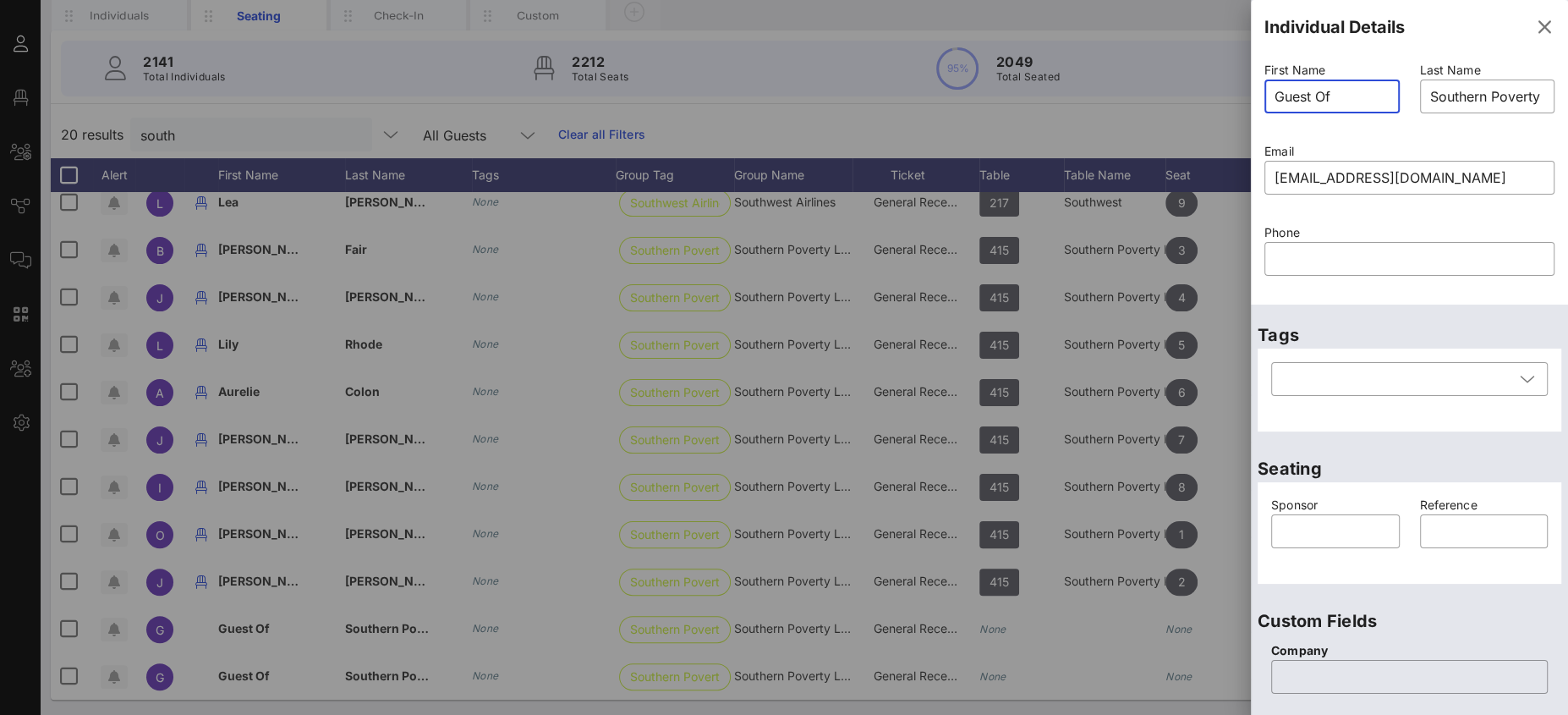
drag, startPoint x: 1351, startPoint y: 99, endPoint x: 1208, endPoint y: 80, distance: 144.3
click at [1223, 84] on div "Event Builder Guests Floor Plan All Groups Journeys Comms QR Scanner Team Setti…" at bounding box center [784, 297] width 1568 height 839
type input "Sakira"
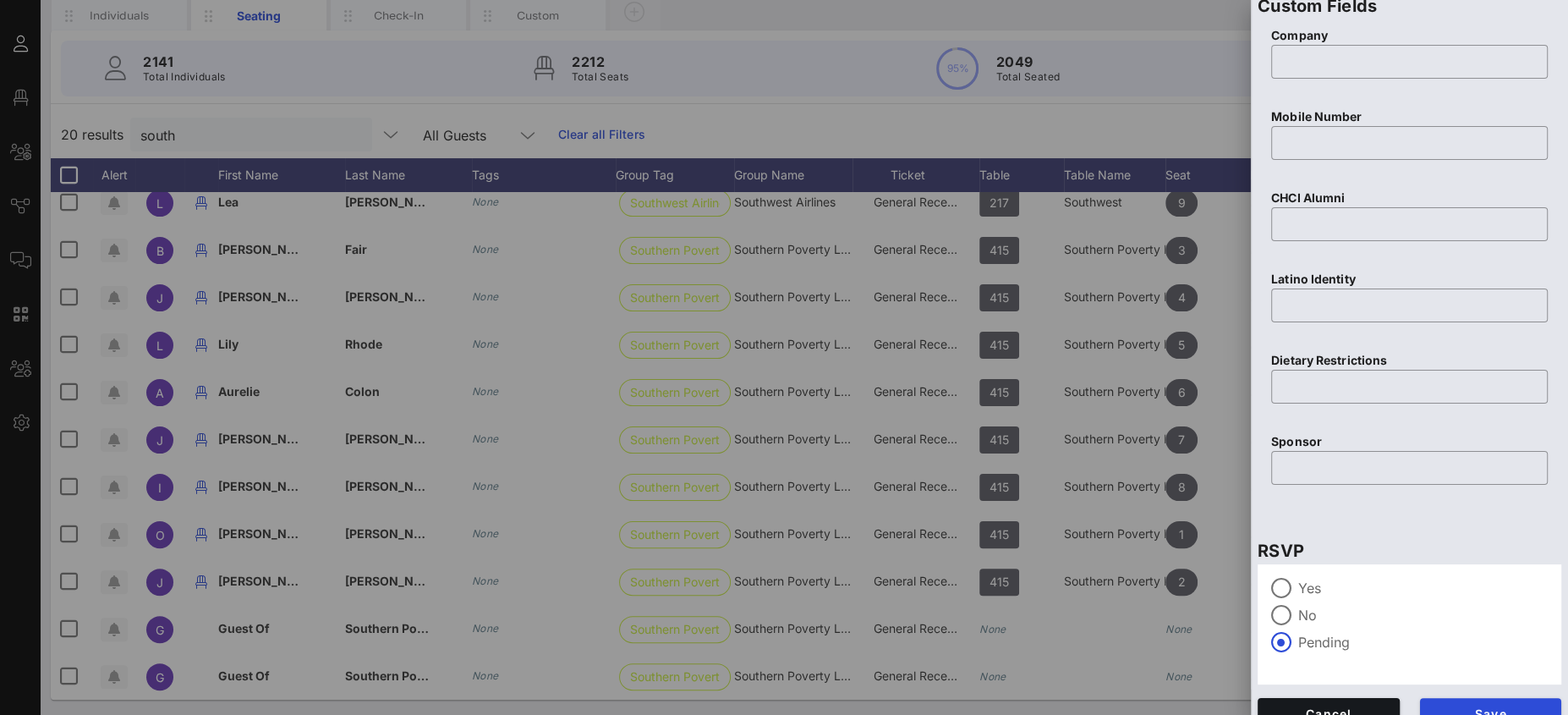
scroll to position [638, 0]
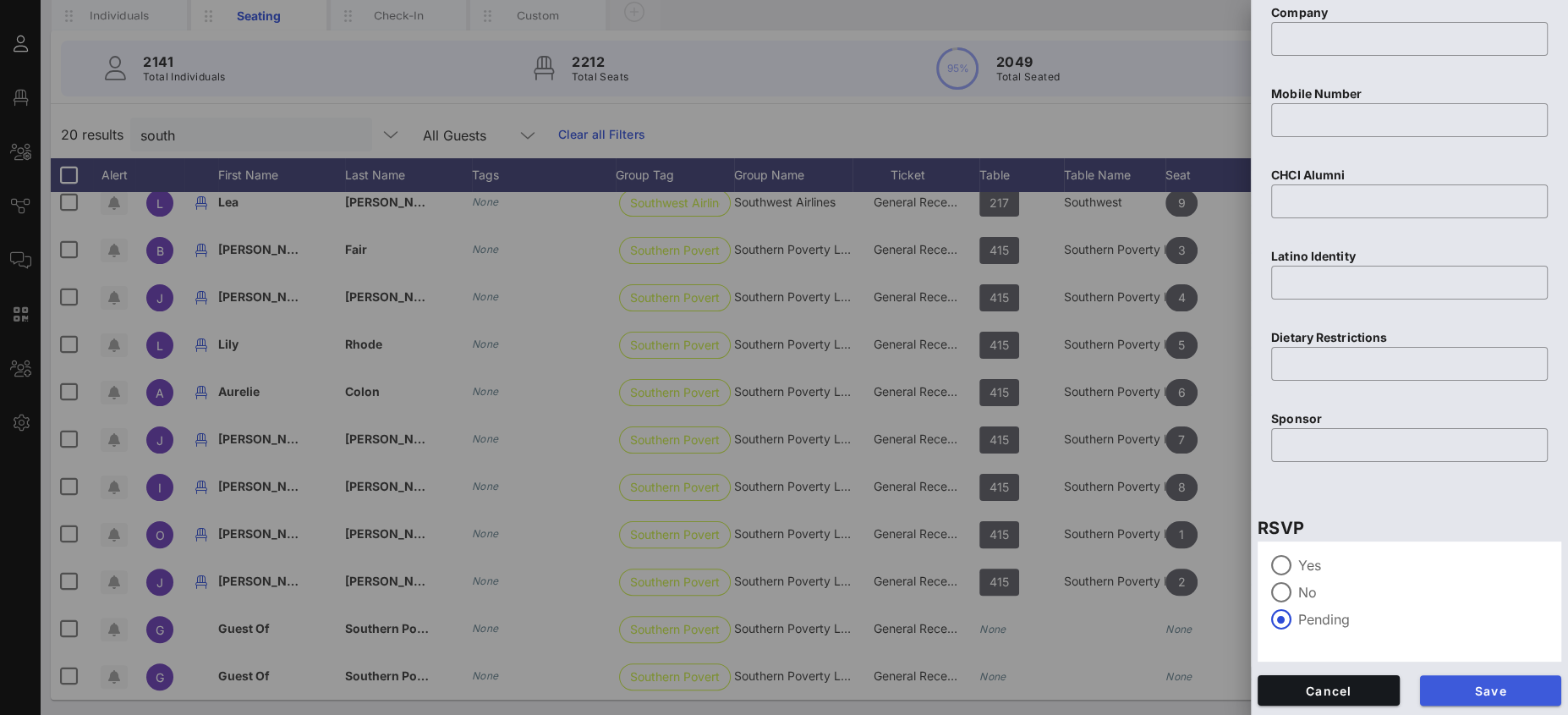
type input "Cook"
click at [1498, 692] on span "Save" at bounding box center [1490, 691] width 115 height 15
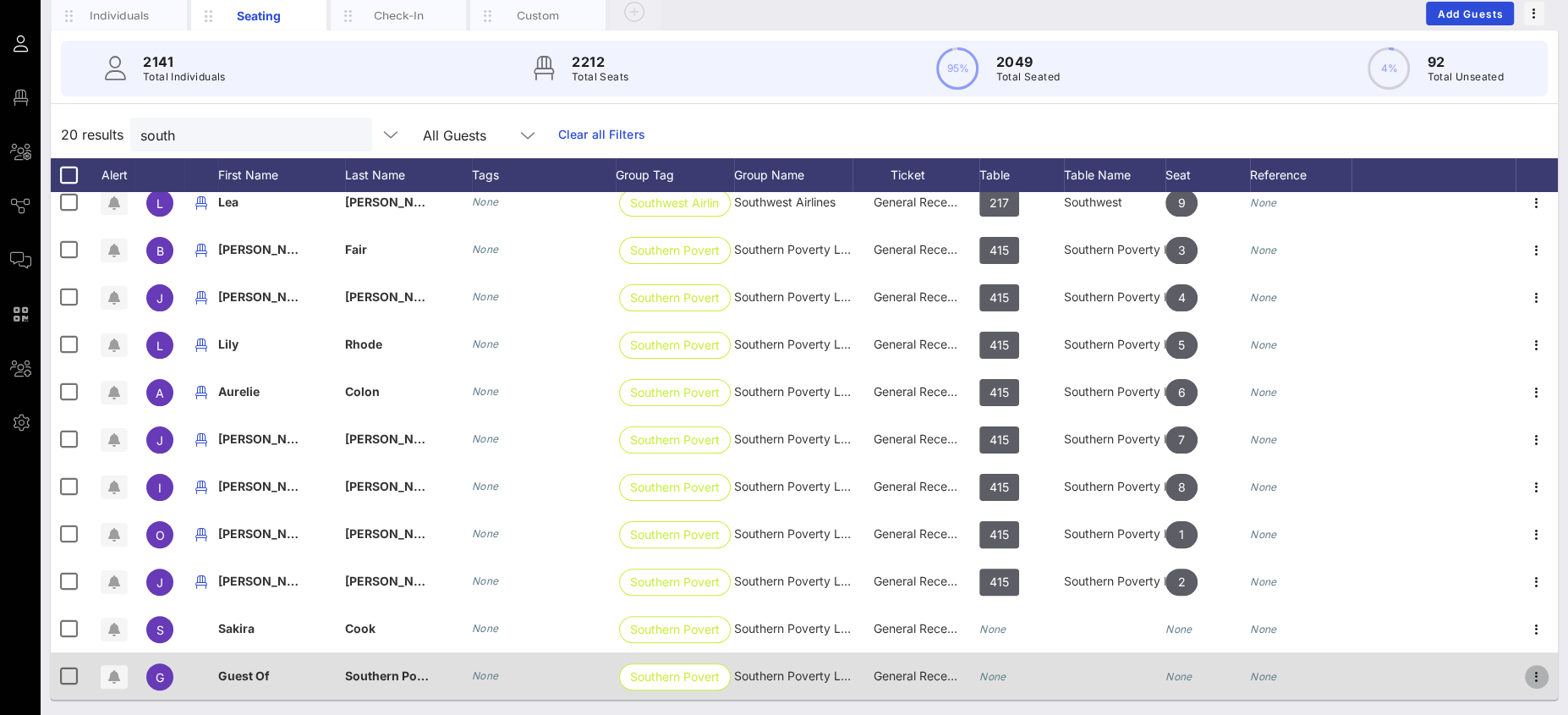
click at [1526, 677] on icon "button" at bounding box center [1536, 676] width 20 height 20
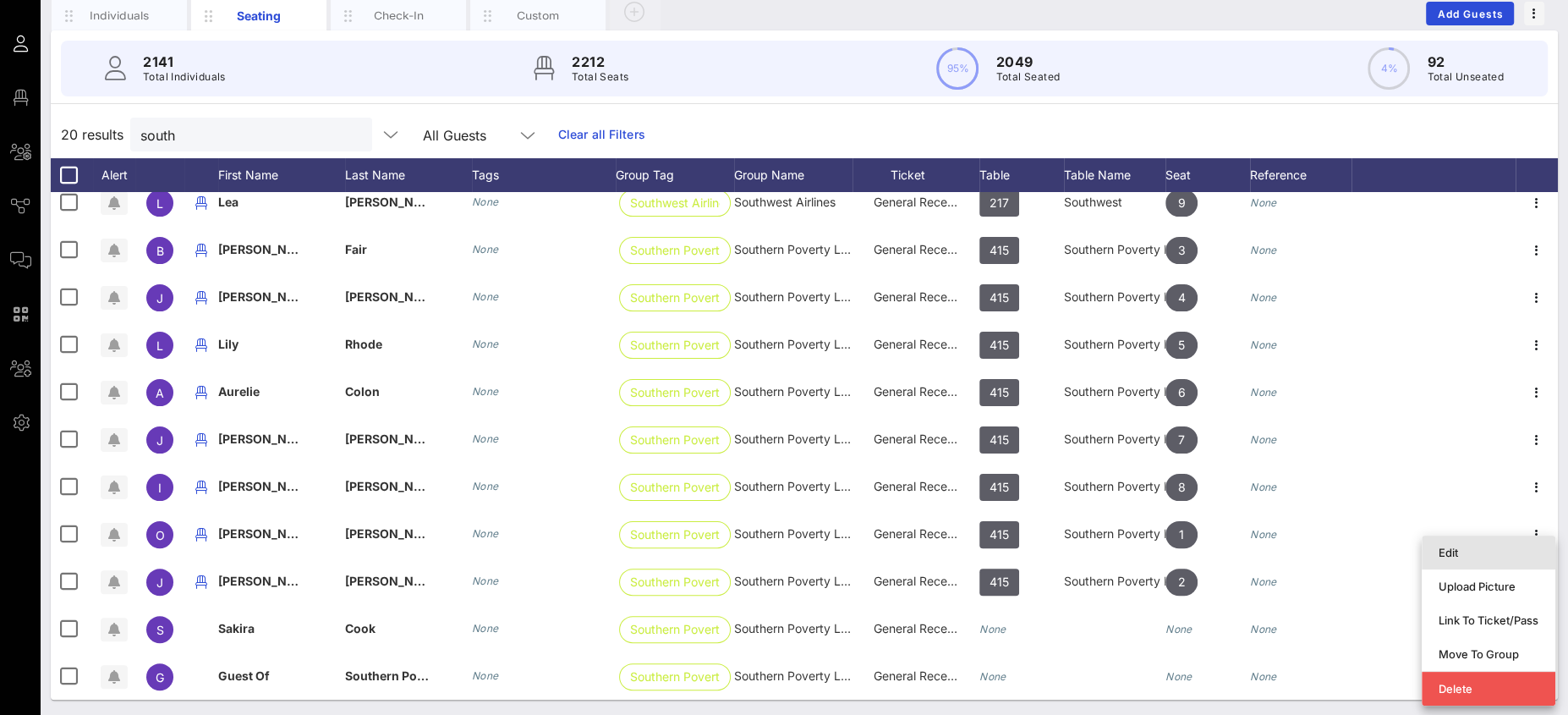
click at [1472, 556] on div "Edit" at bounding box center [1488, 553] width 100 height 14
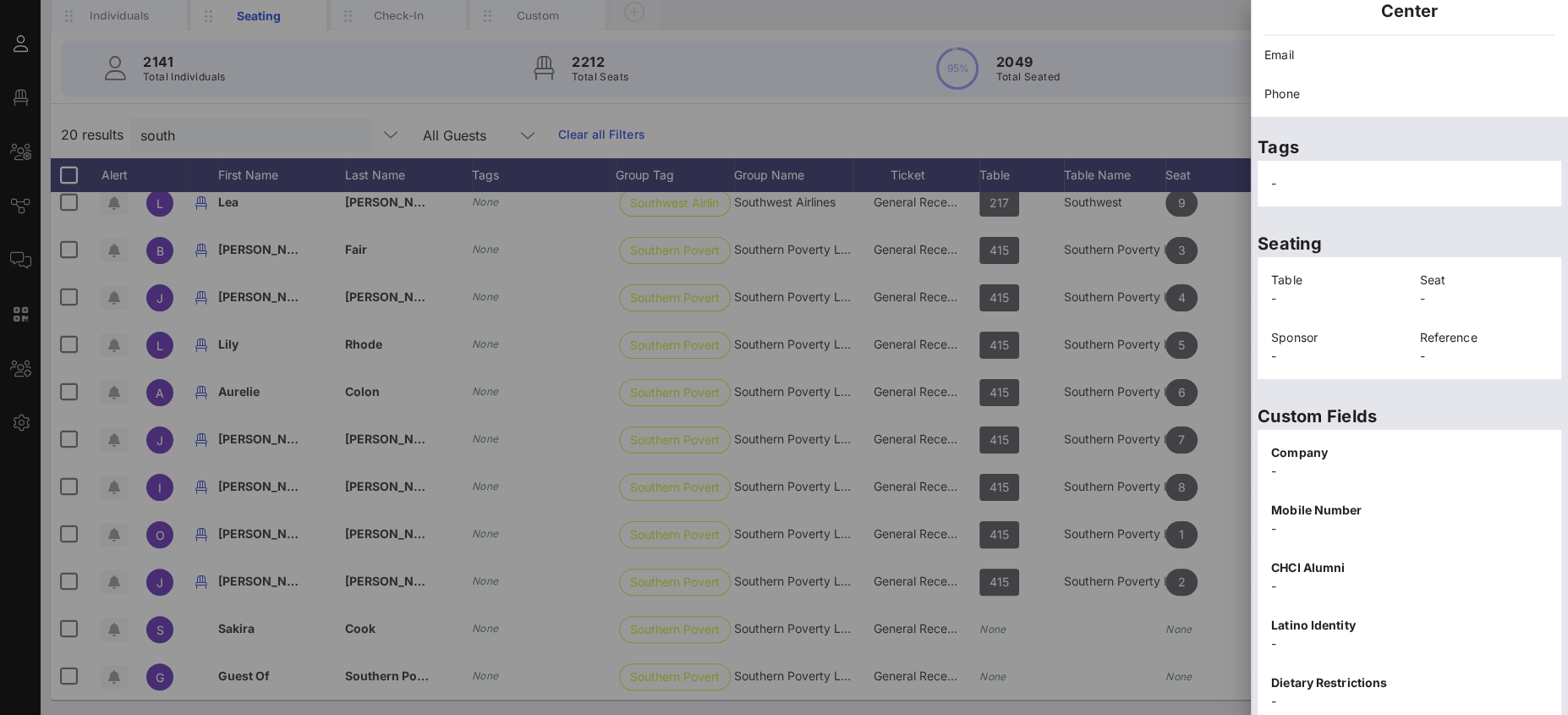
scroll to position [302, 0]
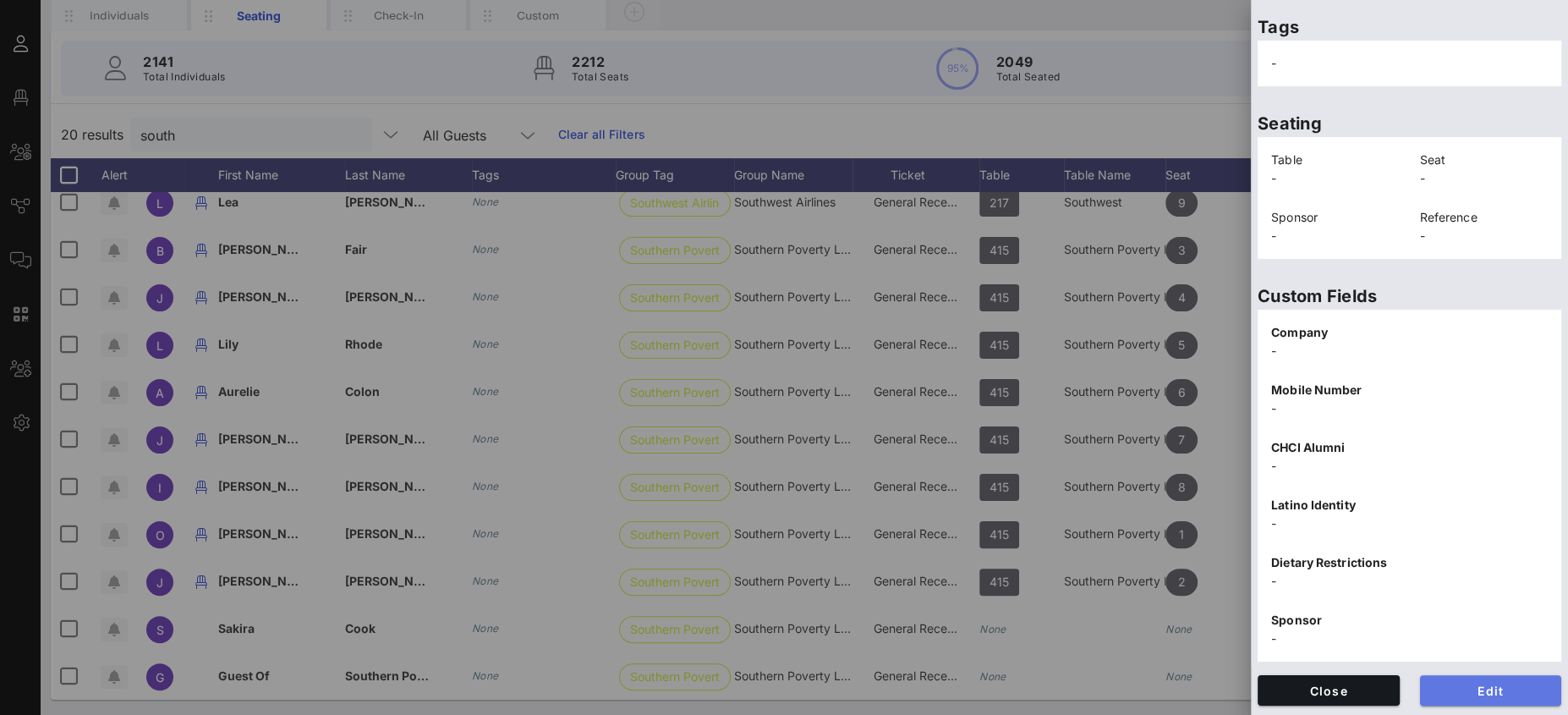
click at [1495, 686] on span "Edit" at bounding box center [1490, 691] width 115 height 15
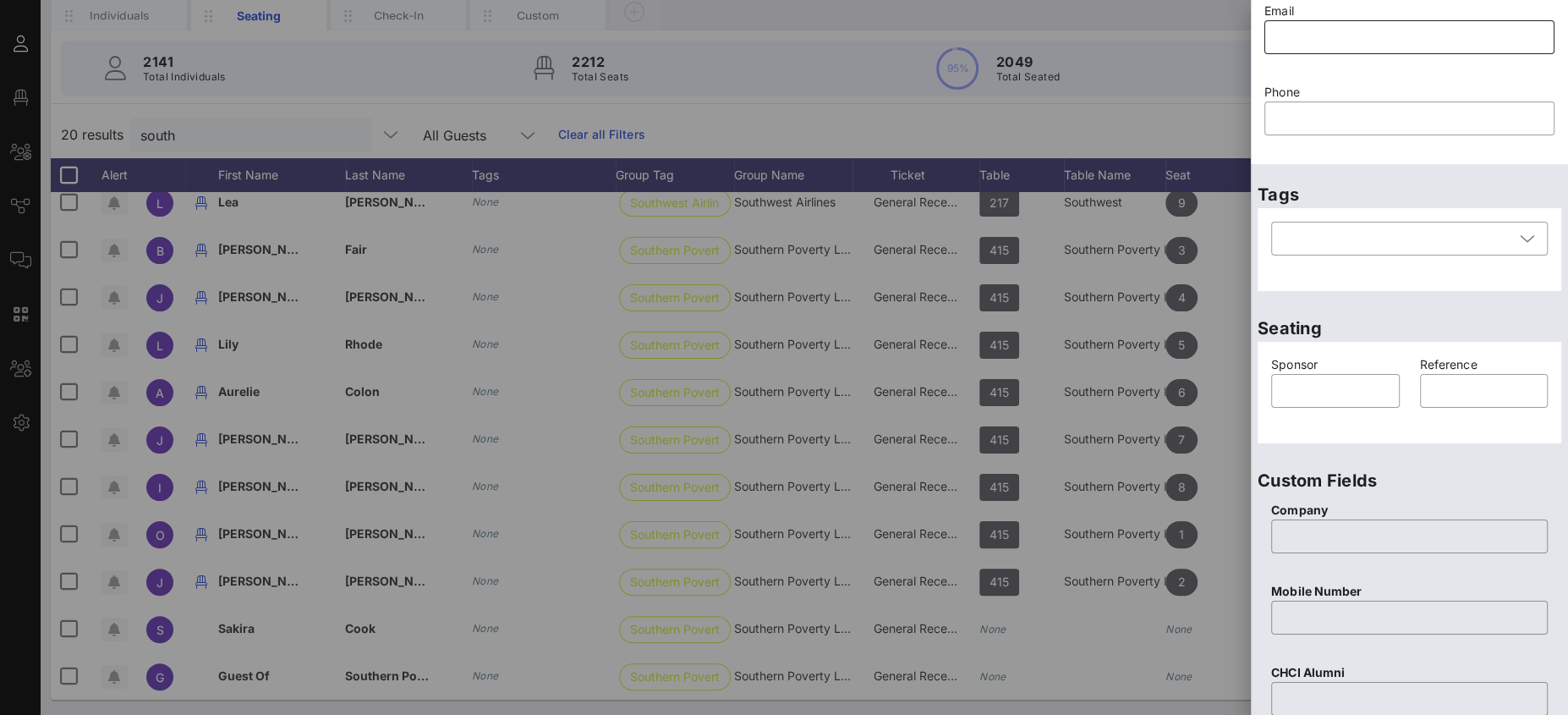
scroll to position [0, 0]
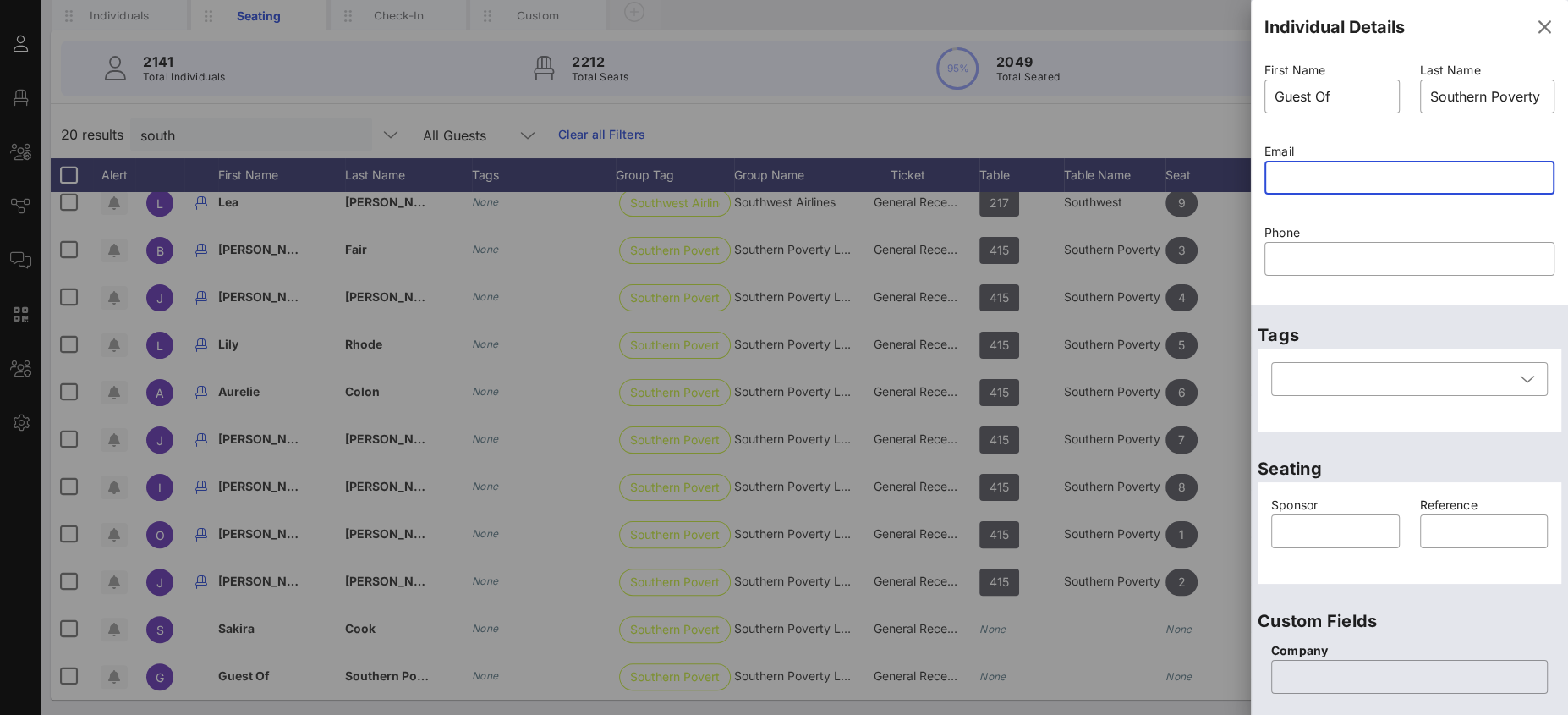
paste input "mailto:lashawn.warren@splcenter.org"
drag, startPoint x: 1318, startPoint y: 177, endPoint x: 1149, endPoint y: 164, distance: 169.5
click at [1155, 165] on div "Event Builder Guests Floor Plan All Groups Journeys Comms QR Scanner Team Setti…" at bounding box center [784, 297] width 1568 height 839
type input "lashawn.warren@splcenter.org"
drag, startPoint x: 1341, startPoint y: 95, endPoint x: 1240, endPoint y: 95, distance: 101.0
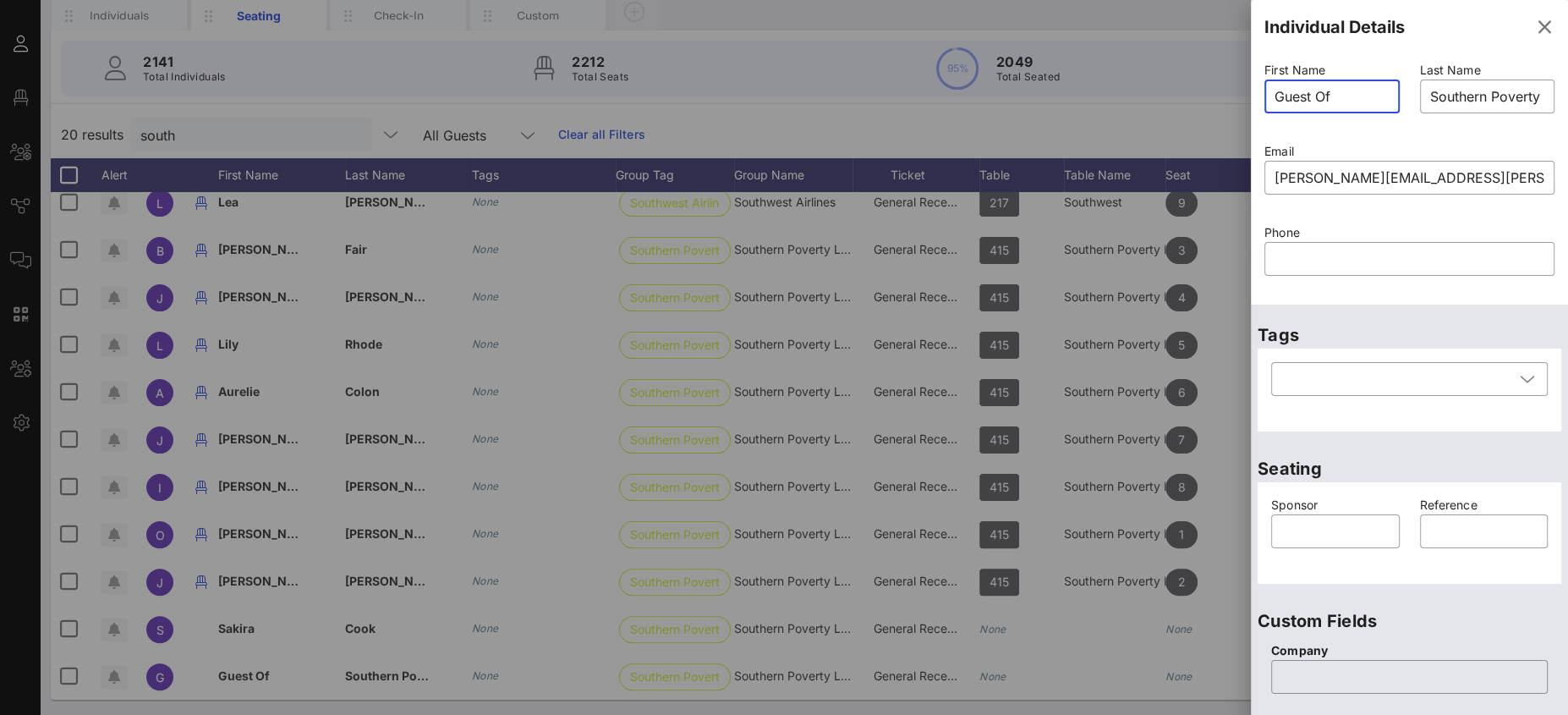
click at [1242, 95] on div "Event Builder Guests Floor Plan All Groups Journeys Comms QR Scanner Team Setti…" at bounding box center [784, 297] width 1568 height 839
type input "LaShawn"
type input "Warren"
type input "Guest Of"
type input "Southern Poverty Law Center"
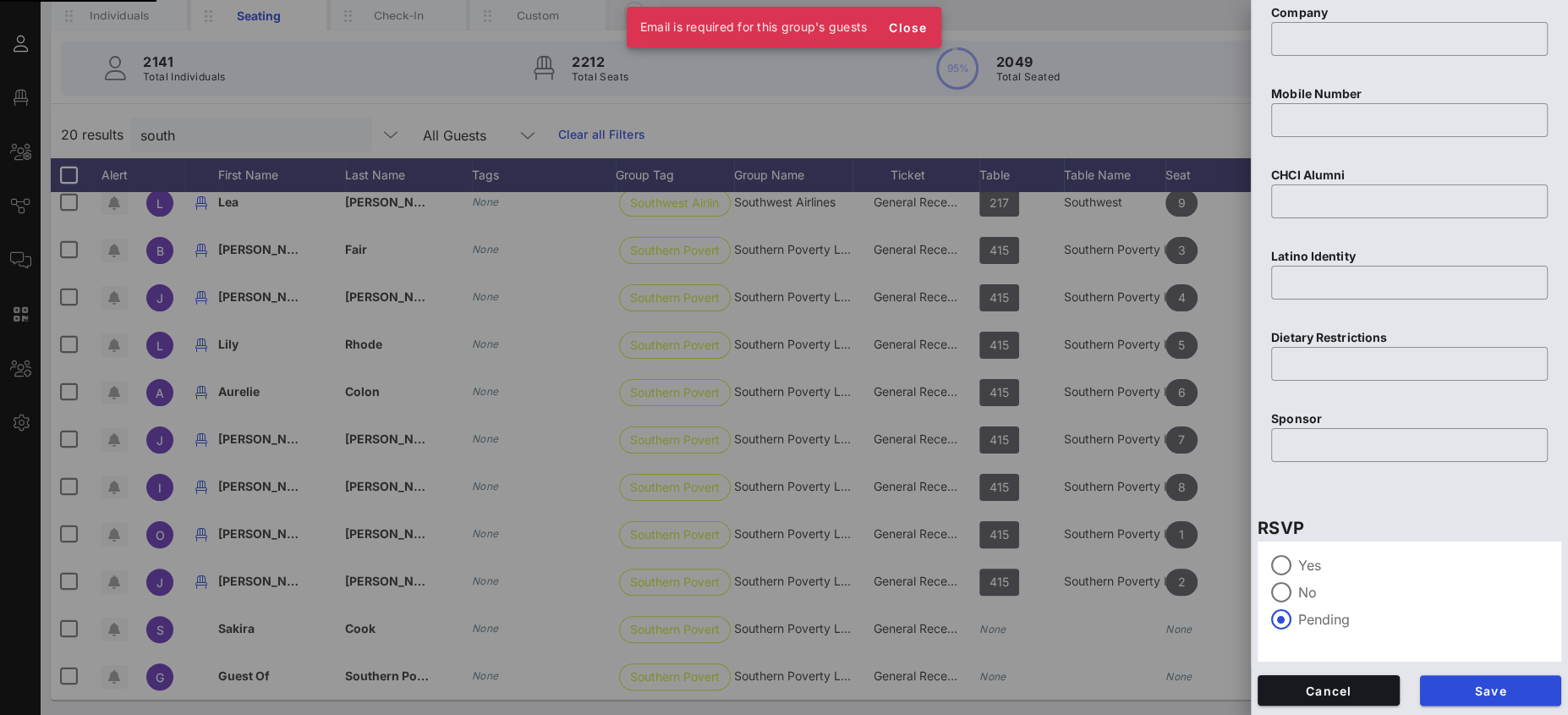
paste input "mailto:lashawn.warren@splcenter.org"
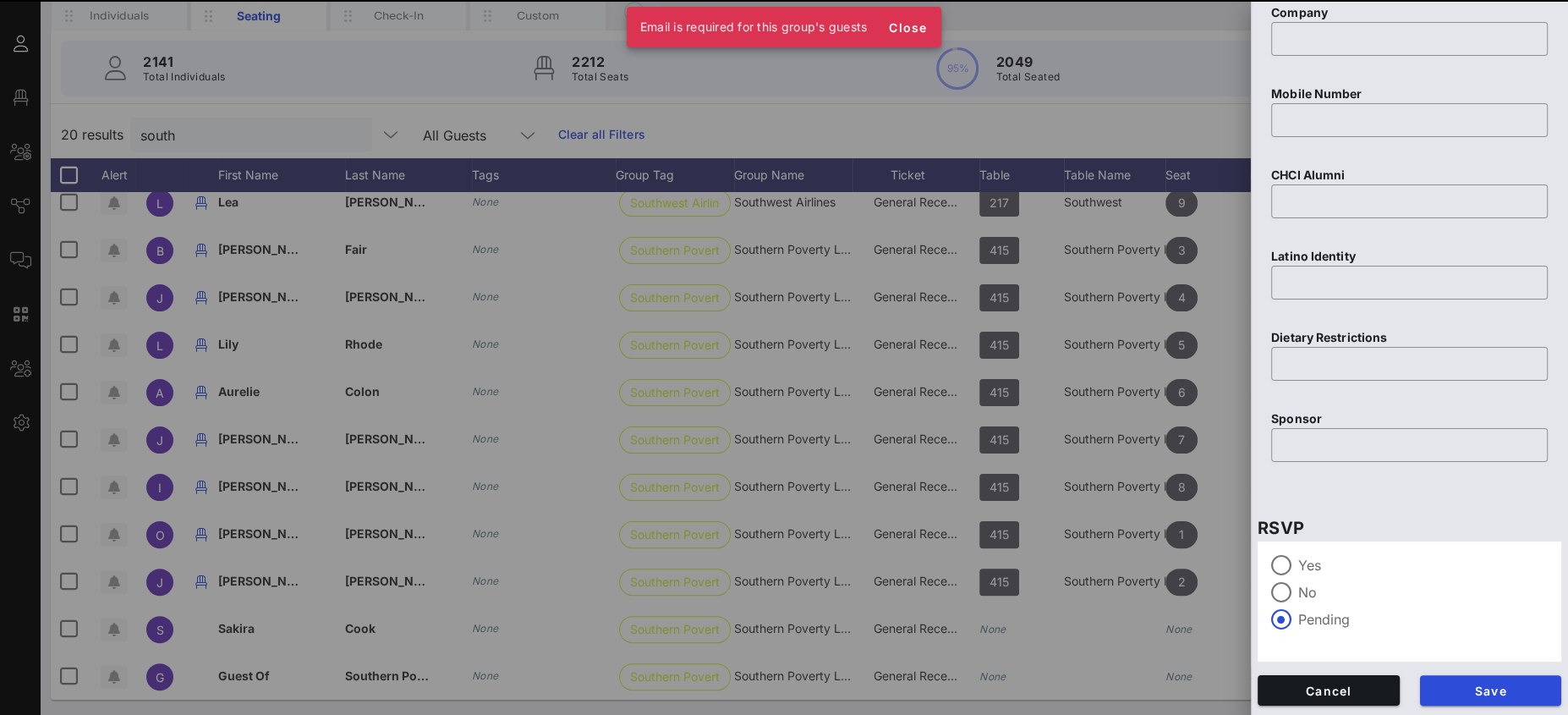
type input "mailto:lashawn.warren@splcenter.org"
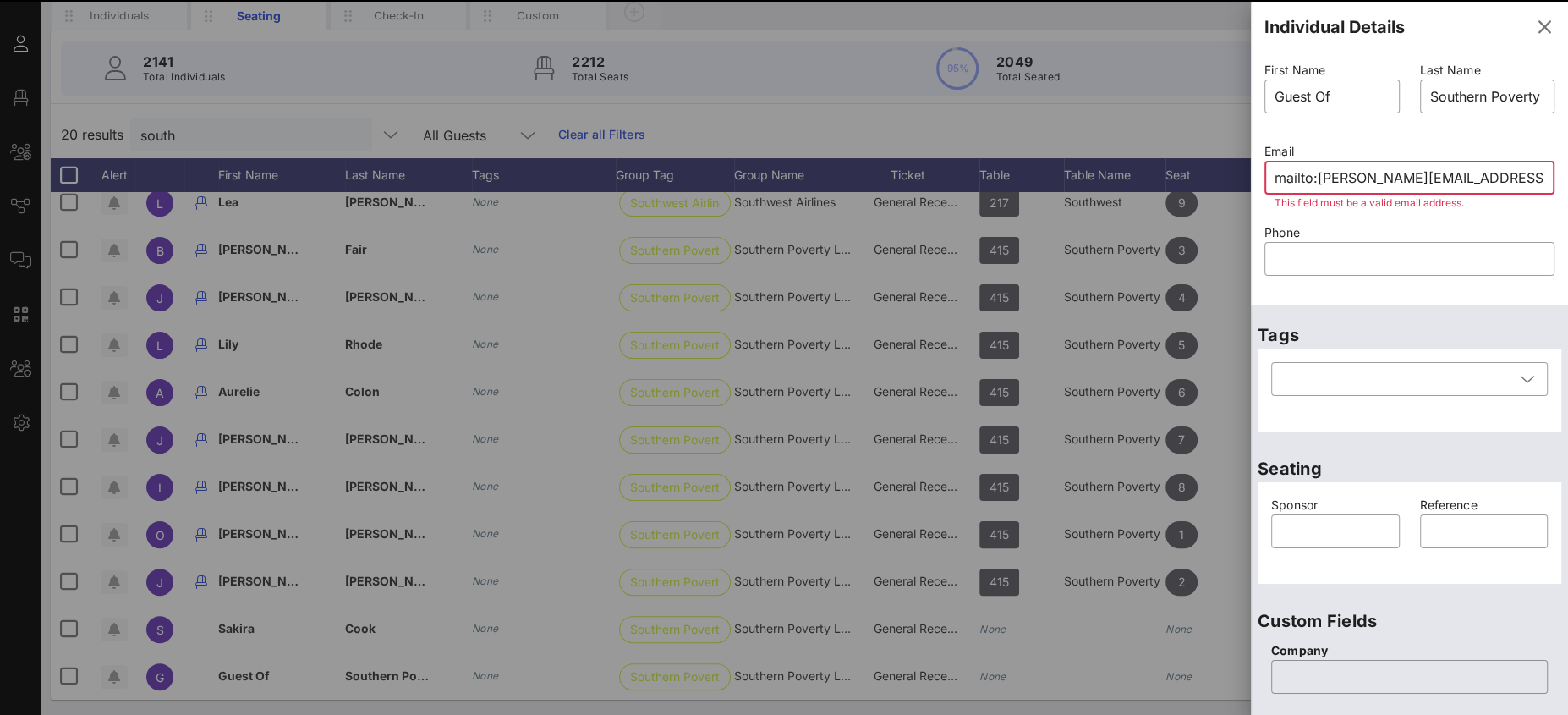
click at [1316, 178] on input "mailto:lashawn.warren@splcenter.org" at bounding box center [1410, 178] width 270 height 27
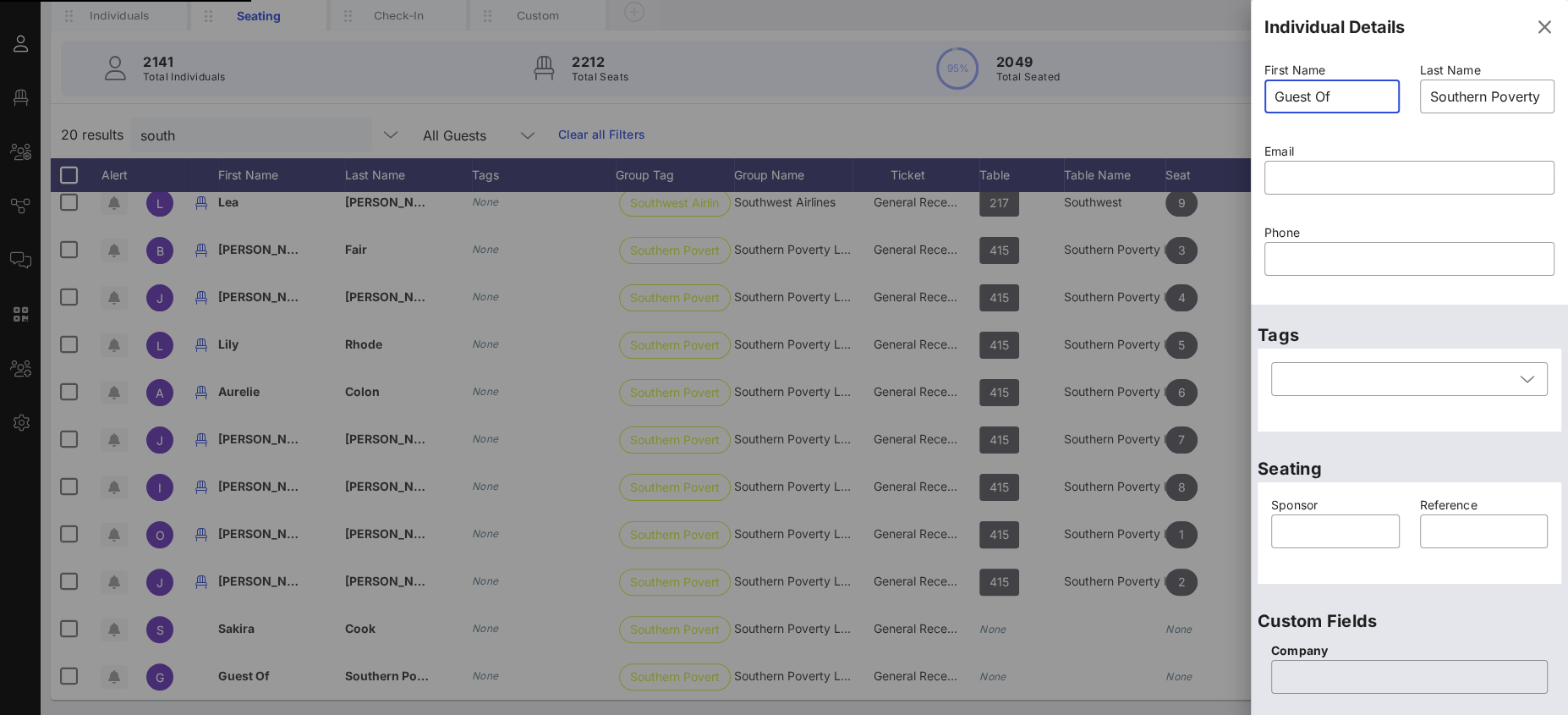
drag, startPoint x: 1355, startPoint y: 88, endPoint x: 1245, endPoint y: 87, distance: 110.0
click at [1252, 87] on div "First Name ​ Guest Of Last Name ​ Southern Poverty Law Center Email ​ Phone ​" at bounding box center [1409, 180] width 317 height 251
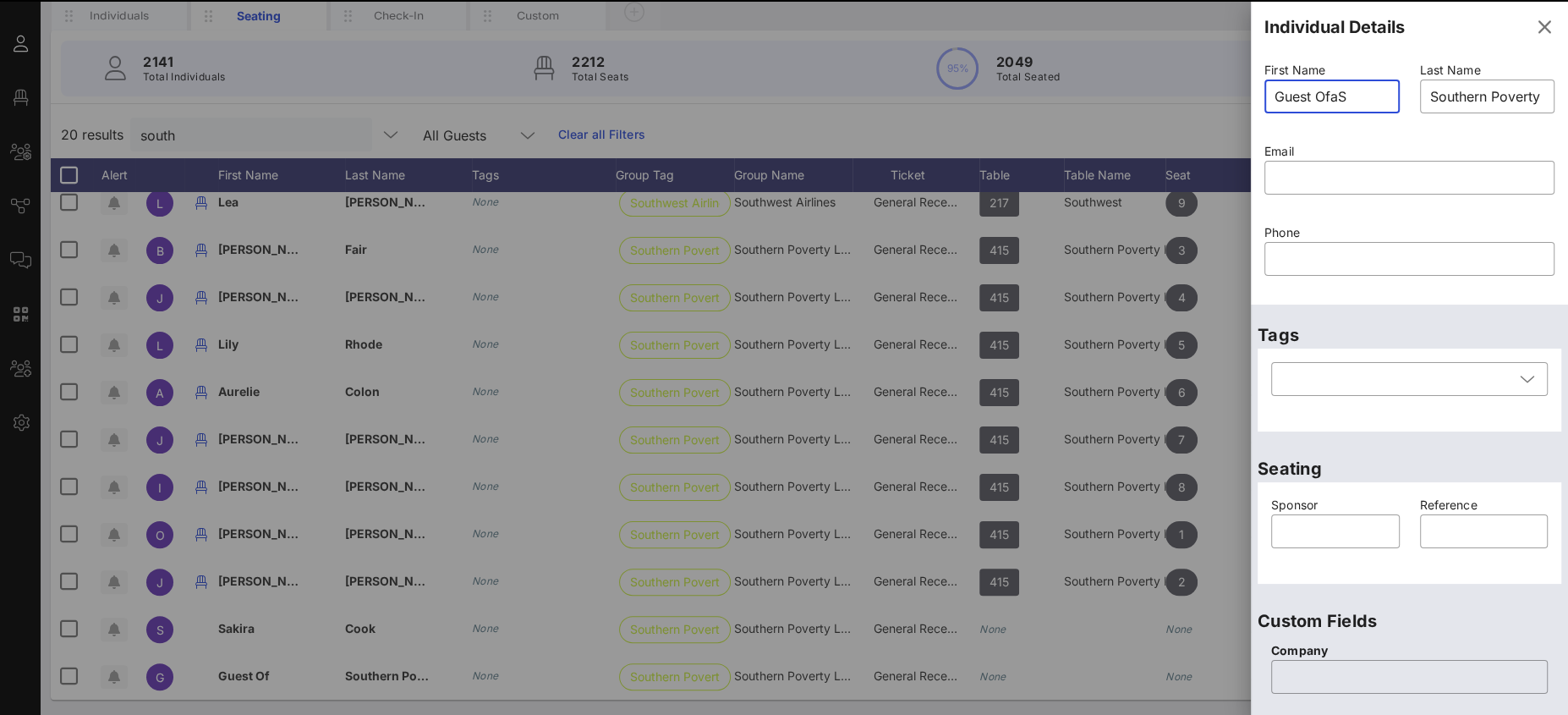
type input "Guest OfaSh"
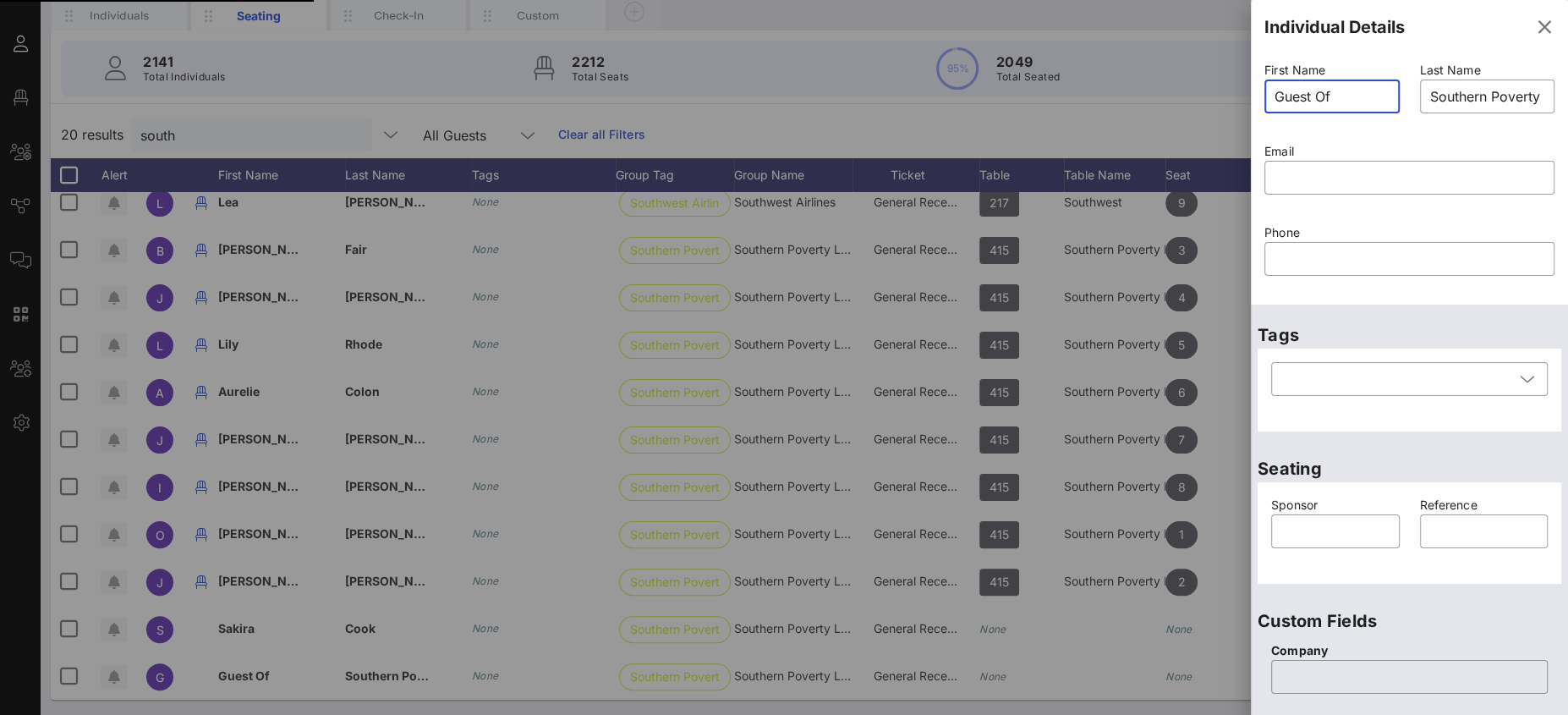
click at [1540, 27] on span "button" at bounding box center [1545, 26] width 41 height 20
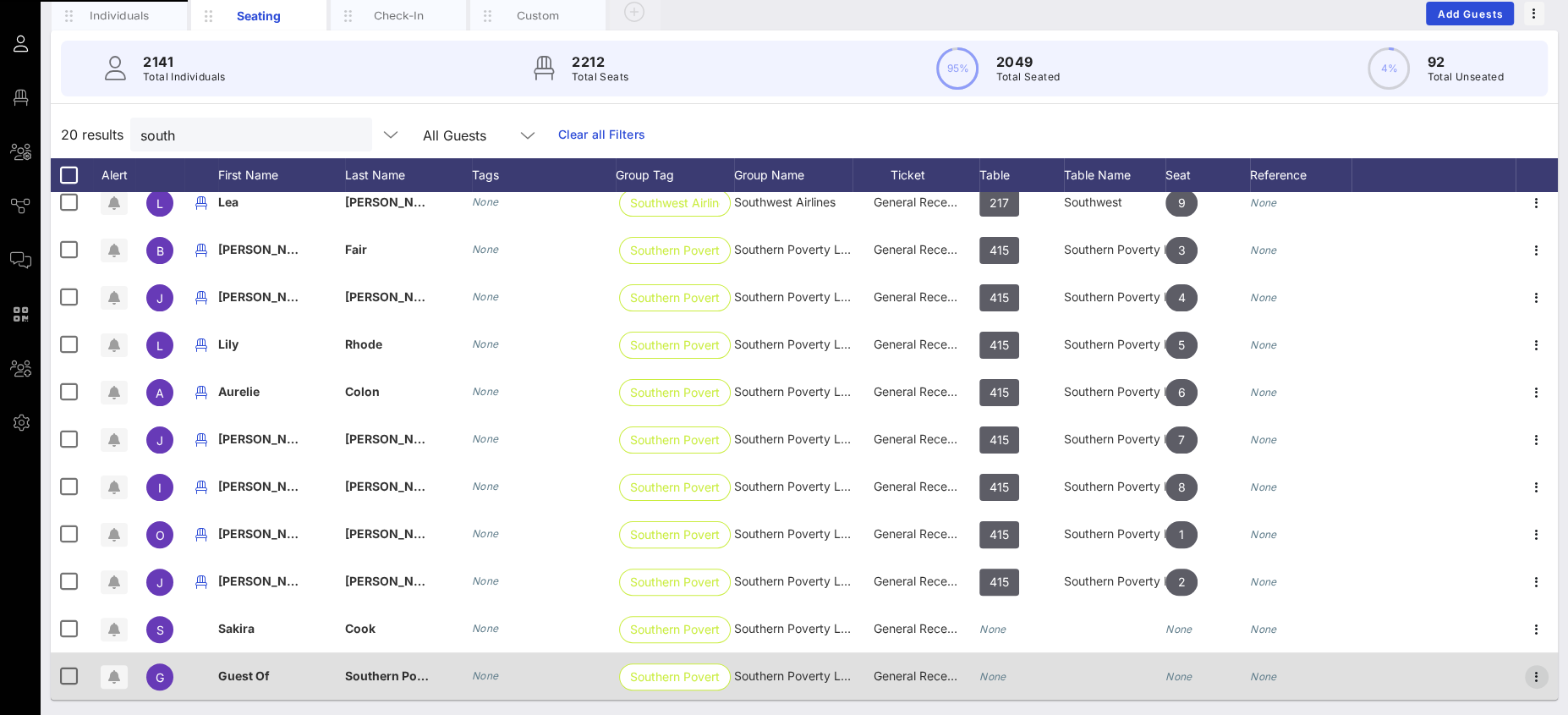
click at [1526, 674] on icon "button" at bounding box center [1536, 676] width 20 height 20
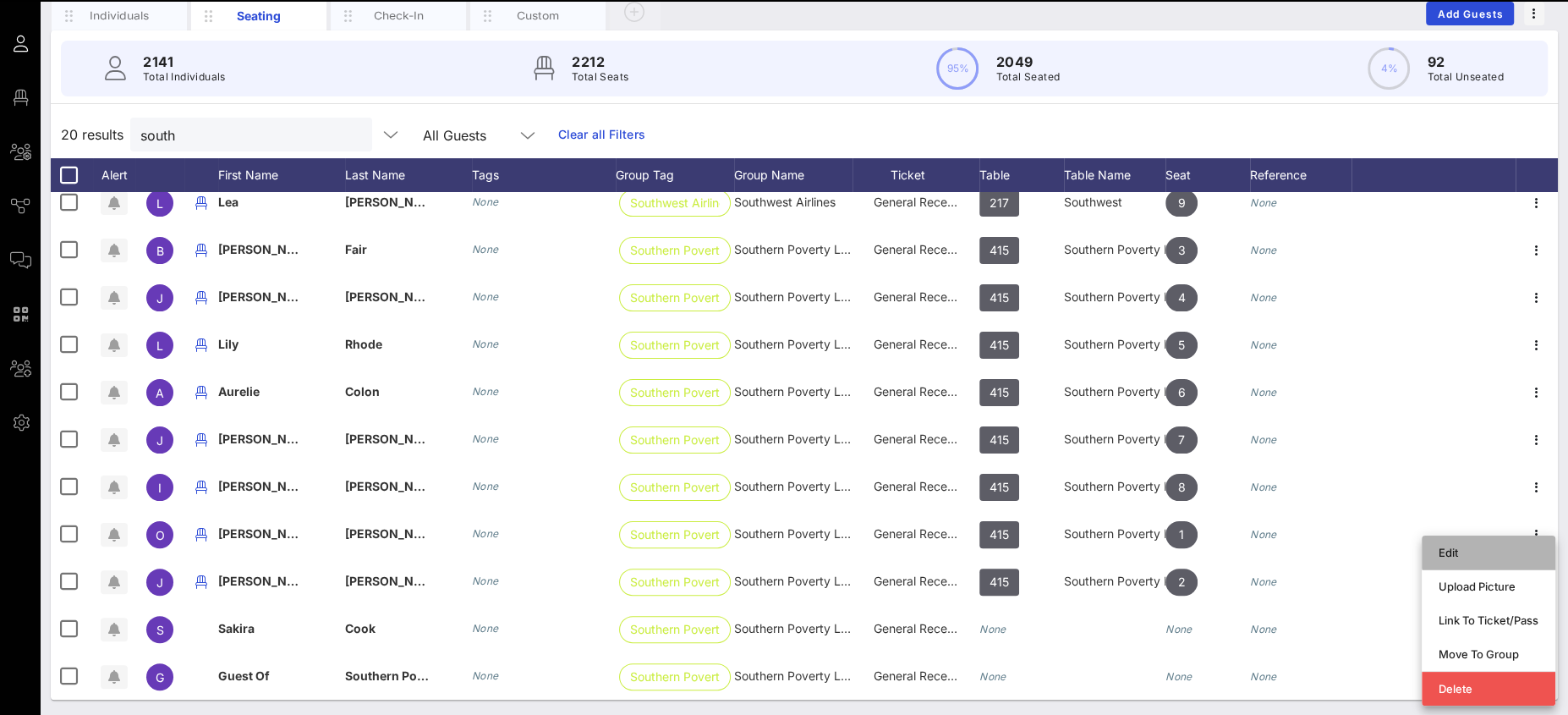
click at [1481, 549] on div "Edit" at bounding box center [1488, 553] width 100 height 14
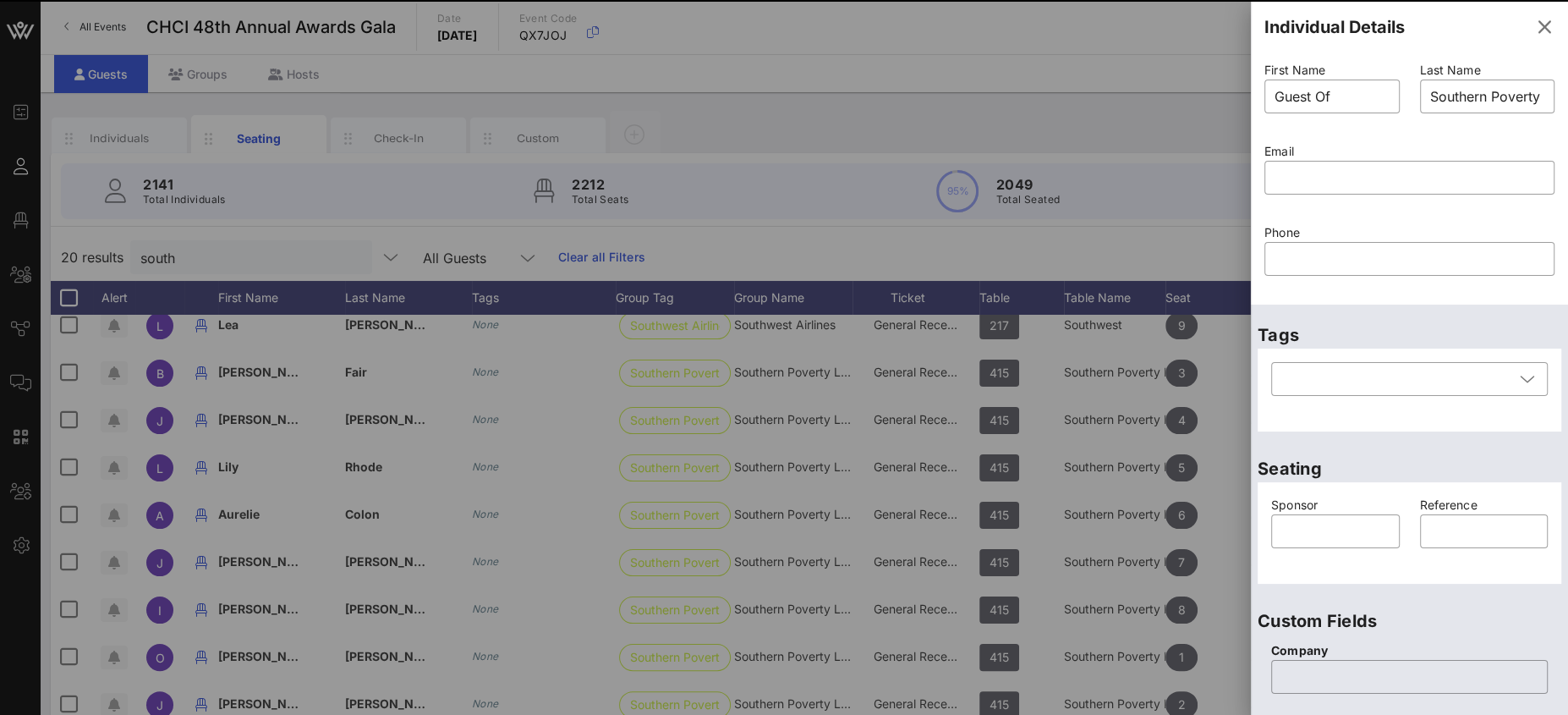
click at [1241, 91] on div "Event Builder Guests Floor Plan All Groups Journeys Comms QR Scanner Team Setti…" at bounding box center [784, 420] width 1568 height 839
type input "Guest"
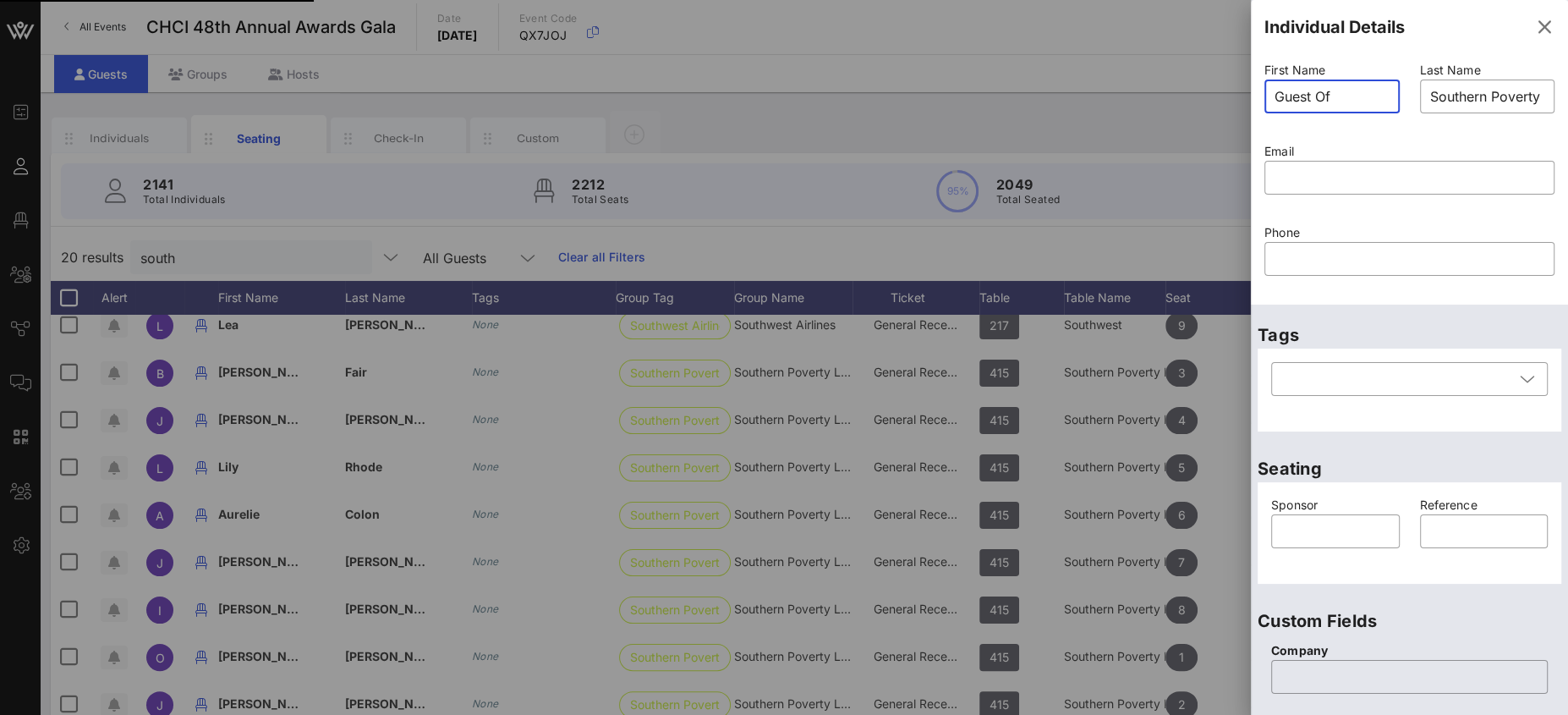
click at [1534, 34] on icon "button" at bounding box center [1544, 26] width 20 height 20
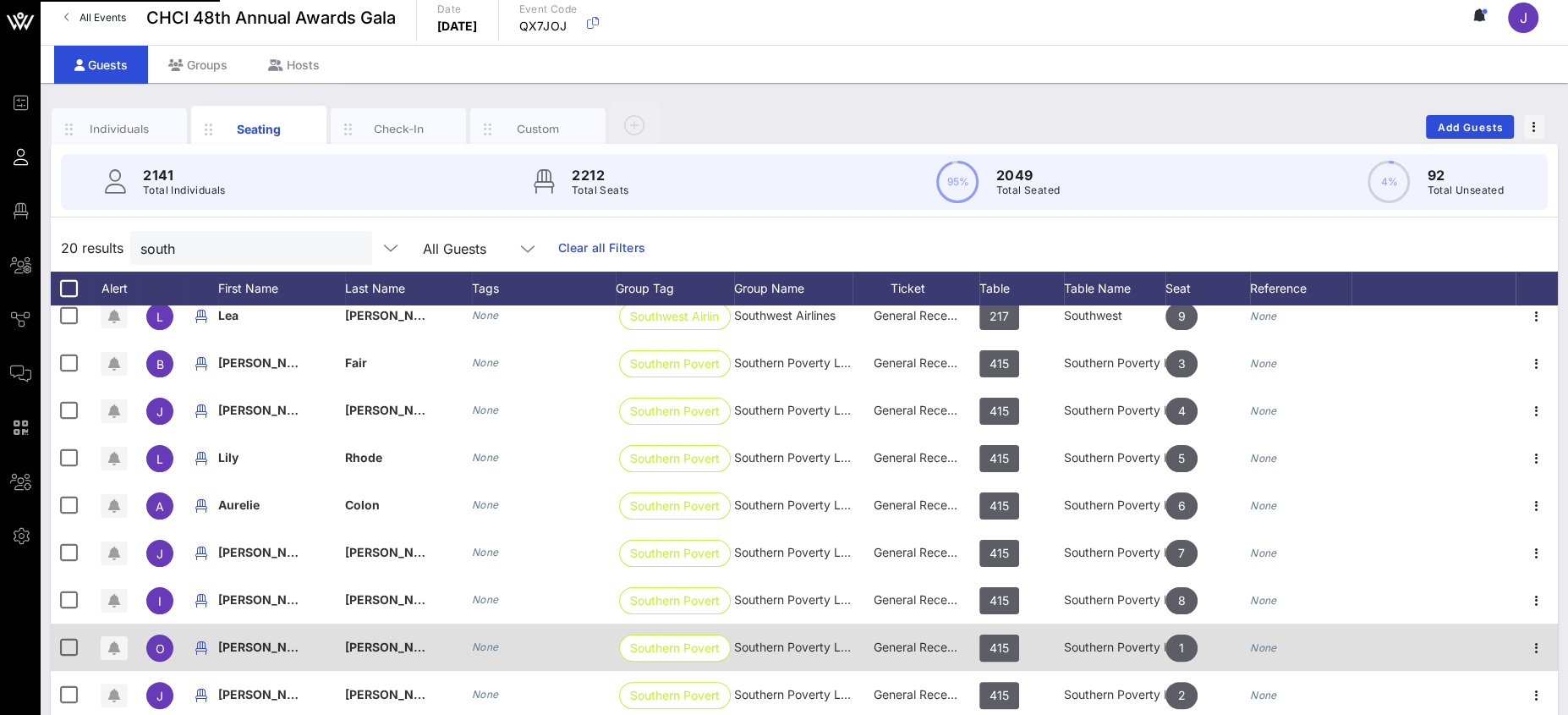
scroll to position [39, 0]
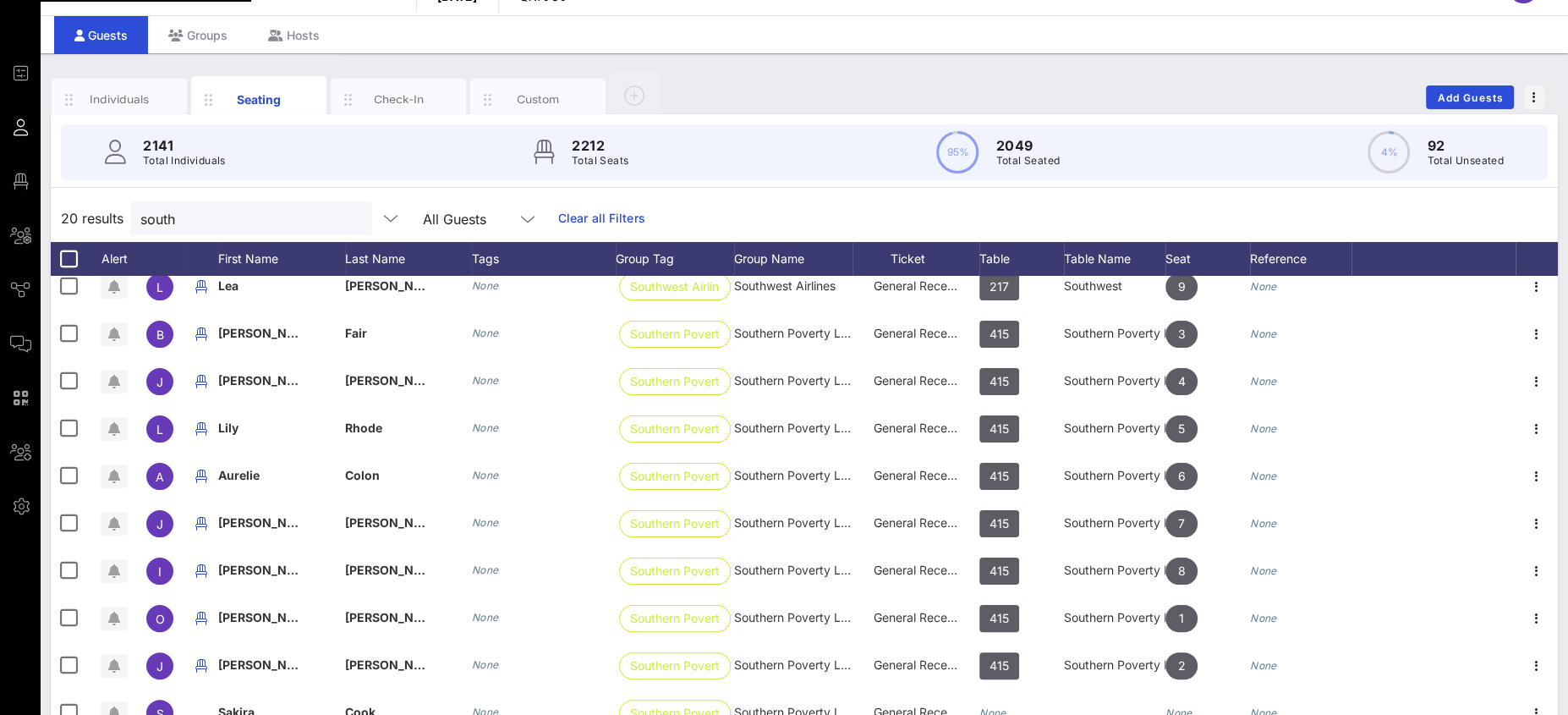
drag, startPoint x: 1510, startPoint y: 672, endPoint x: 1518, endPoint y: 674, distance: 8.2
click at [1518, 674] on div "Edit Upload Picture Link To Ticket/Pass Move To Group Delete" at bounding box center [1488, 704] width 134 height 170
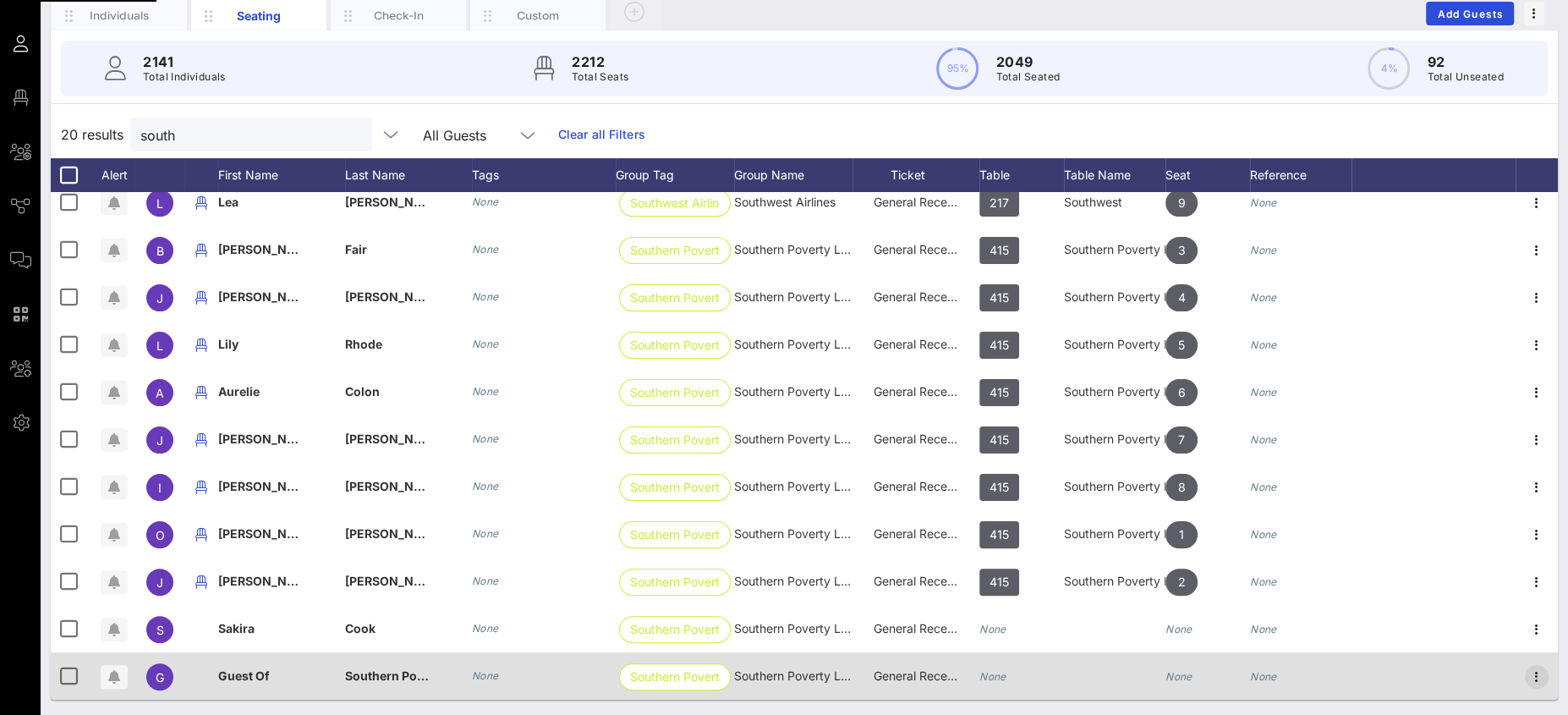
click at [1526, 673] on icon "button" at bounding box center [1536, 676] width 20 height 20
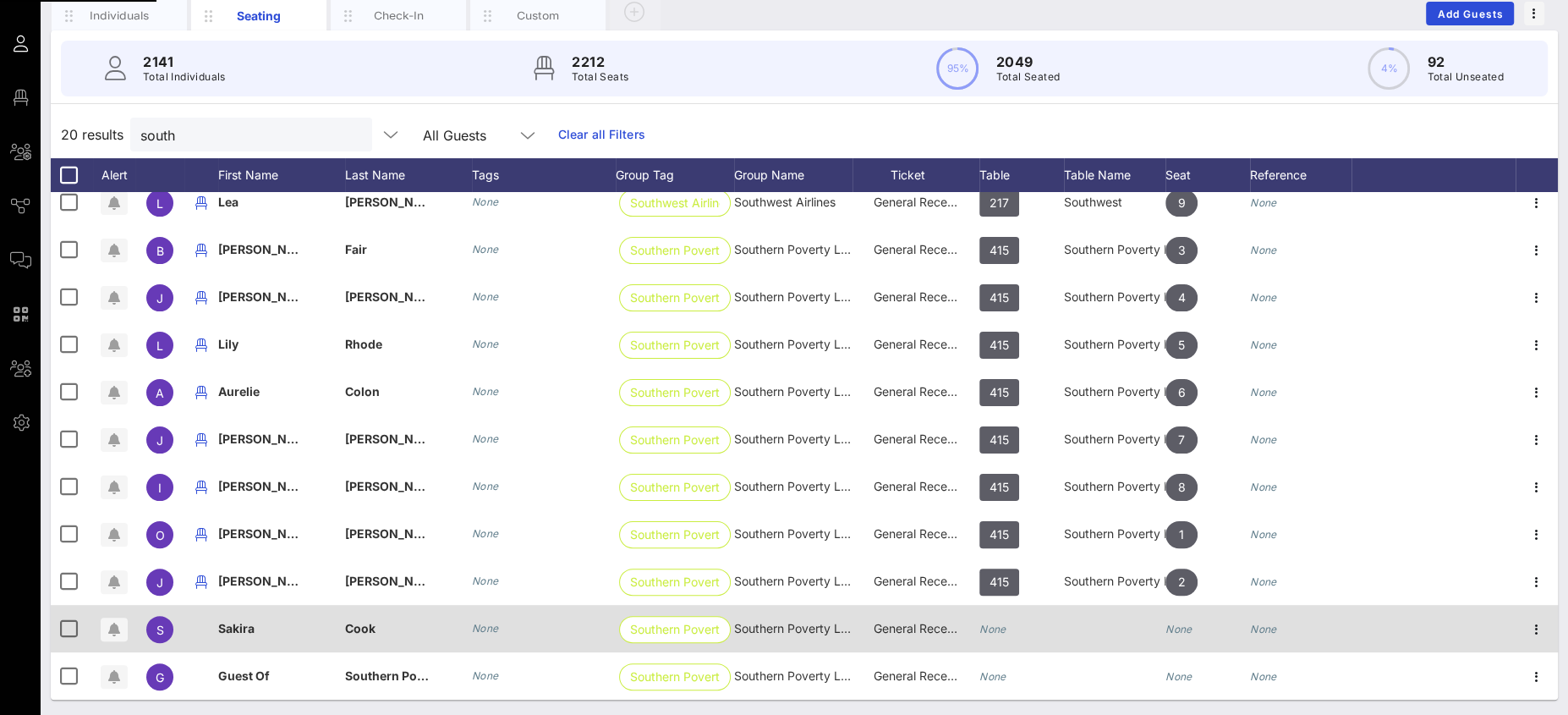
click at [0, 0] on div "Edit Upload Picture Link To Ticket/Pass Move To Group Delete" at bounding box center [0, 0] width 0 height 0
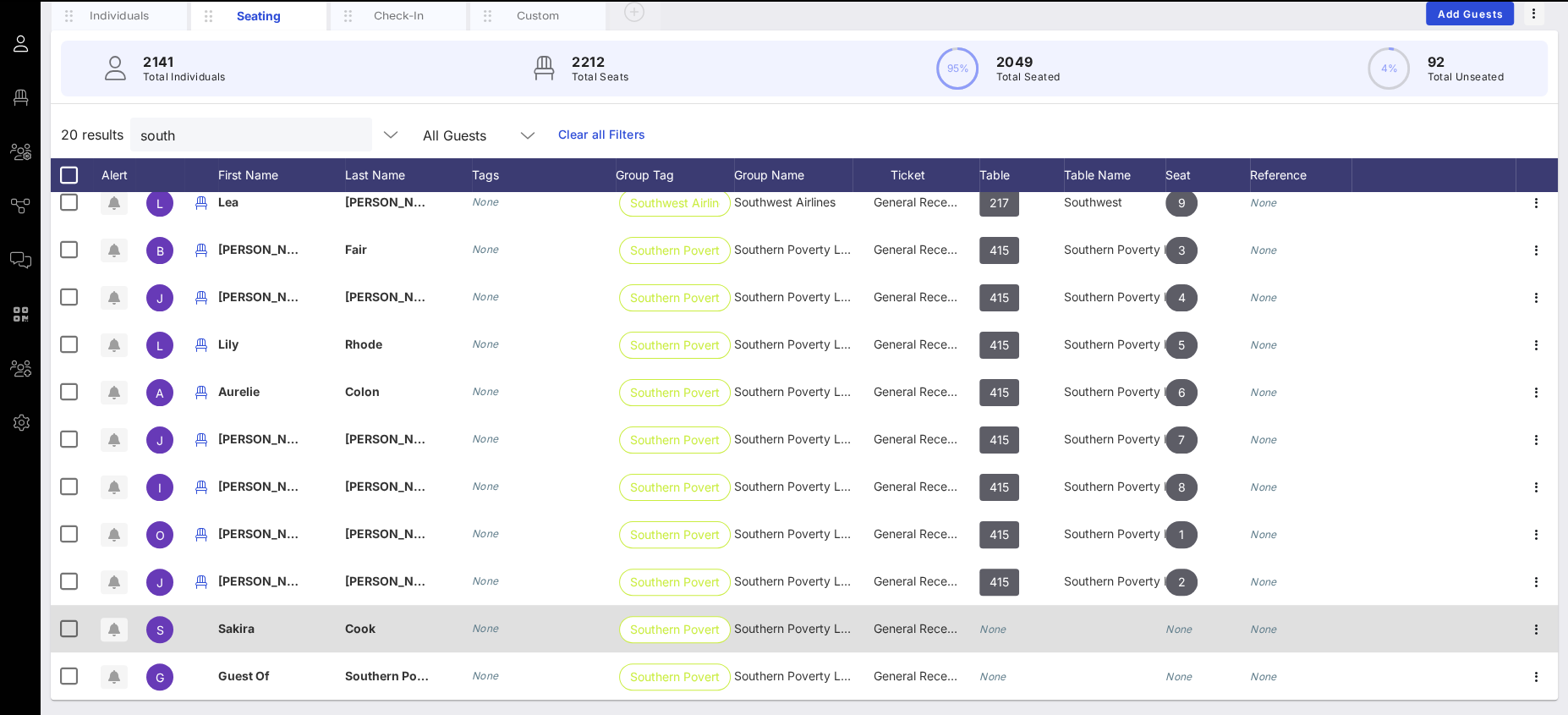
click at [1012, 620] on div "None" at bounding box center [1021, 638] width 84 height 67
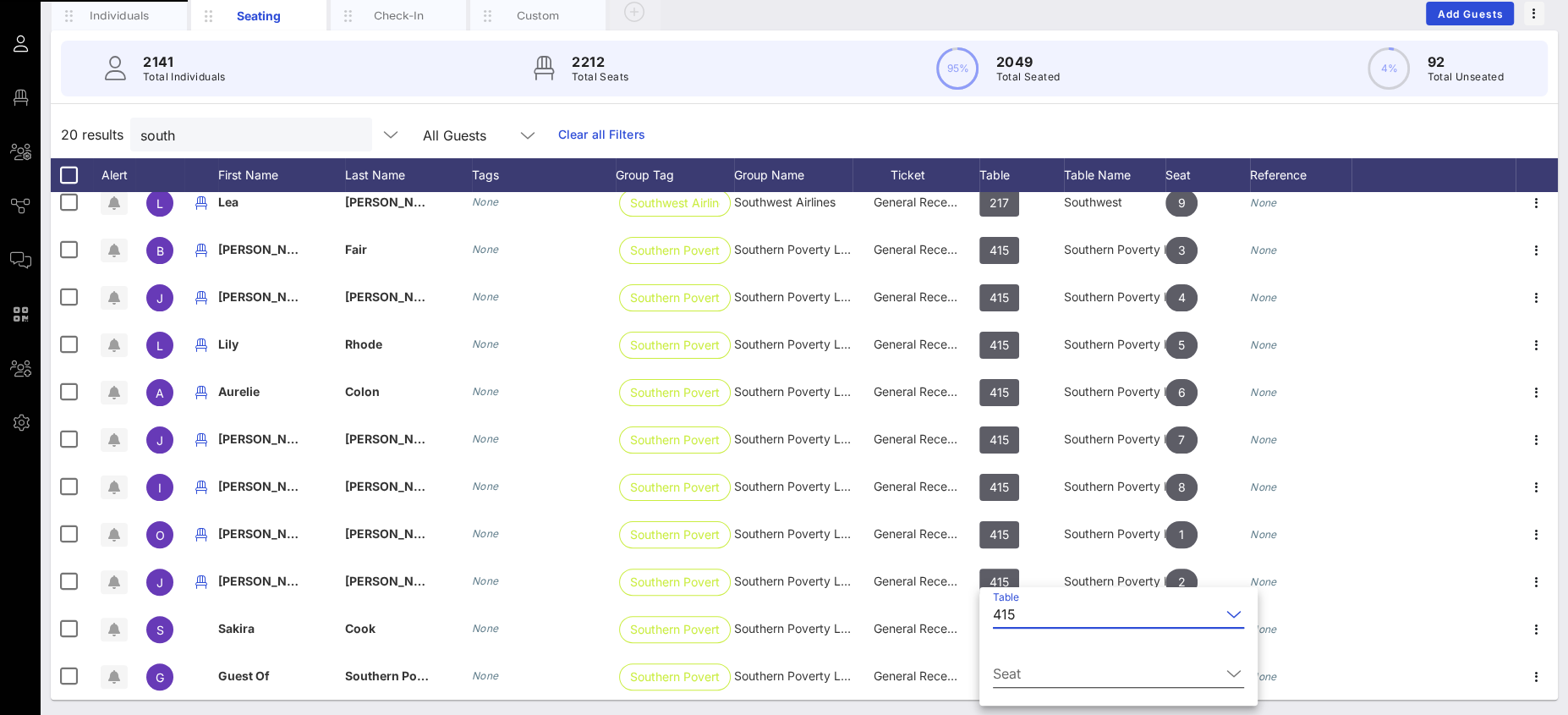
click at [1026, 663] on input "Seat" at bounding box center [1107, 673] width 227 height 27
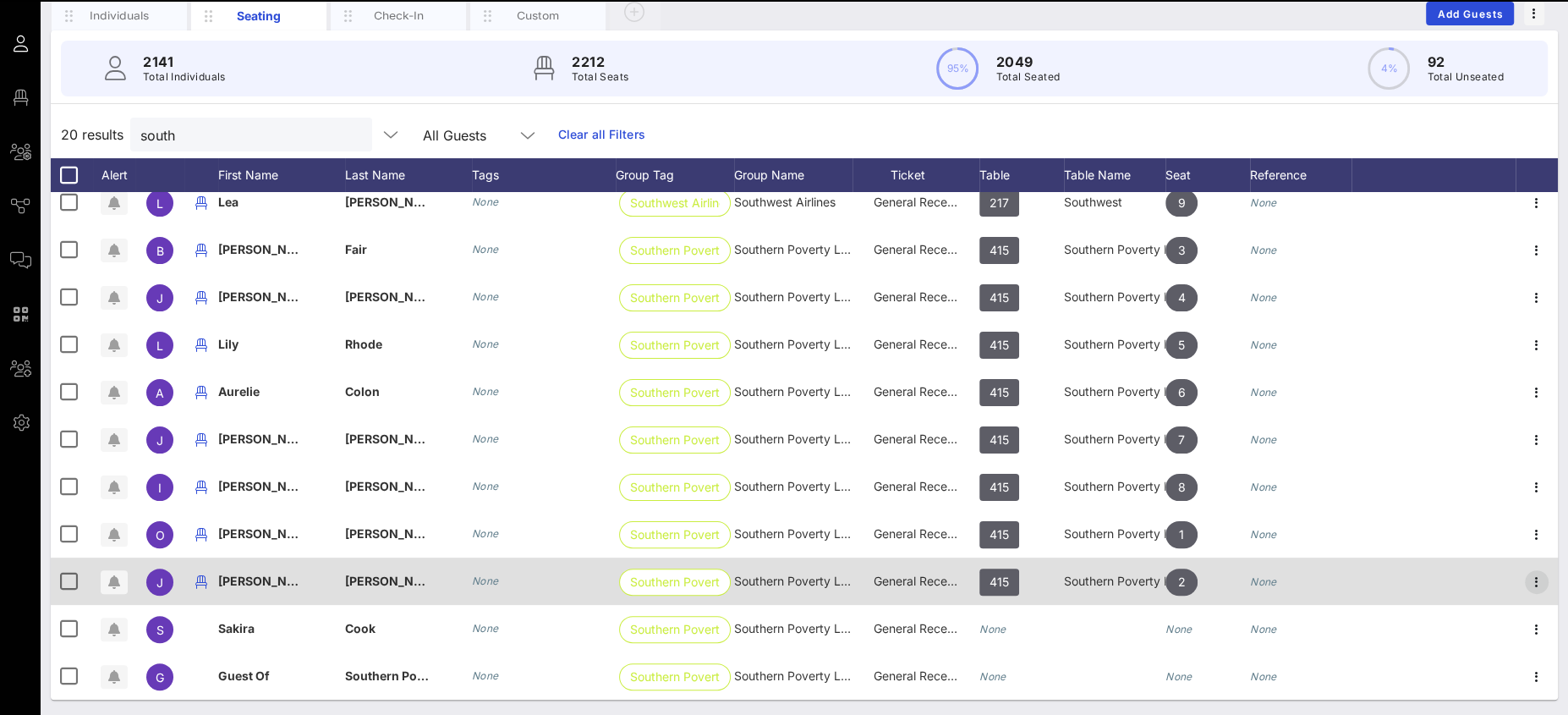
scroll to position [0, 0]
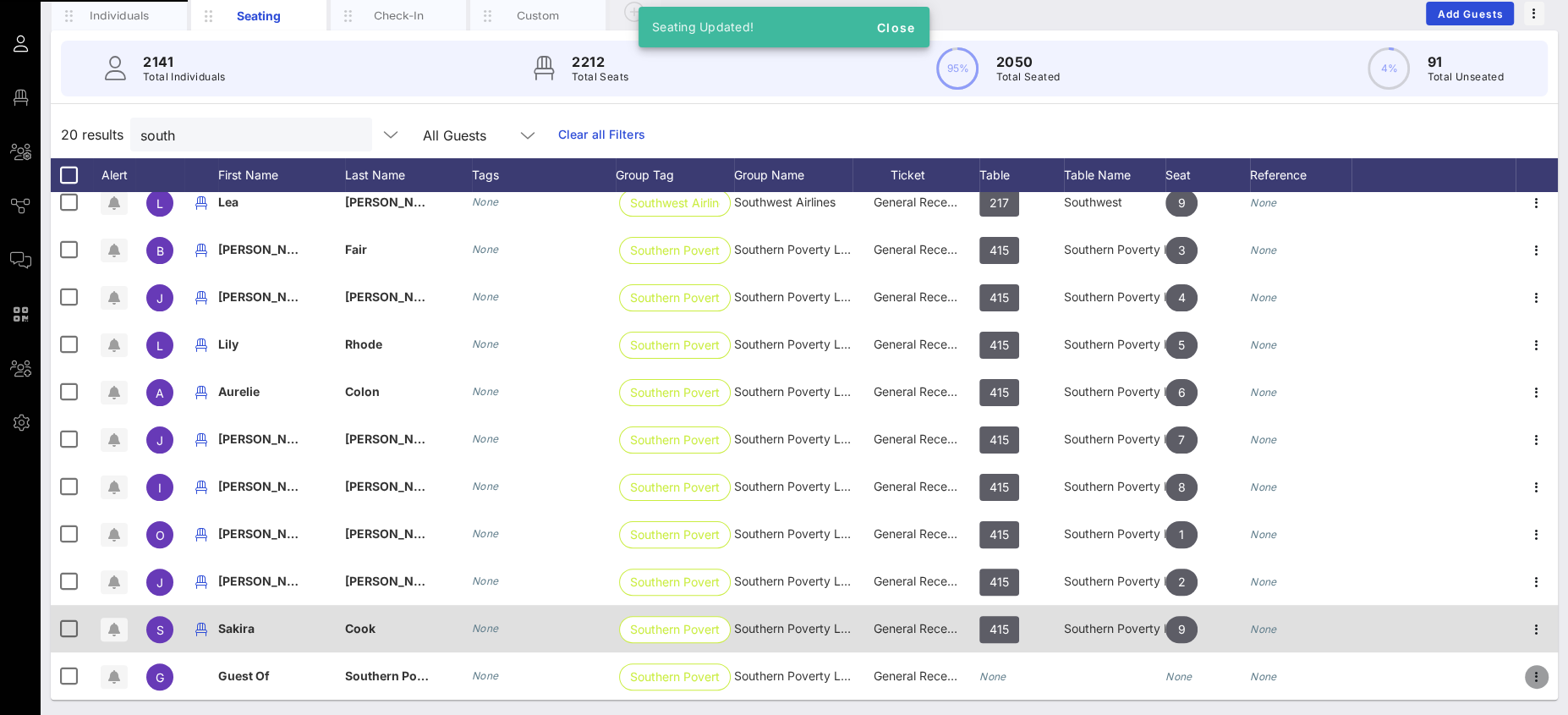
drag, startPoint x: 1528, startPoint y: 669, endPoint x: 1489, endPoint y: 640, distance: 48.6
click at [1527, 668] on icon "button" at bounding box center [1536, 676] width 20 height 20
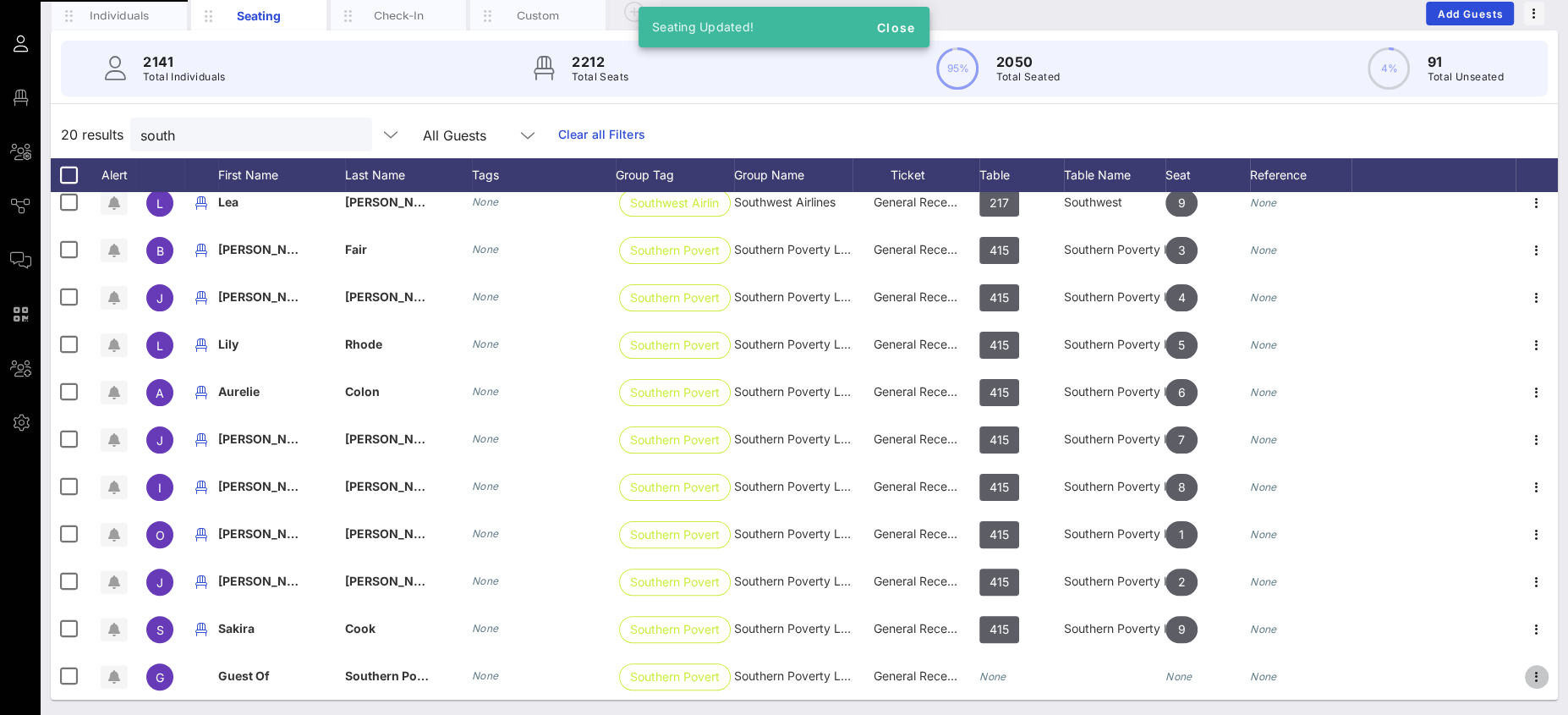
click at [1518, 676] on div "Edit Upload Picture Link To Ticket/Pass Move To Group Delete" at bounding box center [1488, 620] width 134 height 170
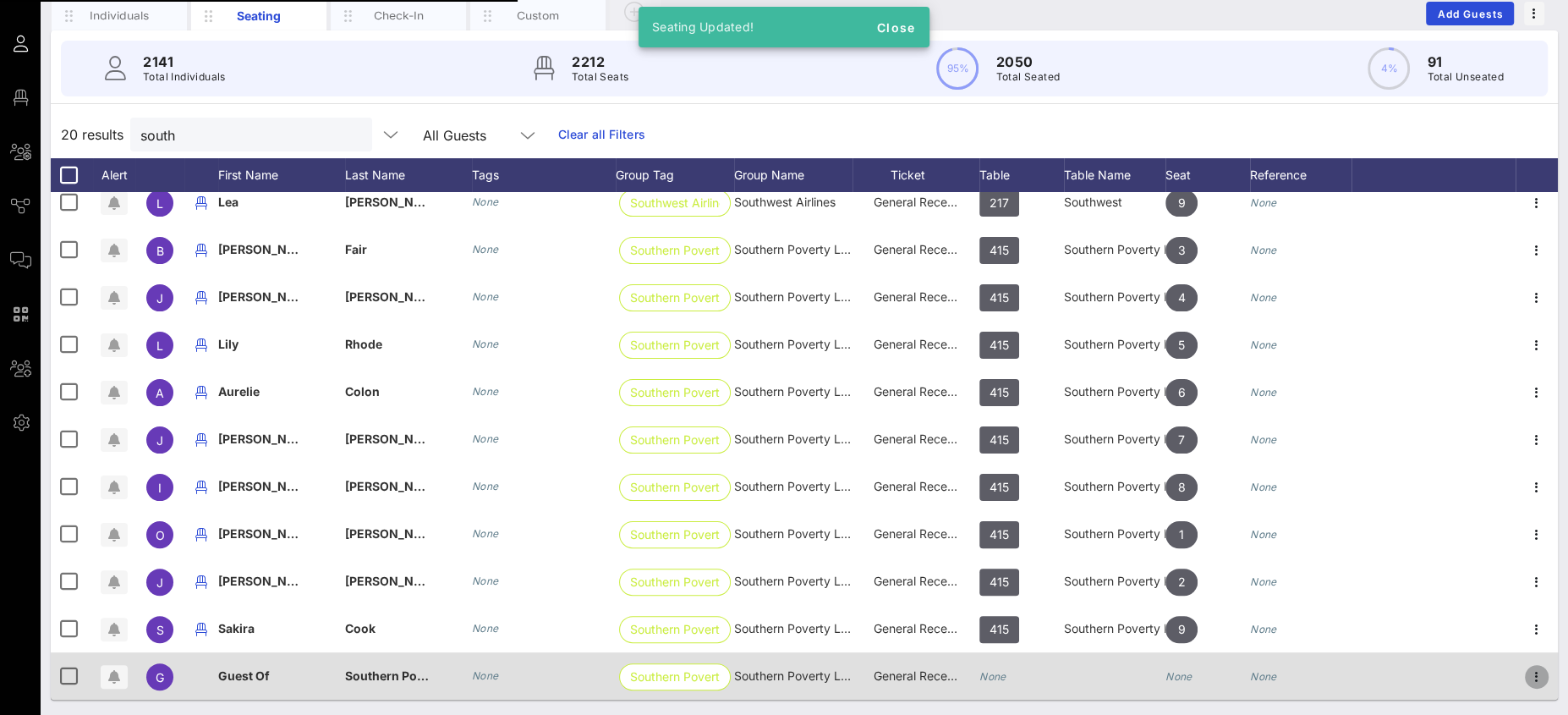
click at [1526, 674] on icon "button" at bounding box center [1536, 676] width 20 height 20
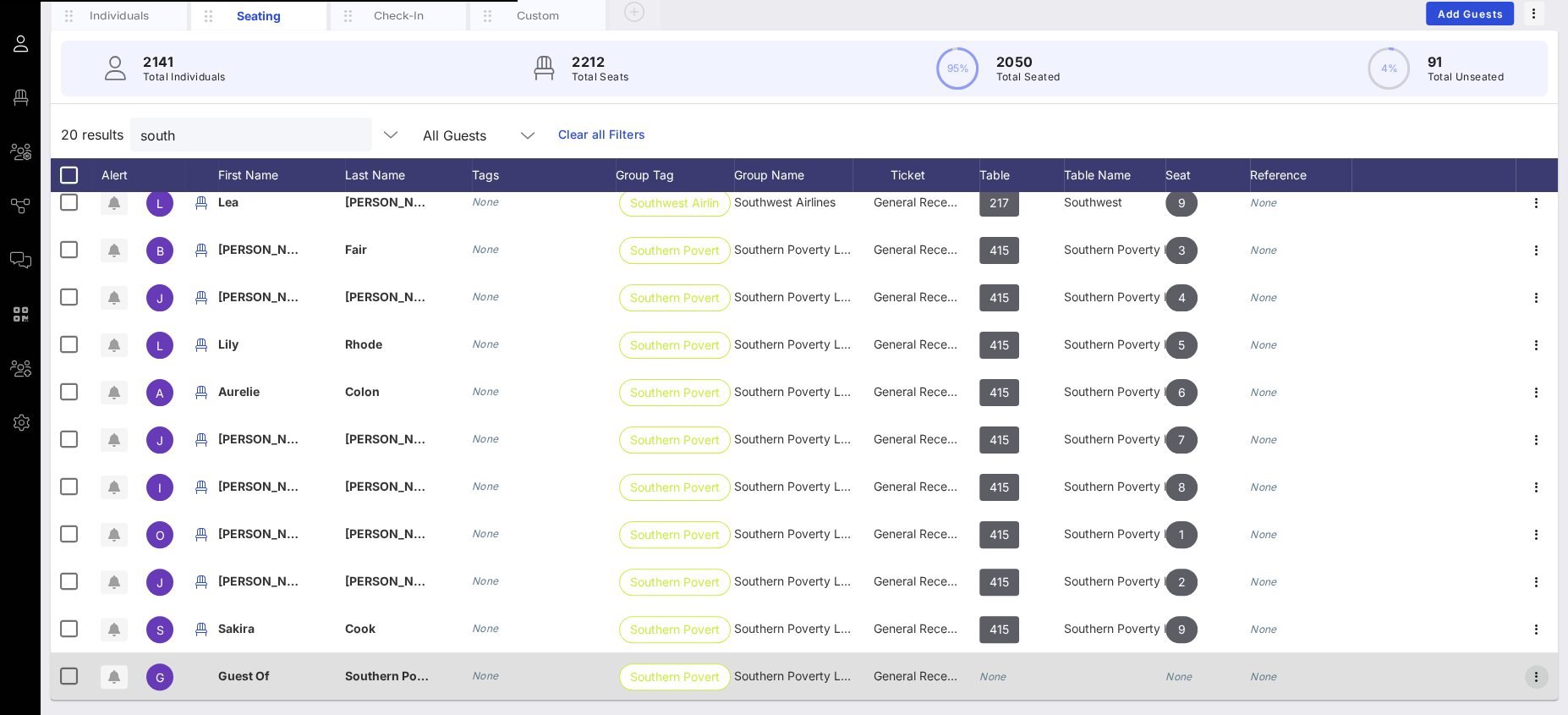
click at [1526, 676] on icon "button" at bounding box center [1536, 676] width 20 height 20
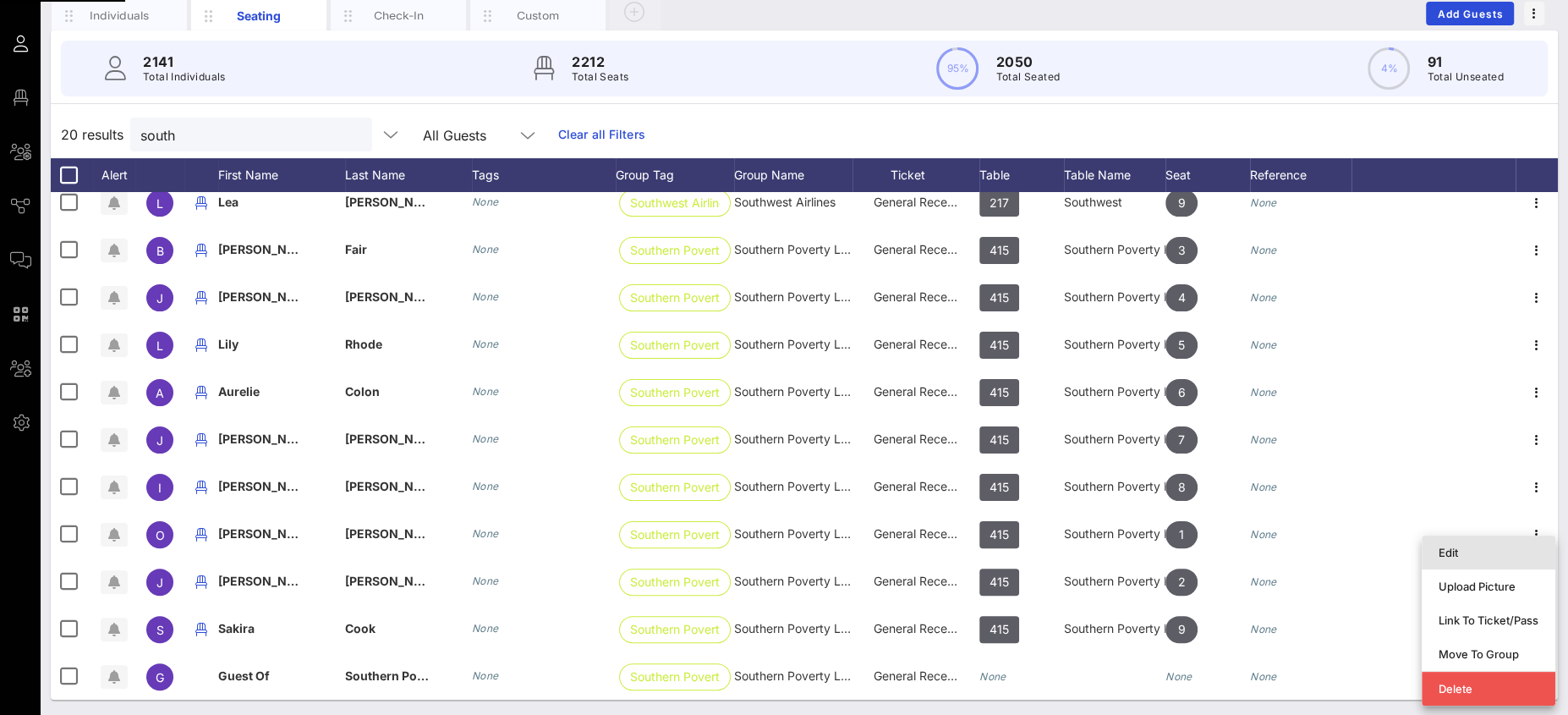
click at [1472, 552] on div "Edit" at bounding box center [1488, 553] width 100 height 14
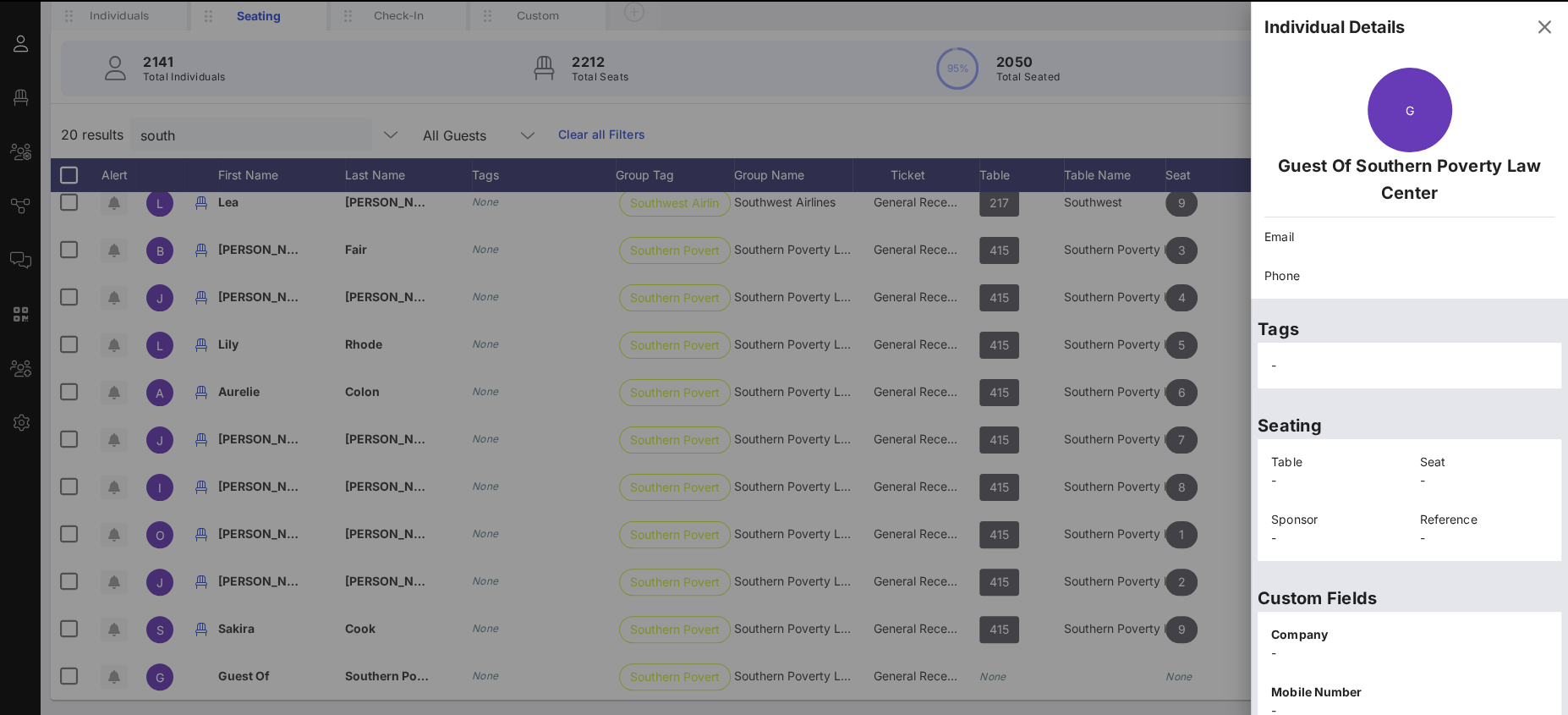
scroll to position [302, 0]
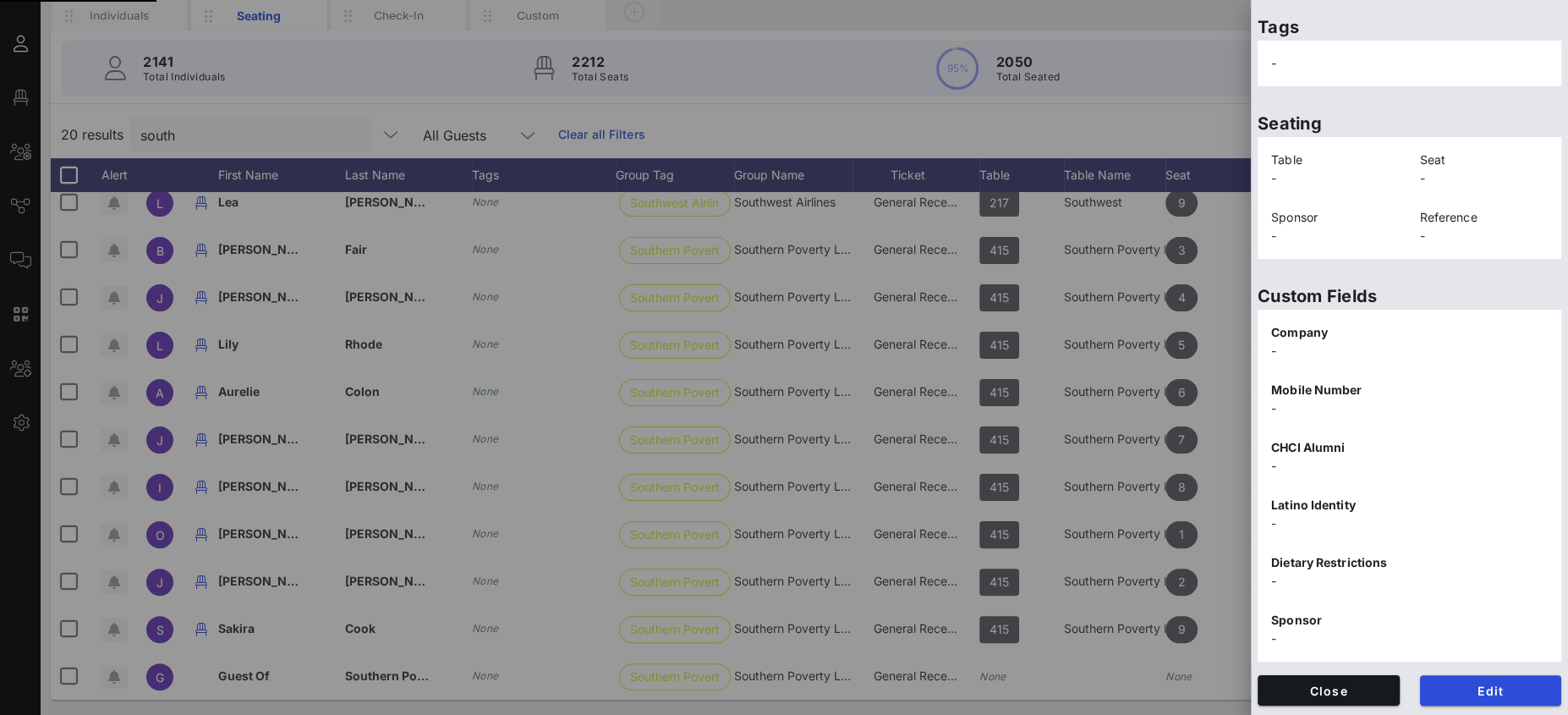
click at [1473, 684] on span "Edit" at bounding box center [1490, 691] width 115 height 15
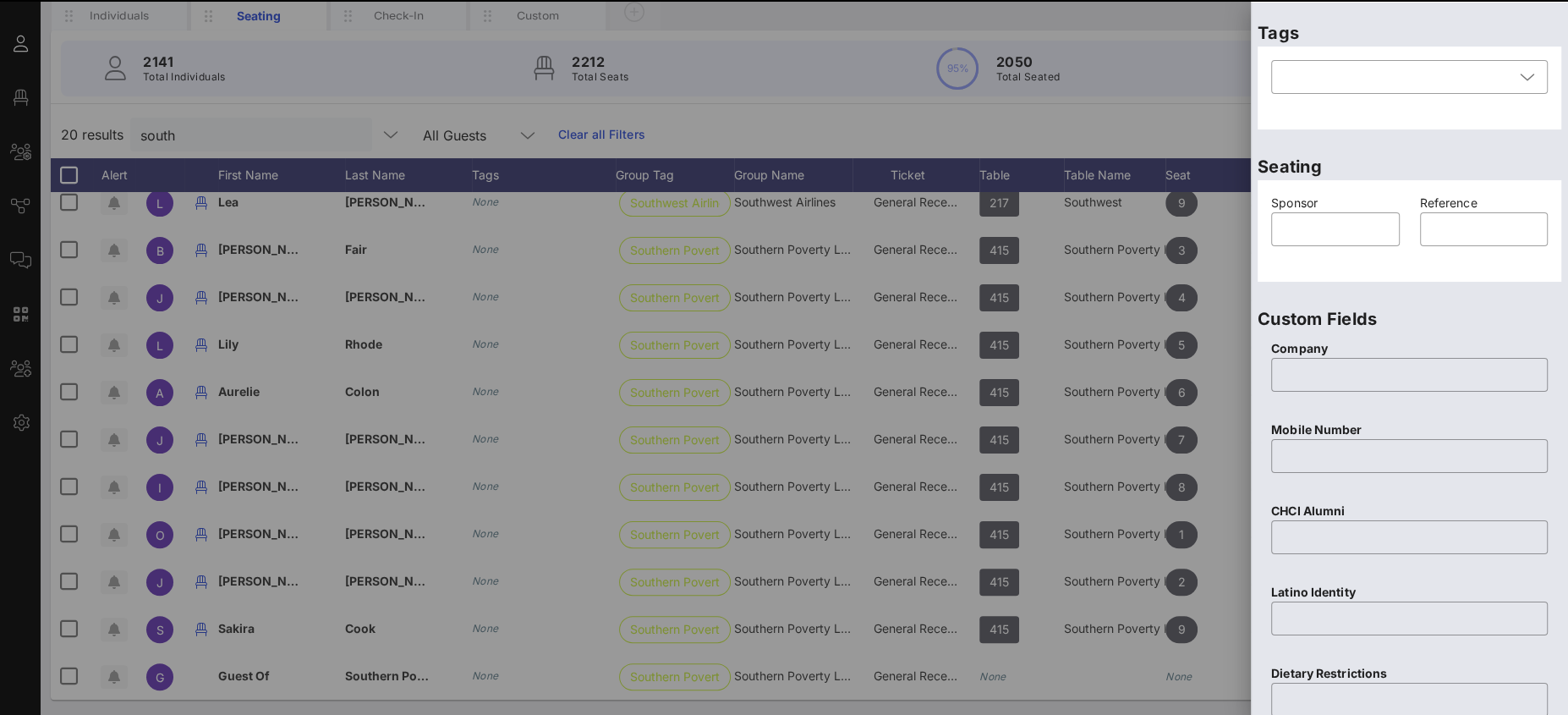
scroll to position [0, 0]
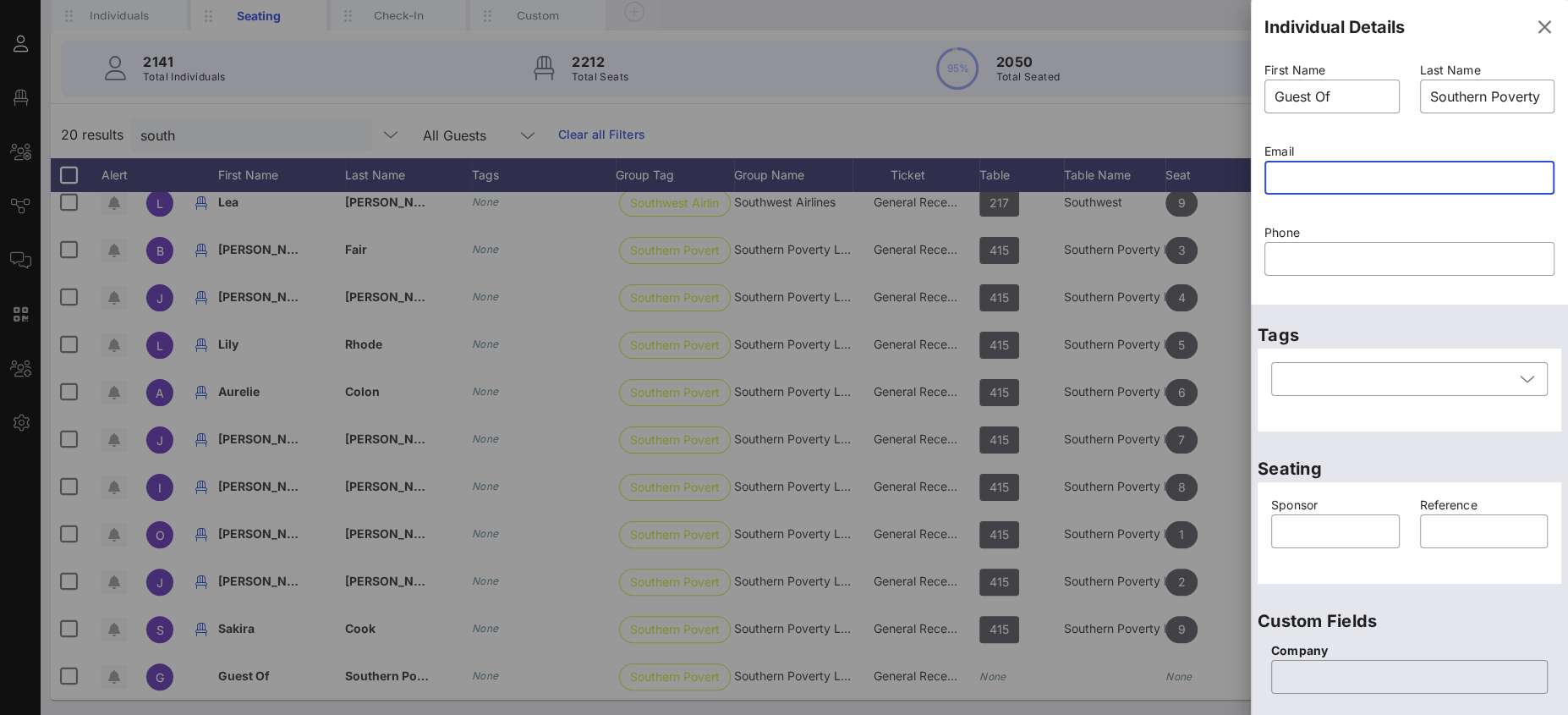
paste input "text"
drag, startPoint x: 1336, startPoint y: 103, endPoint x: 1267, endPoint y: 95, distance: 69.5
click at [1267, 95] on div "​ Guest Of" at bounding box center [1331, 96] width 135 height 34
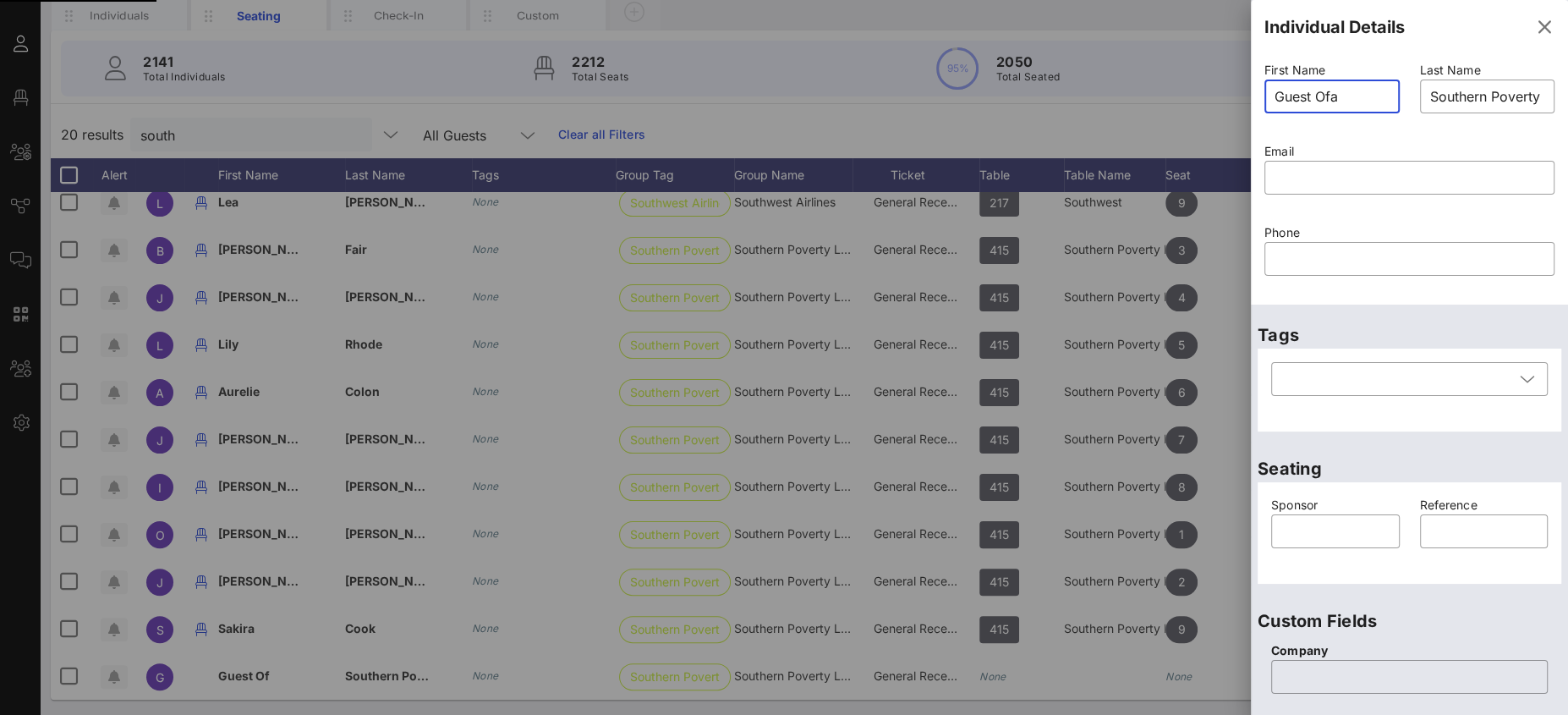
type input "Guest Of"
click at [1370, 187] on input "text" at bounding box center [1410, 178] width 270 height 27
paste input "text"
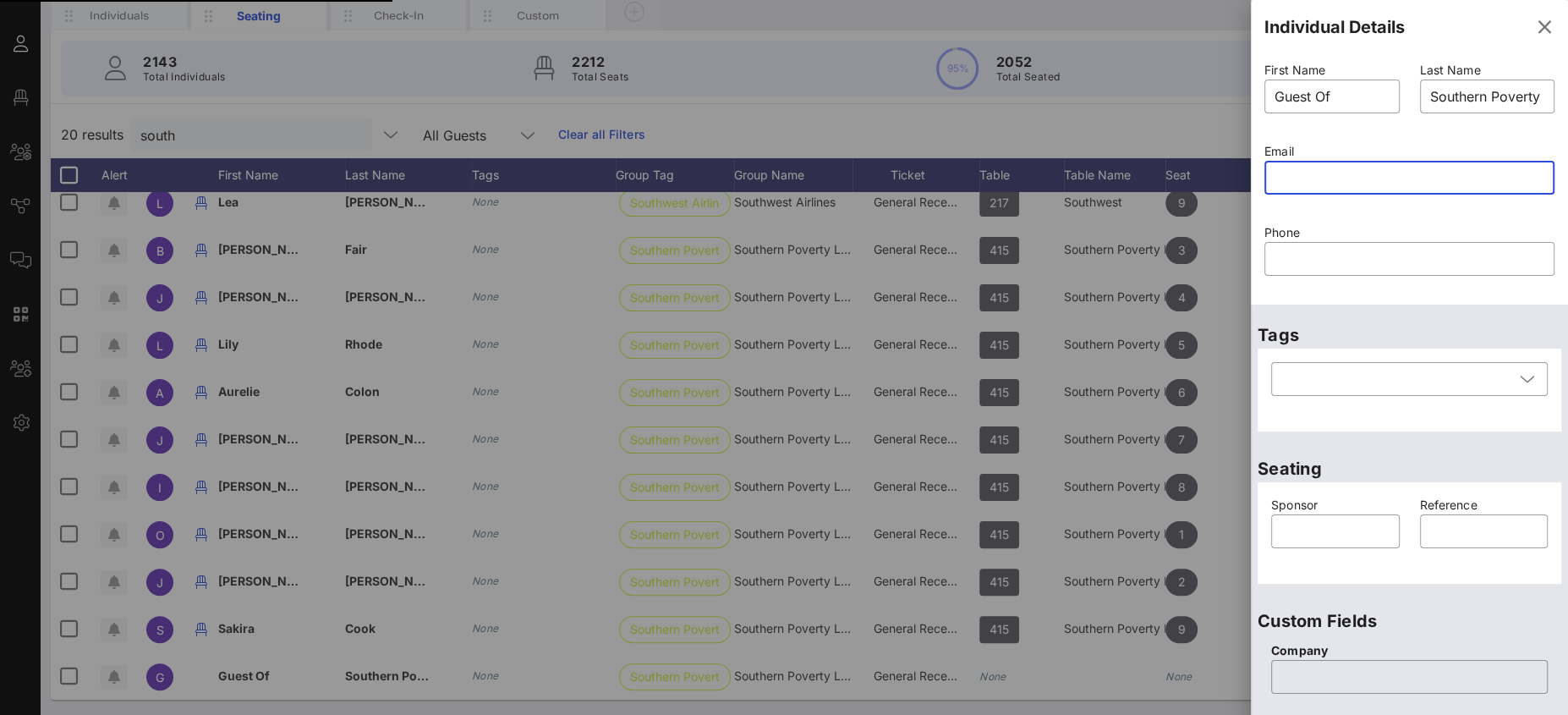
click at [1305, 179] on input "text" at bounding box center [1410, 178] width 270 height 27
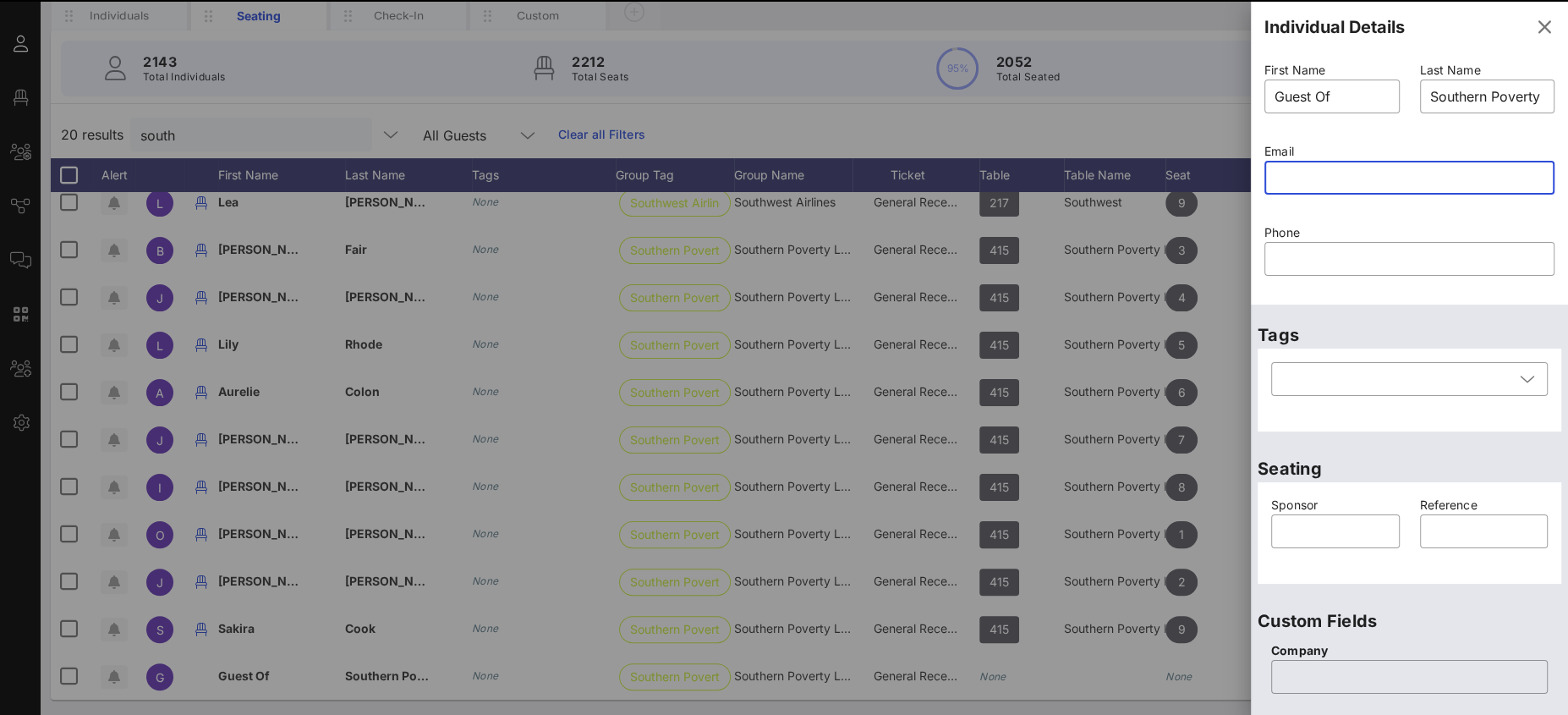
type input "a"
paste input "text"
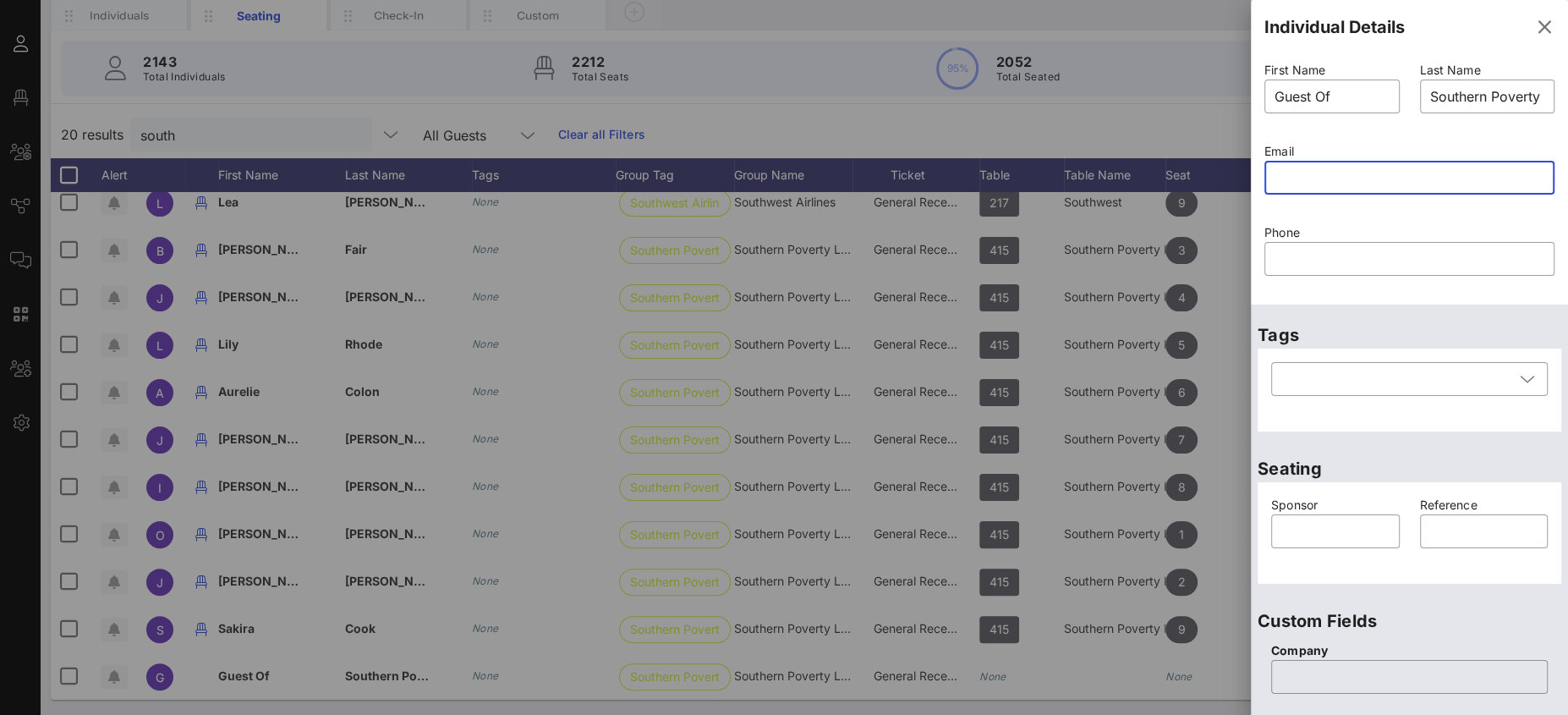
drag, startPoint x: 1334, startPoint y: 102, endPoint x: 1250, endPoint y: 99, distance: 84.1
click at [1256, 102] on div "First Name ​ Guest Of" at bounding box center [1332, 98] width 155 height 82
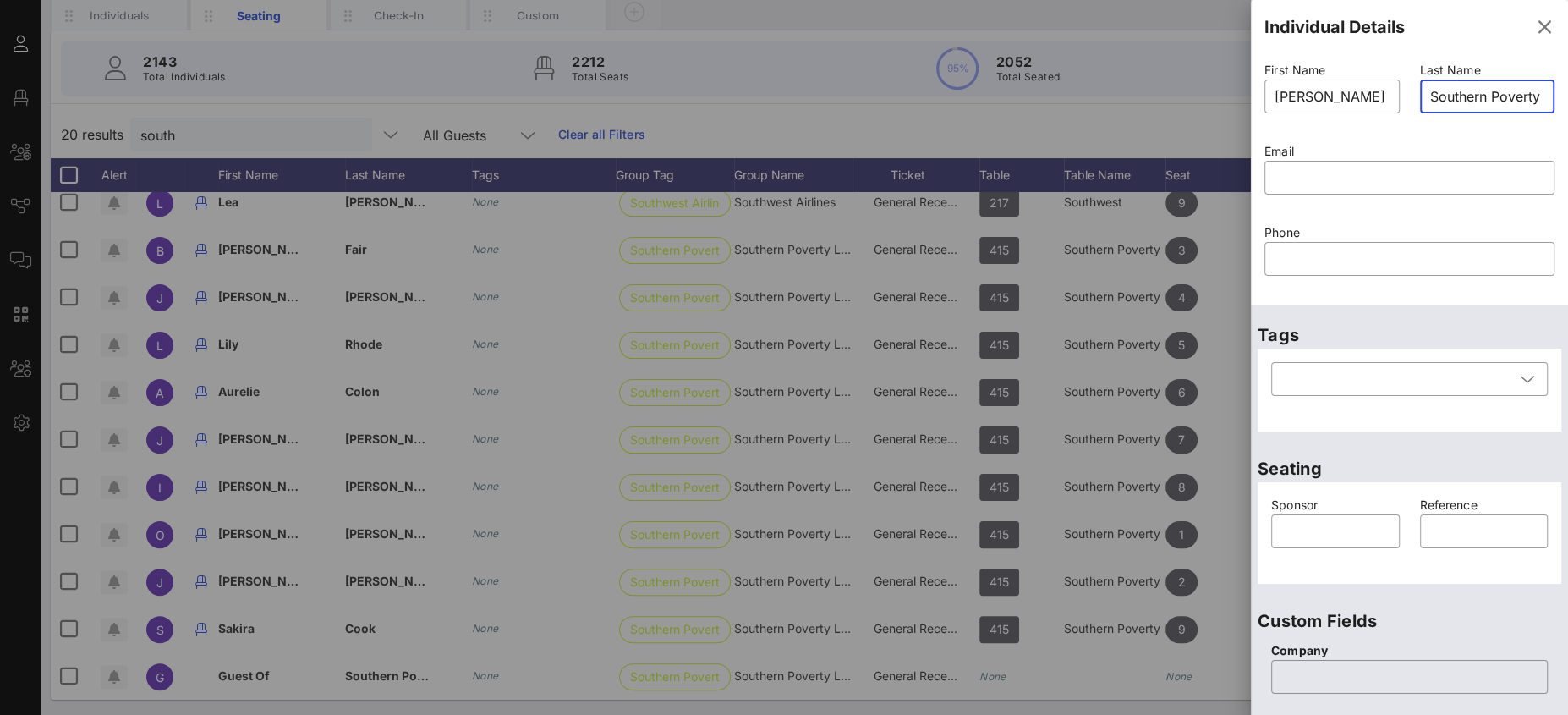
type input "Guest Of"
type input "Southern Poverty Law Center"
click at [1465, 96] on input "Southern Poverty Law Center" at bounding box center [1487, 96] width 115 height 27
click at [1536, 16] on button "button" at bounding box center [1545, 27] width 41 height 41
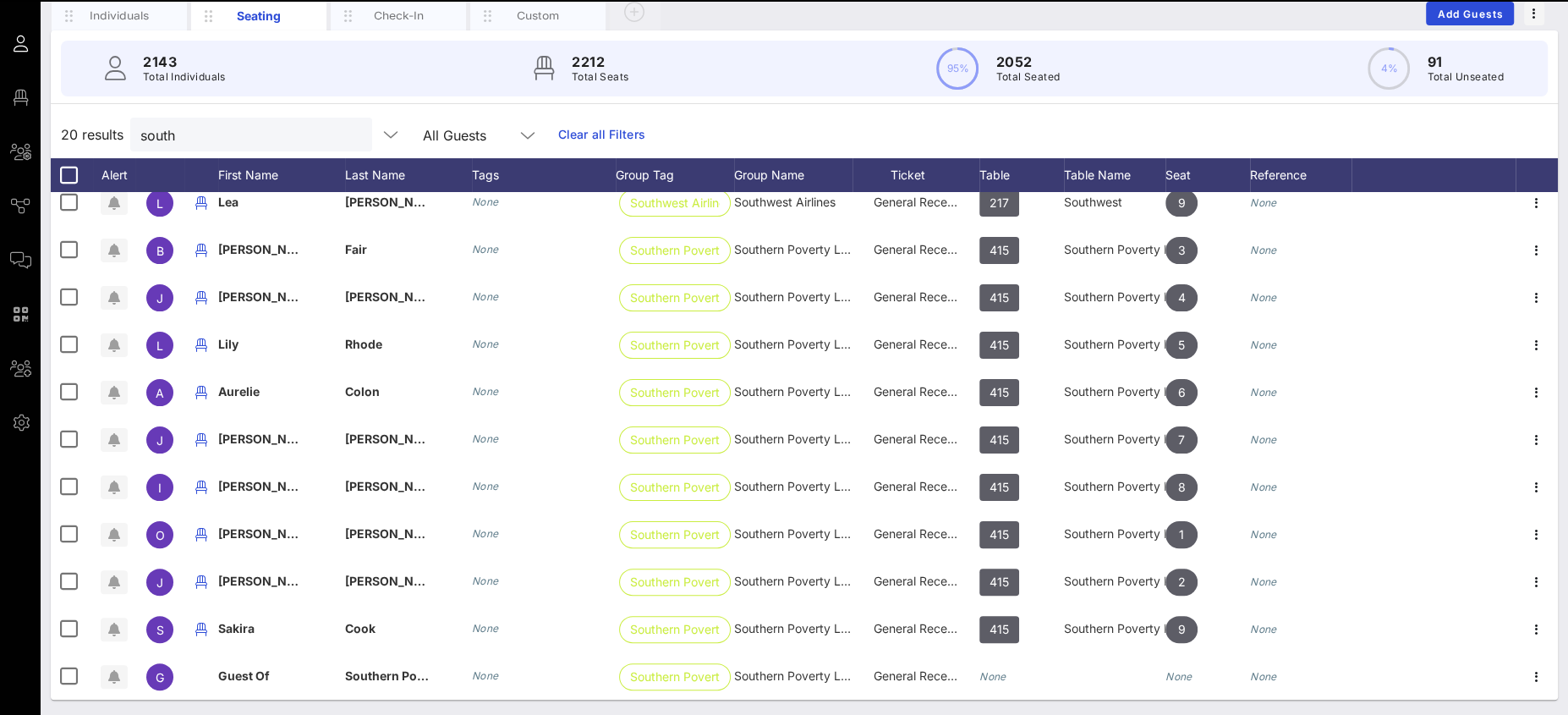
click at [1531, 24] on div "Individuals Seating Check-In Custom Add Guests" at bounding box center [804, 14] width 1507 height 54
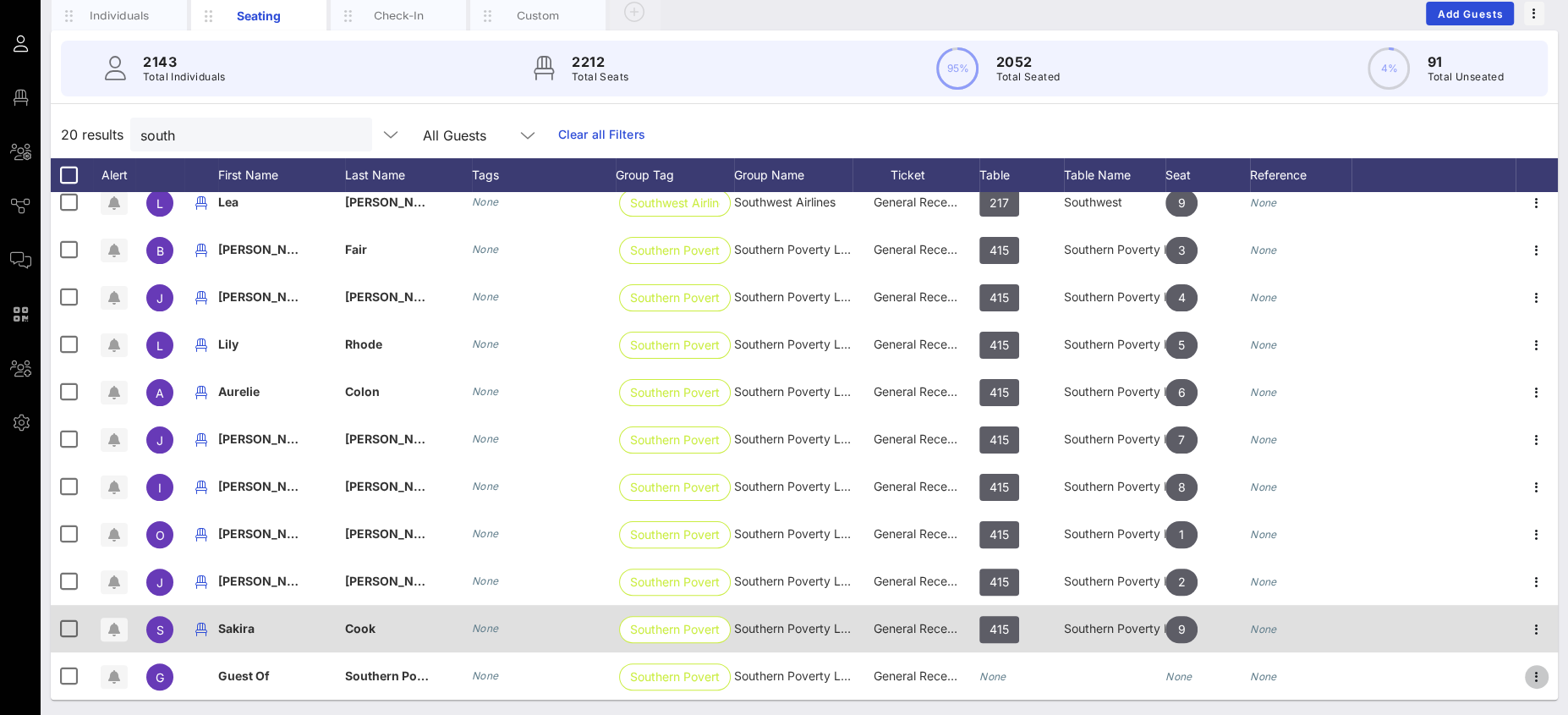
drag, startPoint x: 1524, startPoint y: 673, endPoint x: 1499, endPoint y: 628, distance: 51.5
click at [1526, 673] on icon "button" at bounding box center [1536, 676] width 20 height 20
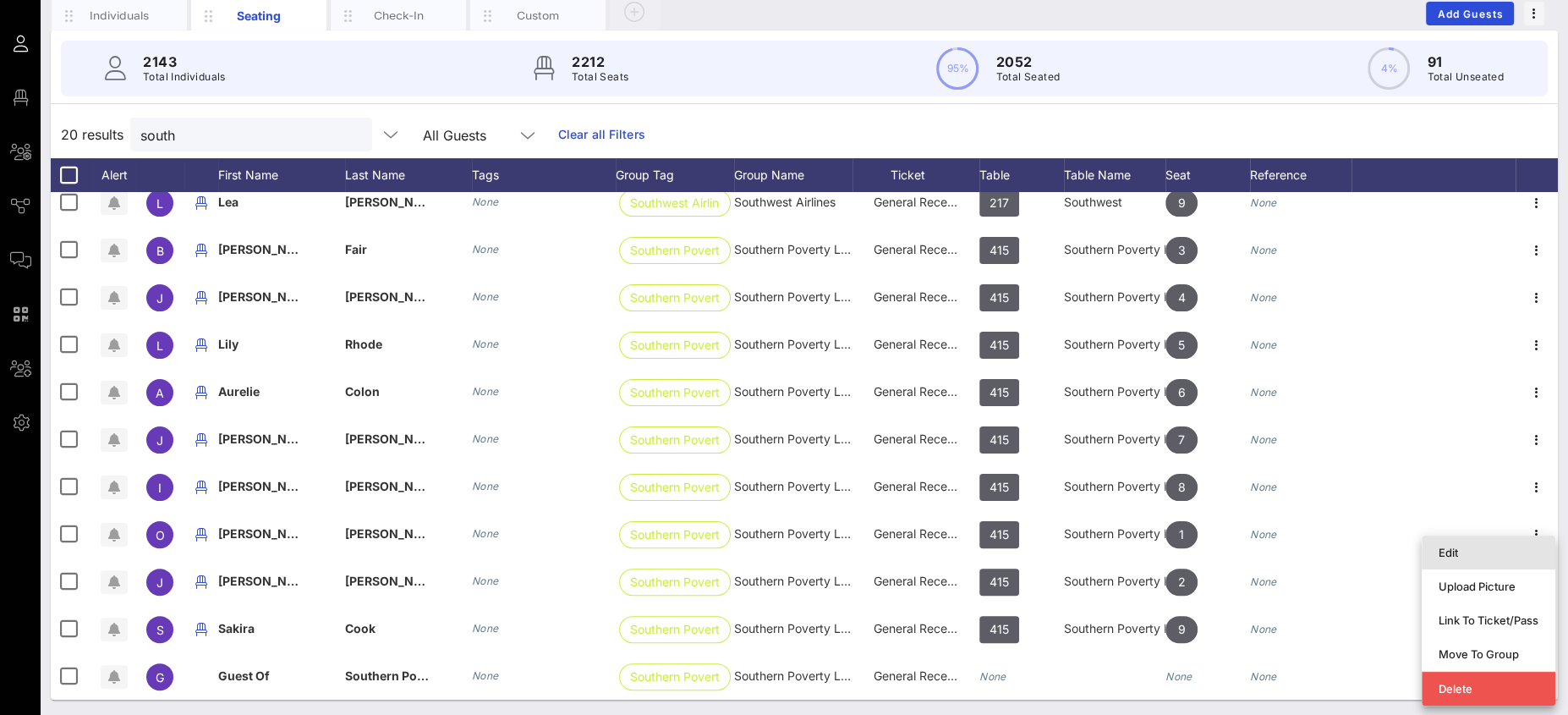
click at [1468, 556] on div "Edit" at bounding box center [1488, 553] width 100 height 14
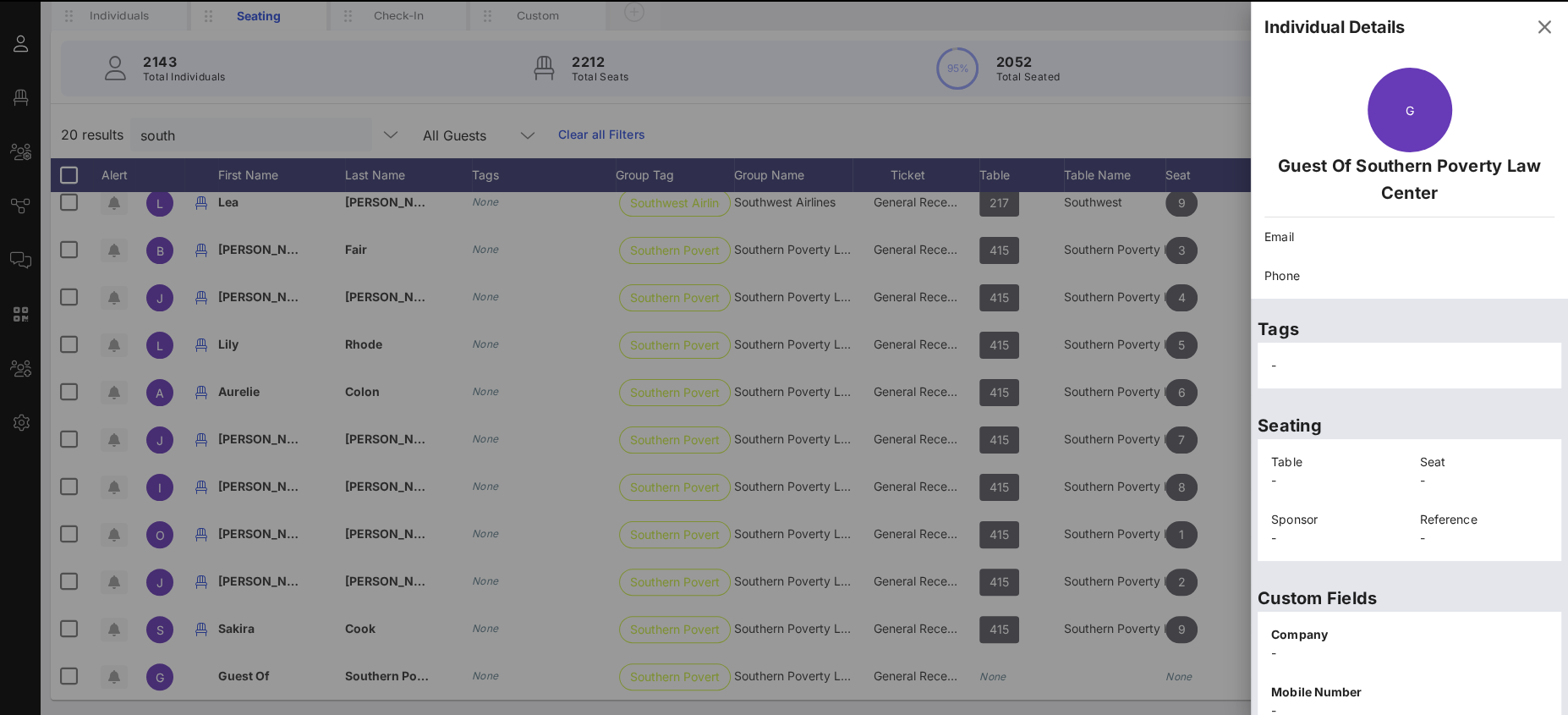
scroll to position [302, 0]
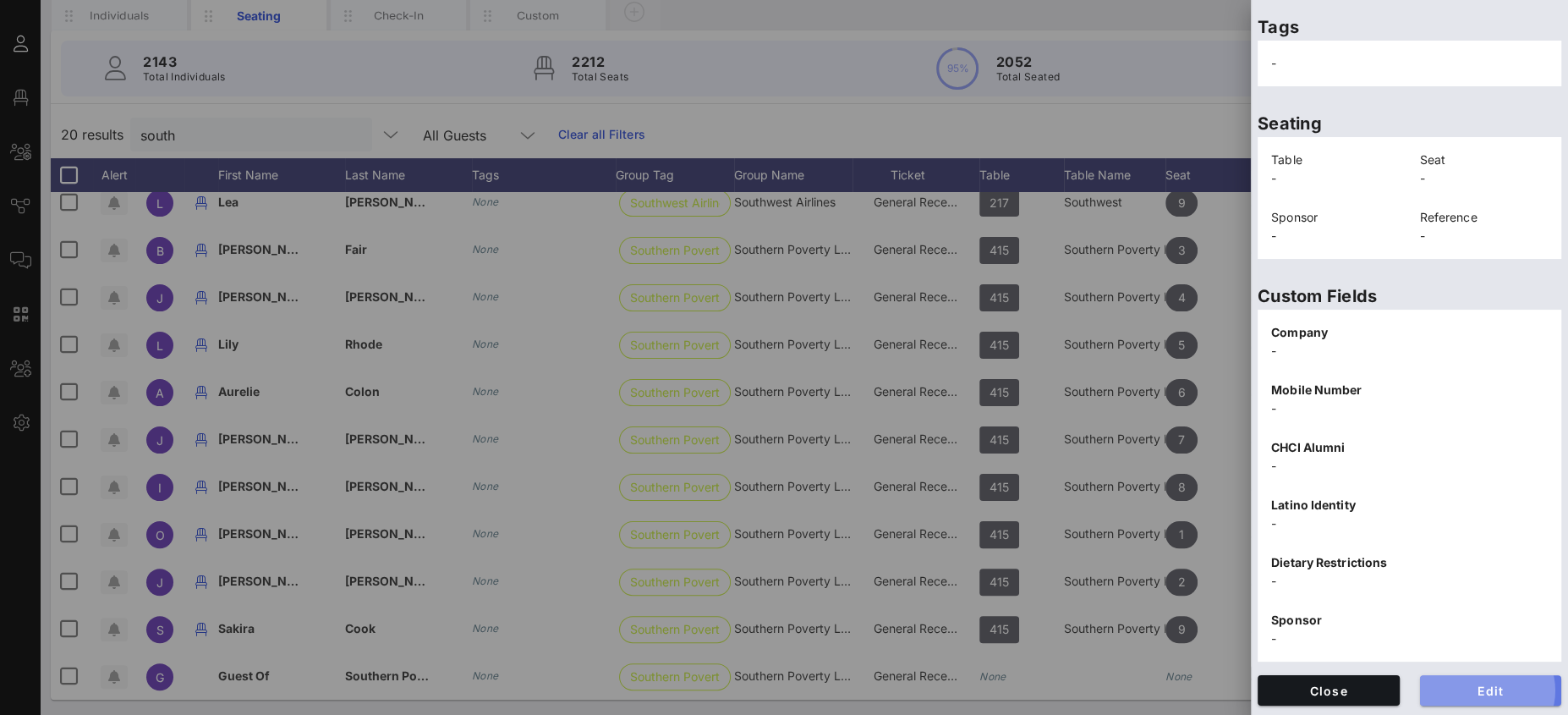
click at [1500, 690] on span "Edit" at bounding box center [1490, 691] width 115 height 15
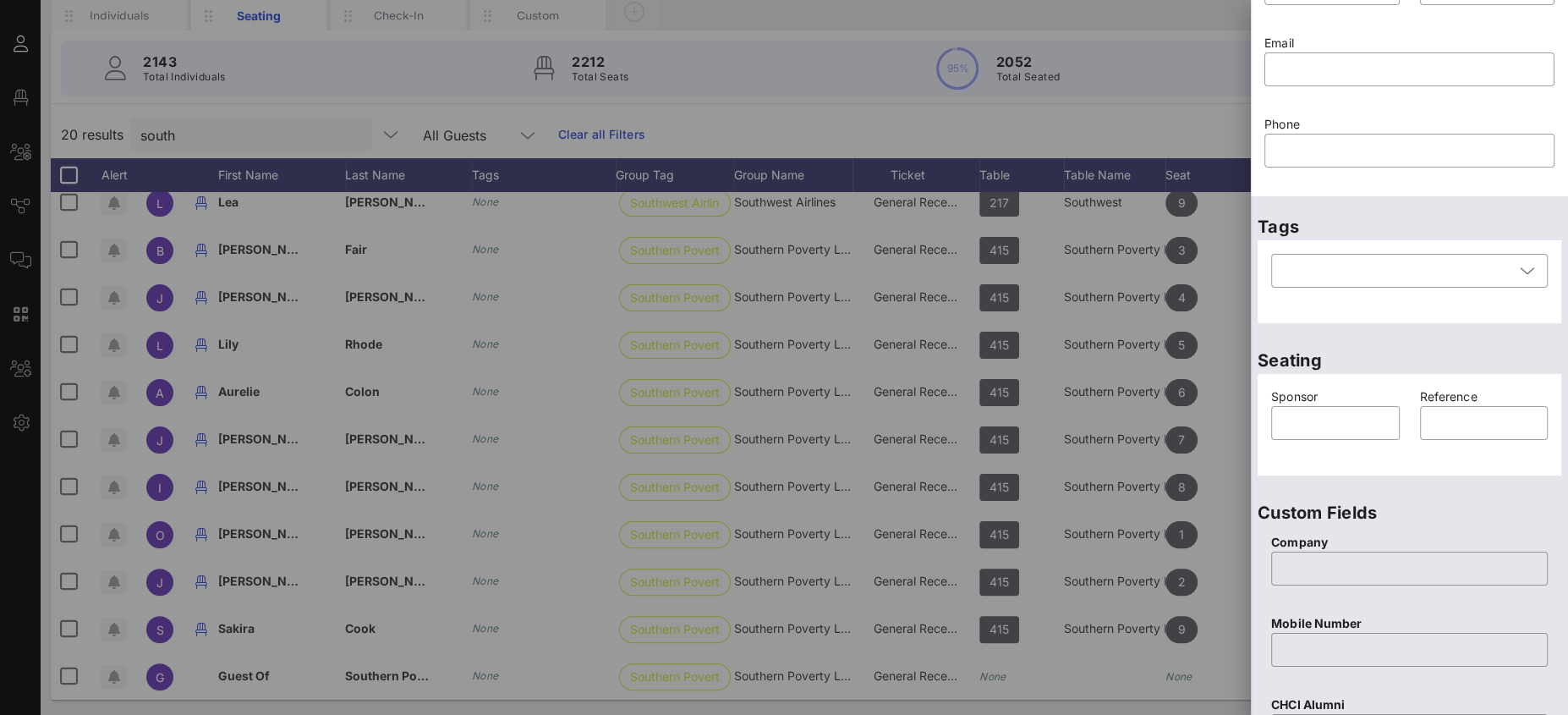
scroll to position [0, 0]
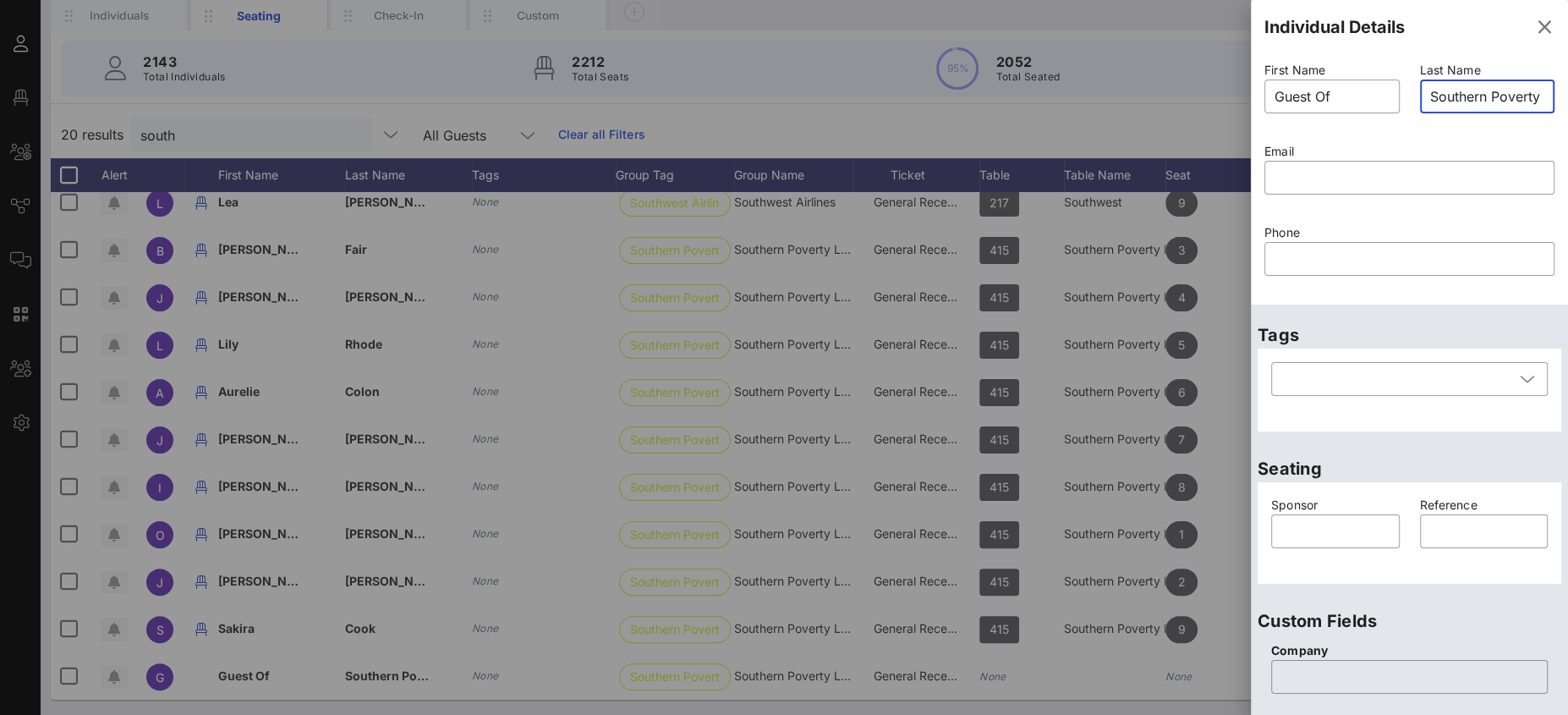
click at [1457, 85] on input "Southern Poverty Law Center" at bounding box center [1487, 96] width 115 height 27
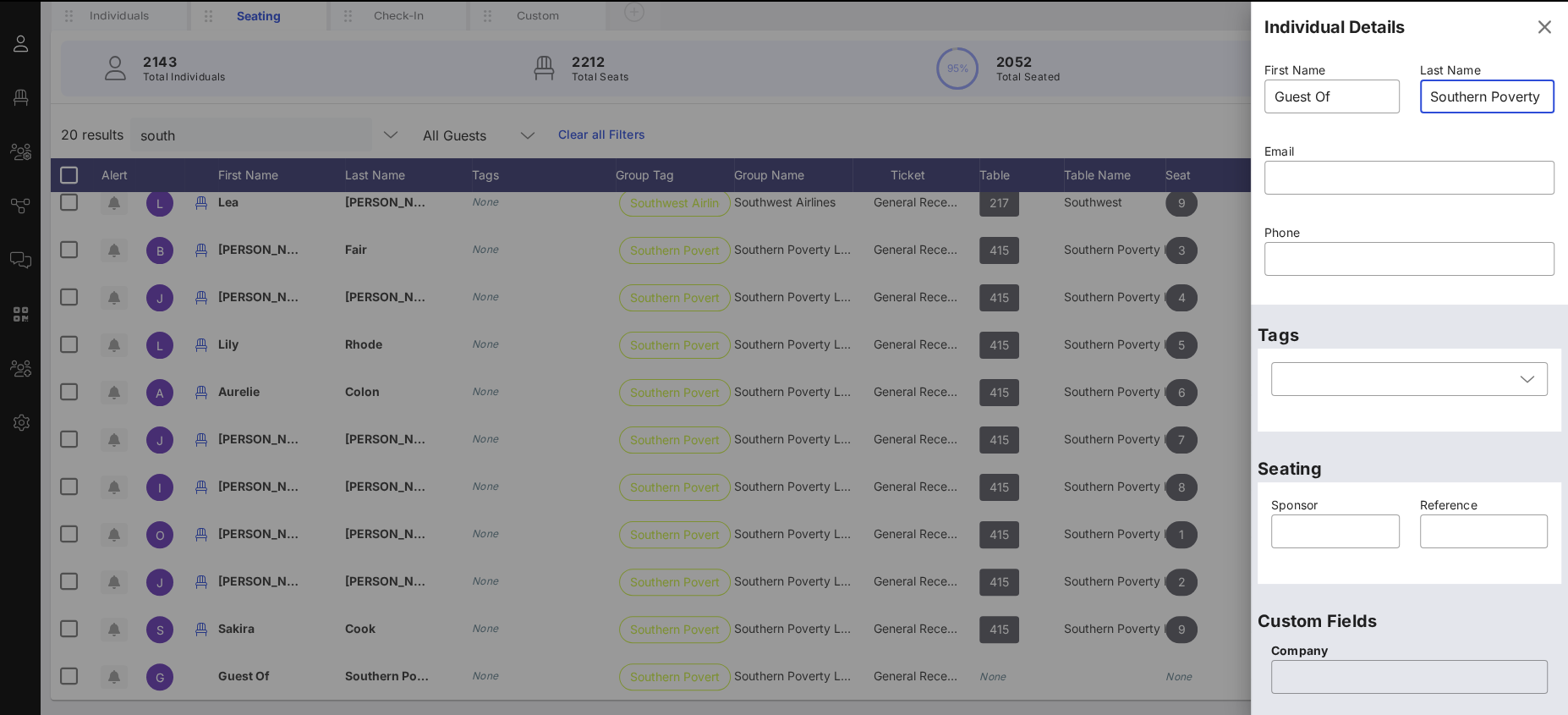
click at [1458, 84] on input "Southern Poverty Law Center" at bounding box center [1487, 96] width 115 height 27
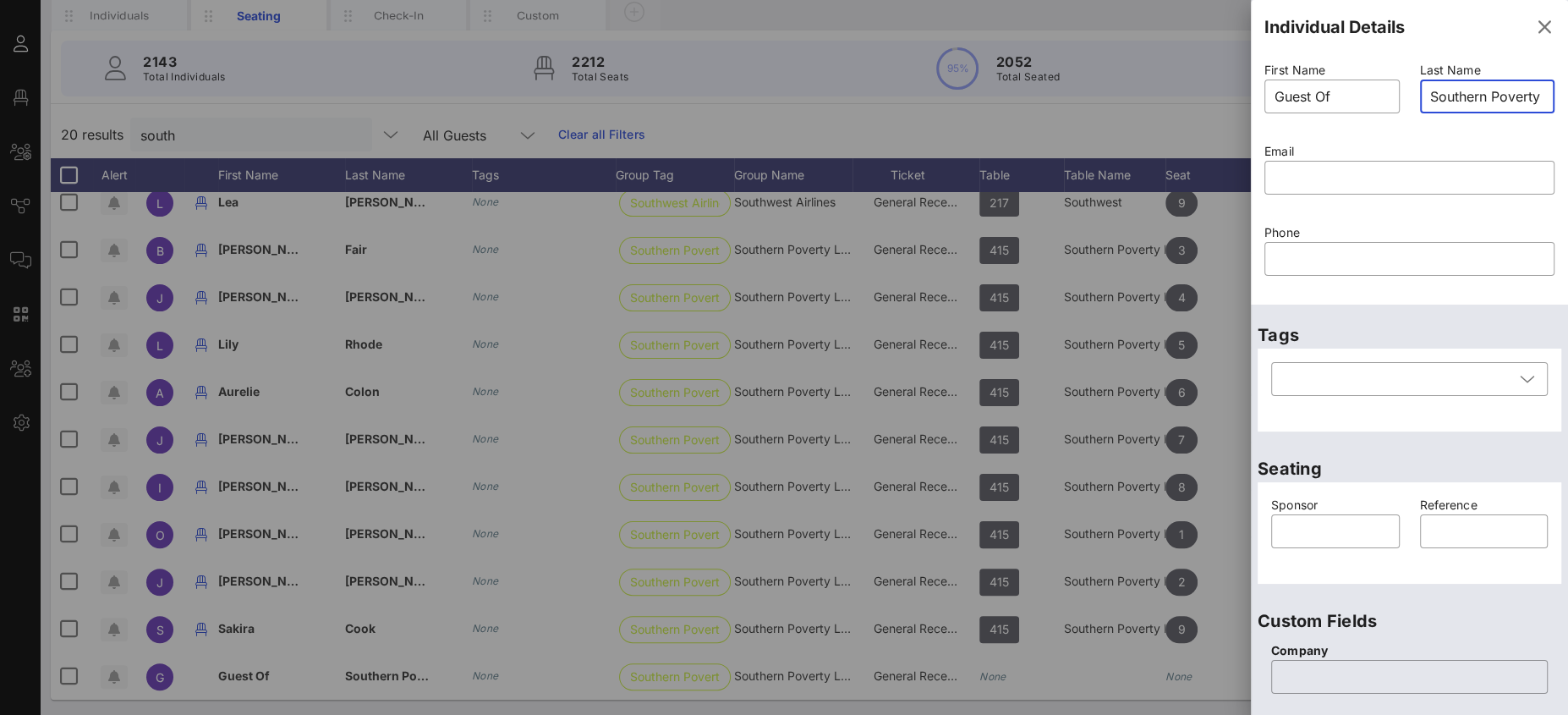
click at [1441, 91] on input "Southern Poverty Law Center" at bounding box center [1487, 96] width 115 height 27
drag, startPoint x: 1419, startPoint y: 95, endPoint x: 1559, endPoint y: 106, distance: 140.4
click at [1558, 106] on div "Individual Details First Name ​ Guest Of Last Name ​ Southern Poverty Law Cente…" at bounding box center [1409, 358] width 317 height 715
click at [1518, 94] on input "Southern Poverty Law Center" at bounding box center [1487, 96] width 115 height 27
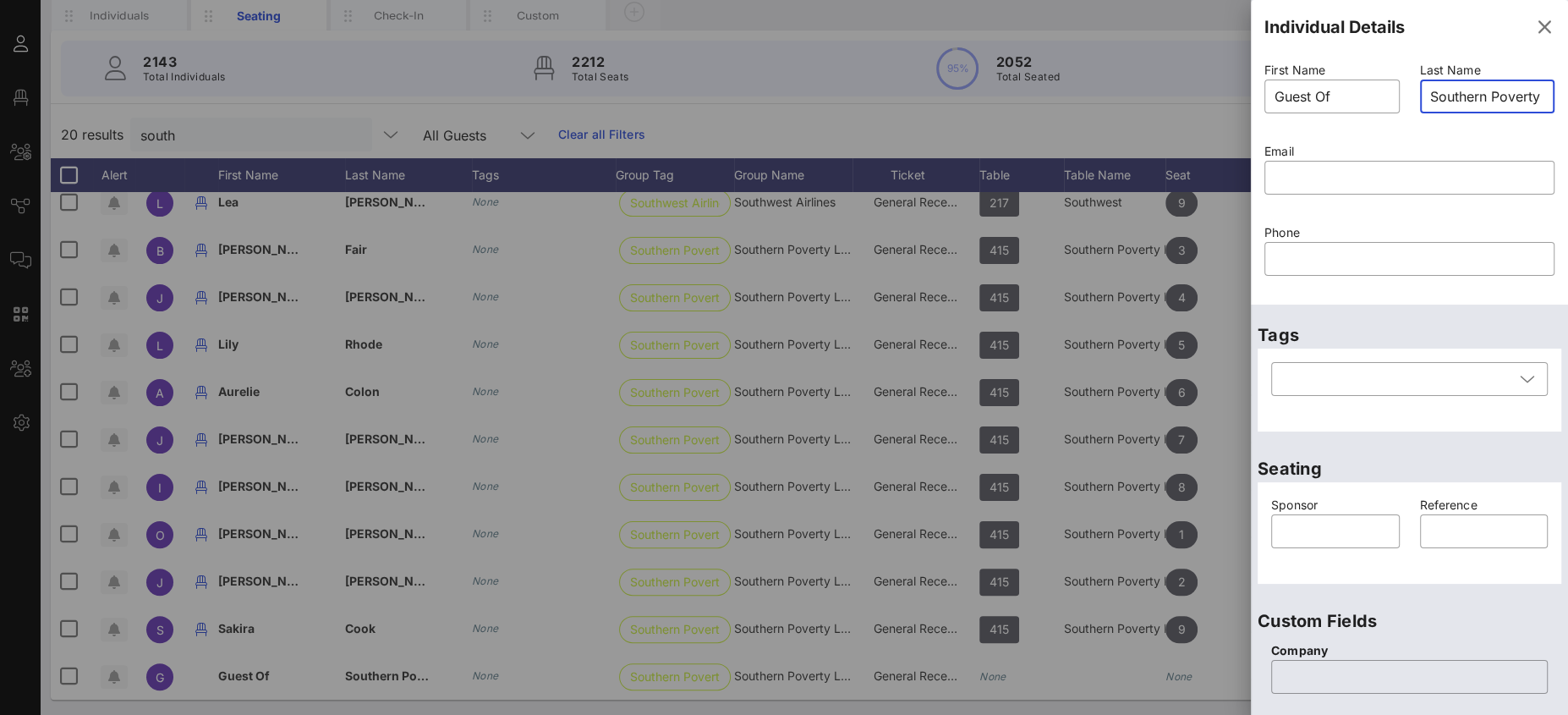
click at [1518, 94] on input "Southern Poverty Law Center" at bounding box center [1487, 96] width 115 height 27
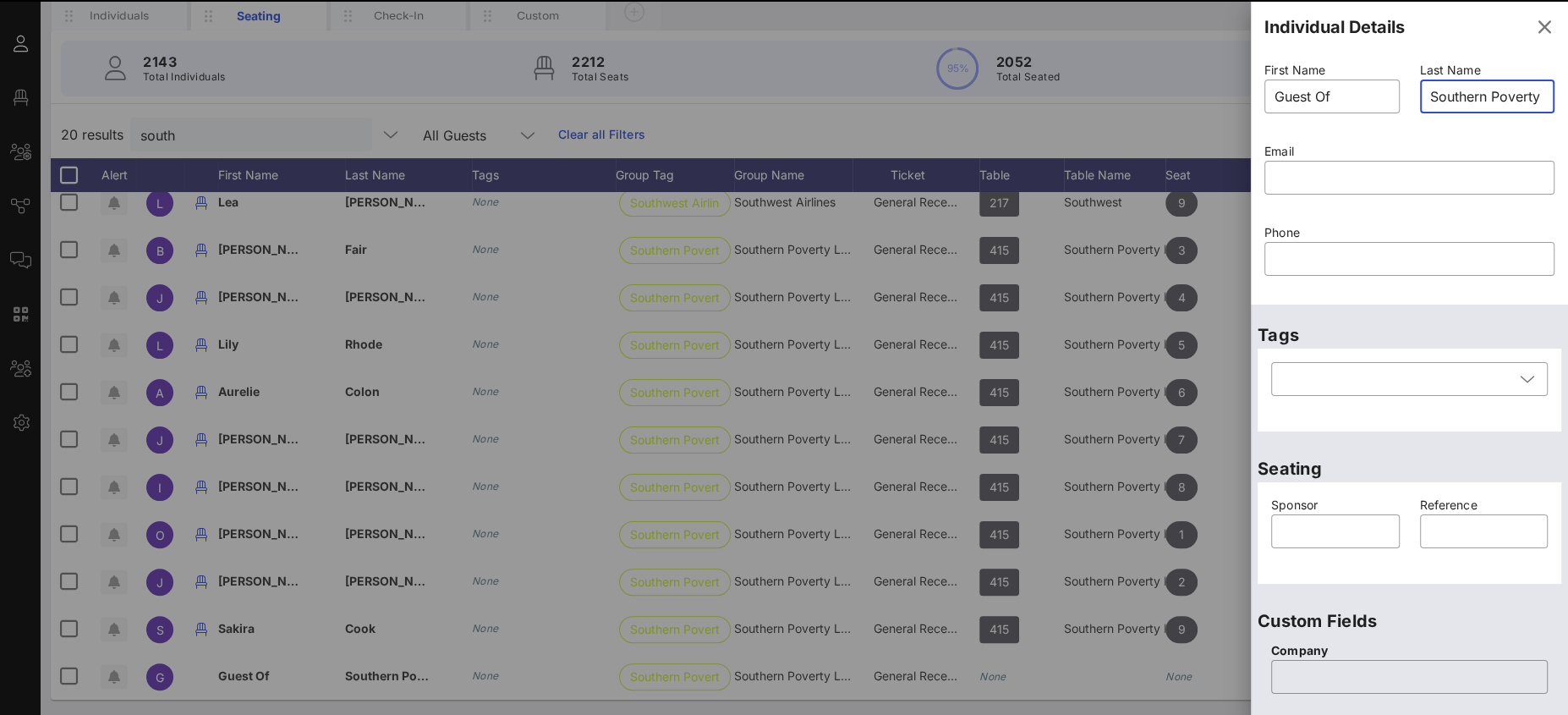
scroll to position [0, 82]
drag, startPoint x: 1532, startPoint y: 95, endPoint x: 1489, endPoint y: 93, distance: 43.0
click at [1398, 88] on div "First Name ​ Guest Of Last Name ​ Southern Poverty Law Center Email ​ Phone ​" at bounding box center [1410, 179] width 311 height 244
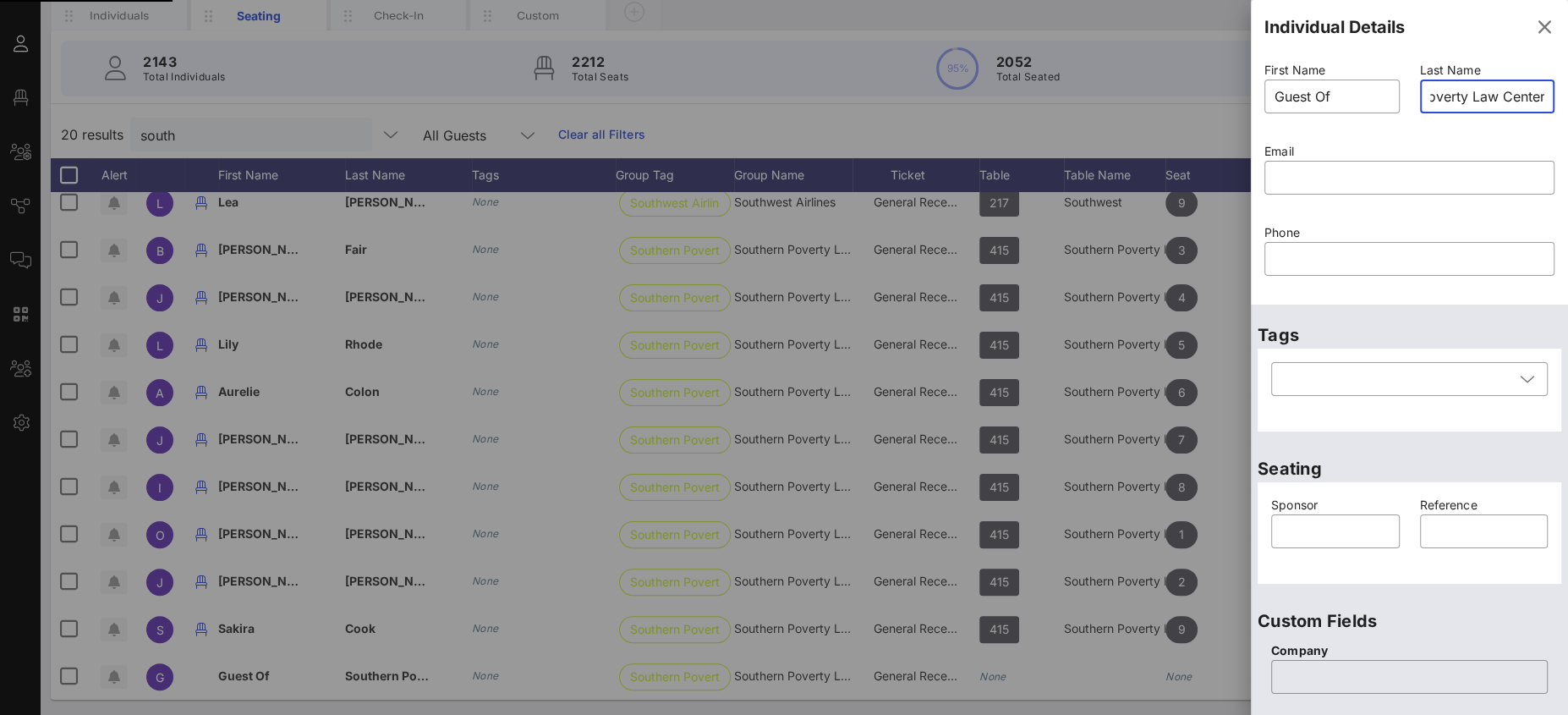
click at [1510, 86] on input "Southern Poverty Law Center" at bounding box center [1487, 96] width 115 height 27
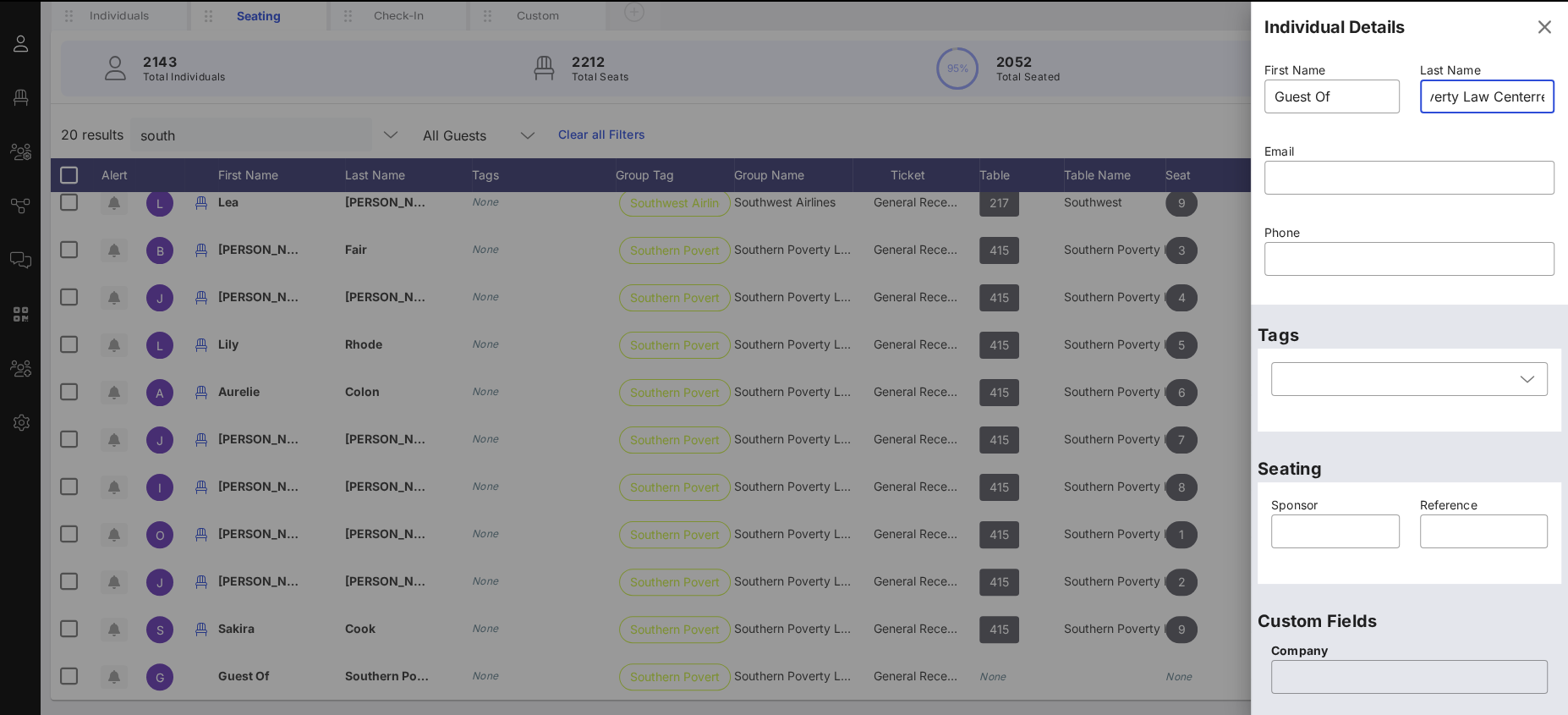
type input "Southern Poverty Law Centerren"
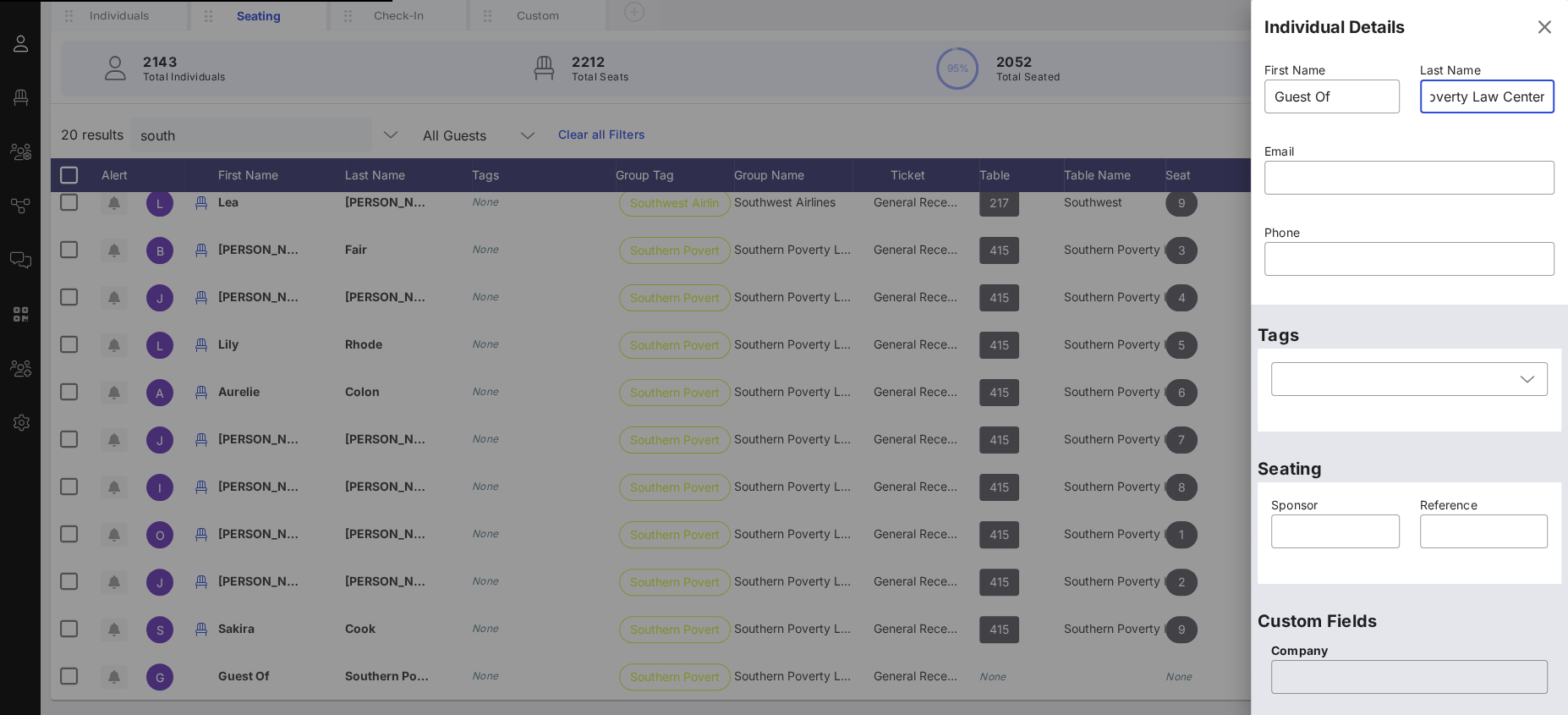
click at [1534, 28] on icon "button" at bounding box center [1544, 26] width 20 height 20
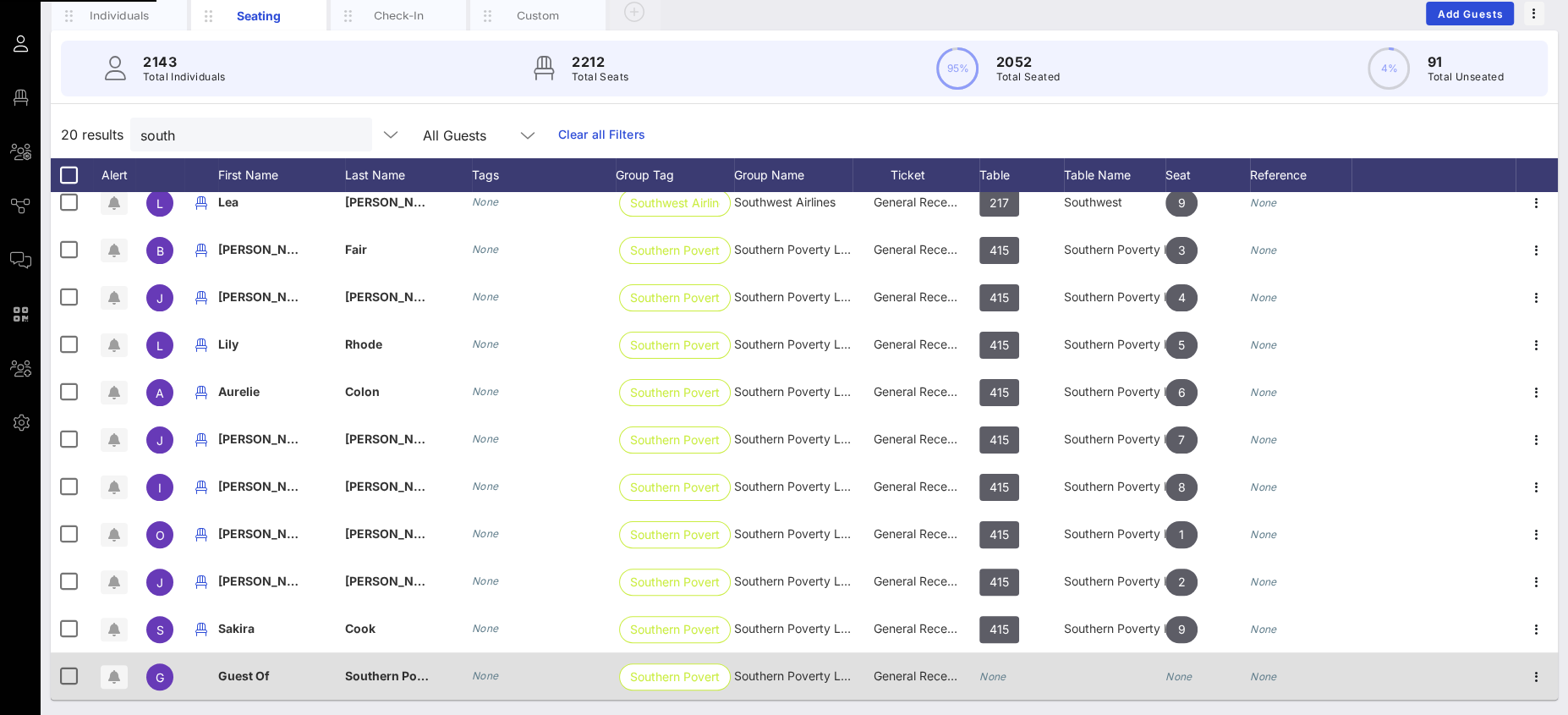
click at [1526, 675] on icon "button" at bounding box center [1536, 676] width 20 height 20
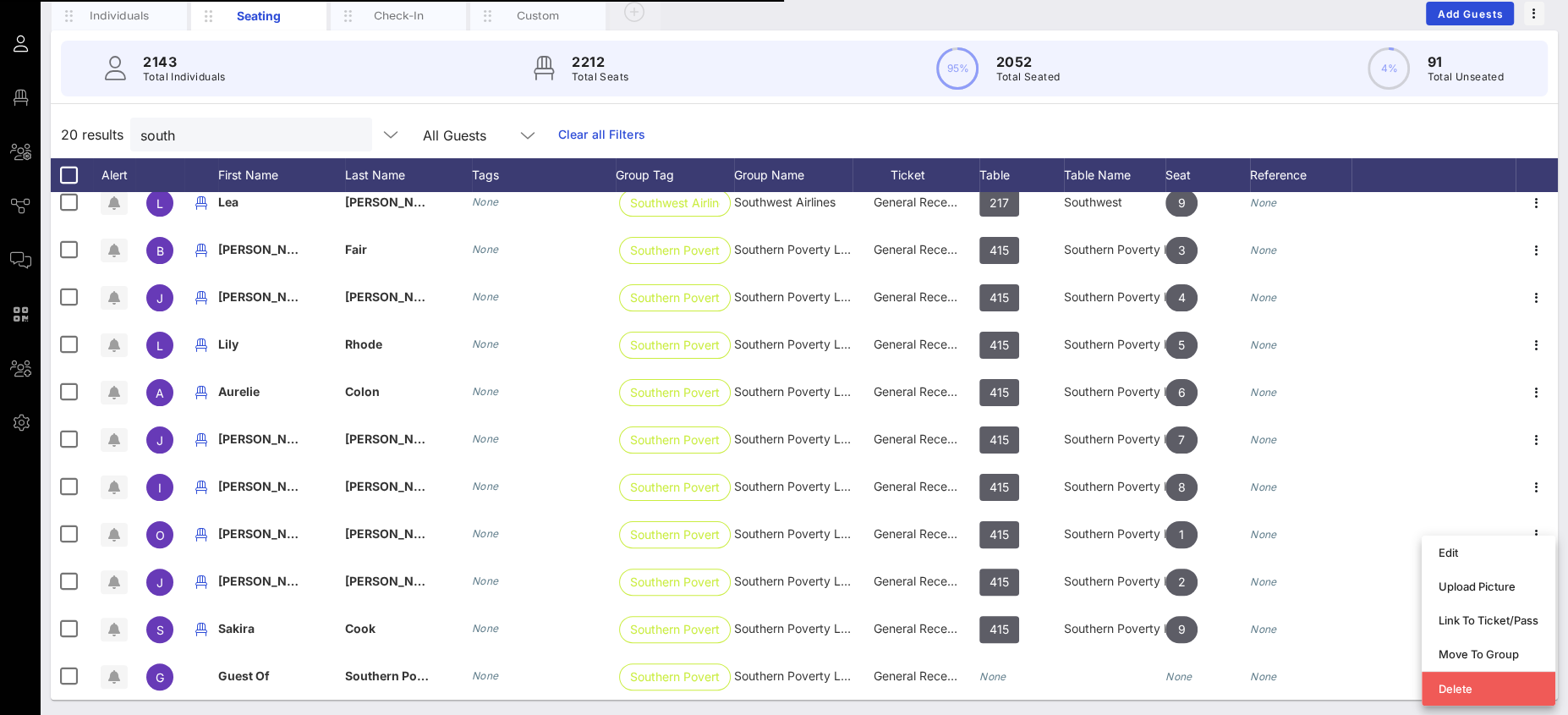
click at [1485, 686] on div "Delete" at bounding box center [1488, 689] width 100 height 14
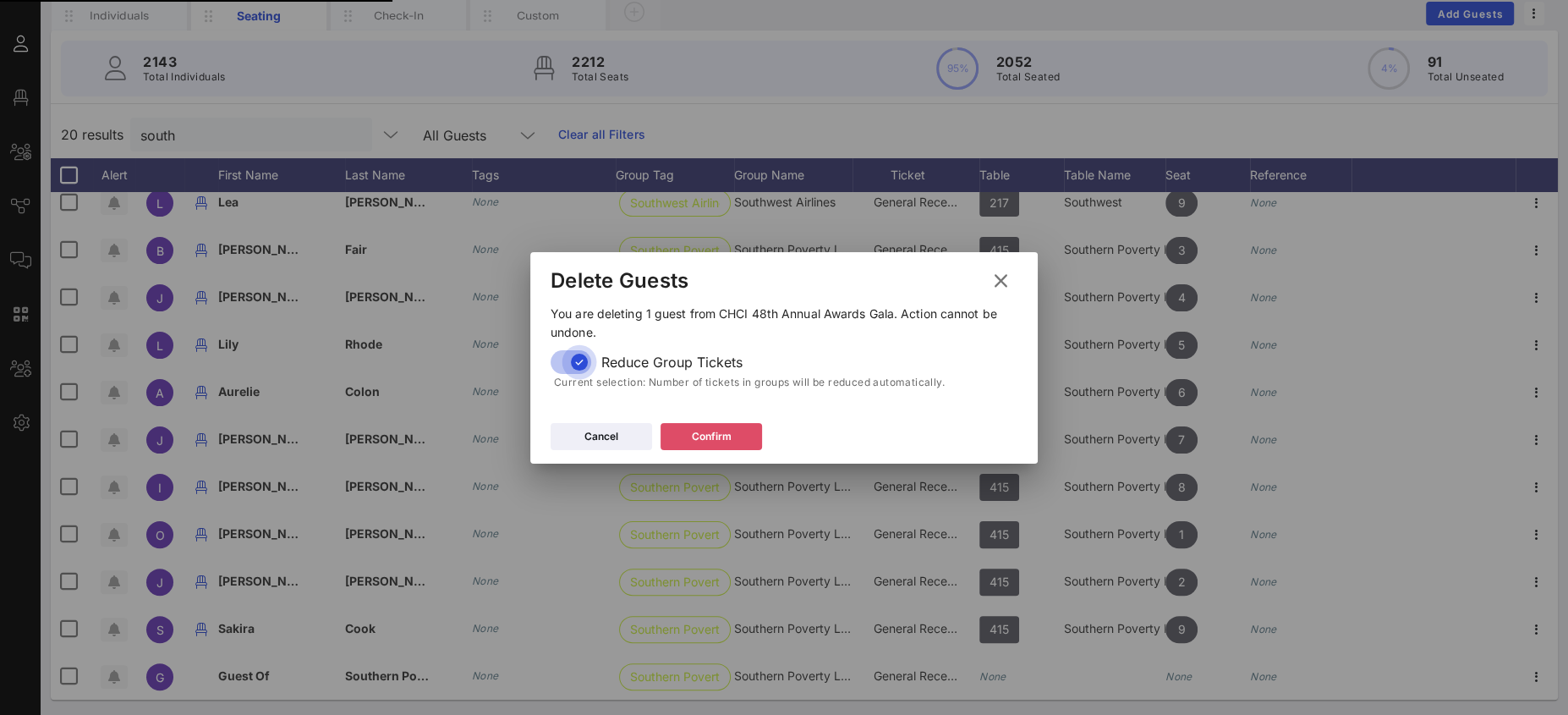
click at [691, 431] on div "Confirm" at bounding box center [711, 436] width 40 height 17
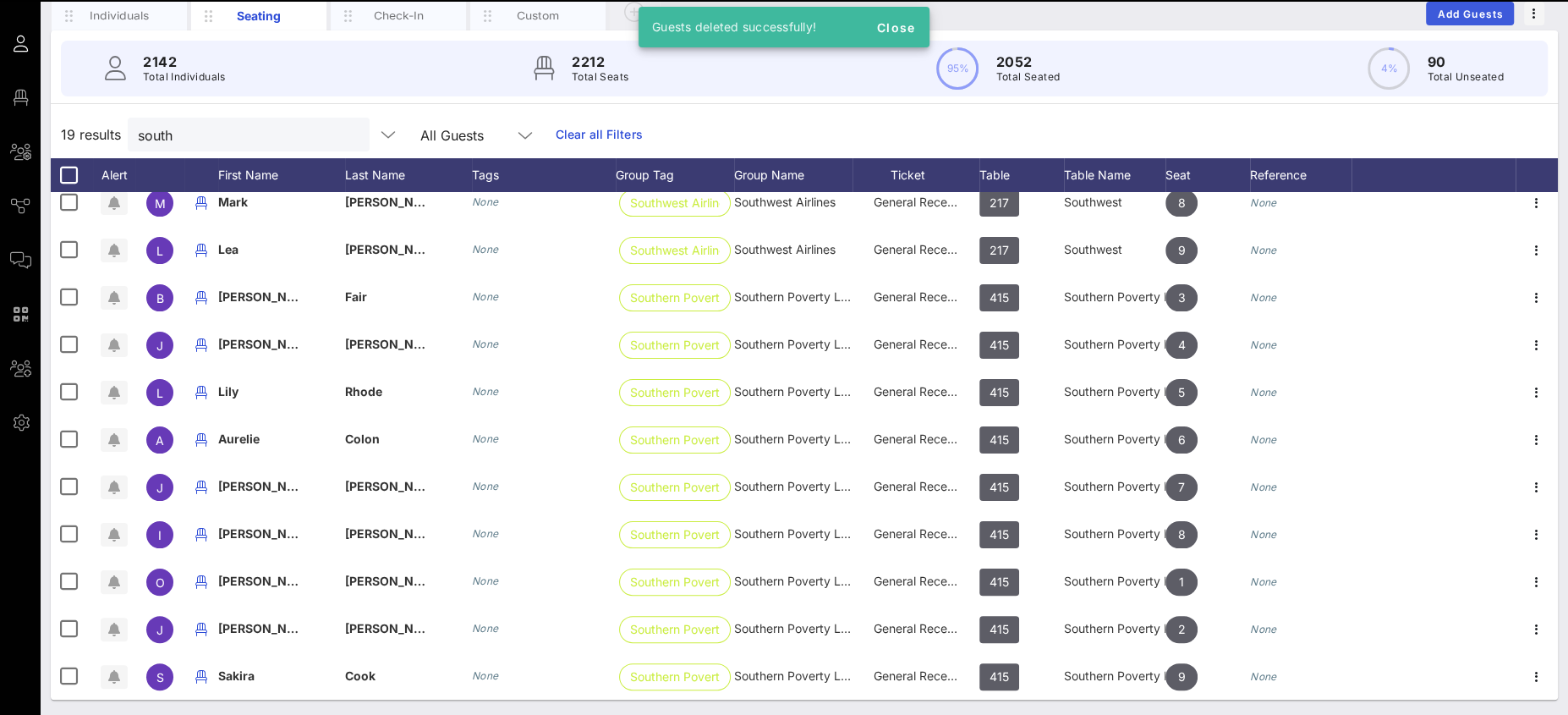
scroll to position [392, 0]
drag, startPoint x: 1461, startPoint y: 14, endPoint x: 1400, endPoint y: 43, distance: 67.5
click at [1461, 14] on span "Add Guests" at bounding box center [1470, 14] width 67 height 13
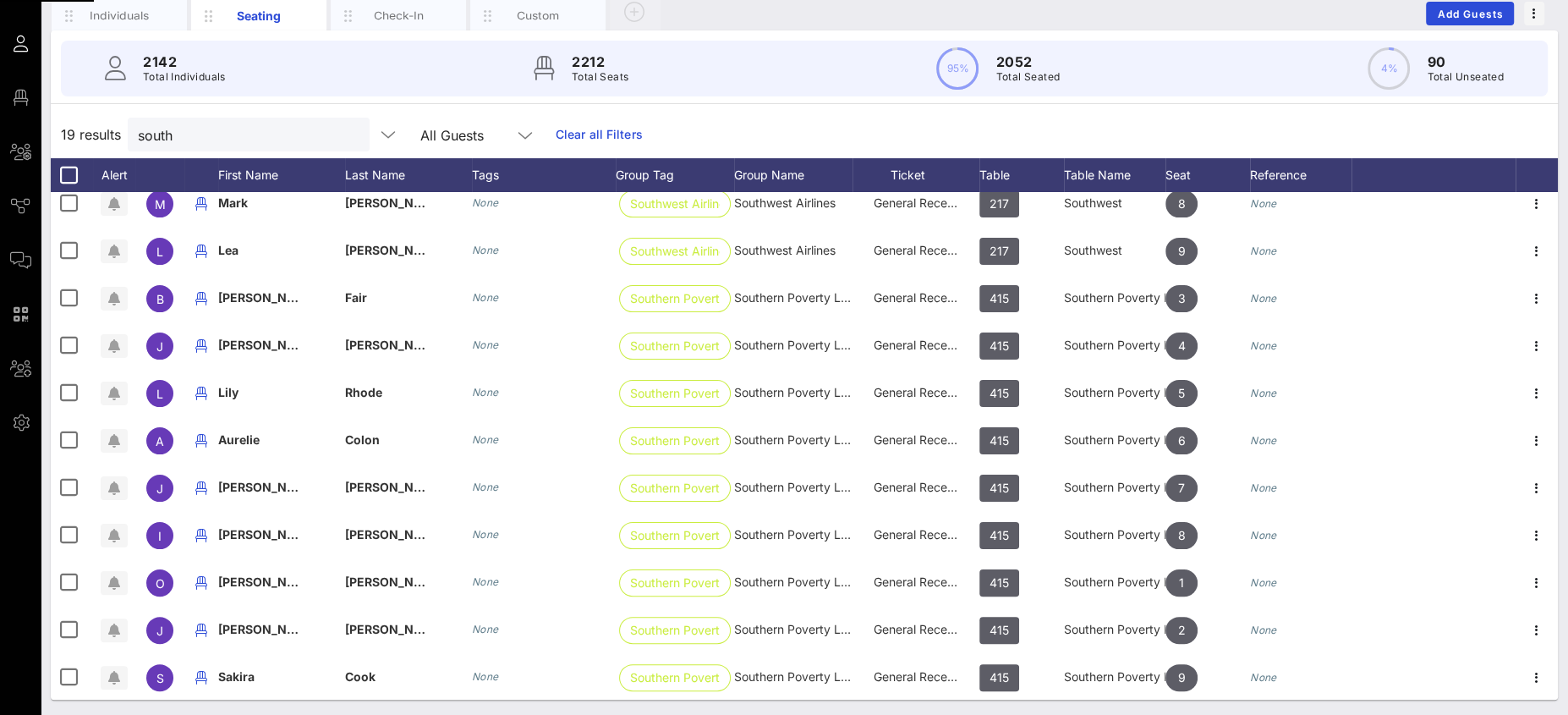
click at [884, 293] on div at bounding box center [876, 300] width 15 height 15
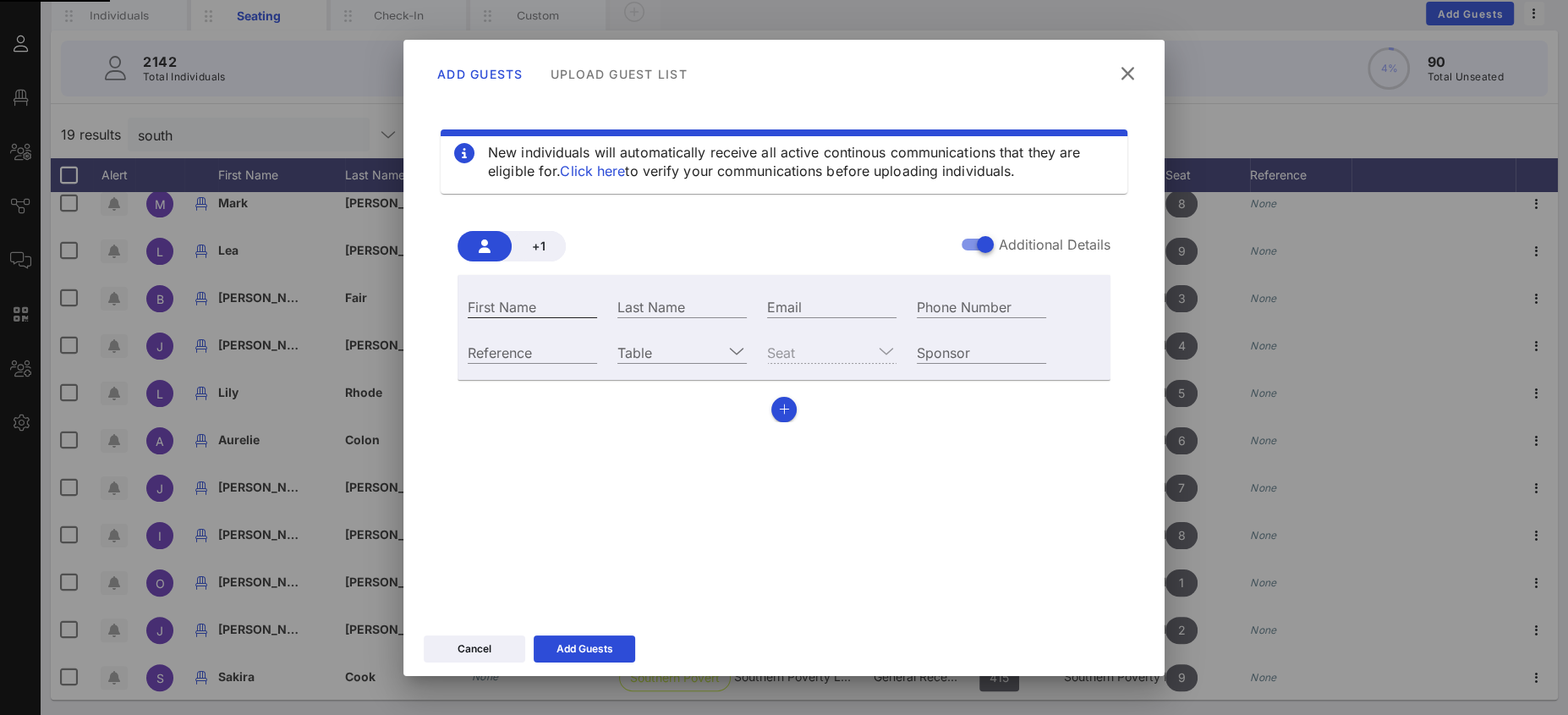
click at [574, 304] on input "First Name" at bounding box center [532, 306] width 129 height 22
type input "LaShawn"
type input "Warren"
paste input "mailto:lashawn.warren@splcenter.org"
click at [806, 300] on input "Email" at bounding box center [831, 306] width 129 height 22
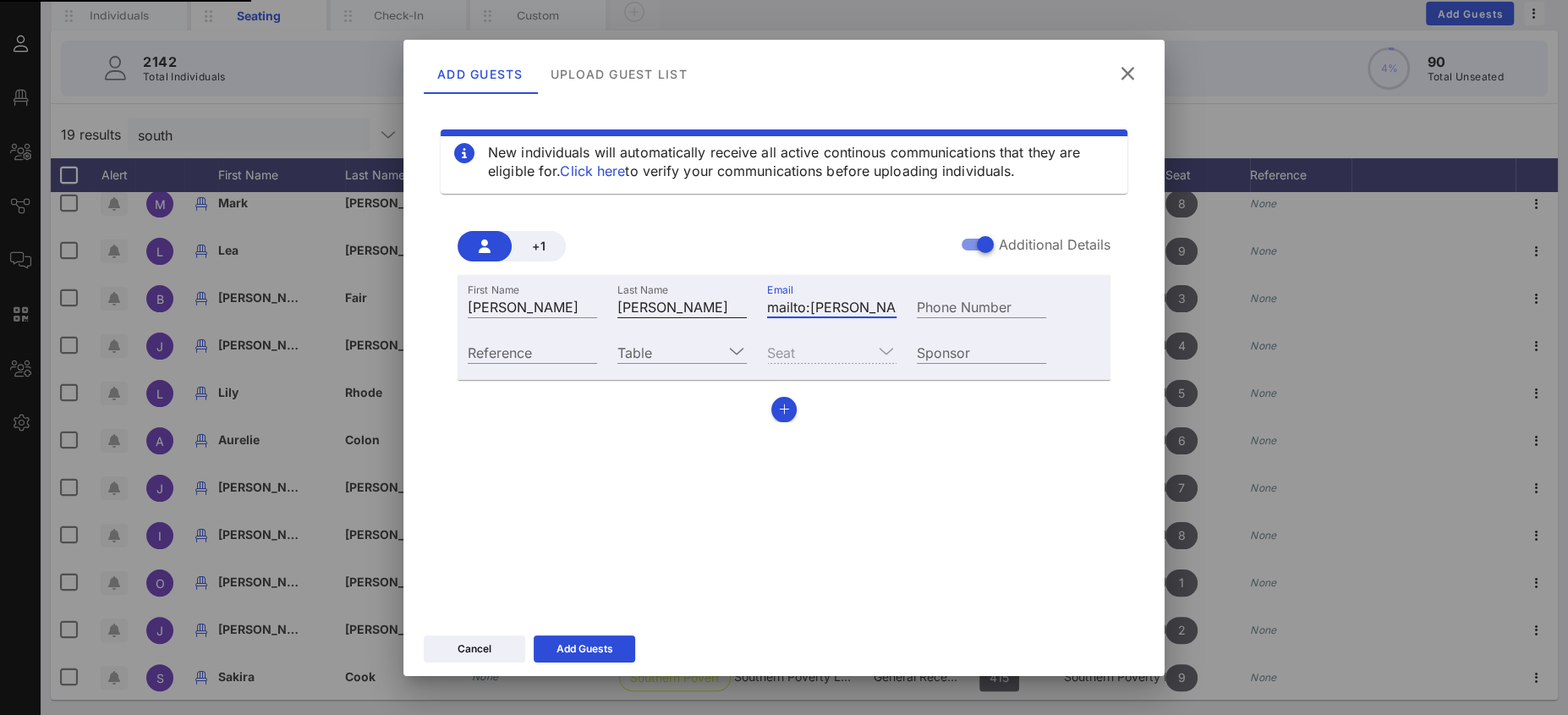
drag, startPoint x: 823, startPoint y: 303, endPoint x: 704, endPoint y: 301, distance: 119.0
click at [705, 301] on div "First Name LaShawn Last Name Warren Email mailto:lashawn.warren@splcenter.org P…" at bounding box center [756, 304] width 599 height 46
click at [792, 307] on input "mailto:lashawn.warren@splcenter.org" at bounding box center [831, 306] width 129 height 22
click at [841, 304] on input "mailto:lashawn.warren@splcenter.org" at bounding box center [831, 306] width 129 height 22
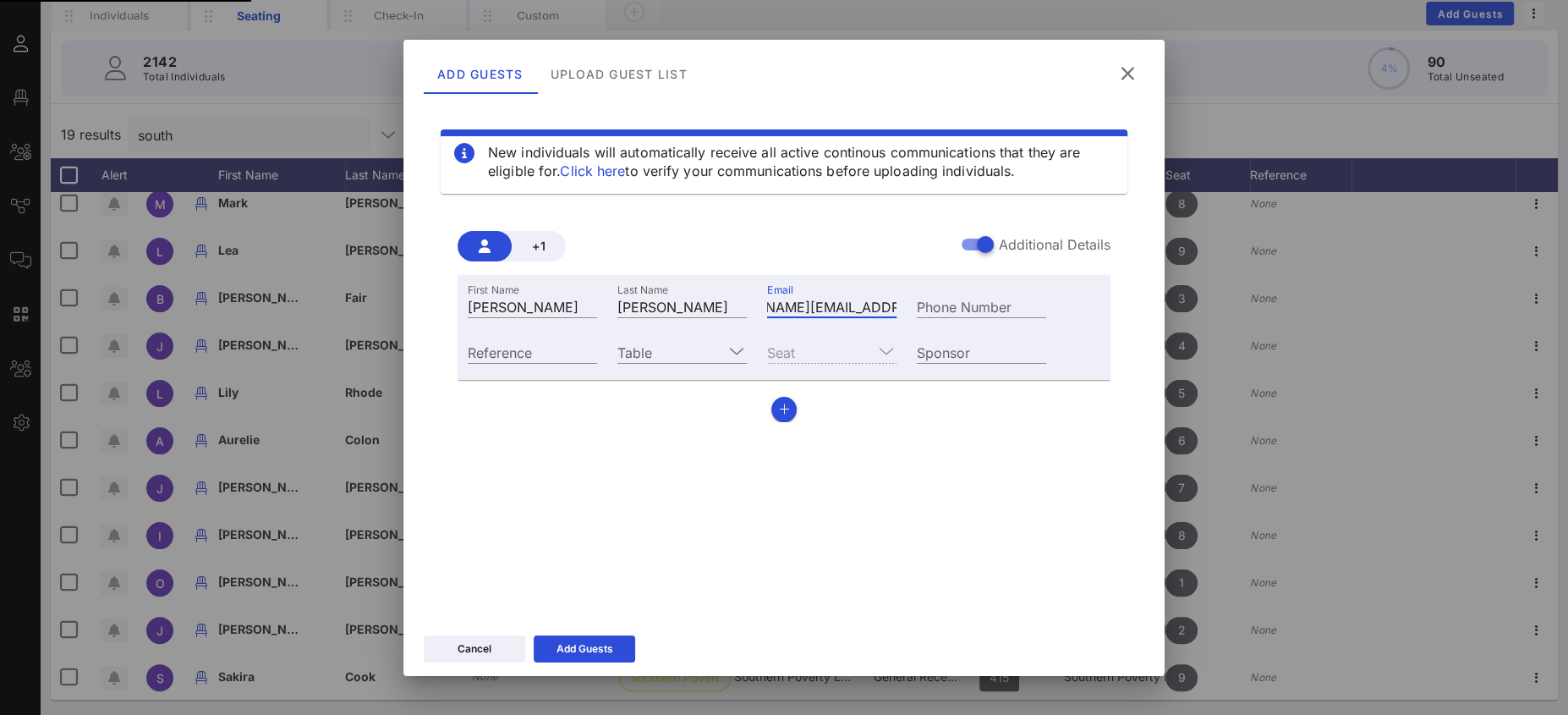
drag, startPoint x: 798, startPoint y: 305, endPoint x: 781, endPoint y: 312, distance: 18.4
click at [736, 300] on div "First Name LaShawn Last Name Warren Email mailto:lashawn.warren@splcenter.org P…" at bounding box center [756, 304] width 599 height 46
click at [781, 312] on input "mailto:lashawn.warren@splcenter.org" at bounding box center [831, 306] width 129 height 22
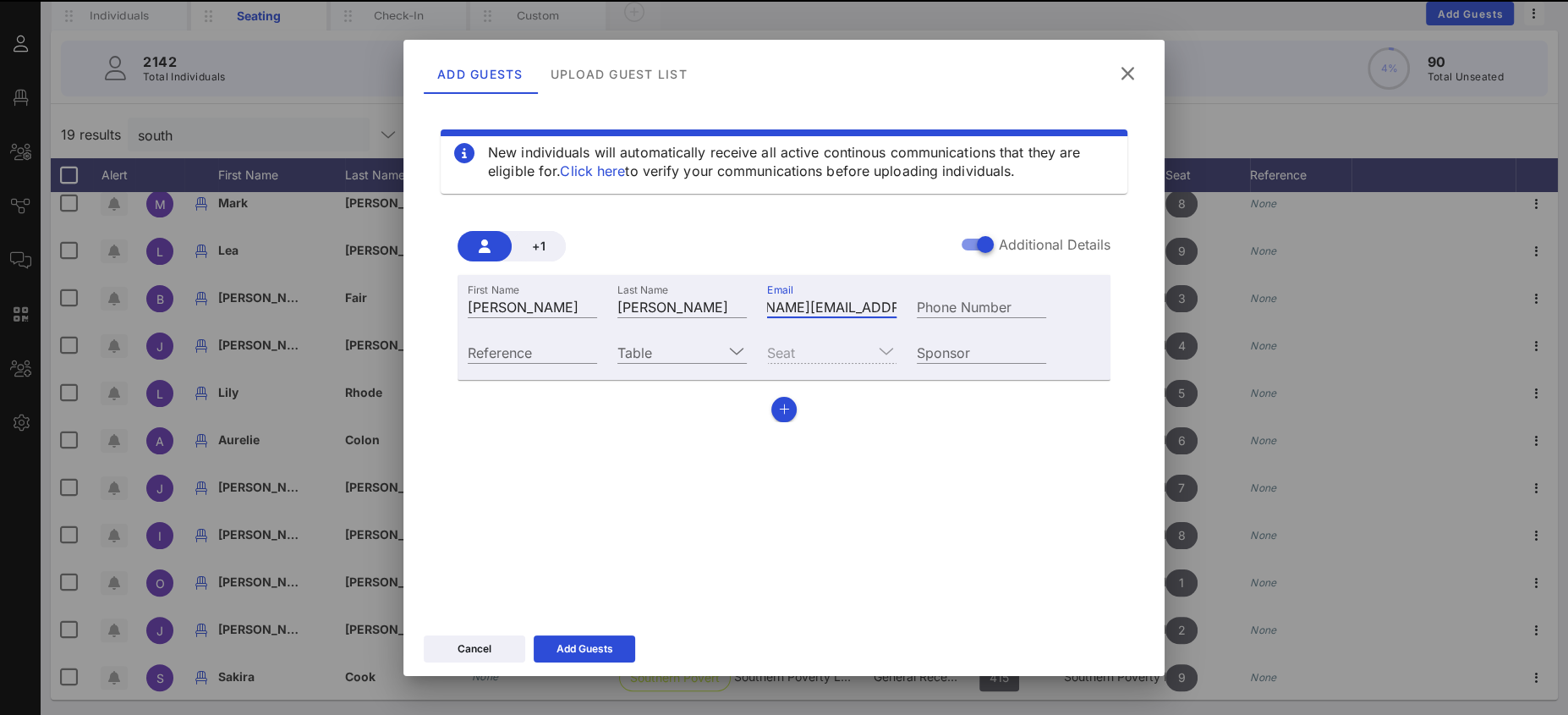
scroll to position [0, 0]
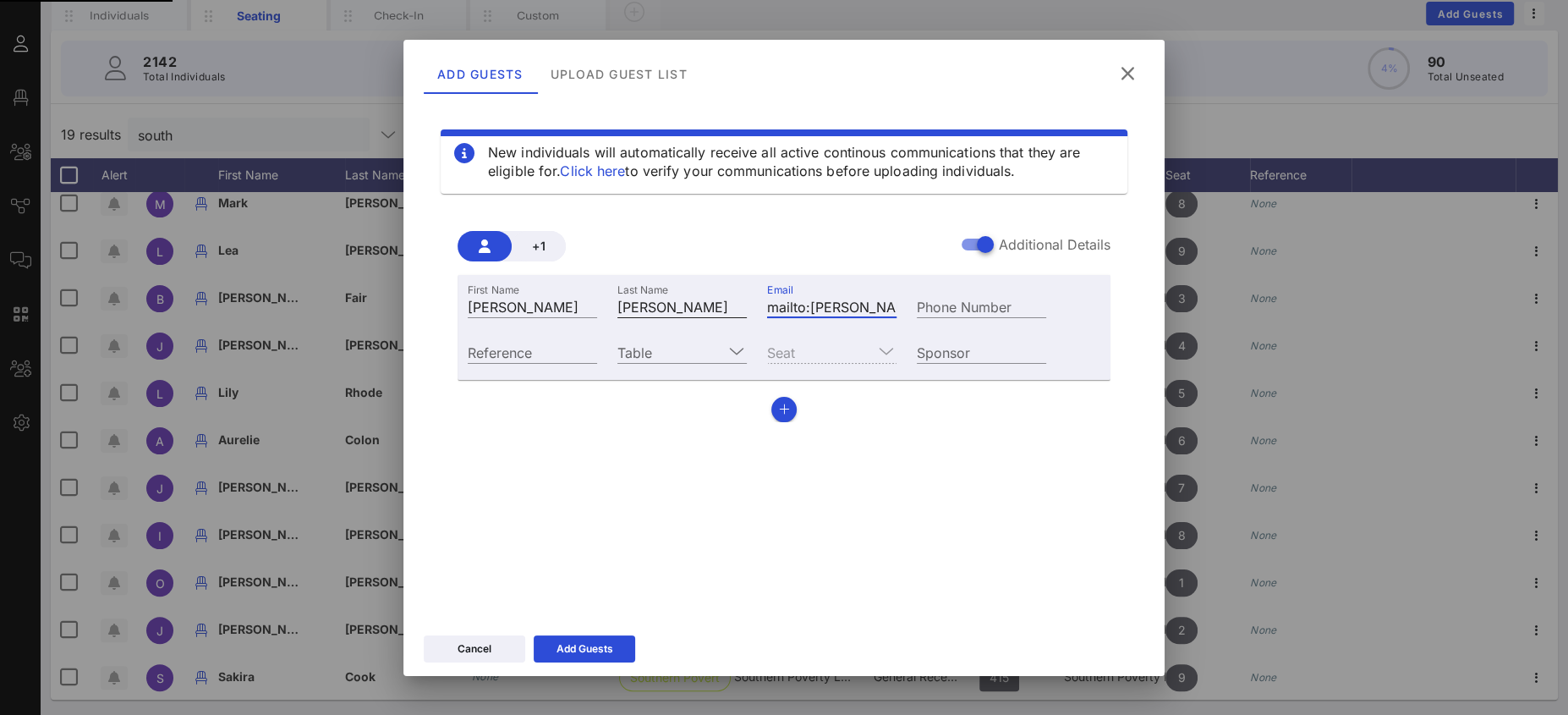
drag, startPoint x: 809, startPoint y: 306, endPoint x: 689, endPoint y: 300, distance: 120.1
click at [690, 300] on div "First Name LaShawn Last Name Warren Email mailto:lashawn.warren@splcenter.org P…" at bounding box center [756, 304] width 599 height 46
type input "lashawn.warren@splcenter.org"
click at [775, 91] on div "Add Guests Upload Guest List" at bounding box center [767, 74] width 687 height 41
click at [651, 345] on input "Table" at bounding box center [670, 352] width 106 height 22
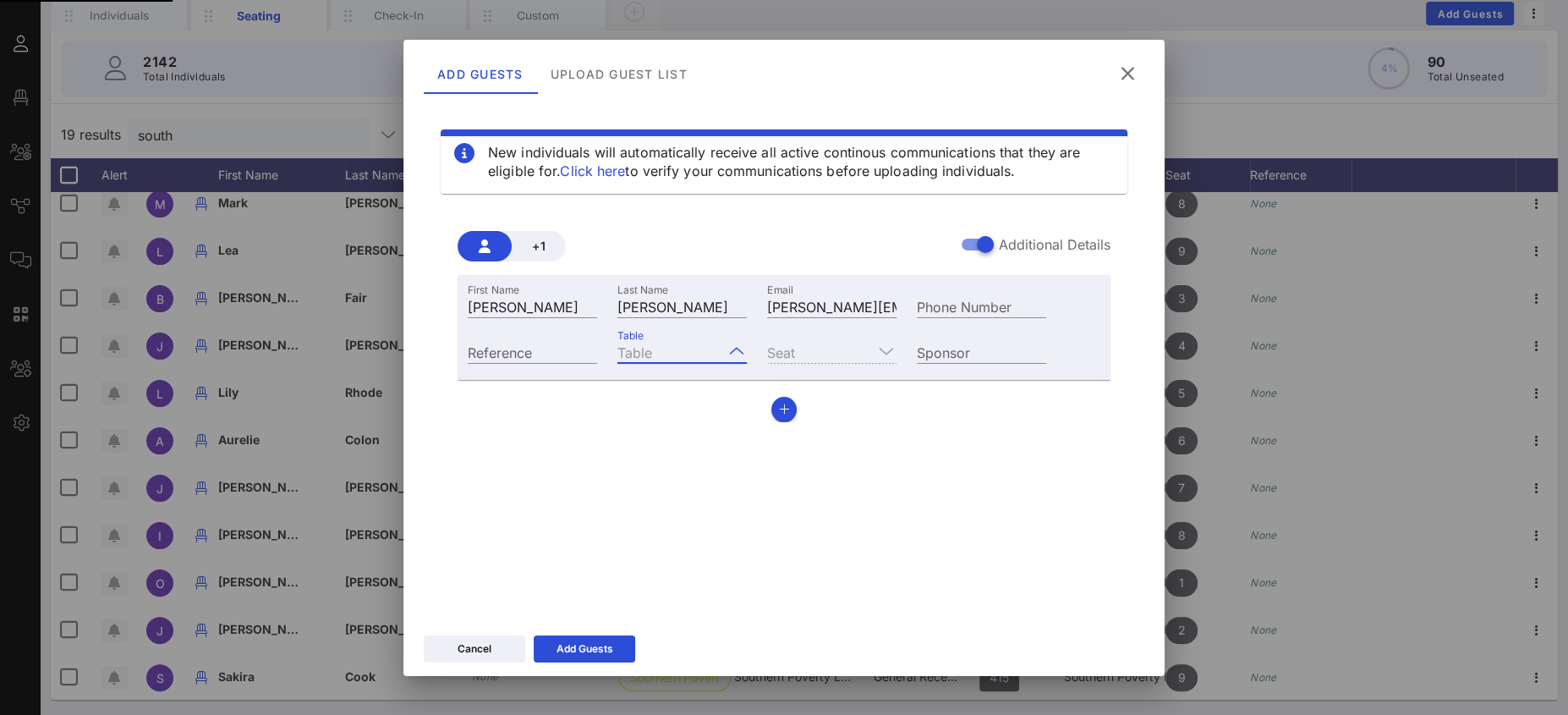
click at [659, 344] on div "0 STANDING ROOM ONLY- NO TABLE ASSIGNMENT 100 Nationwide (CHCI Interns) 101 CHC…" at bounding box center [811, 685] width 386 height 691
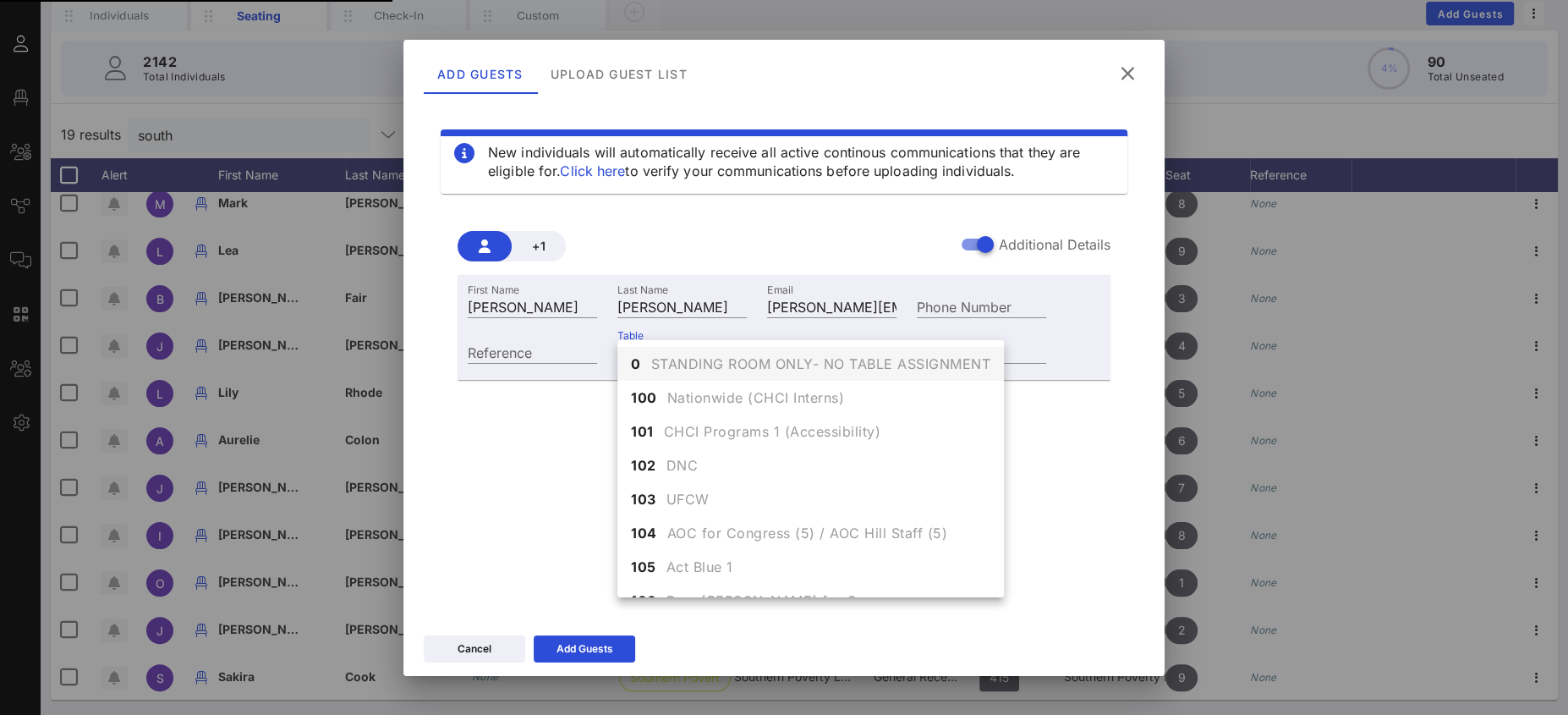
click at [586, 428] on div "+1 Additional Details First Name LaShawn Last Name Warren Email lashawn.warren@…" at bounding box center [784, 320] width 686 height 232
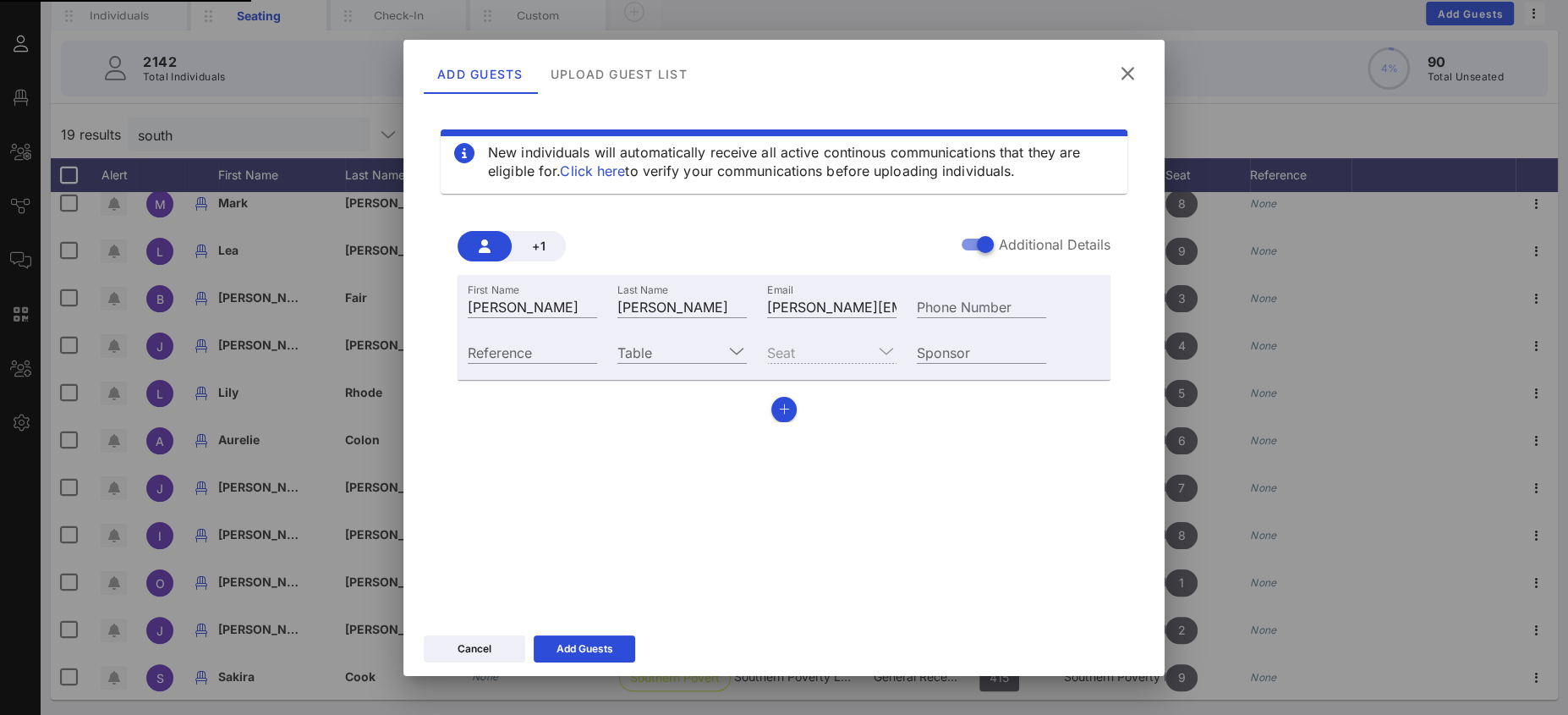
click at [651, 351] on input "Table" at bounding box center [670, 352] width 106 height 22
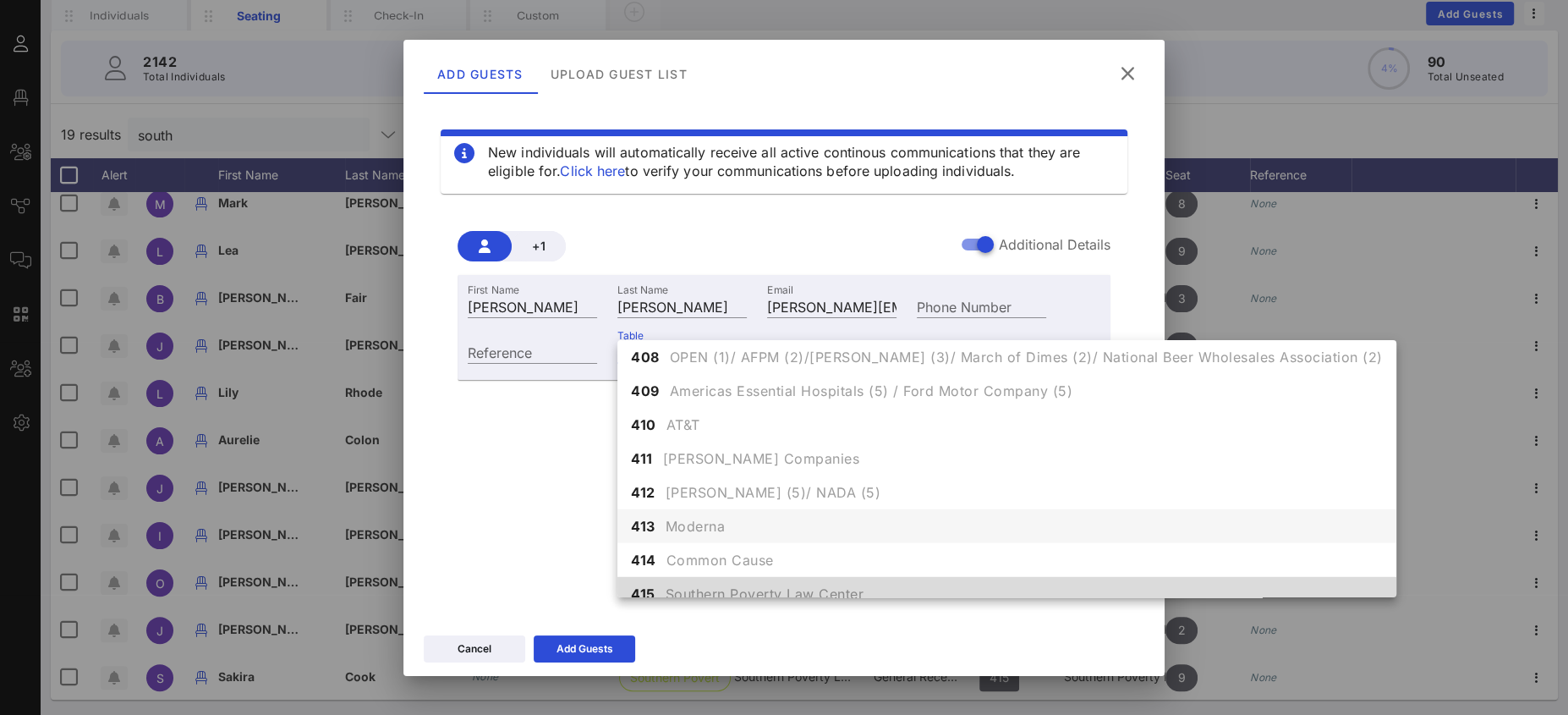
scroll to position [4589, 0]
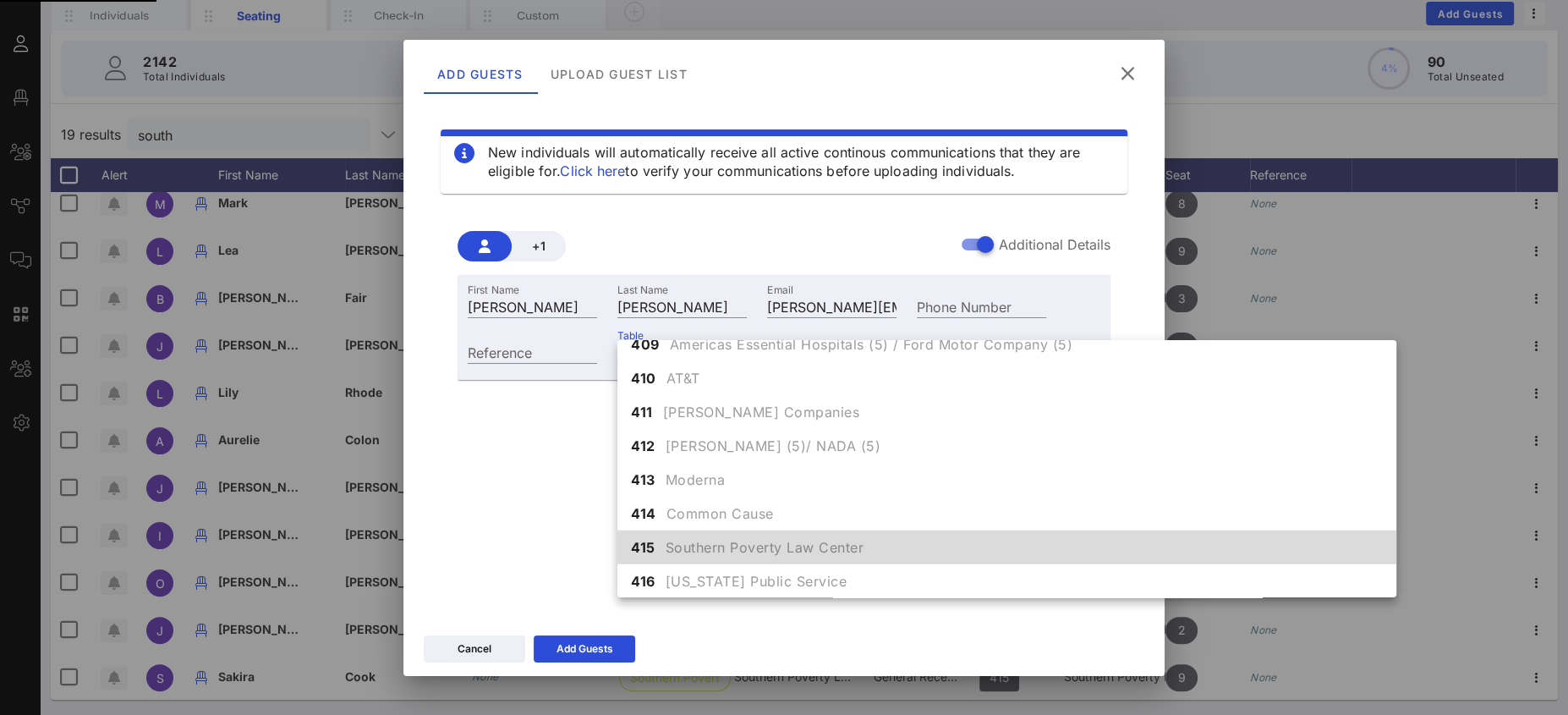
click at [689, 551] on span "Southern Poverty Law Center" at bounding box center [764, 547] width 199 height 20
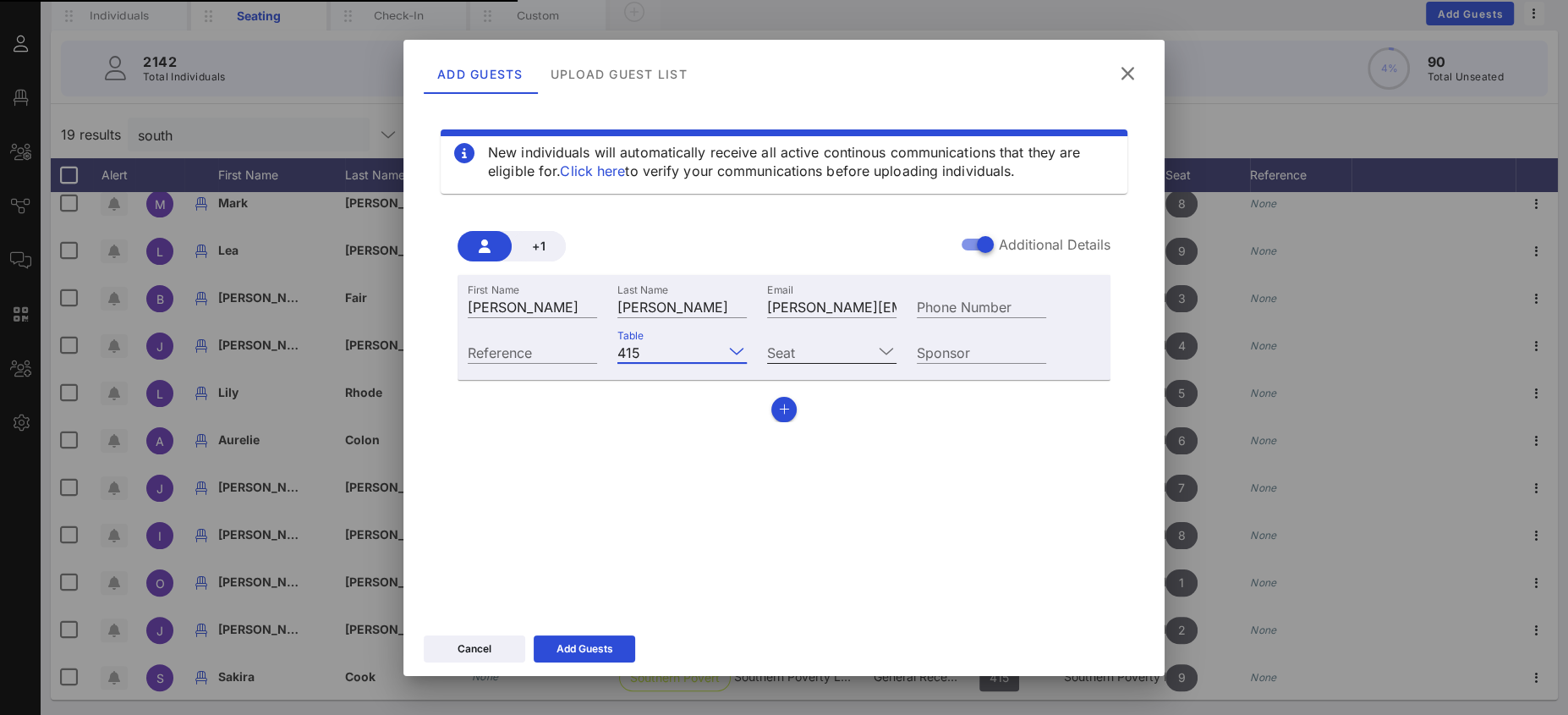
click at [788, 348] on input "Seat" at bounding box center [819, 352] width 106 height 22
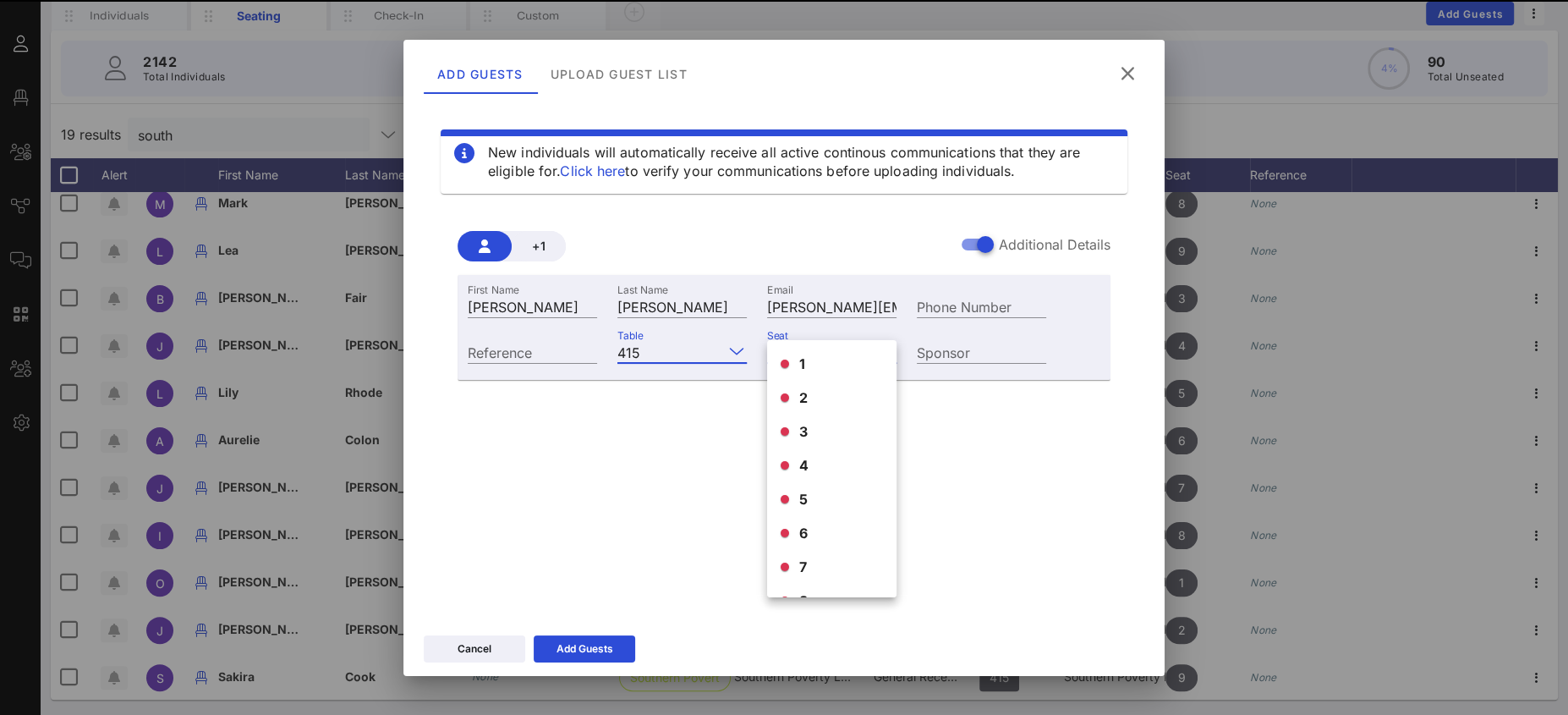
click at [803, 352] on div "1 2 3 4 5 6 7 8 9 10" at bounding box center [831, 516] width 129 height 352
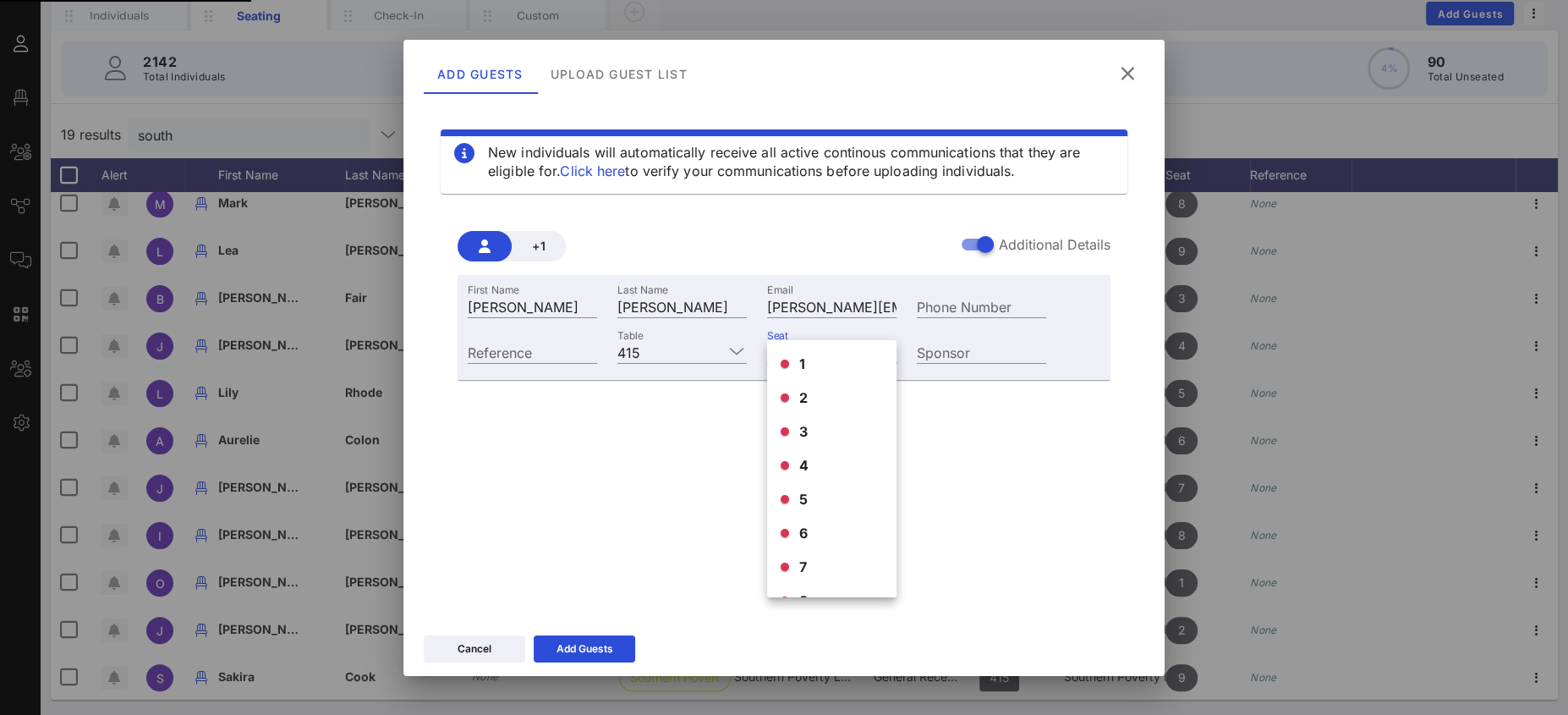
click at [814, 659] on span "10" at bounding box center [807, 668] width 17 height 20
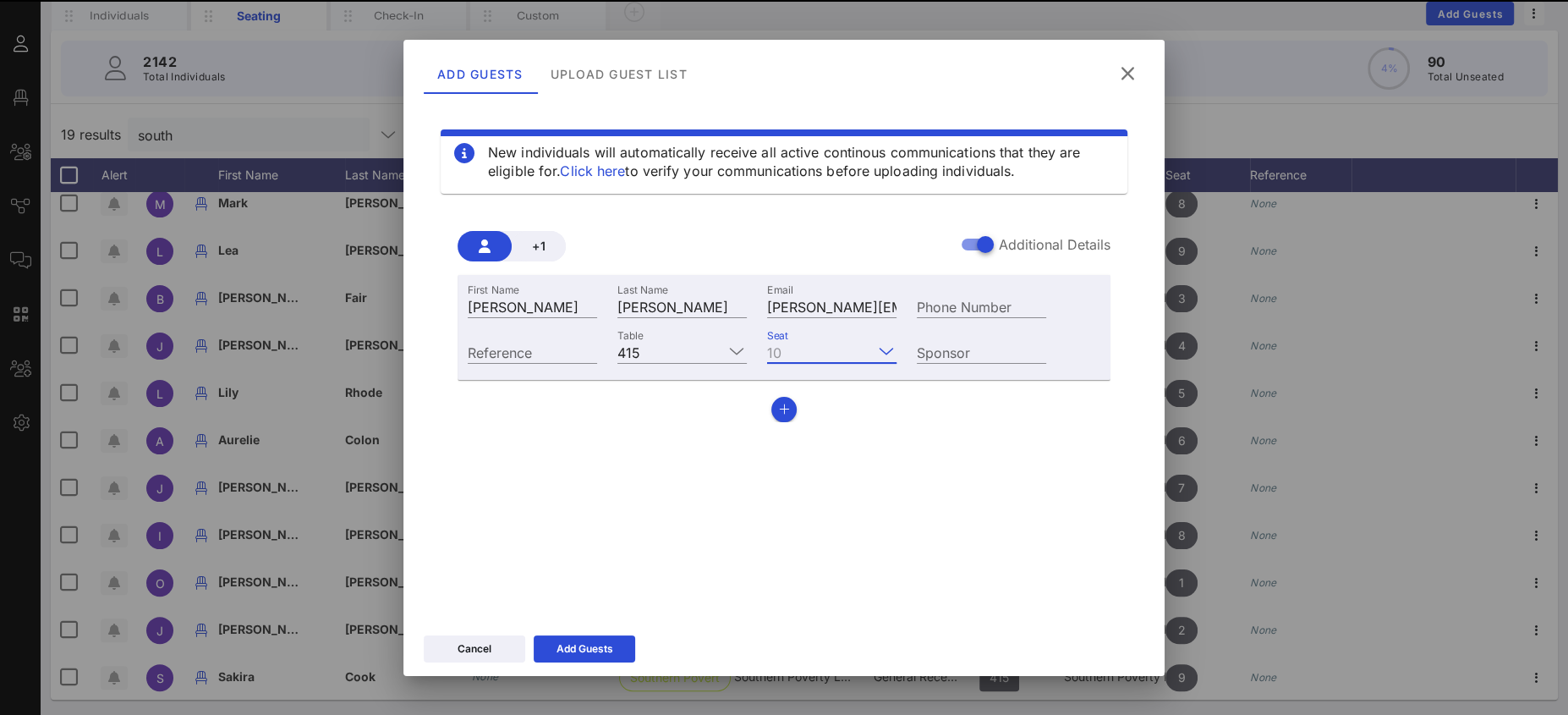
scroll to position [0, 0]
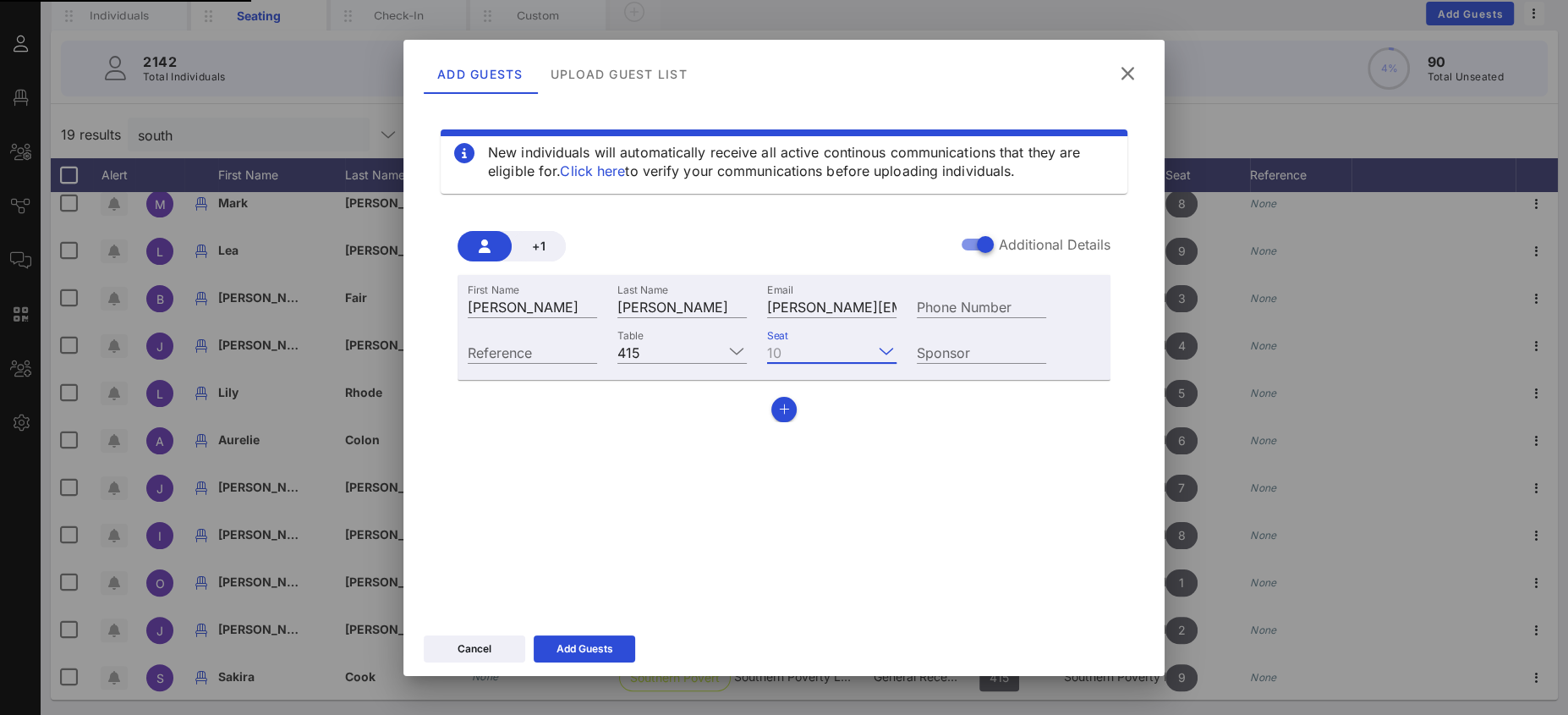
click at [602, 641] on div "Add Guests" at bounding box center [584, 648] width 56 height 17
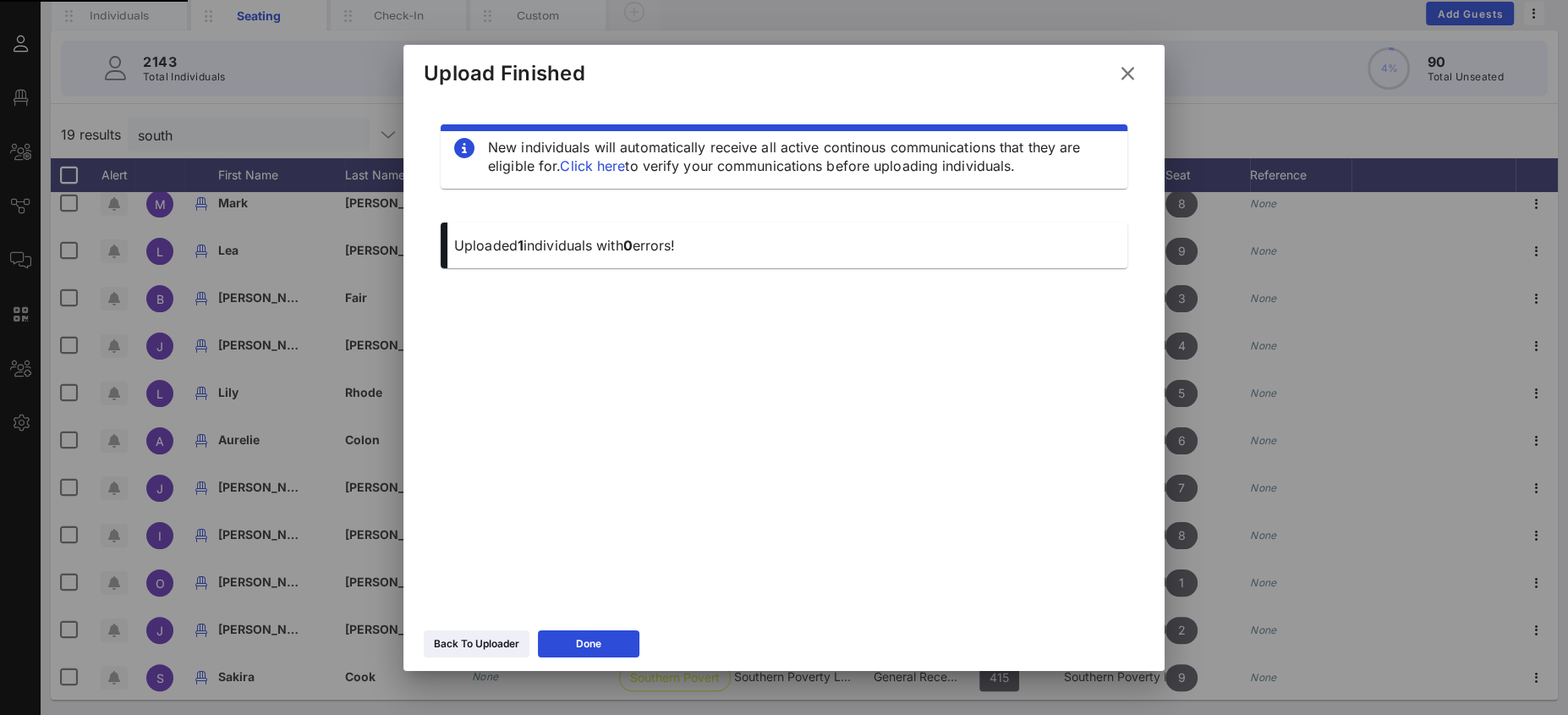
click at [1131, 72] on icon at bounding box center [1128, 73] width 23 height 20
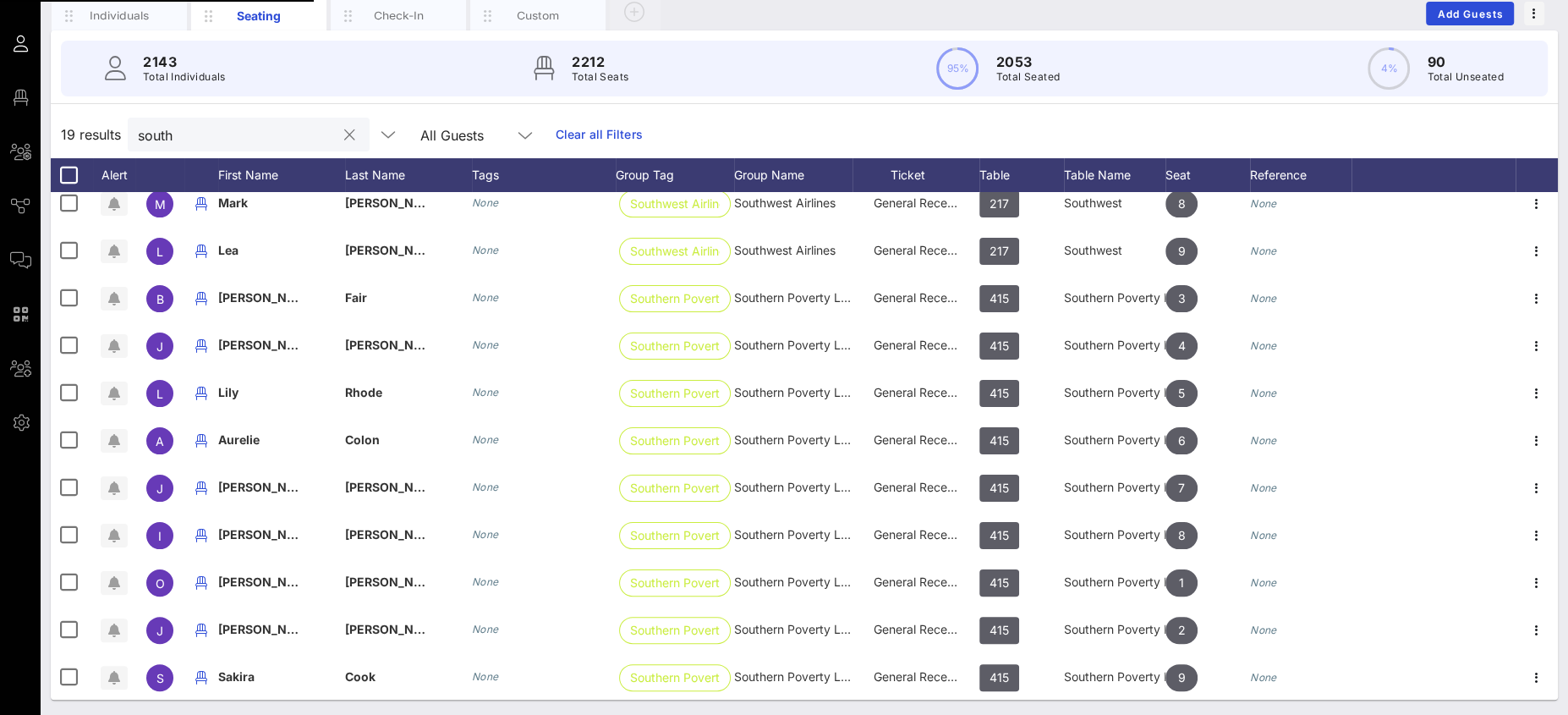
click at [161, 140] on input "south" at bounding box center [237, 134] width 198 height 22
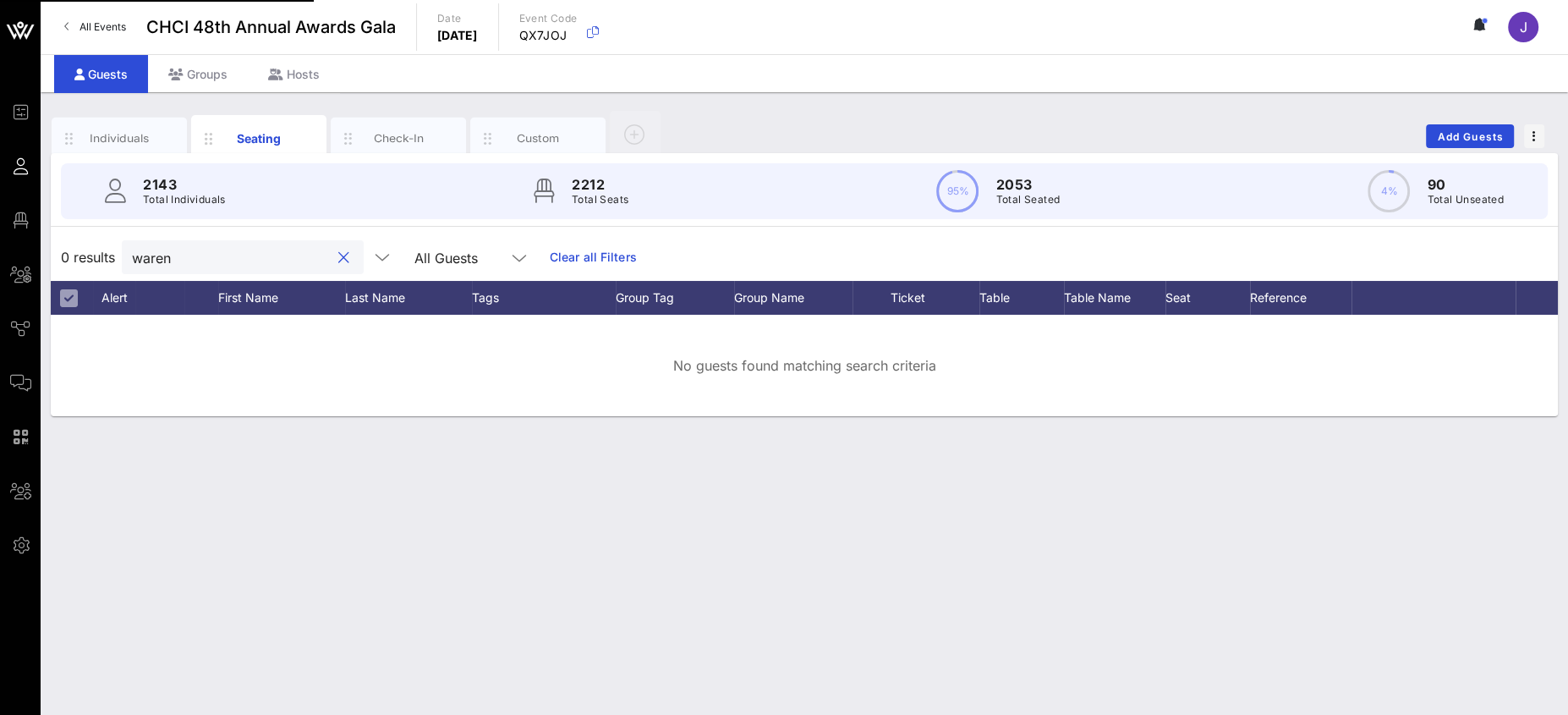
click at [158, 253] on input "waren" at bounding box center [231, 256] width 198 height 22
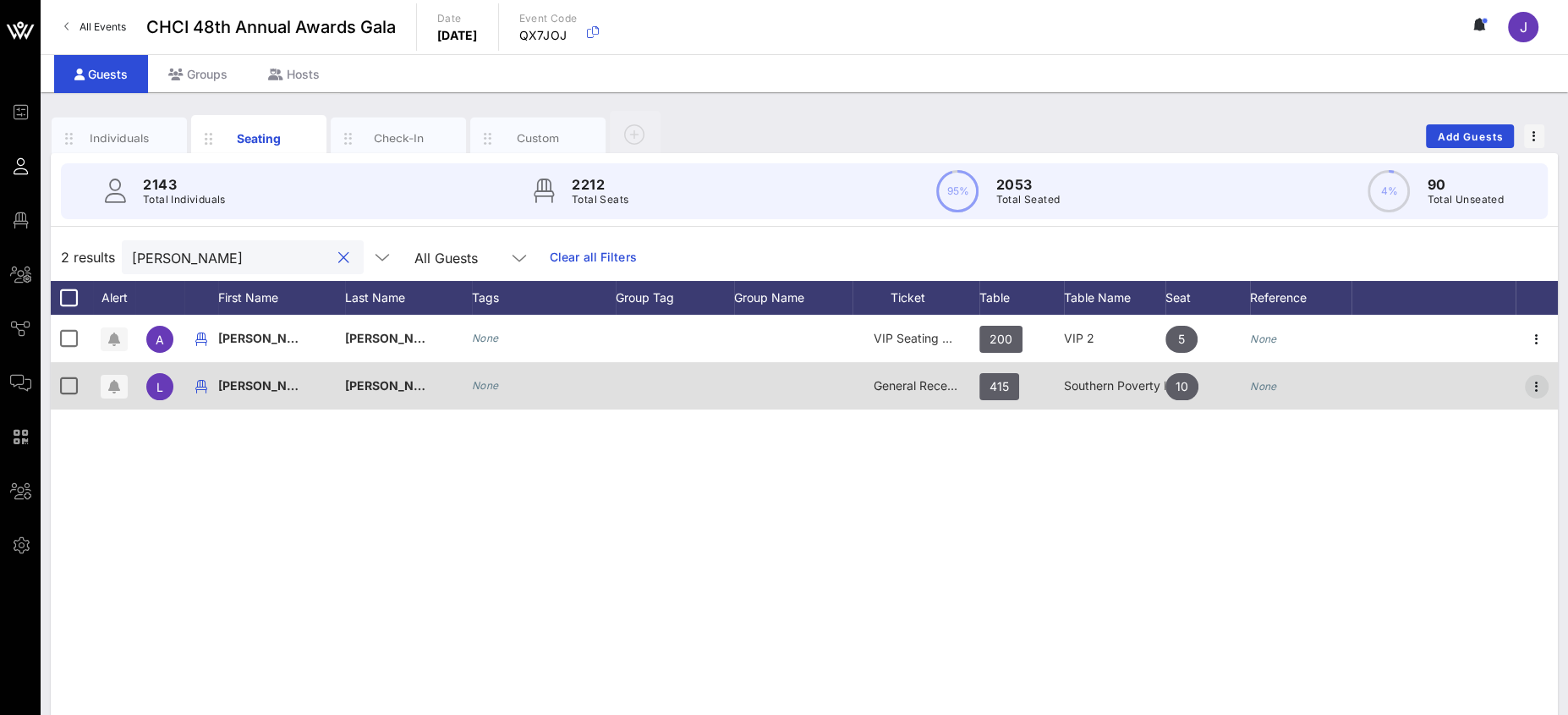
type input "warren"
click at [1534, 386] on icon "button" at bounding box center [1536, 387] width 20 height 20
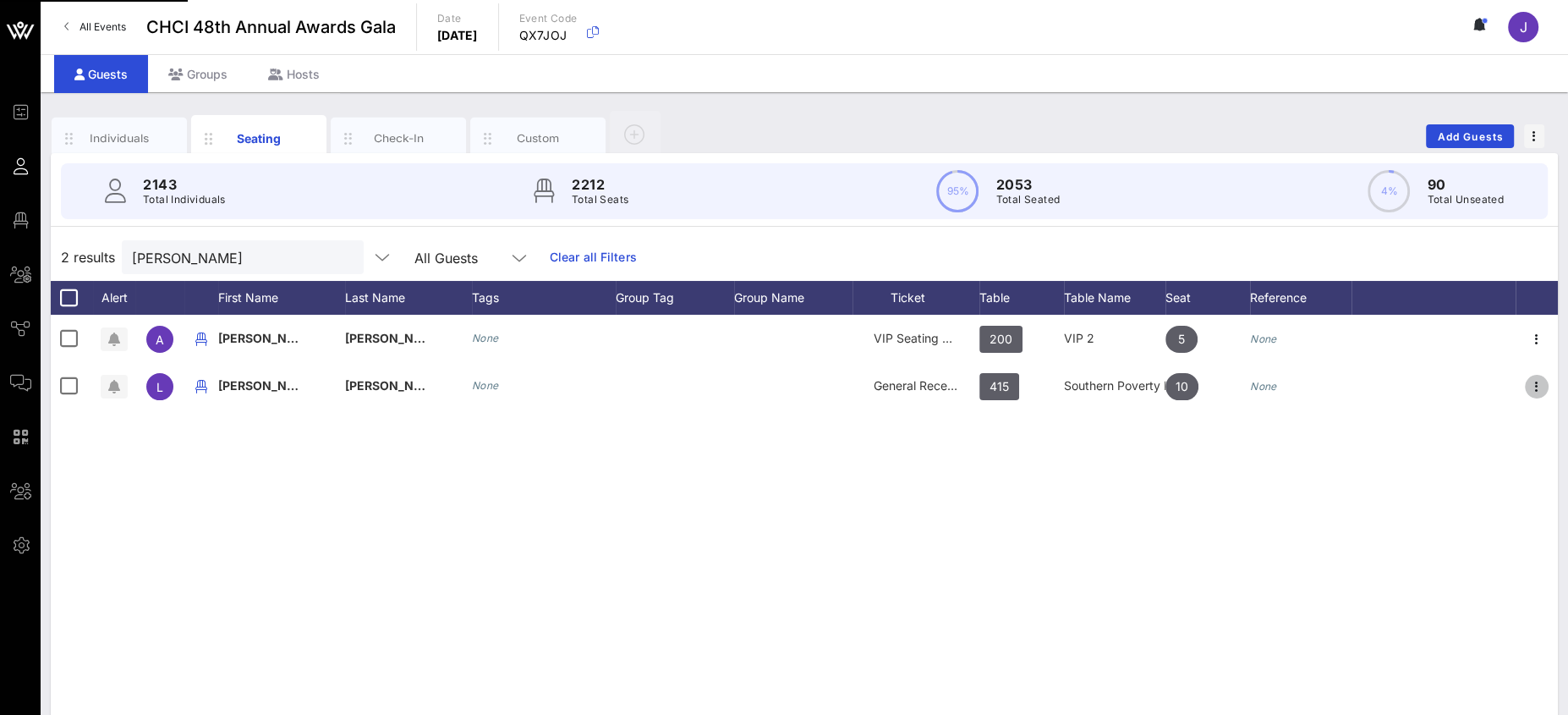
click at [1481, 527] on div "Move To Group" at bounding box center [1488, 538] width 100 height 27
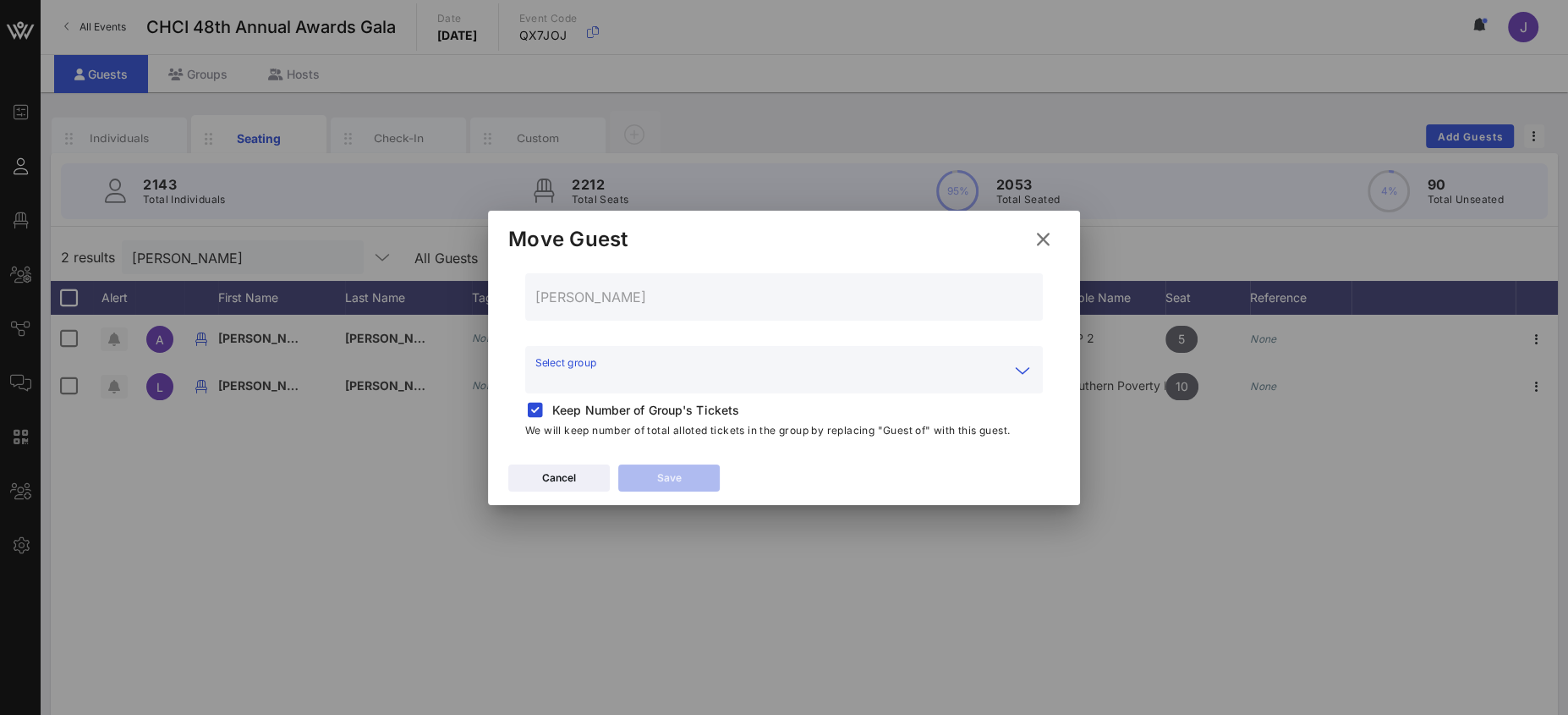
click at [662, 375] on input "Select group" at bounding box center [772, 380] width 474 height 27
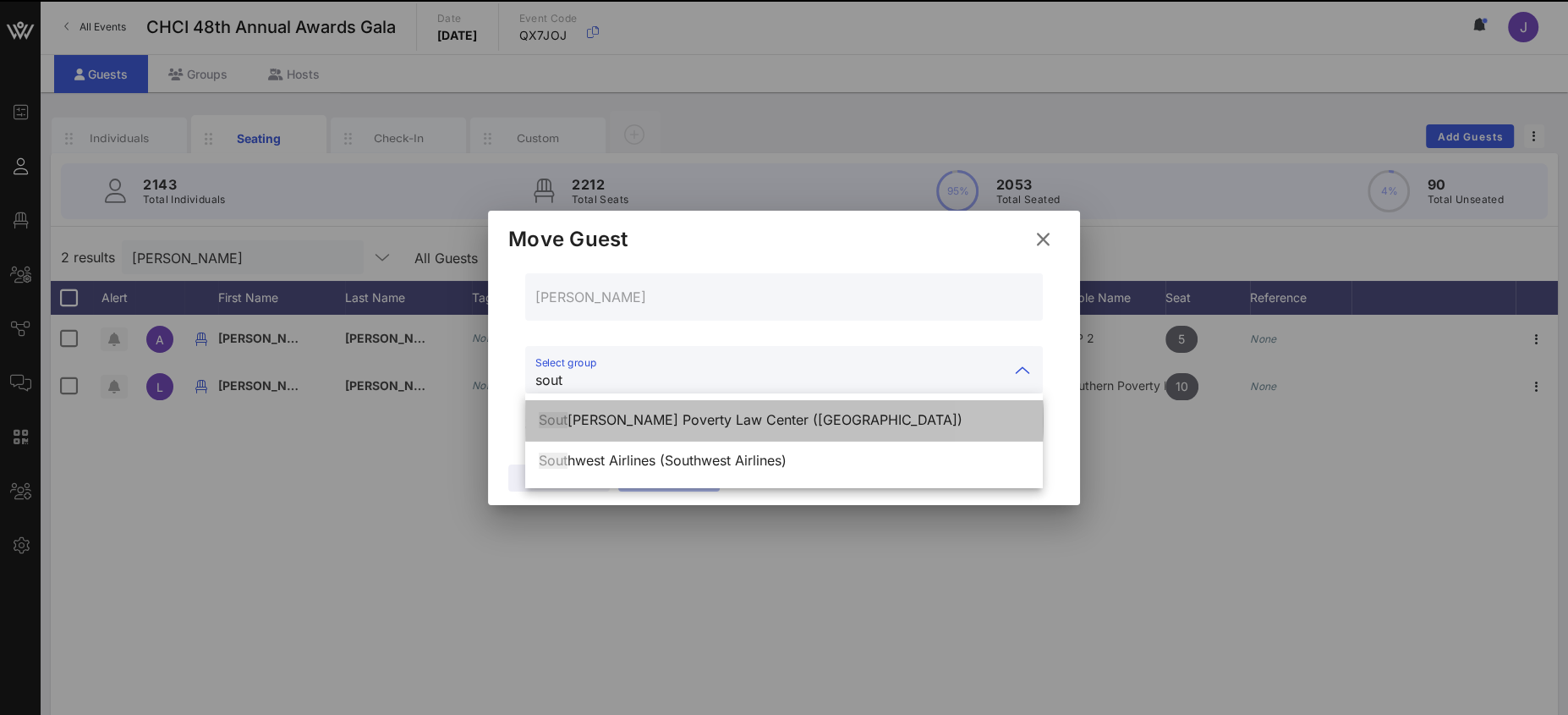
click at [714, 417] on div "Sout hern Poverty Law Center (Southern Poverty Law Center)" at bounding box center [784, 420] width 490 height 17
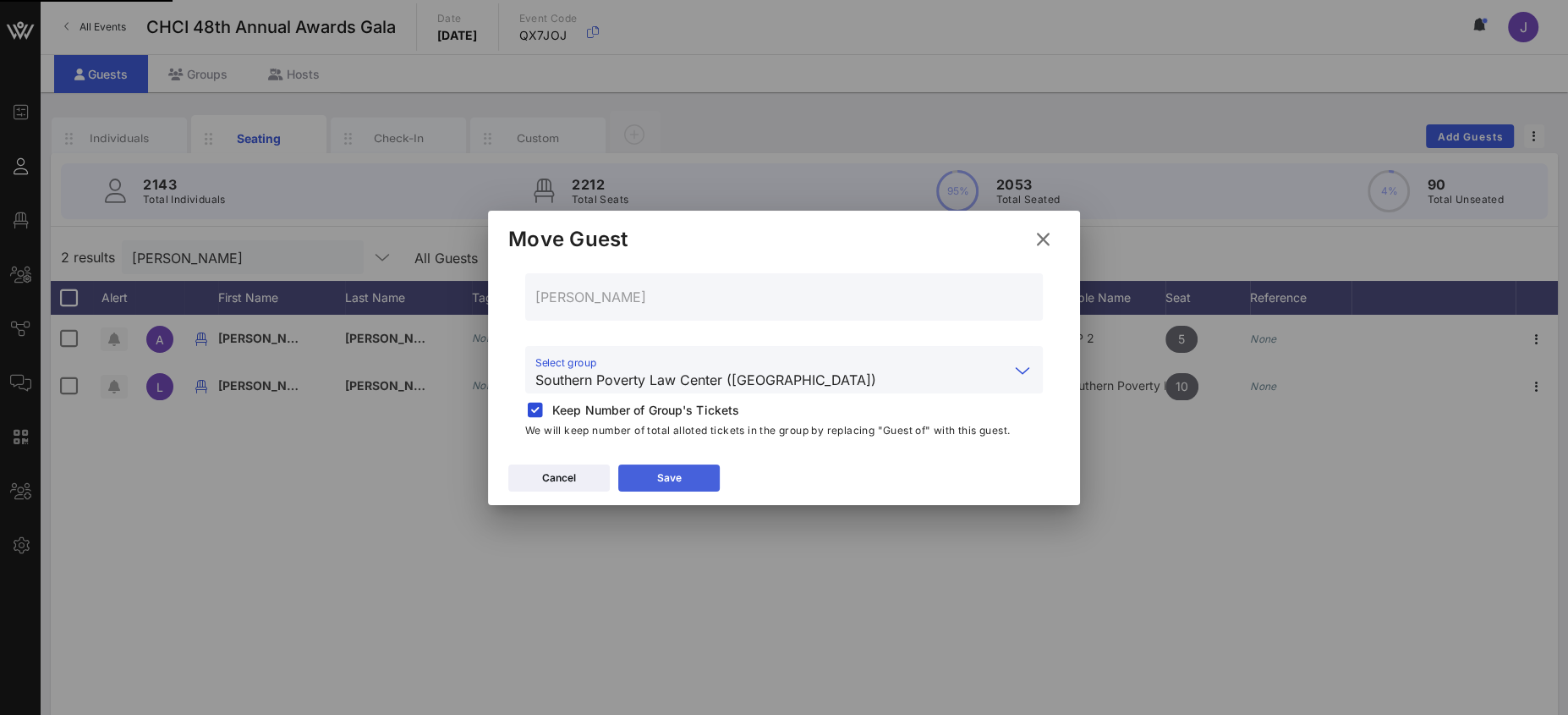
type input "Southern Poverty Law Center (Southern Poverty Law Center)"
click at [693, 479] on button "Save" at bounding box center [669, 478] width 102 height 27
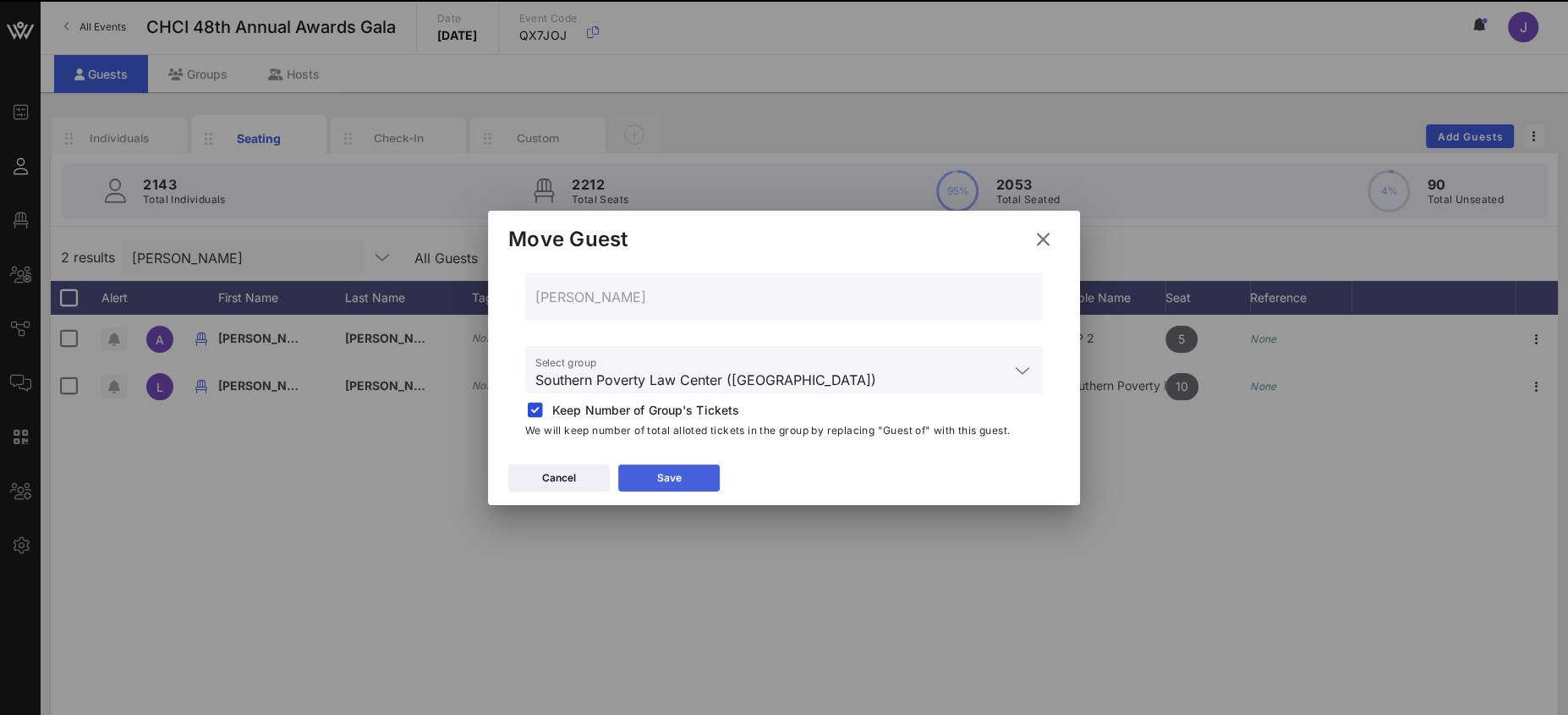
click at [701, 480] on button "Save" at bounding box center [669, 478] width 102 height 27
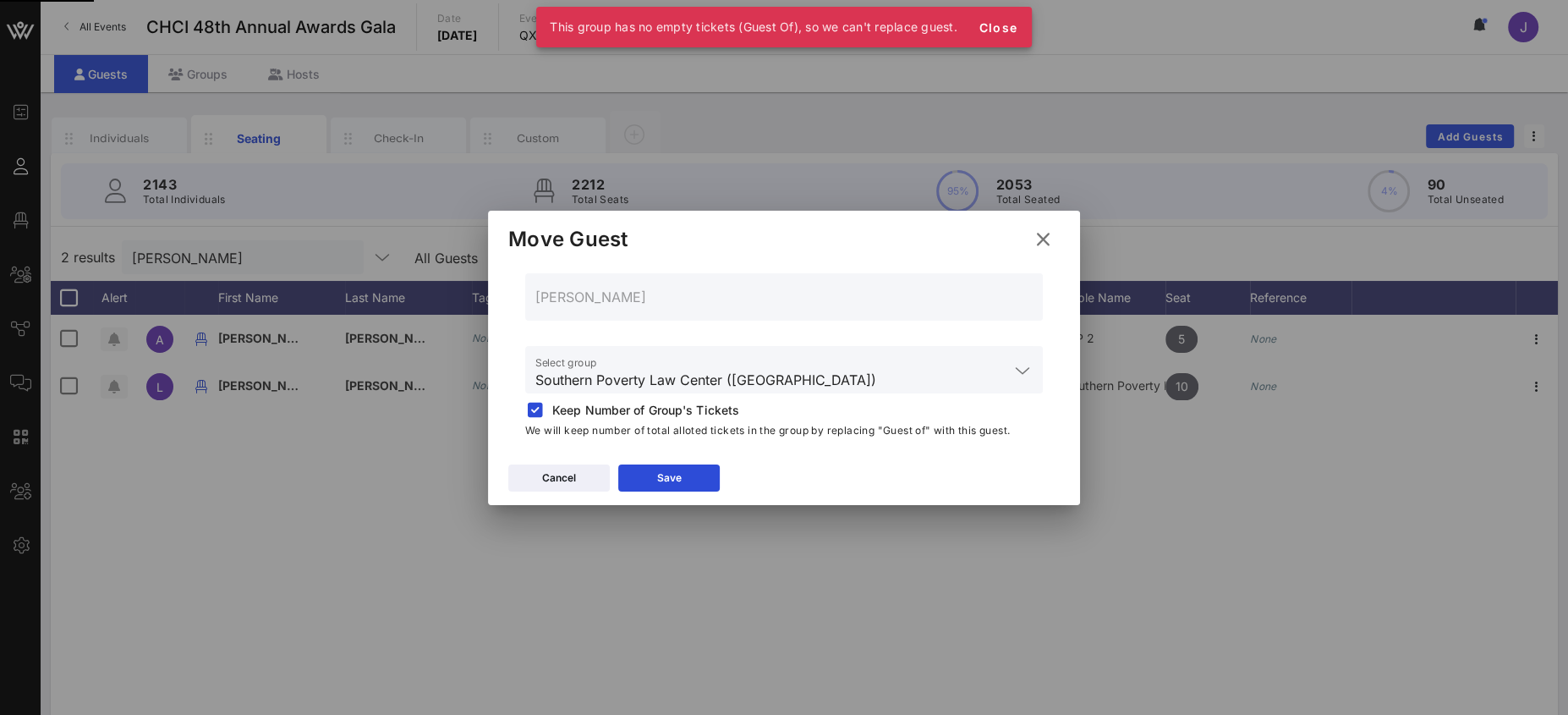
click at [1047, 240] on icon at bounding box center [1043, 239] width 23 height 21
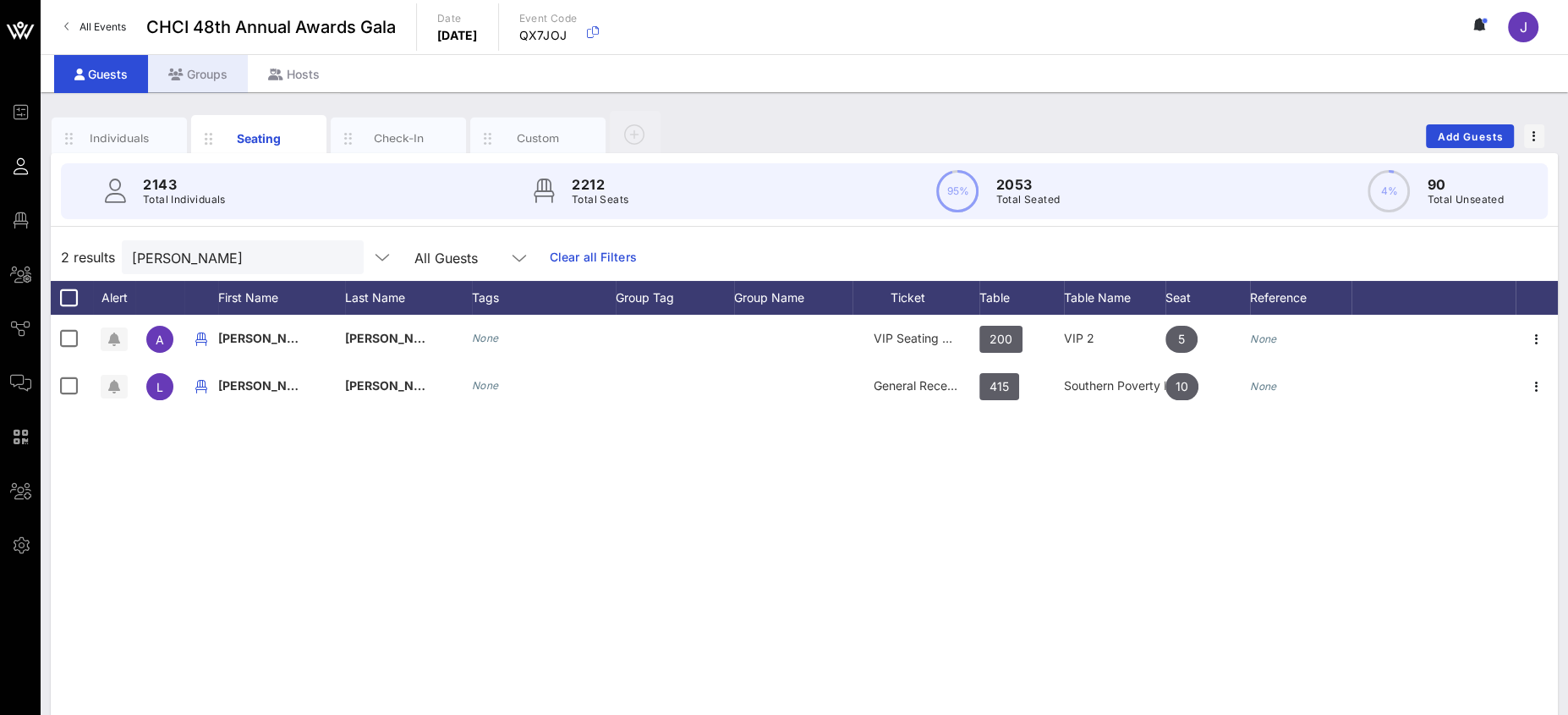
click at [217, 77] on div "Groups" at bounding box center [197, 74] width 100 height 38
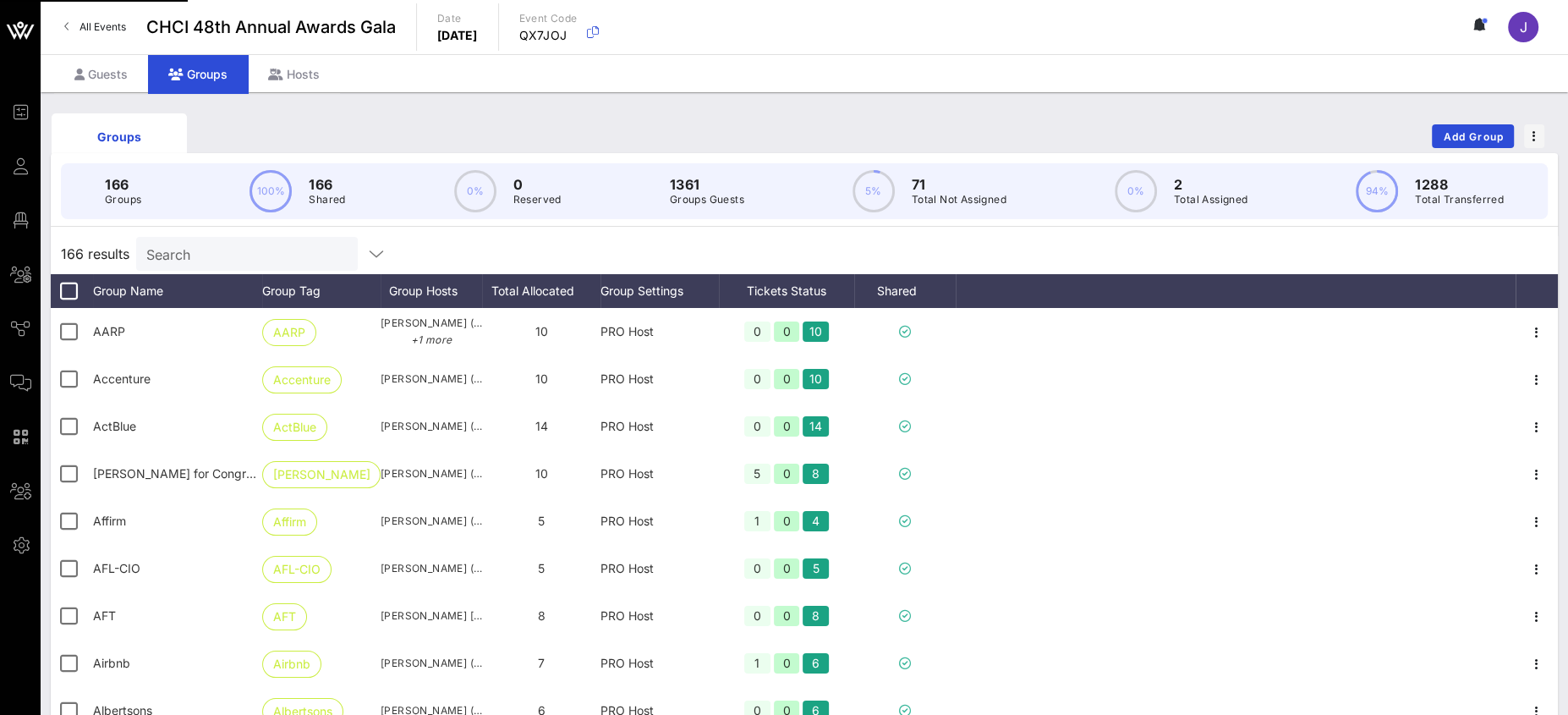
click at [203, 243] on input "Search" at bounding box center [246, 254] width 198 height 22
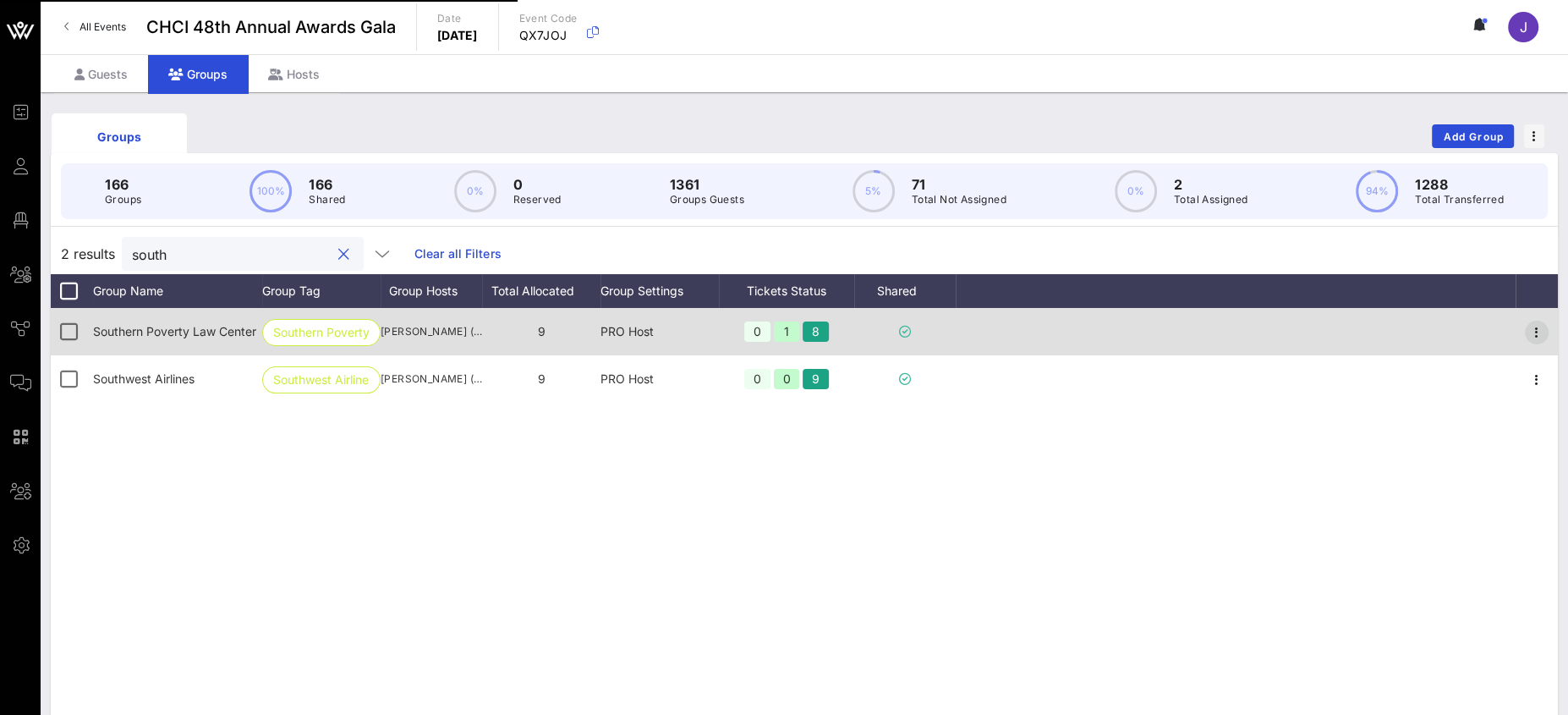
type input "south"
click at [1532, 330] on icon "button" at bounding box center [1536, 332] width 20 height 20
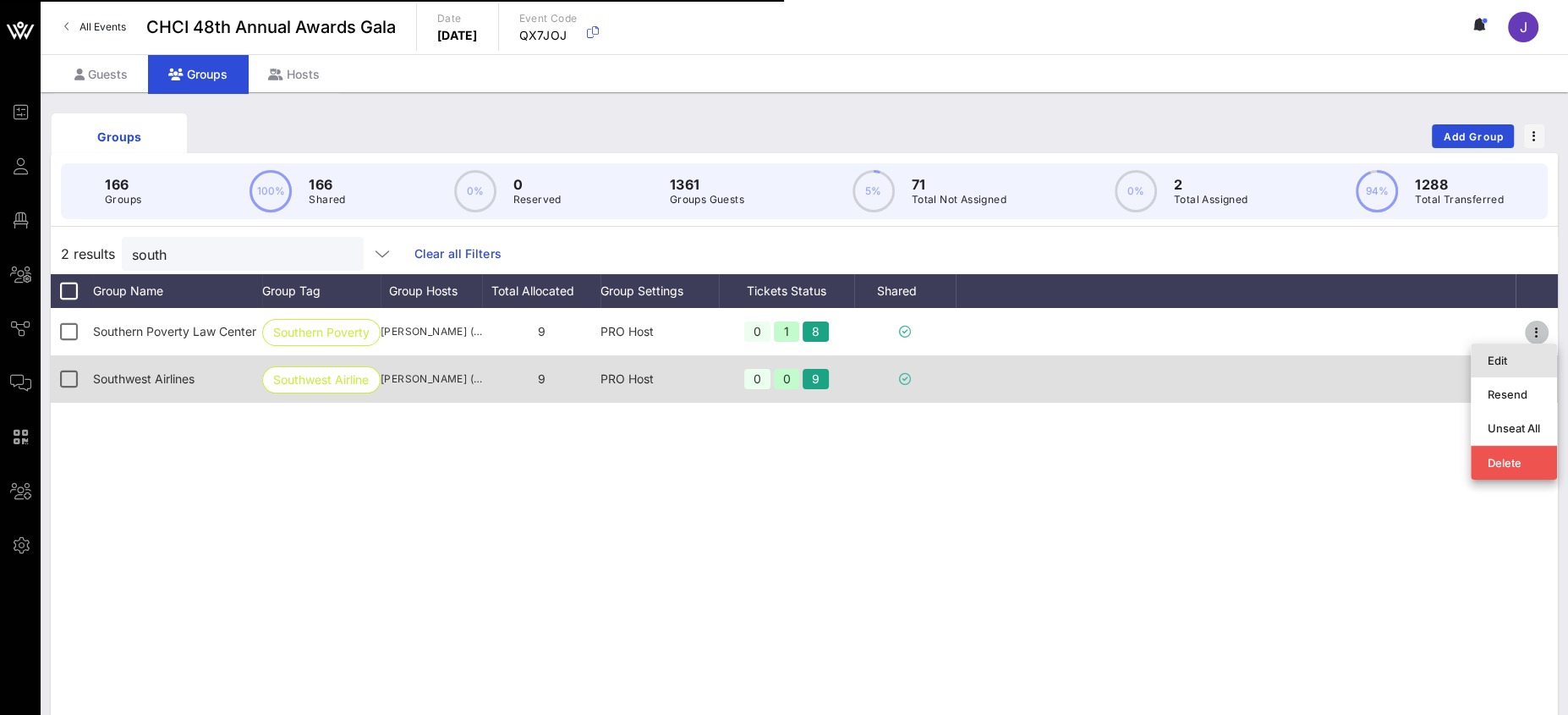
click at [1508, 365] on div "Edit" at bounding box center [1514, 360] width 52 height 14
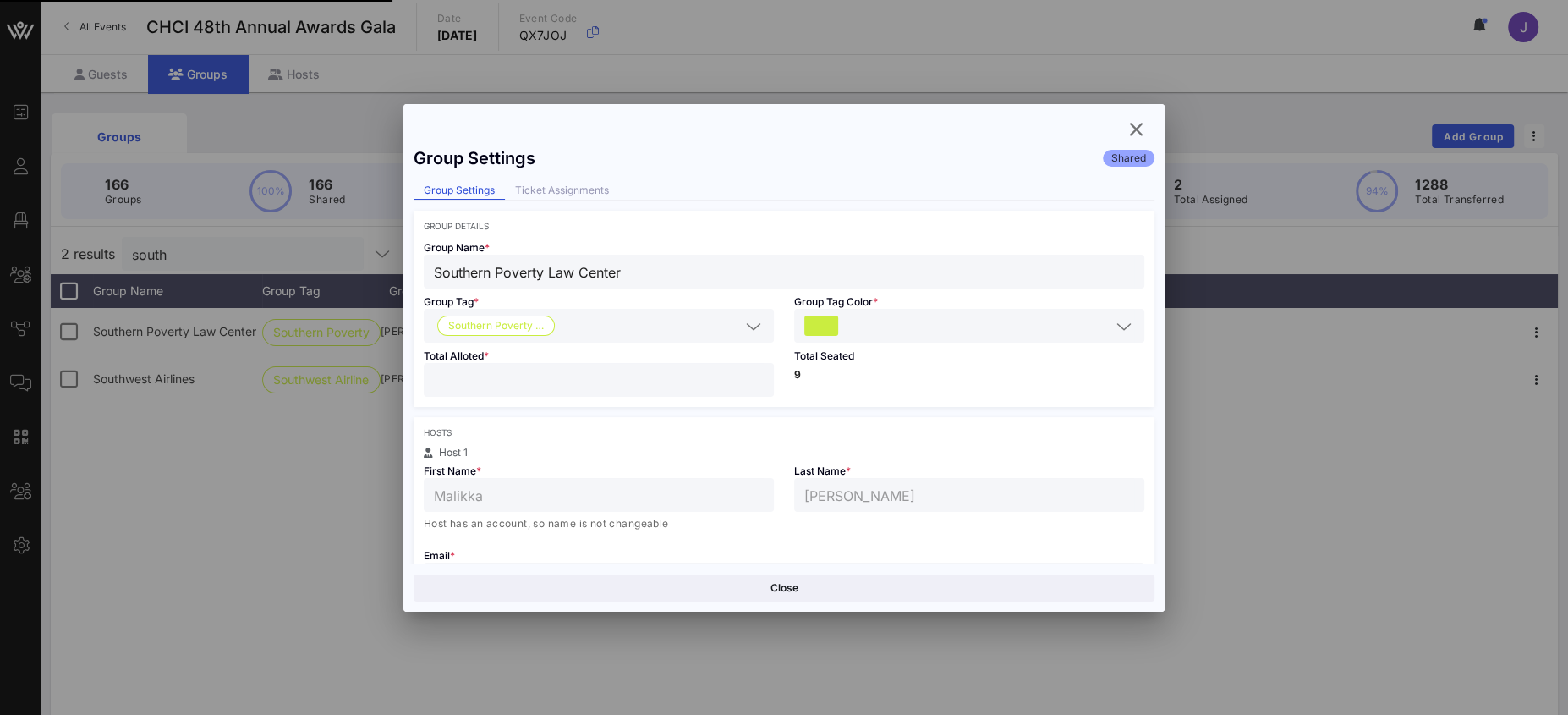
click at [406, 374] on div "Group Settings Shared Group Settings Ticket Assignments Group Details Group Nam…" at bounding box center [784, 351] width 761 height 426
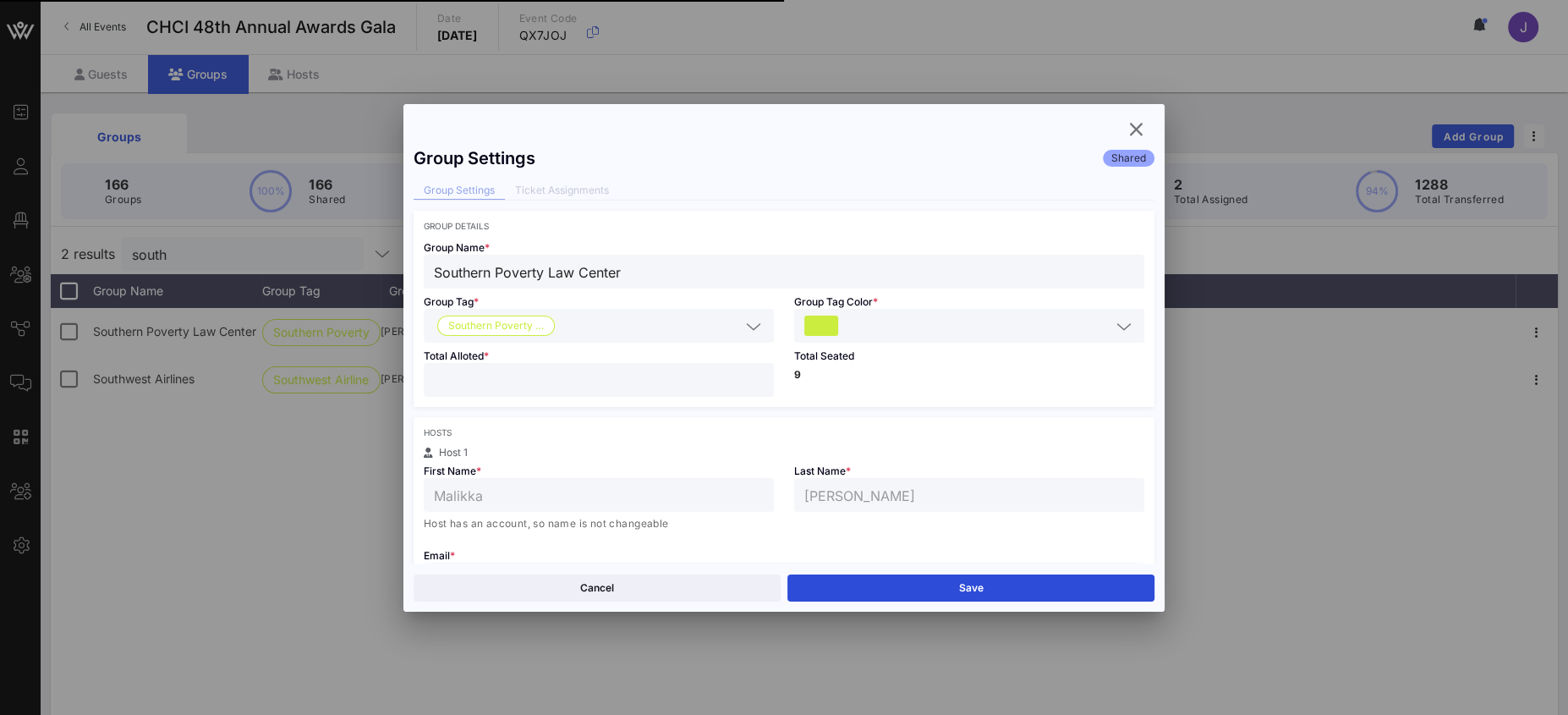
type input "**"
click at [987, 583] on button "Save" at bounding box center [971, 588] width 367 height 27
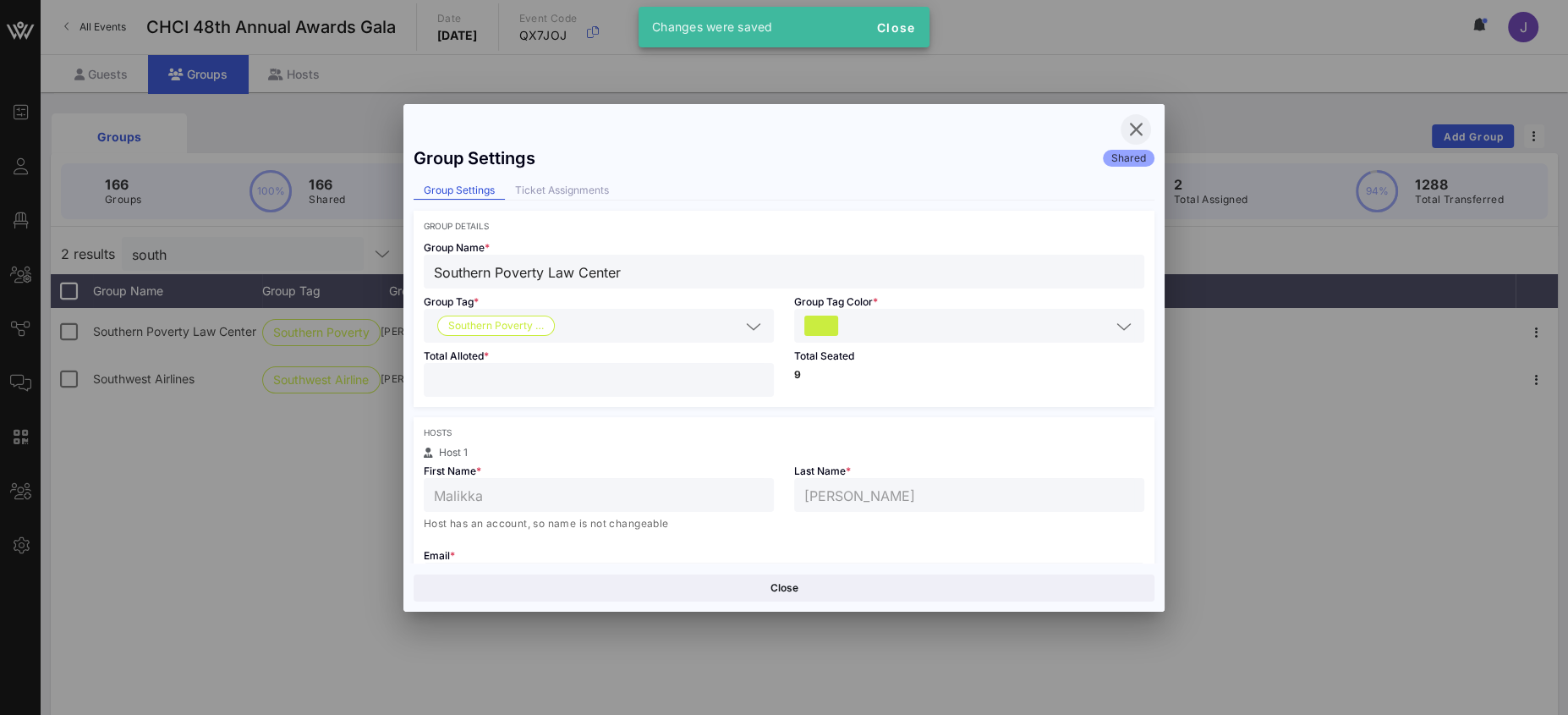
click at [1136, 128] on icon "button" at bounding box center [1135, 129] width 20 height 20
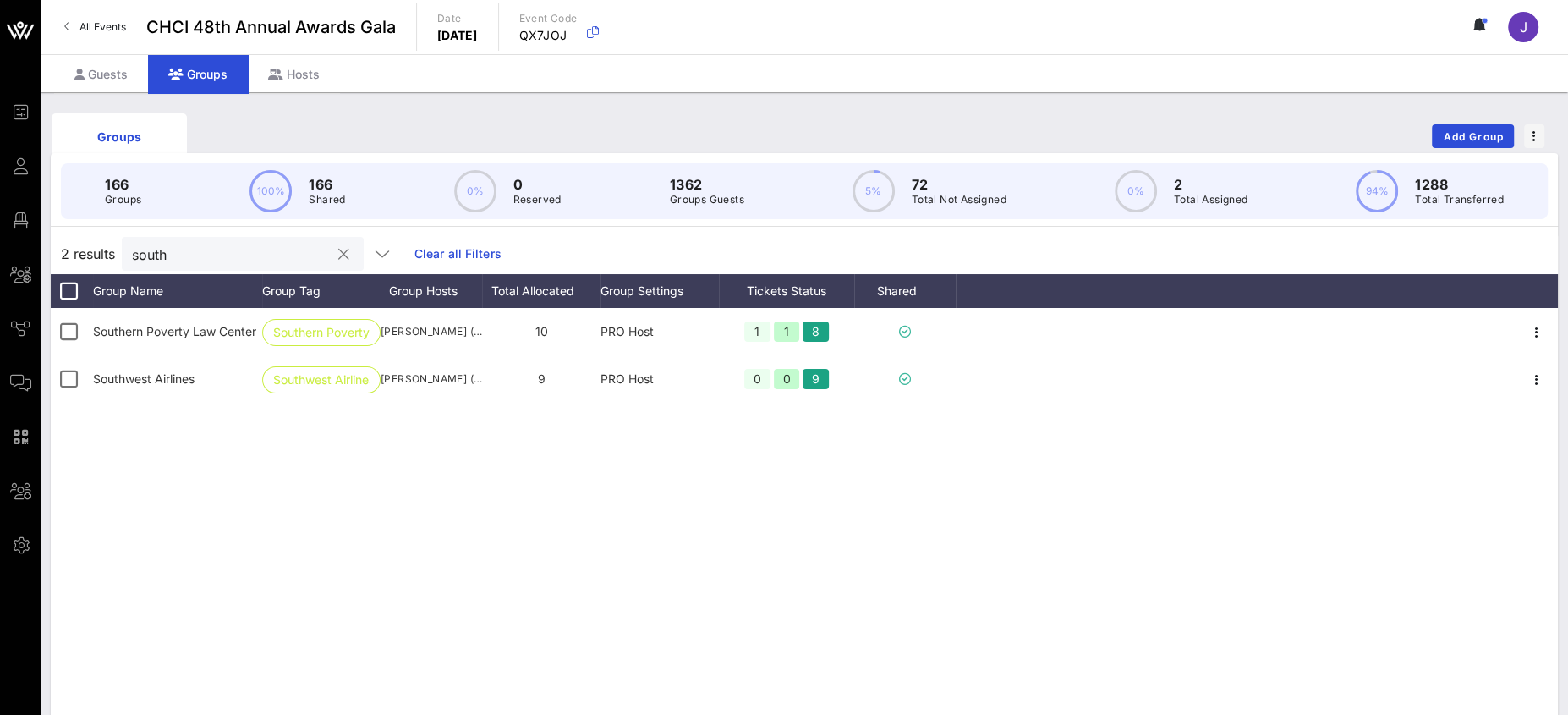
click at [153, 256] on input "south" at bounding box center [231, 254] width 198 height 22
click at [109, 58] on div "Guests" at bounding box center [101, 74] width 94 height 38
click at [112, 62] on div "Guests" at bounding box center [101, 74] width 94 height 38
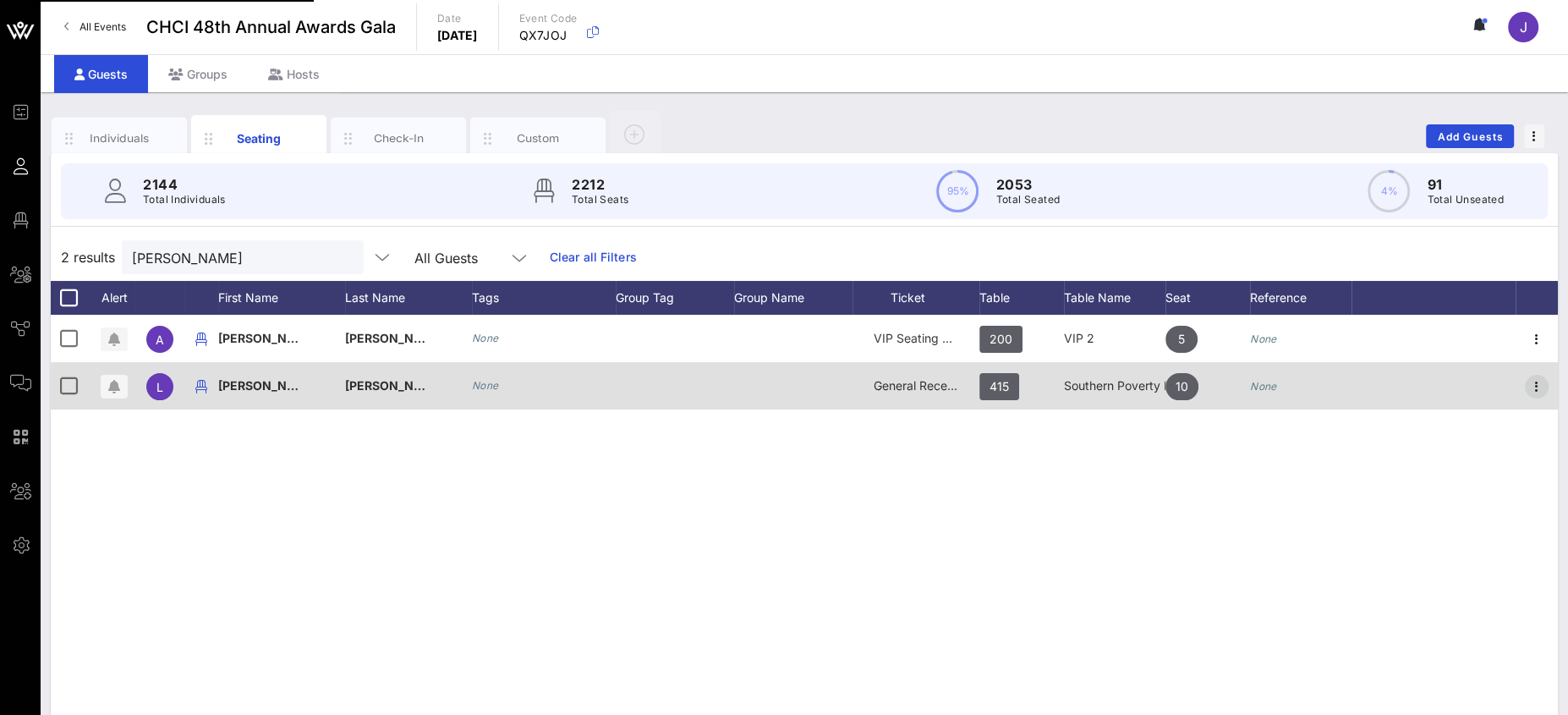
click at [1537, 383] on icon "button" at bounding box center [1536, 387] width 20 height 20
click at [1538, 391] on div "Event Builder Guests Floor Plan All Groups Journeys Comms QR Scanner Team Setti…" at bounding box center [784, 420] width 1568 height 839
click at [1538, 386] on icon "button" at bounding box center [1536, 387] width 20 height 20
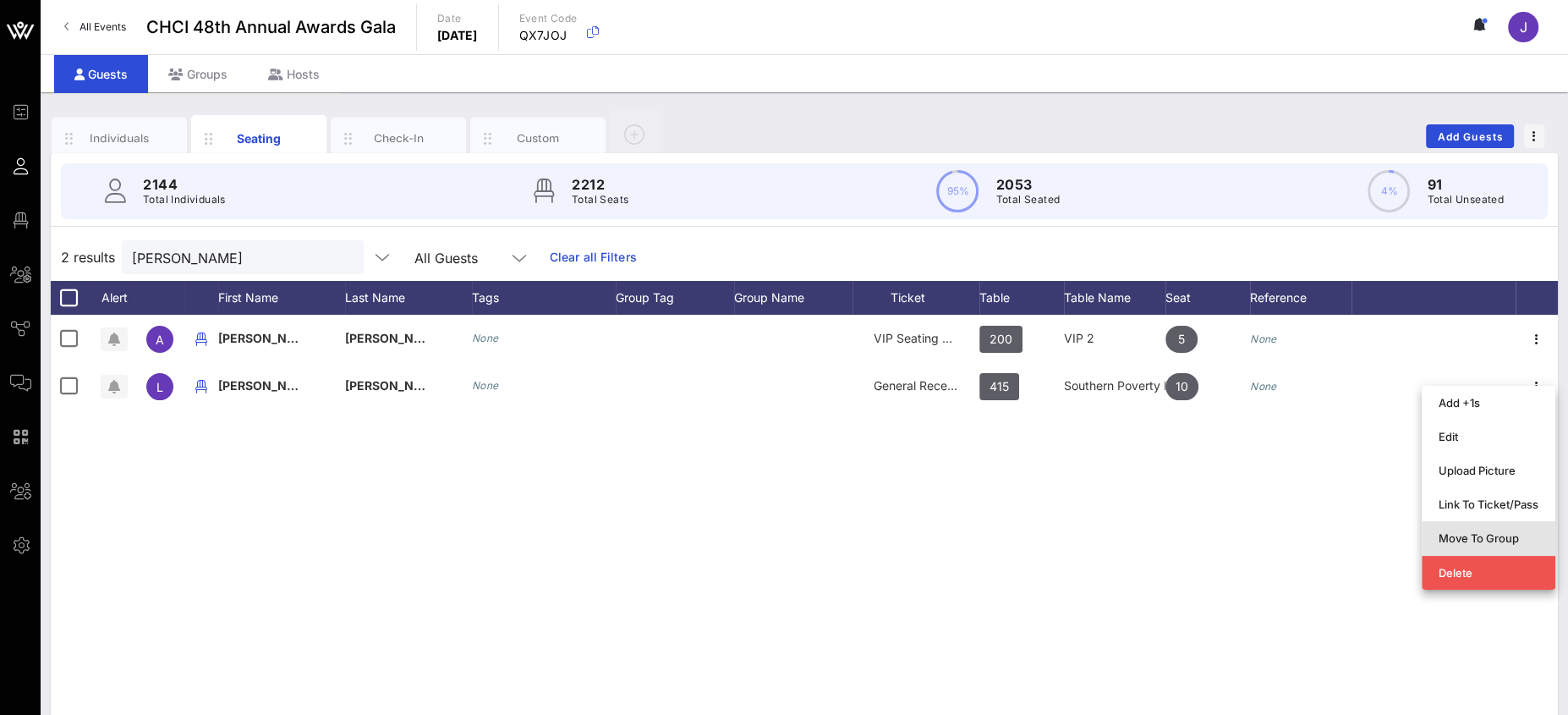
click at [1496, 535] on div "Move To Group" at bounding box center [1488, 538] width 100 height 14
type input "LaShawn Warren"
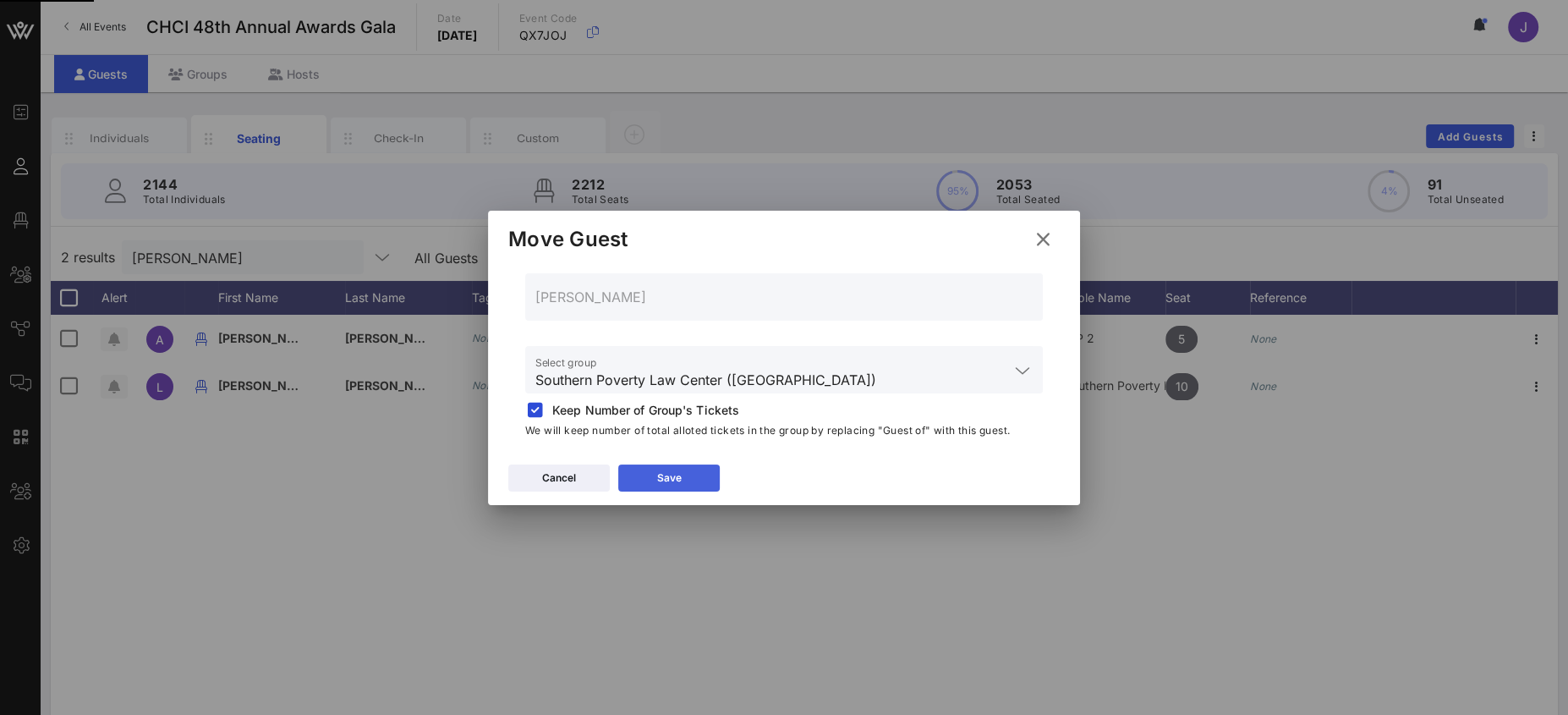
click at [668, 464] on button "Save" at bounding box center [669, 478] width 102 height 27
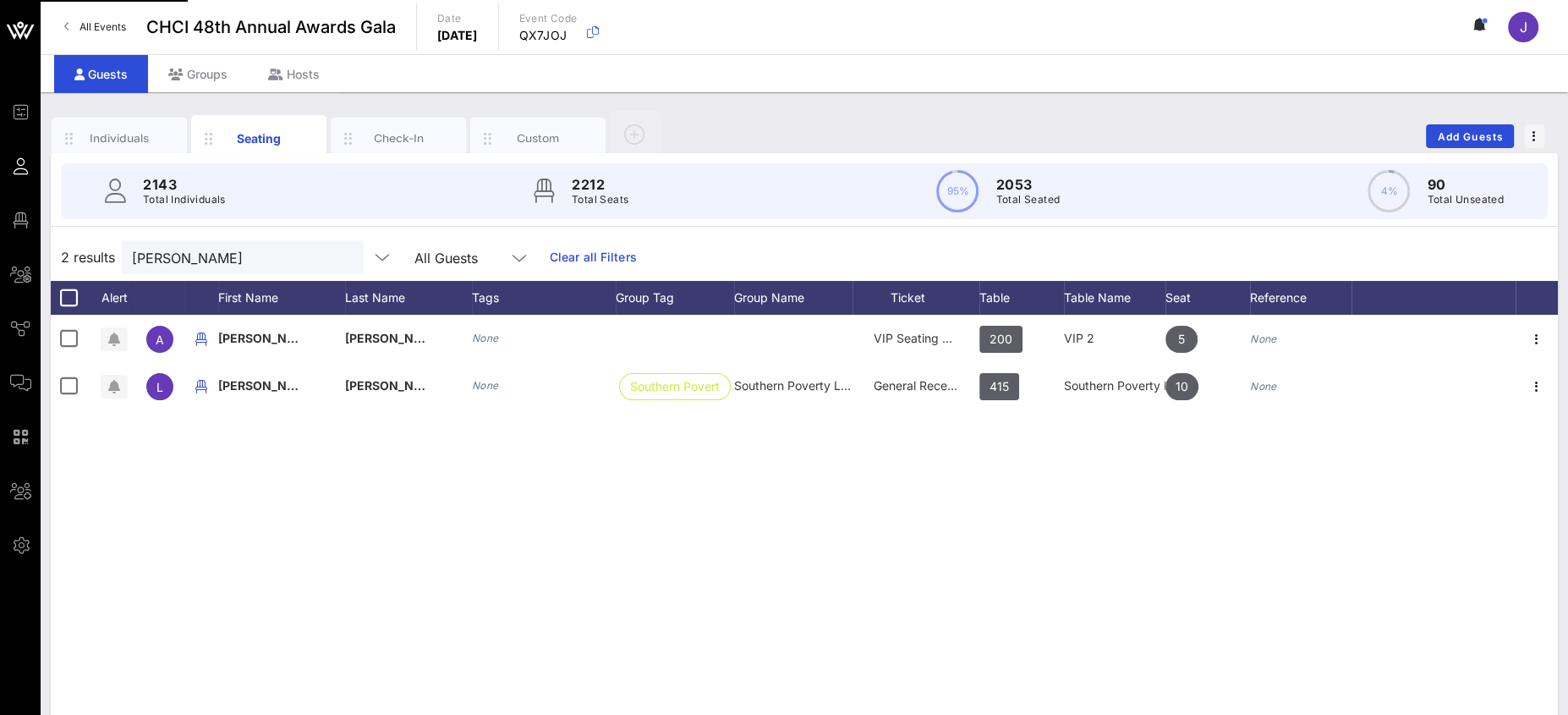
click at [1538, 381] on icon "button" at bounding box center [1536, 387] width 20 height 20
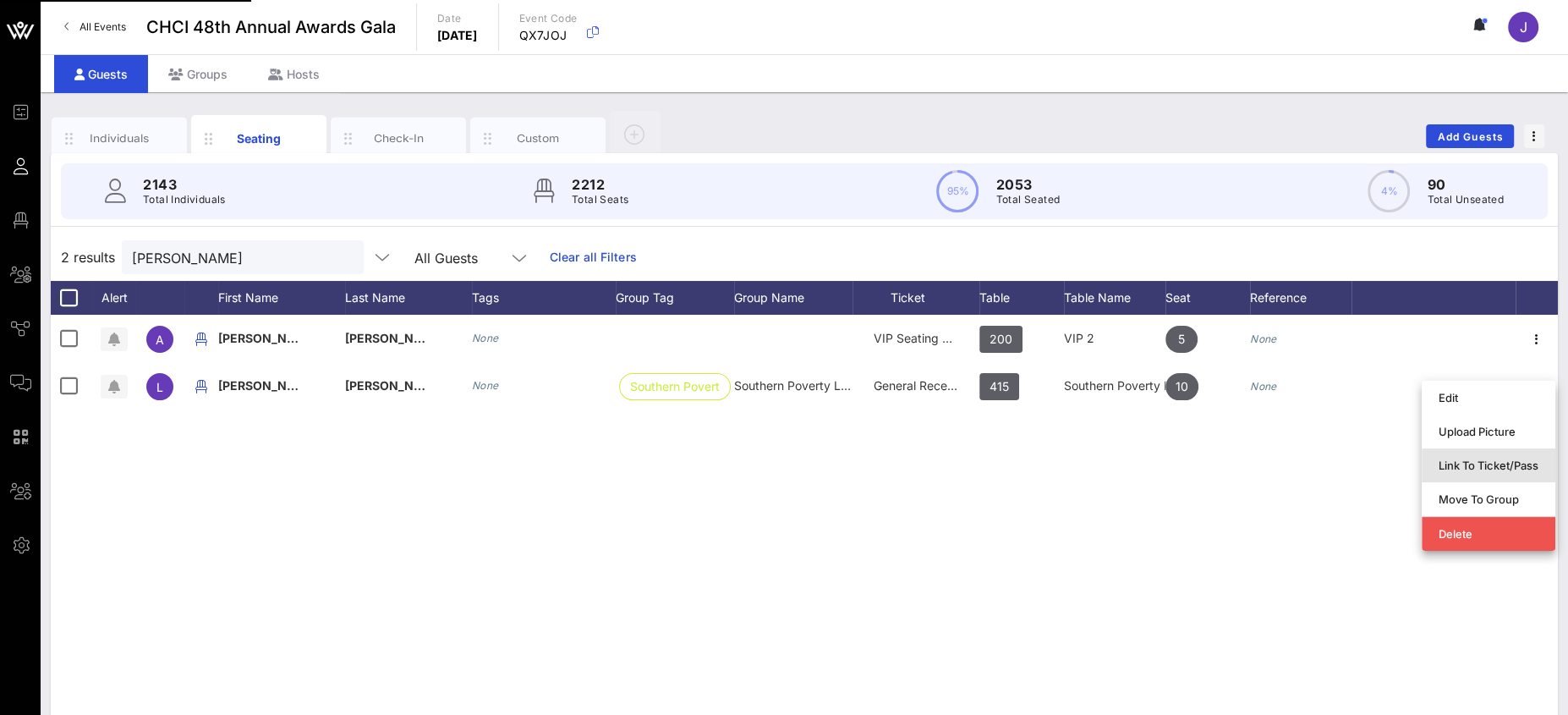
click at [1474, 460] on div "Link To Ticket/Pass" at bounding box center [1488, 465] width 100 height 14
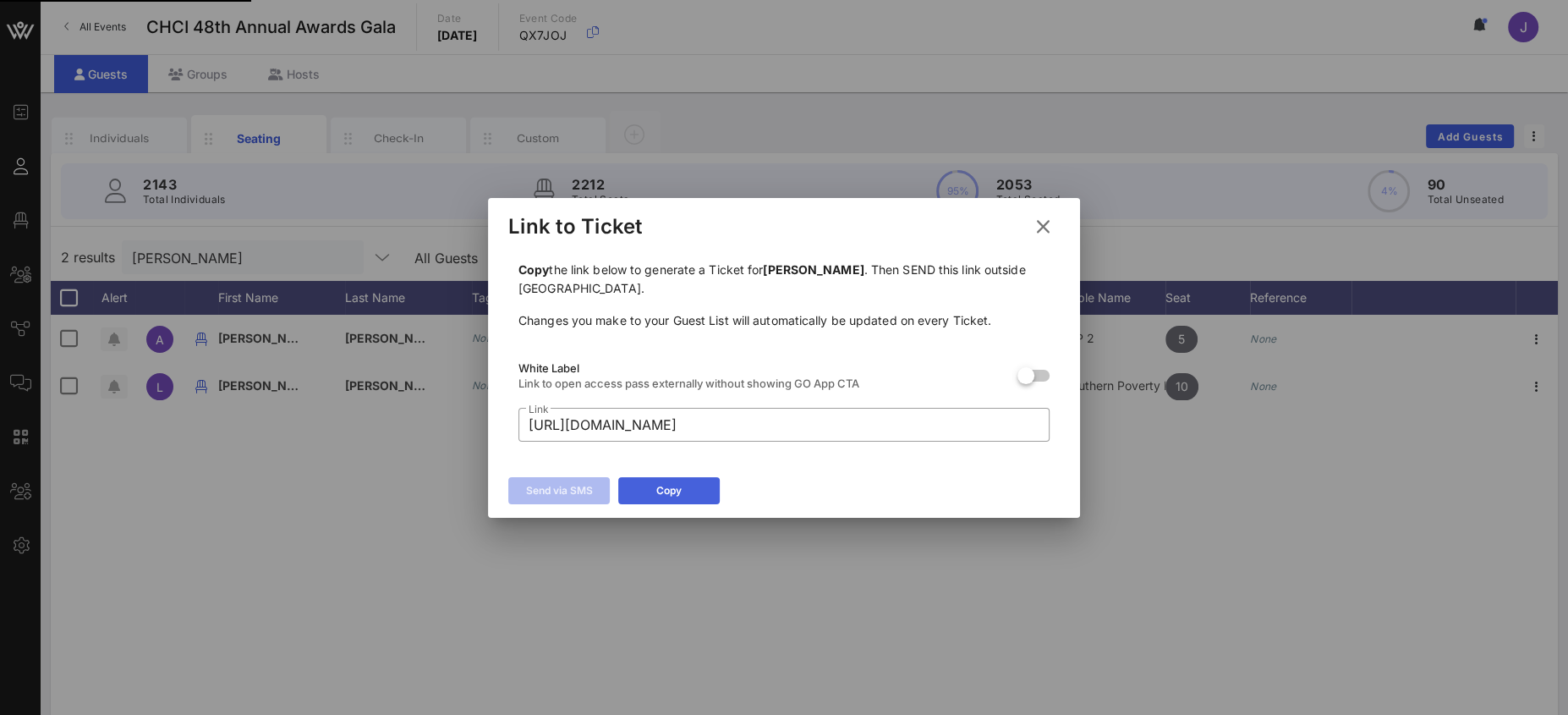
click at [677, 488] on div "Copy" at bounding box center [669, 490] width 25 height 17
click at [1036, 223] on icon at bounding box center [1044, 226] width 23 height 20
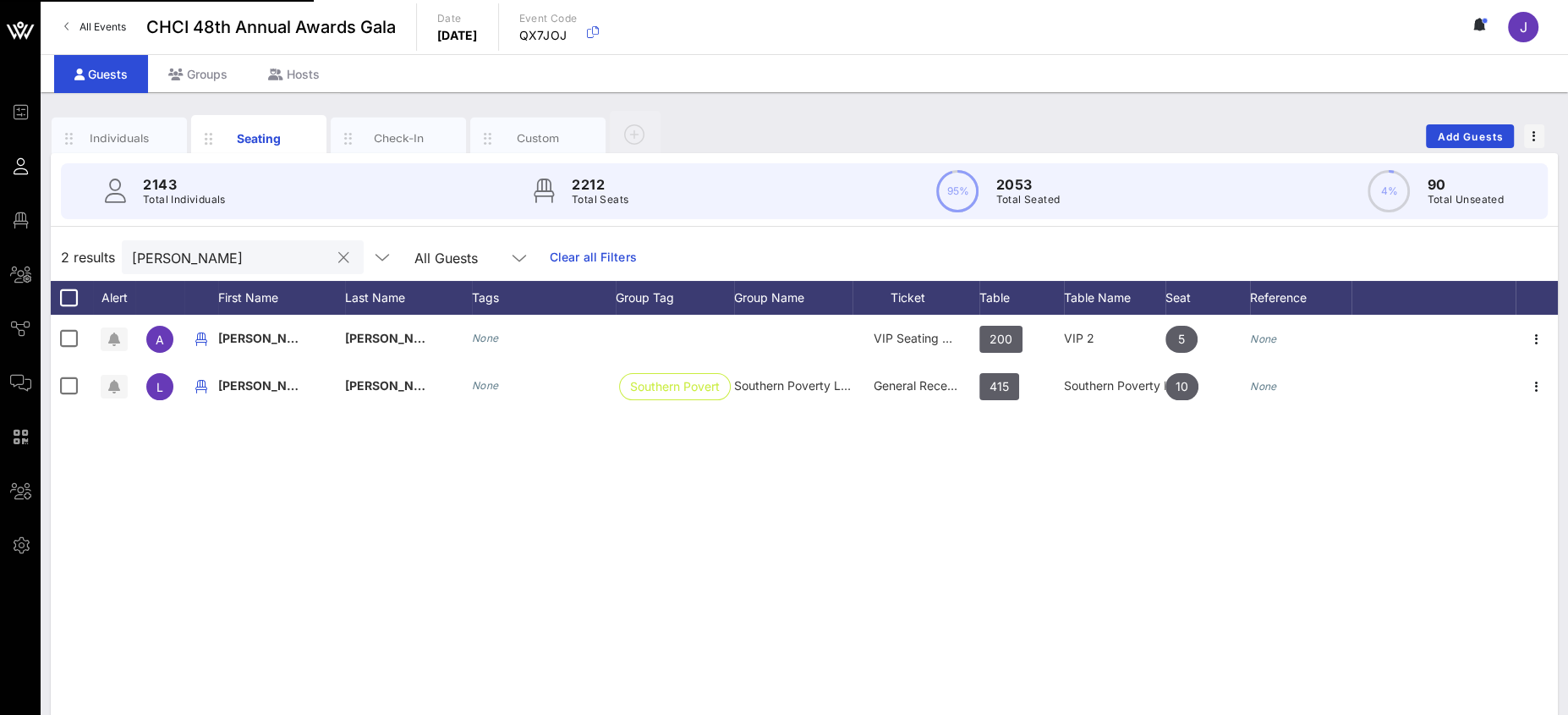
click at [207, 255] on input "warren" at bounding box center [231, 256] width 198 height 22
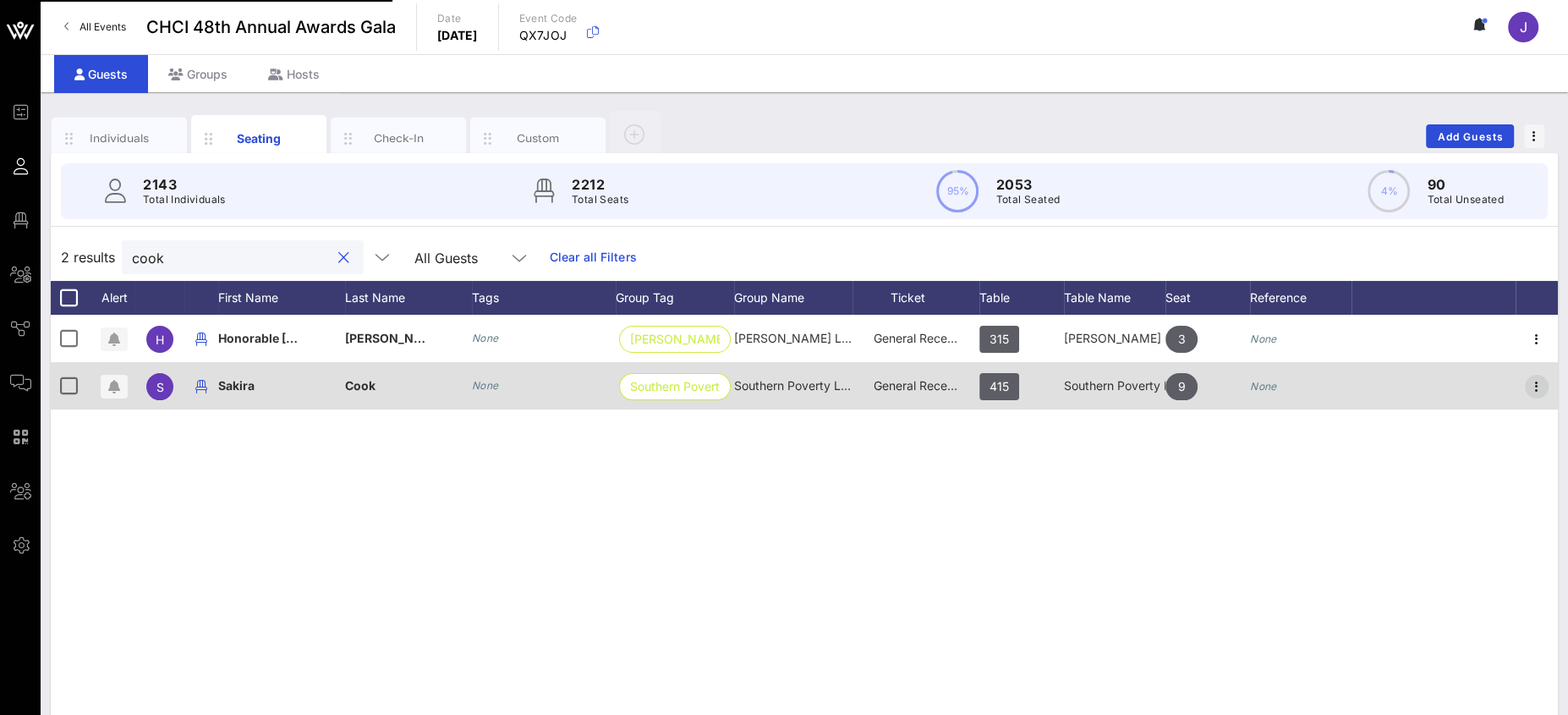
type input "cook"
click at [1531, 386] on icon "button" at bounding box center [1536, 387] width 20 height 20
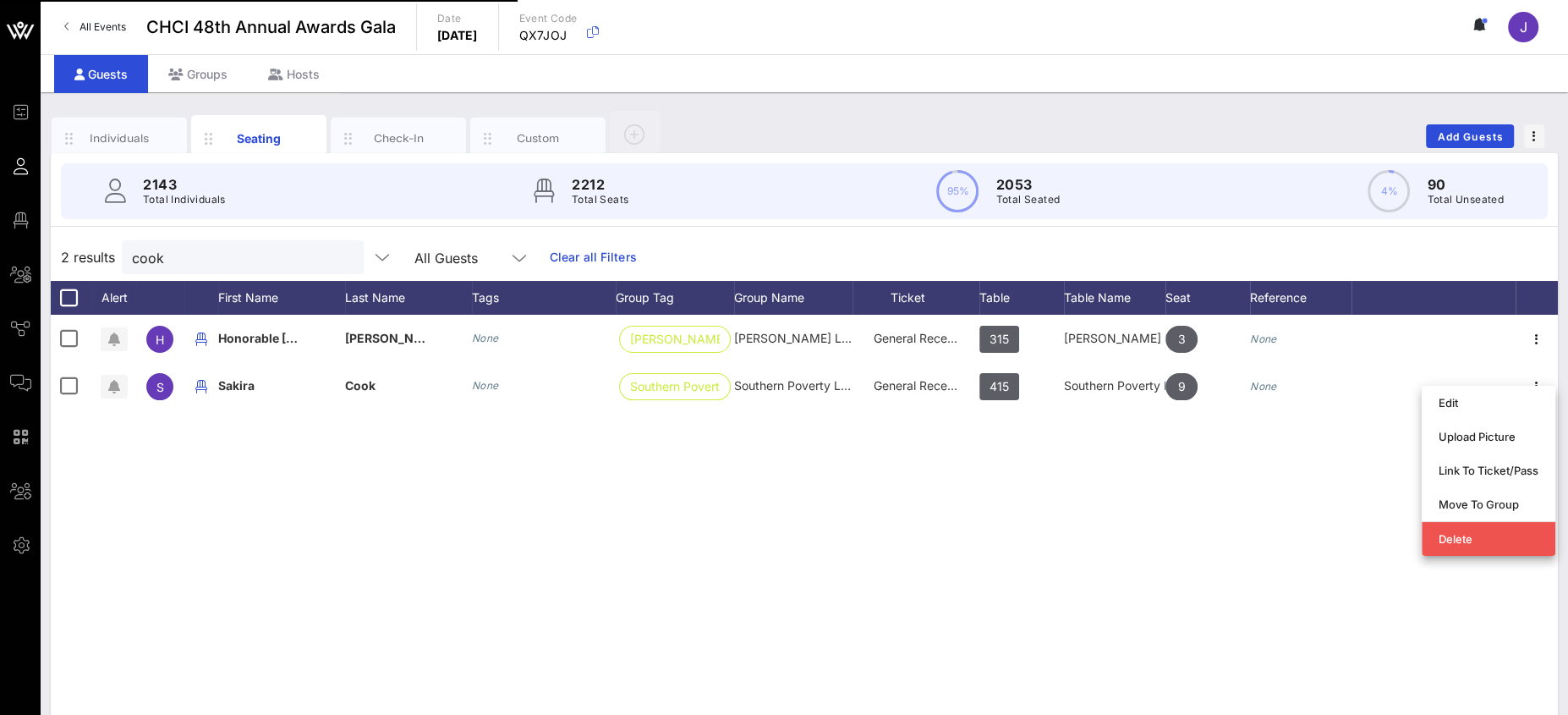
click at [1475, 476] on div "Link To Ticket/Pass" at bounding box center [1488, 470] width 100 height 14
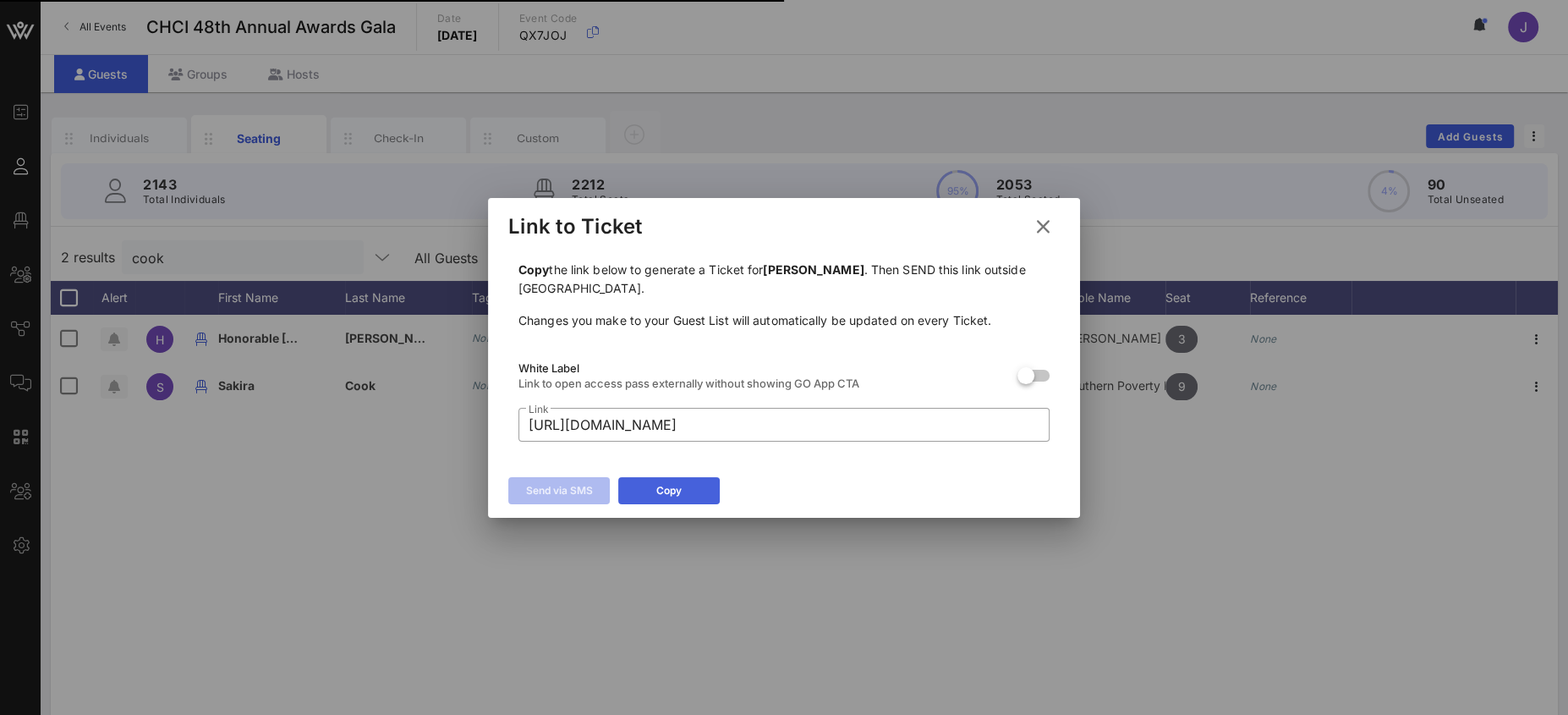
click at [651, 489] on button "Copy" at bounding box center [669, 491] width 102 height 27
click at [1050, 227] on icon at bounding box center [1044, 226] width 23 height 20
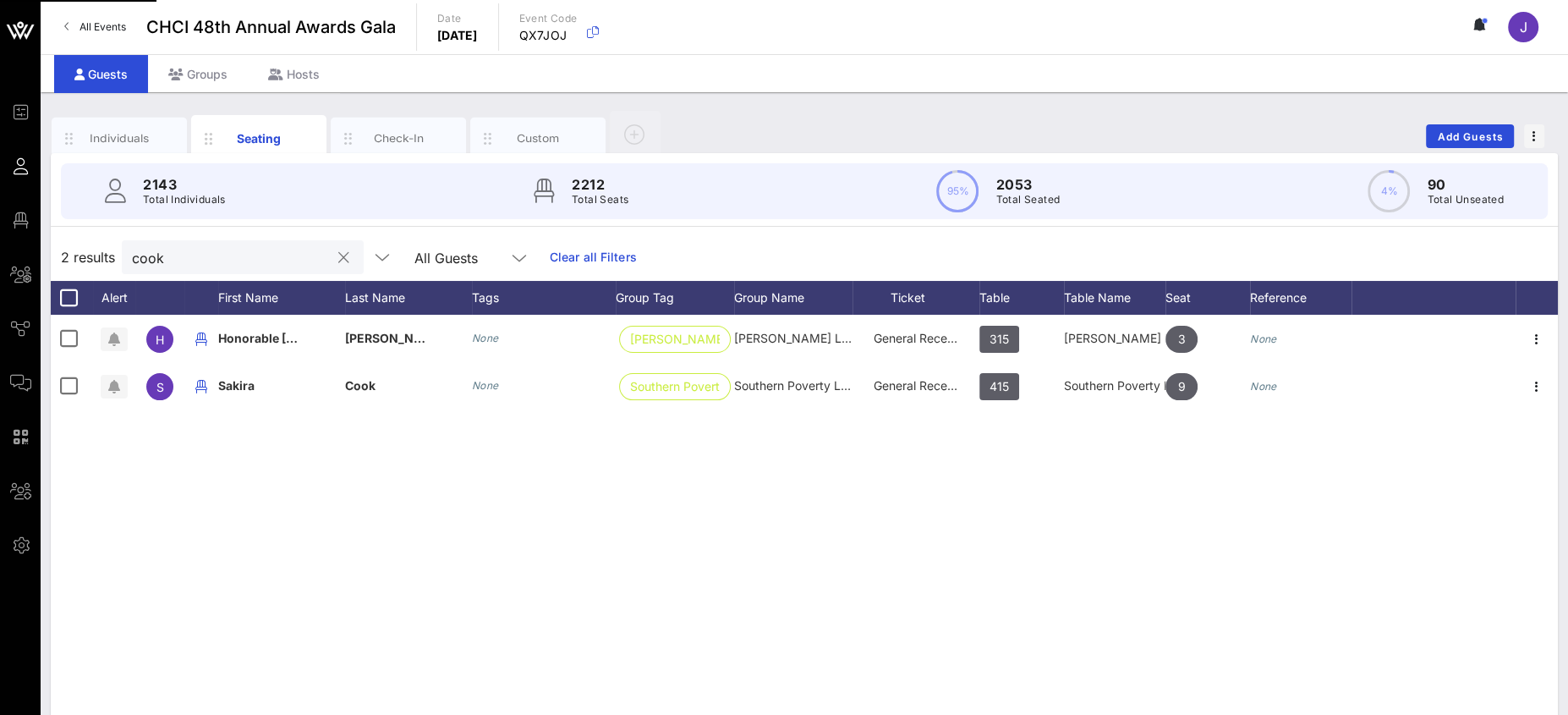
click at [265, 252] on input "cook" at bounding box center [231, 256] width 198 height 22
click at [160, 255] on input "cook" at bounding box center [231, 256] width 198 height 22
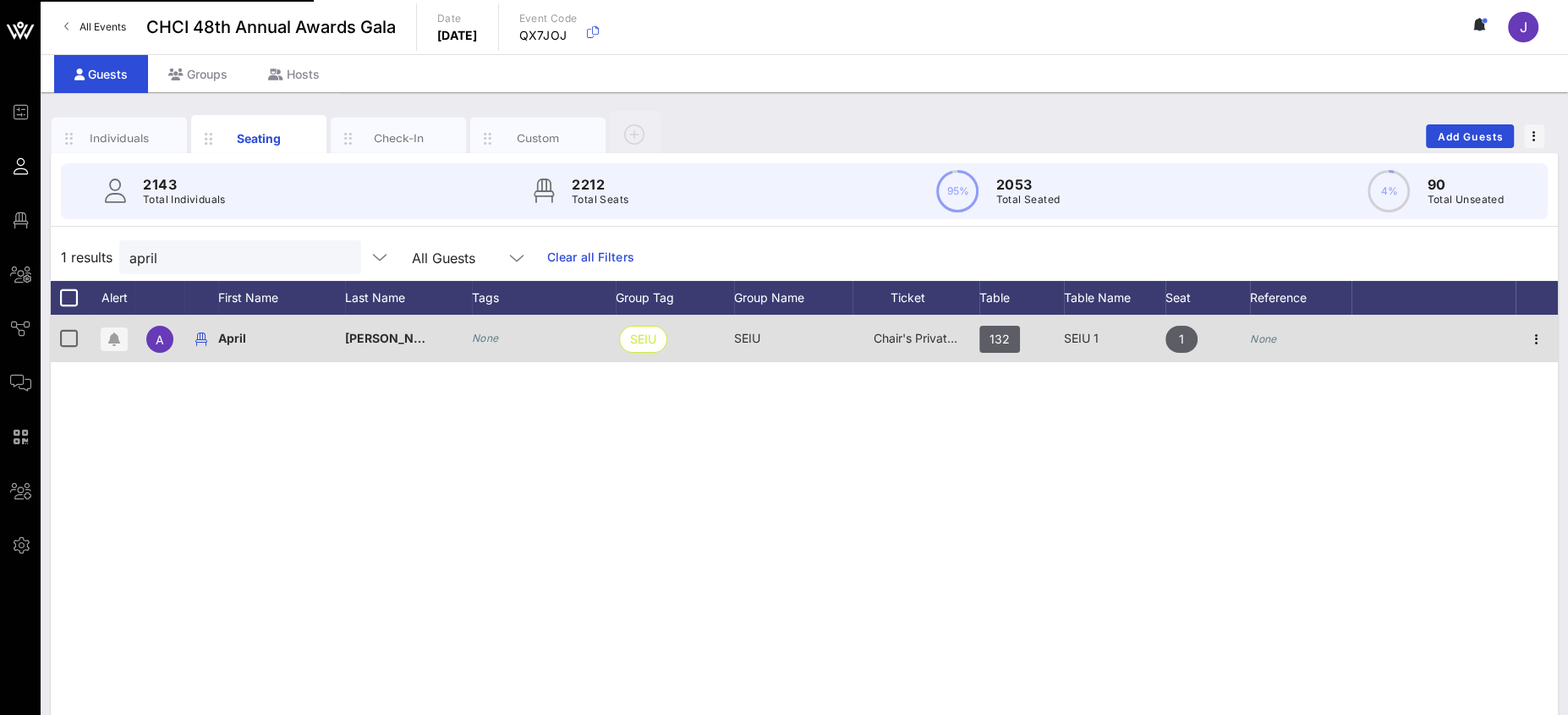
click at [910, 335] on span "Chair's Private Reception" at bounding box center [944, 338] width 140 height 15
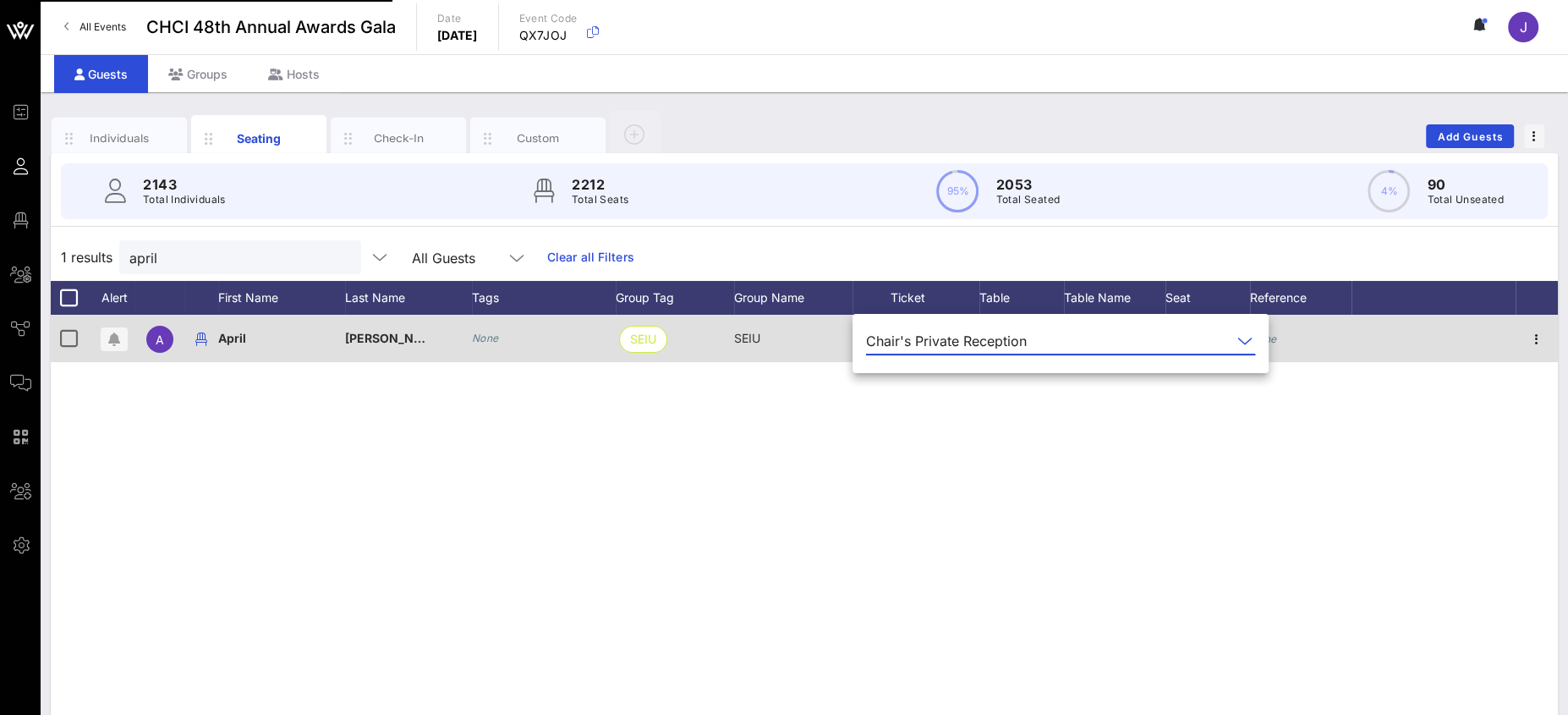
click at [910, 335] on div "Chair's Private Reception" at bounding box center [946, 341] width 160 height 16
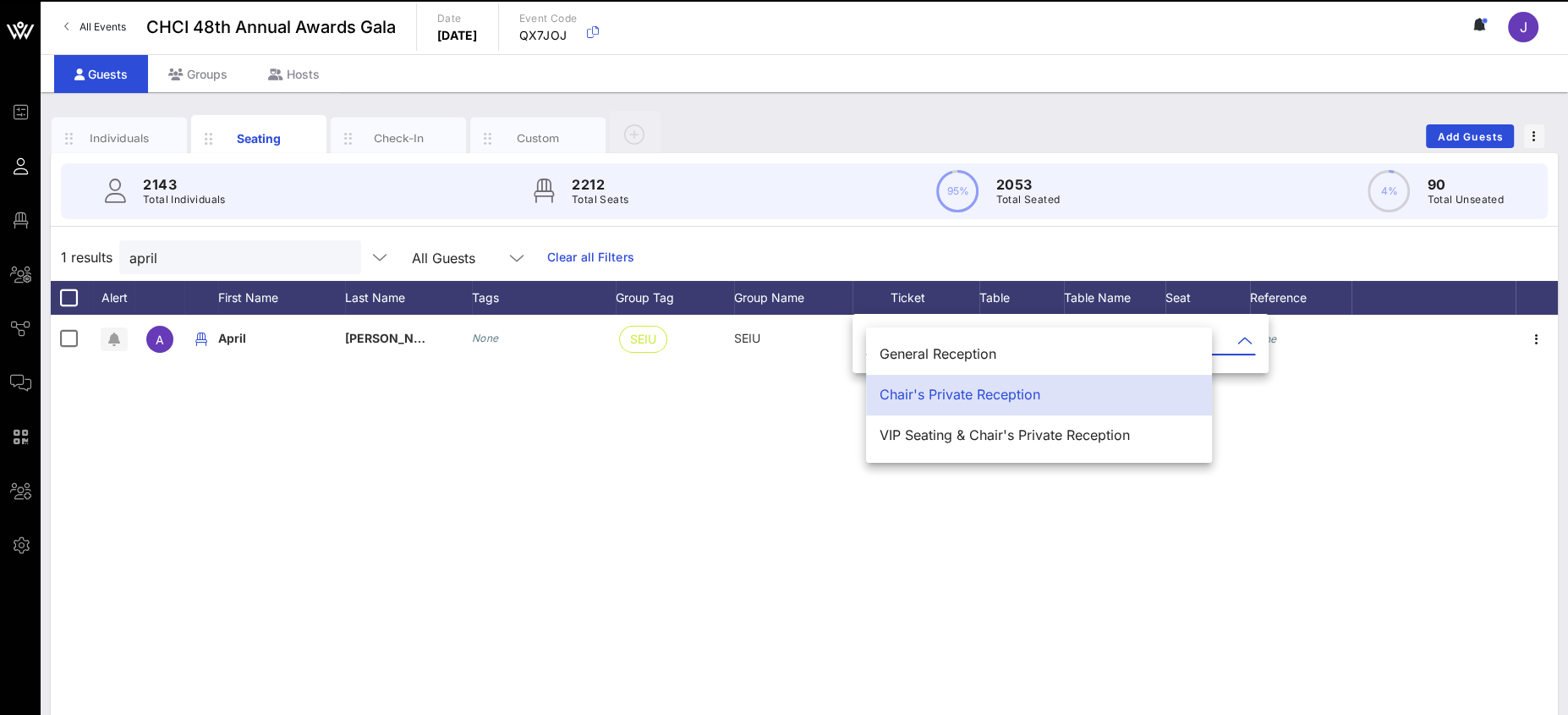
click at [908, 360] on div "General Reception" at bounding box center [1039, 354] width 318 height 17
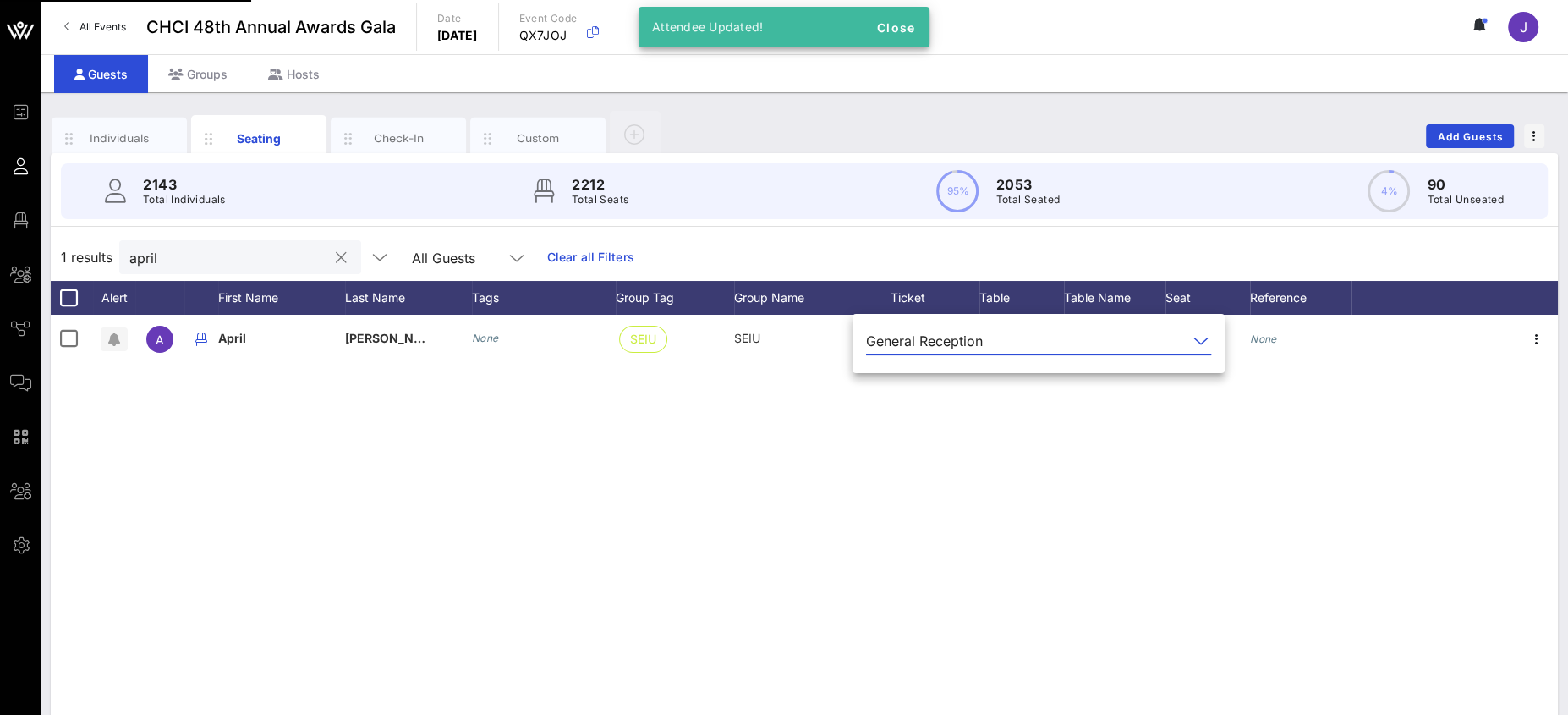
click at [146, 252] on input "april" at bounding box center [228, 256] width 198 height 22
click at [148, 252] on input "april" at bounding box center [228, 256] width 198 height 22
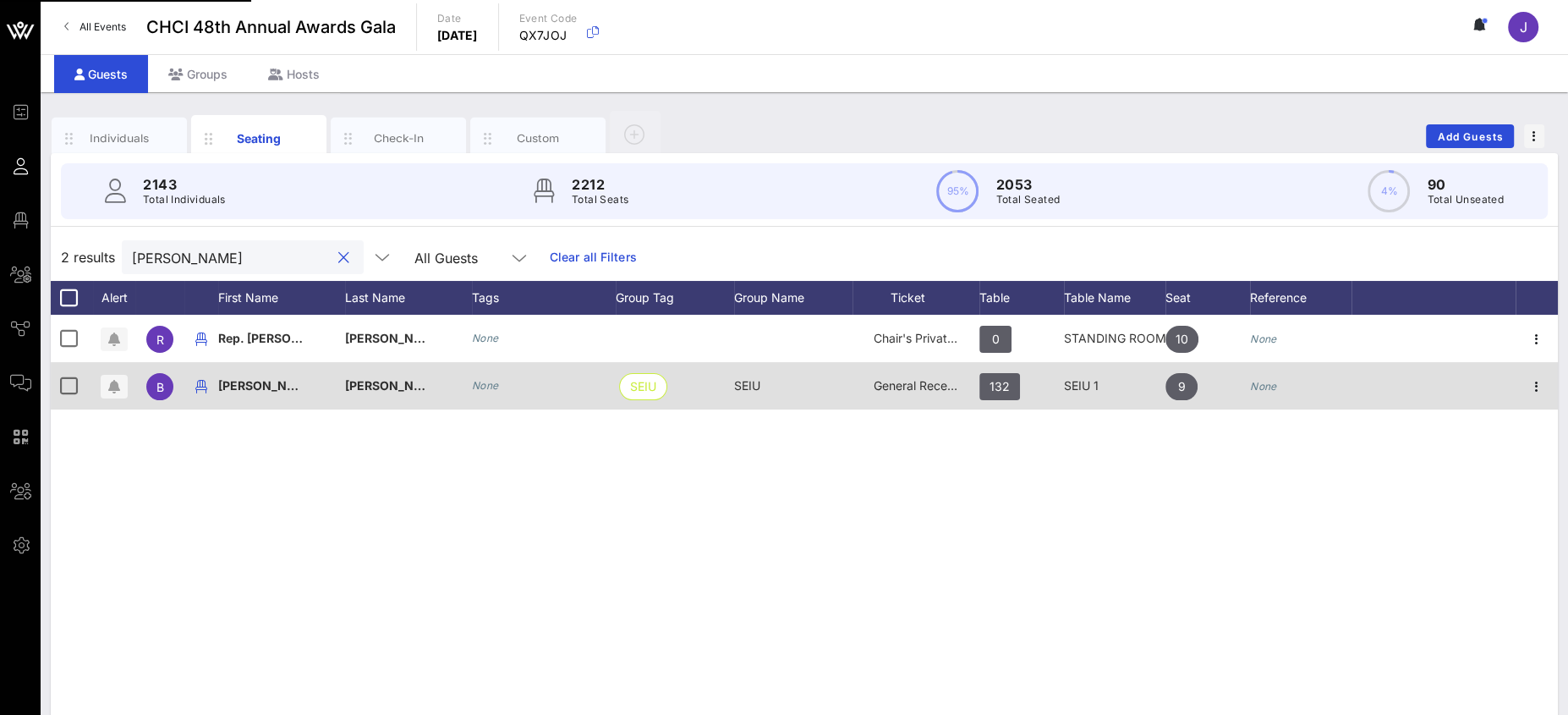
type input "wass"
click at [917, 384] on span "General Reception" at bounding box center [924, 385] width 102 height 15
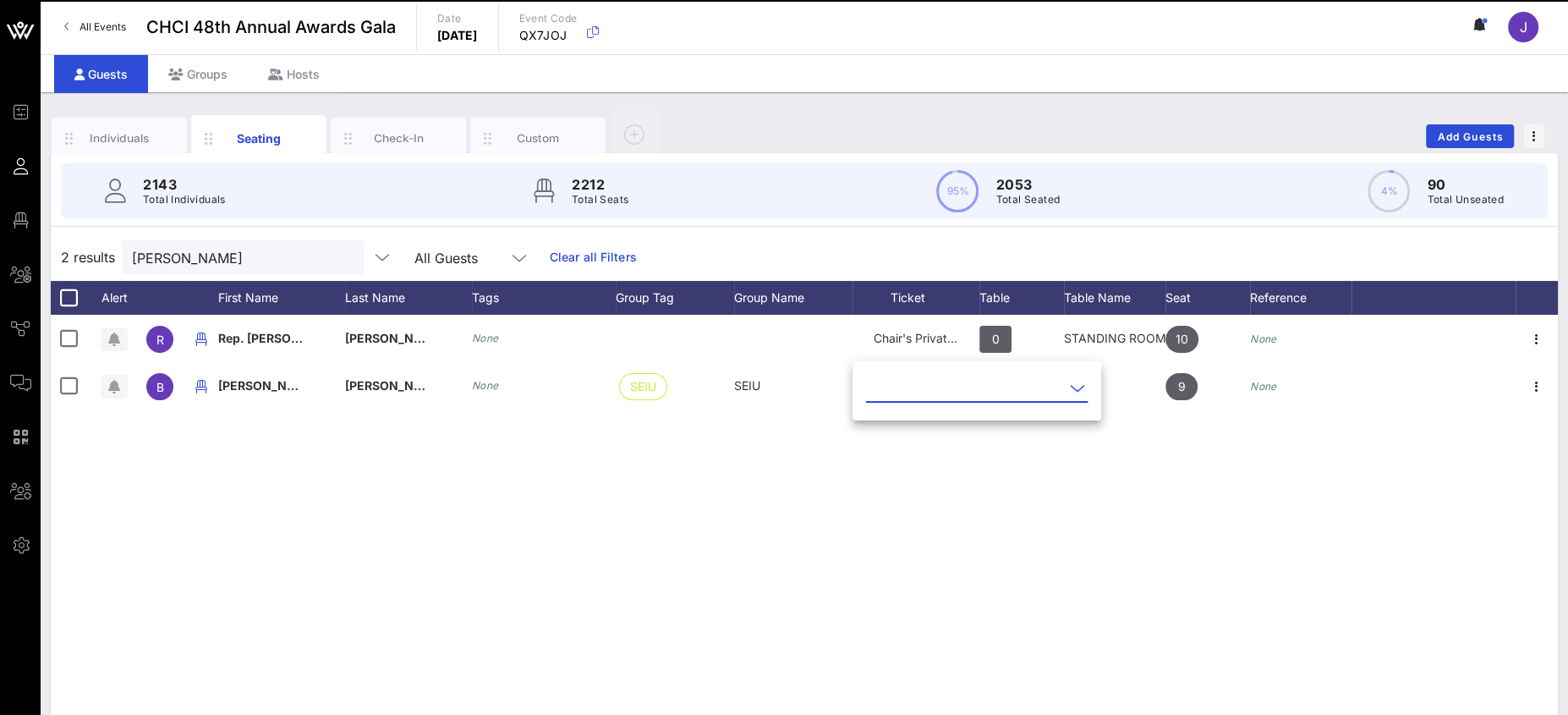
click at [921, 383] on input "text" at bounding box center [965, 389] width 198 height 27
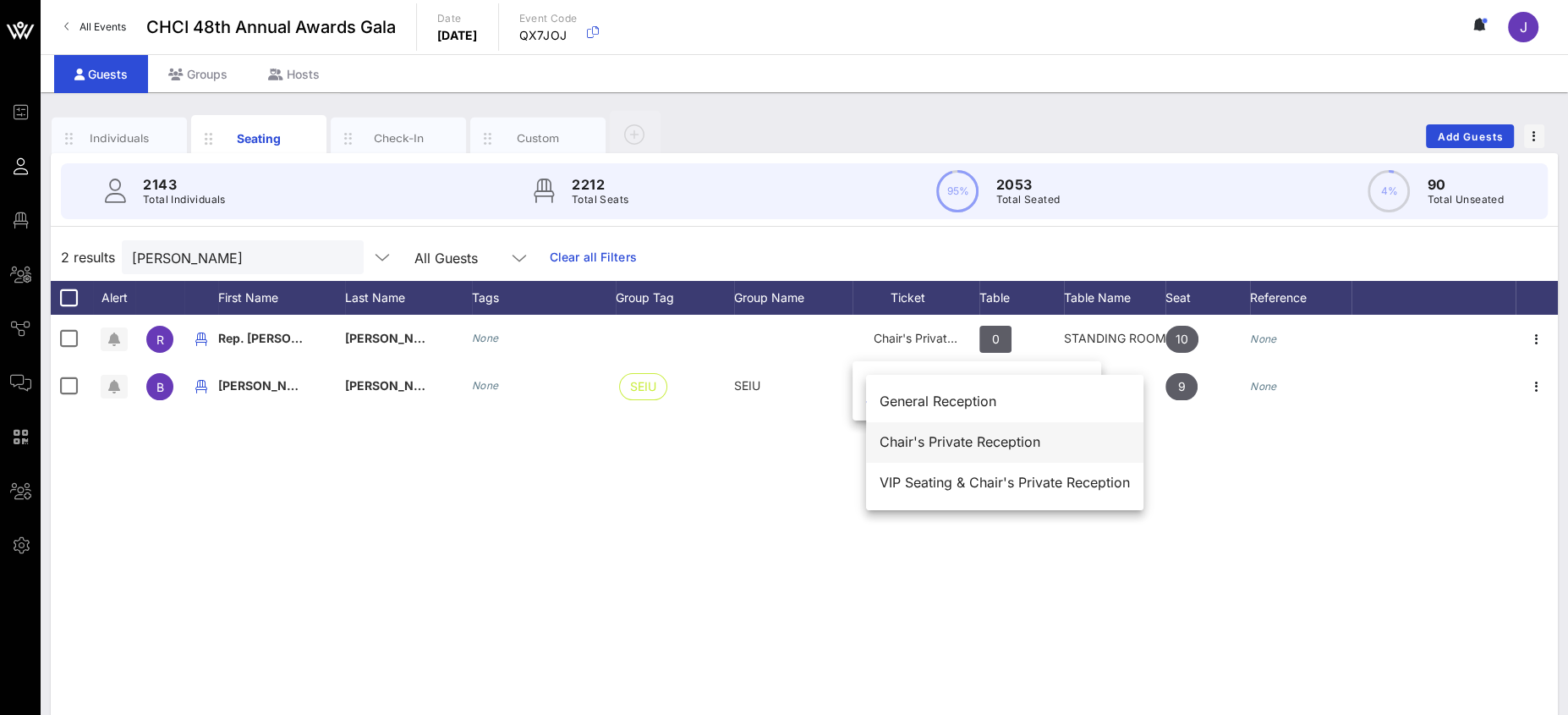
click at [926, 433] on div "Chair's Private Reception" at bounding box center [1005, 441] width 250 height 36
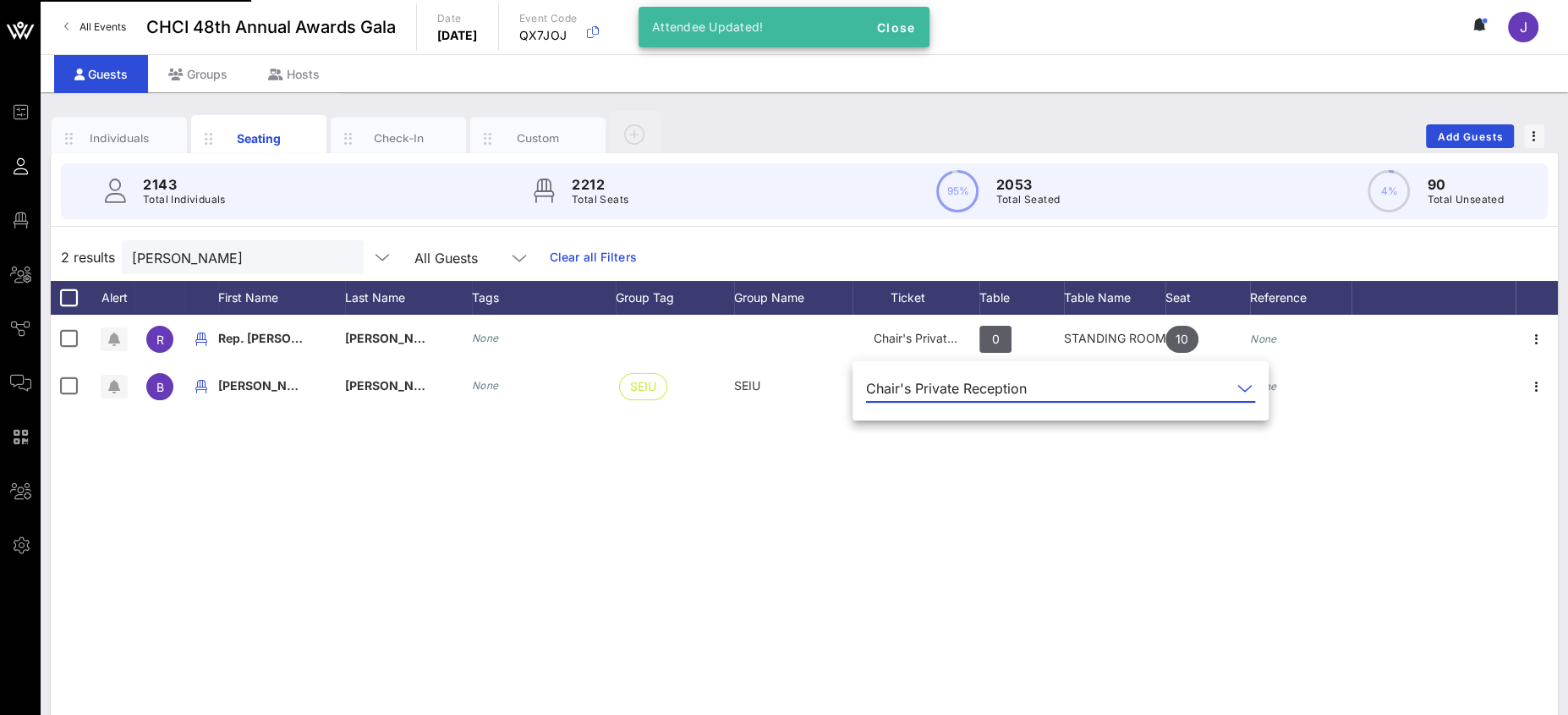
click at [950, 487] on div "R Rep. Debbie Wasserman Schultz None Chair's Private Reception 0 STANDING ROOM …" at bounding box center [804, 568] width 1507 height 508
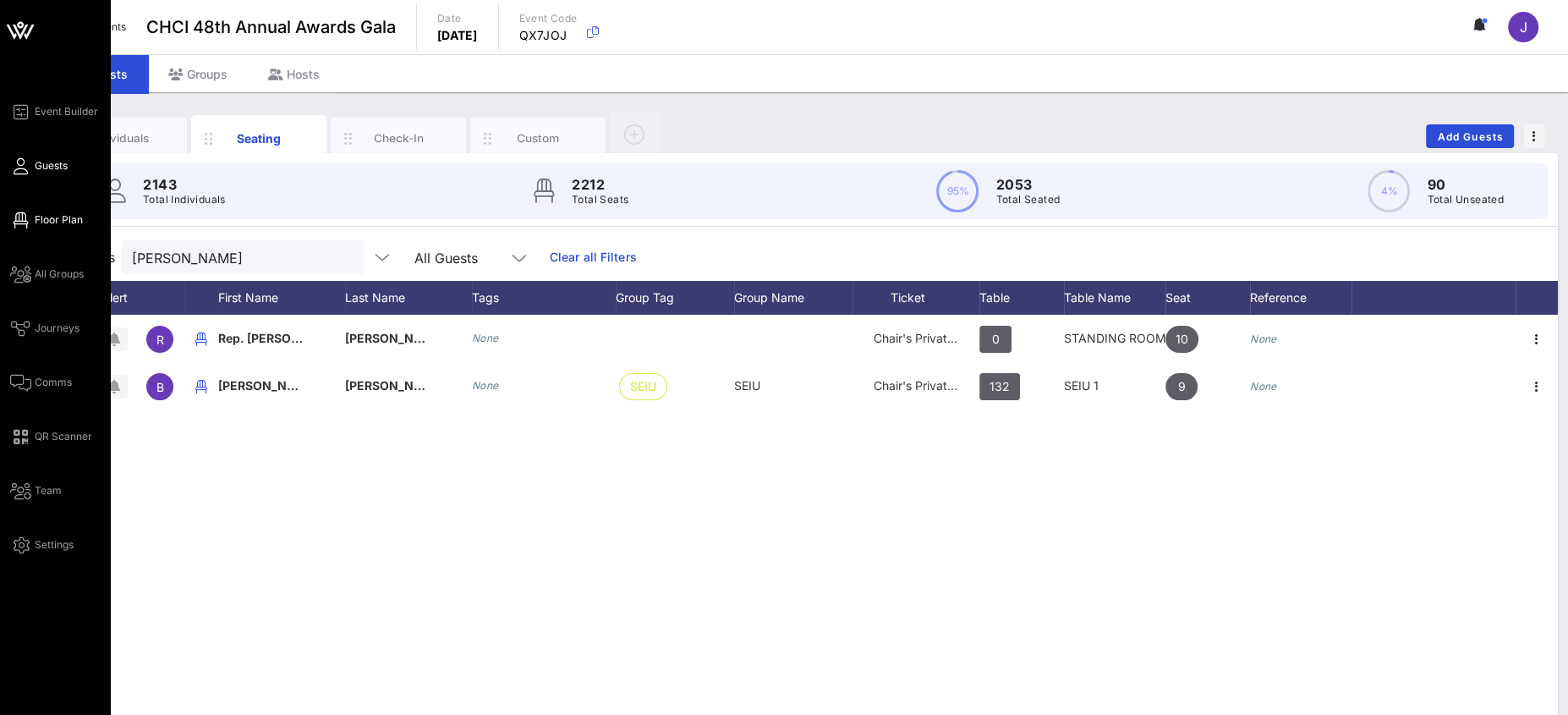
click at [32, 220] on link "Floor Plan" at bounding box center [46, 220] width 73 height 20
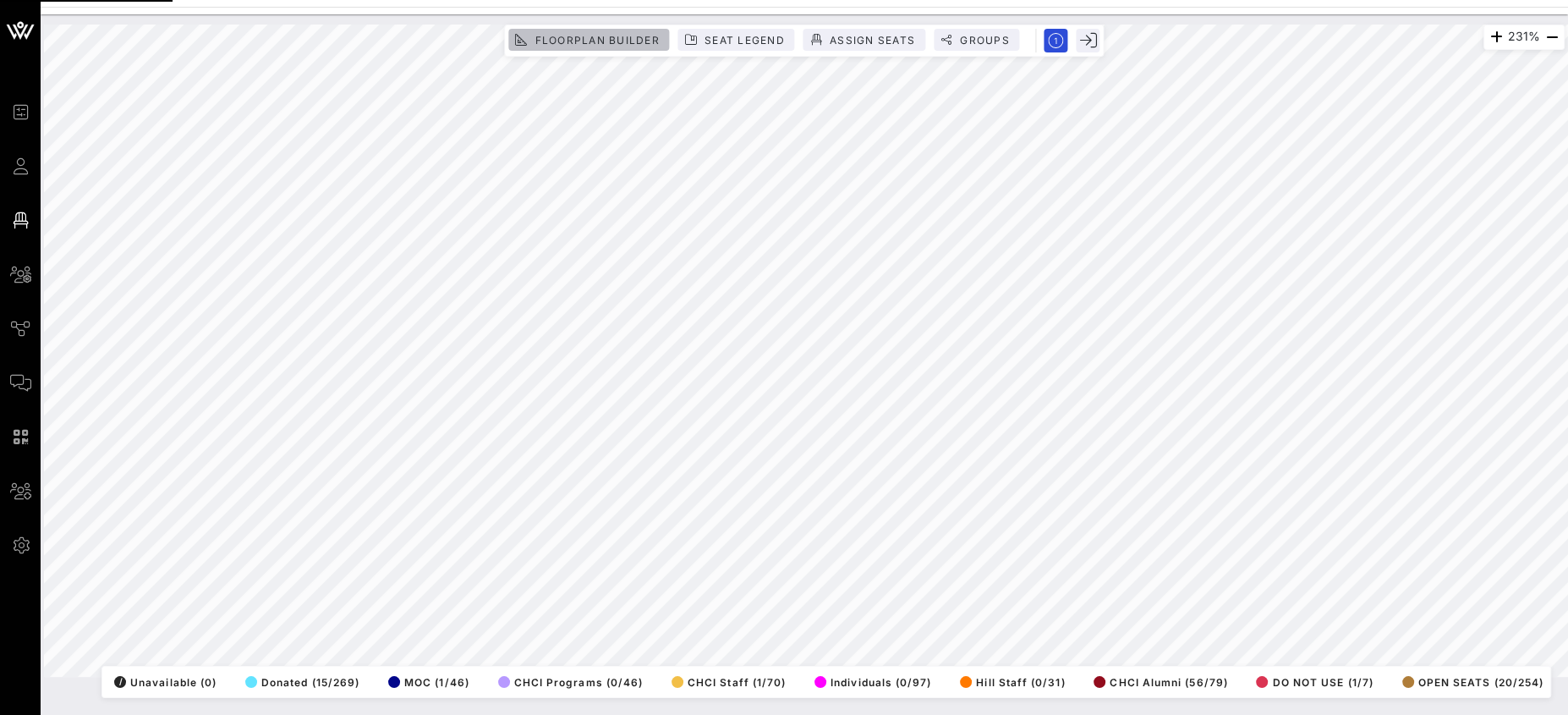
click at [614, 34] on span "Floorplan Builder" at bounding box center [596, 40] width 125 height 13
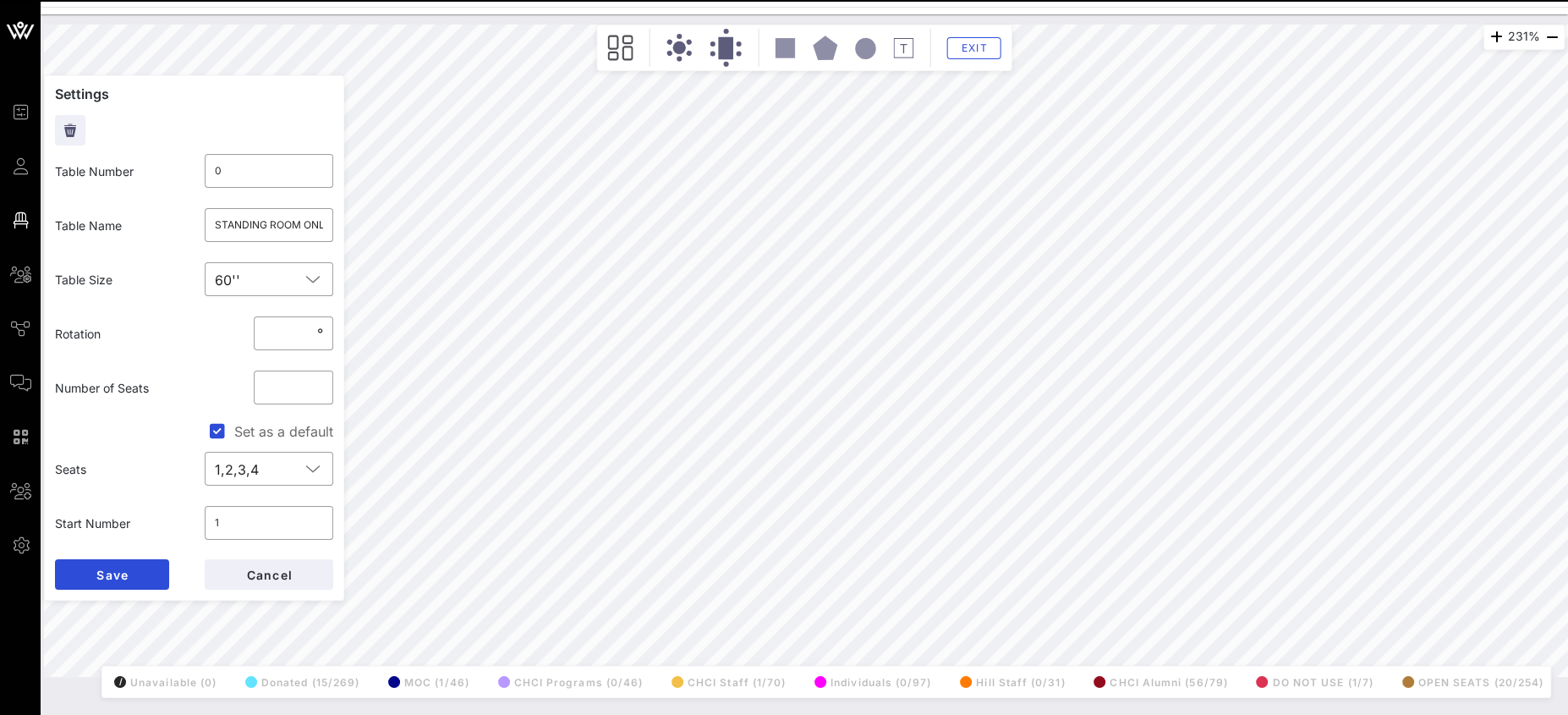
scroll to position [21, 0]
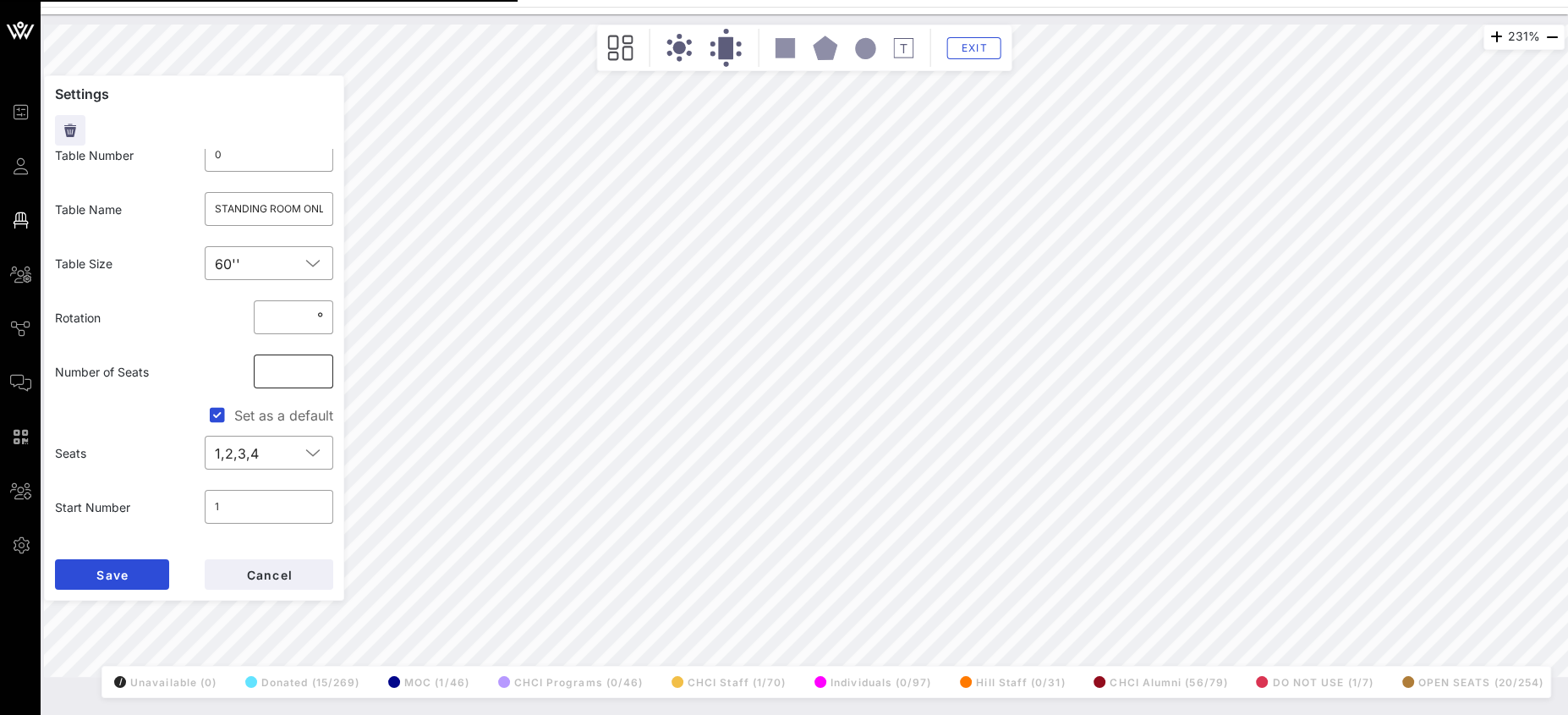
click at [270, 358] on input "**" at bounding box center [293, 371] width 59 height 27
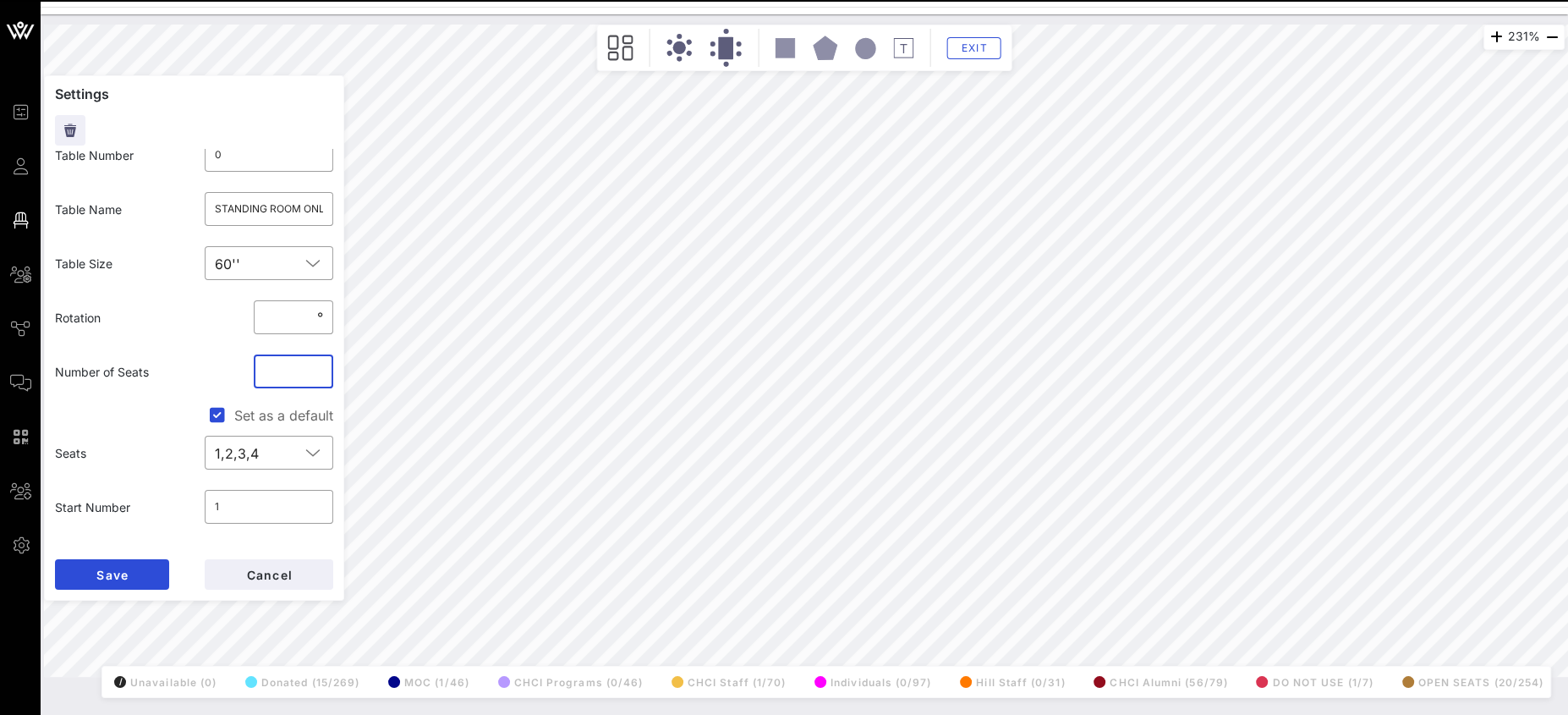
scroll to position [65, 0]
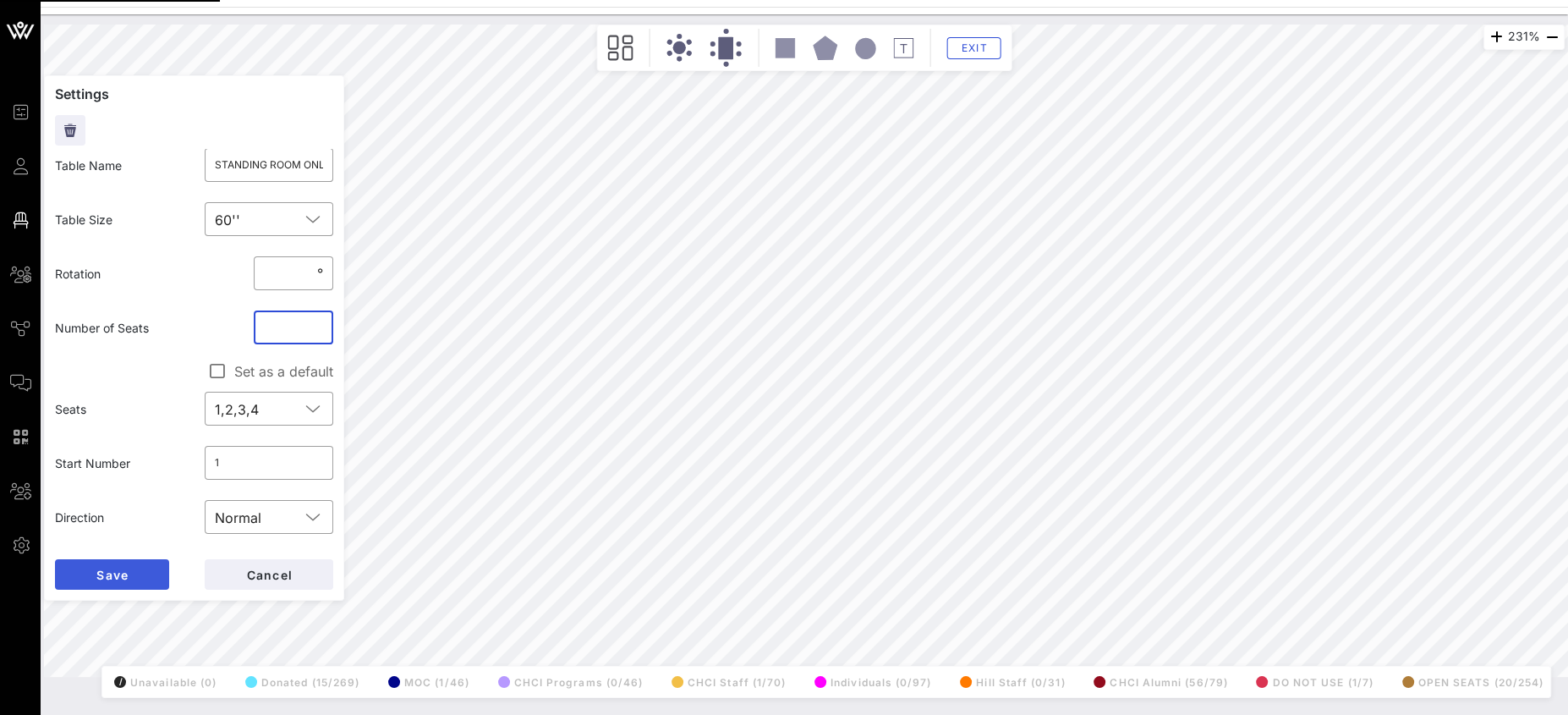
click at [129, 578] on button "Save" at bounding box center [113, 574] width 115 height 30
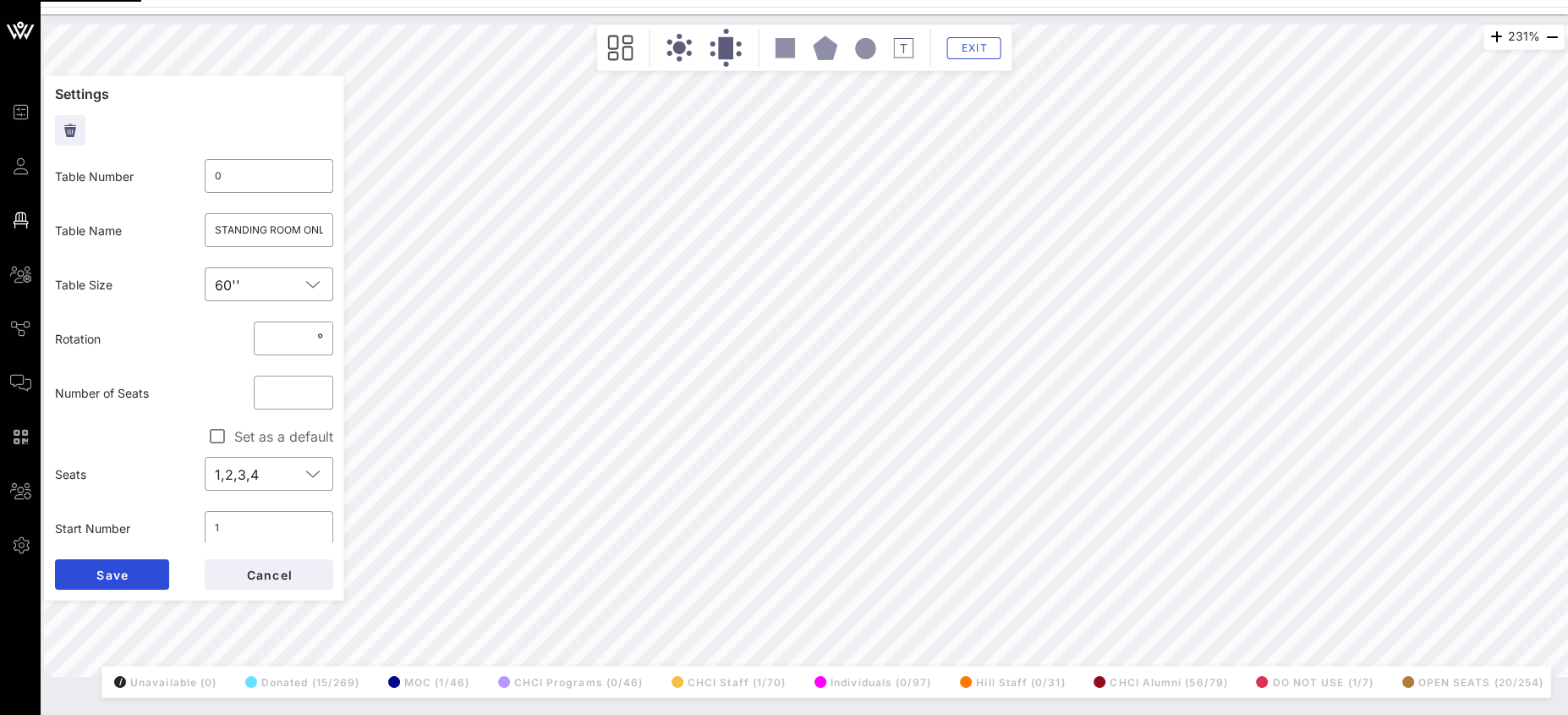
click at [0, 0] on span "Guests" at bounding box center [0, 0] width 0 height 0
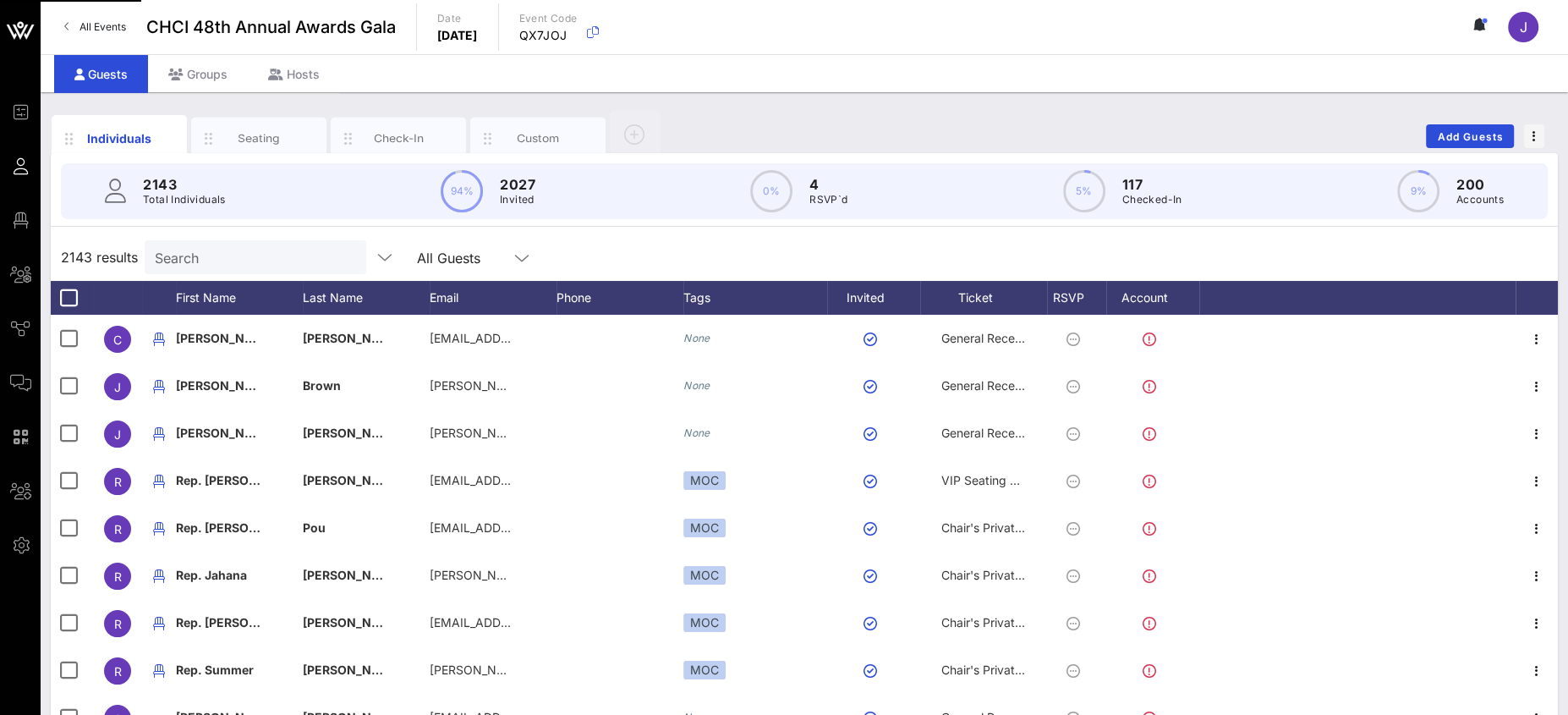
click at [217, 247] on input "Search" at bounding box center [253, 256] width 198 height 22
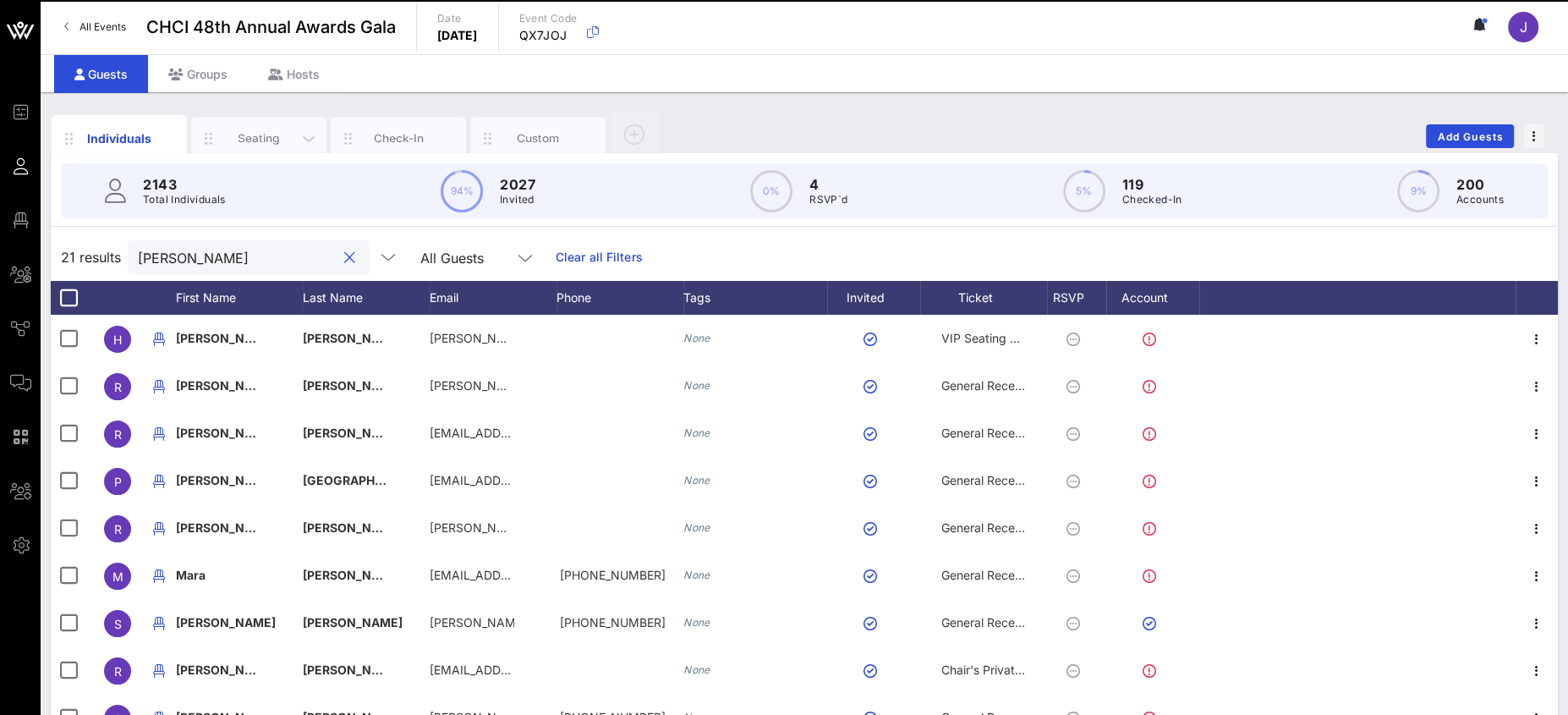
type input "rafael"
click at [277, 137] on div "Seating" at bounding box center [259, 138] width 76 height 17
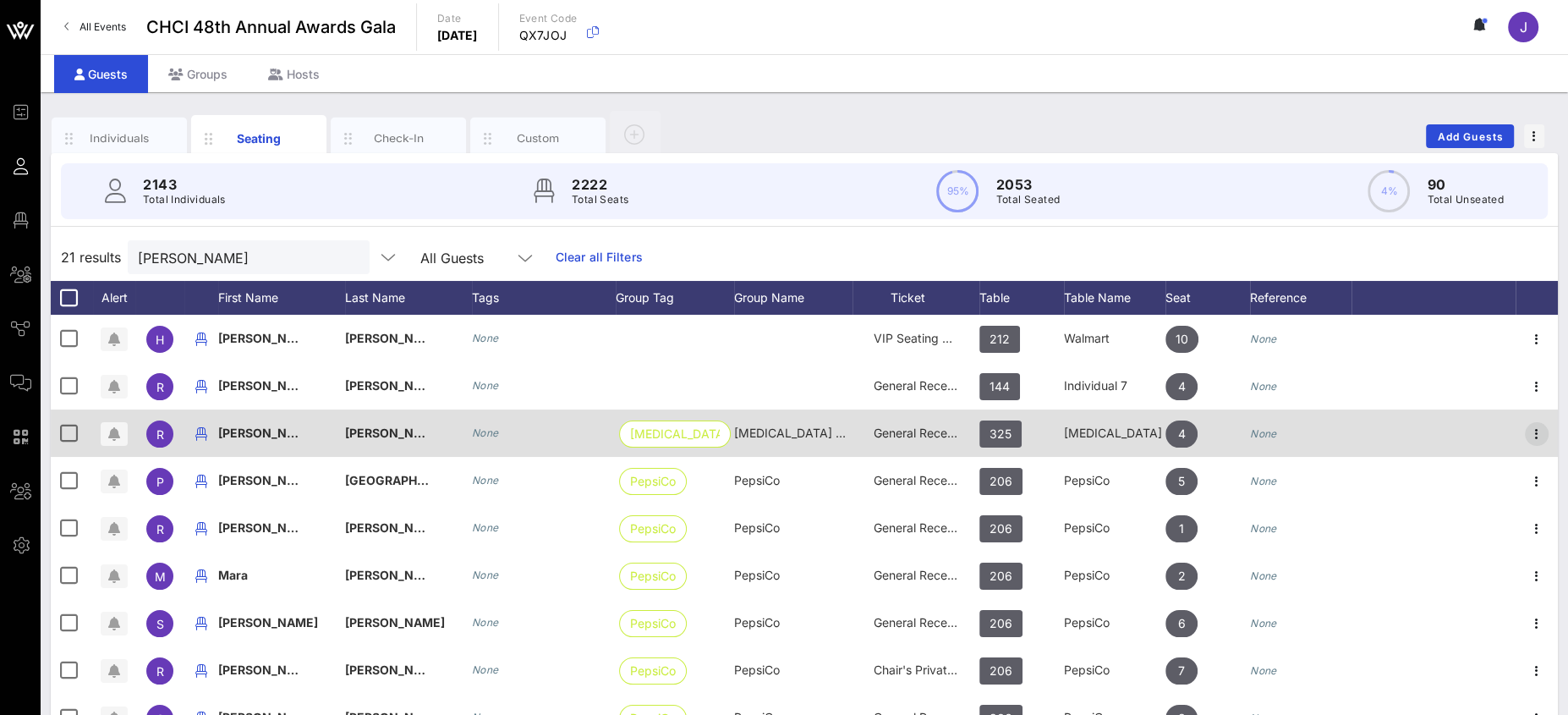
click at [1526, 430] on icon "button" at bounding box center [1536, 433] width 20 height 20
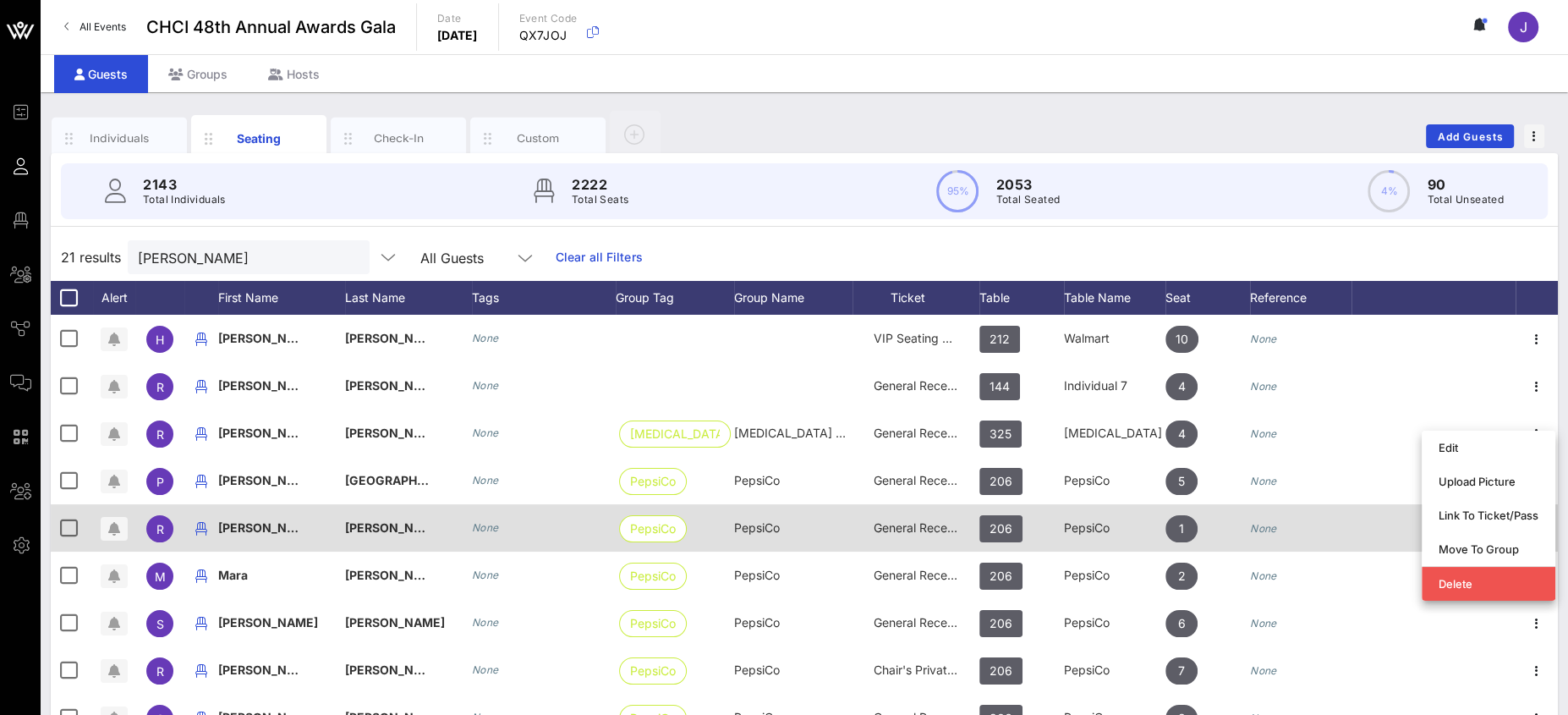
click at [1485, 508] on div "Link To Ticket/Pass" at bounding box center [1488, 515] width 100 height 14
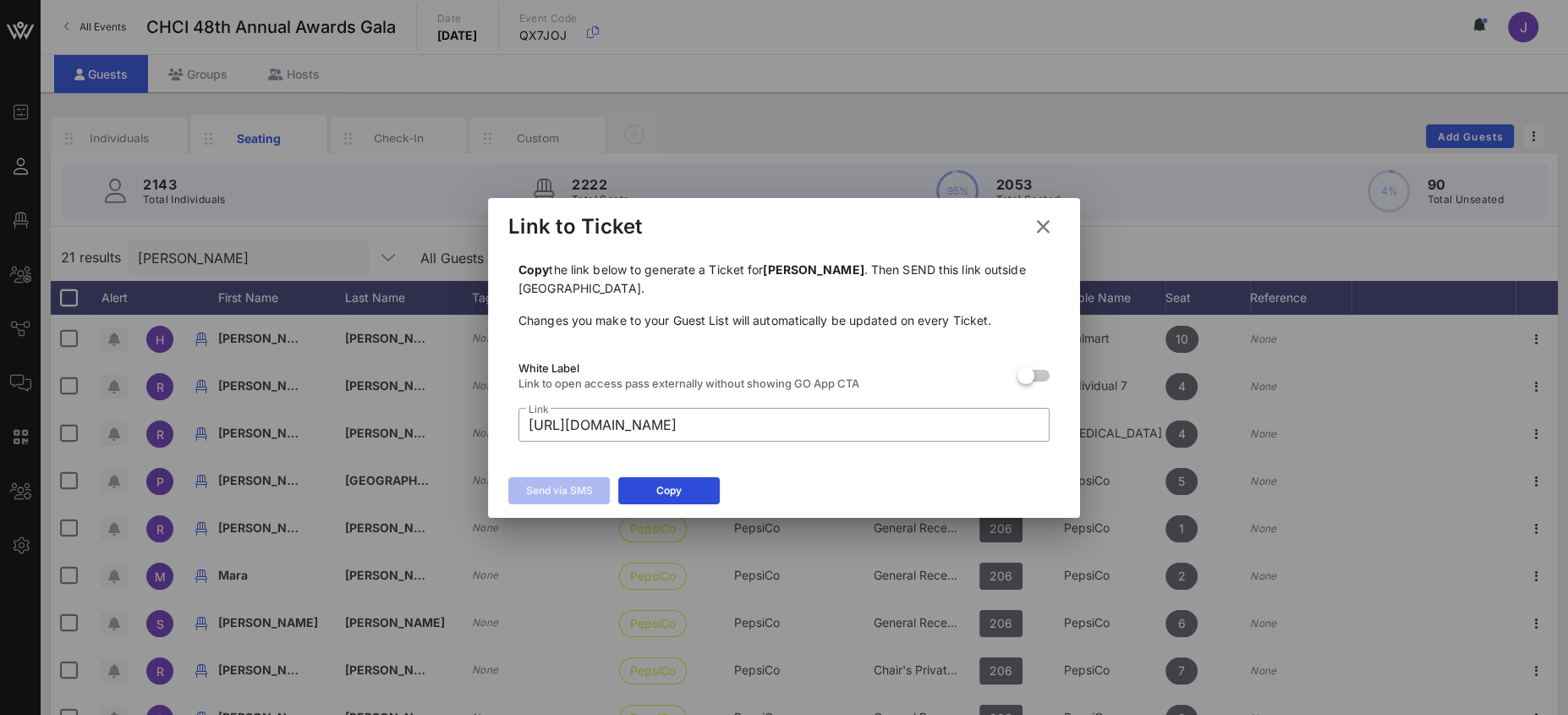
click at [1052, 228] on icon at bounding box center [1044, 226] width 23 height 20
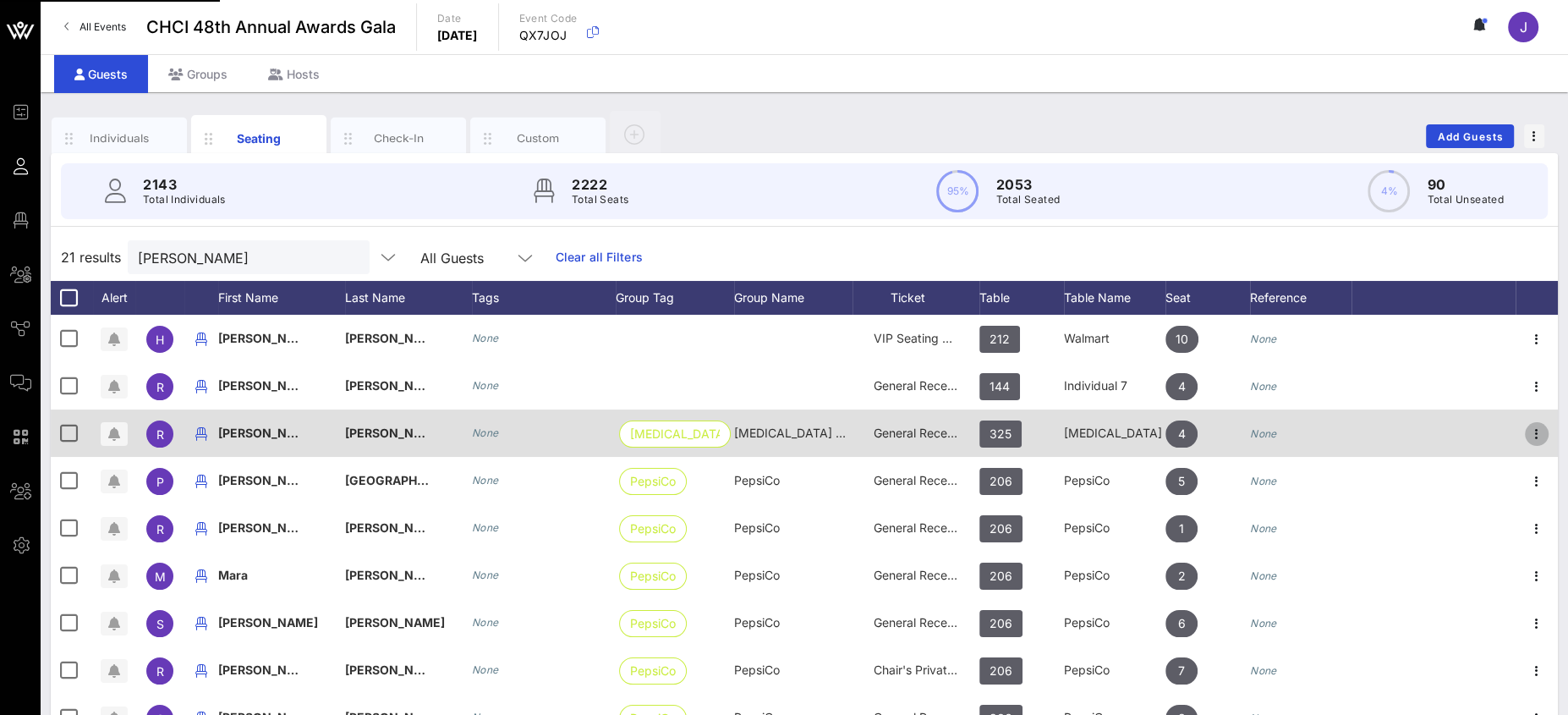
click at [1526, 436] on icon "button" at bounding box center [1536, 433] width 20 height 20
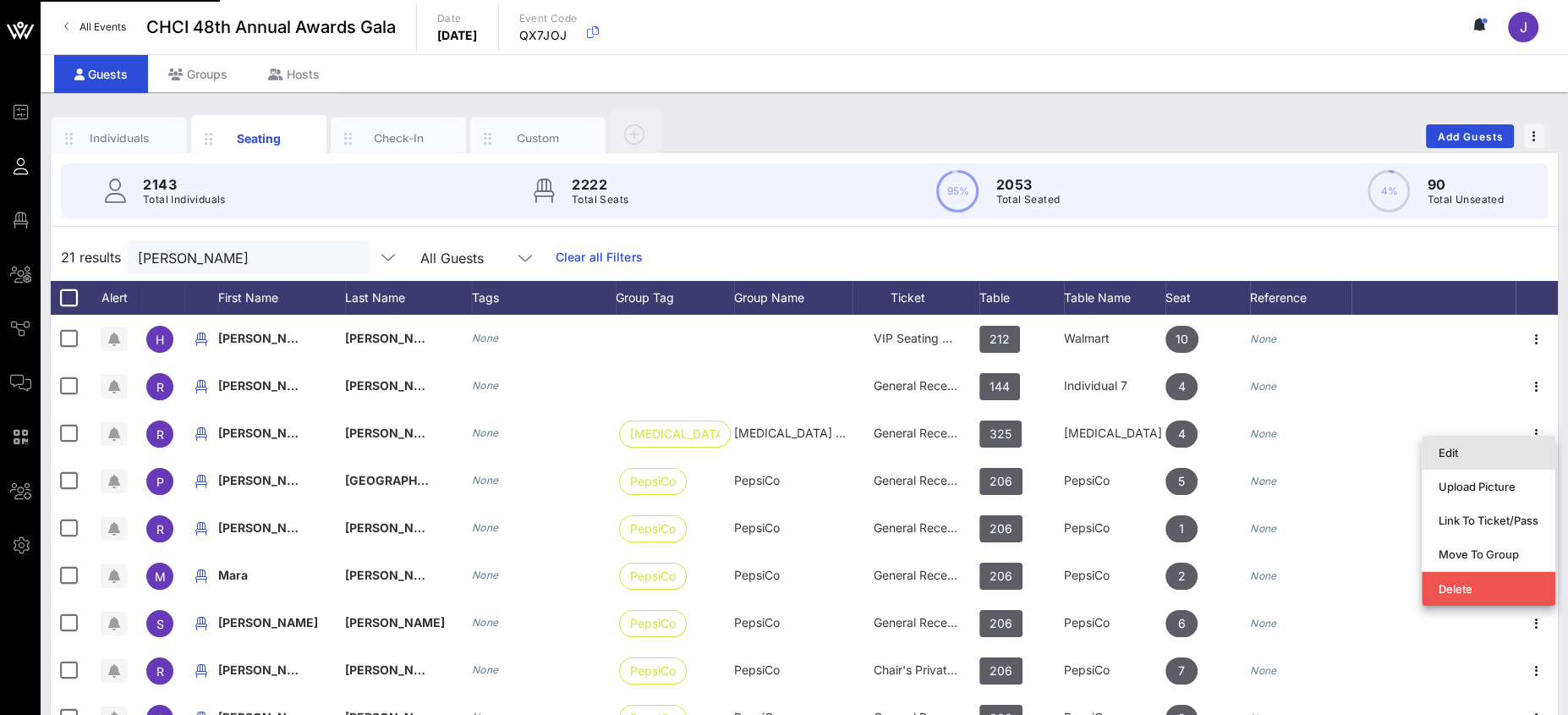
click at [1472, 453] on div "Edit" at bounding box center [1488, 453] width 100 height 14
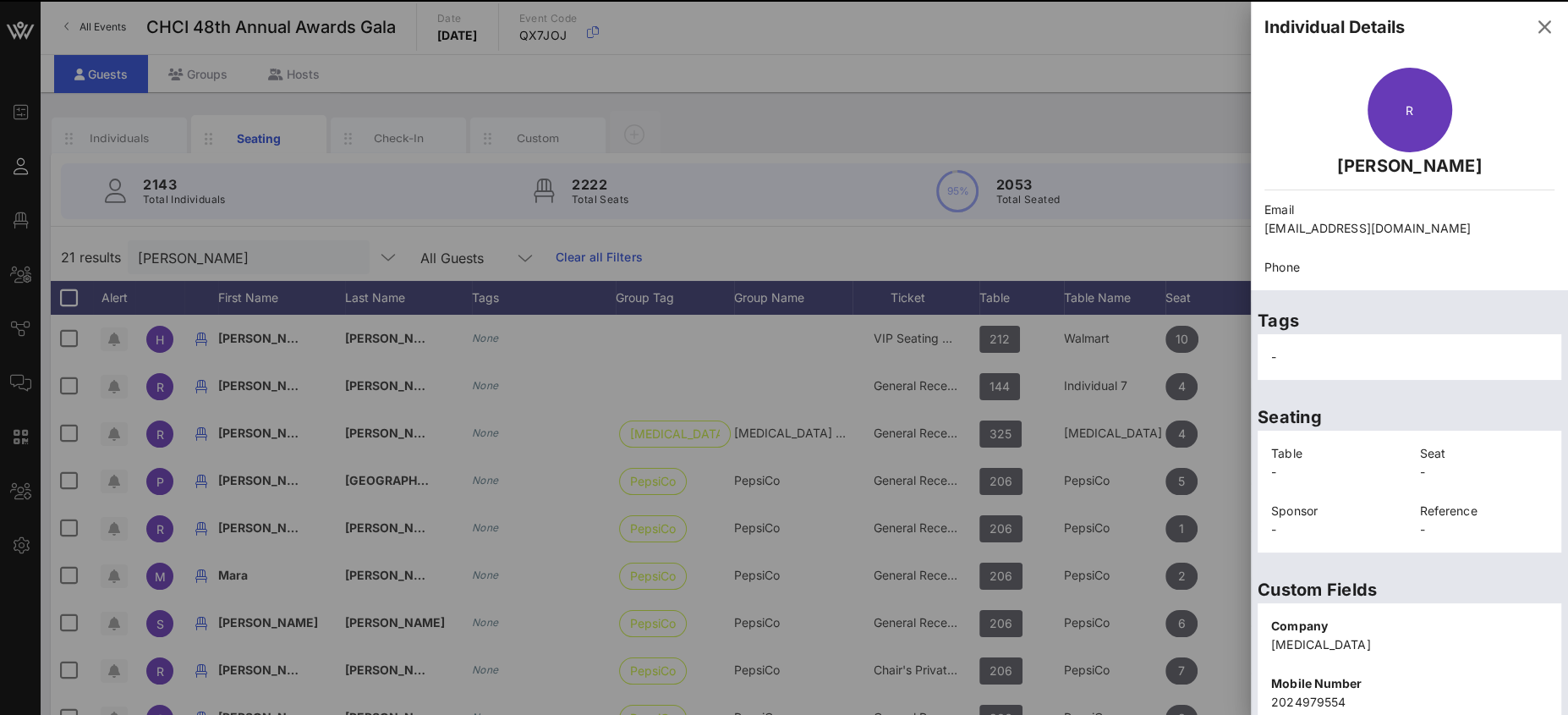
scroll to position [263, 0]
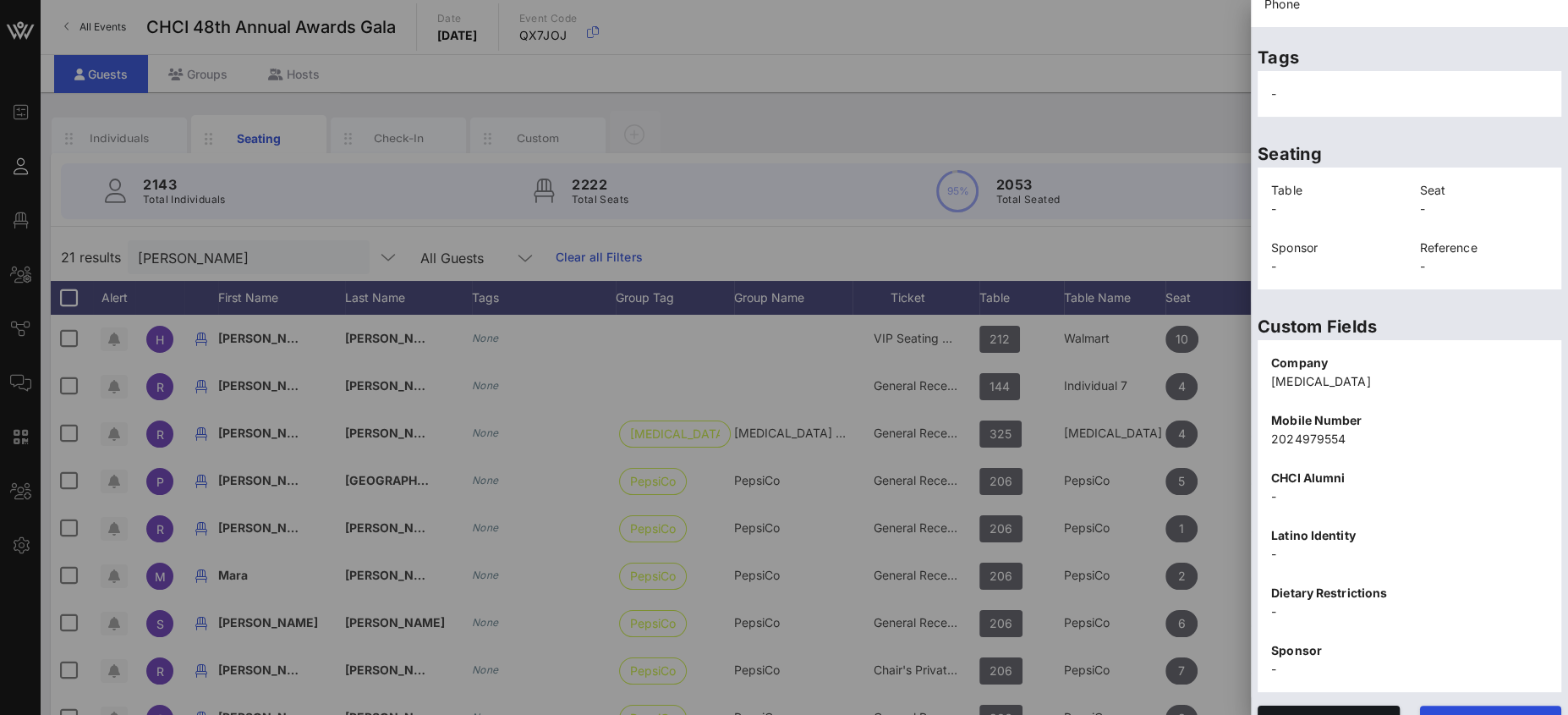
click at [1472, 714] on span "Edit" at bounding box center [1490, 721] width 115 height 15
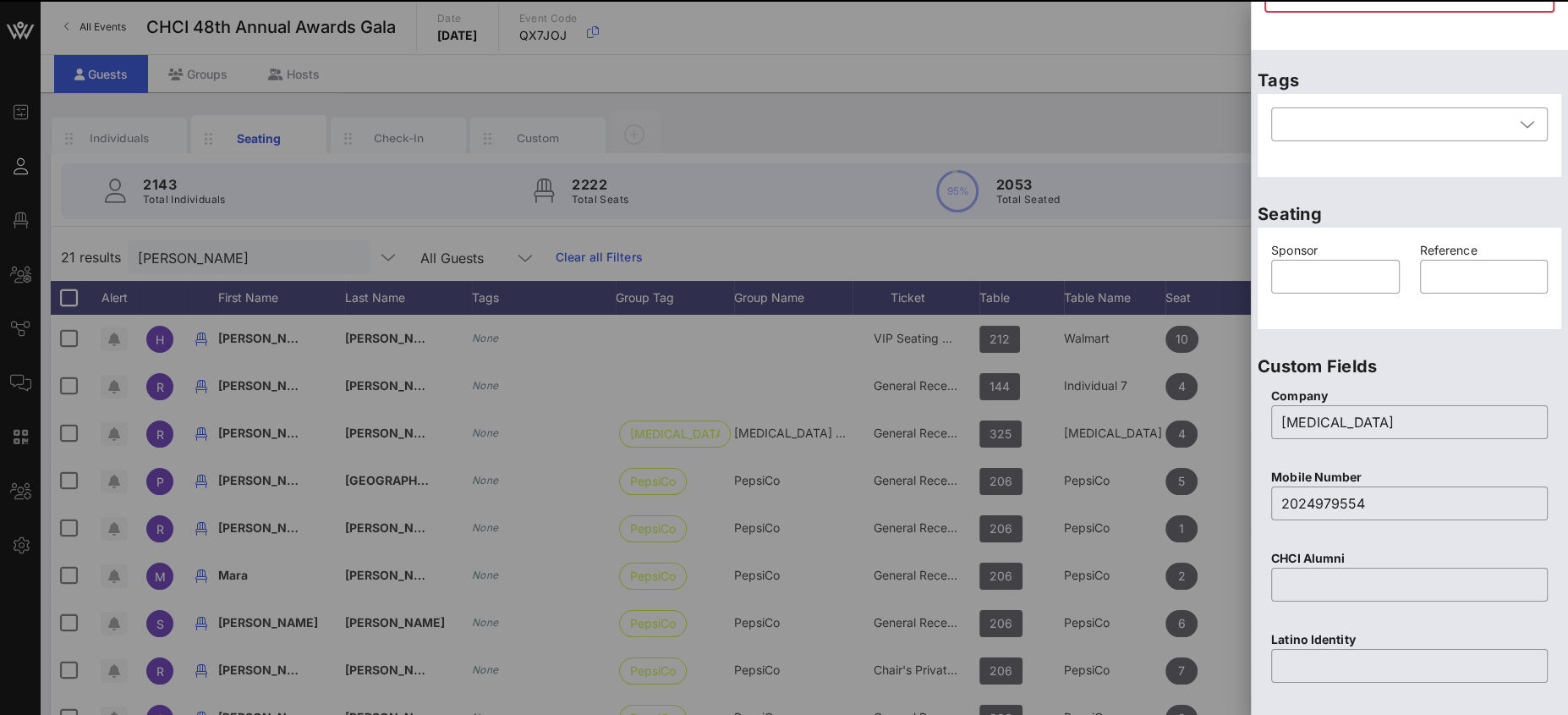
scroll to position [98, 0]
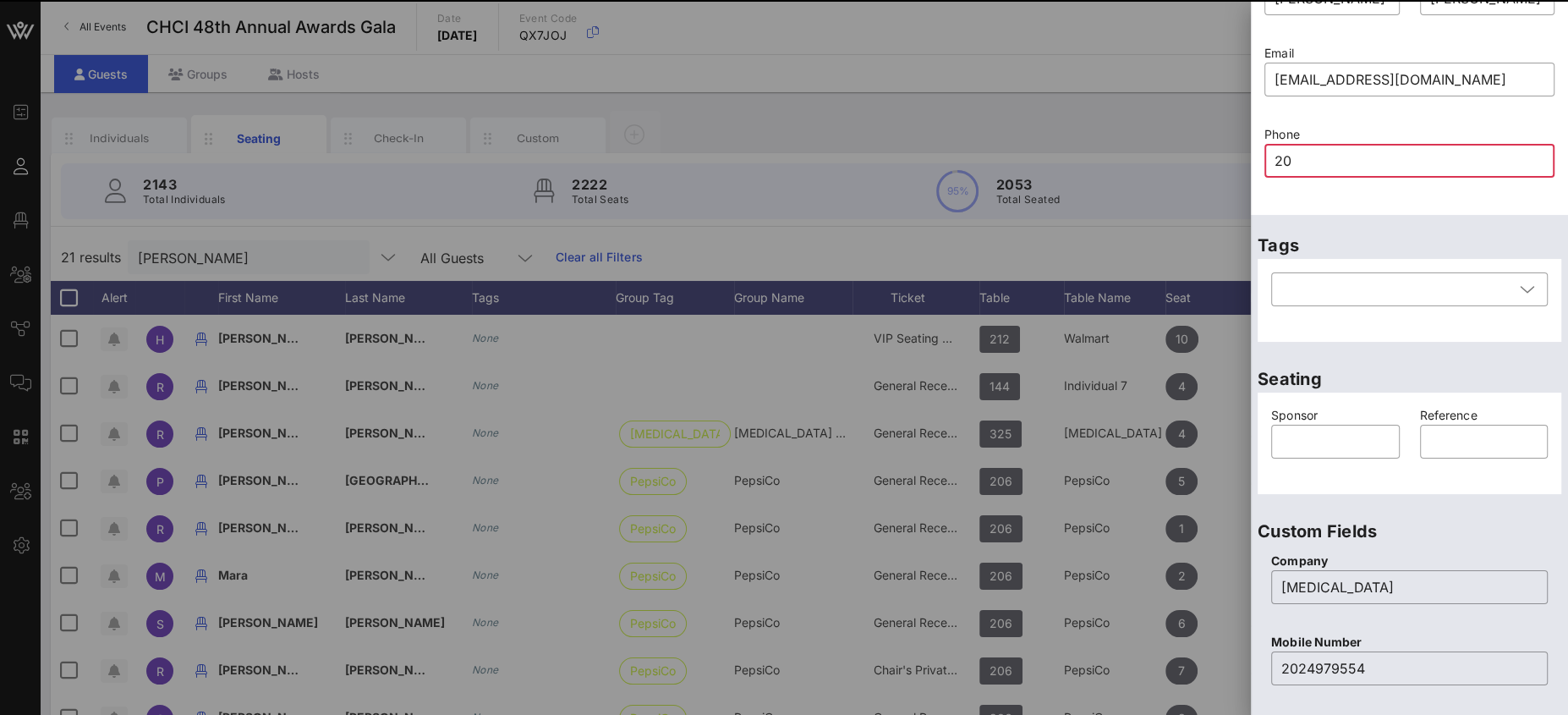
type input "202"
type input "20"
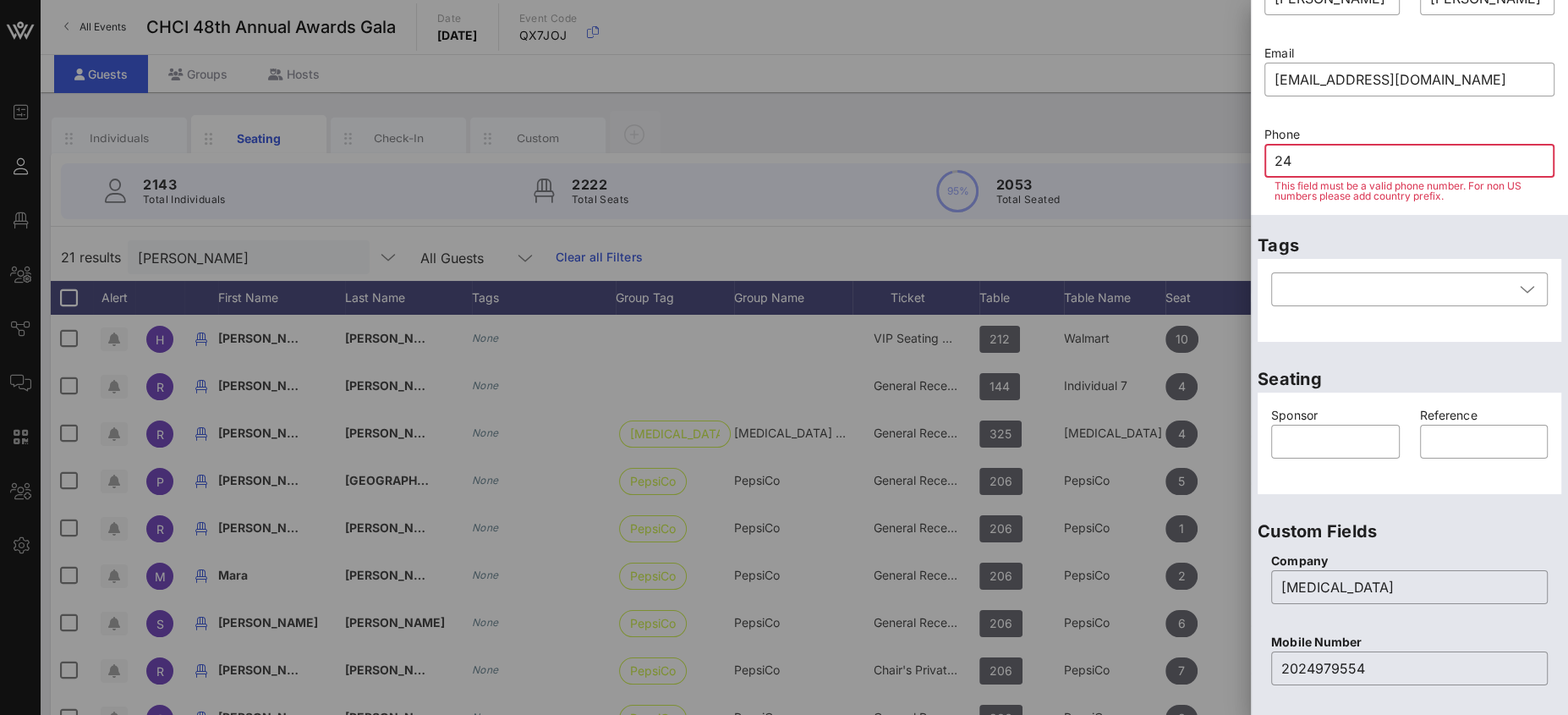
type input "2"
type input "202"
type input "4"
type input "2"
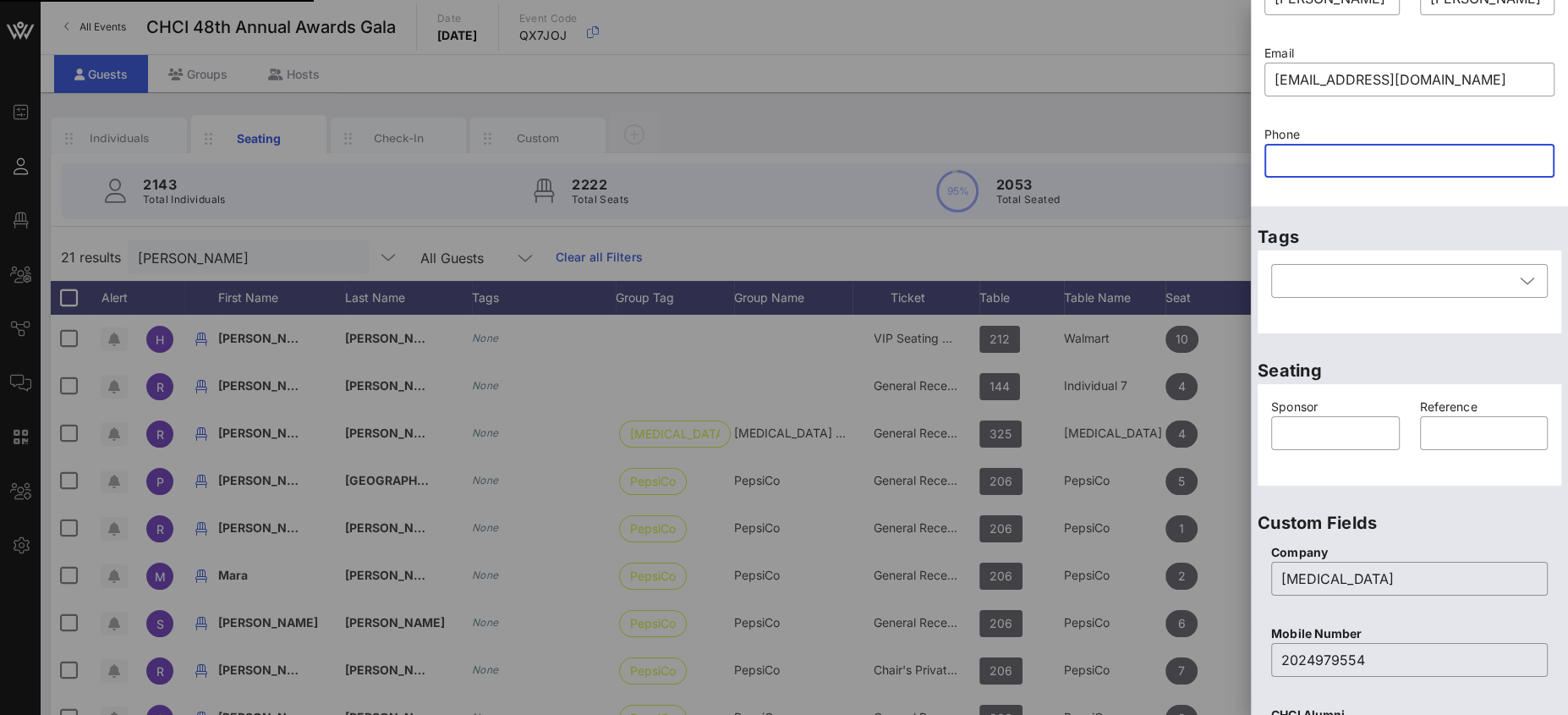
paste input "2024979554"
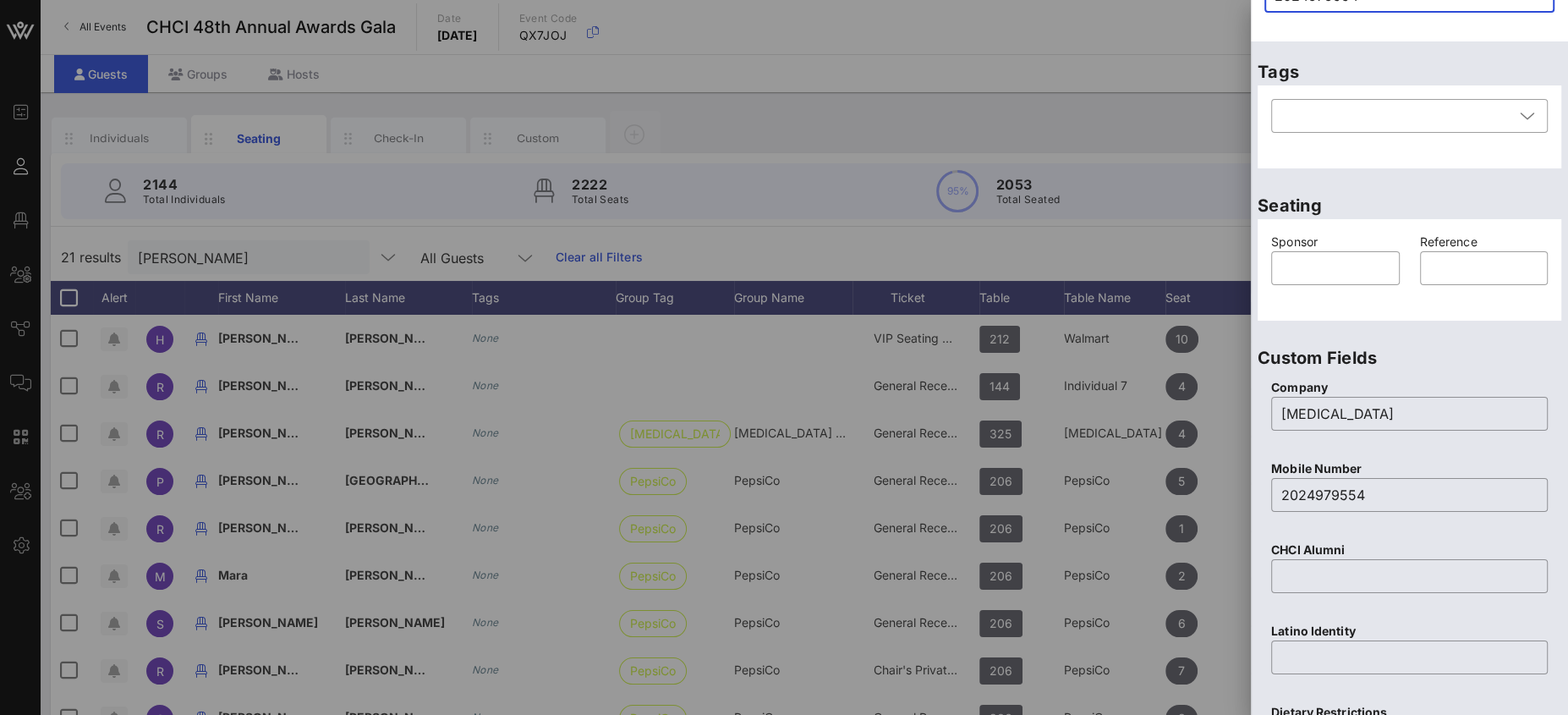
scroll to position [638, 0]
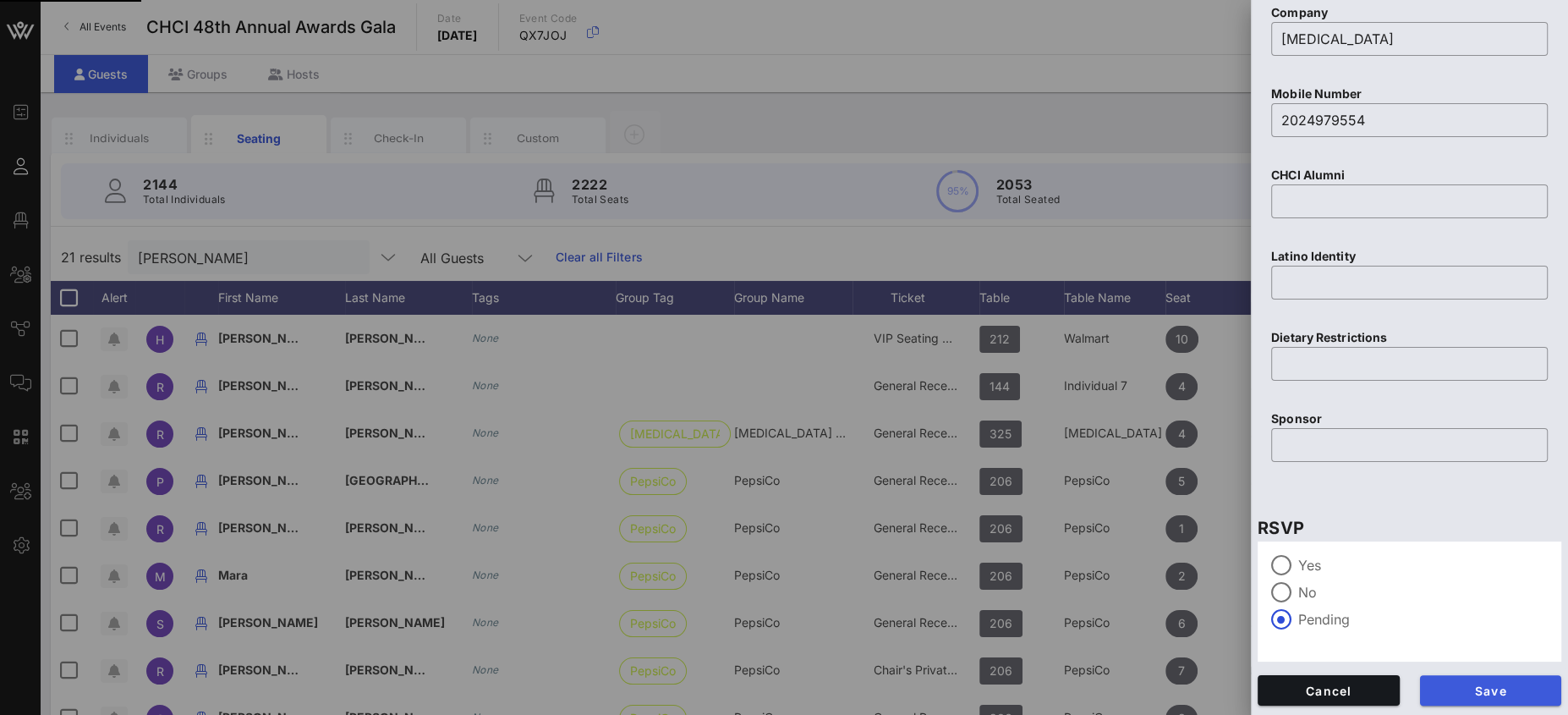
type input "2024979554"
click at [1491, 692] on span "Save" at bounding box center [1490, 691] width 115 height 15
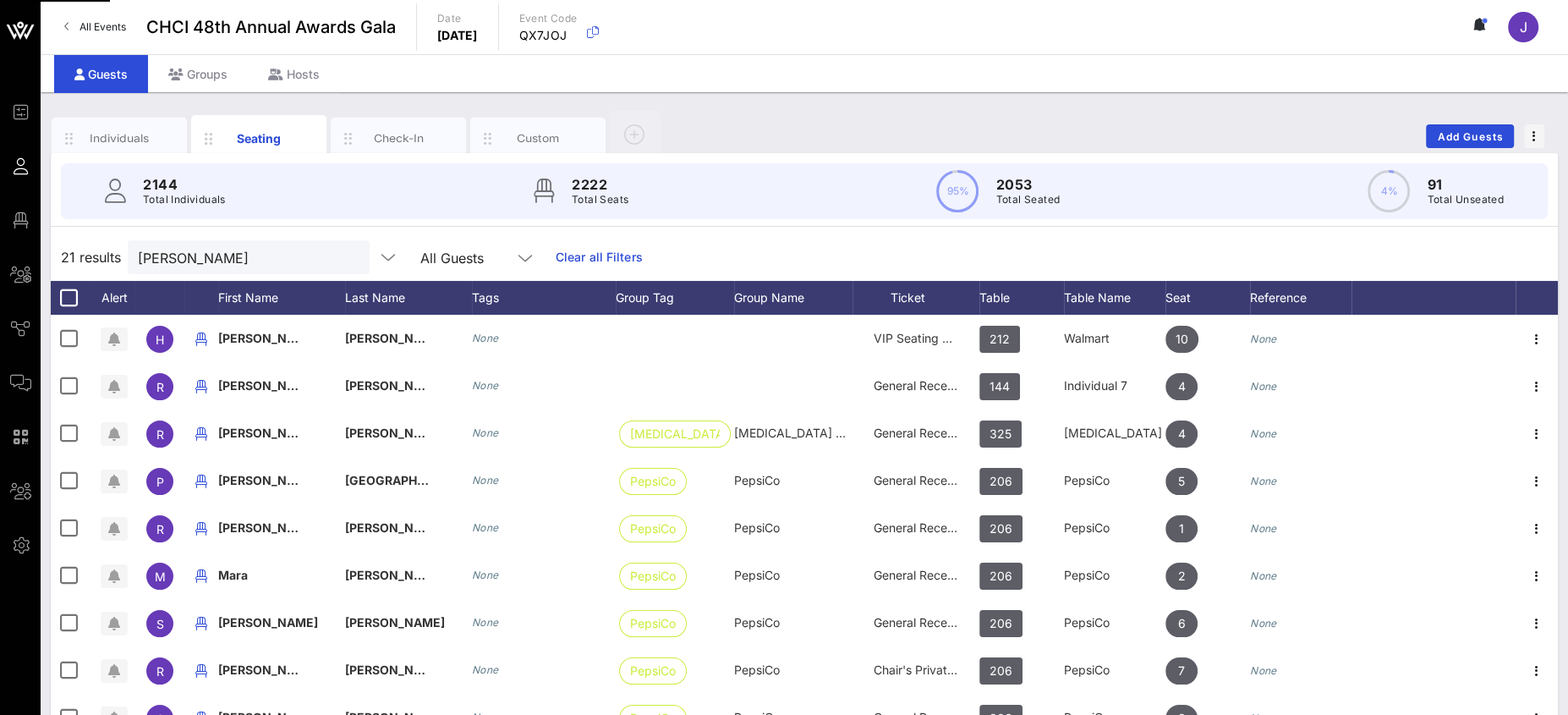
click at [1526, 433] on icon "button" at bounding box center [1536, 433] width 20 height 20
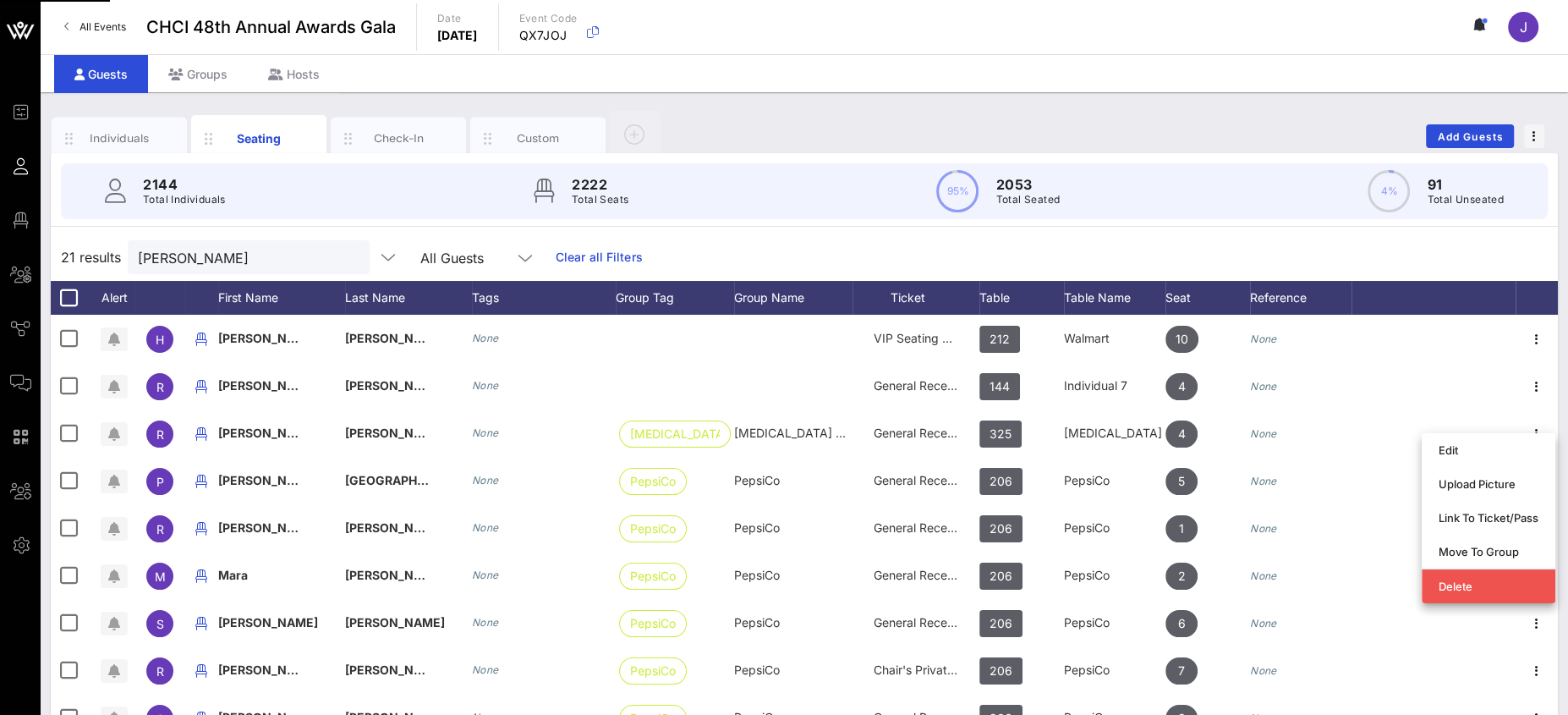
click at [1485, 522] on div "Link To Ticket/Pass" at bounding box center [1488, 518] width 100 height 14
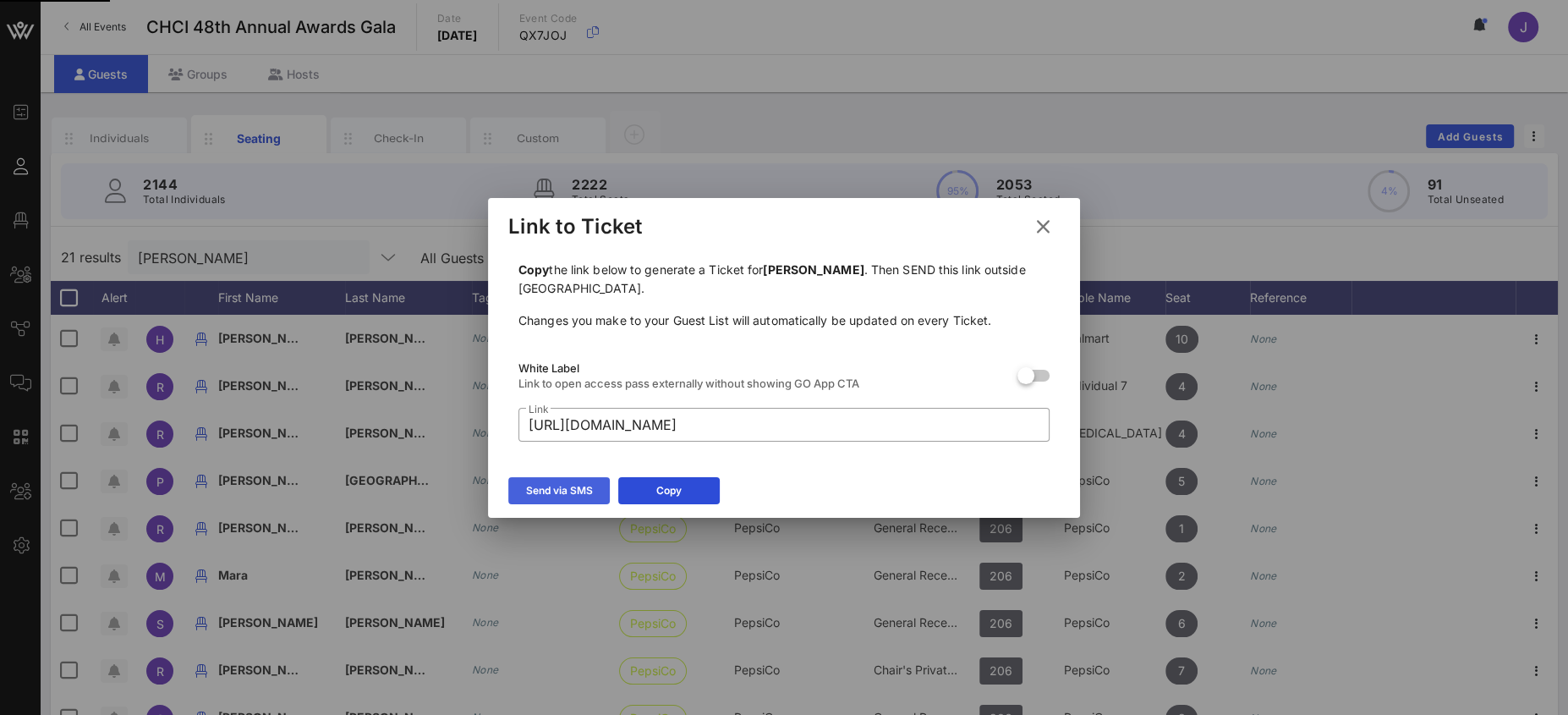
click at [542, 494] on div "Send via SMS" at bounding box center [559, 490] width 67 height 17
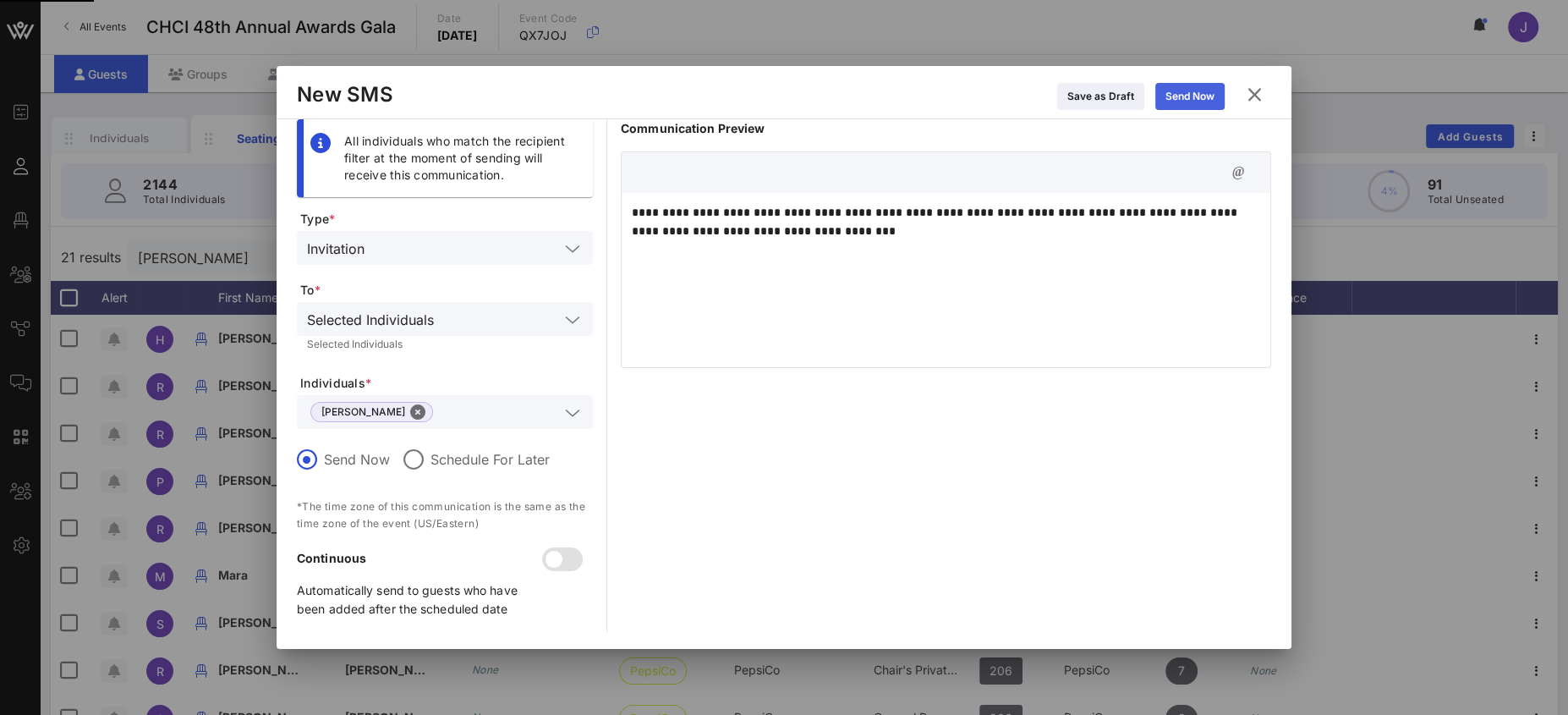
click at [1186, 88] on div "Send Now" at bounding box center [1189, 96] width 50 height 17
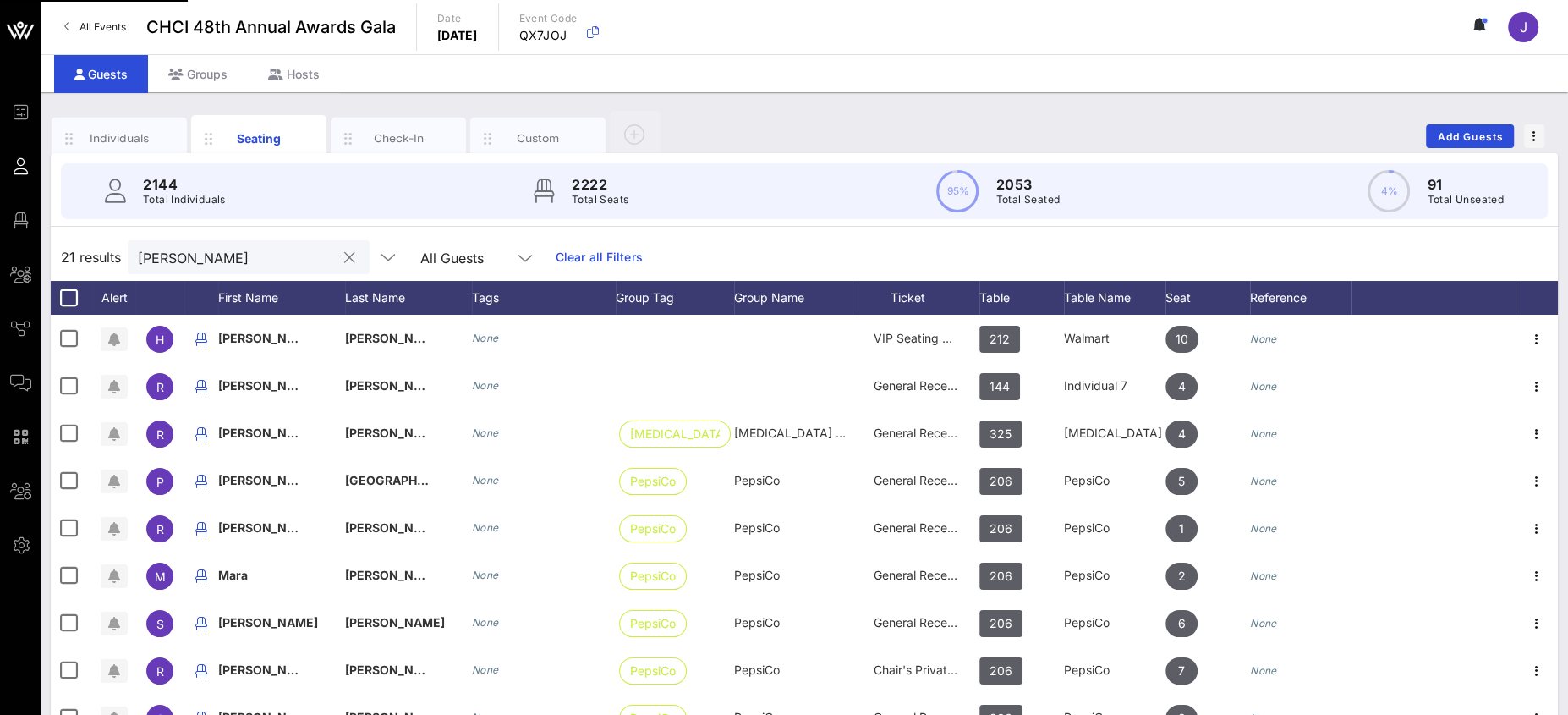
click at [156, 262] on input "rafael" at bounding box center [237, 256] width 198 height 22
click at [156, 260] on input "rafael" at bounding box center [237, 256] width 198 height 22
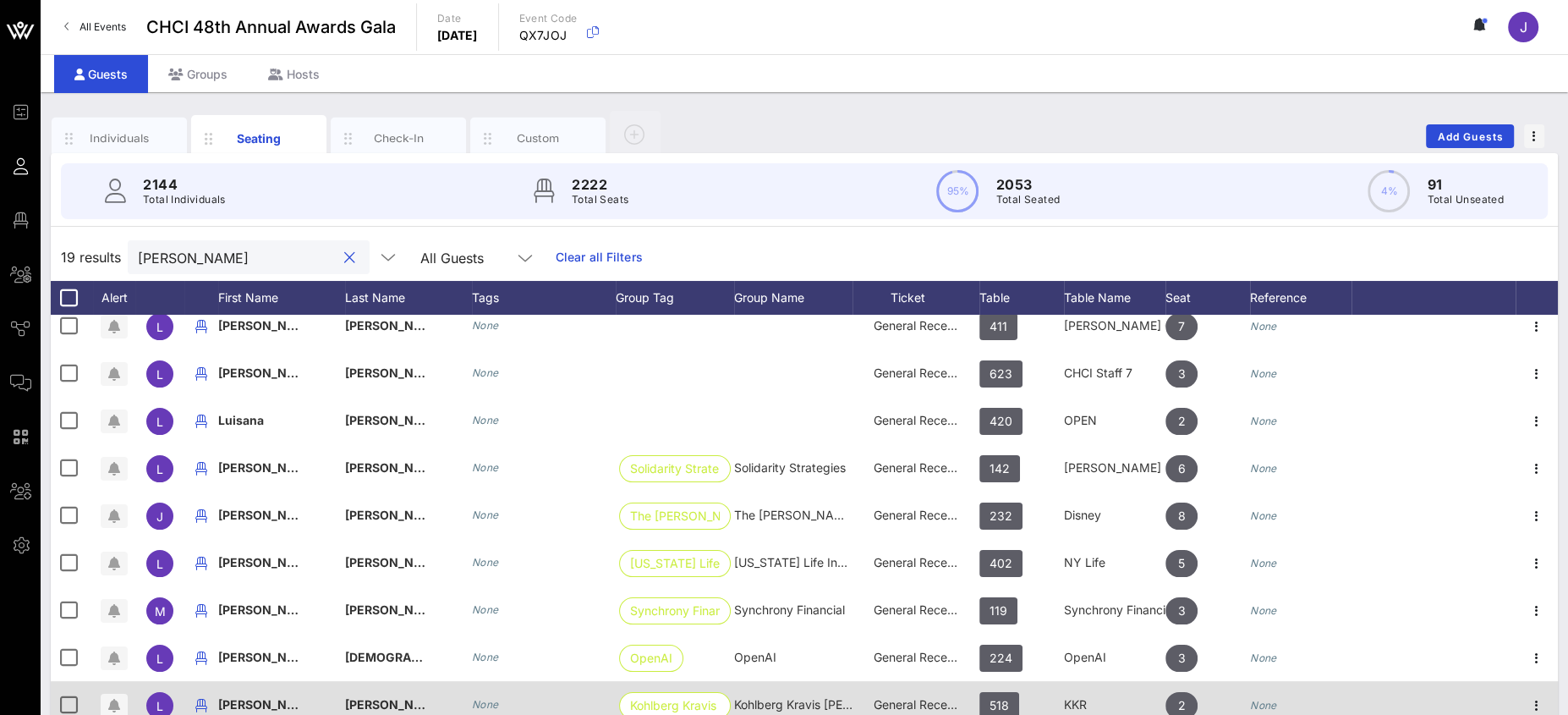
scroll to position [65, 0]
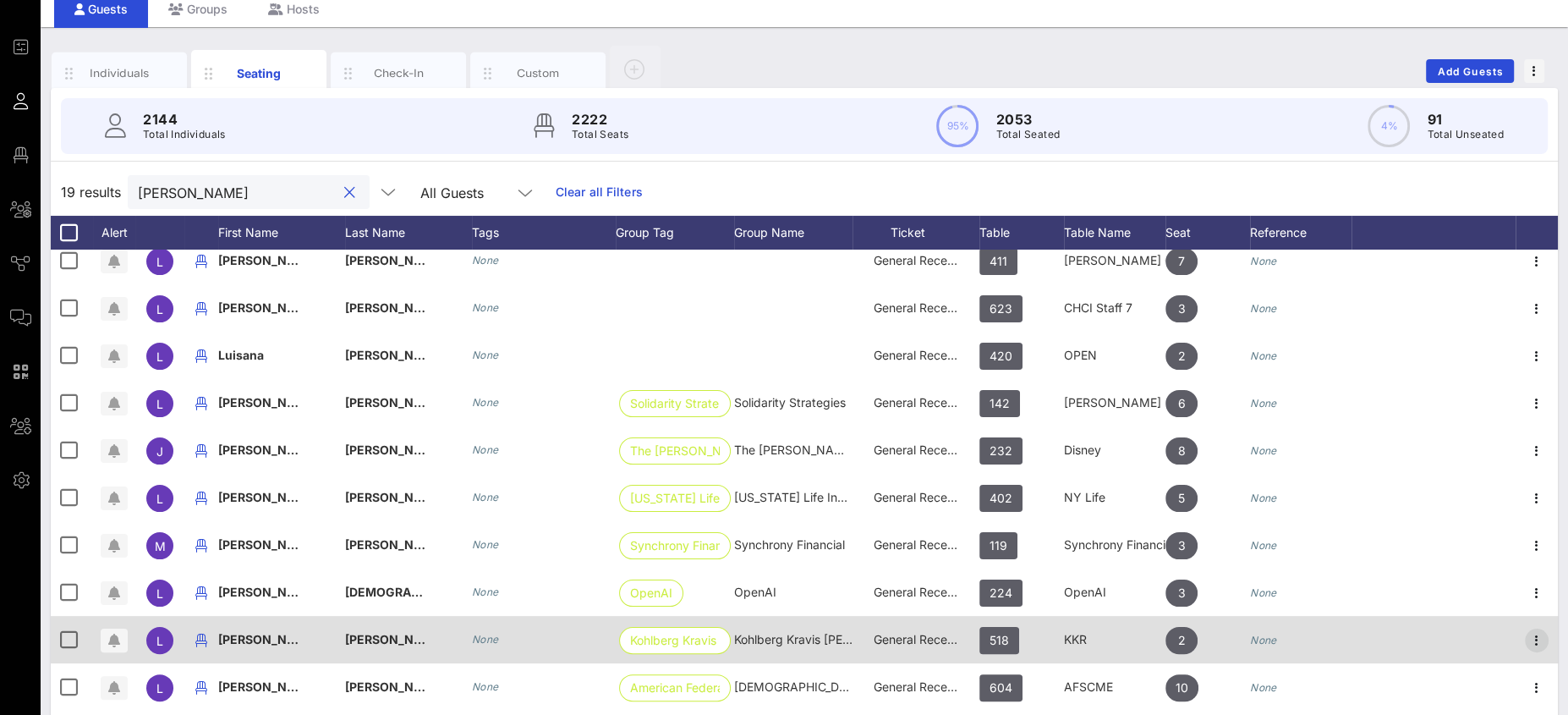
type input "[PERSON_NAME]"
click at [1526, 633] on icon "button" at bounding box center [1536, 640] width 20 height 20
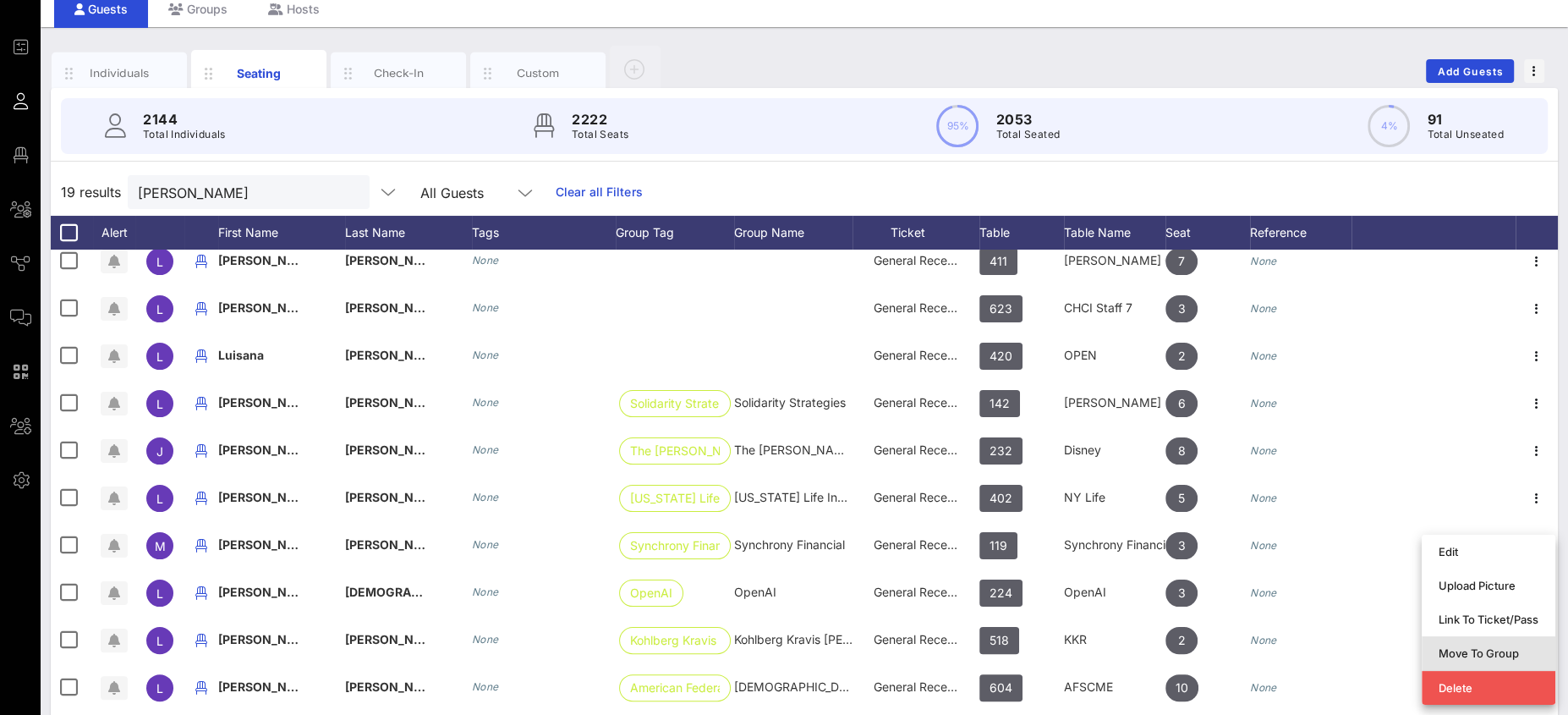
click at [1519, 639] on div "Move To Group" at bounding box center [1488, 653] width 100 height 27
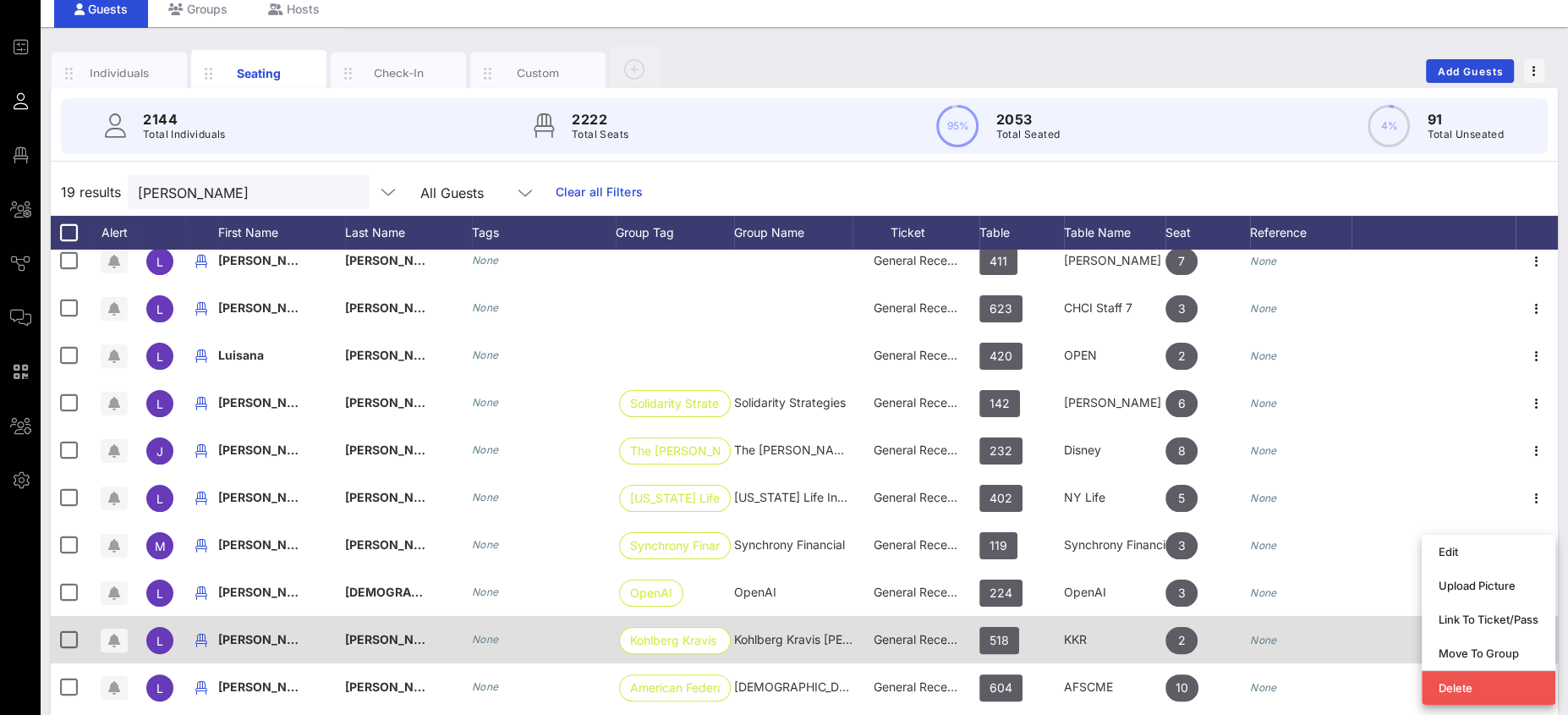
type input "Luis Camarena Kuchle"
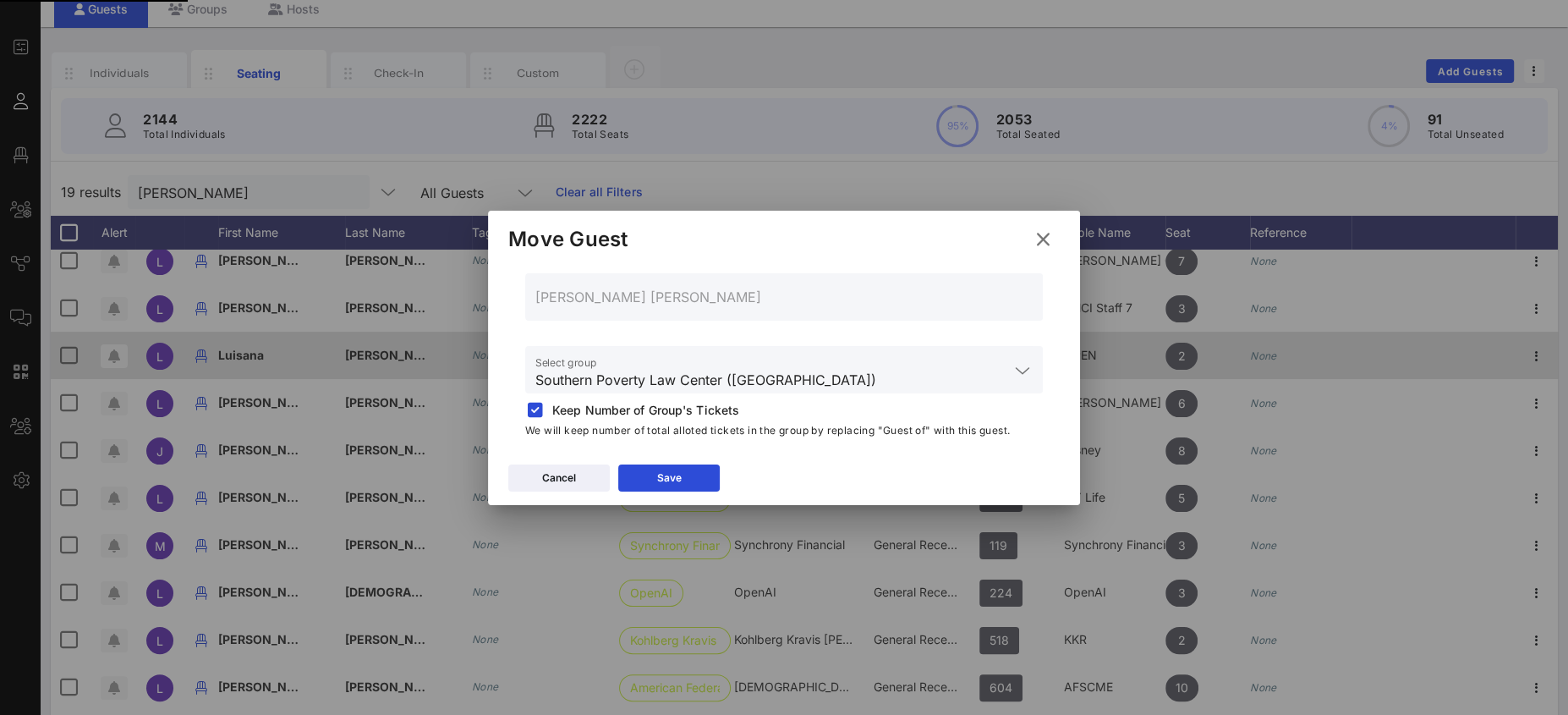
click at [1040, 233] on icon at bounding box center [1044, 239] width 23 height 20
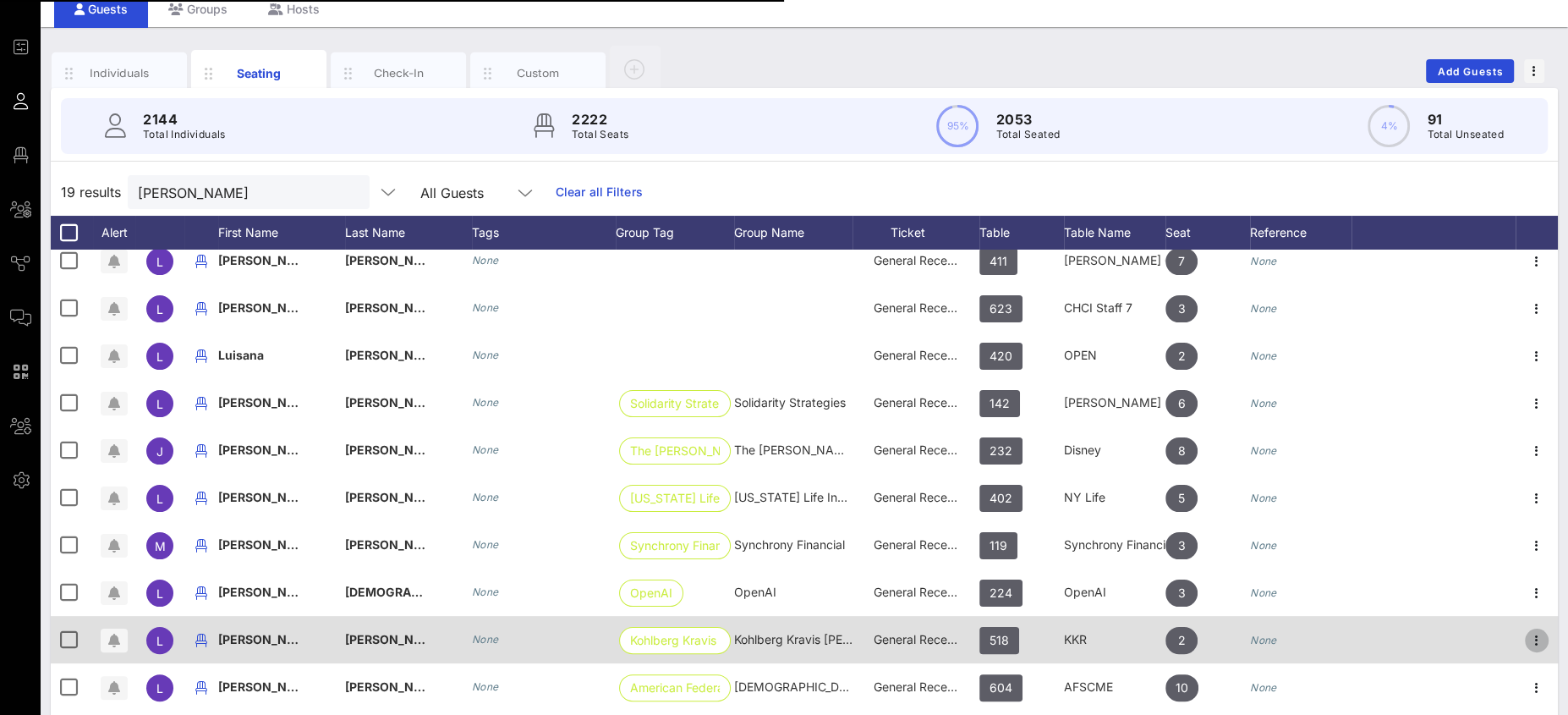
click at [1526, 637] on icon "button" at bounding box center [1536, 640] width 20 height 20
click at [1526, 638] on icon "button" at bounding box center [1536, 640] width 20 height 20
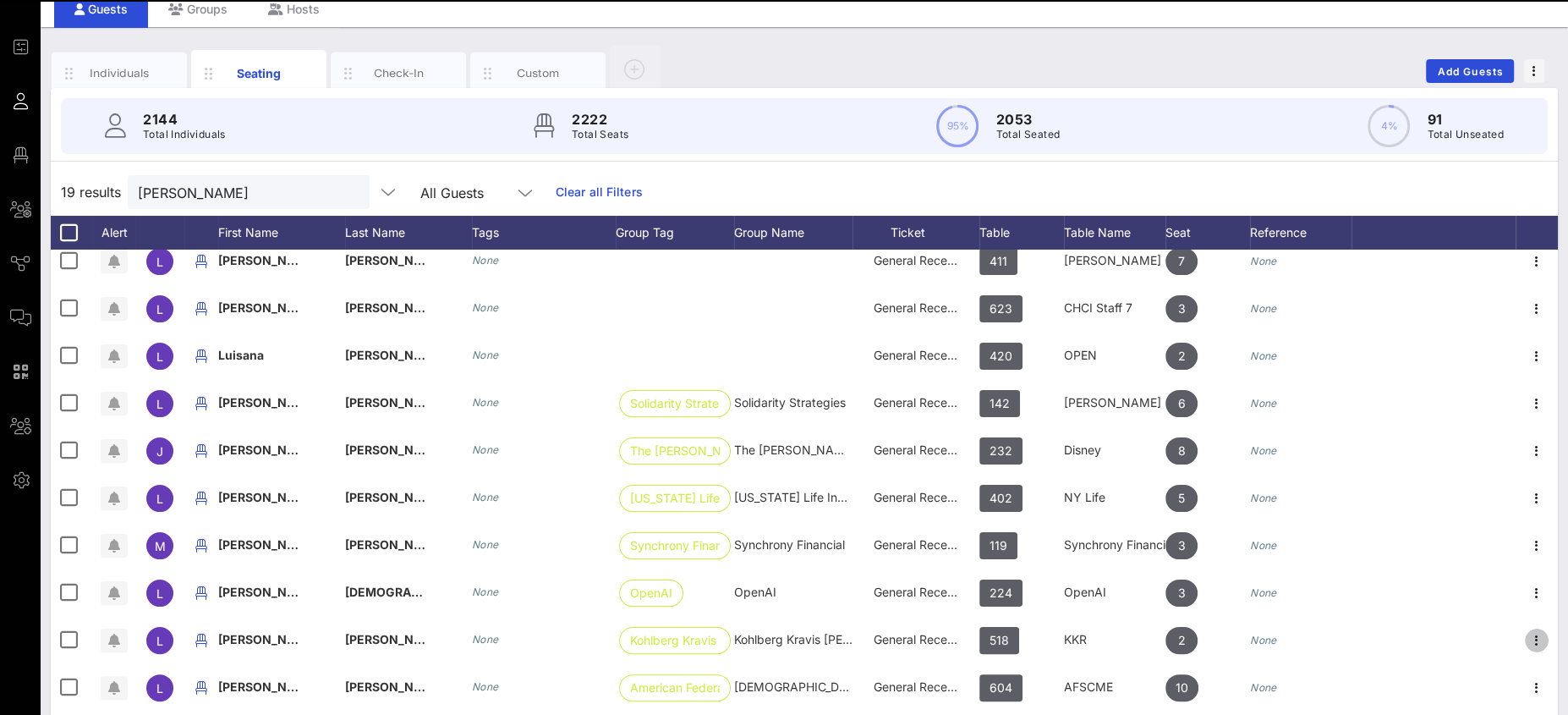
click at [1502, 620] on div "Link To Ticket/Pass" at bounding box center [1488, 620] width 100 height 14
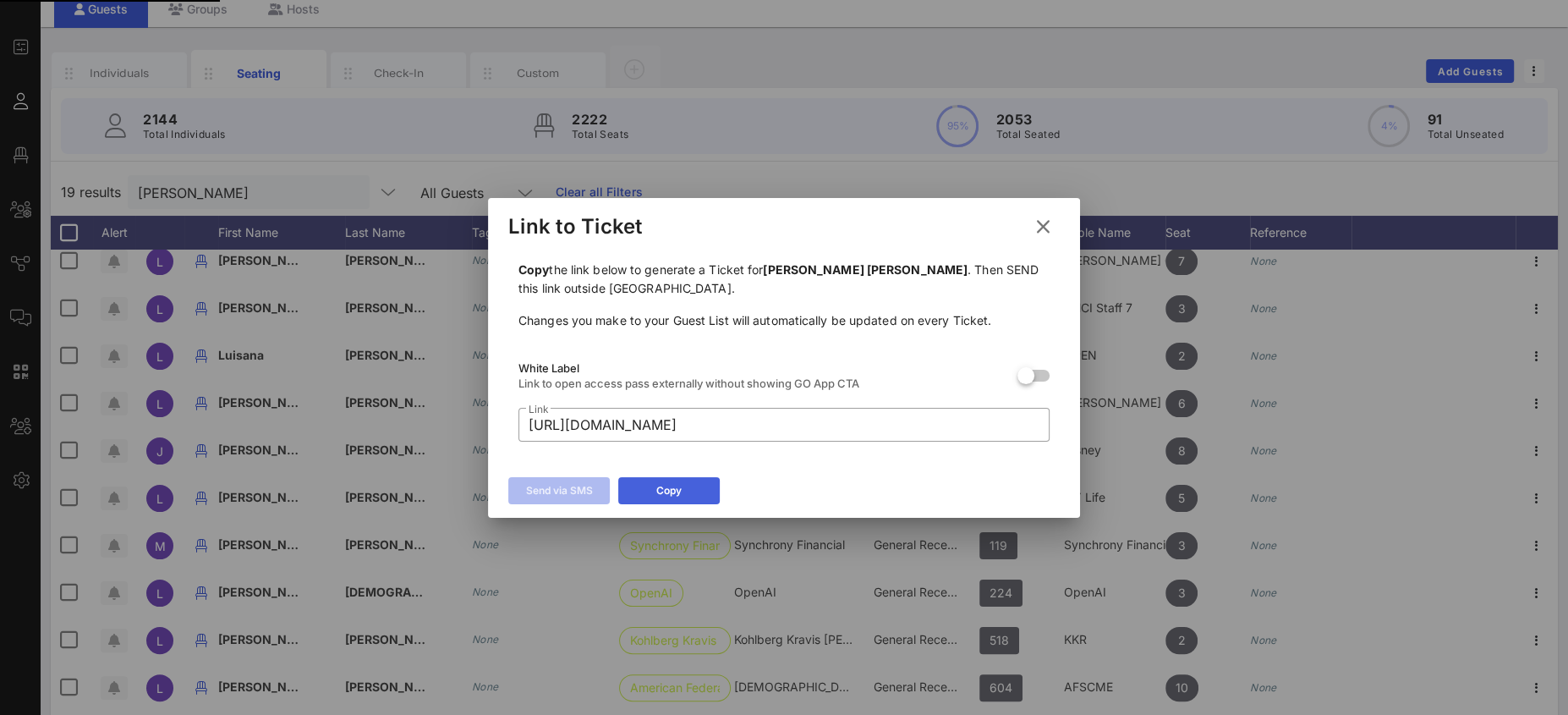
click at [672, 491] on icon at bounding box center [669, 491] width 12 height 10
click at [1048, 223] on icon at bounding box center [1044, 226] width 23 height 20
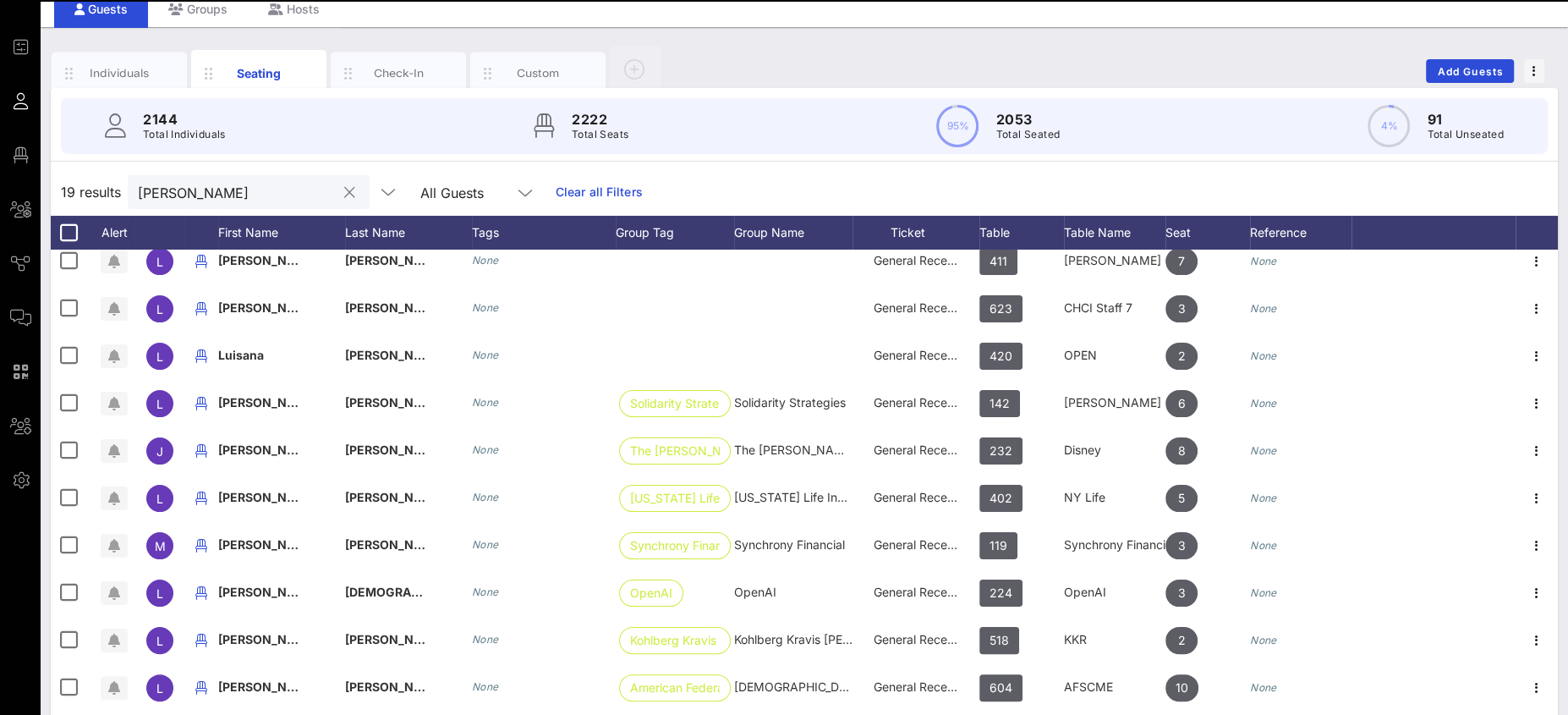
click at [137, 189] on div "[PERSON_NAME]" at bounding box center [249, 191] width 242 height 34
click at [139, 188] on div "[PERSON_NAME]" at bounding box center [249, 191] width 242 height 34
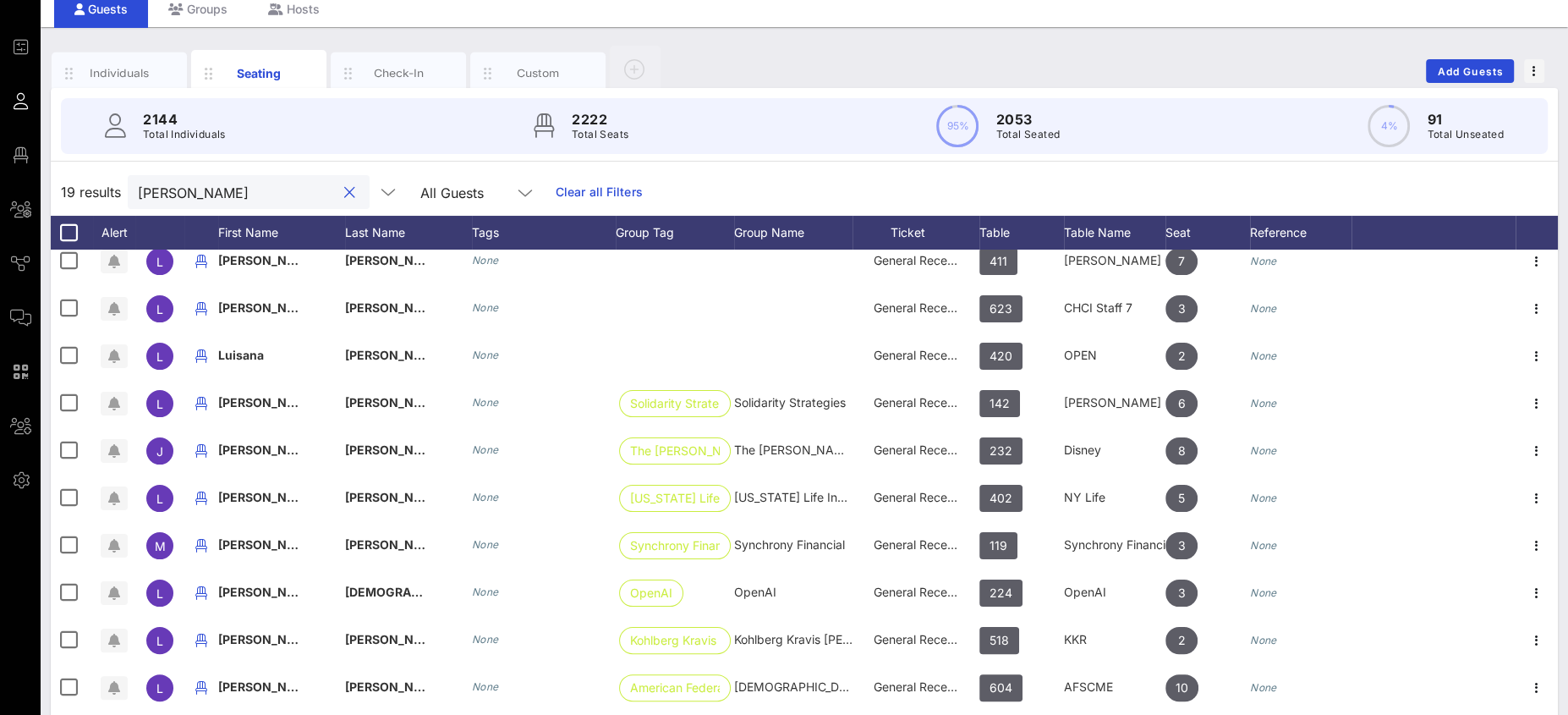
click at [135, 186] on div "[PERSON_NAME]" at bounding box center [249, 191] width 242 height 34
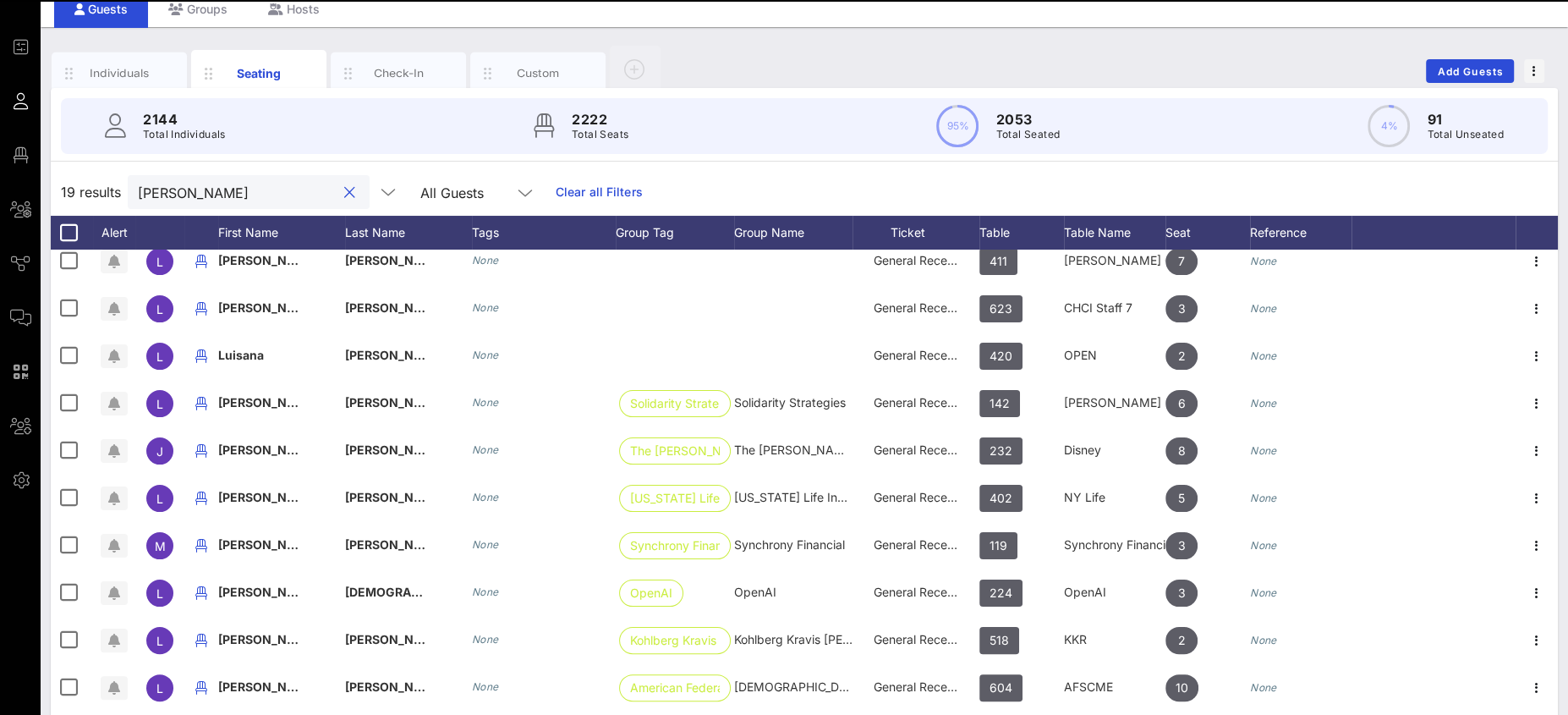
click at [151, 195] on input "[PERSON_NAME]" at bounding box center [237, 191] width 198 height 22
click at [150, 195] on input "[PERSON_NAME]" at bounding box center [237, 191] width 198 height 22
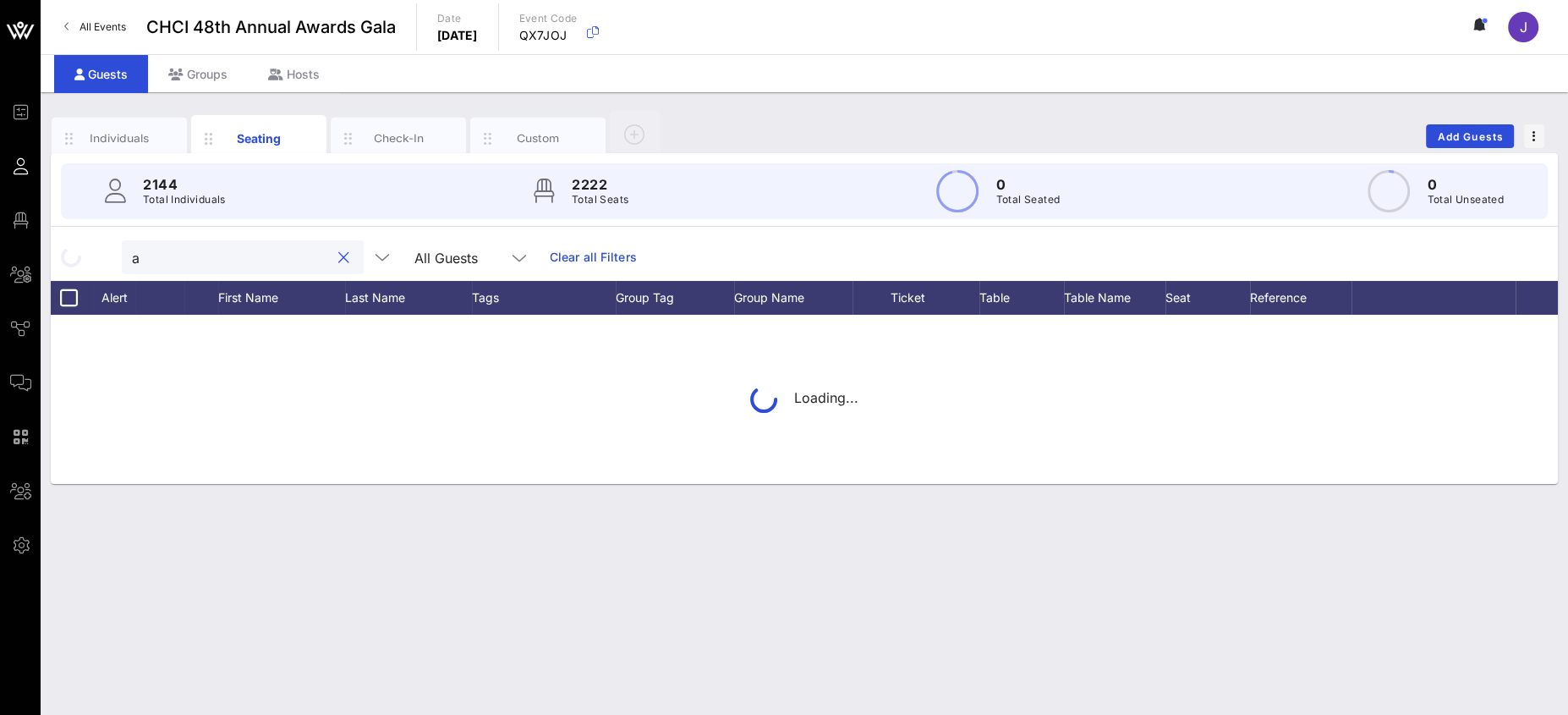
scroll to position [0, 0]
type input "arthur gomez"
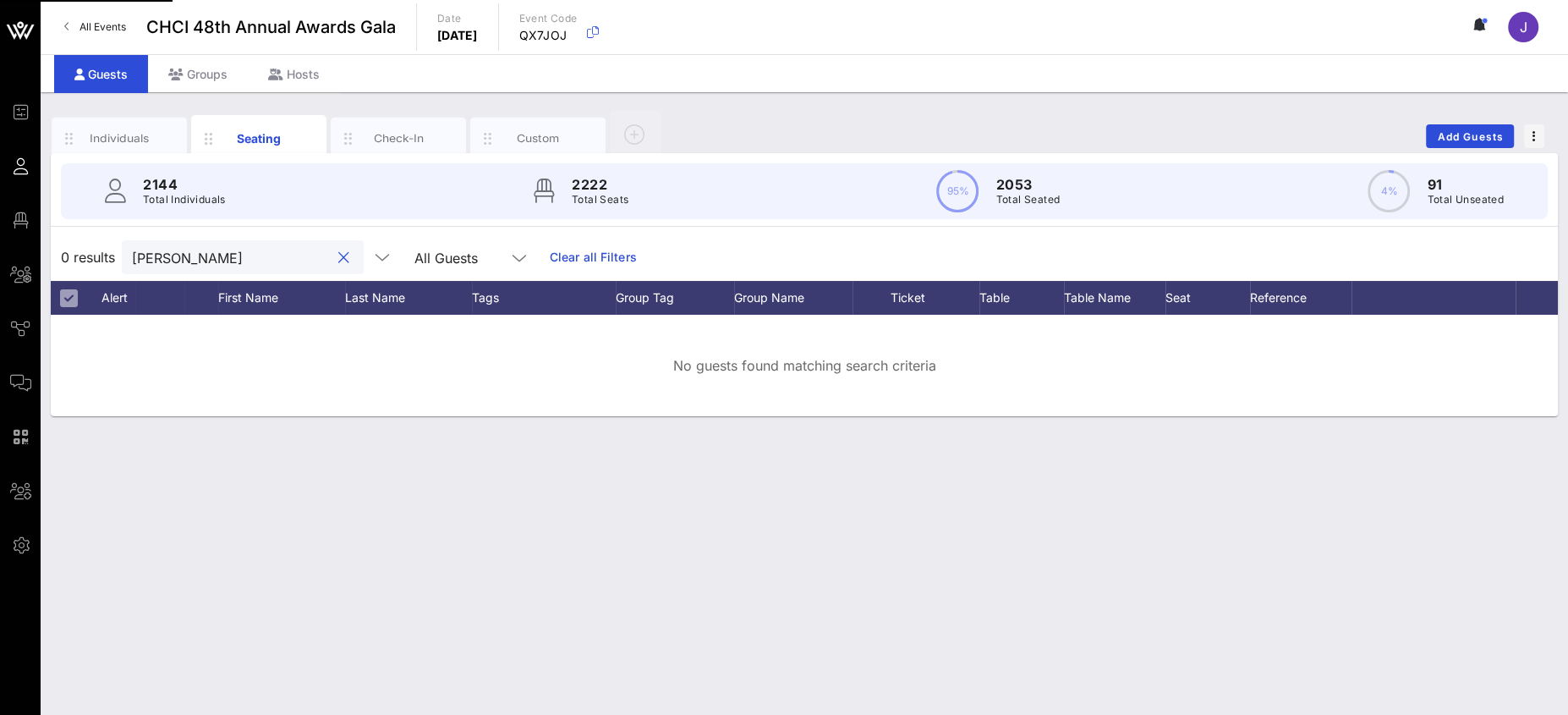
click at [157, 256] on input "arthur gomez" at bounding box center [231, 256] width 198 height 22
click at [160, 255] on input "arthur gomez" at bounding box center [231, 256] width 198 height 22
click at [170, 255] on input "arthur gomez" at bounding box center [231, 256] width 198 height 22
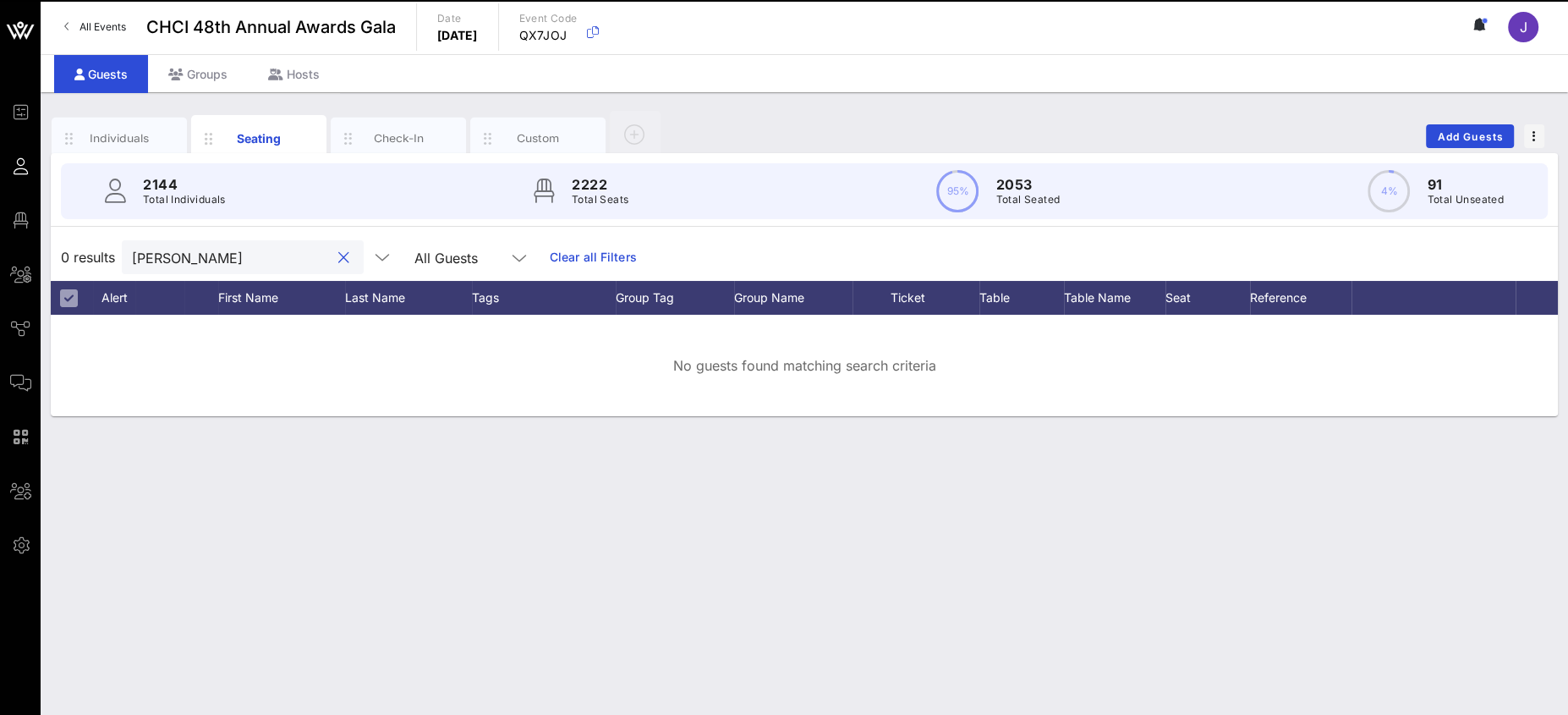
click at [170, 255] on input "arthur gomez" at bounding box center [231, 256] width 198 height 22
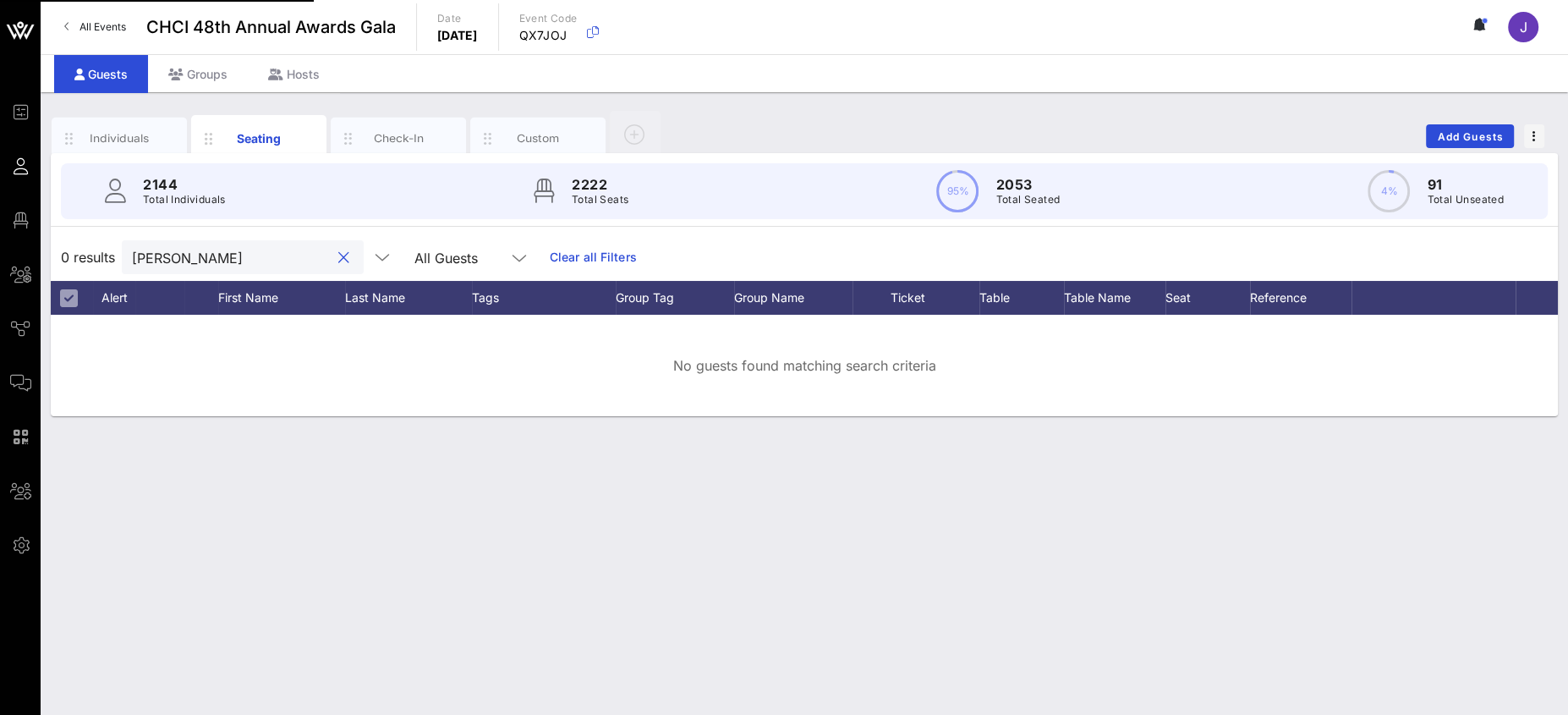
click at [338, 259] on button "clear icon" at bounding box center [343, 257] width 11 height 17
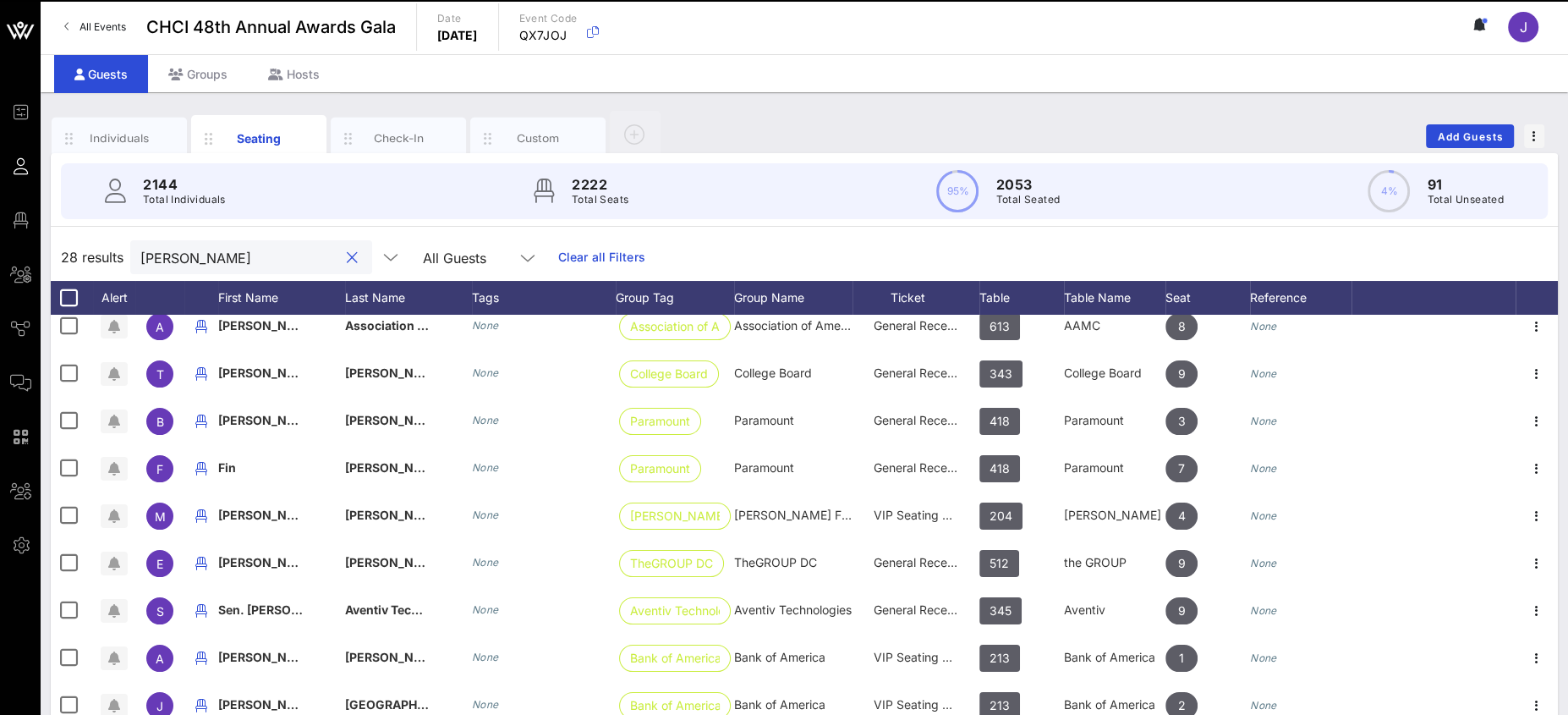
scroll to position [280, 0]
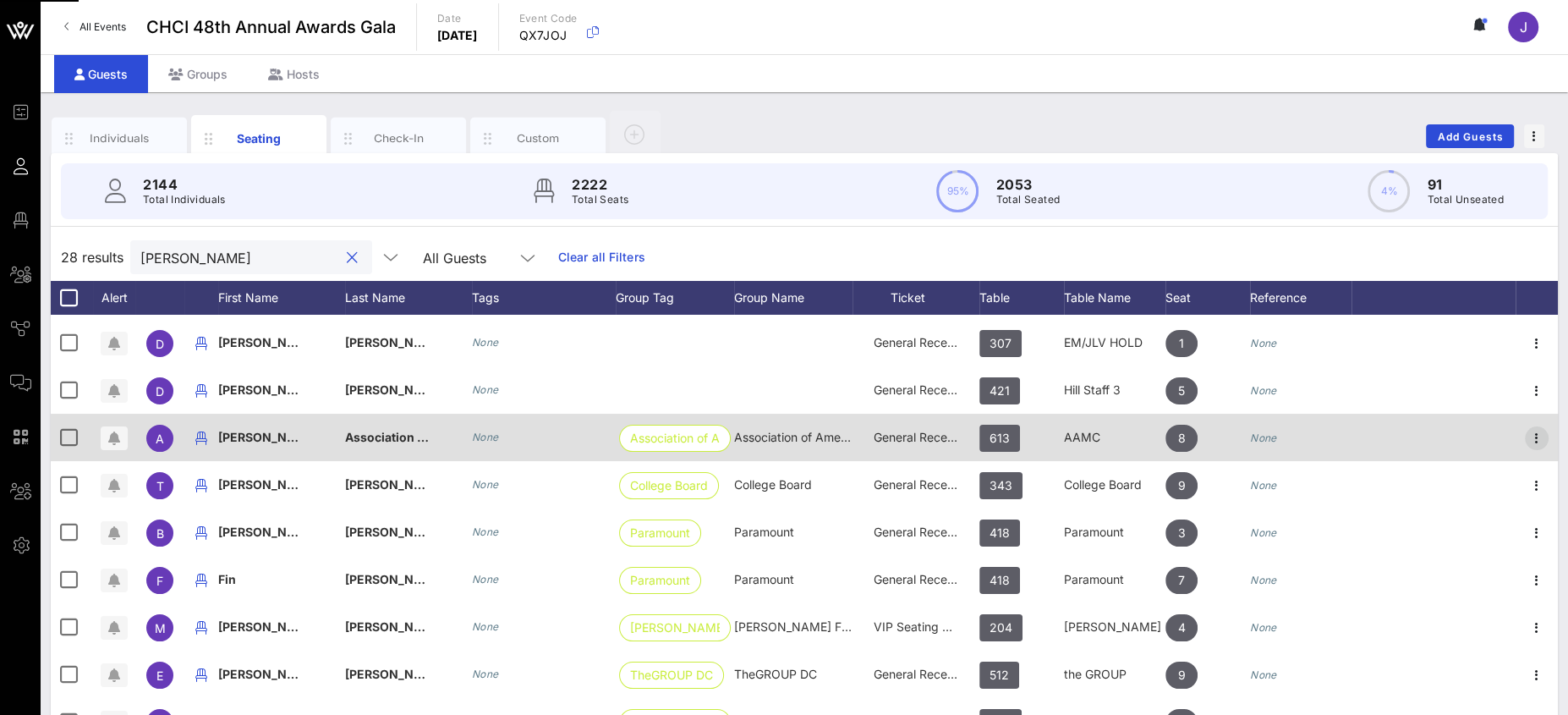
type input "gomez"
click at [1526, 436] on icon "button" at bounding box center [1536, 438] width 20 height 20
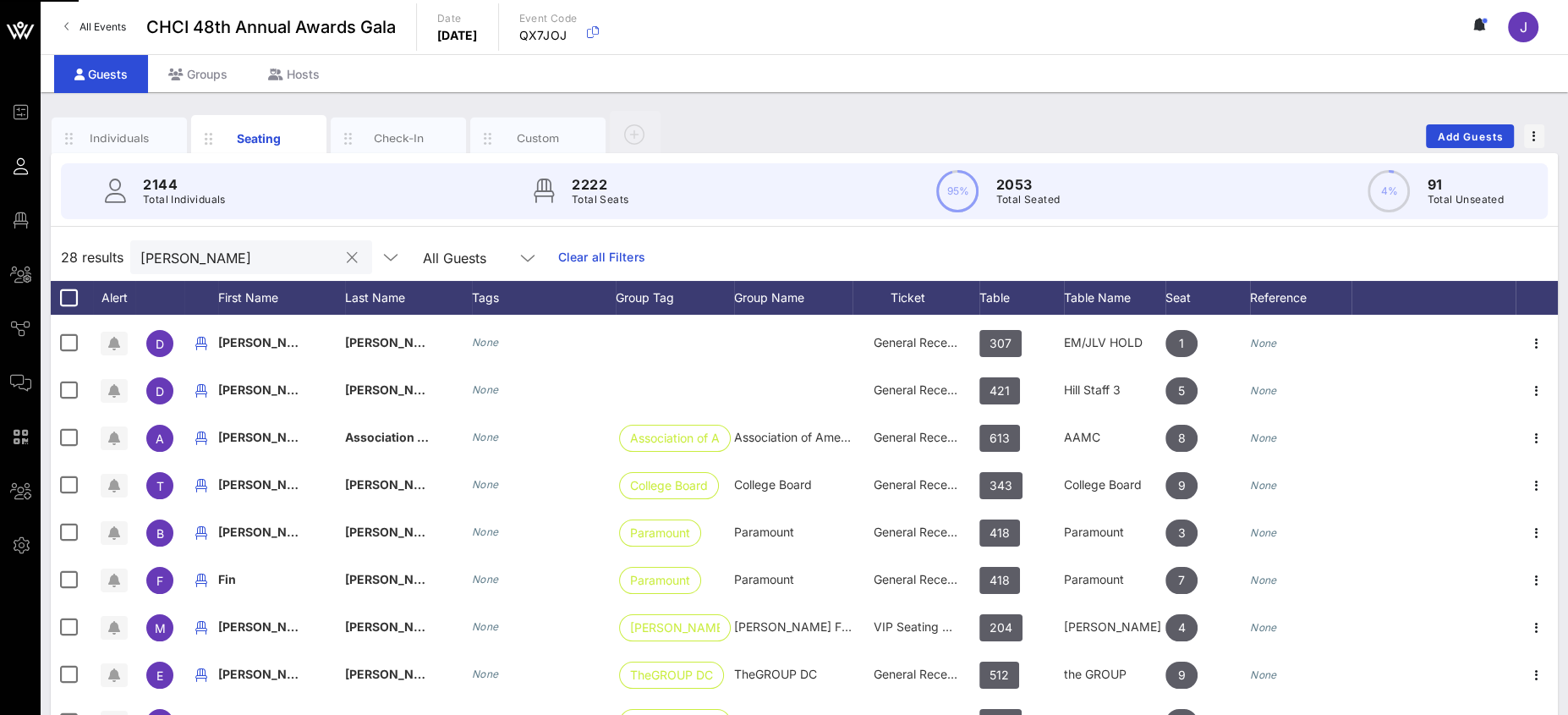
click at [1524, 436] on div "Event Builder Guests Floor Plan All Groups Journeys Comms QR Scanner Team Setti…" at bounding box center [784, 420] width 1568 height 839
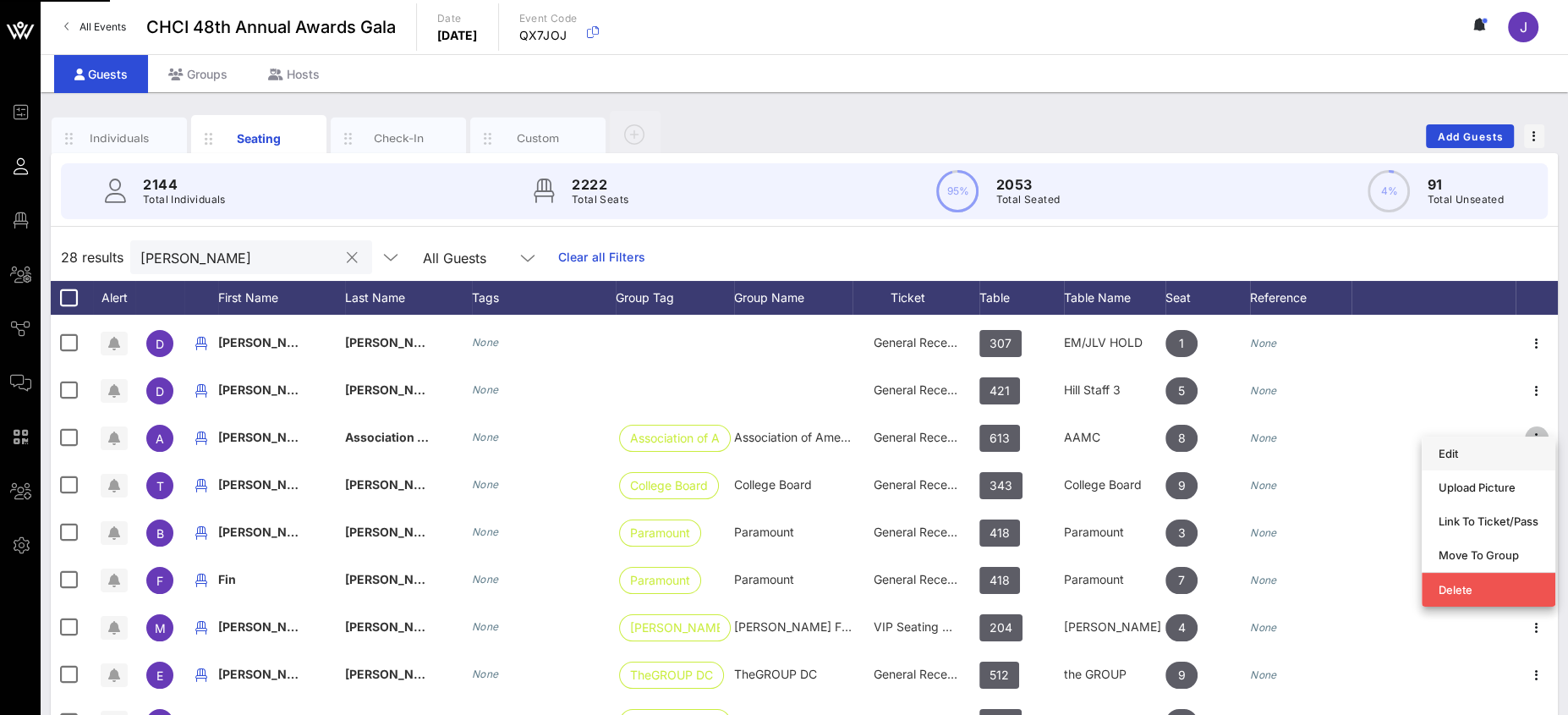
click at [1489, 453] on div "Edit" at bounding box center [1488, 454] width 100 height 14
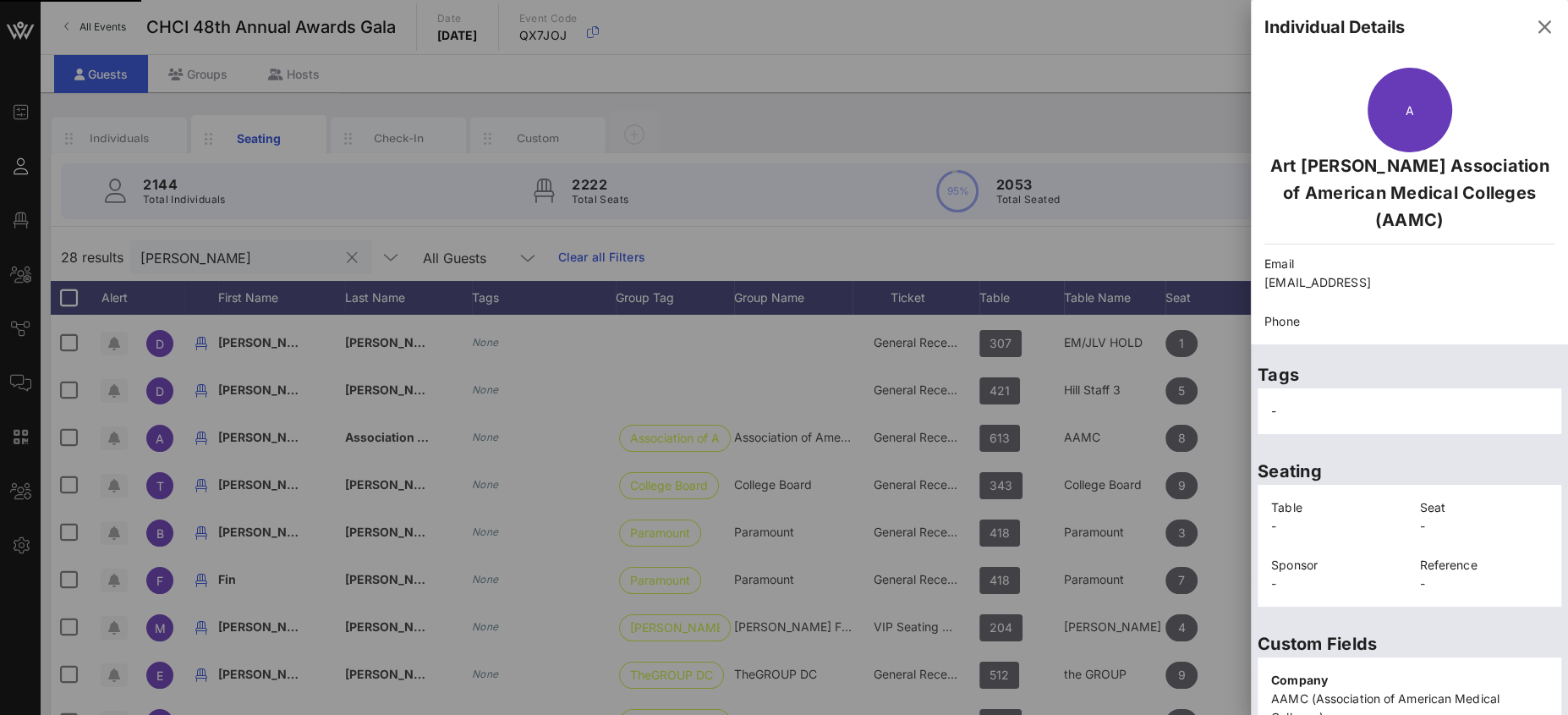
drag, startPoint x: 1482, startPoint y: 695, endPoint x: 1440, endPoint y: 235, distance: 461.9
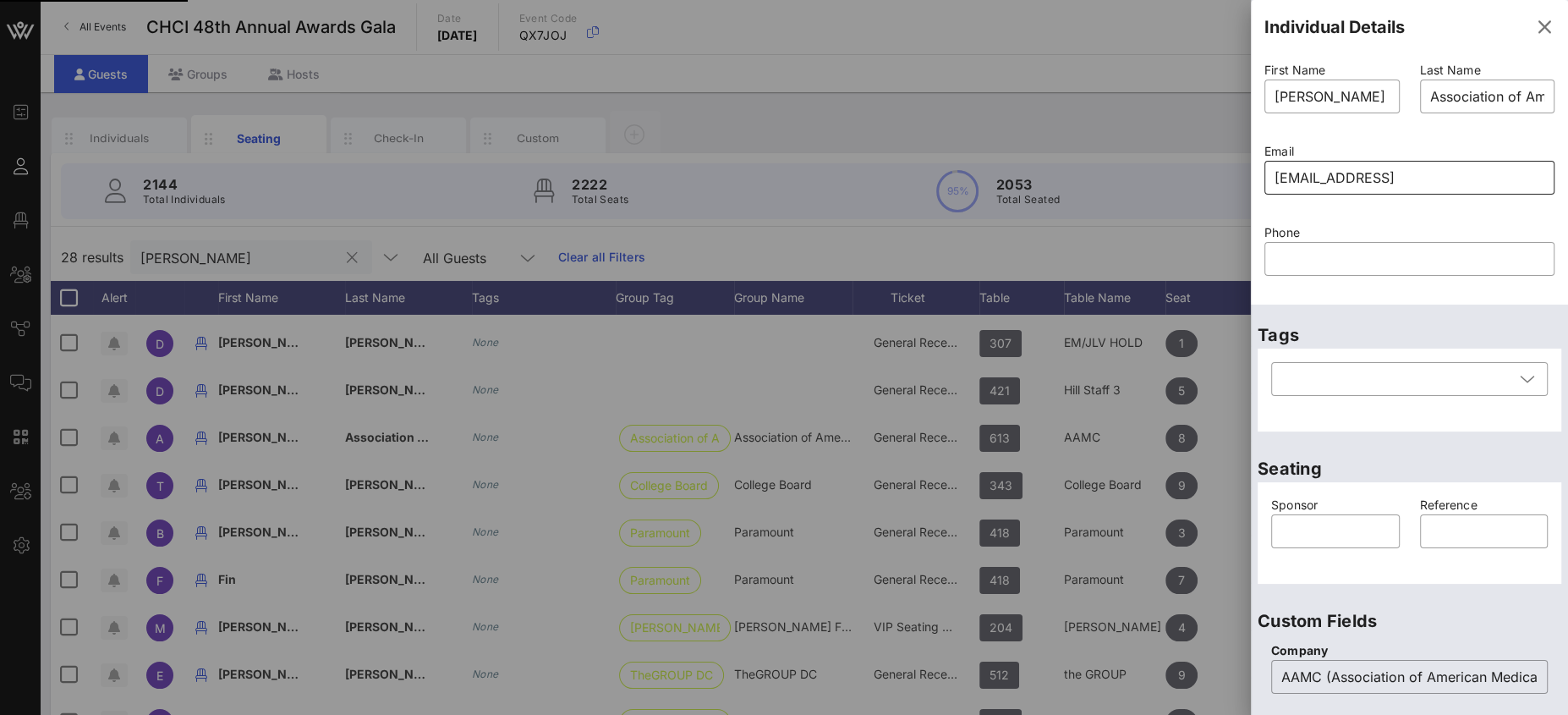
click at [1456, 181] on input "arthuergomez@cdrewu.ed" at bounding box center [1410, 178] width 270 height 27
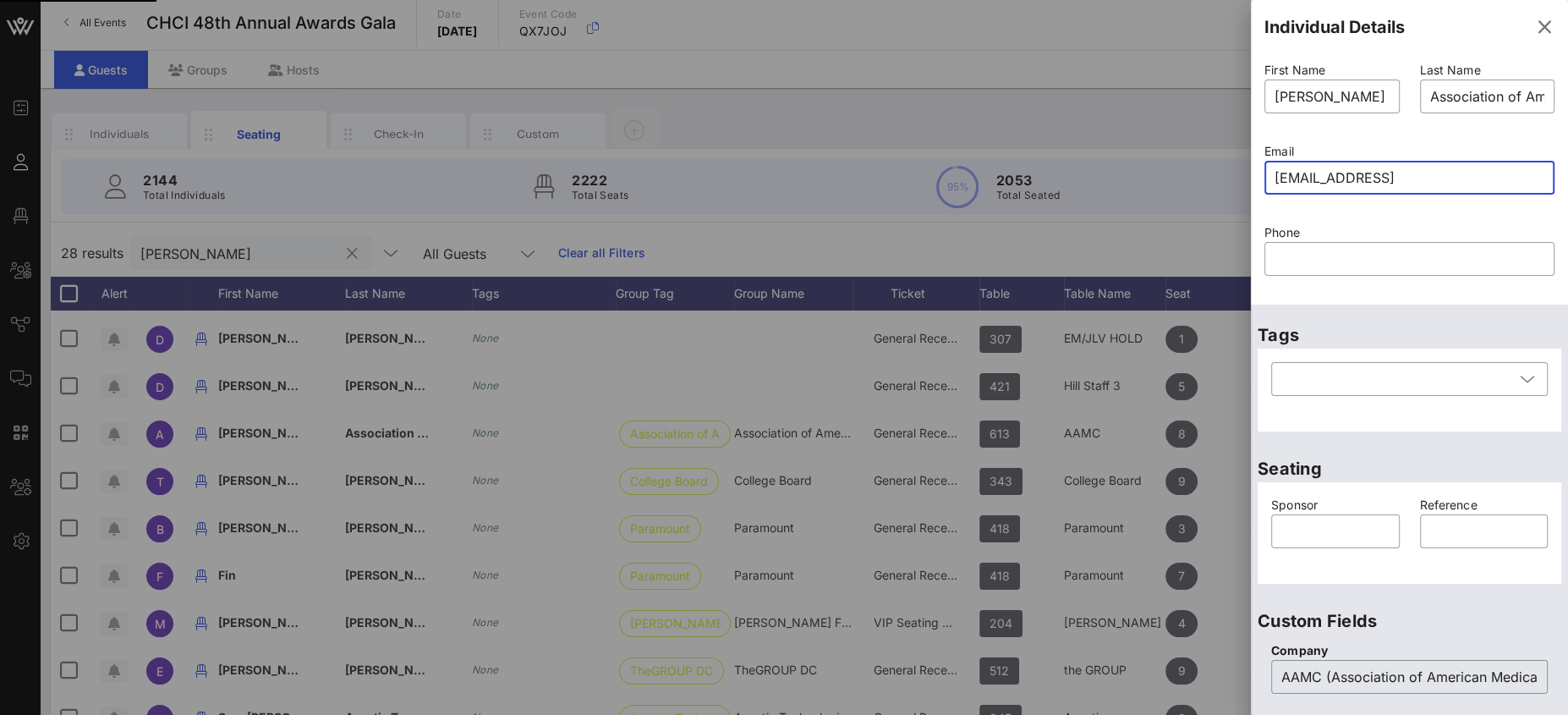
click at [1243, 168] on div "Event Builder Guests Floor Plan All Groups Journeys Comms QR Scanner Team Setti…" at bounding box center [784, 416] width 1568 height 839
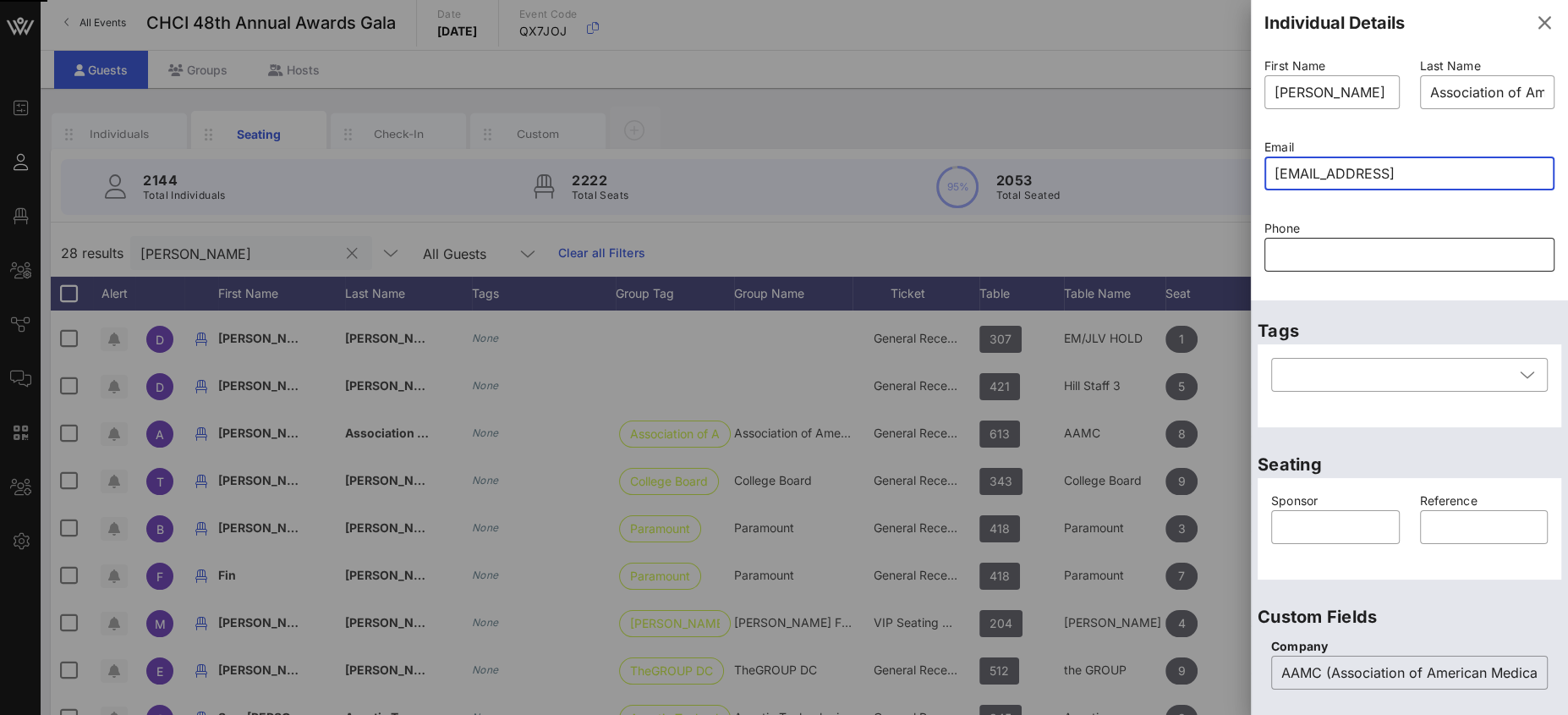
click at [1364, 256] on input "text" at bounding box center [1410, 255] width 270 height 27
type input "arthuergomez@cdrewu.ed"
type input "18"
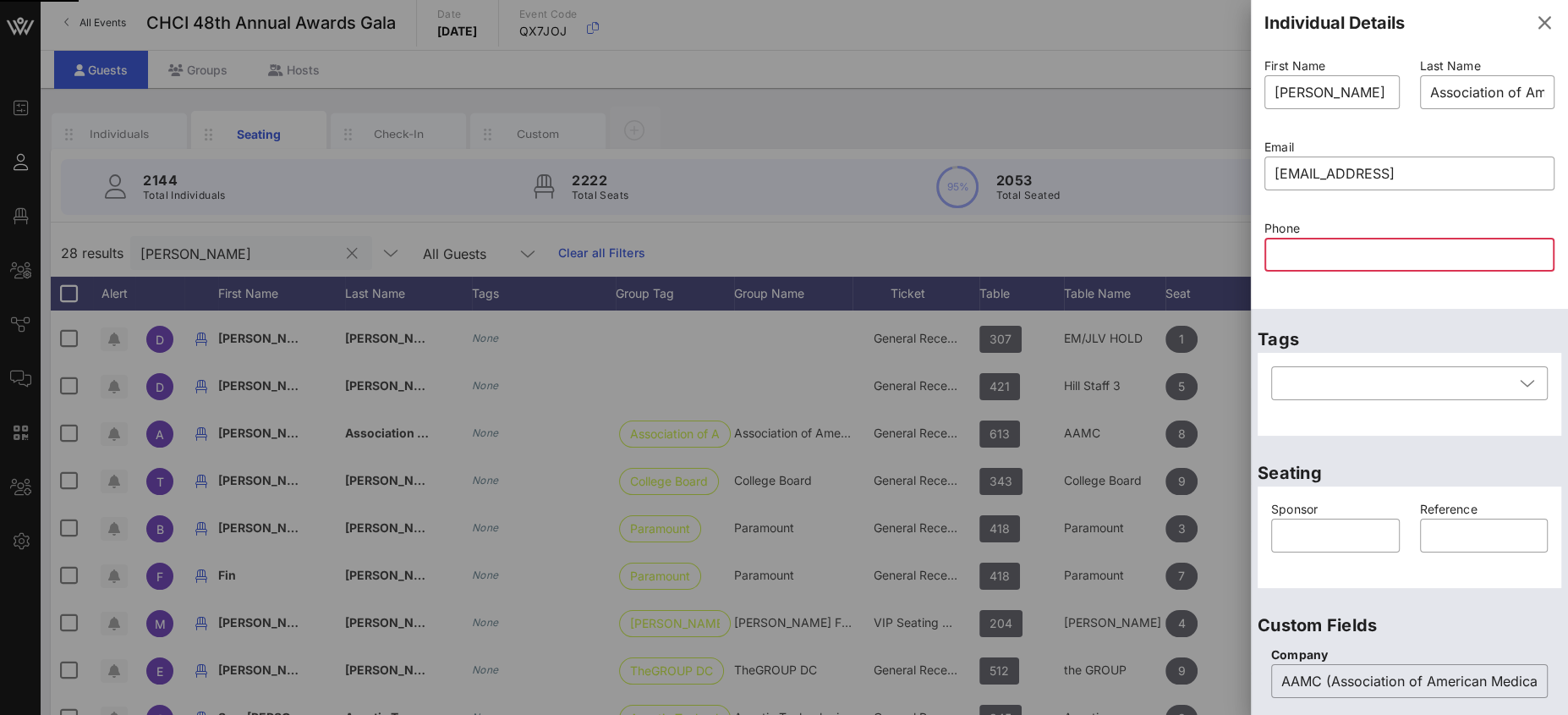
type input "-"
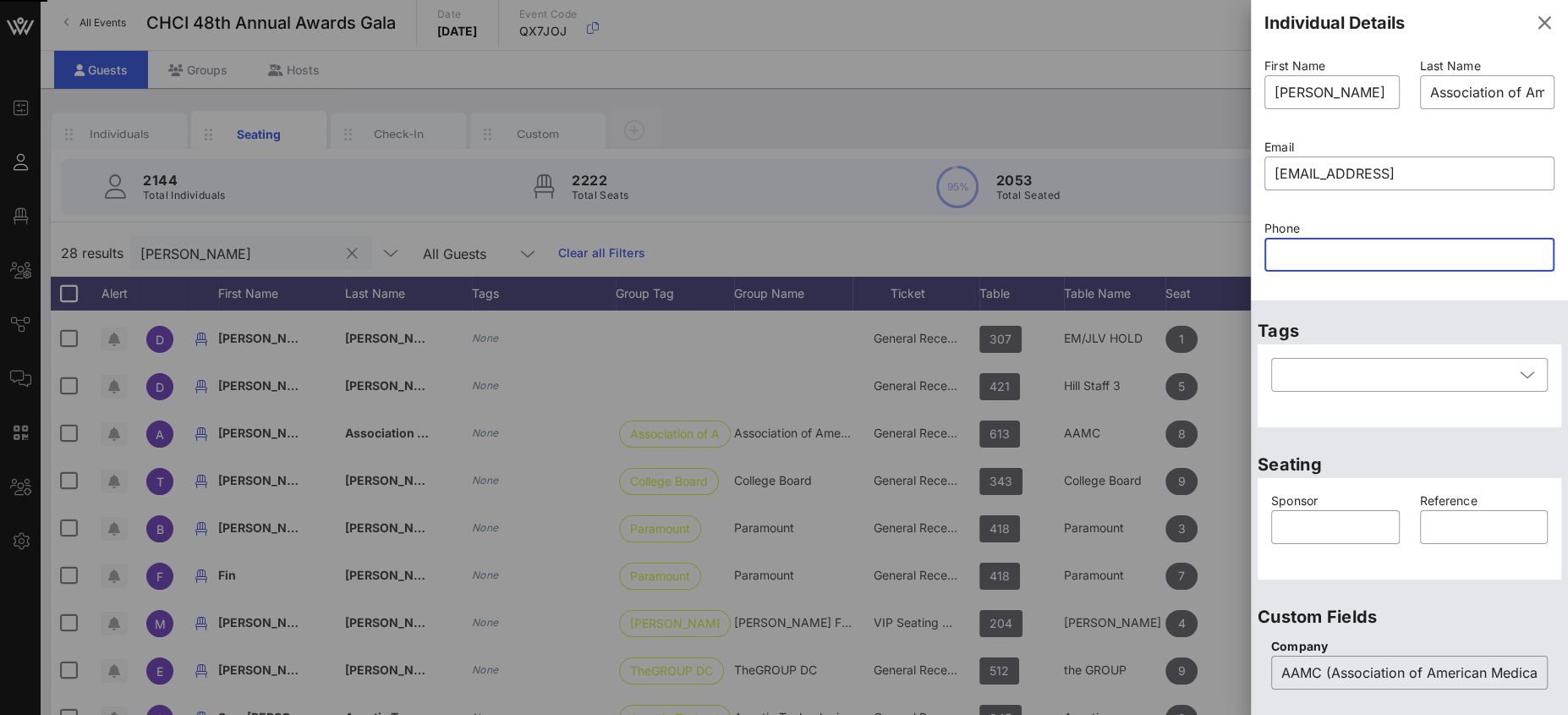
paste input "text"
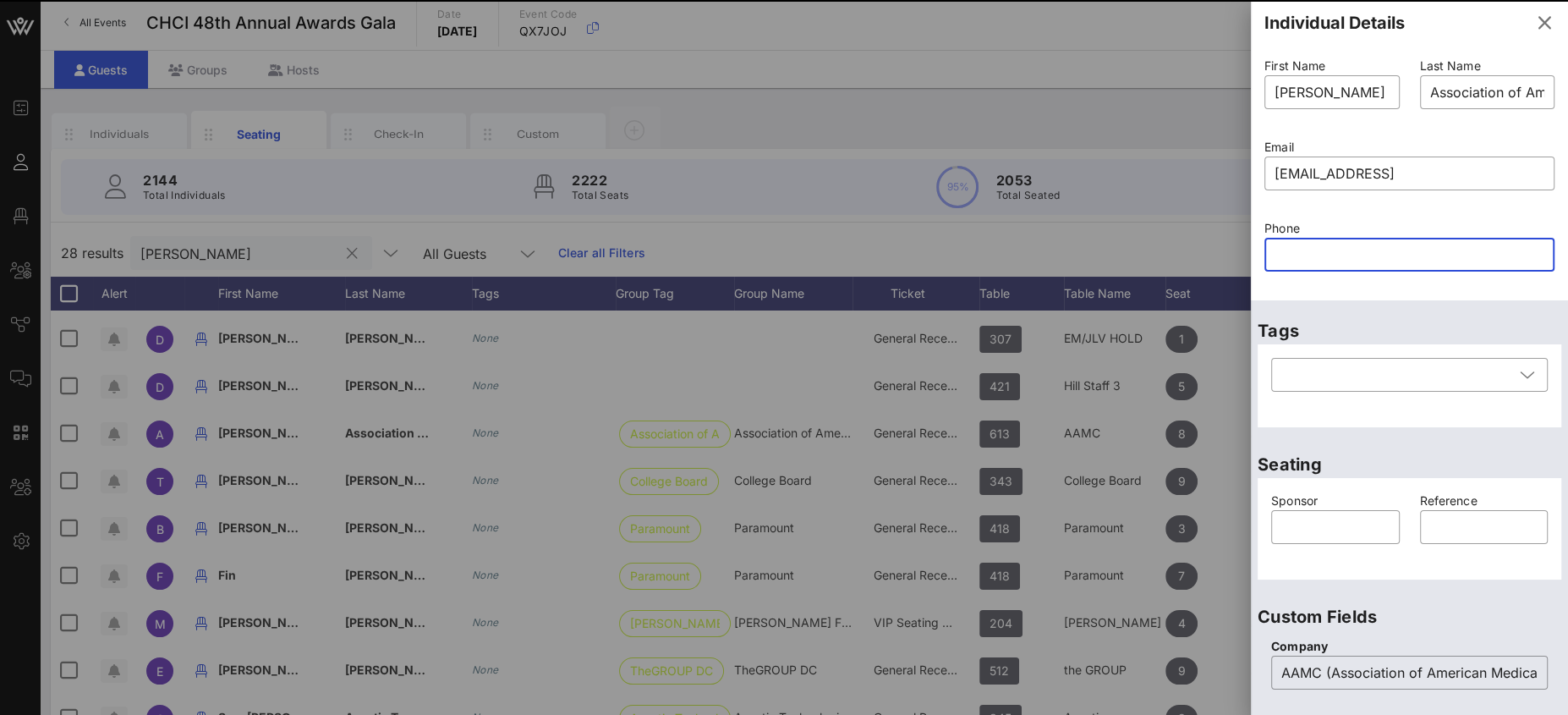
scroll to position [0, 0]
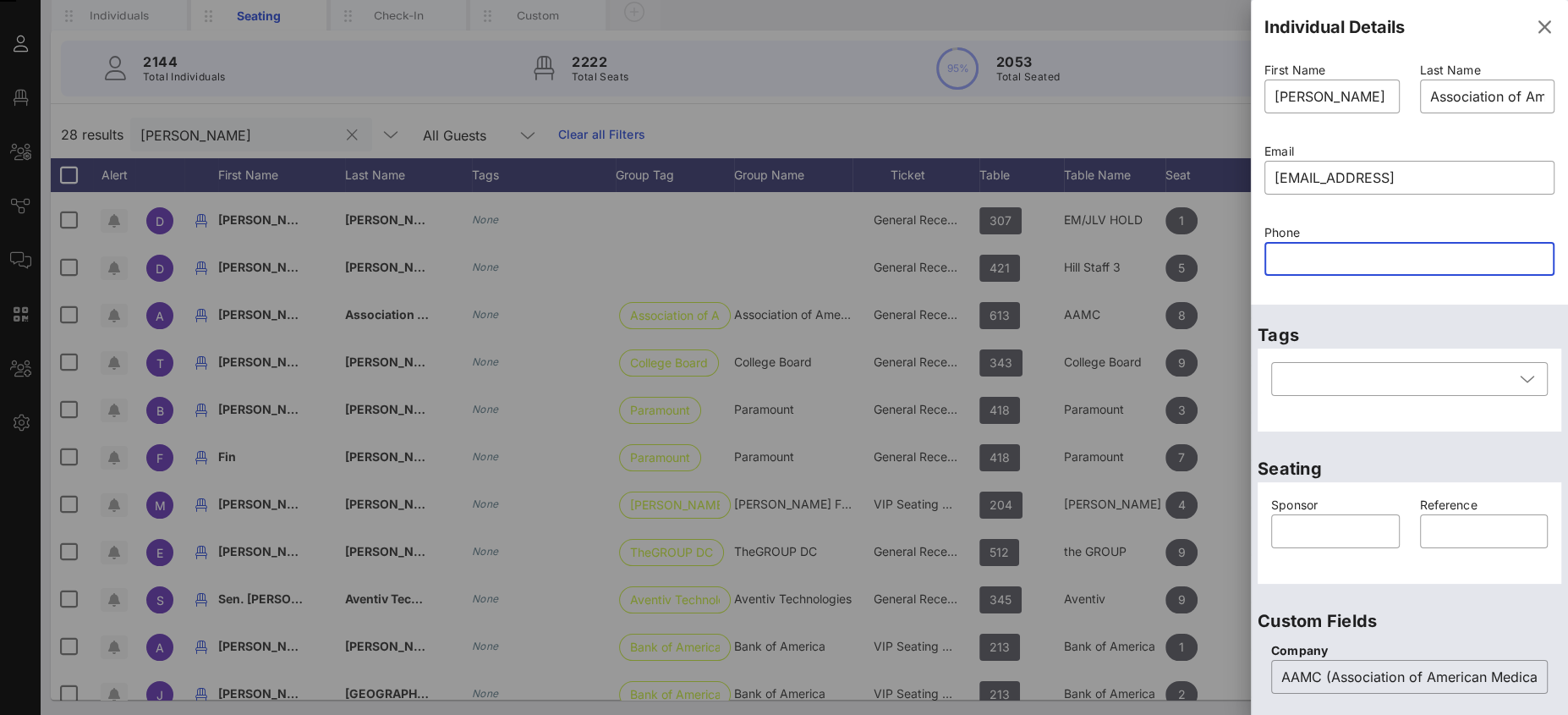
paste input "text"
click at [1294, 265] on input "text" at bounding box center [1410, 259] width 270 height 27
paste input "text"
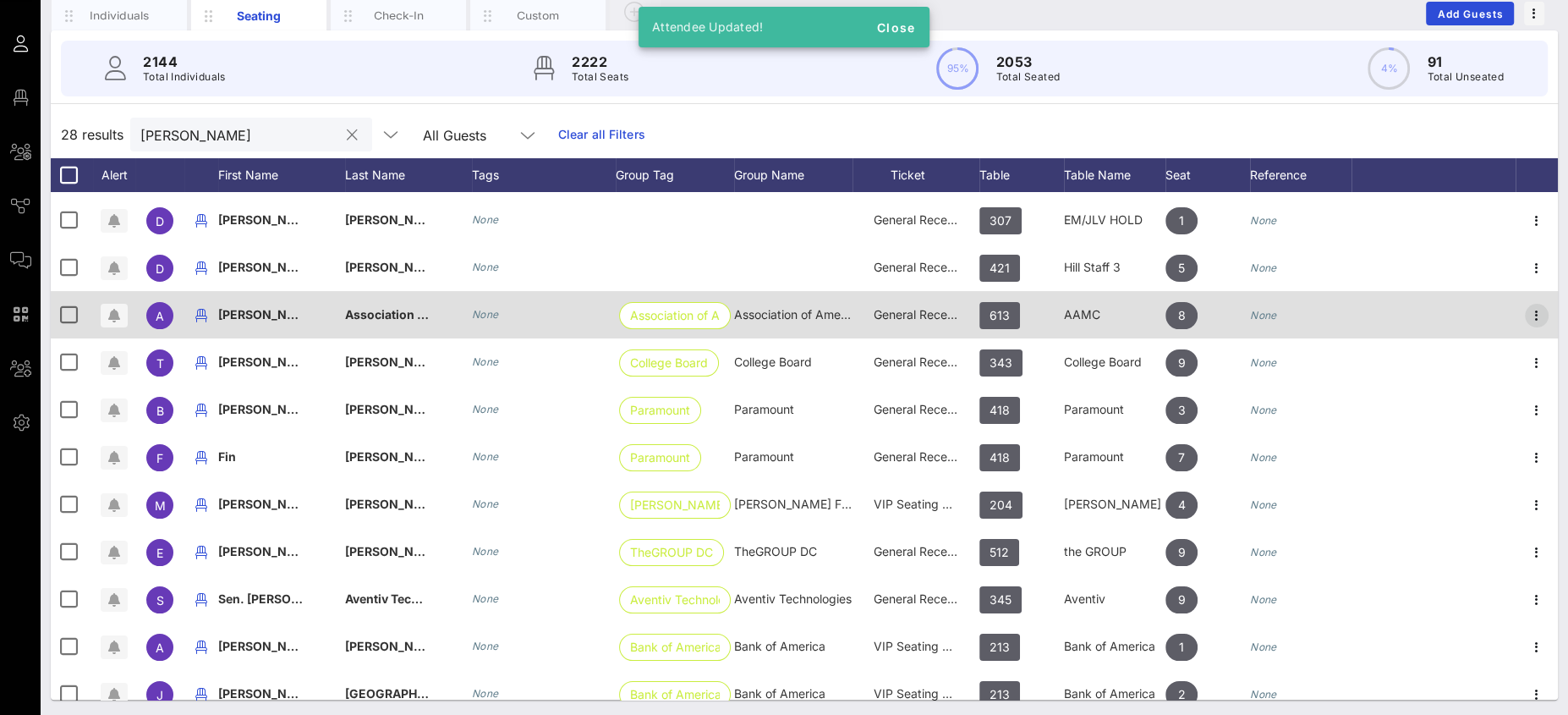
click at [1526, 317] on icon "button" at bounding box center [1536, 315] width 20 height 20
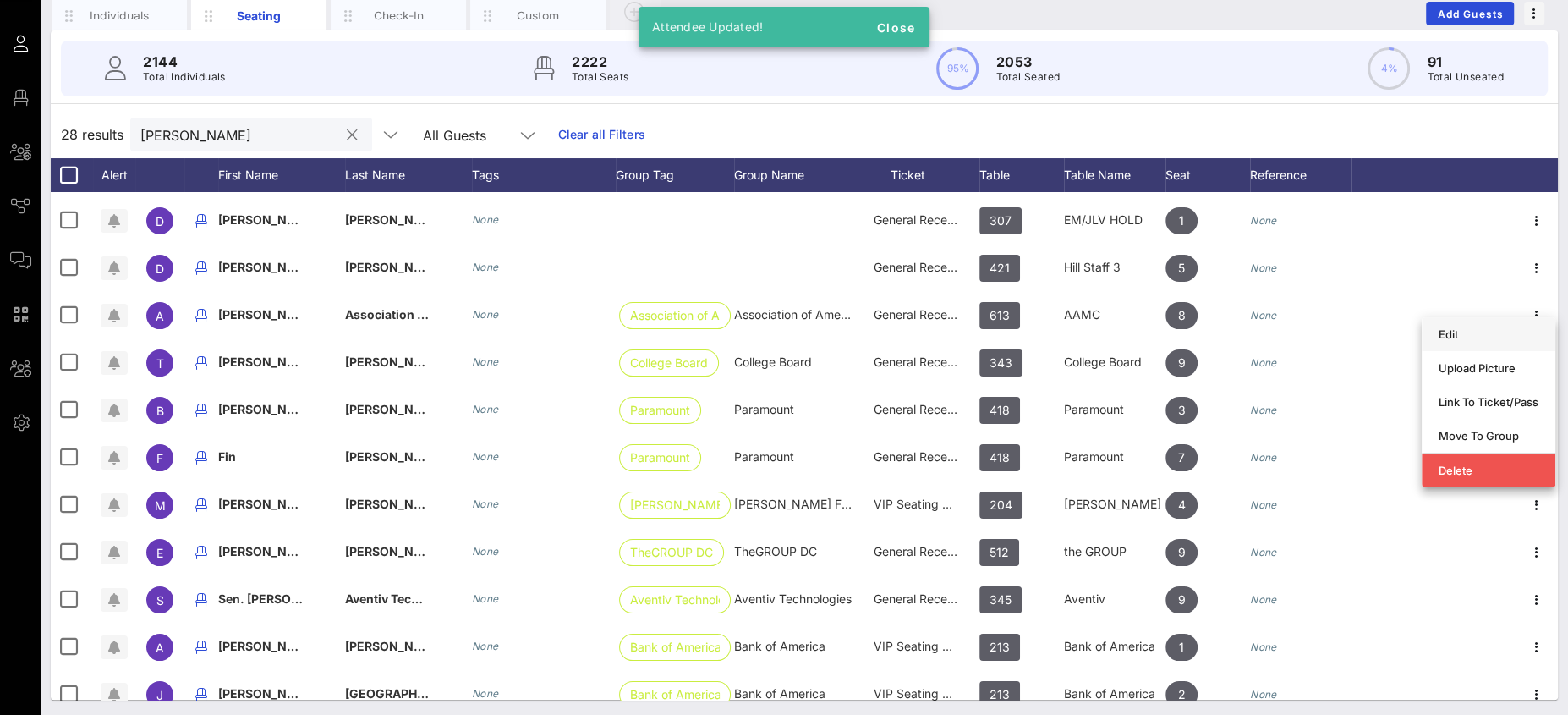
click at [1486, 336] on div "Edit" at bounding box center [1488, 334] width 100 height 14
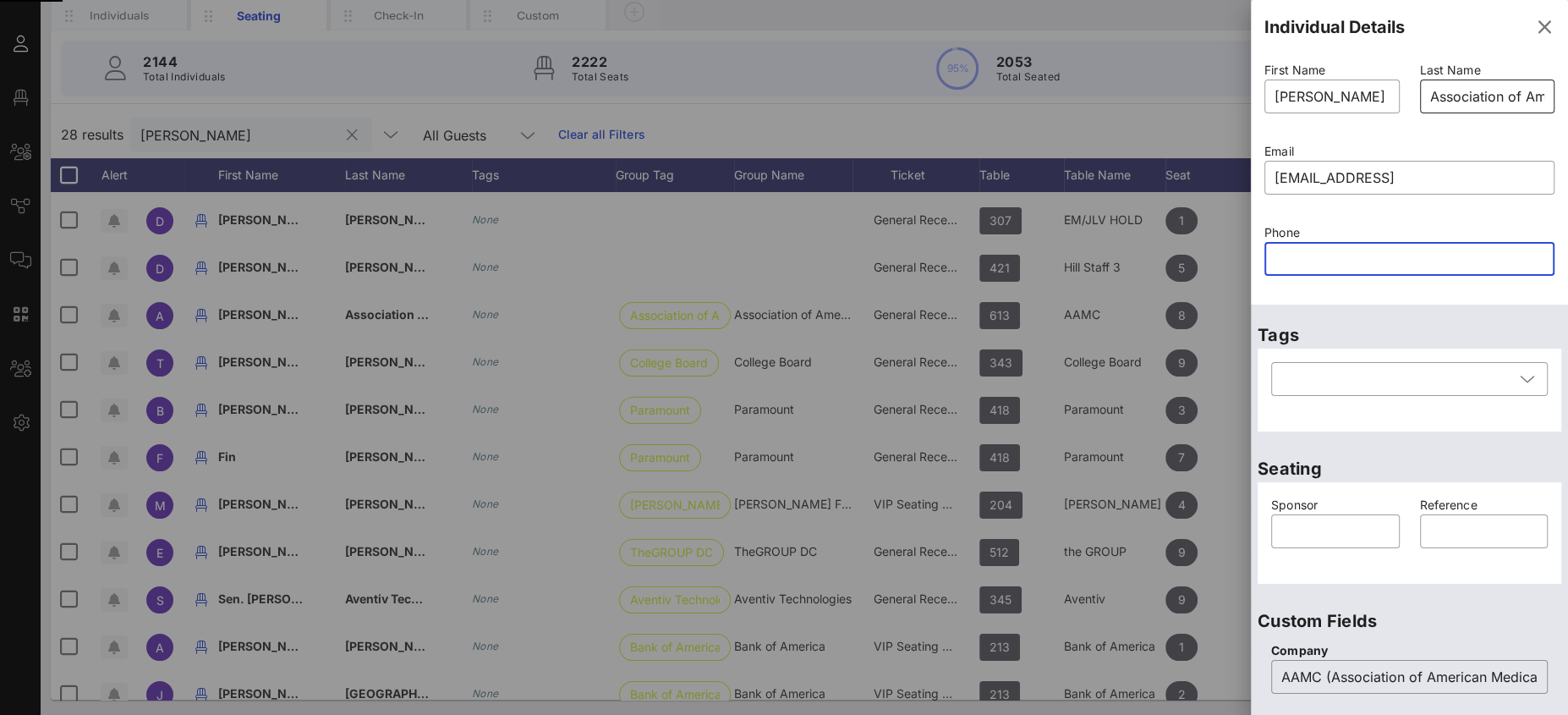
click at [1456, 106] on input "Association of American Medical Colleges (AAMC)" at bounding box center [1487, 96] width 115 height 27
click at [1454, 98] on input "Association of American Medical Colleges (AAMC)" at bounding box center [1487, 96] width 115 height 27
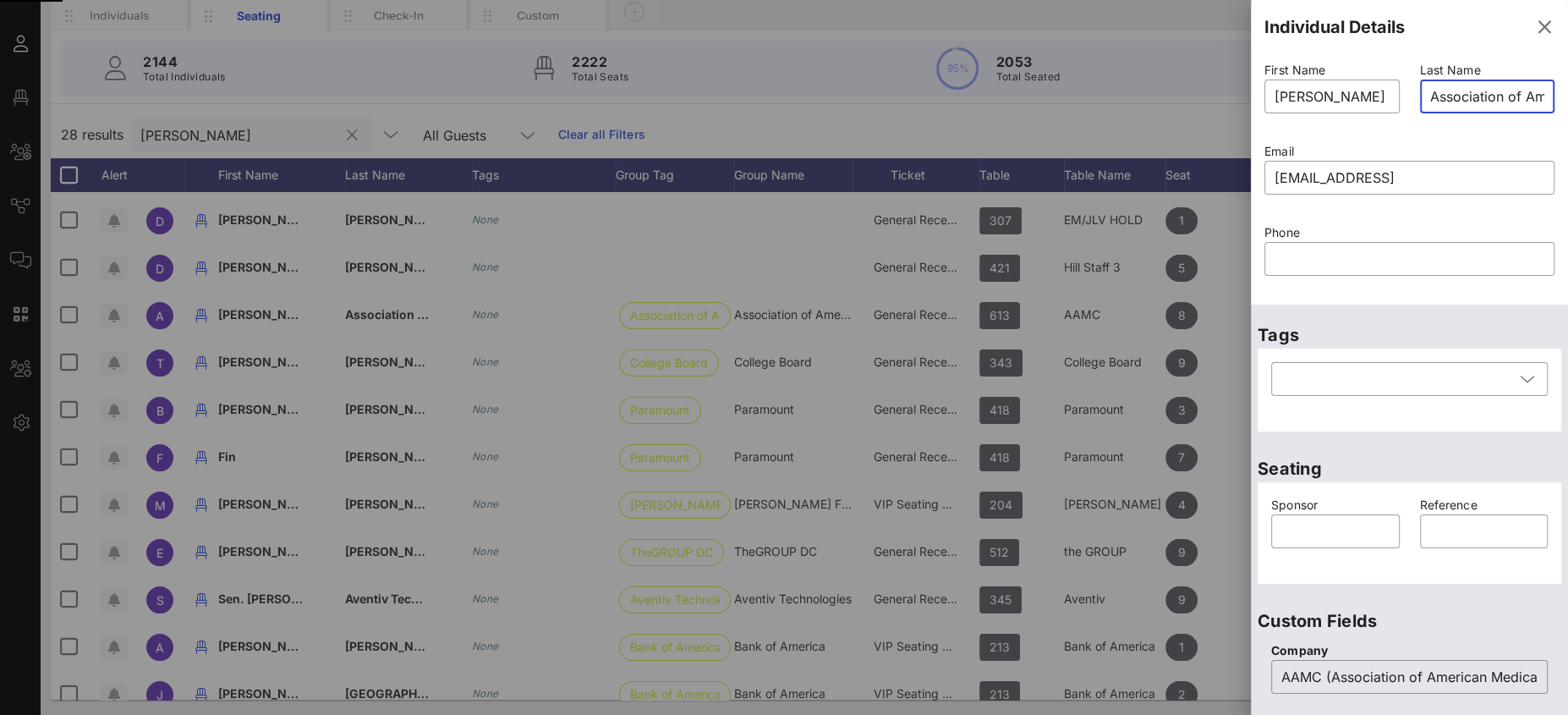
click at [1455, 98] on input "Association of American Medical Colleges (AAMC)" at bounding box center [1487, 96] width 115 height 27
click at [1456, 98] on input "Association of American Medical Colleges (AAMC)" at bounding box center [1487, 96] width 115 height 27
type input "Association of American Medical Colleges (AAMC)"
click at [1368, 255] on input "text" at bounding box center [1410, 259] width 270 height 27
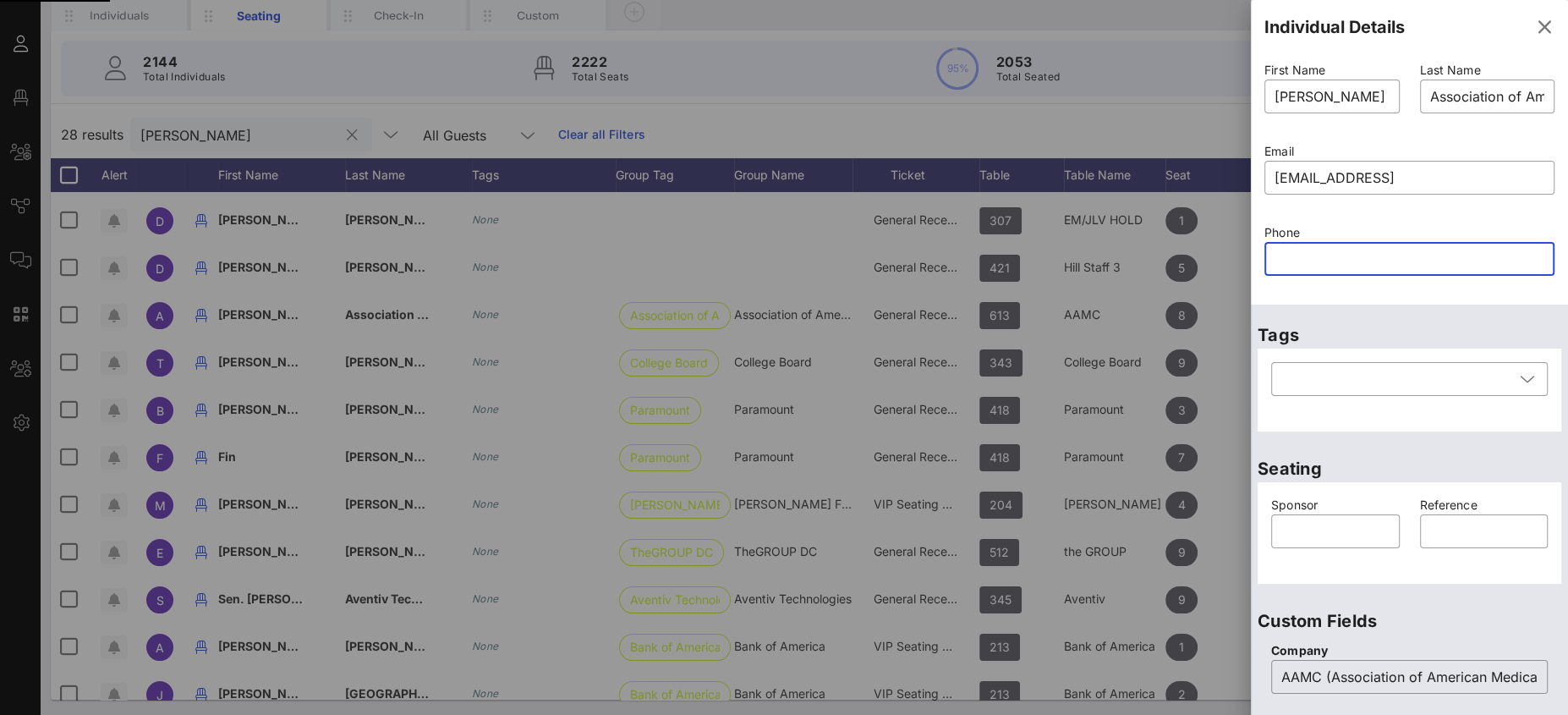
paste input "text"
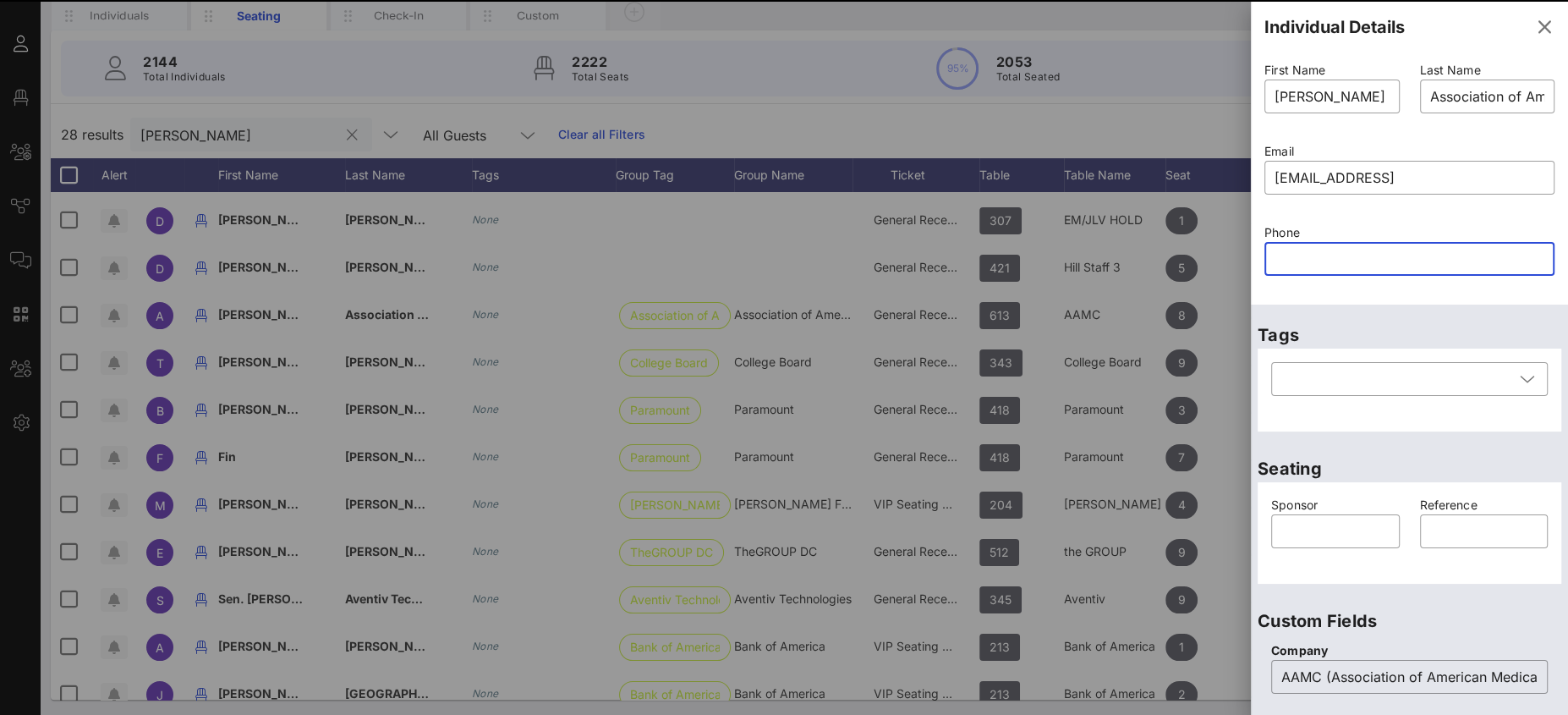
scroll to position [0, 0]
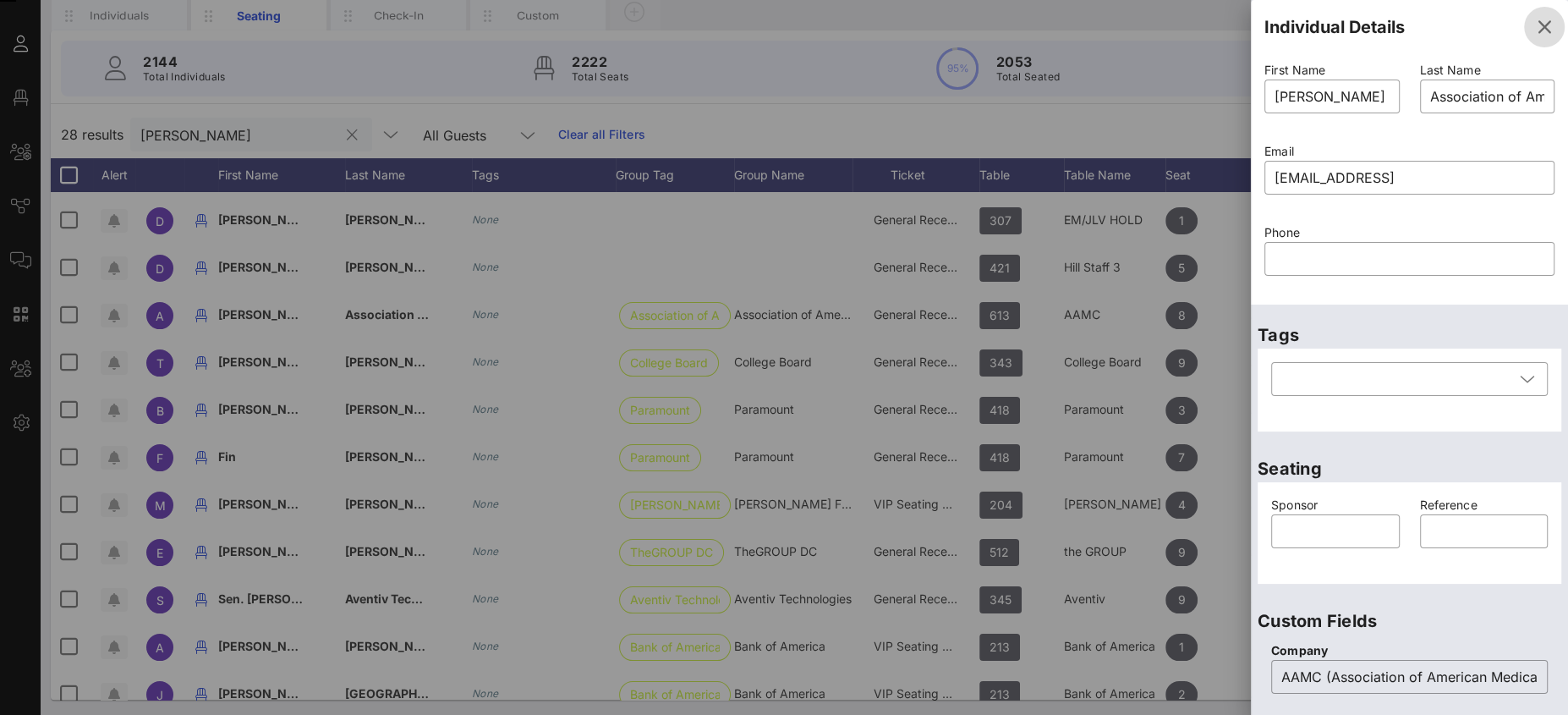
click at [1534, 25] on icon "button" at bounding box center [1544, 26] width 20 height 20
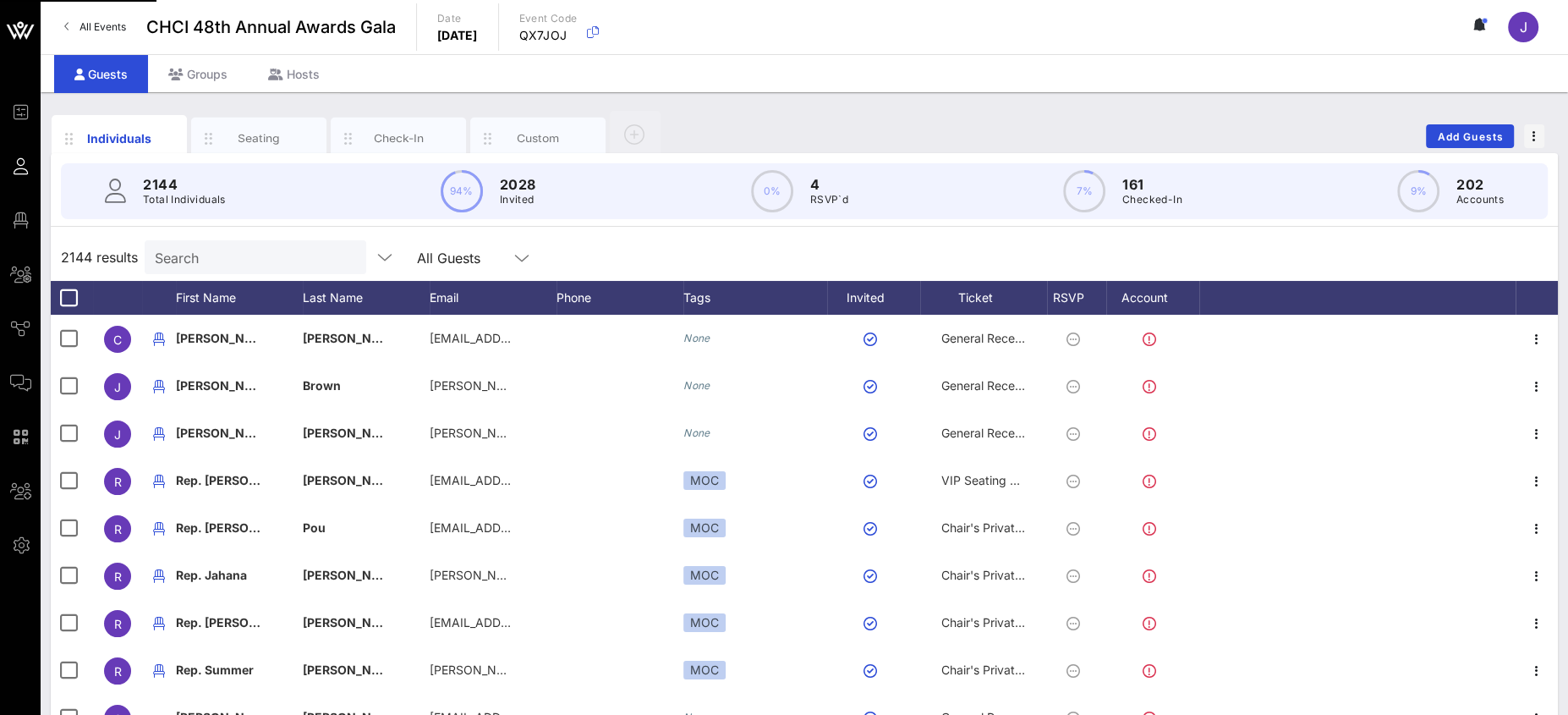
click at [248, 248] on input "Search" at bounding box center [253, 256] width 198 height 22
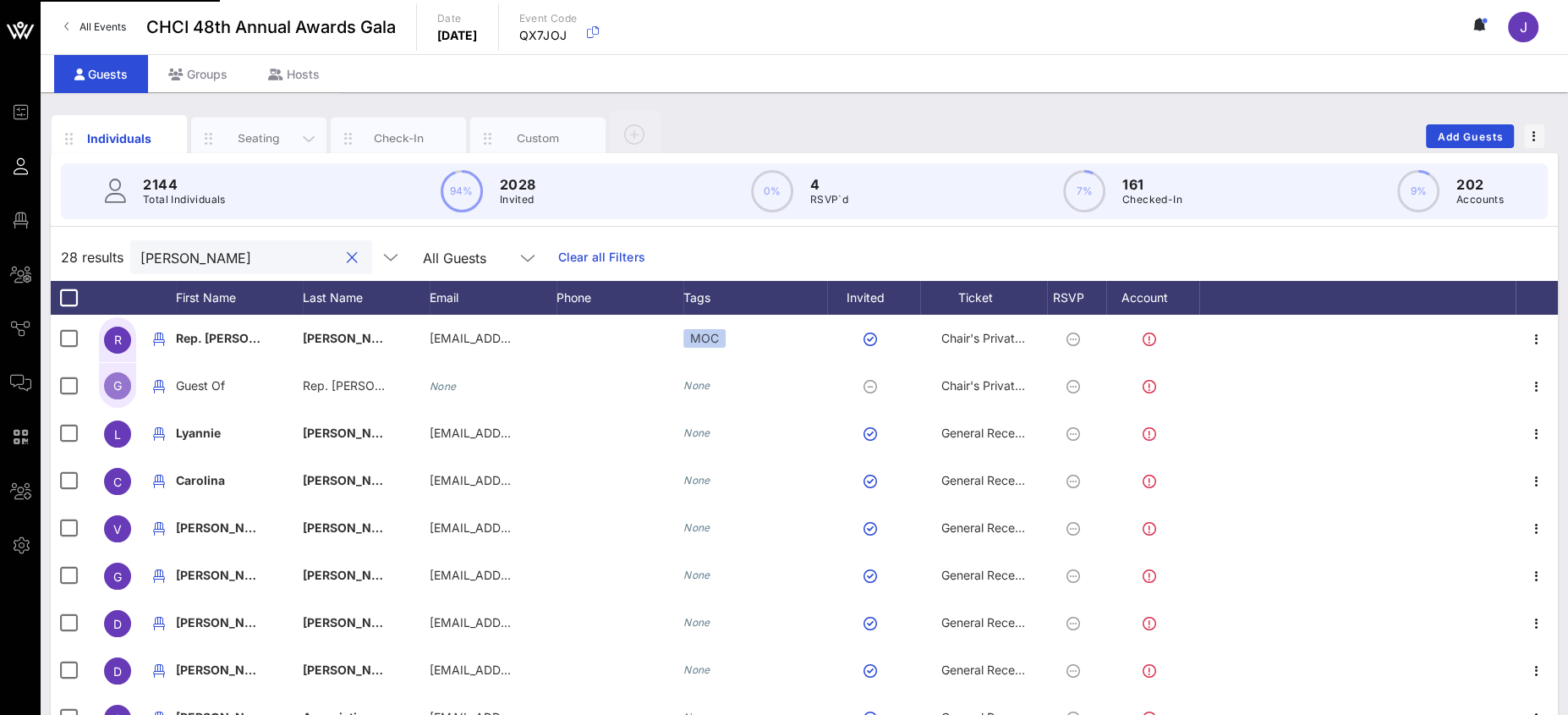
type input "[PERSON_NAME]"
click at [252, 140] on div "Seating" at bounding box center [259, 138] width 76 height 17
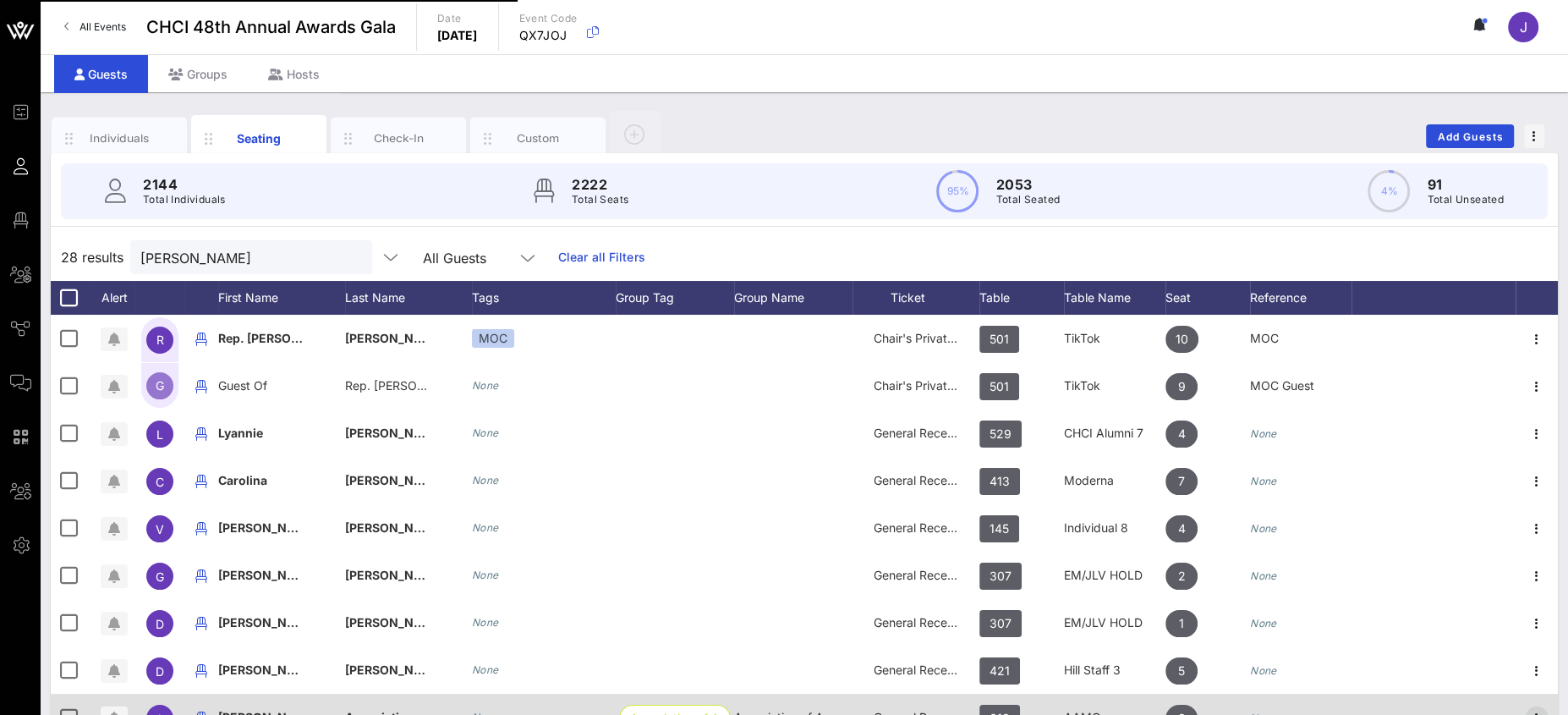
scroll to position [156, 0]
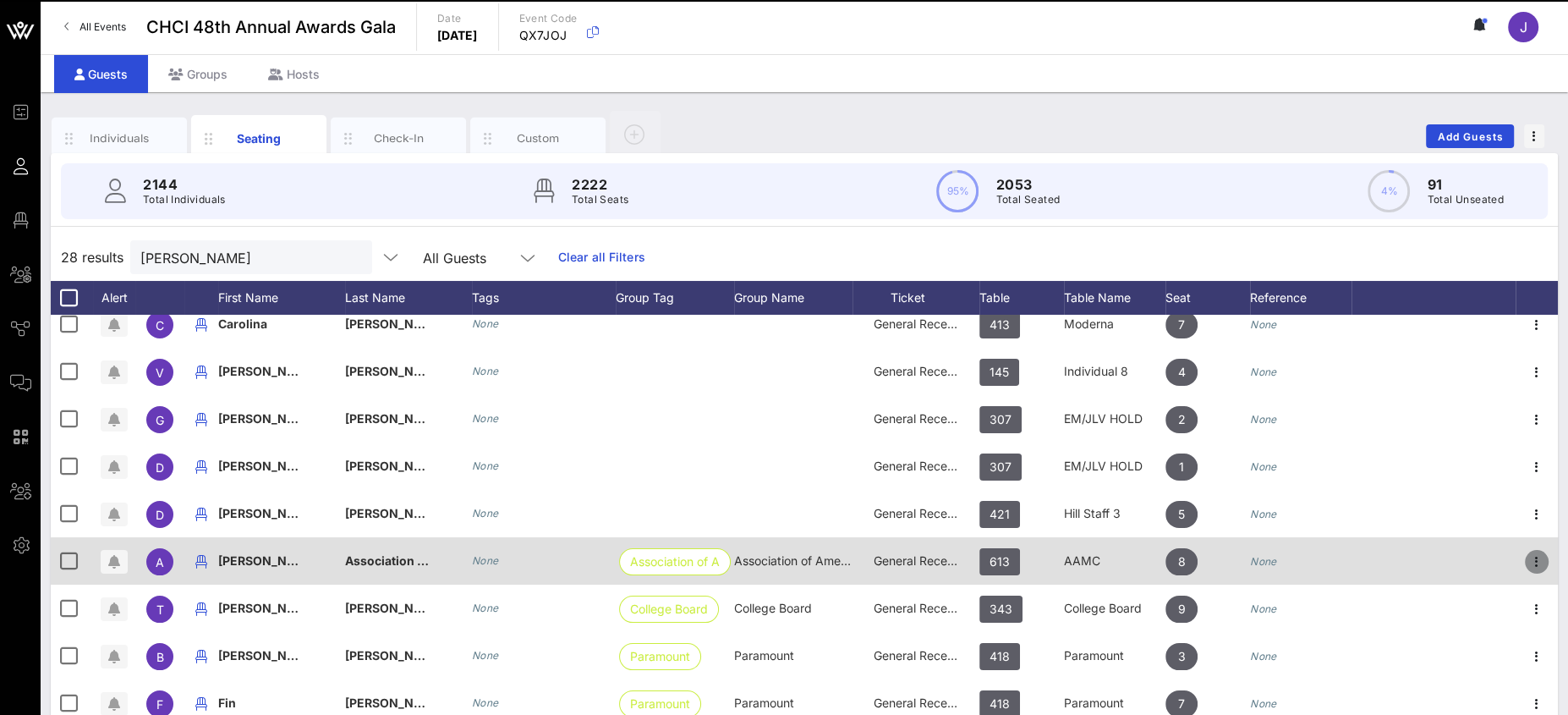
click at [1526, 561] on icon "button" at bounding box center [1536, 562] width 20 height 20
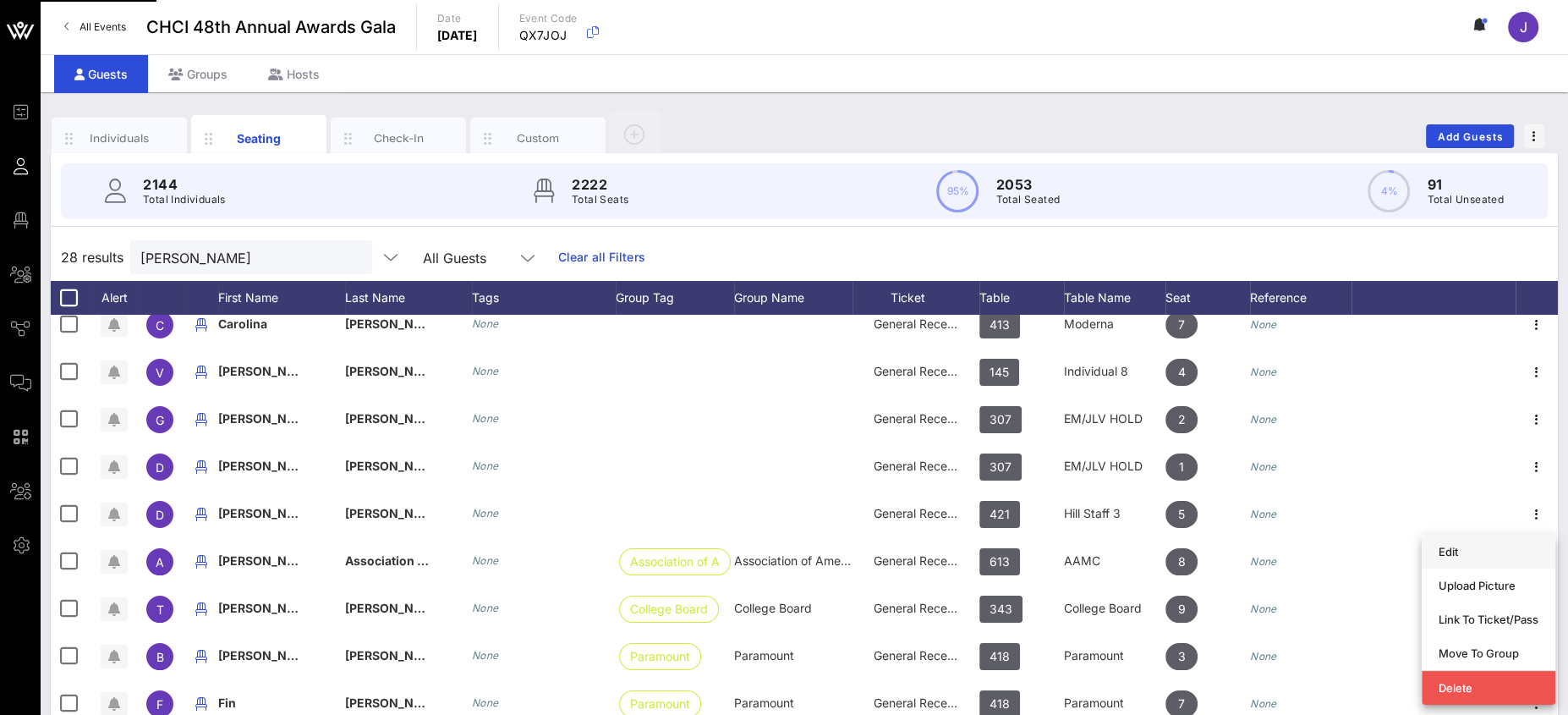
click at [1478, 551] on div "Edit" at bounding box center [1488, 552] width 100 height 14
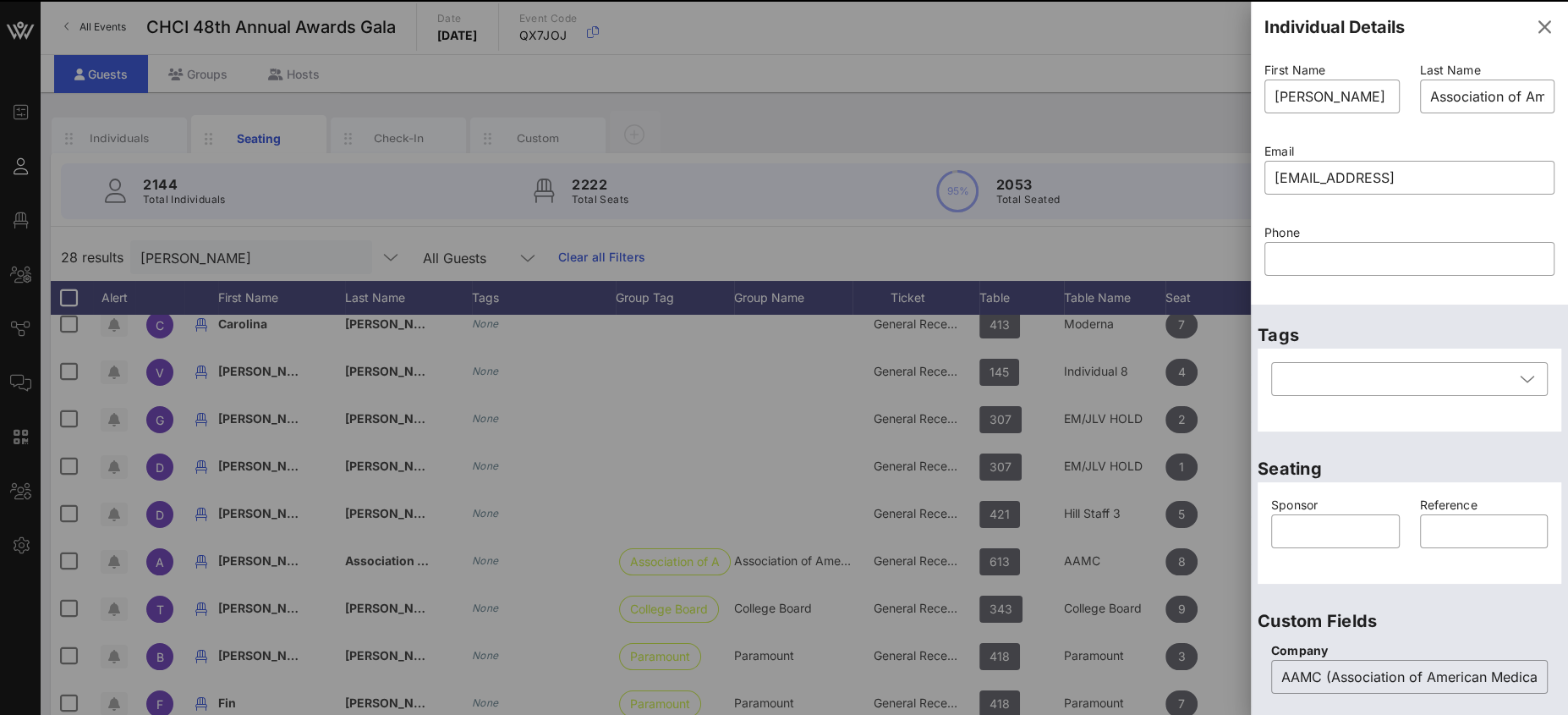
scroll to position [366, 0]
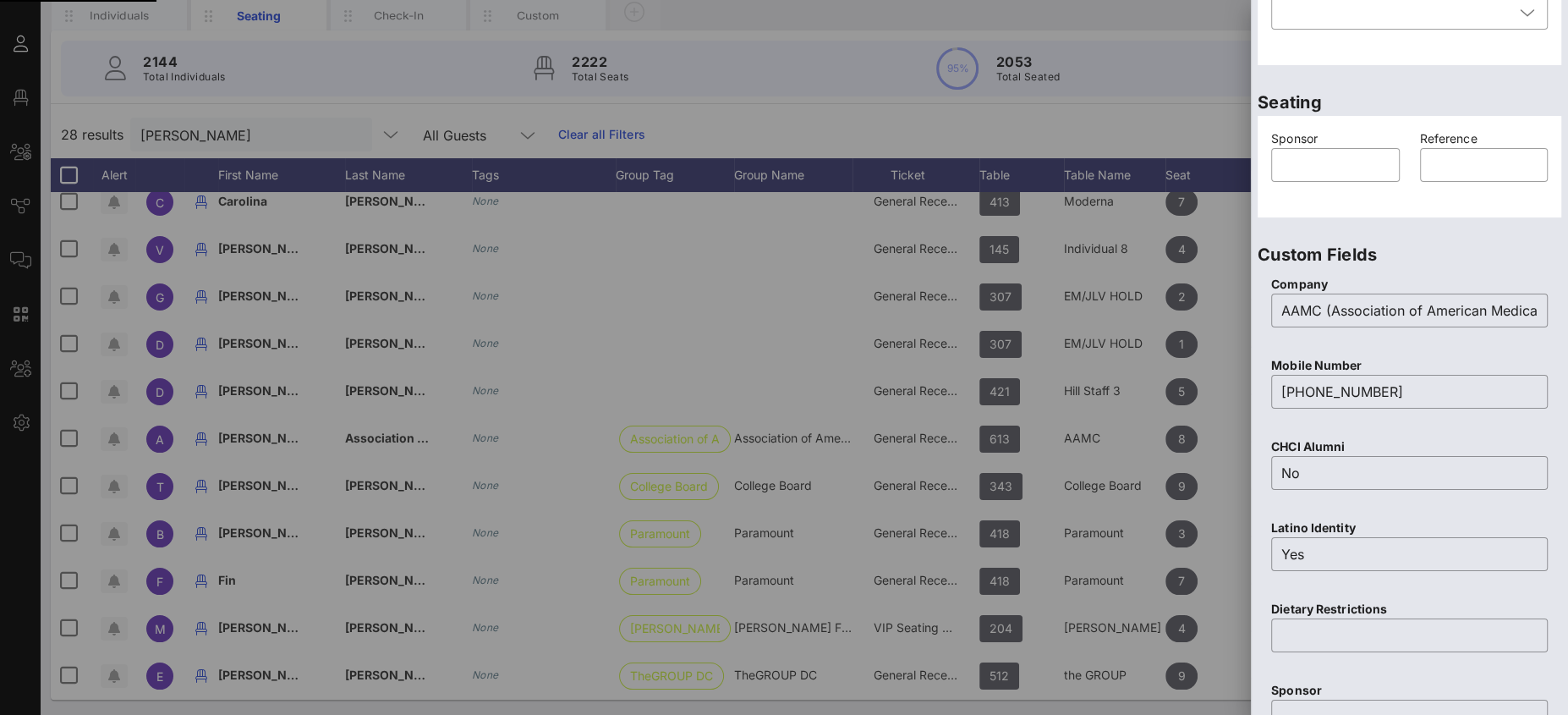
paste input "text"
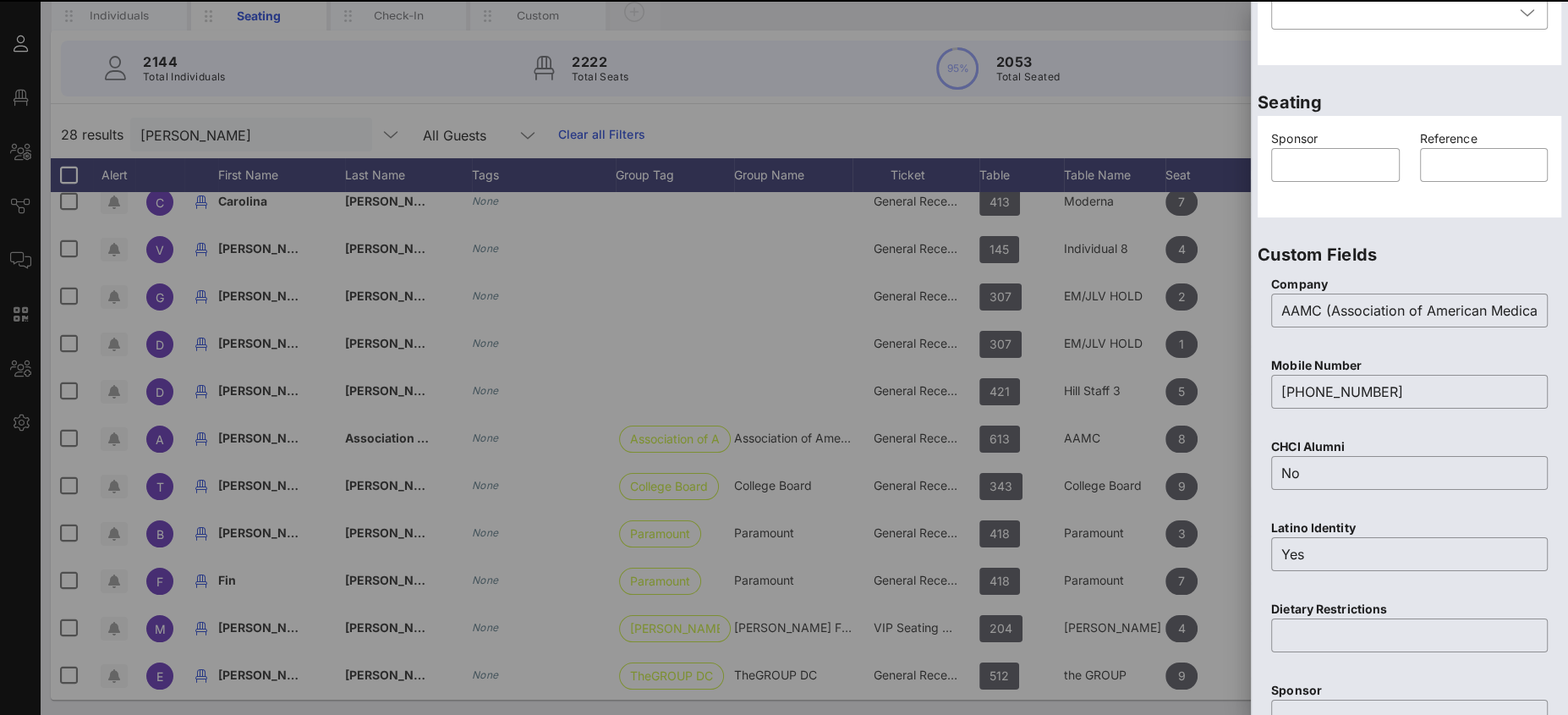
scroll to position [0, 0]
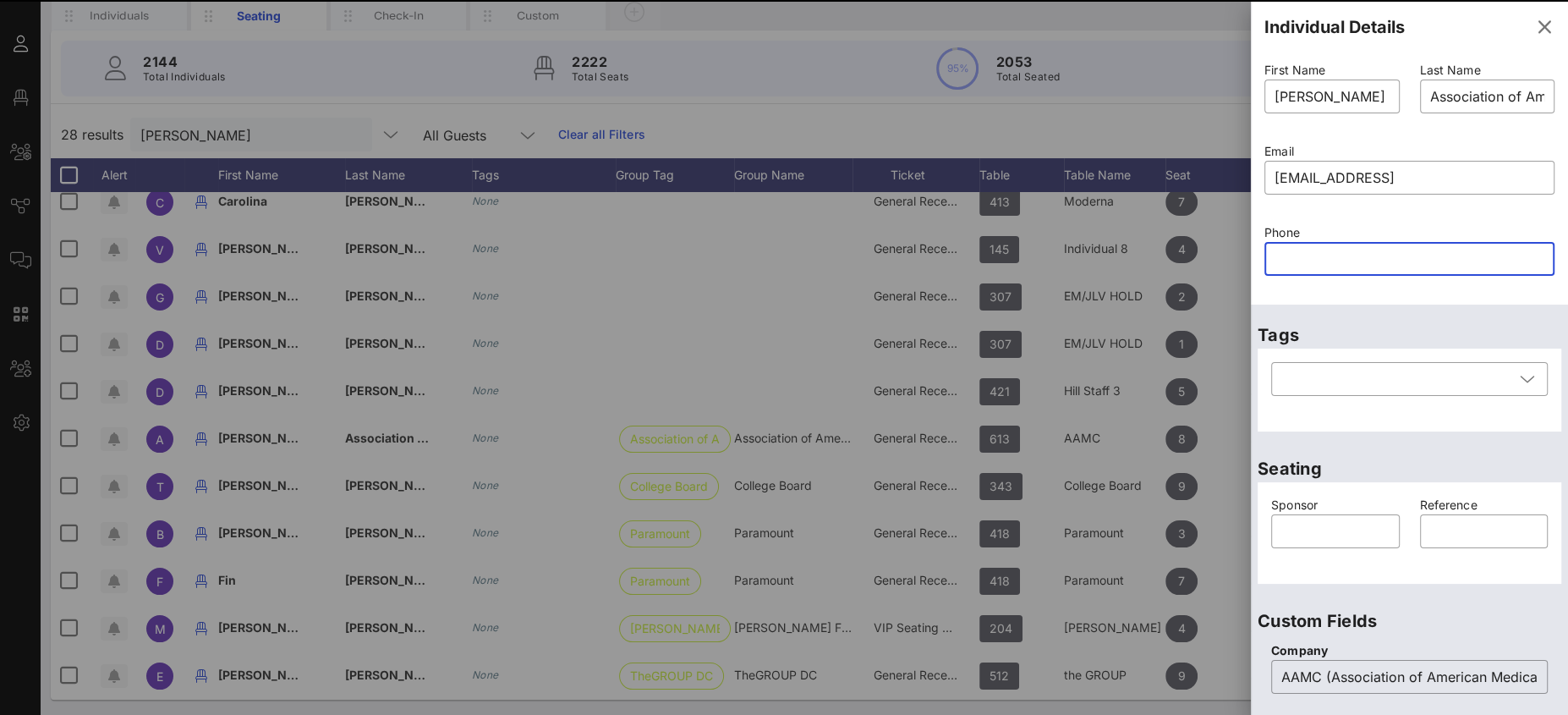
paste input "text"
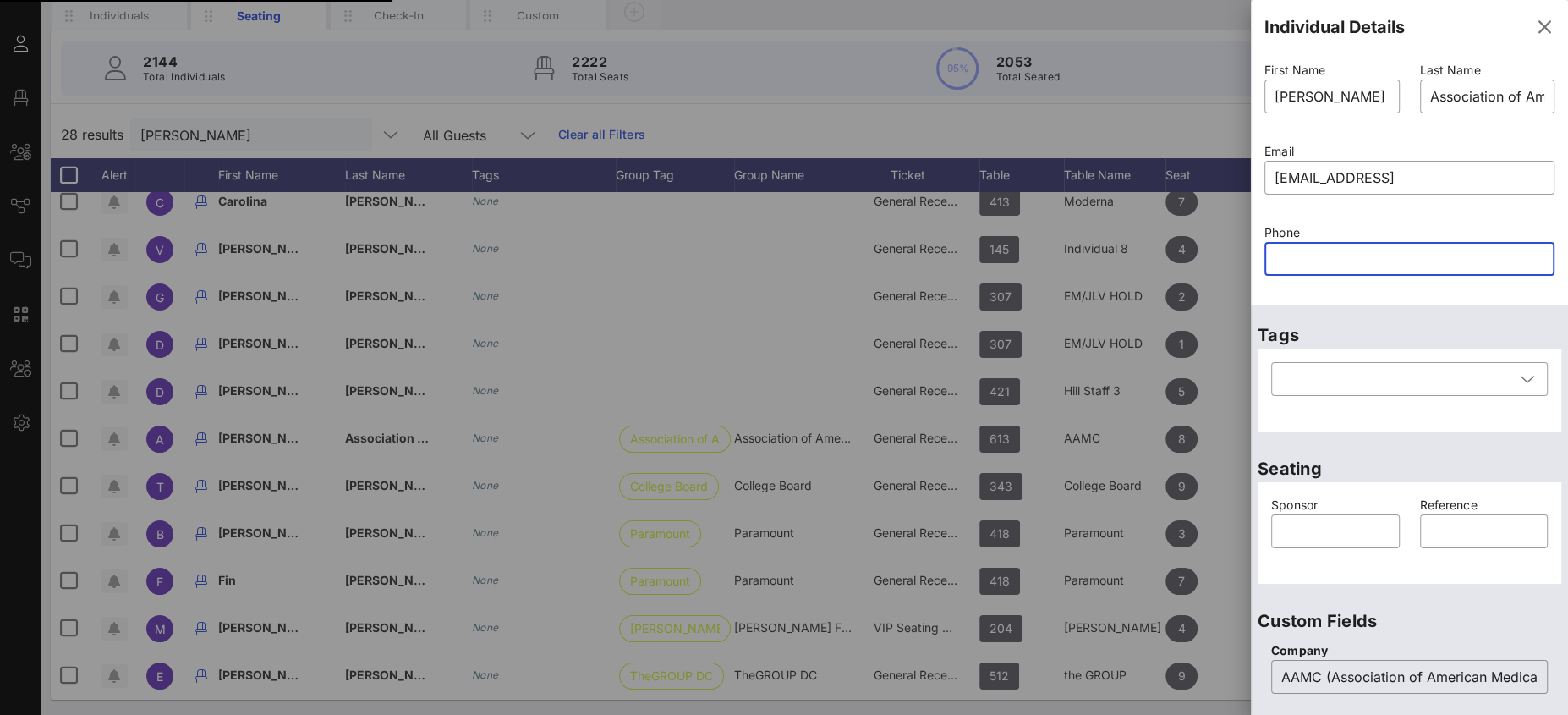
paste input "text"
click at [1418, 235] on p "Phone" at bounding box center [1409, 232] width 290 height 18
click at [1417, 254] on input "text" at bounding box center [1410, 259] width 270 height 27
type input "sawd"
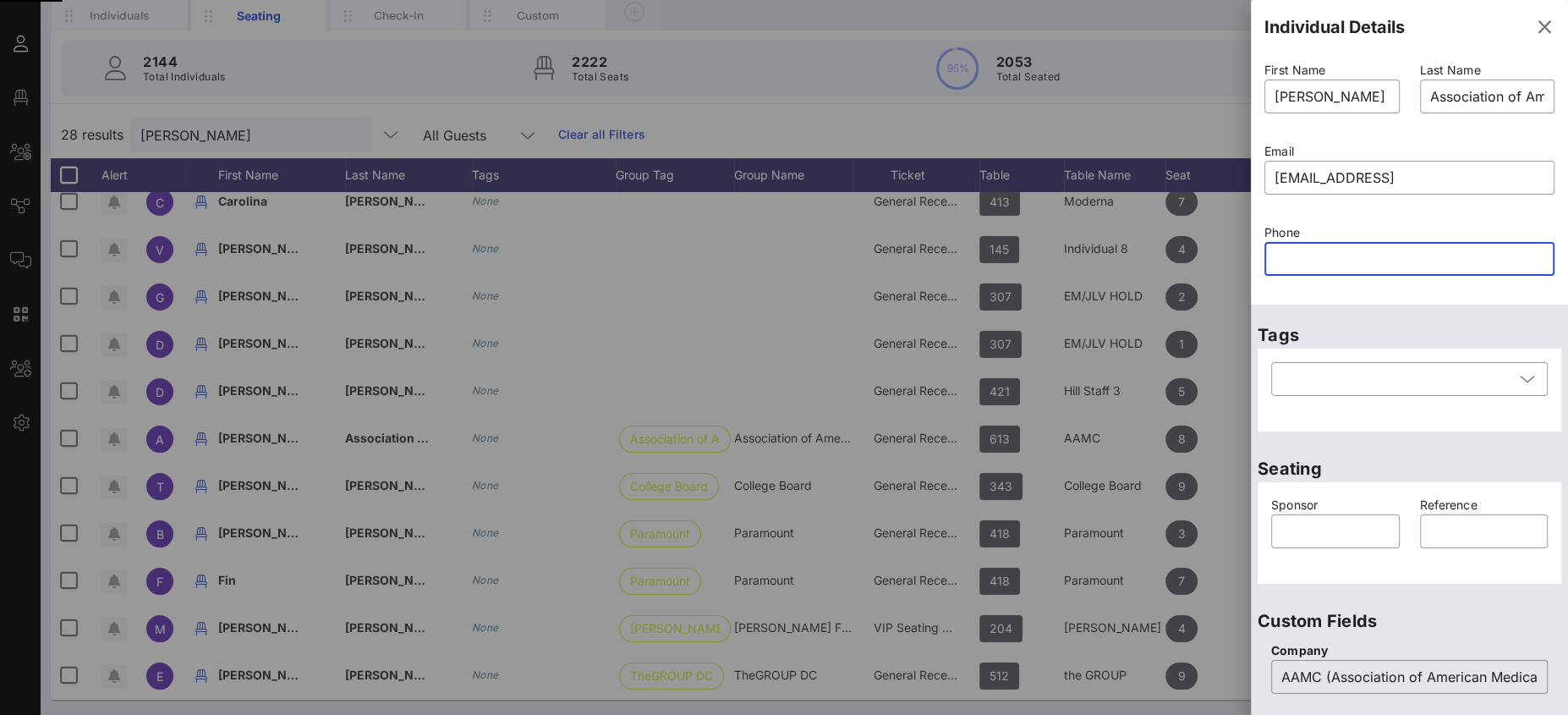
paste input "text"
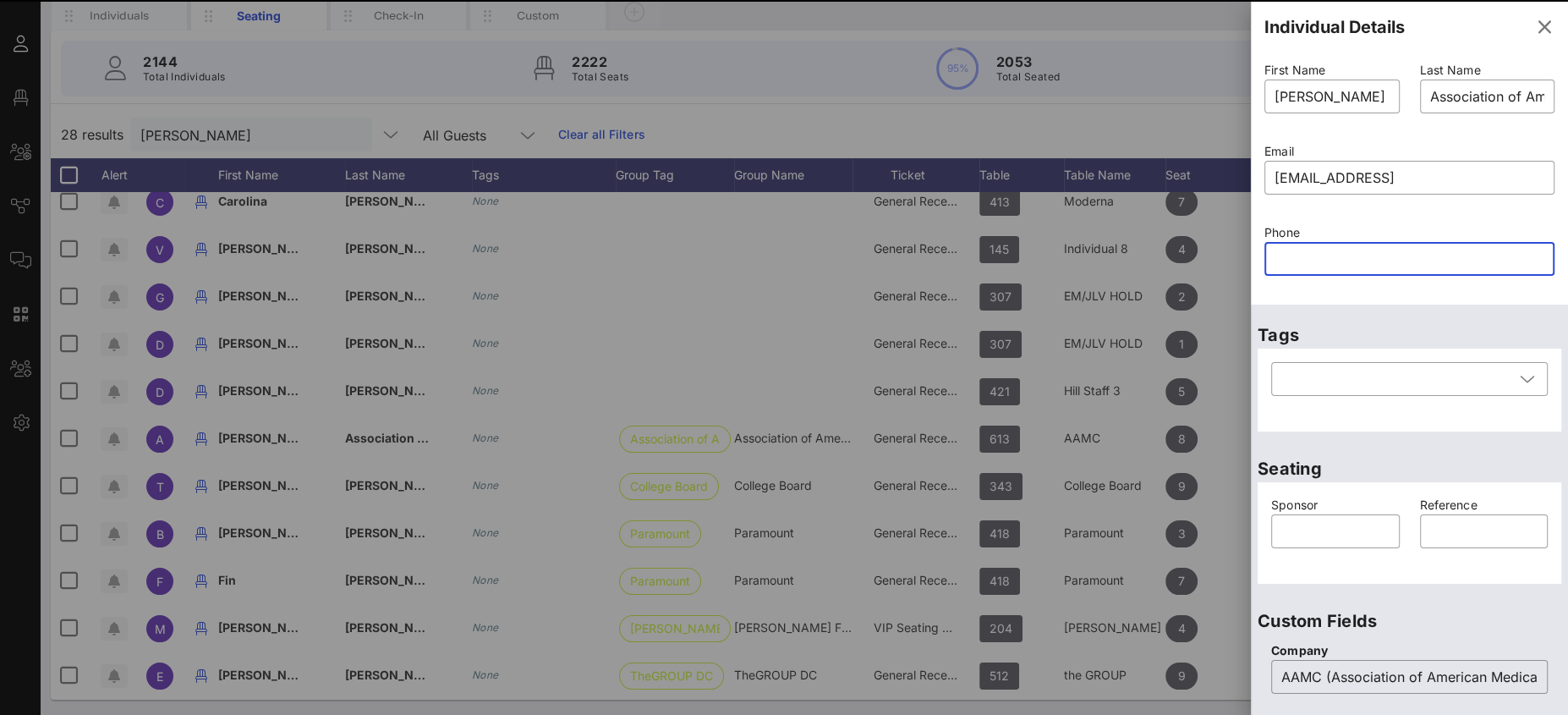
paste input "8182646634"
type input "8182646634"
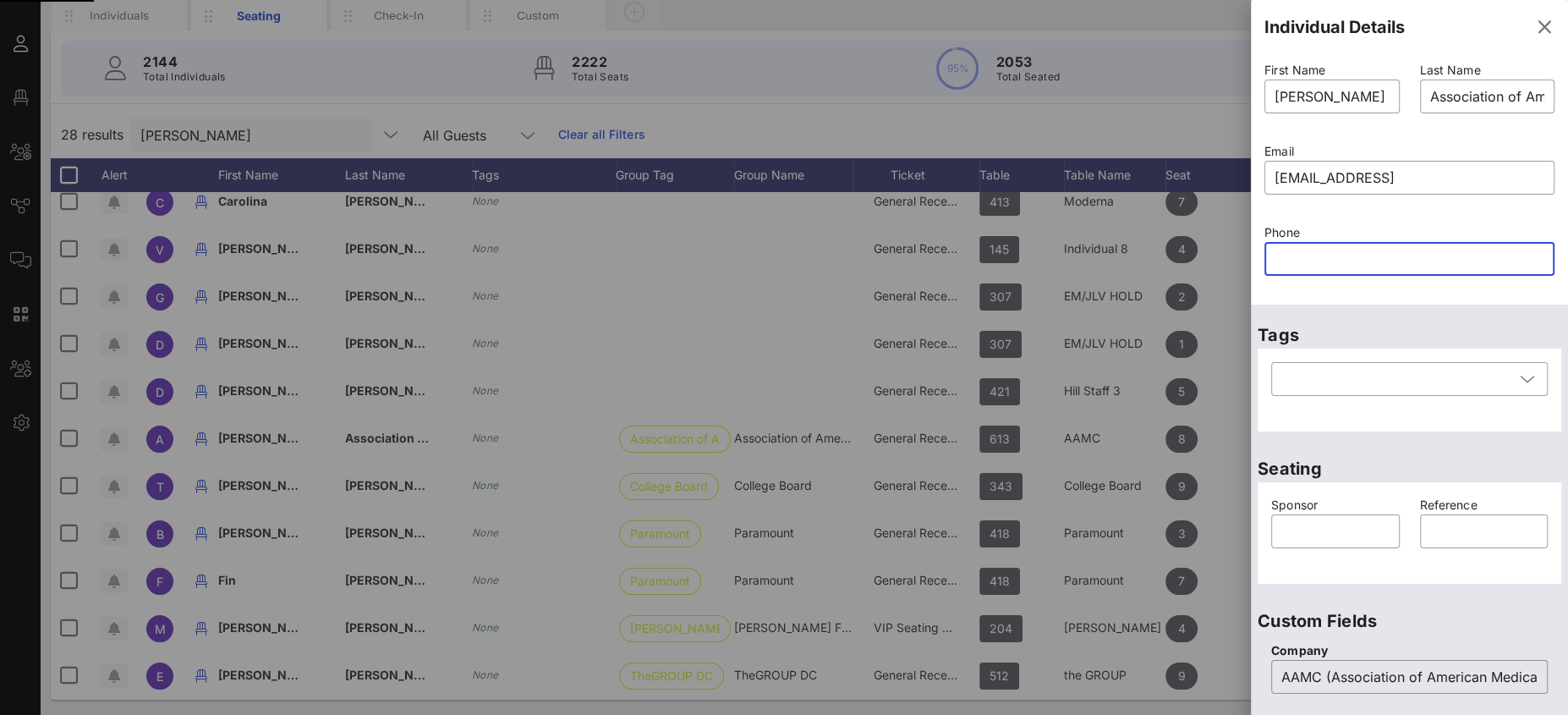
paste input "text"
drag, startPoint x: 1542, startPoint y: 488, endPoint x: 1563, endPoint y: 311, distance: 178.2
click at [1542, 494] on div "Individual Details First Name ​ Art Gomez Last Name ​ Association of American M…" at bounding box center [1409, 653] width 317 height 1307
click at [1325, 262] on input "text" at bounding box center [1410, 259] width 270 height 27
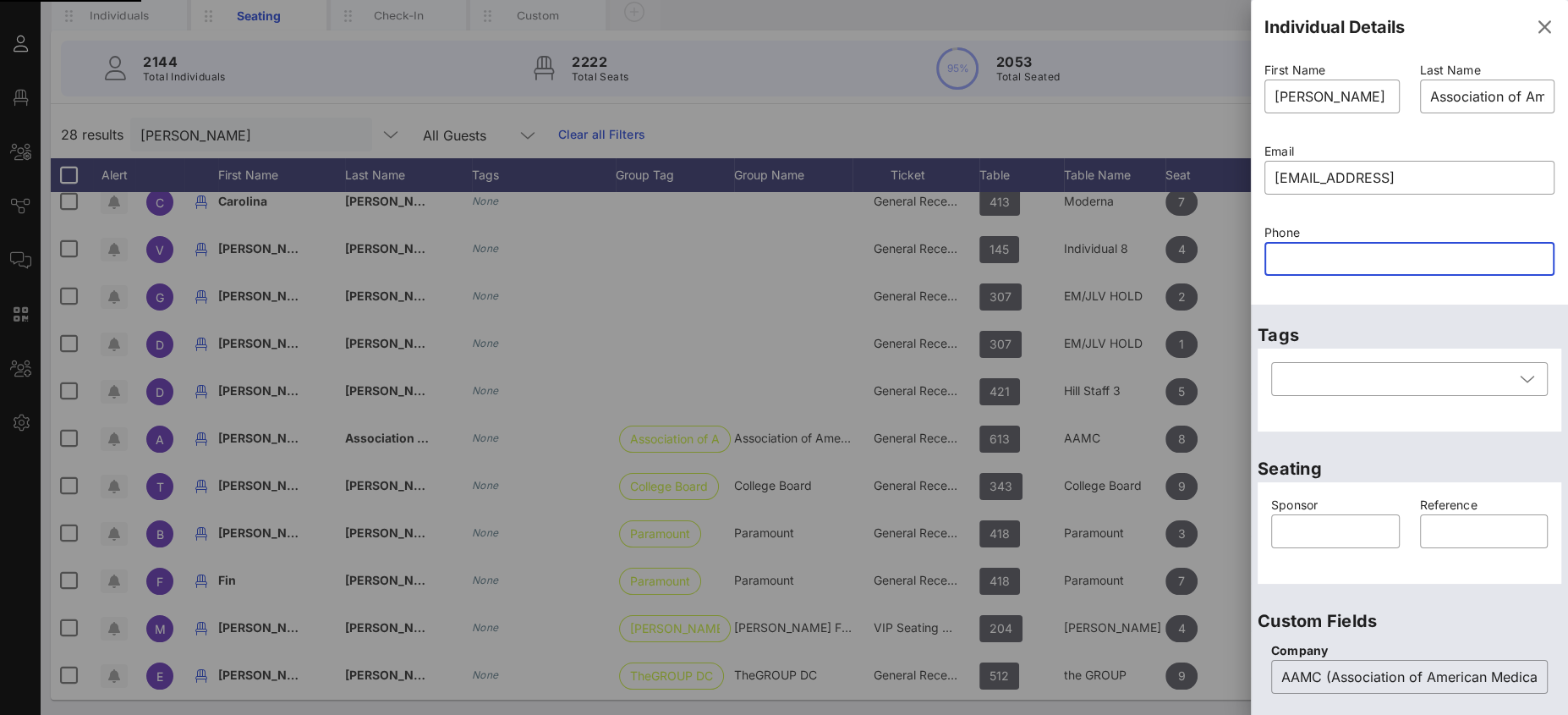
paste input "text"
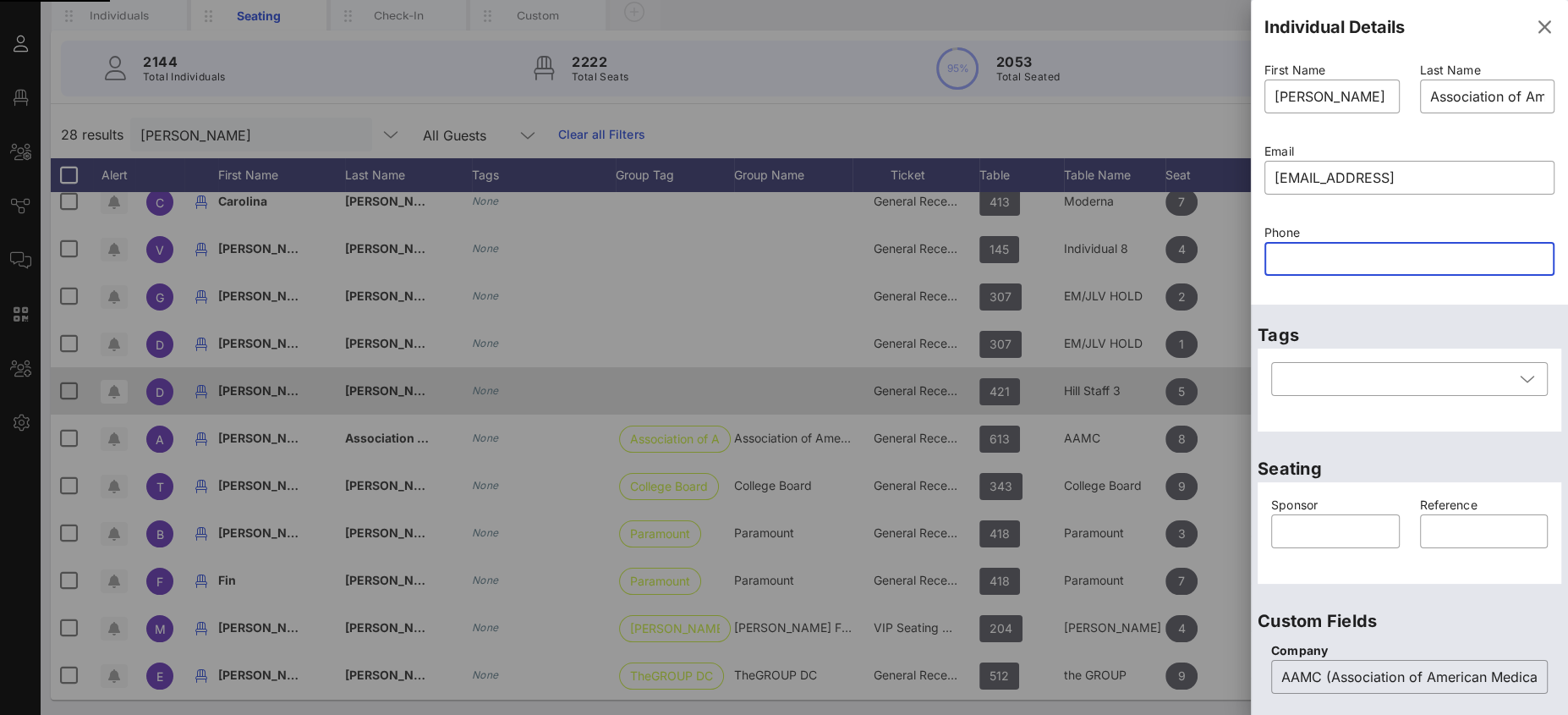
click at [1534, 29] on icon "button" at bounding box center [1544, 26] width 20 height 20
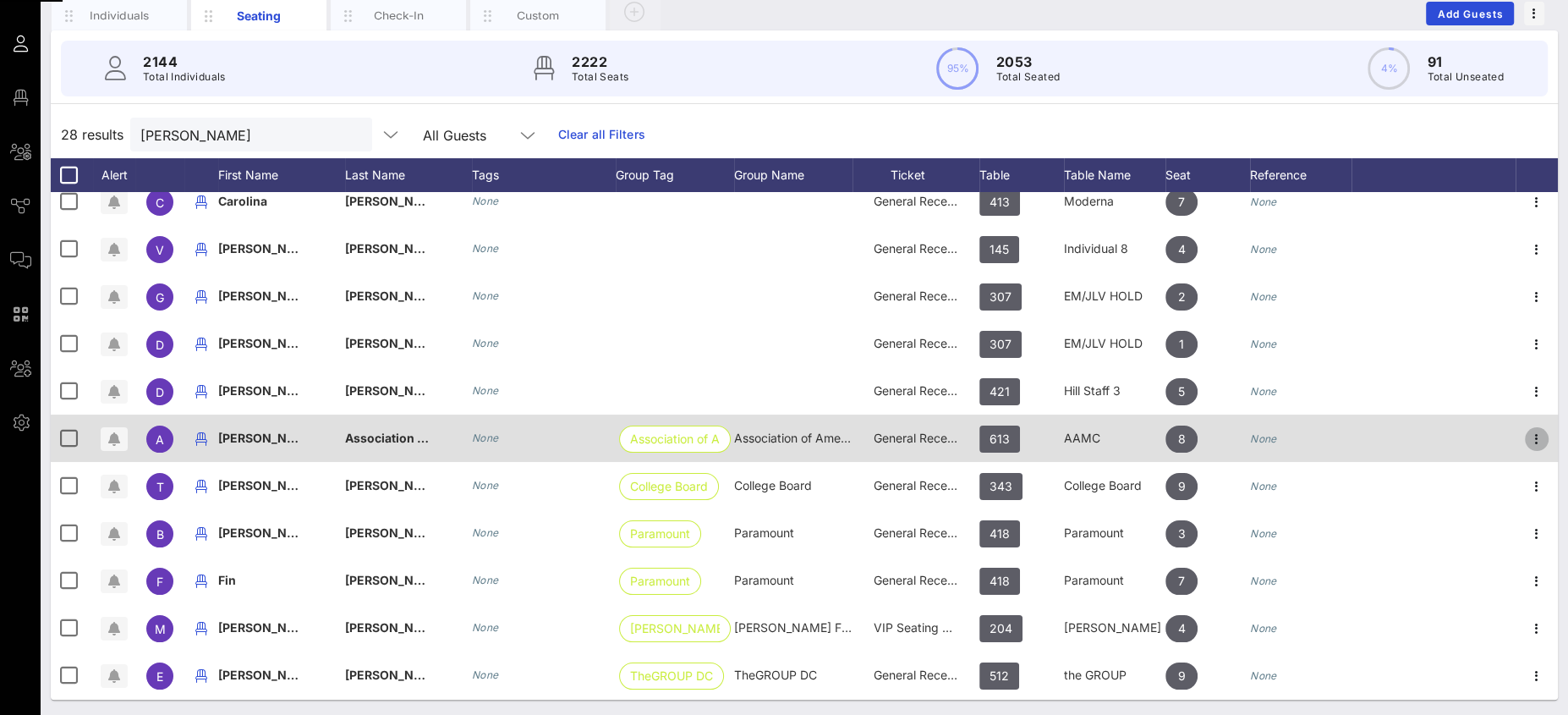
click at [1526, 436] on icon "button" at bounding box center [1536, 439] width 20 height 20
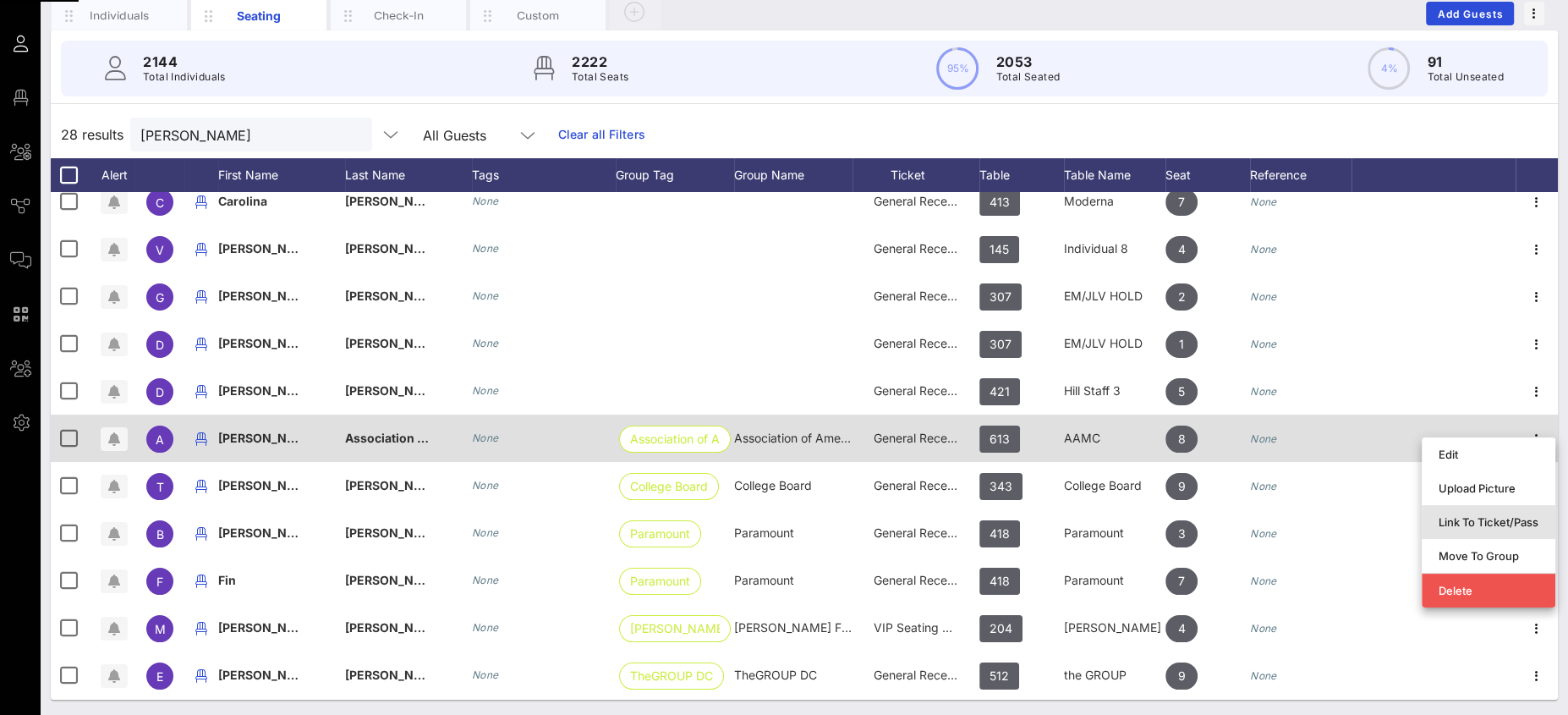
click at [1481, 523] on div "Link To Ticket/Pass" at bounding box center [1488, 522] width 100 height 14
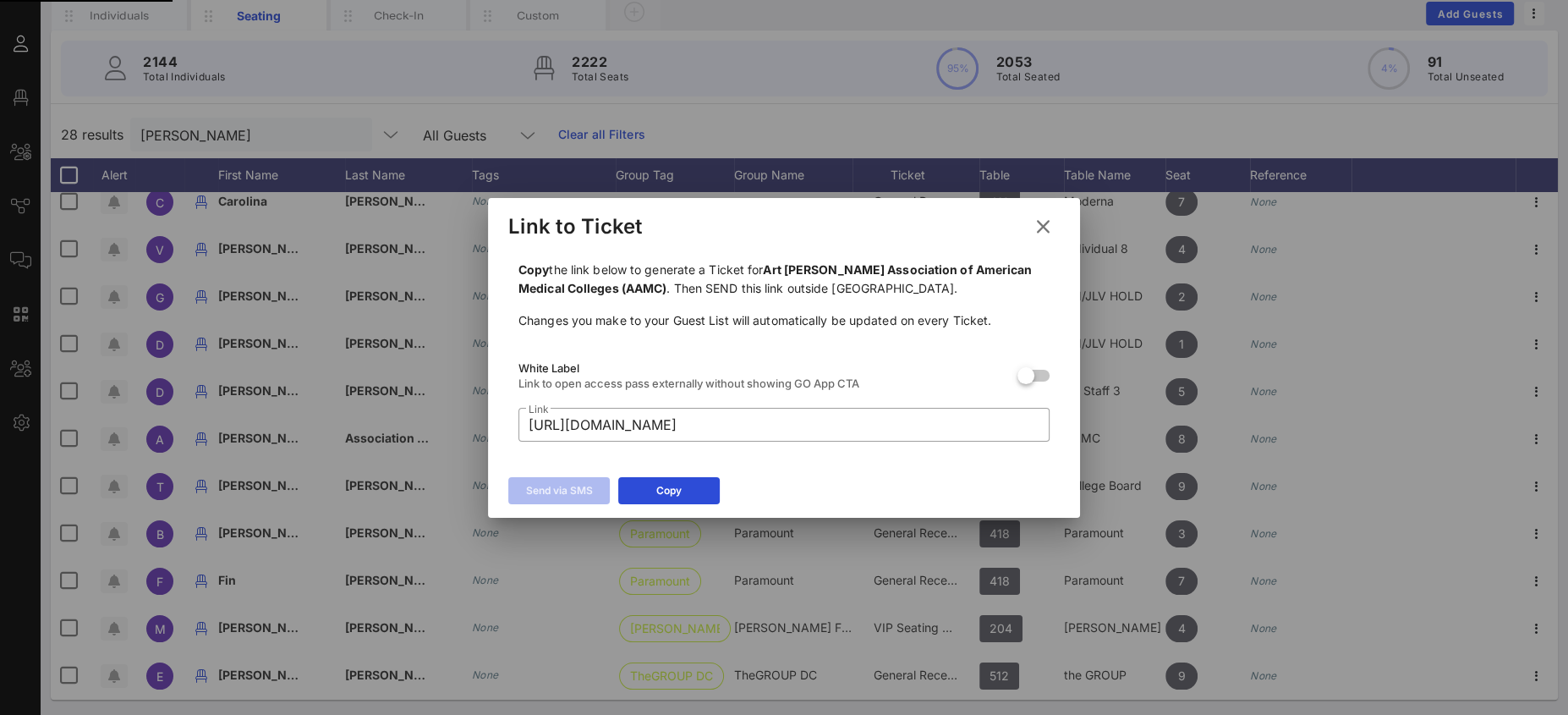
click at [685, 494] on button "Copy" at bounding box center [669, 491] width 102 height 27
click at [1040, 225] on icon at bounding box center [1044, 226] width 23 height 20
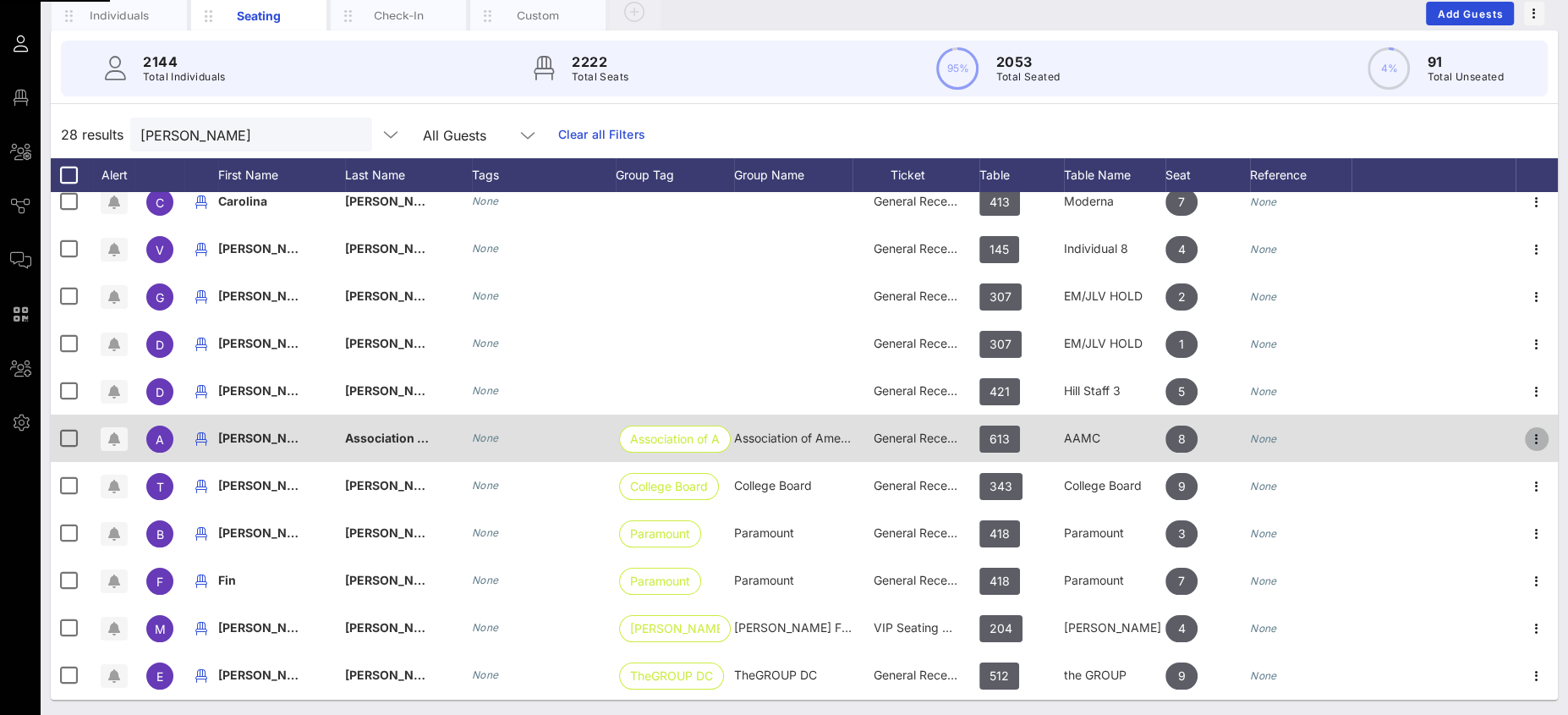
click at [1526, 436] on icon "button" at bounding box center [1536, 439] width 20 height 20
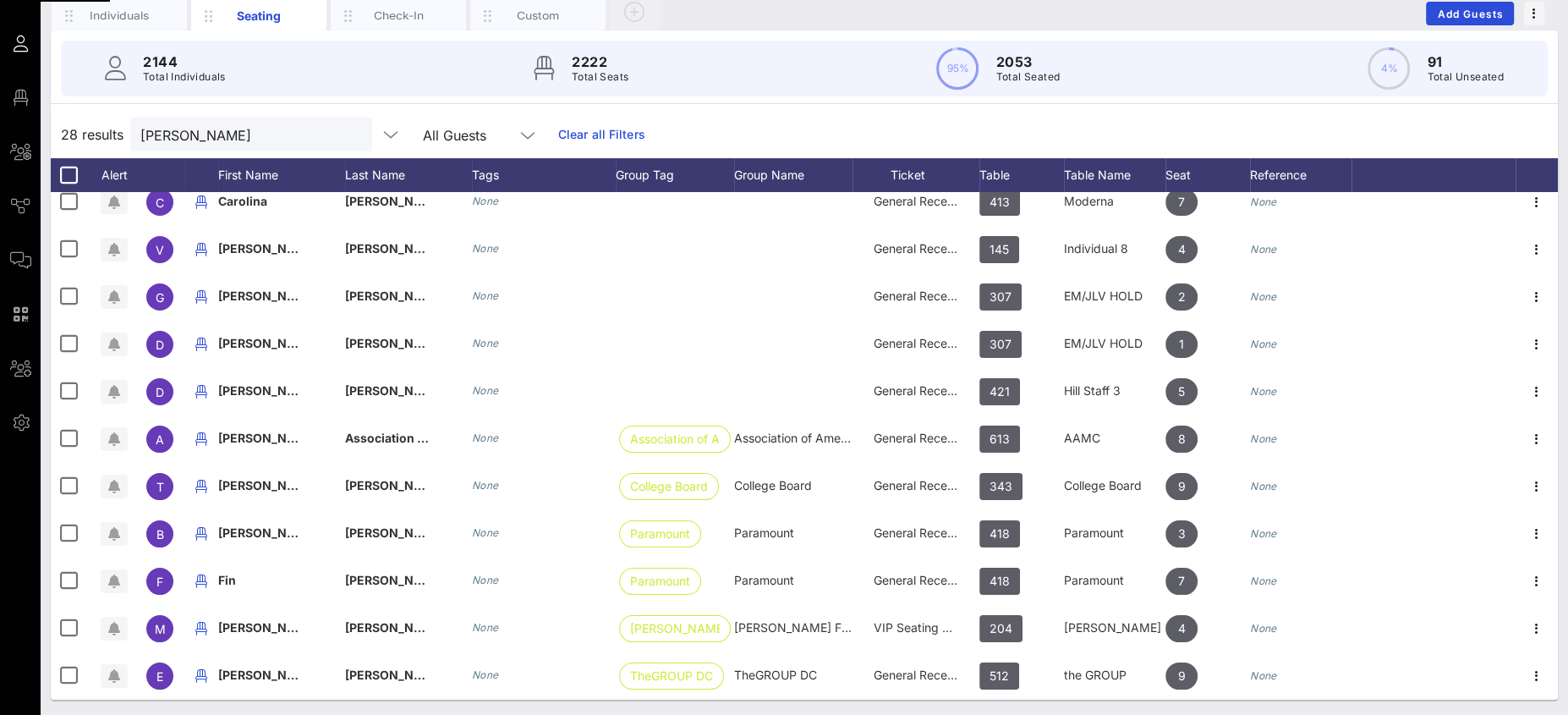
click at [1526, 436] on icon "button" at bounding box center [1536, 439] width 20 height 20
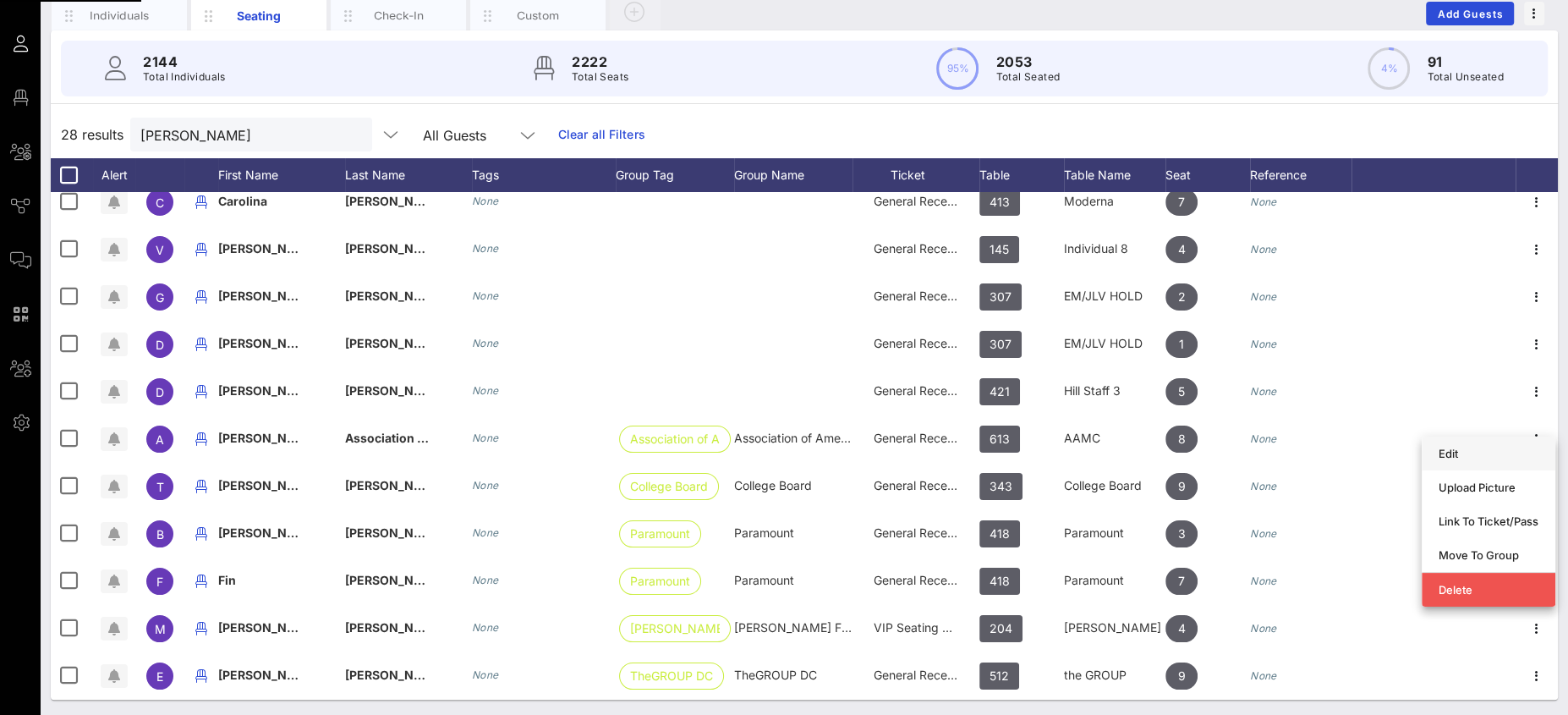
click at [1465, 457] on div "Edit" at bounding box center [1488, 454] width 100 height 14
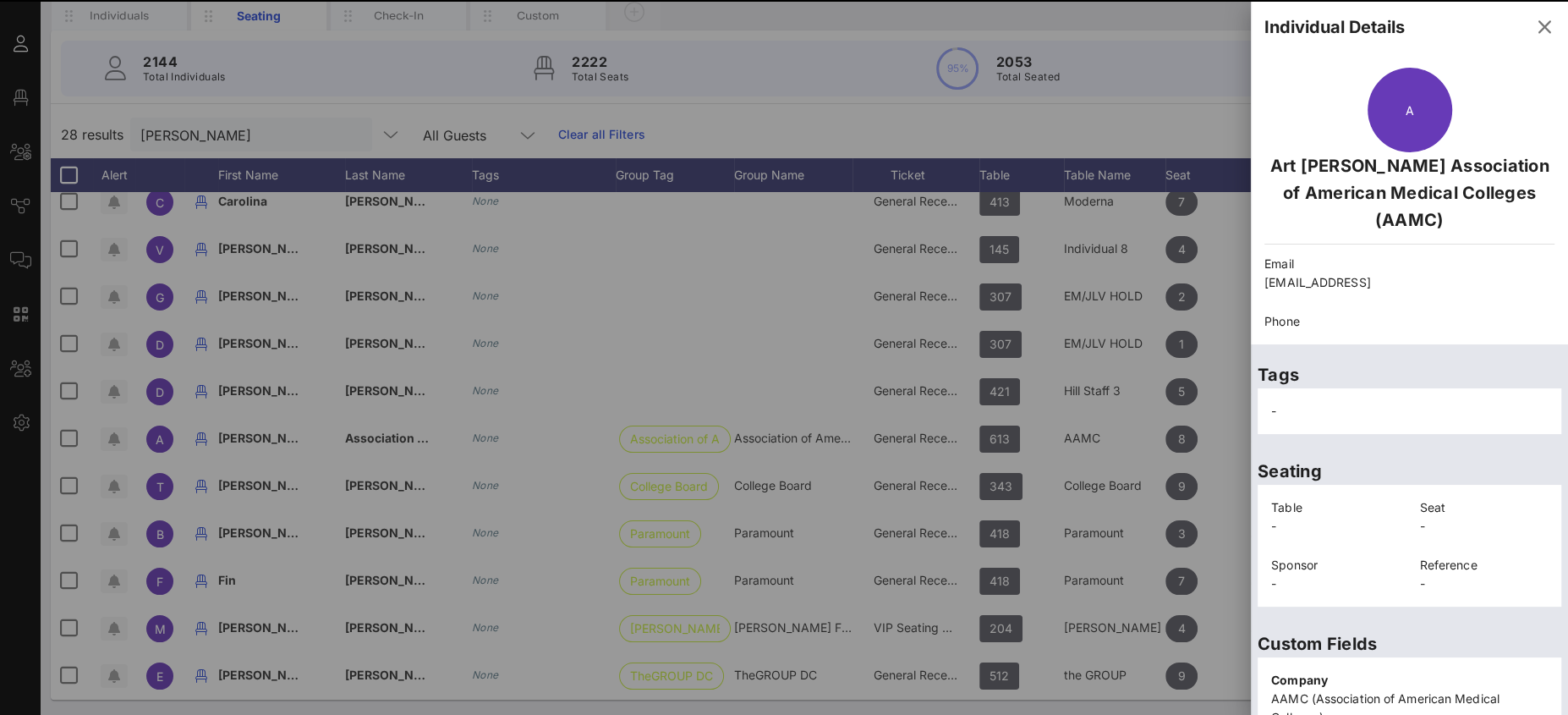
scroll to position [366, 0]
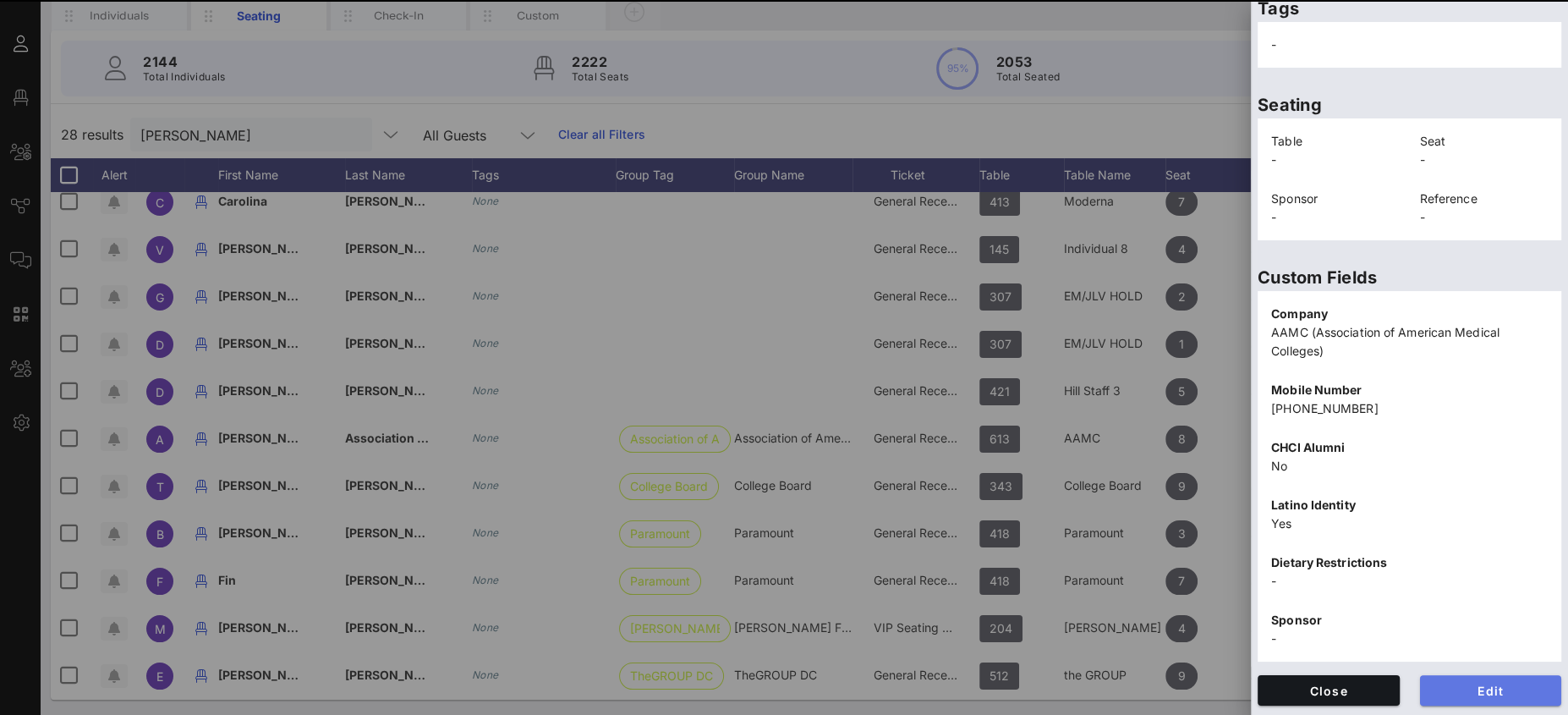
click at [1469, 686] on span "Edit" at bounding box center [1490, 691] width 115 height 15
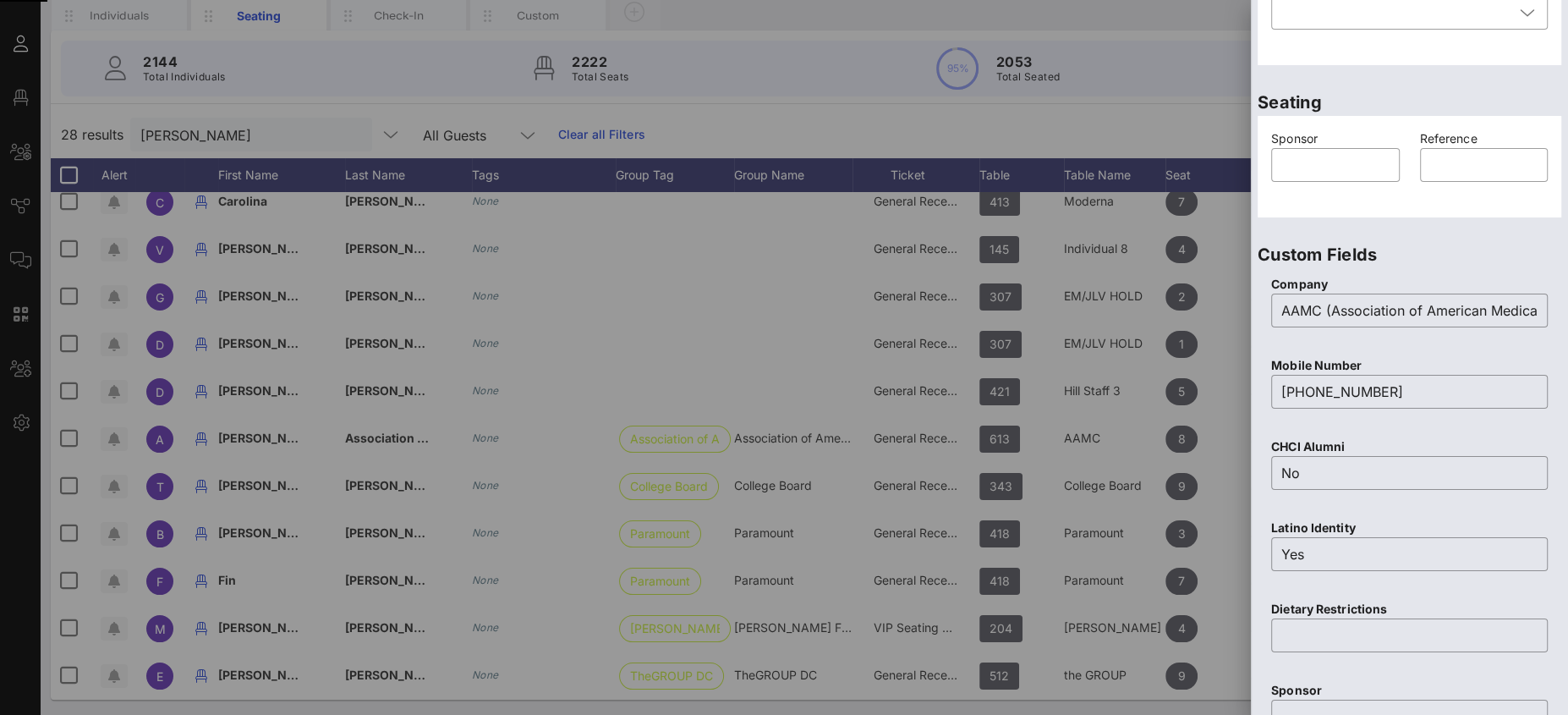
paste input "text"
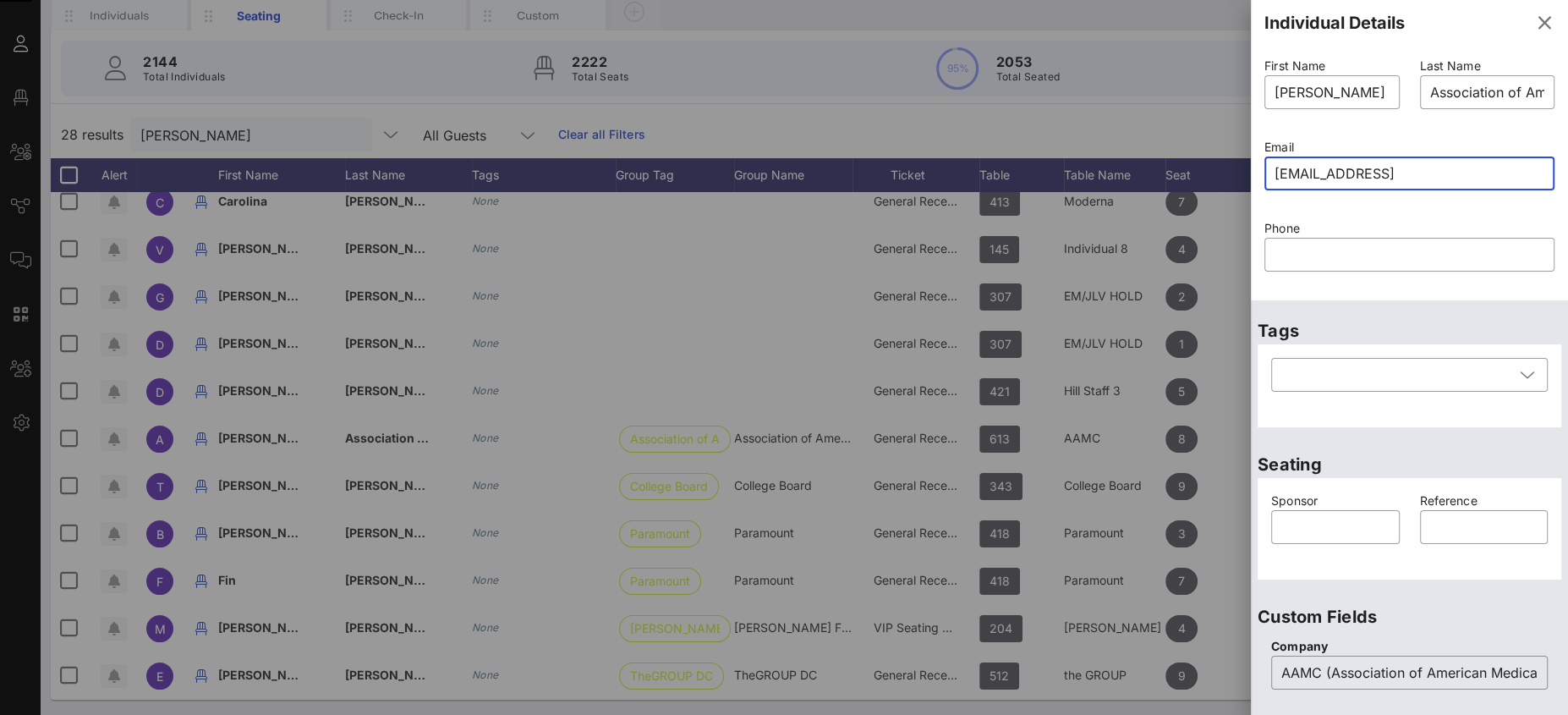
type input "arthuergomez@cdrewu.edu"
click at [1534, 29] on icon "button" at bounding box center [1544, 22] width 20 height 20
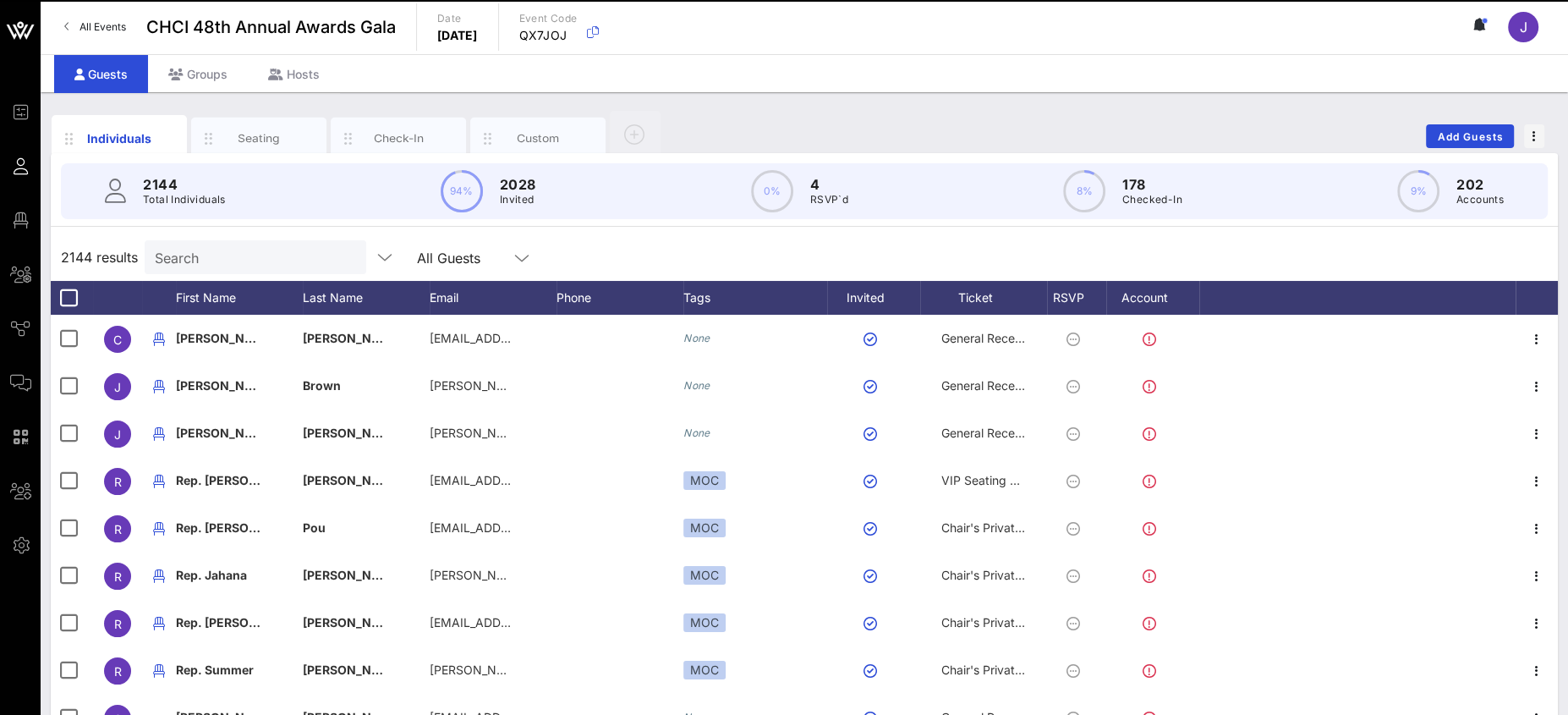
scroll to position [4, 0]
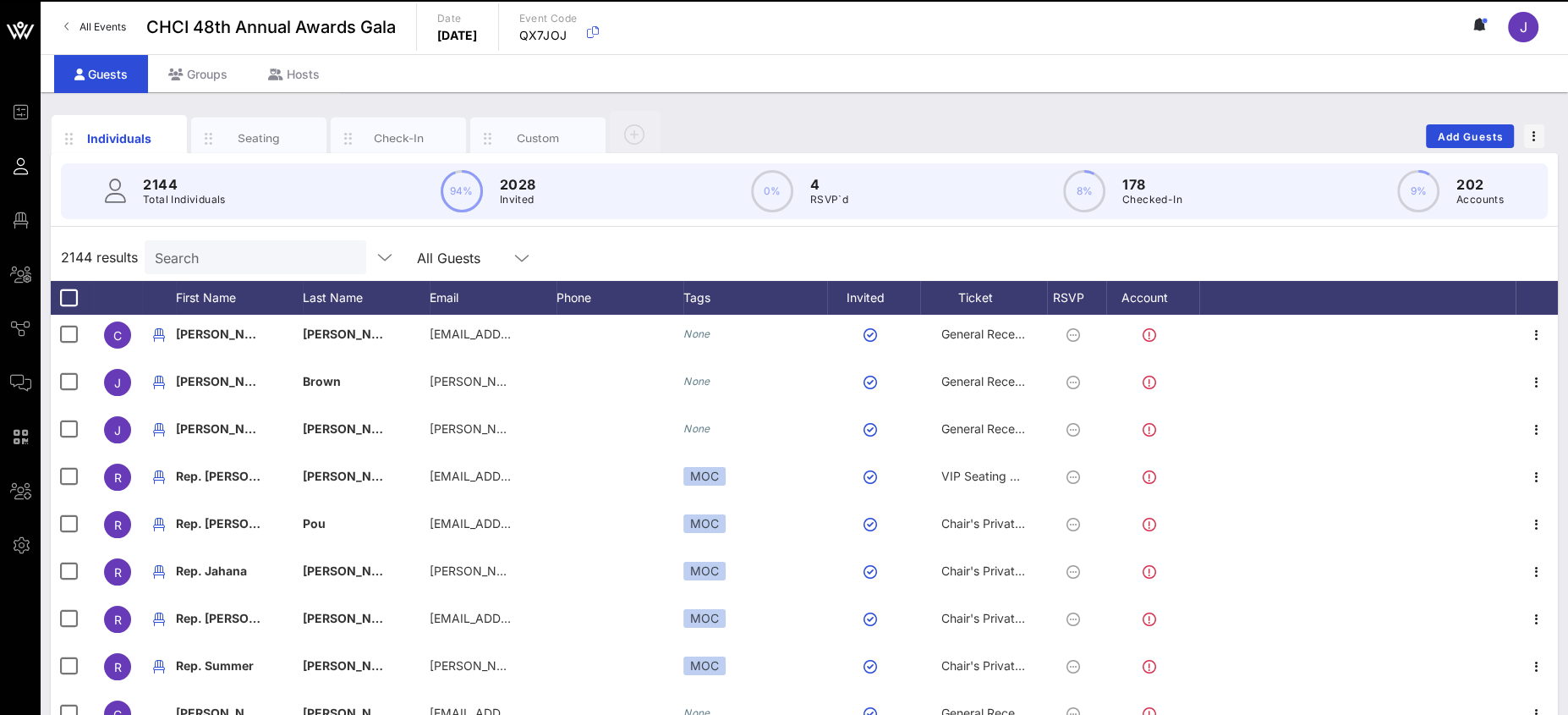
click at [229, 257] on input "Search" at bounding box center [253, 256] width 198 height 22
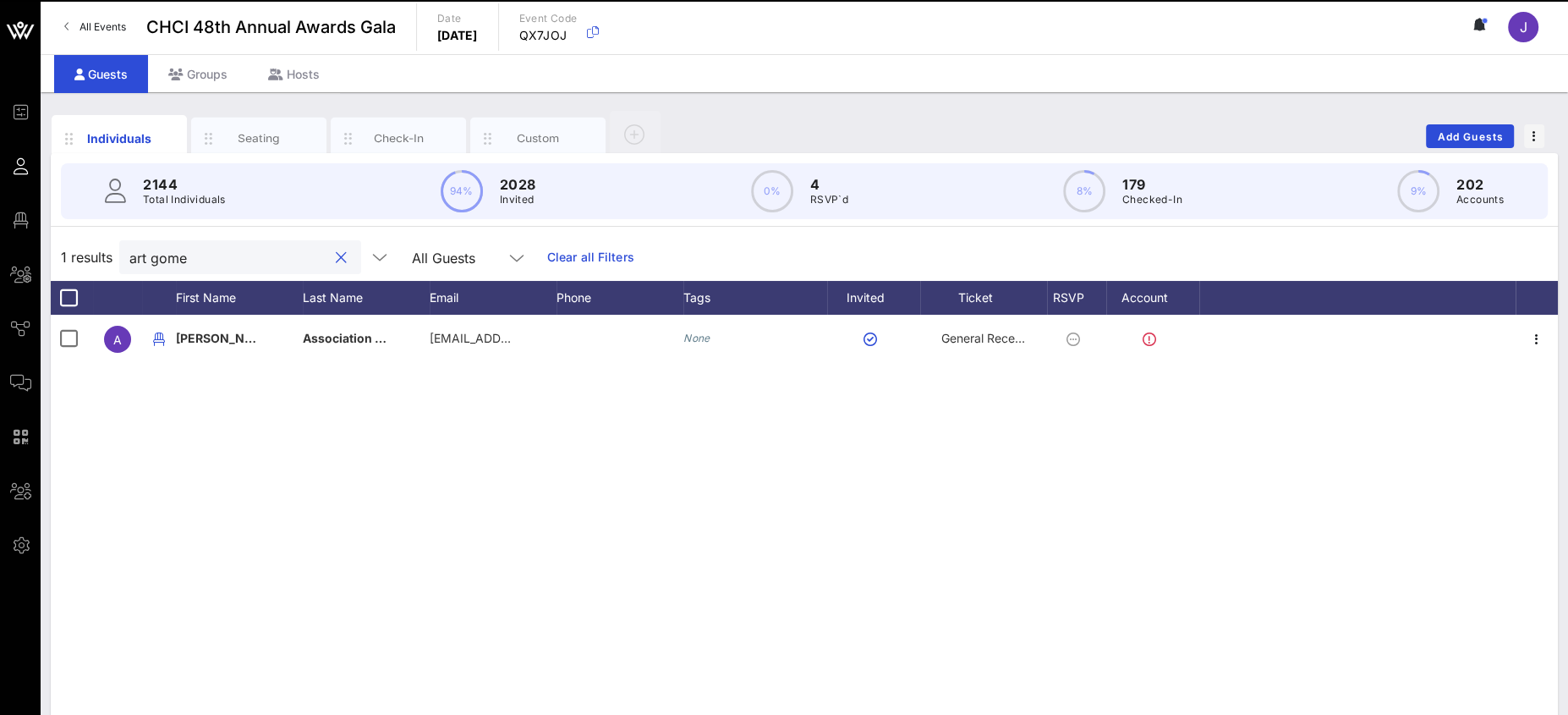
scroll to position [0, 0]
type input "art gome"
click at [261, 128] on div "Seating" at bounding box center [258, 139] width 135 height 43
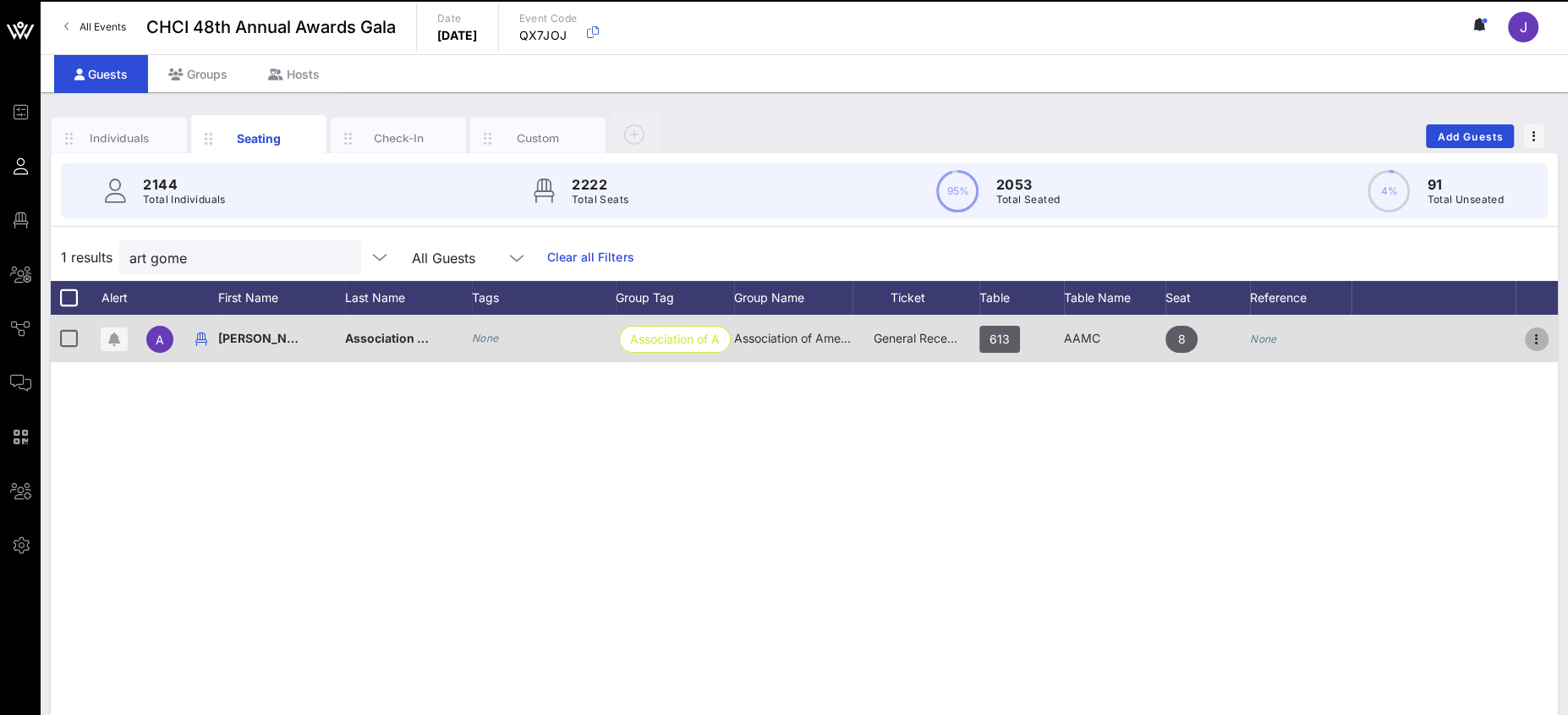
click at [1542, 339] on icon "button" at bounding box center [1536, 339] width 20 height 20
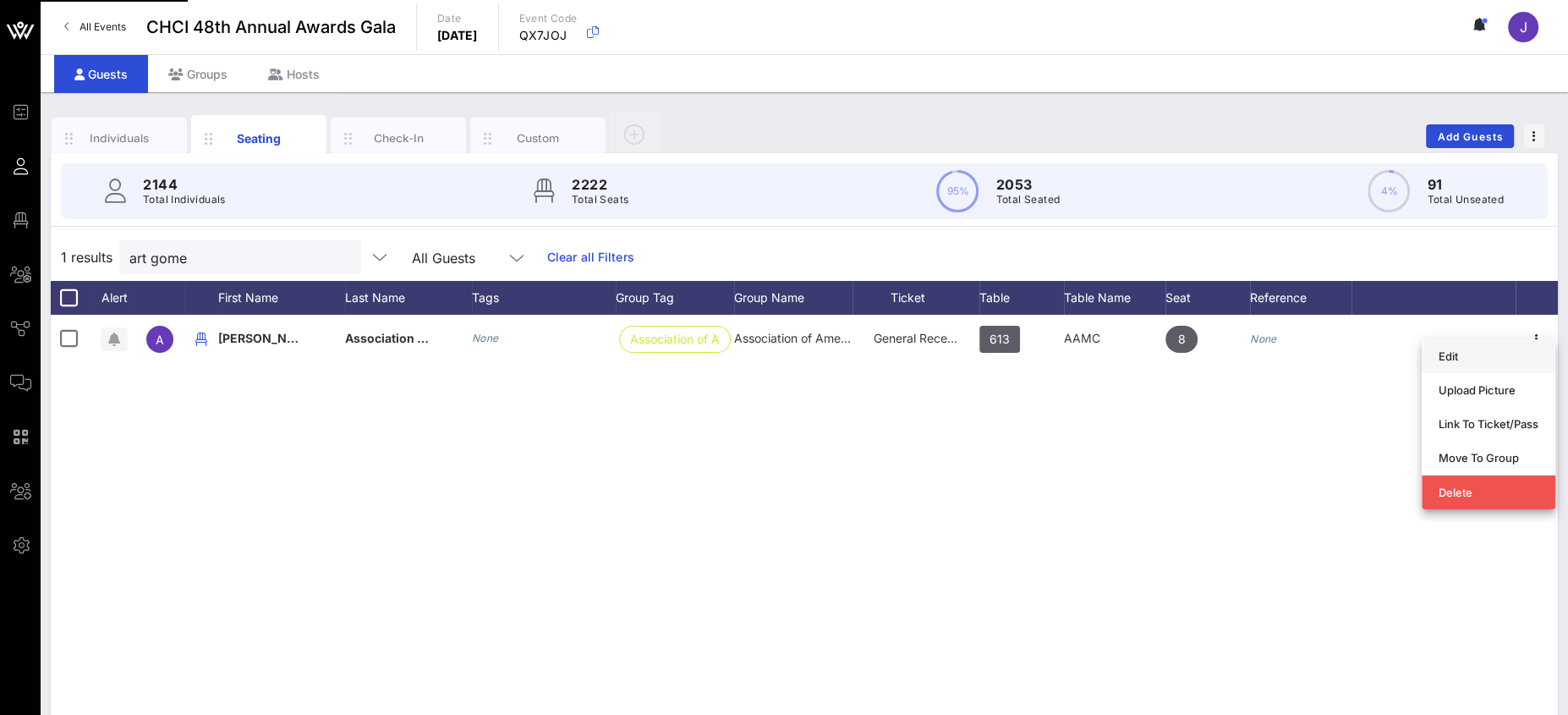
click at [1464, 355] on div "Edit" at bounding box center [1488, 357] width 100 height 14
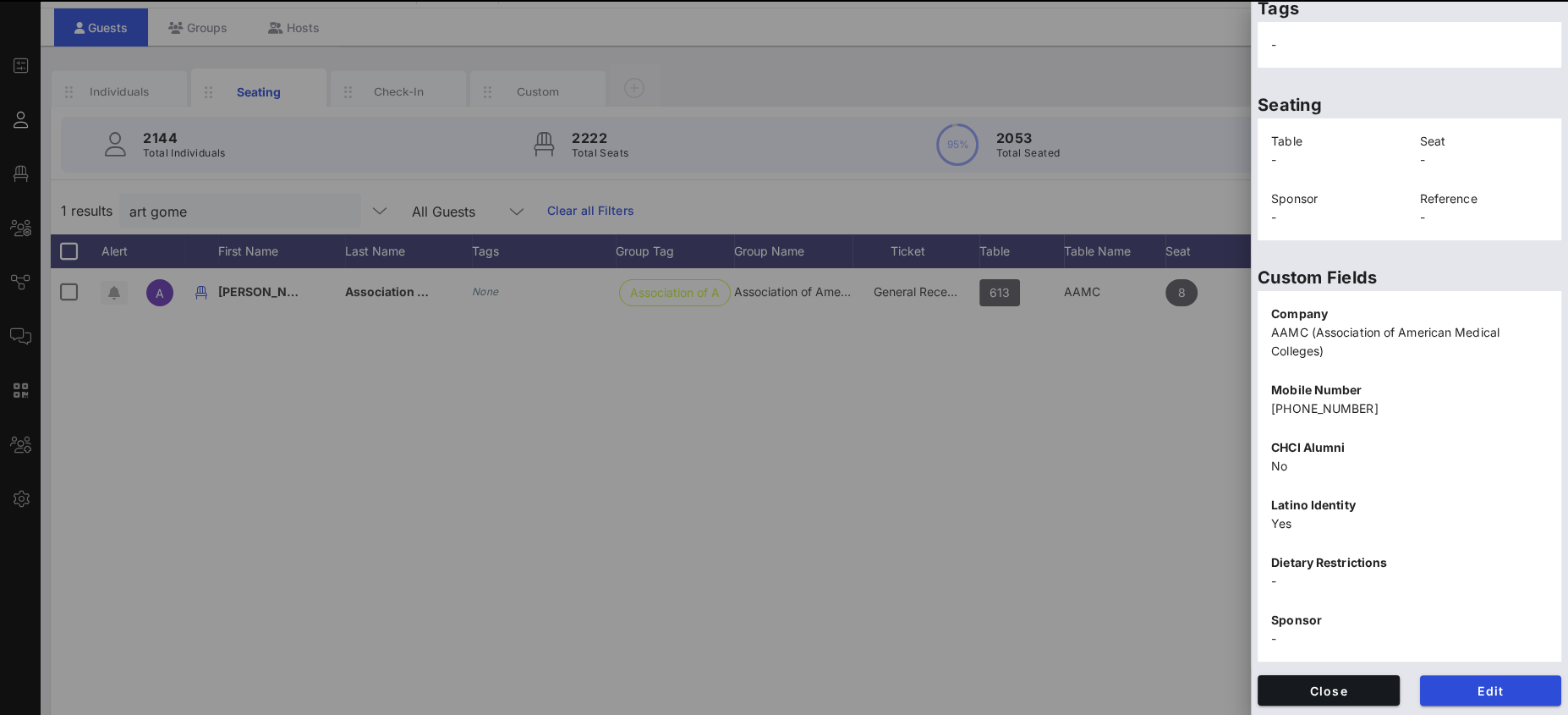
scroll to position [122, 0]
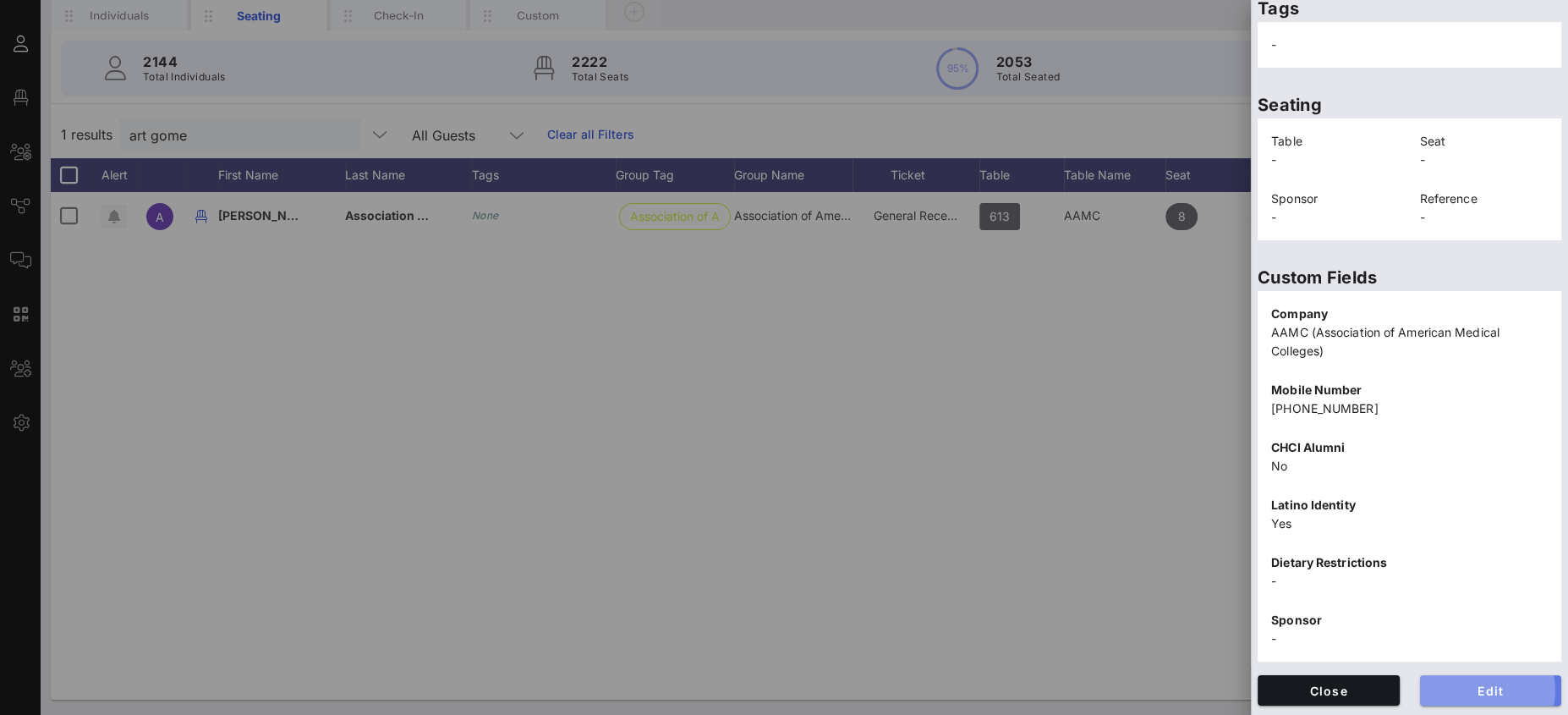
click at [1474, 687] on span "Edit" at bounding box center [1490, 691] width 115 height 15
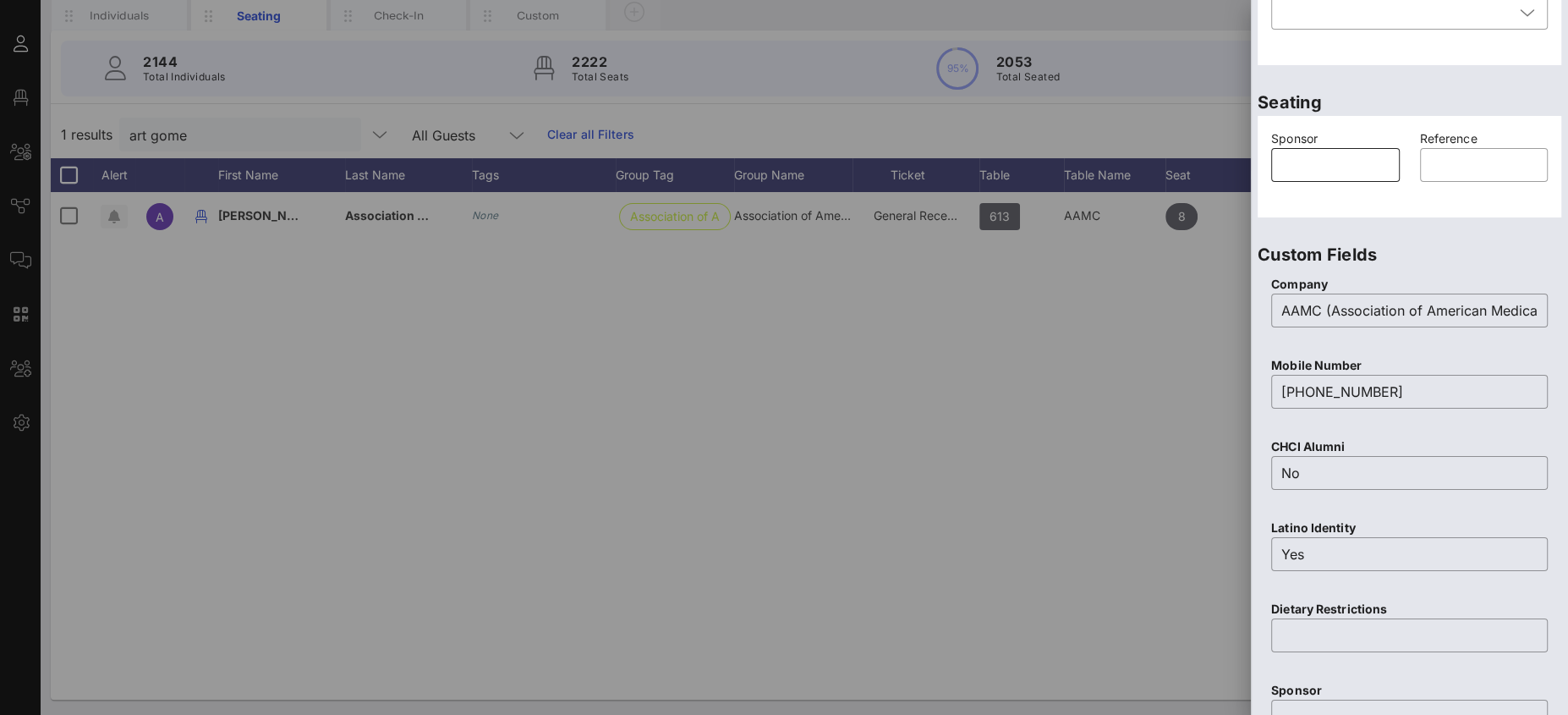
scroll to position [0, 0]
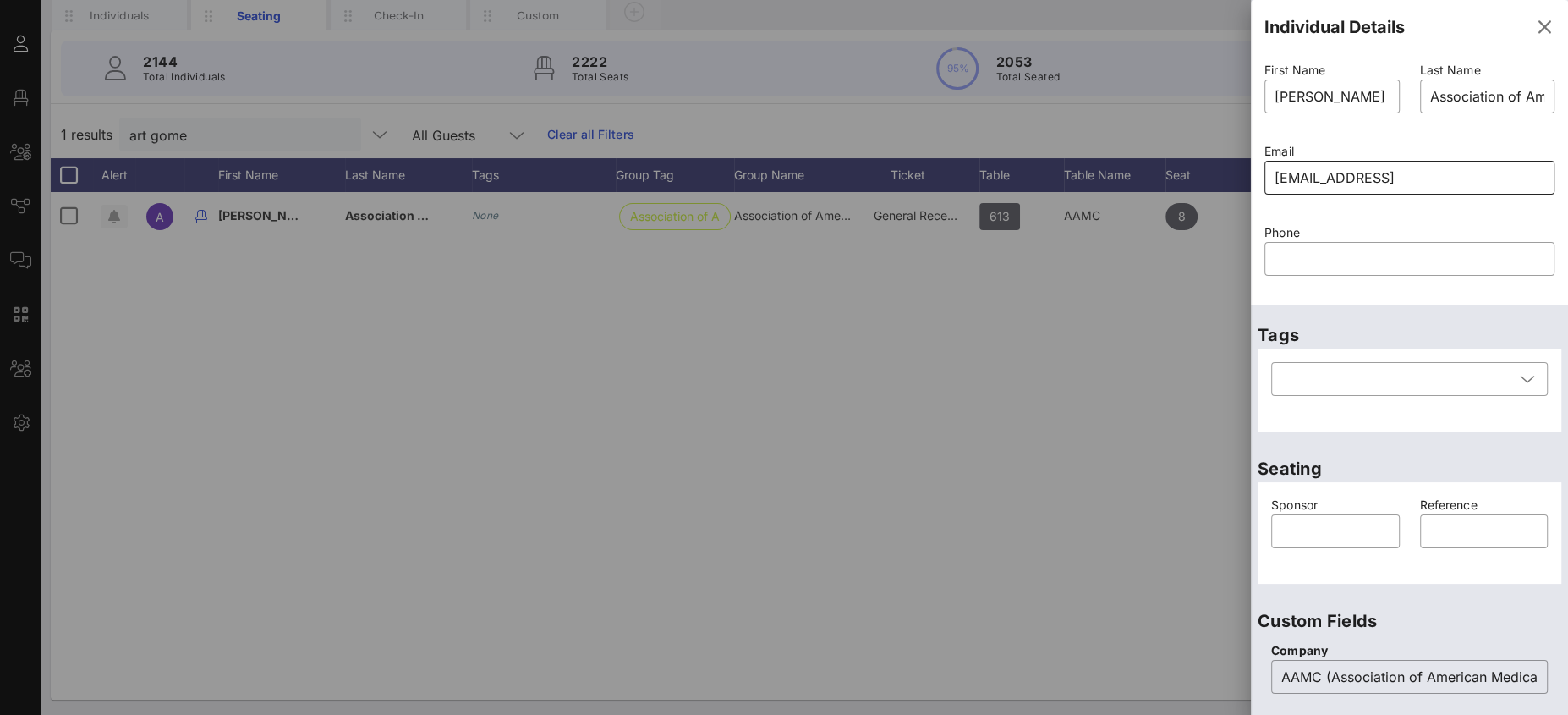
click at [1449, 181] on input "arthuergomez@cdrewu.ed" at bounding box center [1410, 178] width 270 height 27
type input "arthuergomez@cdrewu.ed"
drag, startPoint x: 1525, startPoint y: 21, endPoint x: 1580, endPoint y: 76, distance: 77.8
click at [1534, 21] on icon "button" at bounding box center [1544, 26] width 20 height 20
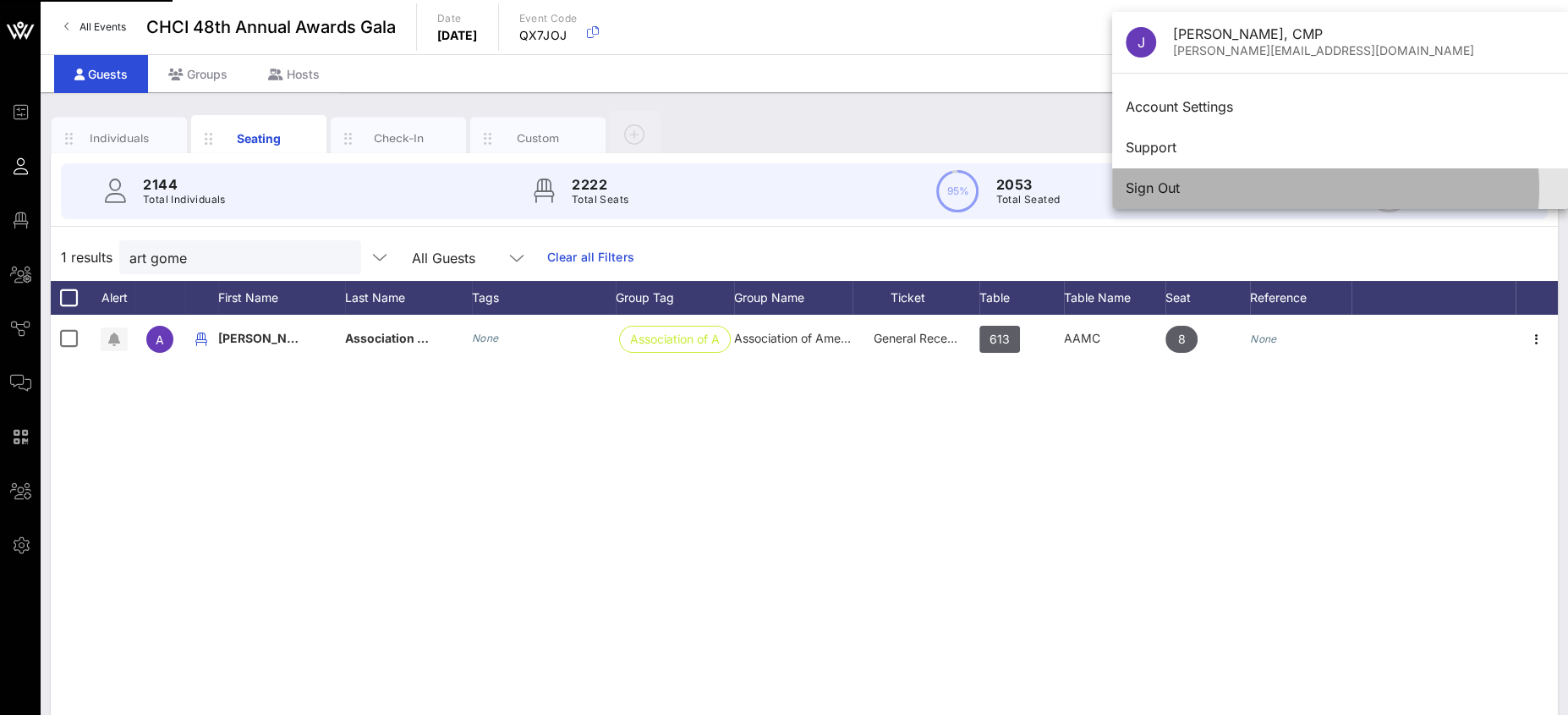
click at [1240, 187] on div "Sign Out" at bounding box center [1340, 188] width 429 height 17
